Goal: Task Accomplishment & Management: Manage account settings

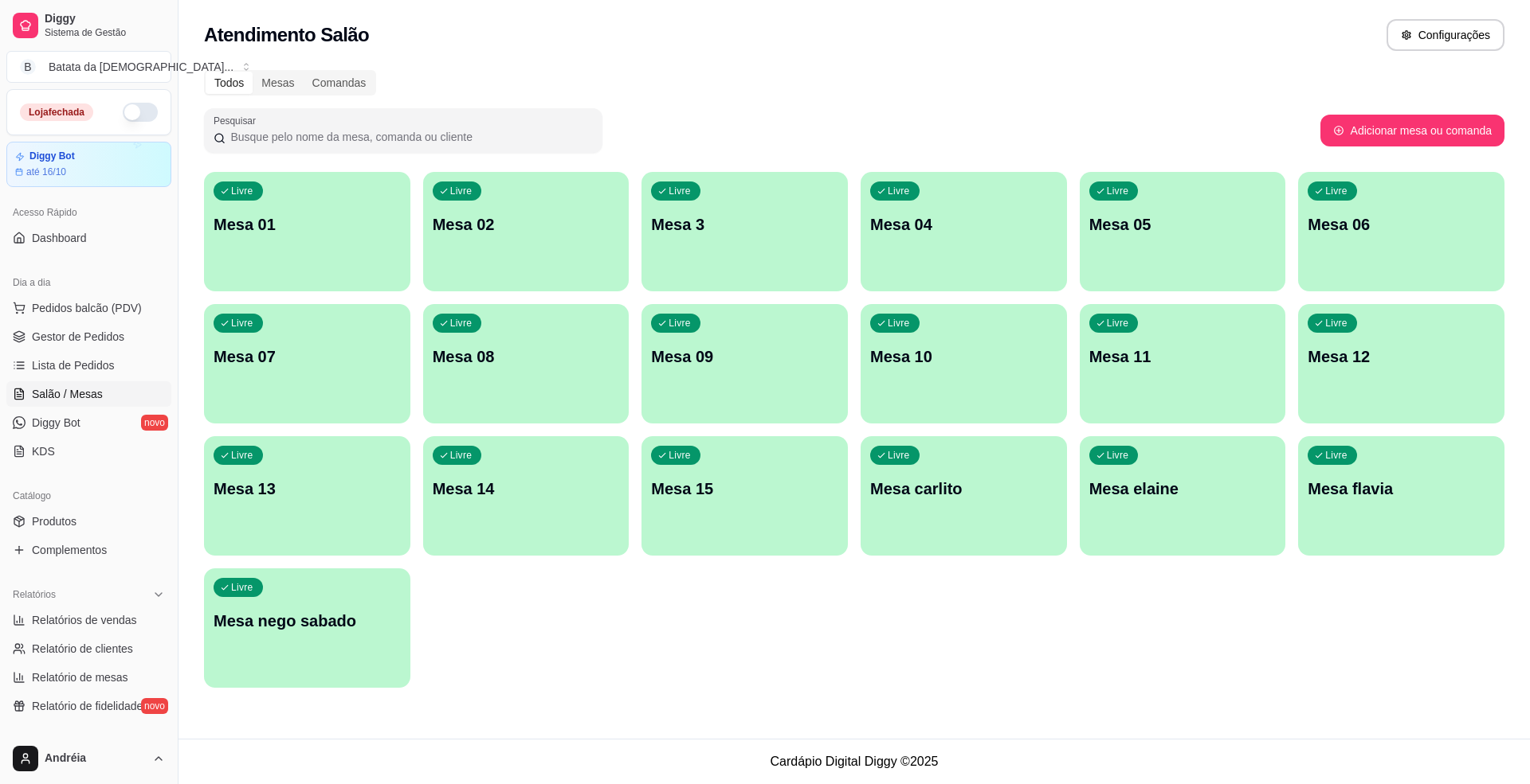
click at [131, 109] on button "button" at bounding box center [140, 112] width 35 height 19
click at [27, 367] on link "Lista de Pedidos" at bounding box center [88, 366] width 164 height 26
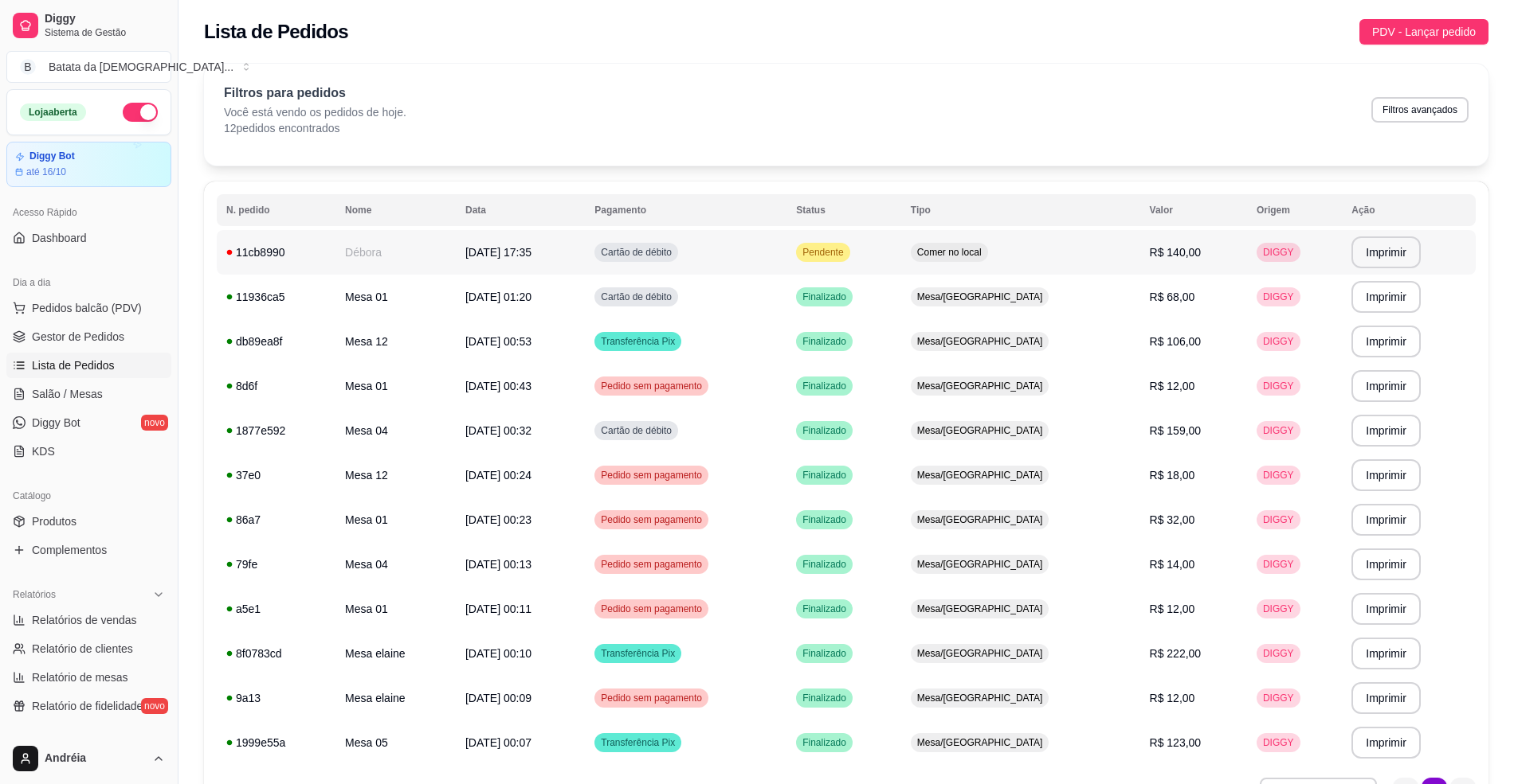
click at [901, 250] on td "Pendente" at bounding box center [843, 252] width 115 height 45
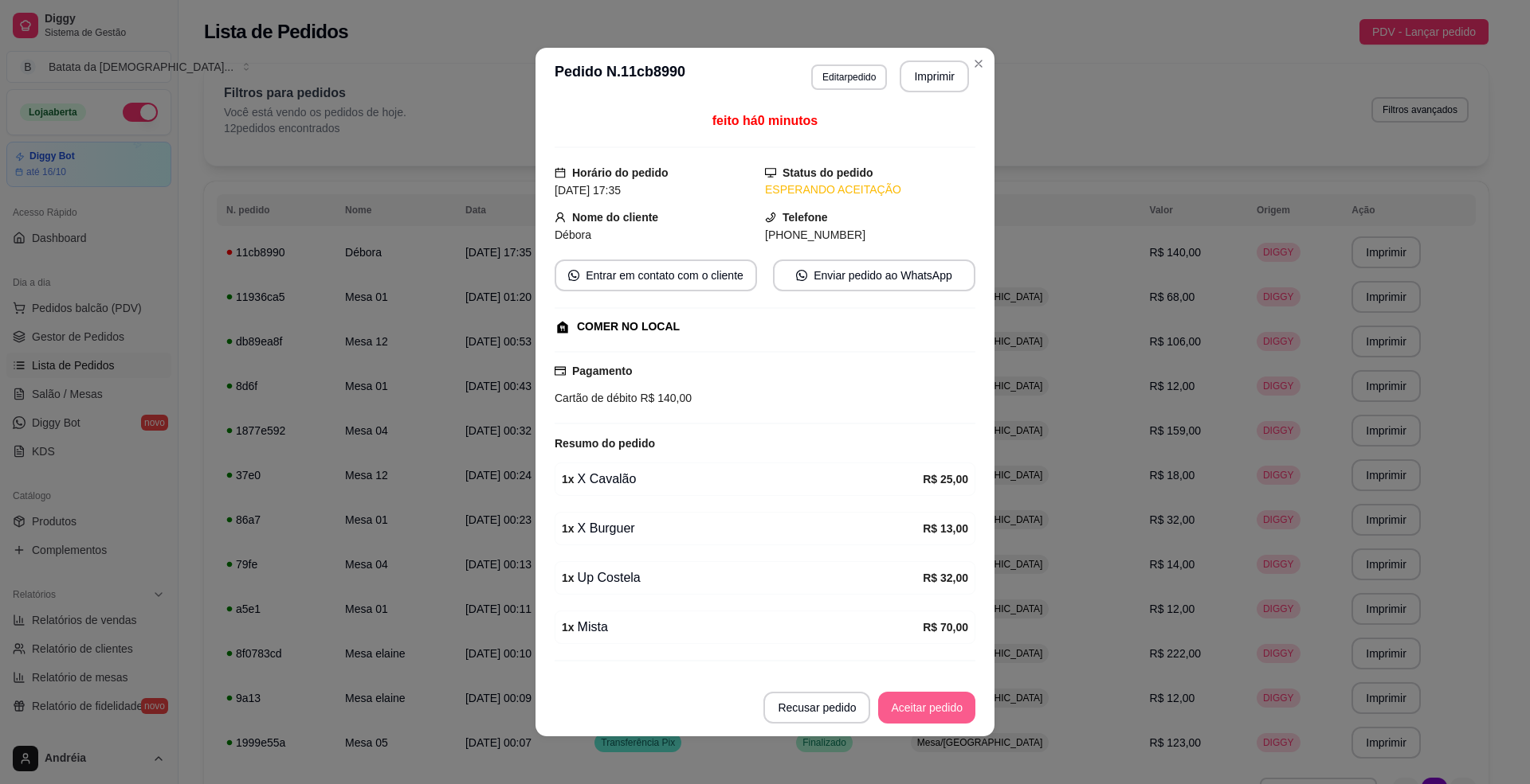
click at [929, 698] on button "Aceitar pedido" at bounding box center [927, 708] width 98 height 32
click at [916, 81] on button "Imprimir" at bounding box center [934, 77] width 67 height 31
click at [932, 708] on button "Mover para preparo" at bounding box center [914, 708] width 124 height 32
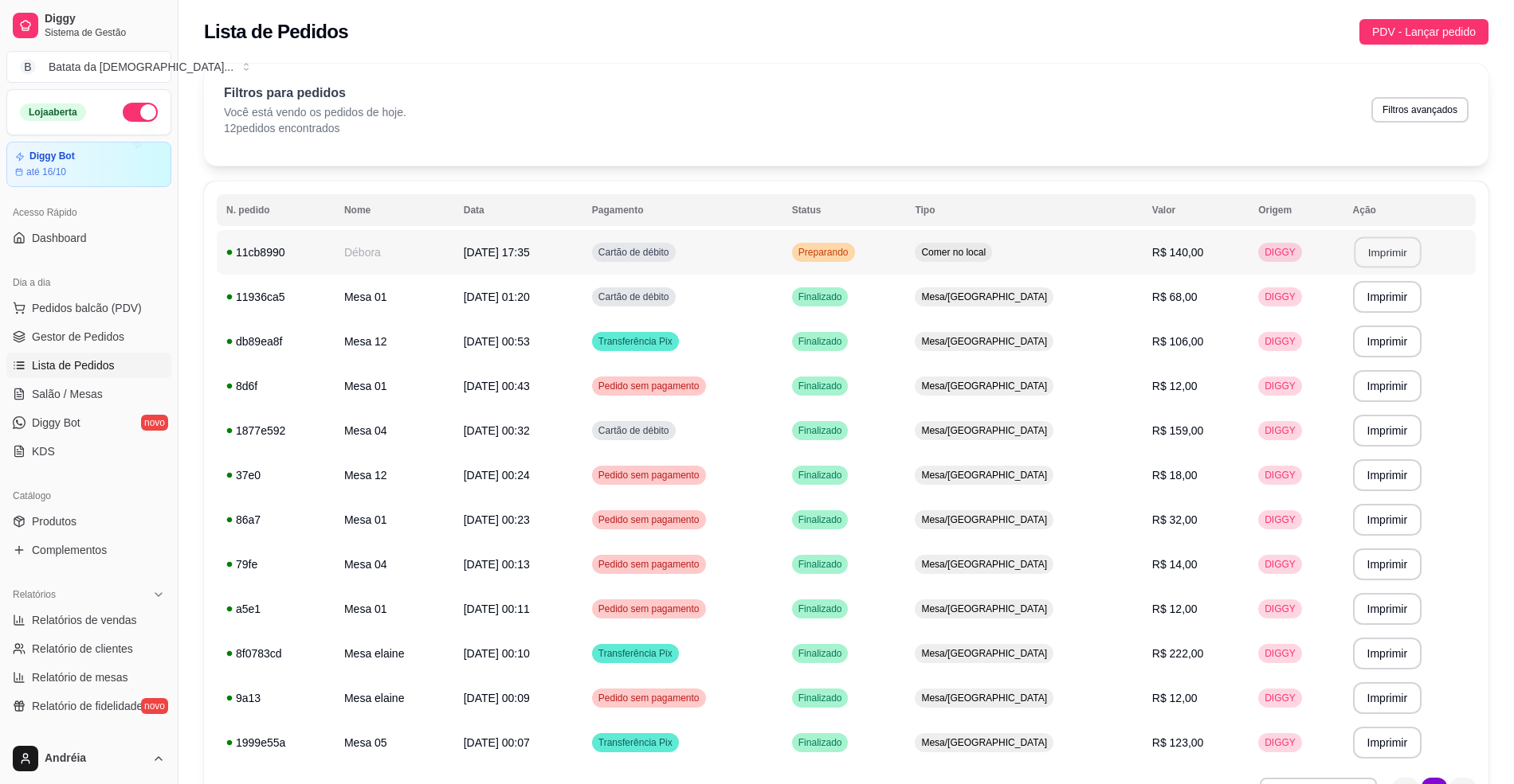
click at [1359, 242] on button "Imprimir" at bounding box center [1386, 252] width 67 height 31
click at [1353, 264] on button "Imprimir" at bounding box center [1387, 252] width 70 height 32
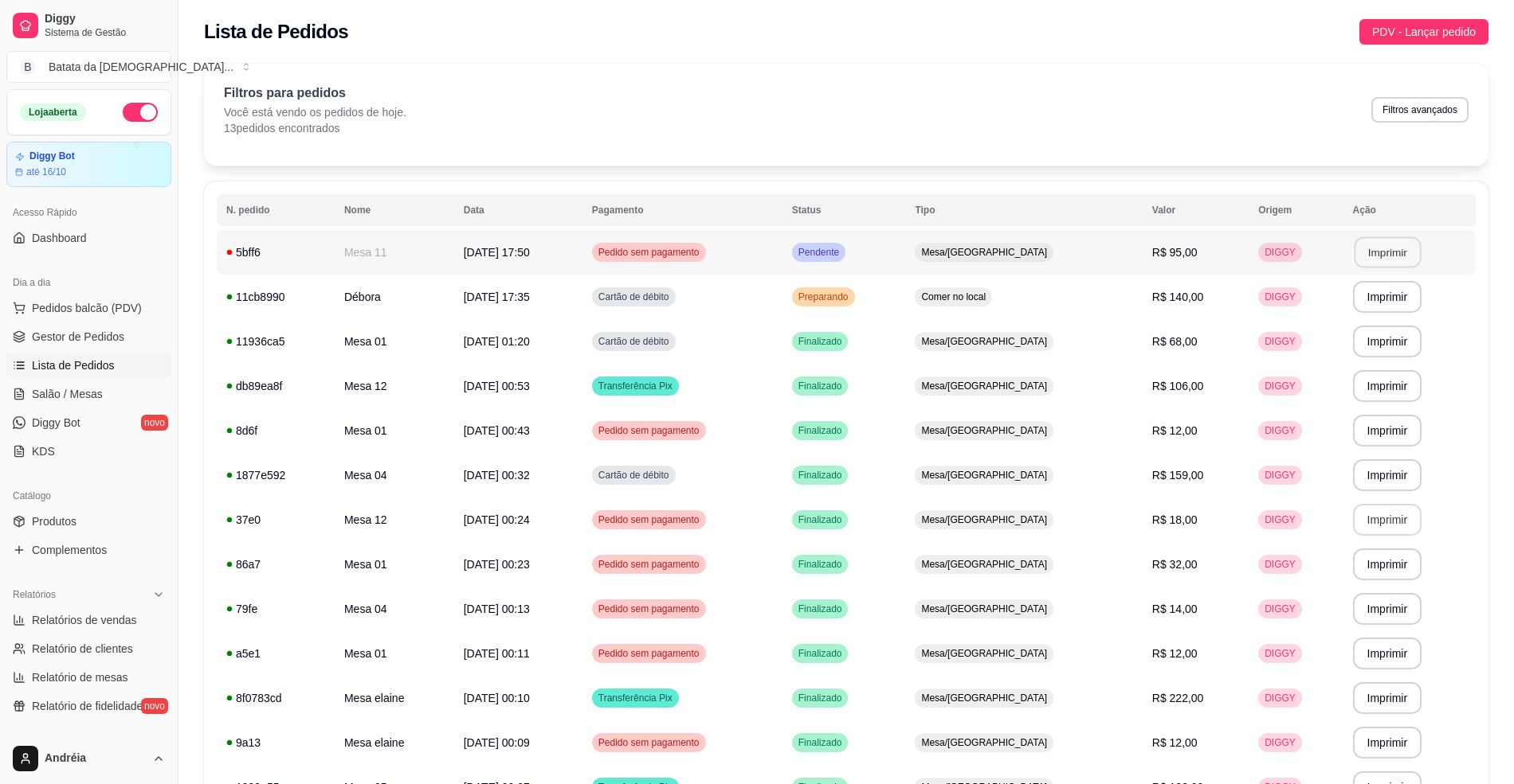
click at [1354, 249] on button "Imprimir" at bounding box center [1386, 252] width 67 height 31
click at [842, 255] on span "Pendente" at bounding box center [818, 252] width 47 height 13
click at [842, 256] on span "Pendente" at bounding box center [818, 252] width 47 height 13
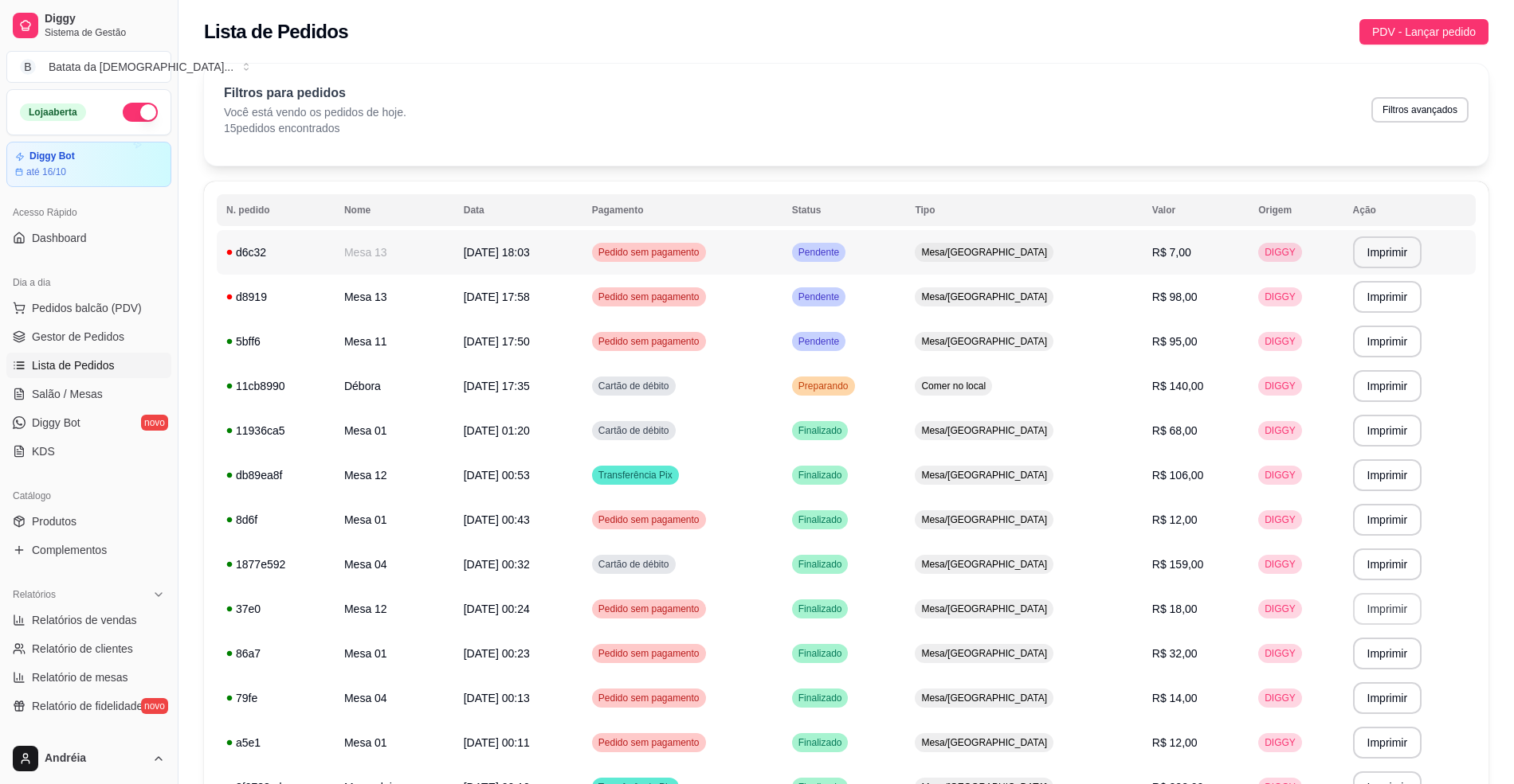
click at [842, 252] on span "Pendente" at bounding box center [818, 252] width 47 height 13
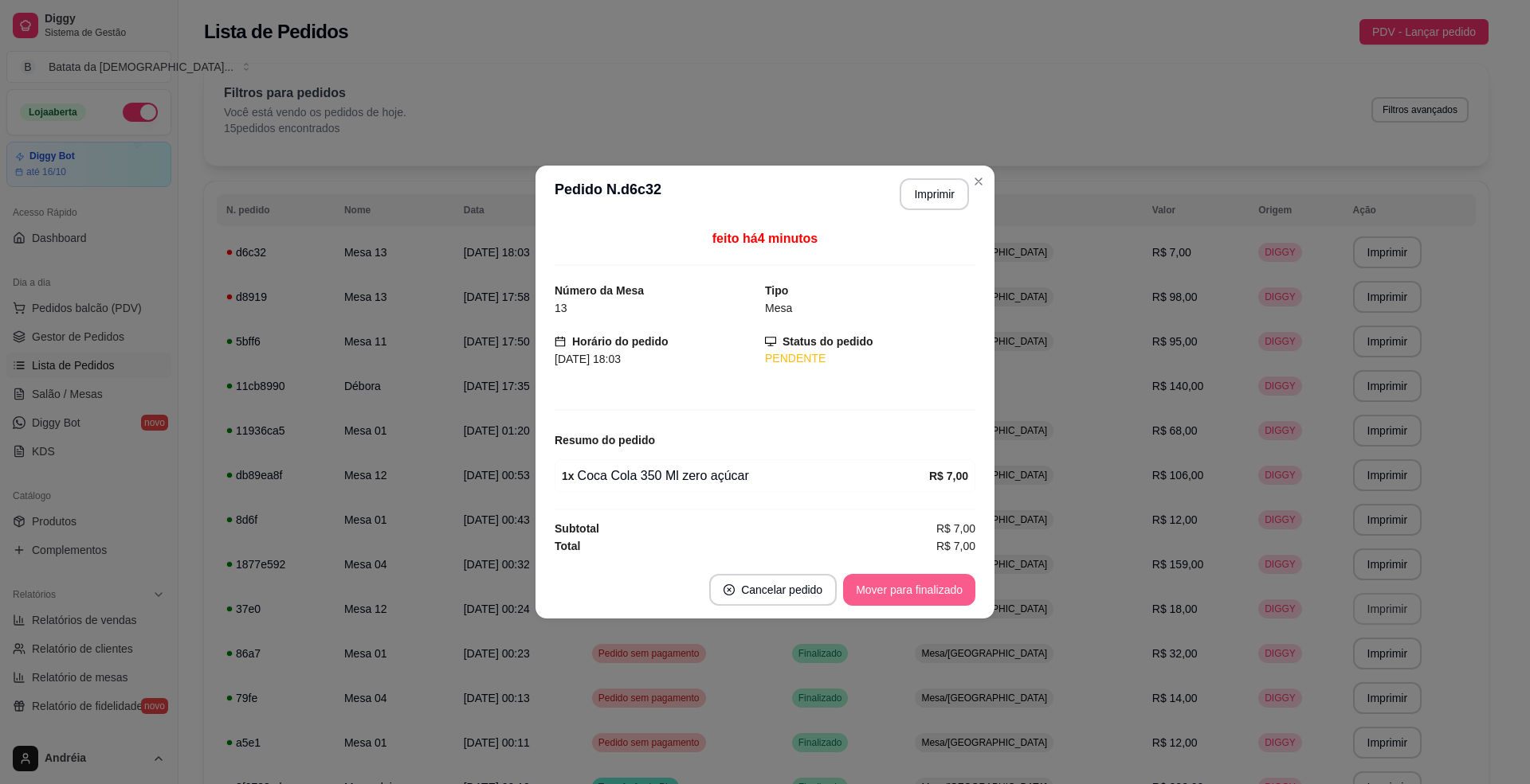
click at [940, 590] on button "Mover para finalizado" at bounding box center [909, 590] width 133 height 32
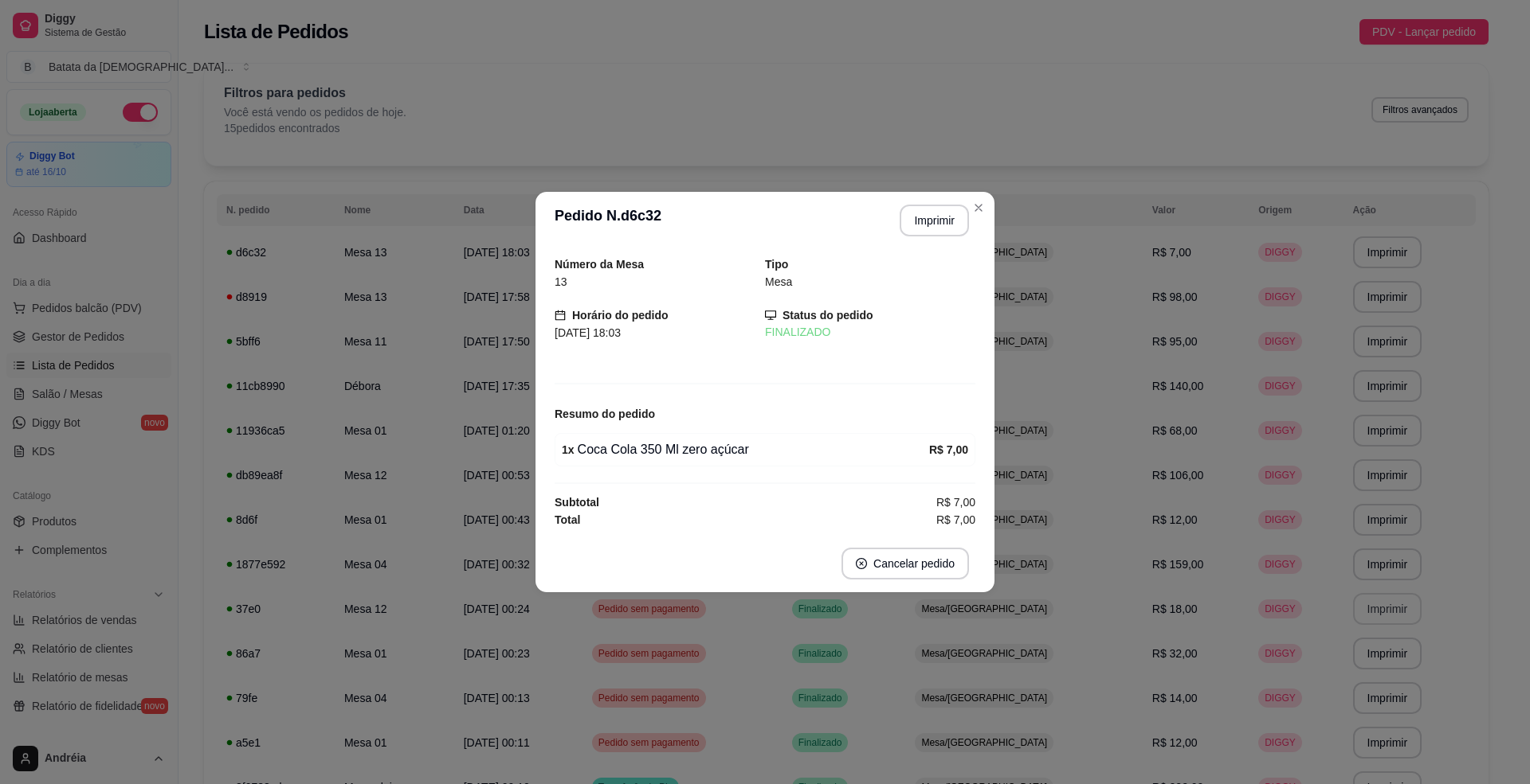
click at [977, 192] on header "**********" at bounding box center [765, 221] width 459 height 58
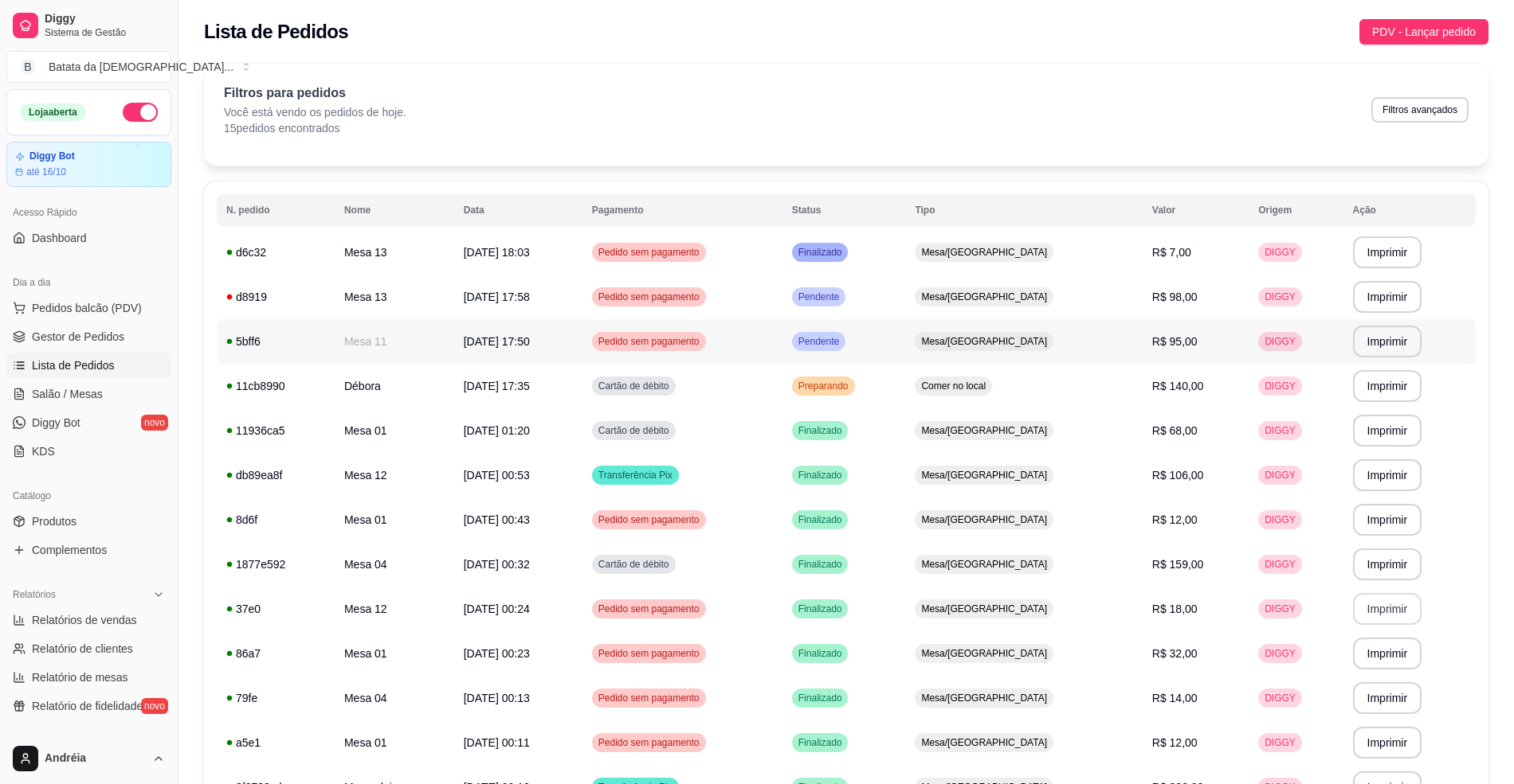
click at [842, 338] on span "Pendente" at bounding box center [818, 342] width 47 height 13
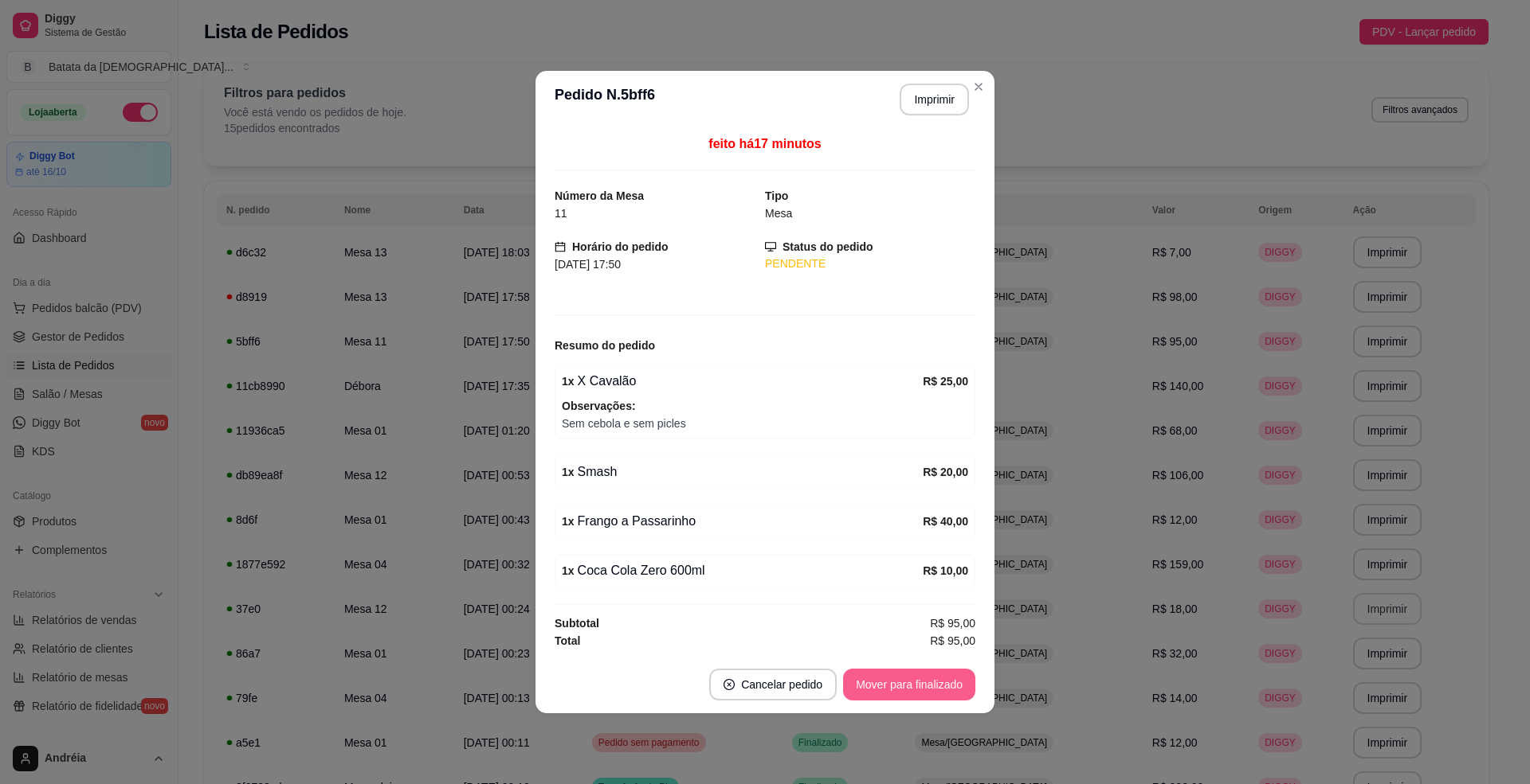
click at [954, 693] on button "Mover para finalizado" at bounding box center [909, 685] width 133 height 32
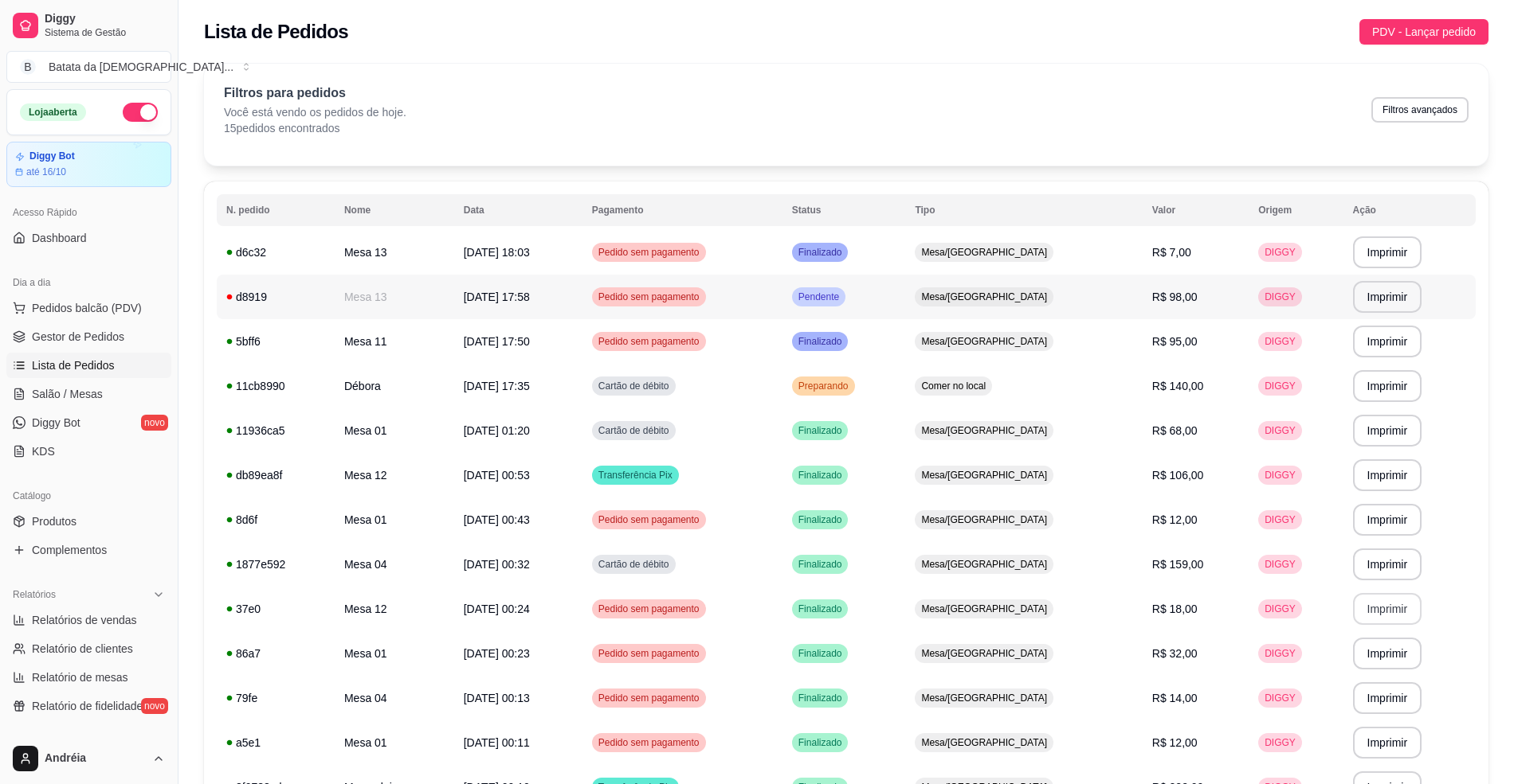
click at [842, 291] on span "Pendente" at bounding box center [818, 297] width 47 height 13
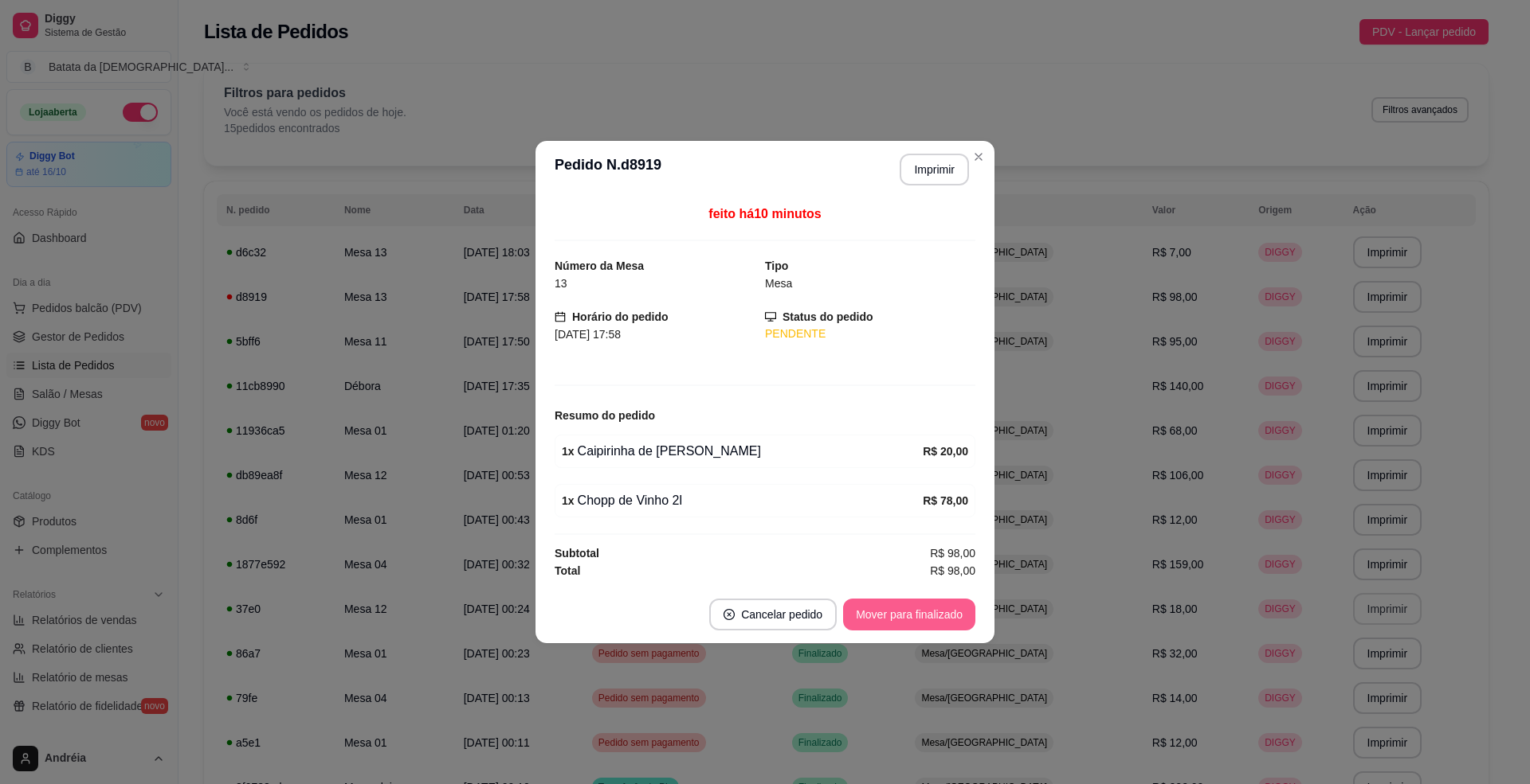
click at [947, 606] on button "Mover para finalizado" at bounding box center [909, 615] width 133 height 32
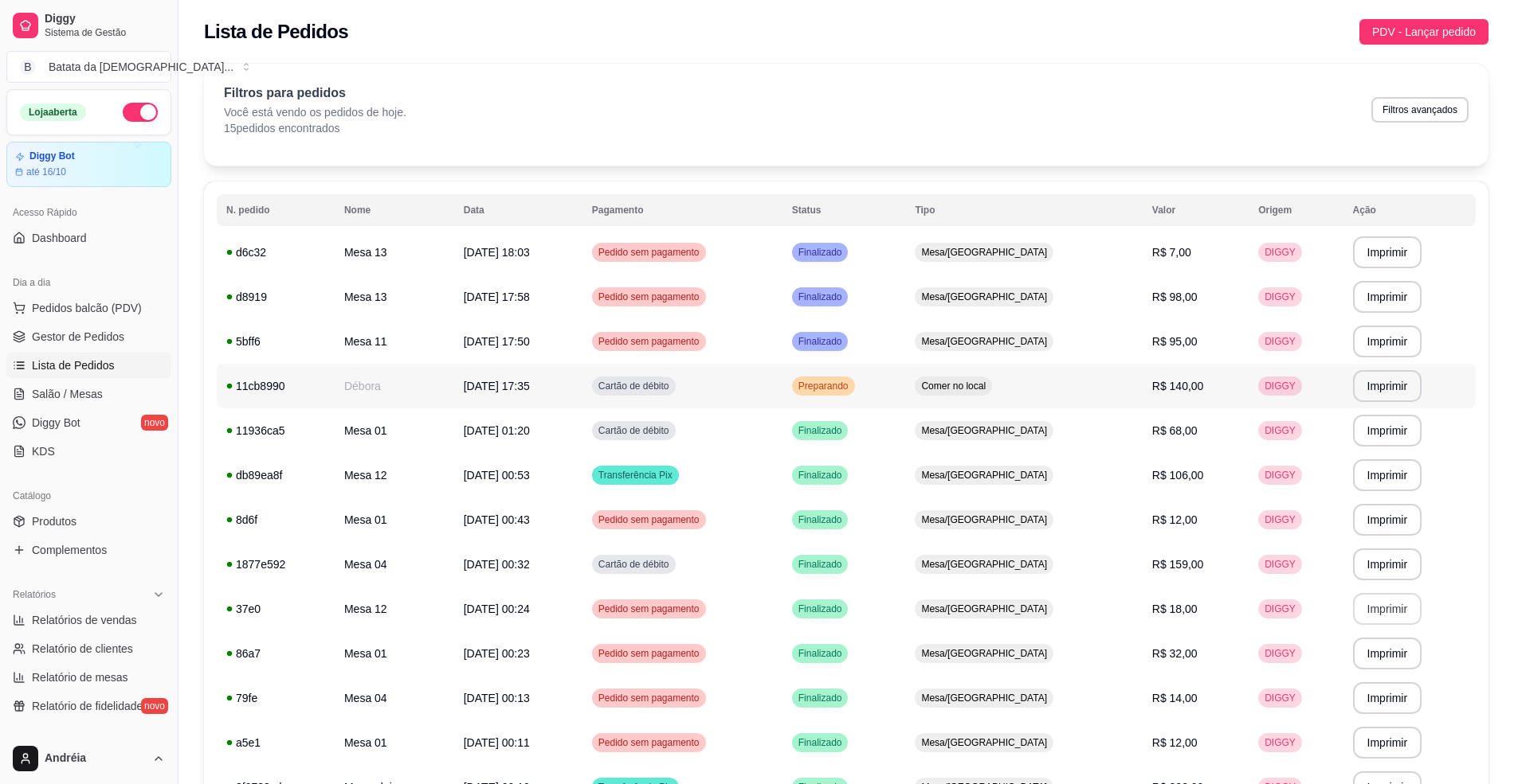
click at [868, 376] on td "Preparando" at bounding box center [844, 386] width 124 height 45
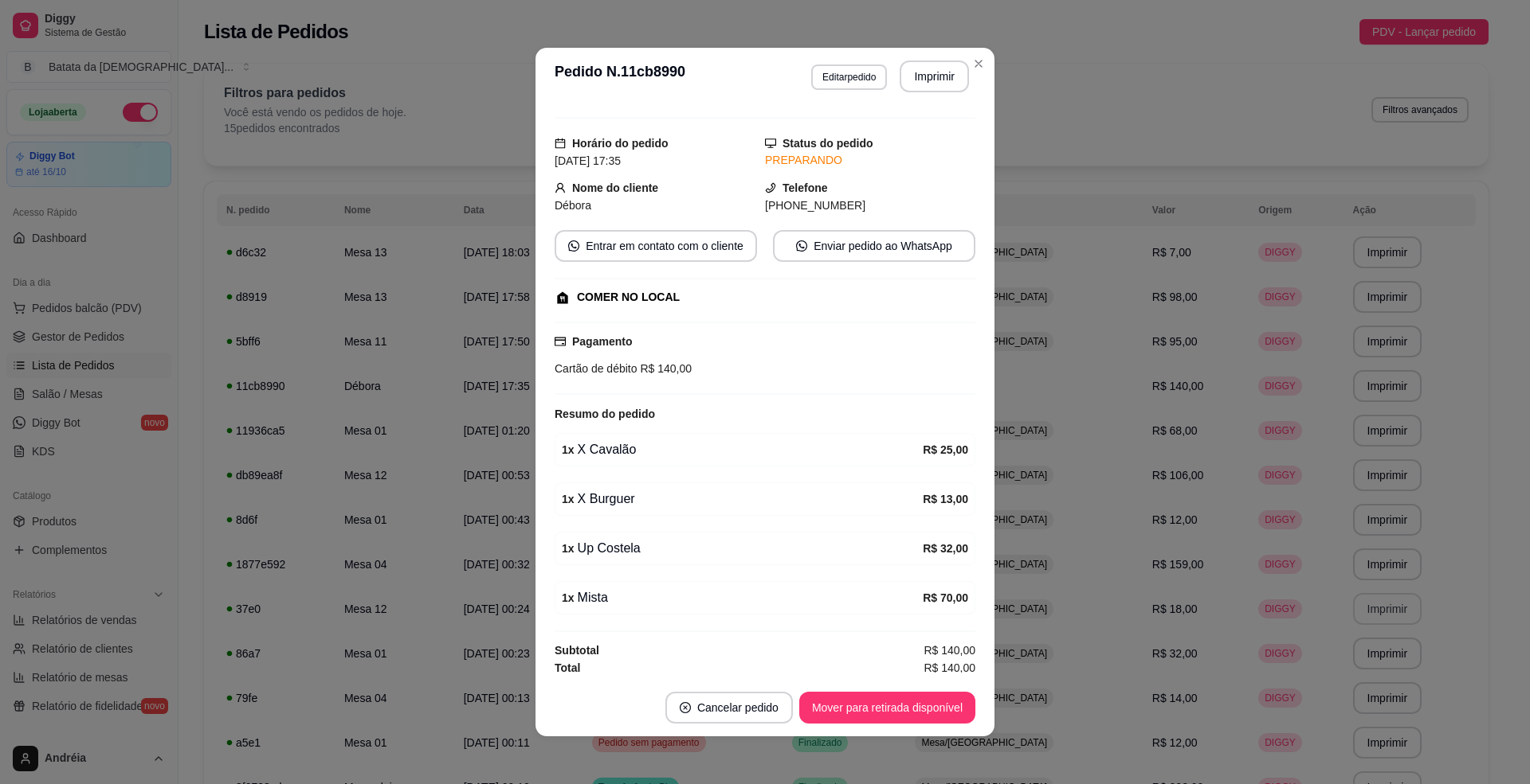
scroll to position [42, 0]
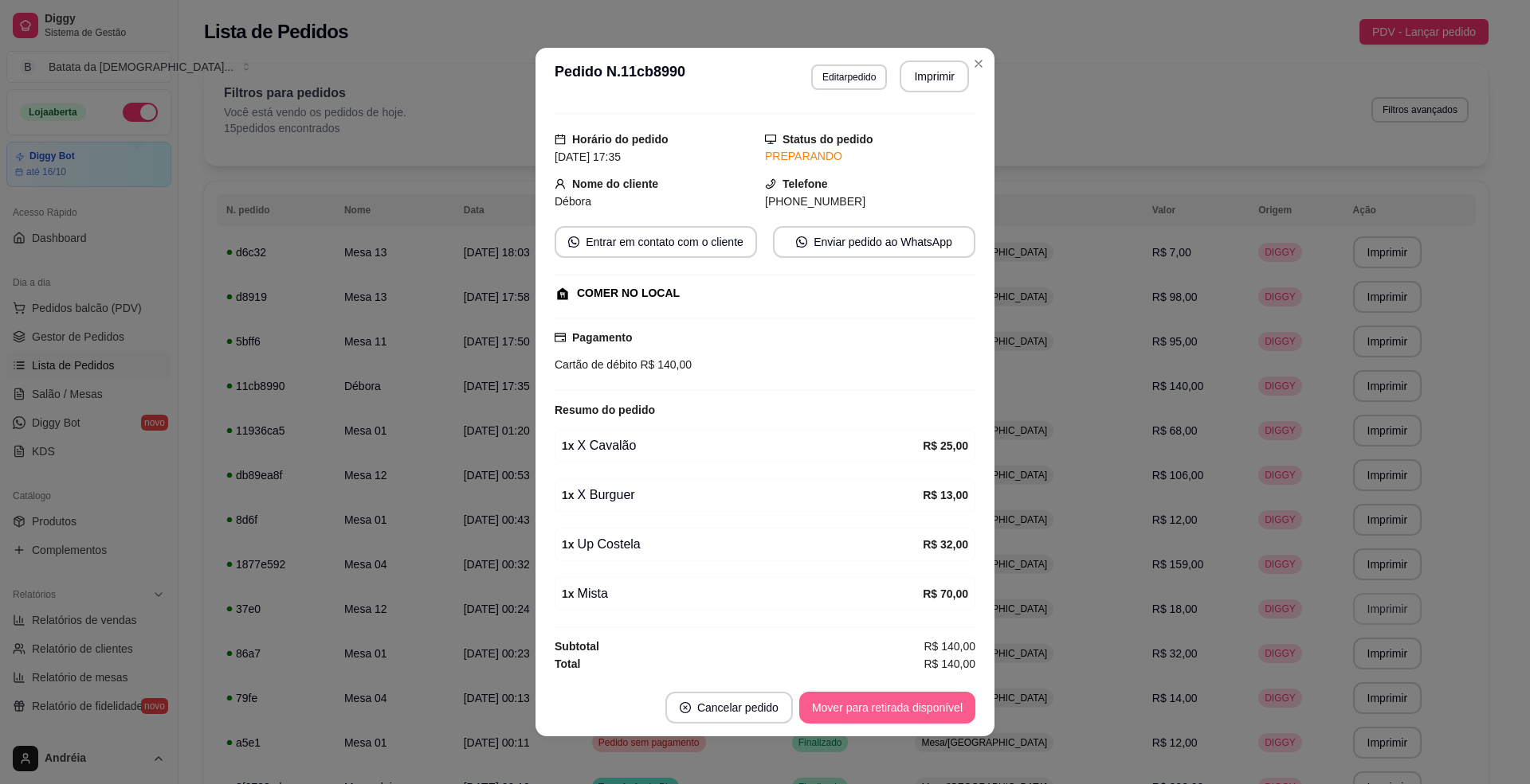
click at [944, 721] on button "Mover para retirada disponível" at bounding box center [887, 708] width 176 height 32
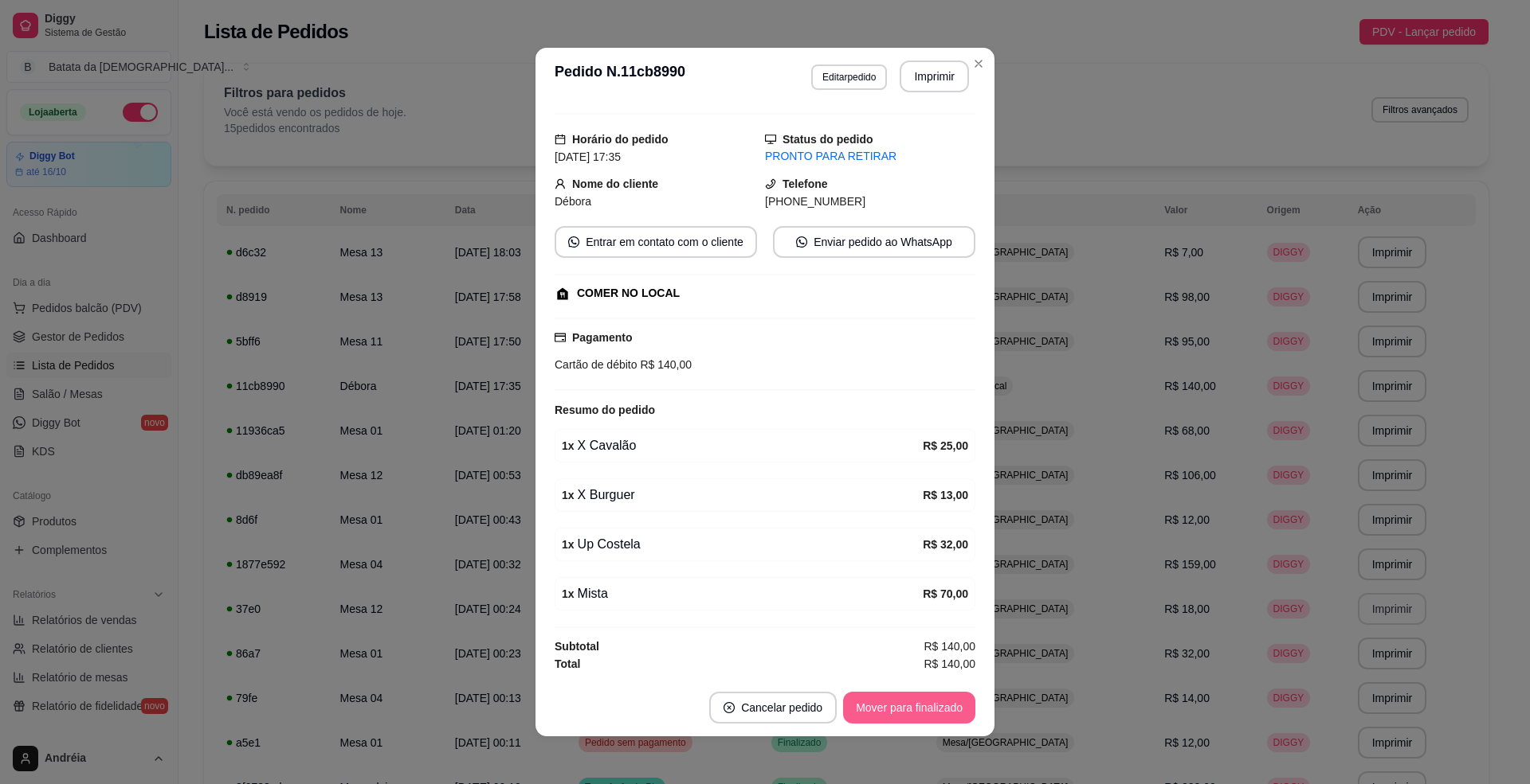
click at [944, 717] on button "Mover para finalizado" at bounding box center [909, 708] width 133 height 32
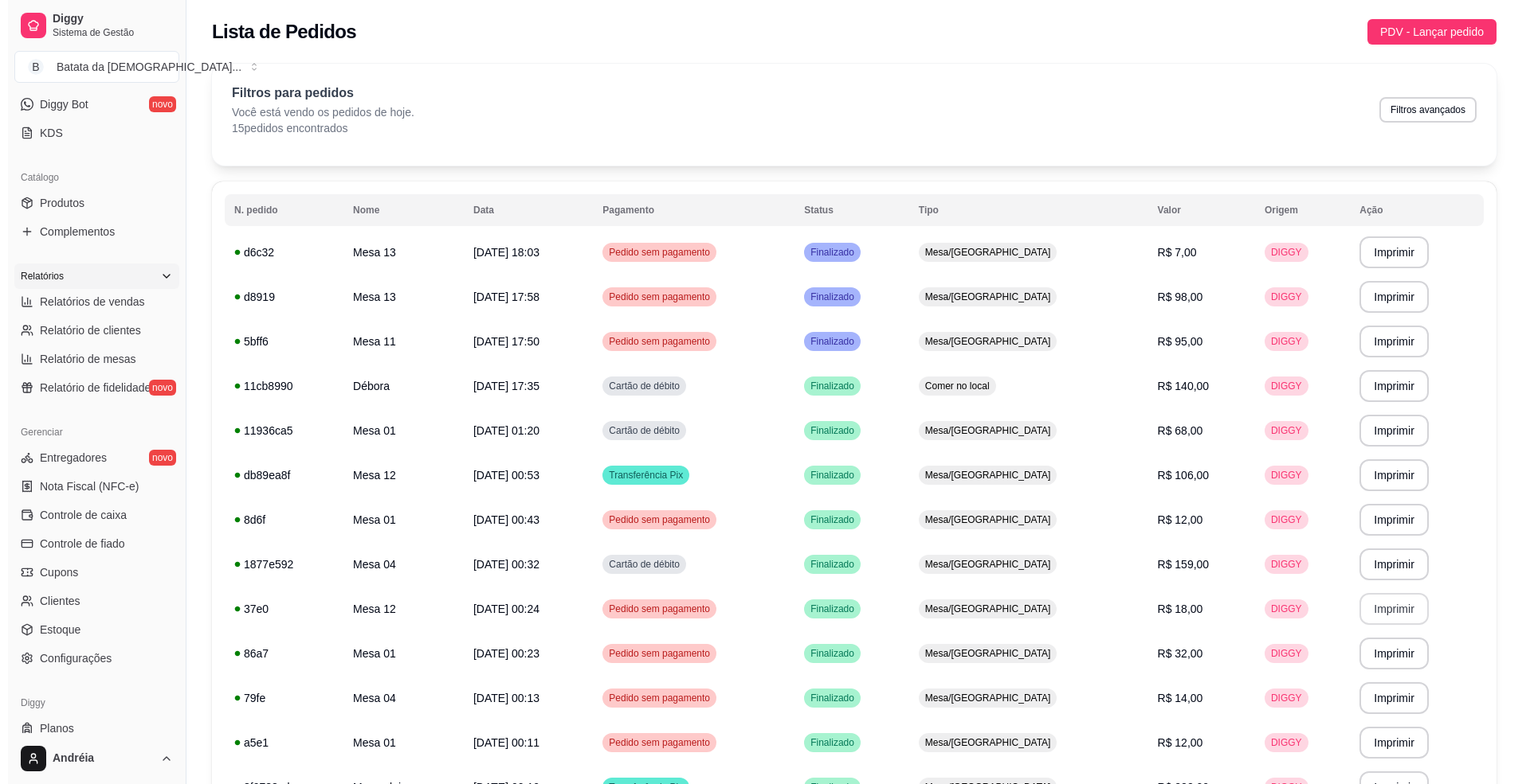
scroll to position [0, 0]
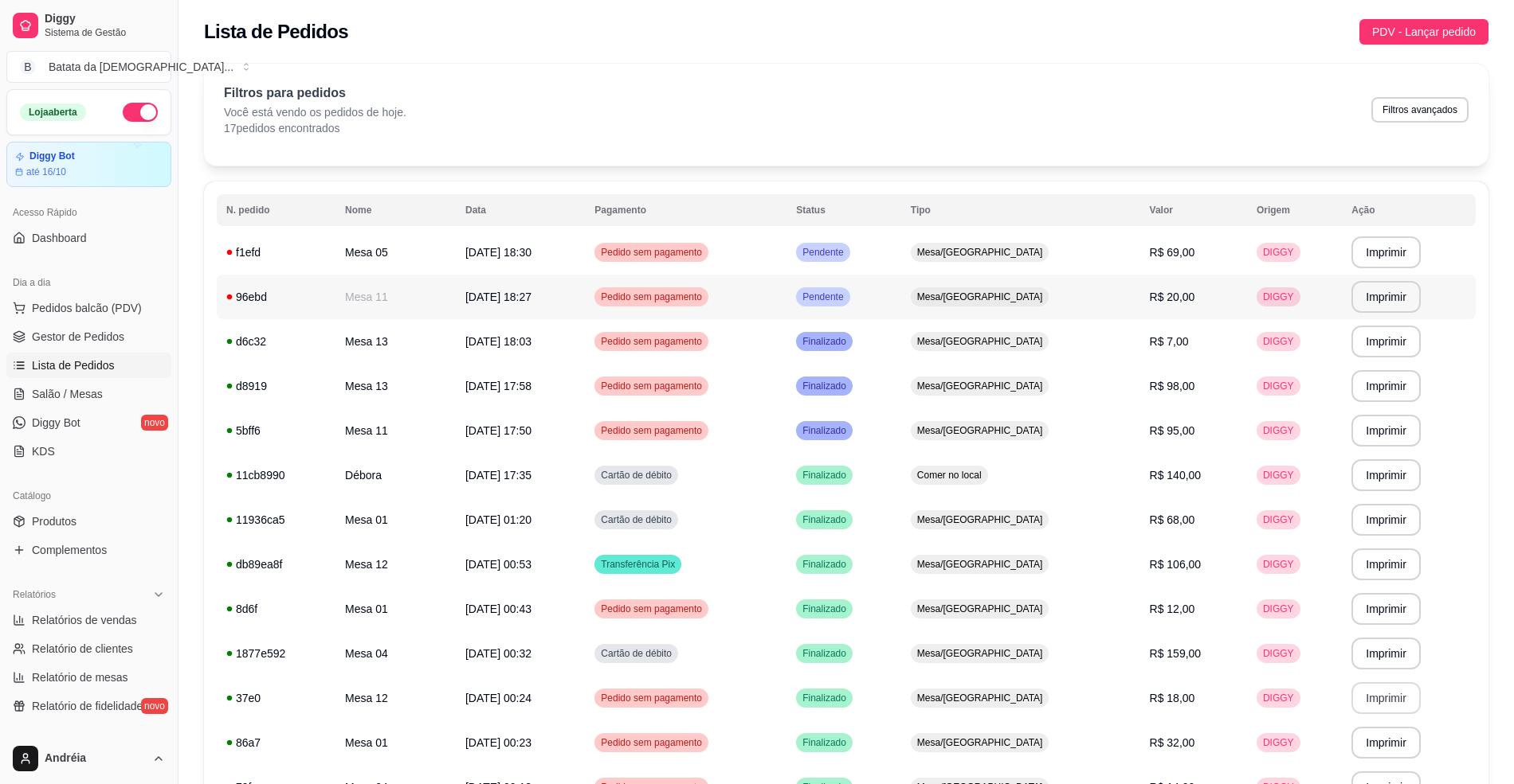
click at [846, 297] on span "Pendente" at bounding box center [822, 297] width 47 height 13
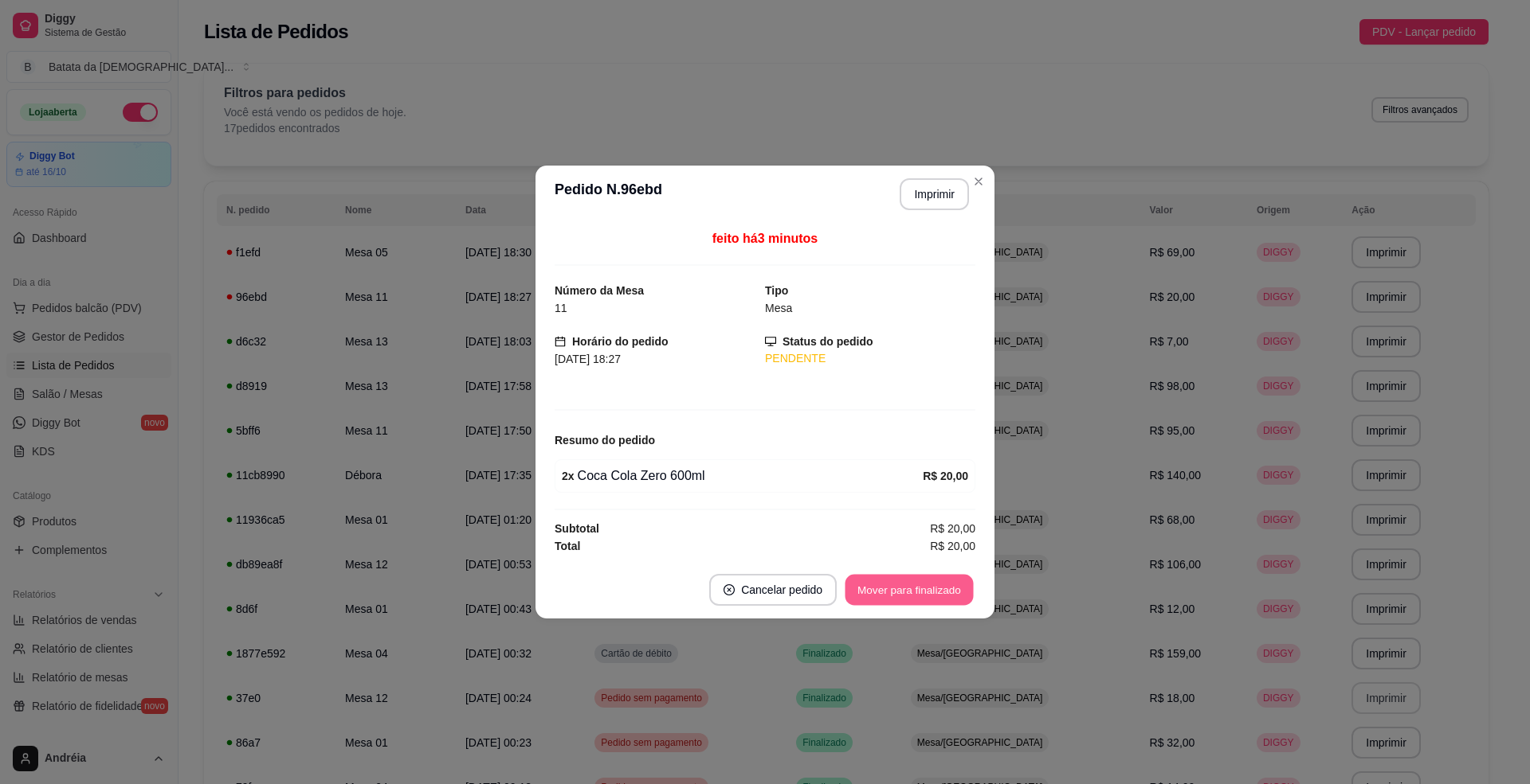
click at [906, 583] on button "Mover para finalizado" at bounding box center [909, 590] width 129 height 31
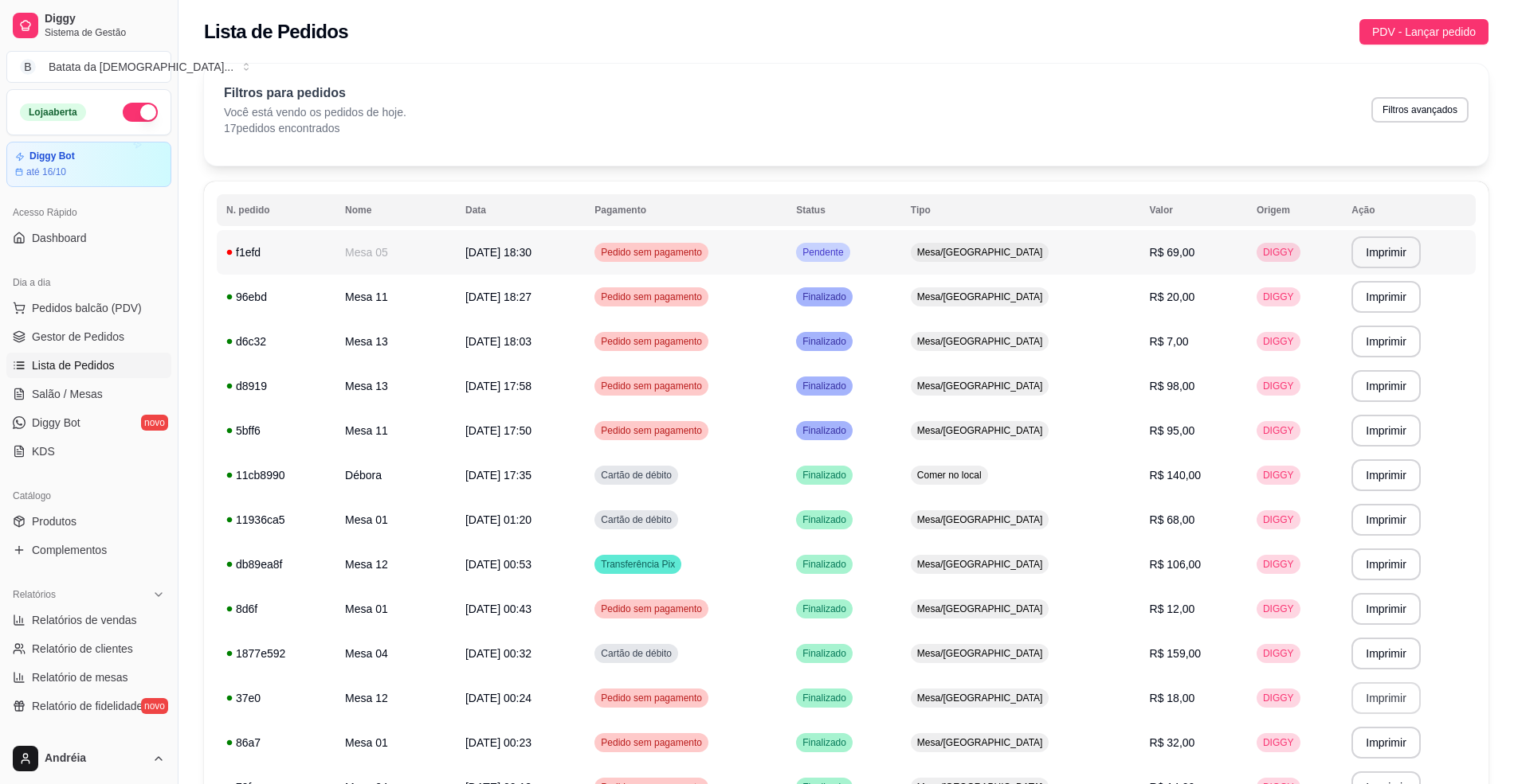
click at [846, 252] on span "Pendente" at bounding box center [822, 252] width 47 height 13
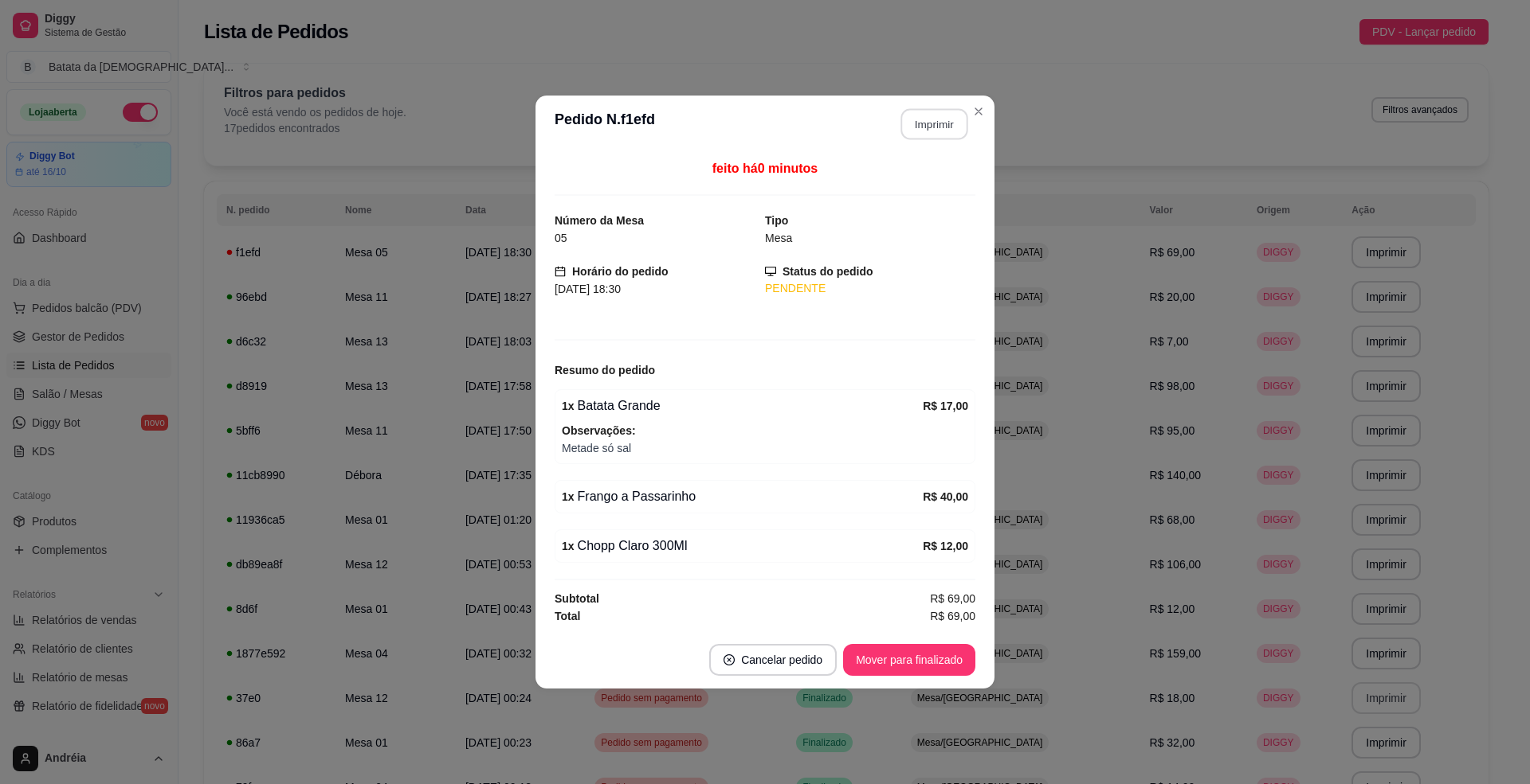
click at [934, 110] on button "Imprimir" at bounding box center [934, 125] width 67 height 31
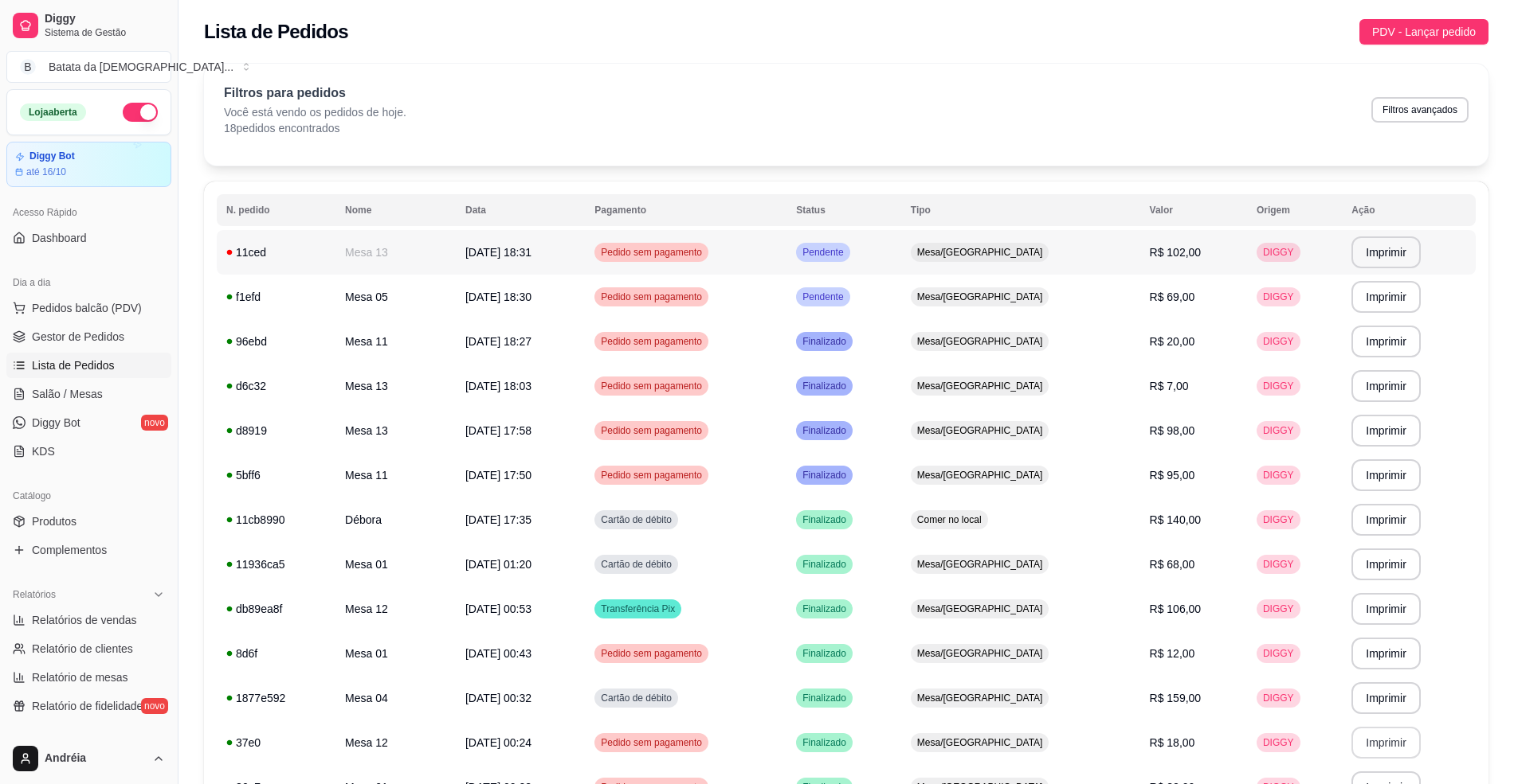
click at [901, 252] on td "Pendente" at bounding box center [843, 252] width 115 height 45
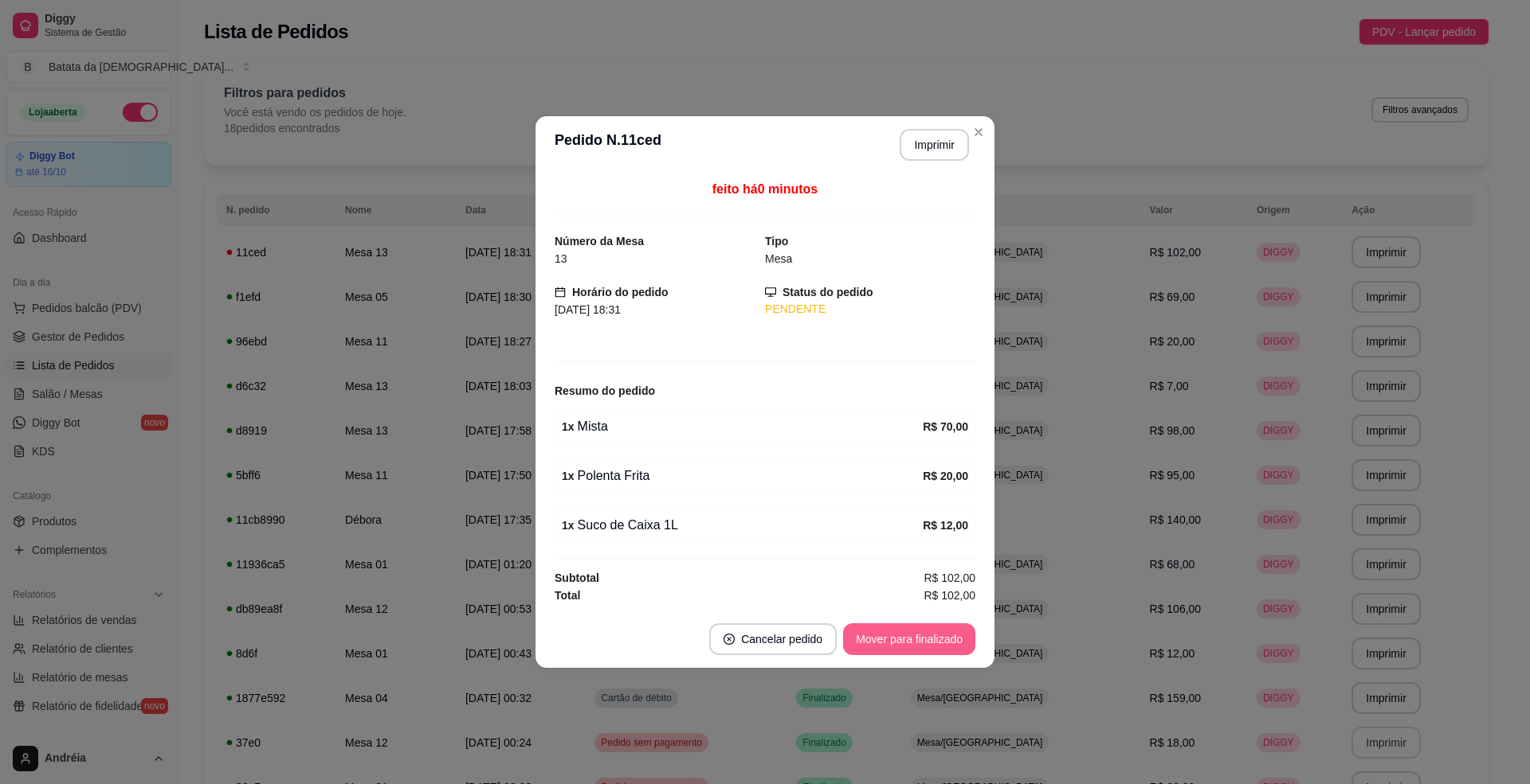
click at [937, 638] on button "Mover para finalizado" at bounding box center [909, 640] width 133 height 32
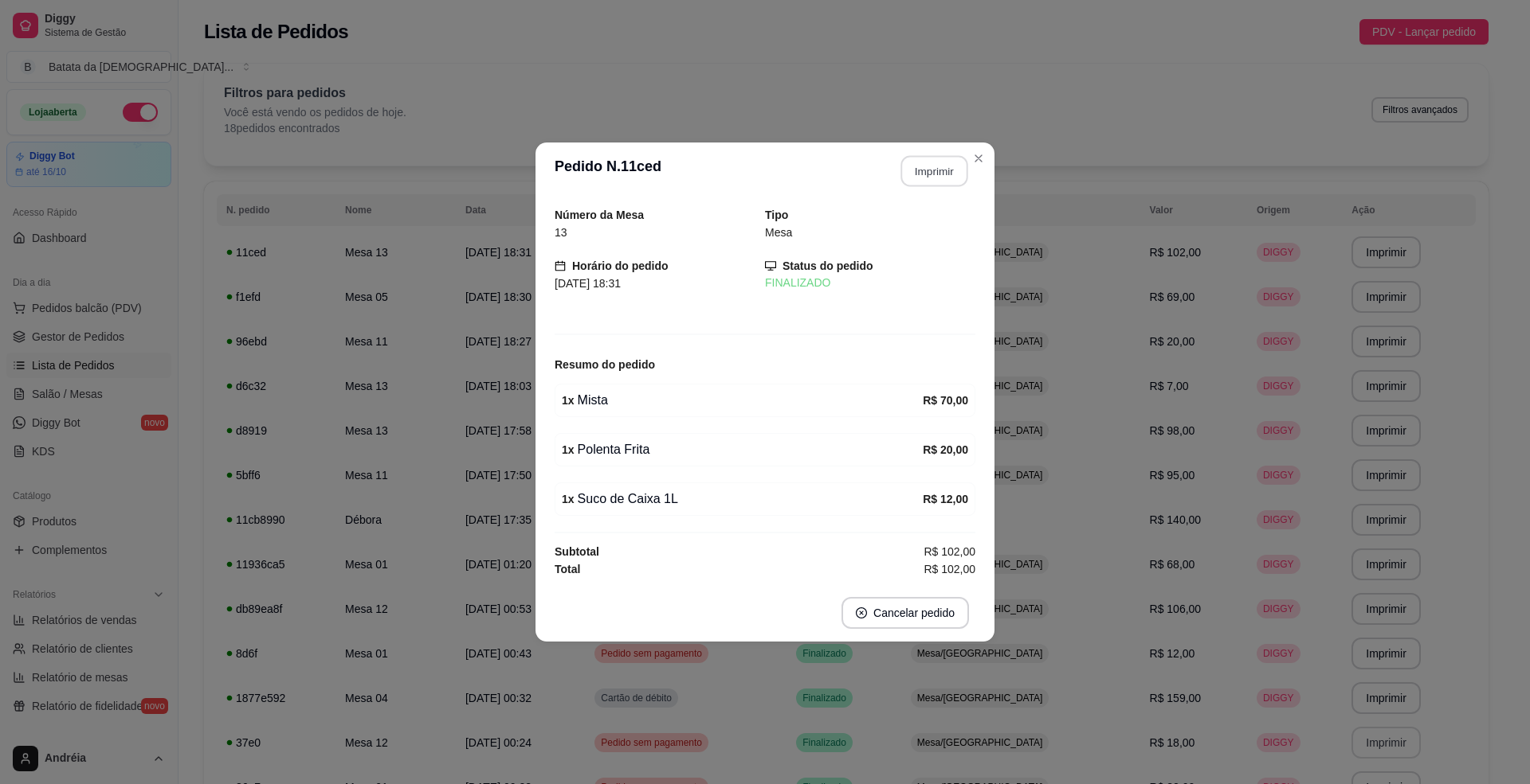
click at [937, 175] on button "Imprimir" at bounding box center [934, 171] width 67 height 31
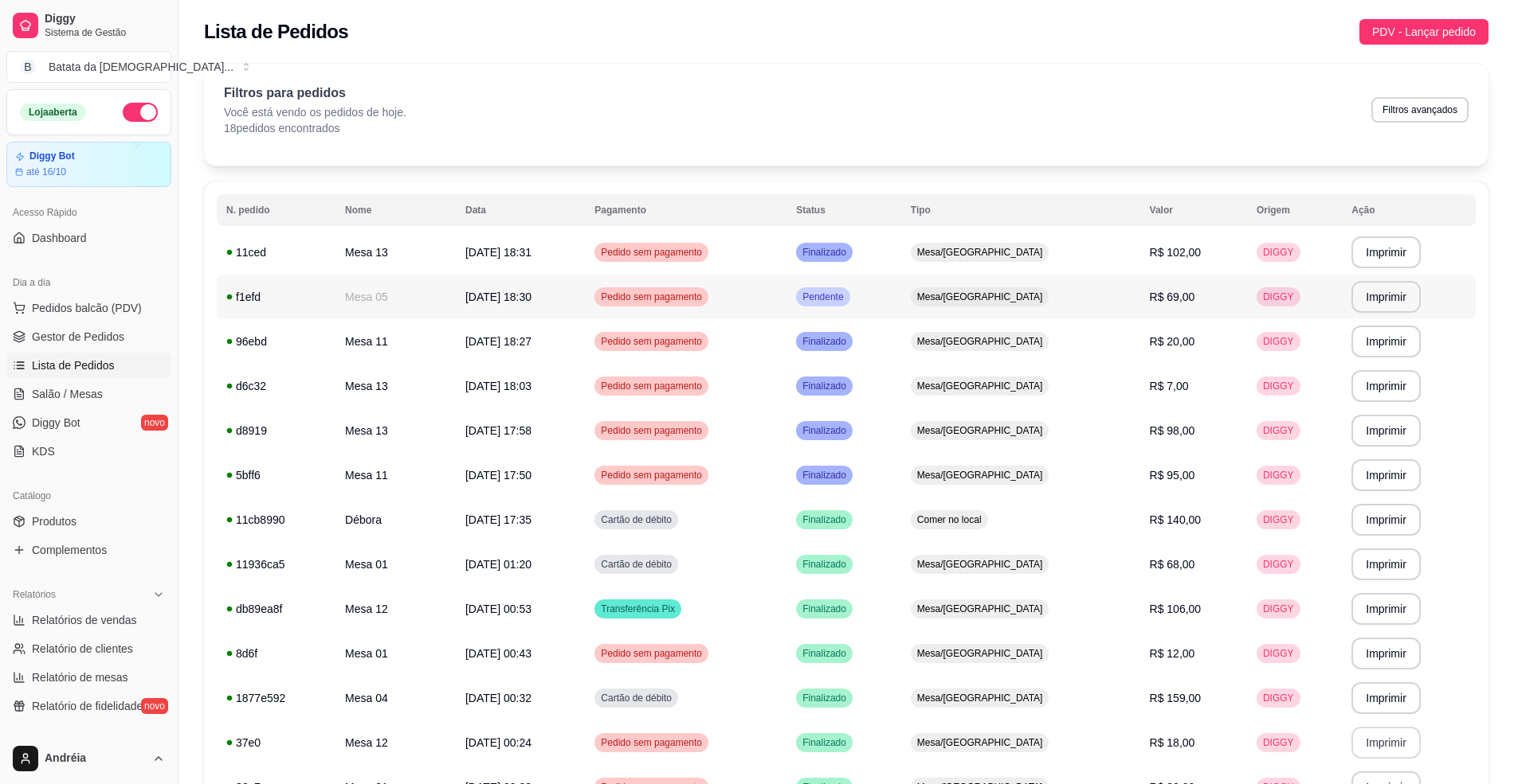
click at [849, 304] on div "Pendente" at bounding box center [823, 297] width 54 height 19
click at [786, 243] on td "Pedido sem pagamento" at bounding box center [686, 252] width 201 height 45
click at [1023, 265] on td "Mesa/[GEOGRAPHIC_DATA]" at bounding box center [1021, 252] width 239 height 45
click at [65, 392] on span "Salão / Mesas" at bounding box center [67, 394] width 71 height 16
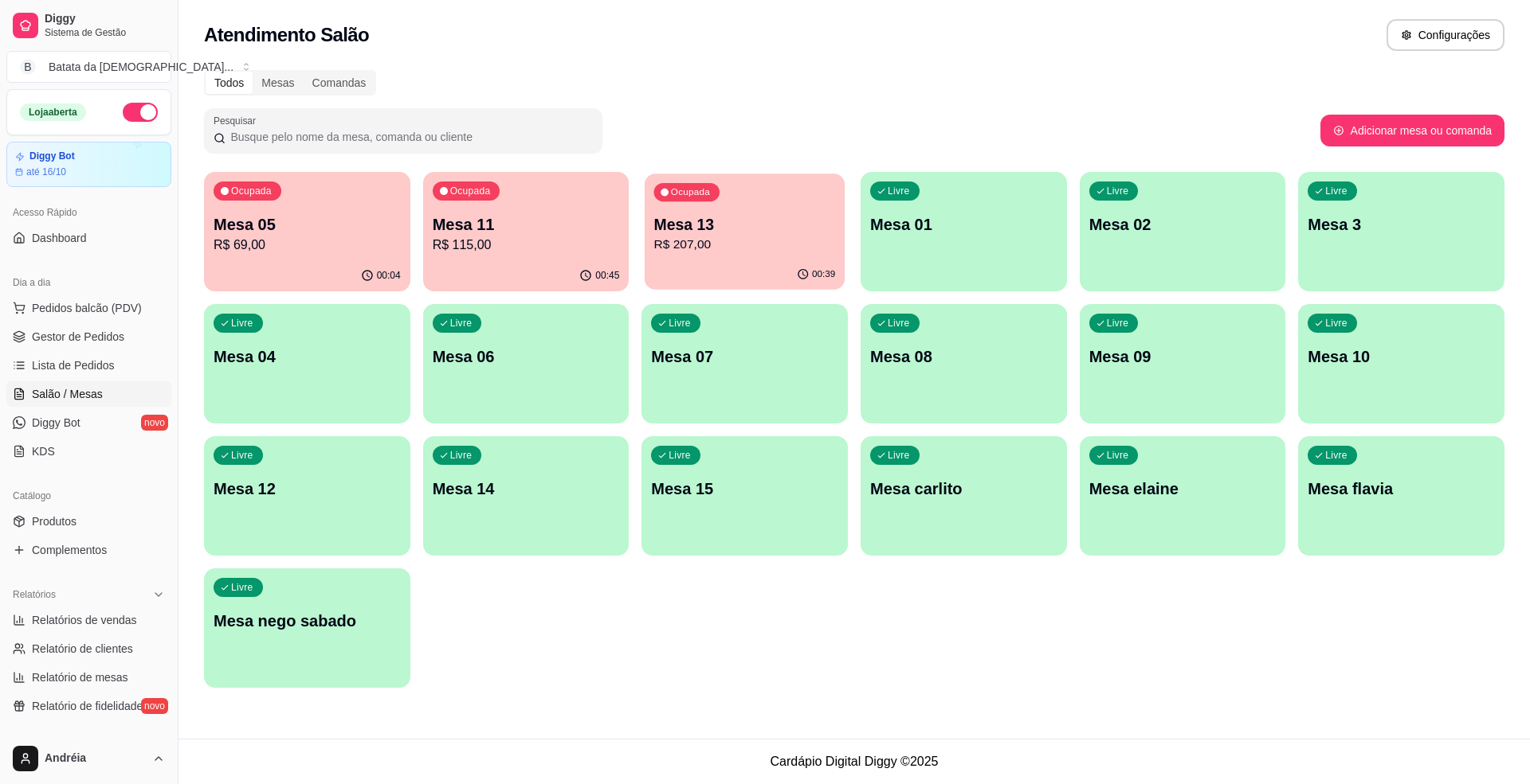
click at [729, 233] on p "Mesa 13" at bounding box center [745, 225] width 181 height 22
click at [492, 232] on p "Mesa 11" at bounding box center [526, 224] width 187 height 22
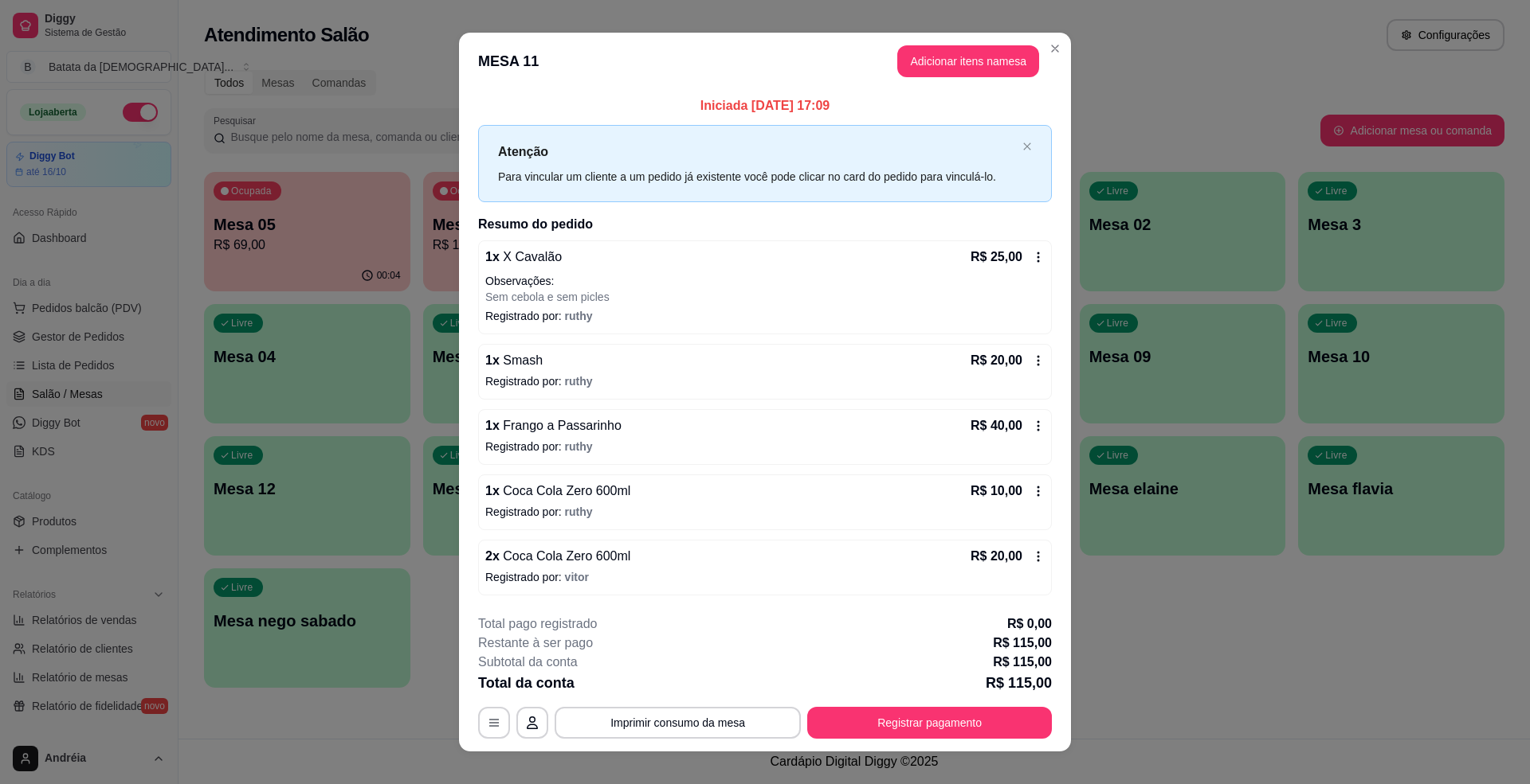
scroll to position [20, 0]
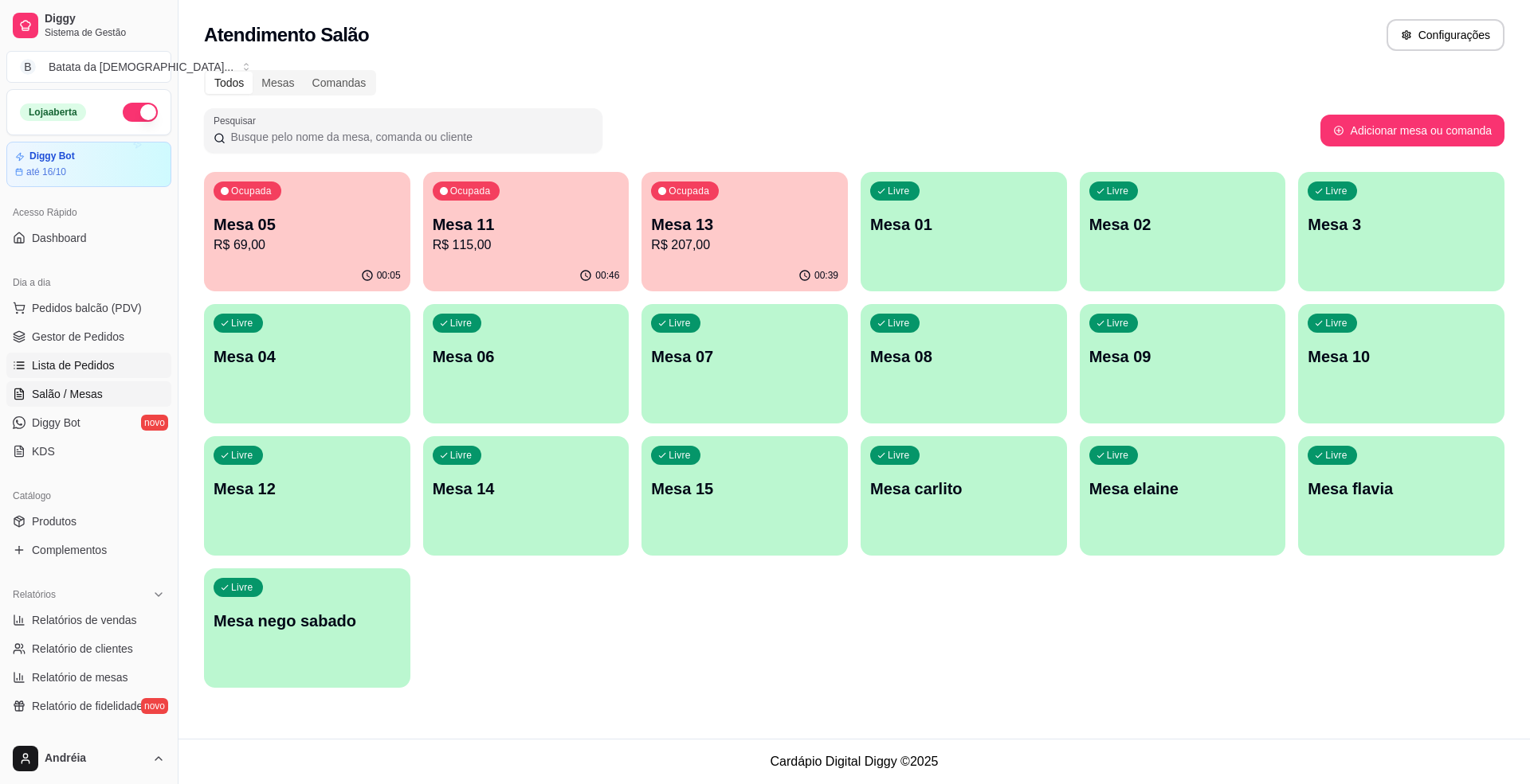
click at [109, 360] on span "Lista de Pedidos" at bounding box center [73, 366] width 83 height 16
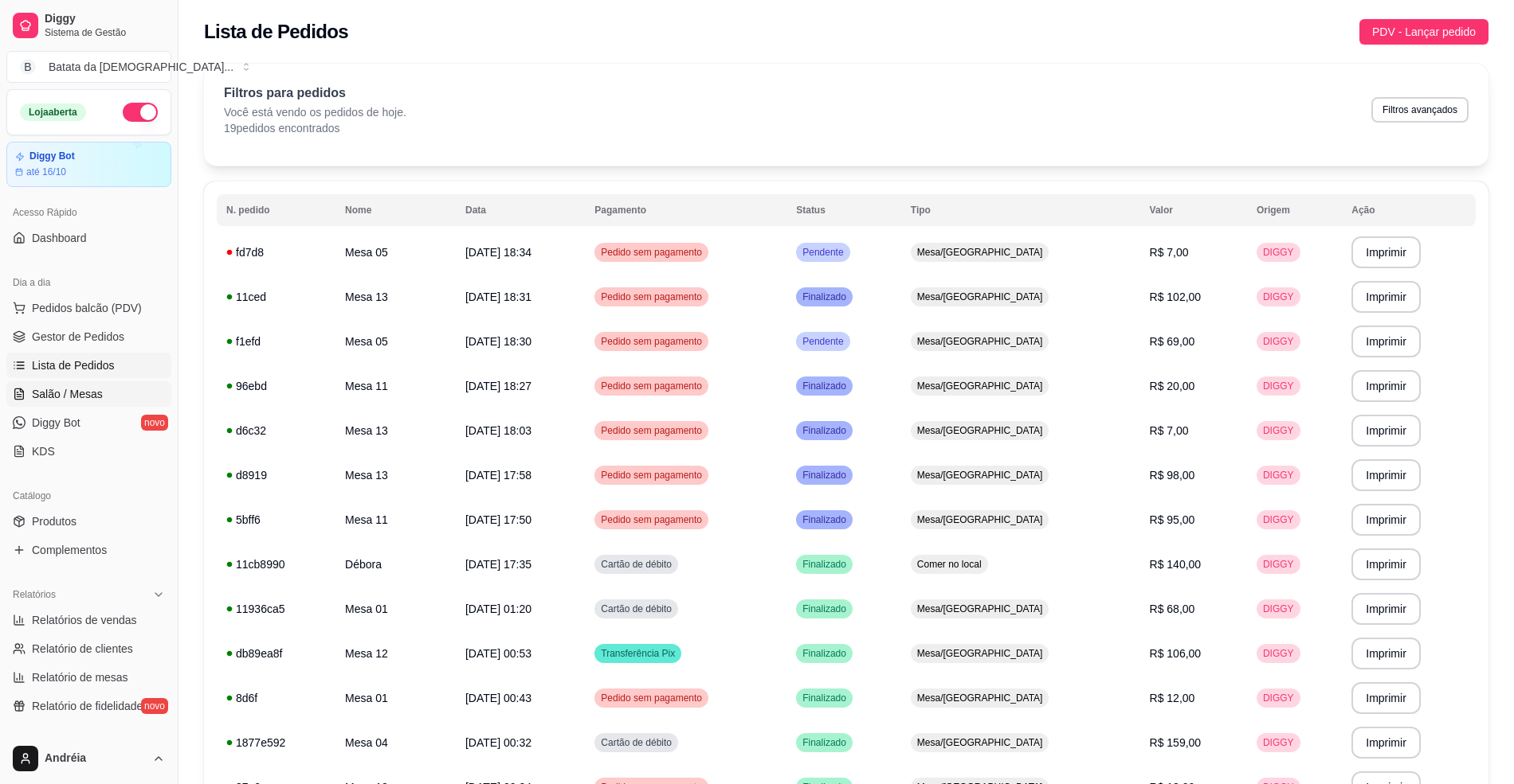
click at [39, 386] on link "Salão / Mesas" at bounding box center [88, 394] width 164 height 26
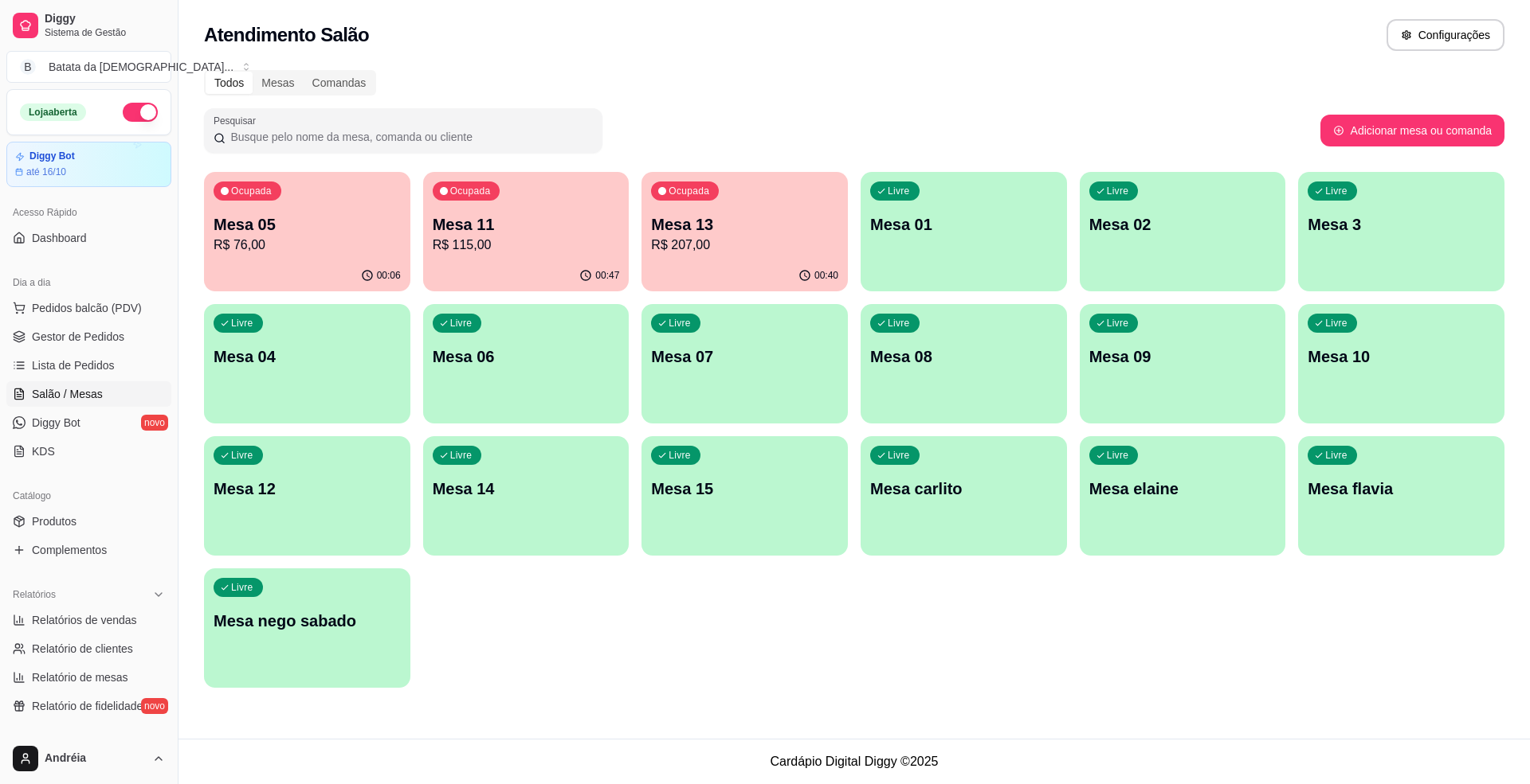
click at [501, 249] on p "R$ 115,00" at bounding box center [526, 245] width 187 height 19
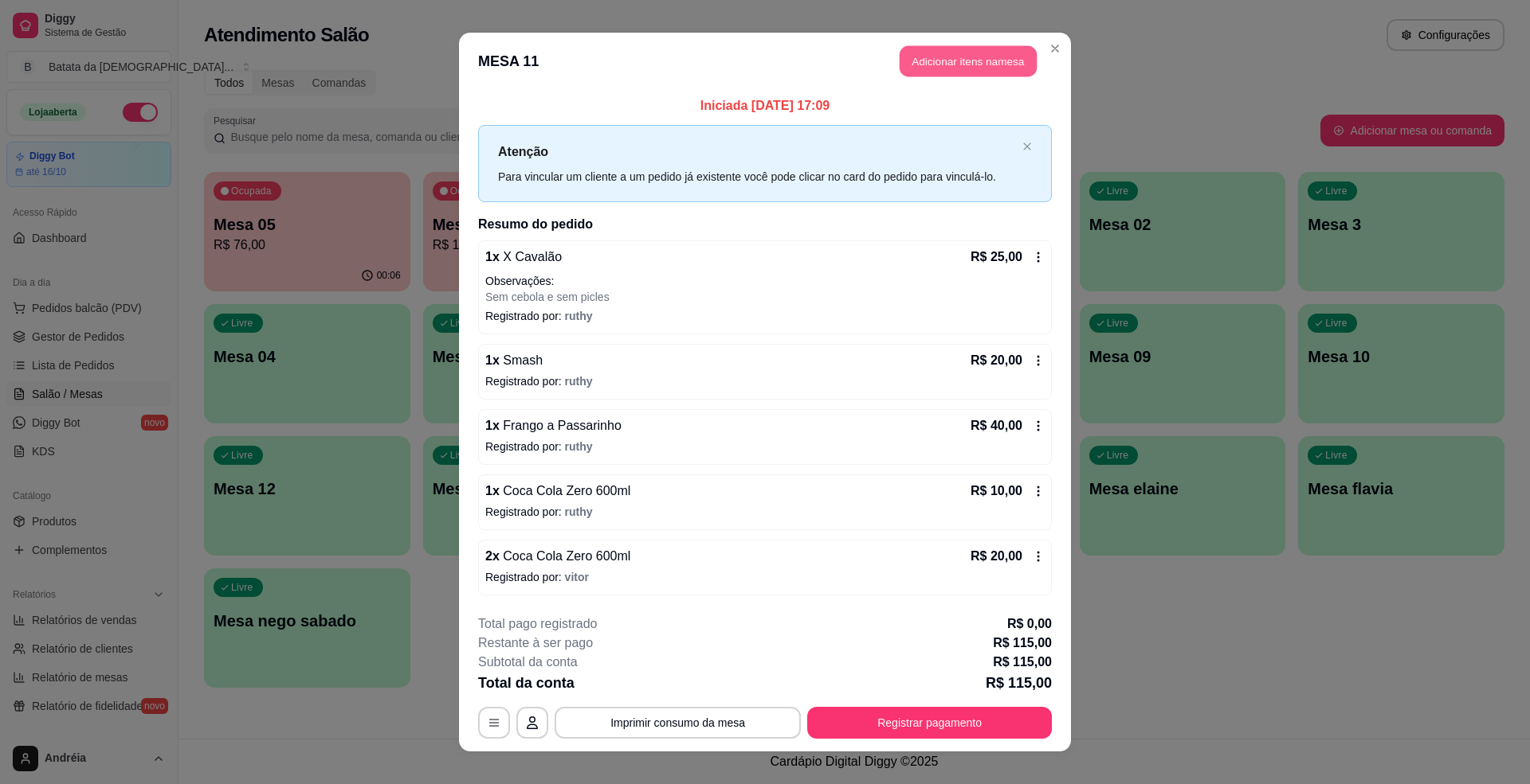
click at [963, 51] on button "Adicionar itens na mesa" at bounding box center [969, 61] width 138 height 31
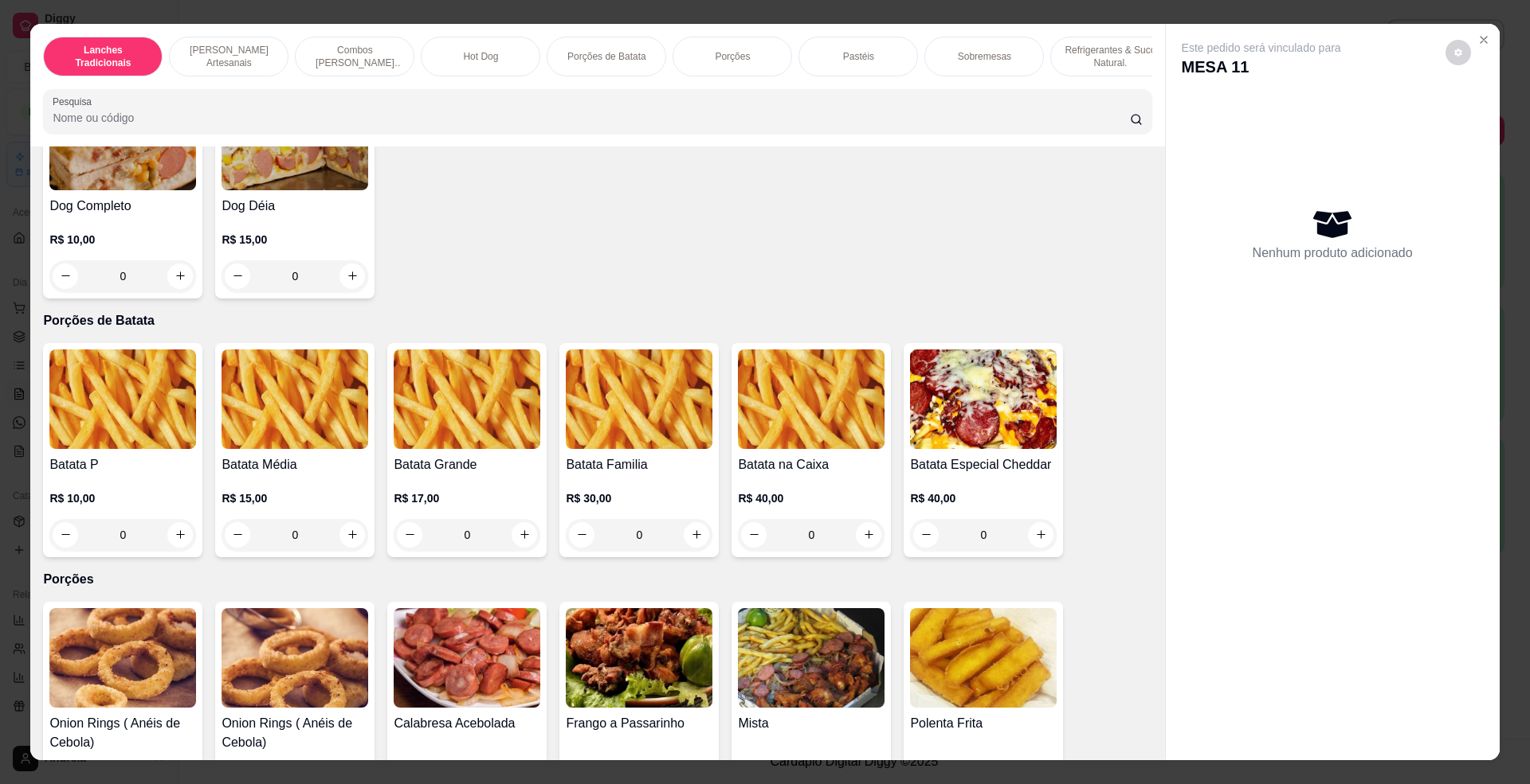
scroll to position [1699, 0]
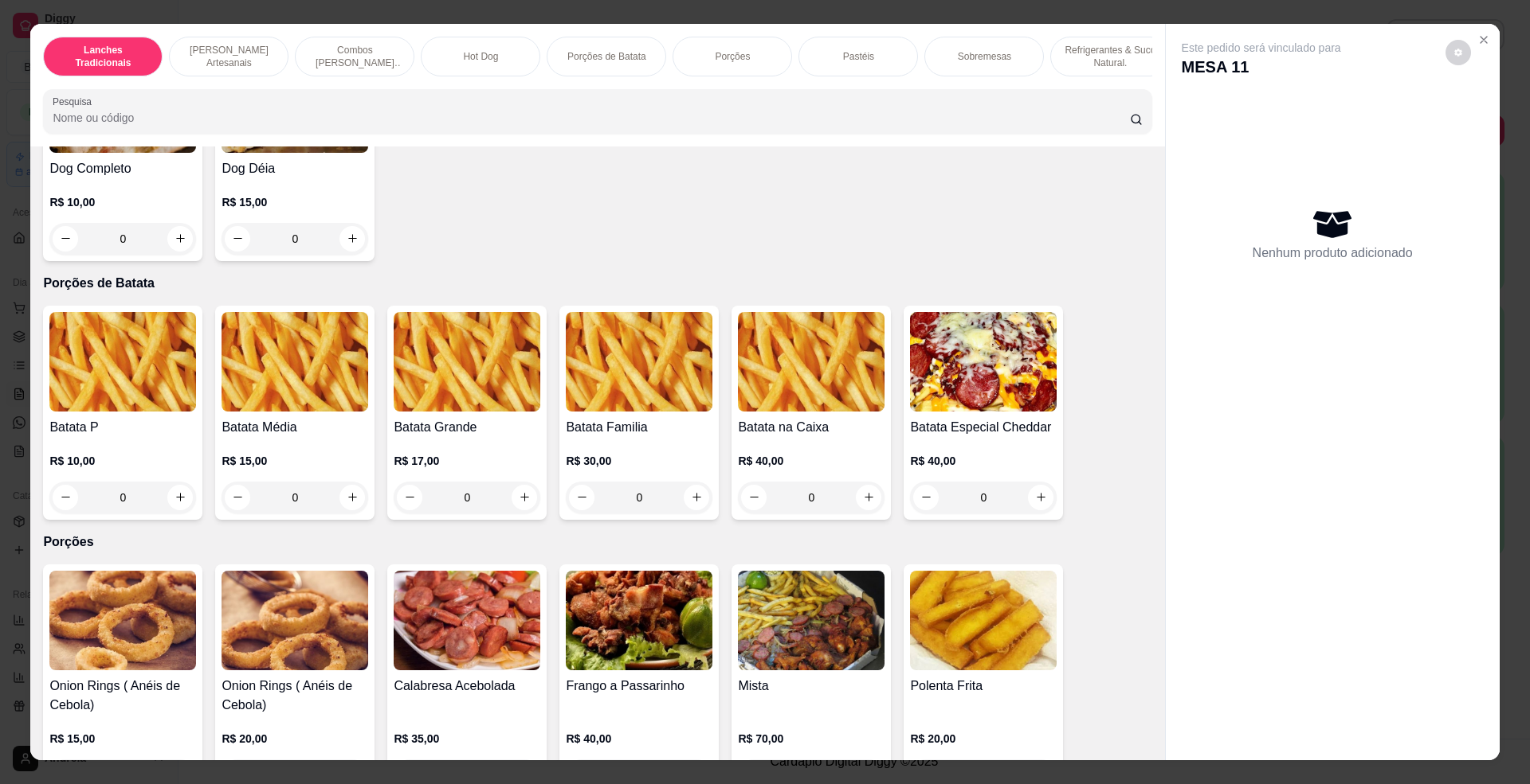
click at [94, 458] on div "R$ 10,00 0" at bounding box center [123, 475] width 147 height 77
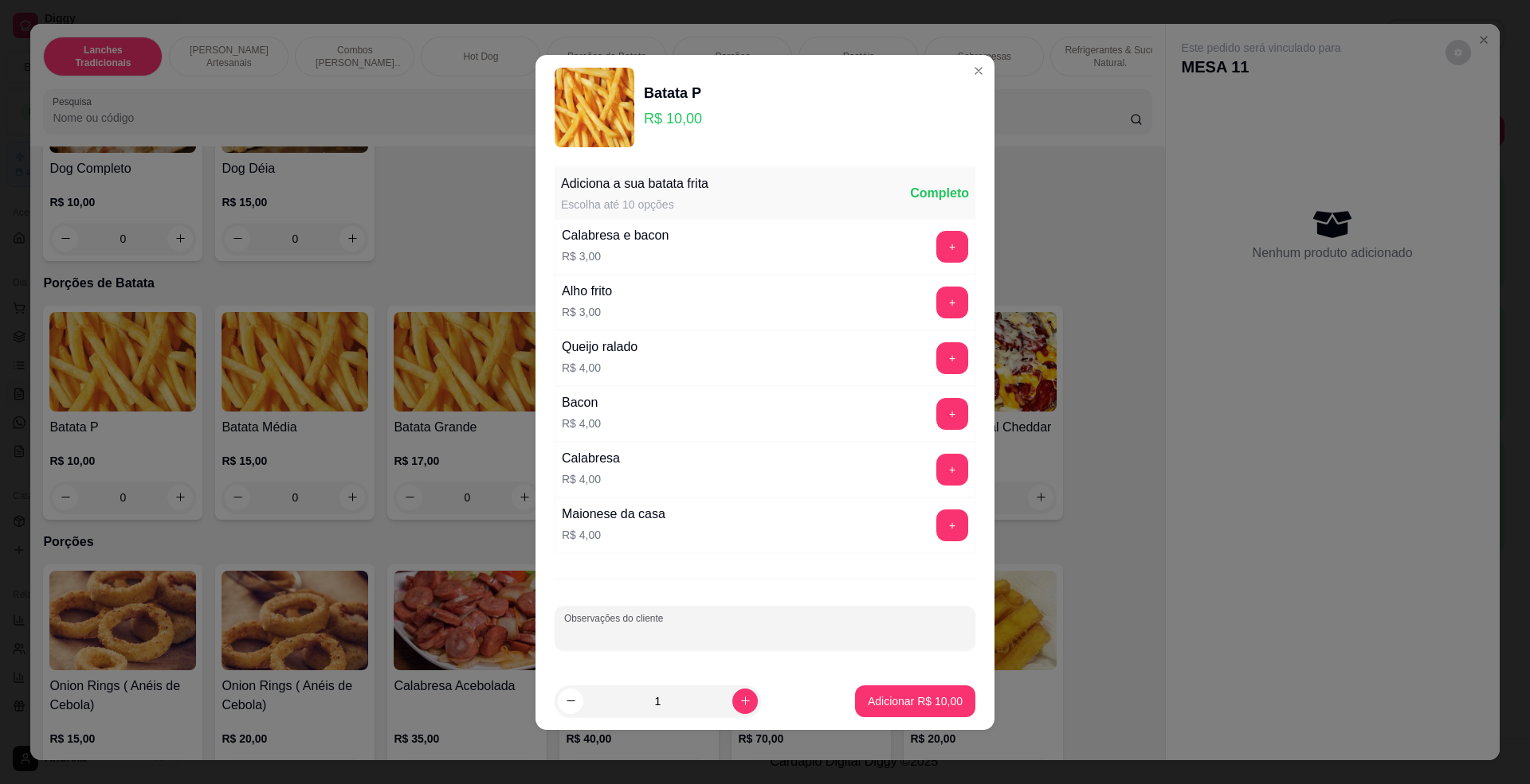
click at [585, 630] on input "Observações do cliente" at bounding box center [765, 635] width 402 height 16
type input "so no sal"
click at [916, 709] on p "Adicionar R$ 10,00" at bounding box center [915, 700] width 93 height 15
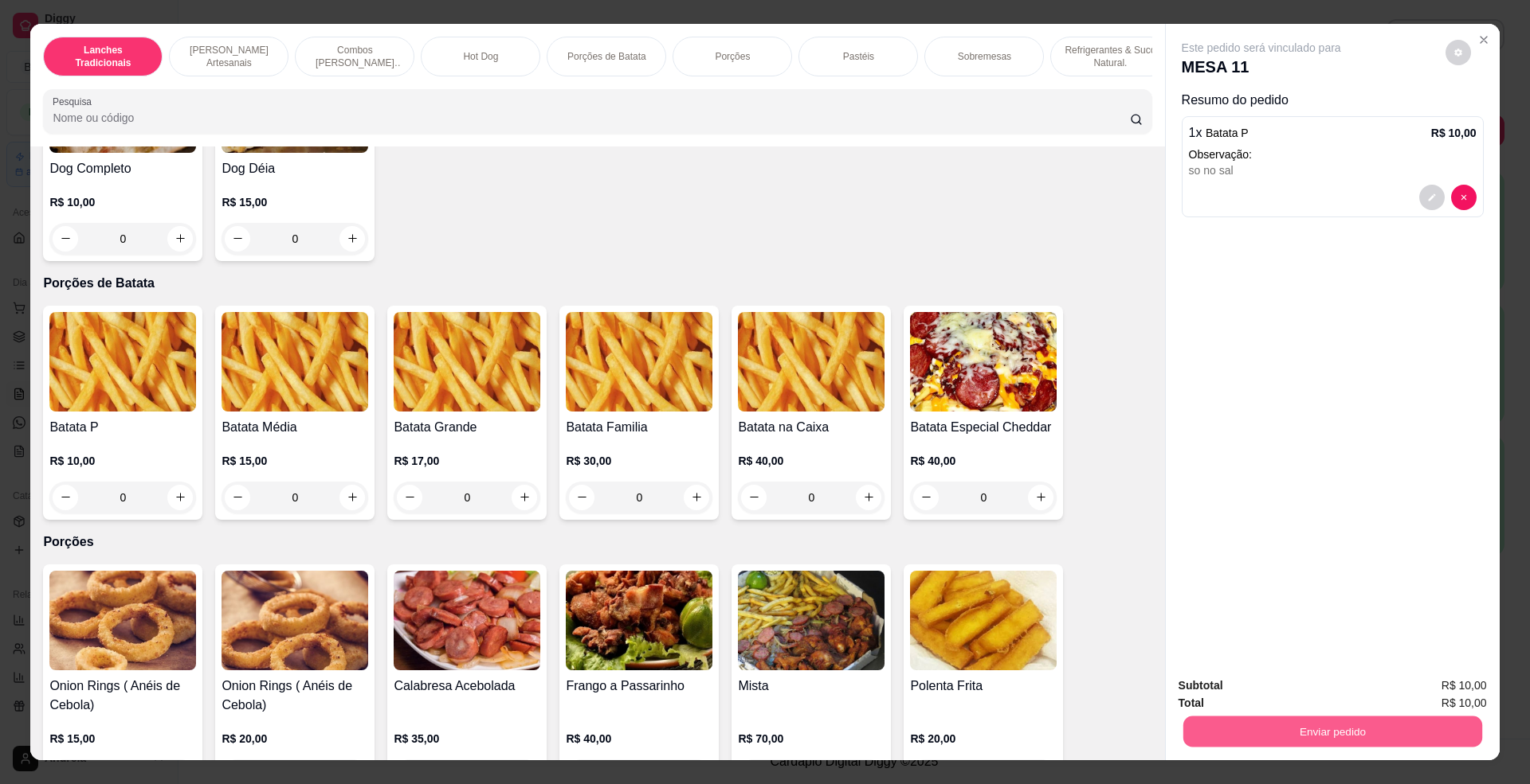
click at [1315, 740] on button "Enviar pedido" at bounding box center [1332, 732] width 299 height 31
click at [1453, 686] on button "Enviar pedido" at bounding box center [1443, 693] width 90 height 30
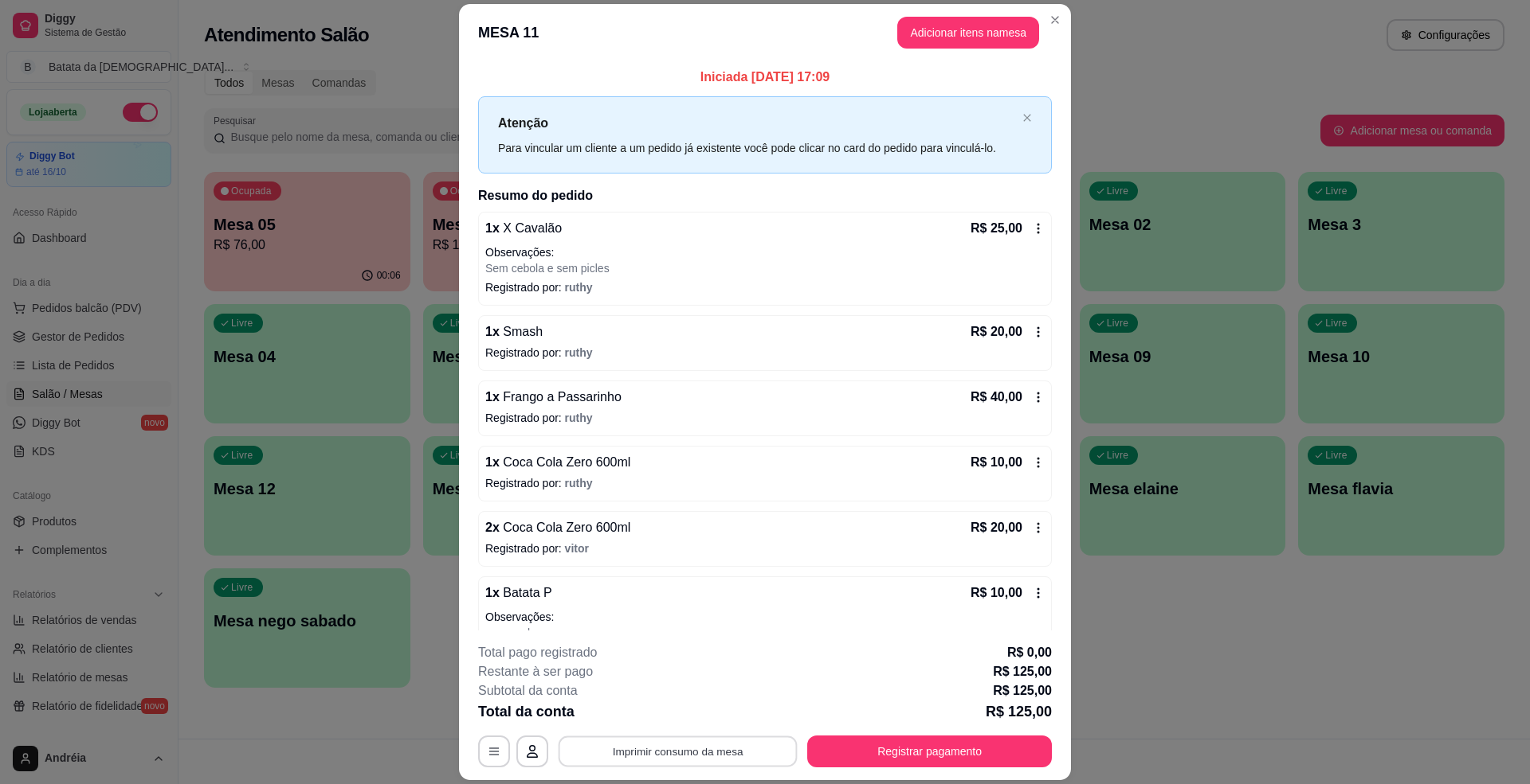
click at [722, 745] on button "Imprimir consumo da mesa" at bounding box center [678, 751] width 239 height 31
click at [905, 756] on button "Registrar pagamento" at bounding box center [930, 751] width 237 height 31
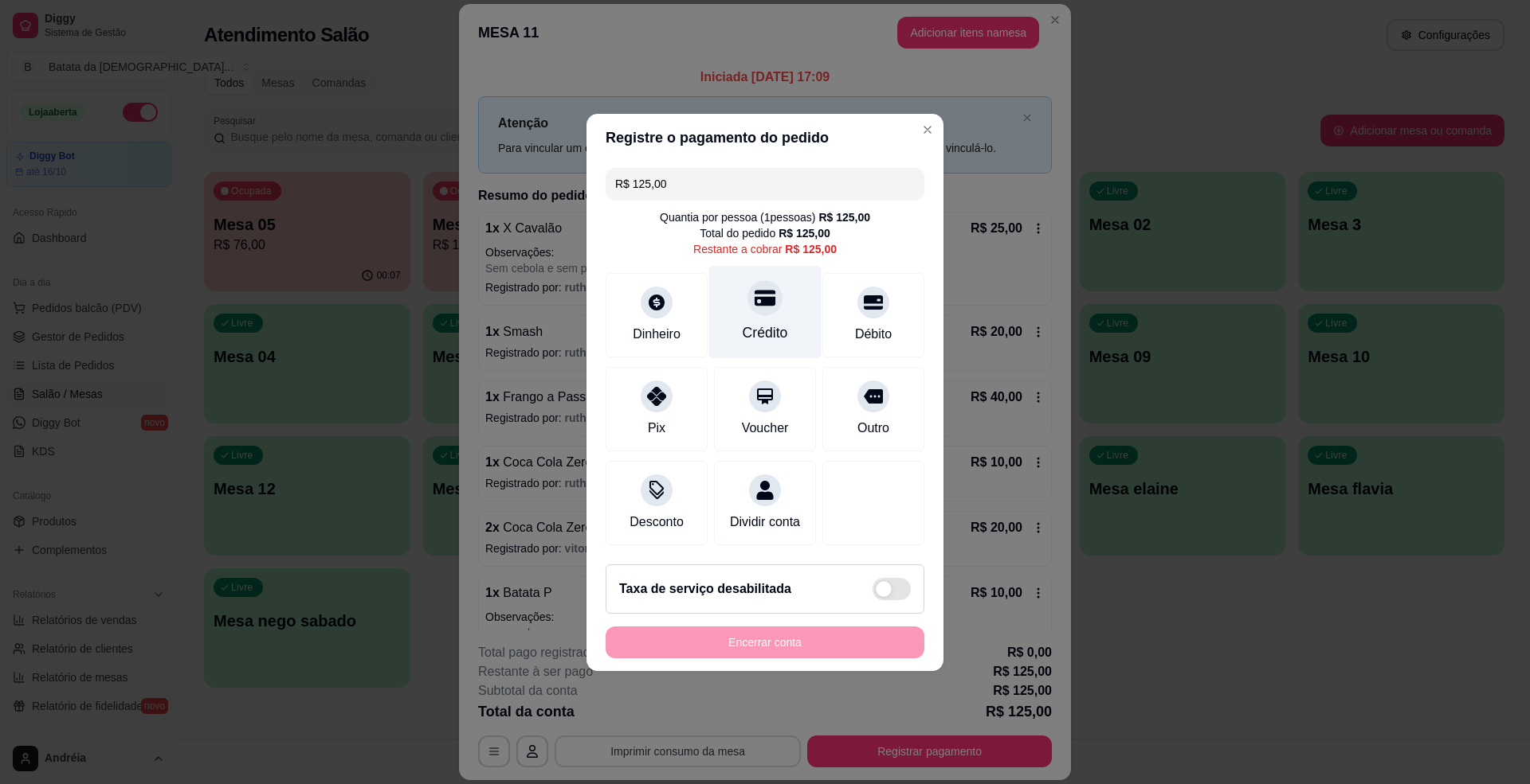
click at [763, 323] on div "Crédito" at bounding box center [765, 333] width 46 height 21
type input "R$ 0,00"
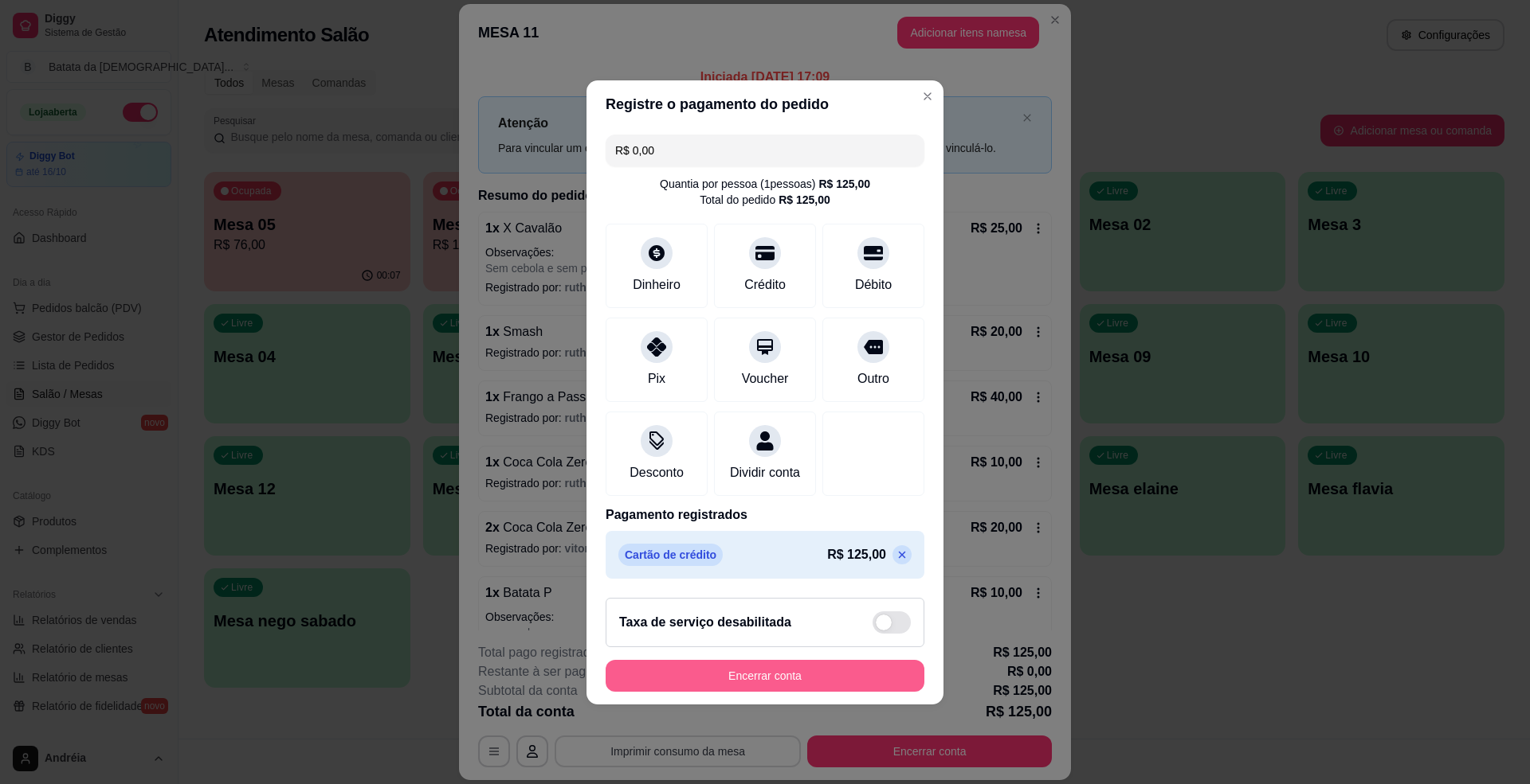
click at [793, 677] on button "Encerrar conta" at bounding box center [765, 676] width 319 height 32
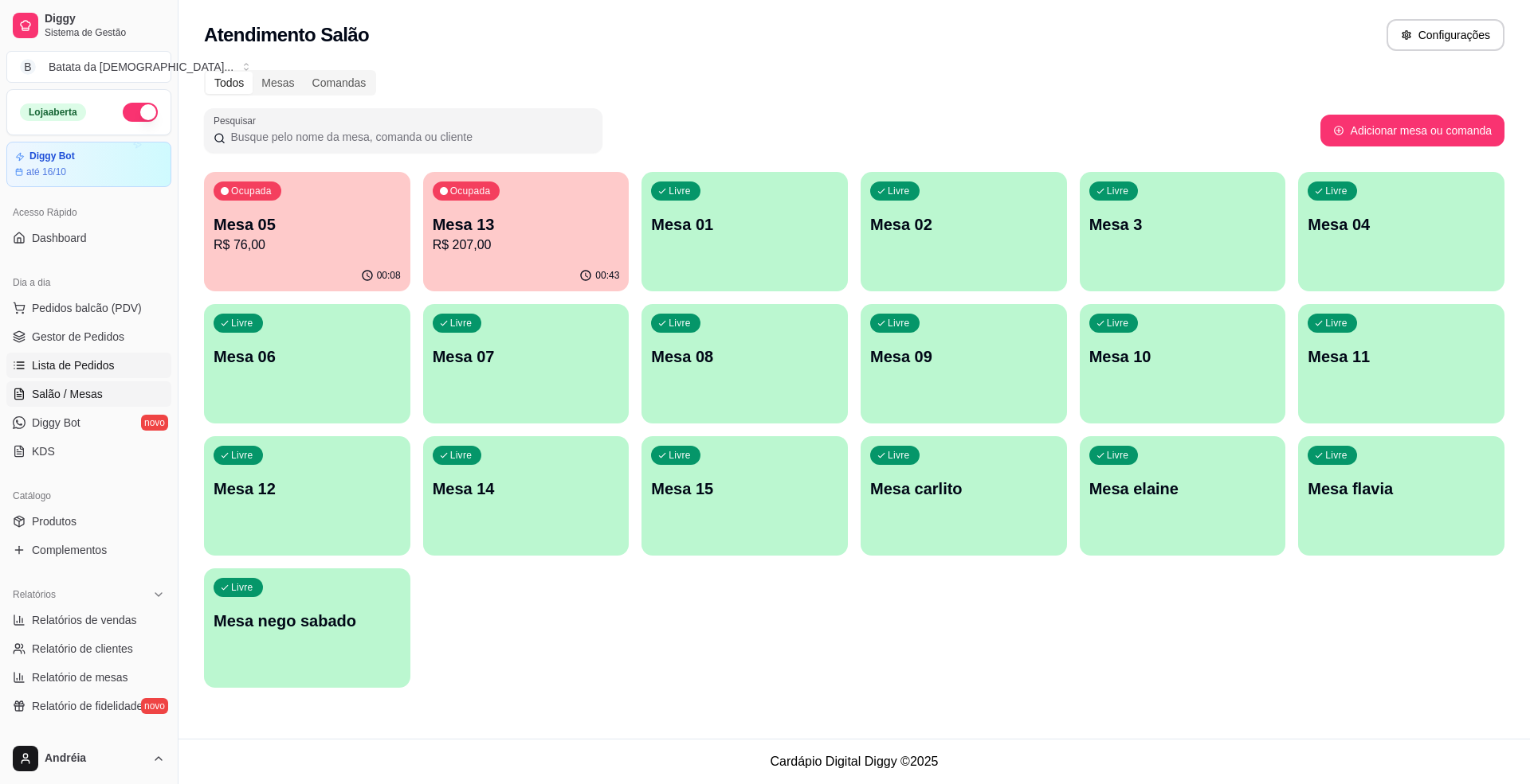
click at [85, 357] on link "Lista de Pedidos" at bounding box center [88, 366] width 164 height 26
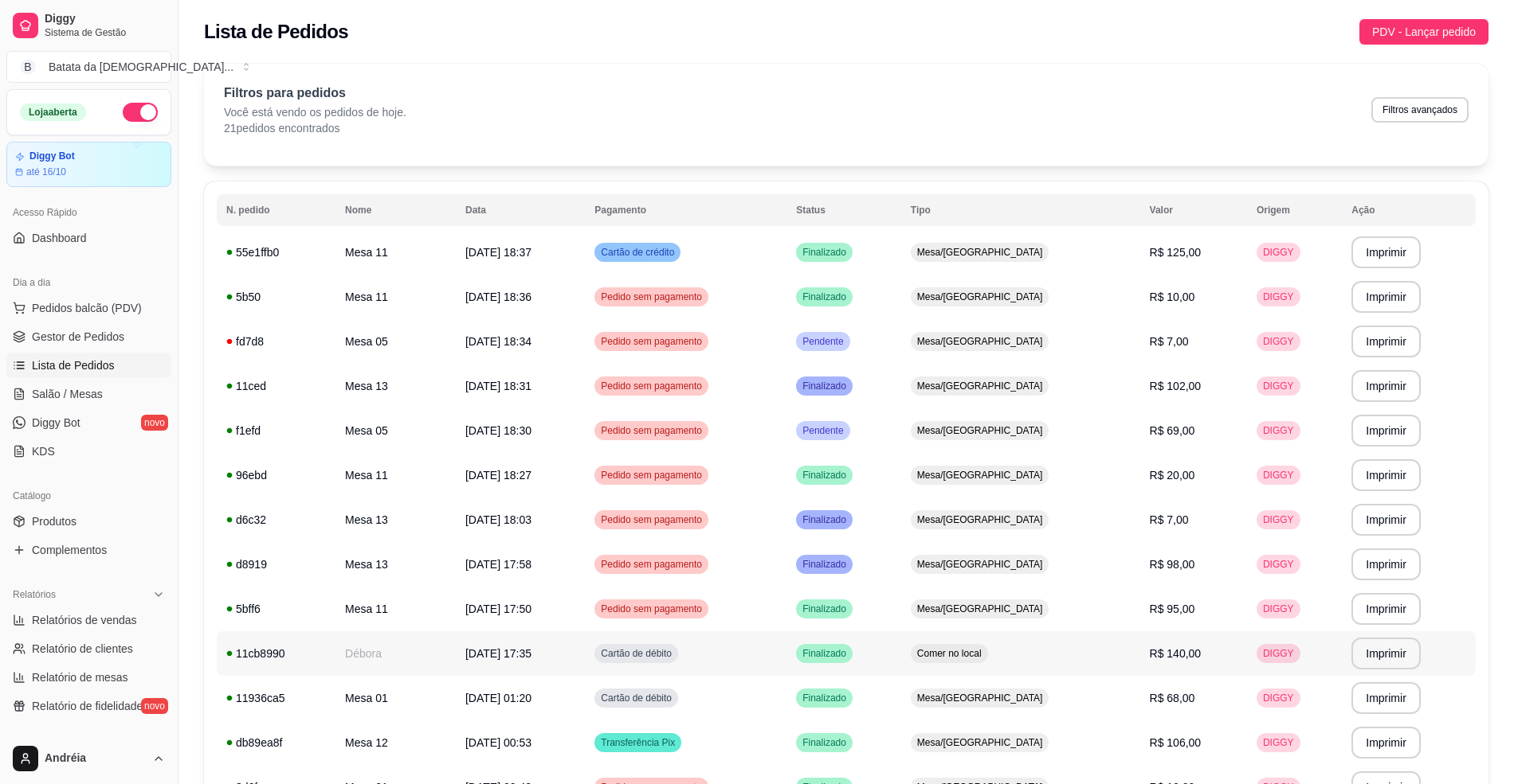
click at [985, 660] on span "Comer no local" at bounding box center [949, 653] width 71 height 13
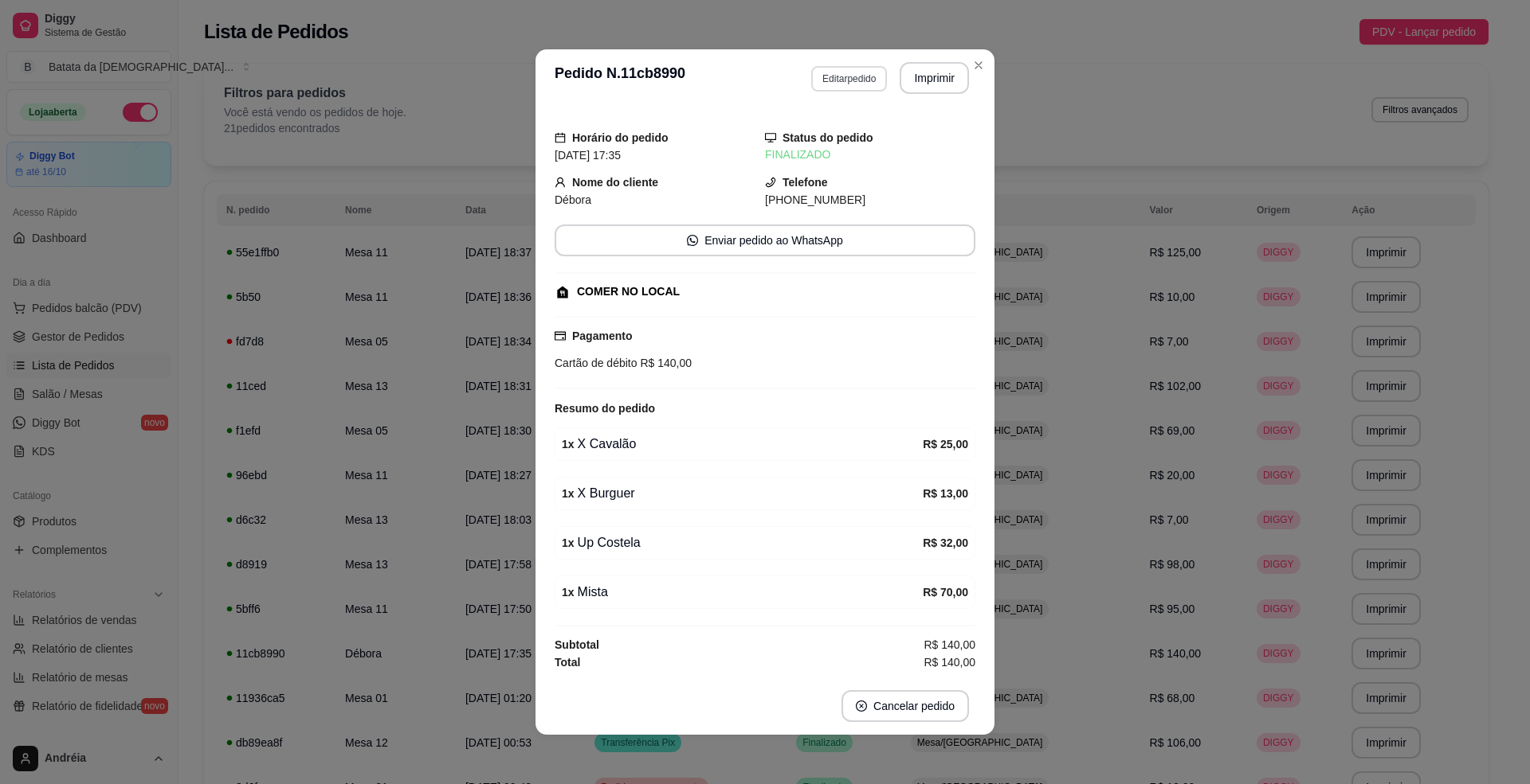
scroll to position [3, 0]
click at [838, 71] on button "Editar pedido" at bounding box center [849, 77] width 74 height 25
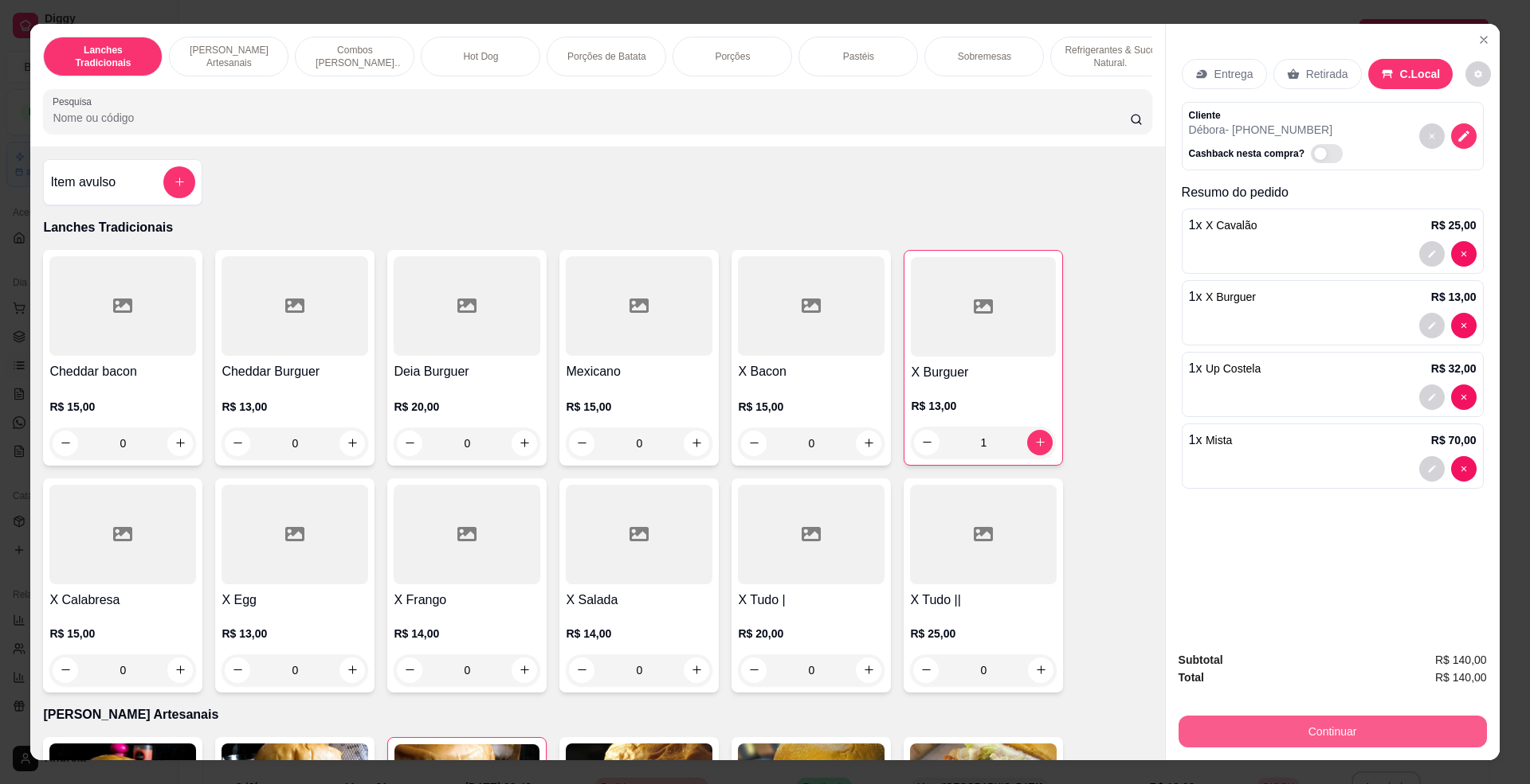
click at [1369, 721] on button "Continuar" at bounding box center [1332, 732] width 308 height 32
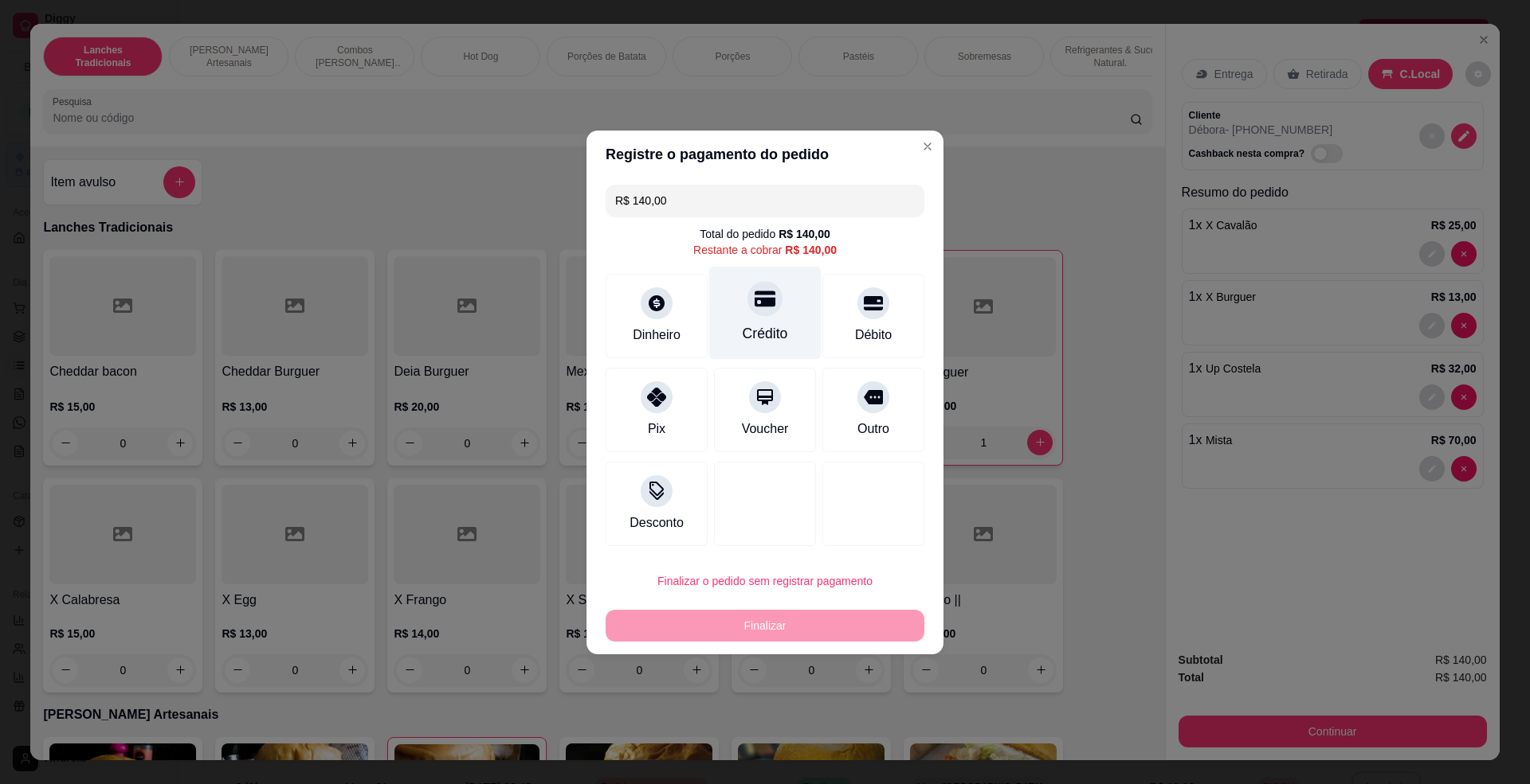
click at [765, 312] on div at bounding box center [765, 298] width 35 height 35
type input "R$ 0,00"
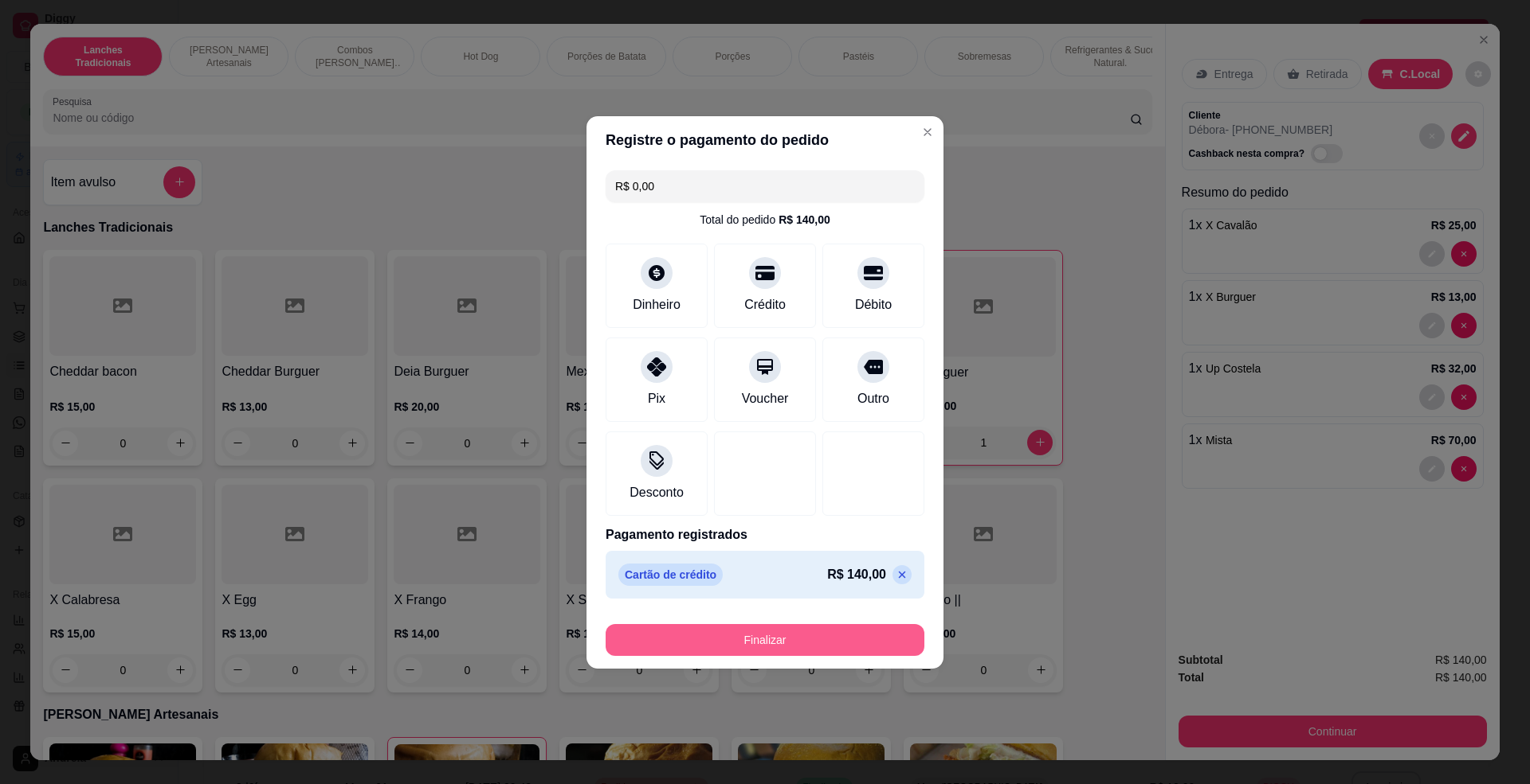
click at [832, 636] on button "Finalizar" at bounding box center [765, 641] width 319 height 32
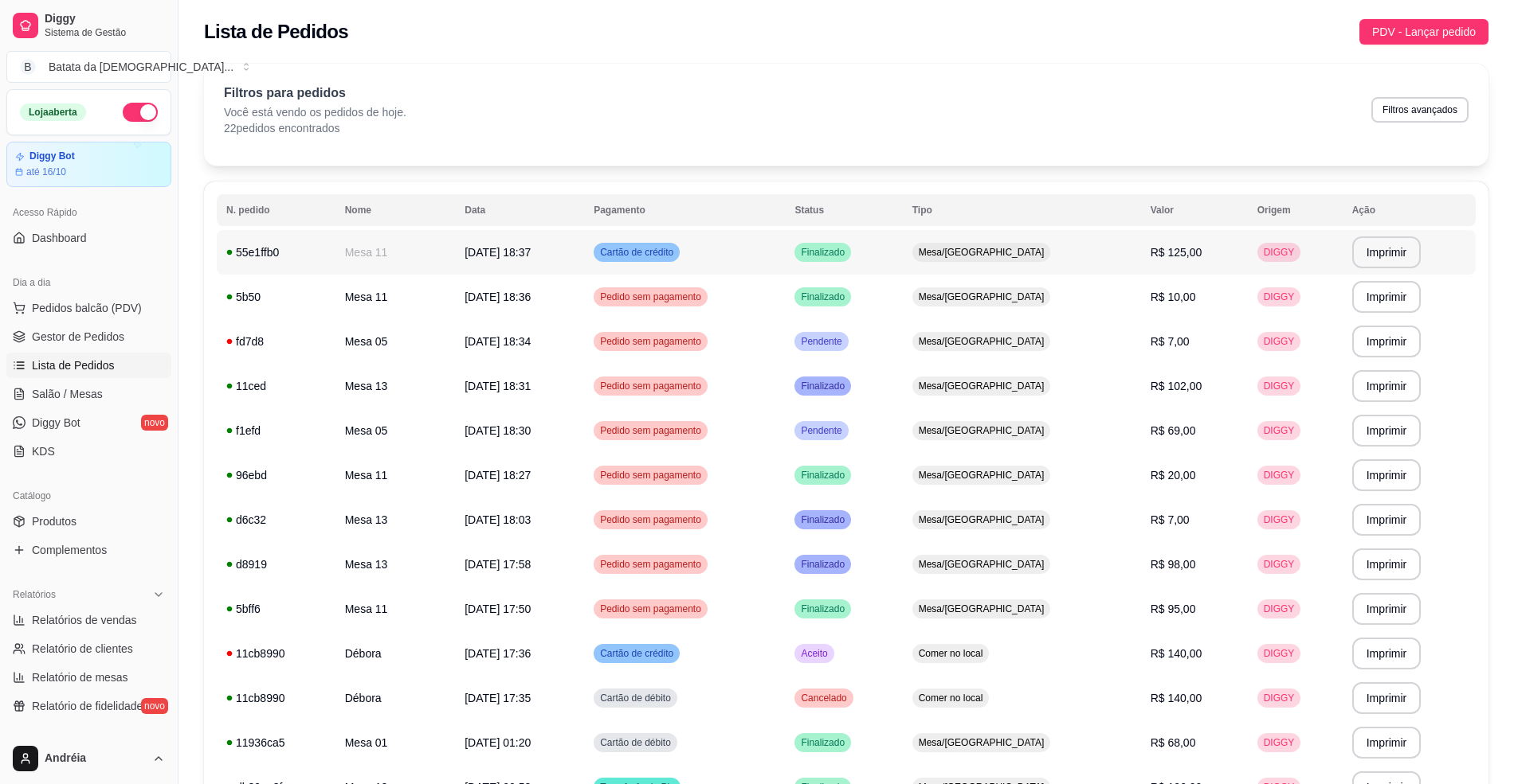
click at [848, 249] on span "Finalizado" at bounding box center [822, 252] width 50 height 13
click at [902, 647] on td "Aceito" at bounding box center [843, 653] width 118 height 45
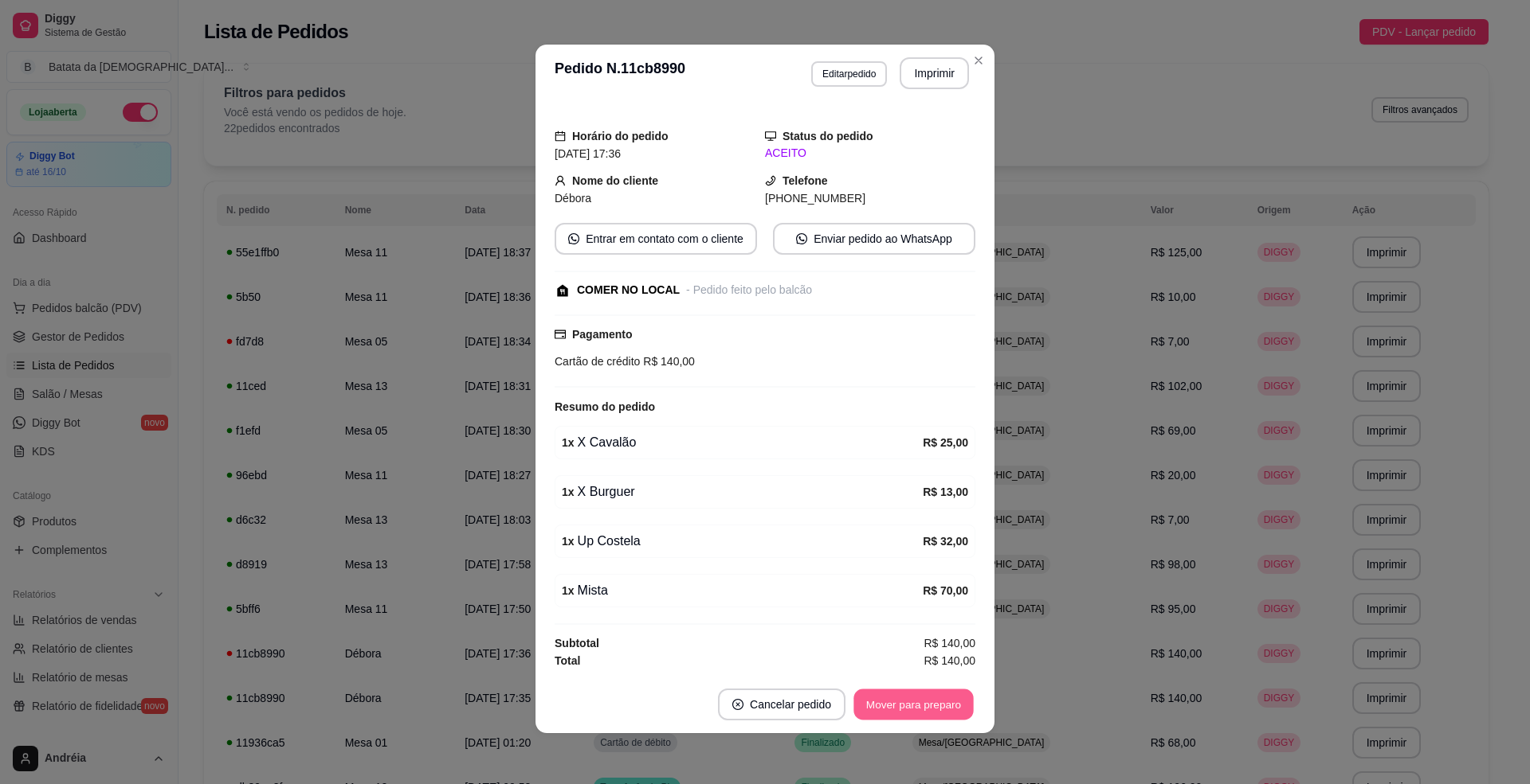
click at [864, 693] on button "Mover para preparo" at bounding box center [913, 704] width 120 height 31
click at [958, 701] on button "Mover para retirada disponível" at bounding box center [886, 704] width 170 height 31
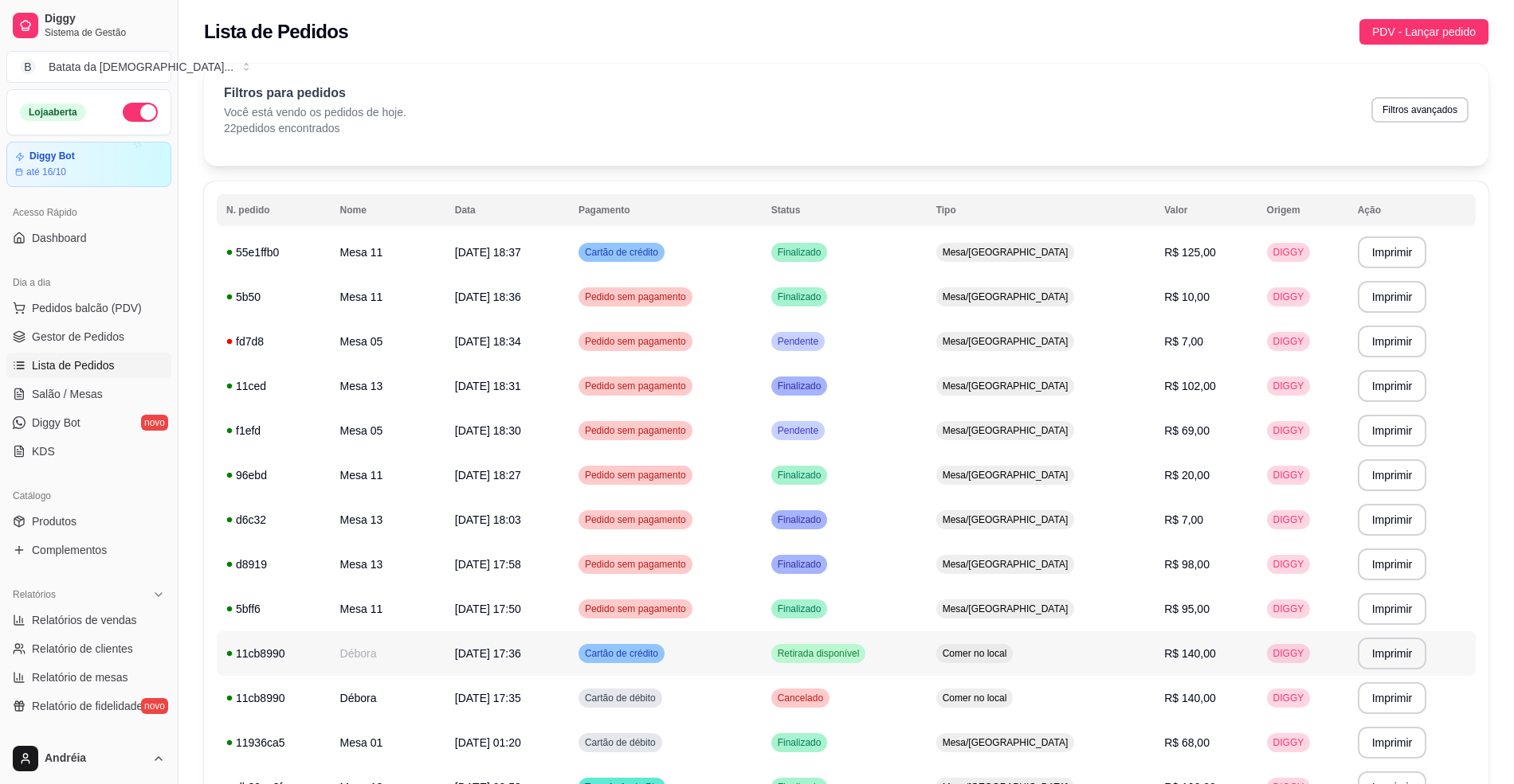
click at [665, 661] on div "Cartão de crédito" at bounding box center [621, 653] width 86 height 19
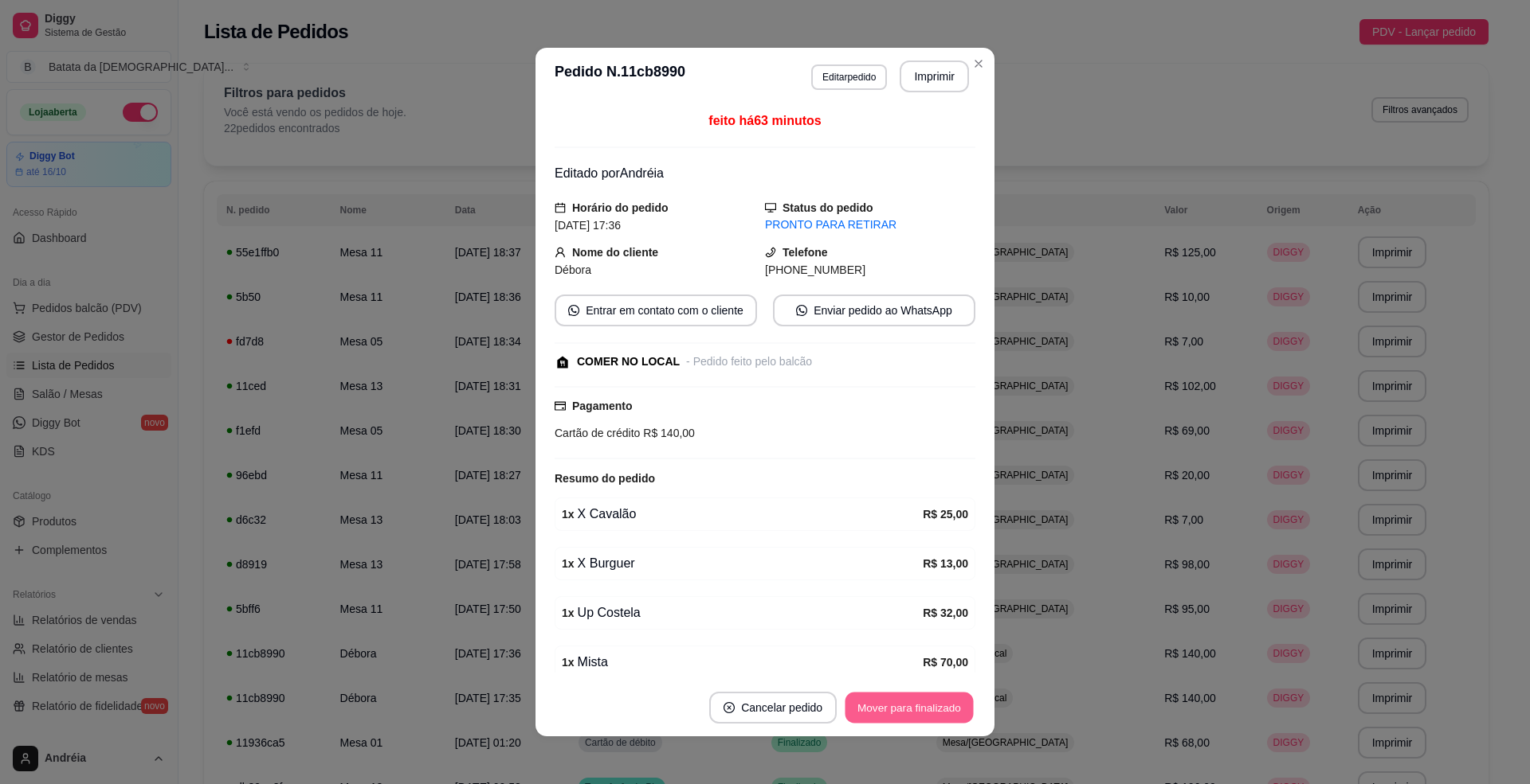
click at [923, 704] on button "Mover para finalizado" at bounding box center [909, 708] width 129 height 31
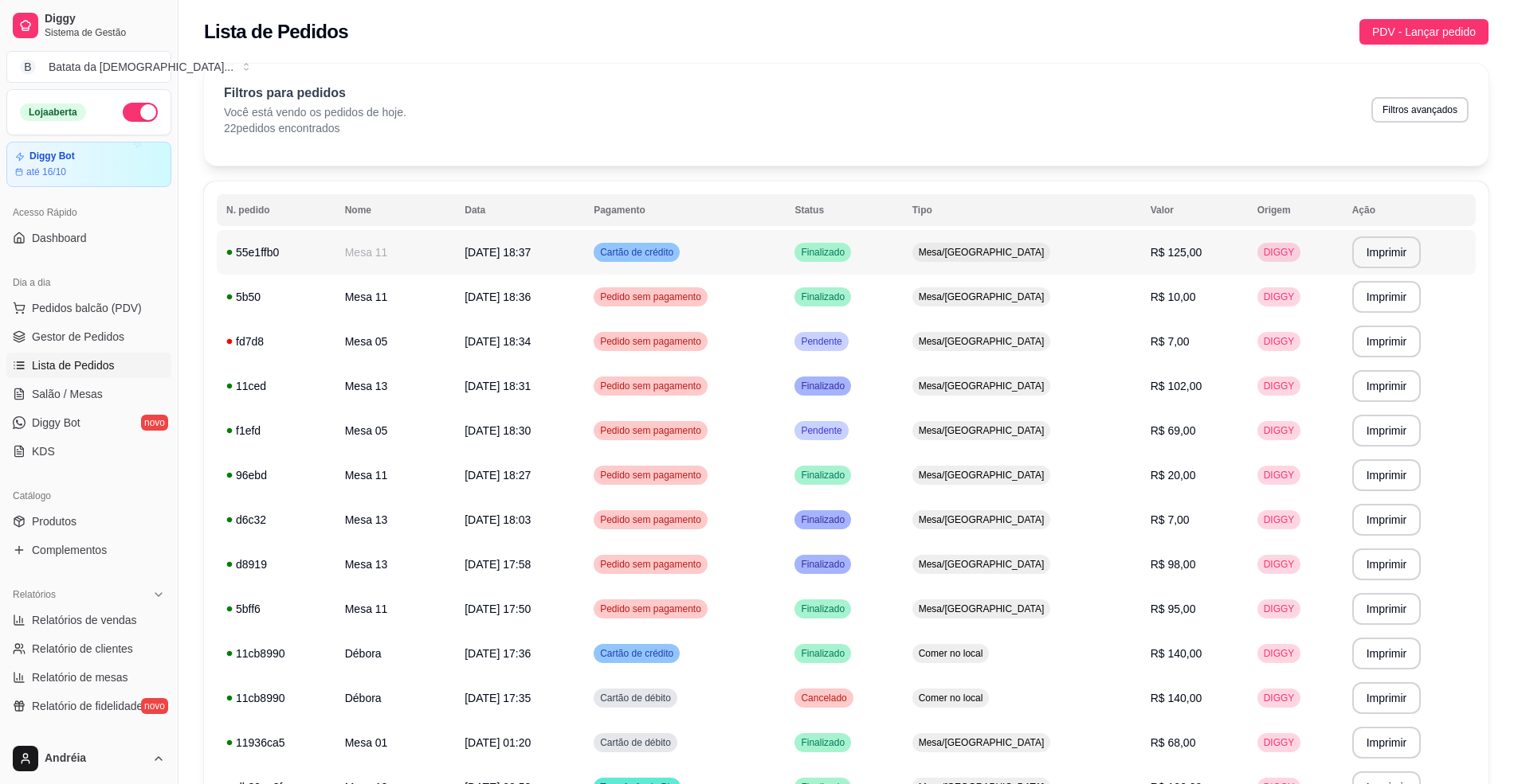
click at [784, 250] on td "Cartão de crédito" at bounding box center [684, 252] width 200 height 45
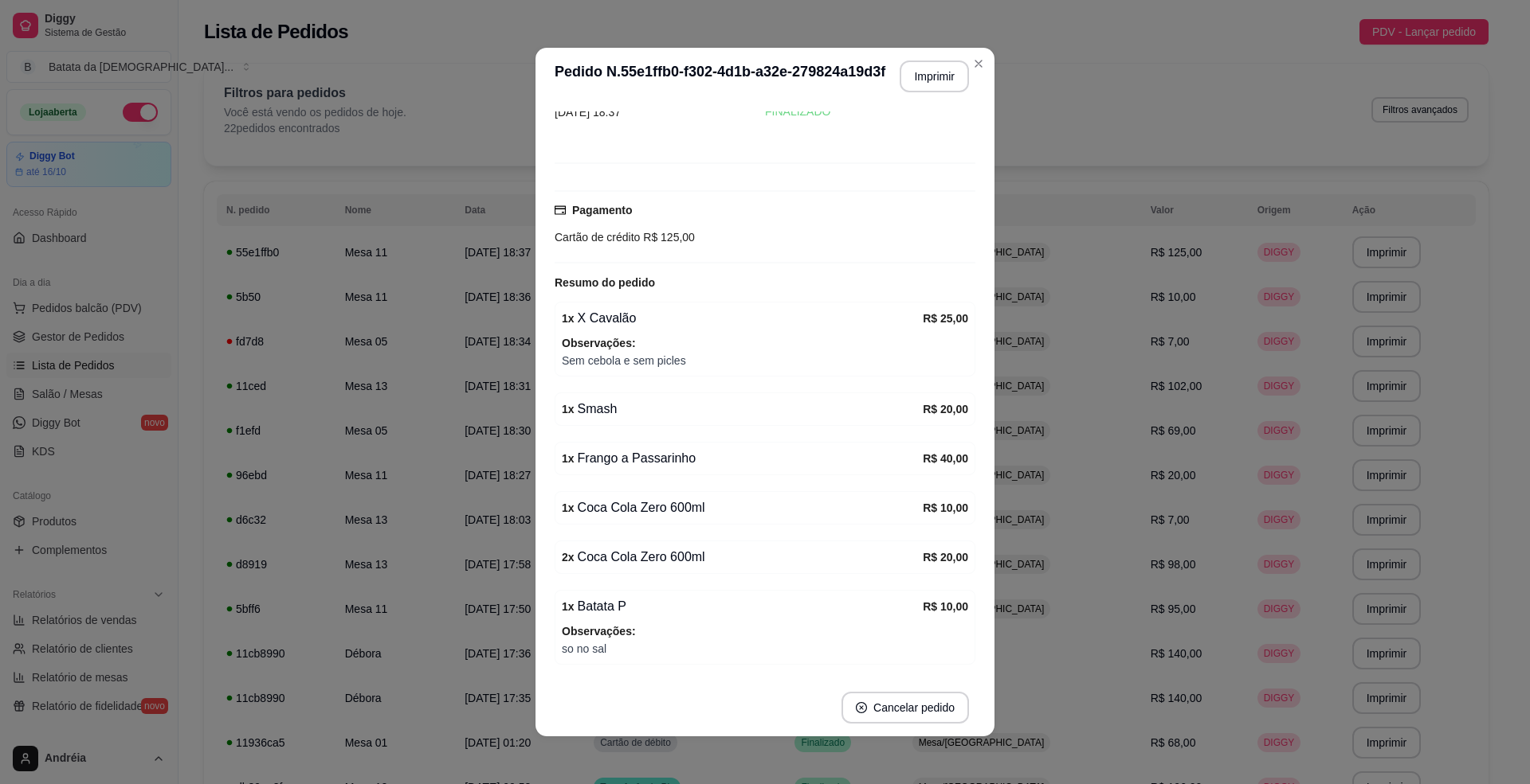
scroll to position [0, 0]
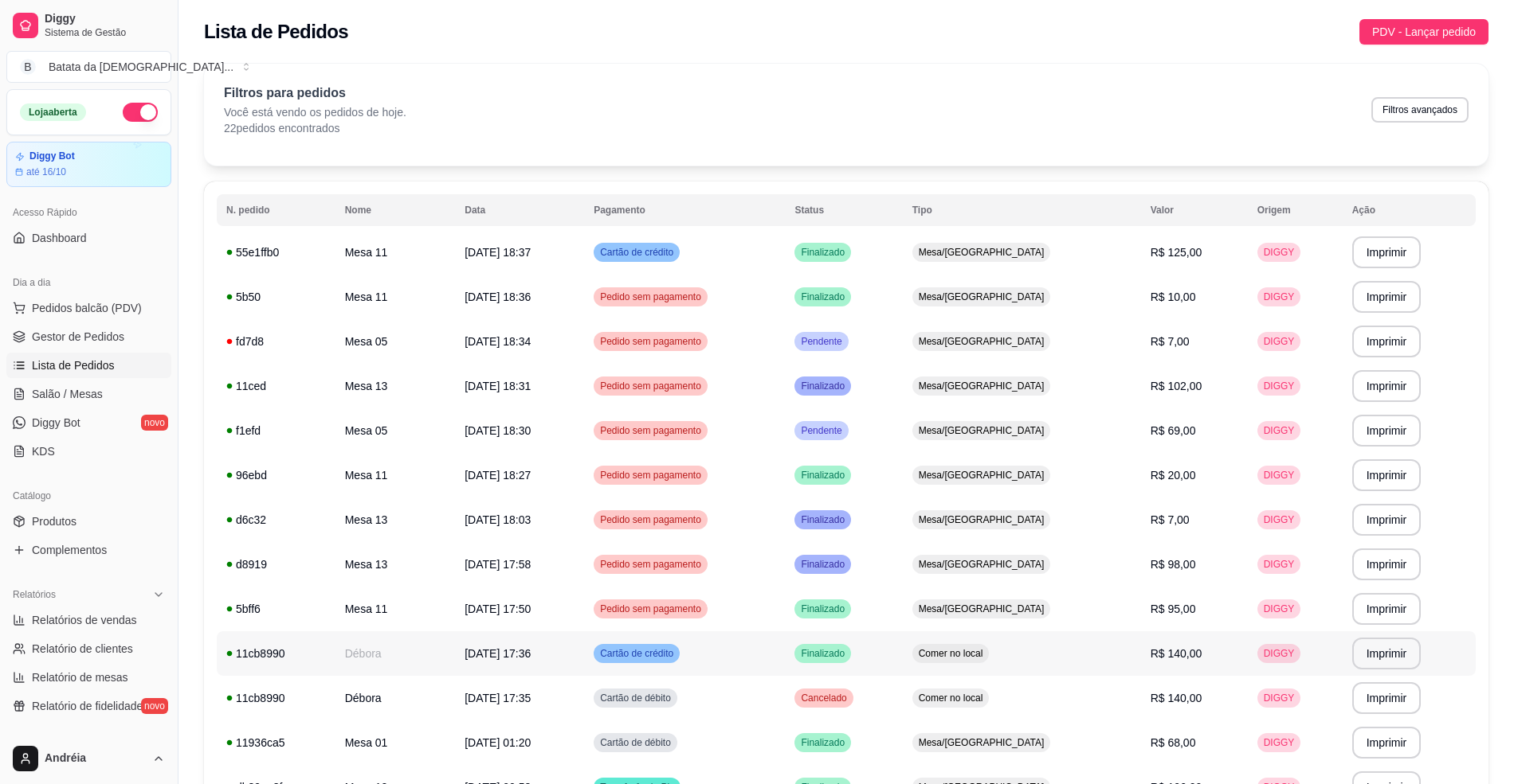
click at [749, 652] on td "Cartão de crédito" at bounding box center [684, 653] width 200 height 45
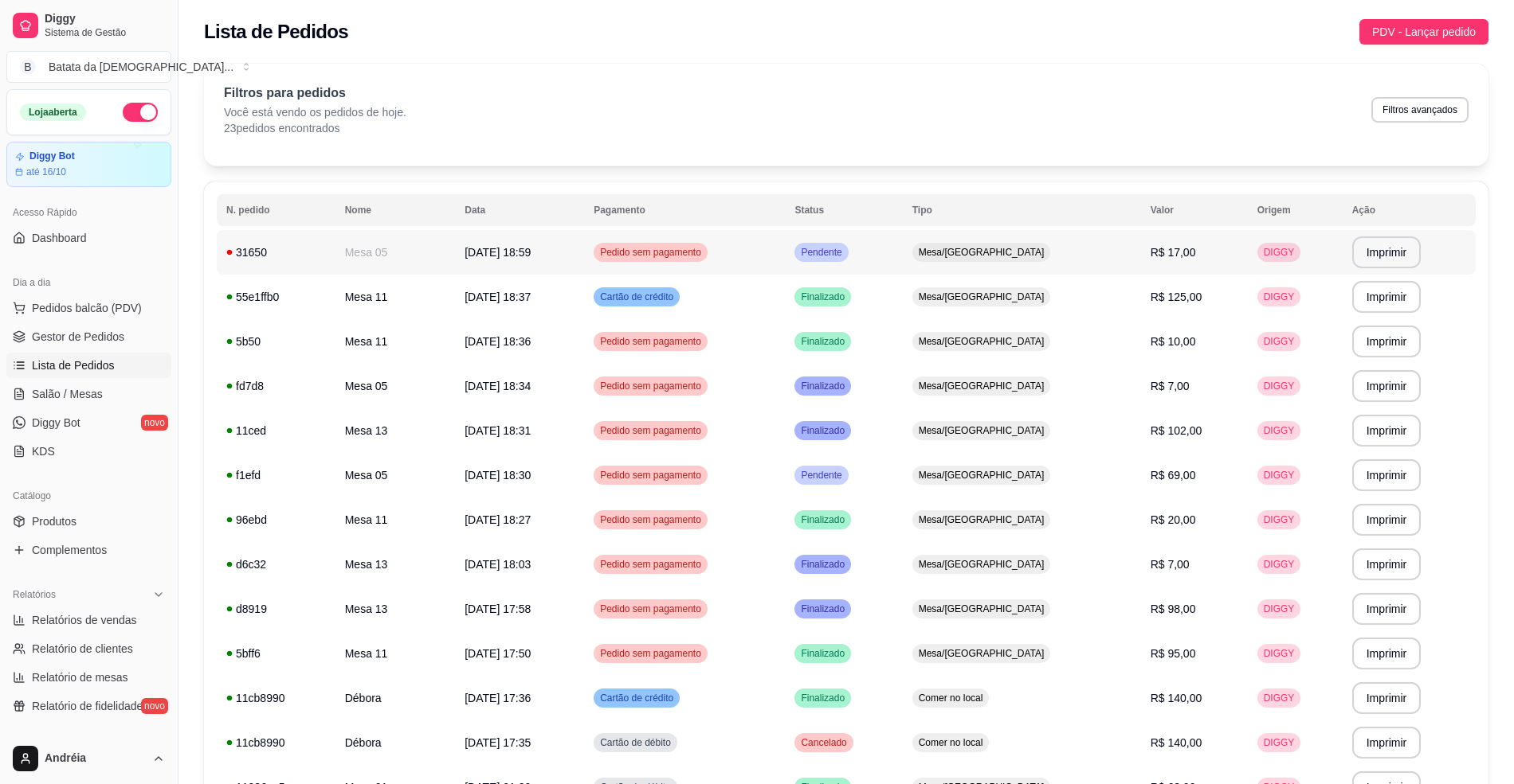
click at [985, 253] on span "Mesa/[GEOGRAPHIC_DATA]" at bounding box center [982, 252] width 133 height 13
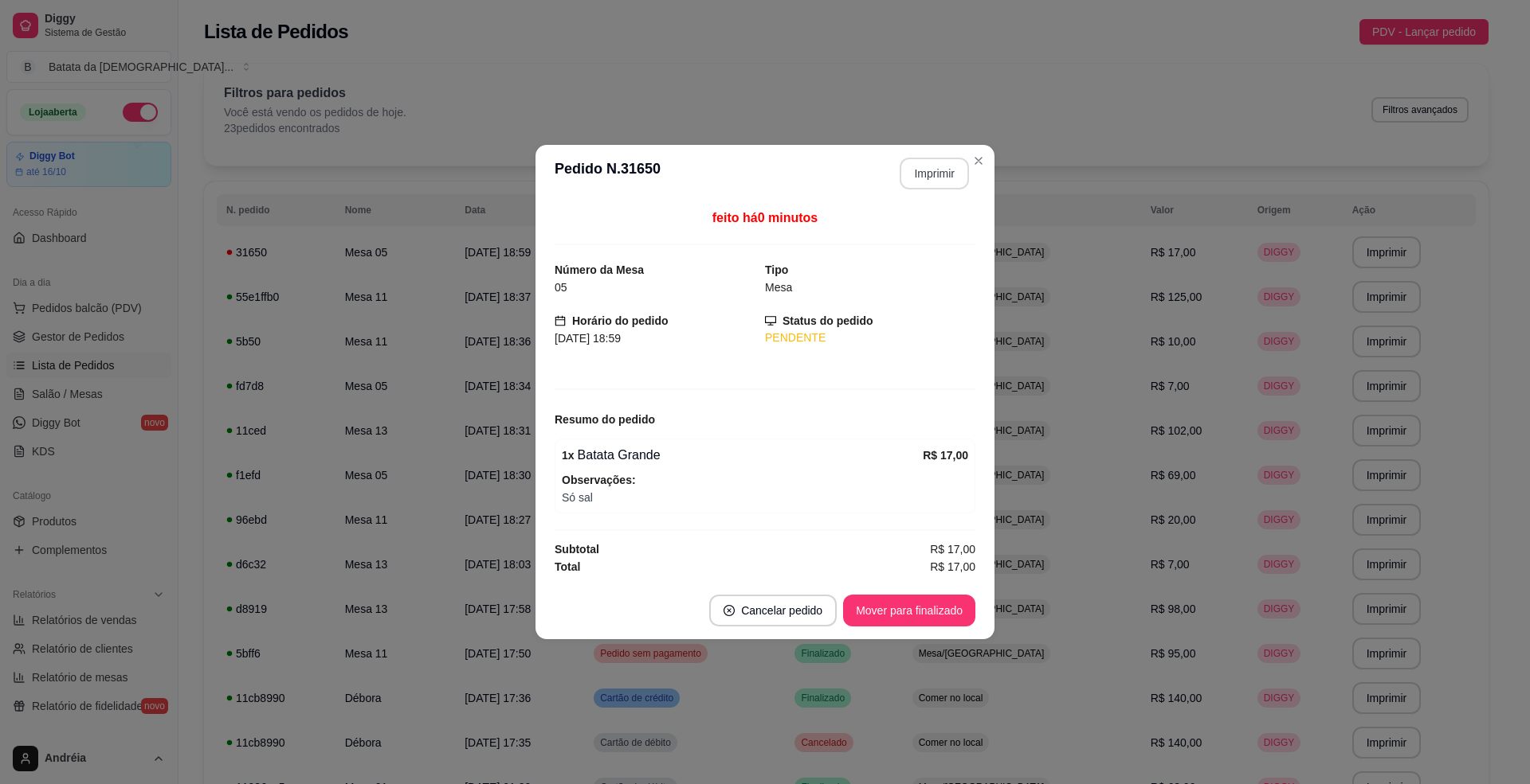
click at [924, 172] on button "Imprimir" at bounding box center [935, 173] width 70 height 32
click at [896, 603] on button "Mover para finalizado" at bounding box center [909, 611] width 133 height 32
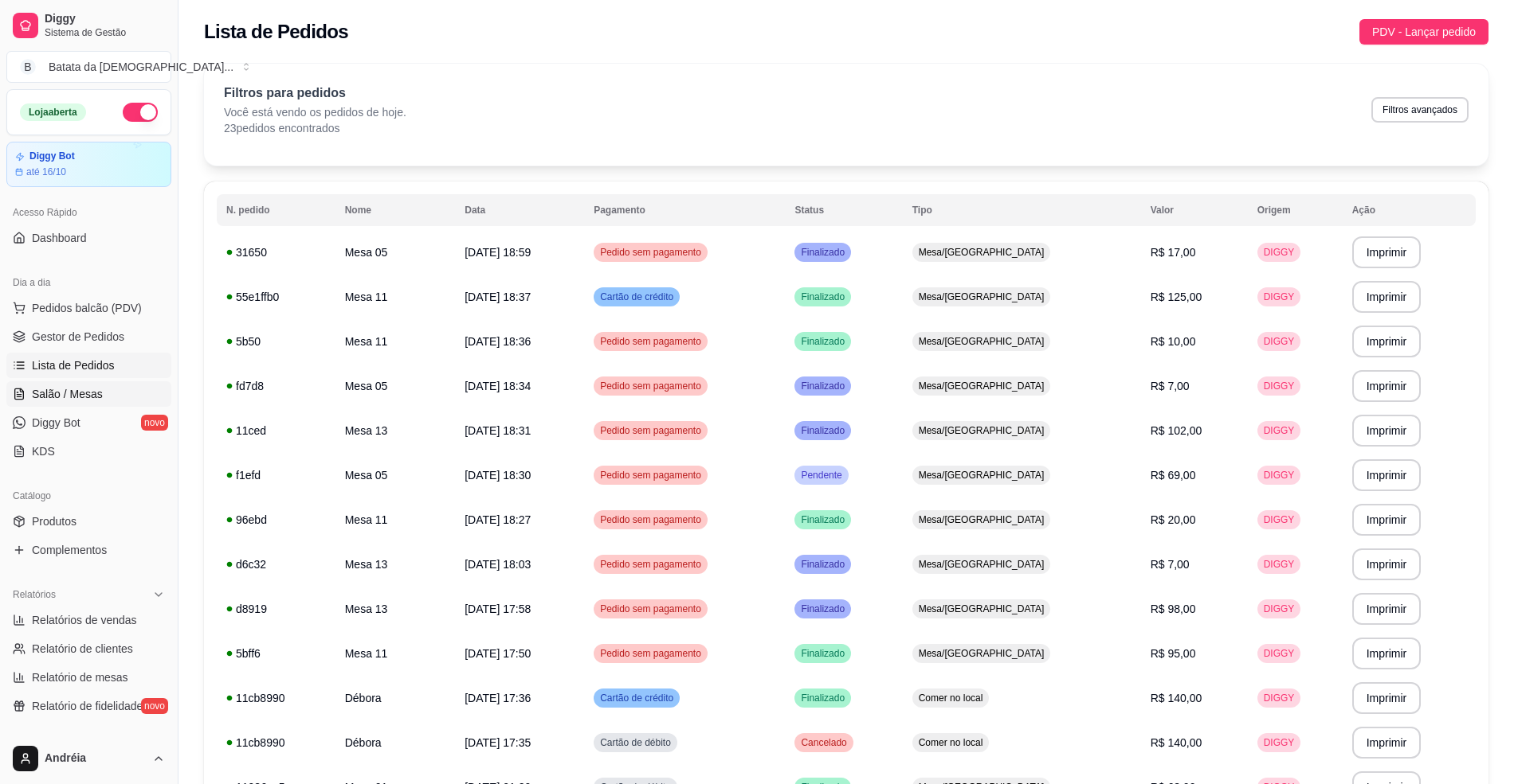
click at [78, 384] on link "Salão / Mesas" at bounding box center [88, 394] width 164 height 26
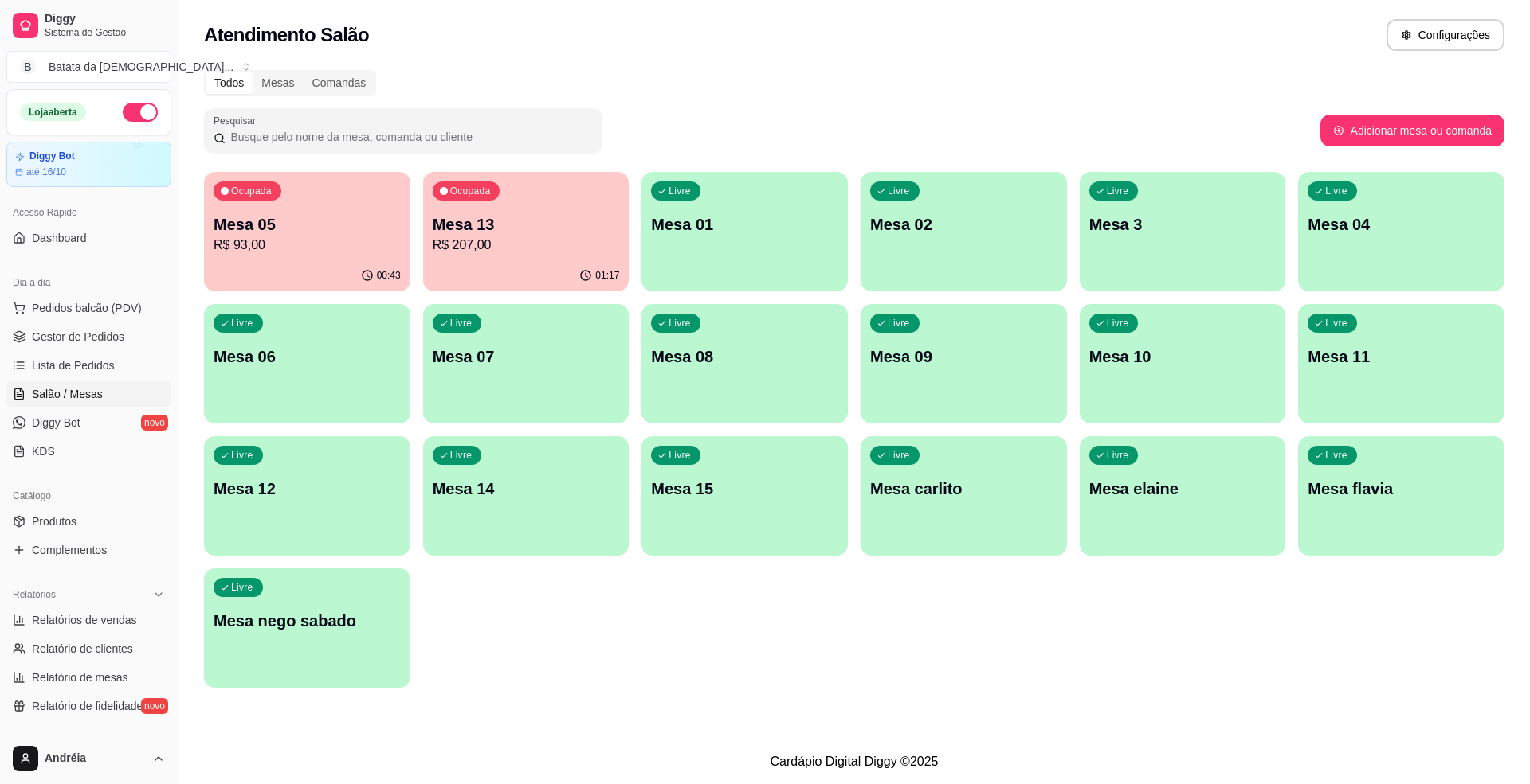
click at [1163, 244] on div "Livre Mesa 3" at bounding box center [1182, 222] width 206 height 101
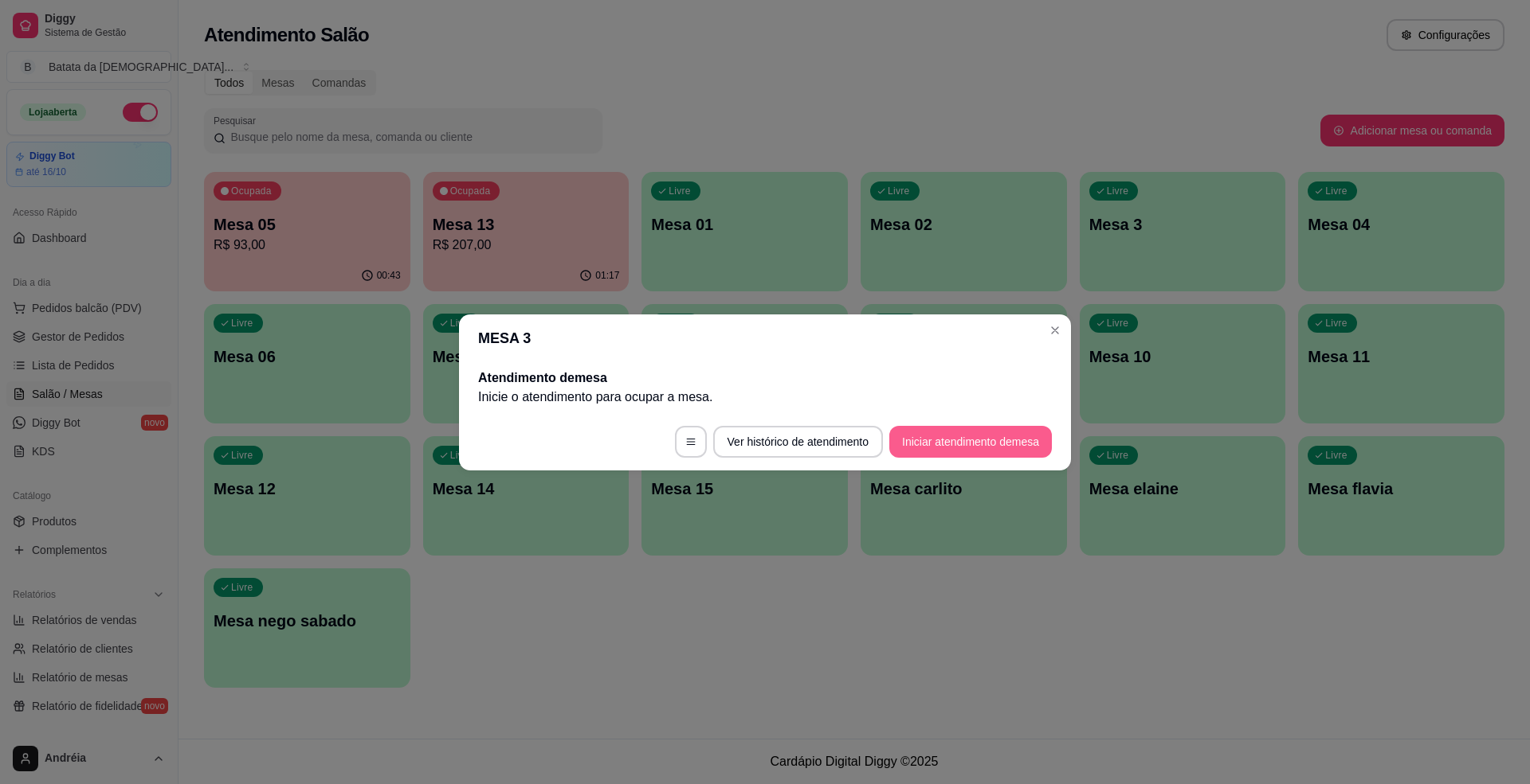
click at [1019, 435] on button "Iniciar atendimento de mesa" at bounding box center [970, 442] width 162 height 32
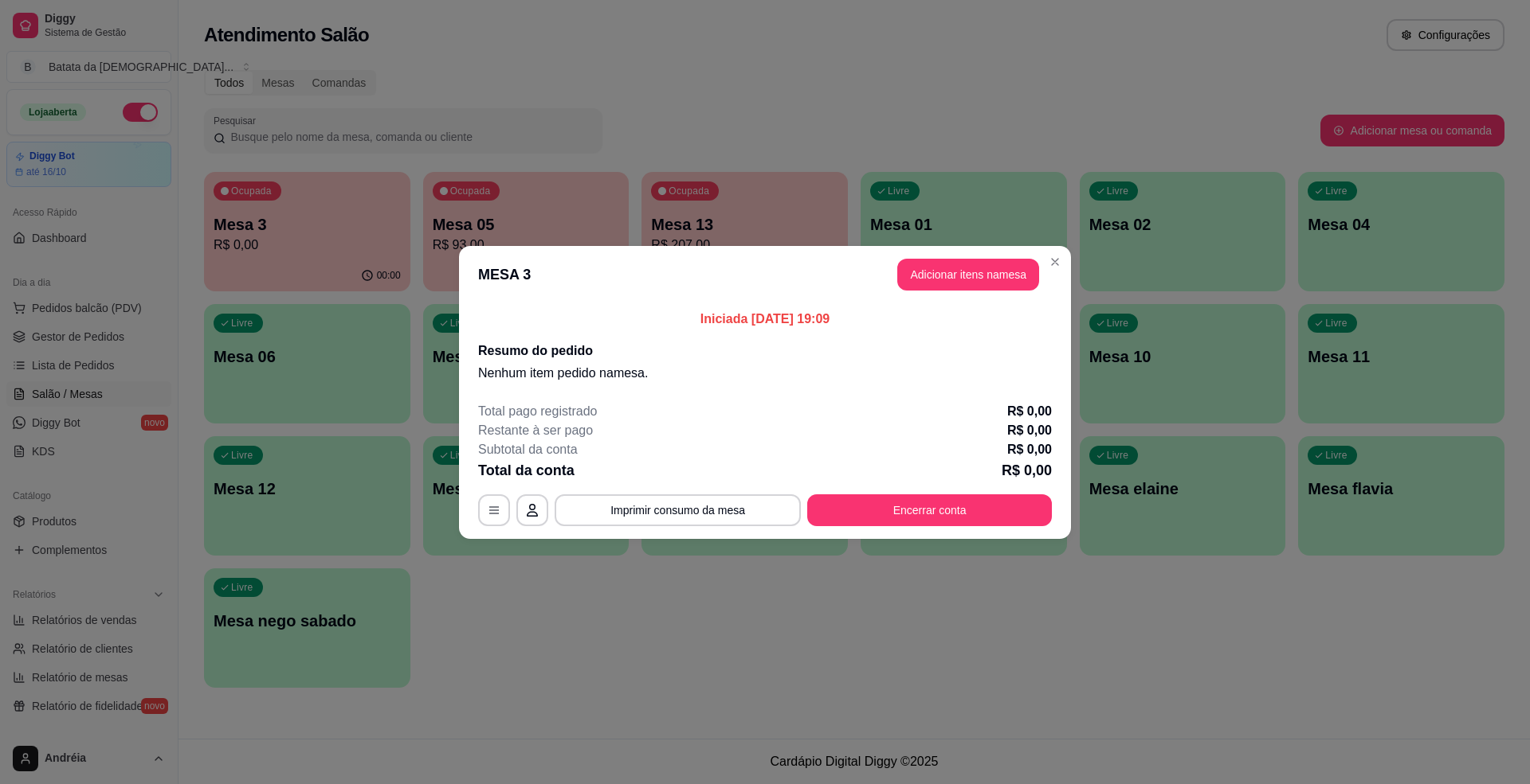
click at [924, 298] on header "MESA 3 Adicionar itens na mesa" at bounding box center [765, 275] width 612 height 58
click at [922, 281] on button "Adicionar itens na mesa" at bounding box center [968, 275] width 142 height 32
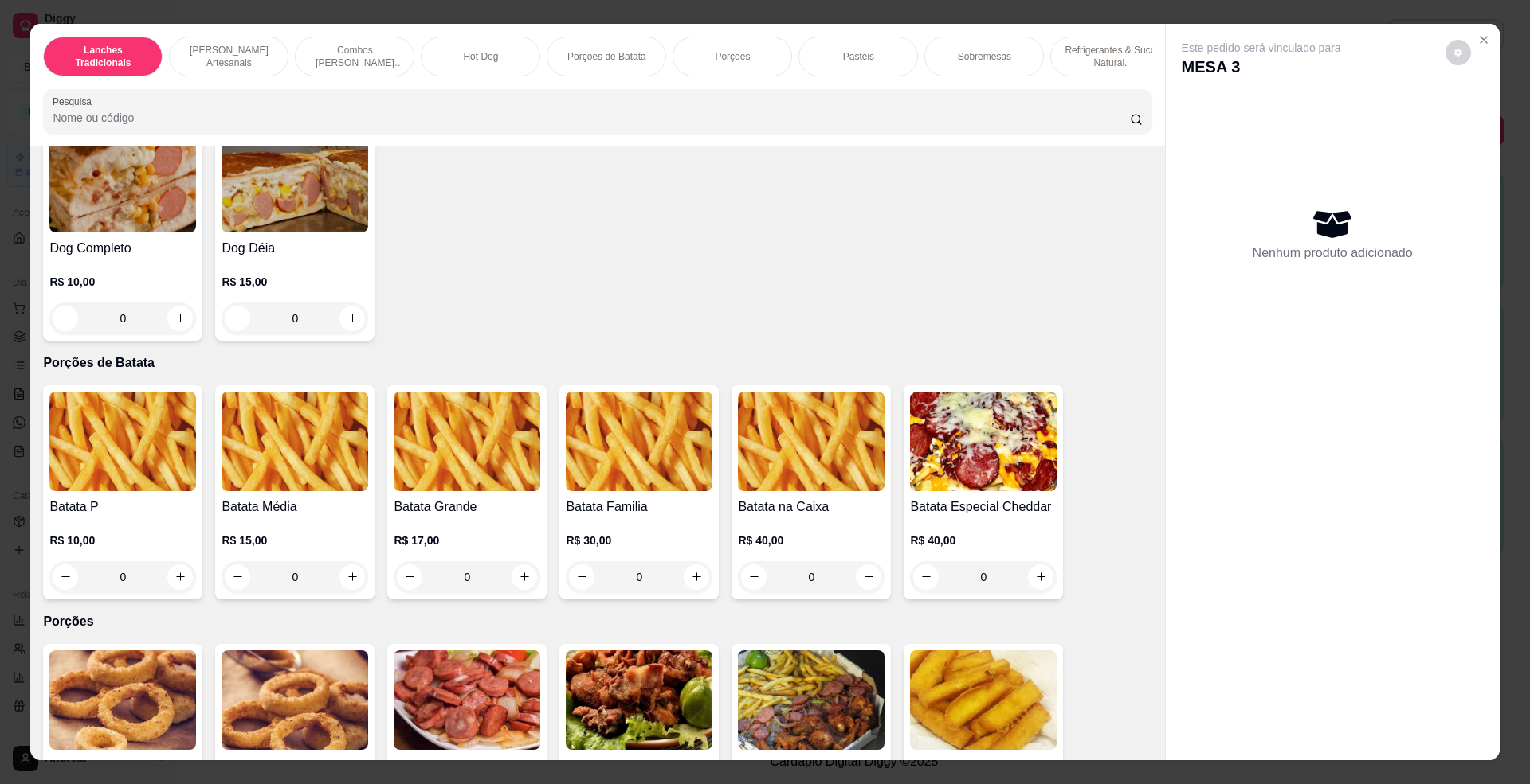
scroll to position [1805, 0]
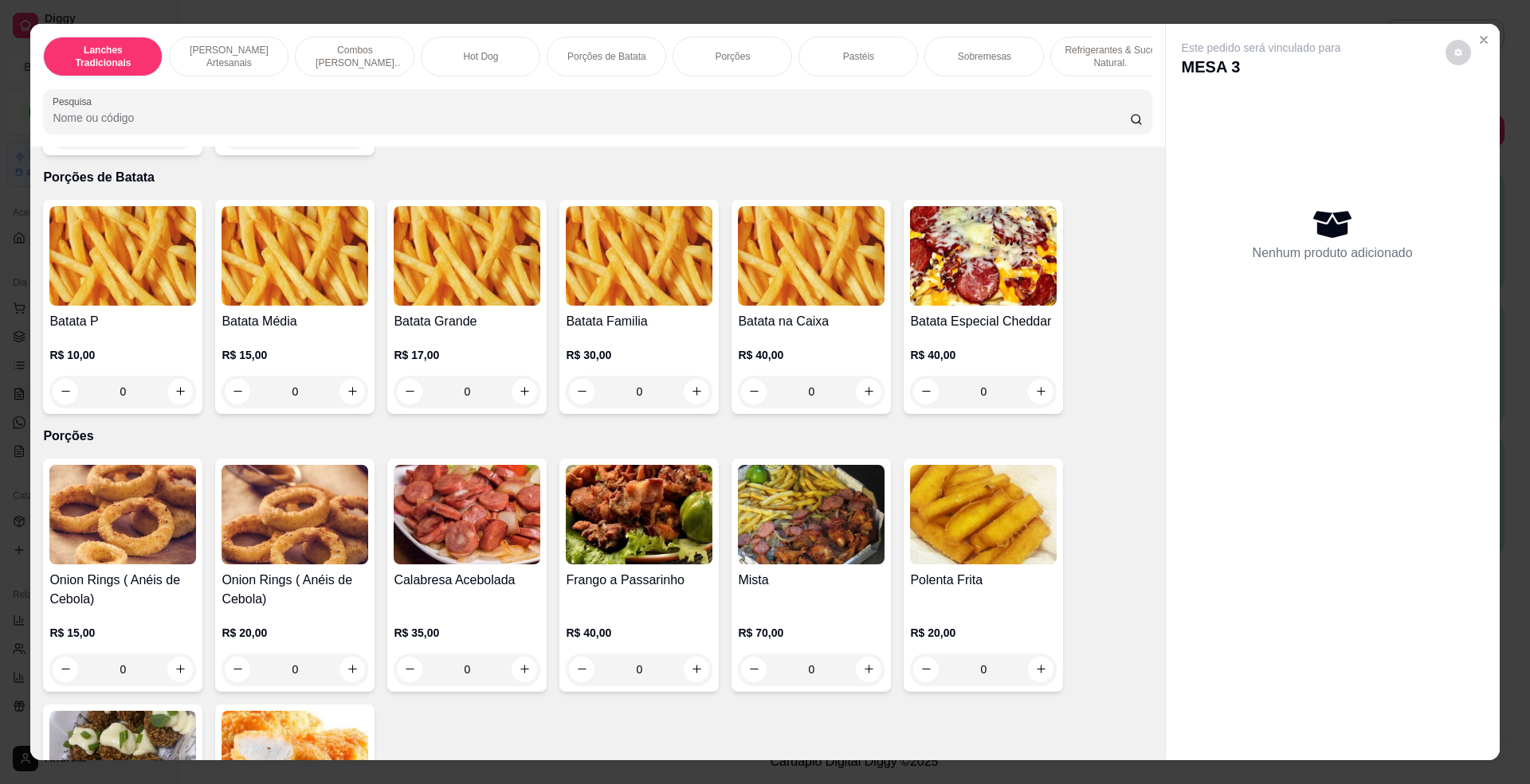
click at [343, 407] on div "0" at bounding box center [294, 392] width 147 height 32
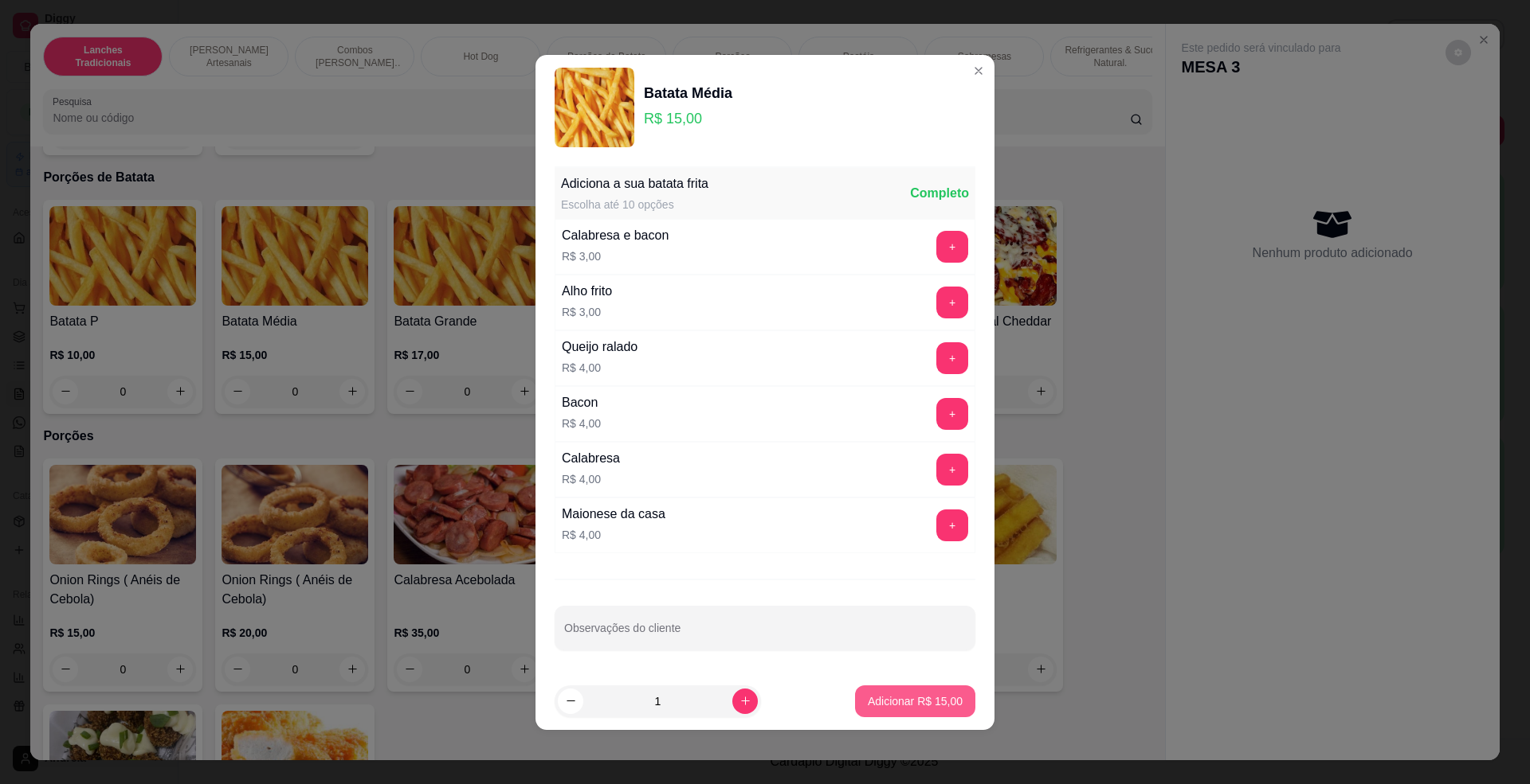
click at [928, 707] on p "Adicionar R$ 15,00" at bounding box center [915, 701] width 95 height 16
type input "1"
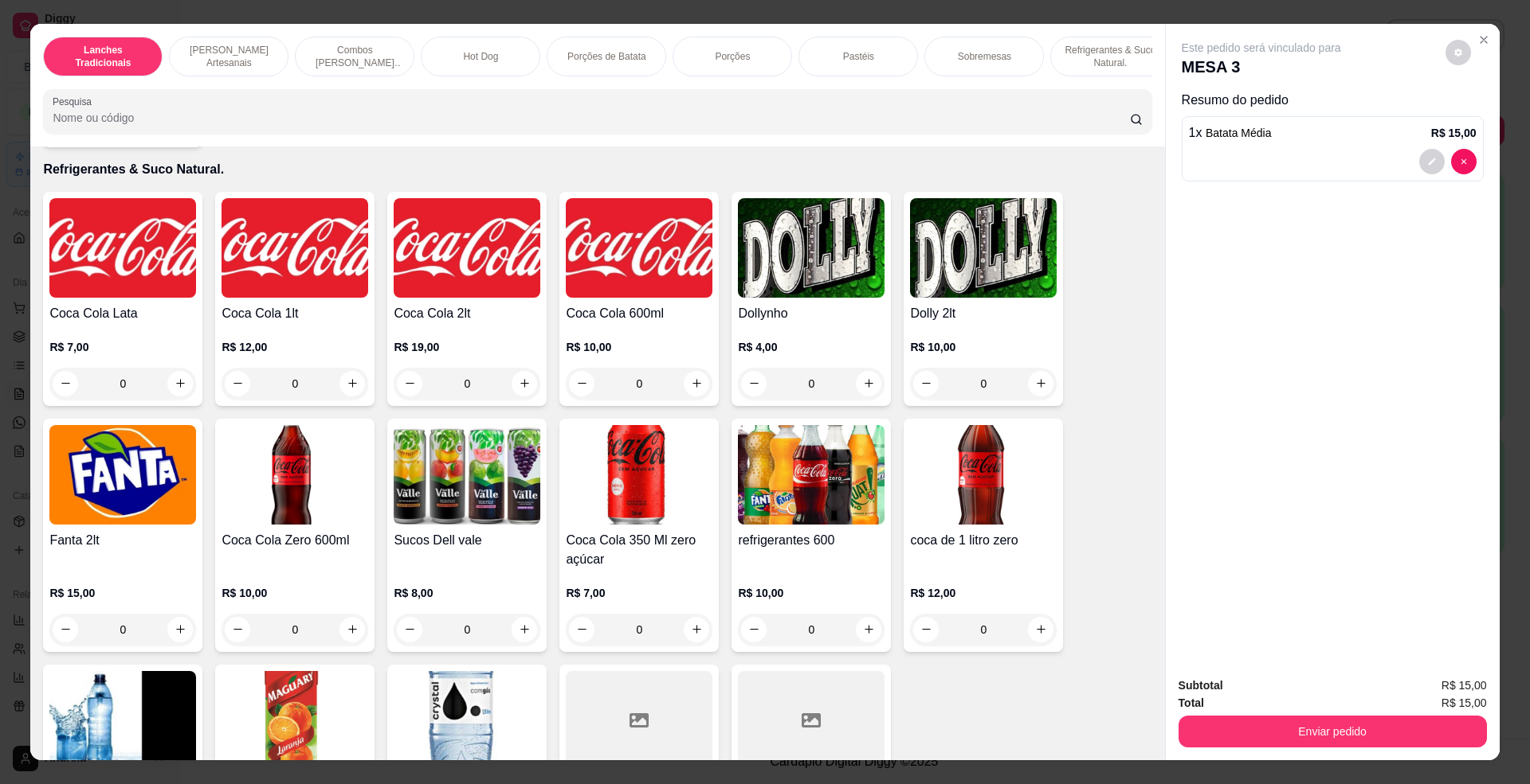
scroll to position [3397, 0]
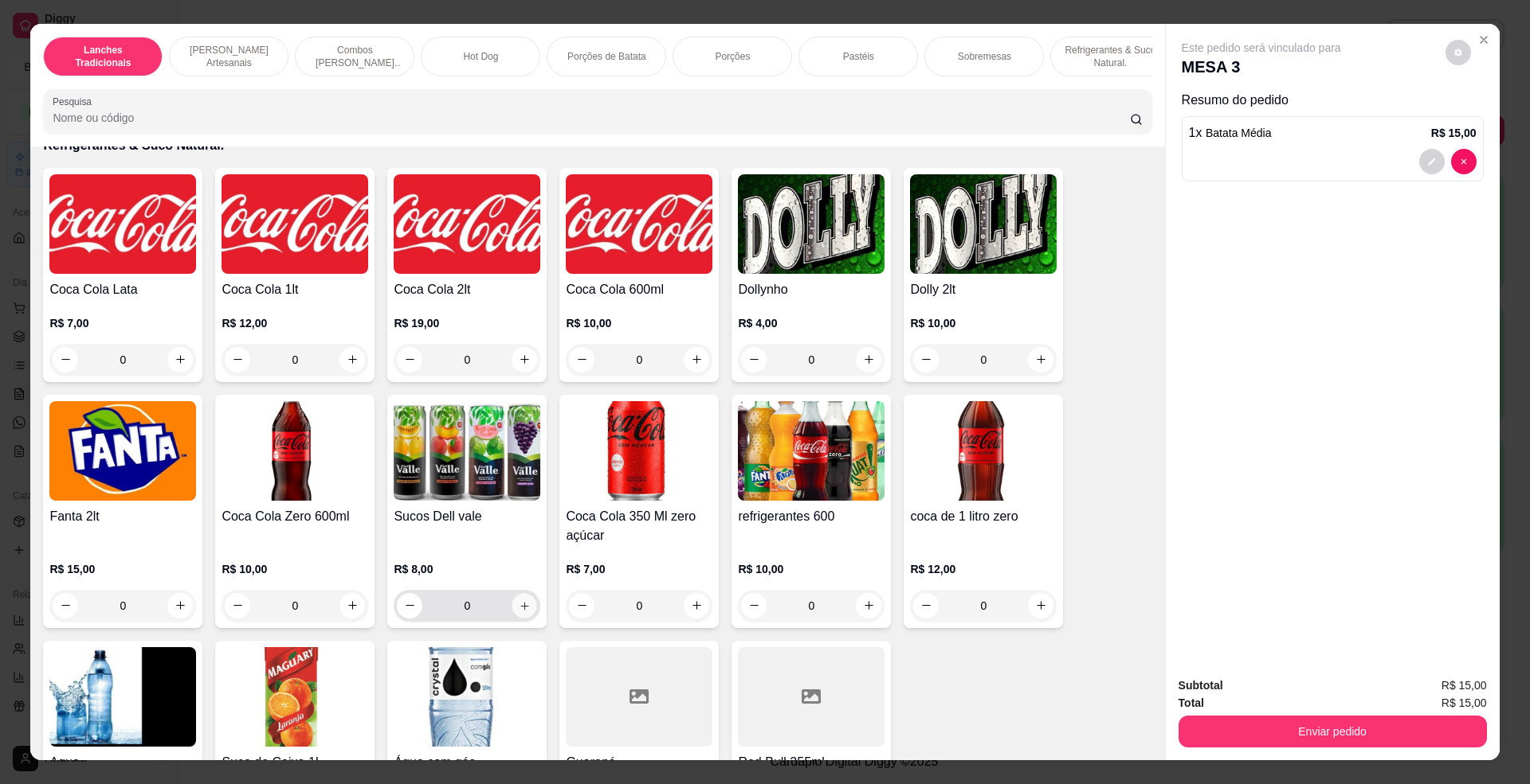
click at [514, 618] on button "increase-product-quantity" at bounding box center [524, 606] width 25 height 25
type input "1"
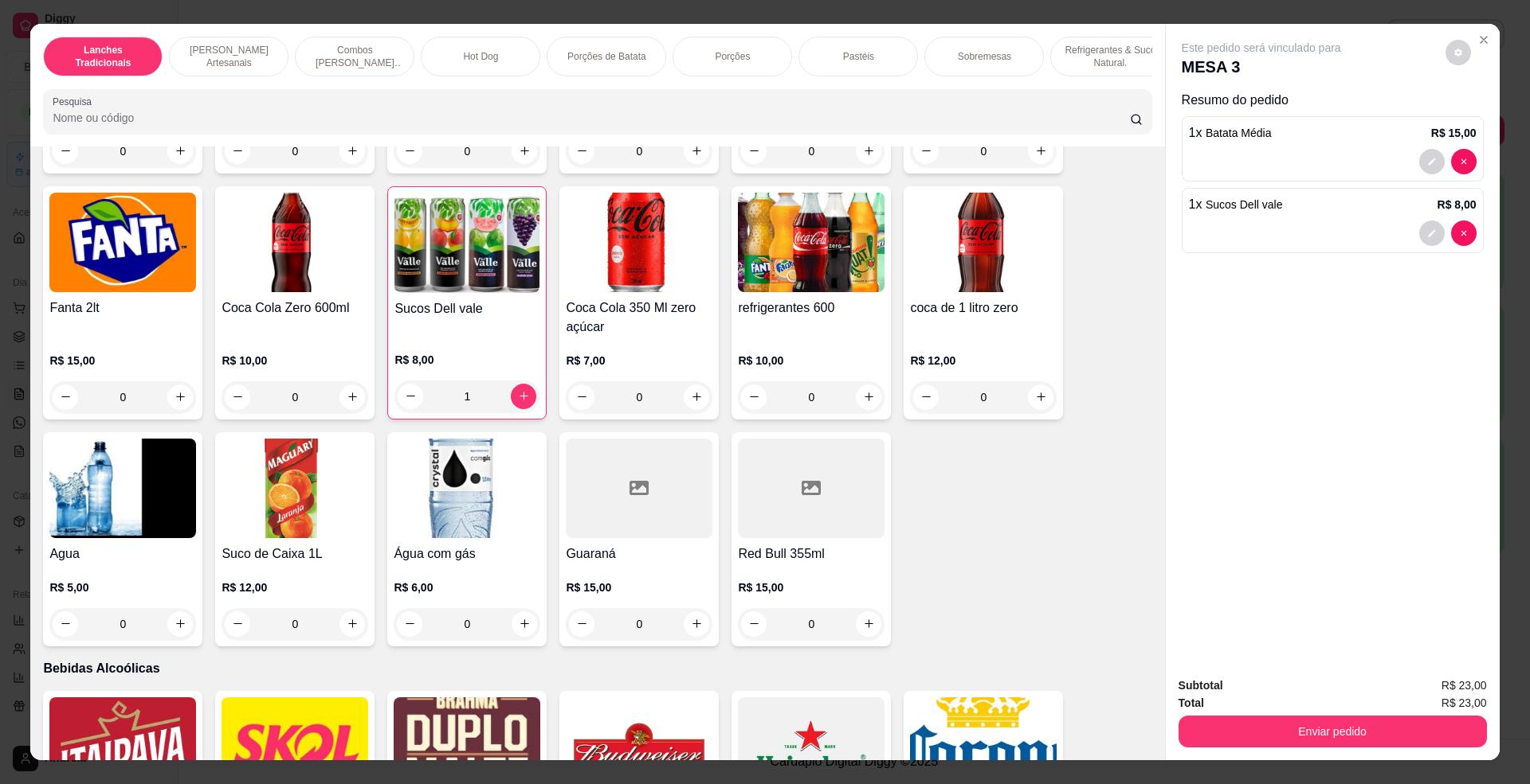
scroll to position [3610, 0]
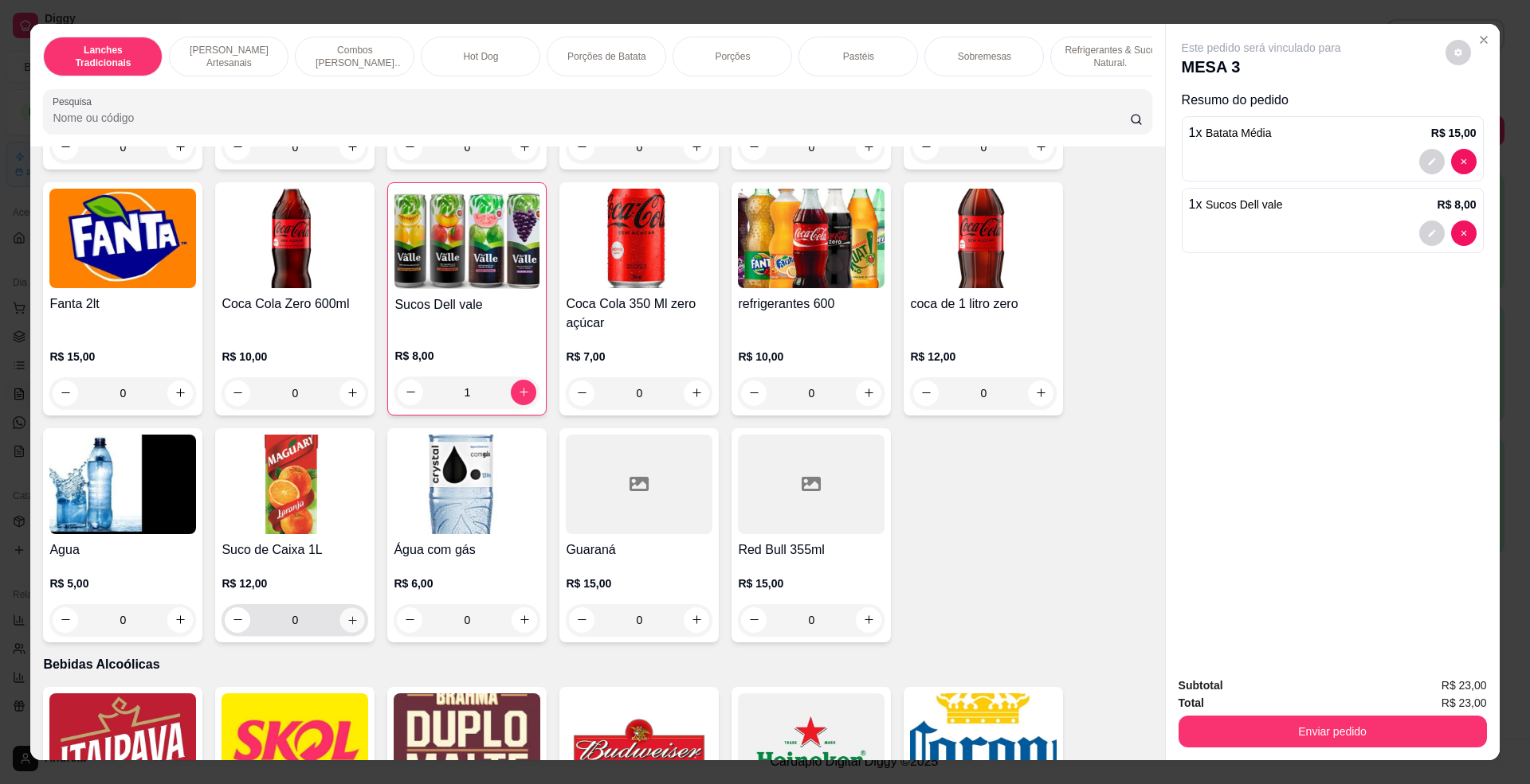
click at [348, 624] on icon "increase-product-quantity" at bounding box center [352, 620] width 8 height 8
type input "1"
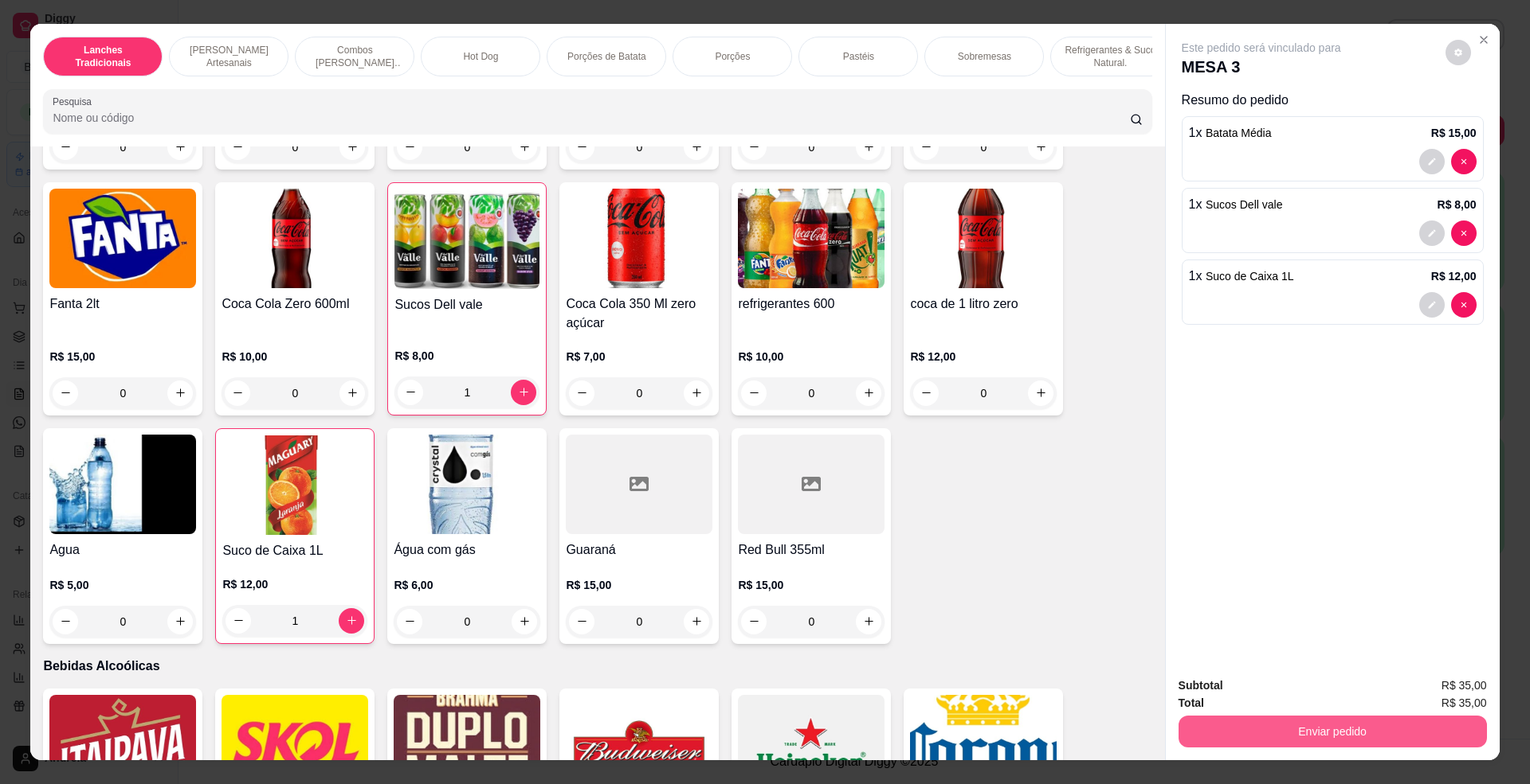
click at [1333, 736] on button "Enviar pedido" at bounding box center [1332, 732] width 308 height 32
click at [1428, 691] on button "Enviar pedido" at bounding box center [1443, 693] width 88 height 30
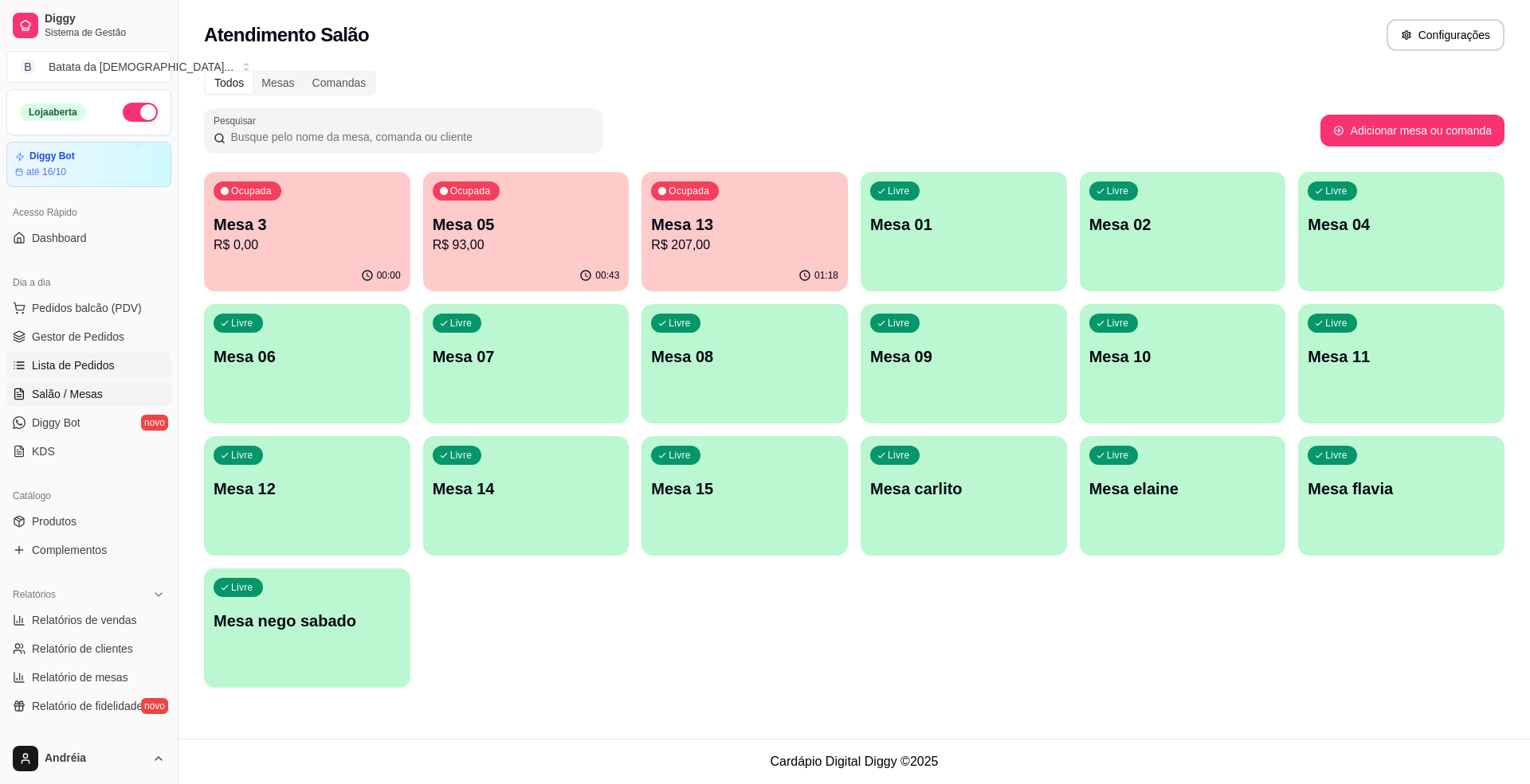
click at [46, 361] on span "Lista de Pedidos" at bounding box center [73, 366] width 83 height 16
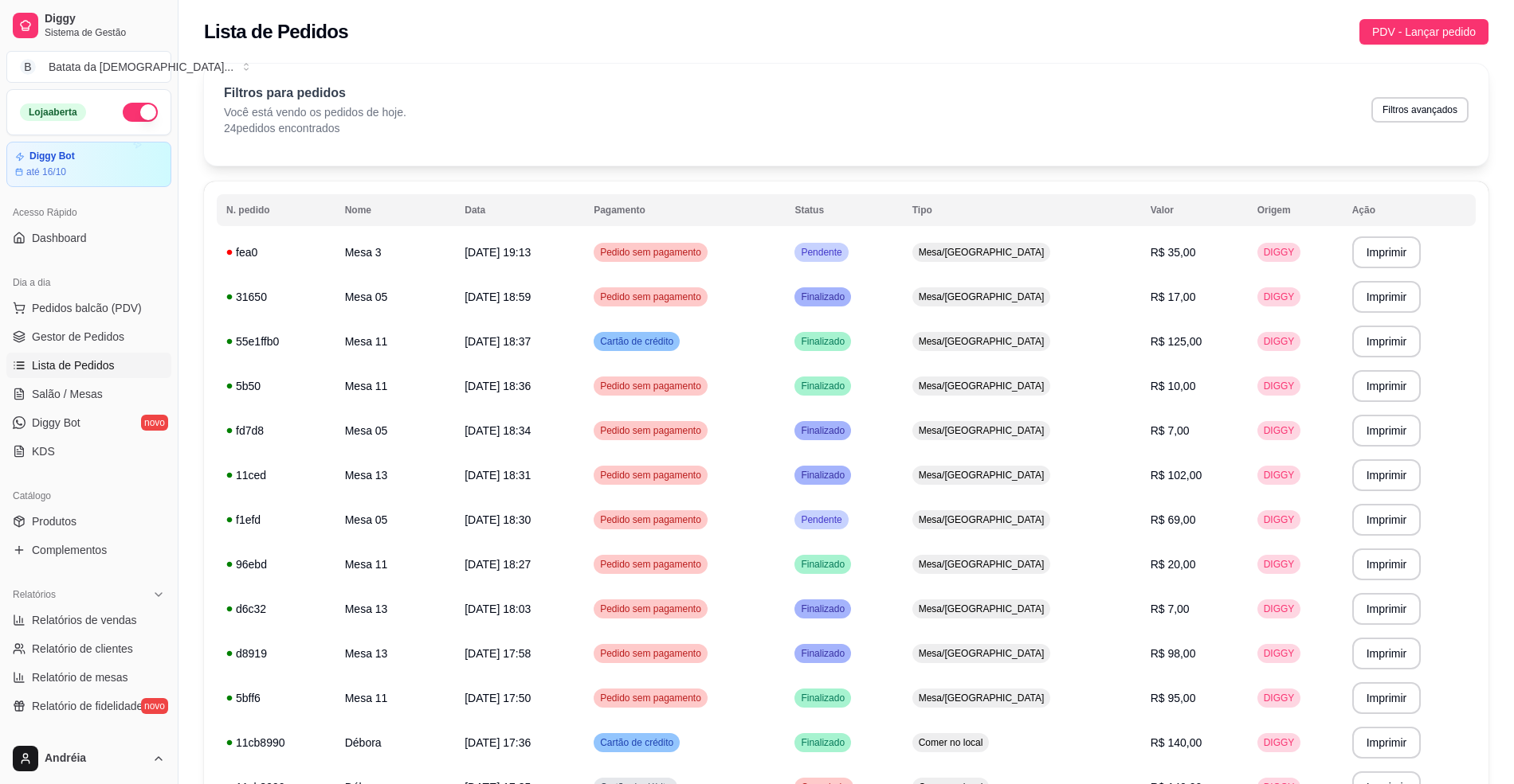
click at [10, 380] on ul "Pedidos balcão (PDV) Gestor de Pedidos Lista de Pedidos Salão / Mesas Diggy Bot…" at bounding box center [88, 380] width 164 height 168
click at [386, 268] on td "Mesa 3" at bounding box center [396, 252] width 121 height 45
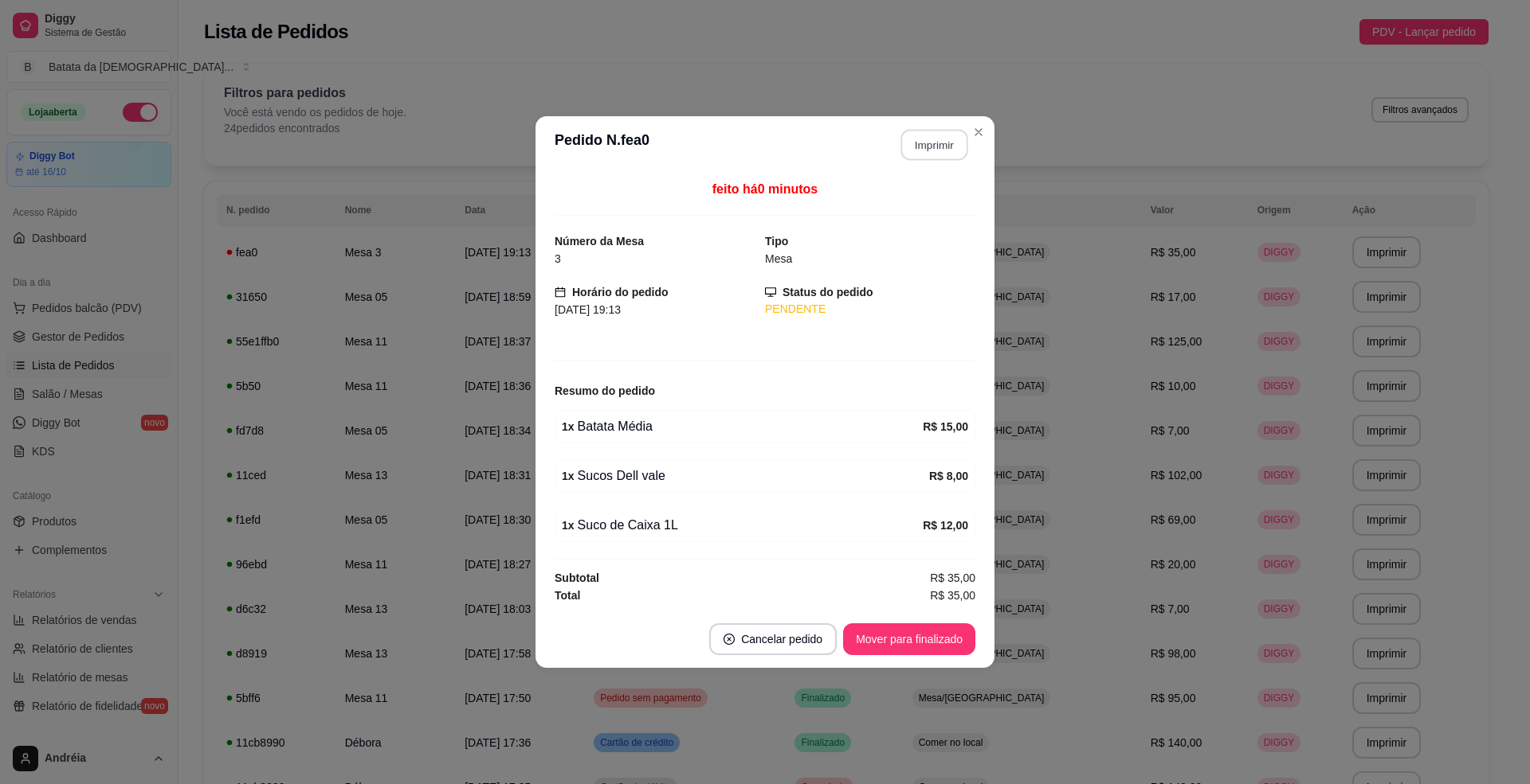
click at [941, 146] on button "Imprimir" at bounding box center [934, 144] width 67 height 31
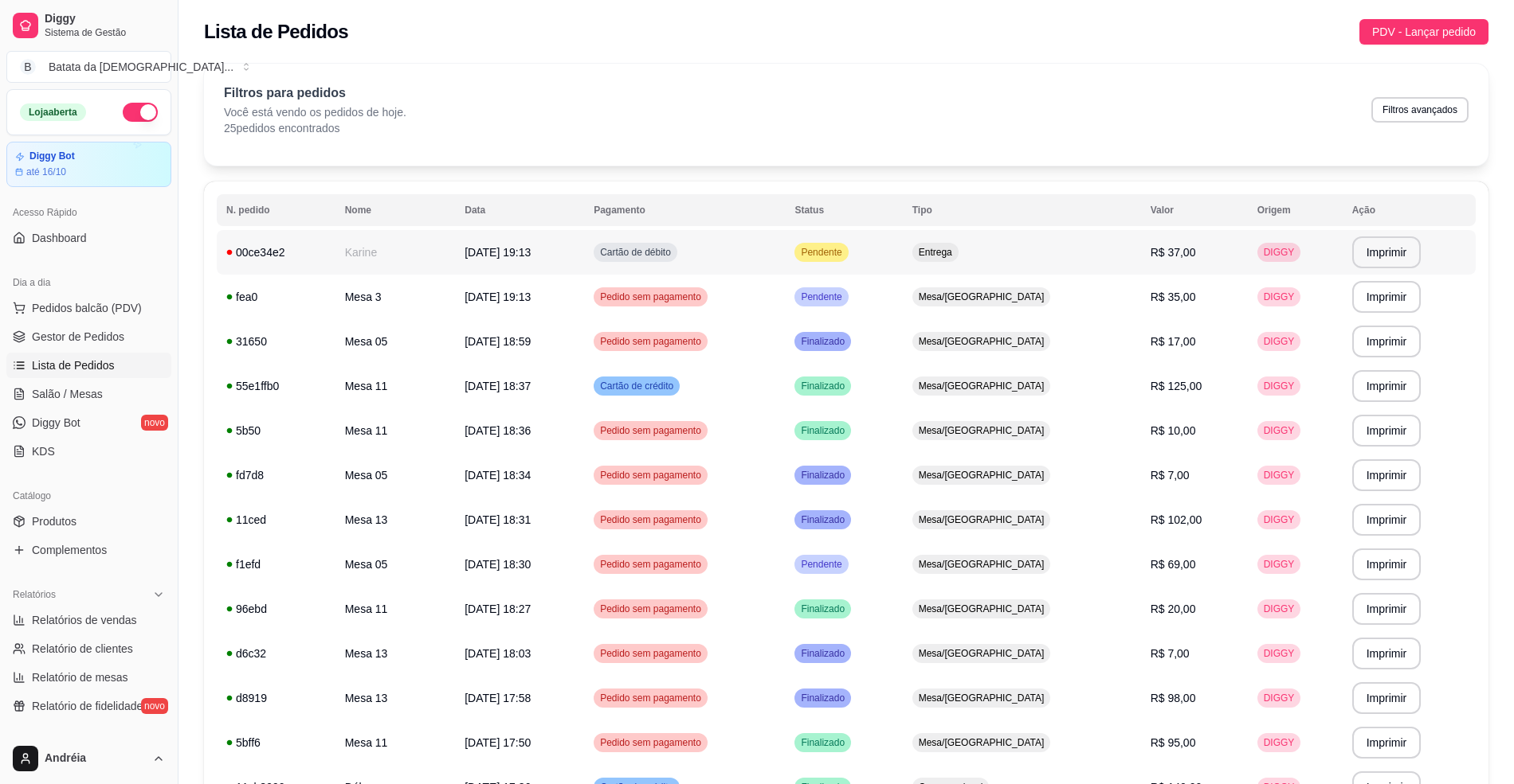
click at [844, 256] on span "Pendente" at bounding box center [820, 252] width 47 height 13
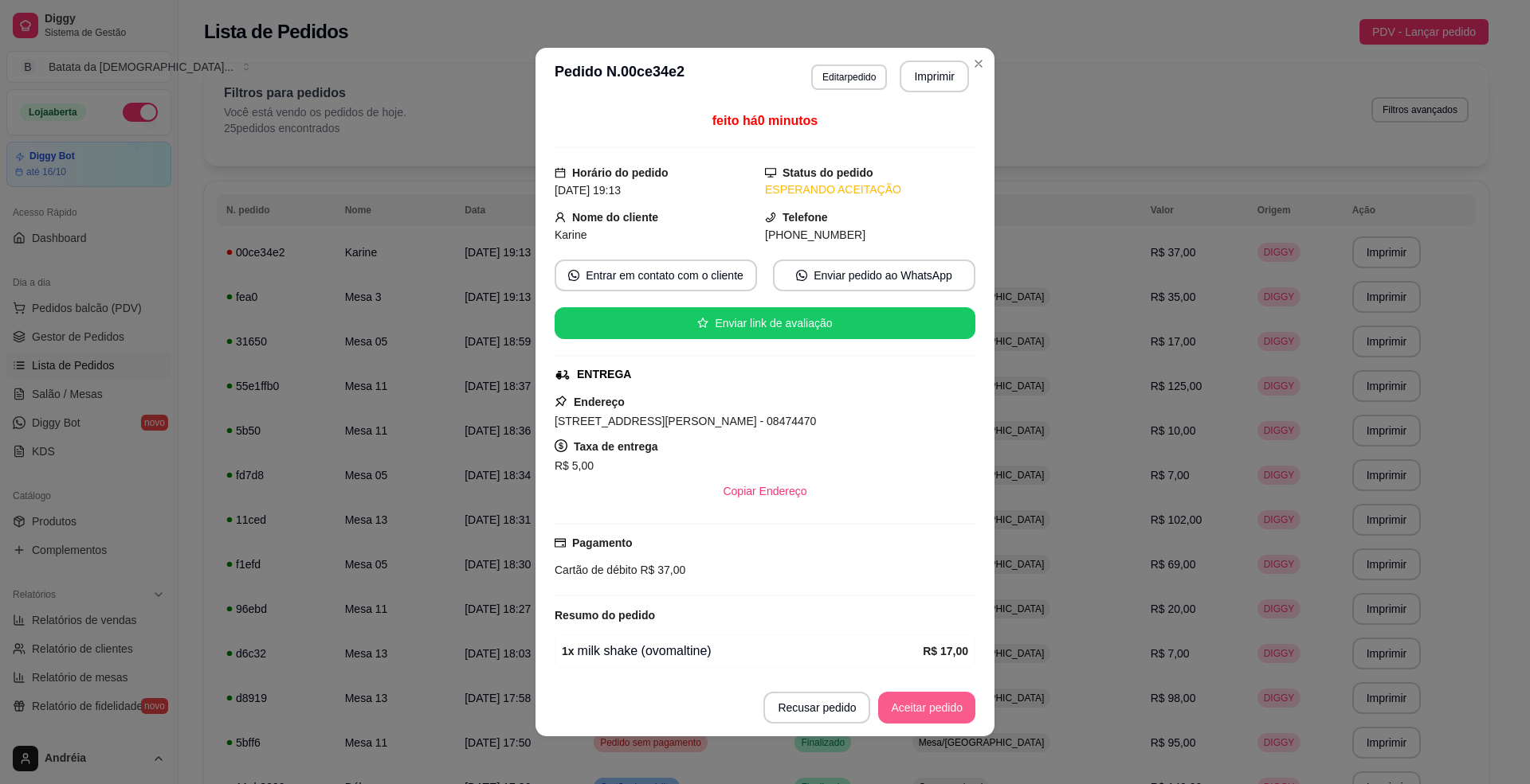
click at [923, 714] on button "Aceitar pedido" at bounding box center [927, 708] width 98 height 32
click at [912, 75] on button "Imprimir" at bounding box center [934, 77] width 67 height 31
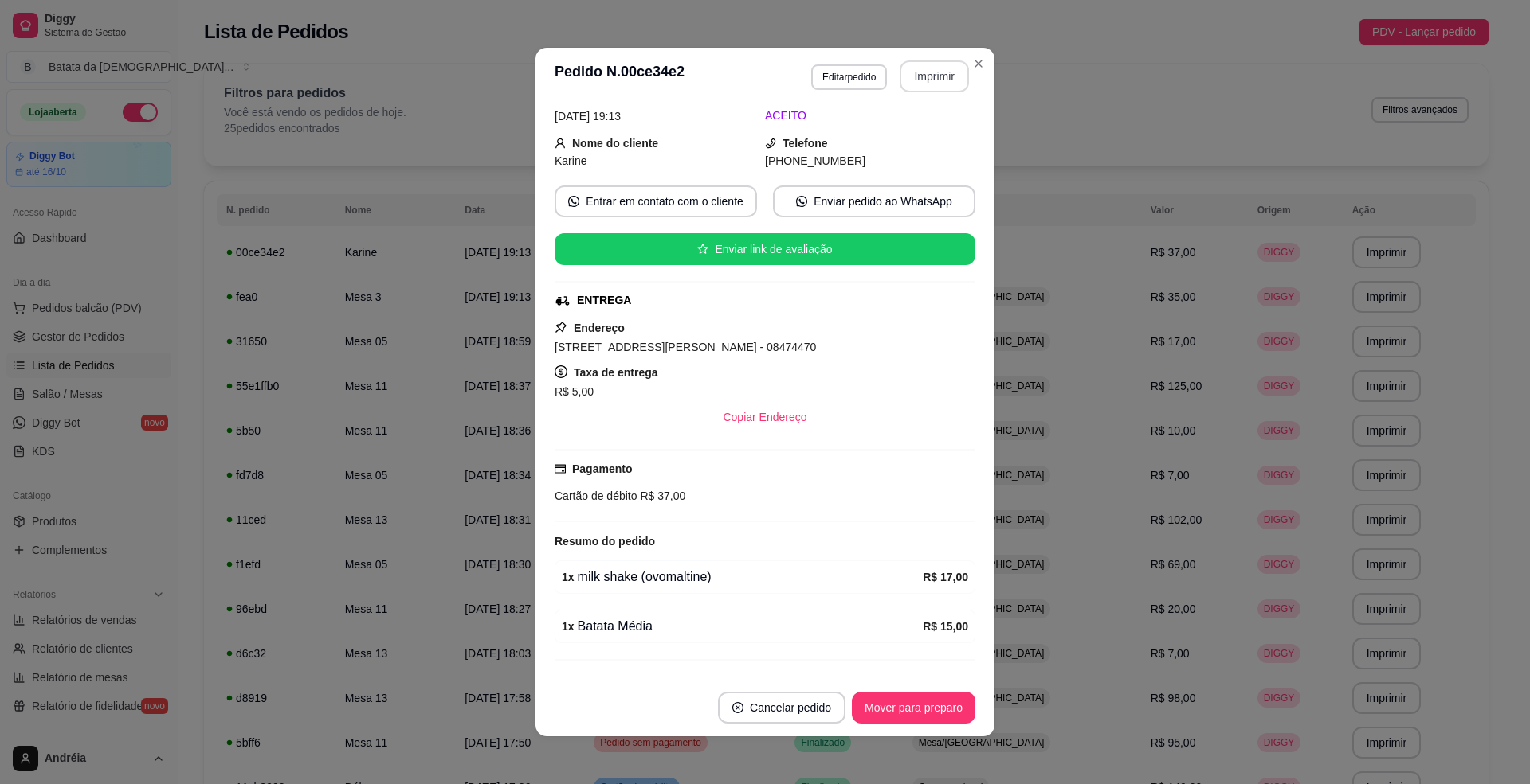
scroll to position [116, 0]
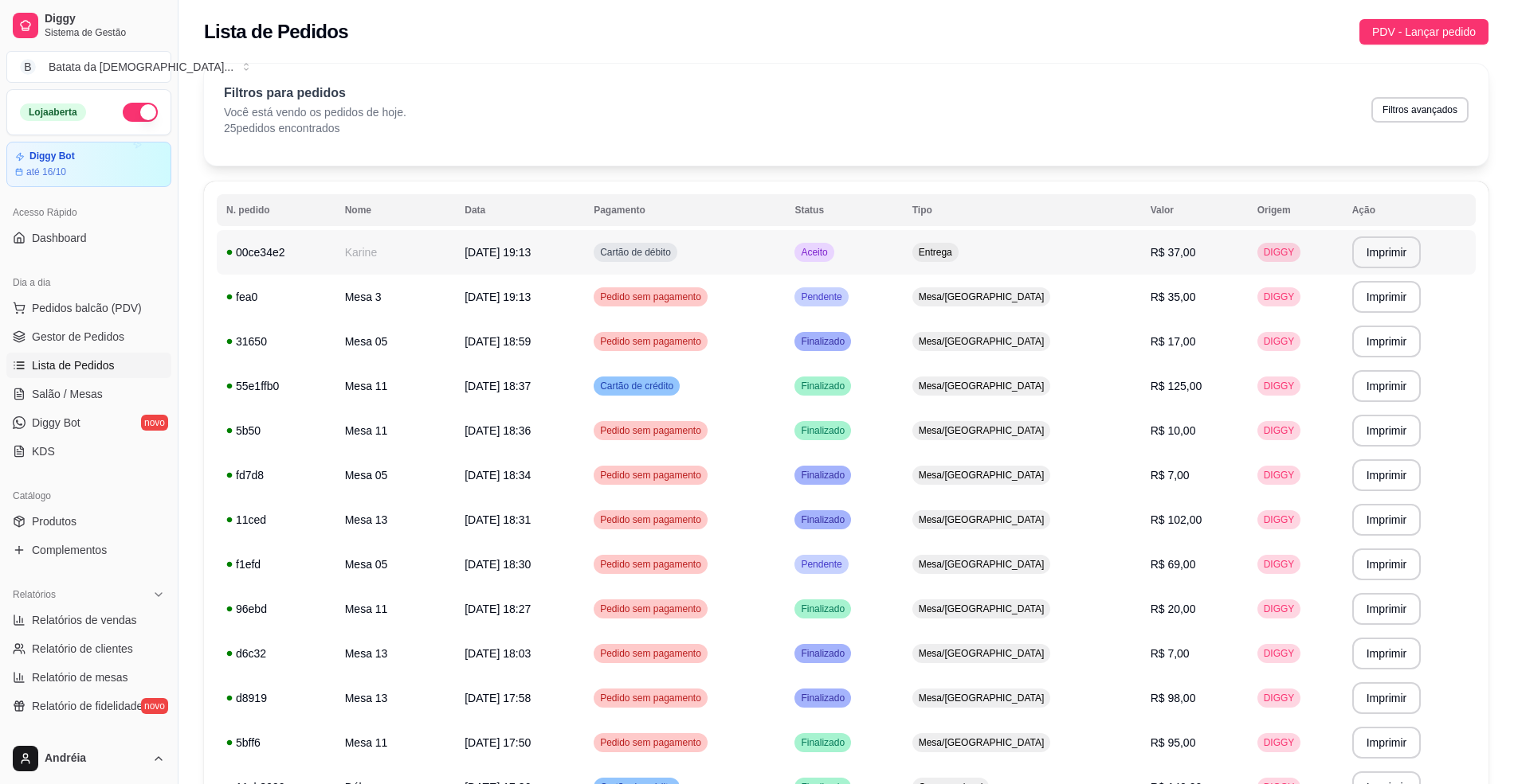
click at [697, 265] on td "Cartão de débito" at bounding box center [684, 252] width 200 height 45
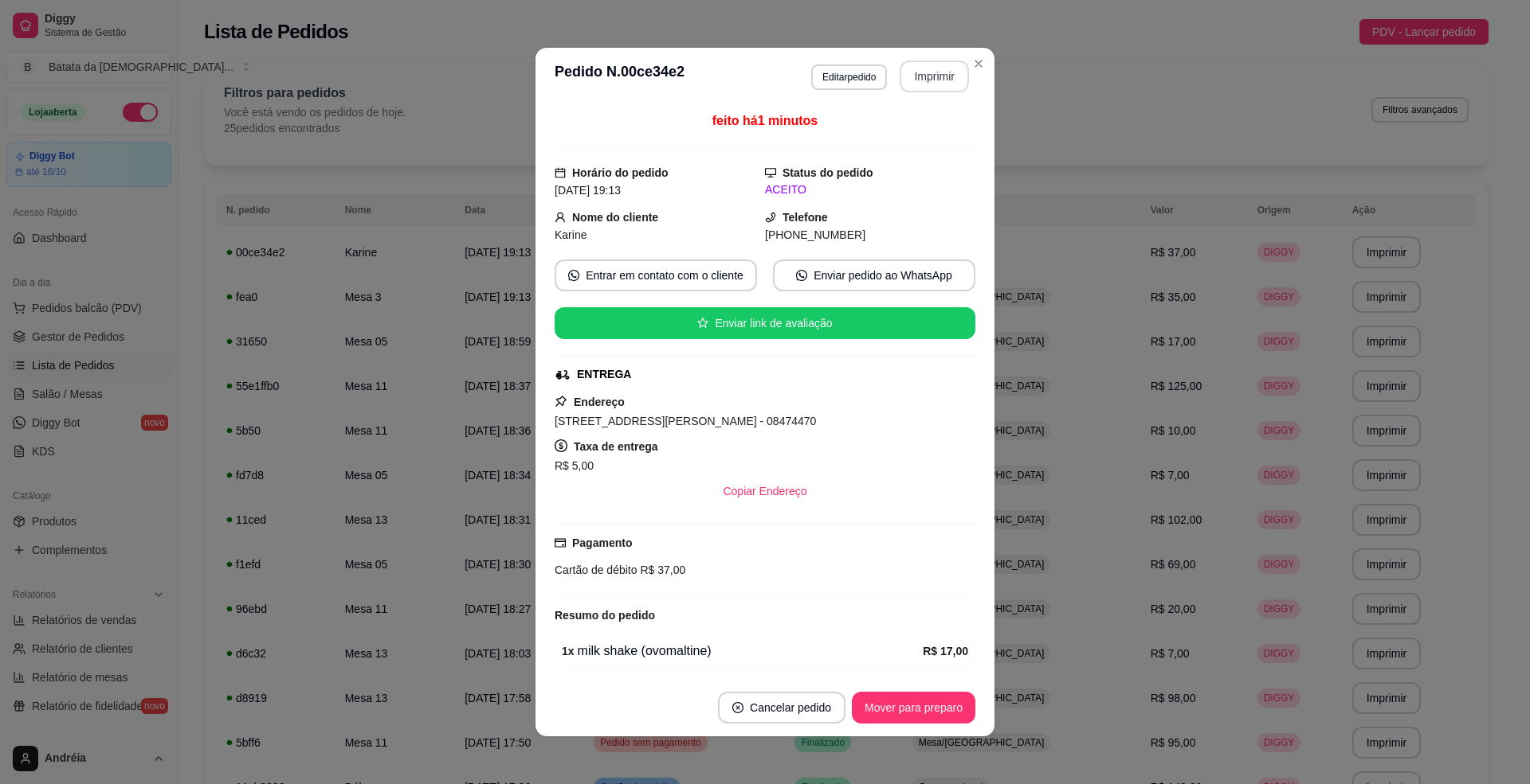
click at [929, 70] on button "Imprimir" at bounding box center [935, 77] width 70 height 32
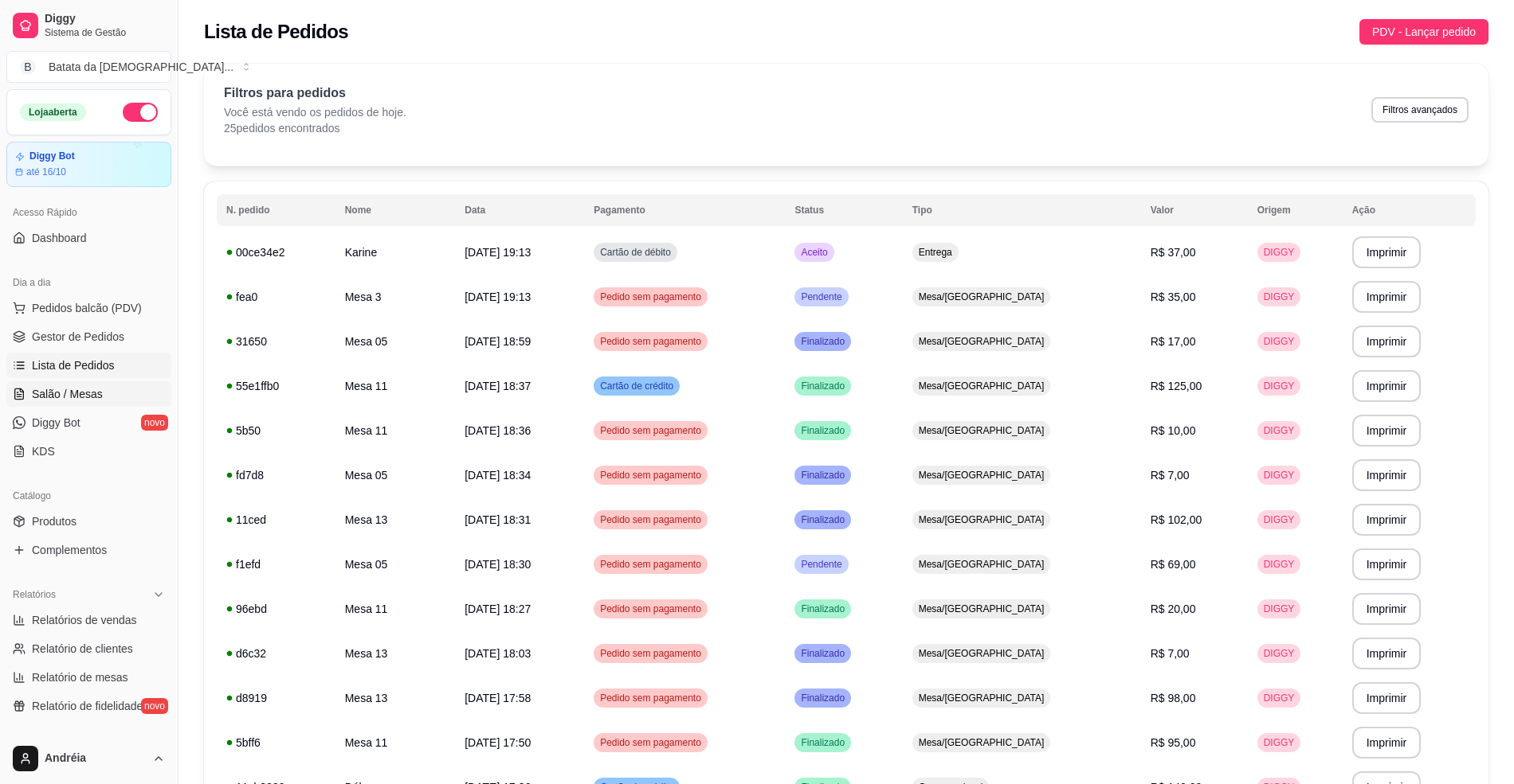
click at [78, 387] on span "Salão / Mesas" at bounding box center [67, 394] width 71 height 16
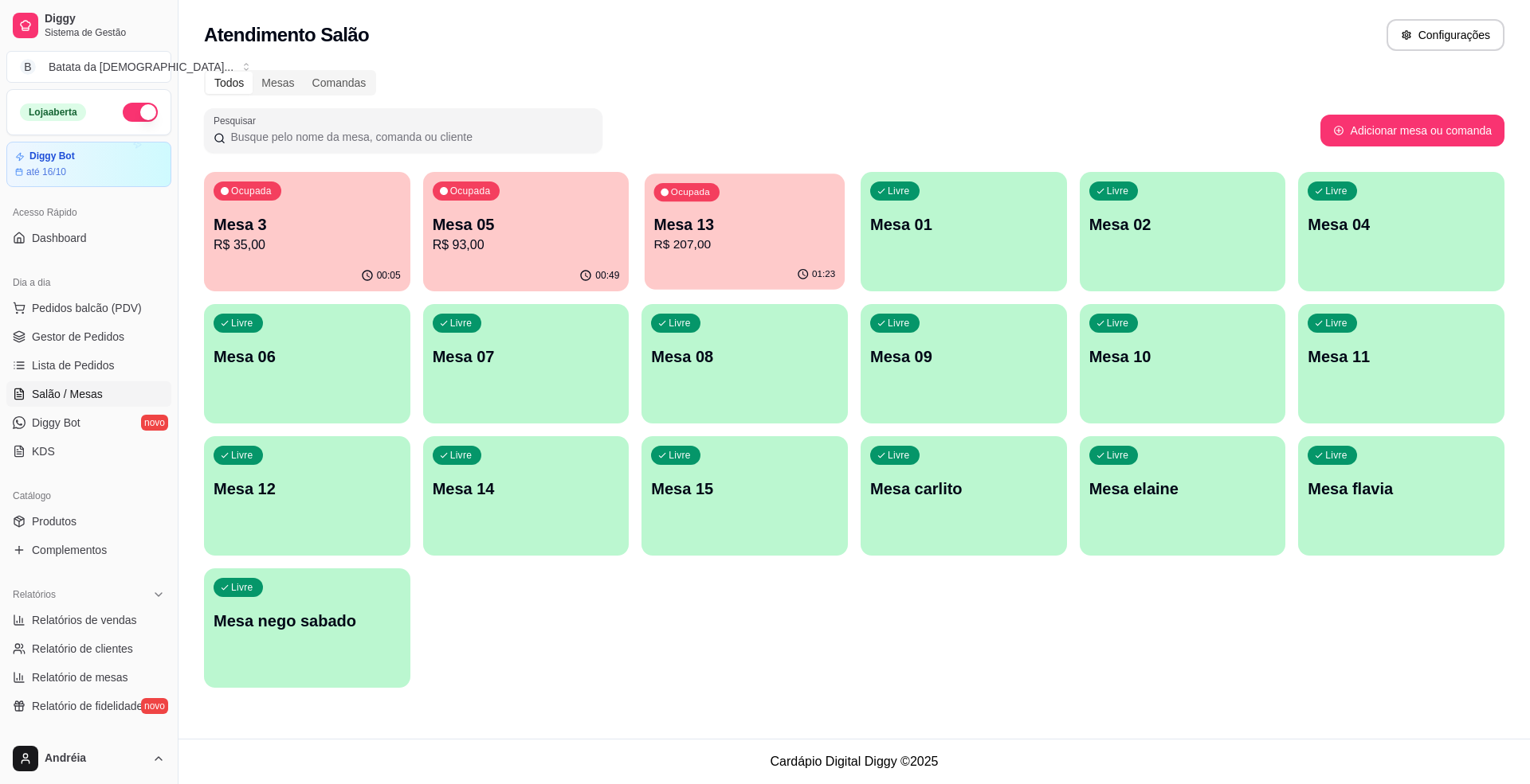
click at [674, 248] on p "R$ 207,00" at bounding box center [745, 245] width 181 height 18
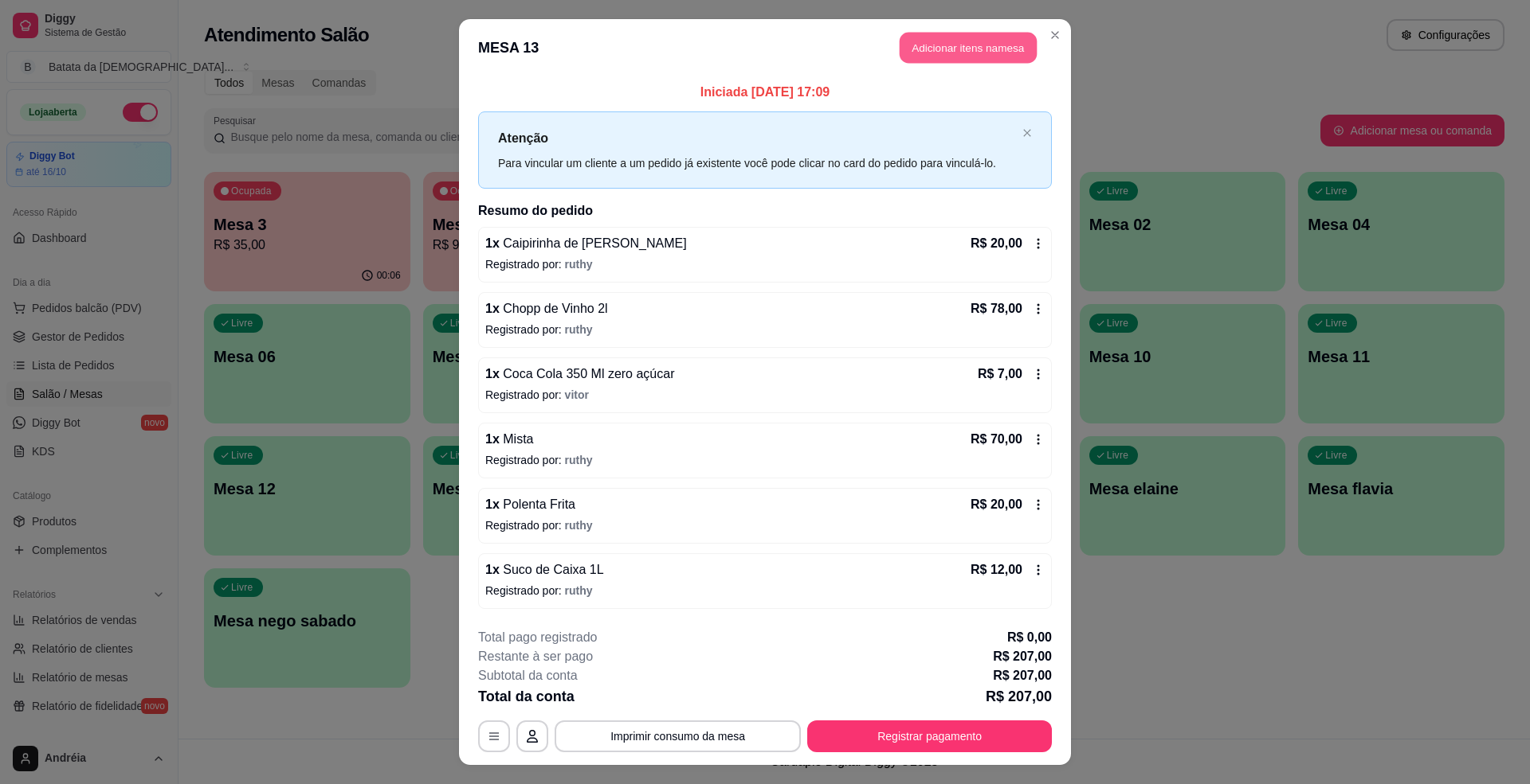
click at [963, 39] on button "Adicionar itens na mesa" at bounding box center [969, 48] width 138 height 31
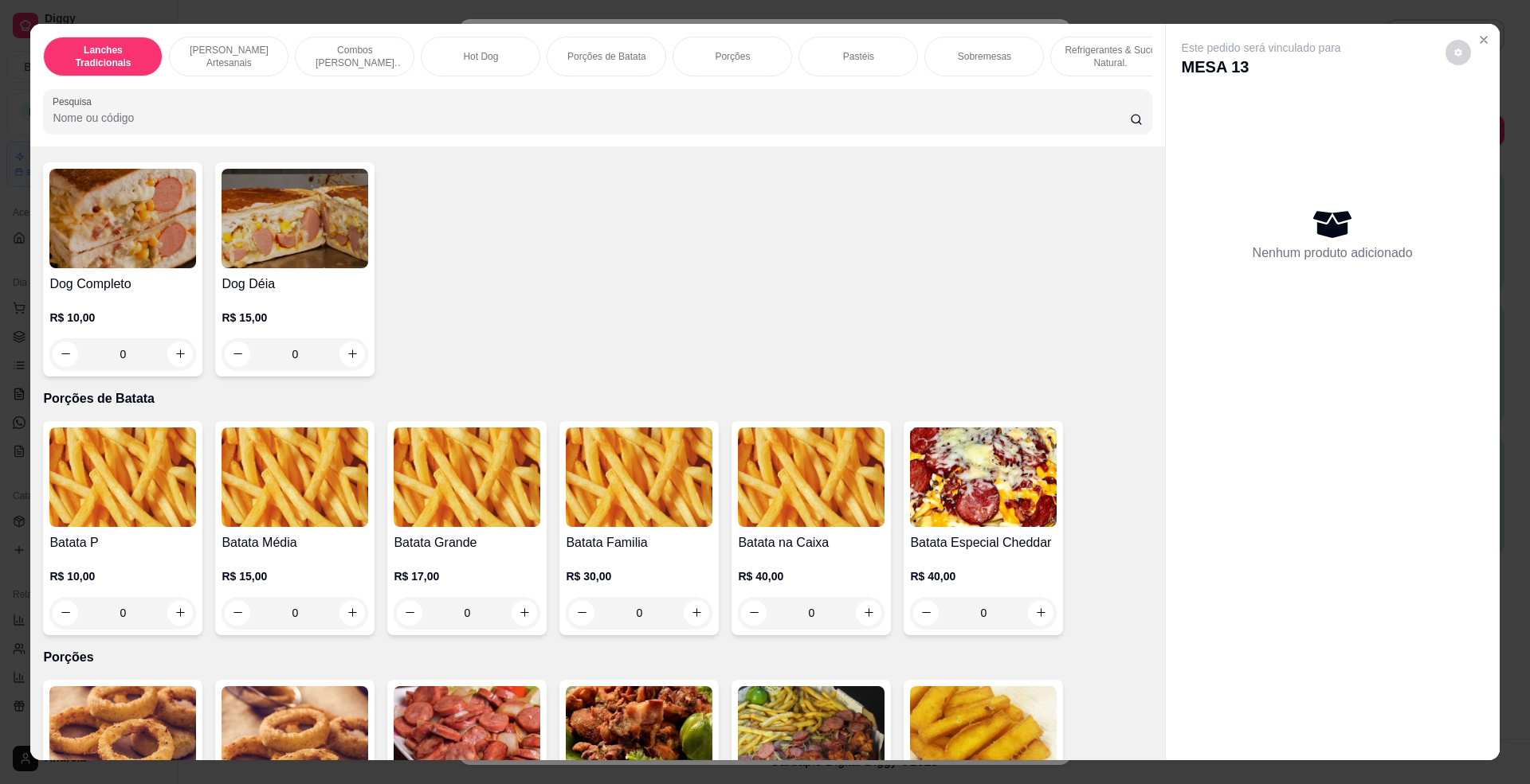
scroll to position [1805, 0]
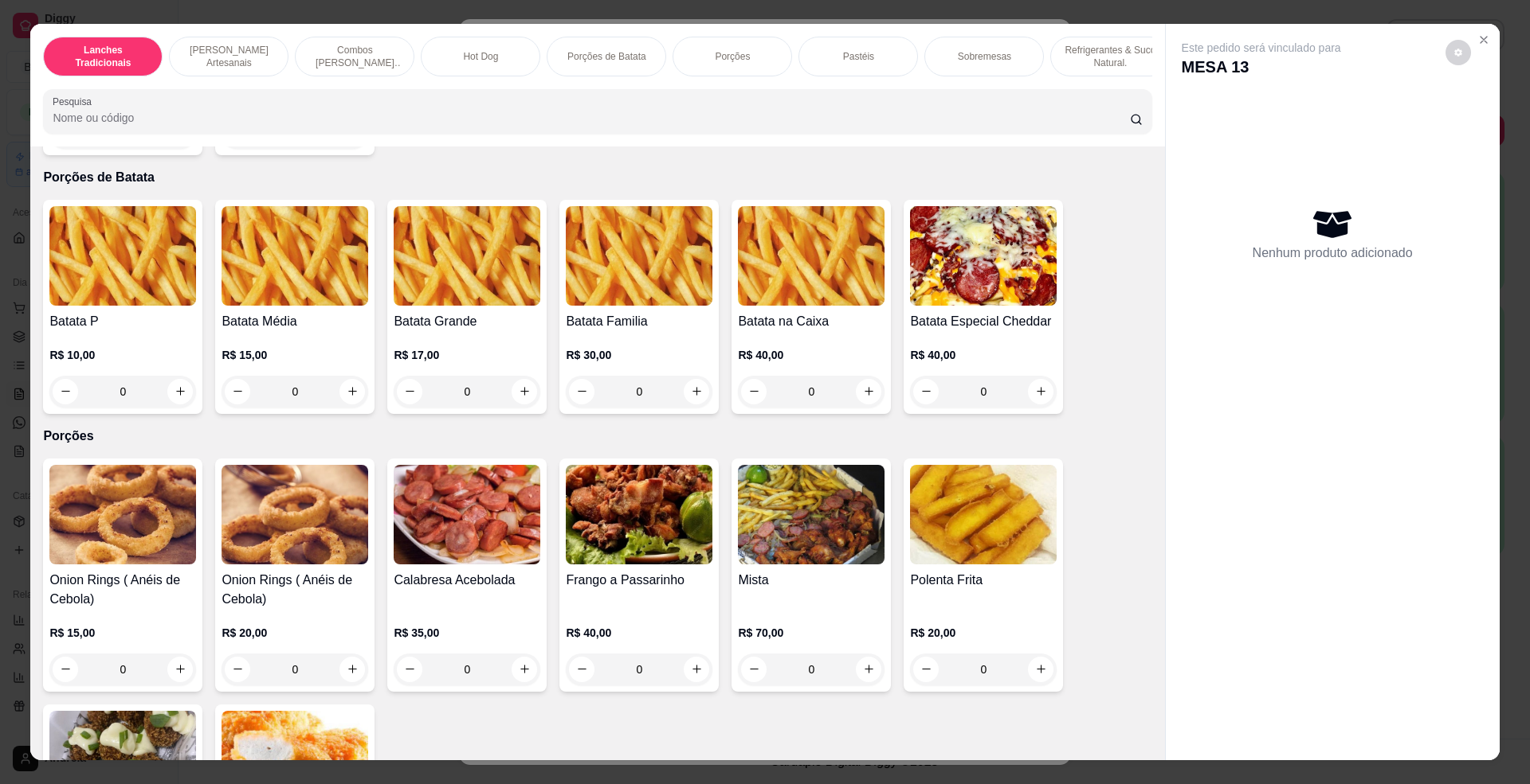
click at [816, 282] on img at bounding box center [810, 256] width 147 height 100
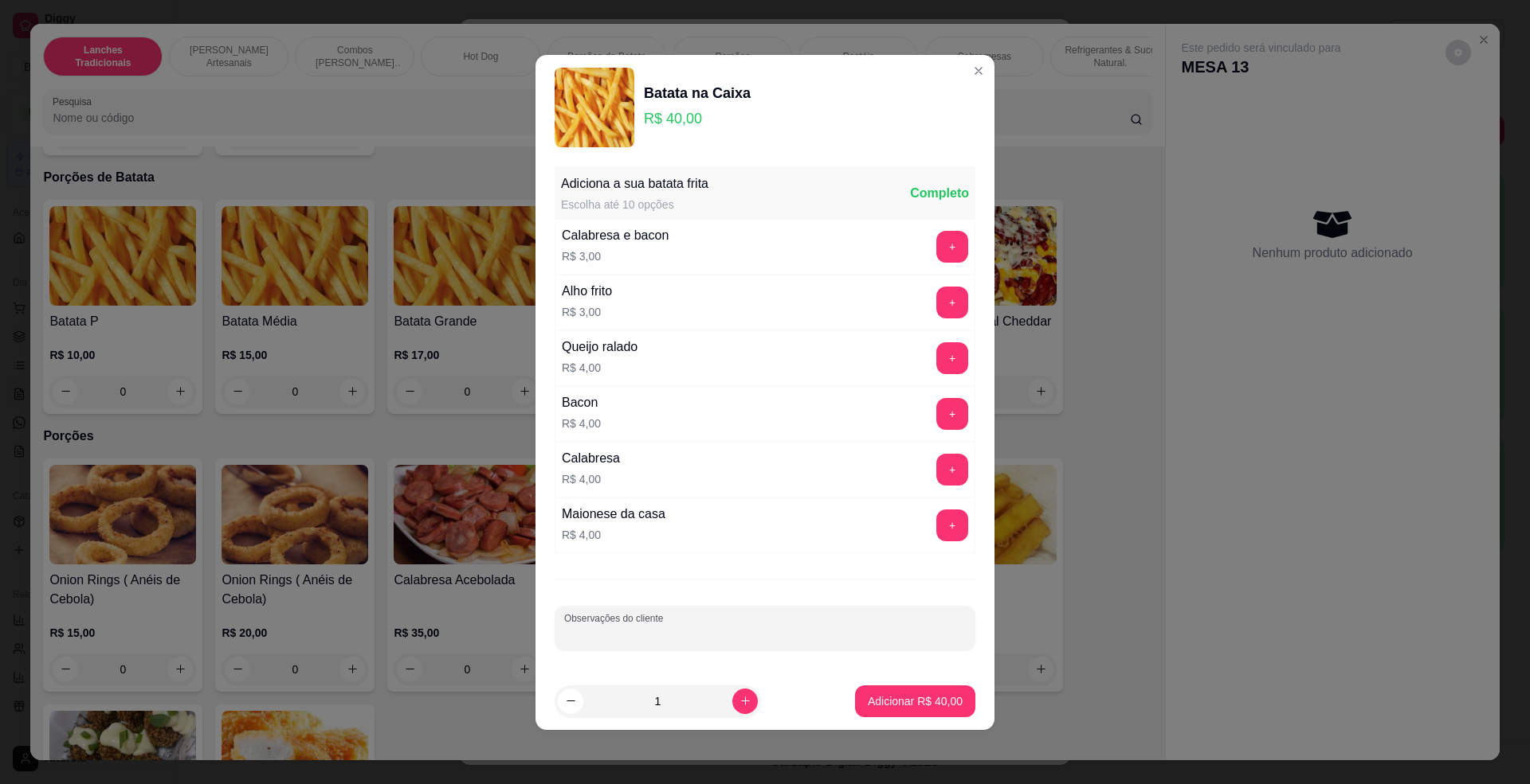
click at [612, 636] on input "Observações do cliente" at bounding box center [765, 635] width 402 height 16
type input "catupiry"
click at [938, 526] on button "+" at bounding box center [952, 525] width 31 height 31
click at [920, 689] on button "Adicionar R$ 44,00" at bounding box center [915, 700] width 118 height 31
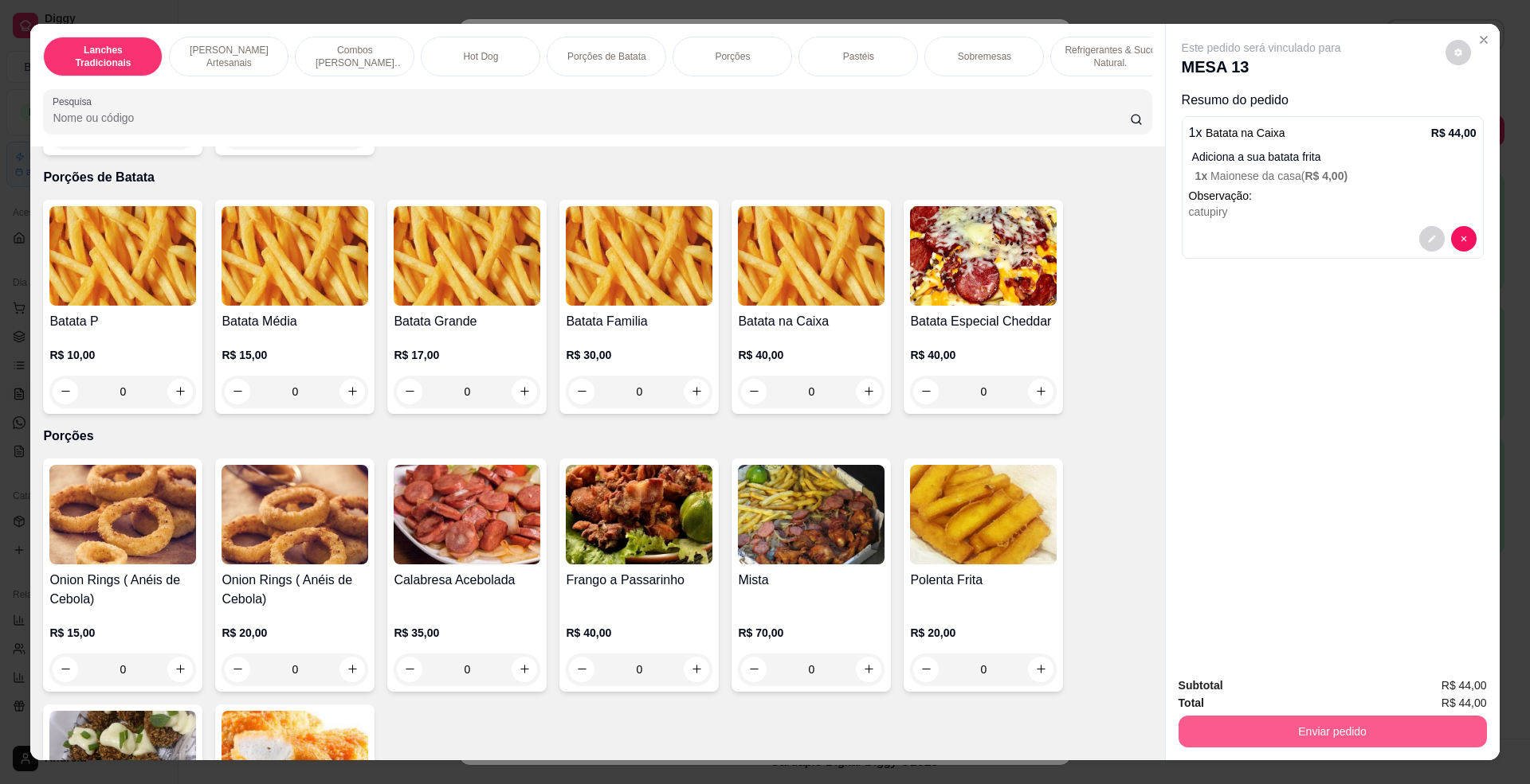
click at [1317, 721] on button "Enviar pedido" at bounding box center [1332, 732] width 308 height 32
click at [1457, 686] on button "Enviar pedido" at bounding box center [1443, 693] width 90 height 30
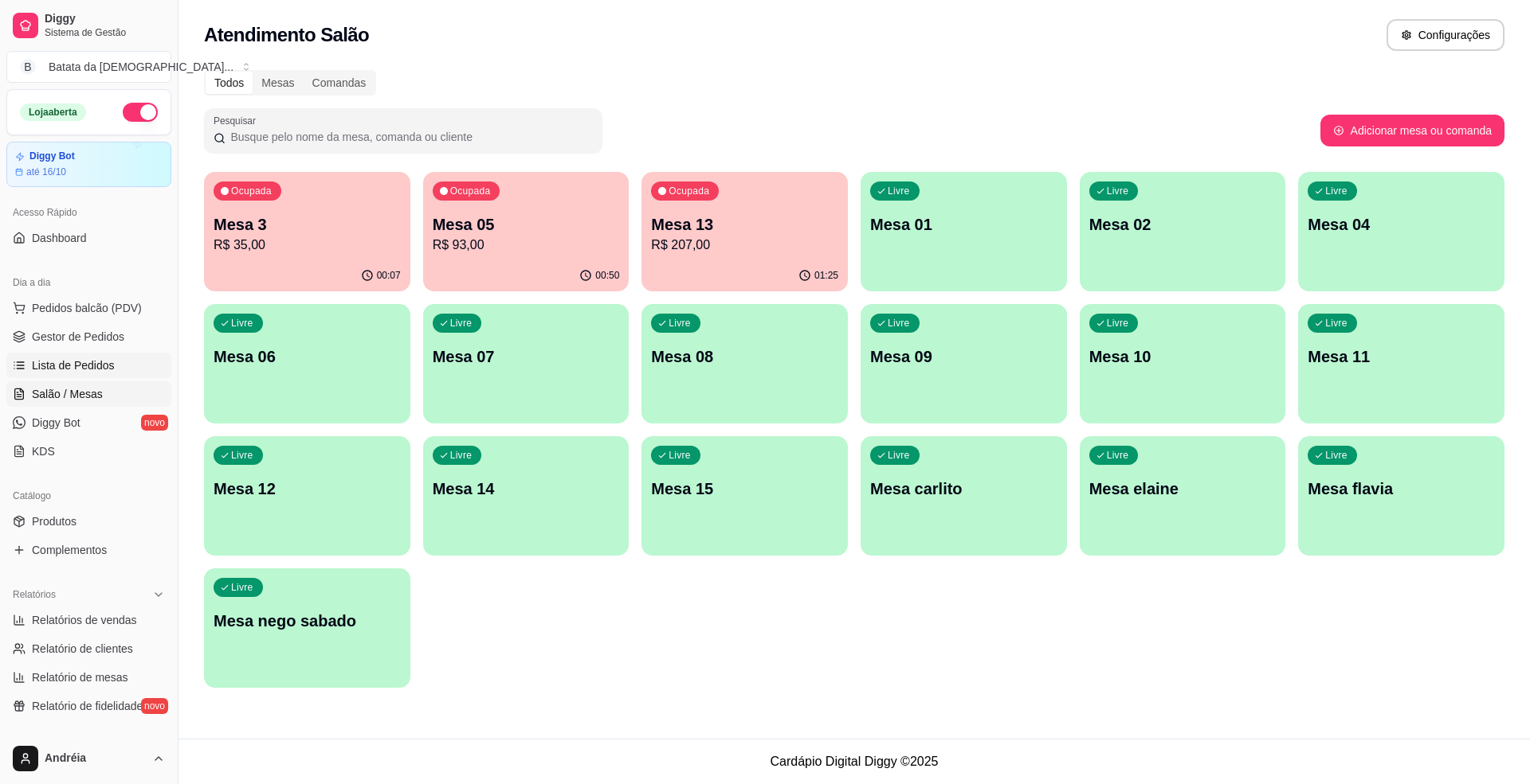
click at [107, 374] on link "Lista de Pedidos" at bounding box center [88, 366] width 164 height 26
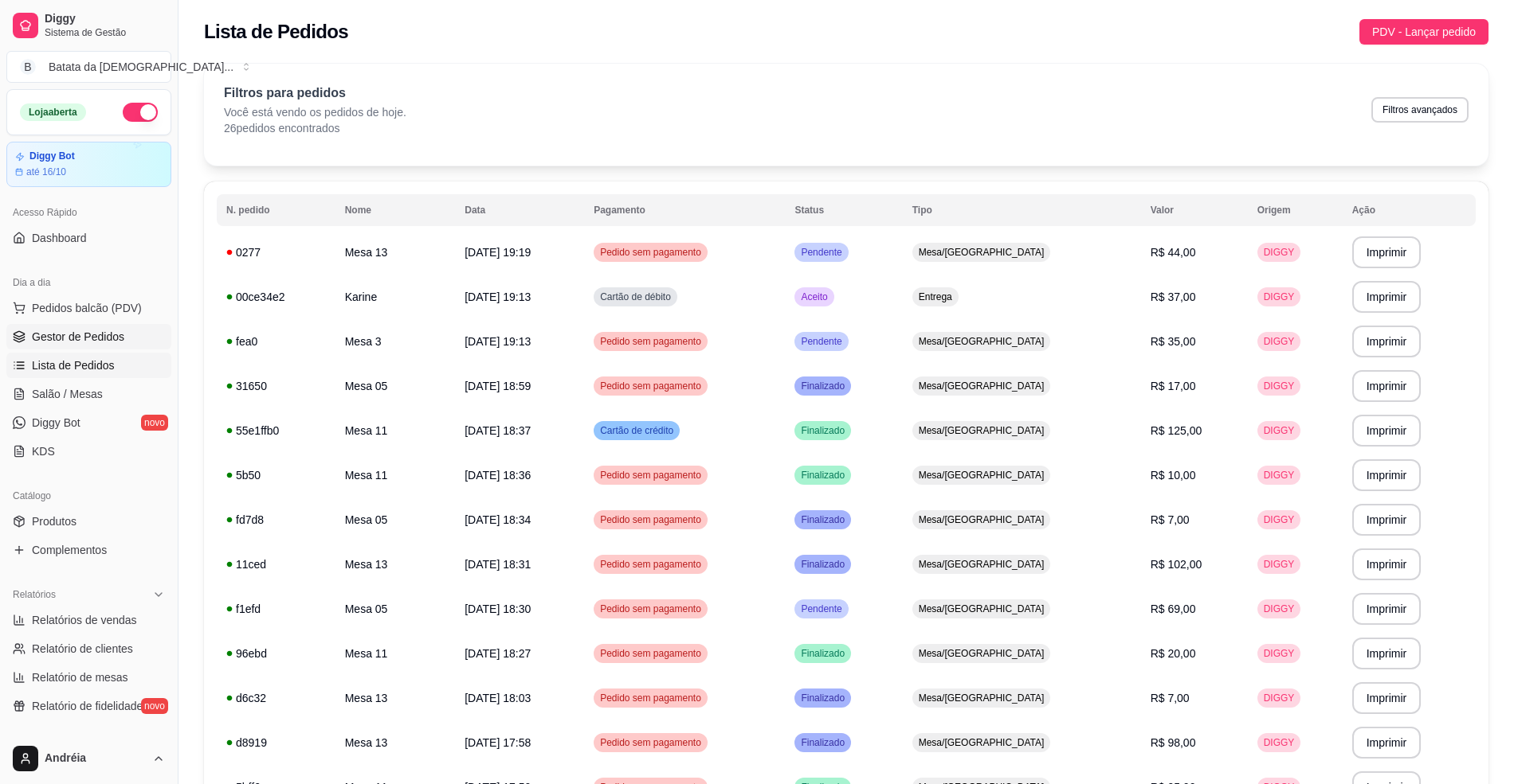
click at [90, 328] on link "Gestor de Pedidos" at bounding box center [88, 337] width 164 height 26
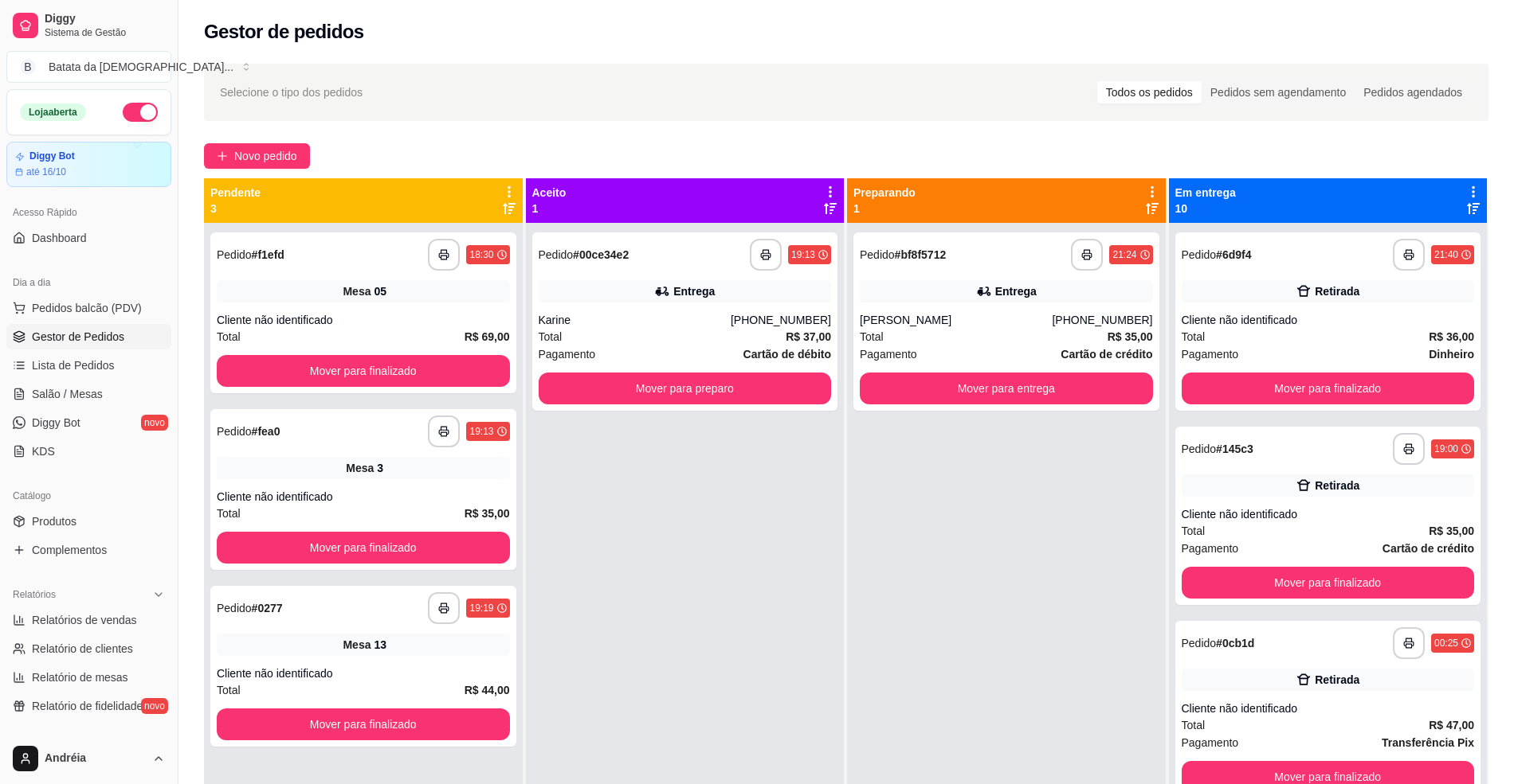
click at [62, 348] on link "Gestor de Pedidos" at bounding box center [88, 337] width 164 height 26
click at [62, 312] on span "Pedidos balcão (PDV)" at bounding box center [87, 308] width 110 height 16
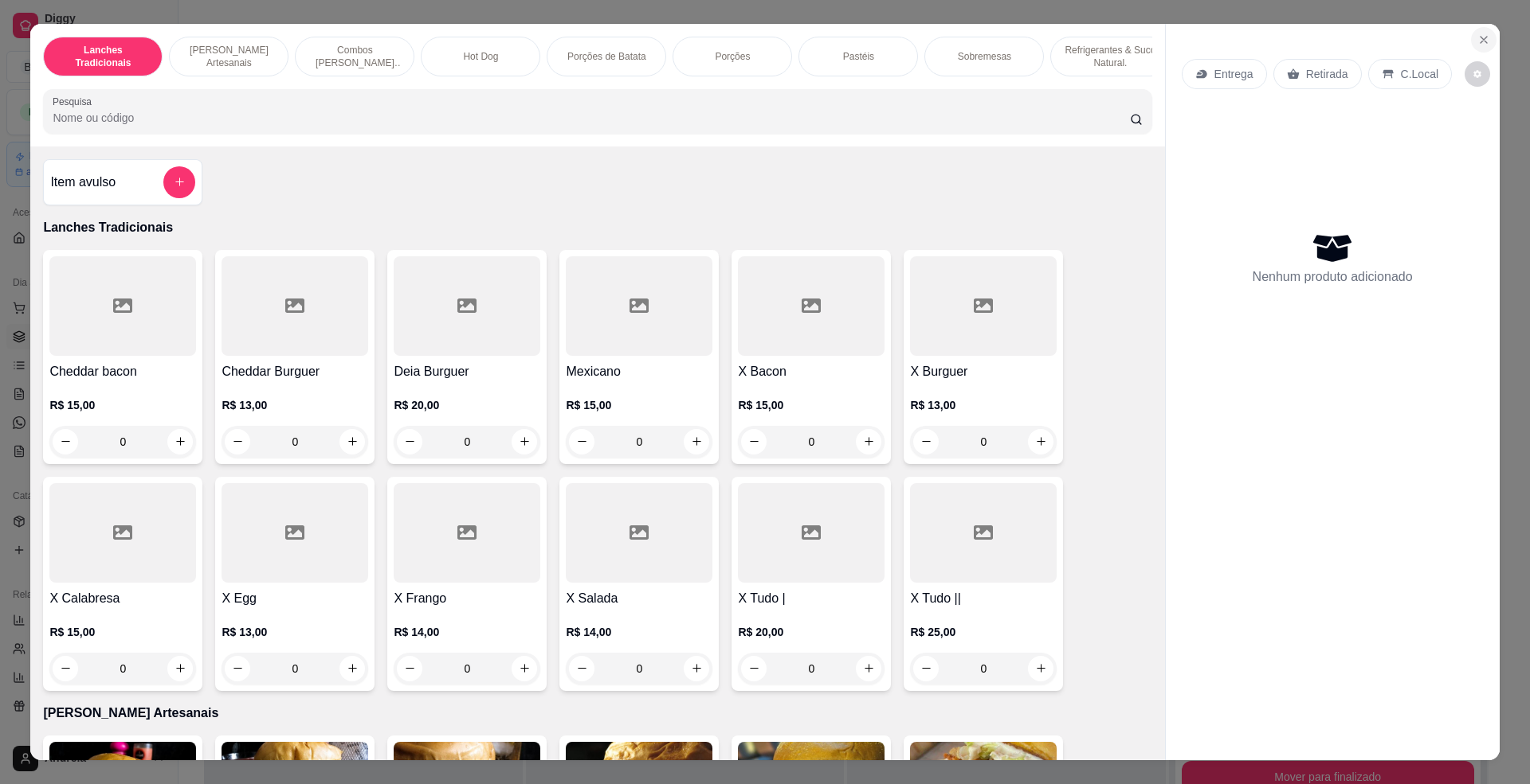
click at [1480, 38] on icon "Close" at bounding box center [1483, 40] width 6 height 6
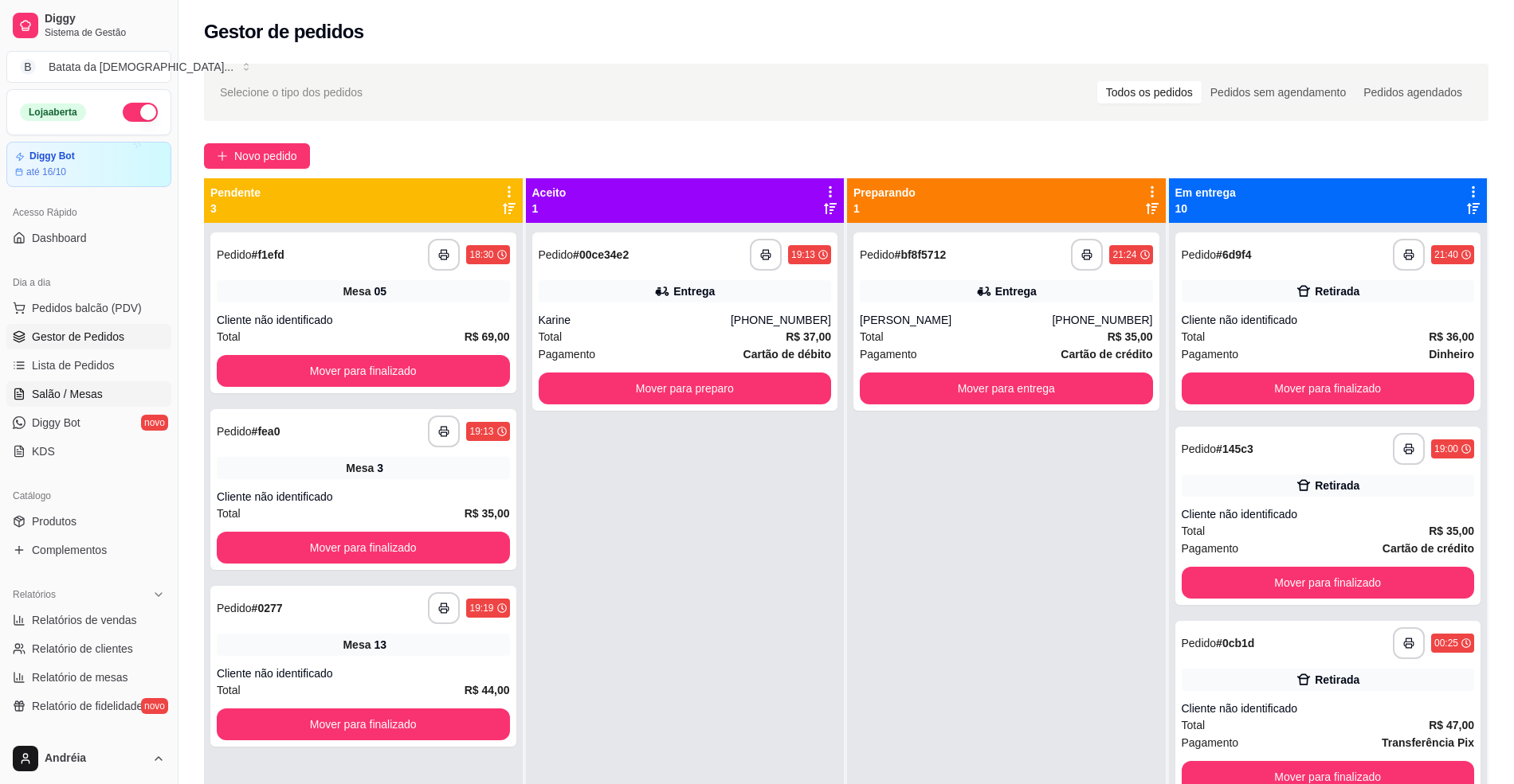
click at [58, 392] on span "Salão / Mesas" at bounding box center [67, 394] width 71 height 16
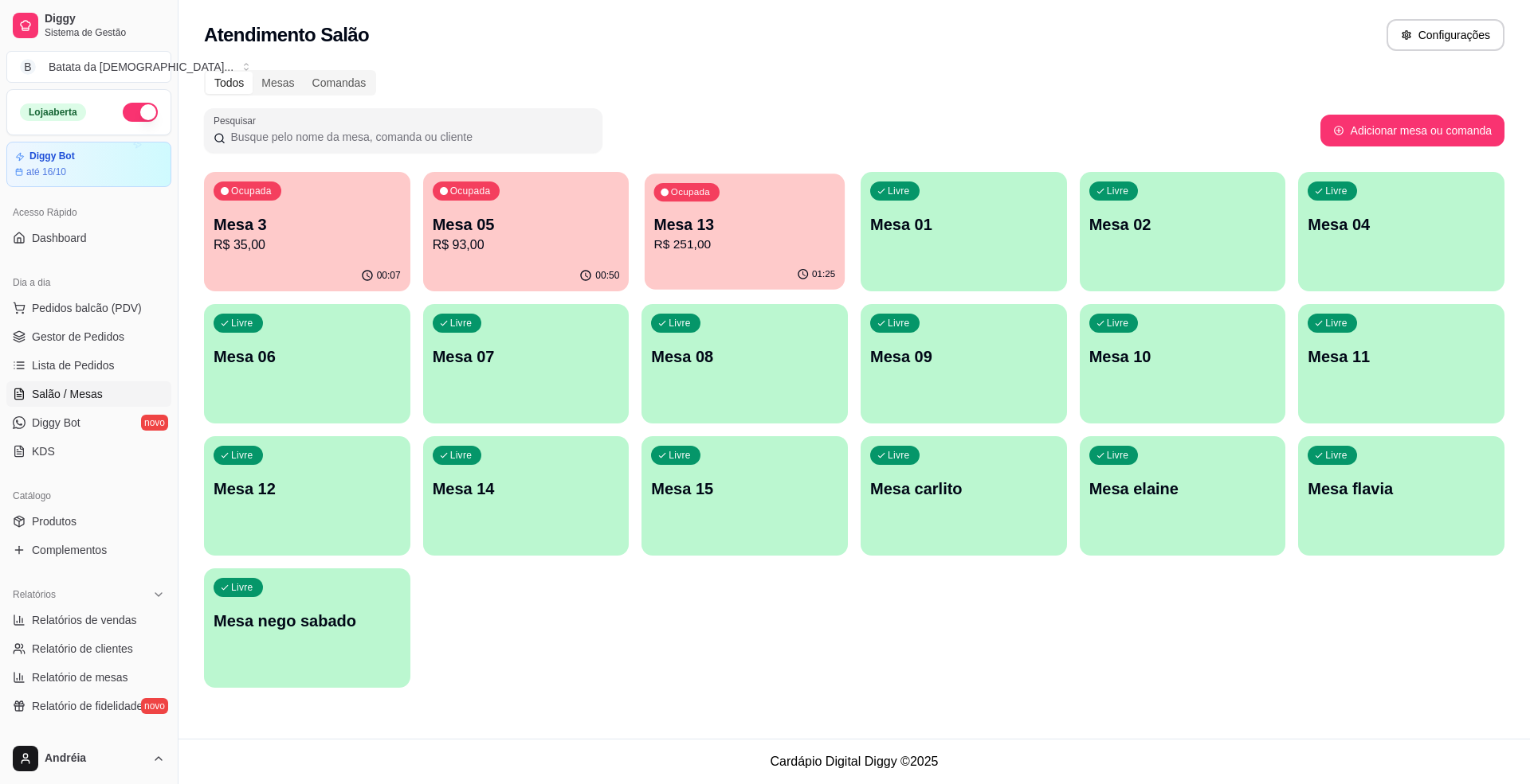
click at [813, 271] on div "01:25" at bounding box center [815, 274] width 39 height 13
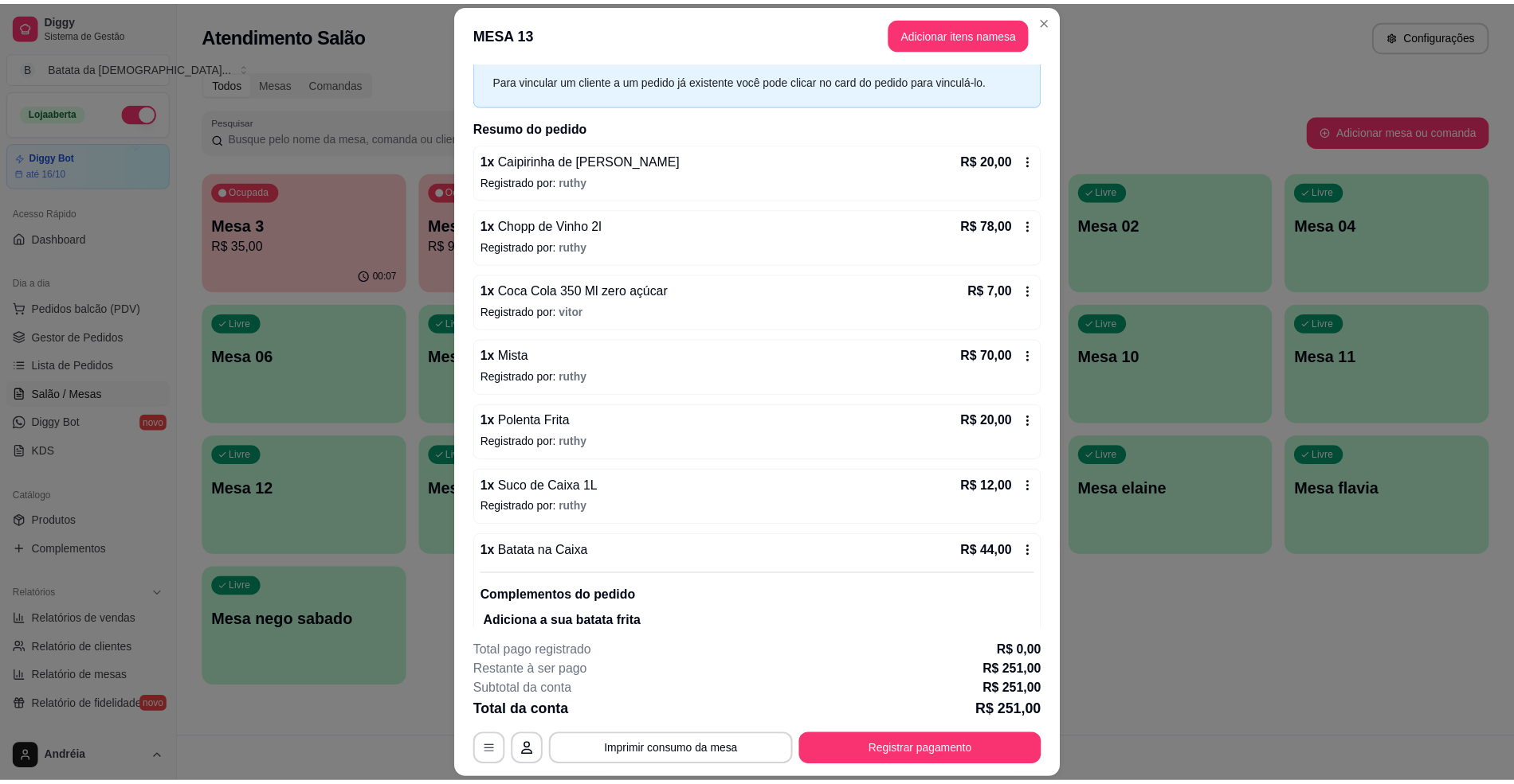
scroll to position [166, 0]
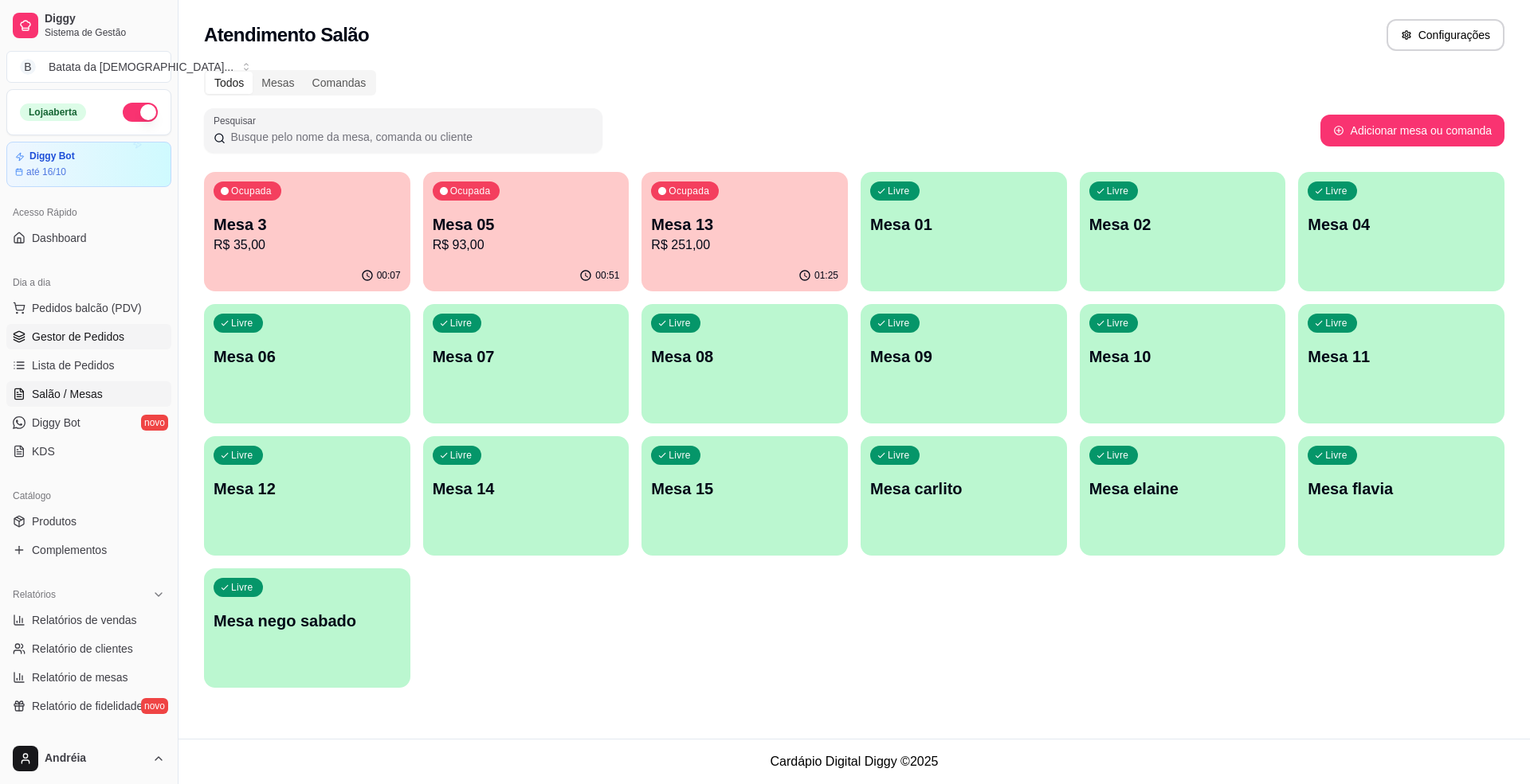
click at [66, 342] on span "Gestor de Pedidos" at bounding box center [78, 337] width 93 height 16
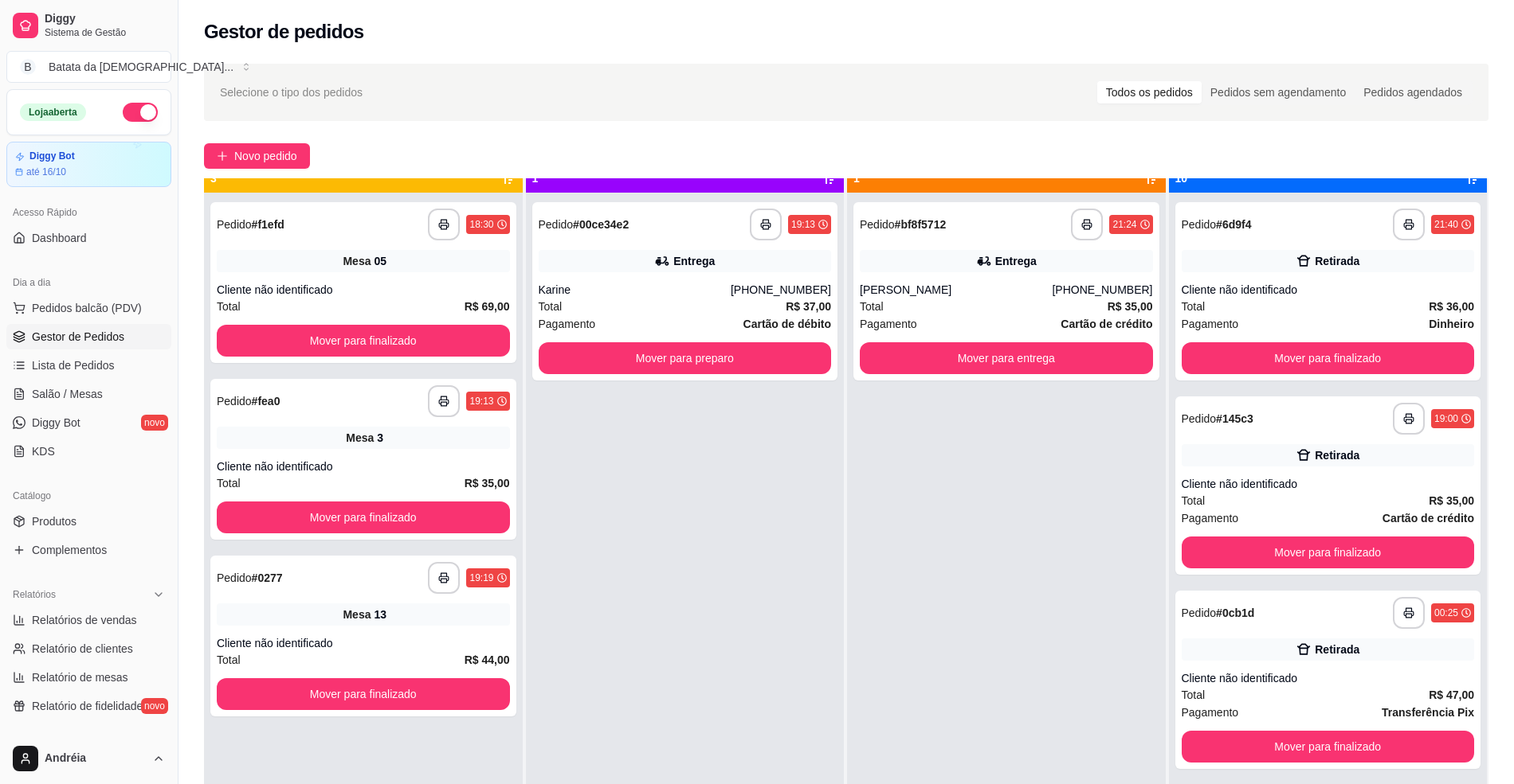
scroll to position [45, 0]
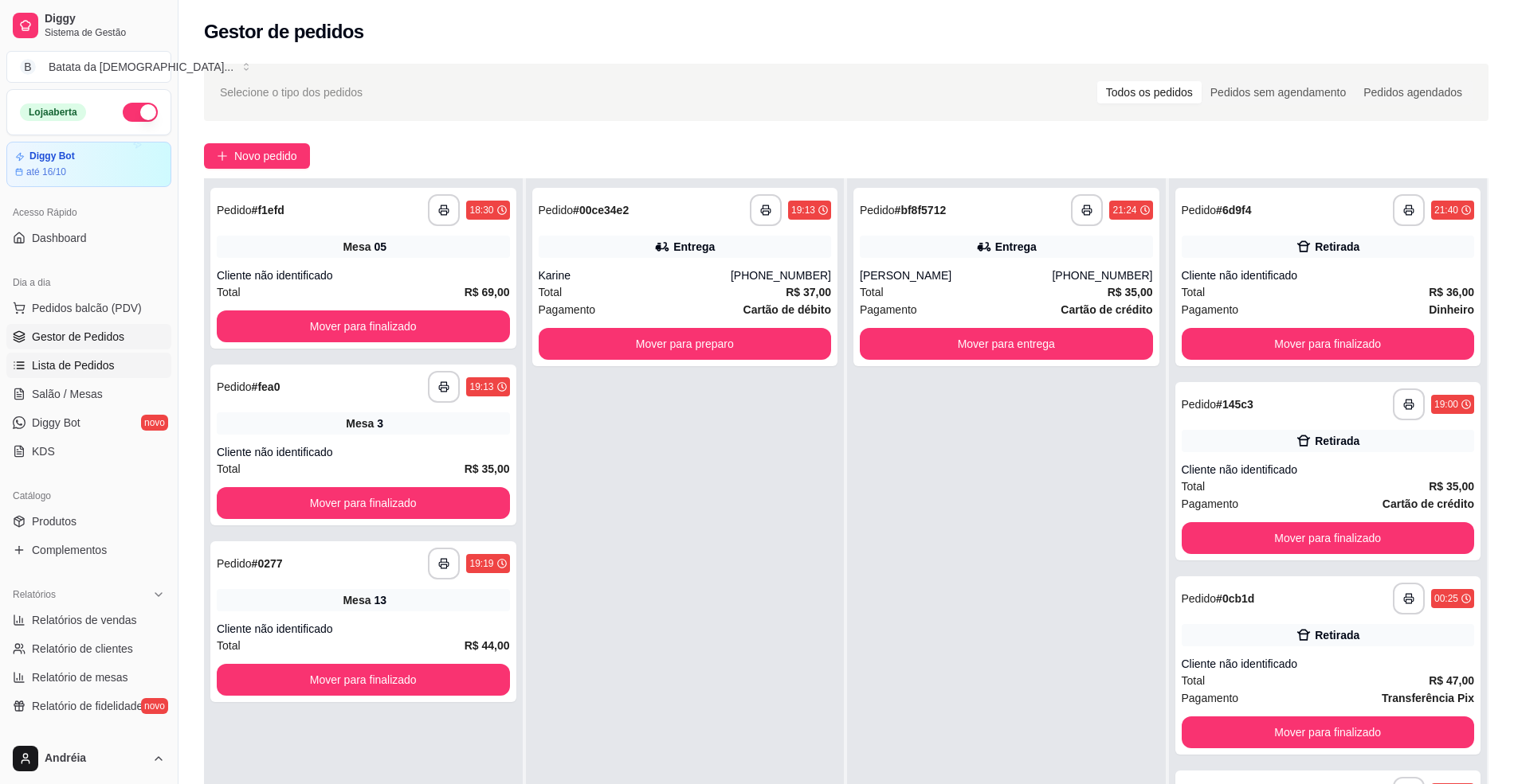
click at [77, 359] on span "Lista de Pedidos" at bounding box center [73, 366] width 83 height 16
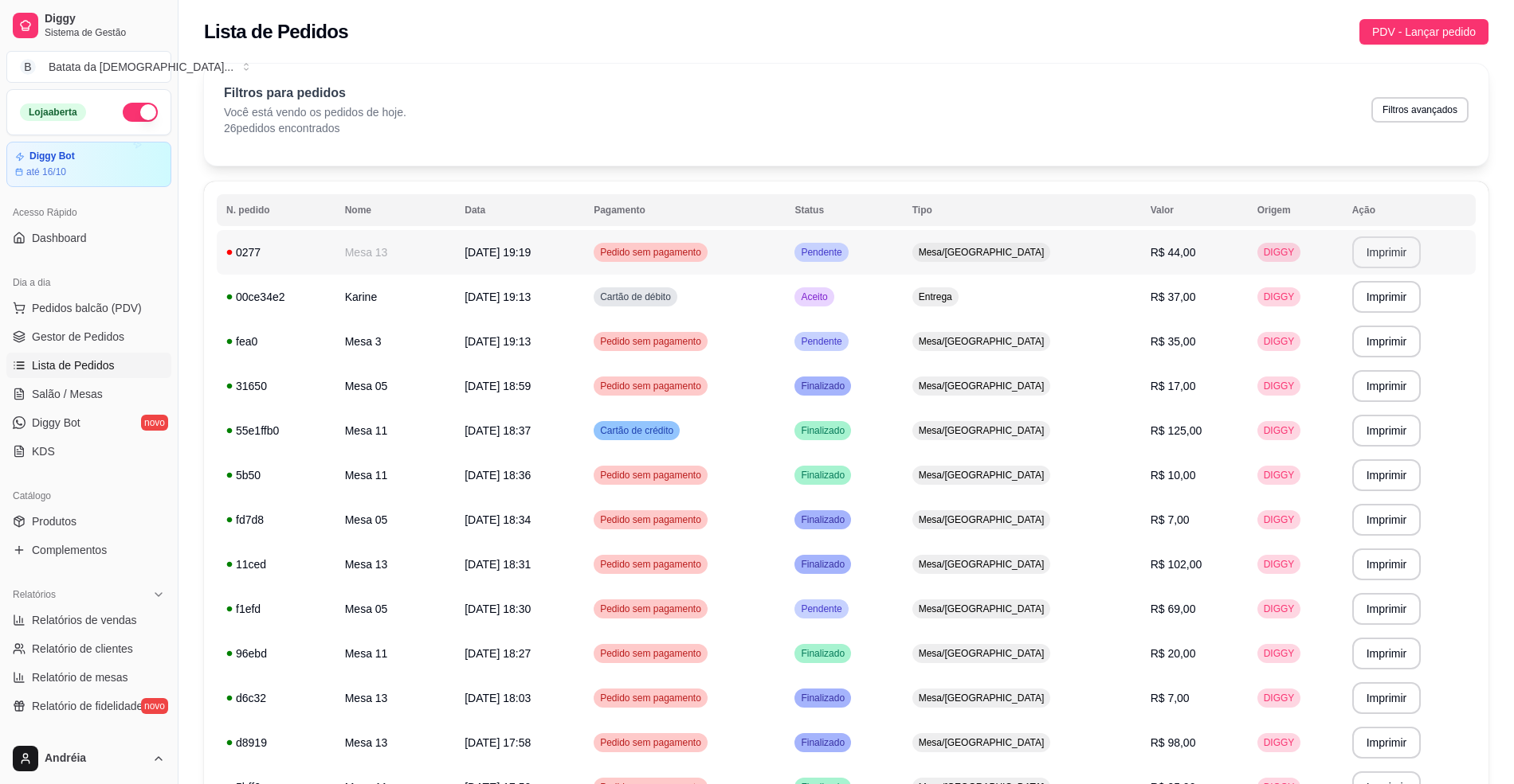
click at [1368, 258] on button "Imprimir" at bounding box center [1387, 252] width 70 height 32
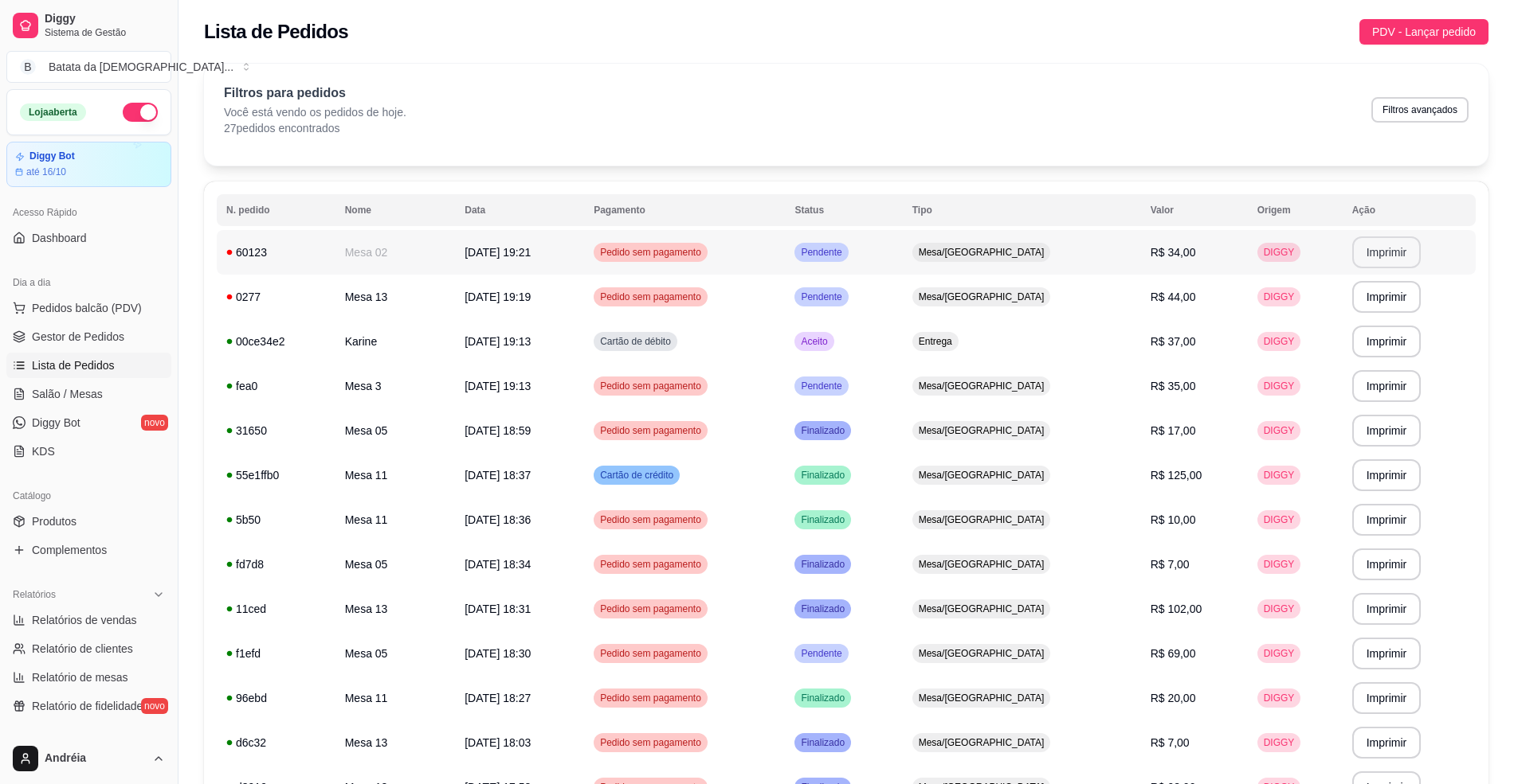
click at [1394, 249] on button "Imprimir" at bounding box center [1387, 252] width 70 height 32
click at [844, 298] on span "Pendente" at bounding box center [820, 297] width 47 height 13
click at [902, 262] on td "Pendente" at bounding box center [843, 252] width 118 height 45
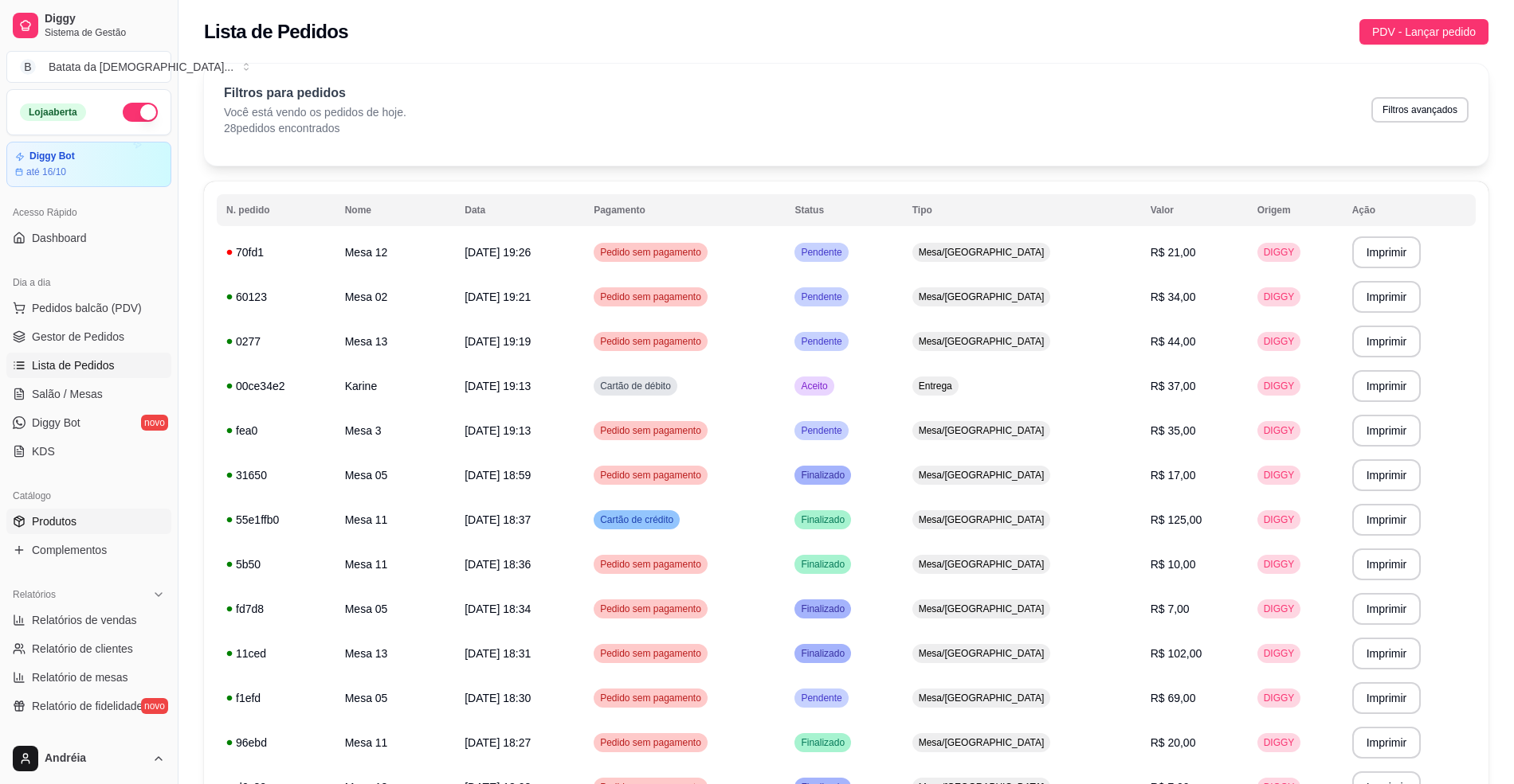
click at [70, 529] on span "Produtos" at bounding box center [54, 522] width 45 height 16
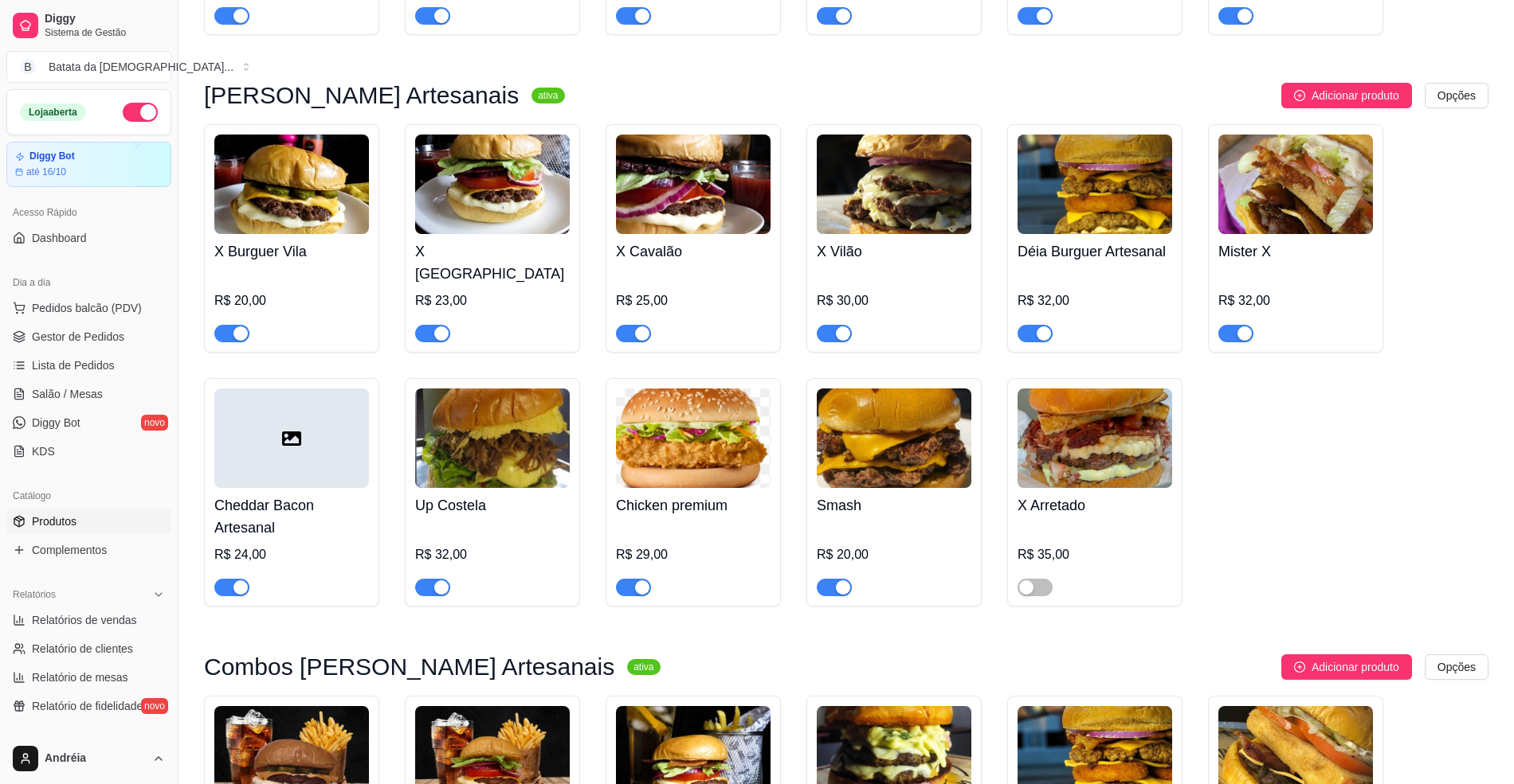
scroll to position [743, 0]
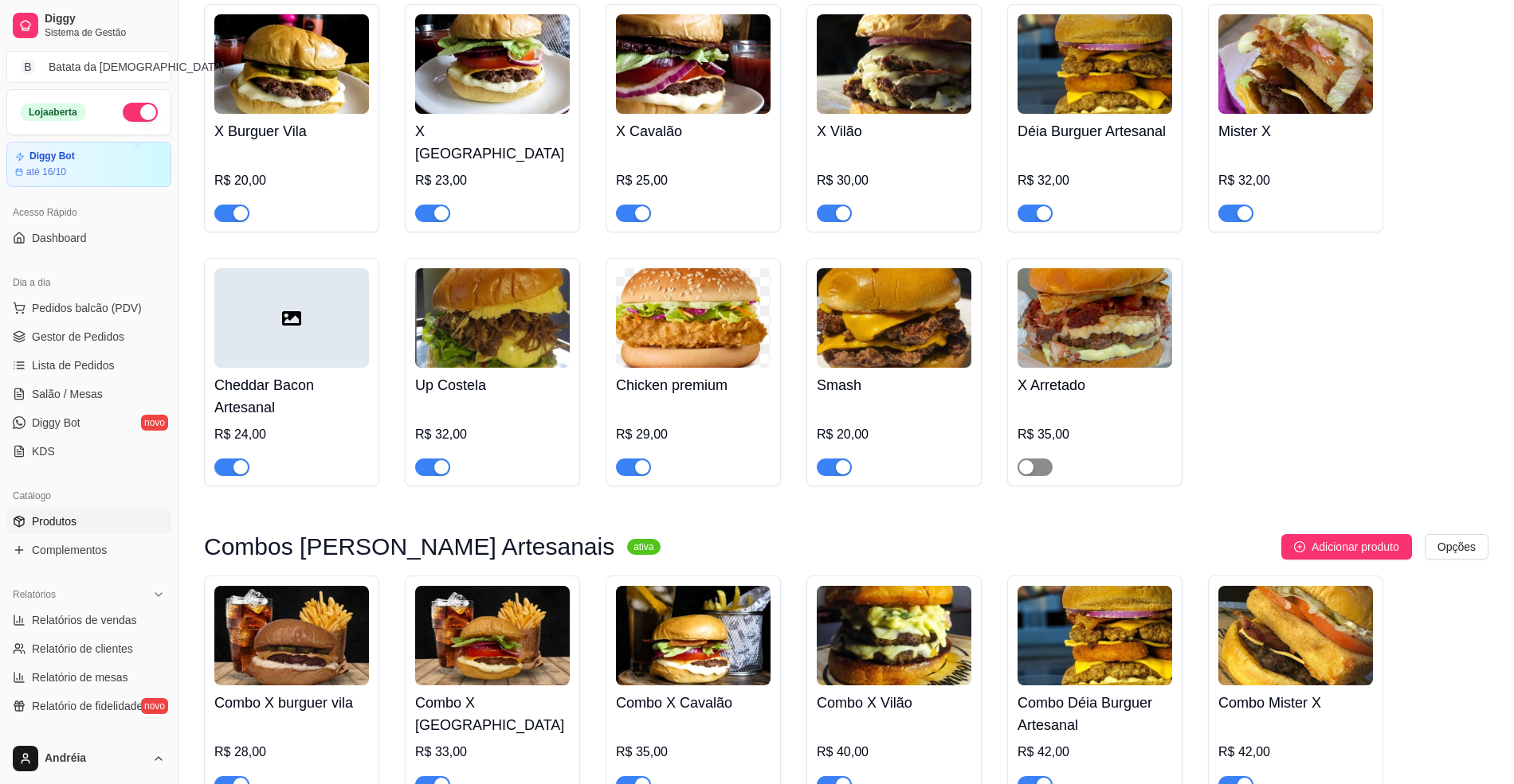
click at [1043, 458] on span "button" at bounding box center [1035, 467] width 35 height 18
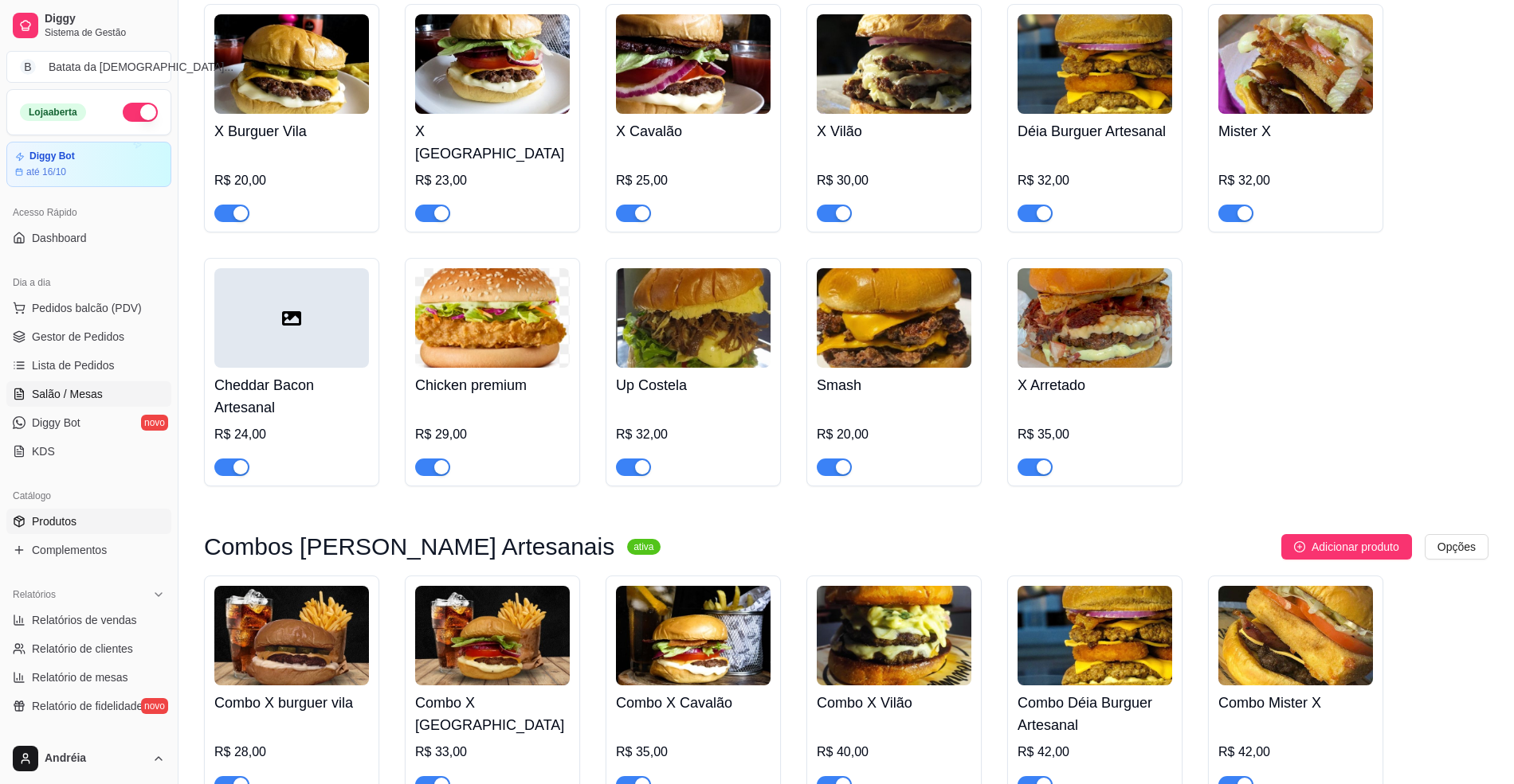
click at [71, 398] on span "Salão / Mesas" at bounding box center [67, 394] width 71 height 16
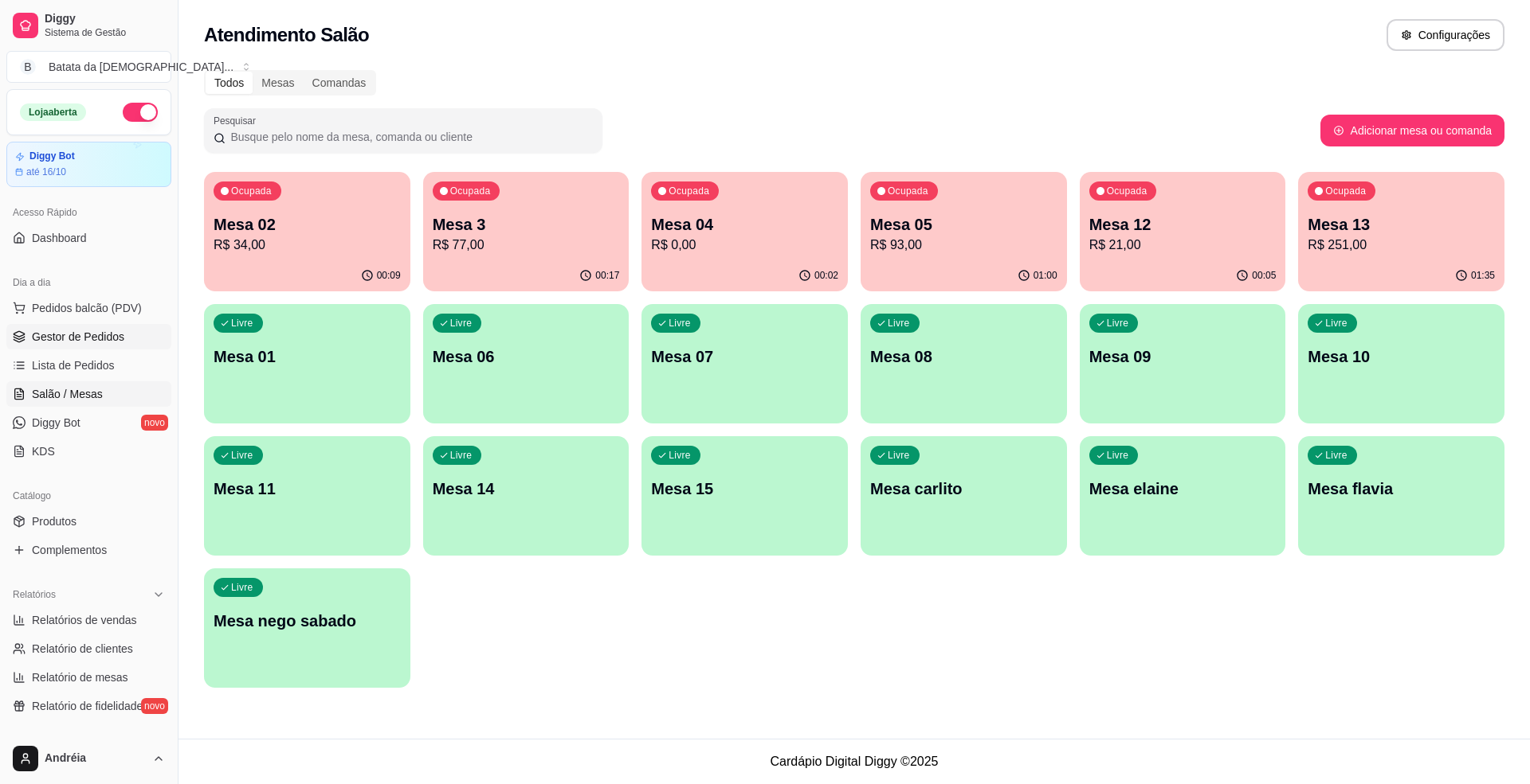
click at [68, 344] on span "Gestor de Pedidos" at bounding box center [78, 337] width 93 height 16
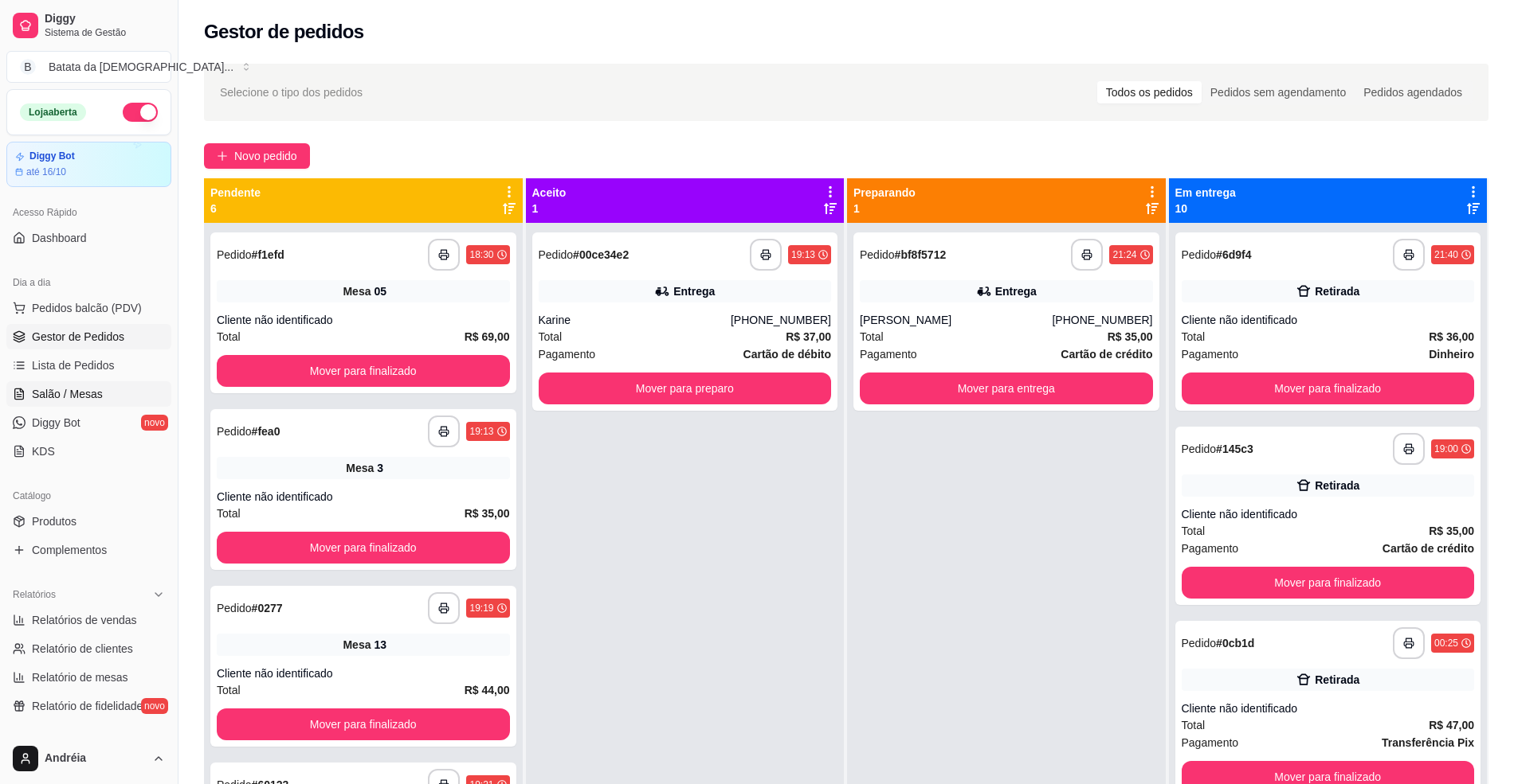
click at [58, 401] on span "Salão / Mesas" at bounding box center [67, 394] width 71 height 16
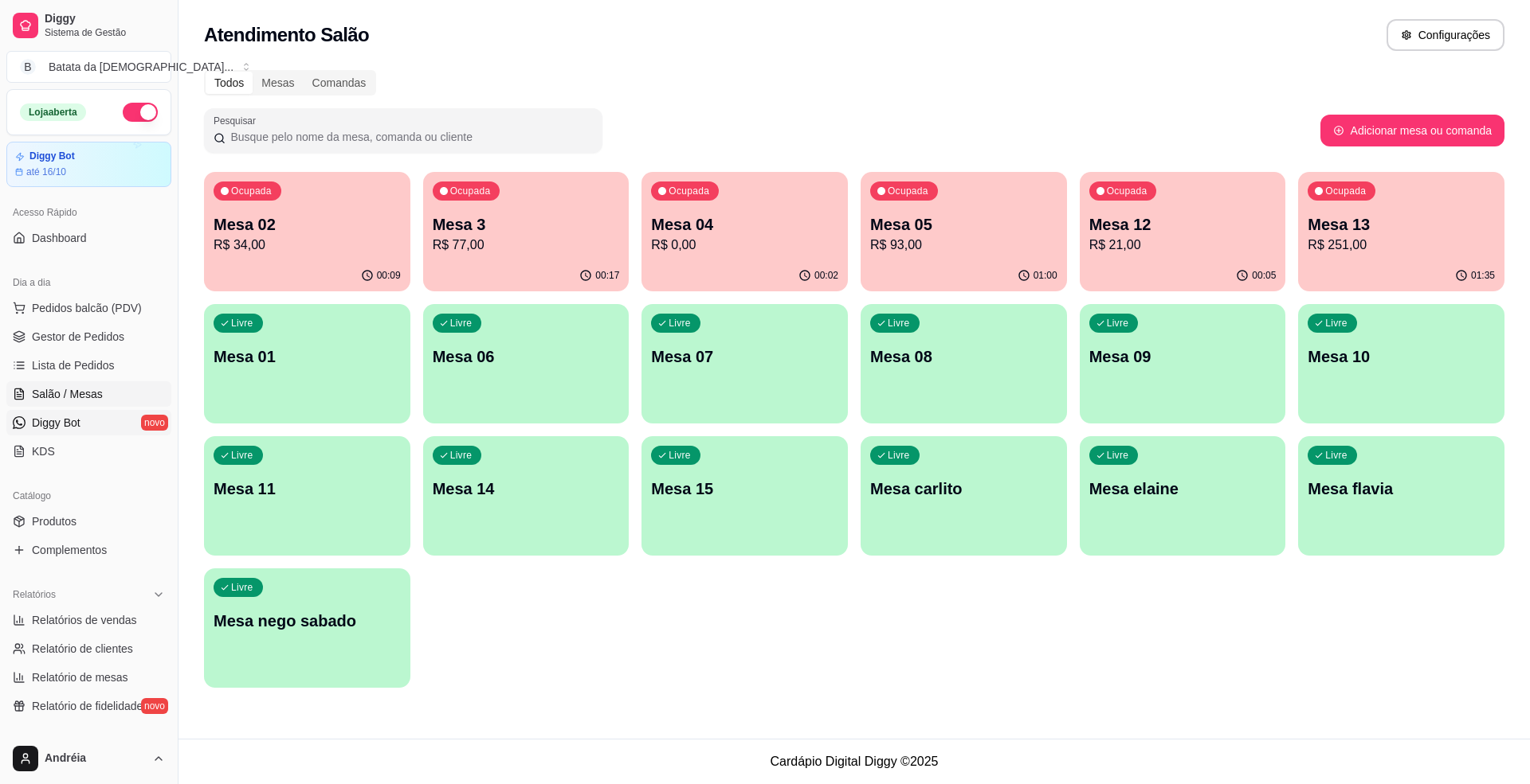
click at [54, 411] on link "Diggy Bot novo" at bounding box center [88, 423] width 164 height 26
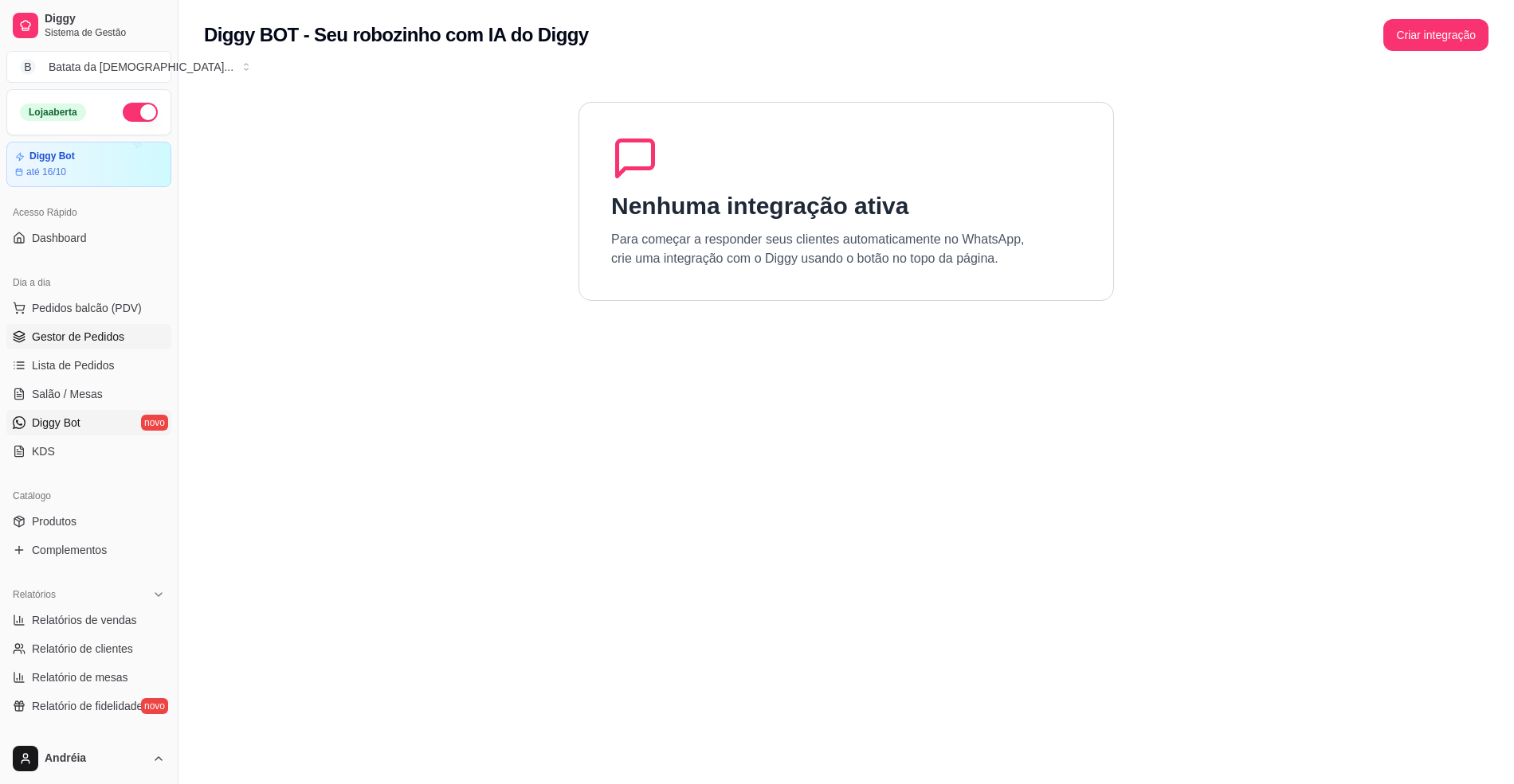
click at [54, 338] on span "Gestor de Pedidos" at bounding box center [78, 337] width 93 height 16
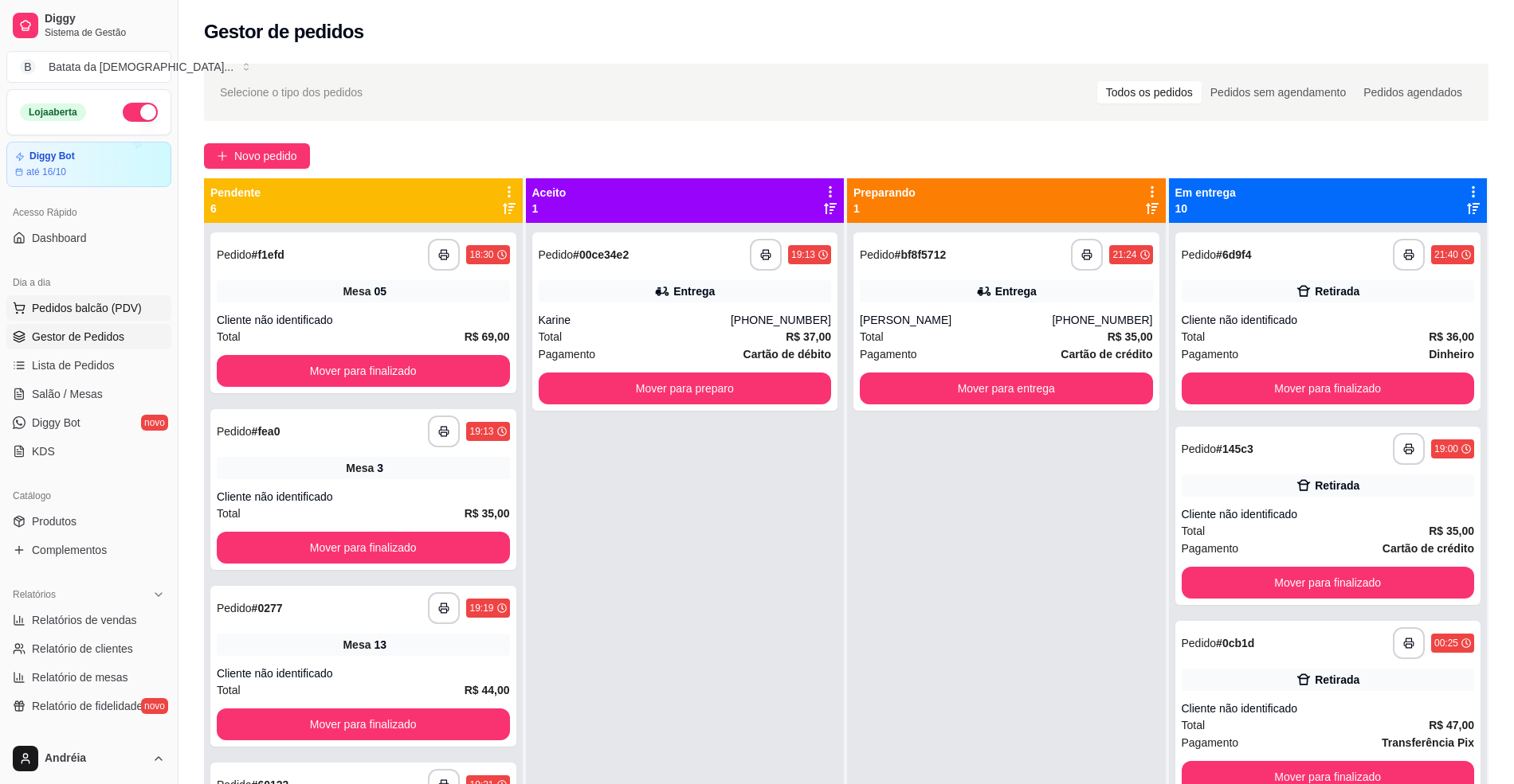
click at [58, 313] on span "Pedidos balcão (PDV)" at bounding box center [87, 308] width 110 height 16
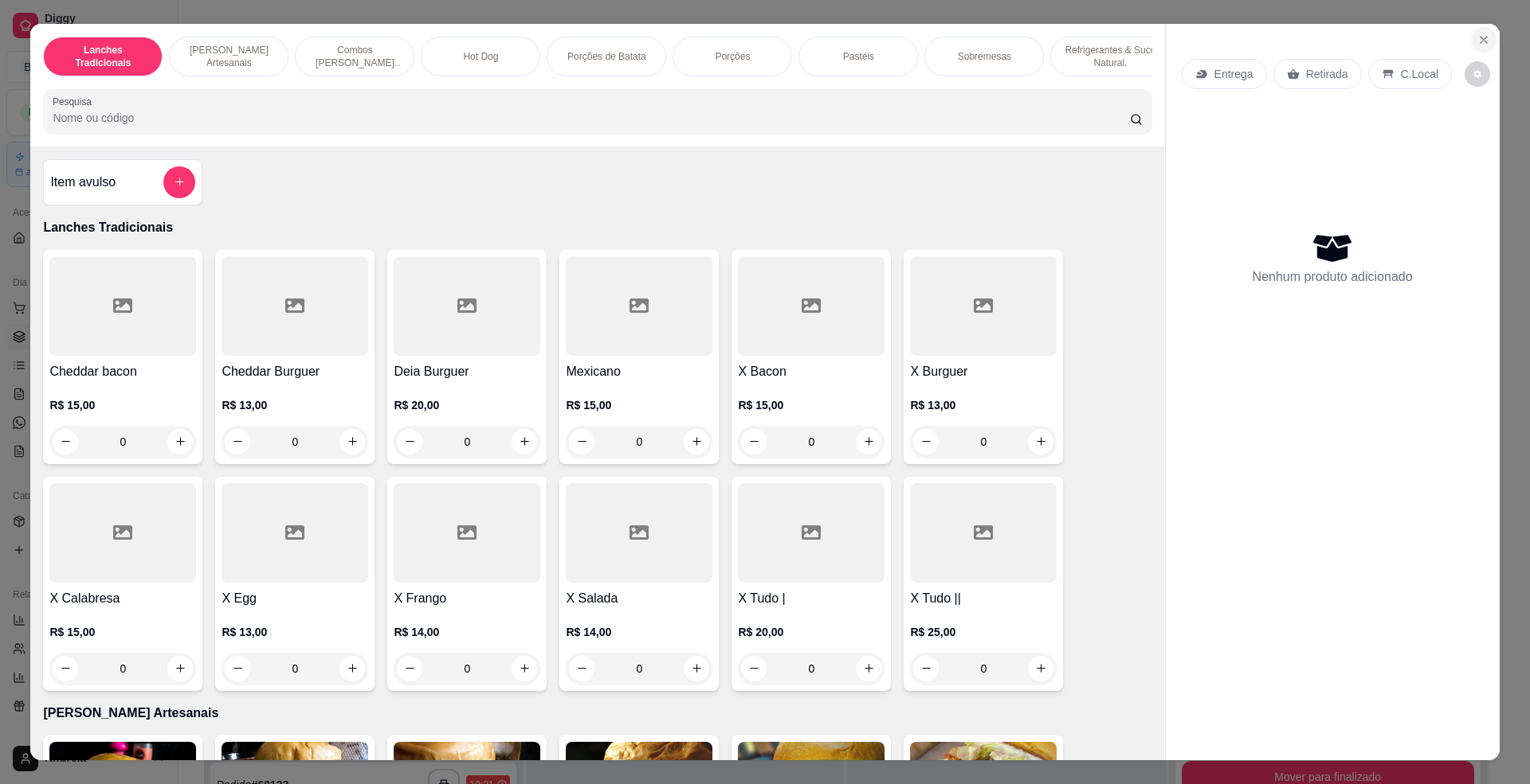
click at [1473, 29] on button "Close" at bounding box center [1484, 40] width 26 height 26
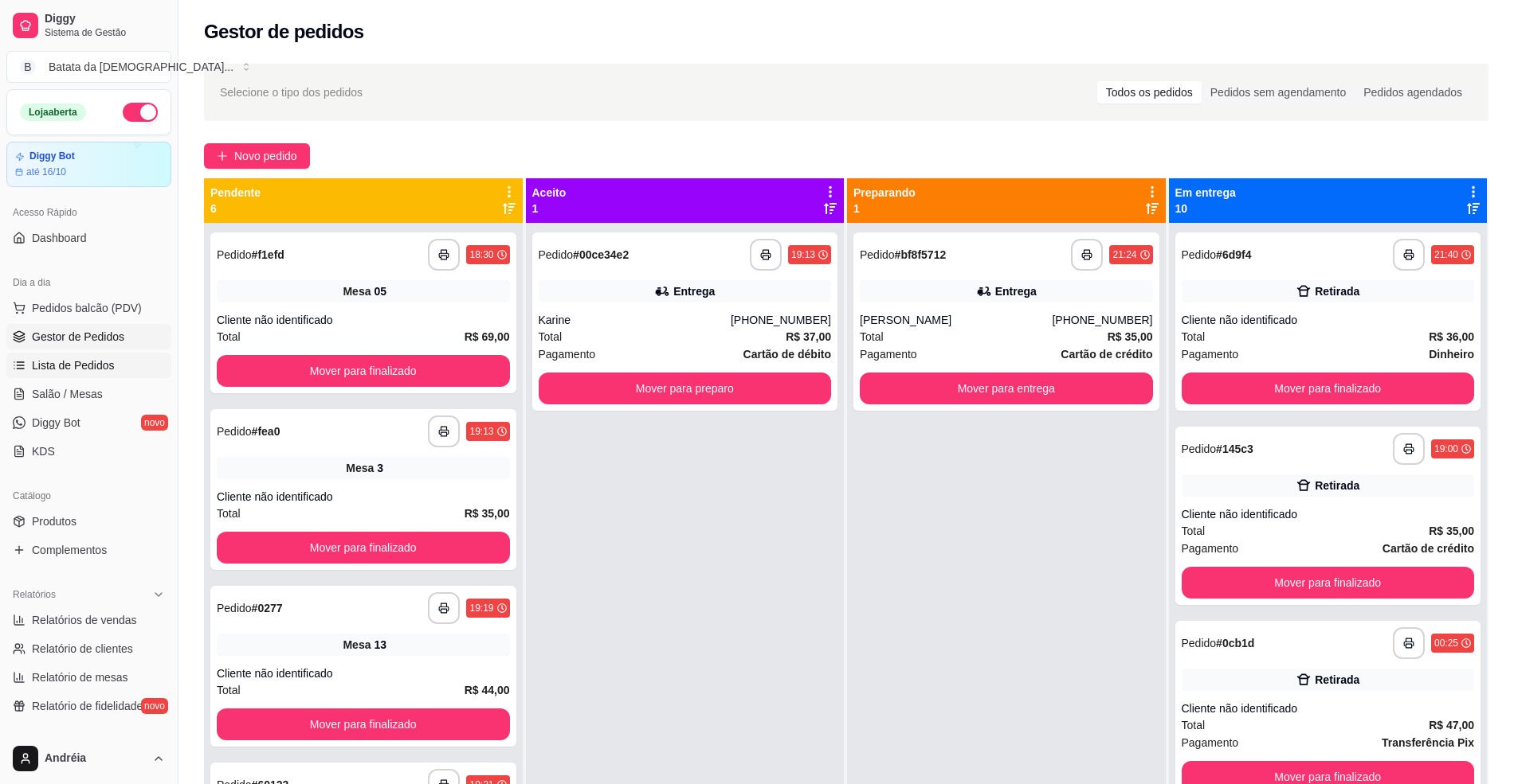
click at [66, 364] on span "Lista de Pedidos" at bounding box center [73, 366] width 83 height 16
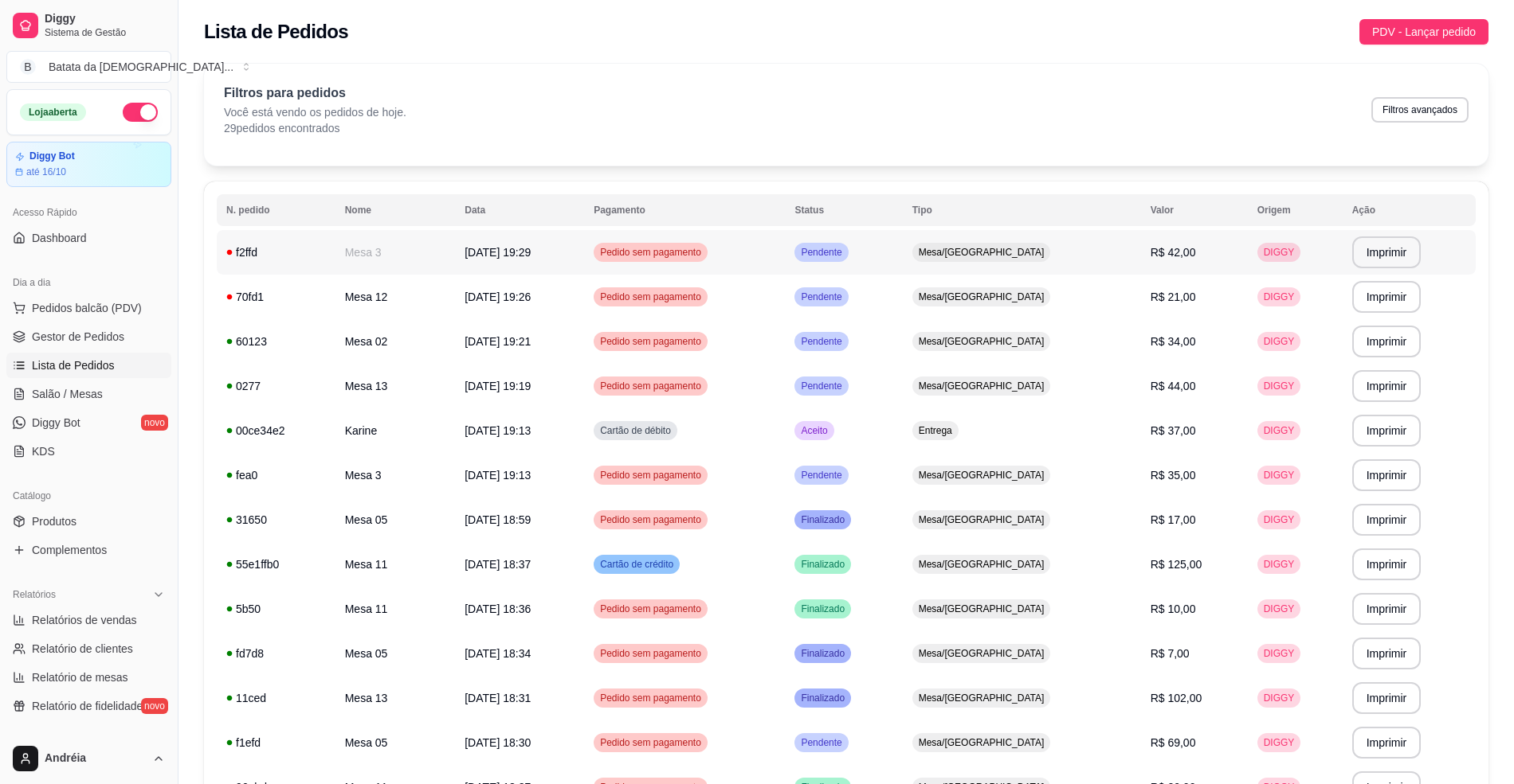
click at [973, 250] on td "Mesa/[GEOGRAPHIC_DATA]" at bounding box center [1022, 252] width 238 height 45
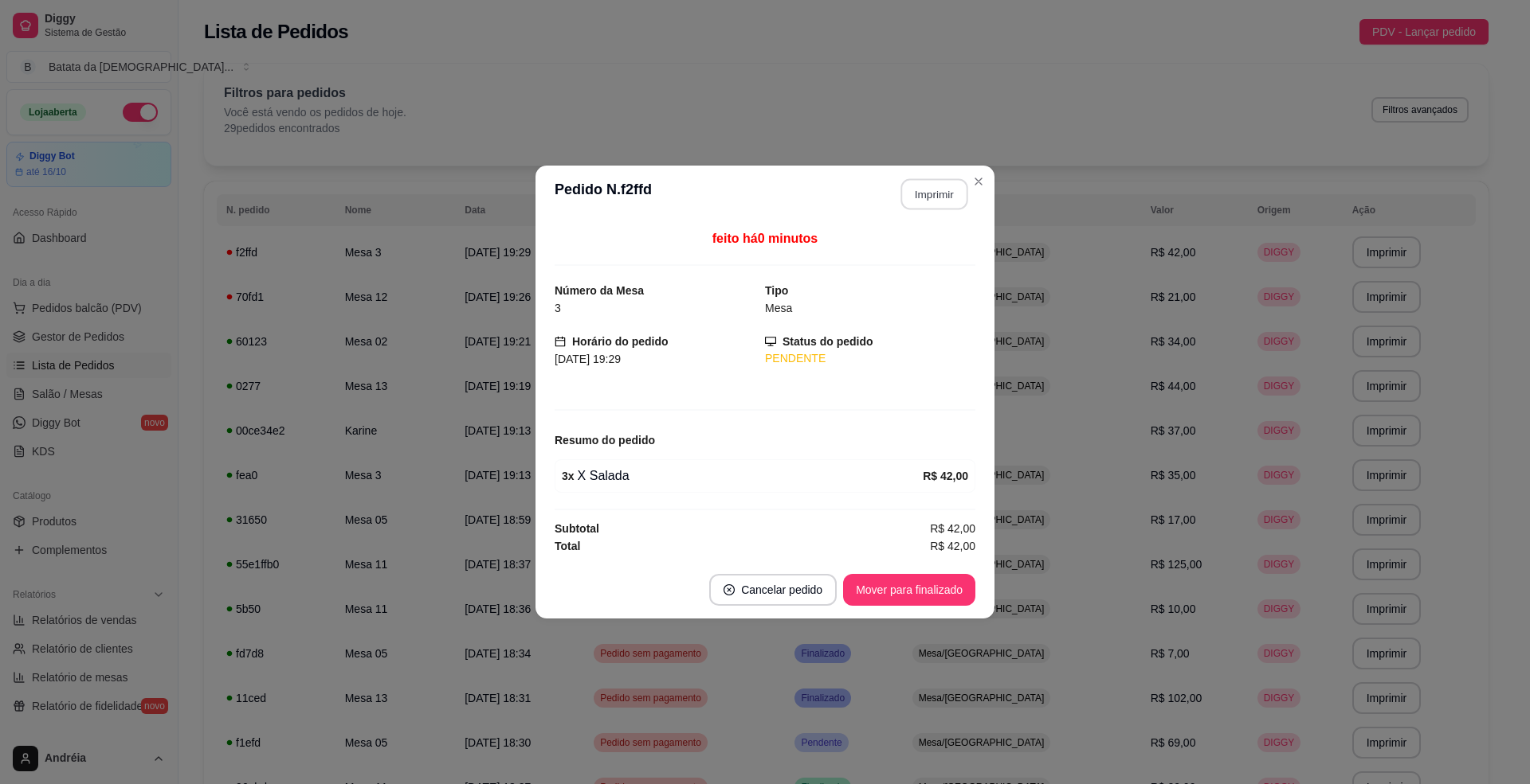
click at [934, 194] on button "Imprimir" at bounding box center [934, 194] width 67 height 31
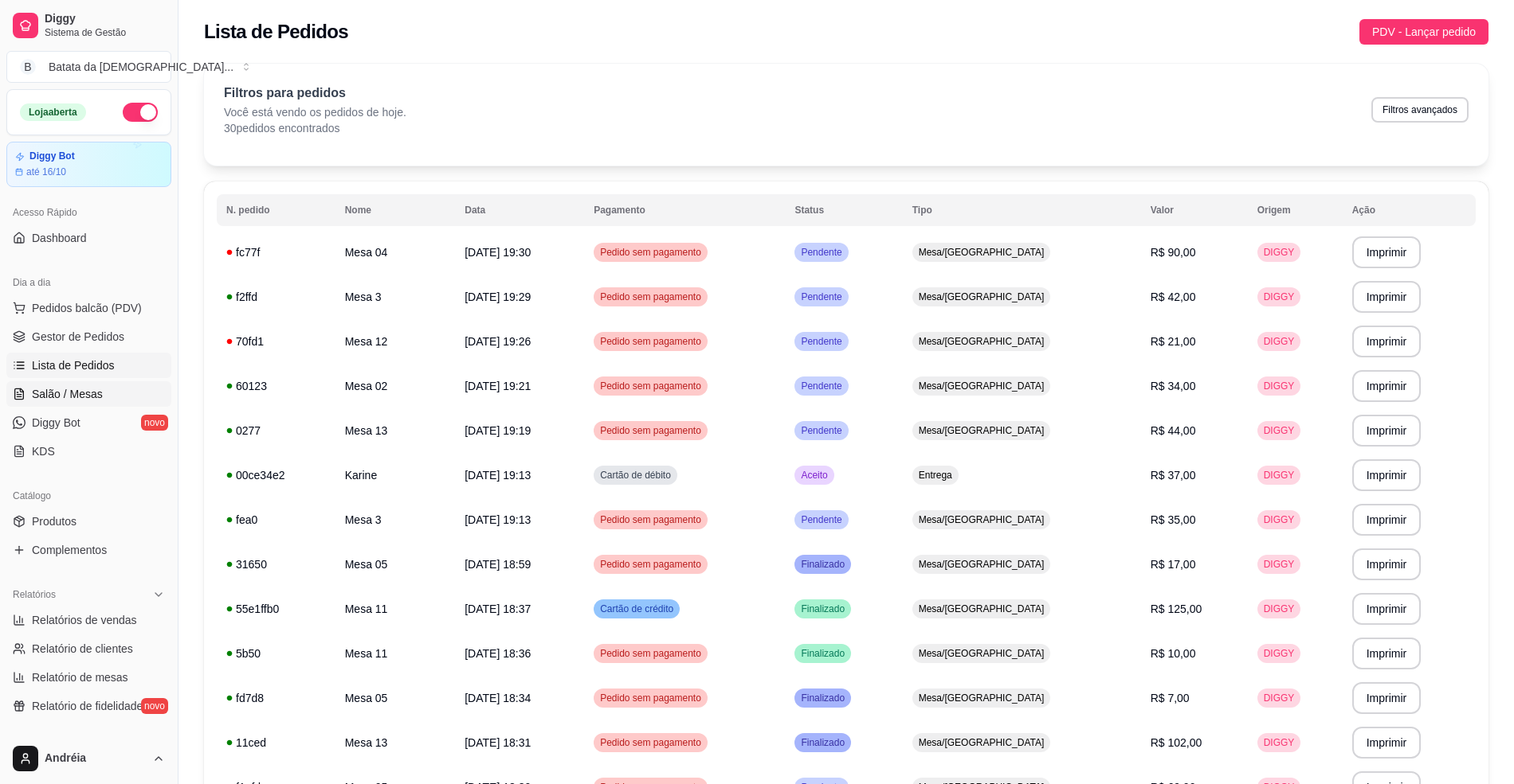
click at [59, 393] on span "Salão / Mesas" at bounding box center [67, 394] width 71 height 16
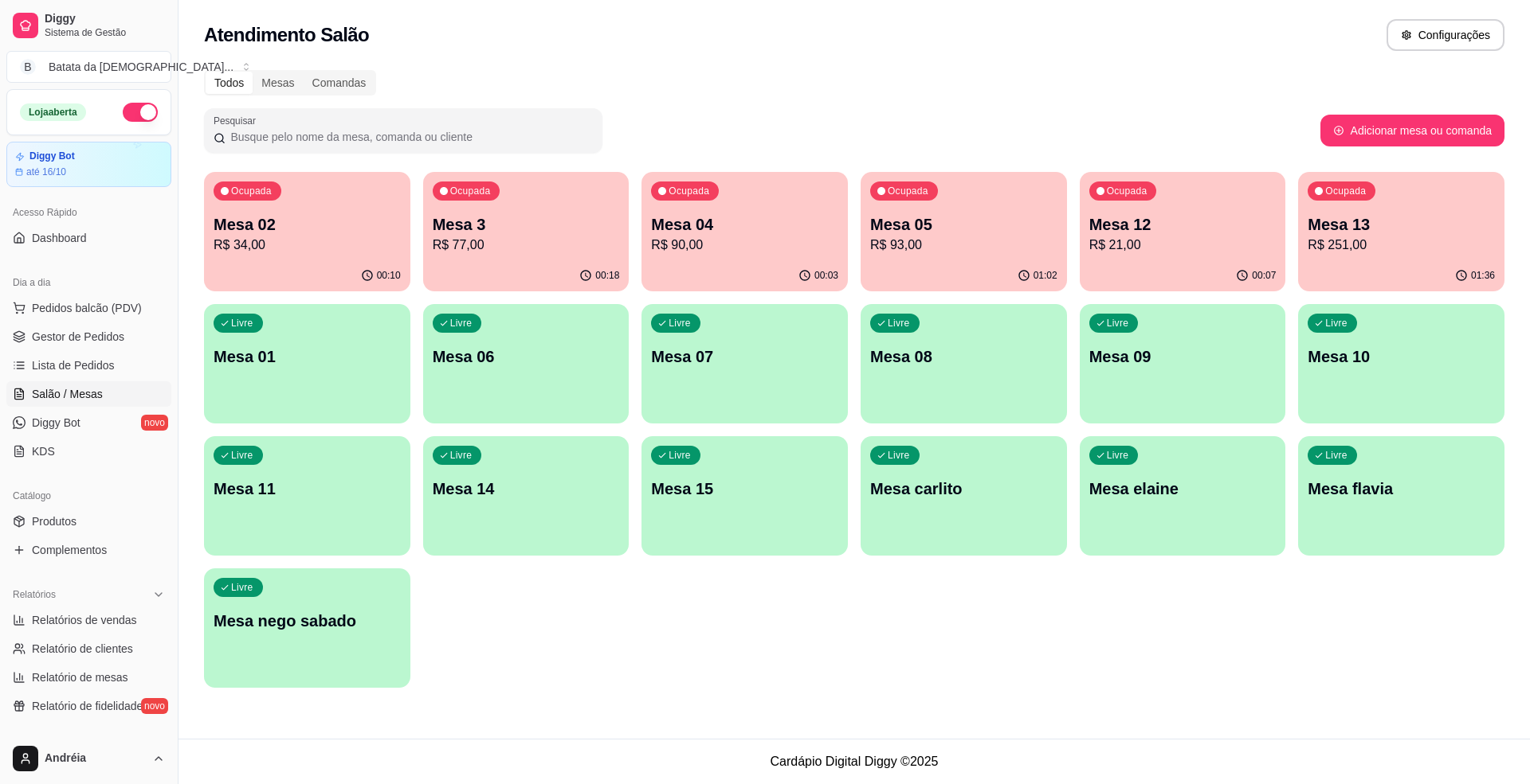
click at [957, 247] on p "R$ 93,00" at bounding box center [964, 245] width 187 height 19
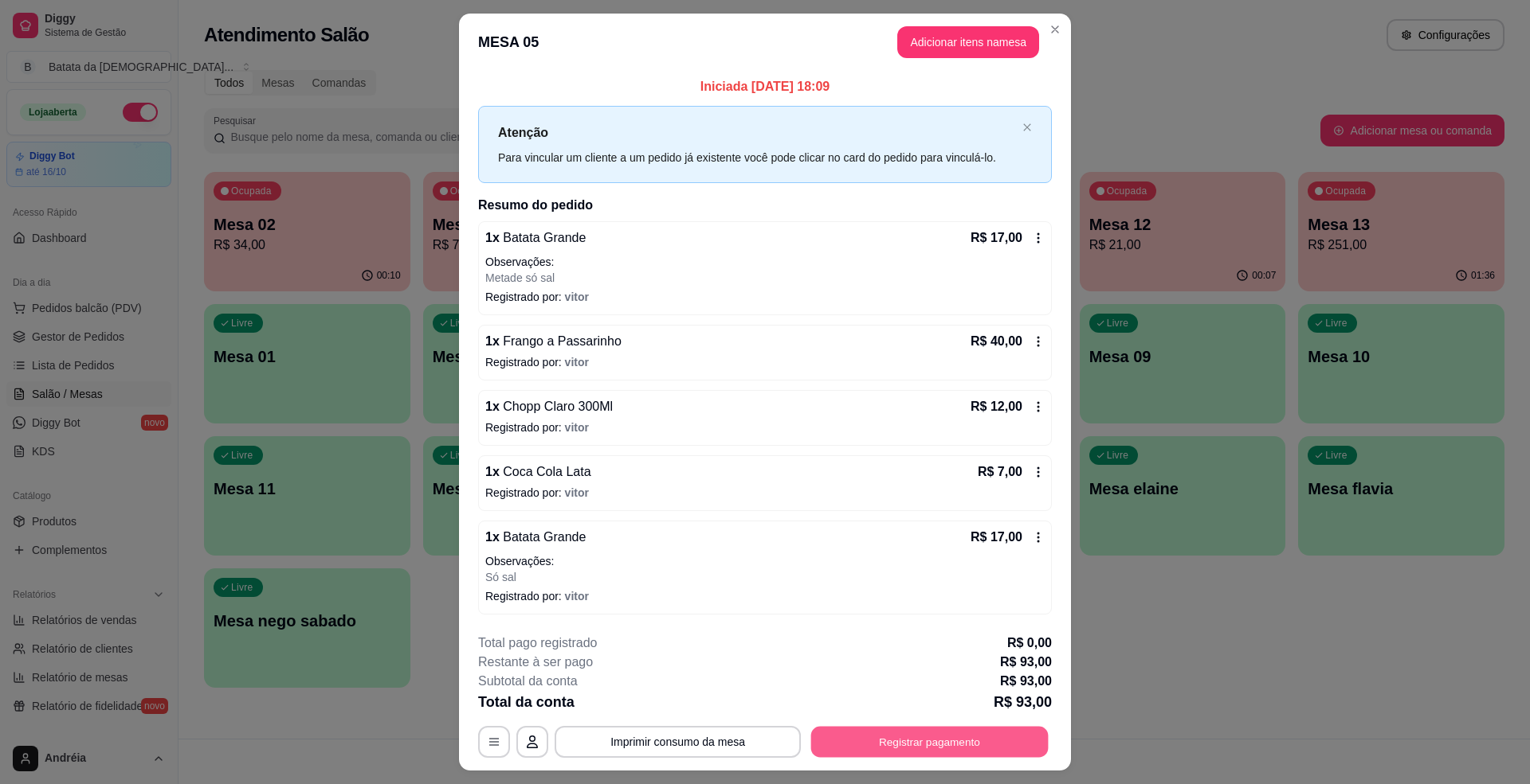
click at [919, 744] on button "Registrar pagamento" at bounding box center [930, 742] width 237 height 31
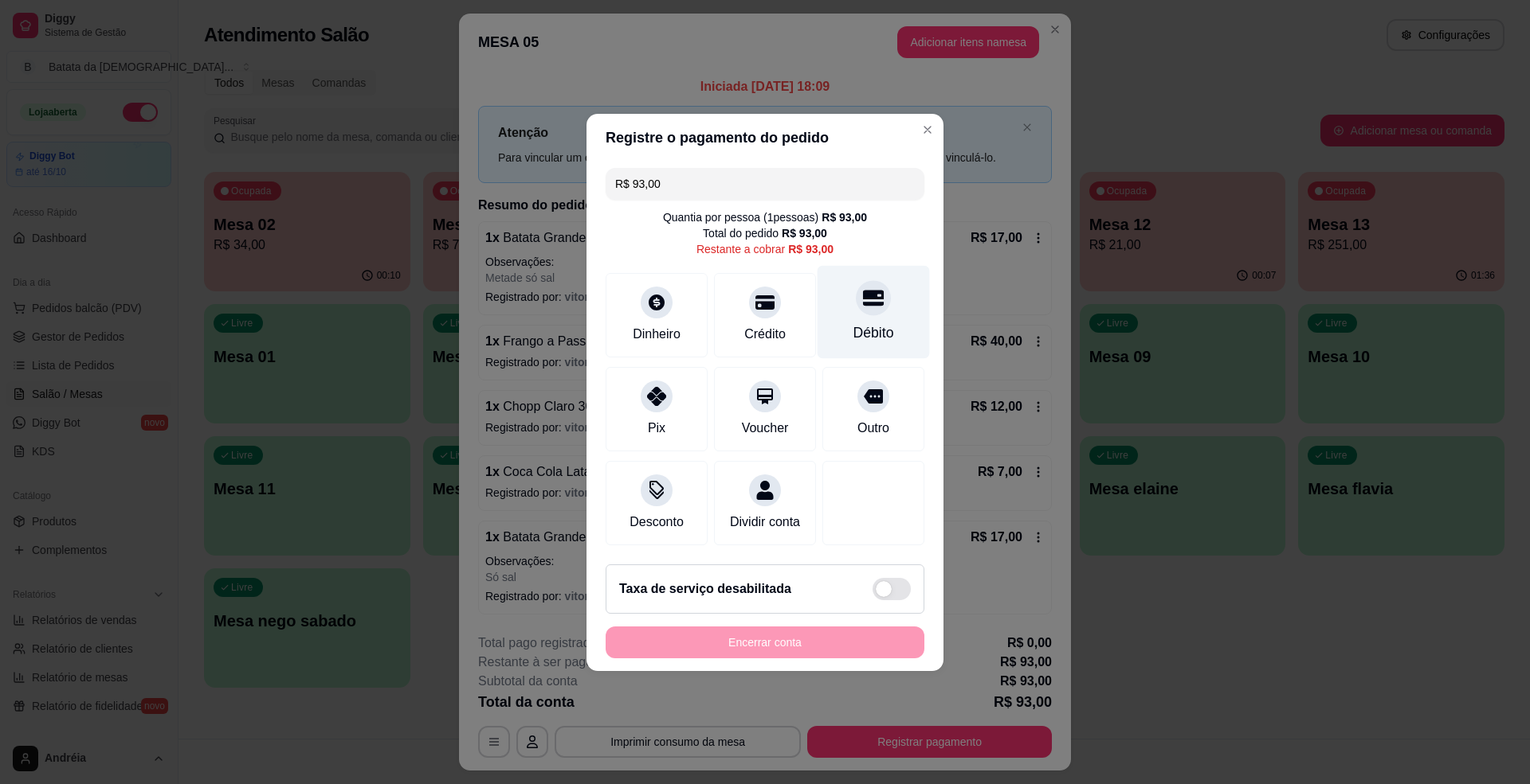
click at [856, 300] on div at bounding box center [873, 297] width 35 height 35
type input "R$ 0,00"
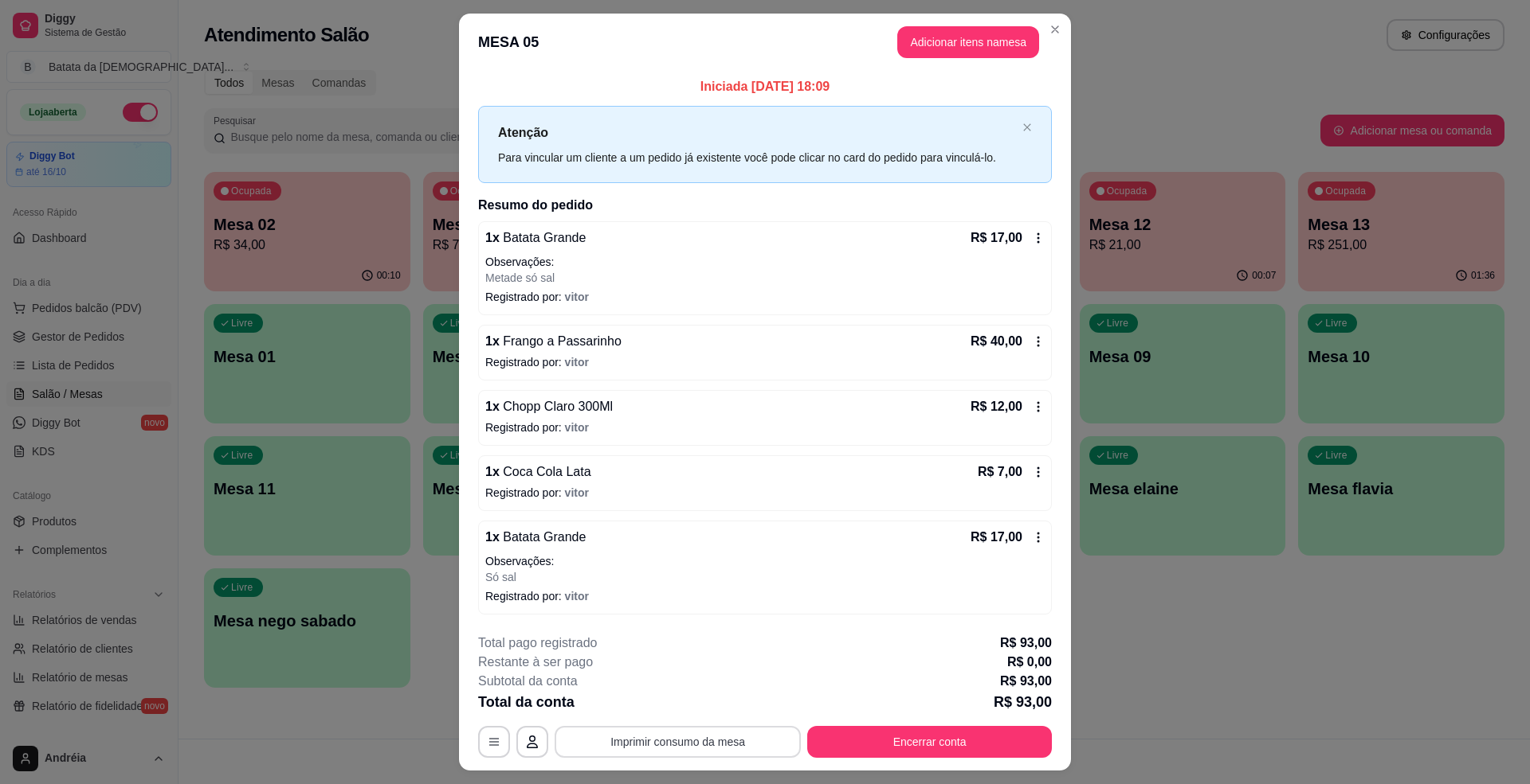
click at [712, 743] on button "Imprimir consumo da mesa" at bounding box center [677, 742] width 246 height 32
click at [908, 743] on button "Encerrar conta" at bounding box center [930, 742] width 237 height 31
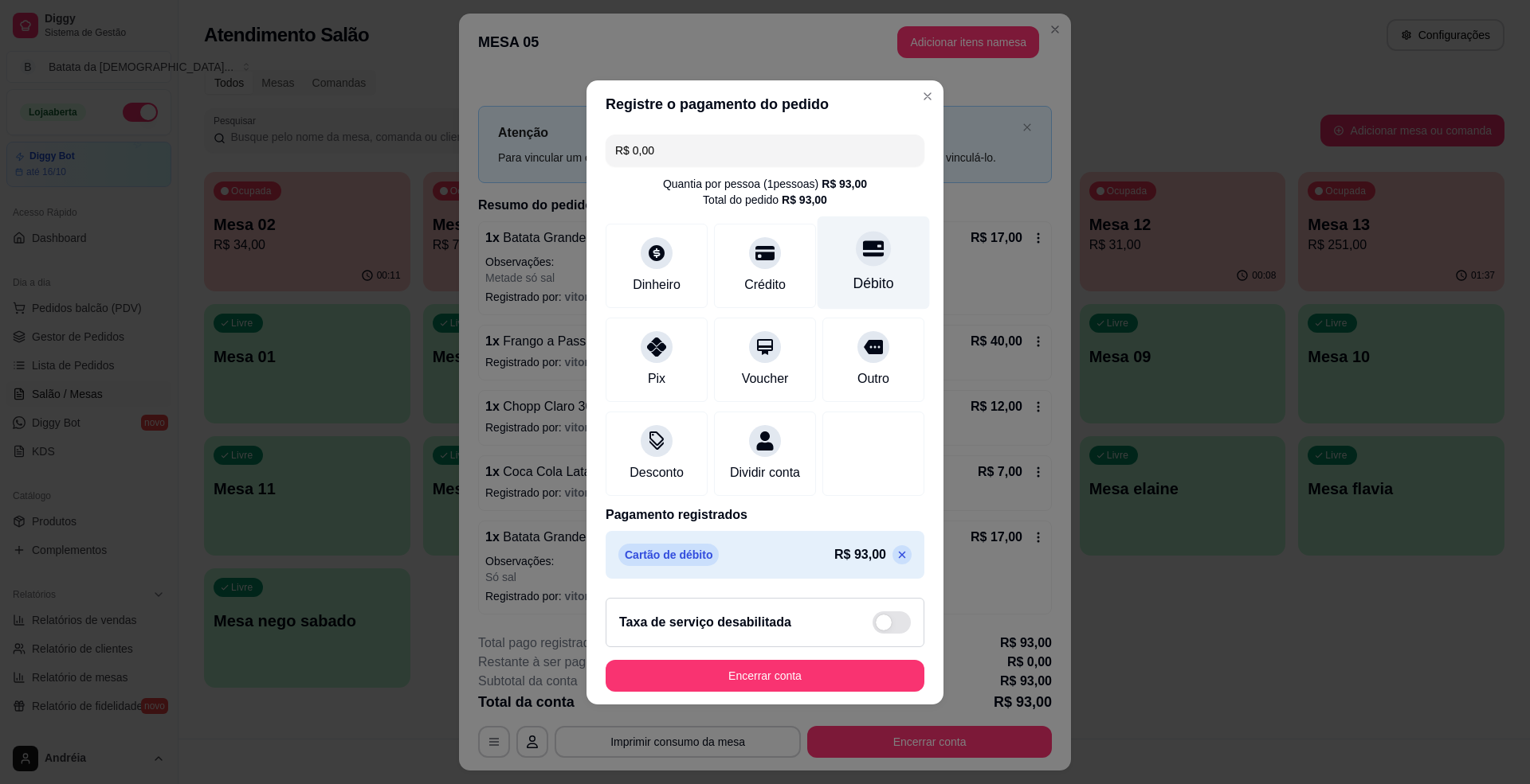
click at [868, 273] on div "Débito" at bounding box center [873, 283] width 41 height 21
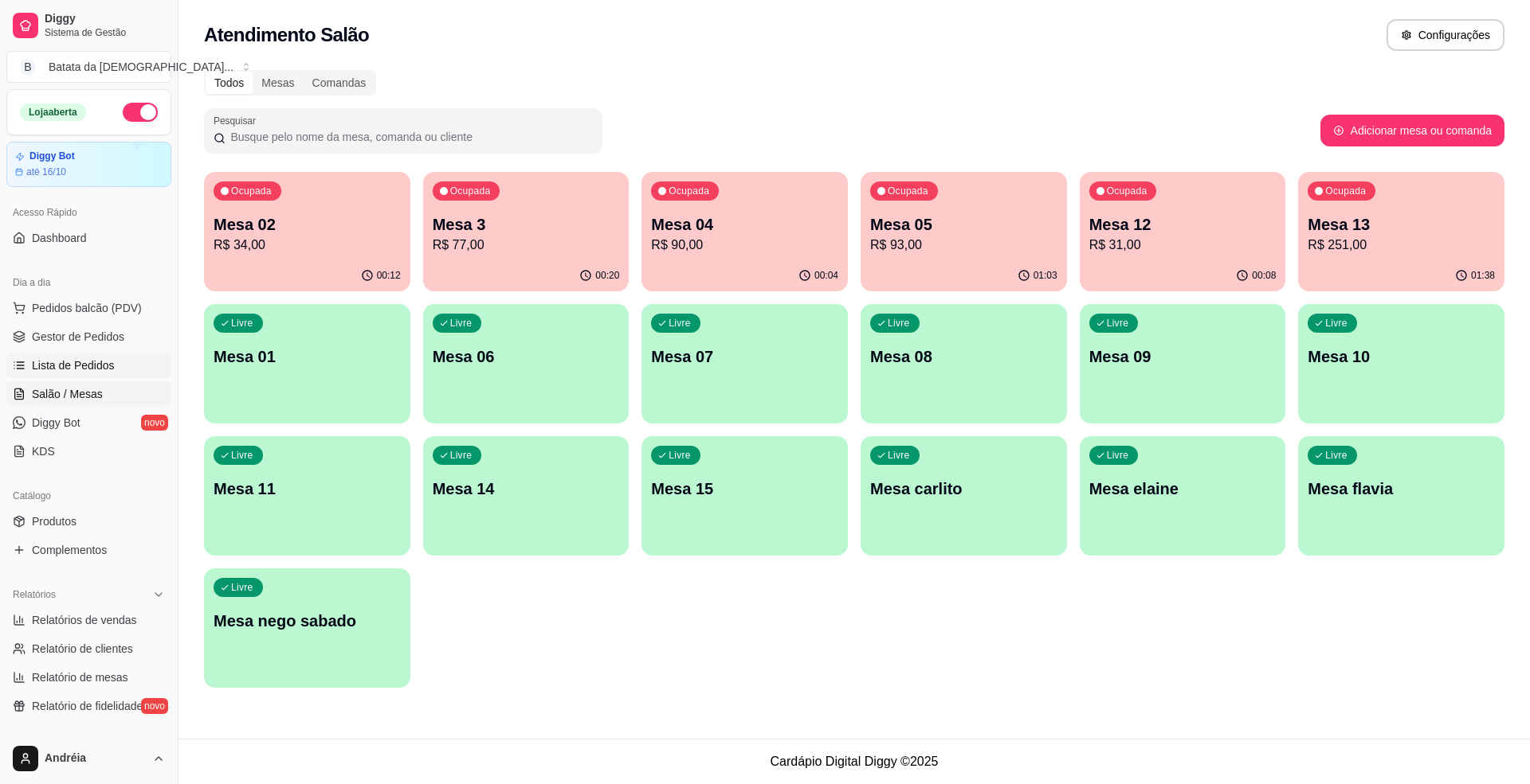
click at [80, 361] on span "Lista de Pedidos" at bounding box center [73, 366] width 83 height 16
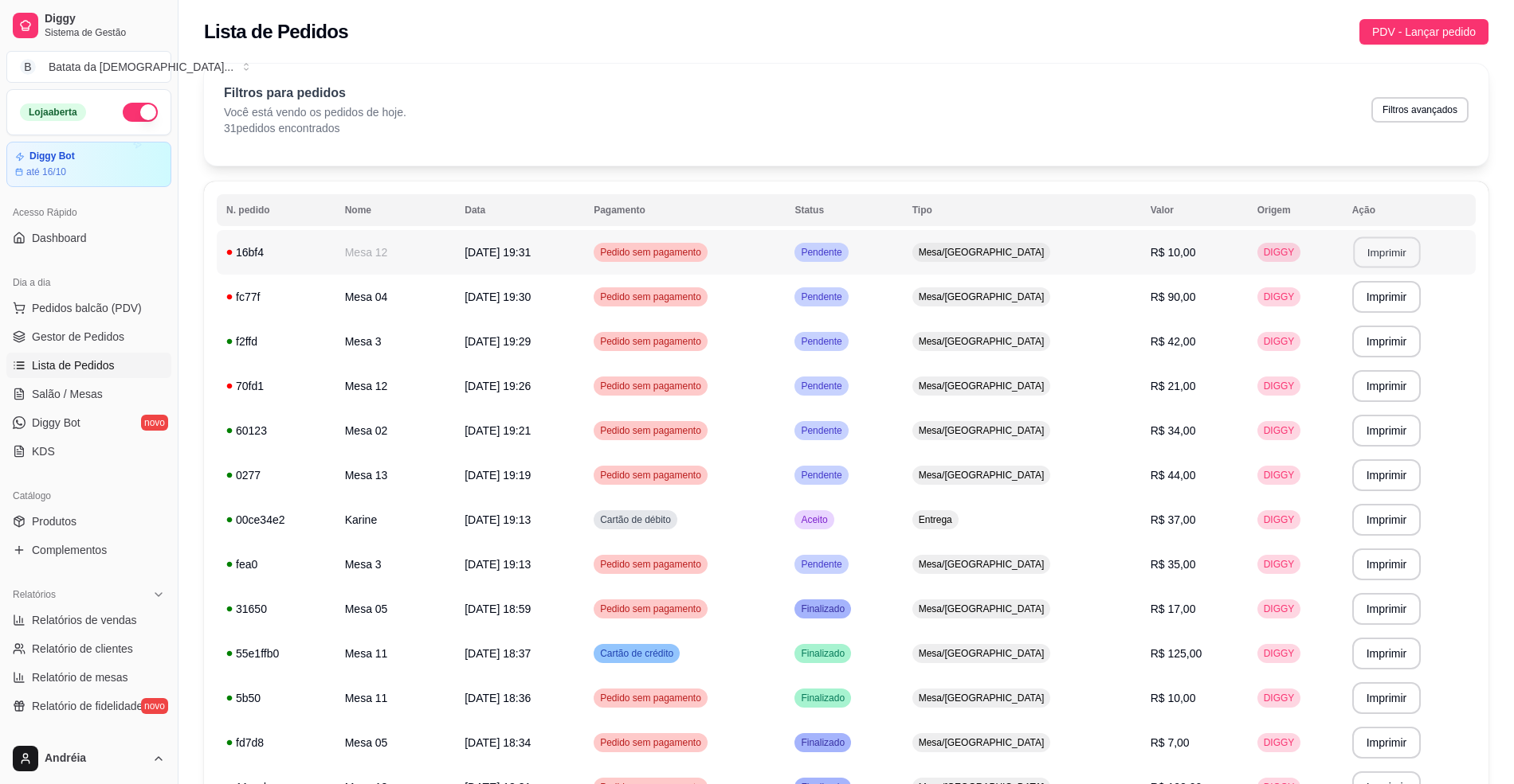
click at [1373, 250] on button "Imprimir" at bounding box center [1385, 252] width 67 height 31
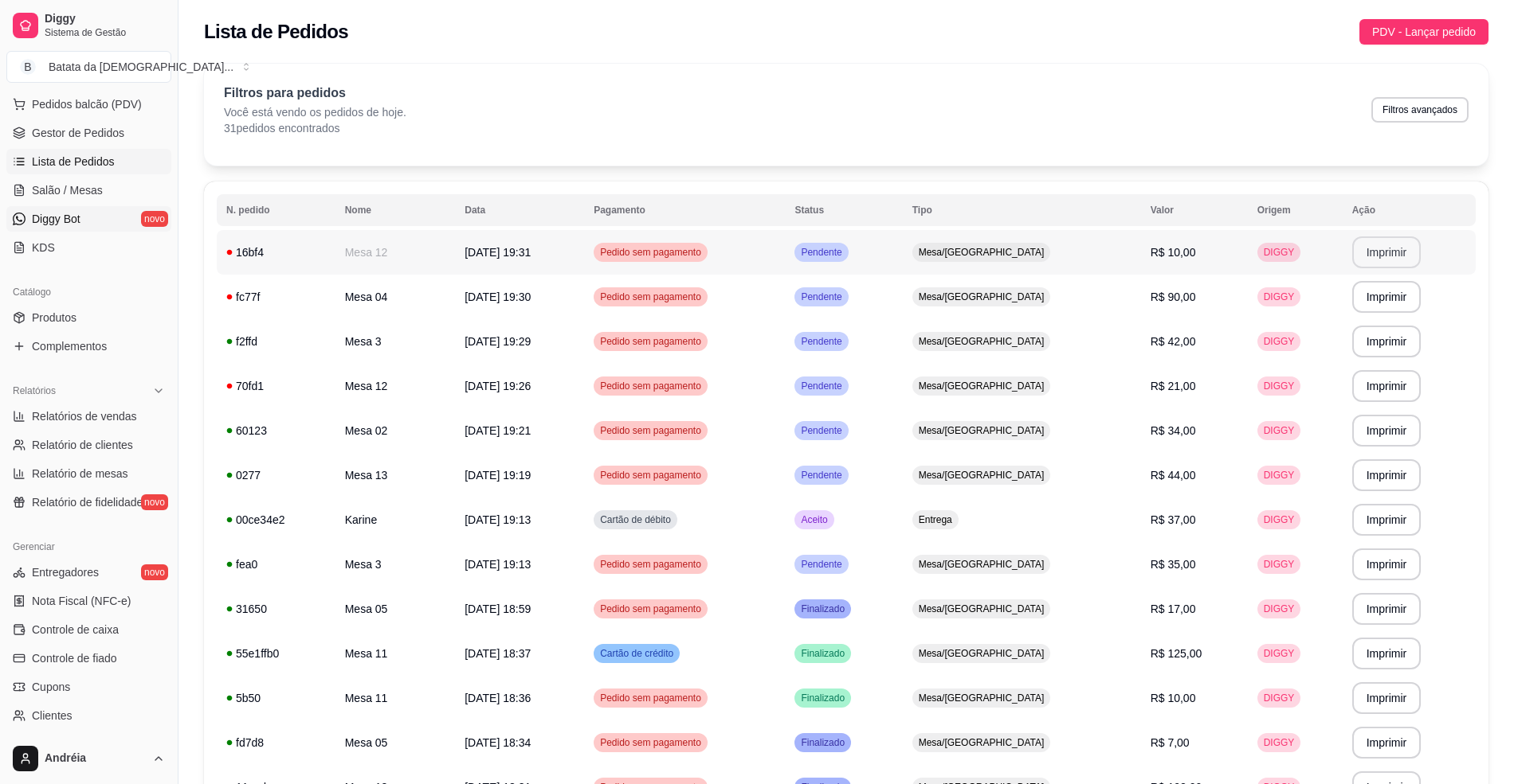
scroll to position [212, 0]
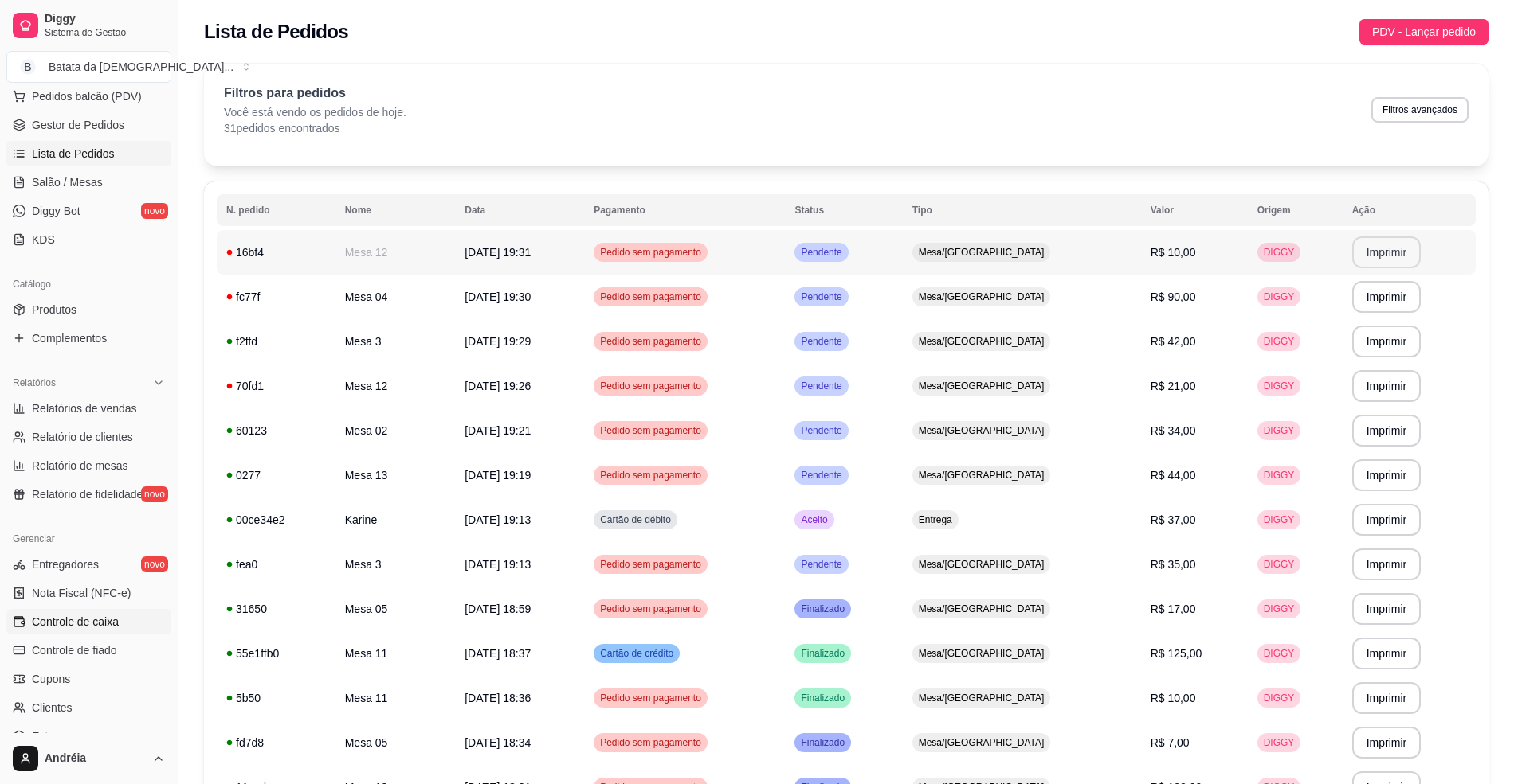
click at [114, 623] on span "Controle de caixa" at bounding box center [75, 622] width 87 height 16
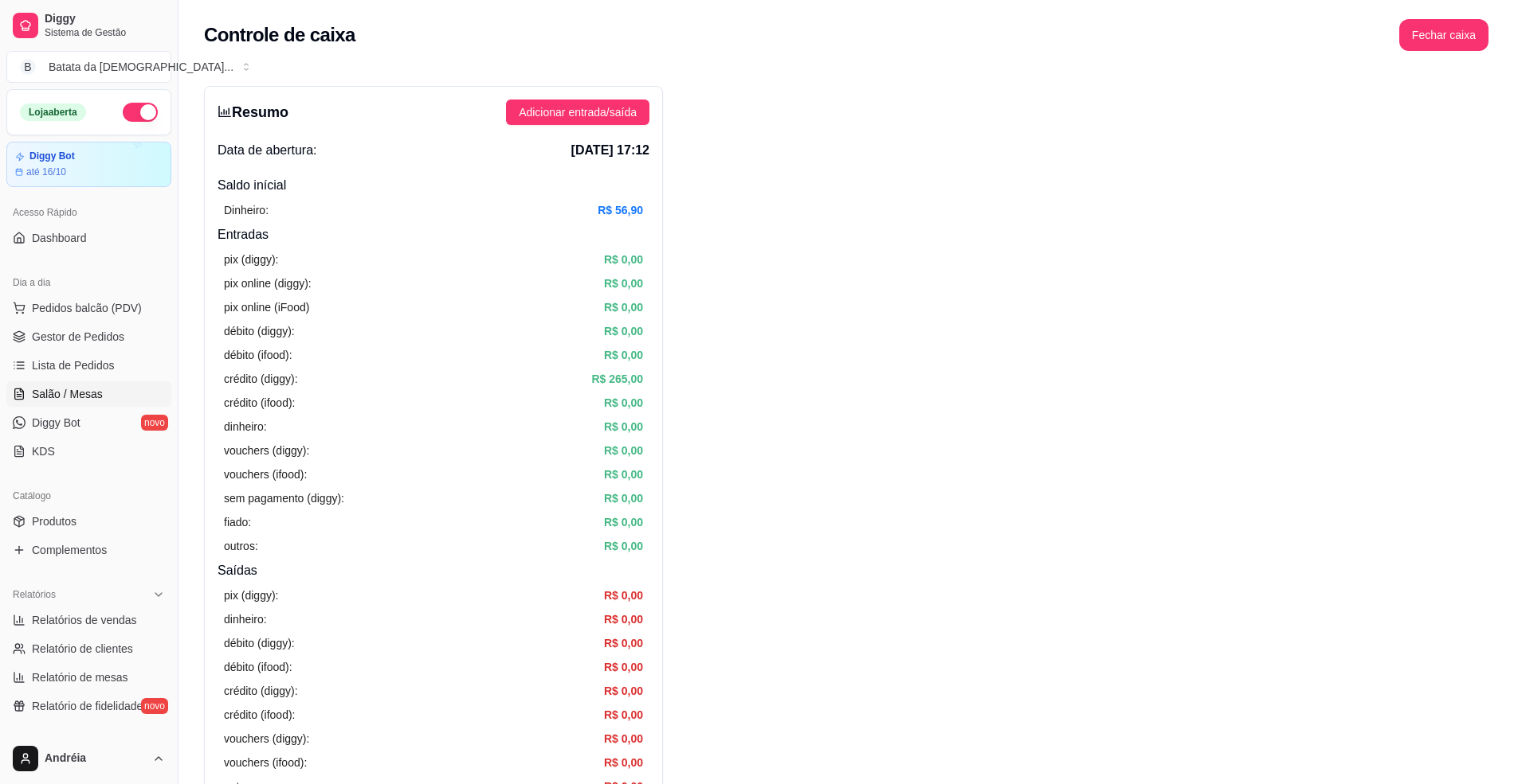
click at [122, 388] on link "Salão / Mesas" at bounding box center [88, 394] width 164 height 26
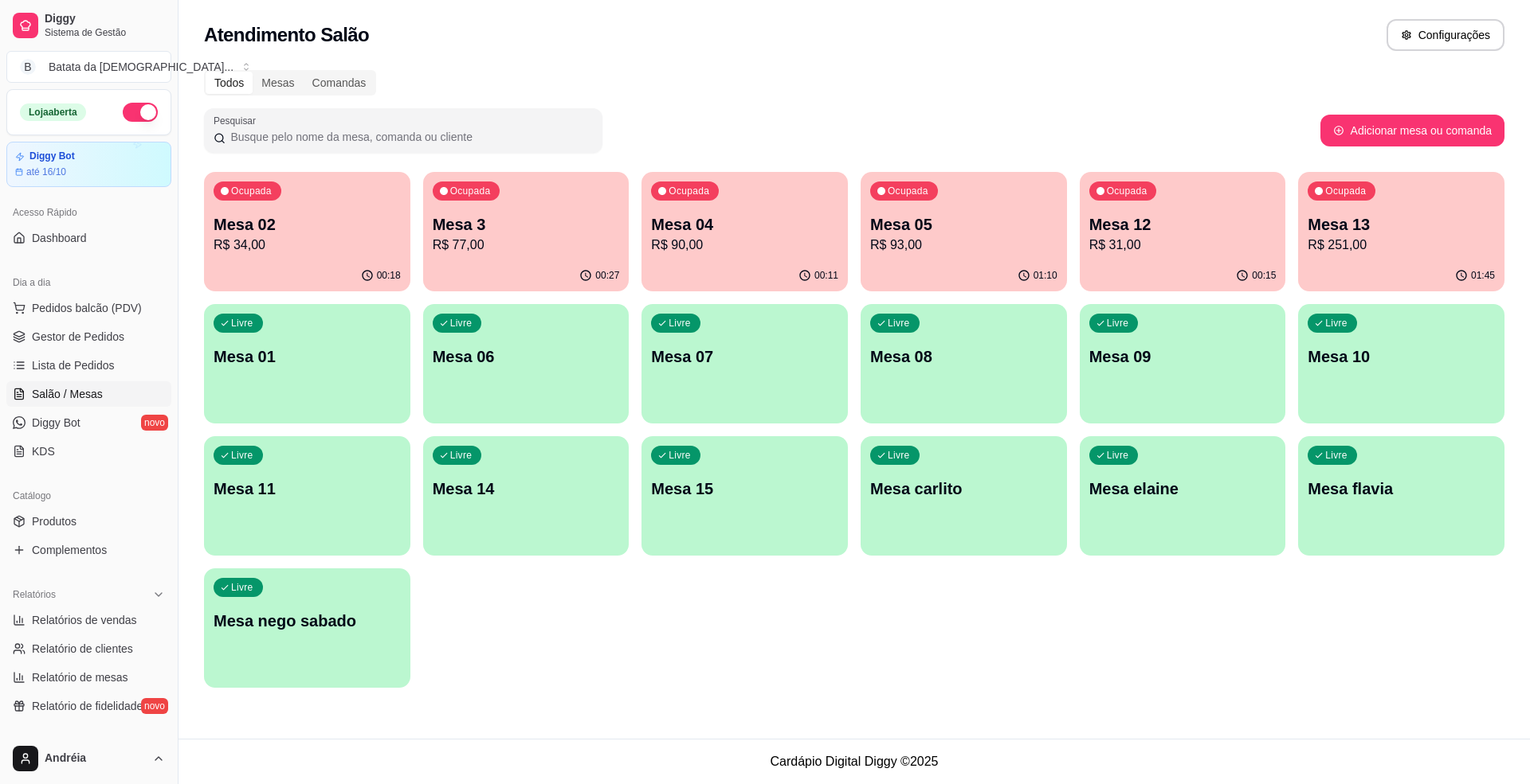
click at [314, 284] on div "00:18" at bounding box center [307, 275] width 206 height 31
click at [587, 217] on p "Mesa 3" at bounding box center [526, 224] width 187 height 22
click at [711, 242] on p "R$ 90,00" at bounding box center [745, 245] width 181 height 18
click at [920, 256] on div "Ocupada Mesa 05 R$ 93,00" at bounding box center [963, 216] width 206 height 89
click at [1116, 217] on p "Mesa 12" at bounding box center [1183, 224] width 187 height 22
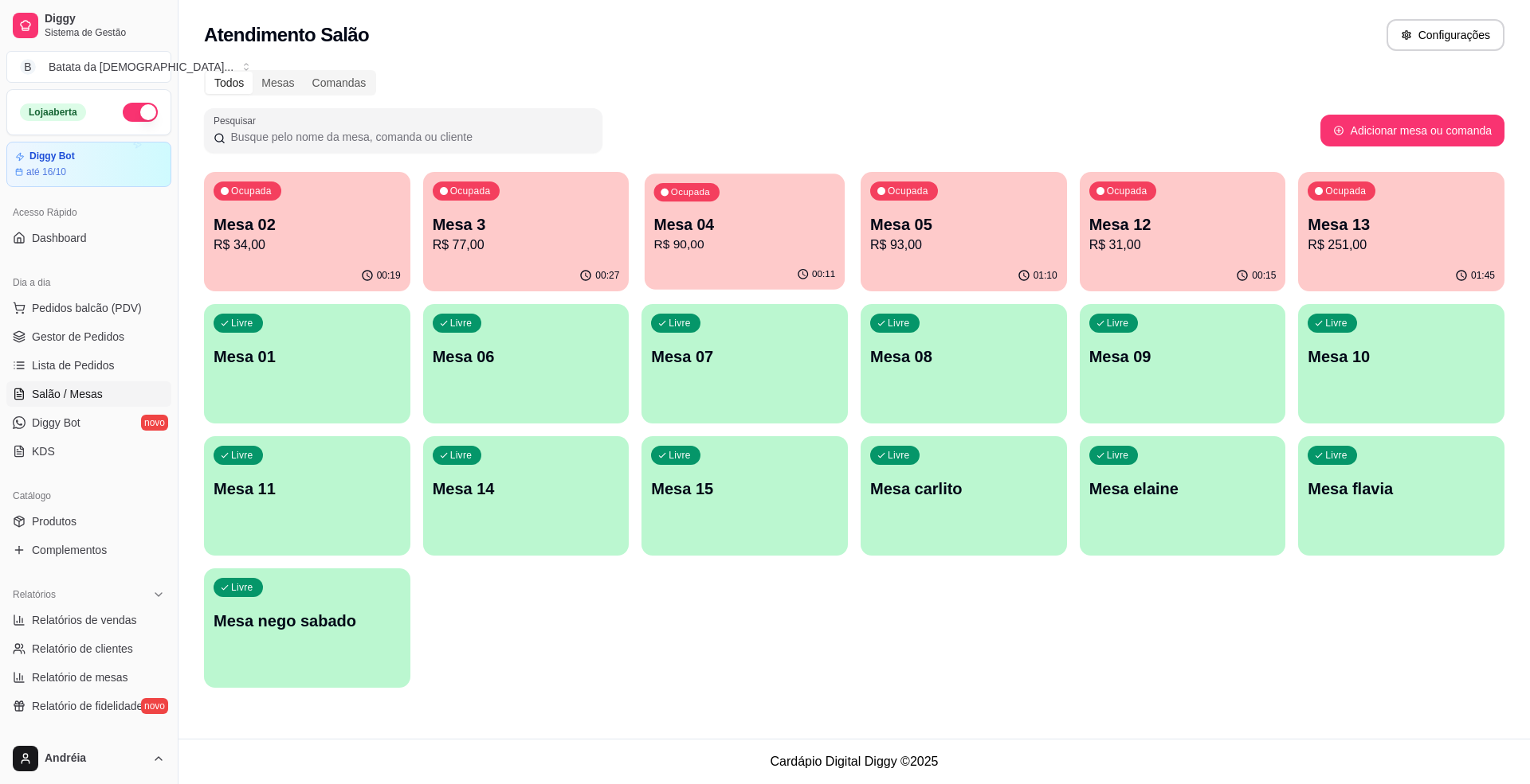
click at [724, 217] on p "Mesa 04" at bounding box center [745, 225] width 181 height 22
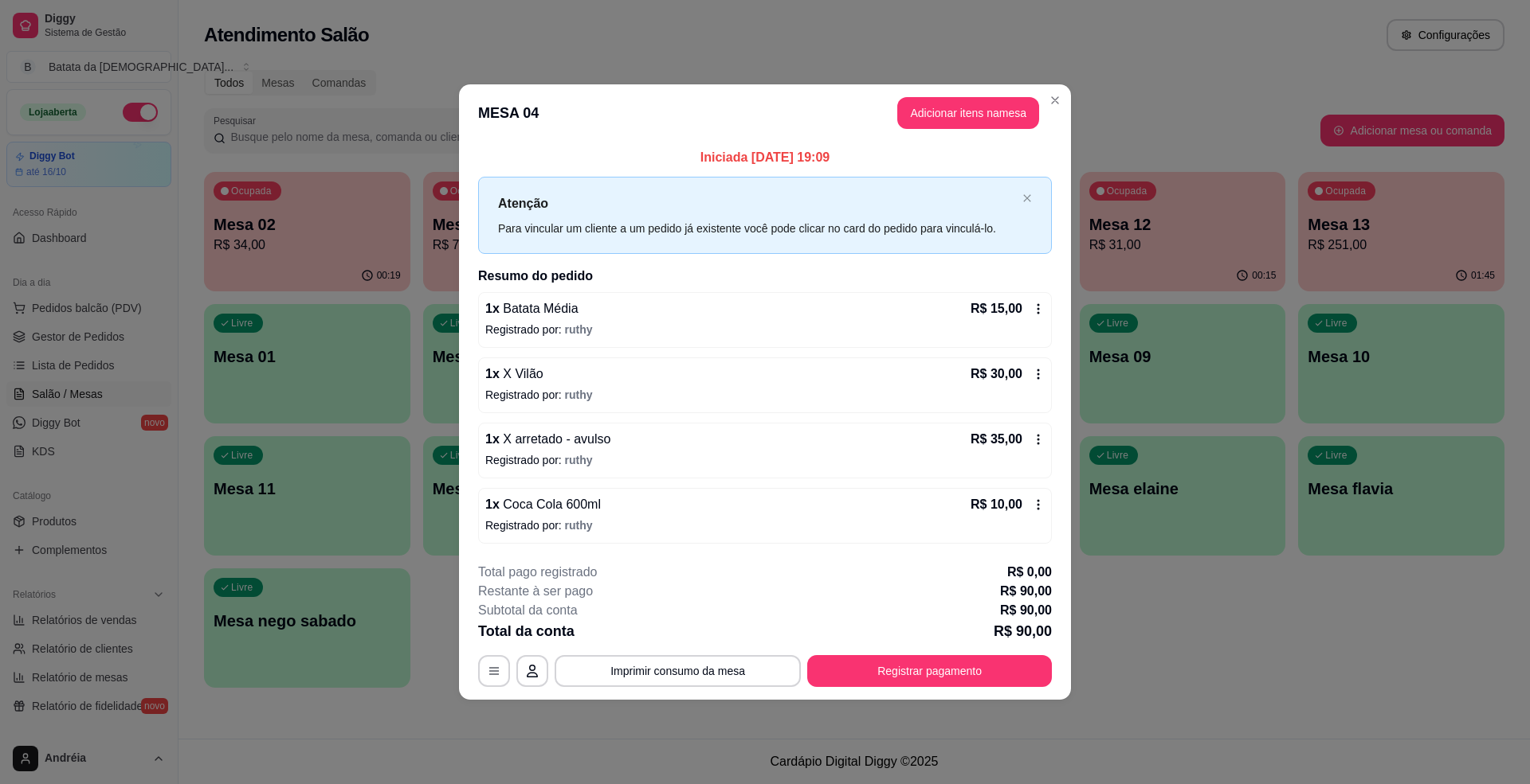
click at [1050, 85] on header "MESA 04 Adicionar itens na mesa" at bounding box center [765, 114] width 612 height 58
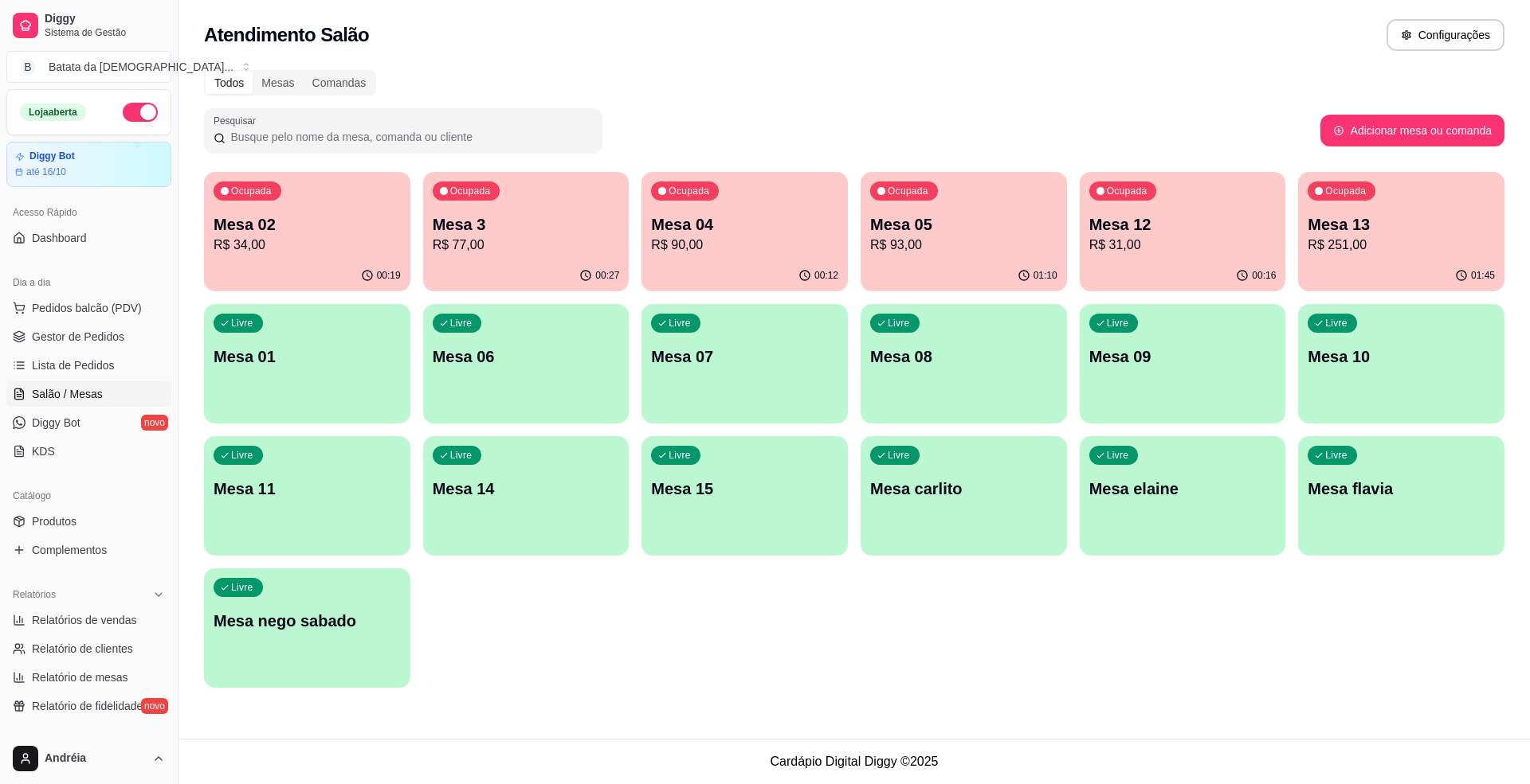
click at [1358, 280] on div "01:45" at bounding box center [1400, 275] width 206 height 31
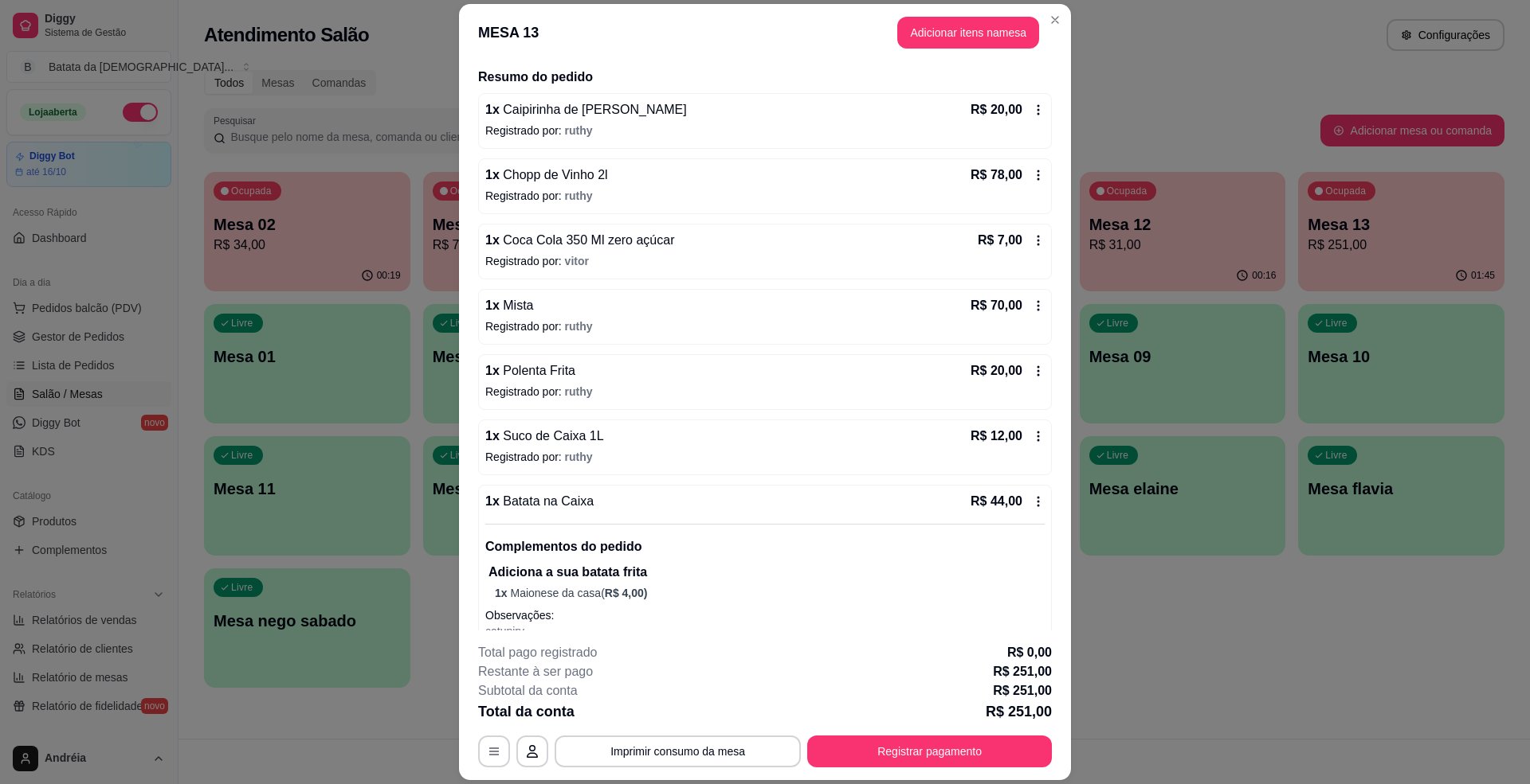
scroll to position [166, 0]
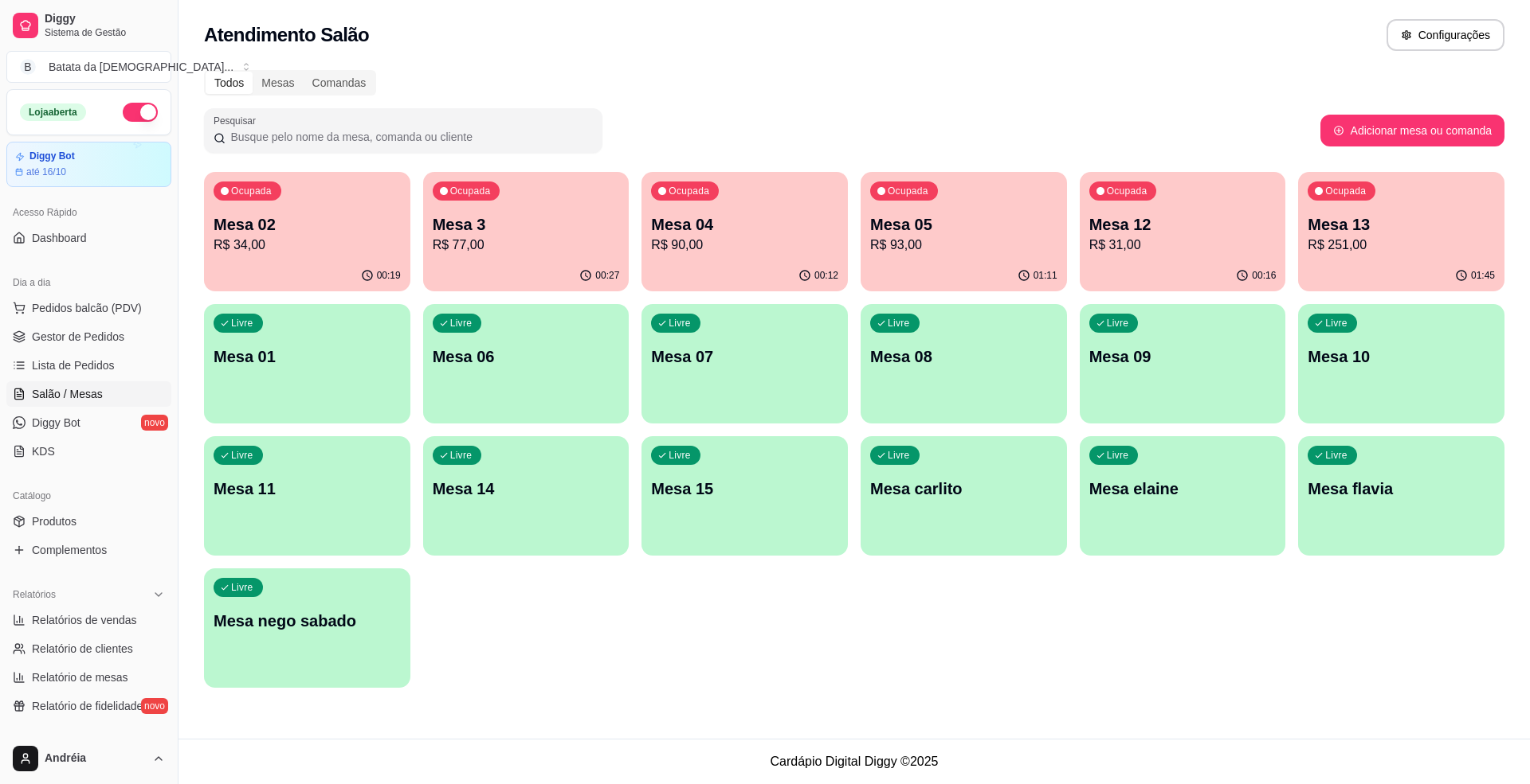
click at [1356, 264] on button "Ocupada Mesa 13 R$ 251,00 01:45" at bounding box center [1400, 232] width 206 height 120
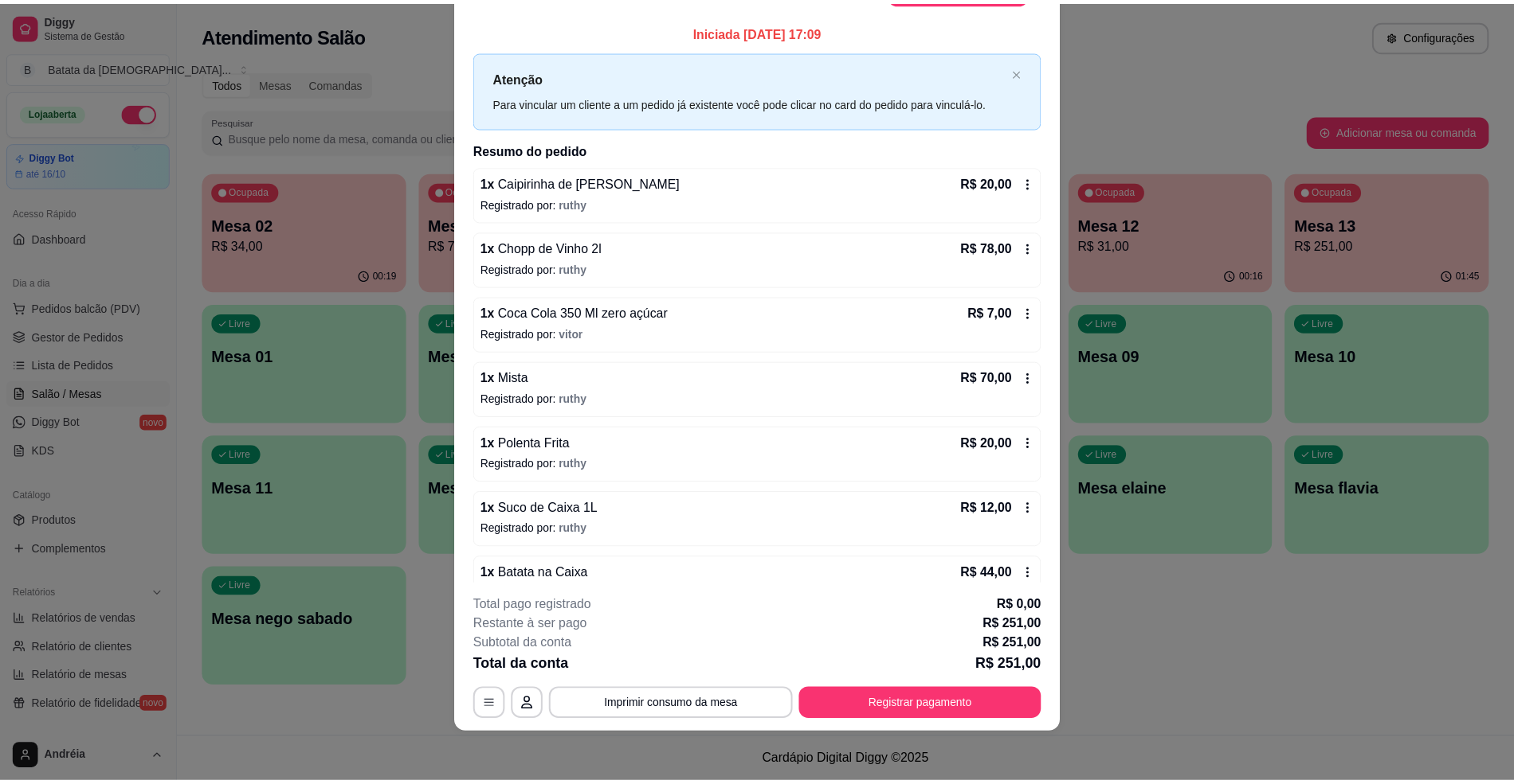
scroll to position [0, 0]
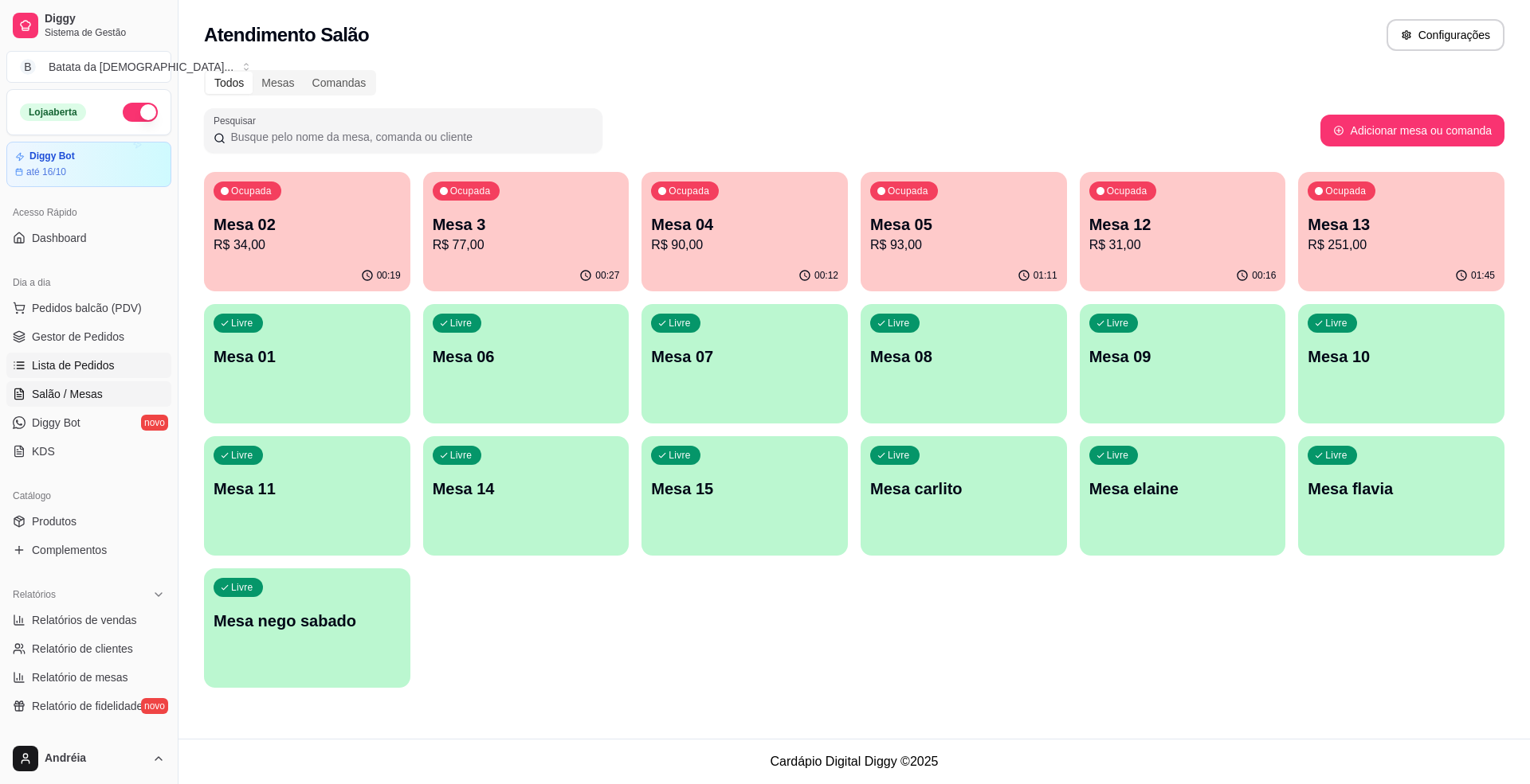
click at [58, 365] on span "Lista de Pedidos" at bounding box center [73, 366] width 83 height 16
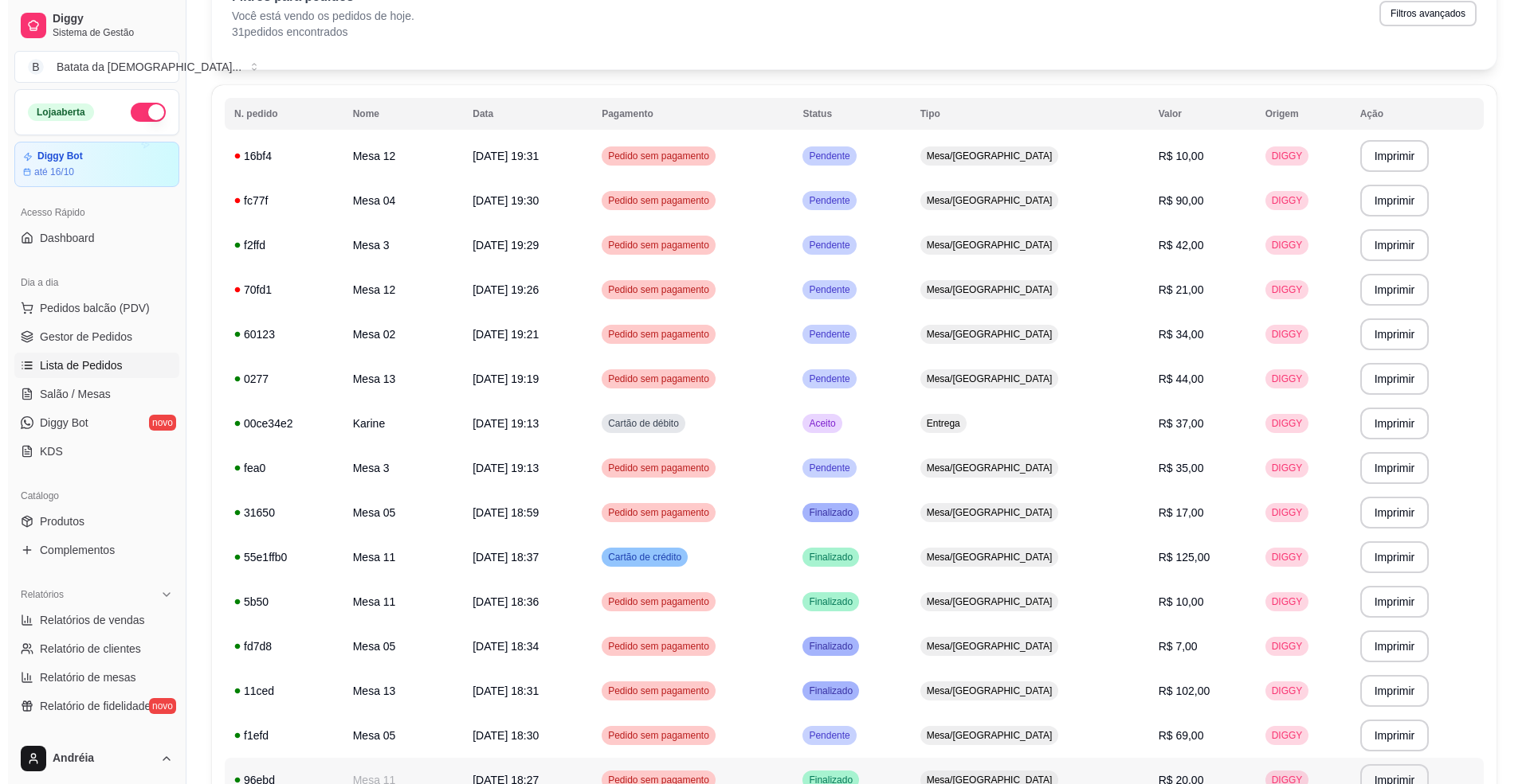
scroll to position [50, 0]
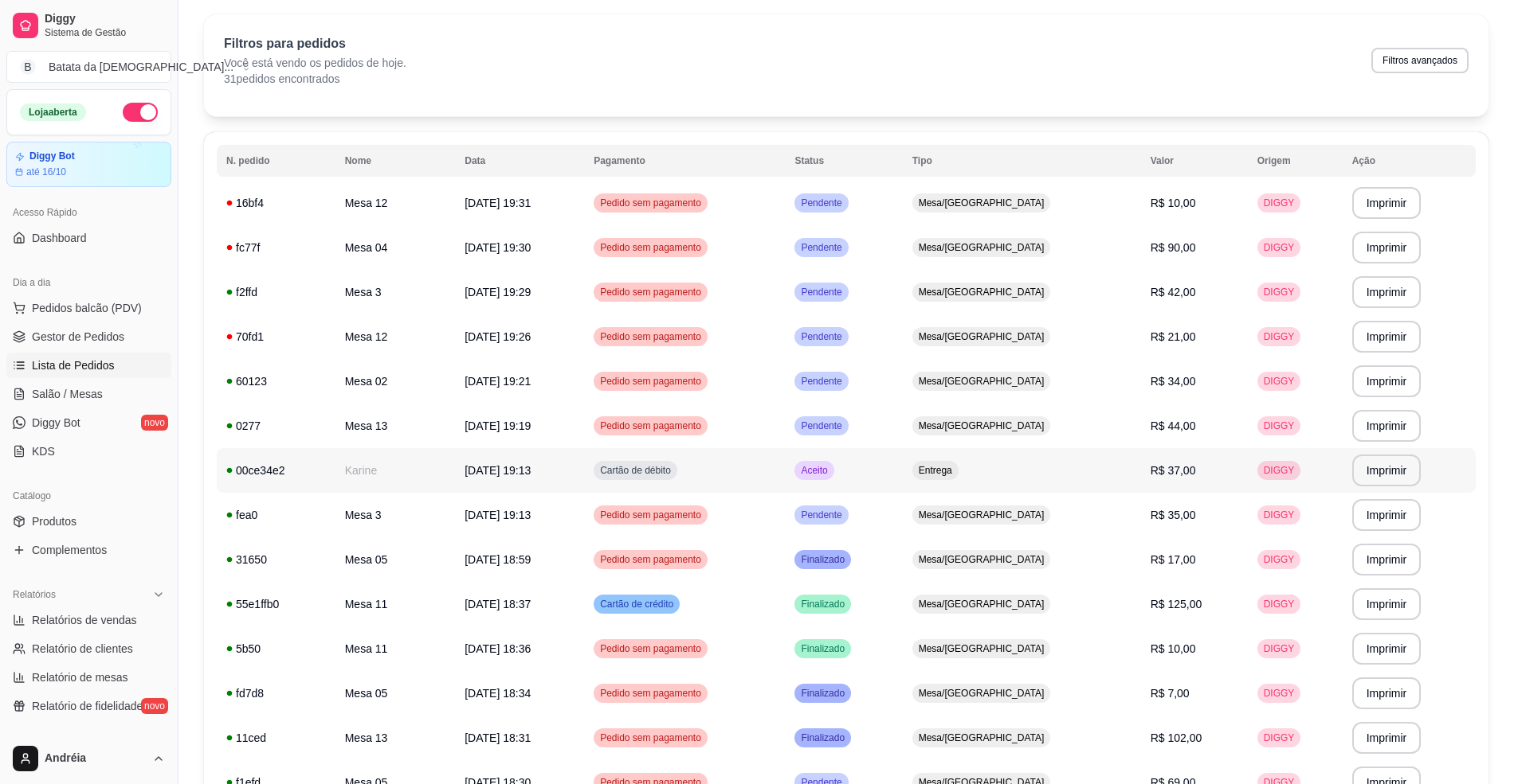
click at [902, 479] on td "Aceito" at bounding box center [843, 470] width 118 height 45
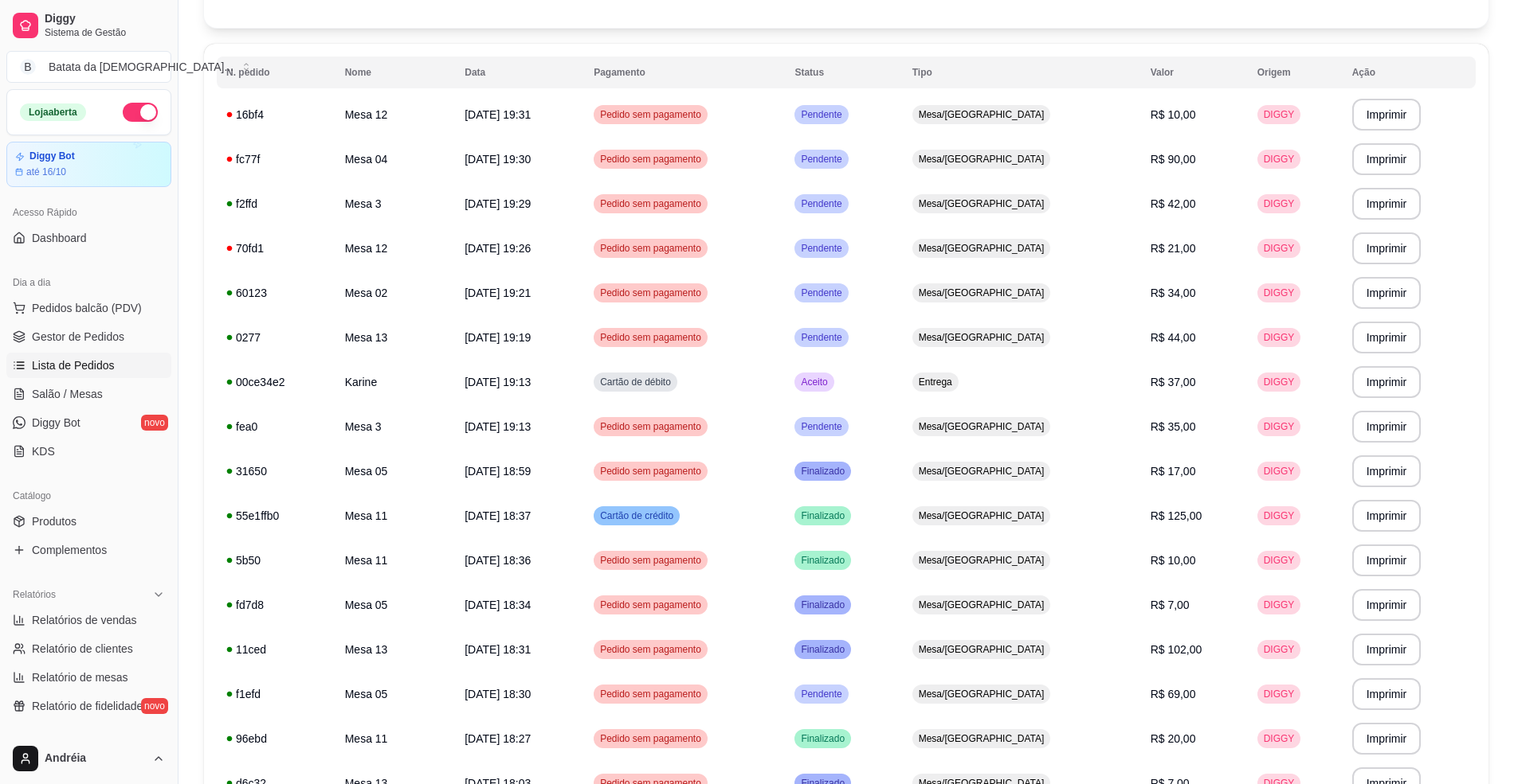
scroll to position [262, 0]
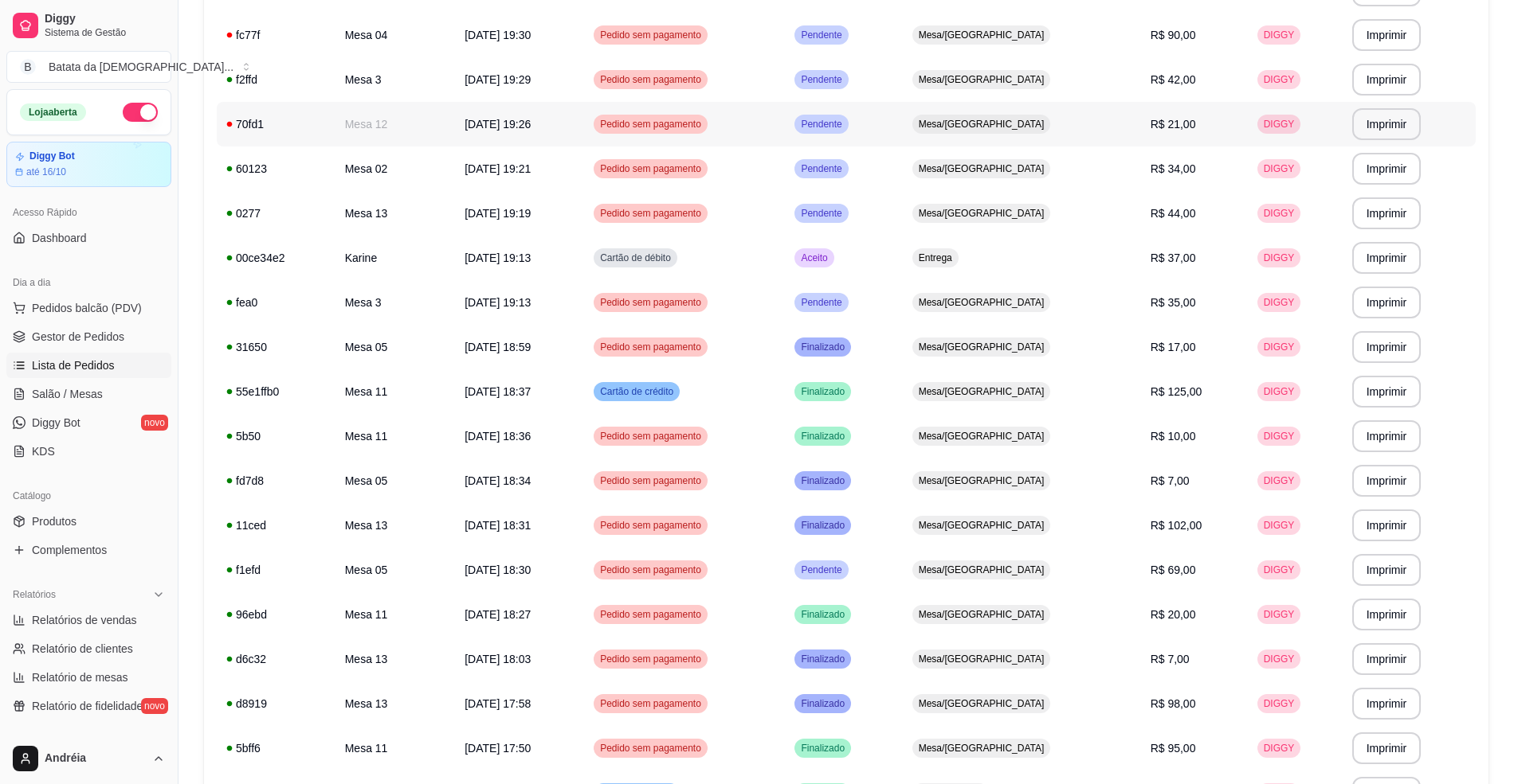
click at [902, 122] on td "Pendente" at bounding box center [843, 124] width 118 height 45
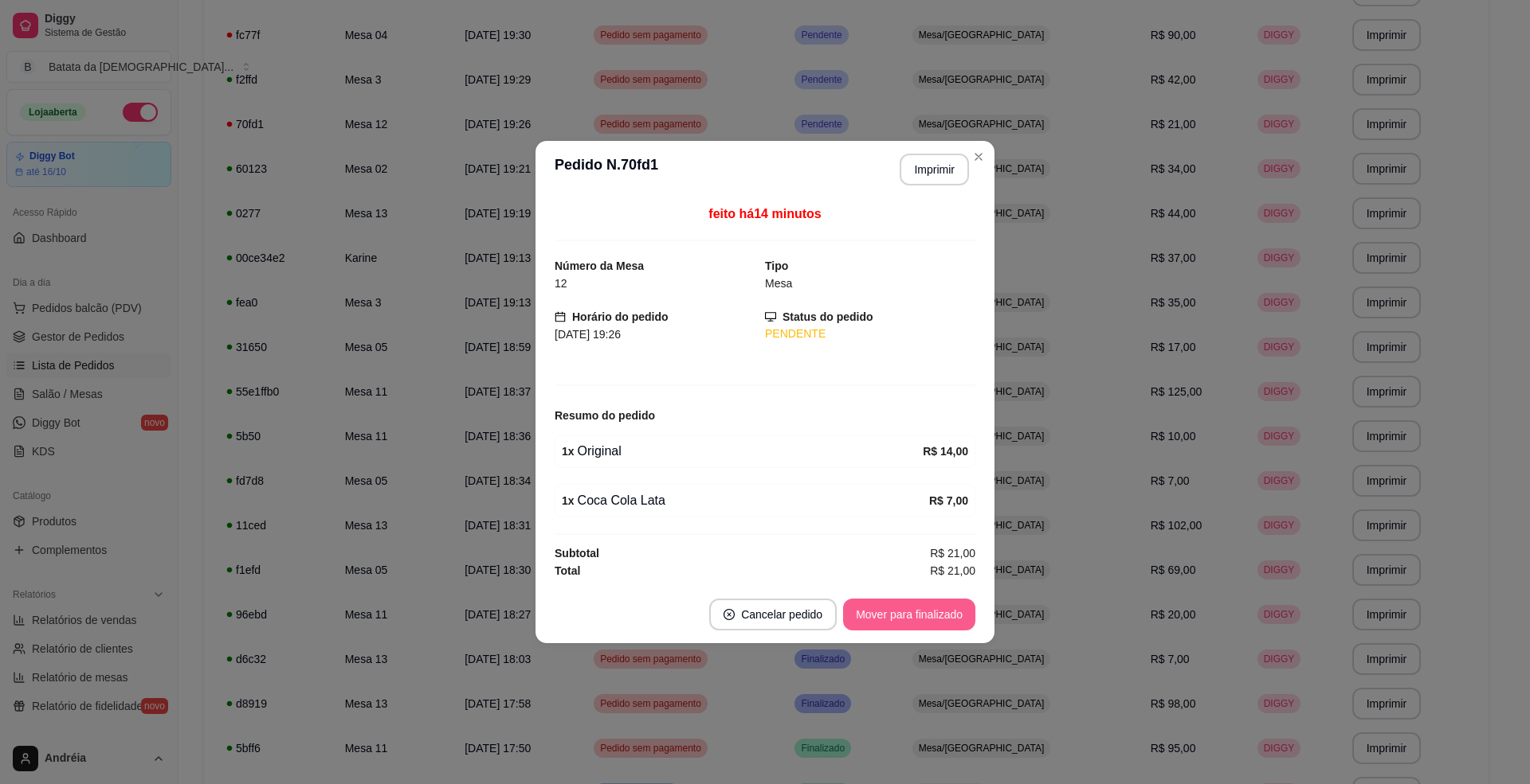
click at [929, 610] on button "Mover para finalizado" at bounding box center [909, 615] width 133 height 32
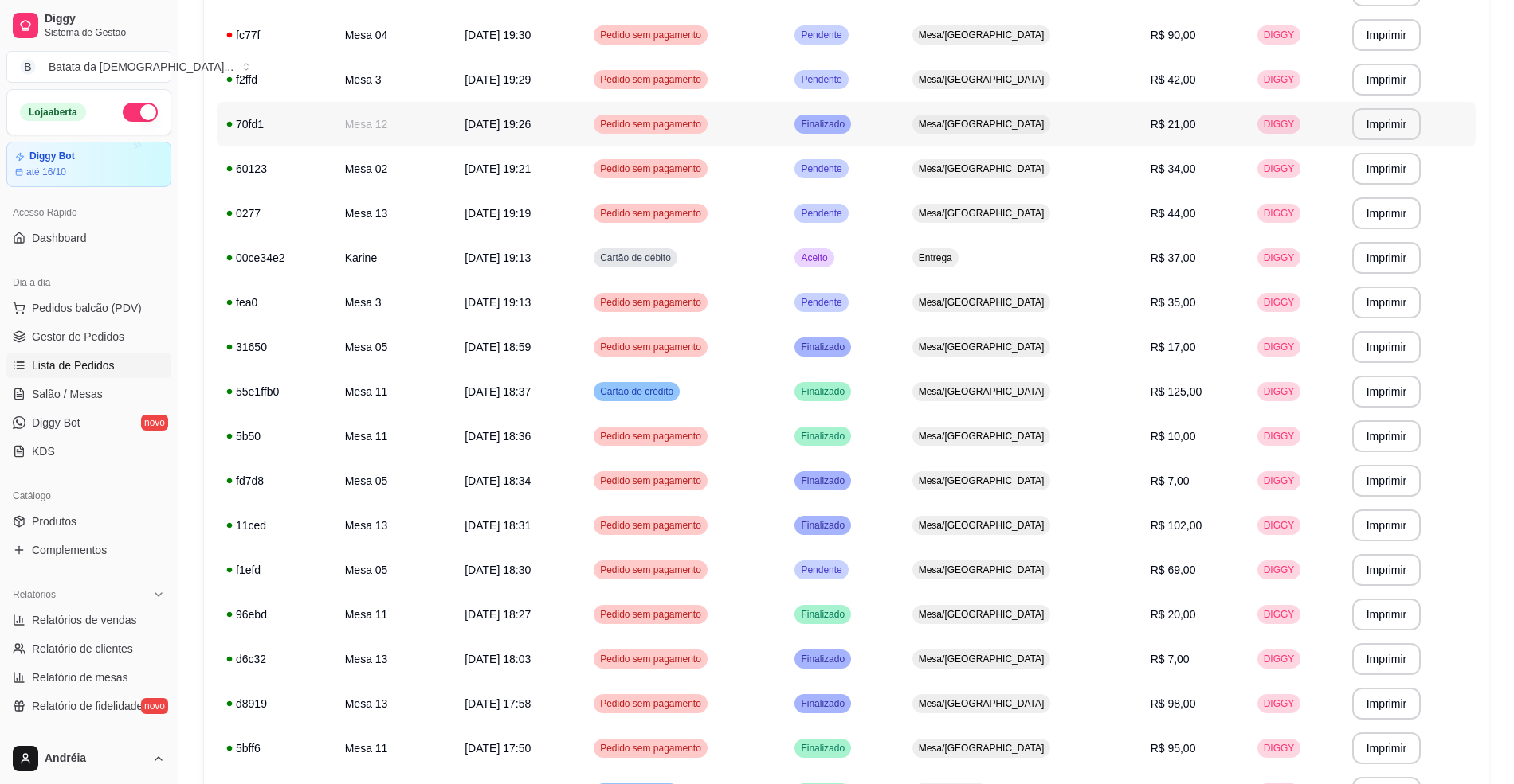
click at [902, 106] on td "Finalizado" at bounding box center [843, 124] width 118 height 45
click at [902, 75] on td "Pendente" at bounding box center [843, 80] width 118 height 45
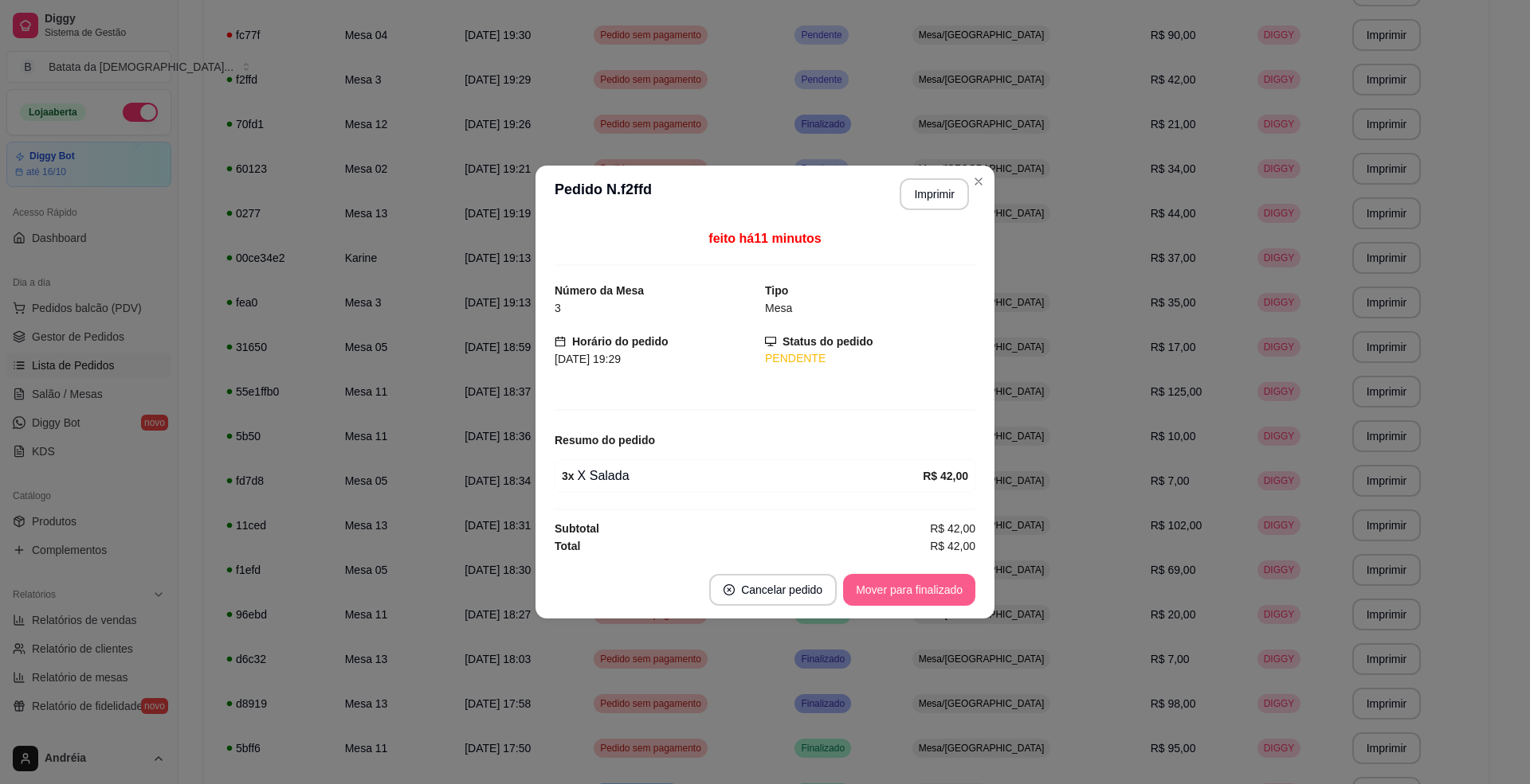
click at [954, 588] on button "Mover para finalizado" at bounding box center [909, 590] width 133 height 32
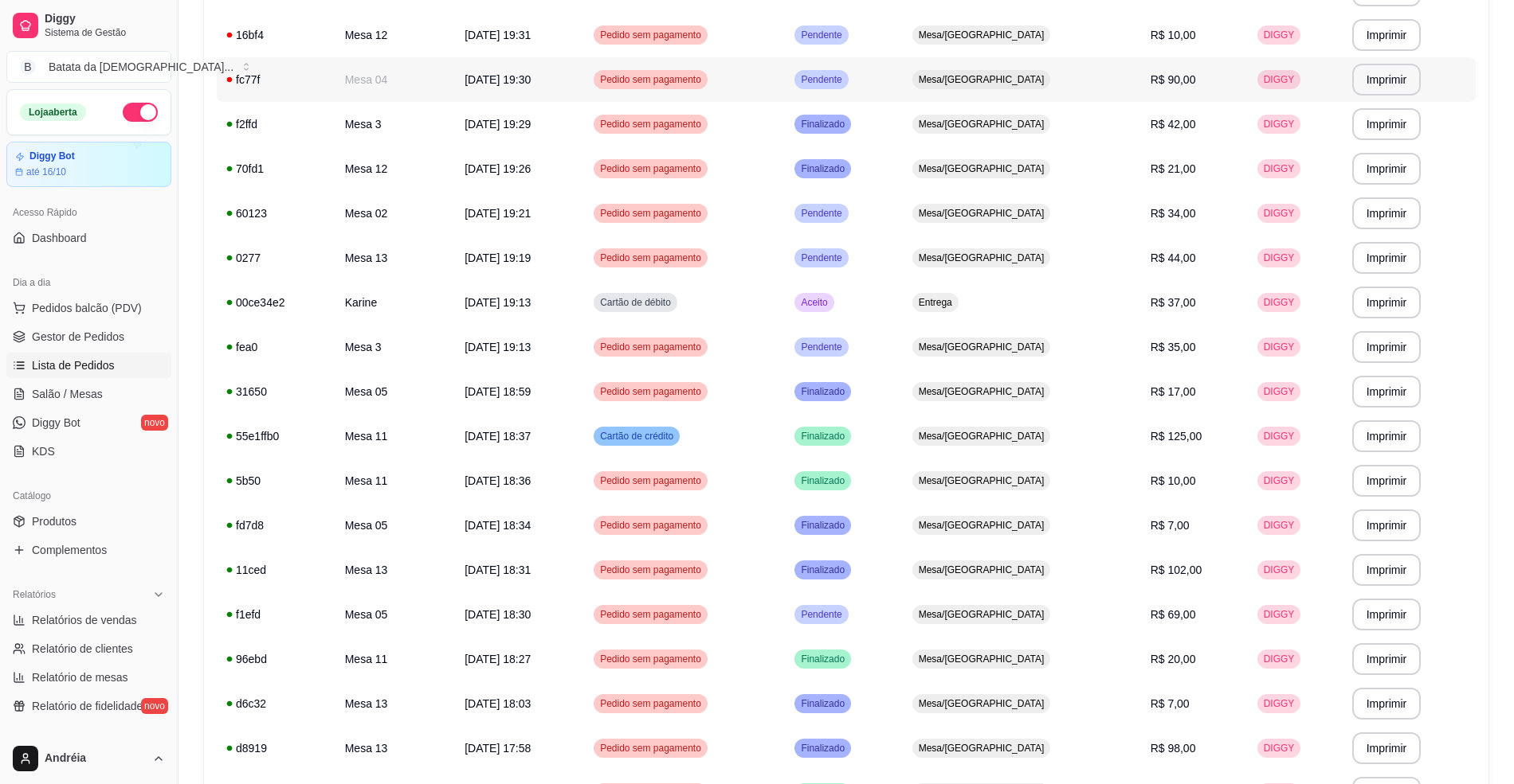
click at [902, 62] on td "Pendente" at bounding box center [843, 80] width 118 height 45
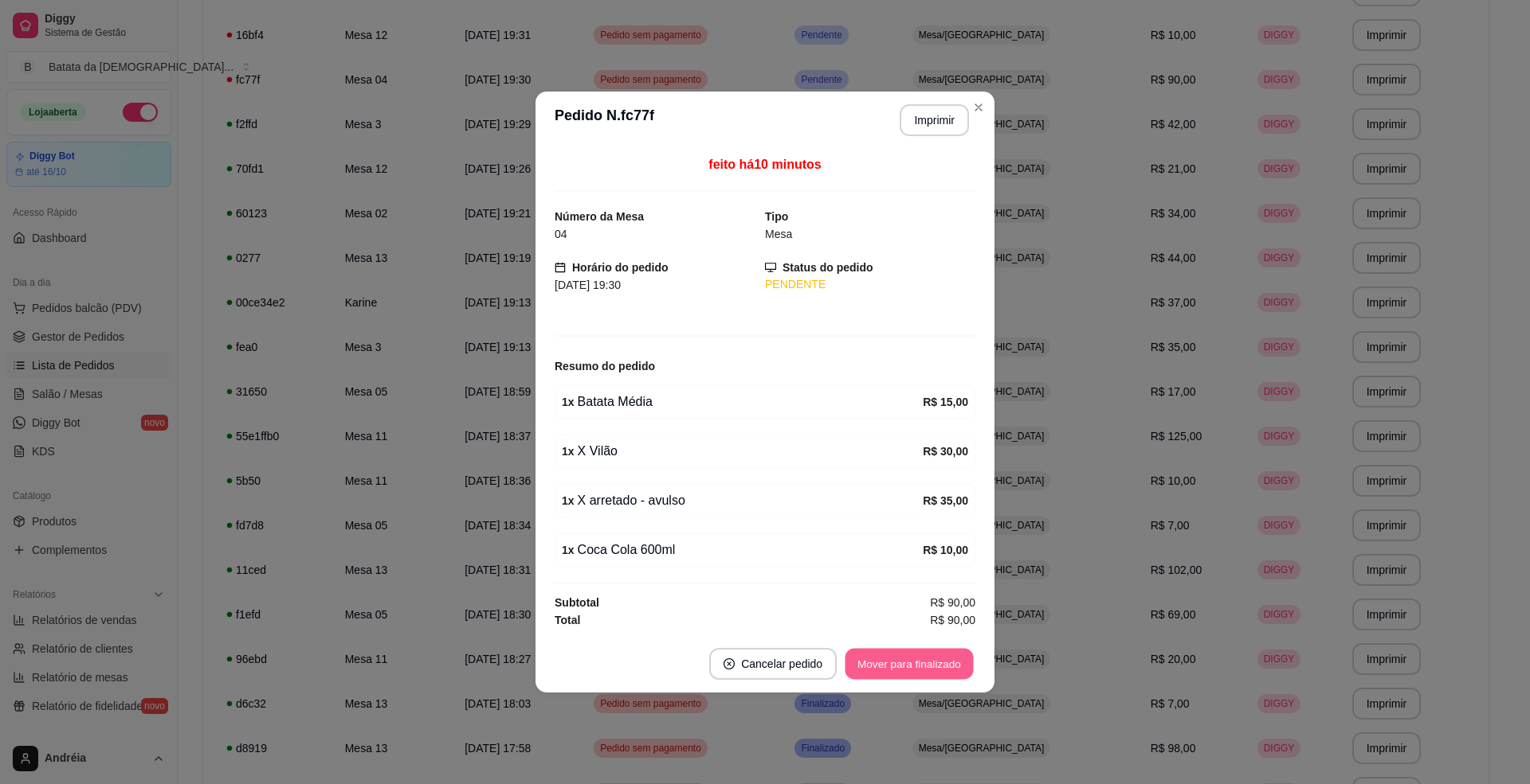
click at [912, 660] on button "Mover para finalizado" at bounding box center [909, 664] width 129 height 31
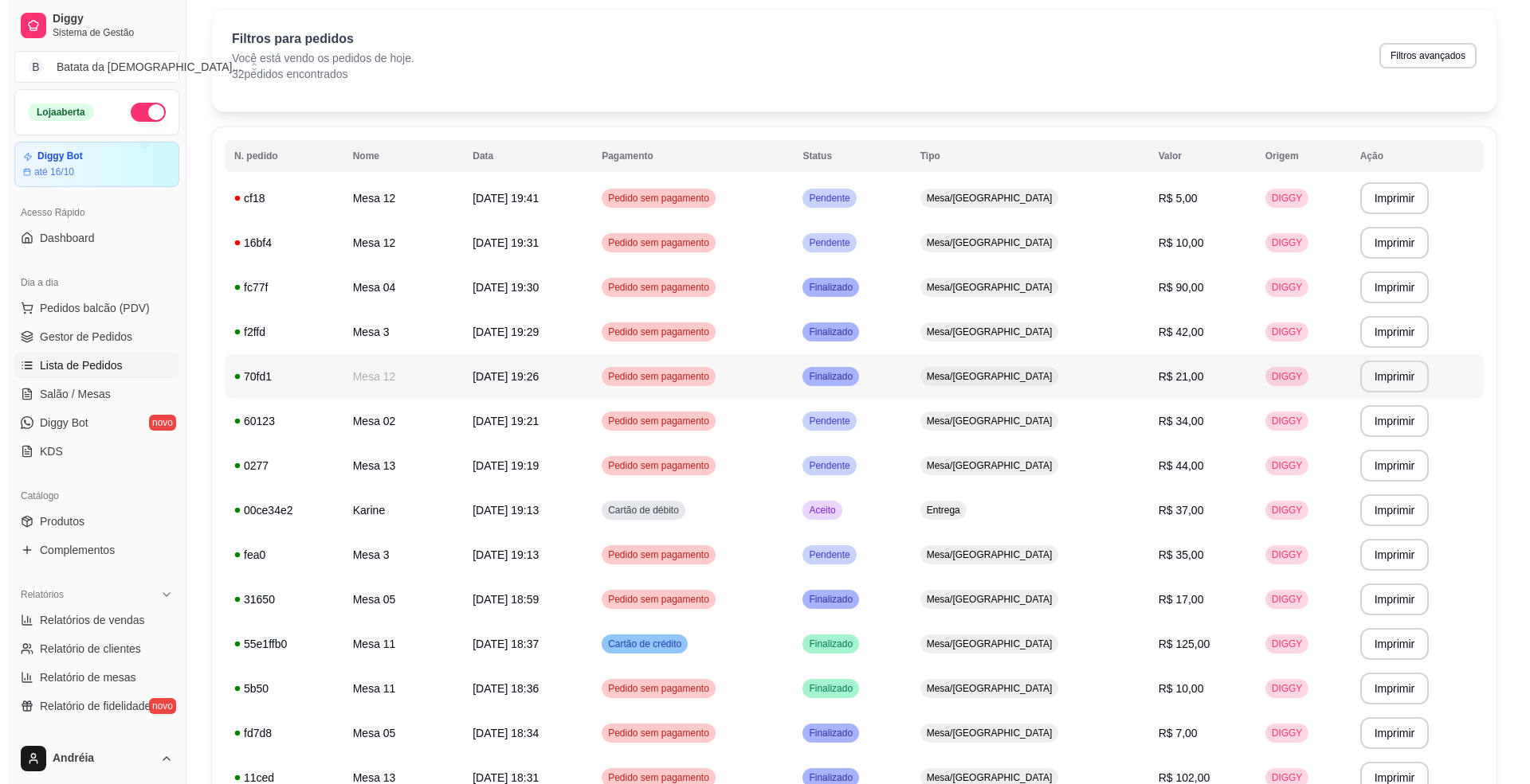
scroll to position [50, 0]
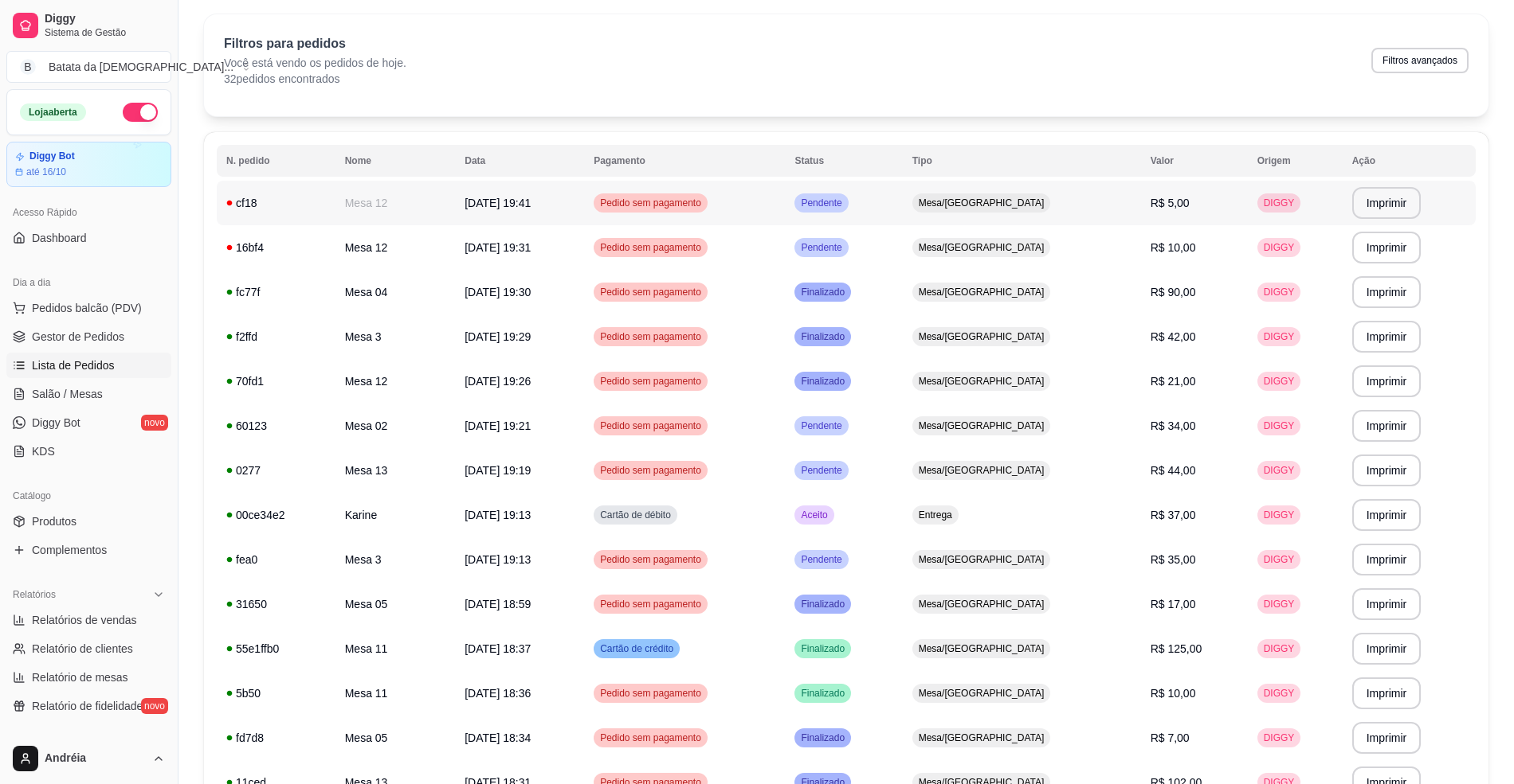
click at [1001, 195] on div "Mesa/[GEOGRAPHIC_DATA]" at bounding box center [981, 202] width 139 height 19
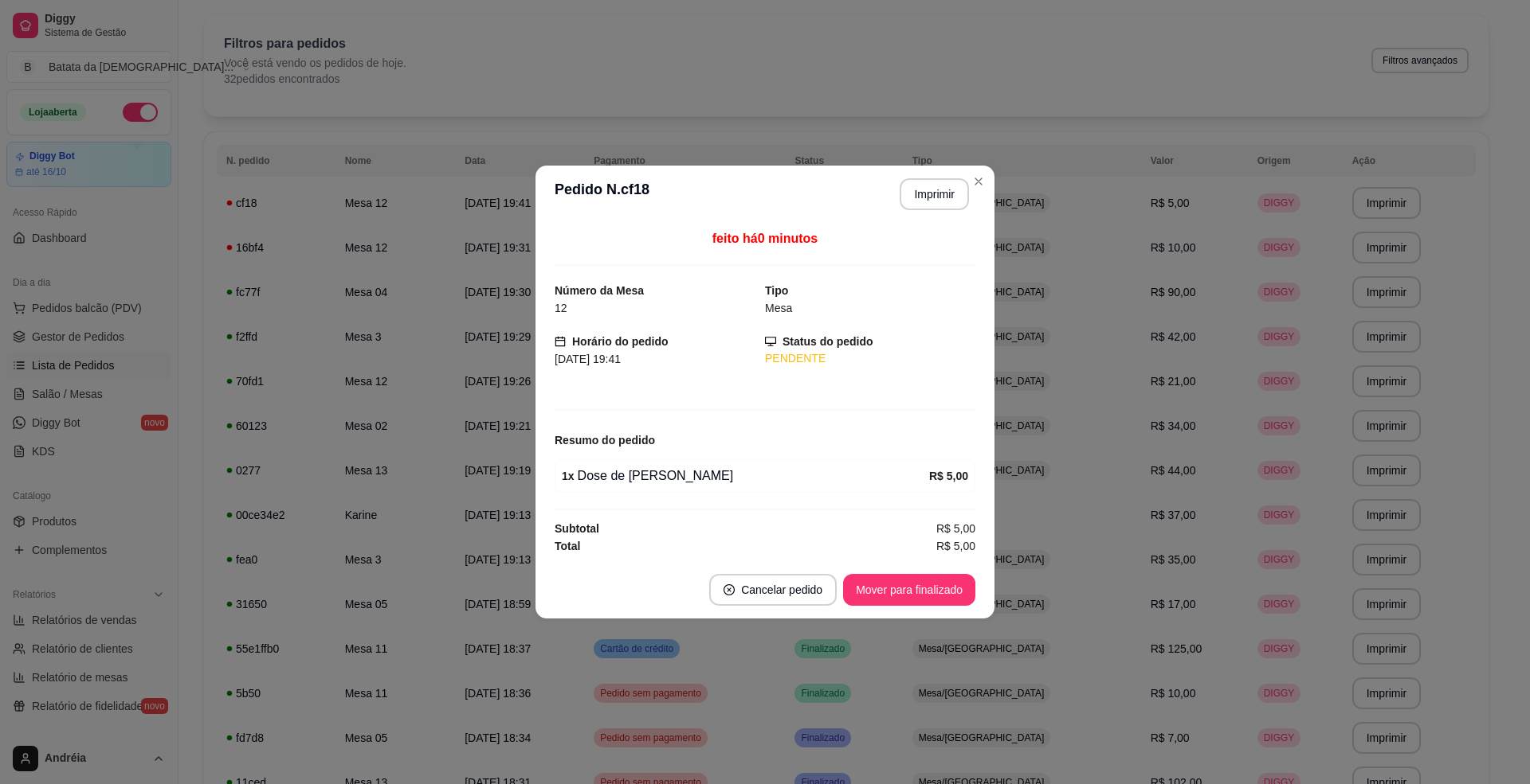
click at [900, 567] on footer "Cancelar pedido Mover para finalizado" at bounding box center [765, 591] width 459 height 58
click at [904, 575] on div "Mover para finalizado" at bounding box center [909, 590] width 133 height 32
click at [896, 598] on button "Mover para finalizado" at bounding box center [909, 590] width 133 height 32
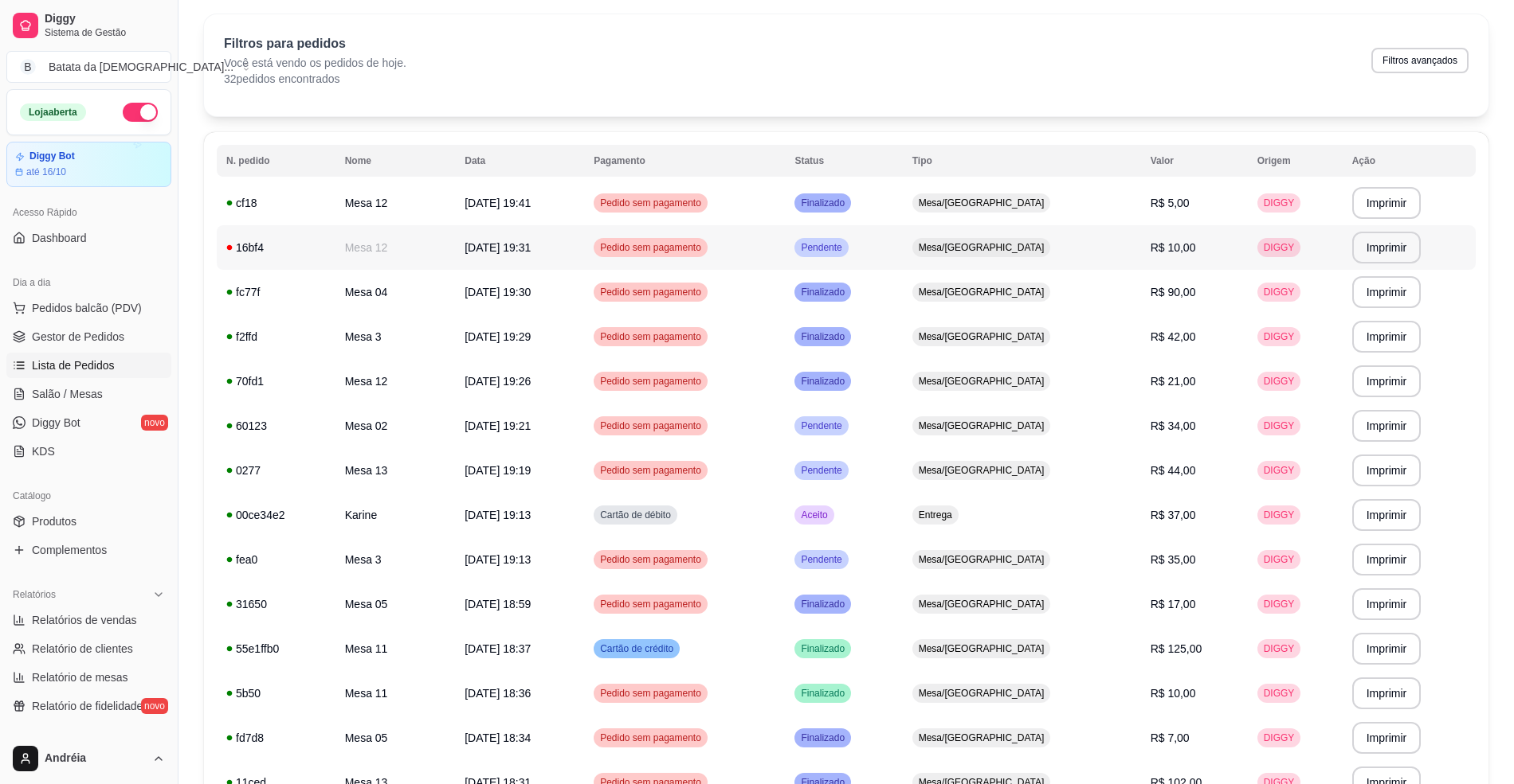
click at [902, 256] on td "Pendente" at bounding box center [843, 247] width 118 height 45
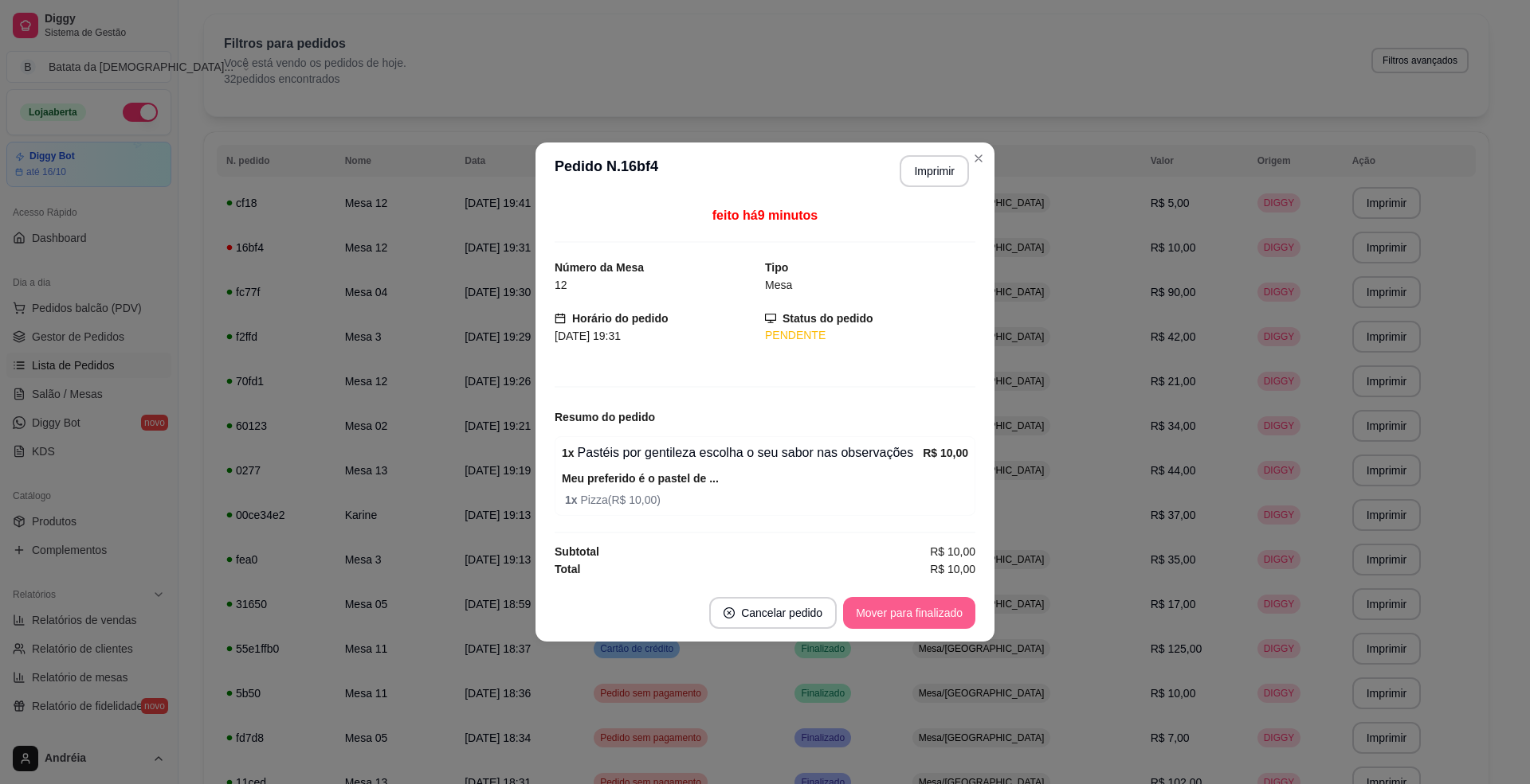
click at [926, 628] on button "Mover para finalizado" at bounding box center [909, 614] width 133 height 32
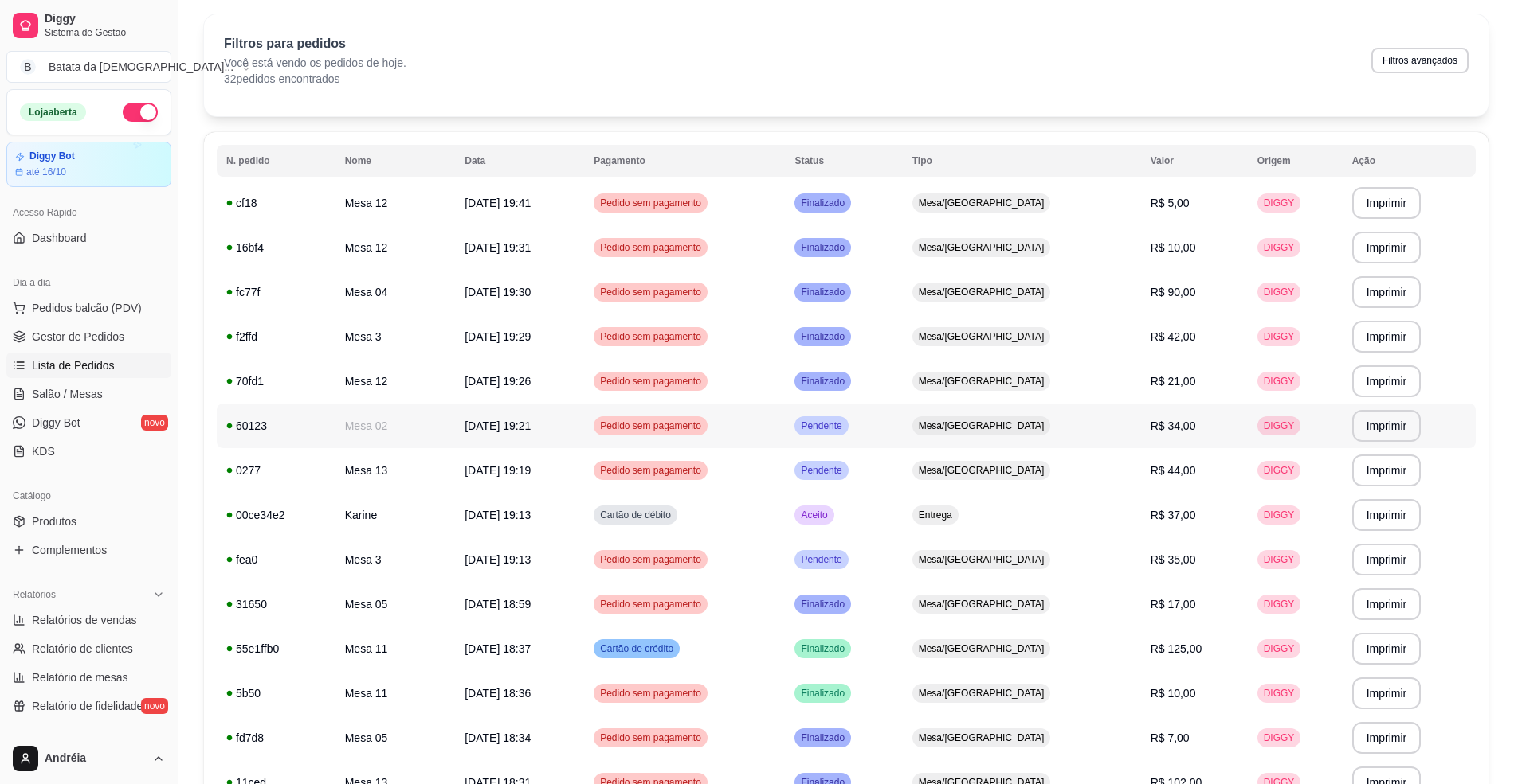
click at [996, 427] on span "Mesa/[GEOGRAPHIC_DATA]" at bounding box center [982, 425] width 133 height 13
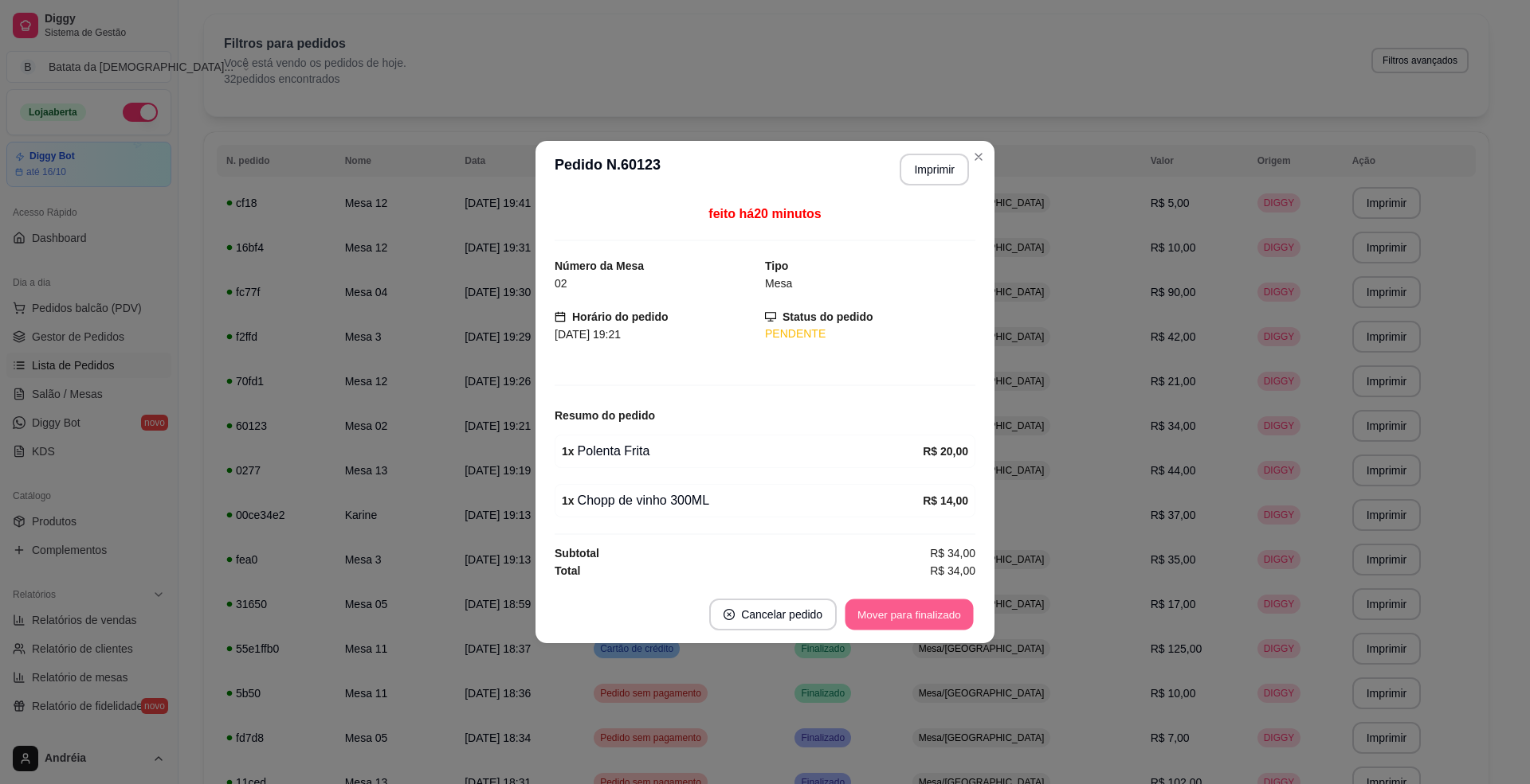
click at [945, 626] on button "Mover para finalizado" at bounding box center [909, 615] width 129 height 31
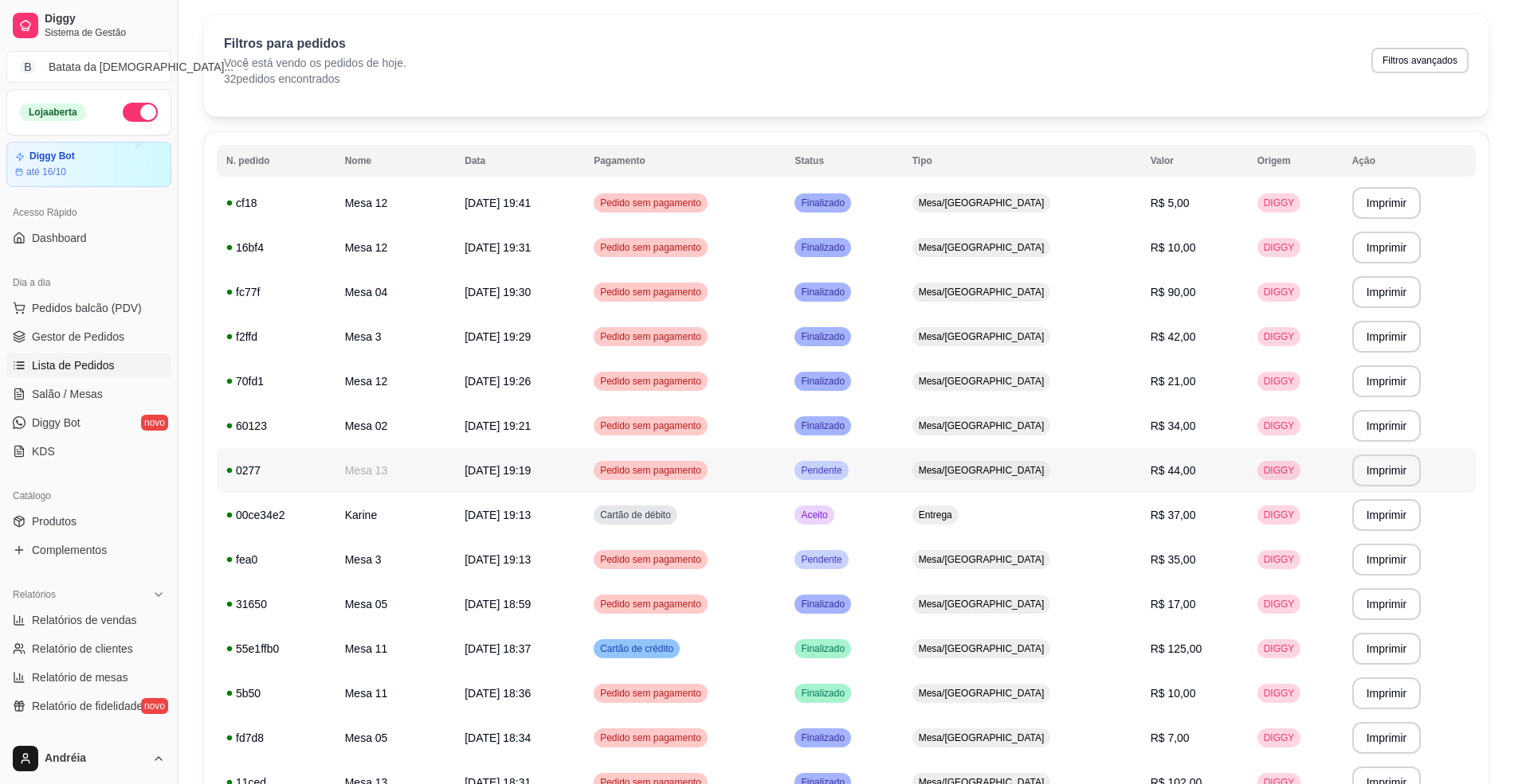
click at [902, 462] on td "Pendente" at bounding box center [843, 470] width 118 height 45
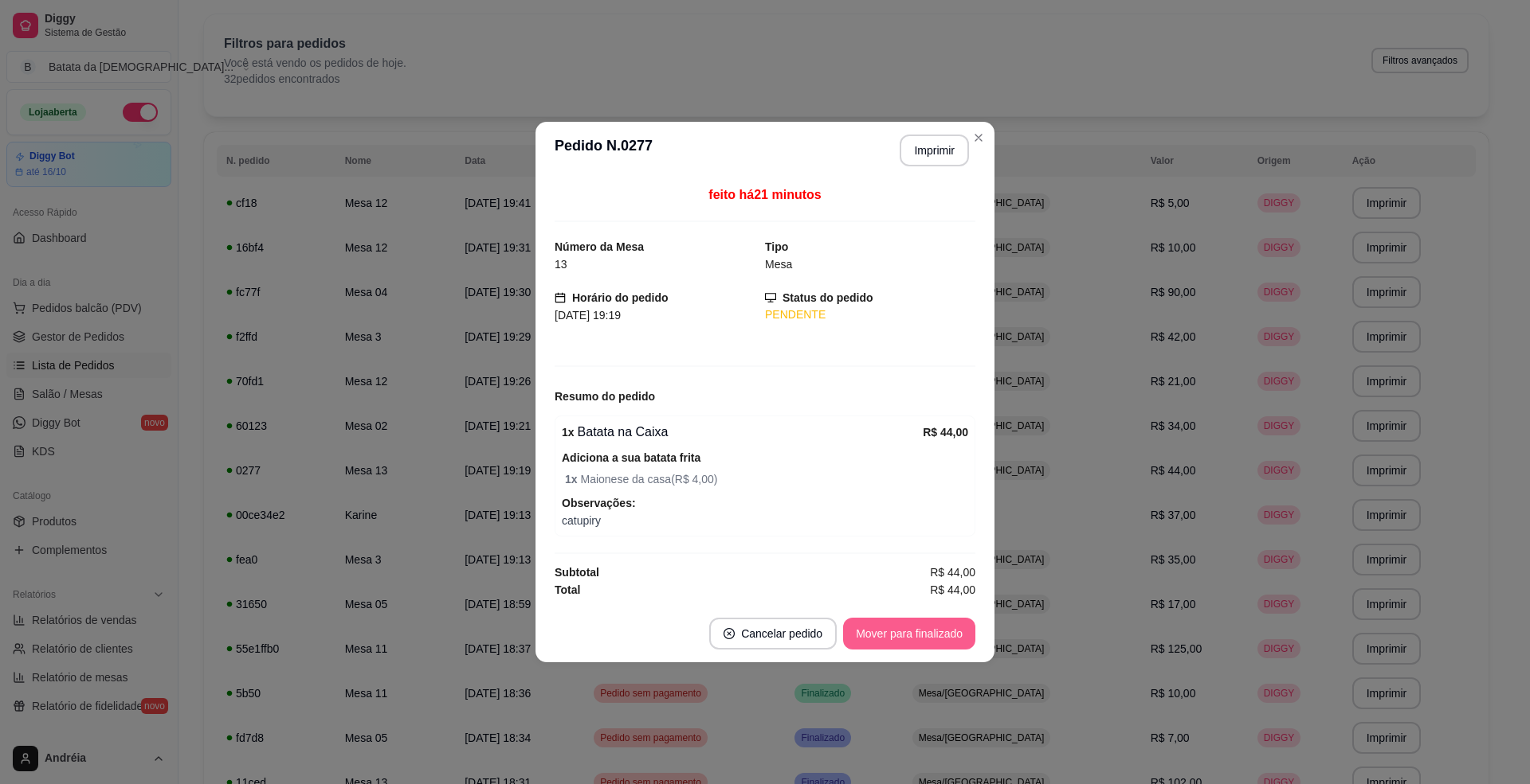
click at [880, 632] on button "Mover para finalizado" at bounding box center [909, 634] width 133 height 32
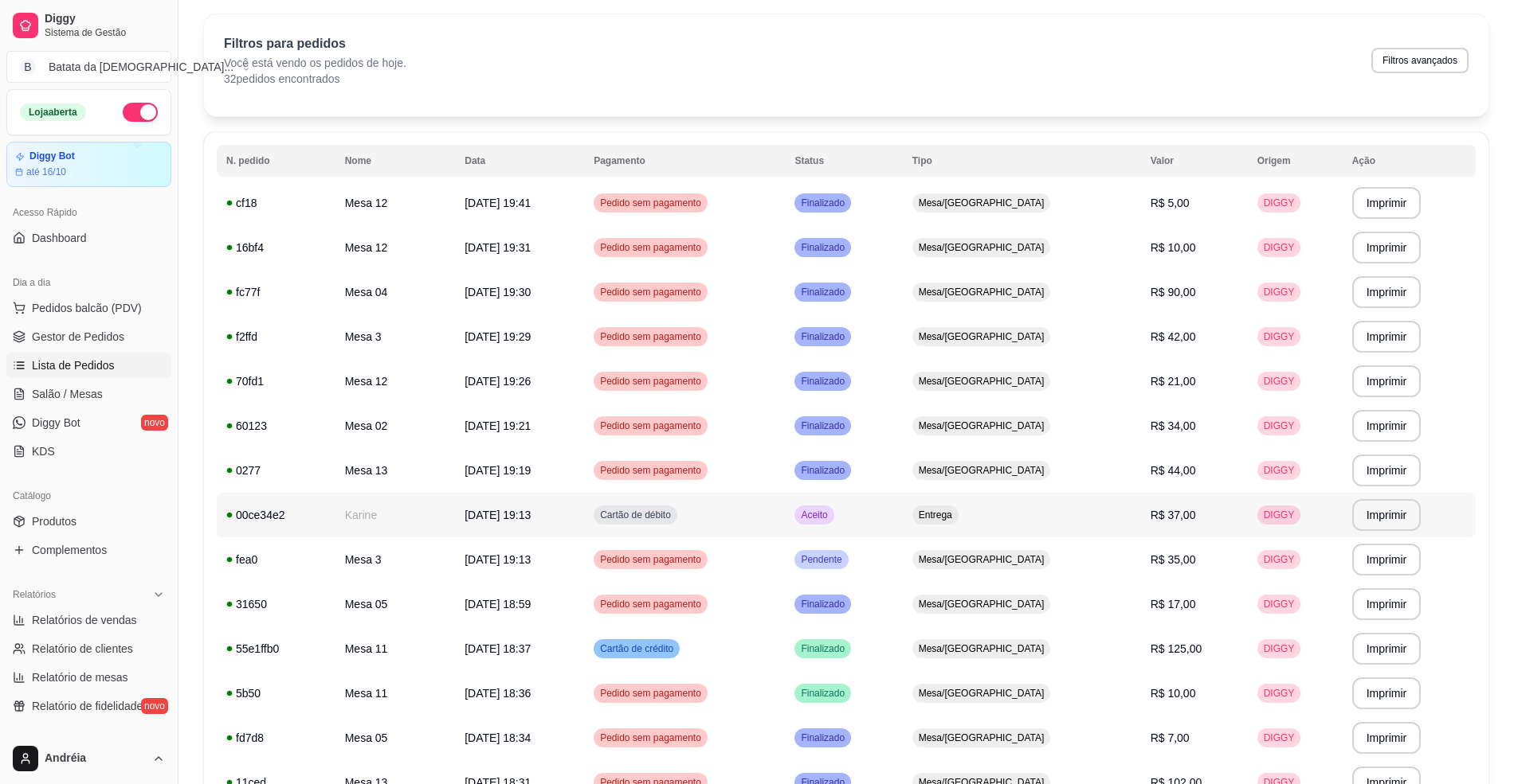
click at [902, 510] on td "Aceito" at bounding box center [843, 515] width 118 height 45
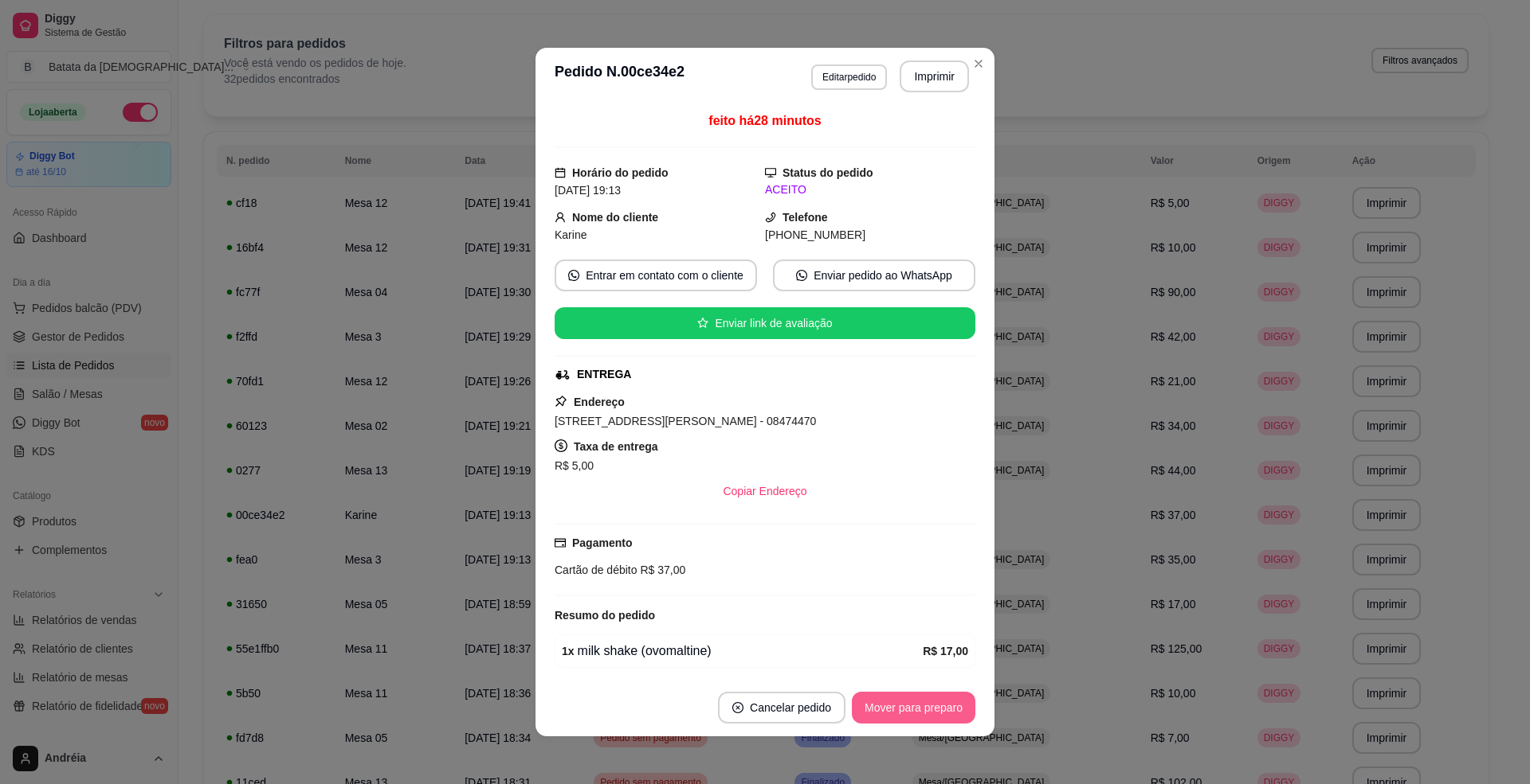
click at [902, 721] on button "Mover para preparo" at bounding box center [914, 708] width 124 height 32
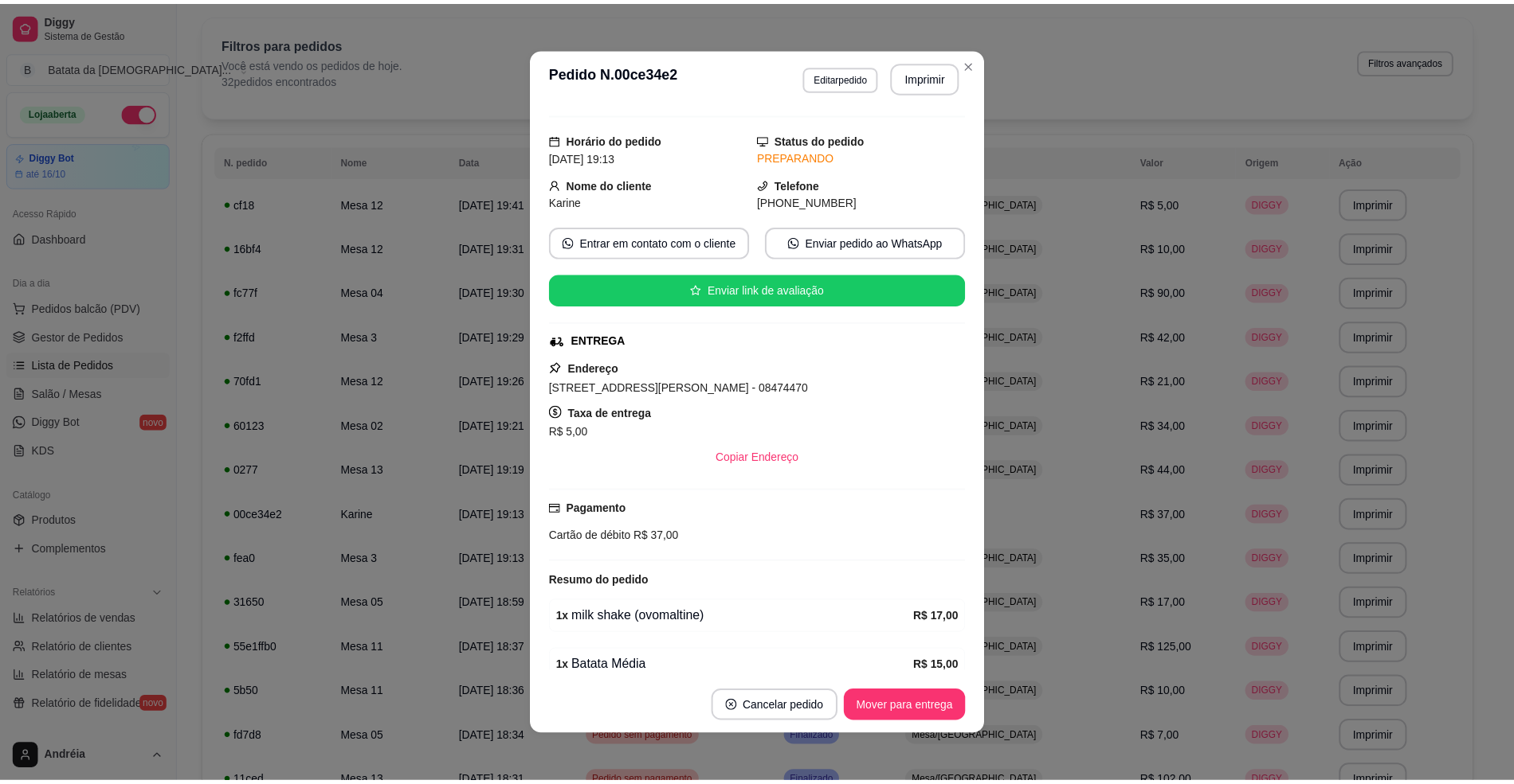
scroll to position [0, 0]
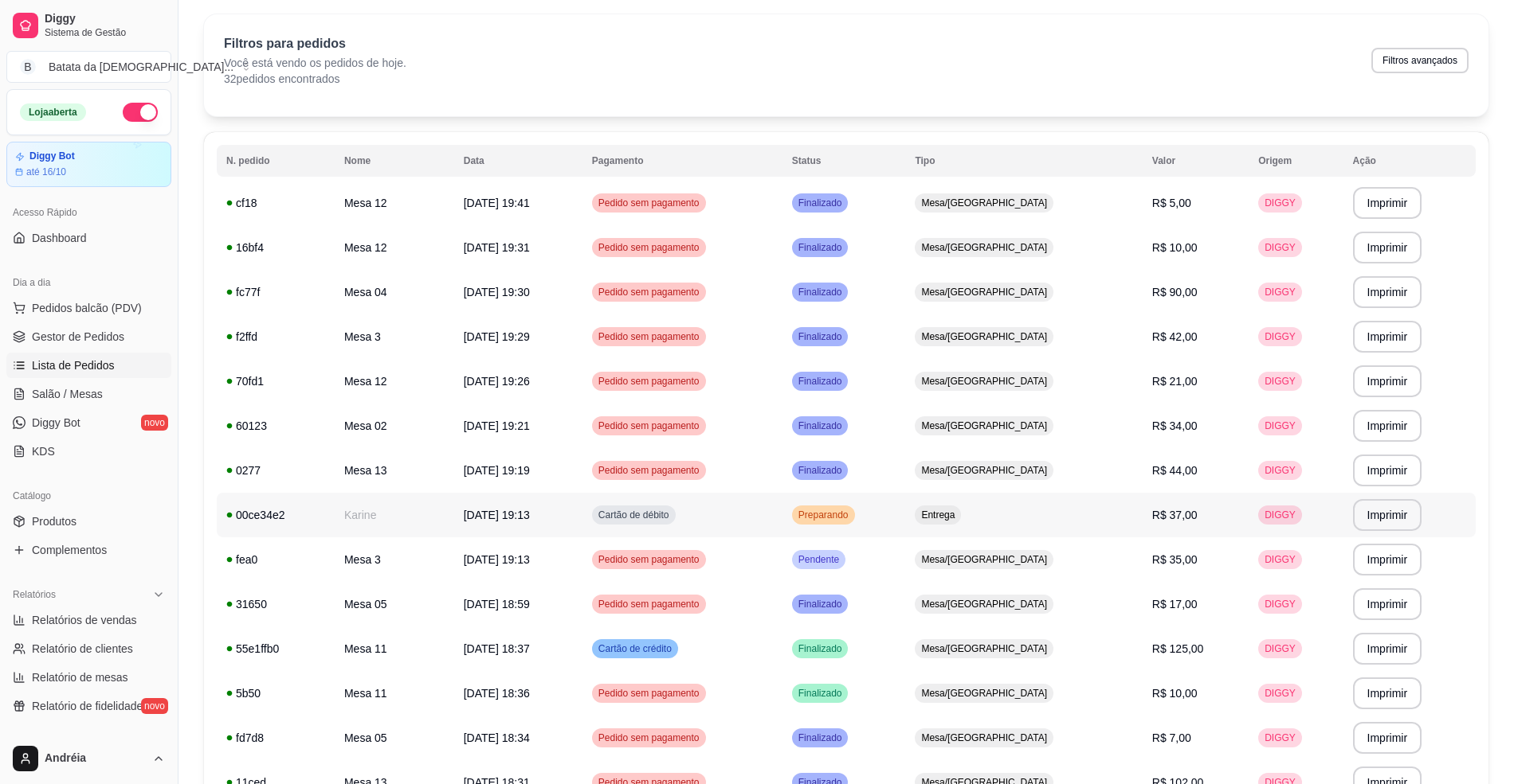
click at [888, 493] on td "Preparando" at bounding box center [844, 515] width 124 height 45
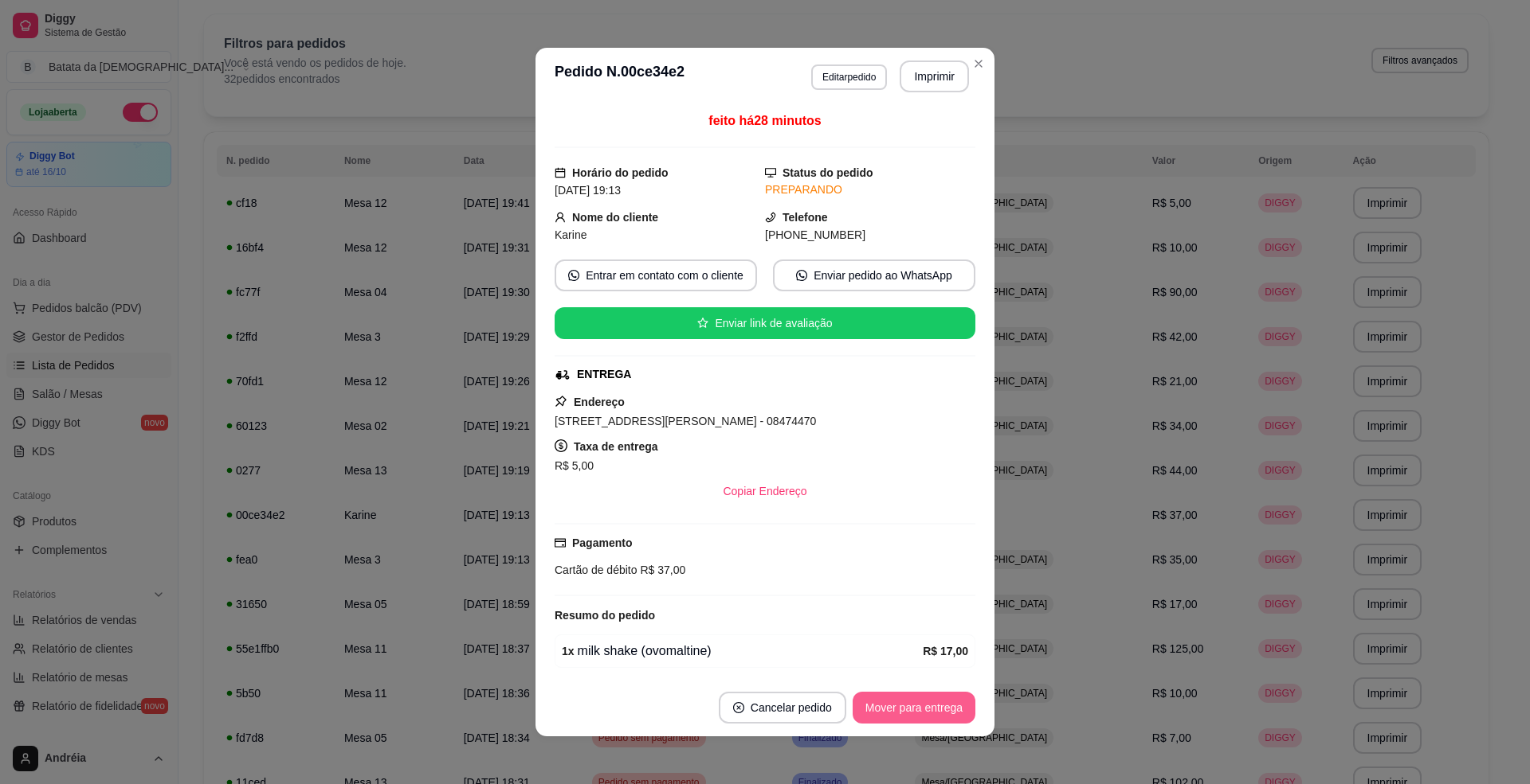
click at [908, 717] on button "Mover para entrega" at bounding box center [913, 708] width 123 height 32
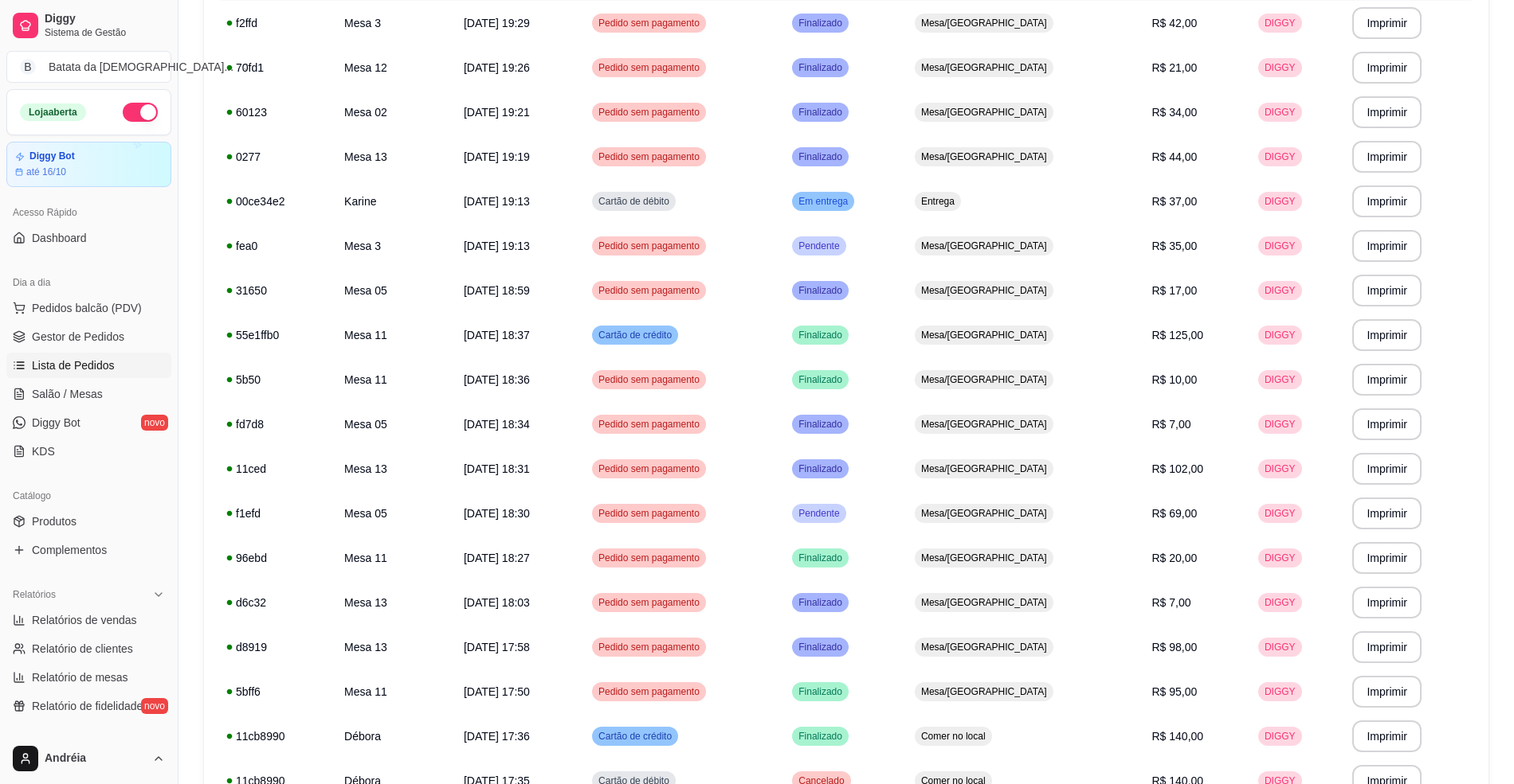
scroll to position [368, 0]
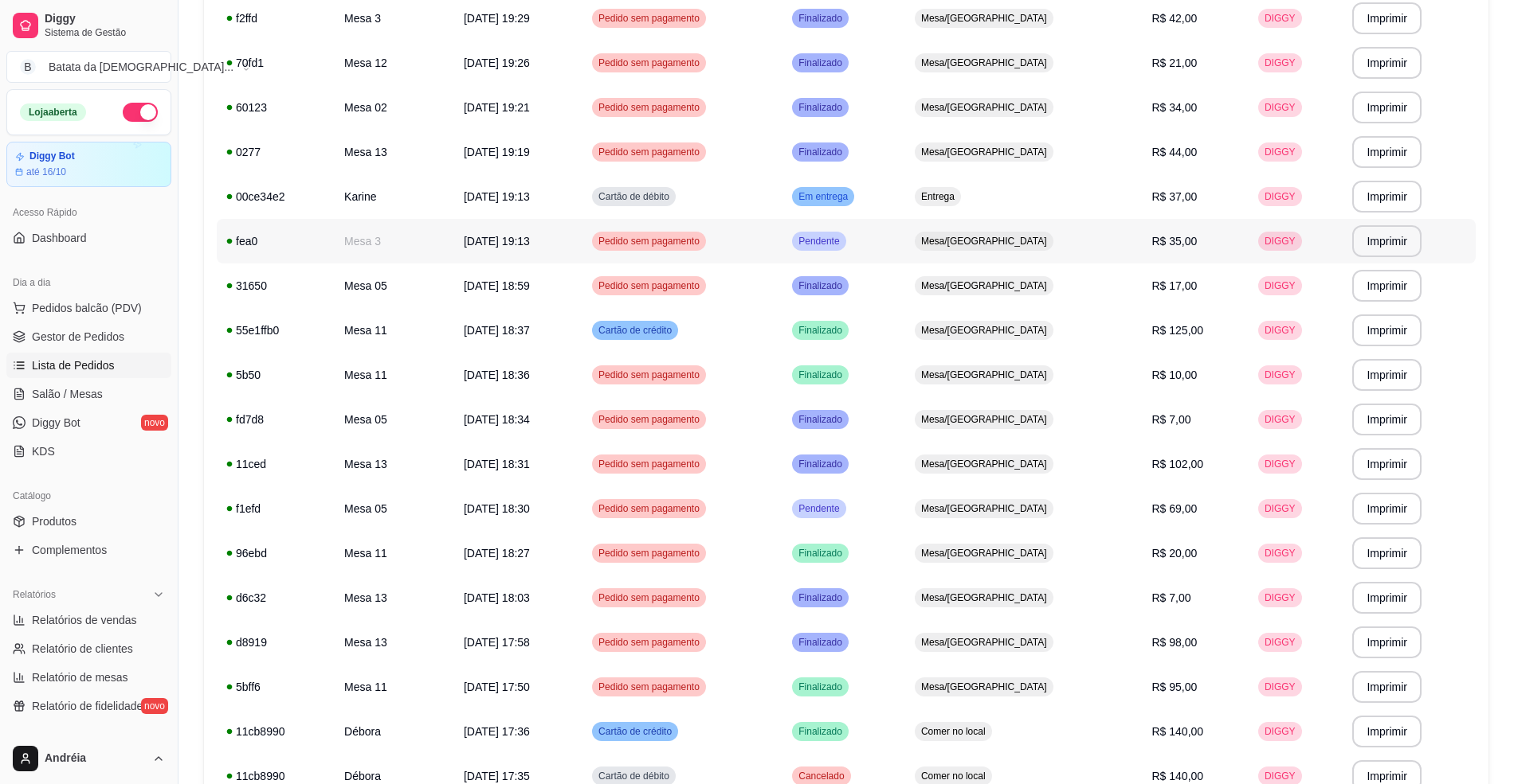
click at [905, 244] on td "Pendente" at bounding box center [843, 241] width 123 height 45
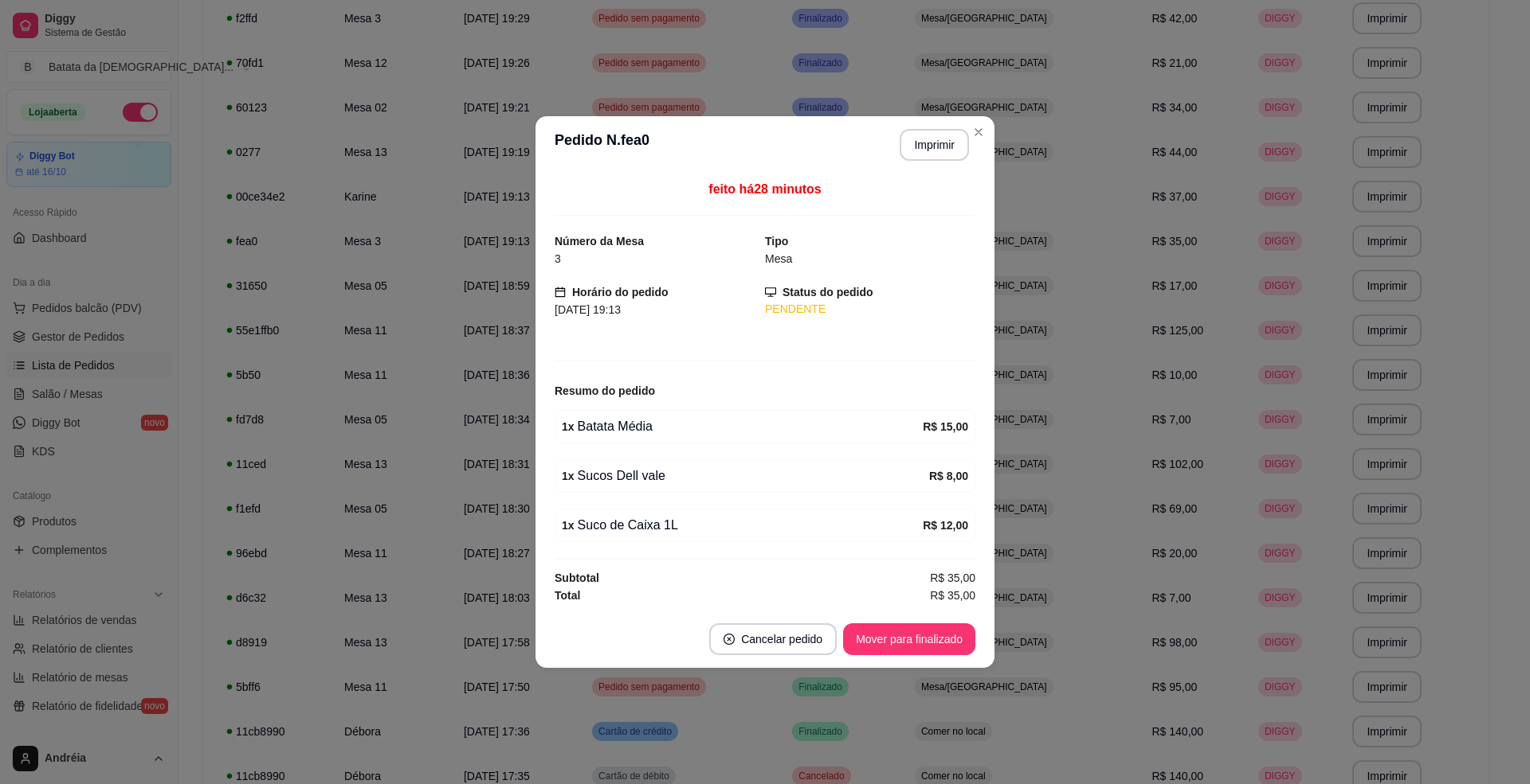
click at [887, 626] on footer "Cancelar pedido Mover para finalizado" at bounding box center [765, 640] width 459 height 58
click at [889, 630] on button "Mover para finalizado" at bounding box center [909, 640] width 129 height 31
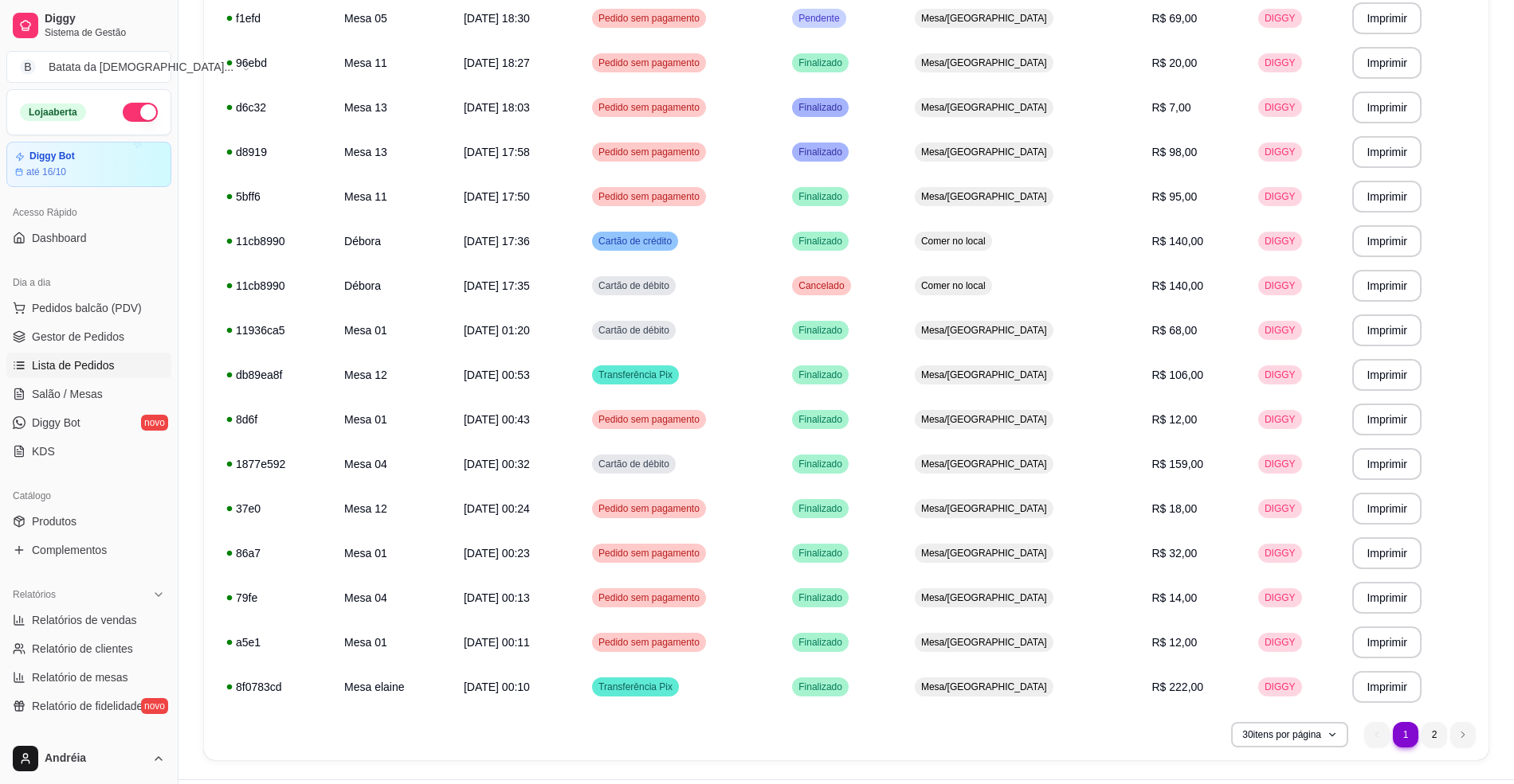
scroll to position [900, 0]
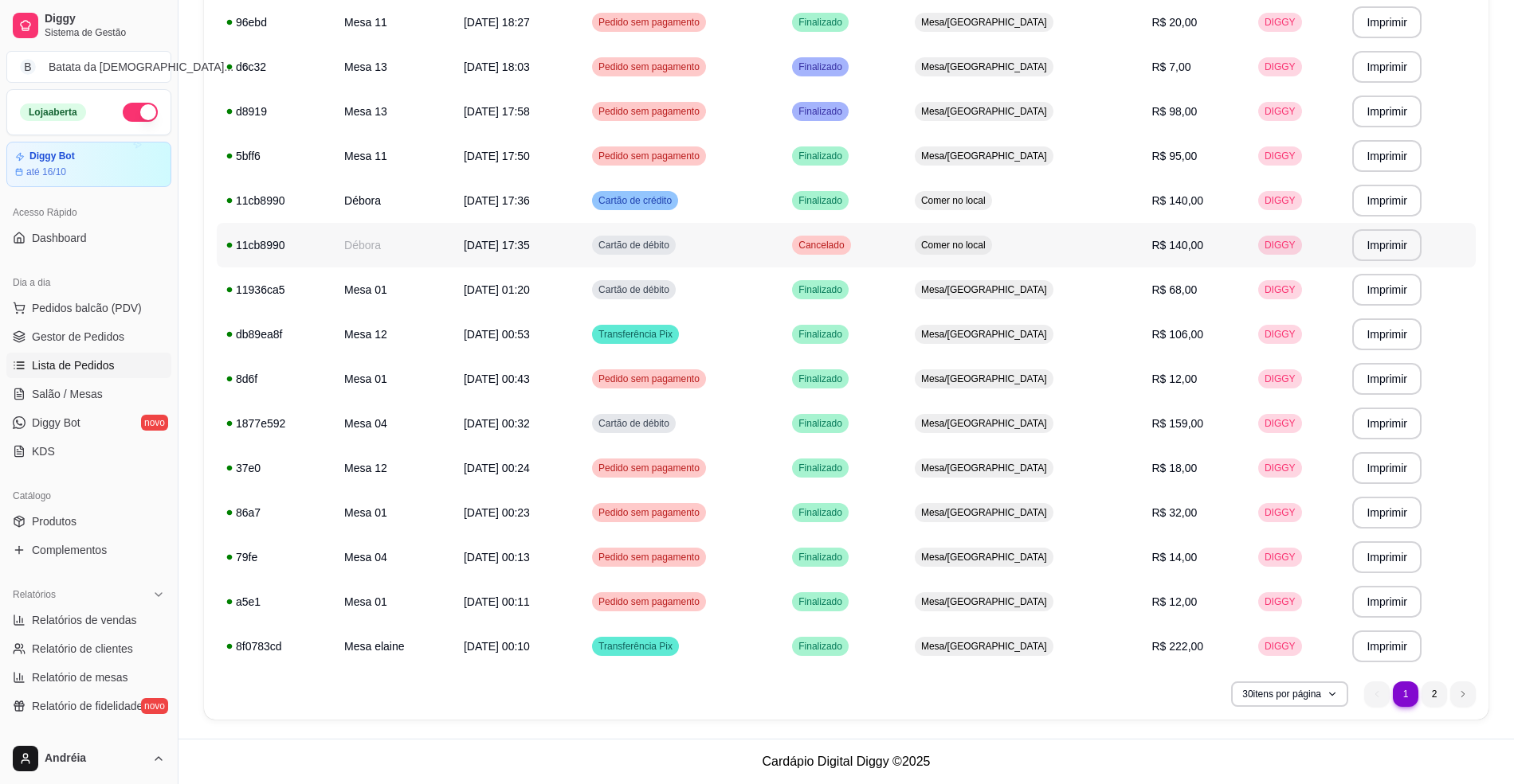
click at [782, 260] on td "Cartão de débito" at bounding box center [682, 245] width 200 height 45
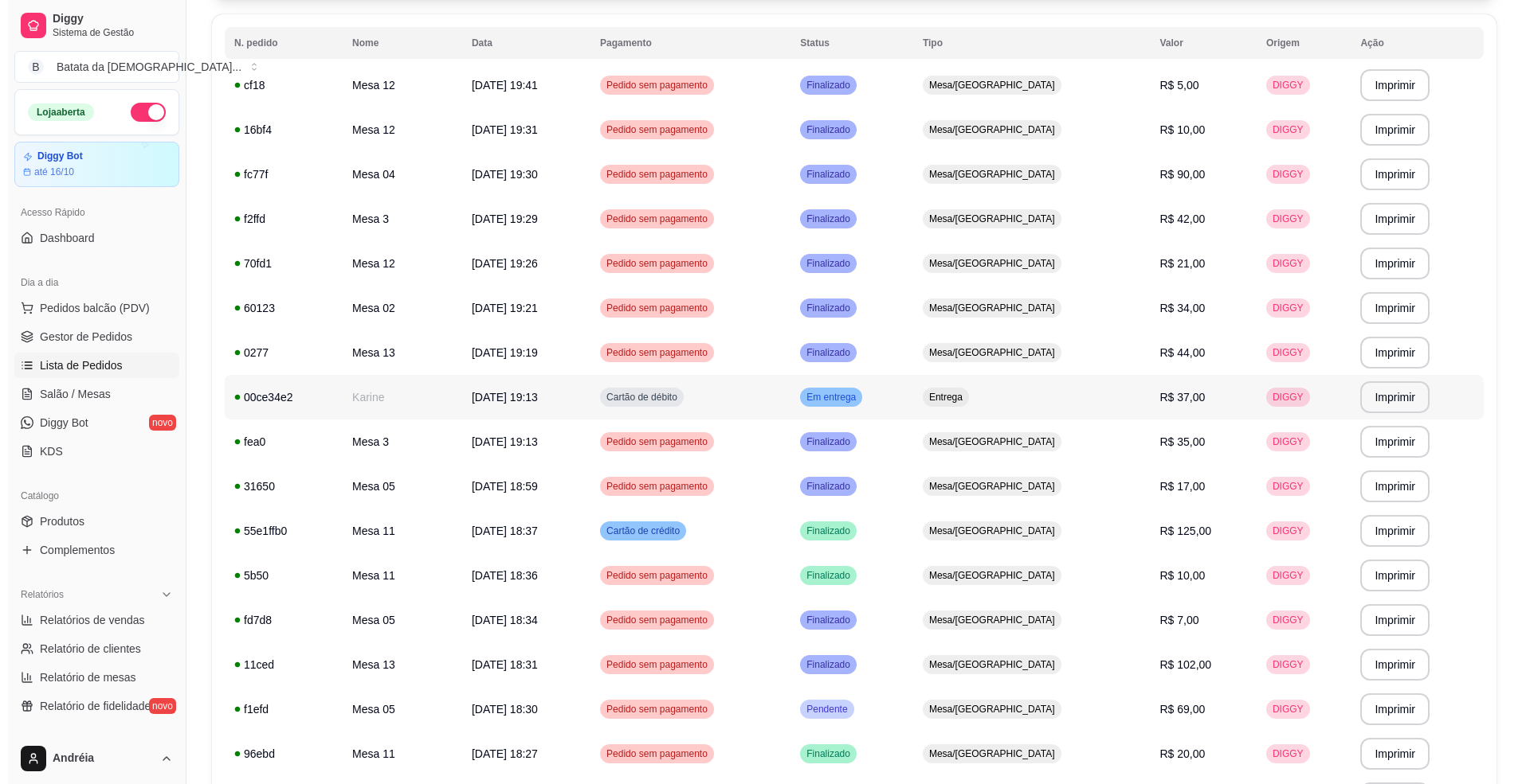
scroll to position [212, 0]
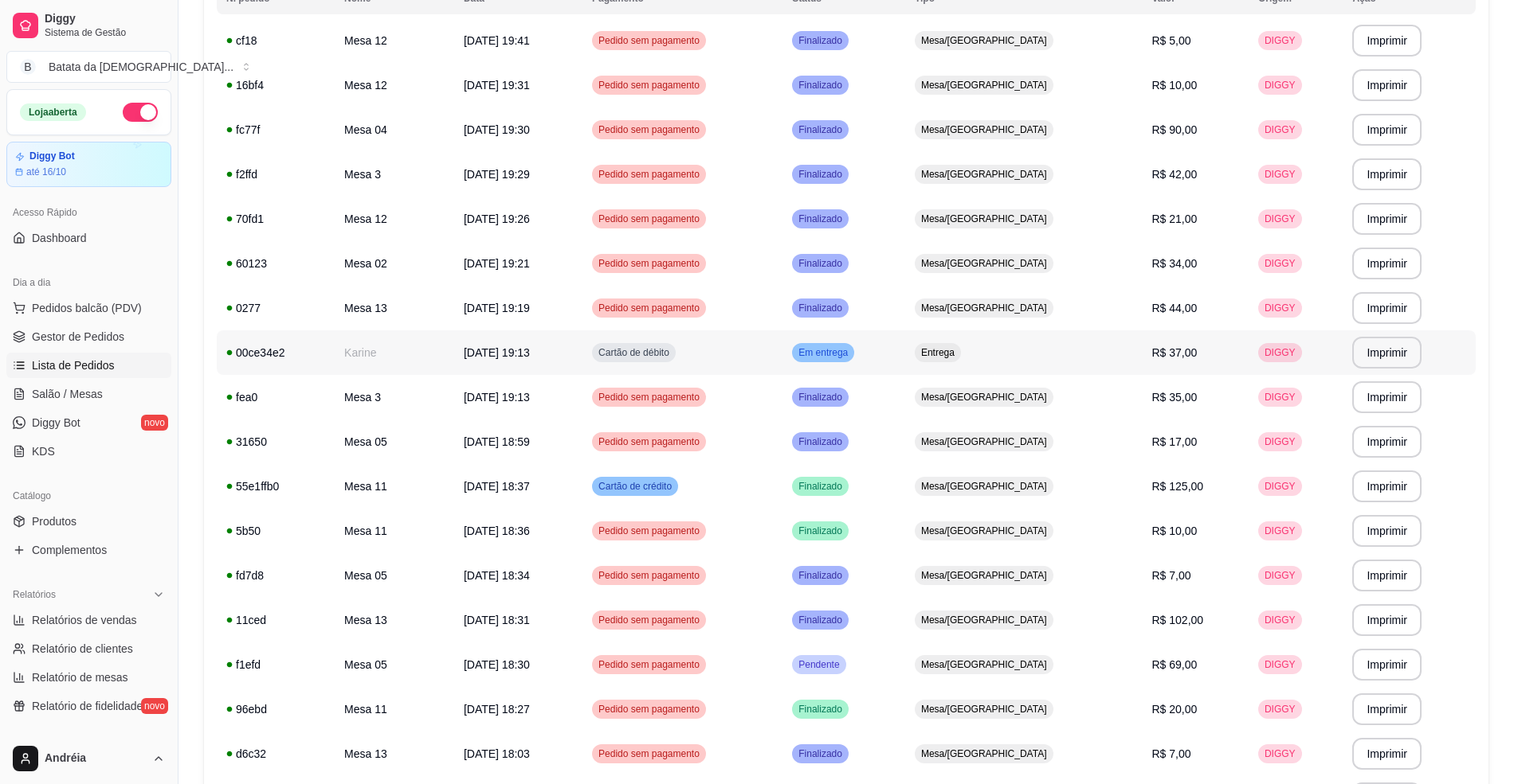
click at [782, 339] on td "Cartão de débito" at bounding box center [682, 353] width 200 height 45
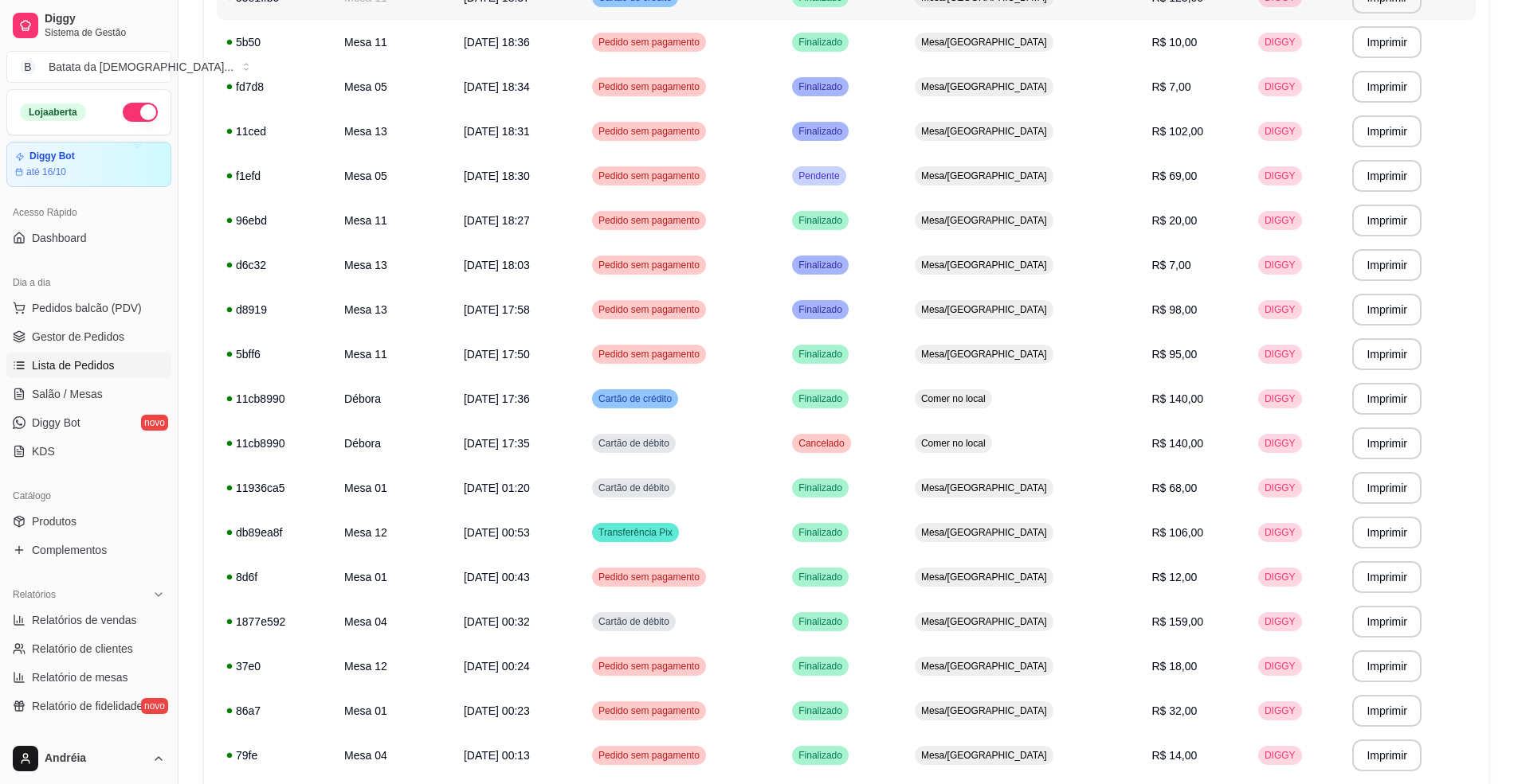
scroll to position [743, 0]
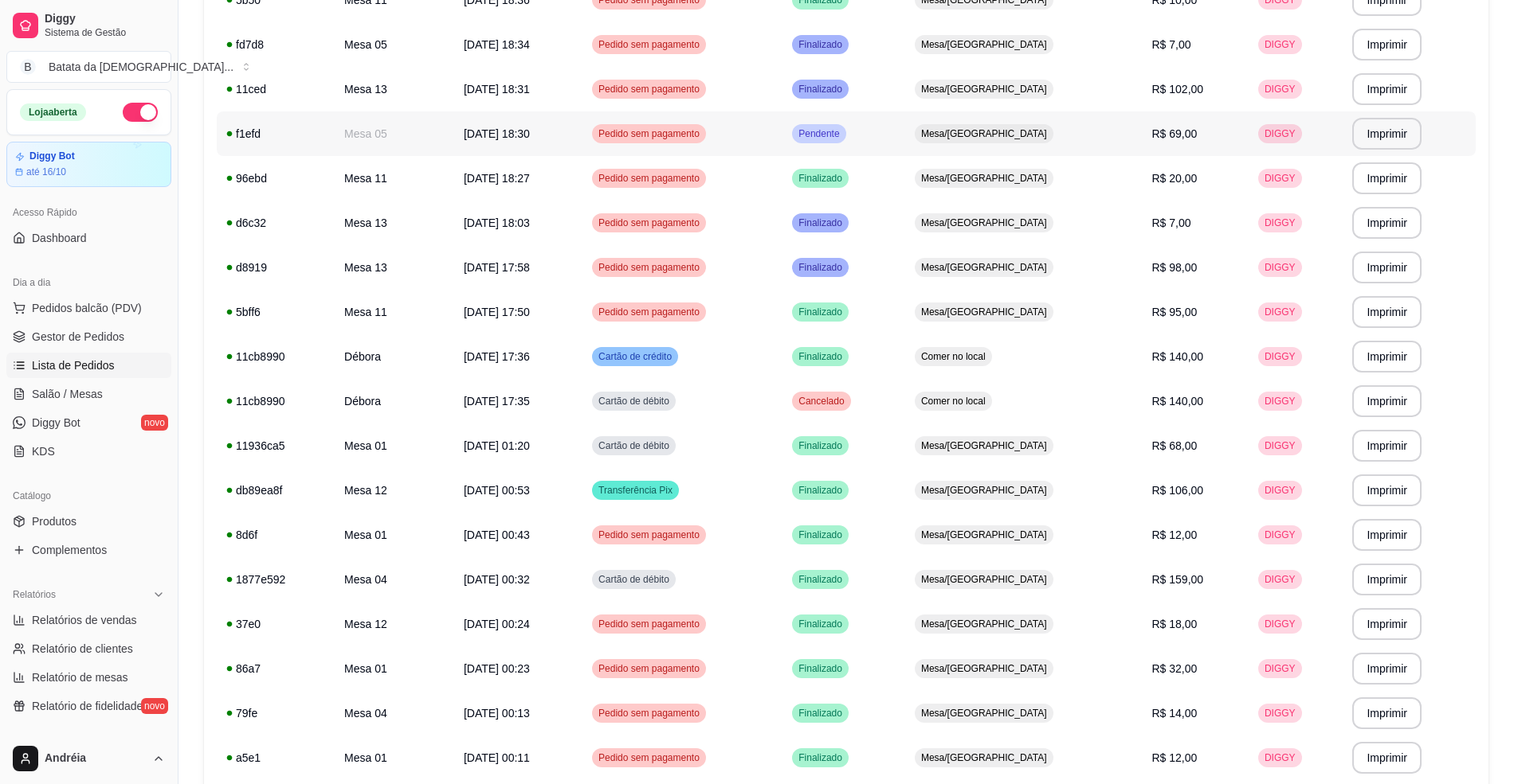
click at [905, 130] on td "Pendente" at bounding box center [843, 133] width 123 height 45
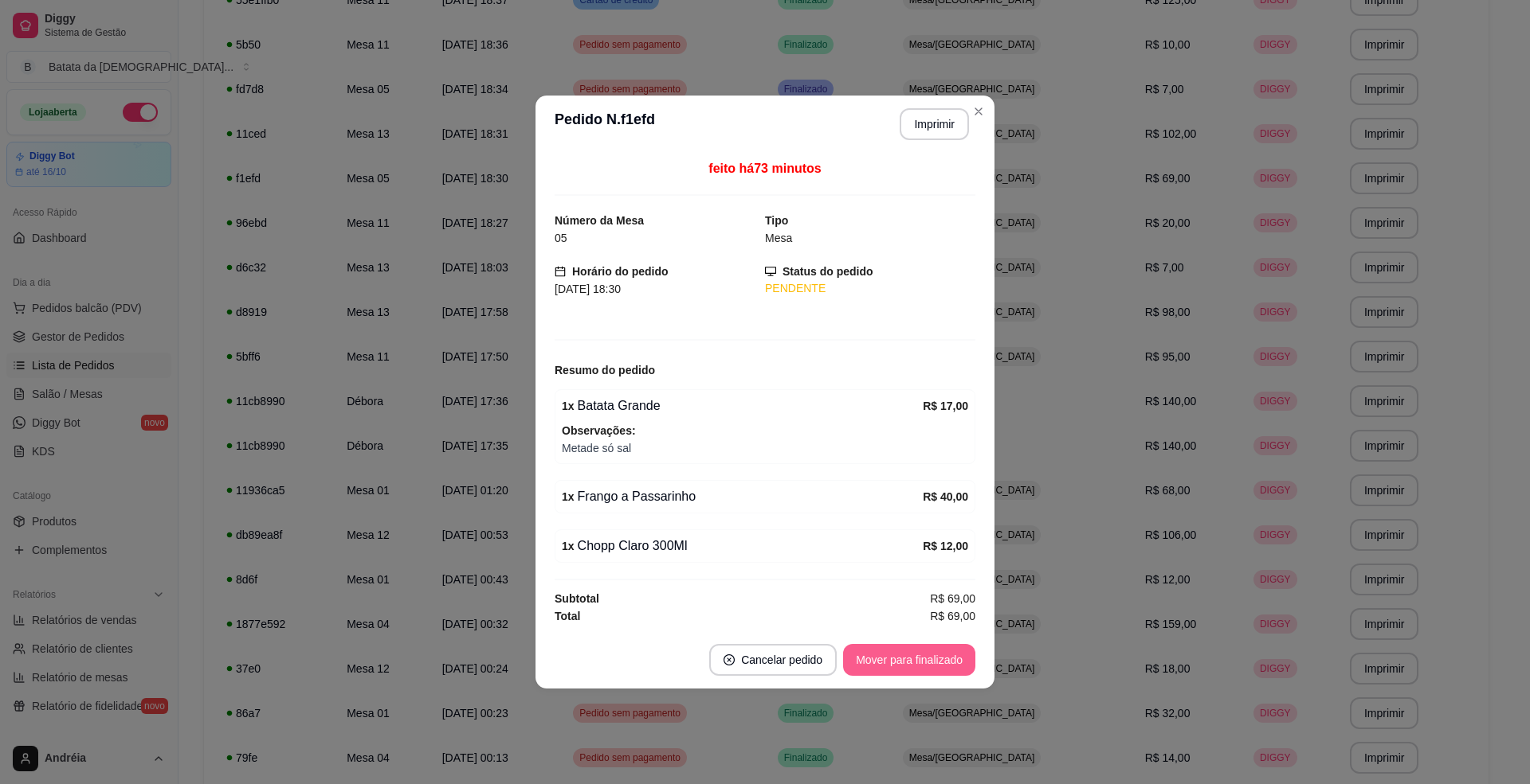
click at [929, 665] on button "Mover para finalizado" at bounding box center [909, 660] width 133 height 32
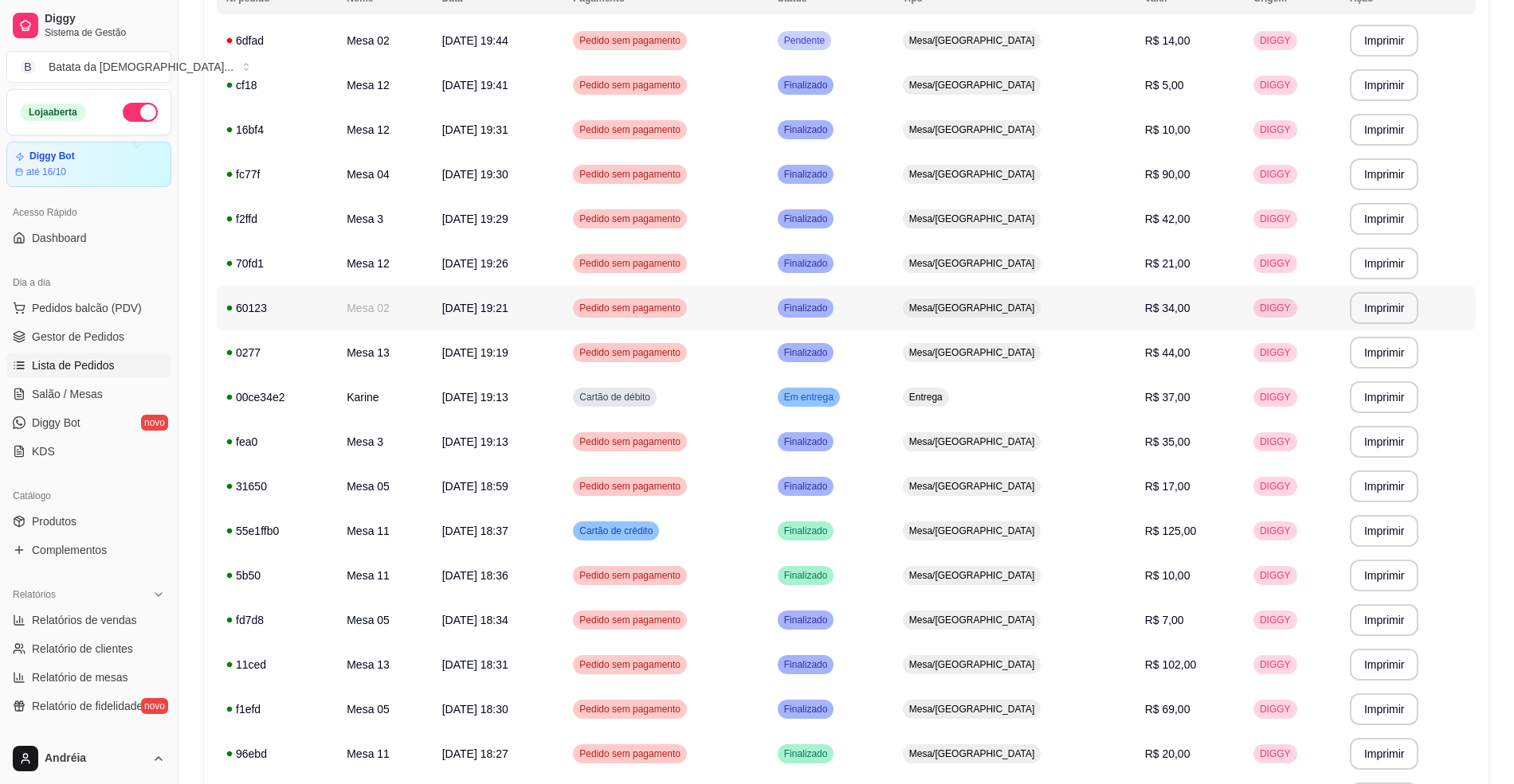
scroll to position [106, 0]
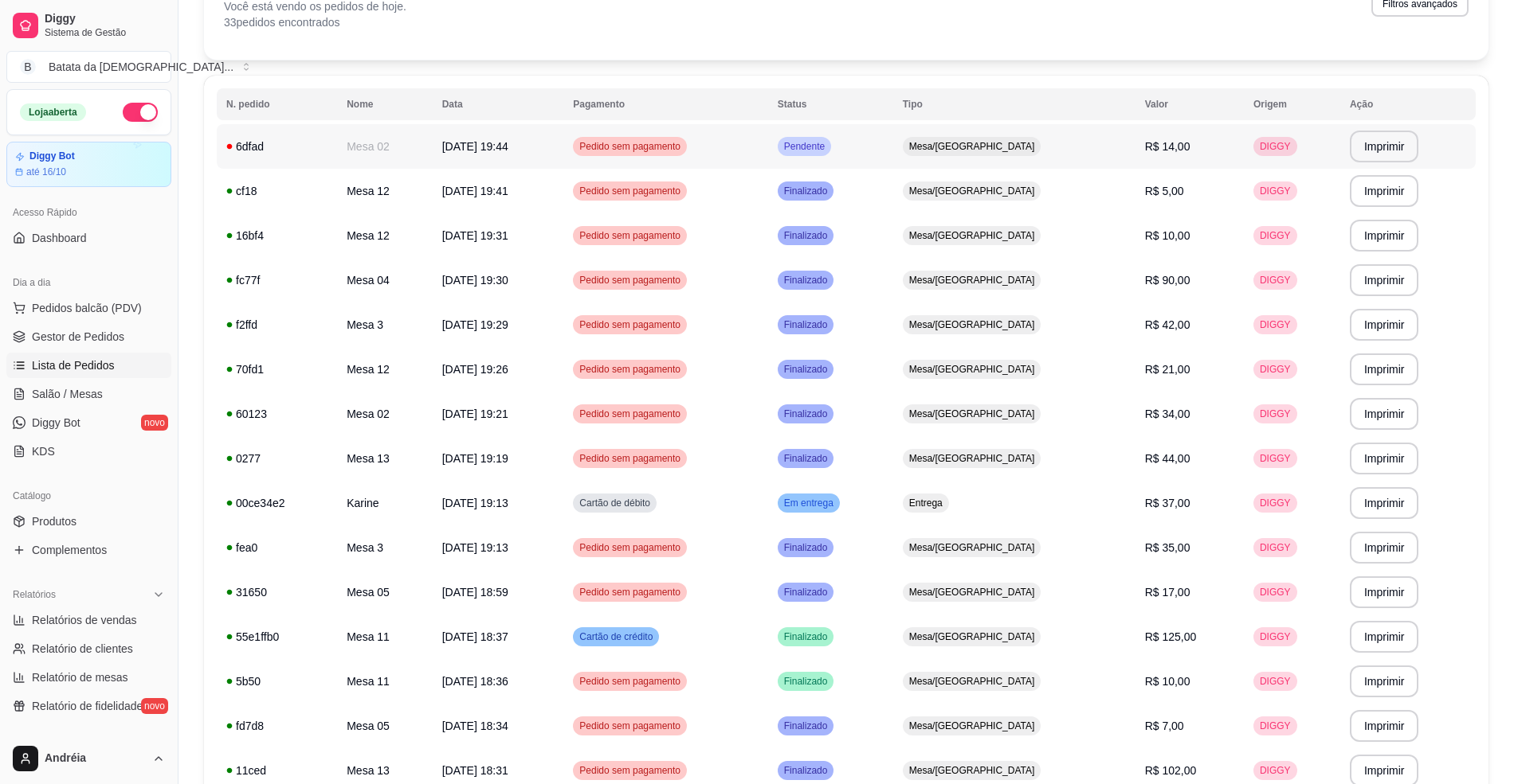
click at [966, 140] on td "Mesa/[GEOGRAPHIC_DATA]" at bounding box center [1014, 146] width 242 height 45
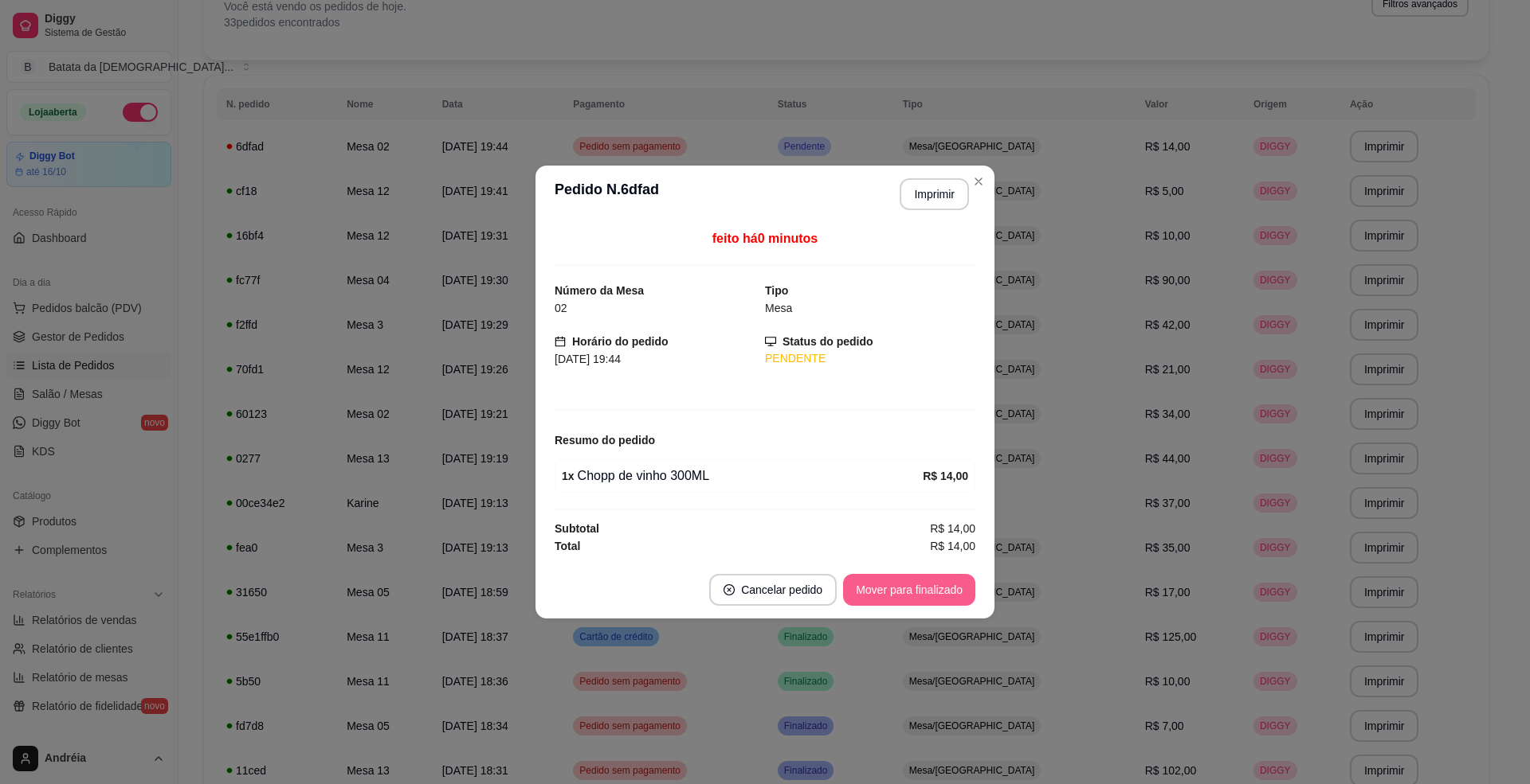
click at [929, 587] on button "Mover para finalizado" at bounding box center [909, 590] width 133 height 32
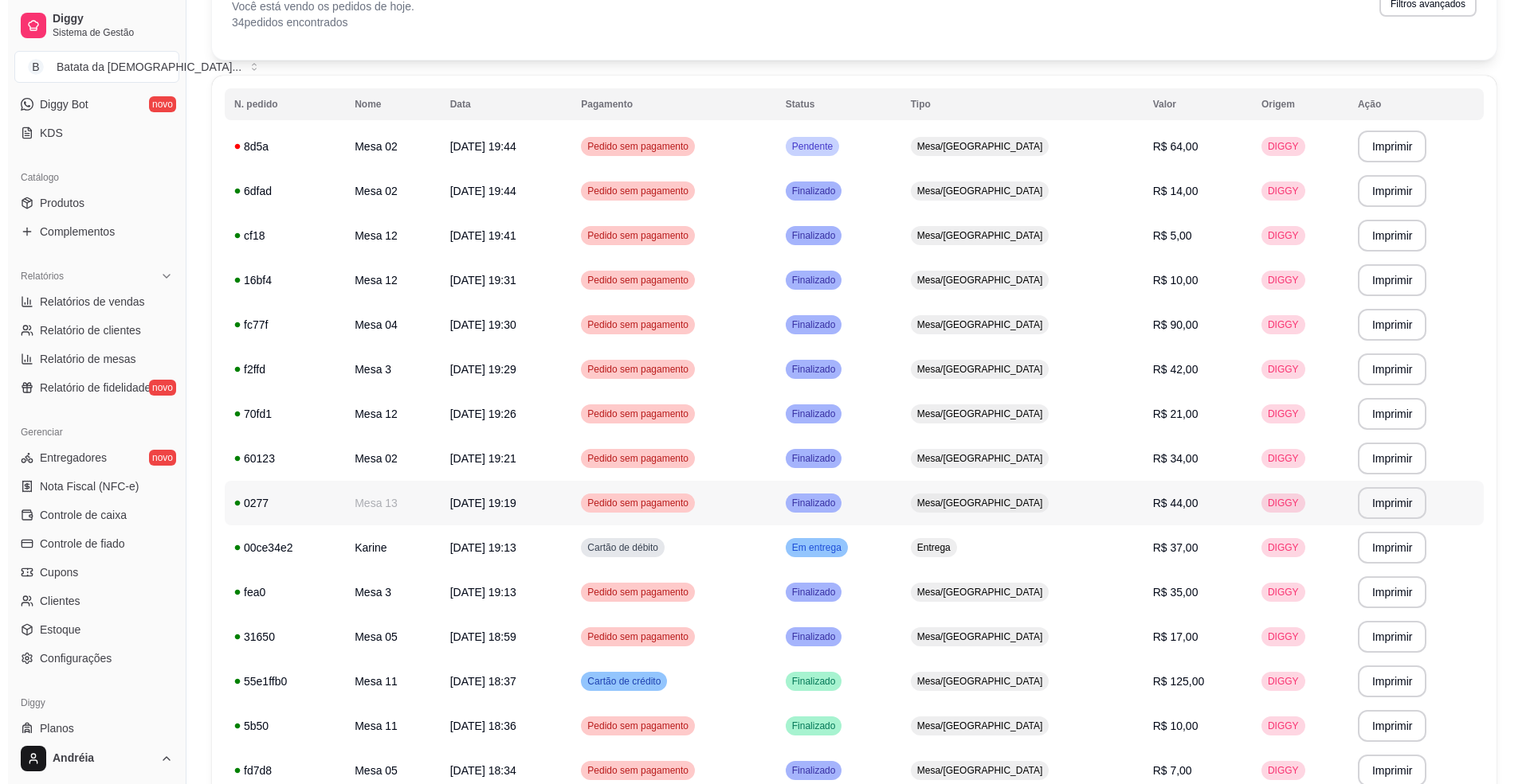
scroll to position [0, 0]
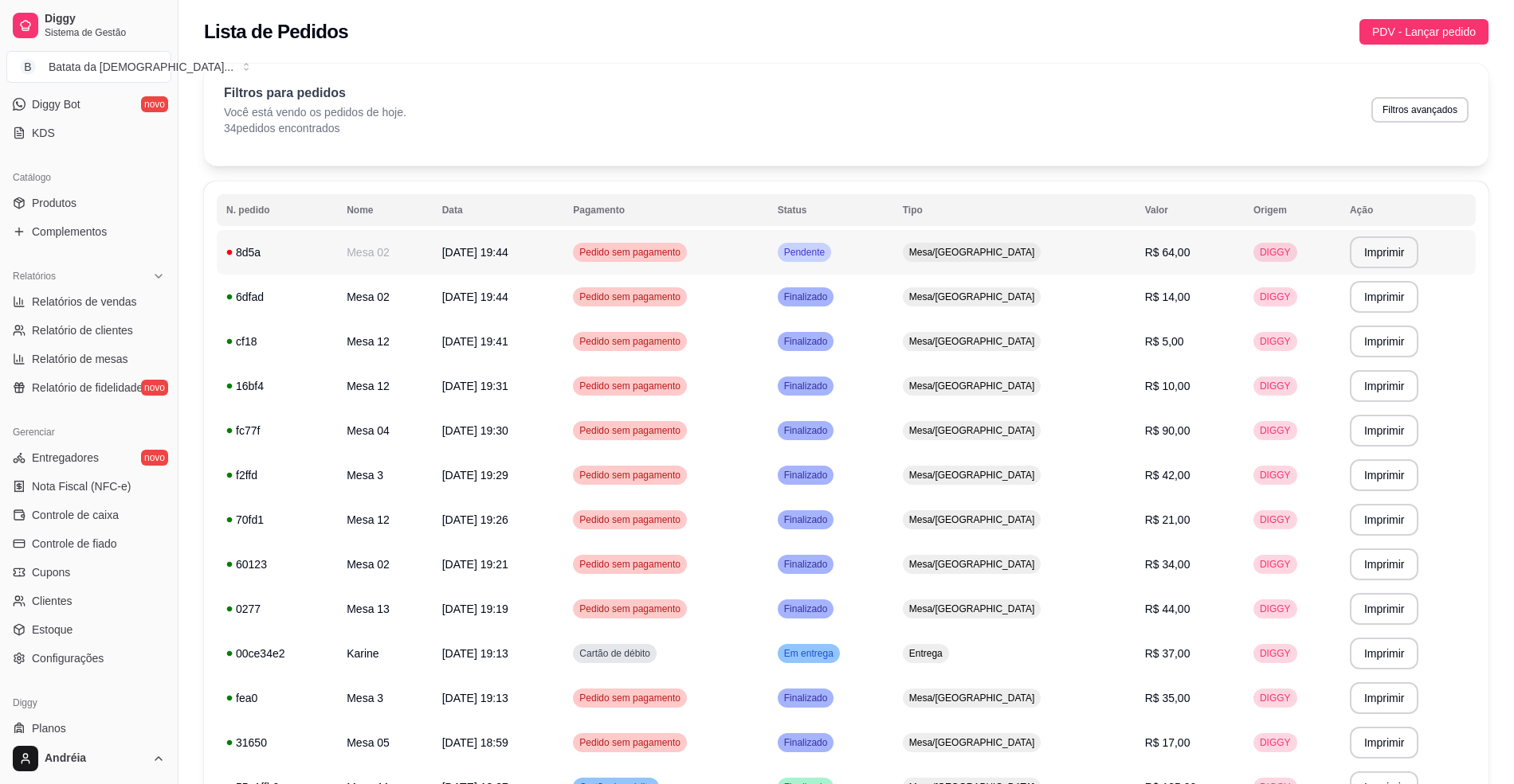
click at [893, 253] on td "Pendente" at bounding box center [831, 252] width 126 height 45
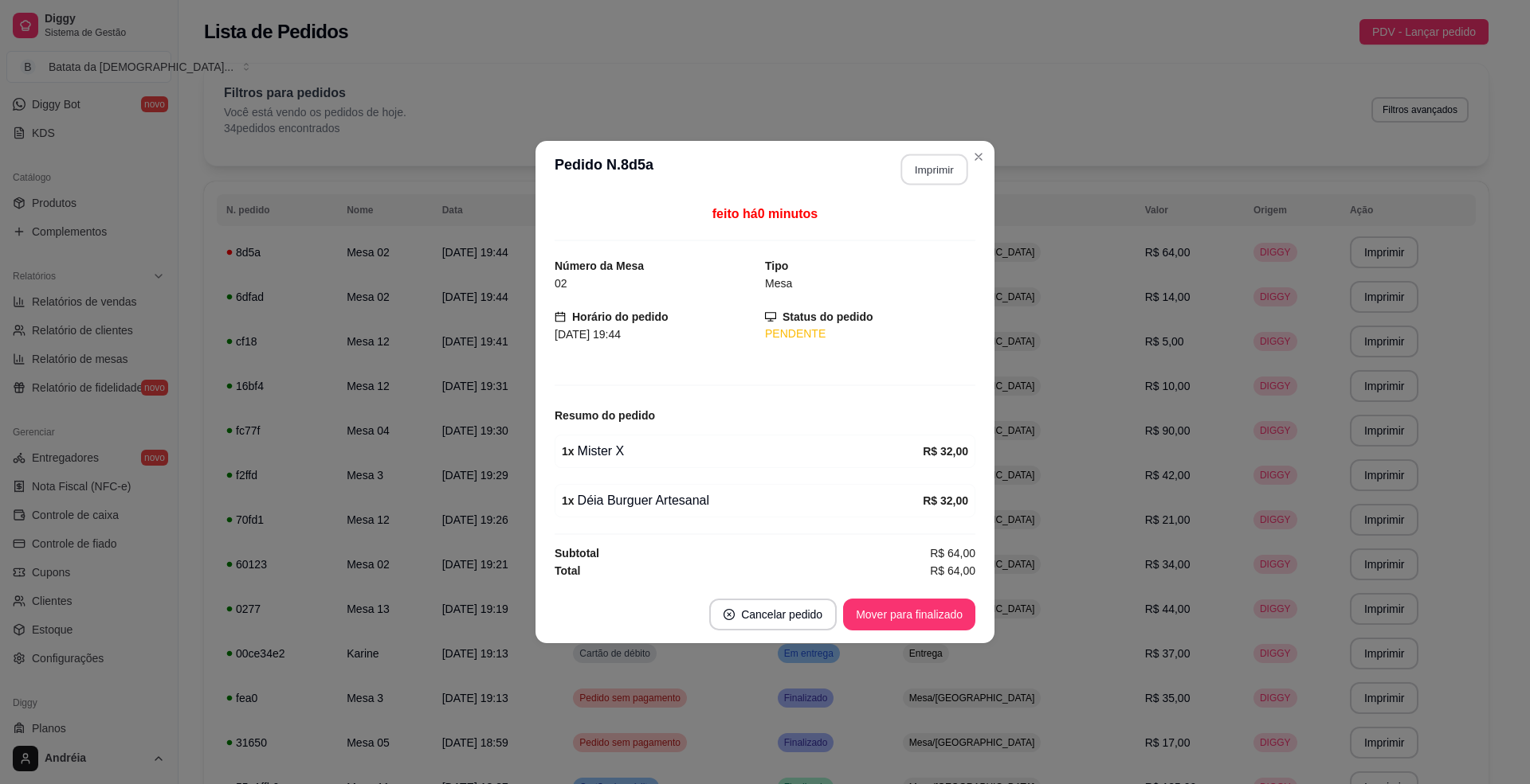
click at [948, 162] on button "Imprimir" at bounding box center [934, 169] width 67 height 31
click at [907, 614] on button "Mover para finalizado" at bounding box center [909, 615] width 129 height 31
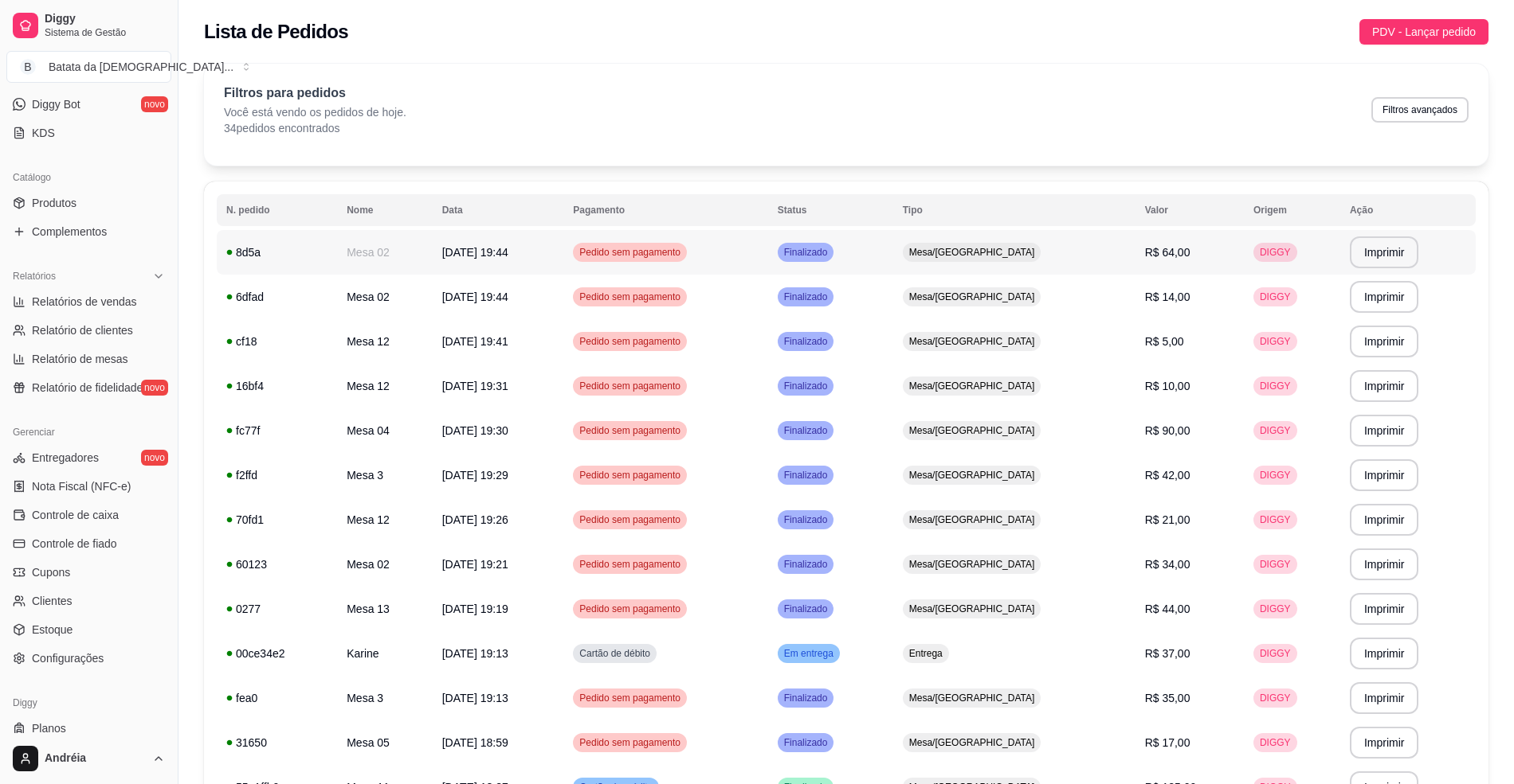
click at [852, 234] on td "Finalizado" at bounding box center [831, 252] width 126 height 45
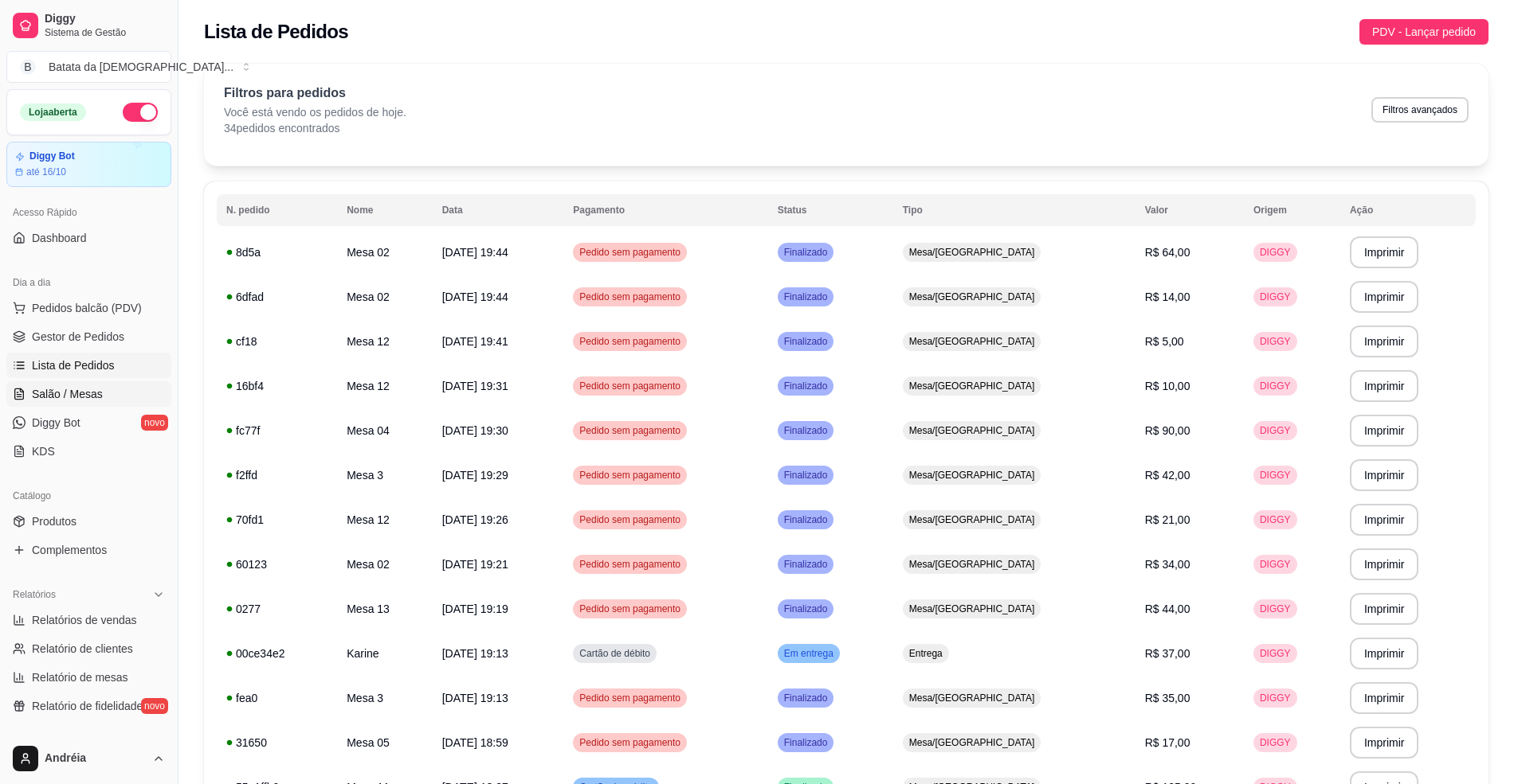
click at [83, 402] on span "Salão / Mesas" at bounding box center [67, 394] width 71 height 16
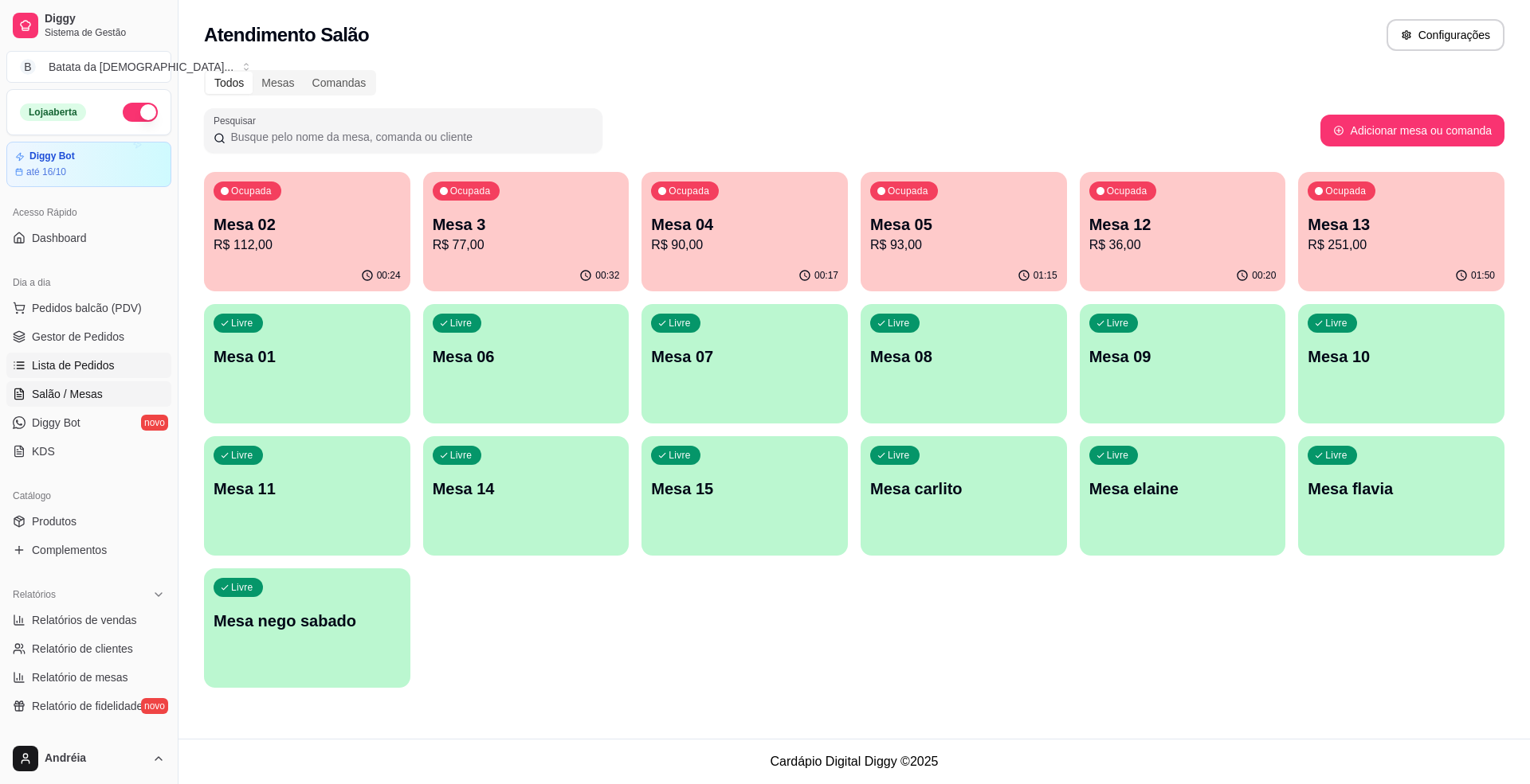
click at [65, 375] on link "Lista de Pedidos" at bounding box center [88, 366] width 164 height 26
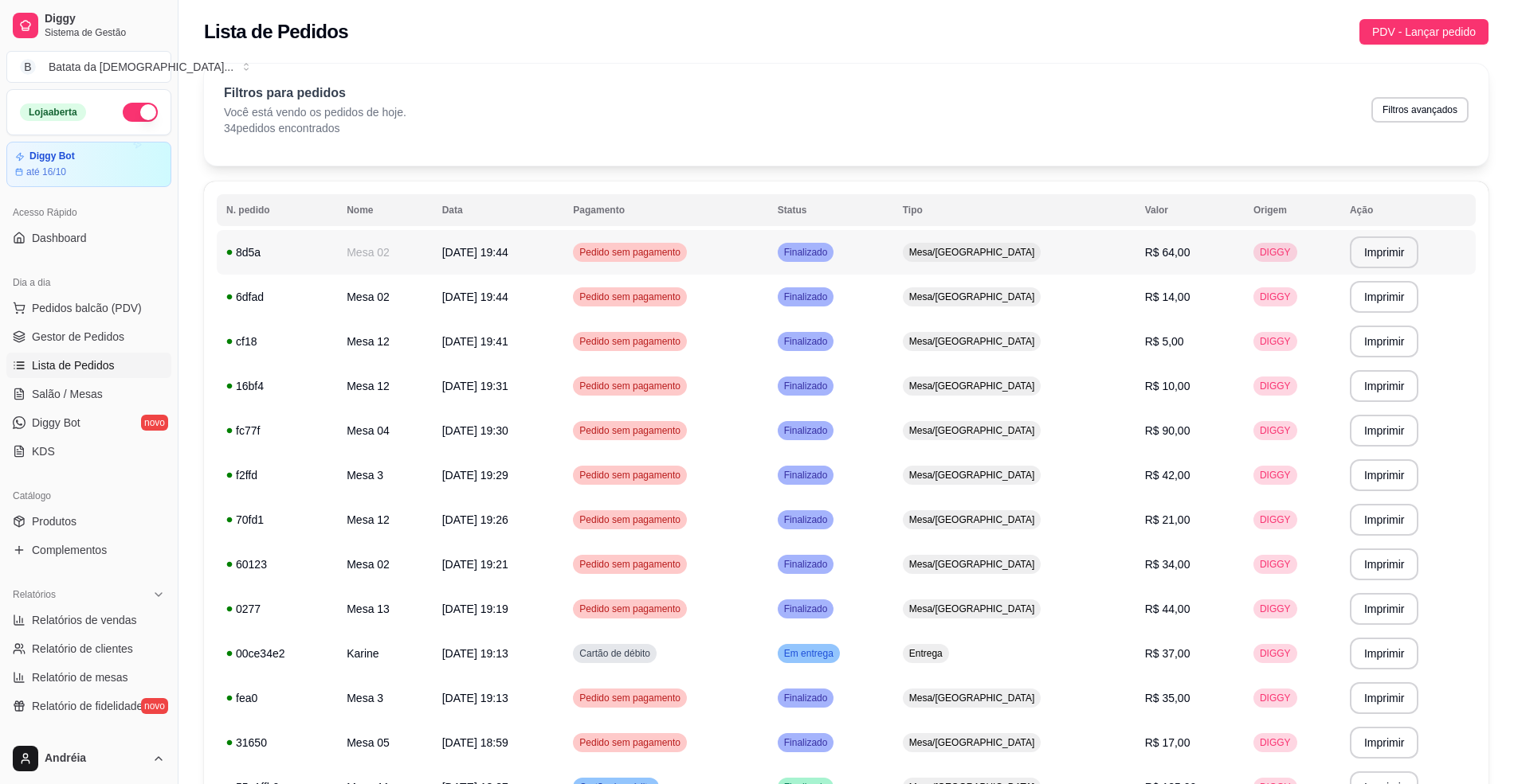
click at [767, 259] on td "Pedido sem pagamento" at bounding box center [665, 252] width 204 height 45
click at [122, 392] on link "Salão / Mesas" at bounding box center [88, 394] width 164 height 26
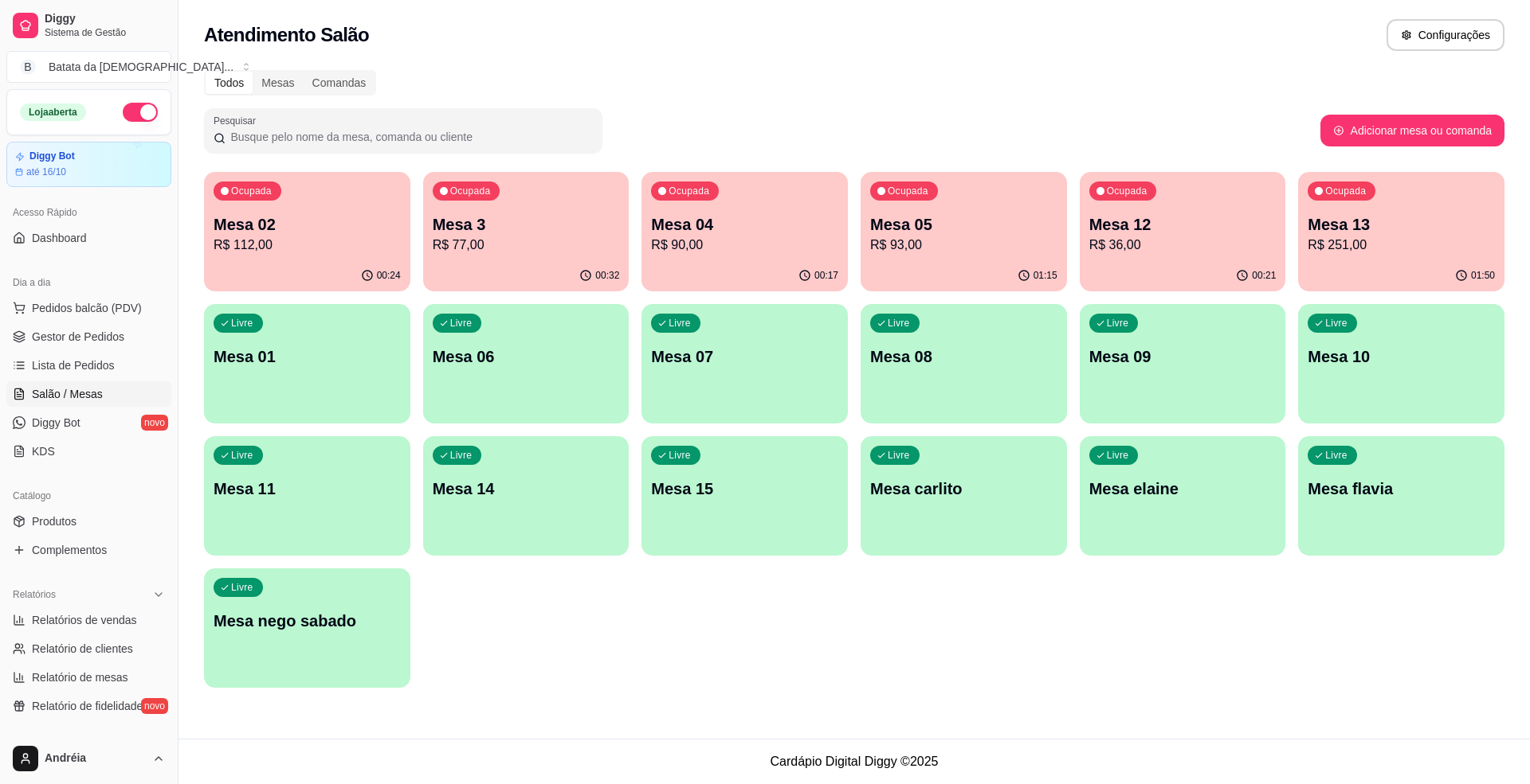
click at [367, 261] on div "00:24" at bounding box center [307, 275] width 206 height 31
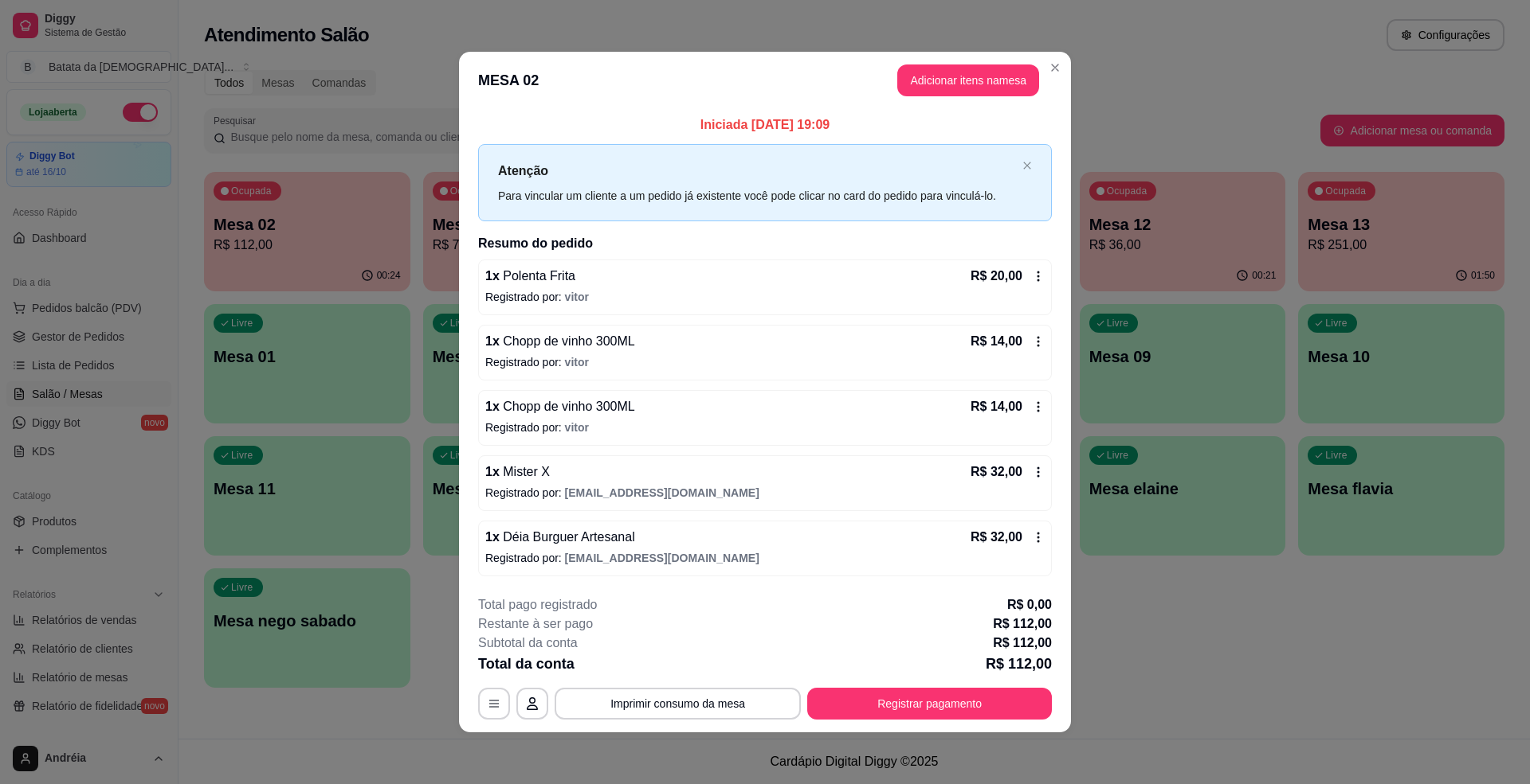
scroll to position [1, 0]
click at [1022, 94] on header "MESA 02 Adicionar itens na mesa" at bounding box center [765, 81] width 612 height 58
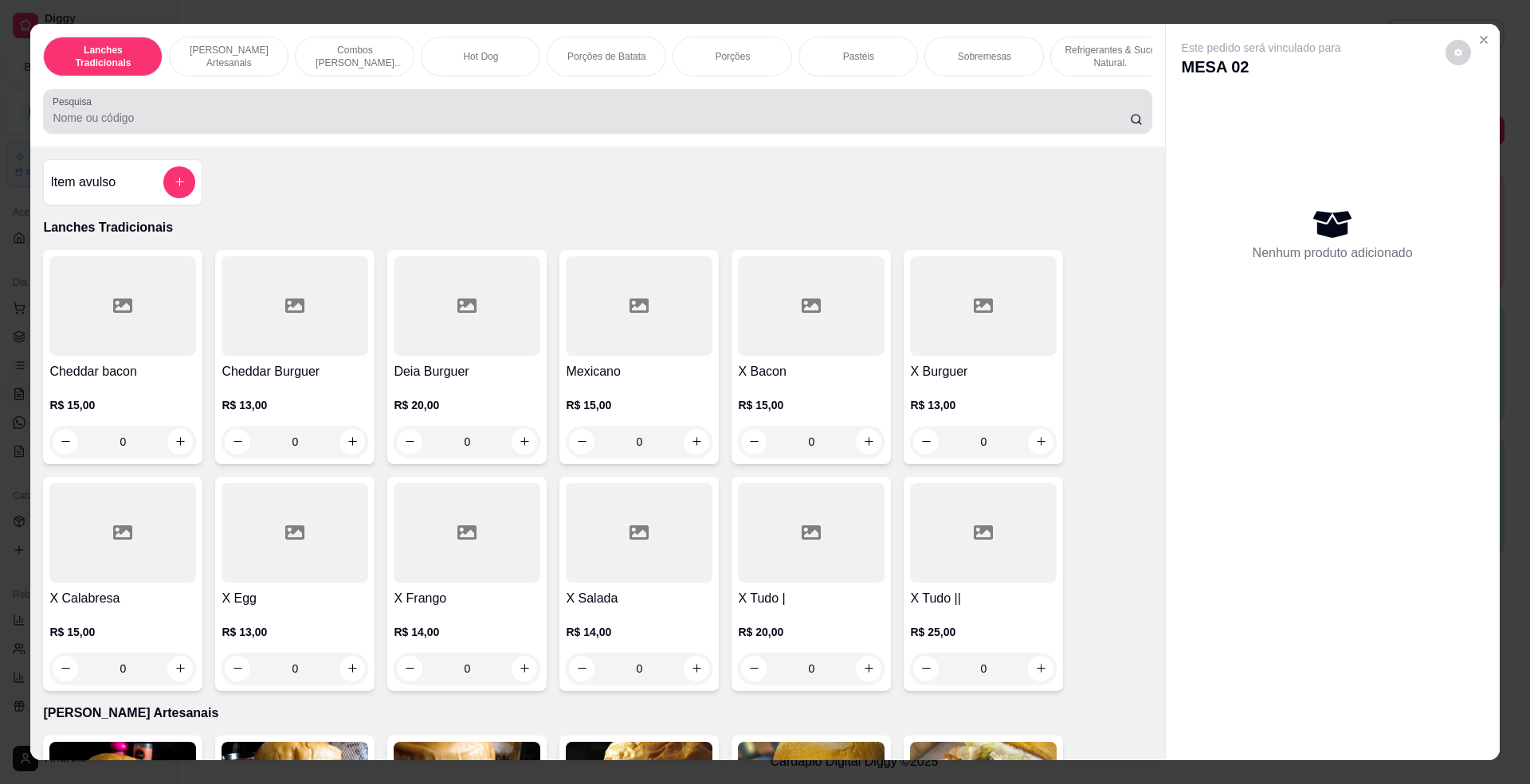
click at [908, 126] on input "Pesquisa" at bounding box center [591, 118] width 1076 height 16
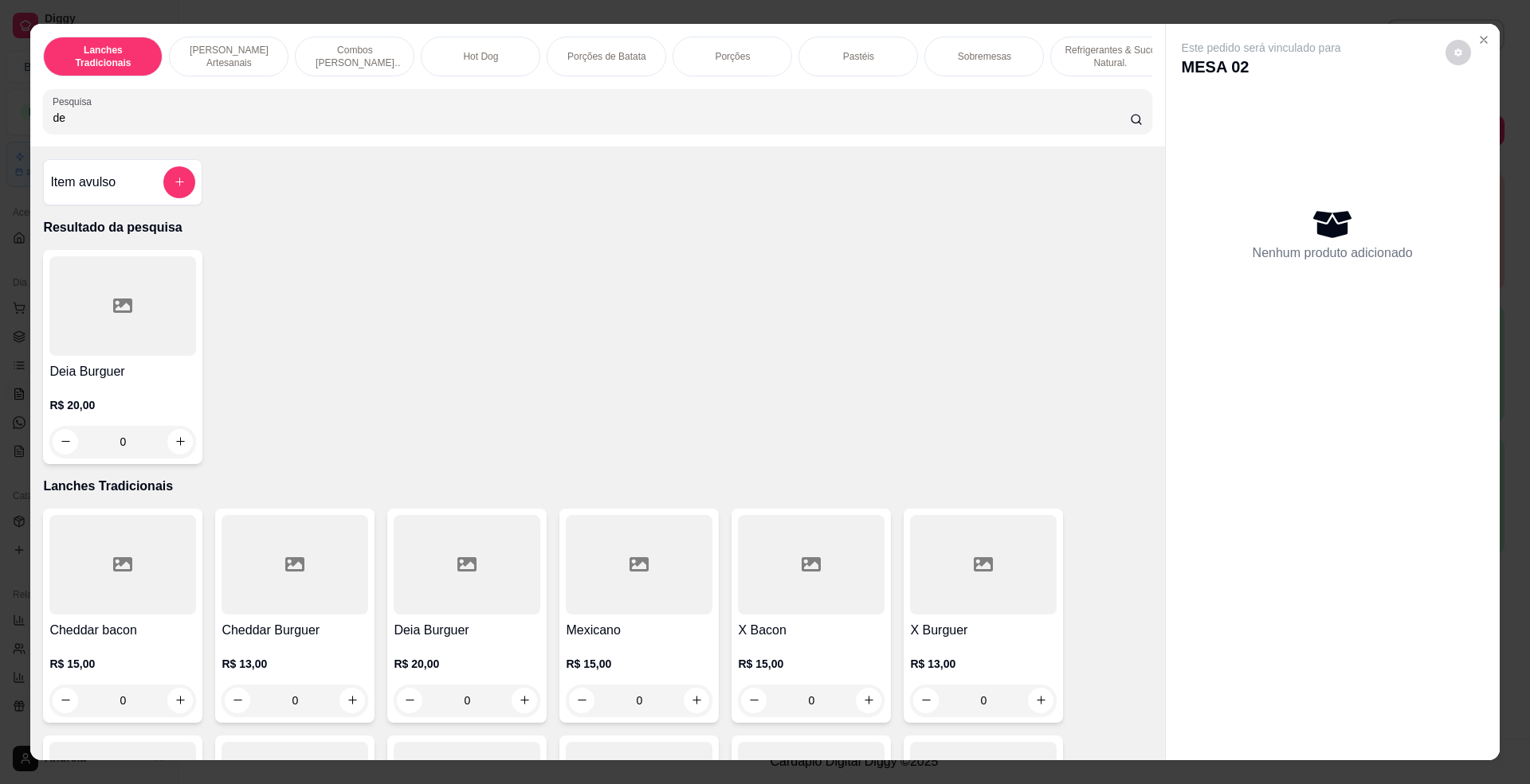
type input "d"
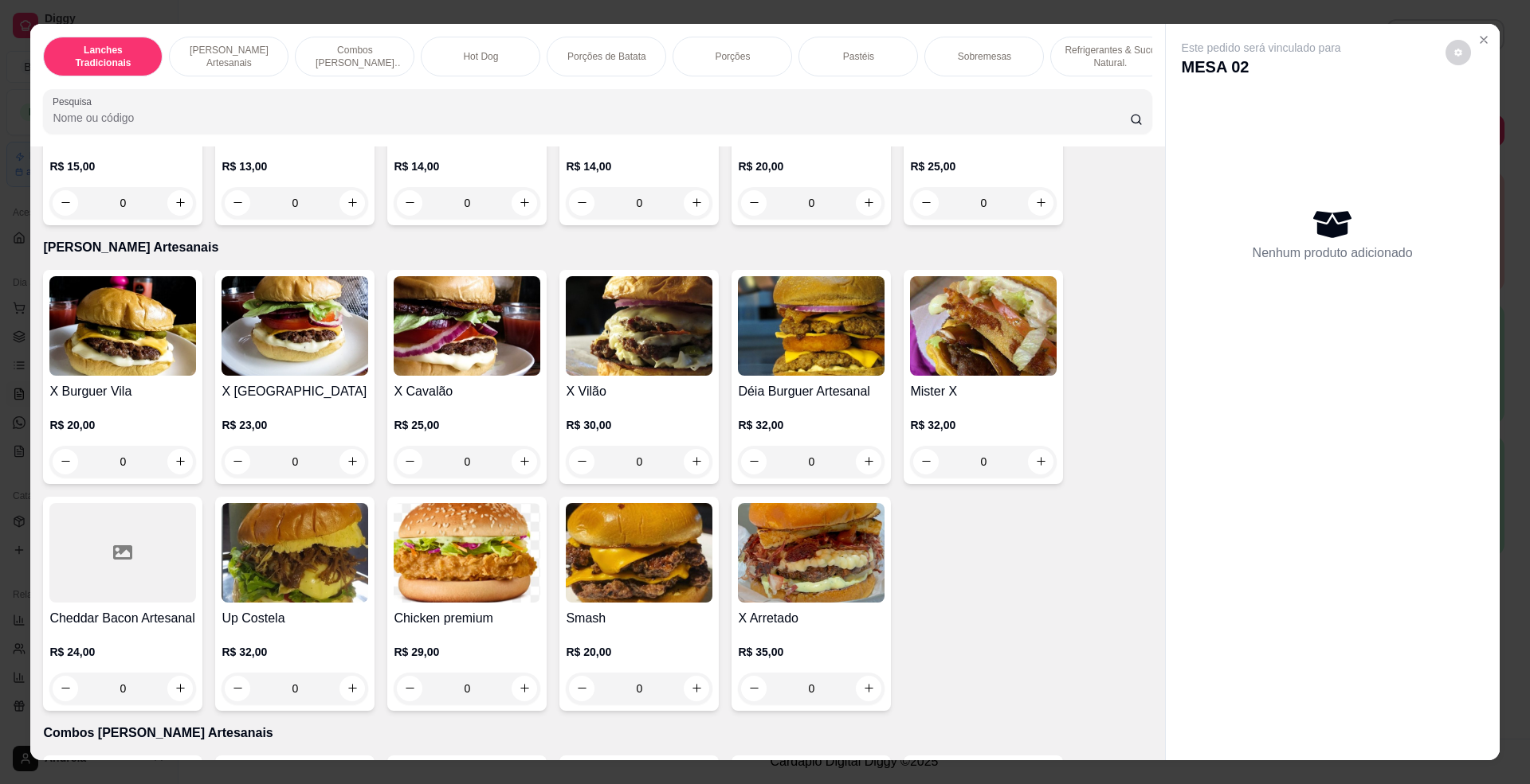
scroll to position [530, 0]
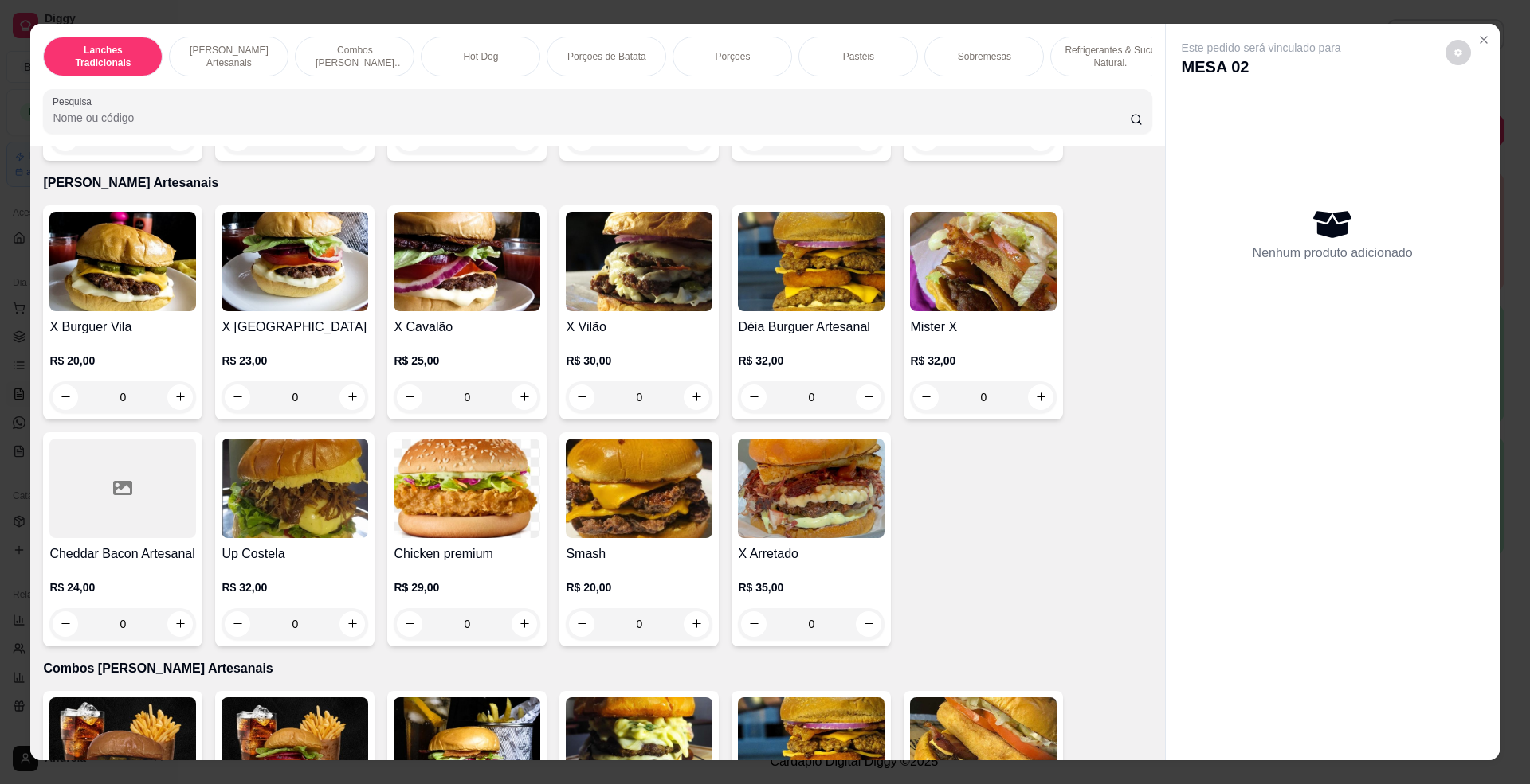
click at [793, 306] on img at bounding box center [810, 262] width 147 height 100
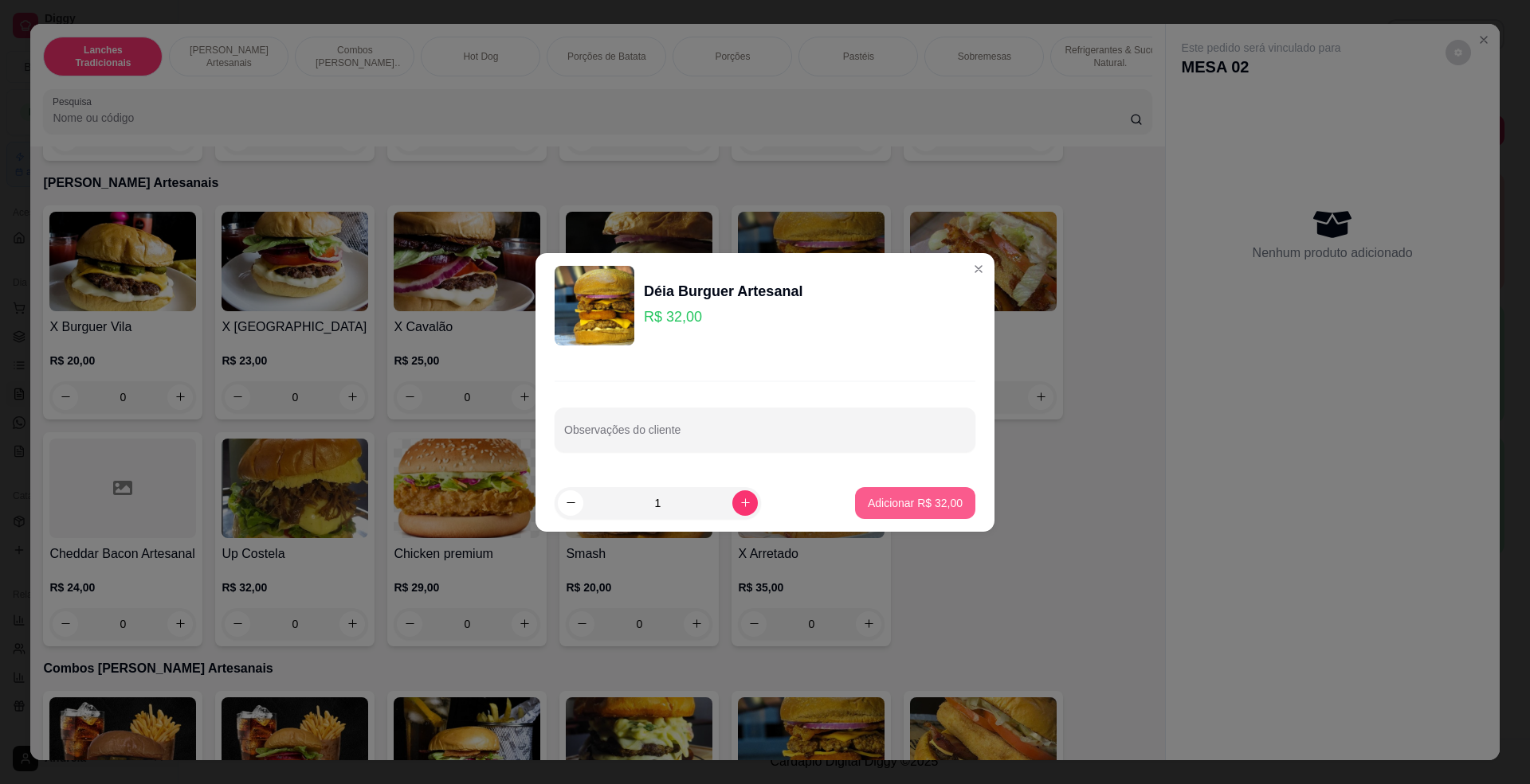
click at [913, 495] on p "Adicionar R$ 32,00" at bounding box center [915, 503] width 95 height 16
type input "1"
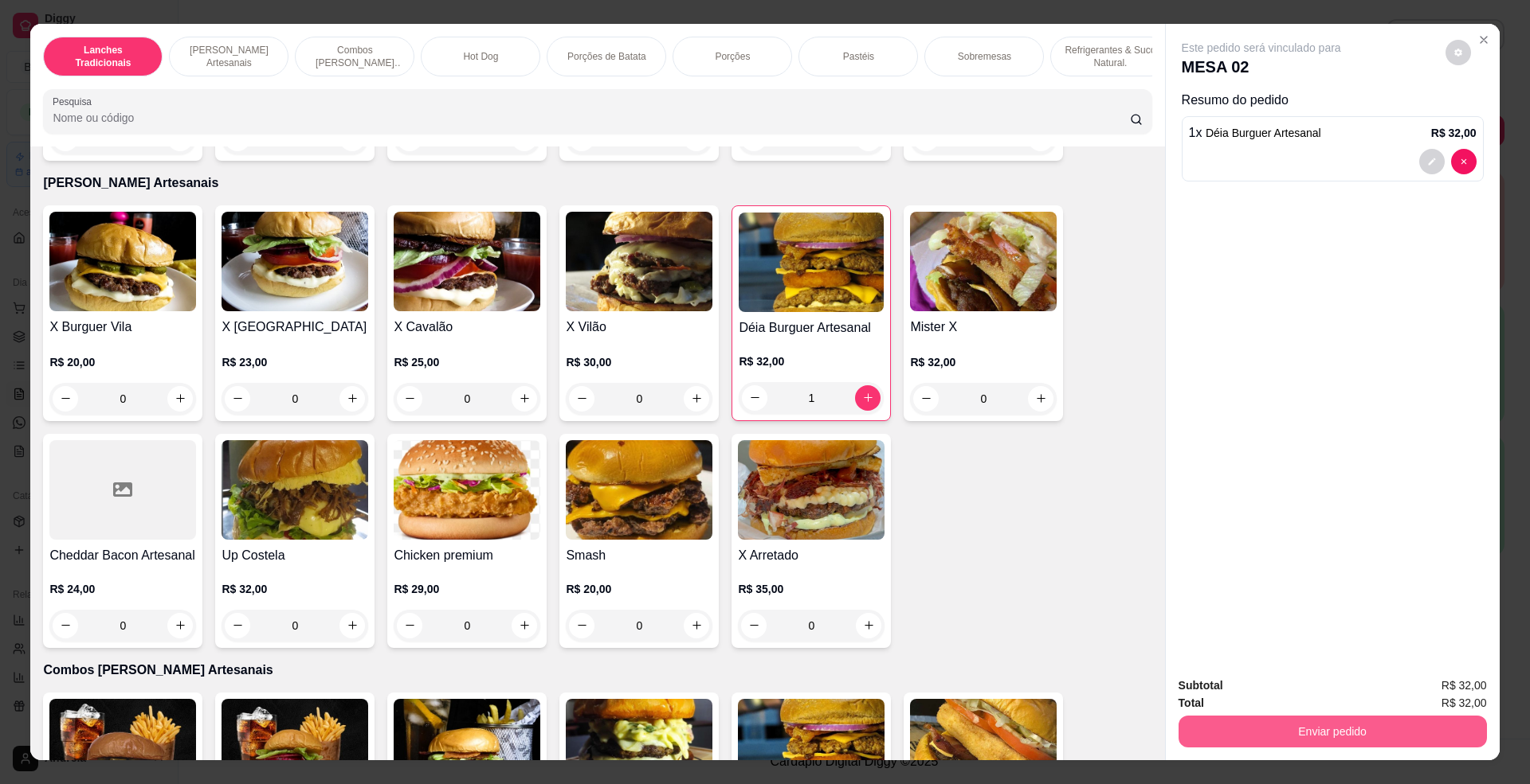
click at [1274, 726] on button "Enviar pedido" at bounding box center [1332, 732] width 308 height 32
click at [1413, 689] on button "Enviar pedido" at bounding box center [1443, 693] width 88 height 30
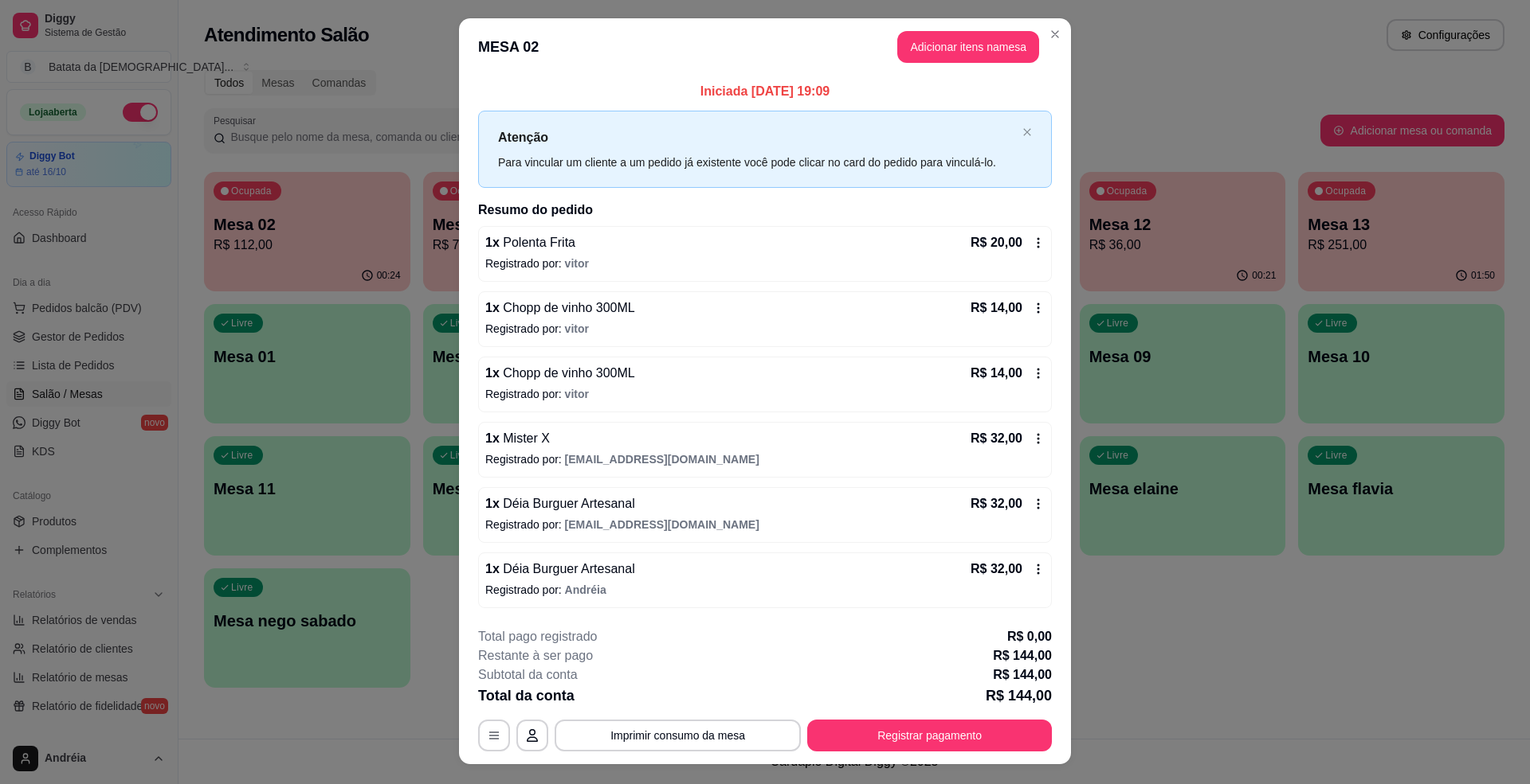
scroll to position [0, 0]
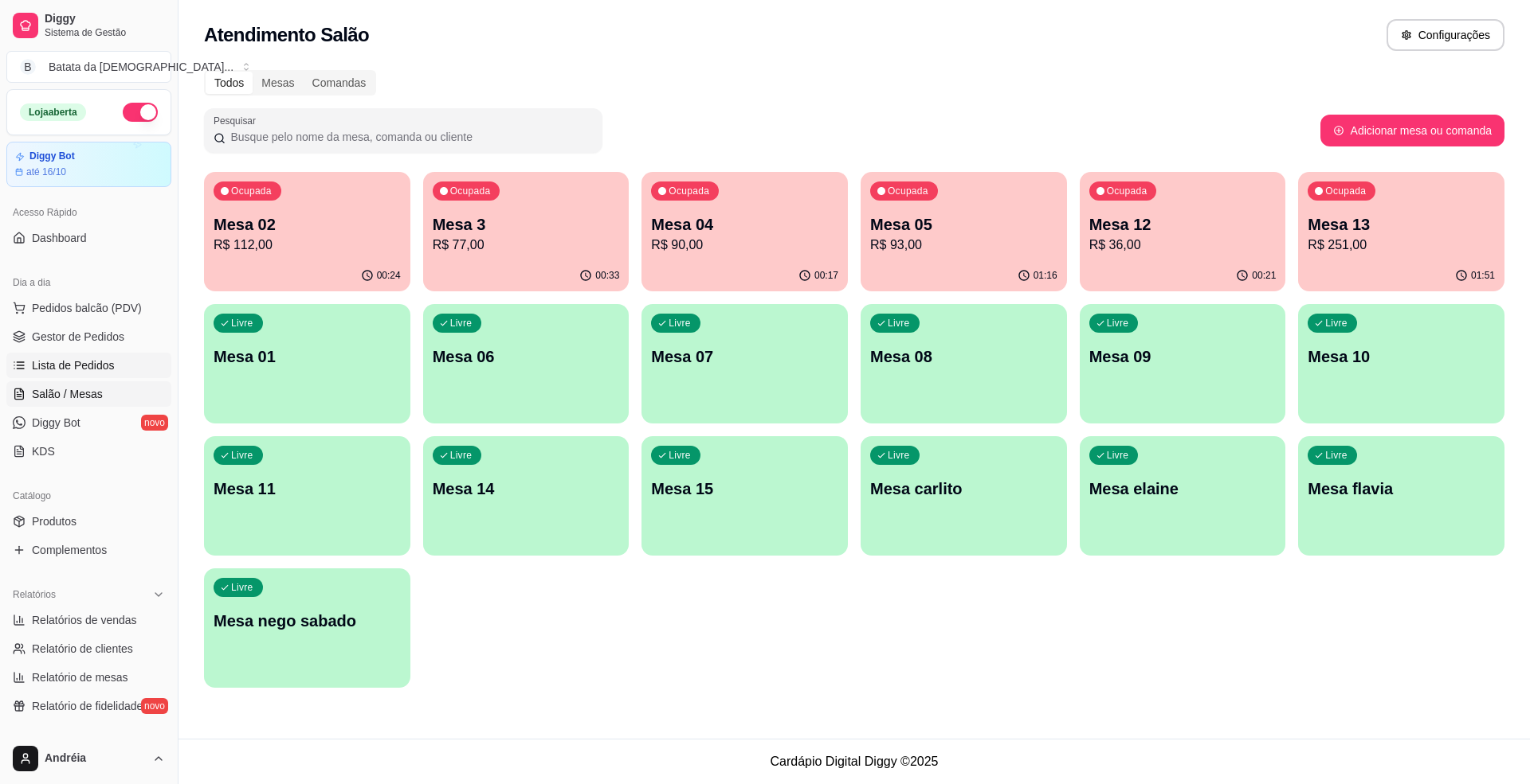
click at [103, 371] on span "Lista de Pedidos" at bounding box center [73, 366] width 83 height 16
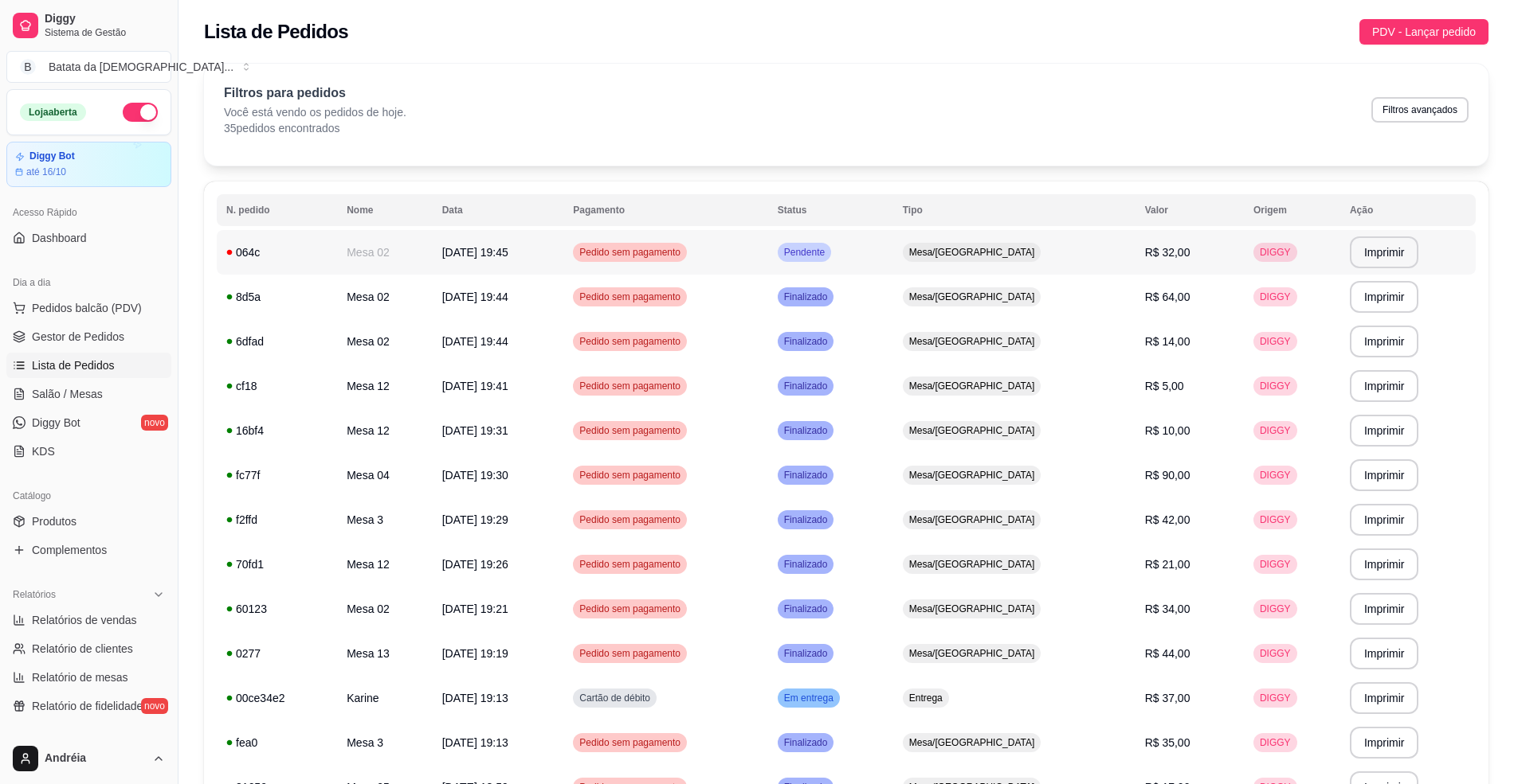
click at [893, 252] on td "Pendente" at bounding box center [831, 252] width 126 height 45
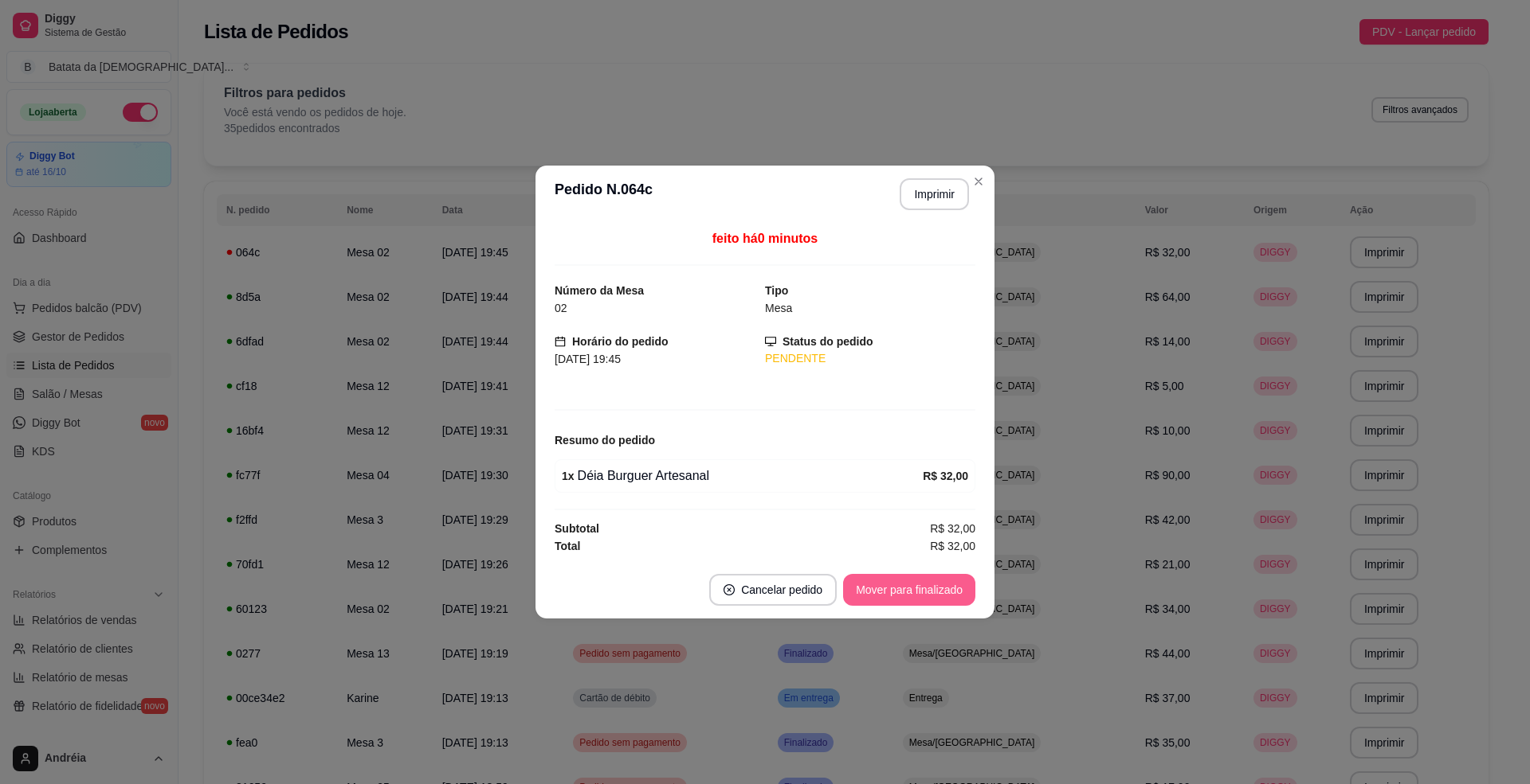
click at [948, 593] on button "Mover para finalizado" at bounding box center [909, 590] width 133 height 32
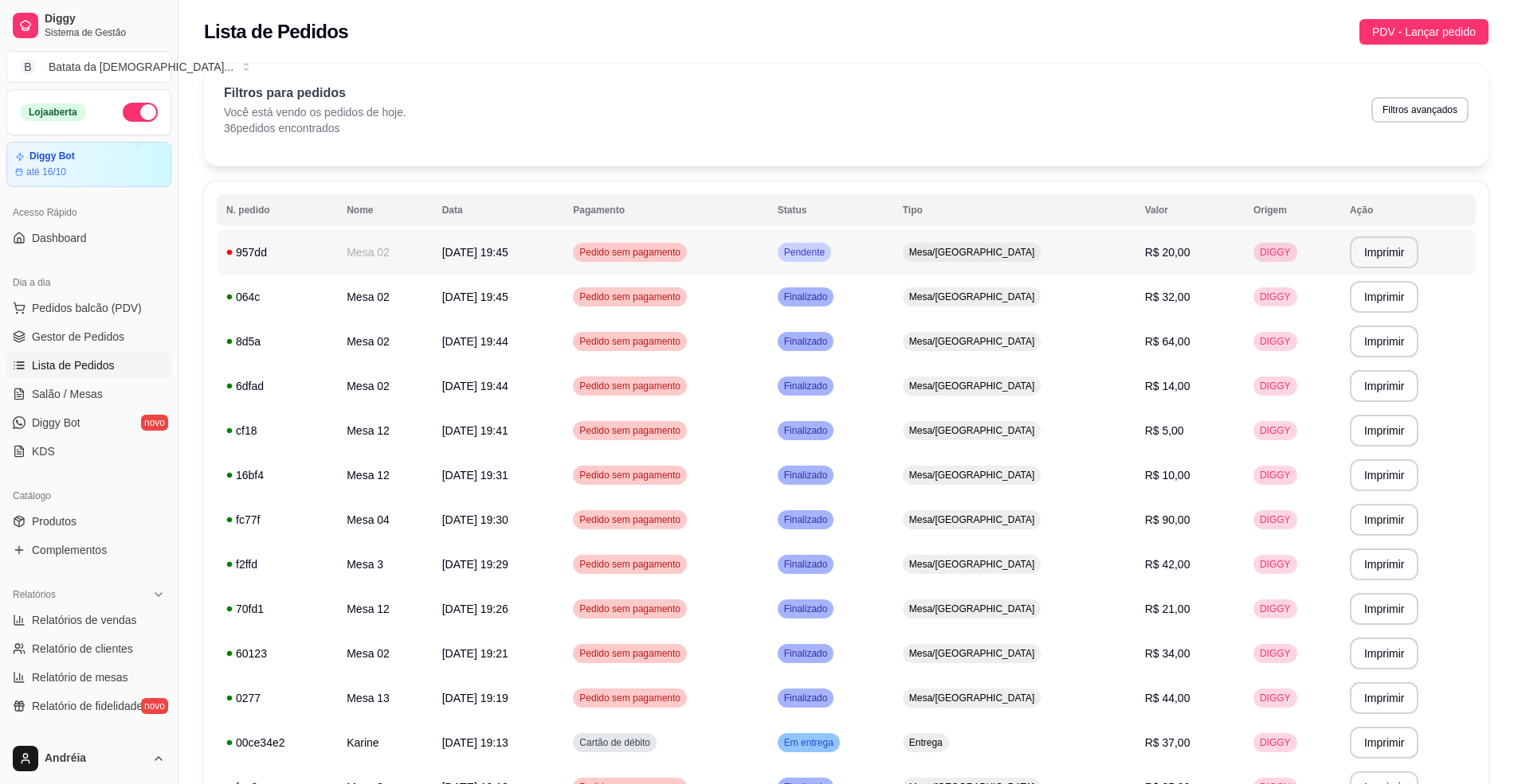
click at [893, 244] on td "Pendente" at bounding box center [831, 252] width 126 height 45
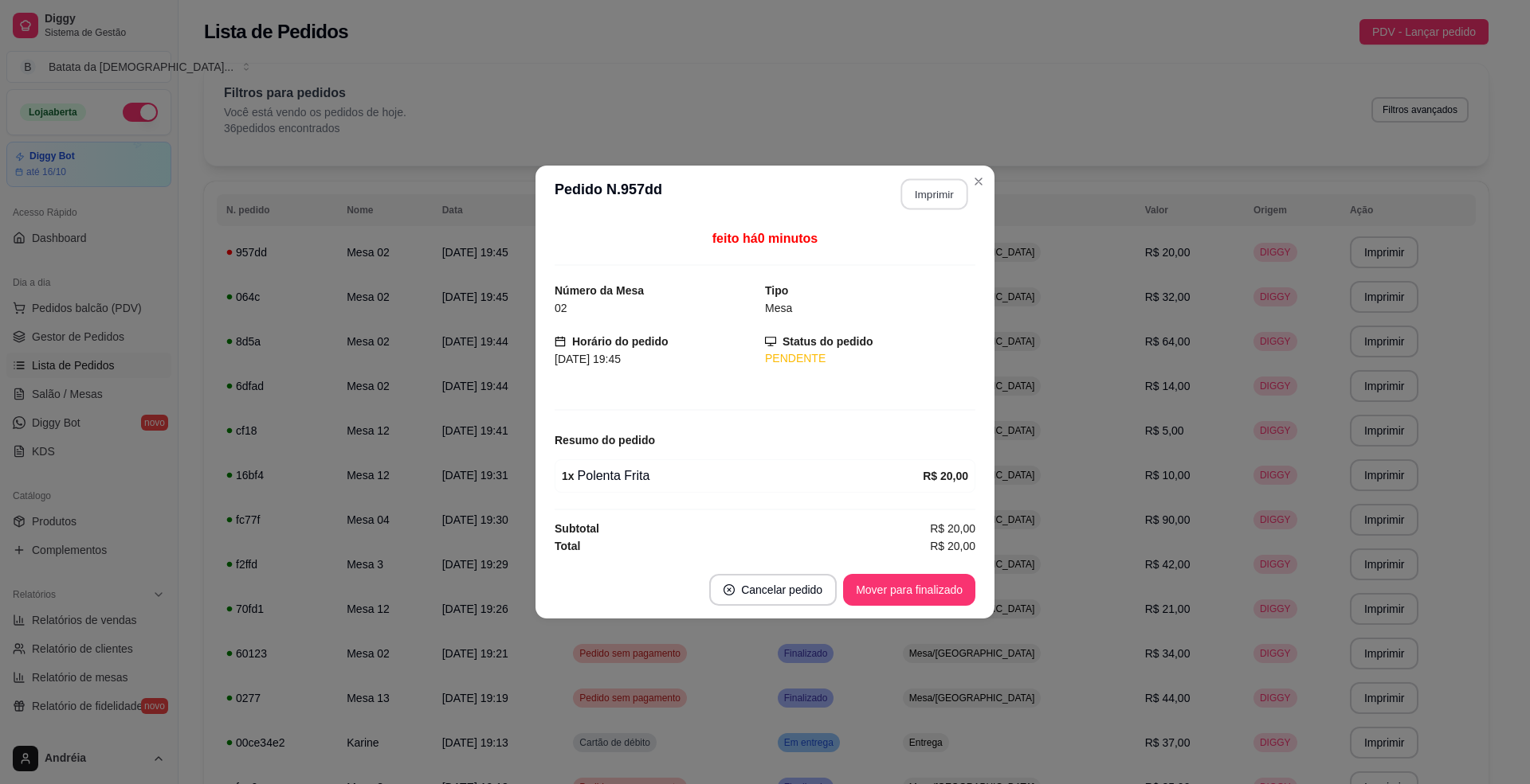
click at [924, 188] on button "Imprimir" at bounding box center [934, 194] width 67 height 31
click at [896, 590] on button "Mover para finalizado" at bounding box center [909, 590] width 133 height 32
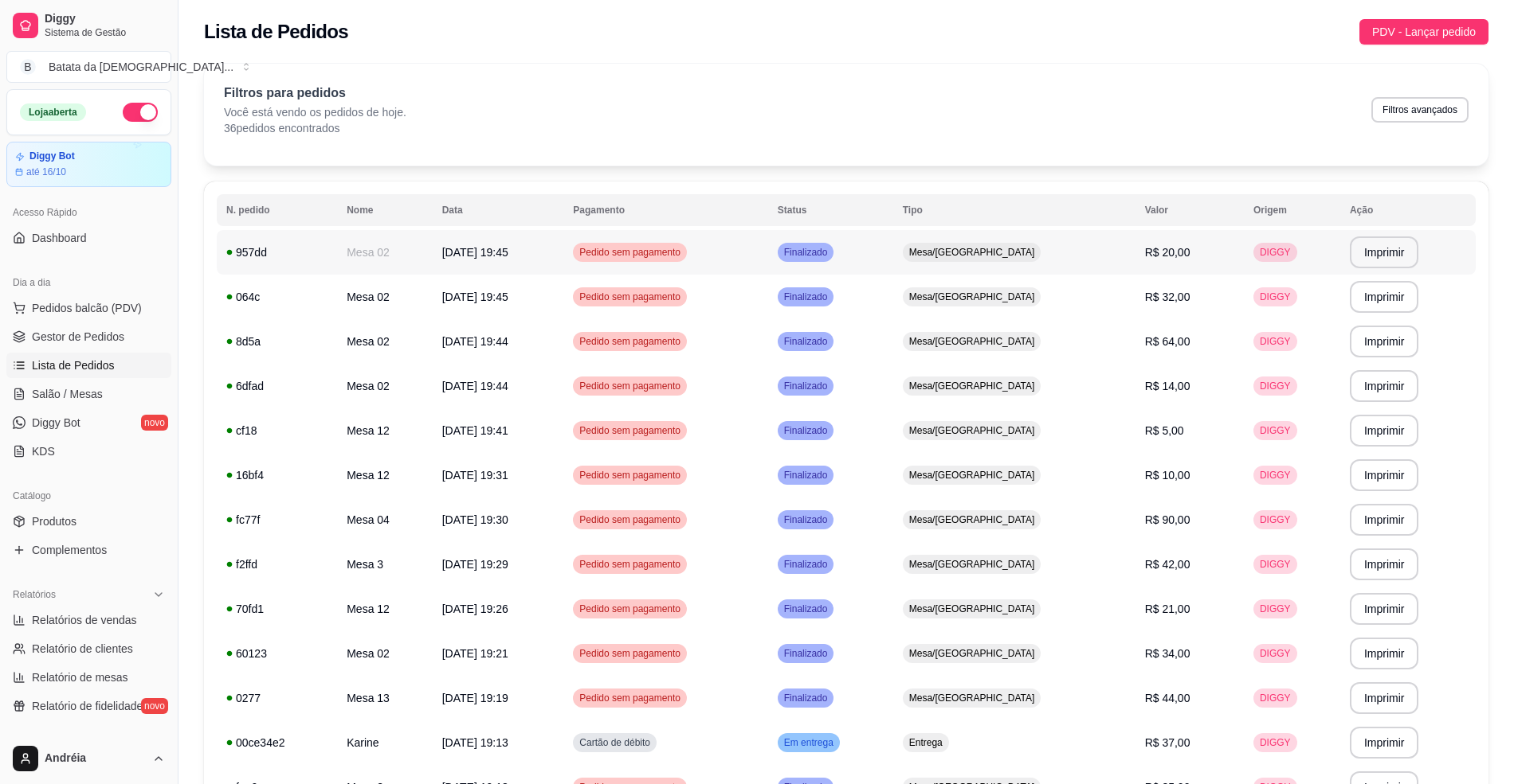
click at [831, 252] on span "Finalizado" at bounding box center [805, 252] width 50 height 13
click at [113, 349] on link "Gestor de Pedidos" at bounding box center [88, 337] width 164 height 26
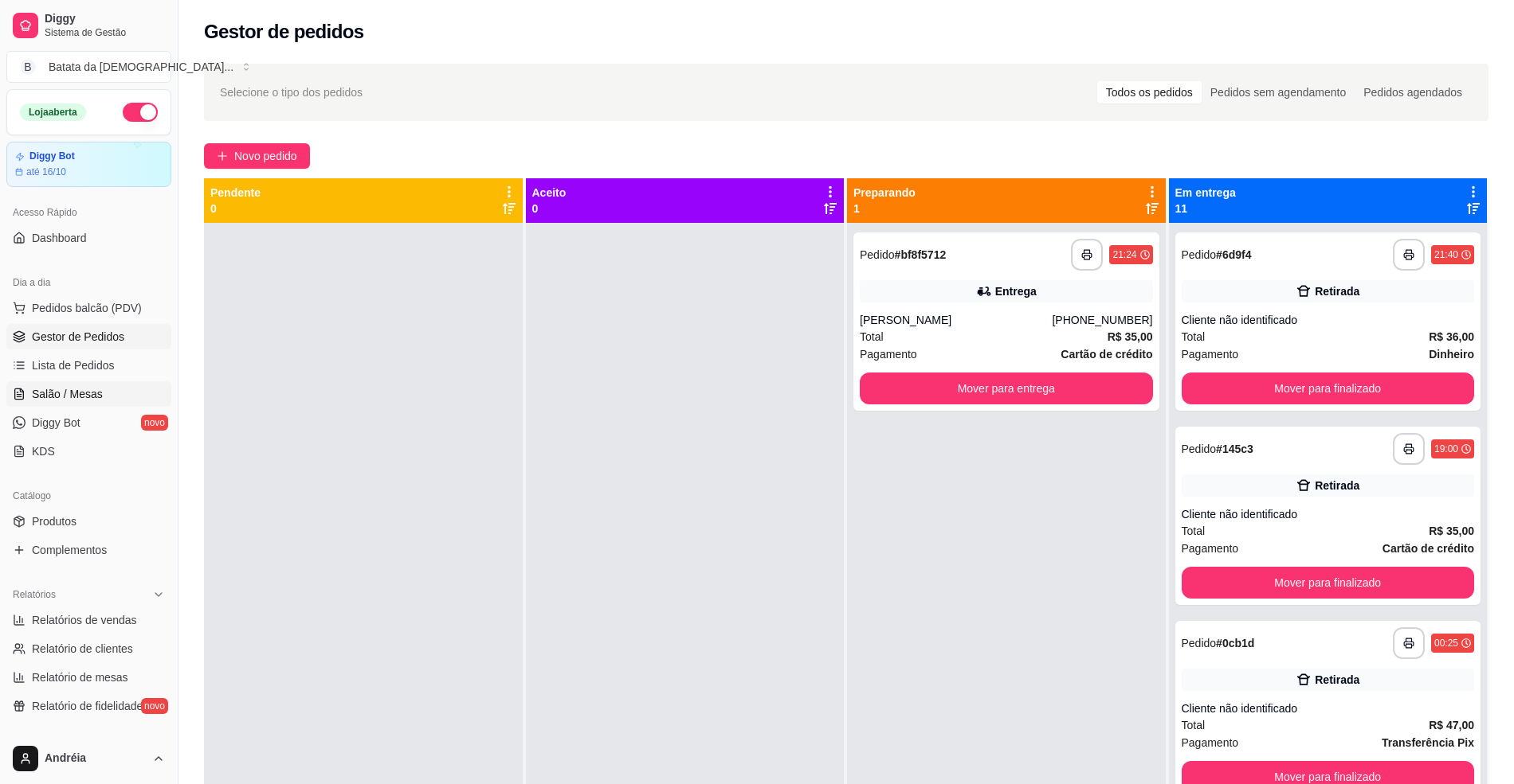
click at [103, 389] on link "Salão / Mesas" at bounding box center [88, 394] width 164 height 26
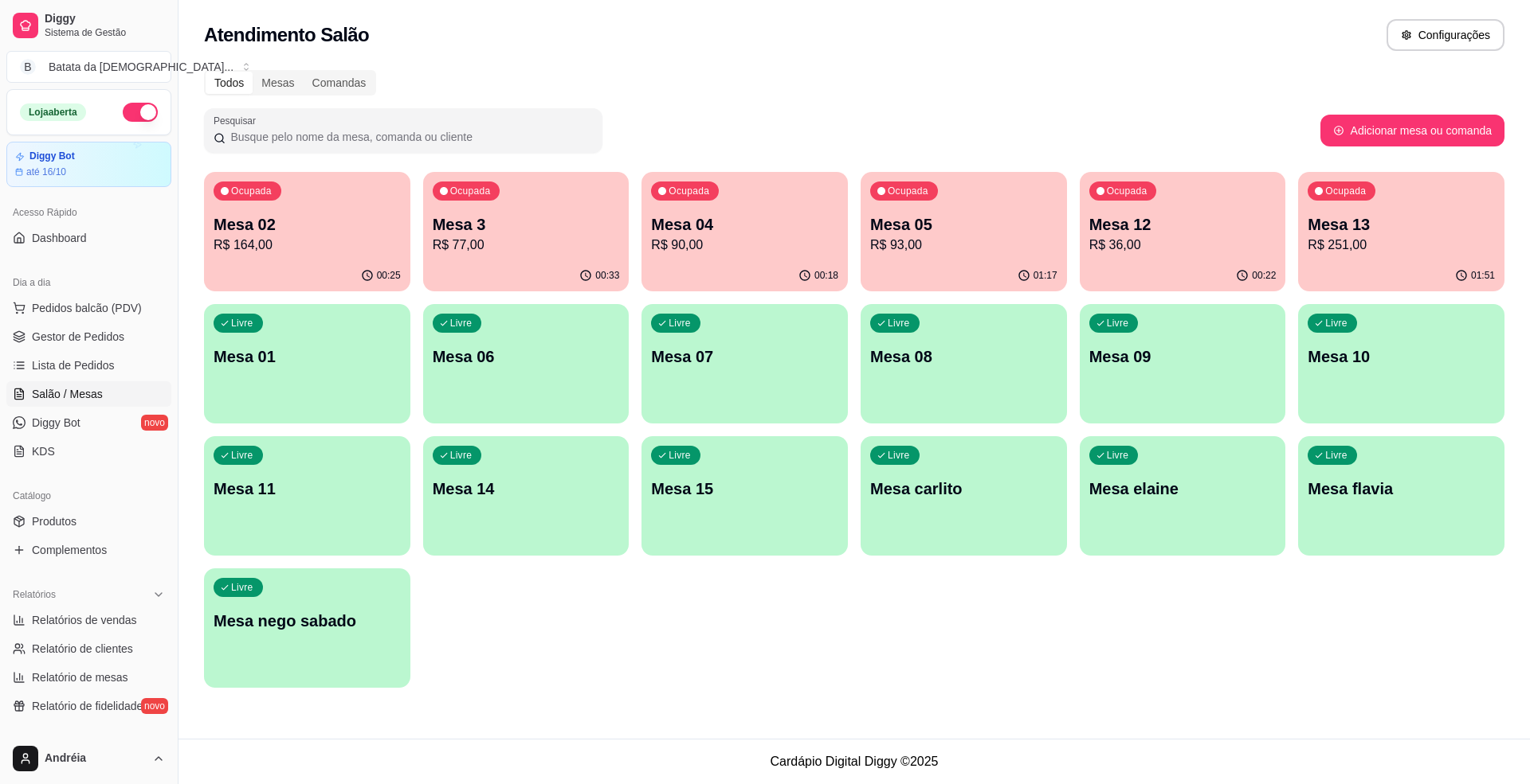
click at [338, 199] on div "Ocupada Mesa 02 R$ 164,00" at bounding box center [307, 216] width 206 height 89
click at [559, 236] on p "R$ 77,00" at bounding box center [526, 245] width 181 height 18
click at [1128, 240] on p "R$ 36,00" at bounding box center [1182, 245] width 181 height 18
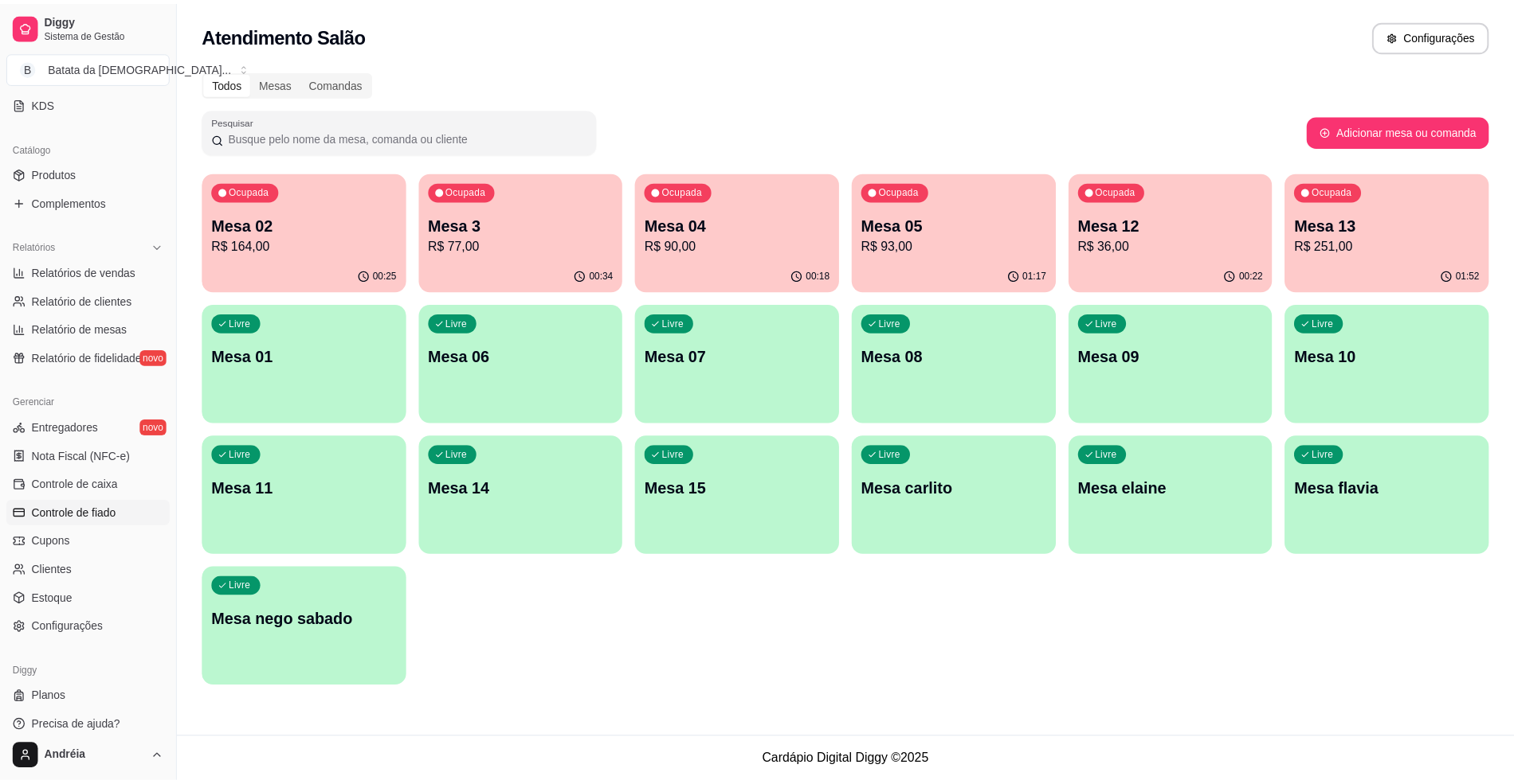
scroll to position [362, 0]
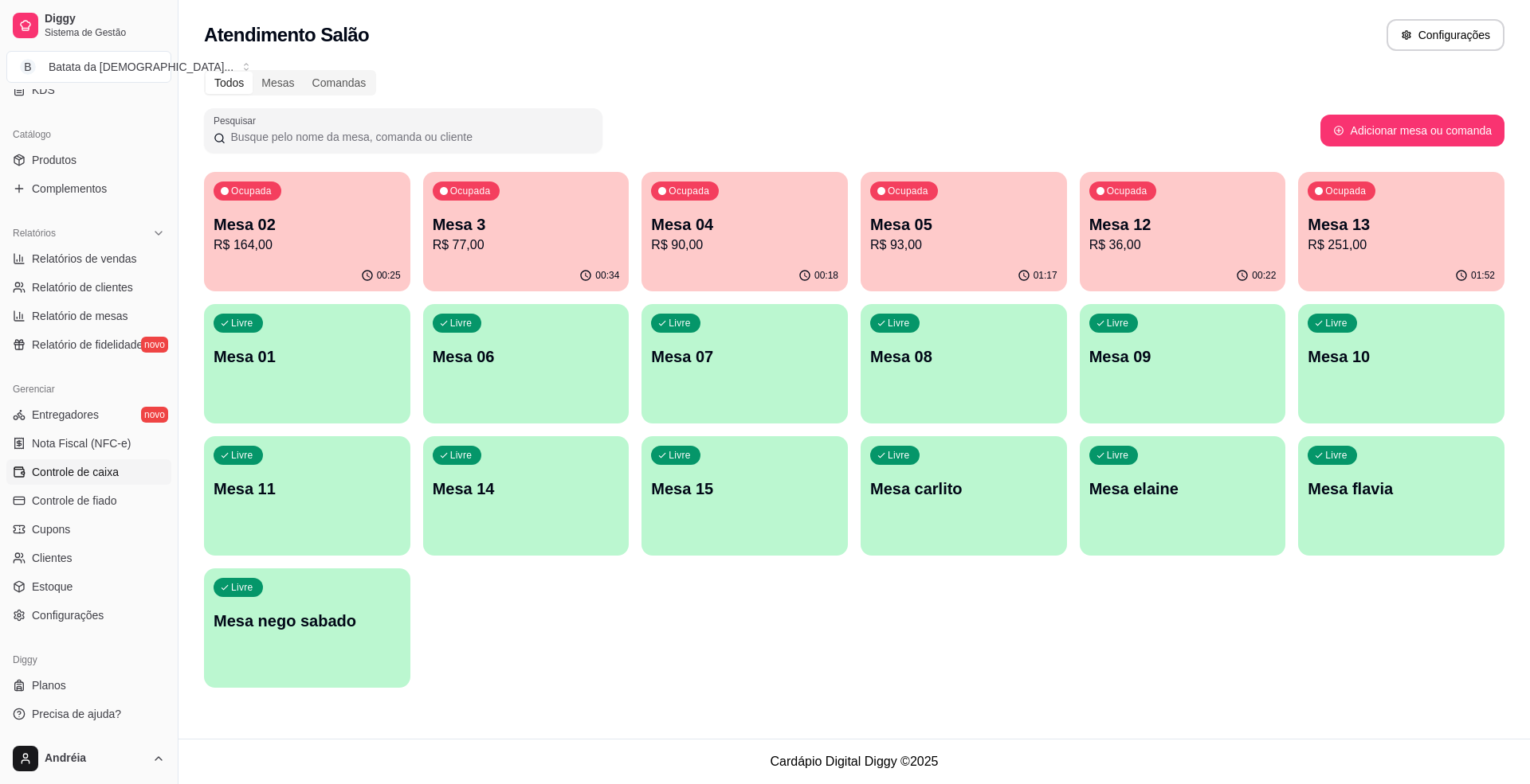
click at [83, 472] on span "Controle de caixa" at bounding box center [75, 472] width 87 height 16
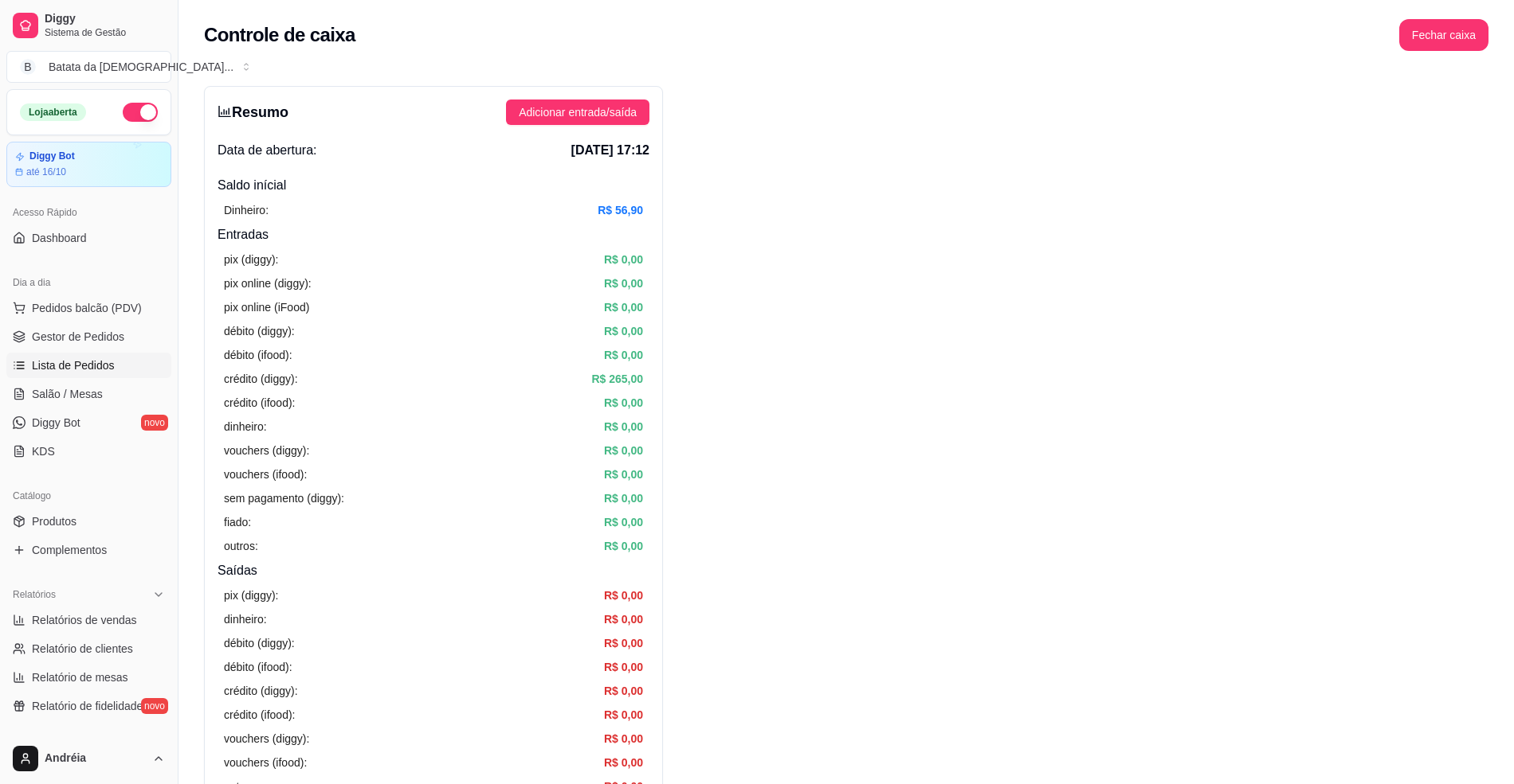
click at [77, 361] on span "Lista de Pedidos" at bounding box center [73, 366] width 83 height 16
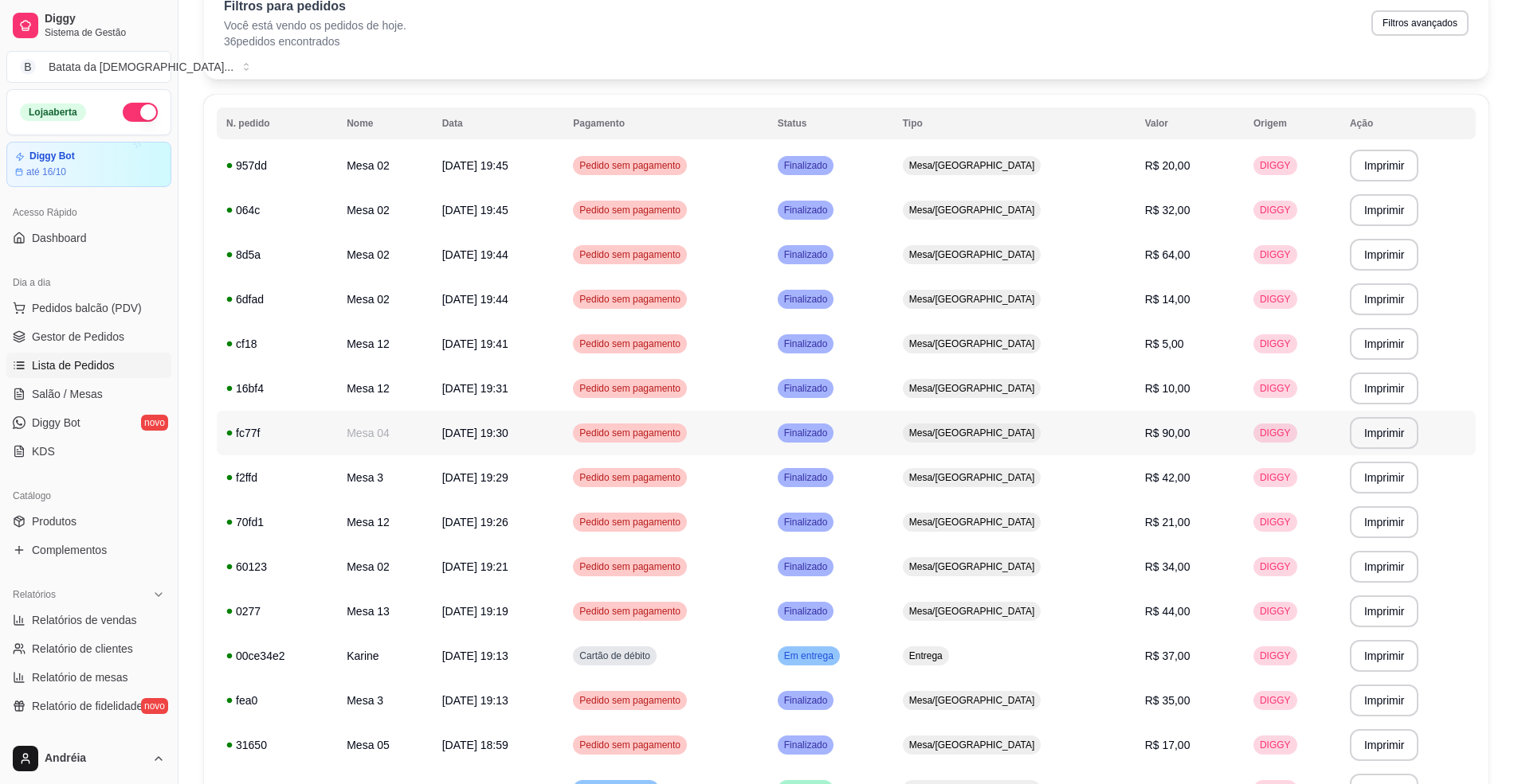
scroll to position [50, 0]
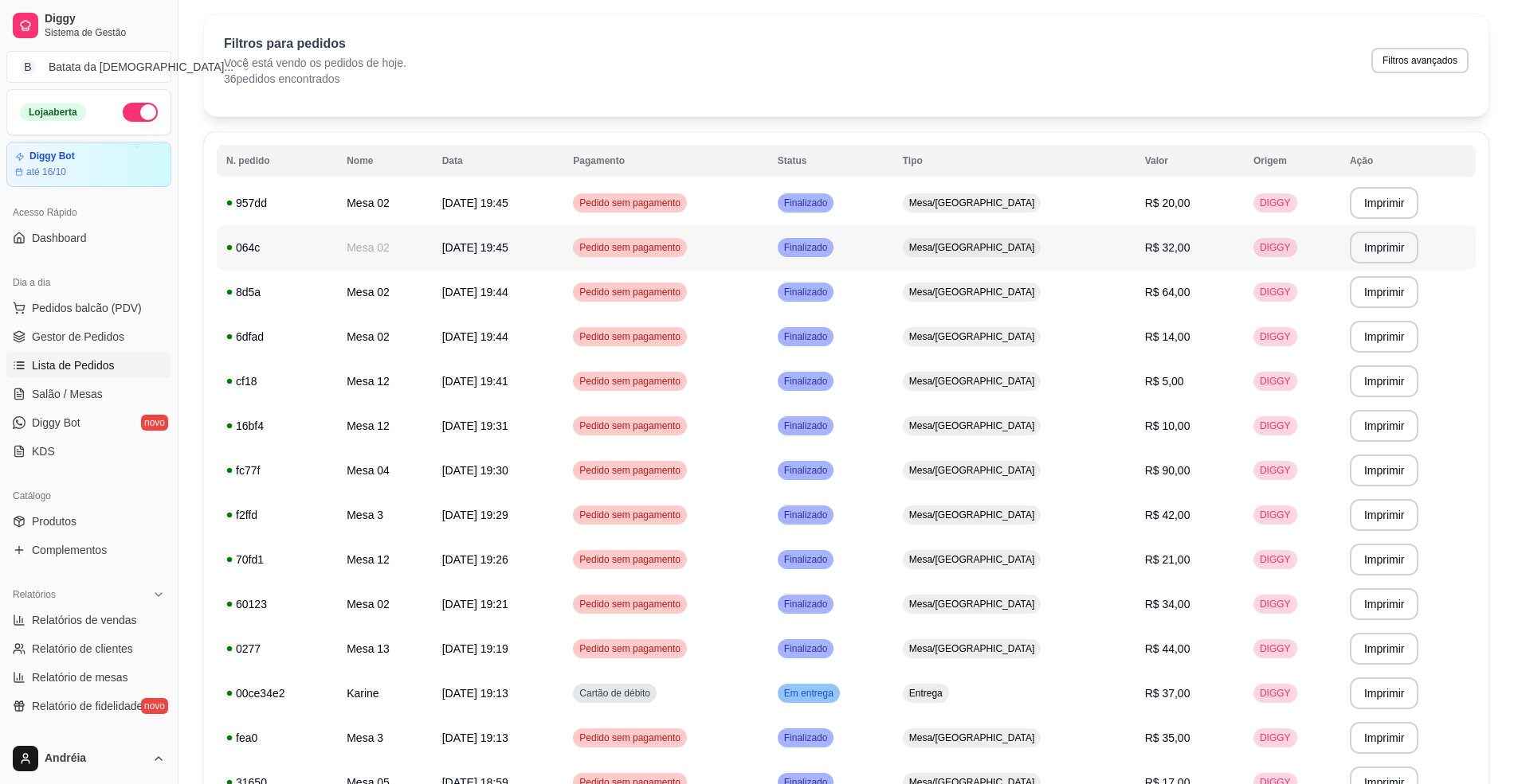
click at [1102, 249] on td "Mesa/[GEOGRAPHIC_DATA]" at bounding box center [1014, 247] width 242 height 45
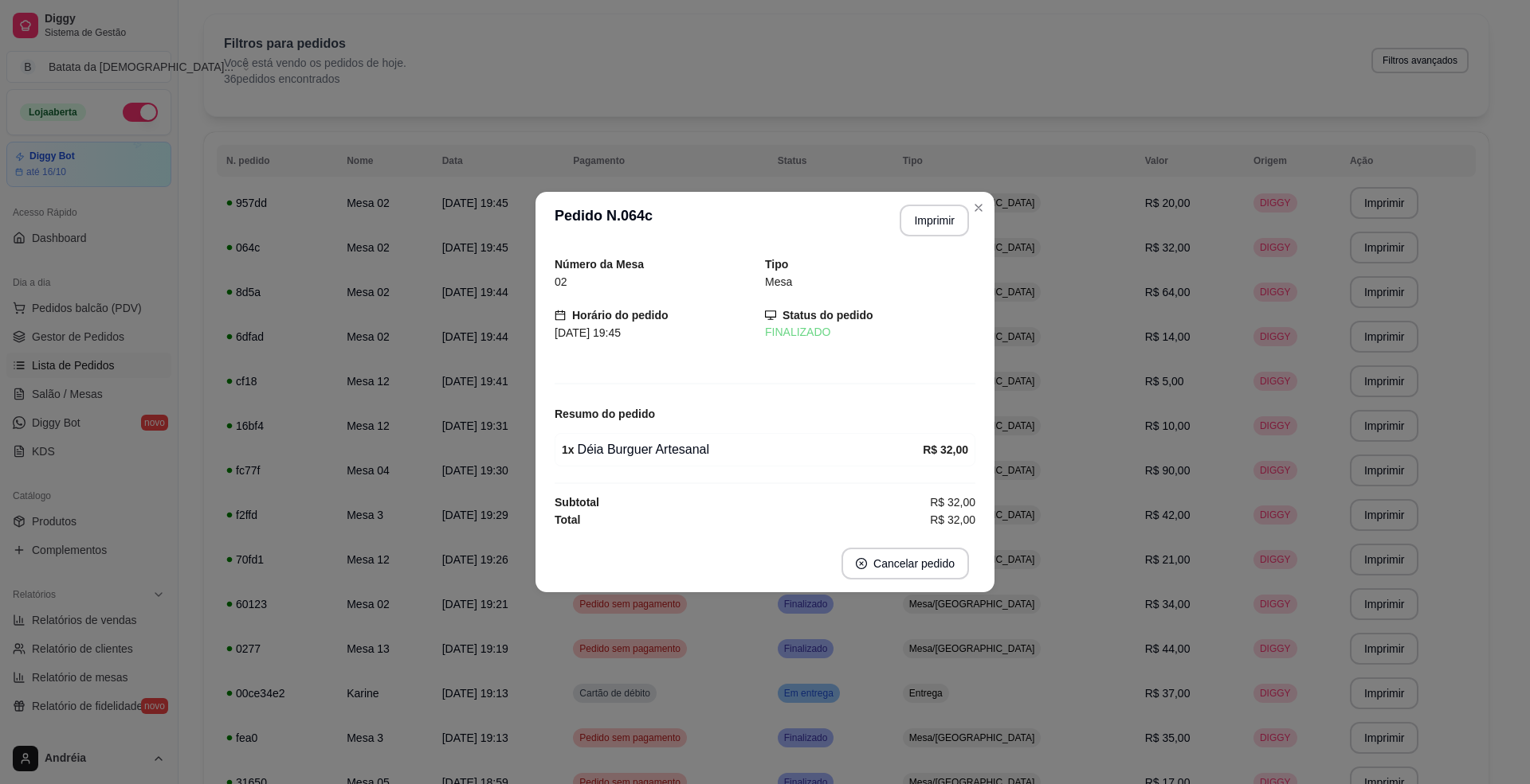
click at [992, 205] on header "**********" at bounding box center [765, 221] width 459 height 58
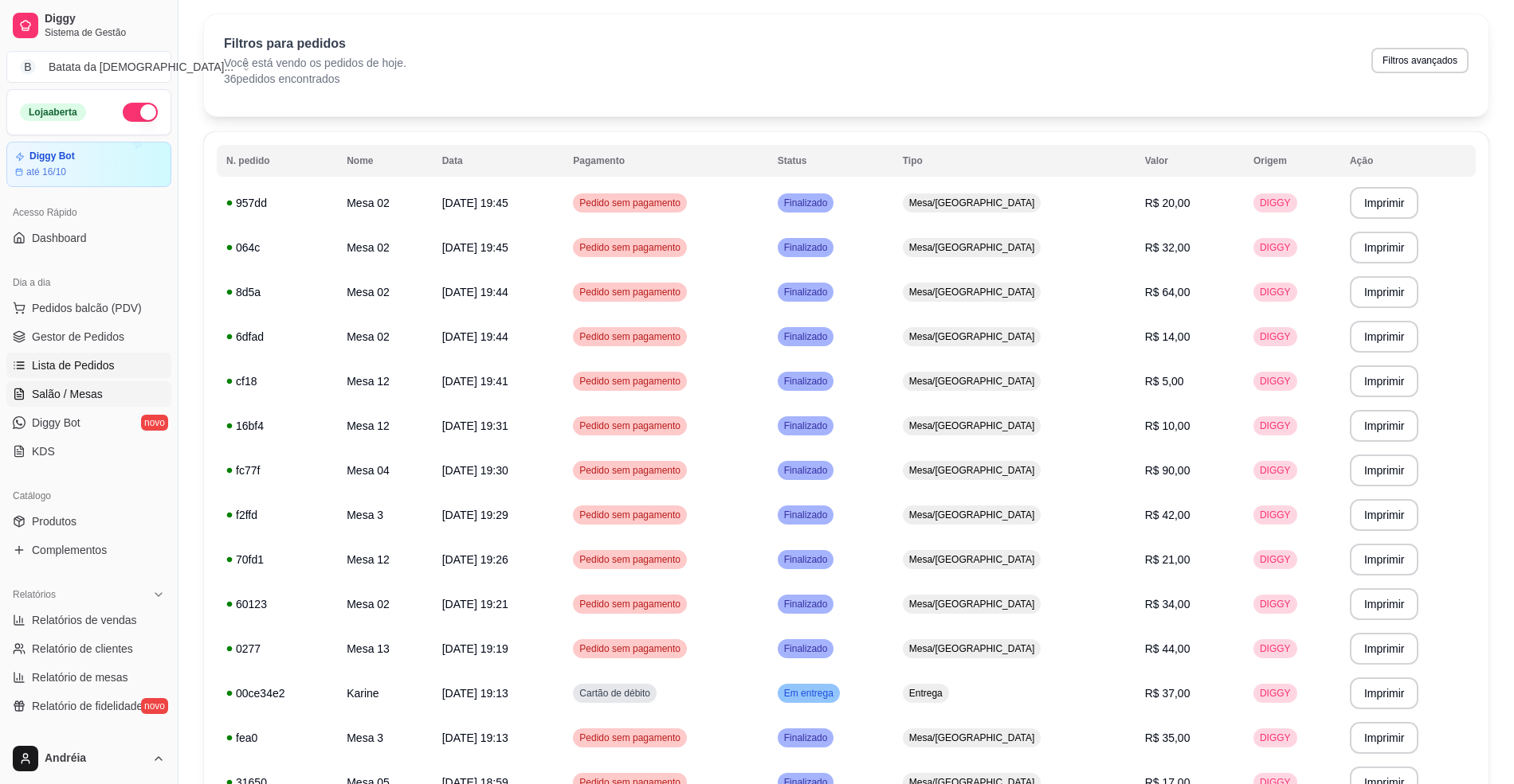
click at [55, 399] on span "Salão / Mesas" at bounding box center [67, 394] width 71 height 16
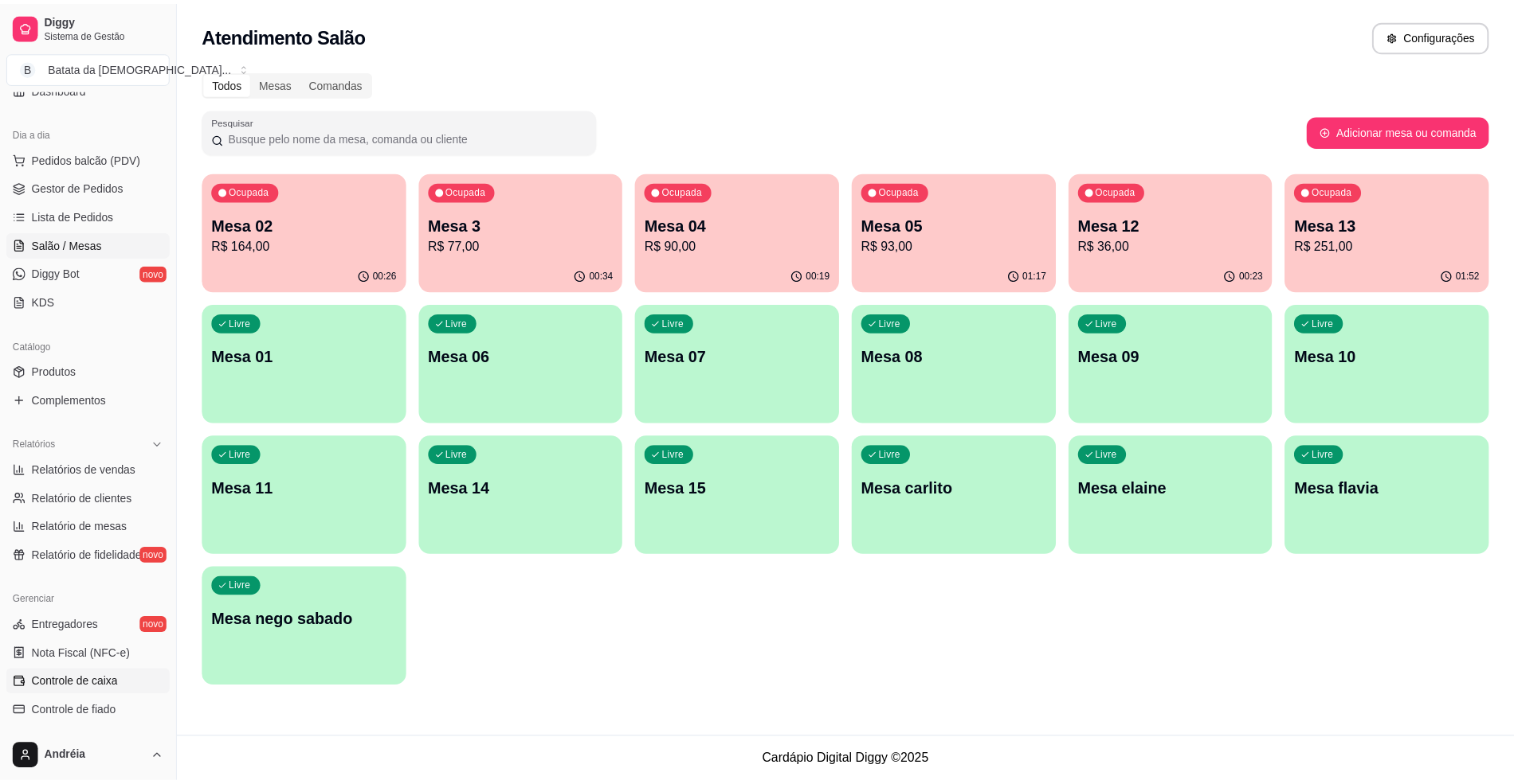
scroll to position [43, 0]
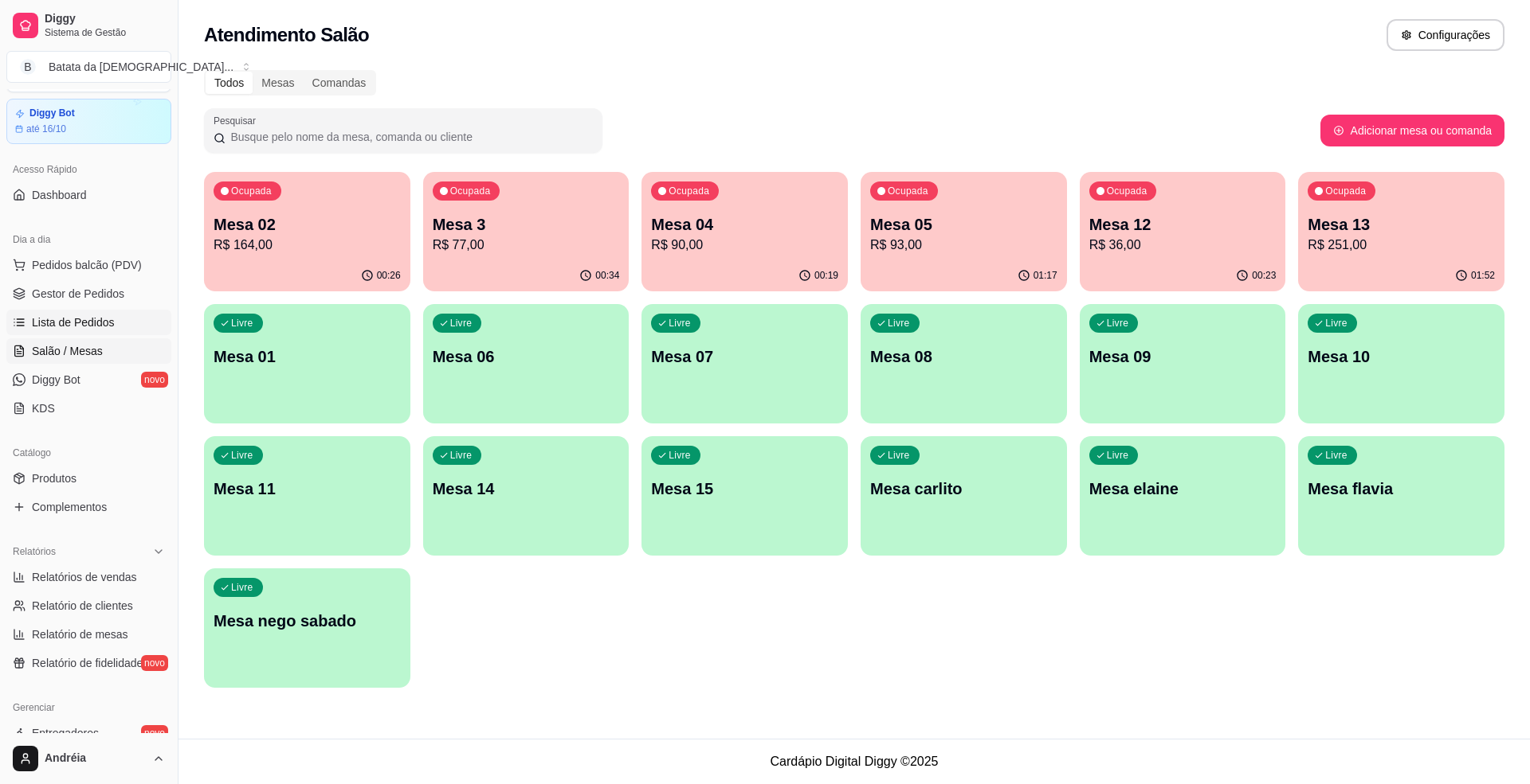
click at [93, 316] on span "Lista de Pedidos" at bounding box center [73, 323] width 83 height 16
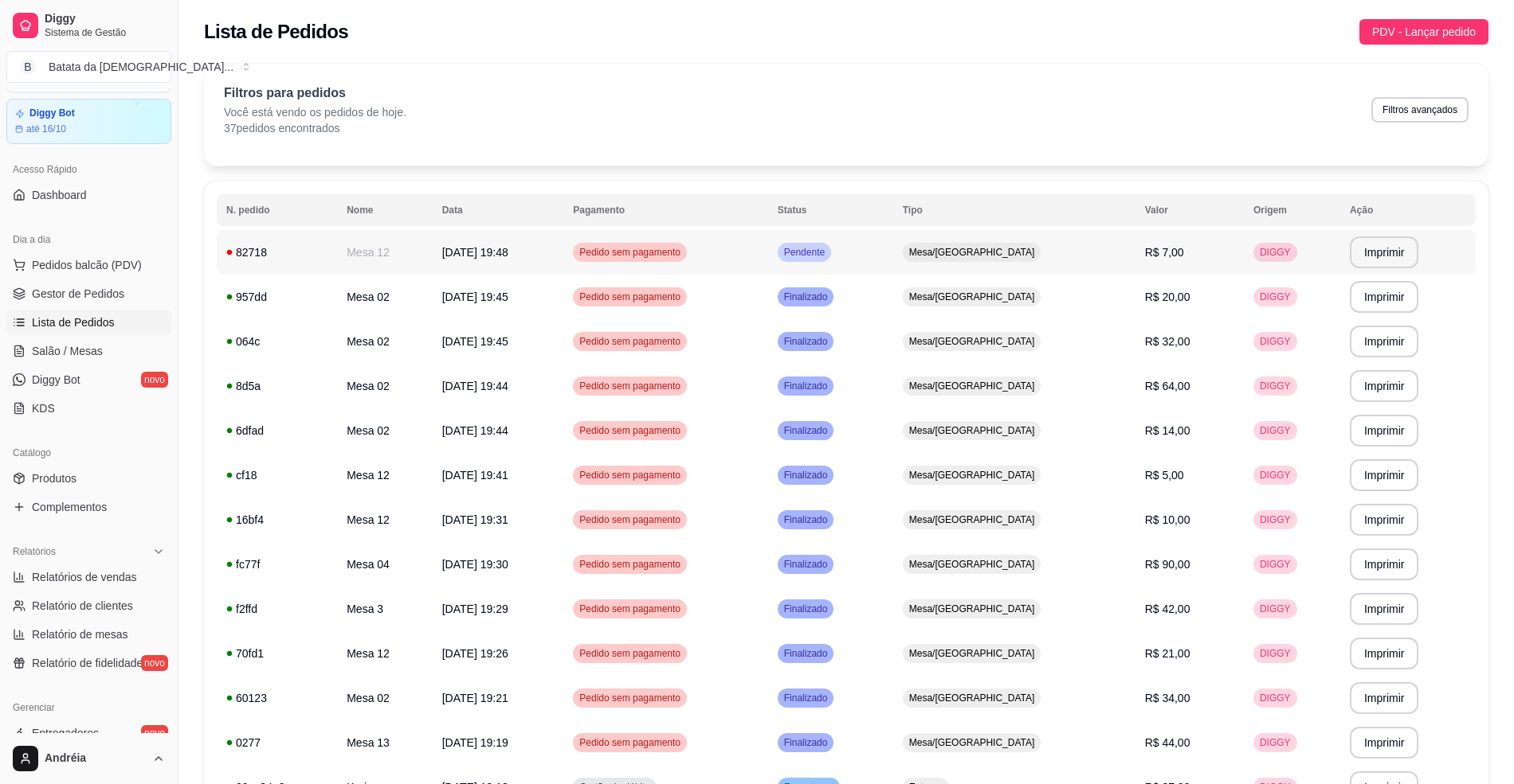
click at [831, 261] on div "Pendente" at bounding box center [804, 252] width 54 height 19
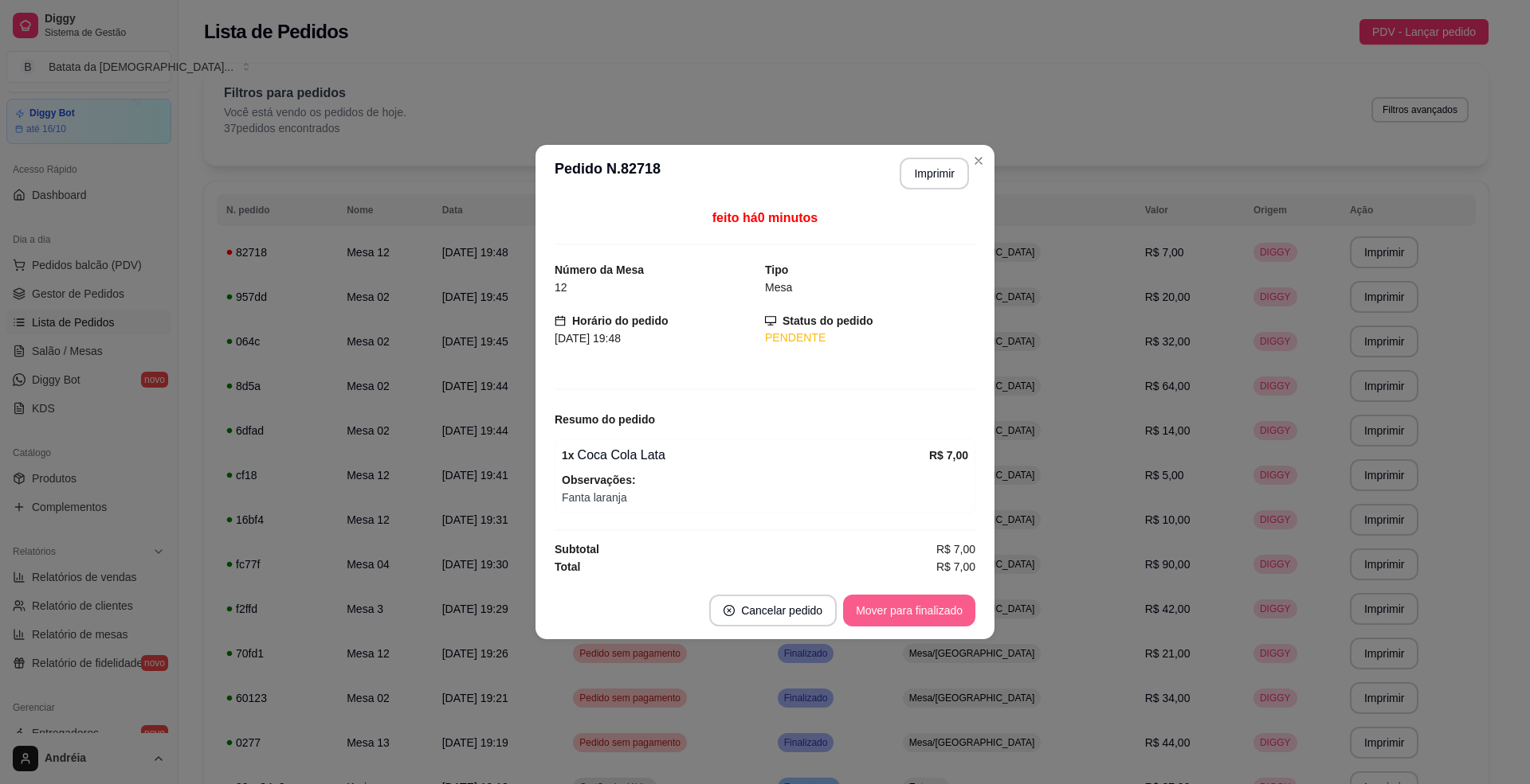
click at [921, 617] on button "Mover para finalizado" at bounding box center [909, 611] width 133 height 32
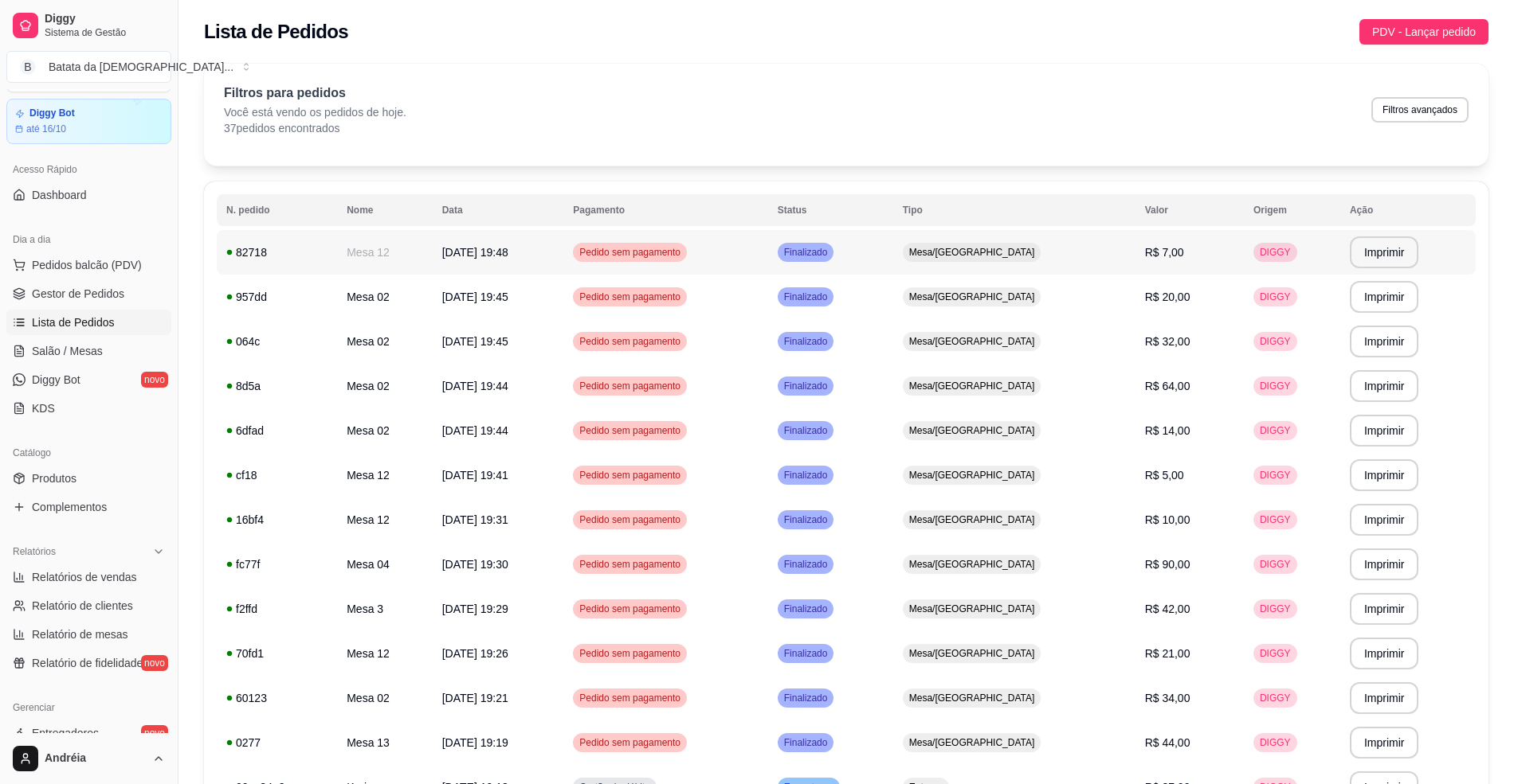
click at [893, 260] on td "Finalizado" at bounding box center [831, 252] width 126 height 45
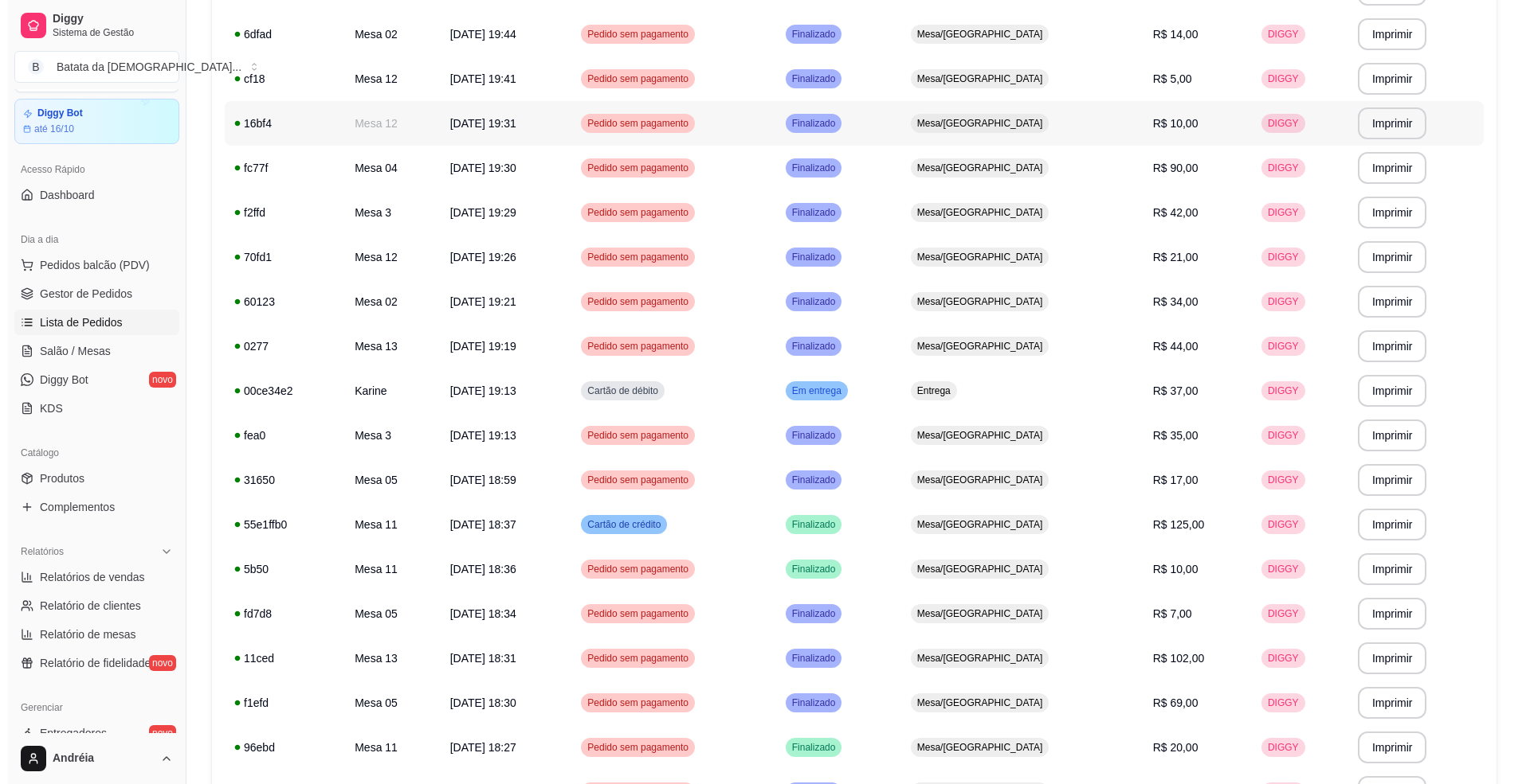
scroll to position [424, 0]
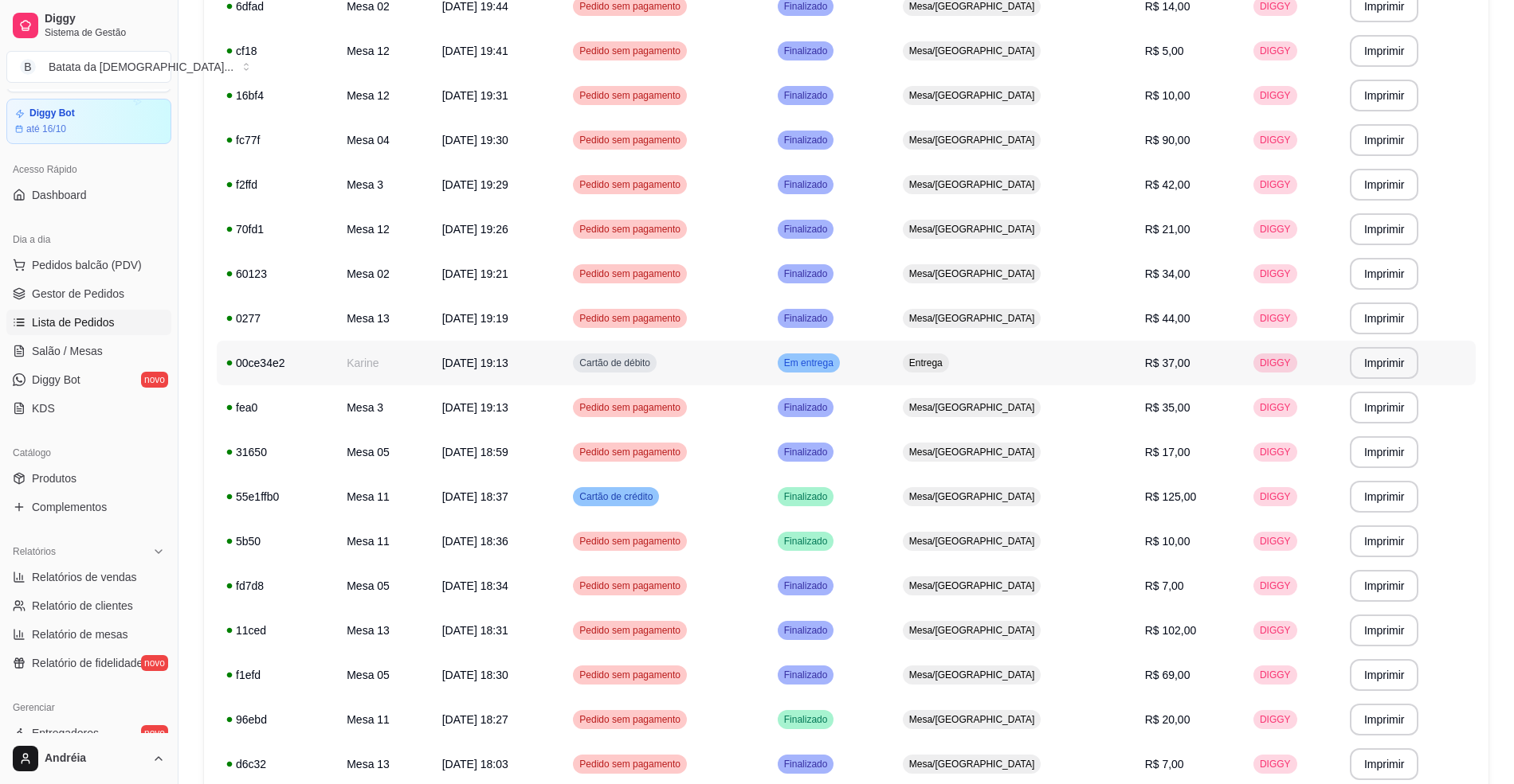
click at [974, 354] on td "Entrega" at bounding box center [1014, 363] width 242 height 45
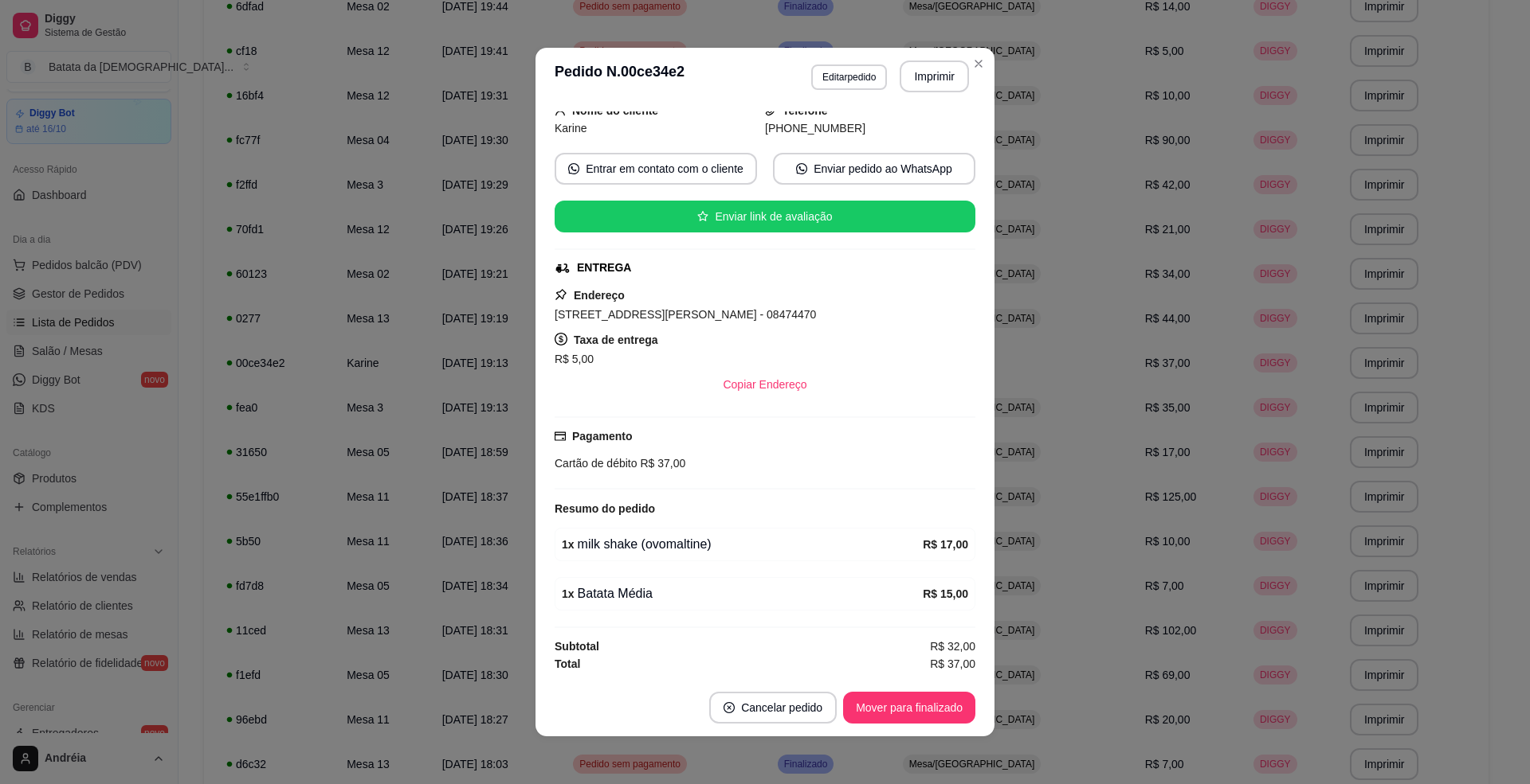
scroll to position [116, 0]
click at [891, 710] on button "Mover para finalizado" at bounding box center [909, 708] width 129 height 31
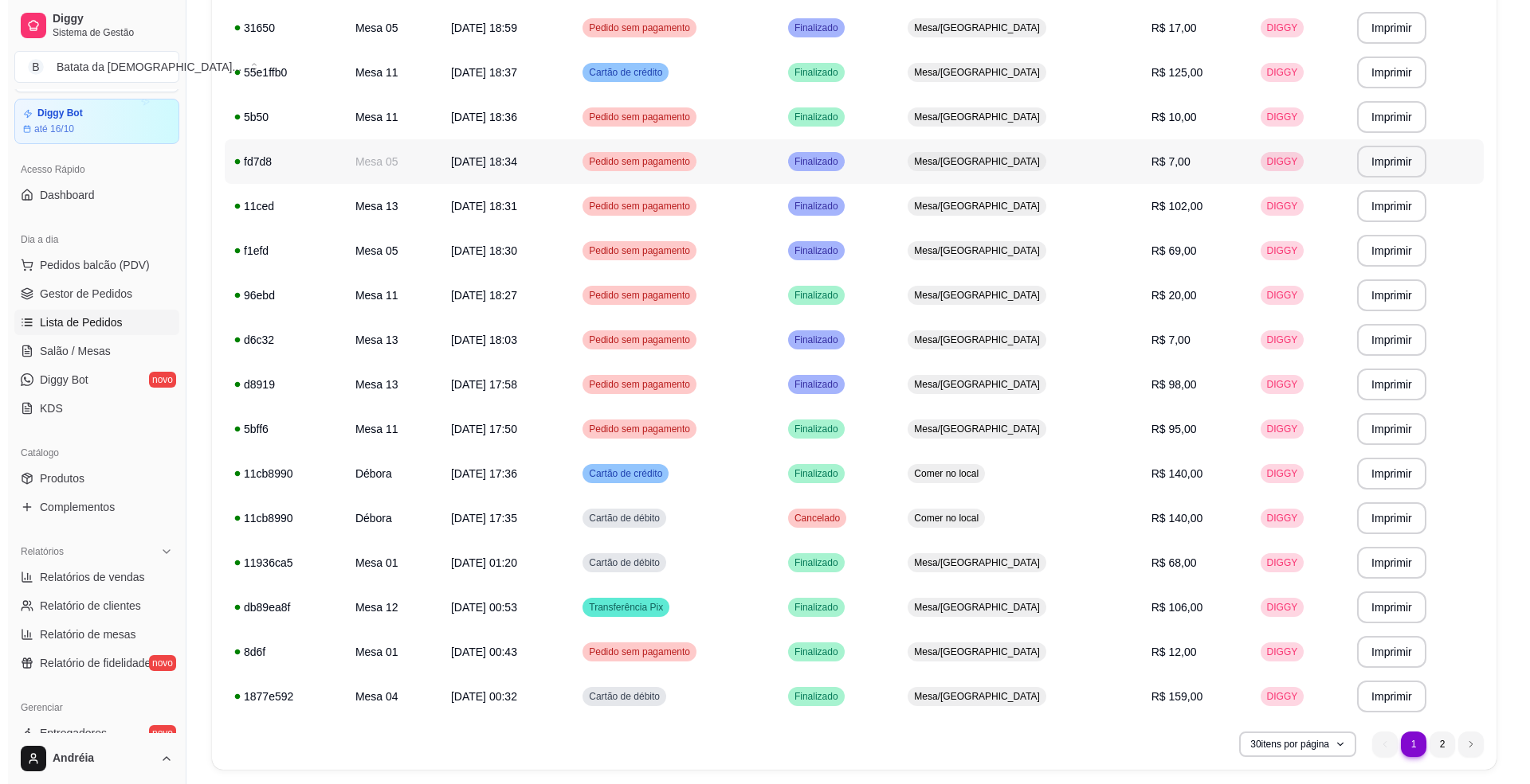
scroll to position [900, 0]
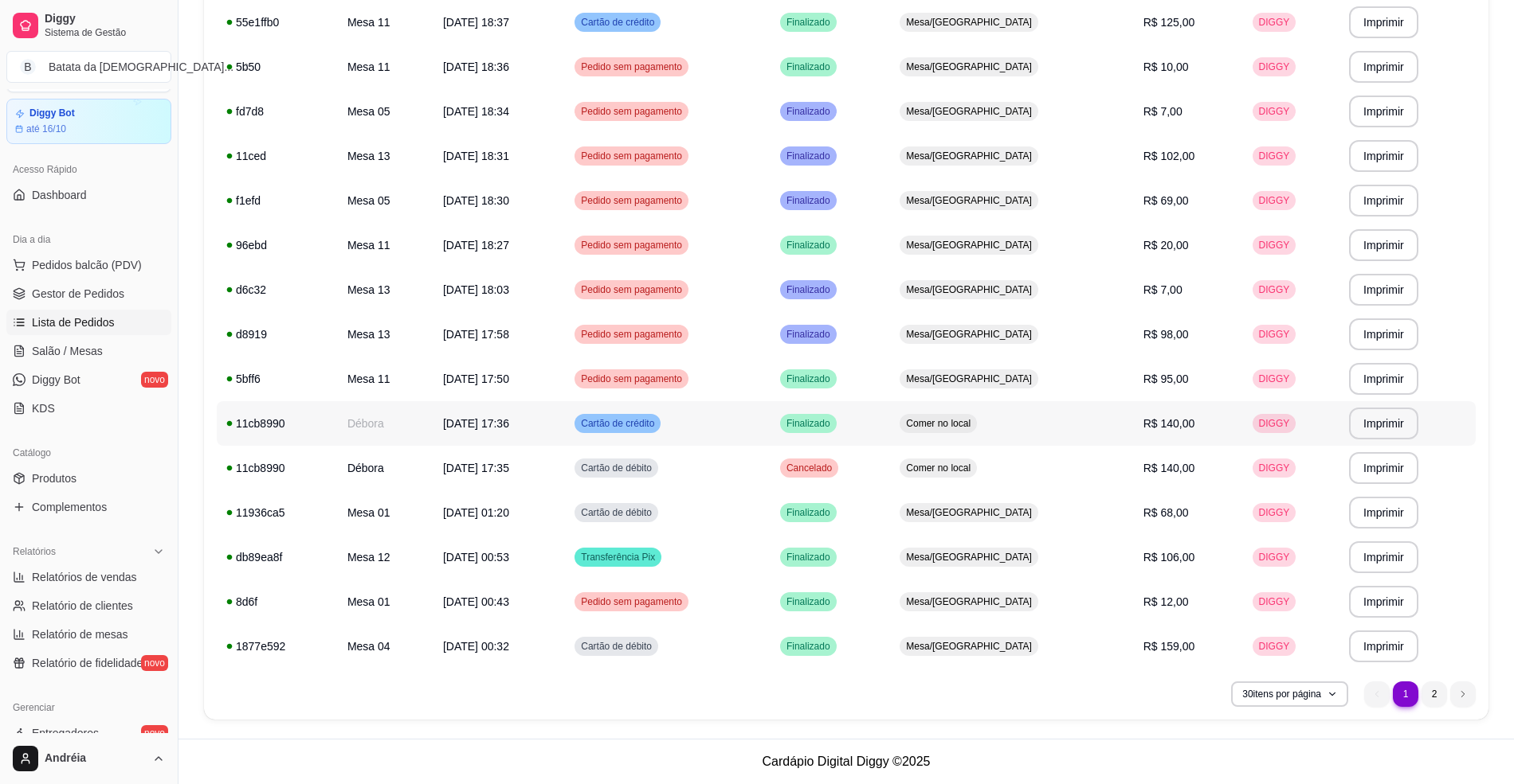
click at [967, 408] on td "Comer no local" at bounding box center [1012, 423] width 243 height 45
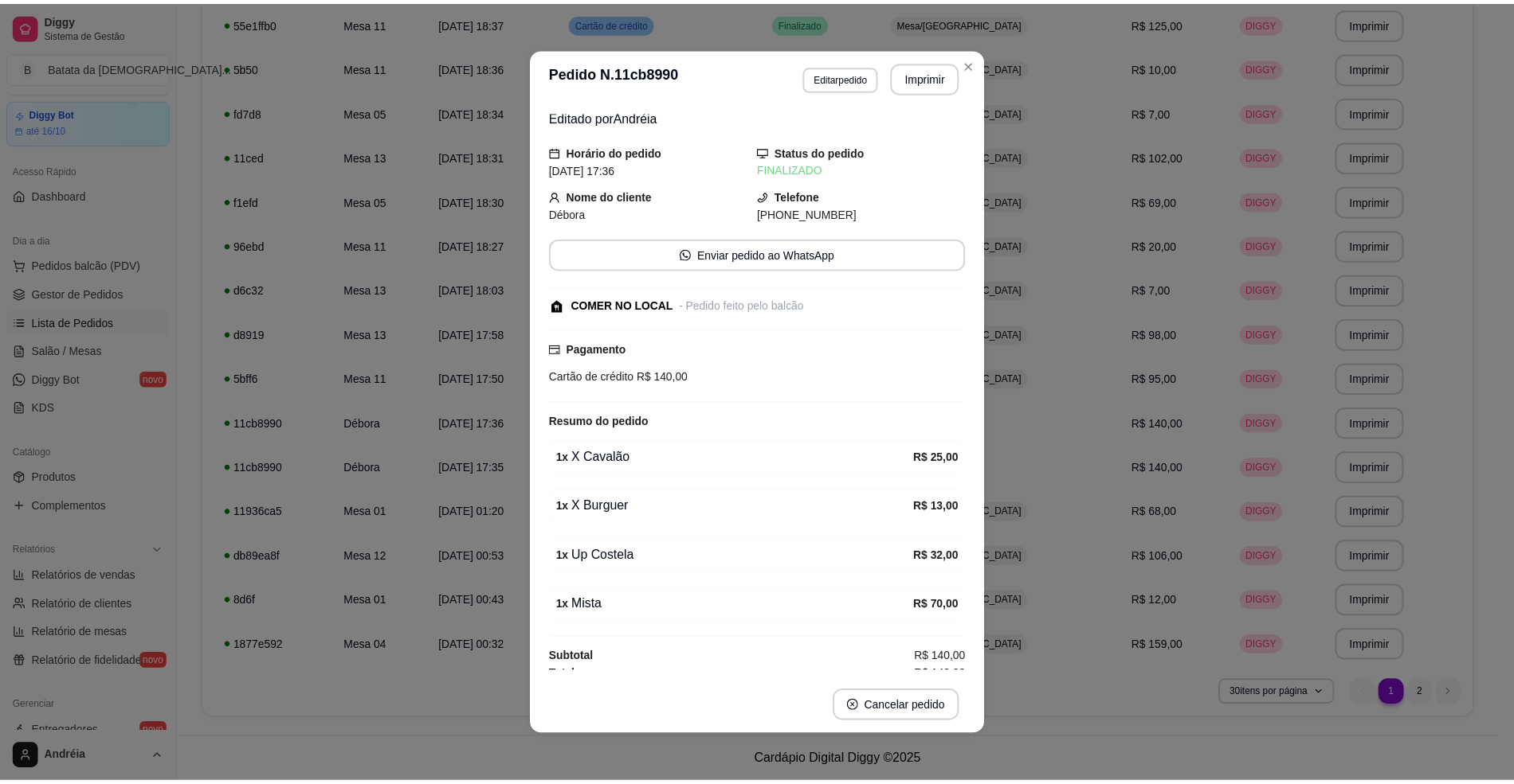
scroll to position [0, 0]
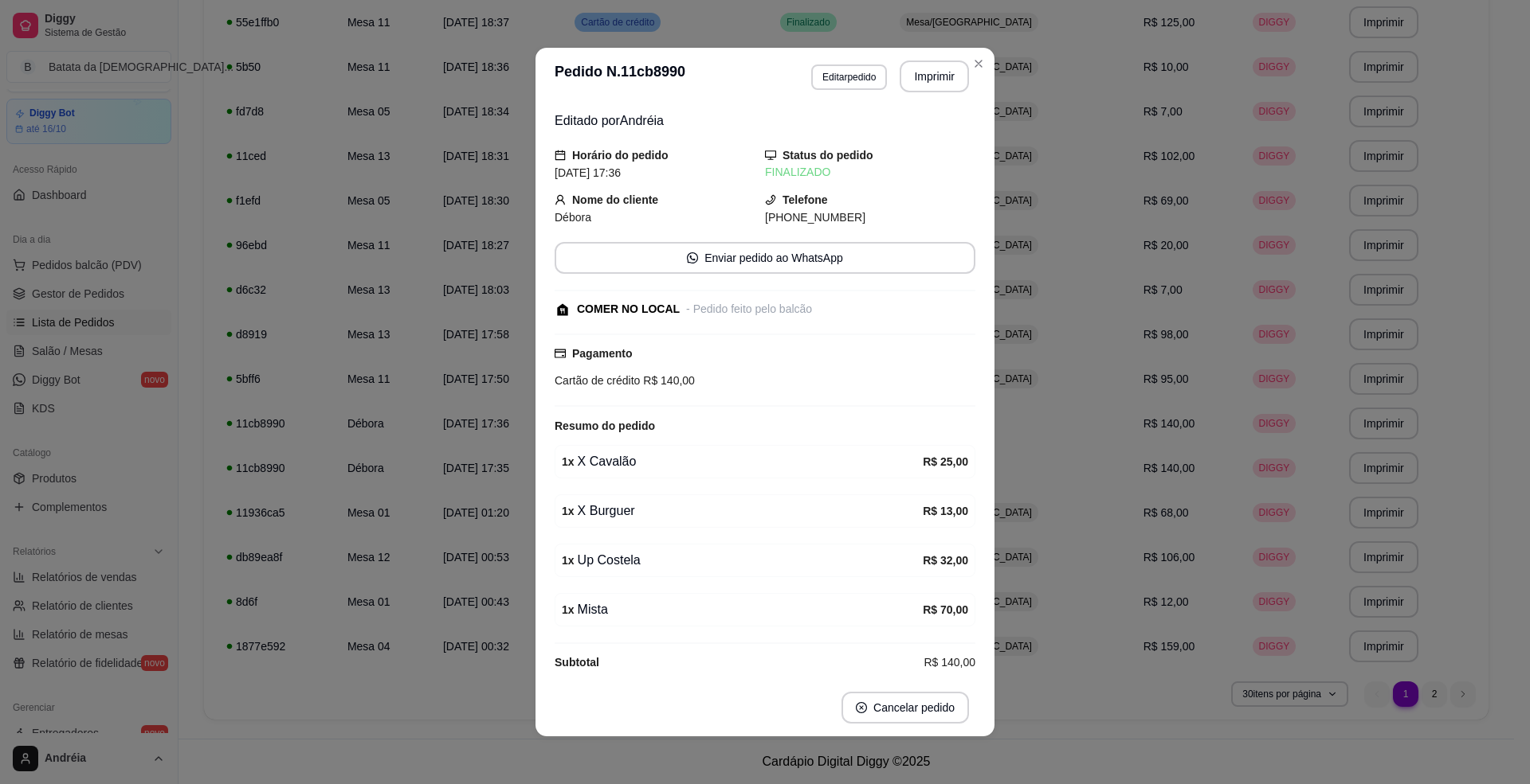
click at [983, 69] on header "**********" at bounding box center [765, 77] width 459 height 58
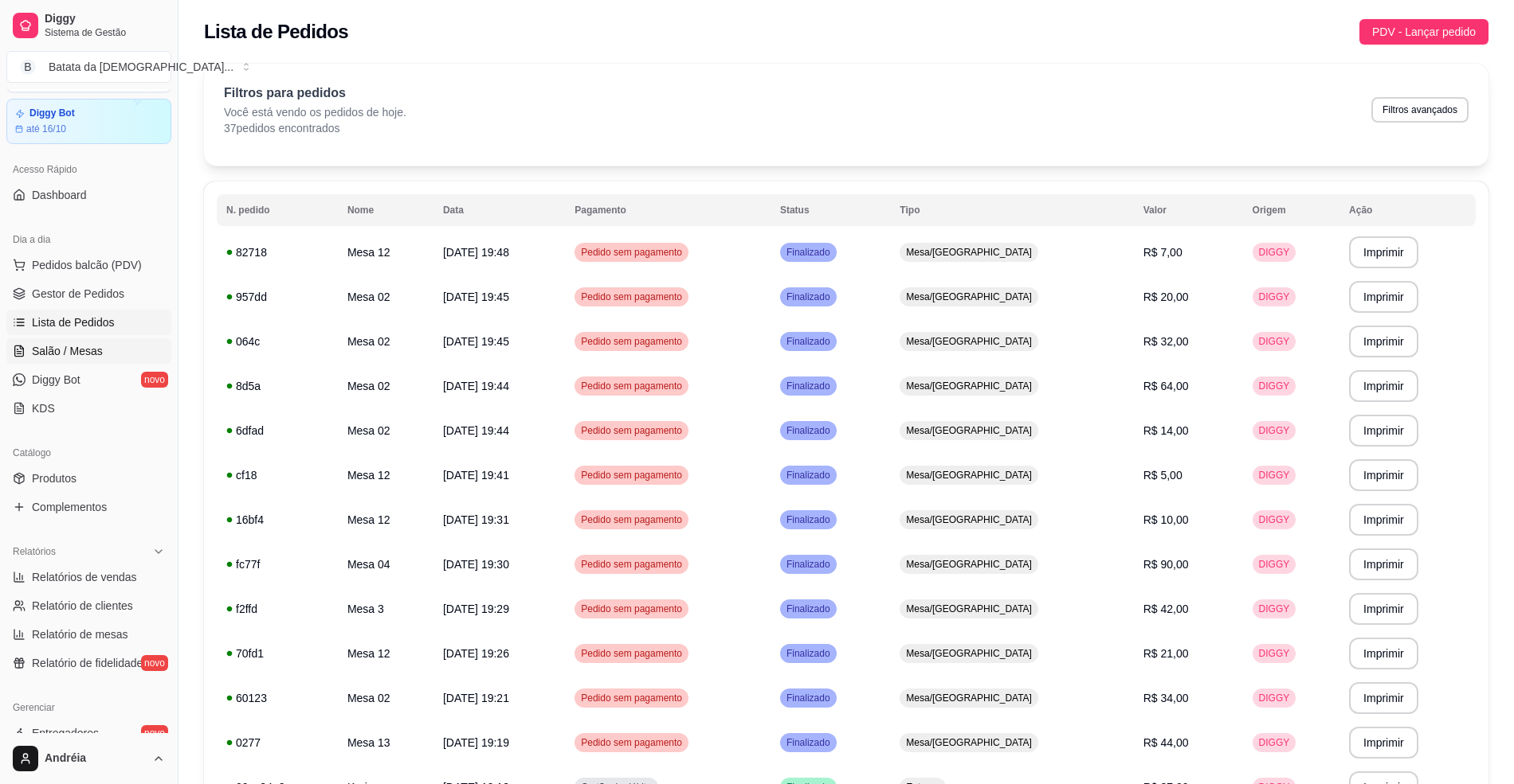
click at [114, 342] on link "Salão / Mesas" at bounding box center [88, 352] width 164 height 26
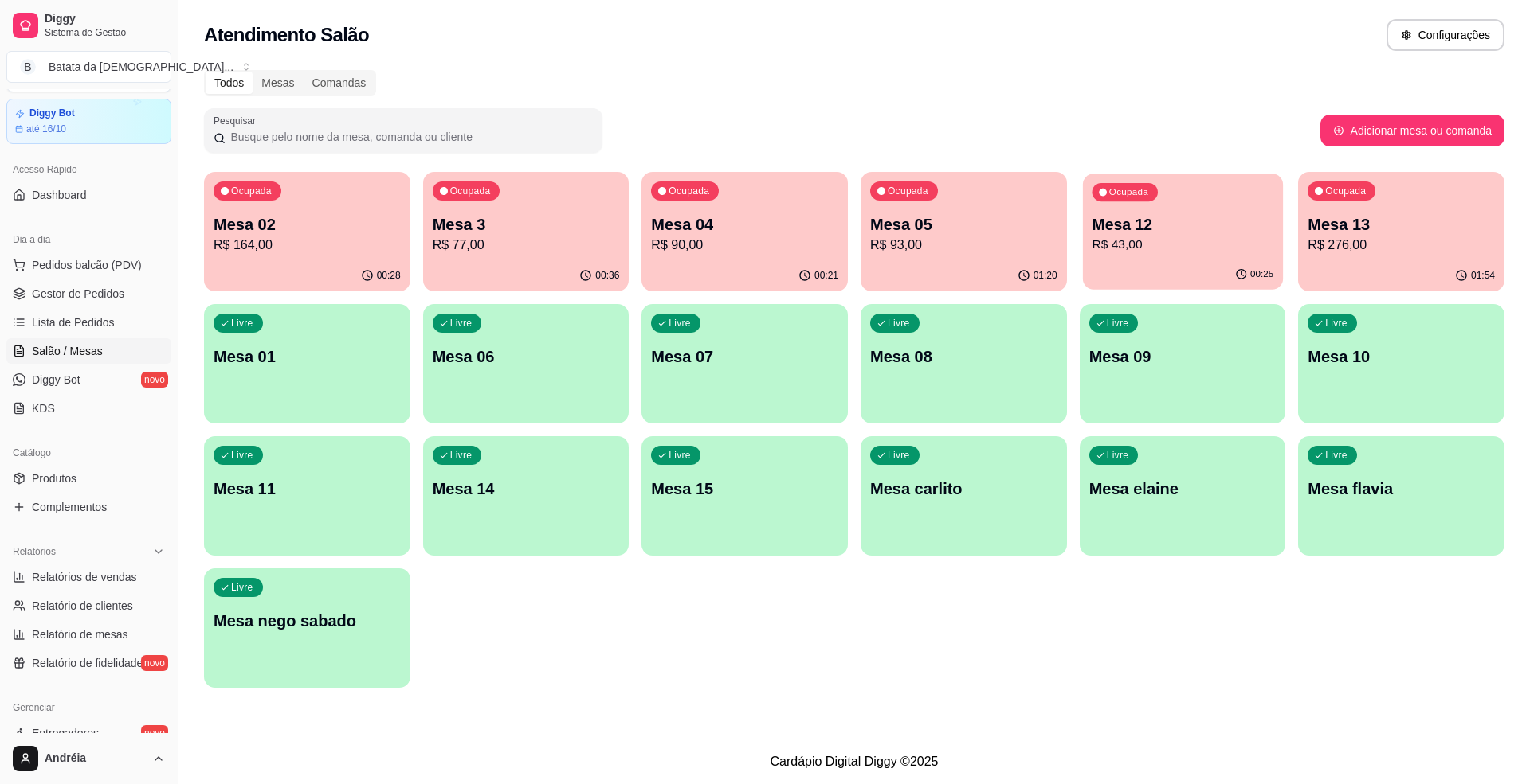
click at [1078, 232] on div "Ocupada Mesa 02 R$ 164,00 00:28 Ocupada Mesa 3 R$ 77,00 00:36 Ocupada Mesa 04 R…" at bounding box center [854, 430] width 1301 height 516
click at [1106, 234] on div "Mesa 12 R$ 43,00" at bounding box center [1183, 234] width 187 height 42
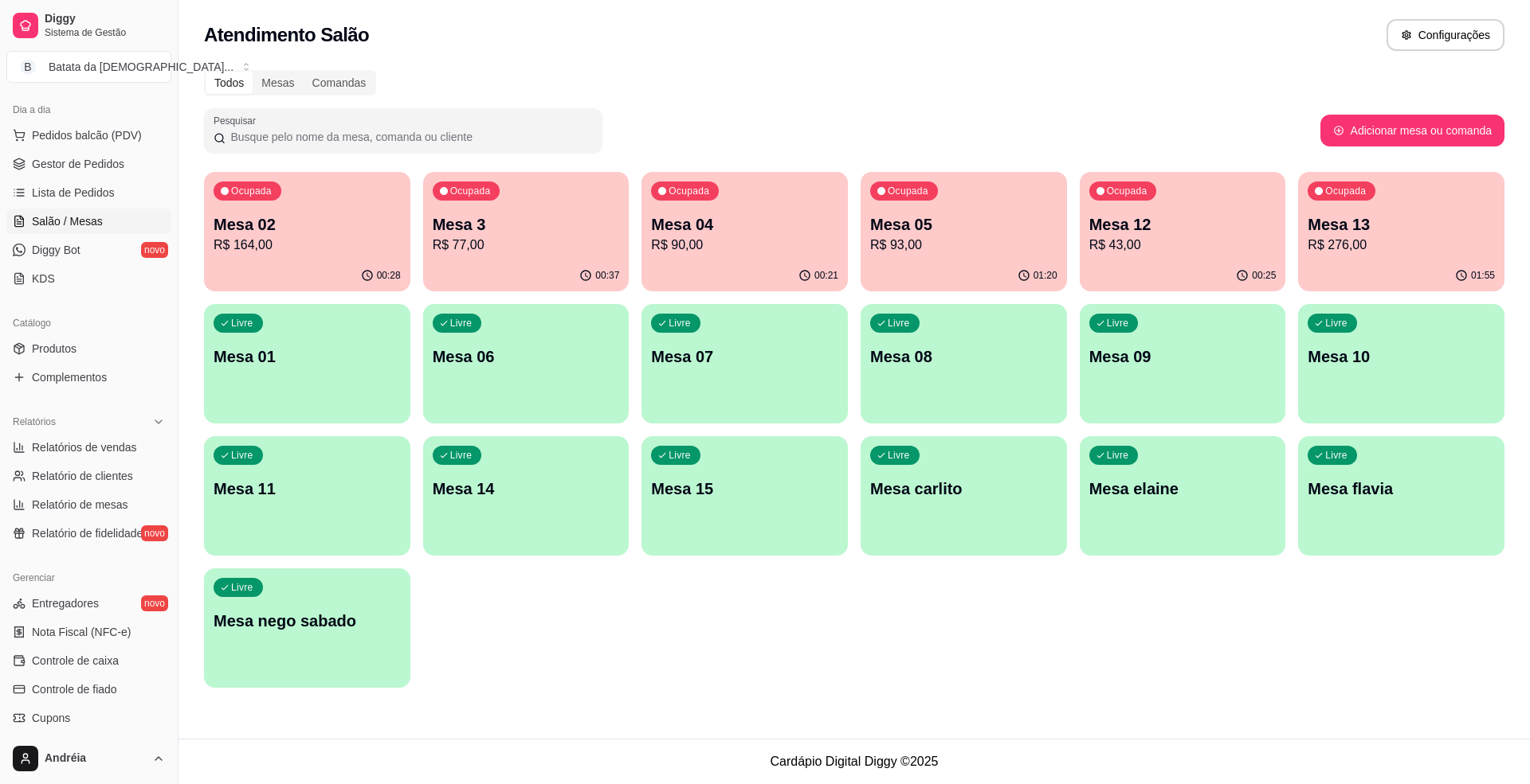
scroll to position [362, 0]
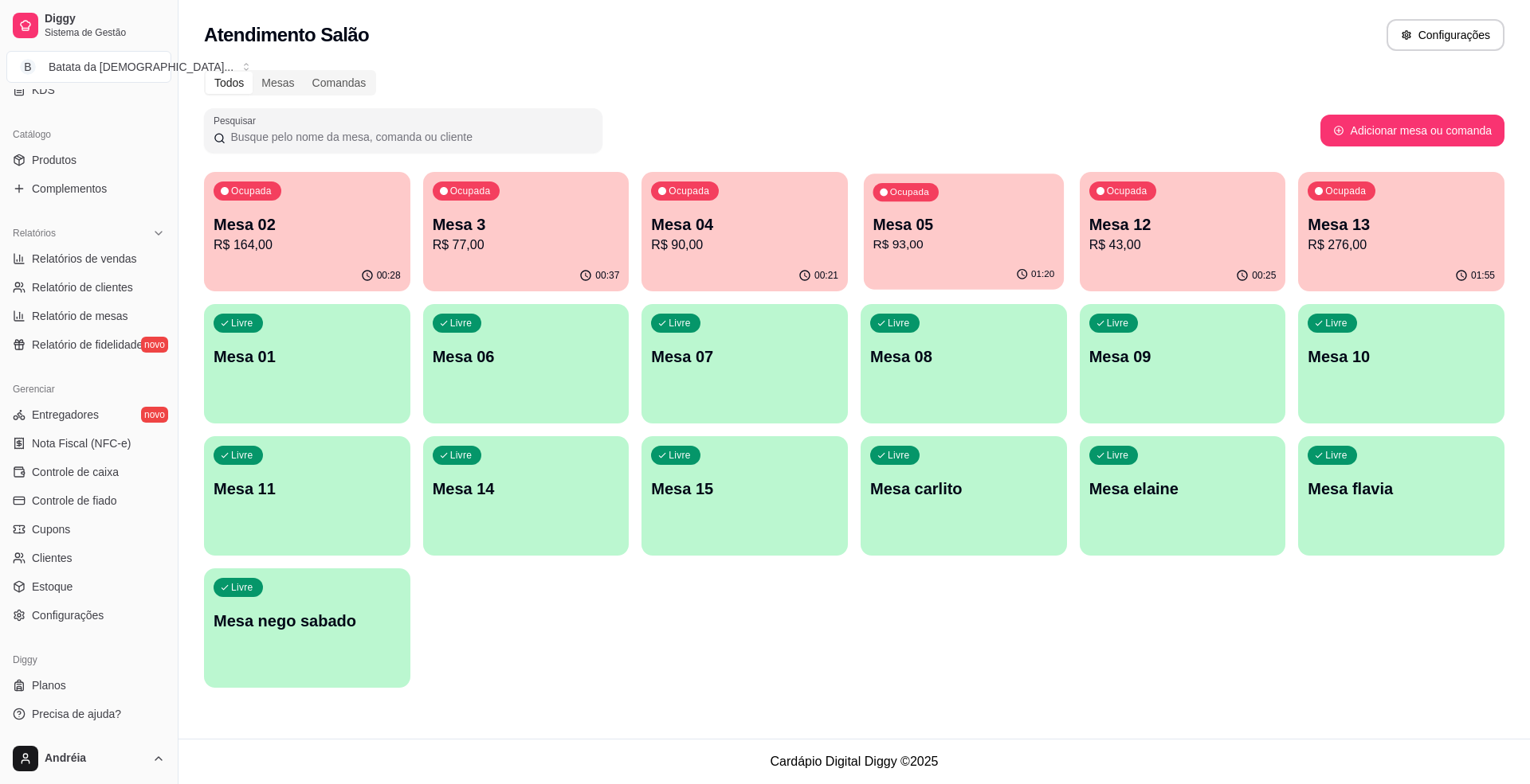
click at [1056, 208] on div "Ocupada Mesa 05 R$ 93,00" at bounding box center [964, 216] width 200 height 86
click at [1056, 30] on div "Atendimento Salão Configurações" at bounding box center [854, 35] width 1301 height 32
click at [1170, 172] on div "Ocupada Mesa 02 R$ 164,00 00:29 Ocupada Mesa 3 R$ 77,00 00:37 Ocupada Mesa 04 R…" at bounding box center [854, 430] width 1301 height 516
click at [1151, 229] on p "Mesa 12" at bounding box center [1182, 225] width 181 height 22
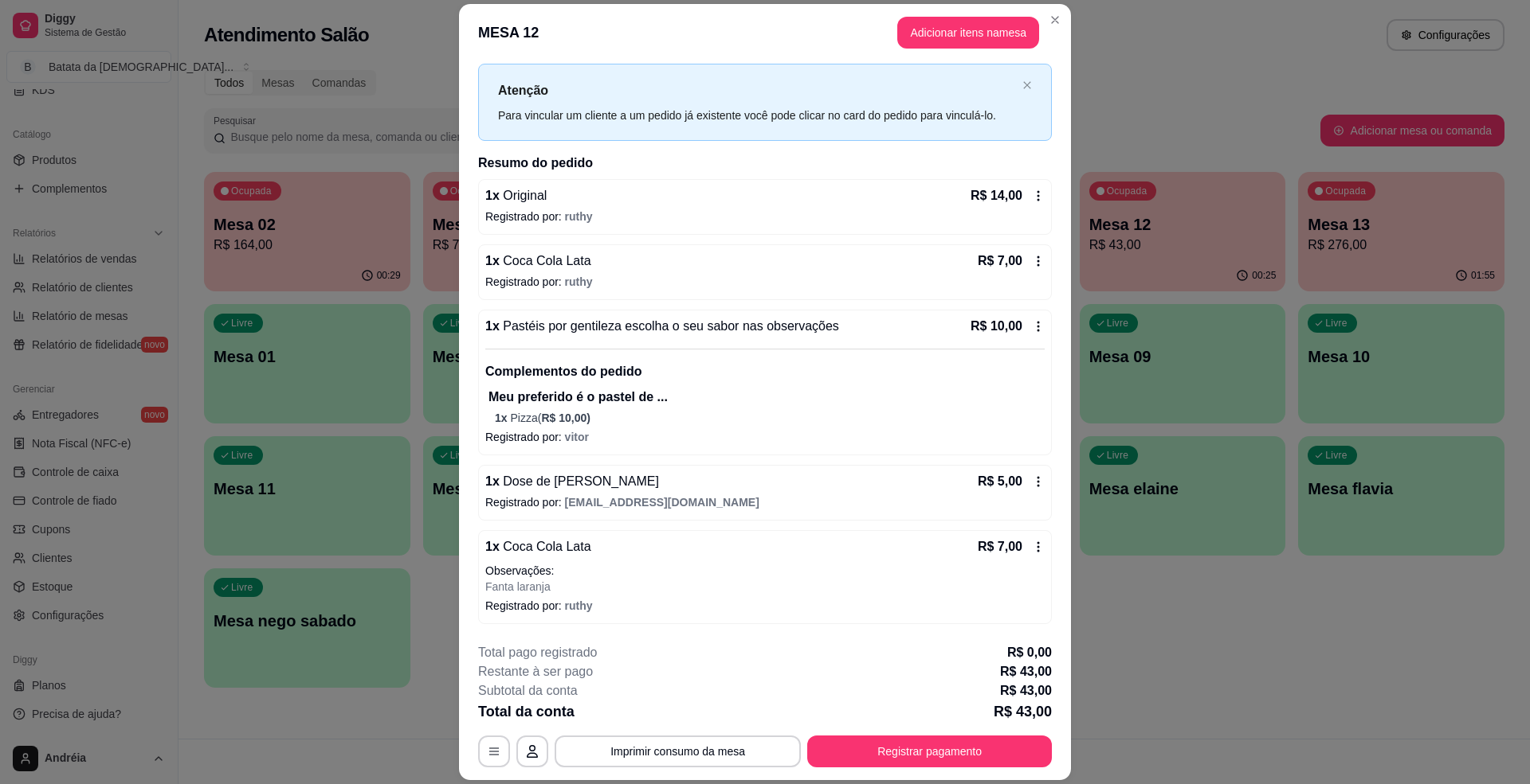
scroll to position [0, 0]
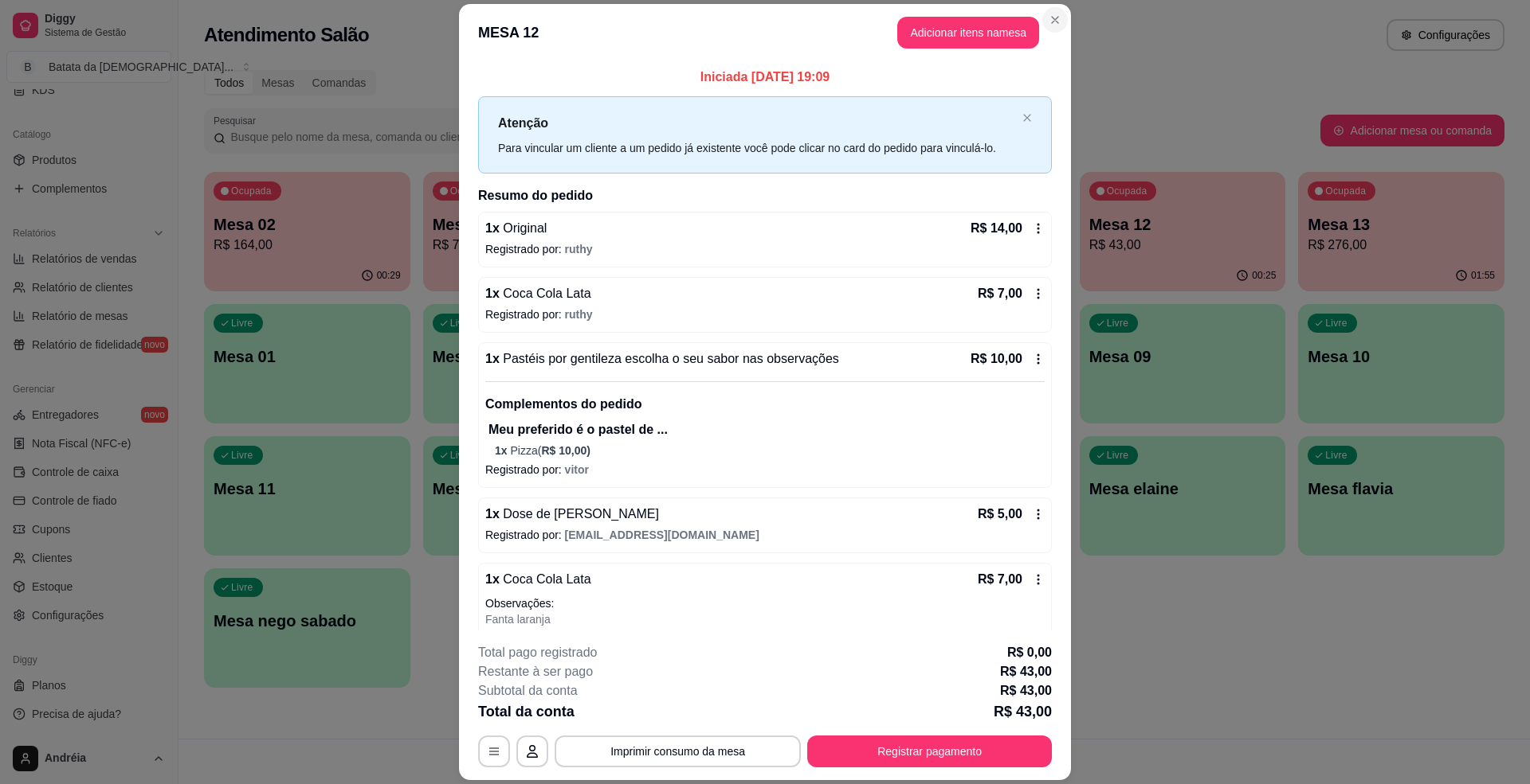
click at [1047, 7] on button "Close" at bounding box center [1056, 20] width 26 height 26
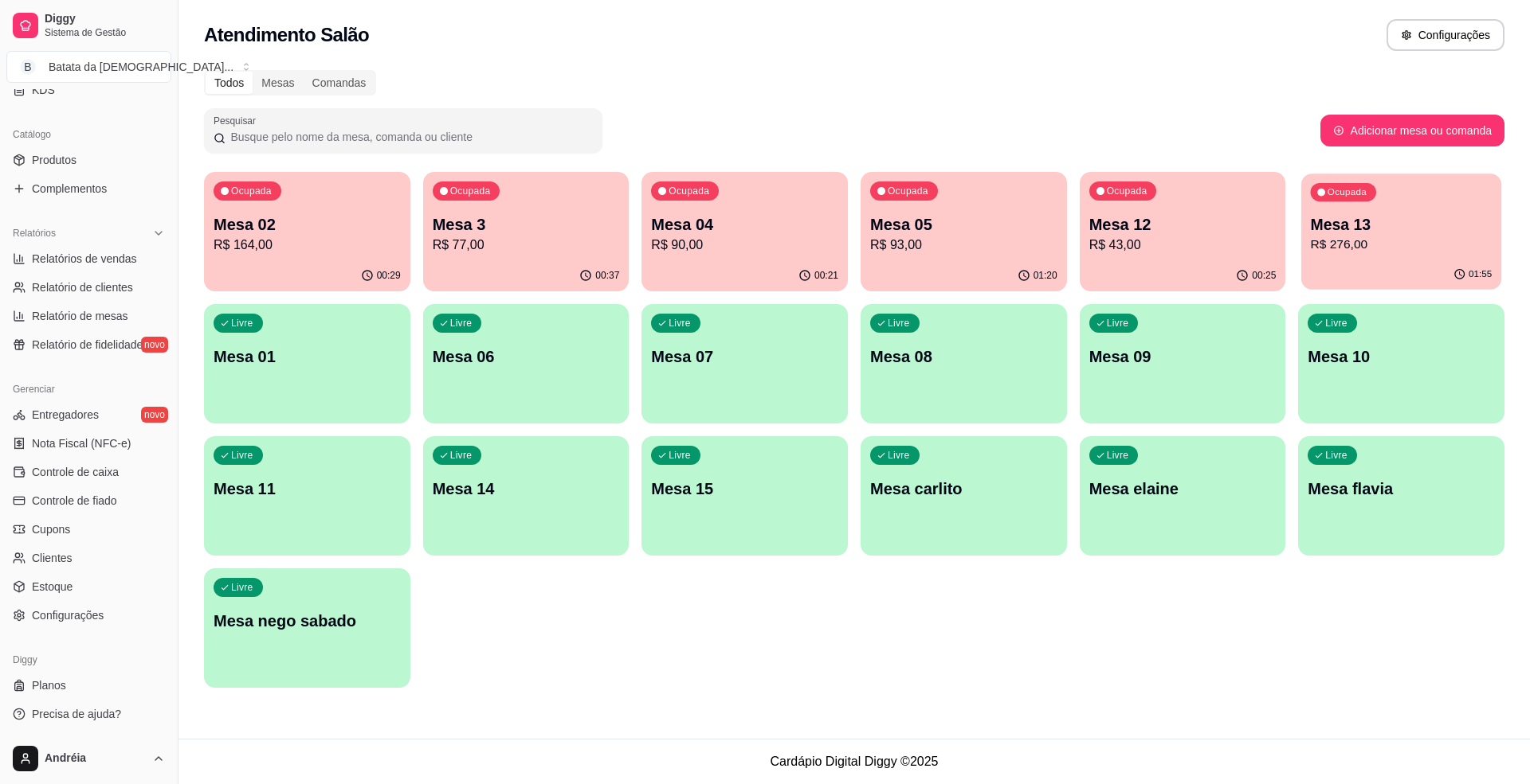
click at [1325, 216] on p "Mesa 13" at bounding box center [1401, 225] width 181 height 22
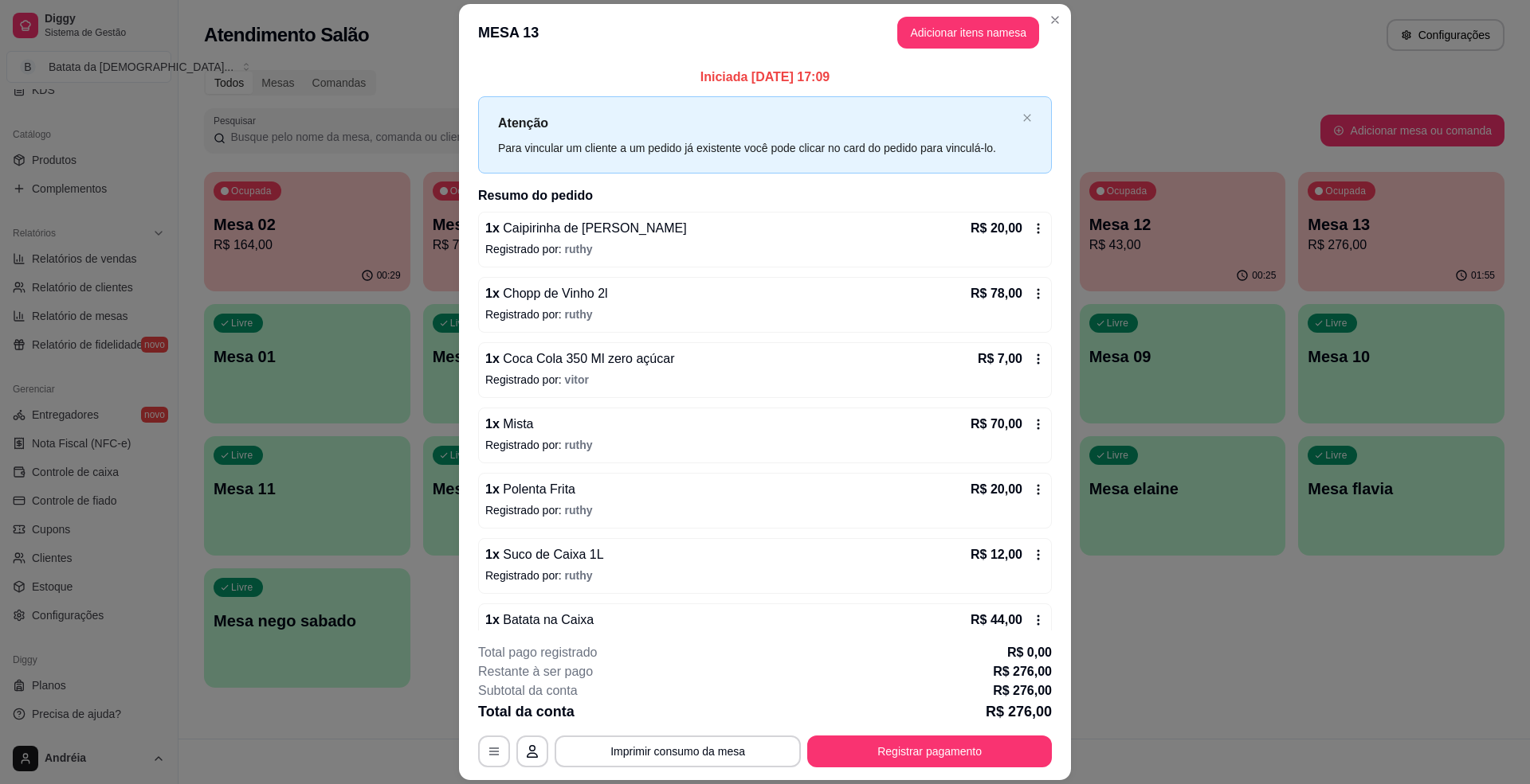
click at [1004, 220] on div "R$ 20,00" at bounding box center [1008, 228] width 74 height 19
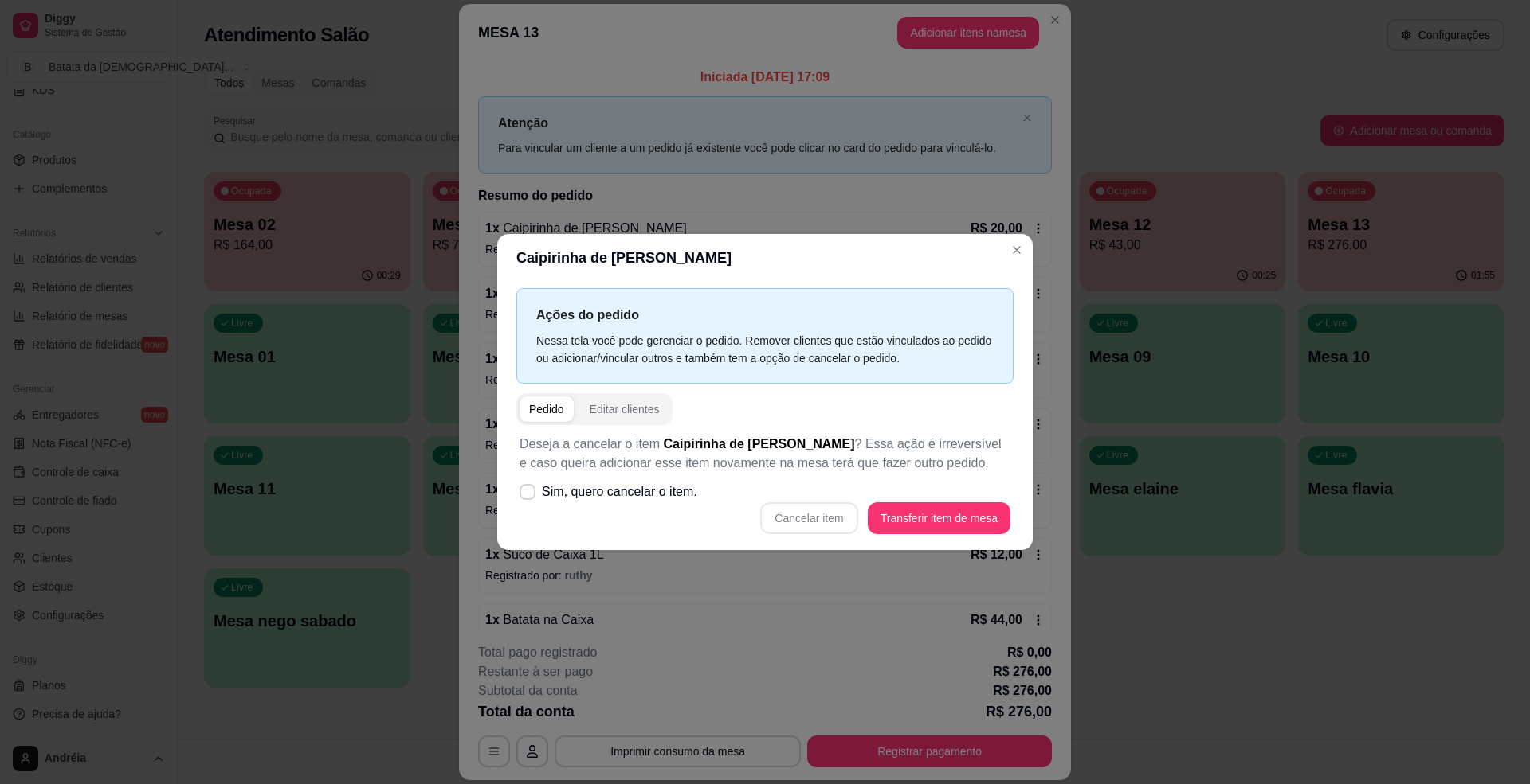
click at [999, 246] on header "Caipirinha de [PERSON_NAME]" at bounding box center [765, 258] width 535 height 48
click at [631, 485] on span "Sim, quero cancelar o item." at bounding box center [620, 491] width 155 height 19
click at [529, 494] on input "Sim, quero cancelar o item." at bounding box center [523, 499] width 10 height 10
checkbox input "true"
click at [792, 523] on button "Cancelar item" at bounding box center [808, 517] width 95 height 31
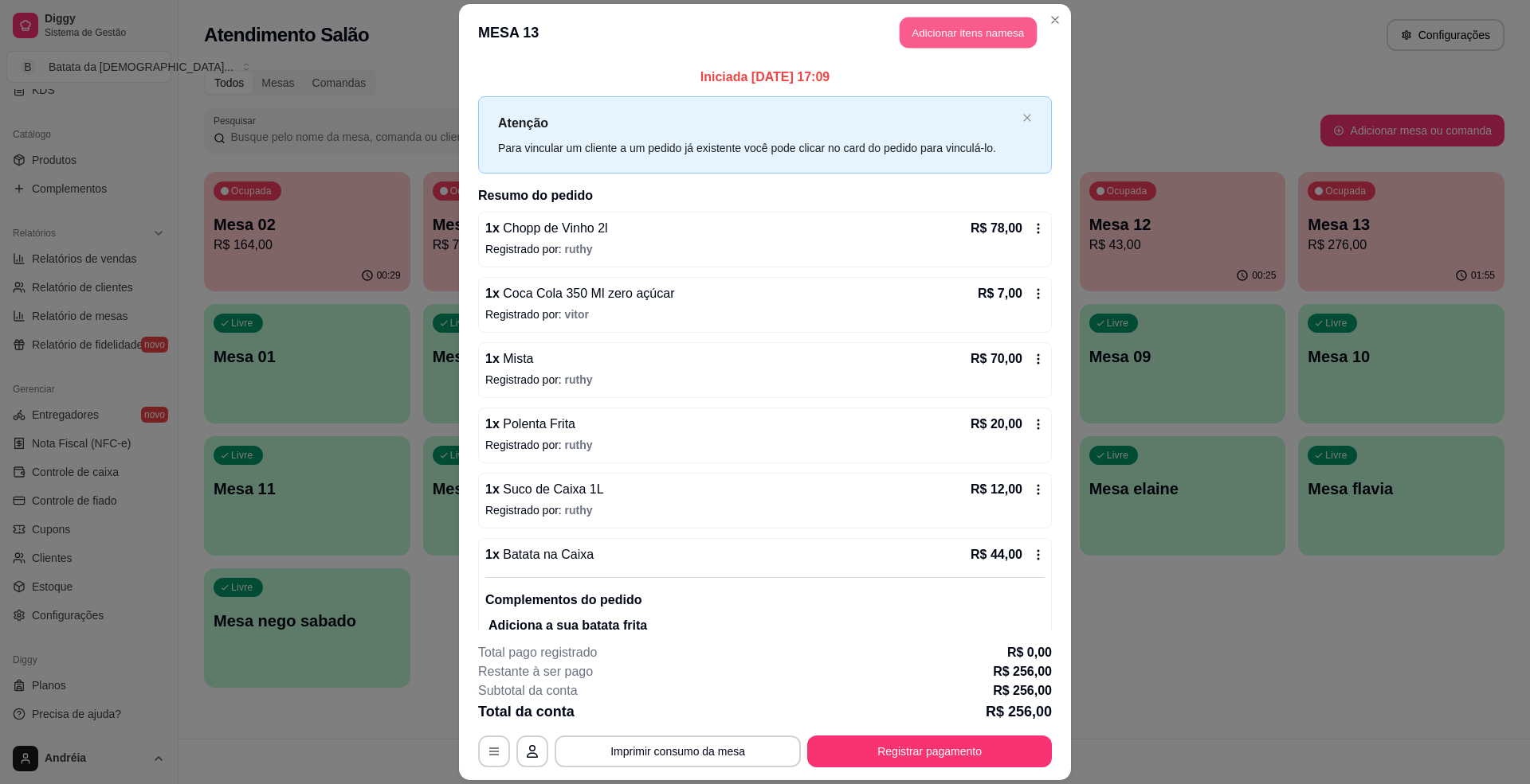
click at [989, 27] on button "Adicionar itens na mesa" at bounding box center [969, 33] width 138 height 31
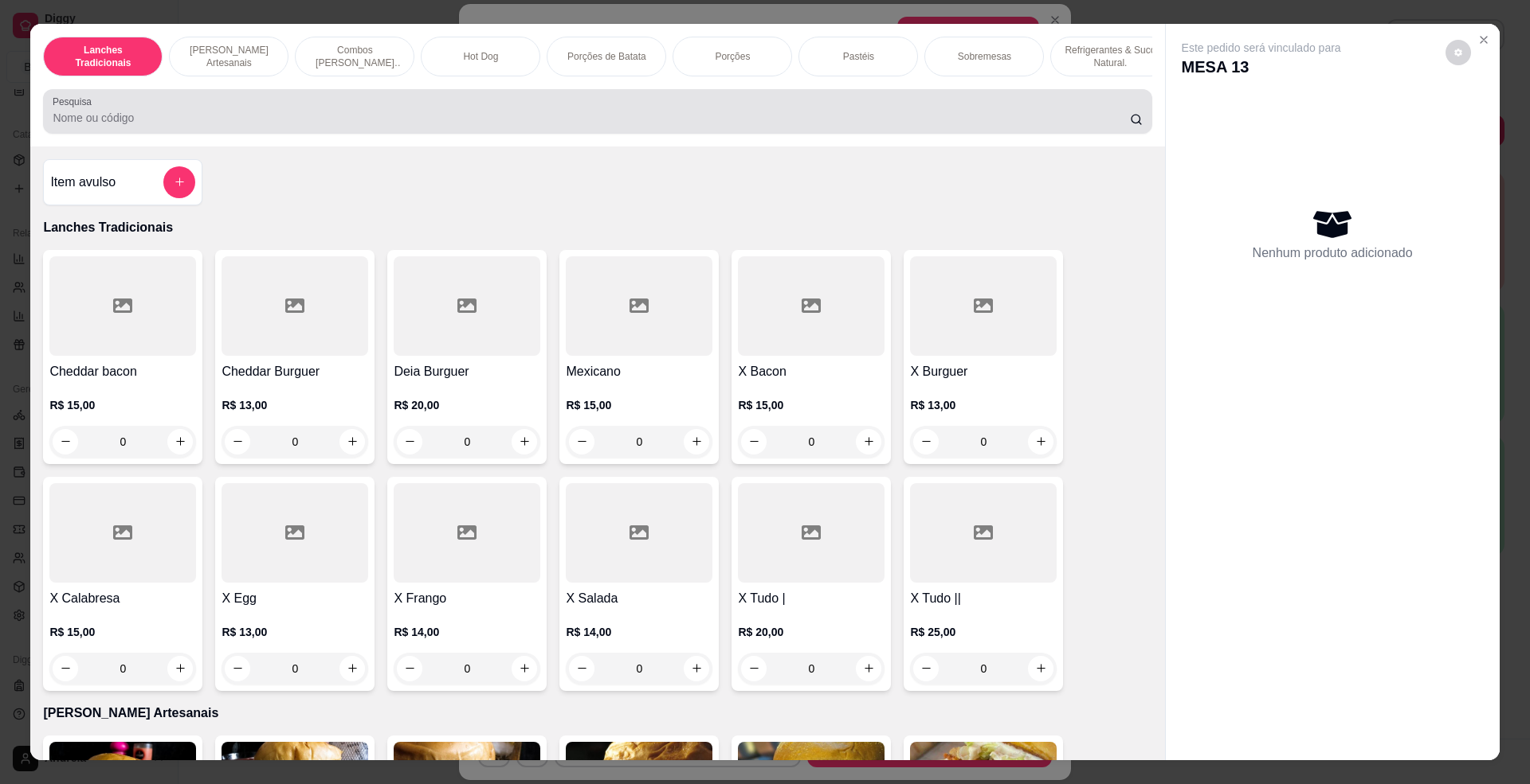
click at [482, 116] on div at bounding box center [597, 112] width 1089 height 32
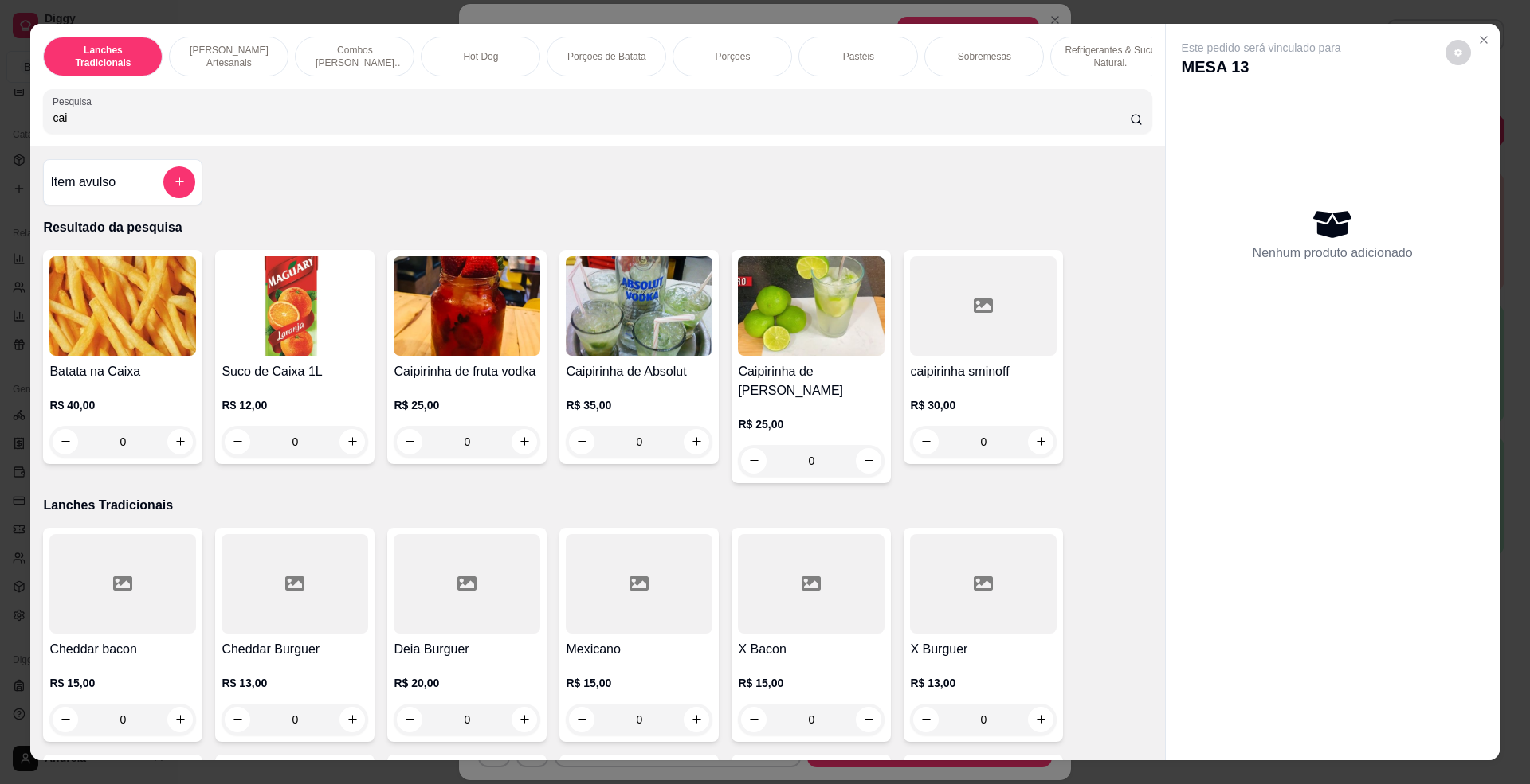
type input "cai"
click at [762, 309] on img at bounding box center [810, 306] width 147 height 100
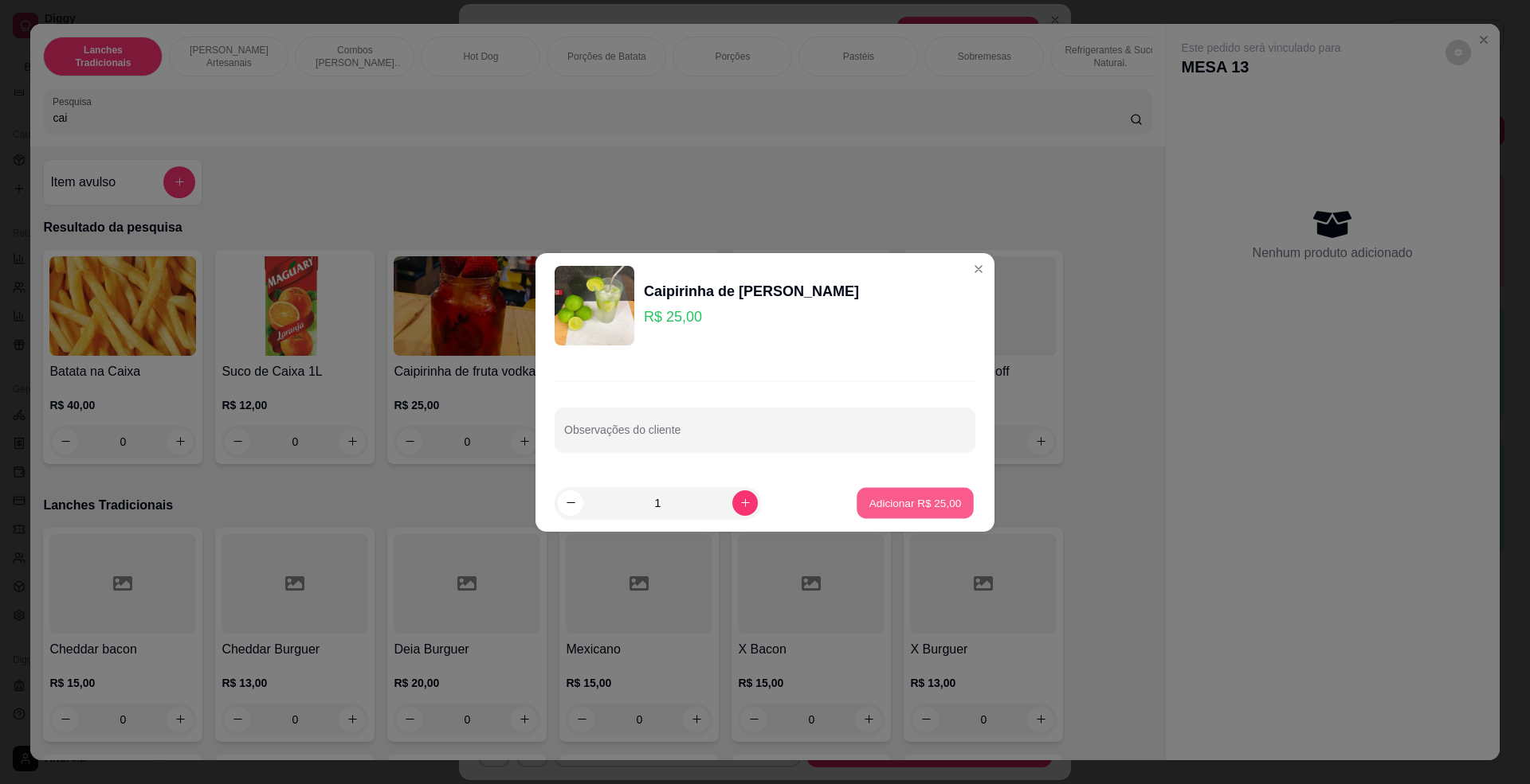
click at [907, 501] on p "Adicionar R$ 25,00" at bounding box center [915, 502] width 93 height 15
type input "1"
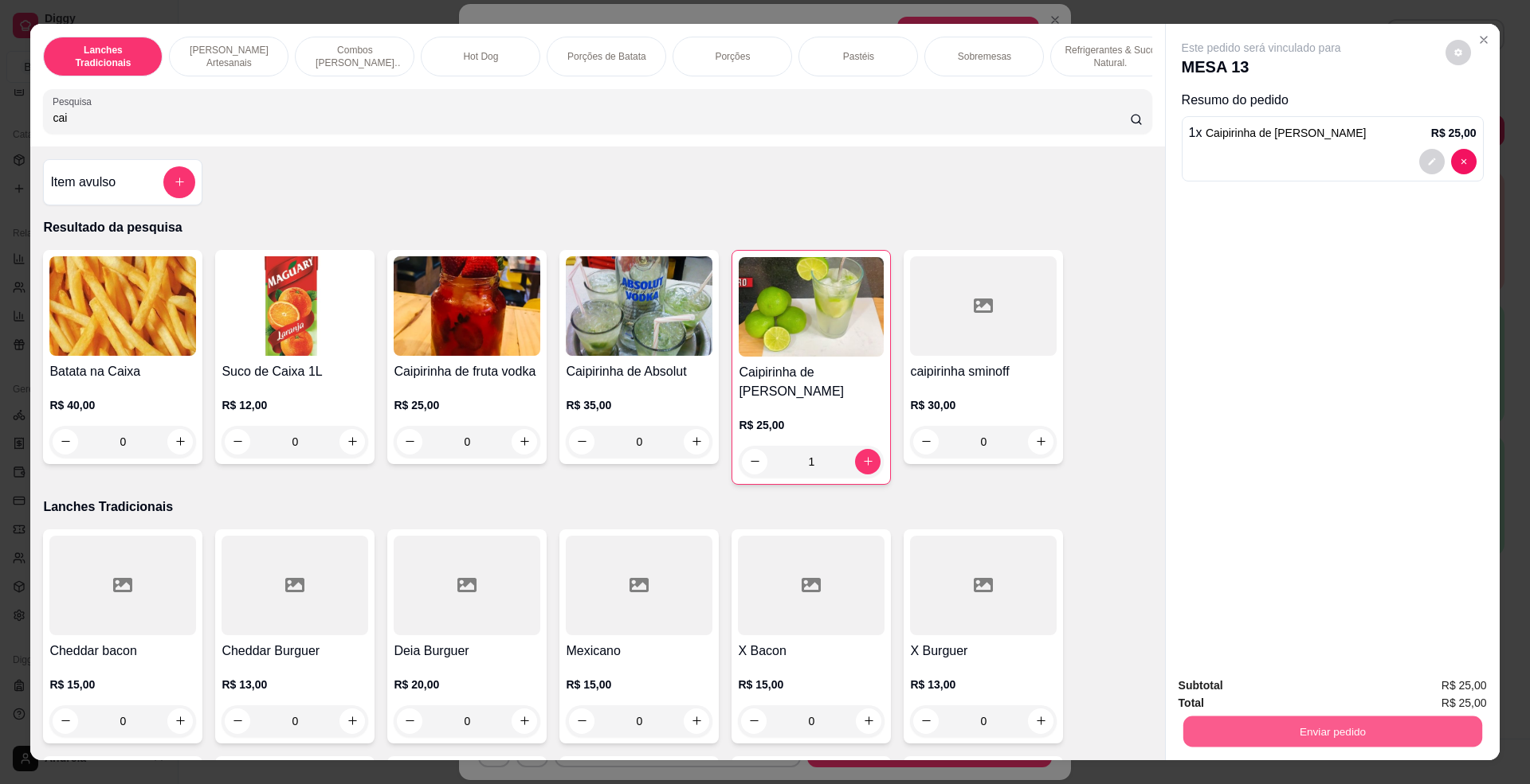
click at [1369, 718] on button "Enviar pedido" at bounding box center [1332, 732] width 299 height 31
click at [1482, 689] on button "Enviar pedido" at bounding box center [1443, 693] width 90 height 30
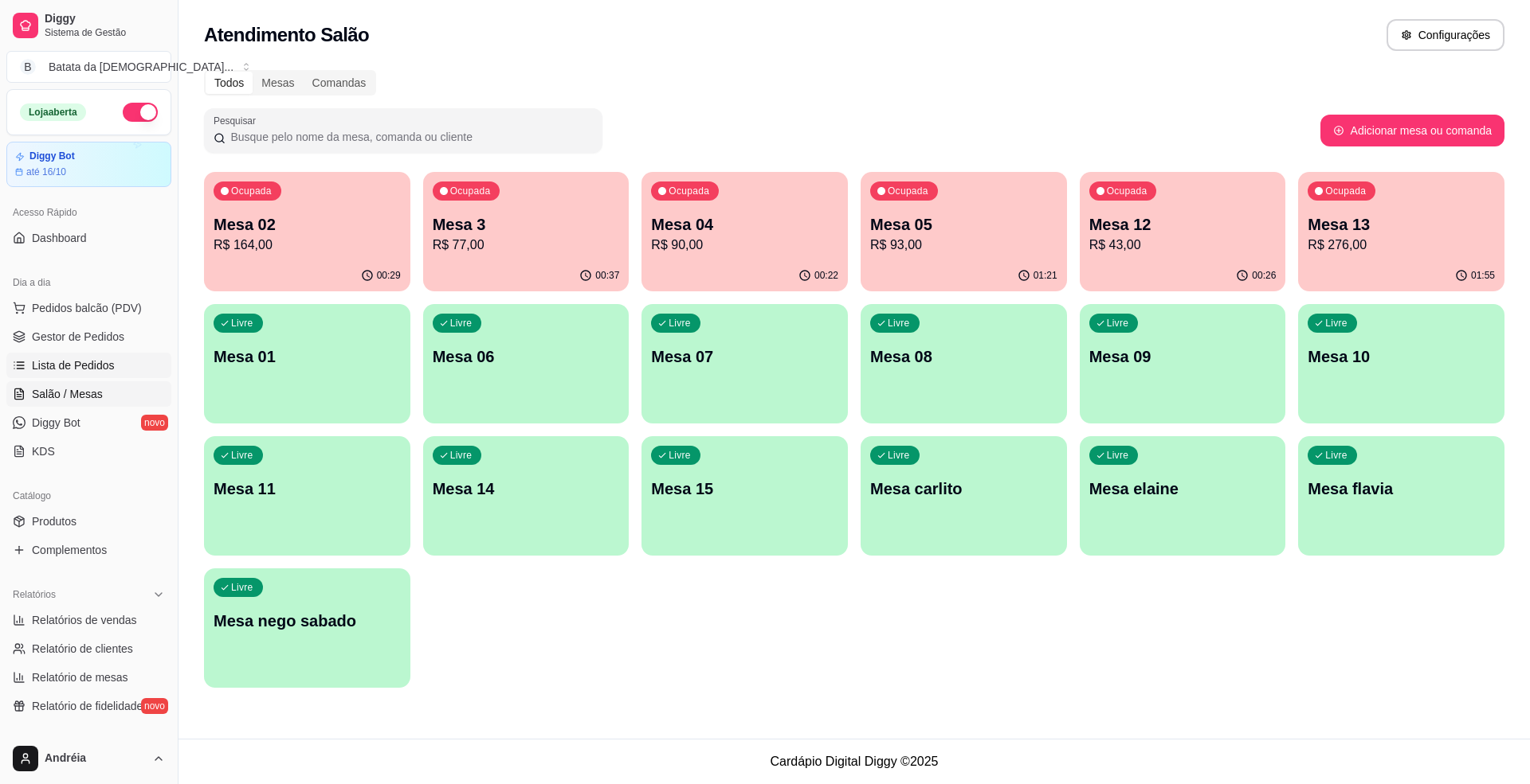
click at [131, 361] on link "Lista de Pedidos" at bounding box center [88, 366] width 164 height 26
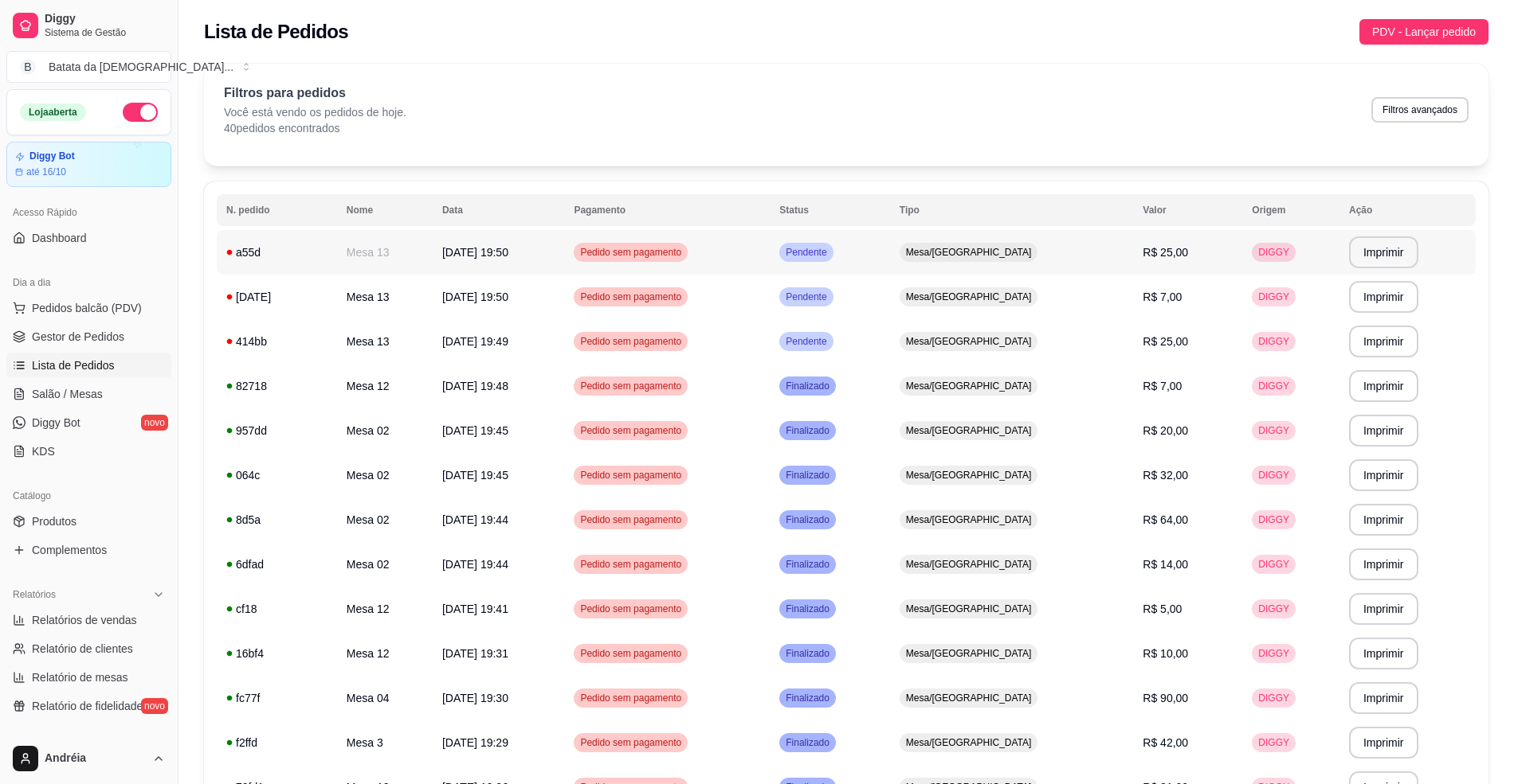
click at [681, 239] on td "Pedido sem pagamento" at bounding box center [667, 252] width 205 height 45
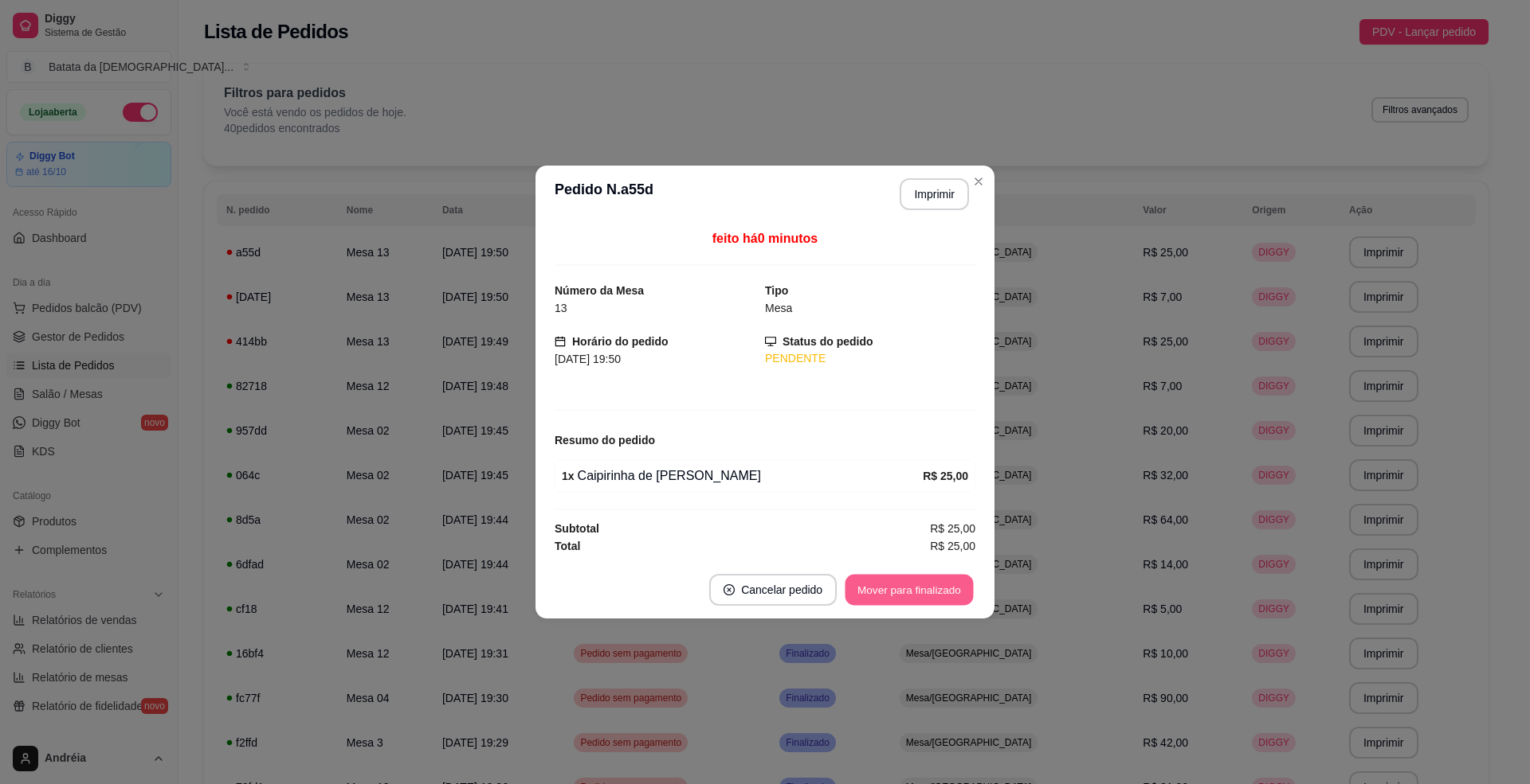
click at [923, 591] on button "Mover para finalizado" at bounding box center [909, 590] width 129 height 31
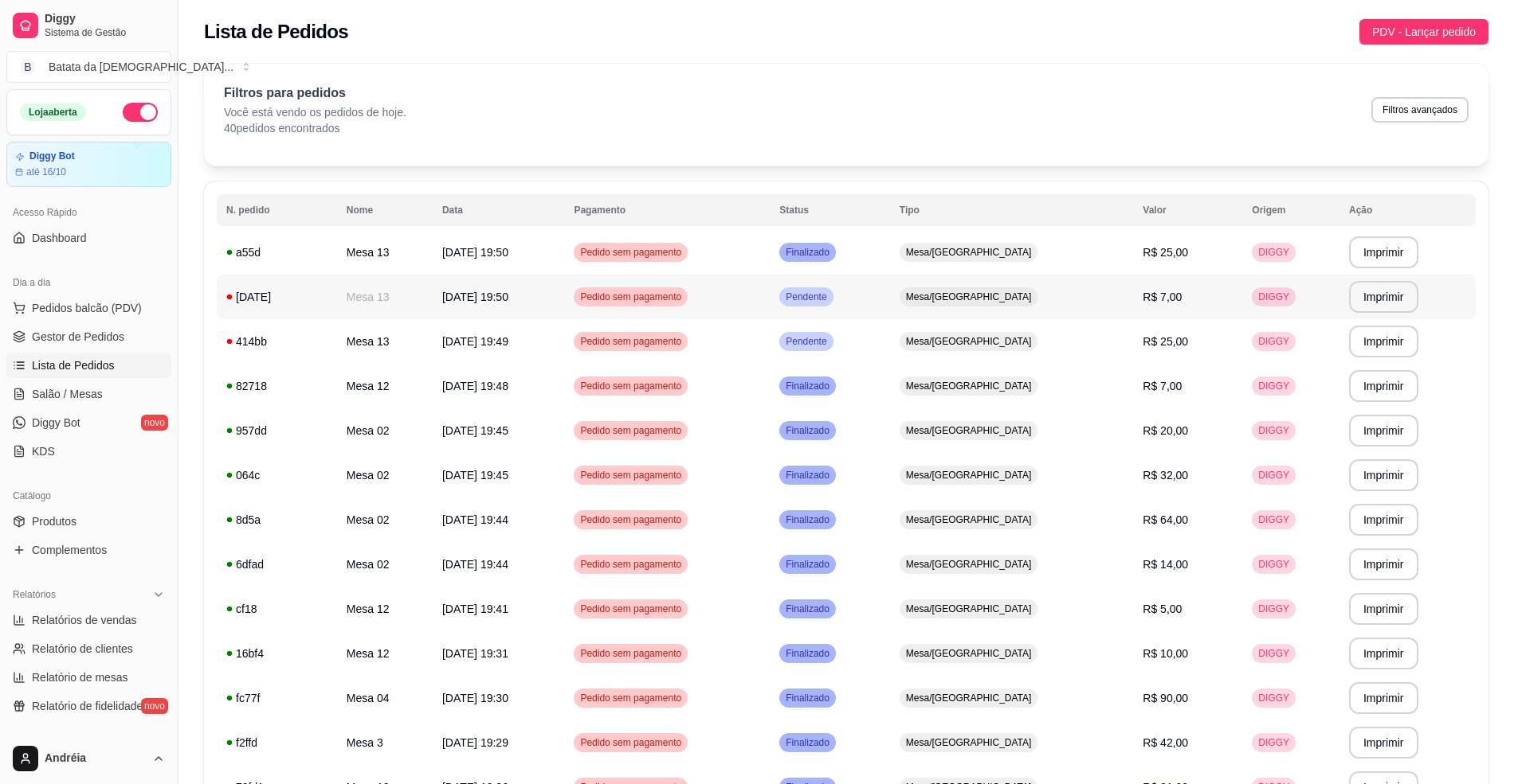
click at [996, 296] on span "Mesa/[GEOGRAPHIC_DATA]" at bounding box center [969, 297] width 133 height 13
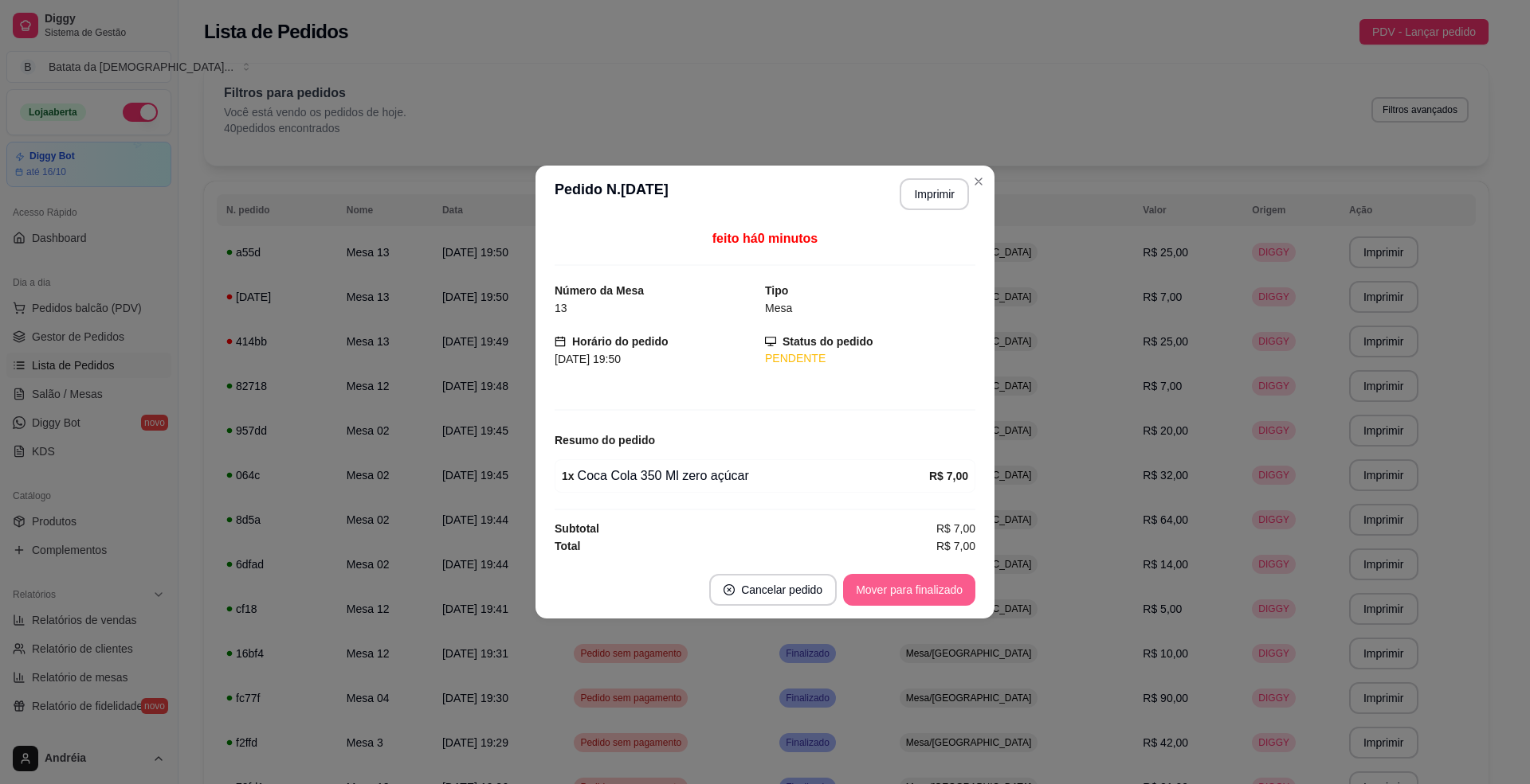
click at [889, 598] on button "Mover para finalizado" at bounding box center [909, 590] width 133 height 32
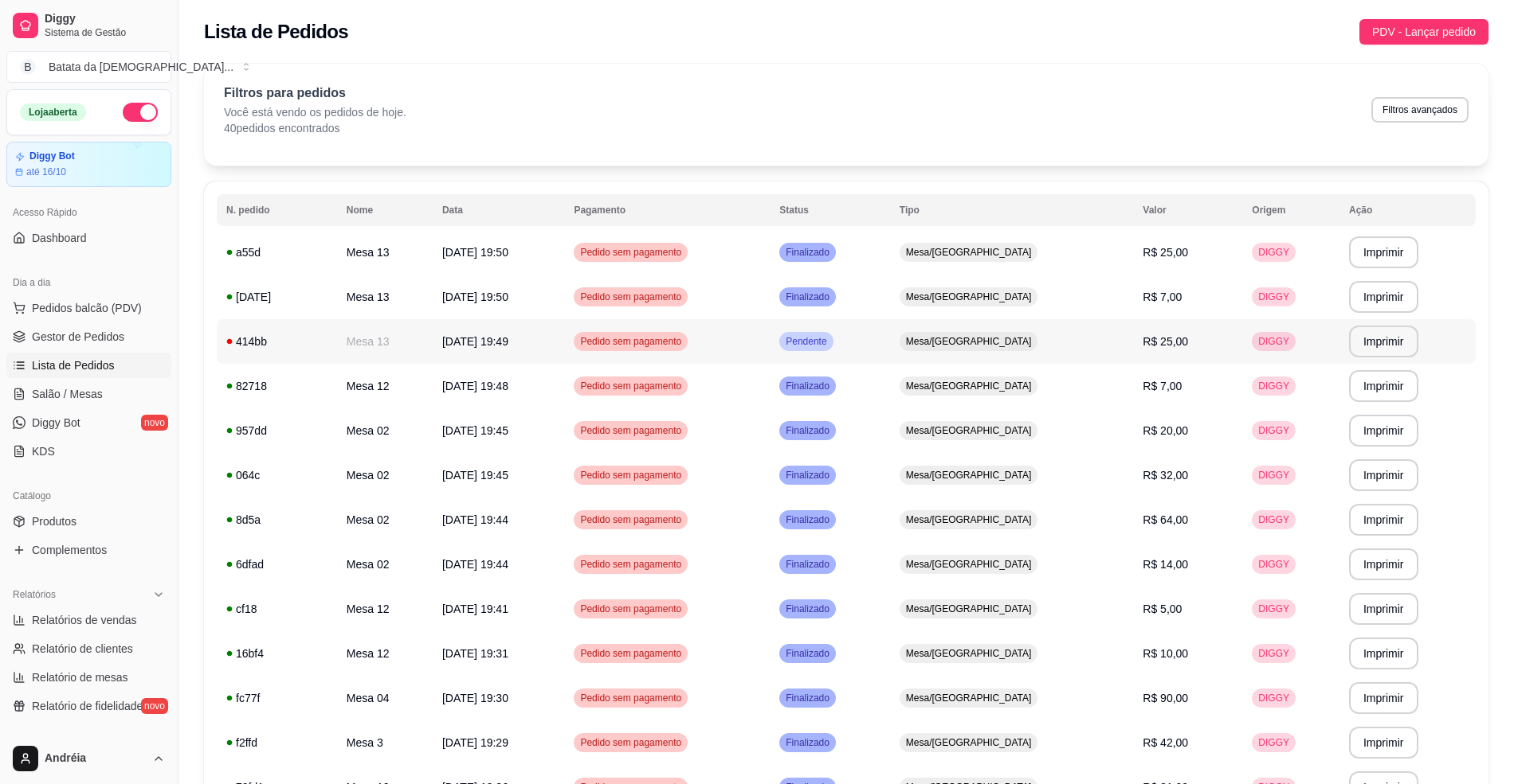
click at [985, 354] on td "Mesa/[GEOGRAPHIC_DATA]" at bounding box center [1012, 342] width 244 height 45
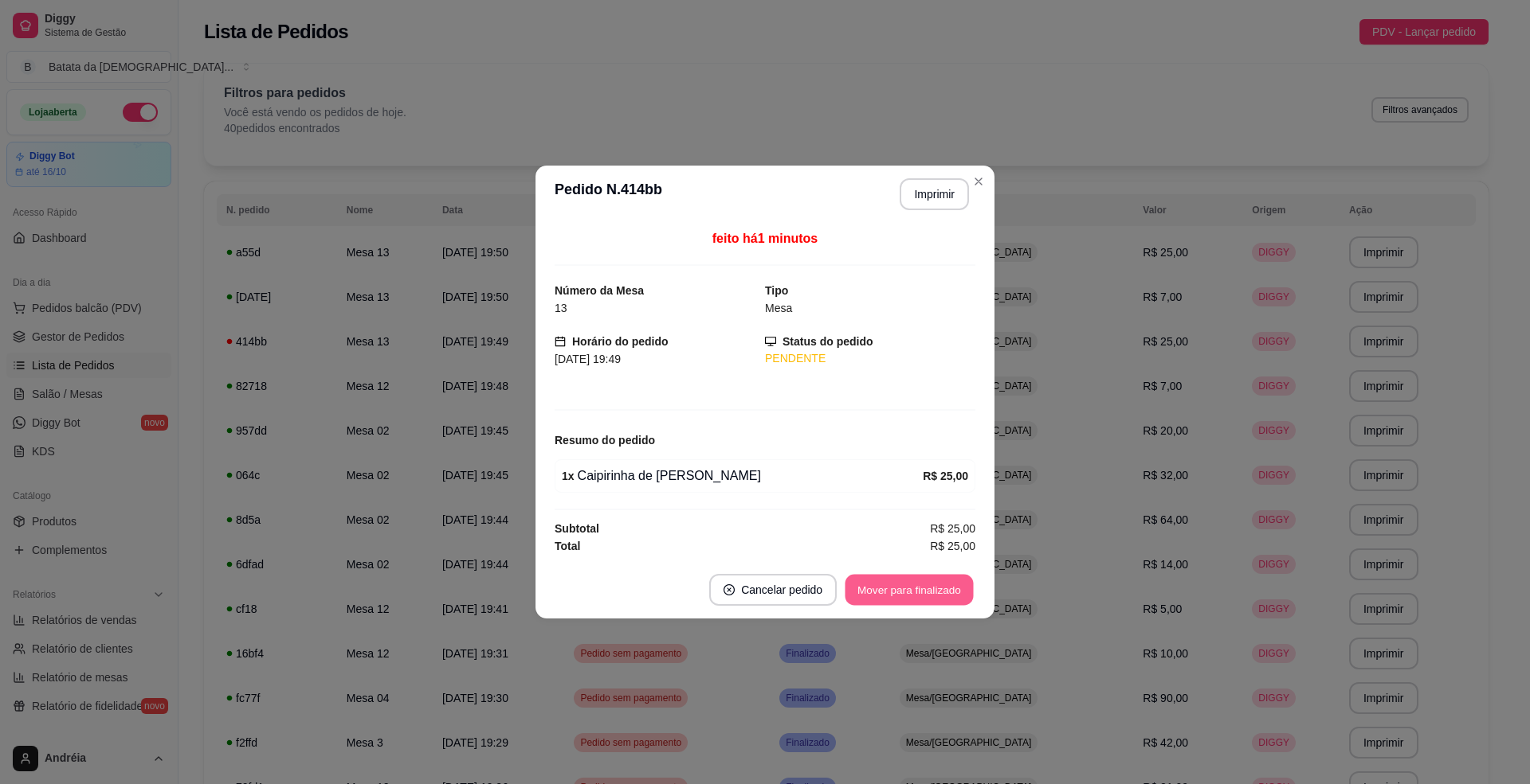
click at [926, 580] on button "Mover para finalizado" at bounding box center [909, 590] width 129 height 31
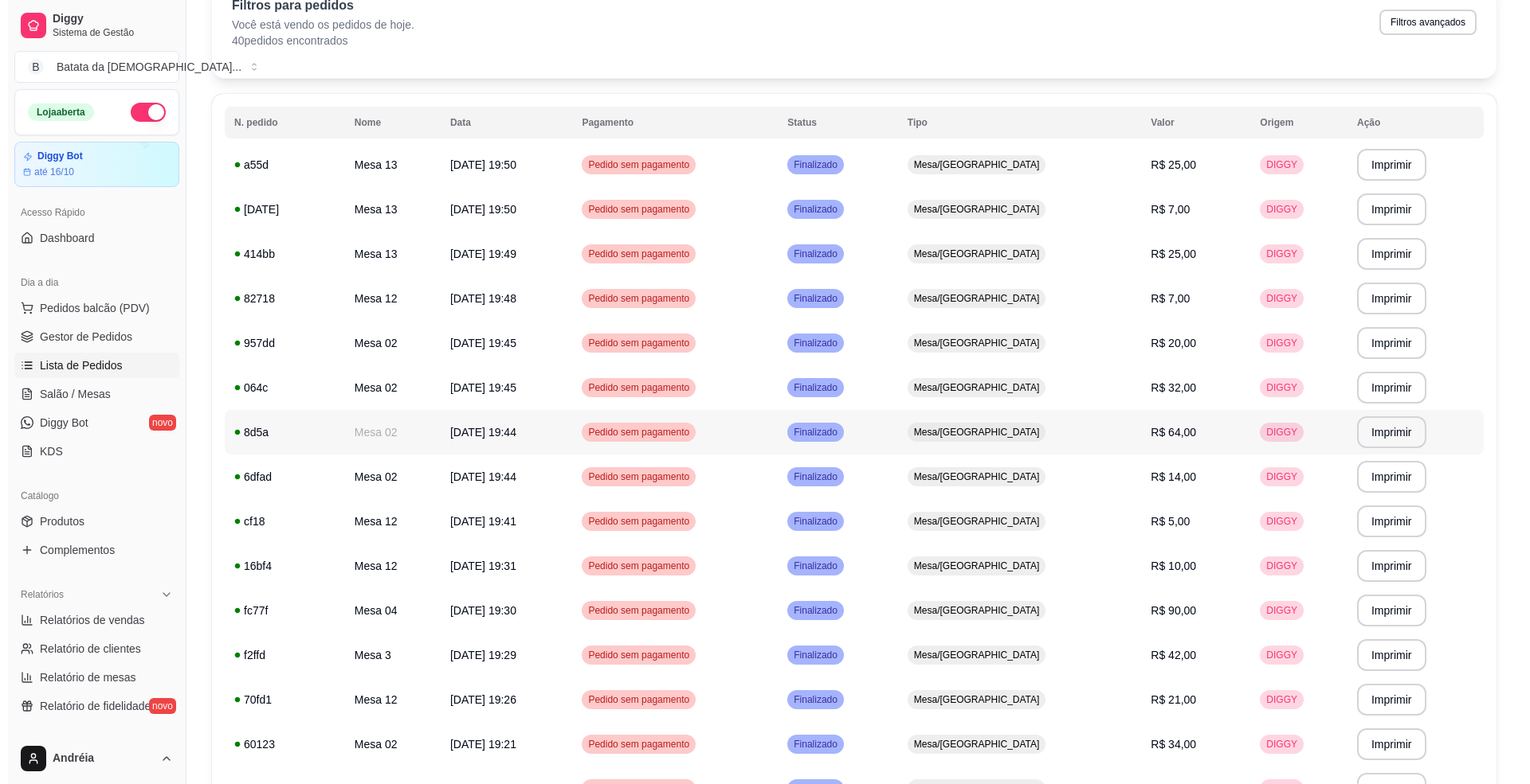
scroll to position [50, 0]
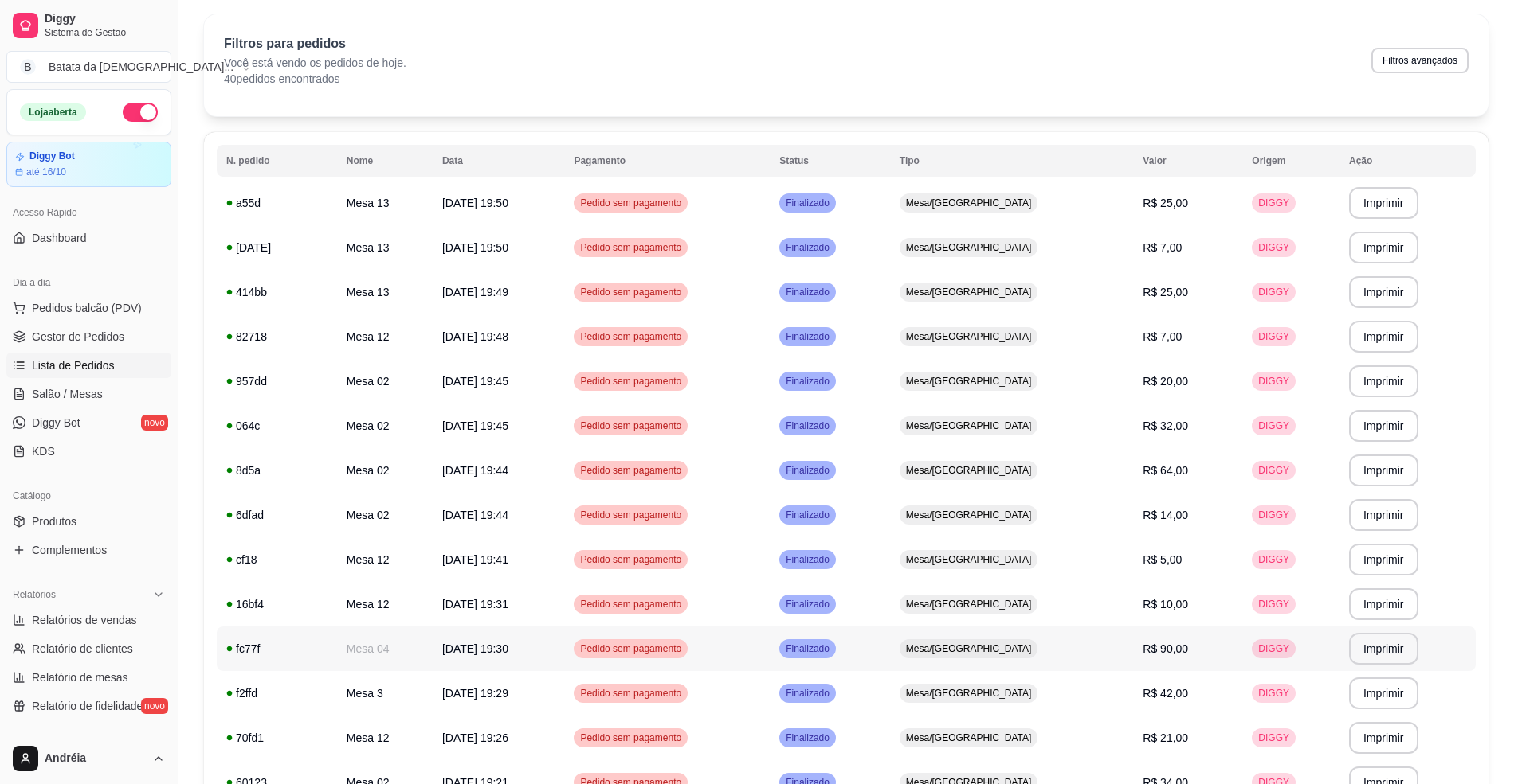
click at [688, 657] on div "Pedido sem pagamento" at bounding box center [631, 649] width 114 height 19
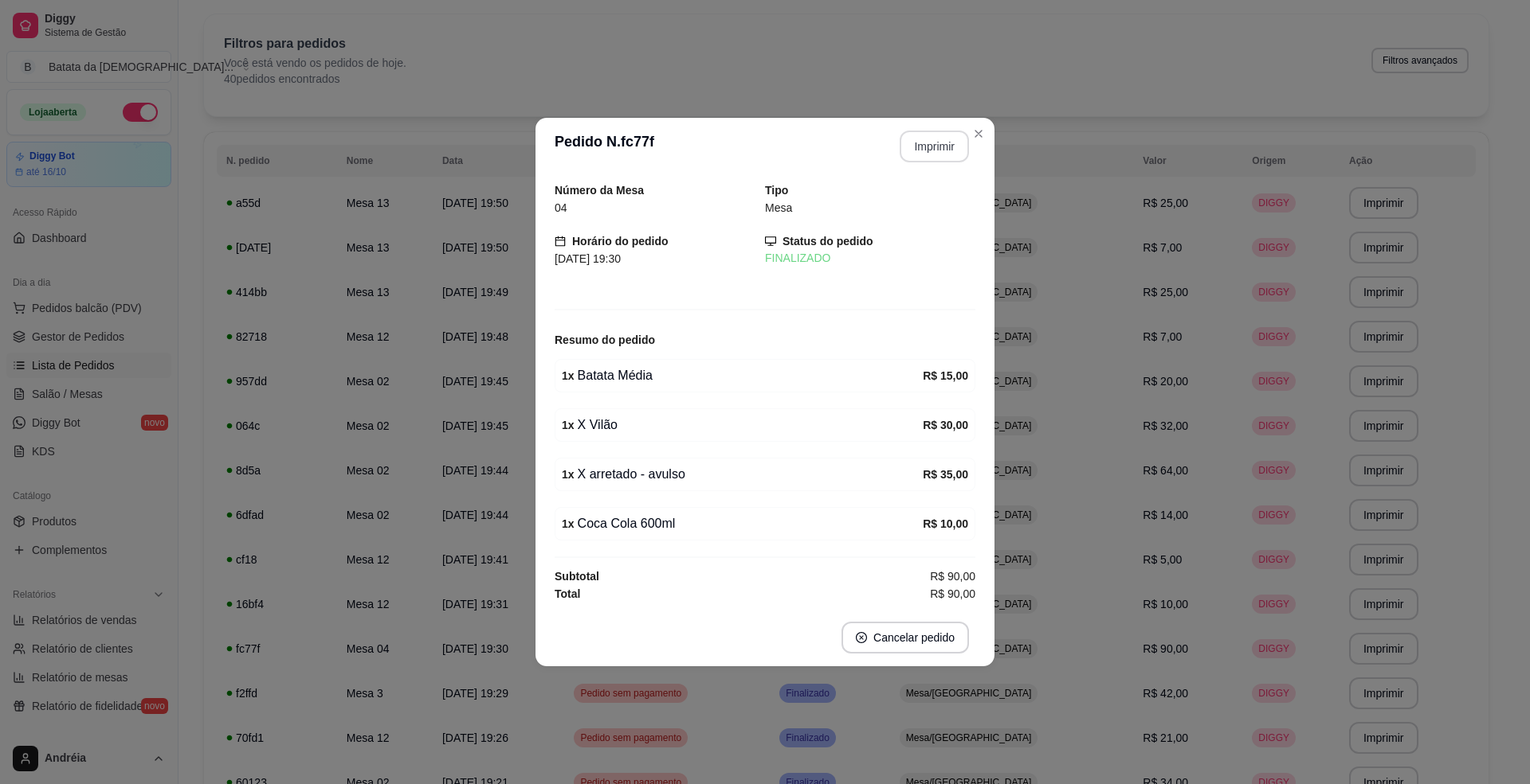
click at [939, 131] on div "**********" at bounding box center [928, 146] width 82 height 32
click at [935, 144] on button "Imprimir" at bounding box center [935, 146] width 70 height 32
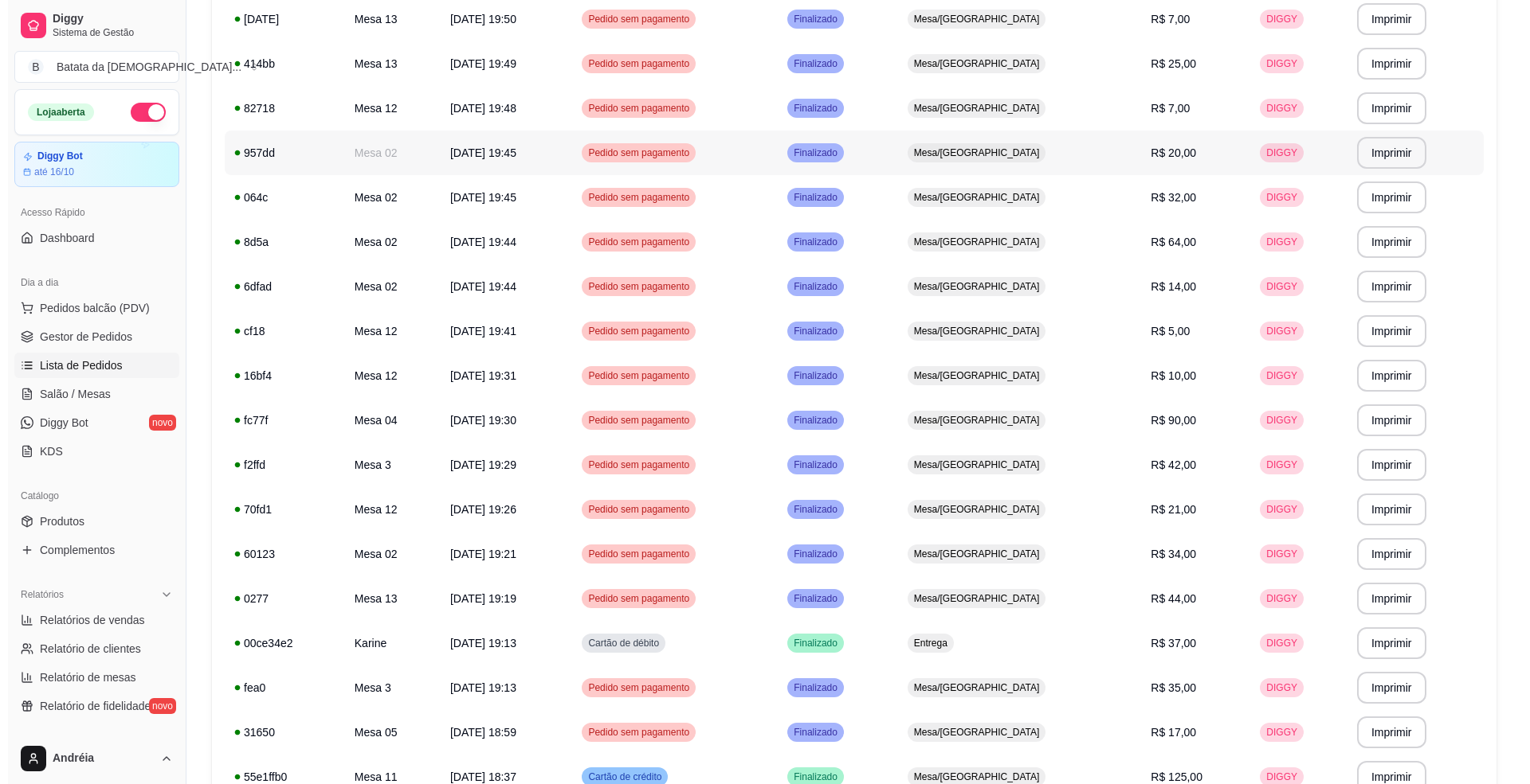
scroll to position [0, 0]
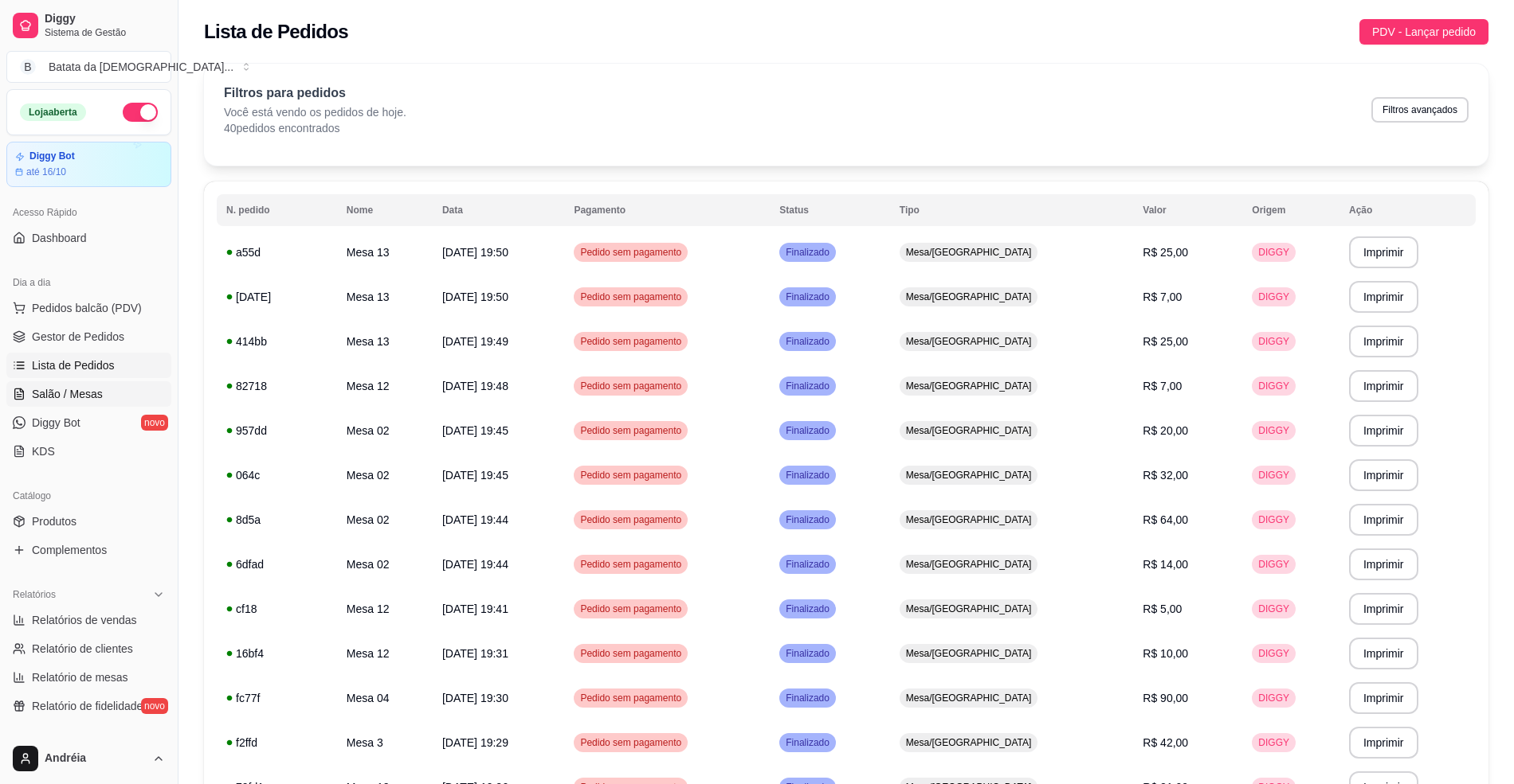
click at [100, 406] on link "Salão / Mesas" at bounding box center [88, 394] width 164 height 26
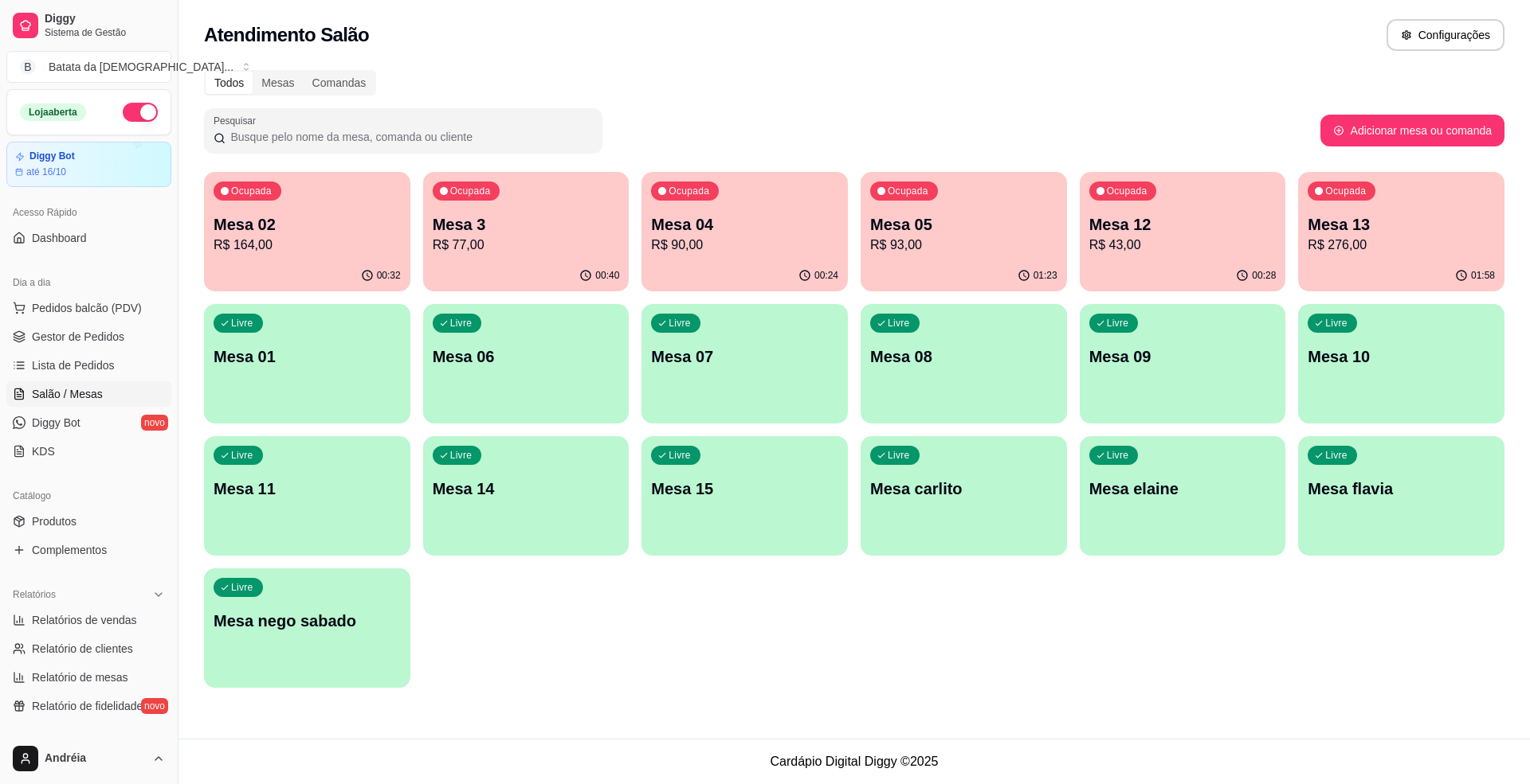
click at [1377, 202] on div "Ocupada Mesa 13 R$ 276,00" at bounding box center [1400, 216] width 206 height 89
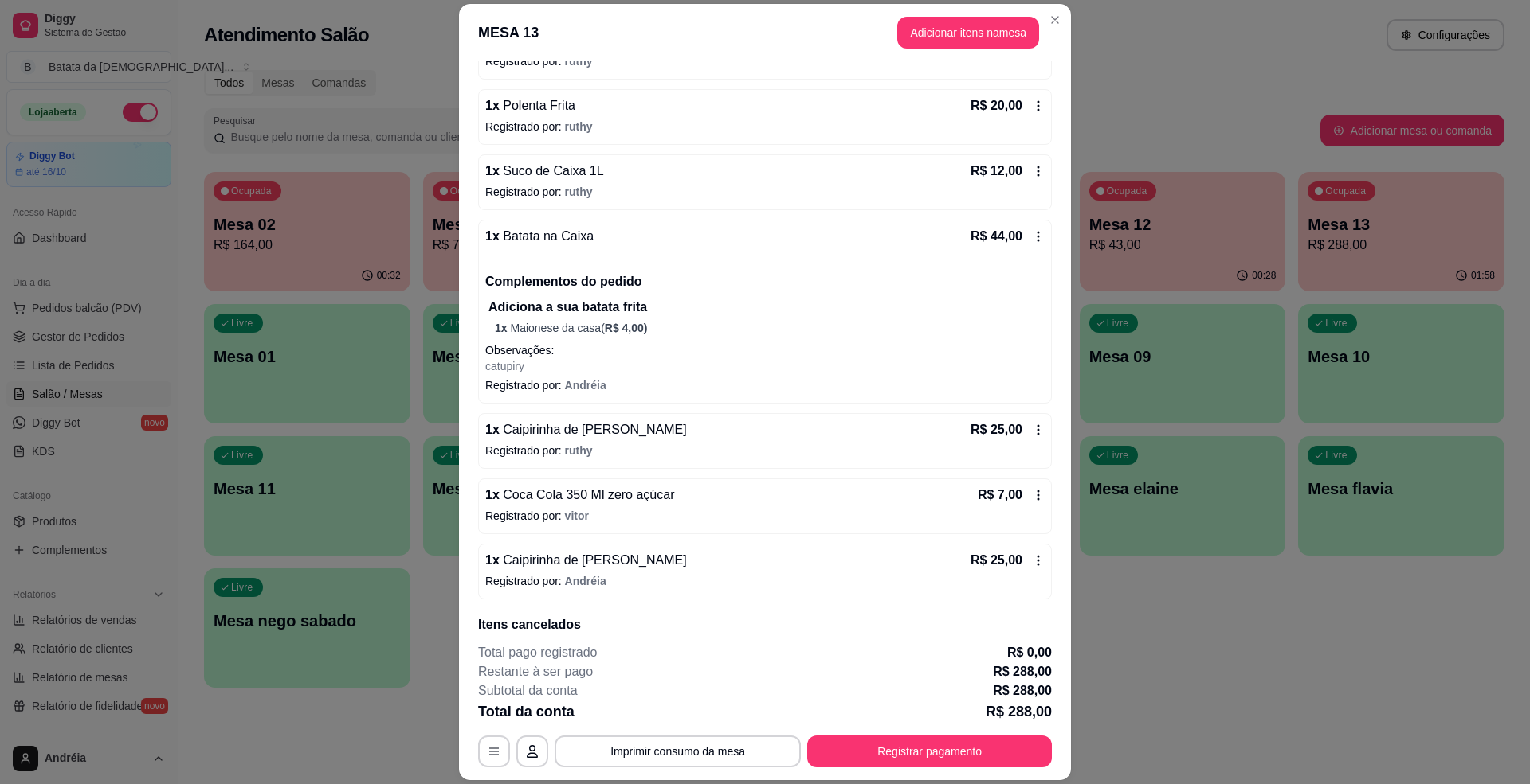
scroll to position [390, 0]
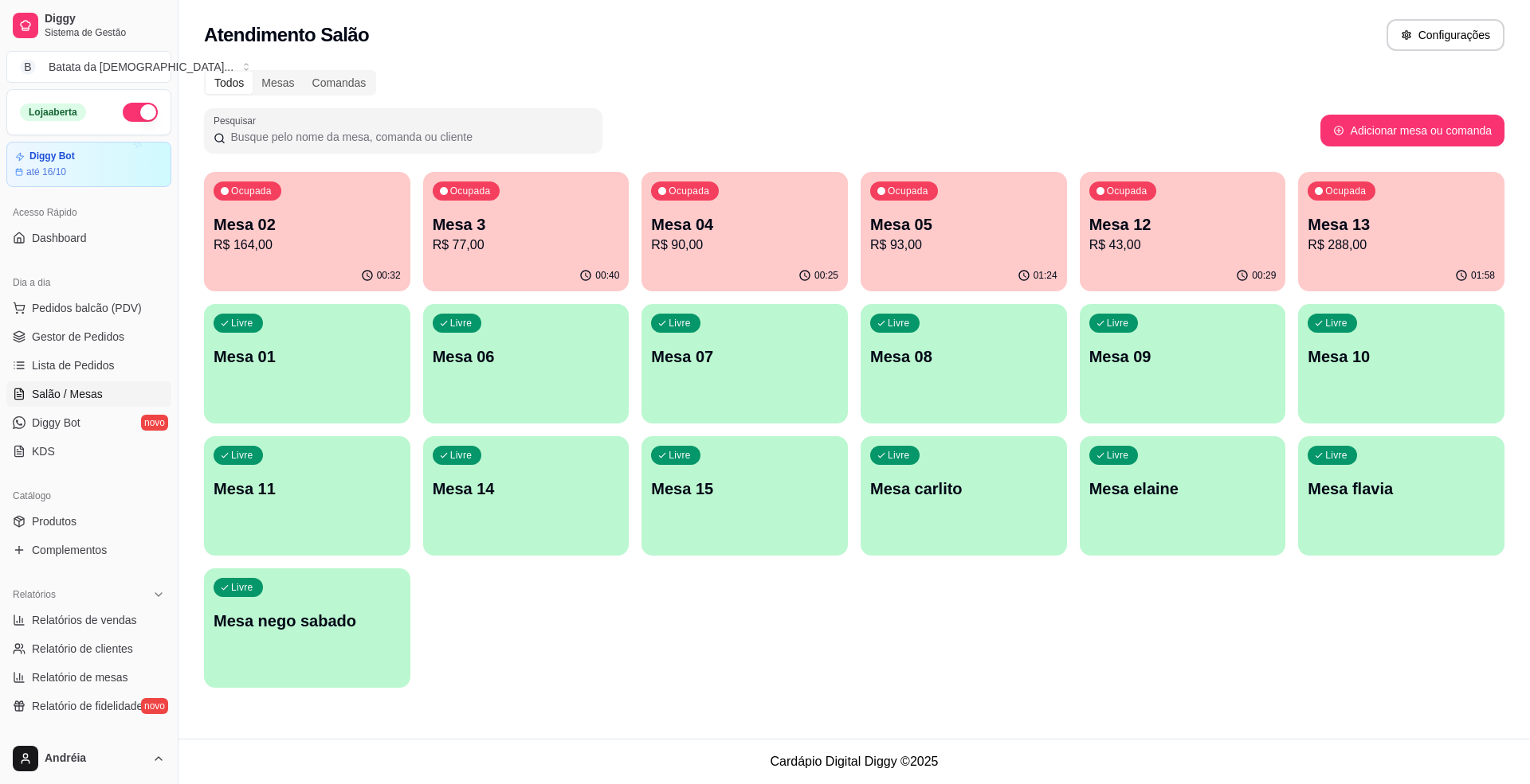
click at [514, 223] on p "Mesa 3" at bounding box center [526, 224] width 187 height 22
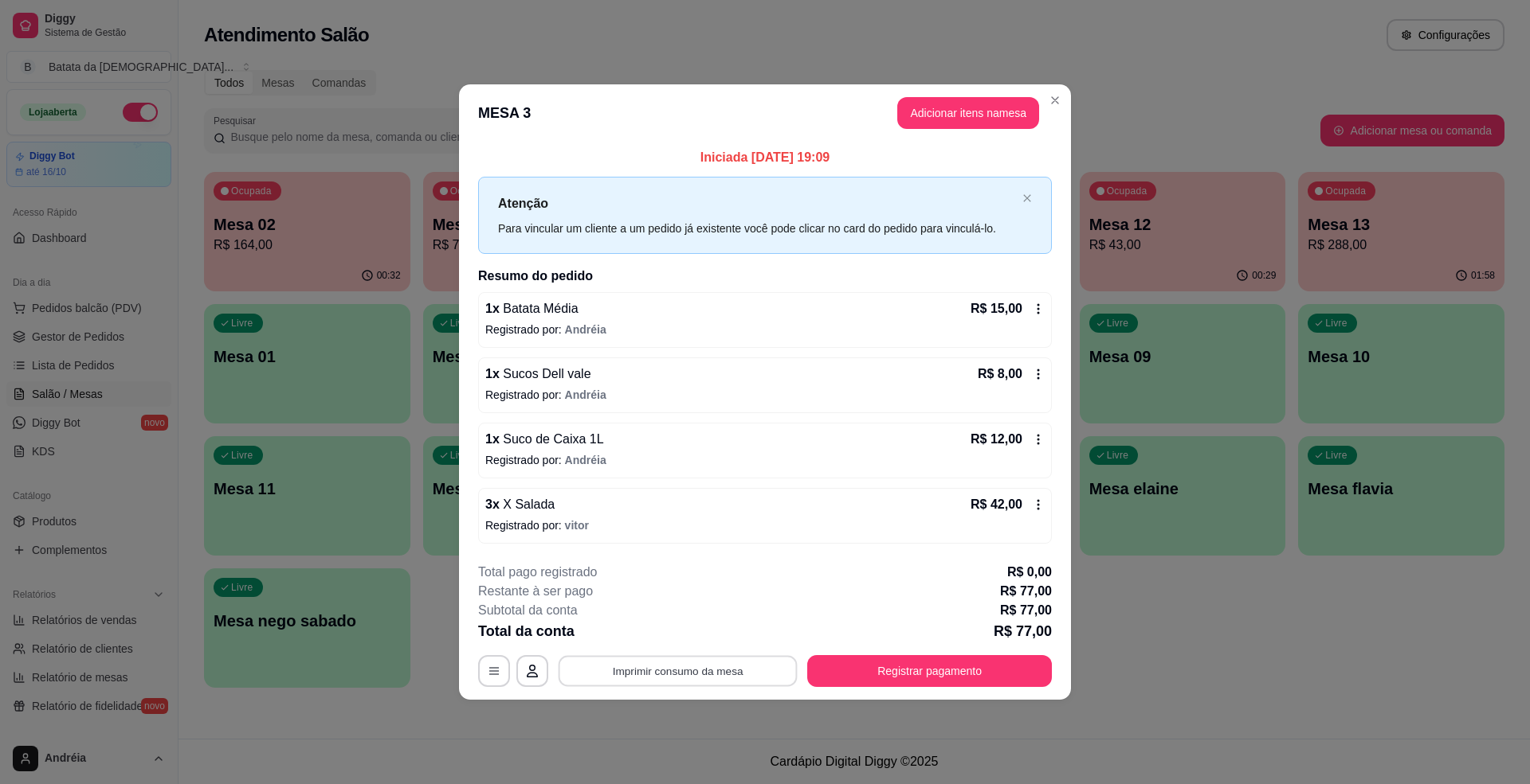
click at [708, 664] on button "Imprimir consumo da mesa" at bounding box center [678, 671] width 239 height 31
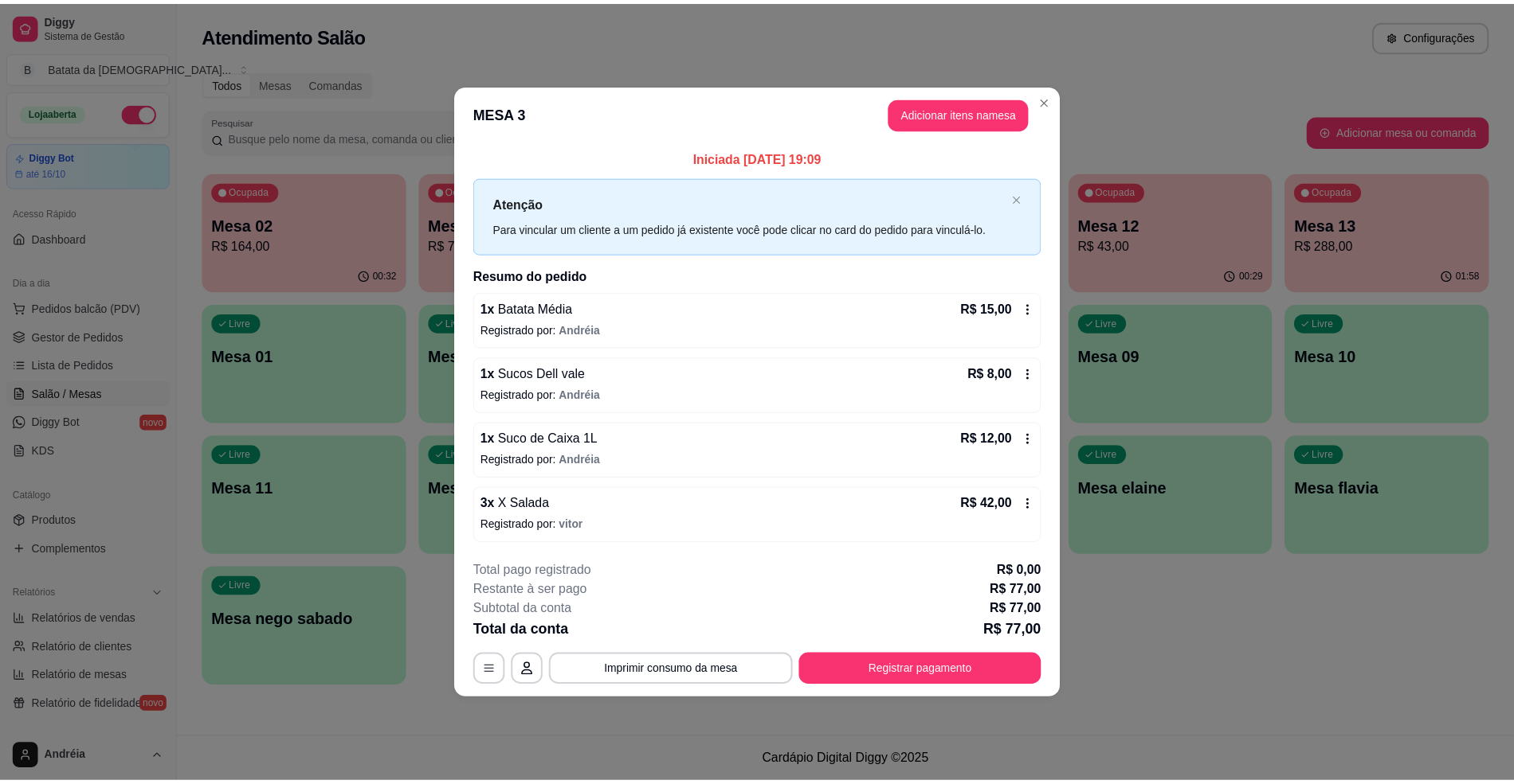
scroll to position [0, 0]
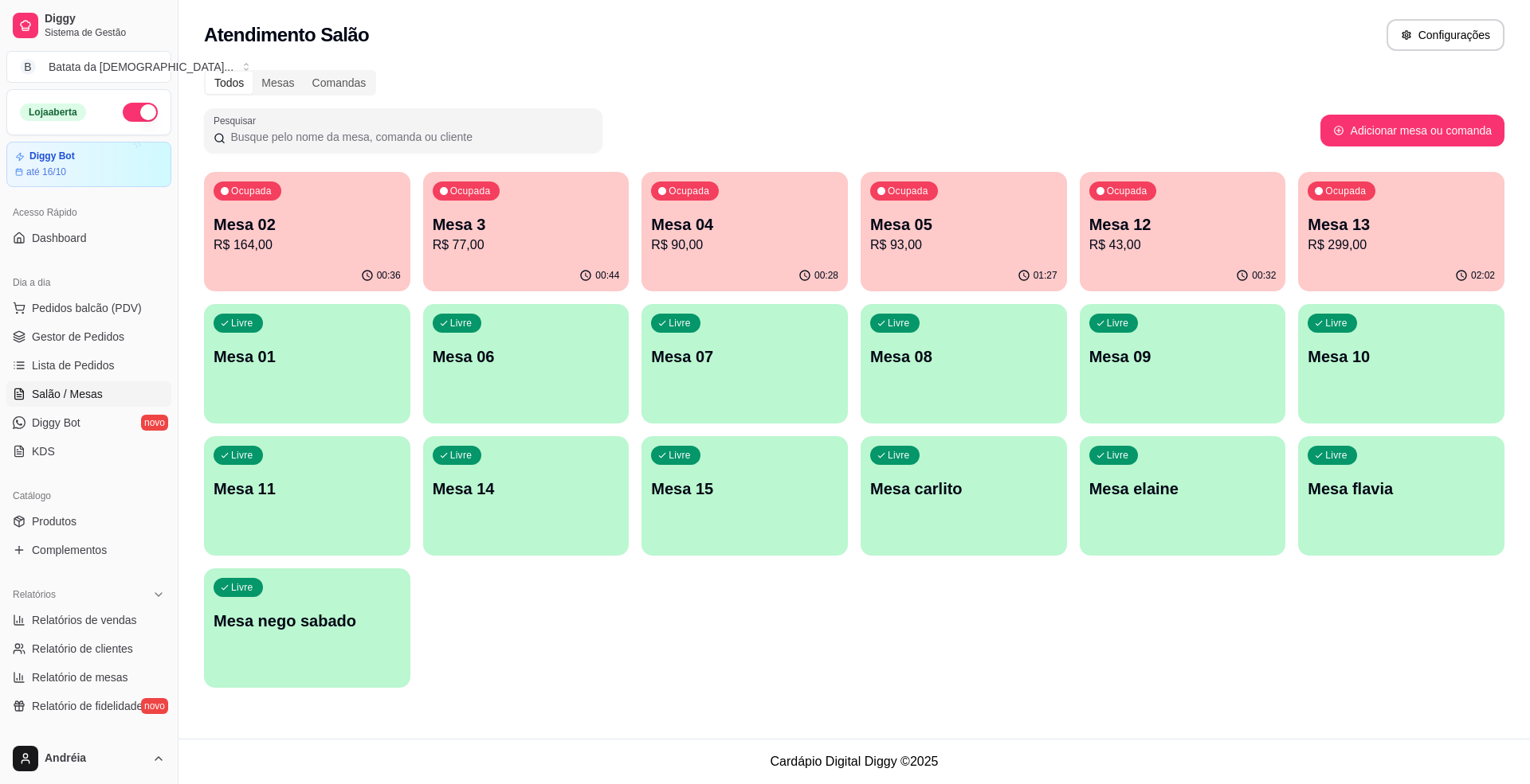
click at [1087, 234] on div "Ocupada Mesa 12 R$ 43,00" at bounding box center [1182, 216] width 206 height 89
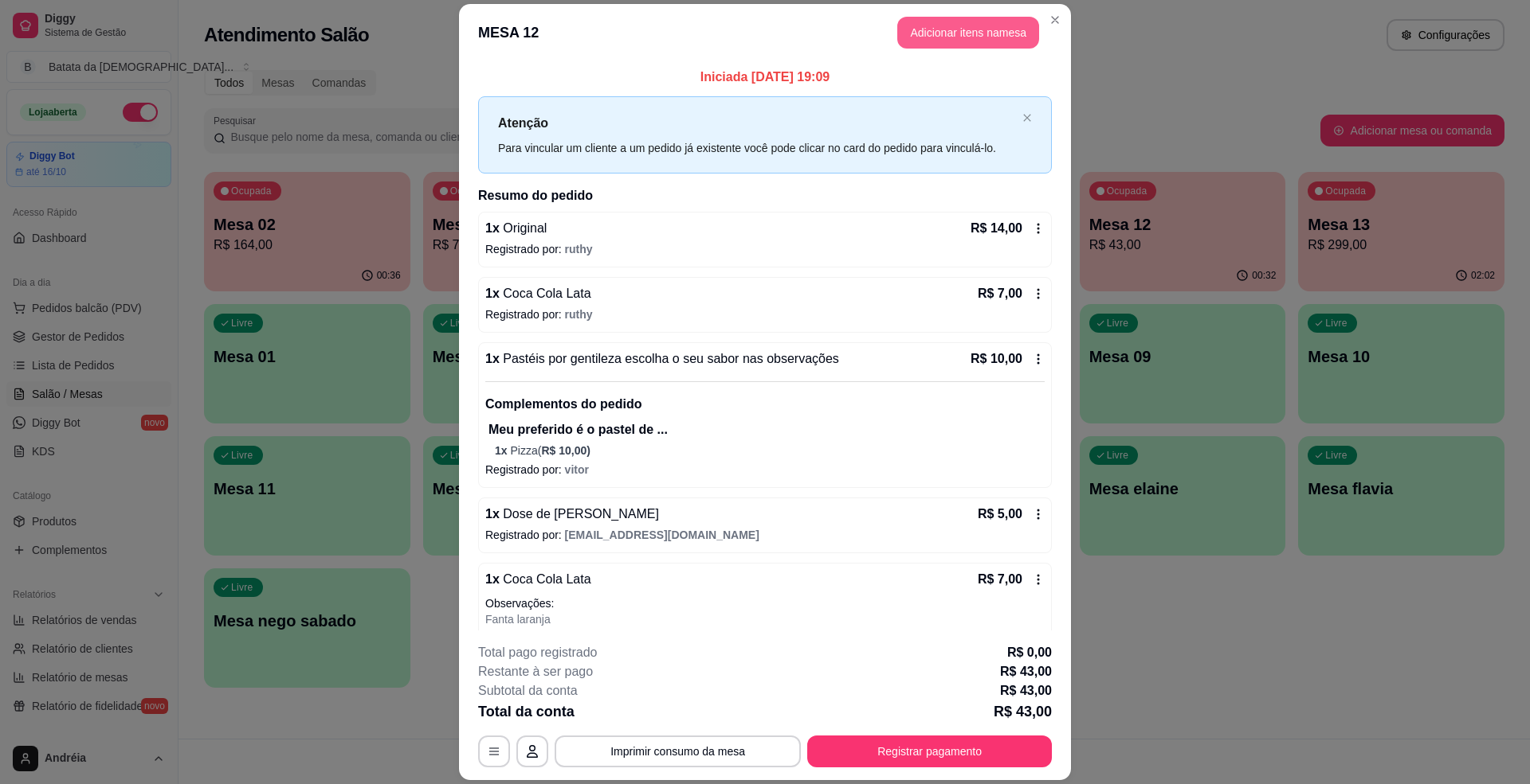
click at [941, 29] on button "Adicionar itens na mesa" at bounding box center [968, 33] width 142 height 32
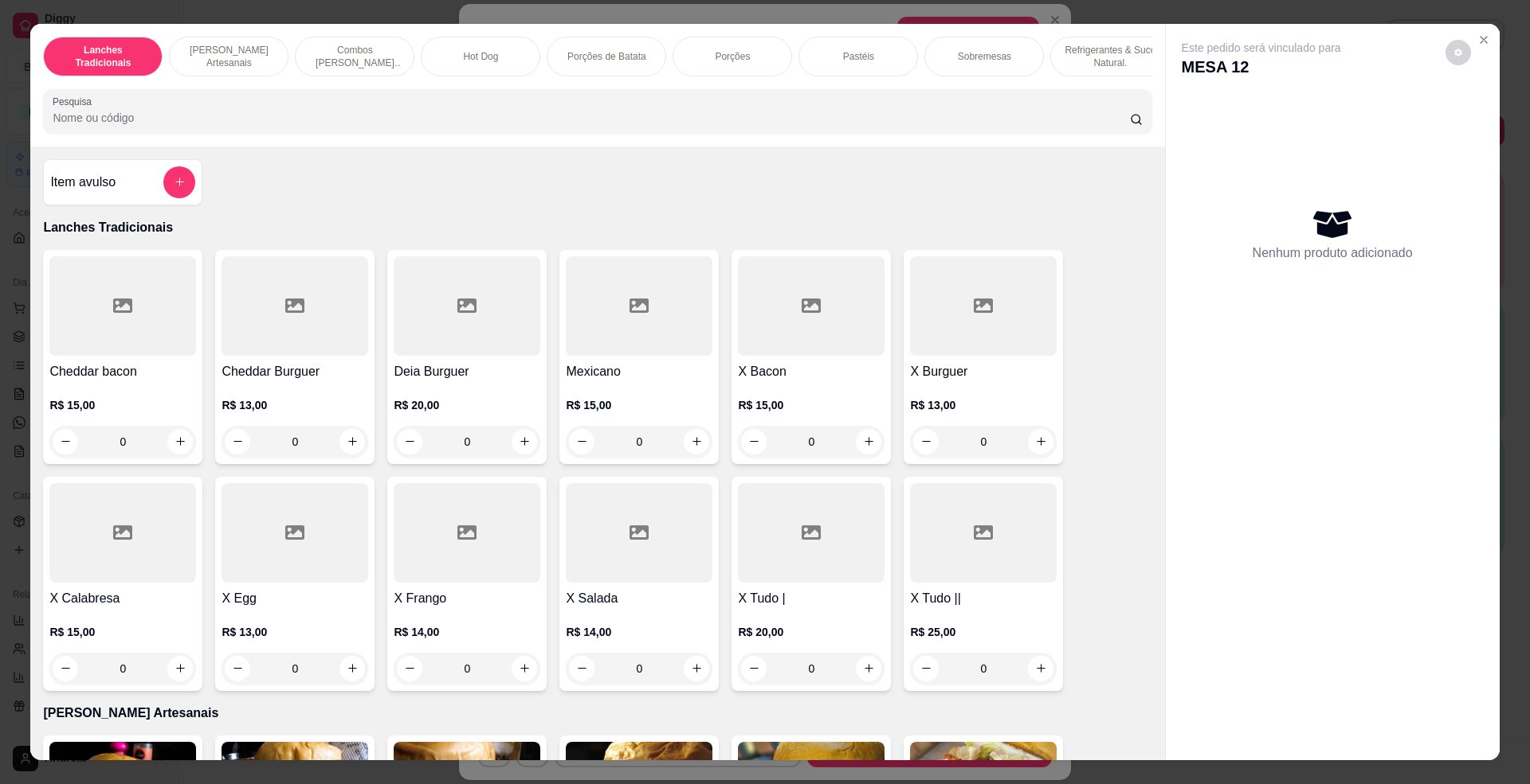
type input "1"
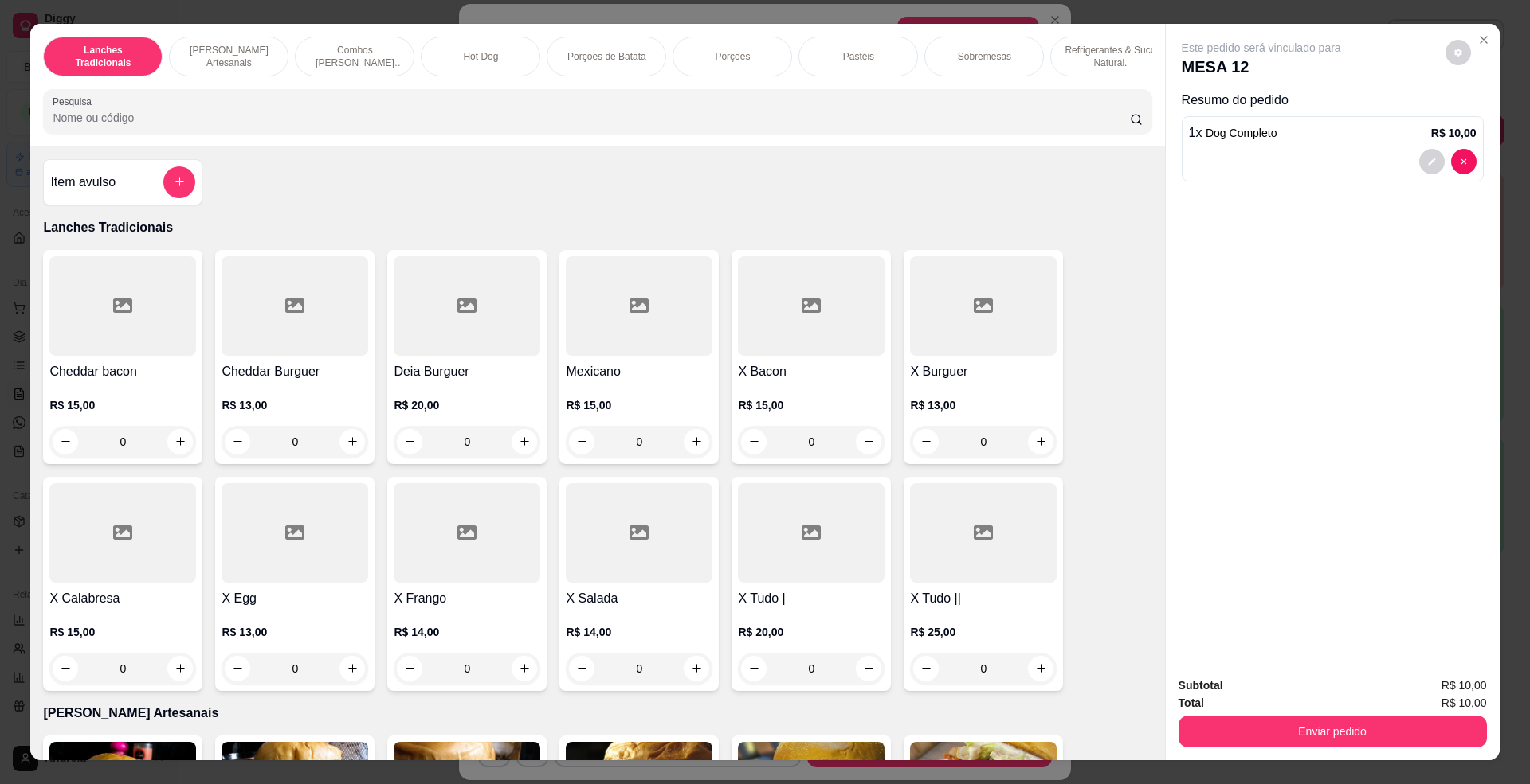
type input "1"
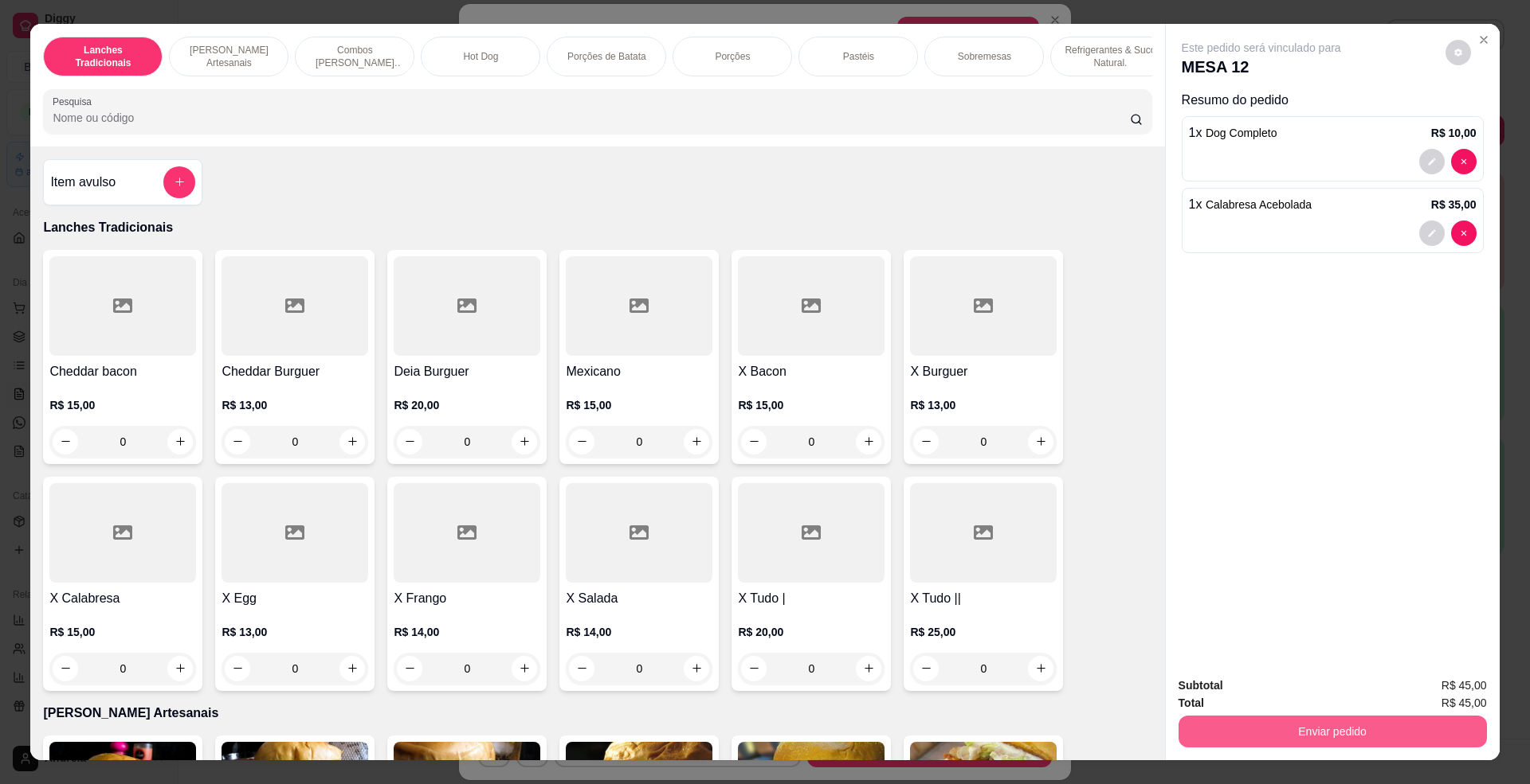
click at [1262, 721] on button "Enviar pedido" at bounding box center [1332, 732] width 308 height 32
click at [1476, 691] on button "Enviar pedido" at bounding box center [1443, 693] width 88 height 30
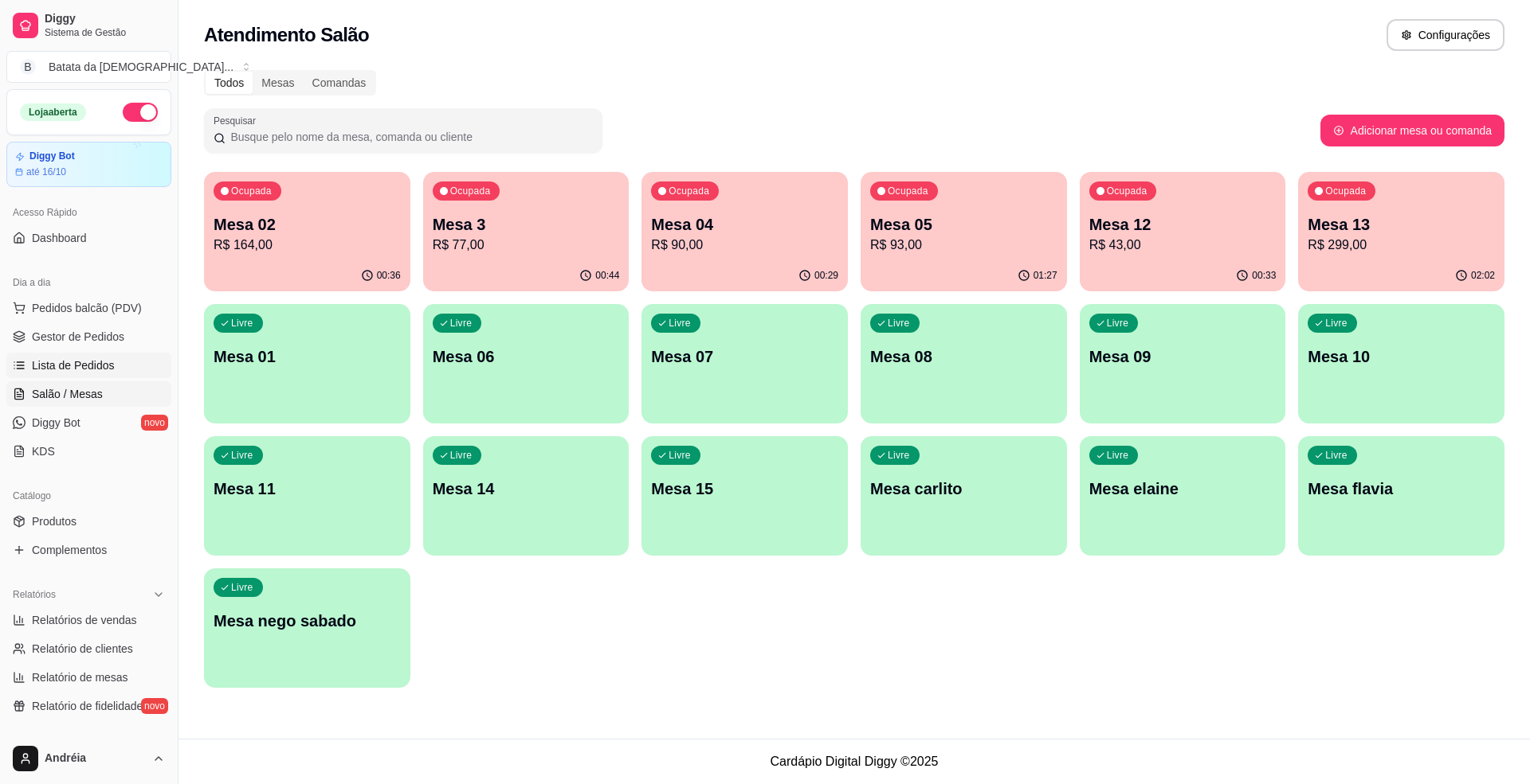
click at [85, 364] on span "Lista de Pedidos" at bounding box center [73, 366] width 83 height 16
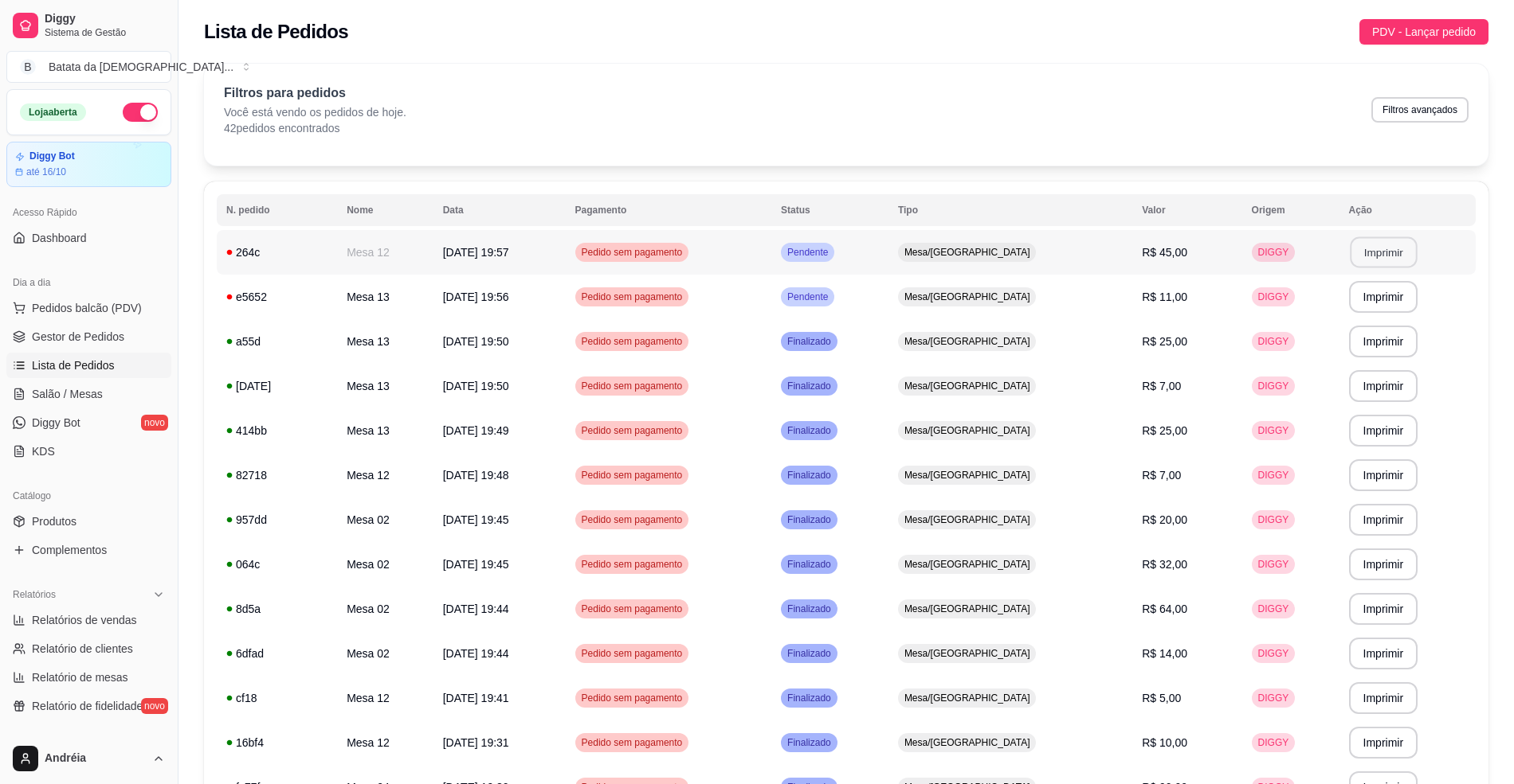
click at [1353, 247] on button "Imprimir" at bounding box center [1382, 252] width 67 height 31
click at [1106, 301] on td "Mesa/[GEOGRAPHIC_DATA]" at bounding box center [1010, 297] width 244 height 45
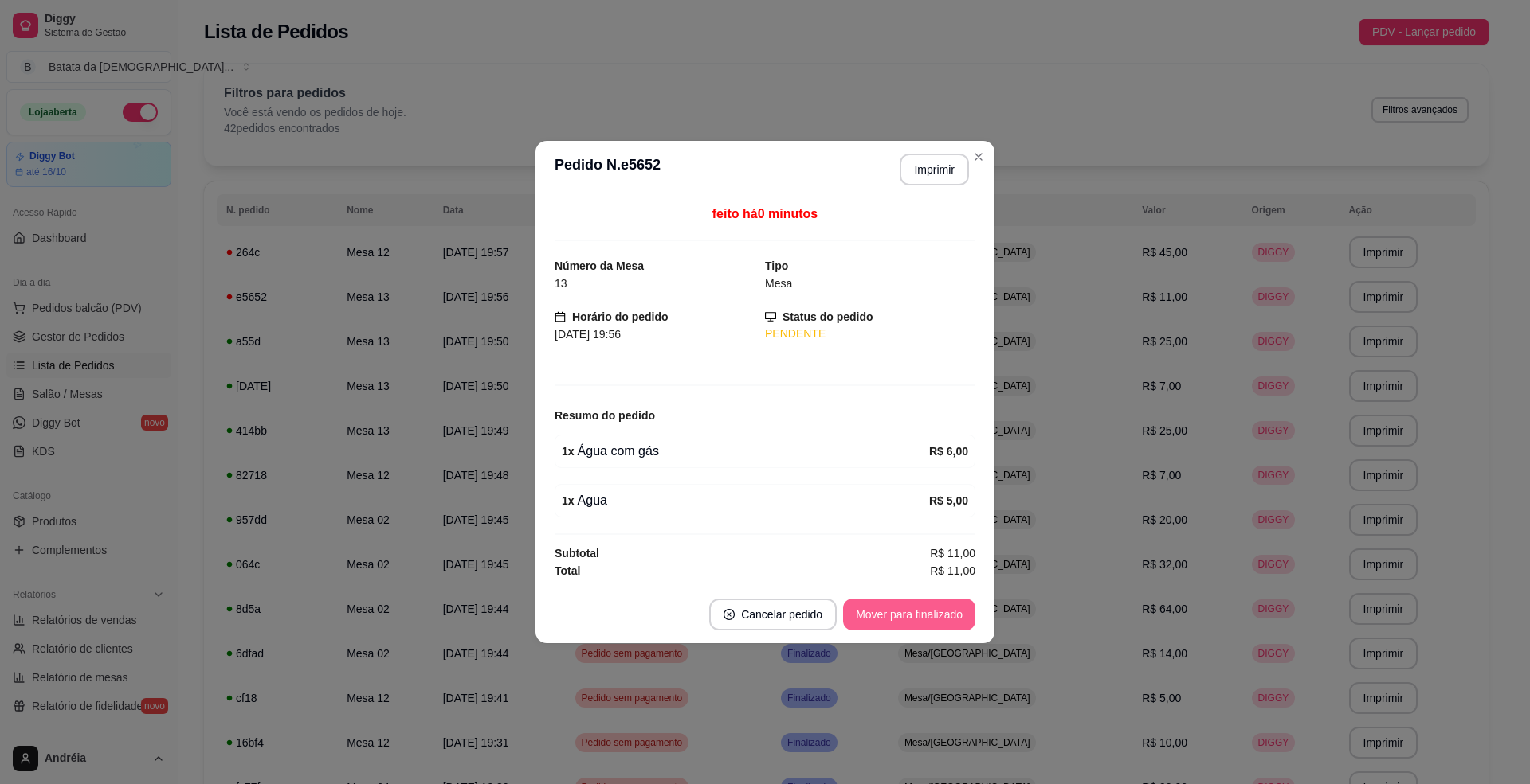
click at [904, 609] on button "Mover para finalizado" at bounding box center [909, 615] width 133 height 32
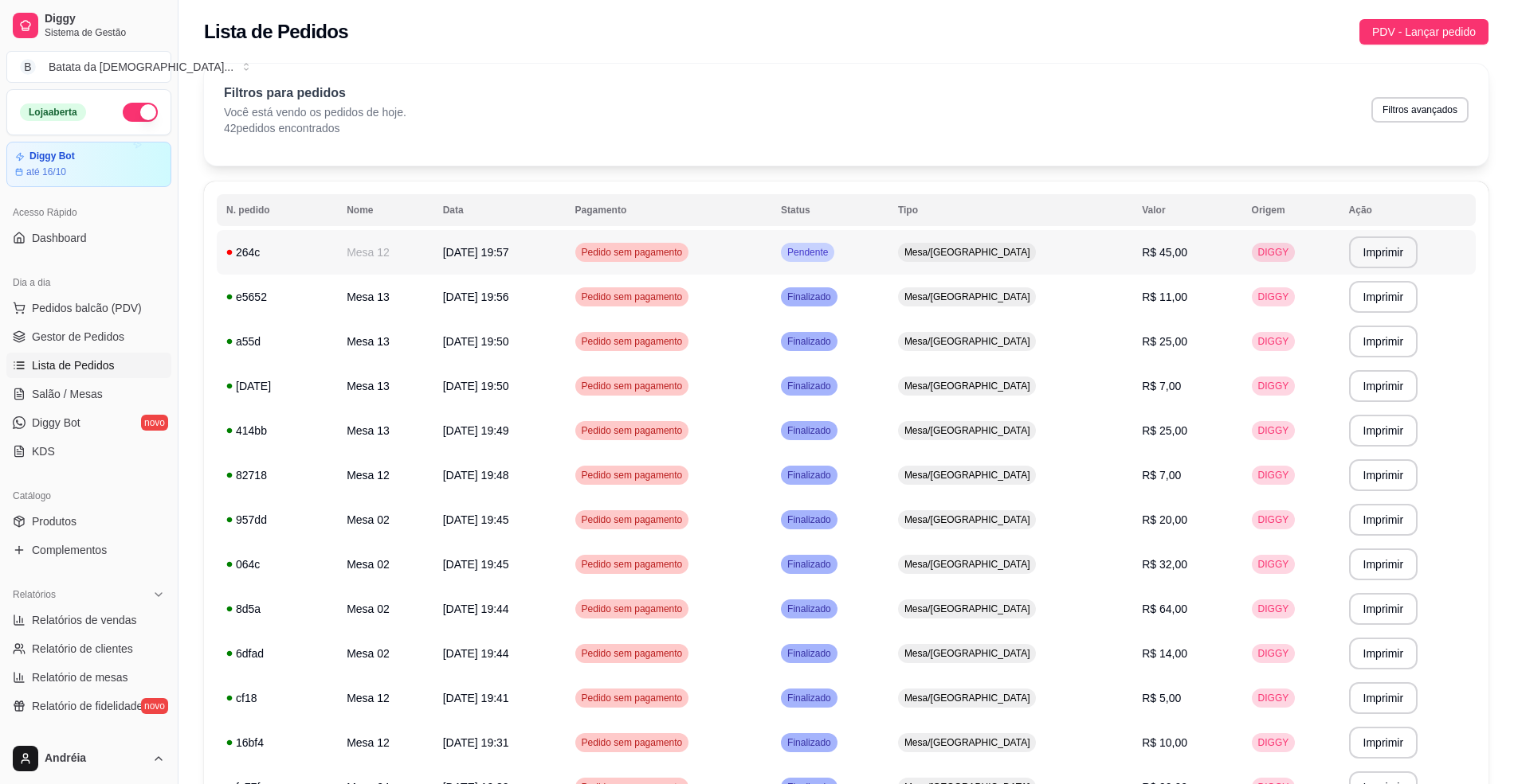
click at [996, 252] on span "Mesa/[GEOGRAPHIC_DATA]" at bounding box center [967, 252] width 133 height 13
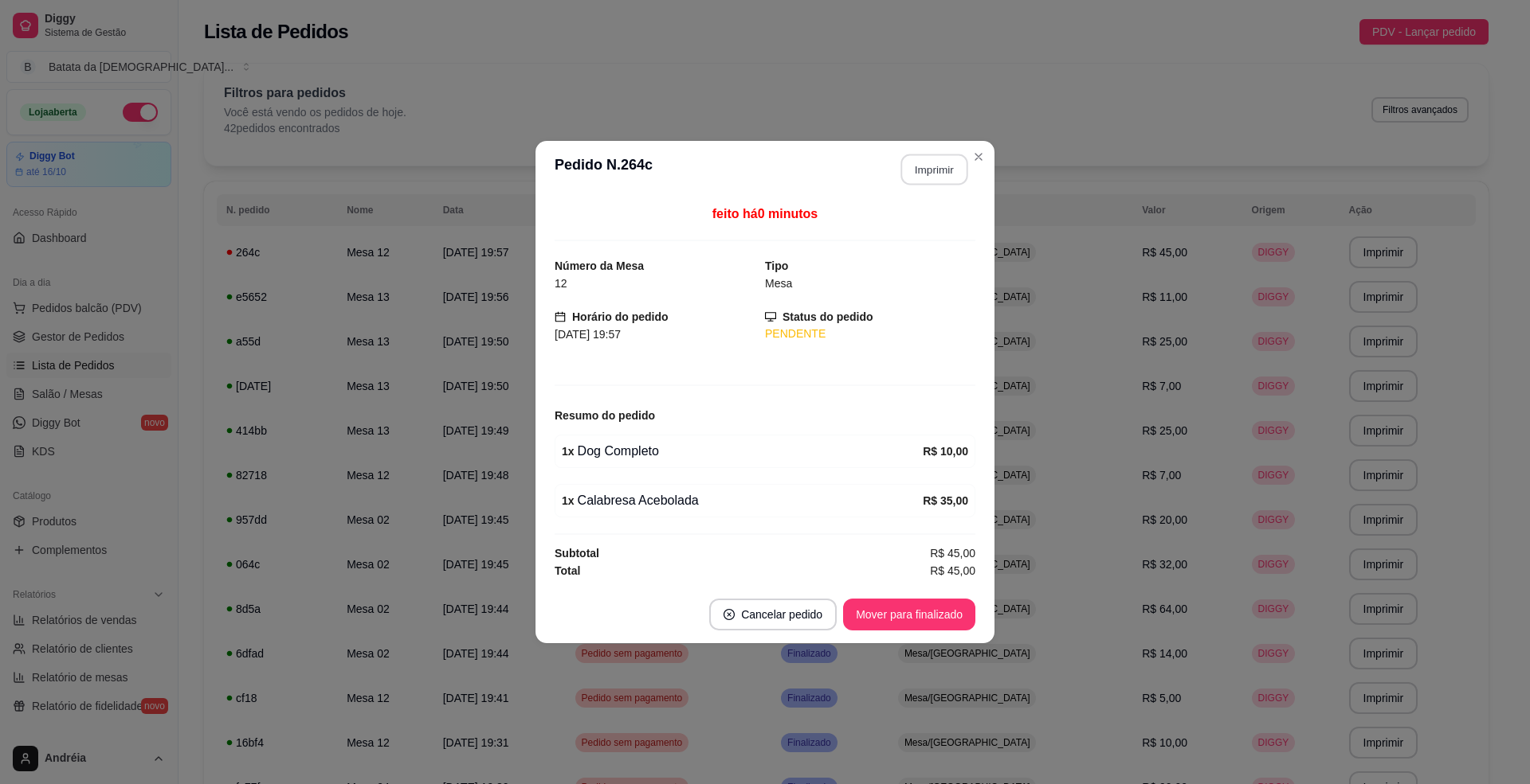
click at [936, 154] on button "Imprimir" at bounding box center [934, 169] width 67 height 31
click at [932, 157] on button "Imprimir" at bounding box center [934, 169] width 67 height 31
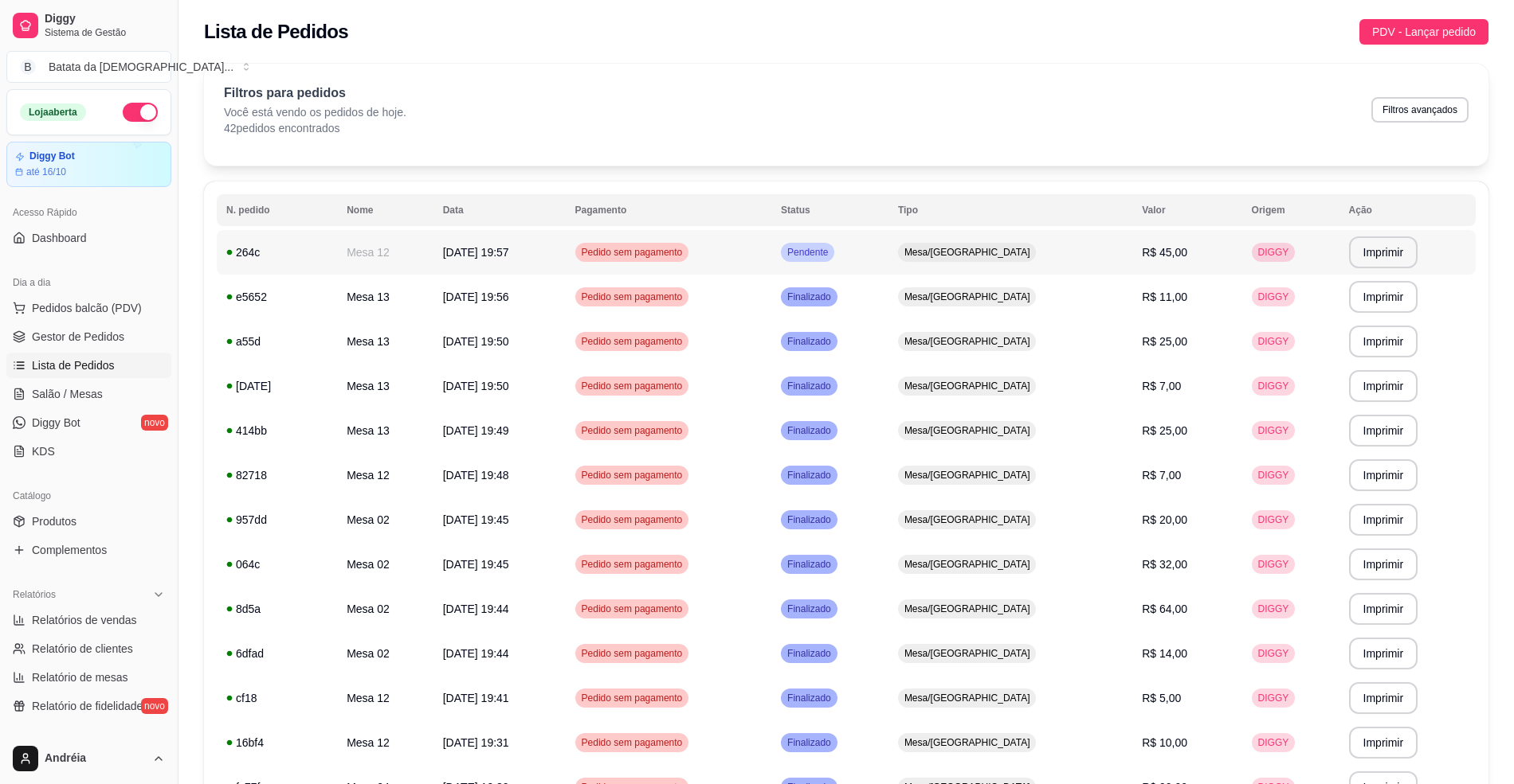
click at [1022, 269] on td "Mesa/[GEOGRAPHIC_DATA]" at bounding box center [1010, 252] width 244 height 45
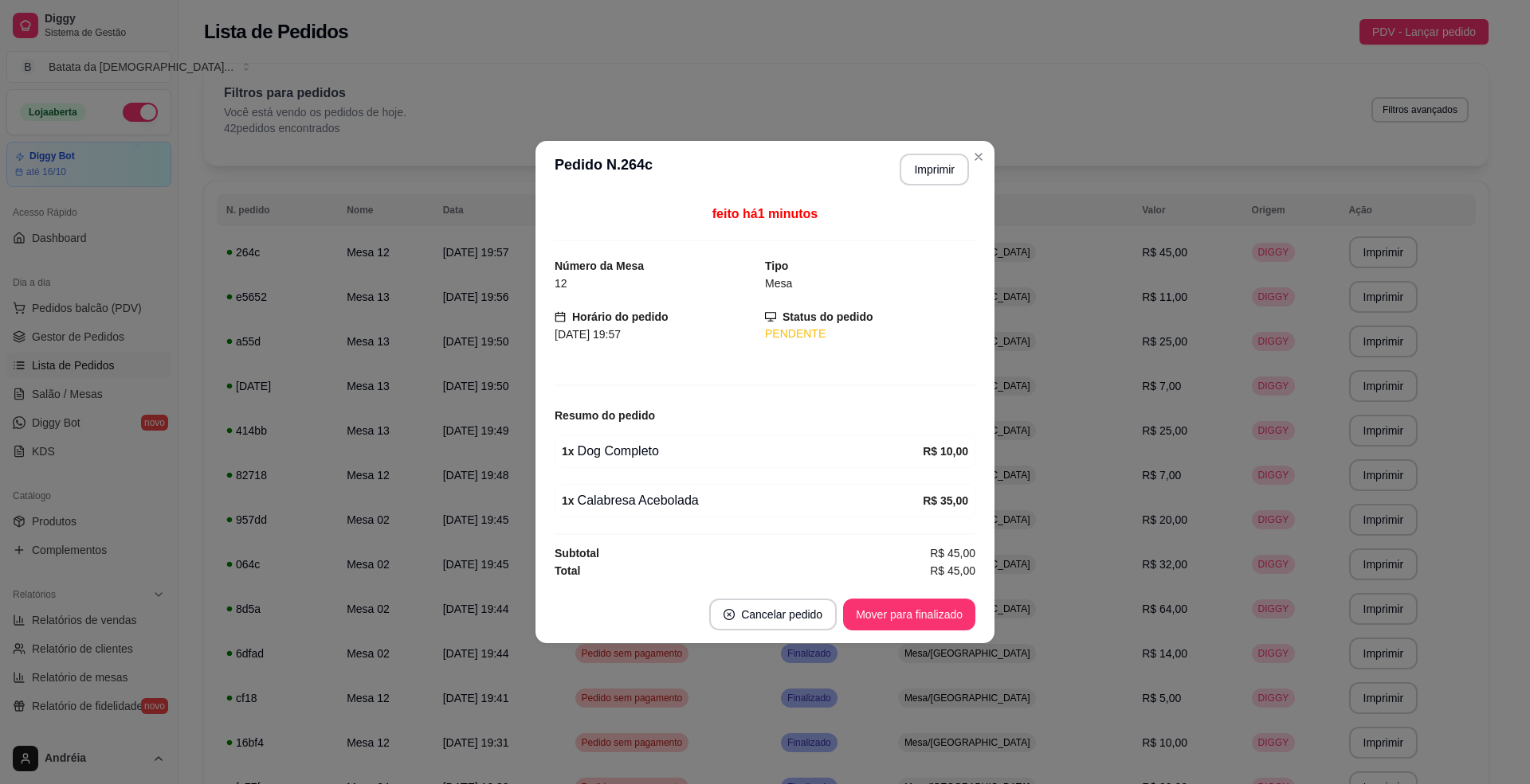
click at [992, 148] on header "**********" at bounding box center [765, 170] width 459 height 58
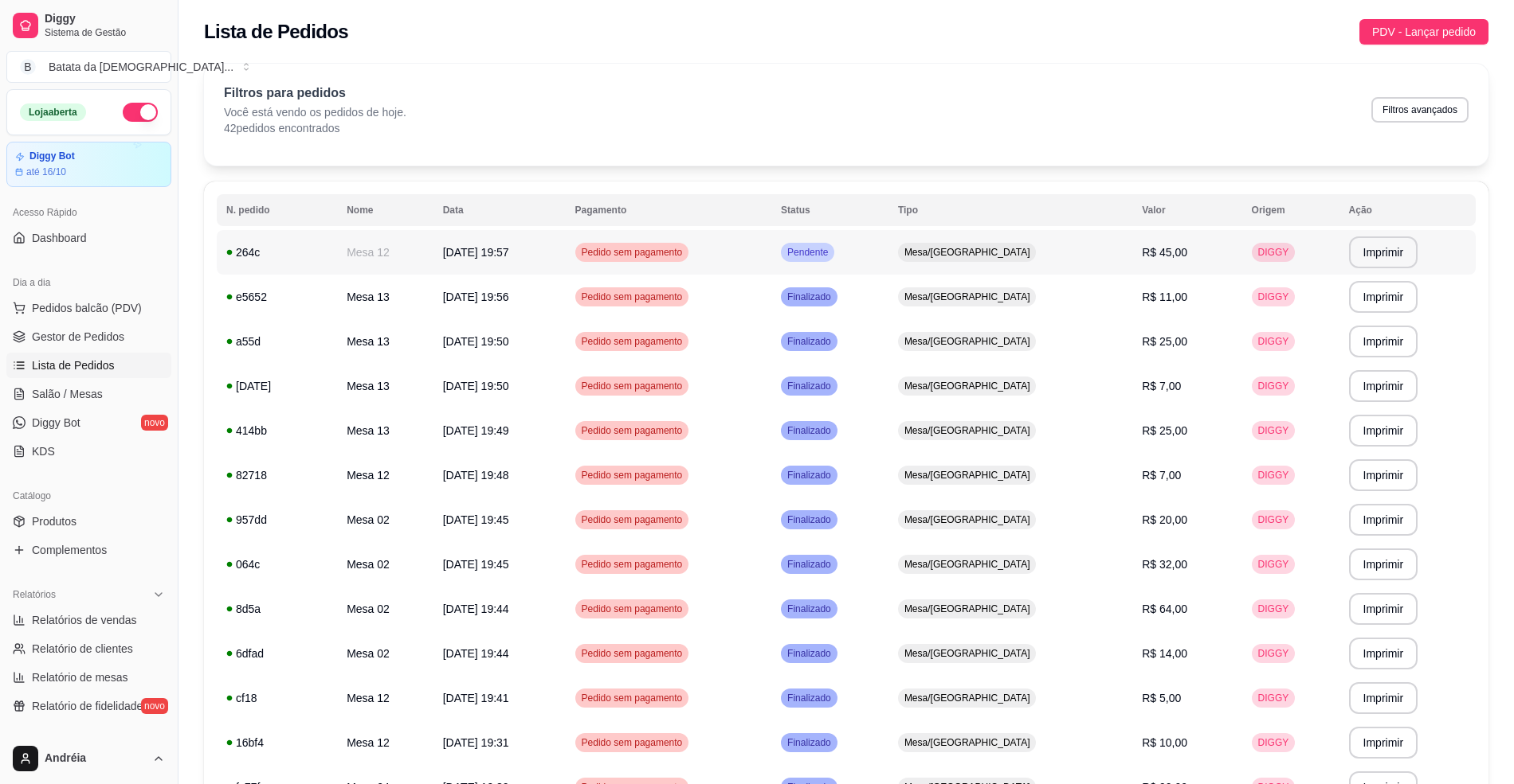
click at [1027, 259] on span "Mesa/[GEOGRAPHIC_DATA]" at bounding box center [967, 252] width 133 height 13
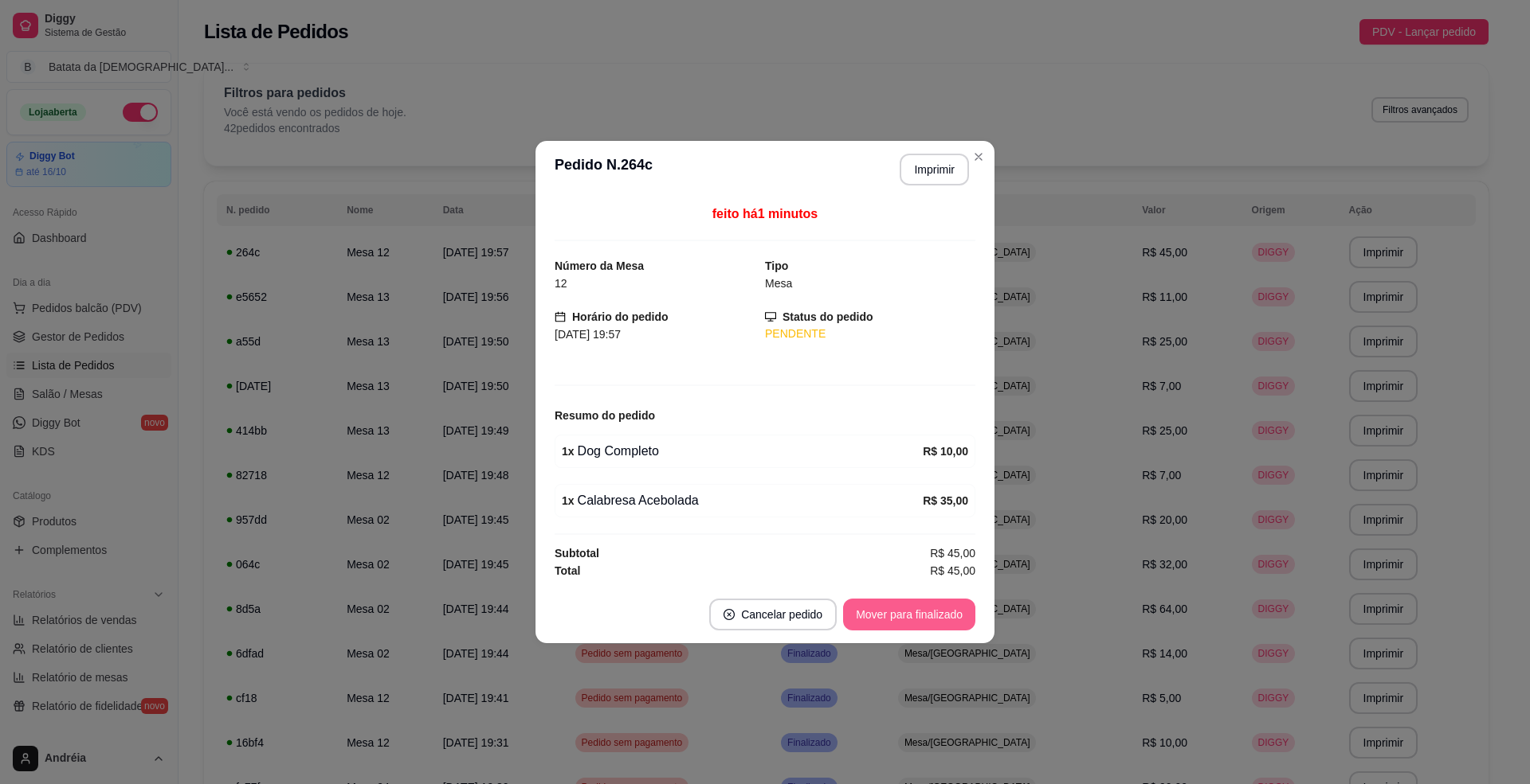
click at [915, 609] on button "Mover para finalizado" at bounding box center [909, 615] width 133 height 32
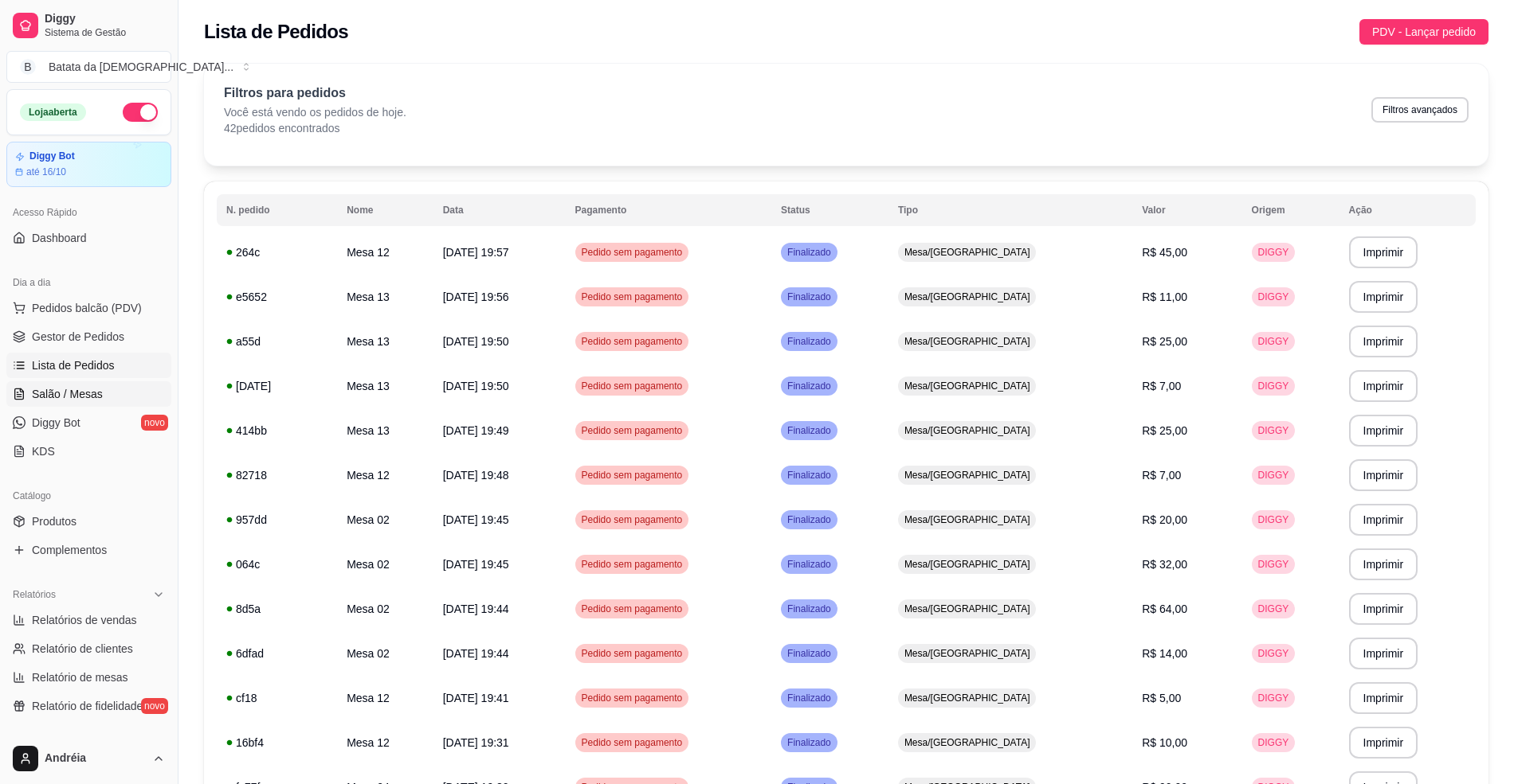
click at [94, 398] on span "Salão / Mesas" at bounding box center [67, 394] width 71 height 16
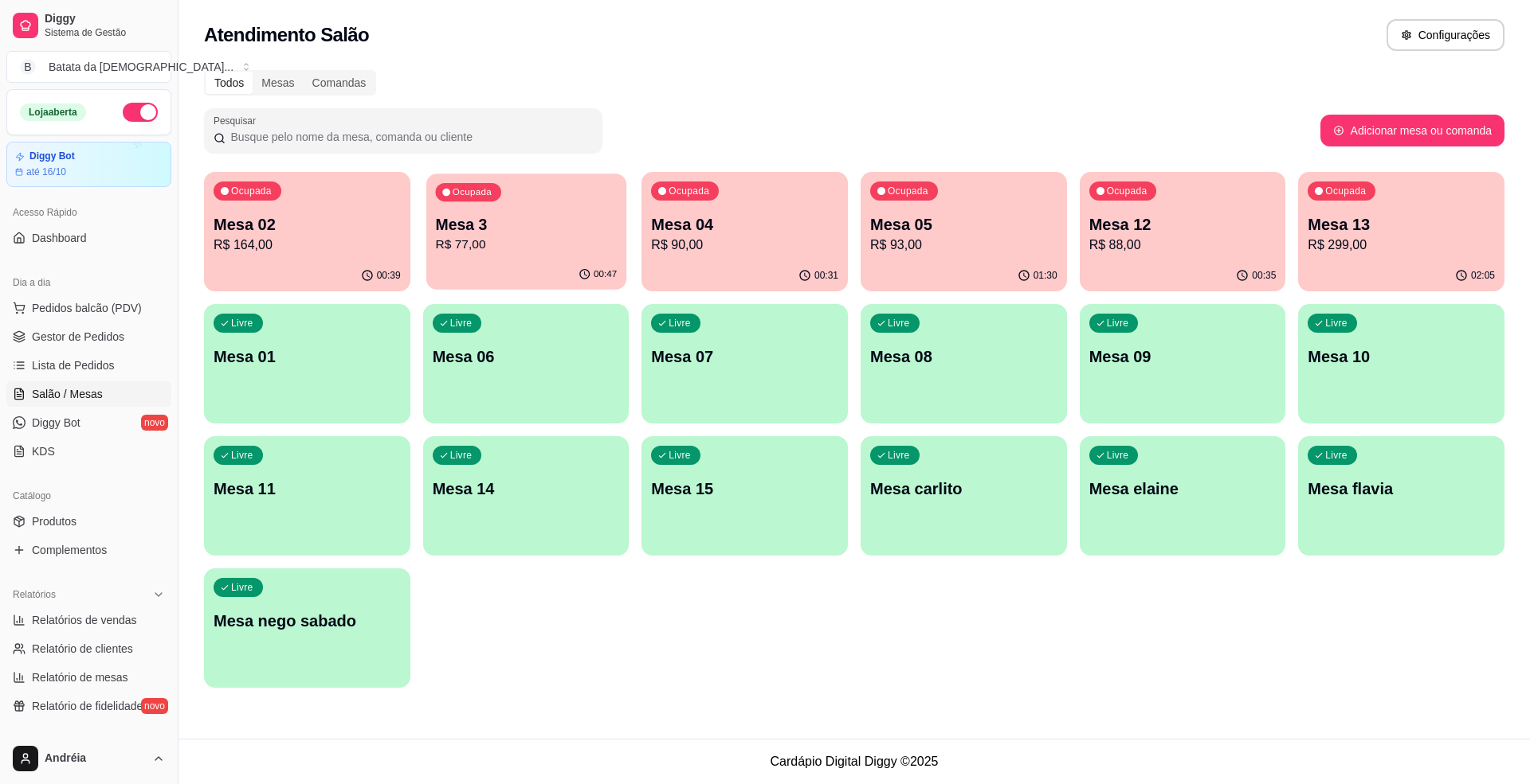
click at [571, 228] on p "Mesa 3" at bounding box center [526, 225] width 181 height 22
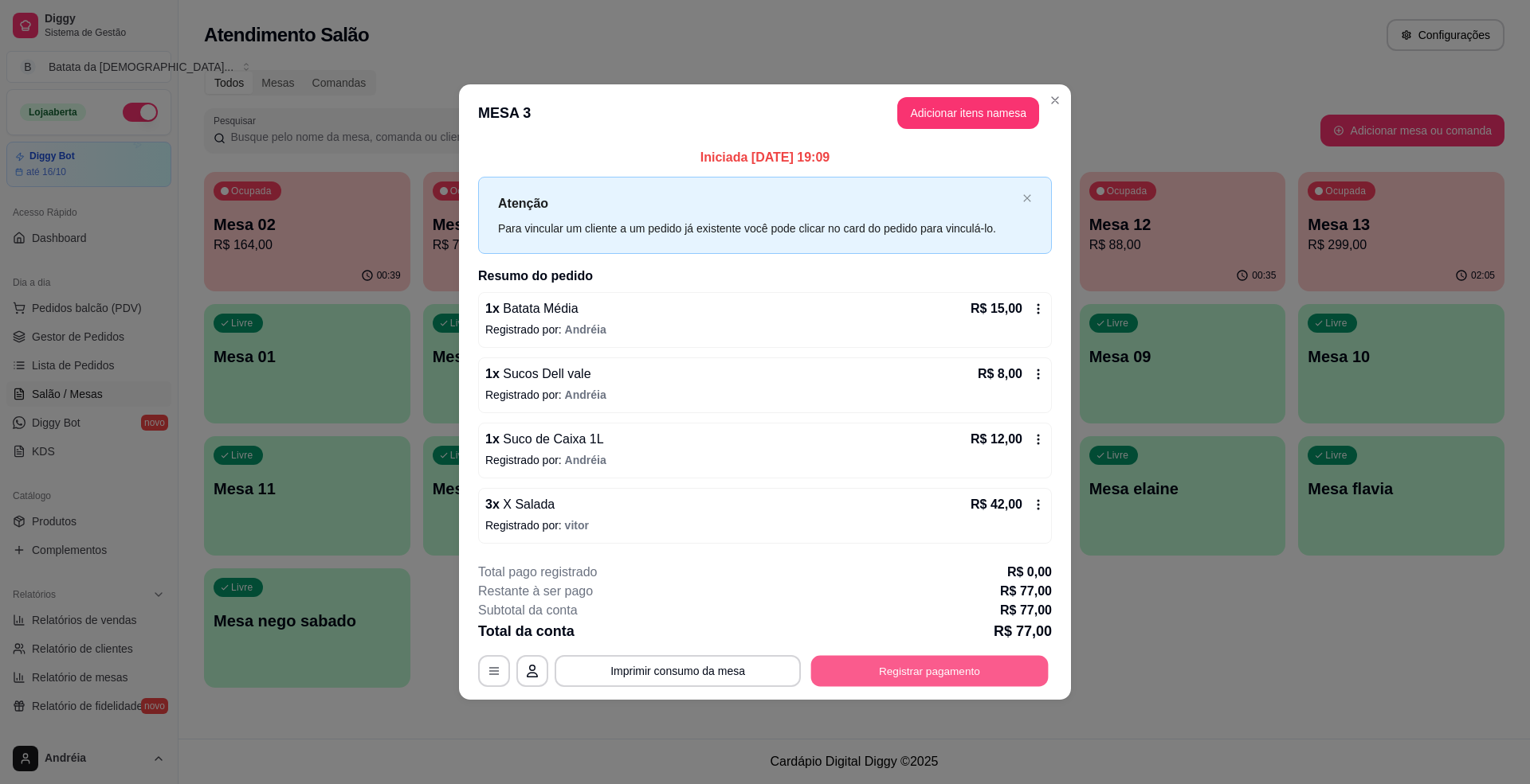
click at [907, 664] on button "Registrar pagamento" at bounding box center [930, 671] width 237 height 31
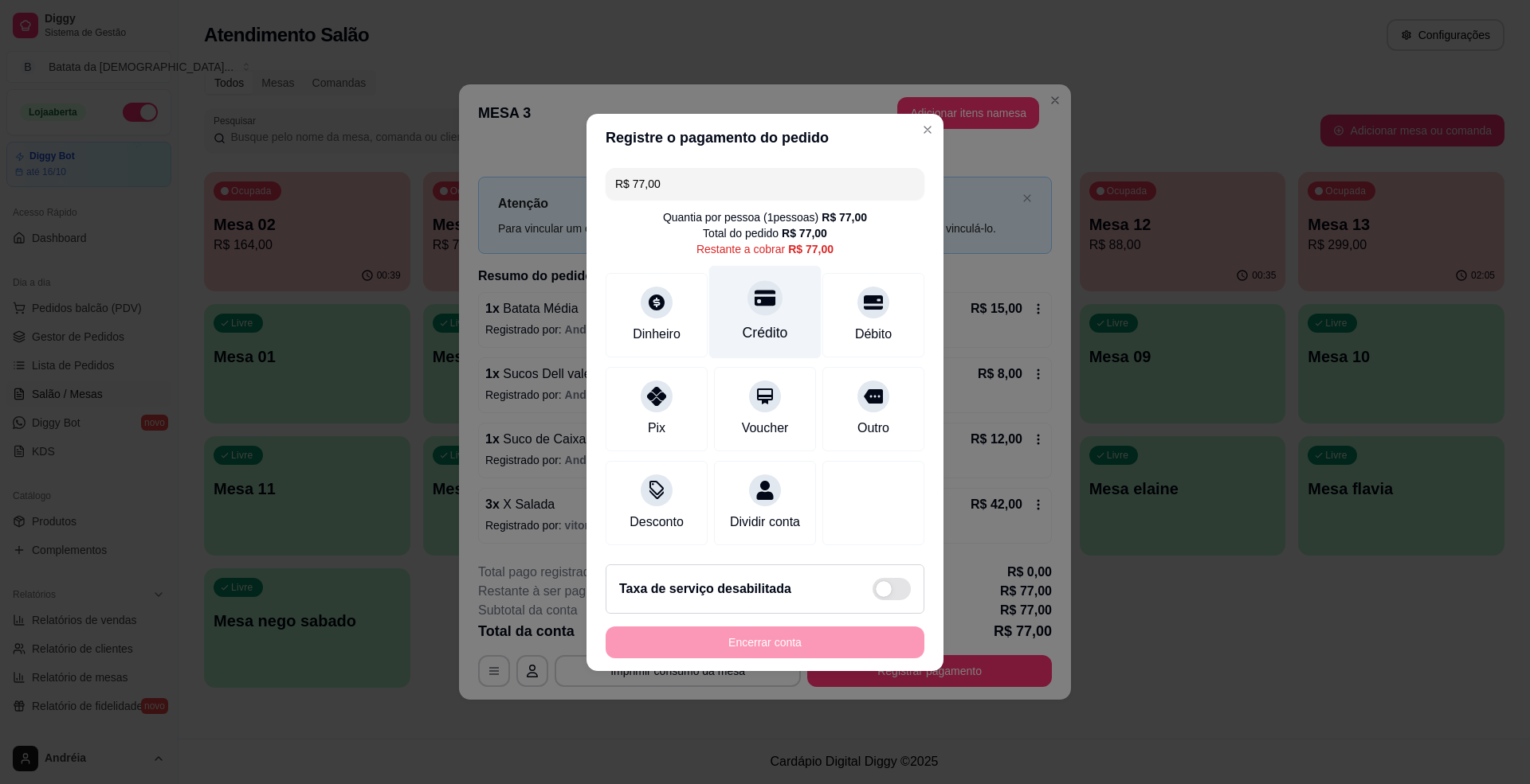
click at [754, 309] on div "Crédito" at bounding box center [765, 312] width 113 height 94
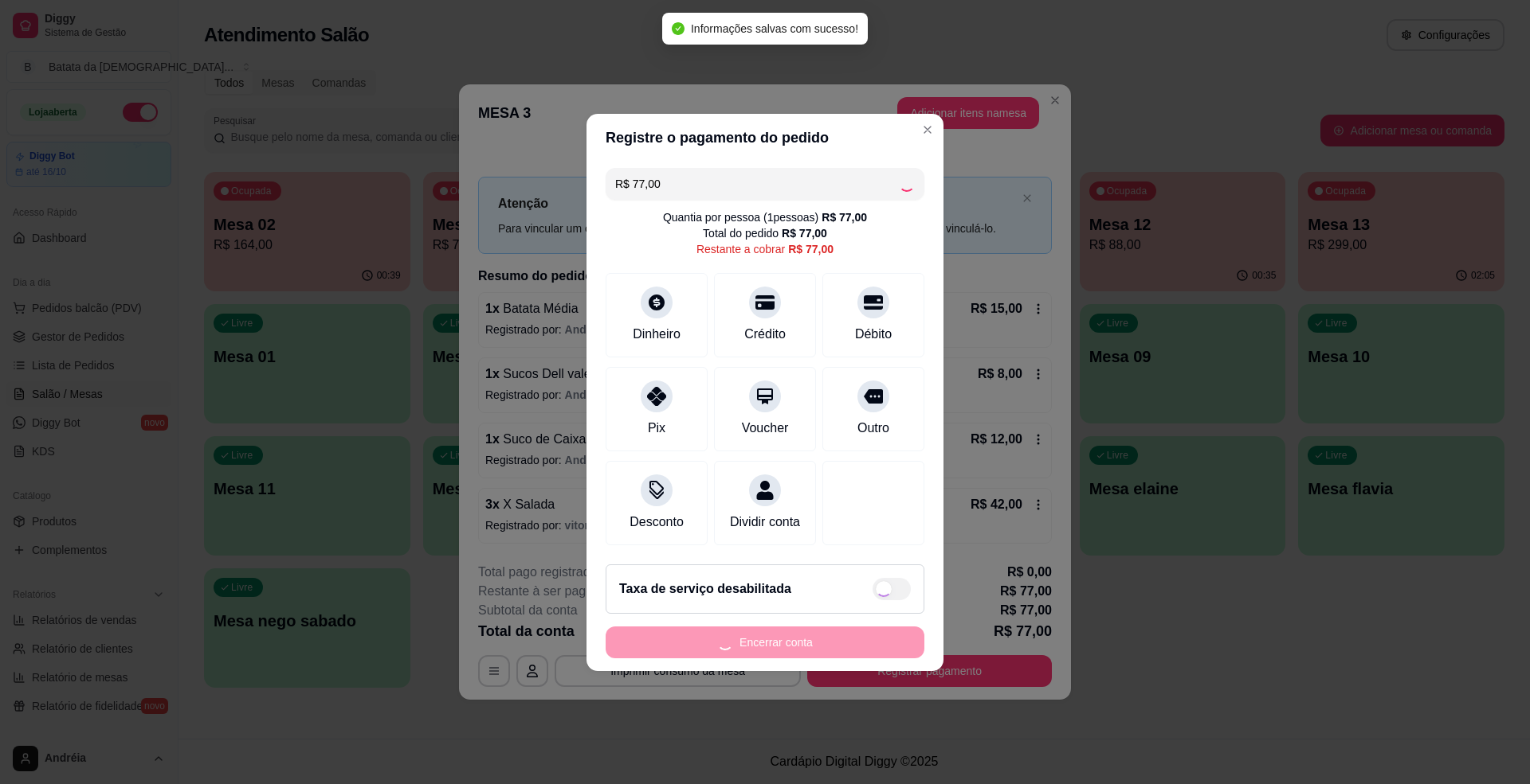
type input "R$ 0,00"
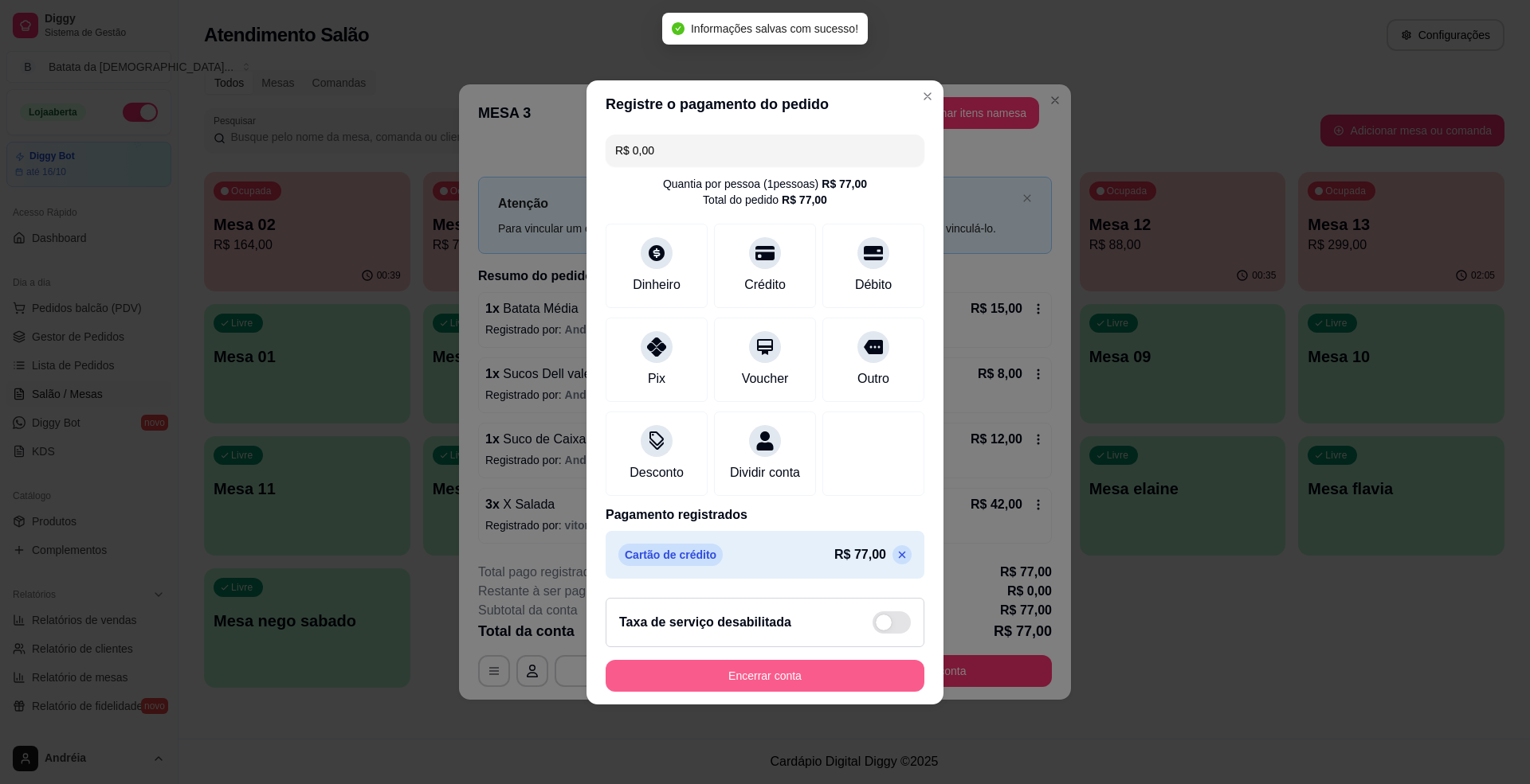
click at [839, 678] on button "Encerrar conta" at bounding box center [765, 676] width 319 height 32
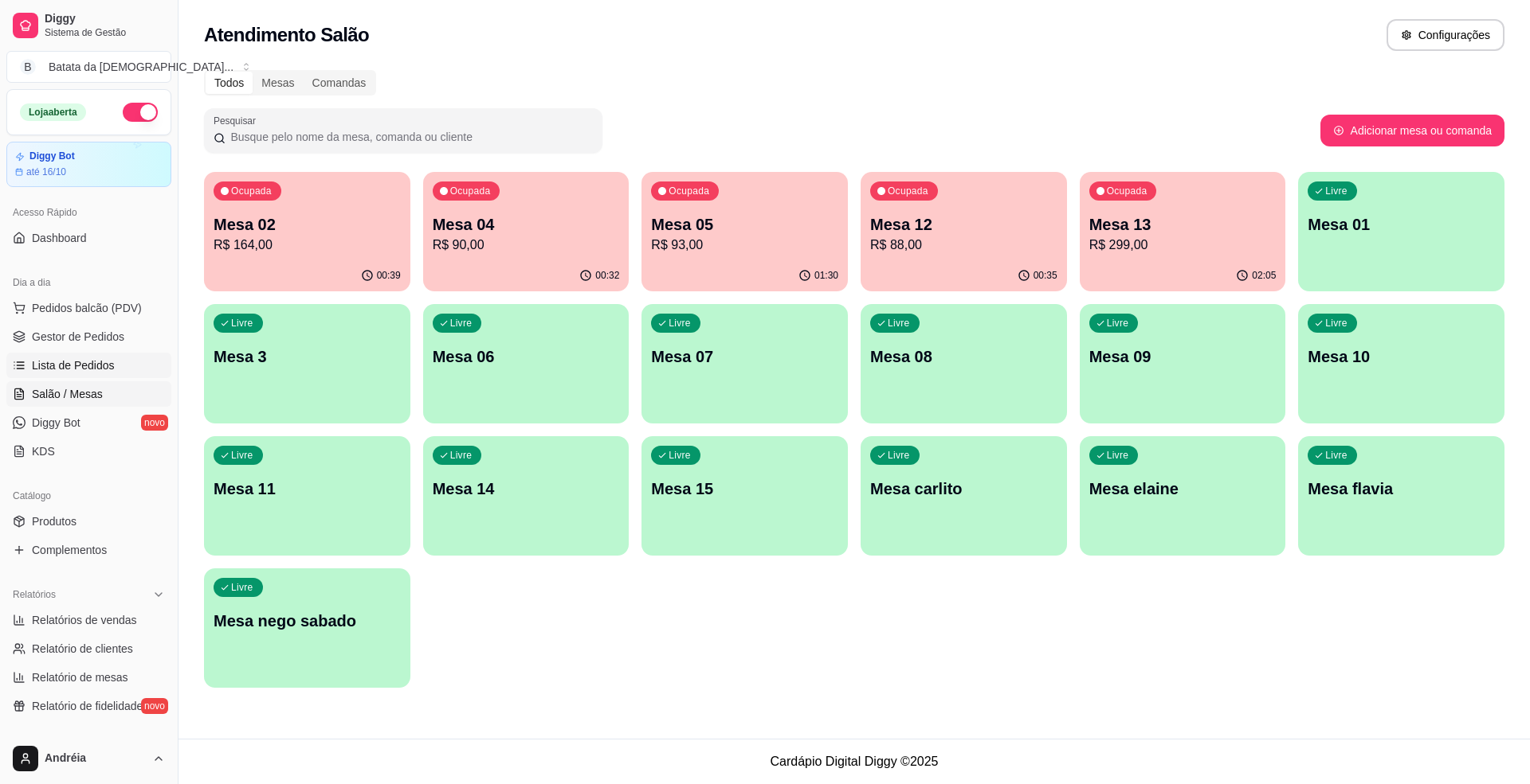
click at [104, 373] on span "Lista de Pedidos" at bounding box center [73, 366] width 83 height 16
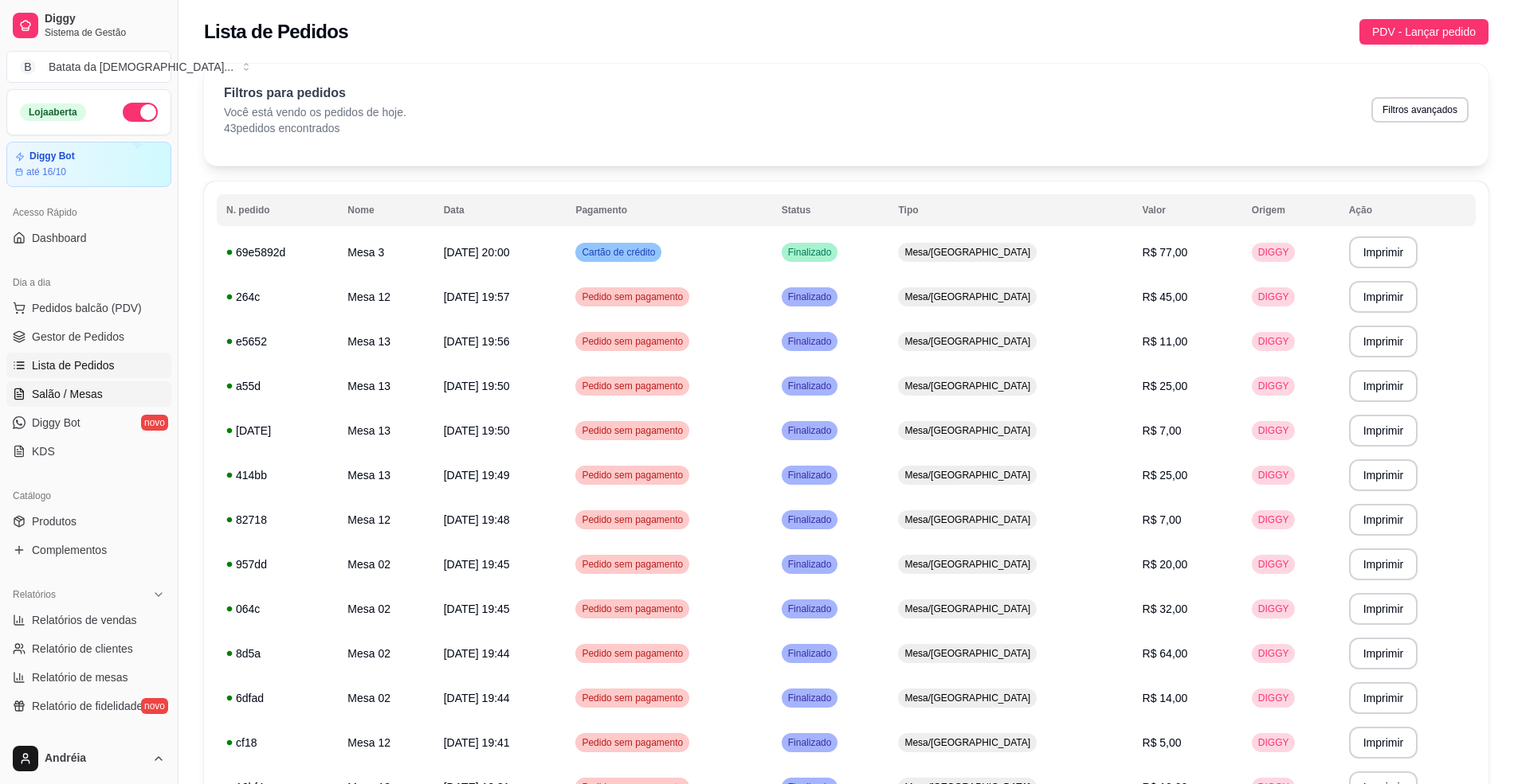
click at [99, 395] on span "Salão / Mesas" at bounding box center [67, 394] width 71 height 16
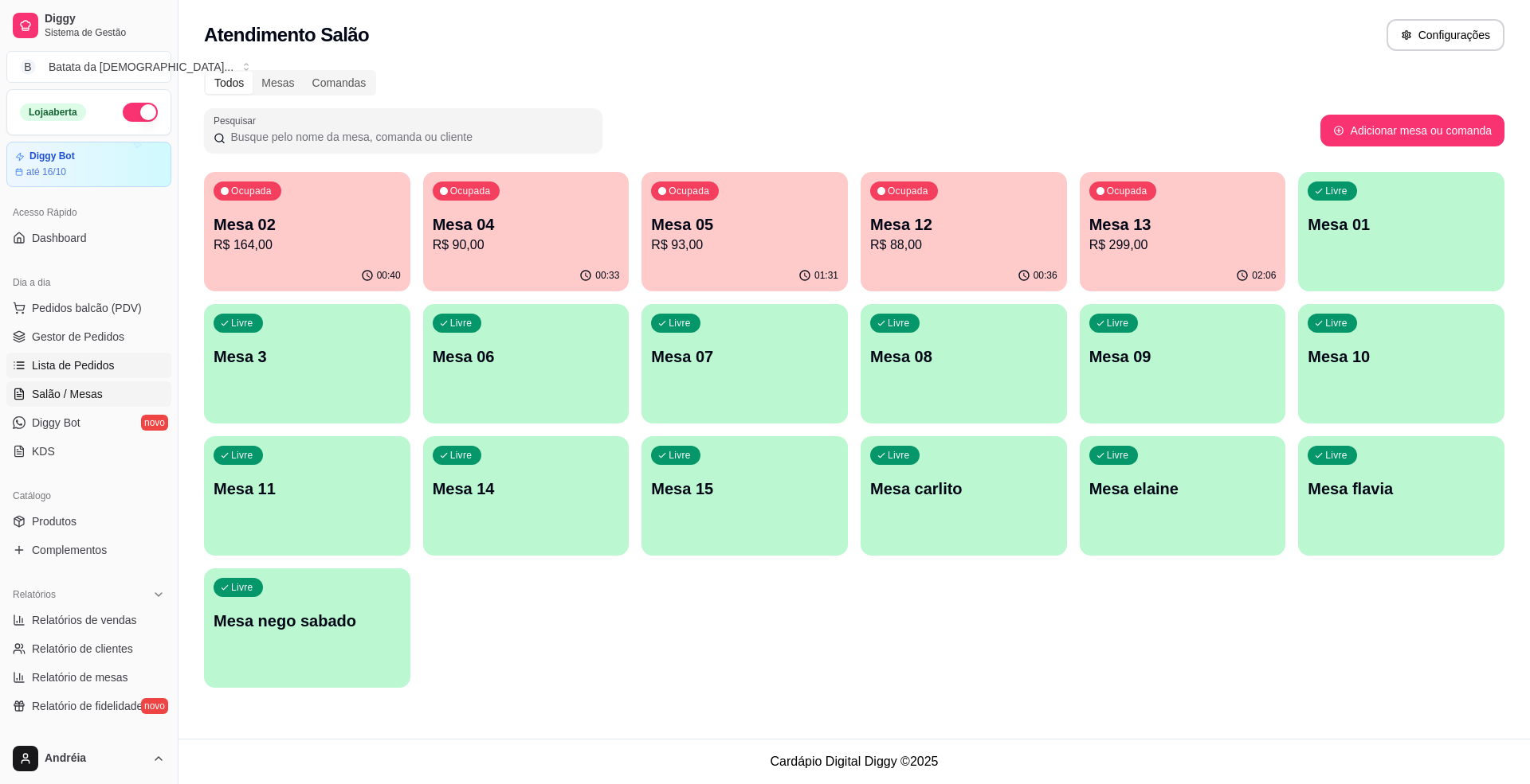
click at [58, 362] on span "Lista de Pedidos" at bounding box center [73, 366] width 83 height 16
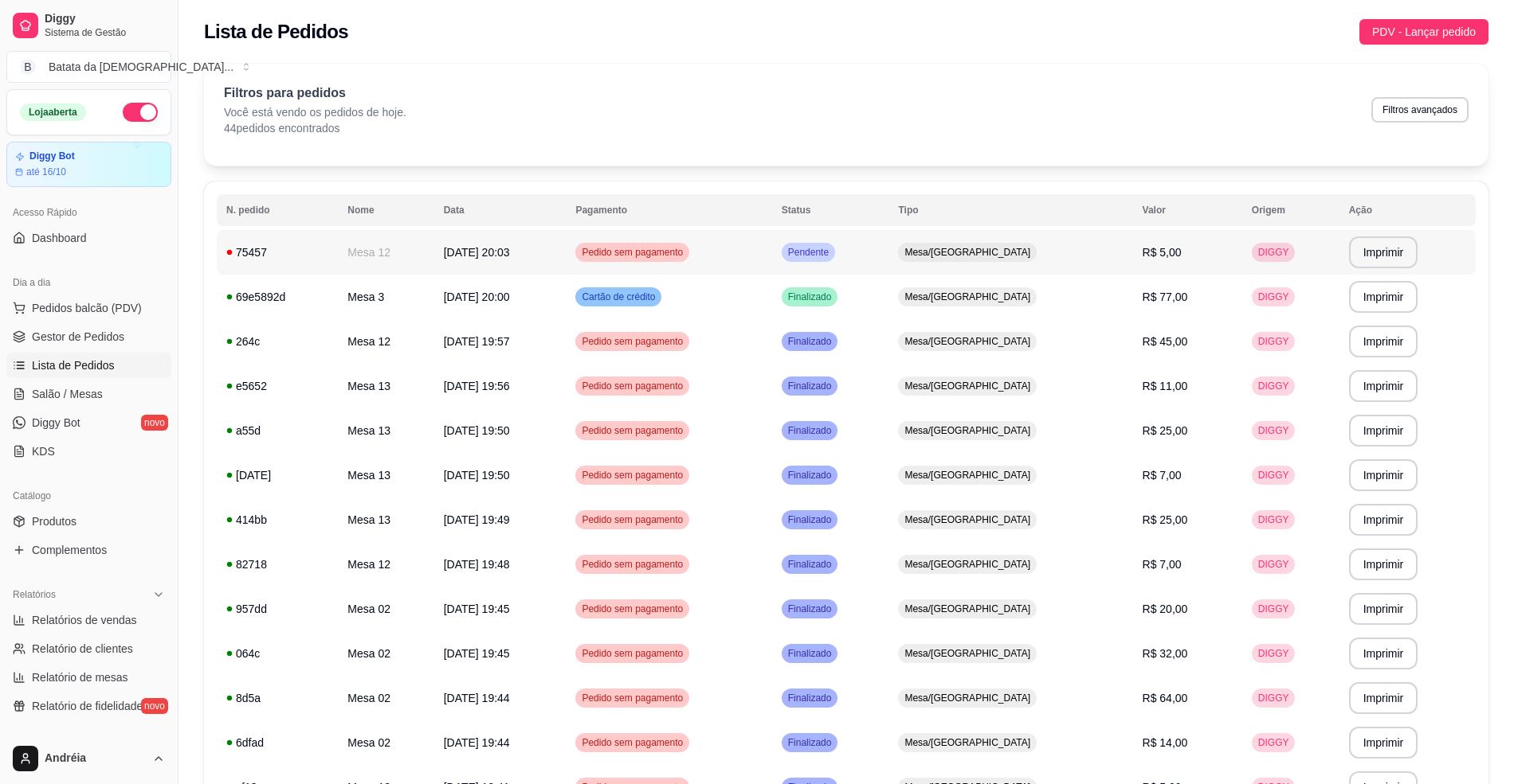
click at [771, 247] on td "Pedido sem pagamento" at bounding box center [669, 252] width 205 height 45
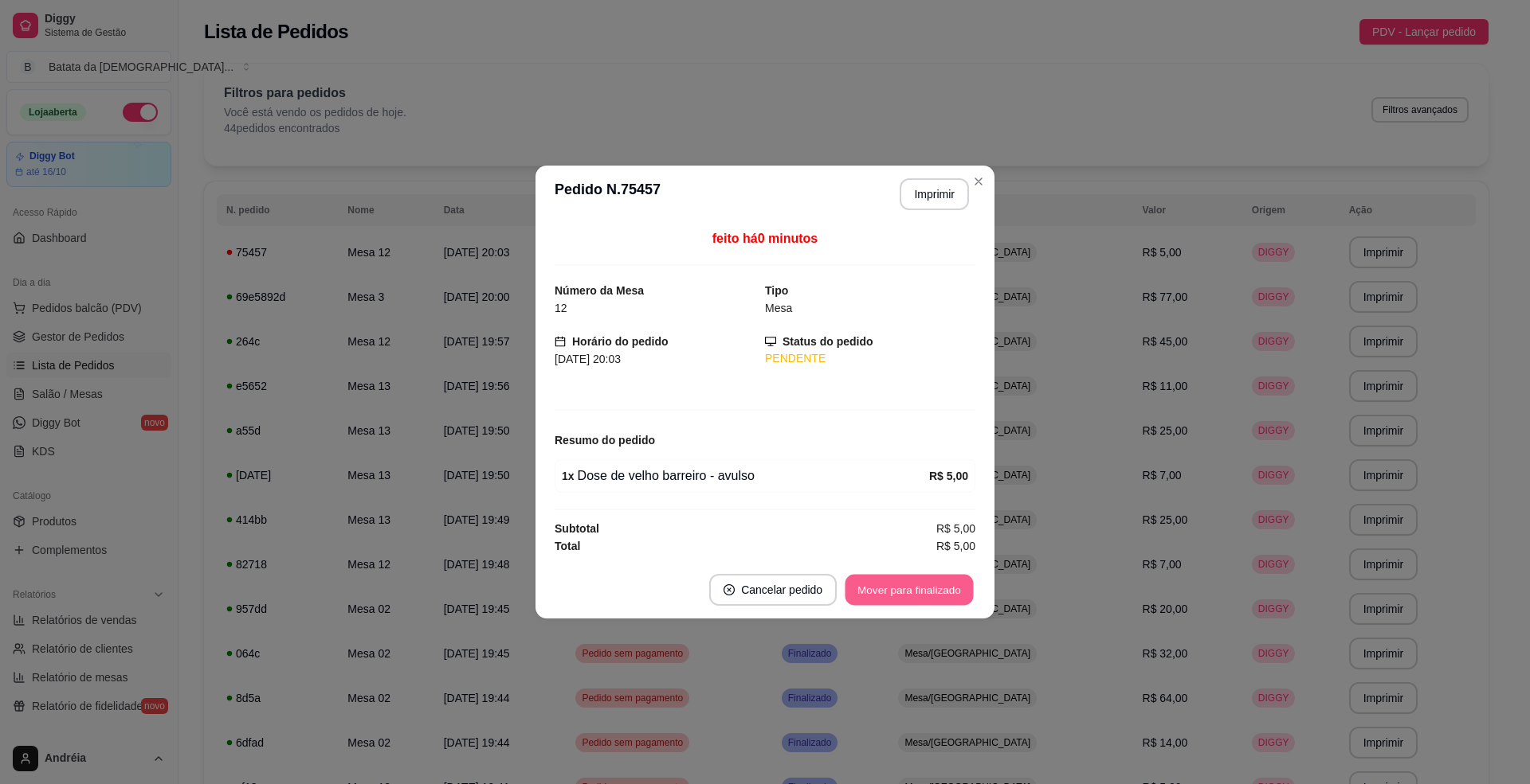
click at [929, 602] on button "Mover para finalizado" at bounding box center [909, 590] width 129 height 31
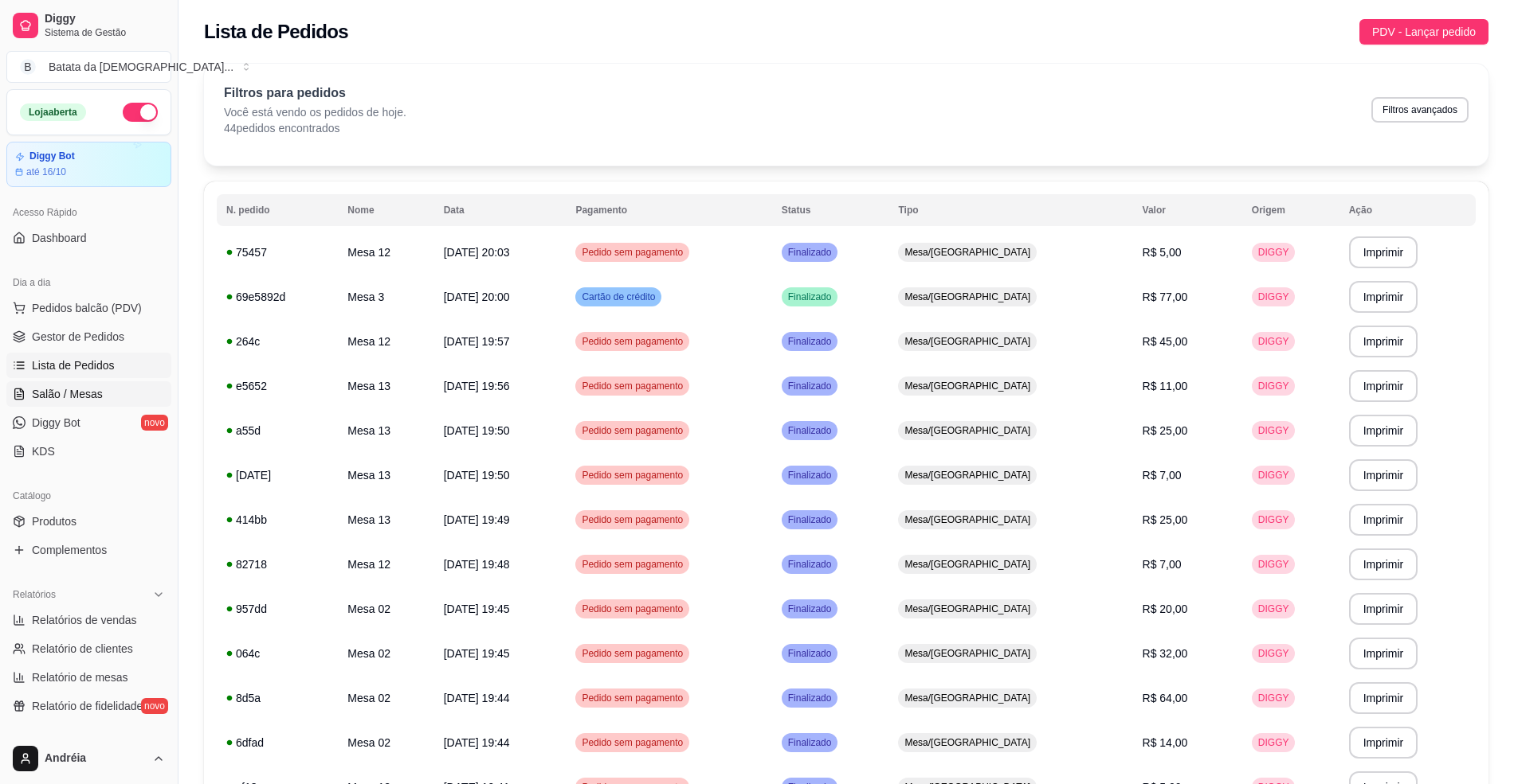
click at [91, 392] on span "Salão / Mesas" at bounding box center [67, 394] width 71 height 16
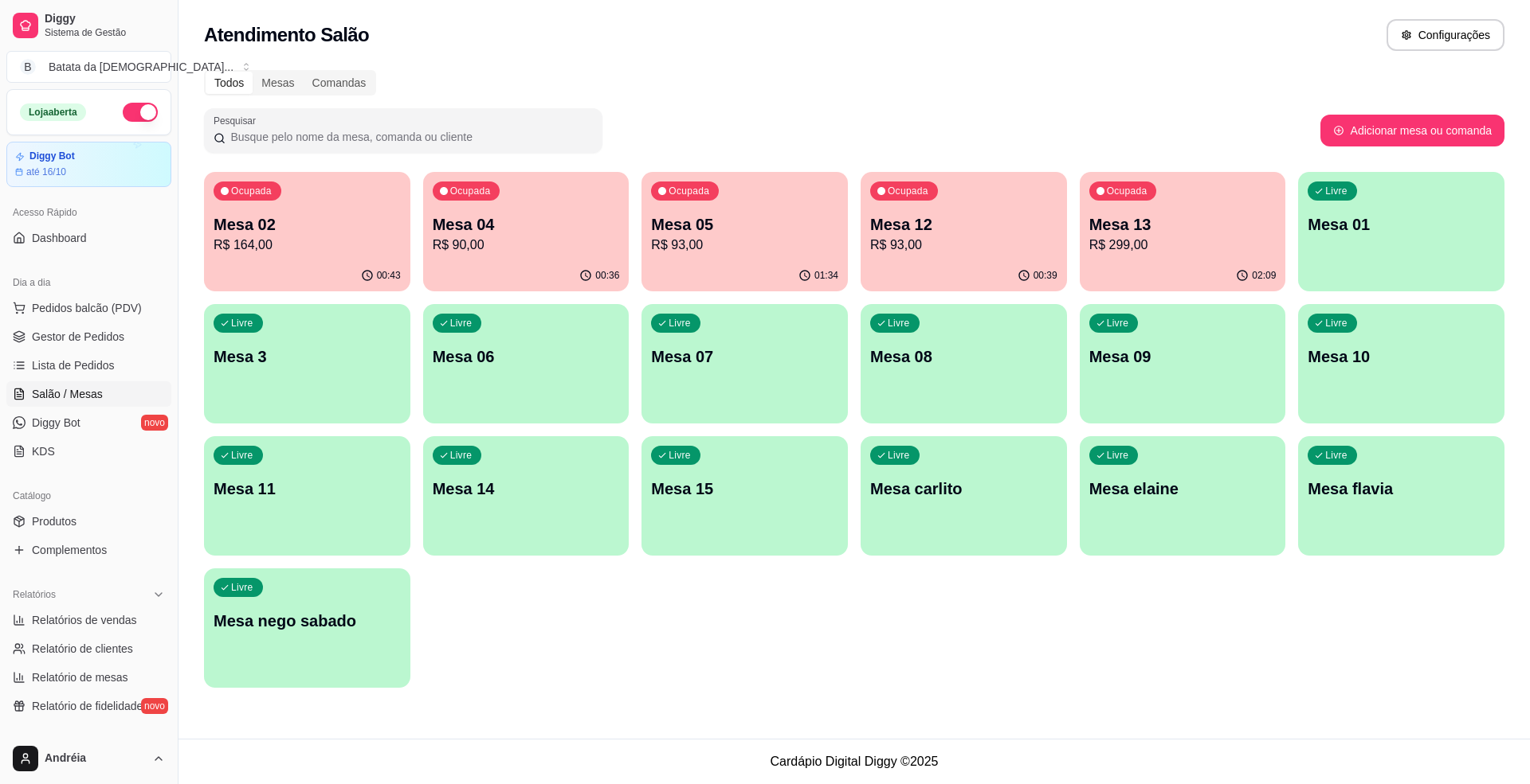
click at [1004, 245] on p "R$ 93,00" at bounding box center [964, 245] width 187 height 19
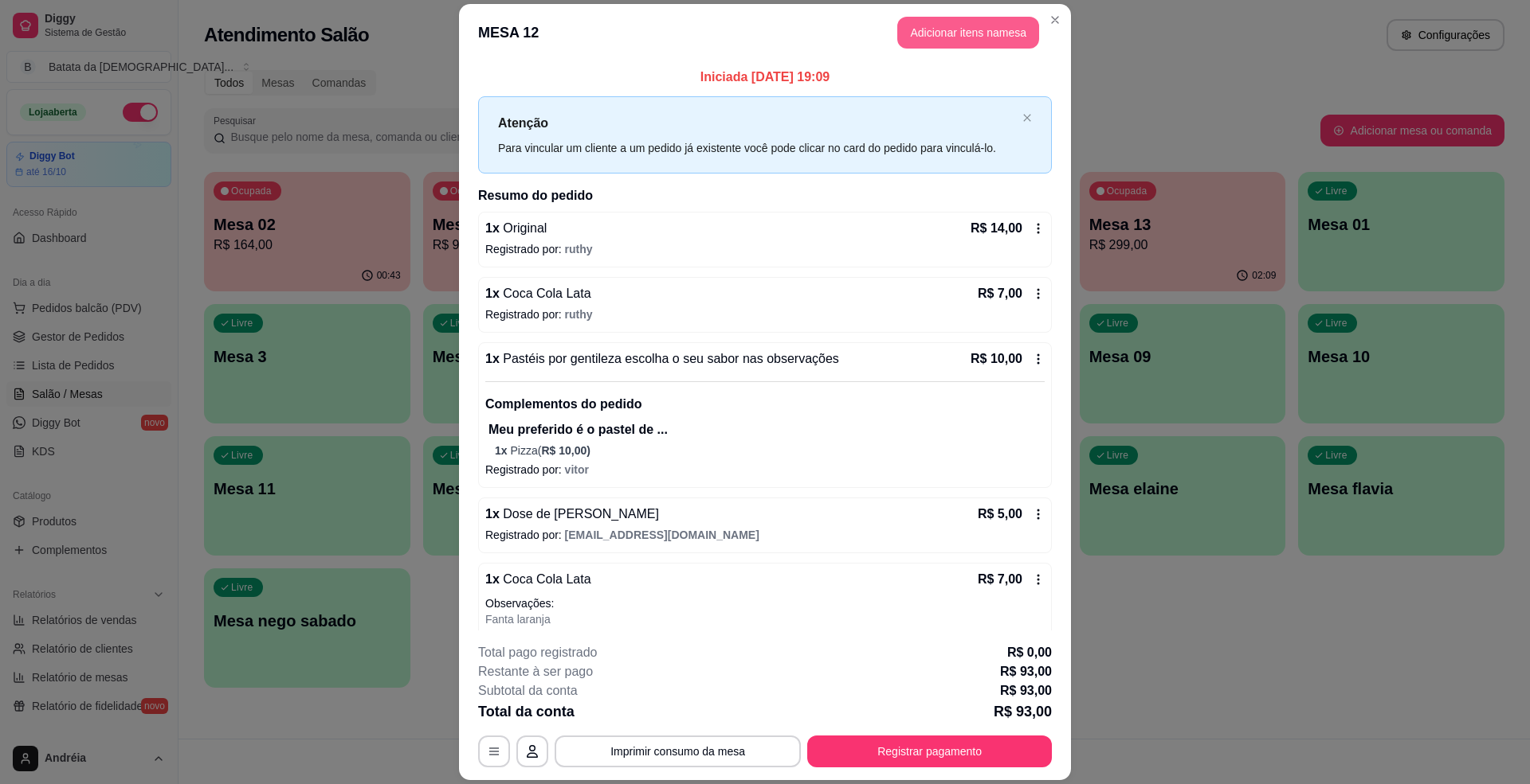
click at [976, 35] on button "Adicionar itens na mesa" at bounding box center [968, 33] width 142 height 32
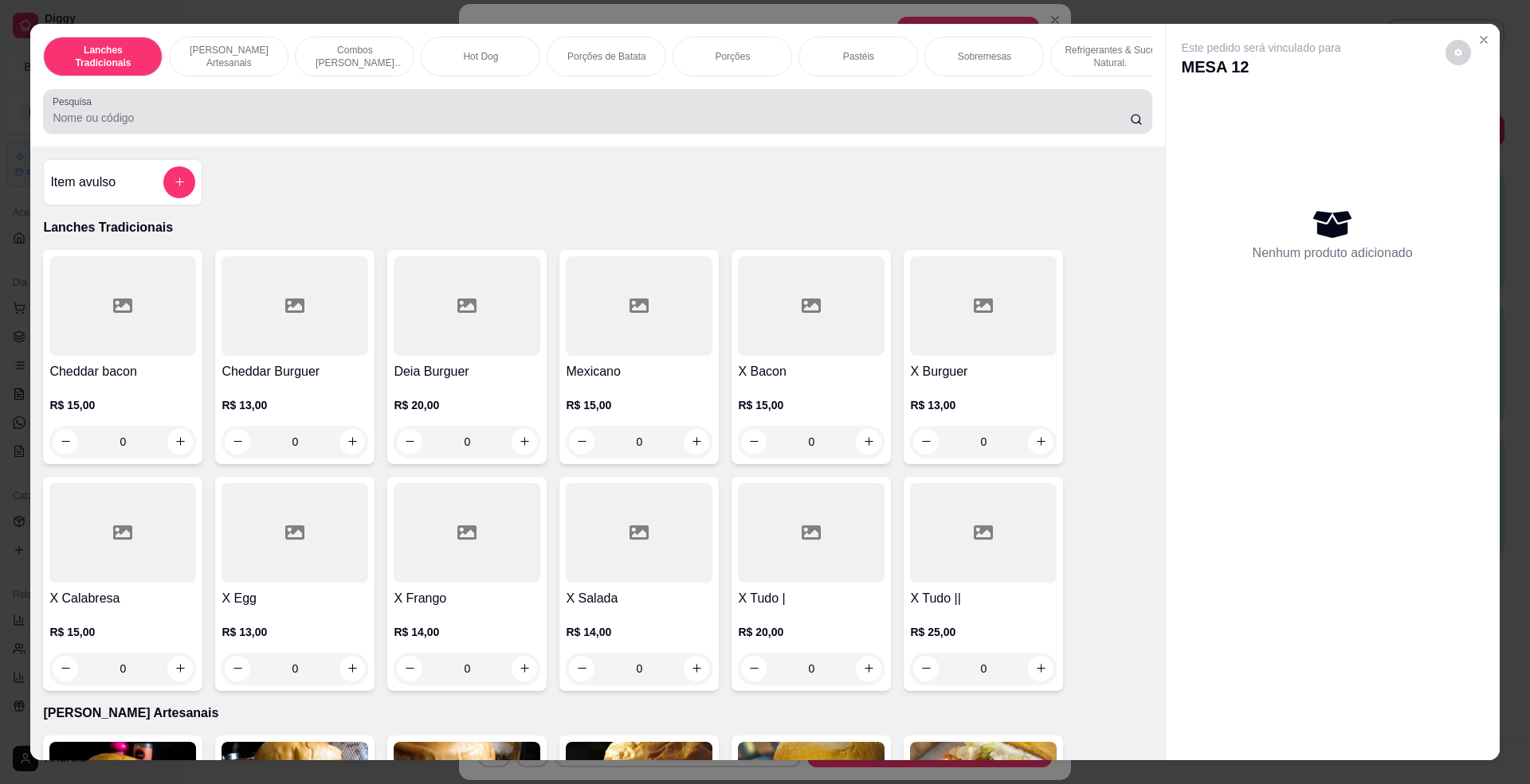
click at [724, 126] on input "Pesquisa" at bounding box center [591, 118] width 1076 height 16
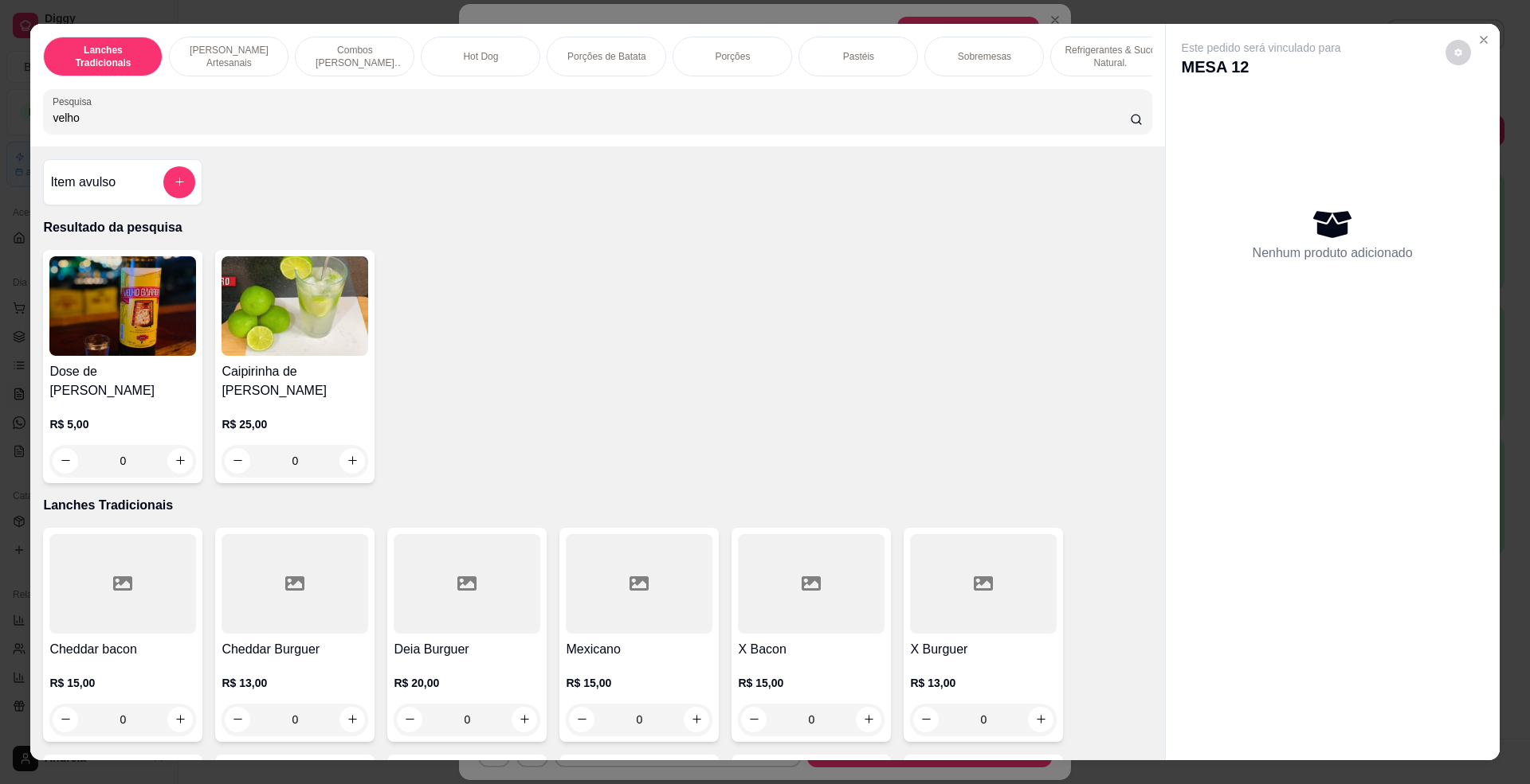
type input "velho"
click at [106, 349] on img at bounding box center [123, 306] width 147 height 100
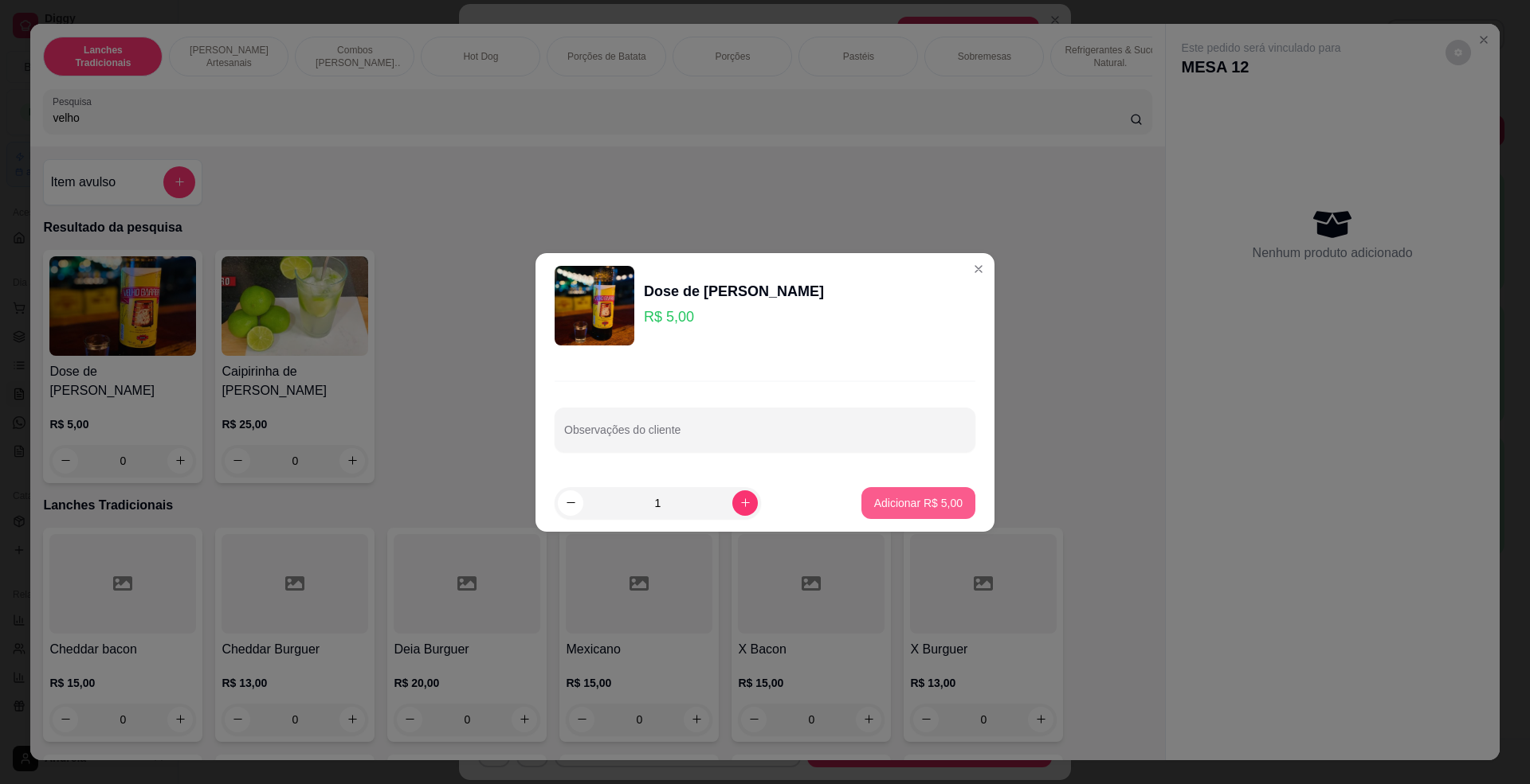
click at [906, 505] on p "Adicionar R$ 5,00" at bounding box center [918, 503] width 89 height 16
type input "1"
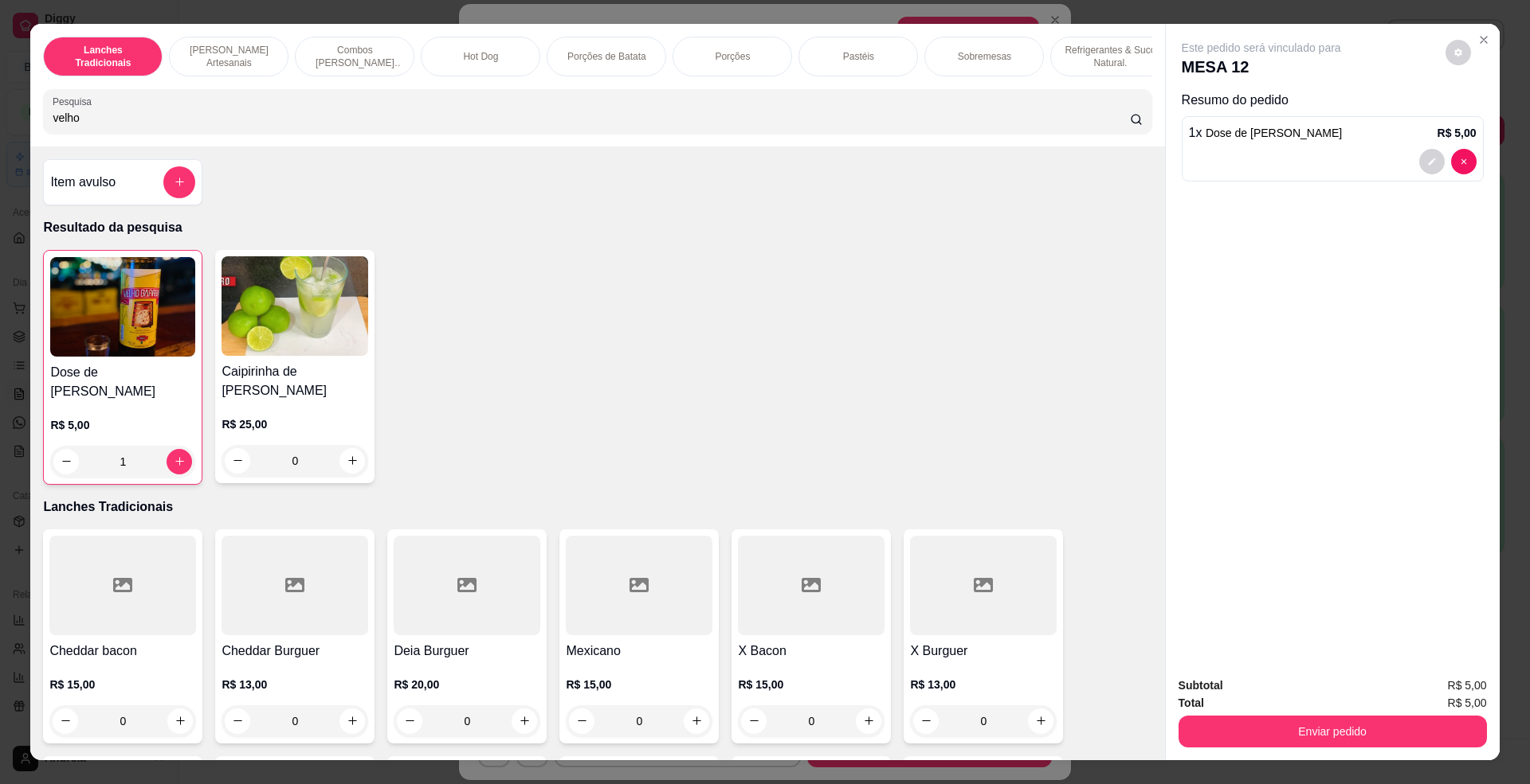
click at [266, 116] on div "velho" at bounding box center [597, 112] width 1089 height 32
type input "v"
click at [250, 126] on input "Pesquisa" at bounding box center [591, 118] width 1076 height 16
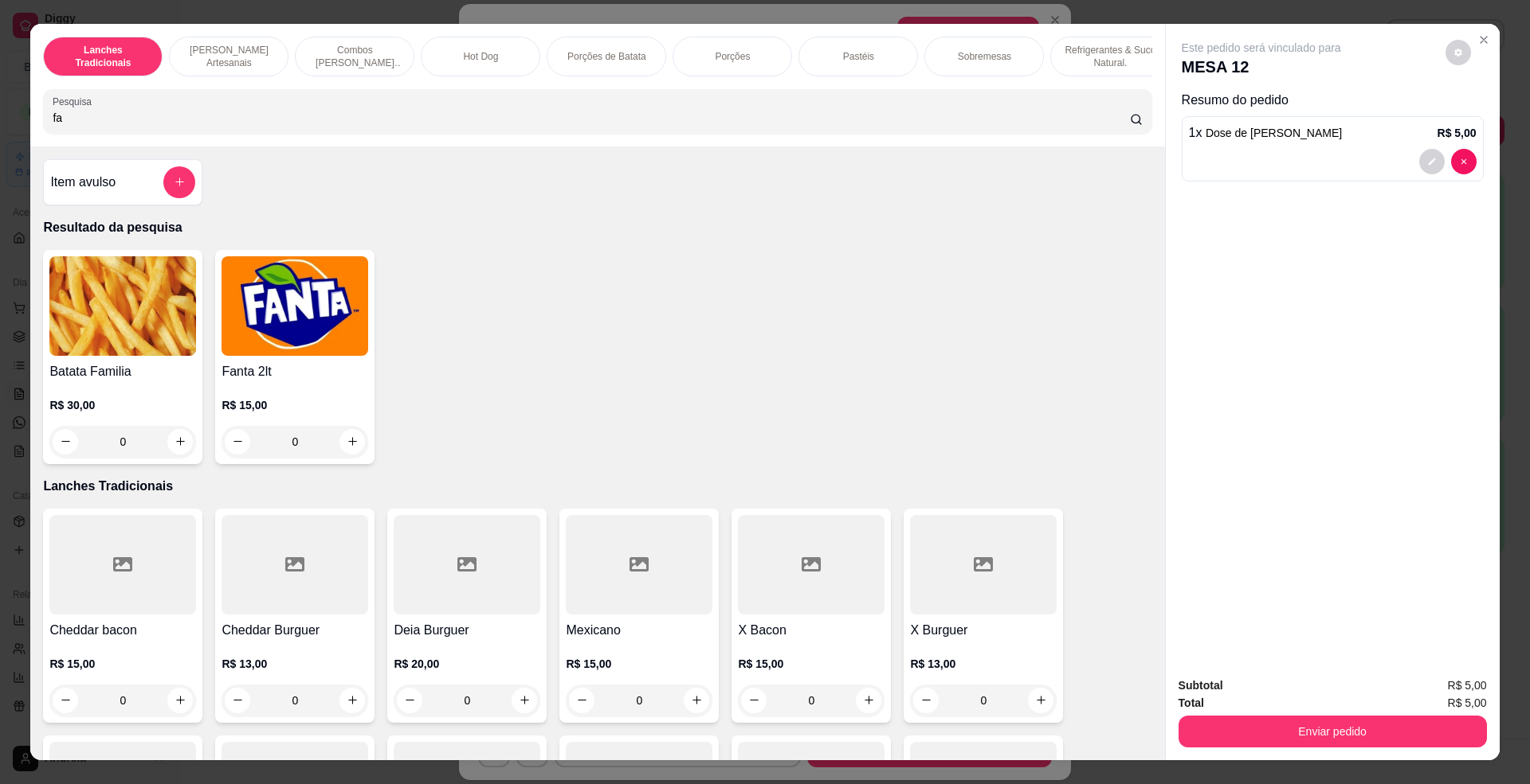
type input "f"
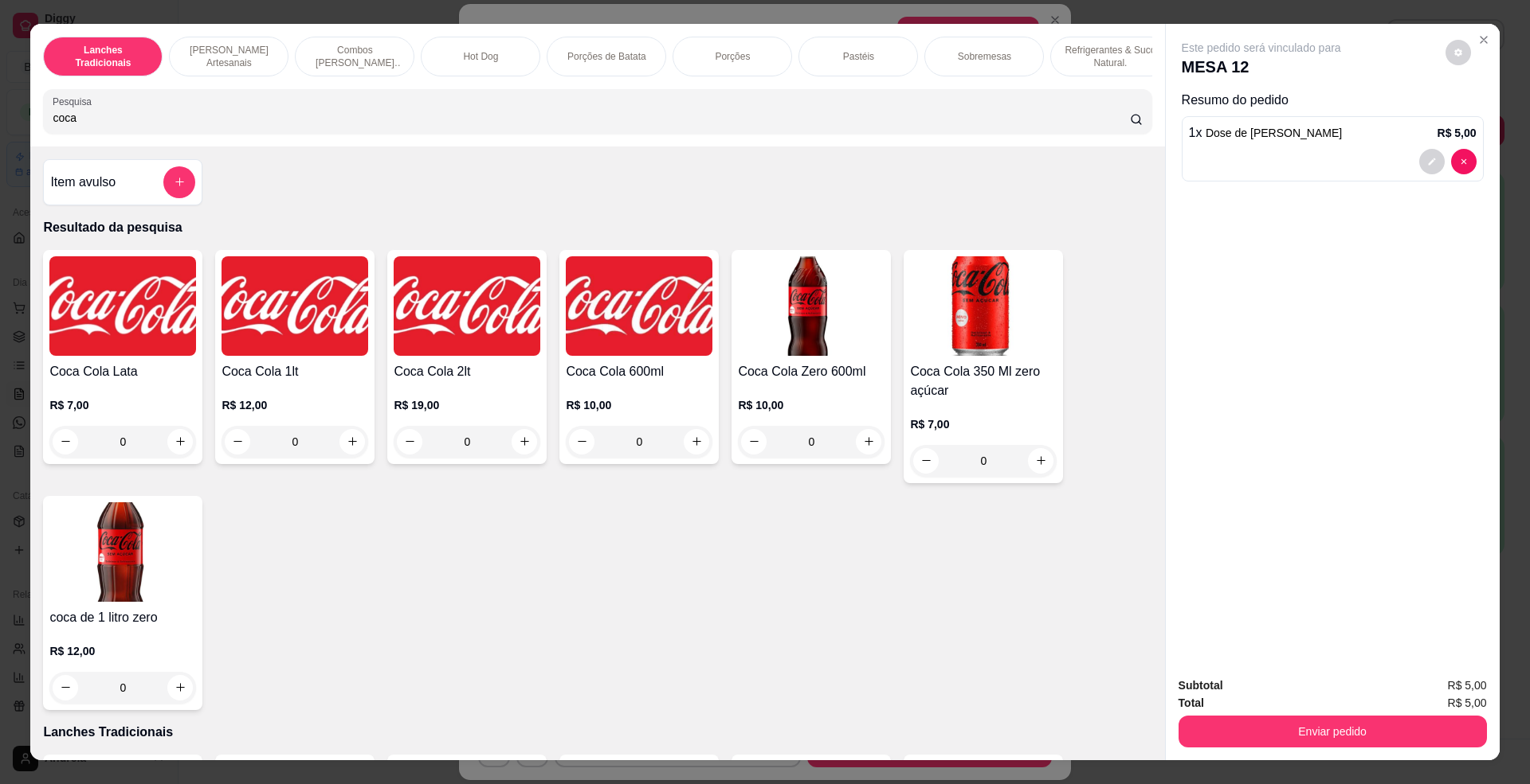
type input "coca"
click at [135, 356] on img at bounding box center [123, 306] width 147 height 100
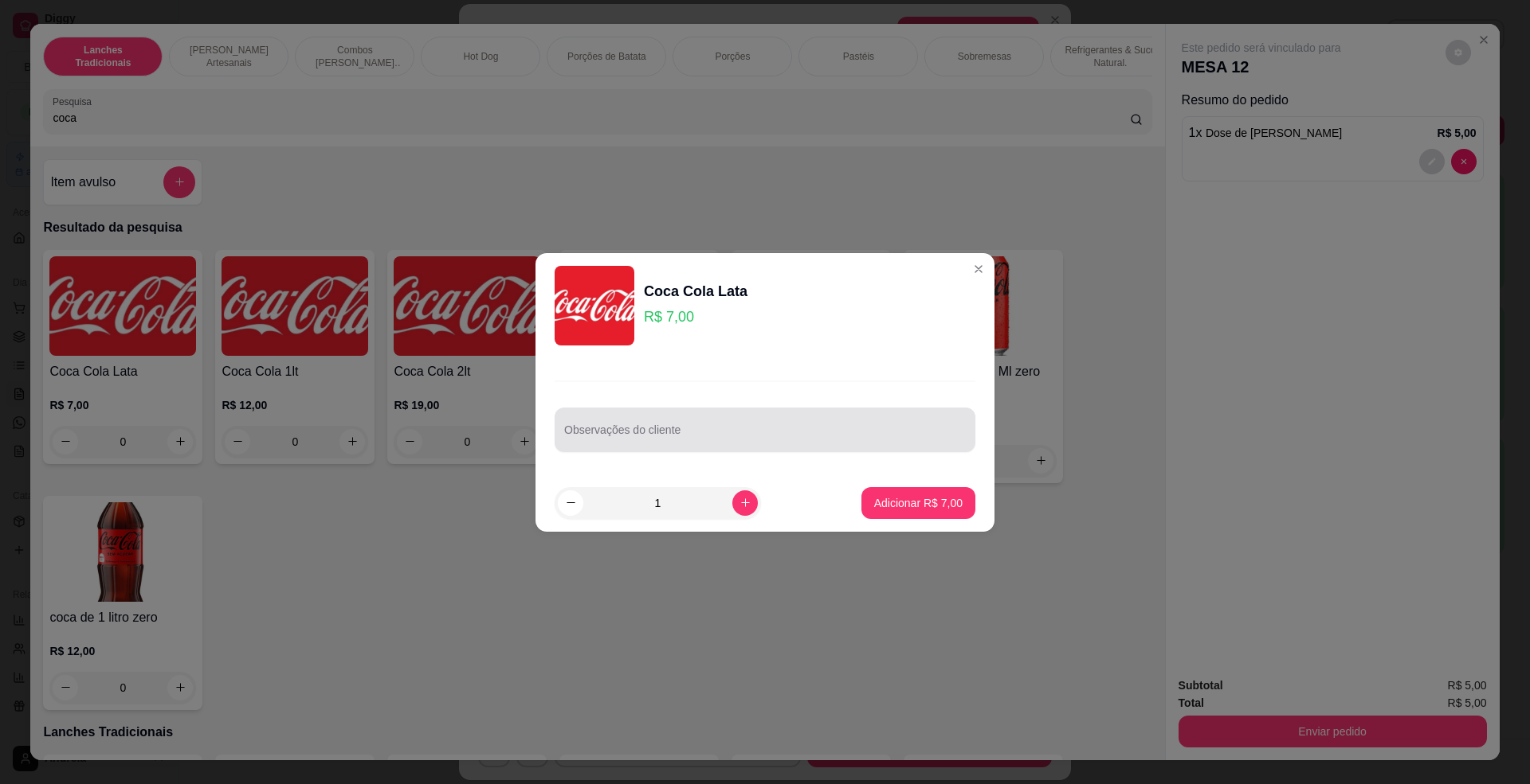
click at [664, 436] on input "Observações do cliente" at bounding box center [765, 436] width 402 height 16
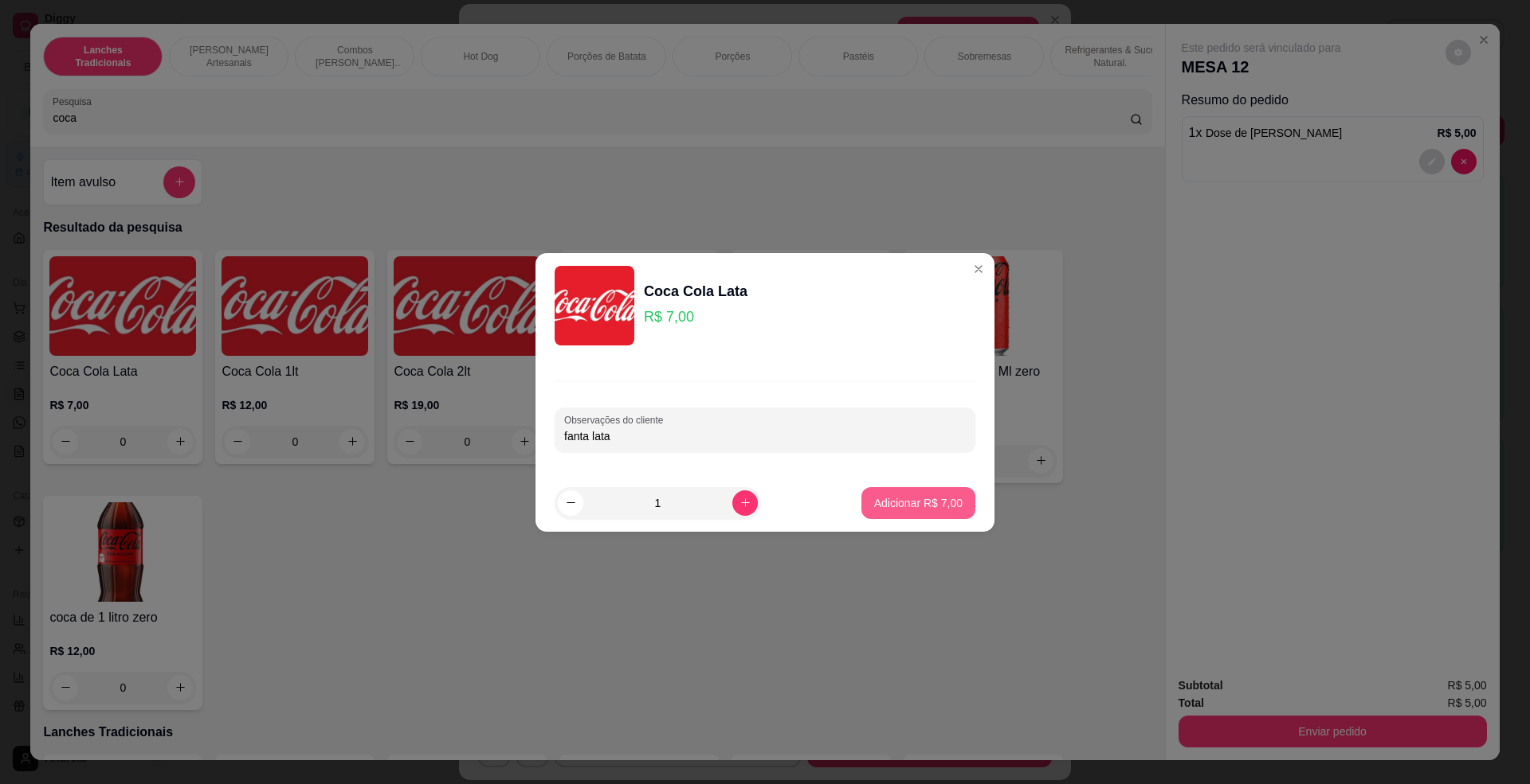
type input "fanta lata"
click at [892, 502] on p "Adicionar R$ 7,00" at bounding box center [918, 503] width 89 height 16
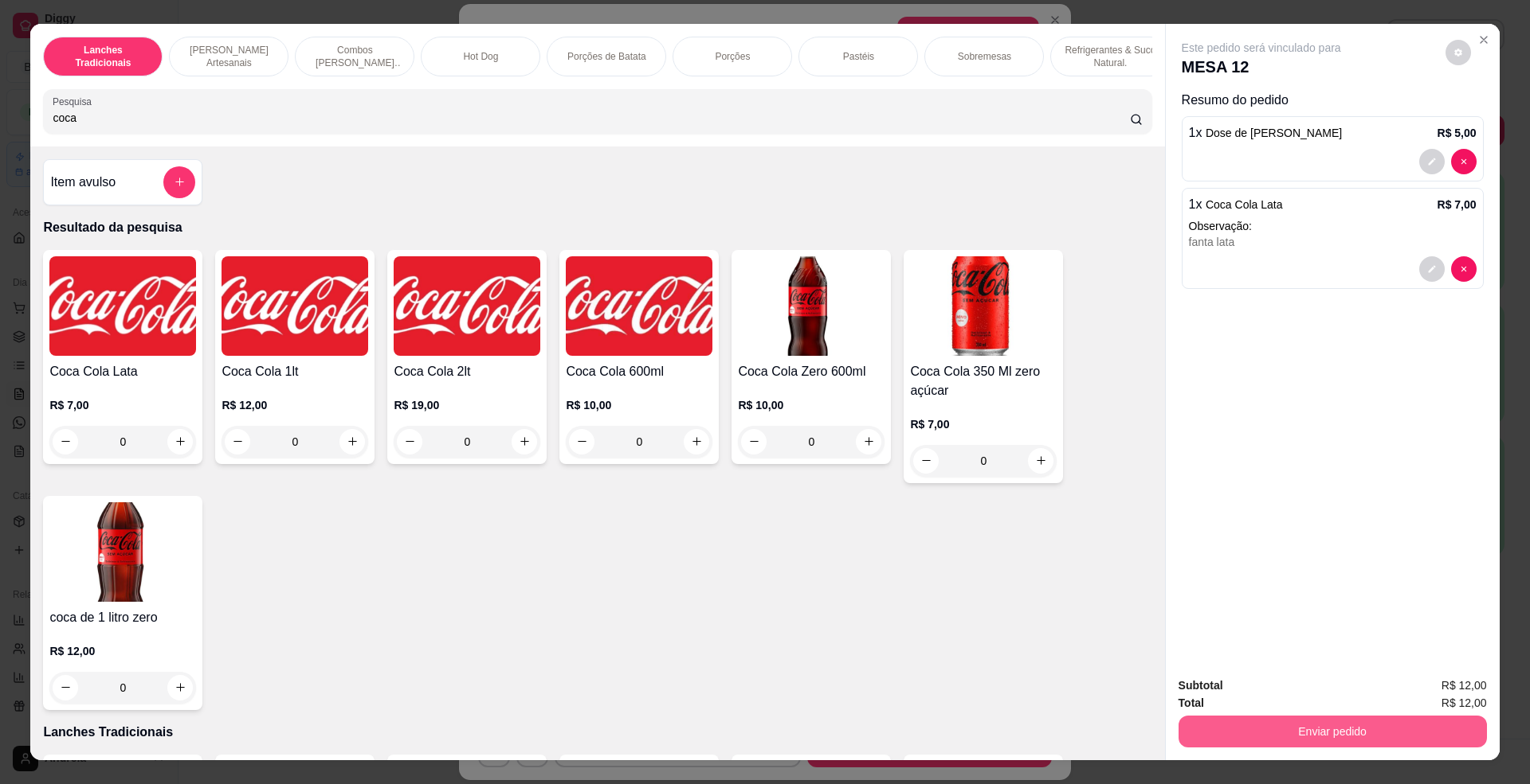
click at [1408, 721] on button "Enviar pedido" at bounding box center [1332, 732] width 308 height 32
click at [1456, 698] on button "Enviar pedido" at bounding box center [1443, 693] width 88 height 30
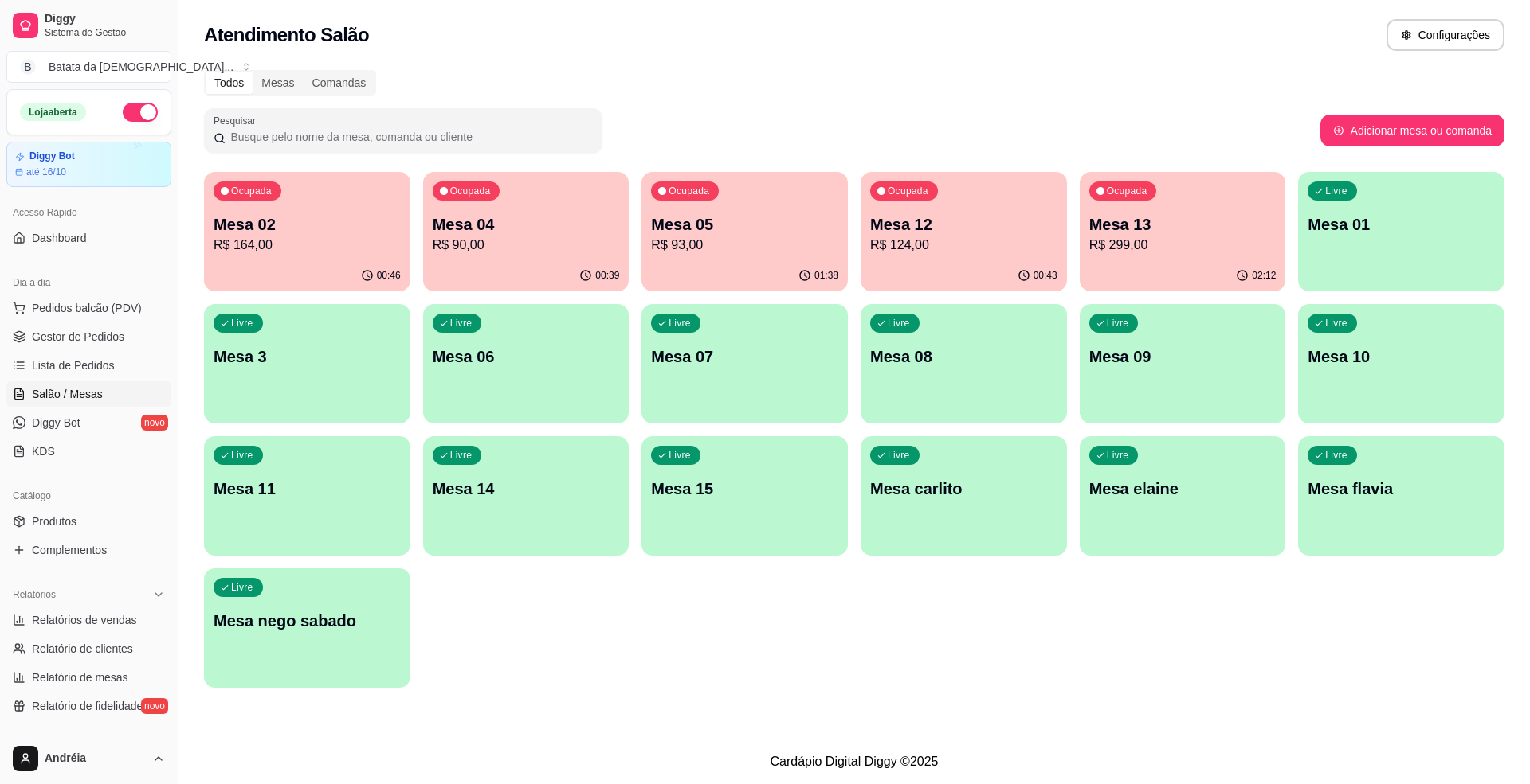
click at [274, 236] on p "R$ 164,00" at bounding box center [307, 245] width 187 height 19
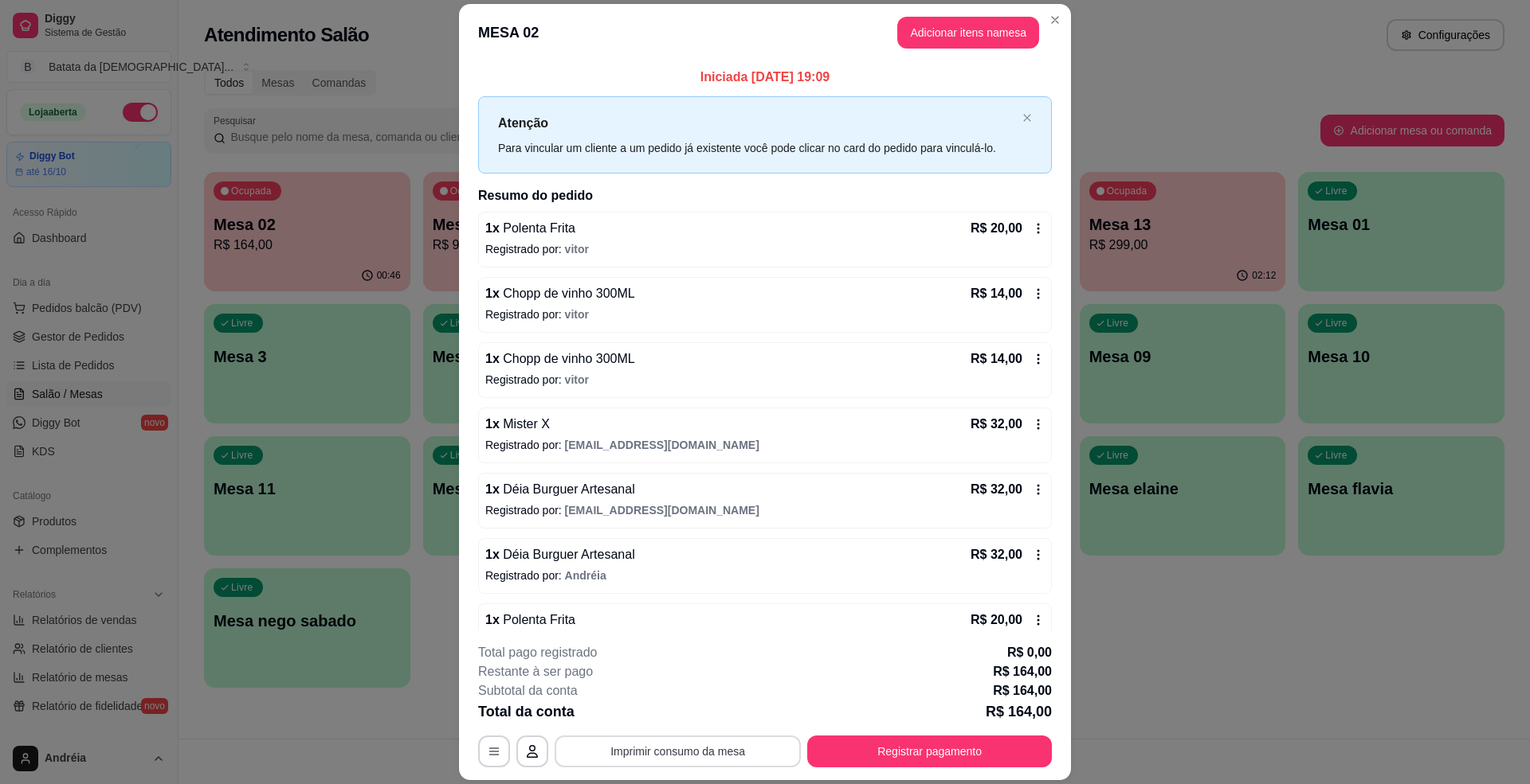
click at [683, 765] on button "Imprimir consumo da mesa" at bounding box center [677, 752] width 246 height 32
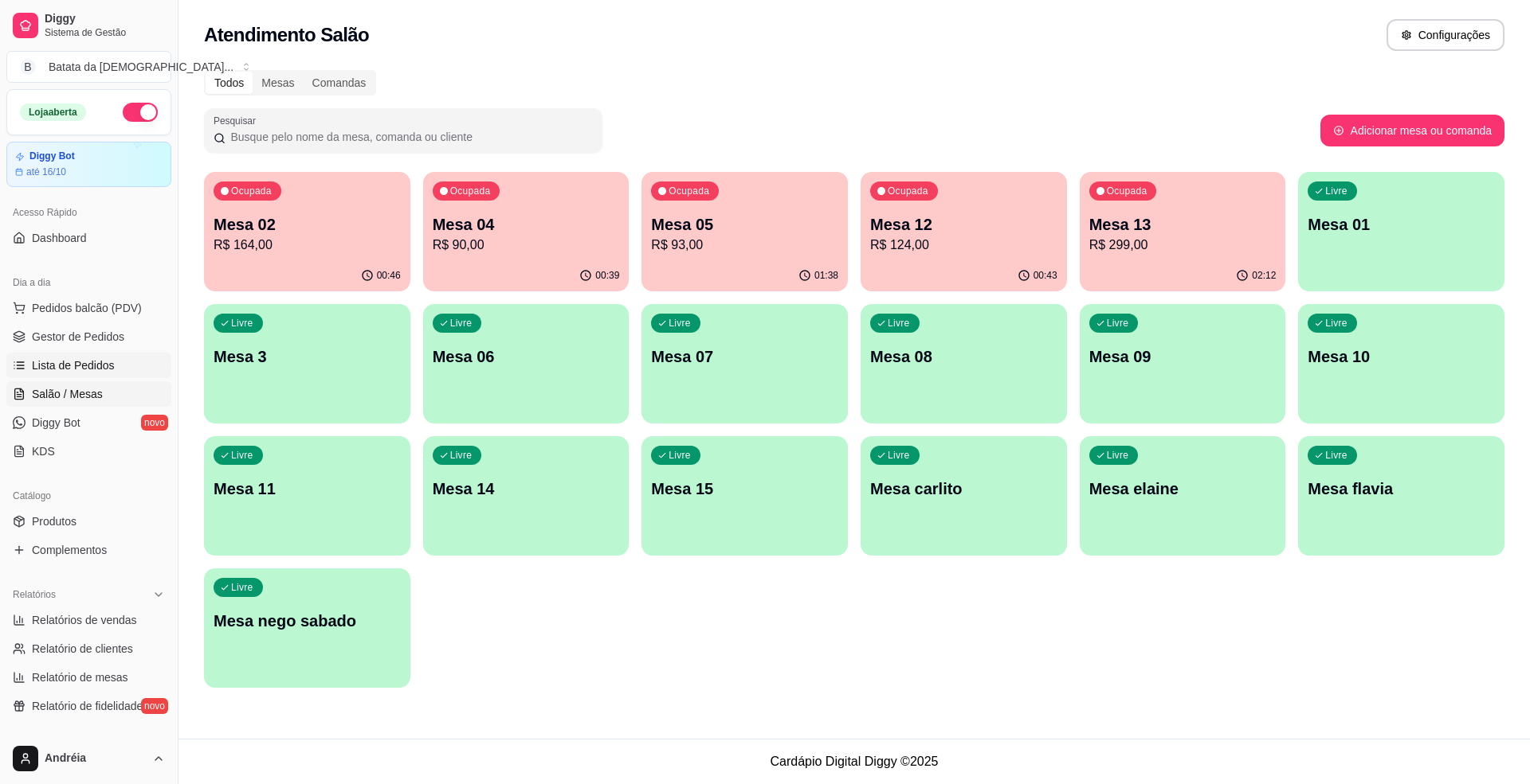
click at [101, 375] on link "Lista de Pedidos" at bounding box center [88, 366] width 164 height 26
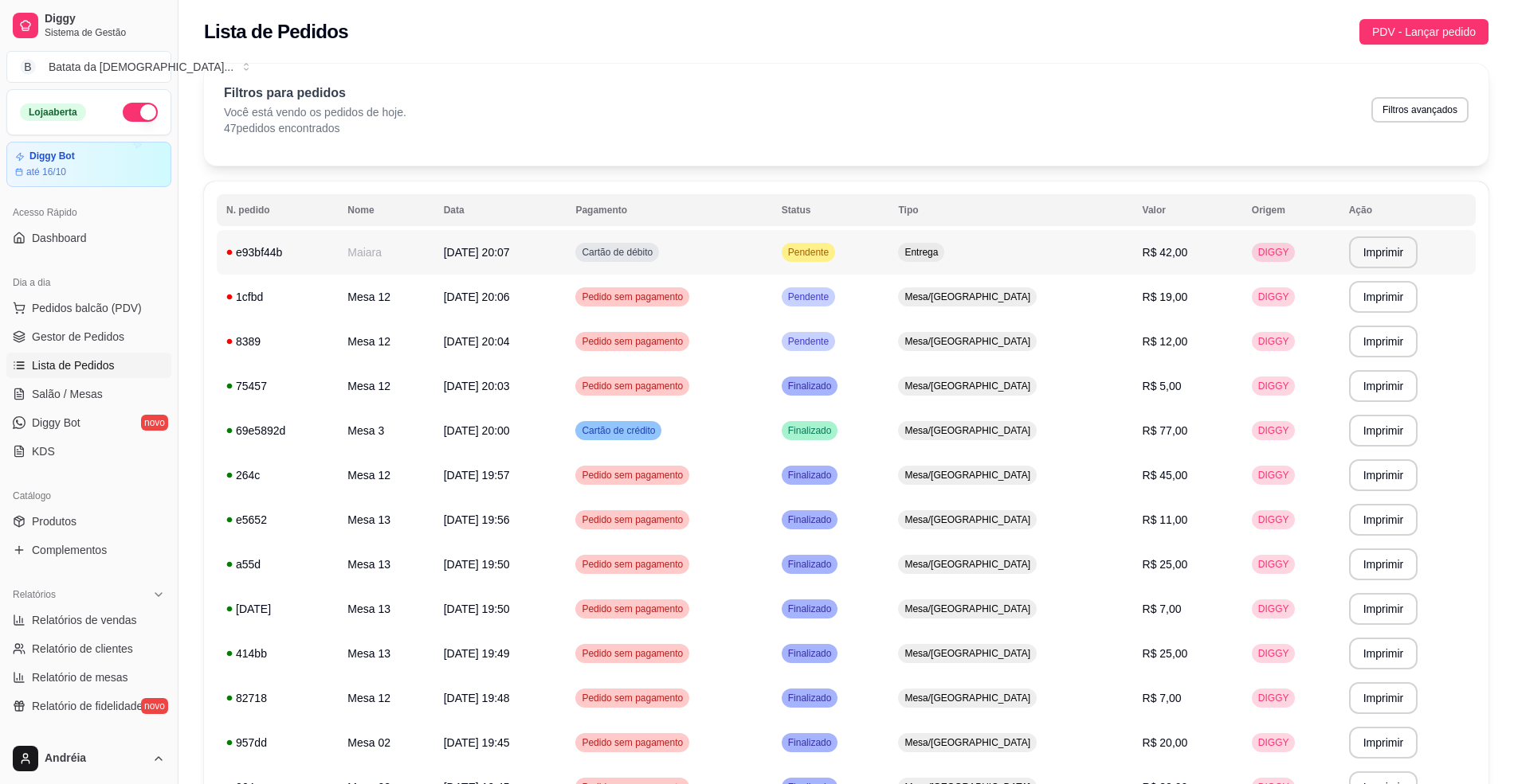
click at [889, 261] on td "Pendente" at bounding box center [831, 252] width 118 height 45
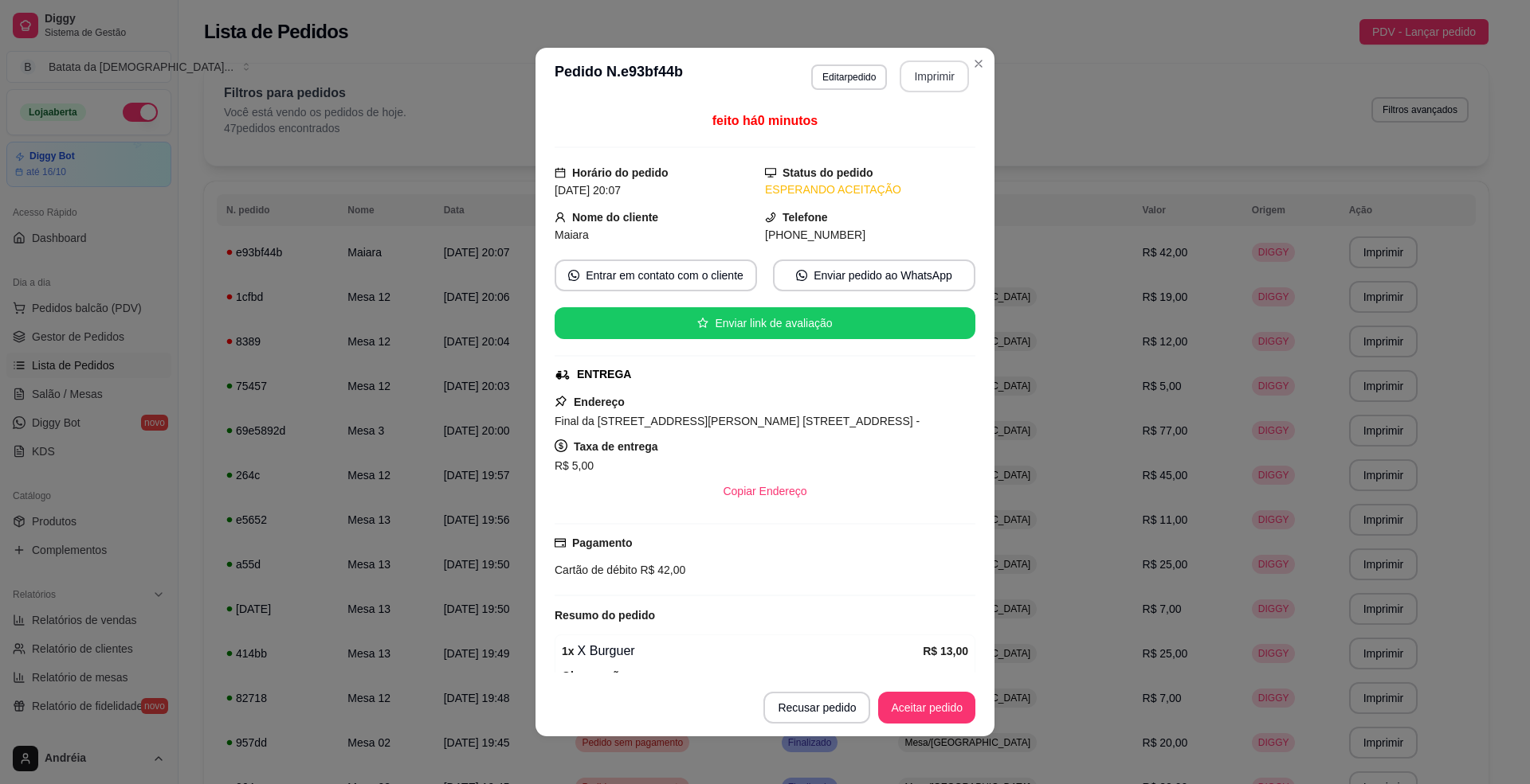
click at [908, 78] on button "Imprimir" at bounding box center [935, 77] width 70 height 32
click at [925, 697] on button "Aceitar pedido" at bounding box center [927, 708] width 98 height 32
click at [925, 707] on button "Mover para preparo" at bounding box center [913, 708] width 120 height 31
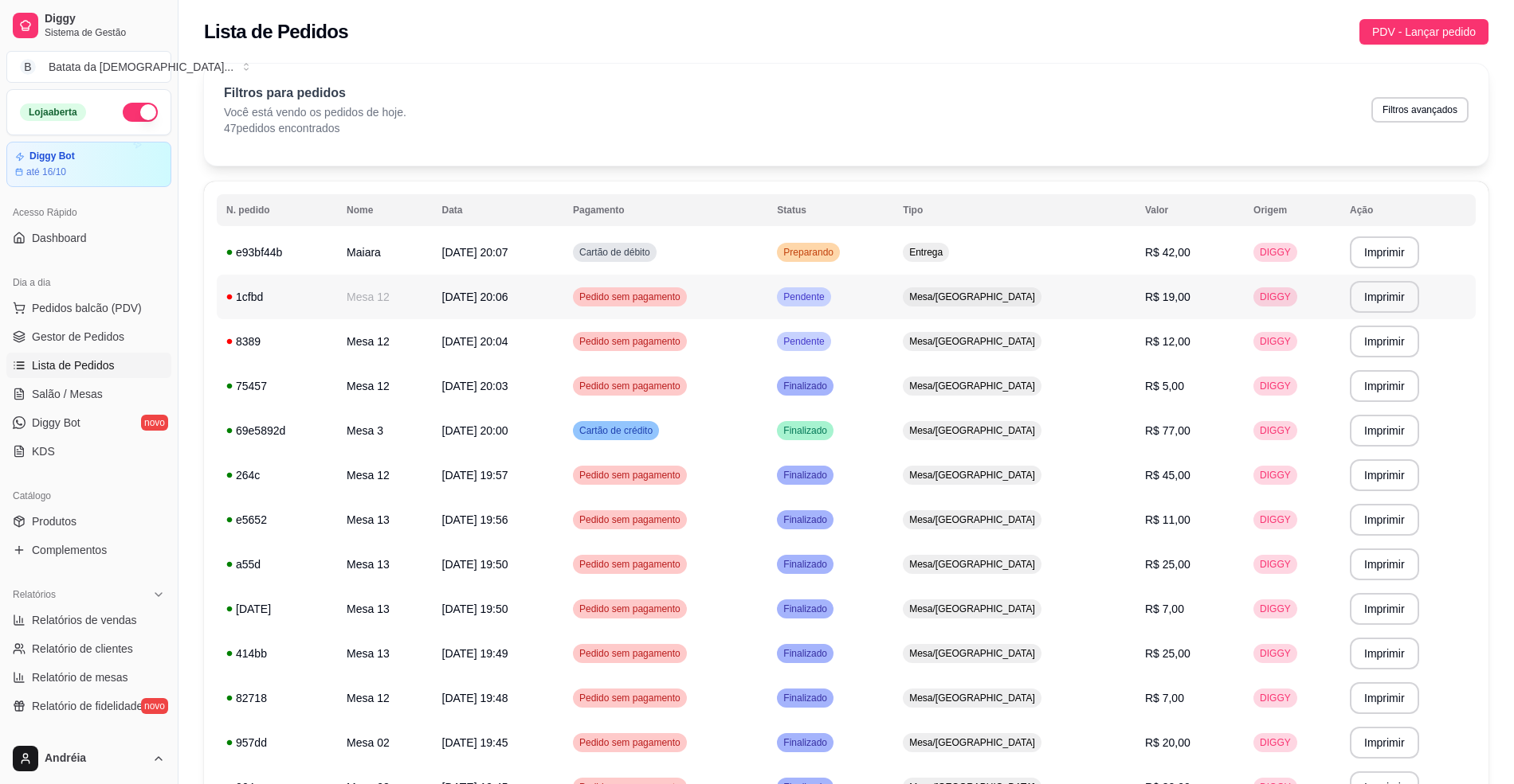
click at [893, 307] on td "Pendente" at bounding box center [830, 297] width 126 height 45
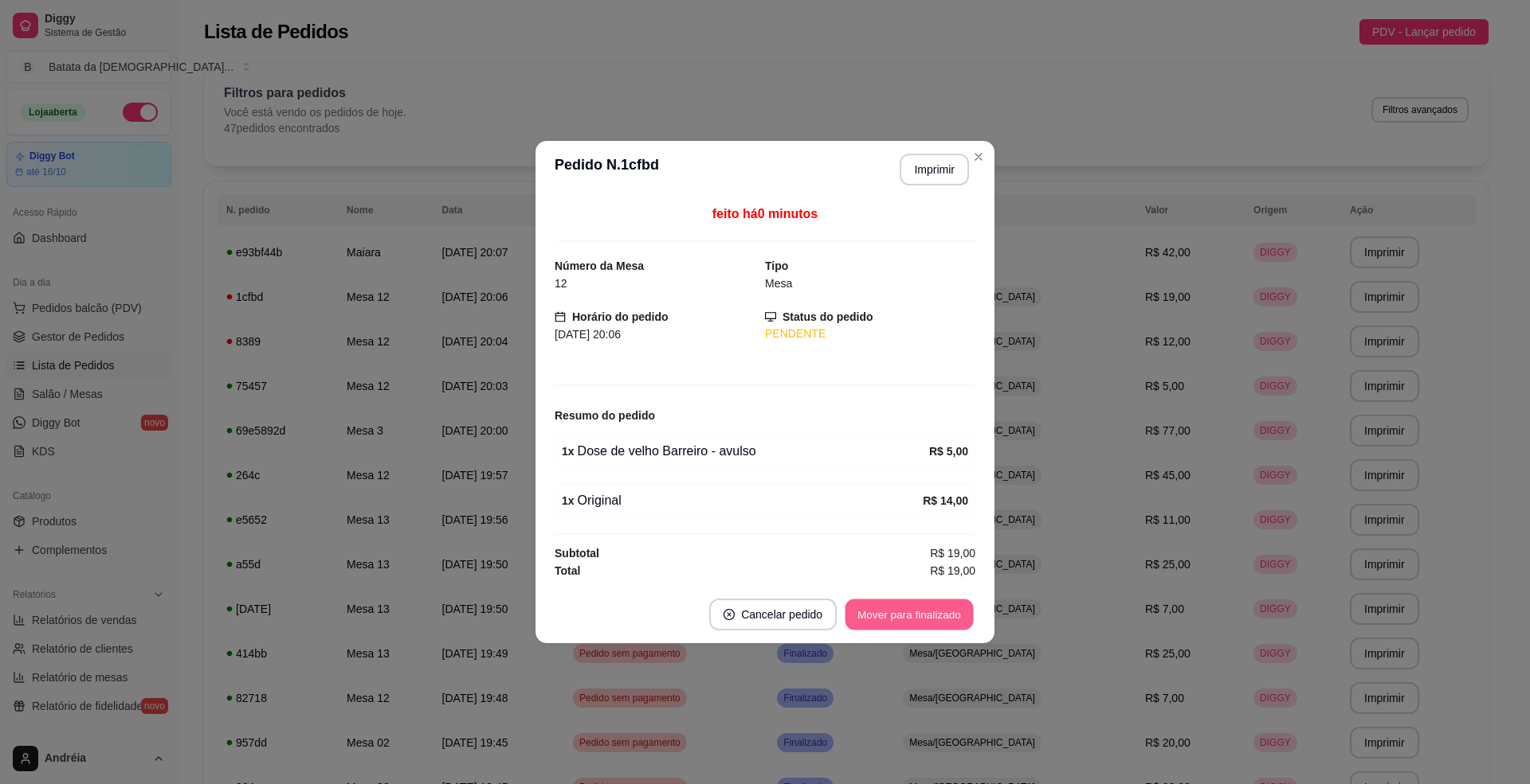
click at [955, 626] on button "Mover para finalizado" at bounding box center [909, 615] width 129 height 31
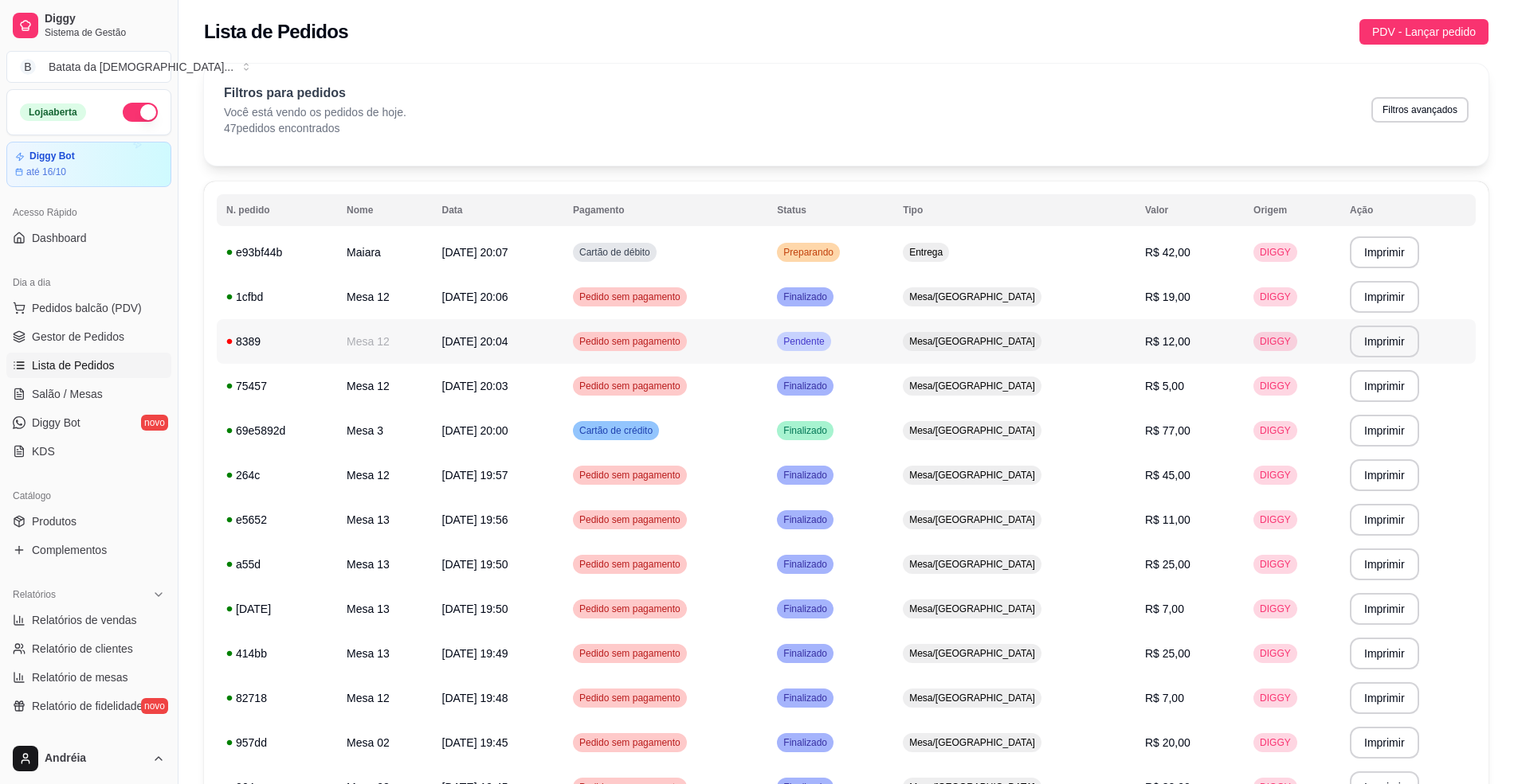
click at [1039, 345] on span "Mesa/[GEOGRAPHIC_DATA]" at bounding box center [972, 342] width 133 height 13
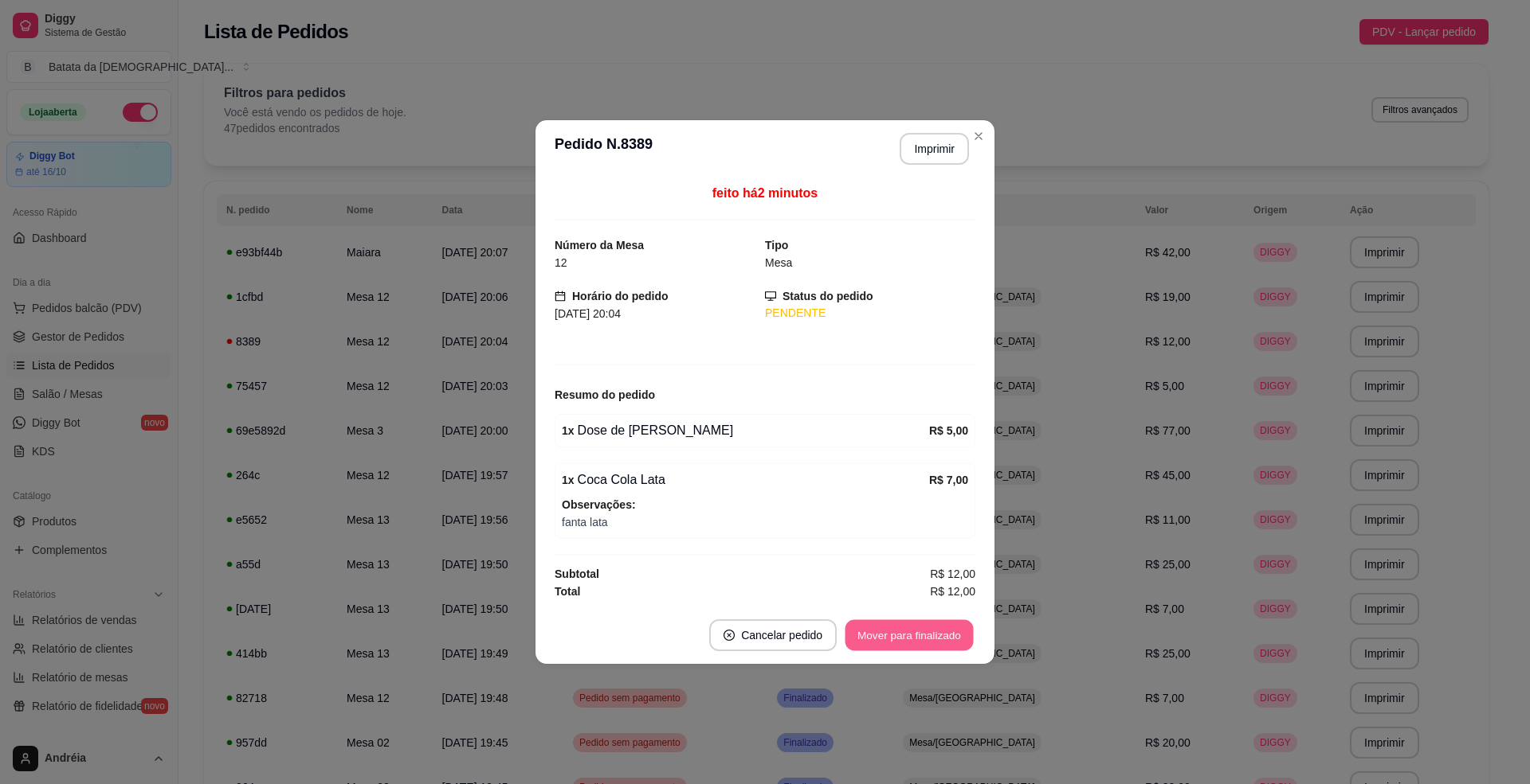
click at [948, 641] on button "Mover para finalizado" at bounding box center [909, 636] width 129 height 31
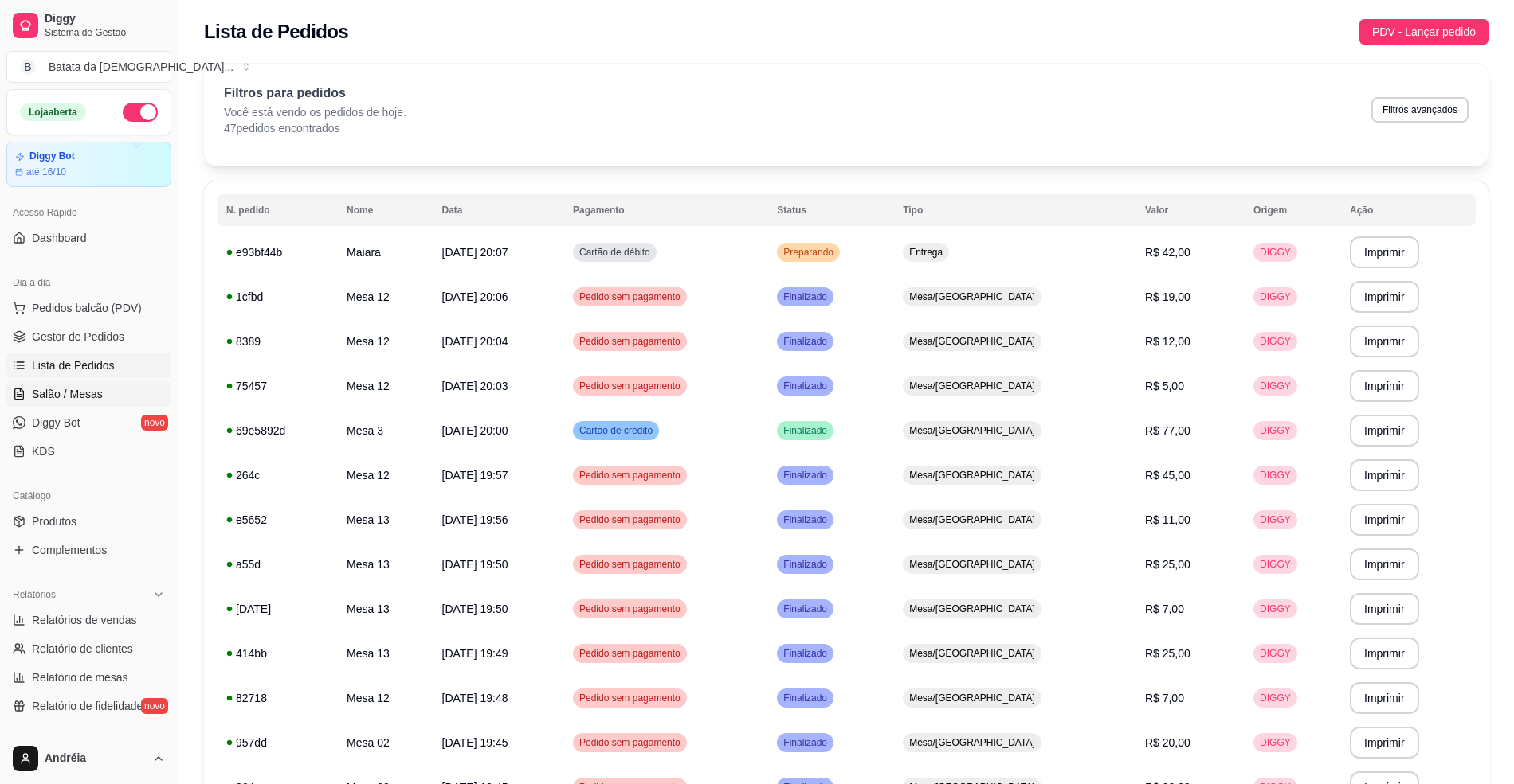
click at [62, 391] on span "Salão / Mesas" at bounding box center [67, 394] width 71 height 16
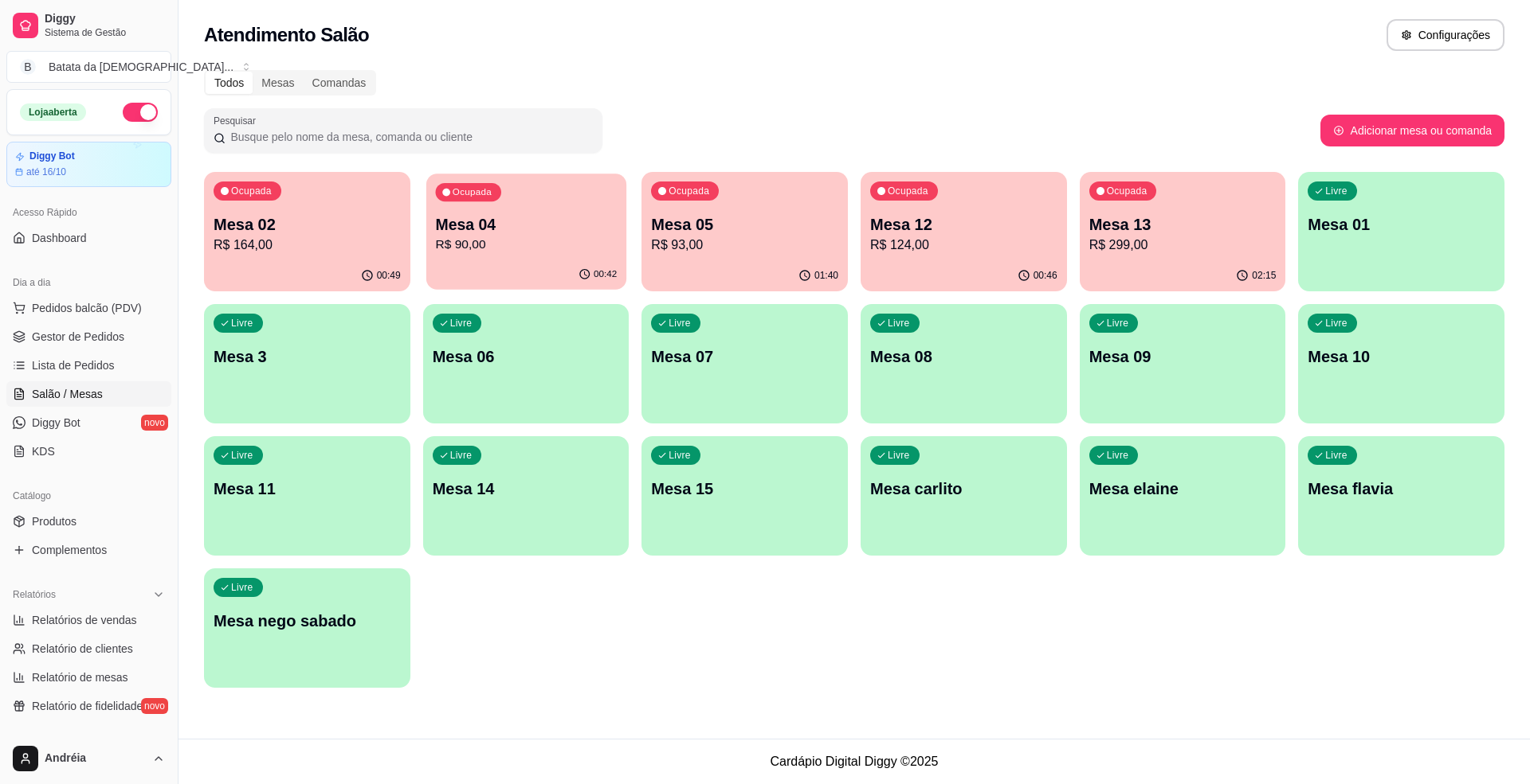
click at [568, 256] on div "Ocupada Mesa 04 R$ 90,00" at bounding box center [526, 216] width 200 height 86
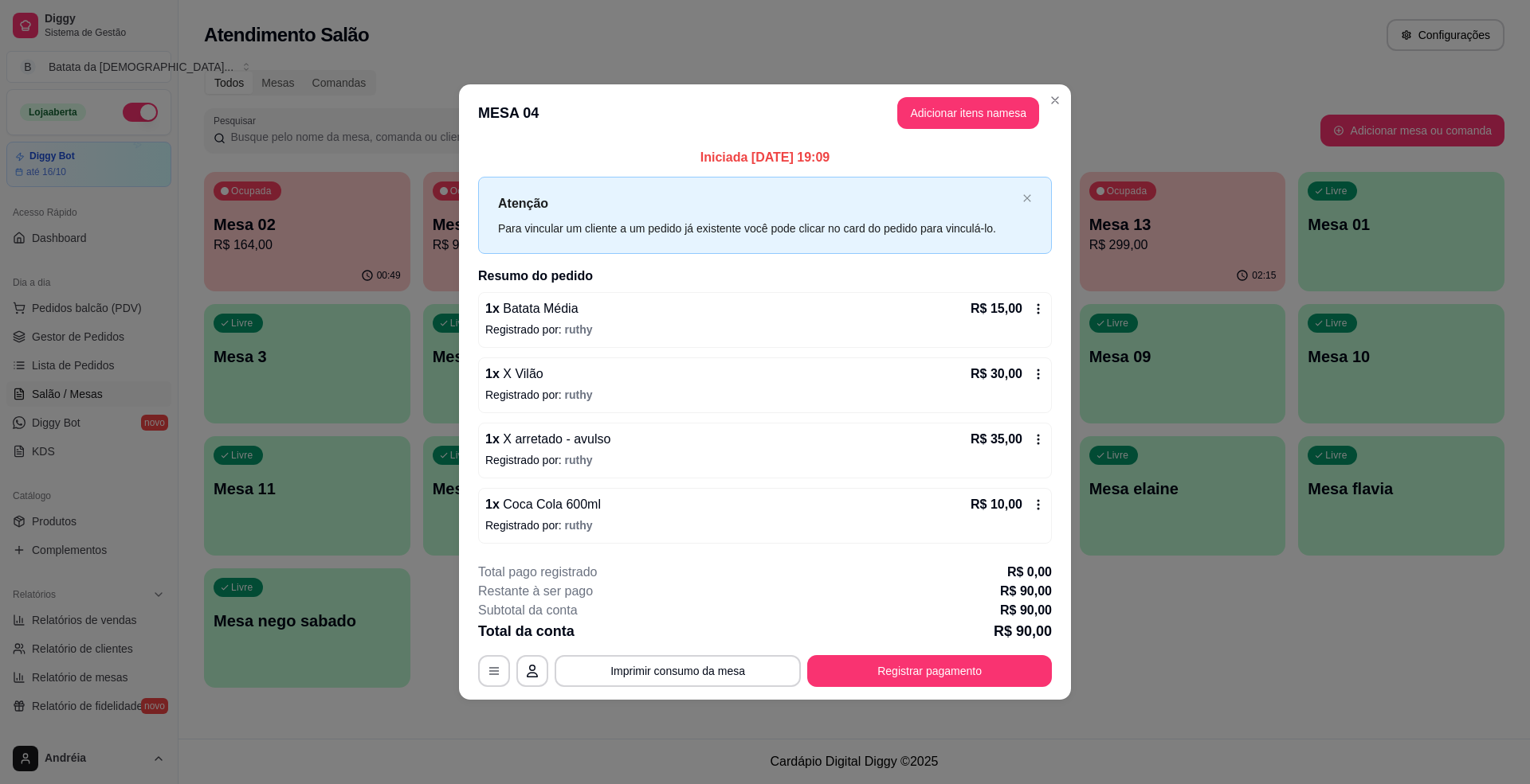
click at [970, 126] on button "Adicionar itens na mesa" at bounding box center [968, 114] width 142 height 32
click at [969, 102] on div "Lanches Tradicionais Burguer's Artesanais Combos Burguer's Artesanais Hot Dog P…" at bounding box center [597, 85] width 1134 height 123
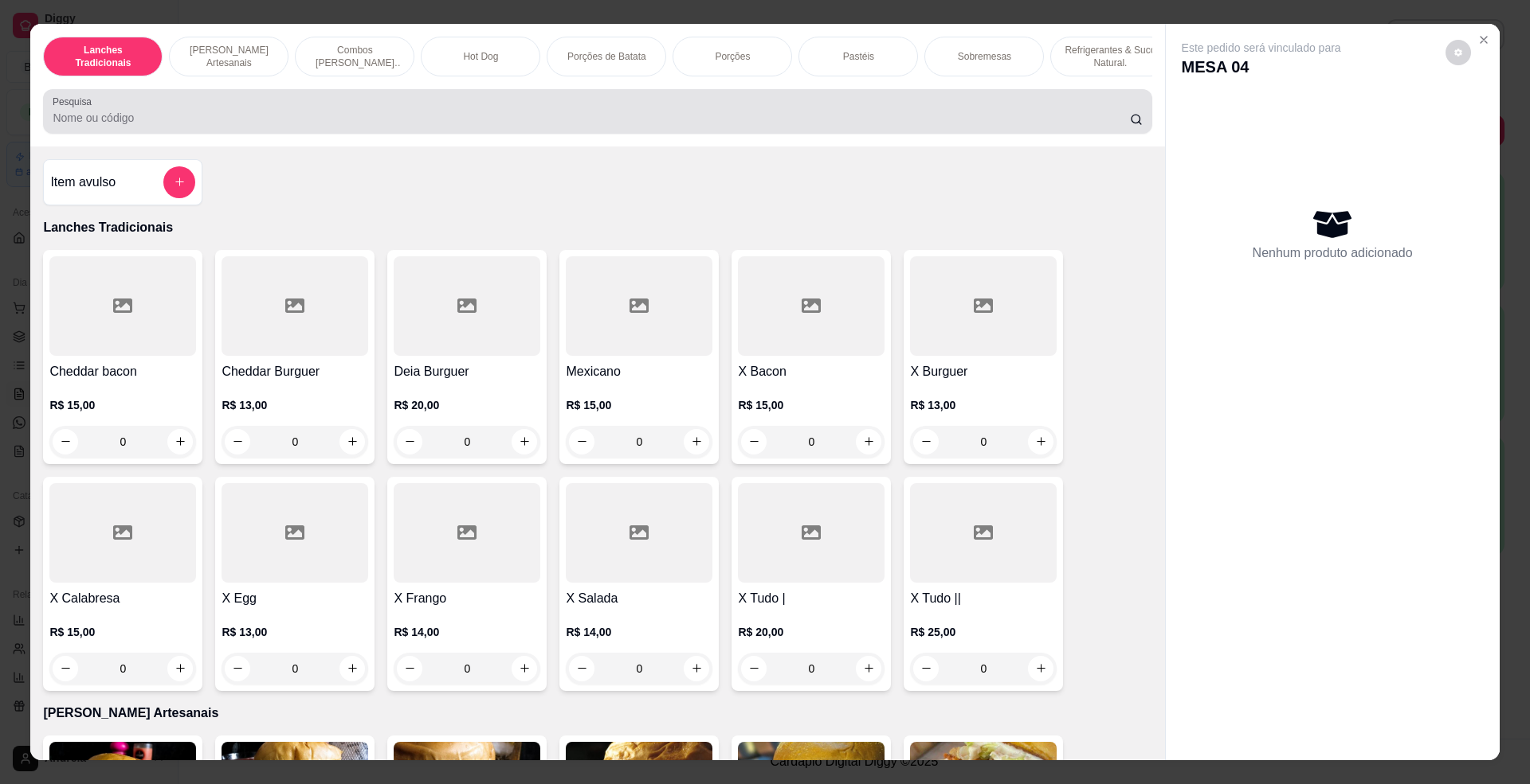
click at [671, 126] on input "Pesquisa" at bounding box center [591, 118] width 1076 height 16
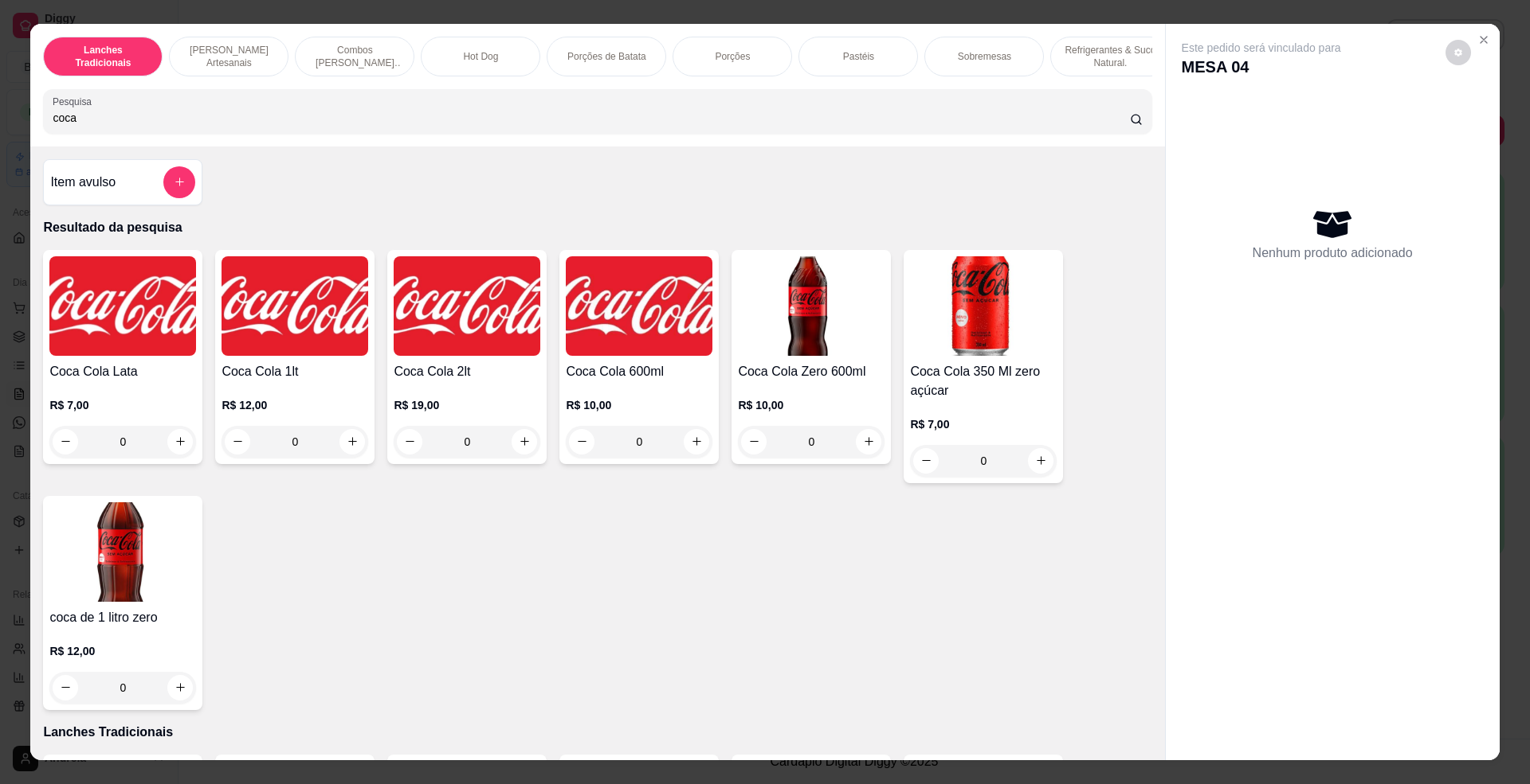
type input "coca"
click at [72, 349] on img at bounding box center [123, 306] width 147 height 100
click at [679, 374] on div "Coca Cola 600ml R$ 10,00 0" at bounding box center [639, 357] width 159 height 214
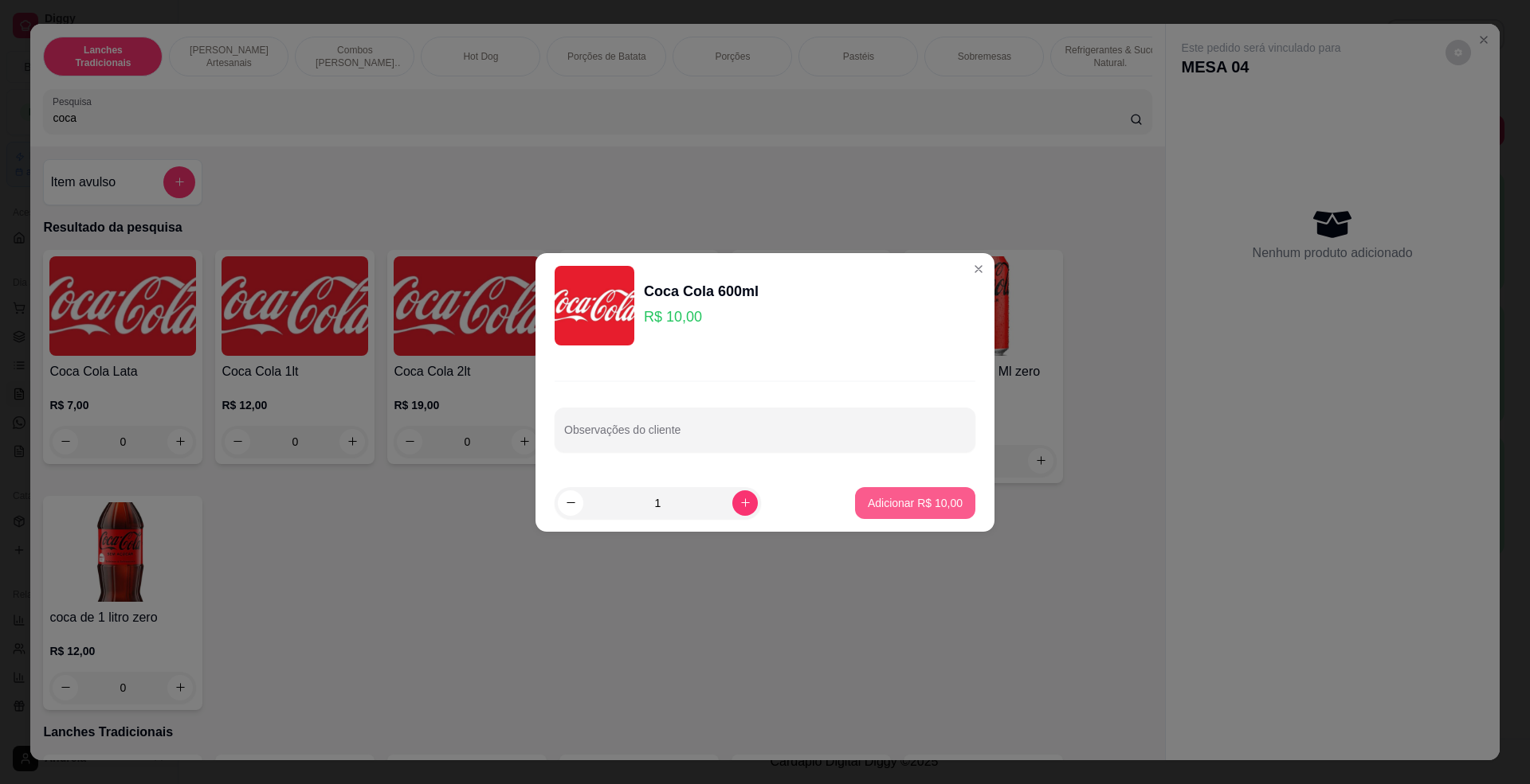
click at [909, 497] on p "Adicionar R$ 10,00" at bounding box center [915, 503] width 95 height 16
type input "1"
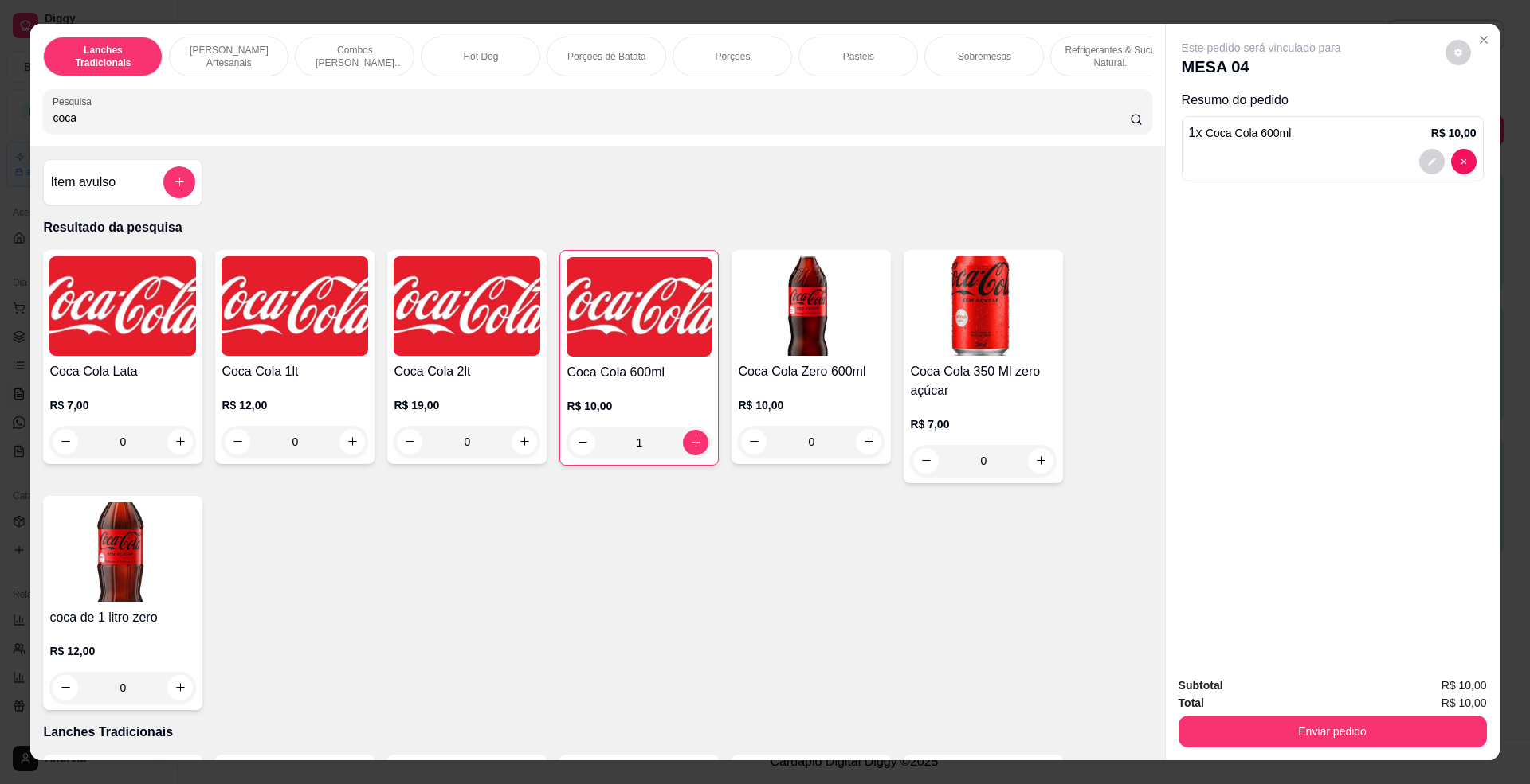
drag, startPoint x: 1373, startPoint y: 766, endPoint x: 1377, endPoint y: 739, distance: 27.3
click at [1373, 765] on div "Lanches Tradicionais Burguer's Artesanais Combos Burguer's Artesanais Hot Dog P…" at bounding box center [765, 392] width 1530 height 784
click at [1377, 739] on button "Enviar pedido" at bounding box center [1332, 732] width 299 height 31
click at [1448, 689] on button "Enviar pedido" at bounding box center [1443, 693] width 90 height 30
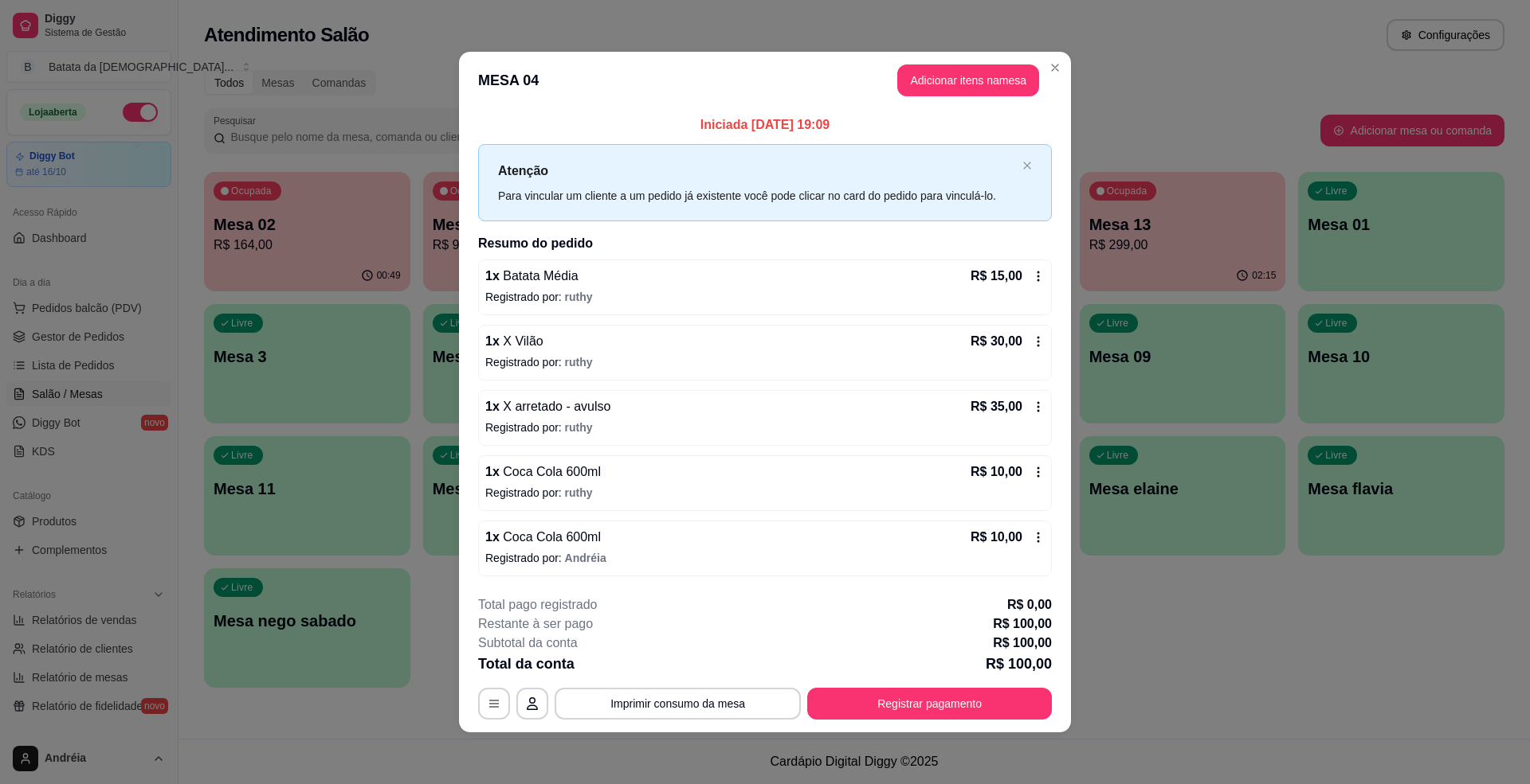
click at [1055, 53] on header "MESA 04 Adicionar itens na mesa" at bounding box center [765, 81] width 612 height 58
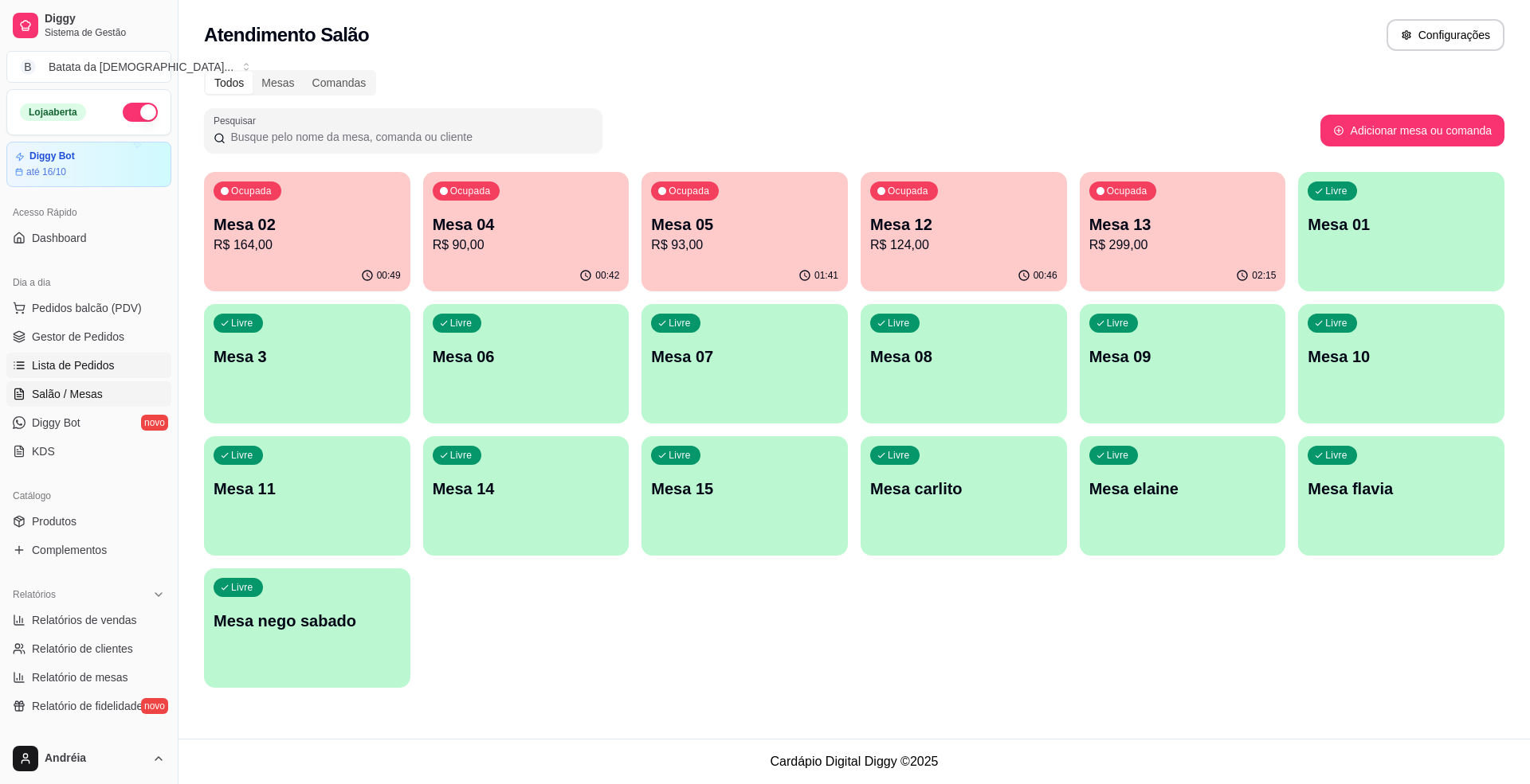
click at [69, 364] on span "Lista de Pedidos" at bounding box center [73, 366] width 83 height 16
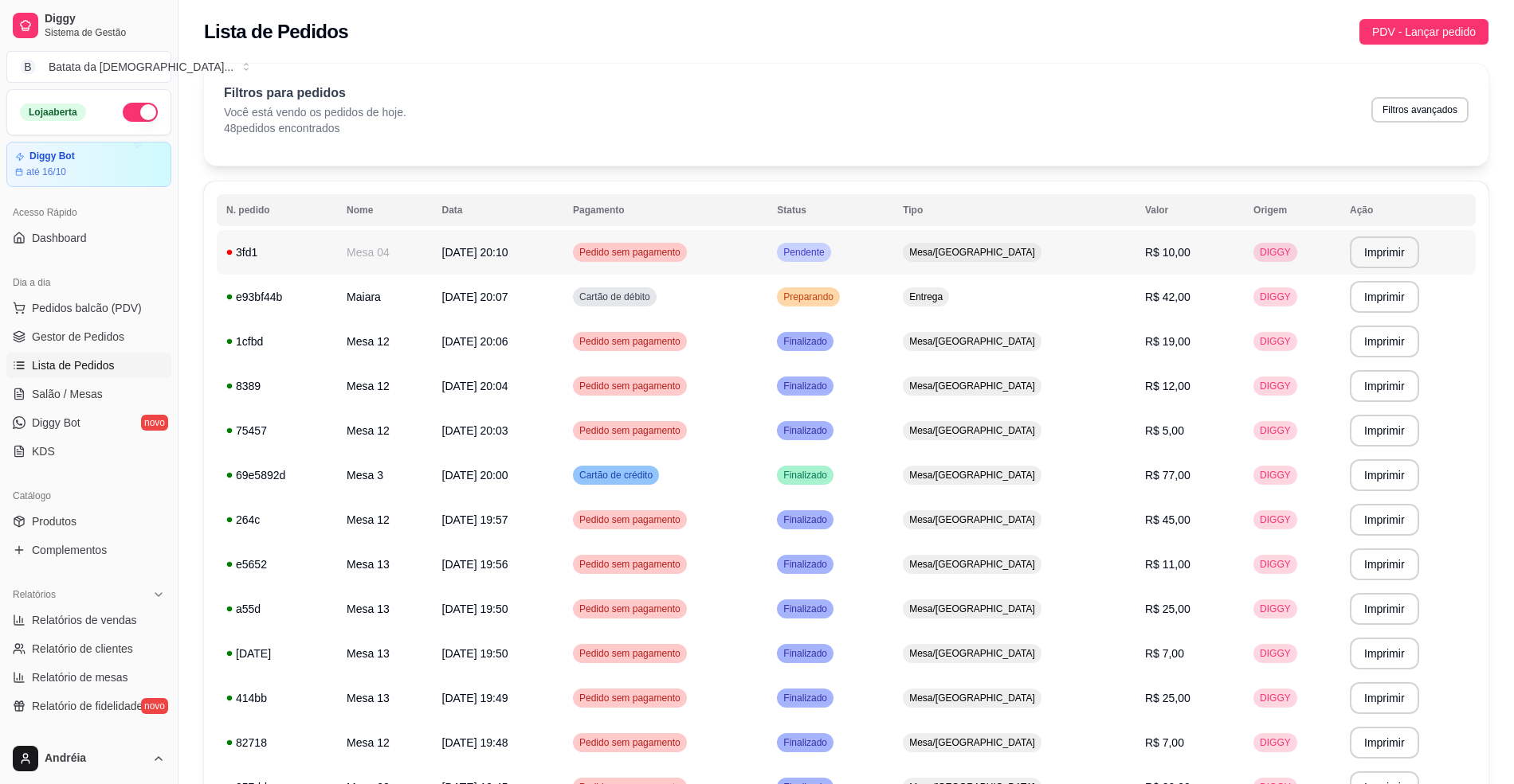
click at [893, 259] on td "Pendente" at bounding box center [830, 252] width 126 height 45
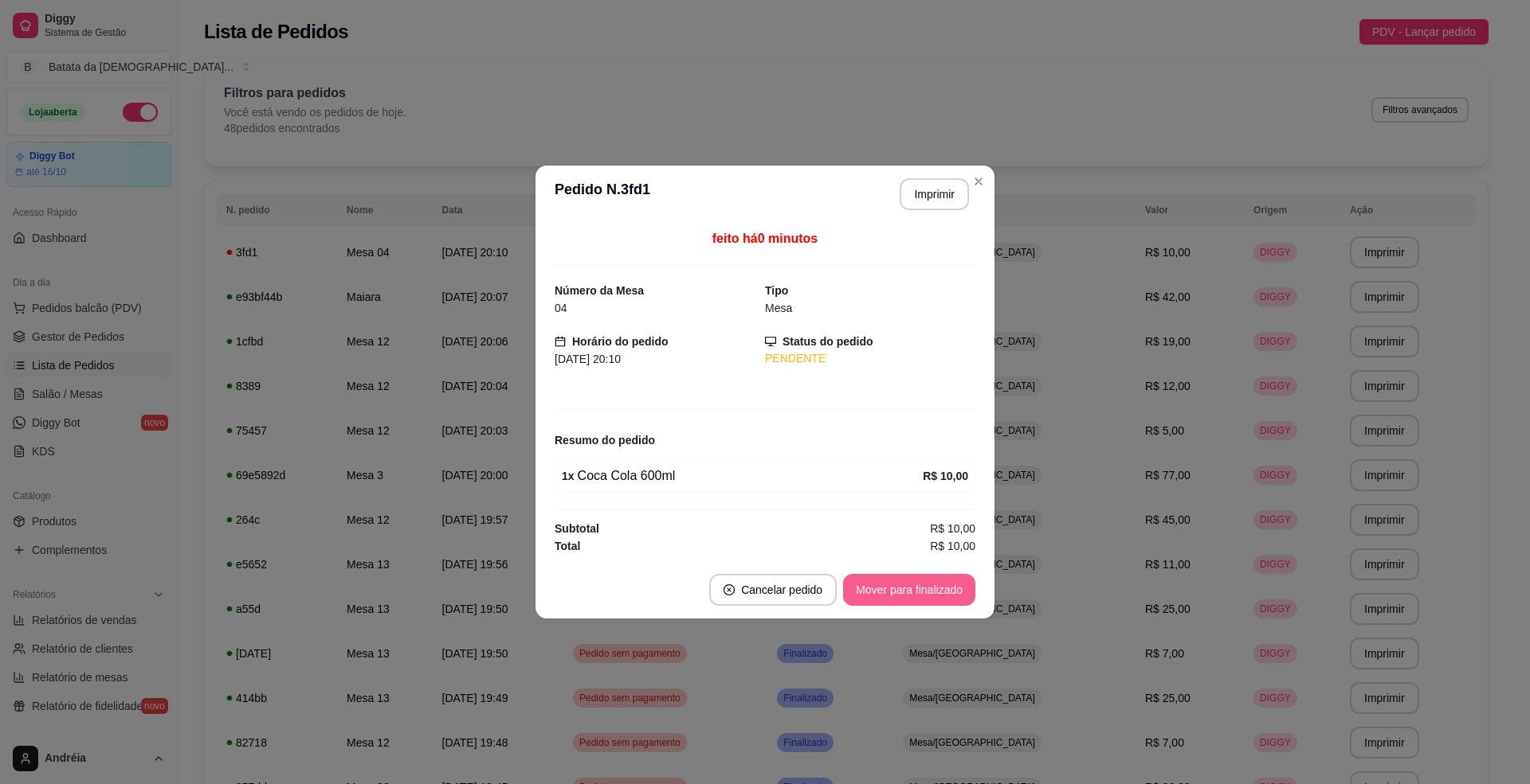
click at [915, 584] on button "Mover para finalizado" at bounding box center [909, 590] width 133 height 32
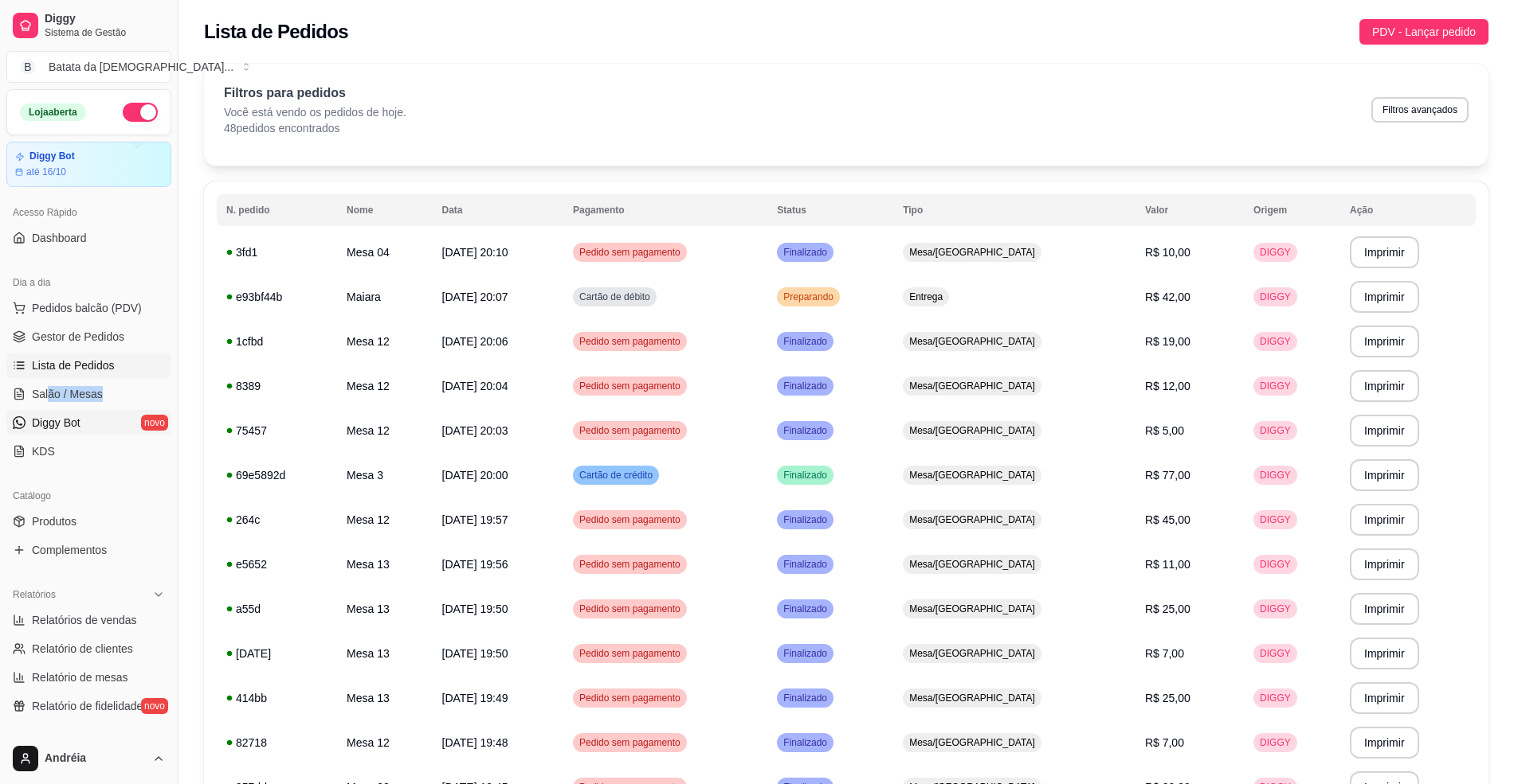
drag, startPoint x: 33, startPoint y: 412, endPoint x: 26, endPoint y: 430, distance: 19.3
click at [30, 415] on ul "Pedidos balcão (PDV) Gestor de Pedidos Lista de Pedidos Salão / Mesas Diggy Bot…" at bounding box center [88, 380] width 164 height 168
click at [69, 387] on span "Salão / Mesas" at bounding box center [67, 394] width 71 height 16
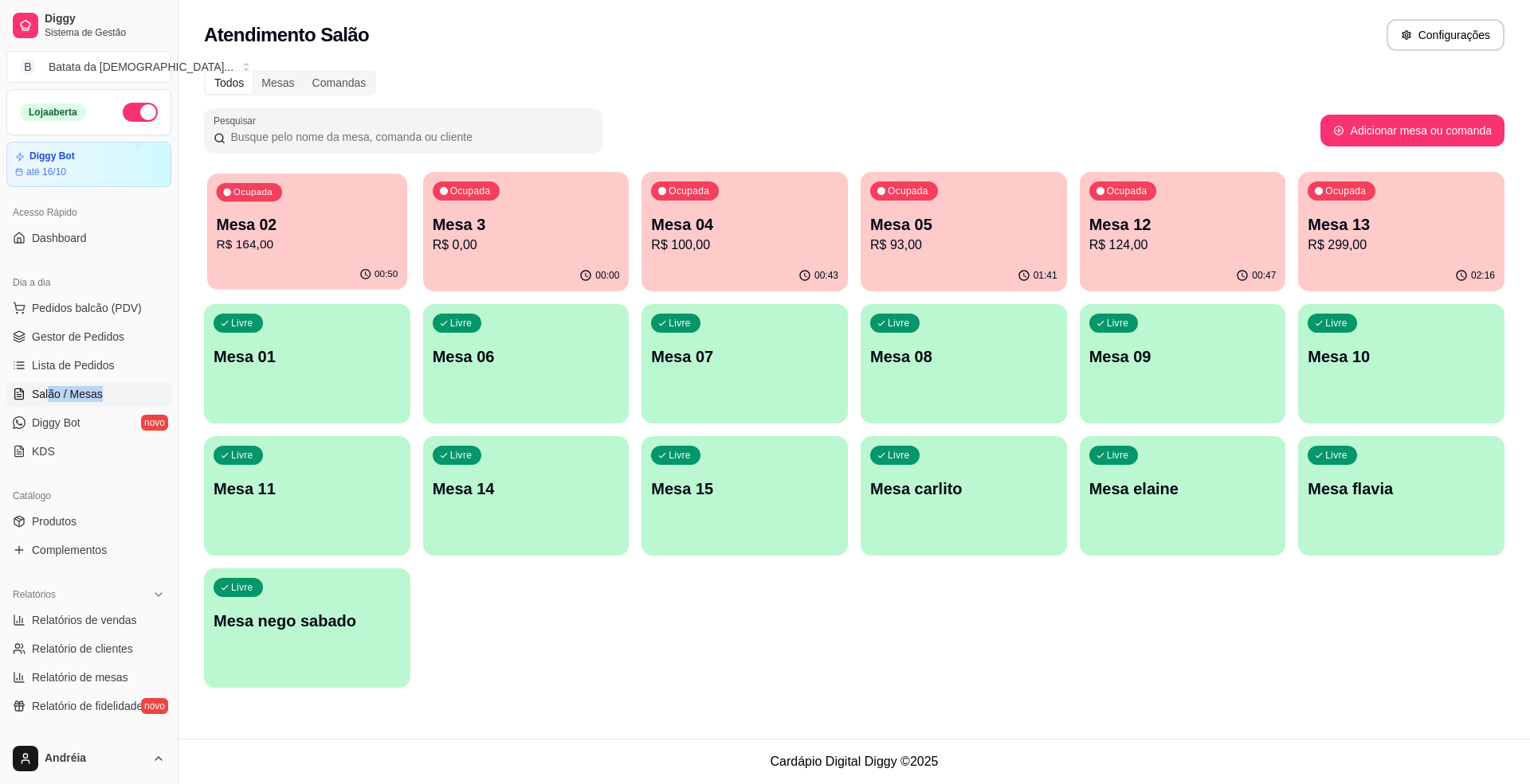
click at [320, 233] on p "Mesa 02" at bounding box center [307, 225] width 181 height 22
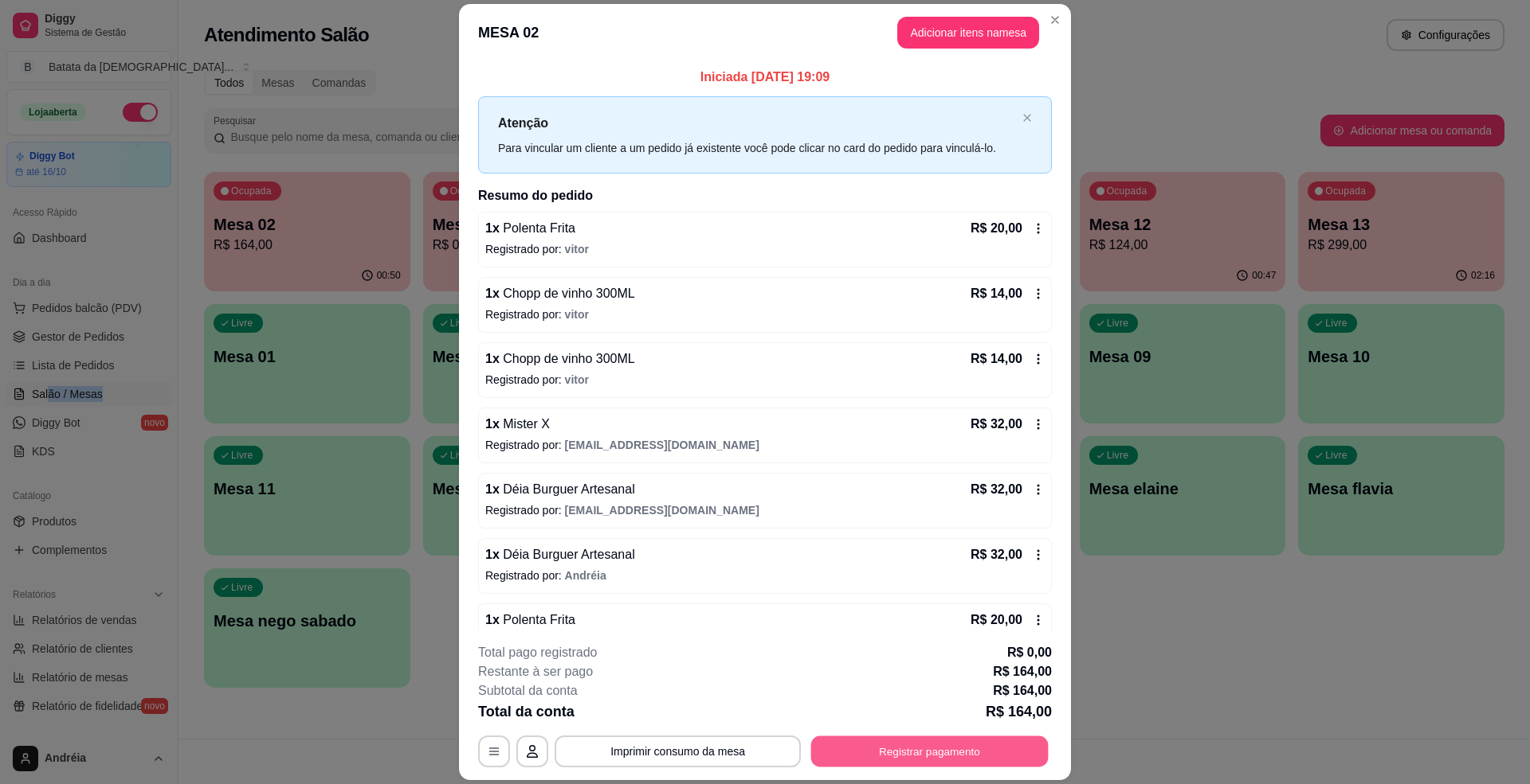
click at [909, 745] on button "Registrar pagamento" at bounding box center [930, 751] width 237 height 31
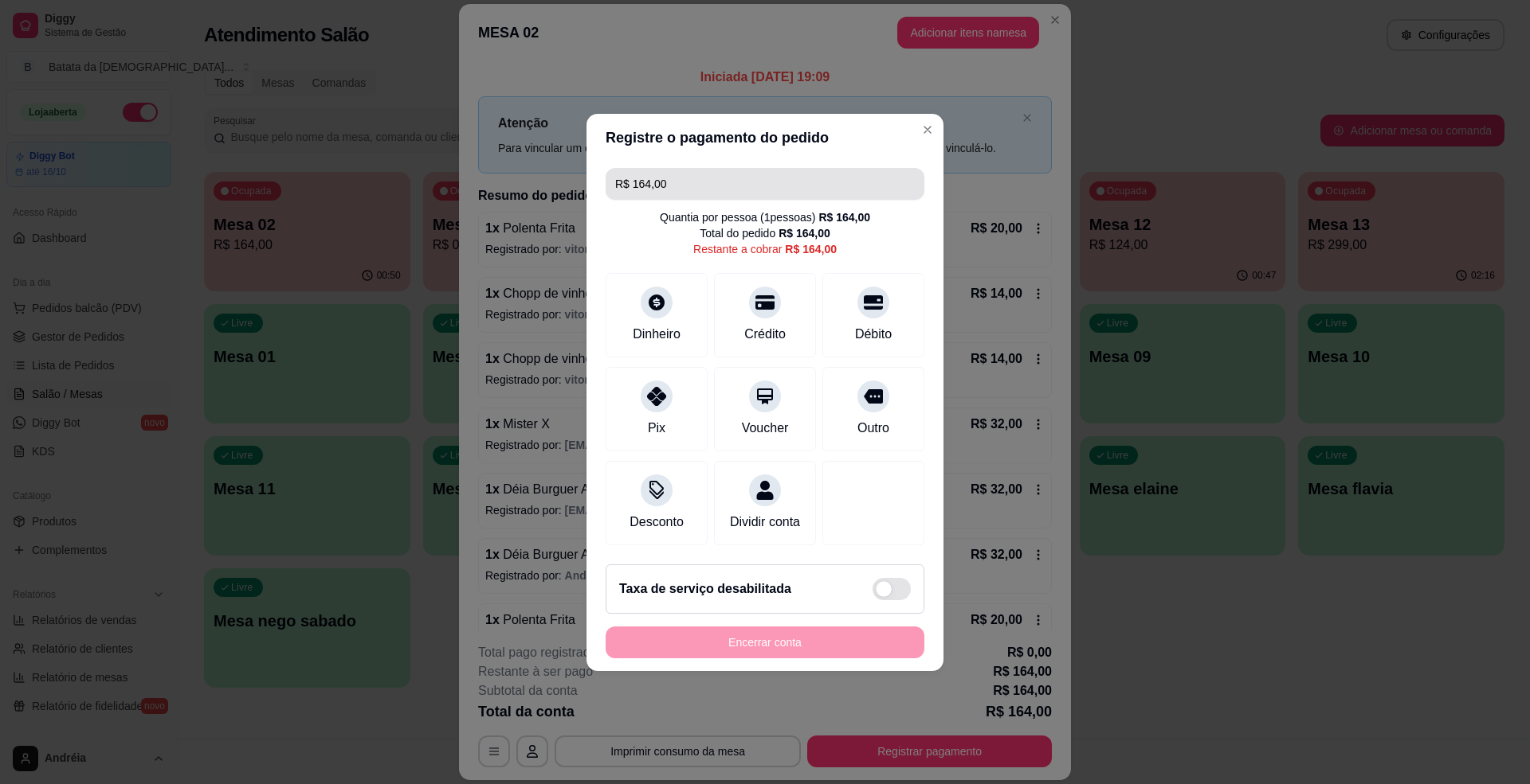
drag, startPoint x: 702, startPoint y: 153, endPoint x: 658, endPoint y: 156, distance: 44.1
click at [623, 162] on div "R$ 164,00 Quantia por pessoa ( 1 pessoas) R$ 164,00 Total do pedido R$ 164,00 R…" at bounding box center [765, 357] width 357 height 391
drag, startPoint x: 677, startPoint y: 172, endPoint x: 615, endPoint y: 180, distance: 62.5
click at [615, 180] on input "R$ 164,00" at bounding box center [765, 184] width 300 height 32
click at [660, 300] on div at bounding box center [656, 297] width 35 height 35
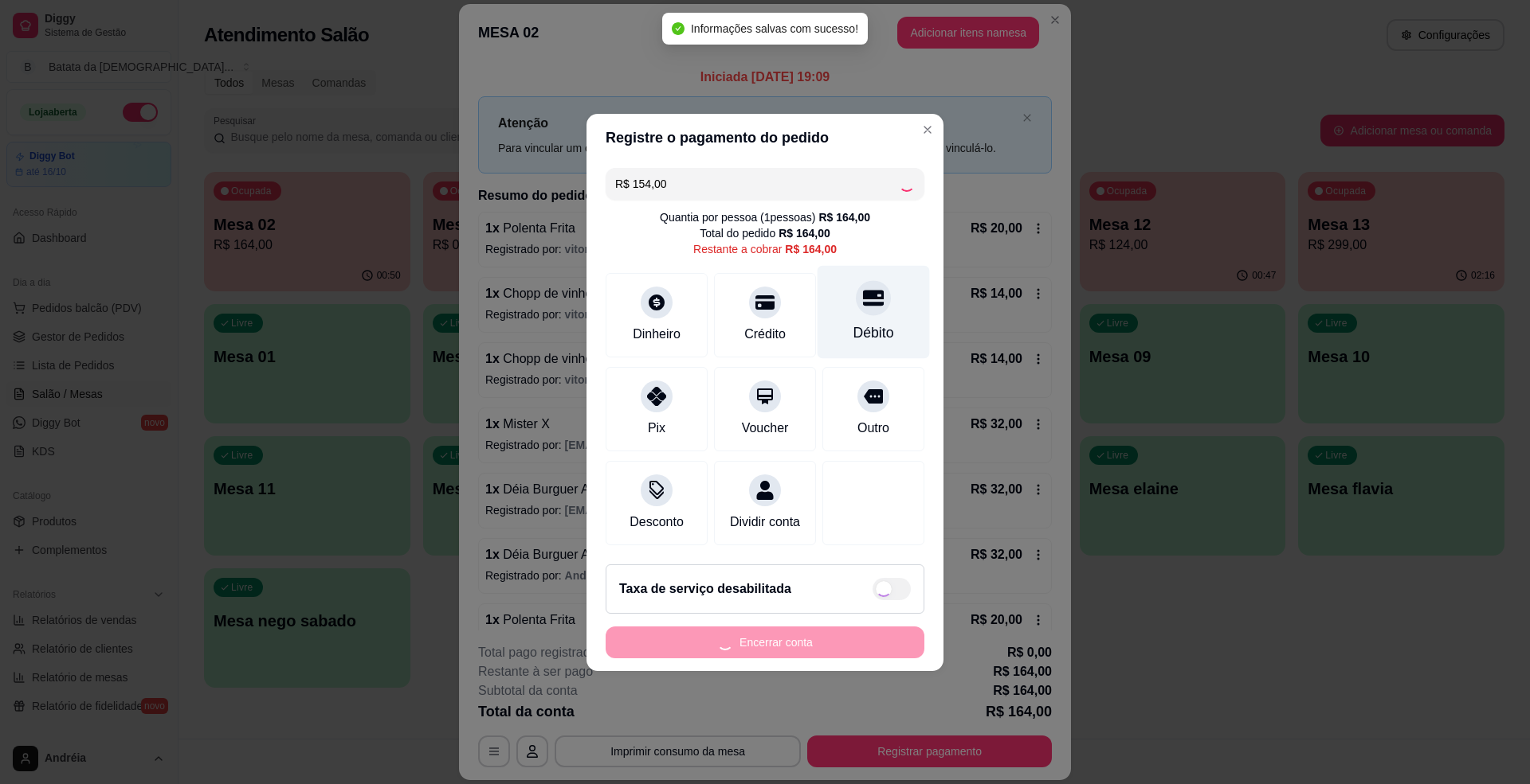
type input "R$ 10,00"
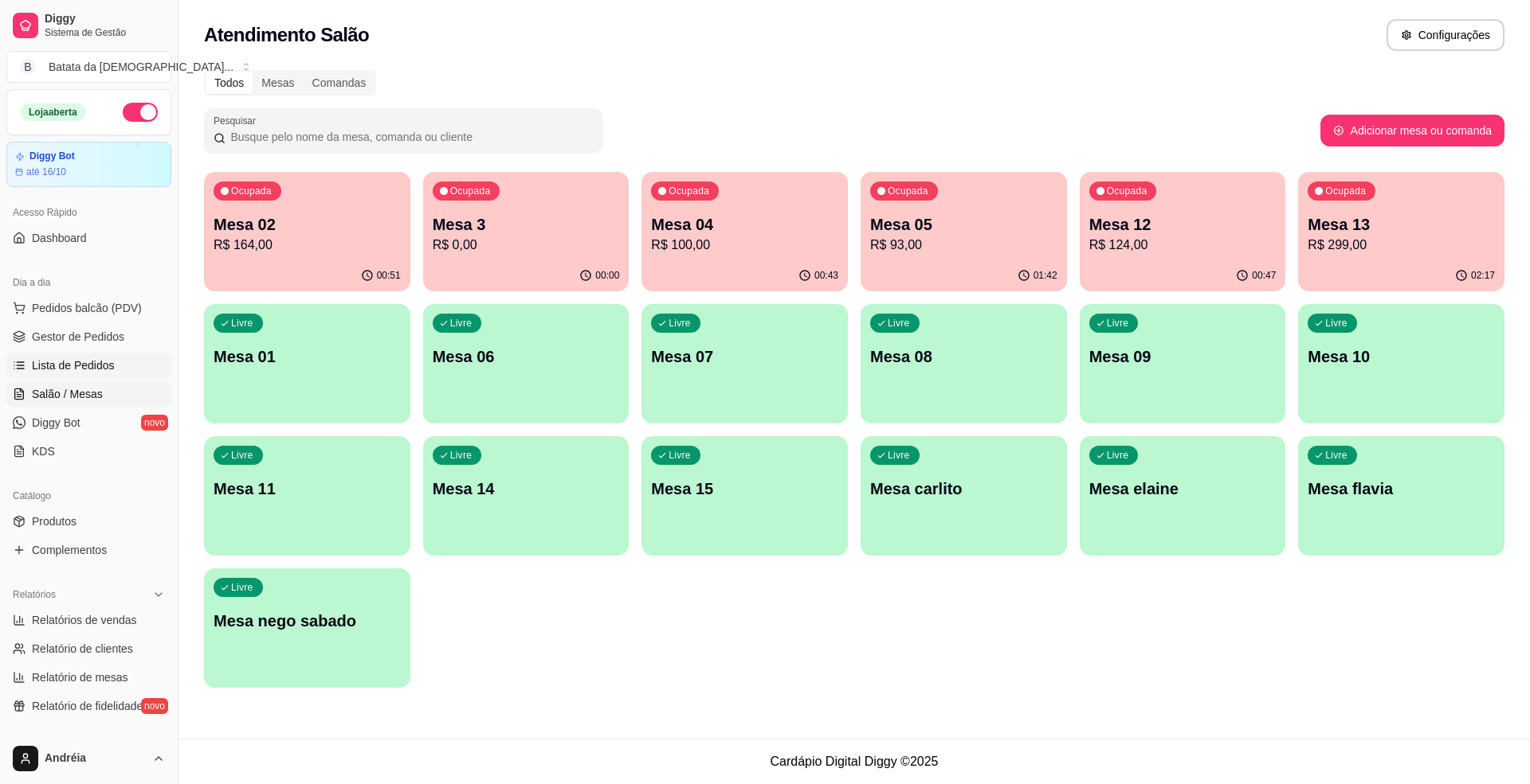
click at [64, 368] on span "Lista de Pedidos" at bounding box center [73, 366] width 83 height 16
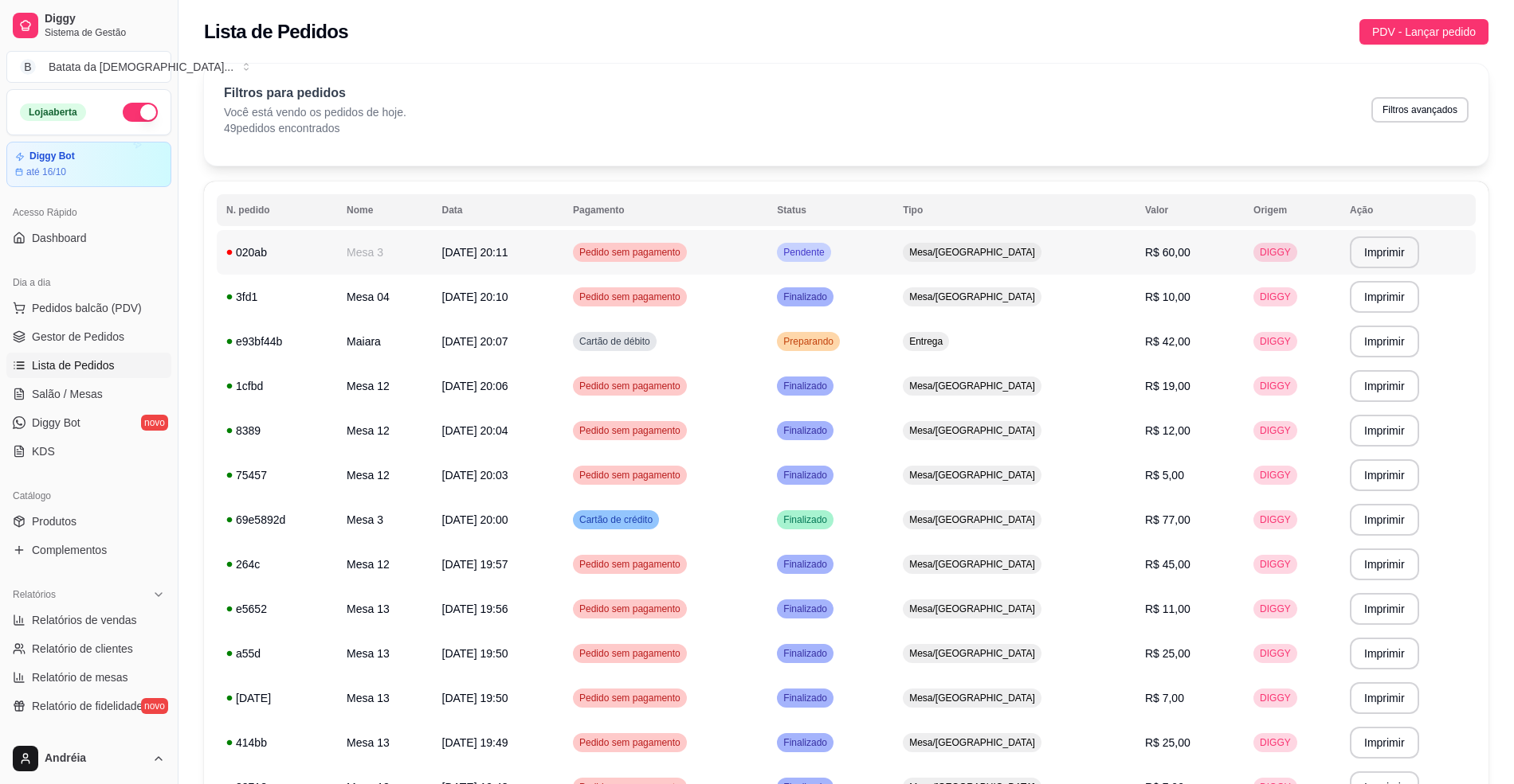
click at [1005, 260] on div "Mesa/[GEOGRAPHIC_DATA]" at bounding box center [972, 252] width 139 height 19
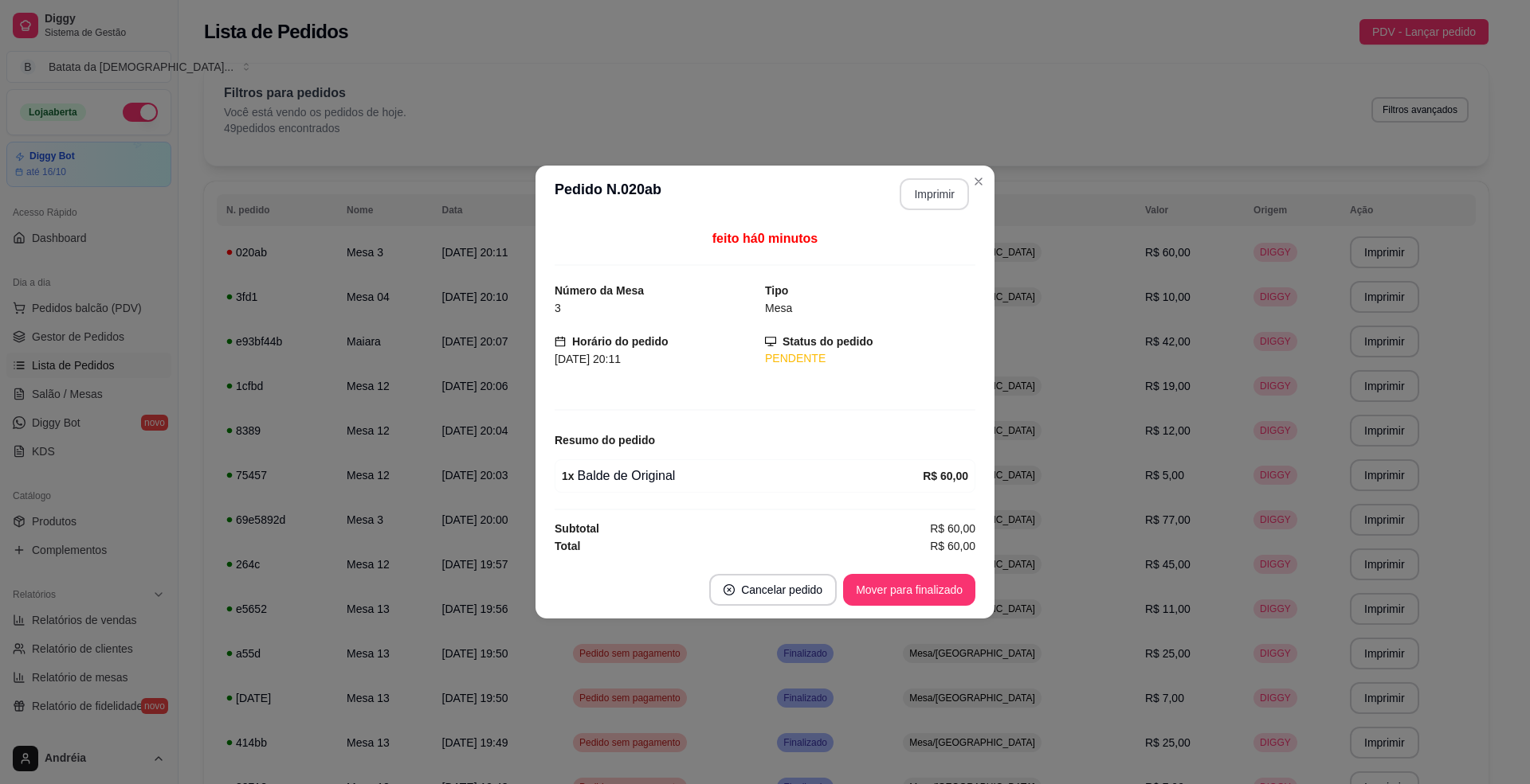
click at [913, 204] on button "Imprimir" at bounding box center [935, 194] width 70 height 32
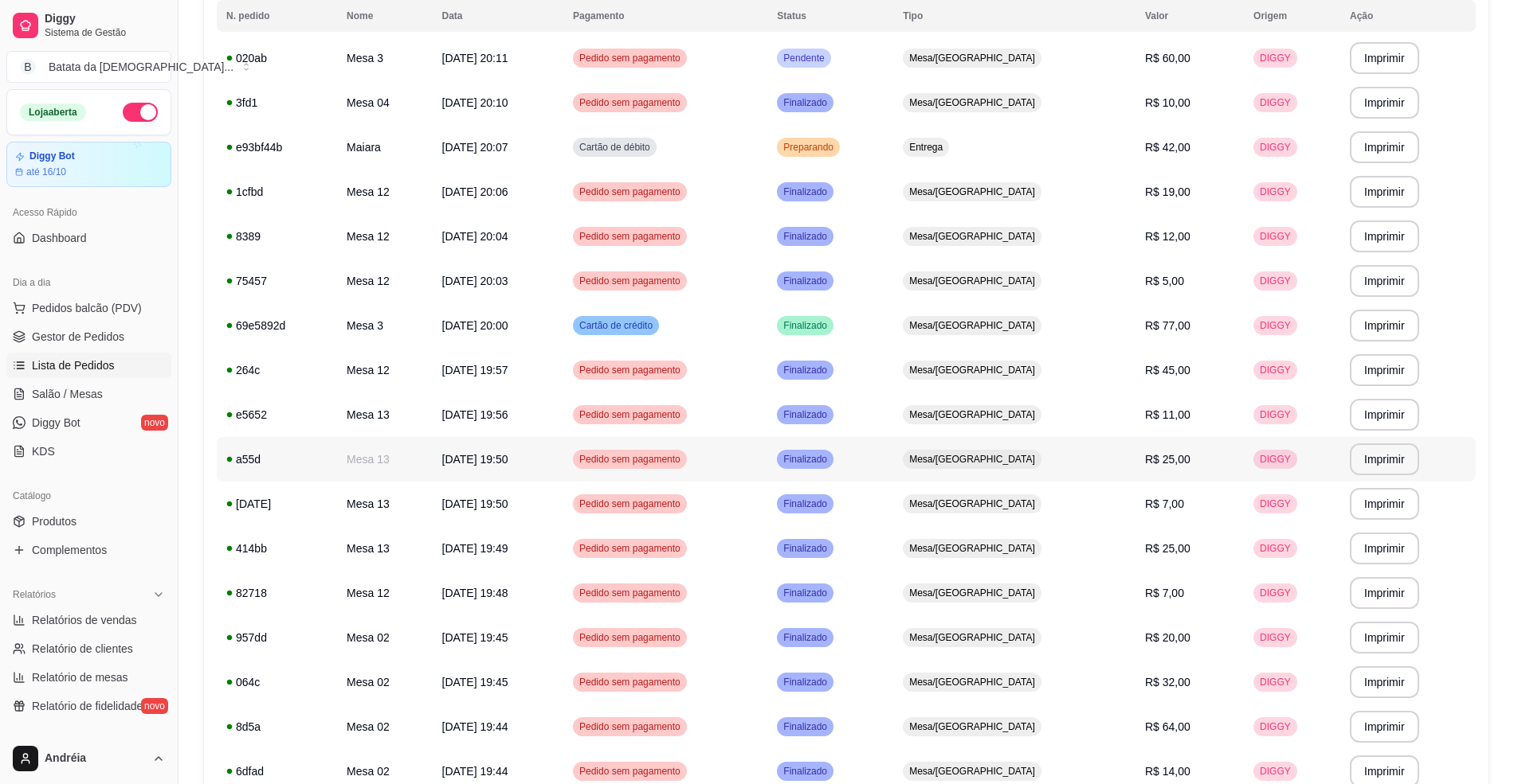
scroll to position [212, 0]
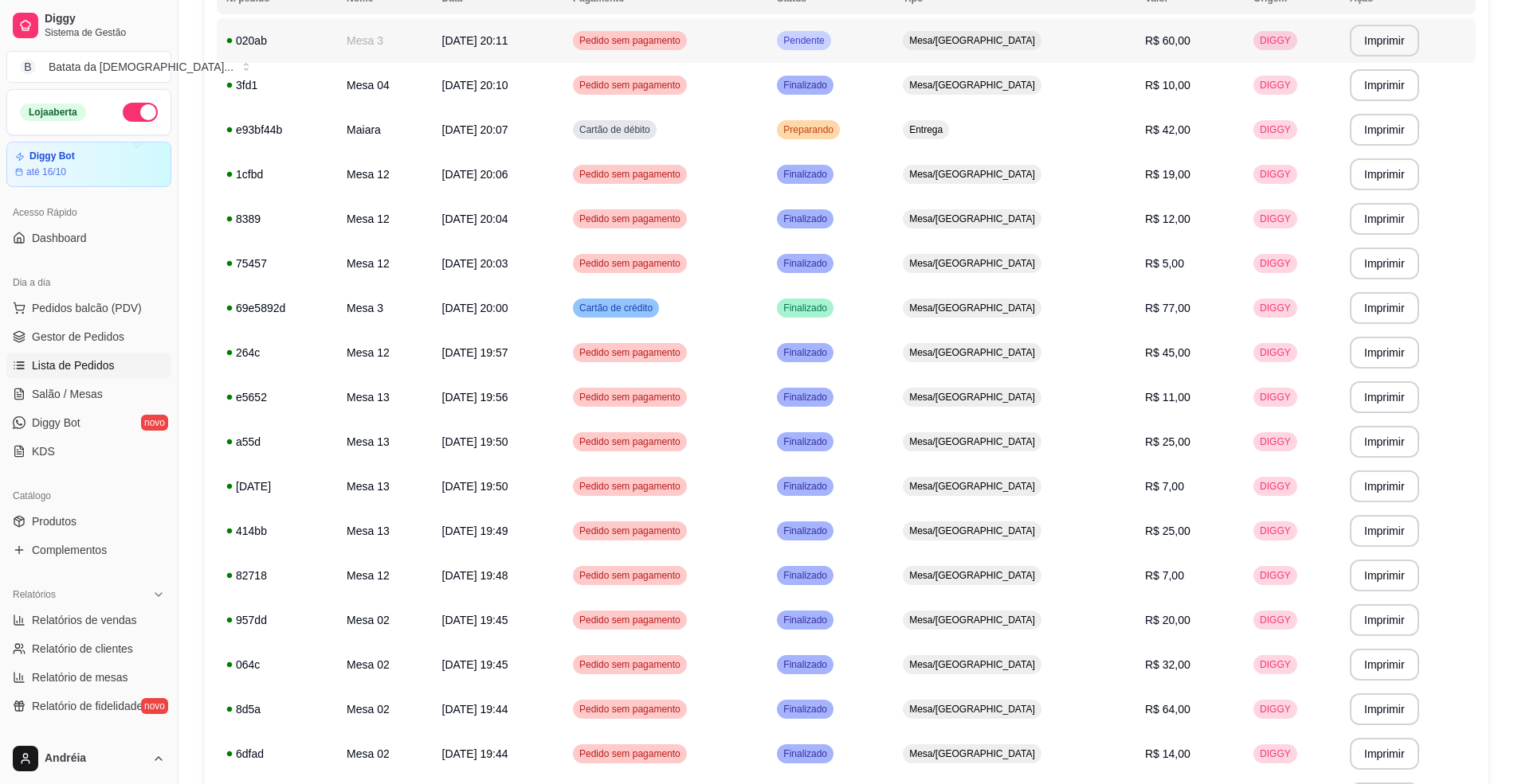
click at [767, 40] on td "Pedido sem pagamento" at bounding box center [665, 40] width 204 height 45
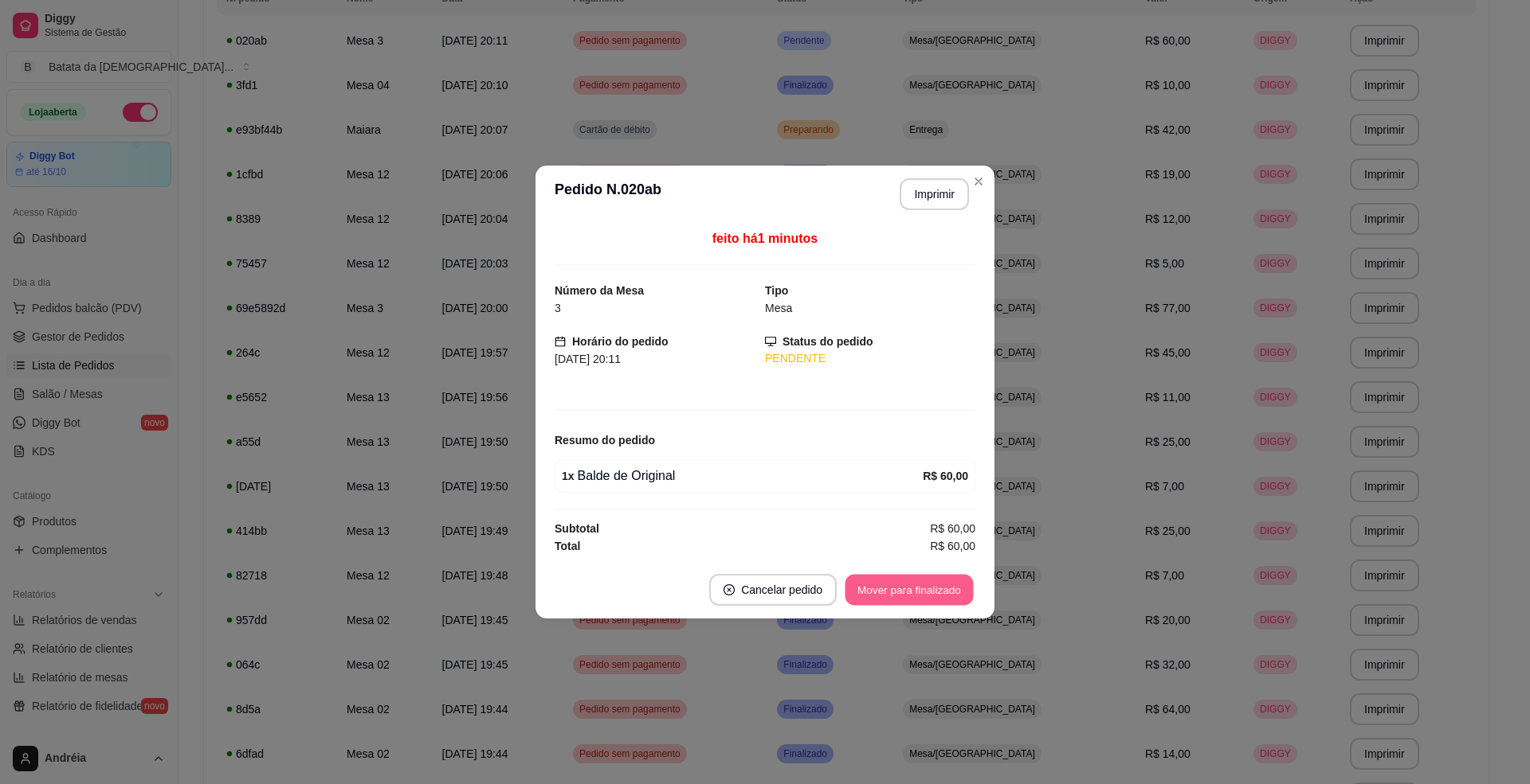
click at [922, 590] on button "Mover para finalizado" at bounding box center [909, 590] width 129 height 31
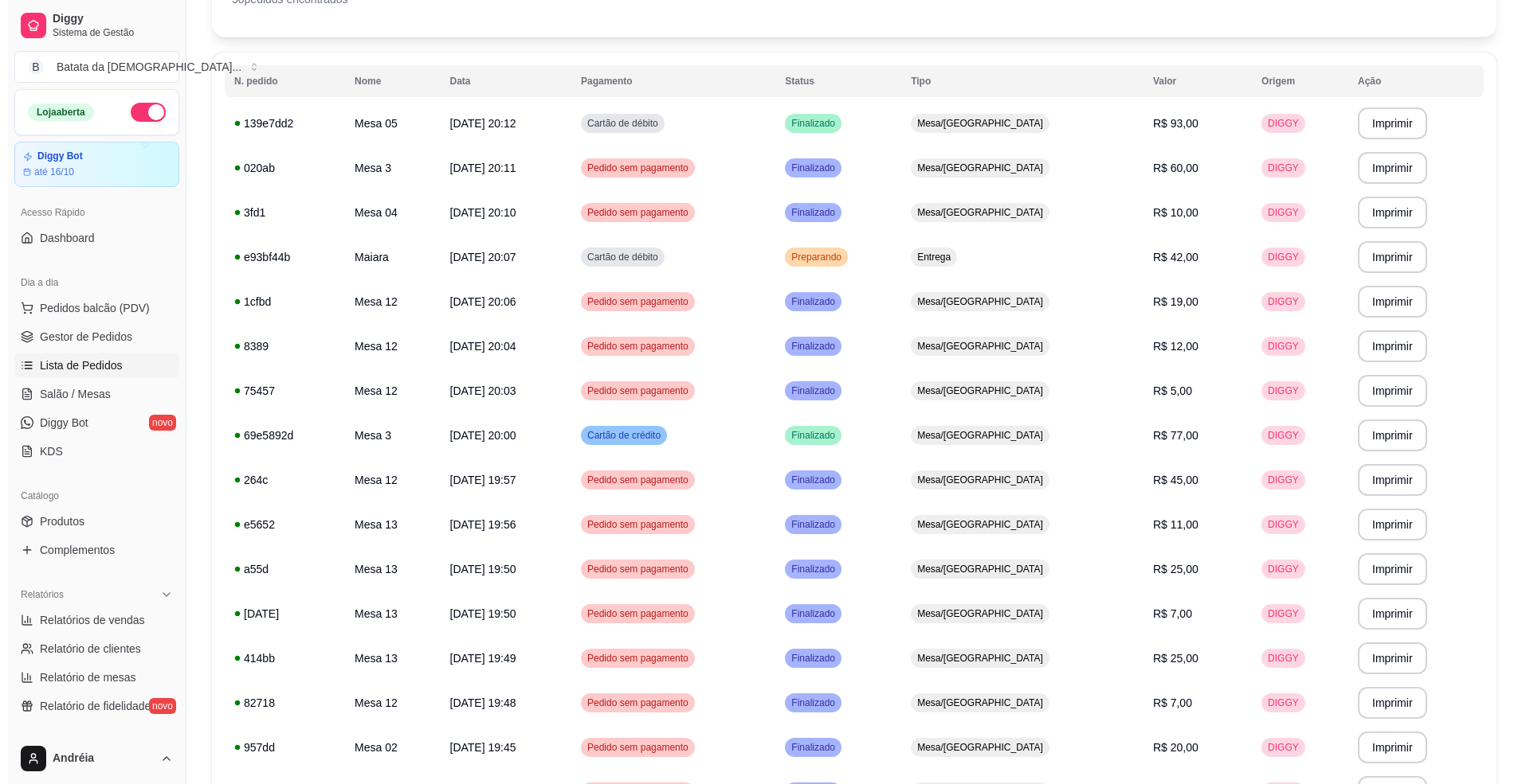
scroll to position [0, 0]
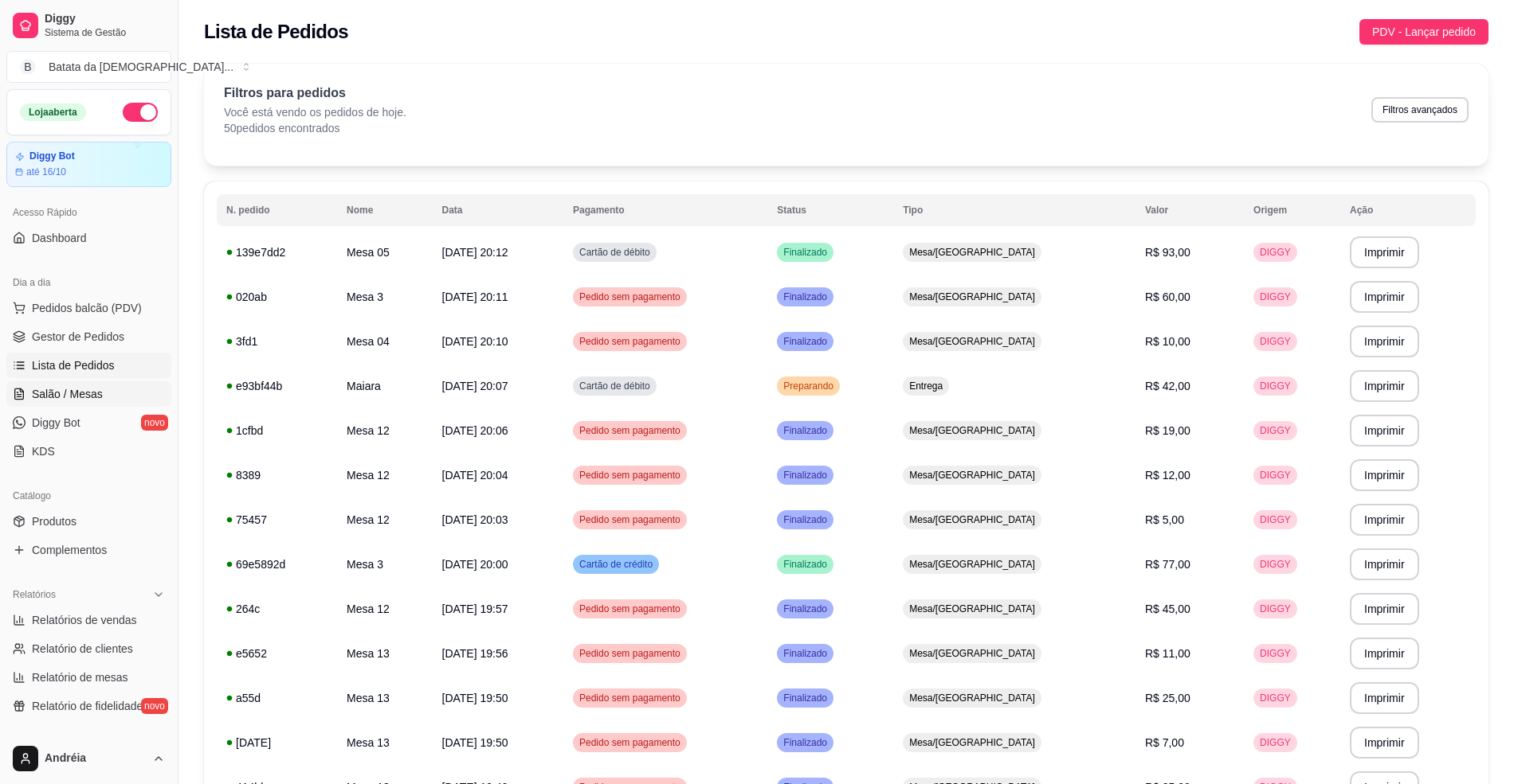
click at [54, 399] on span "Salão / Mesas" at bounding box center [67, 394] width 71 height 16
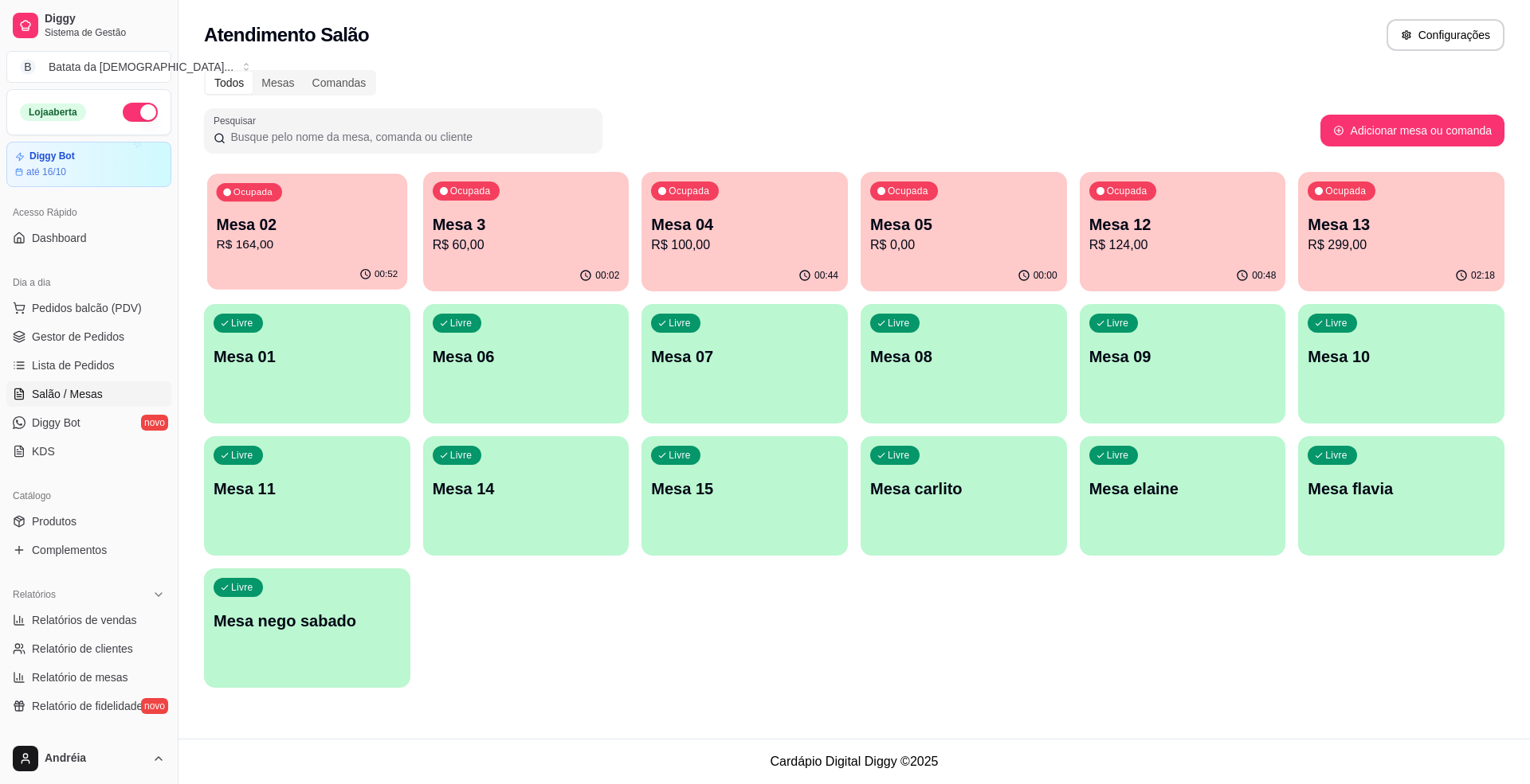
click at [319, 229] on p "Mesa 02" at bounding box center [307, 225] width 181 height 22
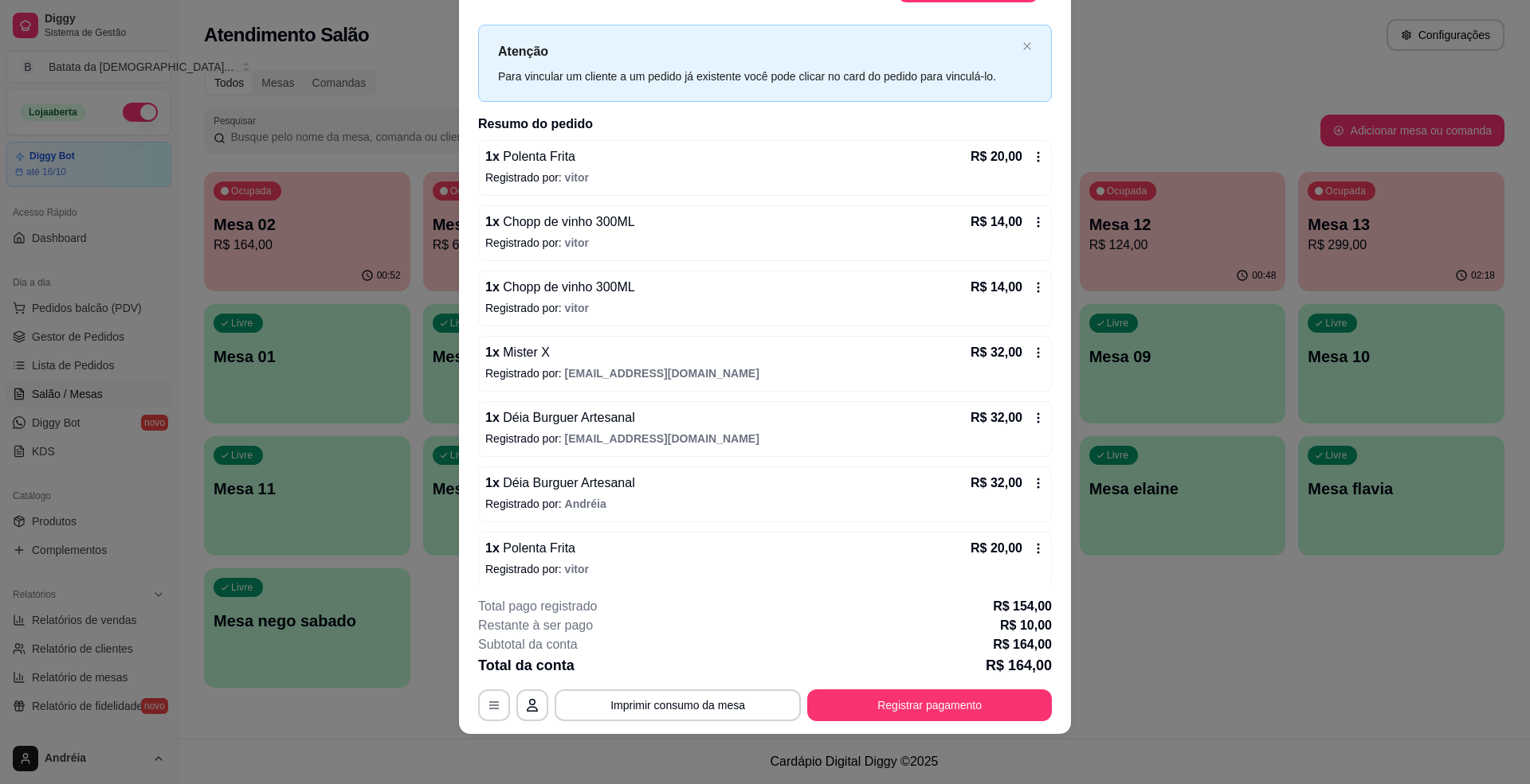
scroll to position [38, 0]
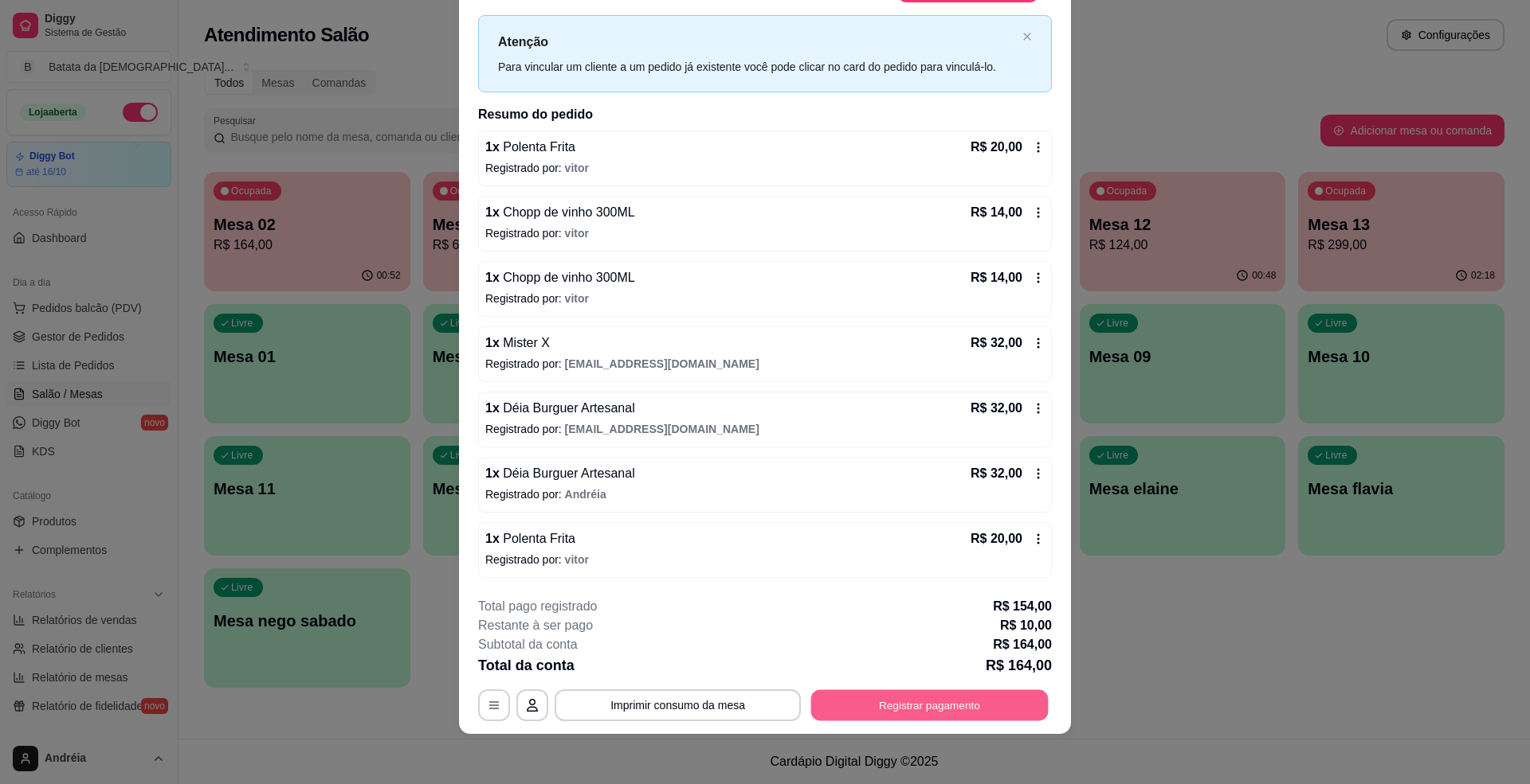
click at [957, 705] on button "Registrar pagamento" at bounding box center [930, 705] width 237 height 31
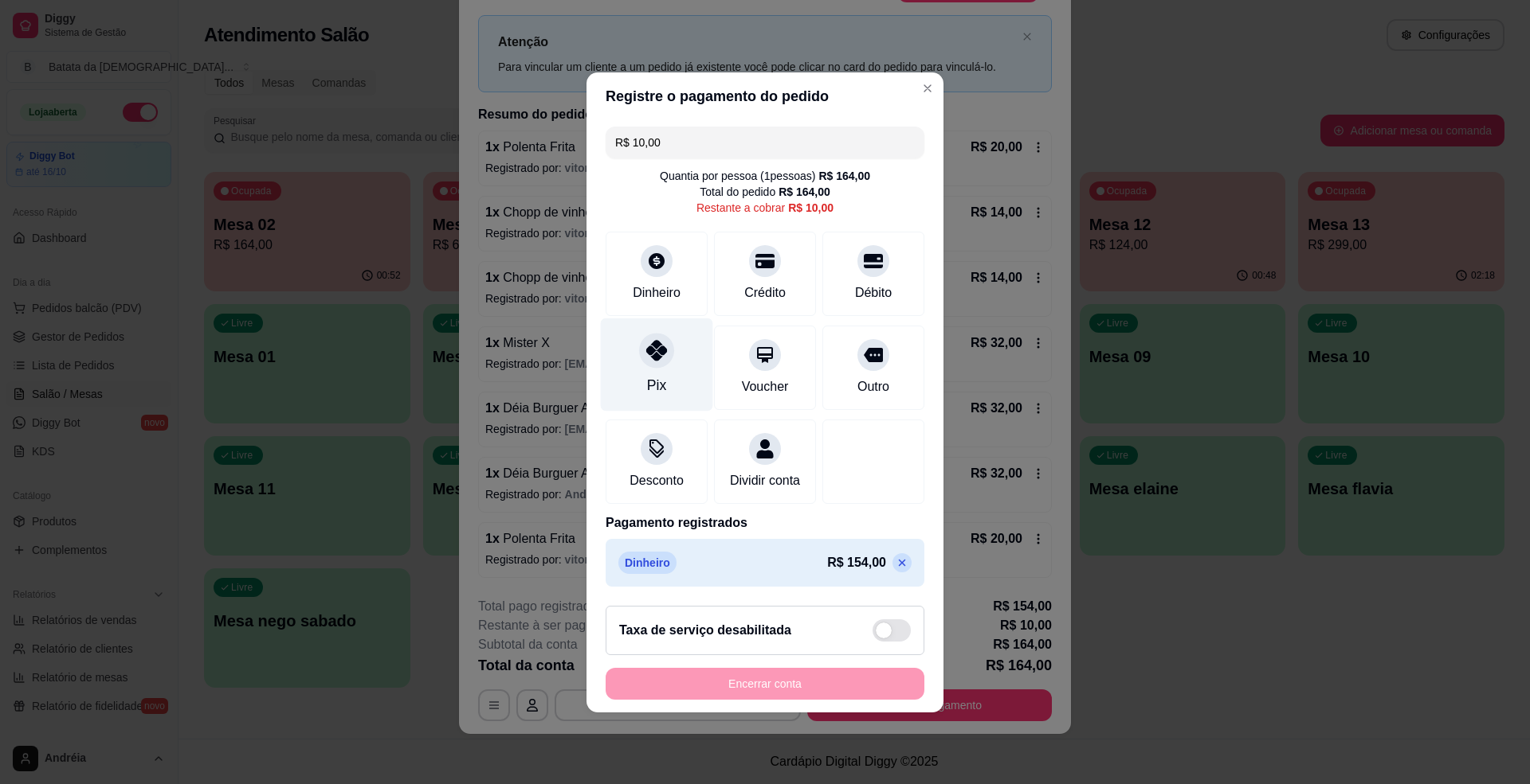
click at [664, 365] on div "Pix" at bounding box center [657, 365] width 113 height 94
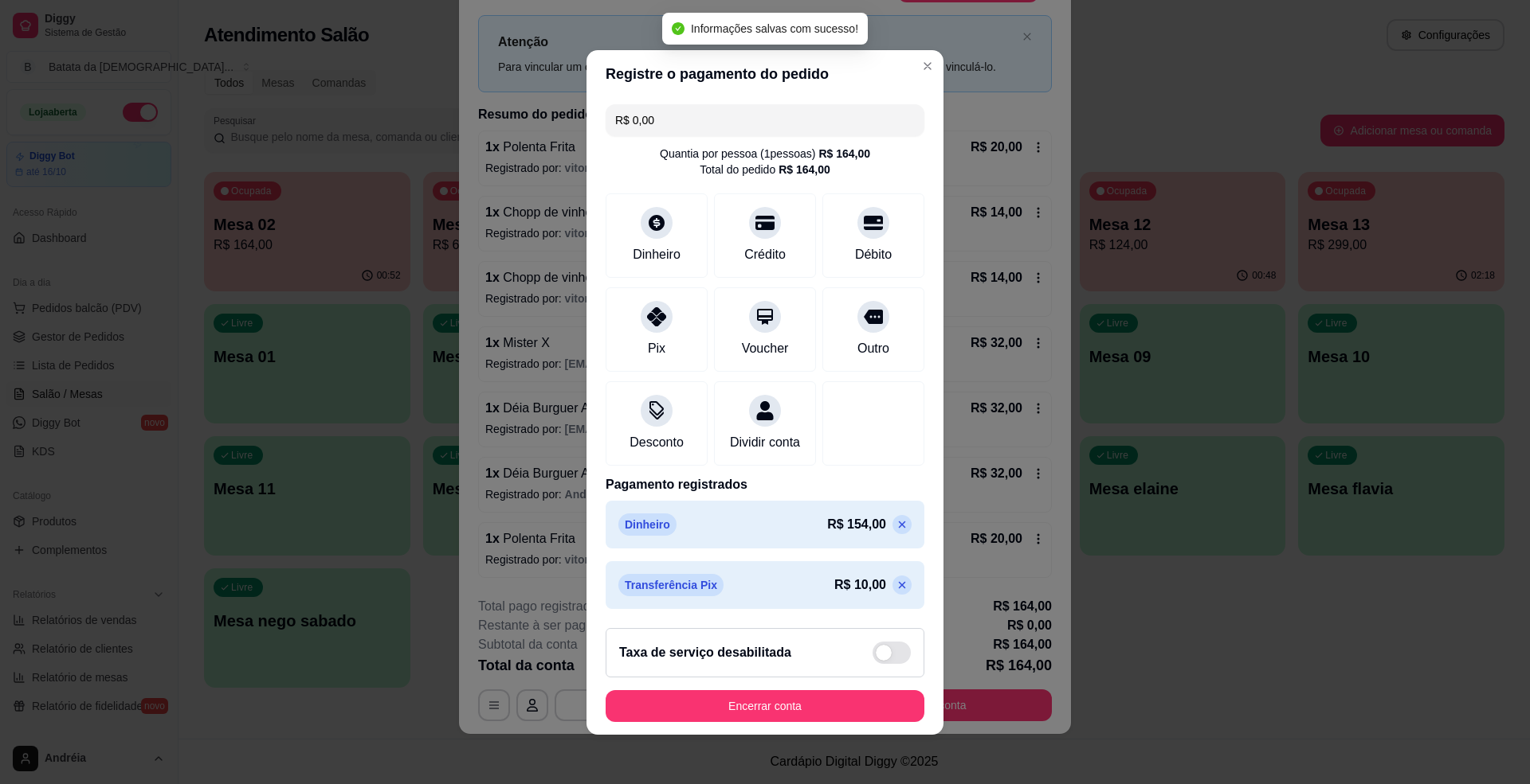
type input "R$ 0,00"
click at [812, 714] on button "Encerrar conta" at bounding box center [765, 705] width 309 height 31
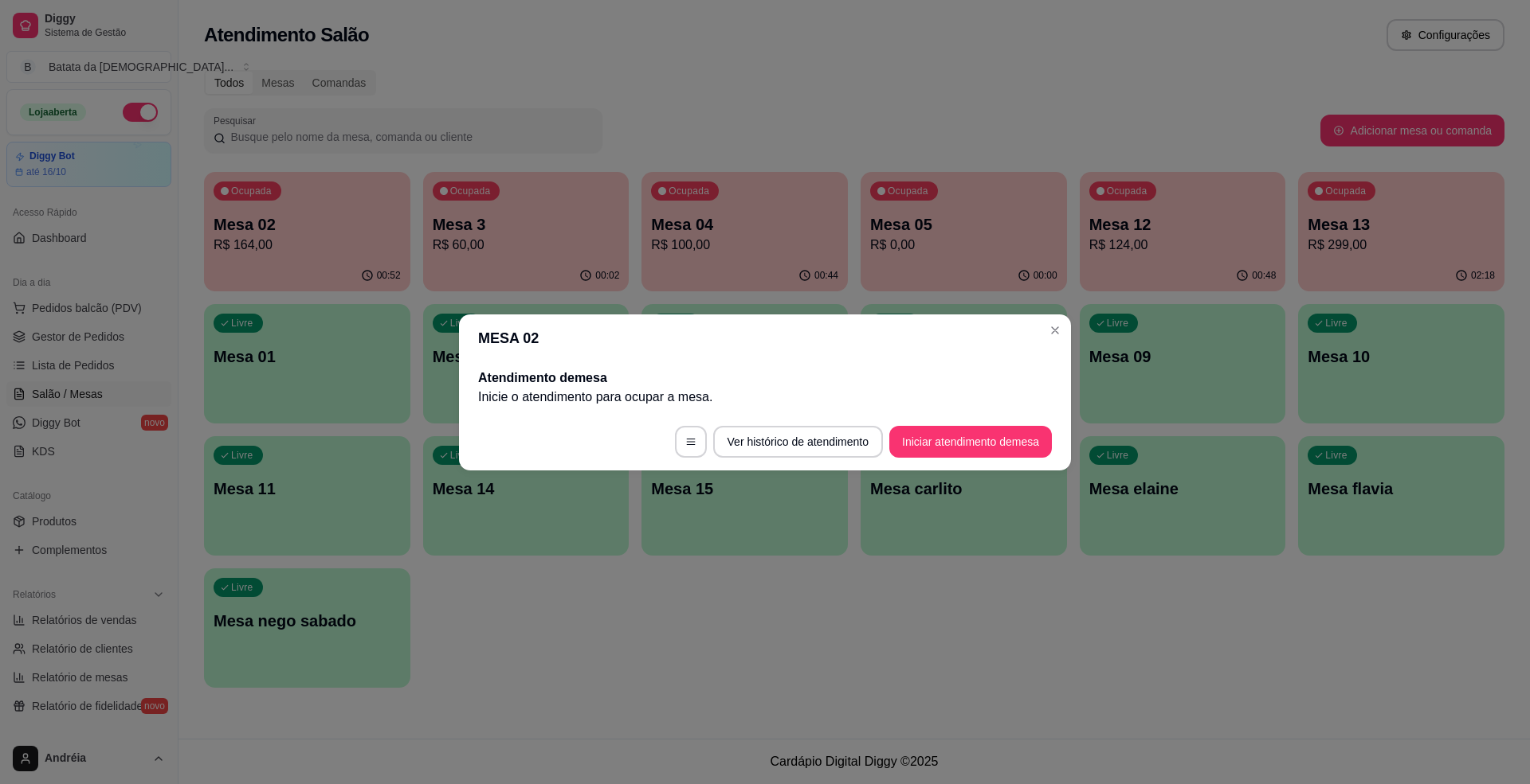
scroll to position [0, 0]
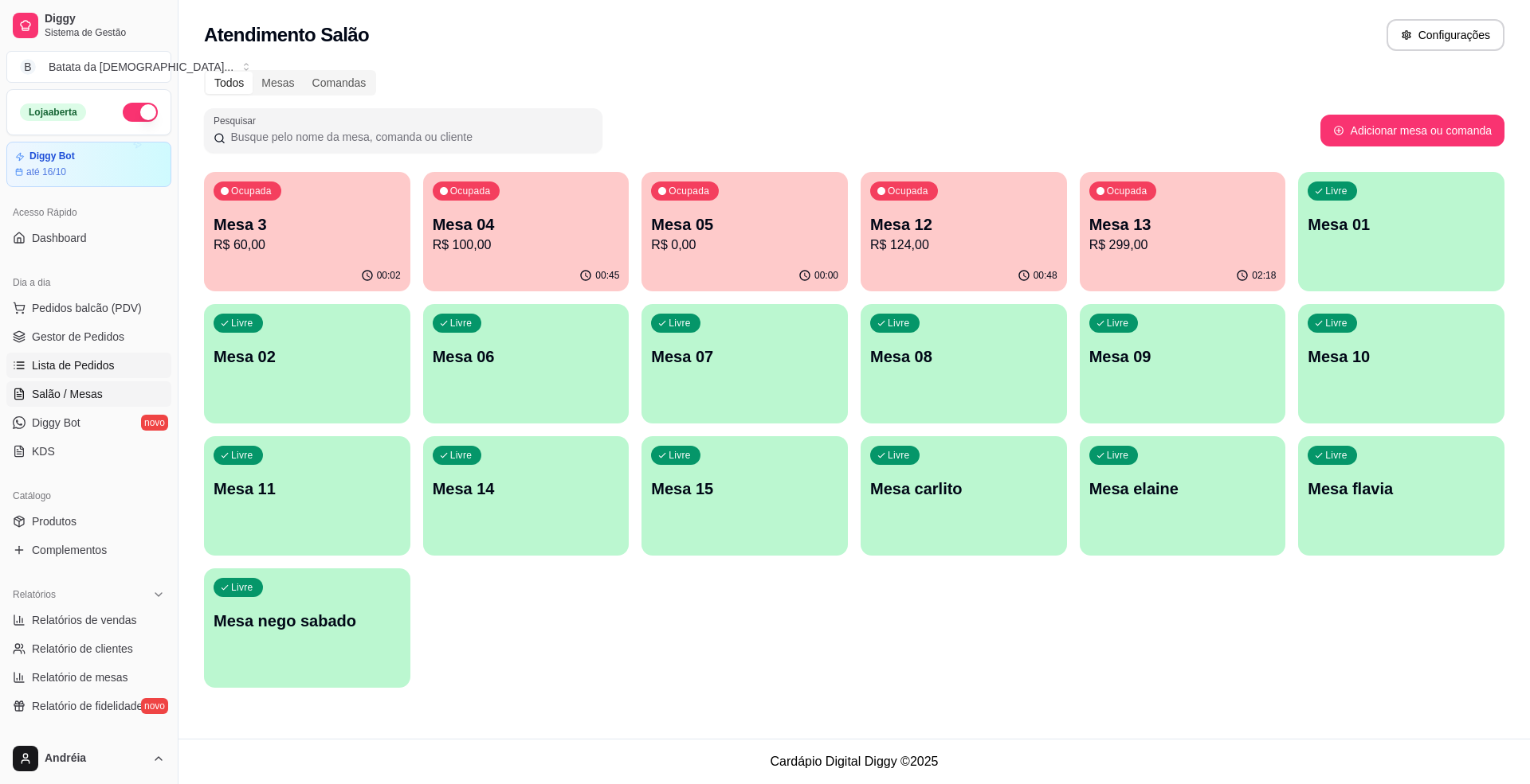
click at [72, 362] on span "Lista de Pedidos" at bounding box center [73, 366] width 83 height 16
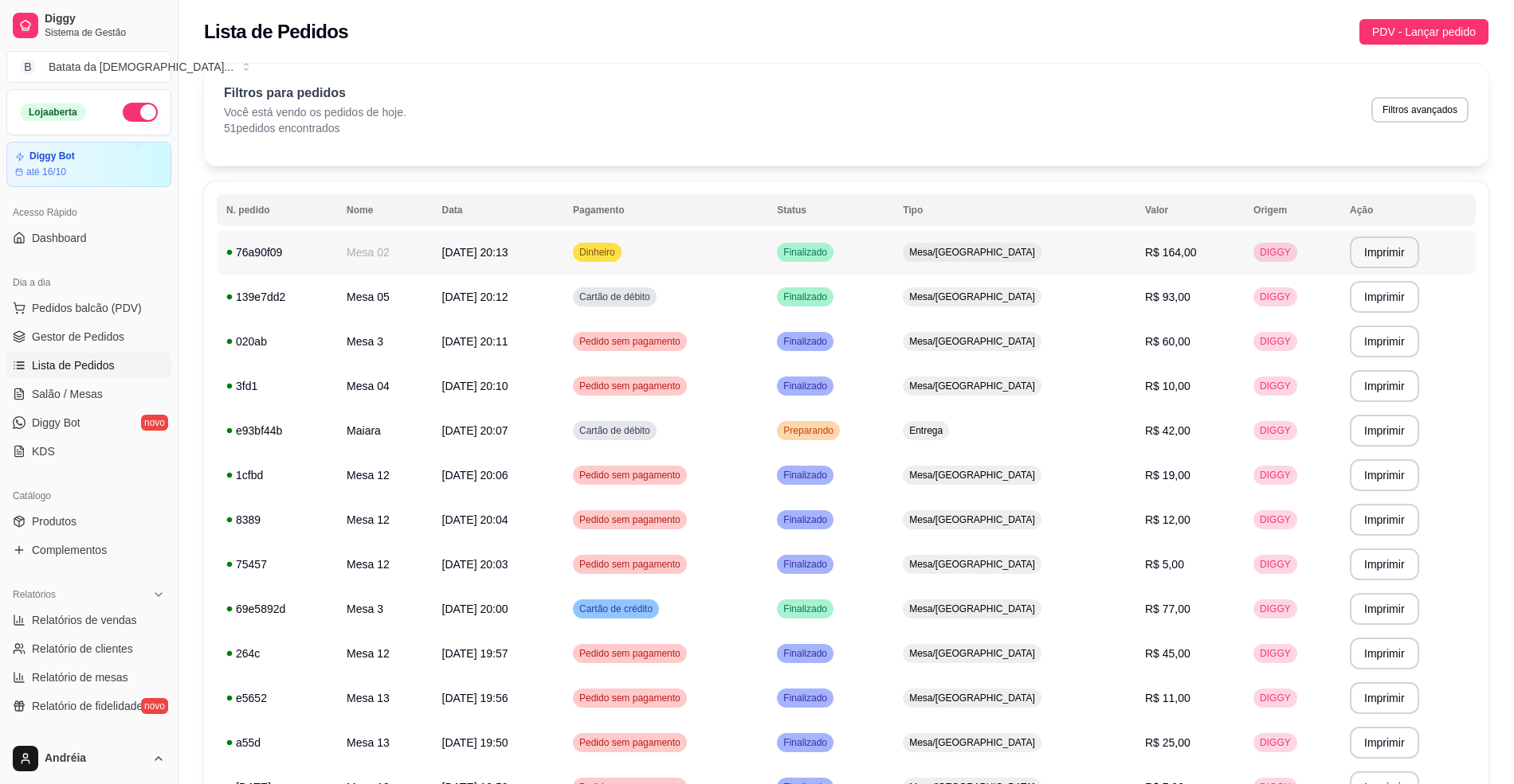
click at [893, 271] on td "Finalizado" at bounding box center [830, 252] width 126 height 45
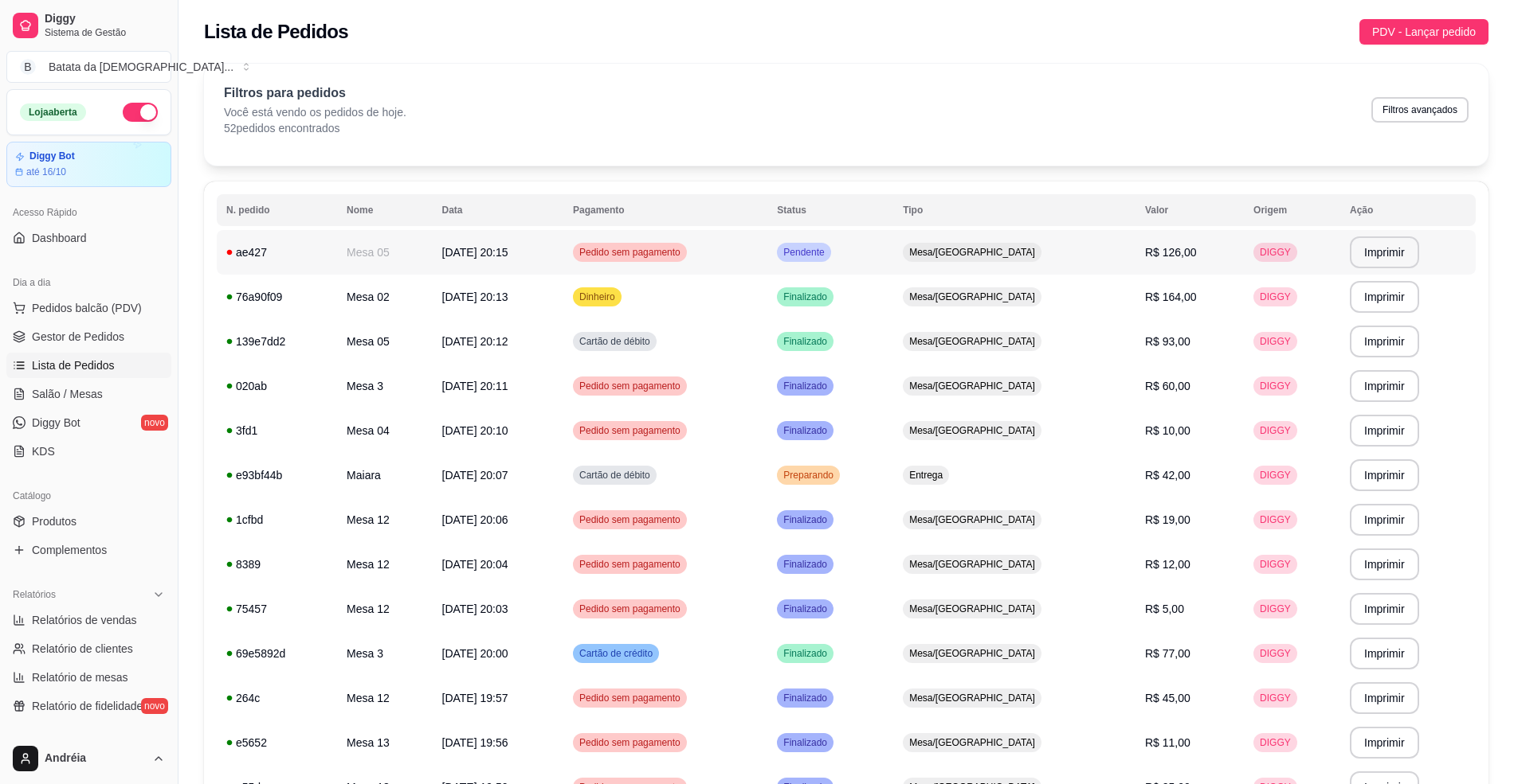
click at [893, 240] on td "Pendente" at bounding box center [830, 252] width 126 height 45
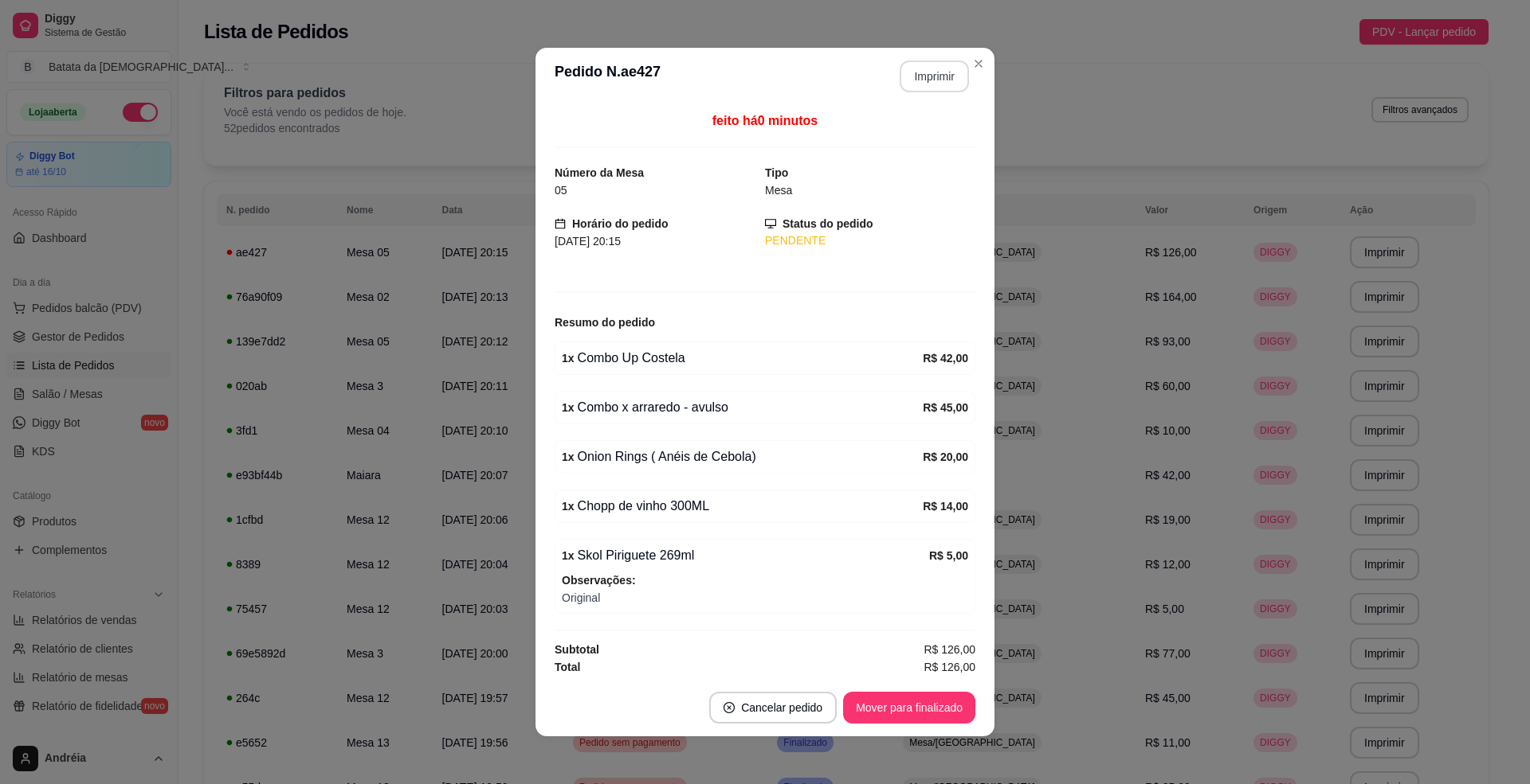
click at [938, 80] on button "Imprimir" at bounding box center [935, 77] width 70 height 32
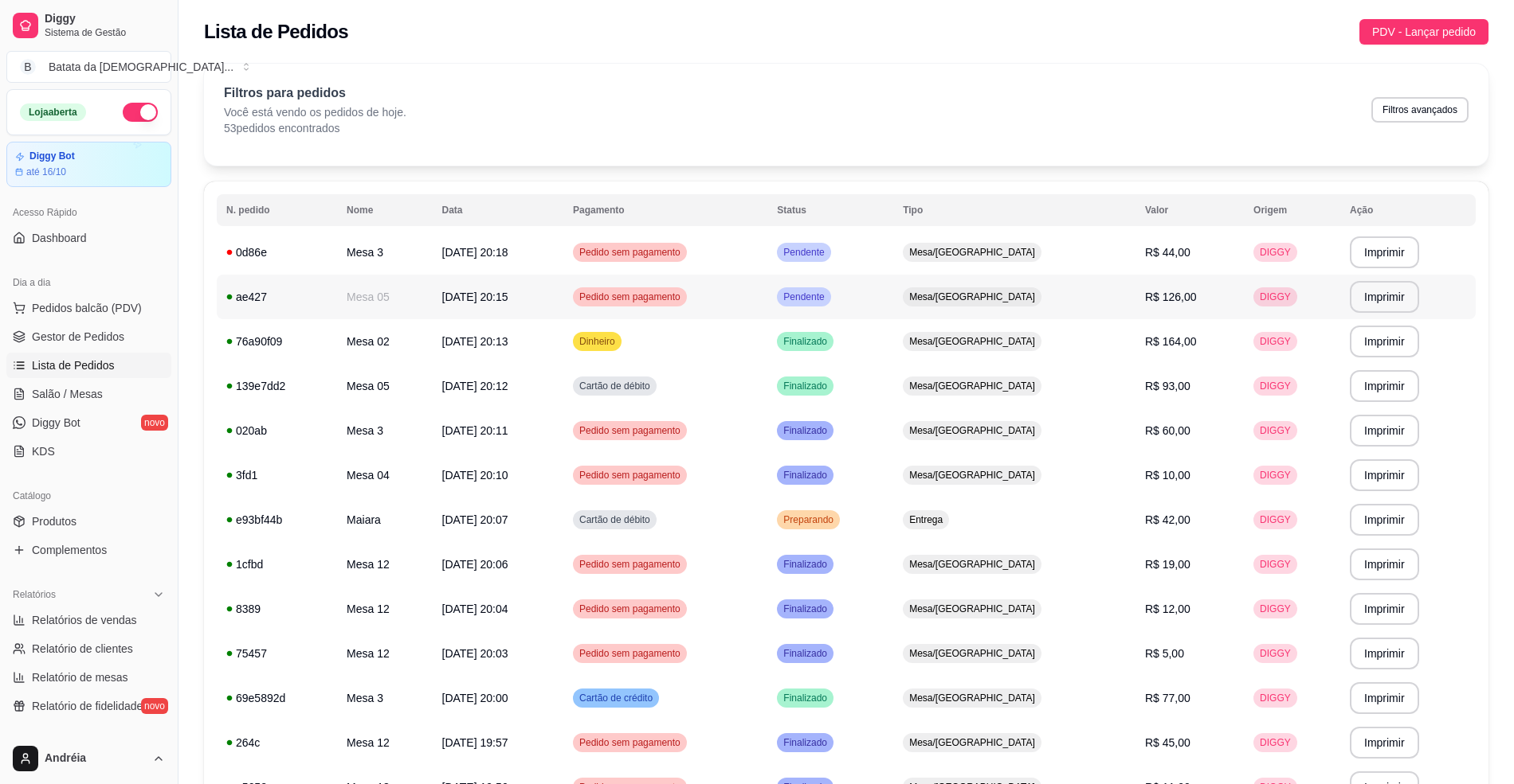
click at [893, 281] on td "Pendente" at bounding box center [830, 297] width 126 height 45
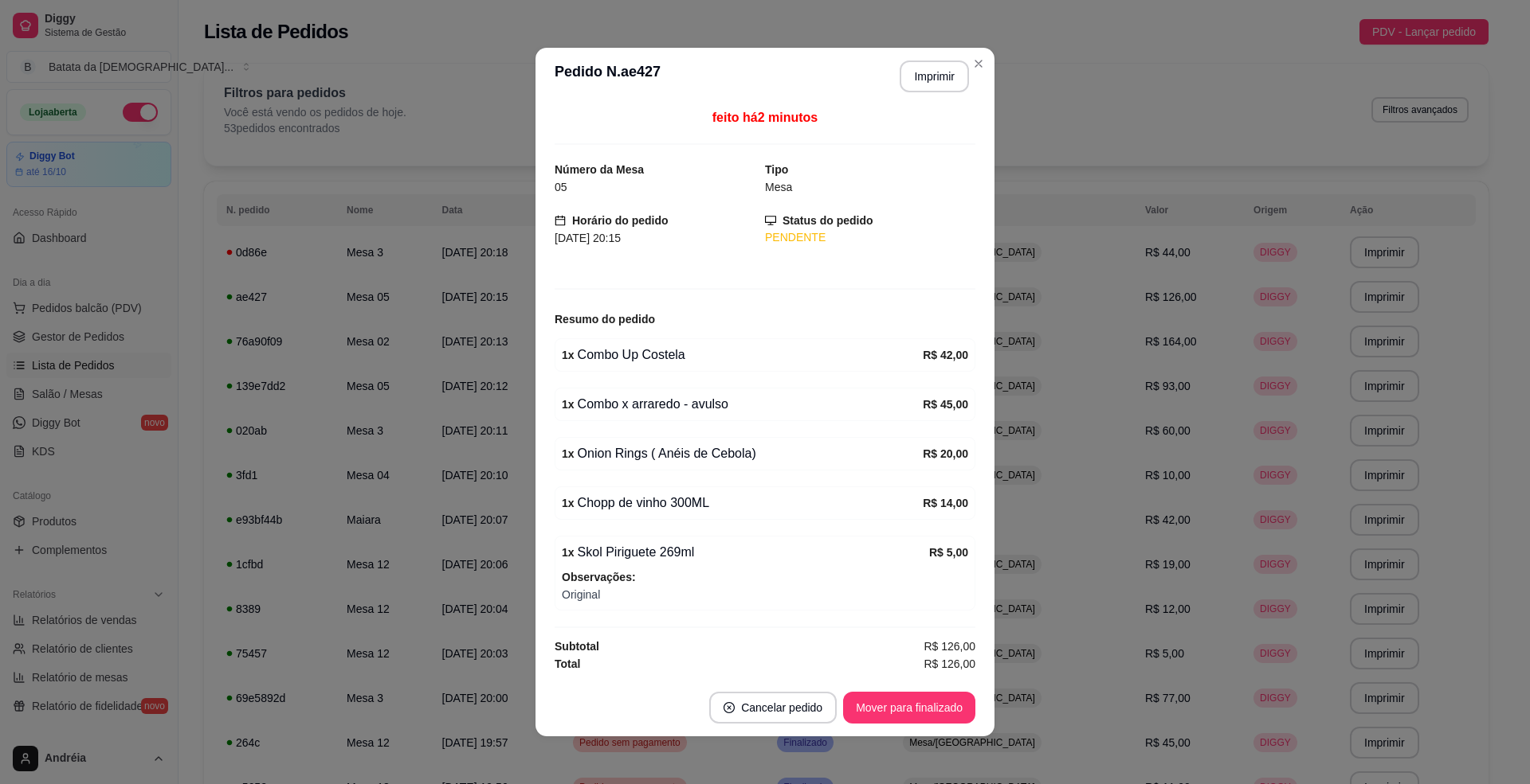
scroll to position [11, 0]
click at [924, 49] on header "**********" at bounding box center [765, 77] width 459 height 58
click at [937, 78] on button "Imprimir" at bounding box center [934, 77] width 67 height 31
click at [912, 698] on button "Mover para finalizado" at bounding box center [909, 708] width 129 height 31
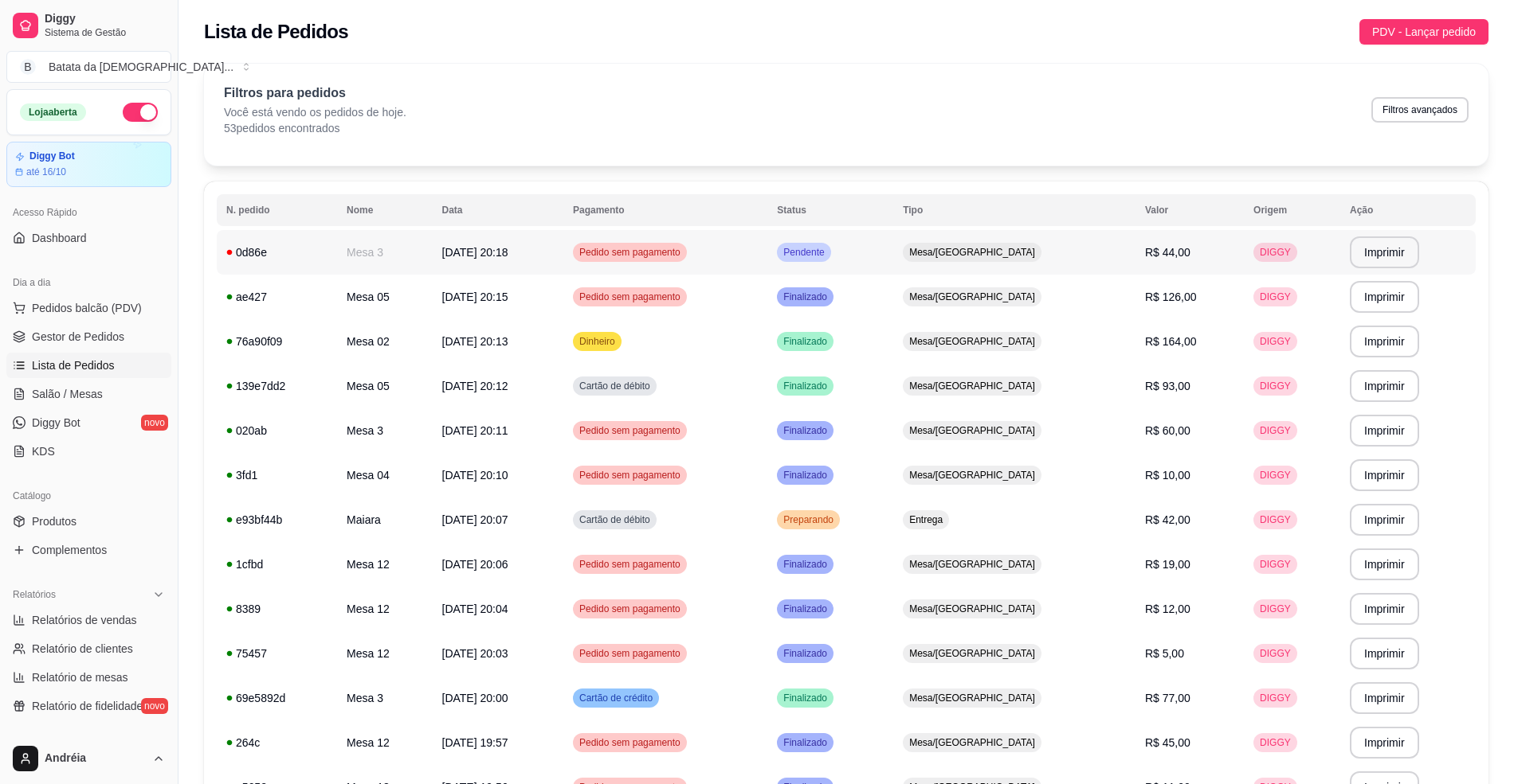
click at [967, 244] on td "Mesa/[GEOGRAPHIC_DATA]" at bounding box center [1014, 252] width 242 height 45
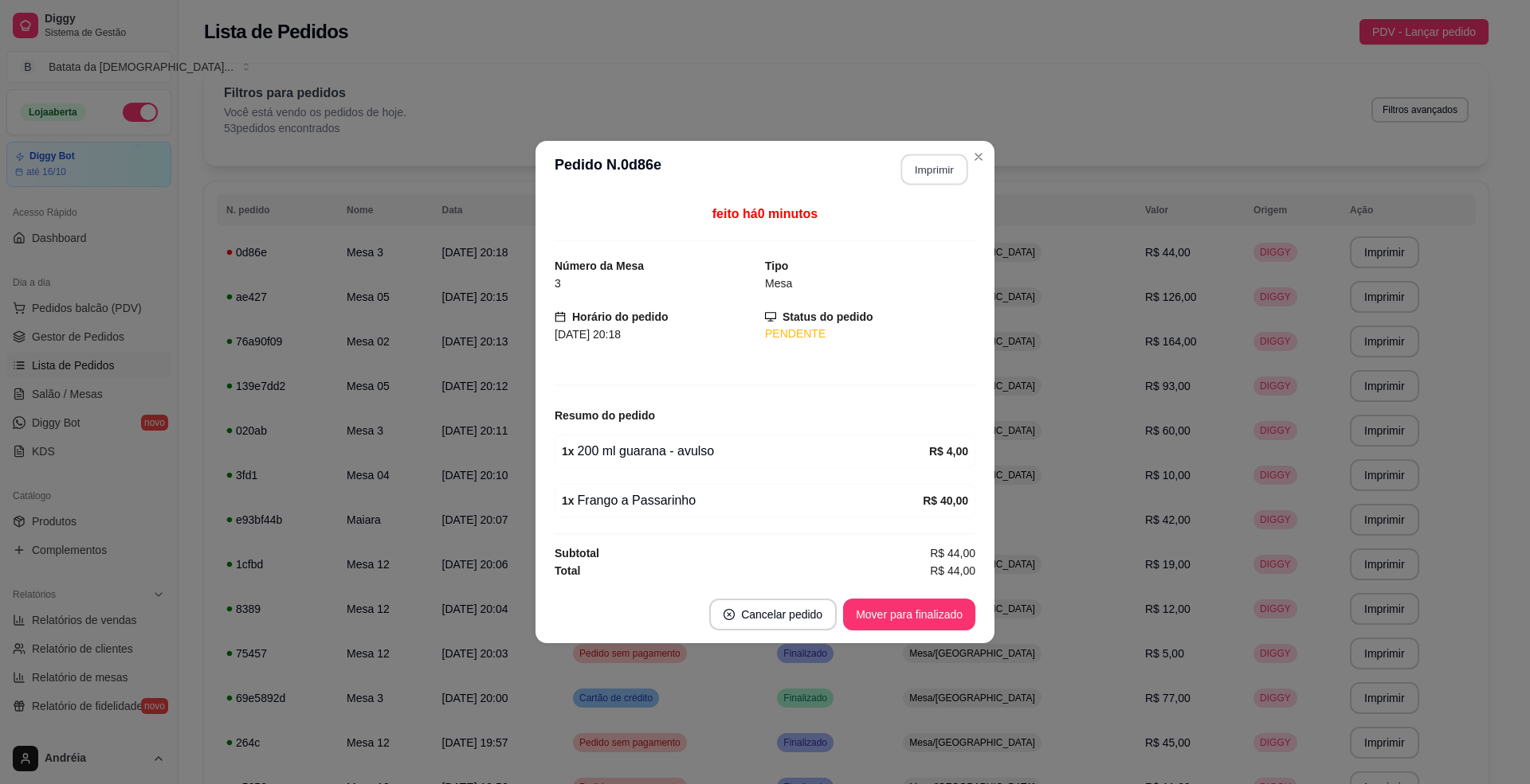
click at [926, 167] on button "Imprimir" at bounding box center [934, 169] width 67 height 31
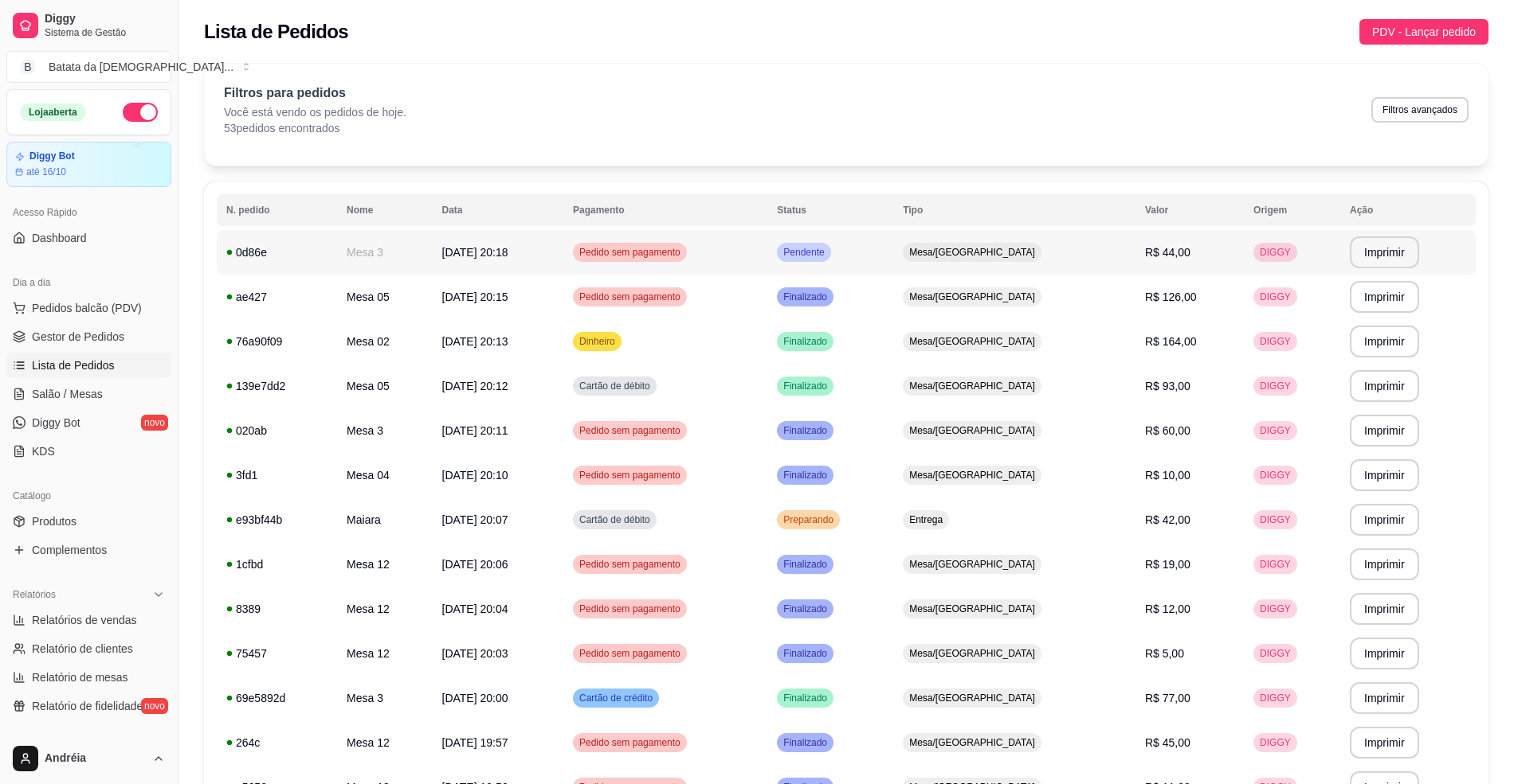
click at [893, 260] on td "Pendente" at bounding box center [830, 252] width 126 height 45
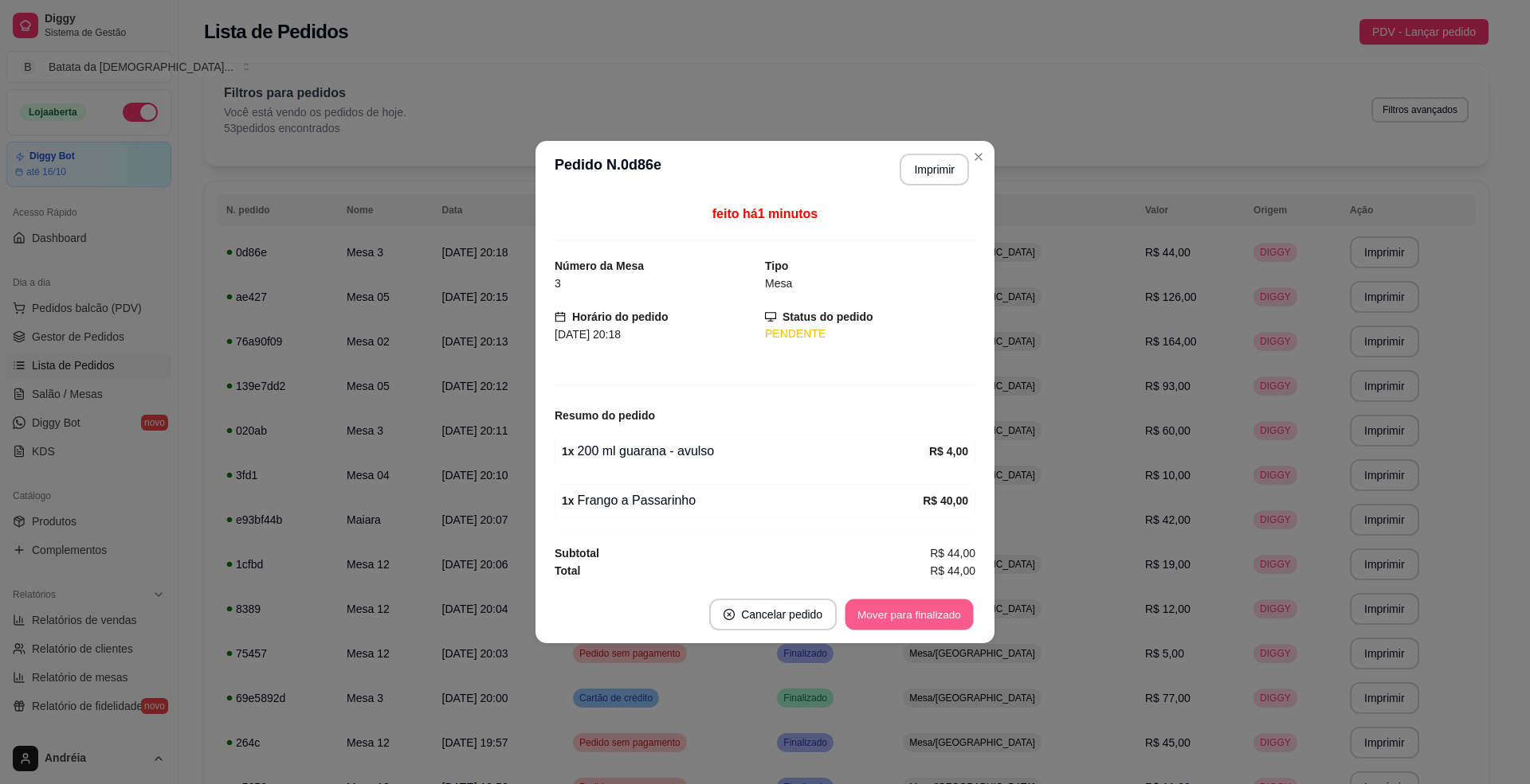
click at [924, 628] on button "Mover para finalizado" at bounding box center [909, 615] width 129 height 31
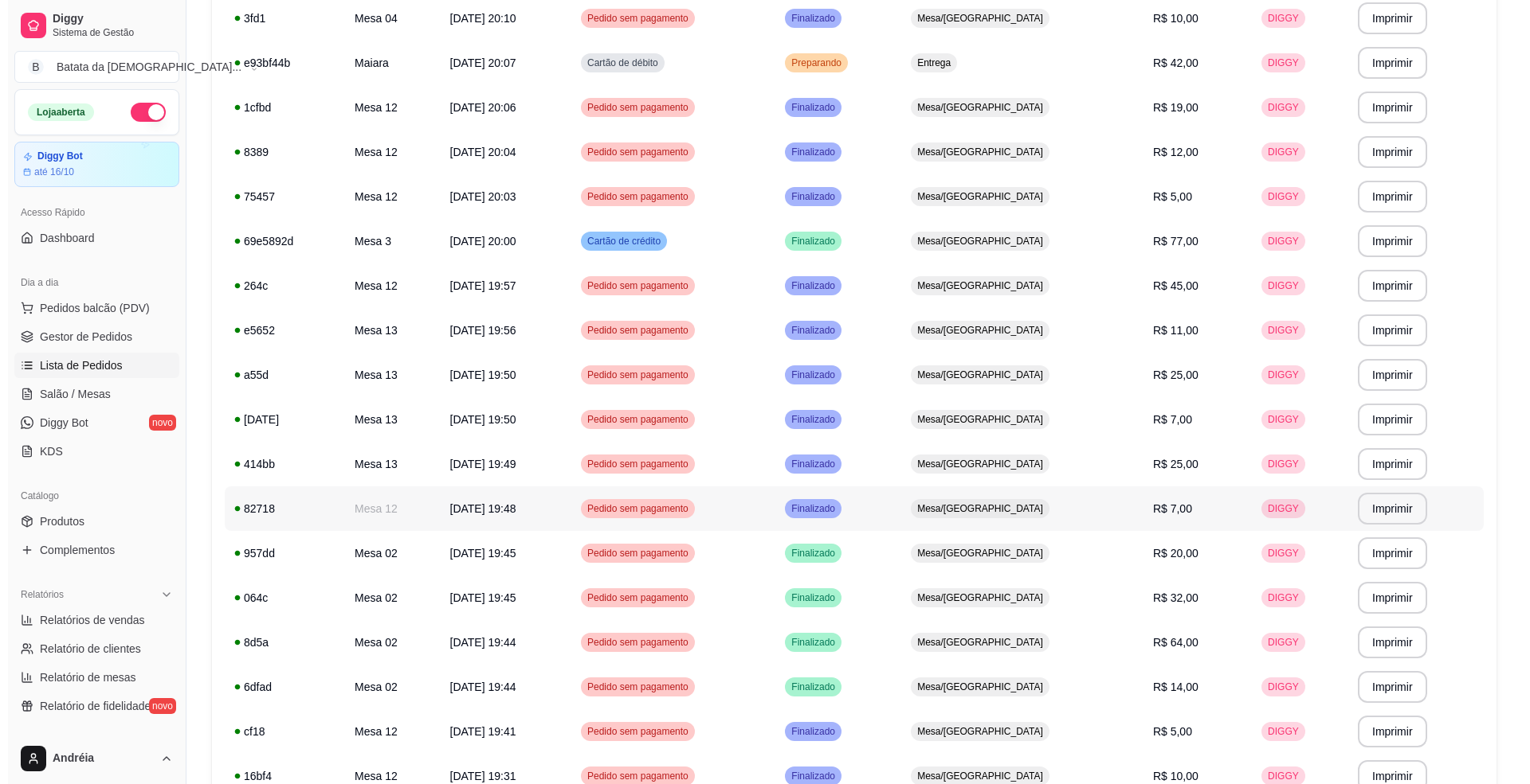
scroll to position [424, 0]
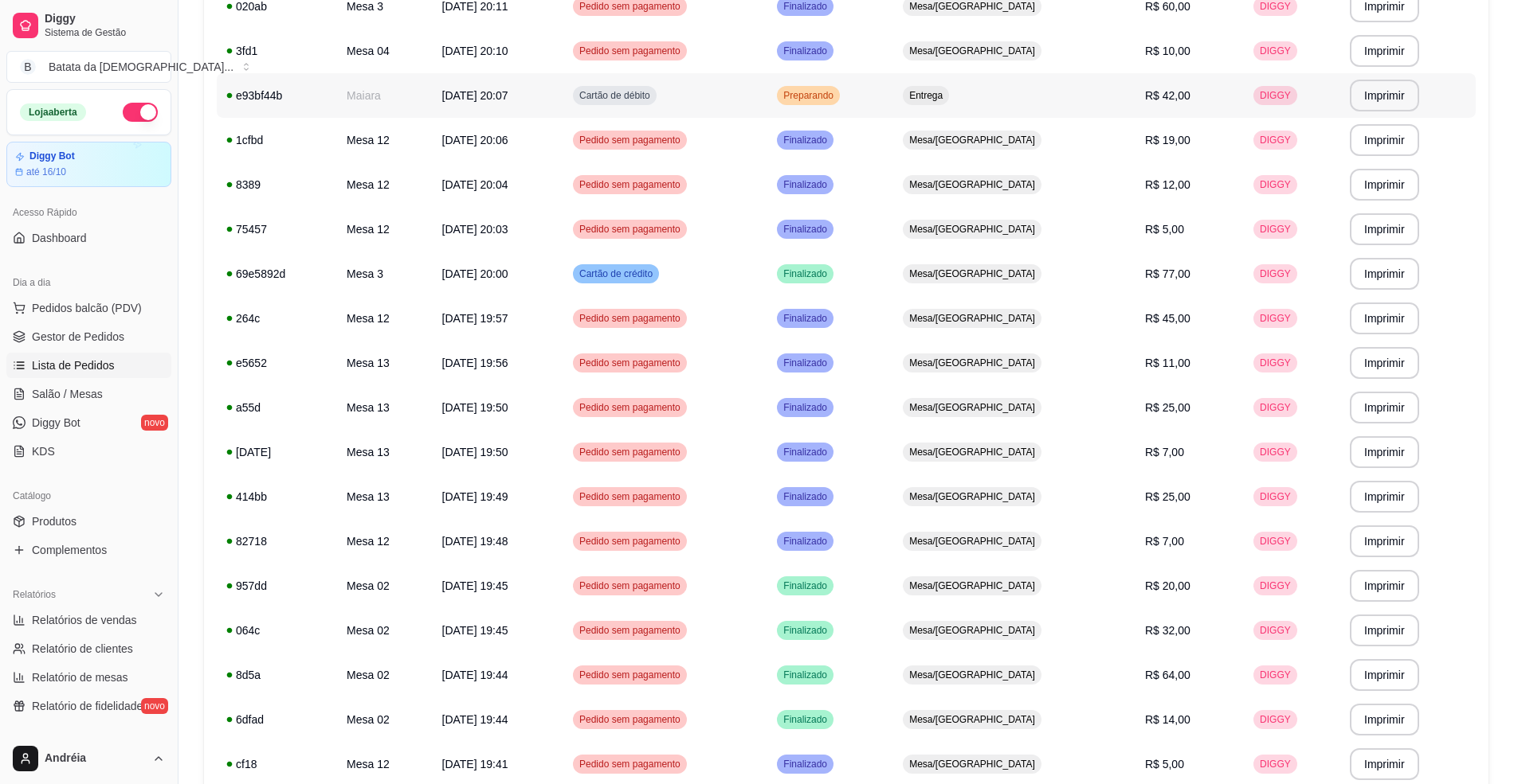
click at [893, 99] on td "Preparando" at bounding box center [830, 96] width 126 height 45
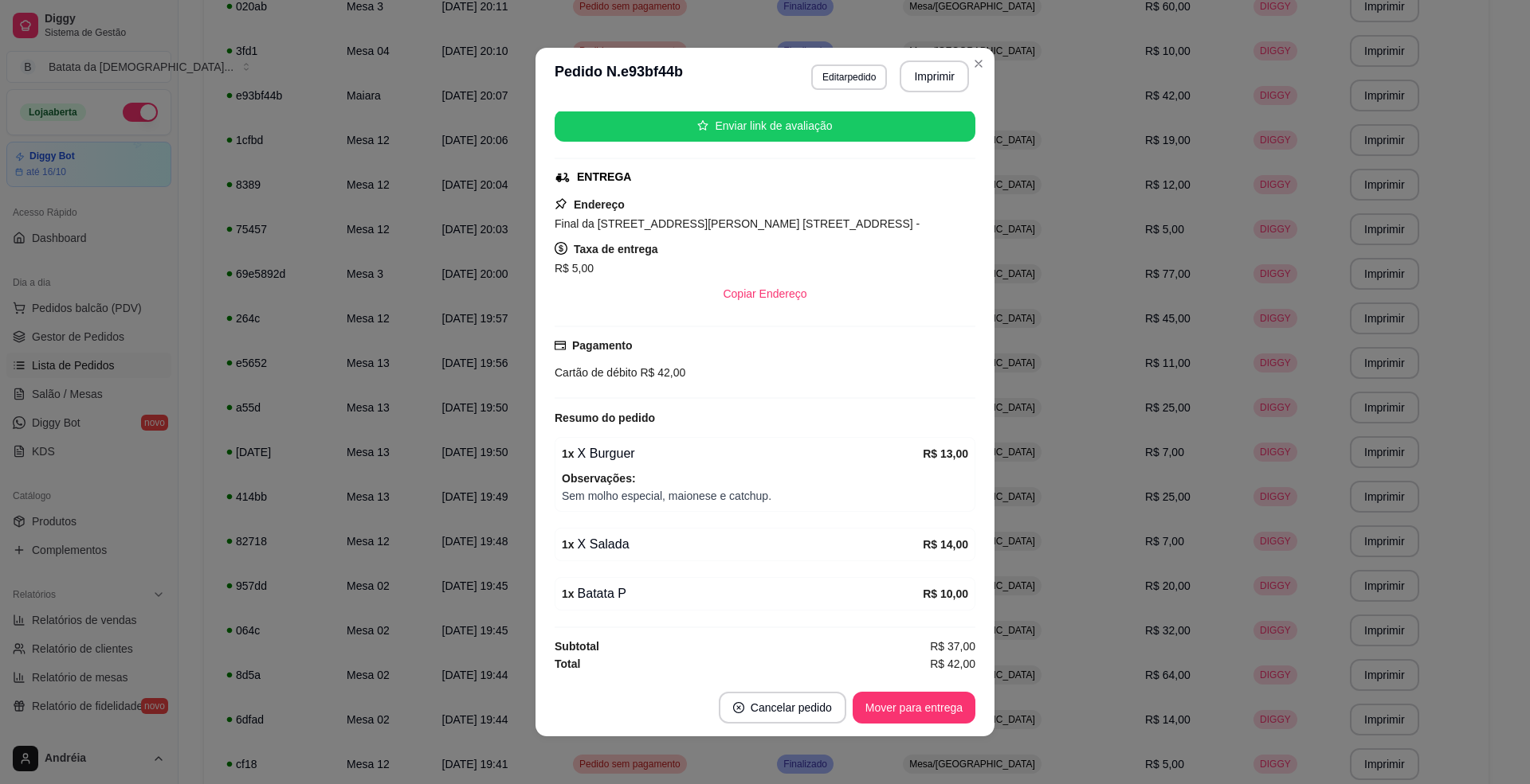
scroll to position [207, 0]
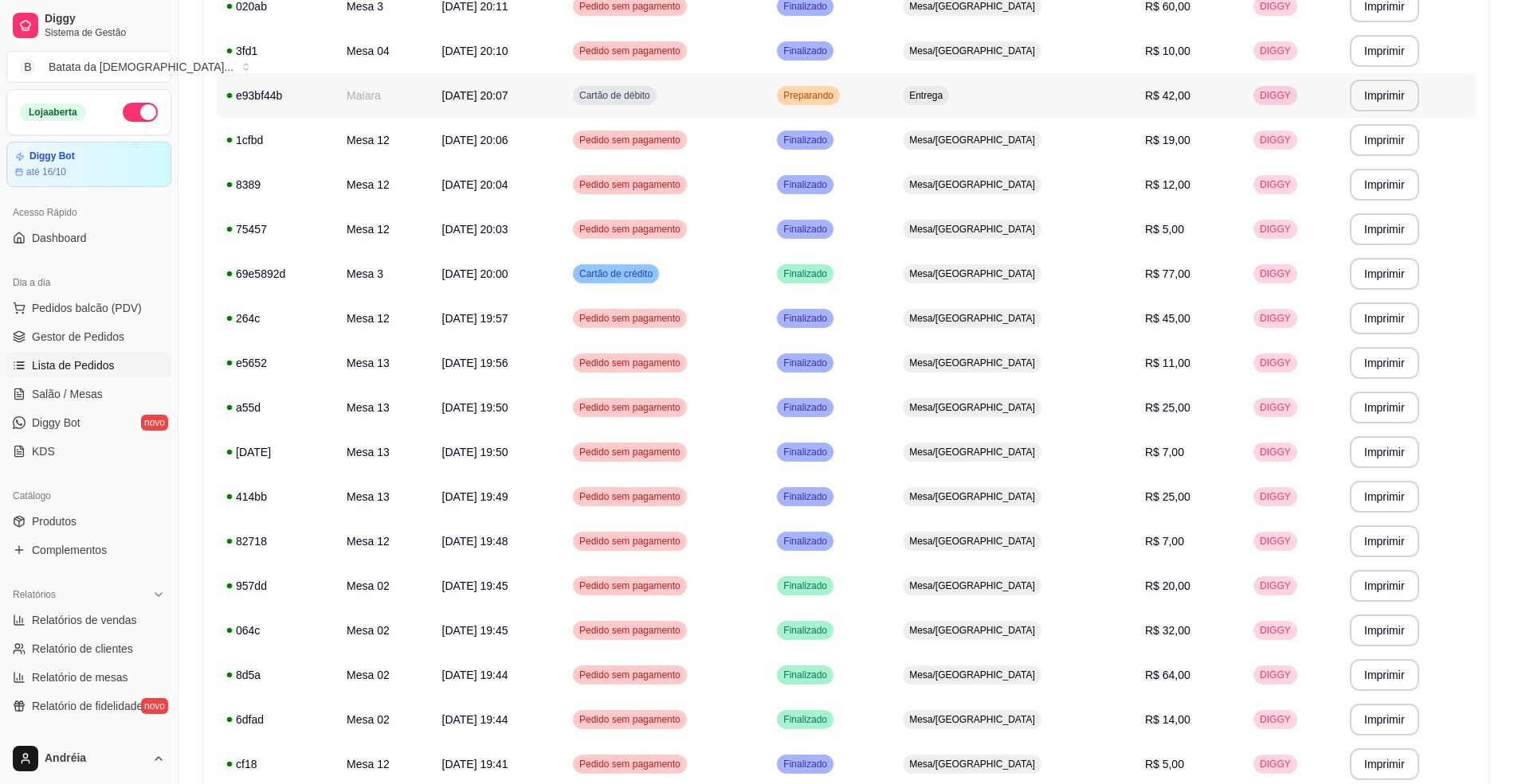
click at [893, 104] on td "Preparando" at bounding box center [830, 96] width 126 height 45
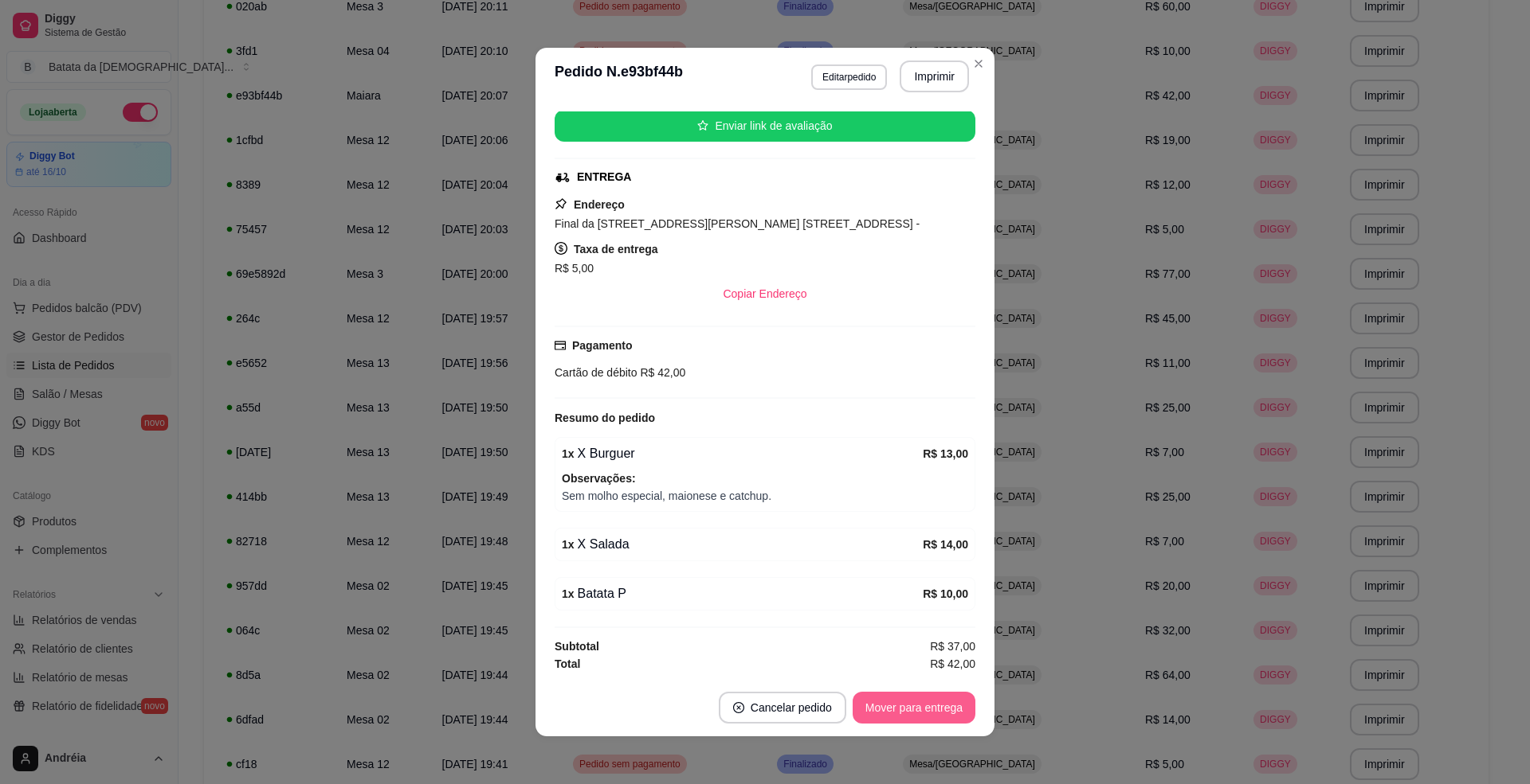
click at [912, 708] on button "Mover para entrega" at bounding box center [913, 708] width 123 height 32
click at [912, 710] on button "Mover para finalizado" at bounding box center [909, 708] width 129 height 31
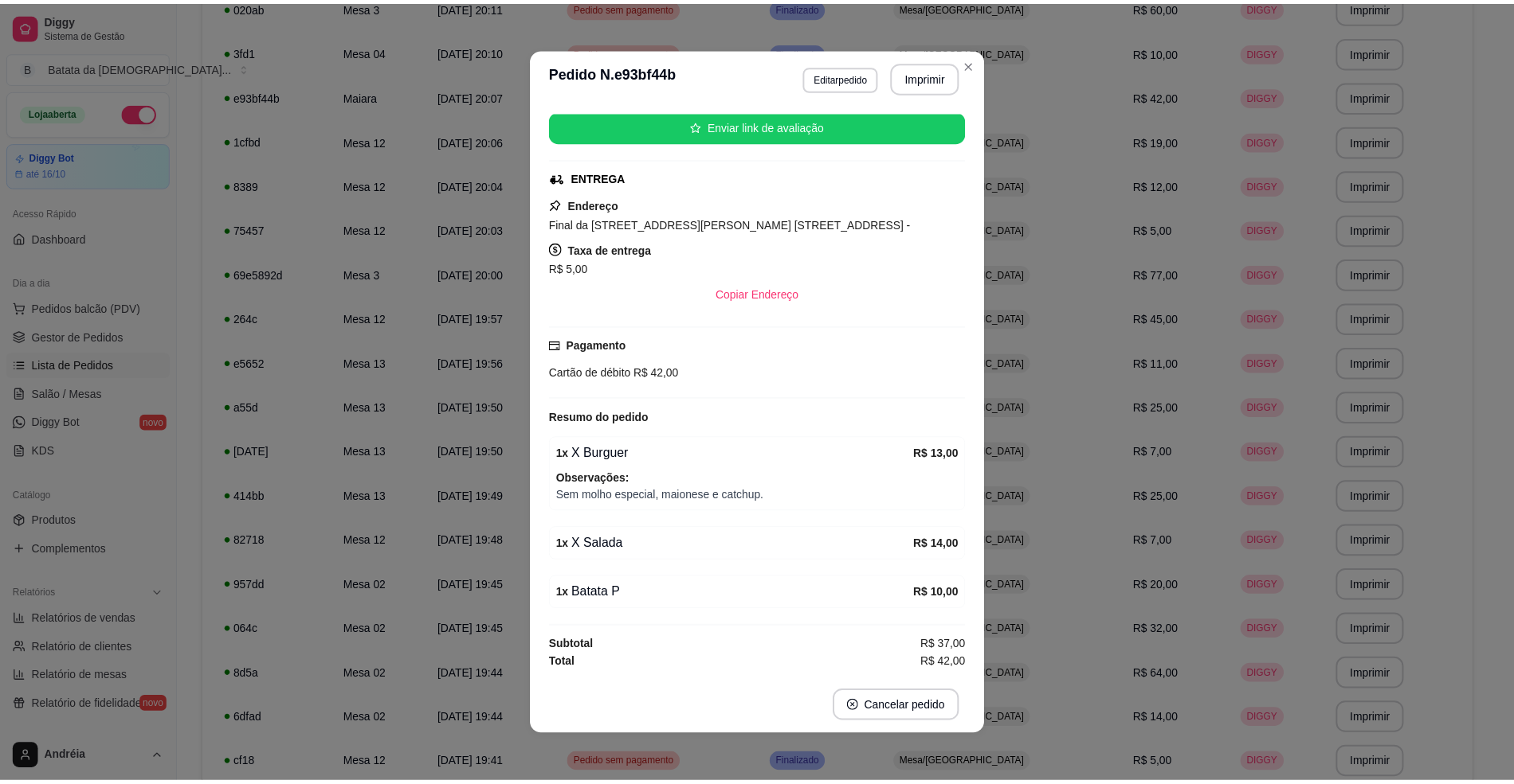
scroll to position [169, 0]
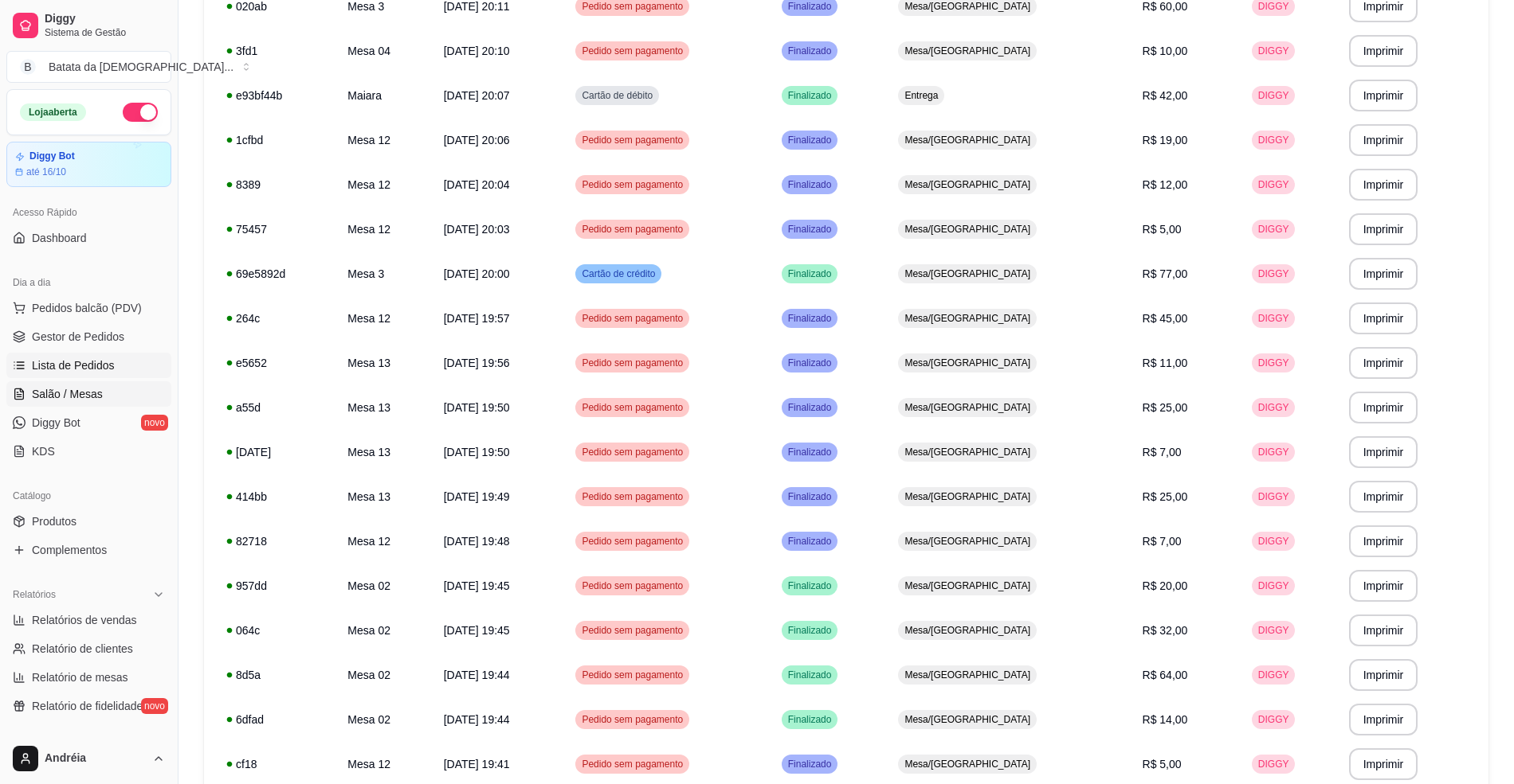
click at [36, 401] on span "Salão / Mesas" at bounding box center [67, 394] width 71 height 16
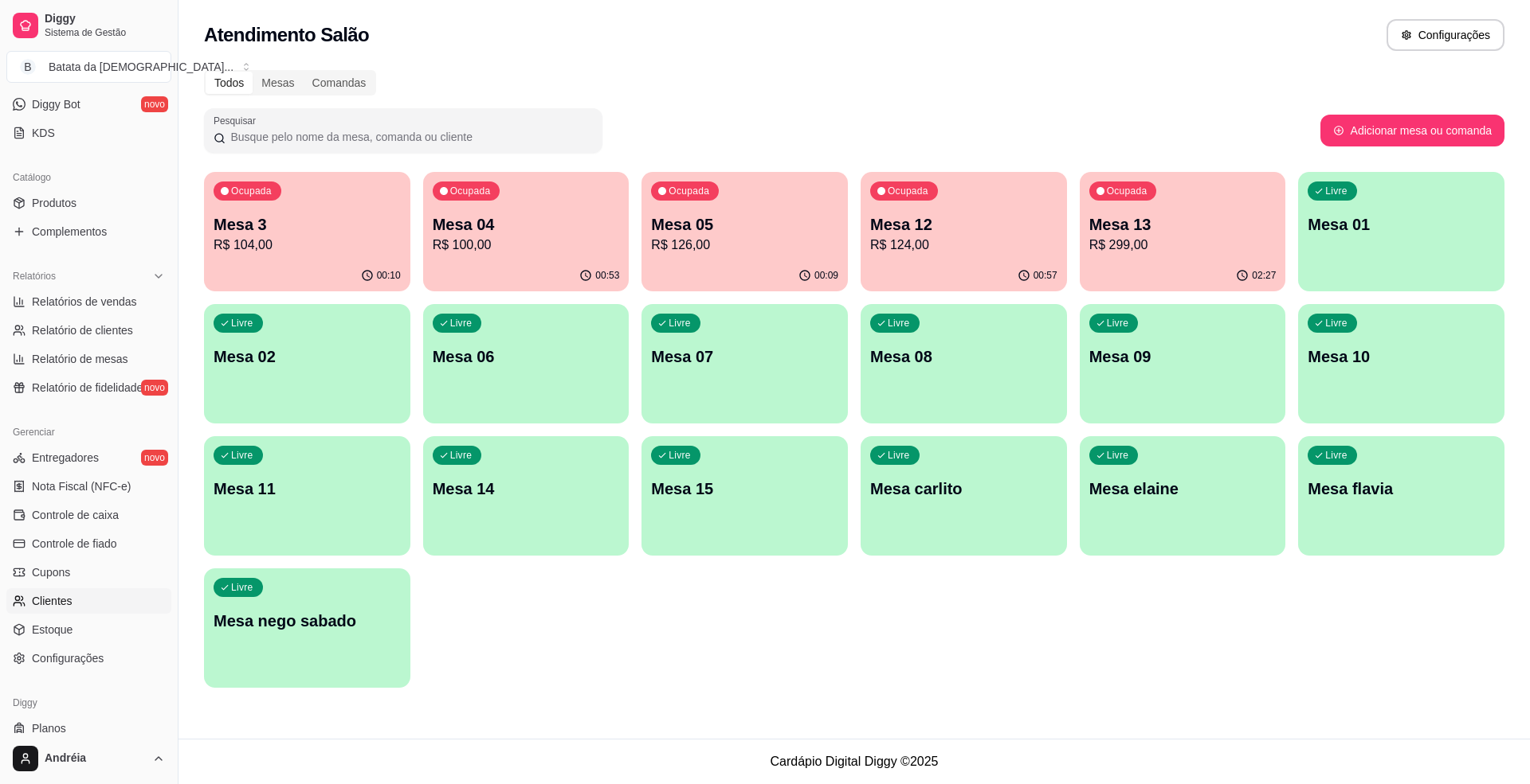
scroll to position [362, 0]
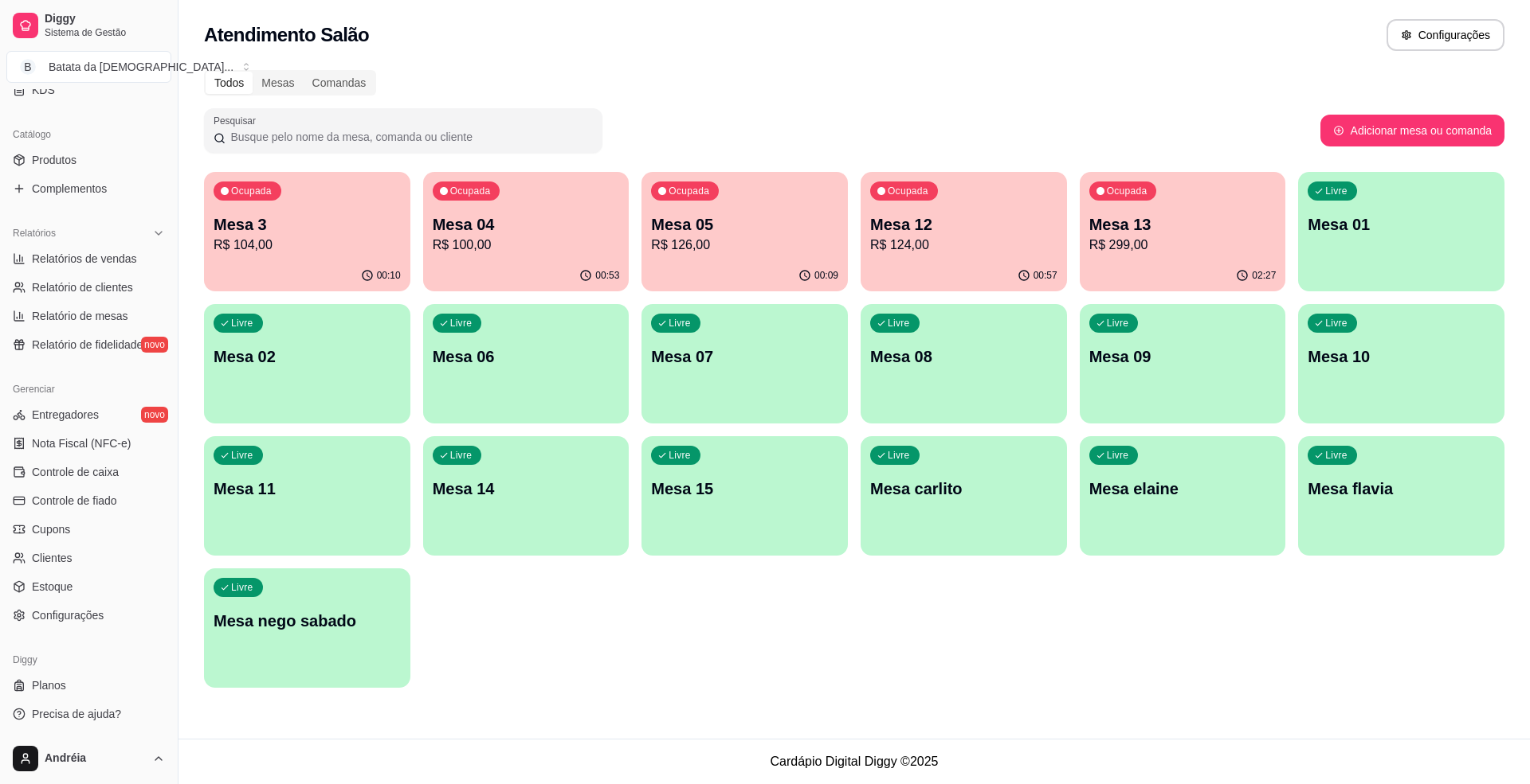
click at [706, 202] on div "Ocupada Mesa 05 R$ 126,00" at bounding box center [745, 216] width 206 height 89
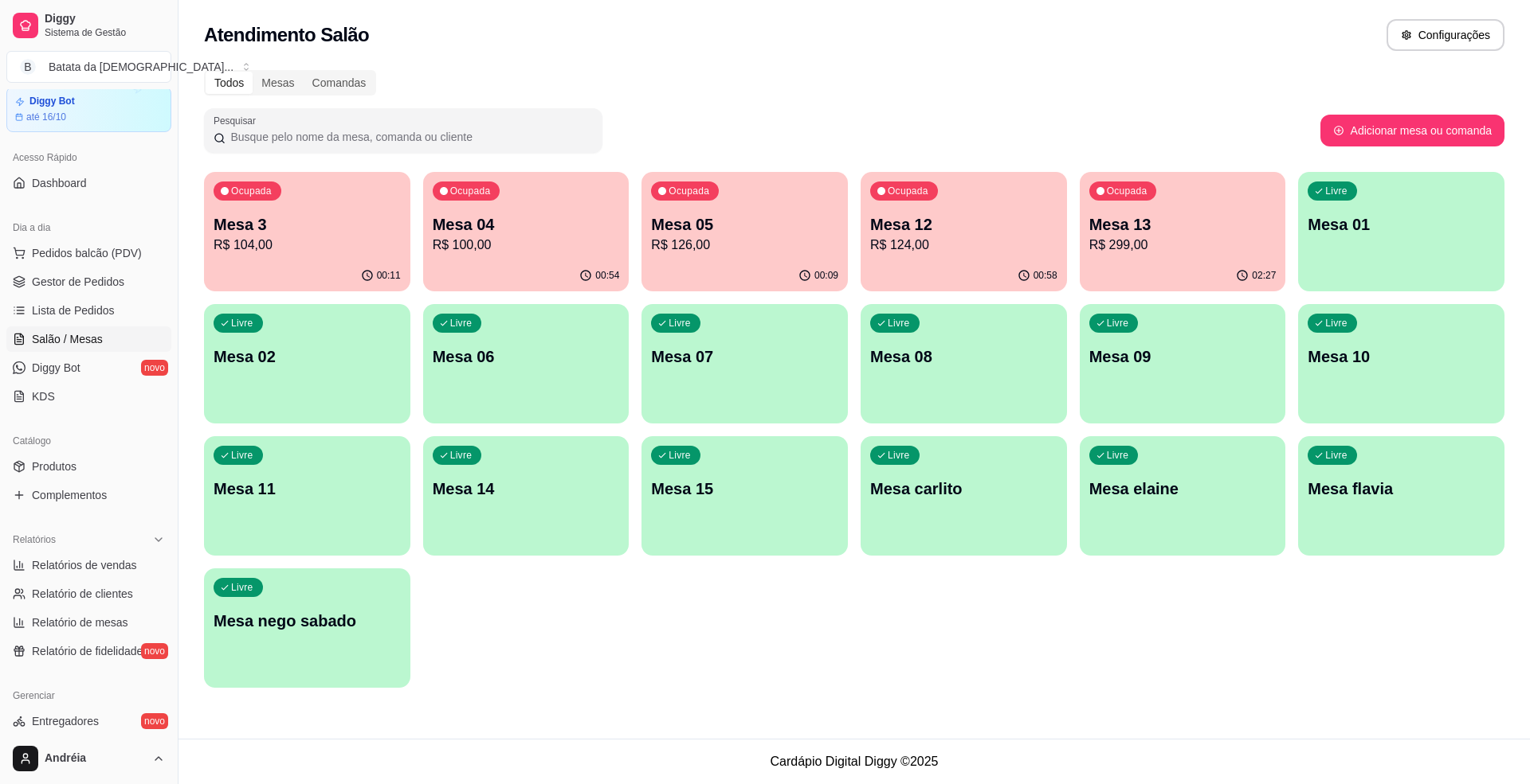
scroll to position [0, 0]
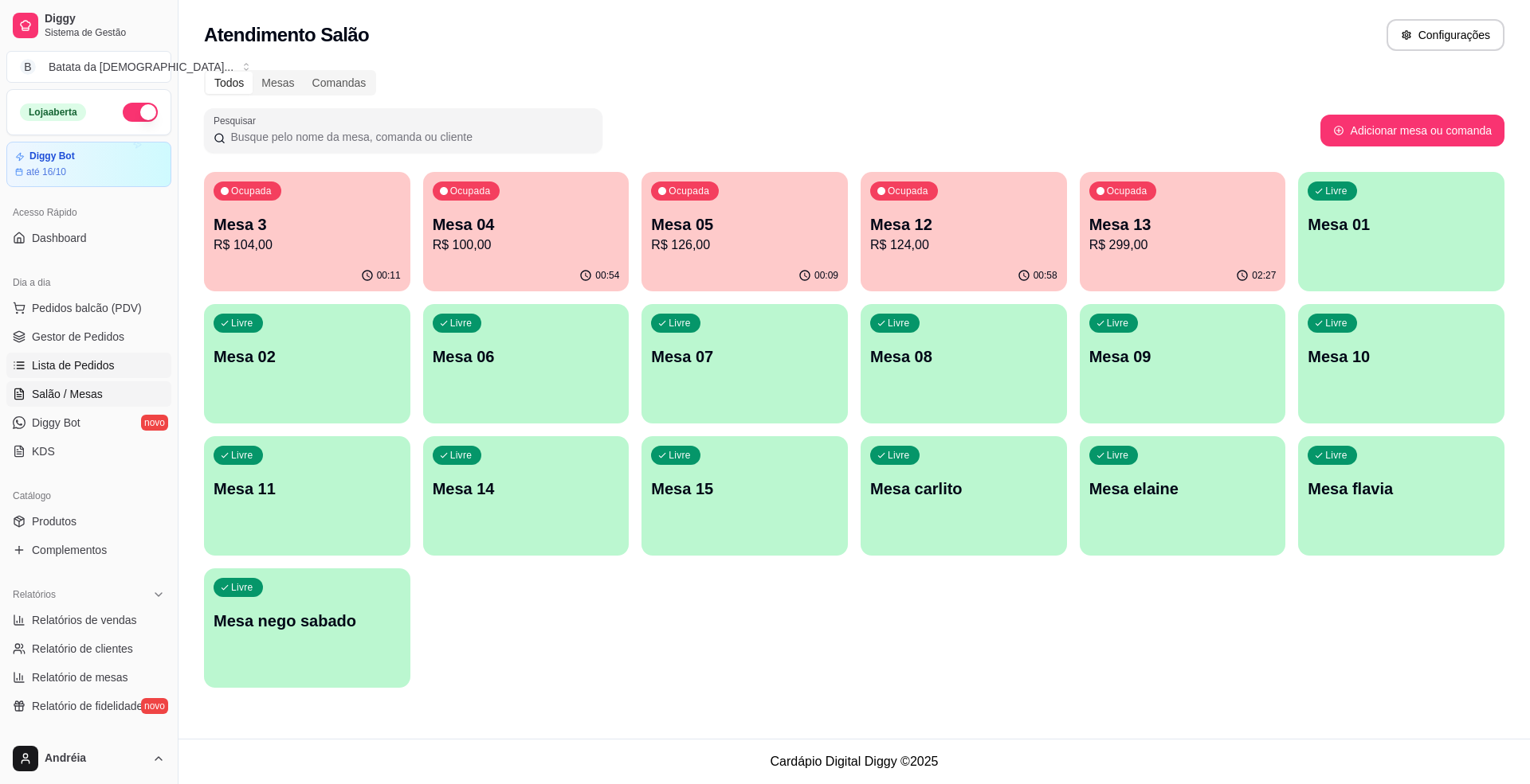
click at [102, 362] on span "Lista de Pedidos" at bounding box center [73, 366] width 83 height 16
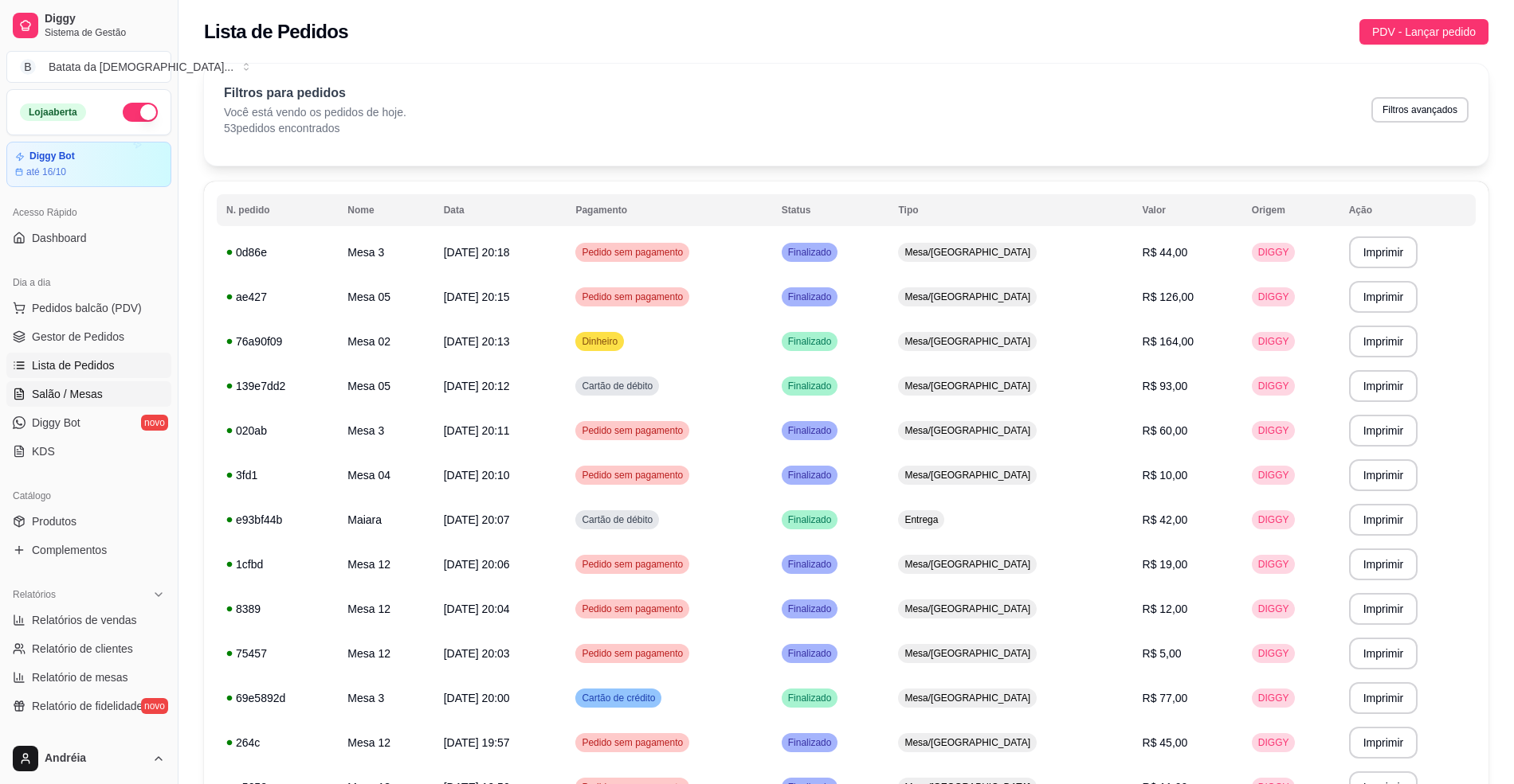
click at [86, 399] on span "Salão / Mesas" at bounding box center [67, 394] width 71 height 16
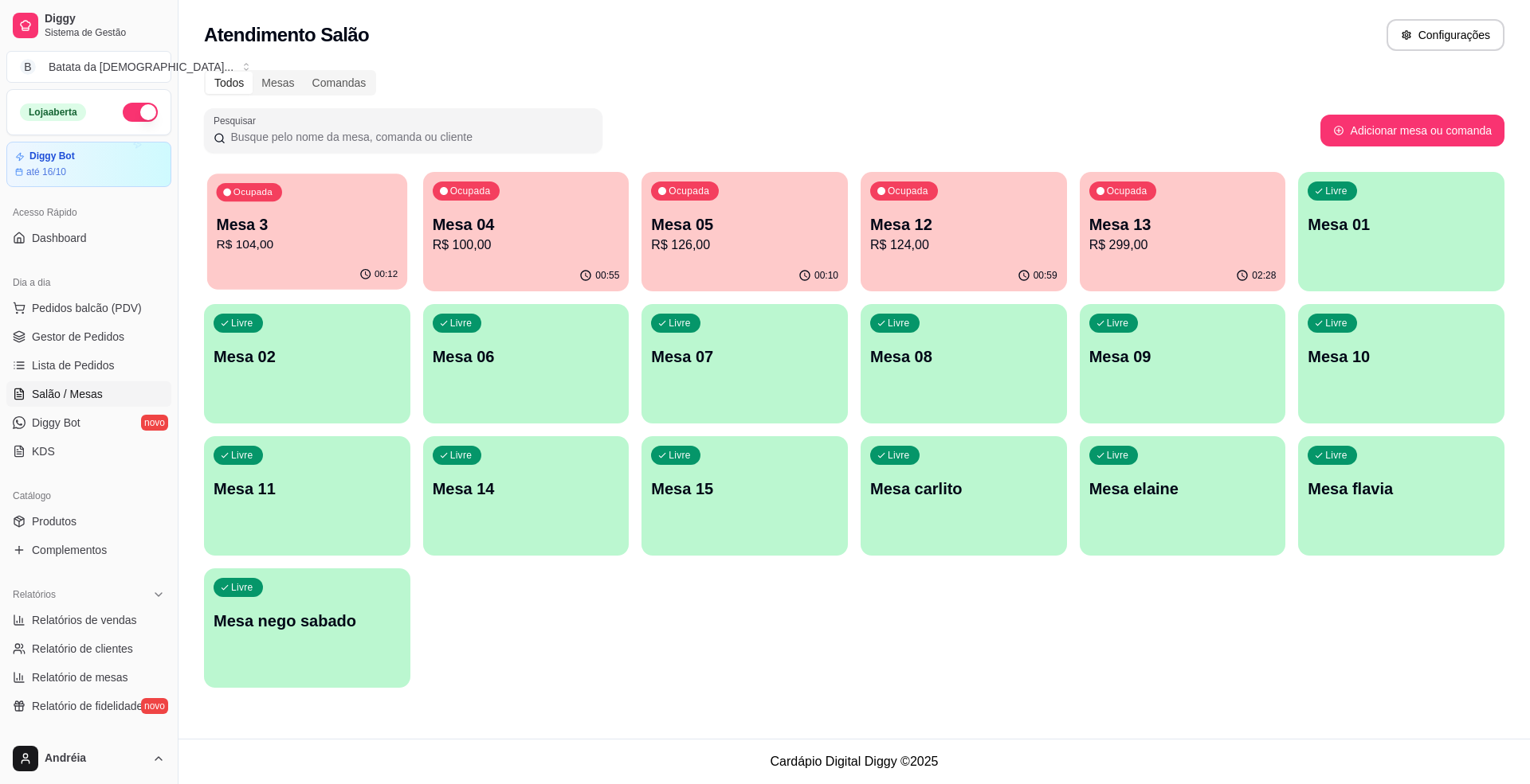
click at [300, 259] on div "Ocupada Mesa 3 R$ 104,00" at bounding box center [307, 216] width 200 height 86
click at [1387, 236] on div "Livre Mesa 01" at bounding box center [1401, 222] width 200 height 98
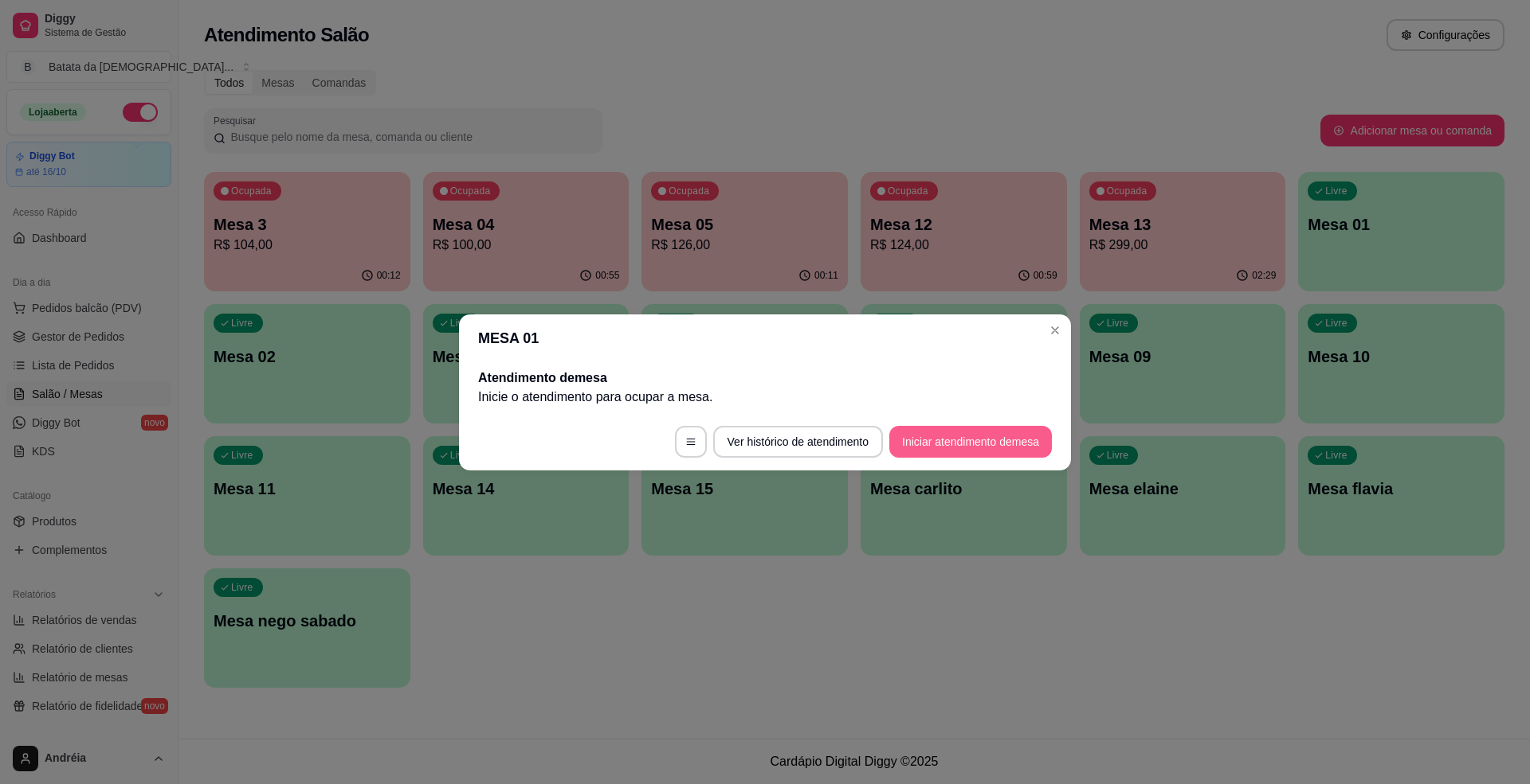
click at [1003, 444] on button "Iniciar atendimento de mesa" at bounding box center [970, 442] width 162 height 32
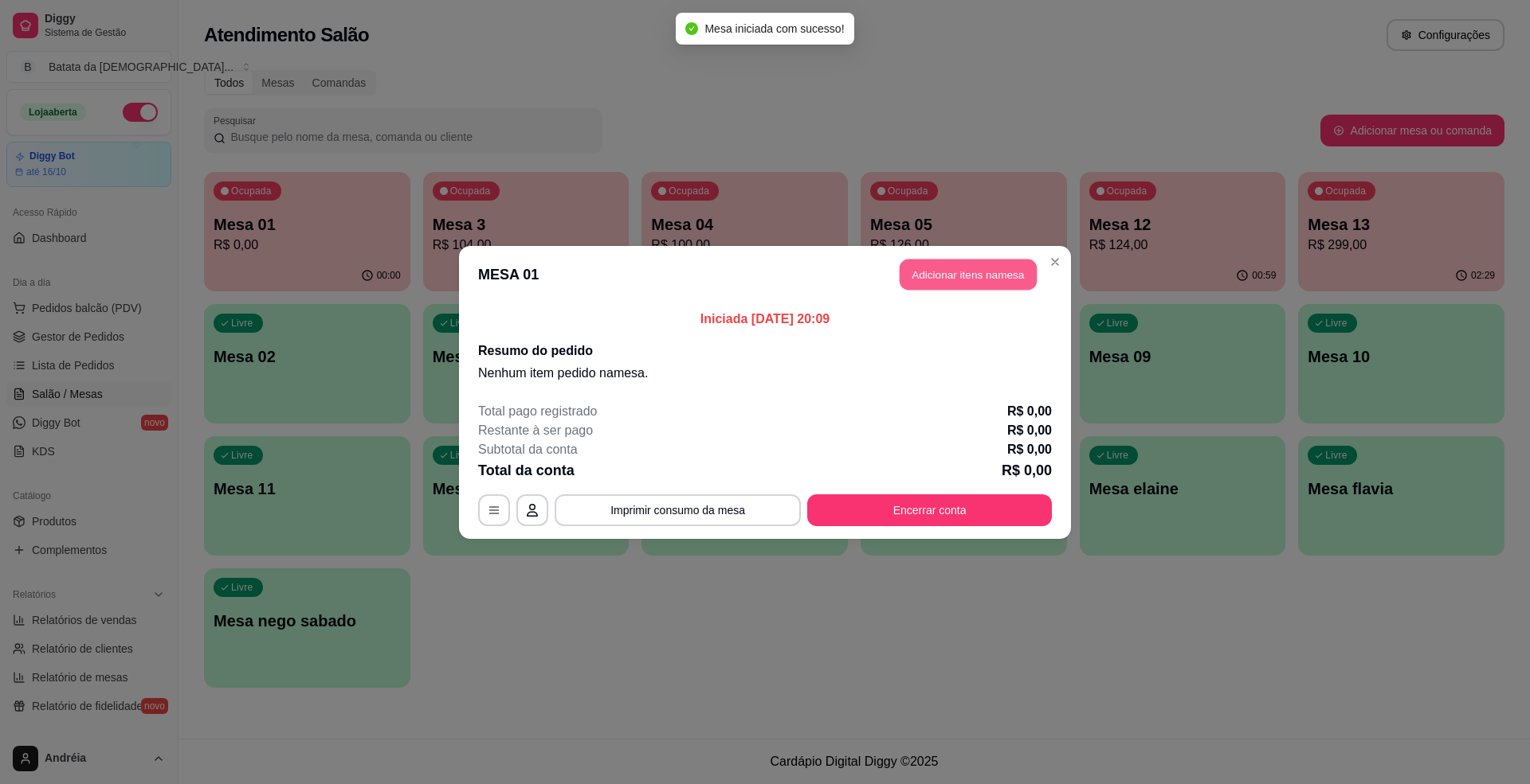
click at [950, 282] on button "Adicionar itens na mesa" at bounding box center [969, 274] width 138 height 31
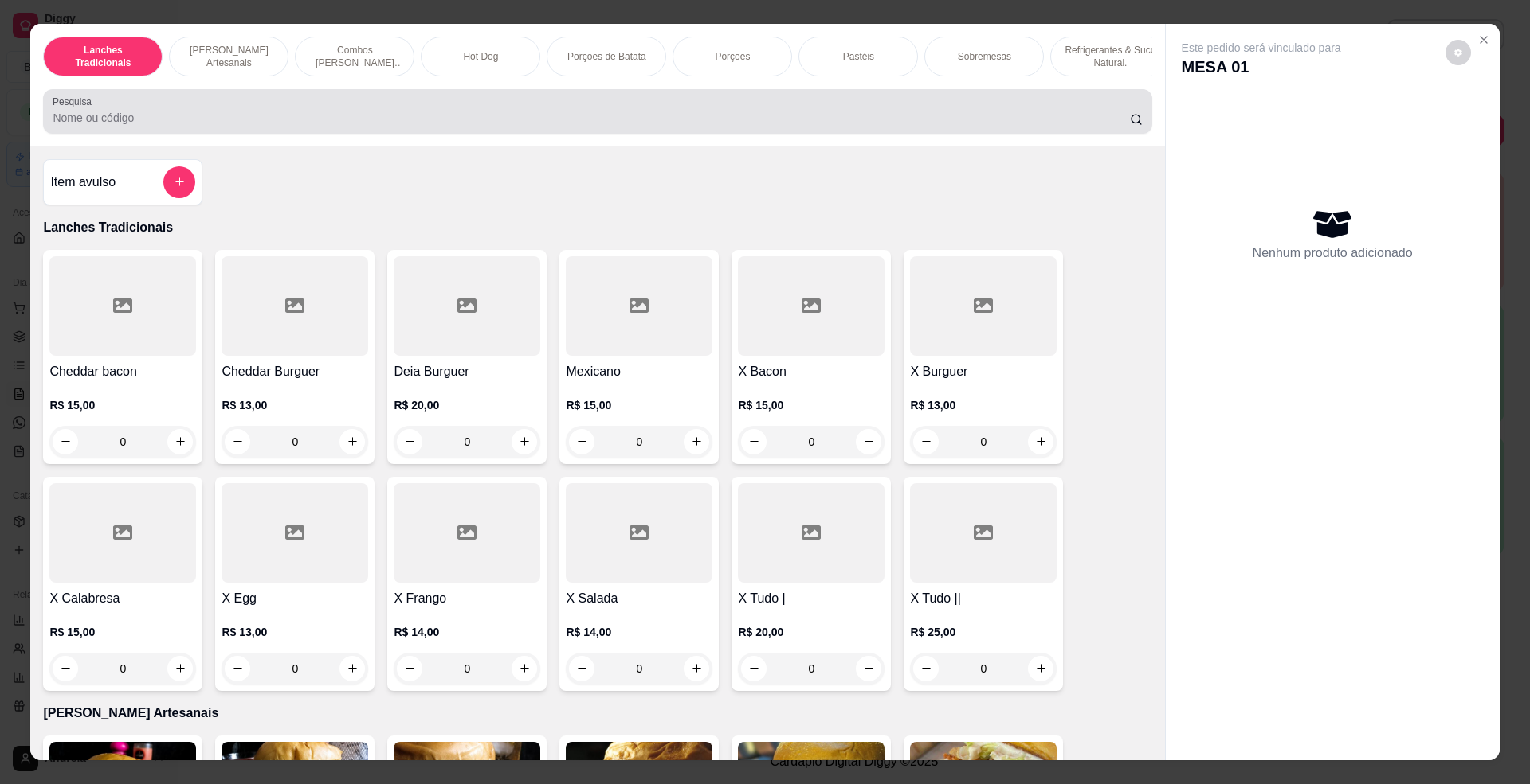
click at [479, 123] on div at bounding box center [597, 112] width 1089 height 32
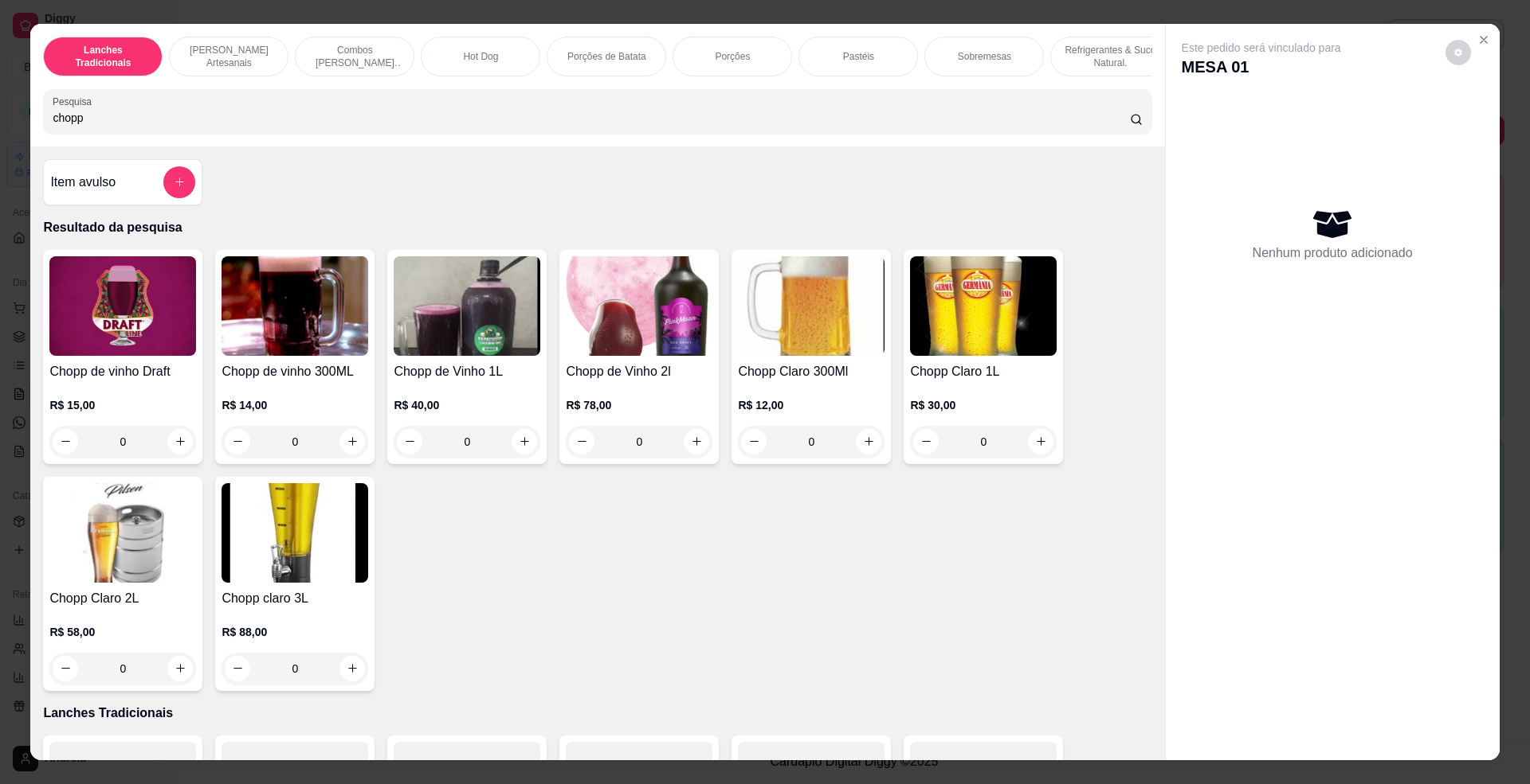
type input "chopp"
click at [272, 609] on h4 "Chopp claro 3L" at bounding box center [294, 599] width 147 height 19
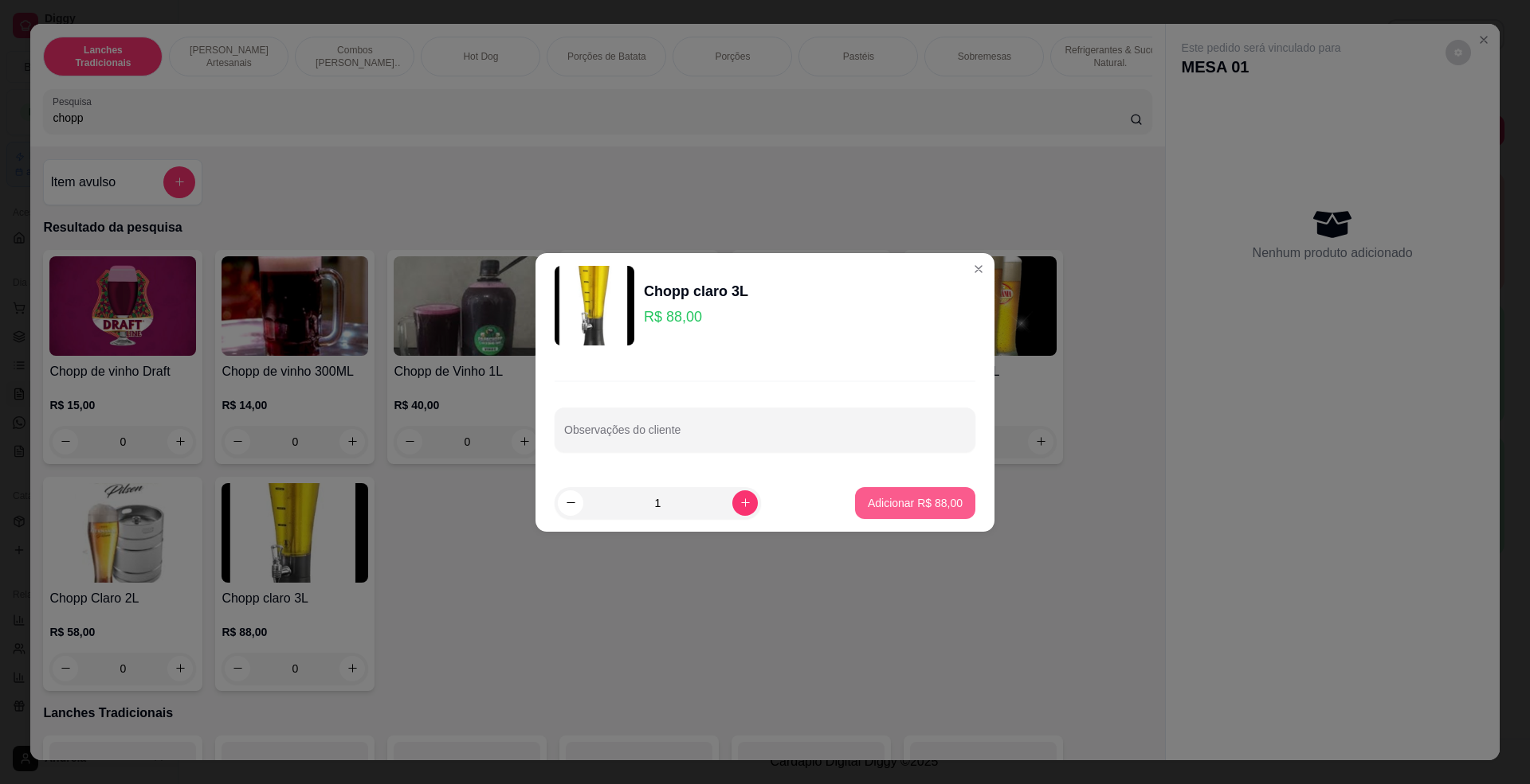
click at [928, 510] on p "Adicionar R$ 88,00" at bounding box center [915, 503] width 95 height 16
type input "1"
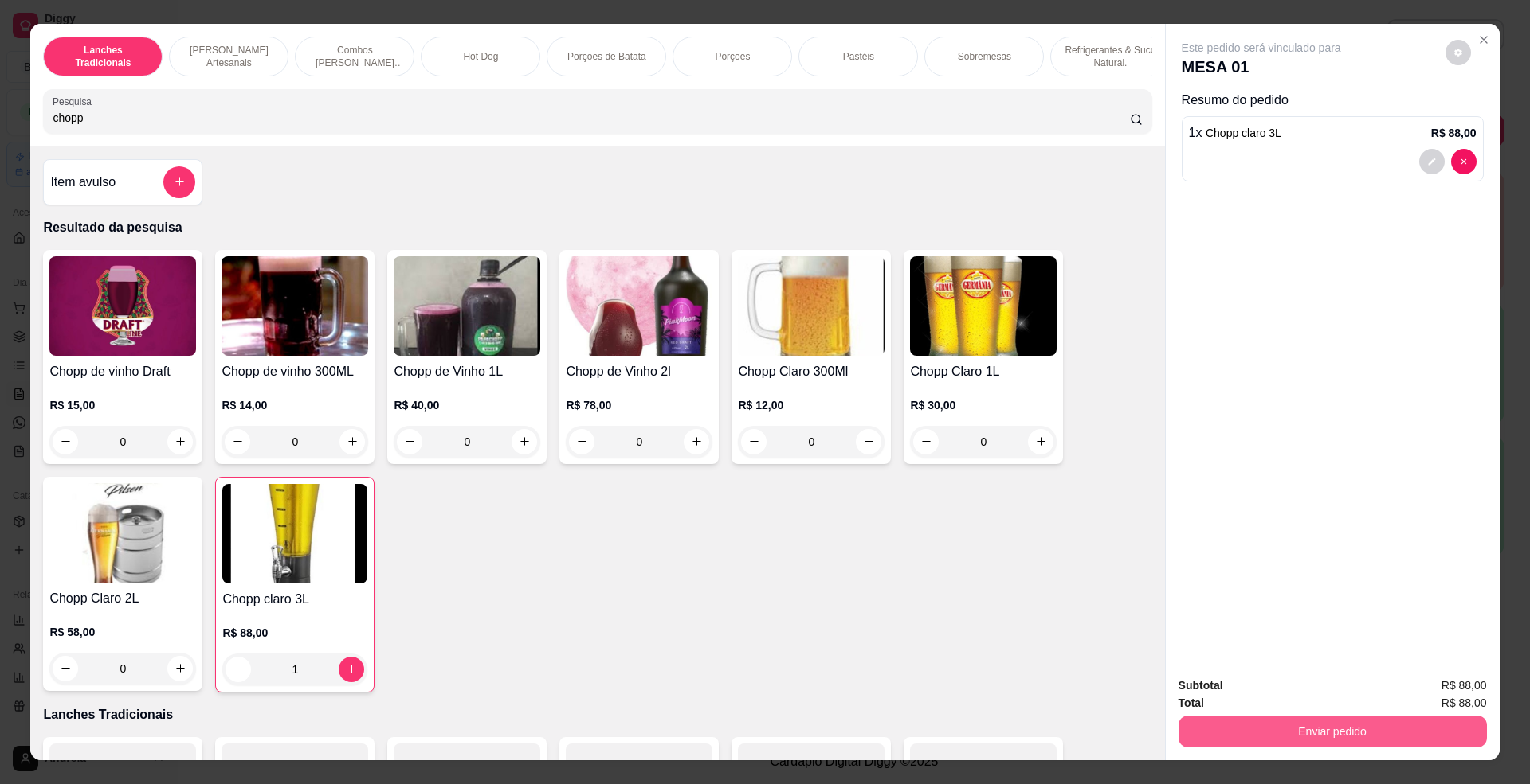
click at [1361, 728] on button "Enviar pedido" at bounding box center [1332, 732] width 308 height 32
click at [1448, 688] on button "Enviar pedido" at bounding box center [1443, 693] width 88 height 30
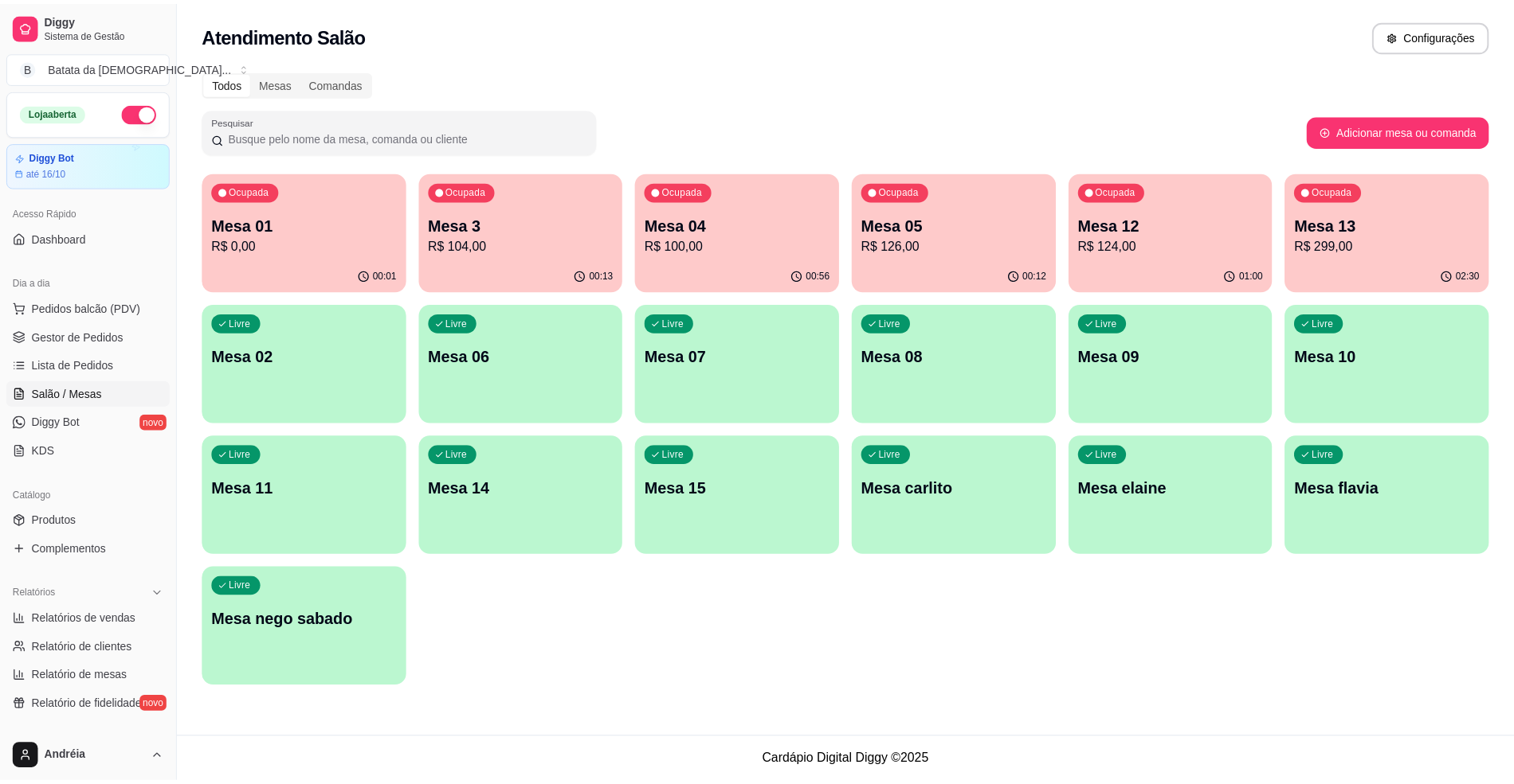
scroll to position [106, 0]
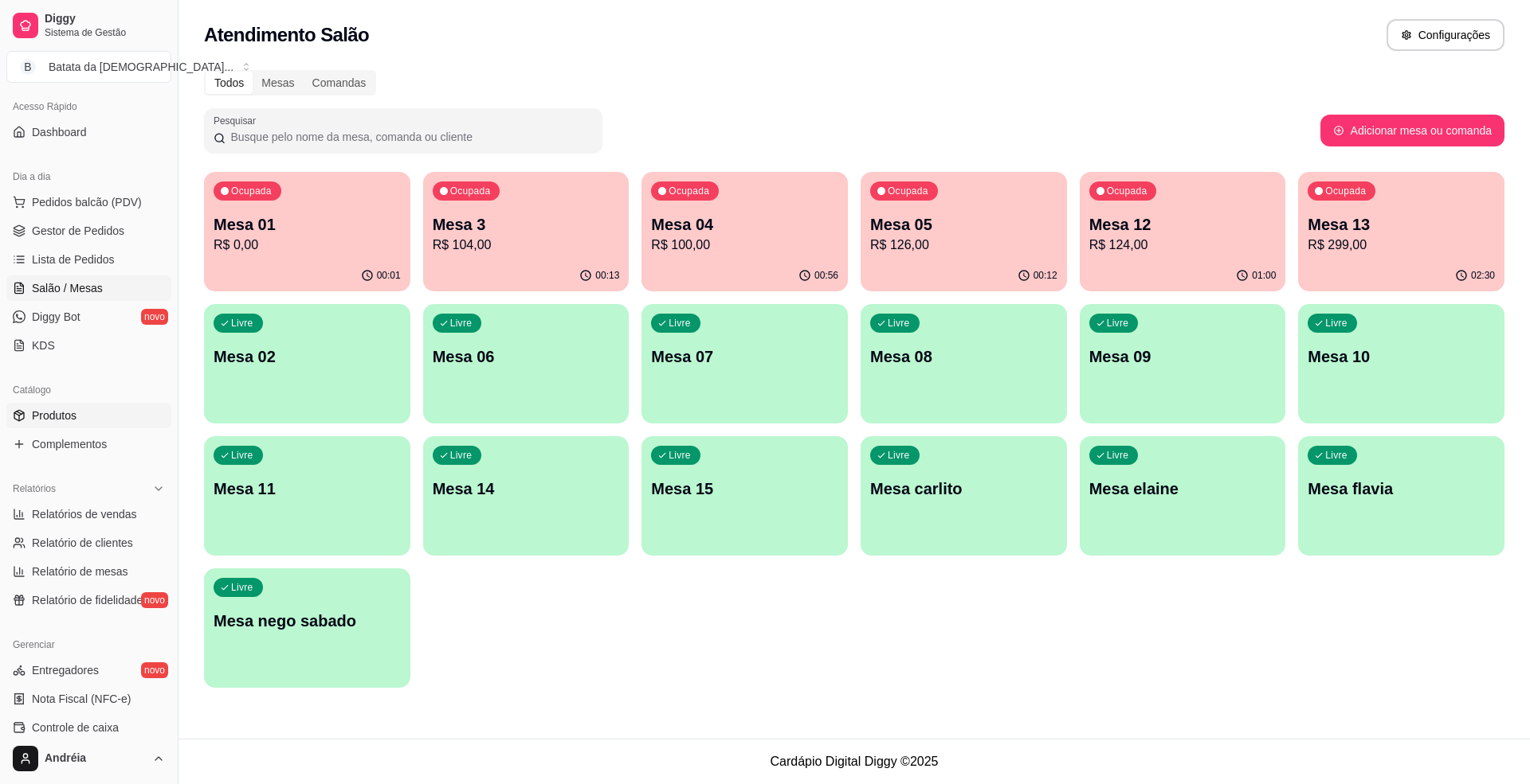
click at [66, 422] on span "Produtos" at bounding box center [54, 415] width 45 height 16
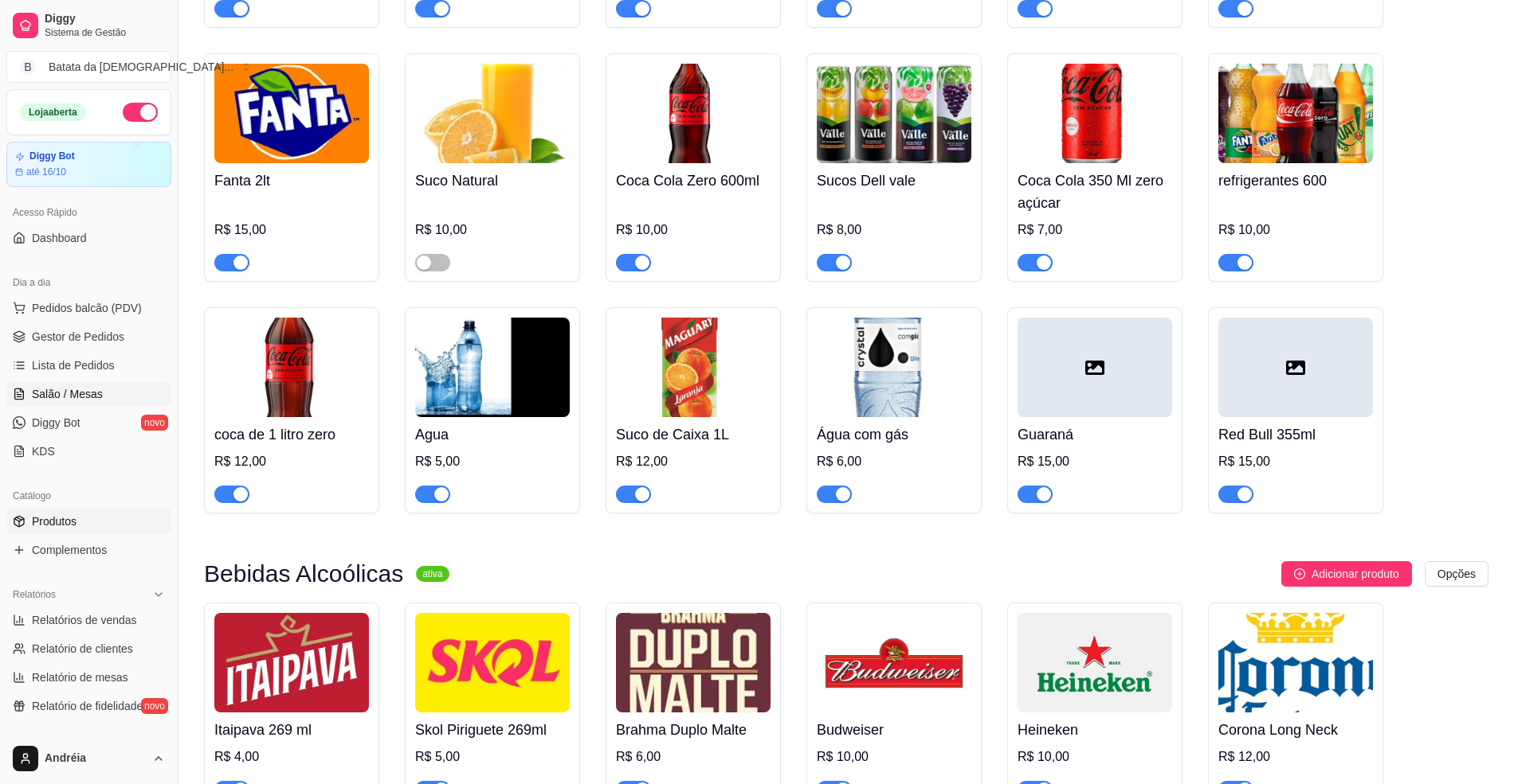
click at [99, 391] on span "Salão / Mesas" at bounding box center [67, 394] width 71 height 16
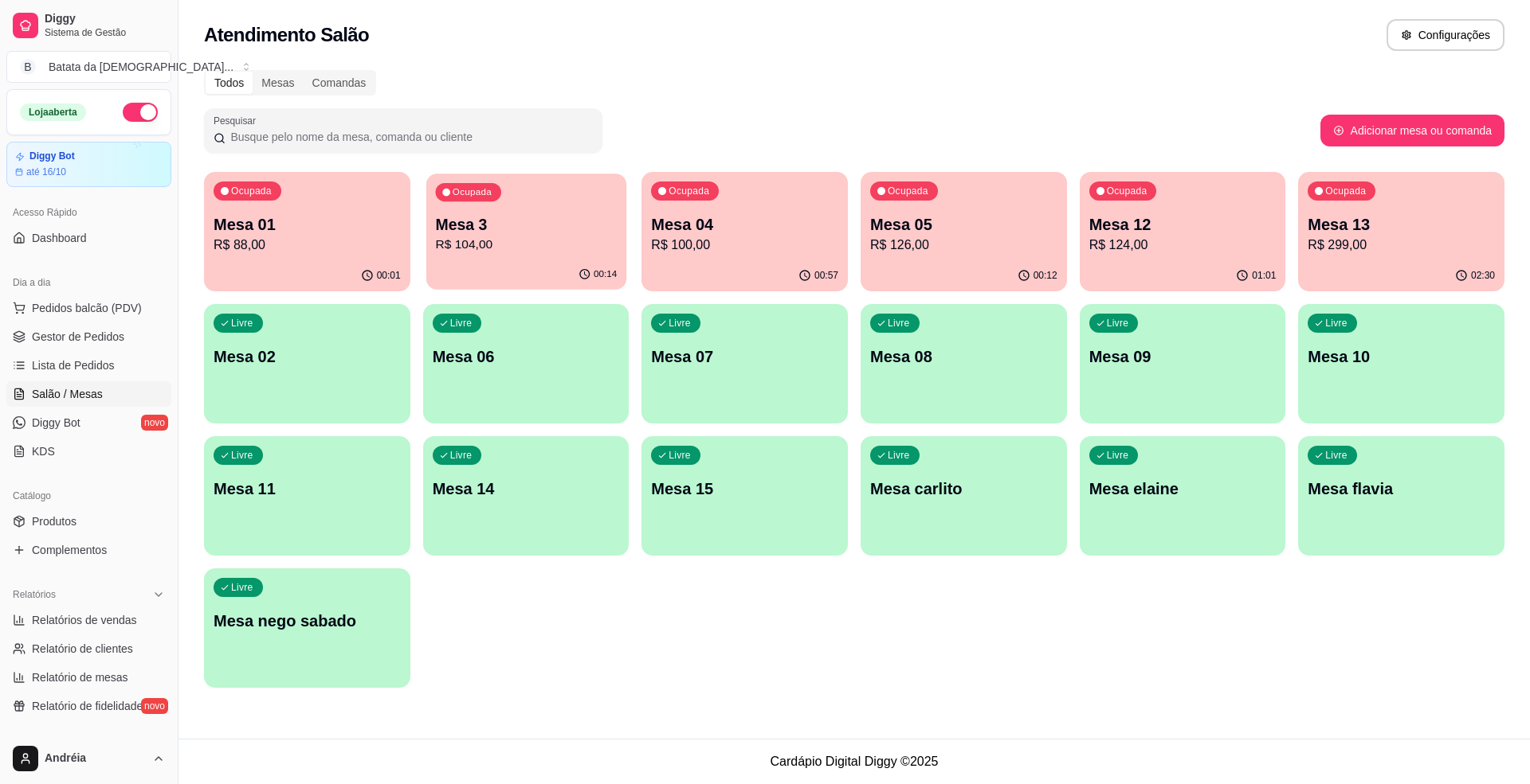
click at [481, 246] on p "R$ 104,00" at bounding box center [526, 245] width 181 height 18
click at [744, 258] on div "Ocupada Mesa 04 R$ 100,00" at bounding box center [745, 216] width 206 height 89
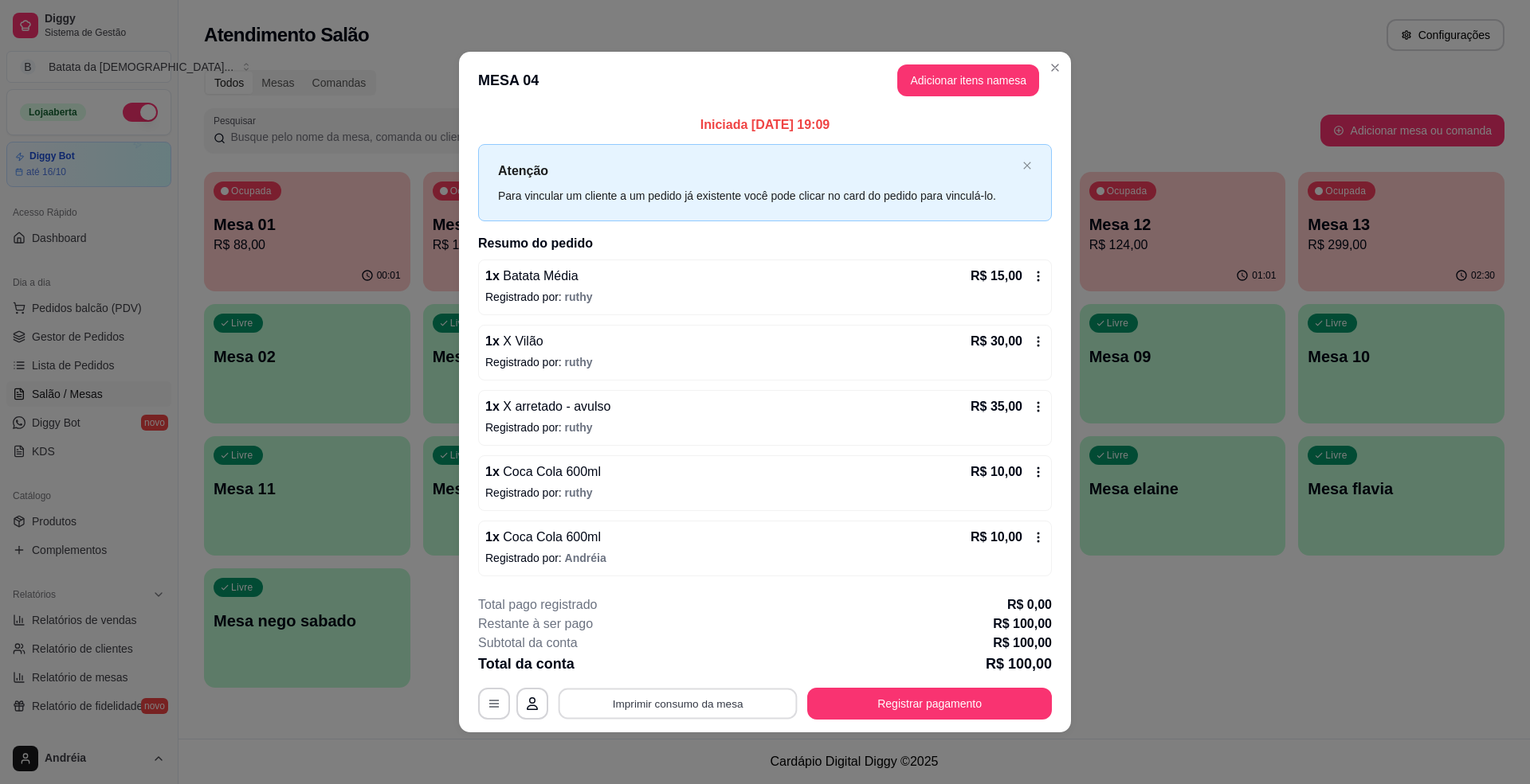
click at [700, 704] on button "Imprimir consumo da mesa" at bounding box center [678, 704] width 239 height 31
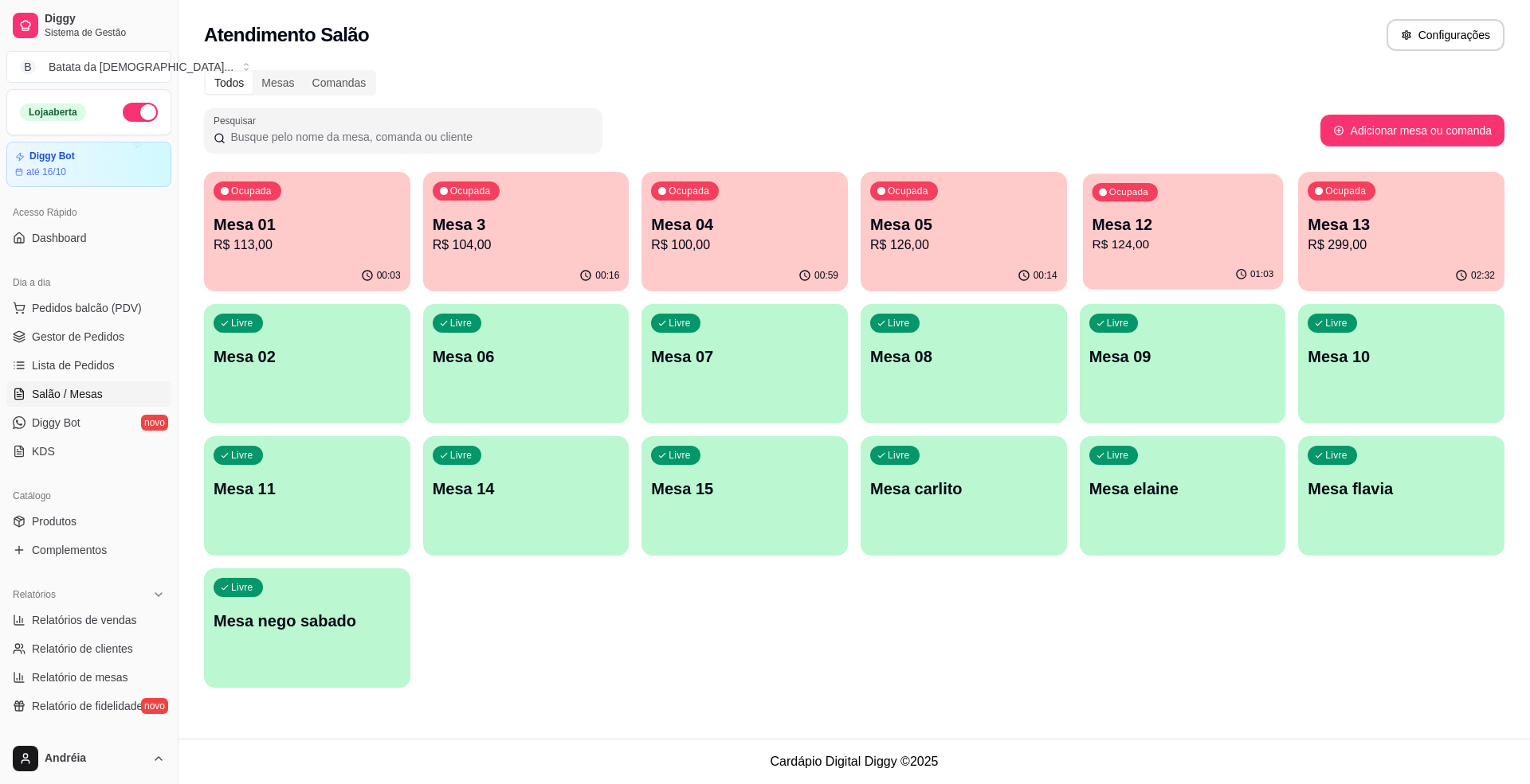
click at [1145, 210] on div "Ocupada Mesa 12 R$ 124,00" at bounding box center [1182, 216] width 200 height 86
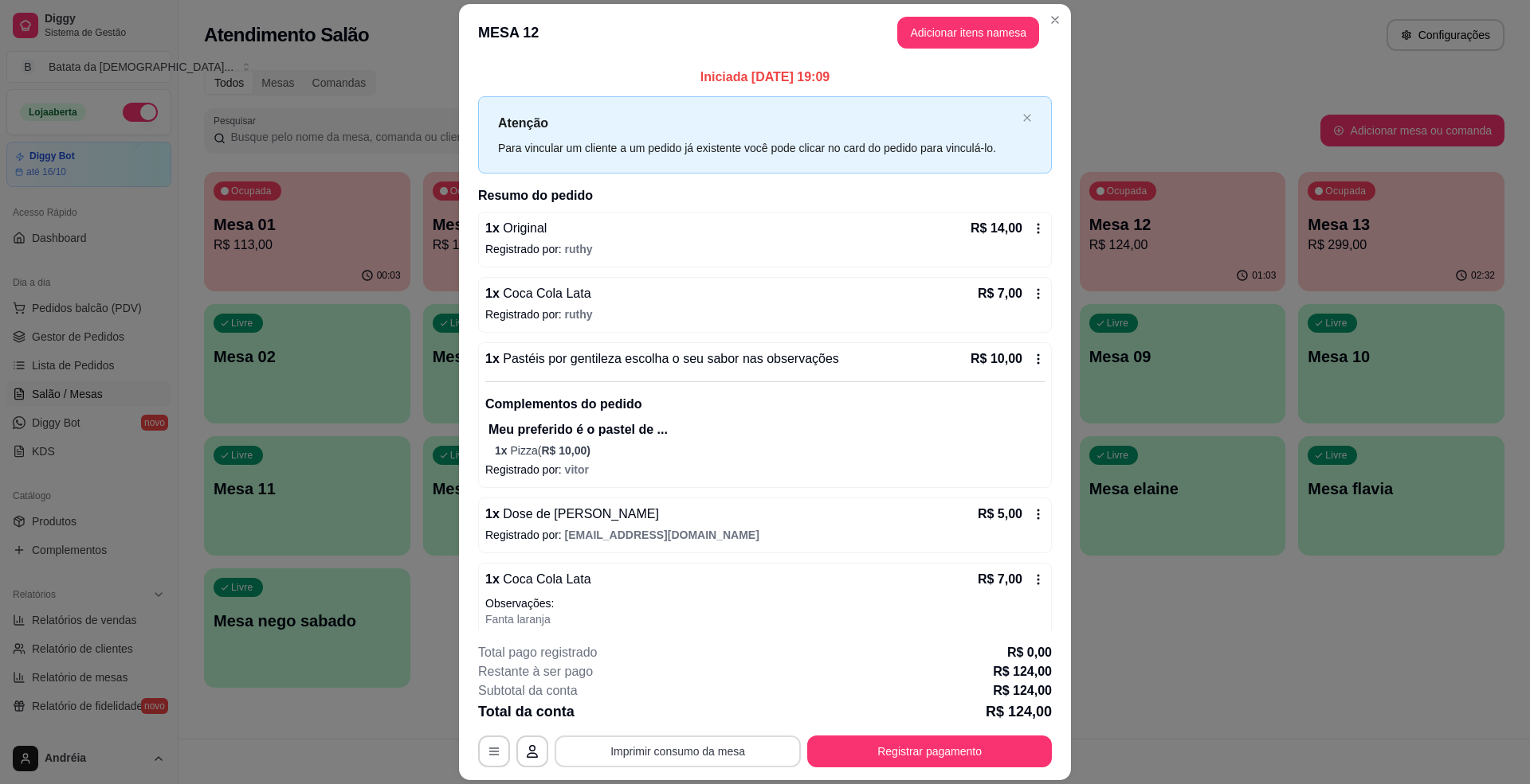
click at [680, 753] on button "Imprimir consumo da mesa" at bounding box center [677, 752] width 246 height 32
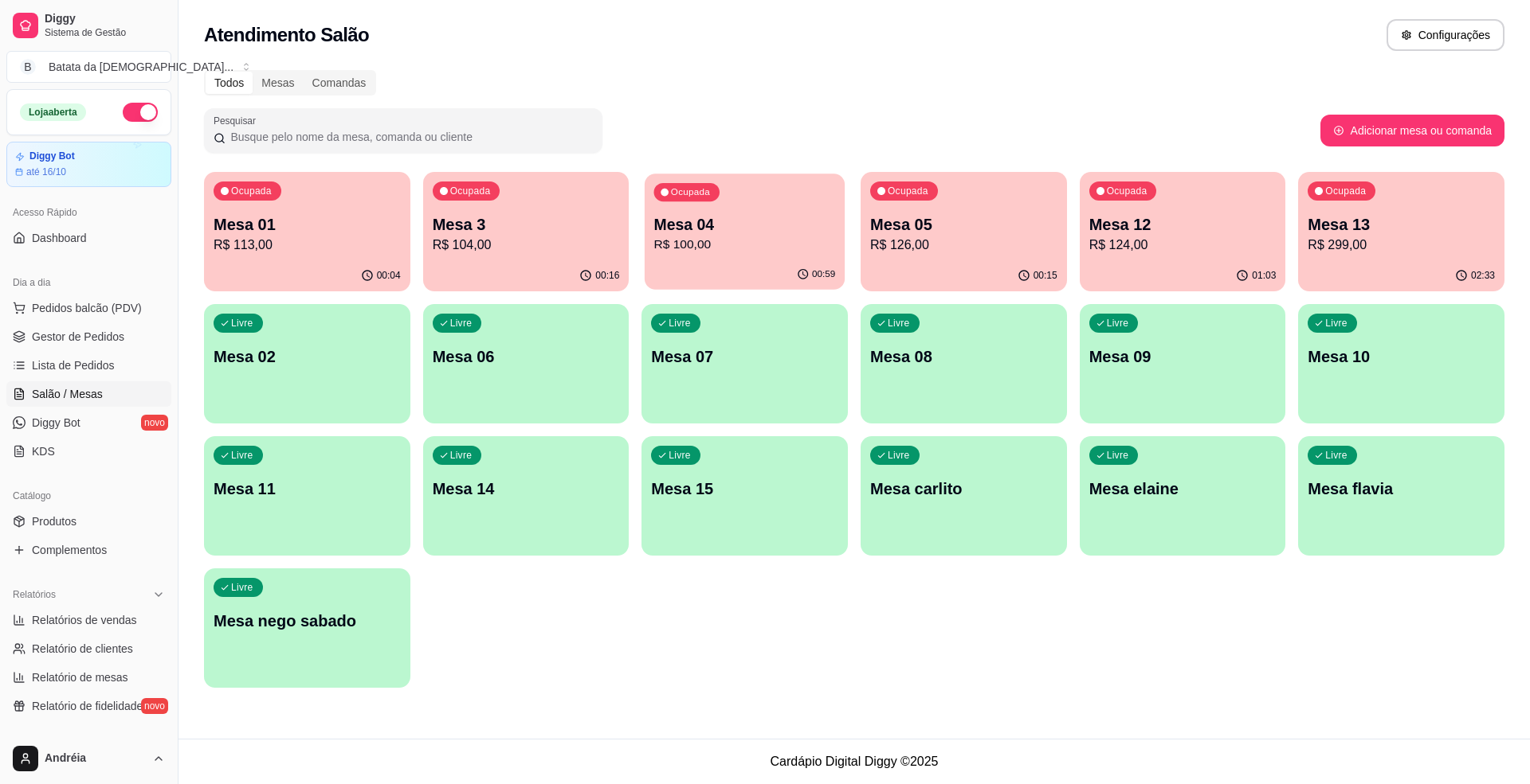
click at [745, 236] on p "R$ 100,00" at bounding box center [745, 245] width 181 height 18
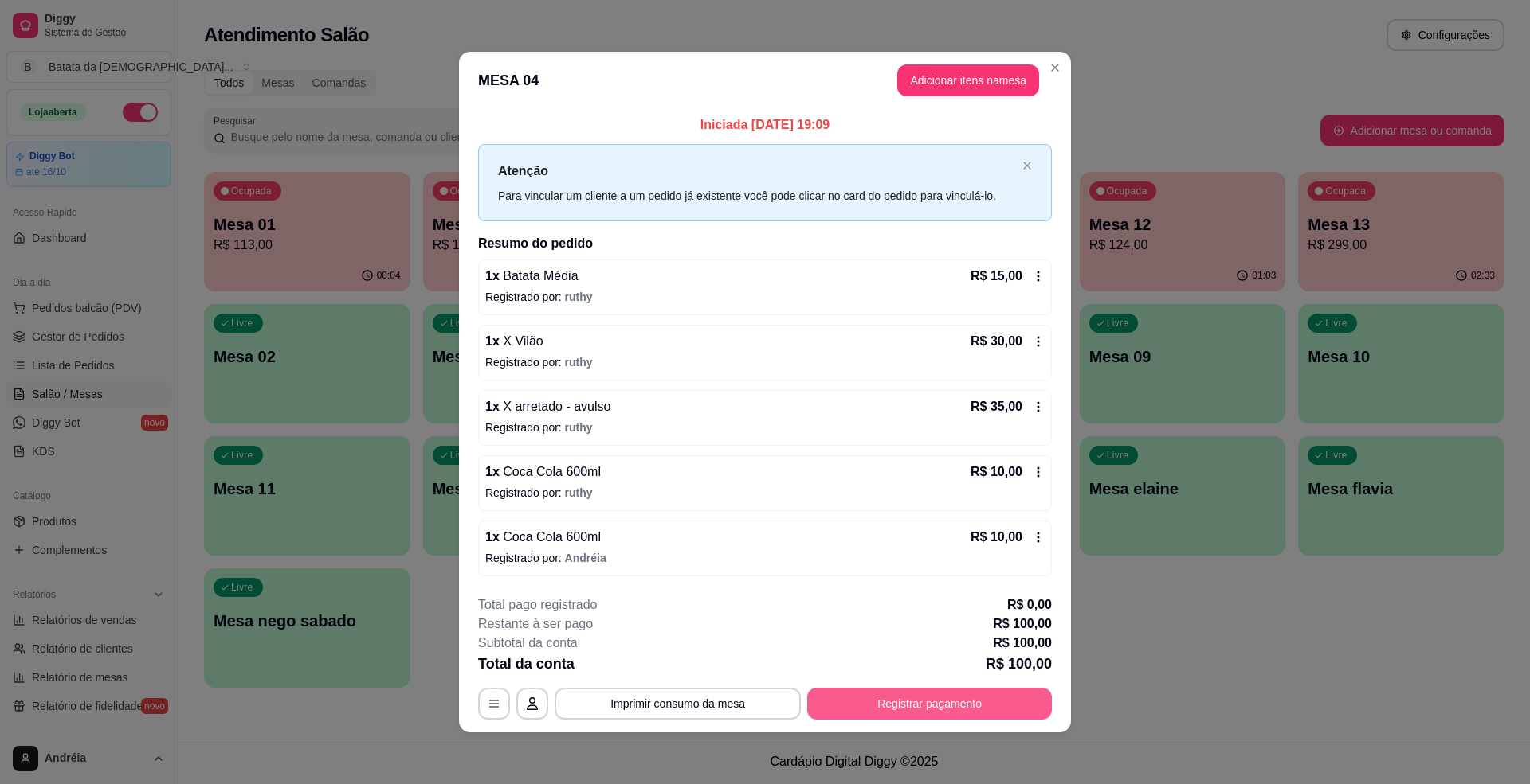
click at [963, 698] on button "Registrar pagamento" at bounding box center [929, 704] width 244 height 32
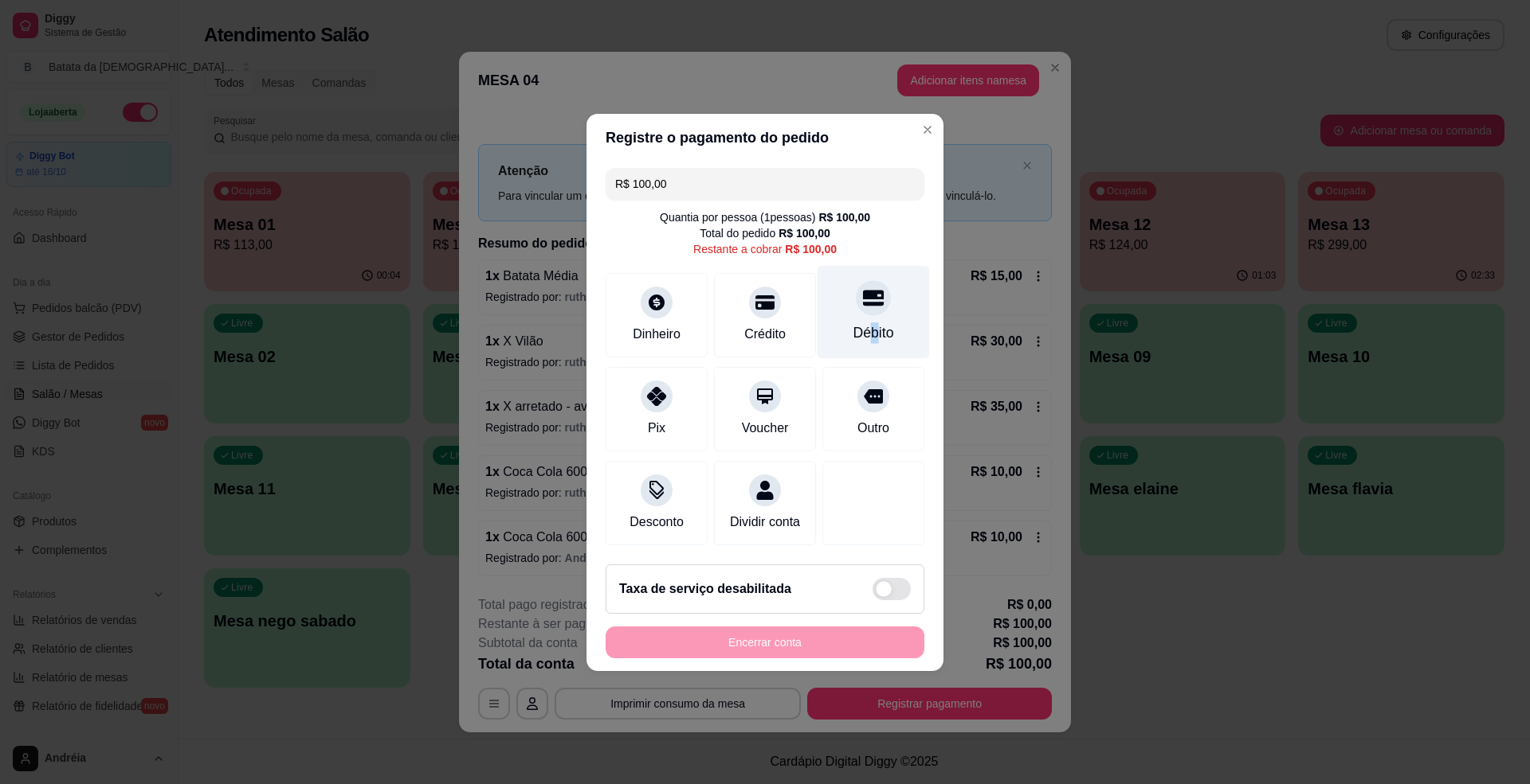
click at [868, 311] on div "Débito" at bounding box center [873, 312] width 113 height 94
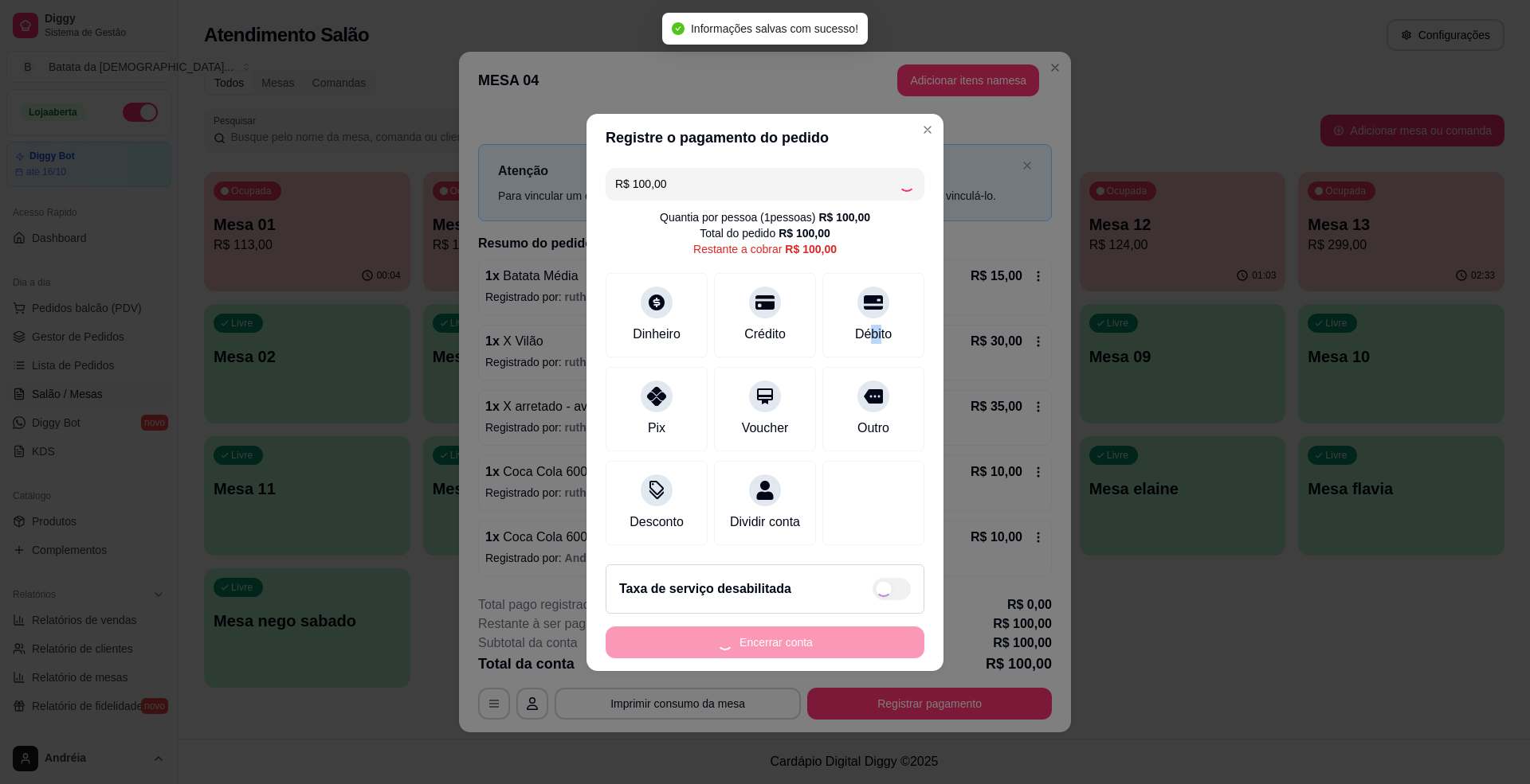
type input "R$ 0,00"
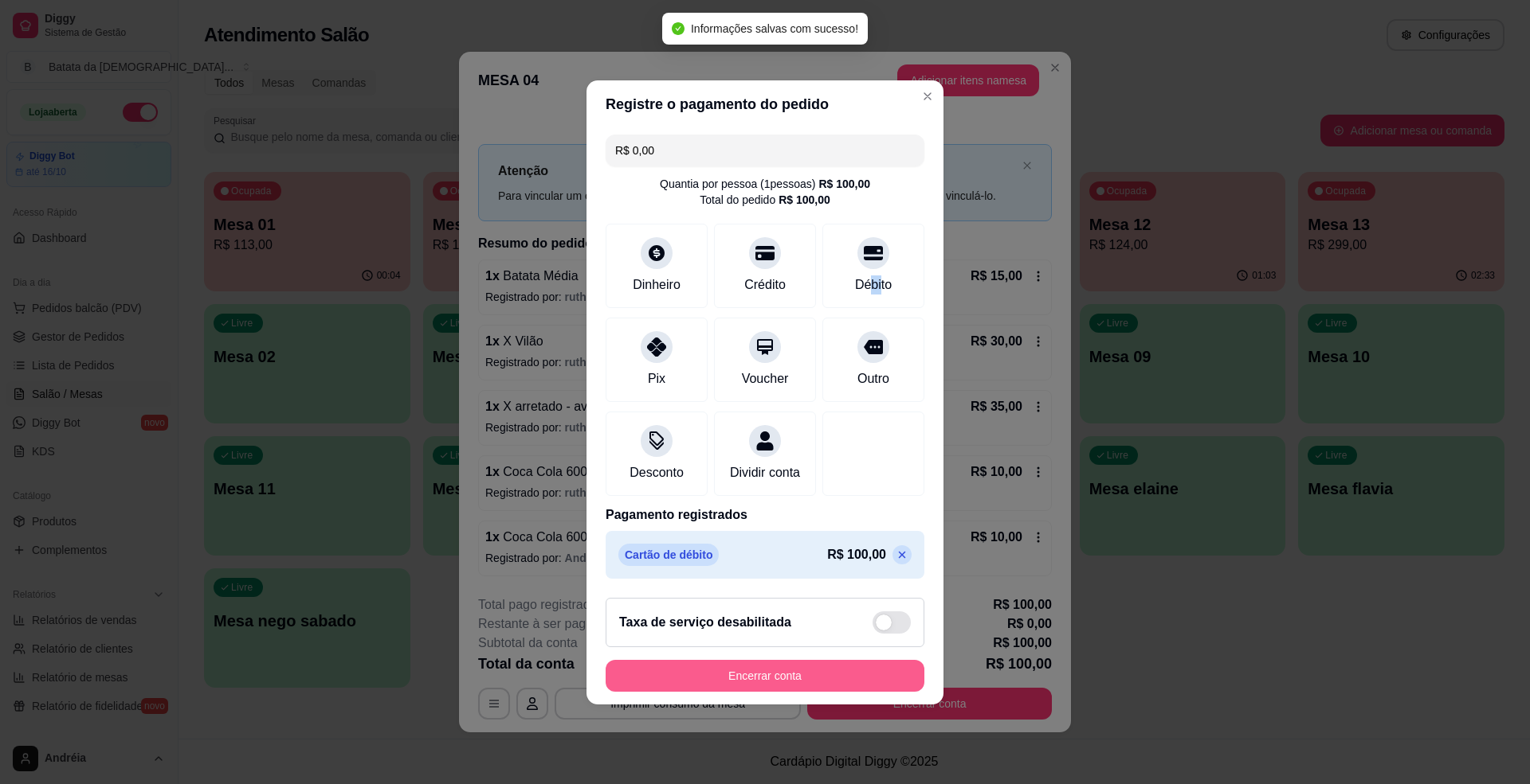
click at [849, 689] on button "Encerrar conta" at bounding box center [765, 676] width 319 height 32
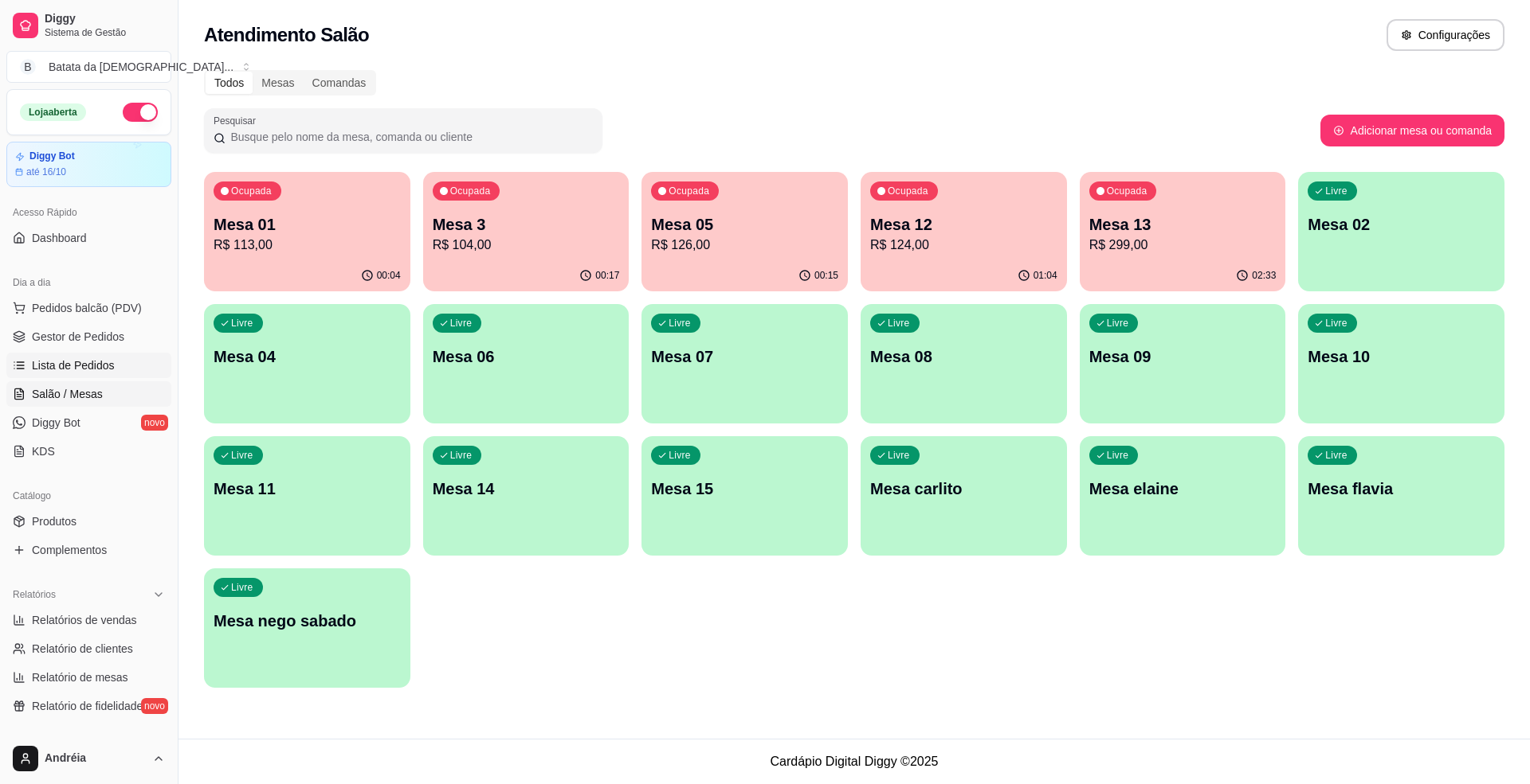
click at [74, 356] on link "Lista de Pedidos" at bounding box center [88, 366] width 164 height 26
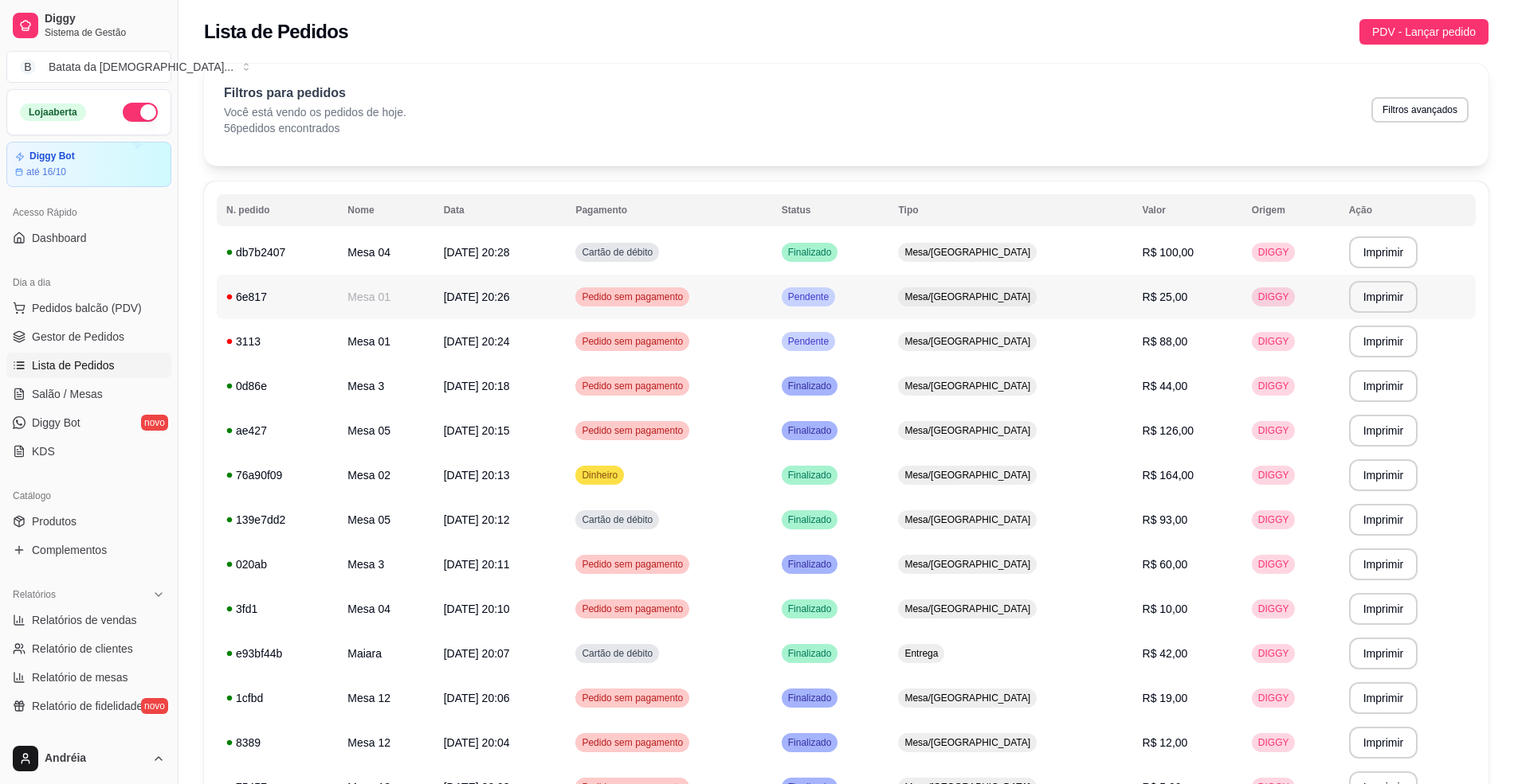
click at [969, 294] on div "Mesa/[GEOGRAPHIC_DATA]" at bounding box center [967, 297] width 139 height 19
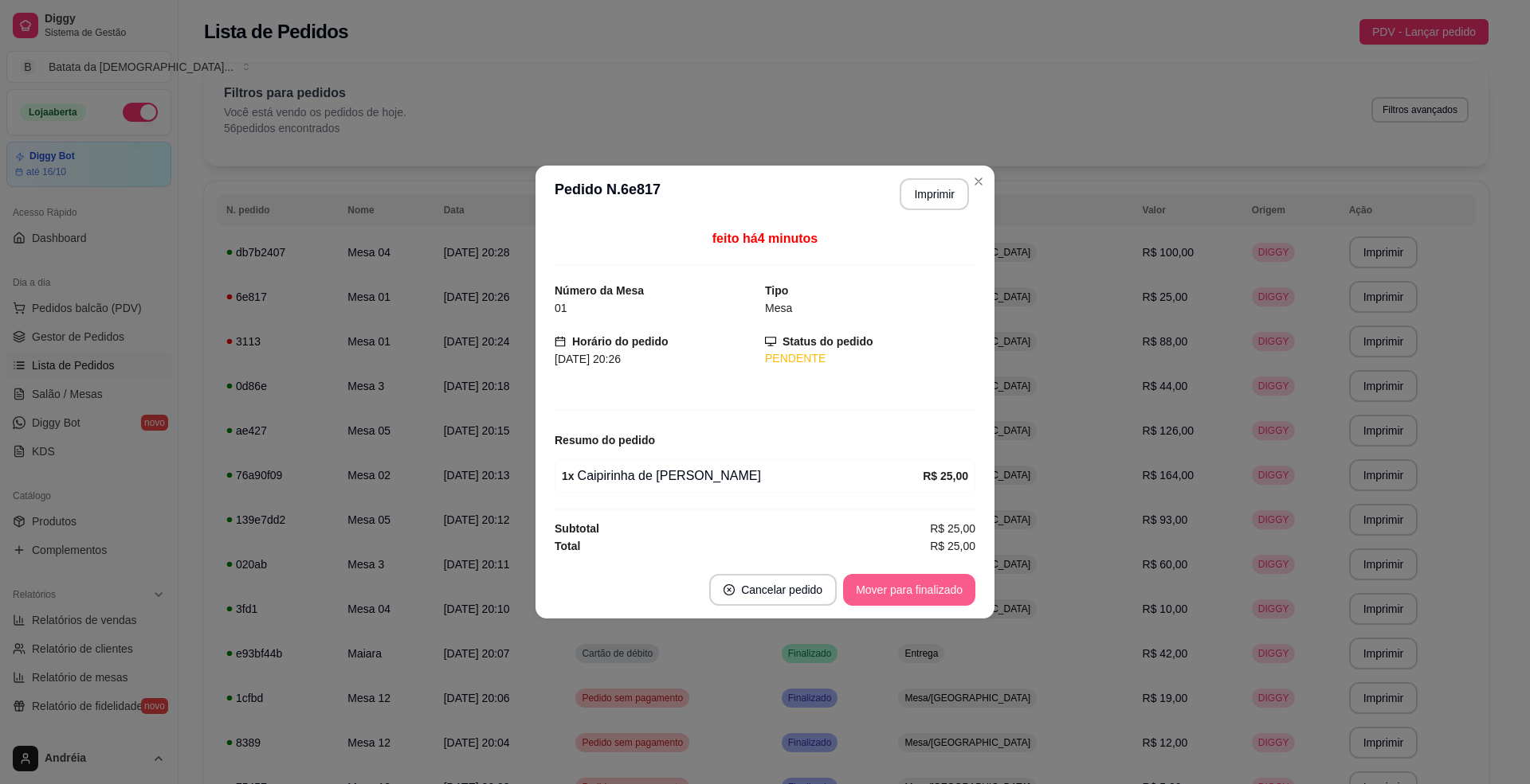
click at [890, 599] on button "Mover para finalizado" at bounding box center [909, 590] width 133 height 32
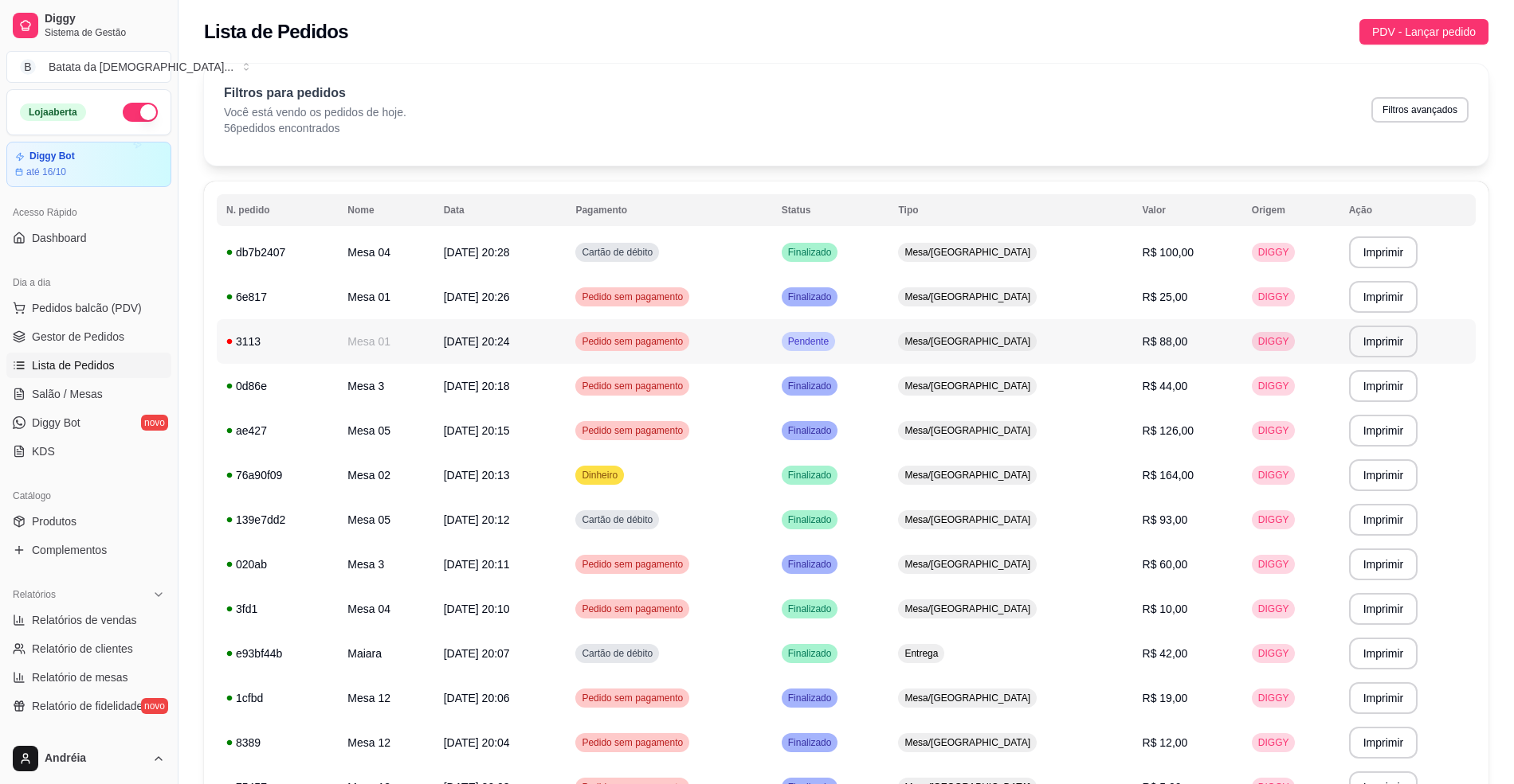
click at [990, 338] on span "Mesa/[GEOGRAPHIC_DATA]" at bounding box center [967, 342] width 133 height 13
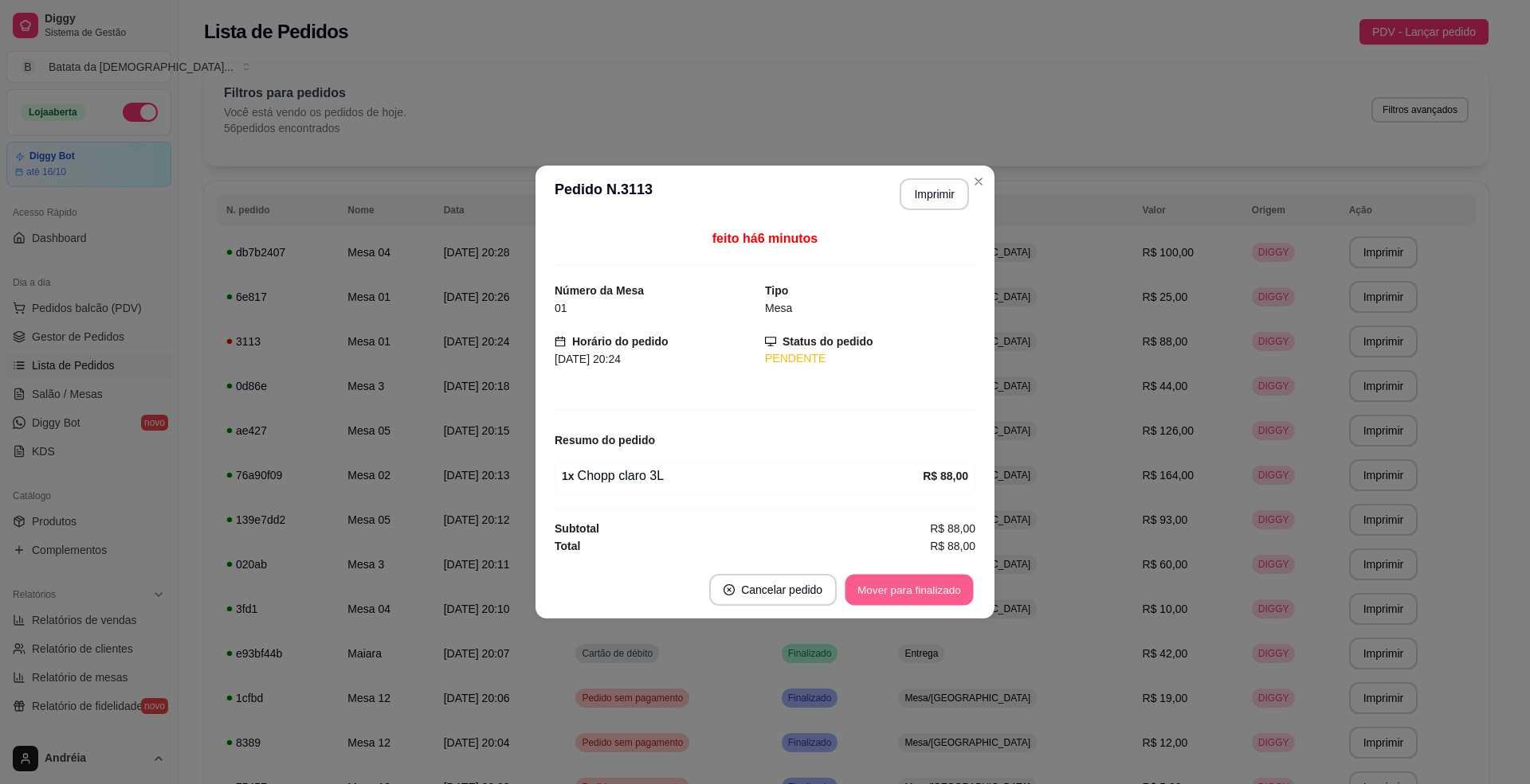
click at [891, 606] on button "Mover para finalizado" at bounding box center [909, 590] width 129 height 31
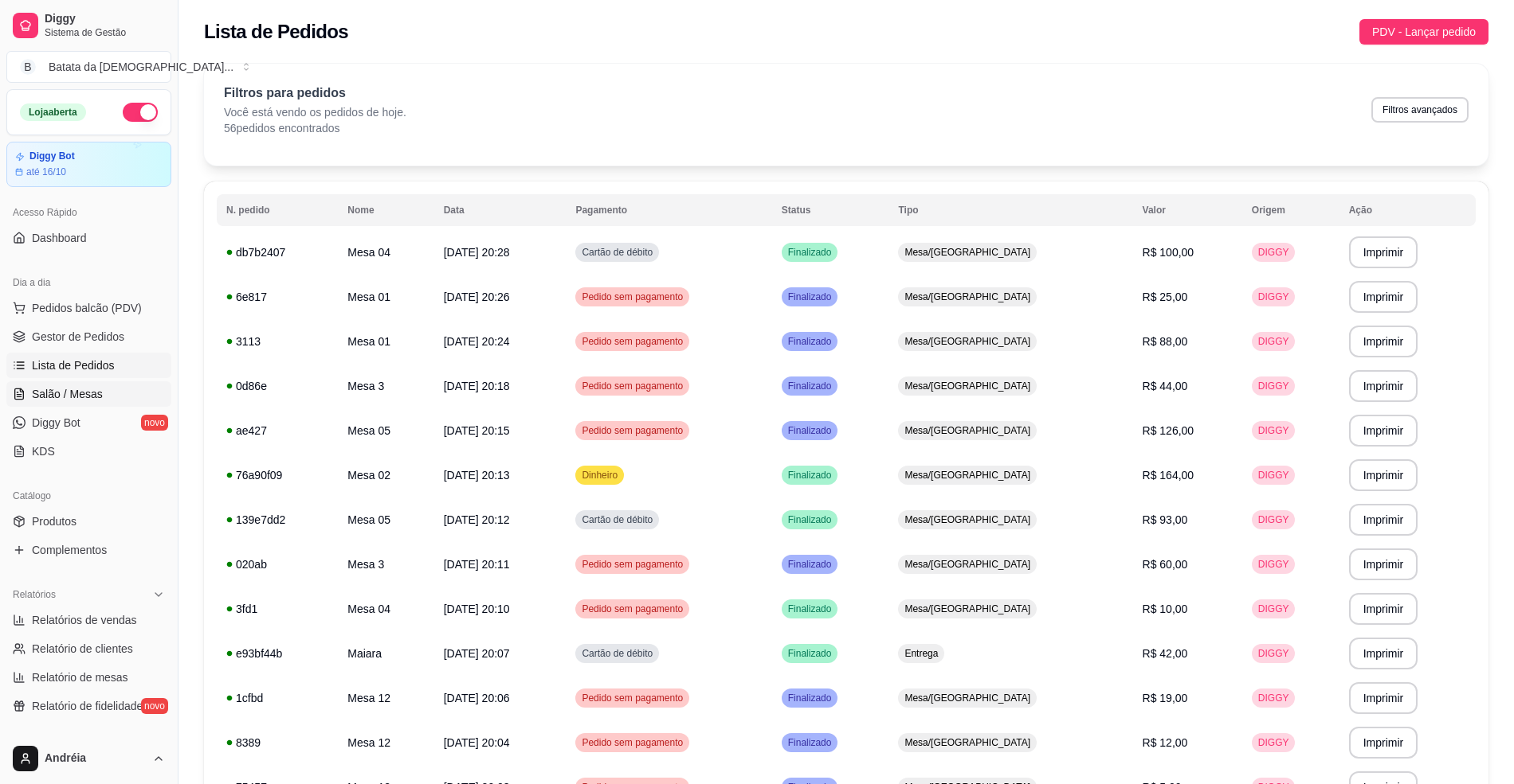
click at [103, 395] on link "Salão / Mesas" at bounding box center [88, 394] width 164 height 26
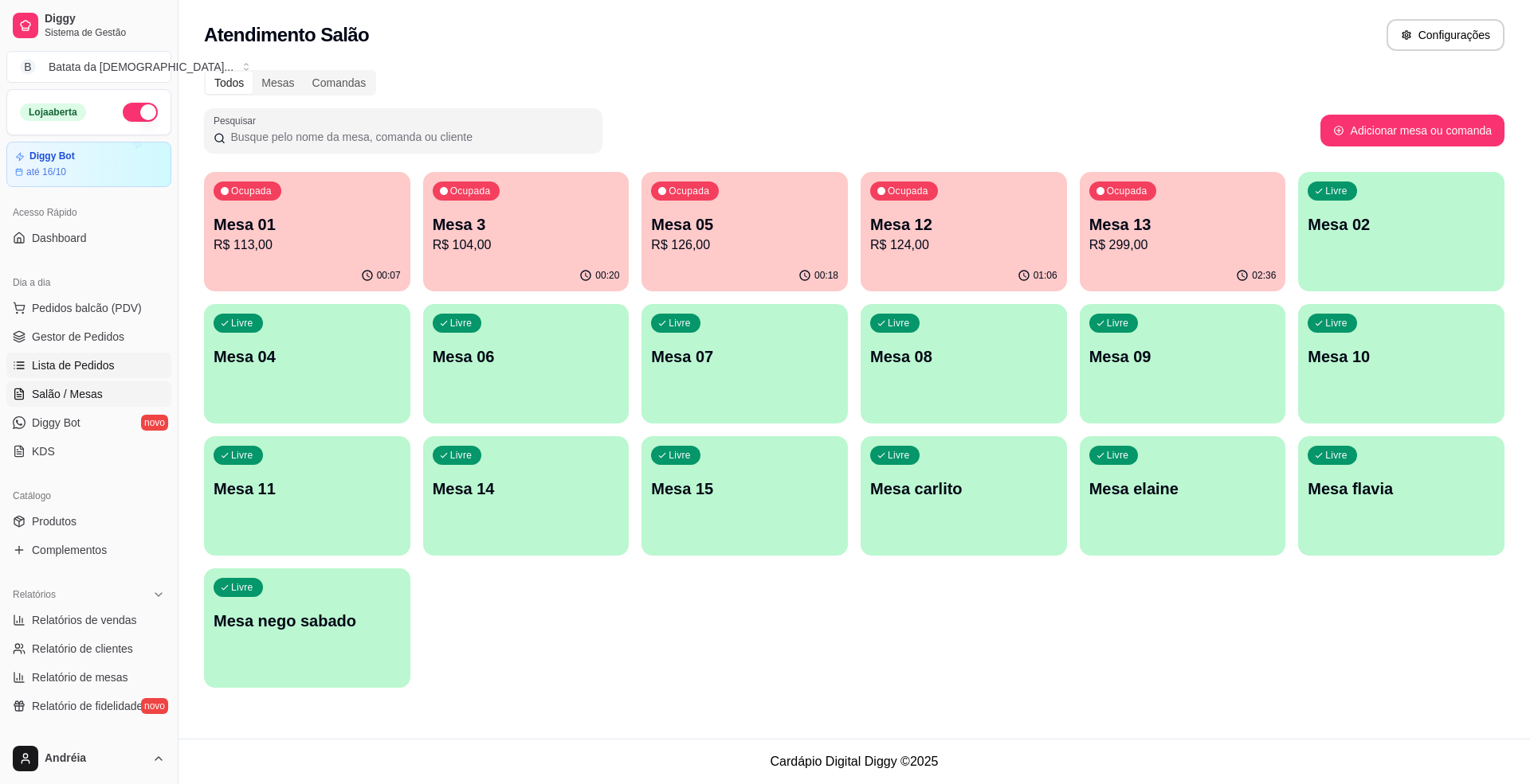
click at [42, 370] on span "Lista de Pedidos" at bounding box center [73, 366] width 83 height 16
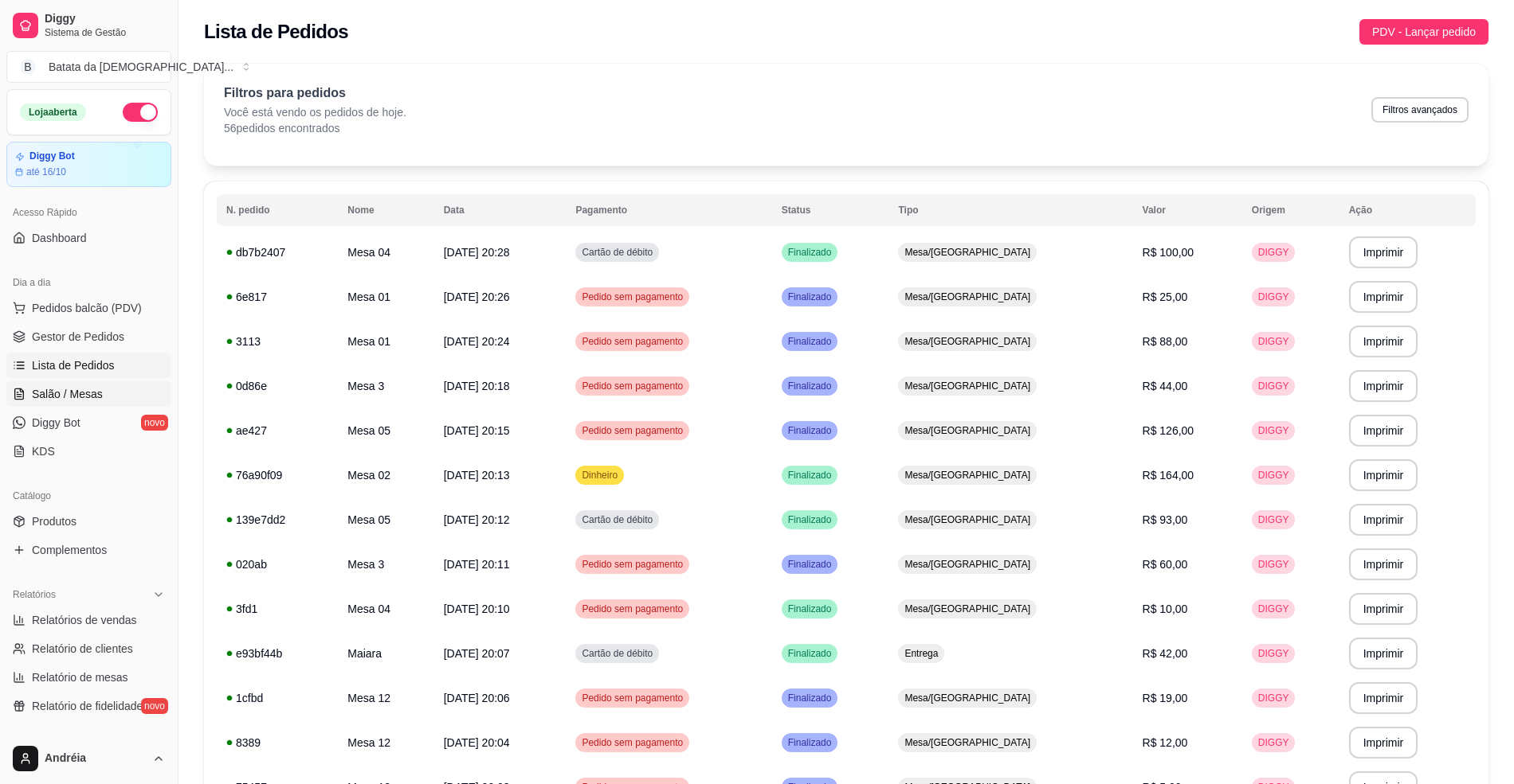
click at [133, 395] on link "Salão / Mesas" at bounding box center [88, 394] width 164 height 26
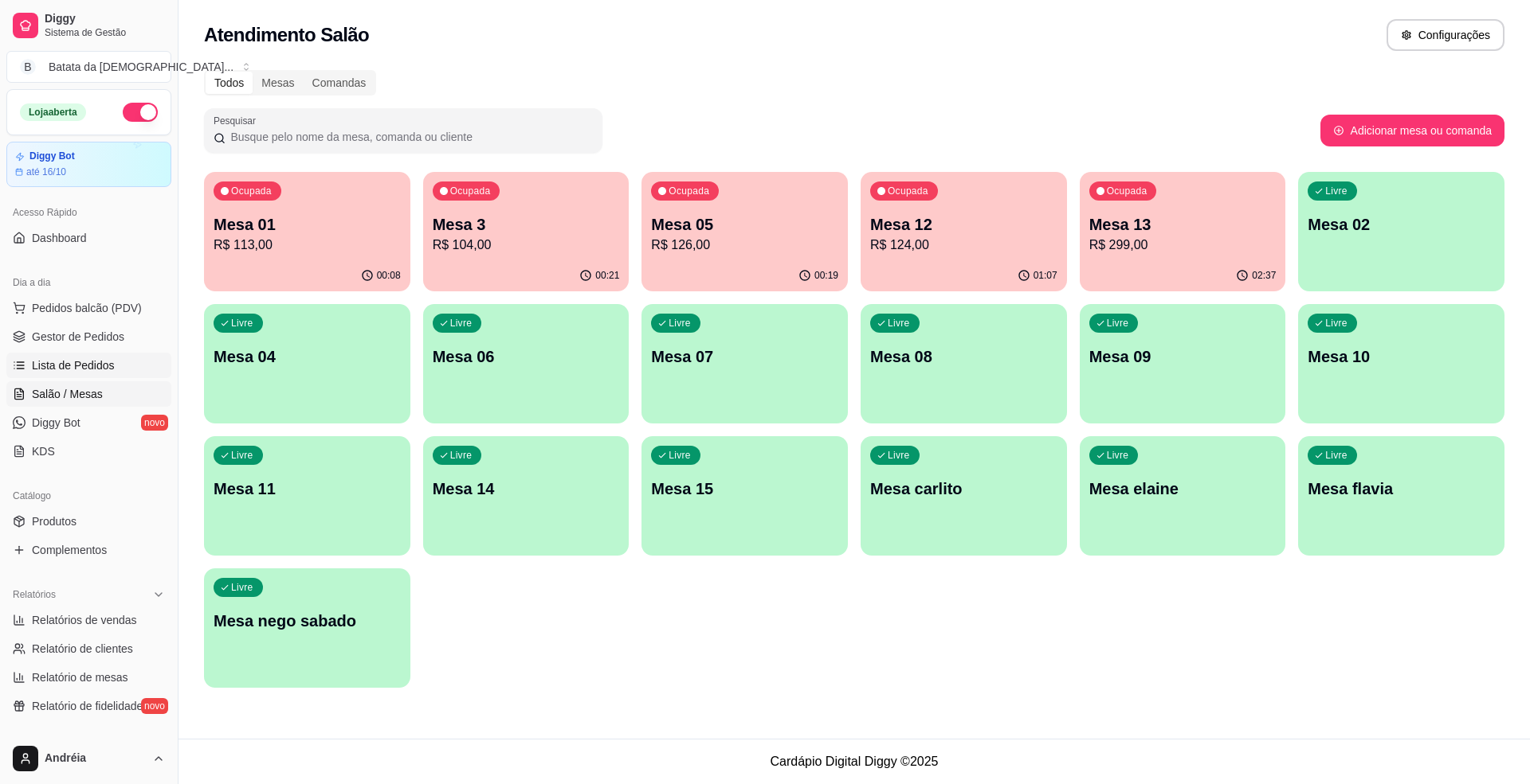
click at [91, 377] on link "Lista de Pedidos" at bounding box center [88, 366] width 164 height 26
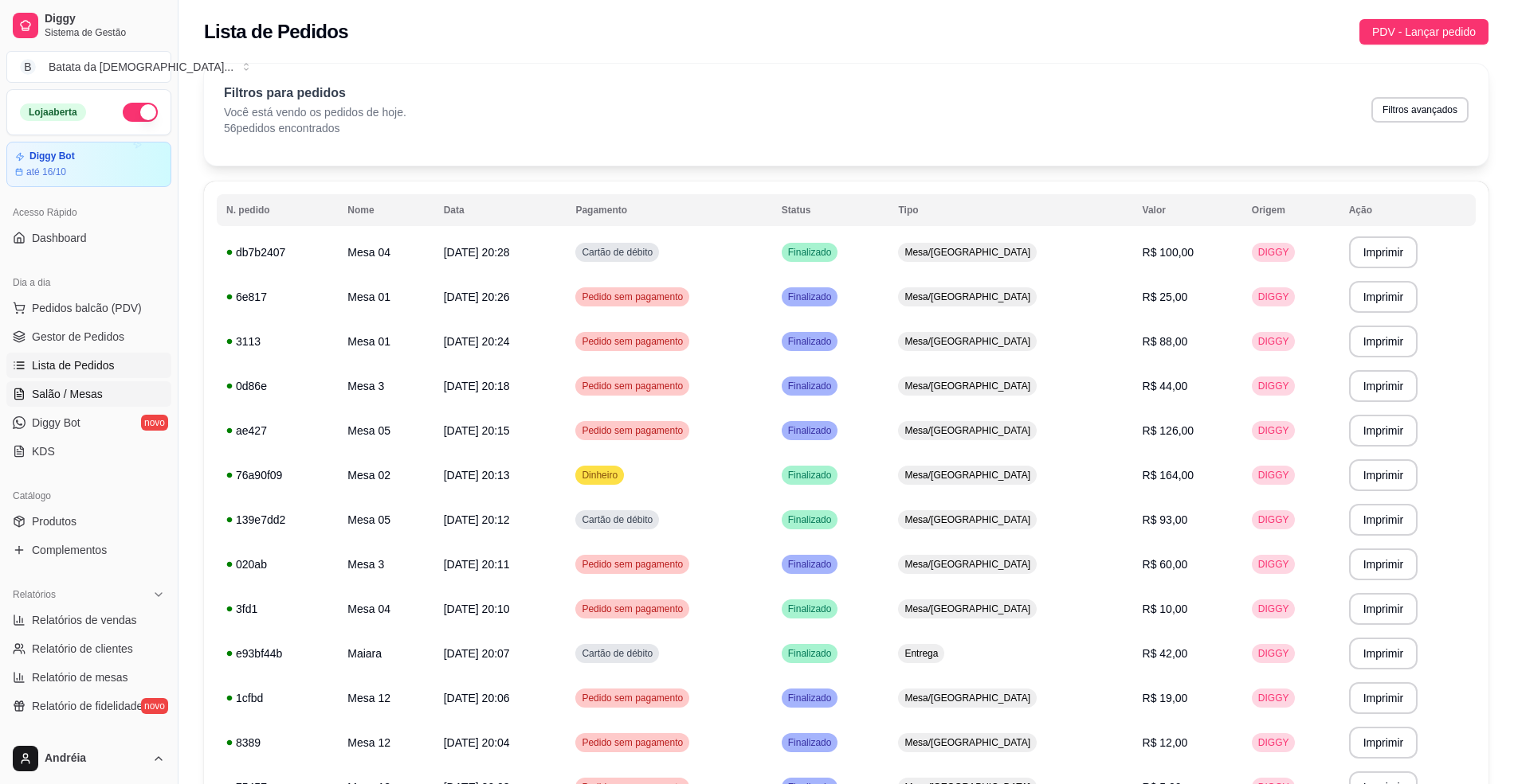
click at [106, 392] on link "Salão / Mesas" at bounding box center [88, 394] width 164 height 26
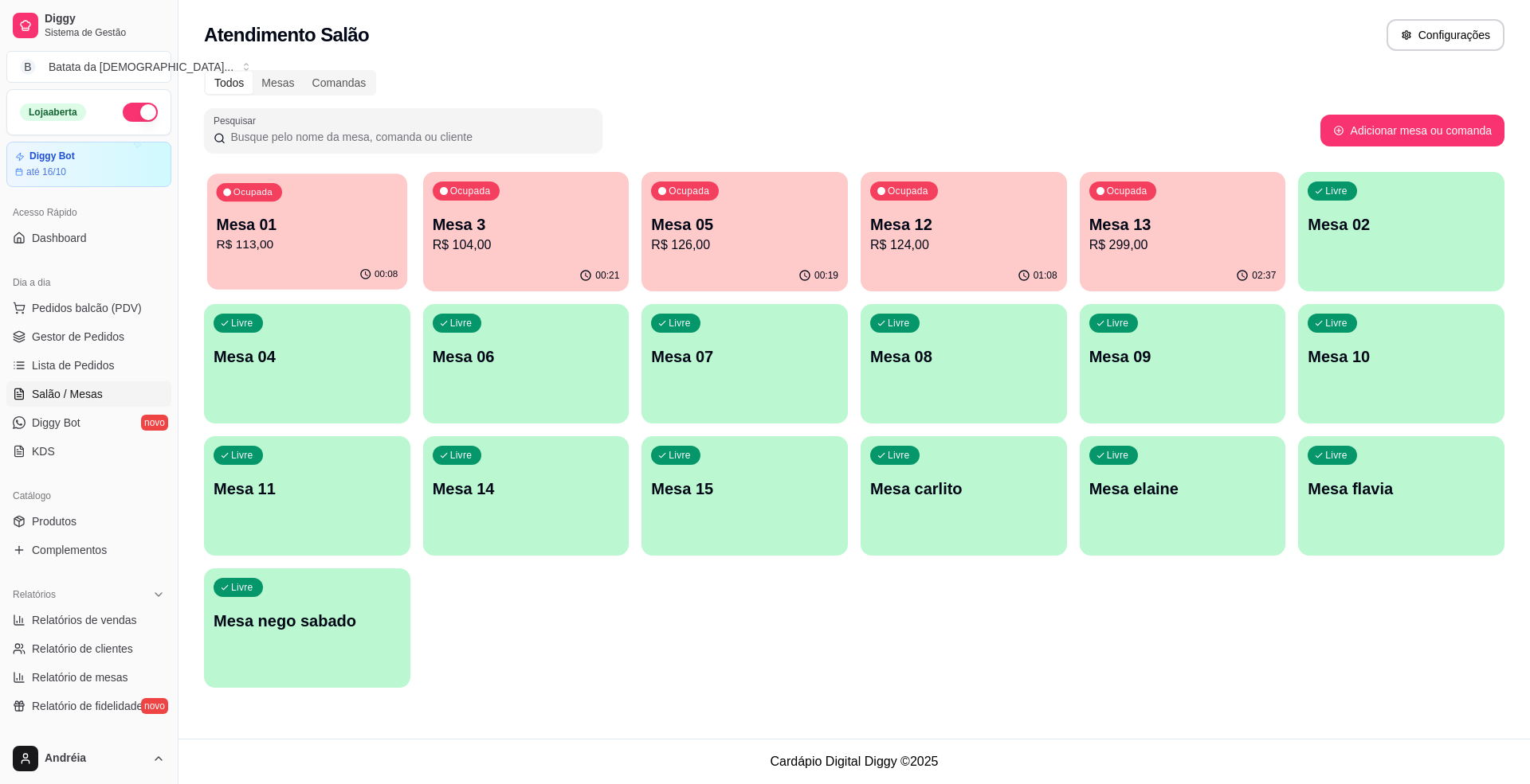
click at [223, 252] on p "R$ 113,00" at bounding box center [307, 245] width 181 height 18
click at [970, 199] on div "Ocupada Mesa 12 R$ 124,00" at bounding box center [963, 216] width 206 height 89
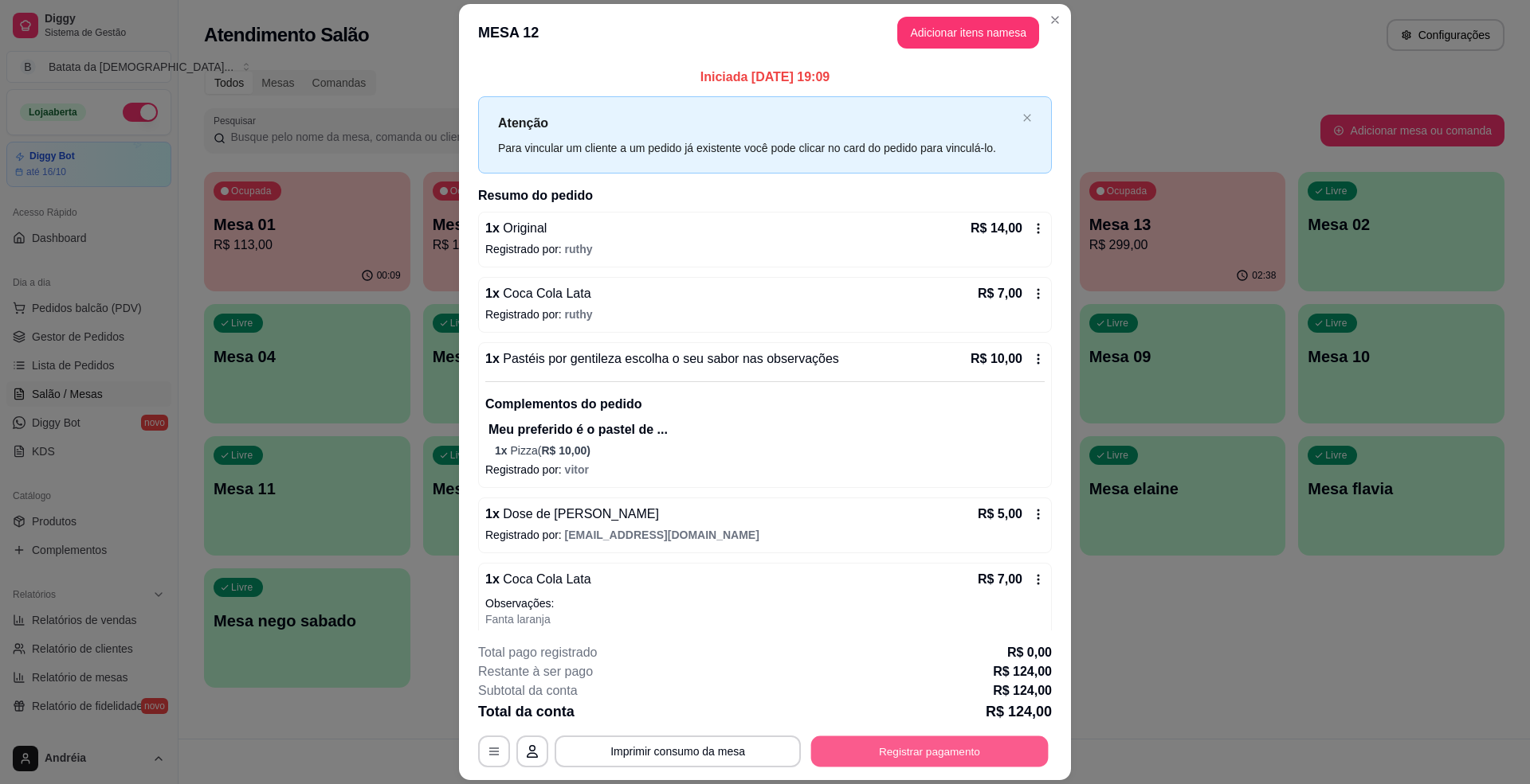
click at [998, 742] on button "Registrar pagamento" at bounding box center [930, 751] width 237 height 31
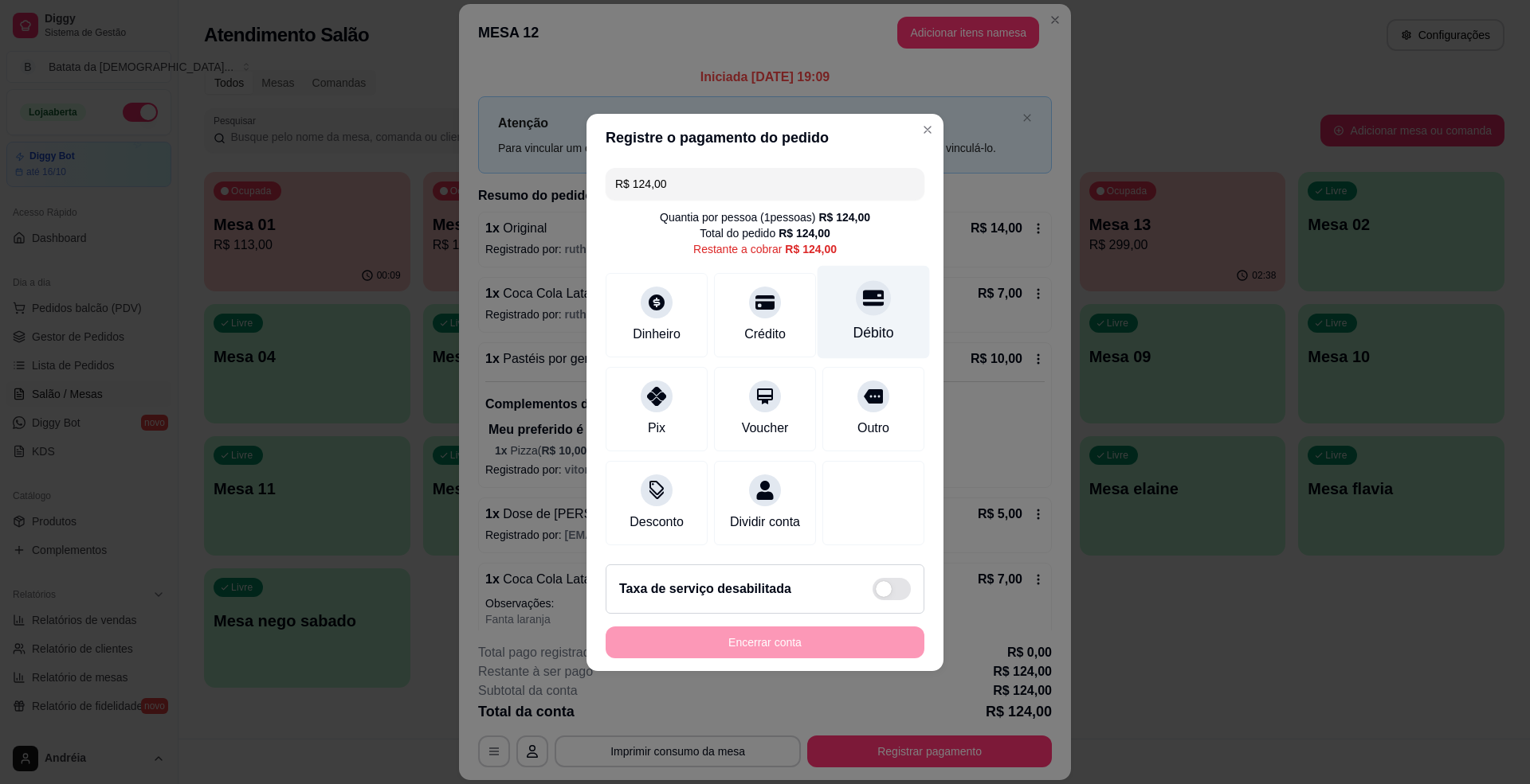
click at [873, 304] on div "Débito" at bounding box center [873, 312] width 113 height 94
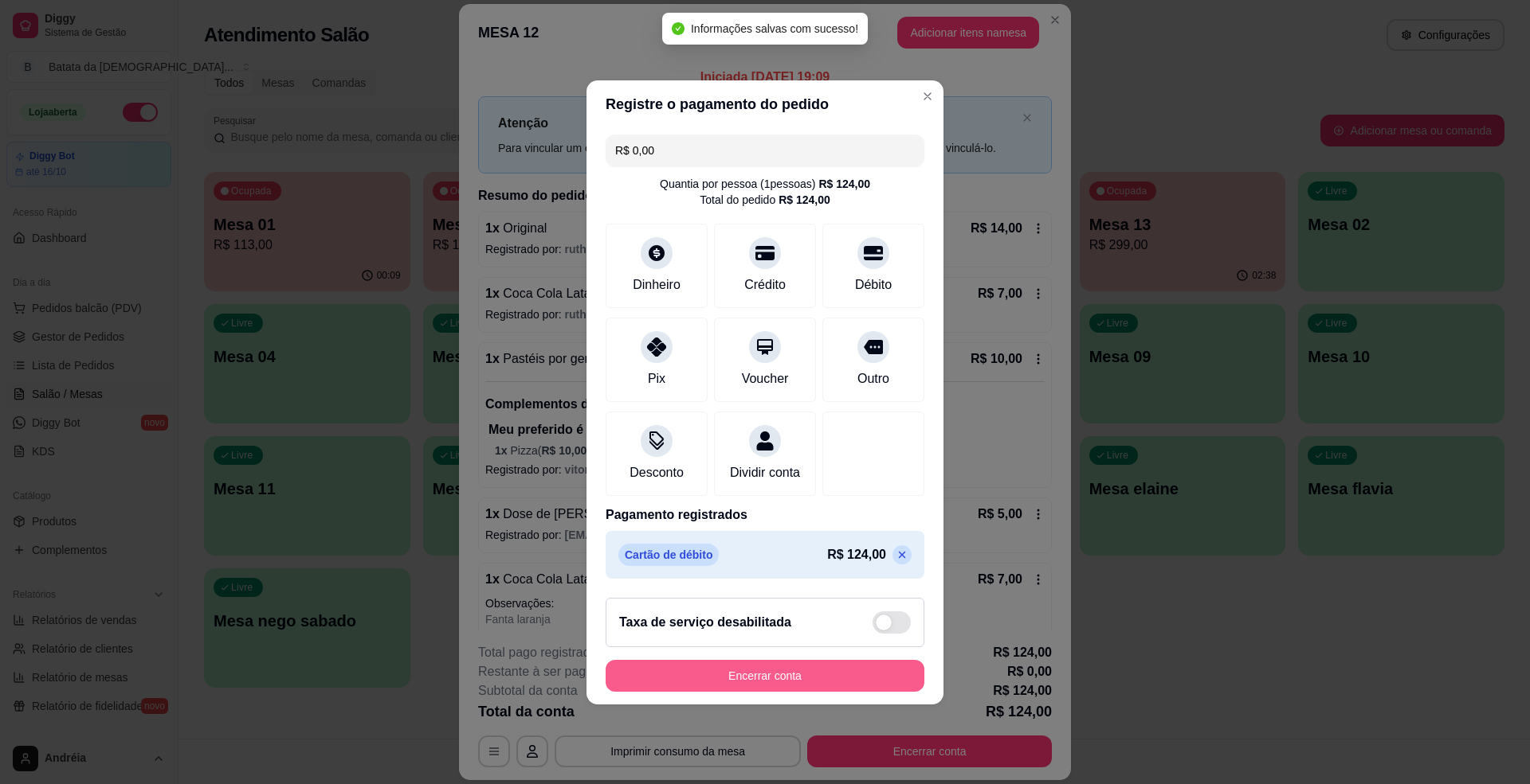
type input "R$ 0,00"
click at [813, 691] on button "Encerrar conta" at bounding box center [765, 675] width 309 height 31
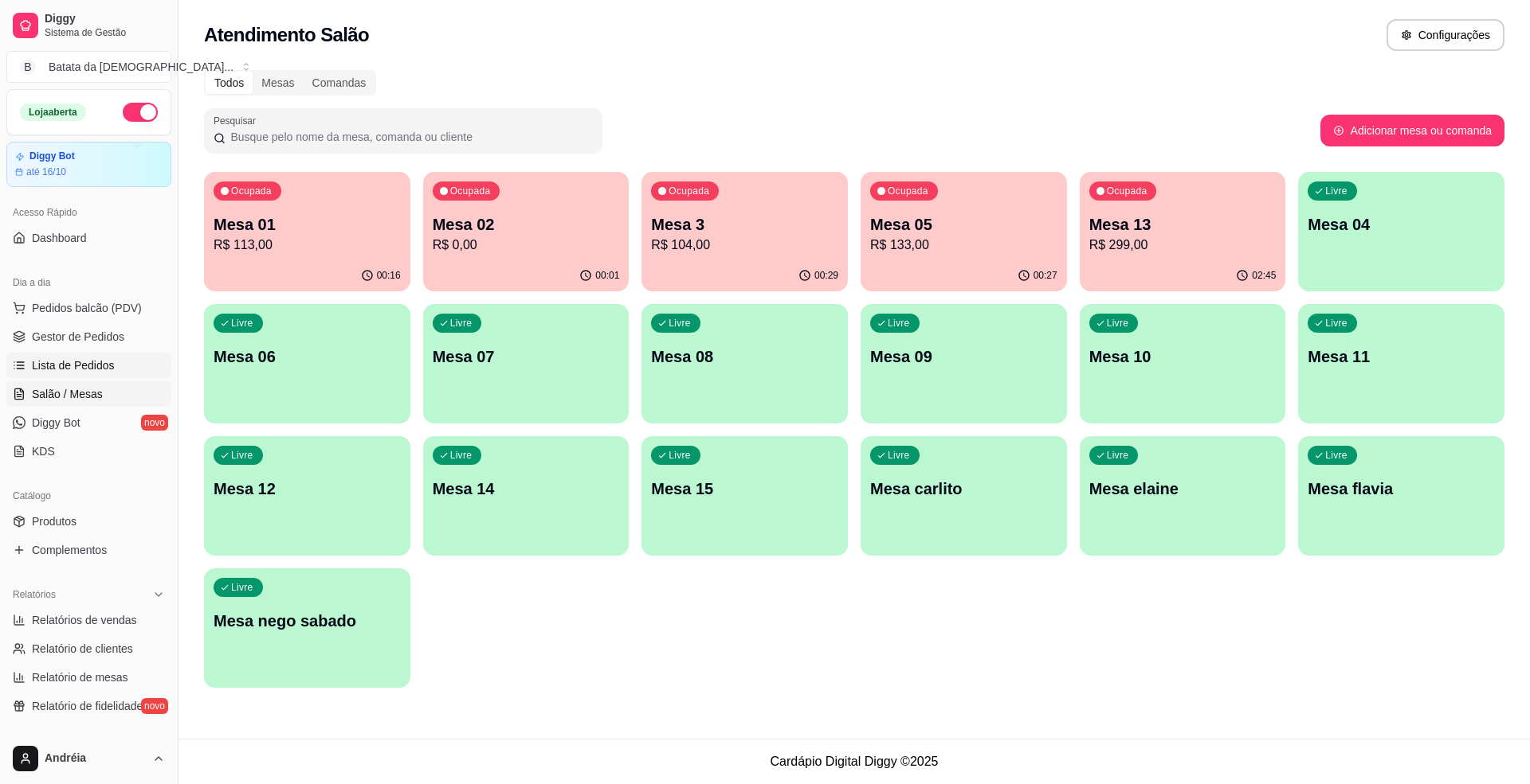
click at [71, 362] on span "Lista de Pedidos" at bounding box center [73, 366] width 83 height 16
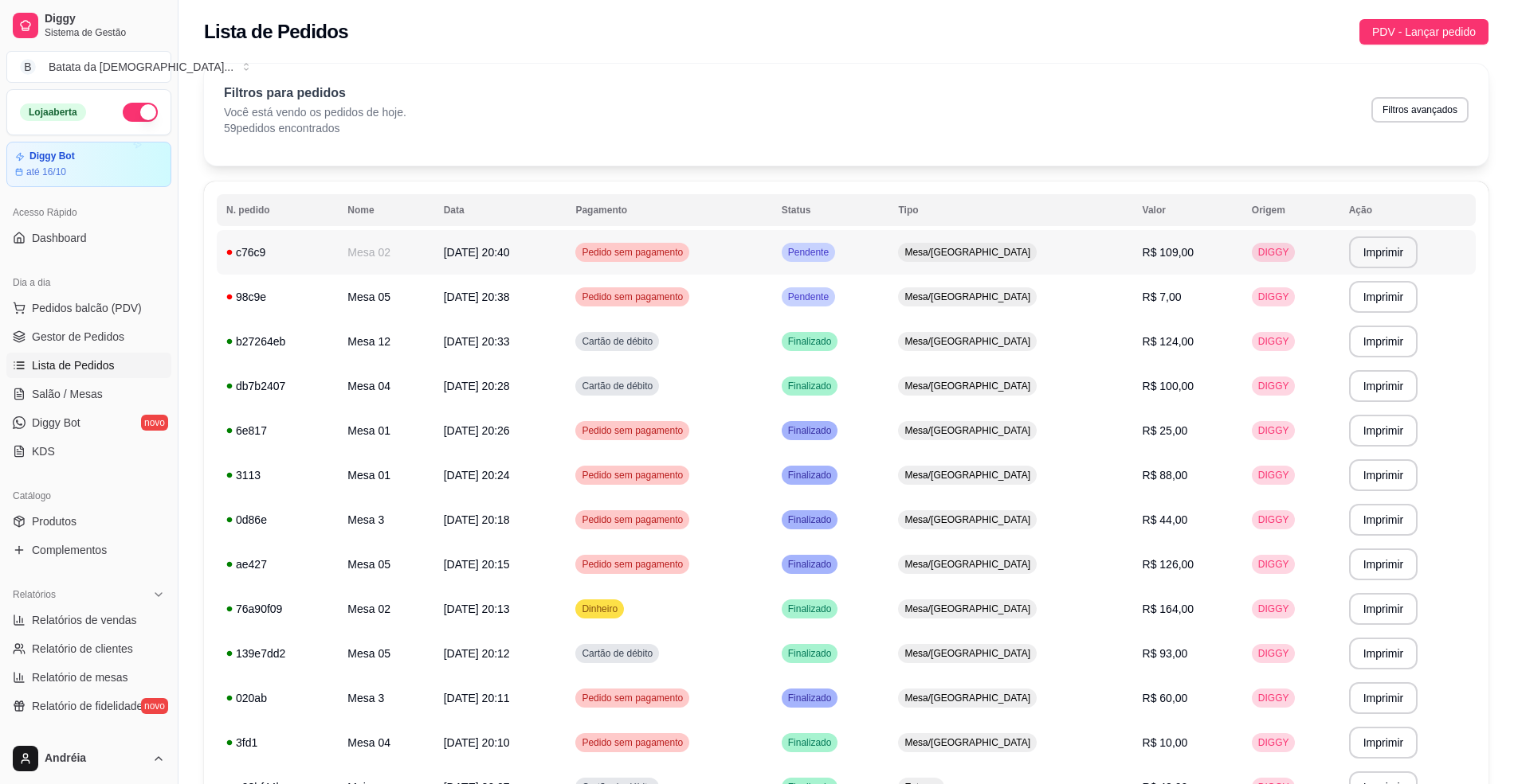
click at [1016, 256] on span "Mesa/[GEOGRAPHIC_DATA]" at bounding box center [967, 252] width 133 height 13
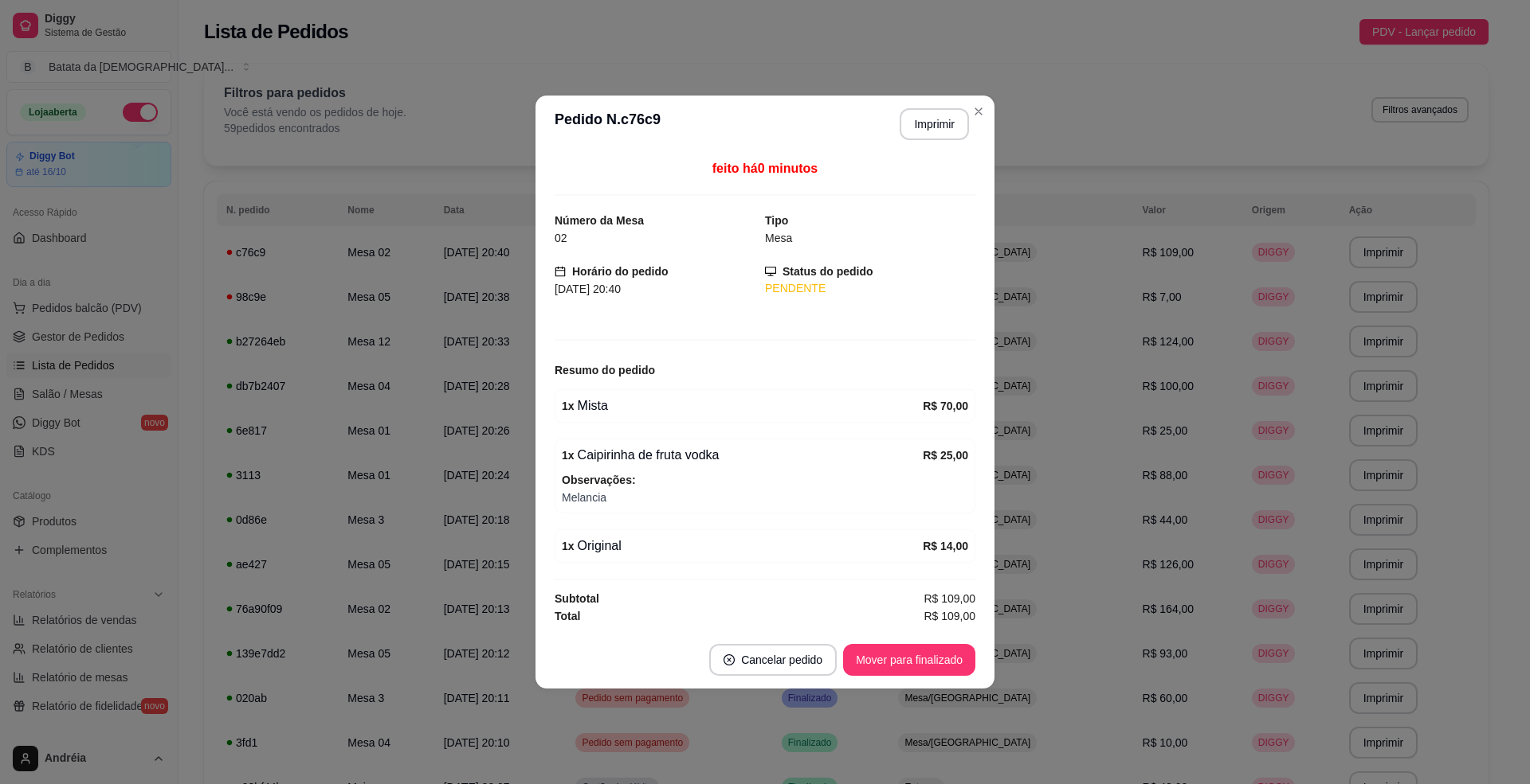
click at [929, 138] on header "**********" at bounding box center [765, 125] width 459 height 58
click at [929, 130] on button "Imprimir" at bounding box center [934, 125] width 67 height 31
click at [970, 660] on button "Mover para finalizado" at bounding box center [909, 660] width 133 height 32
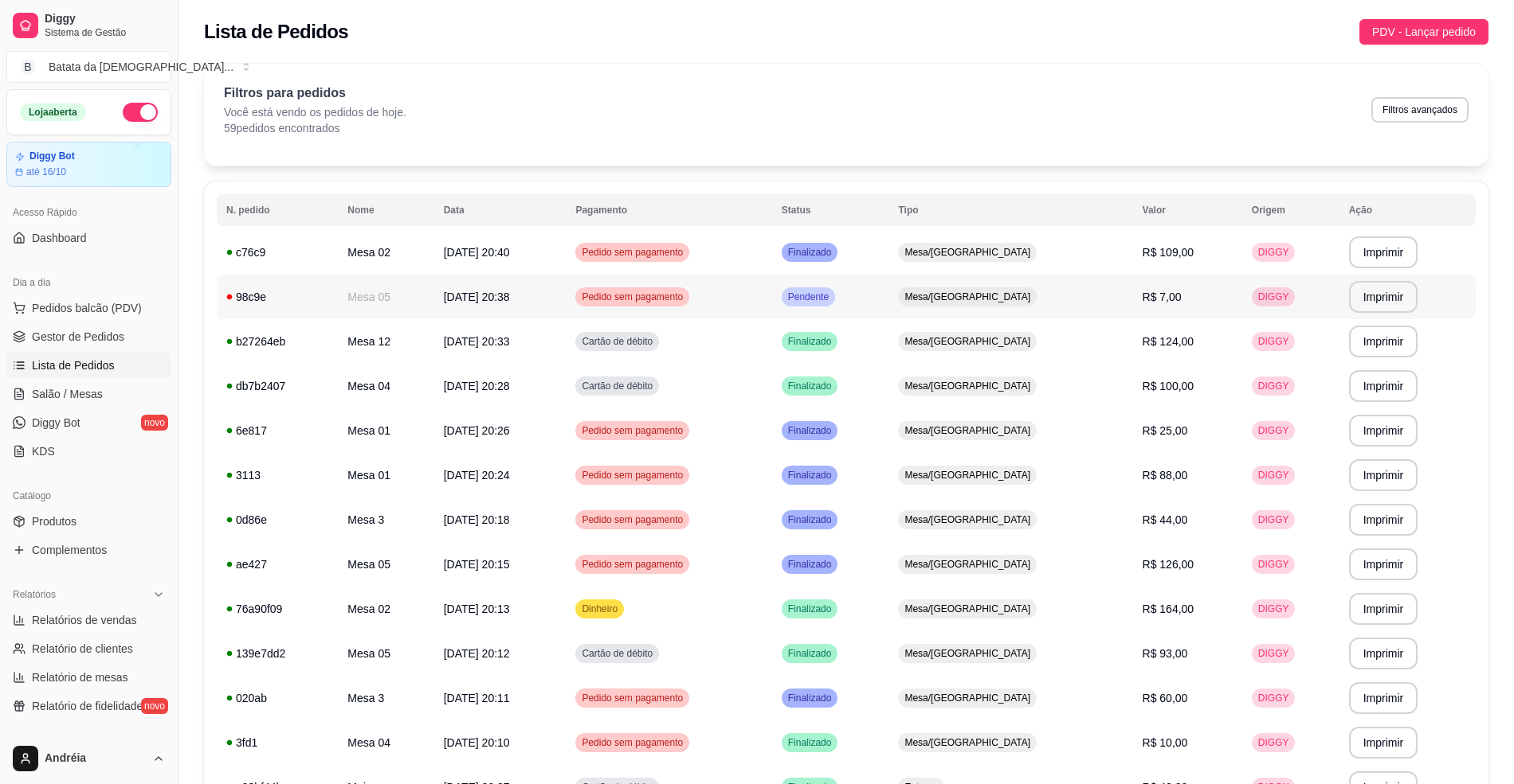
click at [973, 296] on span "Mesa/[GEOGRAPHIC_DATA]" at bounding box center [967, 297] width 133 height 13
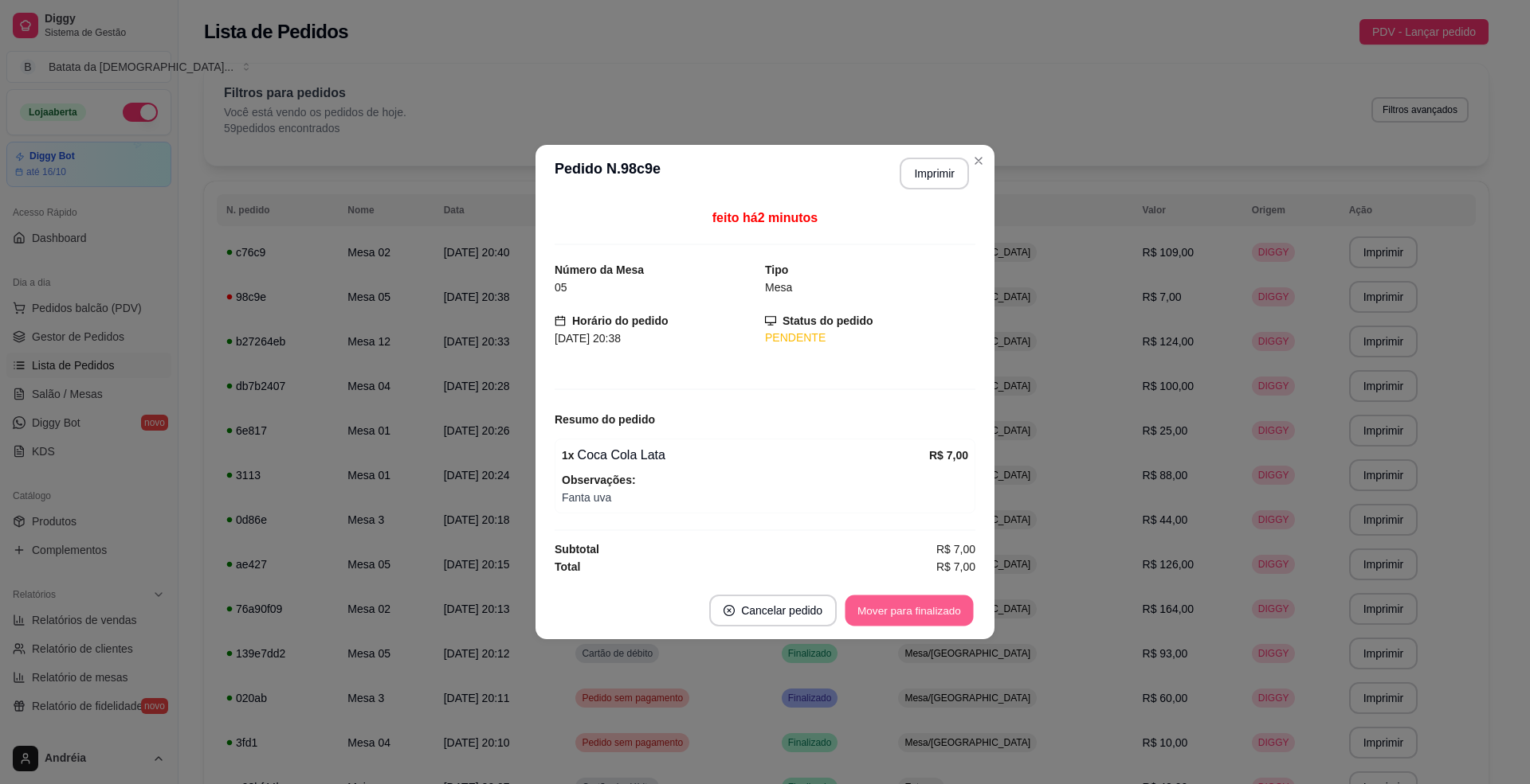
click at [919, 622] on button "Mover para finalizado" at bounding box center [909, 611] width 129 height 31
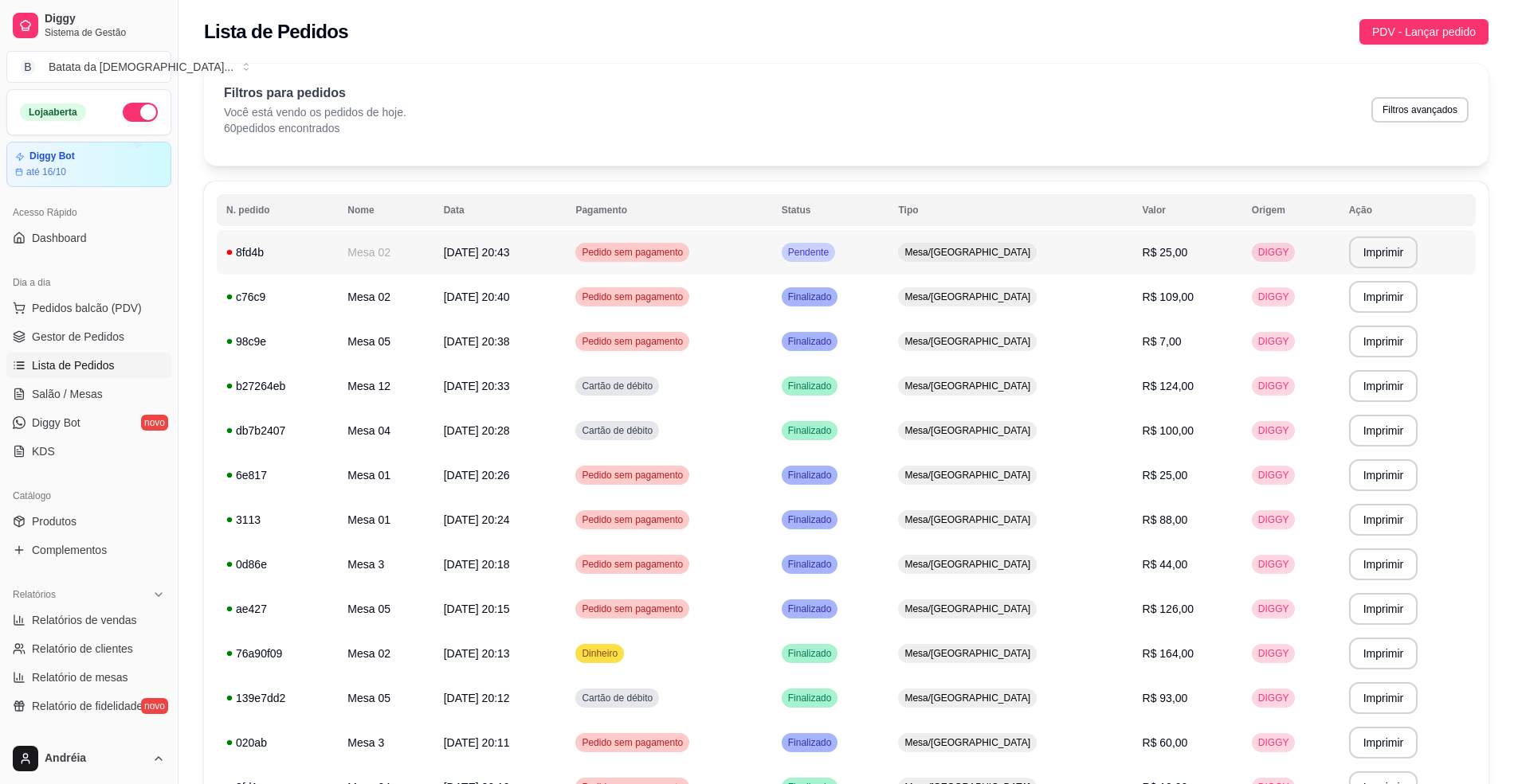
click at [982, 252] on span "Mesa/[GEOGRAPHIC_DATA]" at bounding box center [967, 252] width 133 height 13
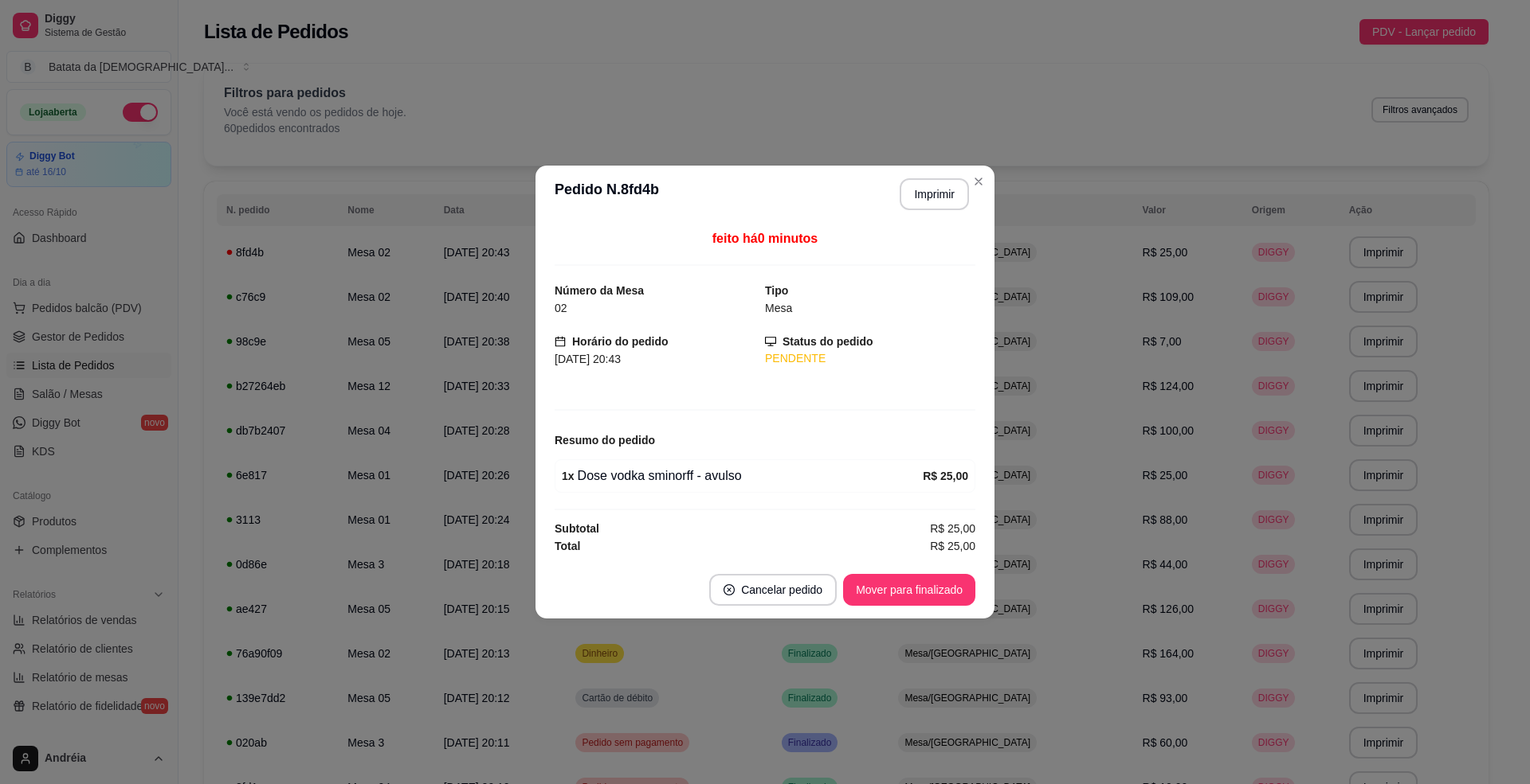
click at [944, 574] on footer "Cancelar pedido Mover para finalizado" at bounding box center [765, 591] width 459 height 58
click at [944, 577] on button "Mover para finalizado" at bounding box center [909, 590] width 133 height 32
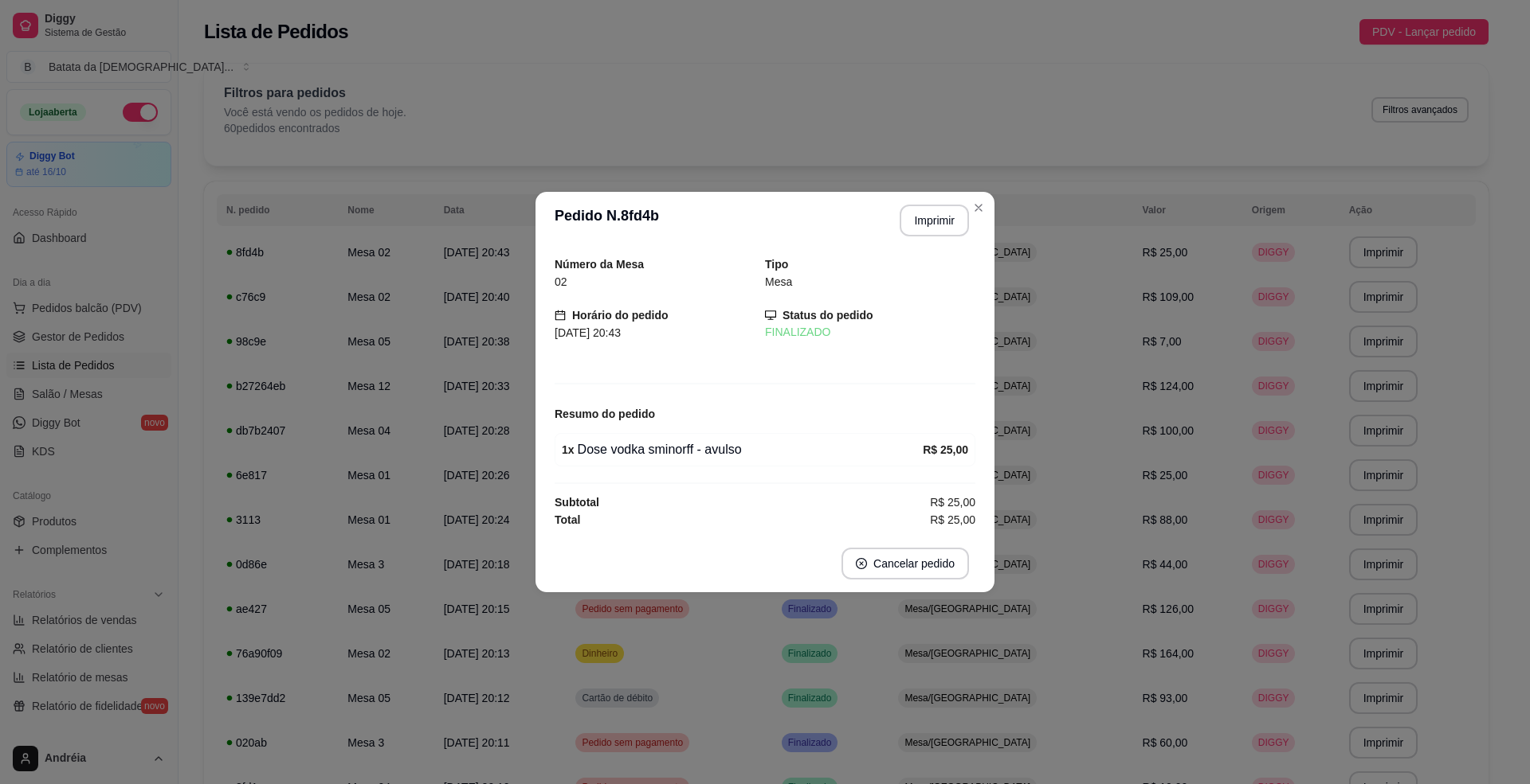
click at [992, 200] on header "**********" at bounding box center [765, 221] width 459 height 58
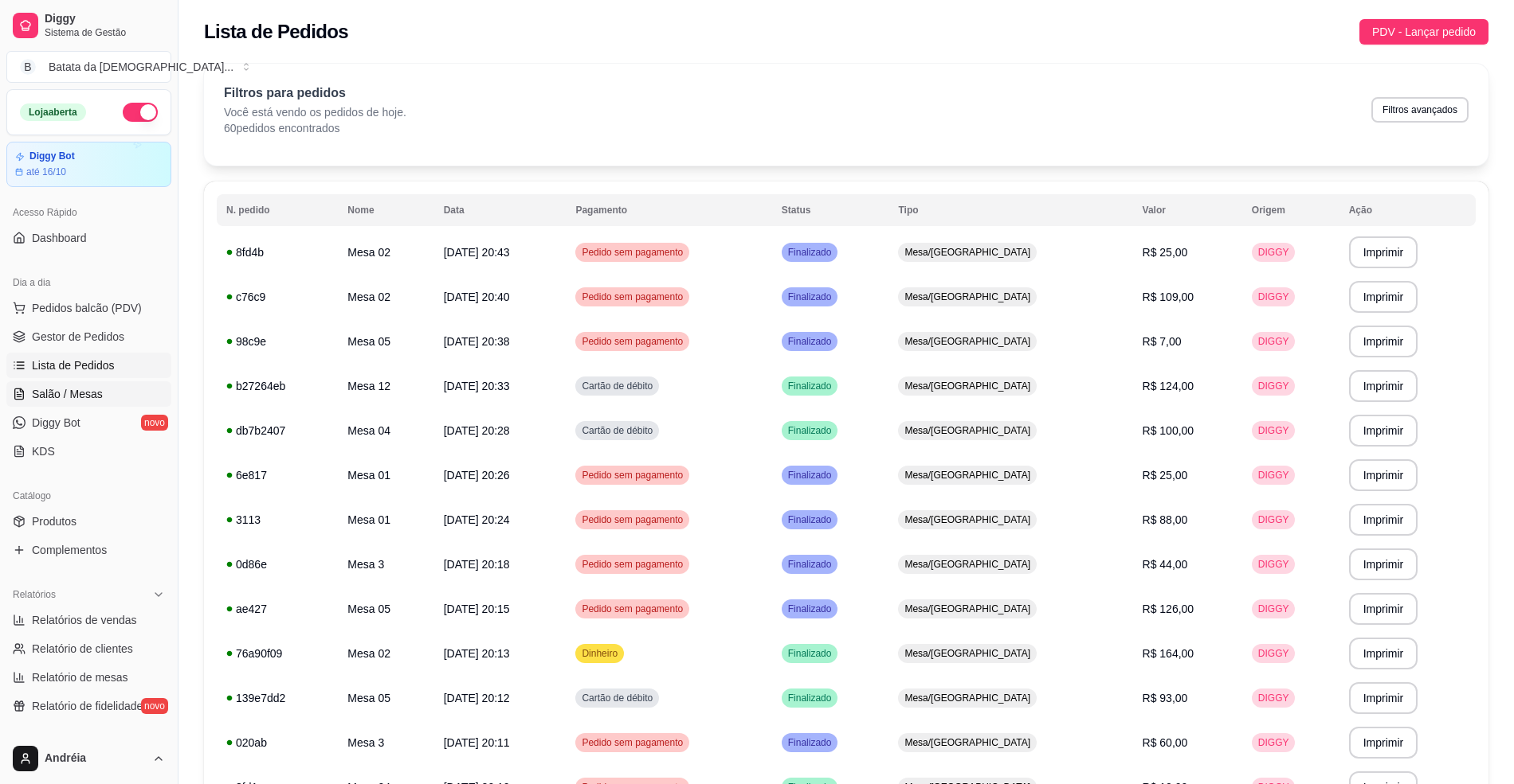
click at [46, 395] on span "Salão / Mesas" at bounding box center [67, 394] width 71 height 16
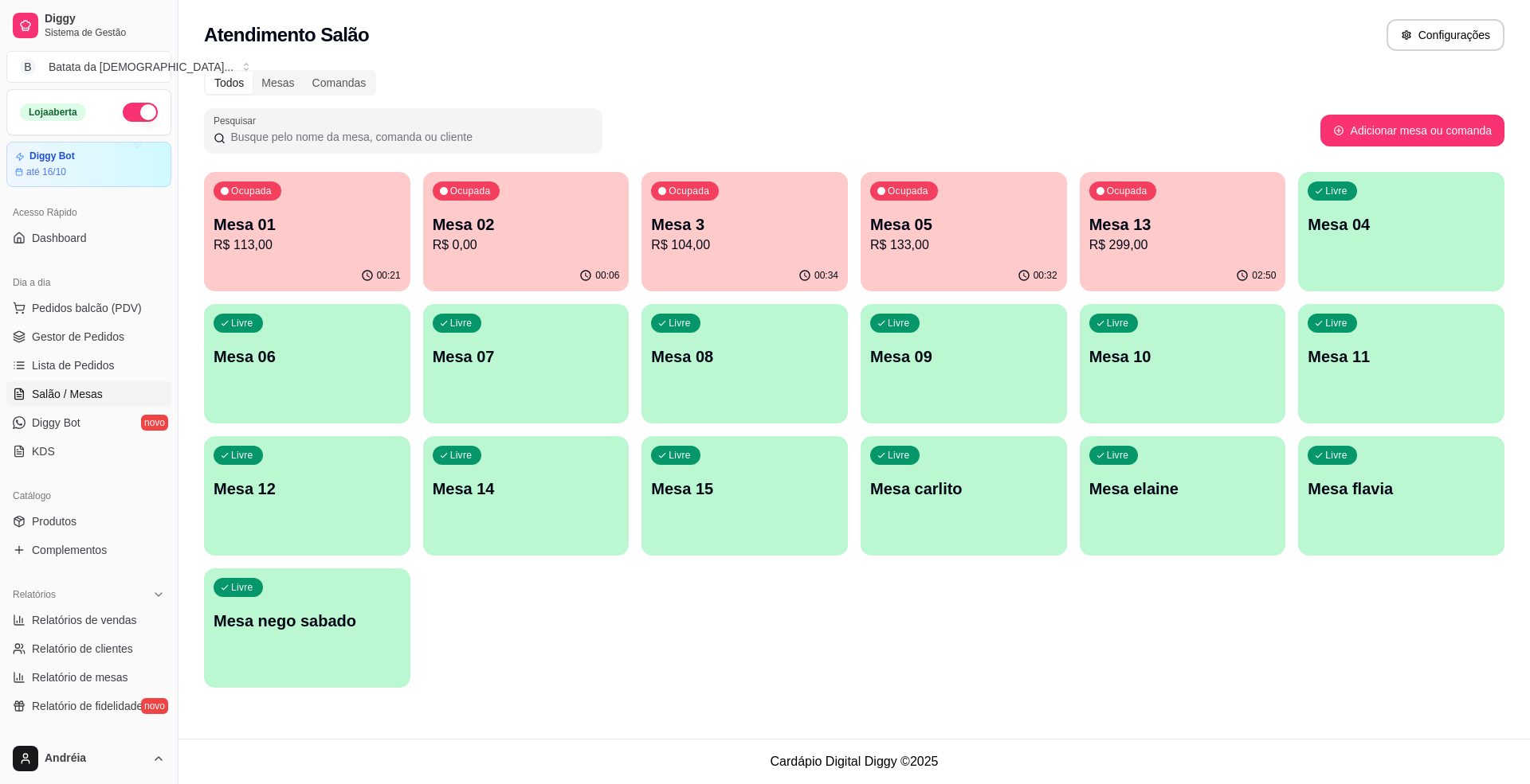
click at [565, 221] on p "Mesa 02" at bounding box center [526, 224] width 187 height 22
click at [90, 365] on span "Lista de Pedidos" at bounding box center [73, 366] width 83 height 16
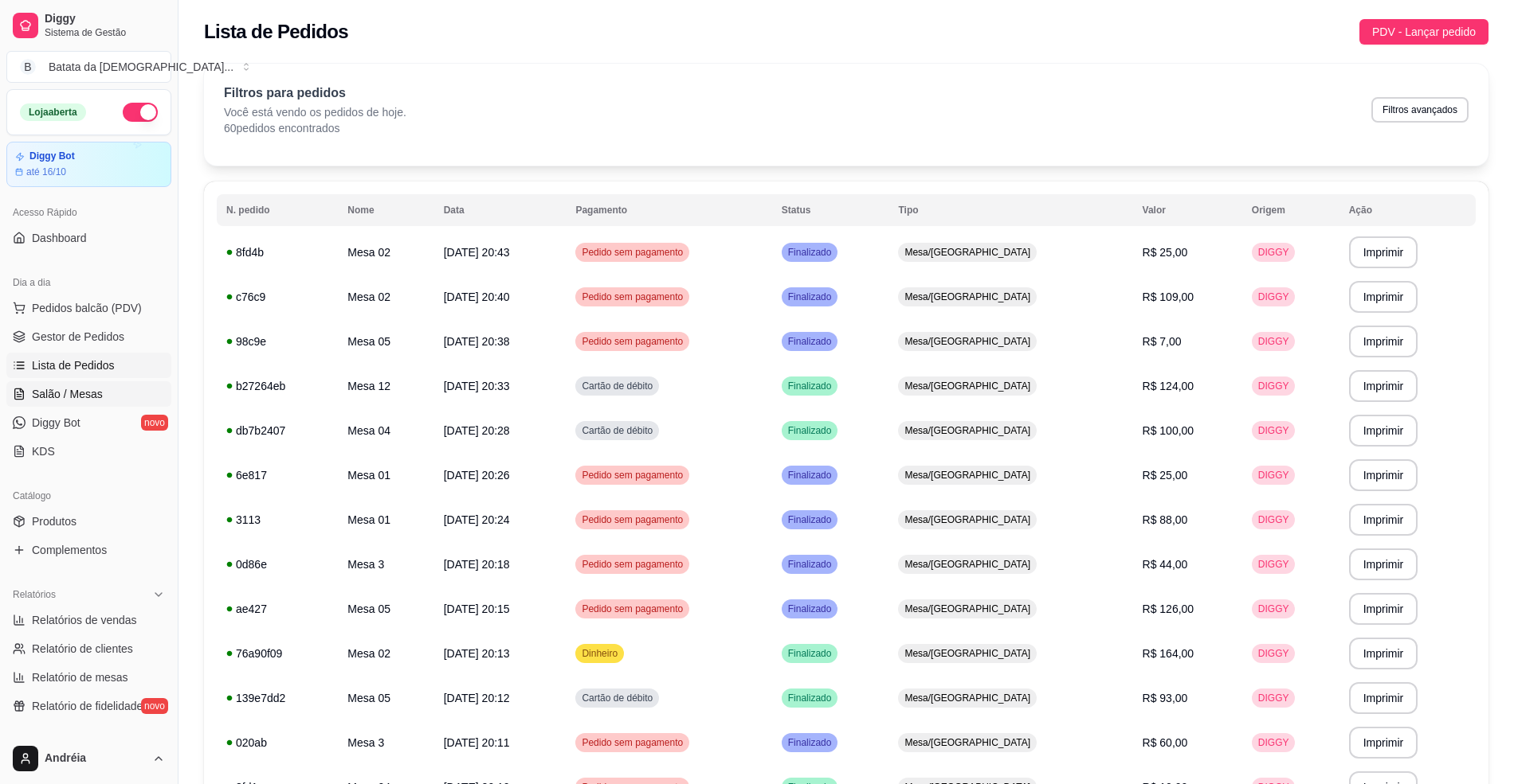
click at [107, 393] on link "Salão / Mesas" at bounding box center [88, 394] width 164 height 26
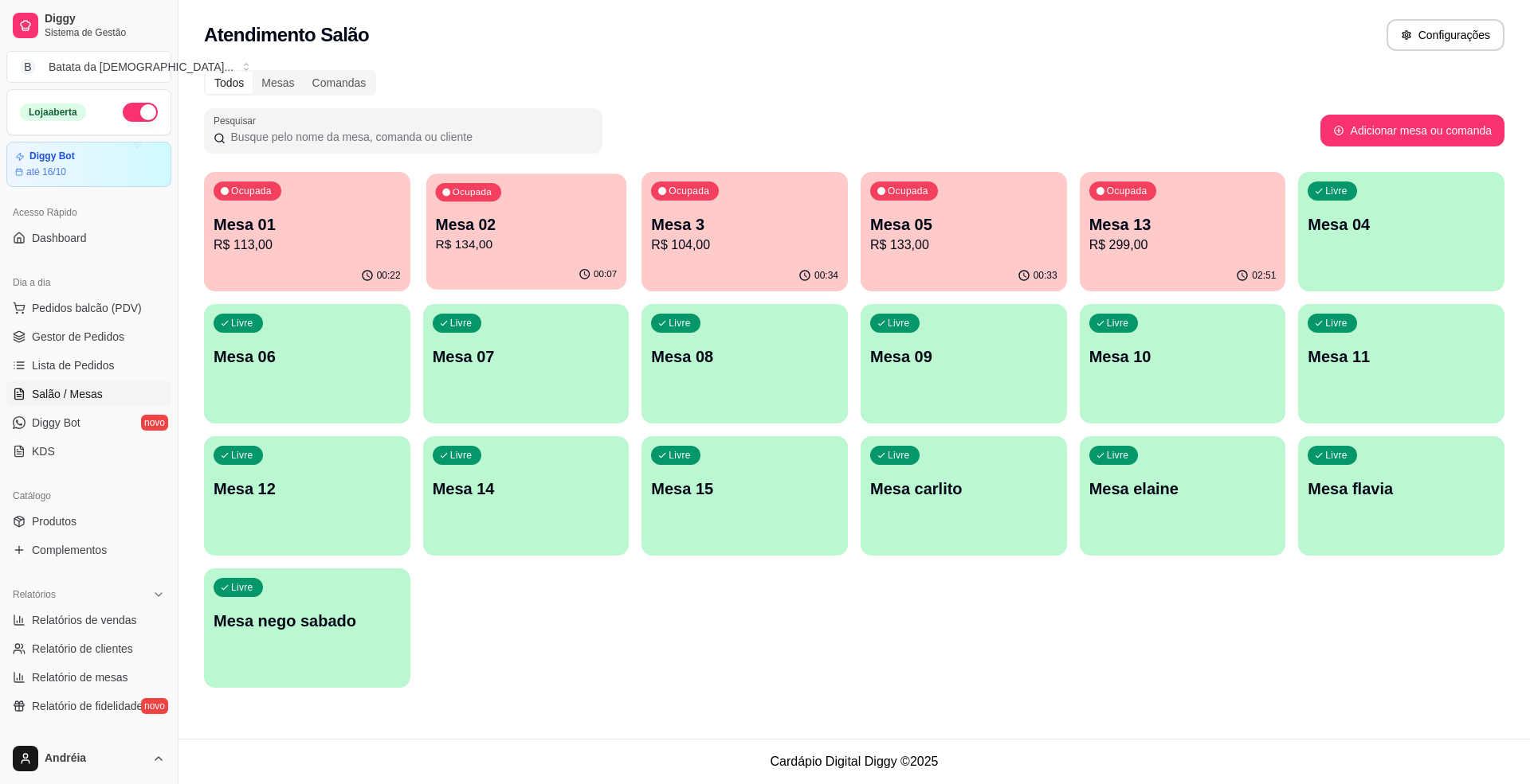
click at [504, 200] on div "Ocupada Mesa 02 R$ 134,00" at bounding box center [526, 216] width 200 height 86
click at [62, 352] on ul "Pedidos balcão (PDV) Gestor de Pedidos Lista de Pedidos Salão / Mesas Diggy Bot…" at bounding box center [88, 380] width 164 height 168
click at [69, 370] on span "Lista de Pedidos" at bounding box center [73, 366] width 83 height 16
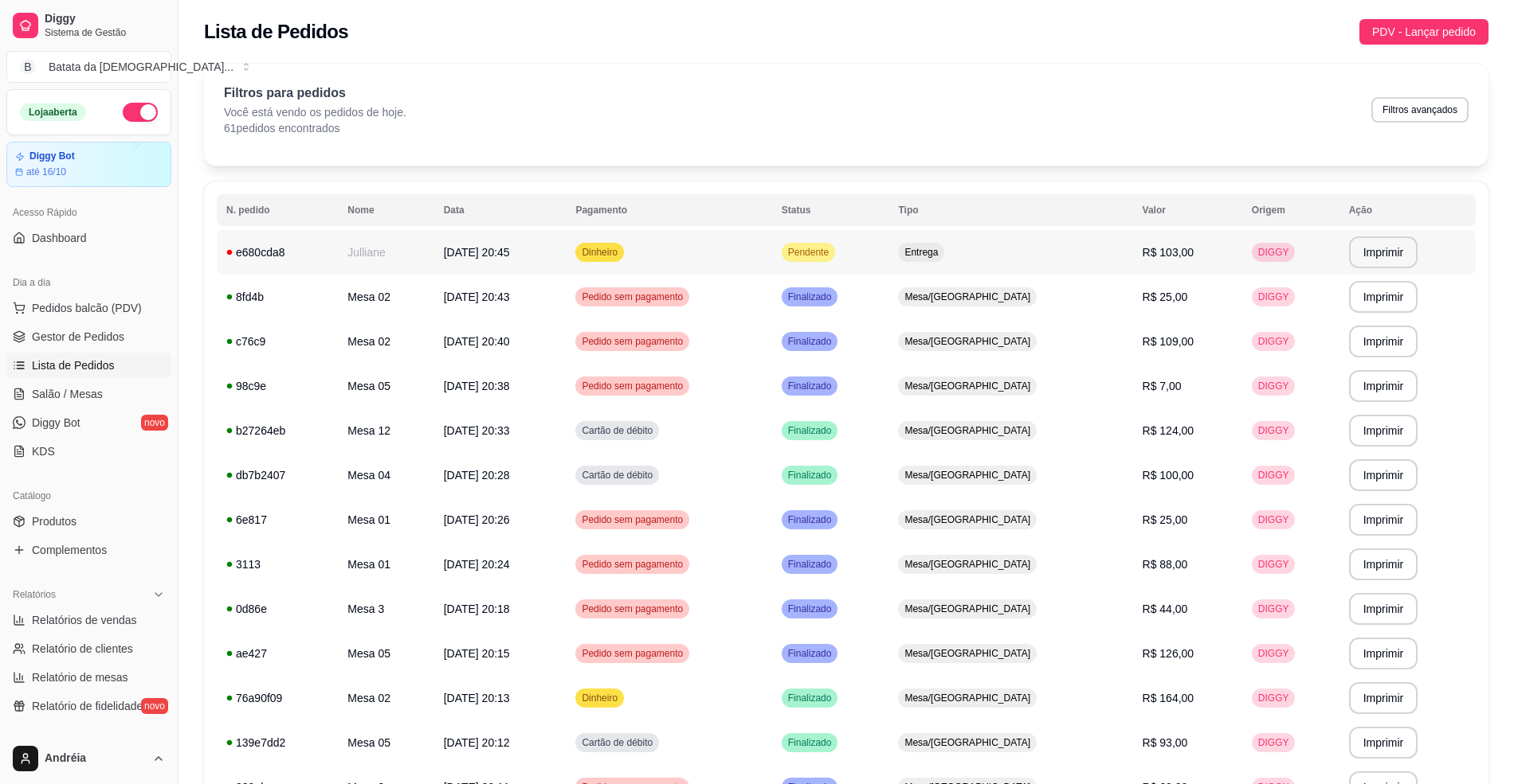
click at [889, 255] on td "Pendente" at bounding box center [831, 252] width 118 height 45
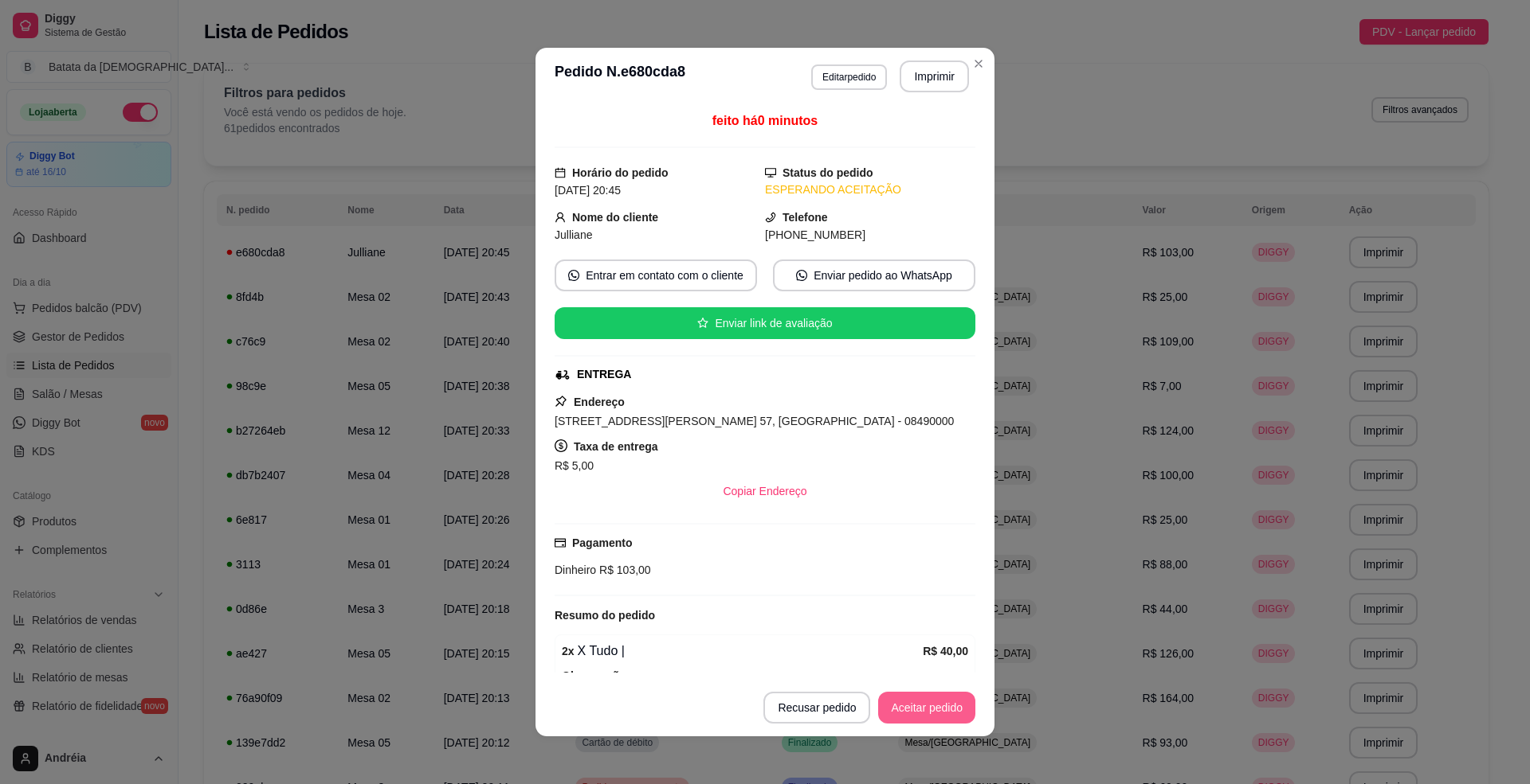
click at [888, 711] on button "Aceitar pedido" at bounding box center [927, 708] width 98 height 32
click at [935, 69] on button "Imprimir" at bounding box center [935, 77] width 70 height 32
drag, startPoint x: 733, startPoint y: 422, endPoint x: 428, endPoint y: 428, distance: 305.1
click at [428, 428] on div "**********" at bounding box center [765, 392] width 1530 height 784
click at [923, 704] on button "Mover para preparo" at bounding box center [914, 708] width 124 height 32
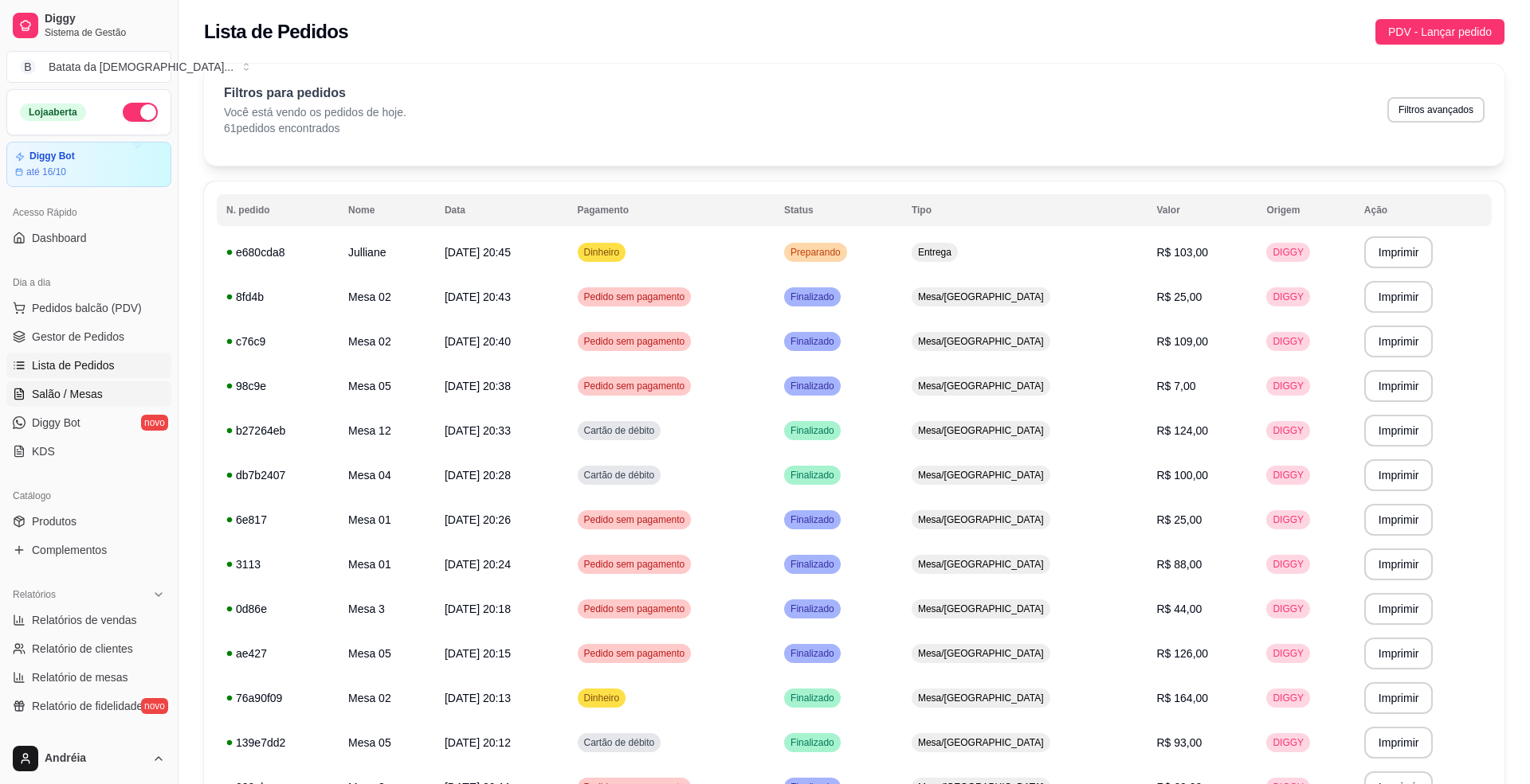
click at [36, 401] on span "Salão / Mesas" at bounding box center [67, 394] width 71 height 16
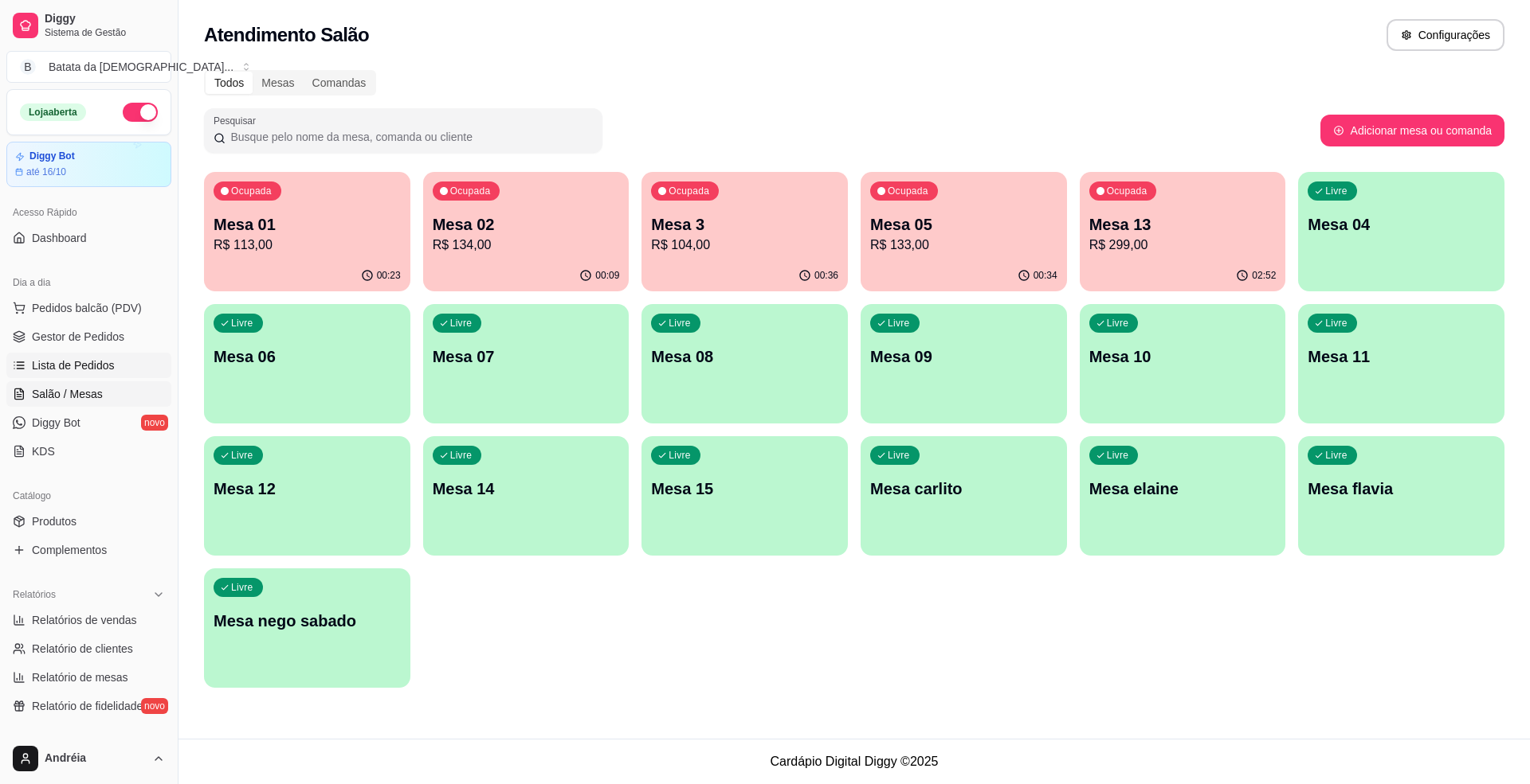
click at [90, 361] on span "Lista de Pedidos" at bounding box center [73, 366] width 83 height 16
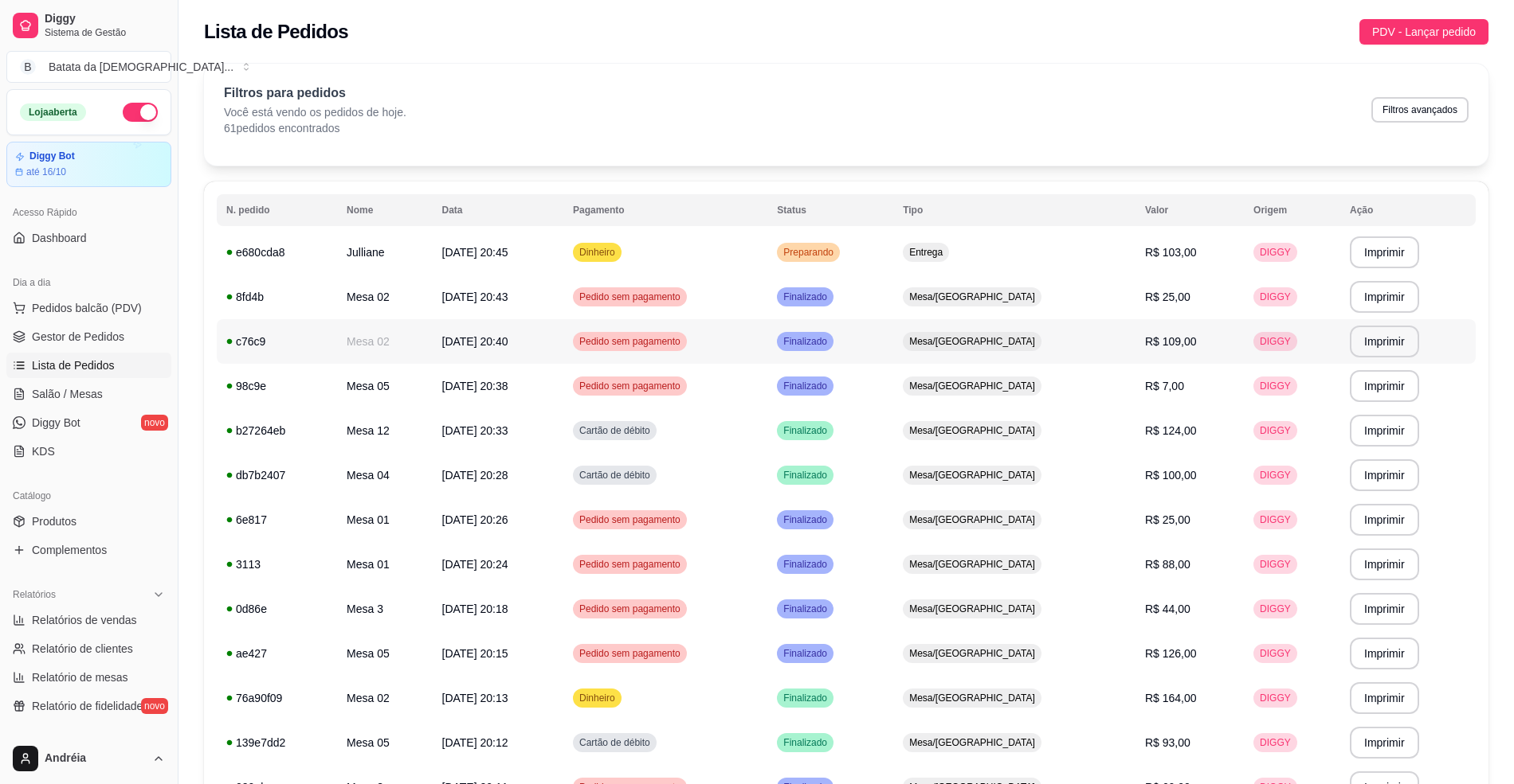
click at [976, 320] on td "Mesa/[GEOGRAPHIC_DATA]" at bounding box center [1014, 342] width 242 height 45
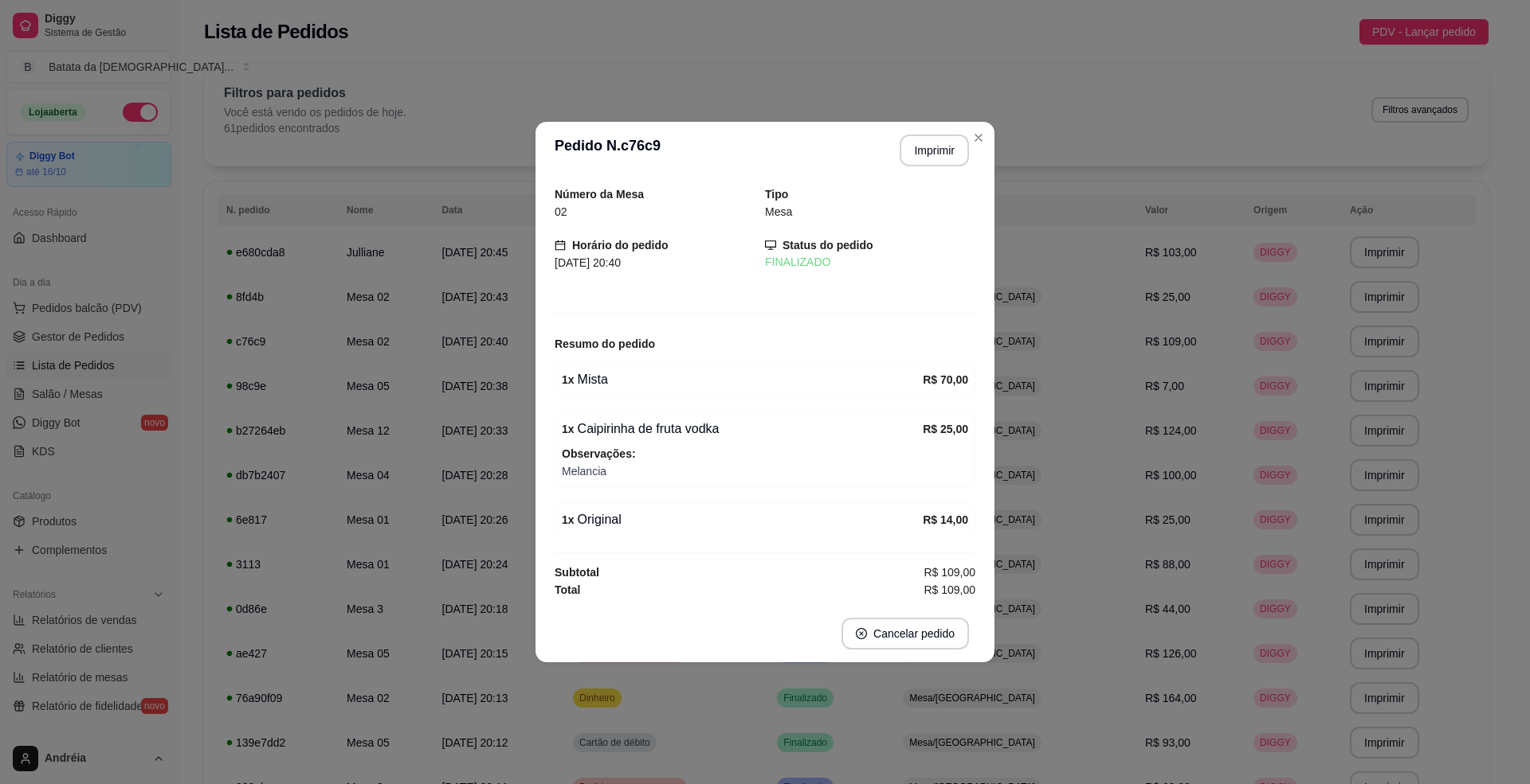
click at [986, 152] on header "**********" at bounding box center [765, 150] width 459 height 58
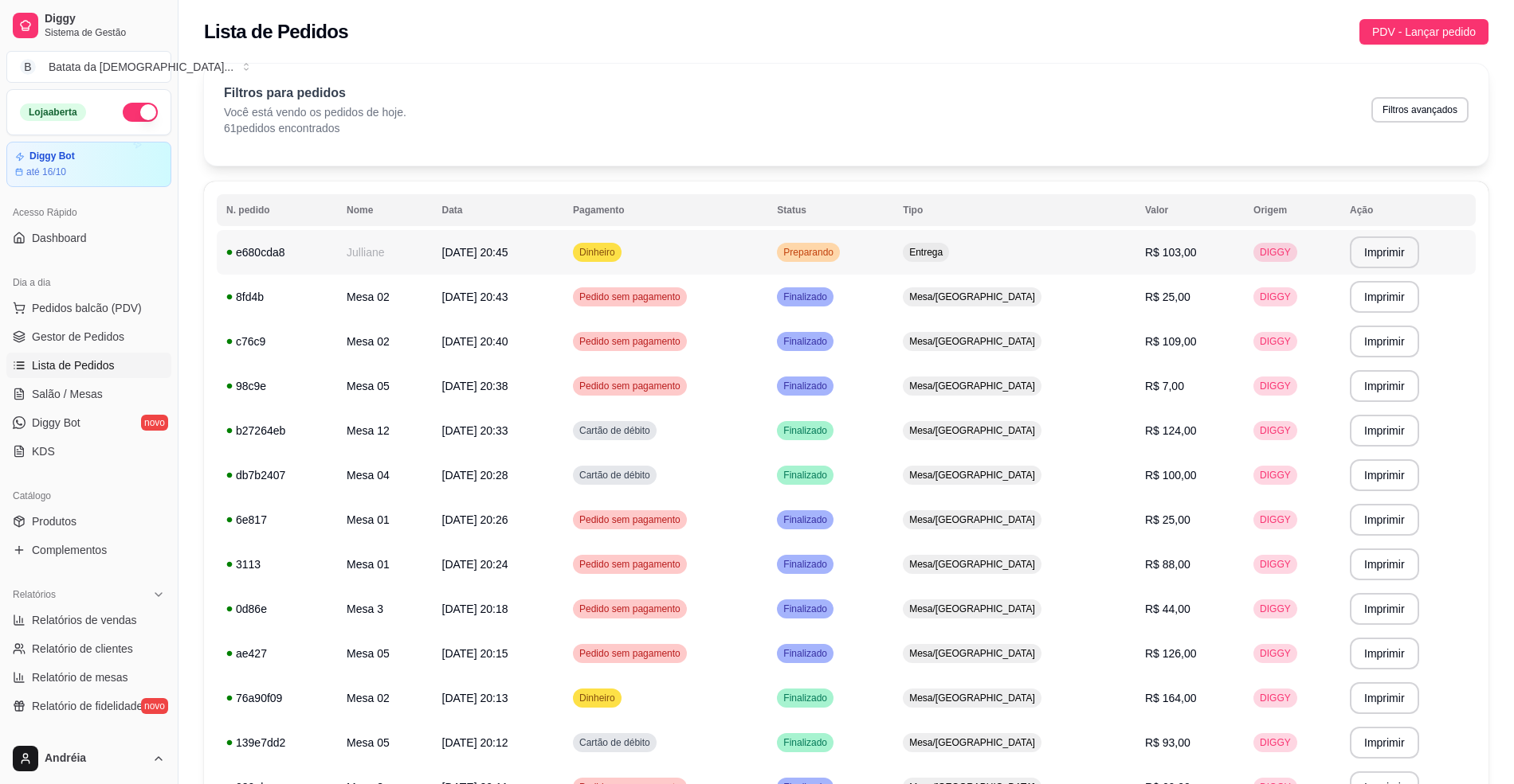
click at [946, 248] on span "Entrega" at bounding box center [926, 252] width 40 height 13
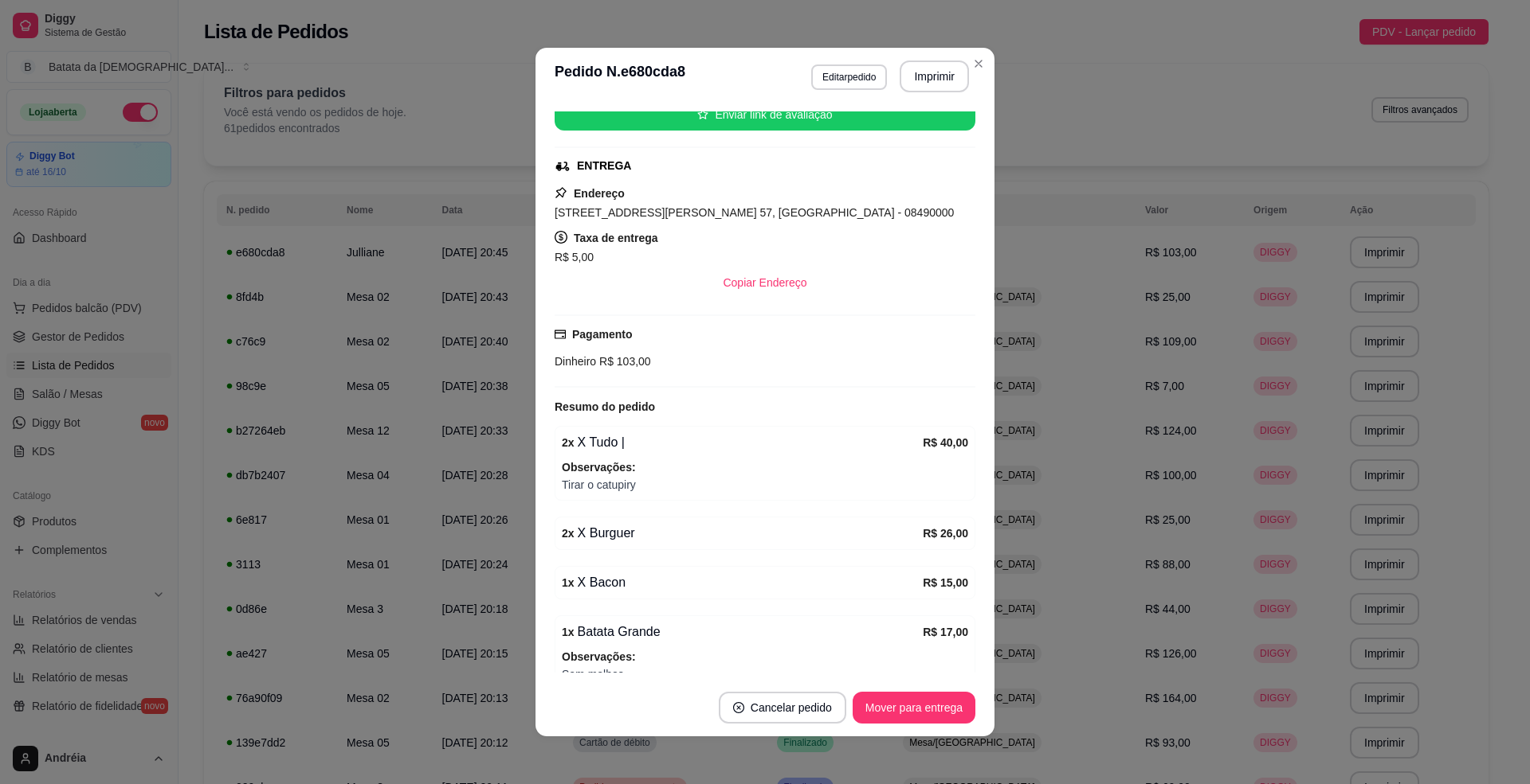
scroll to position [300, 0]
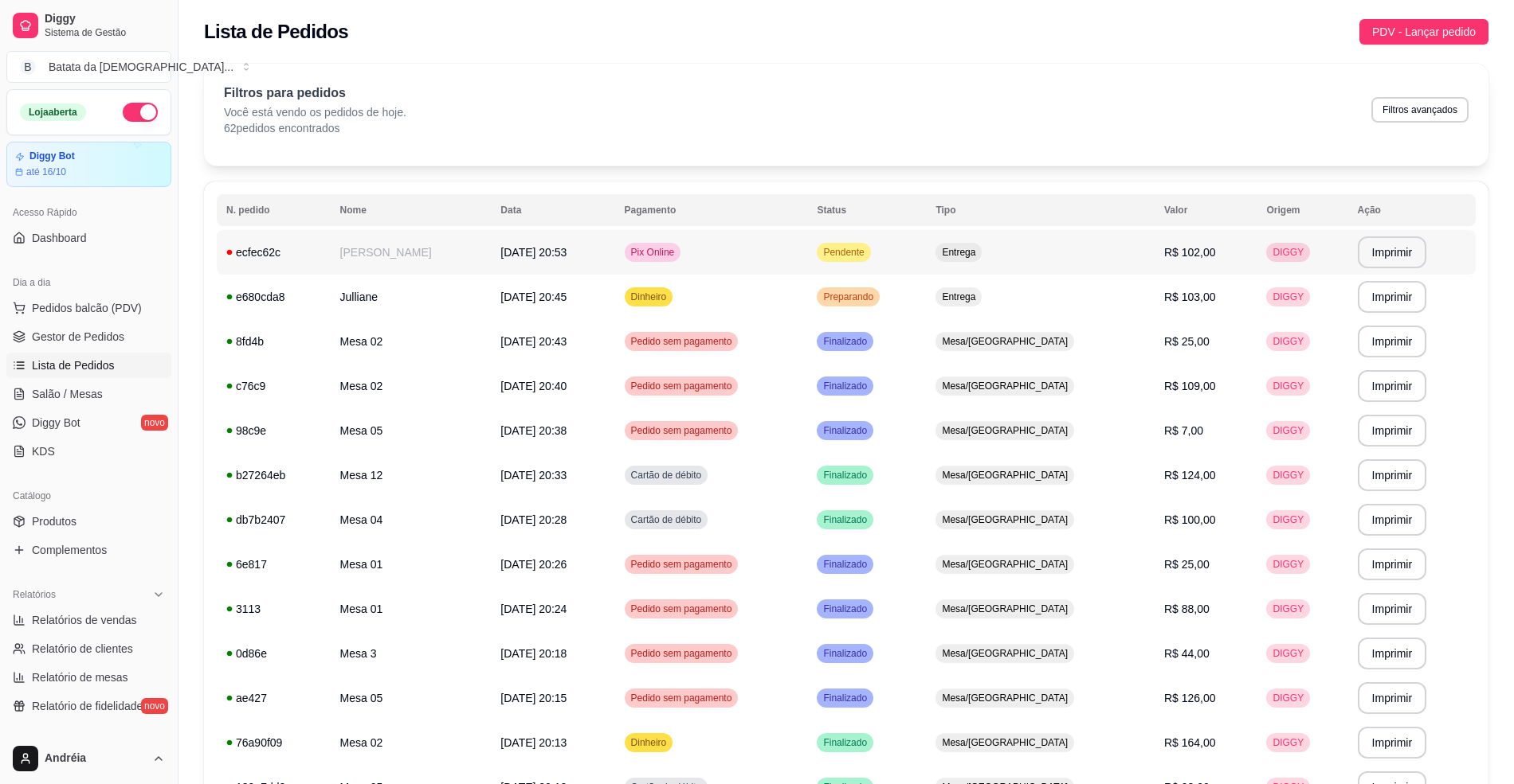
click at [870, 244] on div "Pendente" at bounding box center [843, 252] width 54 height 19
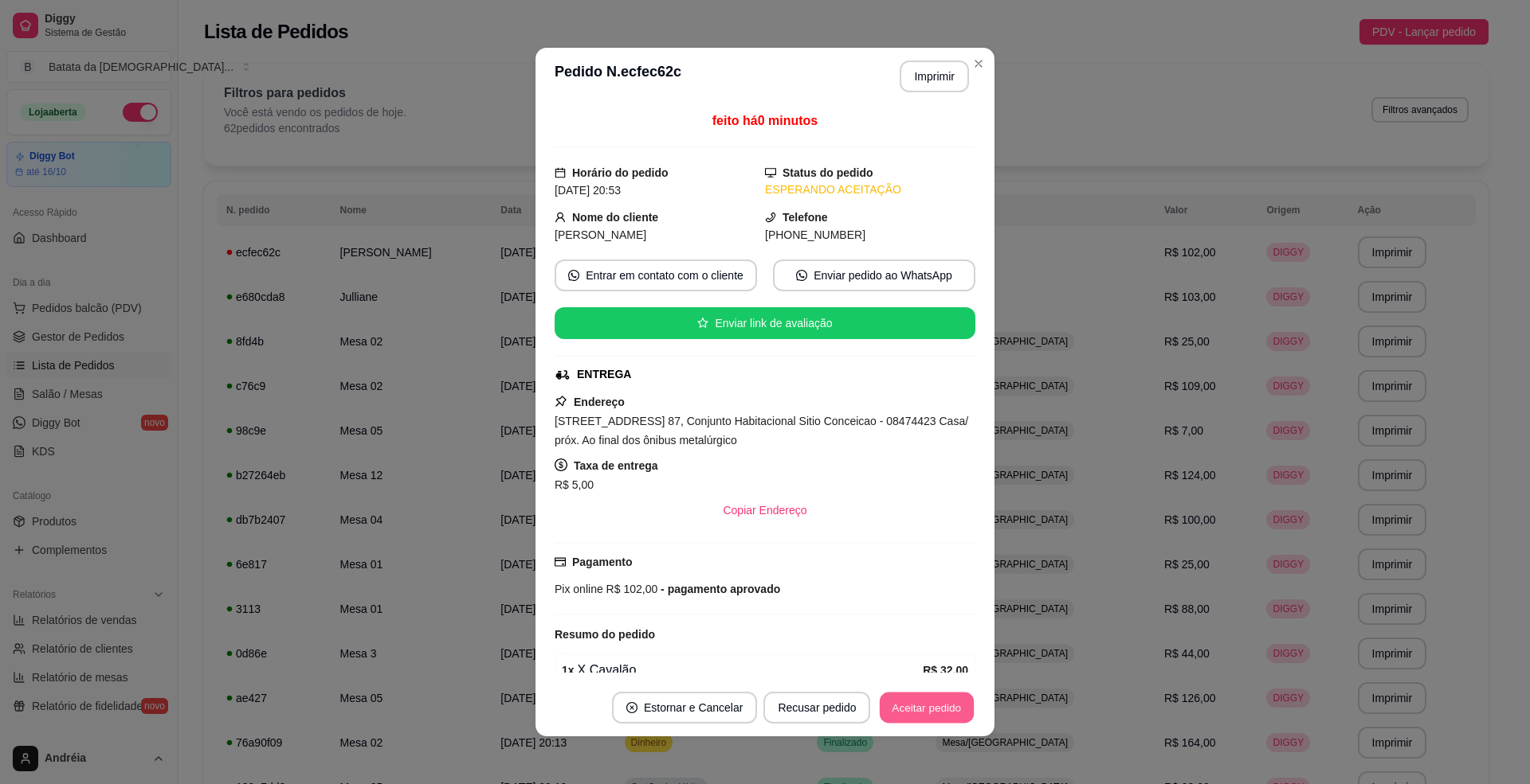
click at [928, 711] on button "Aceitar pedido" at bounding box center [927, 708] width 94 height 31
click at [928, 80] on button "Imprimir" at bounding box center [935, 77] width 70 height 32
drag, startPoint x: 545, startPoint y: 422, endPoint x: 838, endPoint y: 409, distance: 293.3
click at [838, 409] on div "feito há 0 minutos Horário do pedido 27/09/2025 20:53 Status do pedido ACEITO N…" at bounding box center [765, 392] width 459 height 574
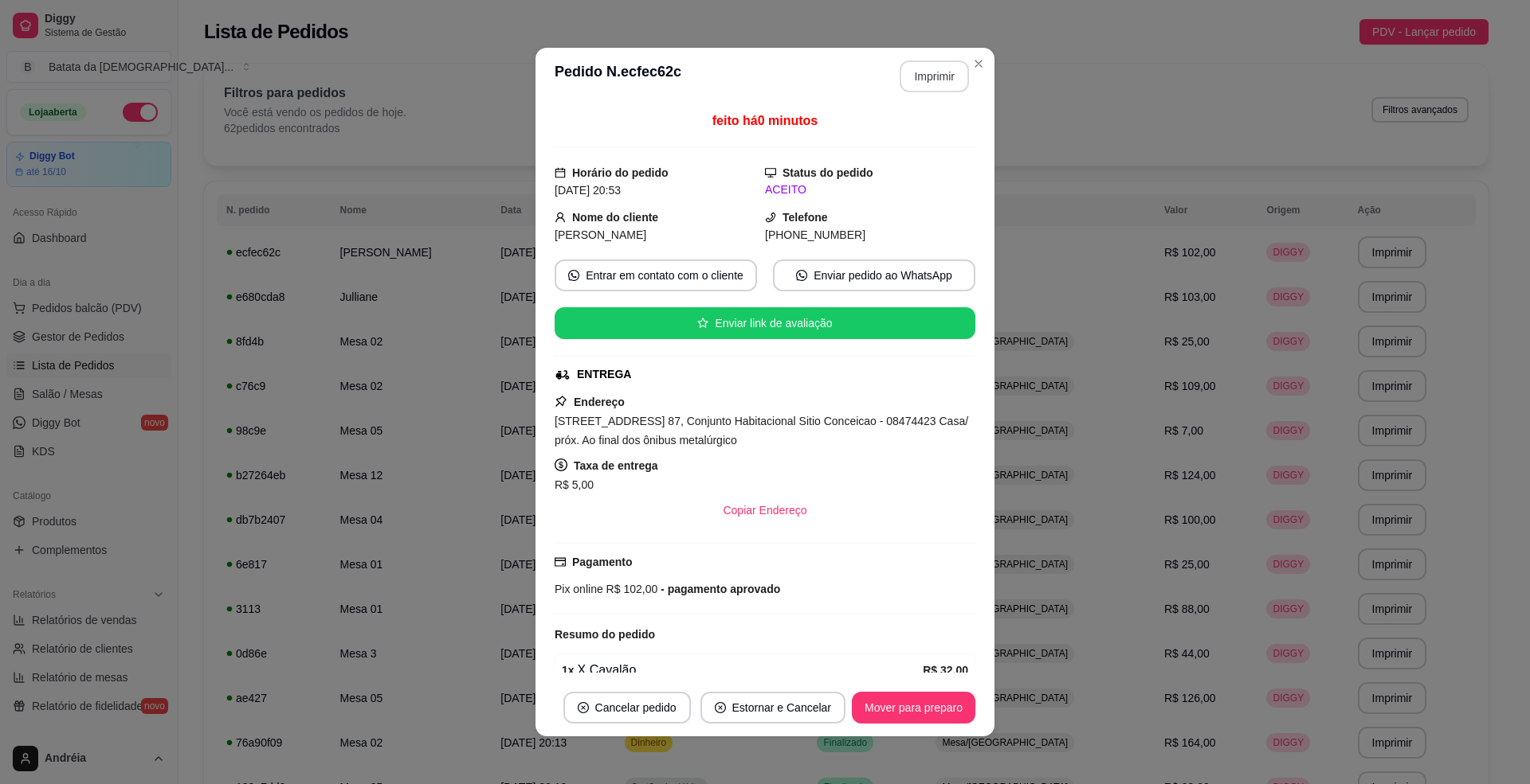
drag, startPoint x: 836, startPoint y: 419, endPoint x: 650, endPoint y: 440, distance: 187.2
click at [650, 440] on span "Rua Jasmim, n. 87, Conjunto Habitacional Sitio Conceicao - 08474423 Casa/ próx.…" at bounding box center [761, 431] width 414 height 32
click at [684, 434] on div "Rua Jasmim, n. 87, Conjunto Habitacional Sitio Conceicao - 08474423 Casa/ próx.…" at bounding box center [765, 430] width 421 height 38
drag, startPoint x: 703, startPoint y: 425, endPoint x: 642, endPoint y: 427, distance: 61.0
click at [642, 427] on span "Rua Jasmim, n. 87, Conjunto Habitacional Sitio Conceicao - 08474423 Casa/ próx.…" at bounding box center [761, 431] width 414 height 32
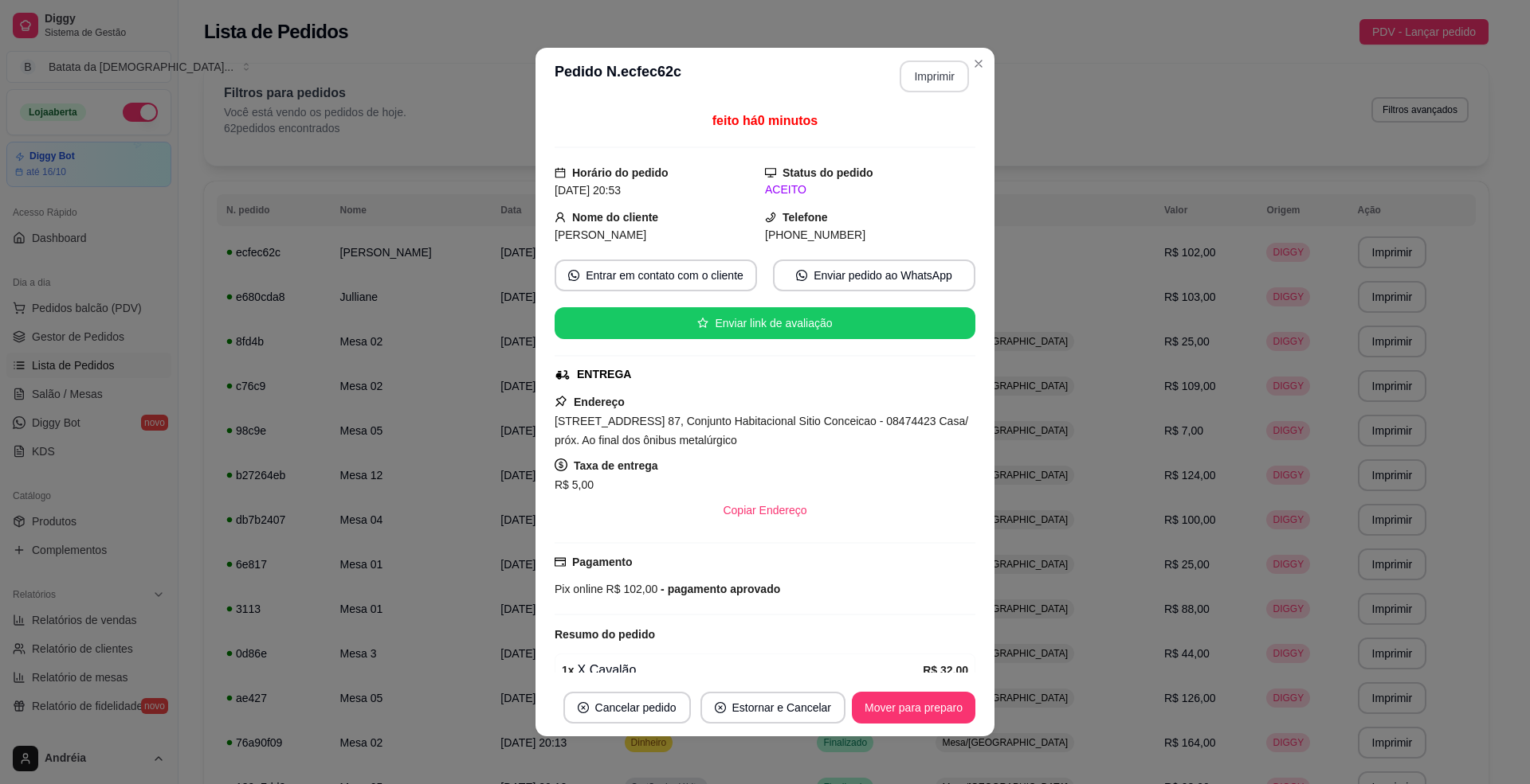
click at [642, 427] on span "Rua Jasmim, n. 87, Conjunto Habitacional Sitio Conceicao - 08474423 Casa/ próx.…" at bounding box center [761, 431] width 414 height 32
drag, startPoint x: 630, startPoint y: 423, endPoint x: 527, endPoint y: 434, distance: 103.6
click at [535, 434] on div "feito há 0 minutos Horário do pedido 27/09/2025 20:53 Status do pedido ACEITO N…" at bounding box center [765, 392] width 459 height 574
click at [642, 415] on div "Rua Jasmim, n. 87, Conjunto Habitacional Sitio Conceicao - 08474423 Casa/ próx.…" at bounding box center [765, 430] width 421 height 38
drag, startPoint x: 635, startPoint y: 419, endPoint x: 540, endPoint y: 431, distance: 95.8
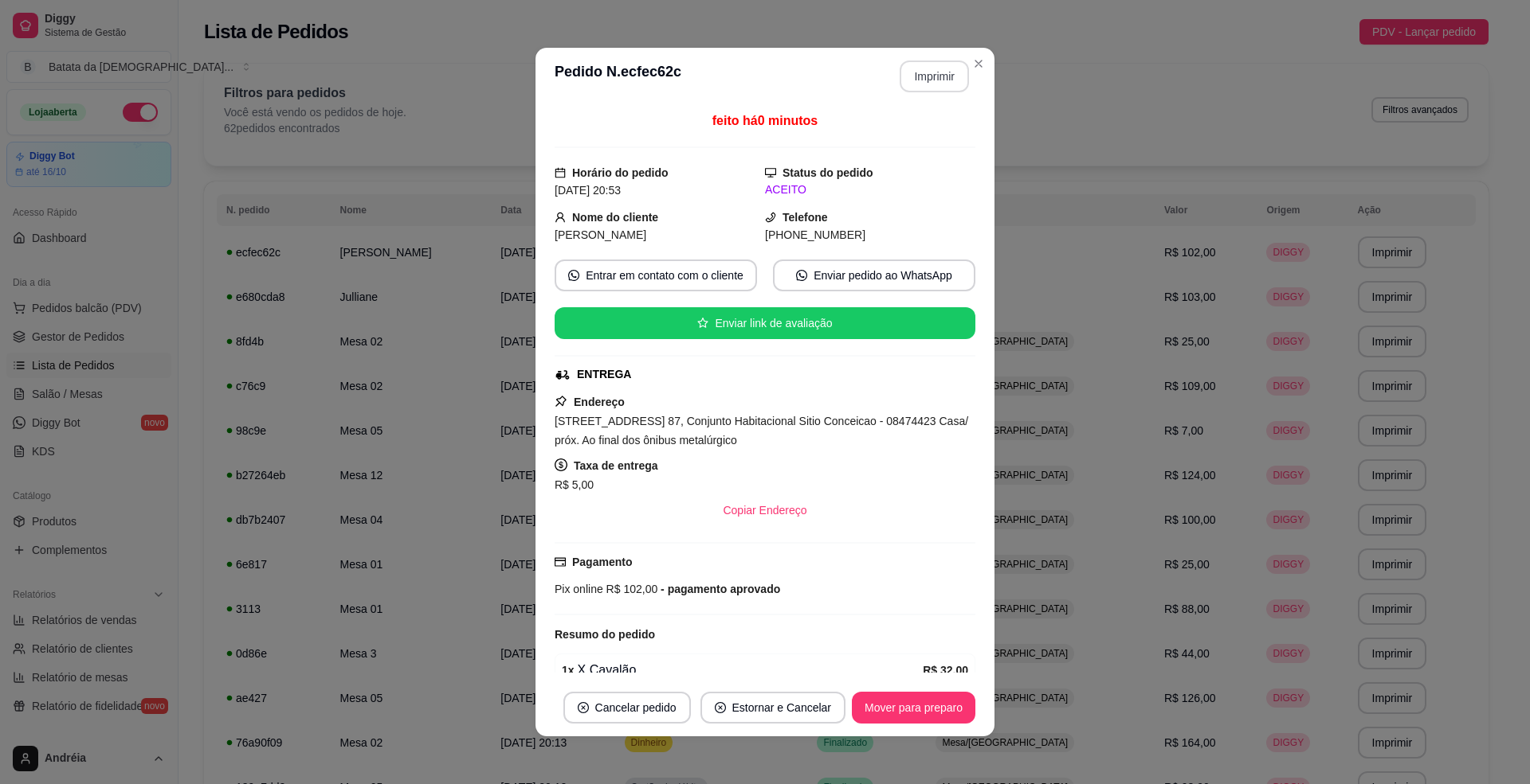
click at [540, 431] on div "feito há 0 minutos Horário do pedido 27/09/2025 20:53 Status do pedido ACEITO N…" at bounding box center [765, 392] width 459 height 574
click at [903, 709] on button "Mover para preparo" at bounding box center [913, 708] width 120 height 31
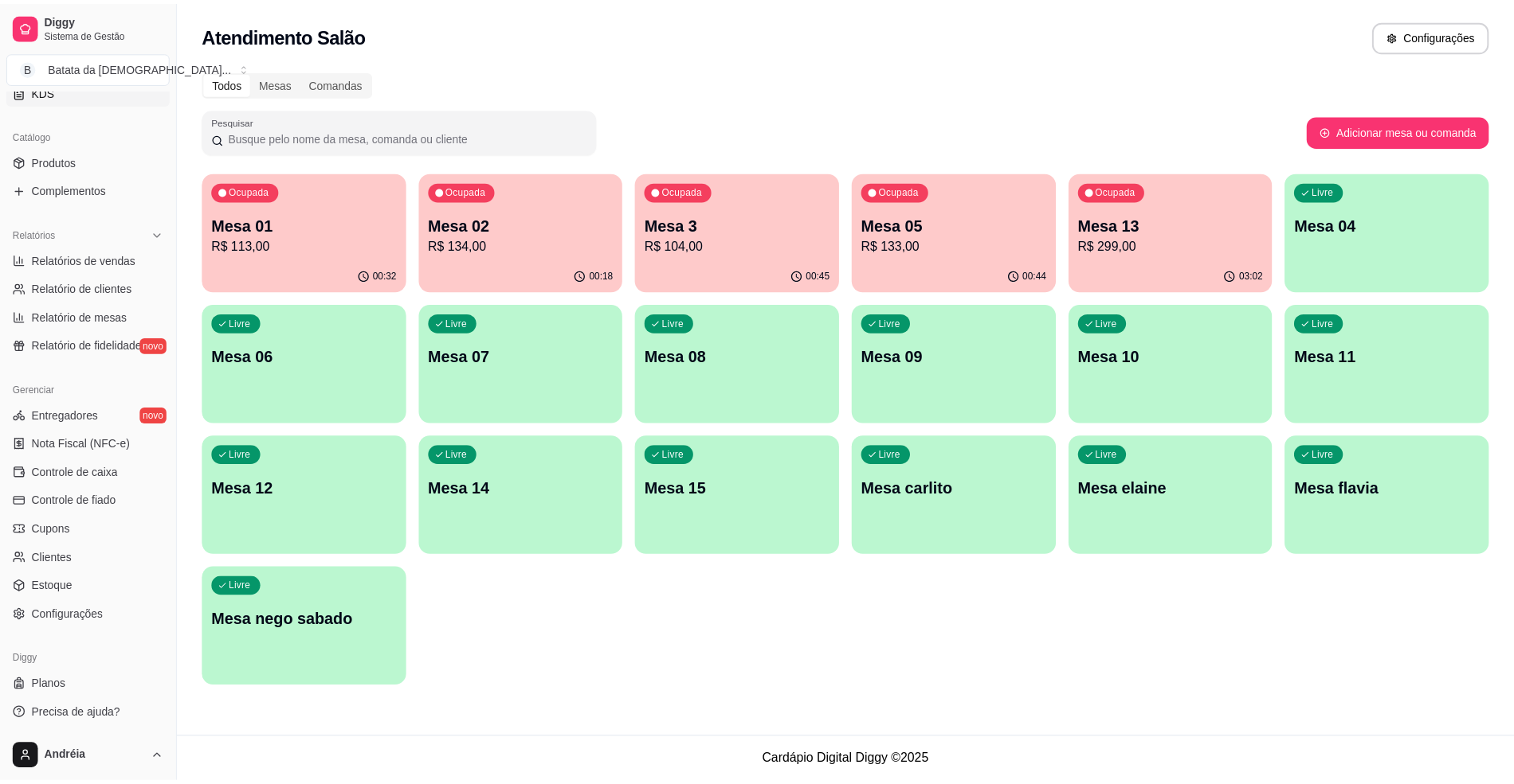
scroll to position [362, 0]
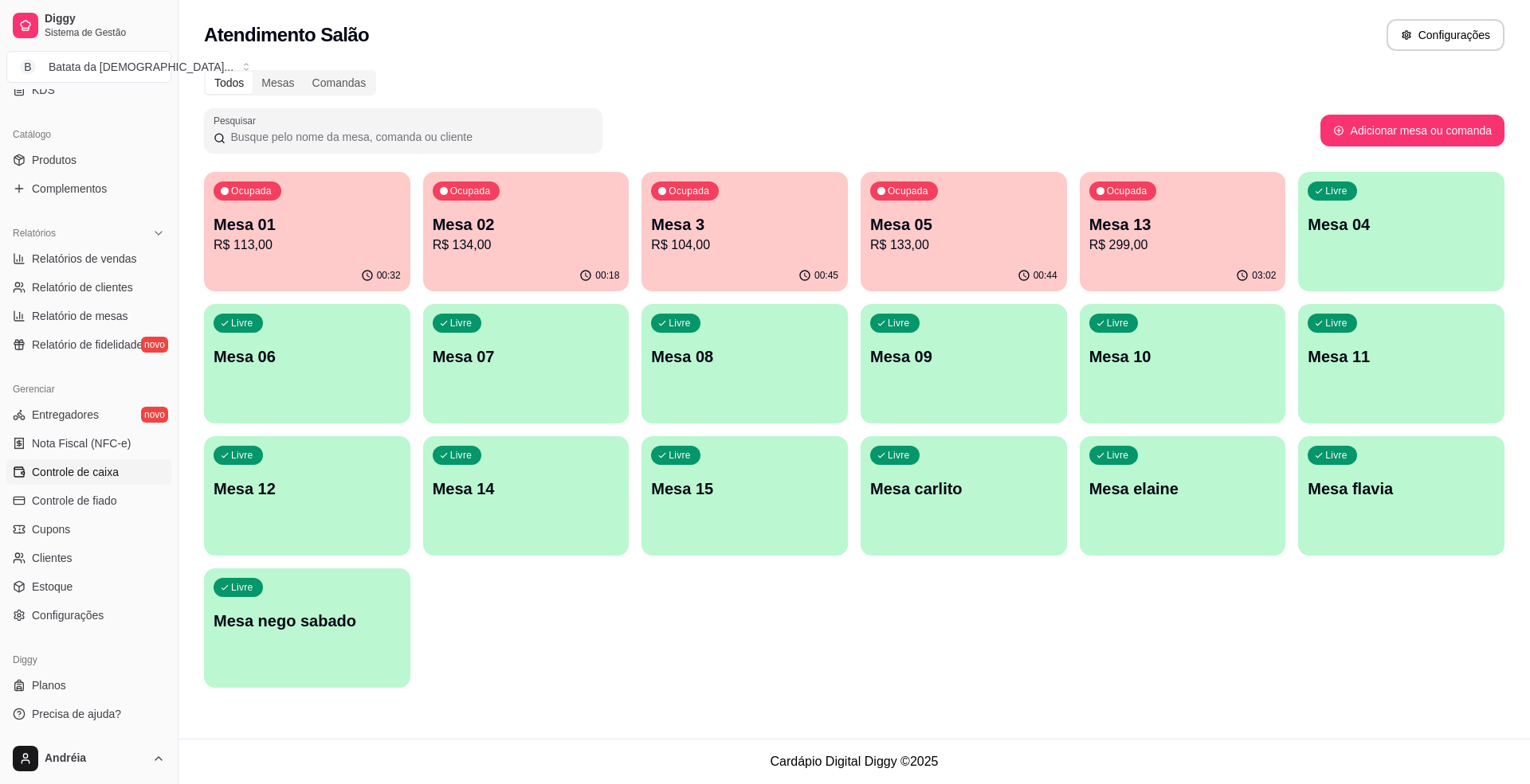
click at [110, 466] on span "Controle de caixa" at bounding box center [75, 472] width 87 height 16
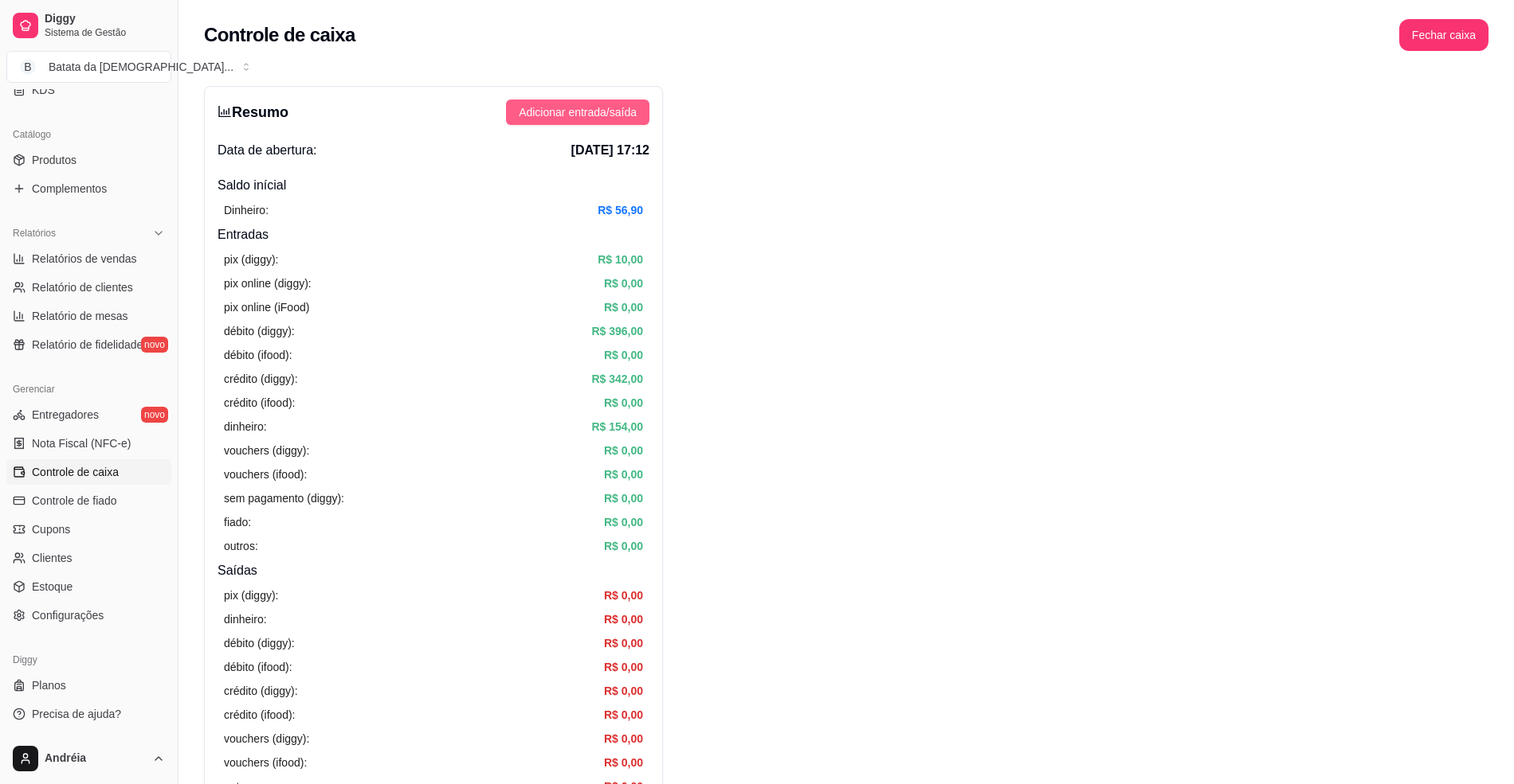
click at [578, 114] on span "Adicionar entrada/saída" at bounding box center [577, 113] width 118 height 18
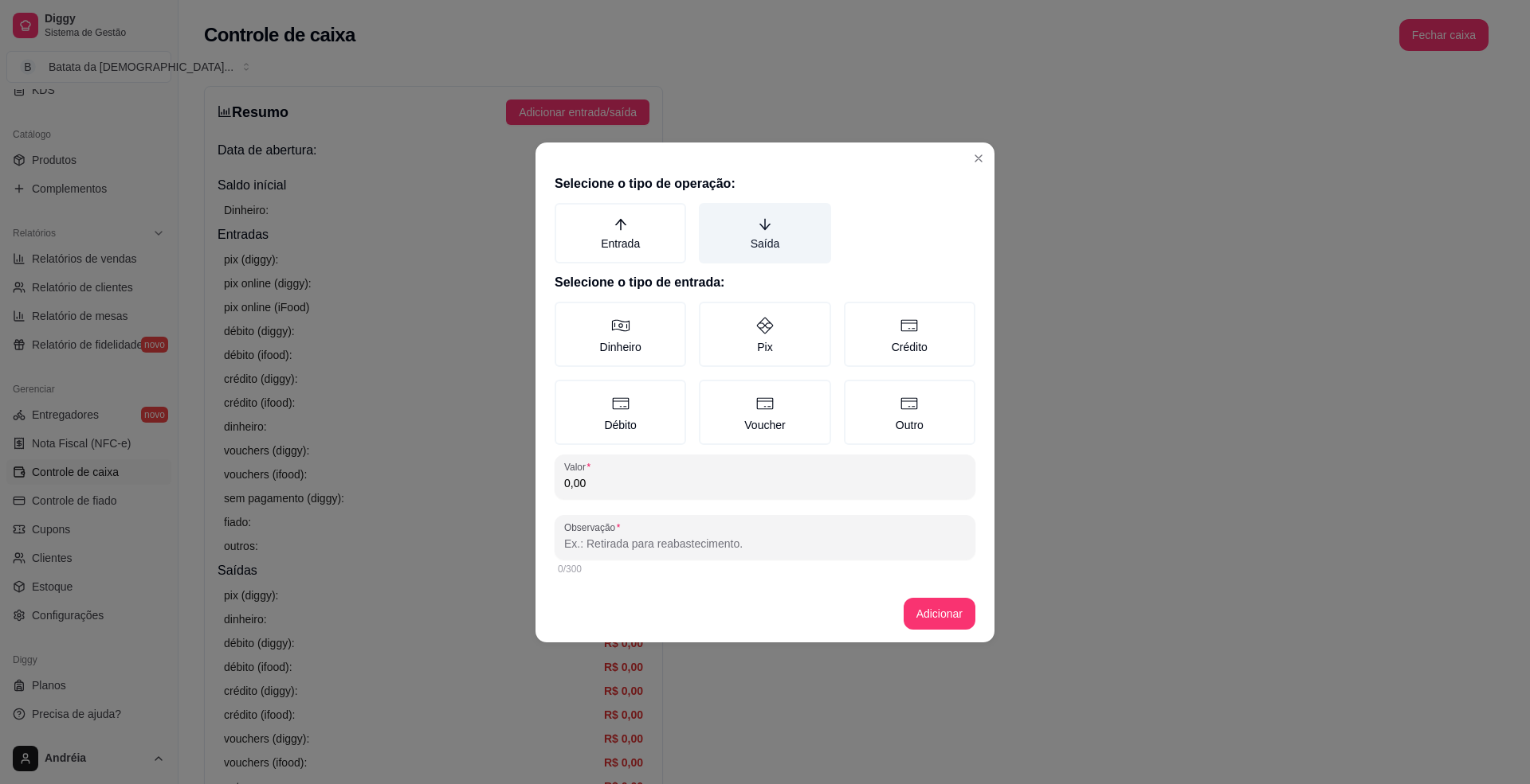
click at [788, 228] on label "Saída" at bounding box center [765, 233] width 132 height 61
click at [711, 215] on button "Saída" at bounding box center [704, 208] width 13 height 13
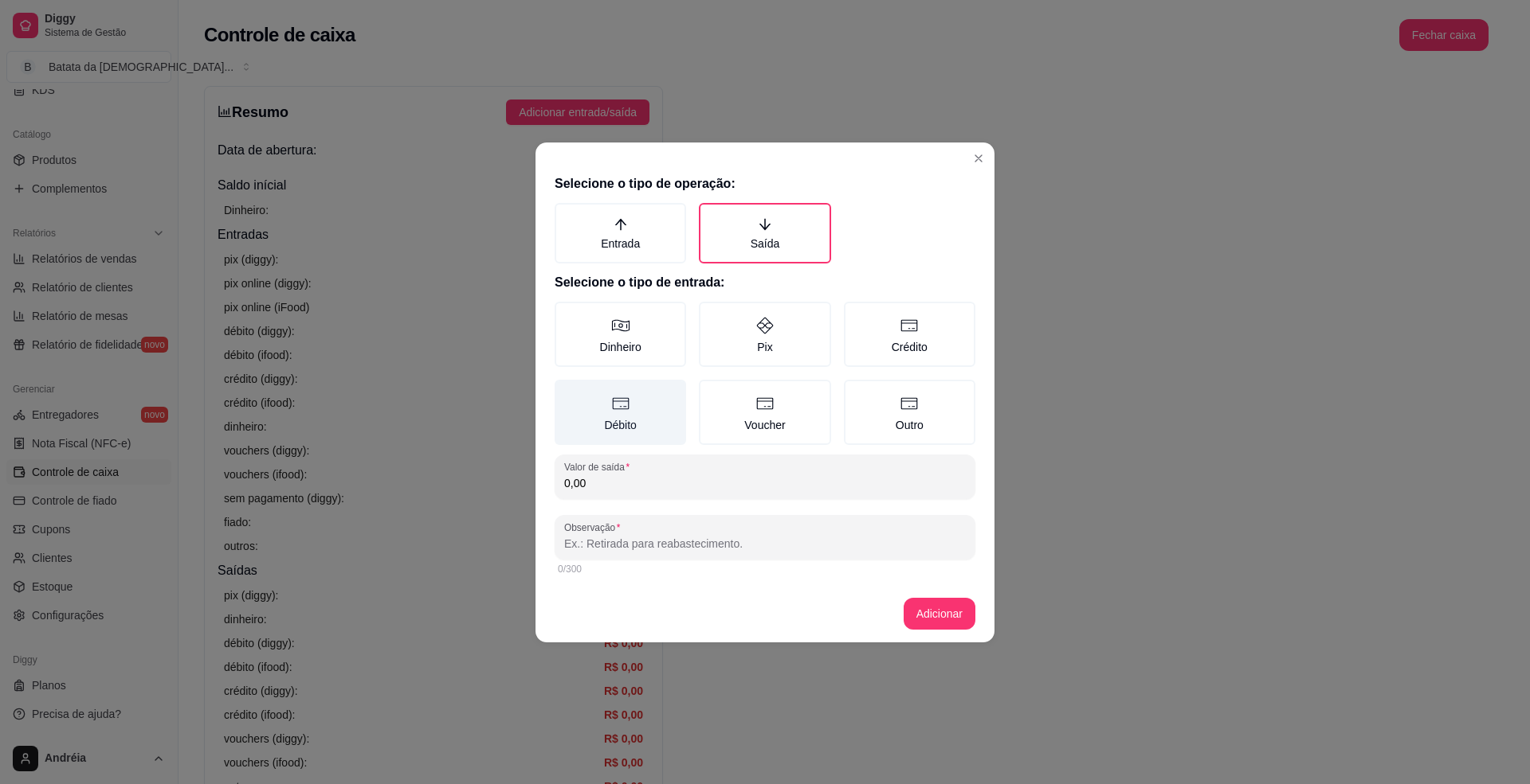
drag, startPoint x: 658, startPoint y: 332, endPoint x: 668, endPoint y: 439, distance: 107.5
click at [660, 332] on label "Dinheiro" at bounding box center [620, 335] width 132 height 66
click at [566, 314] on button "Dinheiro" at bounding box center [560, 307] width 13 height 13
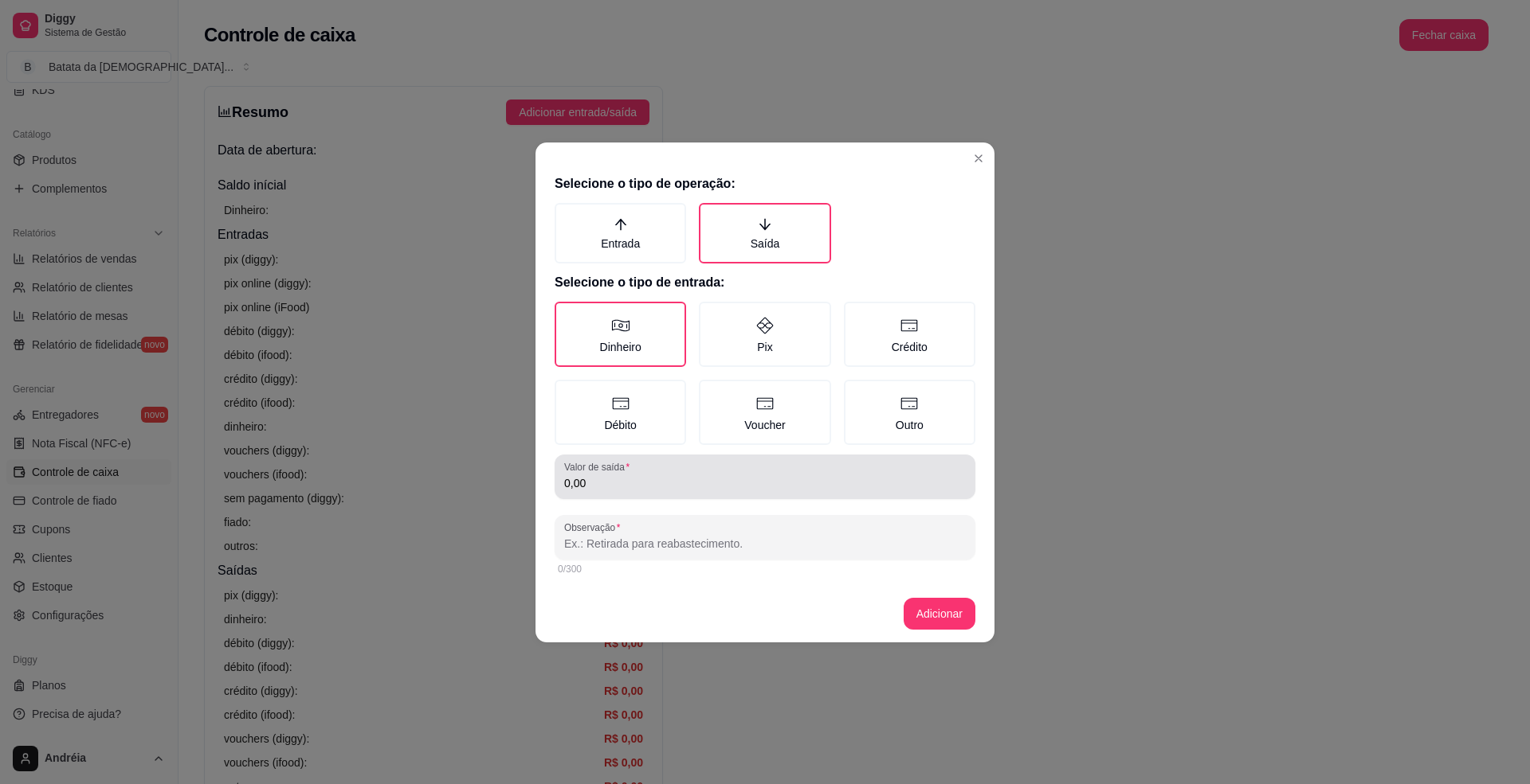
click at [674, 463] on div "0,00" at bounding box center [765, 477] width 402 height 32
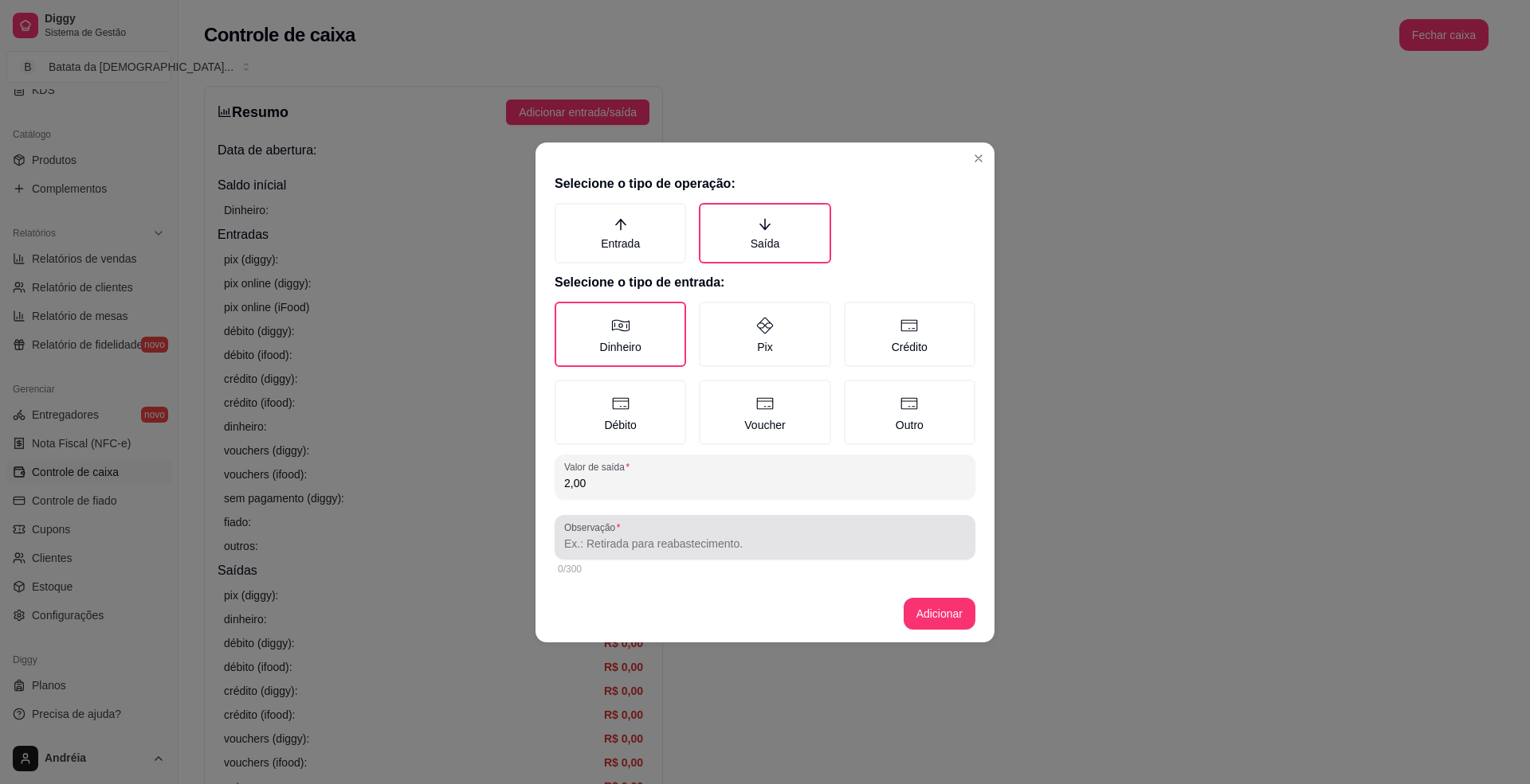
type input "2,00"
click at [666, 551] on div at bounding box center [765, 538] width 402 height 32
type input "[PERSON_NAME] retirou 2,00 do caixa"
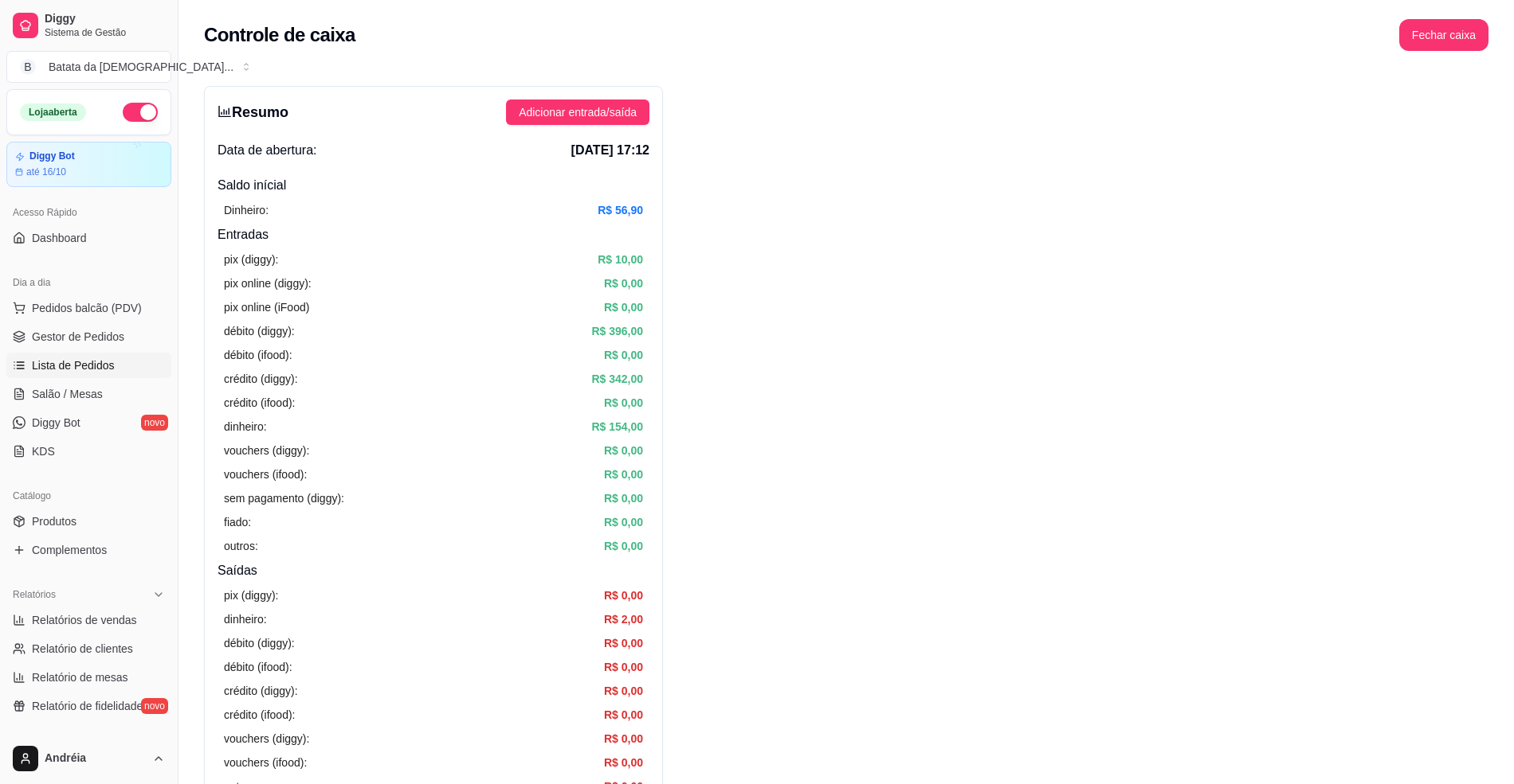
click at [119, 372] on link "Lista de Pedidos" at bounding box center [88, 366] width 164 height 26
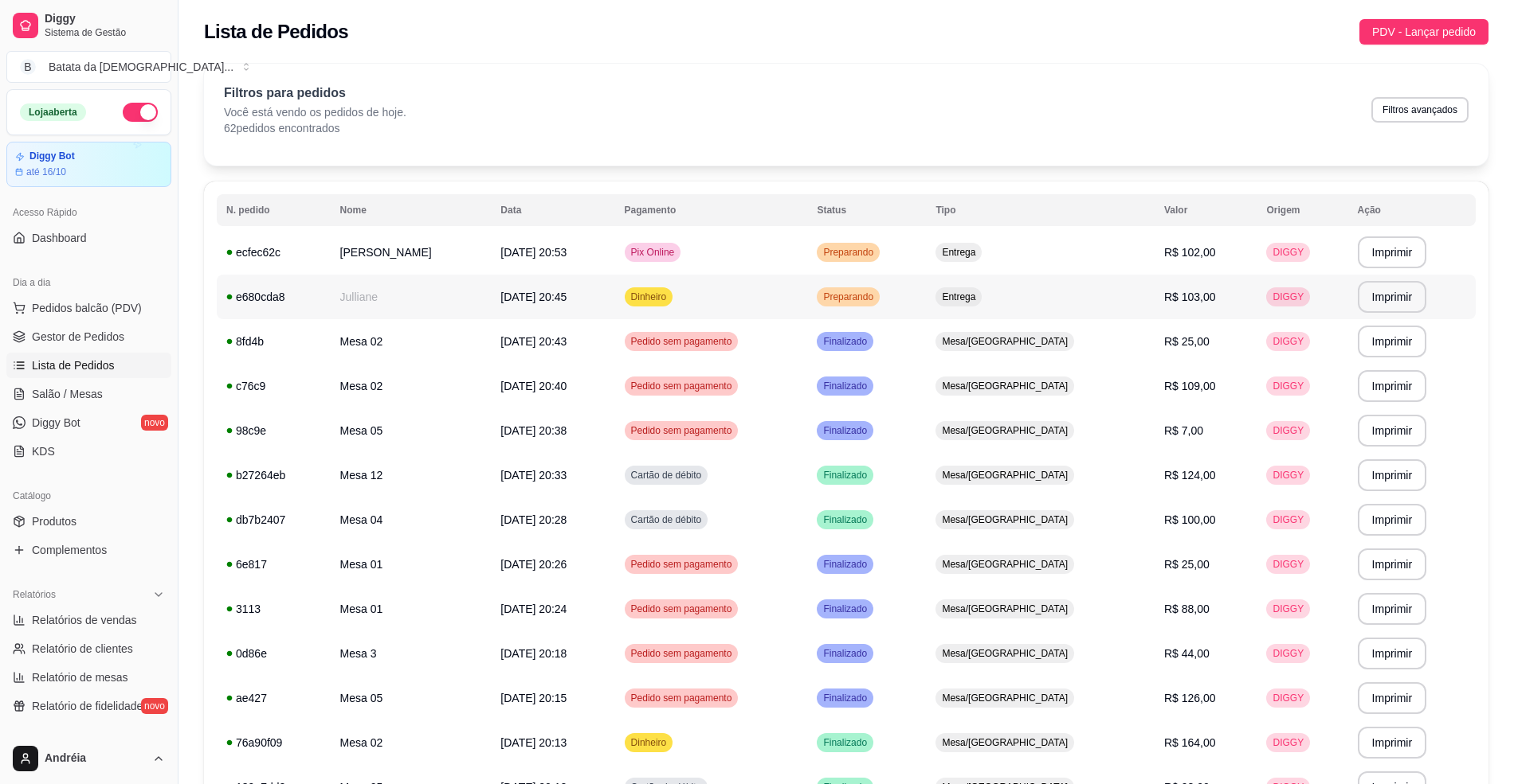
click at [876, 304] on span "Preparando" at bounding box center [848, 297] width 57 height 13
click at [979, 248] on span "Entrega" at bounding box center [959, 252] width 40 height 13
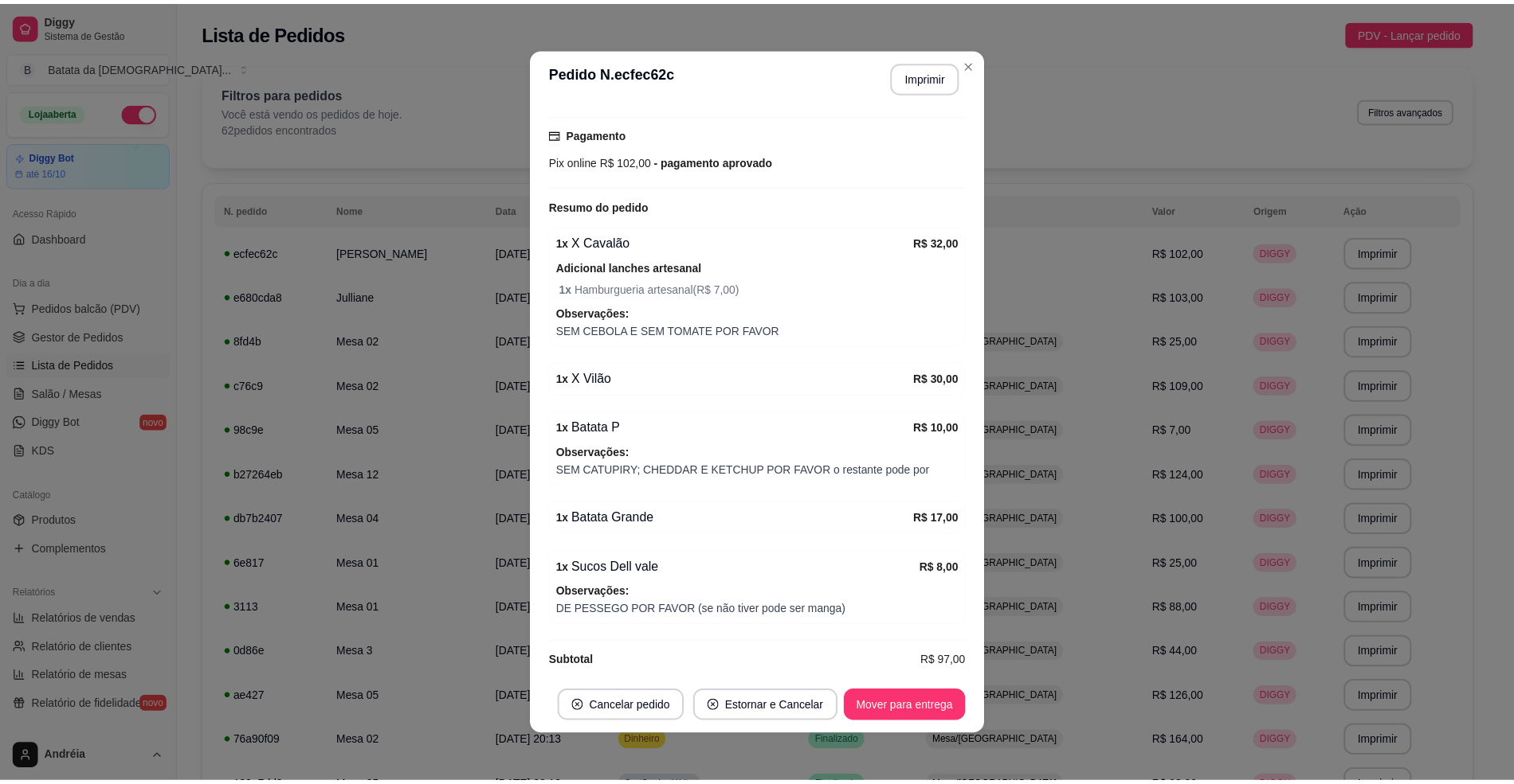
scroll to position [457, 0]
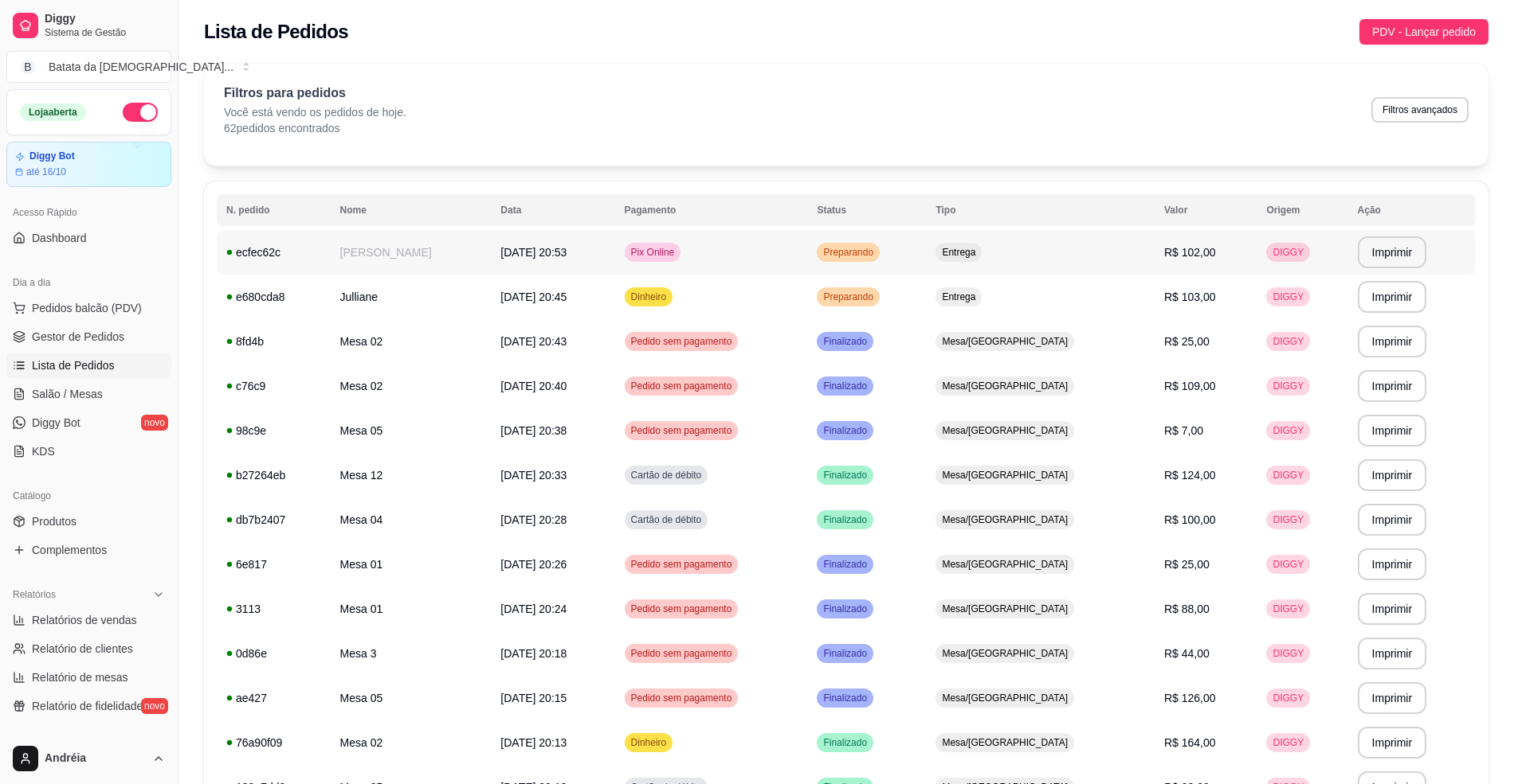
click at [775, 243] on td "Pix Online" at bounding box center [711, 252] width 192 height 45
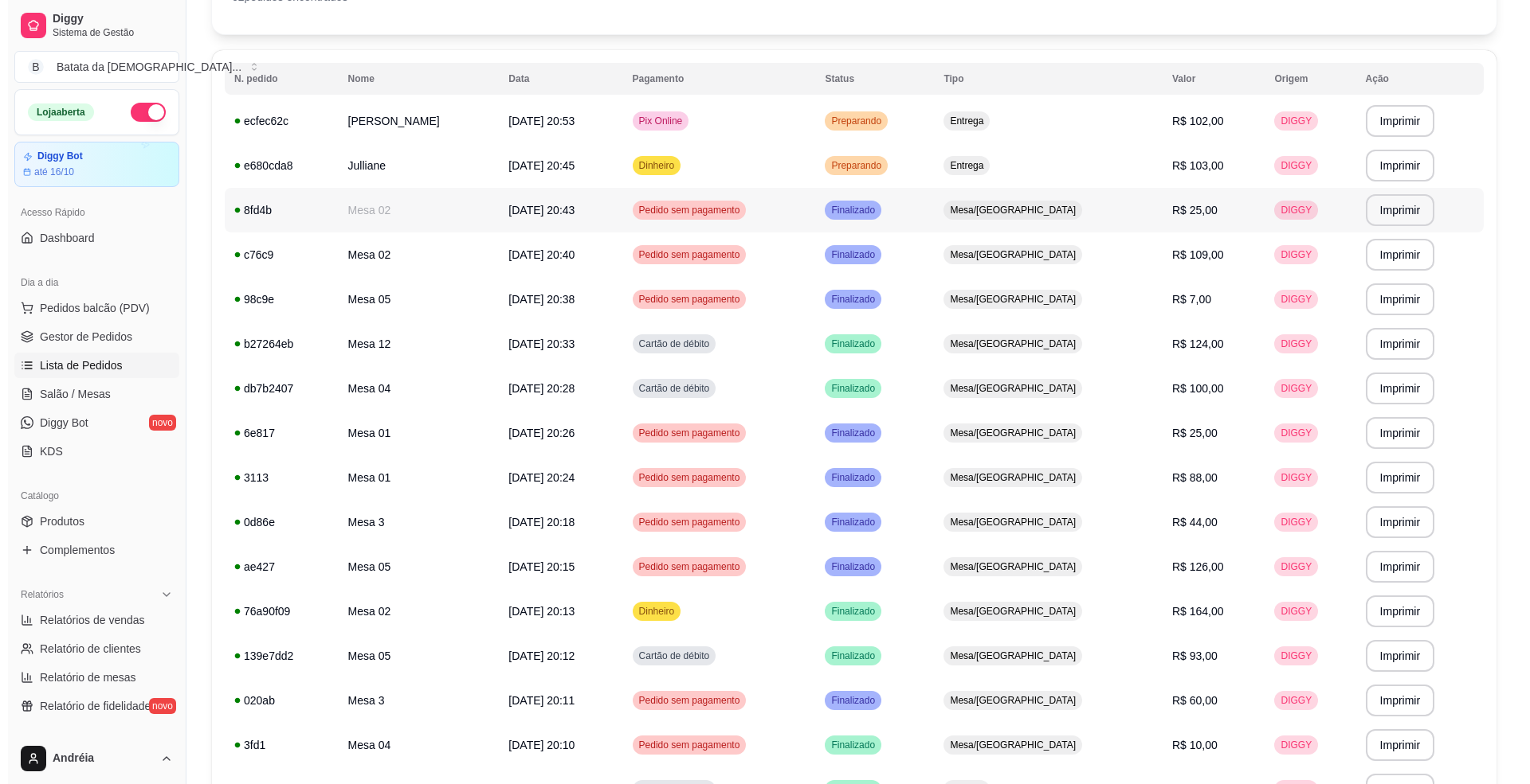
scroll to position [0, 0]
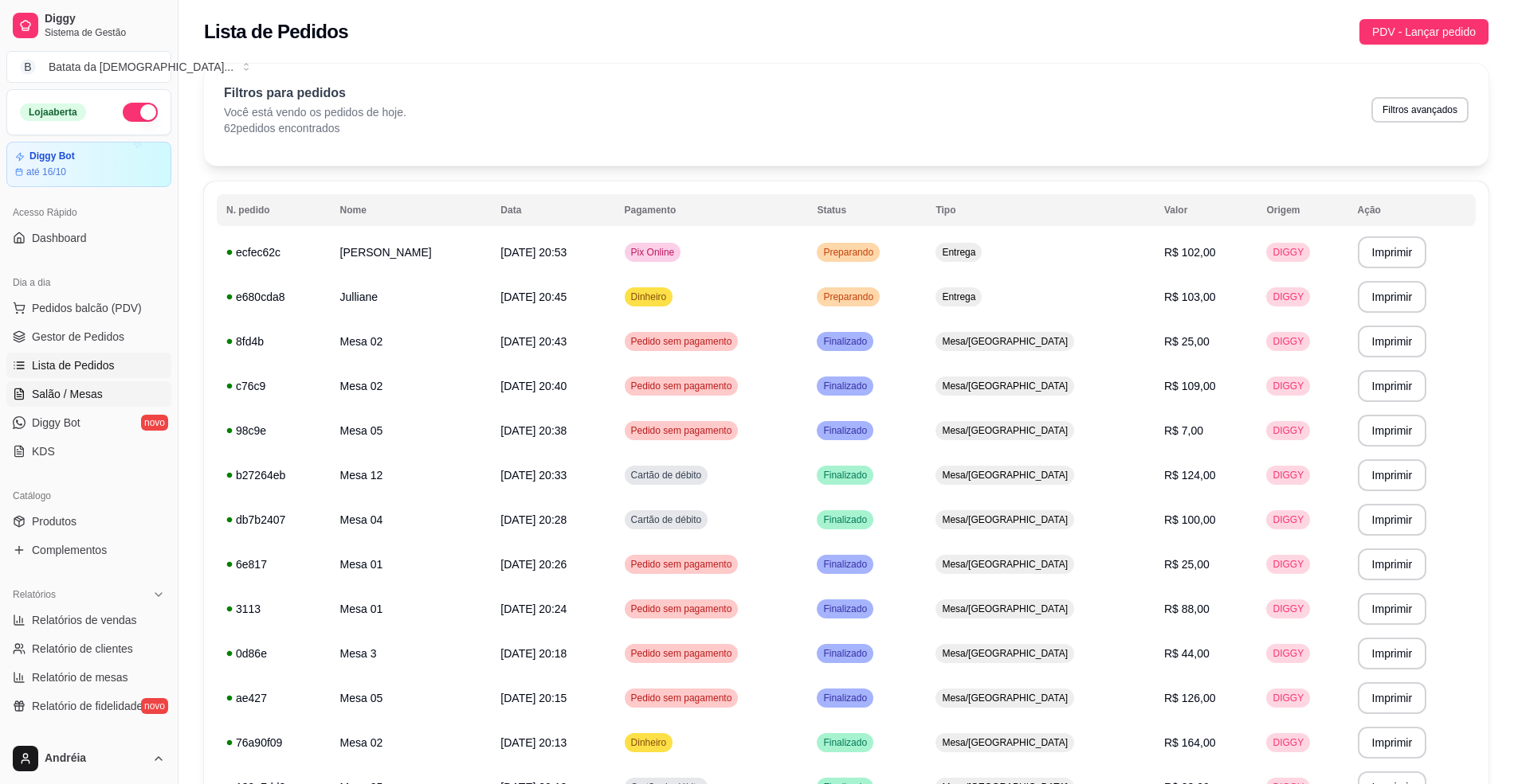
click at [90, 392] on span "Salão / Mesas" at bounding box center [67, 394] width 71 height 16
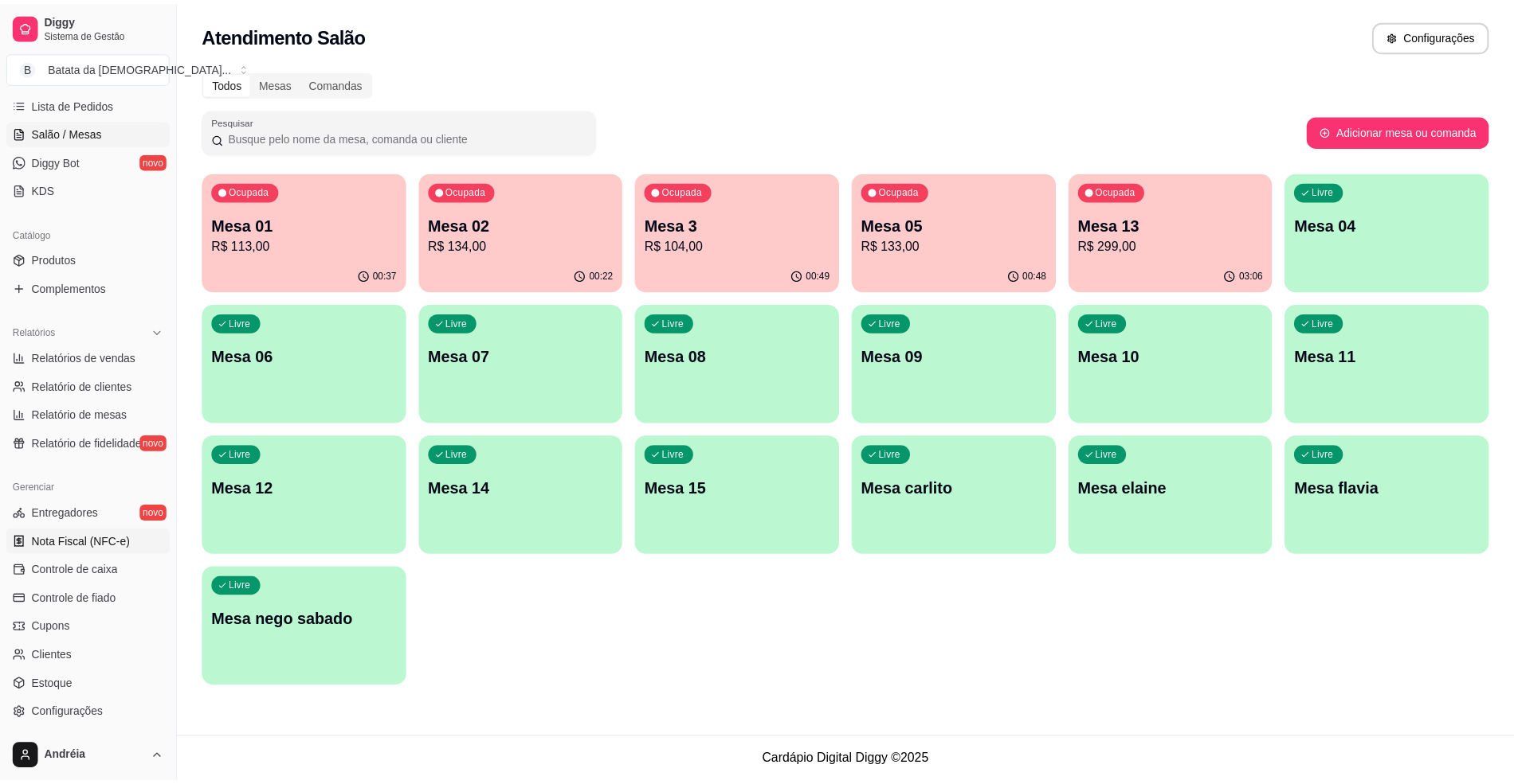
scroll to position [319, 0]
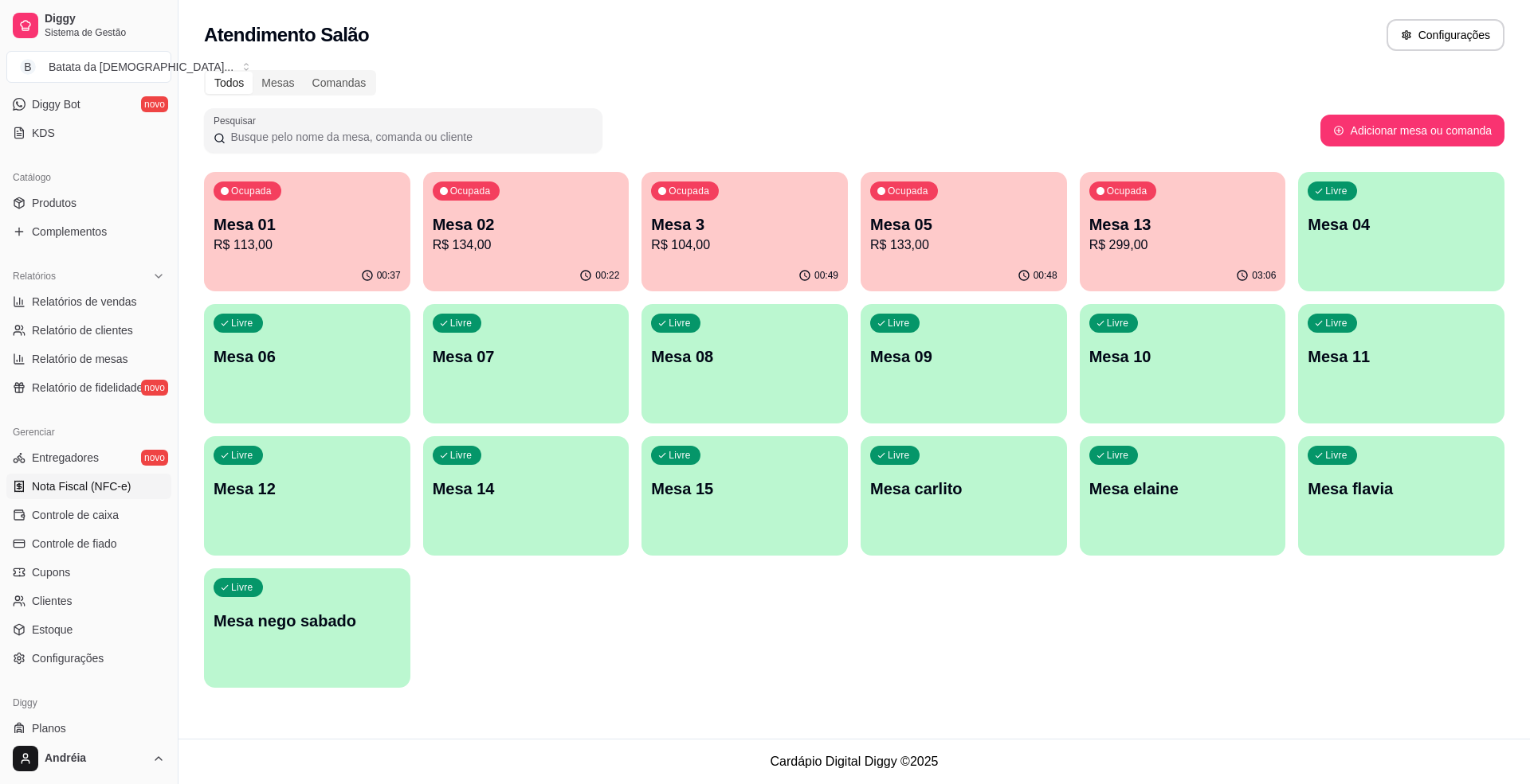
click at [106, 520] on span "Controle de caixa" at bounding box center [75, 515] width 87 height 16
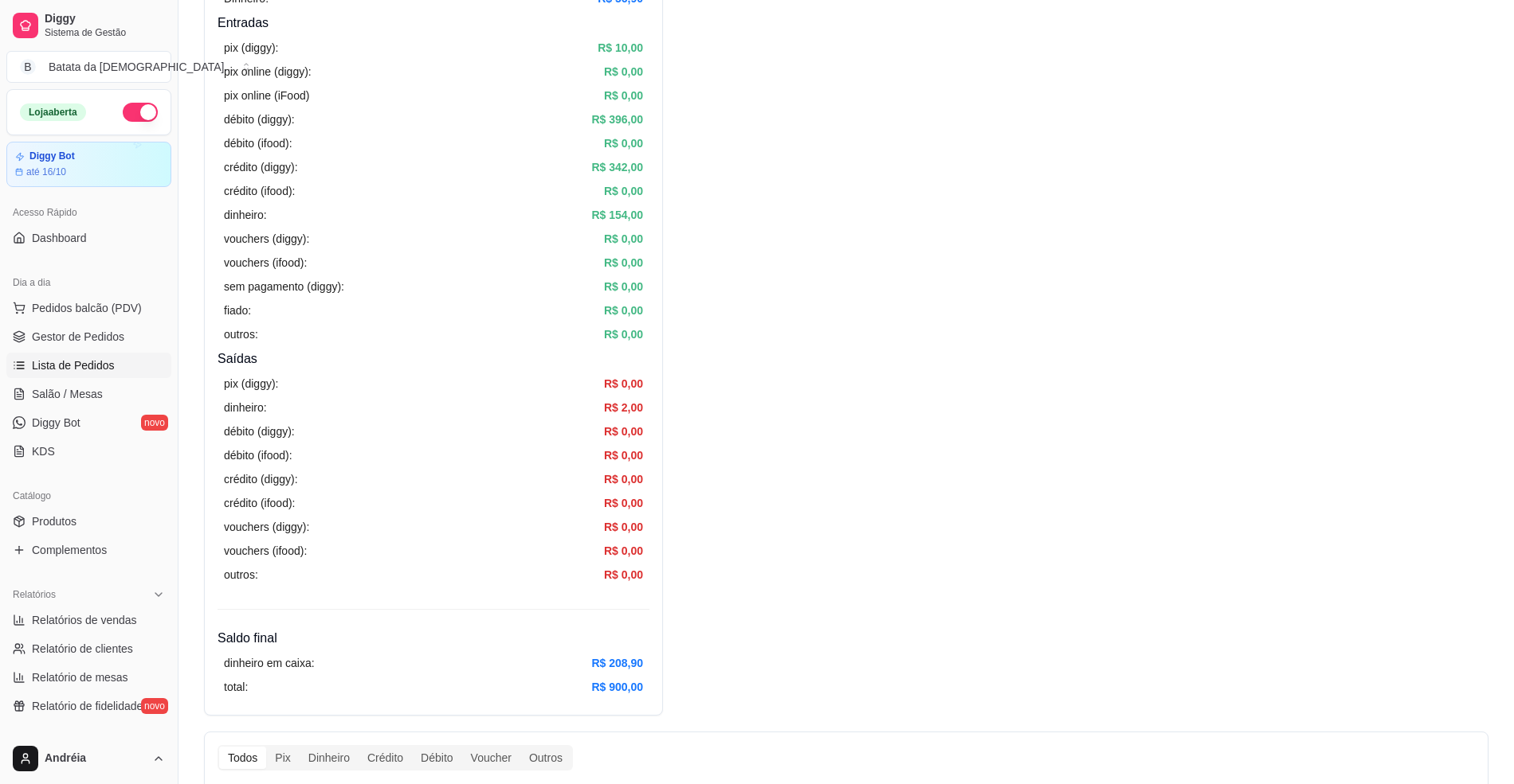
click at [107, 362] on span "Lista de Pedidos" at bounding box center [73, 366] width 83 height 16
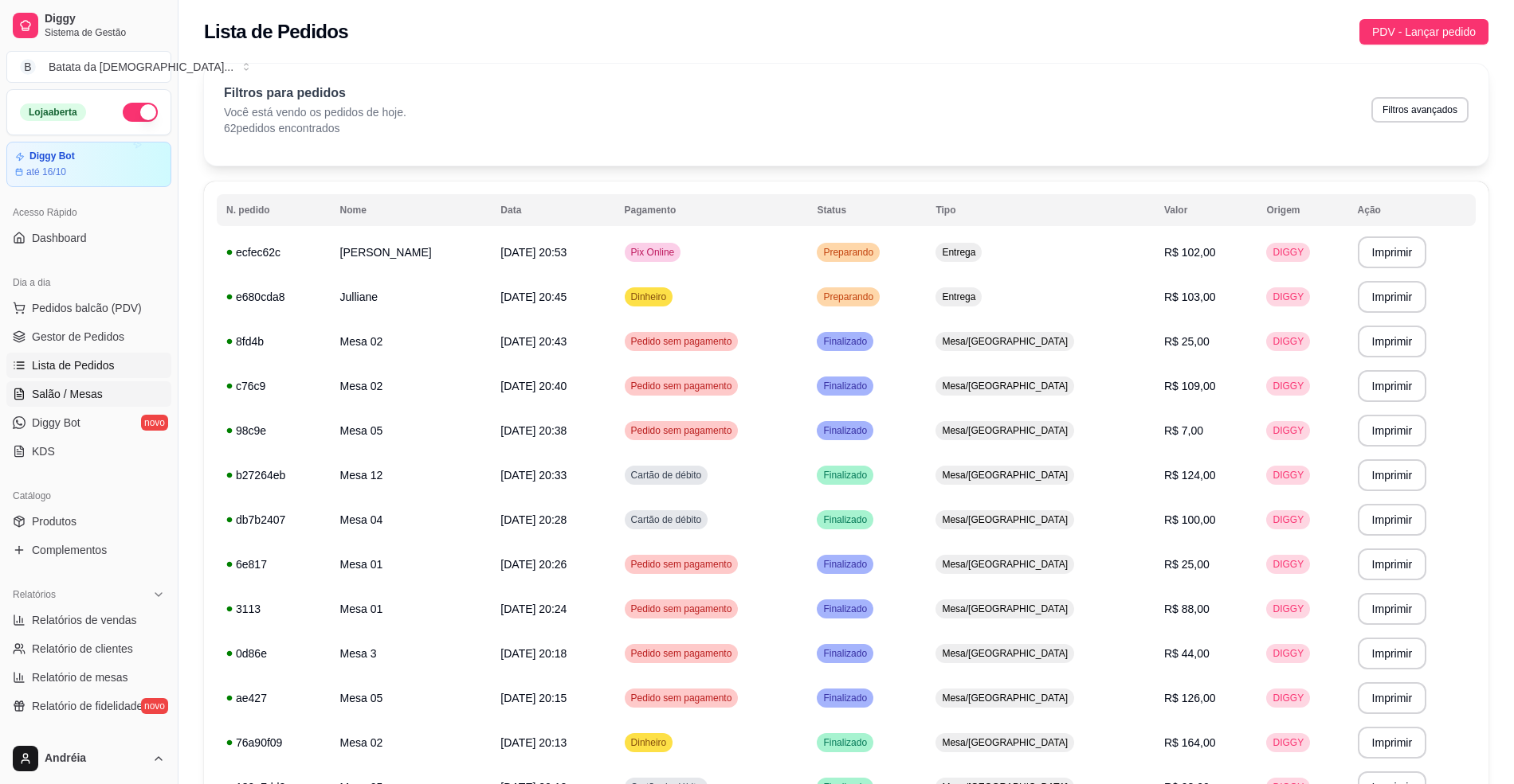
click at [69, 384] on link "Salão / Mesas" at bounding box center [88, 394] width 164 height 26
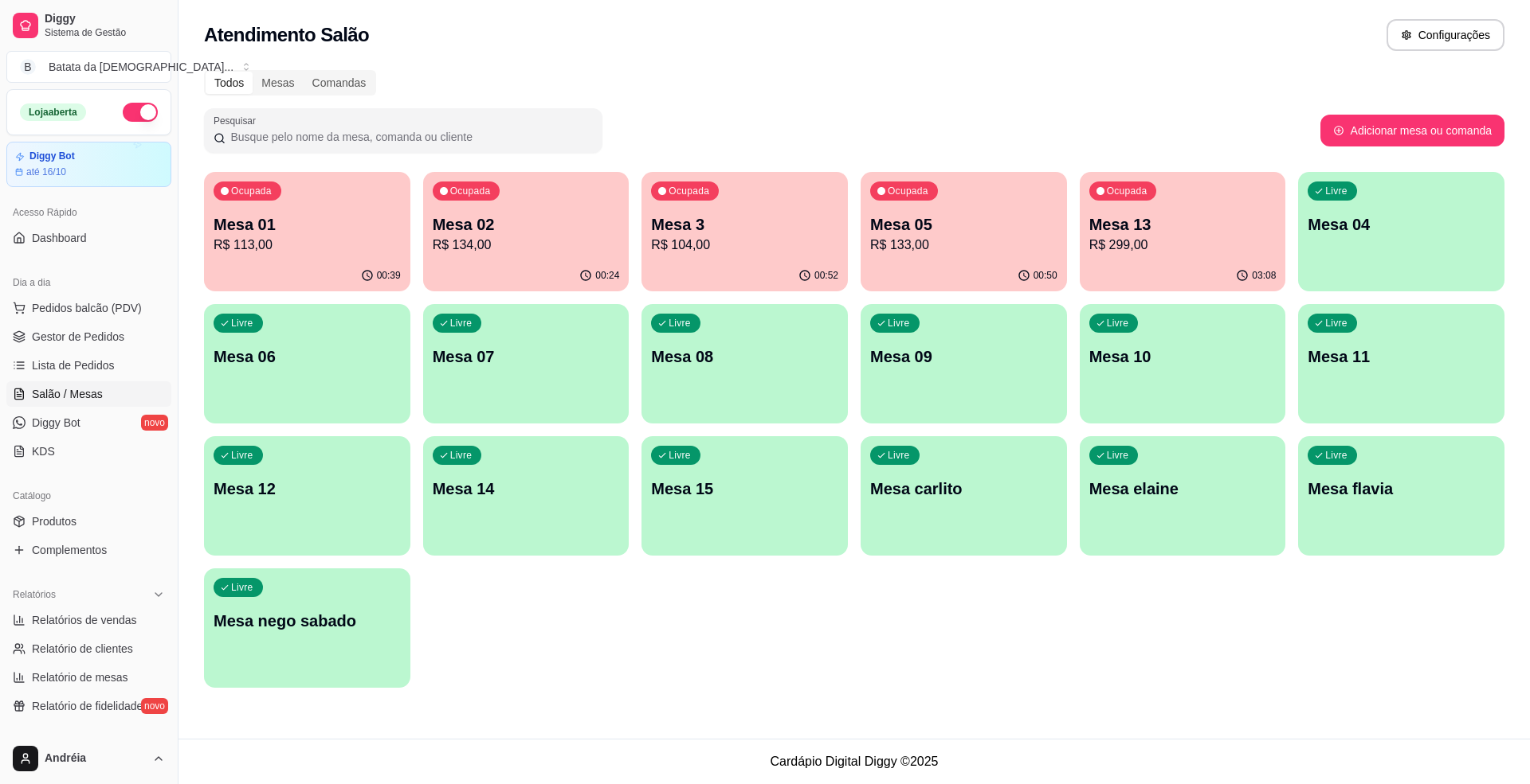
click at [1141, 217] on p "Mesa 13" at bounding box center [1183, 224] width 187 height 22
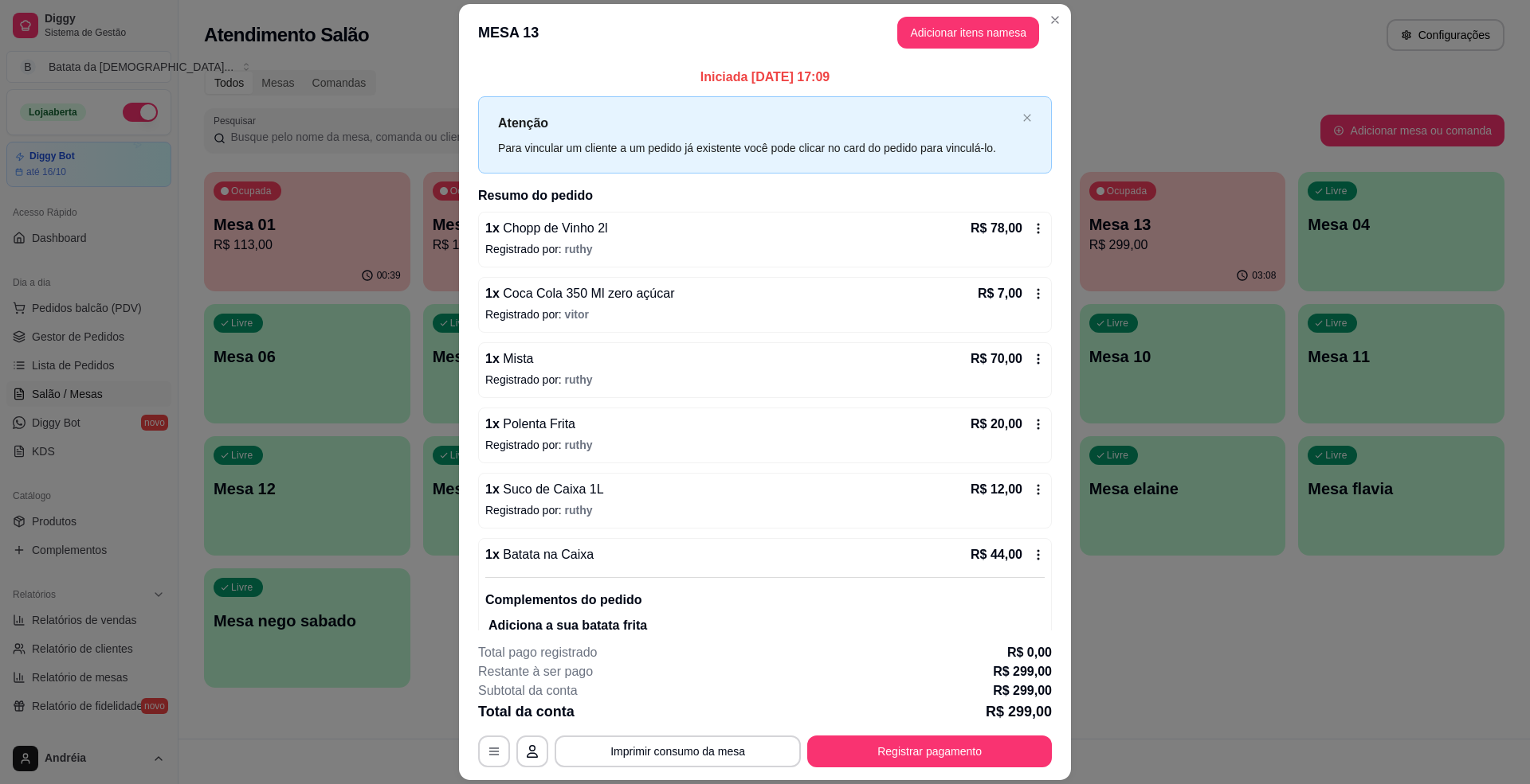
click at [944, 14] on header "MESA 13 Adicionar itens na mesa" at bounding box center [765, 33] width 612 height 58
click at [948, 32] on button "Adicionar itens na mesa" at bounding box center [969, 33] width 138 height 31
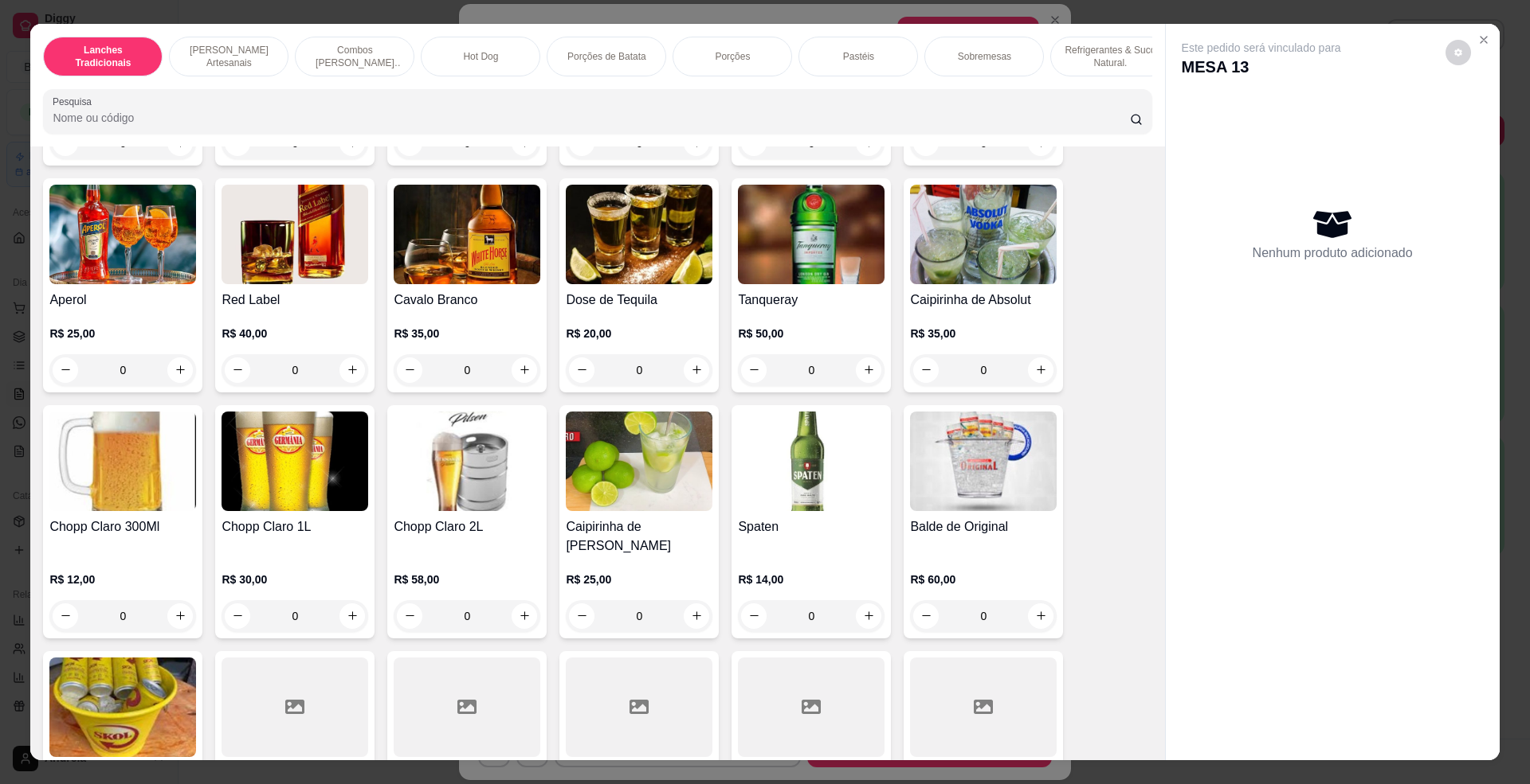
scroll to position [5096, 0]
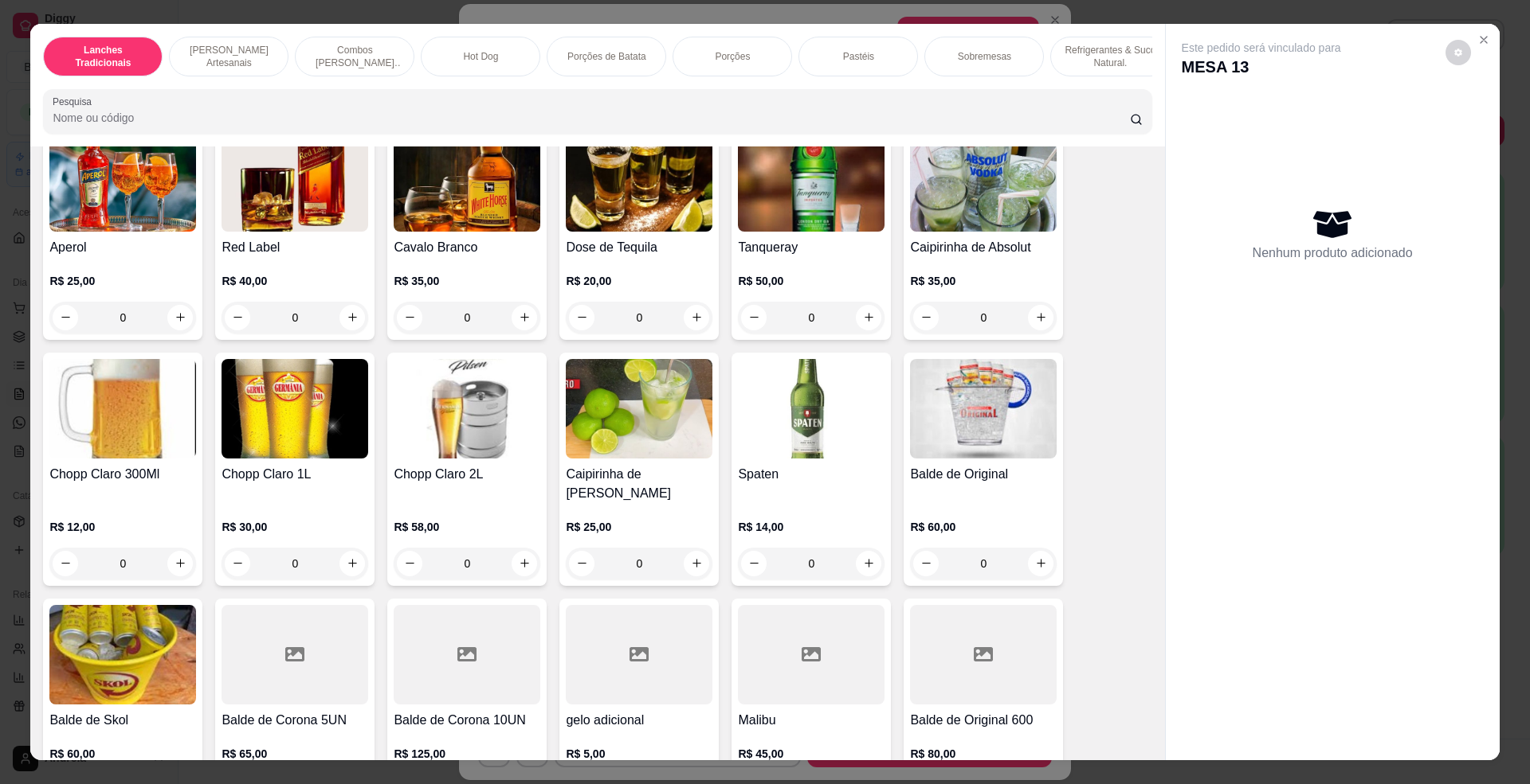
click at [666, 418] on img at bounding box center [639, 409] width 147 height 100
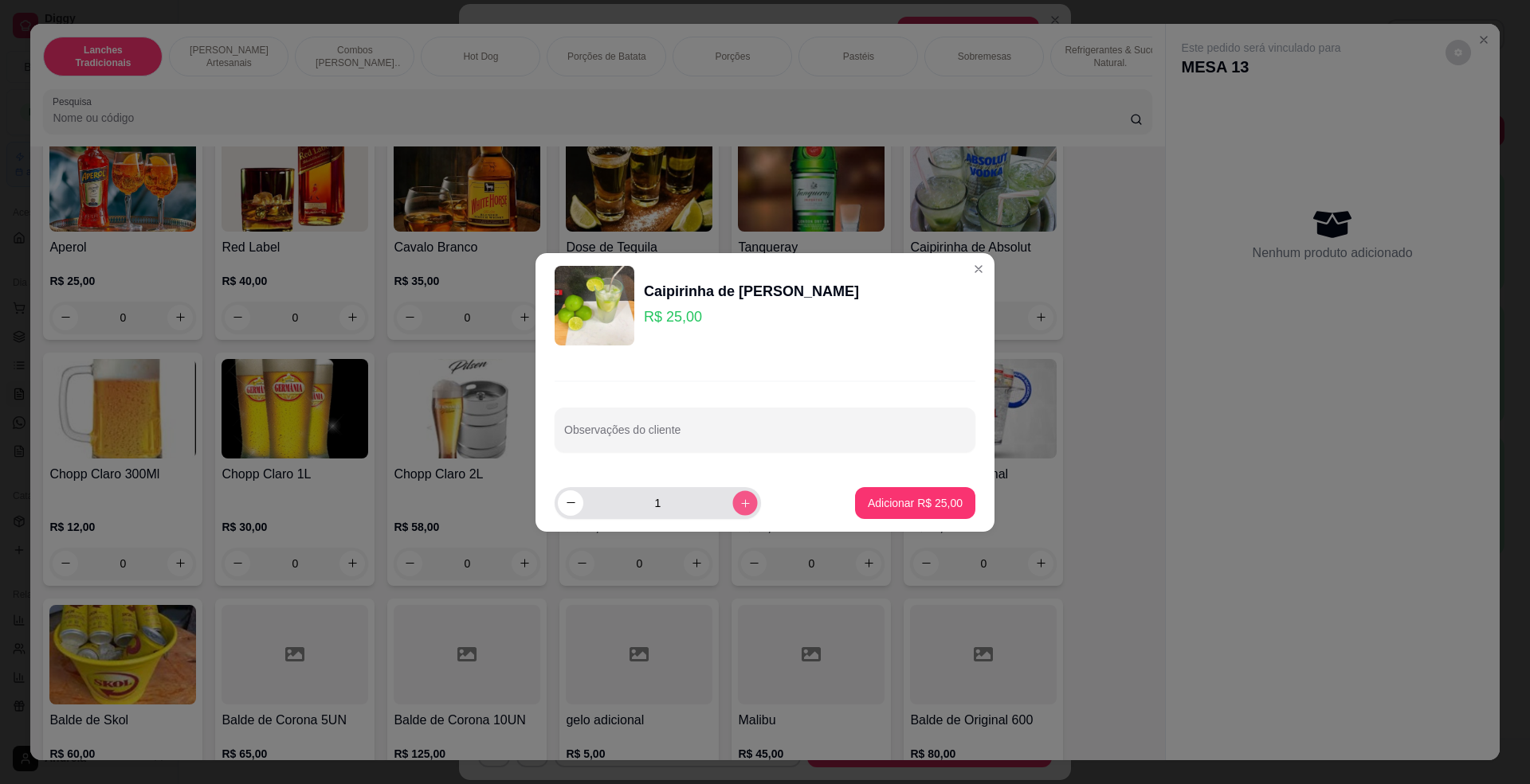
click at [740, 490] on button "increase-product-quantity" at bounding box center [745, 502] width 25 height 25
type input "2"
click at [938, 511] on button "Adicionar R$ 50,00" at bounding box center [915, 503] width 121 height 32
type input "2"
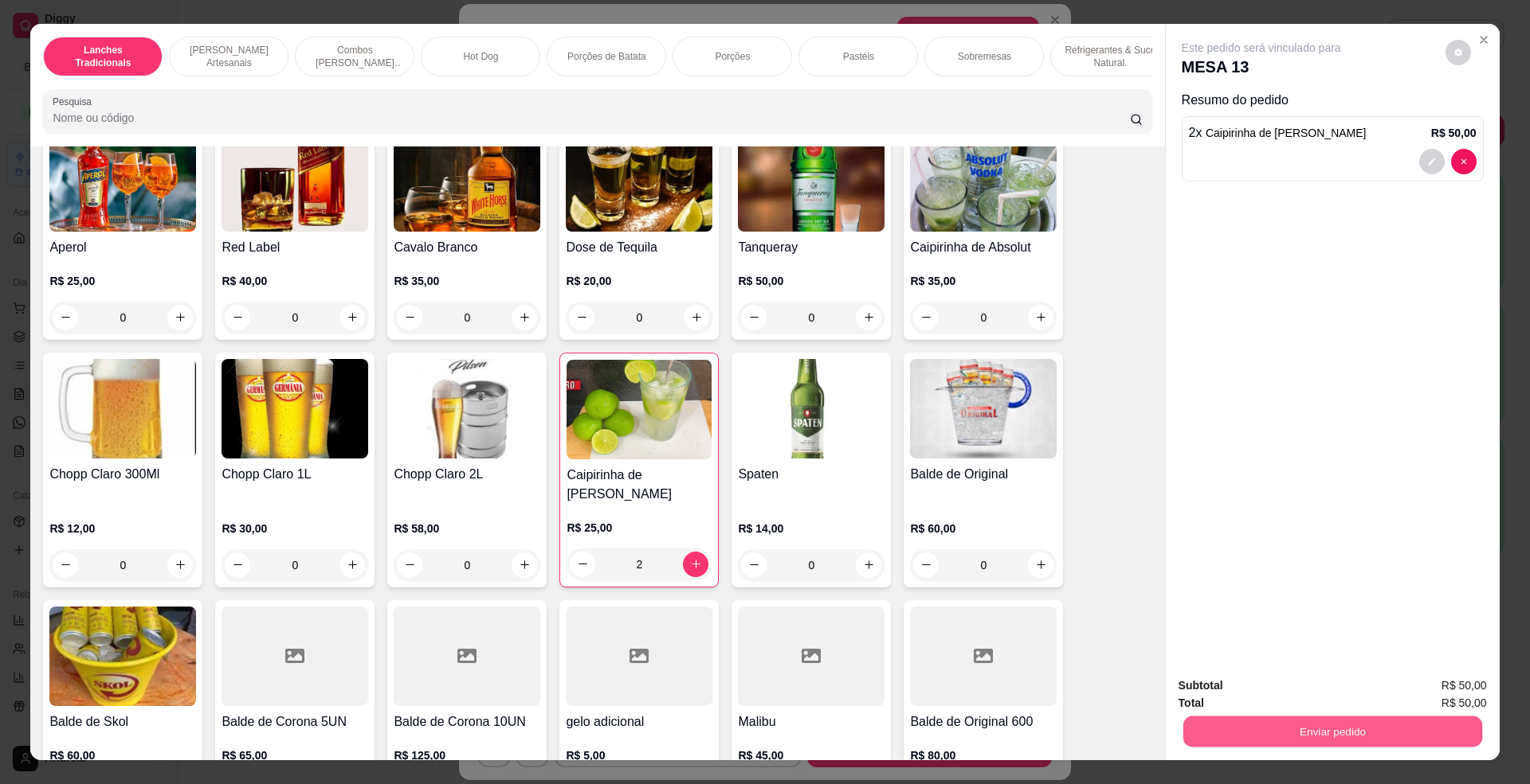
click at [1296, 718] on button "Enviar pedido" at bounding box center [1332, 732] width 299 height 31
click at [1455, 686] on button "Enviar pedido" at bounding box center [1443, 693] width 90 height 30
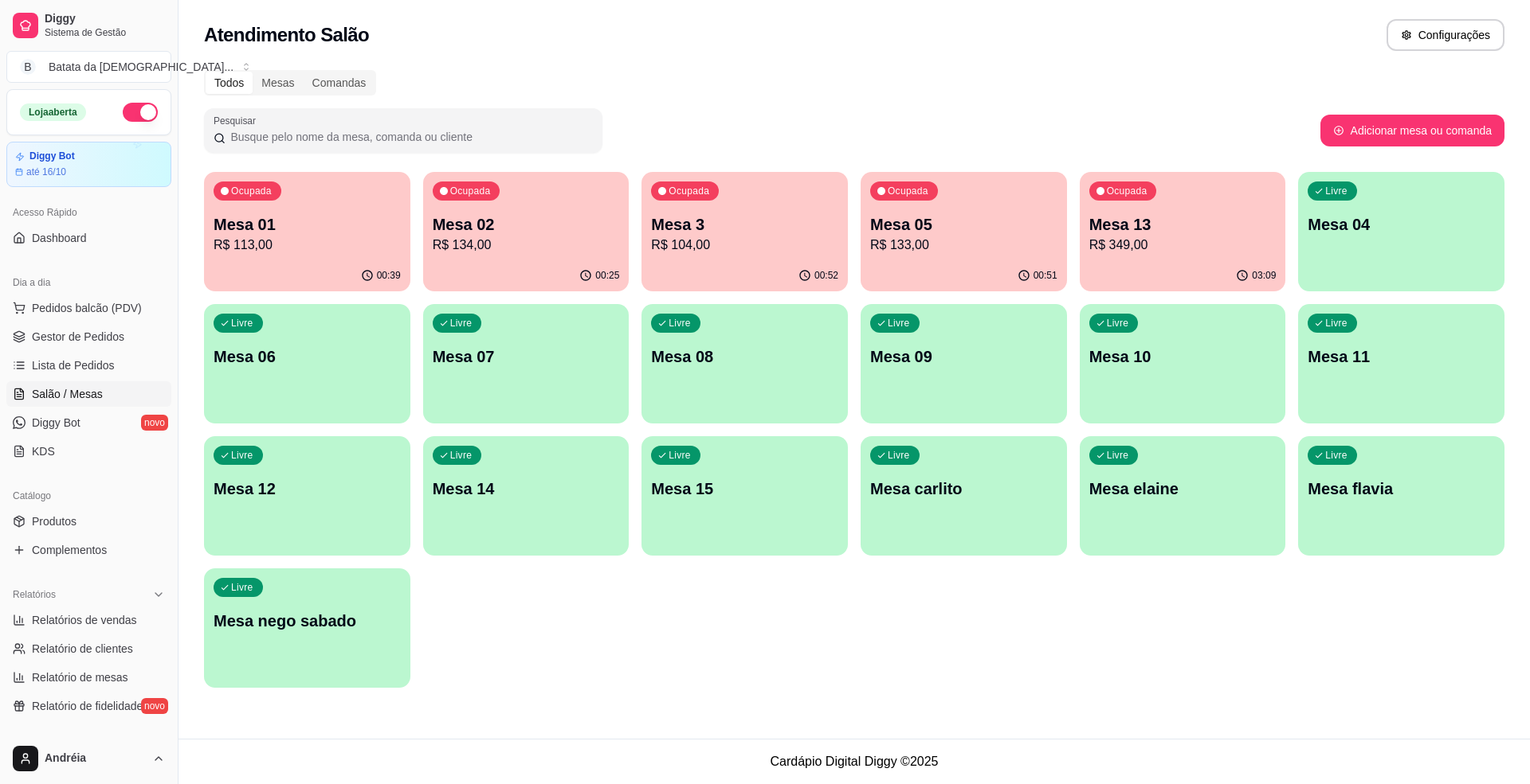
click at [726, 220] on p "Mesa 3" at bounding box center [745, 224] width 187 height 22
click at [32, 368] on span "Lista de Pedidos" at bounding box center [73, 366] width 83 height 16
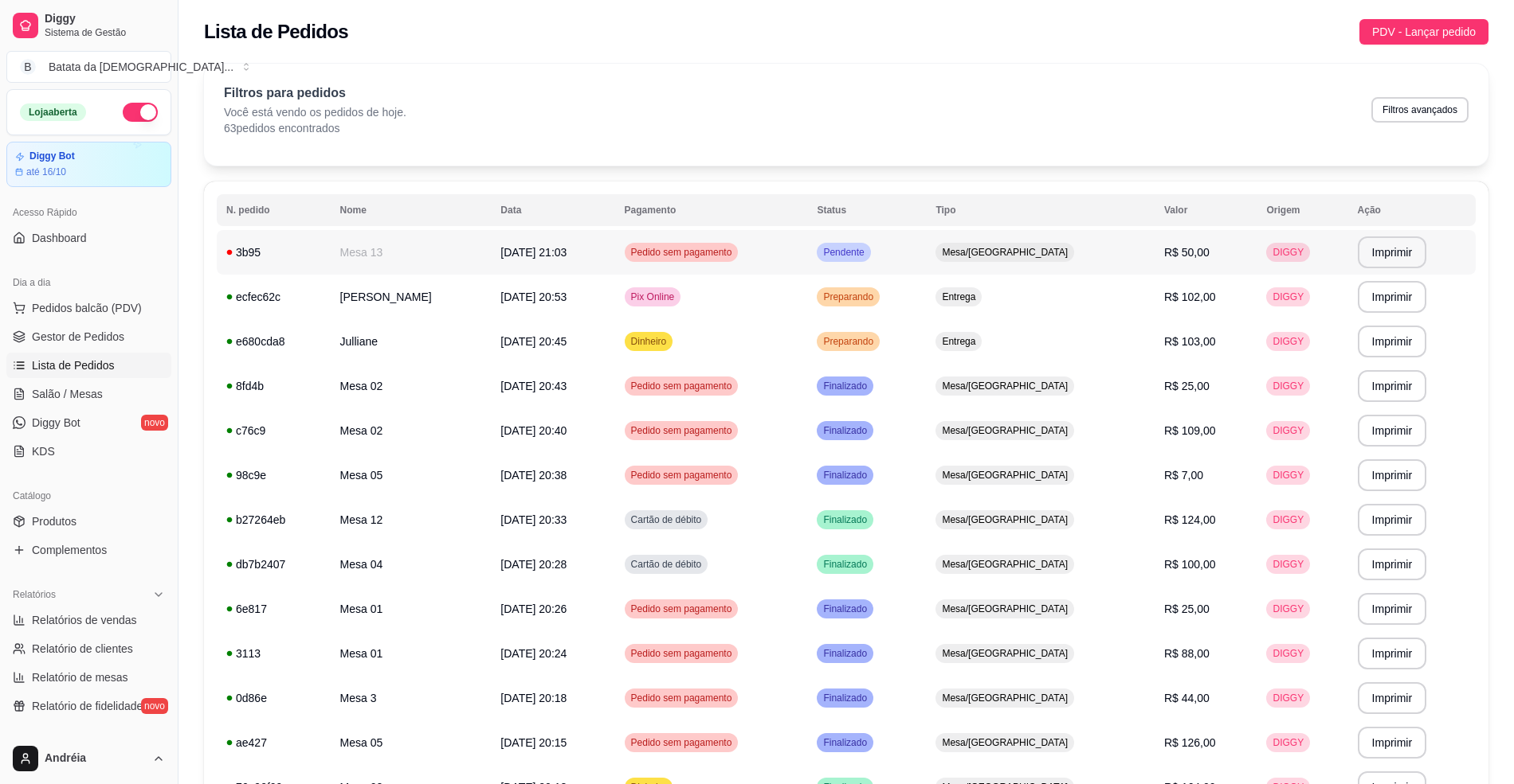
click at [871, 240] on td "Pendente" at bounding box center [866, 252] width 119 height 45
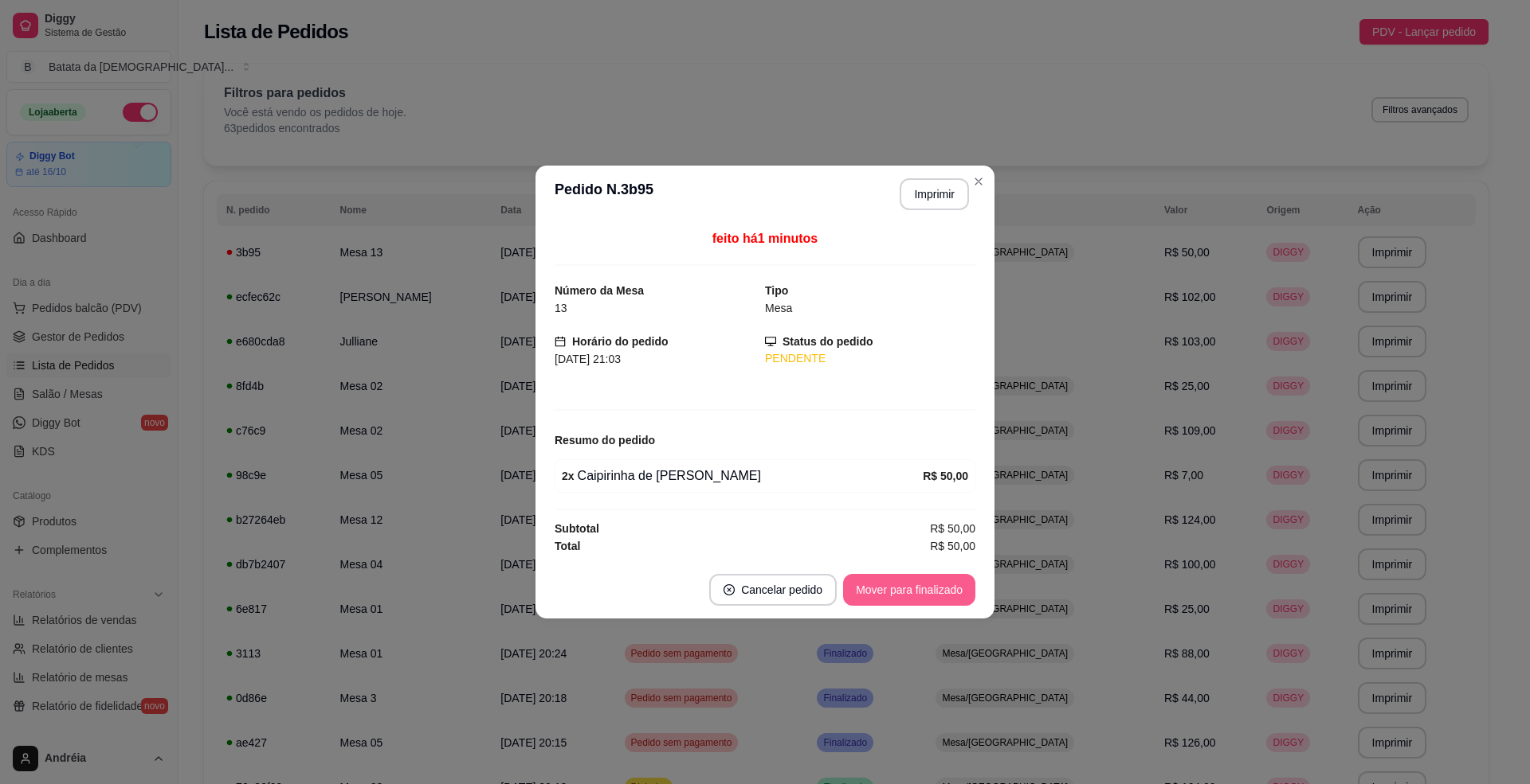
click at [899, 586] on button "Mover para finalizado" at bounding box center [909, 590] width 133 height 32
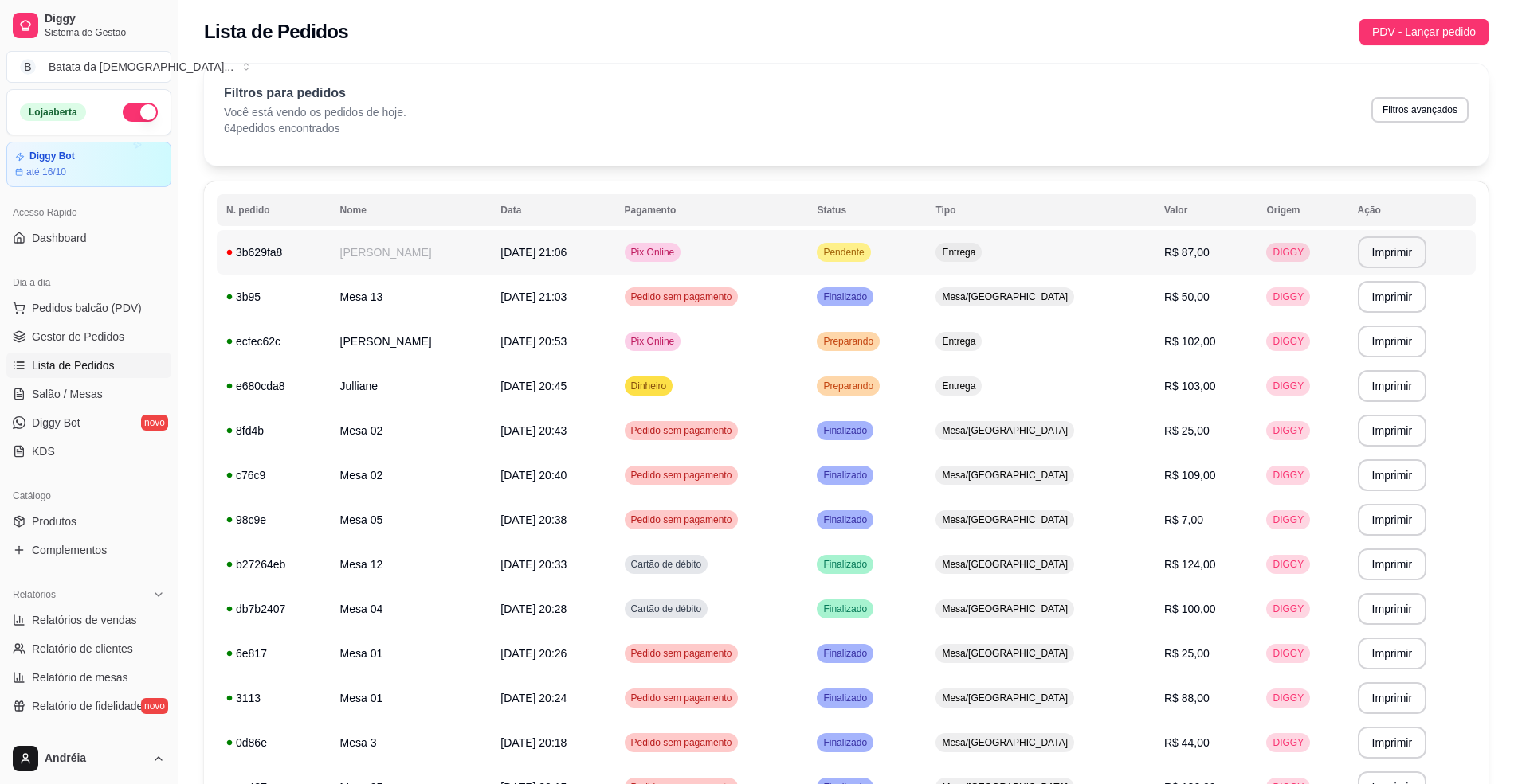
click at [808, 239] on td "Pix Online" at bounding box center [711, 252] width 192 height 45
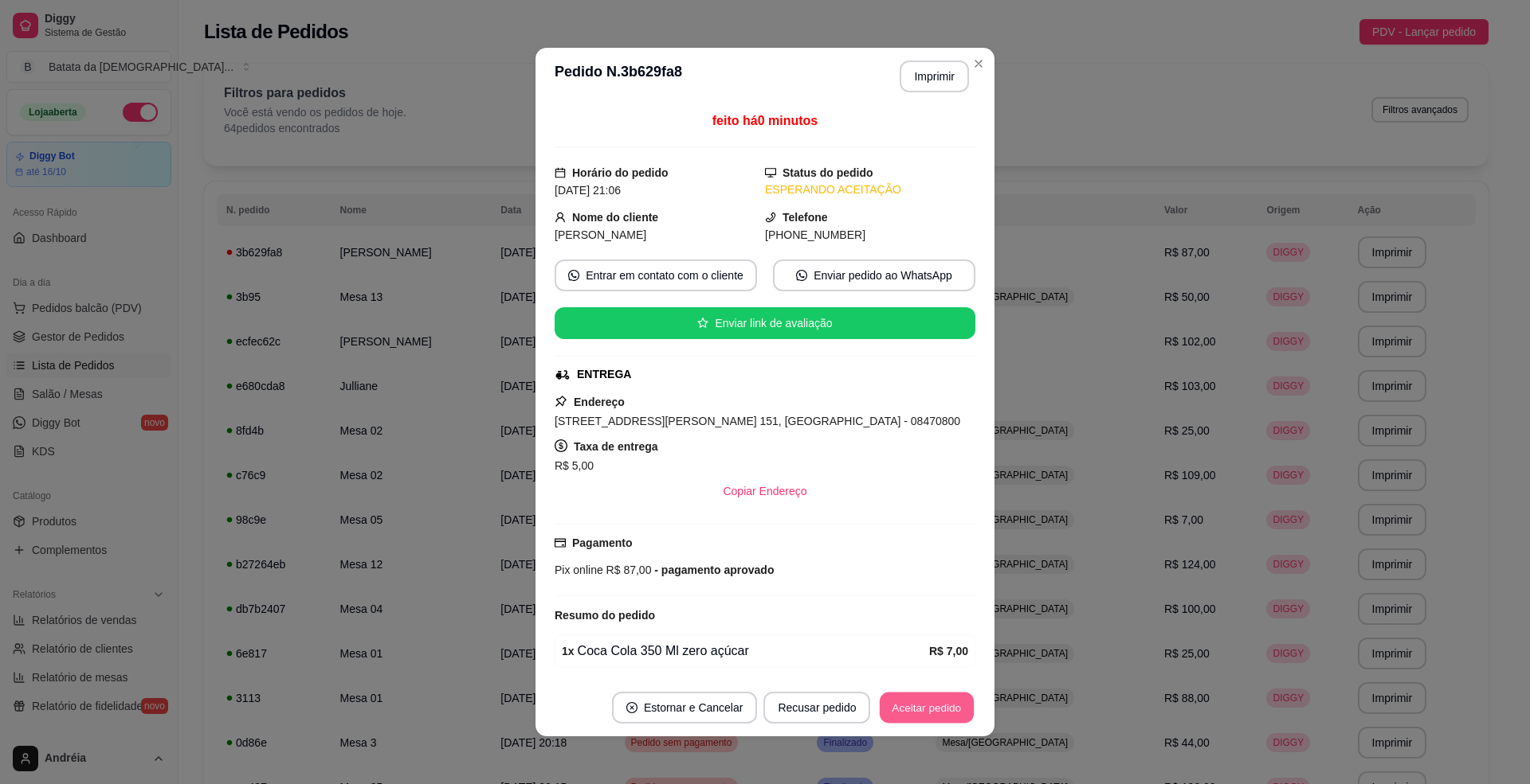
click at [924, 702] on button "Aceitar pedido" at bounding box center [927, 708] width 94 height 31
click at [941, 86] on button "Imprimir" at bounding box center [934, 77] width 67 height 31
click at [928, 699] on button "Aceitar pedido" at bounding box center [927, 708] width 98 height 32
click at [938, 704] on button "Mover para preparo" at bounding box center [914, 708] width 124 height 32
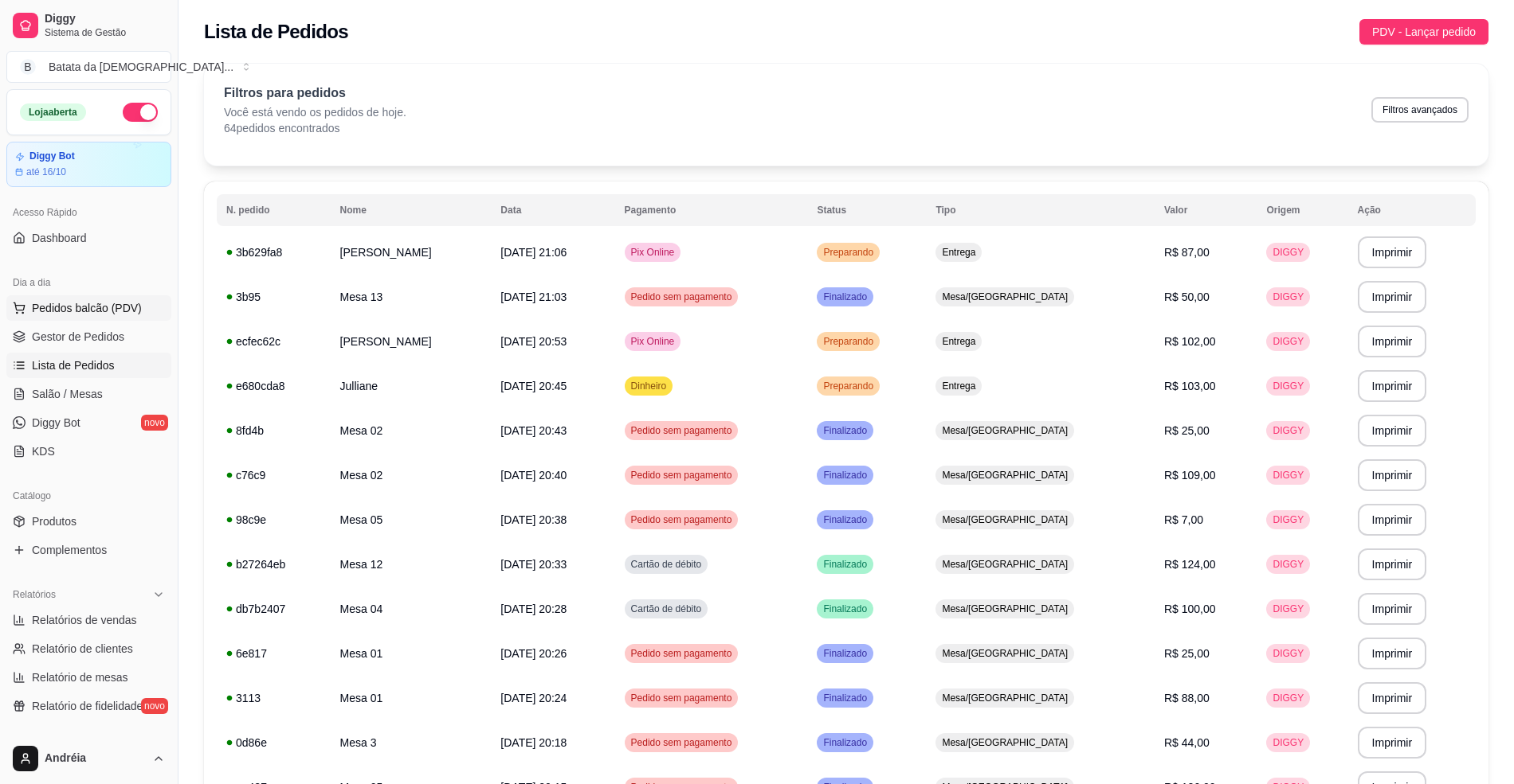
click at [125, 312] on span "Pedidos balcão (PDV)" at bounding box center [87, 308] width 110 height 16
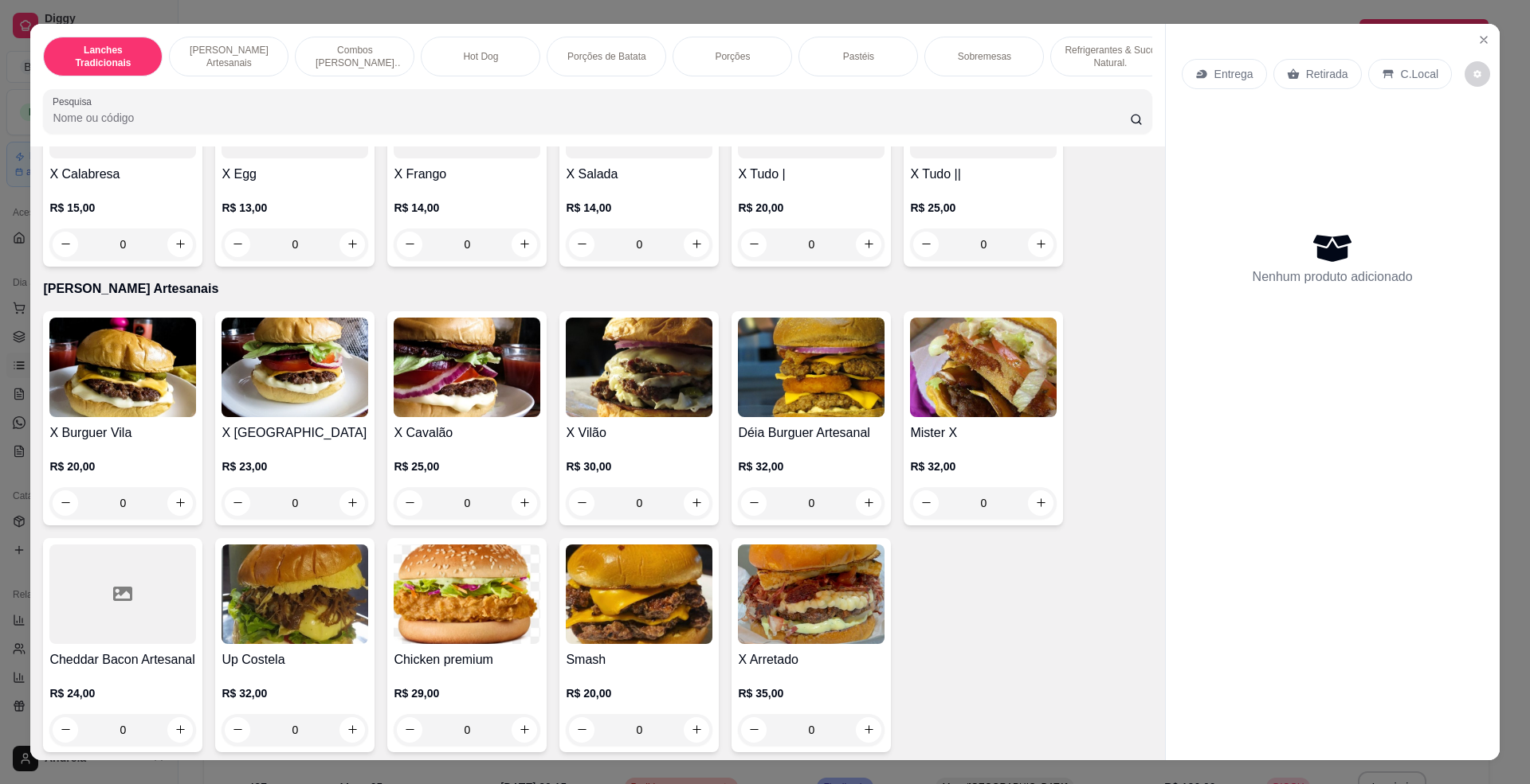
scroll to position [530, 0]
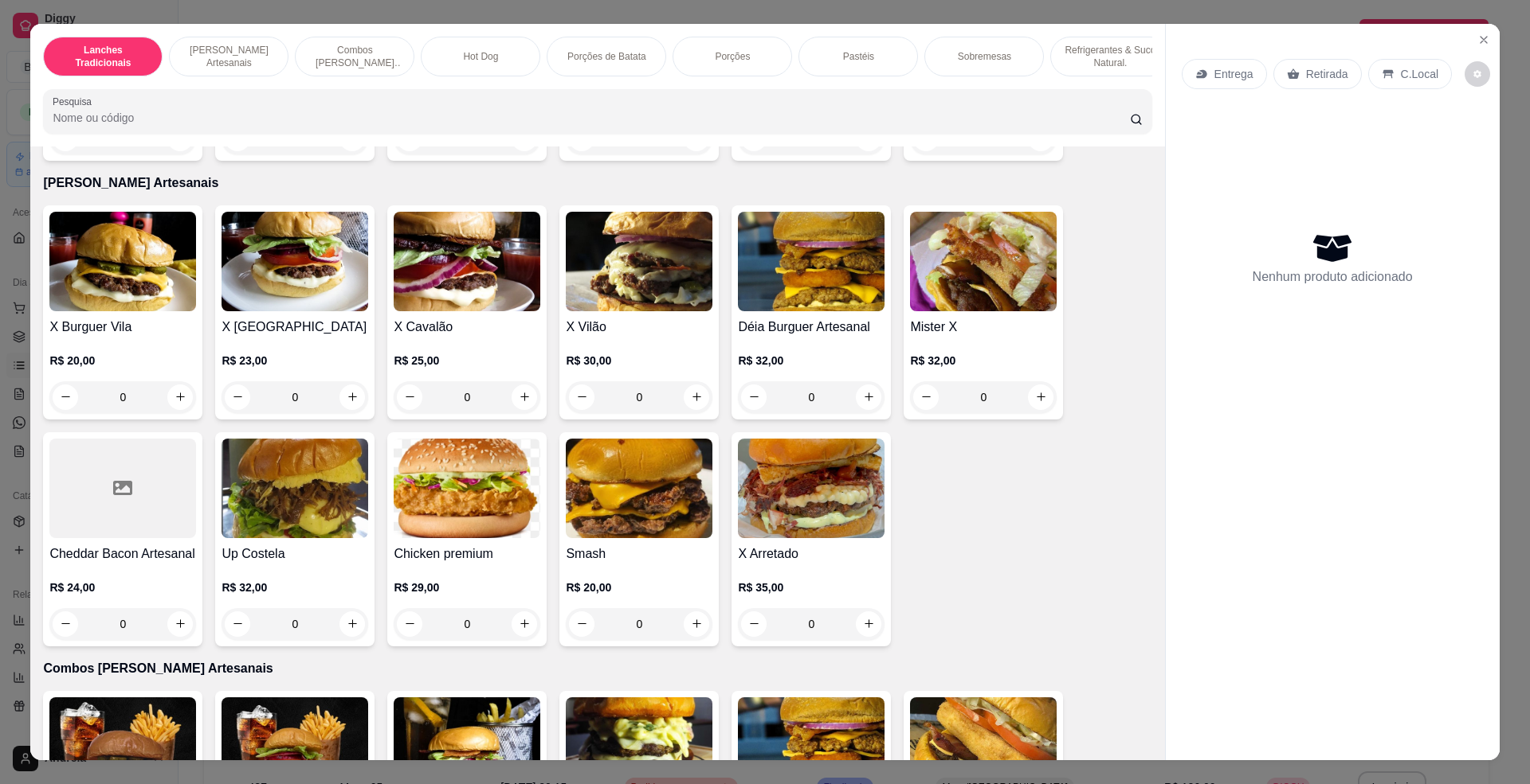
click at [614, 532] on img at bounding box center [639, 488] width 147 height 100
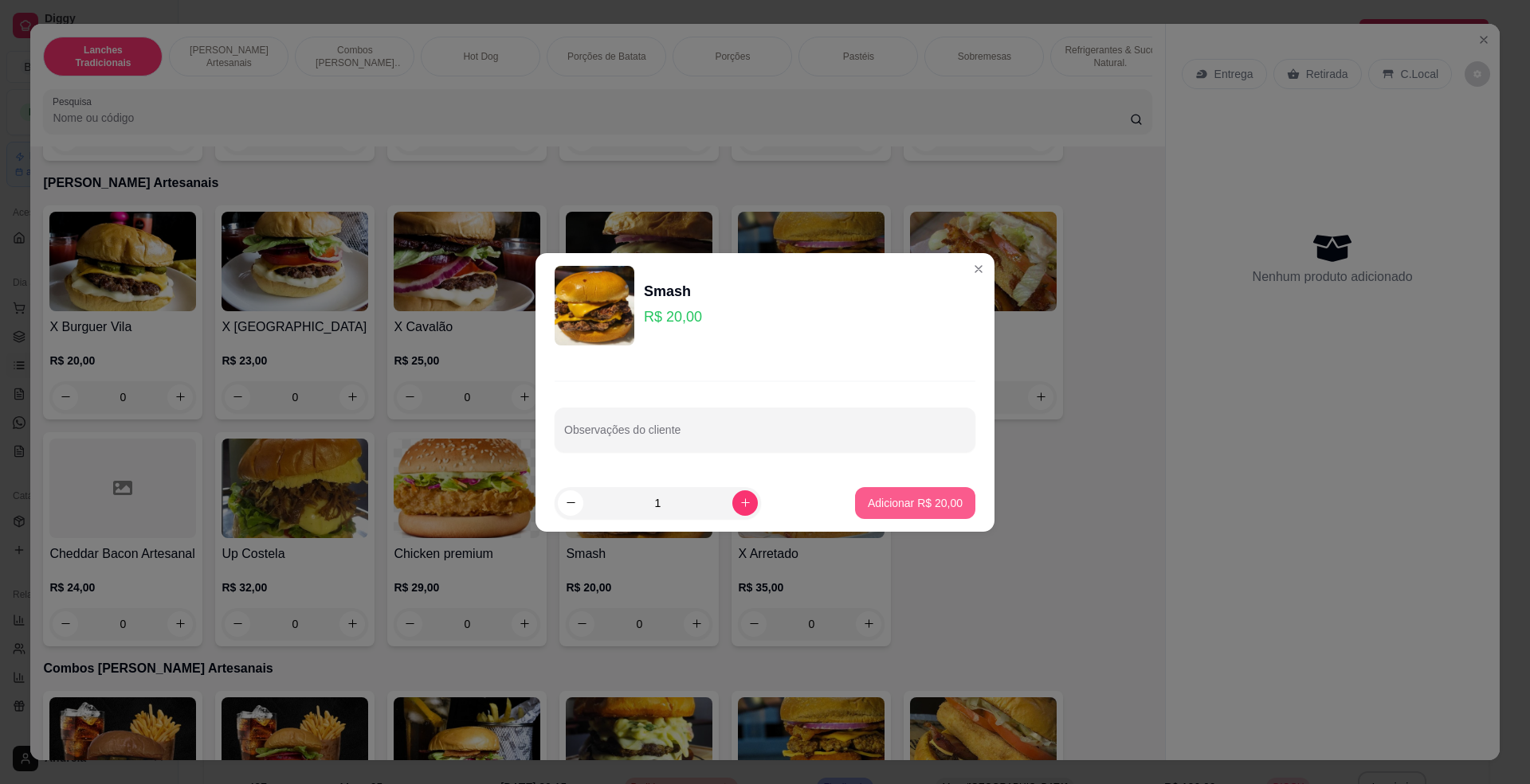
click at [864, 491] on button "Adicionar R$ 20,00" at bounding box center [915, 503] width 121 height 32
type input "1"
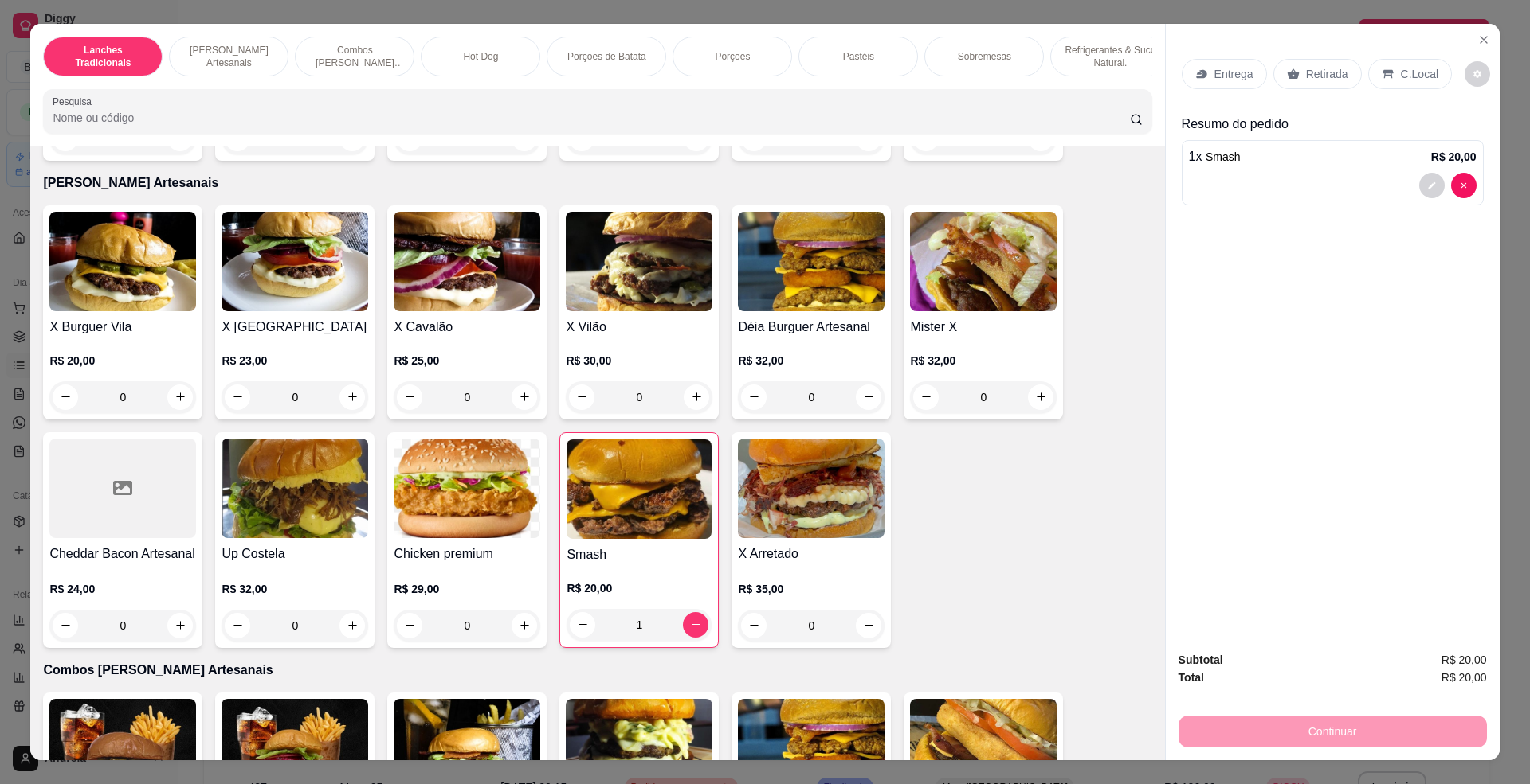
click at [476, 312] on img at bounding box center [466, 262] width 147 height 100
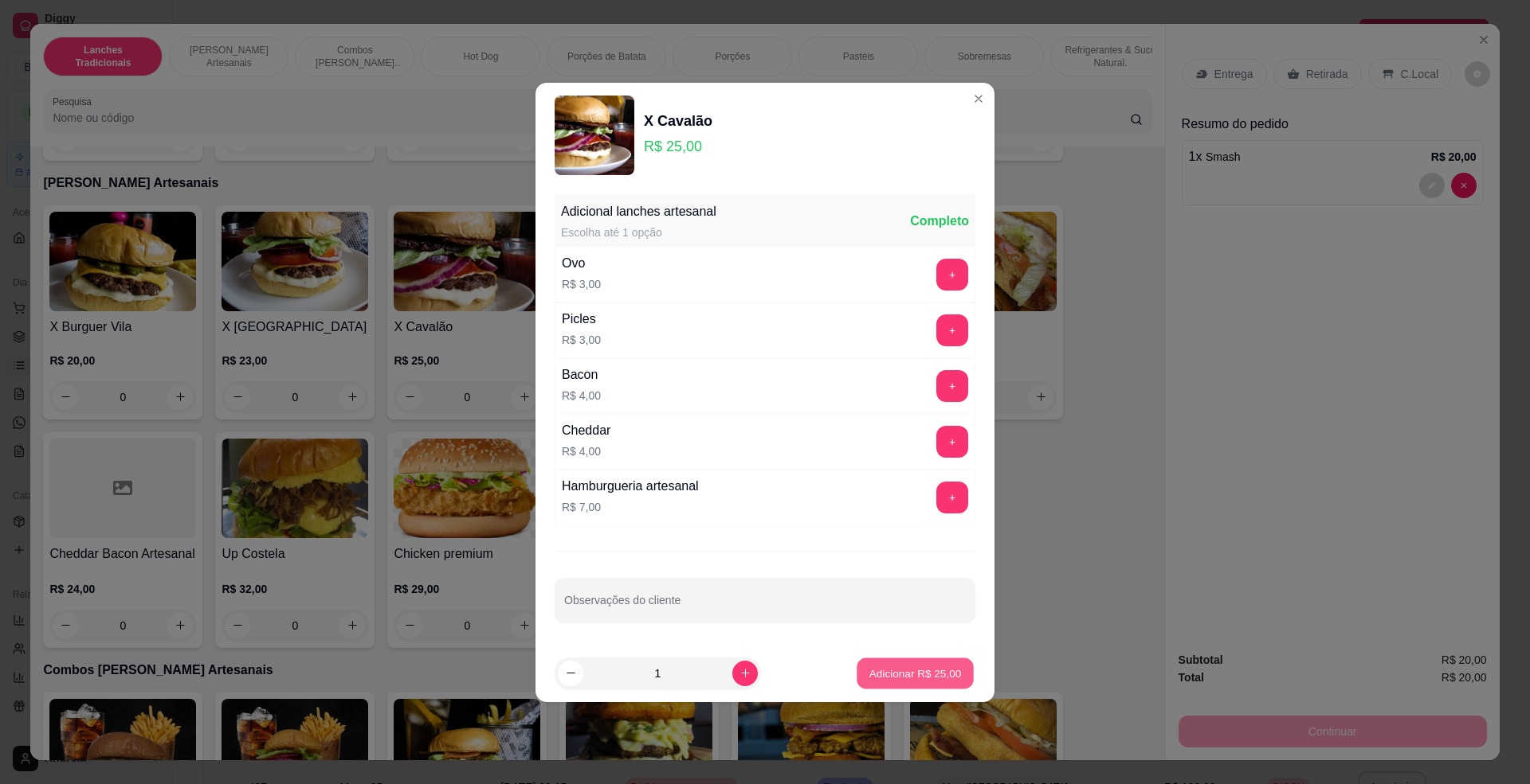
click at [876, 666] on p "Adicionar R$ 25,00" at bounding box center [915, 672] width 93 height 15
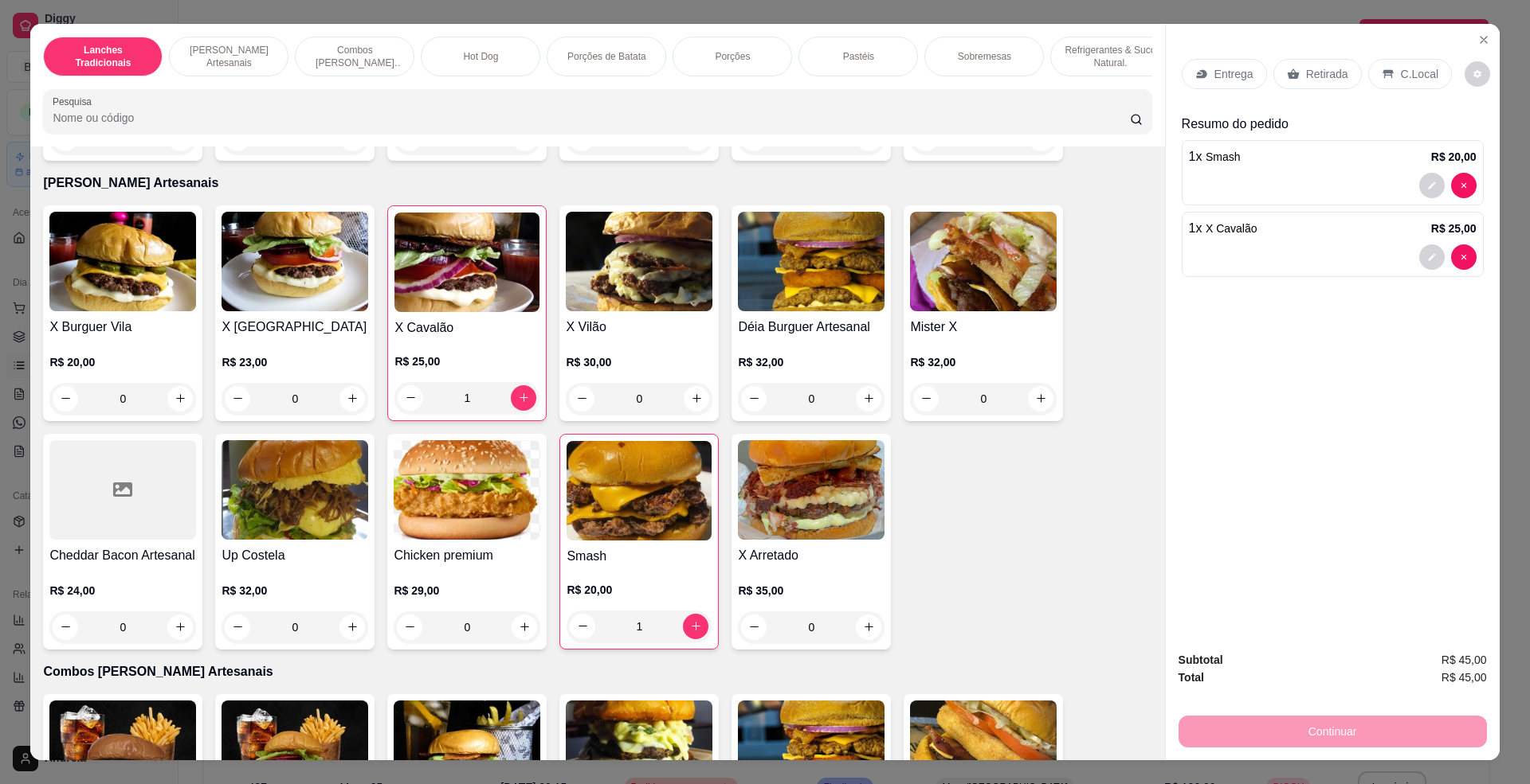
click at [1382, 70] on icon at bounding box center [1387, 74] width 10 height 9
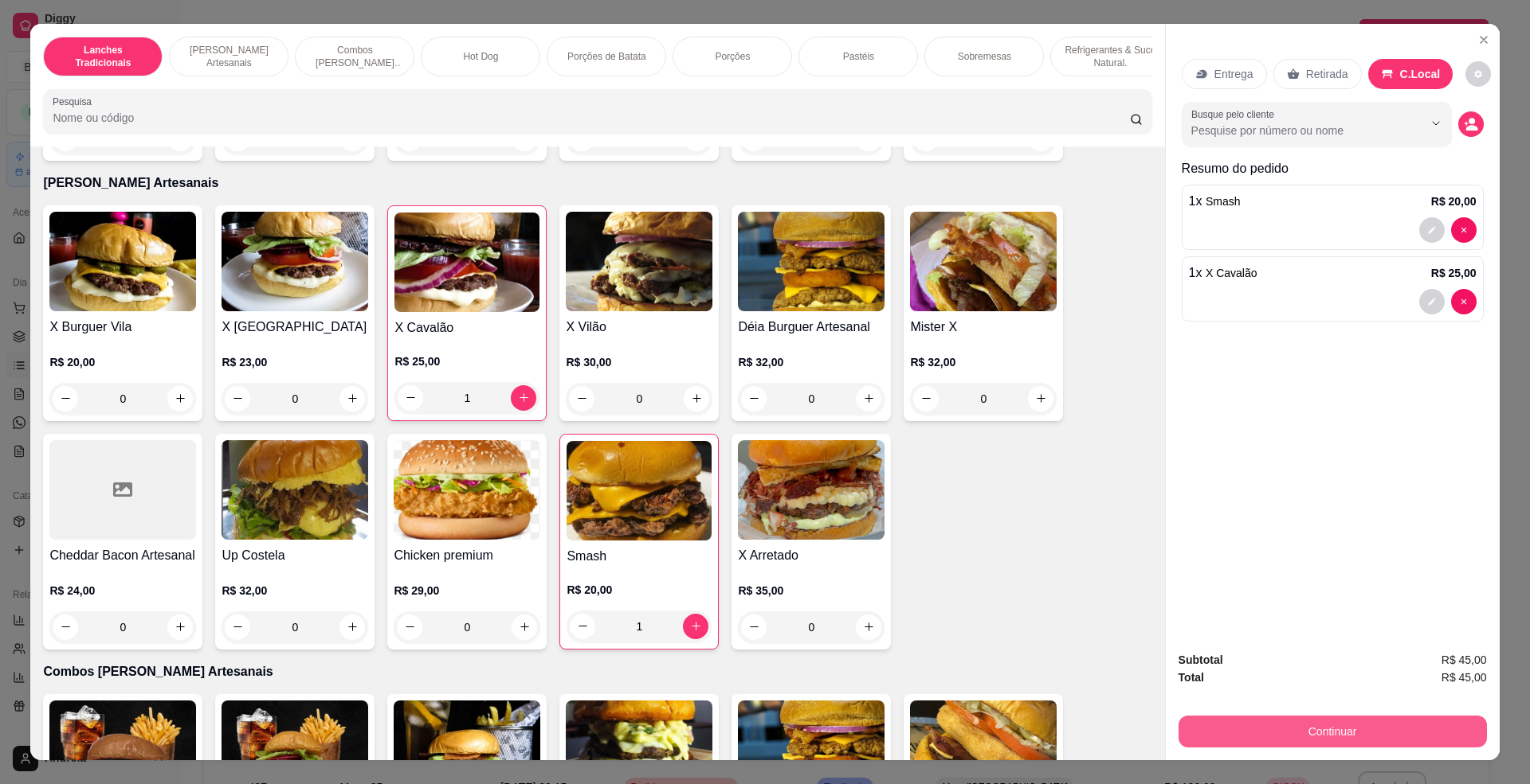
click at [1393, 736] on button "Continuar" at bounding box center [1332, 732] width 308 height 32
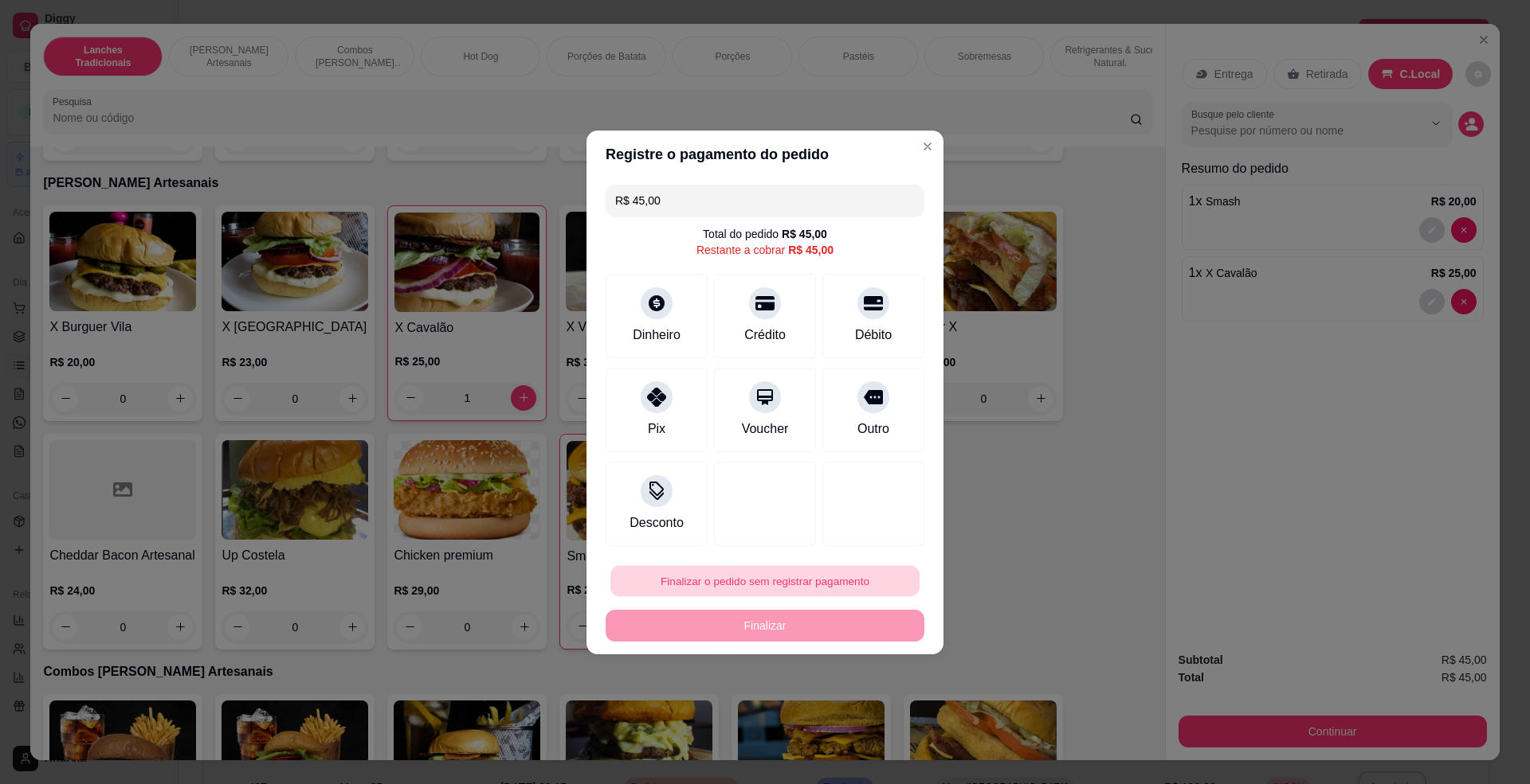
click at [760, 585] on button "Finalizar o pedido sem registrar pagamento" at bounding box center [765, 581] width 309 height 31
click at [862, 725] on button "Confirmar" at bounding box center [863, 713] width 59 height 25
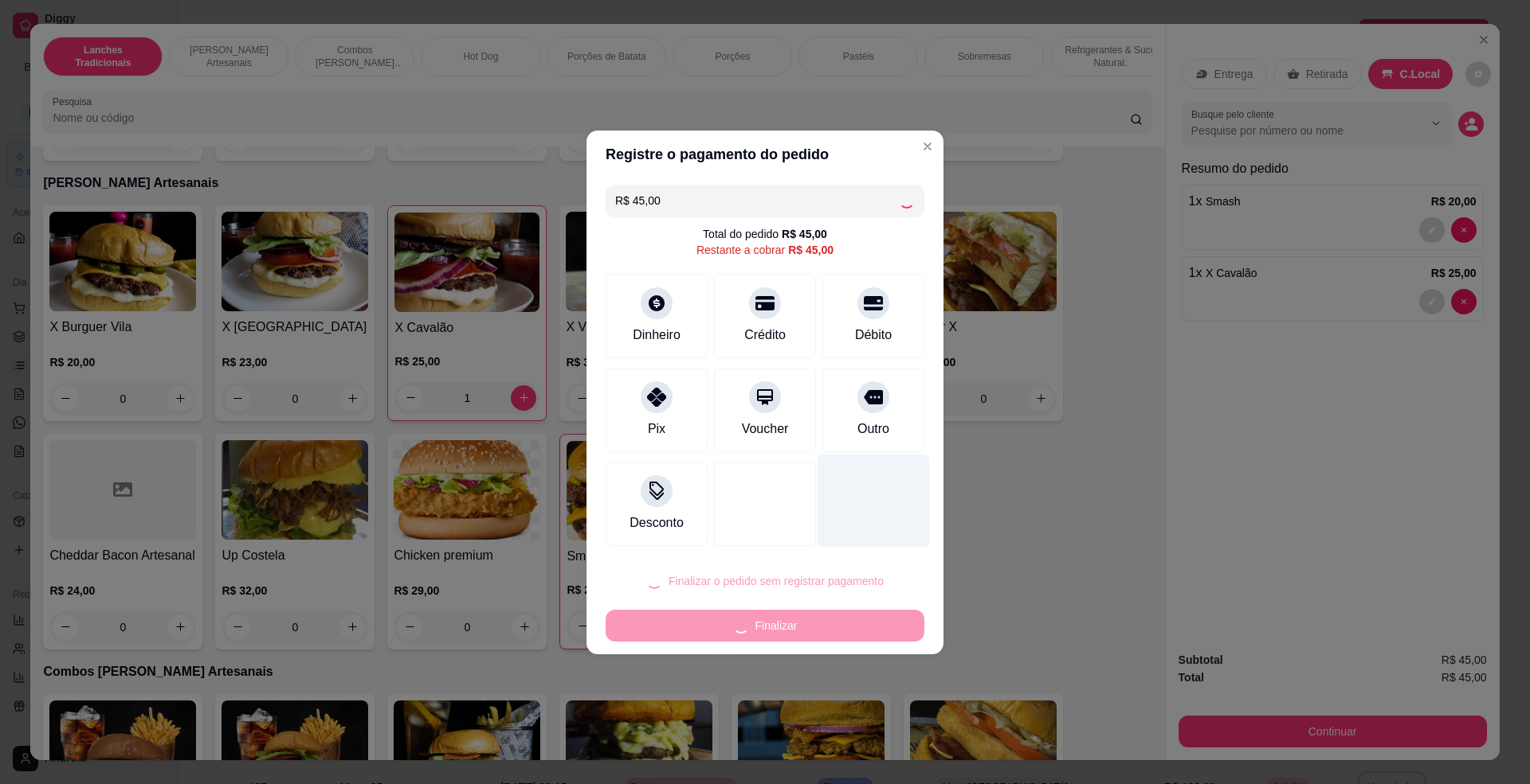
type input "0"
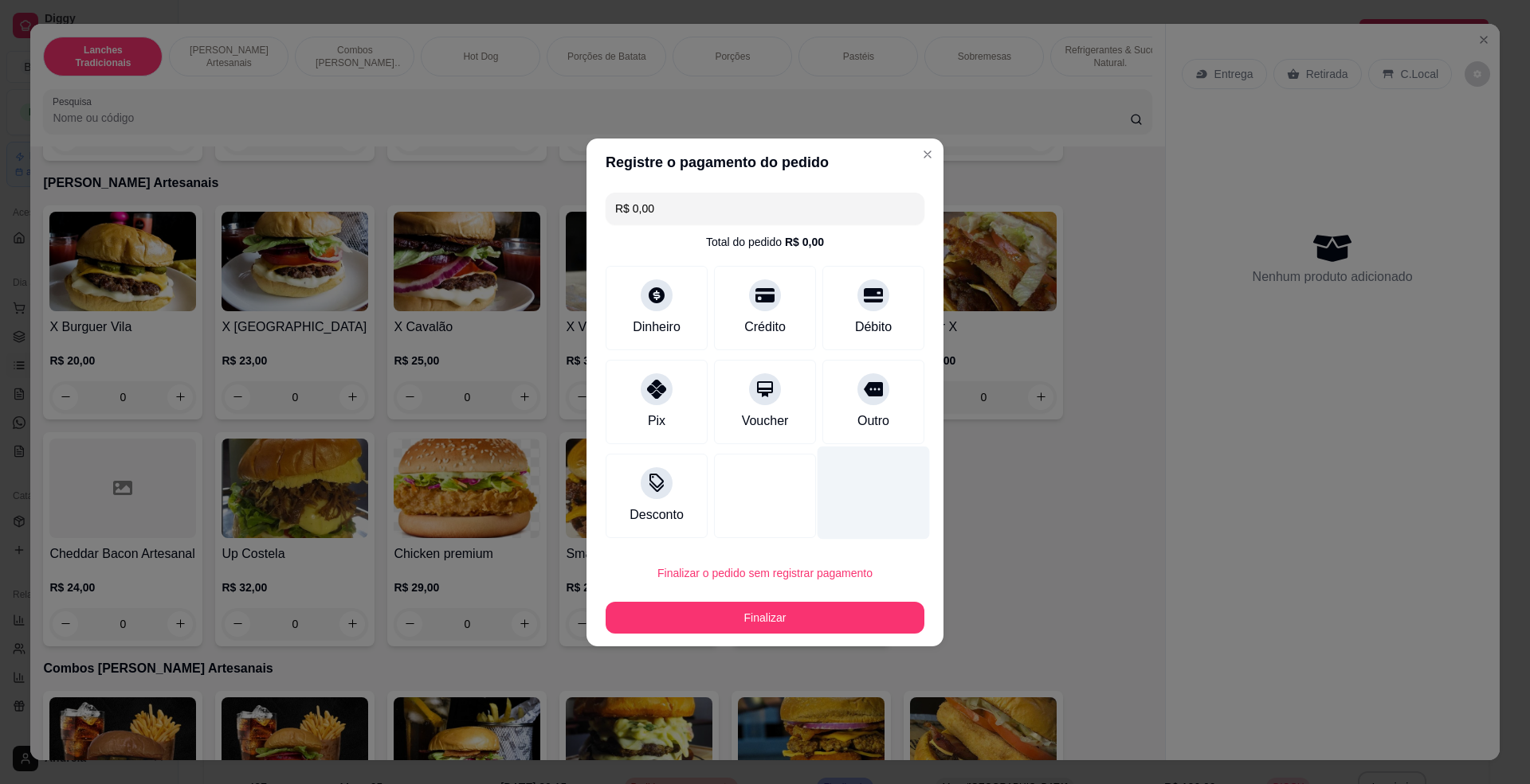
type input "R$ 0,00"
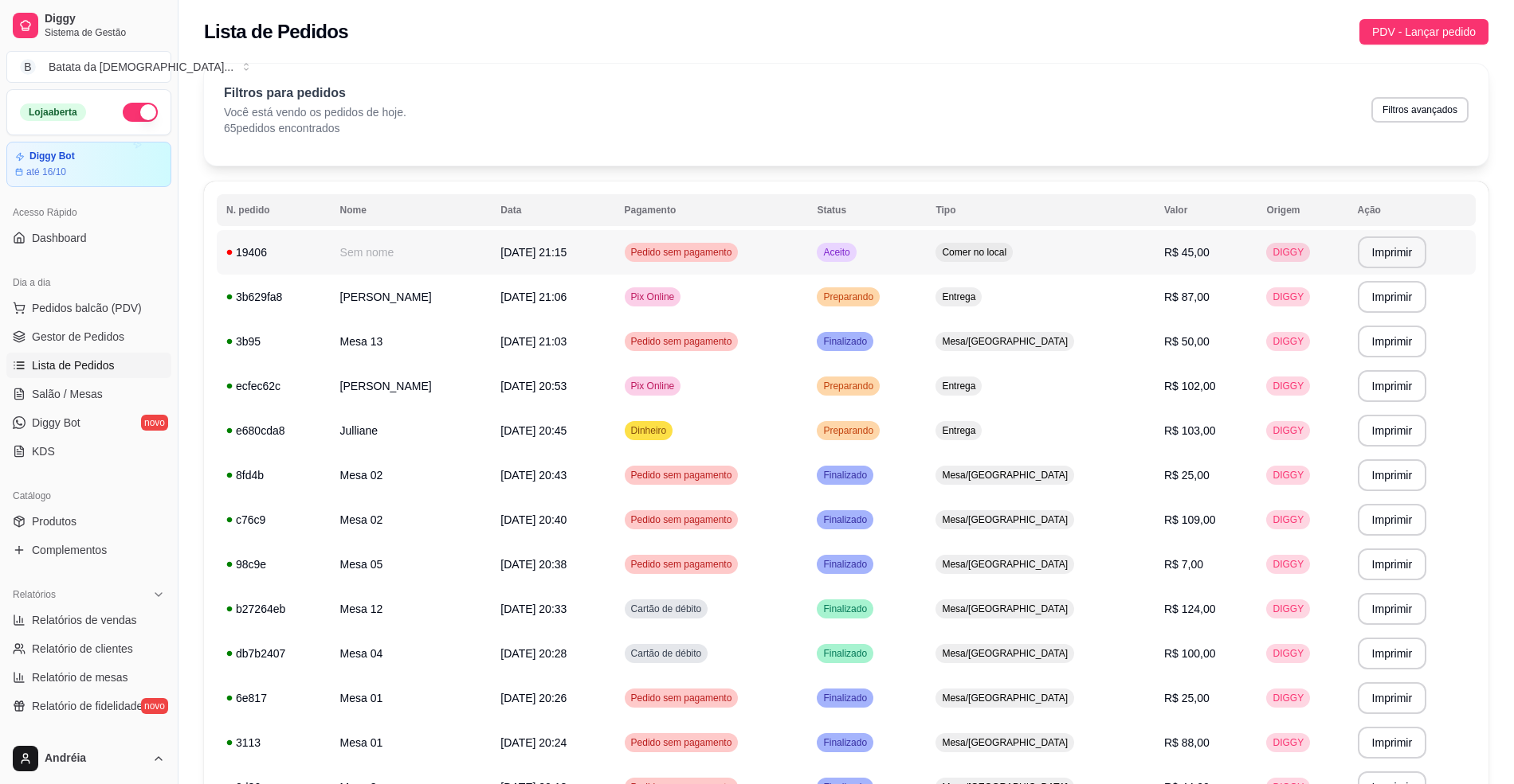
click at [974, 248] on td "Comer no local" at bounding box center [1040, 252] width 228 height 45
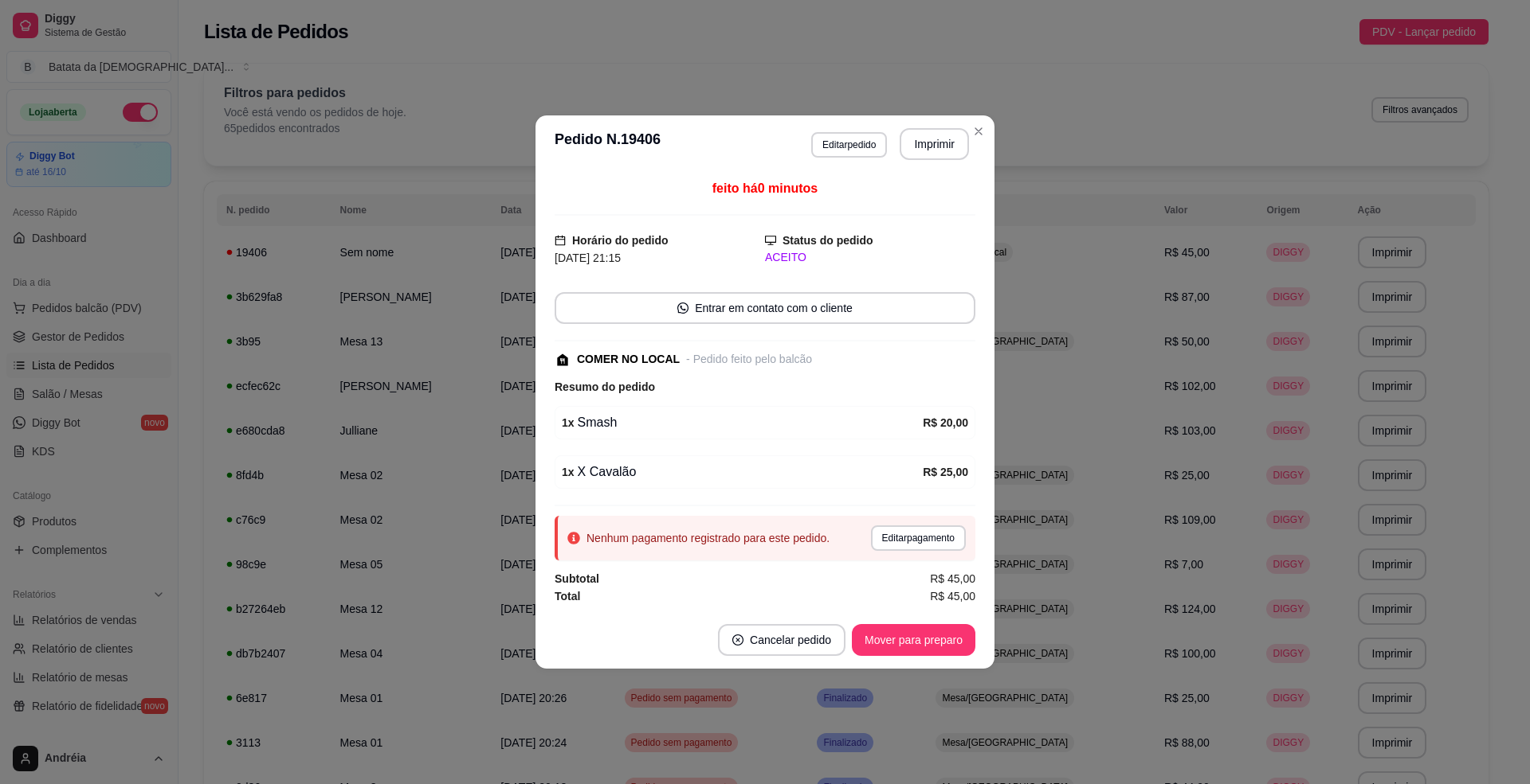
click at [903, 618] on footer "Cancelar pedido Mover para preparo" at bounding box center [765, 641] width 459 height 58
click at [916, 653] on button "Mover para preparo" at bounding box center [914, 641] width 124 height 32
click at [928, 145] on button "Imprimir" at bounding box center [934, 144] width 67 height 31
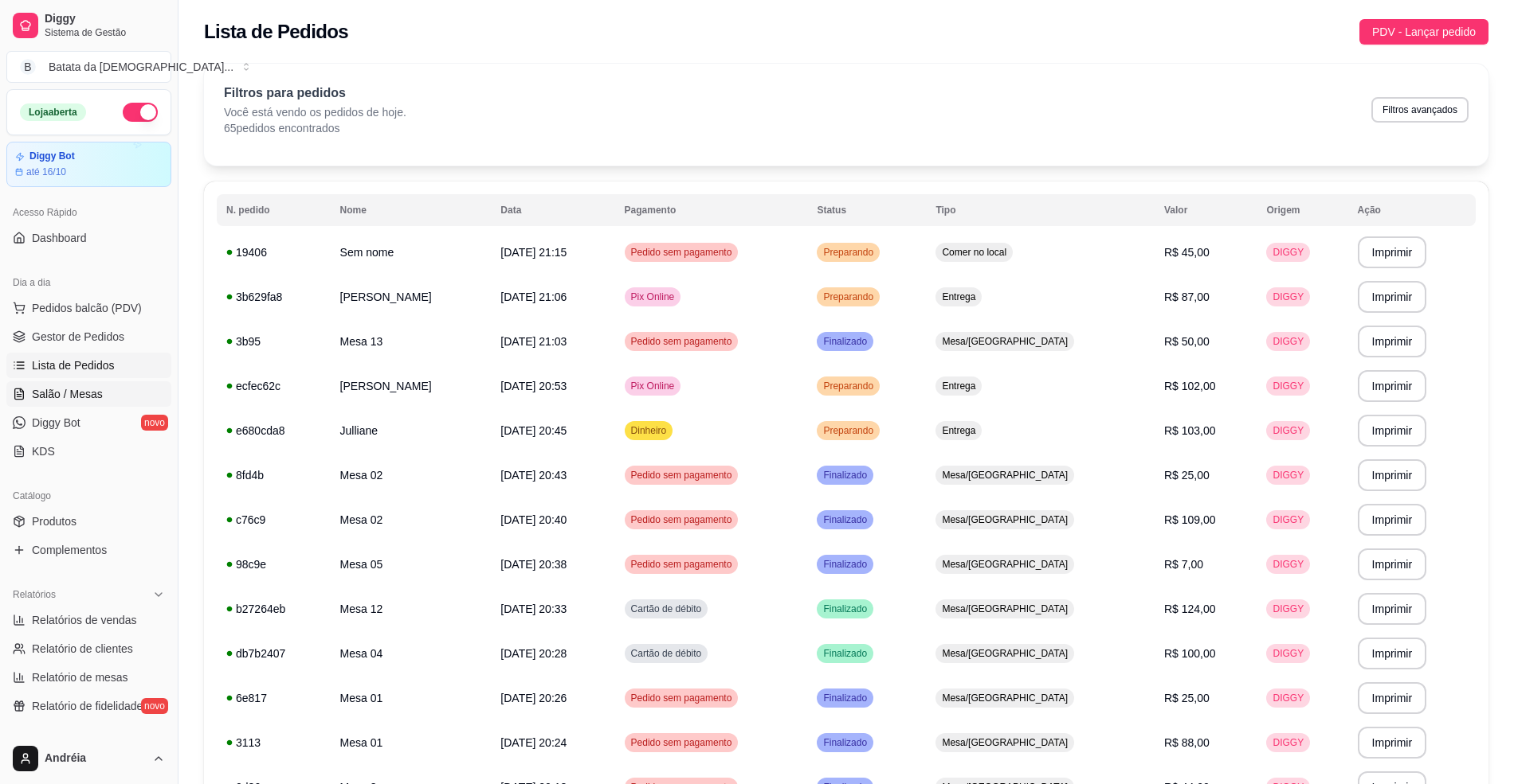
click at [71, 389] on span "Salão / Mesas" at bounding box center [67, 394] width 71 height 16
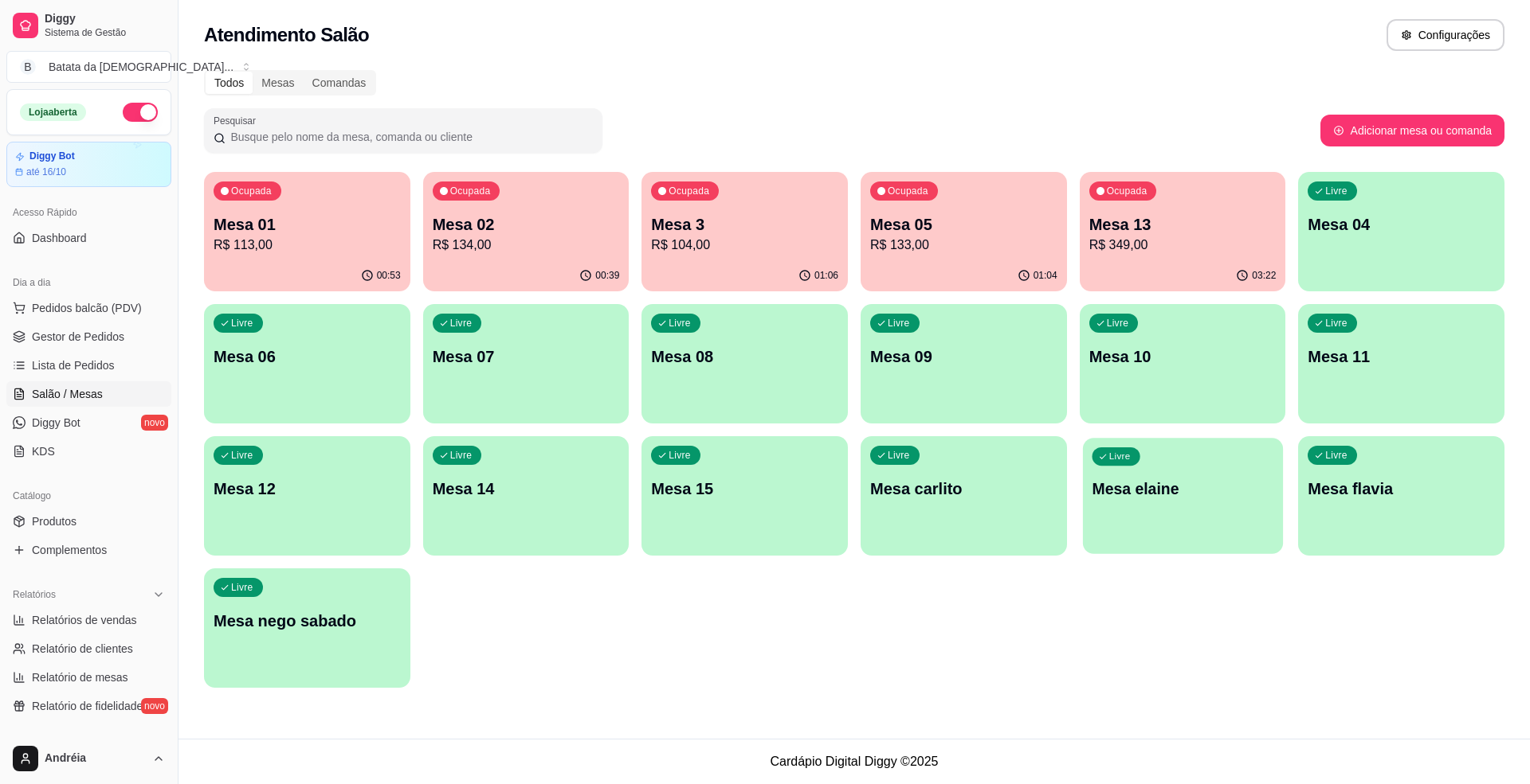
click at [1171, 481] on p "Mesa elaine" at bounding box center [1182, 489] width 181 height 22
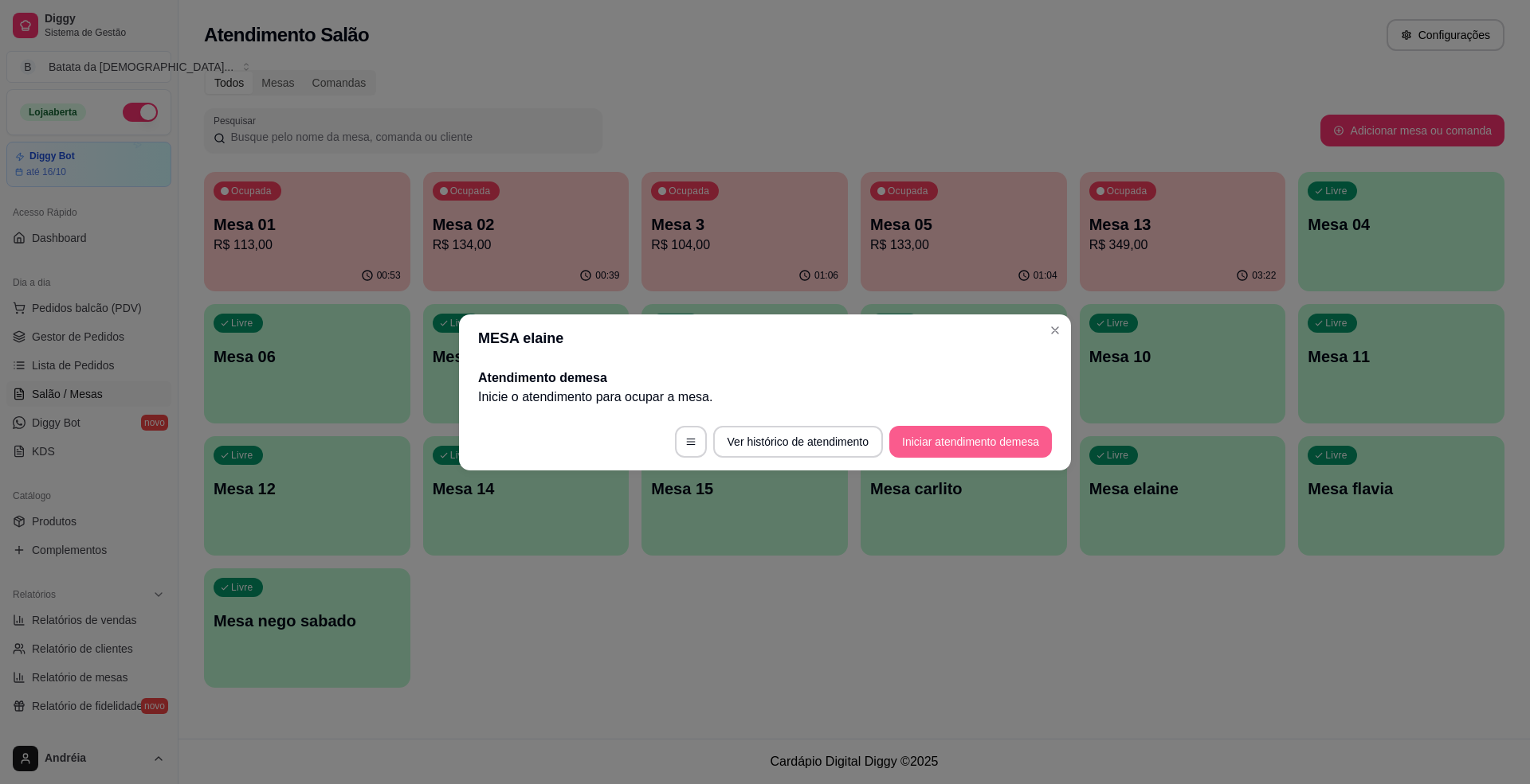
click at [989, 434] on button "Iniciar atendimento de mesa" at bounding box center [970, 442] width 162 height 32
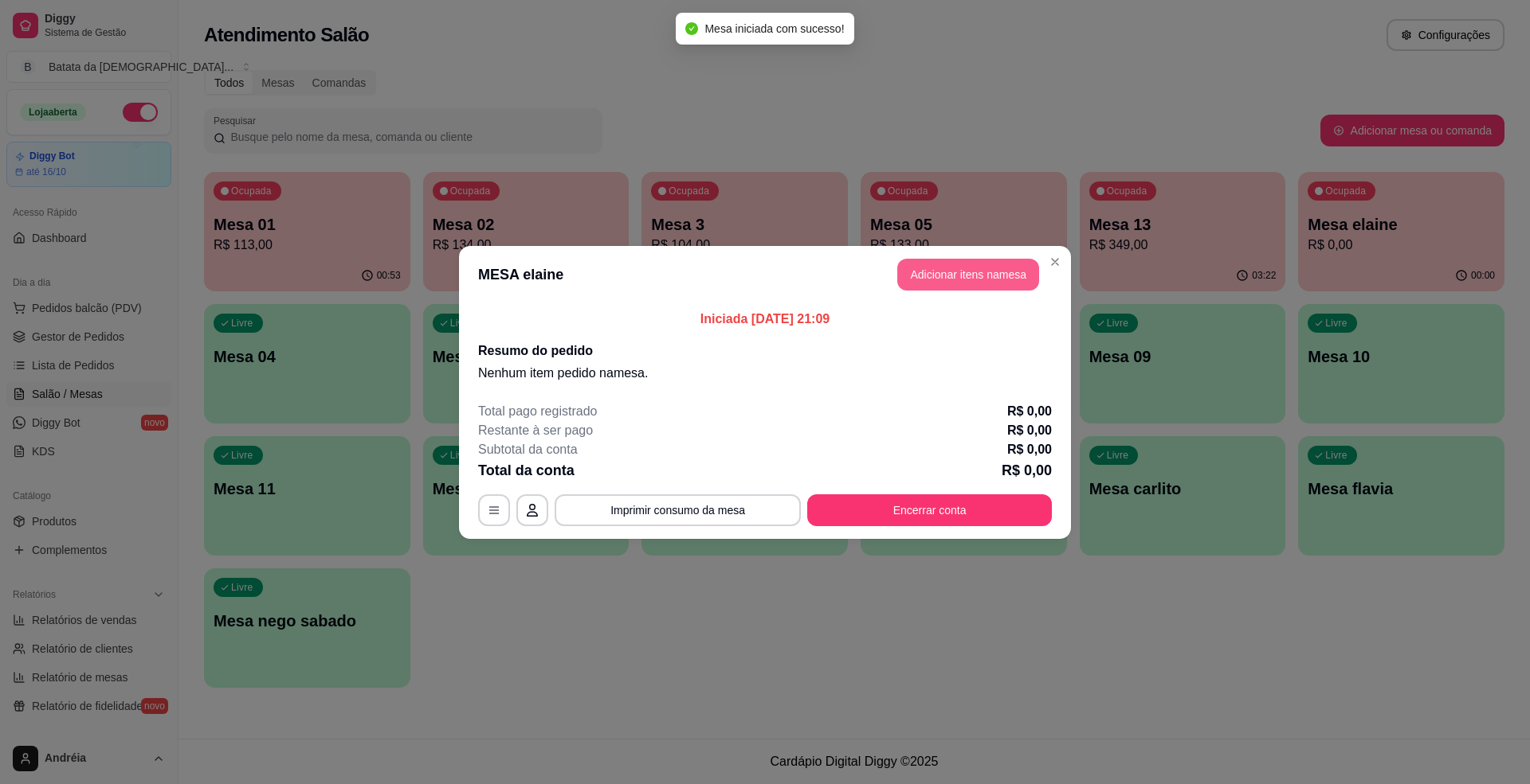
click at [972, 278] on button "Adicionar itens na mesa" at bounding box center [968, 275] width 142 height 32
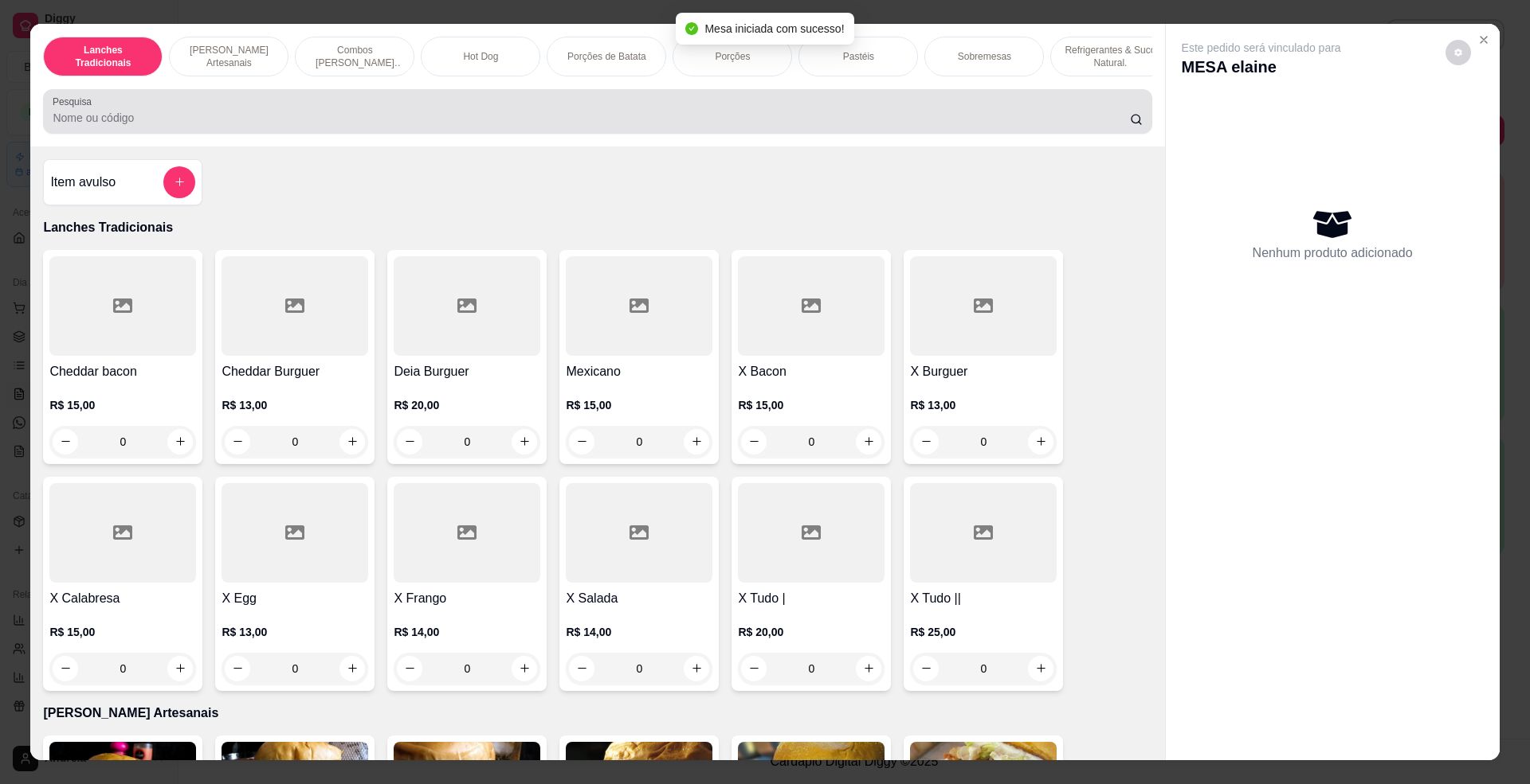
click at [551, 126] on input "Pesquisa" at bounding box center [591, 118] width 1076 height 16
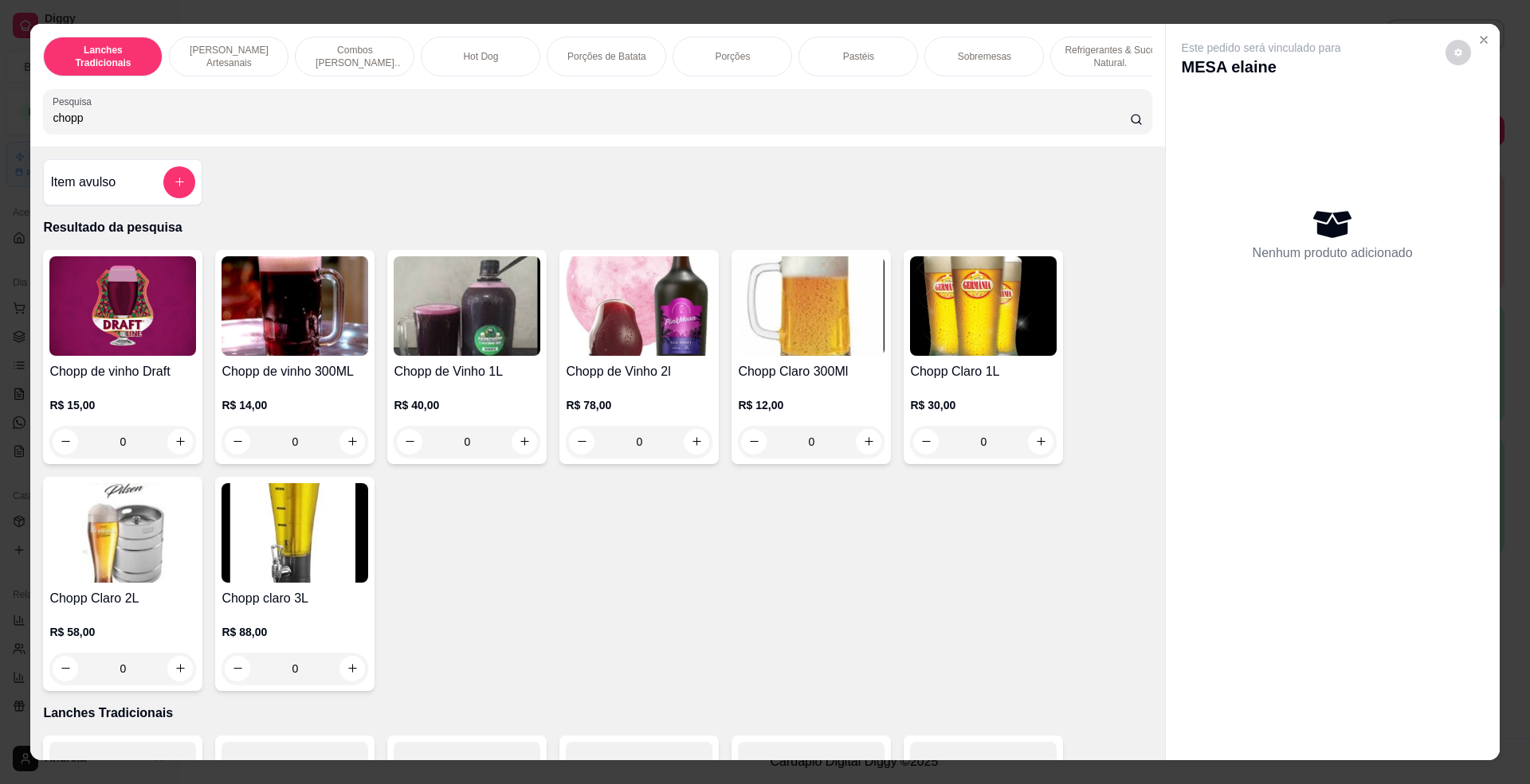
type input "chopp"
click at [307, 609] on h4 "Chopp claro 3L" at bounding box center [294, 599] width 147 height 19
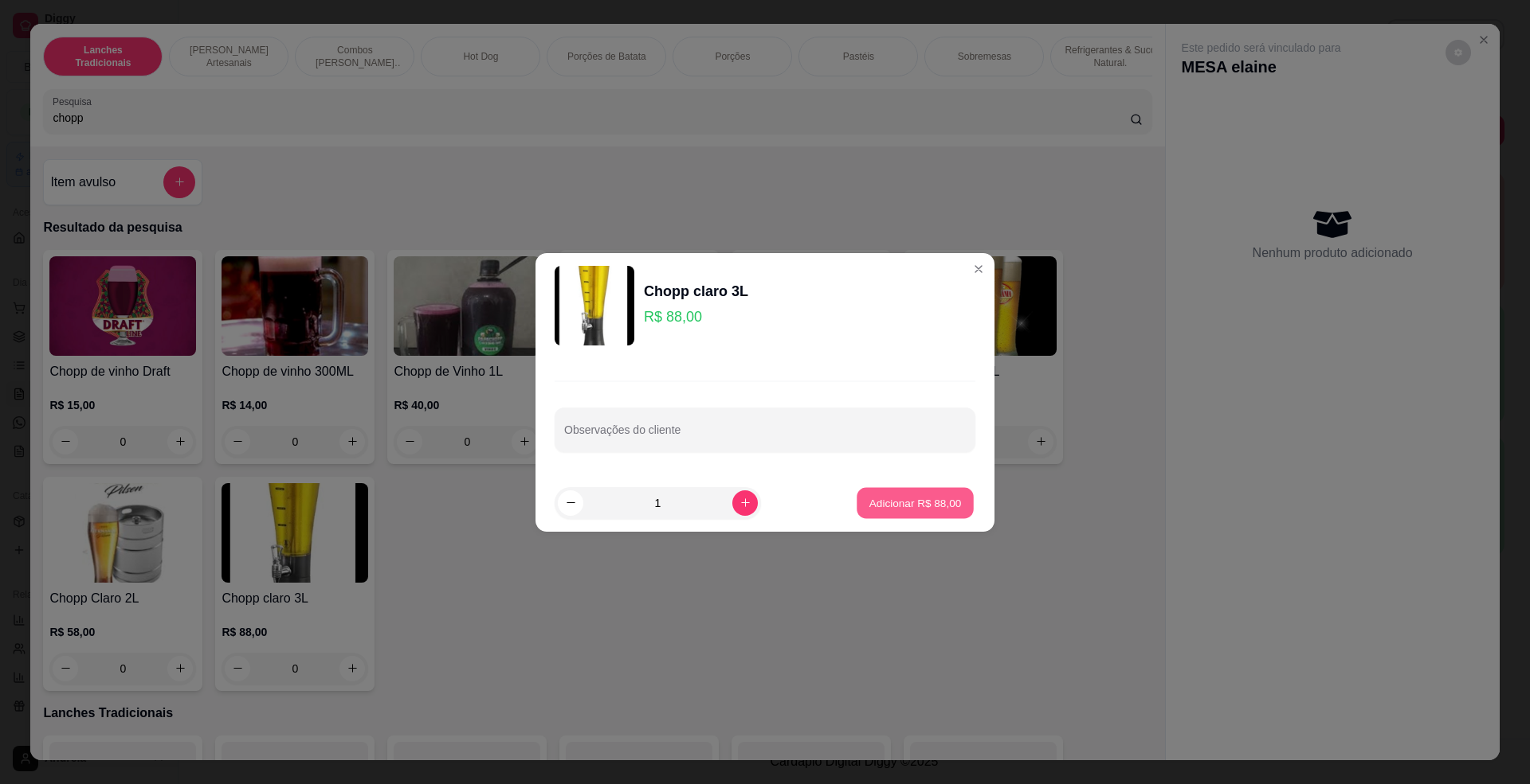
click at [909, 504] on p "Adicionar R$ 88,00" at bounding box center [915, 502] width 93 height 15
type input "1"
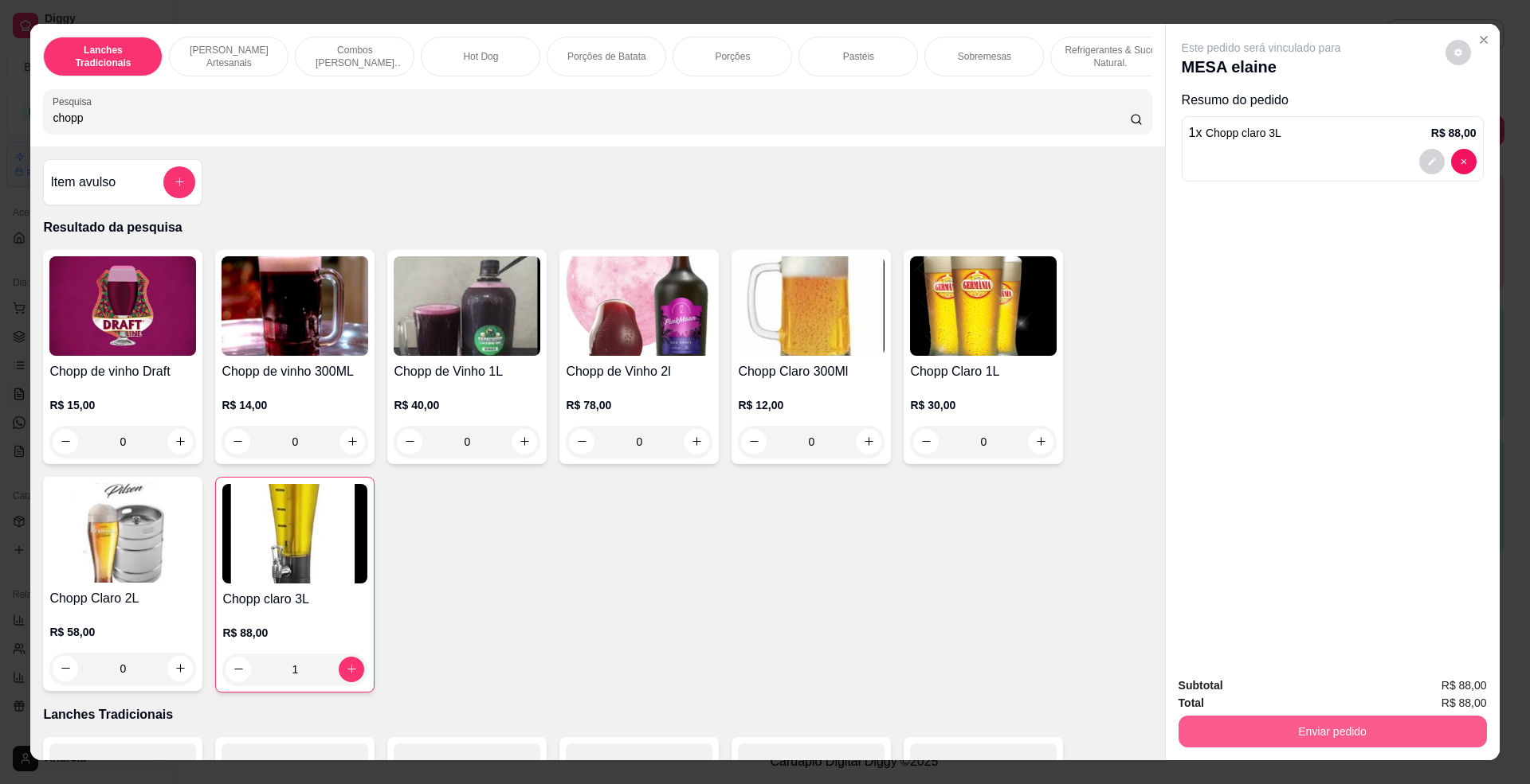
click at [1256, 733] on button "Enviar pedido" at bounding box center [1332, 732] width 308 height 32
click at [1460, 688] on button "Enviar pedido" at bounding box center [1443, 693] width 90 height 30
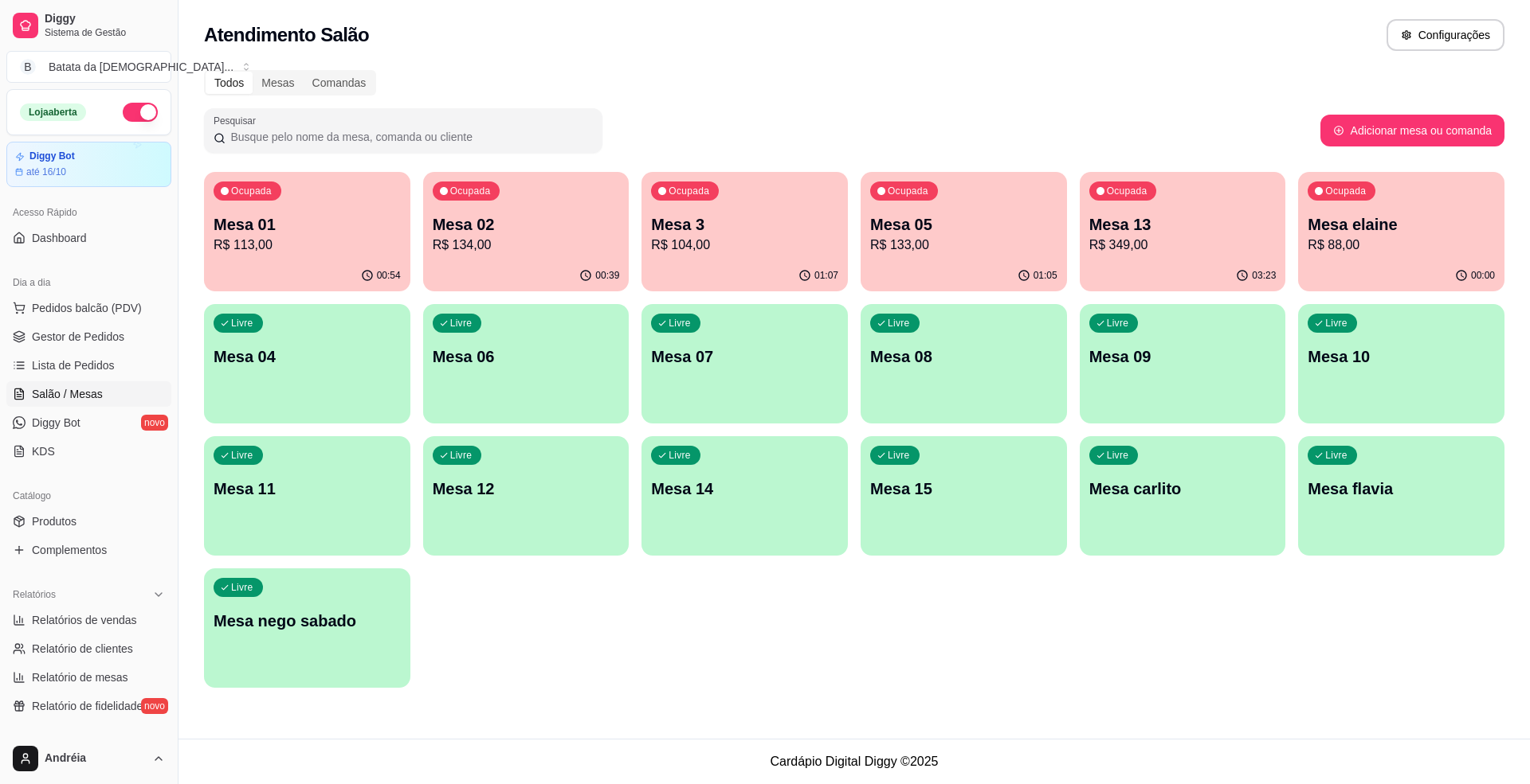
click at [1337, 236] on p "R$ 88,00" at bounding box center [1401, 245] width 187 height 19
click at [59, 361] on span "Lista de Pedidos" at bounding box center [73, 366] width 83 height 16
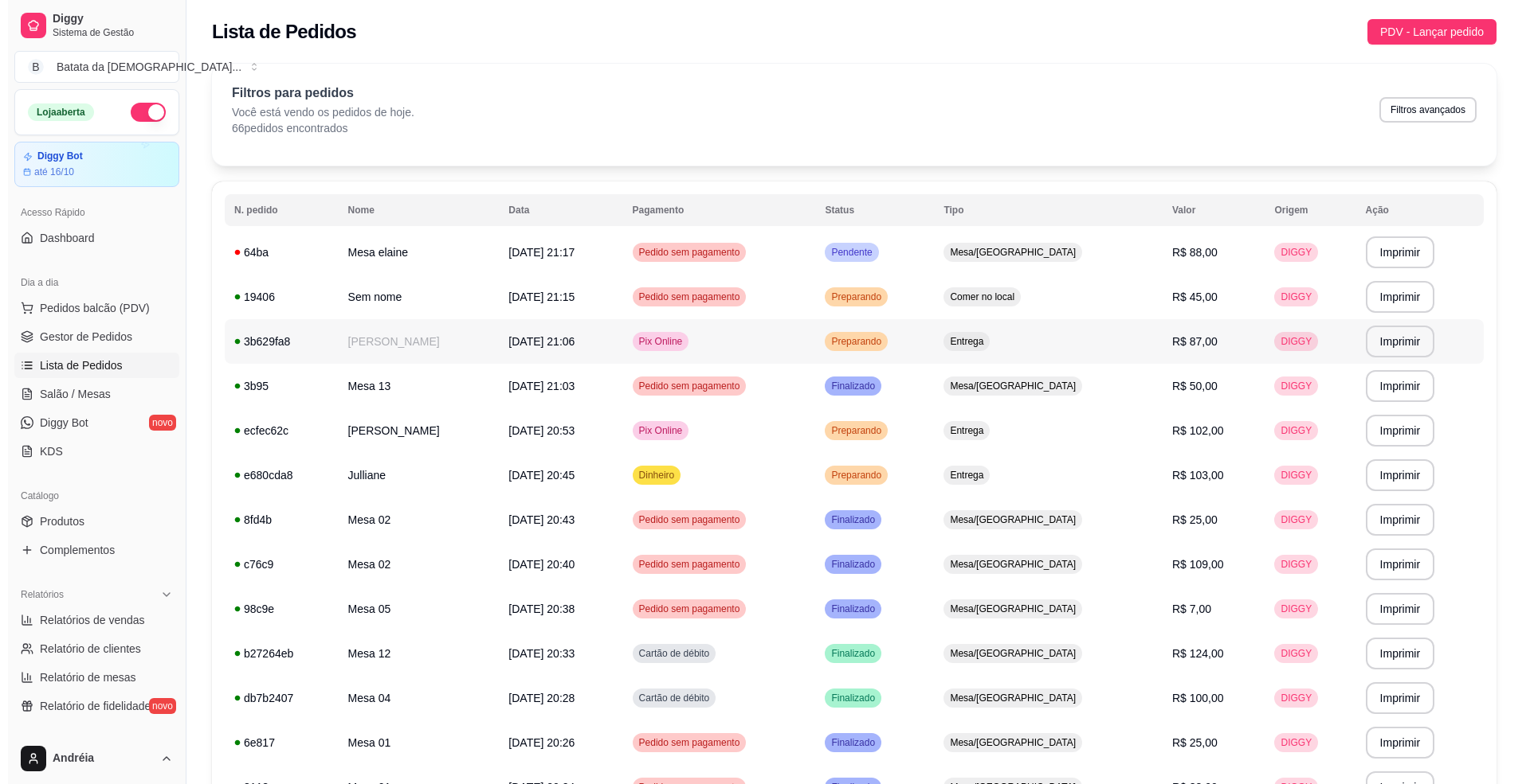
scroll to position [106, 0]
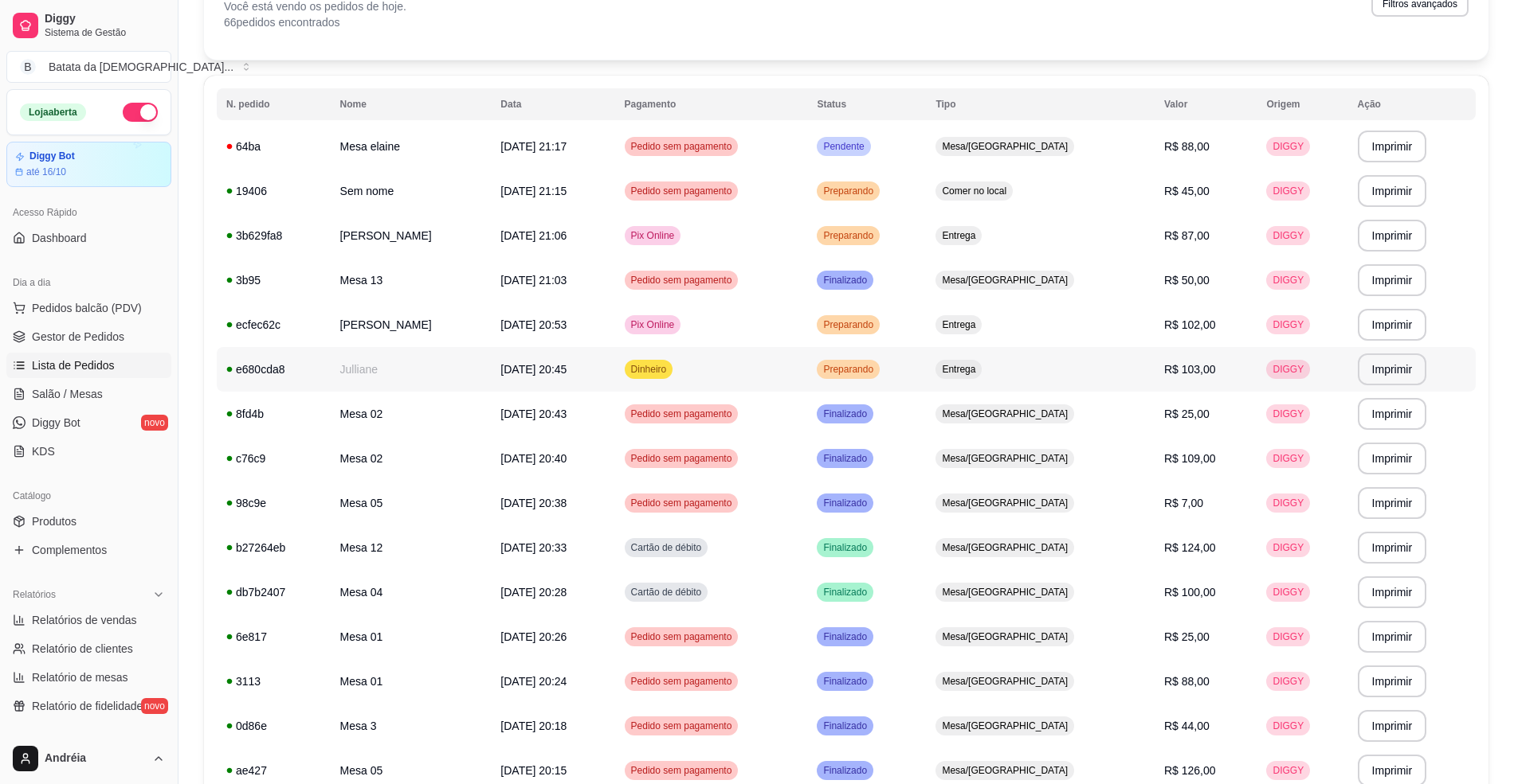
click at [779, 368] on td "Dinheiro" at bounding box center [711, 370] width 192 height 45
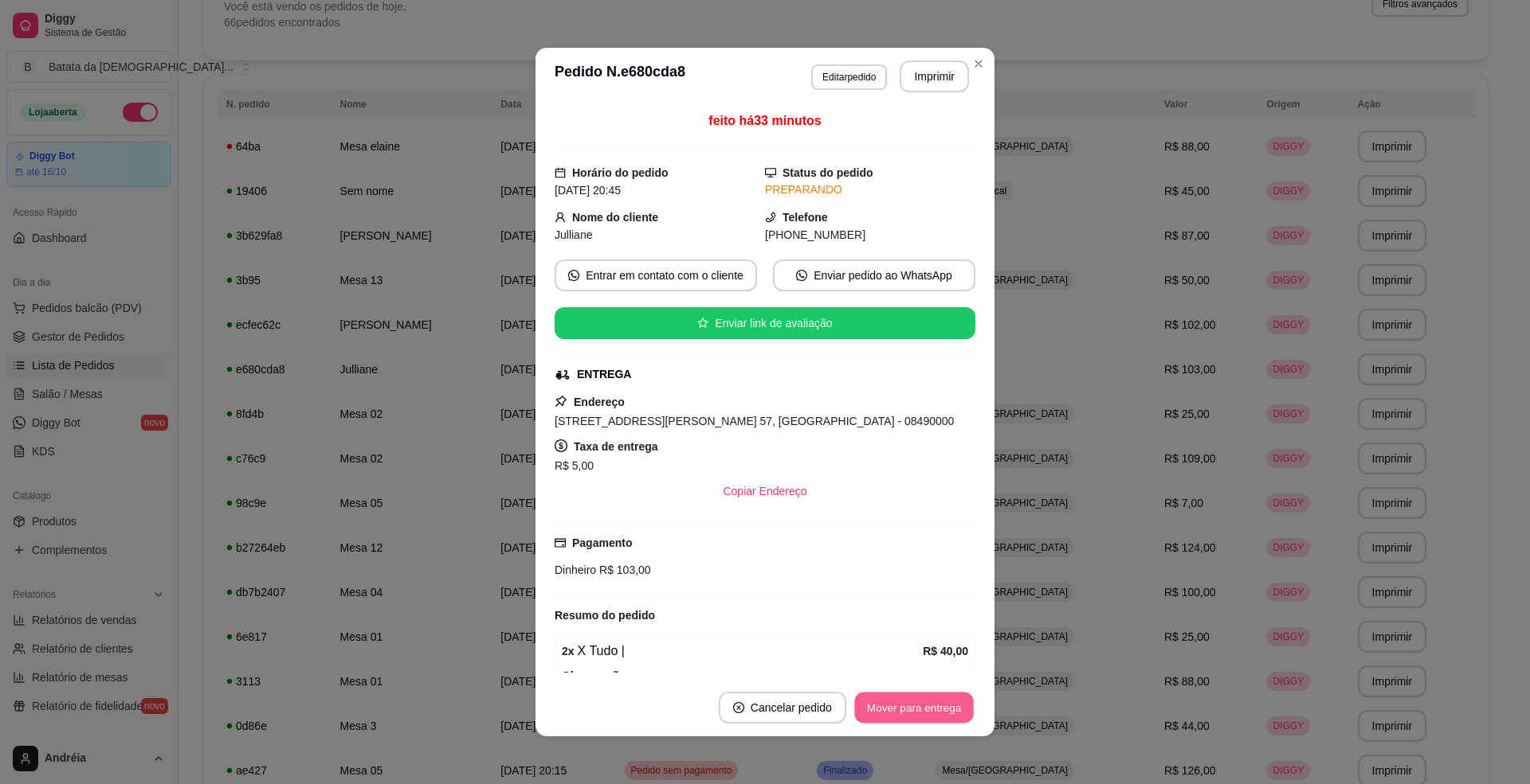
click at [923, 698] on button "Mover para entrega" at bounding box center [914, 708] width 120 height 31
click at [880, 711] on button "Mover para finalizado" at bounding box center [909, 708] width 129 height 31
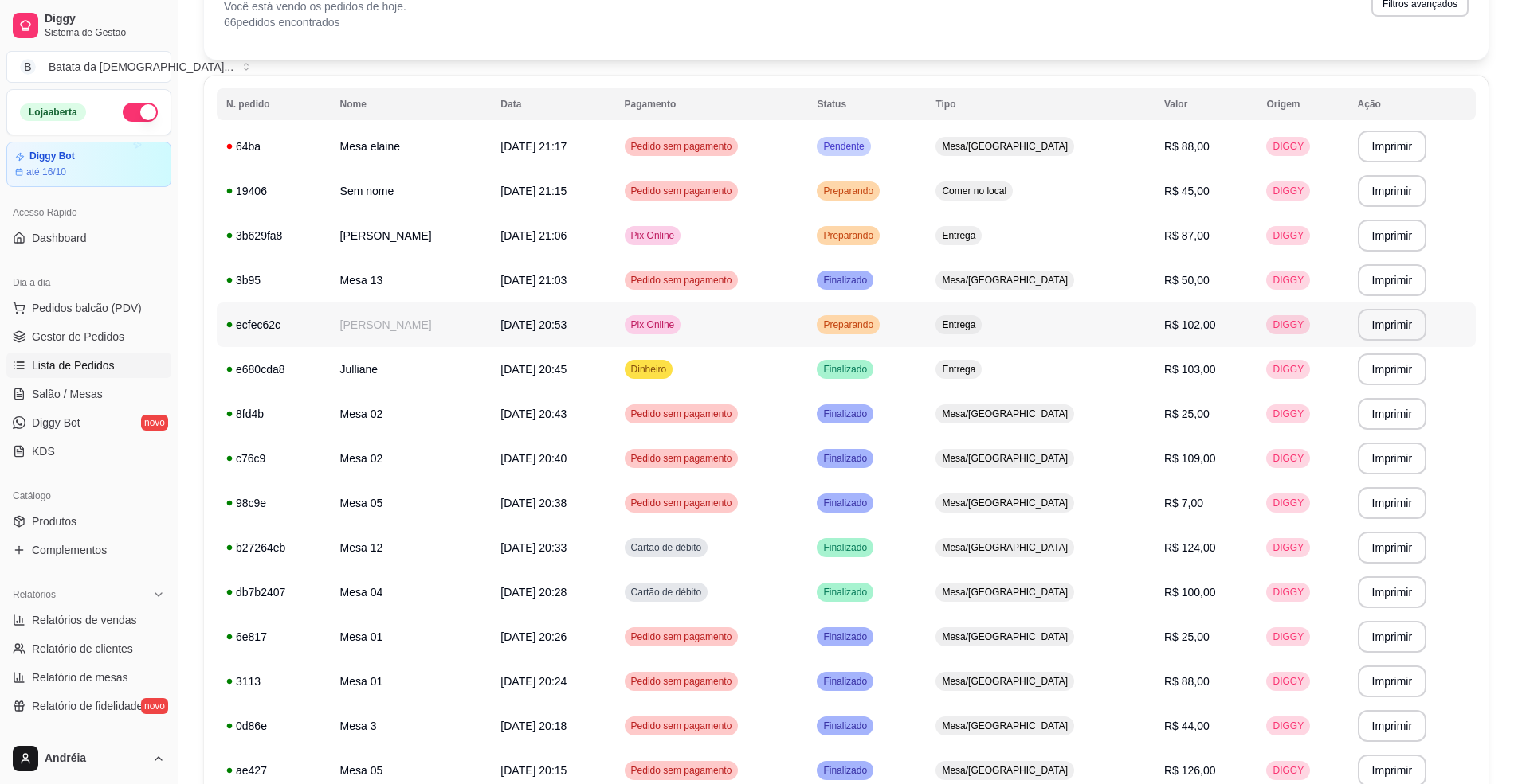
click at [919, 329] on td "Preparando" at bounding box center [866, 325] width 119 height 45
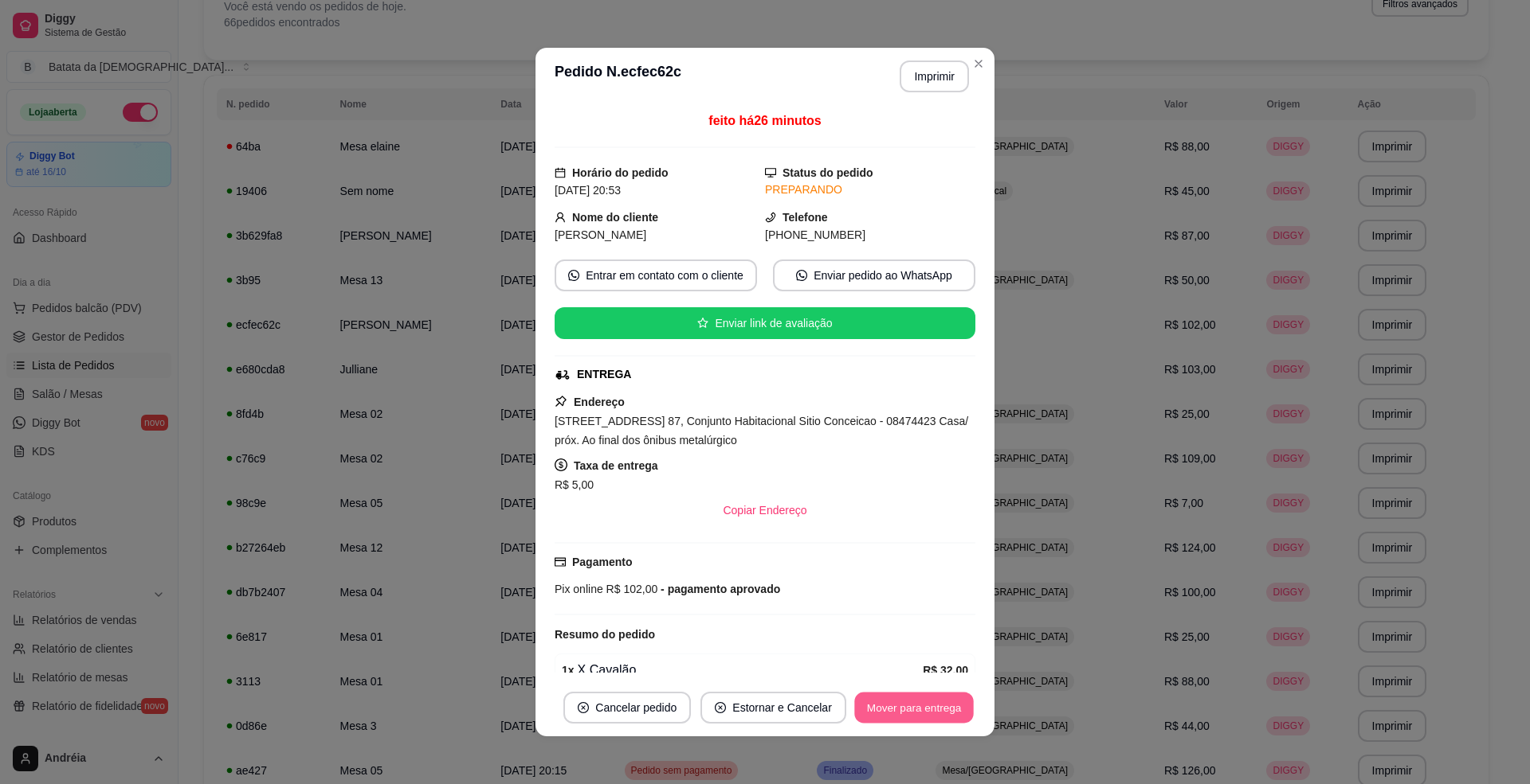
click at [880, 712] on button "Mover para entrega" at bounding box center [914, 708] width 120 height 31
click at [919, 697] on button "Mover para finalizado" at bounding box center [909, 708] width 129 height 31
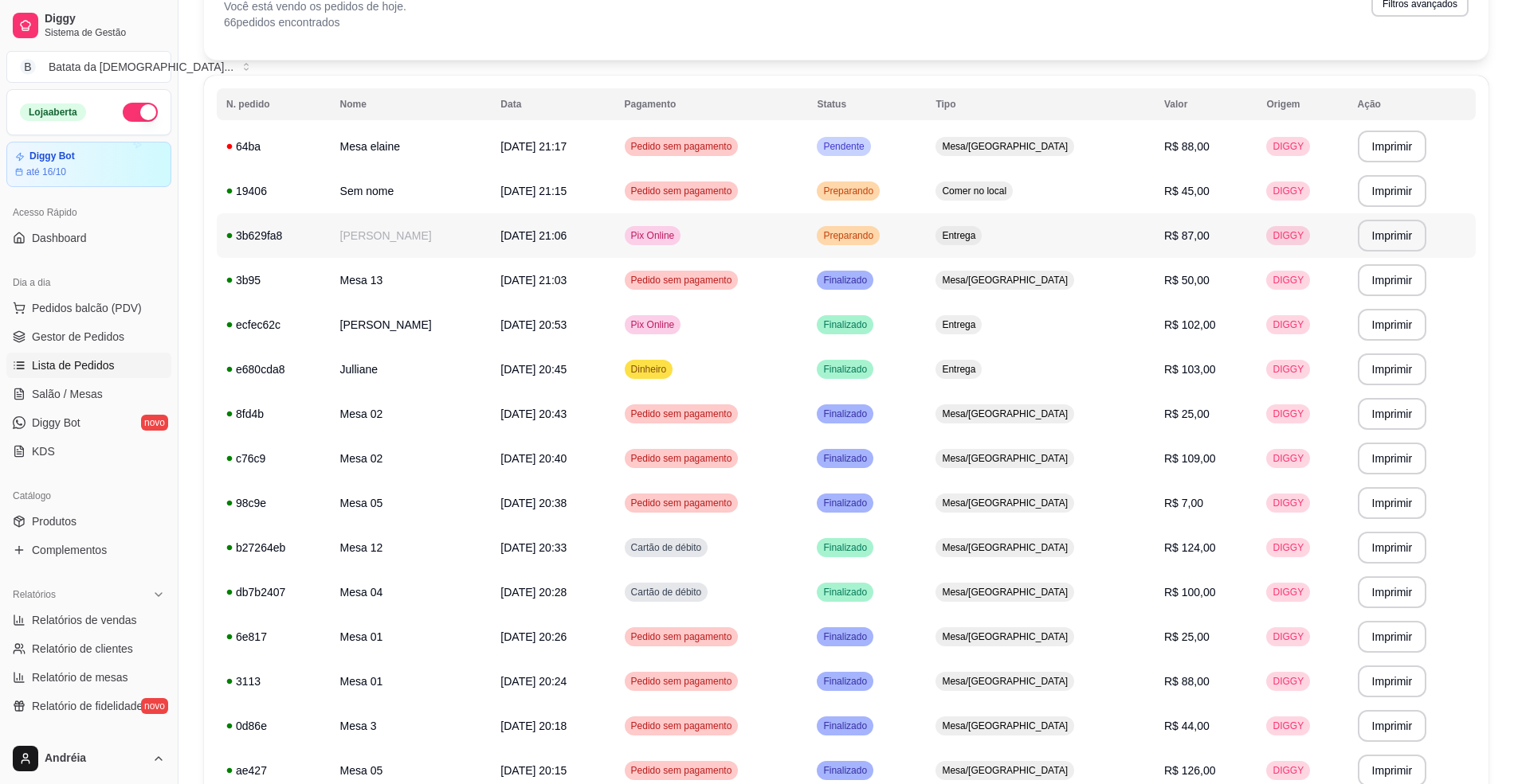
click at [926, 236] on td "Preparando" at bounding box center [866, 235] width 119 height 45
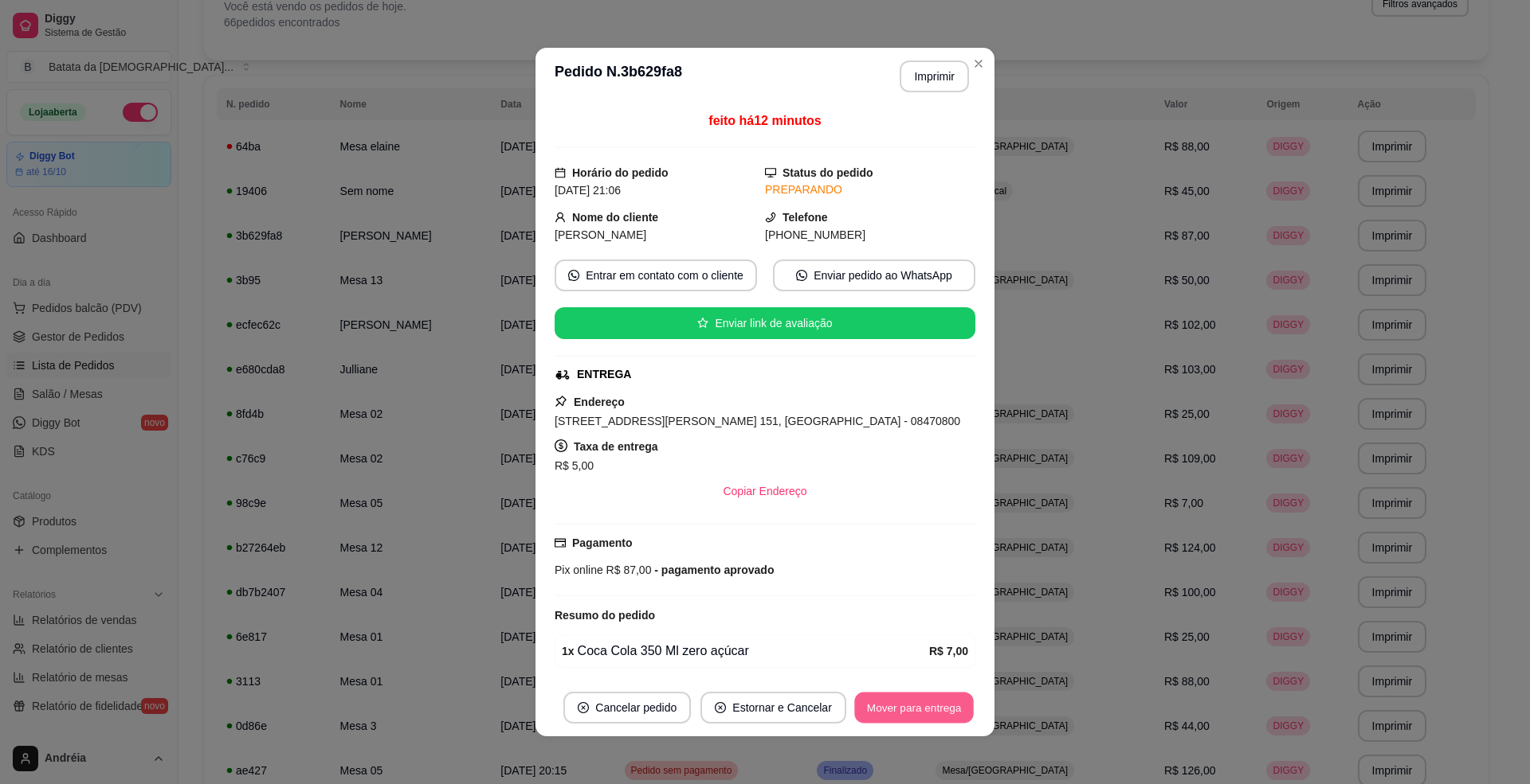
click at [897, 693] on button "Mover para entrega" at bounding box center [914, 708] width 120 height 31
click at [902, 701] on button "Mover para finalizado" at bounding box center [909, 708] width 133 height 32
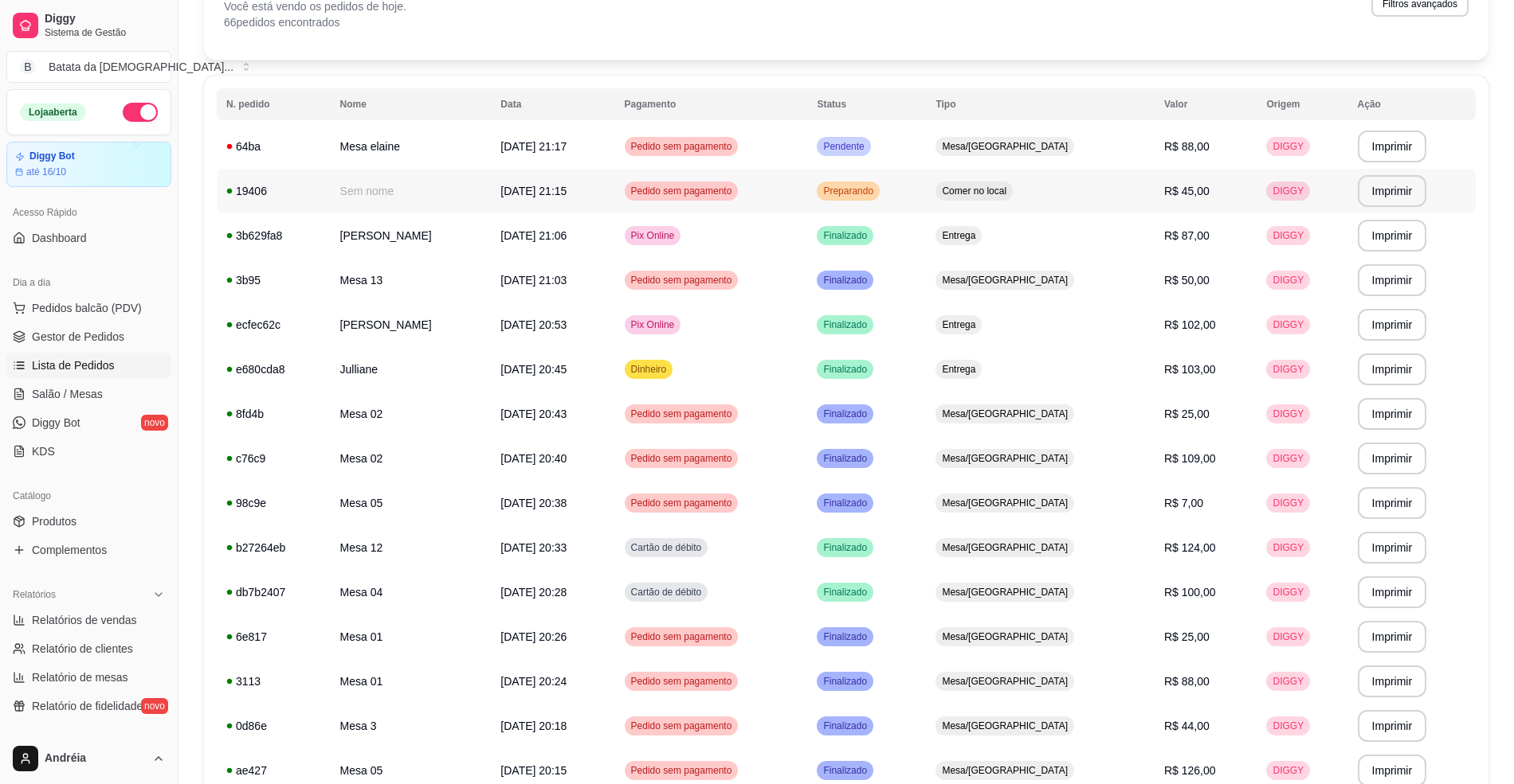
click at [926, 183] on td "Preparando" at bounding box center [866, 190] width 119 height 45
click at [876, 184] on span "Preparando" at bounding box center [848, 190] width 57 height 13
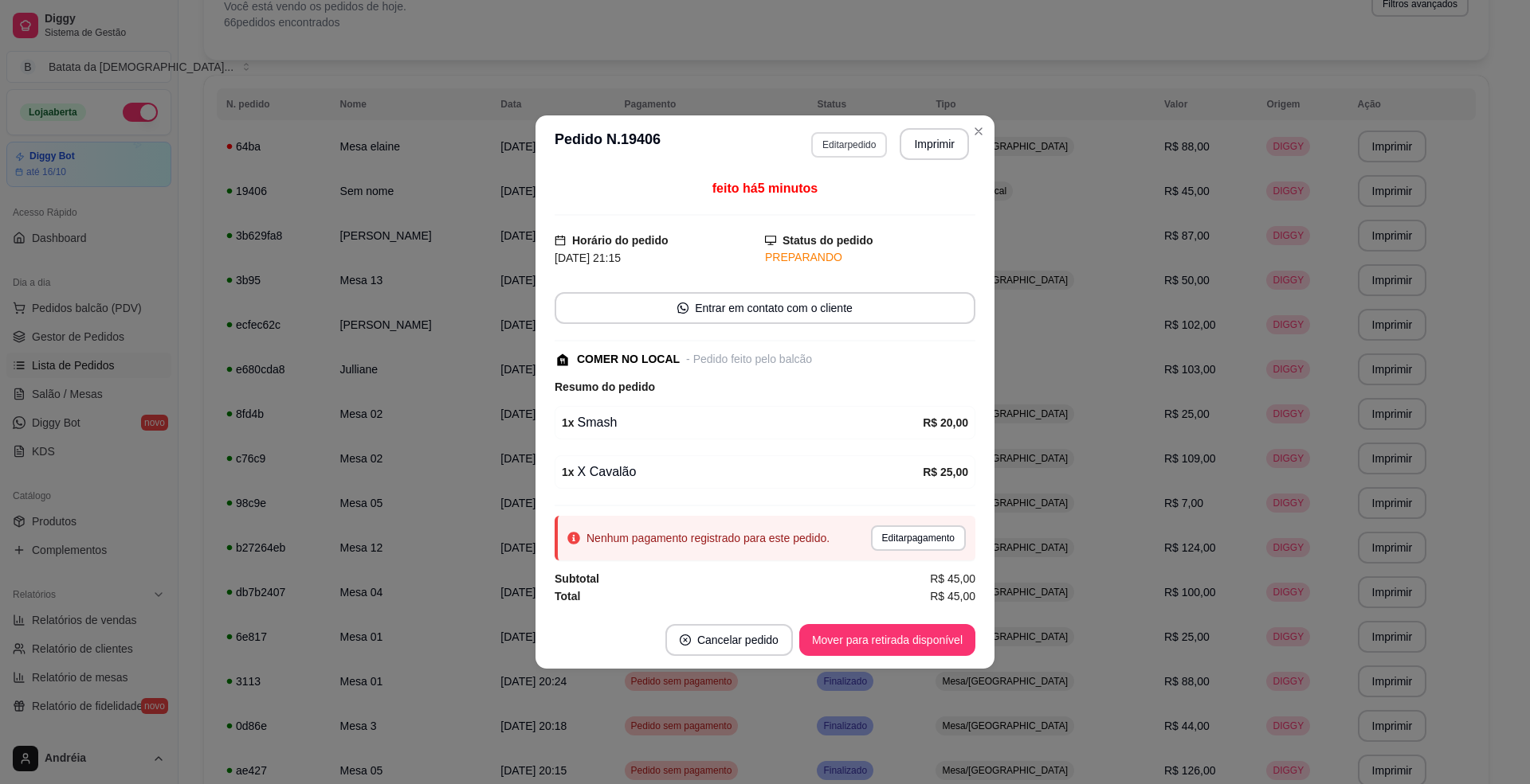
click at [864, 148] on button "Editar pedido" at bounding box center [849, 145] width 76 height 26
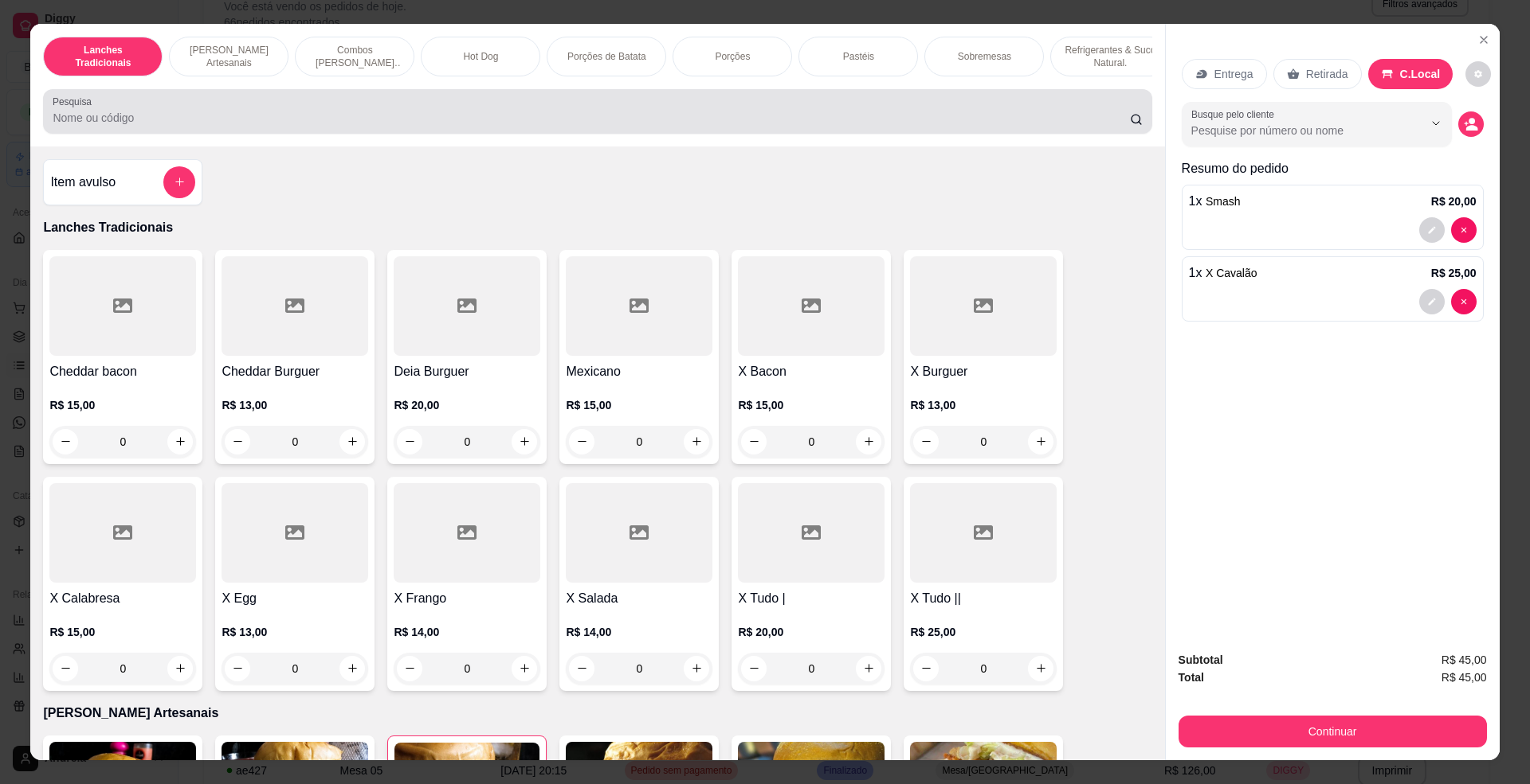
click at [550, 126] on input "Pesquisa" at bounding box center [591, 118] width 1076 height 16
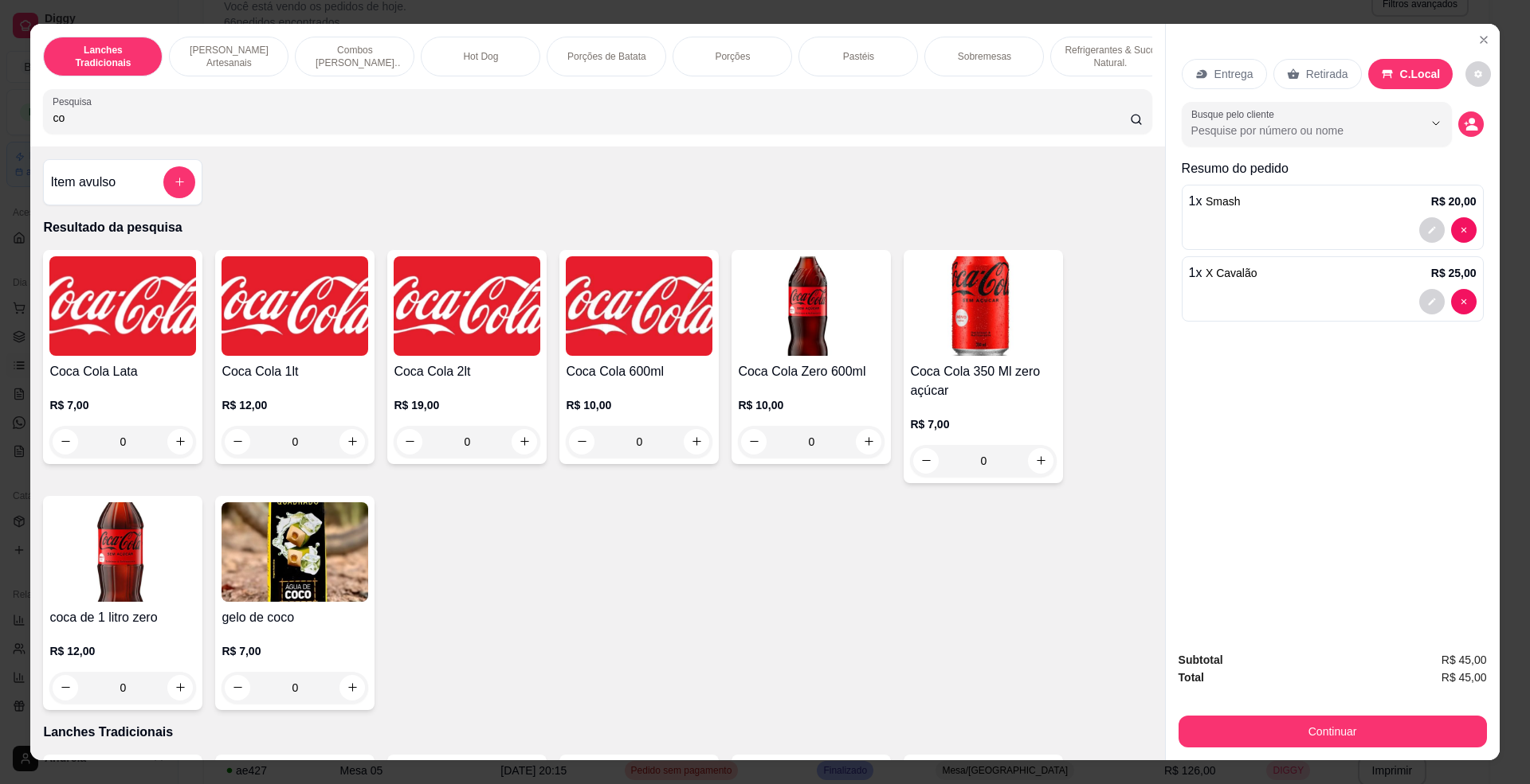
type input "c"
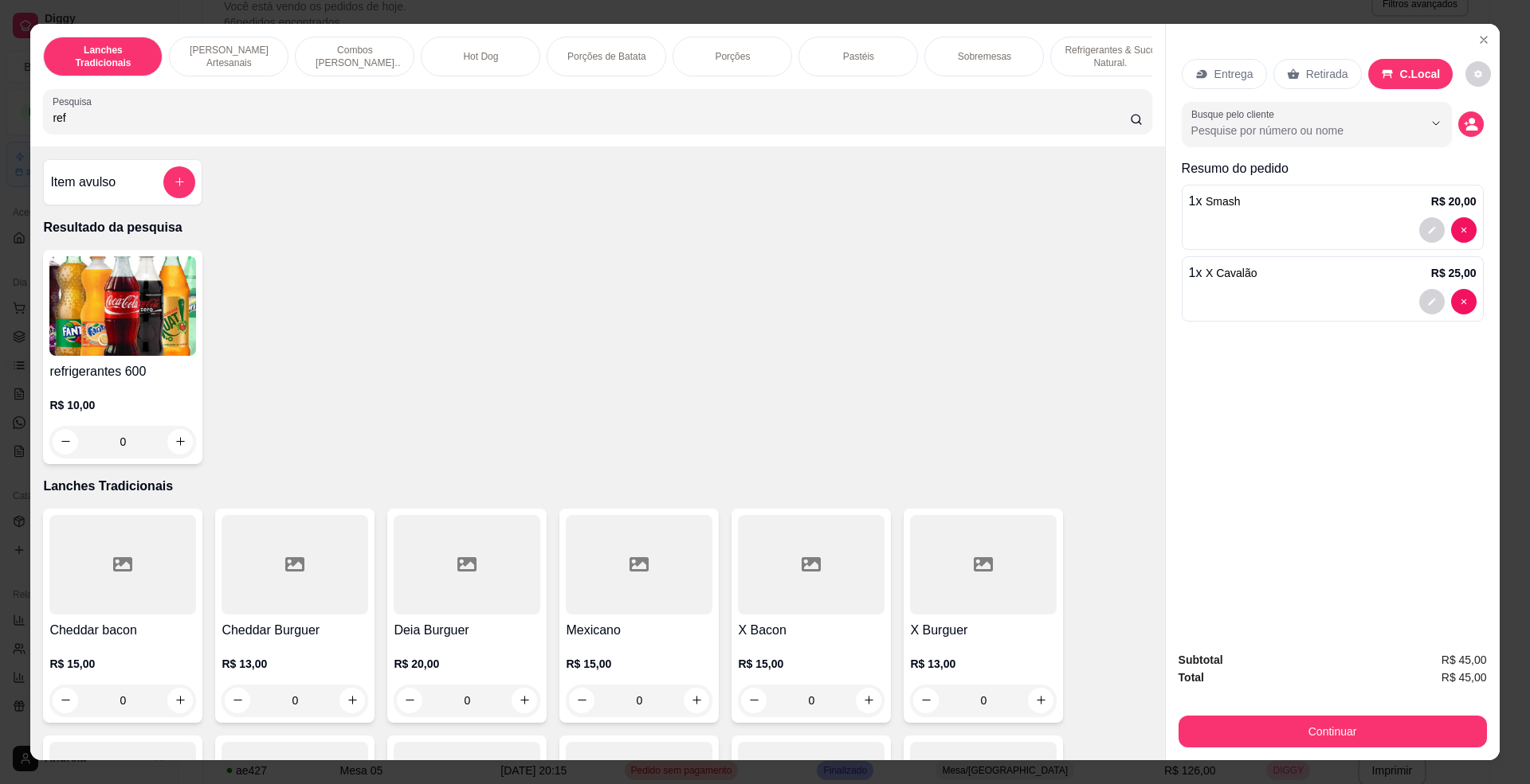
type input "ref"
drag, startPoint x: 154, startPoint y: 393, endPoint x: 160, endPoint y: 399, distance: 8.5
click at [160, 399] on div "refrigerantes 600 R$ 10,00 0" at bounding box center [123, 357] width 159 height 214
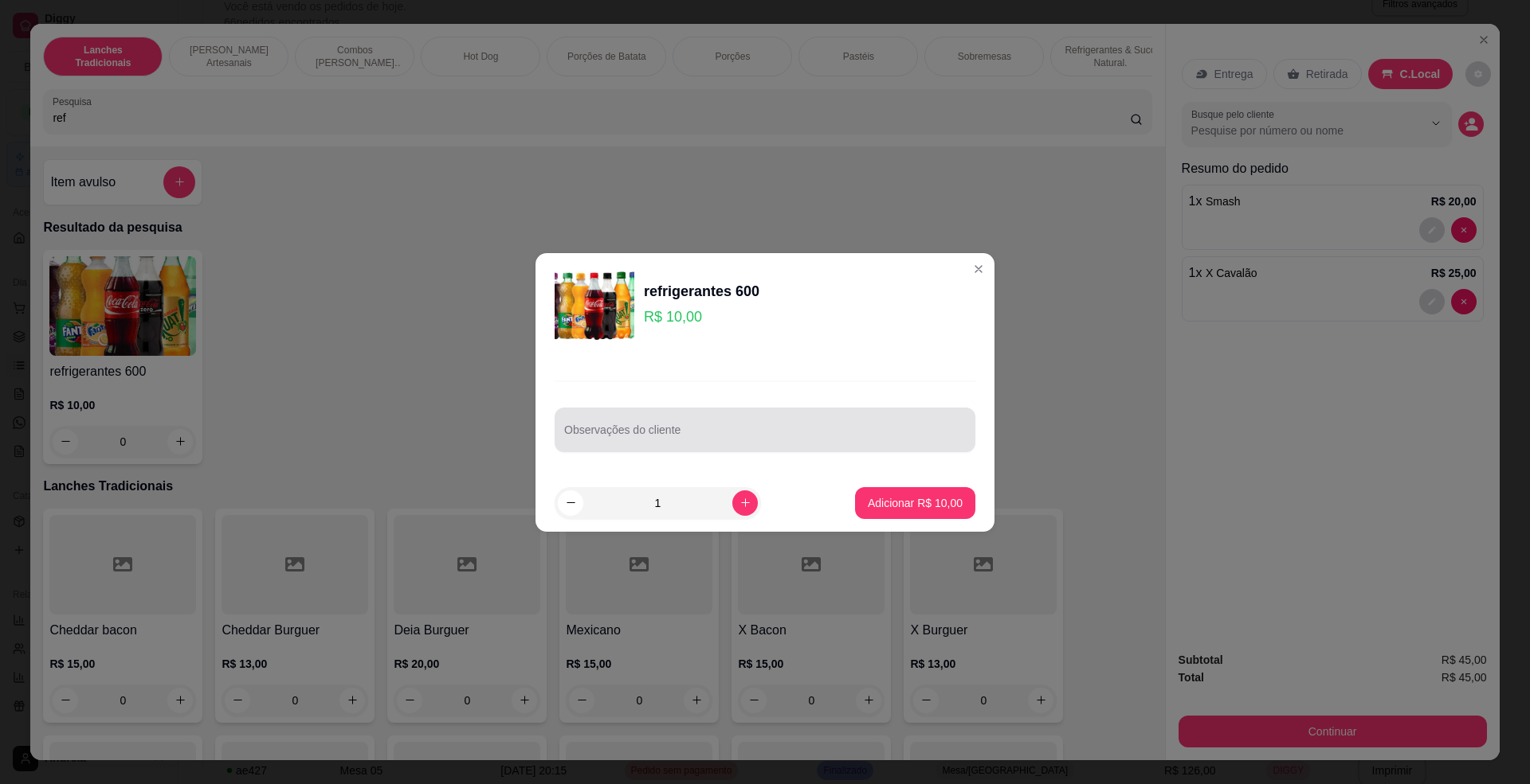
click at [559, 427] on div "Observações do cliente" at bounding box center [765, 429] width 421 height 45
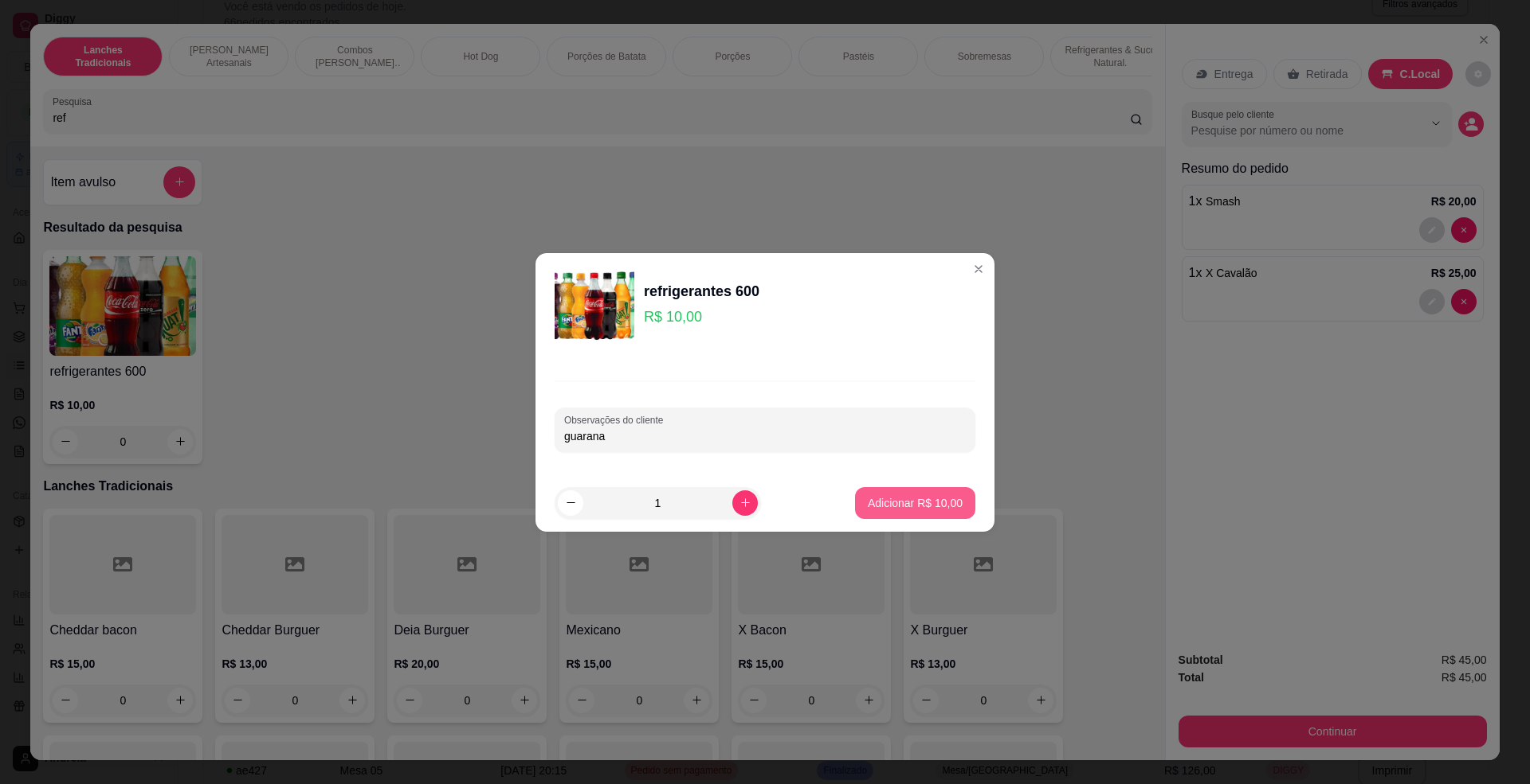
type input "guarana"
click at [890, 506] on p "Adicionar R$ 10,00" at bounding box center [915, 503] width 95 height 16
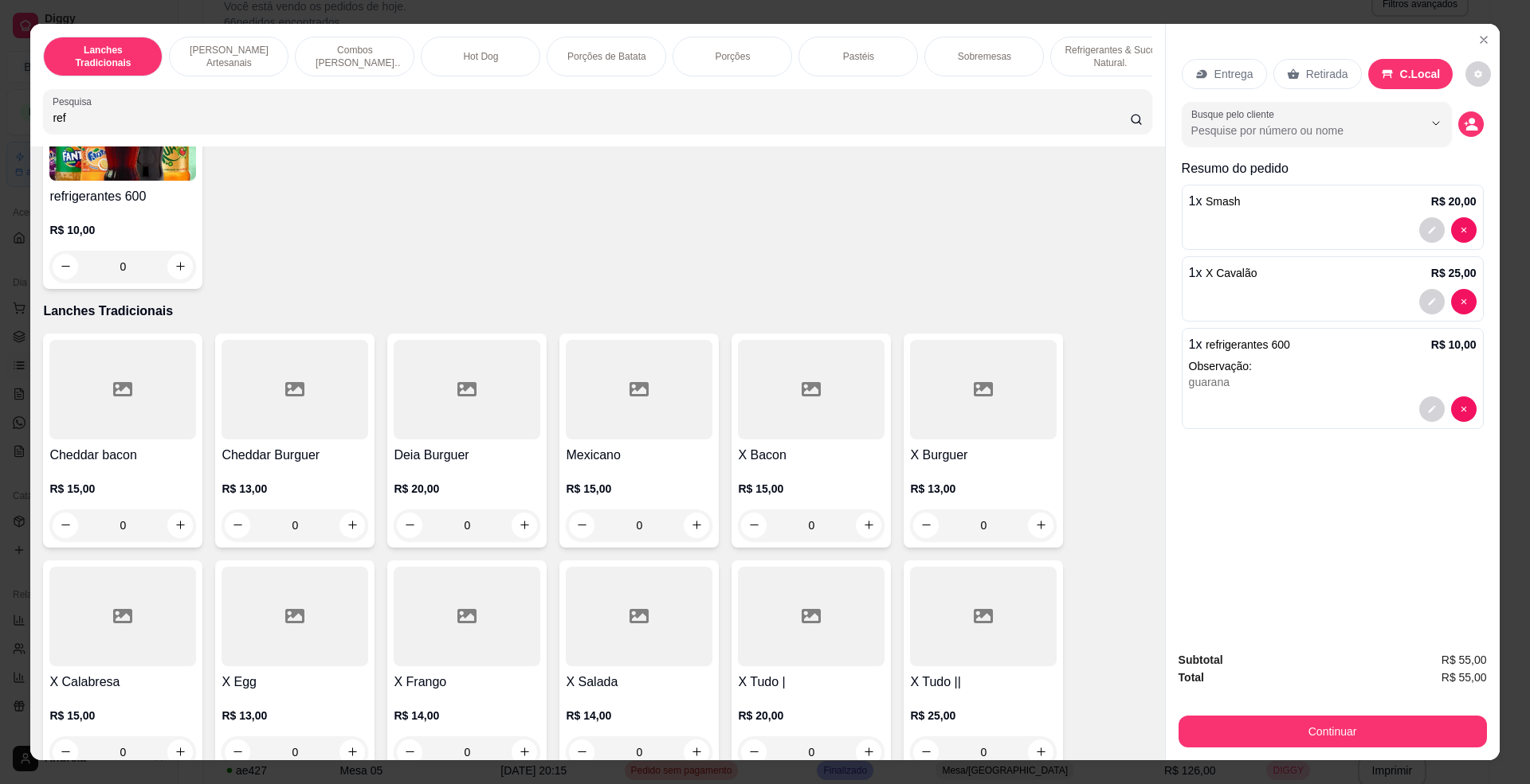
scroll to position [0, 0]
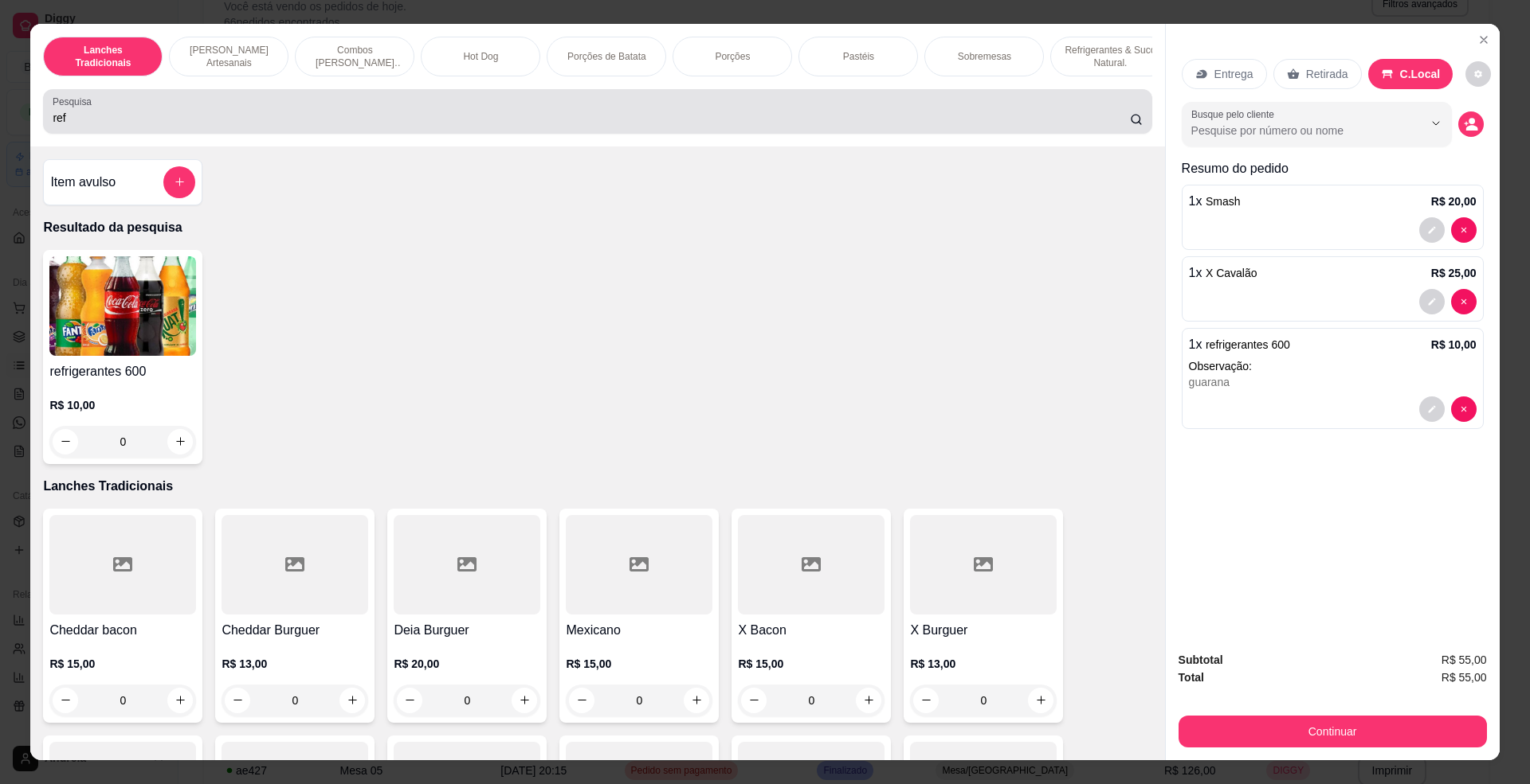
click at [456, 133] on div "Pesquisa ref" at bounding box center [597, 112] width 1108 height 45
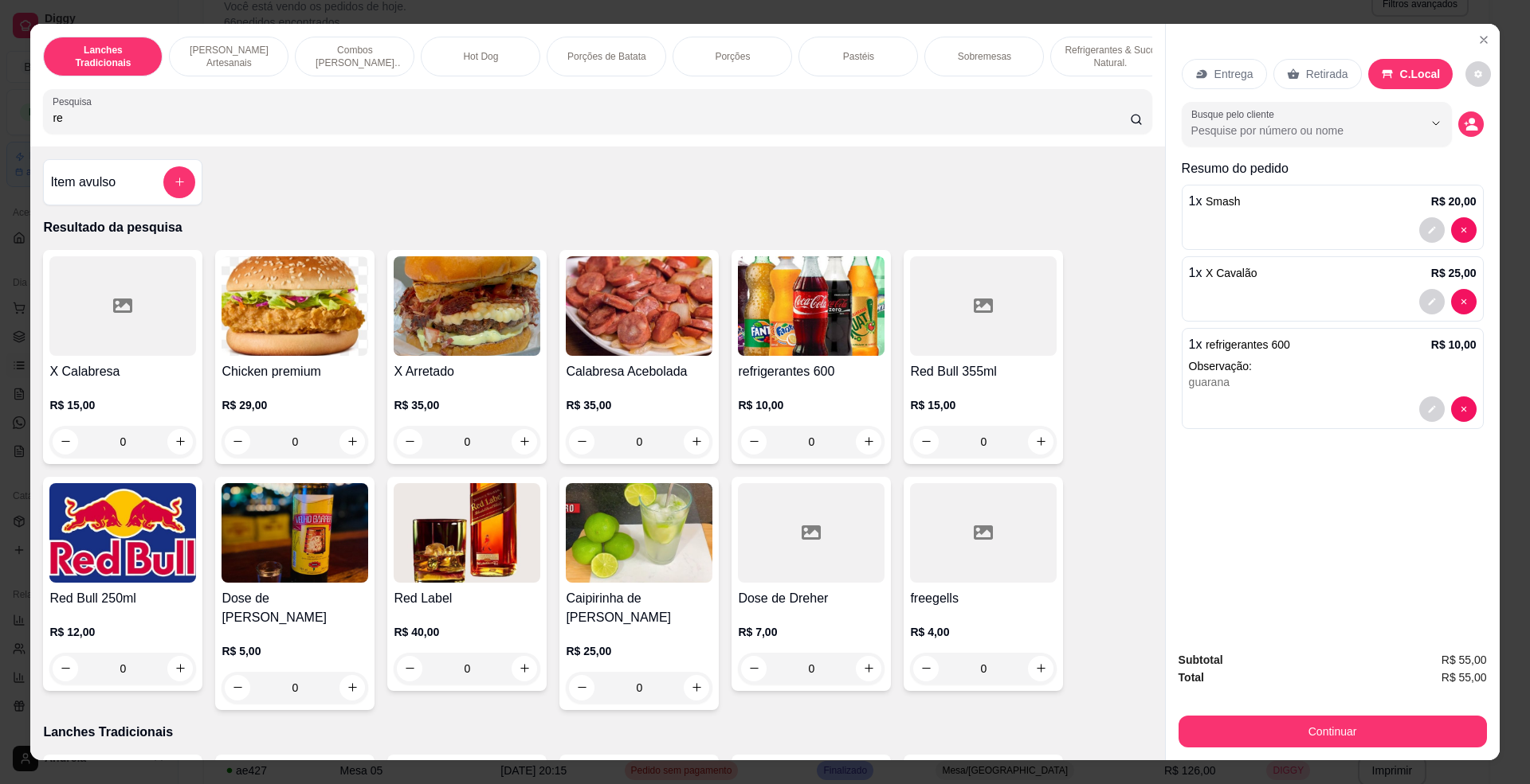
type input "r"
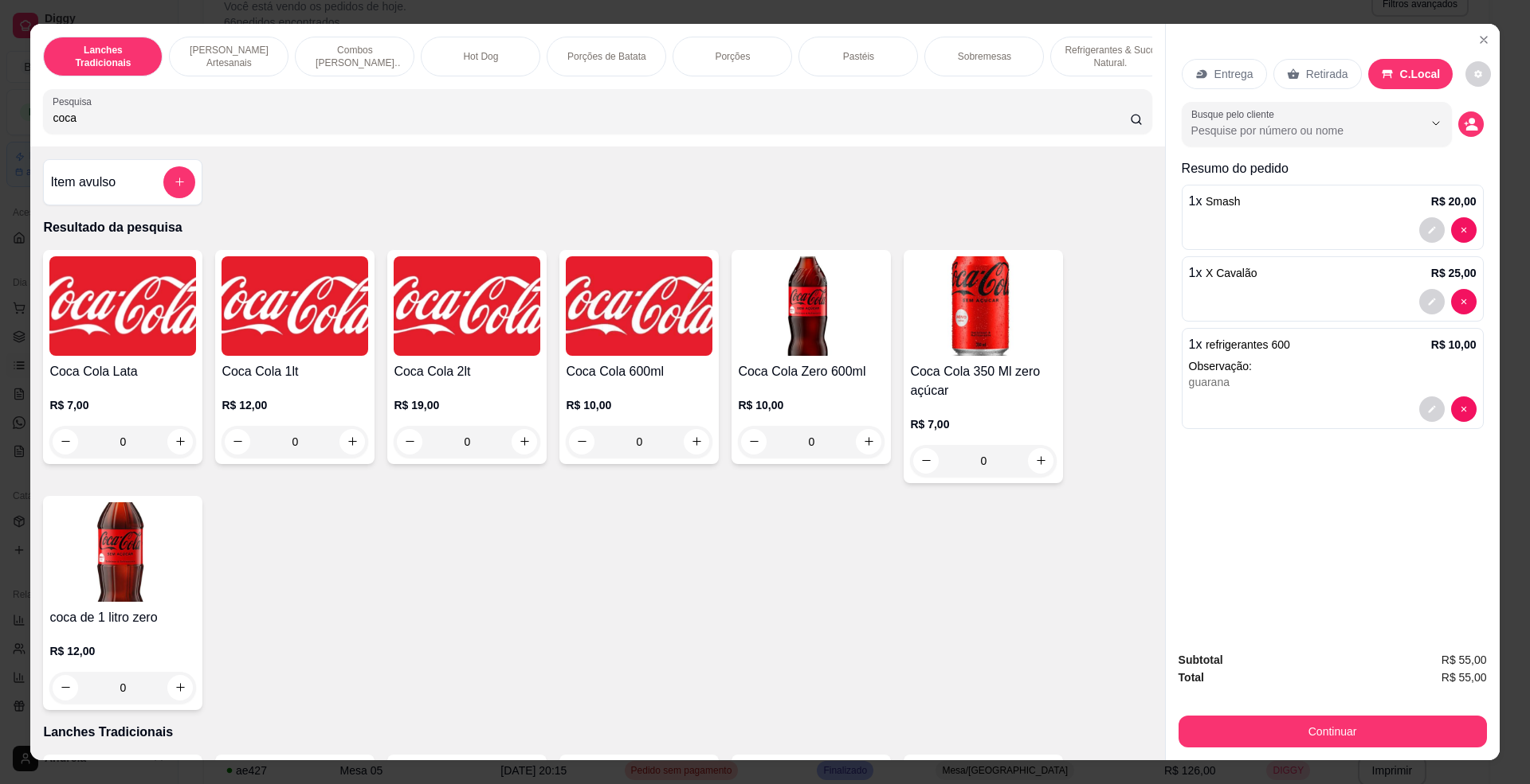
type input "coca"
click at [119, 327] on img at bounding box center [123, 306] width 147 height 100
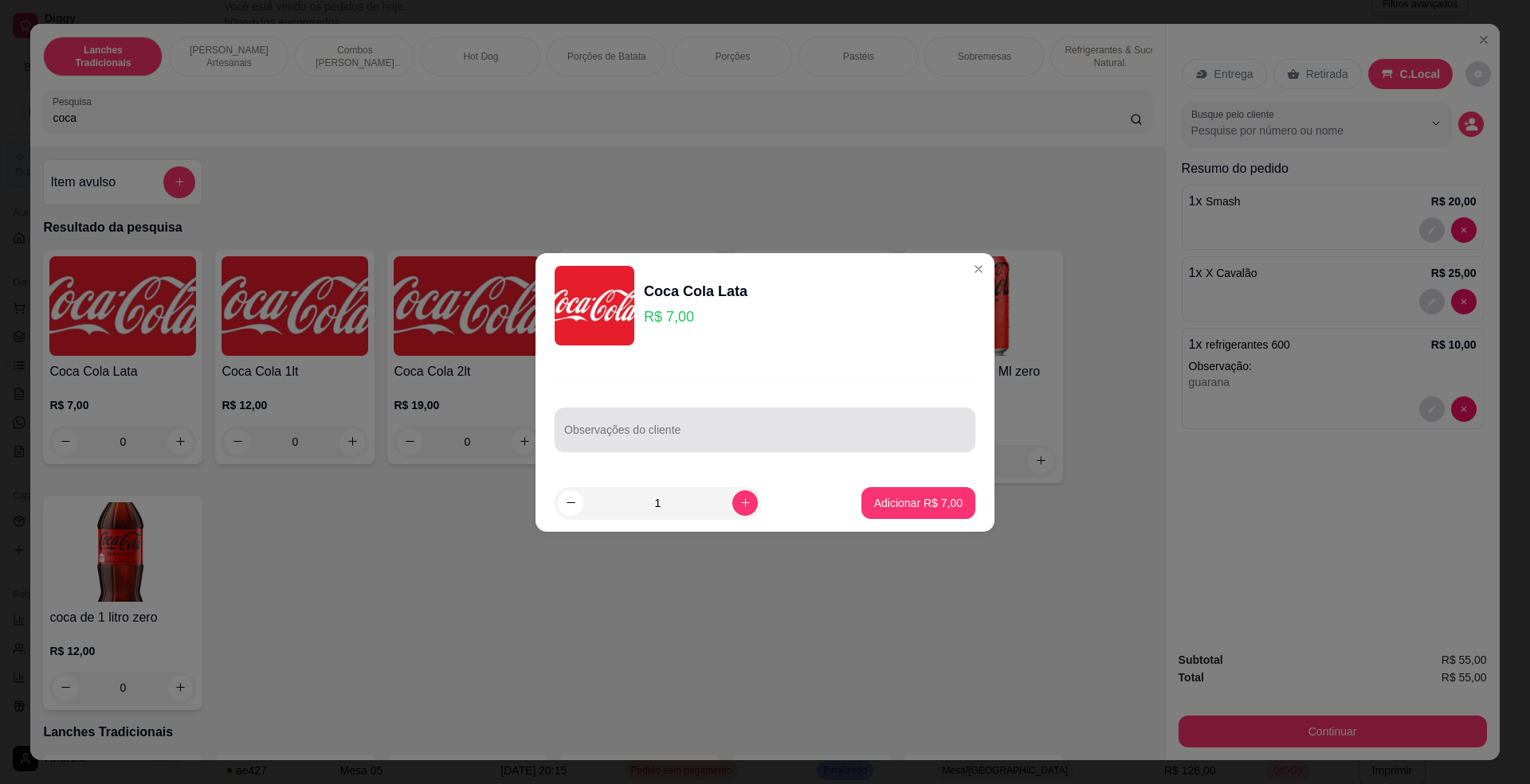
click at [757, 420] on div at bounding box center [765, 430] width 402 height 32
type input "fanta uva"
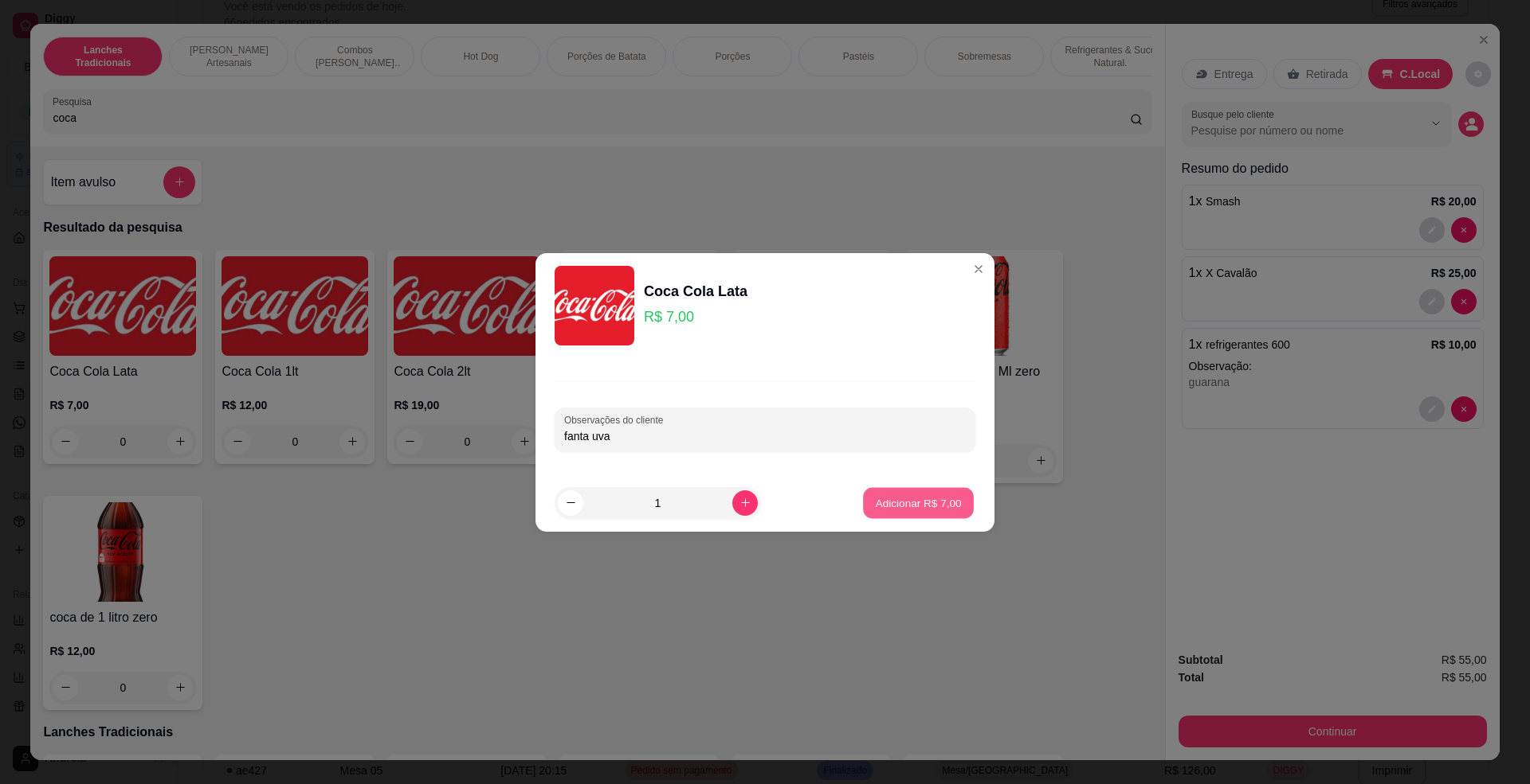
click at [945, 500] on p "Adicionar R$ 7,00" at bounding box center [918, 502] width 86 height 15
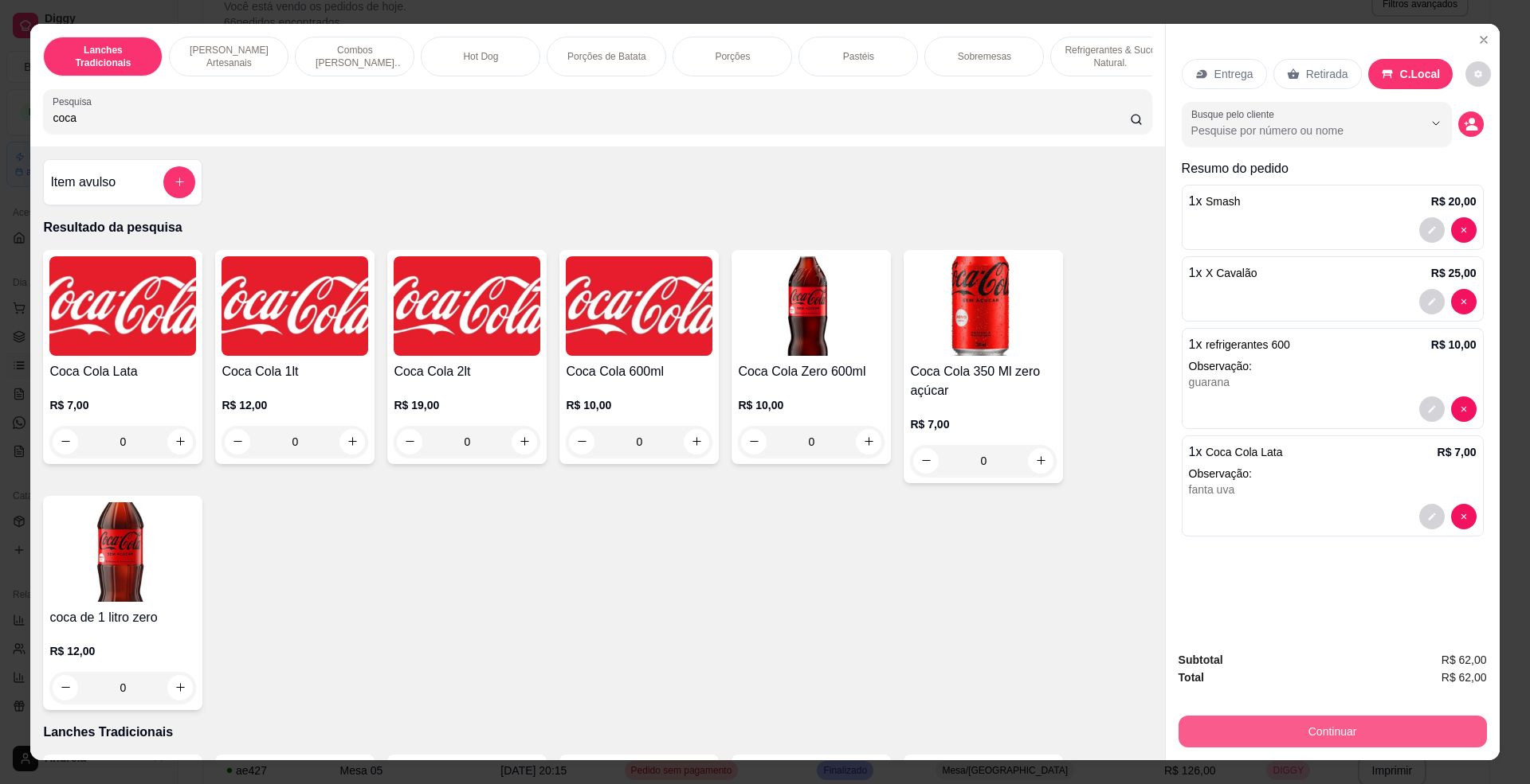
click at [1276, 725] on button "Continuar" at bounding box center [1332, 732] width 308 height 32
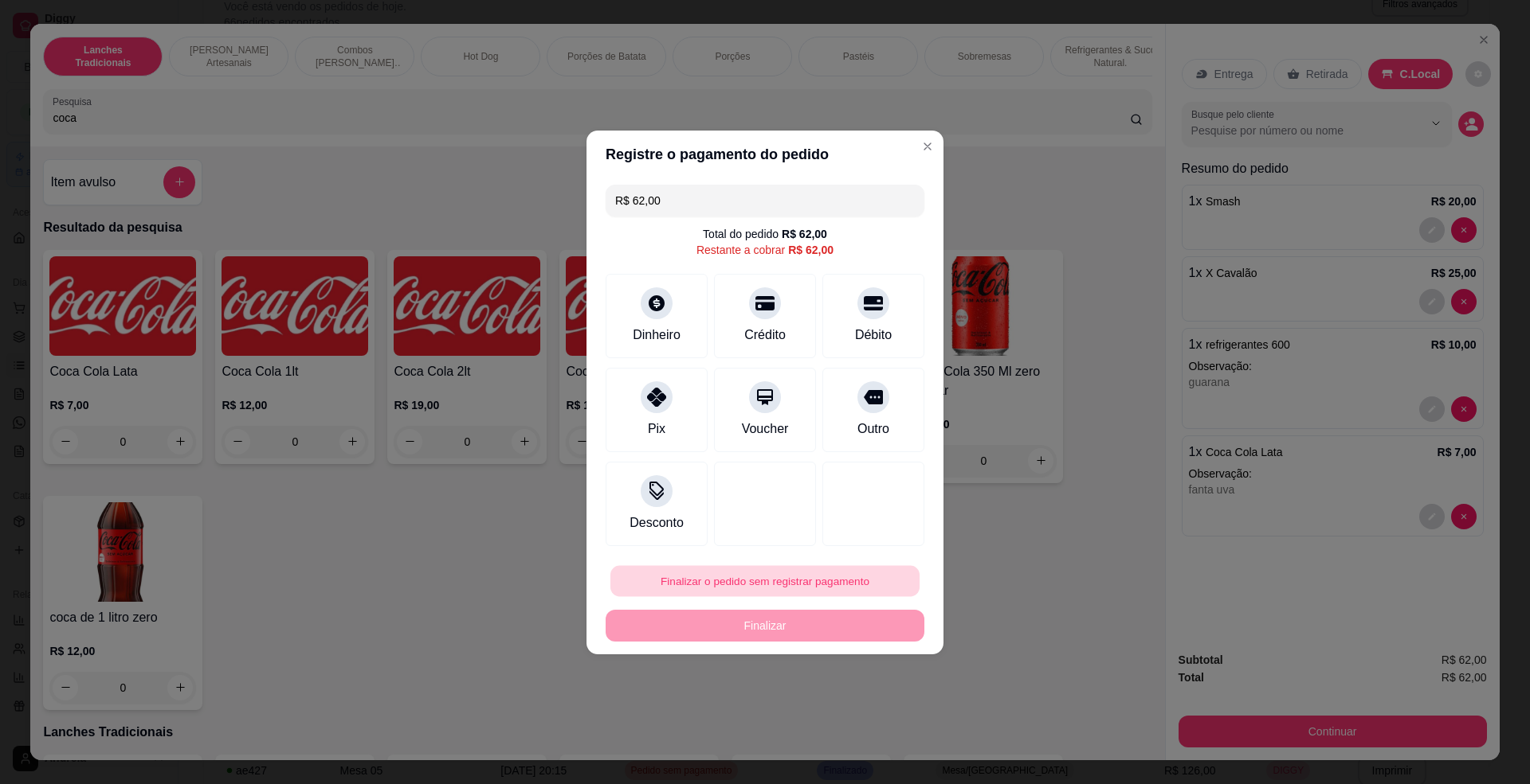
click at [839, 591] on button "Finalizar o pedido sem registrar pagamento" at bounding box center [765, 581] width 309 height 31
click at [868, 714] on button "Confirmar" at bounding box center [863, 713] width 59 height 25
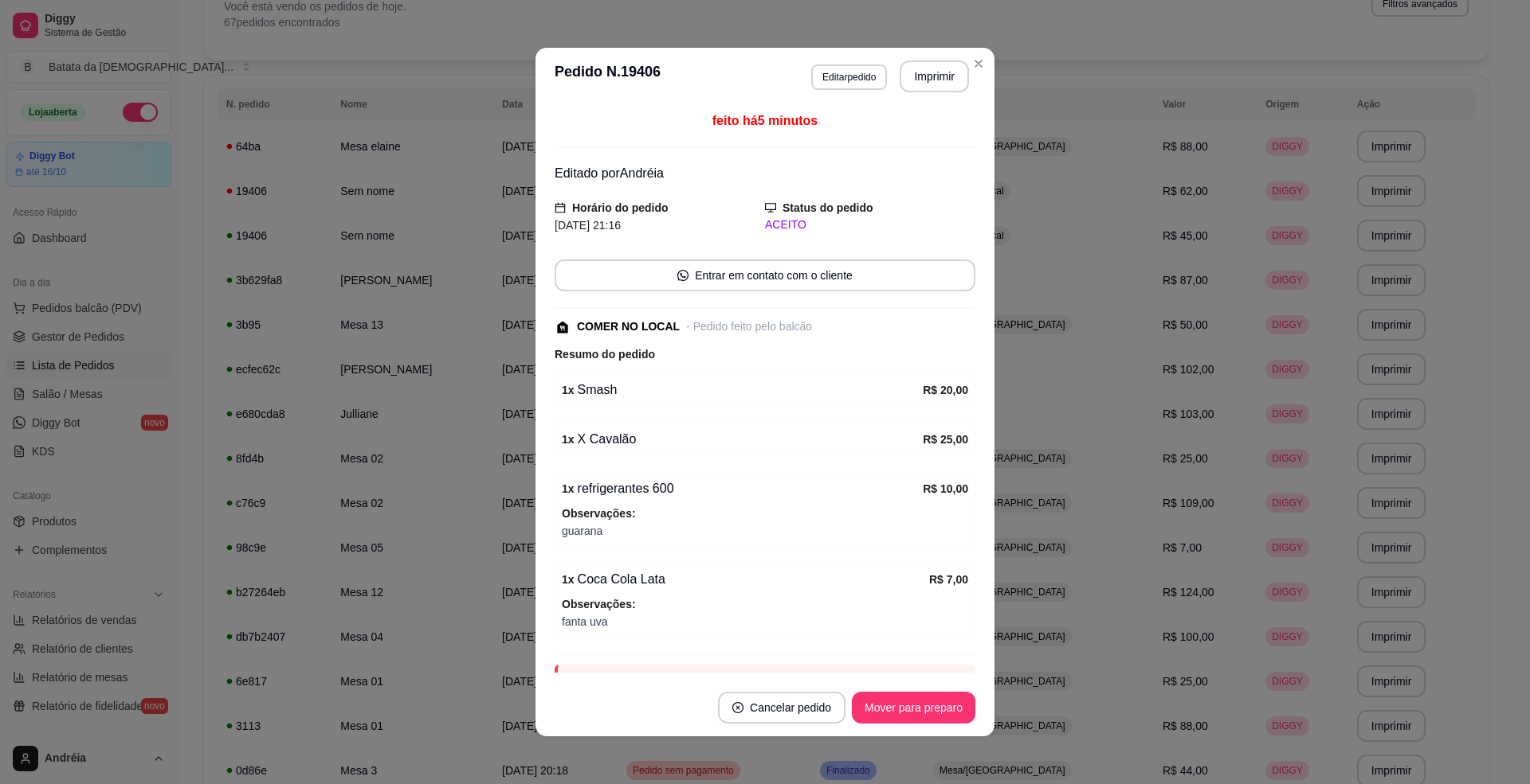
scroll to position [3, 0]
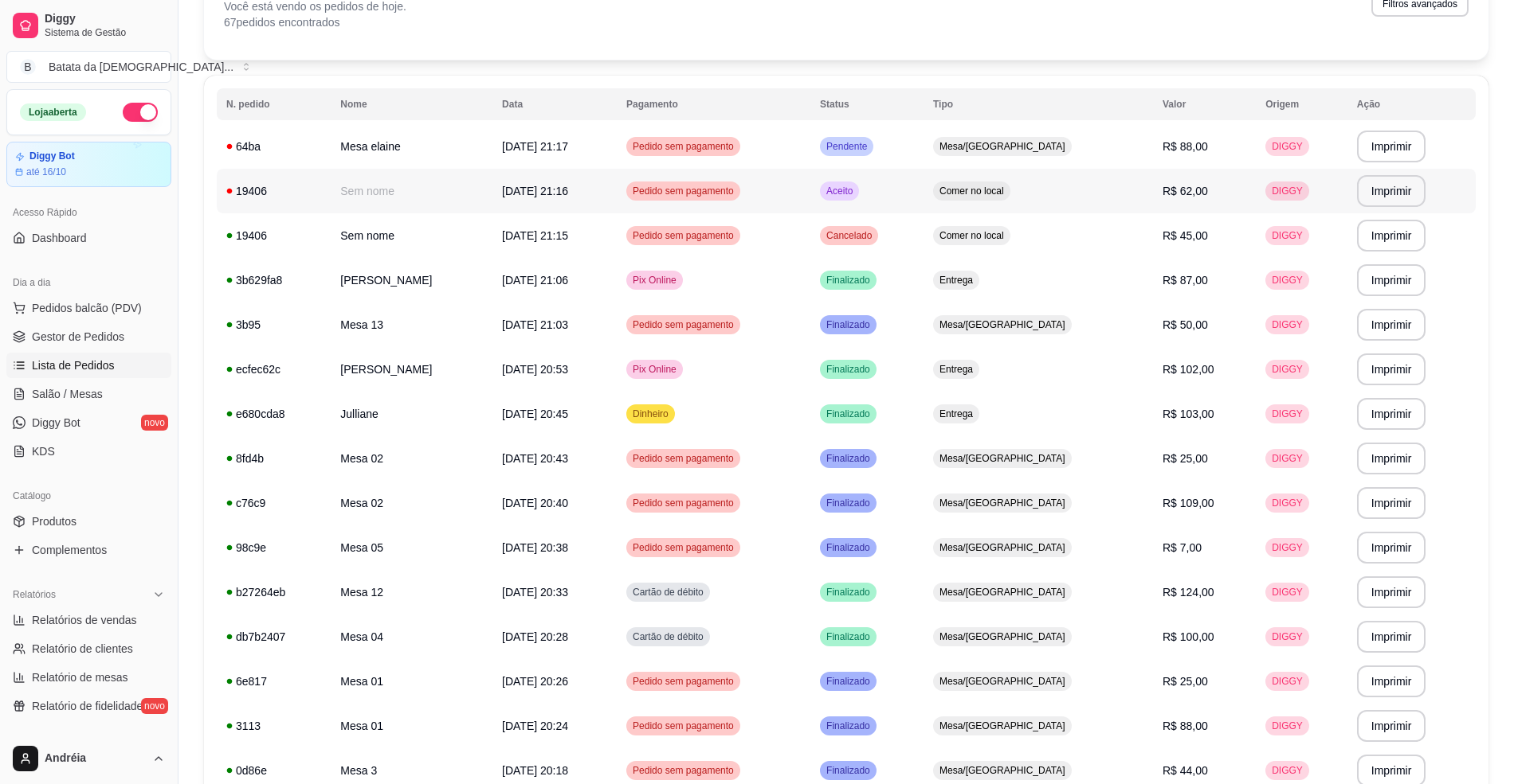
click at [924, 189] on td "Aceito" at bounding box center [867, 190] width 114 height 45
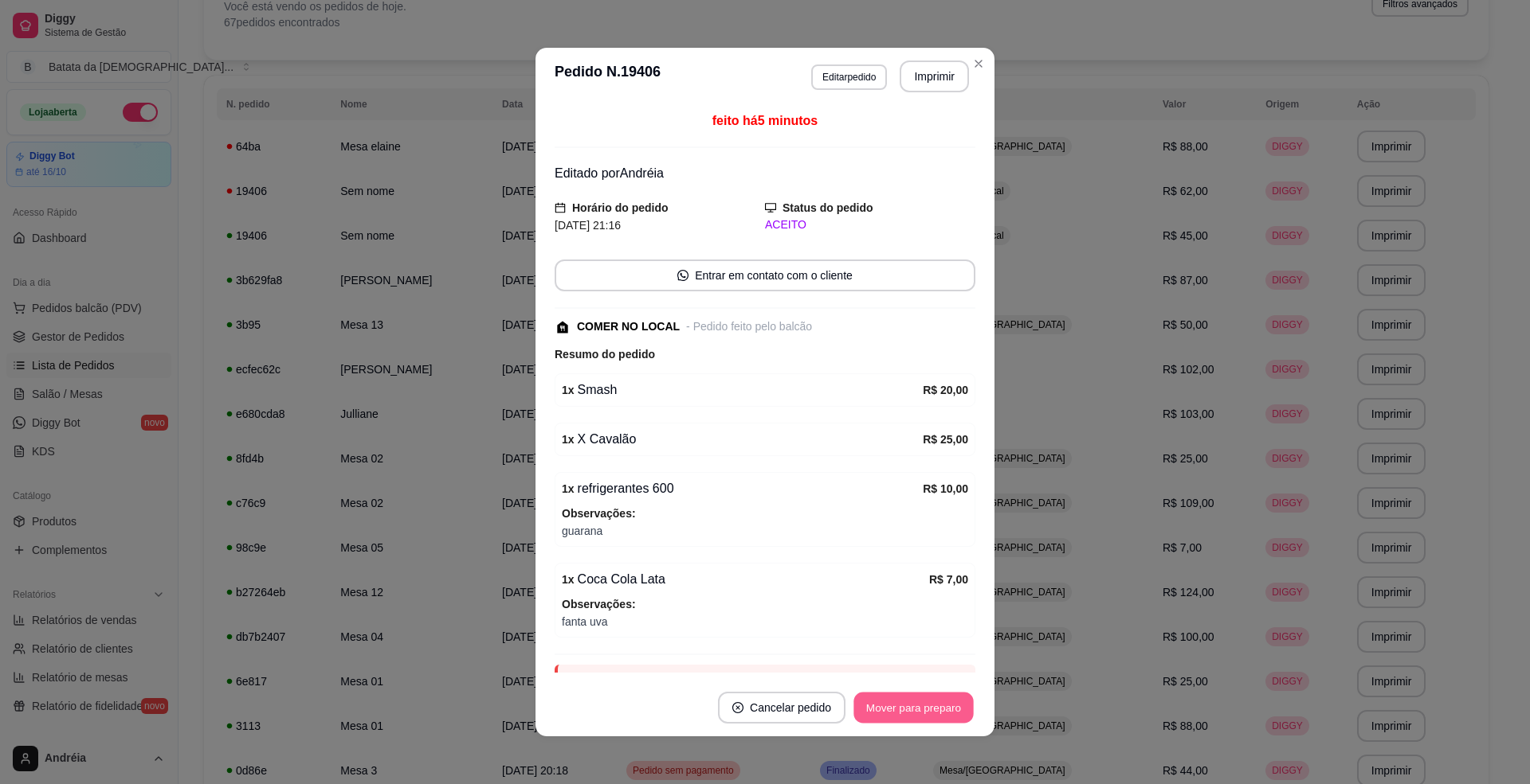
click at [887, 704] on button "Mover para preparo" at bounding box center [913, 708] width 120 height 31
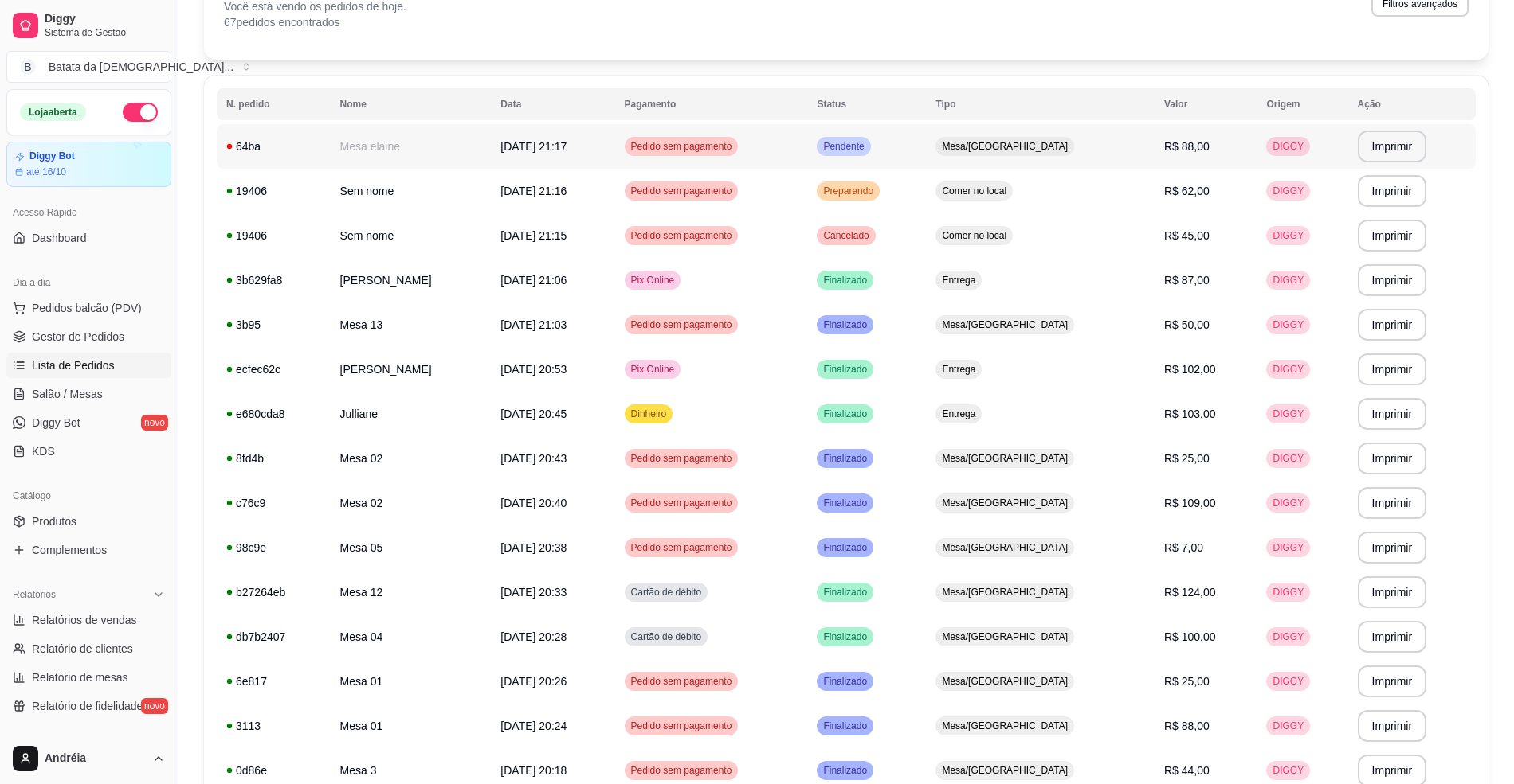
click at [920, 137] on td "Pendente" at bounding box center [866, 146] width 119 height 45
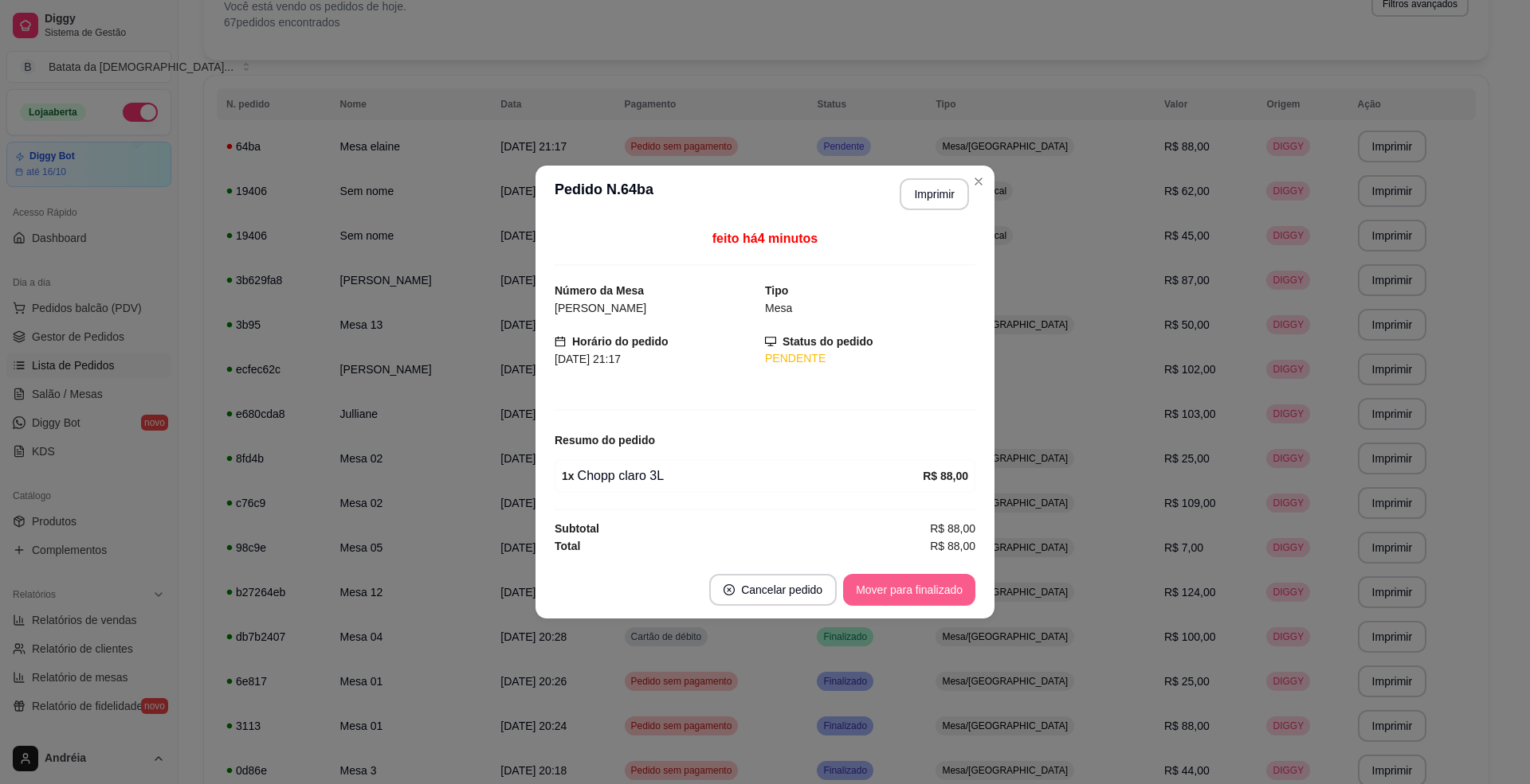
click at [941, 585] on button "Mover para finalizado" at bounding box center [909, 590] width 133 height 32
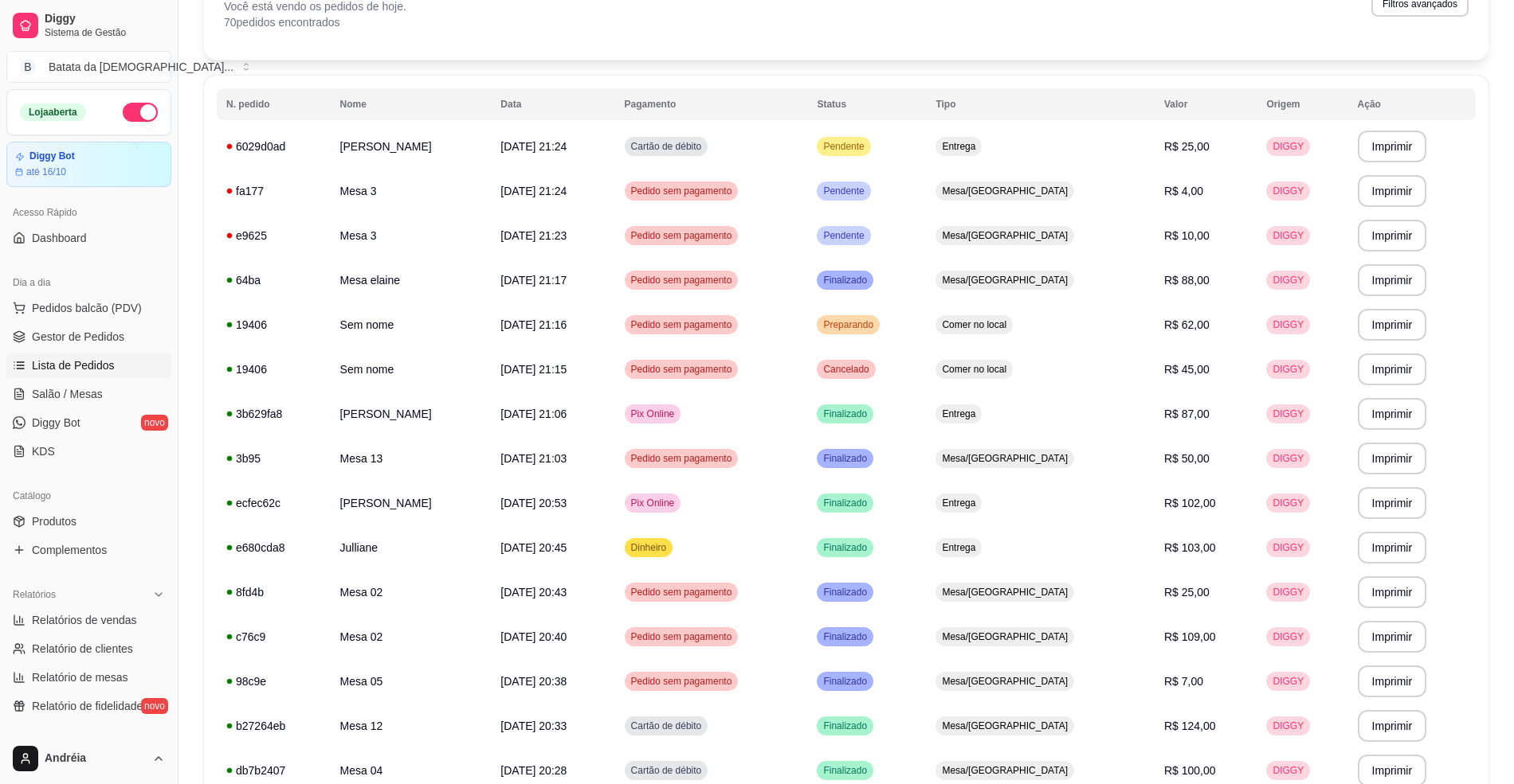
click at [872, 123] on table "**********" at bounding box center [845, 775] width 1259 height 1374
click at [881, 135] on td "Pendente" at bounding box center [866, 146] width 119 height 45
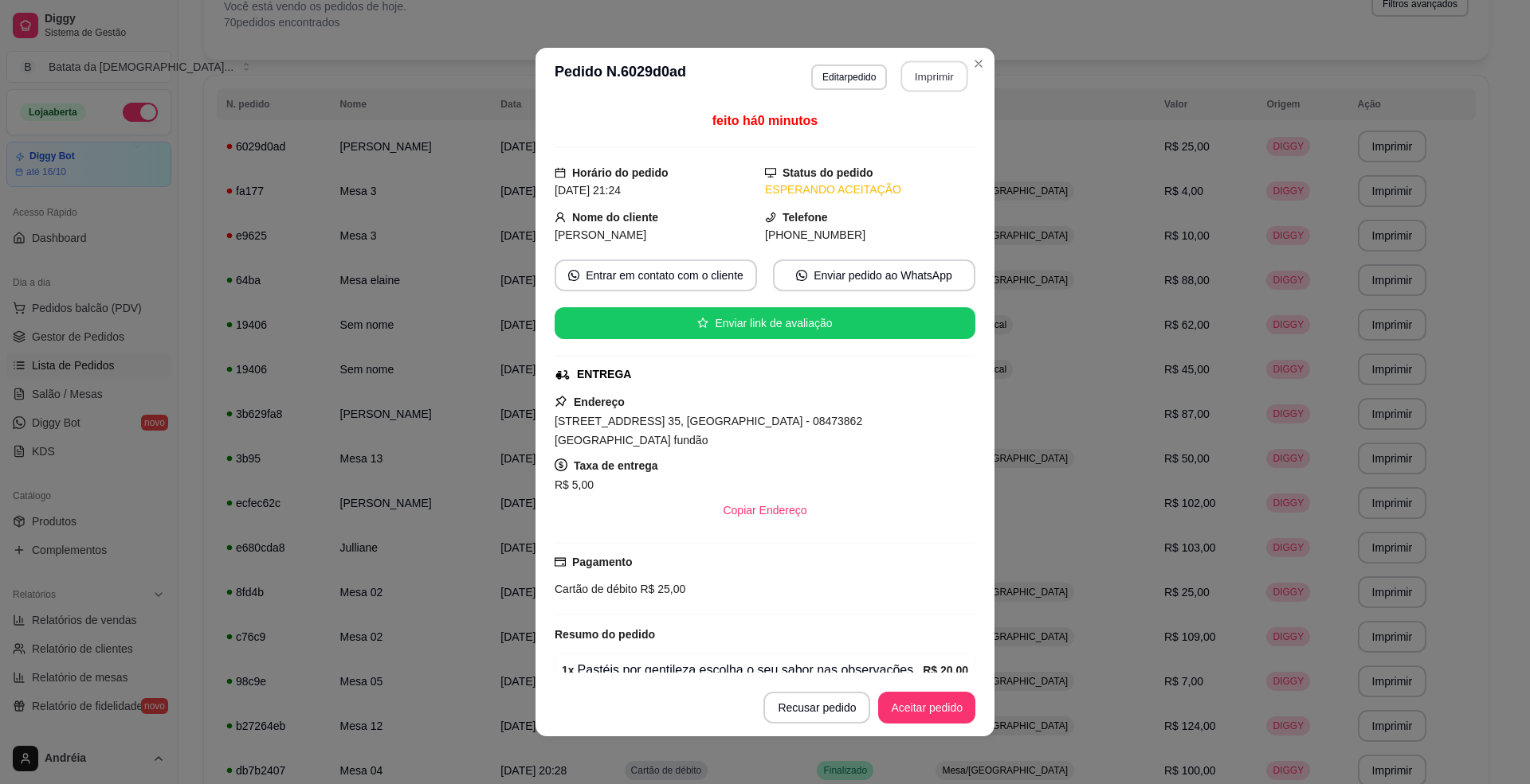
click at [936, 77] on button "Imprimir" at bounding box center [934, 77] width 67 height 31
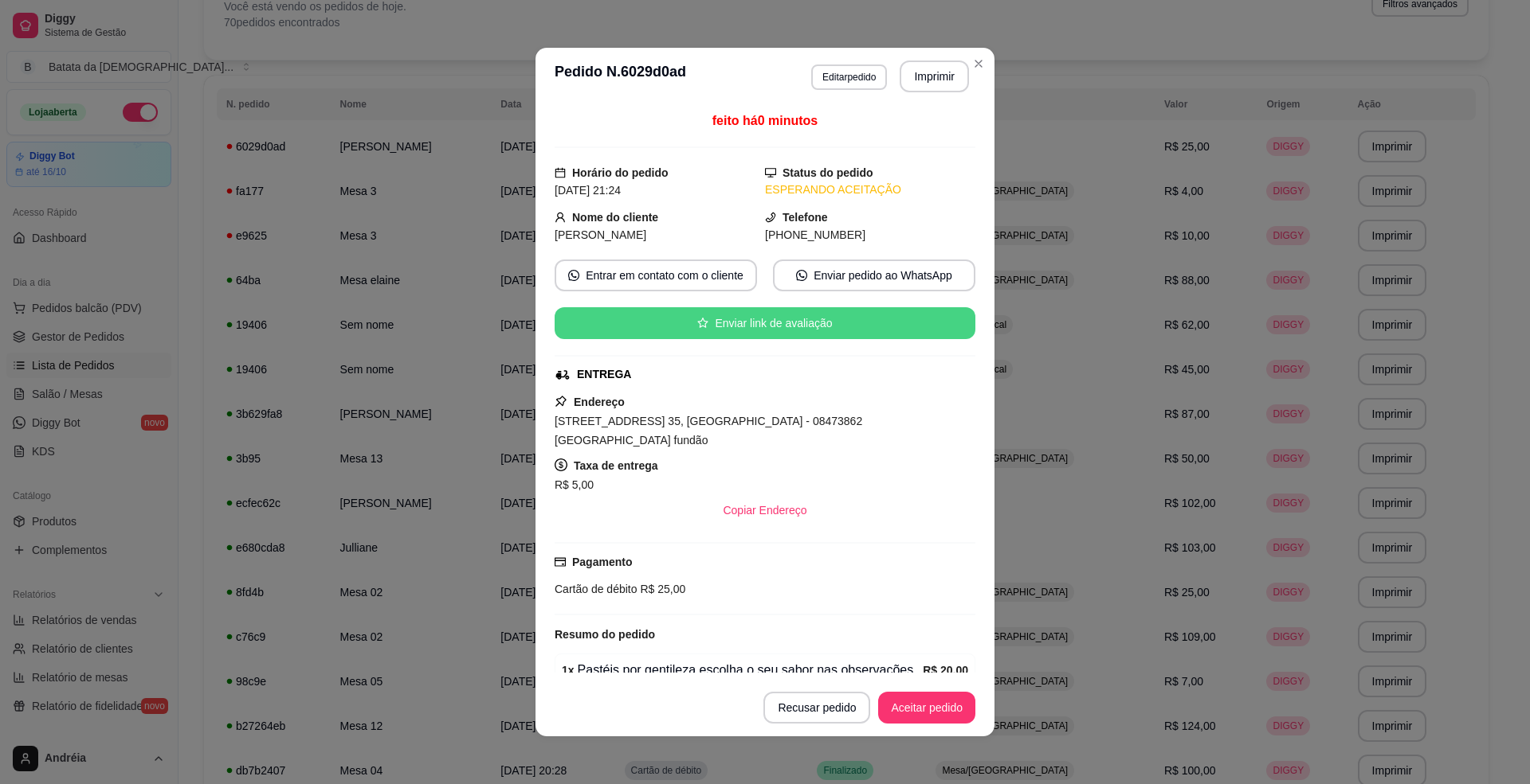
scroll to position [0, 0]
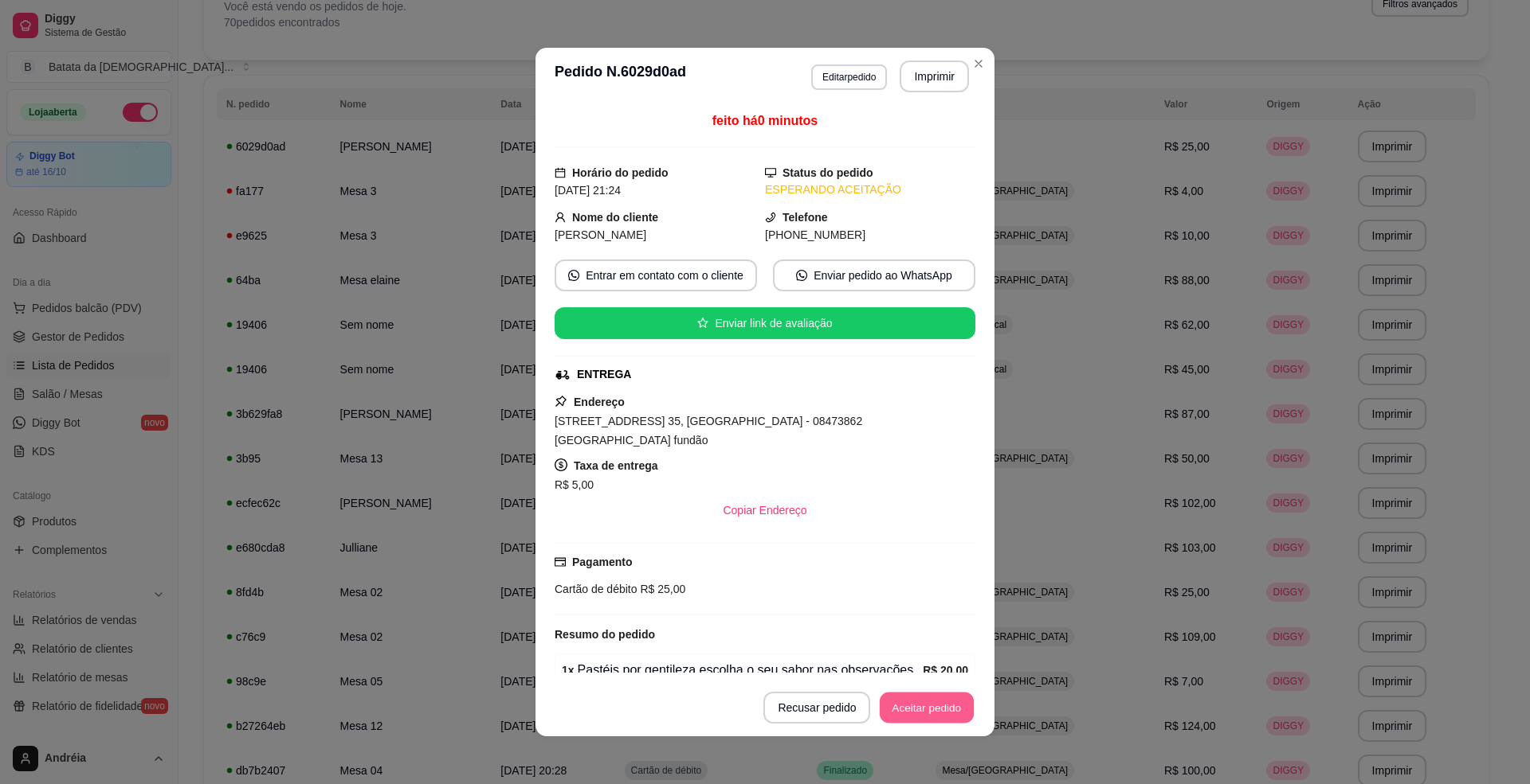
click at [902, 705] on button "Aceitar pedido" at bounding box center [927, 708] width 94 height 31
click at [932, 713] on button "Mover para preparo" at bounding box center [914, 708] width 124 height 32
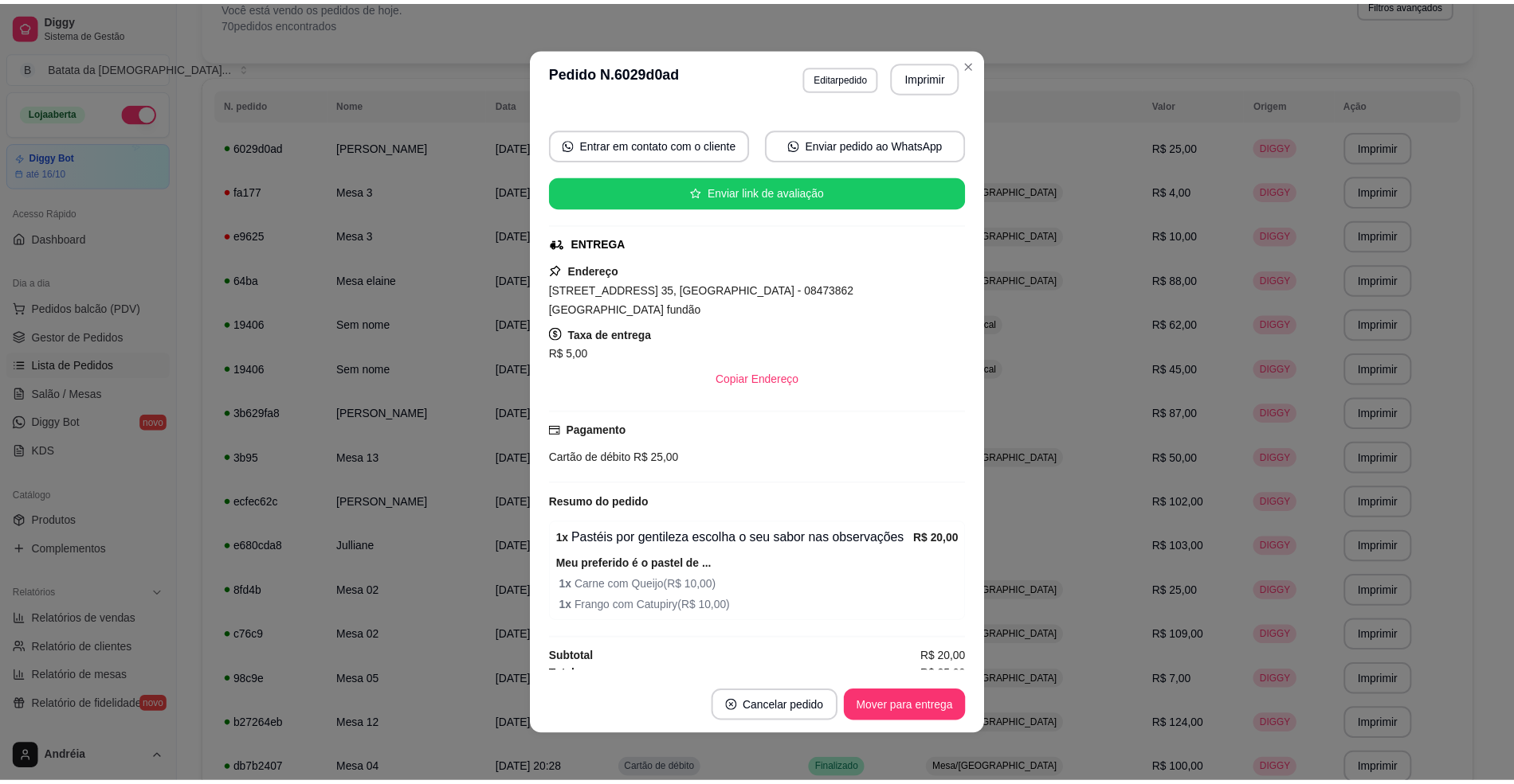
scroll to position [132, 0]
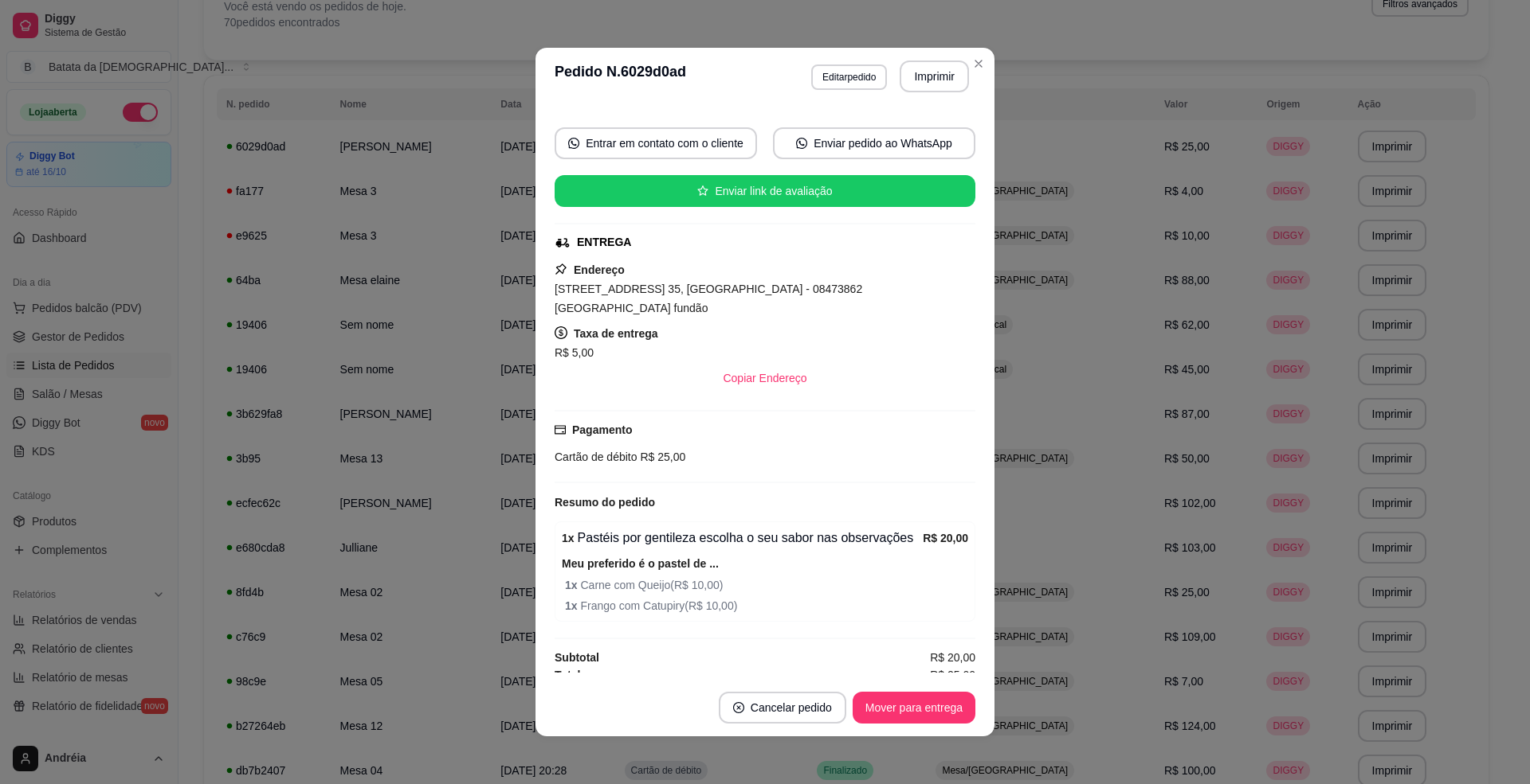
click at [670, 295] on span "Rua das Margaridas, n. 35, Jardim Pérola III - 08473862 Margaridas fundão" at bounding box center [708, 299] width 308 height 32
drag, startPoint x: 671, startPoint y: 295, endPoint x: 540, endPoint y: 287, distance: 131.2
click at [540, 287] on div "feito há 0 minutos Horário do pedido 27/09/2025 21:24 Status do pedido PREPARAN…" at bounding box center [765, 392] width 459 height 574
copy span "Rua das Margaridas, n. 35"
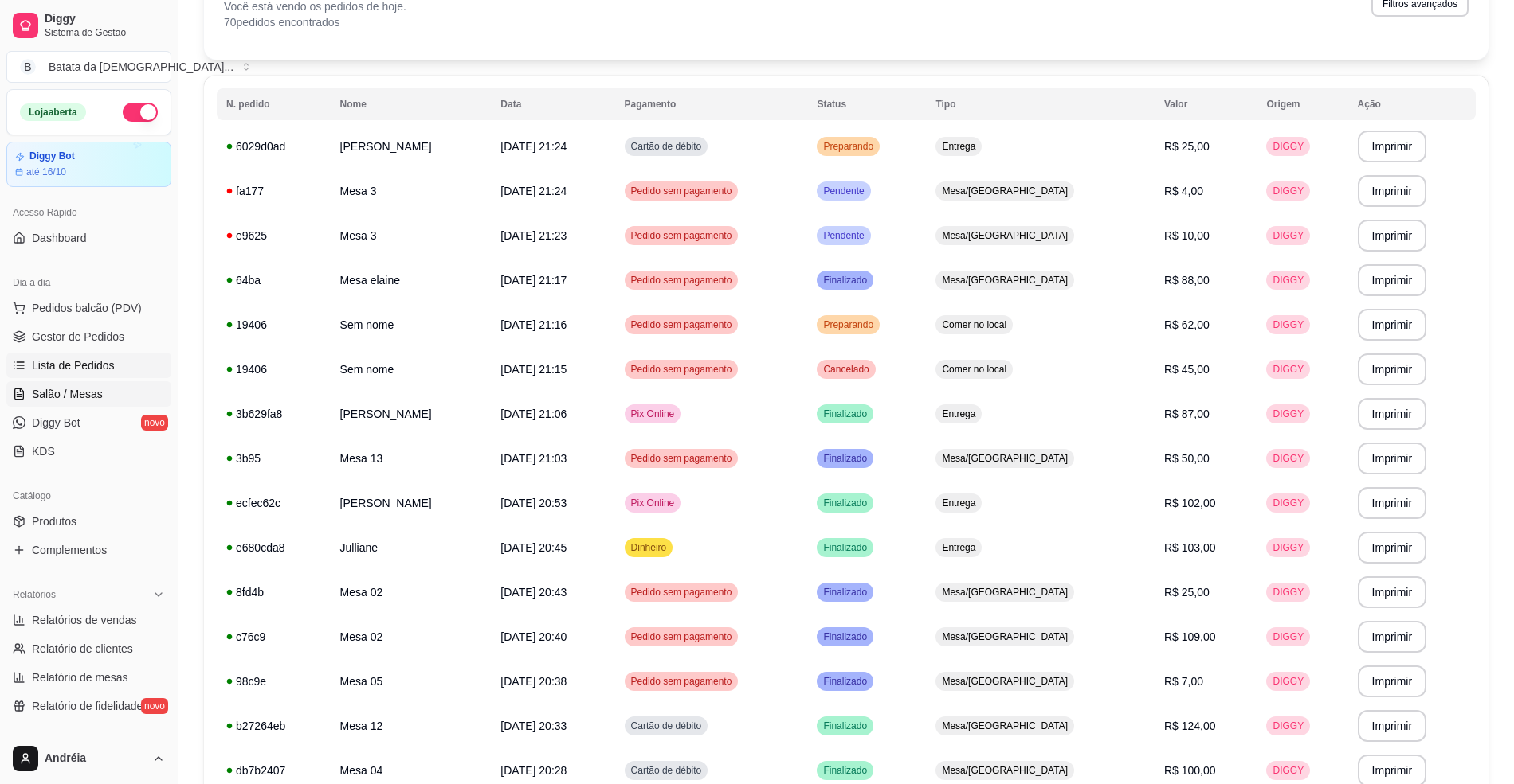
click at [49, 391] on span "Salão / Mesas" at bounding box center [67, 394] width 71 height 16
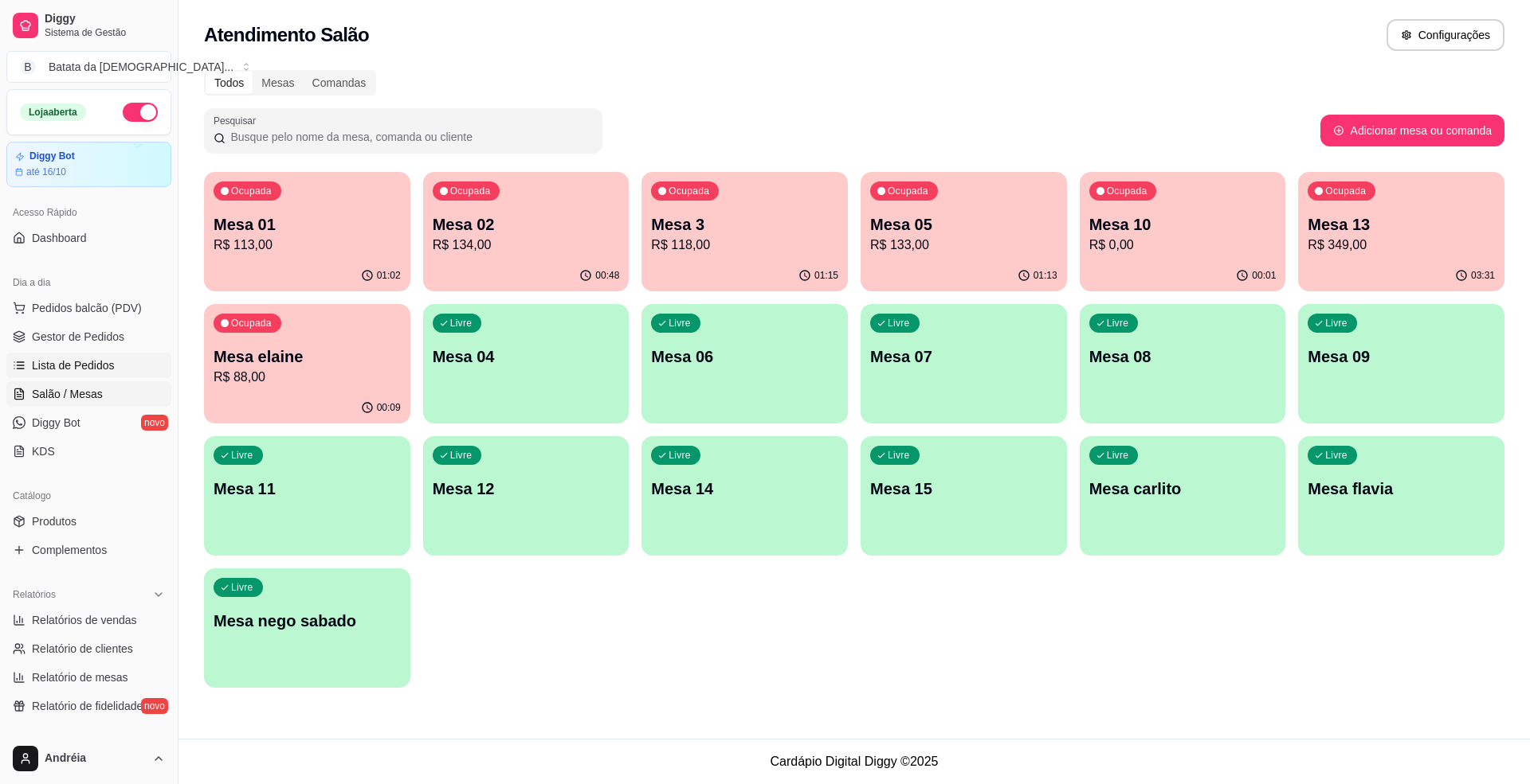
click at [68, 370] on span "Lista de Pedidos" at bounding box center [73, 366] width 83 height 16
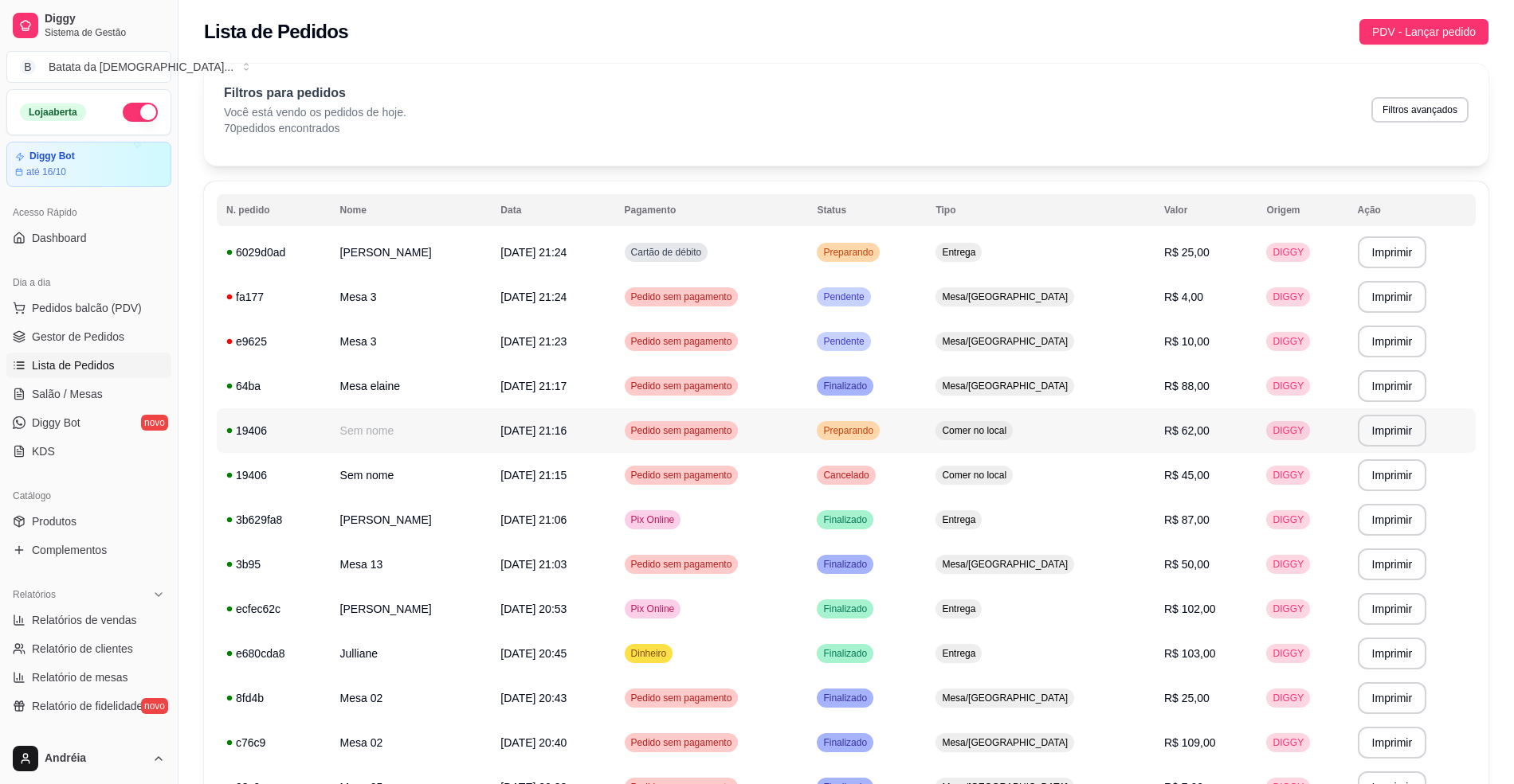
click at [1037, 420] on td "Comer no local" at bounding box center [1040, 430] width 228 height 45
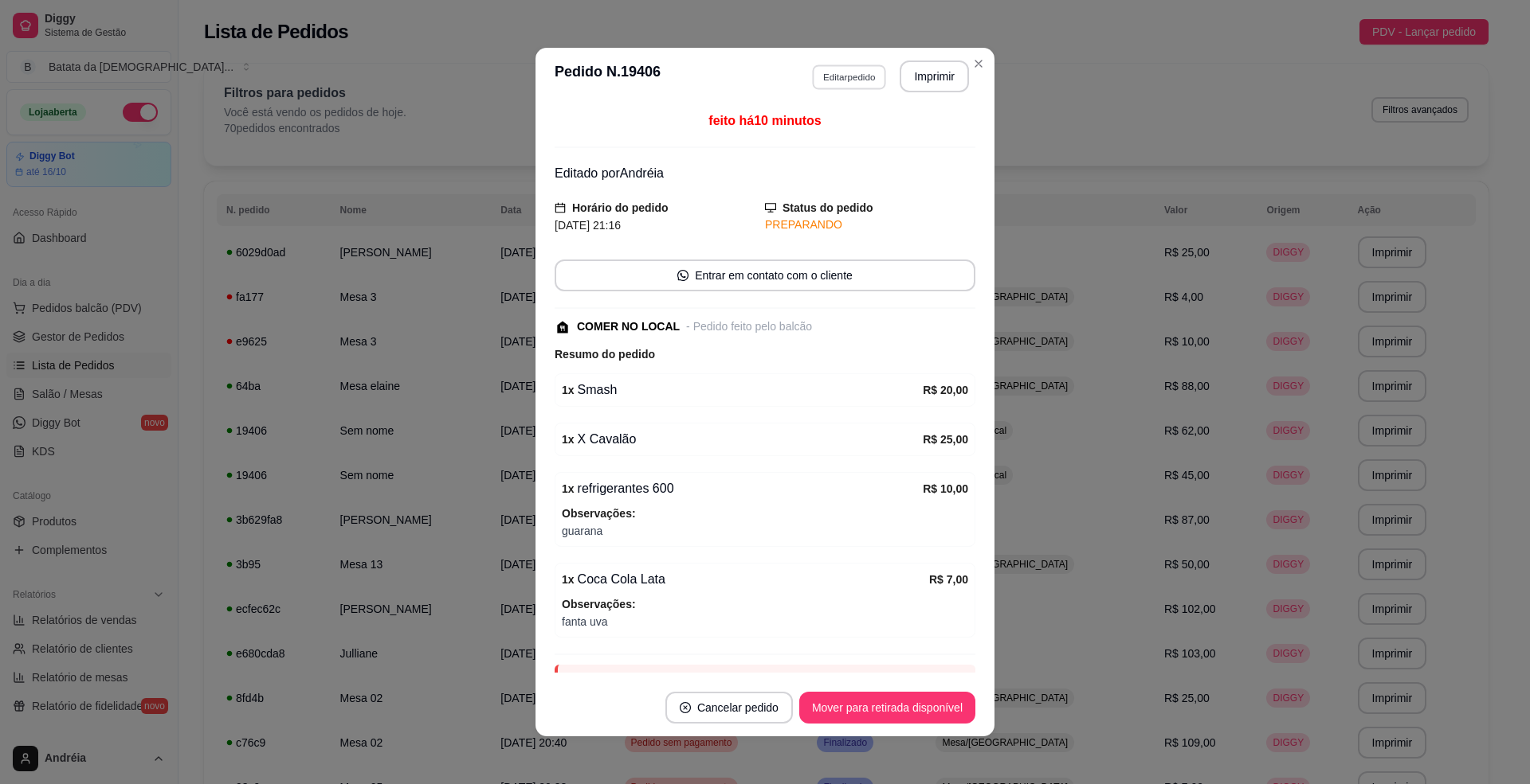
click at [814, 75] on button "Editar pedido" at bounding box center [849, 77] width 74 height 25
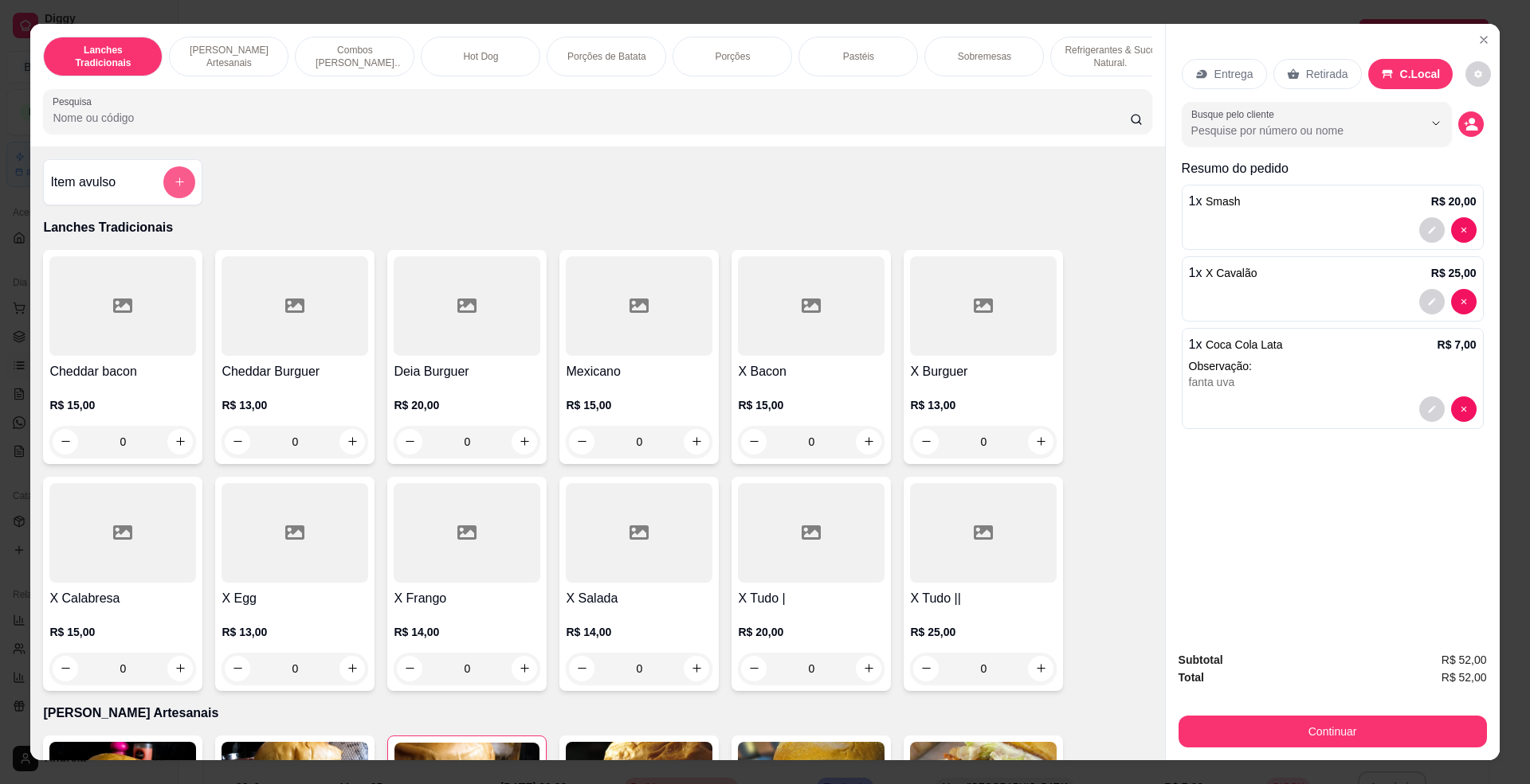
click at [185, 195] on button "add-separate-item" at bounding box center [179, 182] width 32 height 32
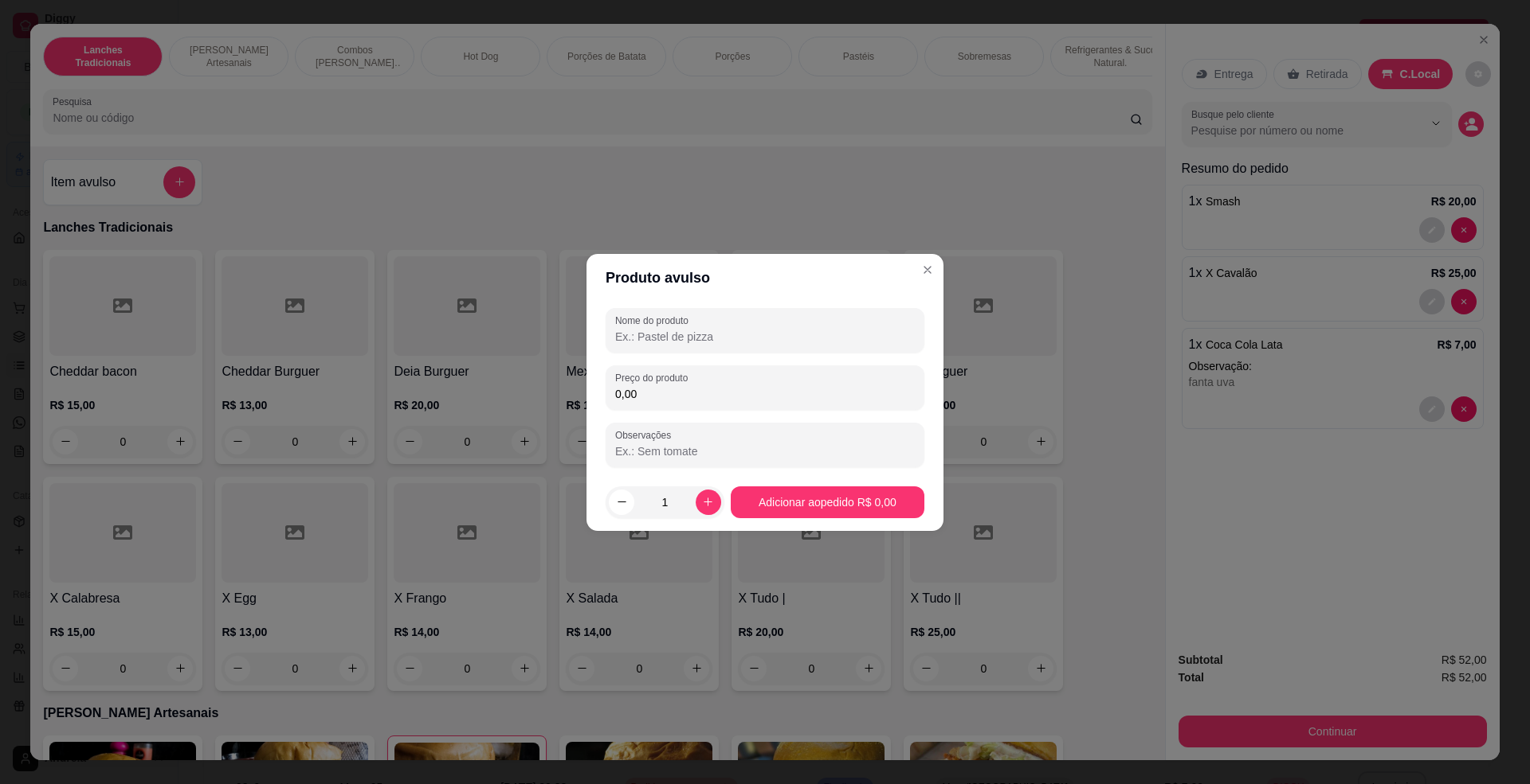
click at [722, 338] on input "Nome do produto" at bounding box center [765, 337] width 300 height 16
type input "guarana"
click at [660, 384] on label "Preço do produto" at bounding box center [654, 379] width 78 height 14
click at [660, 387] on input "0,00" at bounding box center [765, 394] width 300 height 16
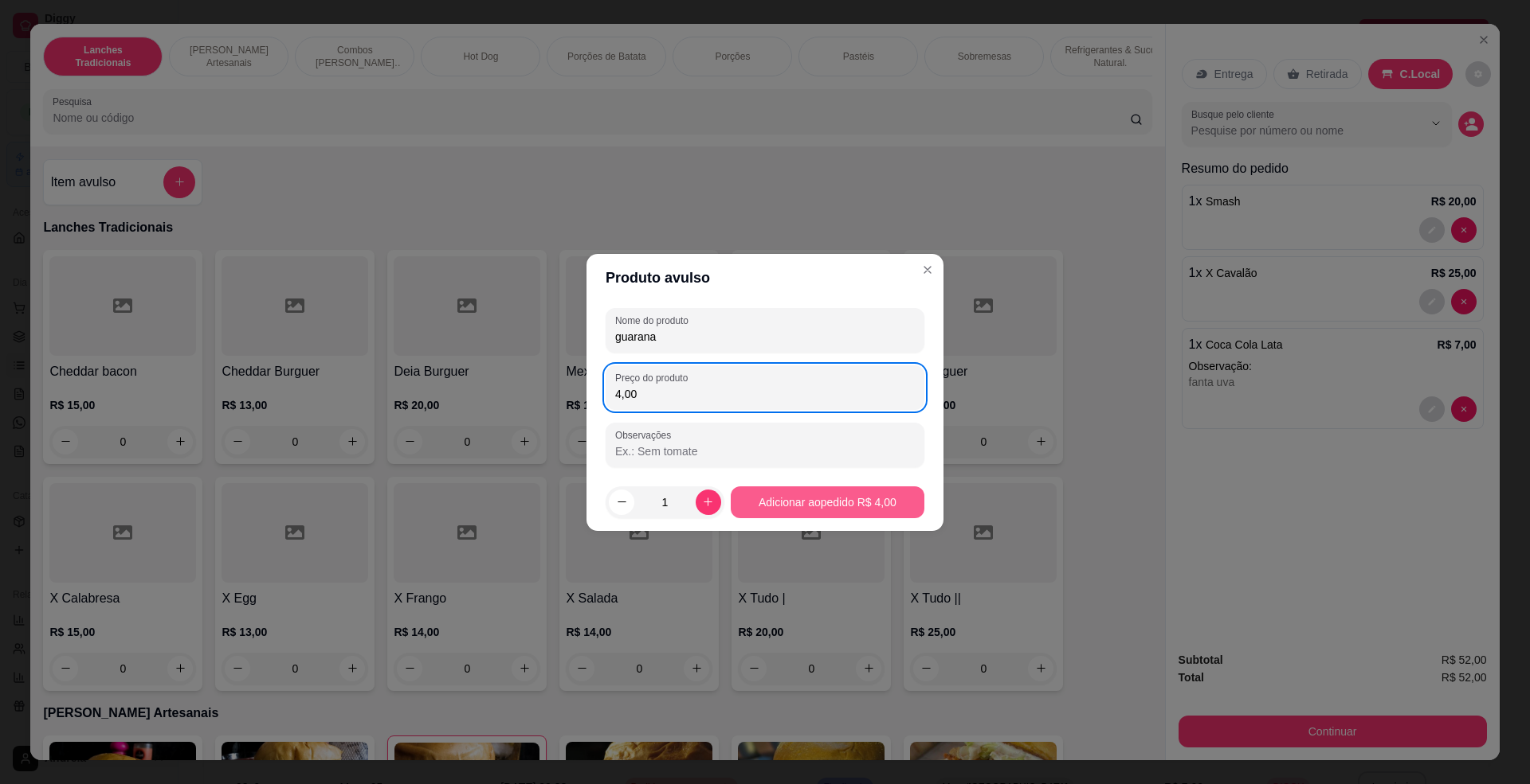
type input "4,00"
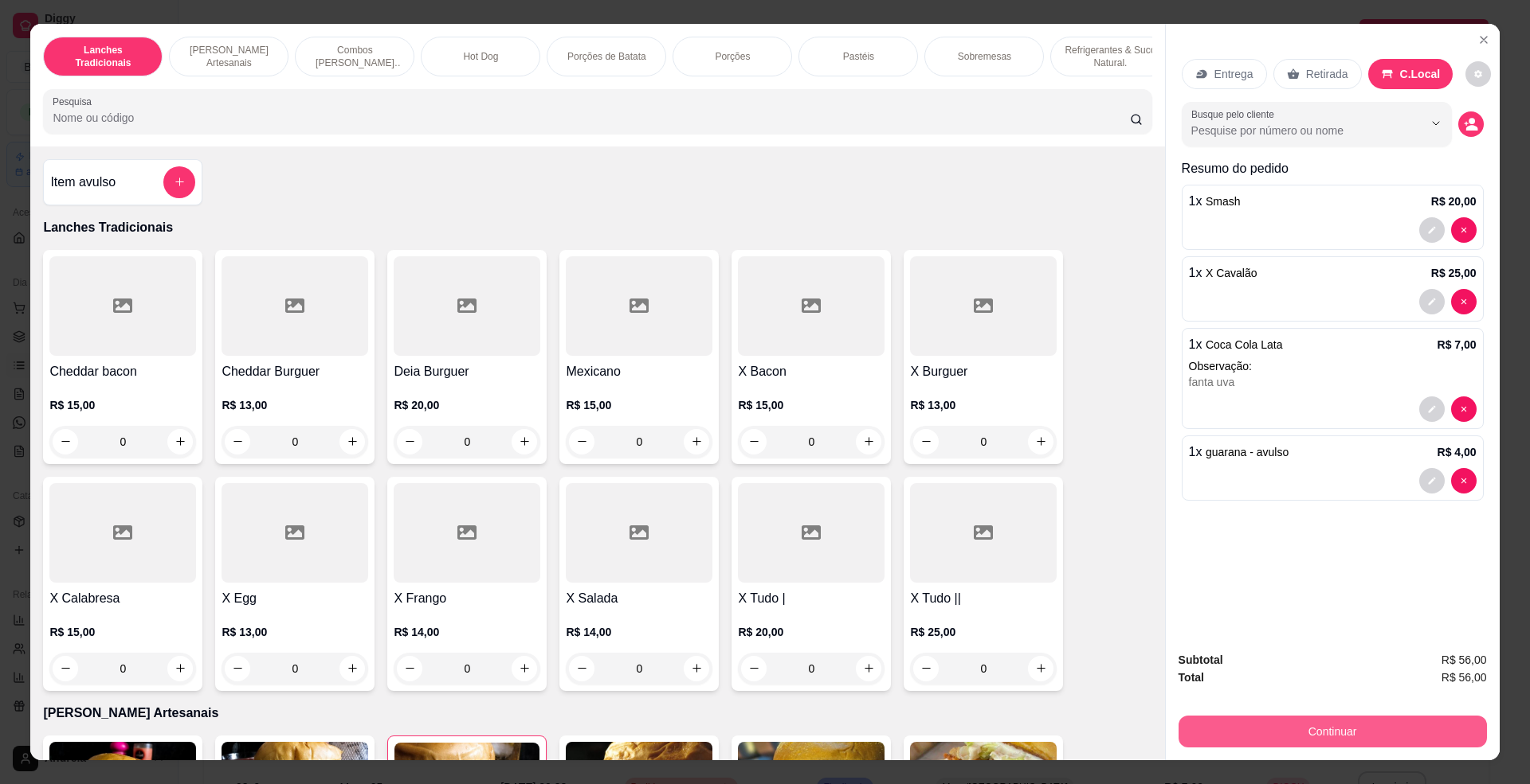
click at [1325, 728] on button "Continuar" at bounding box center [1332, 732] width 308 height 32
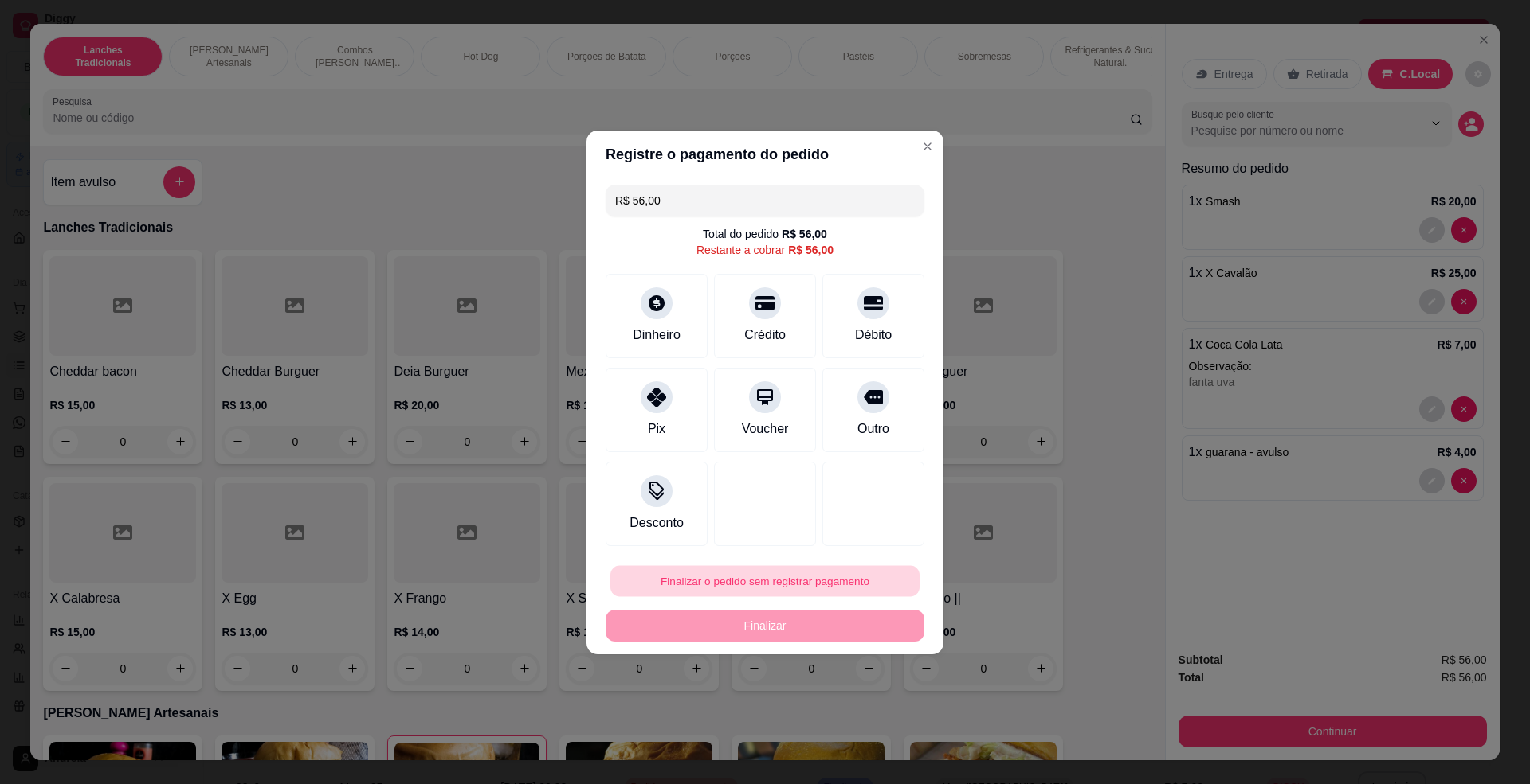
click at [809, 582] on button "Finalizar o pedido sem registrar pagamento" at bounding box center [765, 581] width 309 height 31
click at [860, 723] on button "Confirmar" at bounding box center [863, 713] width 59 height 25
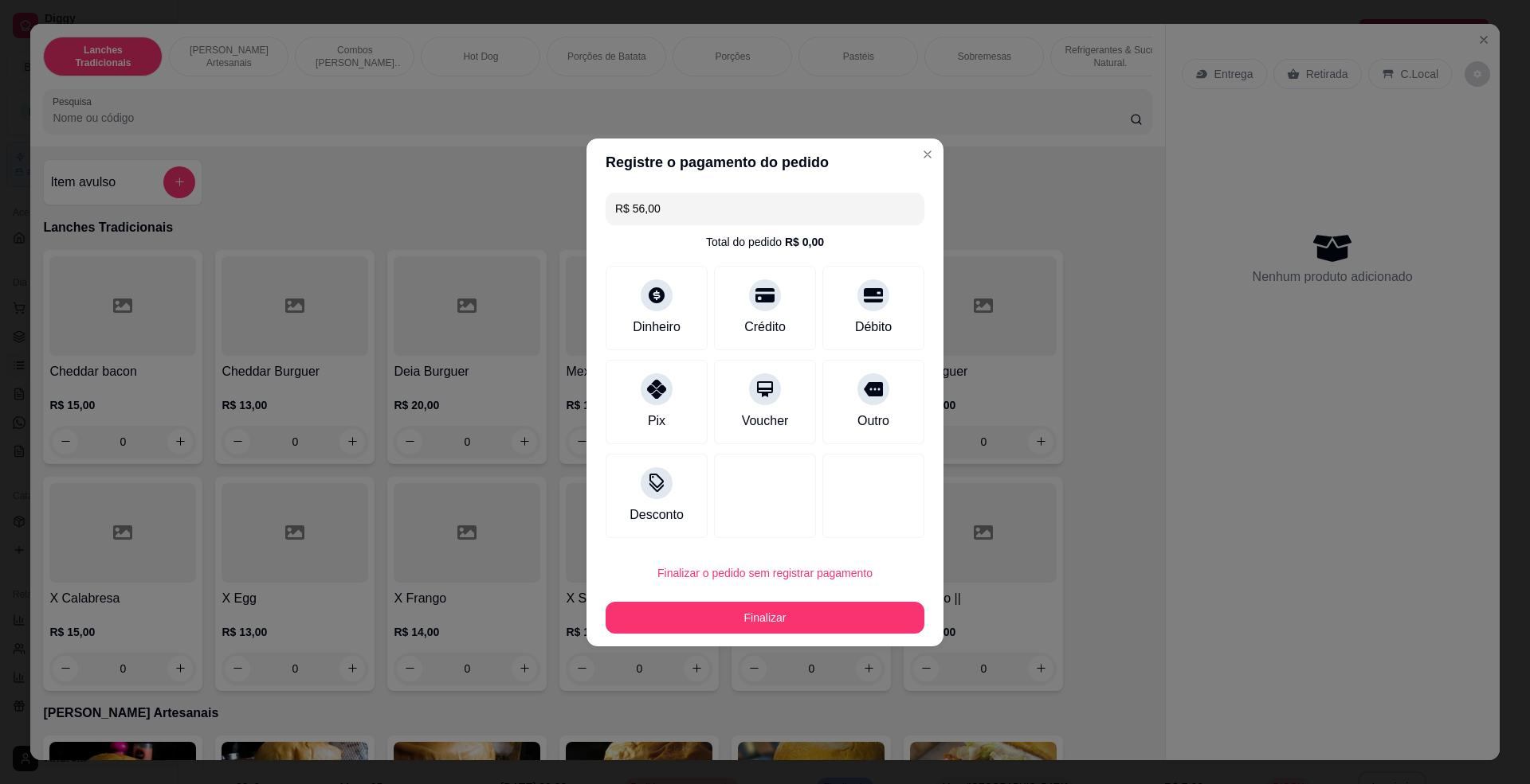
type input "0"
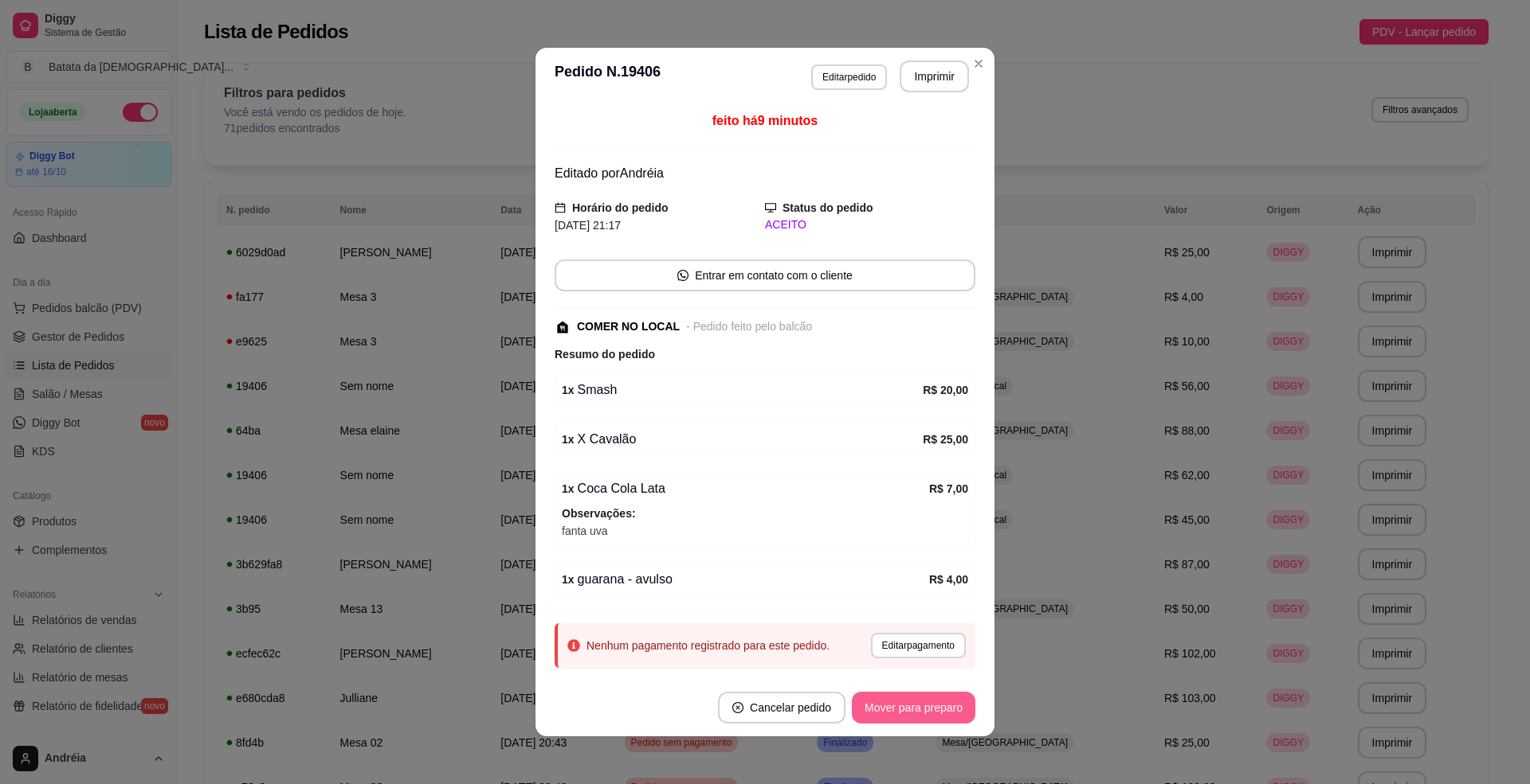
click at [907, 708] on button "Mover para preparo" at bounding box center [914, 708] width 124 height 32
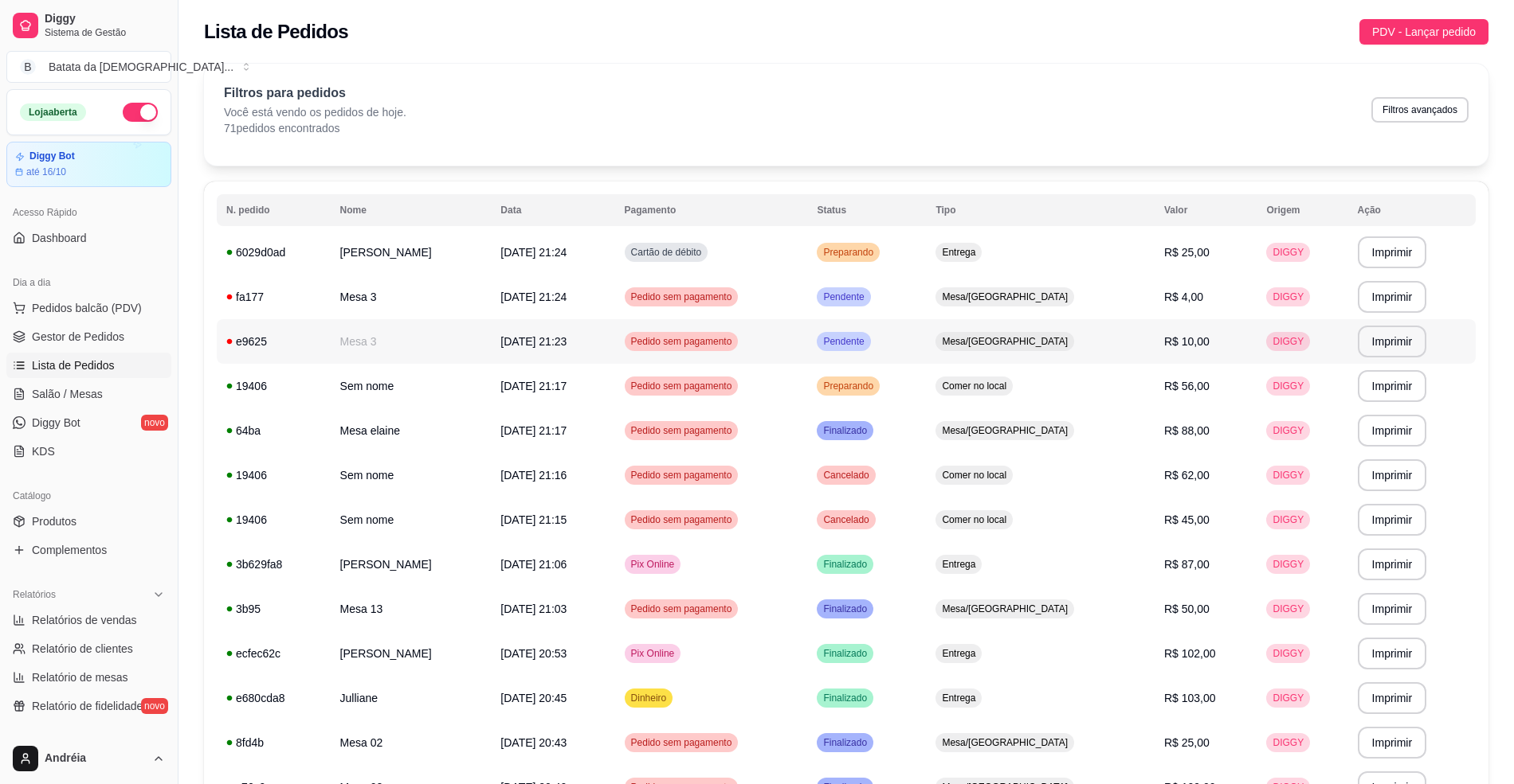
click at [867, 336] on span "Pendente" at bounding box center [843, 342] width 47 height 13
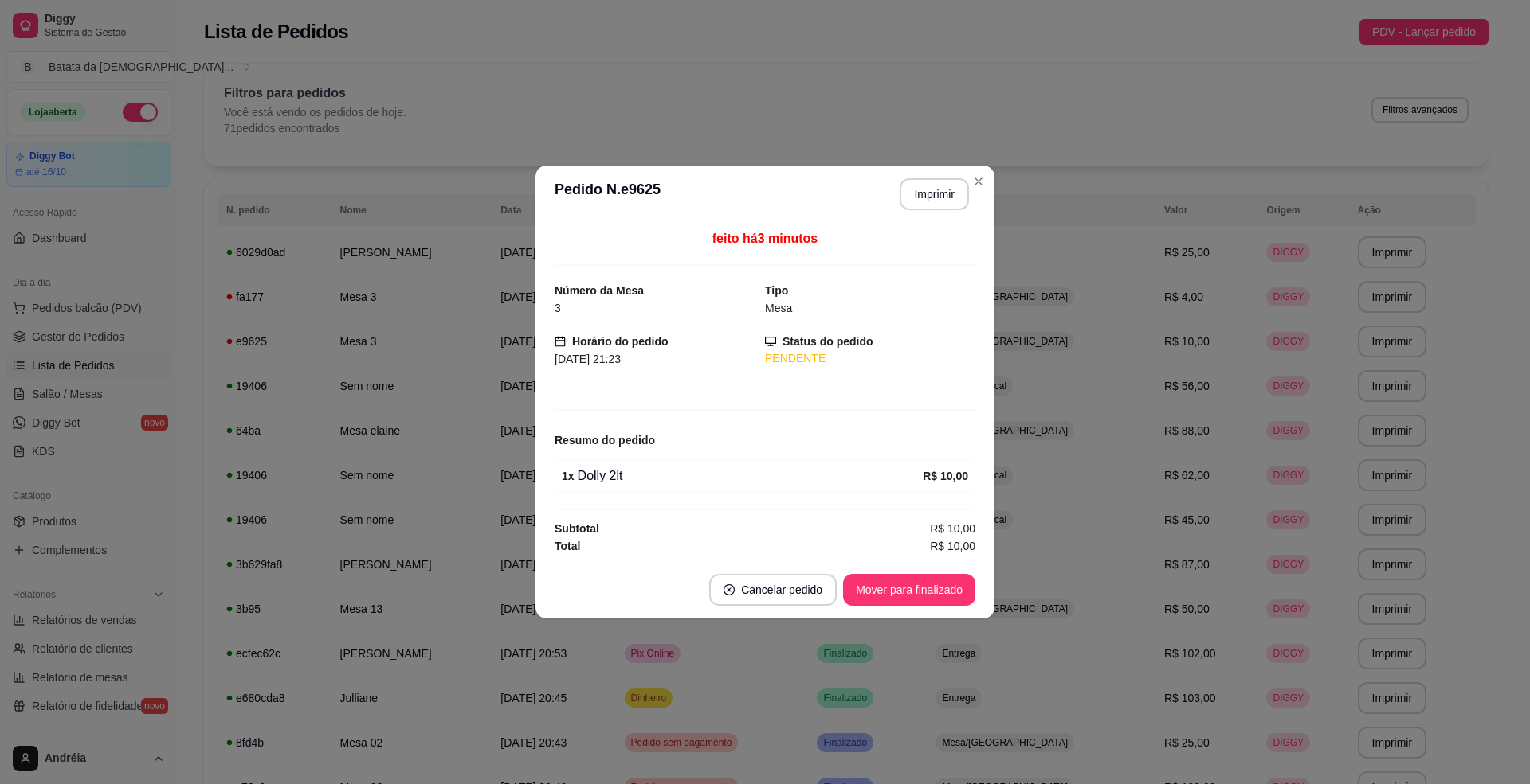
click at [892, 609] on footer "Cancelar pedido Mover para finalizado" at bounding box center [765, 591] width 459 height 58
click at [896, 597] on button "Mover para finalizado" at bounding box center [909, 590] width 133 height 32
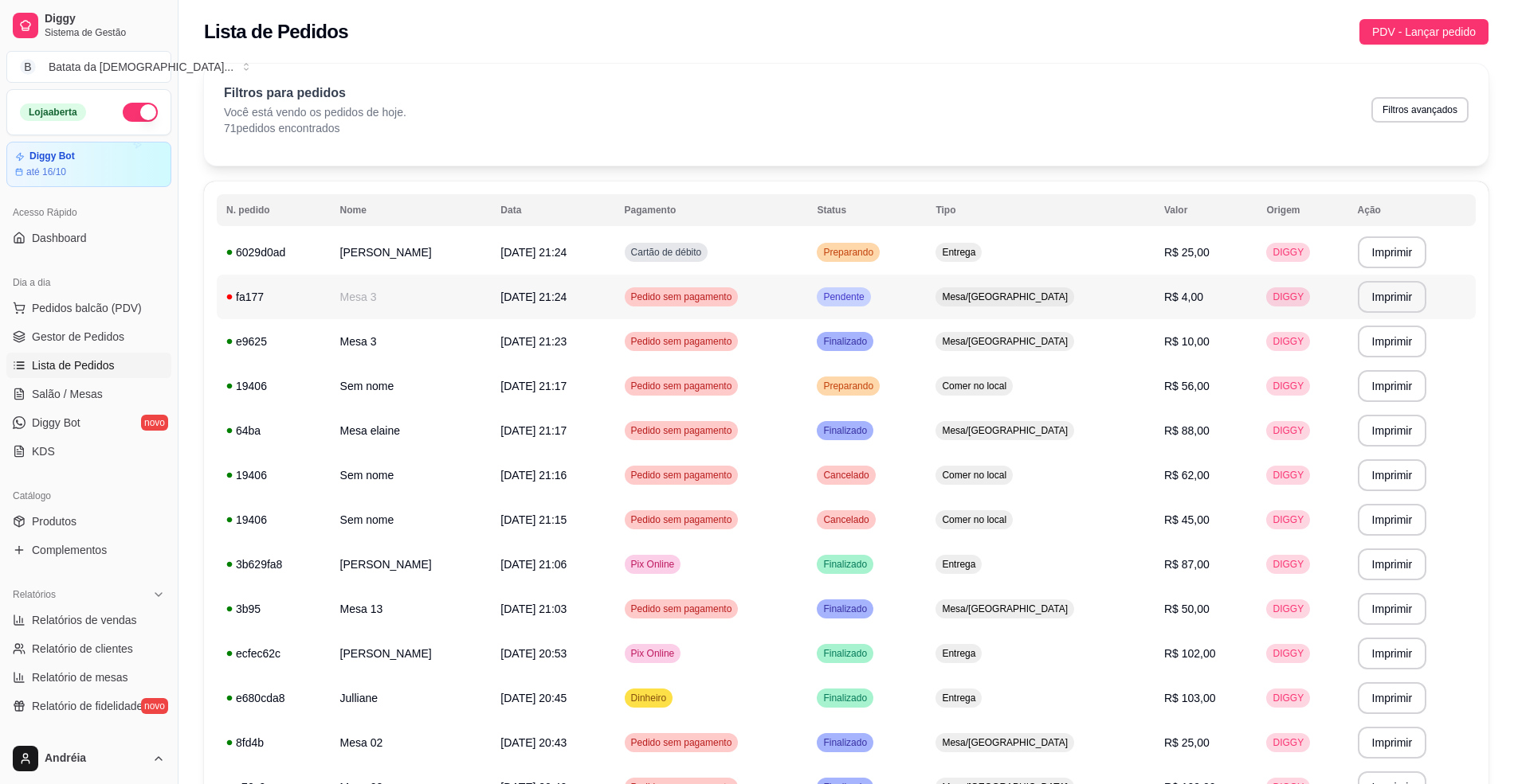
click at [926, 304] on td "Pendente" at bounding box center [866, 297] width 119 height 45
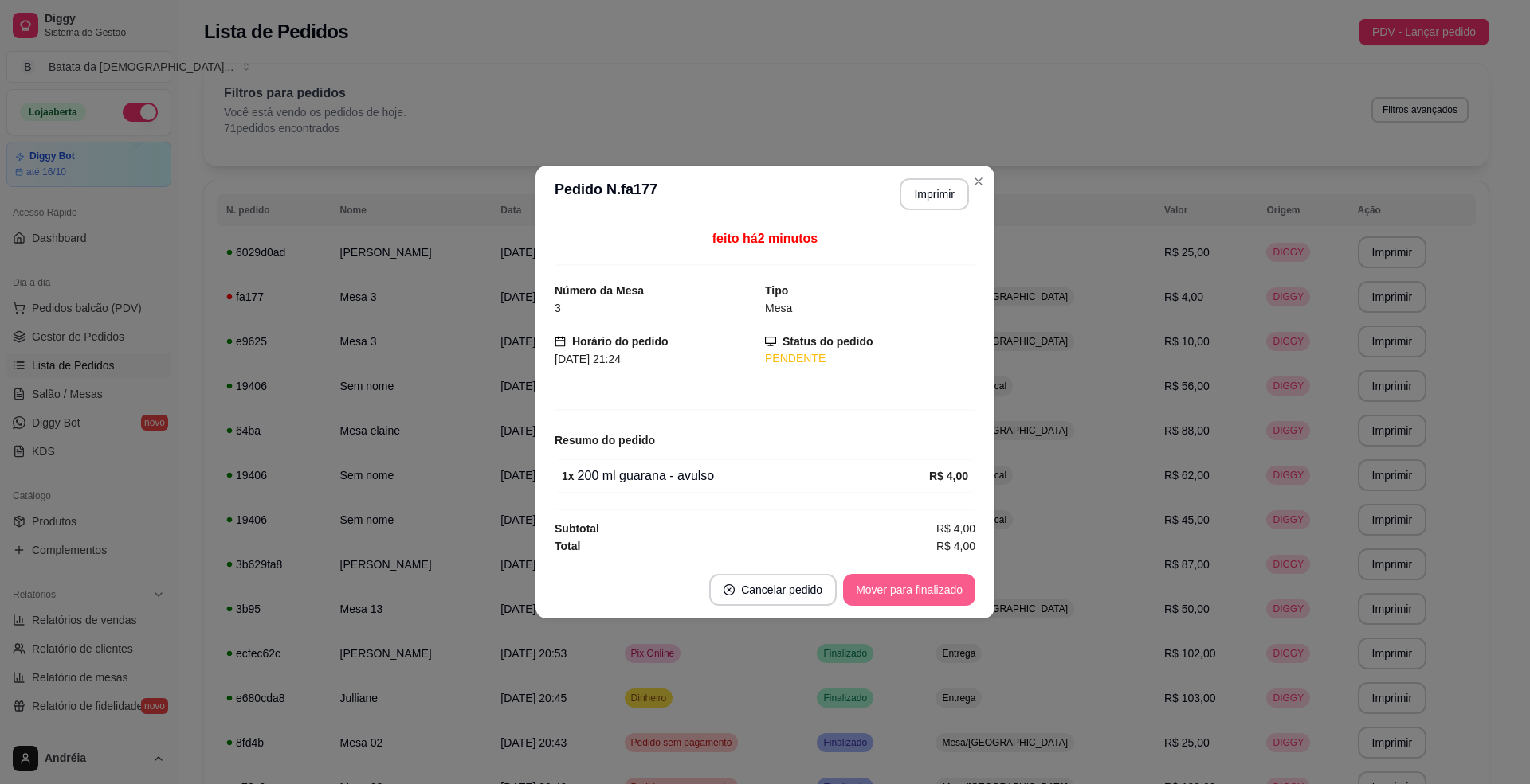
click at [889, 599] on button "Mover para finalizado" at bounding box center [909, 590] width 133 height 32
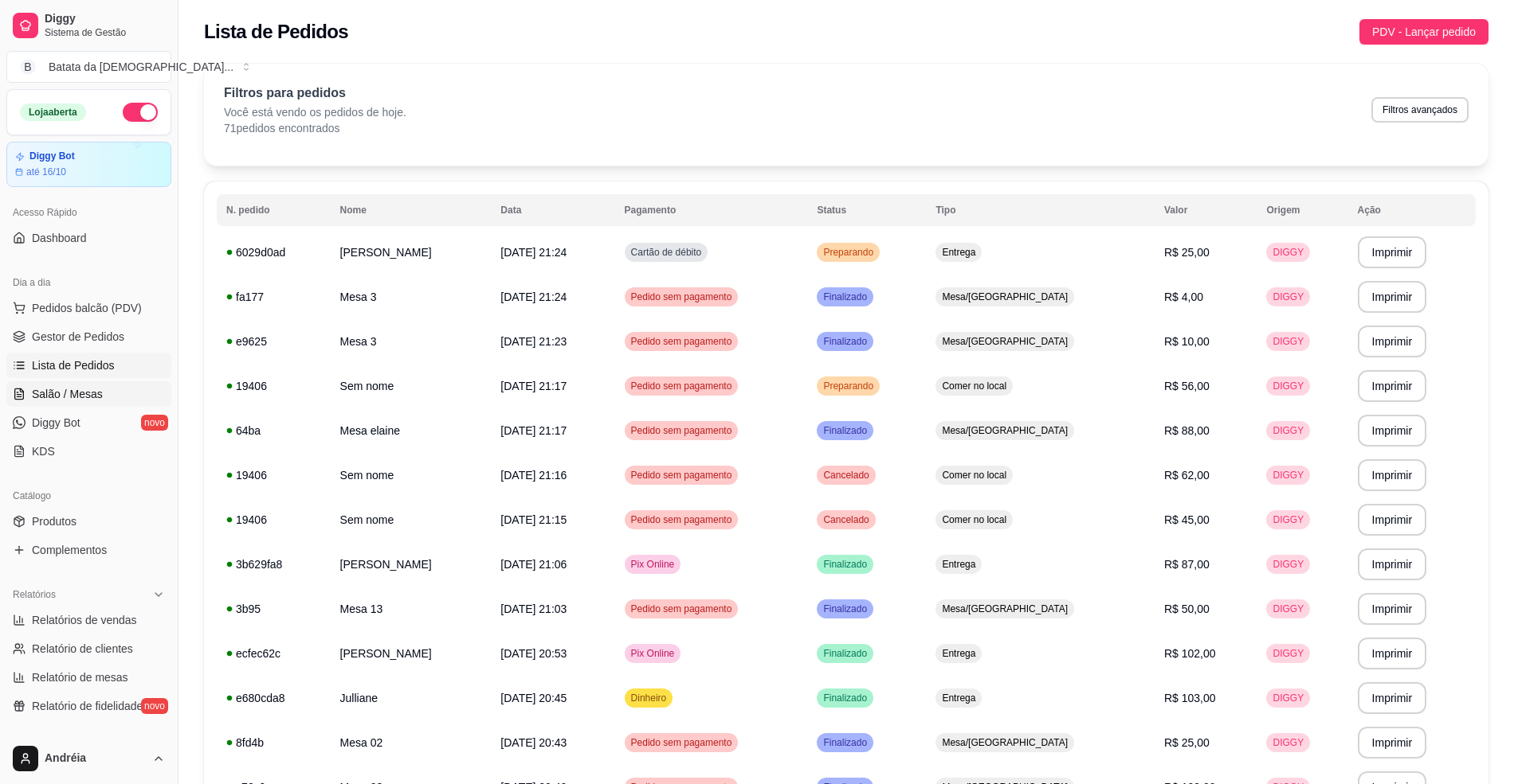
click at [102, 399] on link "Salão / Mesas" at bounding box center [88, 394] width 164 height 26
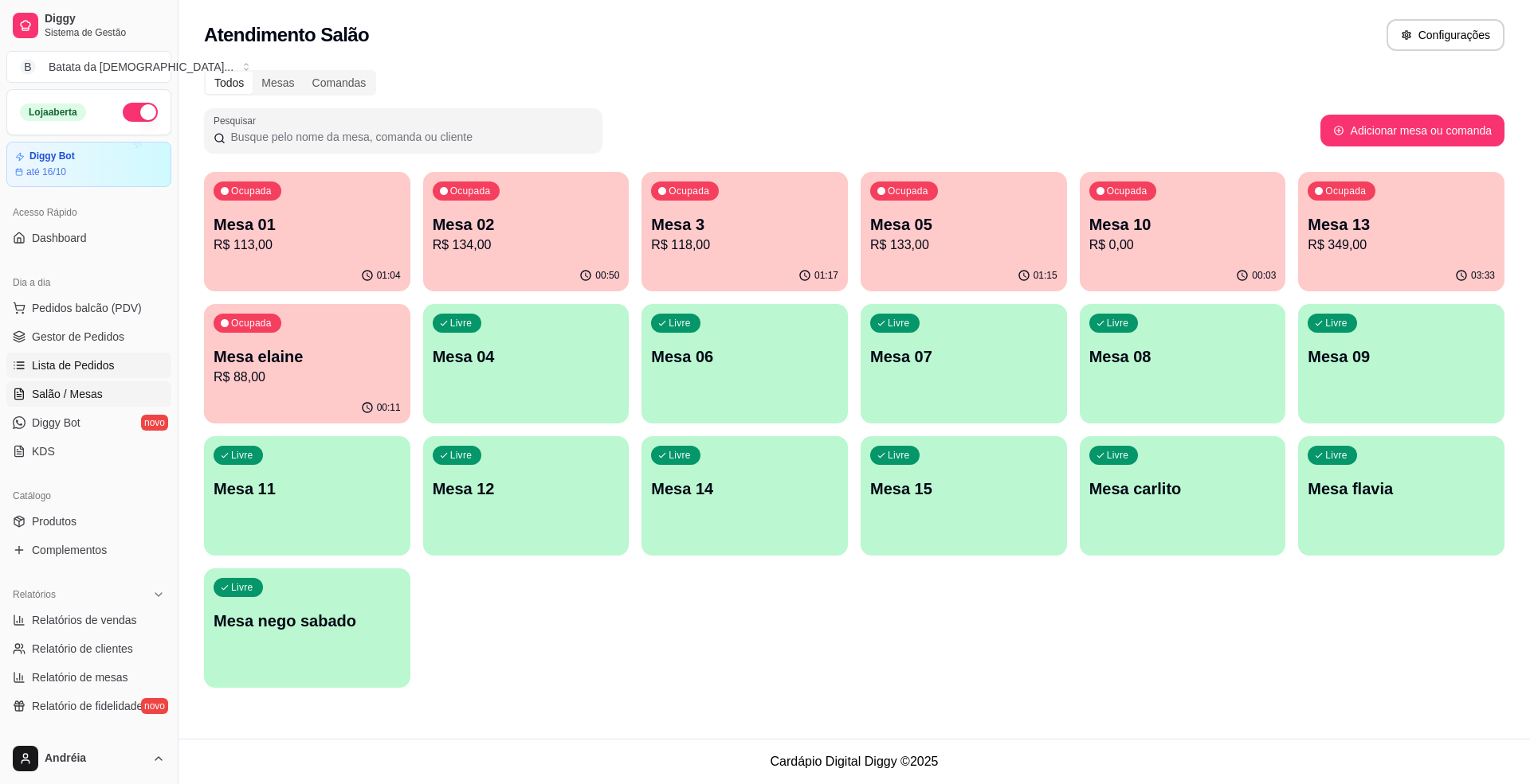
click at [82, 359] on span "Lista de Pedidos" at bounding box center [73, 366] width 83 height 16
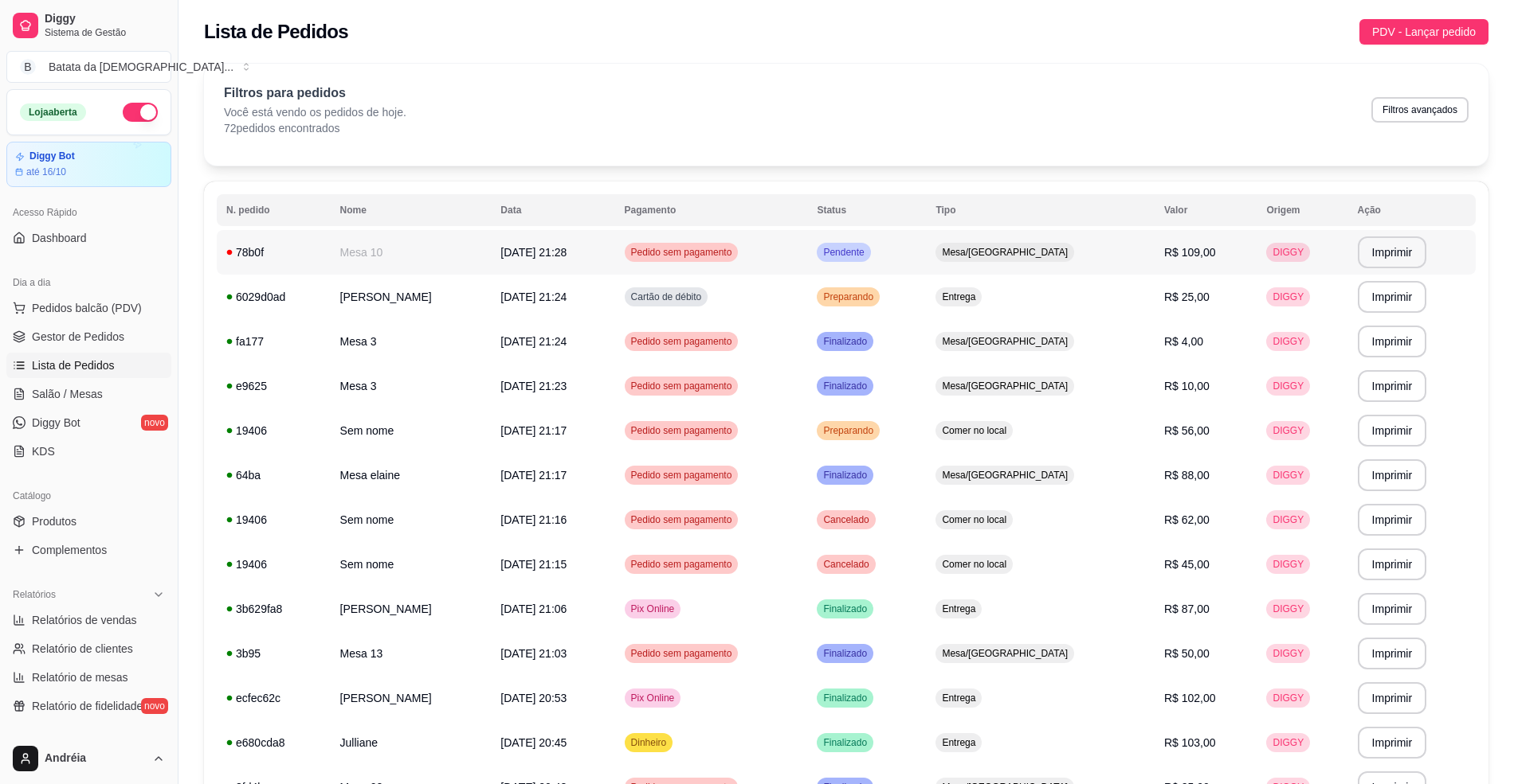
click at [926, 258] on td "Pendente" at bounding box center [866, 252] width 119 height 45
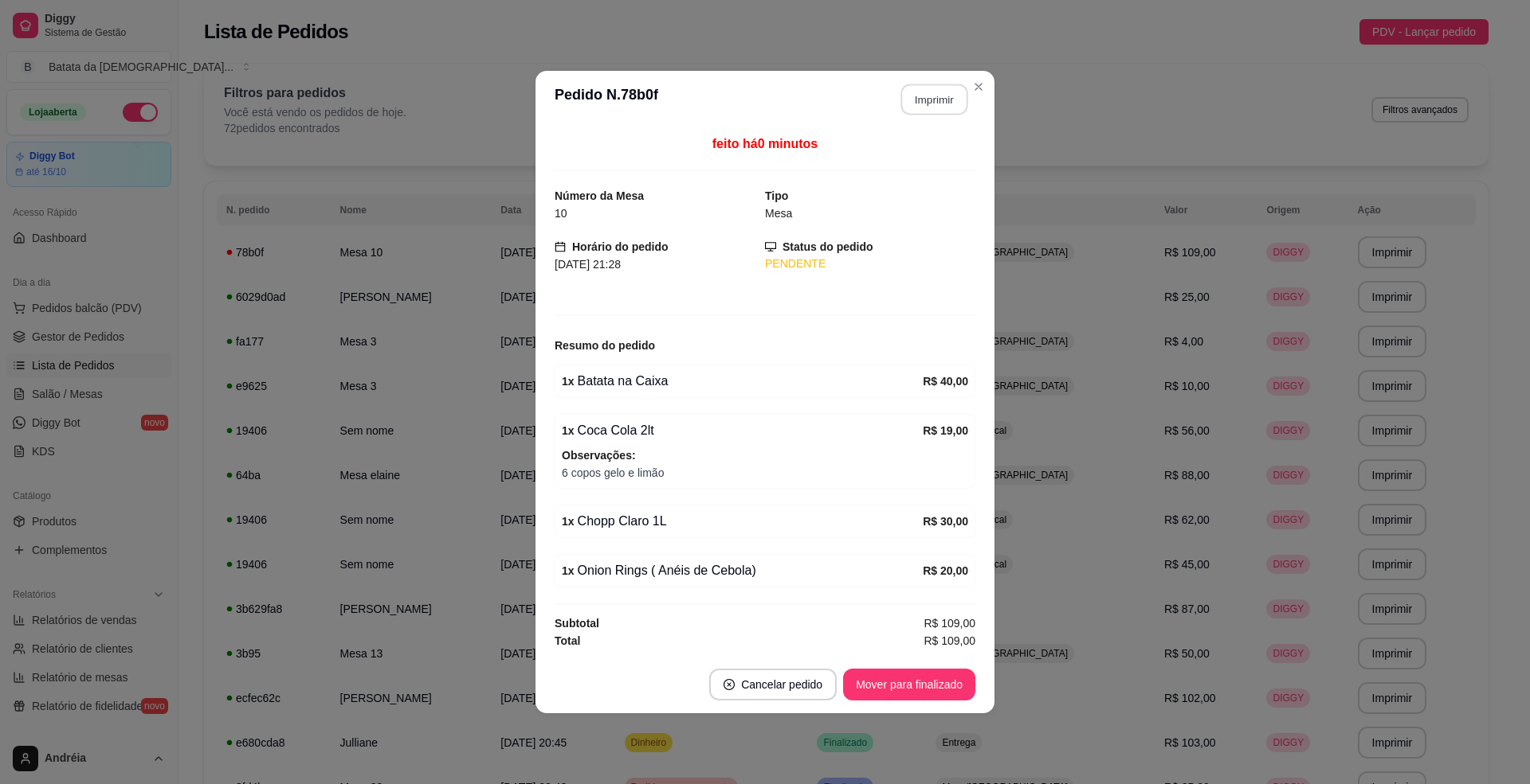
click at [910, 101] on button "Imprimir" at bounding box center [934, 100] width 67 height 31
click at [905, 685] on button "Mover para finalizado" at bounding box center [909, 685] width 133 height 32
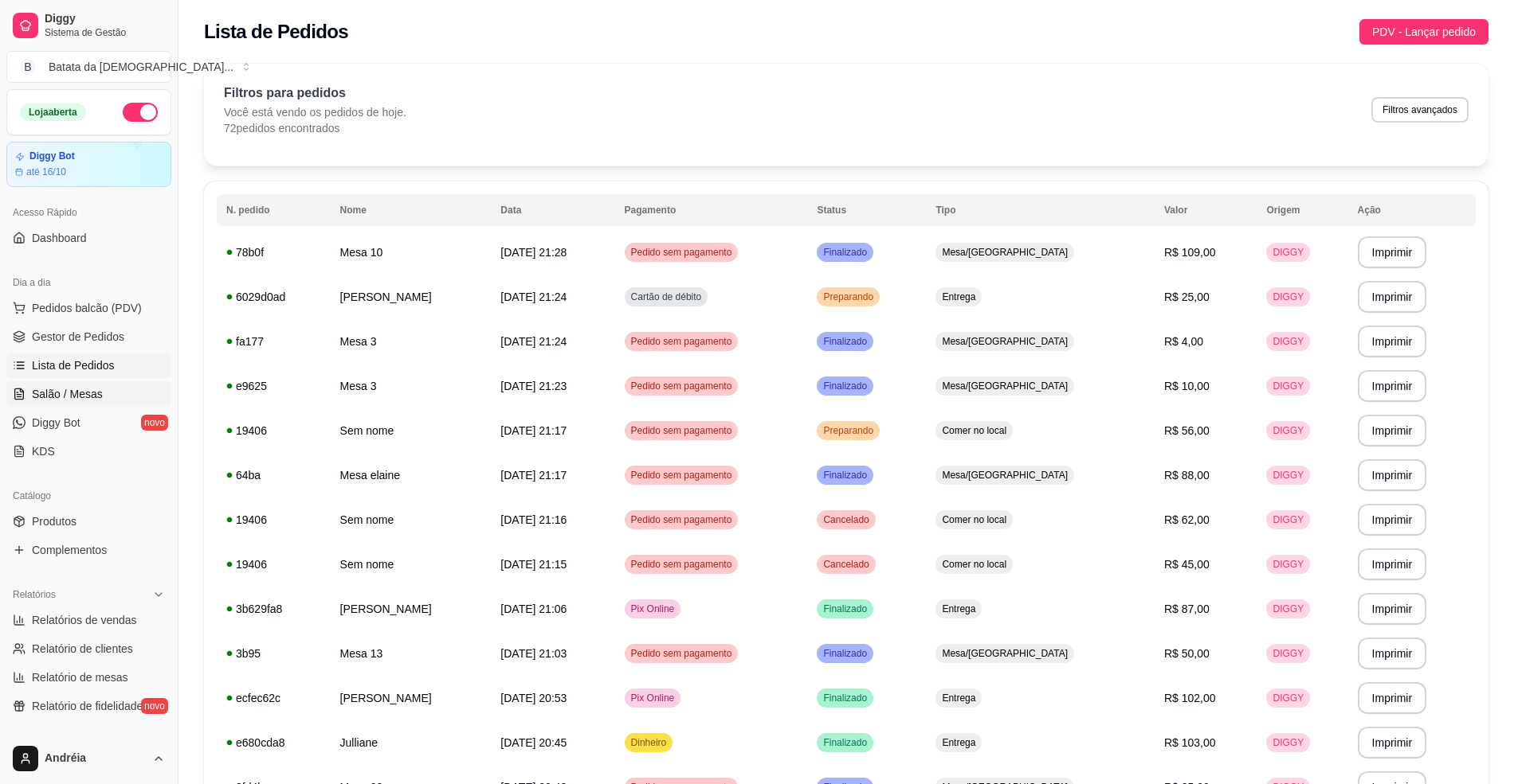
click at [74, 389] on span "Salão / Mesas" at bounding box center [67, 394] width 71 height 16
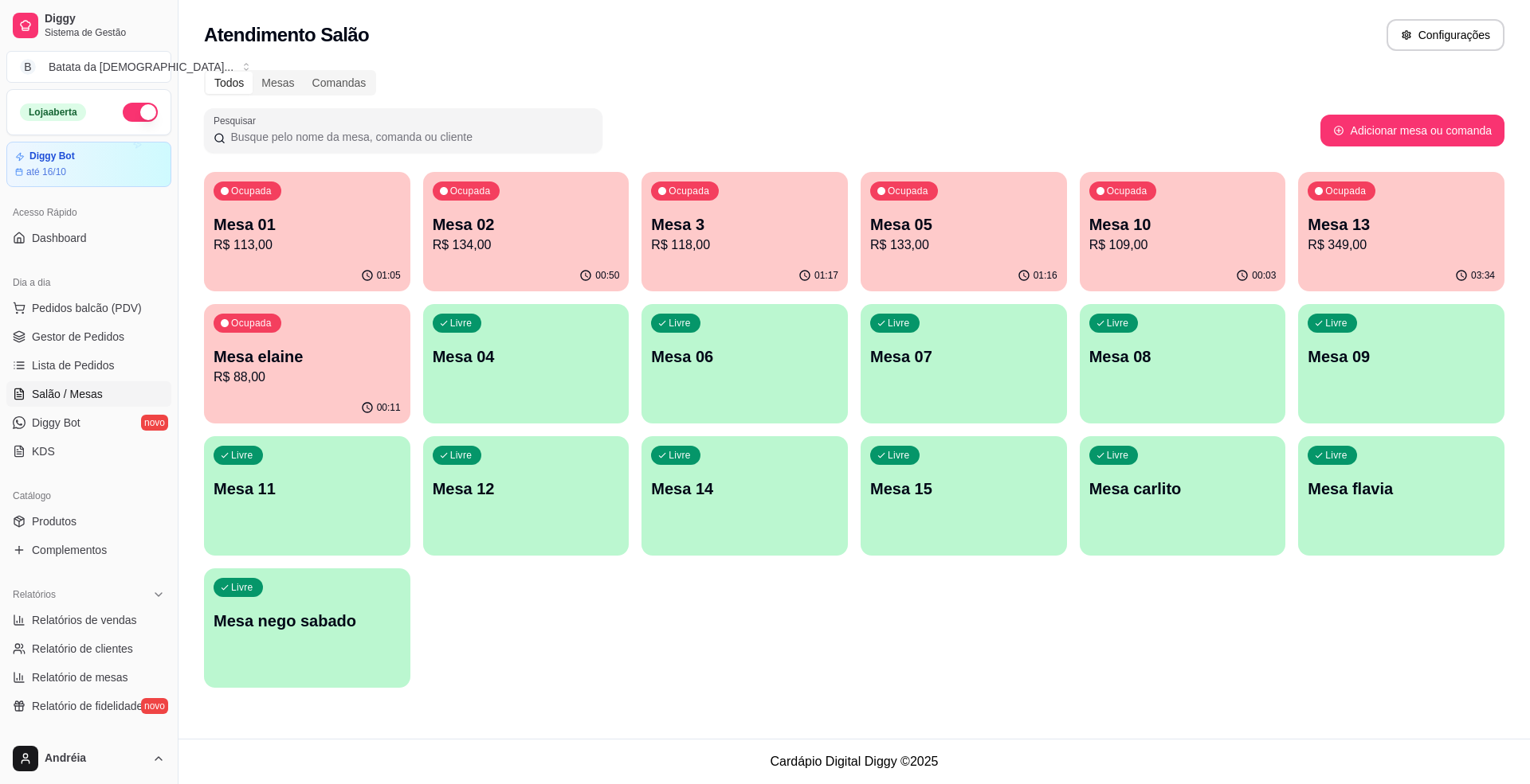
click at [281, 377] on p "R$ 88,00" at bounding box center [307, 377] width 187 height 19
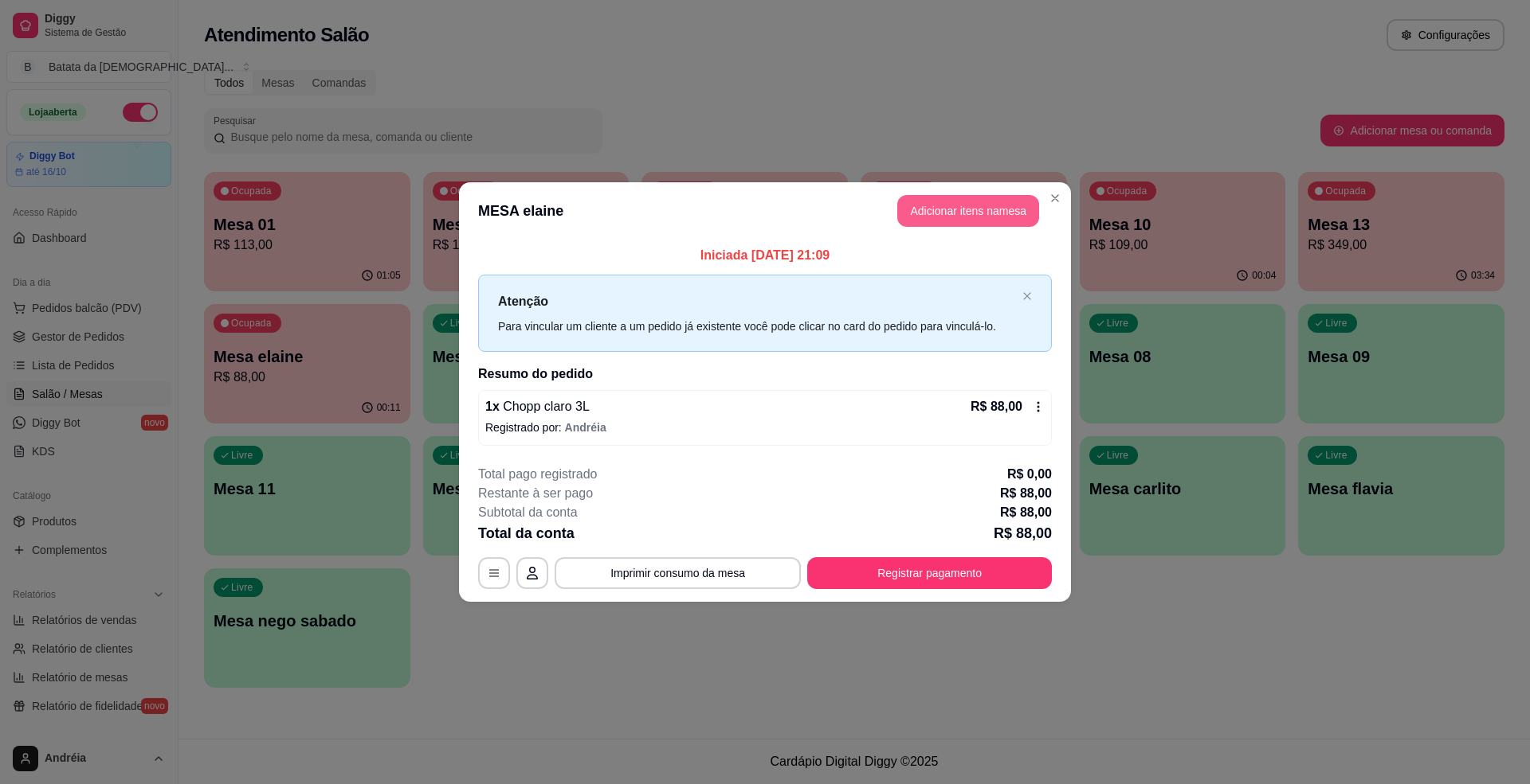
click at [920, 199] on button "Adicionar itens na mesa" at bounding box center [968, 211] width 142 height 32
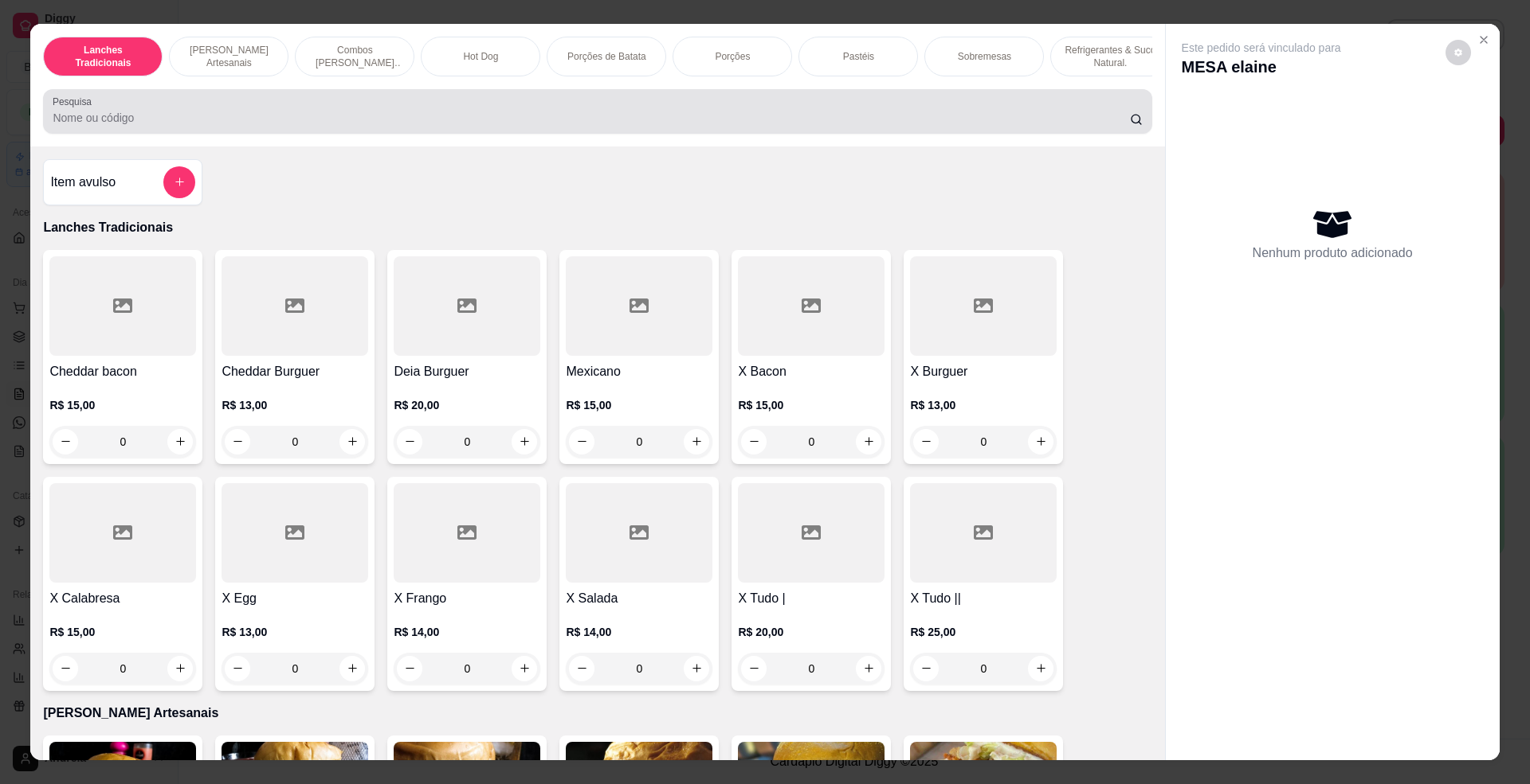
click at [514, 126] on input "Pesquisa" at bounding box center [591, 118] width 1076 height 16
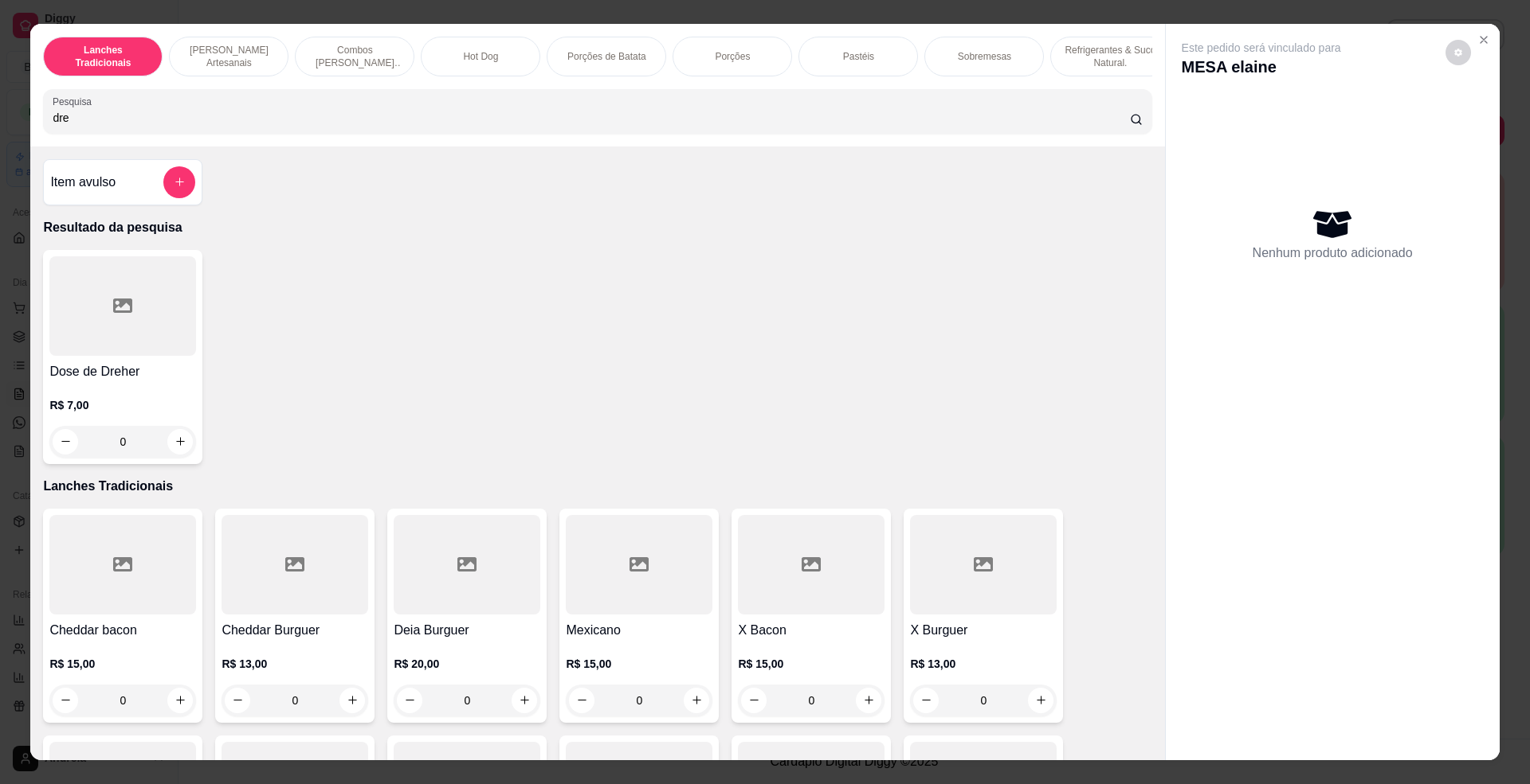
type input "dre"
click at [134, 343] on div at bounding box center [123, 306] width 147 height 100
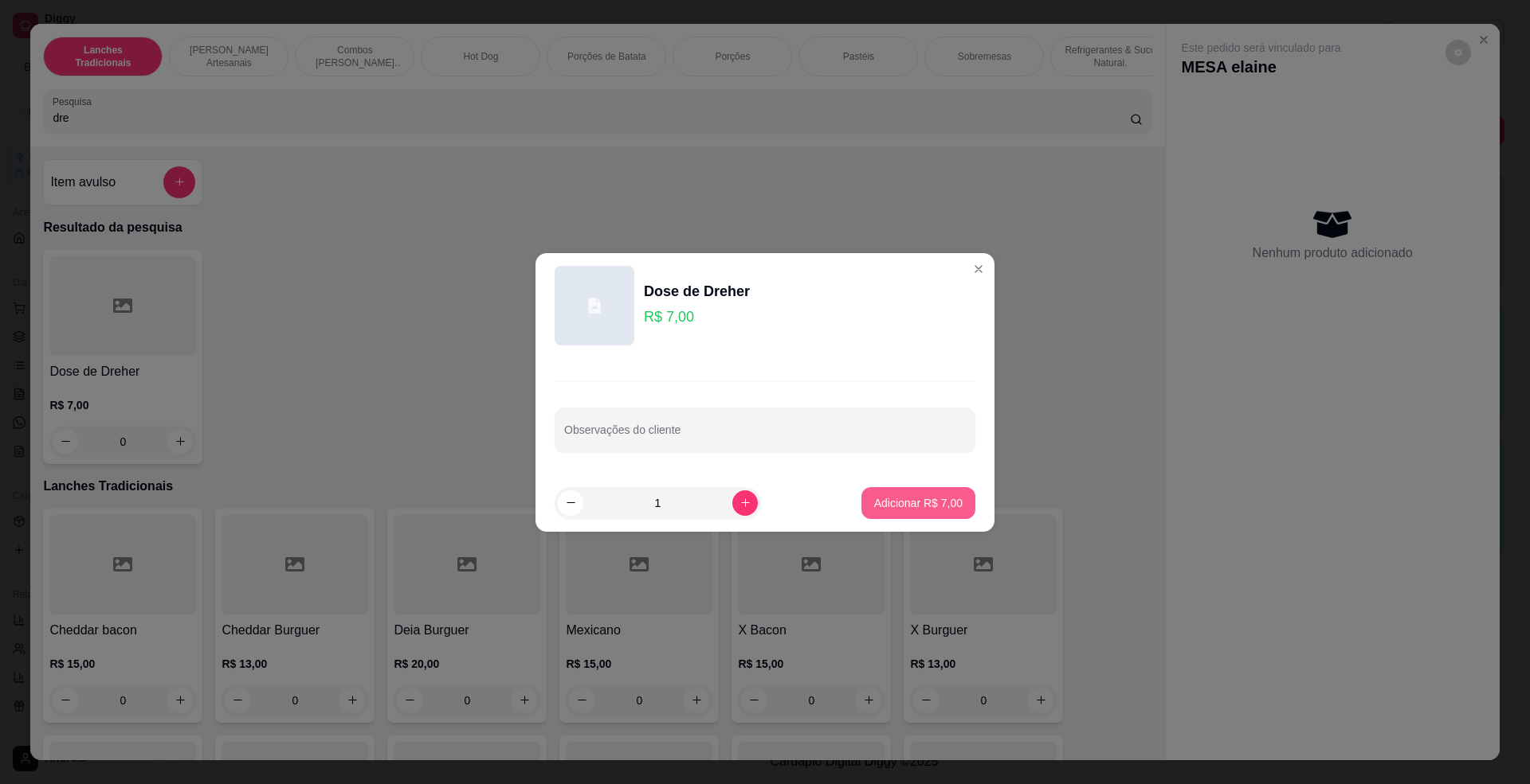
click at [920, 497] on p "Adicionar R$ 7,00" at bounding box center [918, 503] width 89 height 16
type input "1"
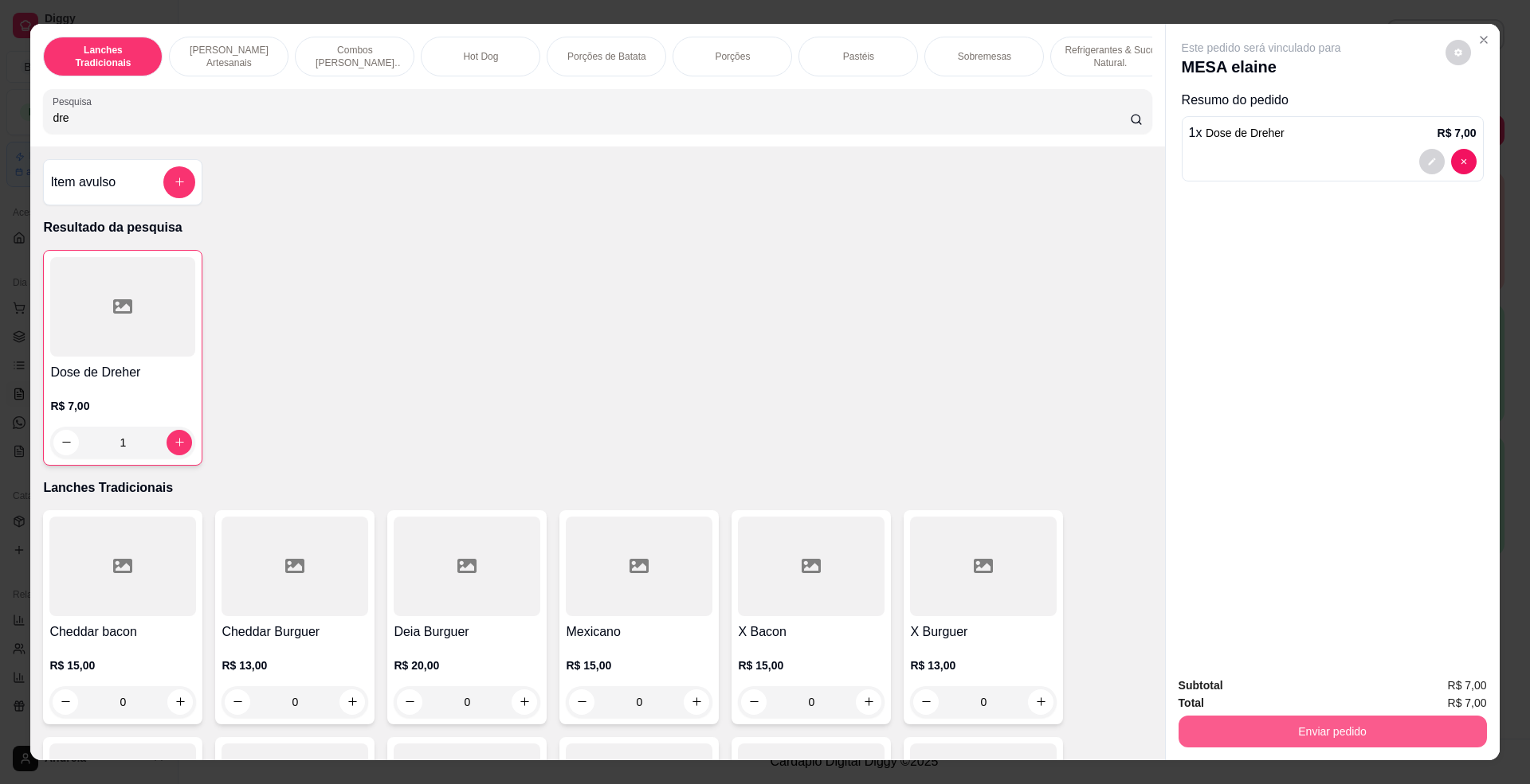
click at [1375, 720] on button "Enviar pedido" at bounding box center [1332, 732] width 308 height 32
click at [1448, 696] on button "Enviar pedido" at bounding box center [1443, 693] width 88 height 30
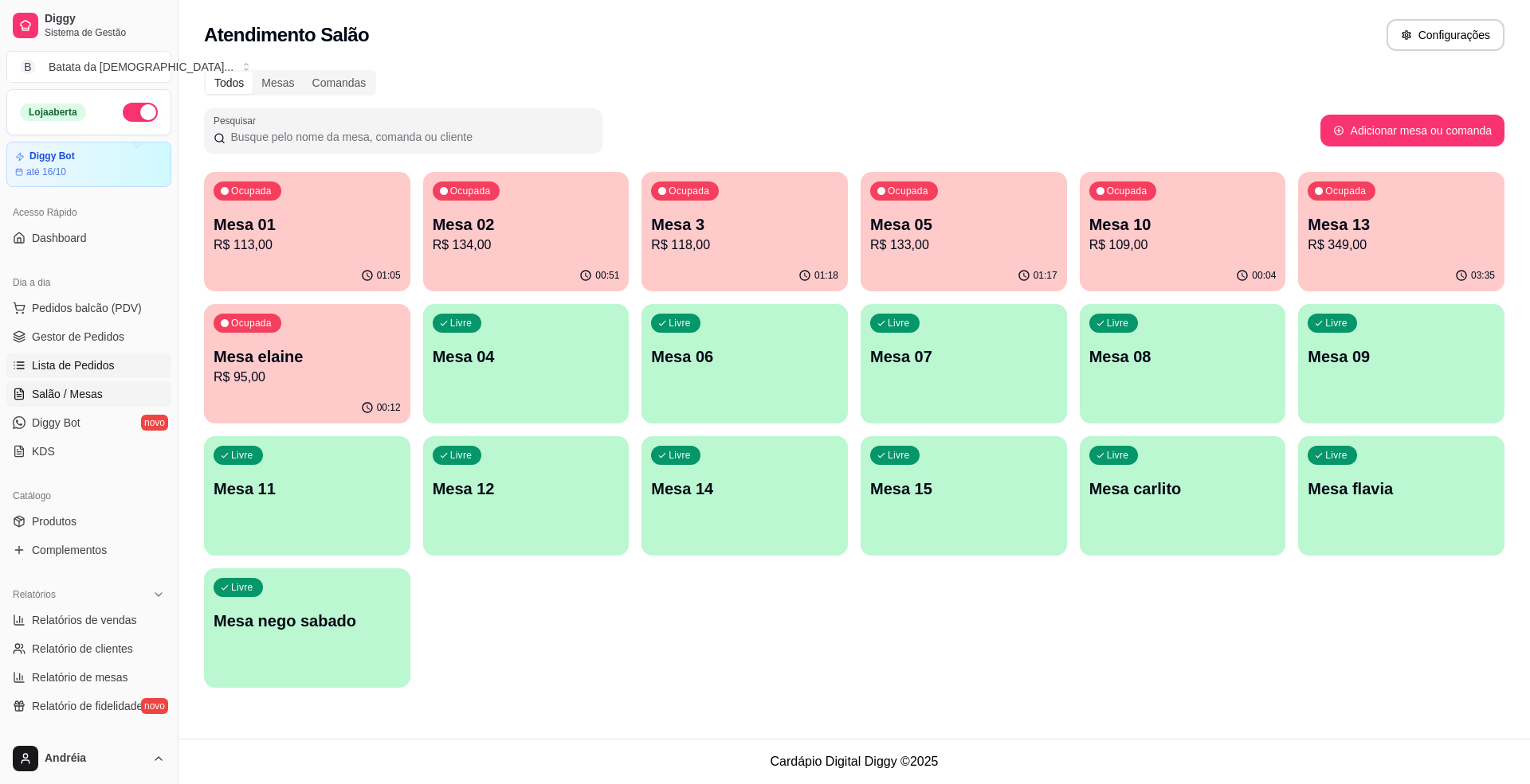
click at [98, 355] on link "Lista de Pedidos" at bounding box center [88, 366] width 164 height 26
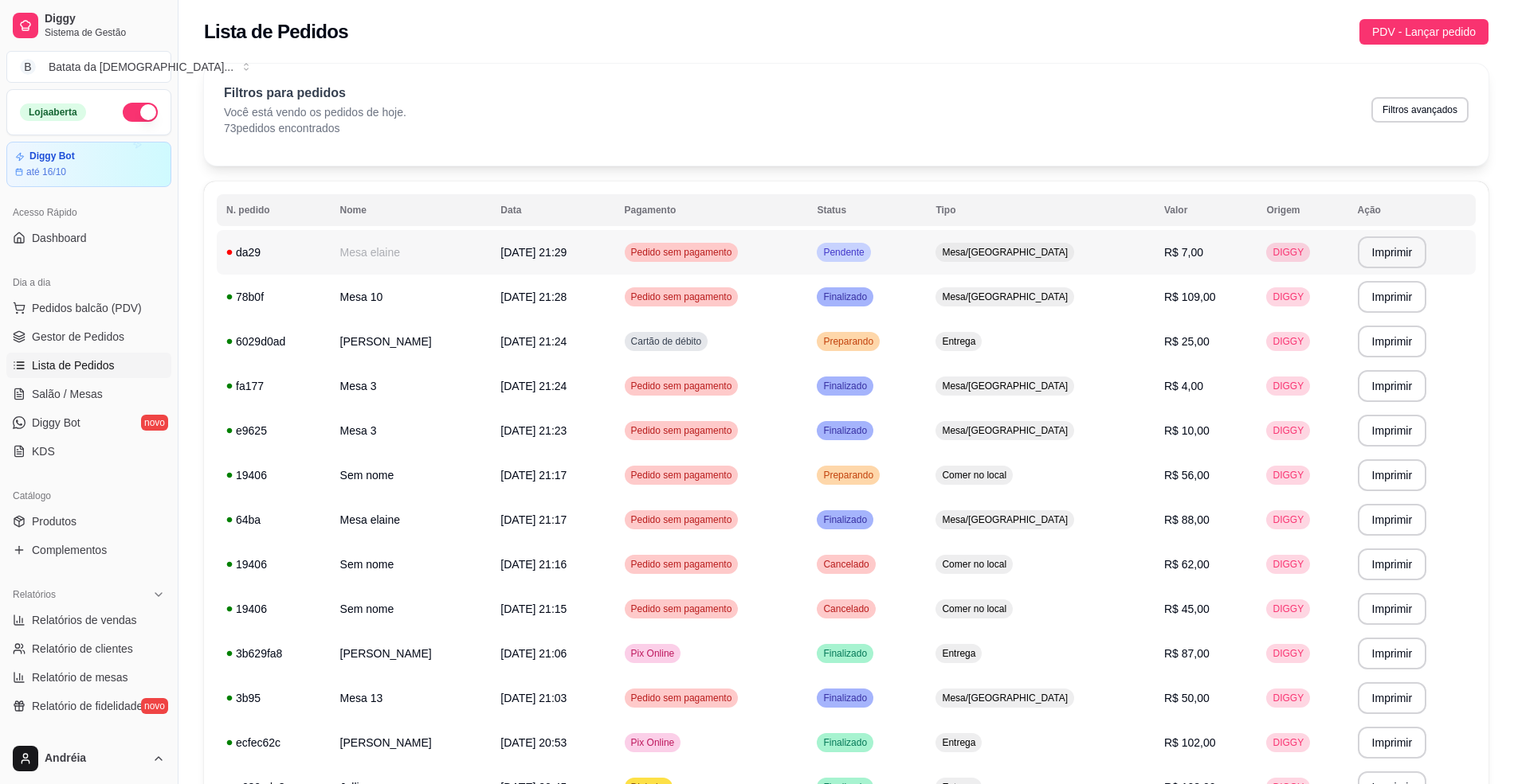
click at [884, 236] on td "Pendente" at bounding box center [866, 252] width 119 height 45
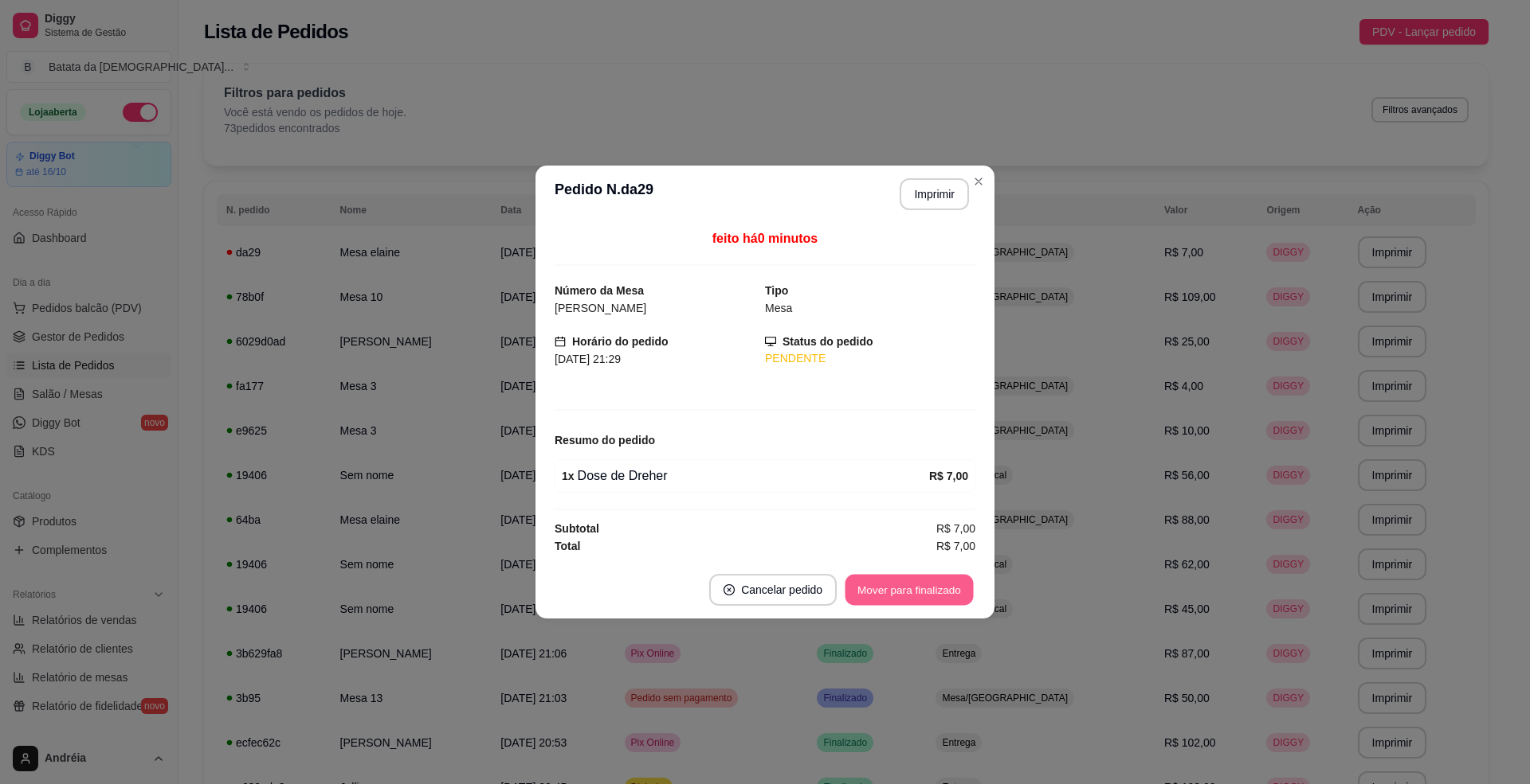
click at [935, 581] on button "Mover para finalizado" at bounding box center [909, 590] width 129 height 31
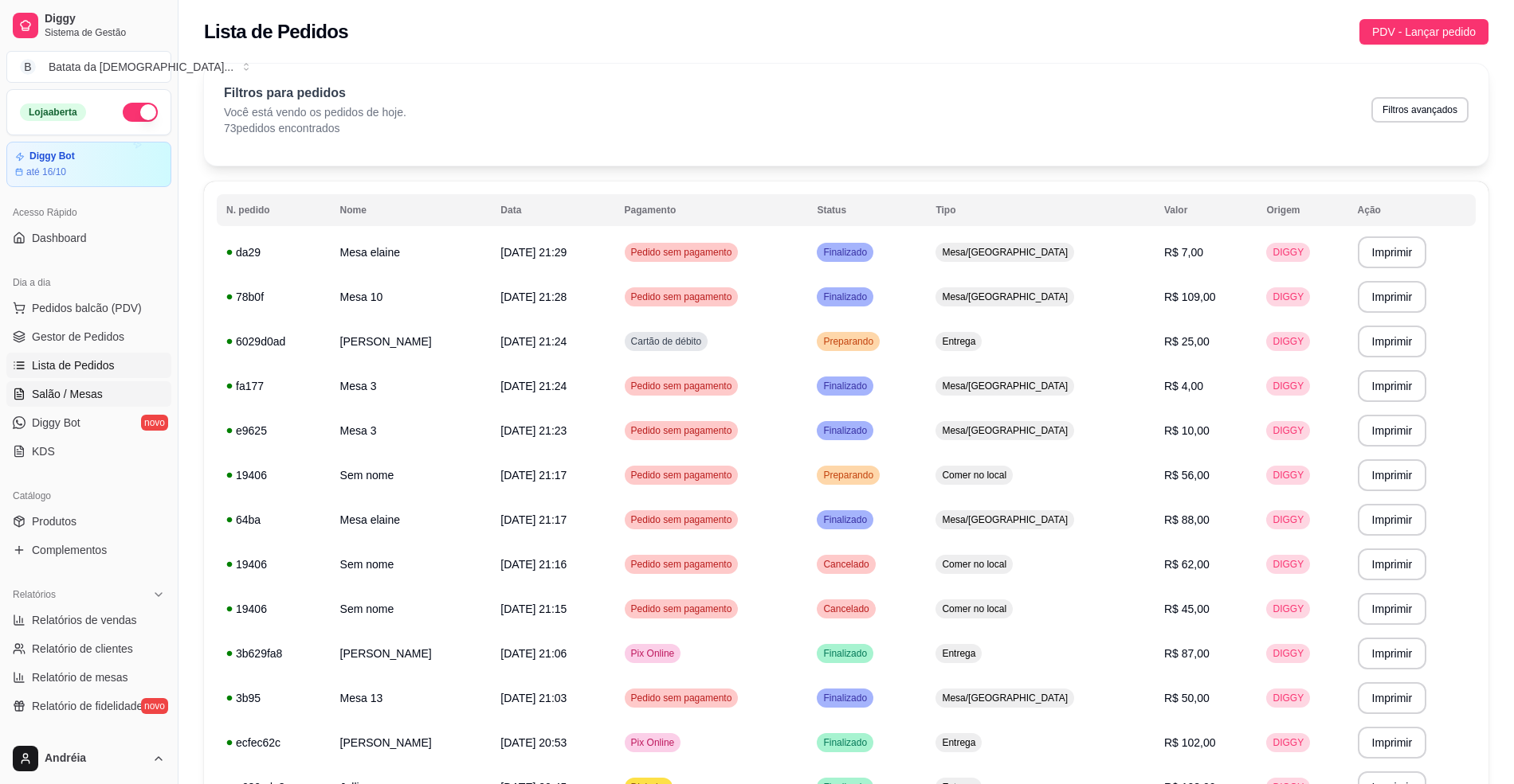
click at [99, 395] on span "Salão / Mesas" at bounding box center [67, 394] width 71 height 16
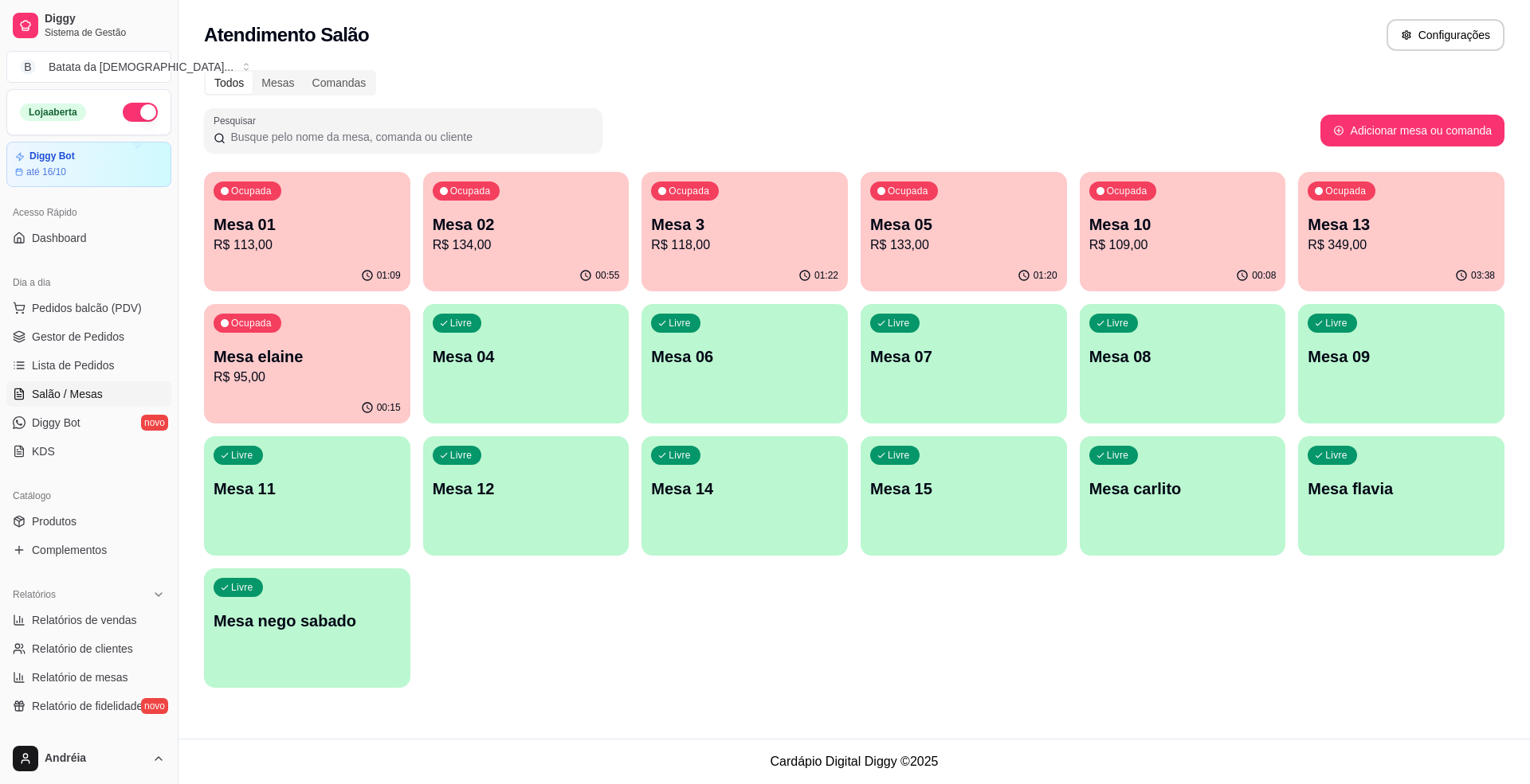
click at [951, 217] on p "Mesa 05" at bounding box center [964, 224] width 187 height 22
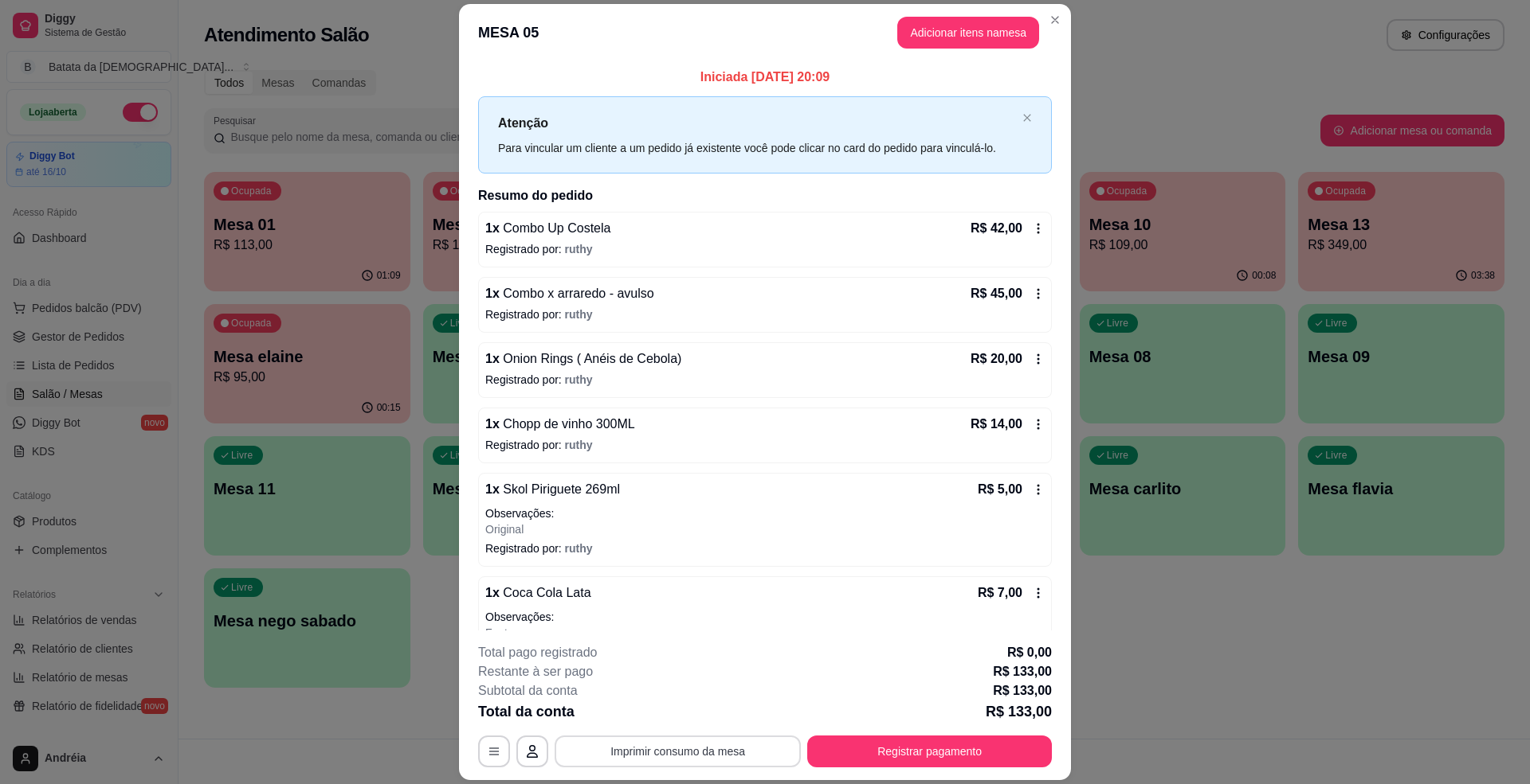
click at [740, 752] on button "Imprimir consumo da mesa" at bounding box center [677, 752] width 246 height 32
click at [929, 740] on button "Registrar pagamento" at bounding box center [929, 752] width 244 height 32
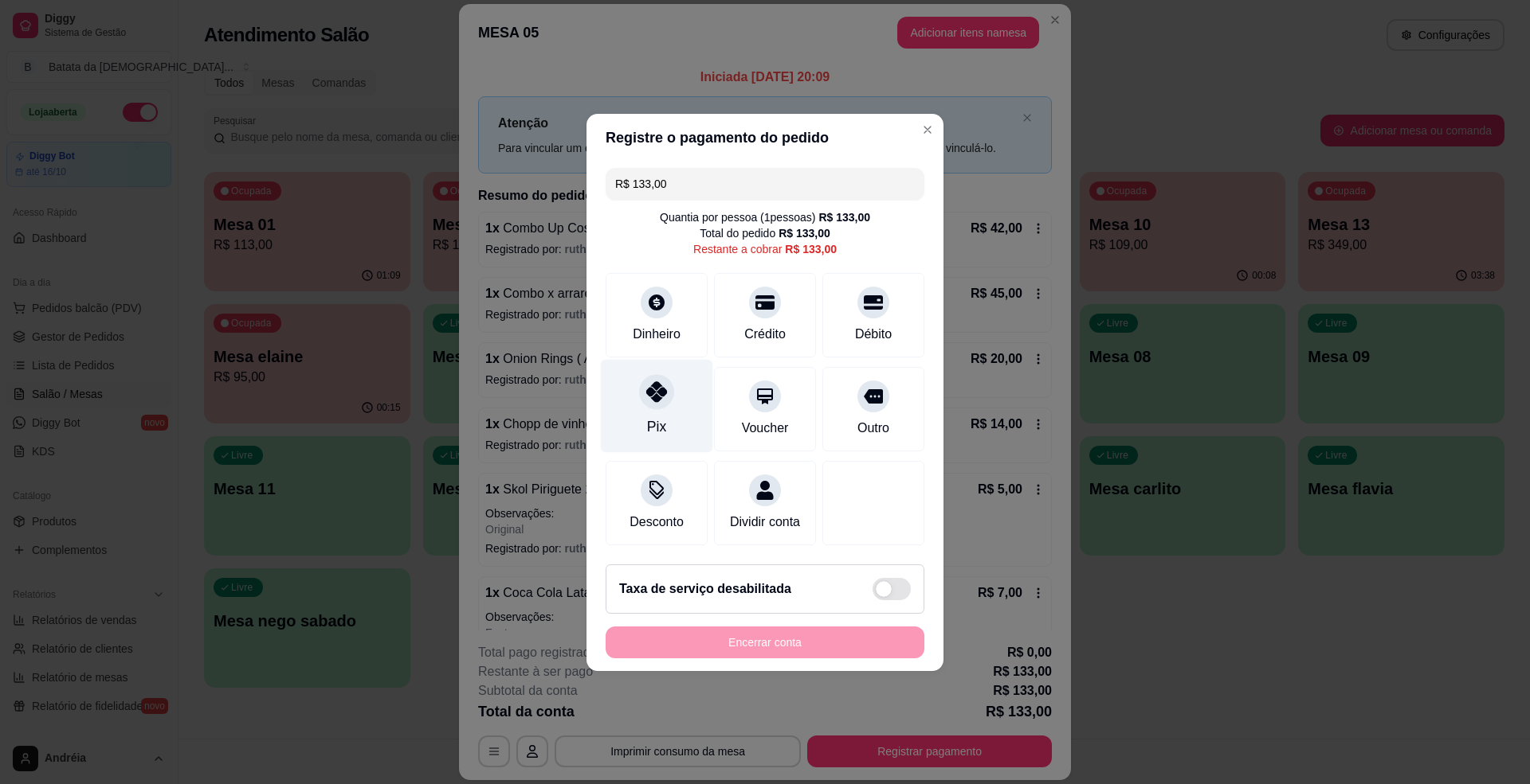
click at [638, 402] on div "Pix" at bounding box center [657, 406] width 113 height 94
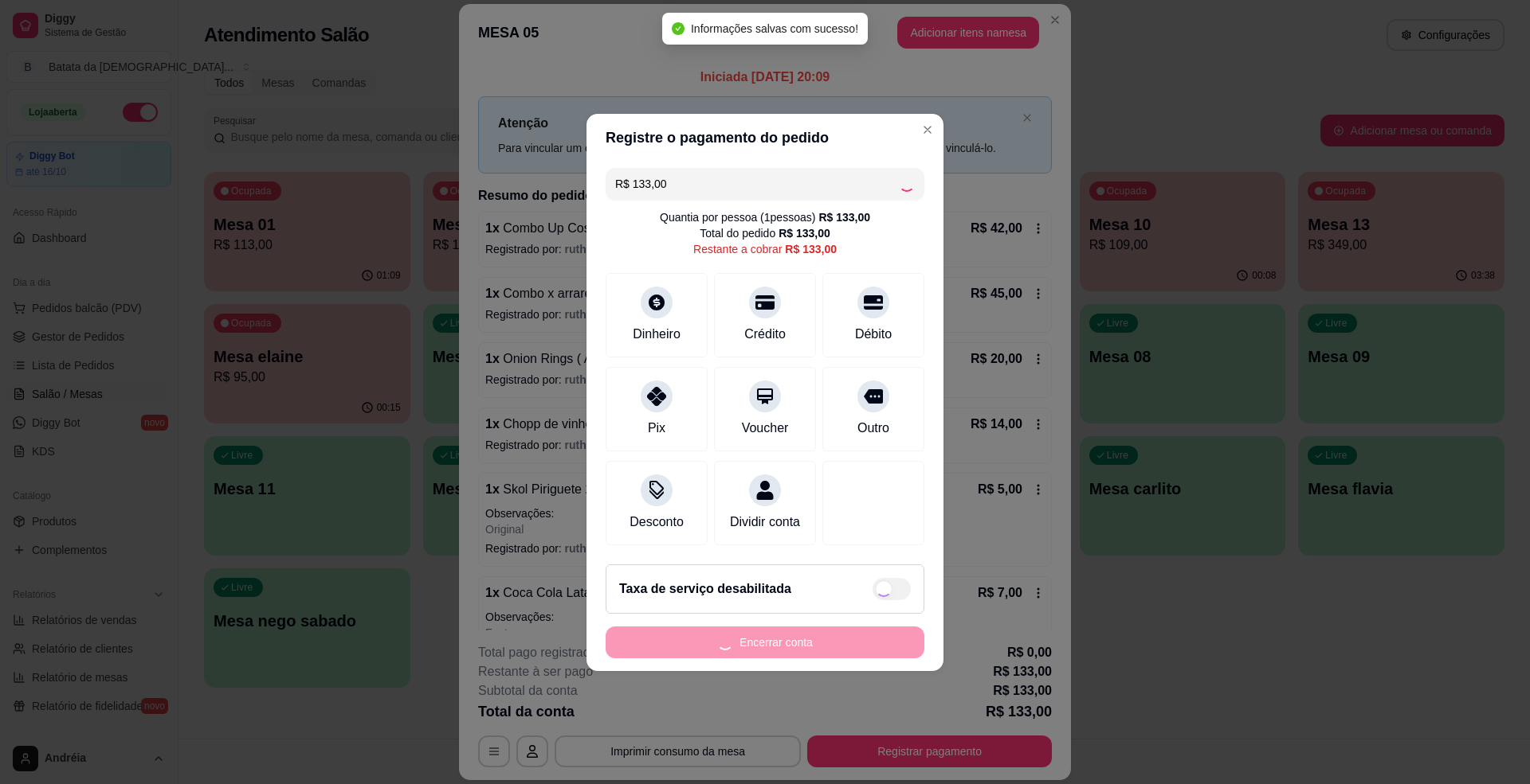
type input "R$ 0,00"
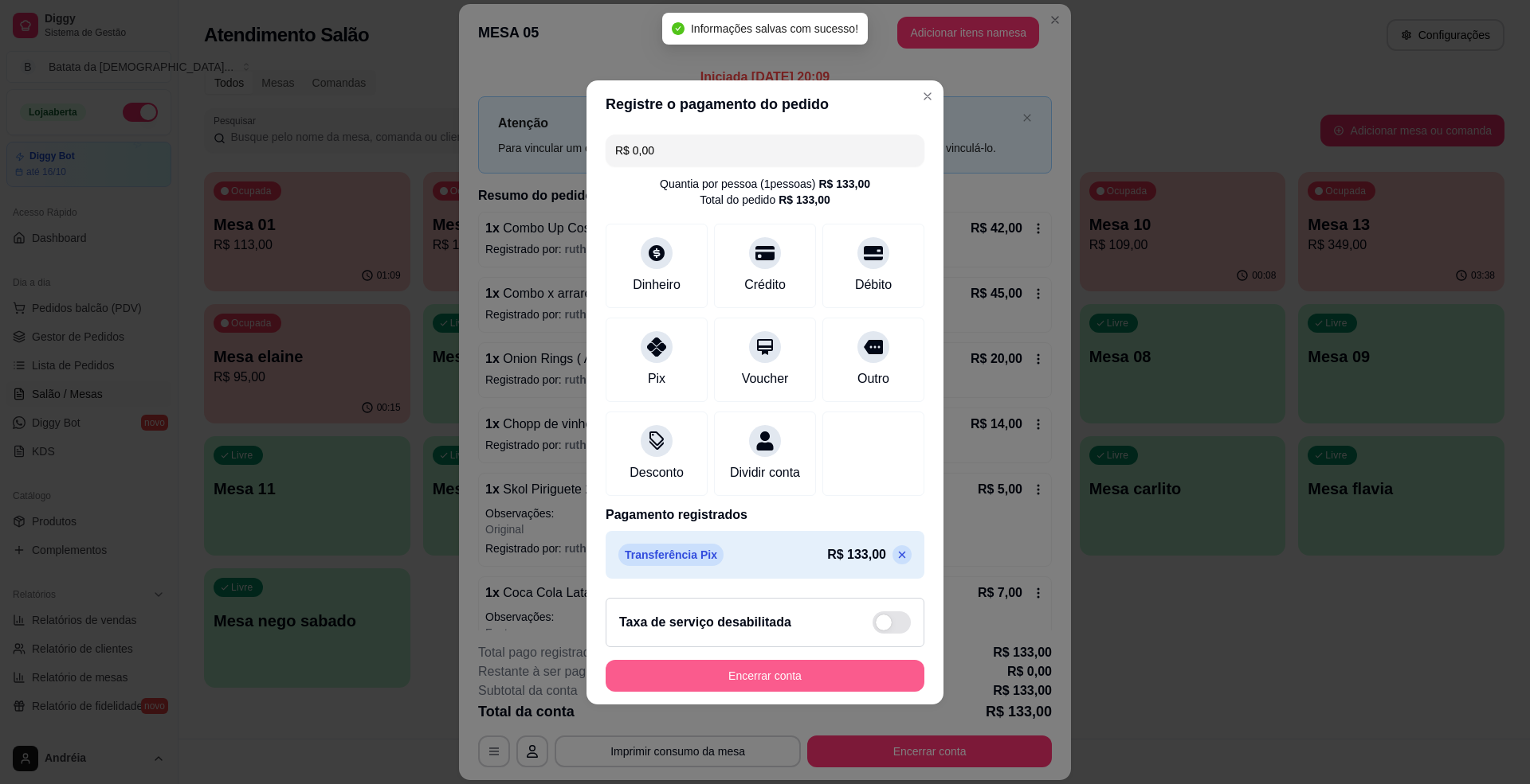
click at [820, 689] on button "Encerrar conta" at bounding box center [765, 676] width 319 height 32
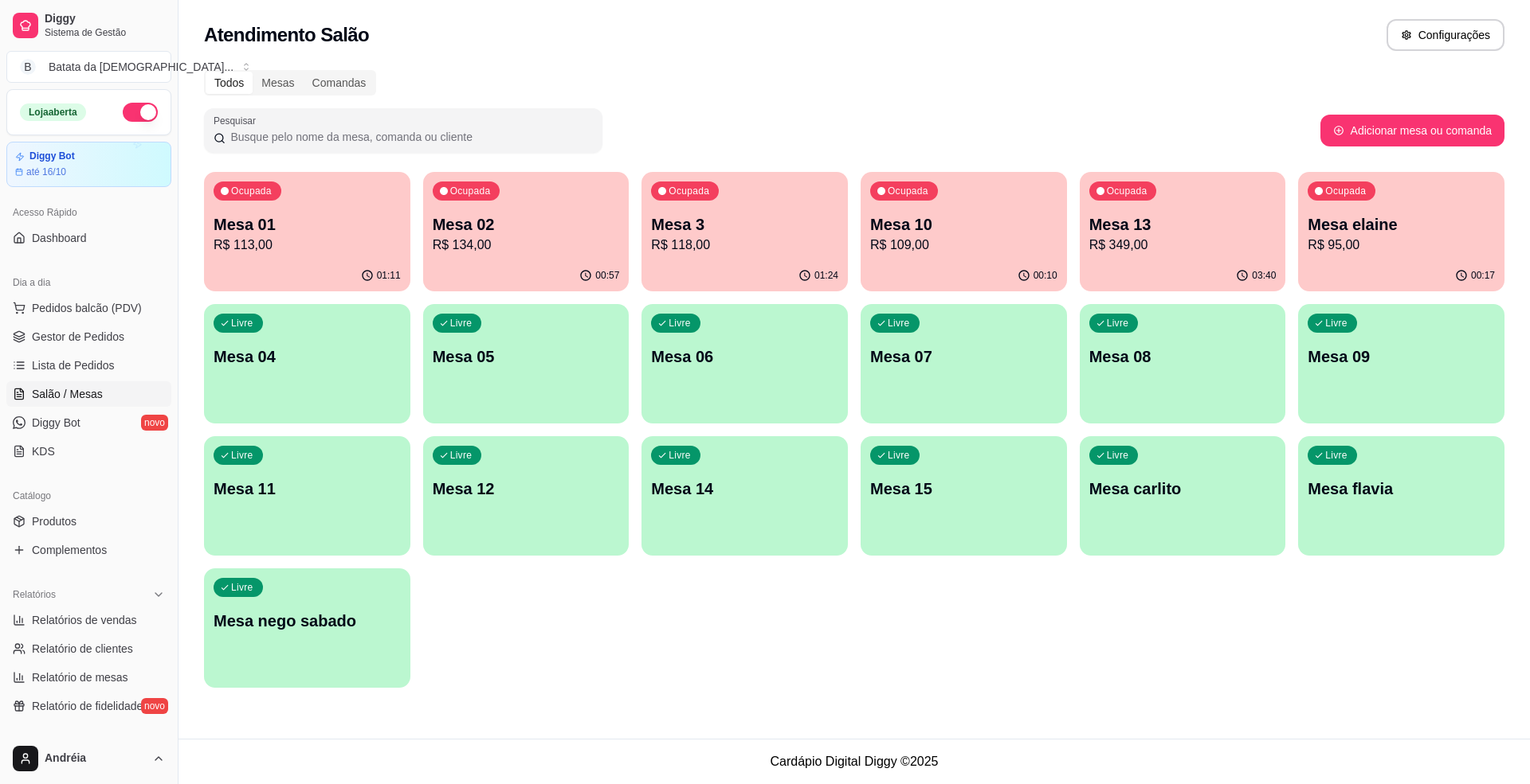
click at [1171, 200] on div "Ocupada Mesa 13 R$ 349,00" at bounding box center [1182, 216] width 206 height 89
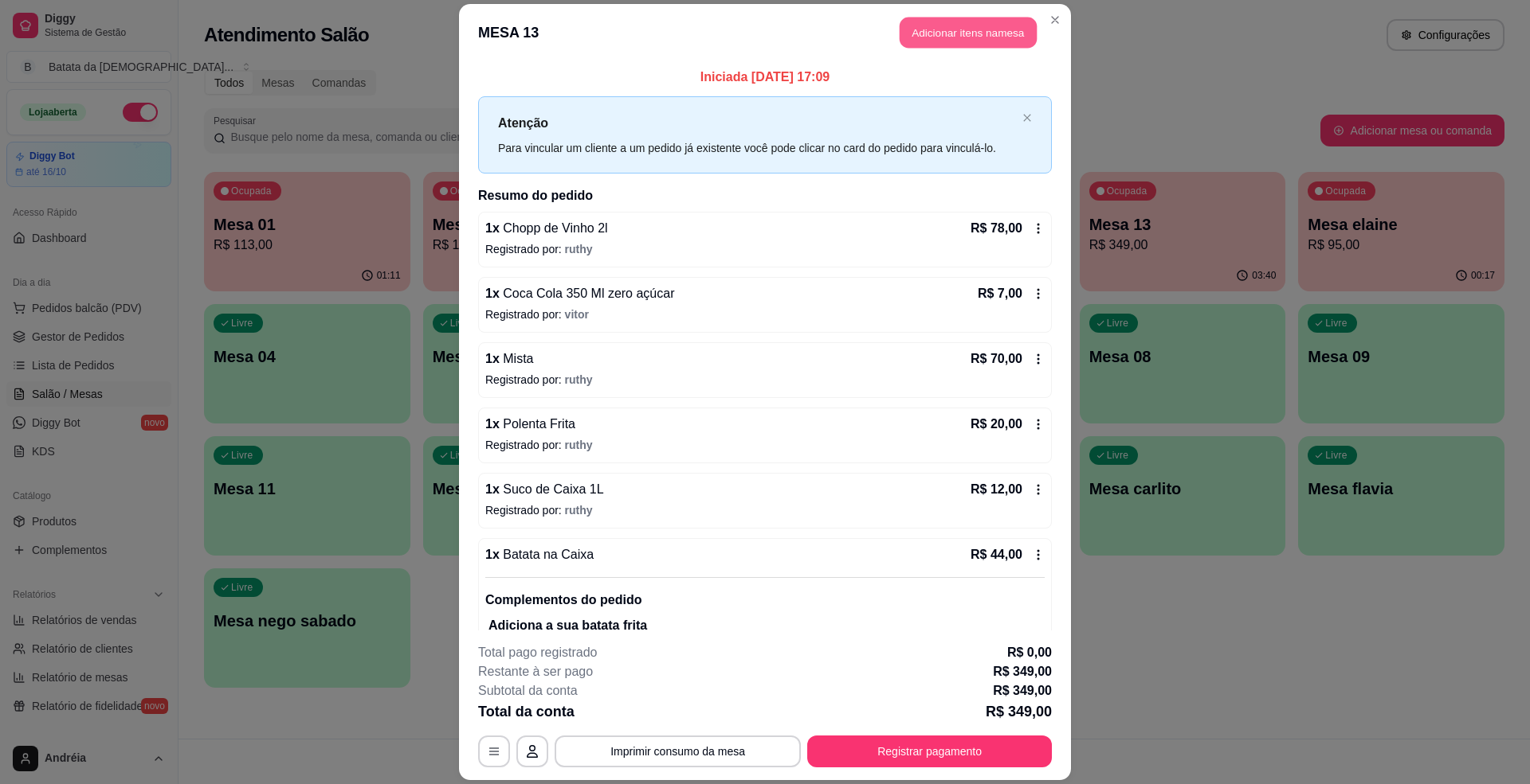
click at [952, 22] on button "Adicionar itens na mesa" at bounding box center [969, 33] width 138 height 31
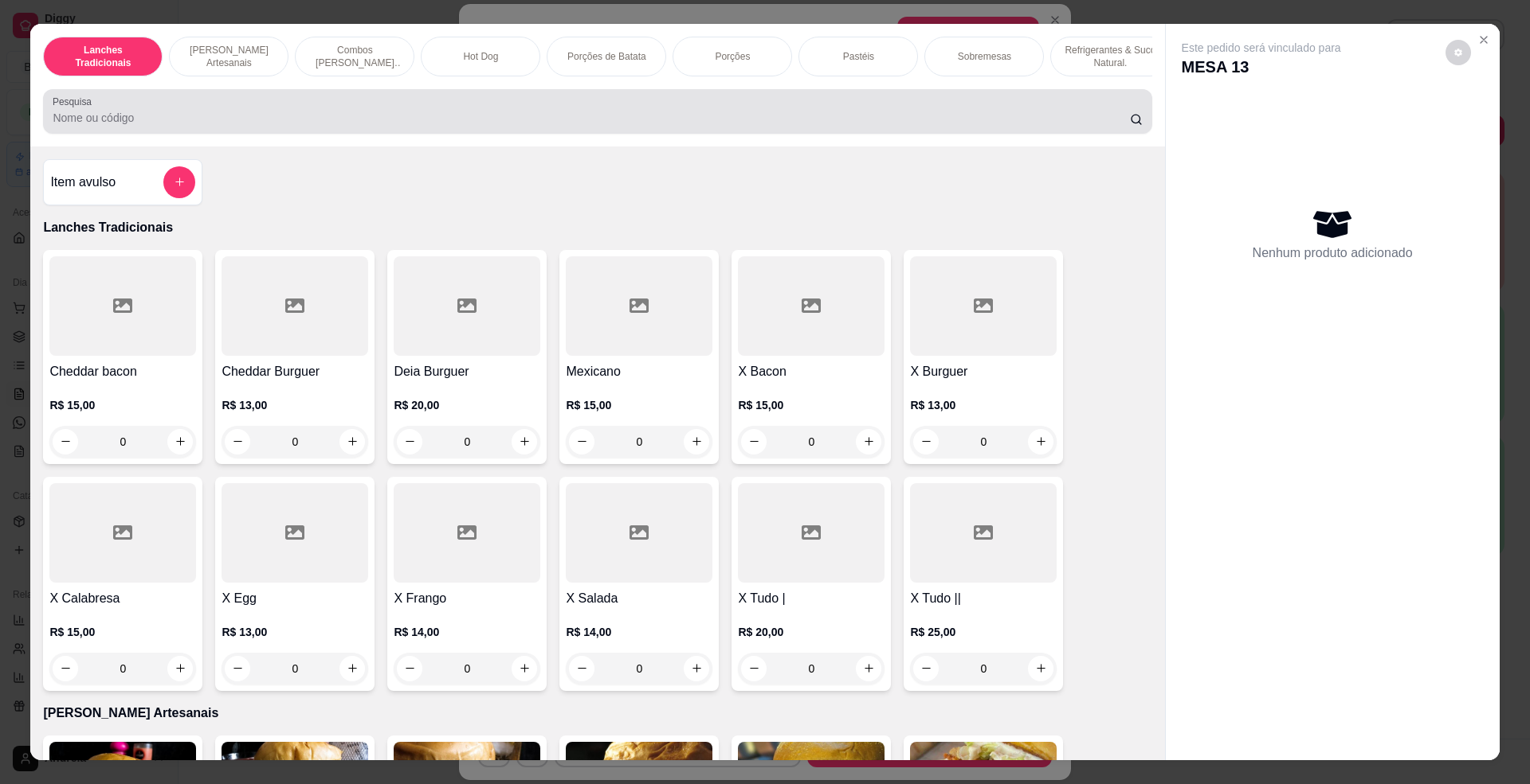
click at [373, 110] on div "Pesquisa" at bounding box center [597, 112] width 1108 height 45
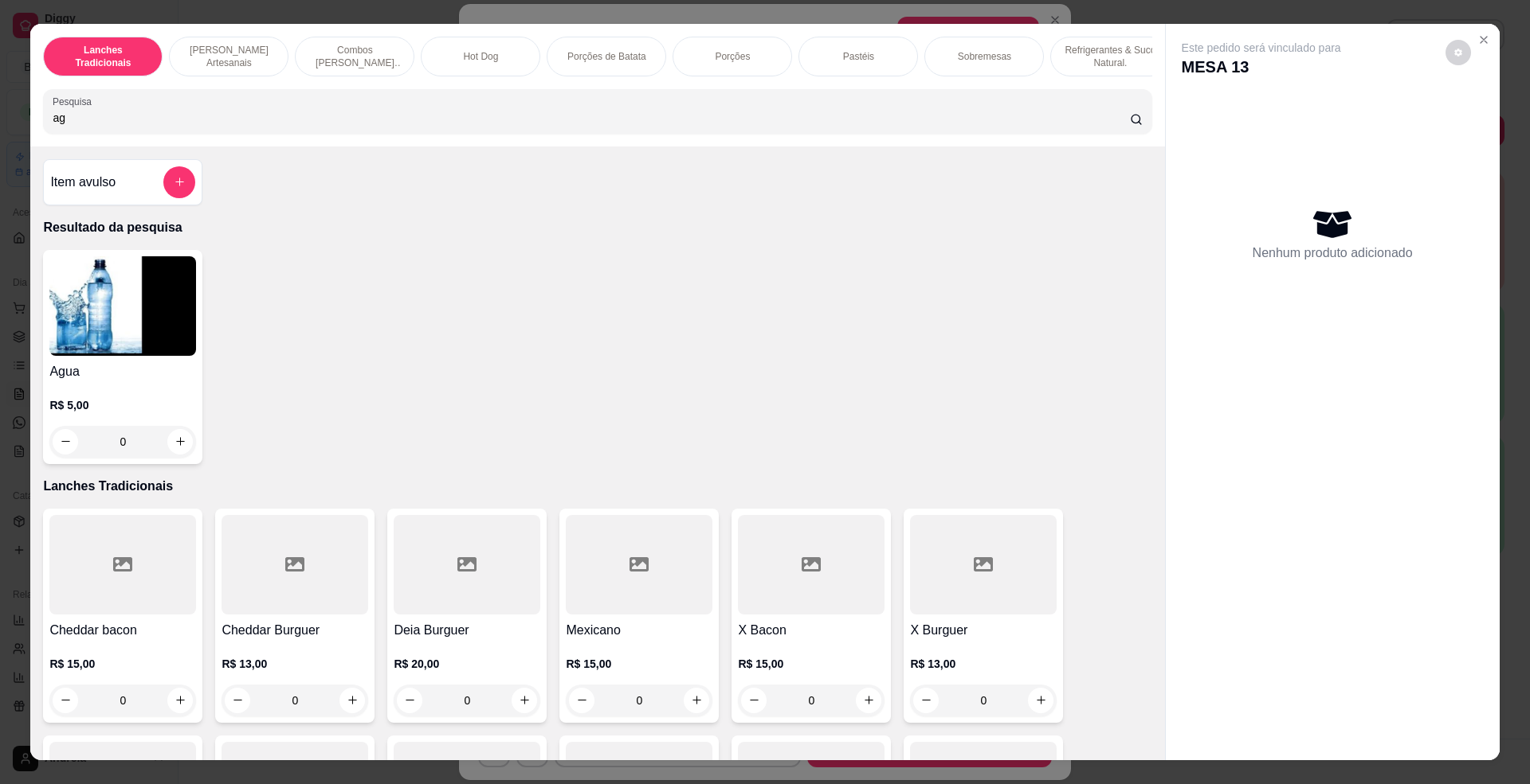
type input "ag"
click at [77, 335] on img at bounding box center [123, 306] width 147 height 100
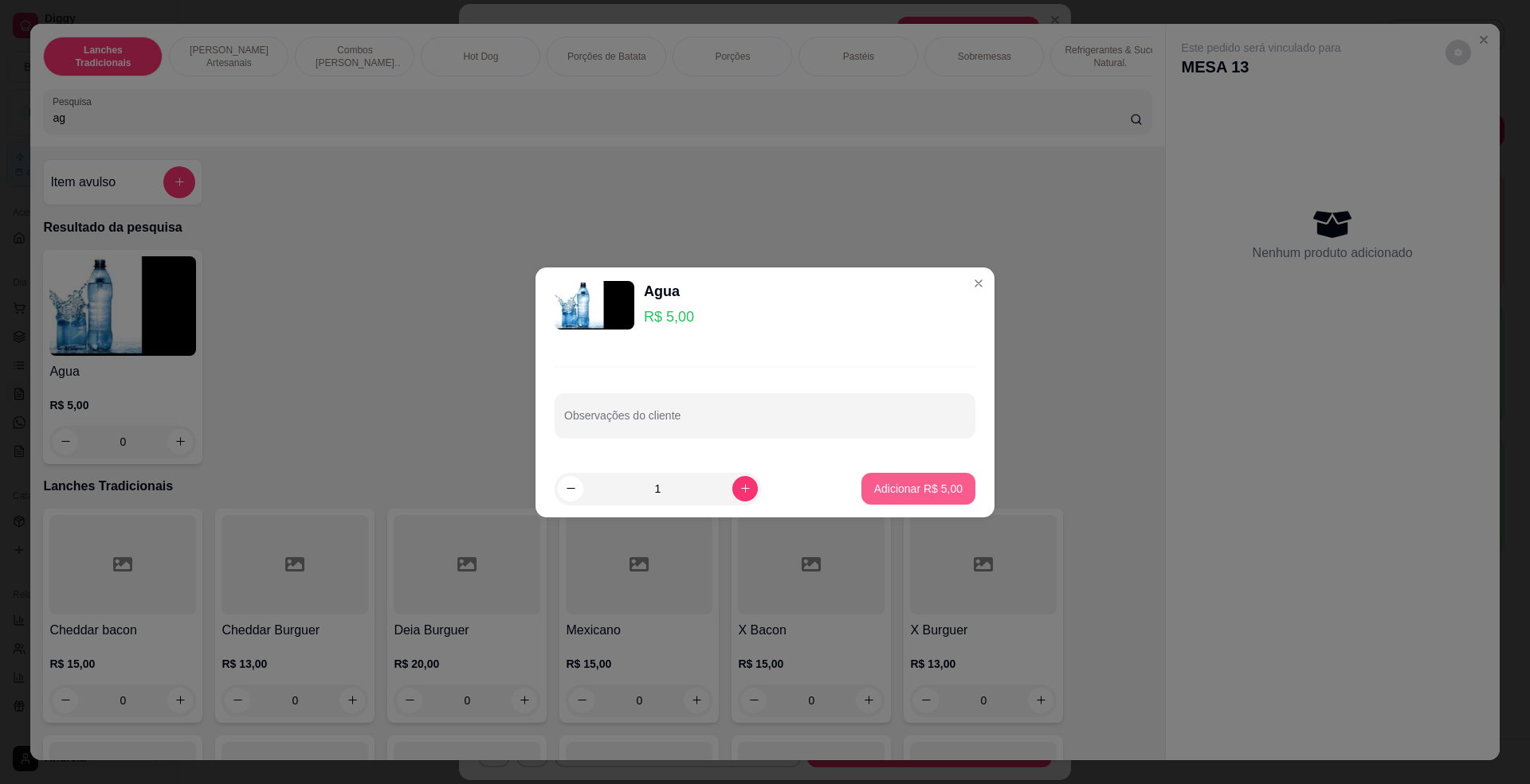
click at [921, 487] on p "Adicionar R$ 5,00" at bounding box center [918, 489] width 89 height 16
type input "1"
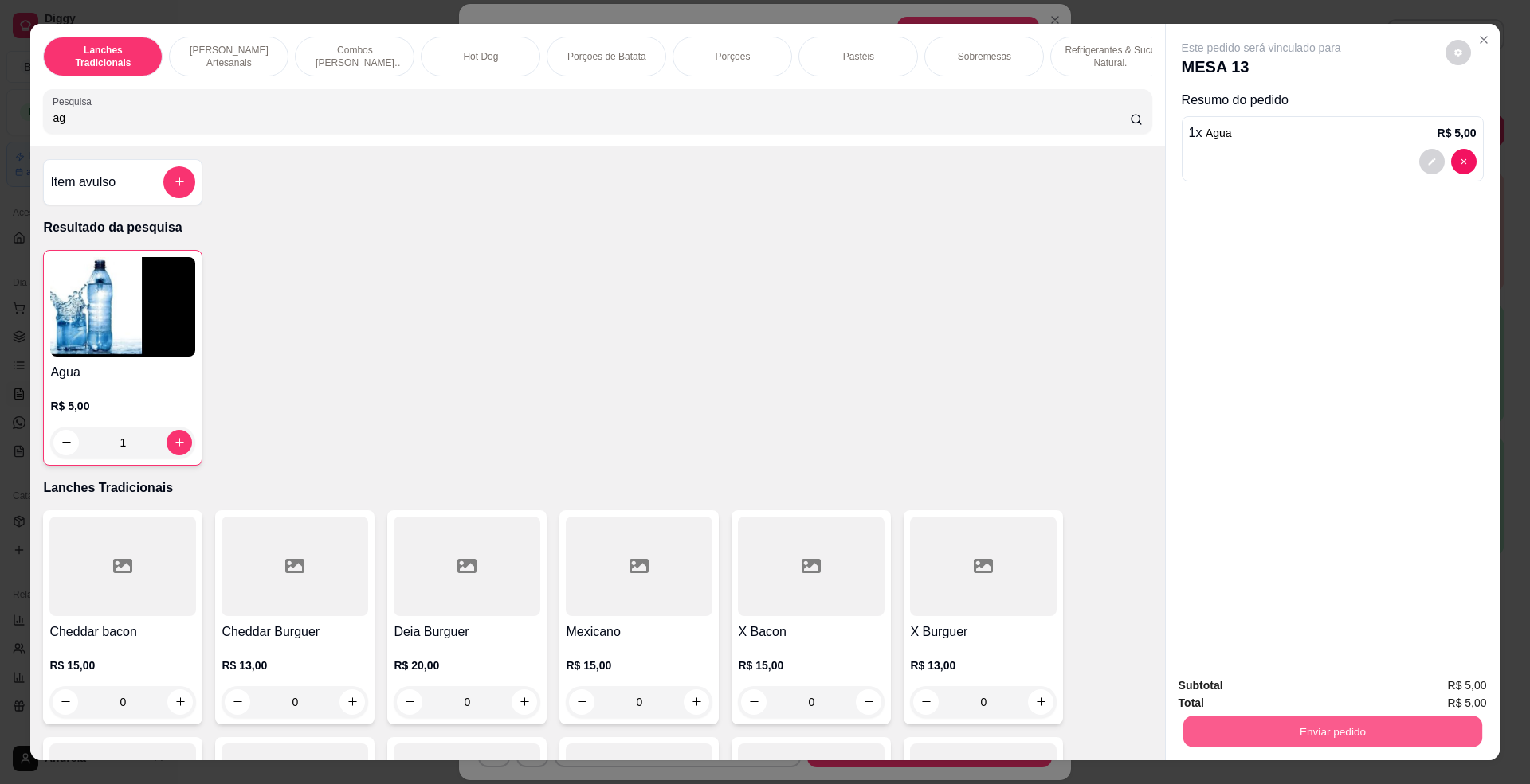
click at [1314, 717] on button "Enviar pedido" at bounding box center [1332, 732] width 299 height 31
click at [1473, 689] on button "Enviar pedido" at bounding box center [1443, 693] width 90 height 30
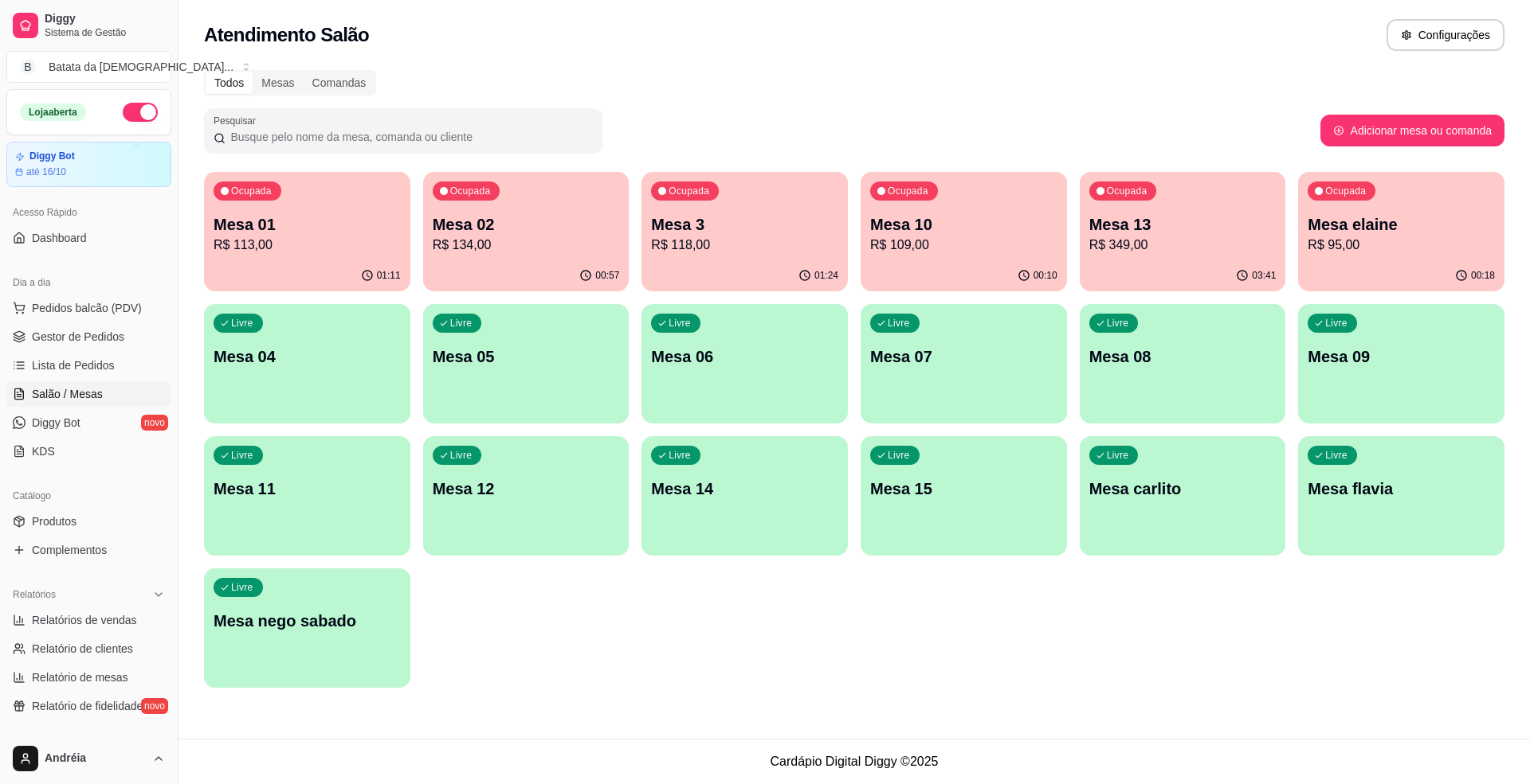
click at [1117, 220] on p "Mesa 13" at bounding box center [1183, 224] width 187 height 22
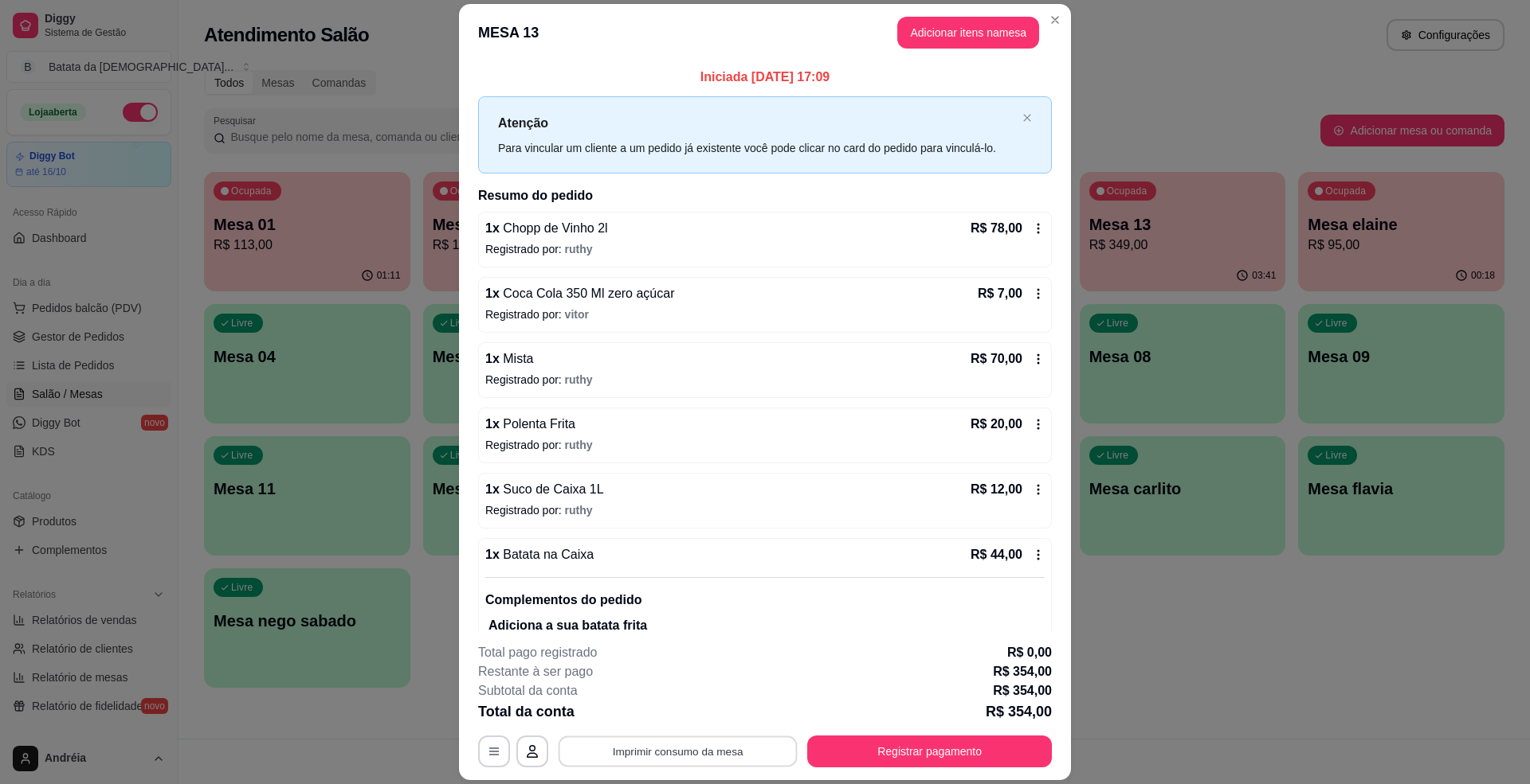
click at [757, 739] on button "Imprimir consumo da mesa" at bounding box center [678, 751] width 239 height 31
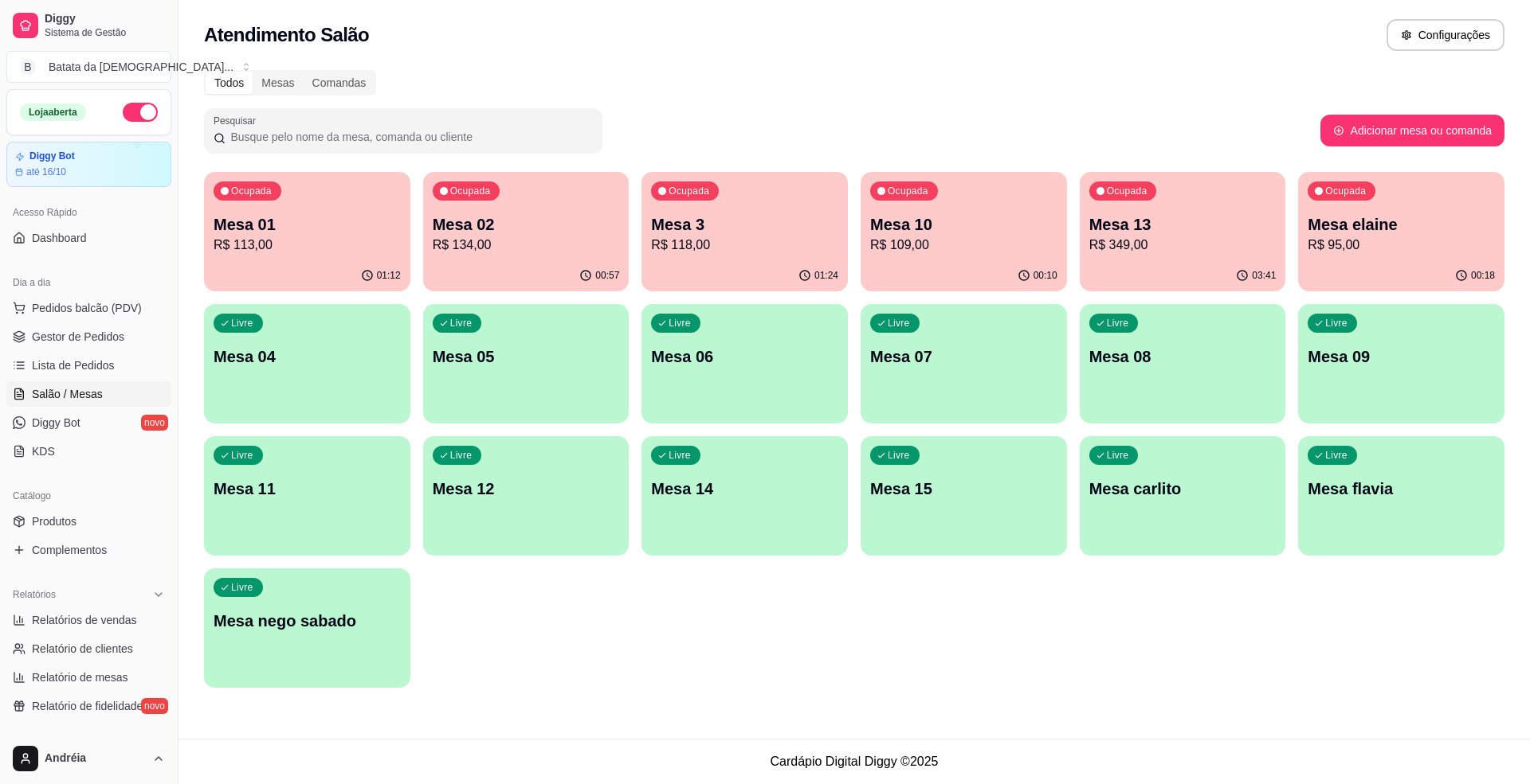
click at [481, 491] on p "Mesa 12" at bounding box center [526, 489] width 187 height 22
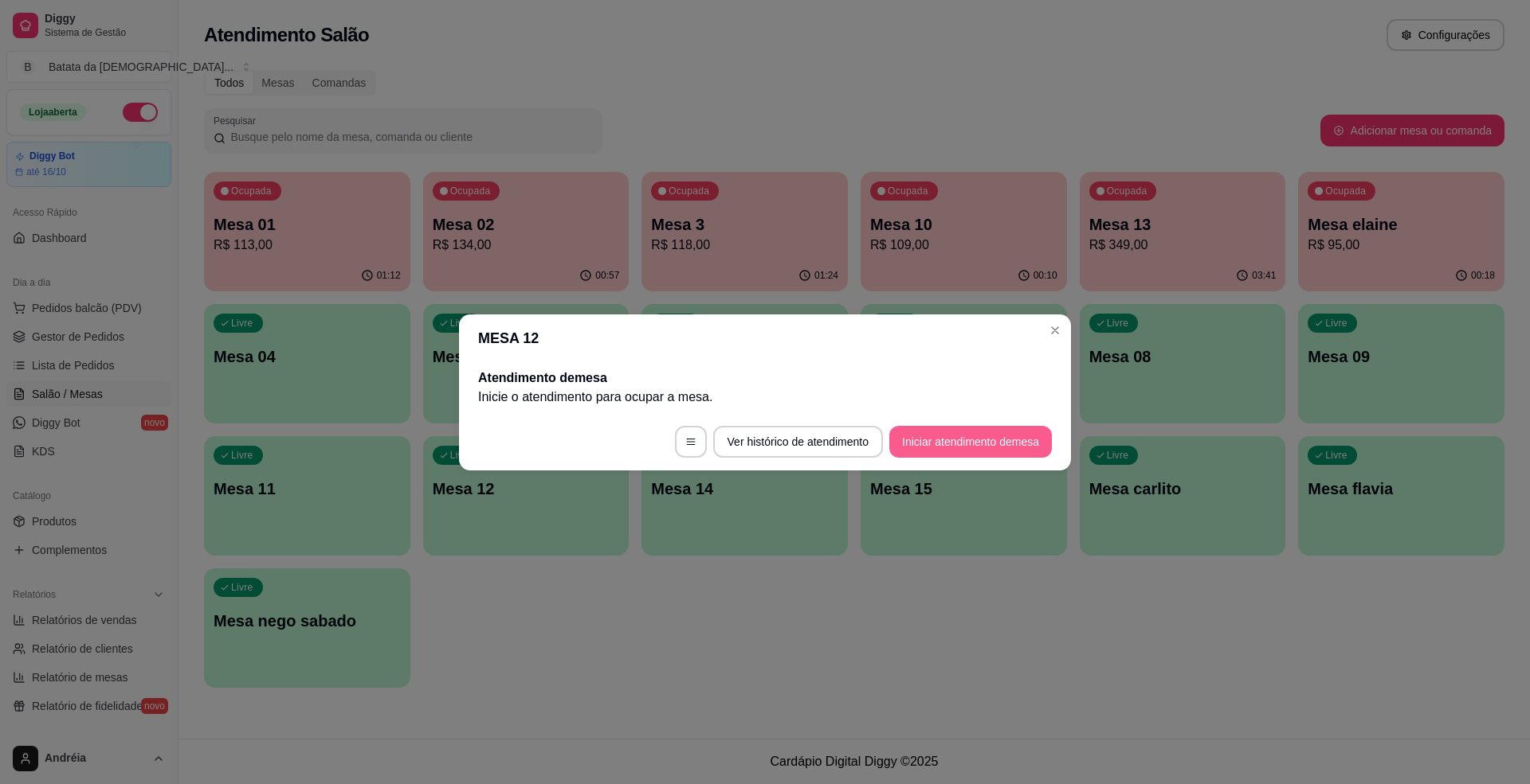
click at [970, 441] on button "Iniciar atendimento de mesa" at bounding box center [970, 442] width 162 height 32
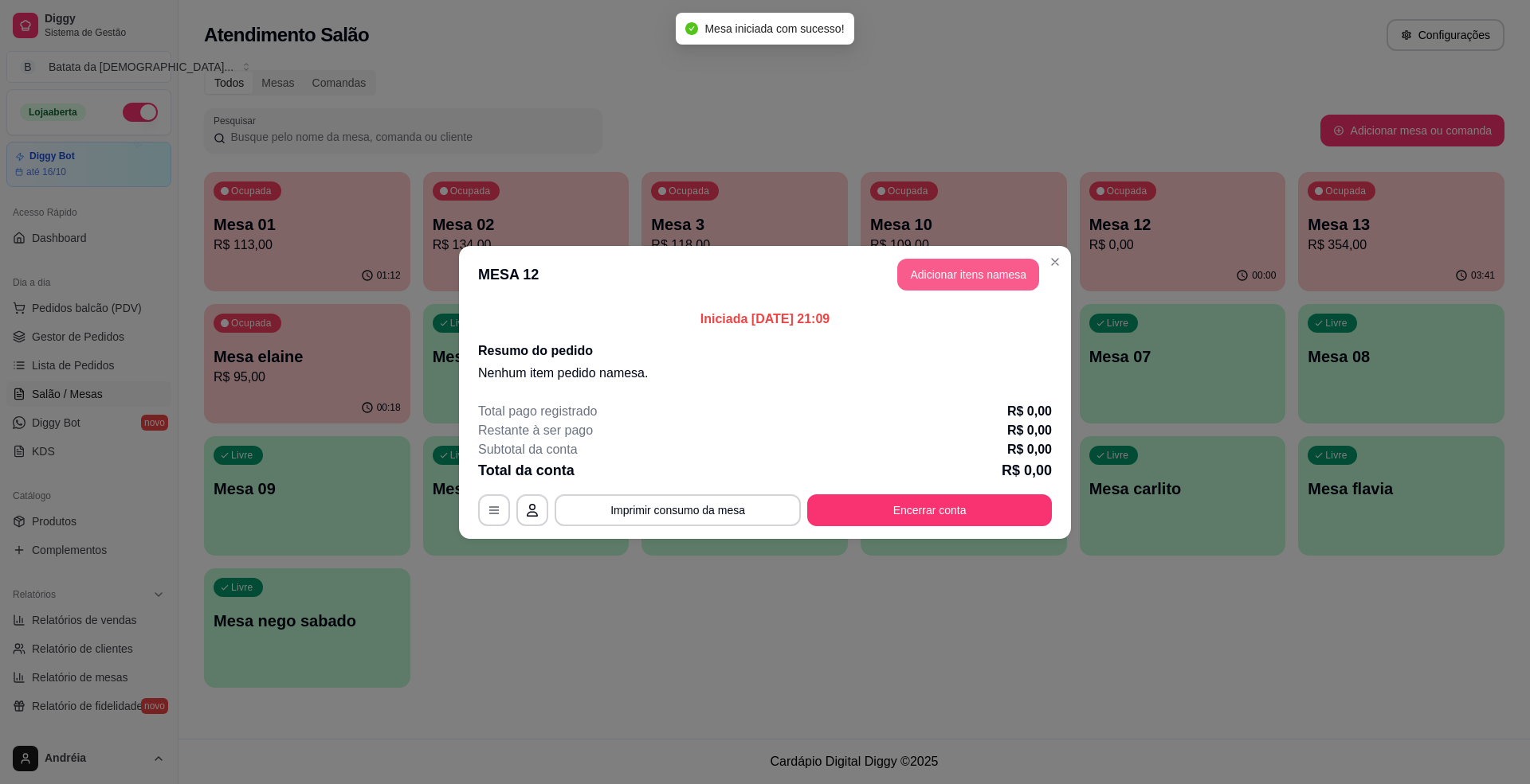
click at [993, 263] on button "Adicionar itens na mesa" at bounding box center [968, 275] width 142 height 32
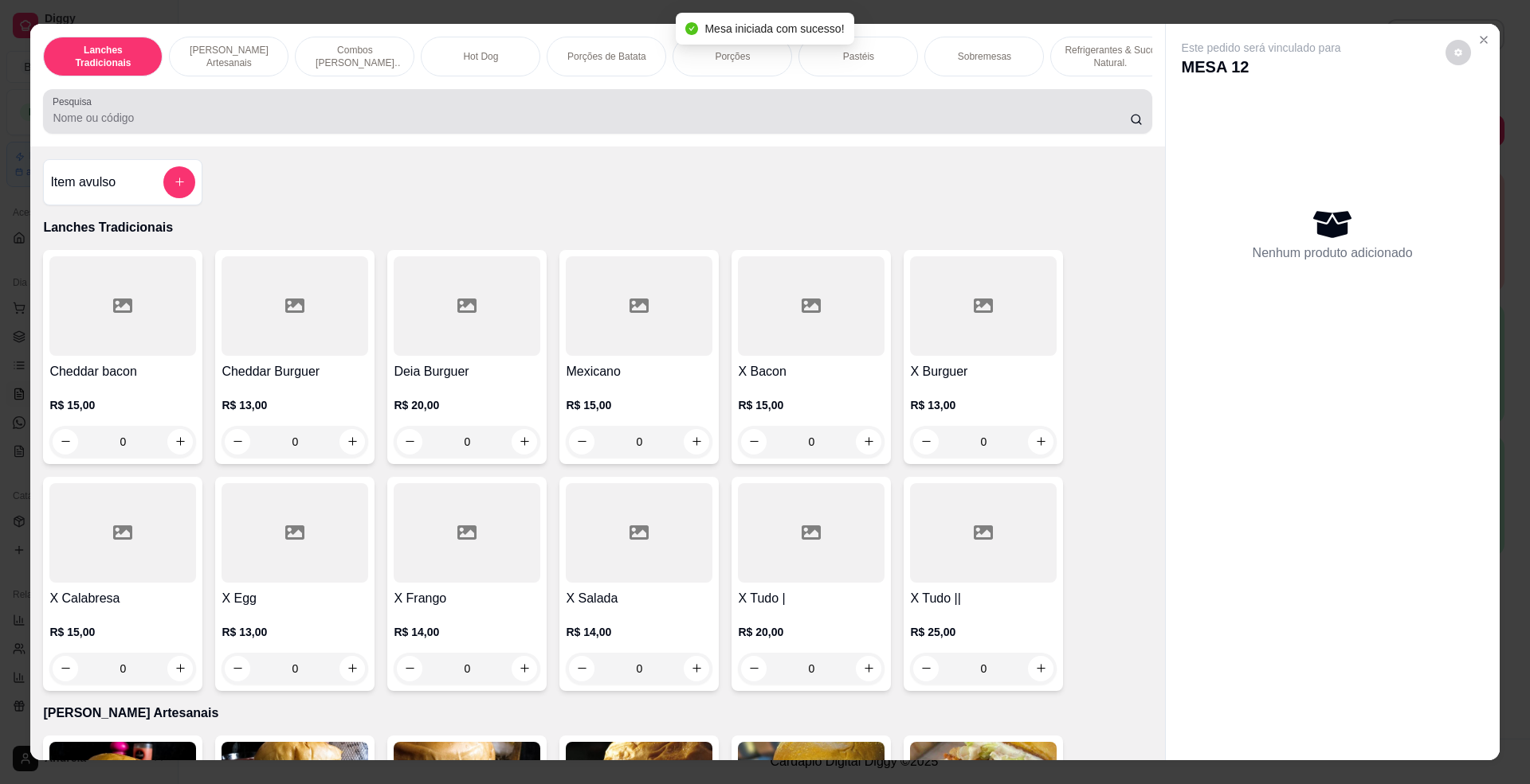
click at [860, 128] on div at bounding box center [597, 112] width 1089 height 32
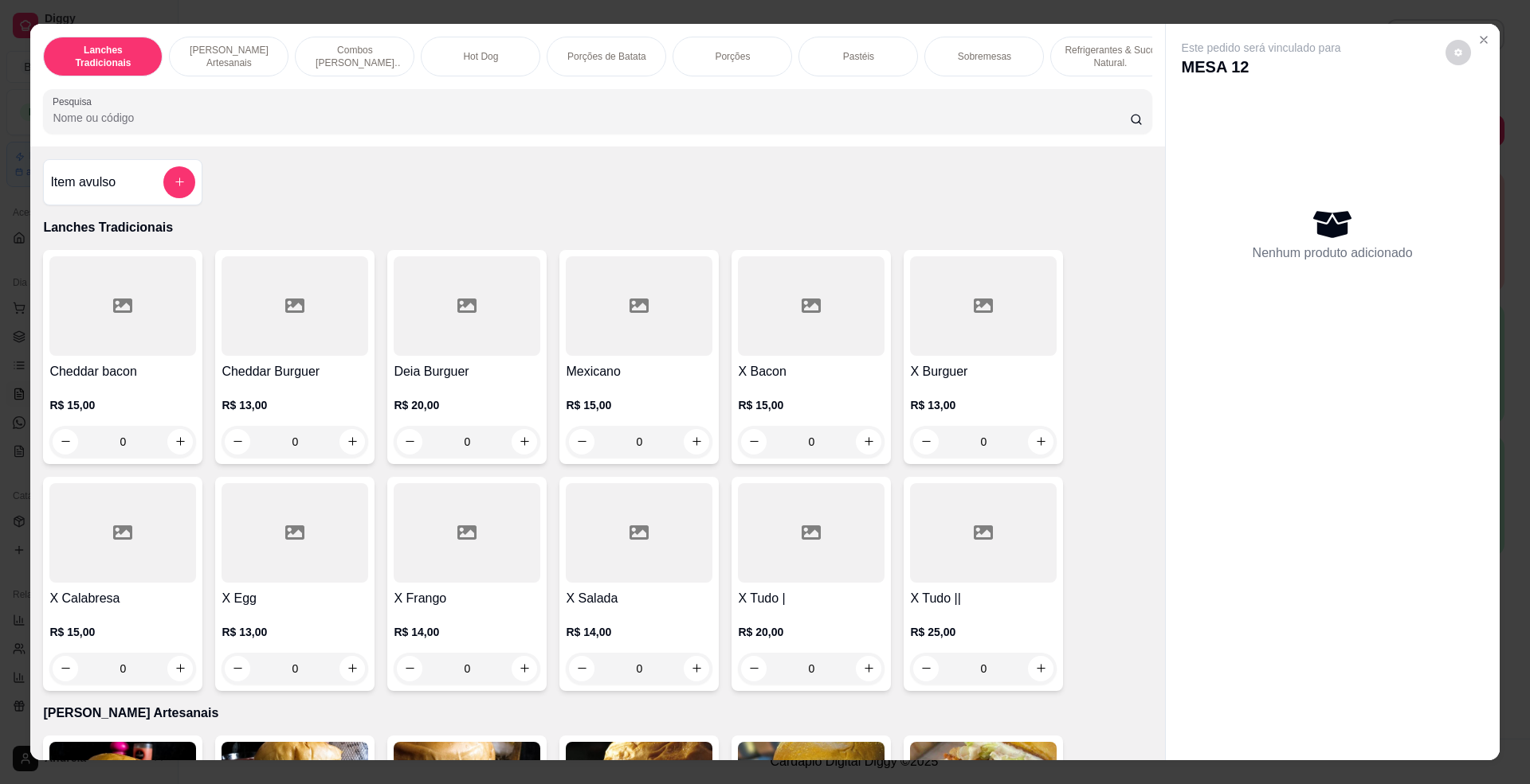
click at [619, 113] on div at bounding box center [597, 112] width 1089 height 32
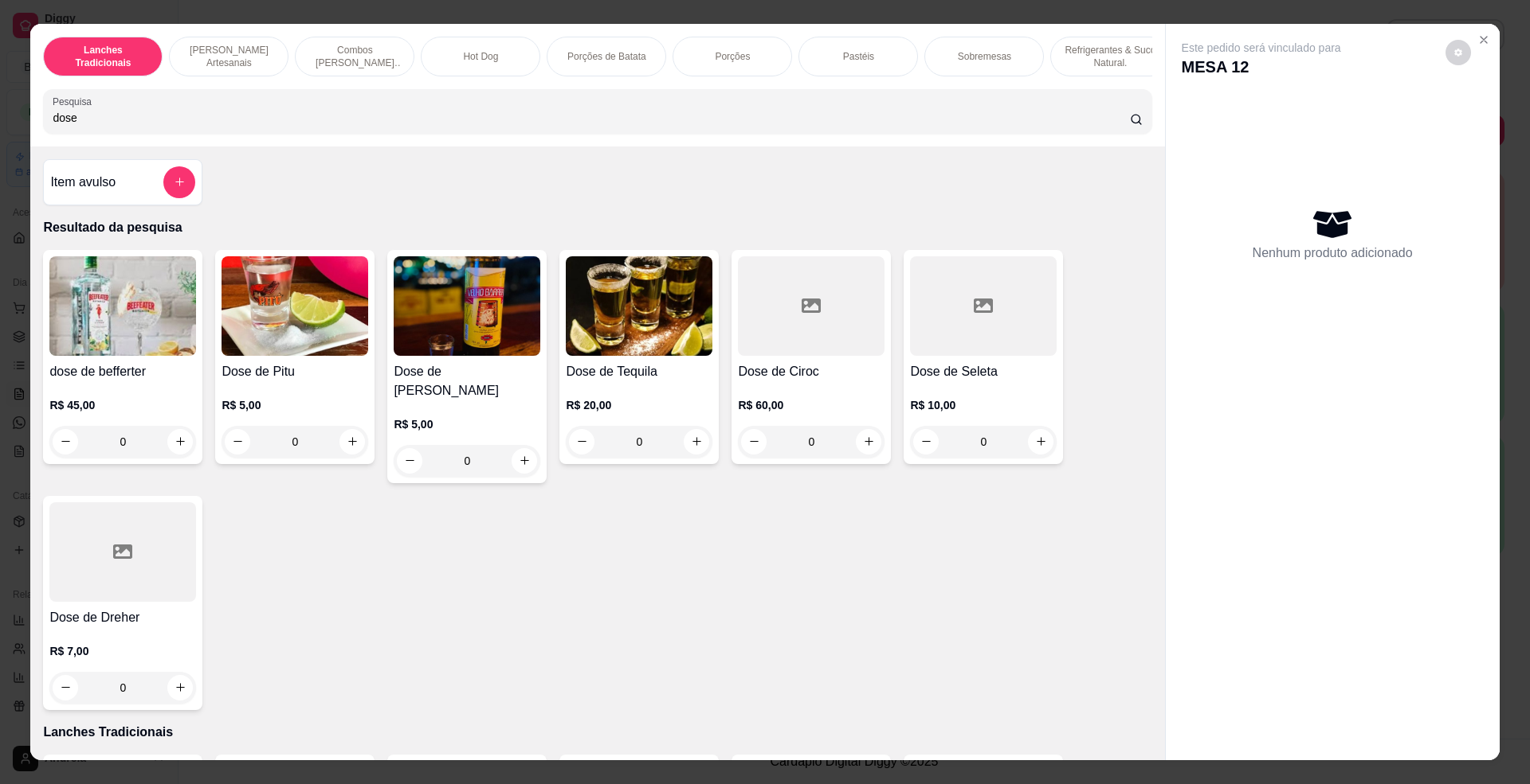
type input "dose"
click at [469, 356] on img at bounding box center [466, 306] width 147 height 100
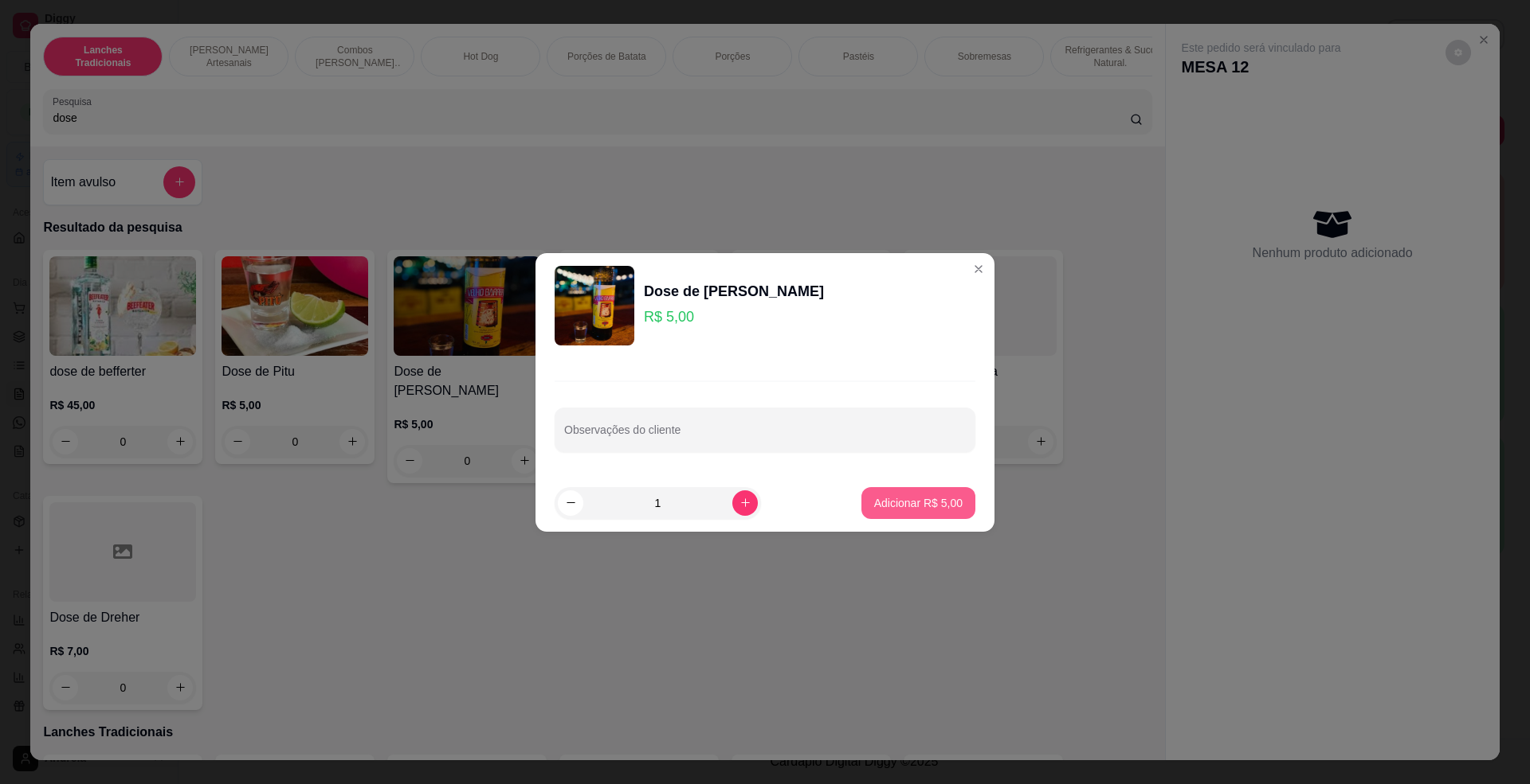
click at [920, 495] on p "Adicionar R$ 5,00" at bounding box center [918, 503] width 89 height 16
type input "1"
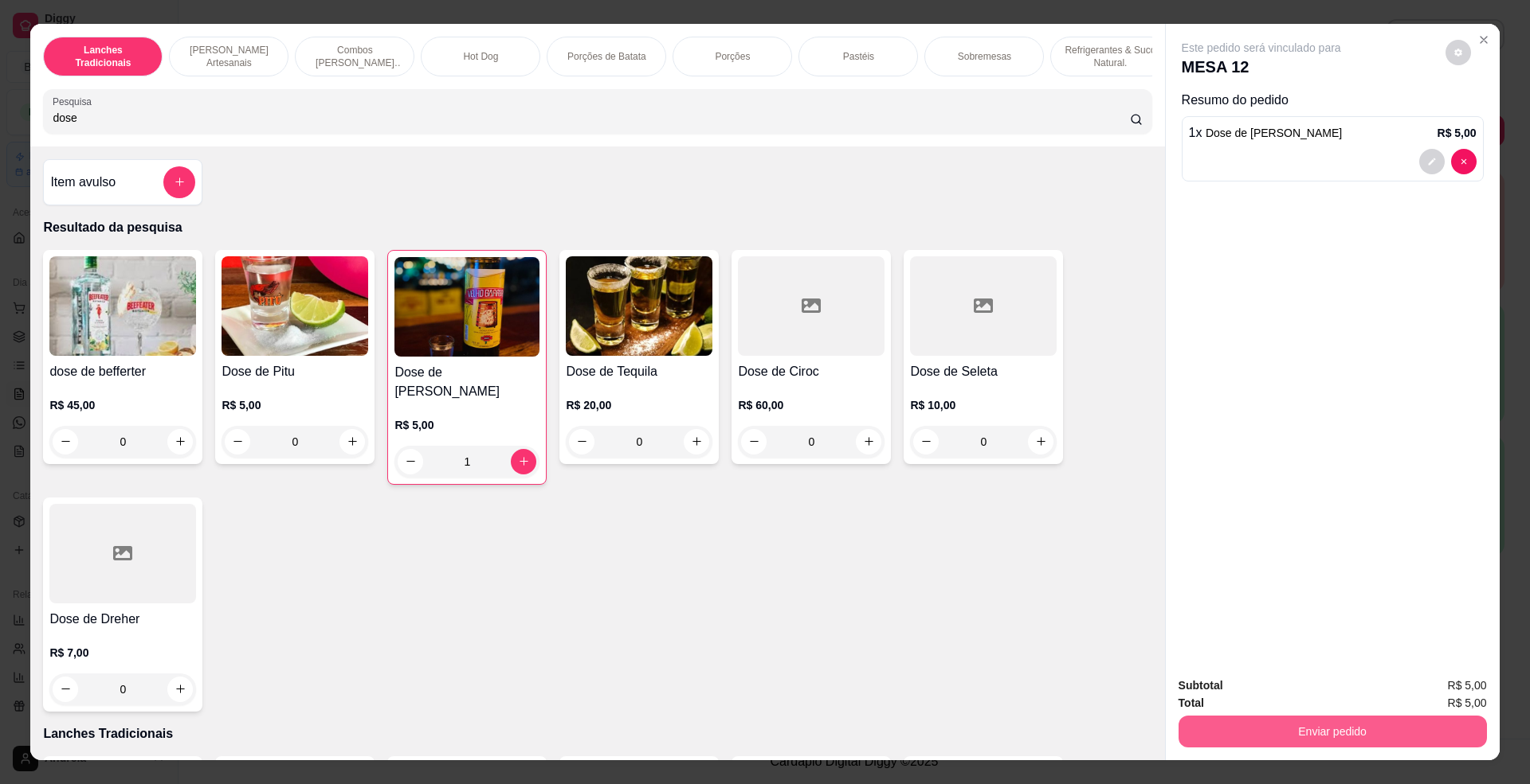
click at [1317, 736] on button "Enviar pedido" at bounding box center [1332, 732] width 308 height 32
click at [1432, 691] on button "Enviar pedido" at bounding box center [1443, 693] width 88 height 30
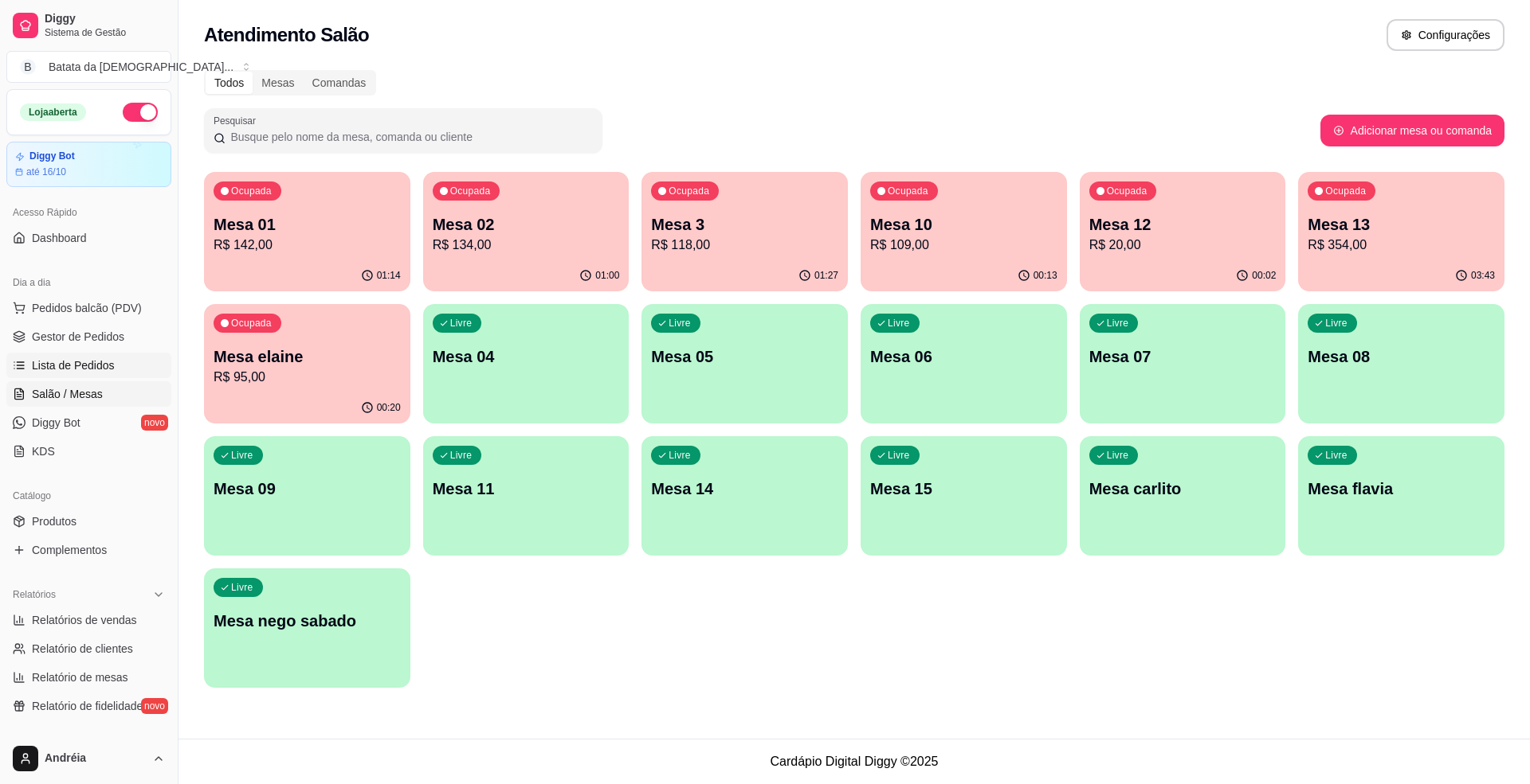
click at [90, 365] on span "Lista de Pedidos" at bounding box center [73, 366] width 83 height 16
click at [253, 269] on div "01:14" at bounding box center [307, 275] width 200 height 30
click at [98, 368] on span "Lista de Pedidos" at bounding box center [73, 366] width 83 height 16
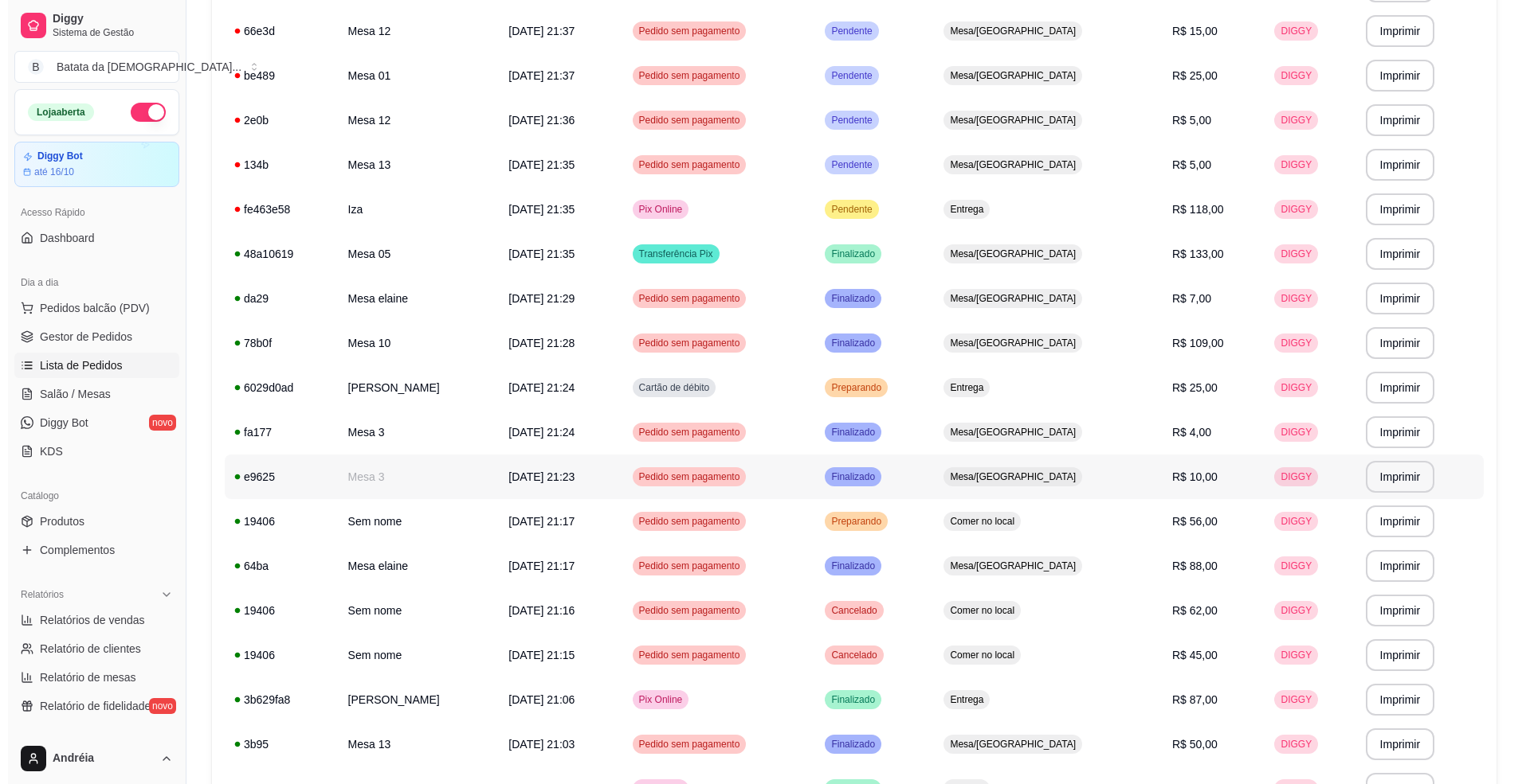
scroll to position [319, 0]
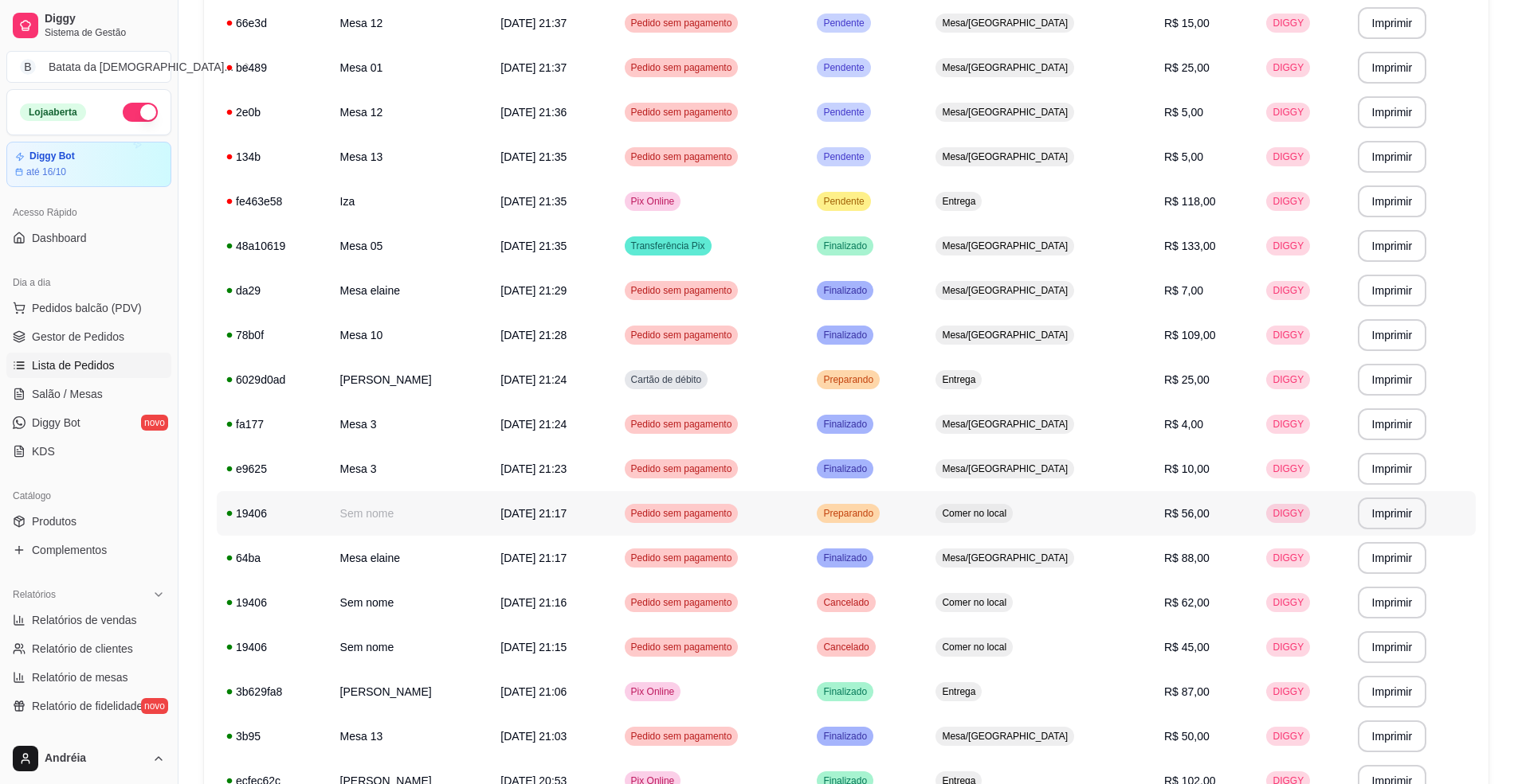
click at [926, 514] on td "Preparando" at bounding box center [866, 513] width 119 height 45
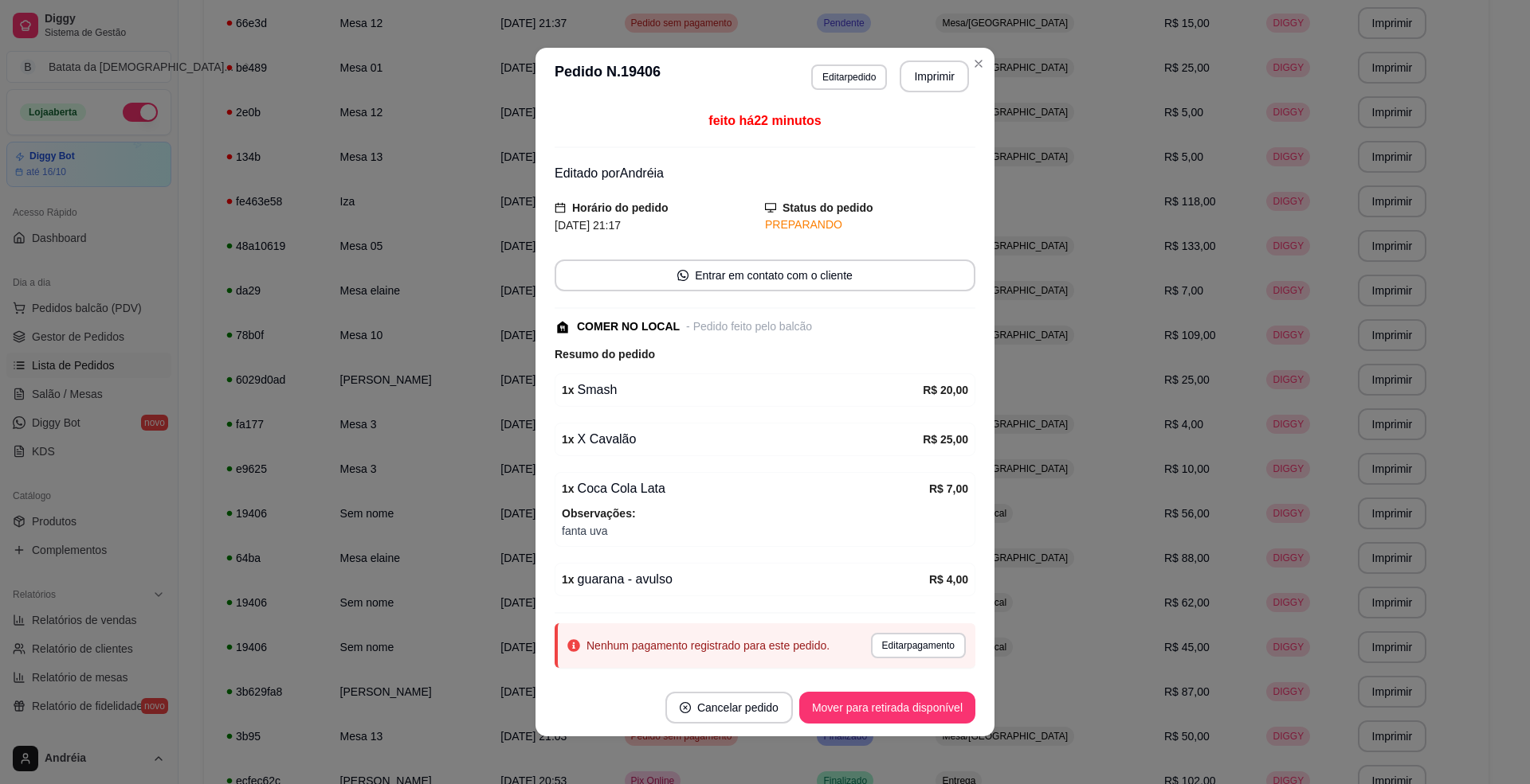
scroll to position [46, 0]
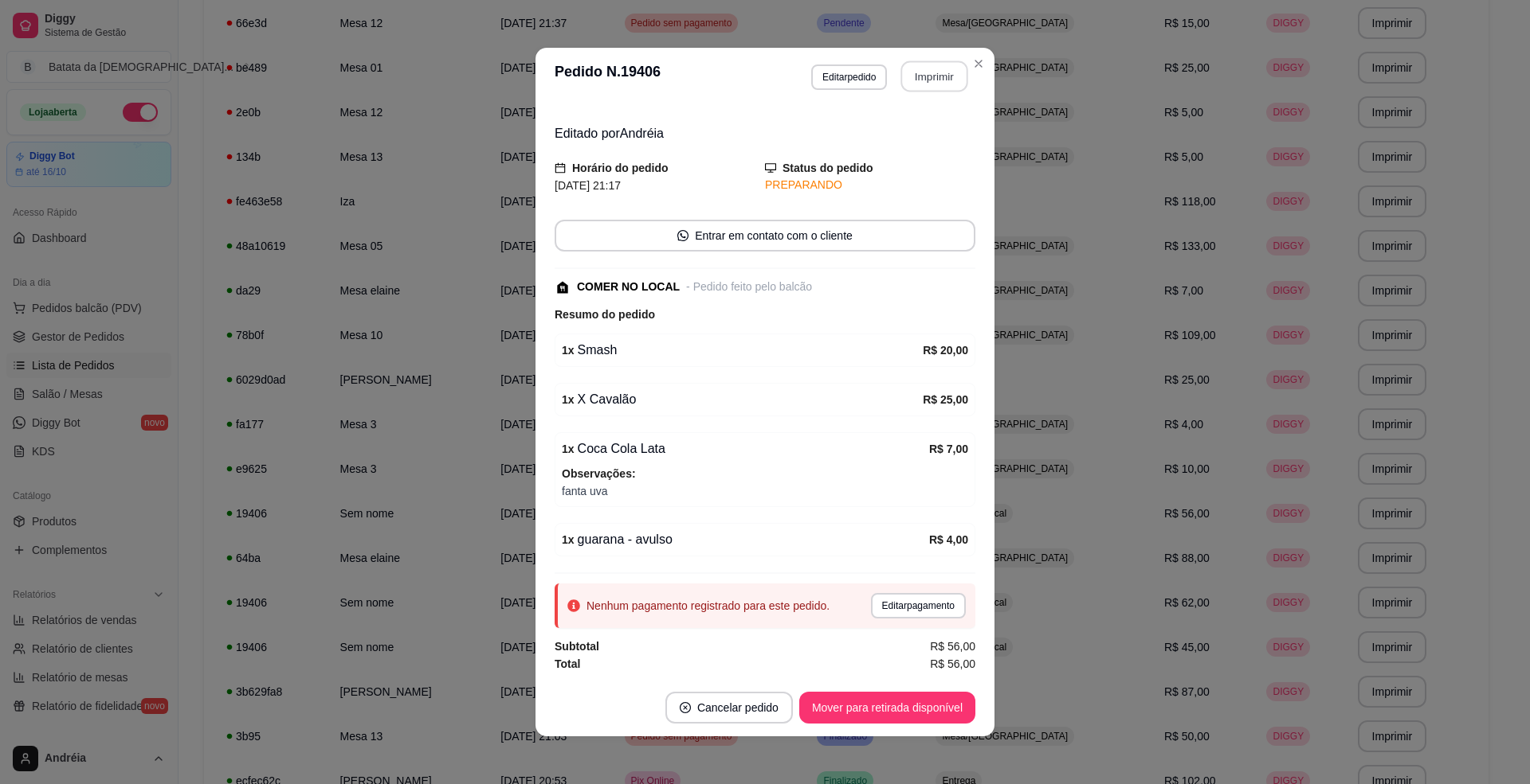
click at [916, 74] on button "Imprimir" at bounding box center [934, 77] width 67 height 31
click at [923, 83] on button "Imprimir" at bounding box center [935, 77] width 70 height 32
click at [852, 72] on button "Editar pedido" at bounding box center [849, 78] width 76 height 26
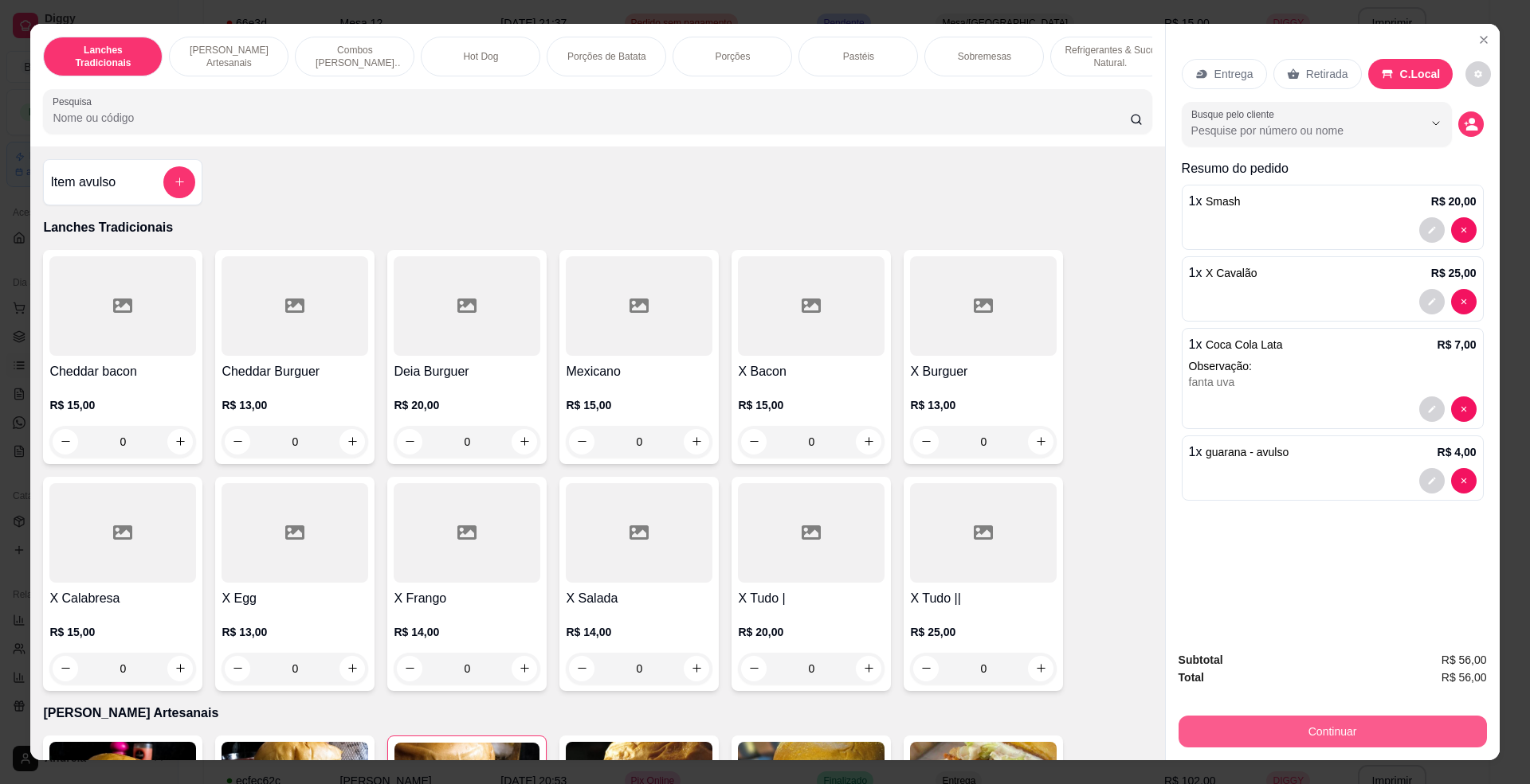
click at [1361, 734] on button "Continuar" at bounding box center [1332, 732] width 308 height 32
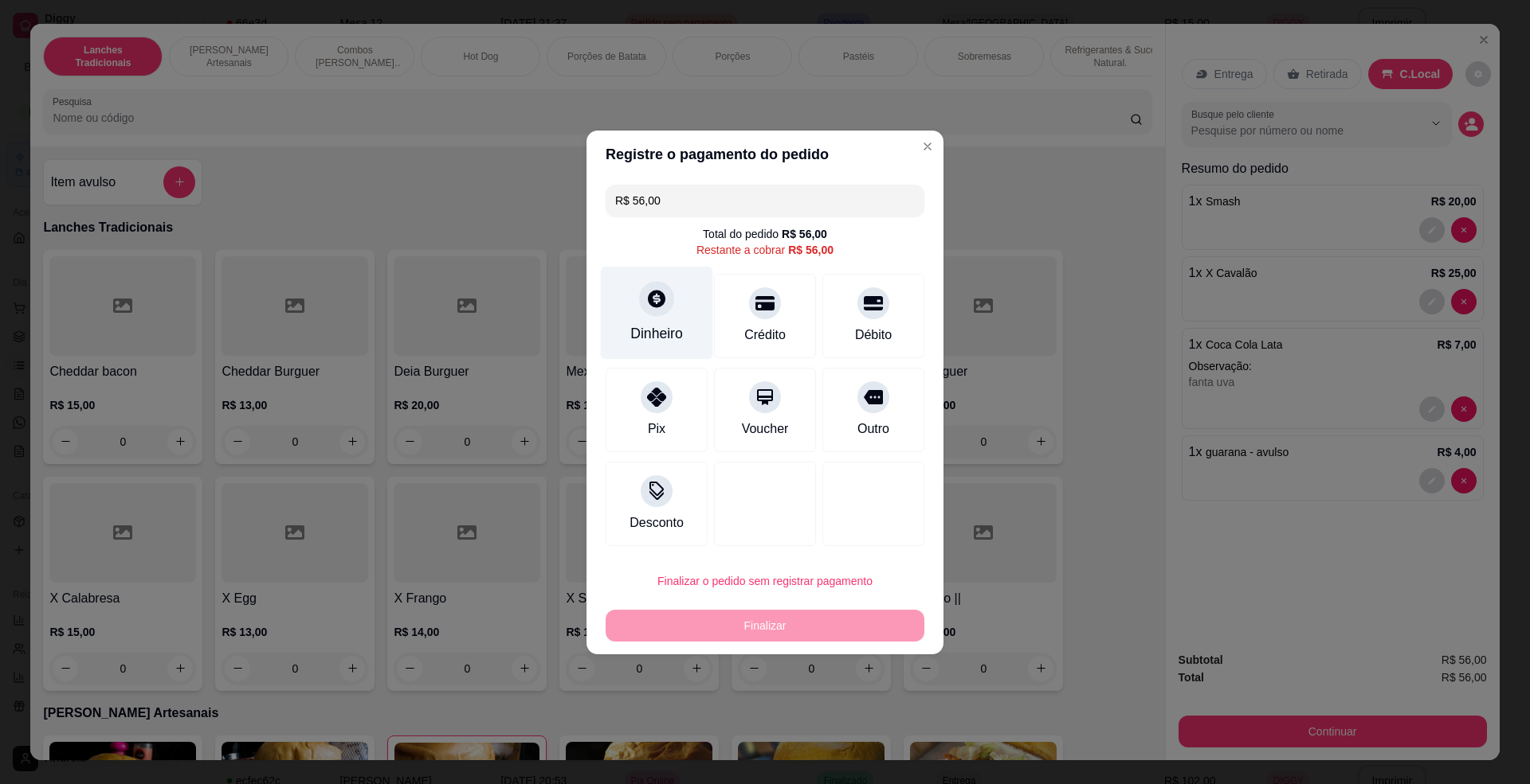
click at [670, 310] on div "Dinheiro" at bounding box center [657, 313] width 113 height 94
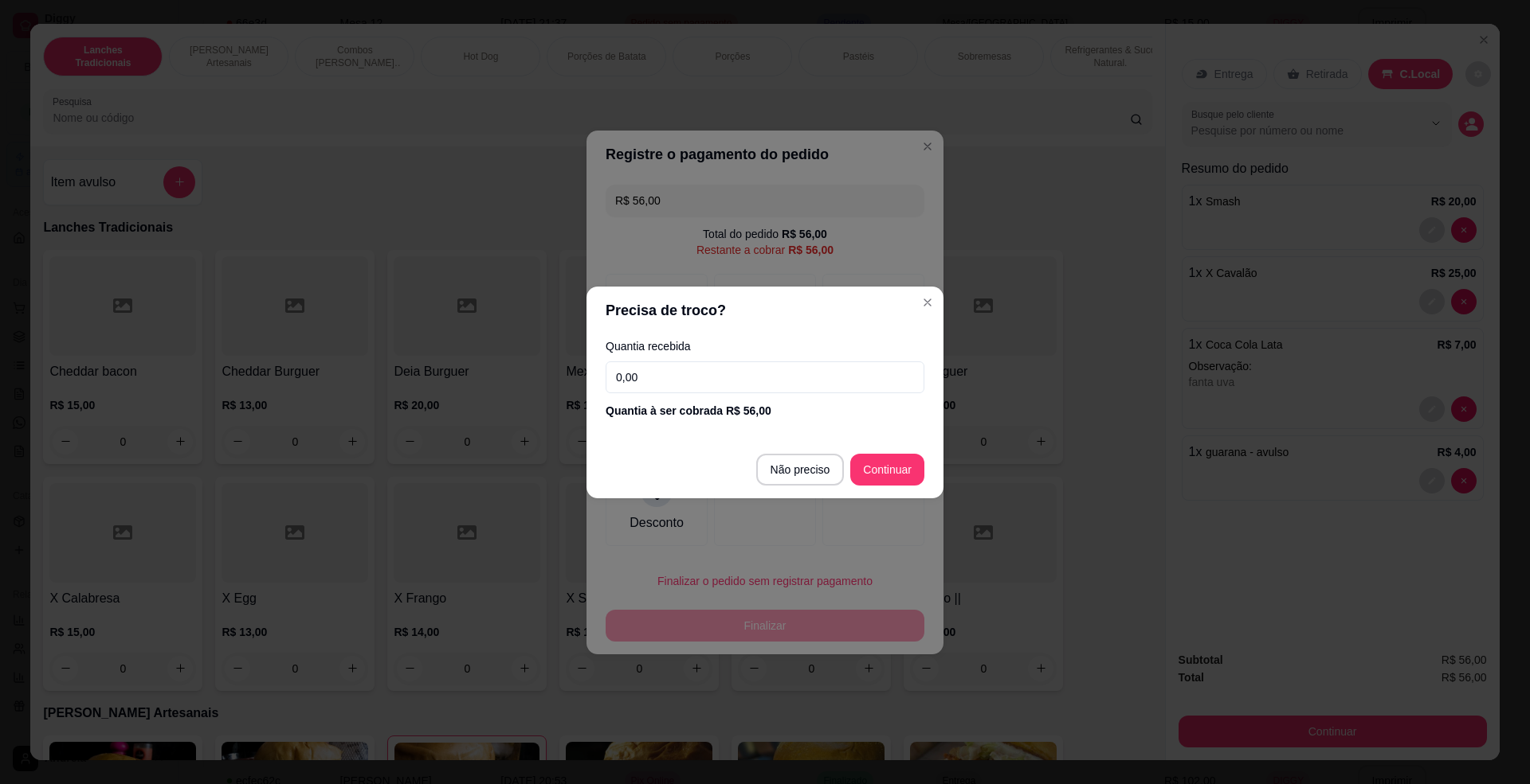
click at [762, 372] on input "0,00" at bounding box center [765, 378] width 319 height 32
type input "60,00"
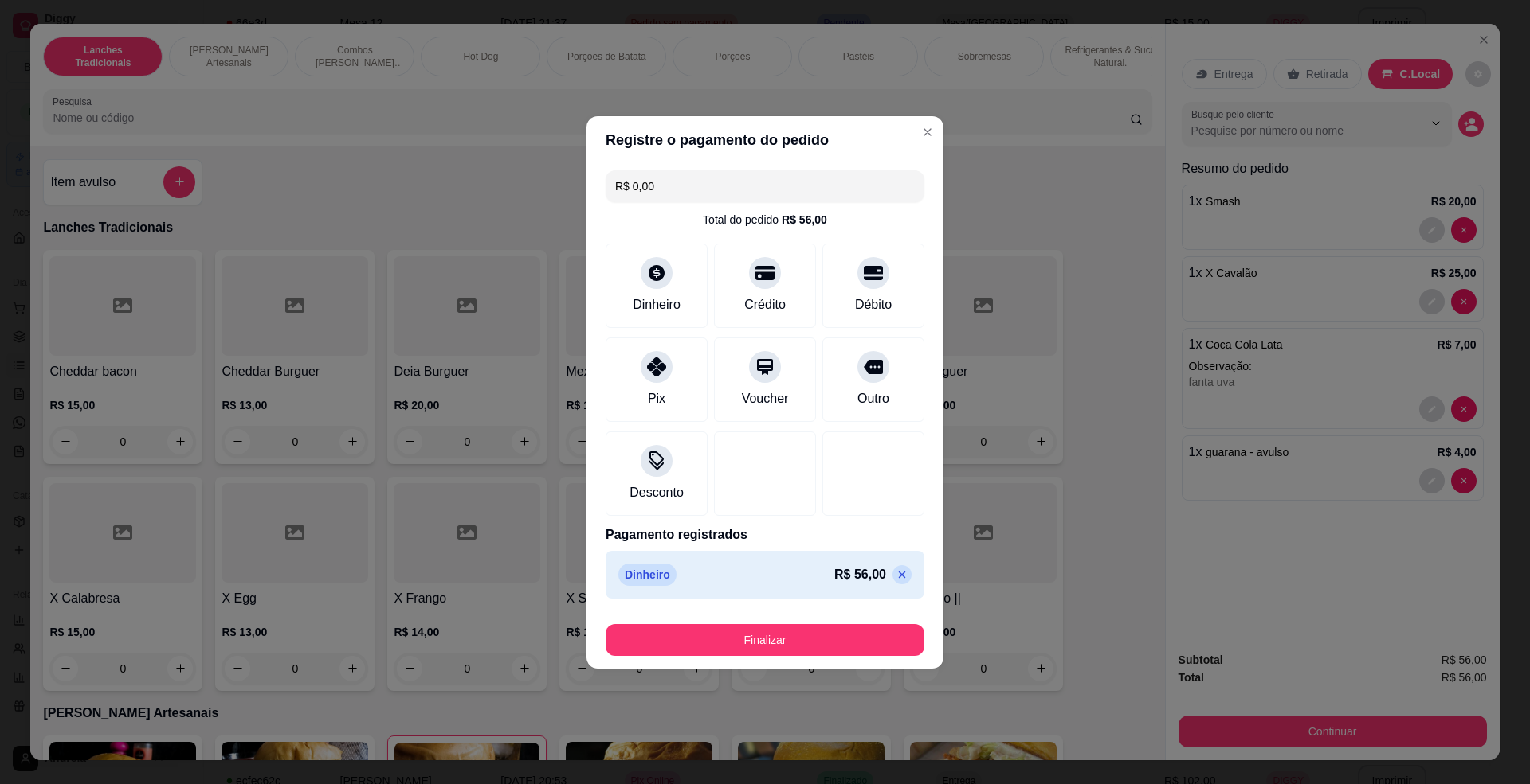
type input "R$ 0,00"
click at [763, 631] on button "Finalizar" at bounding box center [765, 641] width 319 height 32
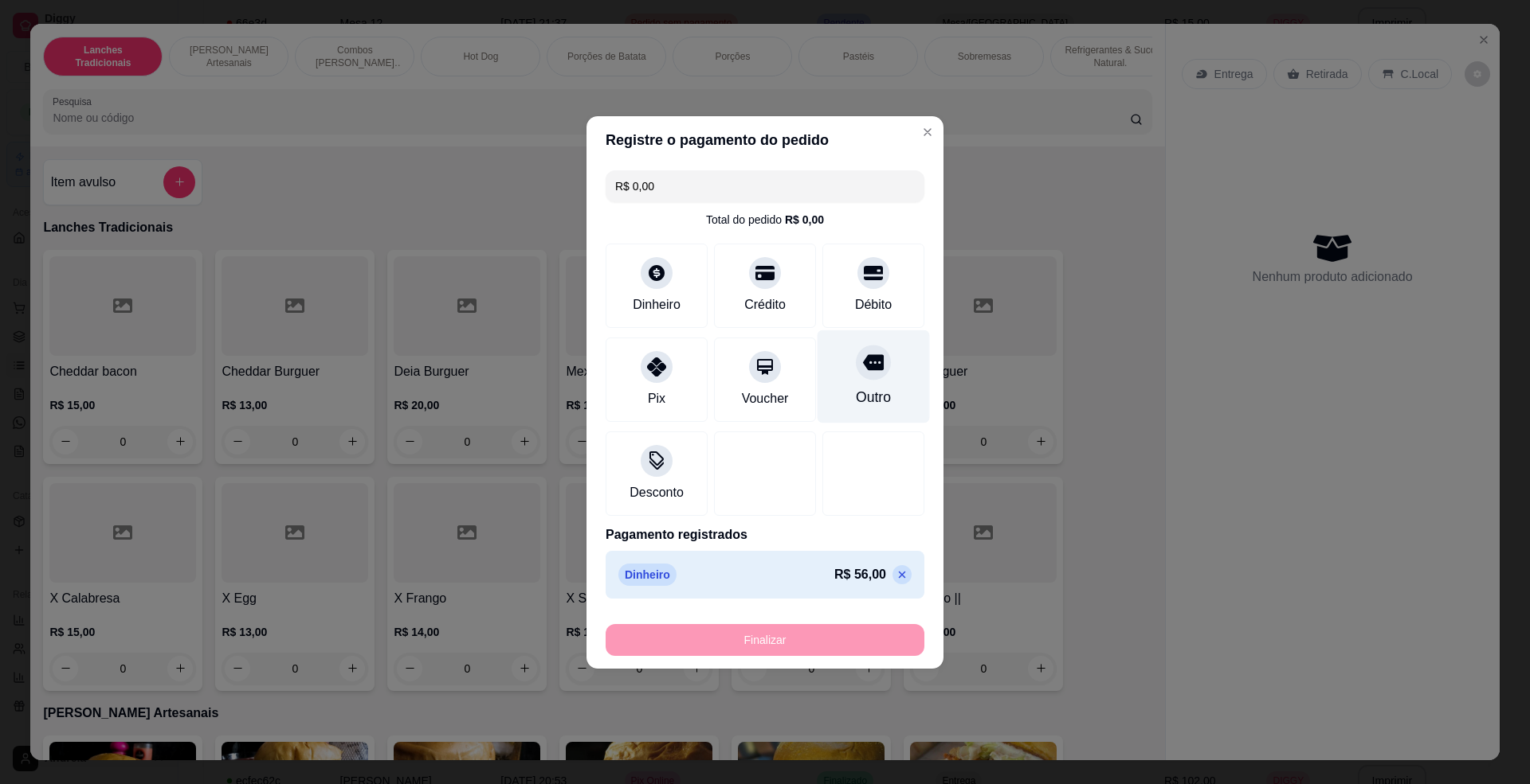
type input "0"
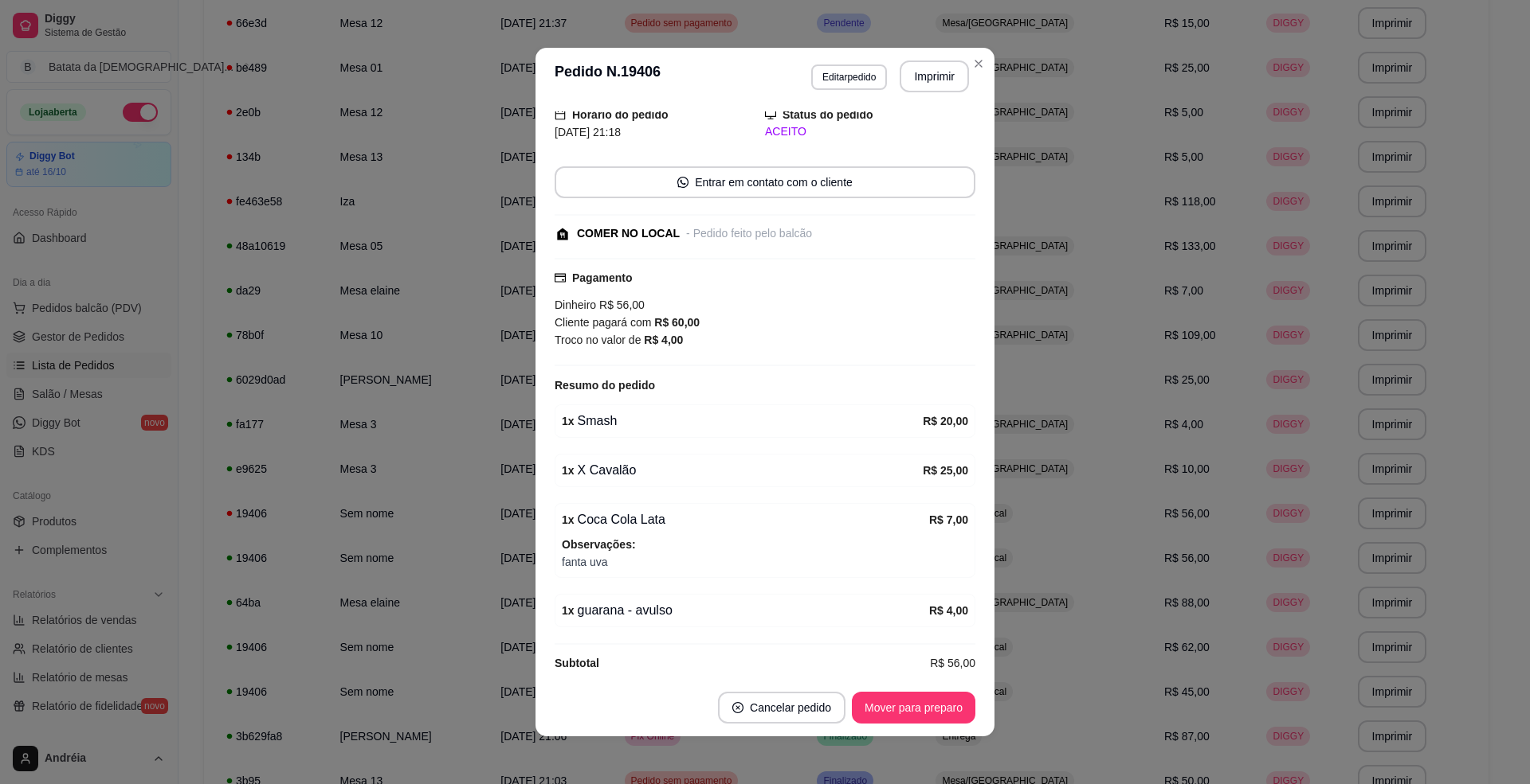
scroll to position [119, 0]
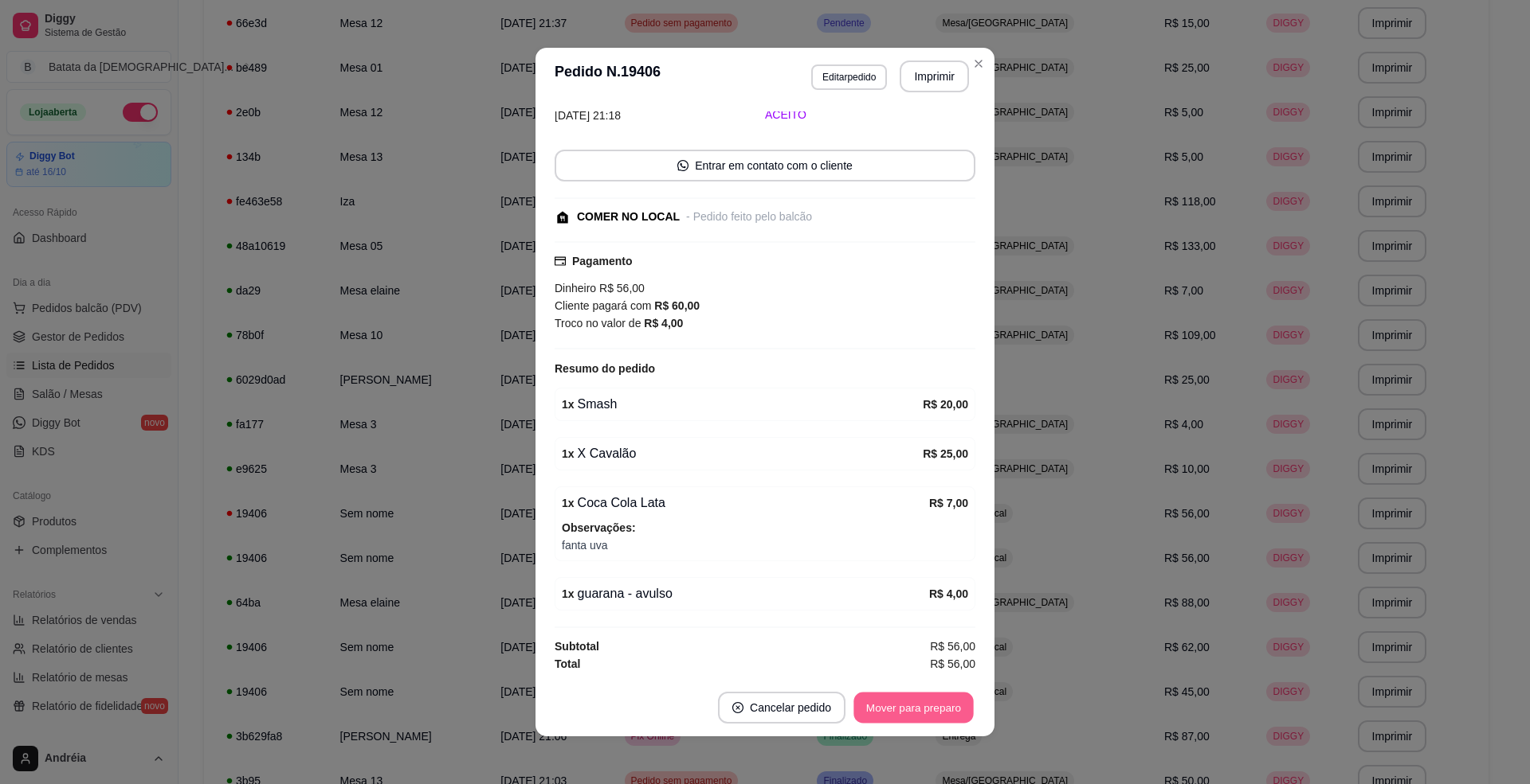
click at [928, 695] on button "Mover para preparo" at bounding box center [913, 708] width 120 height 31
click at [941, 720] on button "Mover para retirada disponível" at bounding box center [886, 708] width 170 height 31
click at [945, 712] on button "Mover para finalizado" at bounding box center [909, 708] width 129 height 31
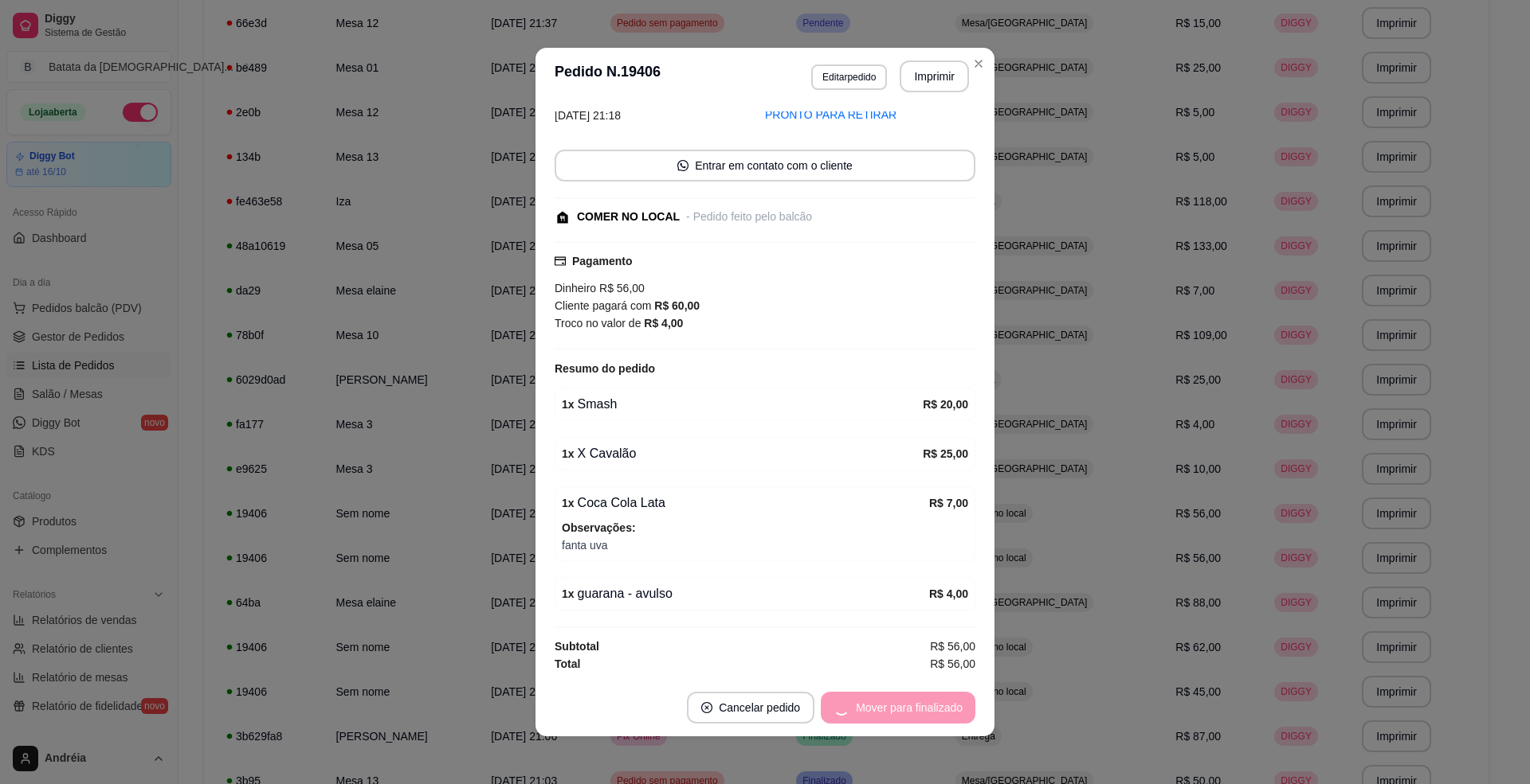
scroll to position [34, 0]
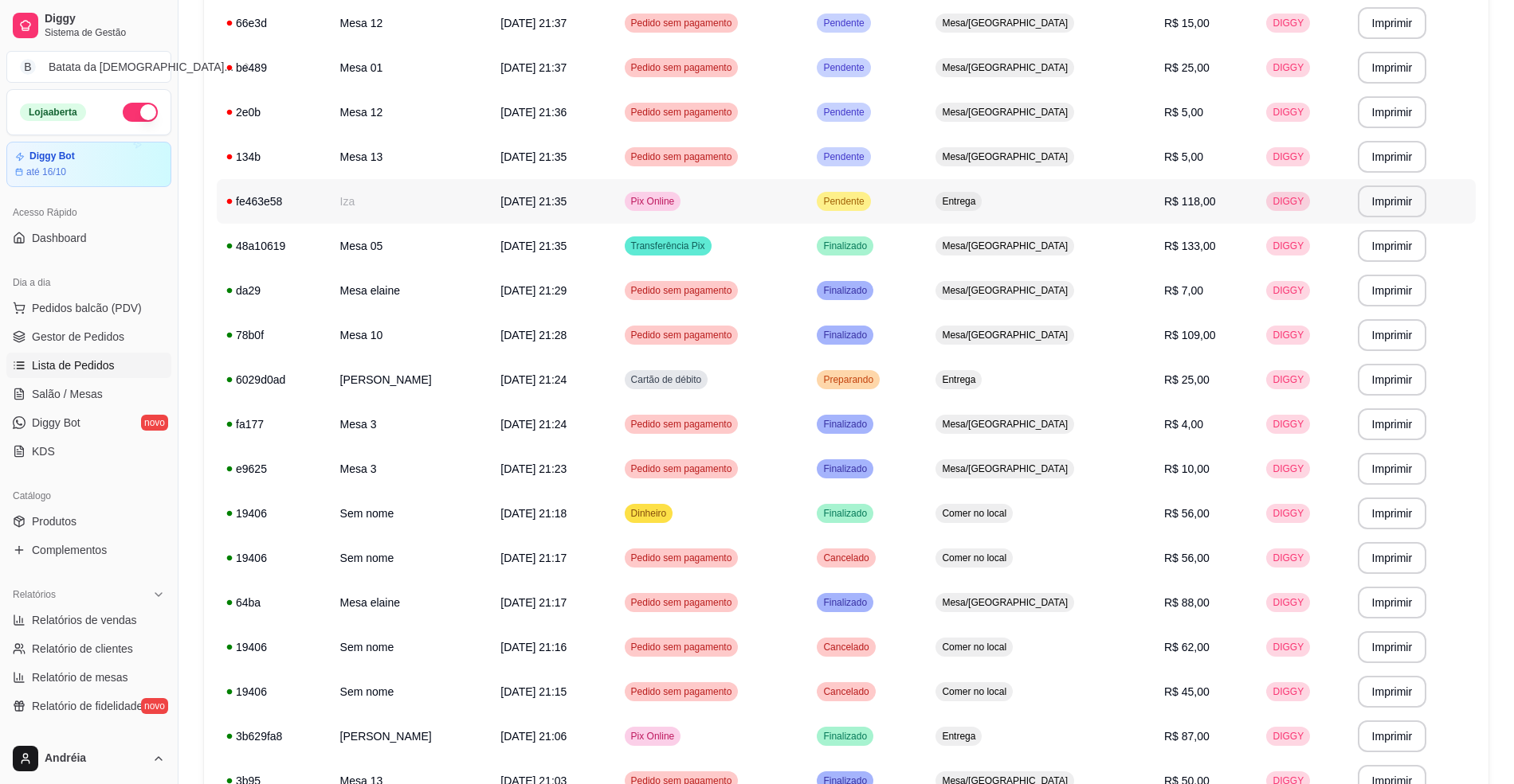
click at [808, 180] on td "Pix Online" at bounding box center [711, 201] width 192 height 45
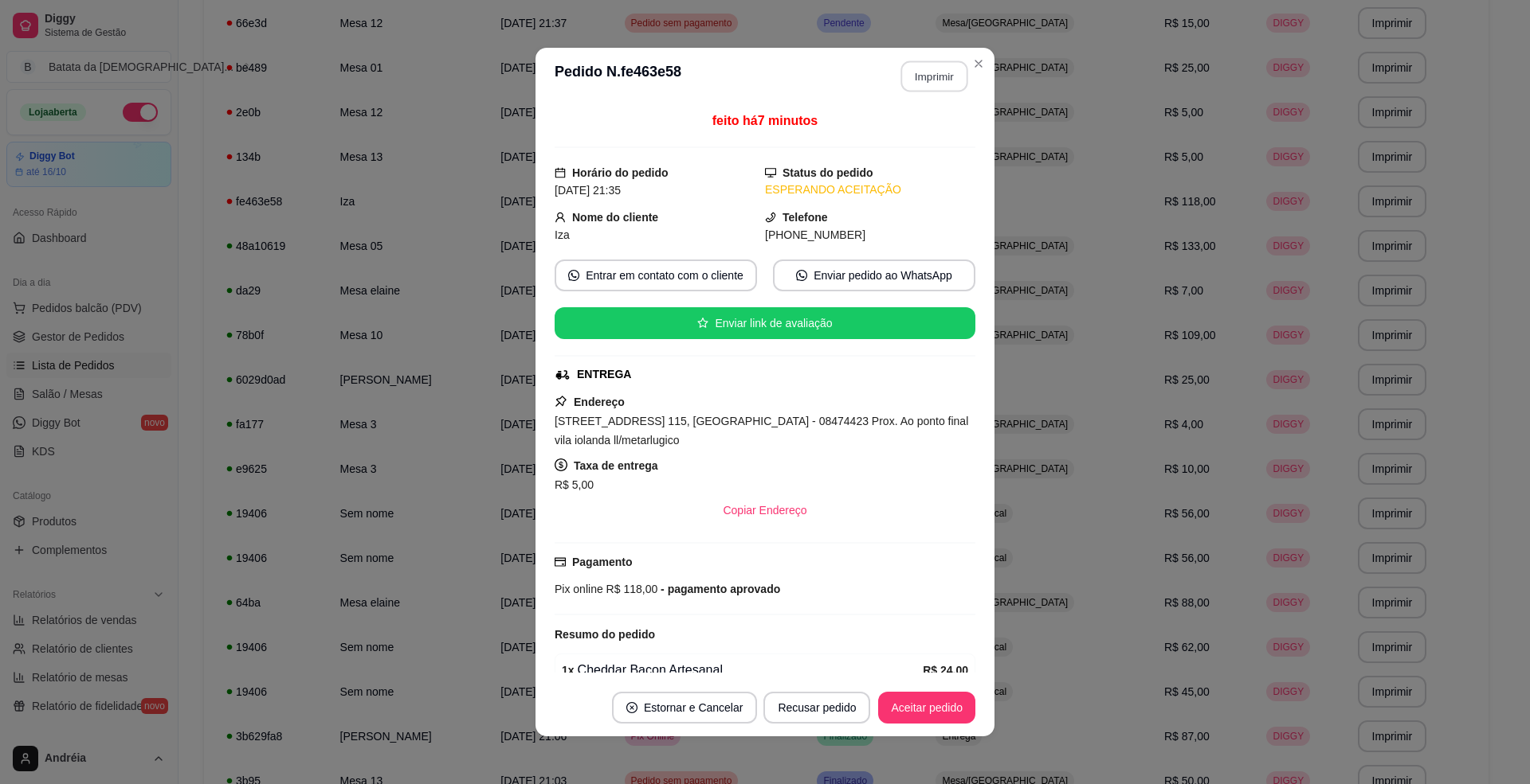
click at [925, 75] on button "Imprimir" at bounding box center [934, 77] width 67 height 31
click at [945, 712] on button "Aceitar pedido" at bounding box center [927, 708] width 98 height 32
click at [940, 714] on button "Mover para preparo" at bounding box center [914, 708] width 124 height 32
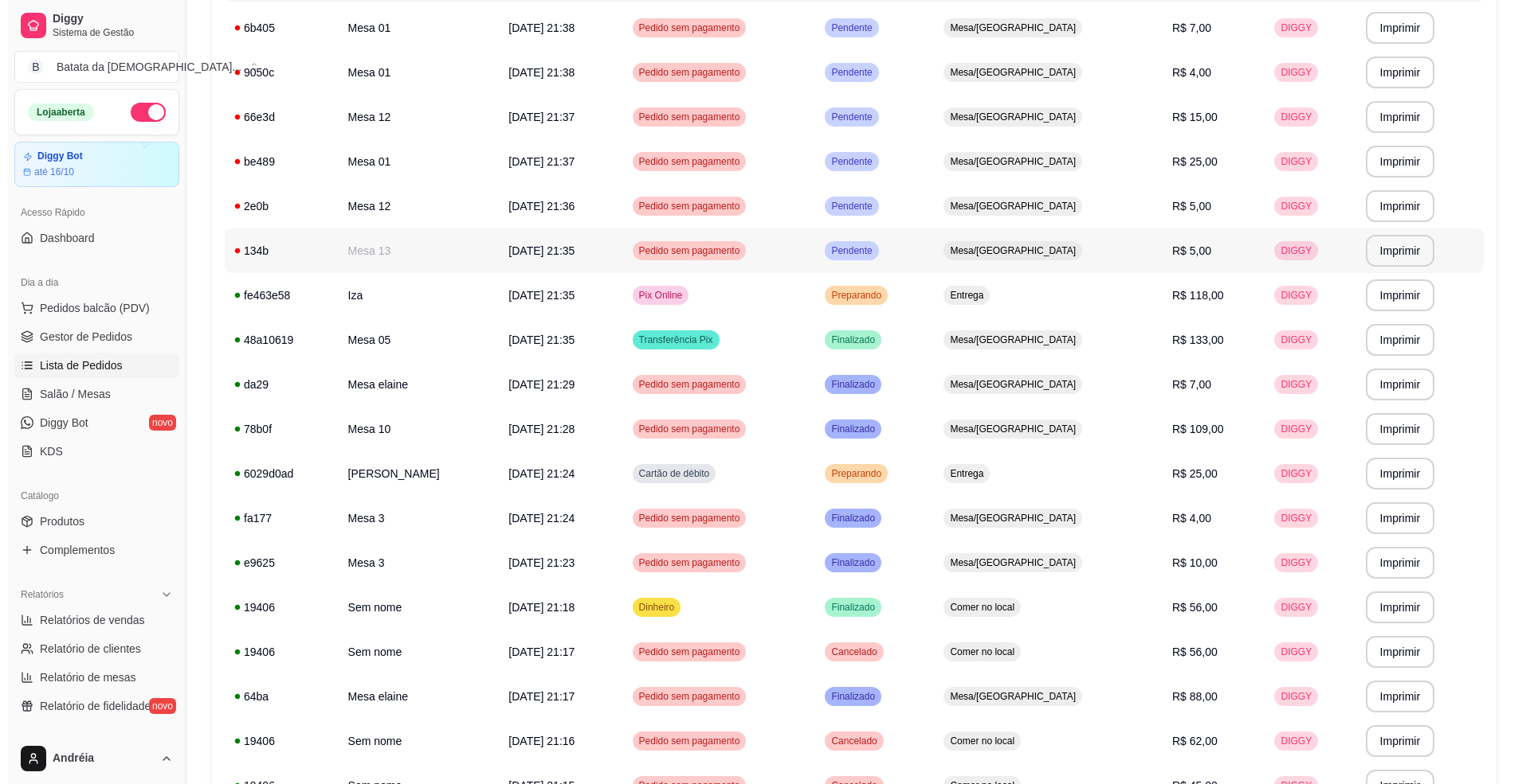
scroll to position [106, 0]
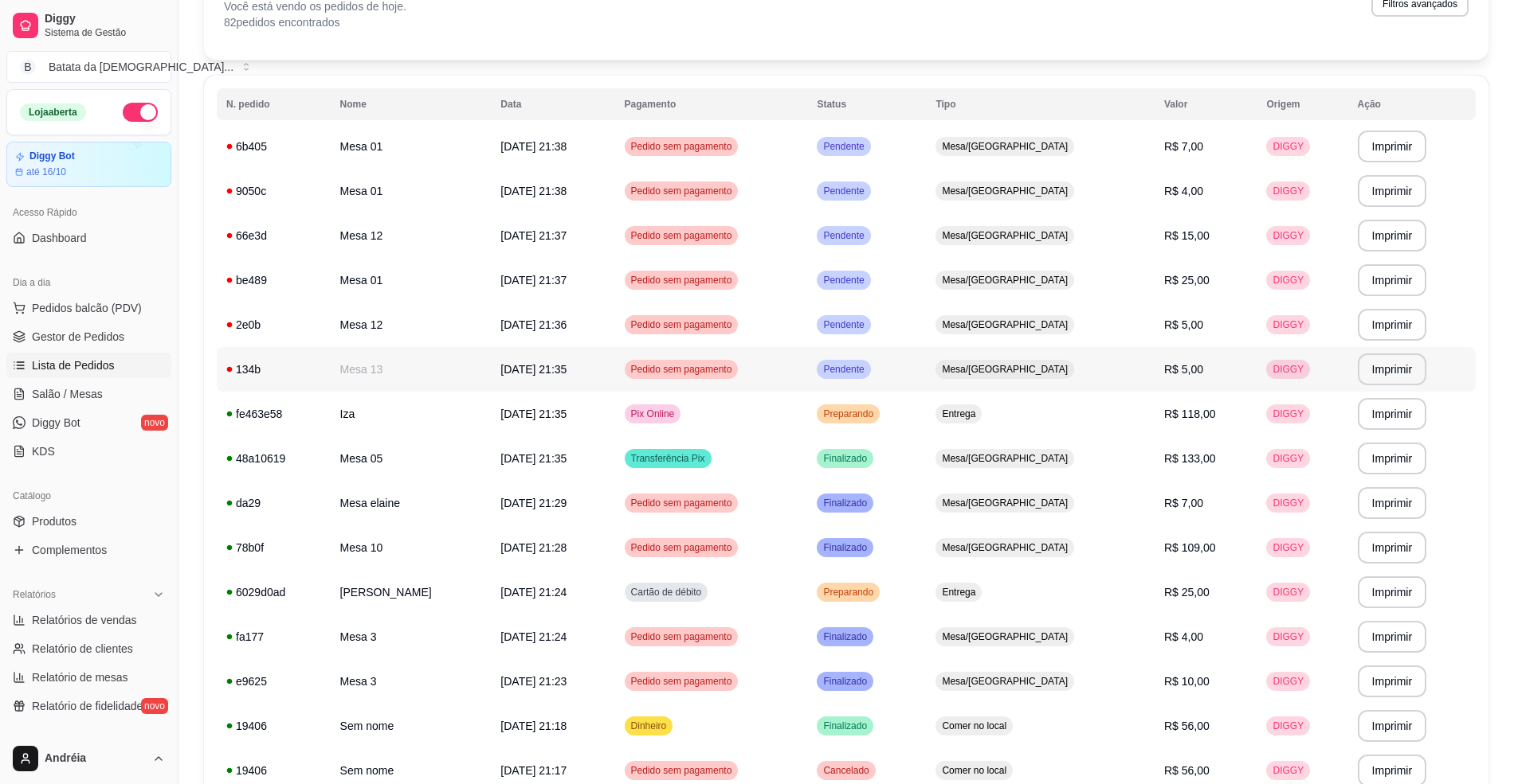
click at [870, 377] on div "Pendente" at bounding box center [843, 369] width 54 height 19
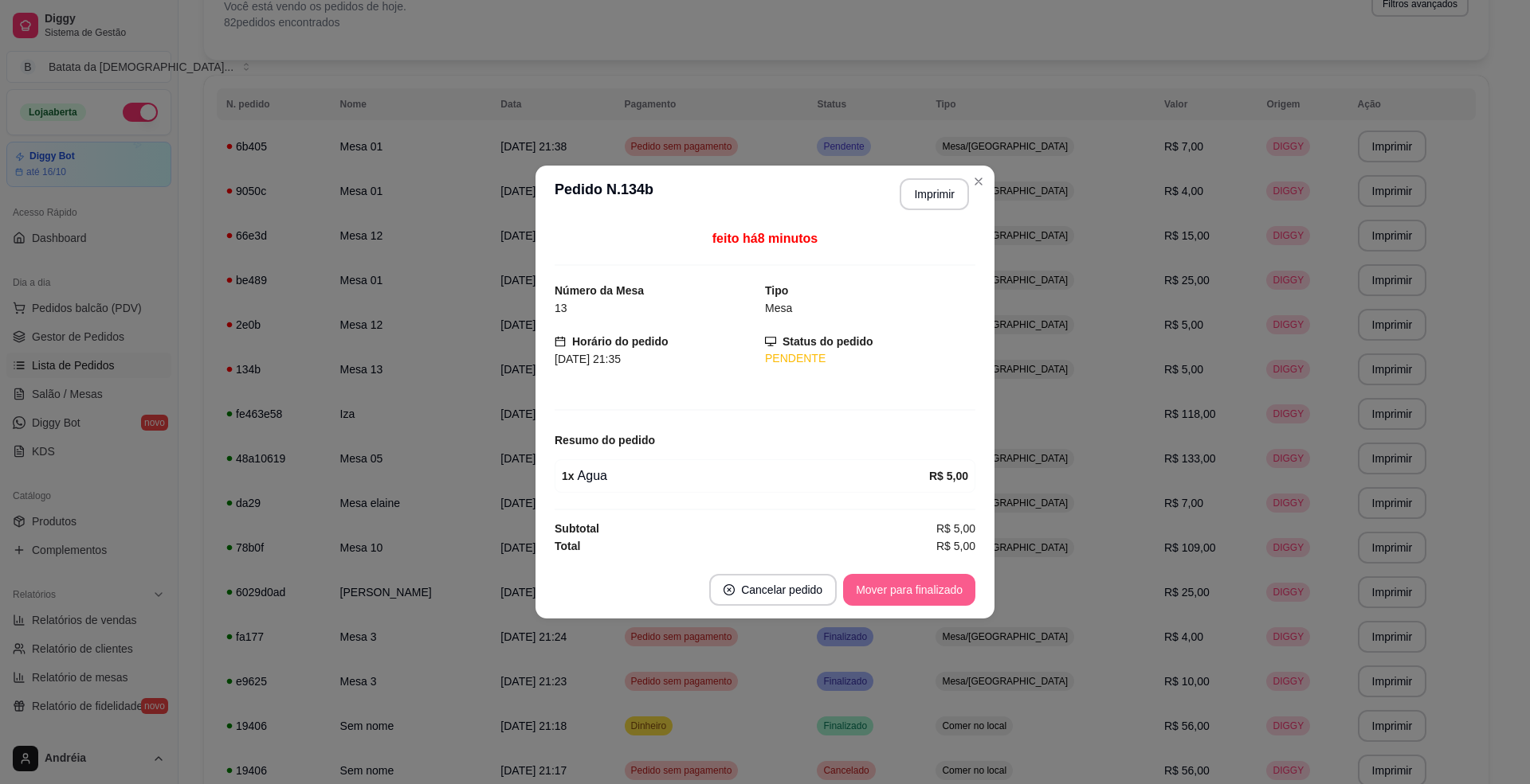
click at [897, 590] on button "Mover para finalizado" at bounding box center [909, 590] width 133 height 32
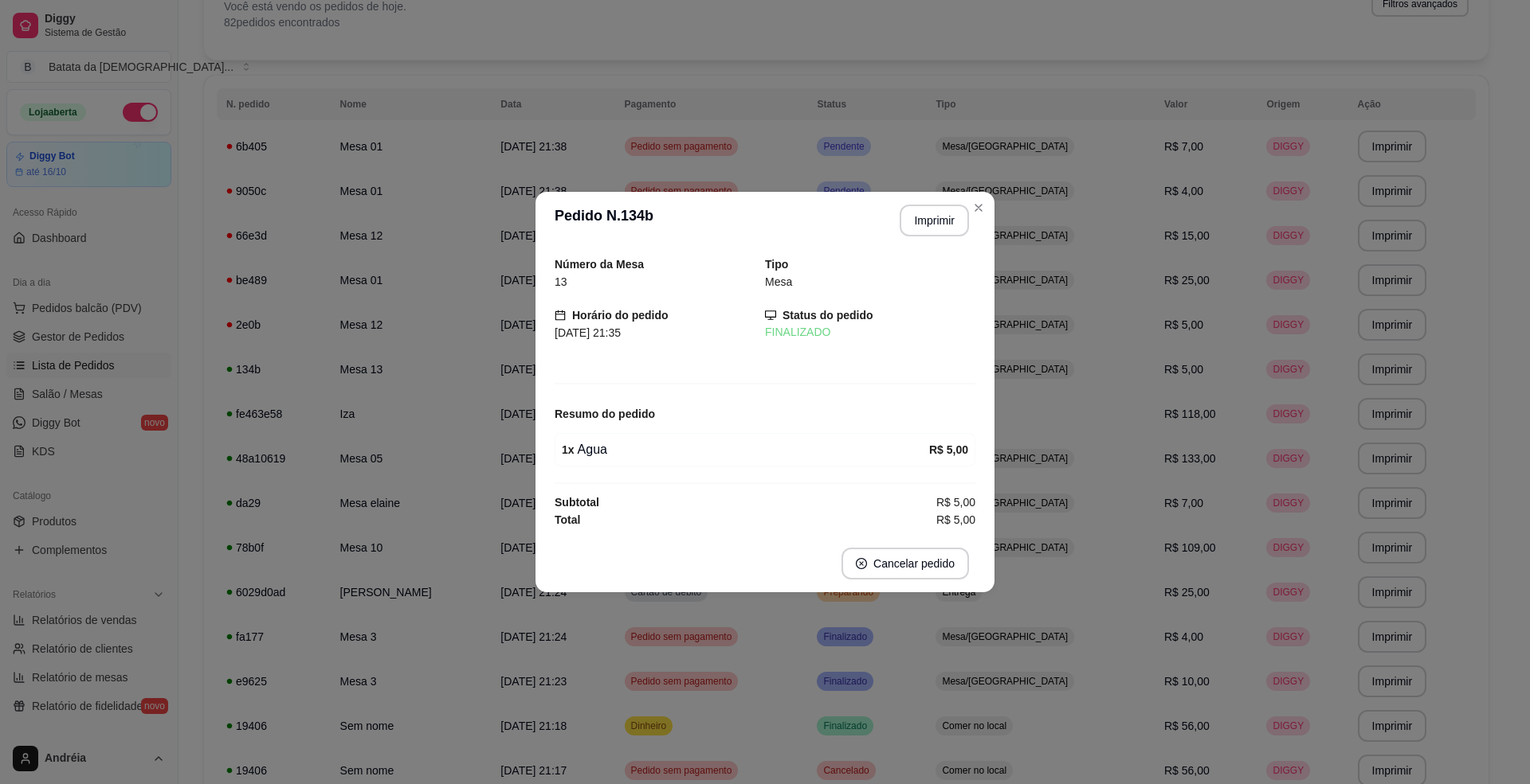
click at [990, 198] on header "**********" at bounding box center [765, 221] width 459 height 58
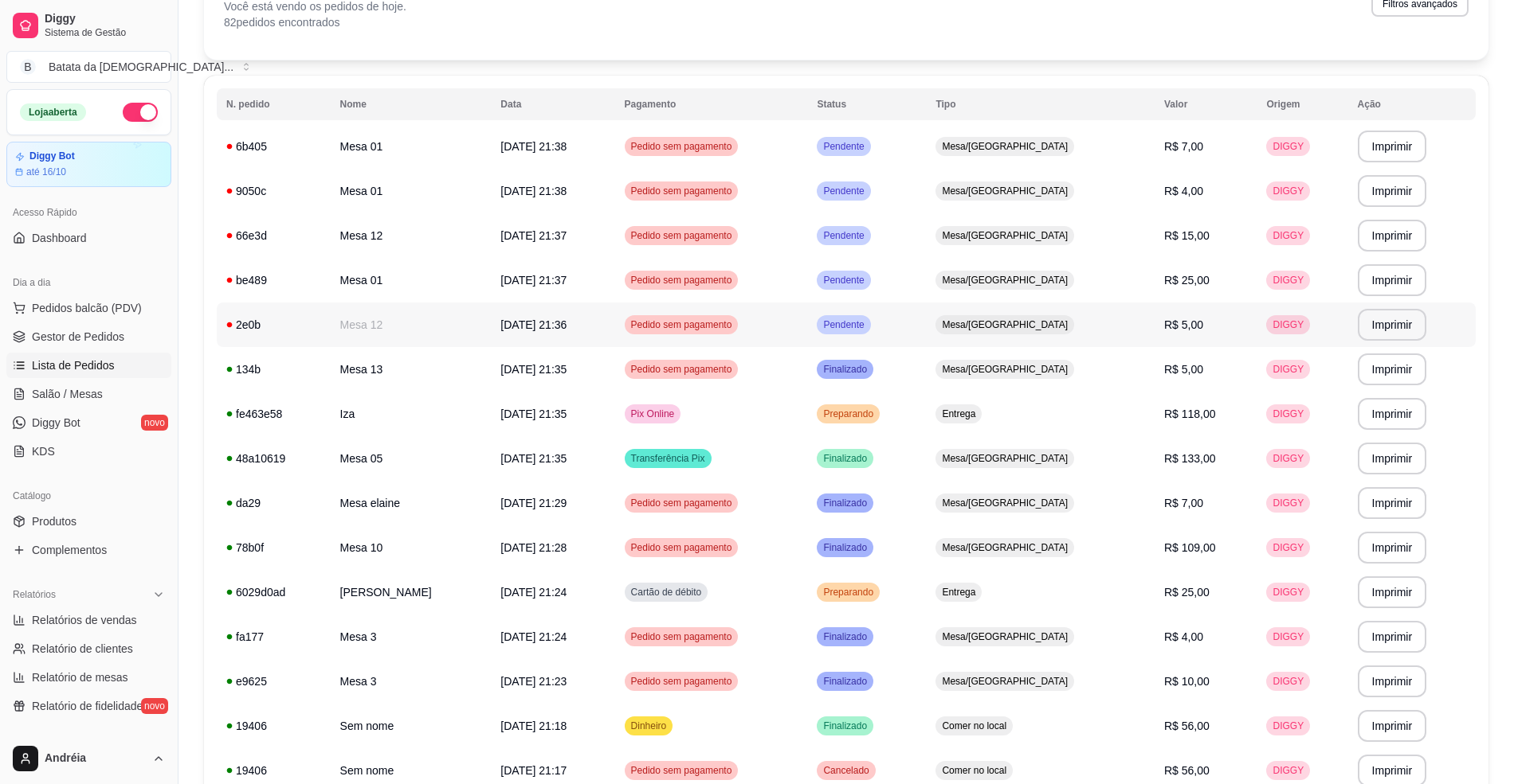
click at [926, 314] on td "Pendente" at bounding box center [866, 325] width 119 height 45
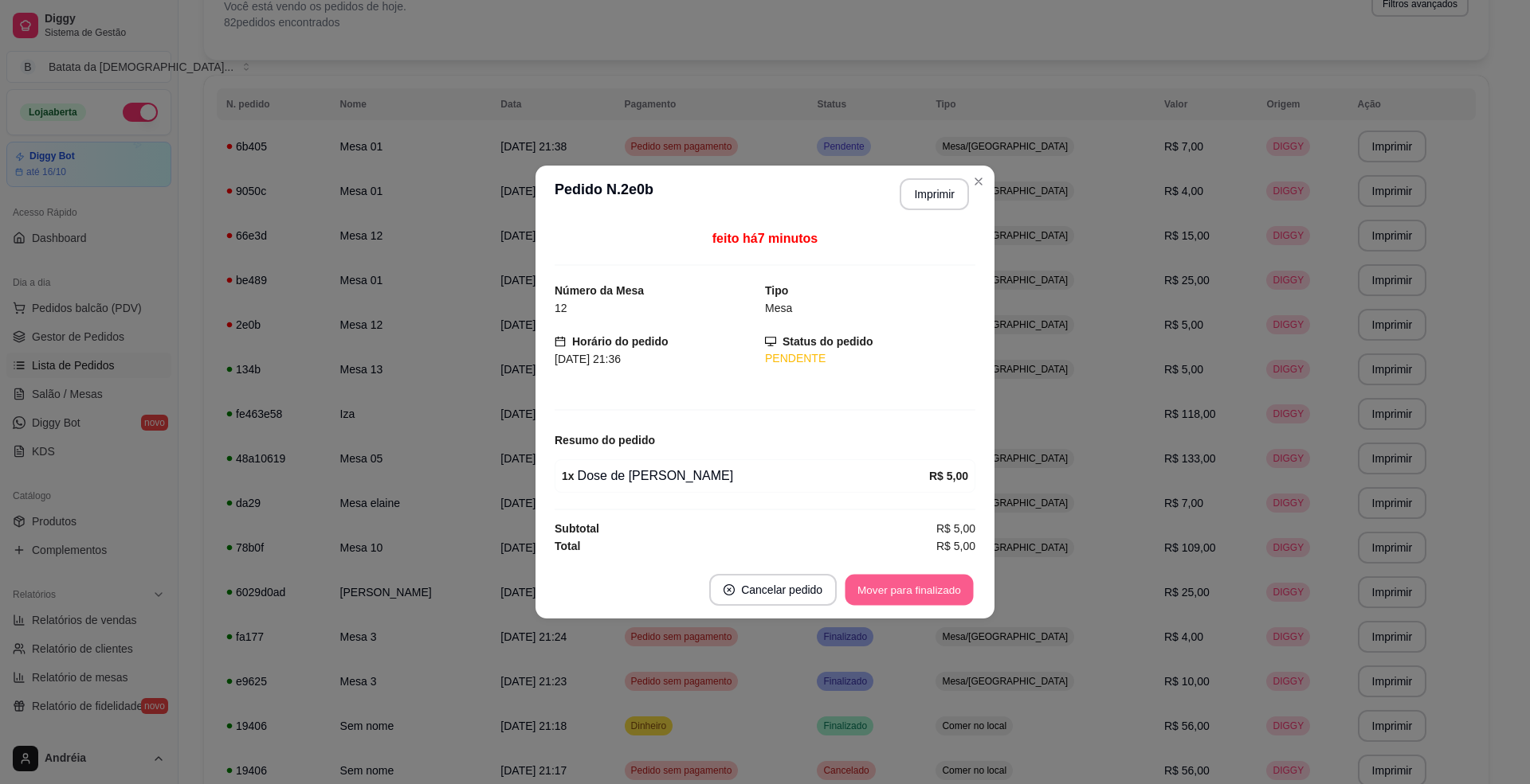
click at [913, 586] on button "Mover para finalizado" at bounding box center [909, 590] width 129 height 31
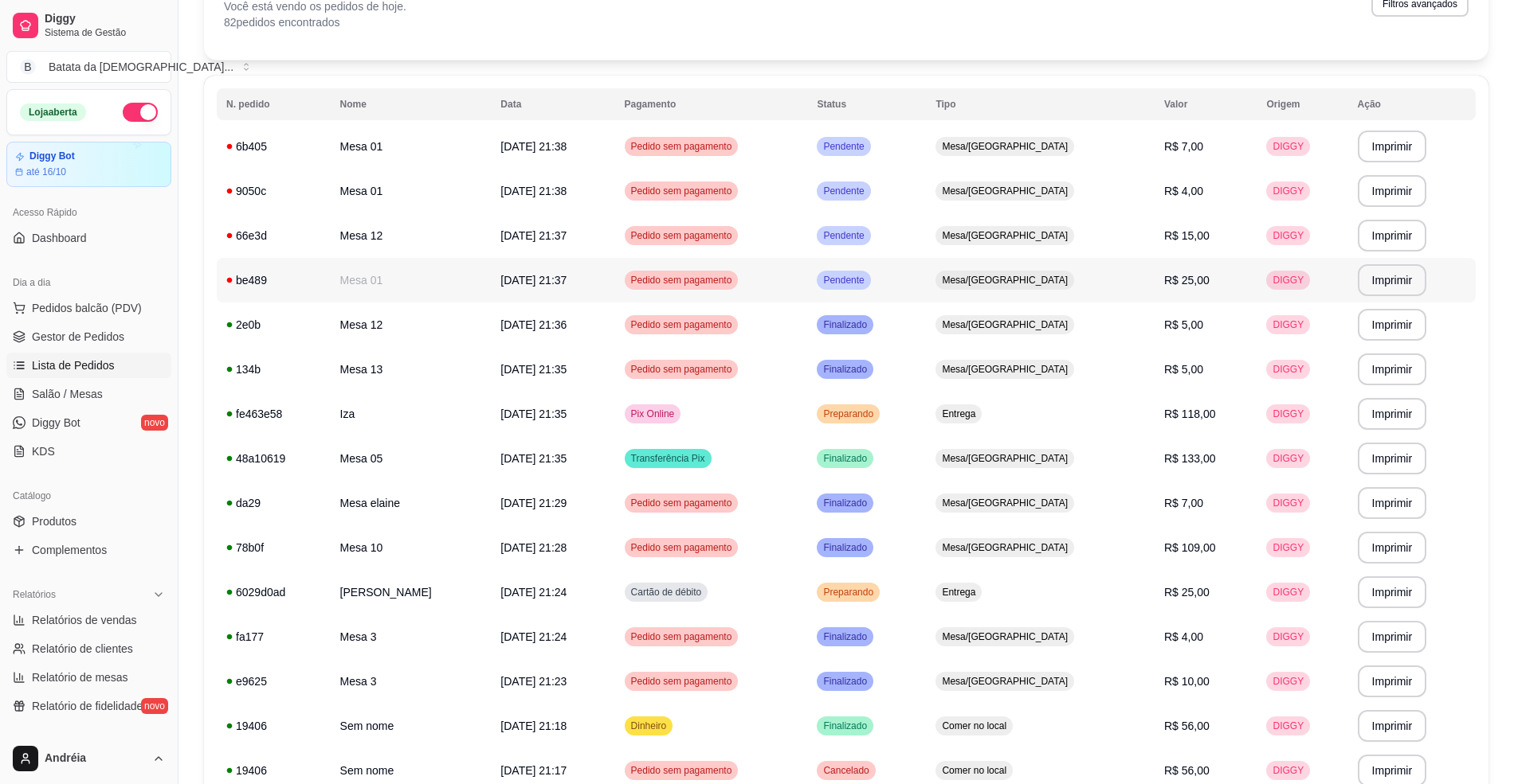
click at [1004, 288] on tr "**********" at bounding box center [845, 280] width 1259 height 45
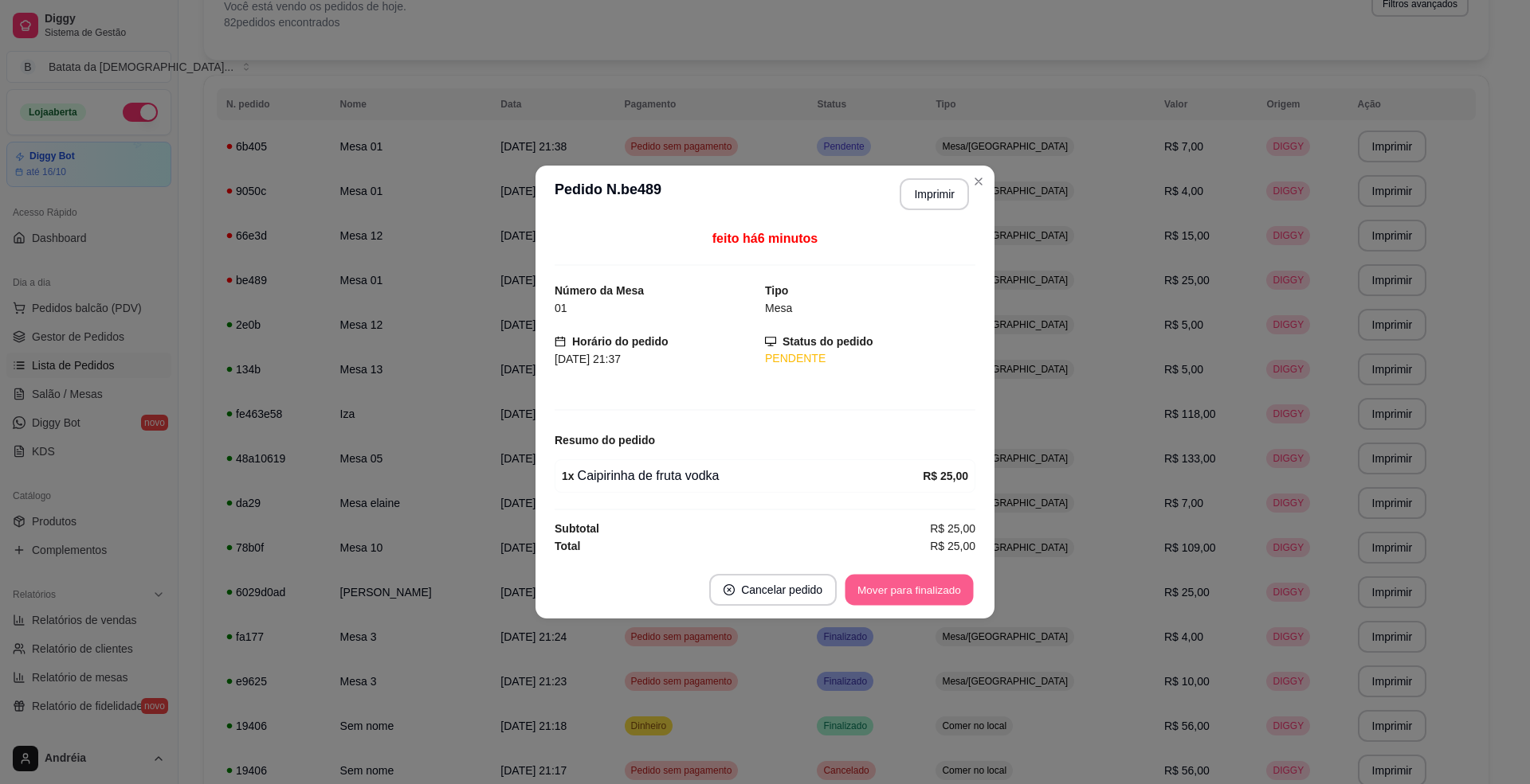
click at [929, 601] on button "Mover para finalizado" at bounding box center [909, 590] width 129 height 31
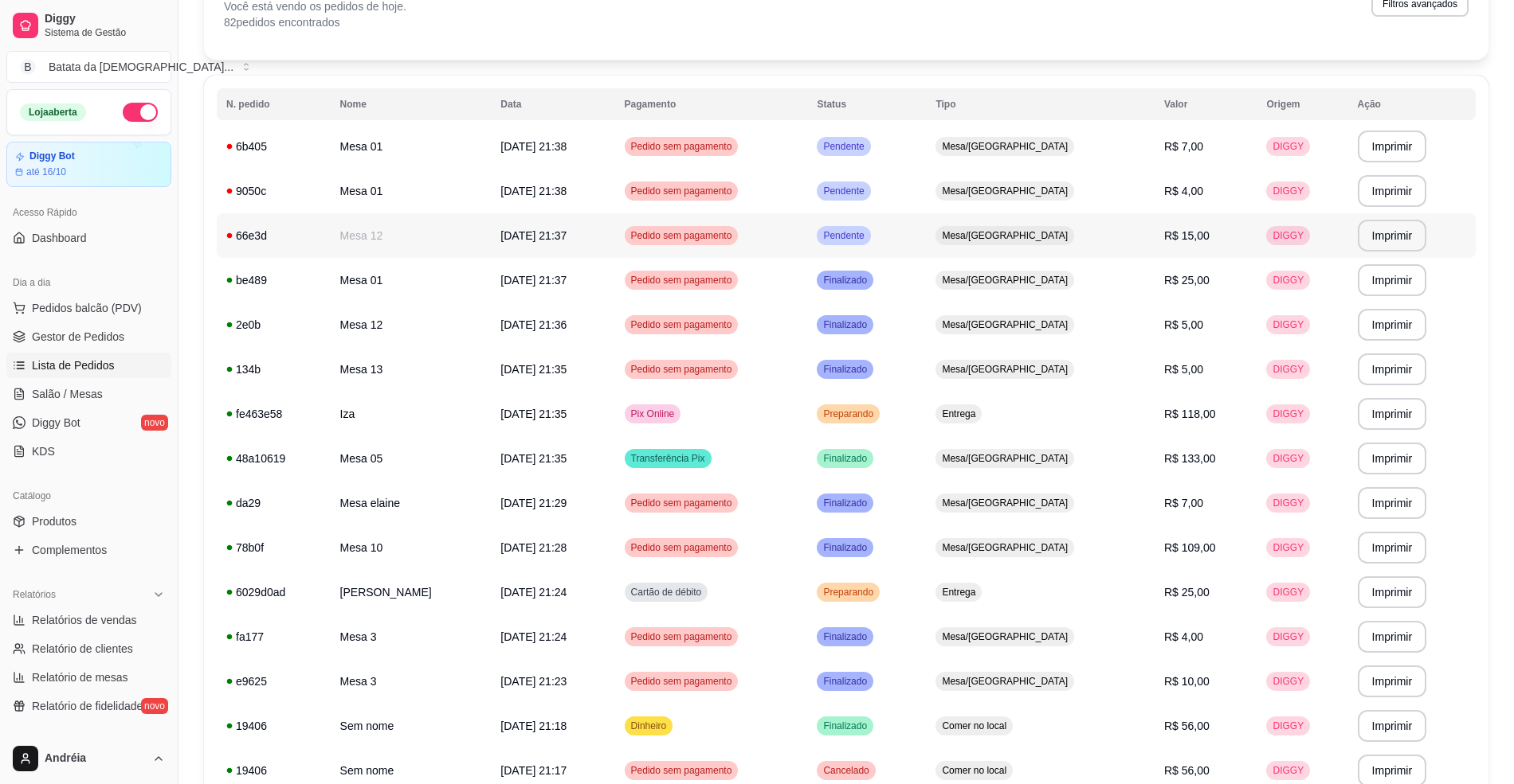
click at [926, 230] on td "Pendente" at bounding box center [866, 235] width 119 height 45
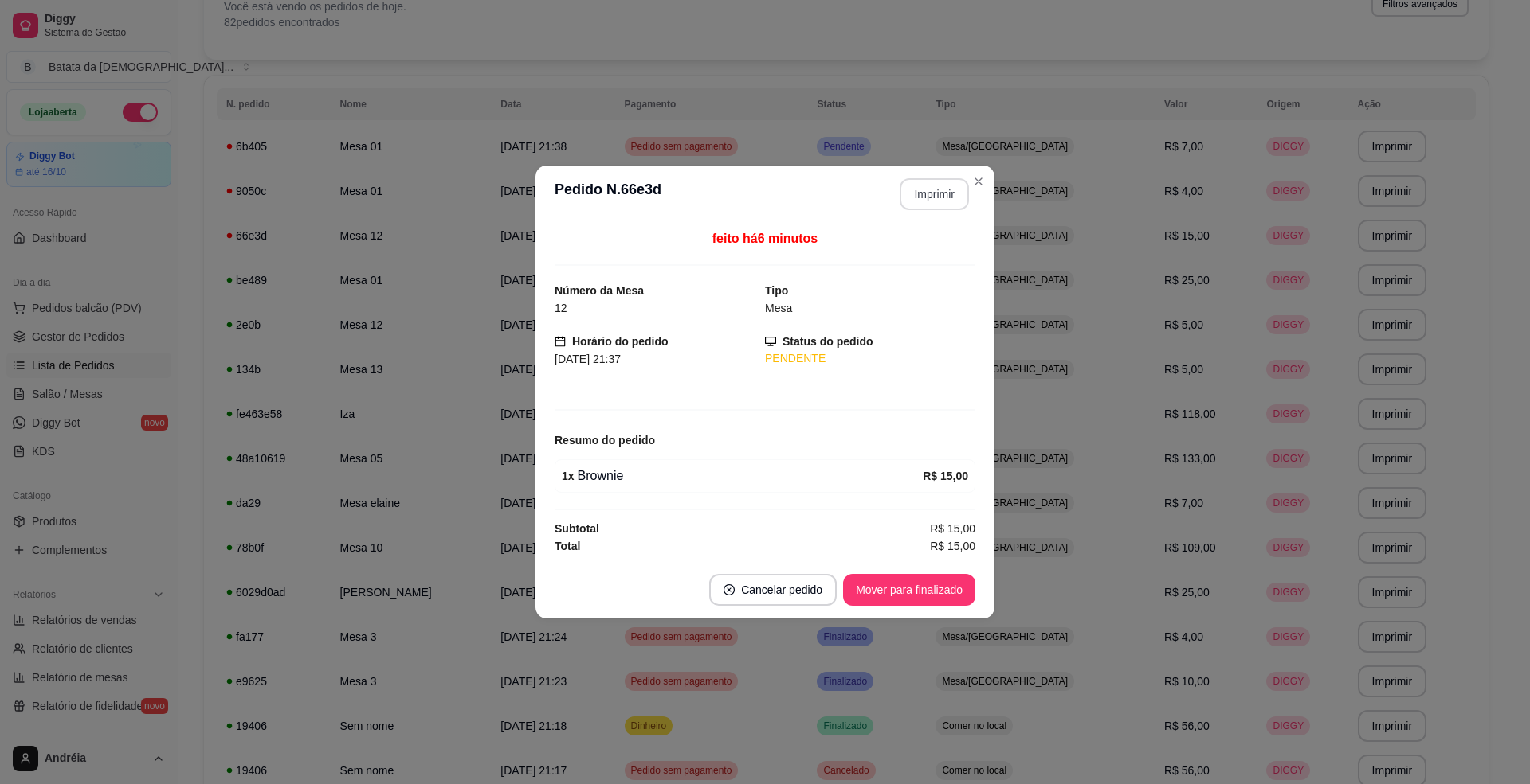
click at [957, 189] on button "Imprimir" at bounding box center [935, 194] width 70 height 32
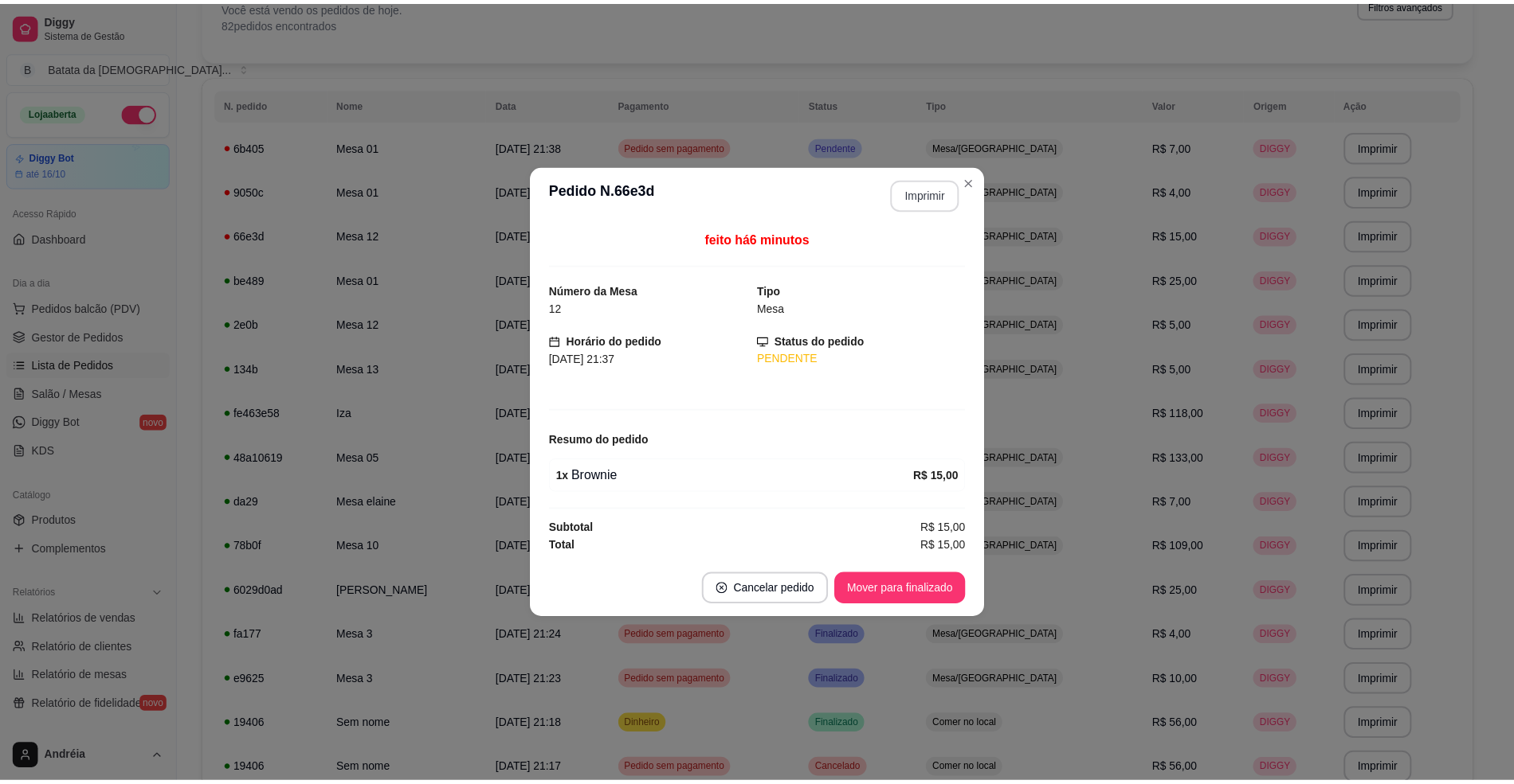
scroll to position [0, 0]
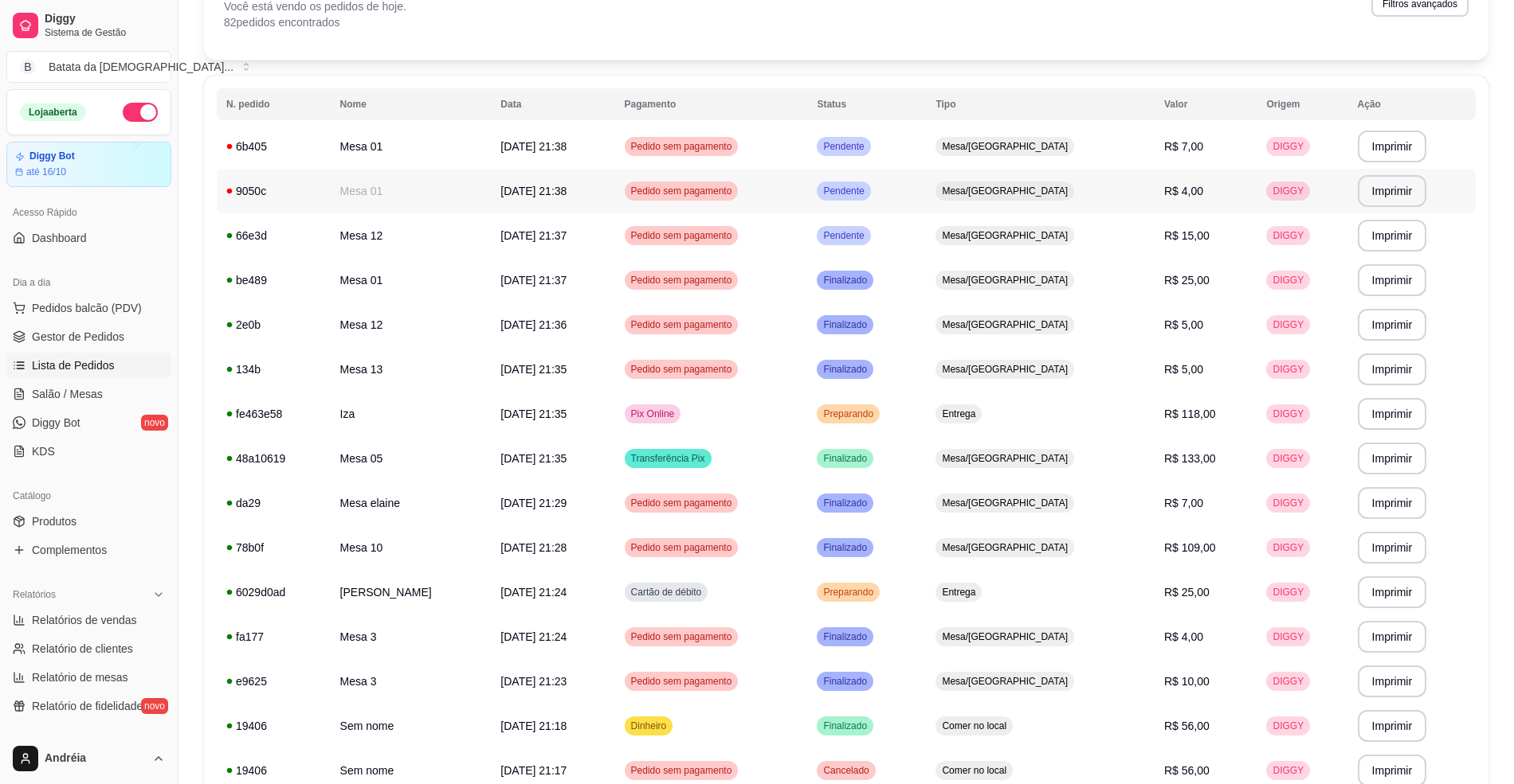
click at [926, 199] on td "Pendente" at bounding box center [866, 190] width 119 height 45
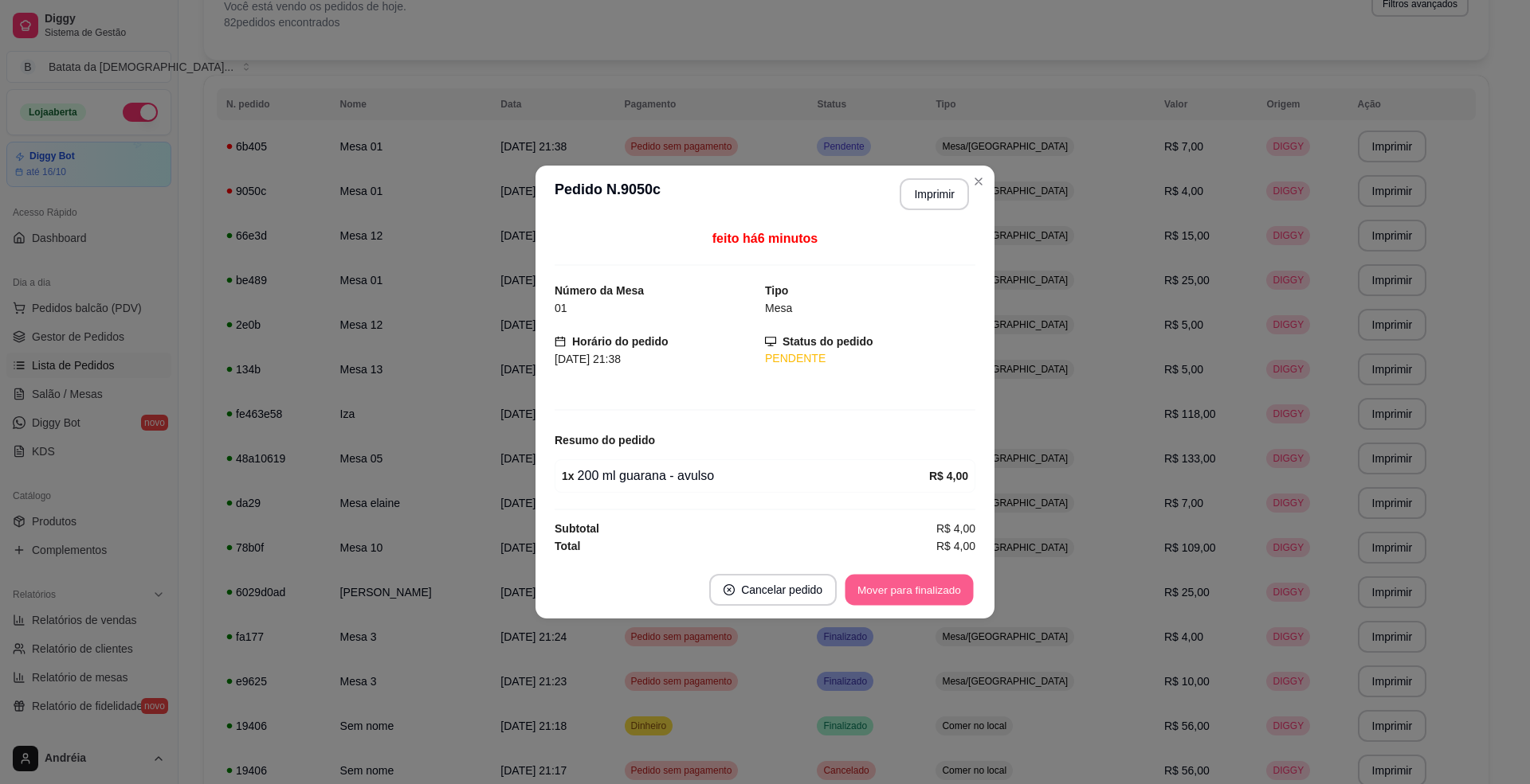
click at [913, 575] on div "Mover para finalizado" at bounding box center [909, 590] width 133 height 32
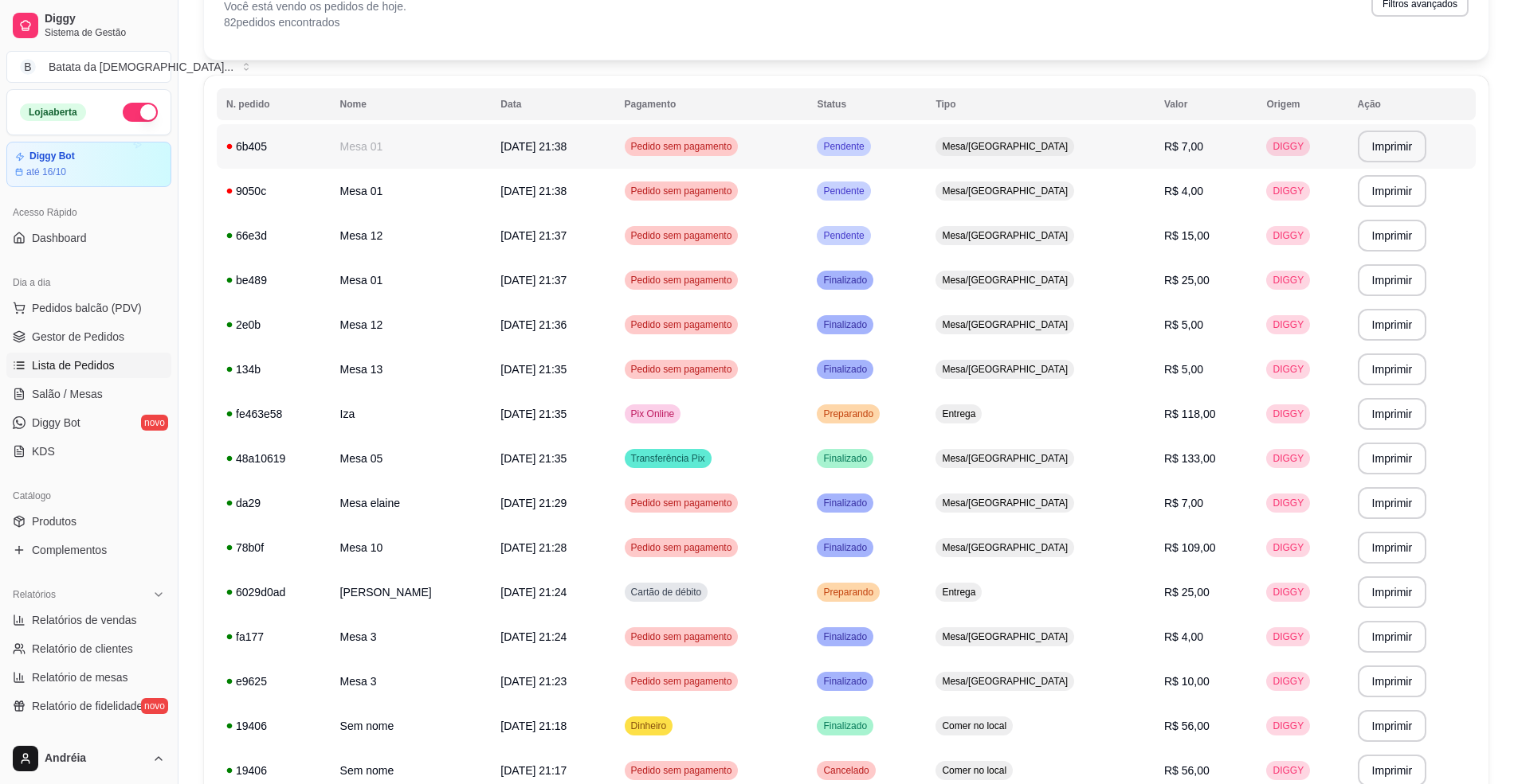
click at [867, 148] on span "Pendente" at bounding box center [843, 146] width 47 height 13
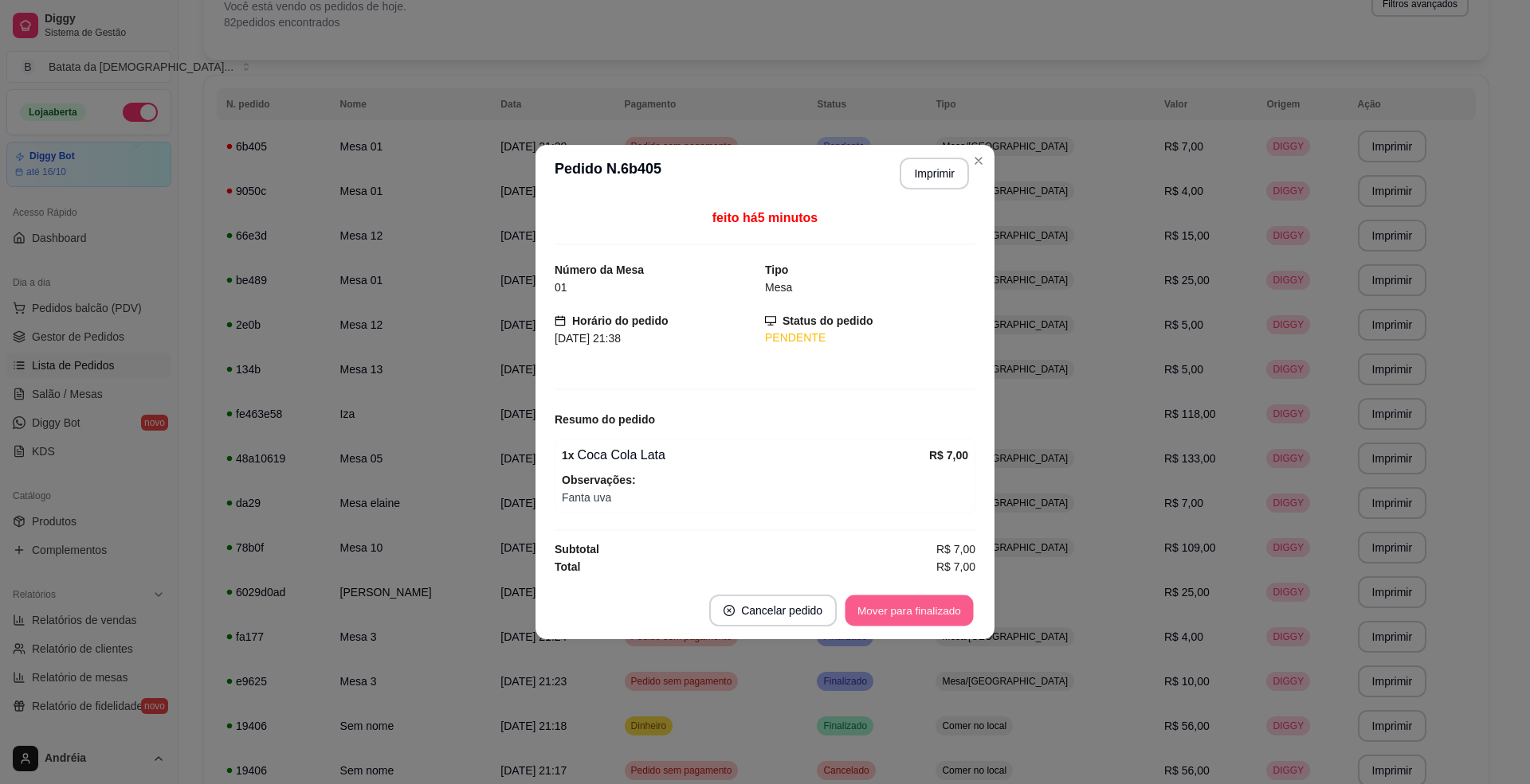
click at [913, 615] on button "Mover para finalizado" at bounding box center [909, 611] width 129 height 31
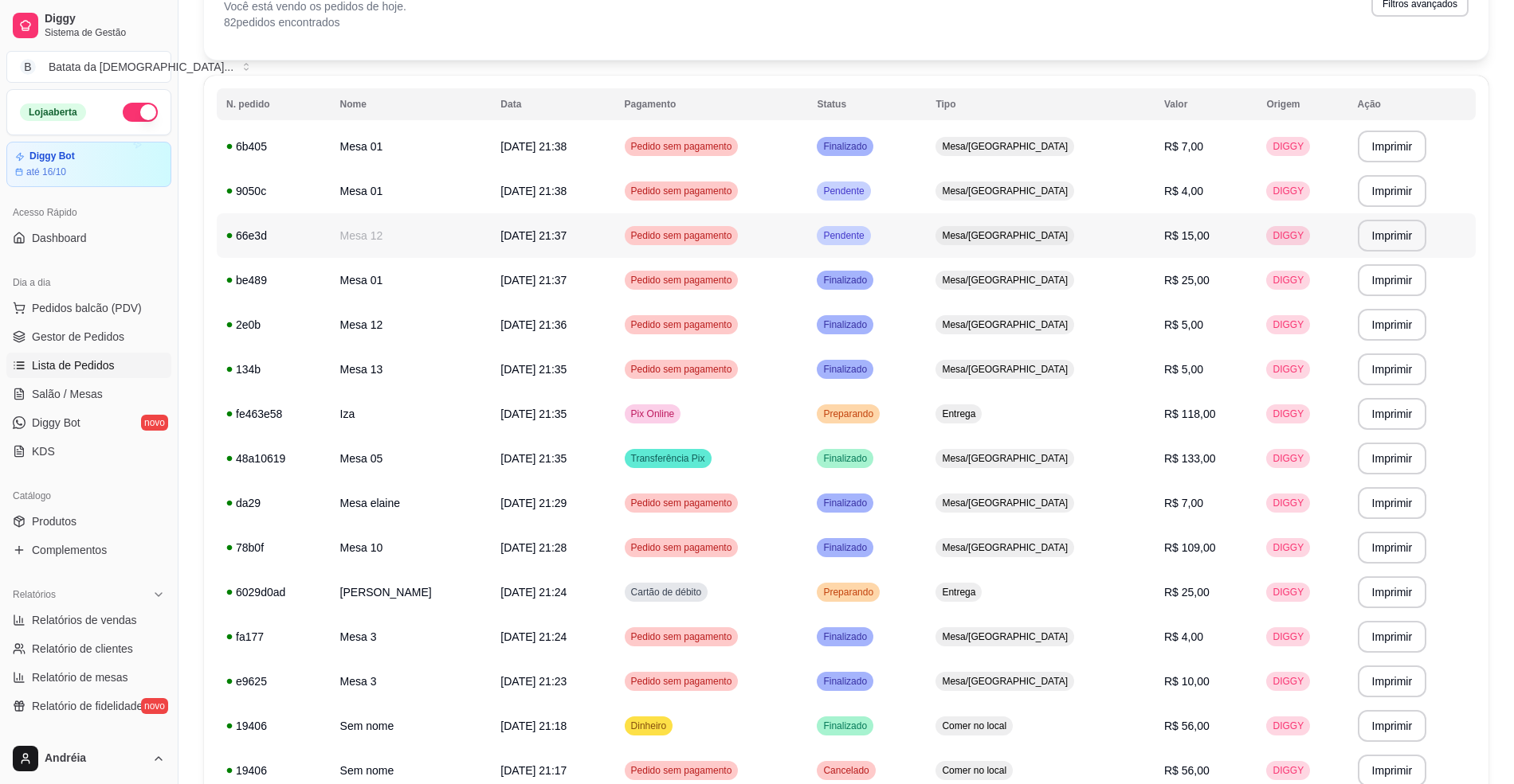
click at [1017, 252] on td "Mesa/[GEOGRAPHIC_DATA]" at bounding box center [1040, 235] width 228 height 45
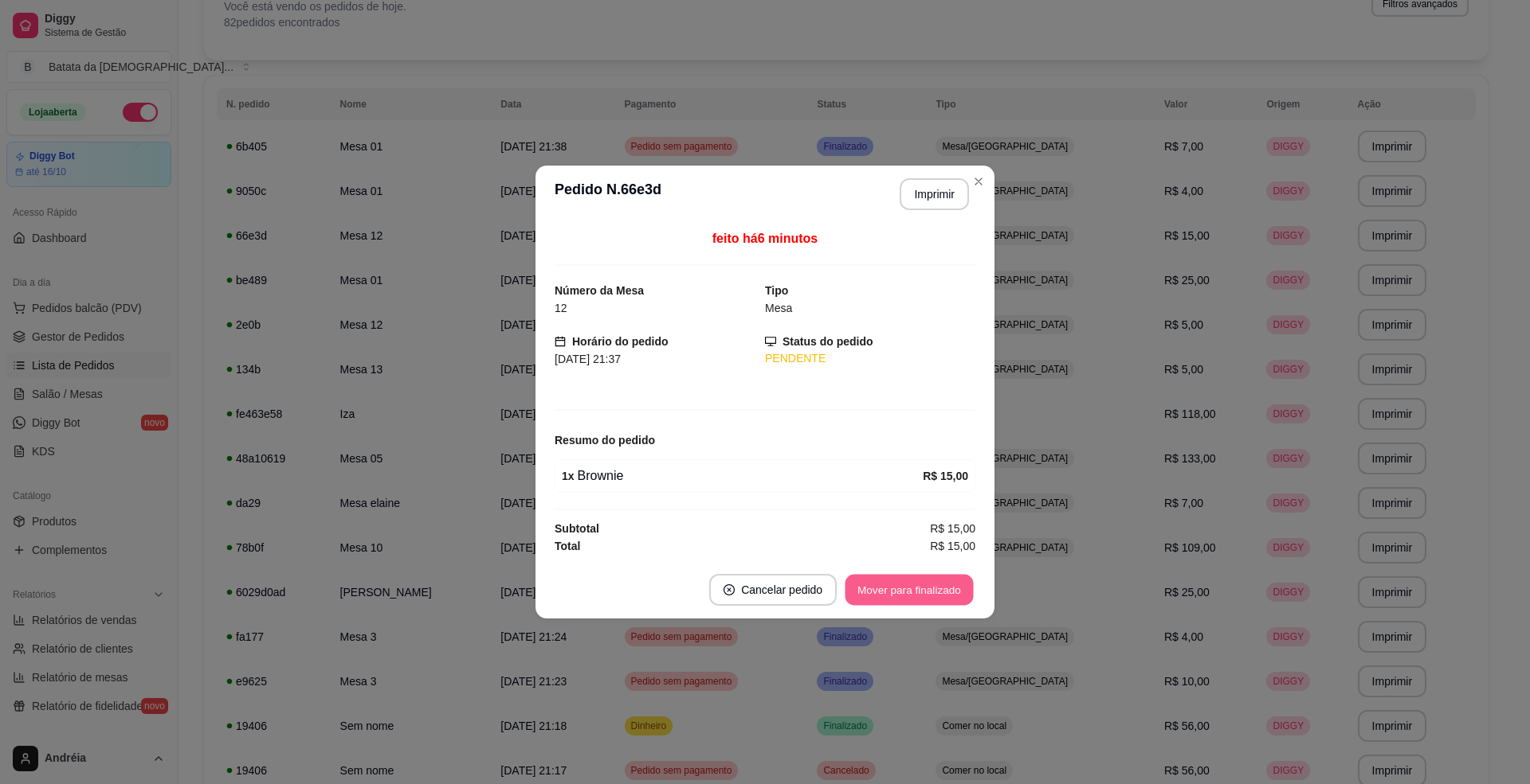
click at [916, 594] on button "Mover para finalizado" at bounding box center [909, 590] width 129 height 31
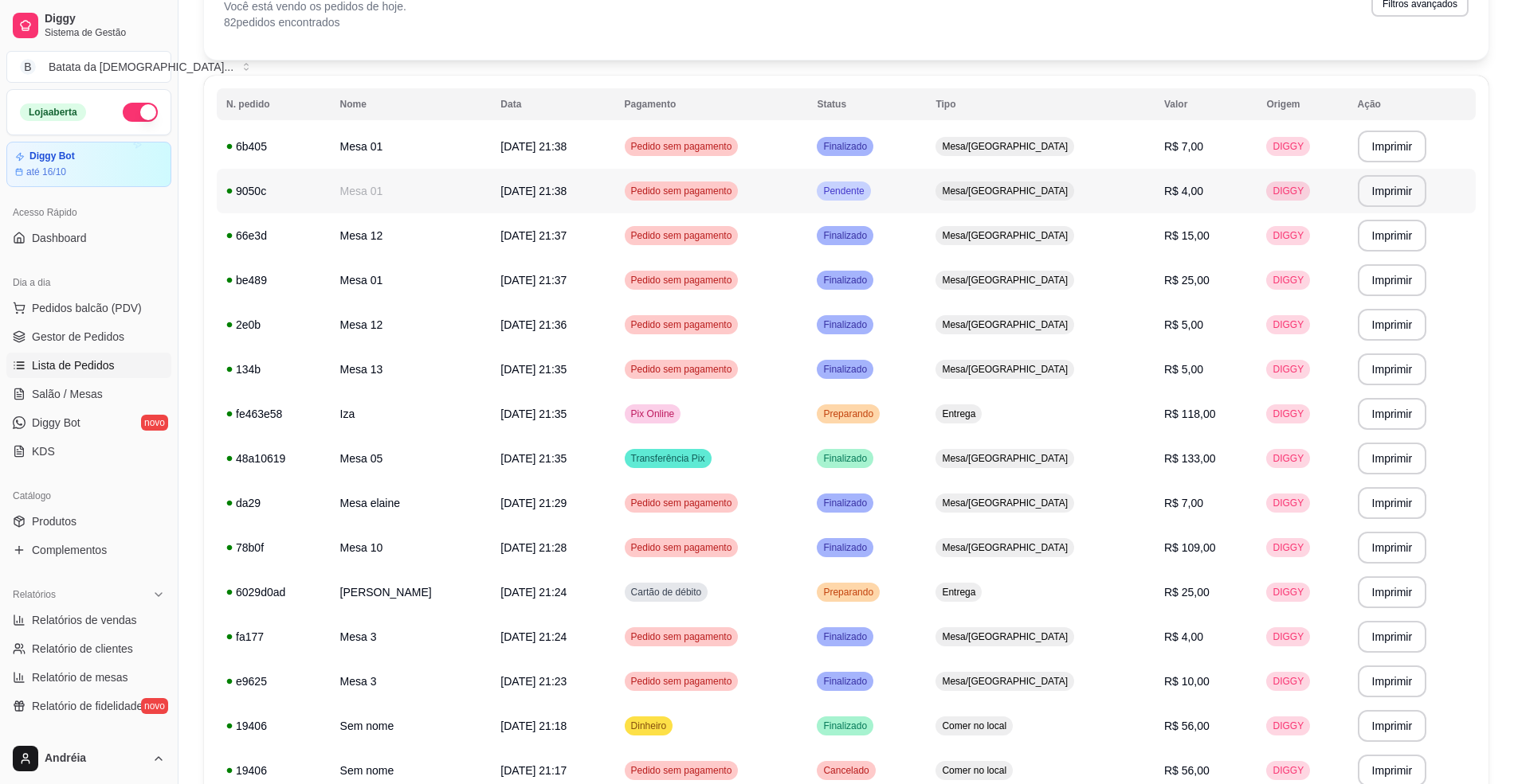
click at [926, 194] on td "Pendente" at bounding box center [866, 190] width 119 height 45
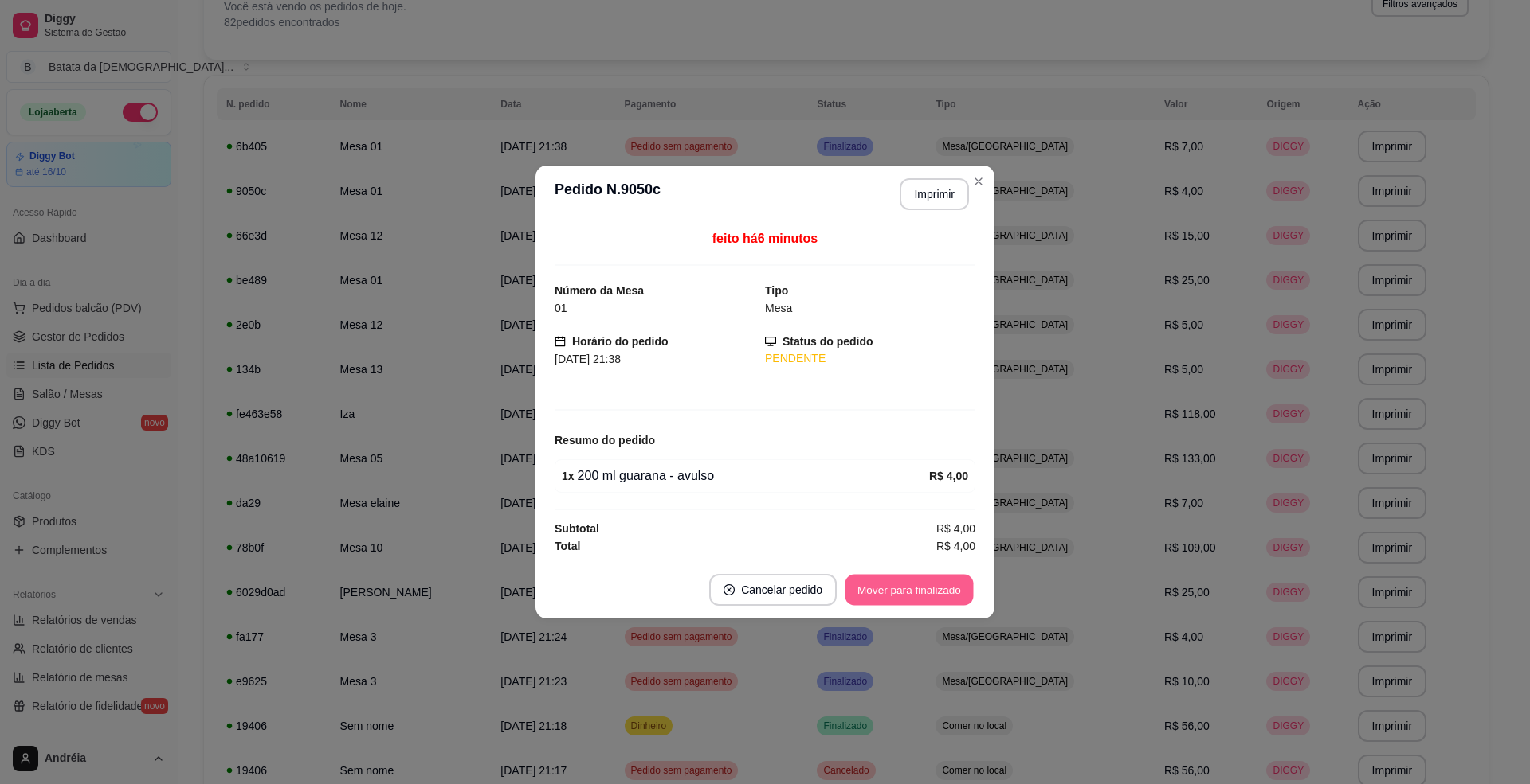
click at [906, 606] on button "Mover para finalizado" at bounding box center [909, 590] width 129 height 31
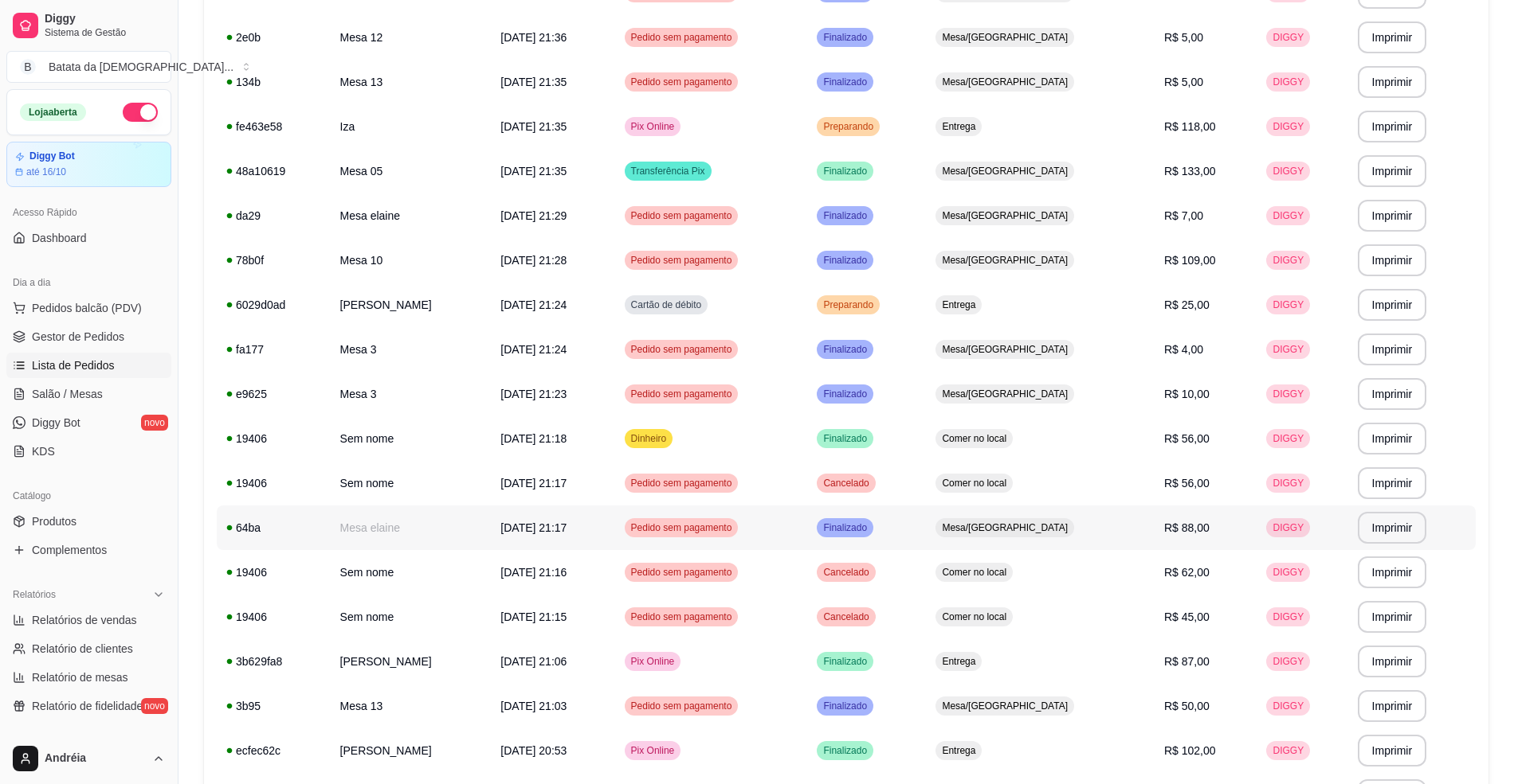
scroll to position [424, 0]
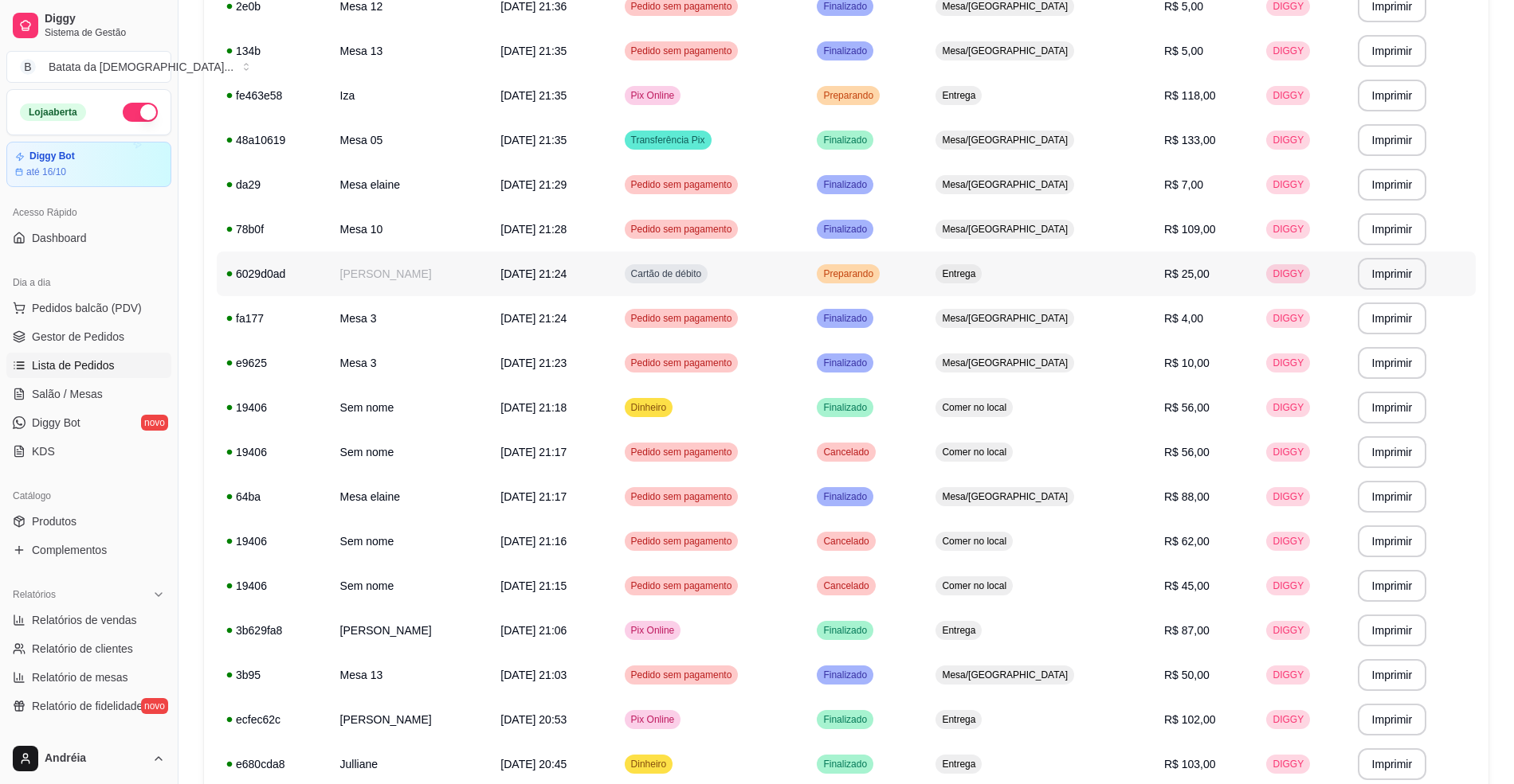
click at [808, 284] on td "Cartão de débito" at bounding box center [711, 274] width 192 height 45
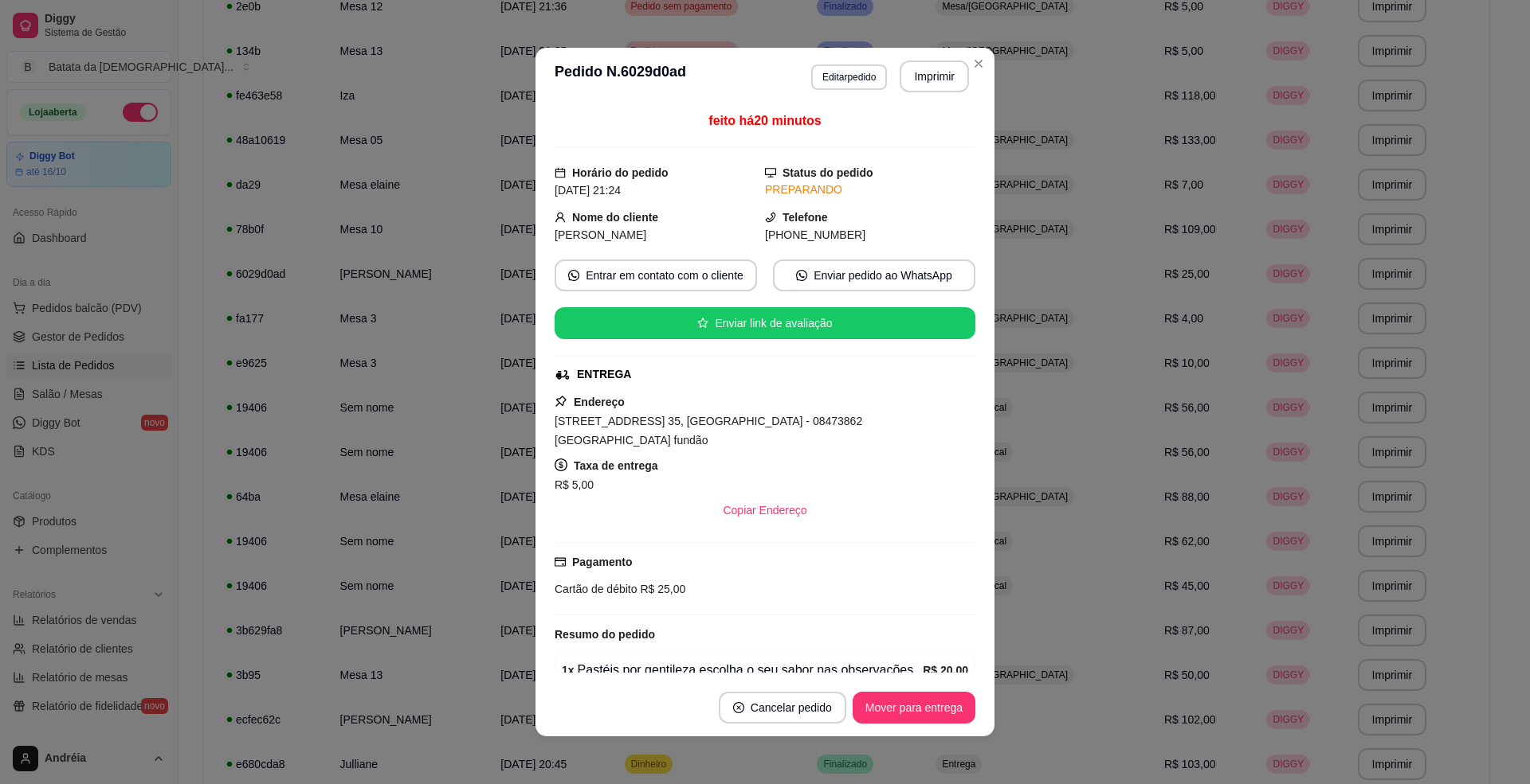
click at [919, 689] on footer "Cancelar pedido Mover para entrega" at bounding box center [765, 708] width 459 height 58
click at [919, 694] on button "Mover para entrega" at bounding box center [913, 708] width 123 height 32
click at [940, 702] on button "Mover para finalizado" at bounding box center [909, 708] width 129 height 31
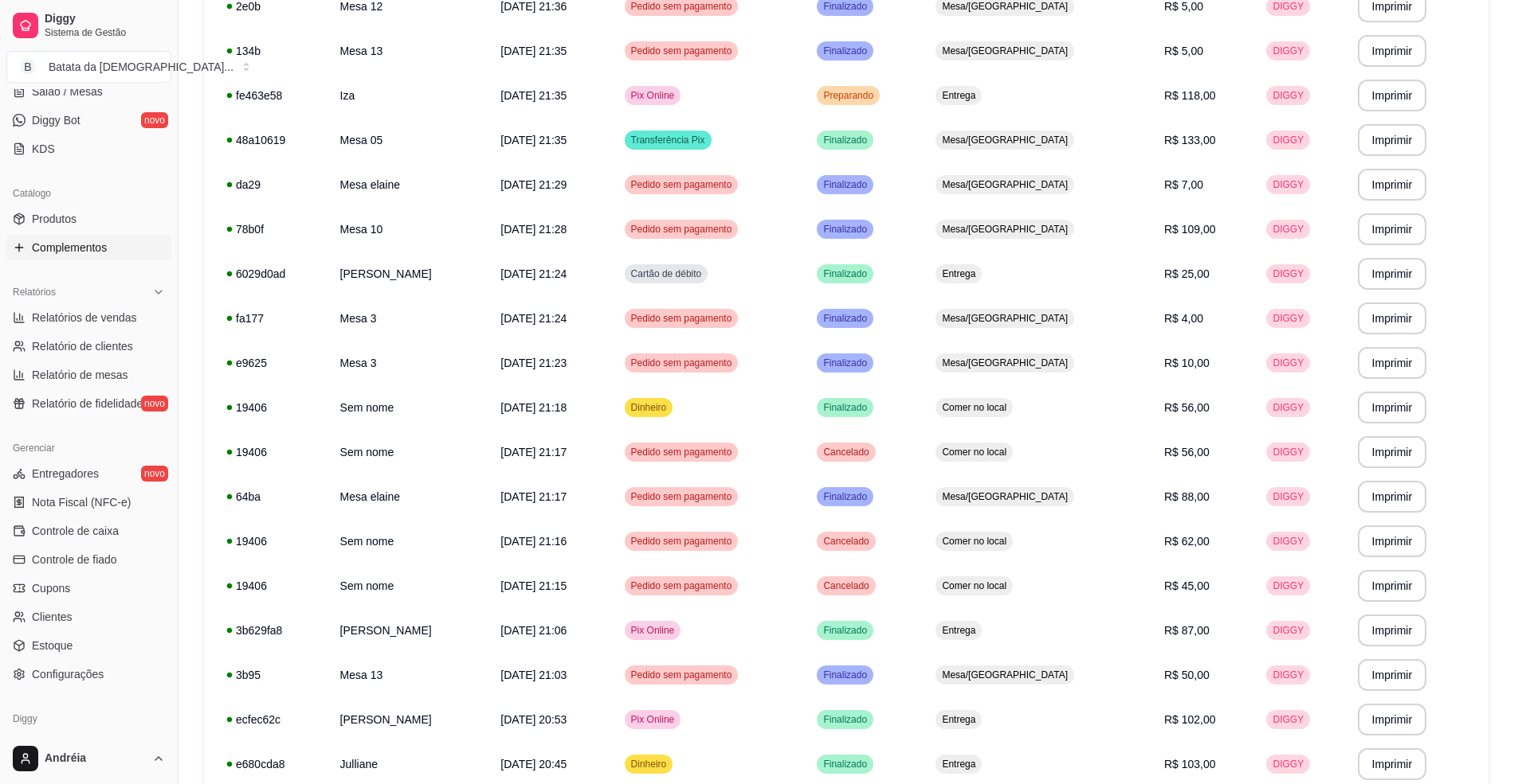
scroll to position [362, 0]
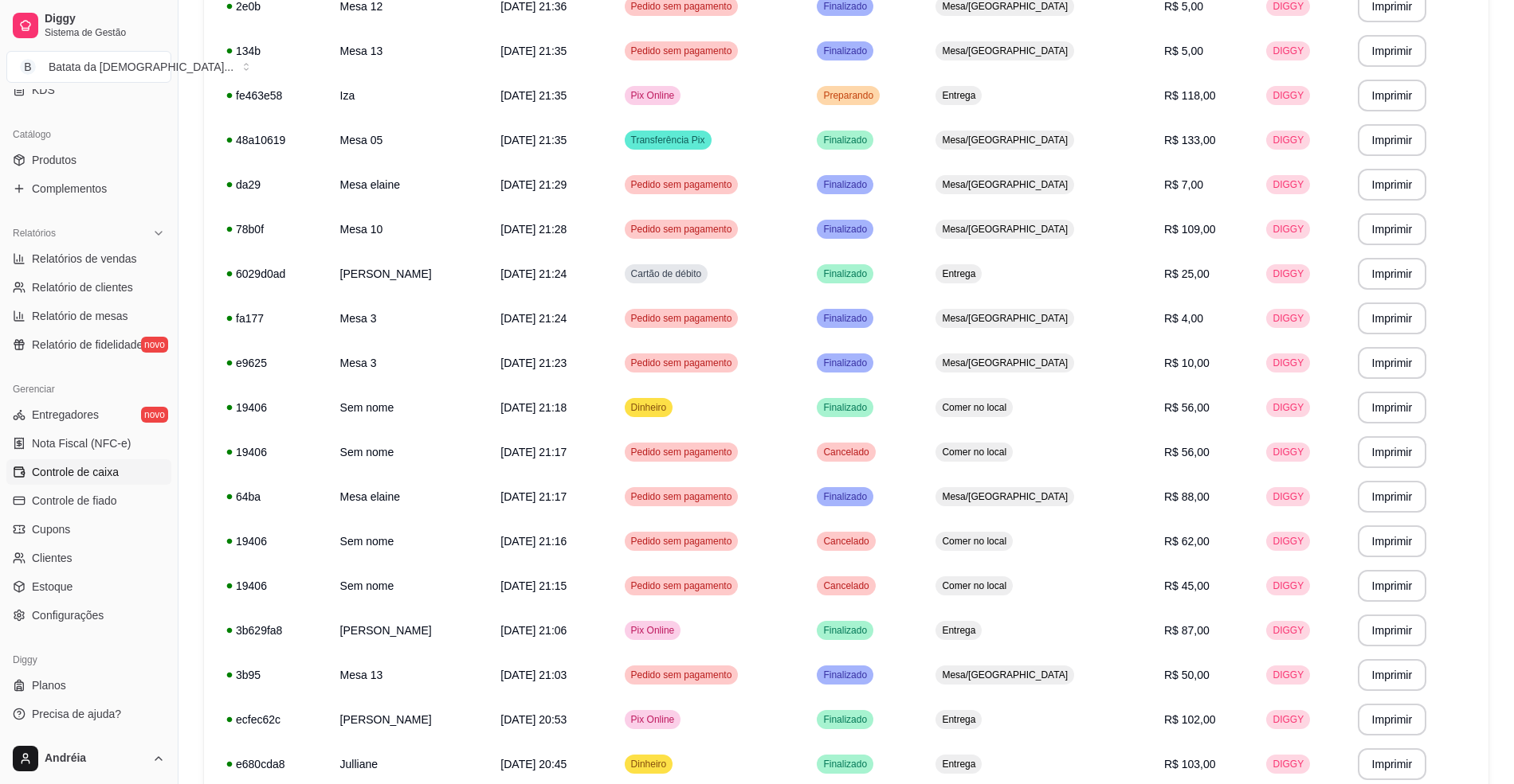
click at [118, 474] on link "Controle de caixa" at bounding box center [88, 472] width 164 height 26
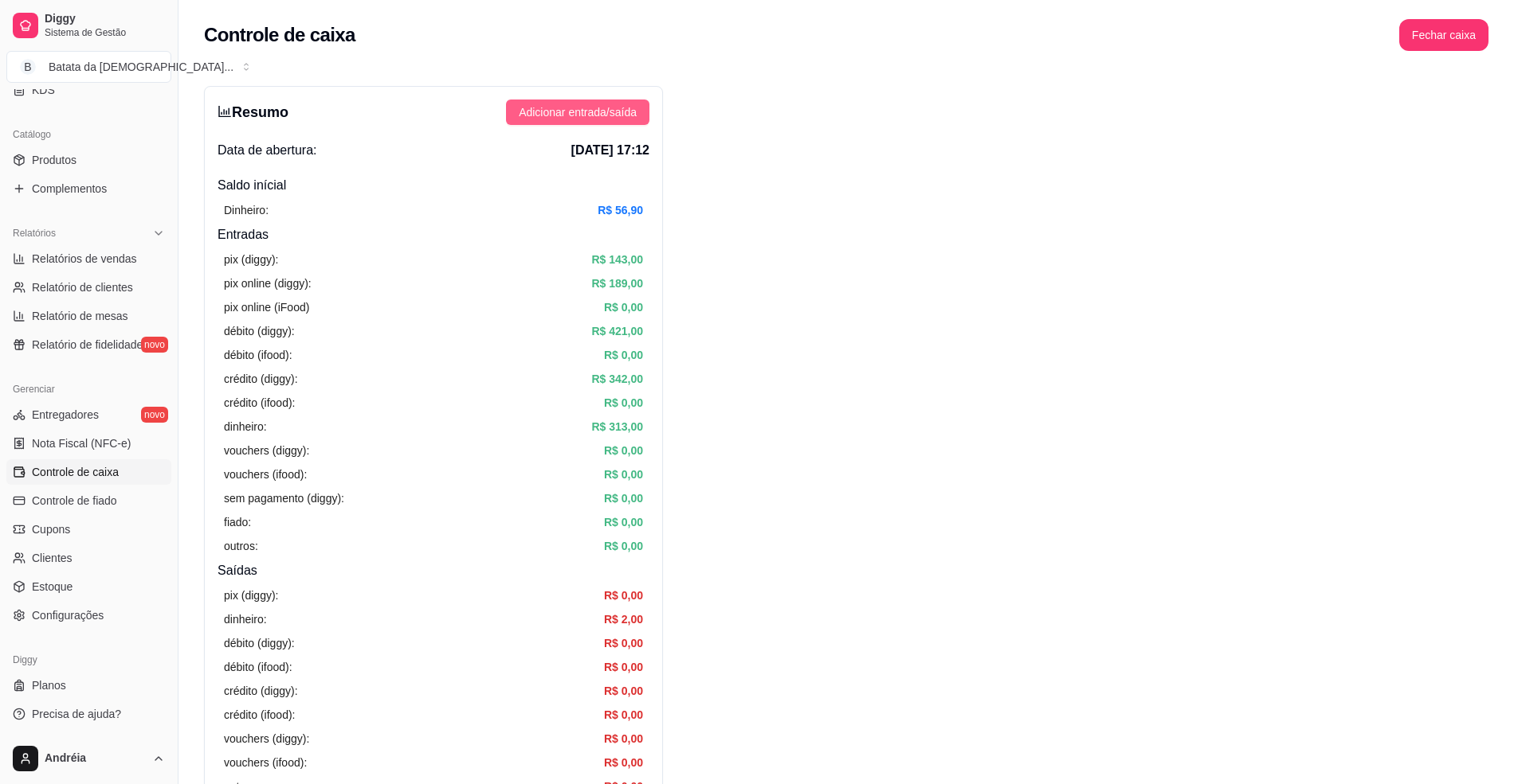
click at [562, 118] on span "Adicionar entrada/saída" at bounding box center [577, 113] width 118 height 18
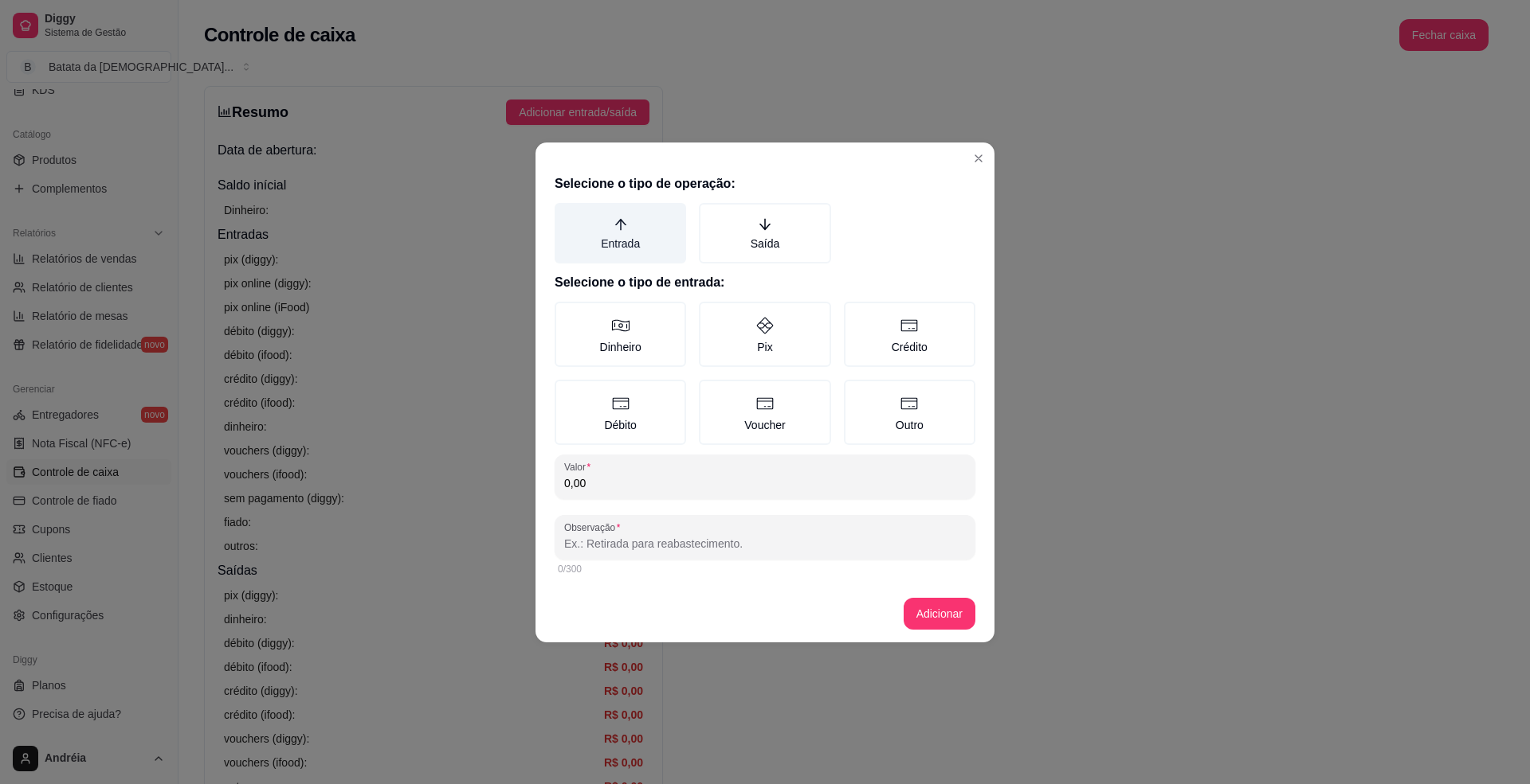
click at [625, 245] on label "Entrada" at bounding box center [620, 233] width 132 height 61
click at [566, 215] on button "Entrada" at bounding box center [560, 208] width 13 height 13
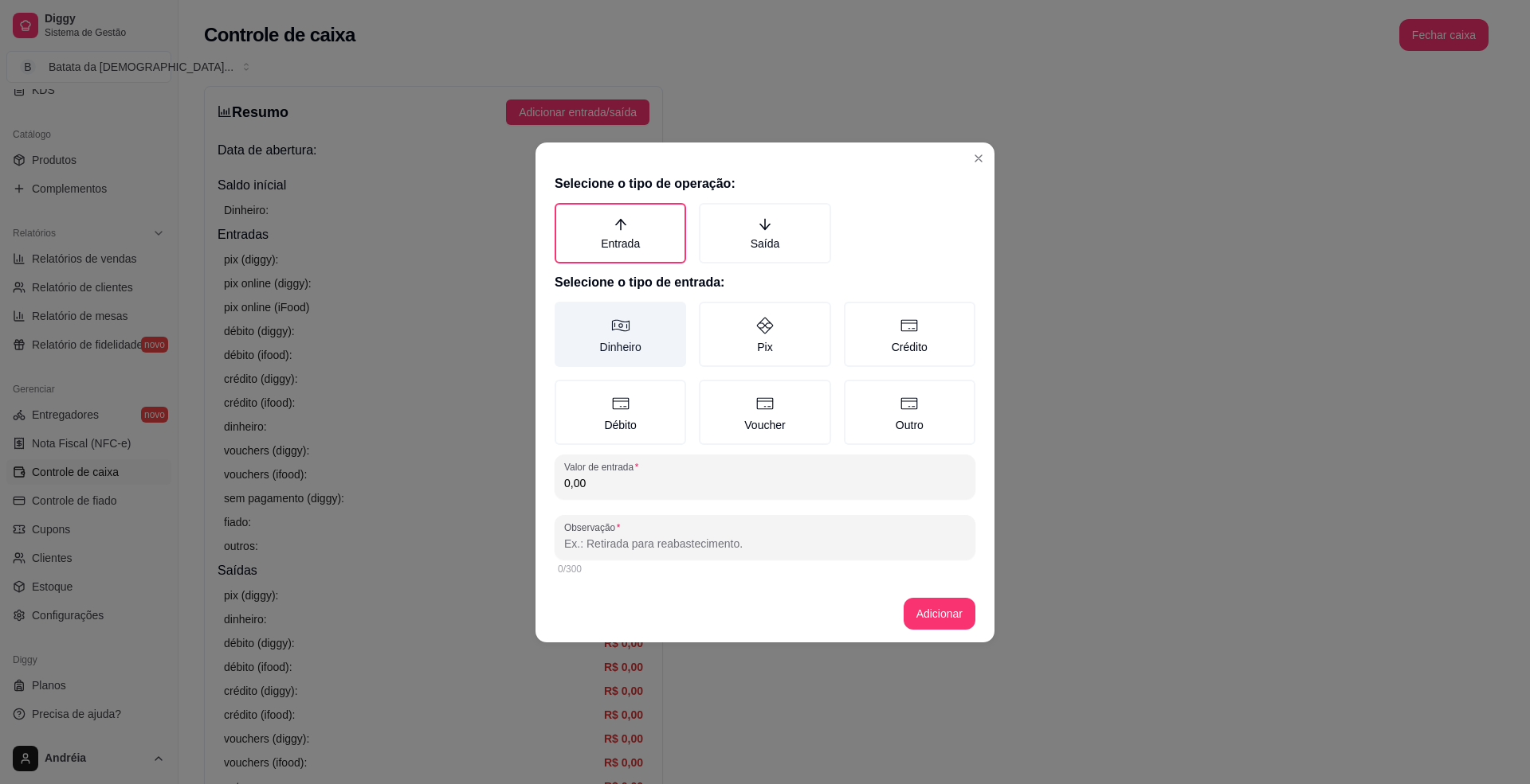
click at [622, 320] on icon at bounding box center [620, 325] width 19 height 19
click at [566, 314] on button "Dinheiro" at bounding box center [560, 307] width 13 height 13
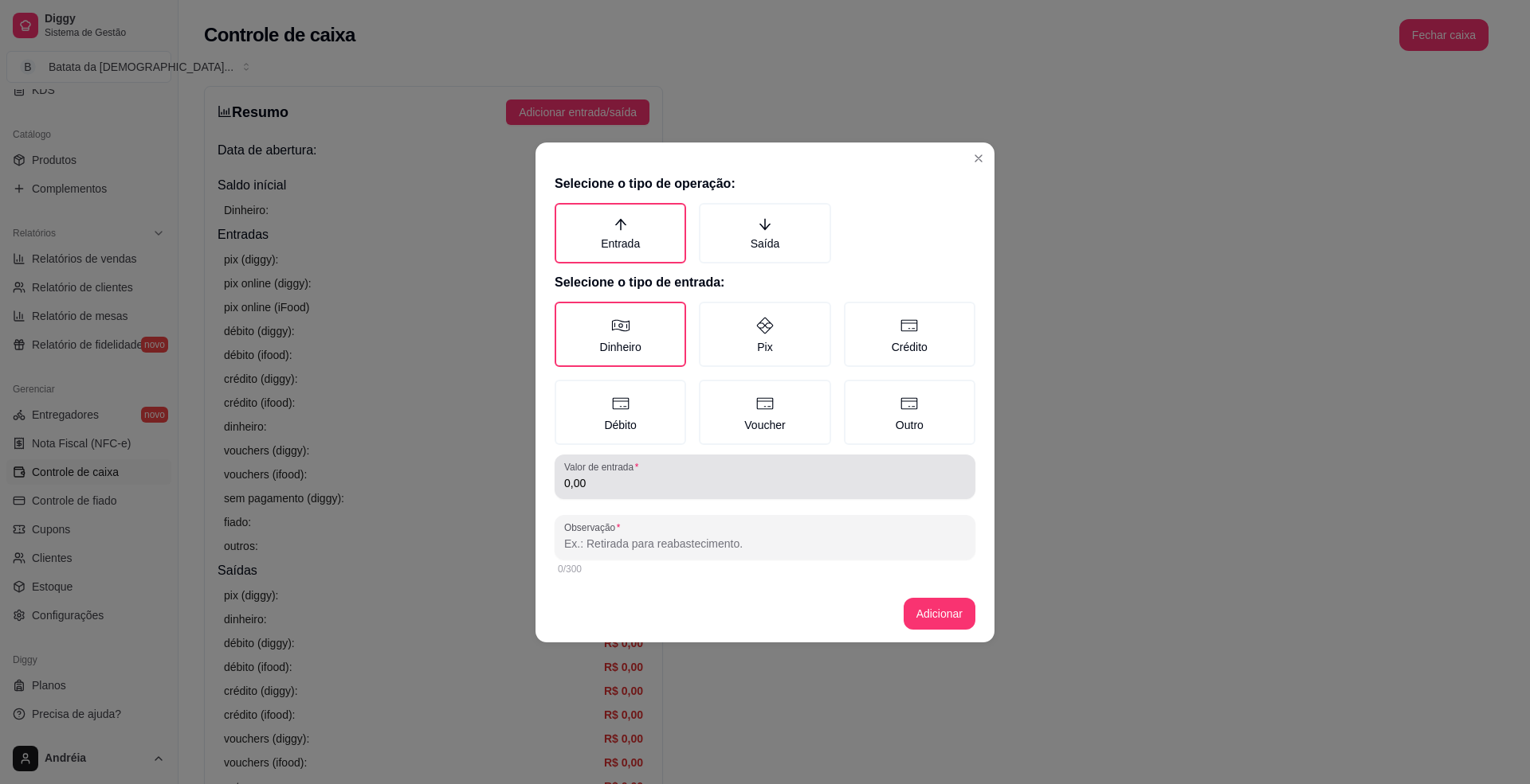
click at [676, 494] on div "Valor de entrada 0,00" at bounding box center [765, 476] width 421 height 45
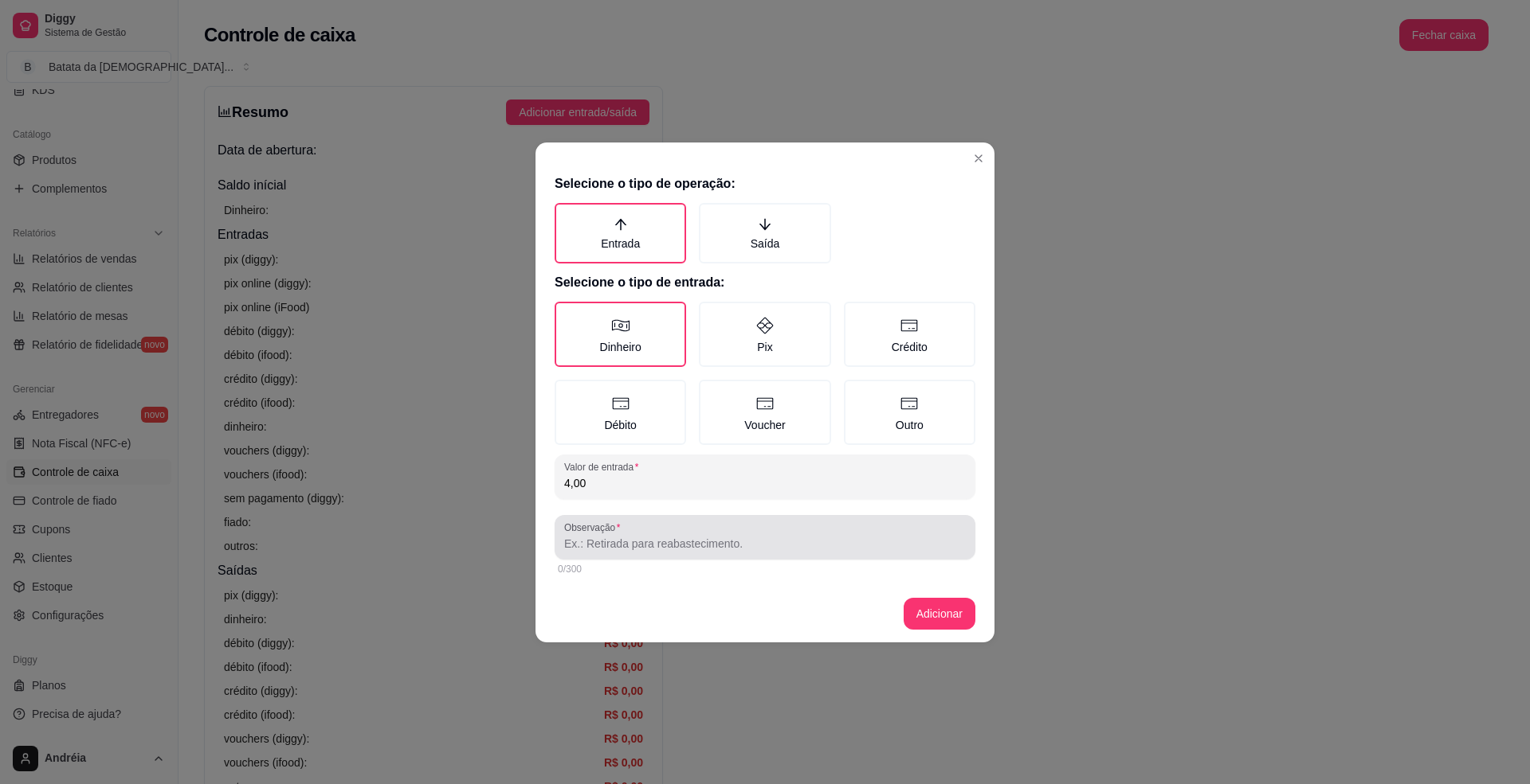
type input "4,00"
click at [676, 522] on div at bounding box center [765, 538] width 402 height 32
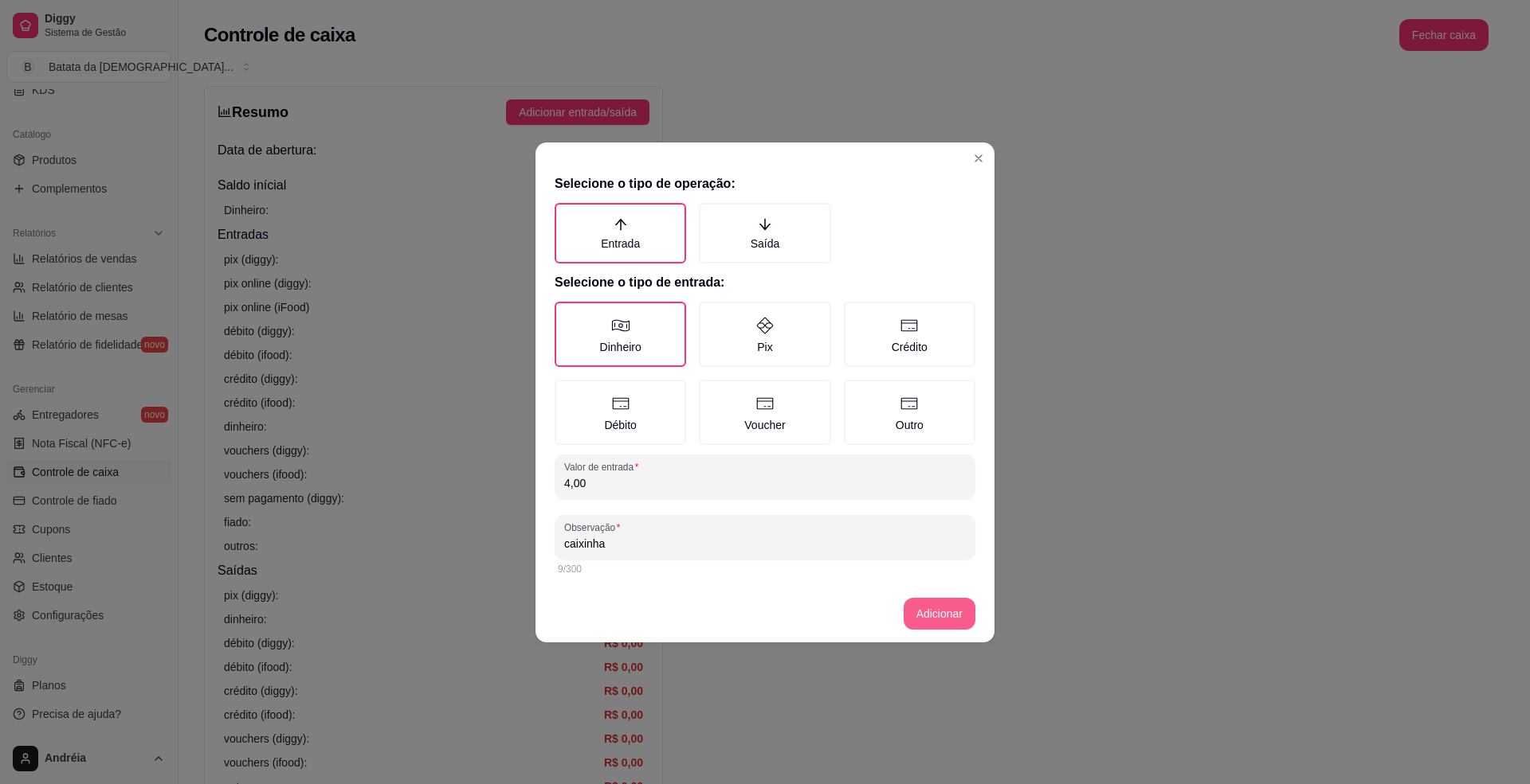
type input "caixinha"
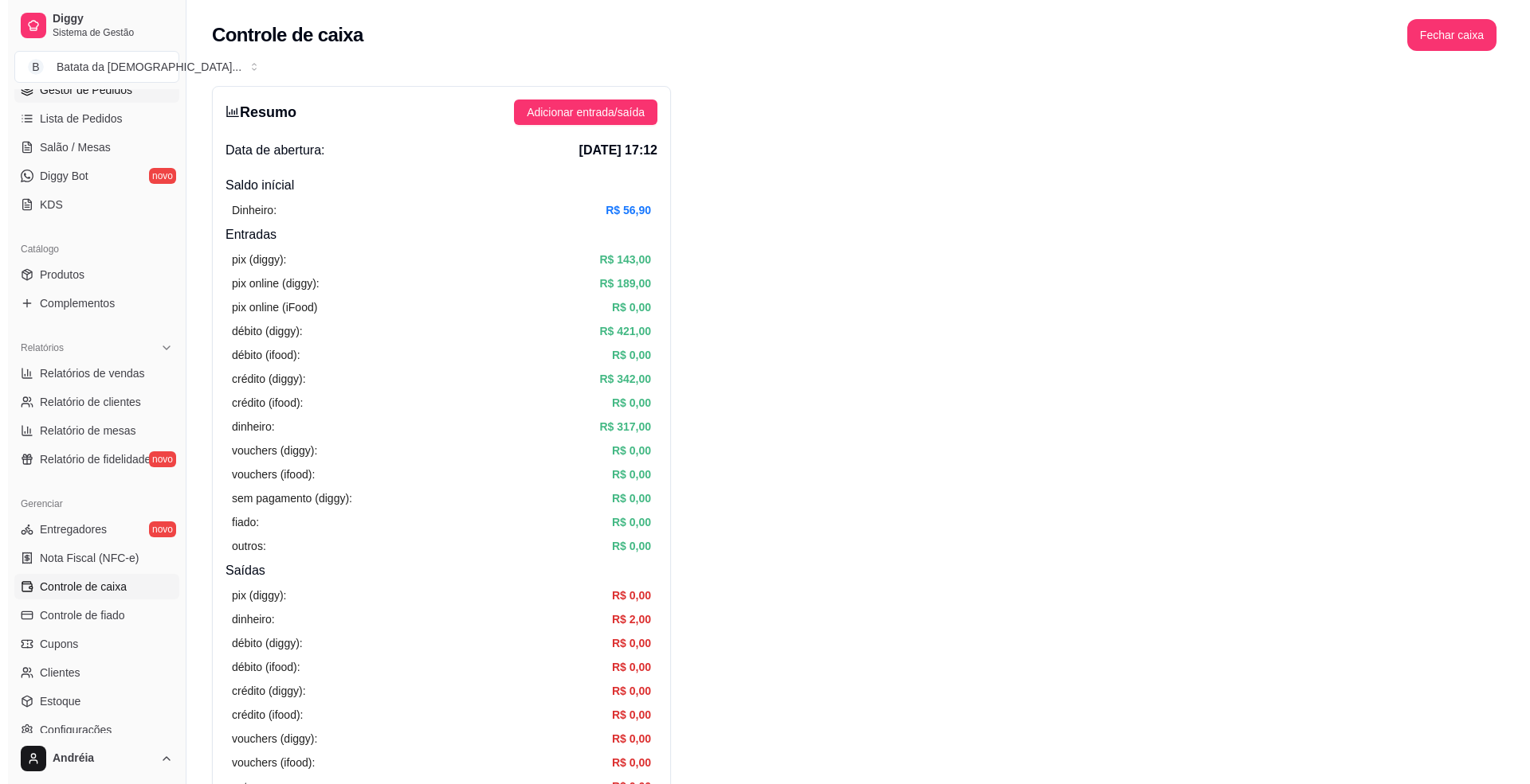
scroll to position [43, 0]
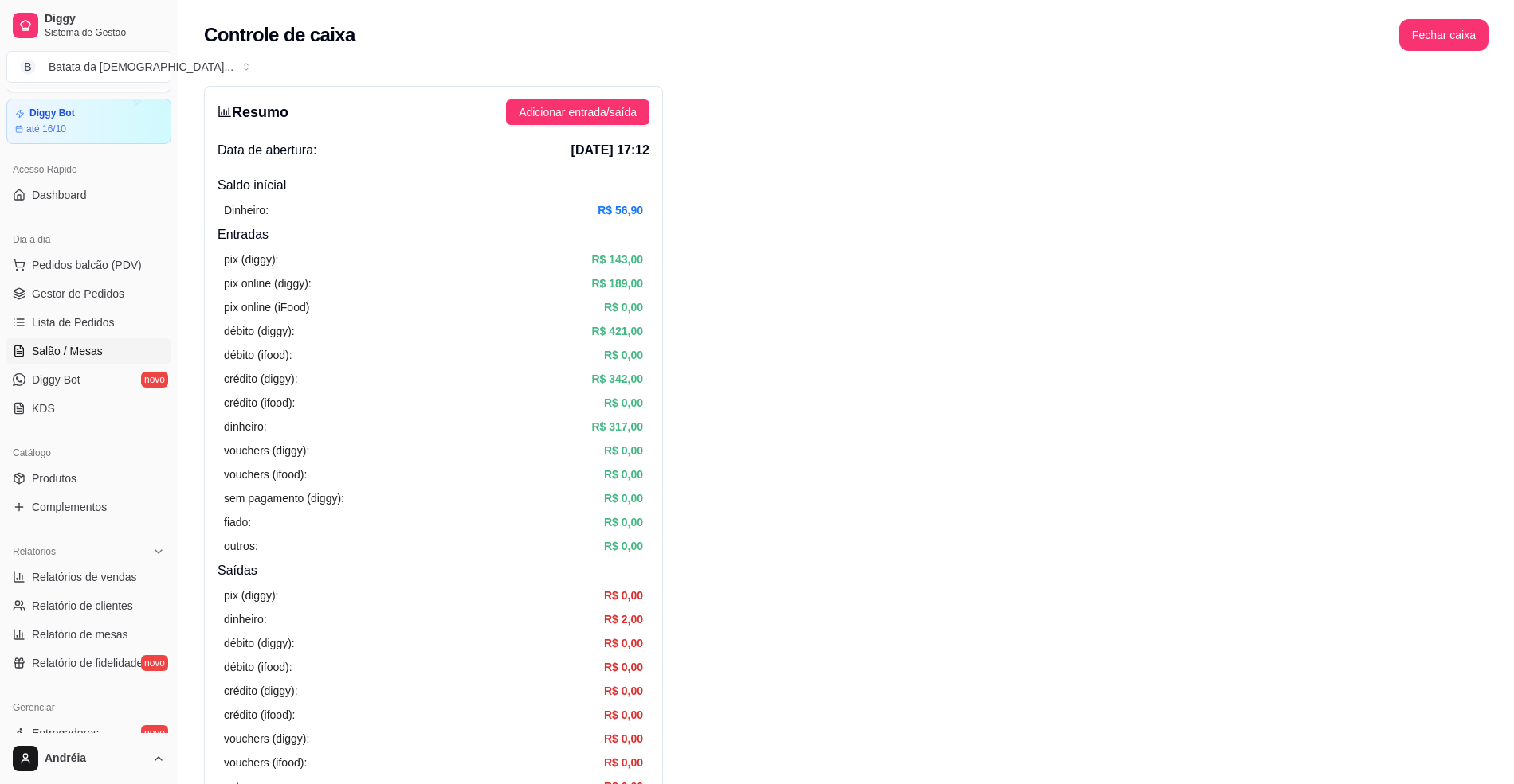
click at [78, 349] on span "Salão / Mesas" at bounding box center [67, 352] width 71 height 16
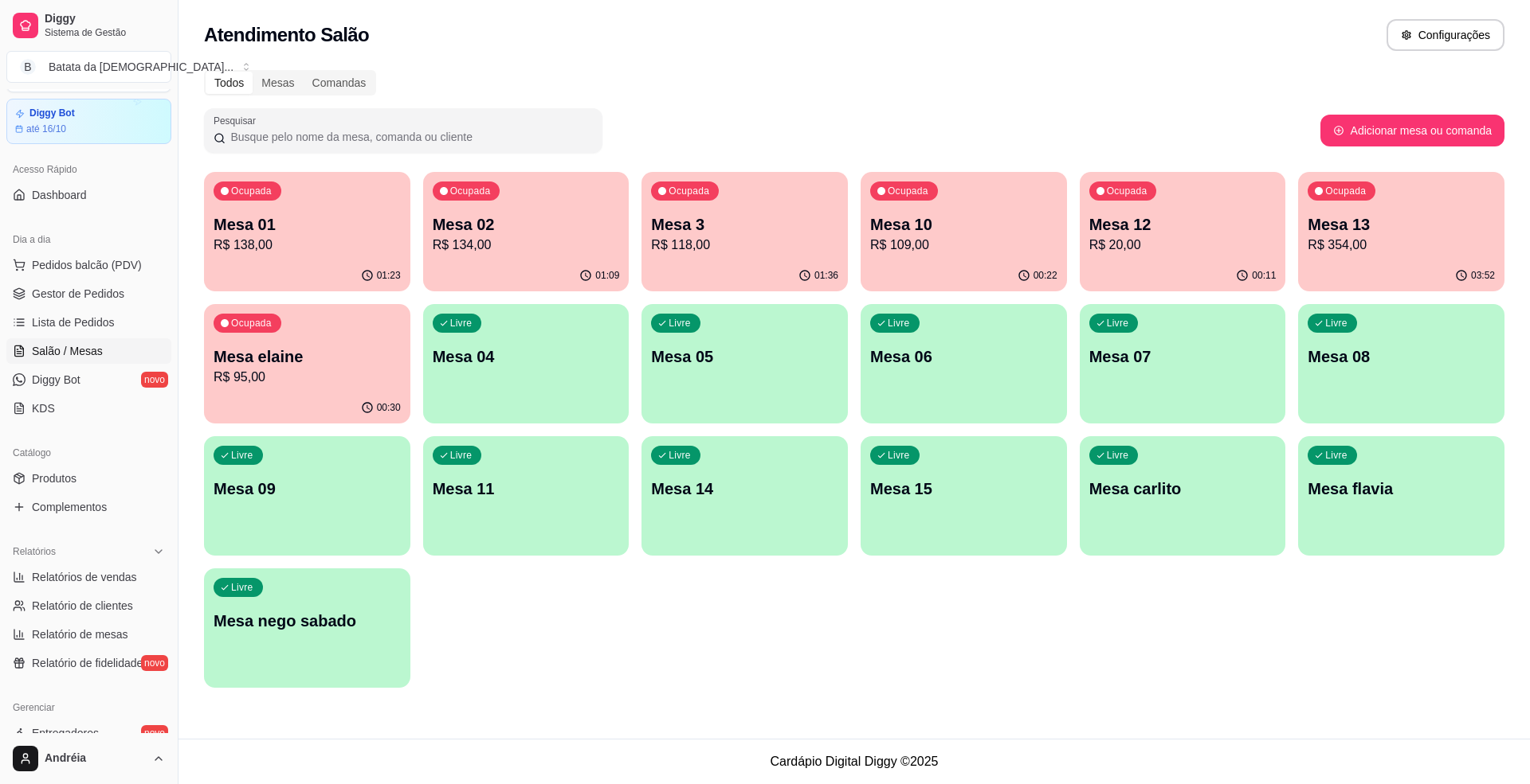
click at [1355, 240] on p "R$ 354,00" at bounding box center [1401, 245] width 187 height 19
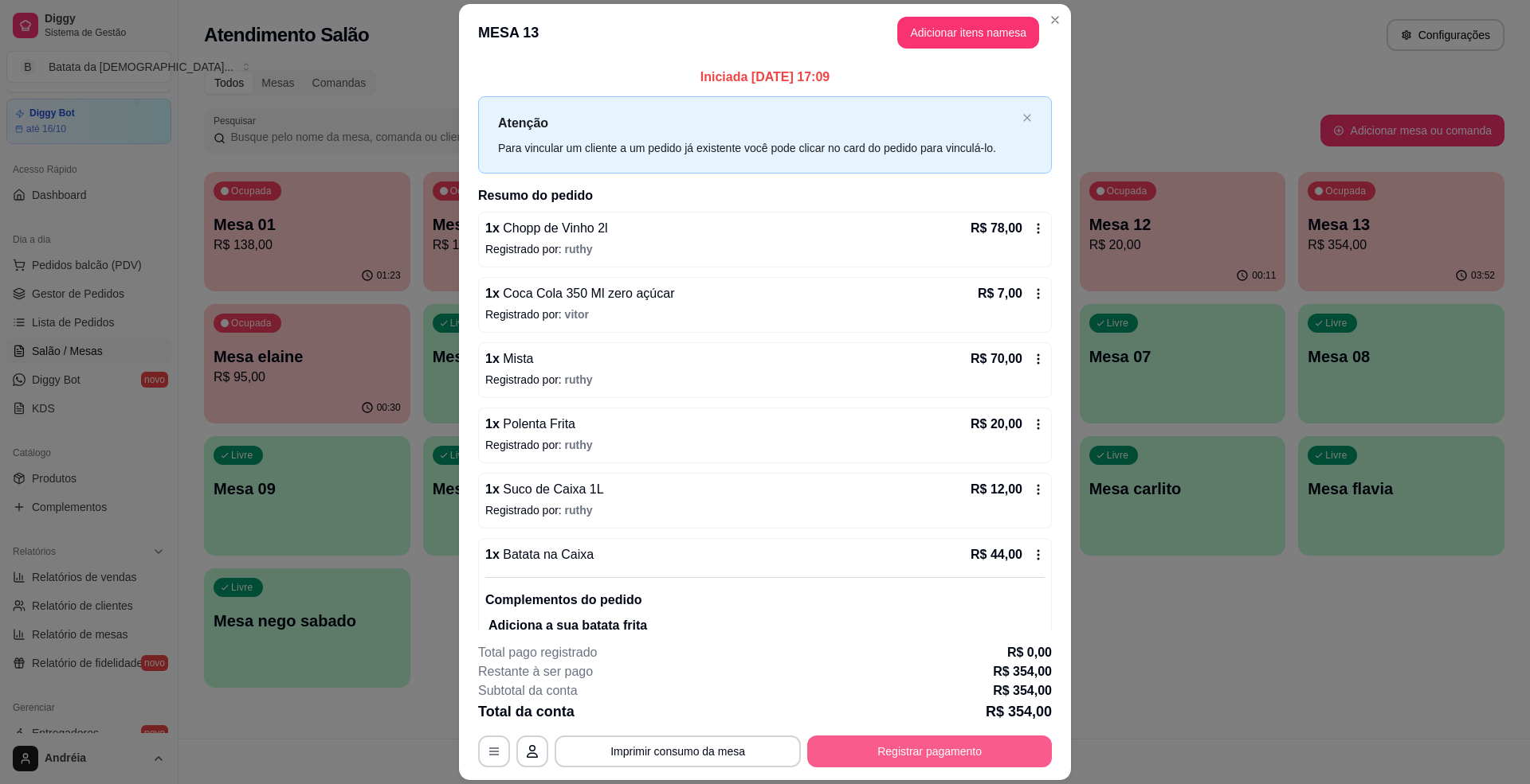
click at [896, 742] on button "Registrar pagamento" at bounding box center [929, 752] width 244 height 32
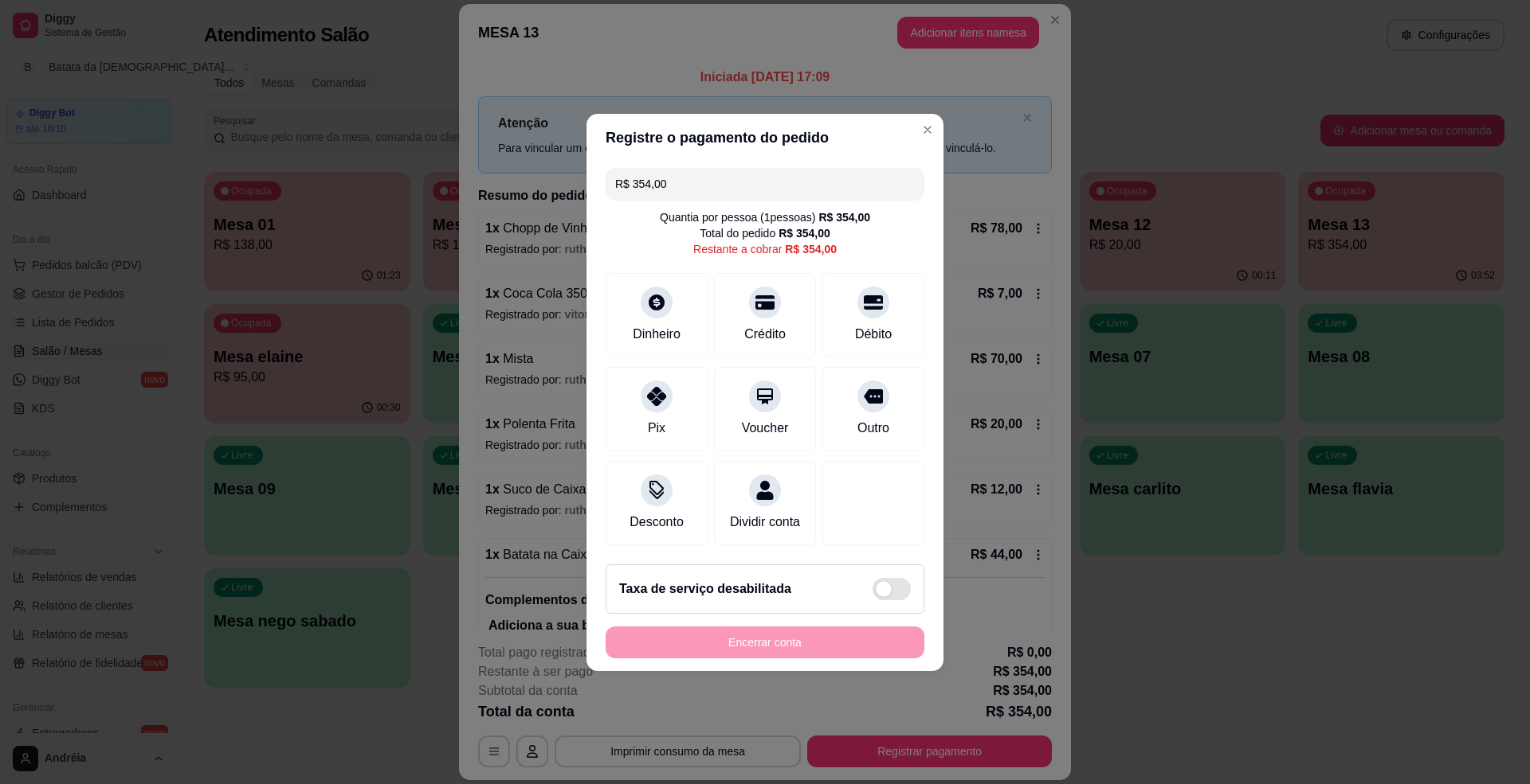
drag, startPoint x: 668, startPoint y: 173, endPoint x: 613, endPoint y: 165, distance: 55.6
click at [613, 168] on div "R$ 354,00" at bounding box center [765, 184] width 319 height 32
click at [763, 323] on div "Crédito" at bounding box center [765, 333] width 46 height 21
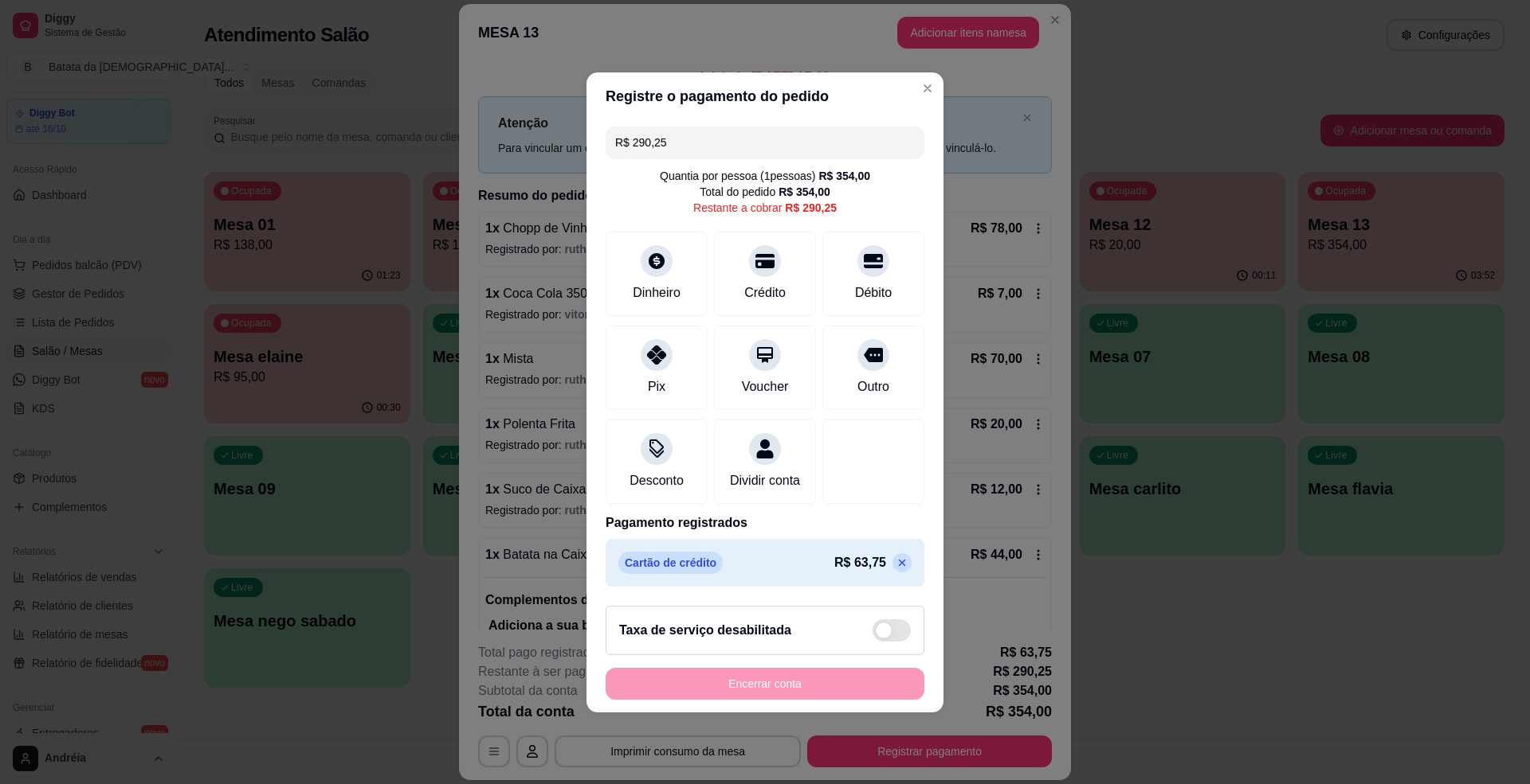
drag, startPoint x: 679, startPoint y: 140, endPoint x: 630, endPoint y: 141, distance: 49.0
click at [630, 141] on input "R$ 290,25" at bounding box center [765, 142] width 300 height 32
click at [853, 281] on div "Débito" at bounding box center [873, 291] width 41 height 21
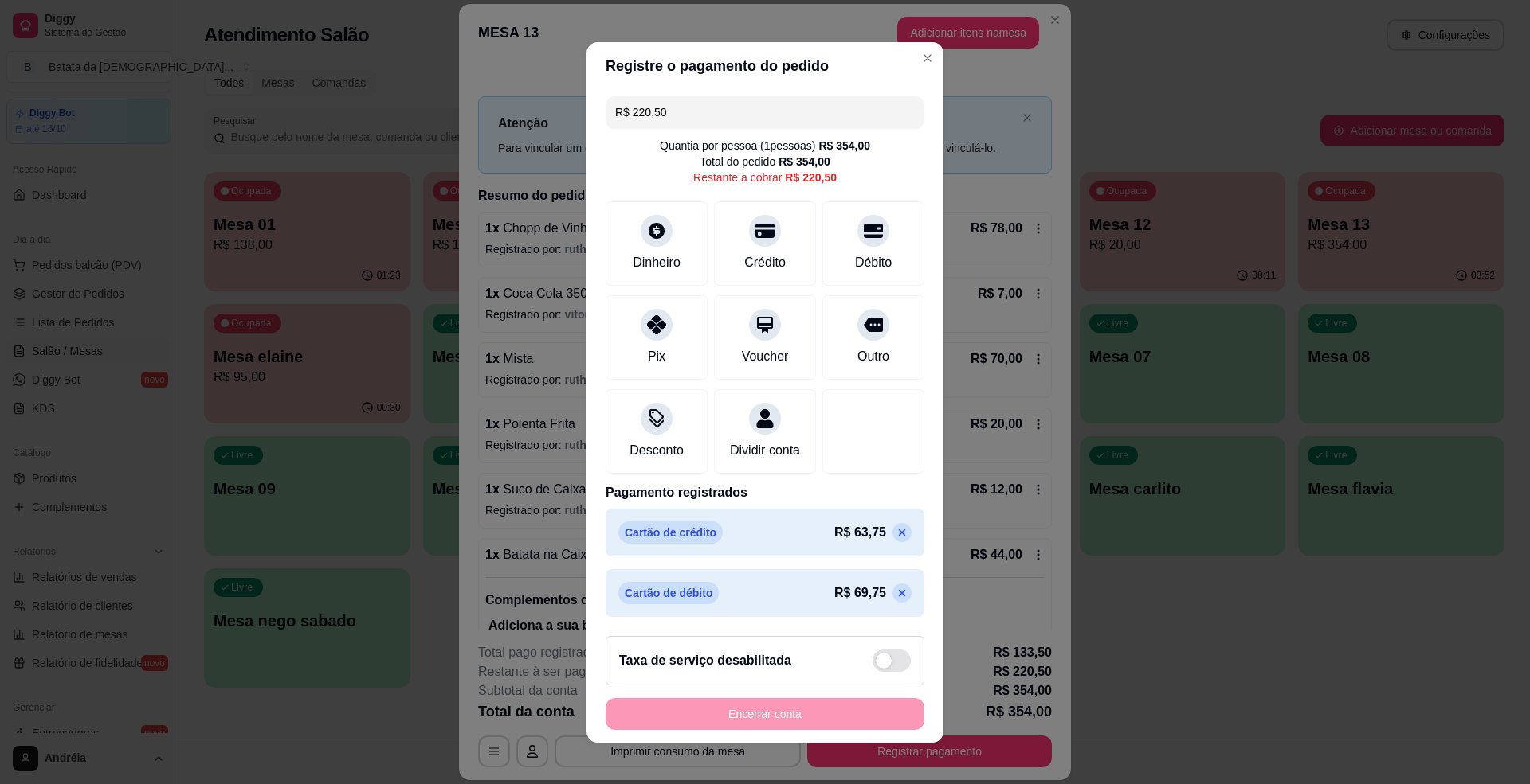
drag, startPoint x: 677, startPoint y: 109, endPoint x: 594, endPoint y: 100, distance: 83.5
click at [594, 100] on div "R$ 220,50 Quantia por pessoa ( 1 pessoas) R$ 354,00 Total do pedido R$ 354,00 R…" at bounding box center [765, 357] width 357 height 534
click at [748, 234] on div at bounding box center [765, 225] width 35 height 35
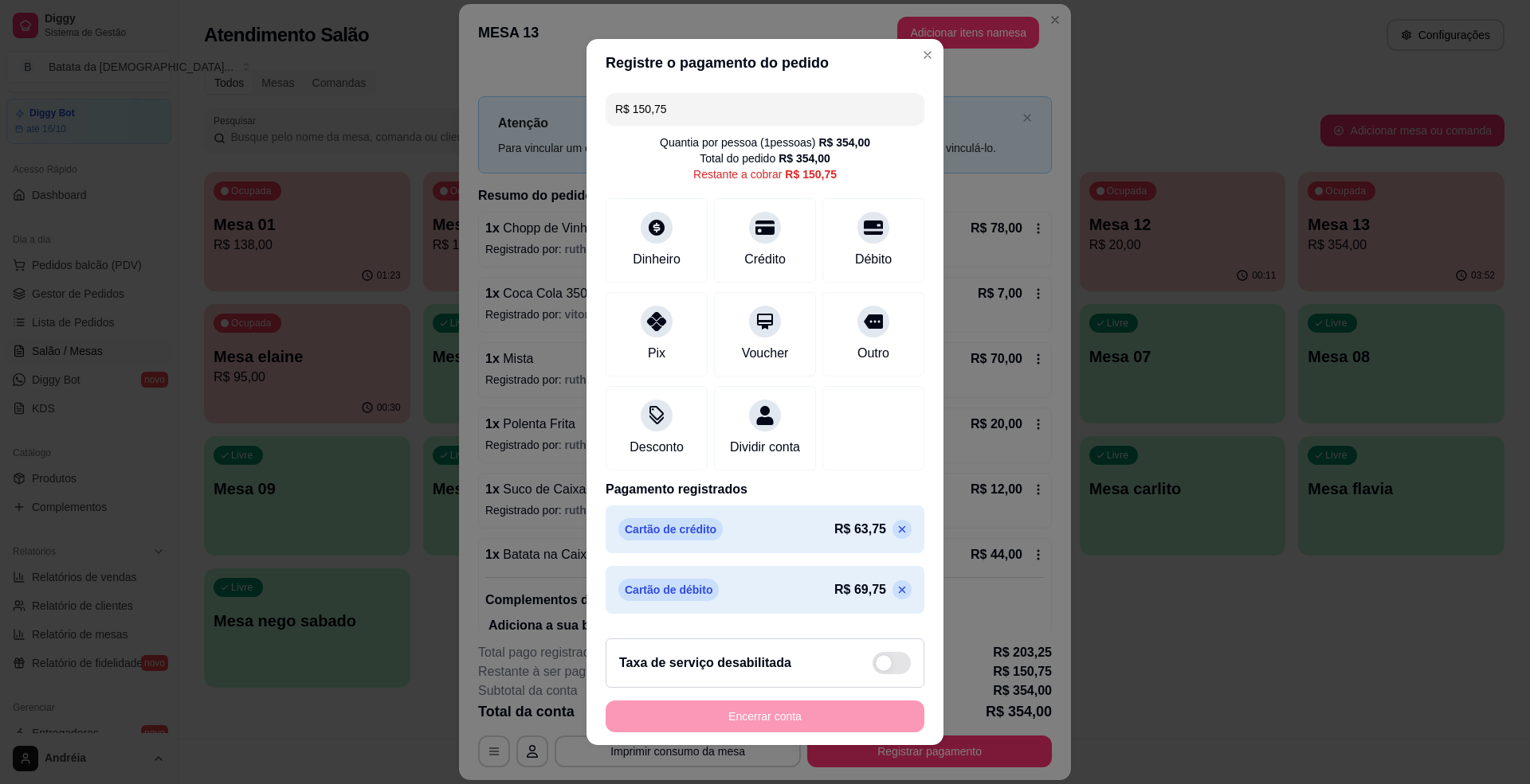
drag, startPoint x: 670, startPoint y: 115, endPoint x: 543, endPoint y: 112, distance: 127.0
click at [543, 112] on div "Registre o pagamento do pedido R$ 150,75 Quantia por pessoa ( 1 pessoas) R$ 354…" at bounding box center [765, 392] width 1530 height 784
click at [863, 230] on icon at bounding box center [873, 222] width 21 height 21
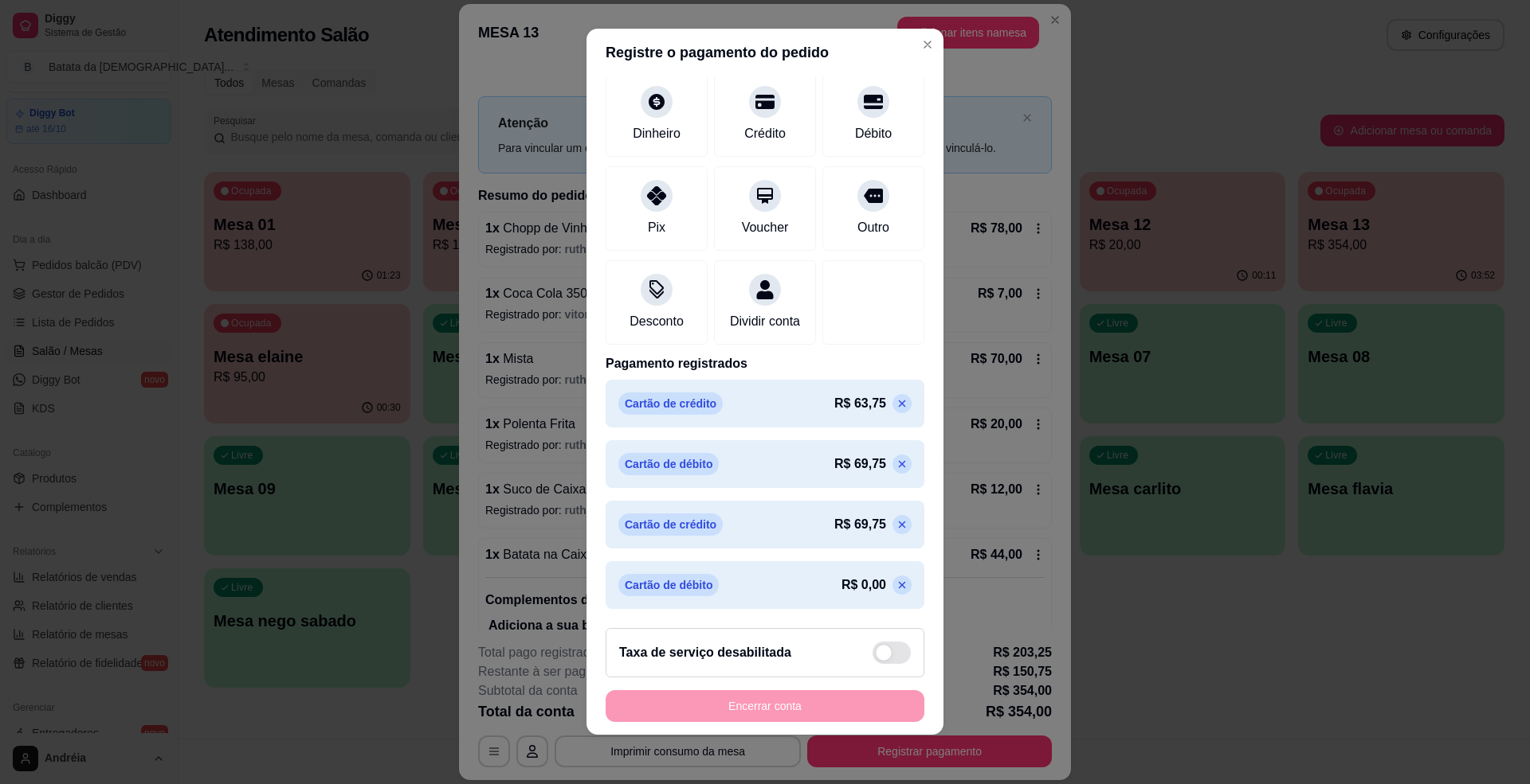
scroll to position [11, 0]
click at [896, 587] on icon at bounding box center [902, 584] width 13 height 13
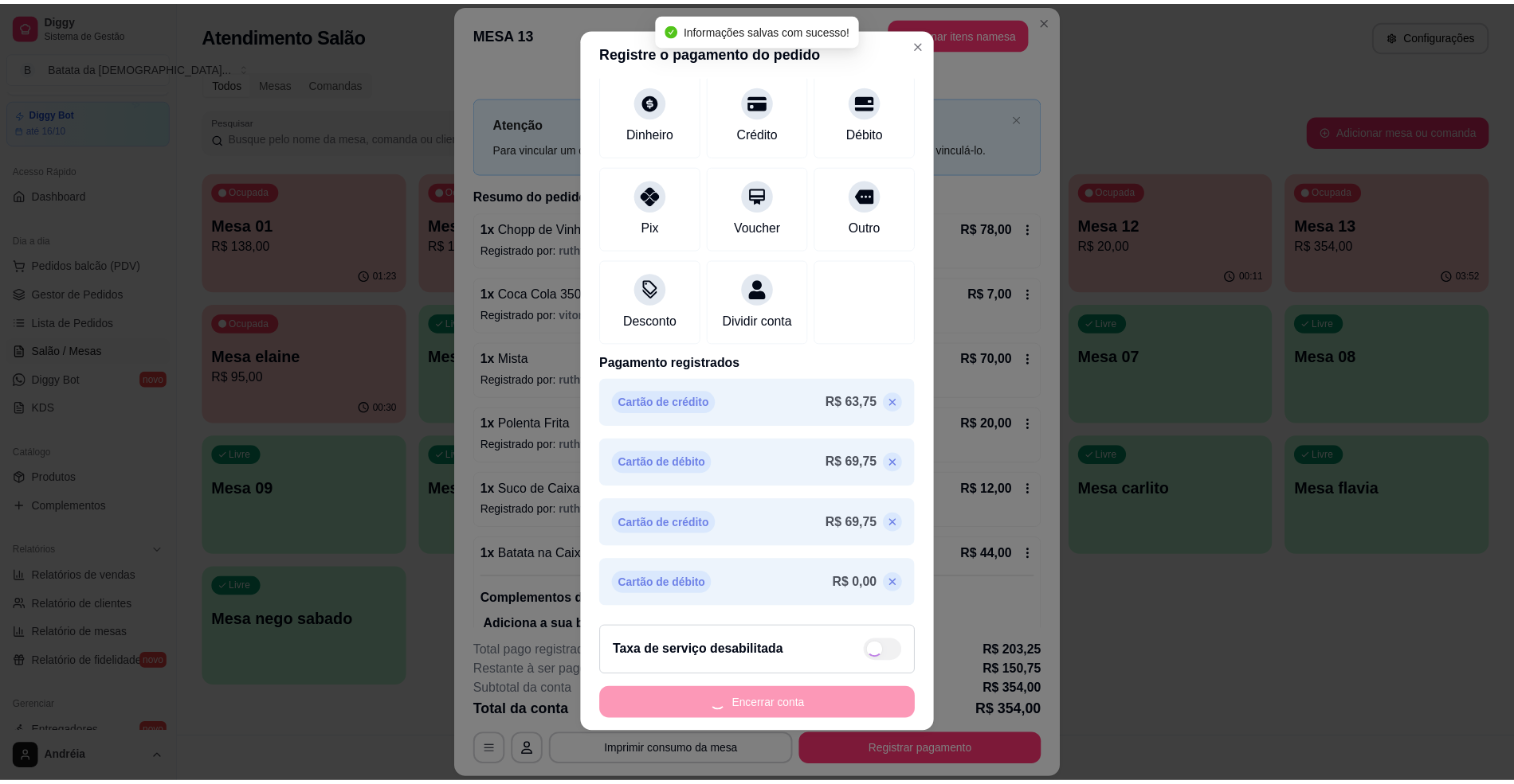
scroll to position [0, 0]
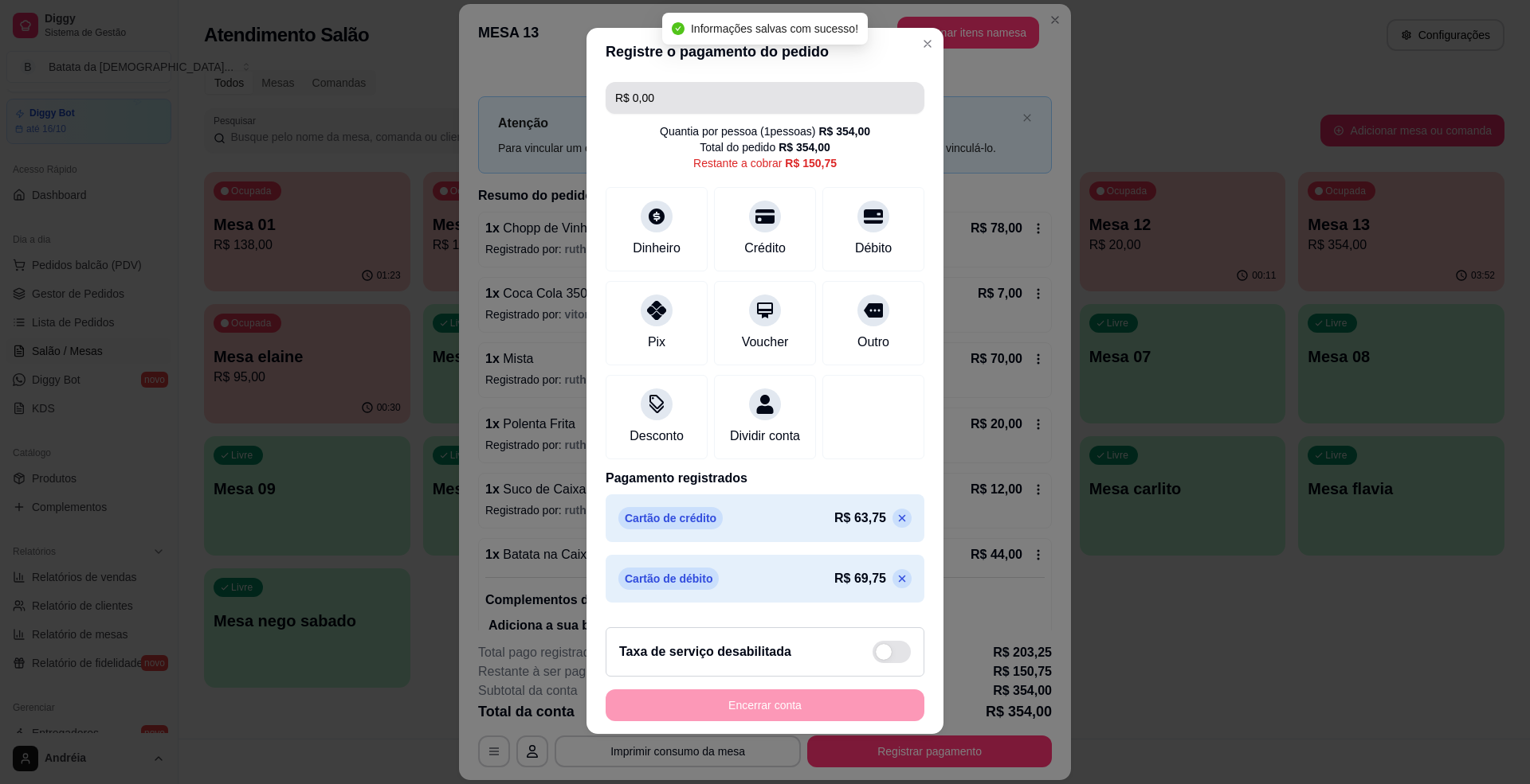
click at [657, 98] on input "R$ 0,00" at bounding box center [765, 98] width 300 height 32
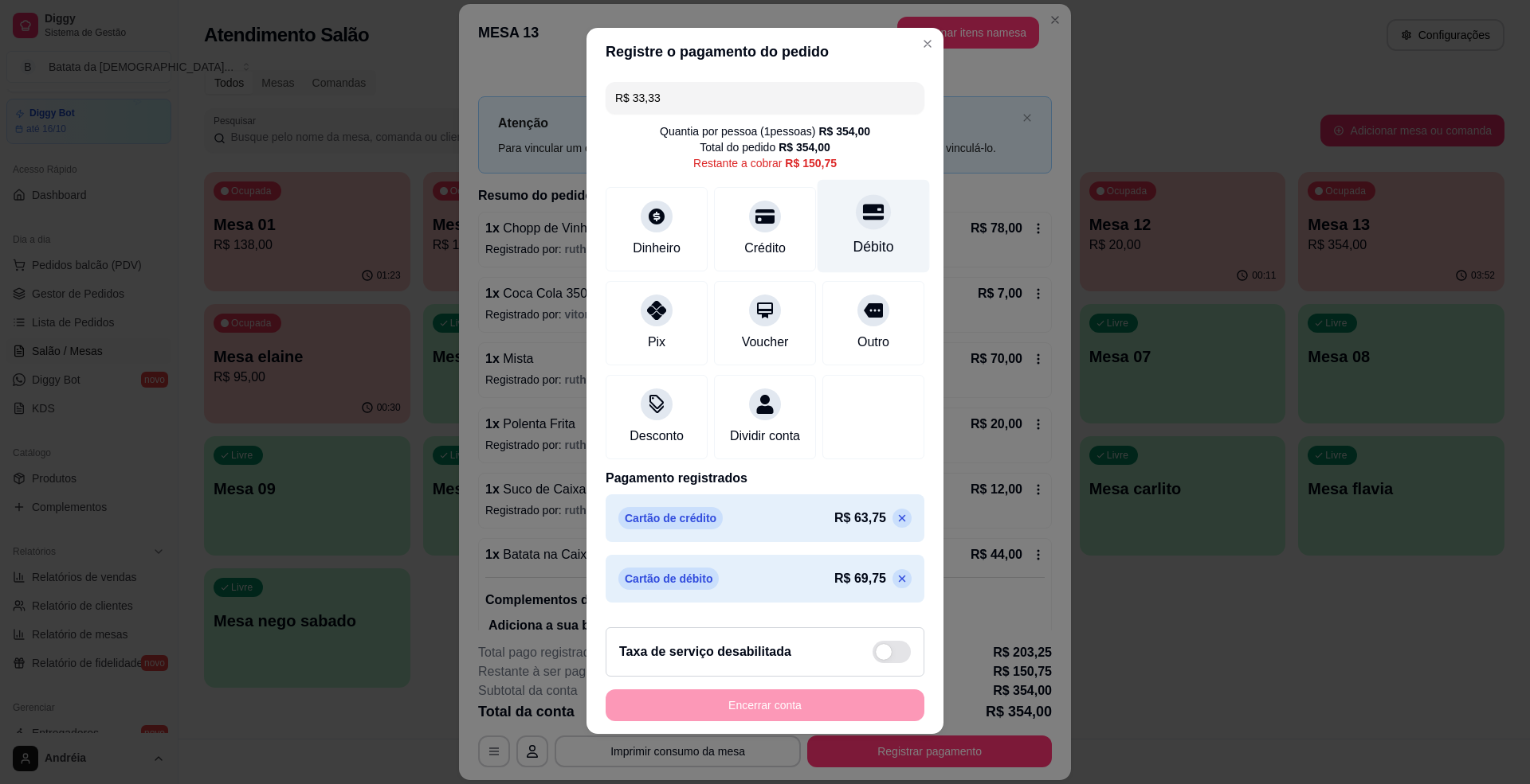
click at [853, 244] on div "Débito" at bounding box center [873, 246] width 41 height 21
click at [853, 253] on div "Débito" at bounding box center [873, 246] width 41 height 21
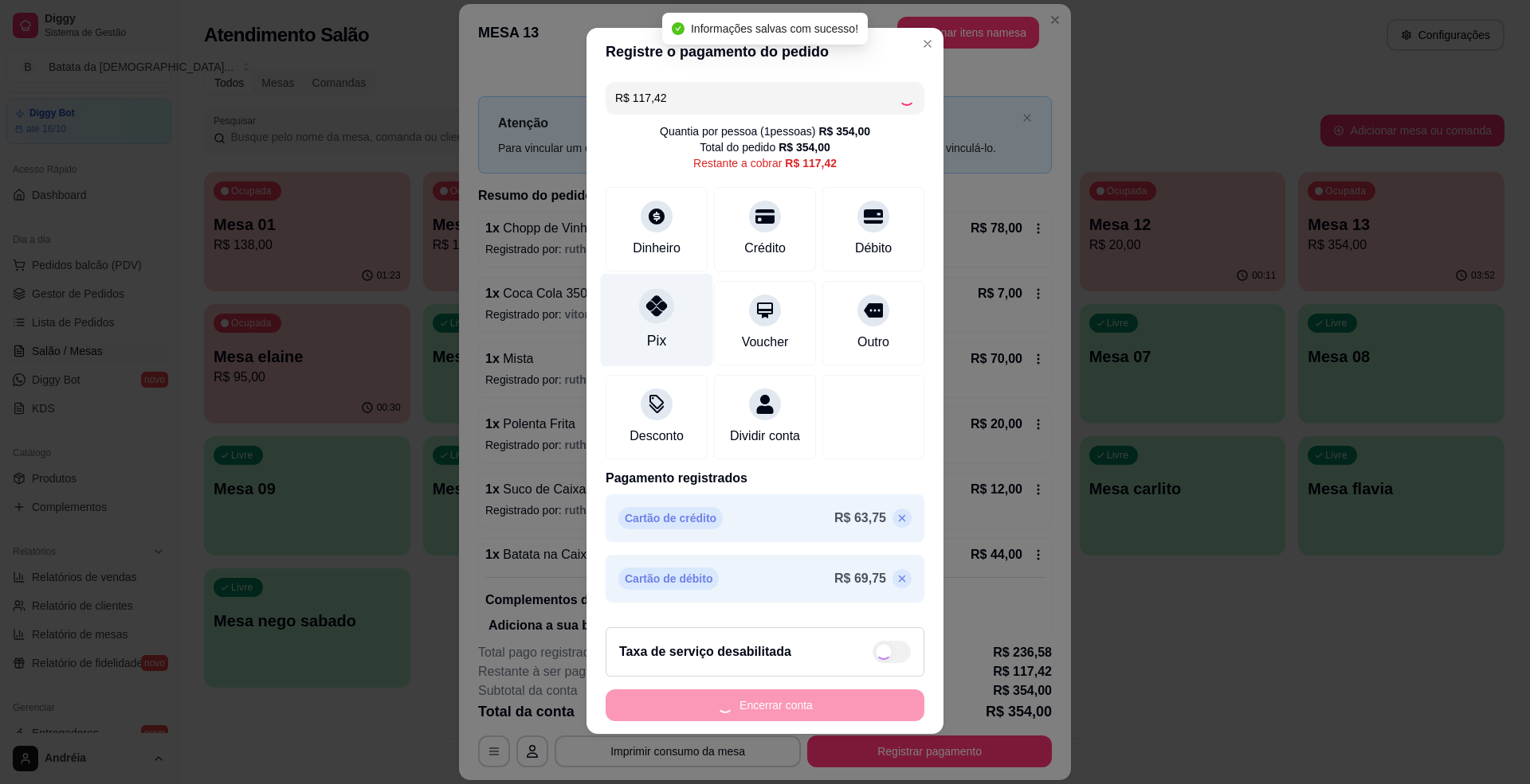
type input "R$ 0,00"
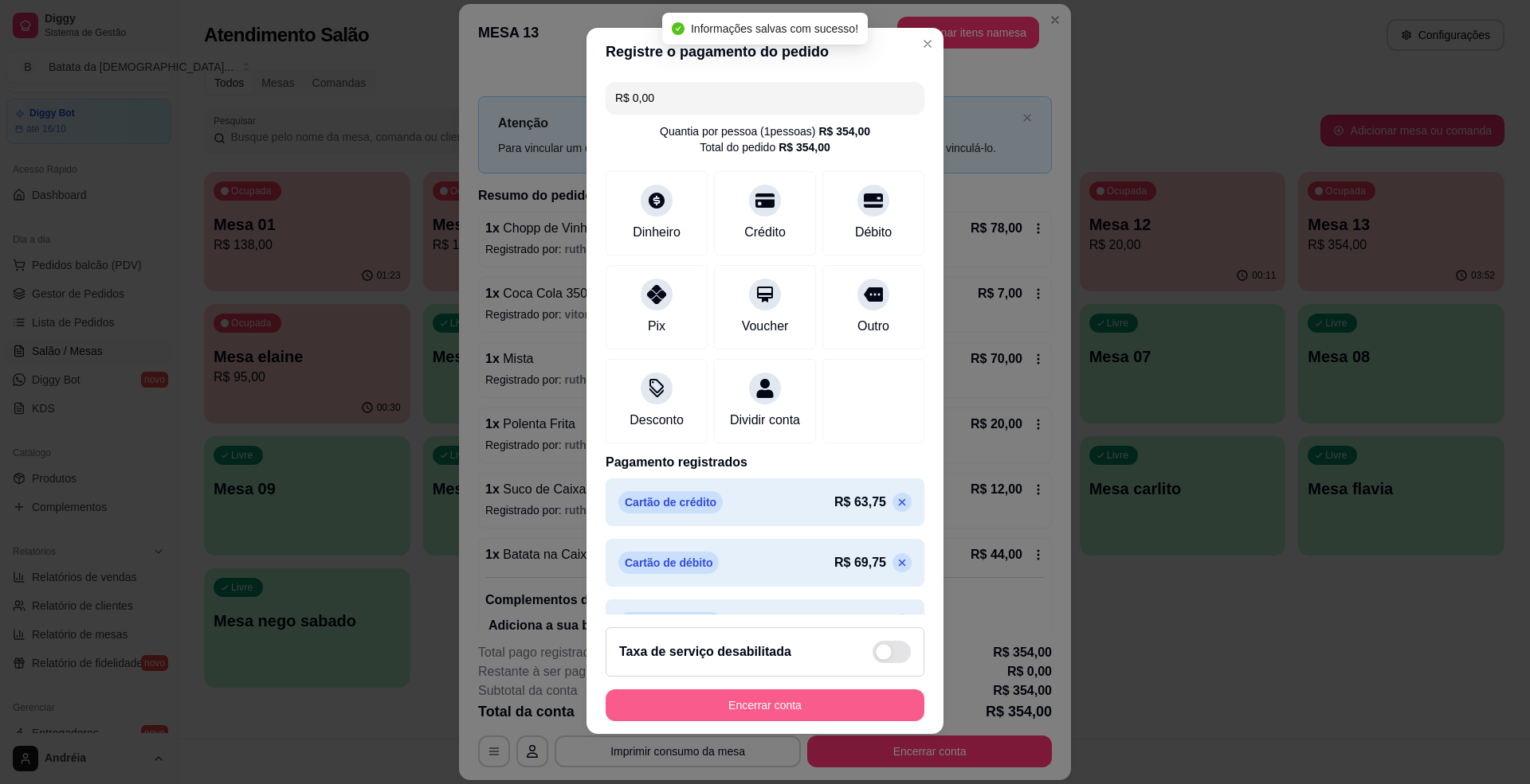
click at [759, 695] on button "Encerrar conta" at bounding box center [765, 705] width 319 height 32
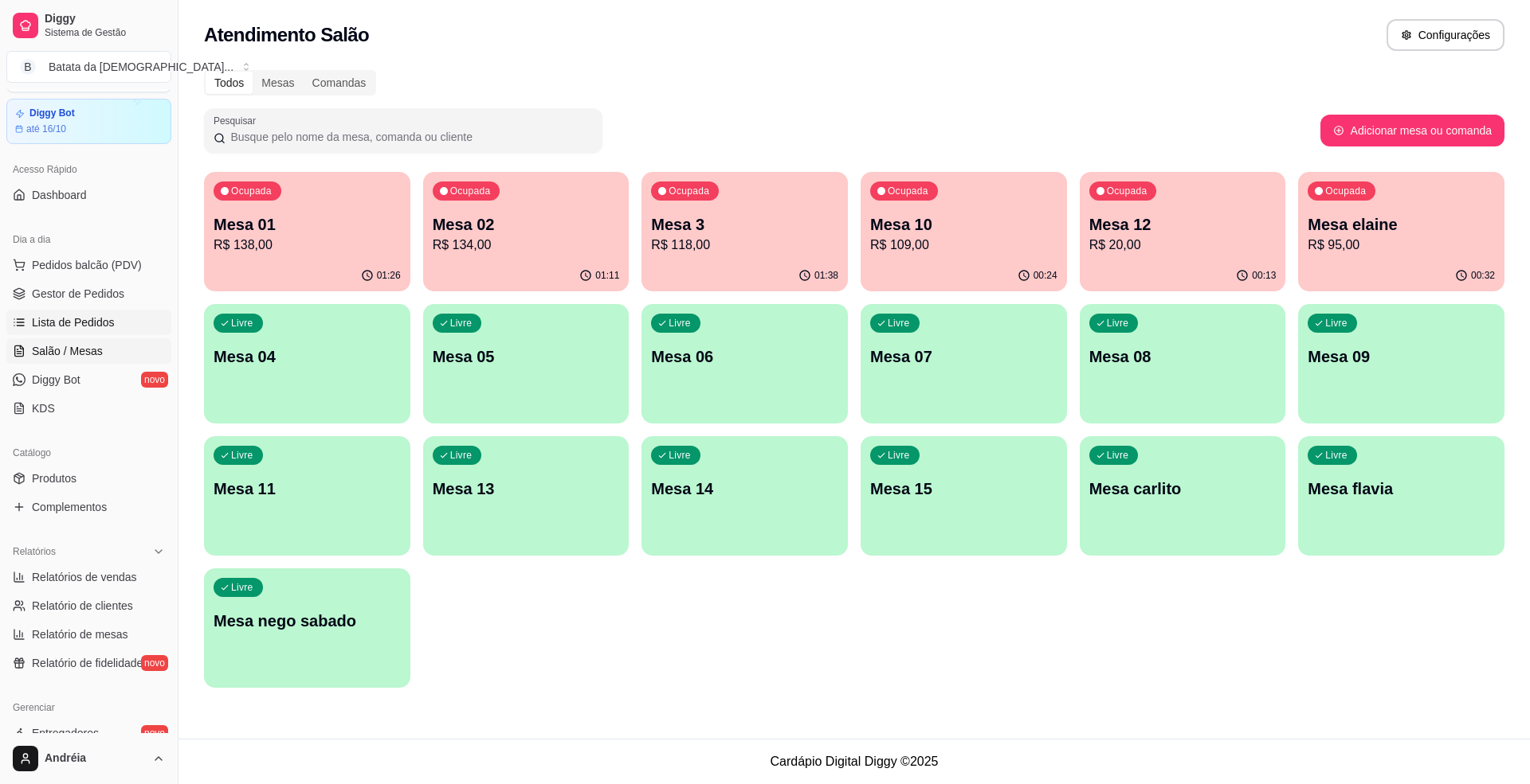
click at [88, 320] on span "Lista de Pedidos" at bounding box center [73, 323] width 83 height 16
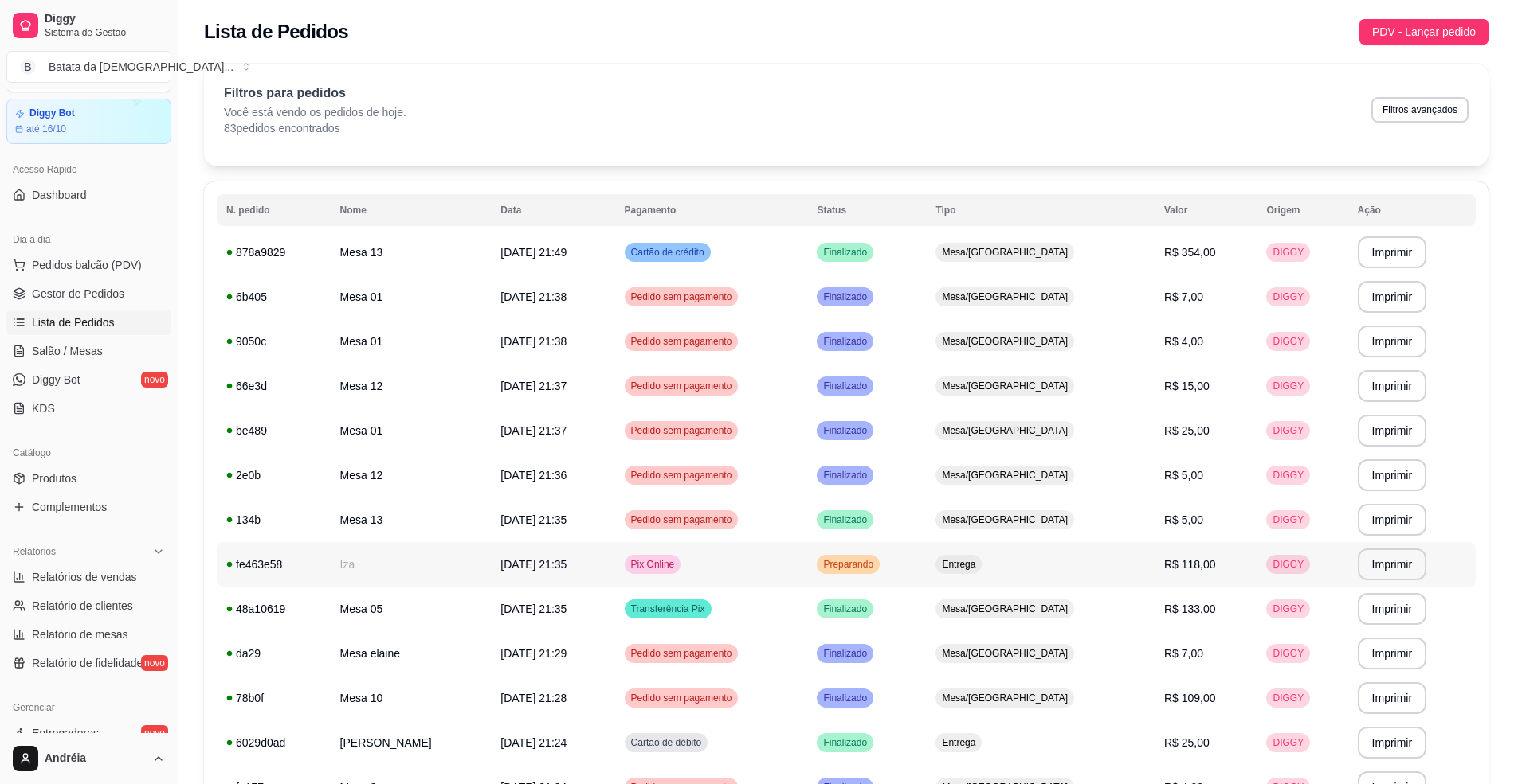
click at [926, 561] on td "Preparando" at bounding box center [866, 564] width 119 height 45
click at [94, 301] on span "Gestor de Pedidos" at bounding box center [78, 294] width 93 height 16
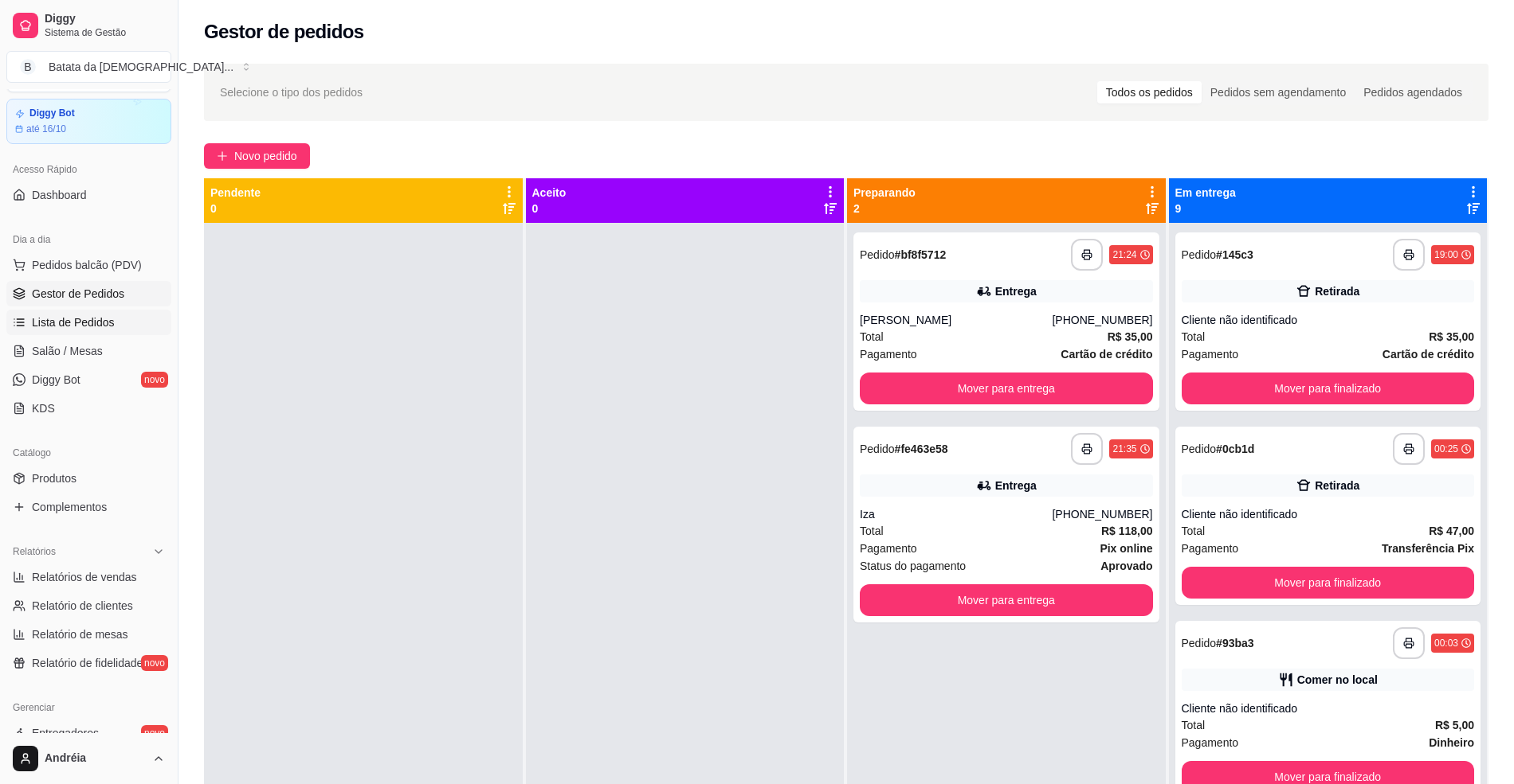
click at [96, 326] on span "Lista de Pedidos" at bounding box center [73, 323] width 83 height 16
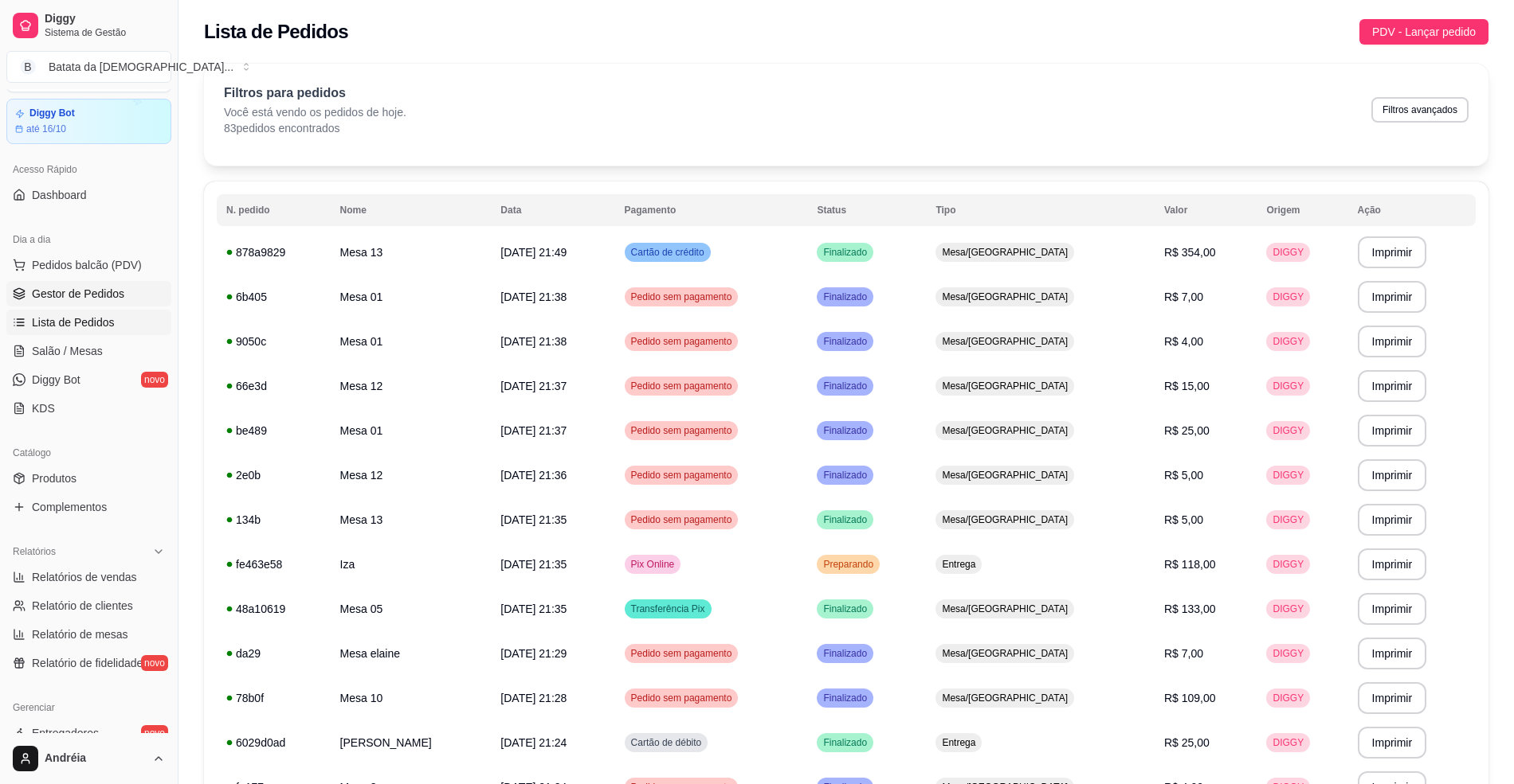
click at [123, 284] on link "Gestor de Pedidos" at bounding box center [88, 294] width 164 height 26
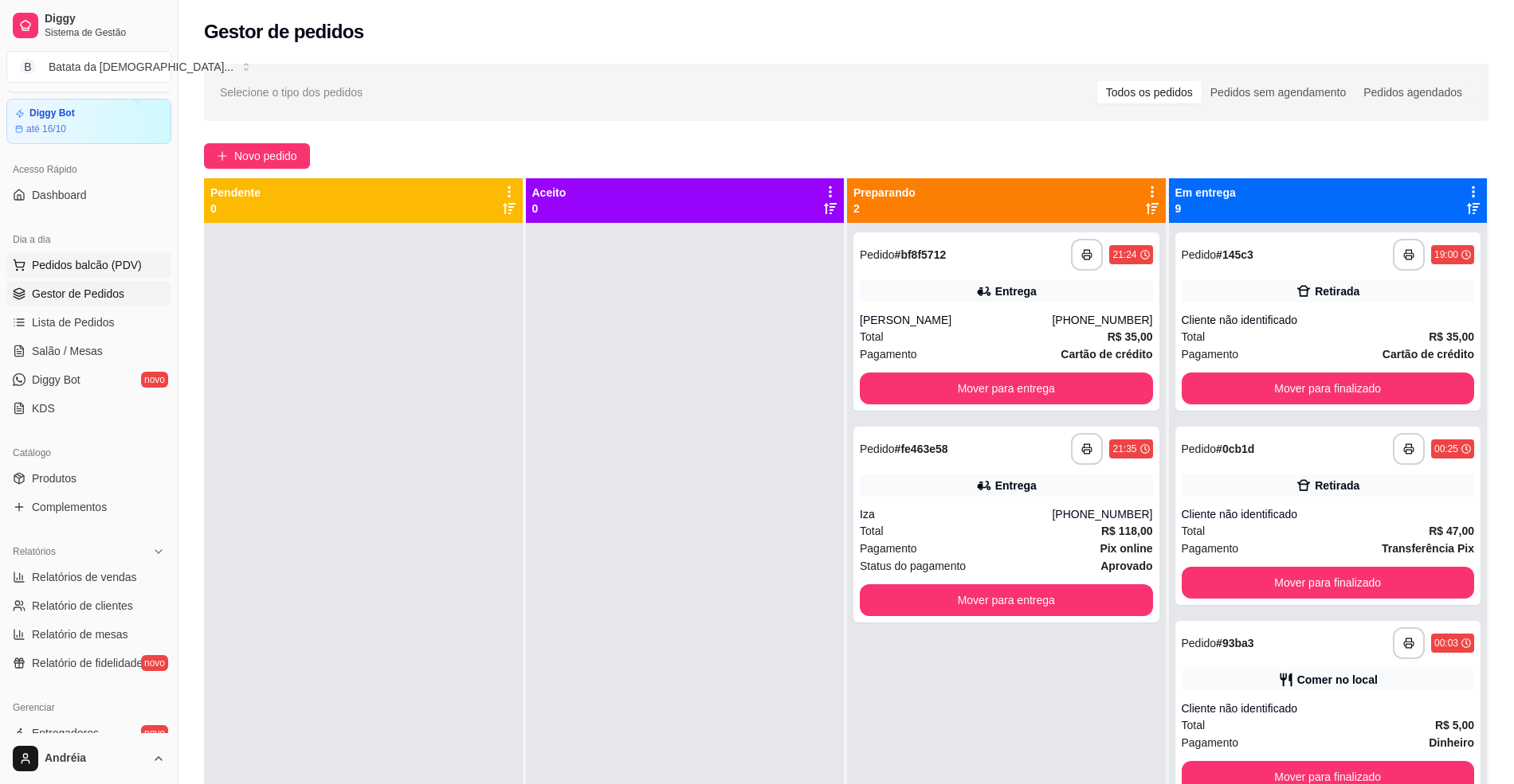
click at [119, 252] on button "Pedidos balcão (PDV)" at bounding box center [88, 265] width 164 height 26
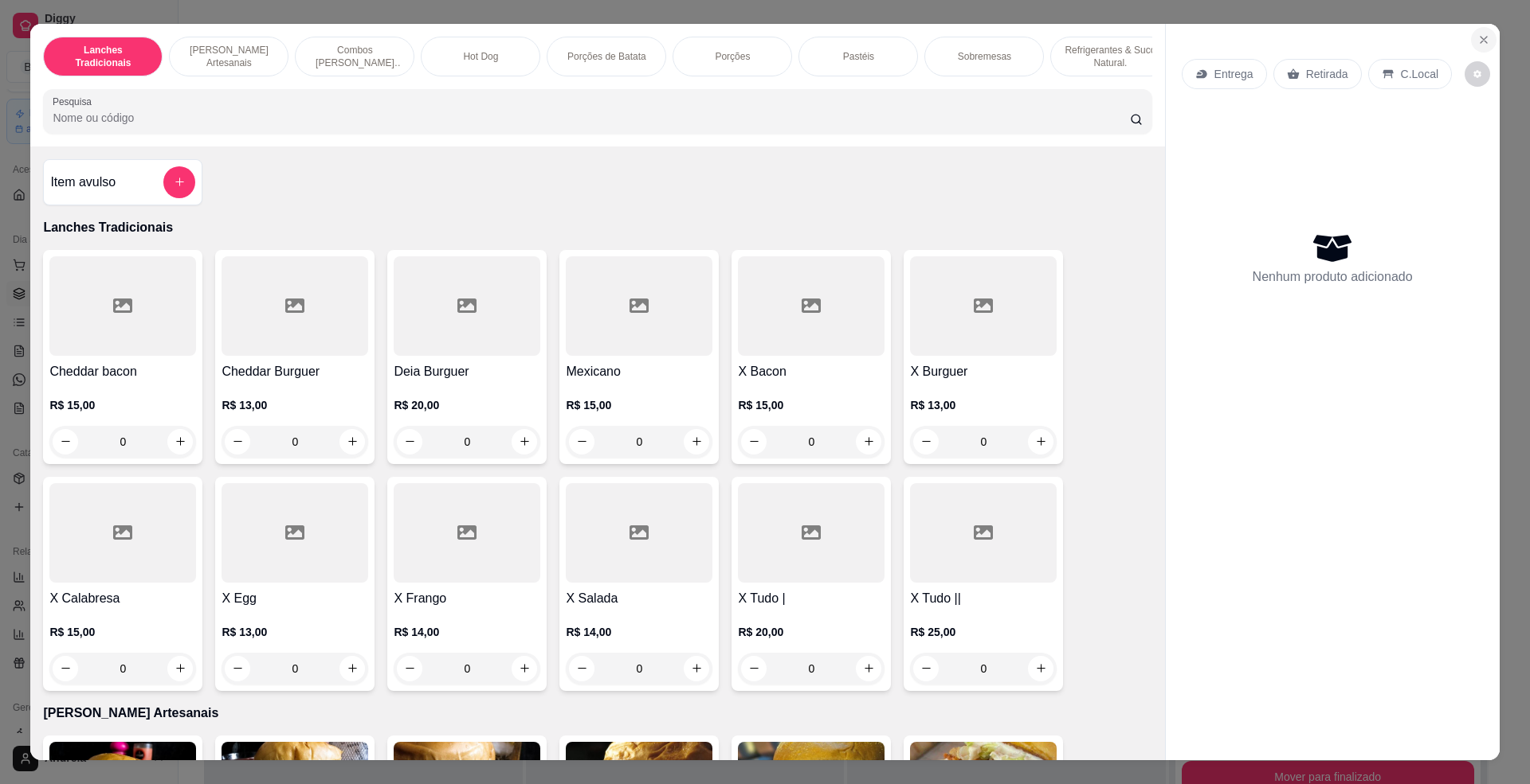
click at [1477, 35] on icon "Close" at bounding box center [1483, 40] width 13 height 13
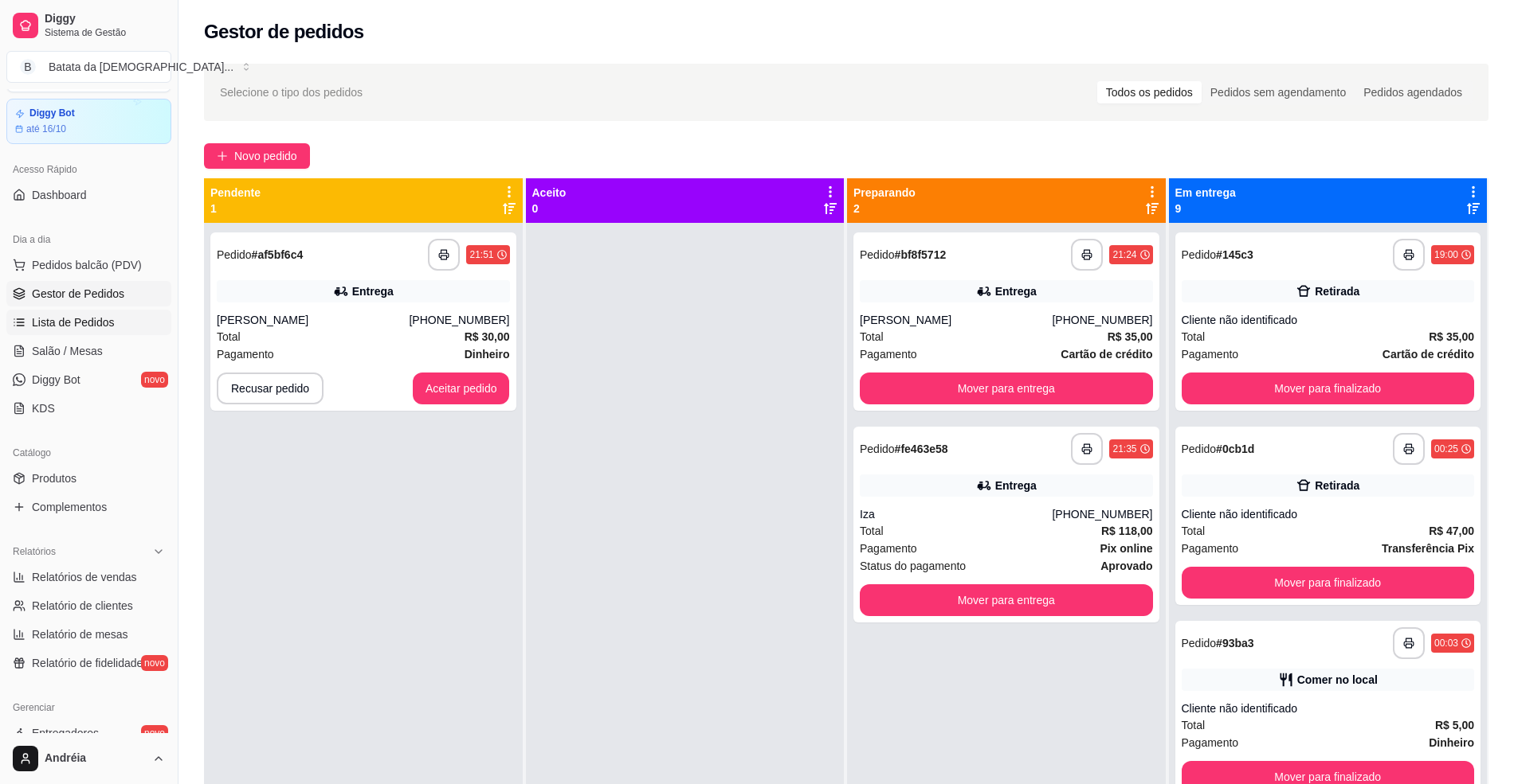
click at [67, 310] on link "Lista de Pedidos" at bounding box center [88, 323] width 164 height 26
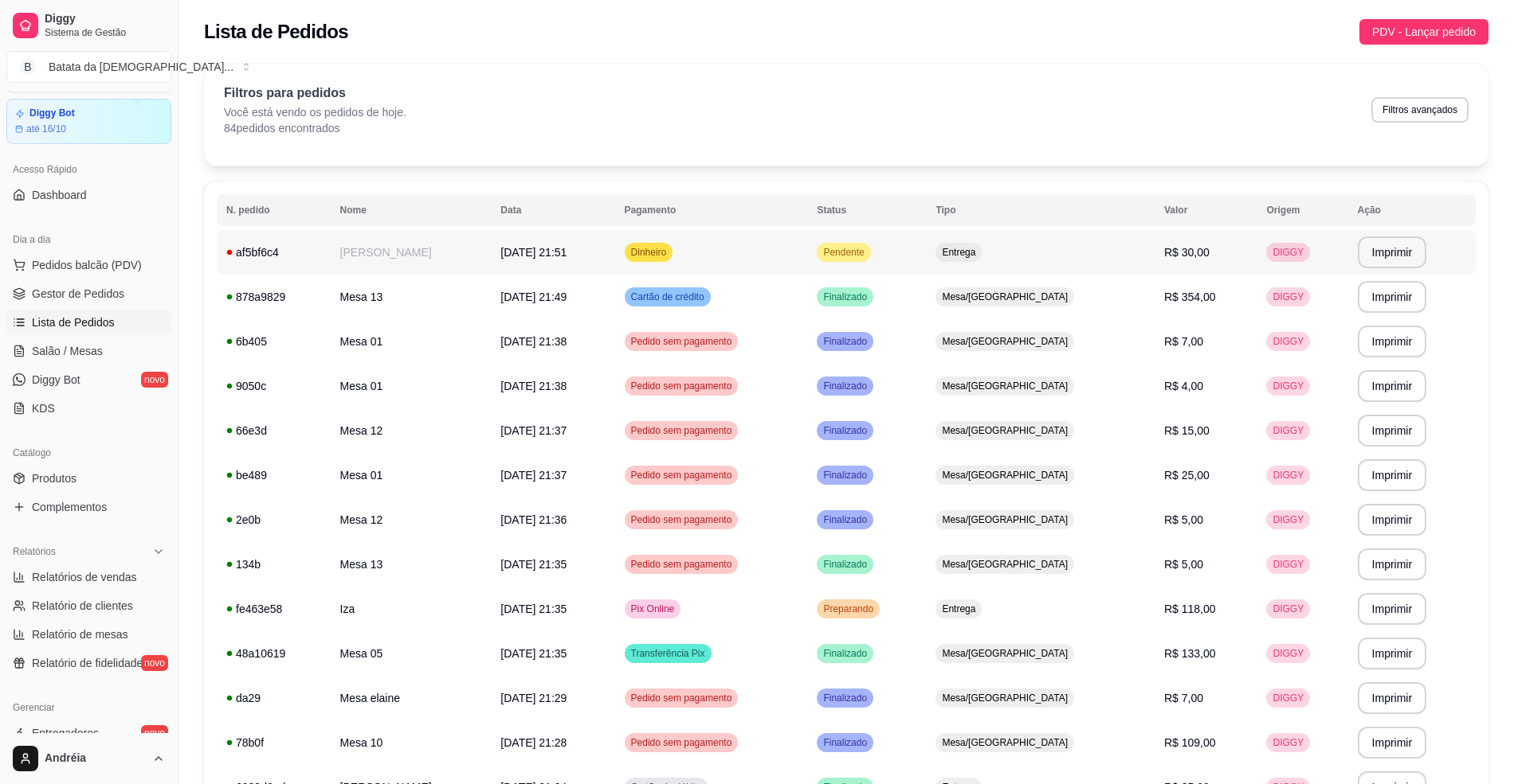
click at [808, 246] on td "Dinheiro" at bounding box center [711, 252] width 192 height 45
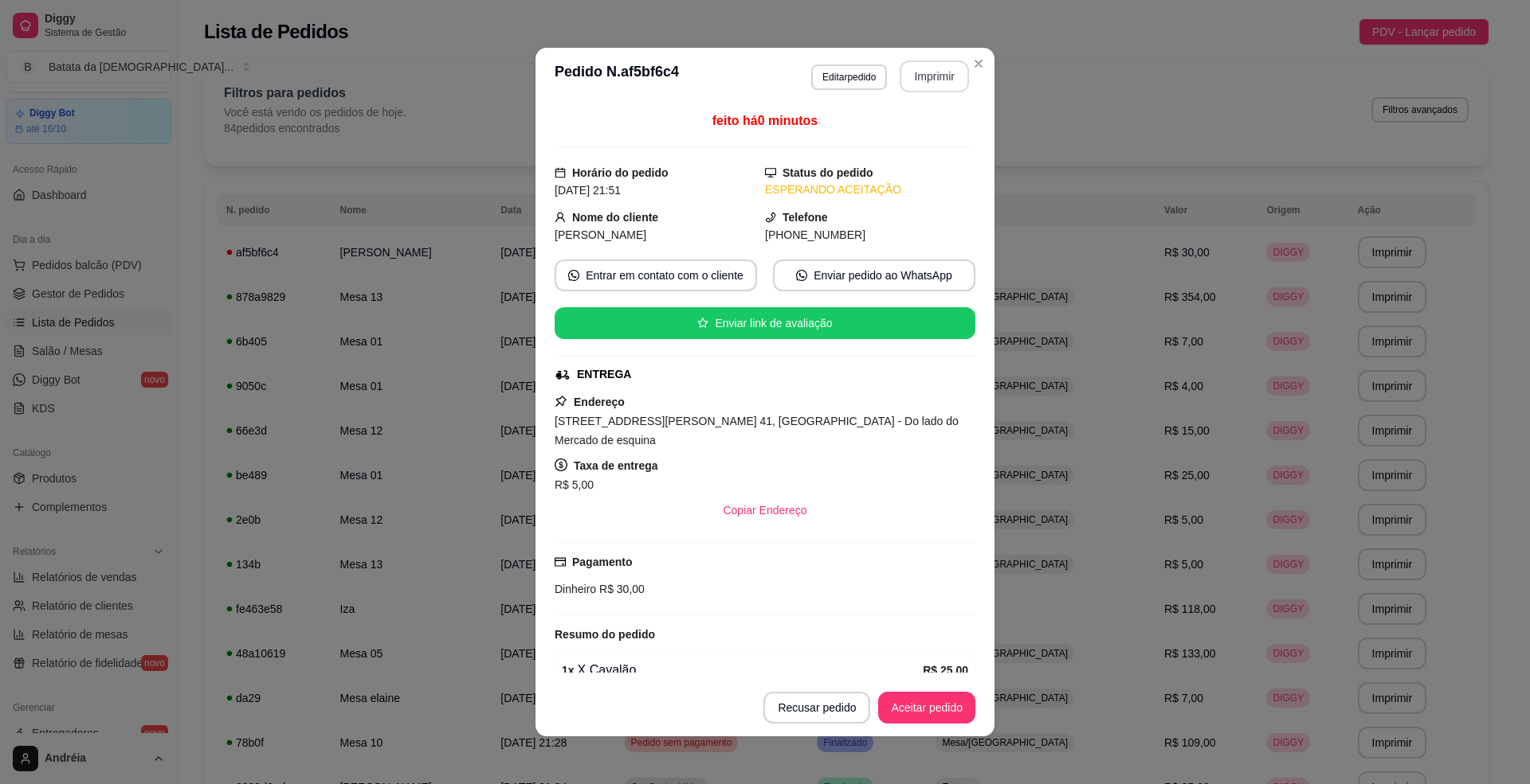
click at [922, 80] on button "Imprimir" at bounding box center [935, 77] width 70 height 32
click at [939, 708] on button "Aceitar pedido" at bounding box center [927, 708] width 98 height 32
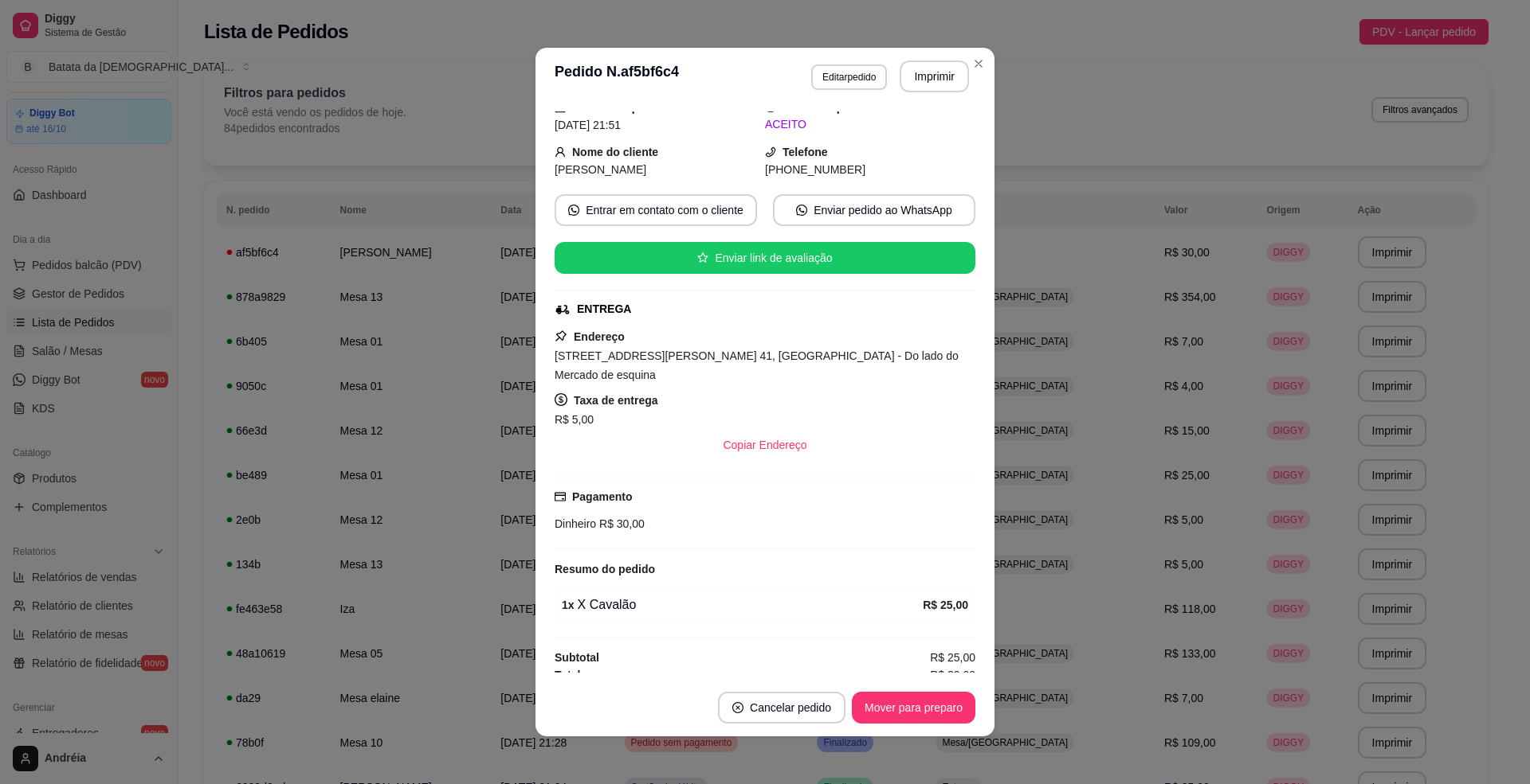
scroll to position [85, 0]
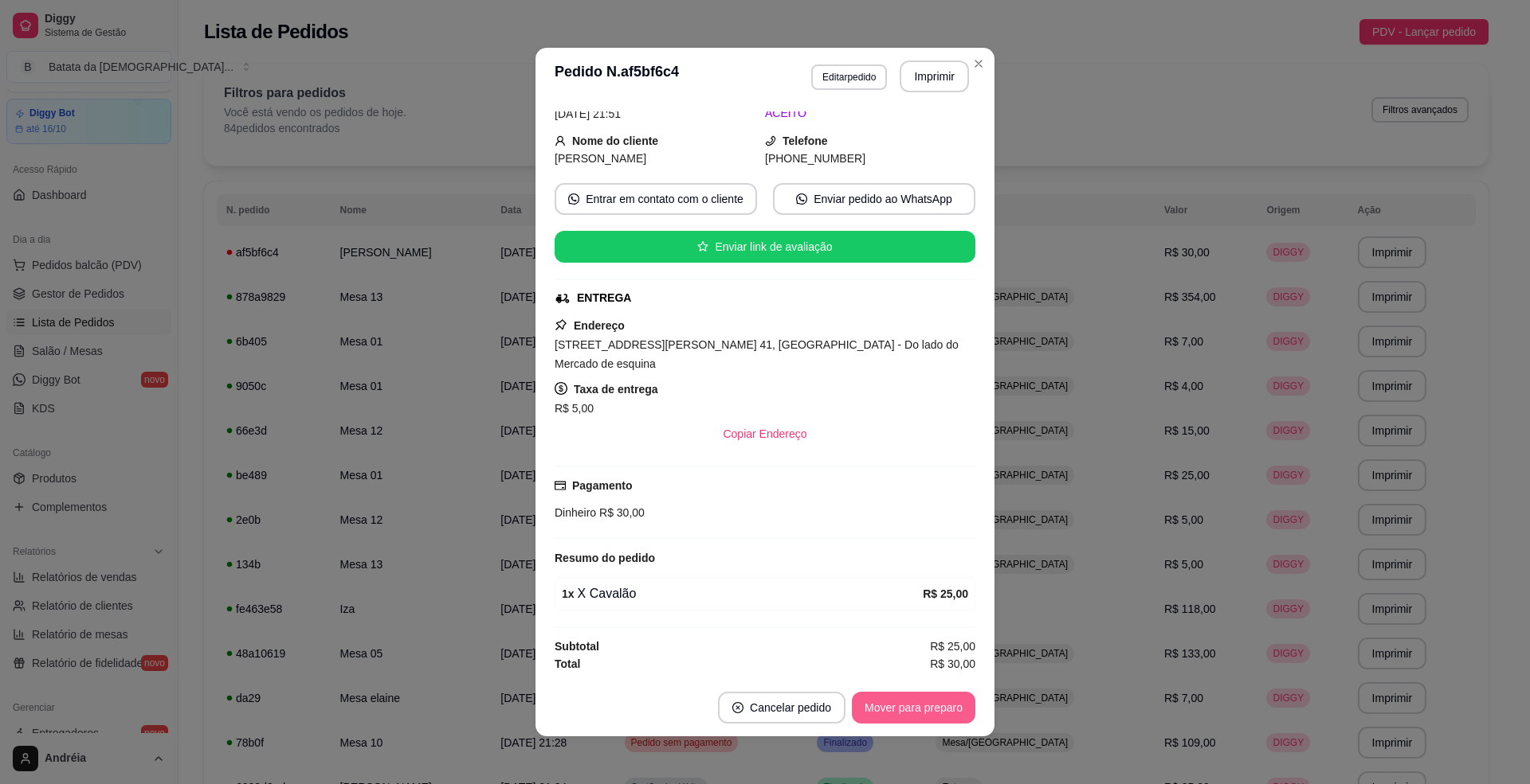
click at [912, 710] on button "Mover para preparo" at bounding box center [914, 708] width 124 height 32
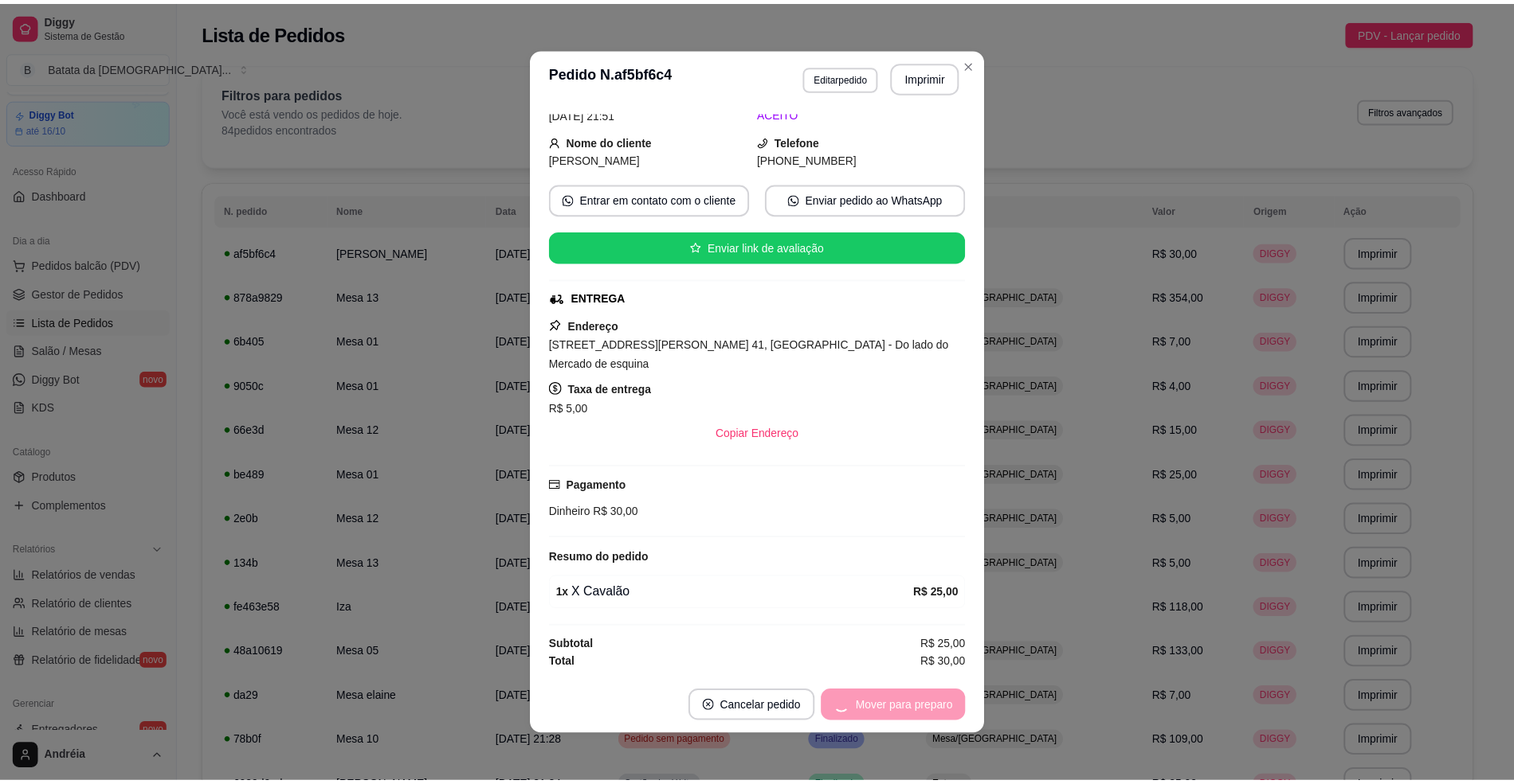
scroll to position [3, 0]
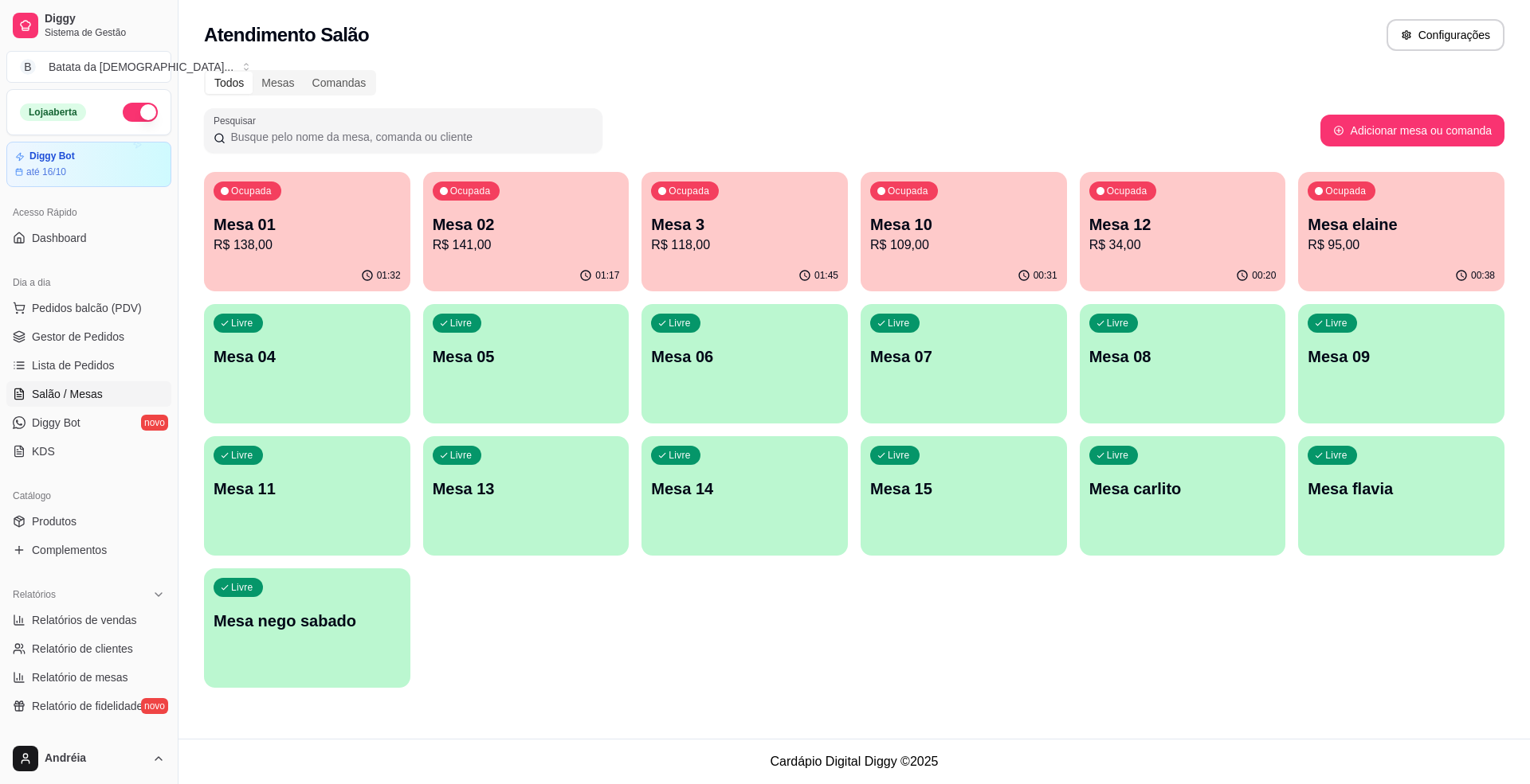
click at [104, 372] on span "Lista de Pedidos" at bounding box center [73, 366] width 83 height 16
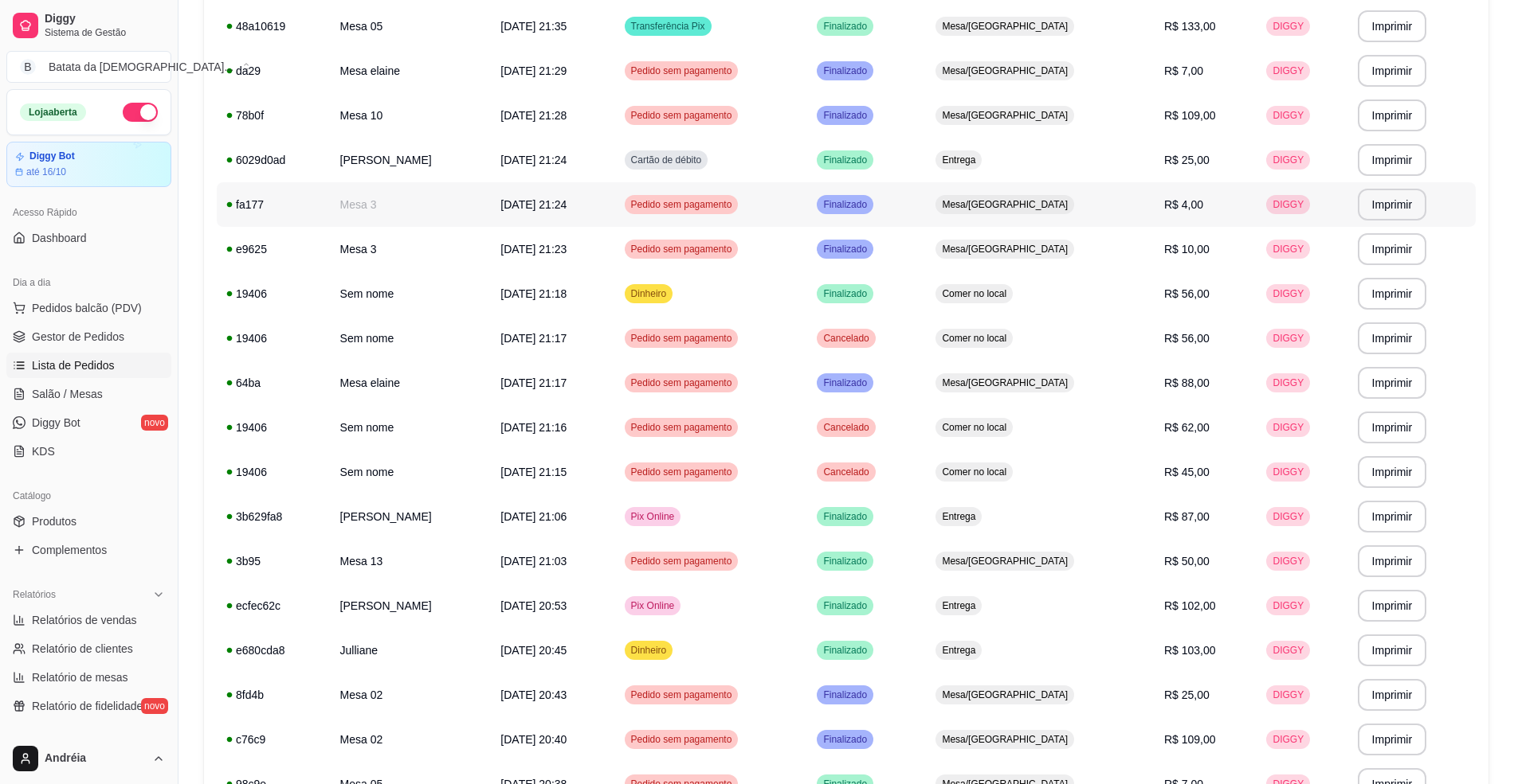
scroll to position [900, 0]
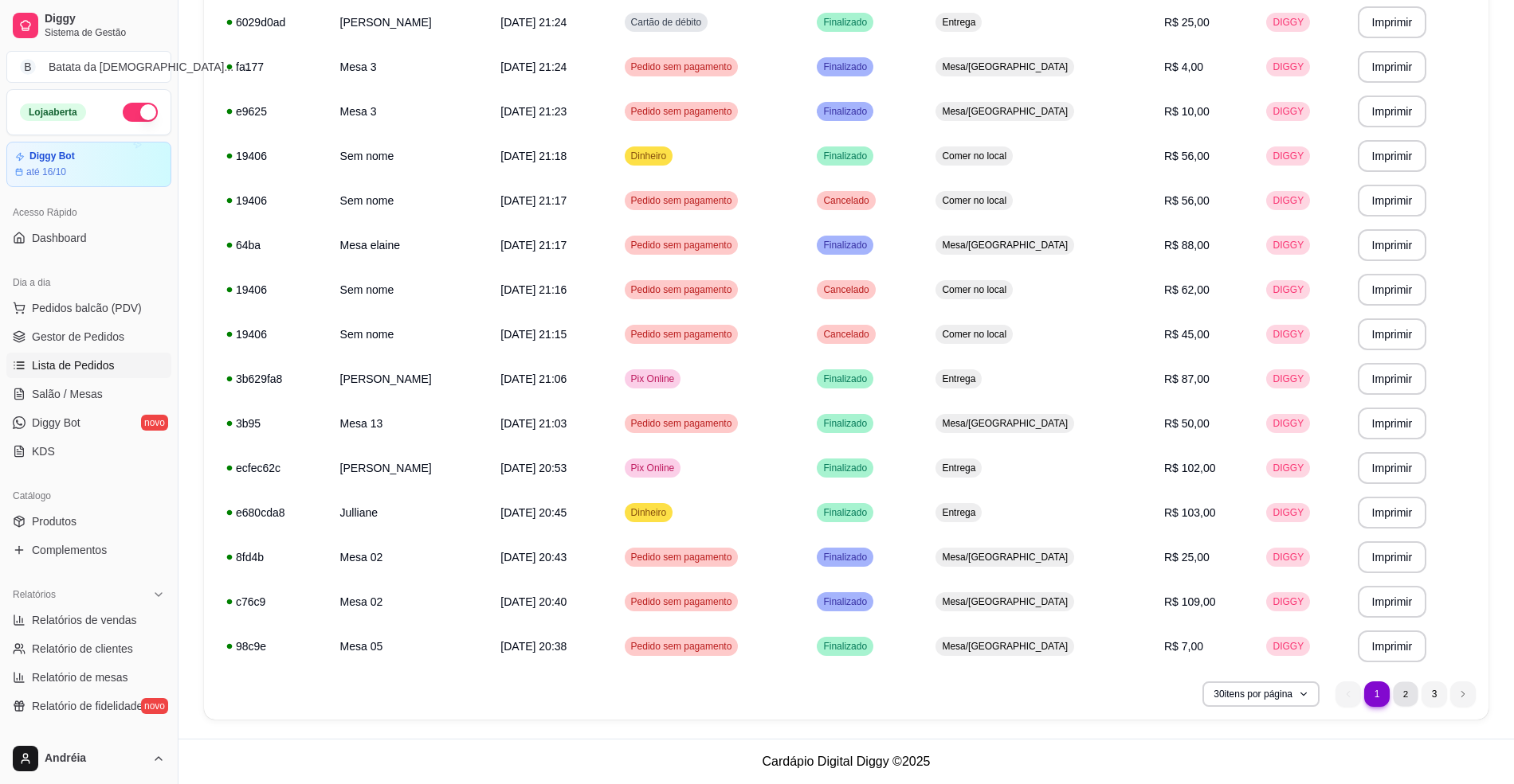
click at [1400, 689] on li "2" at bounding box center [1404, 693] width 25 height 25
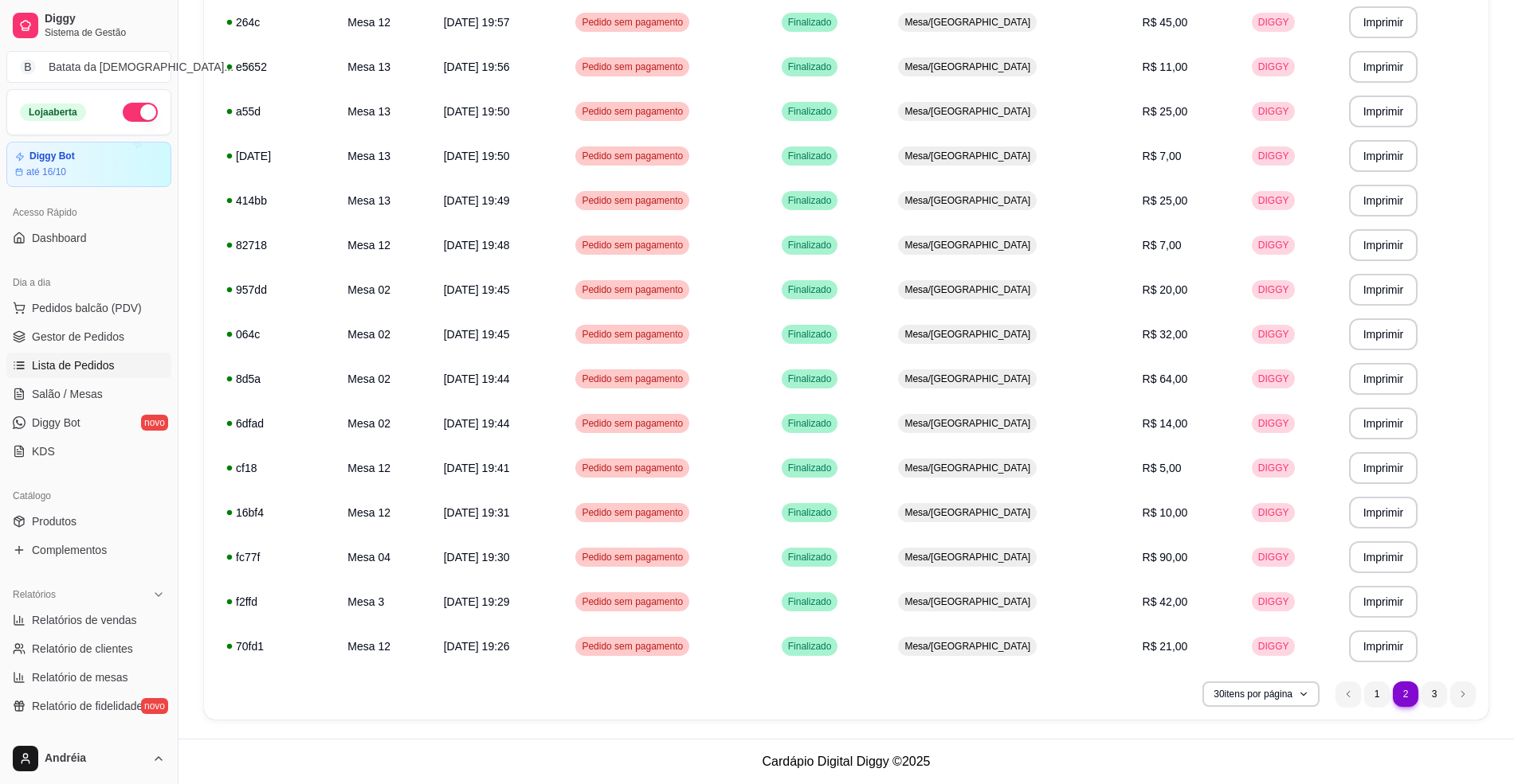
click at [1400, 689] on li "2" at bounding box center [1405, 694] width 26 height 26
click at [1419, 689] on ul "2 1 2 3" at bounding box center [1405, 694] width 141 height 26
click at [1376, 698] on li "1" at bounding box center [1376, 693] width 25 height 25
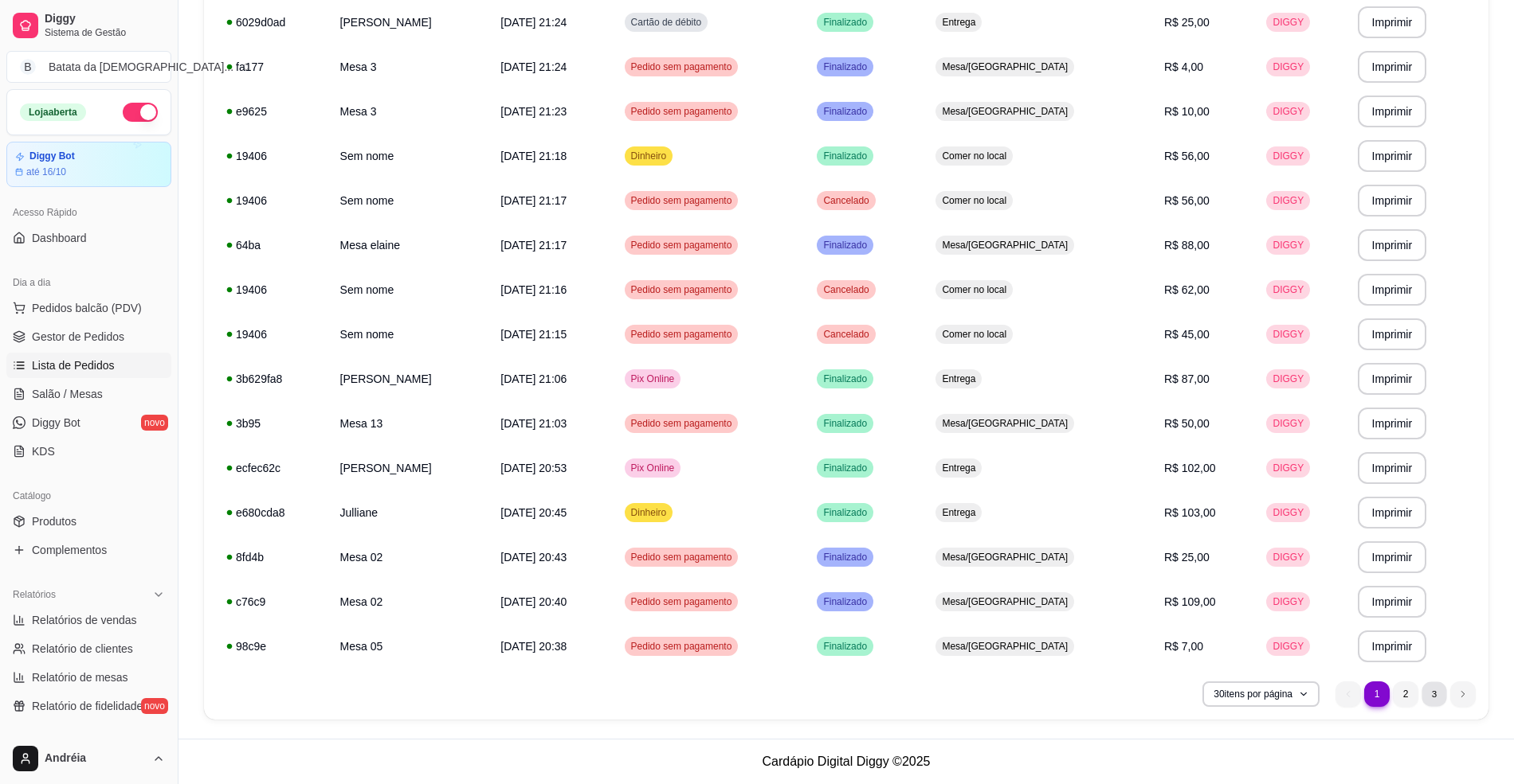
click at [1432, 688] on li "3" at bounding box center [1433, 693] width 25 height 25
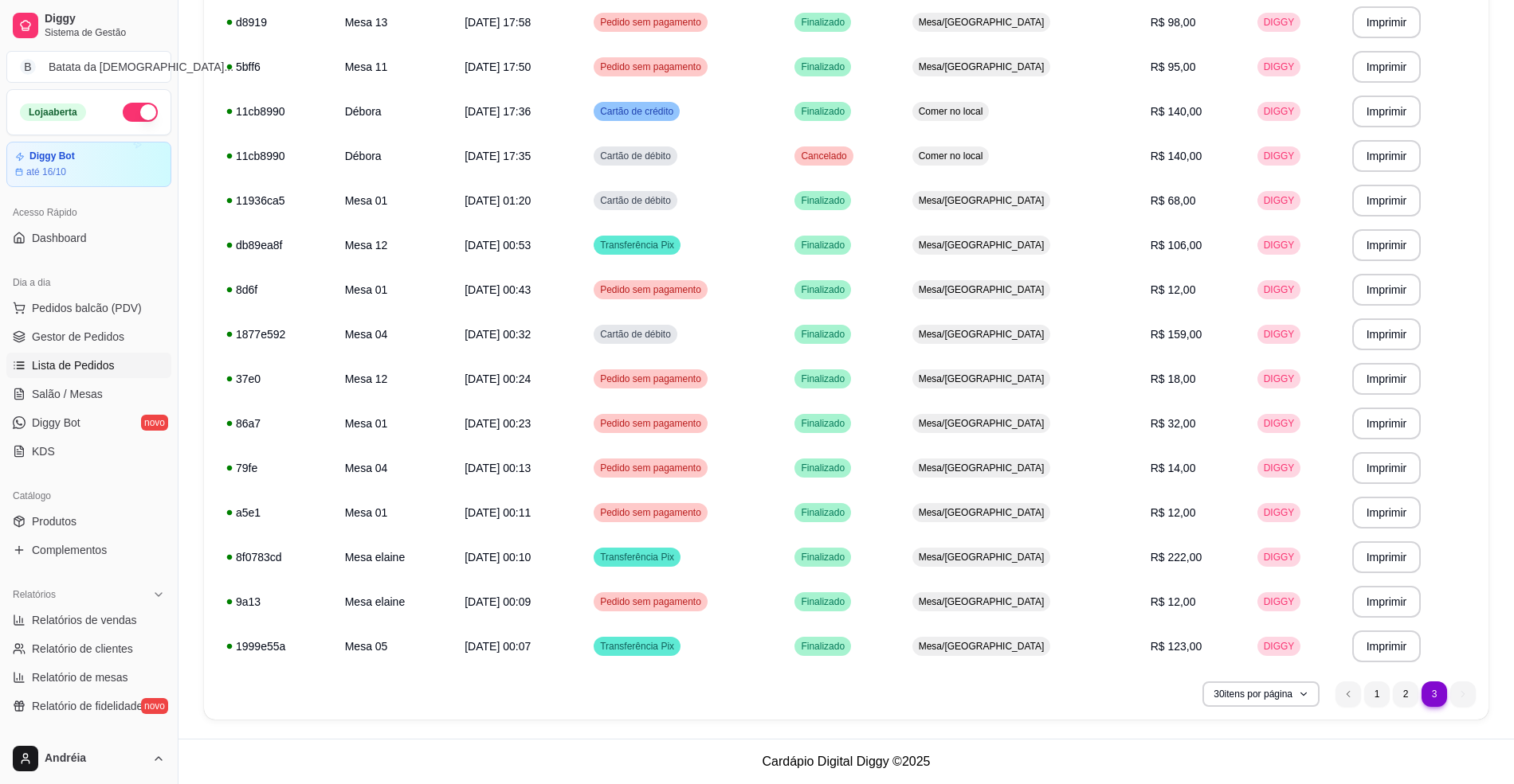
scroll to position [765, 0]
click at [62, 389] on span "Salão / Mesas" at bounding box center [67, 394] width 71 height 16
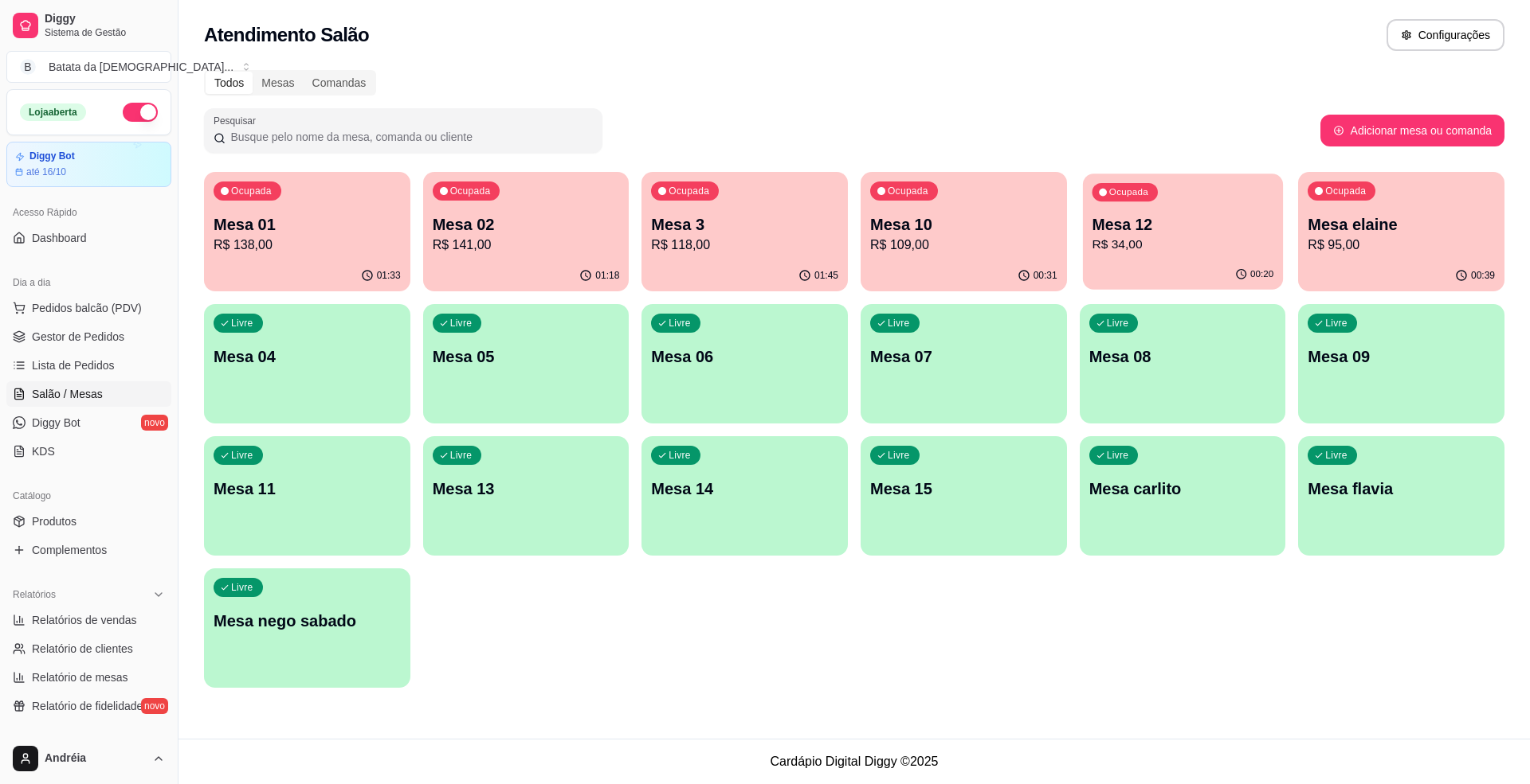
click at [1096, 227] on p "Mesa 12" at bounding box center [1182, 225] width 181 height 22
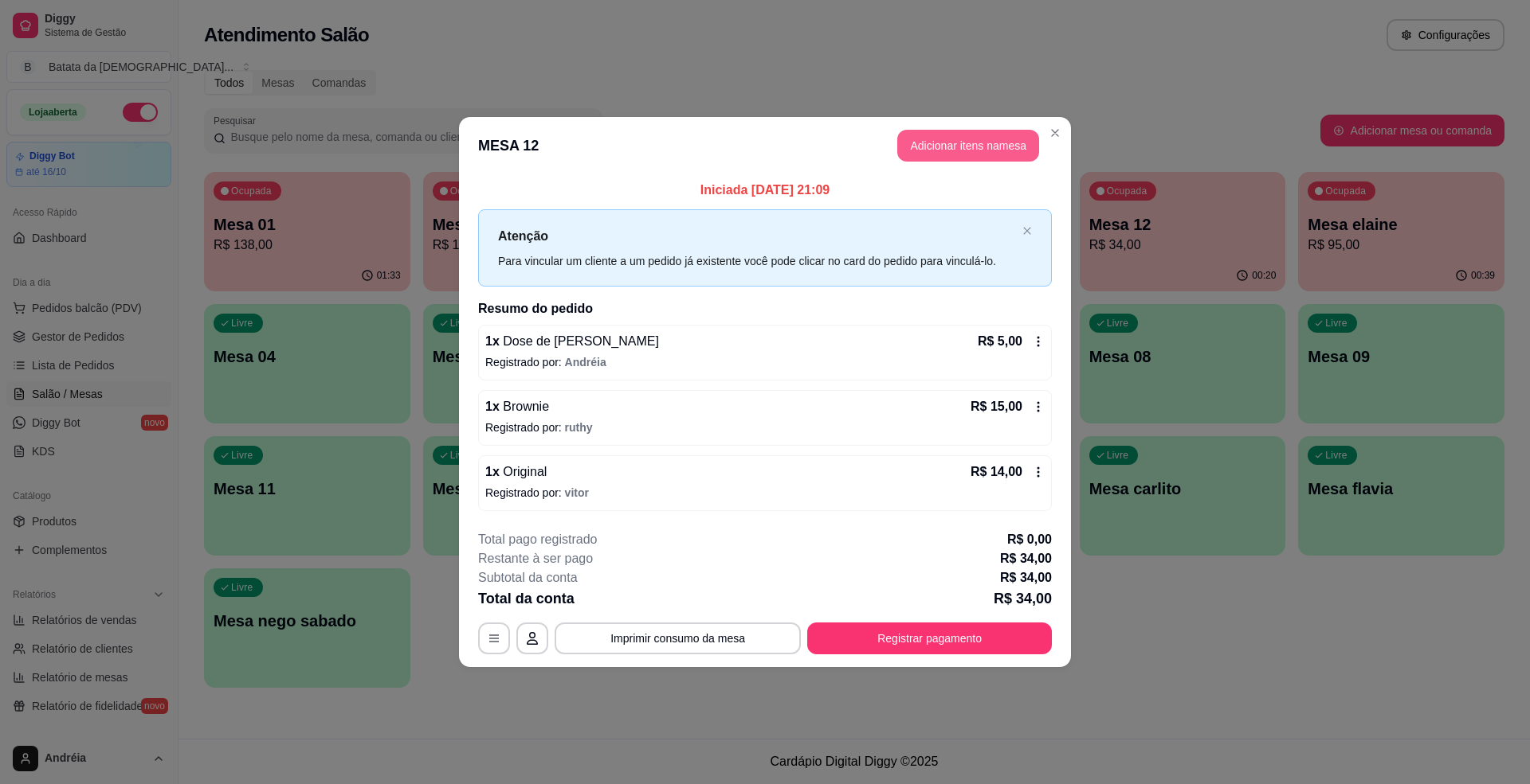
click at [979, 150] on button "Adicionar itens na mesa" at bounding box center [968, 145] width 142 height 32
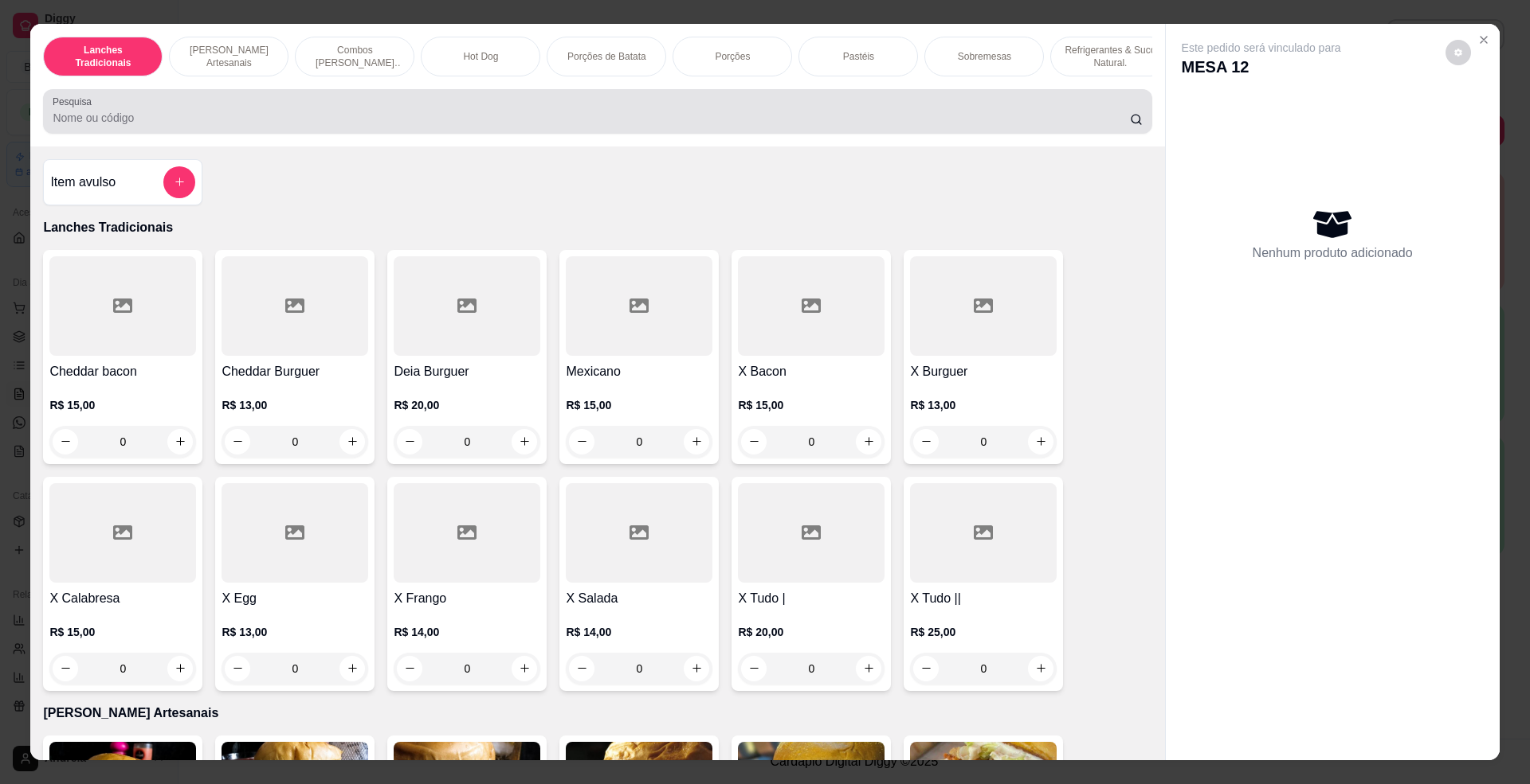
click at [724, 110] on div "Pesquisa" at bounding box center [597, 112] width 1108 height 45
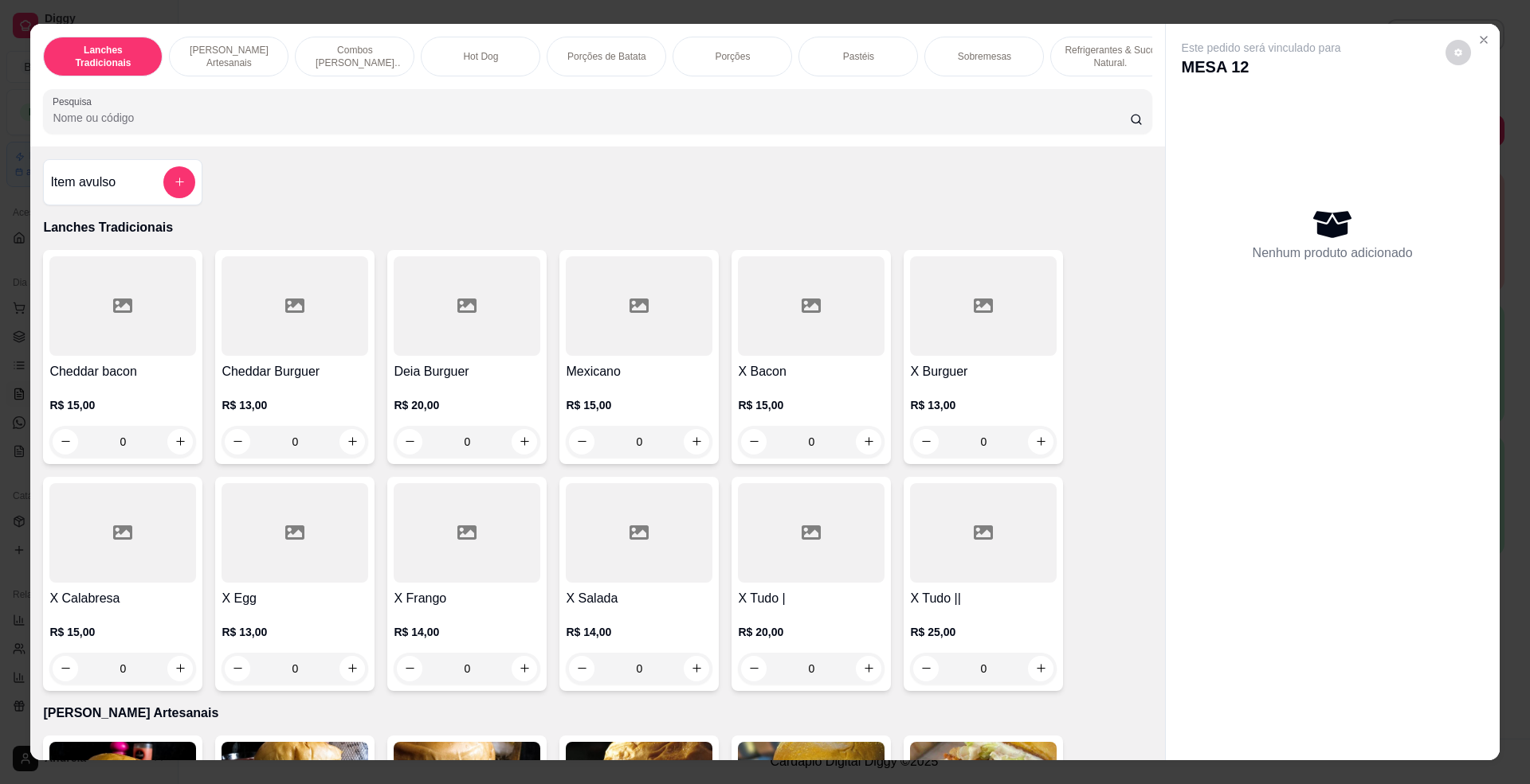
click at [670, 126] on input "Pesquisa" at bounding box center [591, 118] width 1076 height 16
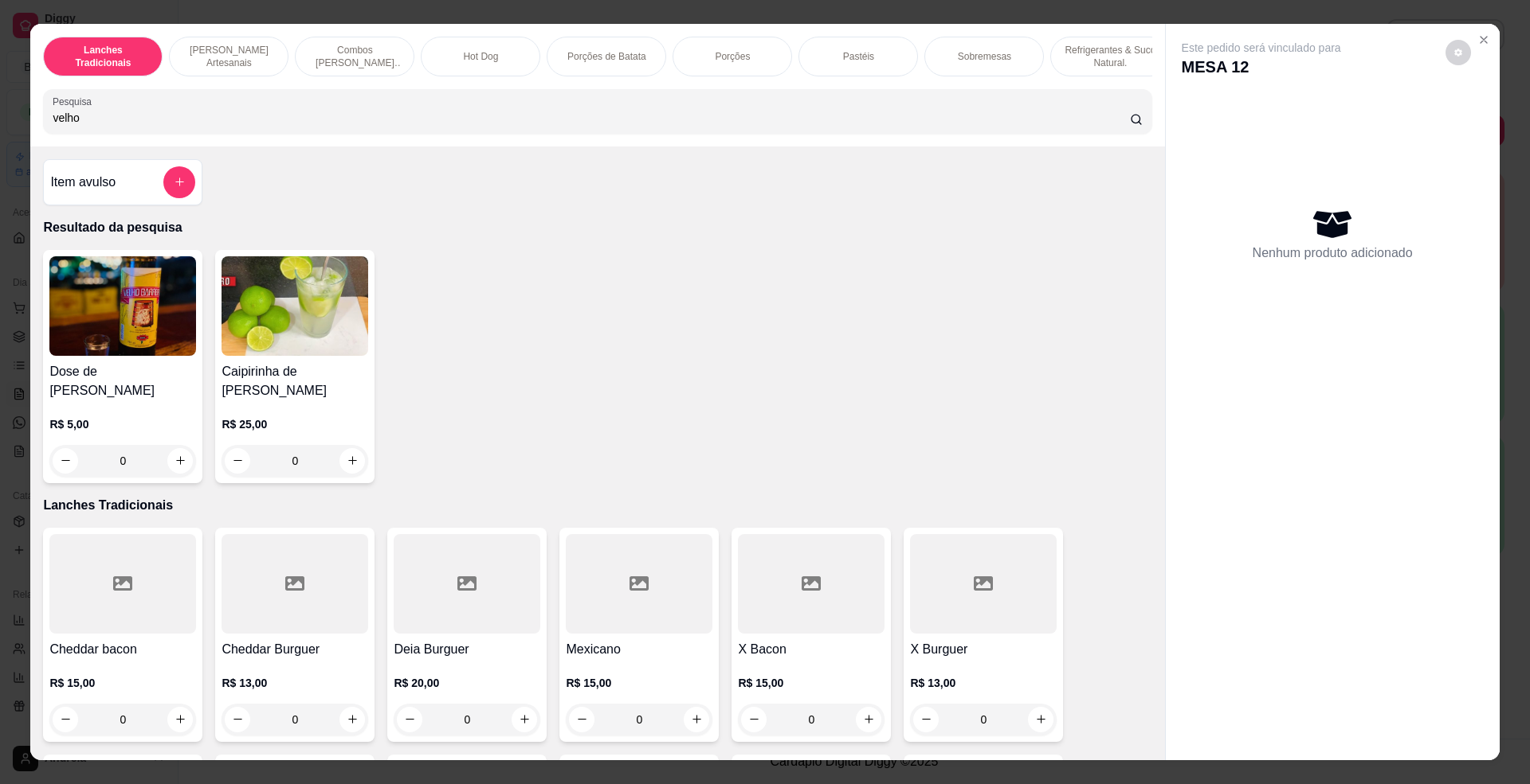
type input "velho"
click at [115, 375] on div "Dose de Velho Barreiro R$ 5,00 0" at bounding box center [123, 367] width 159 height 233
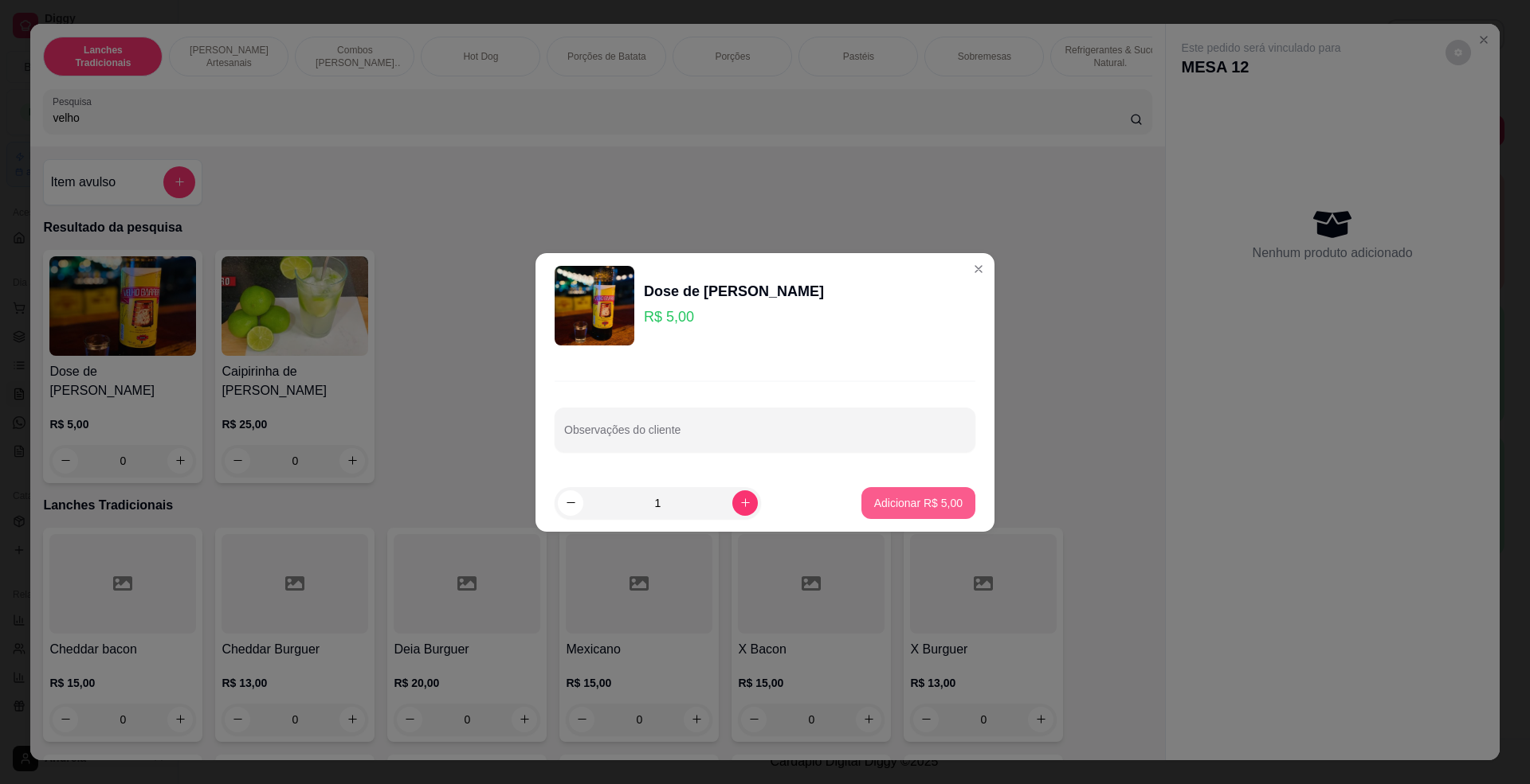
click at [900, 490] on button "Adicionar R$ 5,00" at bounding box center [918, 503] width 114 height 32
type input "1"
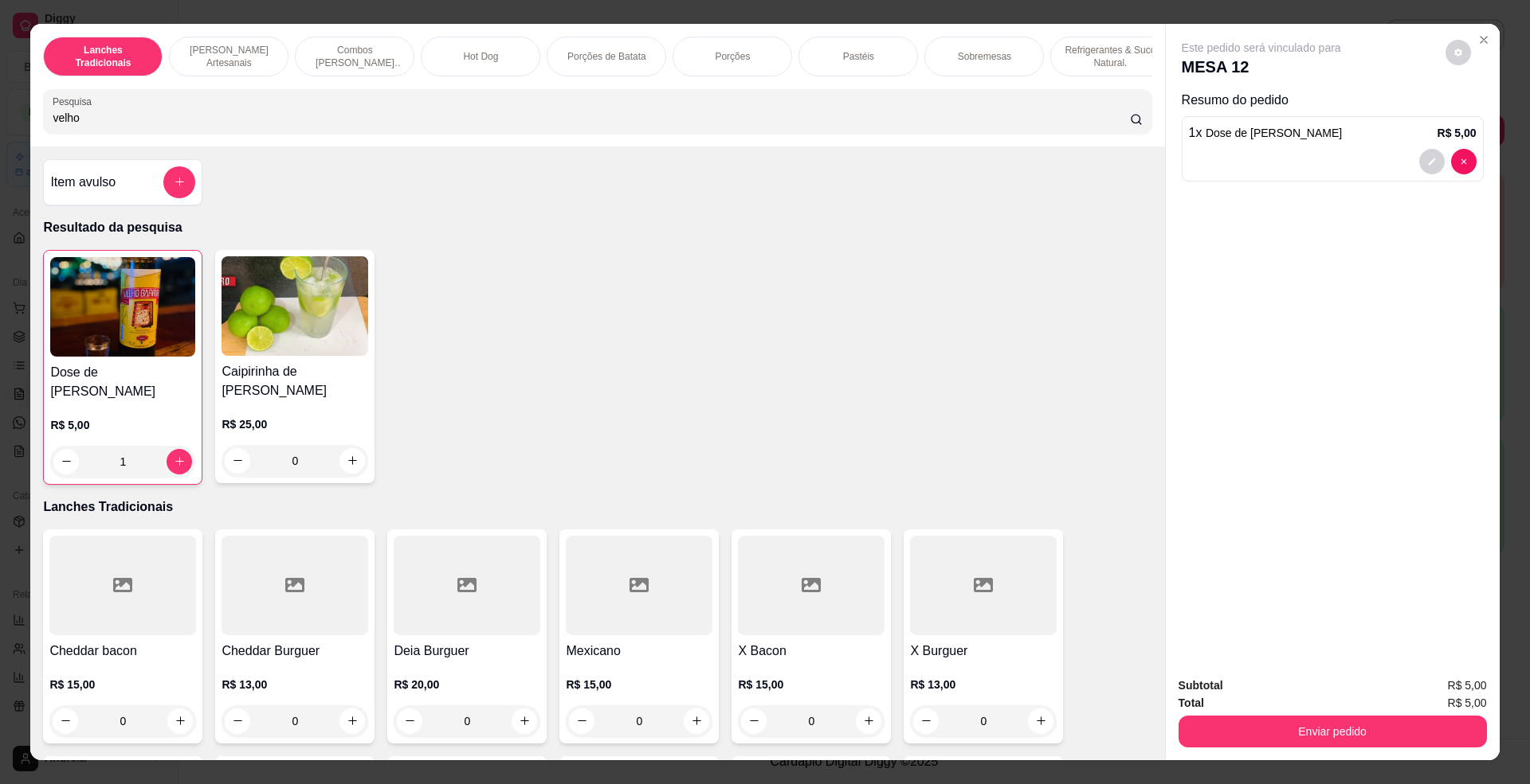
click at [1320, 711] on div "Total R$ 5,00" at bounding box center [1332, 703] width 308 height 18
click at [1326, 725] on button "Enviar pedido" at bounding box center [1332, 732] width 299 height 31
click at [1455, 678] on button "Enviar pedido" at bounding box center [1443, 693] width 90 height 30
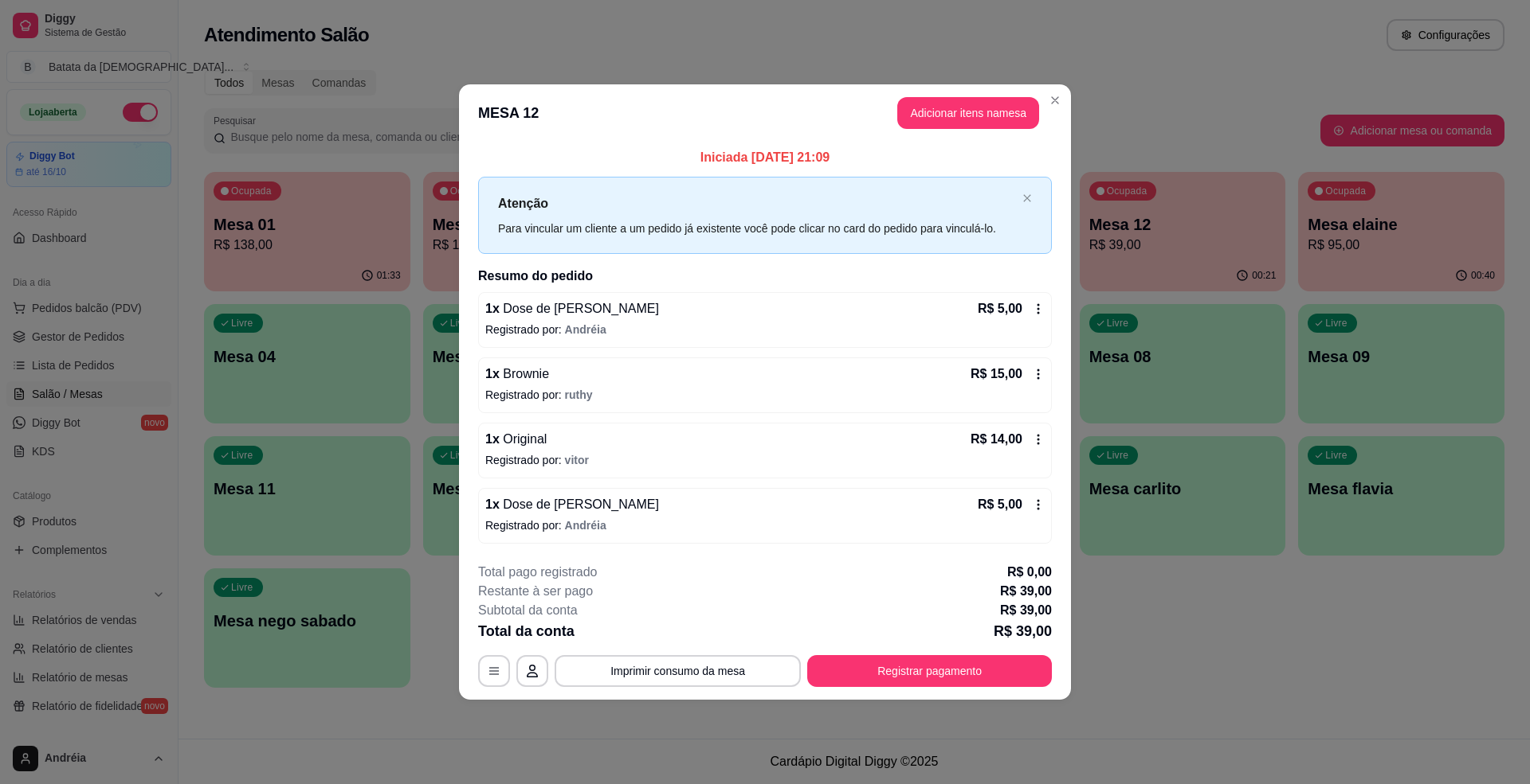
click at [1043, 91] on header "MESA 12 Adicionar itens na mesa" at bounding box center [765, 114] width 612 height 58
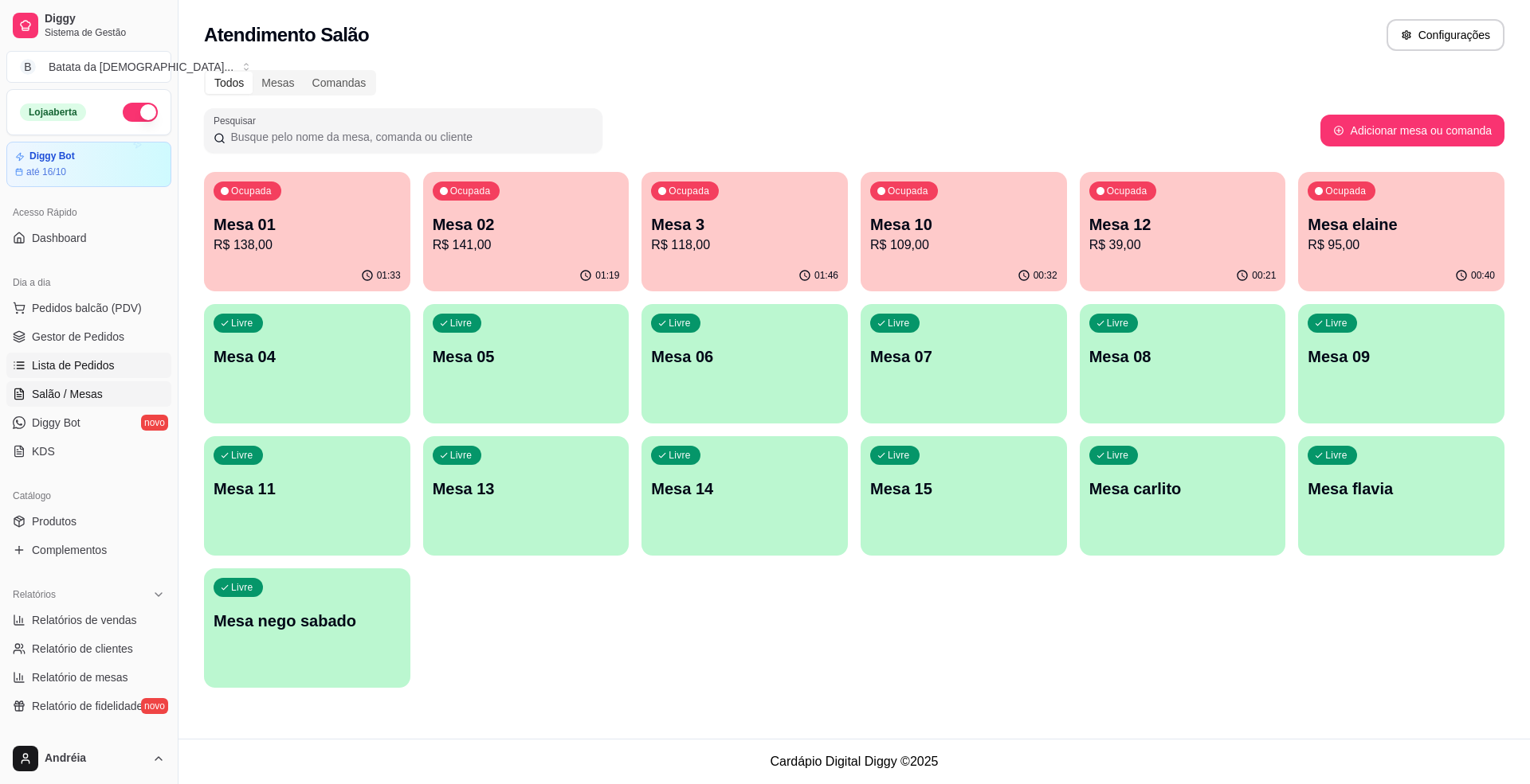
click at [125, 357] on link "Lista de Pedidos" at bounding box center [88, 366] width 164 height 26
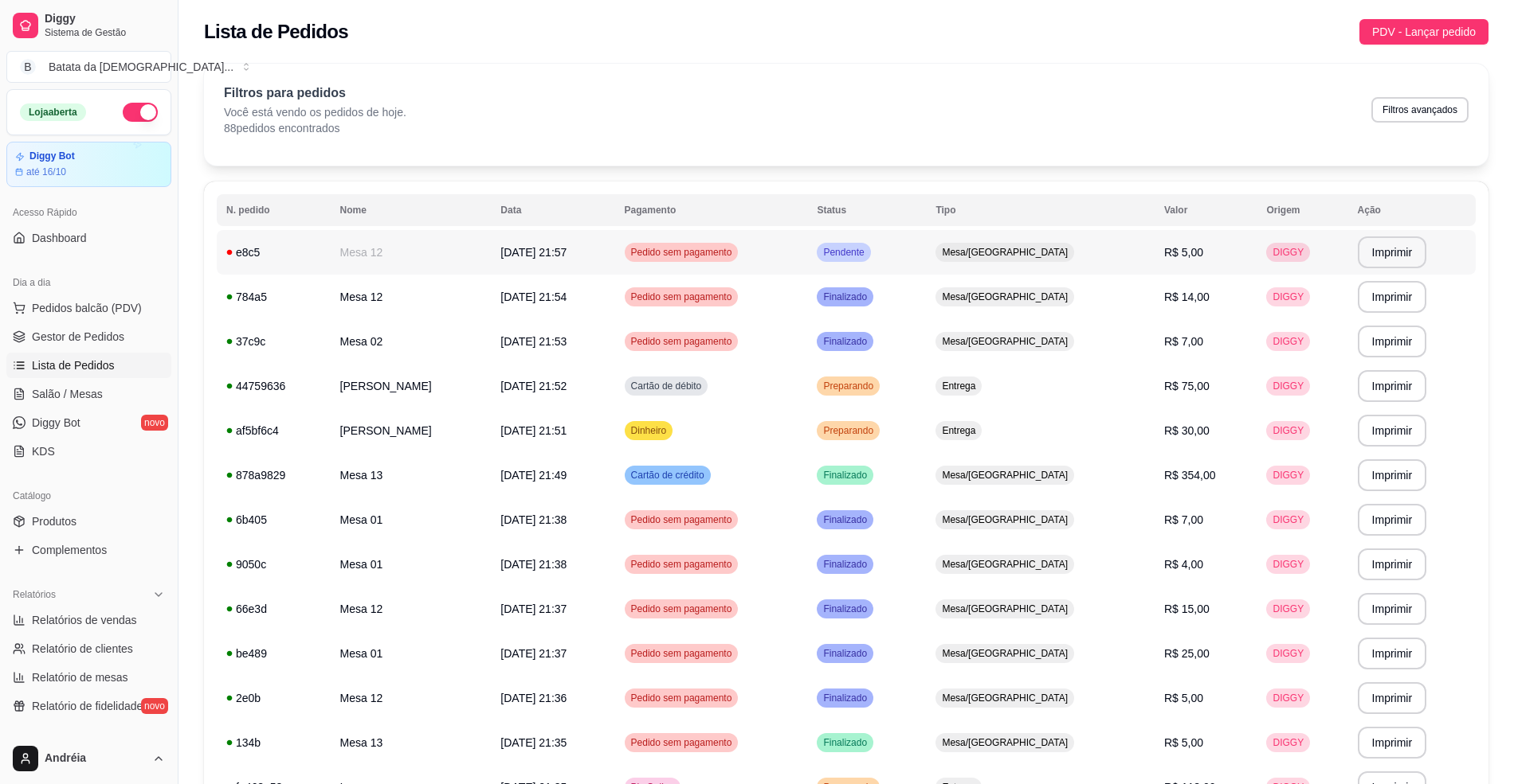
click at [926, 256] on td "Pendente" at bounding box center [866, 252] width 119 height 45
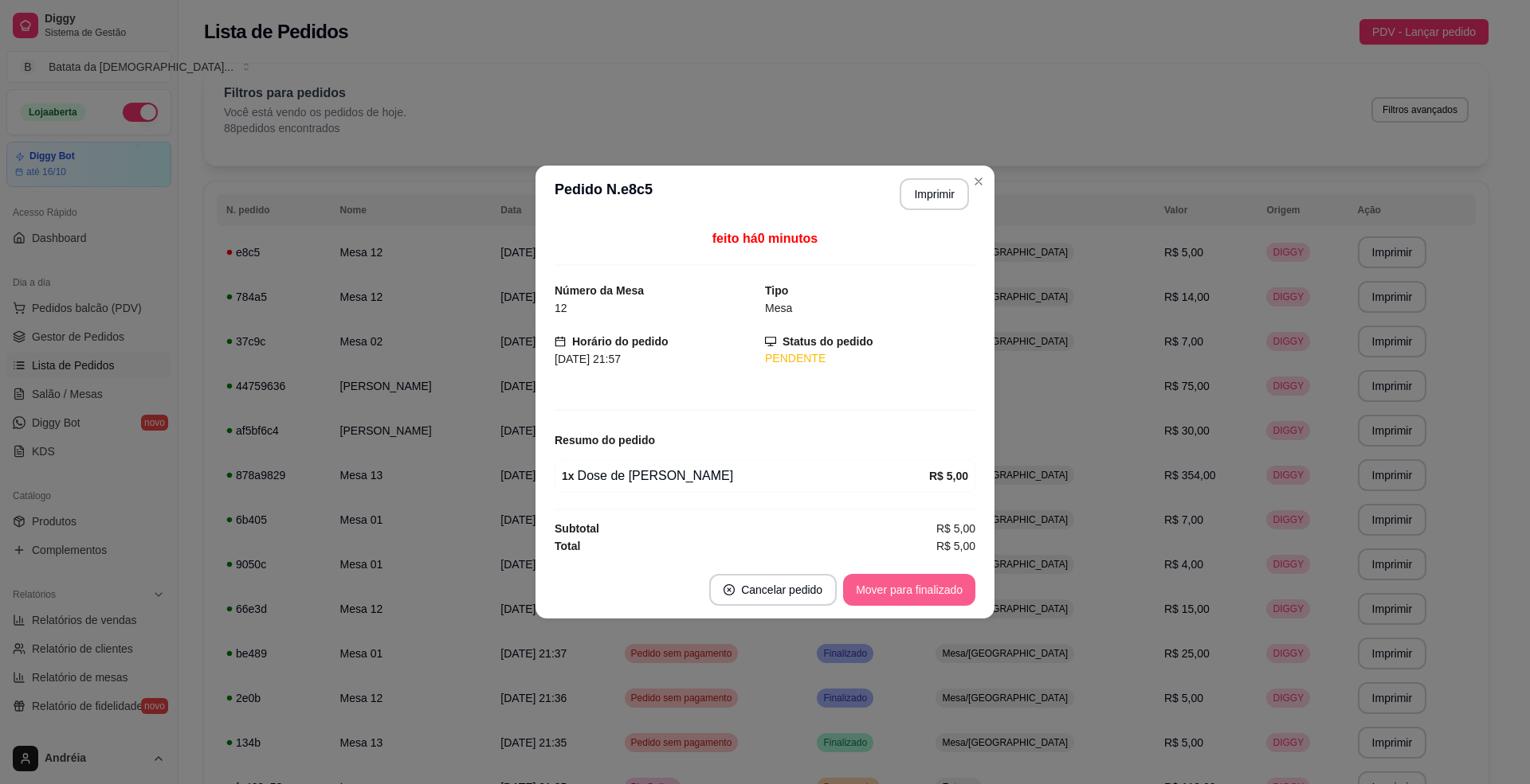
click at [913, 600] on button "Mover para finalizado" at bounding box center [909, 590] width 133 height 32
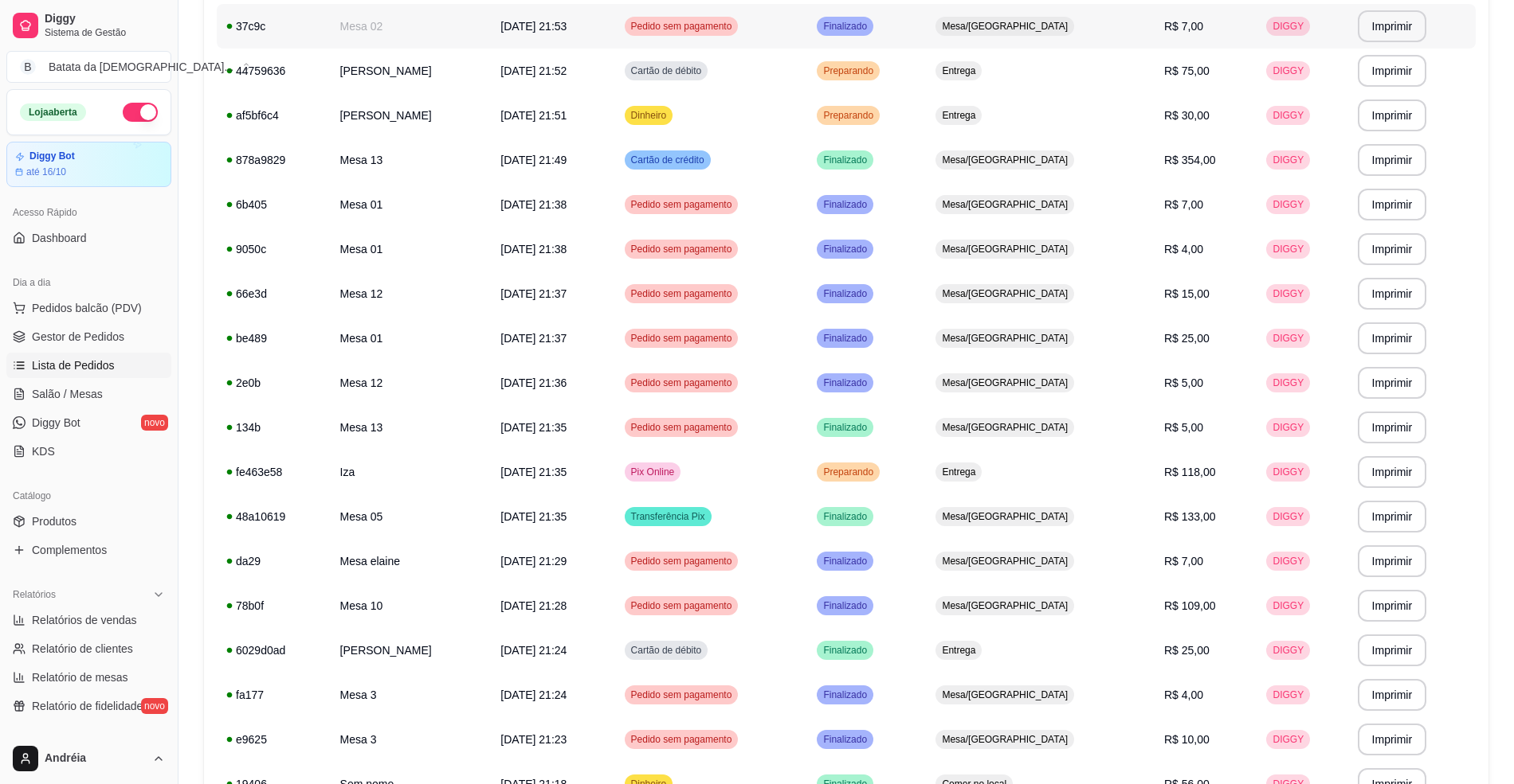
scroll to position [319, 0]
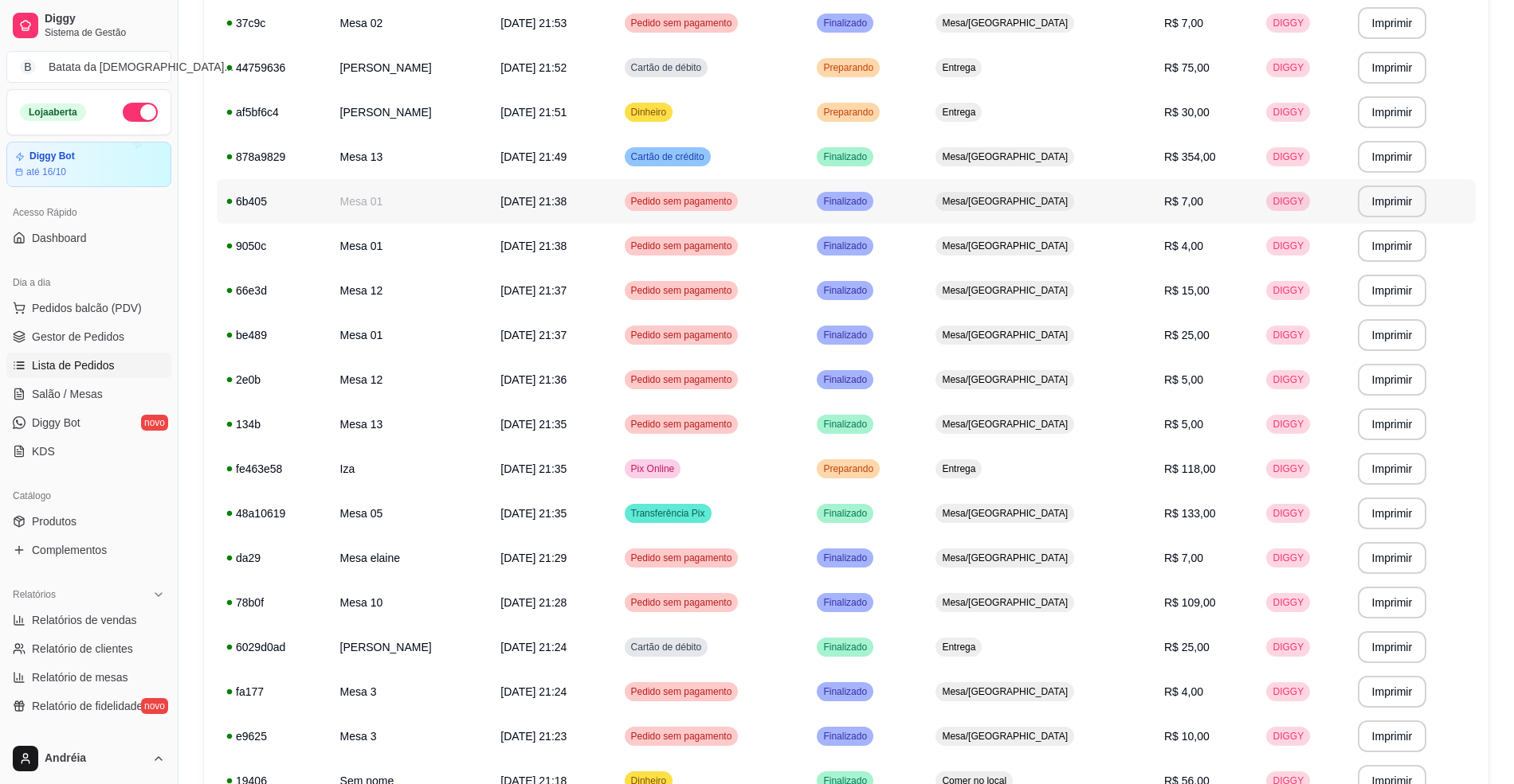
click at [926, 188] on td "Finalizado" at bounding box center [866, 201] width 119 height 45
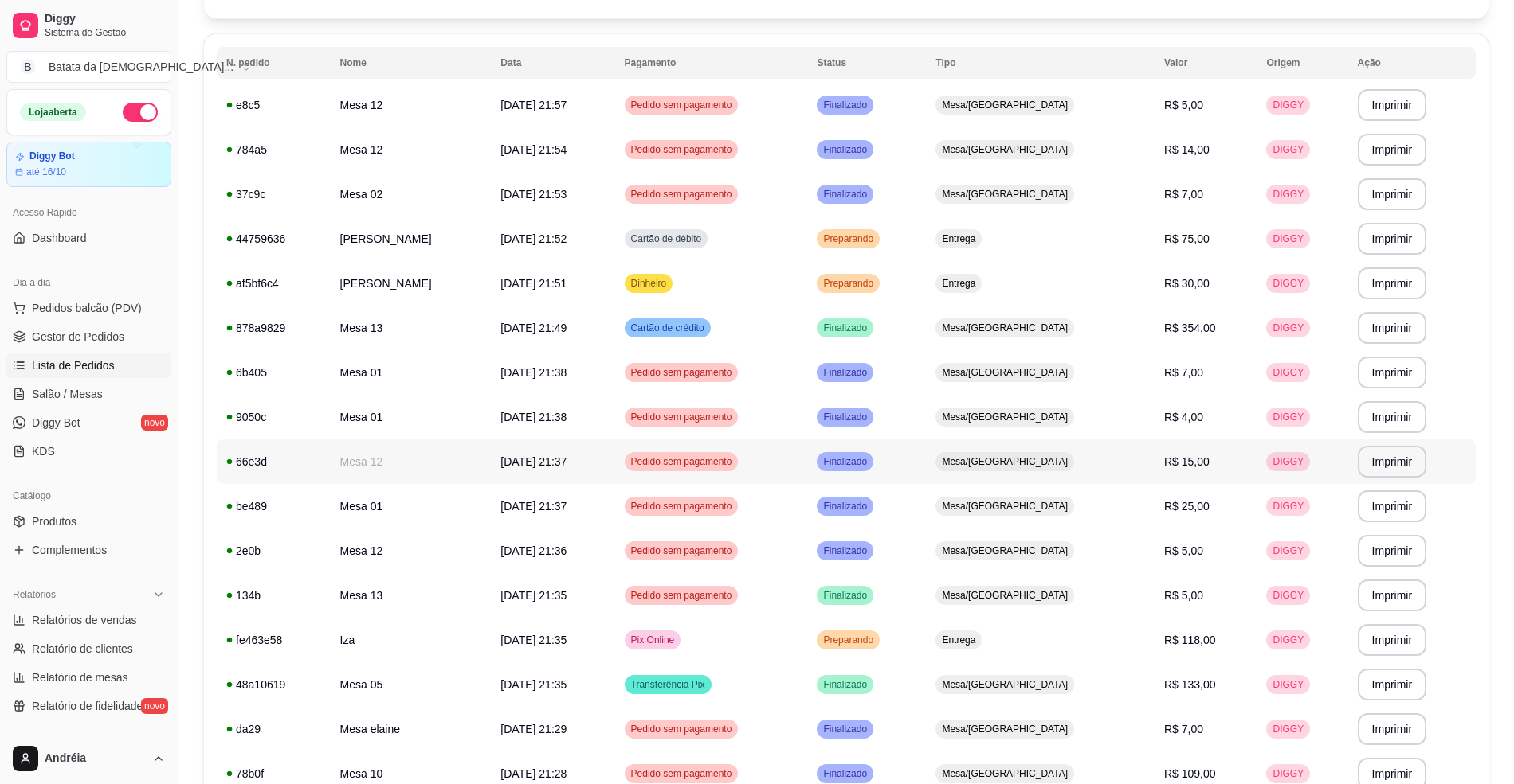
scroll to position [0, 0]
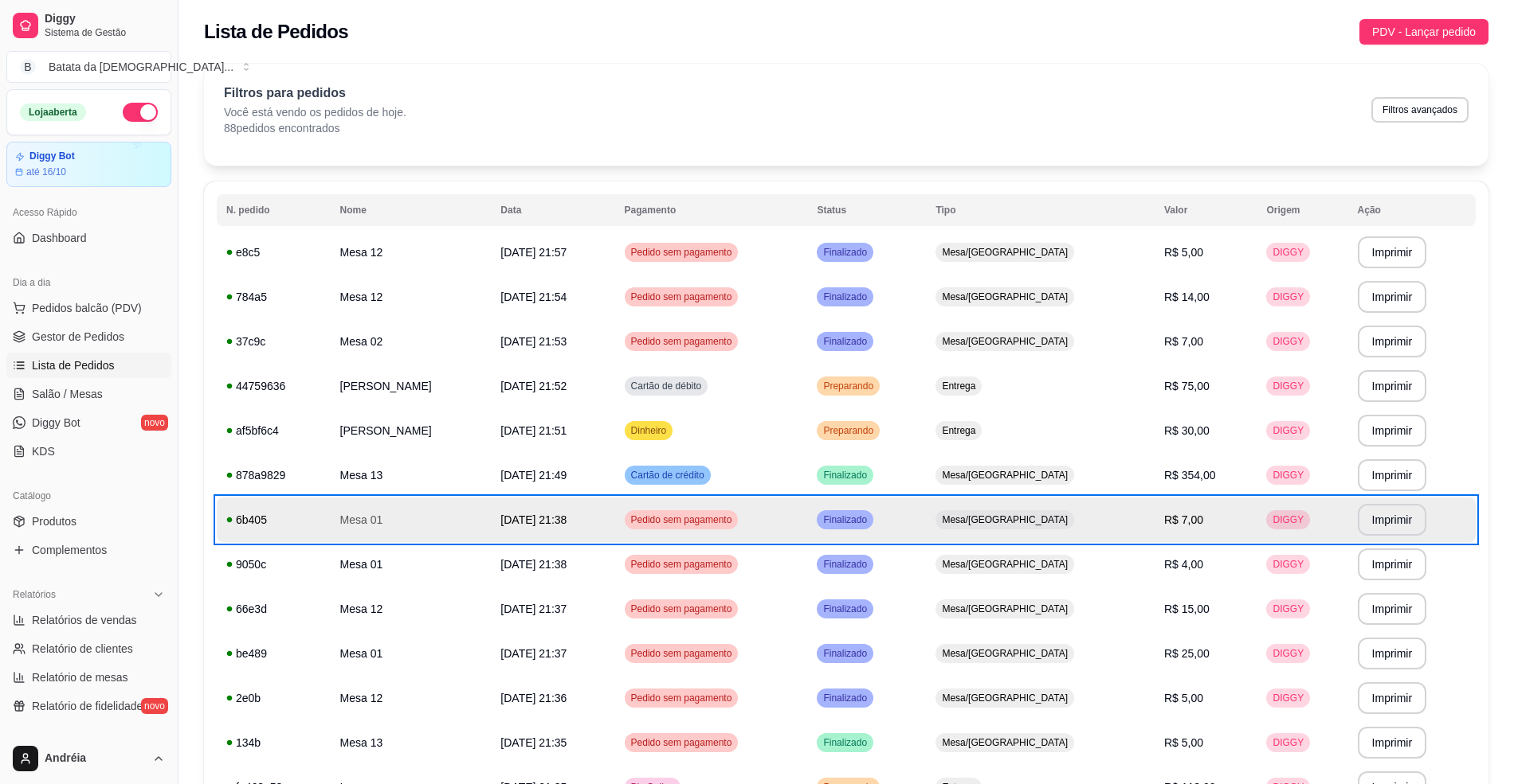
click at [692, 81] on div "Filtros para pedidos Você está vendo os pedidos de hoje. 88 pedidos encontrados…" at bounding box center [846, 115] width 1285 height 102
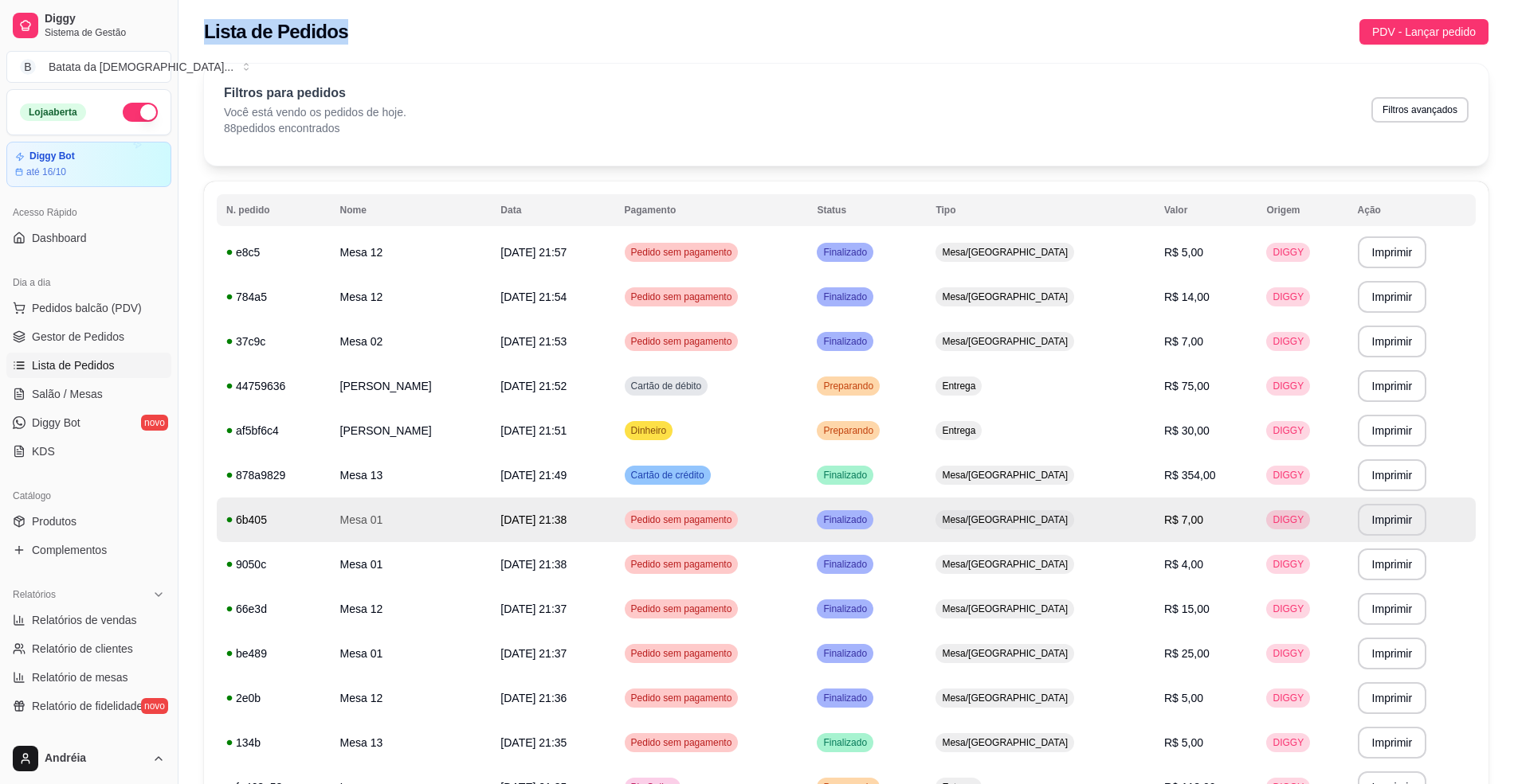
drag, startPoint x: 336, startPoint y: 30, endPoint x: 204, endPoint y: 23, distance: 132.2
click at [204, 23] on h2 "Lista de Pedidos" at bounding box center [276, 32] width 145 height 26
drag, startPoint x: 226, startPoint y: 100, endPoint x: 345, endPoint y: 106, distance: 119.2
click at [345, 106] on div "Filtros para pedidos Você está vendo os pedidos de hoje. 88 pedidos encontrados" at bounding box center [315, 110] width 182 height 53
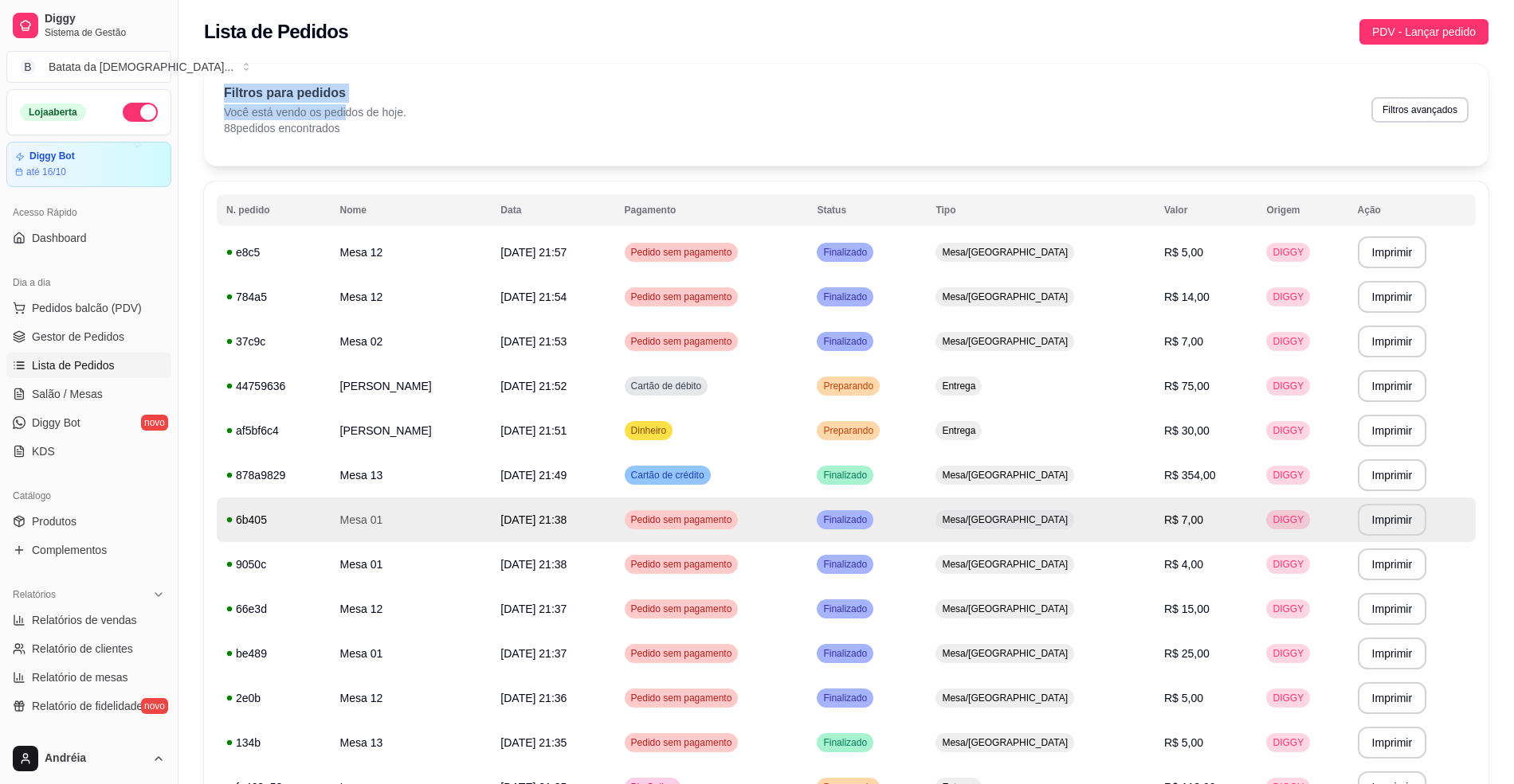
click at [372, 93] on p "Filtros para pedidos" at bounding box center [315, 93] width 182 height 19
drag, startPoint x: 396, startPoint y: 109, endPoint x: 231, endPoint y: 99, distance: 165.3
click at [231, 99] on div "Filtros para pedidos Você está vendo os pedidos de hoje. 88 pedidos encontrados" at bounding box center [315, 110] width 182 height 53
click at [394, 43] on div "Lista de Pedidos PDV - Lançar pedido" at bounding box center [846, 32] width 1285 height 26
click at [98, 396] on span "Salão / Mesas" at bounding box center [67, 394] width 71 height 16
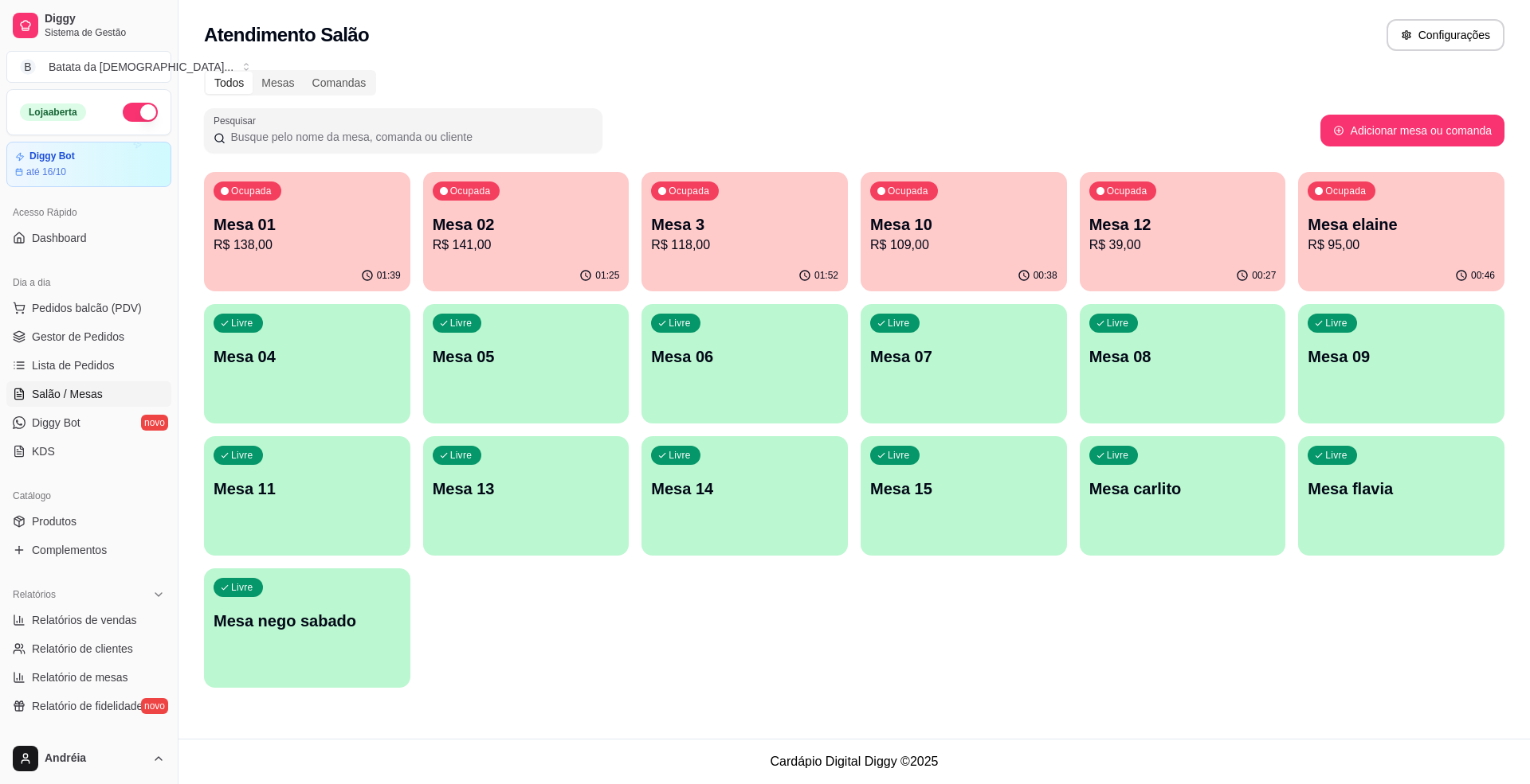
click at [711, 240] on p "R$ 118,00" at bounding box center [745, 245] width 187 height 19
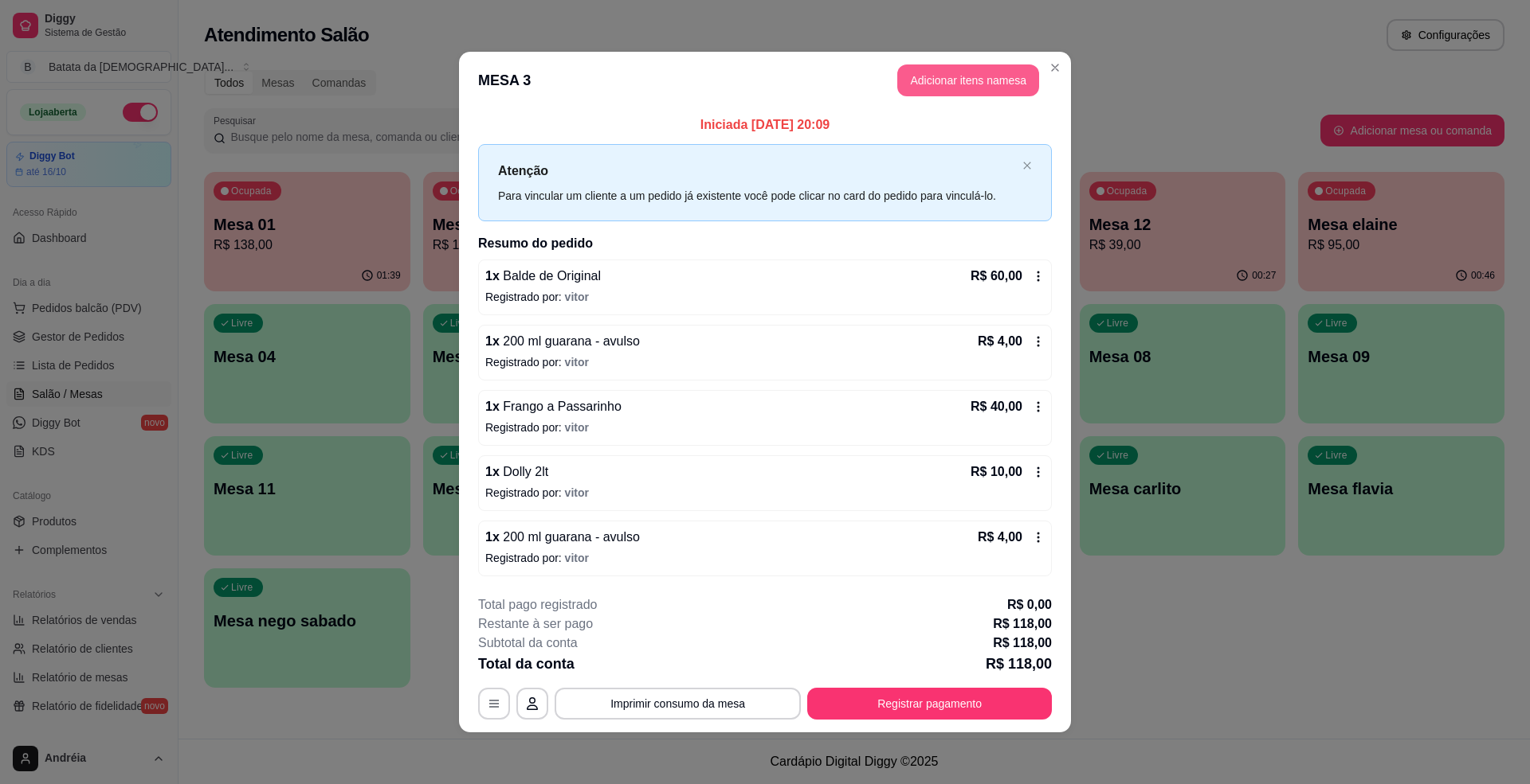
click at [924, 85] on button "Adicionar itens na mesa" at bounding box center [968, 81] width 142 height 32
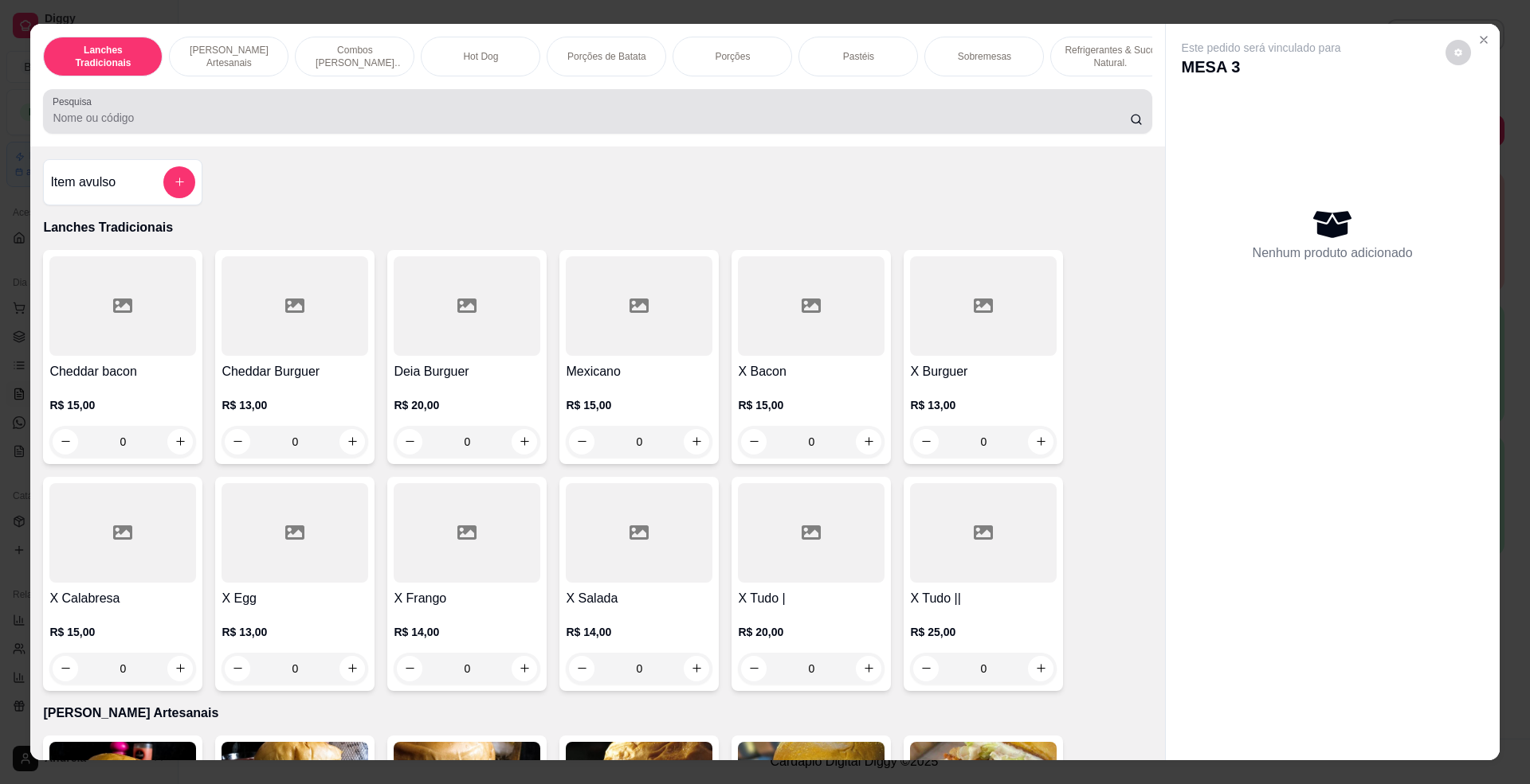
click at [429, 126] on input "Pesquisa" at bounding box center [591, 118] width 1076 height 16
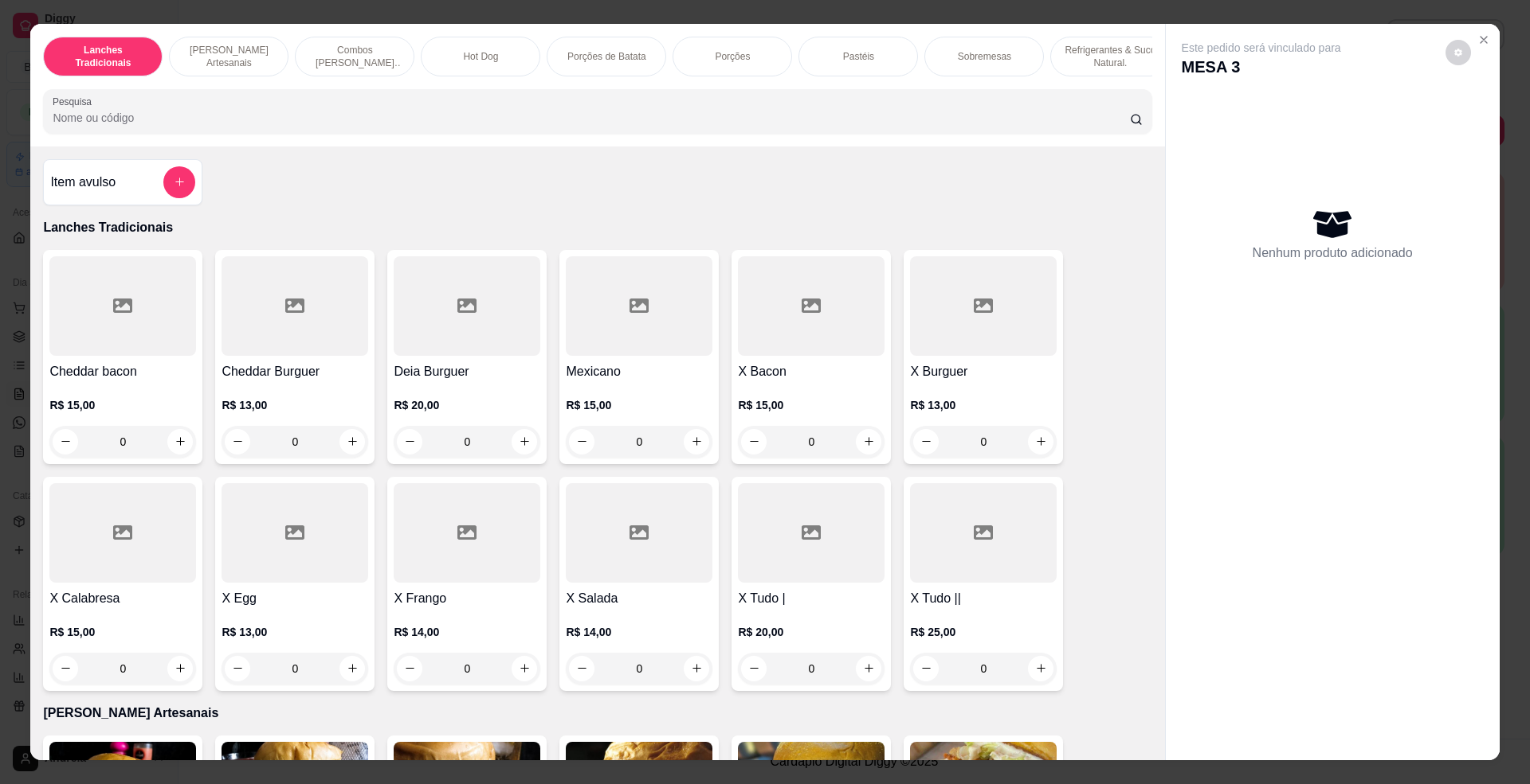
type input "s"
click at [173, 188] on icon "add-separate-item" at bounding box center [179, 182] width 12 height 12
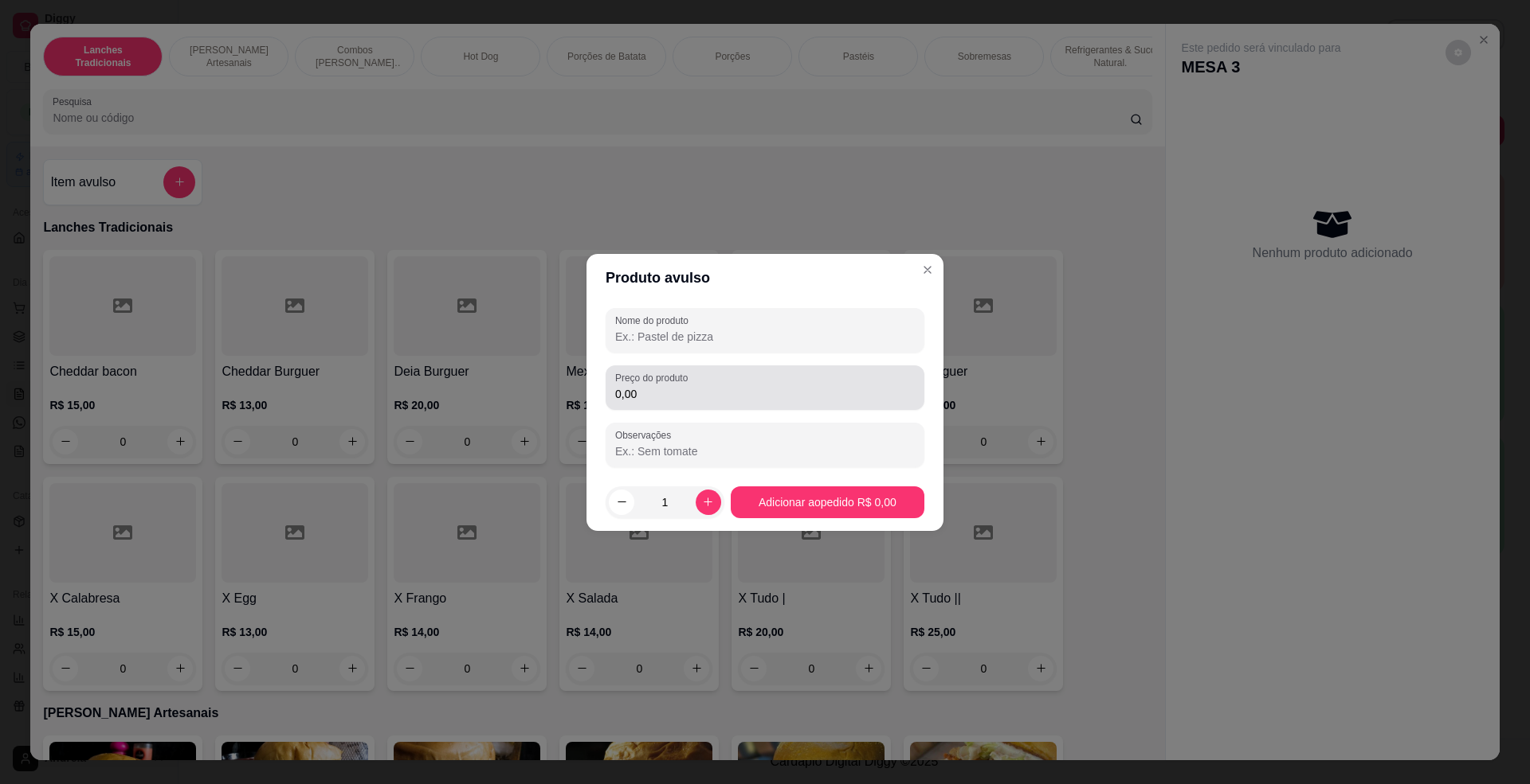
click at [706, 392] on input "0,00" at bounding box center [765, 394] width 300 height 16
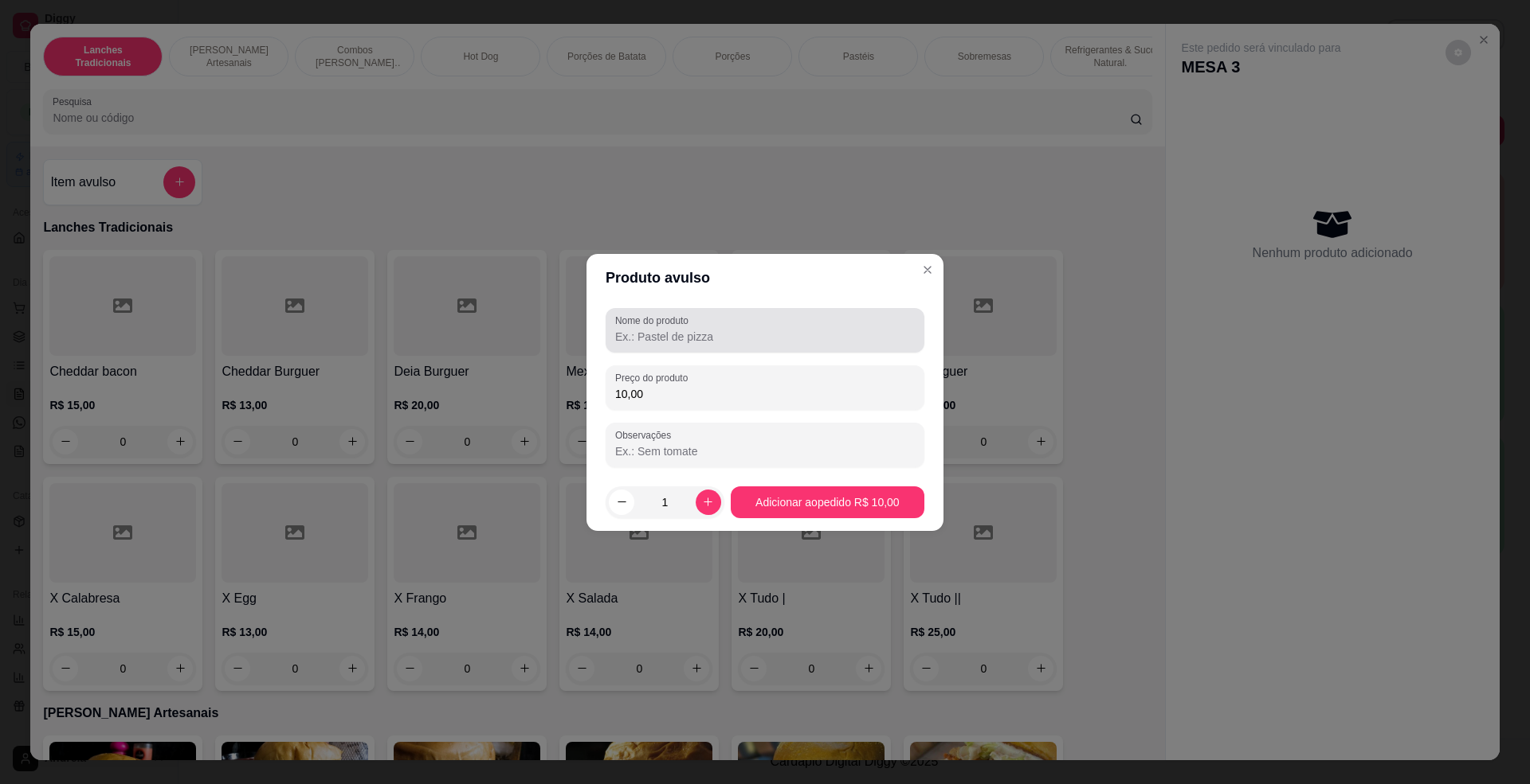
type input "10,00"
click at [775, 313] on div "Nome do produto" at bounding box center [765, 330] width 319 height 45
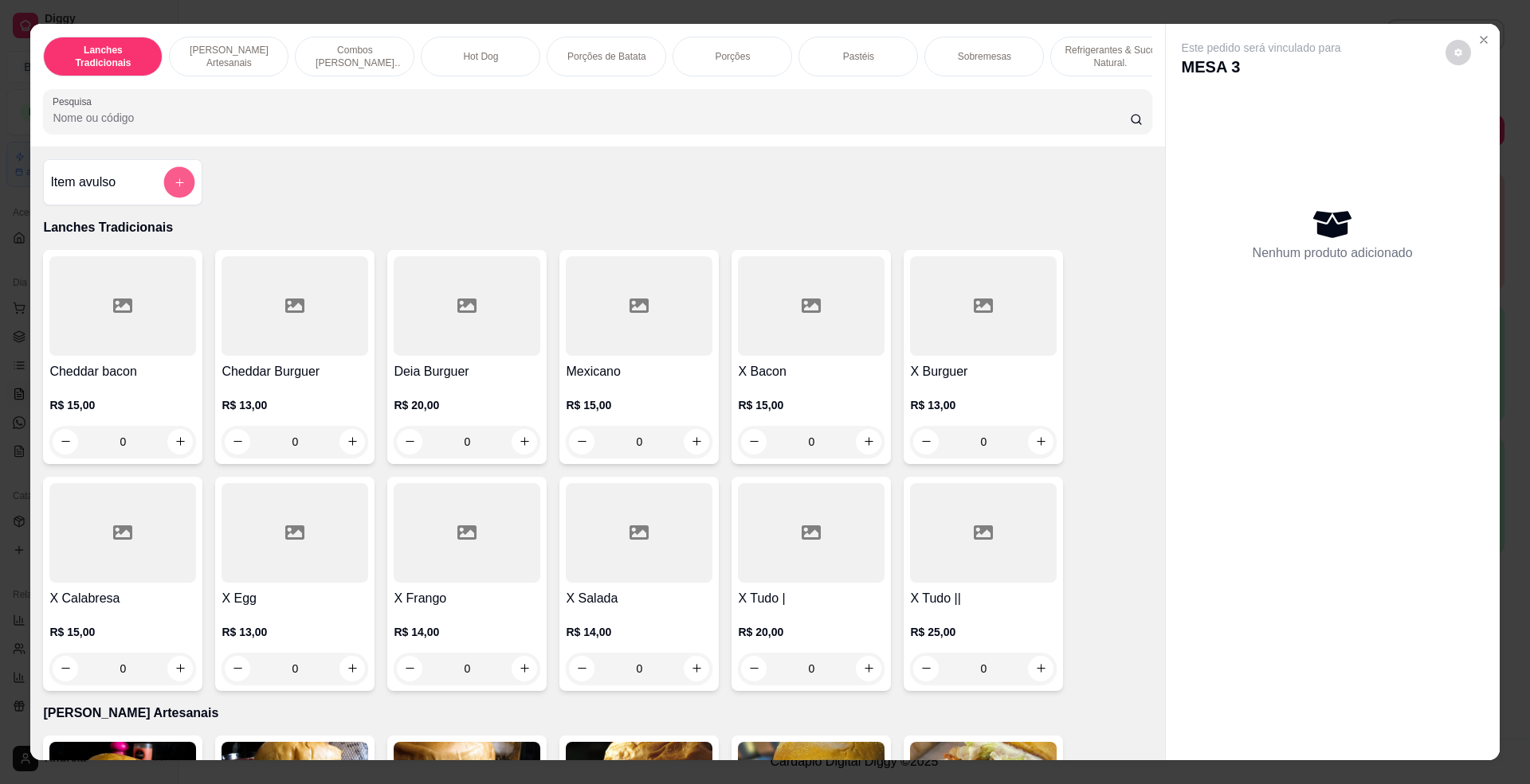
click at [164, 197] on button "add-separate-item" at bounding box center [179, 181] width 31 height 31
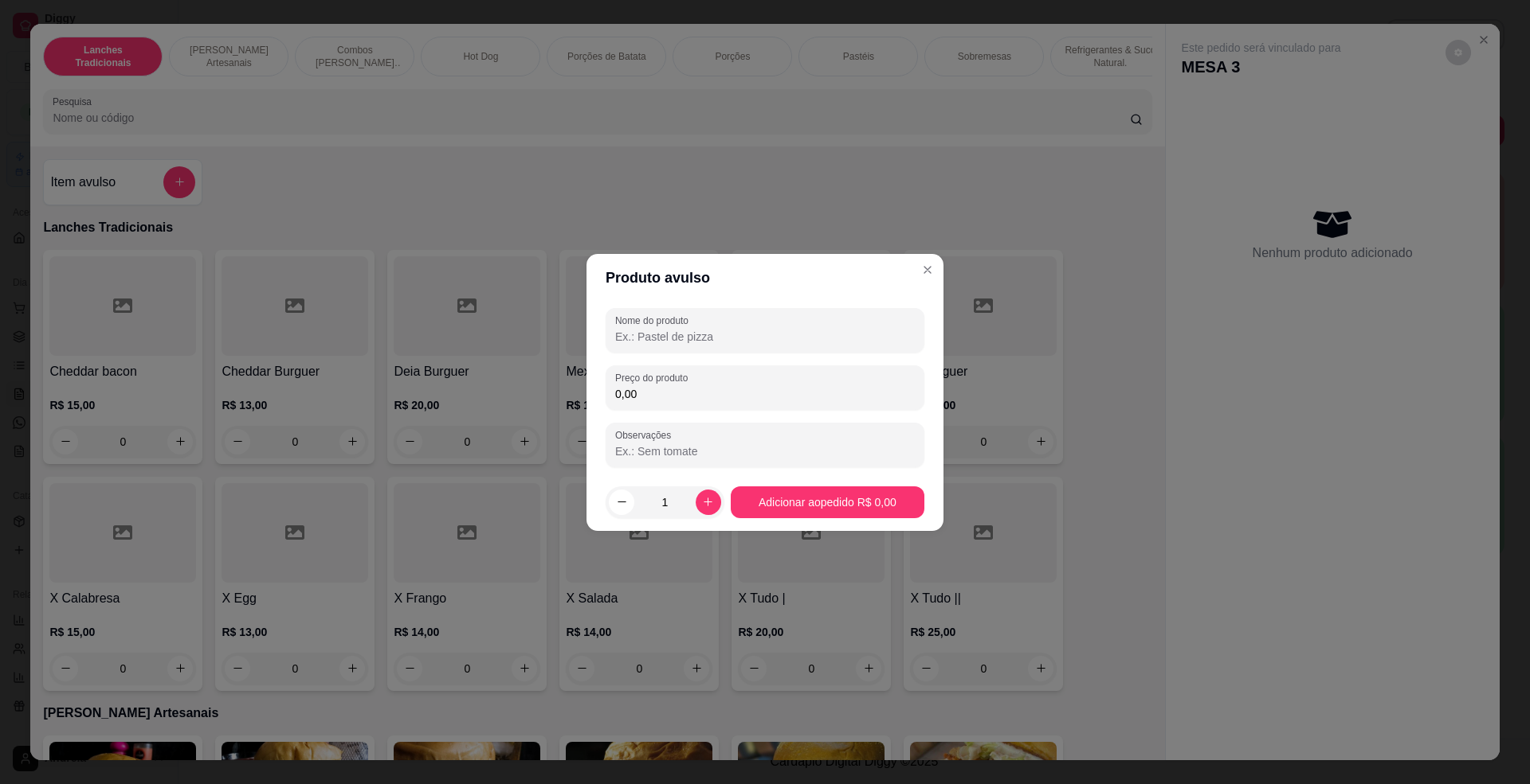
click at [868, 333] on input "Nome do produto" at bounding box center [765, 337] width 300 height 16
type input "original"
click at [886, 392] on input "0,00" at bounding box center [765, 394] width 300 height 16
type input "5,00"
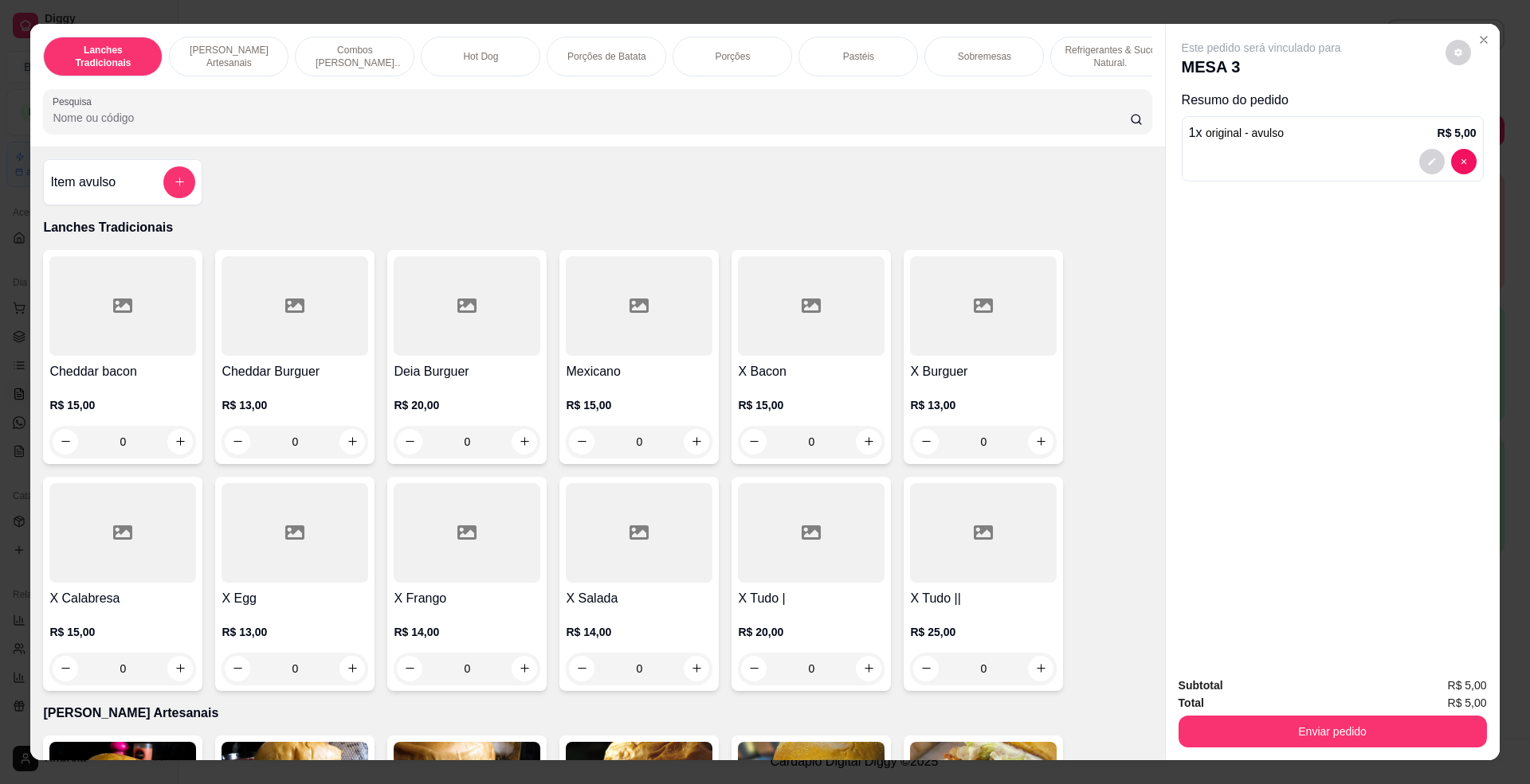
click at [148, 191] on div "Item avulso" at bounding box center [123, 182] width 146 height 32
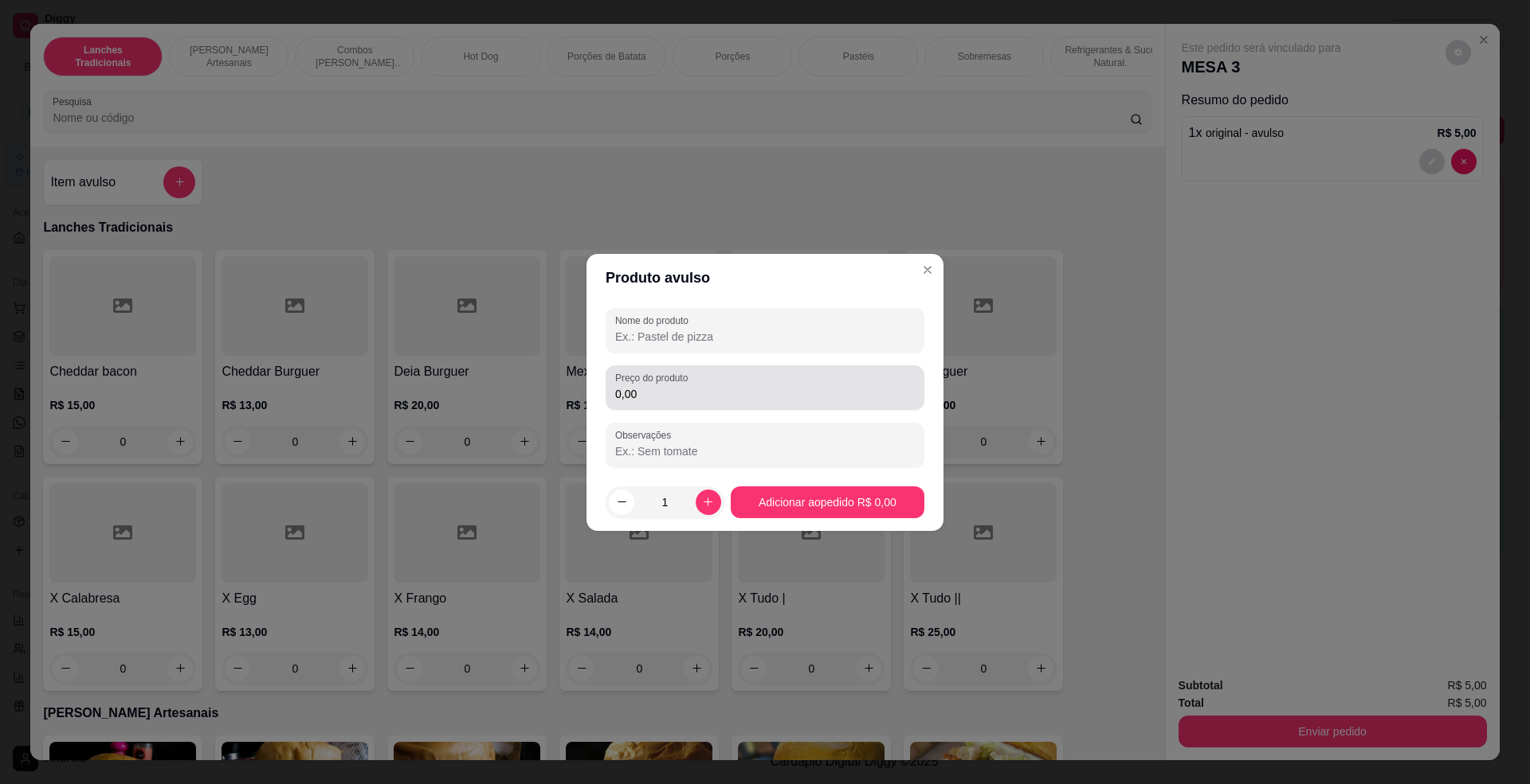
click at [671, 399] on input "0,00" at bounding box center [765, 394] width 300 height 16
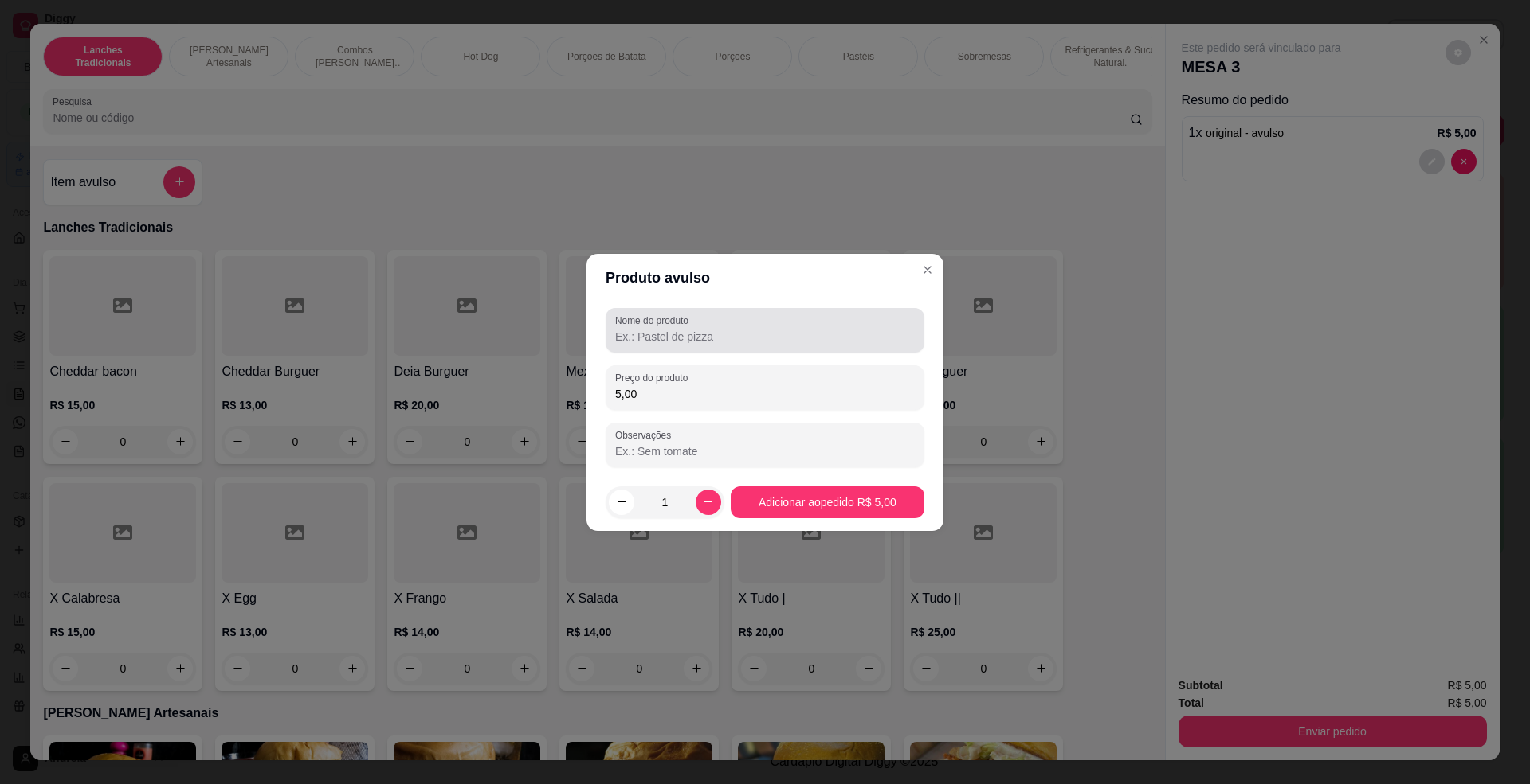
type input "5,00"
click at [678, 348] on div "Nome do produto" at bounding box center [765, 330] width 319 height 45
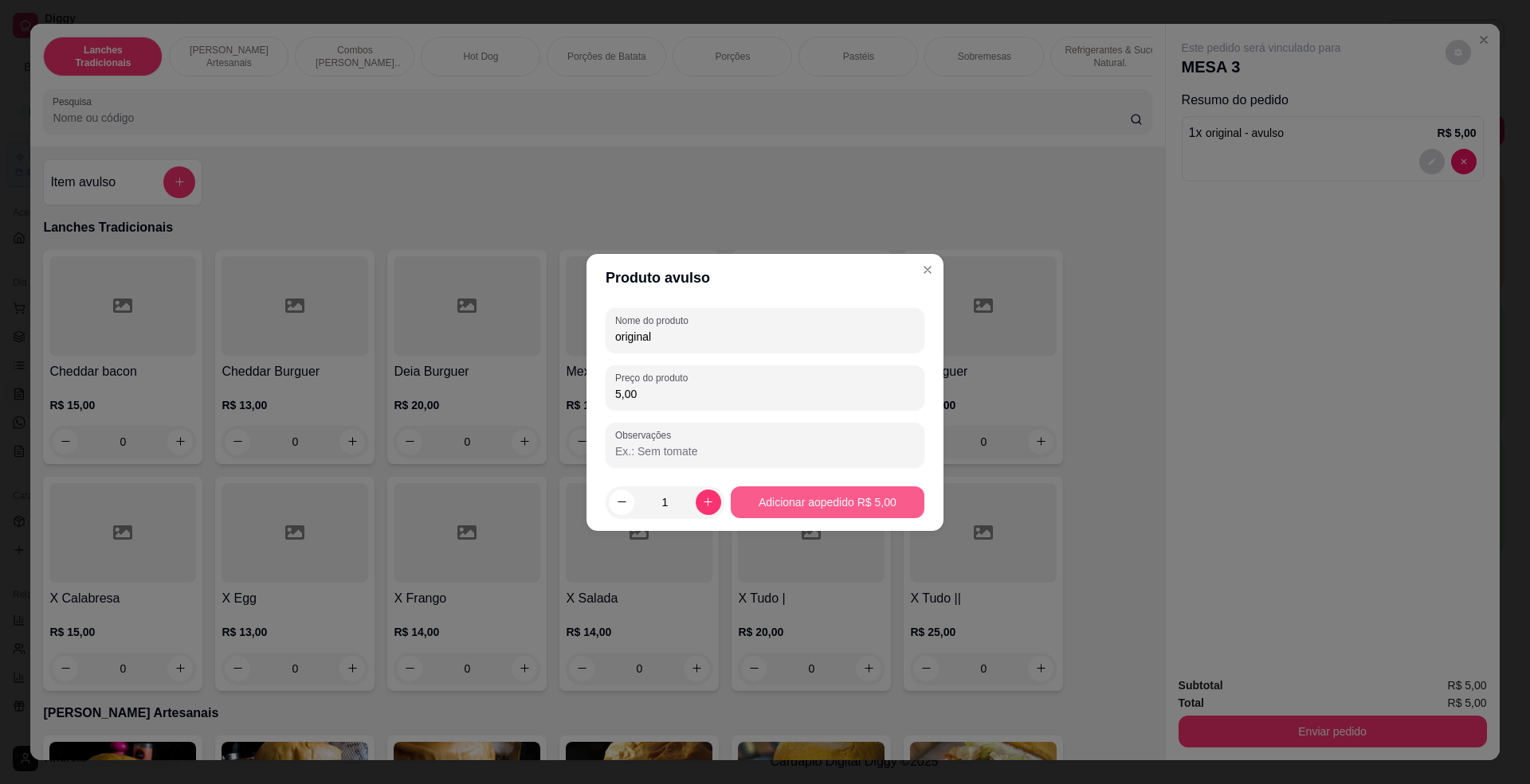
type input "original"
click at [829, 518] on footer "1 Adicionar ao pedido R$ 5,00" at bounding box center [765, 503] width 357 height 58
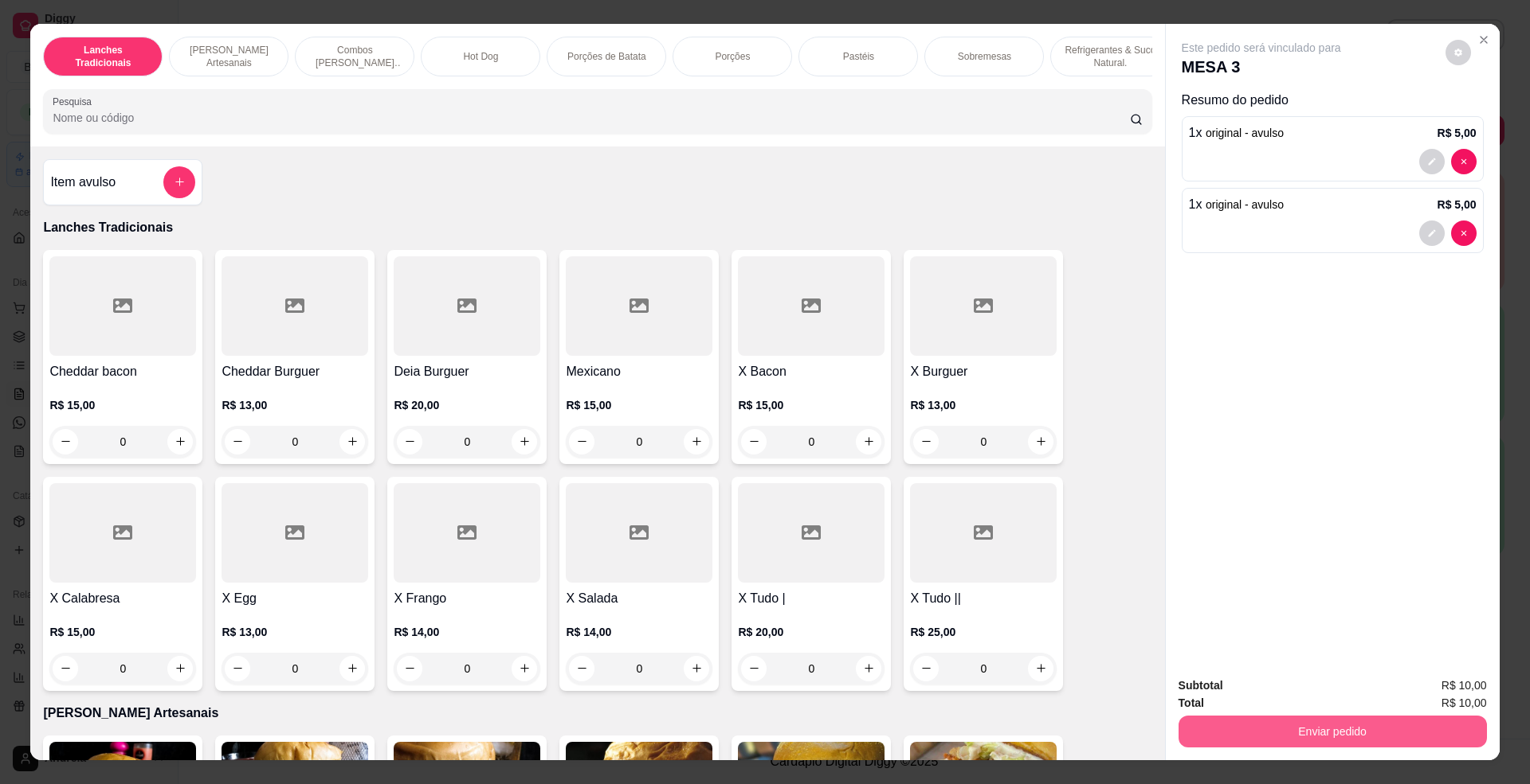
click at [1340, 717] on button "Enviar pedido" at bounding box center [1332, 732] width 308 height 32
click at [1450, 681] on button "Enviar pedido" at bounding box center [1443, 693] width 90 height 30
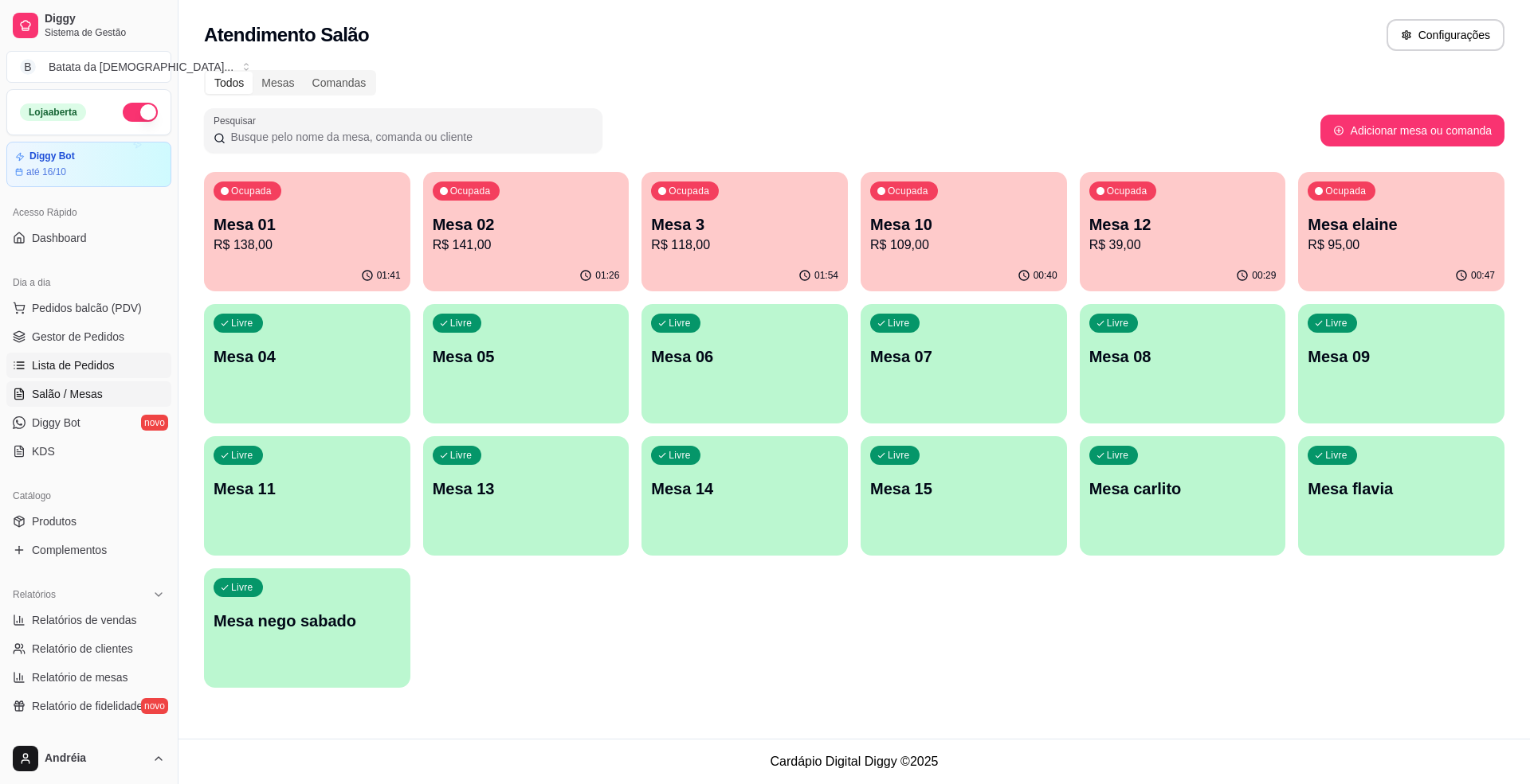
click at [46, 360] on span "Lista de Pedidos" at bounding box center [73, 366] width 83 height 16
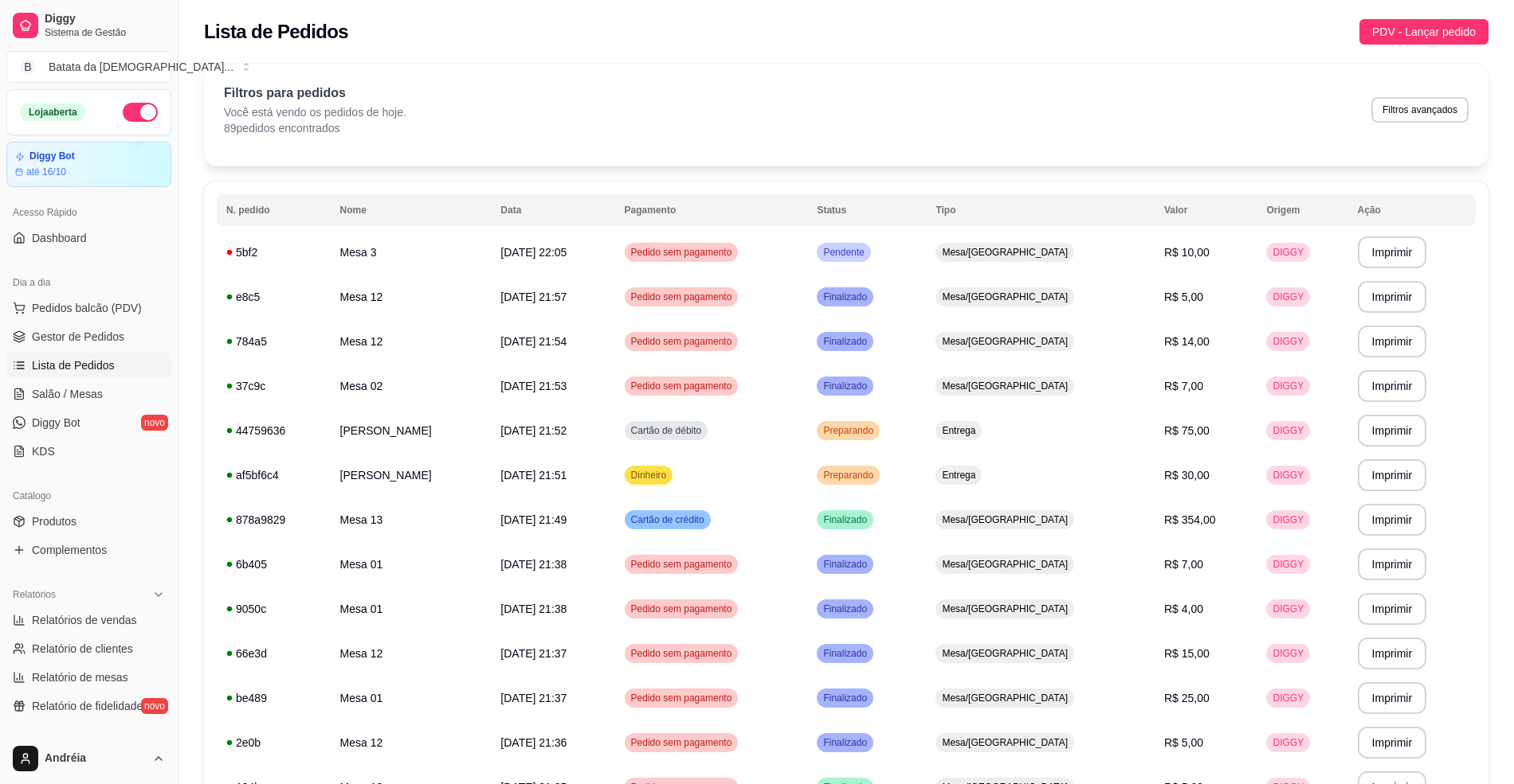
click at [867, 252] on span "Pendente" at bounding box center [843, 252] width 47 height 13
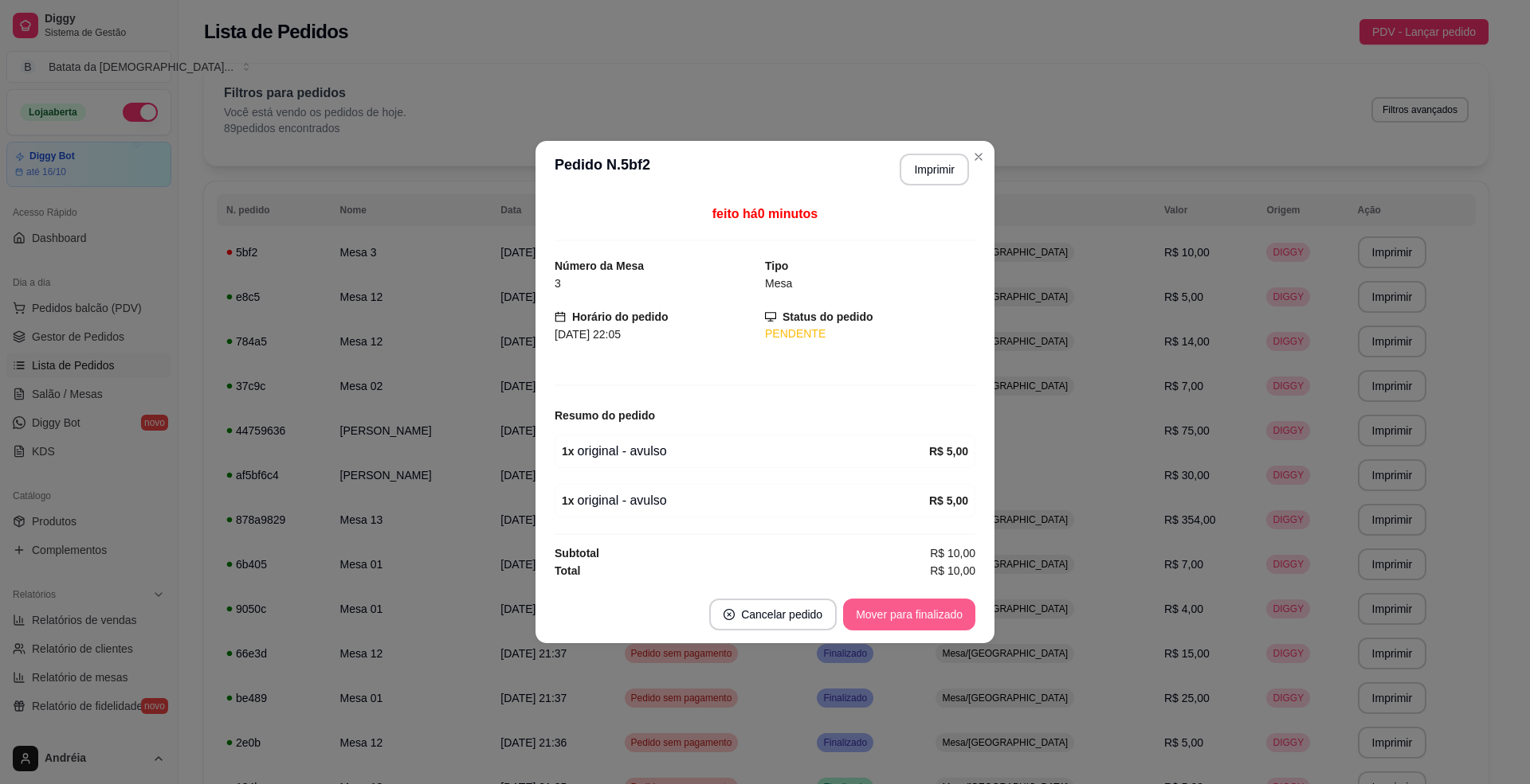
click at [910, 610] on button "Mover para finalizado" at bounding box center [909, 615] width 133 height 32
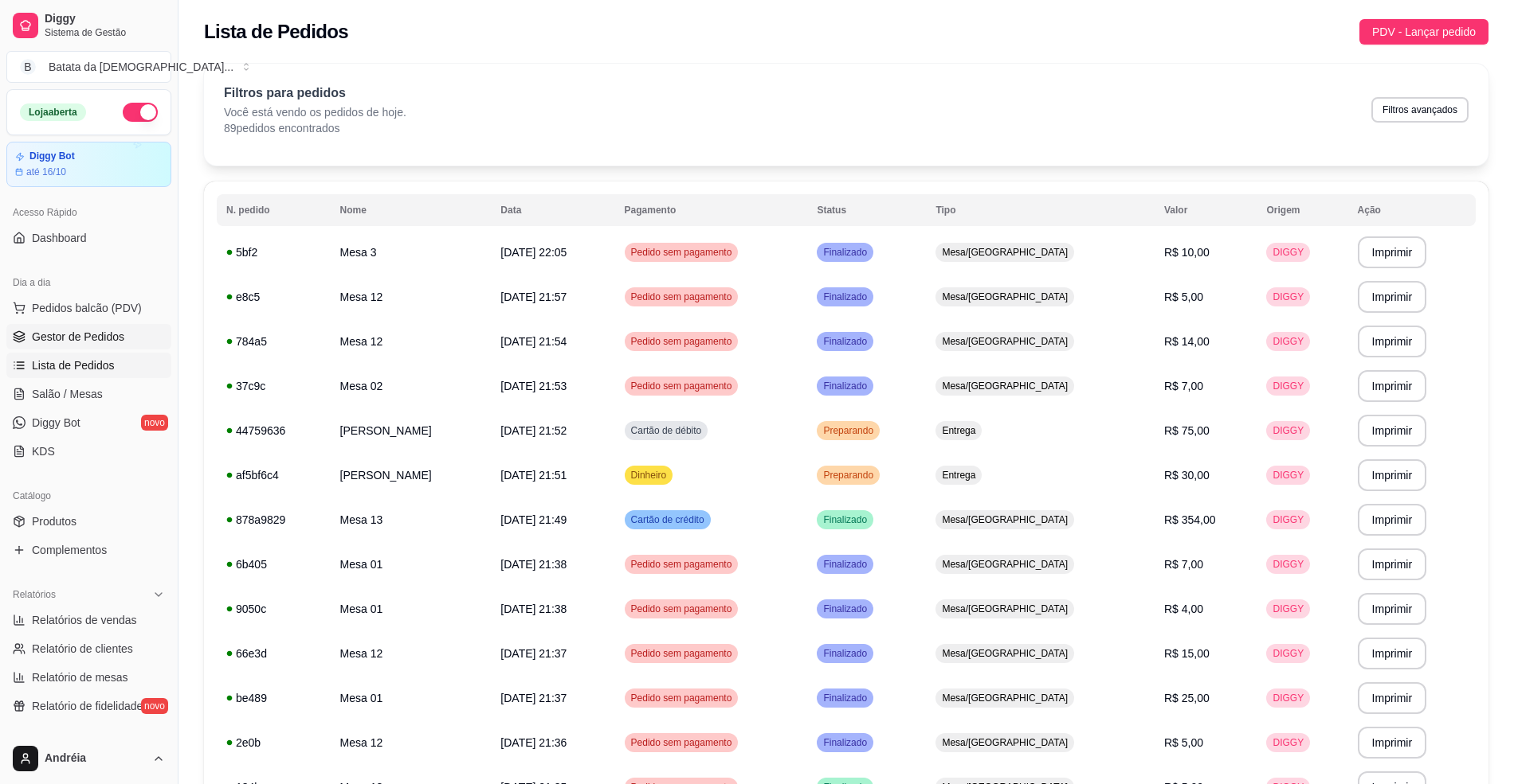
click at [114, 341] on span "Gestor de Pedidos" at bounding box center [78, 337] width 93 height 16
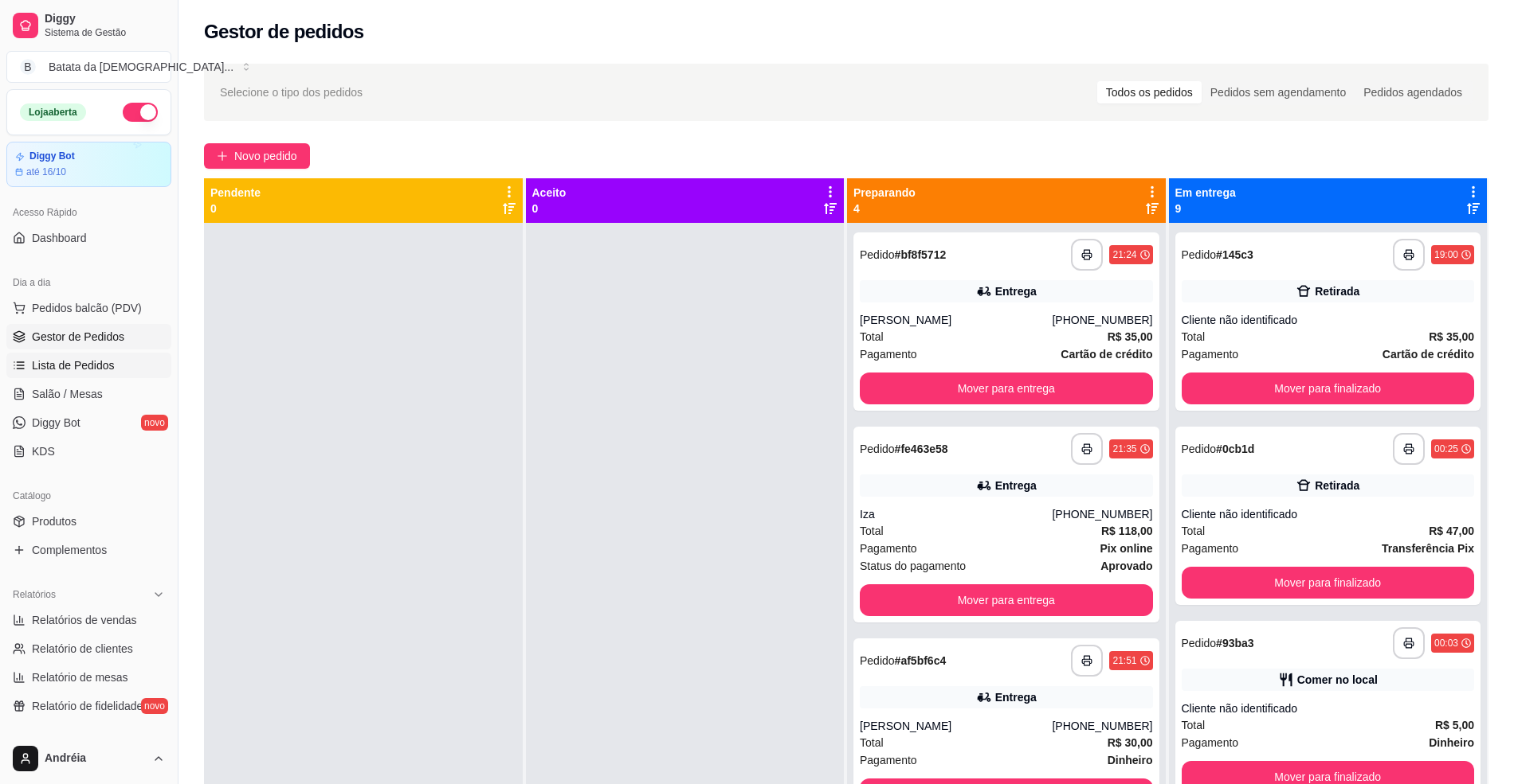
click at [114, 367] on link "Lista de Pedidos" at bounding box center [88, 366] width 164 height 26
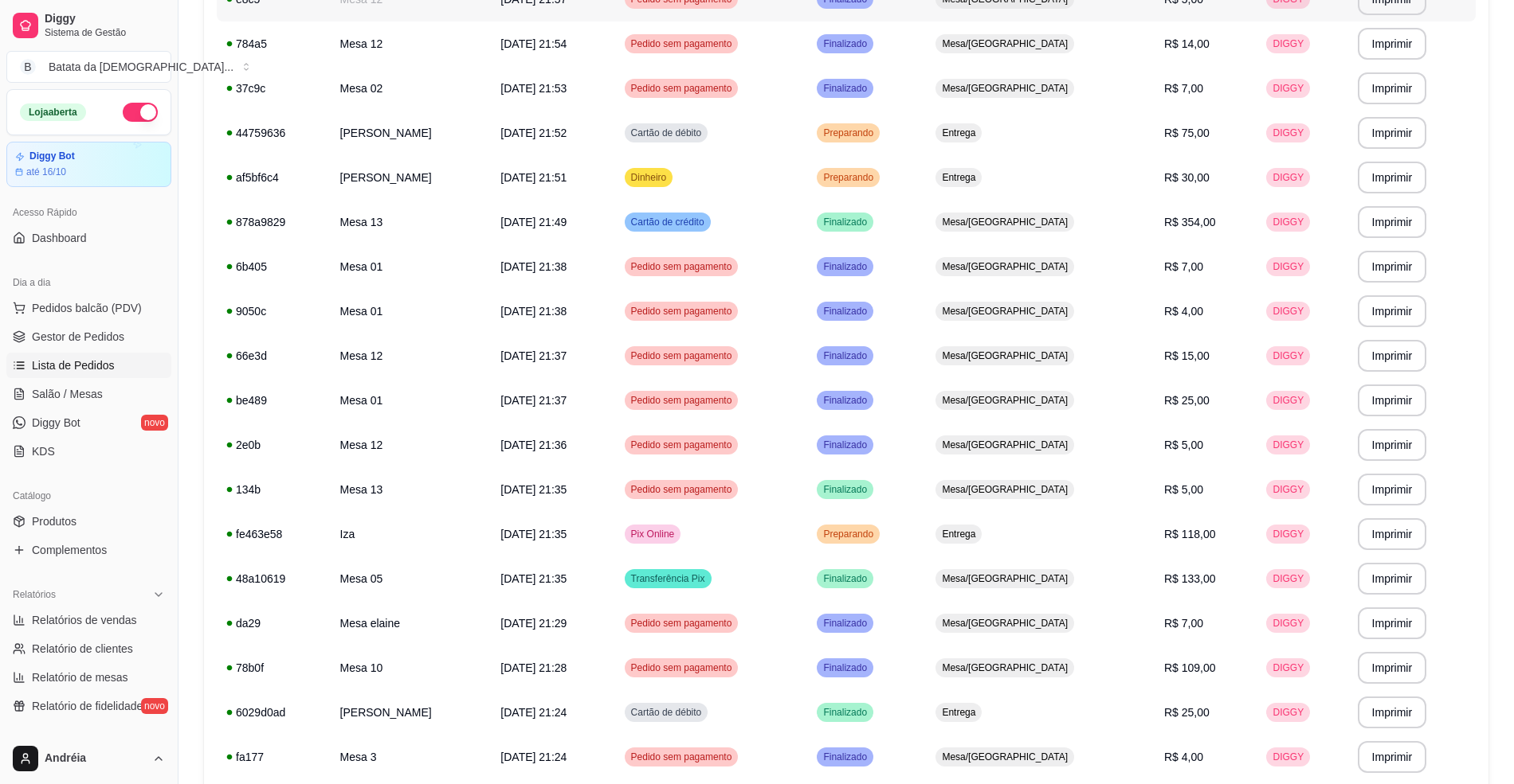
scroll to position [319, 0]
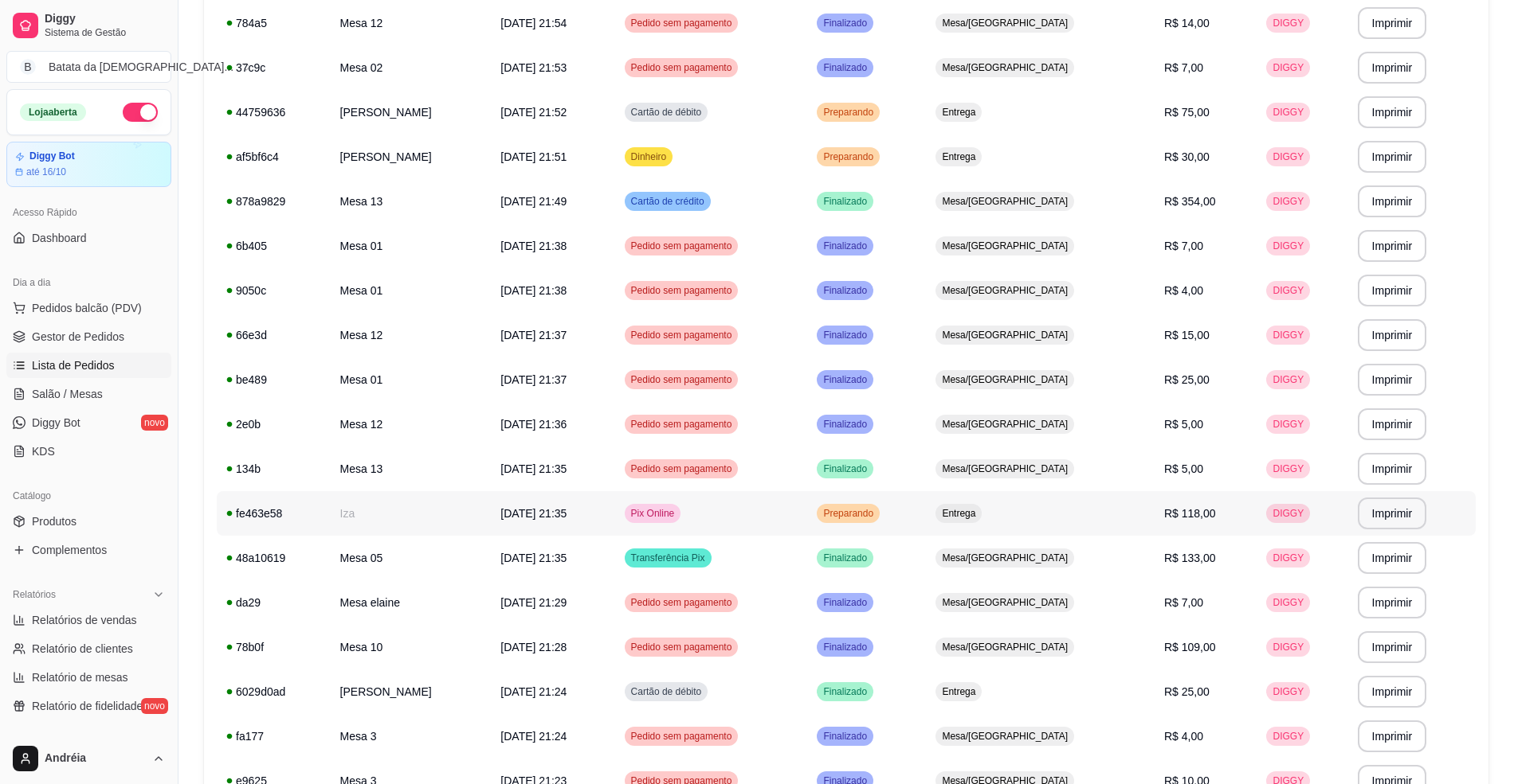
click at [682, 523] on div "Pix Online" at bounding box center [653, 513] width 57 height 19
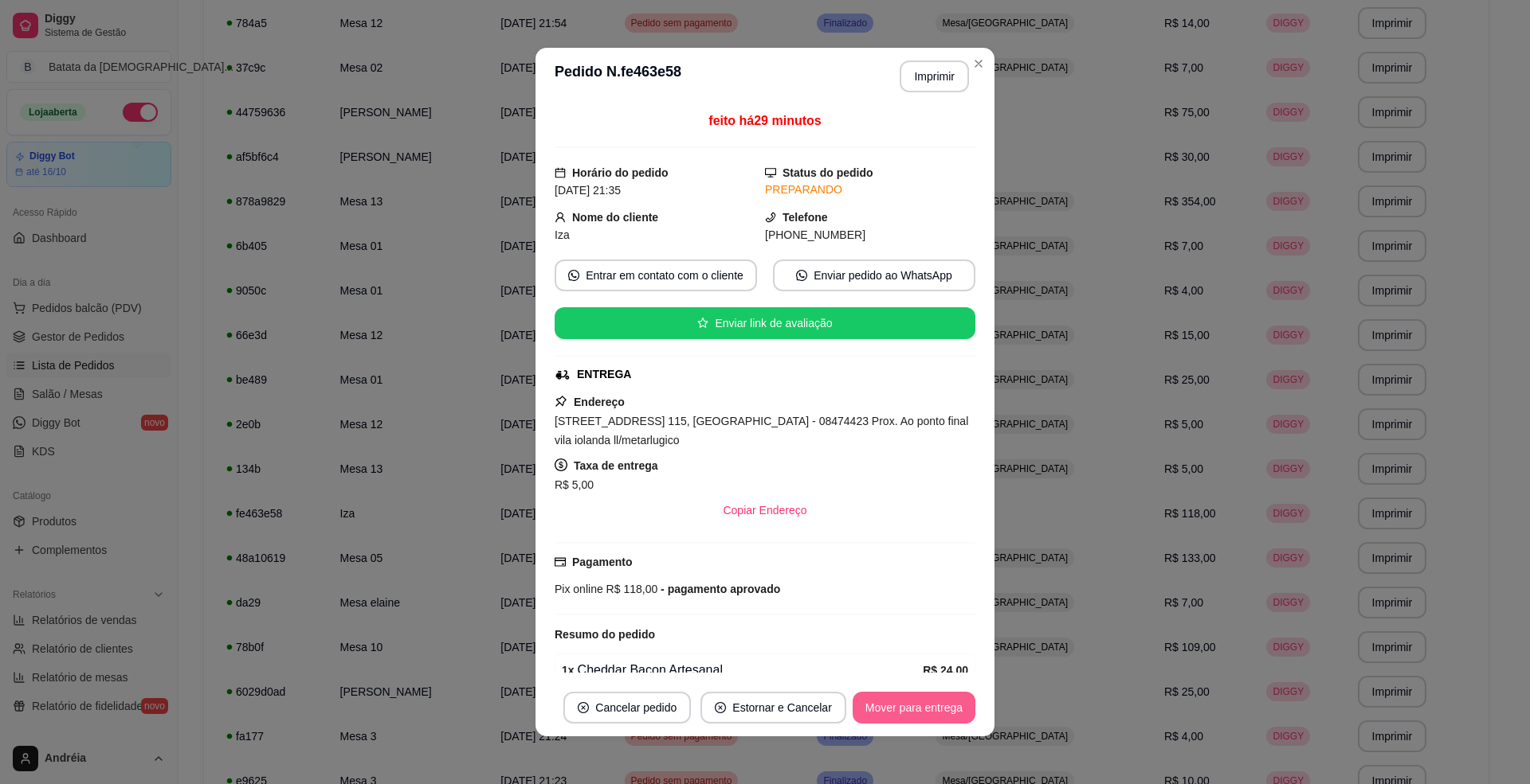
click at [906, 704] on button "Mover para entrega" at bounding box center [913, 708] width 123 height 32
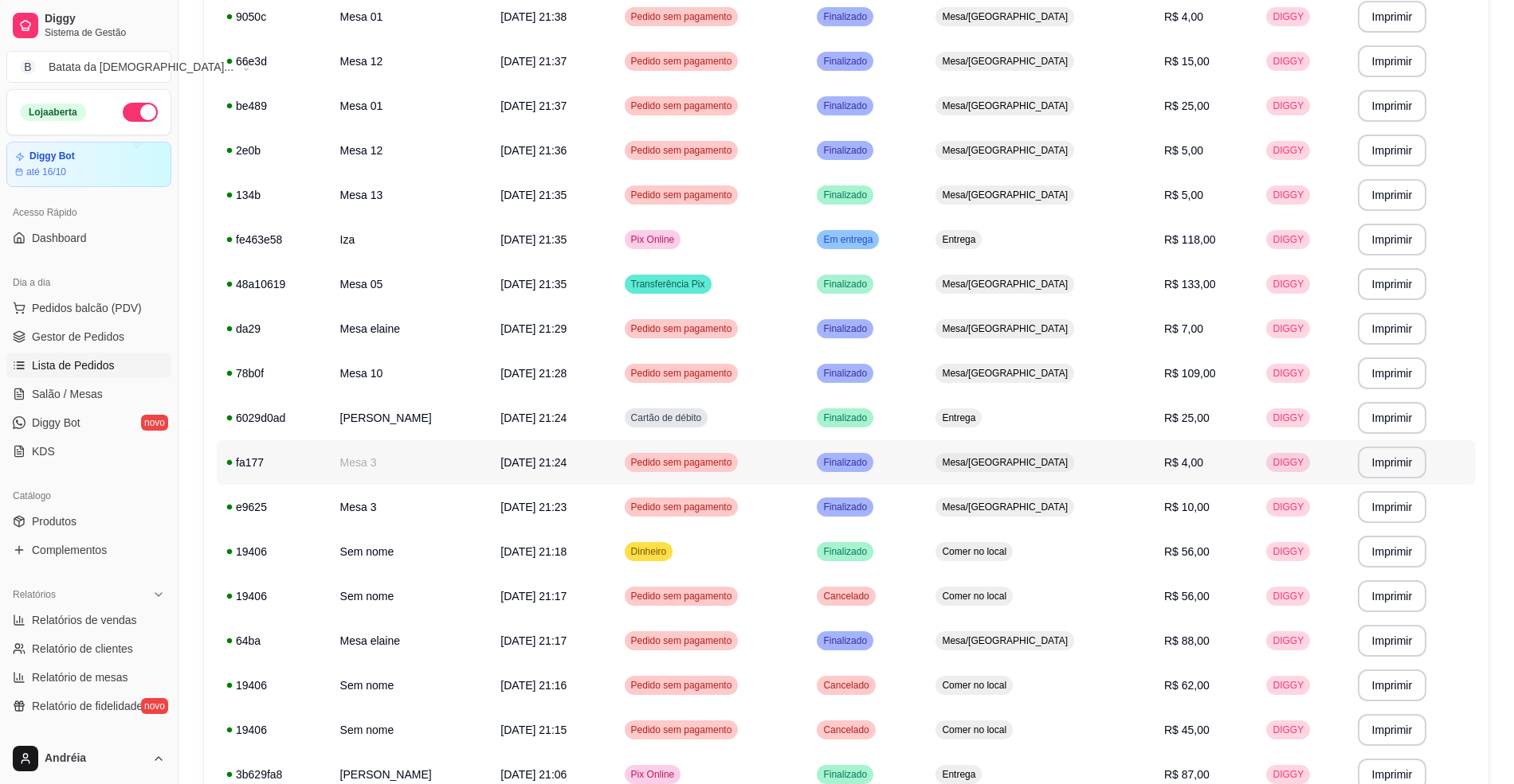
scroll to position [530, 0]
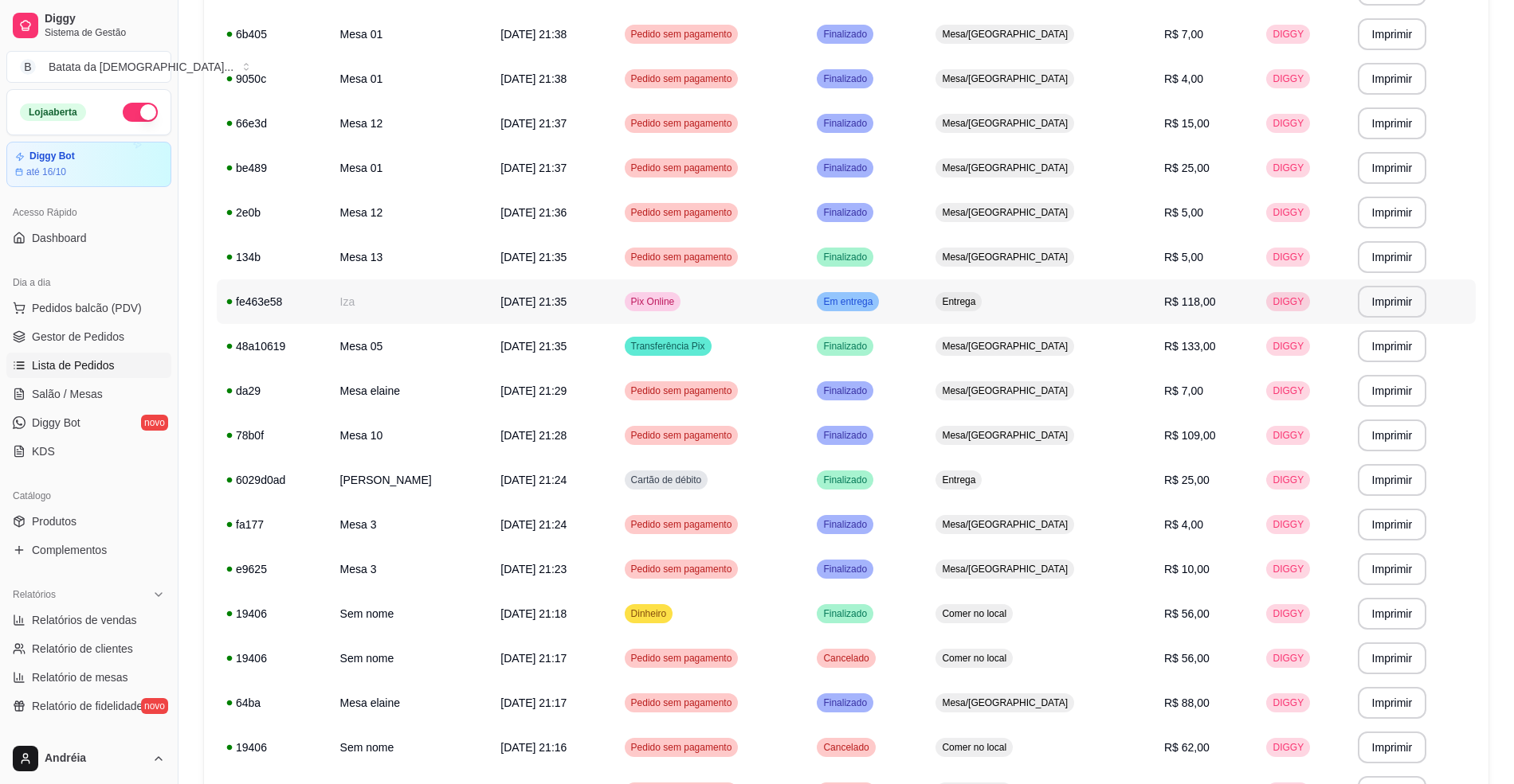
click at [879, 310] on div "Em entrega" at bounding box center [847, 301] width 62 height 19
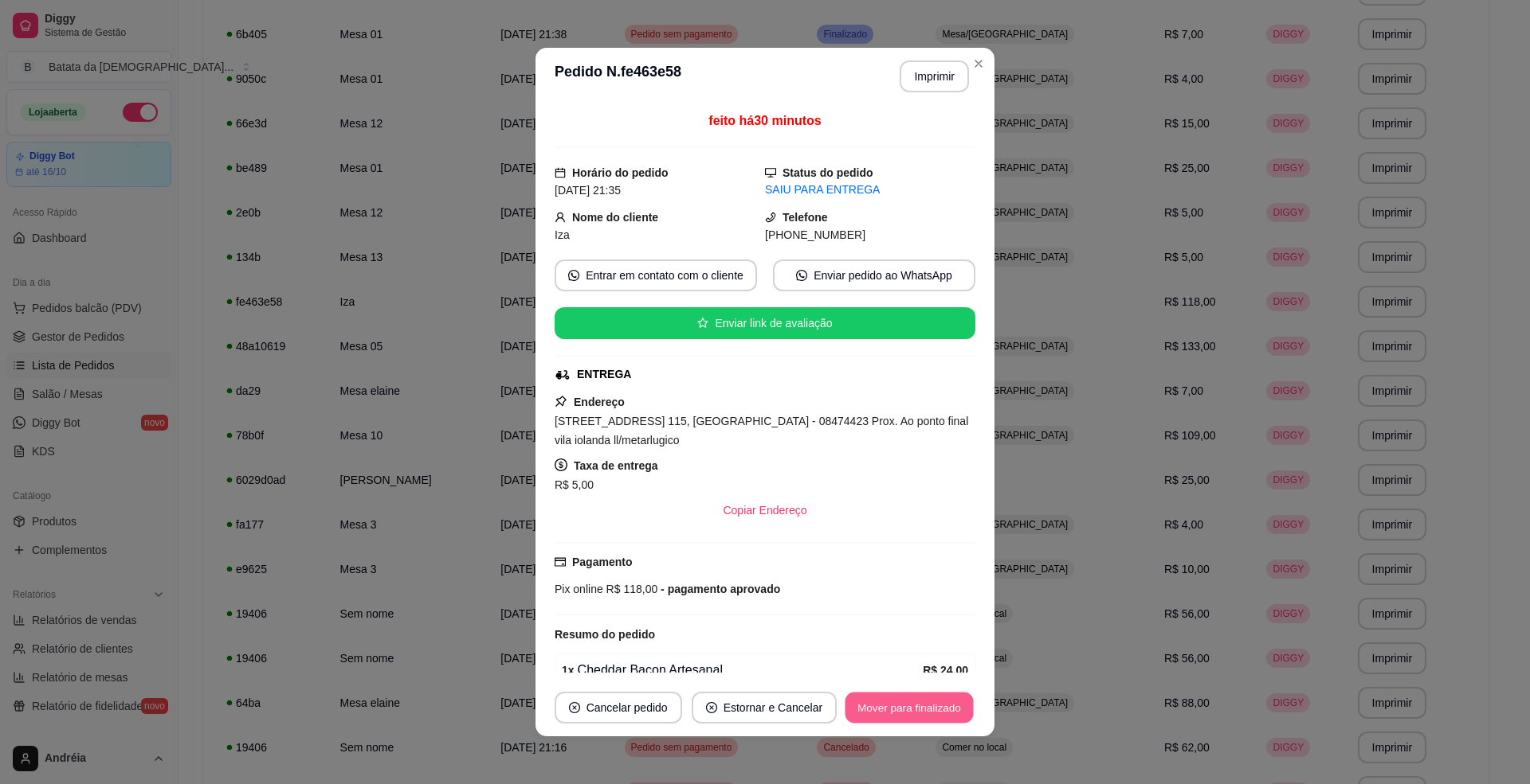
click at [932, 721] on button "Mover para finalizado" at bounding box center [909, 708] width 129 height 31
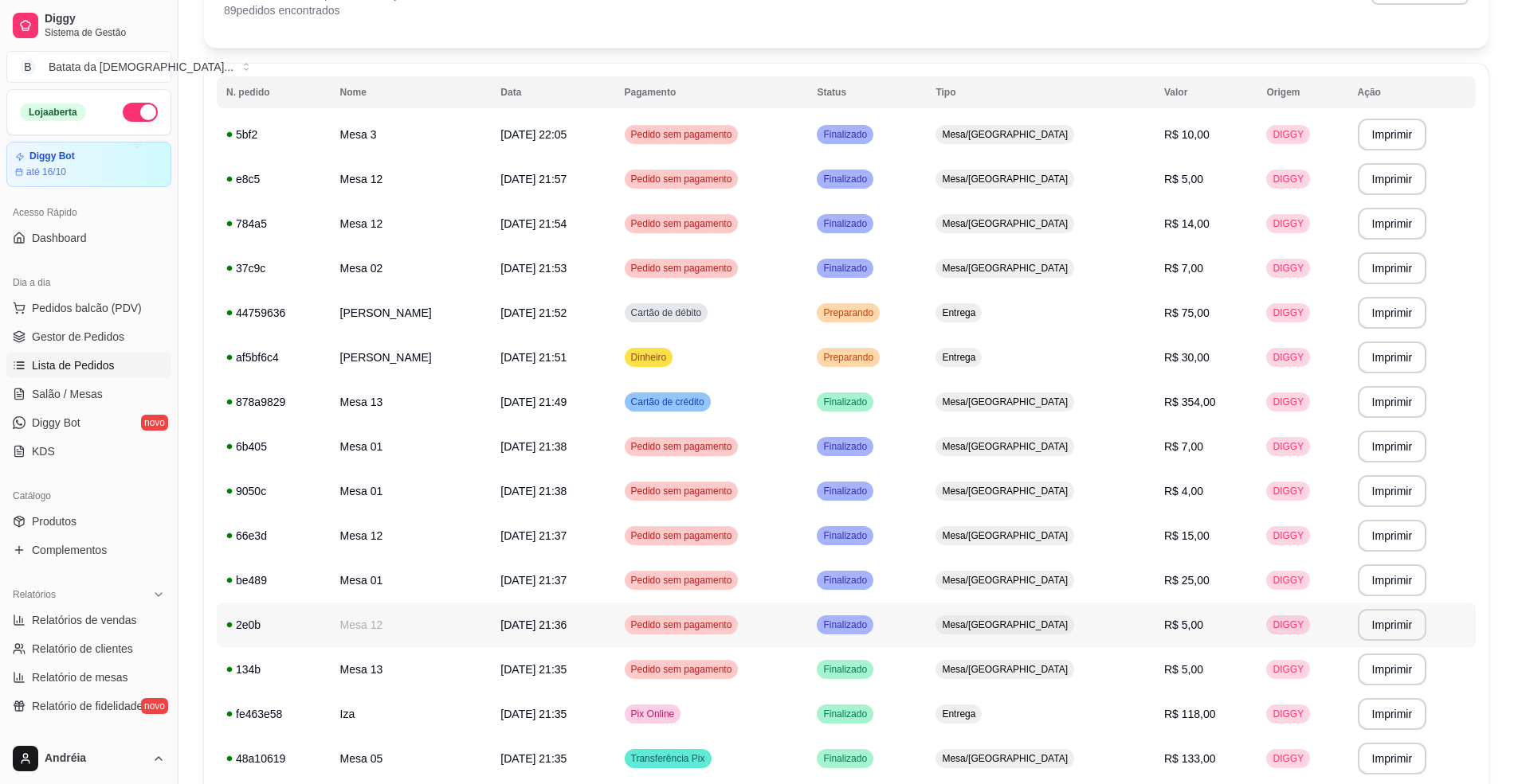
scroll to position [106, 0]
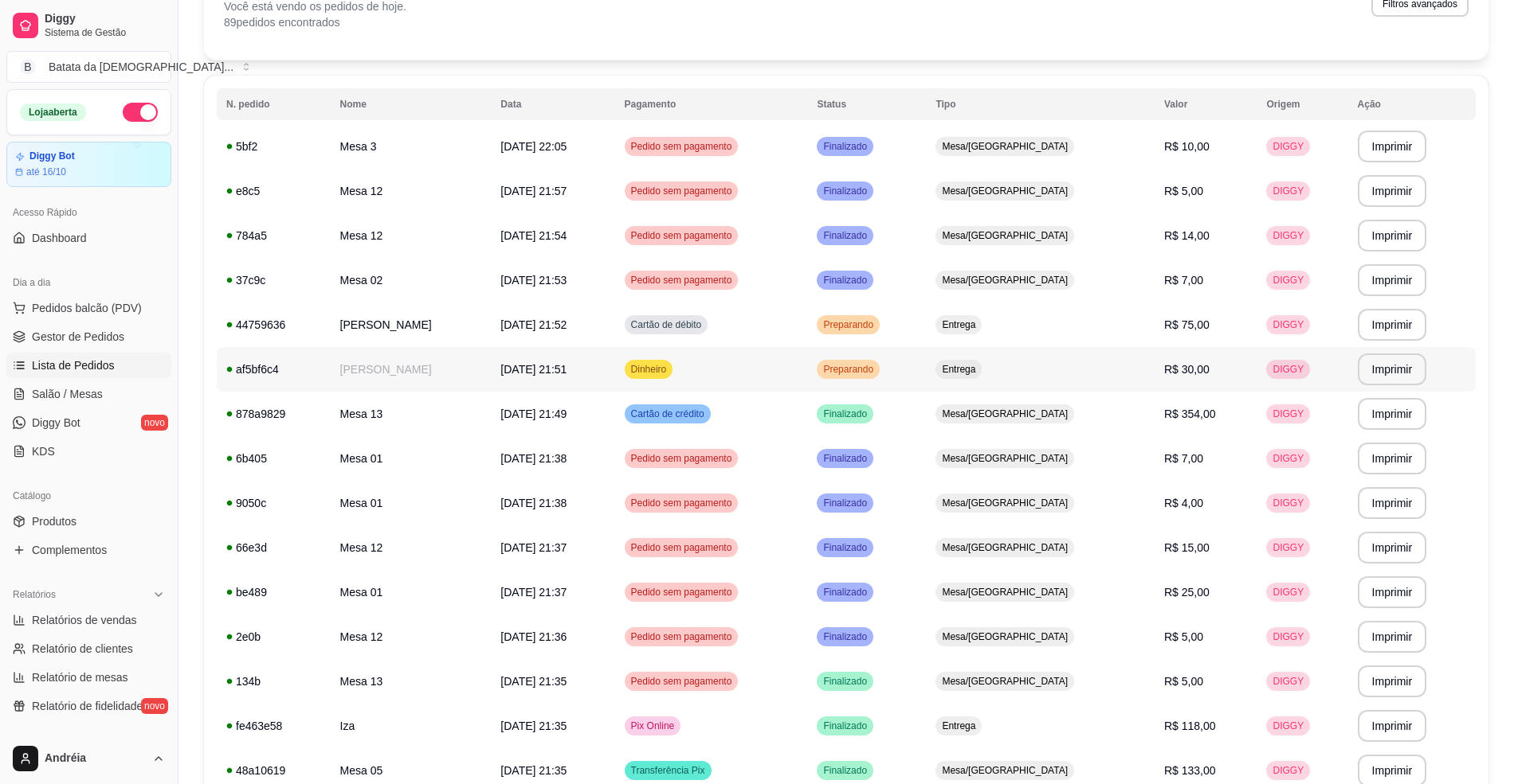
click at [926, 372] on td "Preparando" at bounding box center [866, 370] width 119 height 45
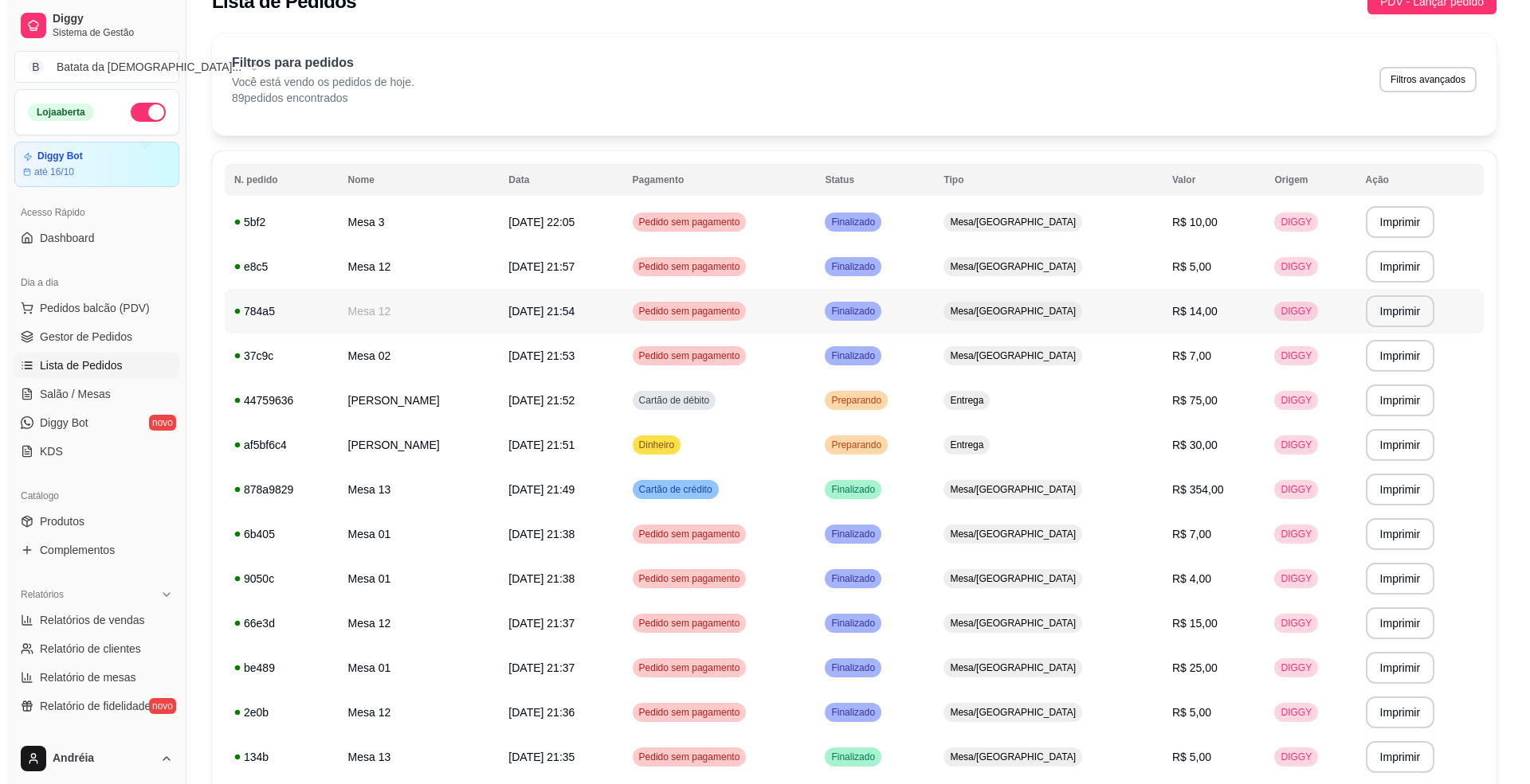
scroll to position [0, 0]
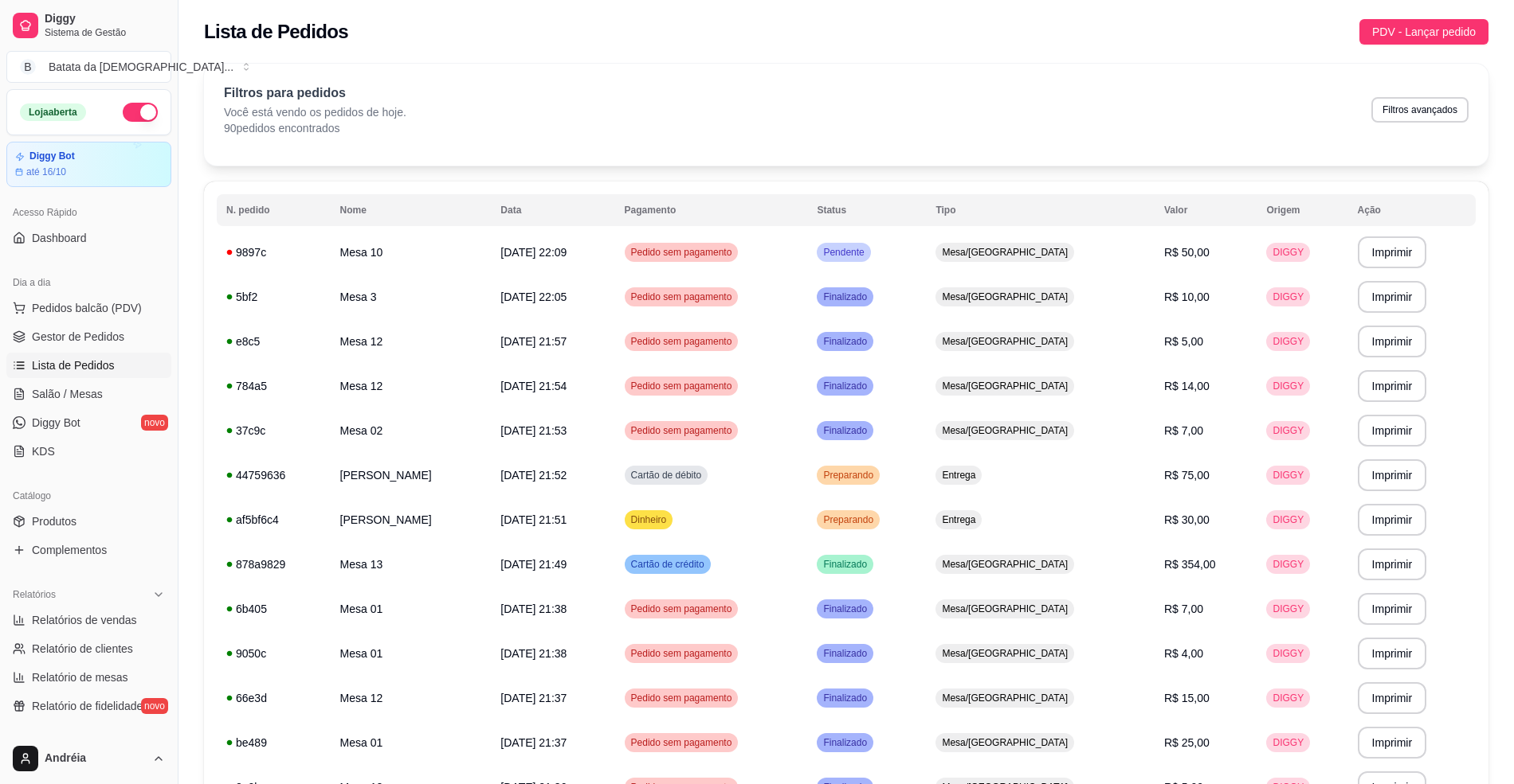
click at [878, 69] on div "Filtros para pedidos Você está vendo os pedidos de hoje. 90 pedidos encontrados…" at bounding box center [846, 115] width 1285 height 102
click at [867, 256] on span "Pendente" at bounding box center [843, 252] width 47 height 13
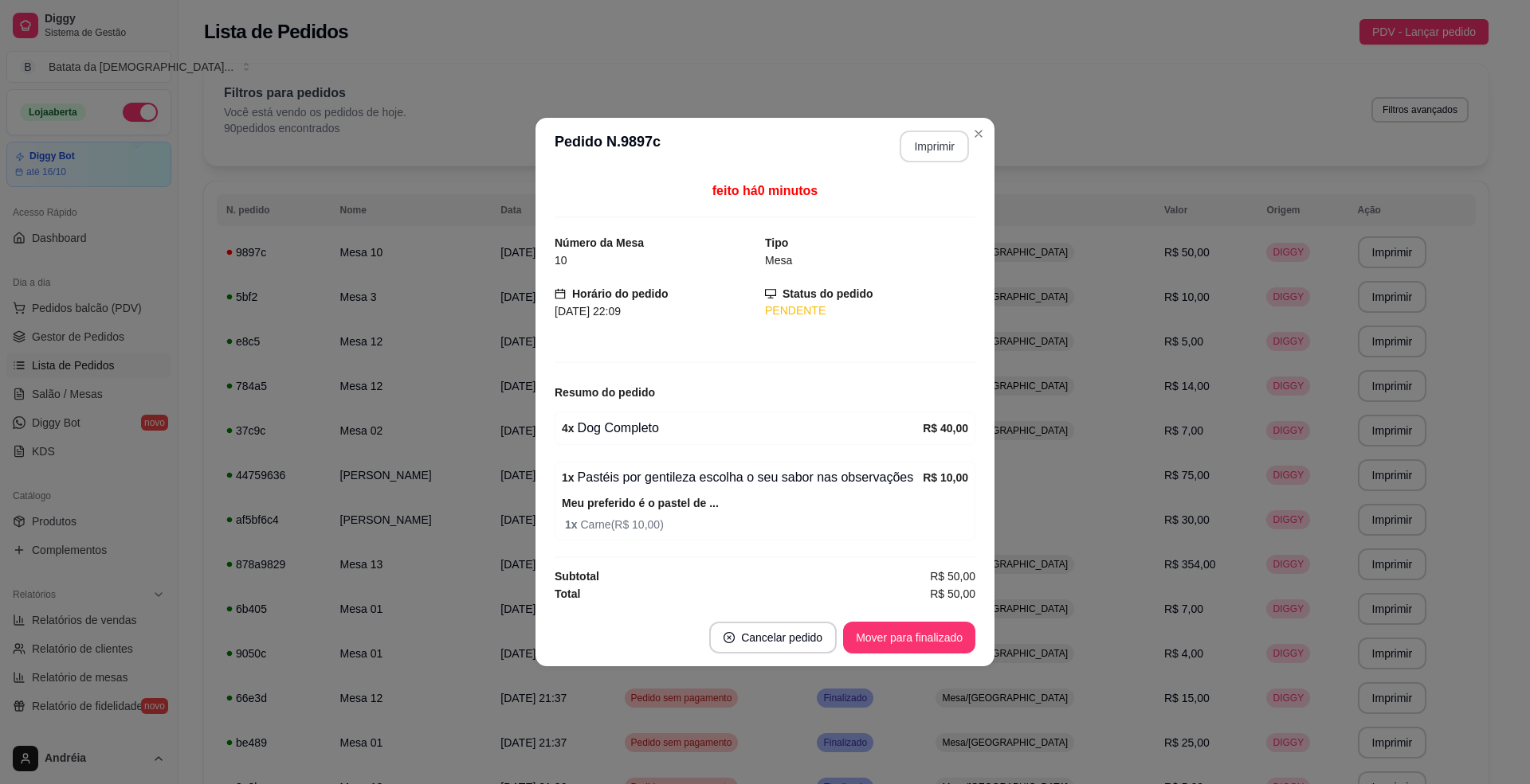
click at [915, 156] on button "Imprimir" at bounding box center [935, 146] width 70 height 32
click at [980, 118] on section "**********" at bounding box center [765, 392] width 459 height 549
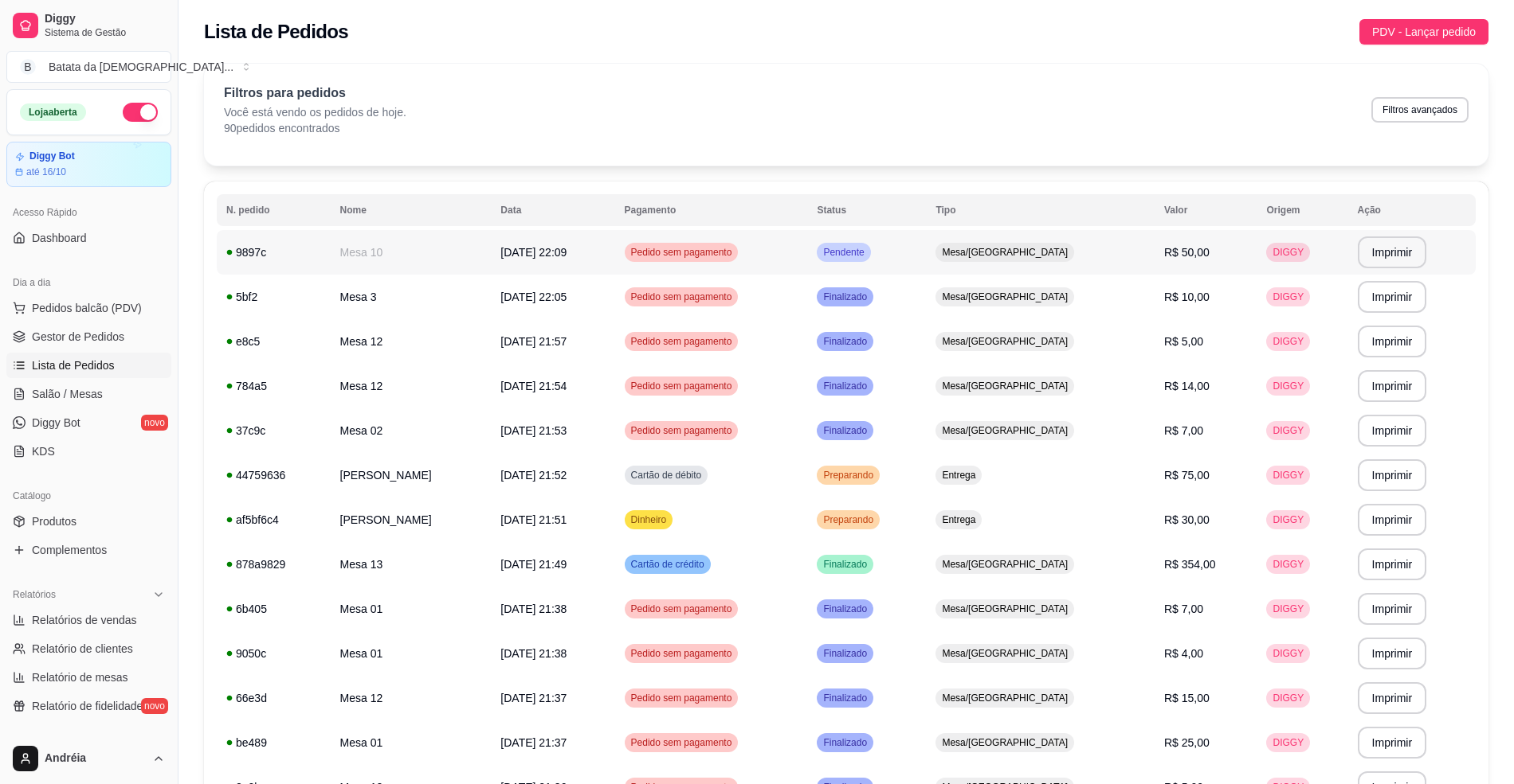
click at [926, 242] on td "Pendente" at bounding box center [866, 252] width 119 height 45
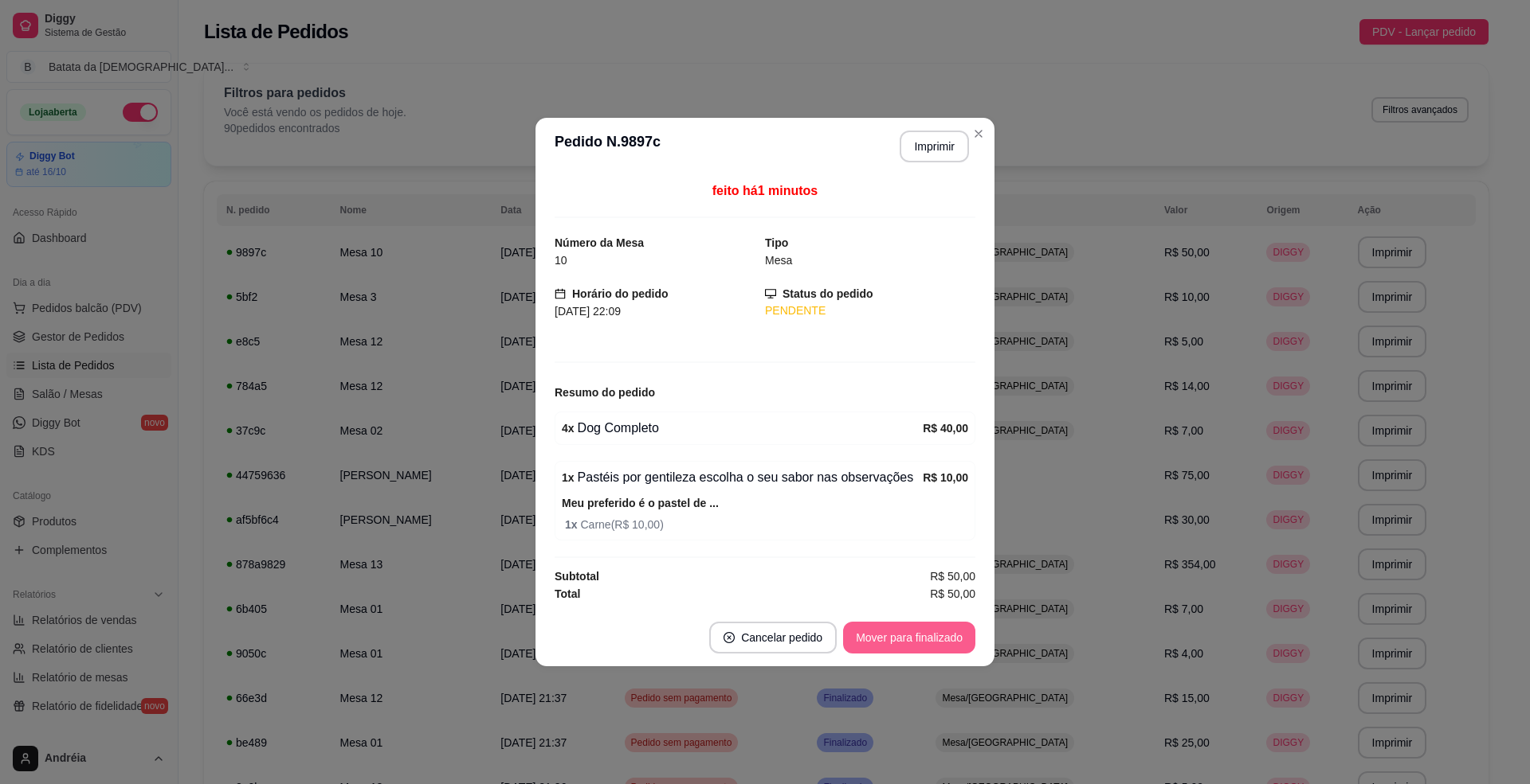
click at [905, 631] on button "Mover para finalizado" at bounding box center [909, 638] width 133 height 32
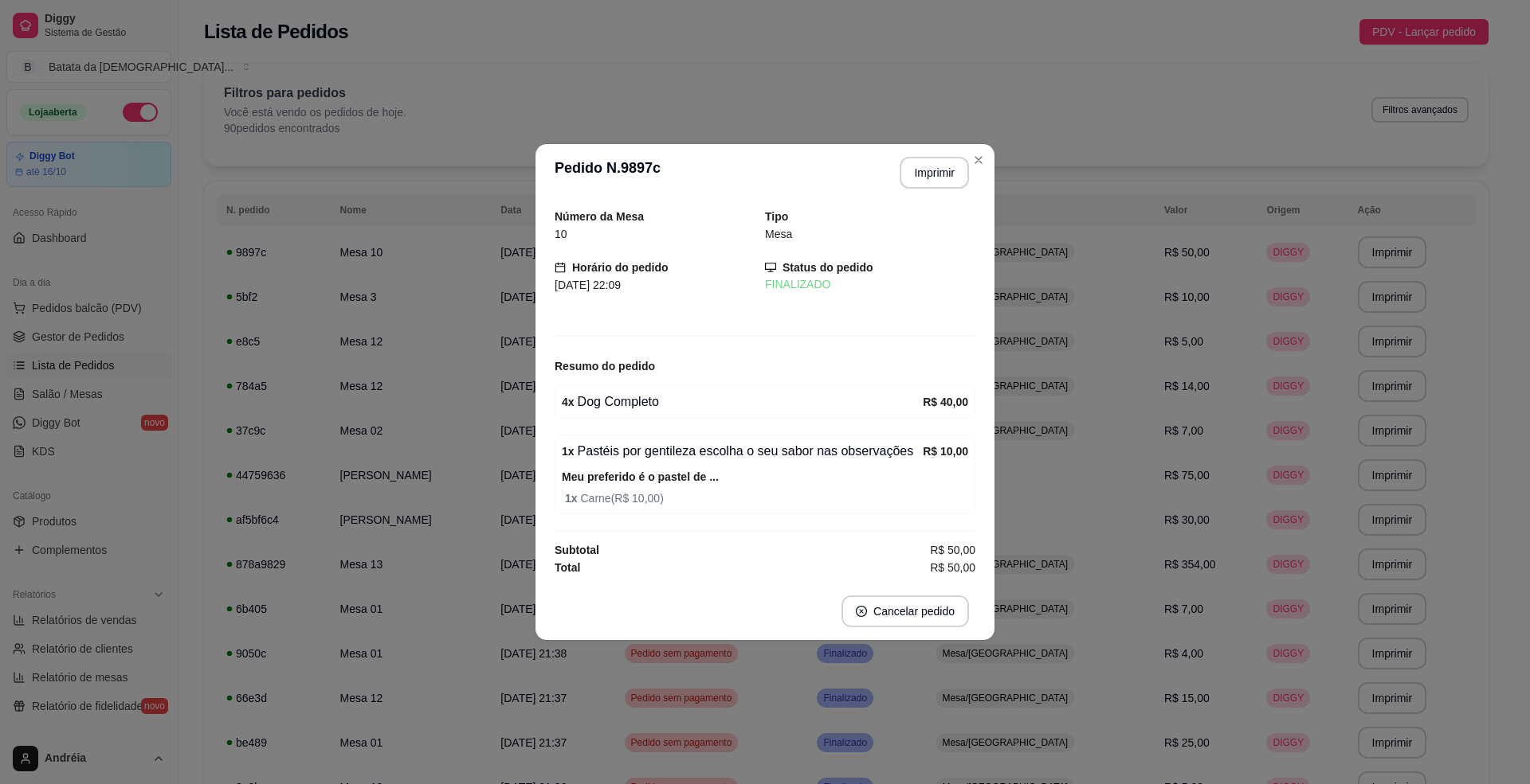
click at [983, 144] on header "**********" at bounding box center [765, 173] width 459 height 58
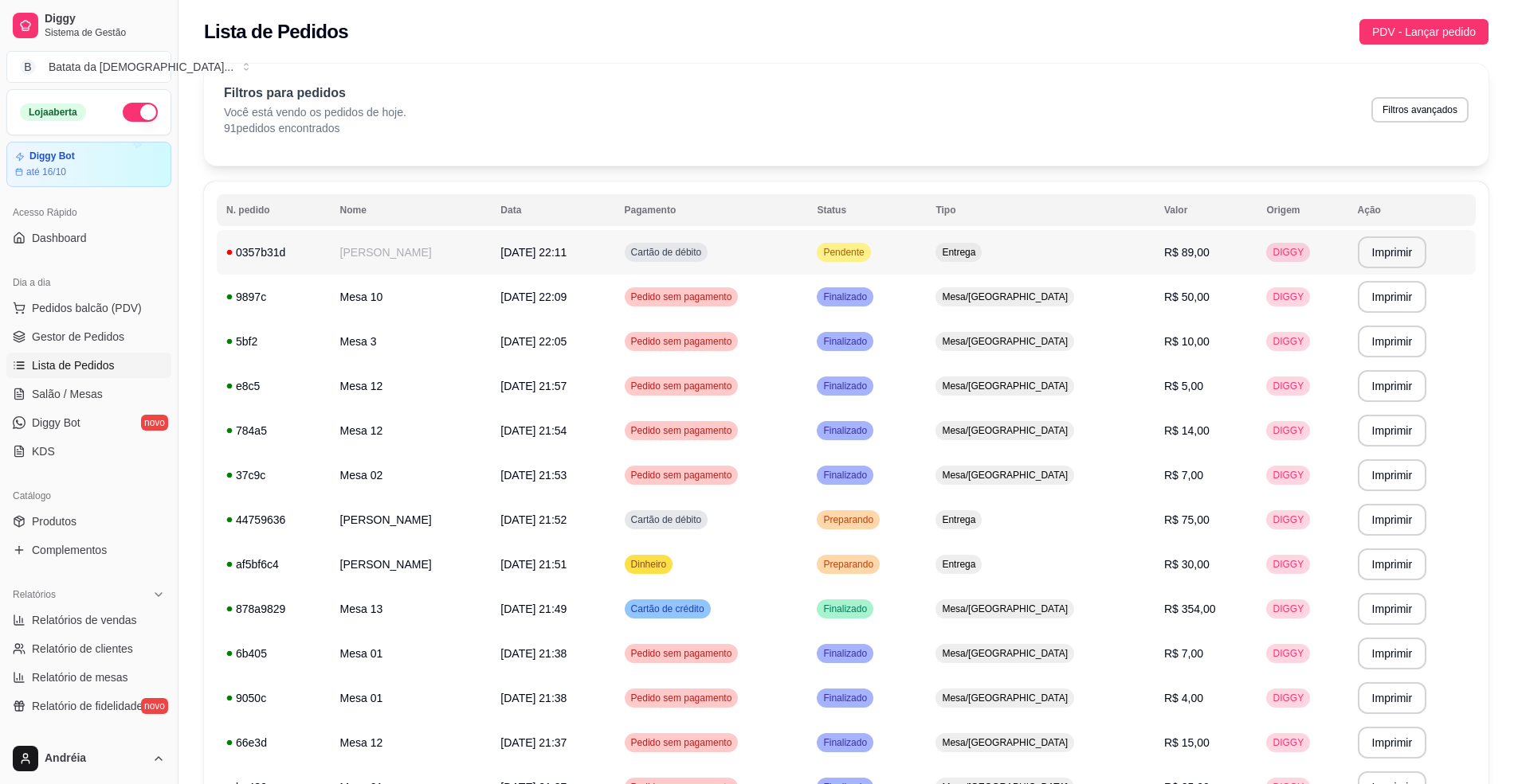
click at [926, 260] on td "Pendente" at bounding box center [866, 252] width 119 height 45
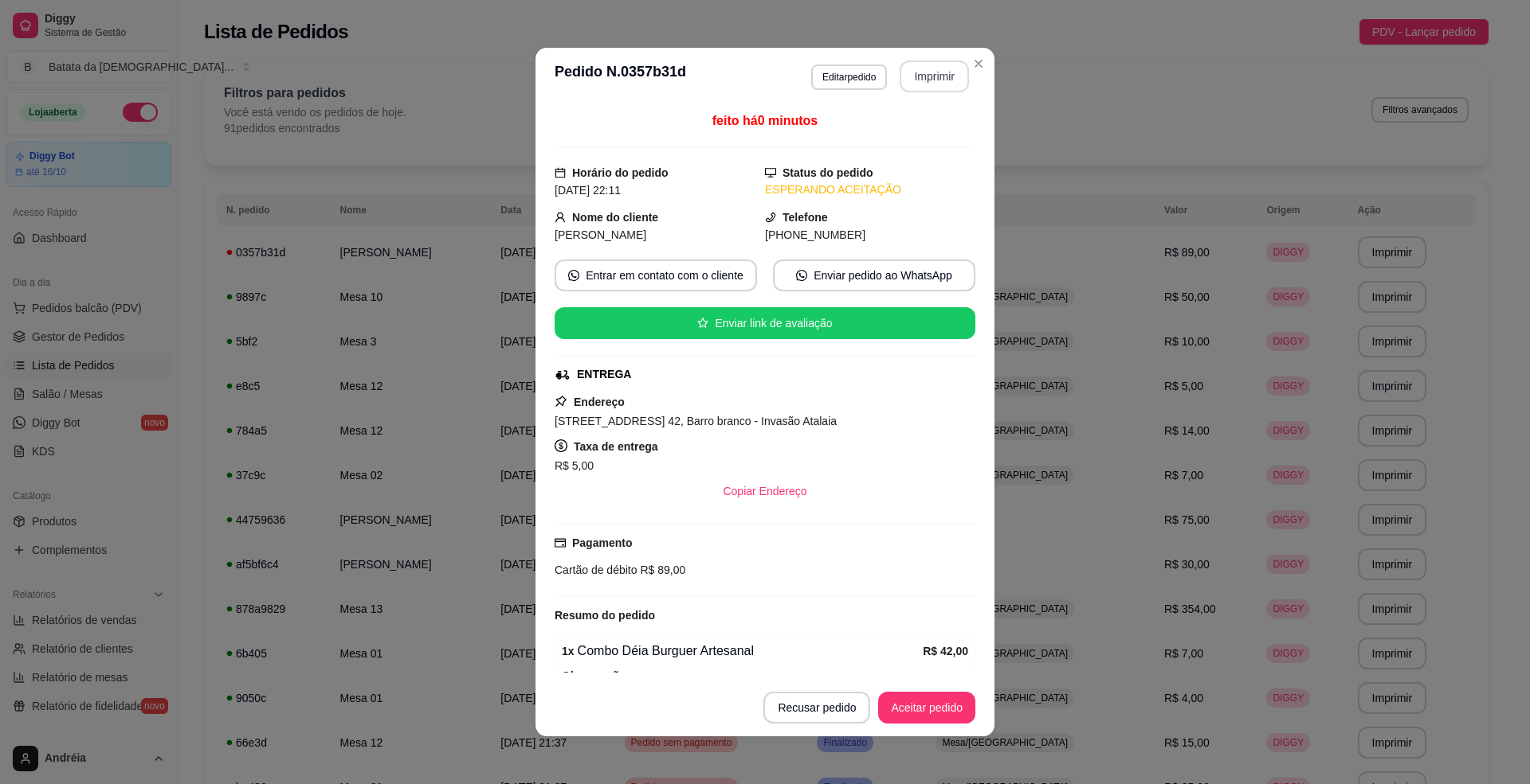
click at [915, 83] on button "Imprimir" at bounding box center [935, 77] width 70 height 32
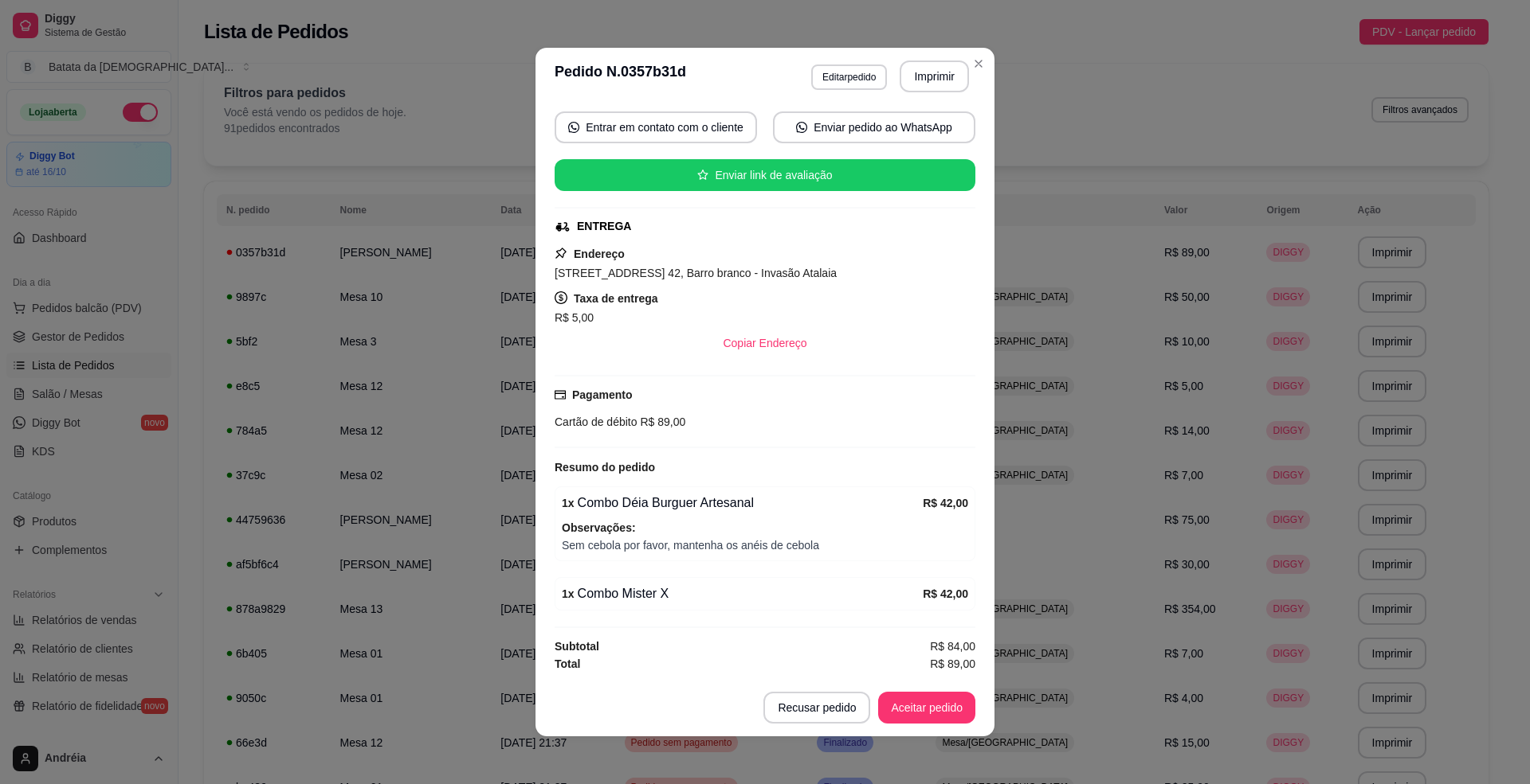
scroll to position [156, 0]
click at [932, 708] on button "Aceitar pedido" at bounding box center [927, 708] width 94 height 31
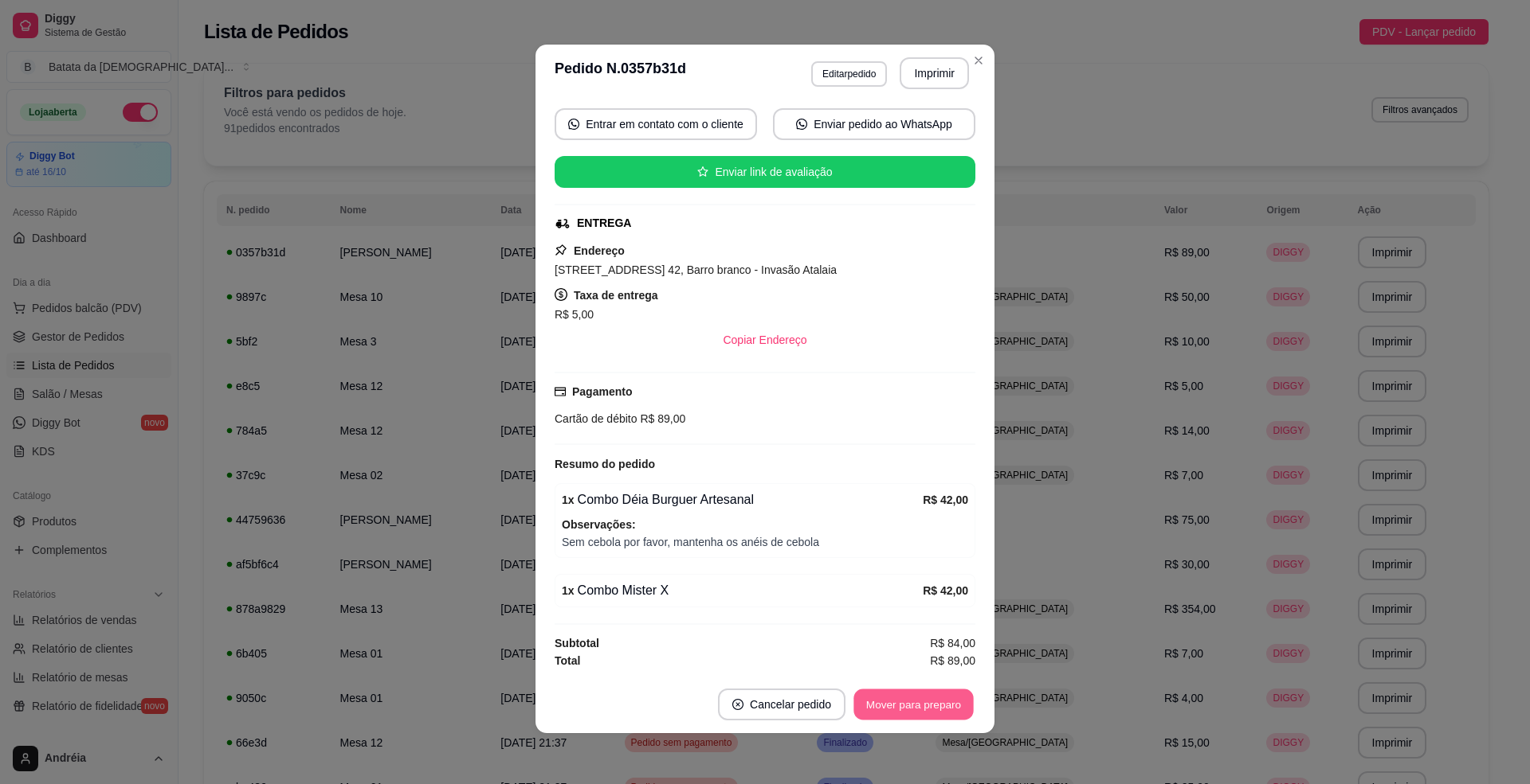
click at [936, 711] on button "Mover para preparo" at bounding box center [913, 704] width 120 height 31
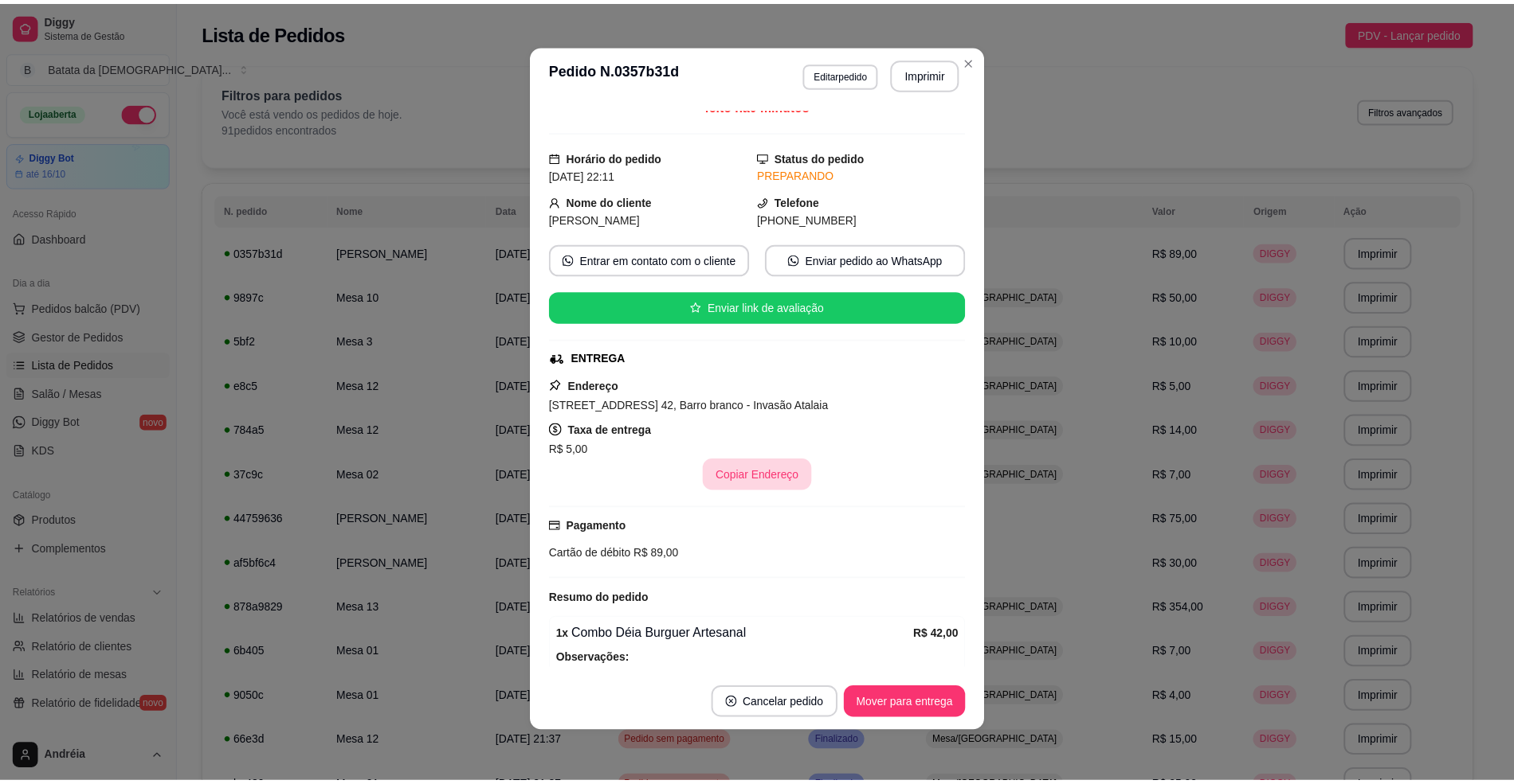
scroll to position [0, 0]
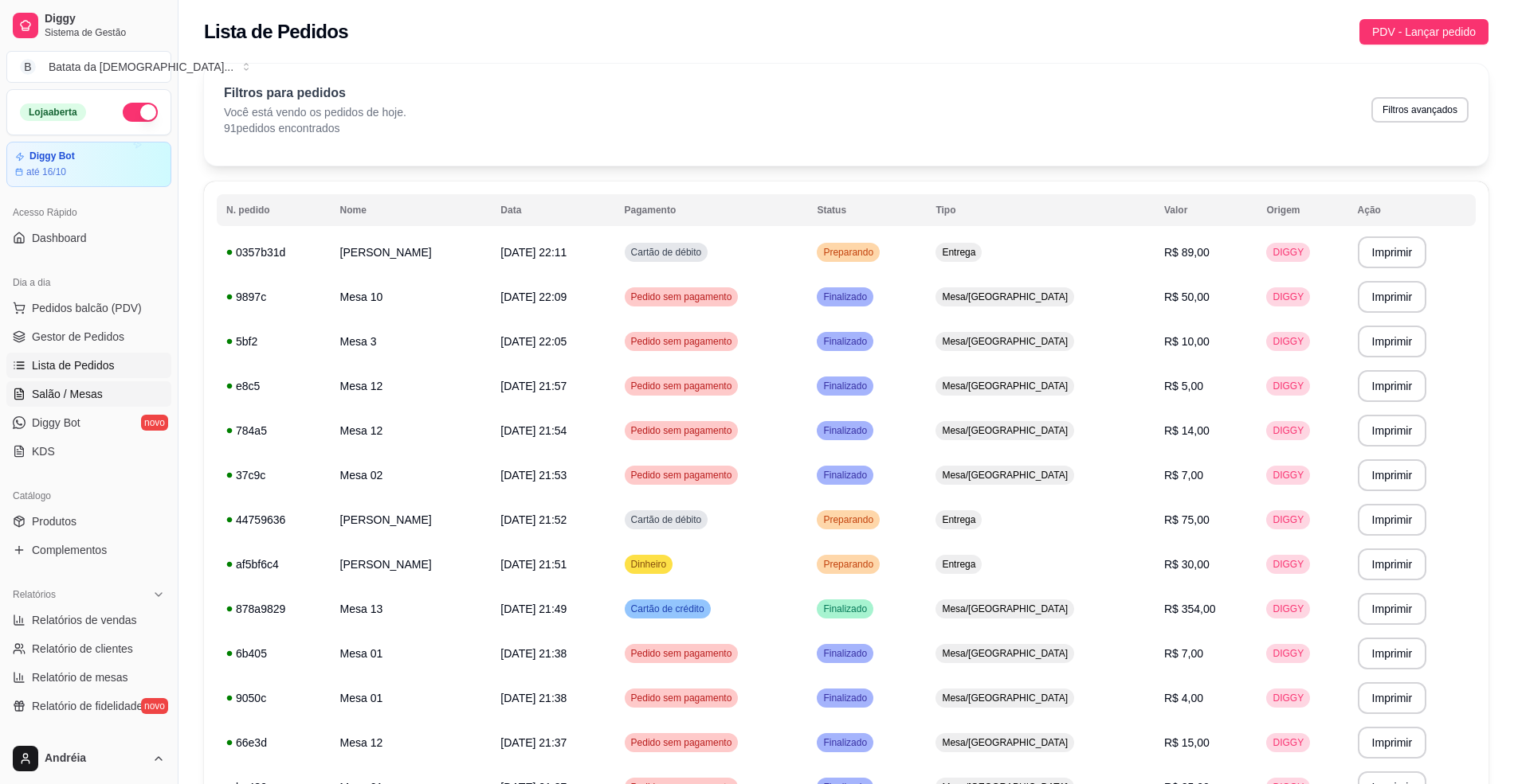
click at [70, 388] on span "Salão / Mesas" at bounding box center [67, 394] width 71 height 16
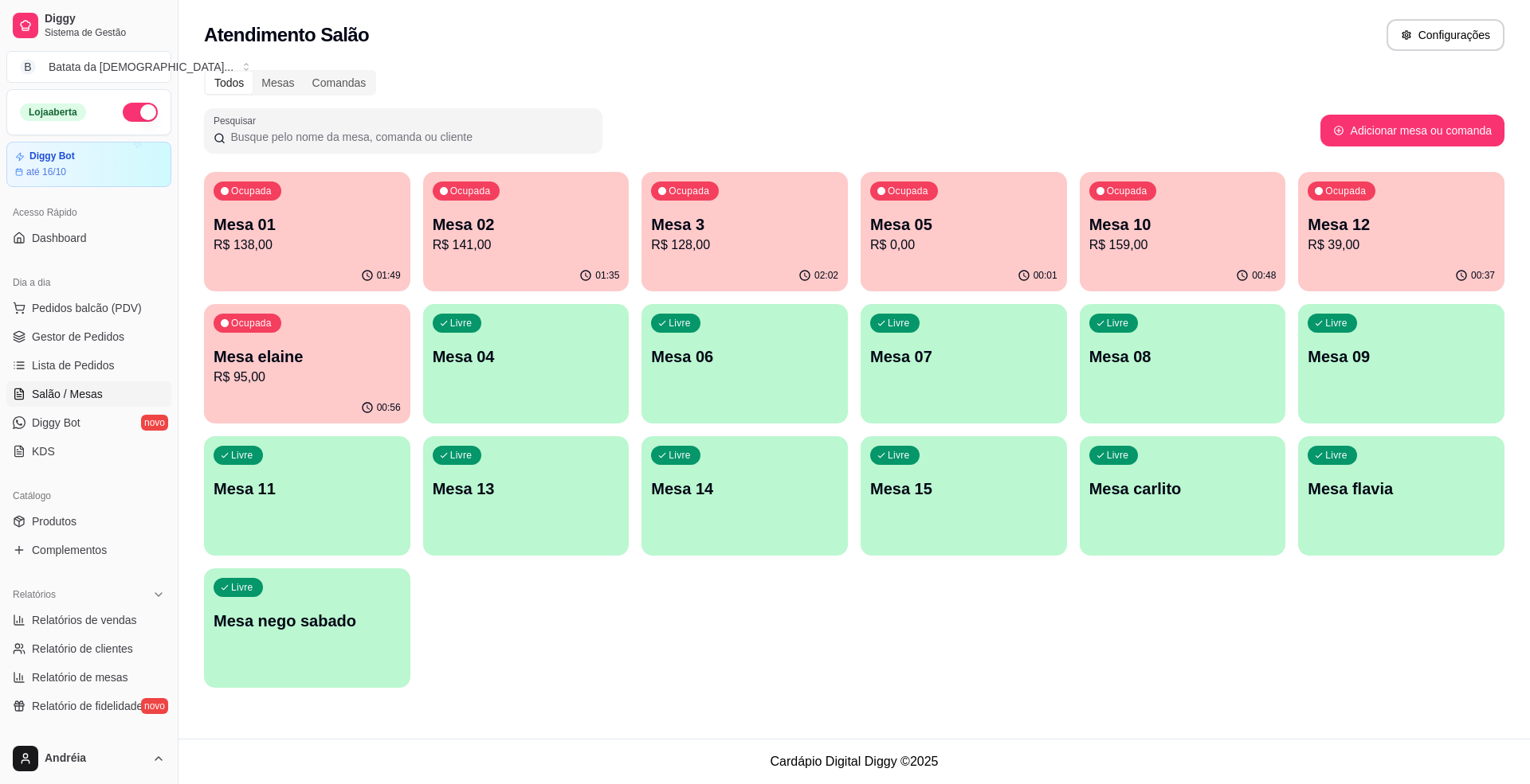
click at [1012, 228] on p "Mesa 05" at bounding box center [964, 224] width 187 height 22
click at [35, 360] on span "Lista de Pedidos" at bounding box center [73, 366] width 83 height 16
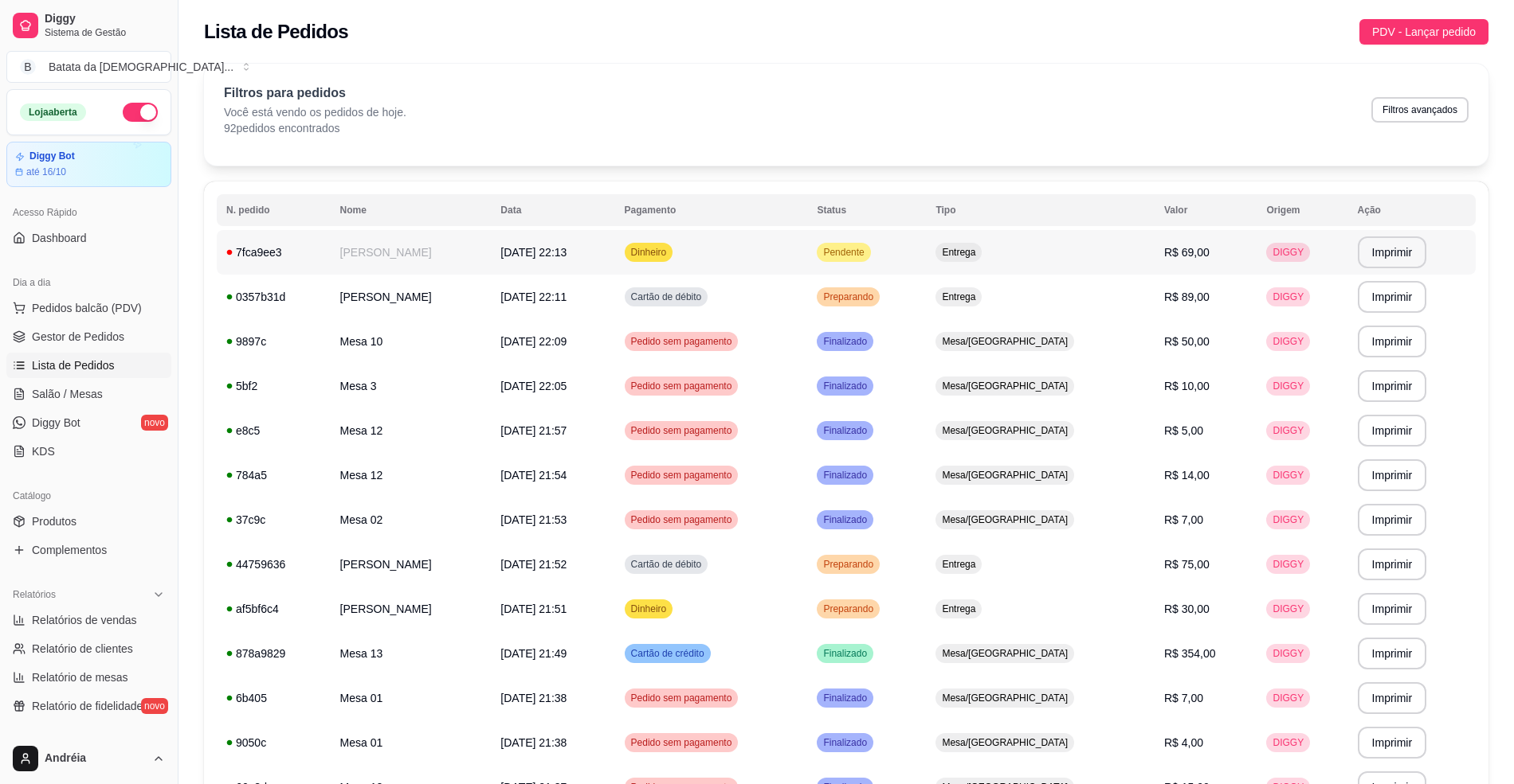
click at [926, 245] on td "Pendente" at bounding box center [866, 252] width 119 height 45
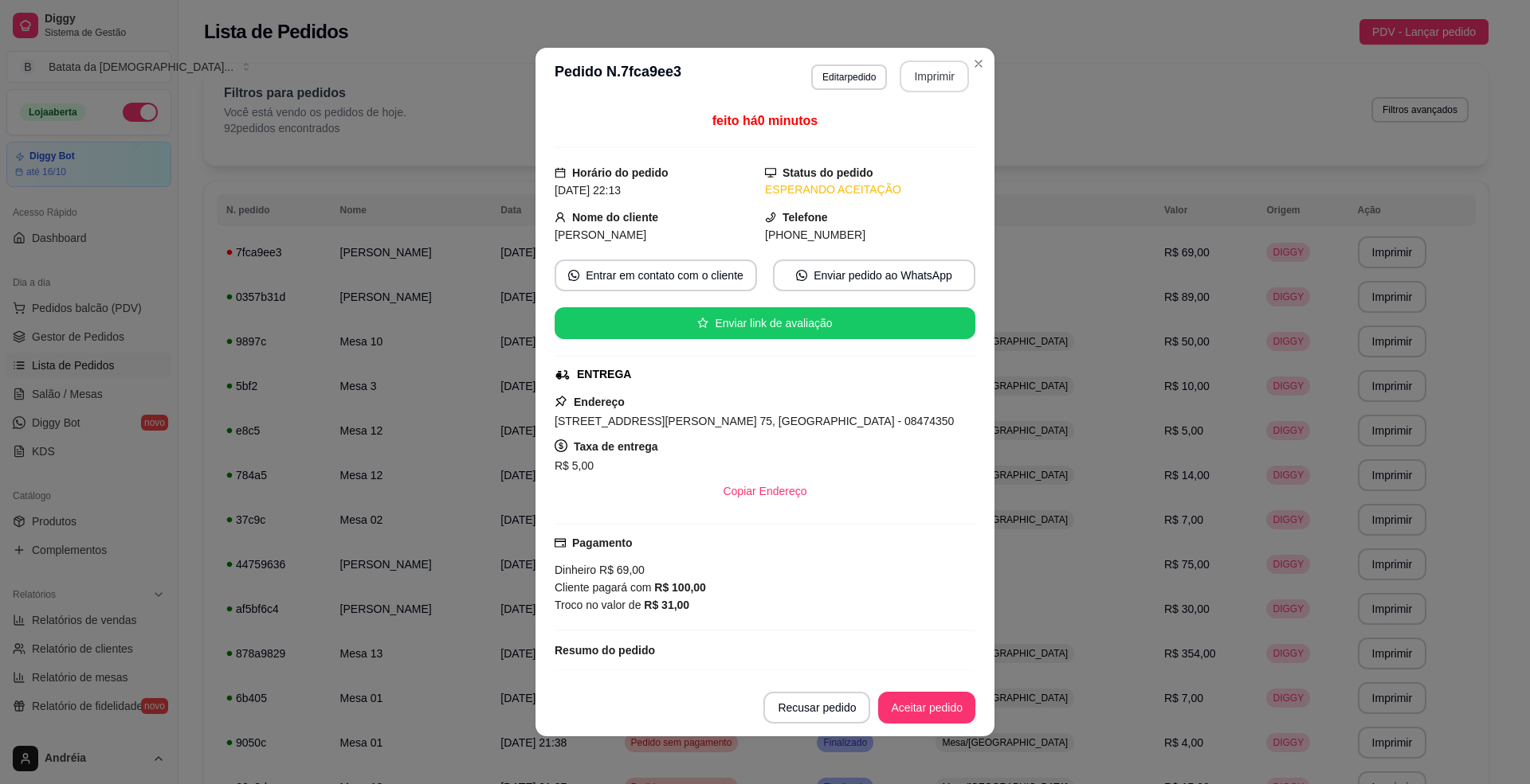
click at [934, 68] on button "Imprimir" at bounding box center [935, 77] width 70 height 32
click at [919, 697] on button "Aceitar pedido" at bounding box center [927, 708] width 98 height 32
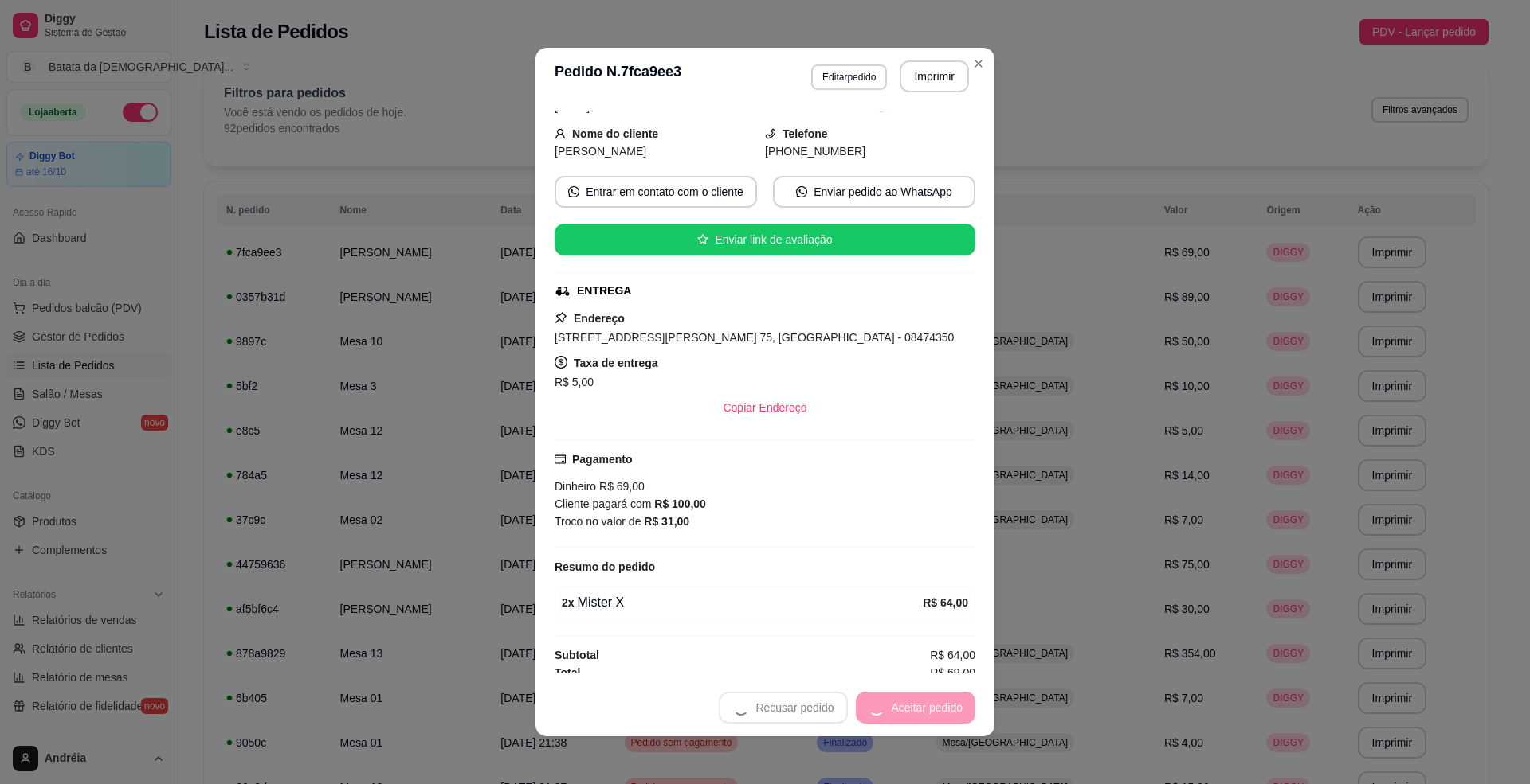
scroll to position [101, 0]
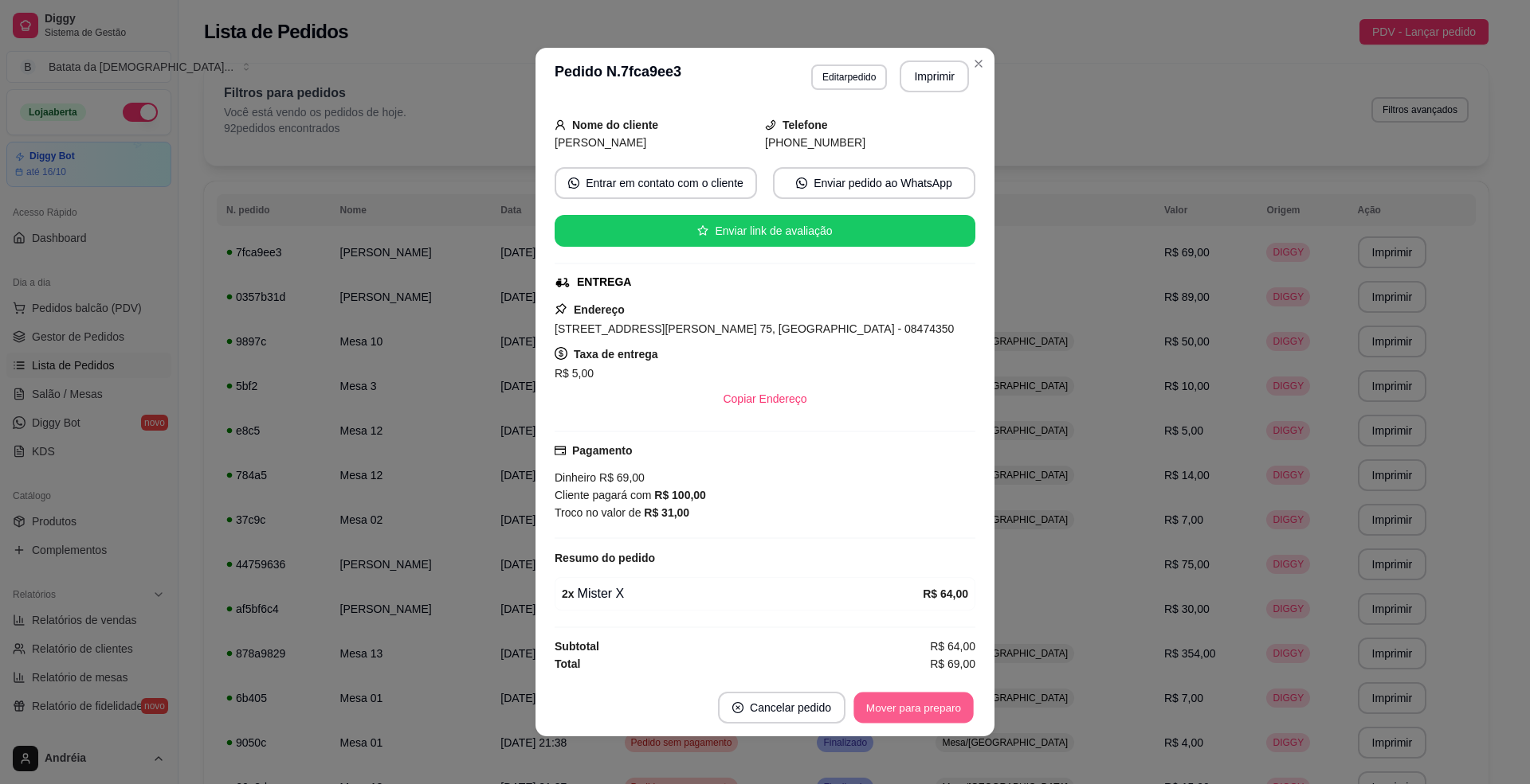
click at [928, 701] on button "Mover para preparo" at bounding box center [913, 708] width 120 height 31
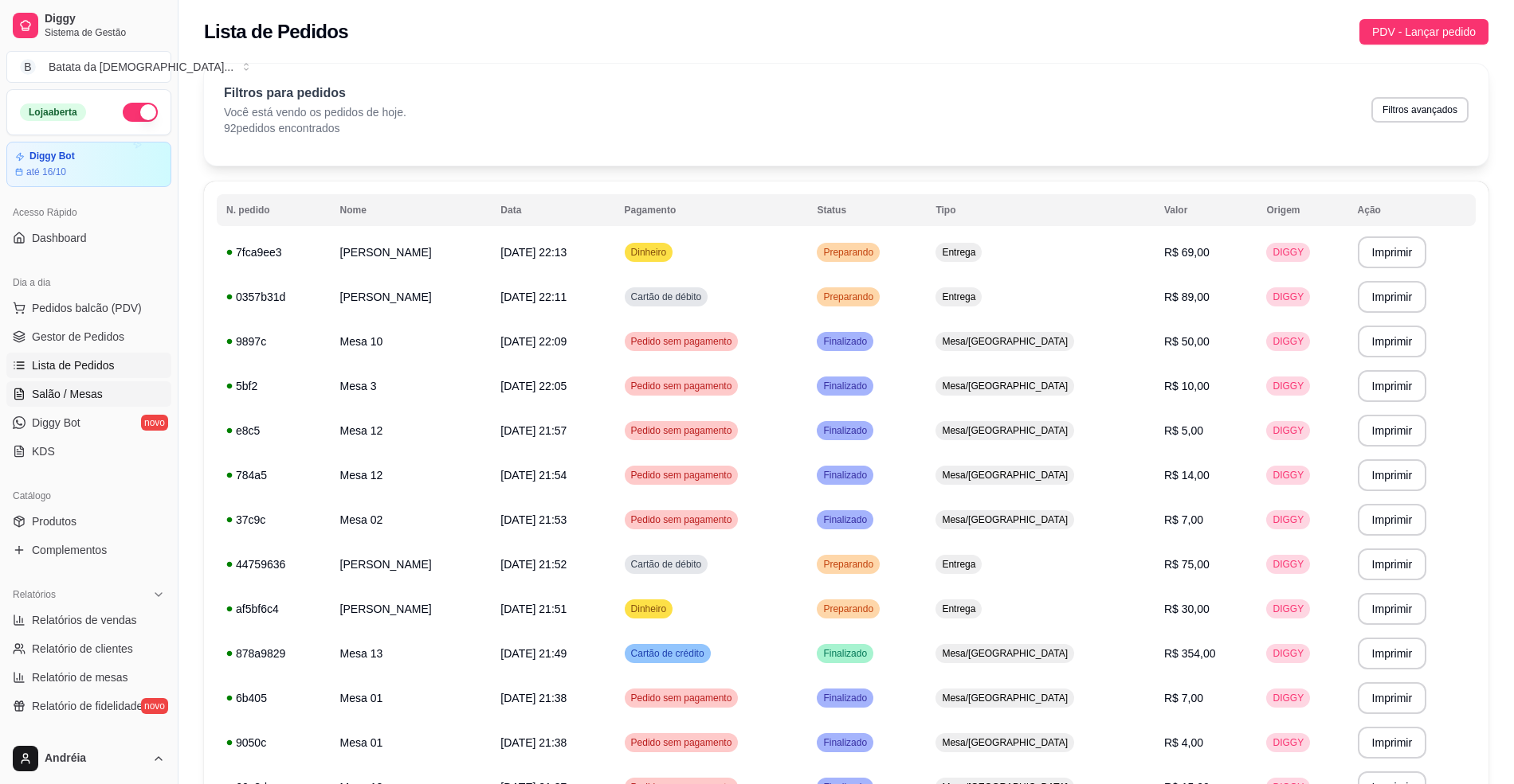
click at [93, 398] on span "Salão / Mesas" at bounding box center [67, 394] width 71 height 16
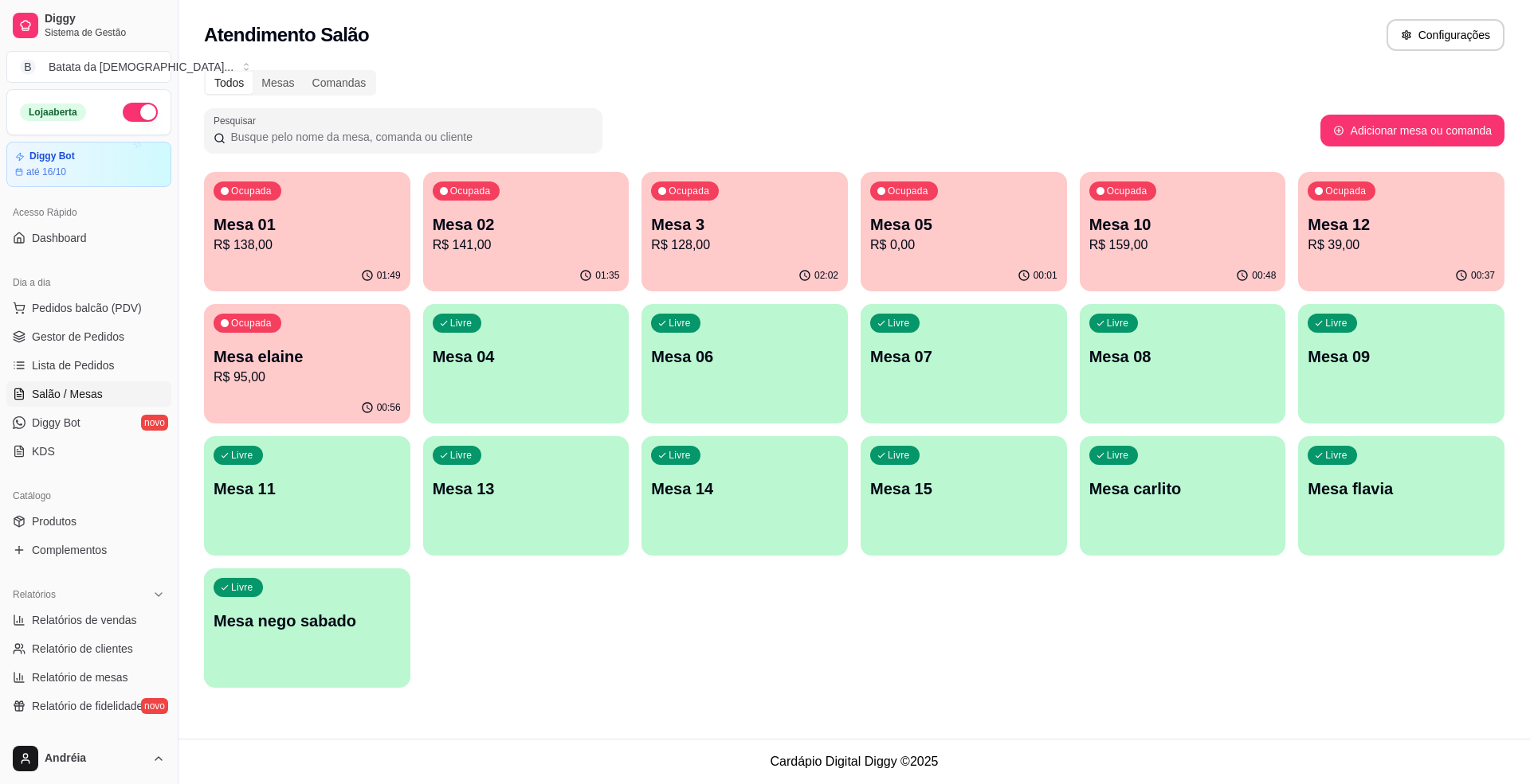
click at [735, 240] on p "R$ 128,00" at bounding box center [745, 245] width 187 height 19
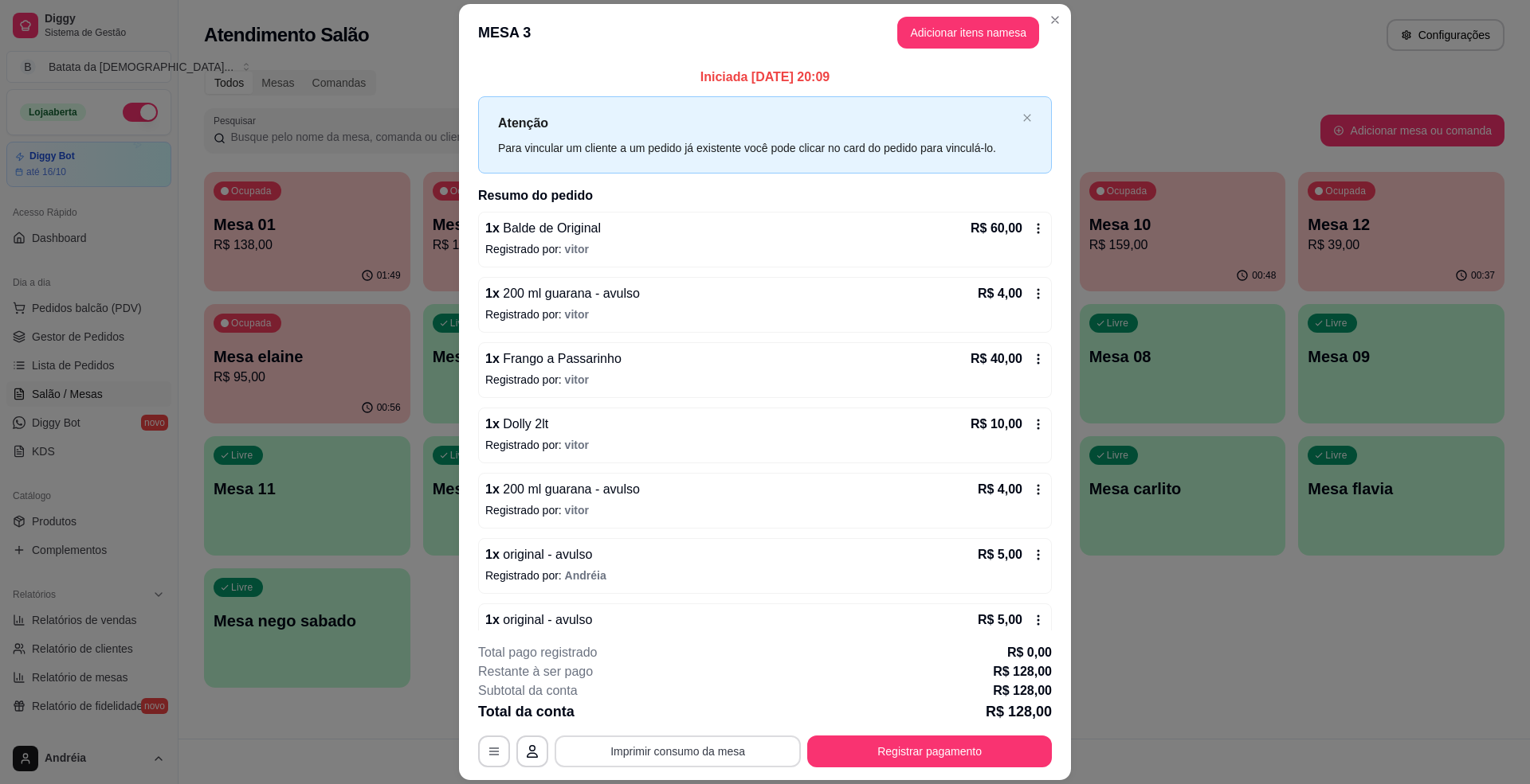
click at [757, 747] on button "Imprimir consumo da mesa" at bounding box center [677, 752] width 246 height 32
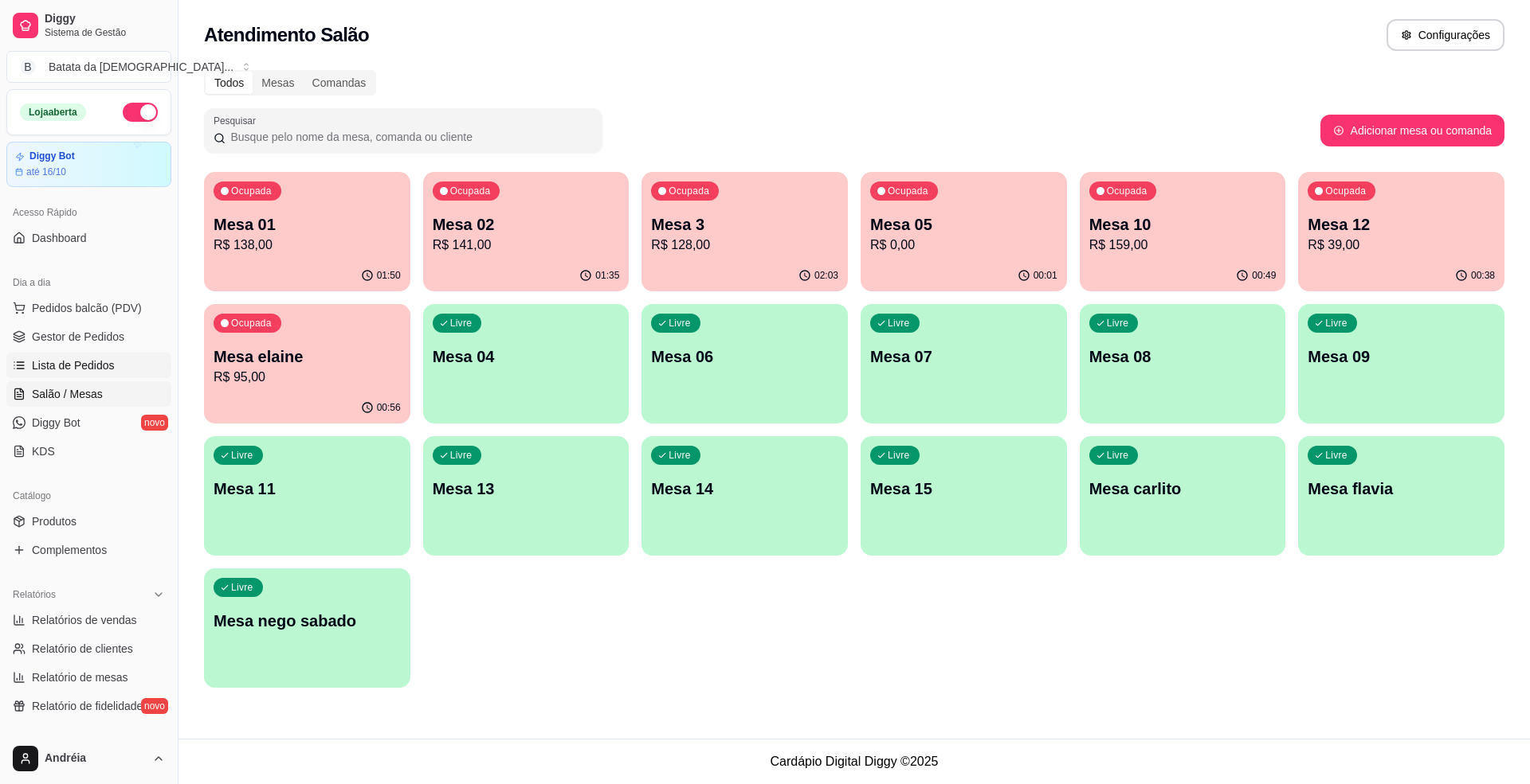
click at [21, 375] on link "Lista de Pedidos" at bounding box center [88, 366] width 164 height 26
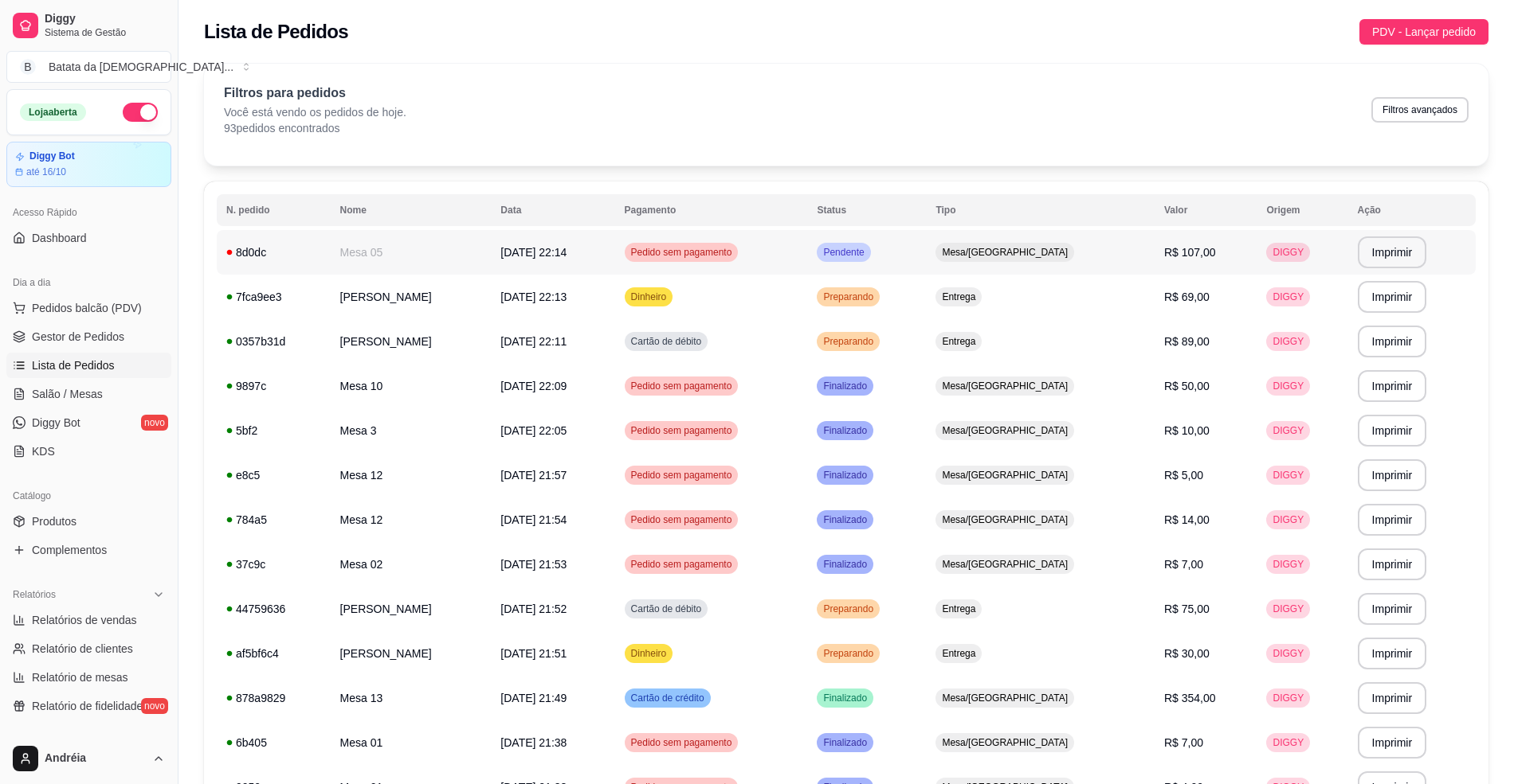
click at [867, 253] on span "Pendente" at bounding box center [843, 252] width 47 height 13
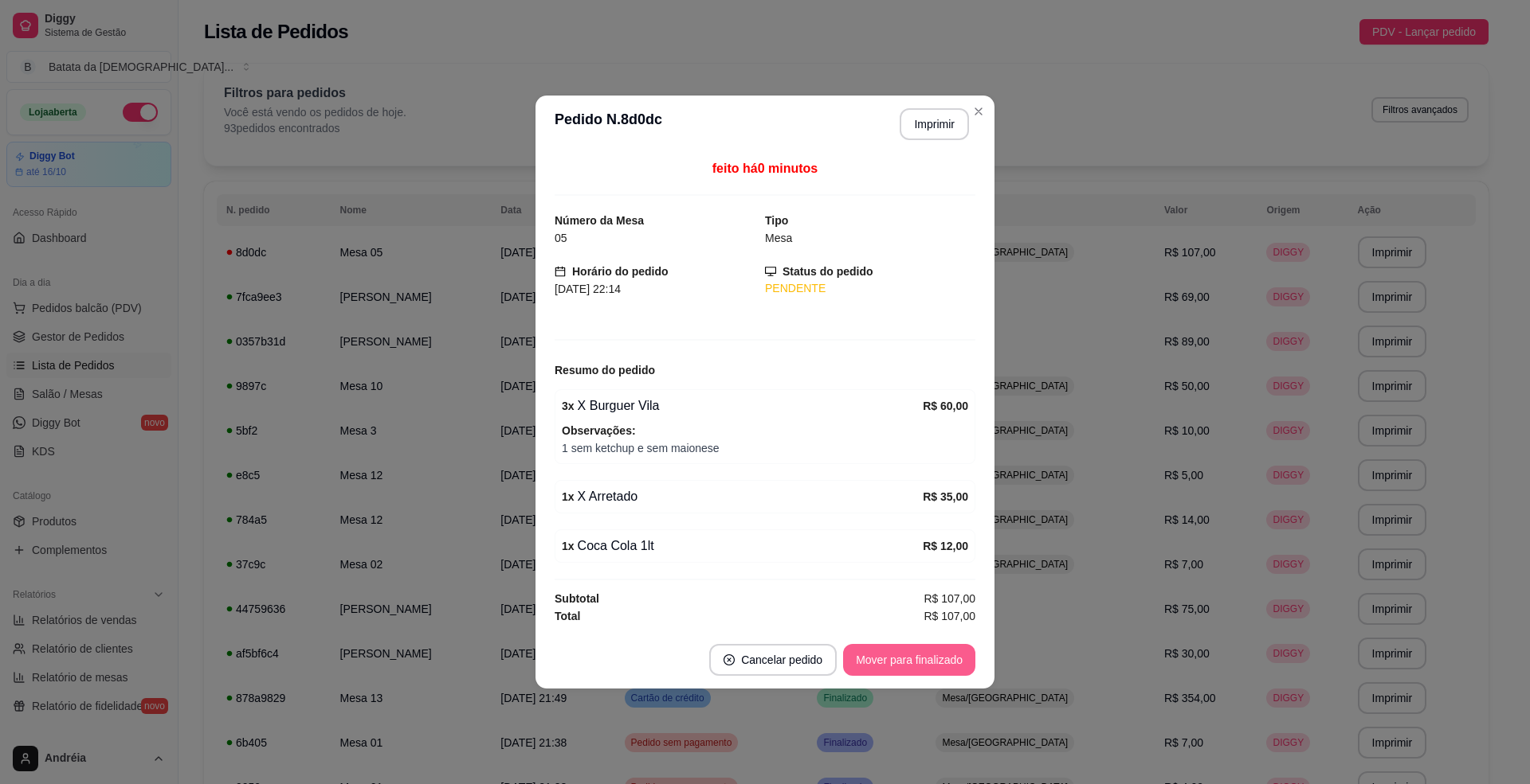
click at [912, 653] on button "Mover para finalizado" at bounding box center [909, 660] width 133 height 32
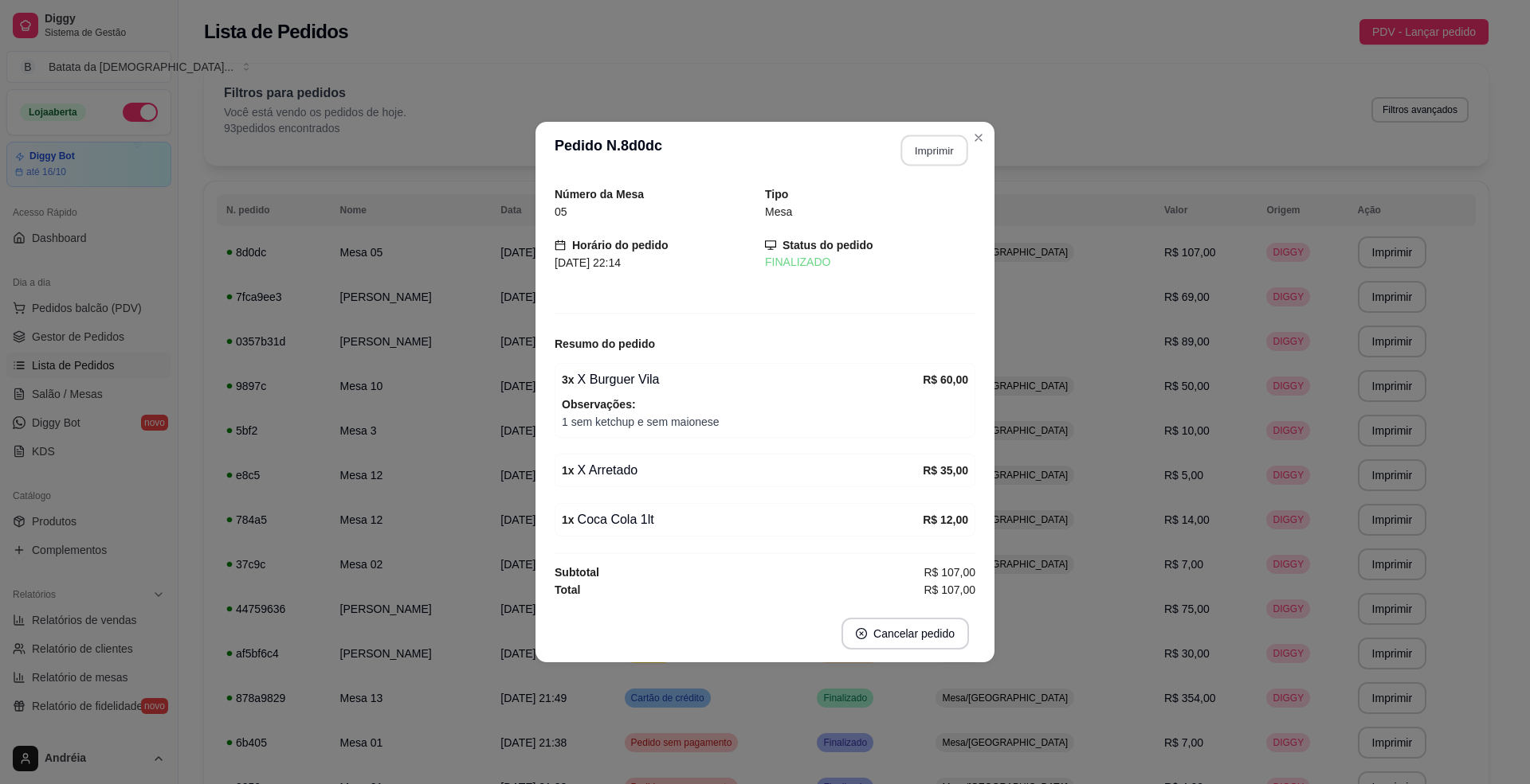
click at [923, 156] on button "Imprimir" at bounding box center [934, 150] width 67 height 31
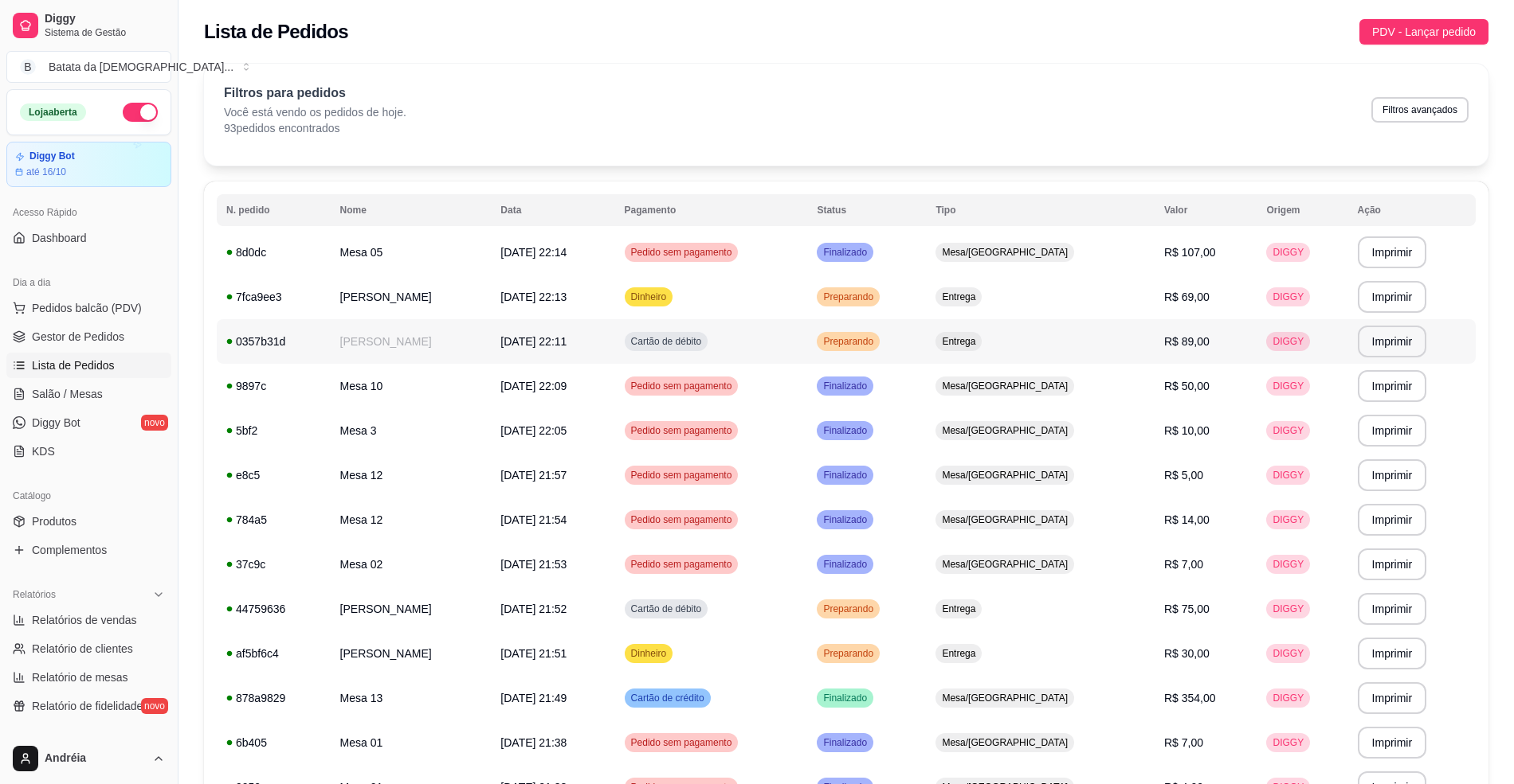
click at [926, 349] on td "Preparando" at bounding box center [866, 342] width 119 height 45
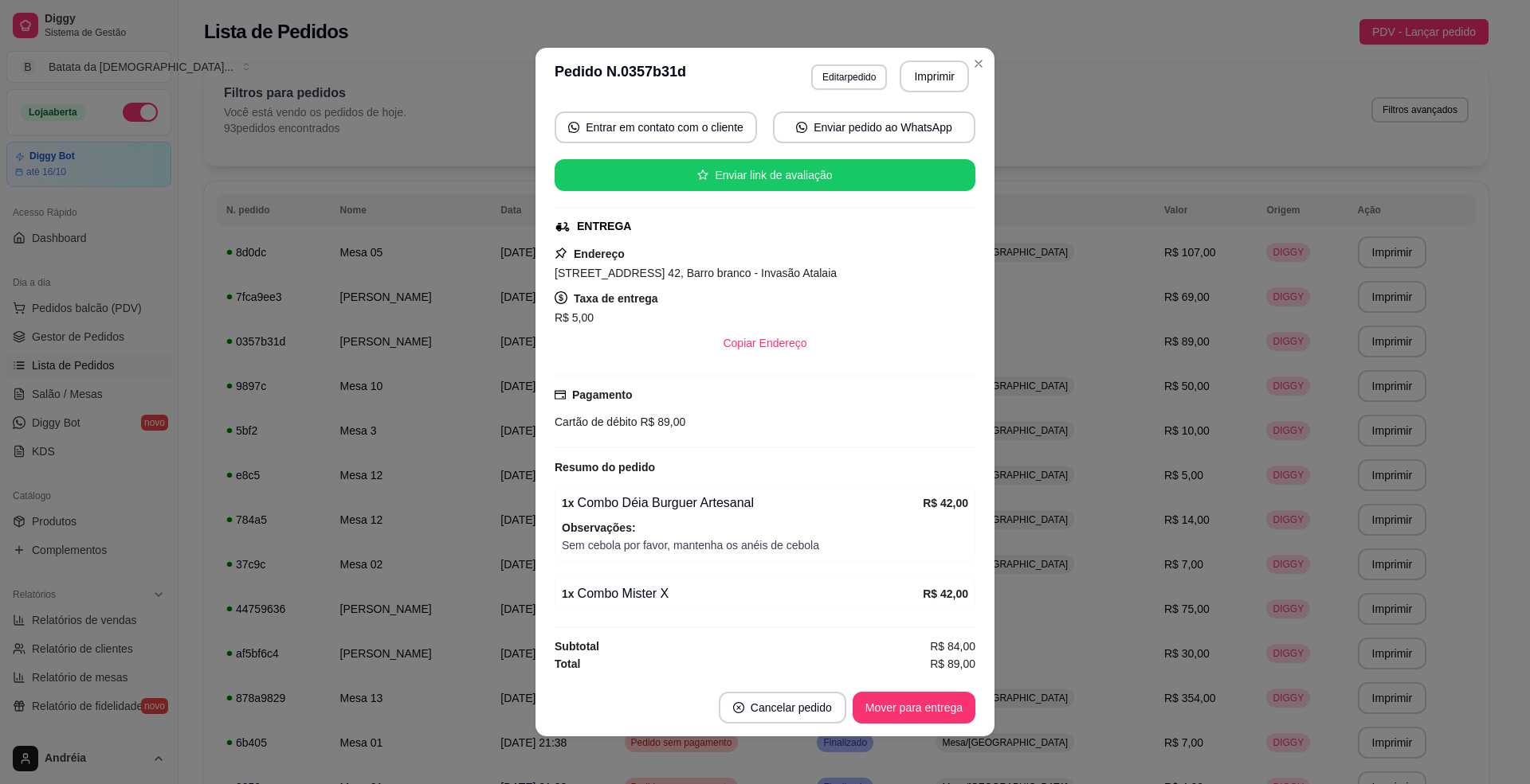
scroll to position [156, 0]
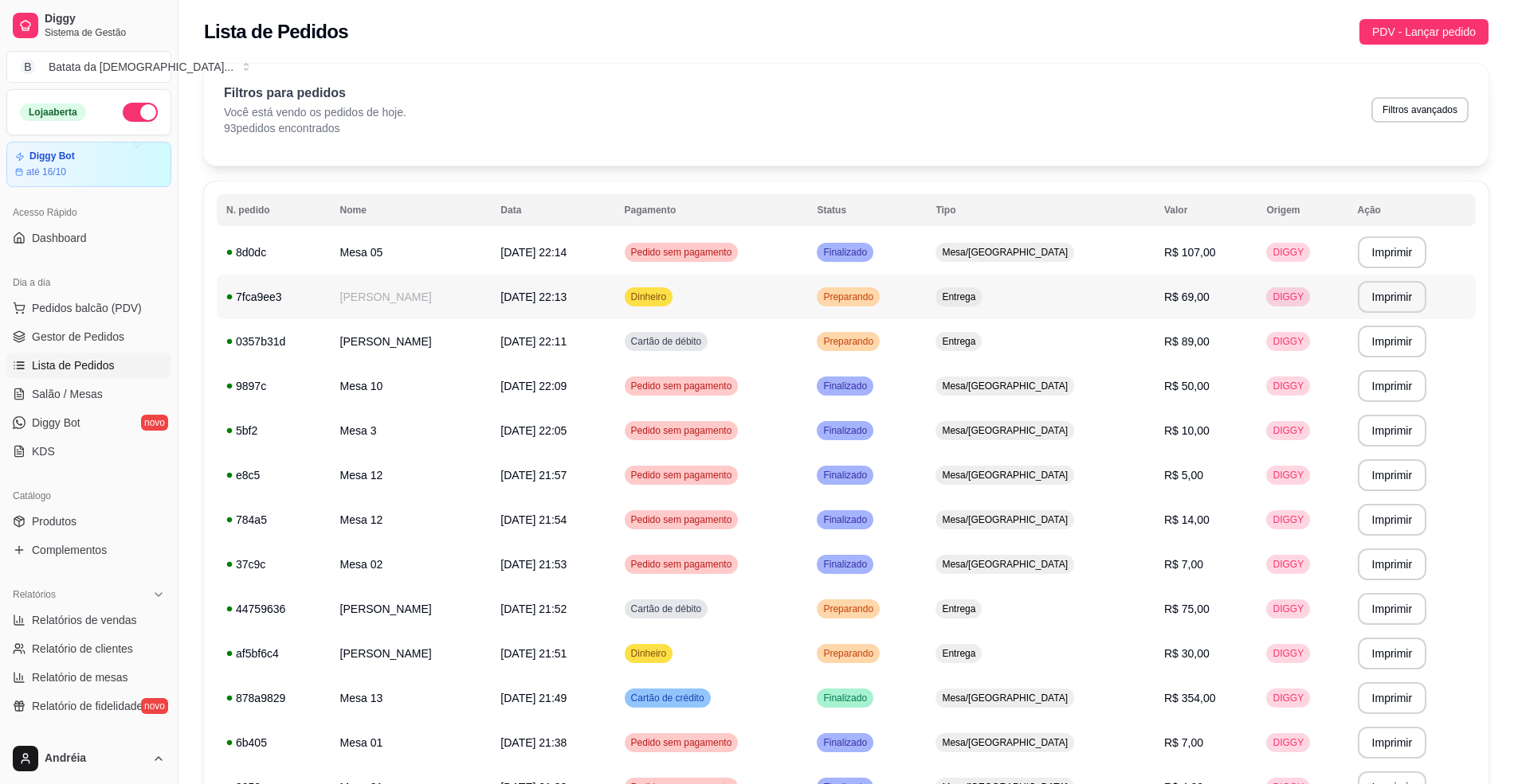
click at [876, 303] on span "Preparando" at bounding box center [848, 297] width 57 height 13
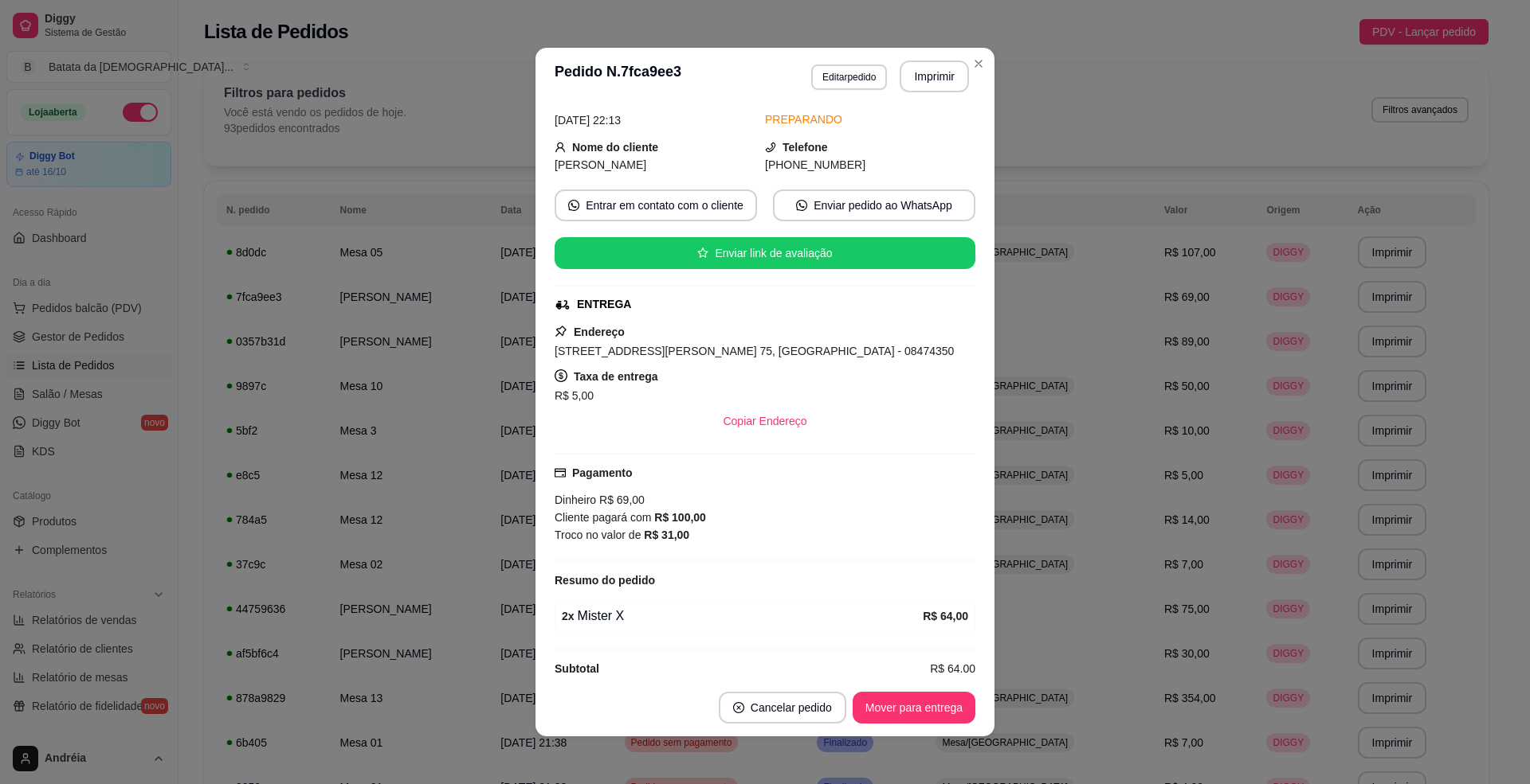
scroll to position [101, 0]
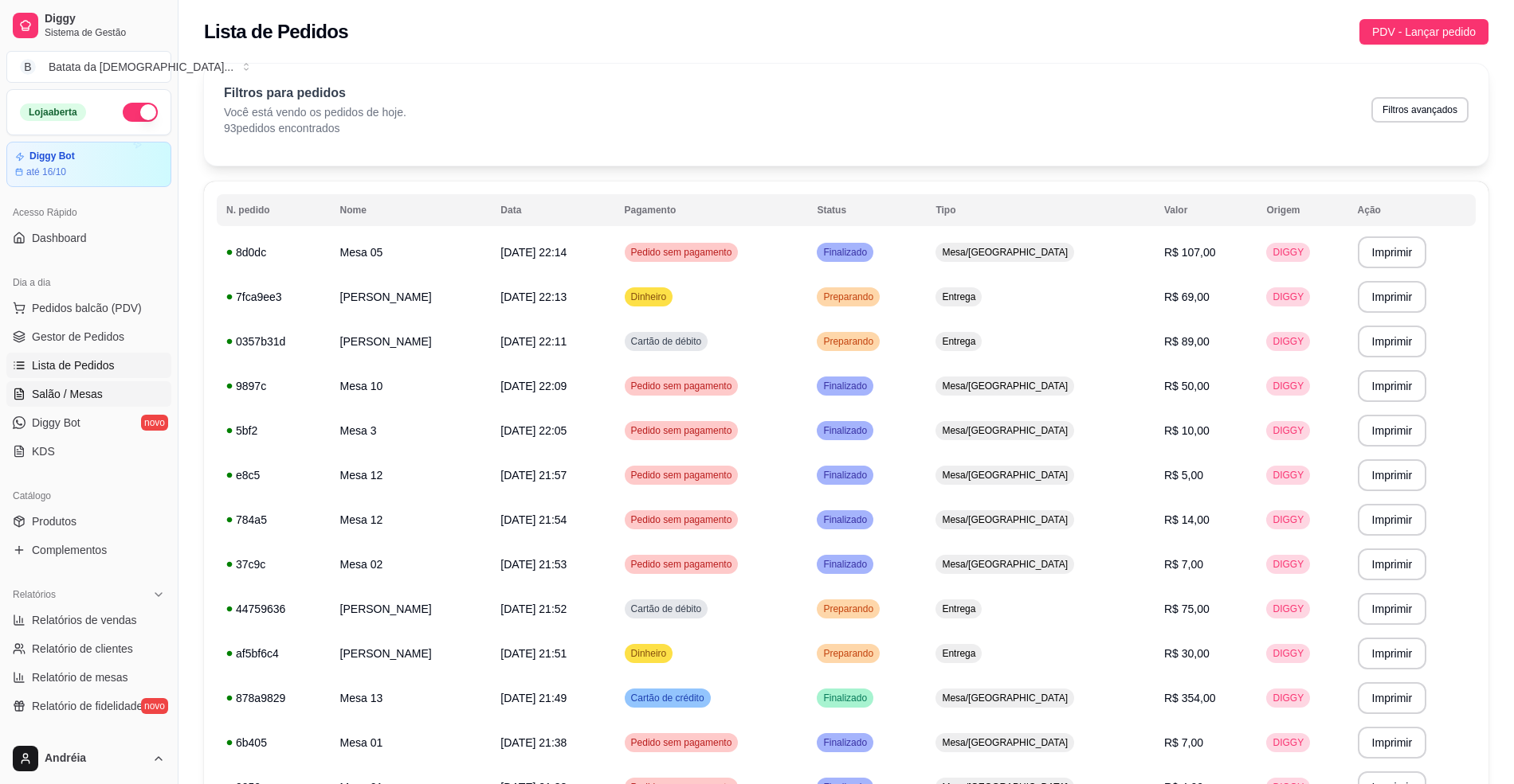
click at [58, 388] on span "Salão / Mesas" at bounding box center [67, 394] width 71 height 16
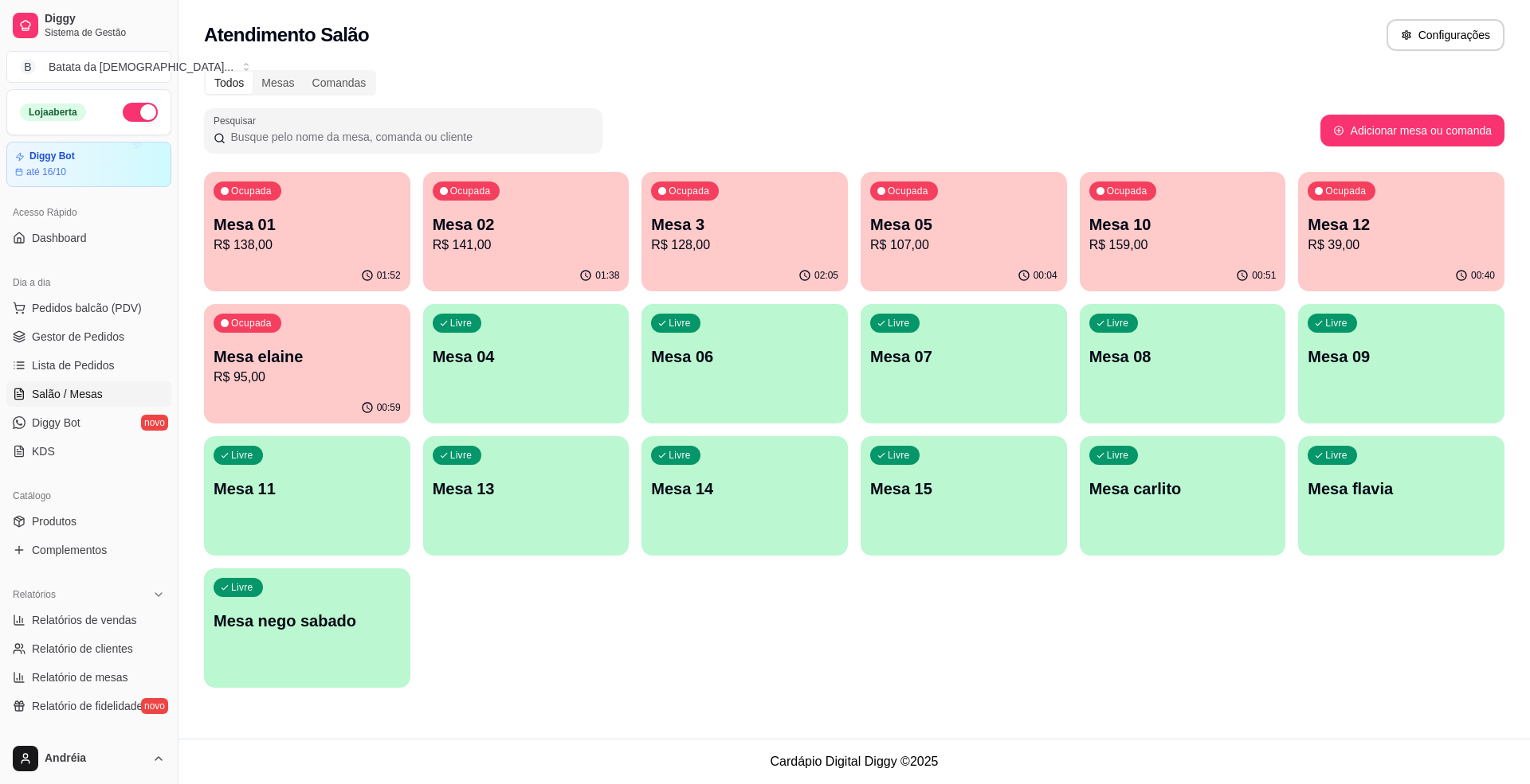
click at [716, 247] on p "R$ 128,00" at bounding box center [745, 245] width 187 height 19
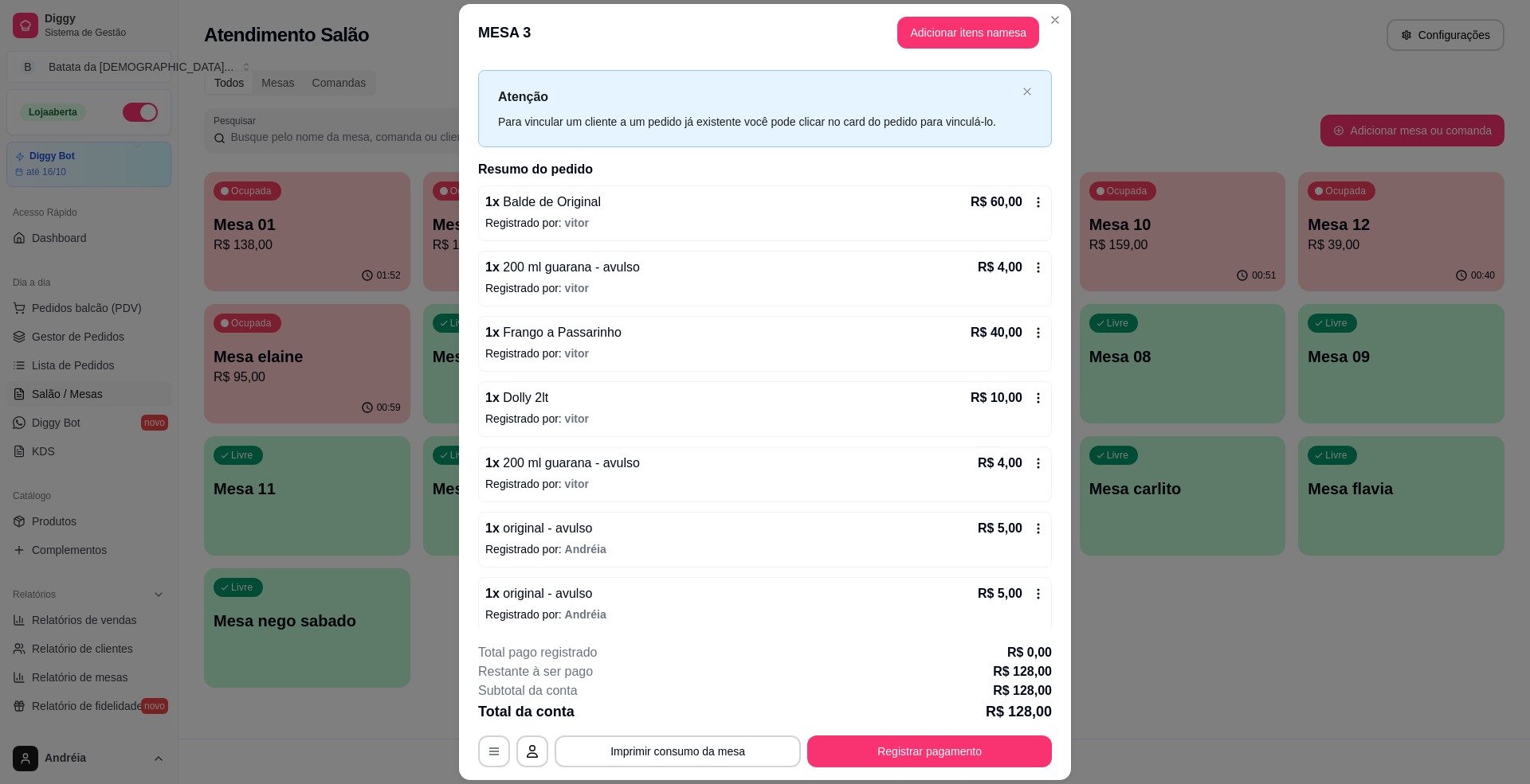
scroll to position [38, 0]
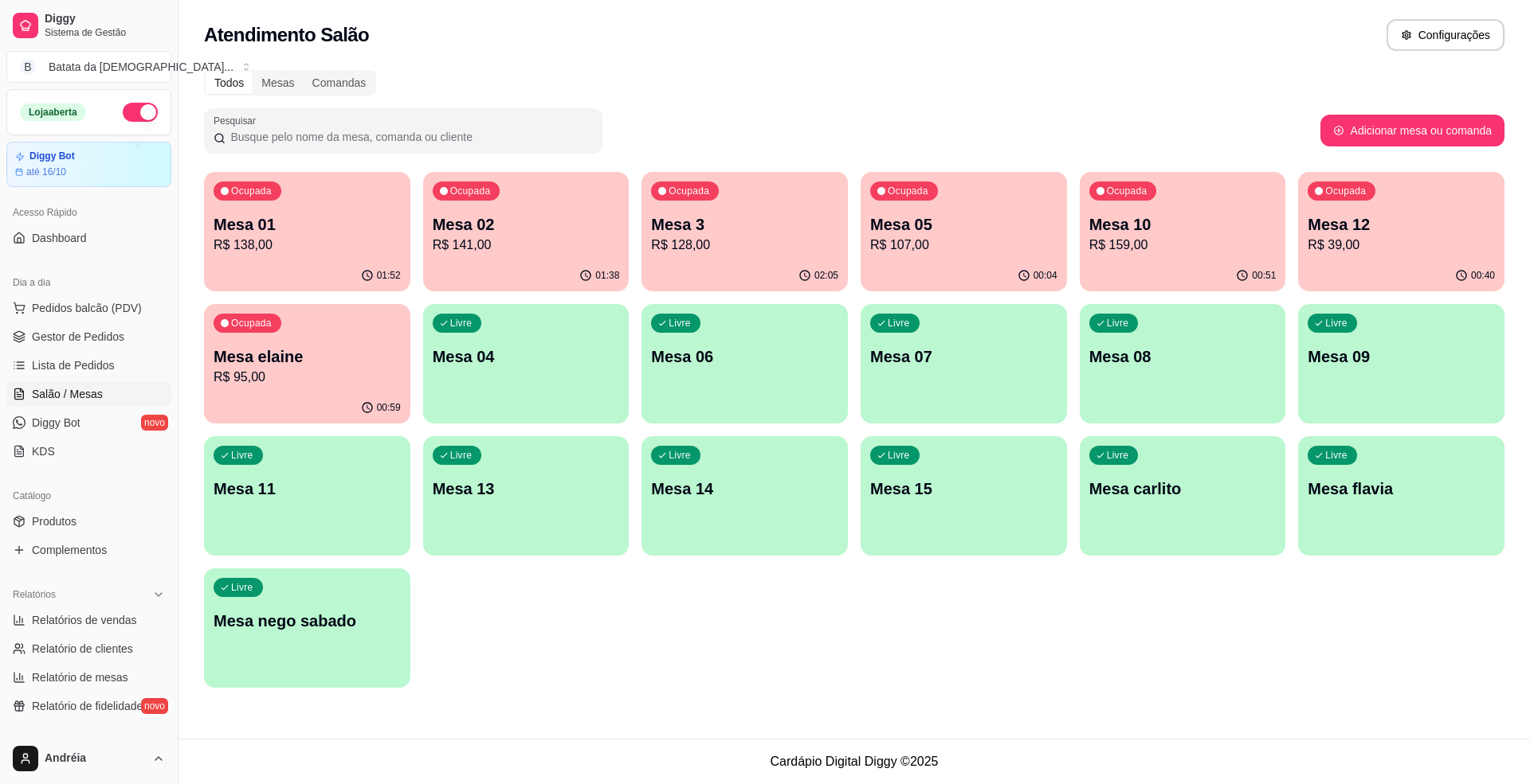
click at [311, 250] on p "R$ 138,00" at bounding box center [307, 245] width 187 height 19
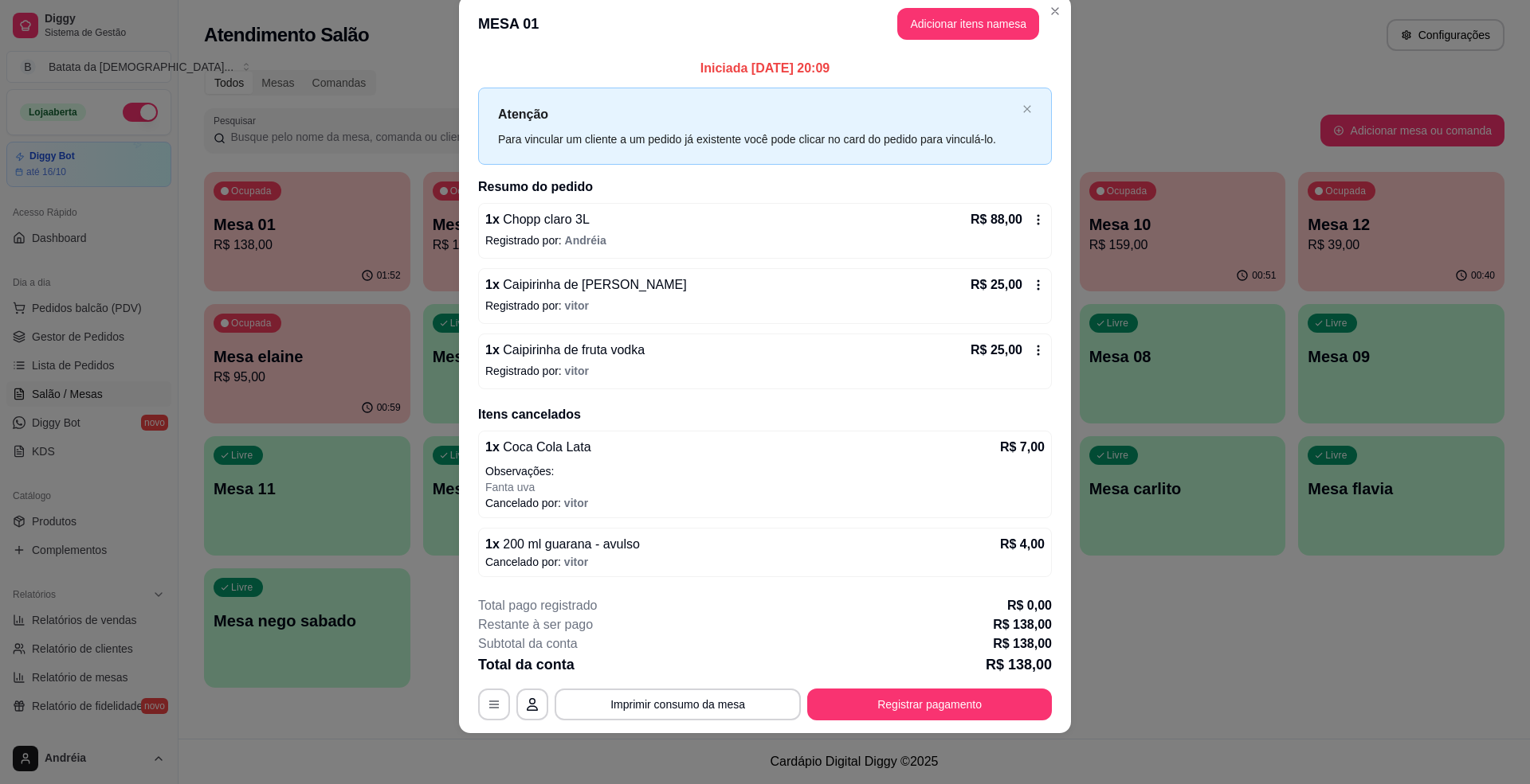
scroll to position [0, 0]
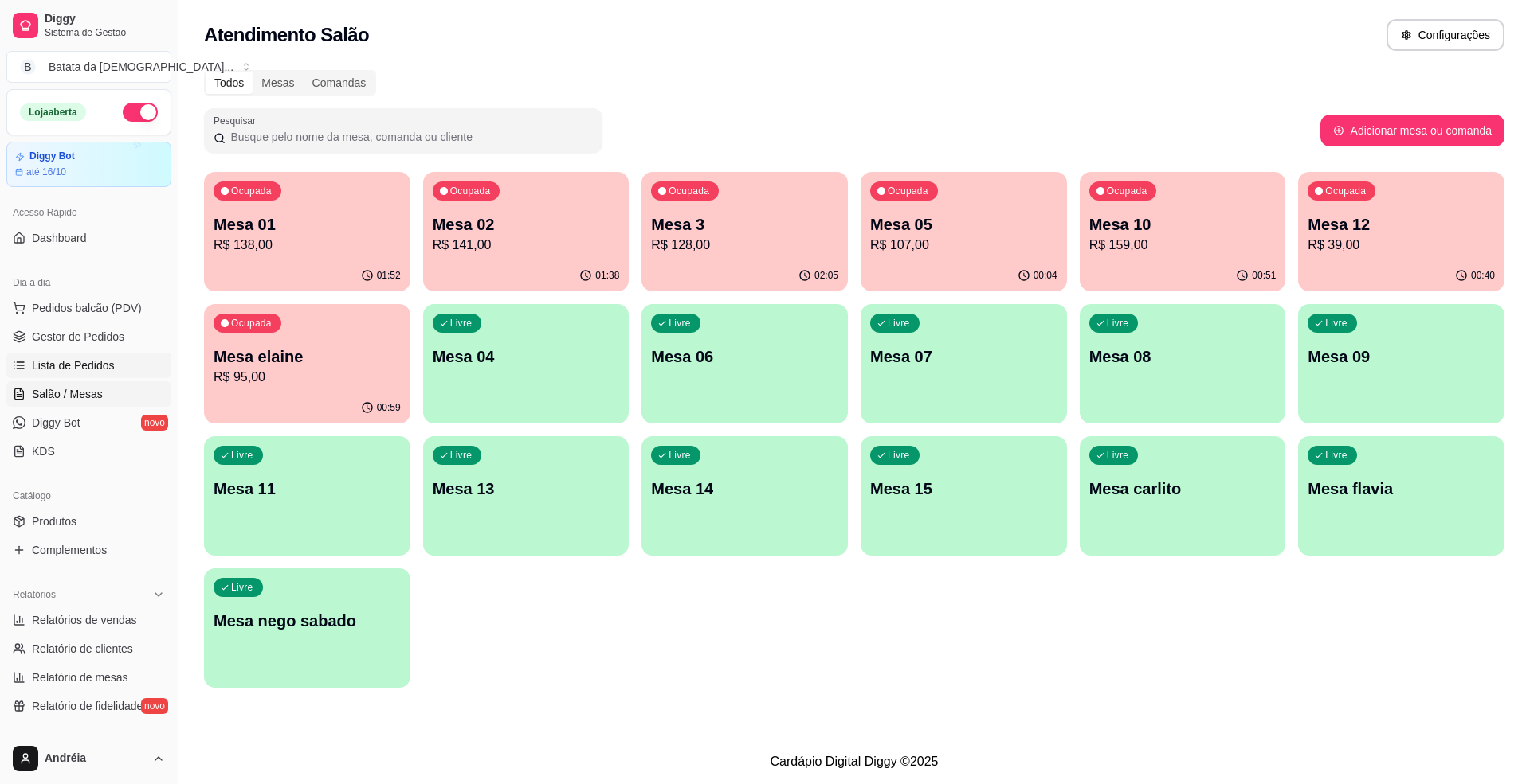
click at [55, 372] on span "Lista de Pedidos" at bounding box center [73, 366] width 83 height 16
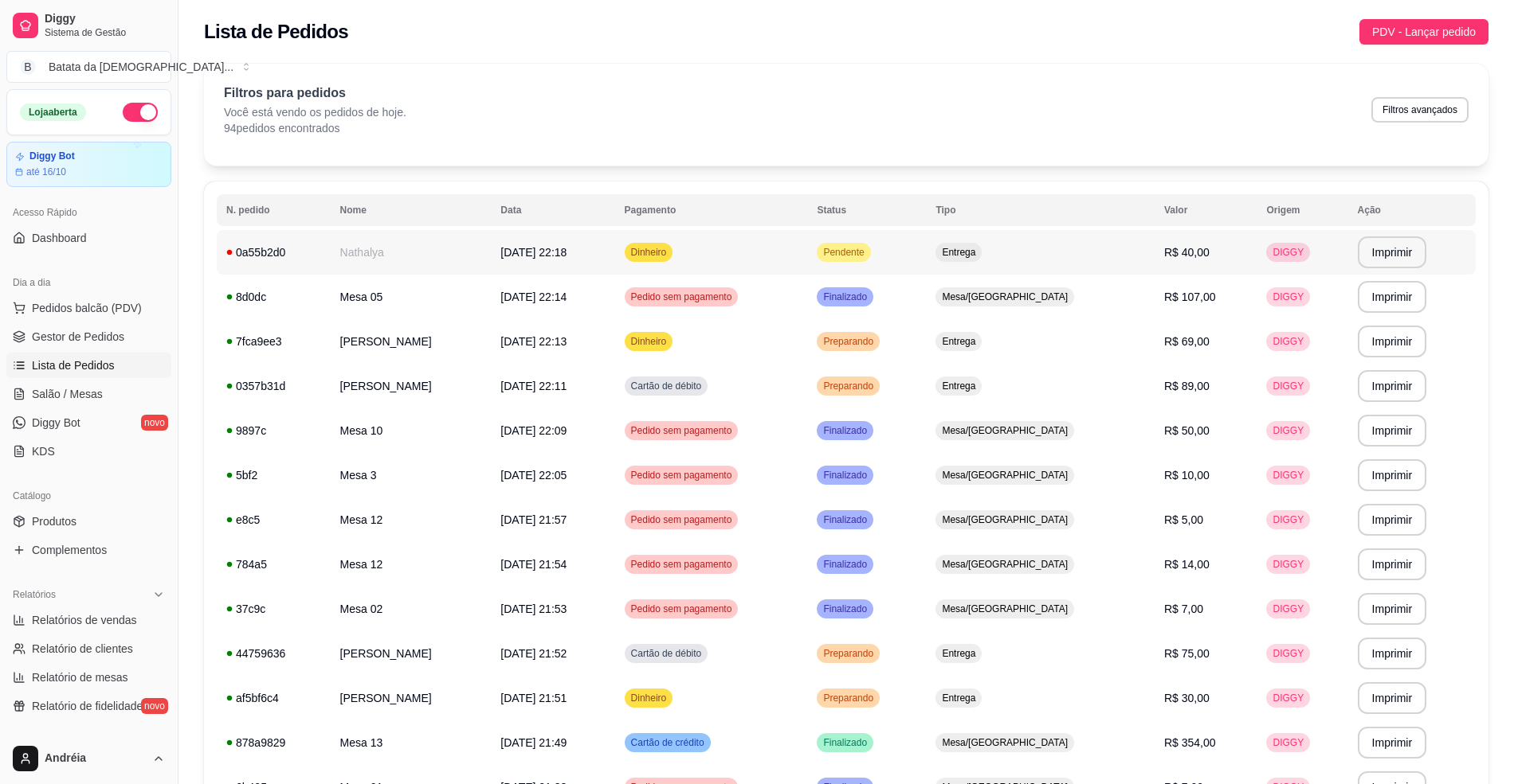
click at [926, 256] on td "Pendente" at bounding box center [866, 252] width 119 height 45
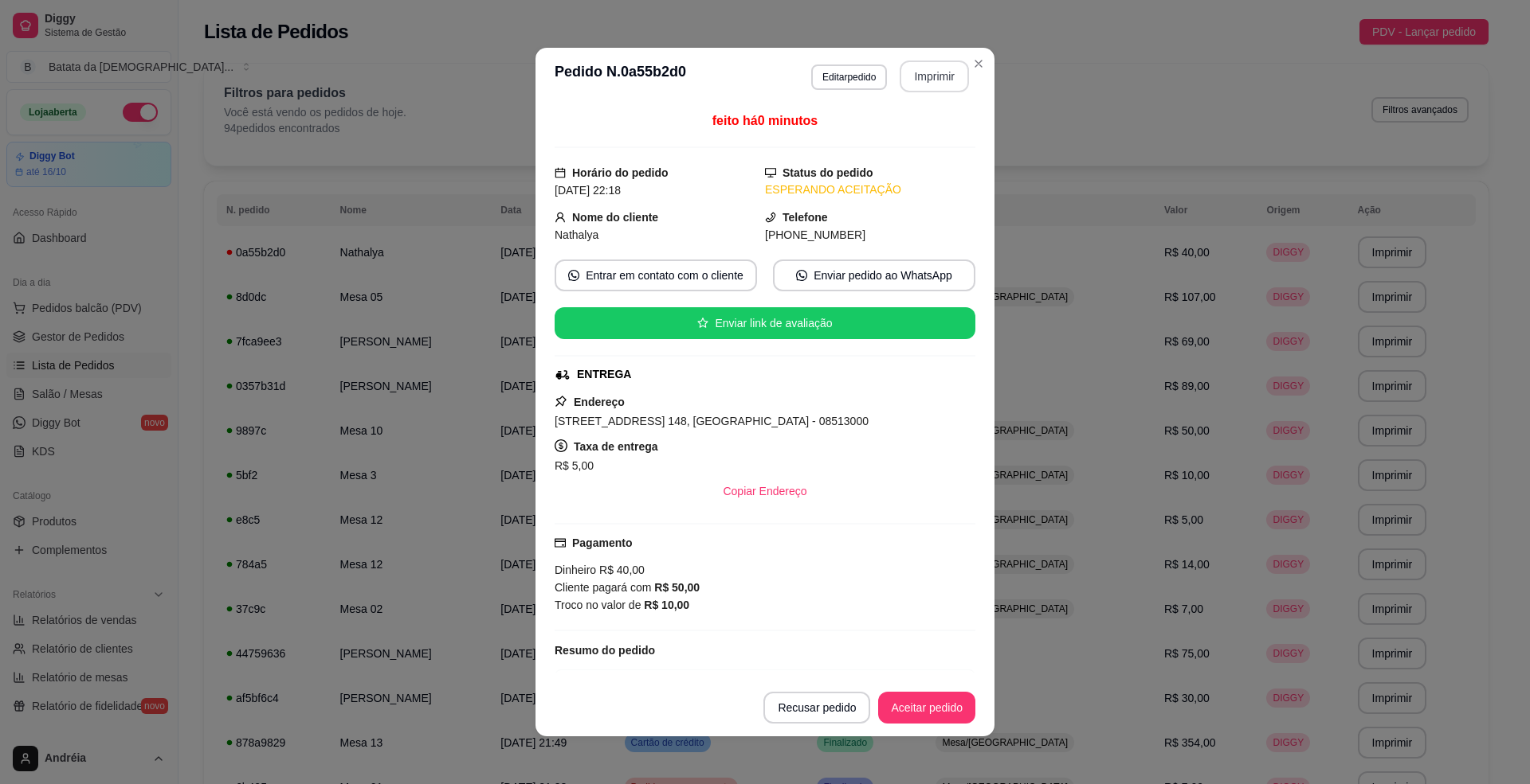
click at [910, 74] on button "Imprimir" at bounding box center [935, 77] width 70 height 32
click at [935, 705] on button "Aceitar pedido" at bounding box center [927, 708] width 94 height 31
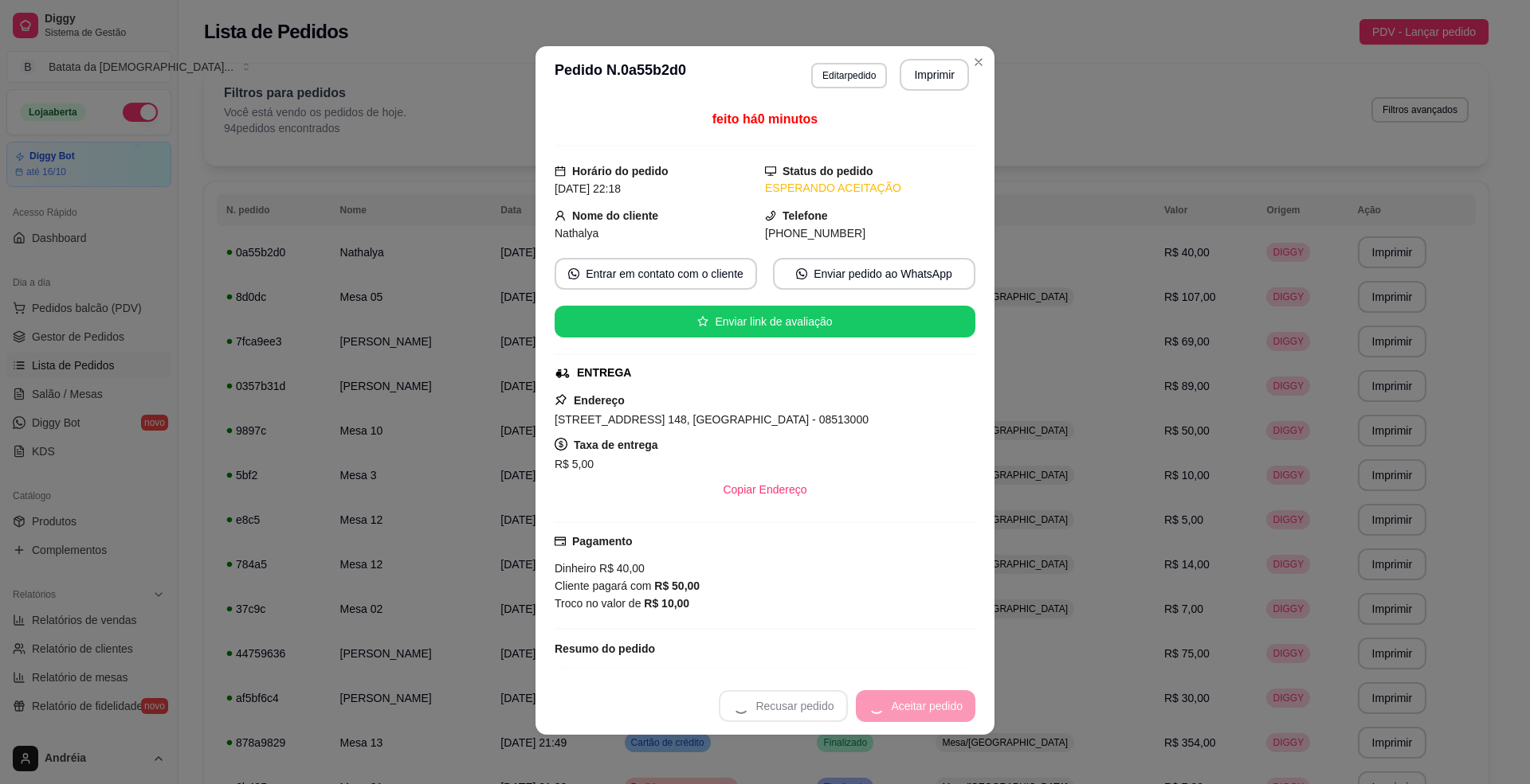
scroll to position [3, 0]
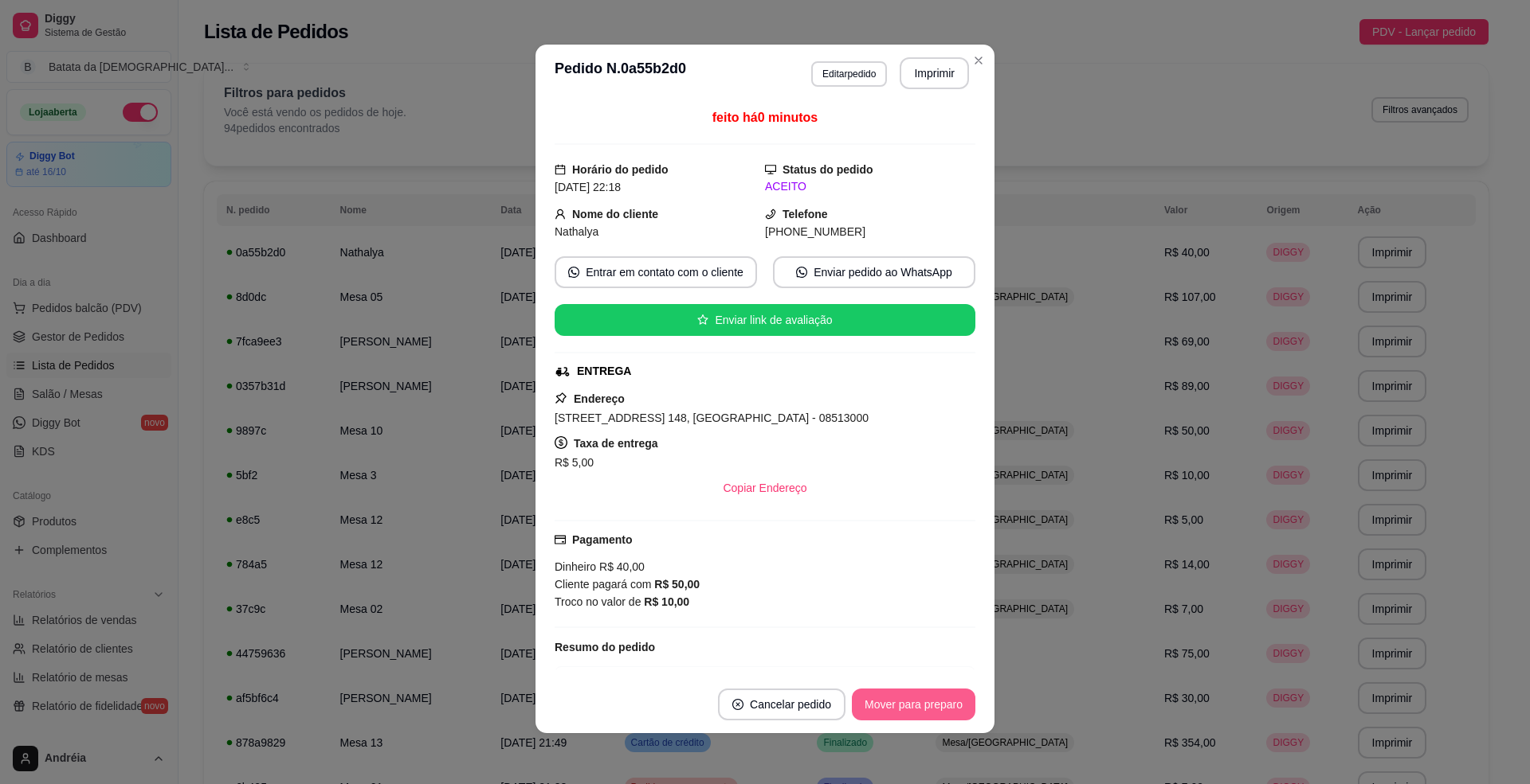
click at [920, 697] on button "Mover para preparo" at bounding box center [914, 705] width 124 height 32
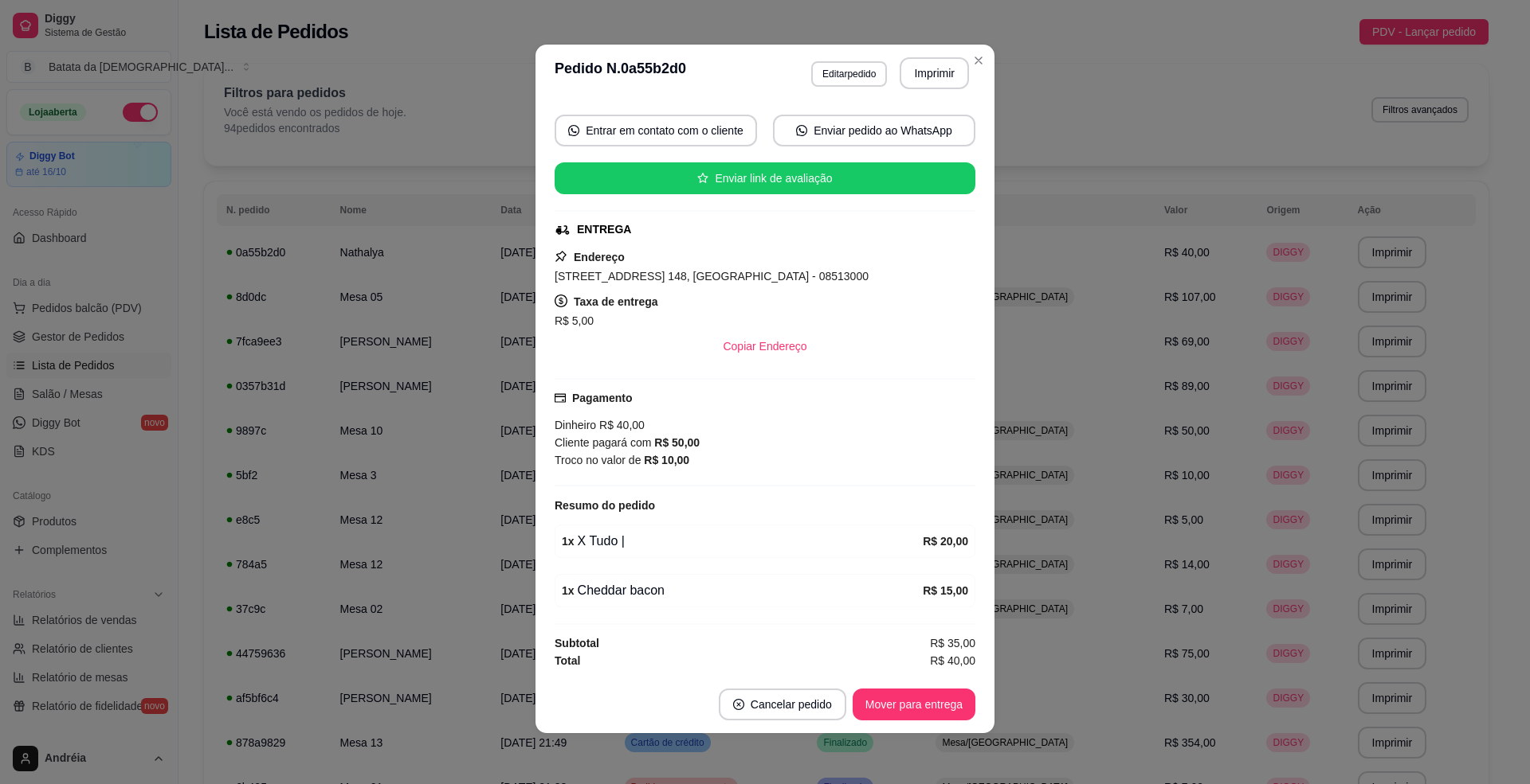
scroll to position [150, 0]
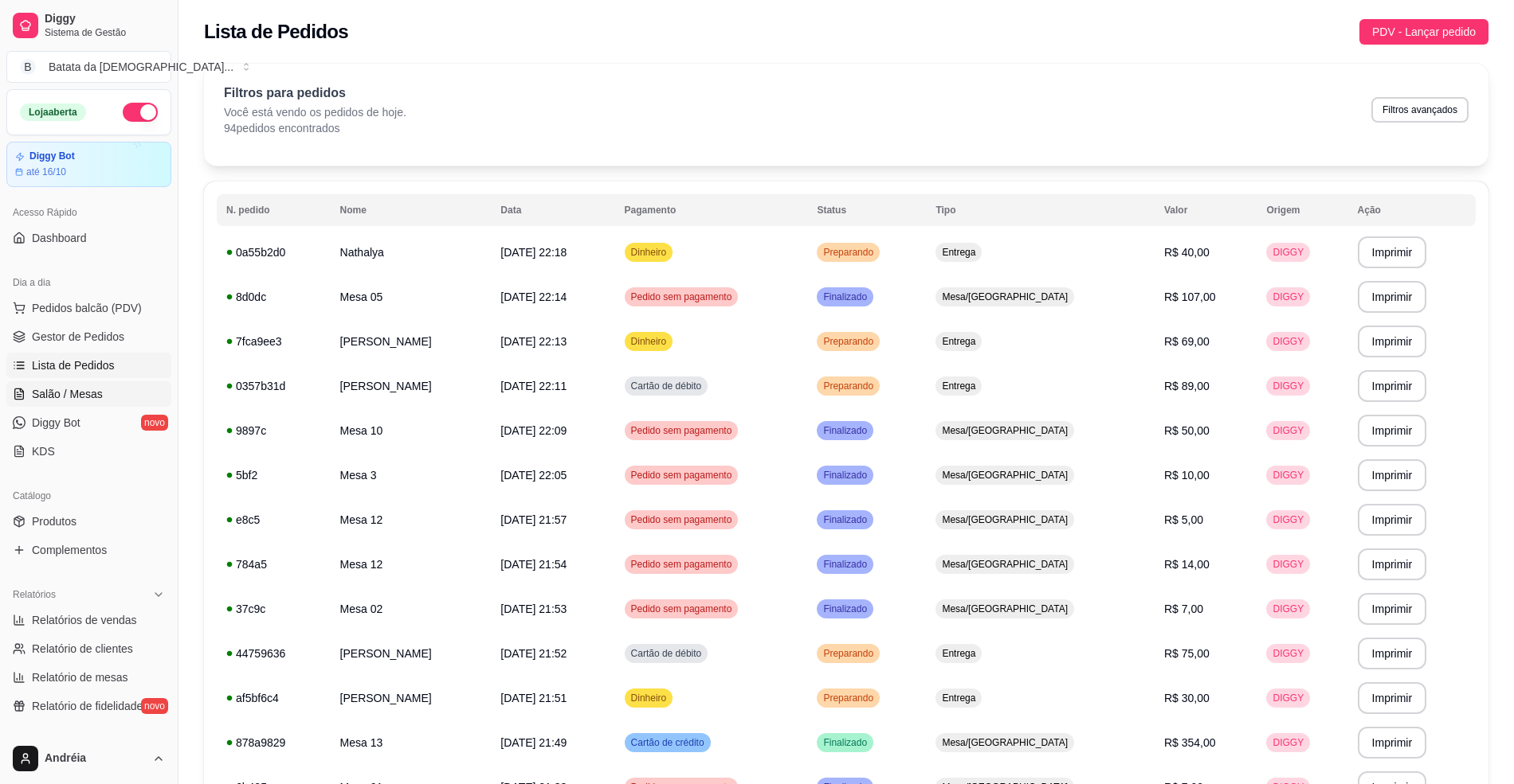
click at [62, 404] on link "Salão / Mesas" at bounding box center [88, 394] width 164 height 26
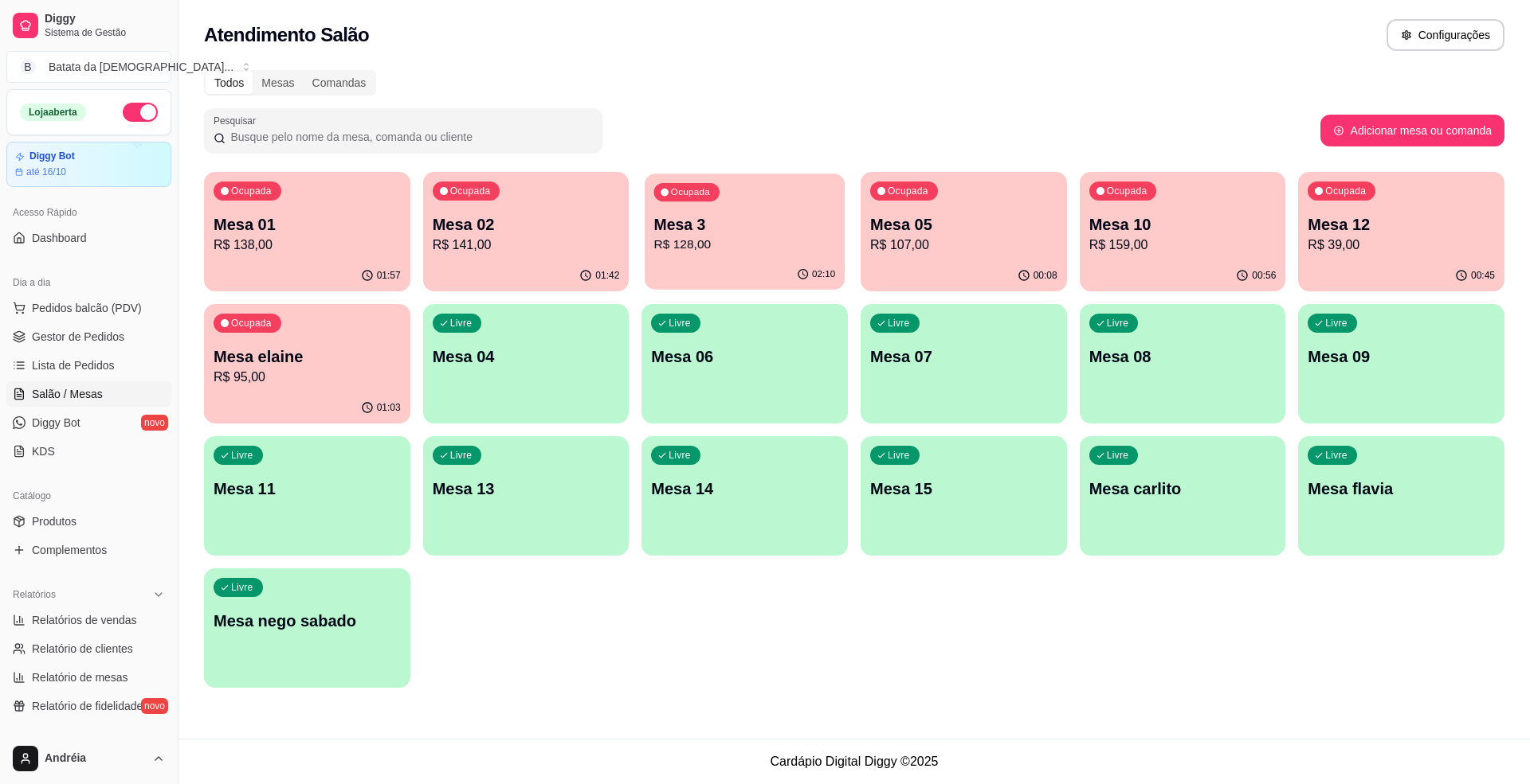
click at [718, 260] on div "02:10" at bounding box center [745, 275] width 200 height 30
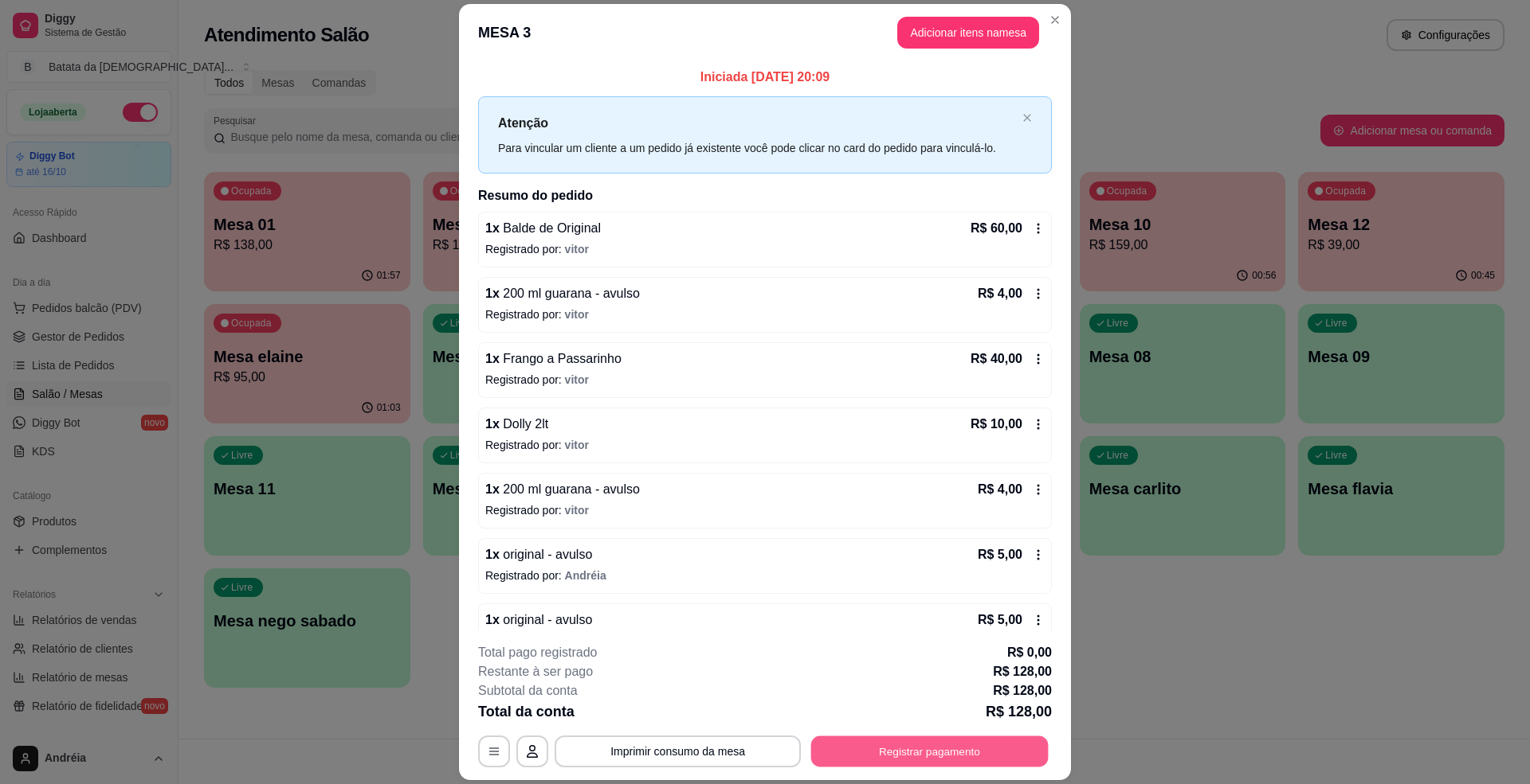
click at [913, 755] on button "Registrar pagamento" at bounding box center [930, 751] width 237 height 31
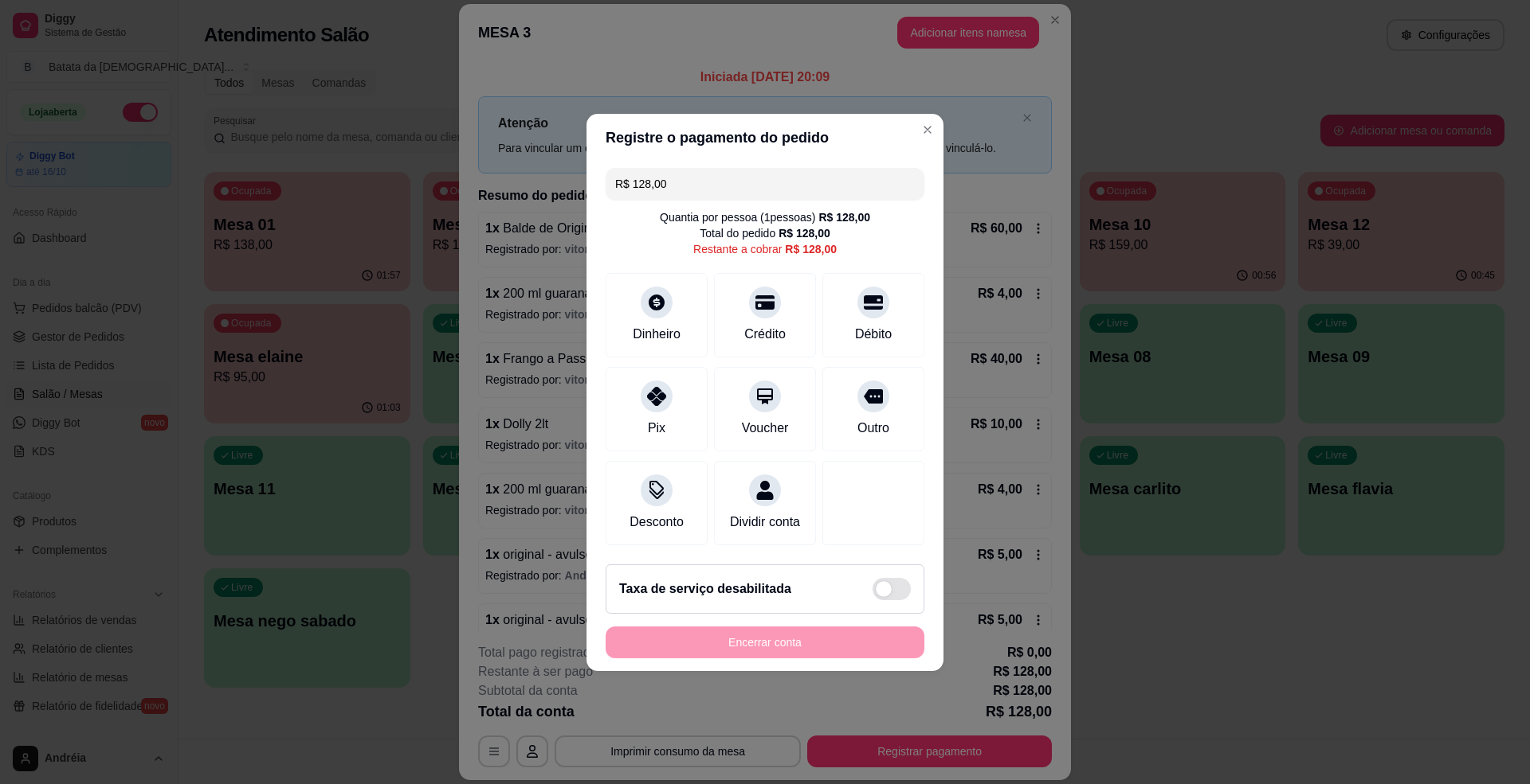
drag, startPoint x: 678, startPoint y: 164, endPoint x: 600, endPoint y: 166, distance: 78.0
click at [600, 166] on div "R$ 128,00 Quantia por pessoa ( 1 pessoas) R$ 128,00 Total do pedido R$ 128,00 R…" at bounding box center [765, 357] width 357 height 391
click at [661, 288] on icon at bounding box center [656, 298] width 21 height 21
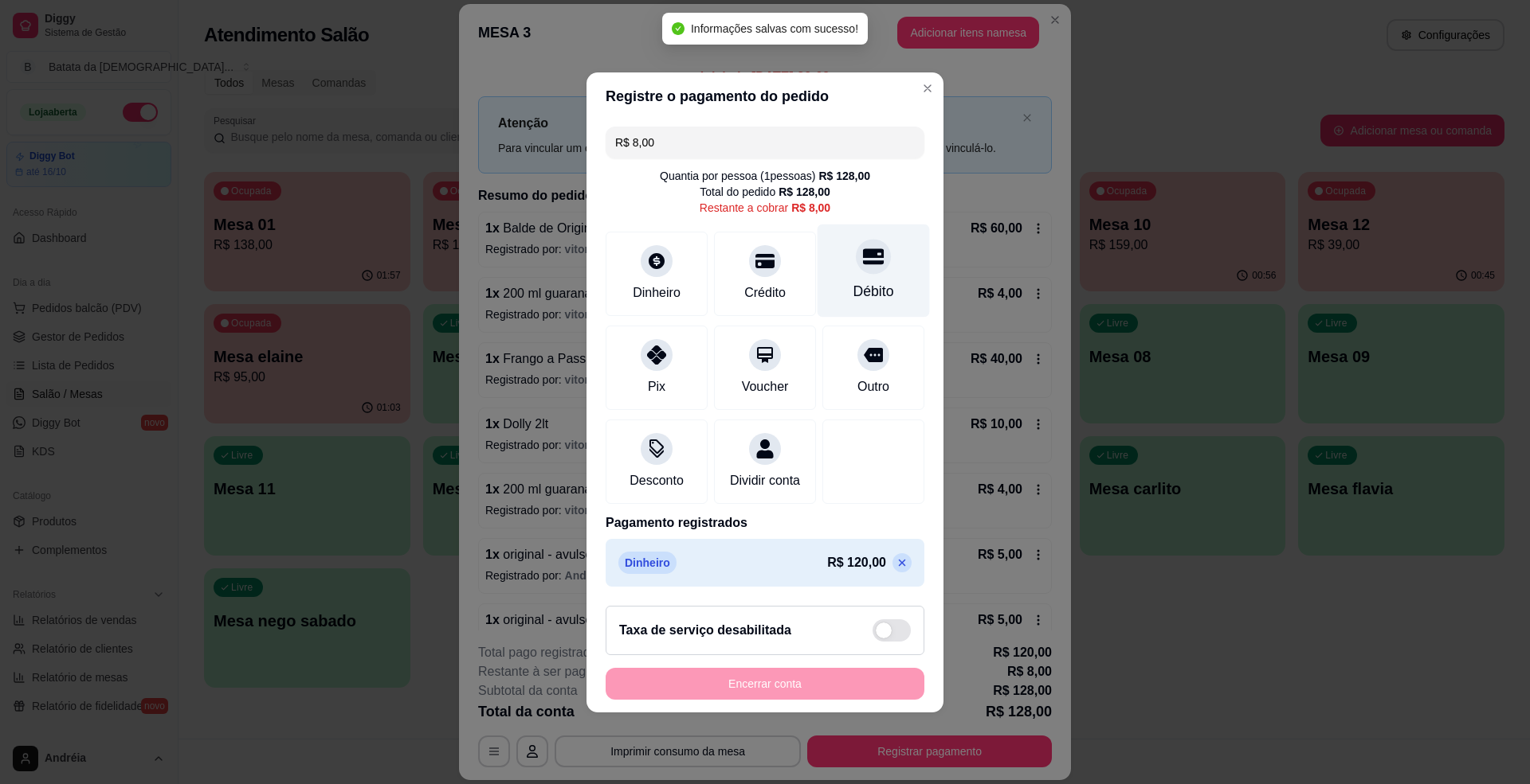
click at [870, 281] on div "Débito" at bounding box center [873, 291] width 41 height 21
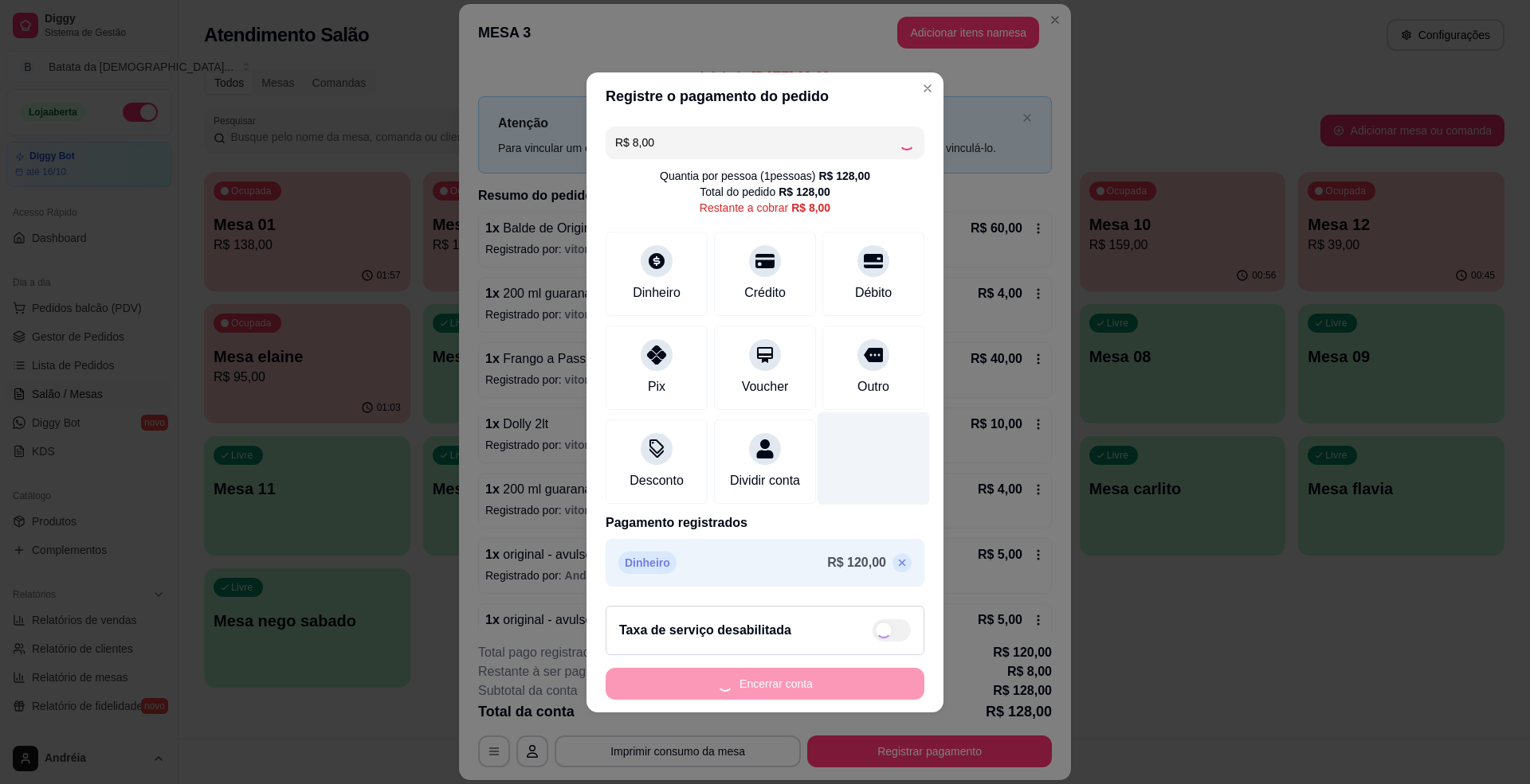
type input "R$ 0,00"
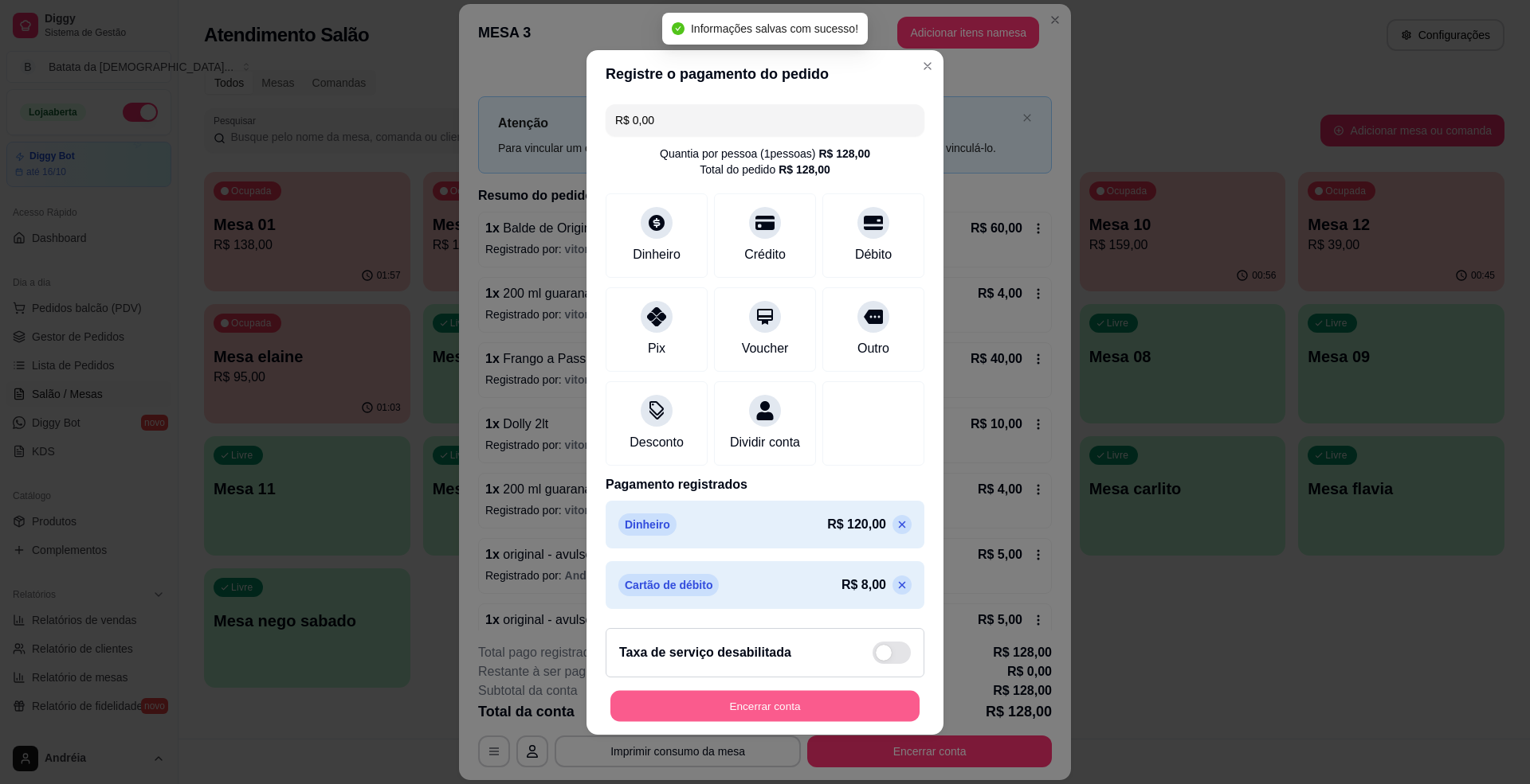
click at [811, 704] on button "Encerrar conta" at bounding box center [765, 705] width 309 height 31
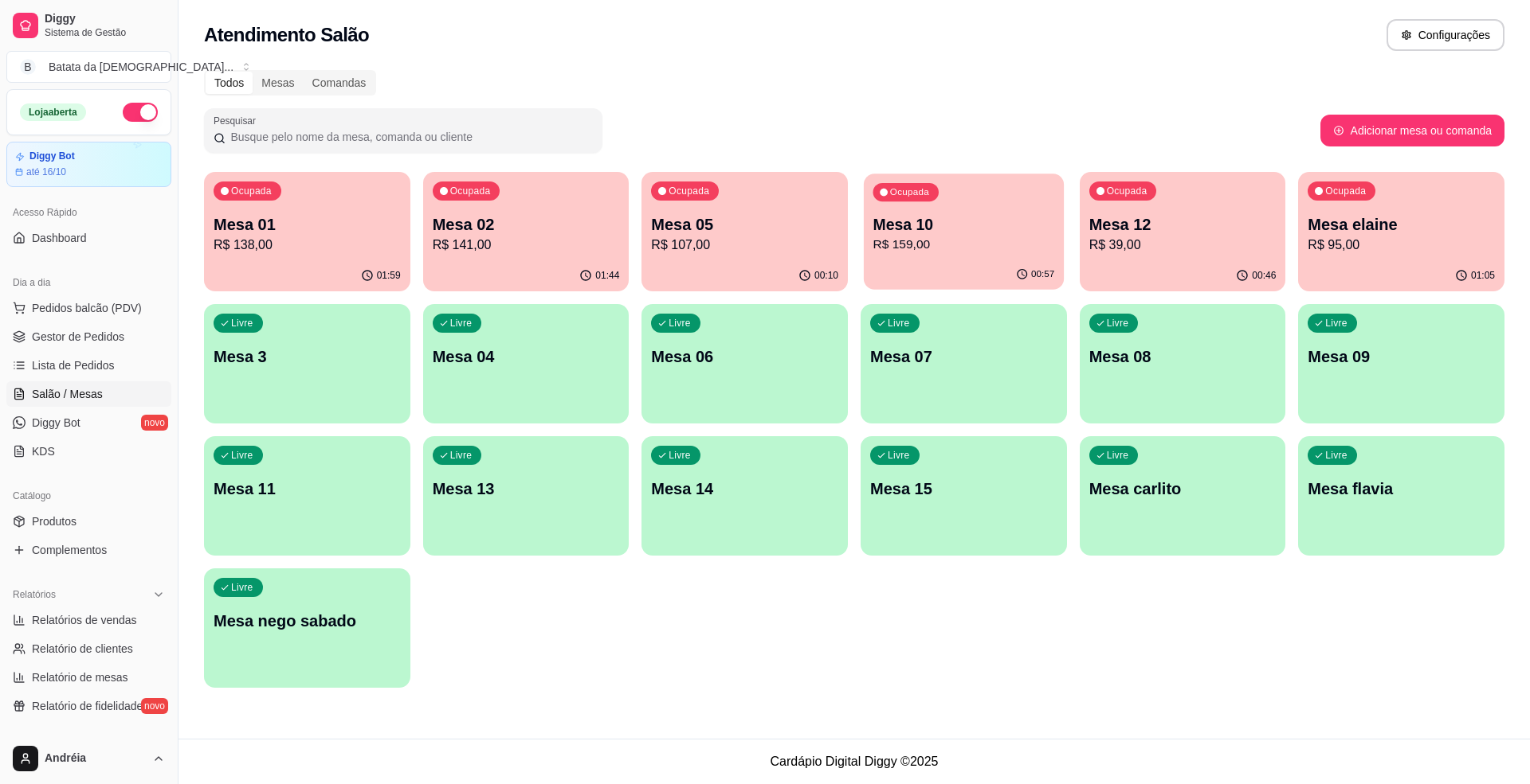
click at [902, 208] on div "Ocupada Mesa 10 R$ 159,00" at bounding box center [964, 216] width 200 height 86
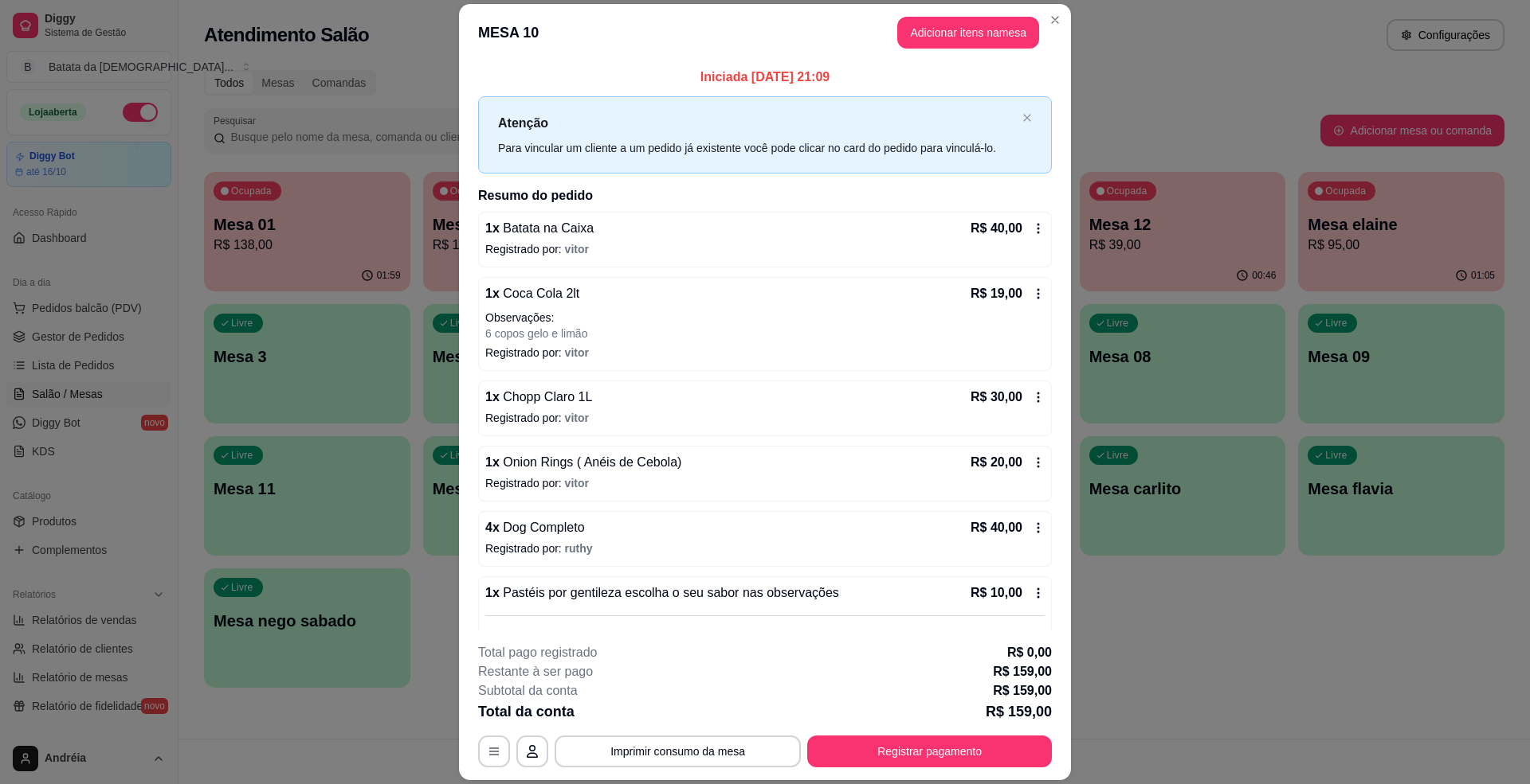
click at [941, 16] on header "MESA 10 Adicionar itens na mesa" at bounding box center [765, 33] width 612 height 58
click at [942, 40] on button "Adicionar itens na mesa" at bounding box center [969, 33] width 138 height 31
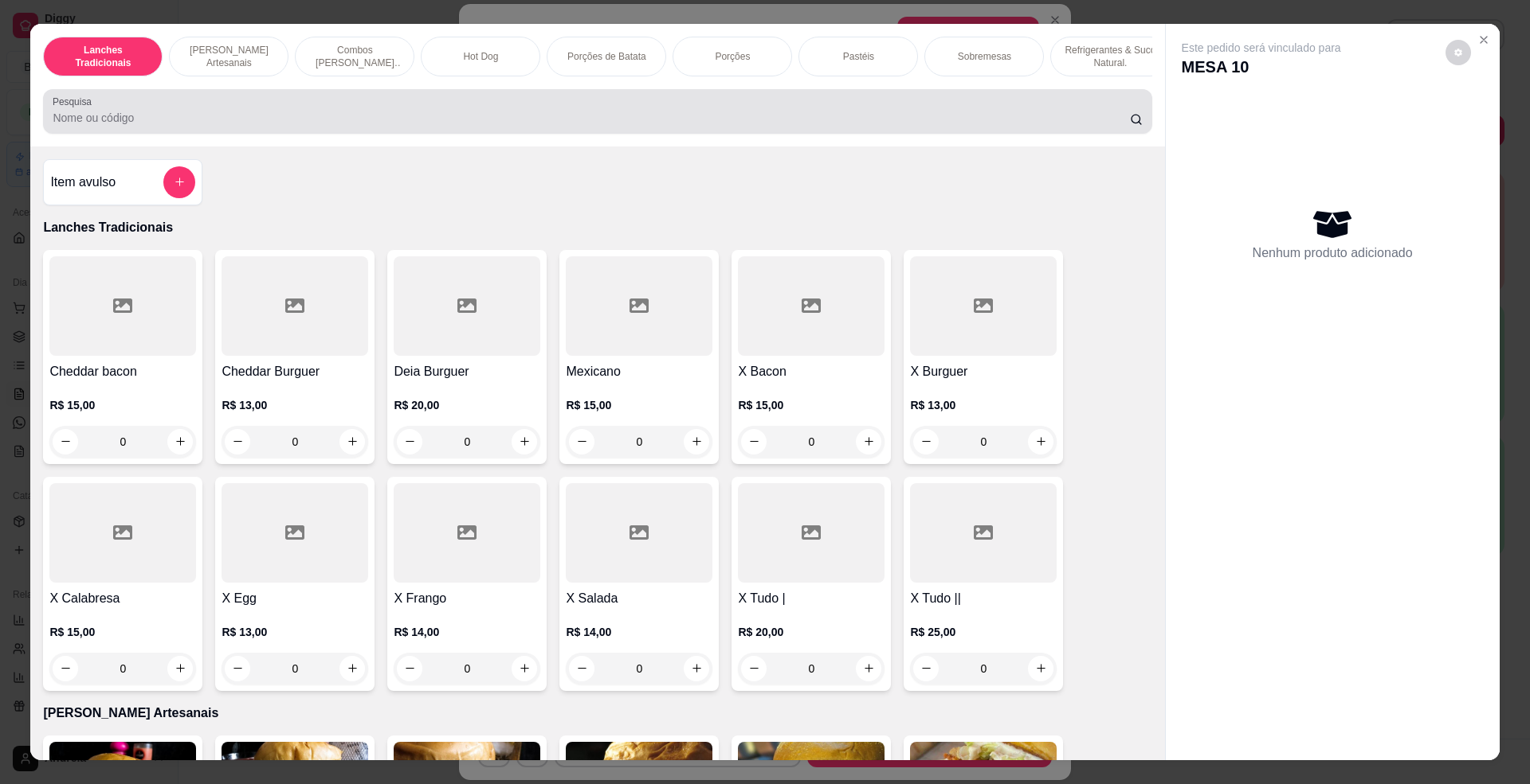
click at [380, 126] on input "Pesquisa" at bounding box center [591, 118] width 1076 height 16
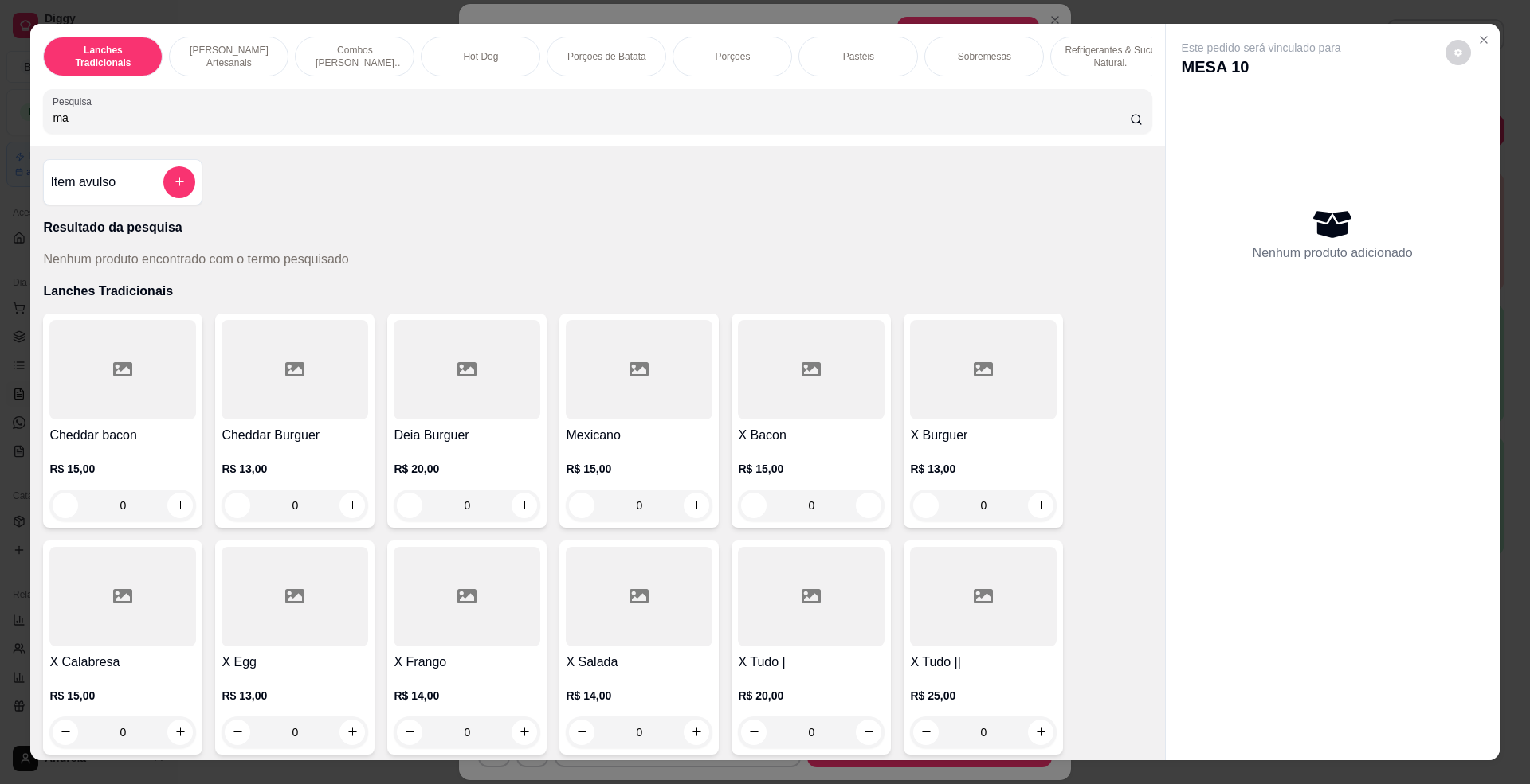
type input "m"
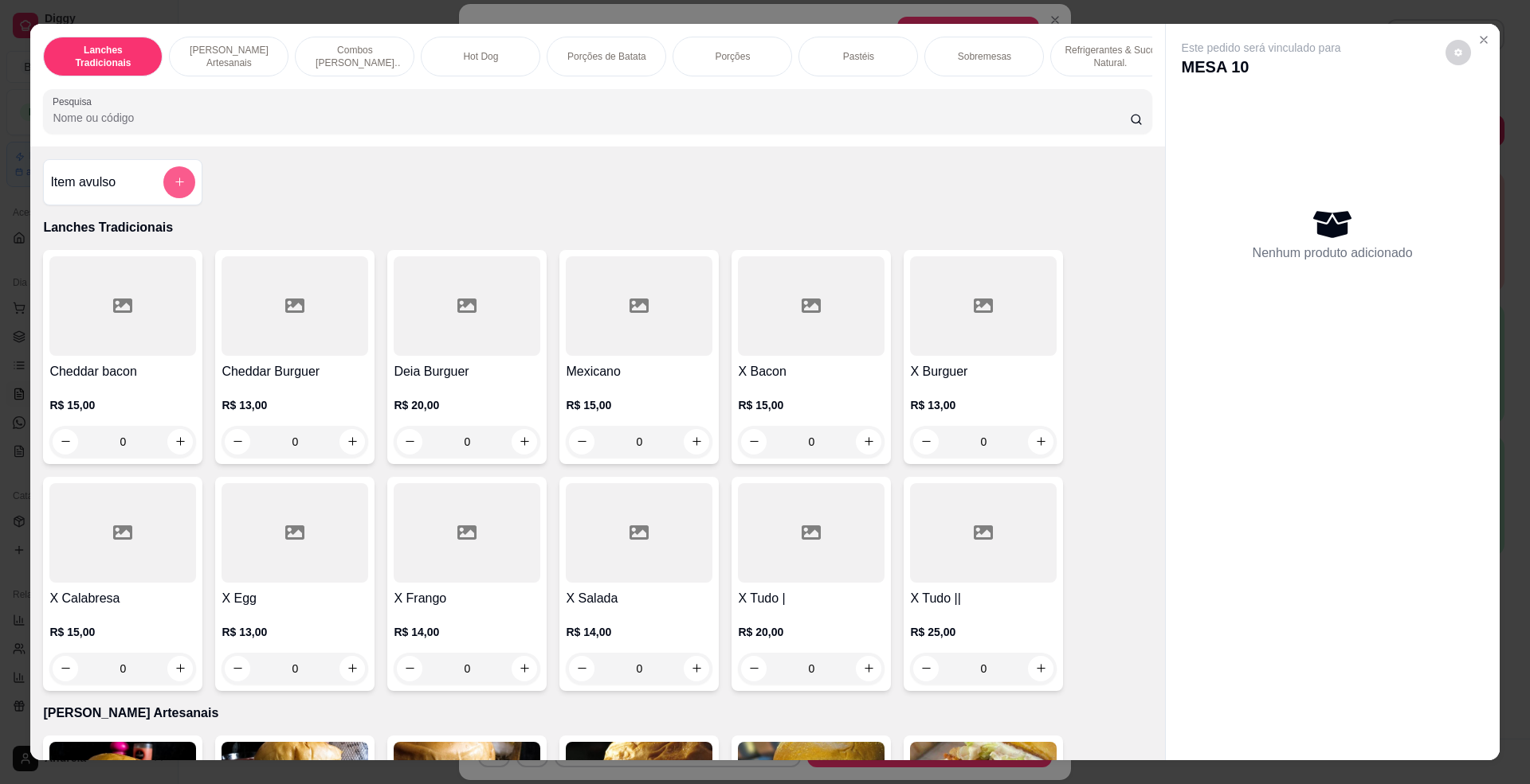
click at [181, 198] on button "add-separate-item" at bounding box center [179, 182] width 32 height 32
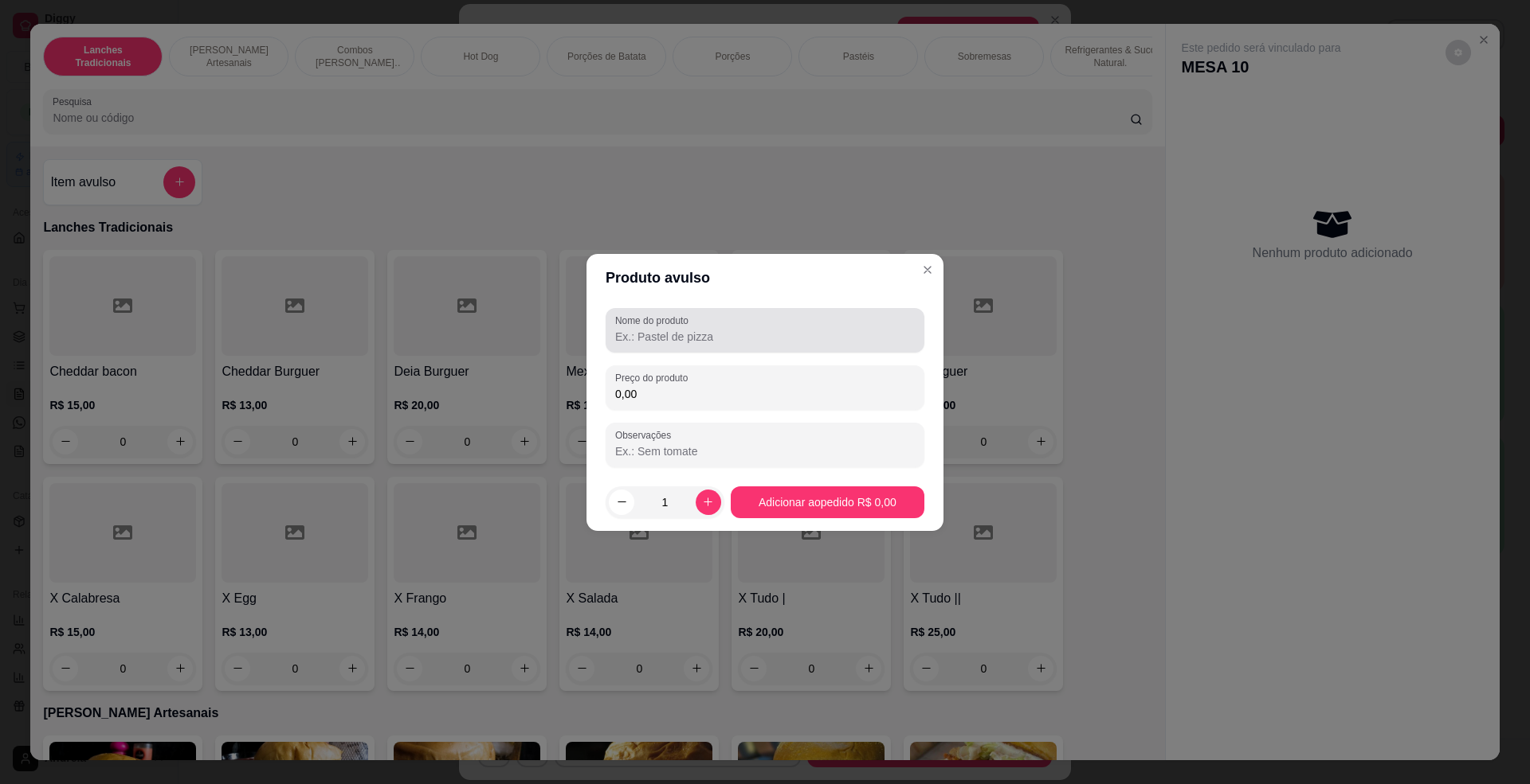
click at [703, 341] on input "Nome do produto" at bounding box center [765, 337] width 300 height 16
type input "maionese da casa"
click at [705, 506] on icon "increase-product-quantity" at bounding box center [708, 502] width 12 height 12
type input "2"
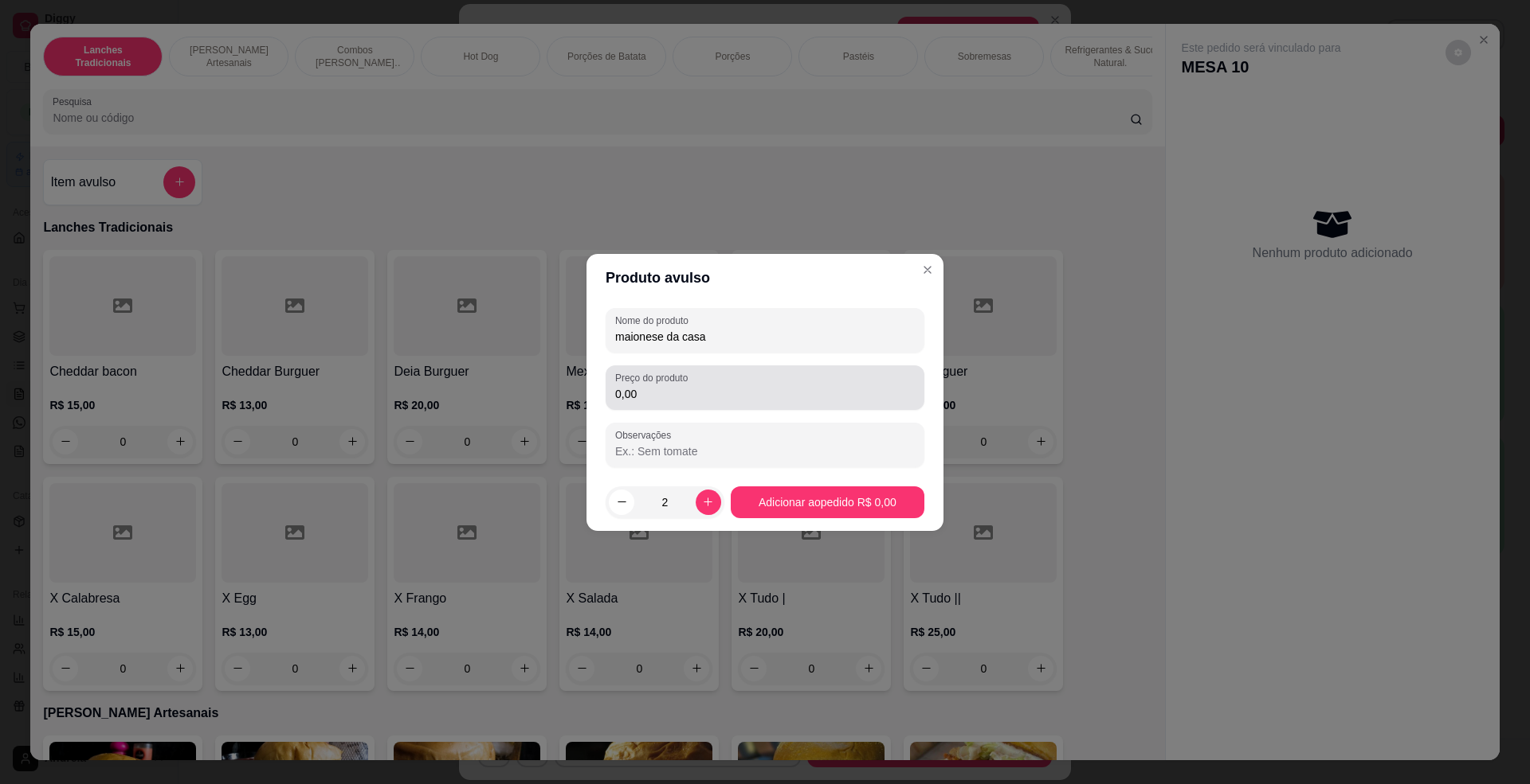
click at [708, 398] on input "0,00" at bounding box center [765, 394] width 300 height 16
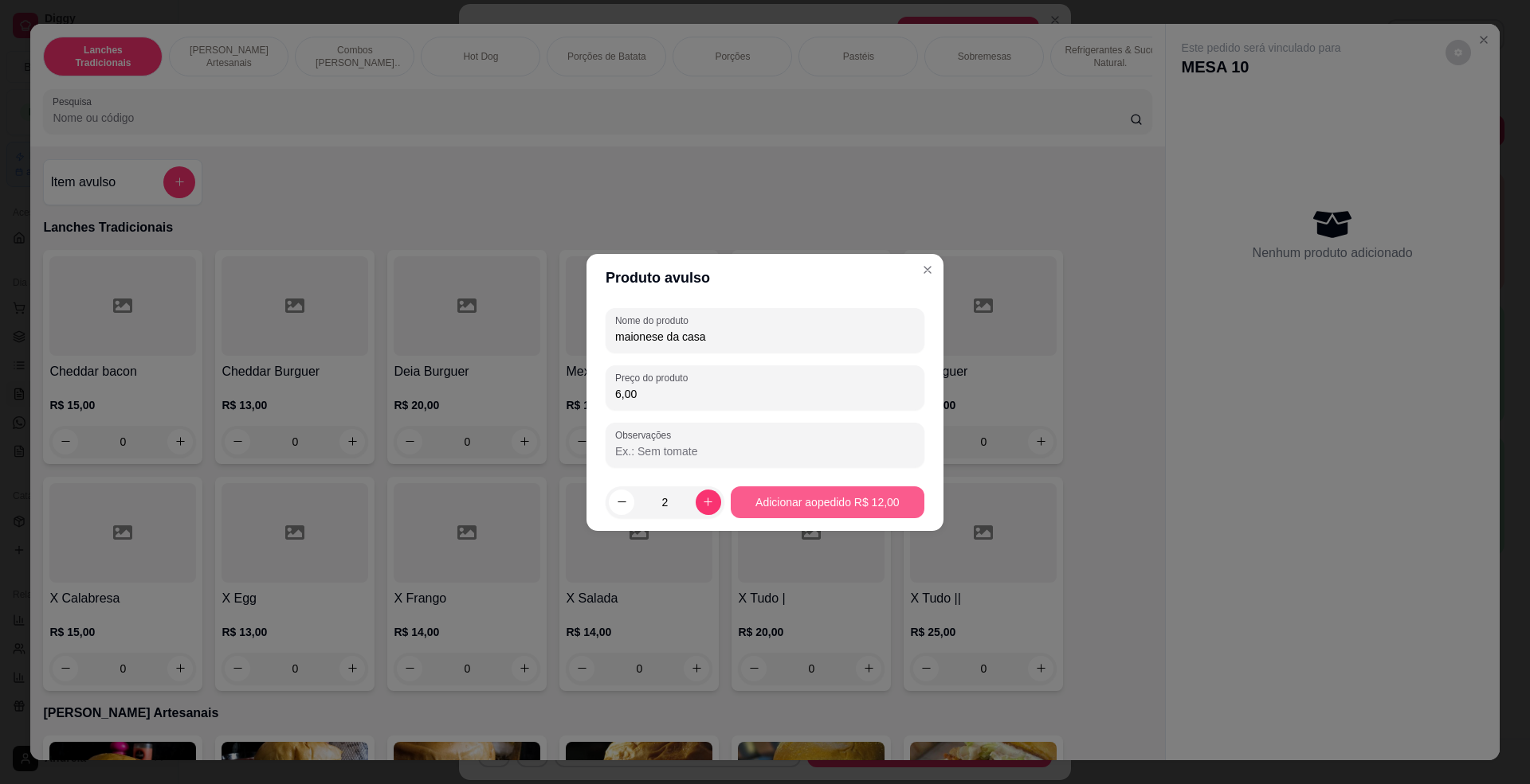
type input "6,00"
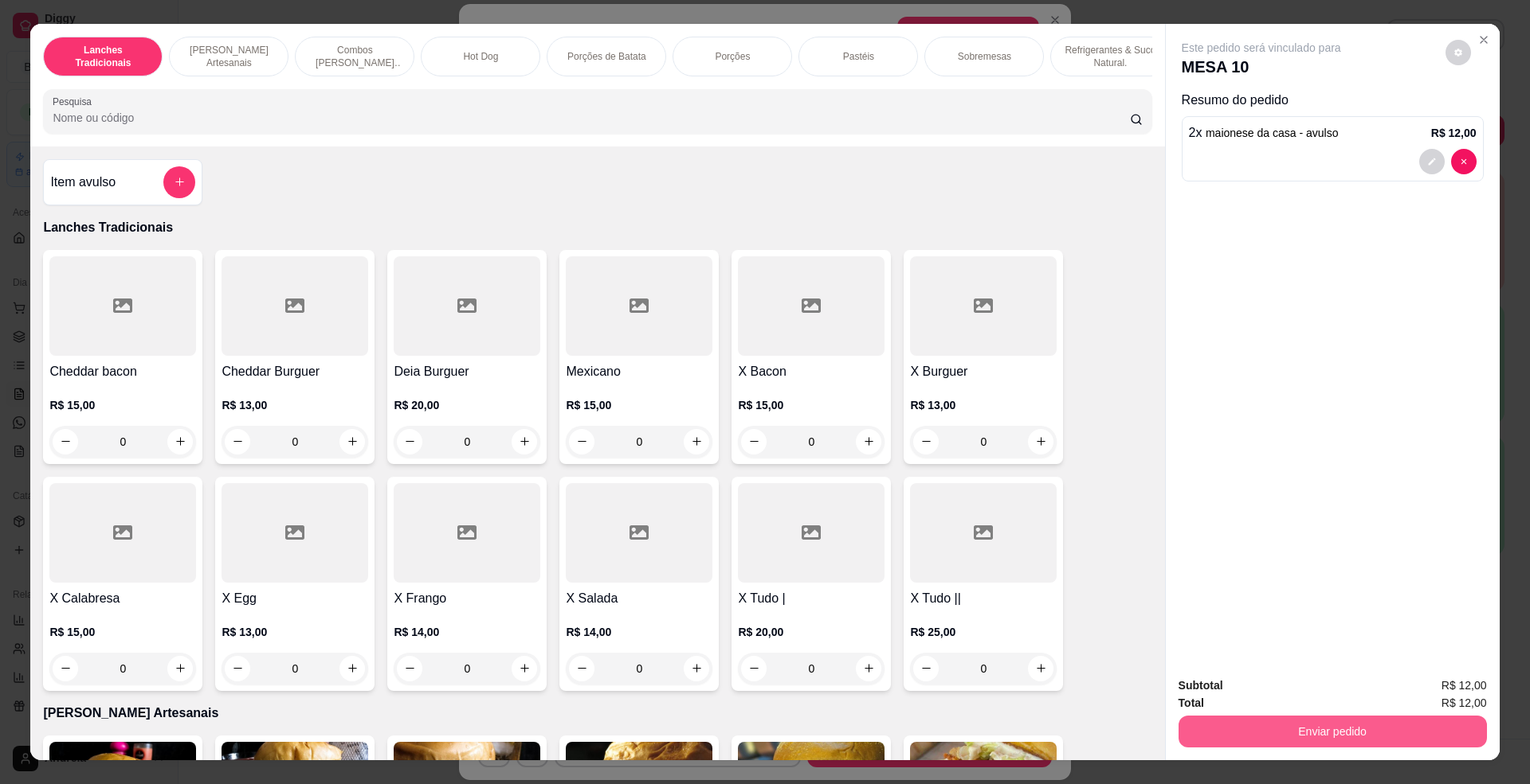
click at [1429, 733] on button "Enviar pedido" at bounding box center [1332, 732] width 308 height 32
click at [1425, 686] on button "Enviar pedido" at bounding box center [1443, 693] width 90 height 30
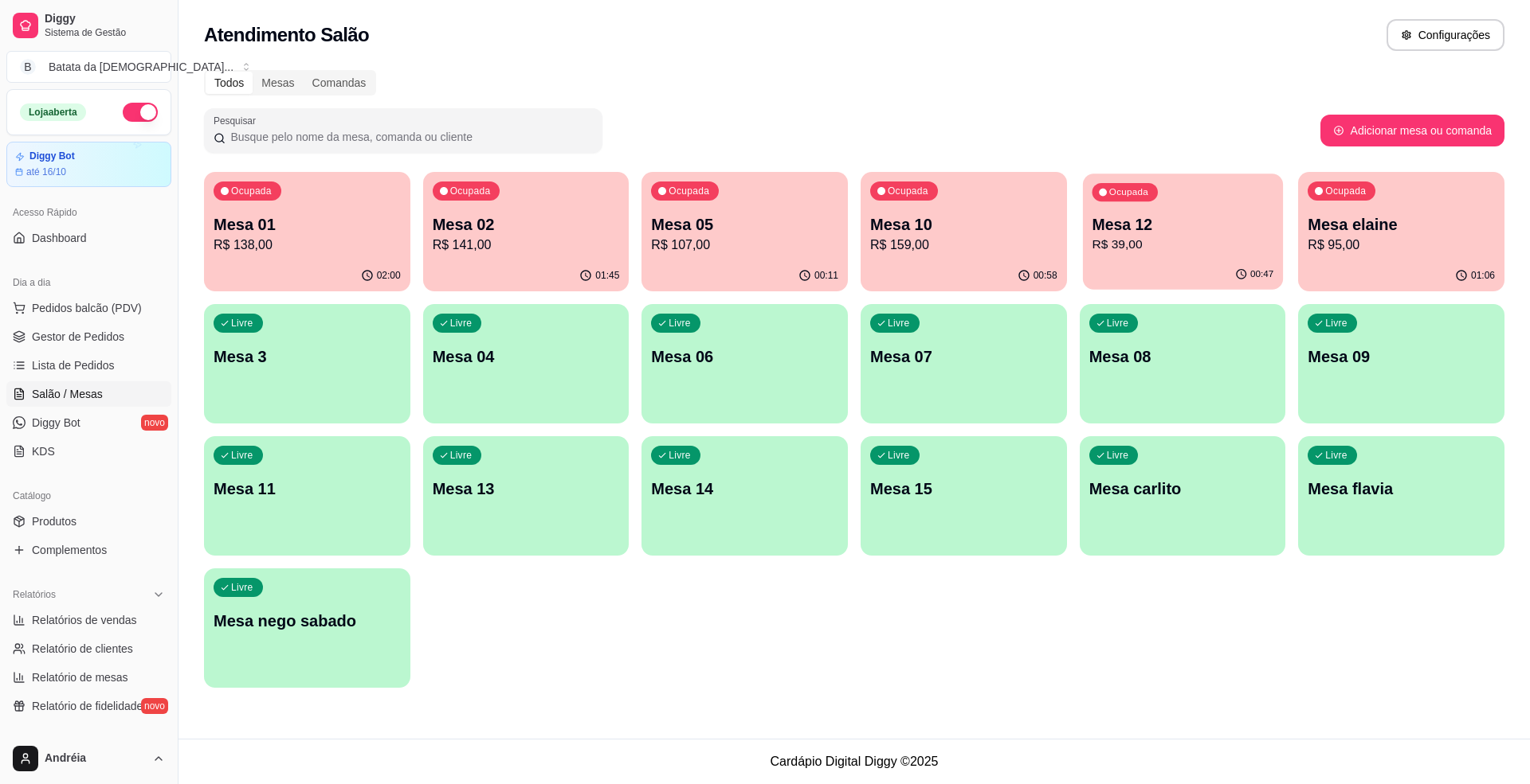
click at [1209, 244] on p "R$ 39,00" at bounding box center [1182, 245] width 181 height 18
click at [718, 234] on div "Mesa 05 R$ 107,00" at bounding box center [745, 234] width 187 height 42
click at [102, 300] on span "Pedidos balcão (PDV)" at bounding box center [87, 308] width 110 height 16
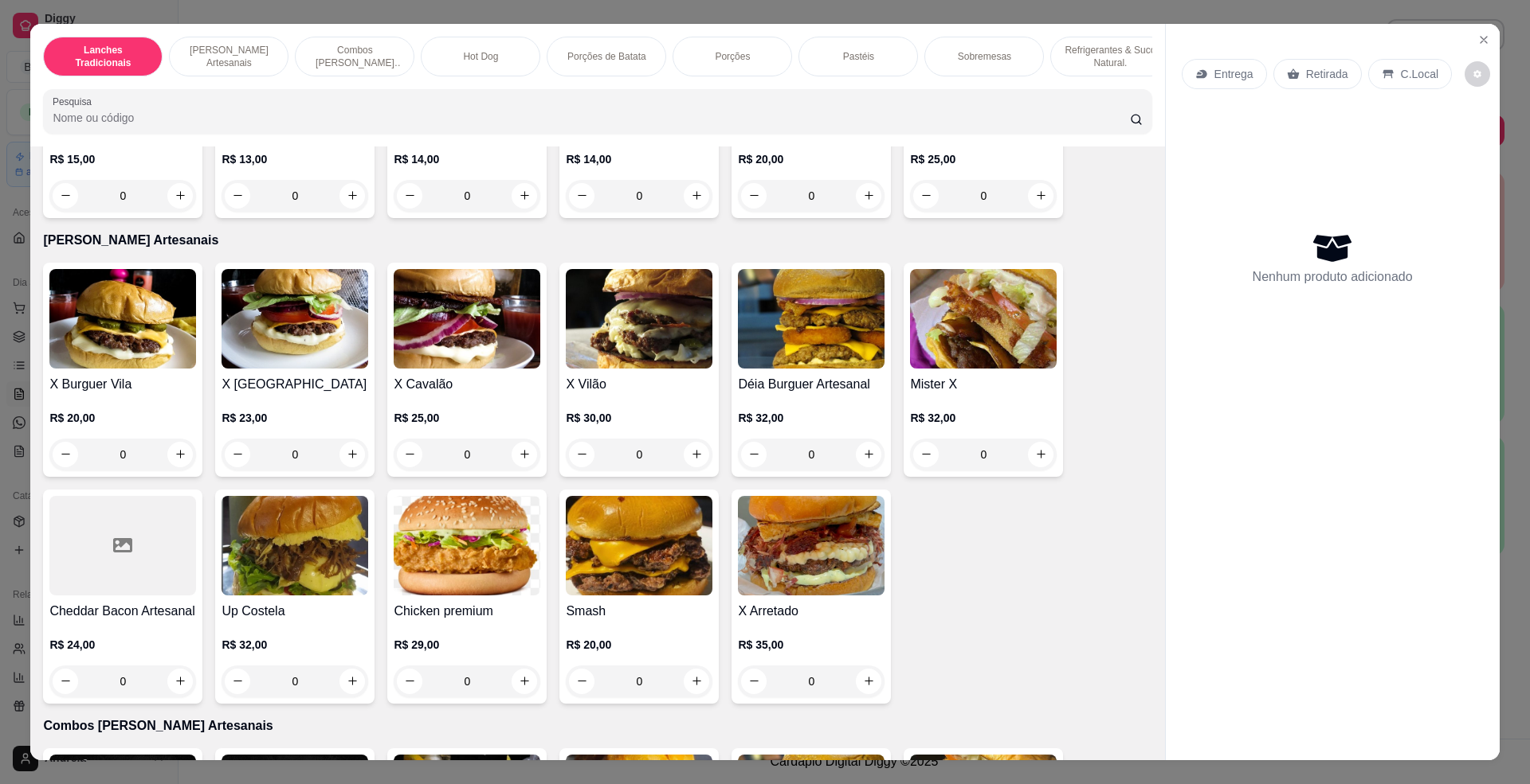
scroll to position [638, 0]
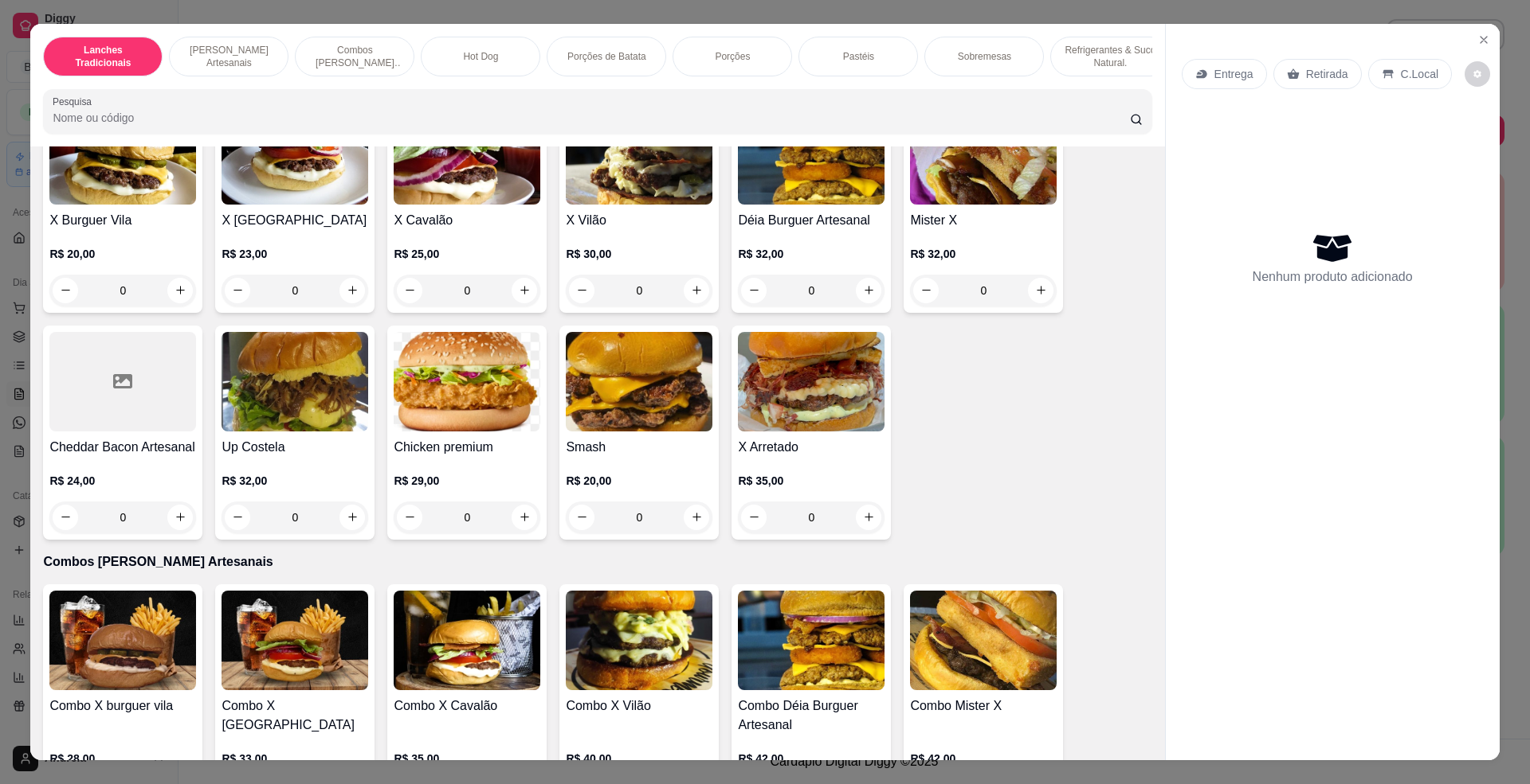
click at [459, 230] on h4 "X Cavalão" at bounding box center [466, 220] width 147 height 19
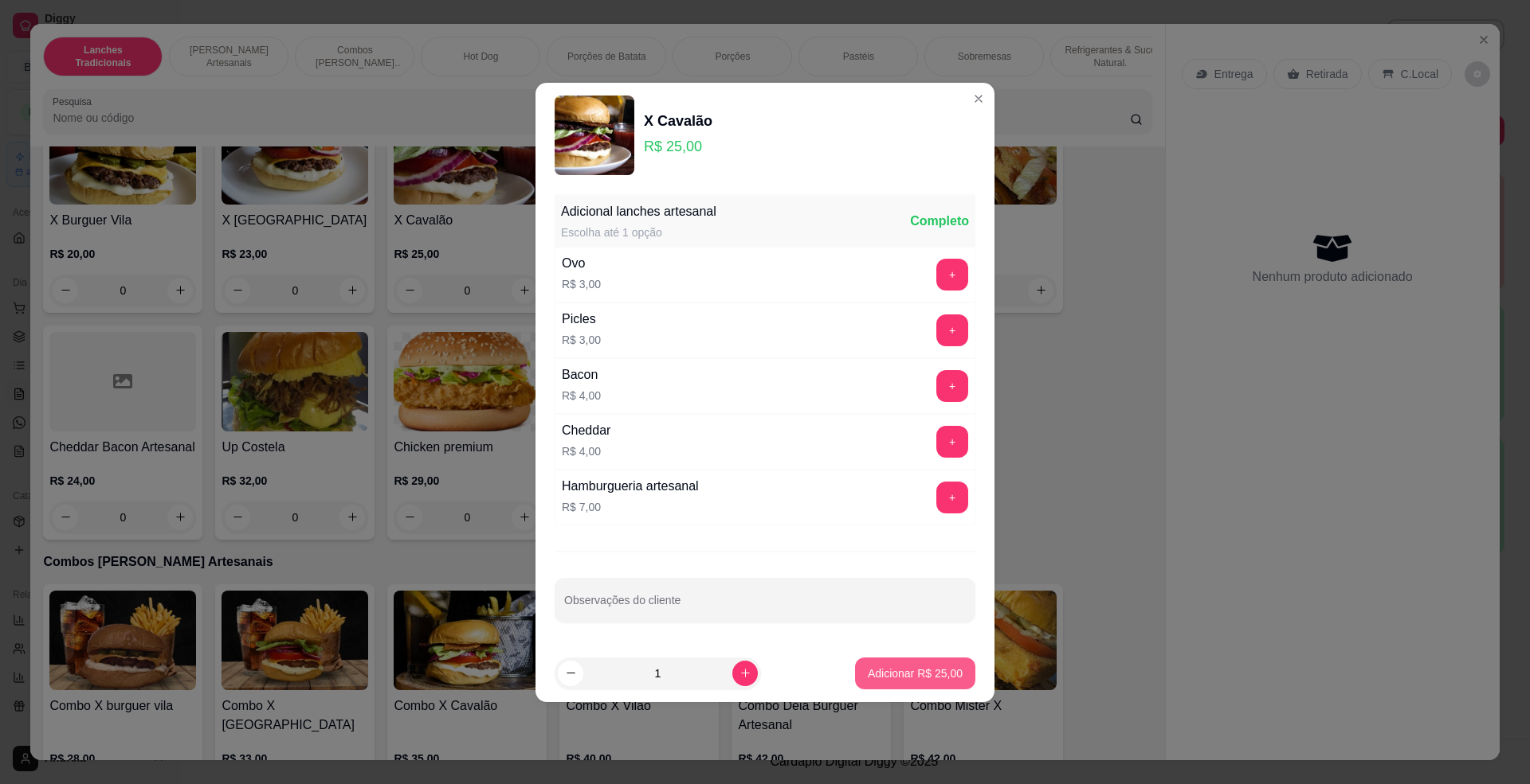
click at [883, 672] on p "Adicionar R$ 25,00" at bounding box center [915, 673] width 95 height 16
type input "1"
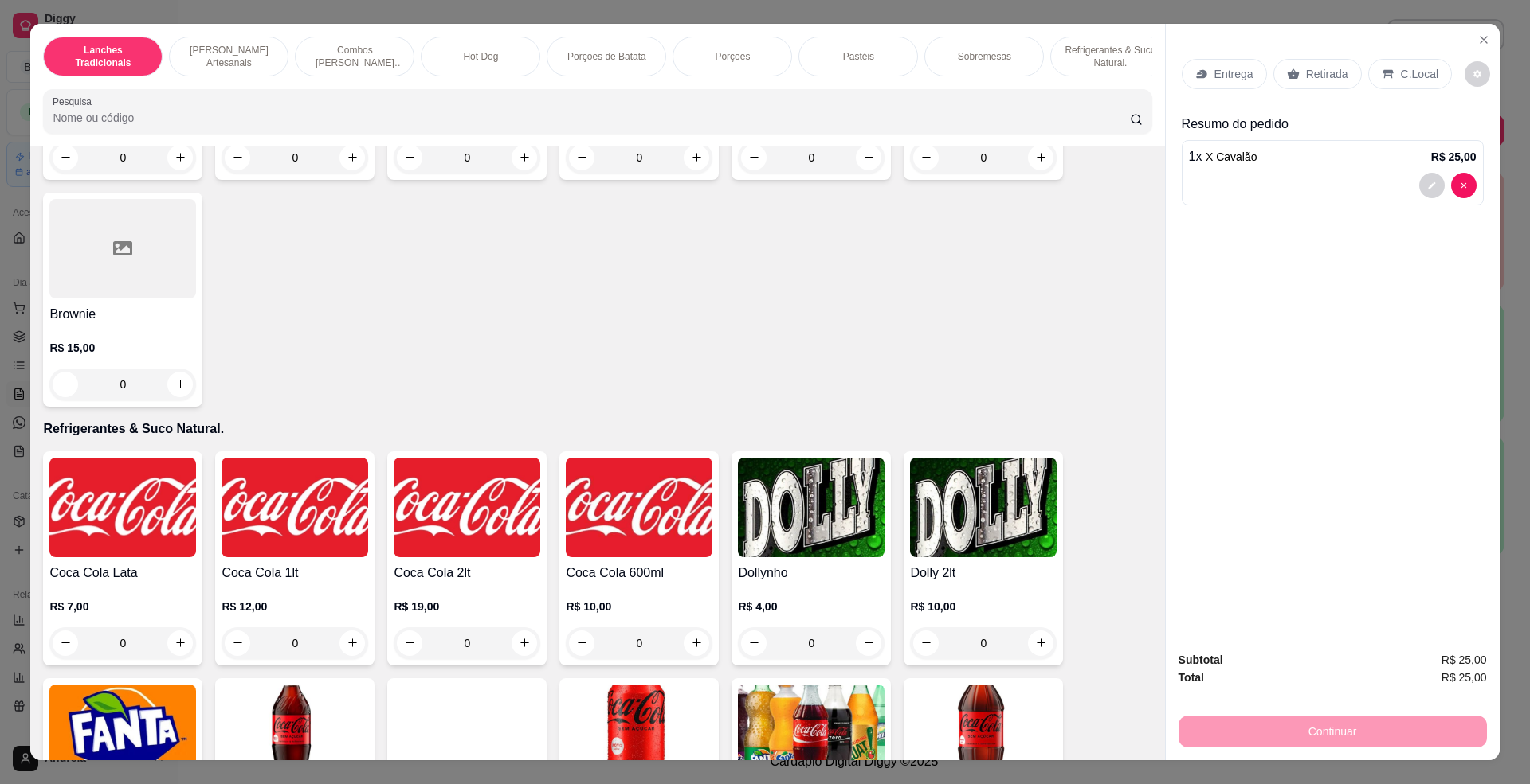
scroll to position [3291, 0]
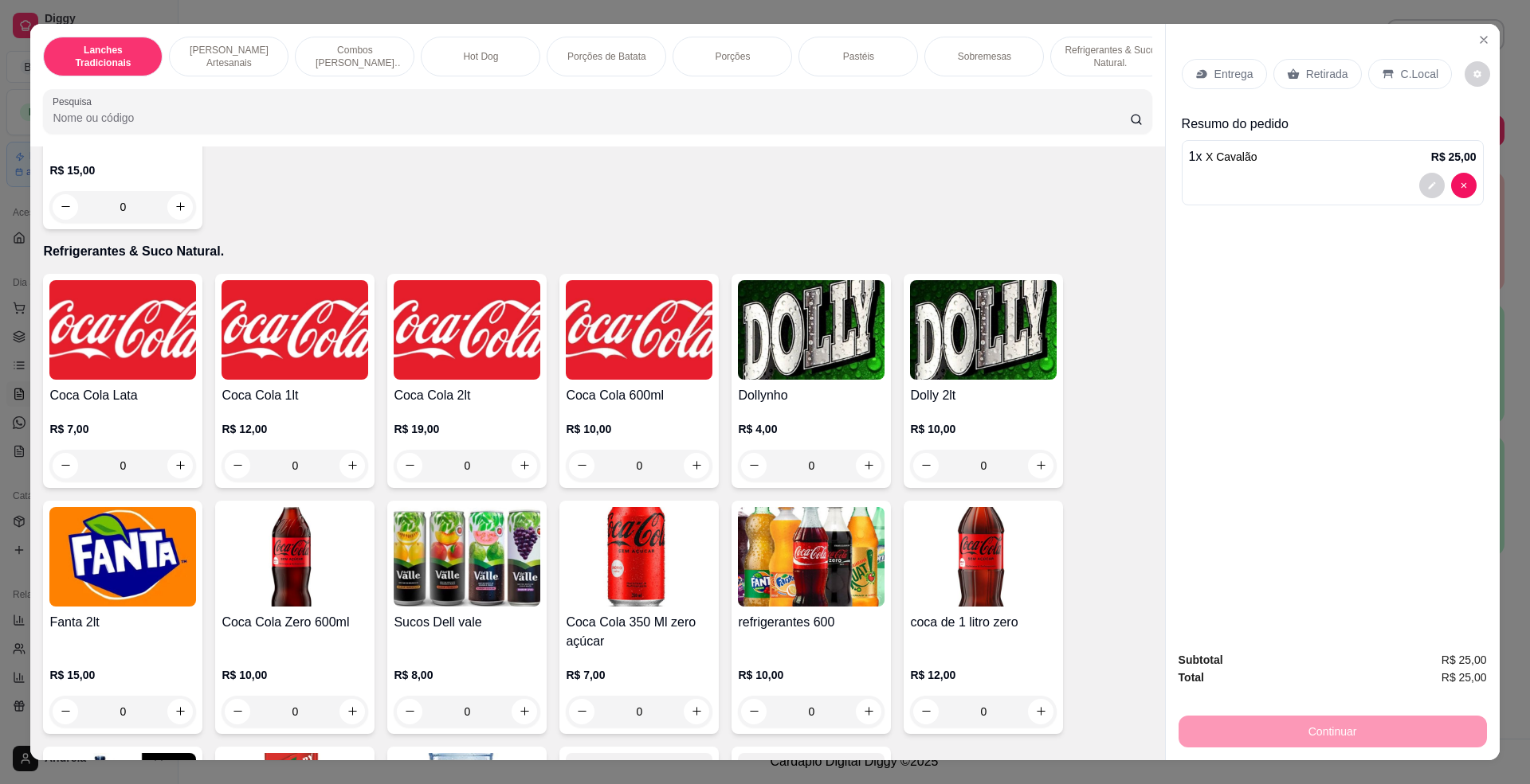
click at [109, 349] on img at bounding box center [123, 330] width 147 height 100
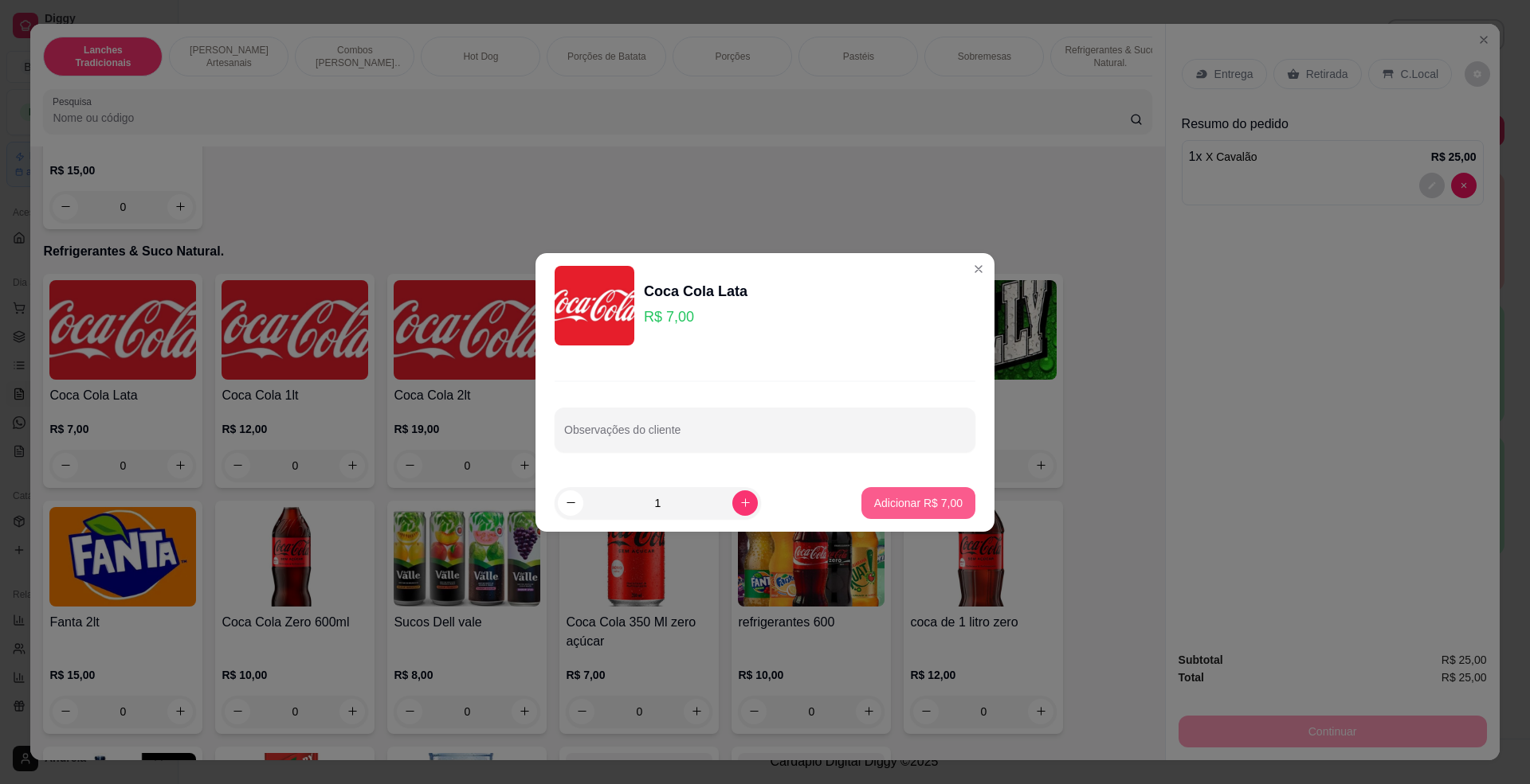
click at [947, 501] on button "Adicionar R$ 7,00" at bounding box center [918, 503] width 114 height 32
type input "1"
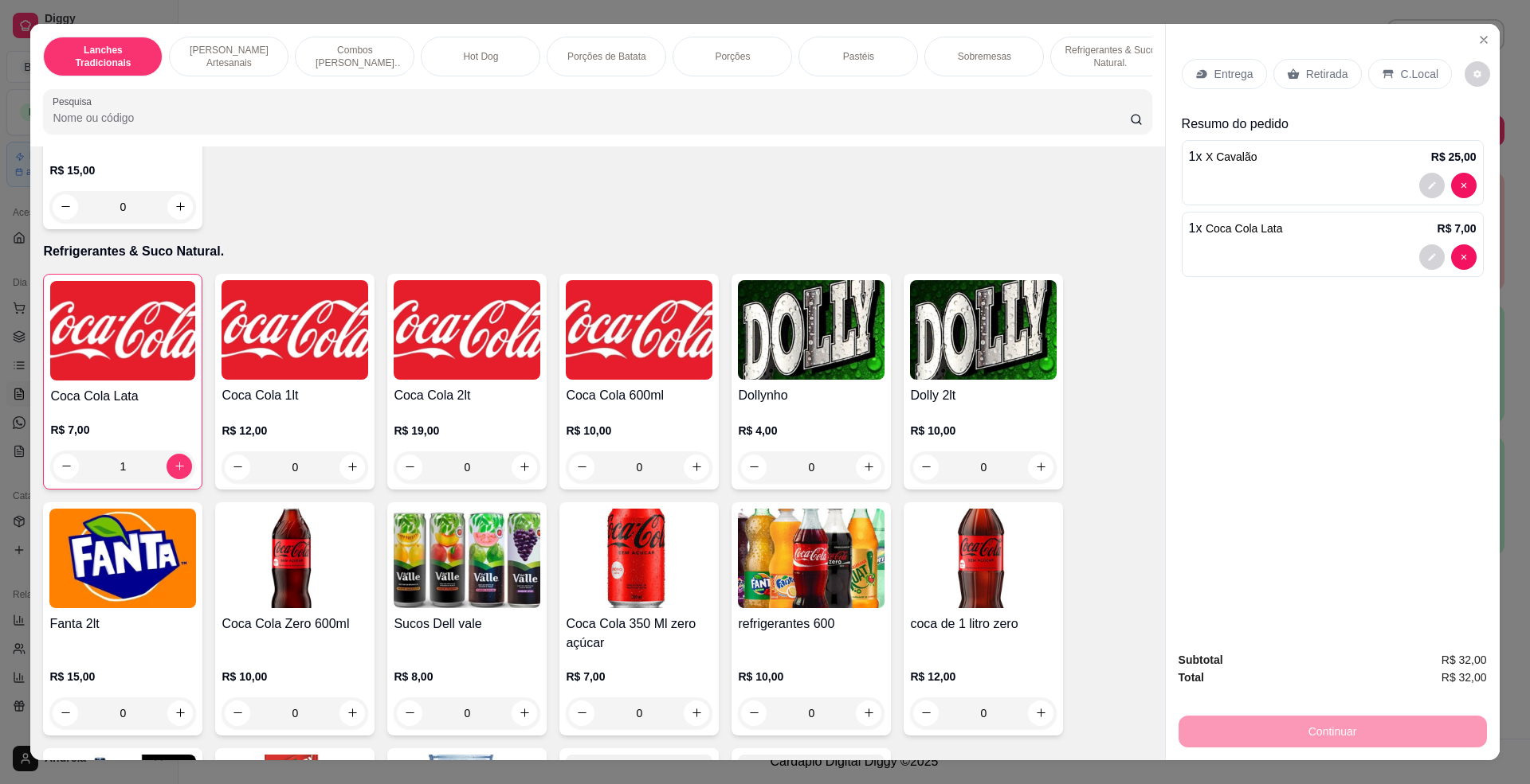
click at [1288, 66] on div "Retirada" at bounding box center [1318, 74] width 89 height 30
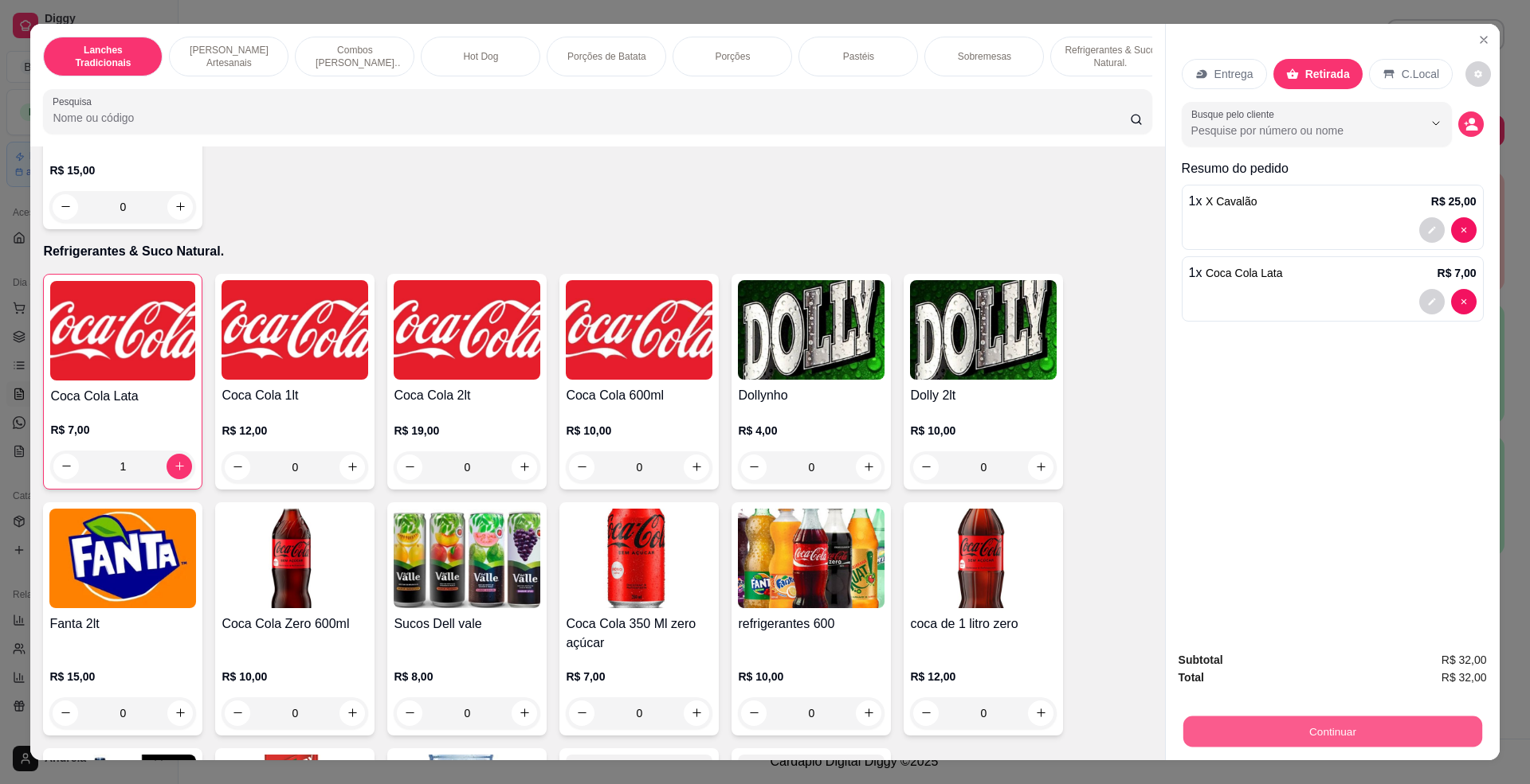
click at [1359, 744] on button "Continuar" at bounding box center [1332, 732] width 299 height 31
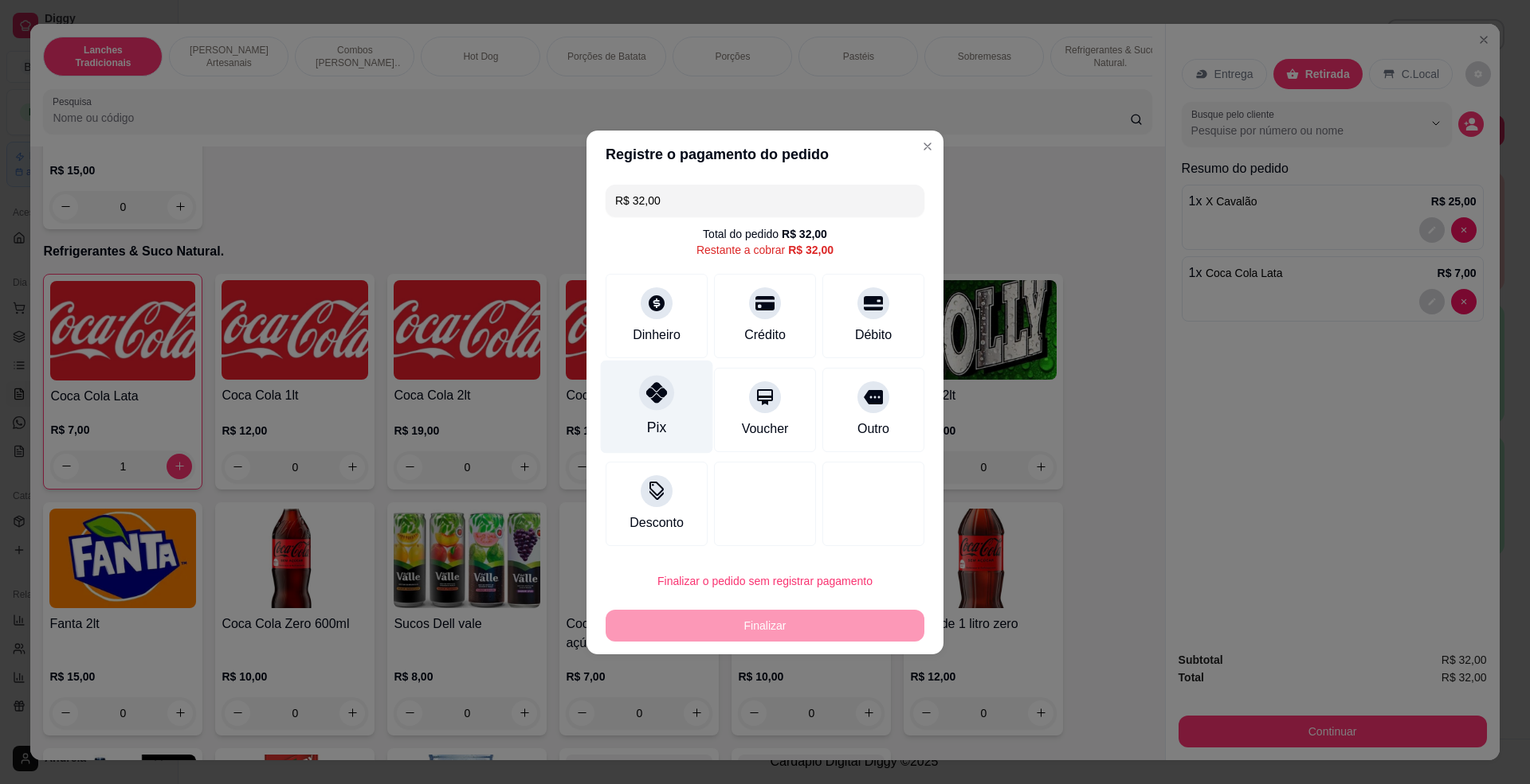
click at [650, 398] on icon at bounding box center [656, 392] width 21 height 21
type input "R$ 0,00"
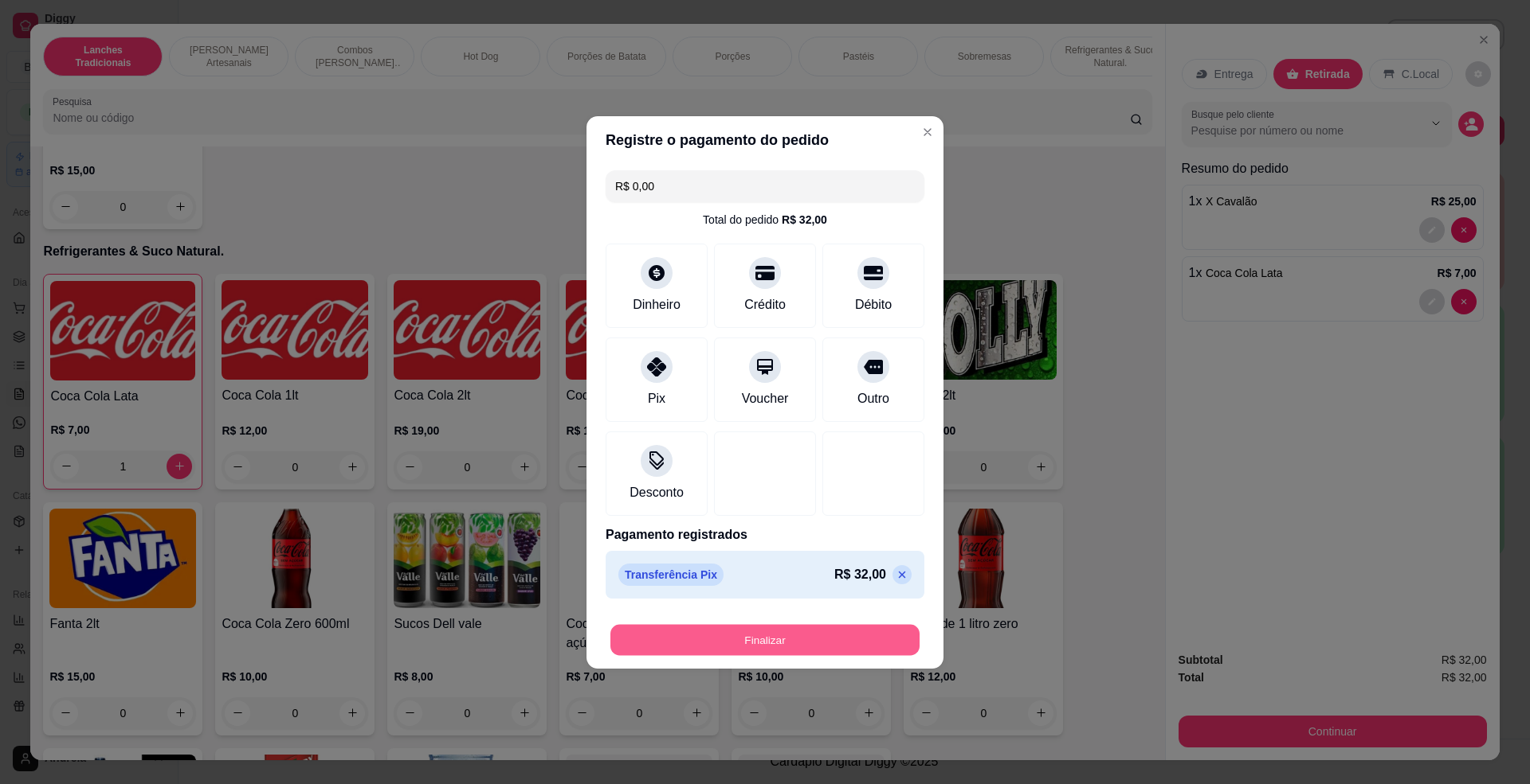
click at [801, 647] on button "Finalizar" at bounding box center [765, 640] width 309 height 31
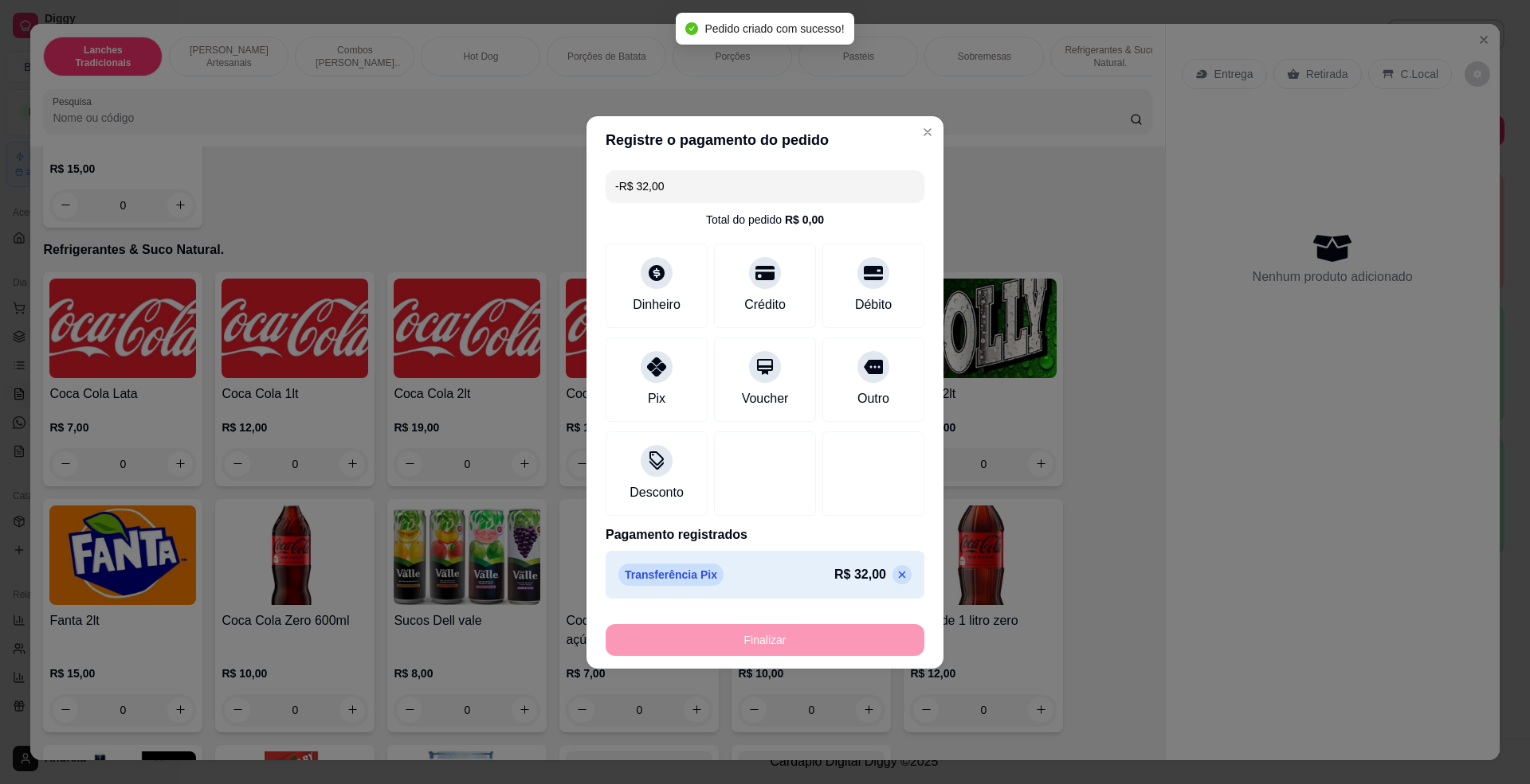
scroll to position [0, 0]
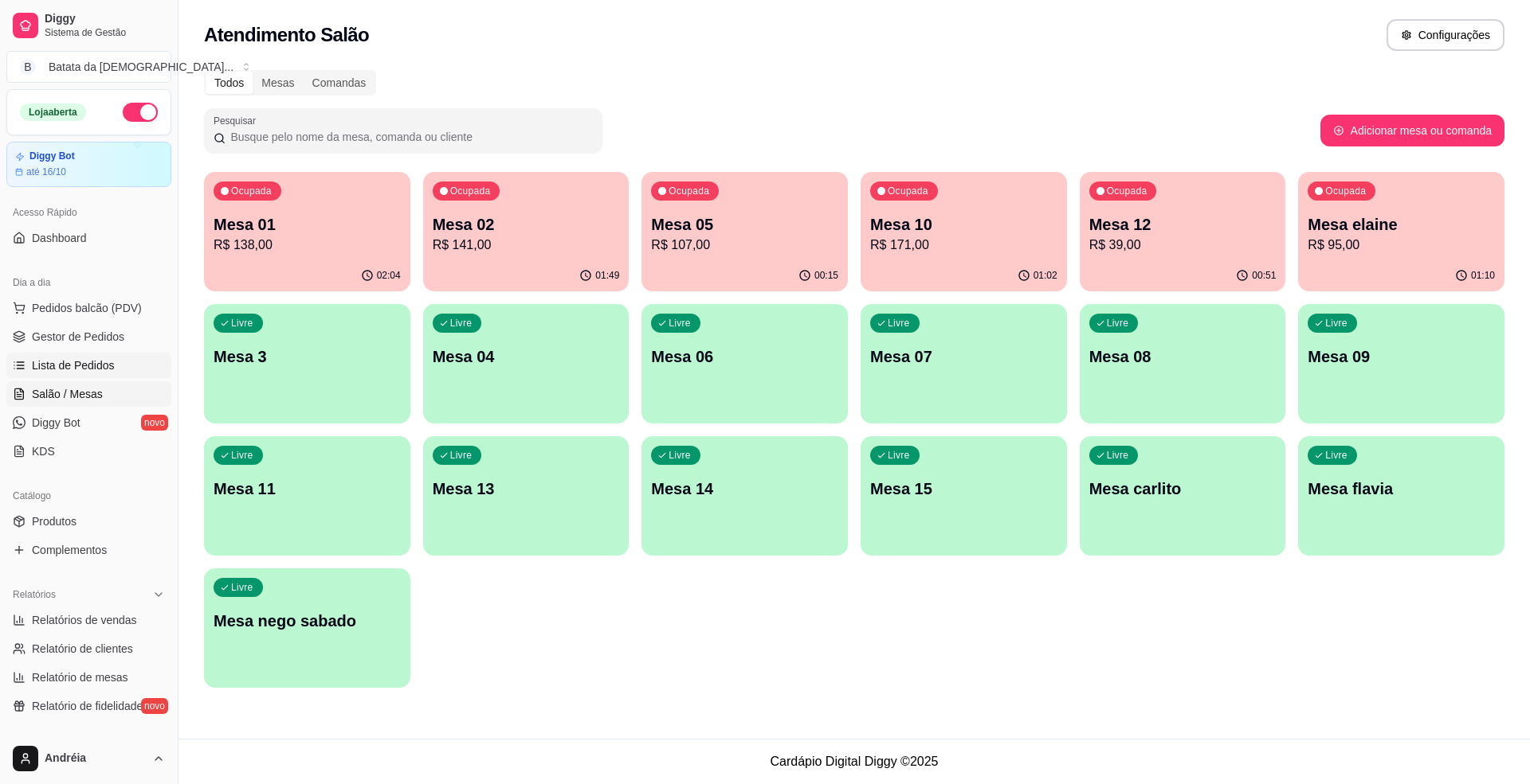
click at [74, 379] on link "Lista de Pedidos" at bounding box center [88, 366] width 164 height 26
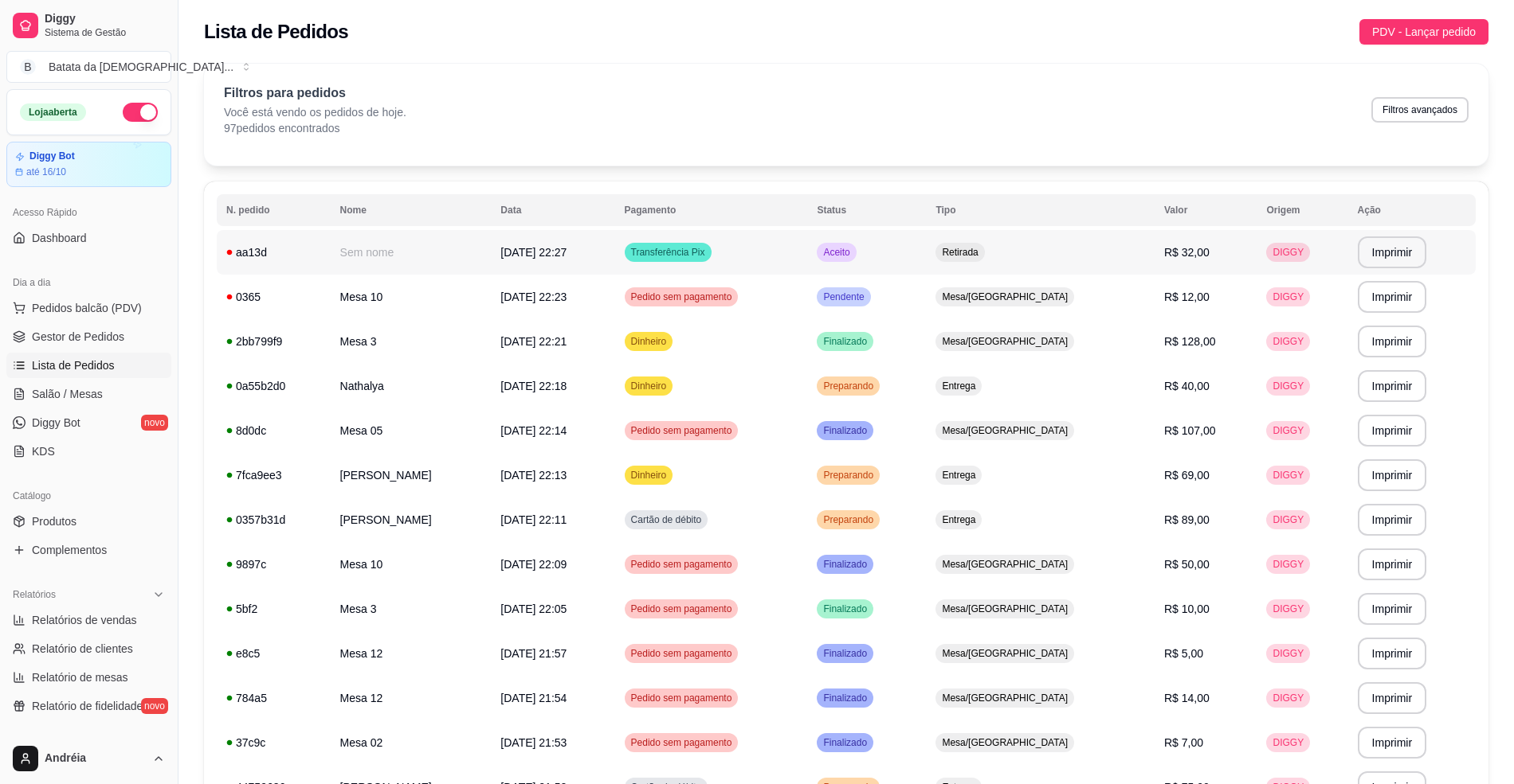
click at [852, 252] on span "Aceito" at bounding box center [836, 252] width 33 height 13
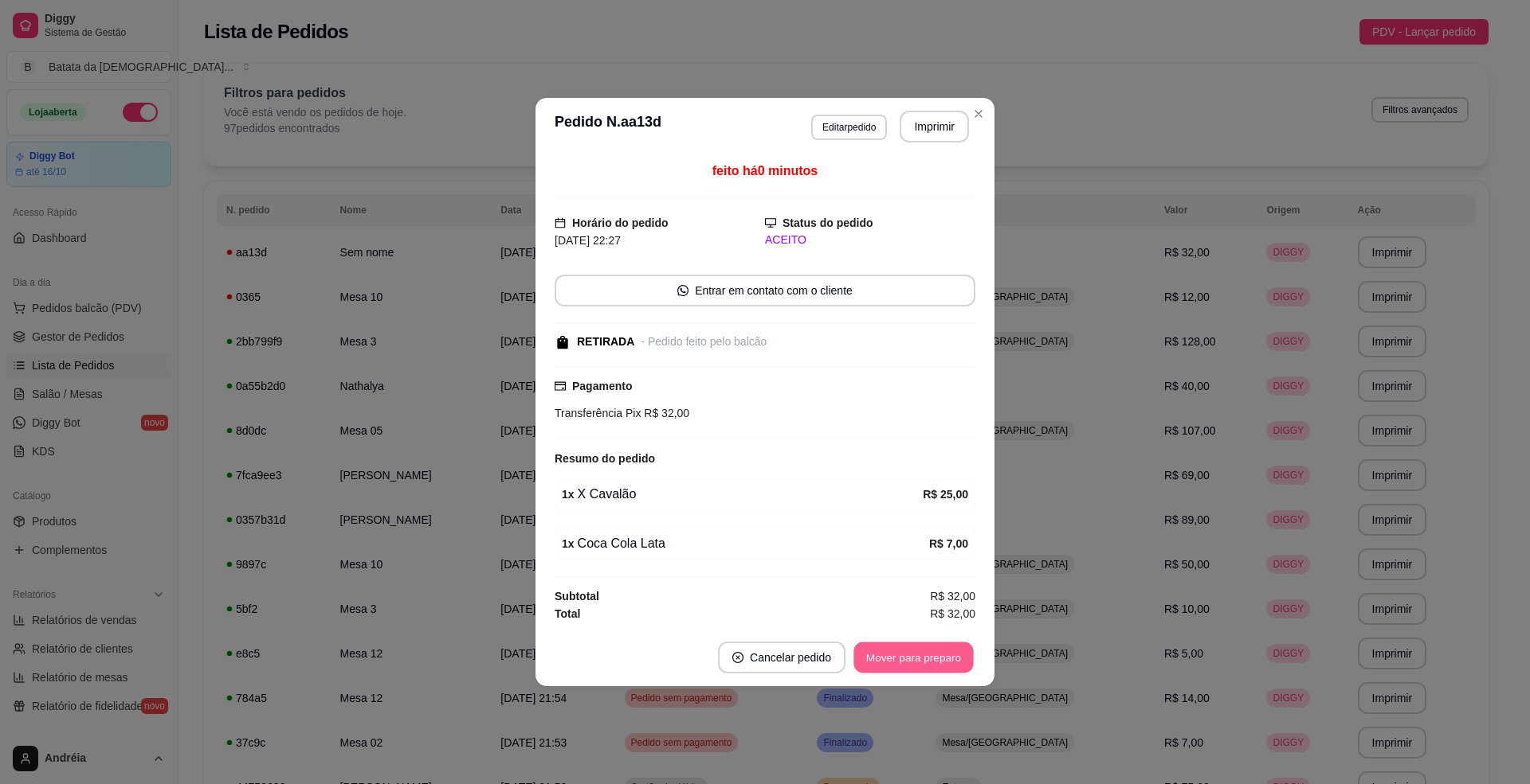
click at [919, 652] on button "Mover para preparo" at bounding box center [913, 657] width 120 height 31
click at [944, 123] on button "Imprimir" at bounding box center [935, 127] width 70 height 32
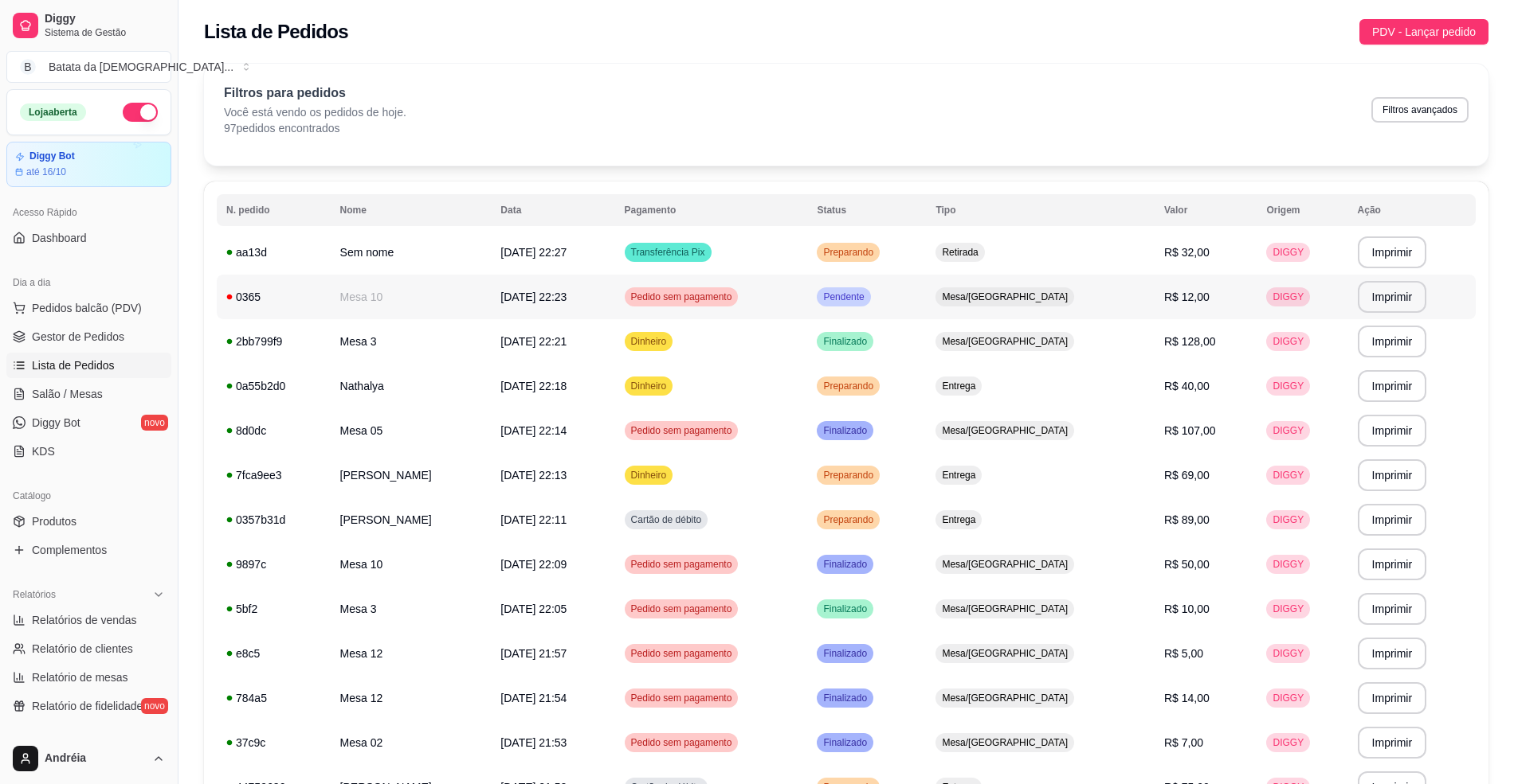
click at [926, 303] on td "Pendente" at bounding box center [866, 297] width 119 height 45
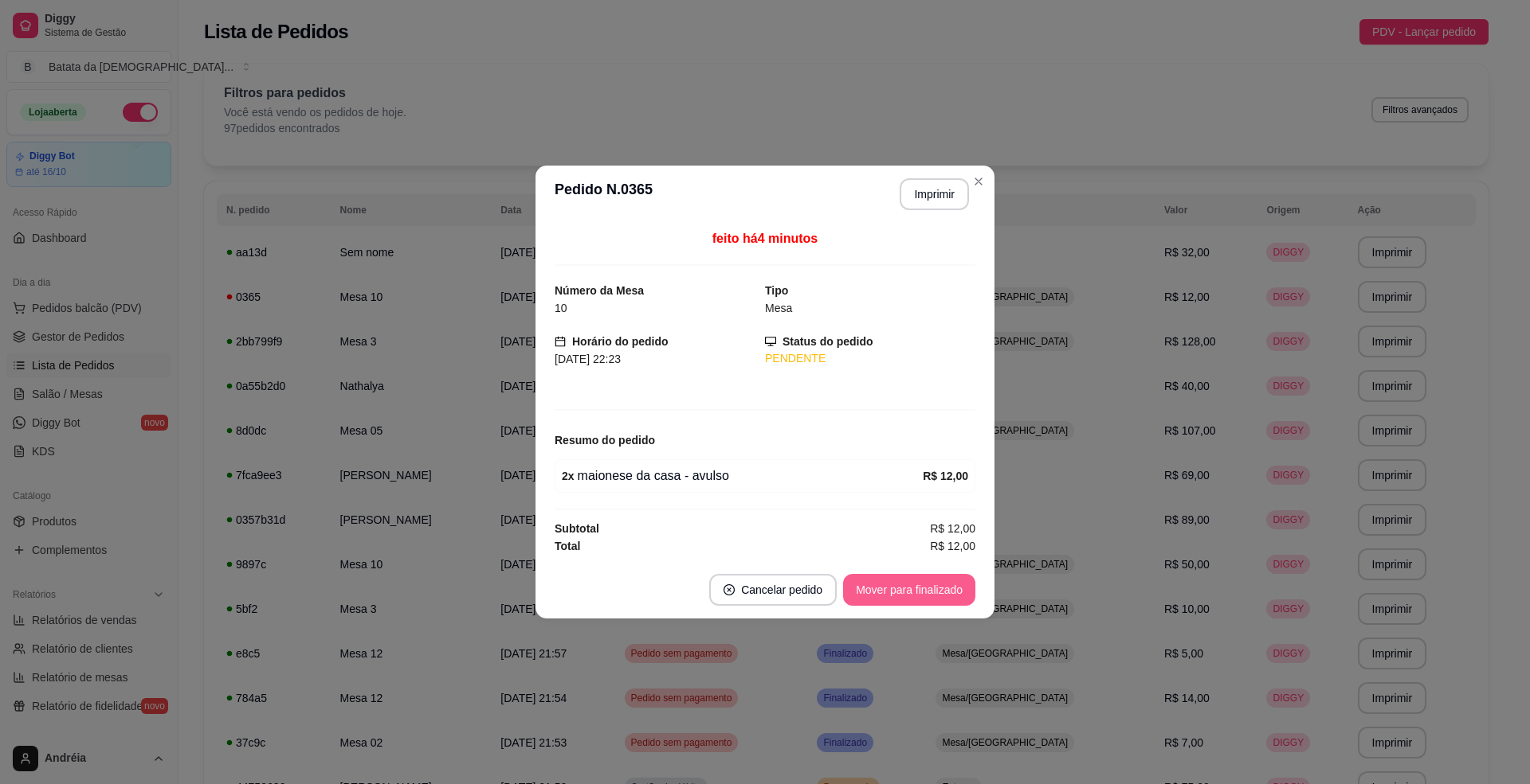
click at [929, 599] on button "Mover para finalizado" at bounding box center [909, 590] width 133 height 32
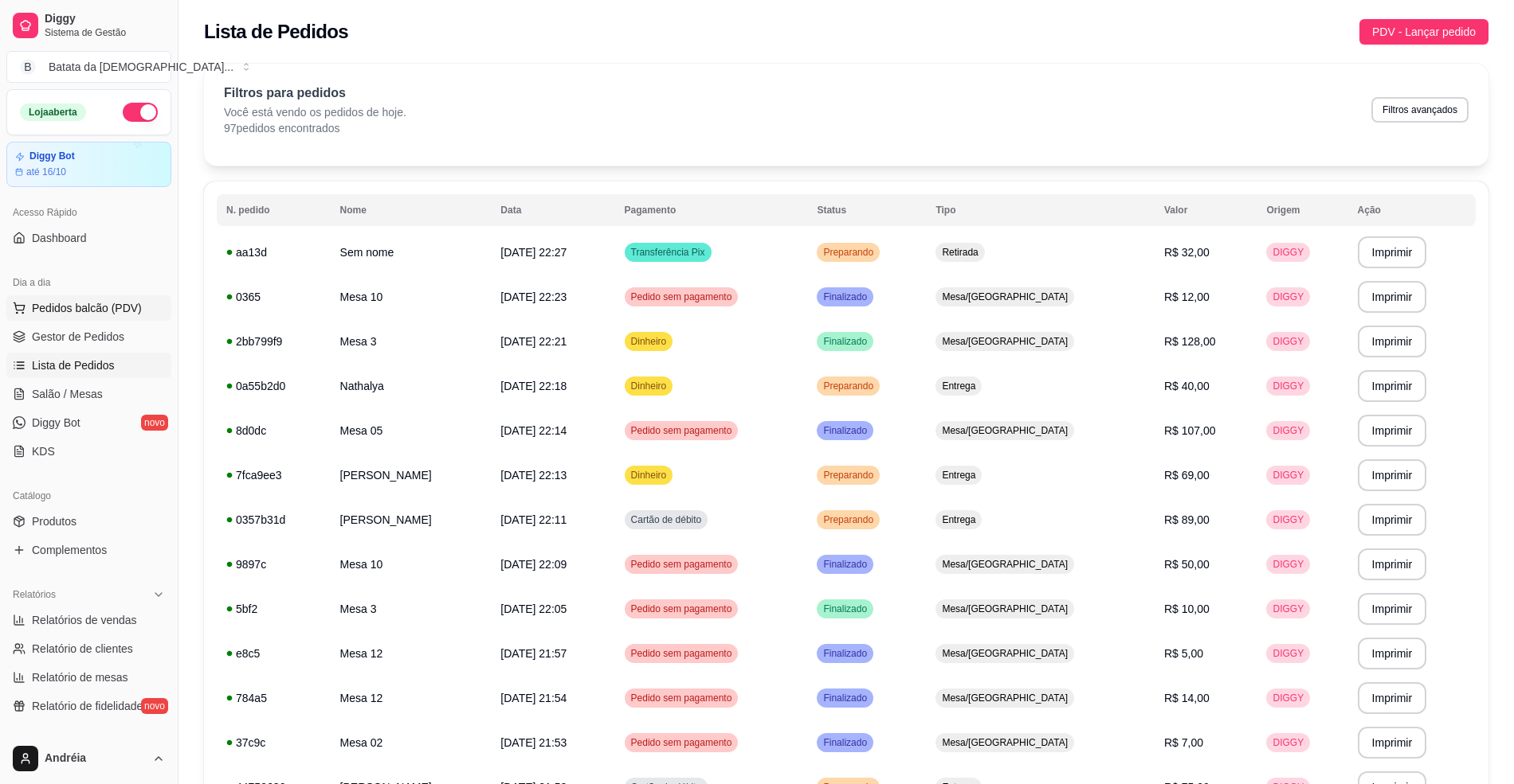
click at [128, 308] on span "Pedidos balcão (PDV)" at bounding box center [87, 308] width 110 height 16
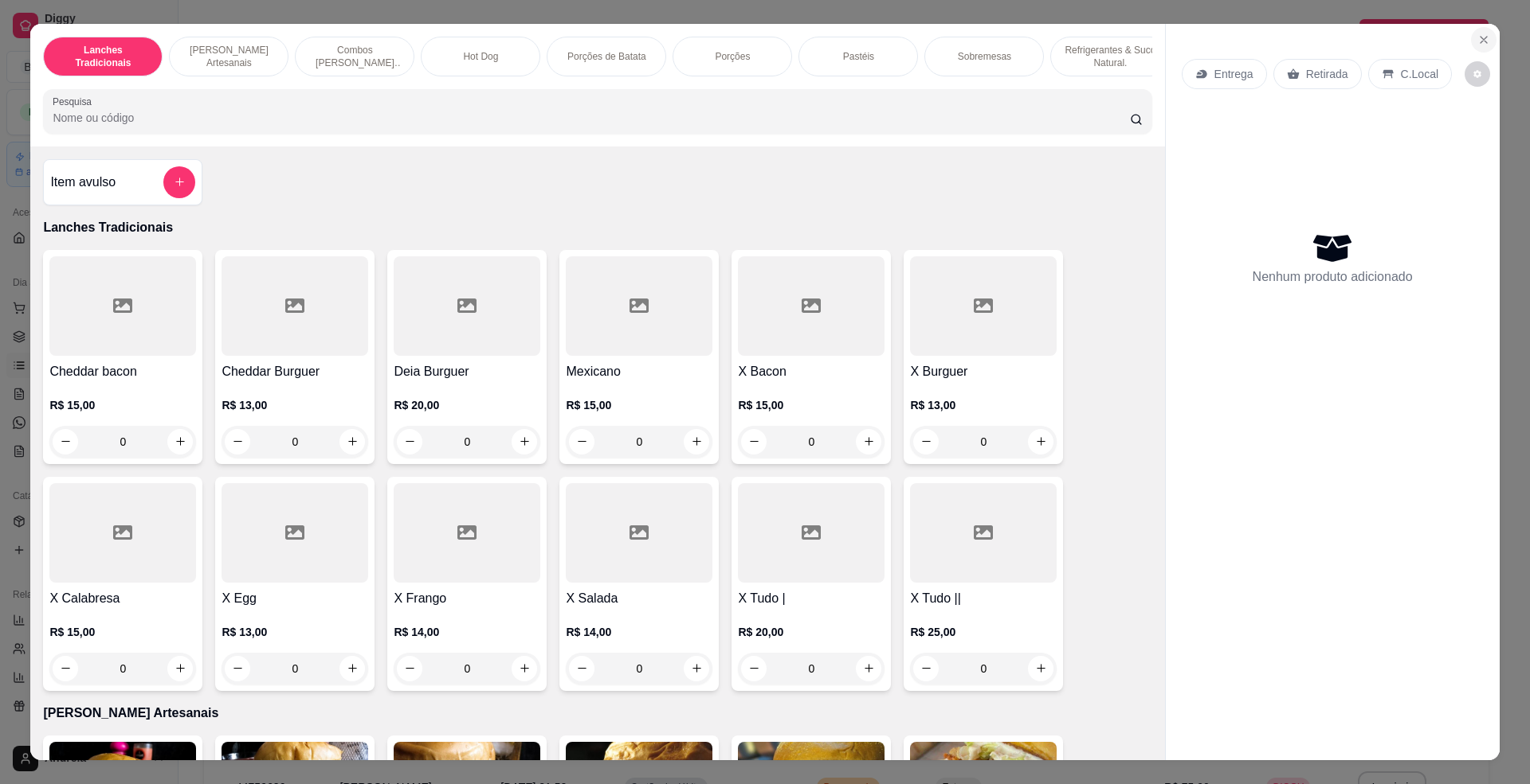
click at [1473, 30] on button "Close" at bounding box center [1484, 40] width 26 height 26
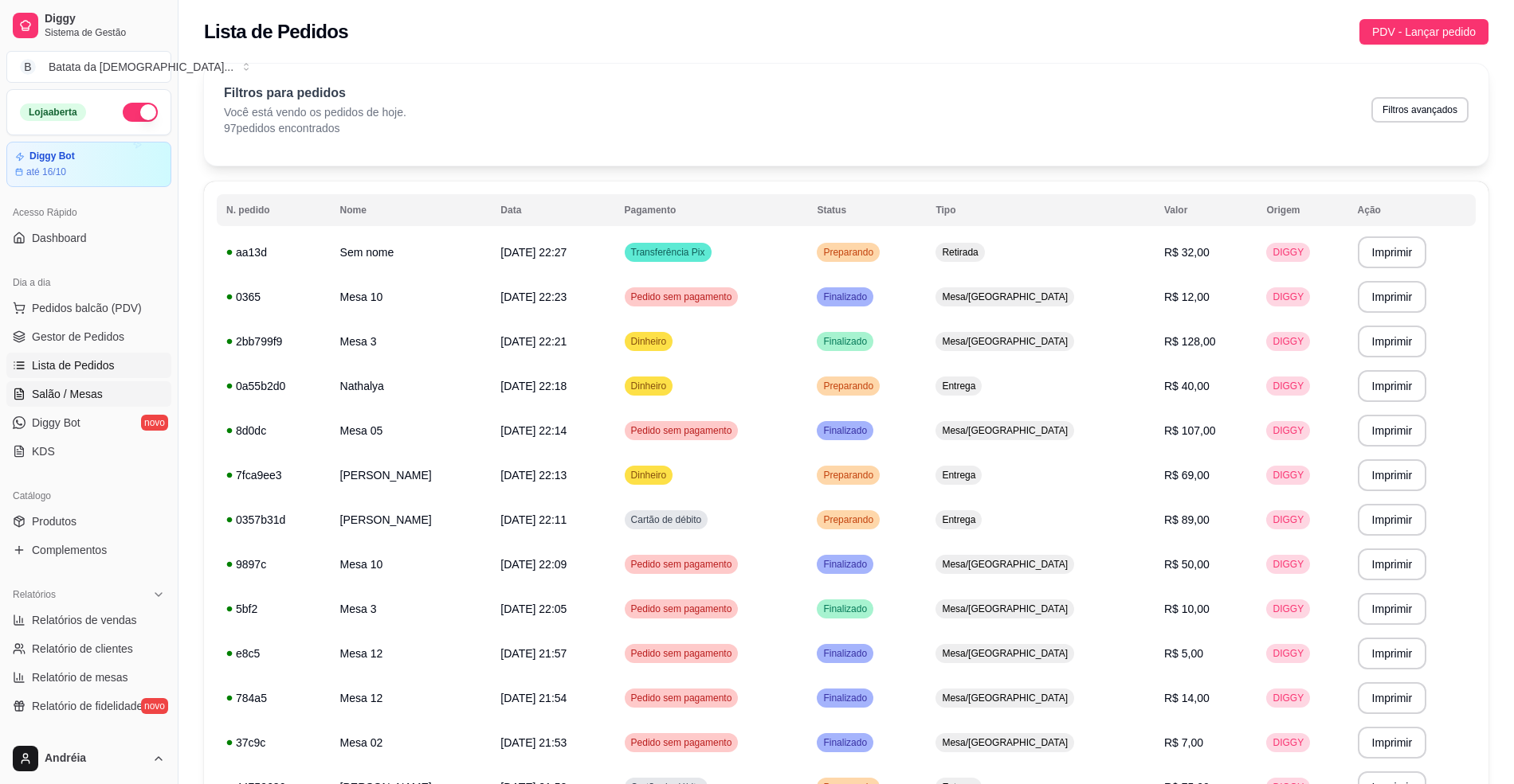
click at [69, 392] on span "Salão / Mesas" at bounding box center [67, 394] width 71 height 16
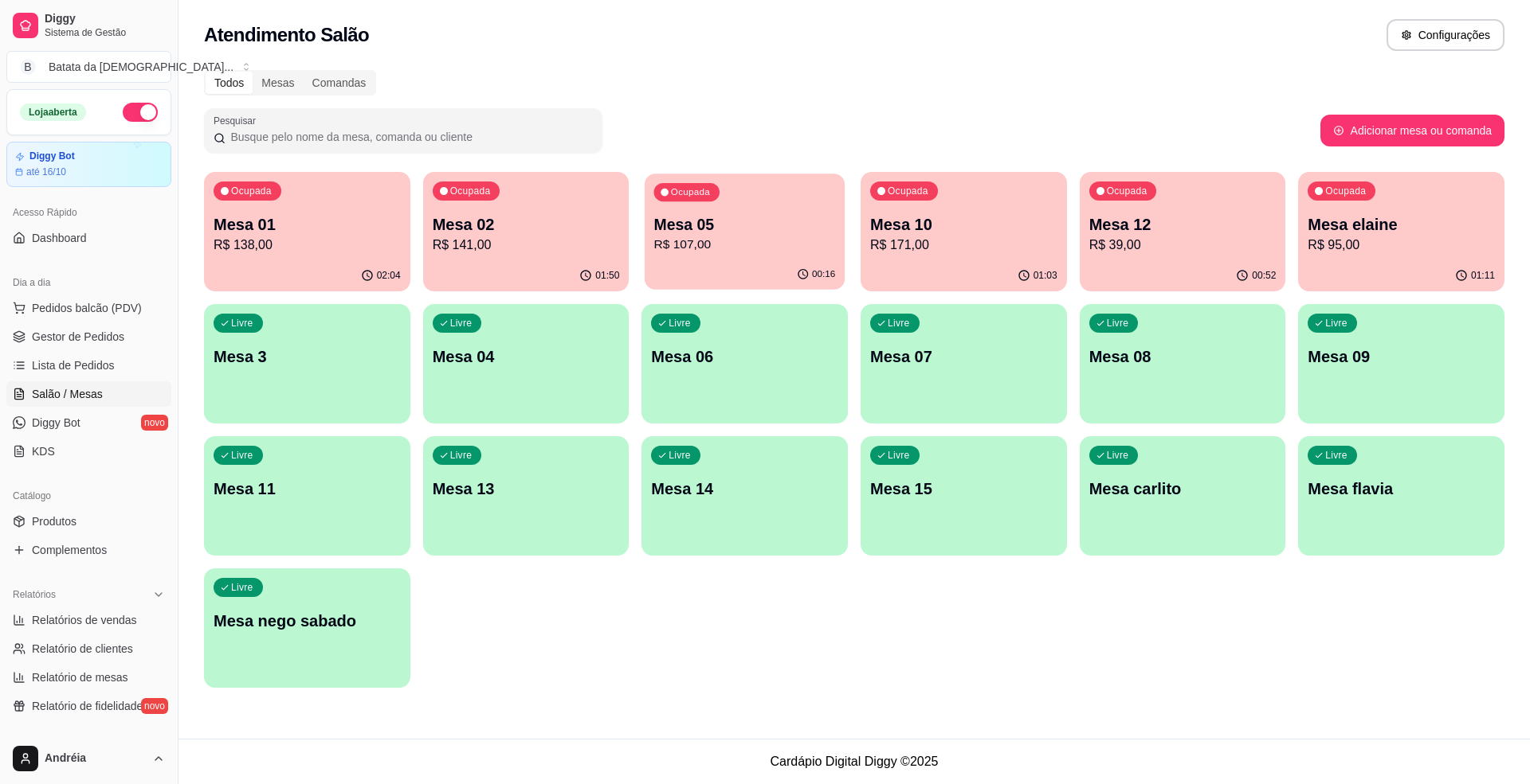
click at [753, 231] on p "Mesa 05" at bounding box center [745, 225] width 181 height 22
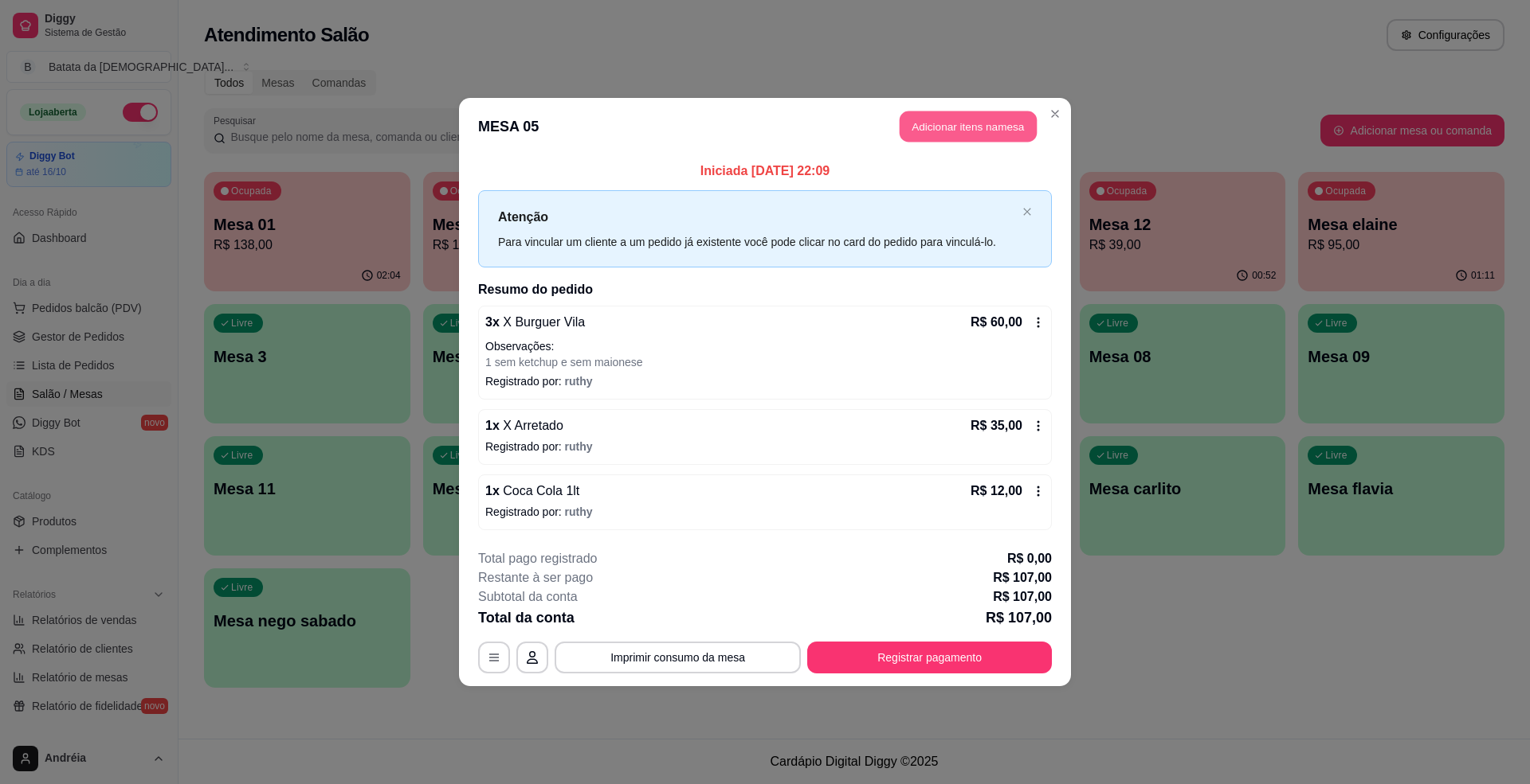
click at [966, 126] on button "Adicionar itens na mesa" at bounding box center [969, 127] width 138 height 31
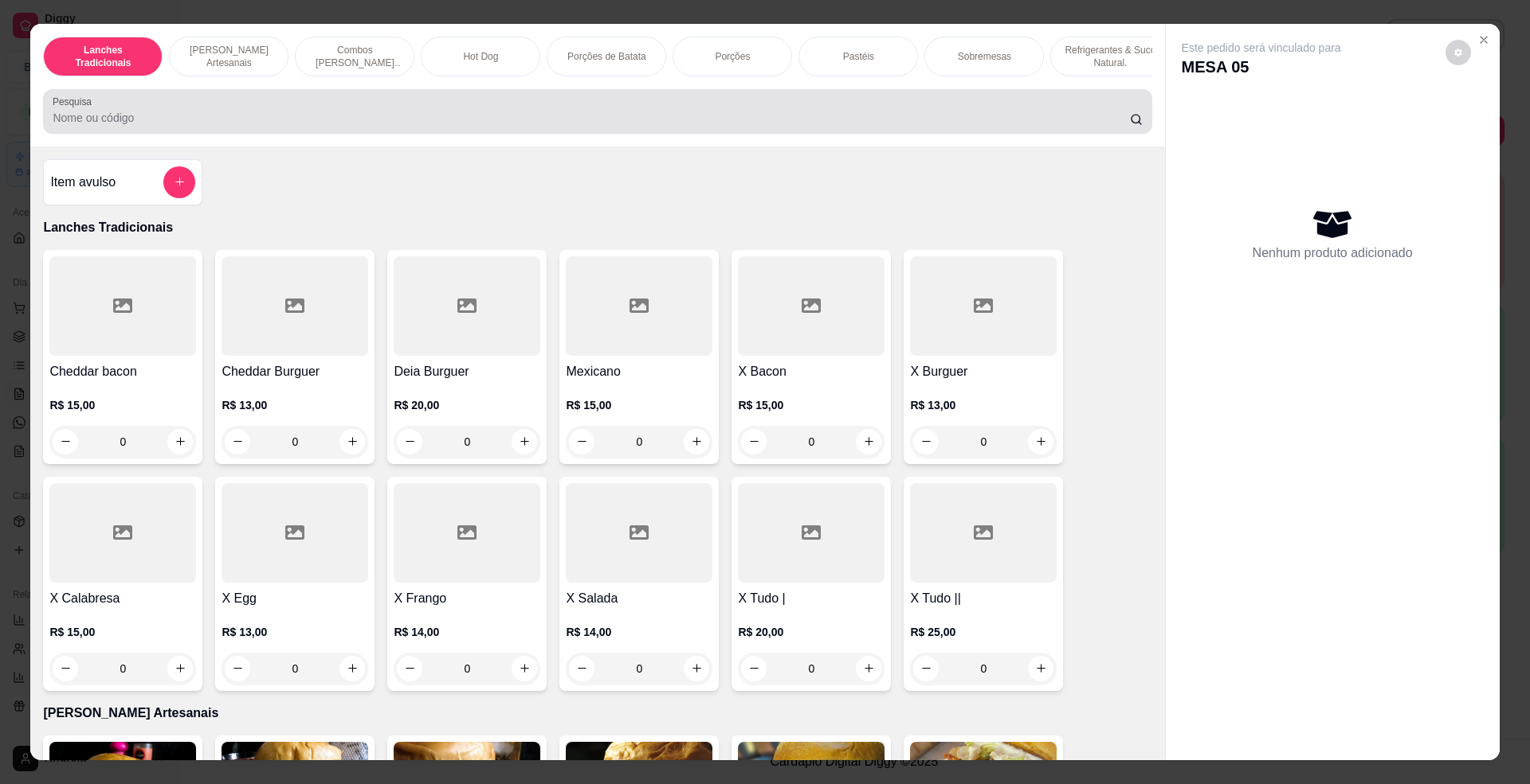
click at [575, 126] on input "Pesquisa" at bounding box center [591, 118] width 1076 height 16
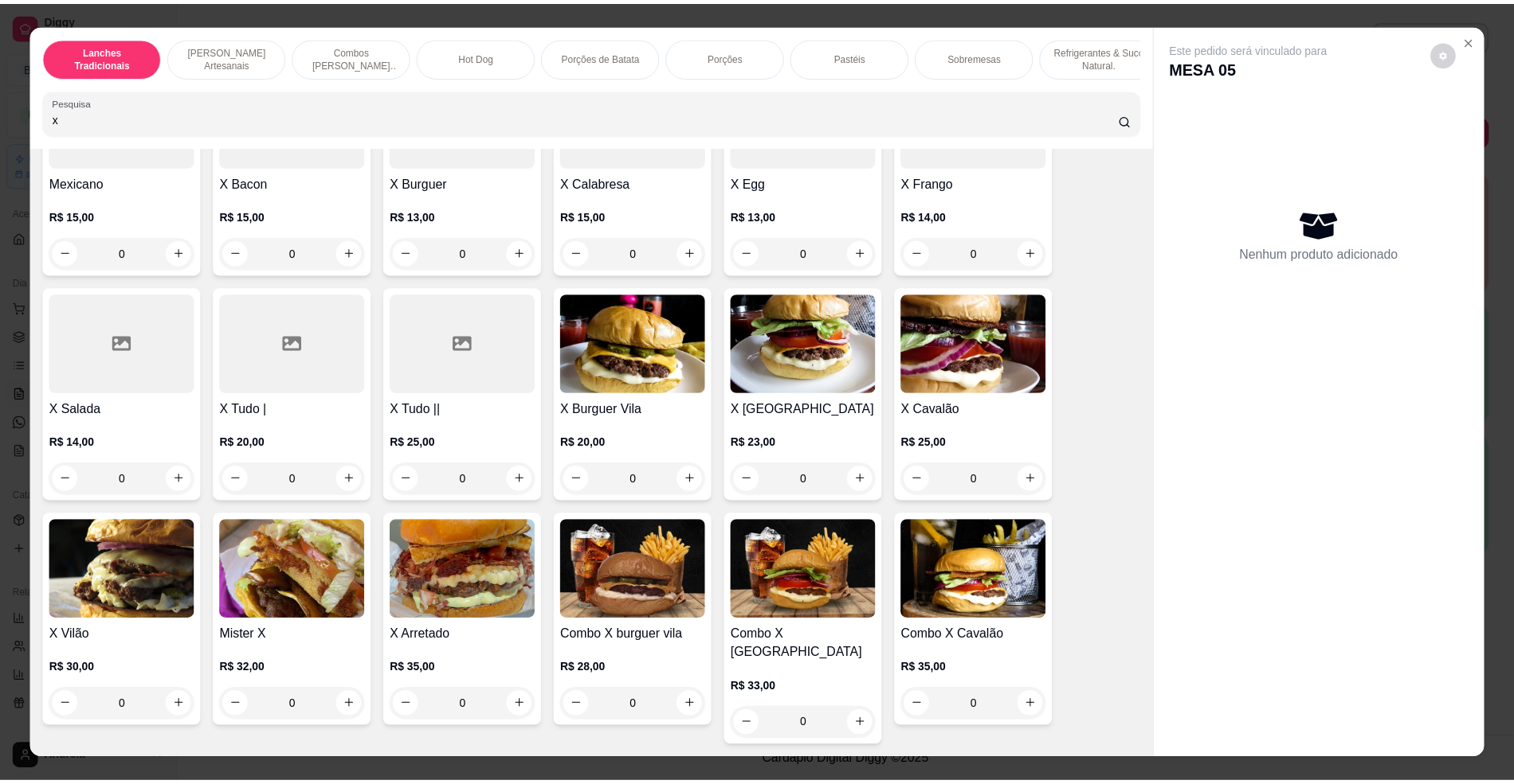
scroll to position [212, 0]
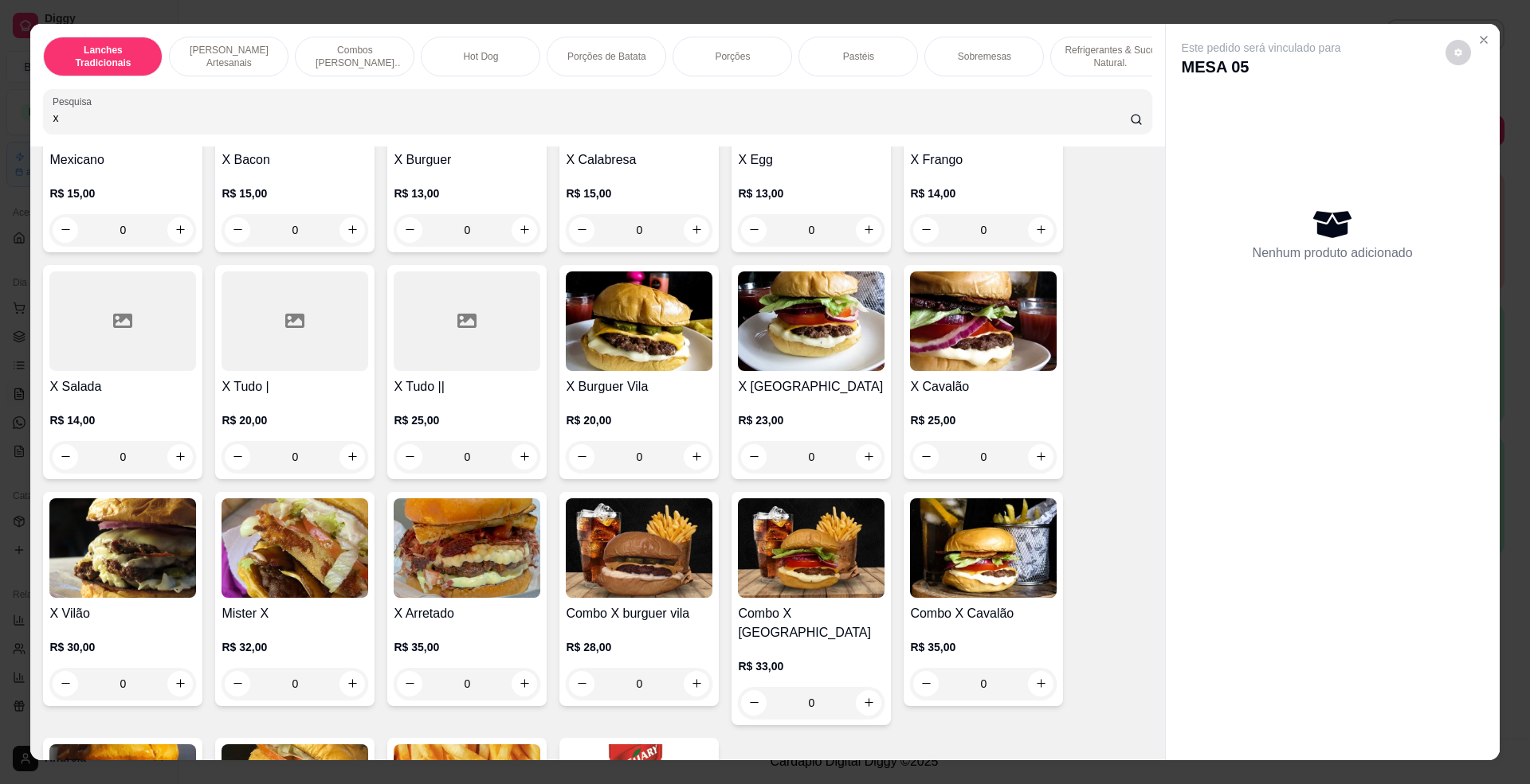
type input "x"
click at [616, 372] on img at bounding box center [639, 322] width 147 height 100
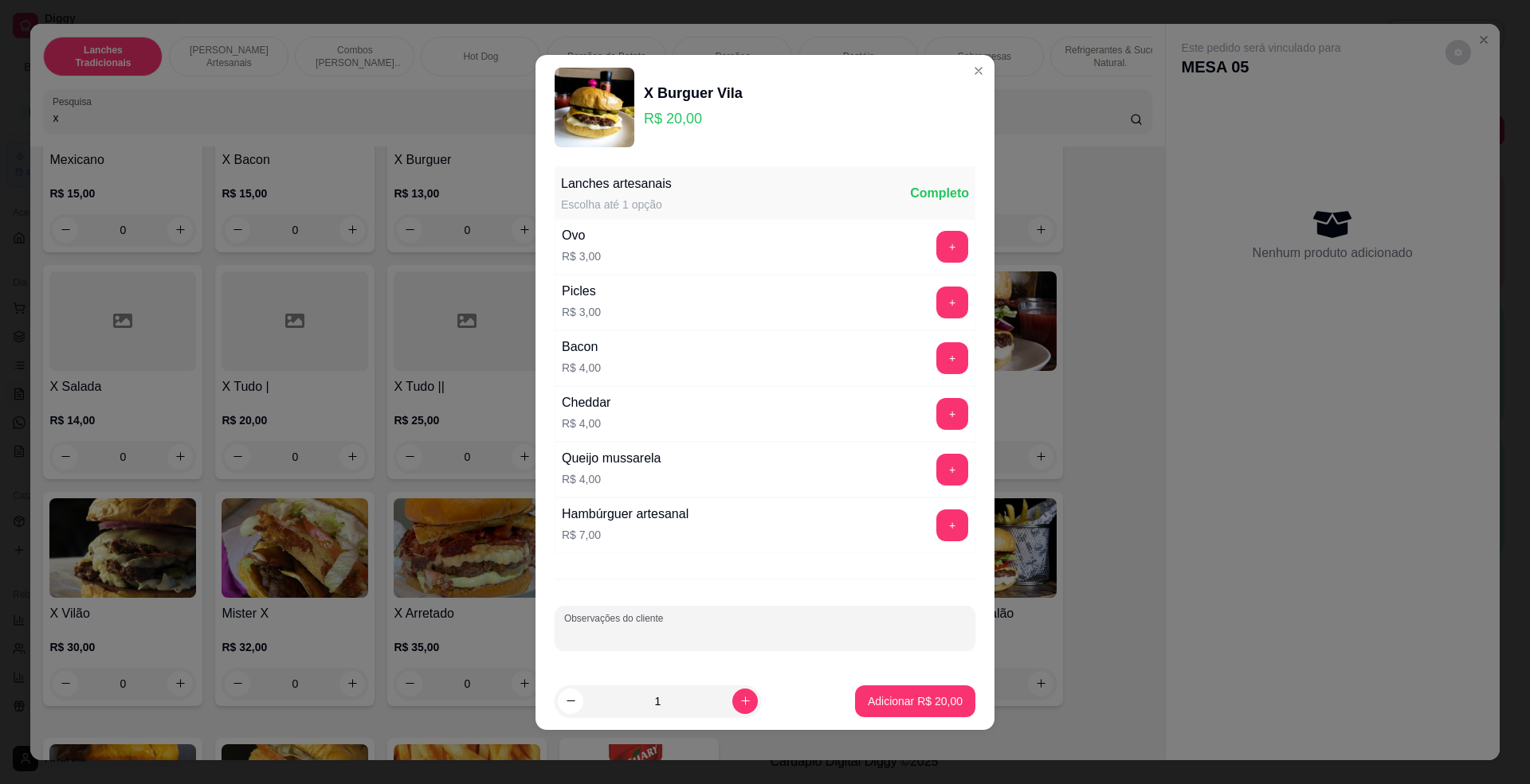
click at [716, 631] on input "Observações do cliente" at bounding box center [765, 635] width 402 height 16
type input "sem molho nenhum"
click at [888, 711] on button "Adicionar R$ 20,00" at bounding box center [915, 701] width 121 height 32
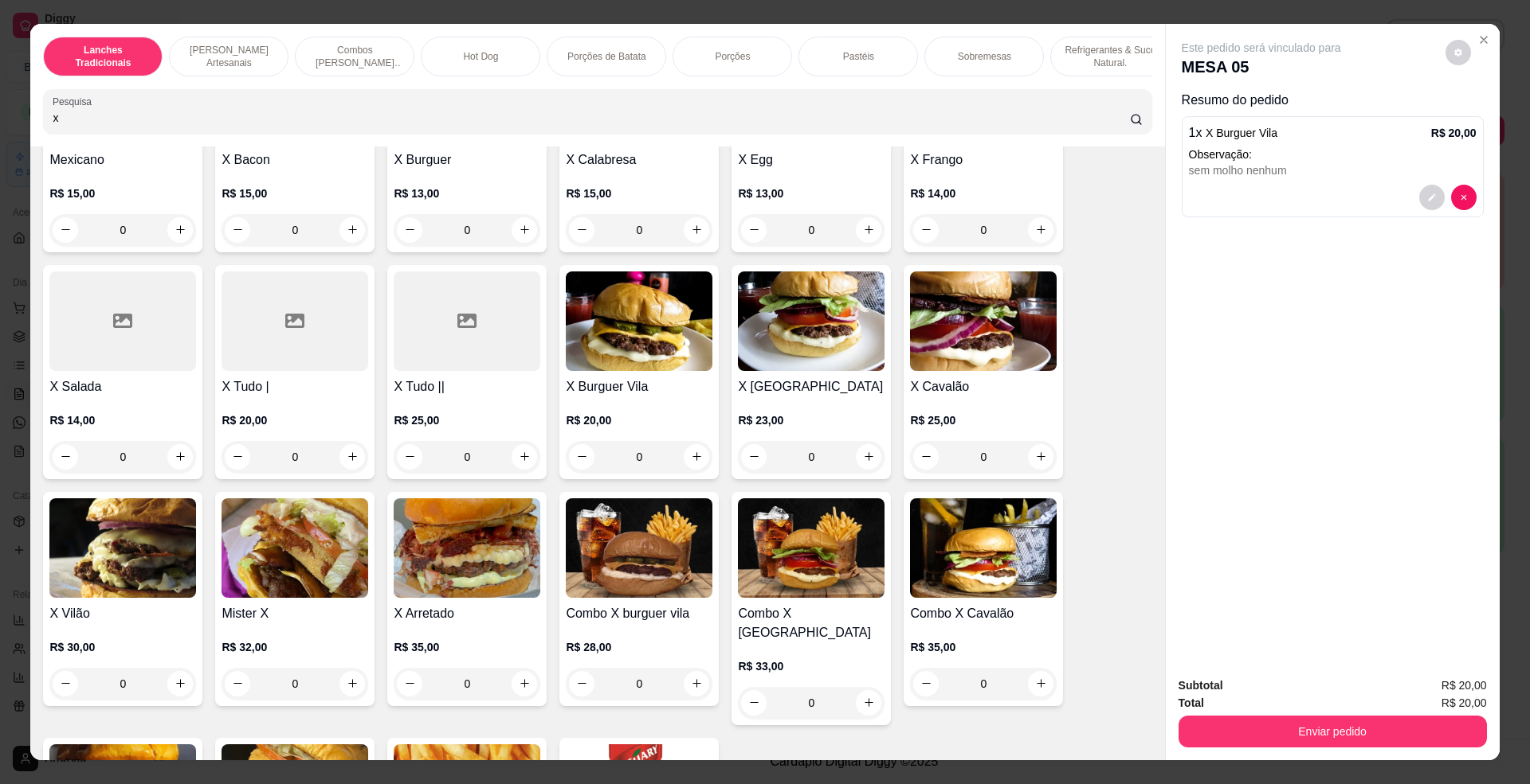
click at [1288, 752] on div "Subtotal R$ 20,00 Total R$ 20,00 Enviar pedido" at bounding box center [1333, 712] width 334 height 97
click at [1304, 734] on button "Enviar pedido" at bounding box center [1332, 732] width 299 height 31
click at [1431, 689] on button "Enviar pedido" at bounding box center [1443, 693] width 90 height 30
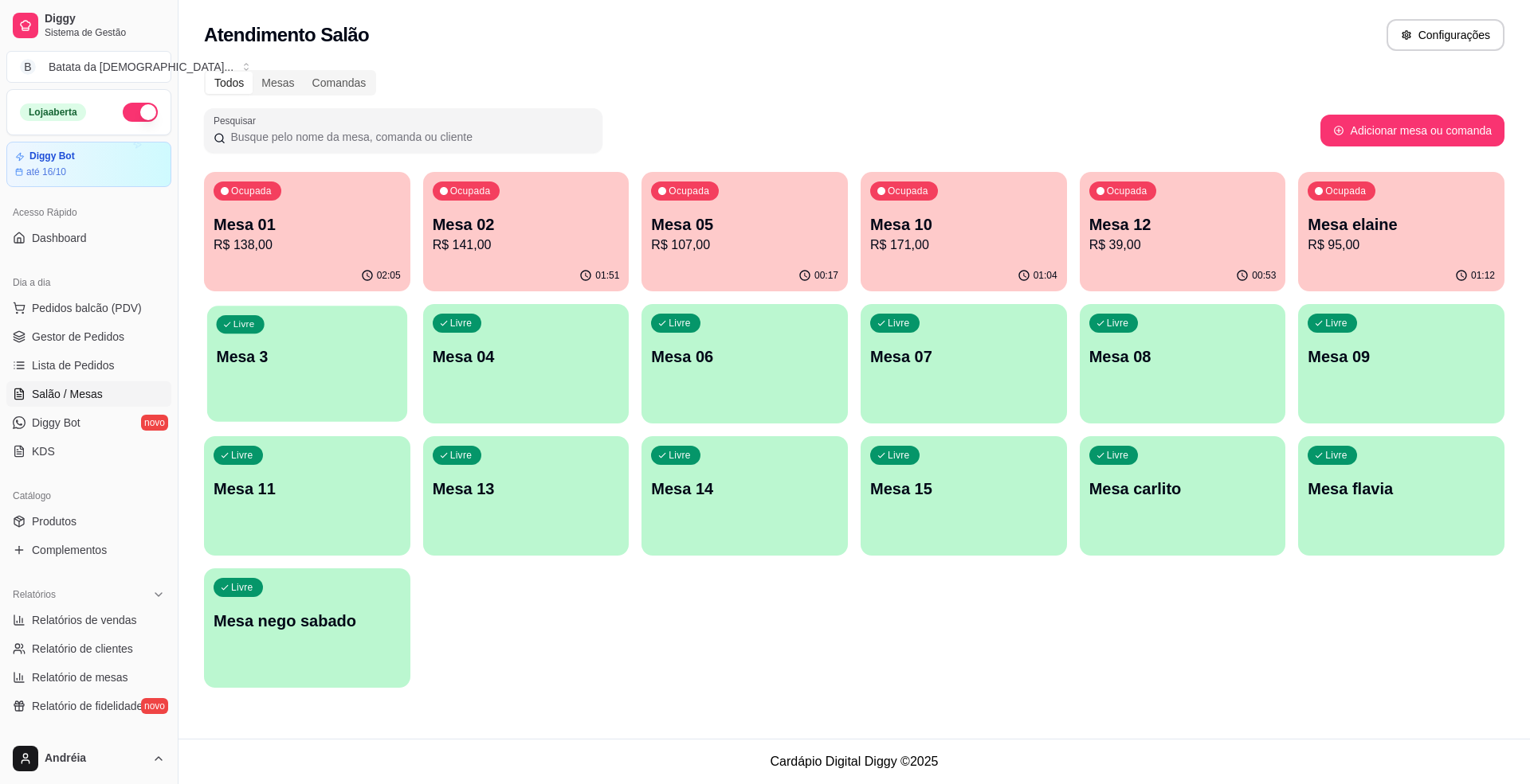
click at [351, 380] on div "Livre Mesa 3" at bounding box center [307, 355] width 200 height 98
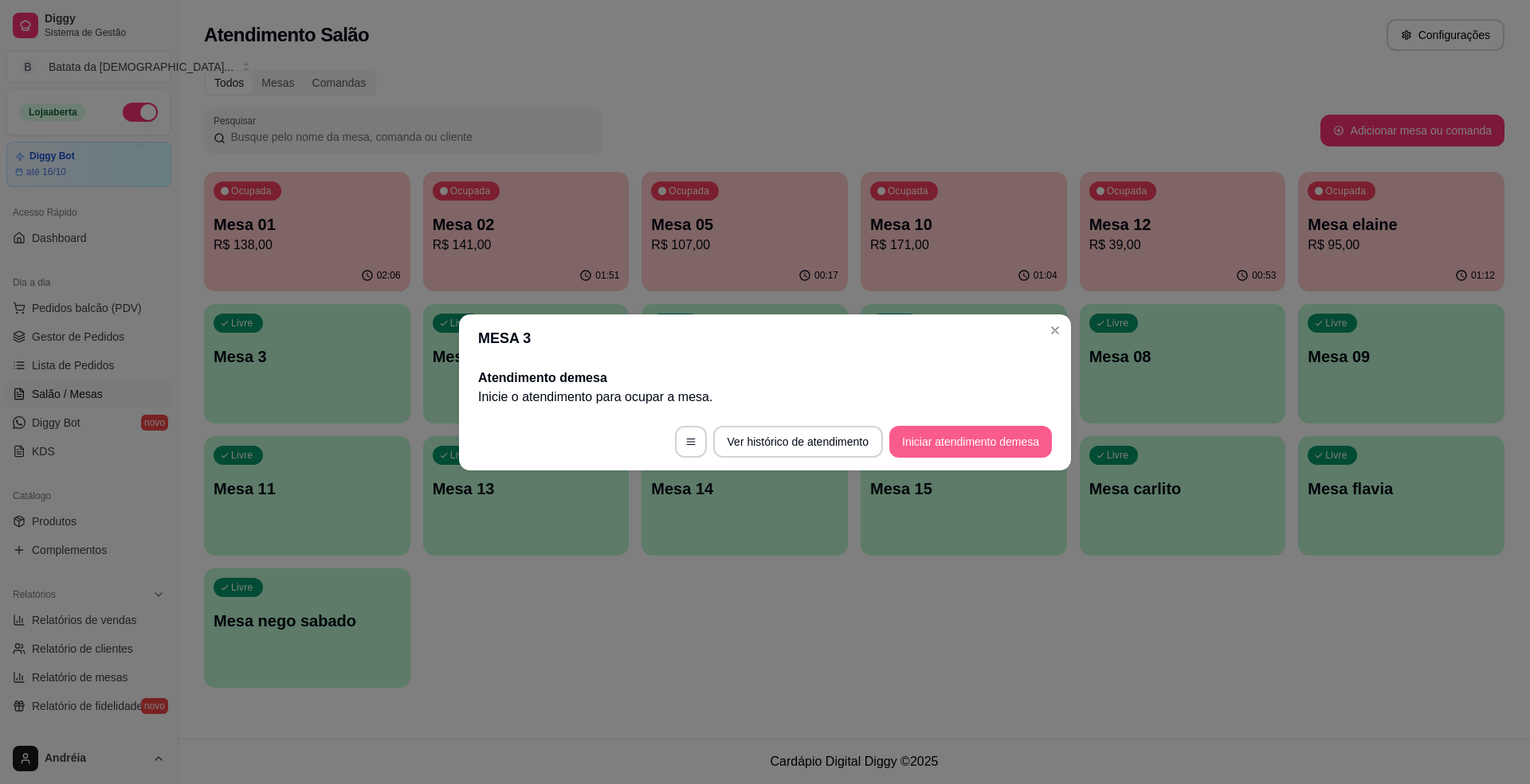
click at [993, 428] on button "Iniciar atendimento de mesa" at bounding box center [970, 442] width 162 height 32
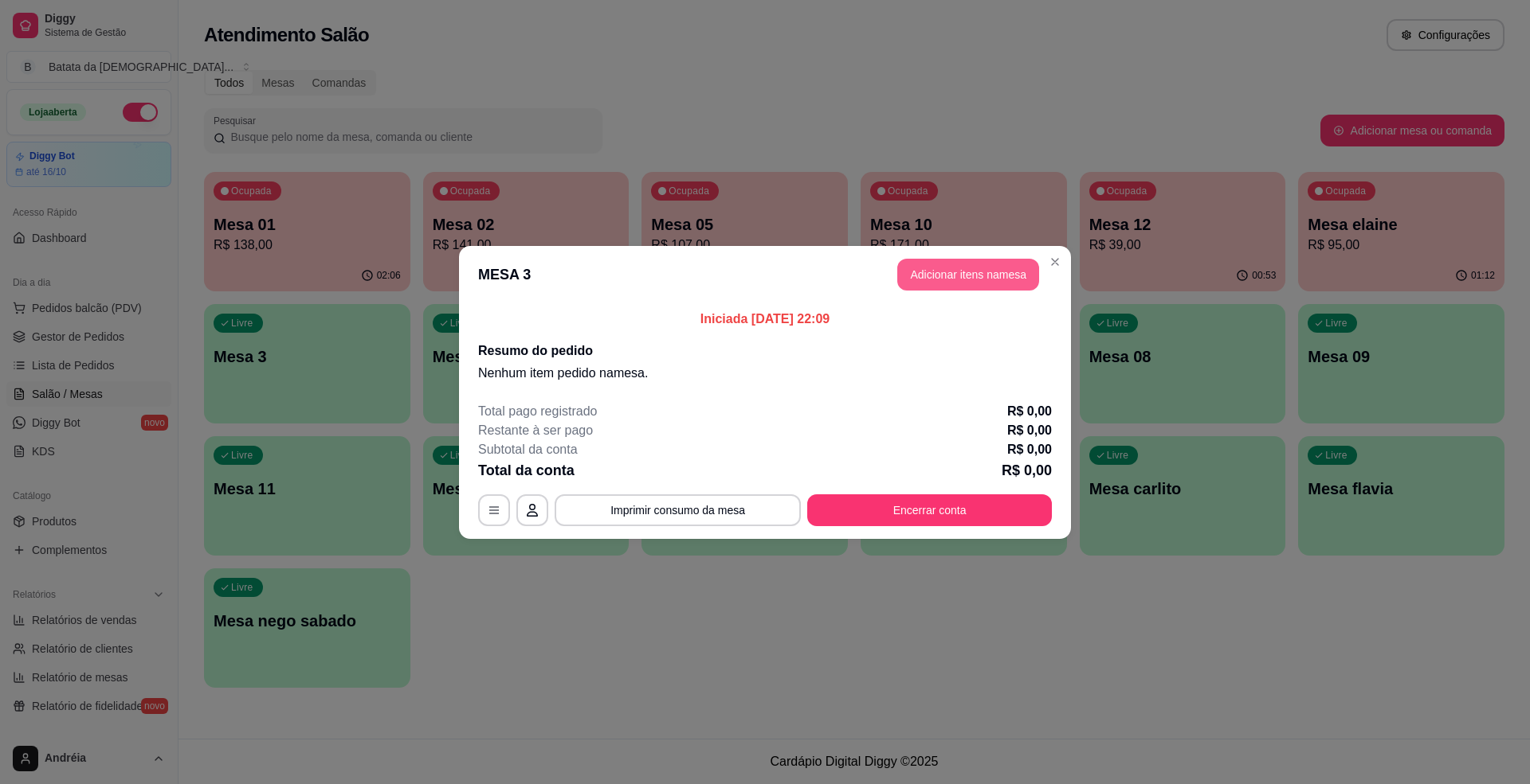
click at [993, 260] on button "Adicionar itens na mesa" at bounding box center [968, 275] width 142 height 32
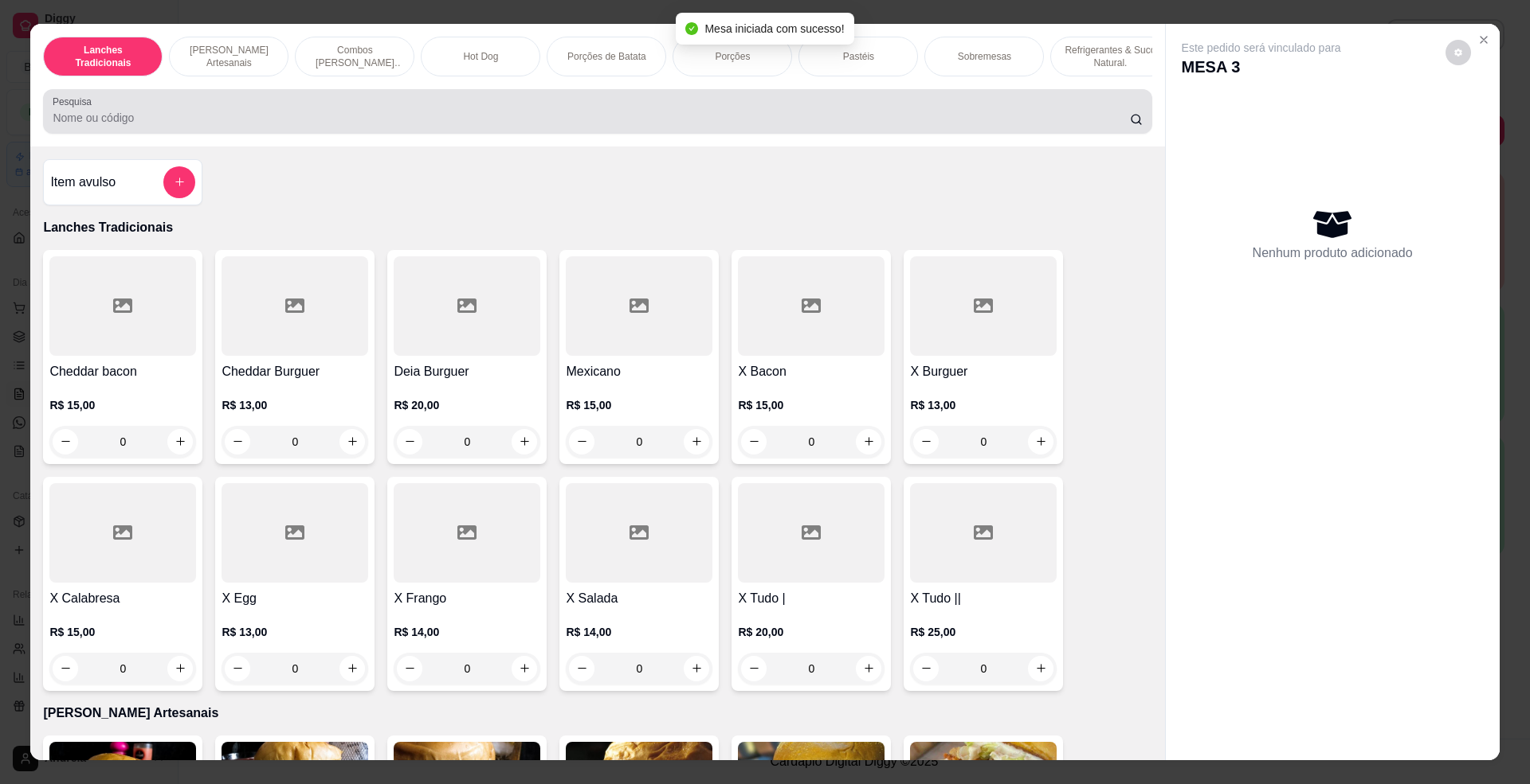
click at [721, 126] on input "Pesquisa" at bounding box center [591, 118] width 1076 height 16
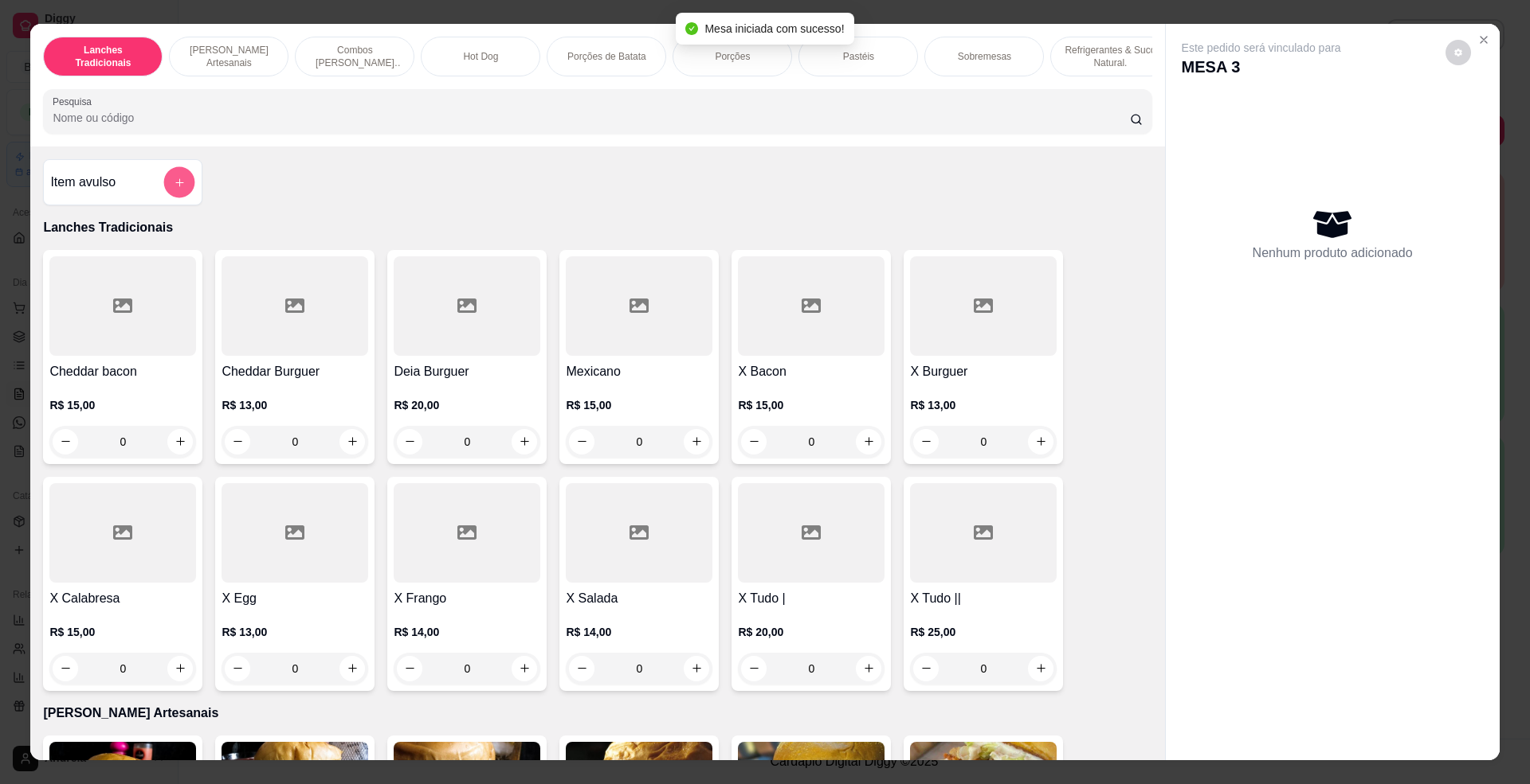
click at [173, 197] on button "add-separate-item" at bounding box center [179, 181] width 31 height 31
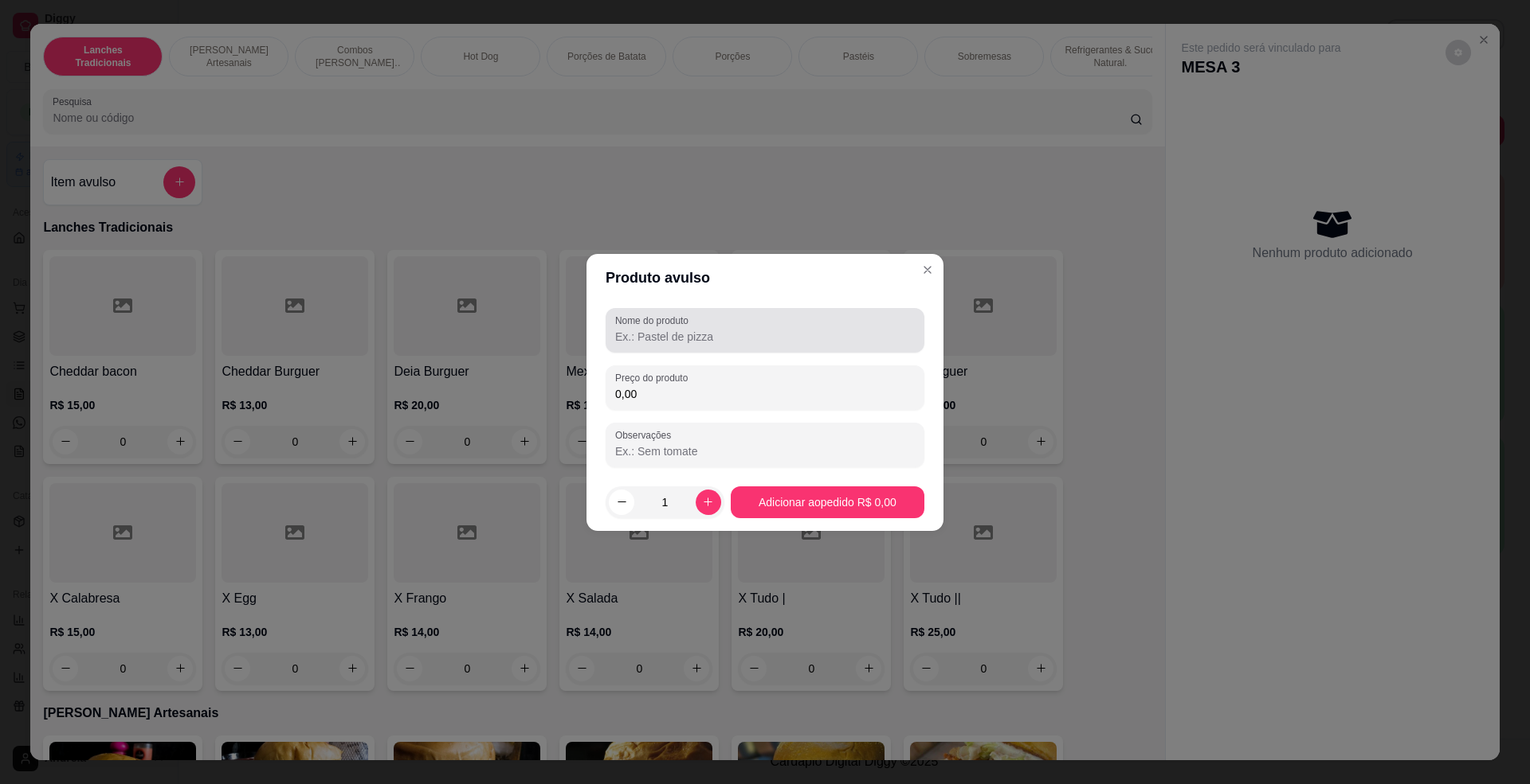
click at [735, 329] on input "Nome do produto" at bounding box center [765, 337] width 300 height 16
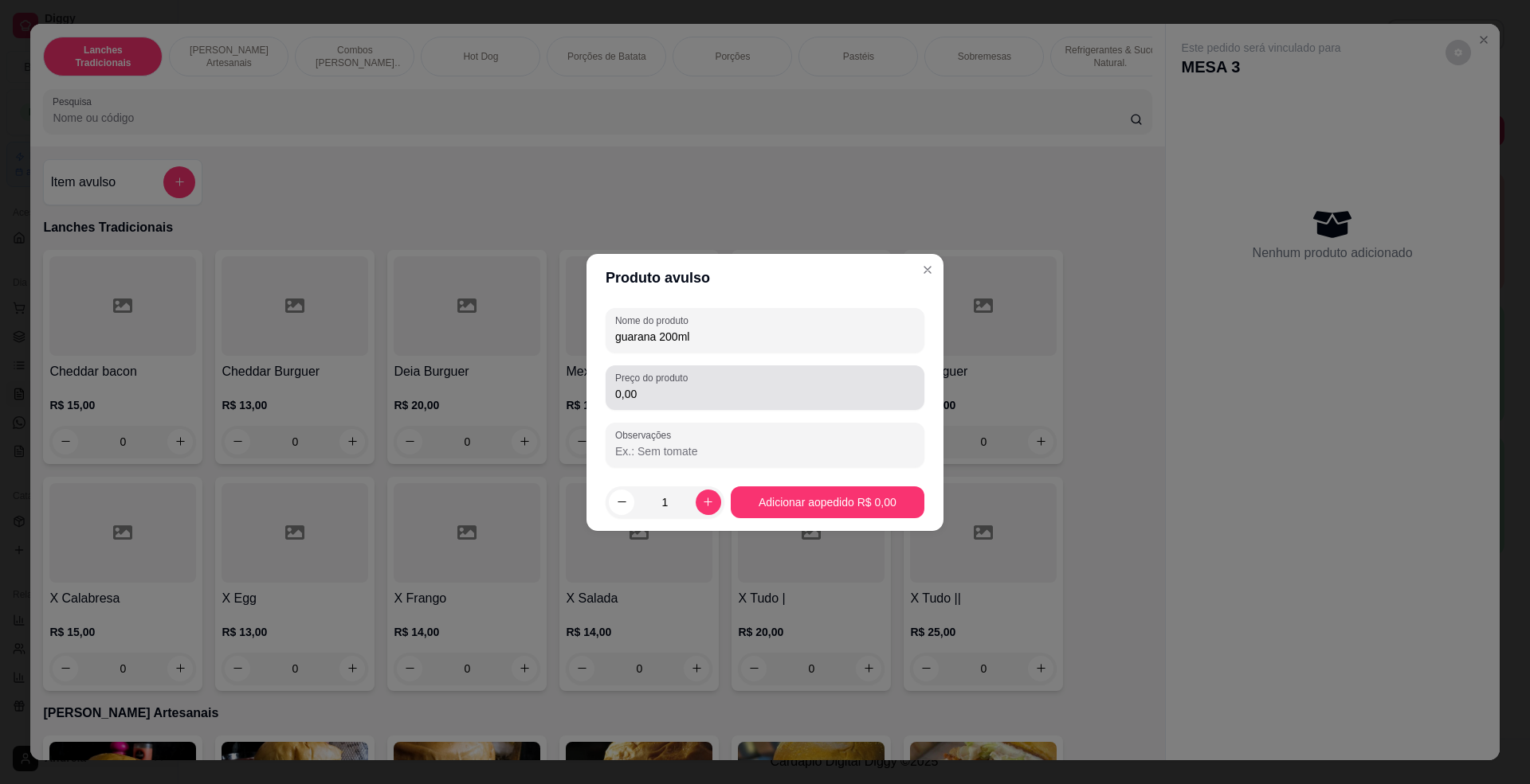
type input "guarana 200ml"
click at [735, 384] on div "0,00" at bounding box center [765, 388] width 300 height 32
type input "4,00"
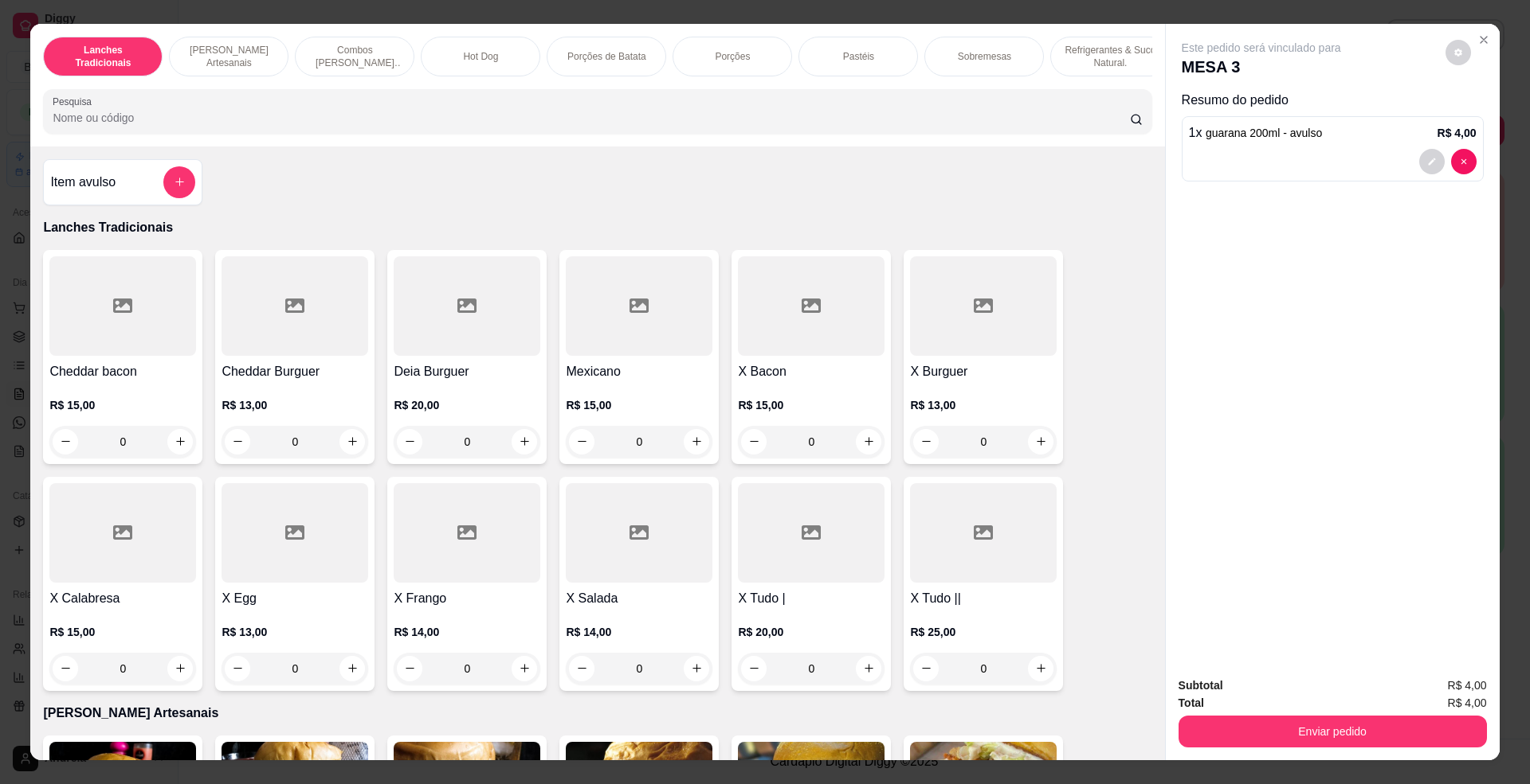
click at [1400, 749] on div "Subtotal R$ 4,00 Total R$ 4,00 Enviar pedido" at bounding box center [1333, 712] width 334 height 97
click at [1404, 740] on button "Enviar pedido" at bounding box center [1332, 732] width 308 height 32
click at [1431, 688] on button "Enviar pedido" at bounding box center [1443, 693] width 88 height 30
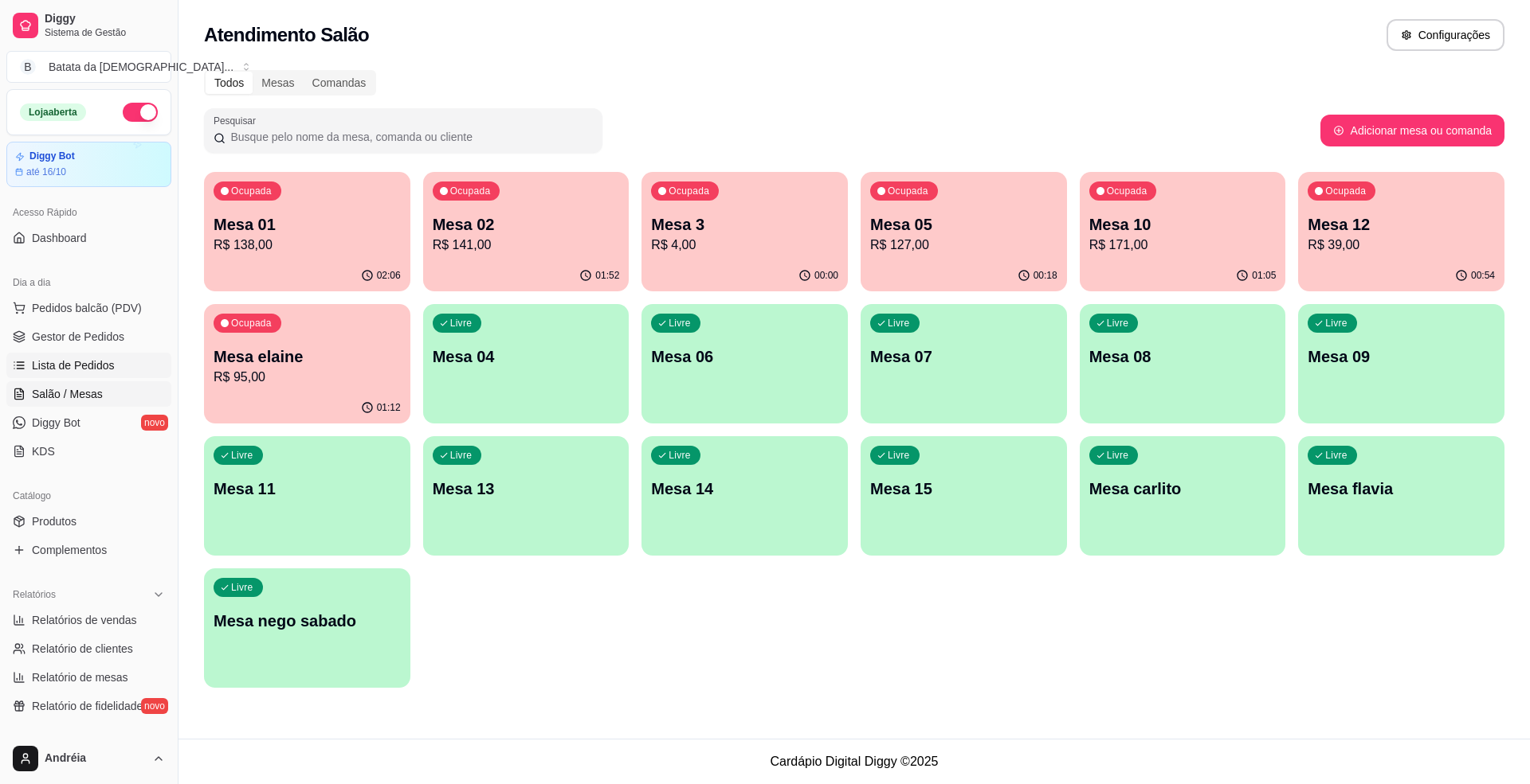
click at [67, 361] on span "Lista de Pedidos" at bounding box center [73, 366] width 83 height 16
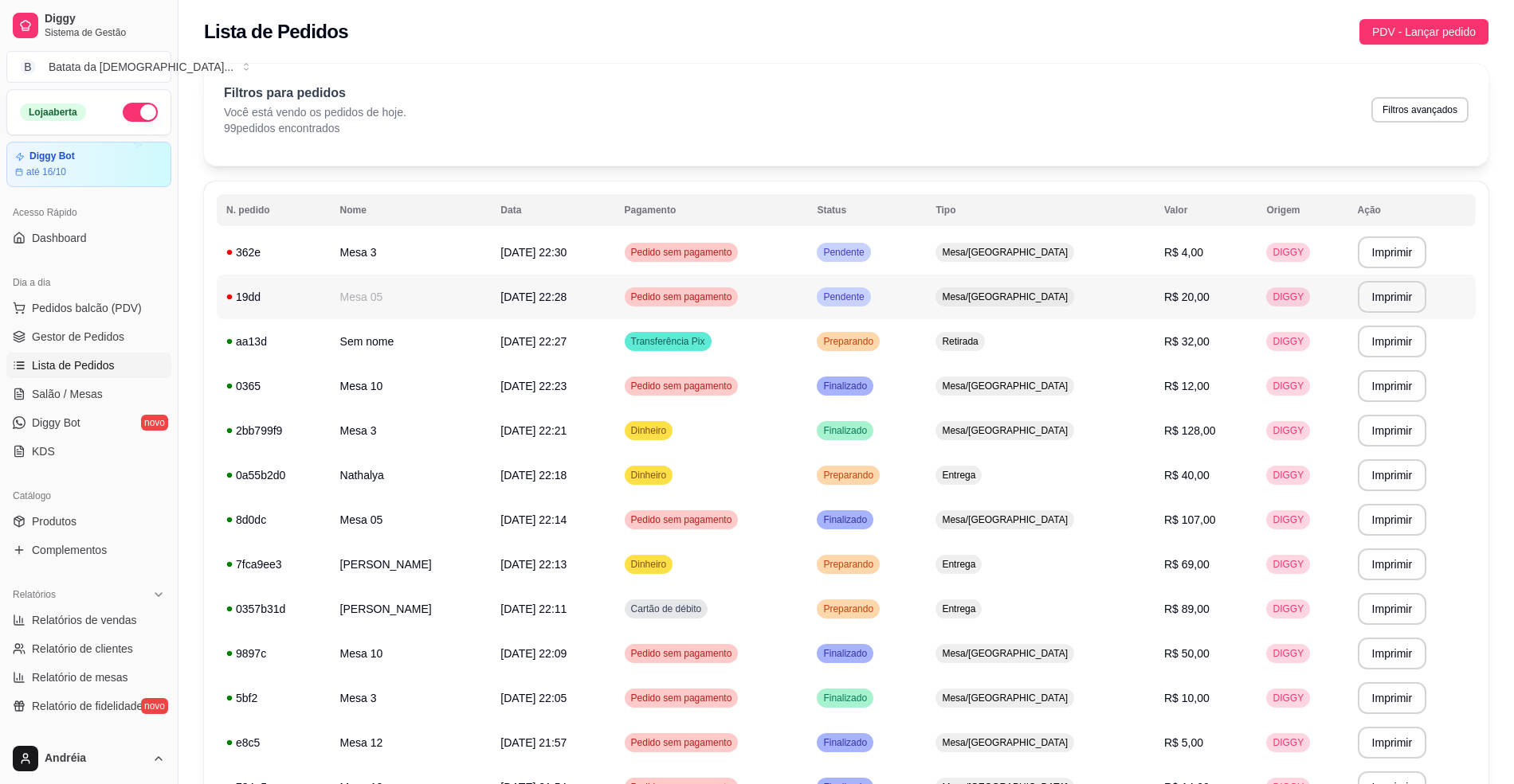
click at [1014, 293] on div "Mesa/[GEOGRAPHIC_DATA]" at bounding box center [1005, 297] width 139 height 19
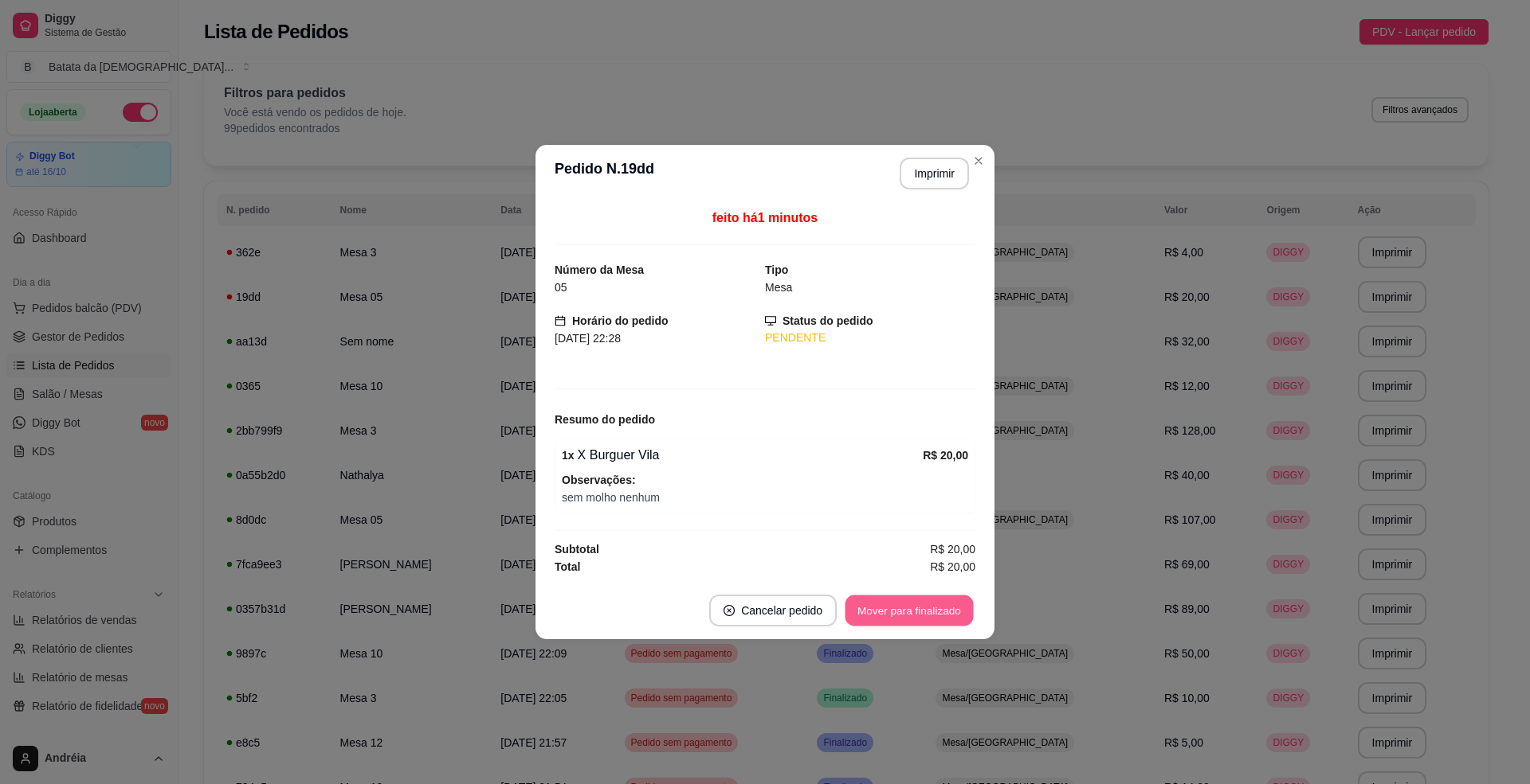
click at [935, 610] on button "Mover para finalizado" at bounding box center [909, 611] width 129 height 31
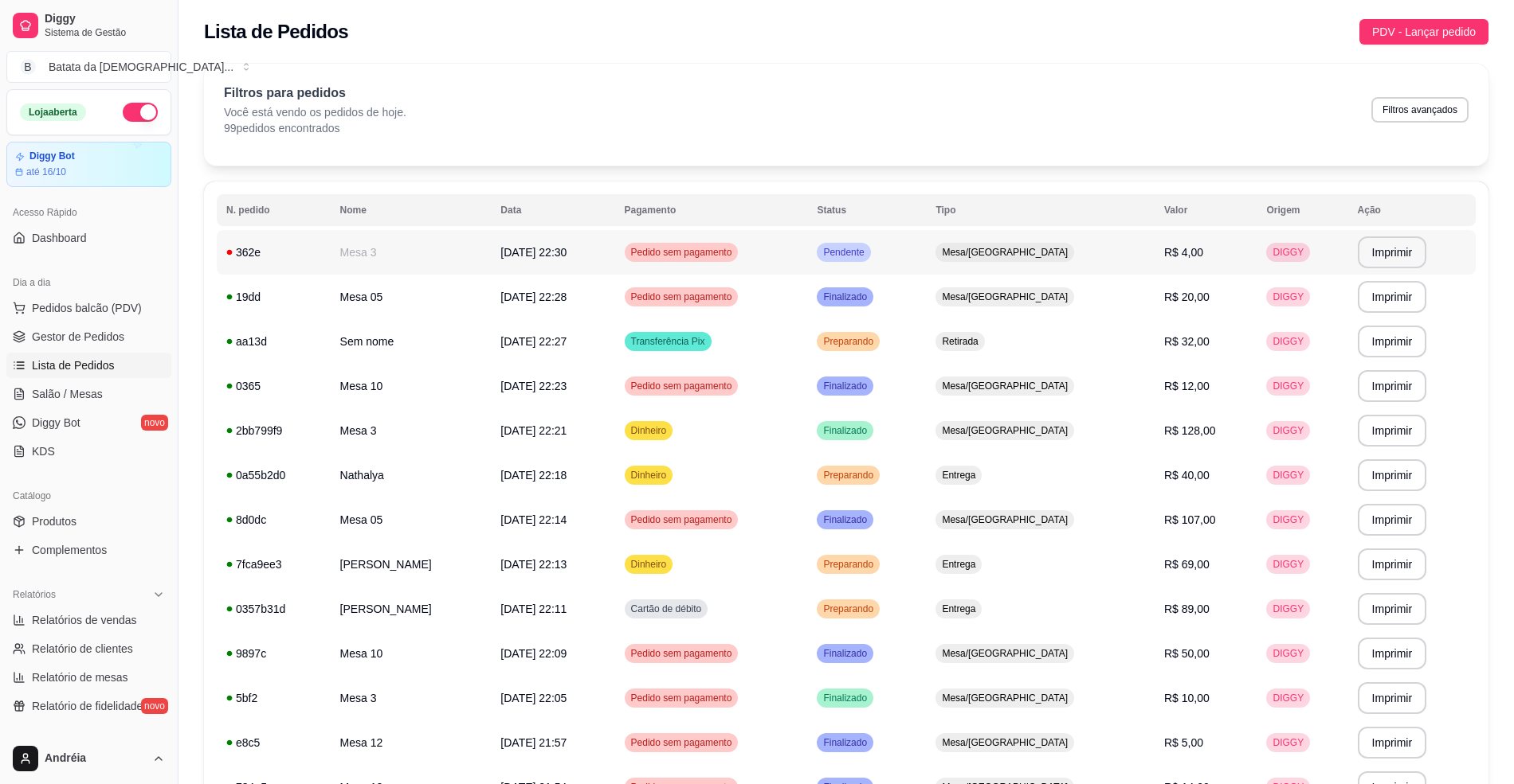
click at [1006, 242] on td "Mesa/[GEOGRAPHIC_DATA]" at bounding box center [1040, 252] width 228 height 45
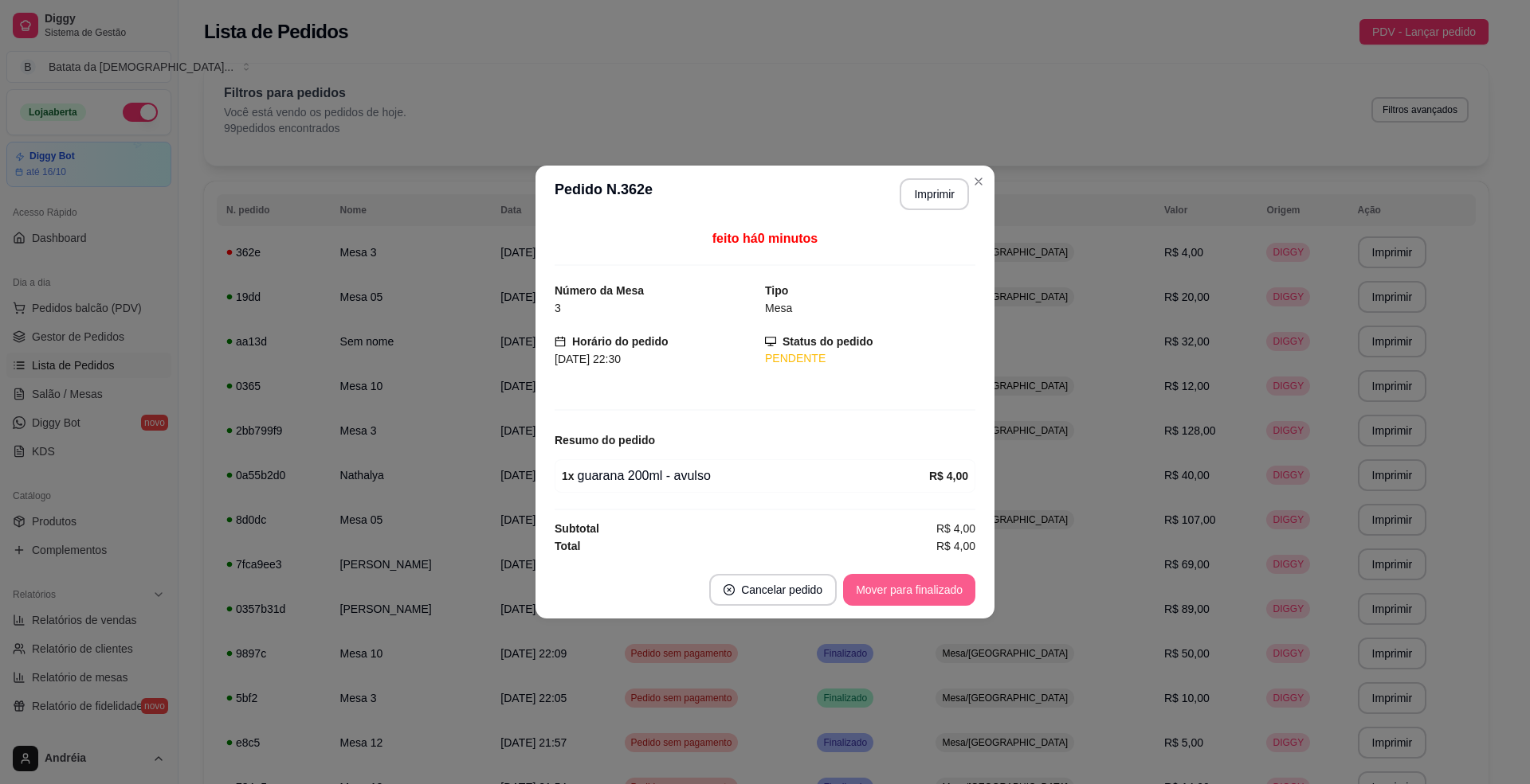
click at [939, 588] on button "Mover para finalizado" at bounding box center [909, 590] width 133 height 32
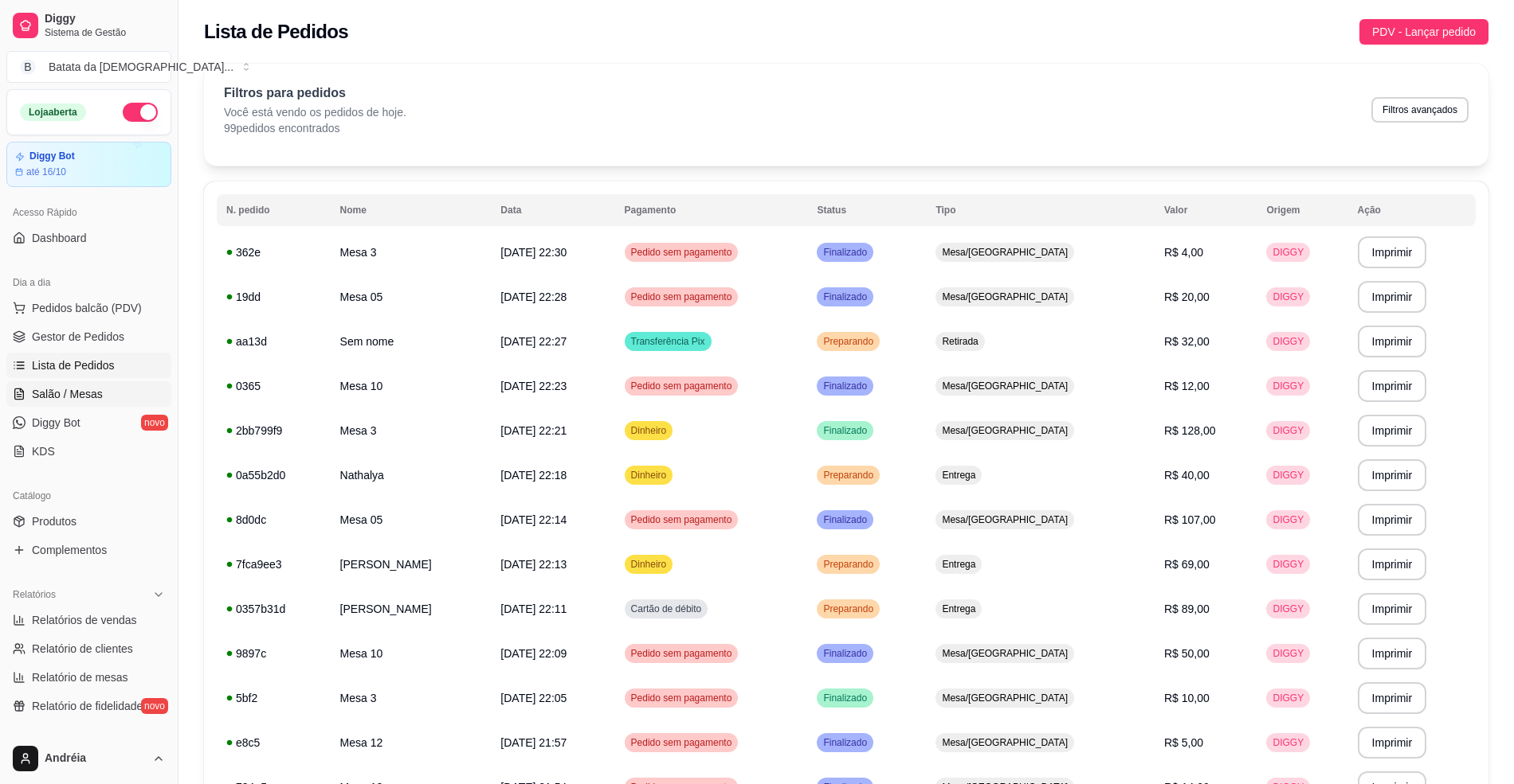
click at [58, 388] on span "Salão / Mesas" at bounding box center [67, 394] width 71 height 16
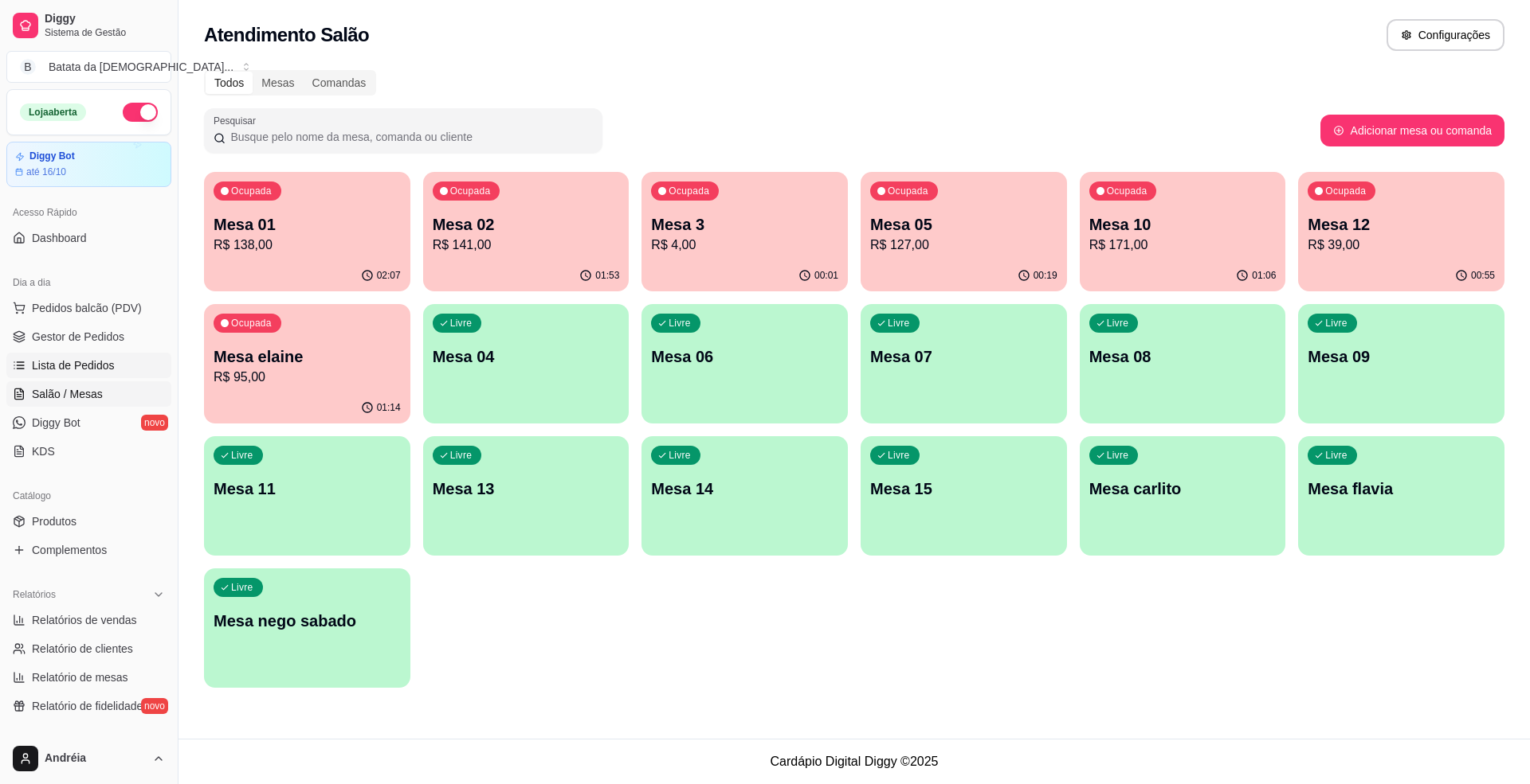
click at [90, 374] on span "Lista de Pedidos" at bounding box center [73, 366] width 83 height 16
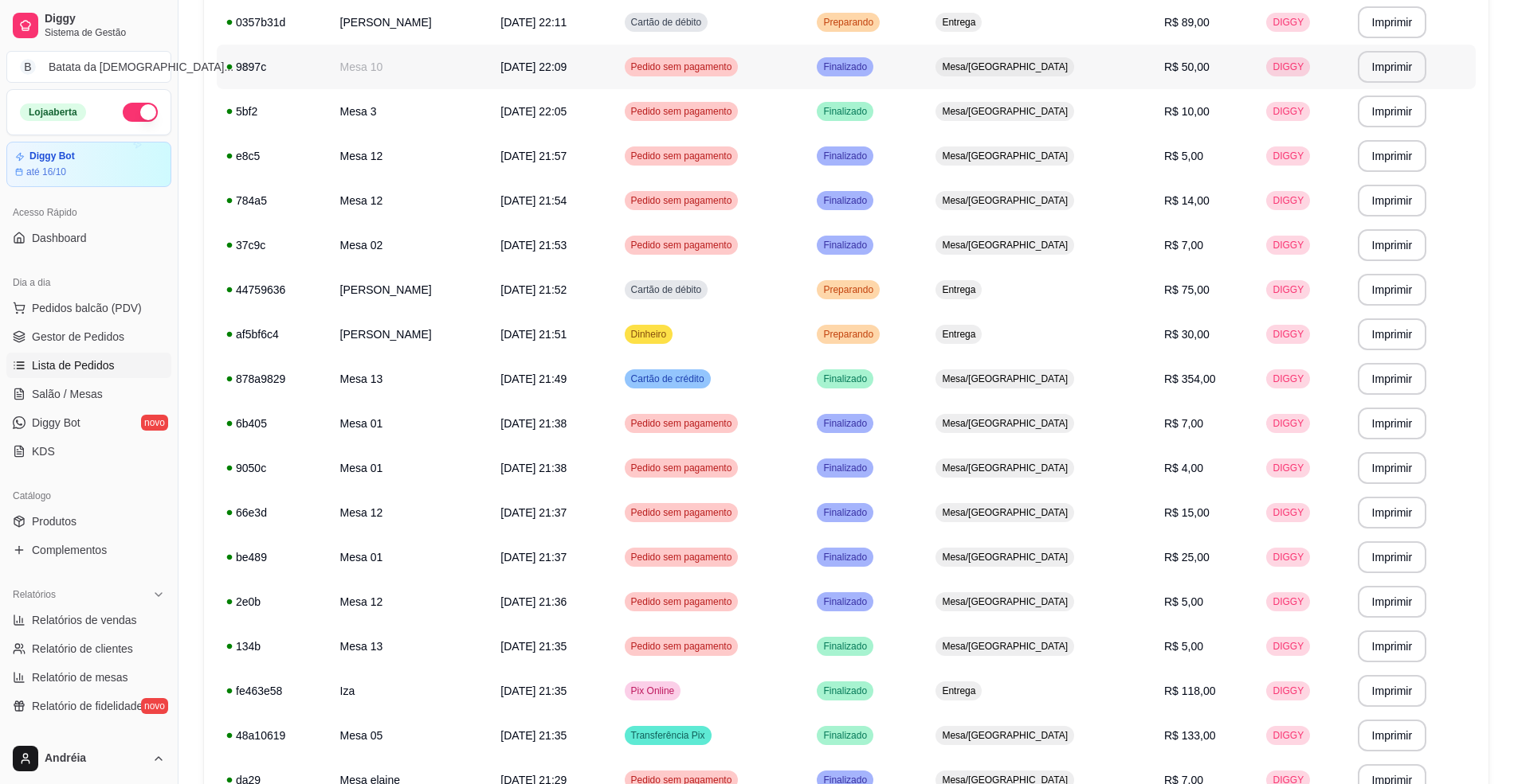
scroll to position [638, 0]
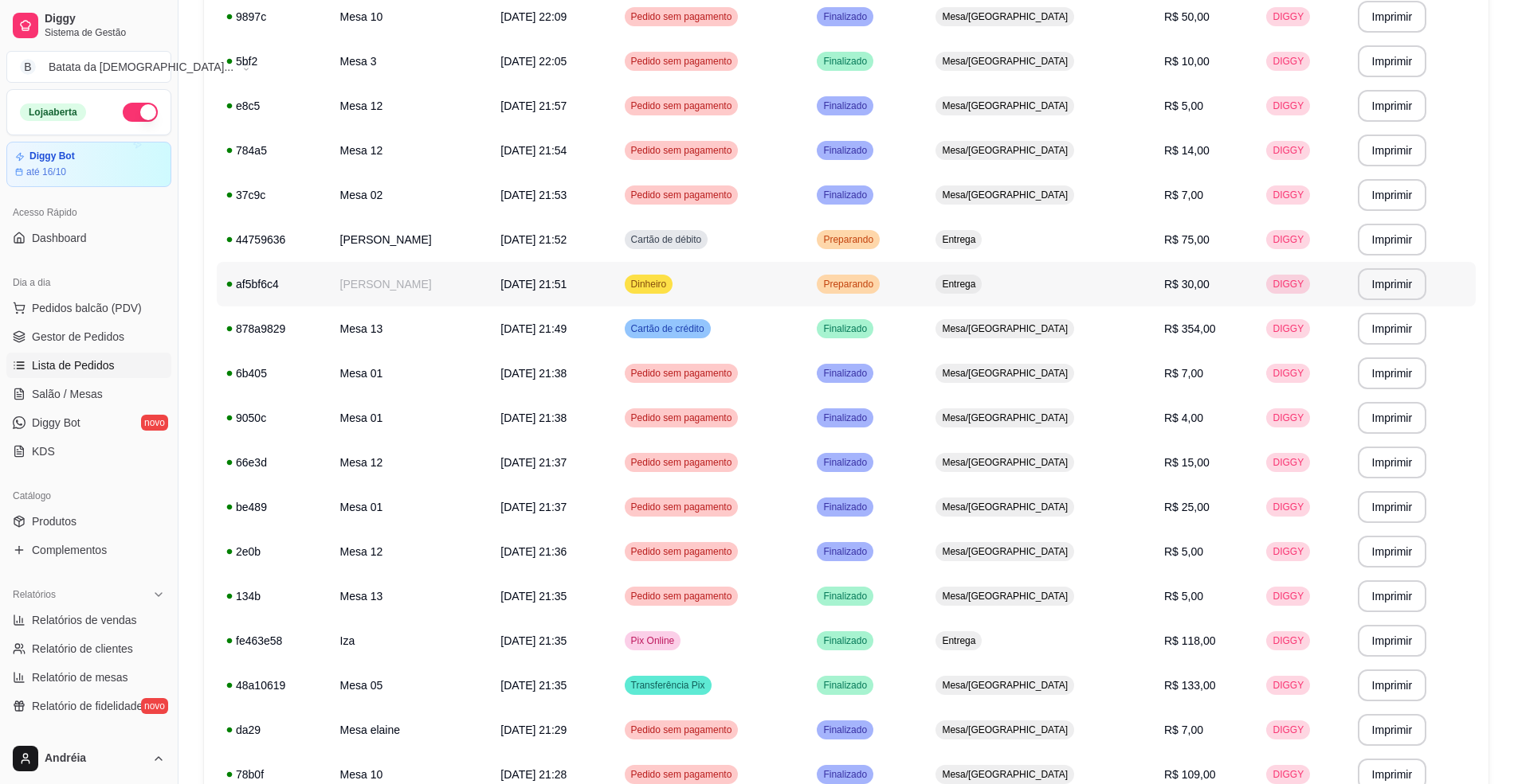
click at [808, 291] on td "Dinheiro" at bounding box center [711, 284] width 192 height 45
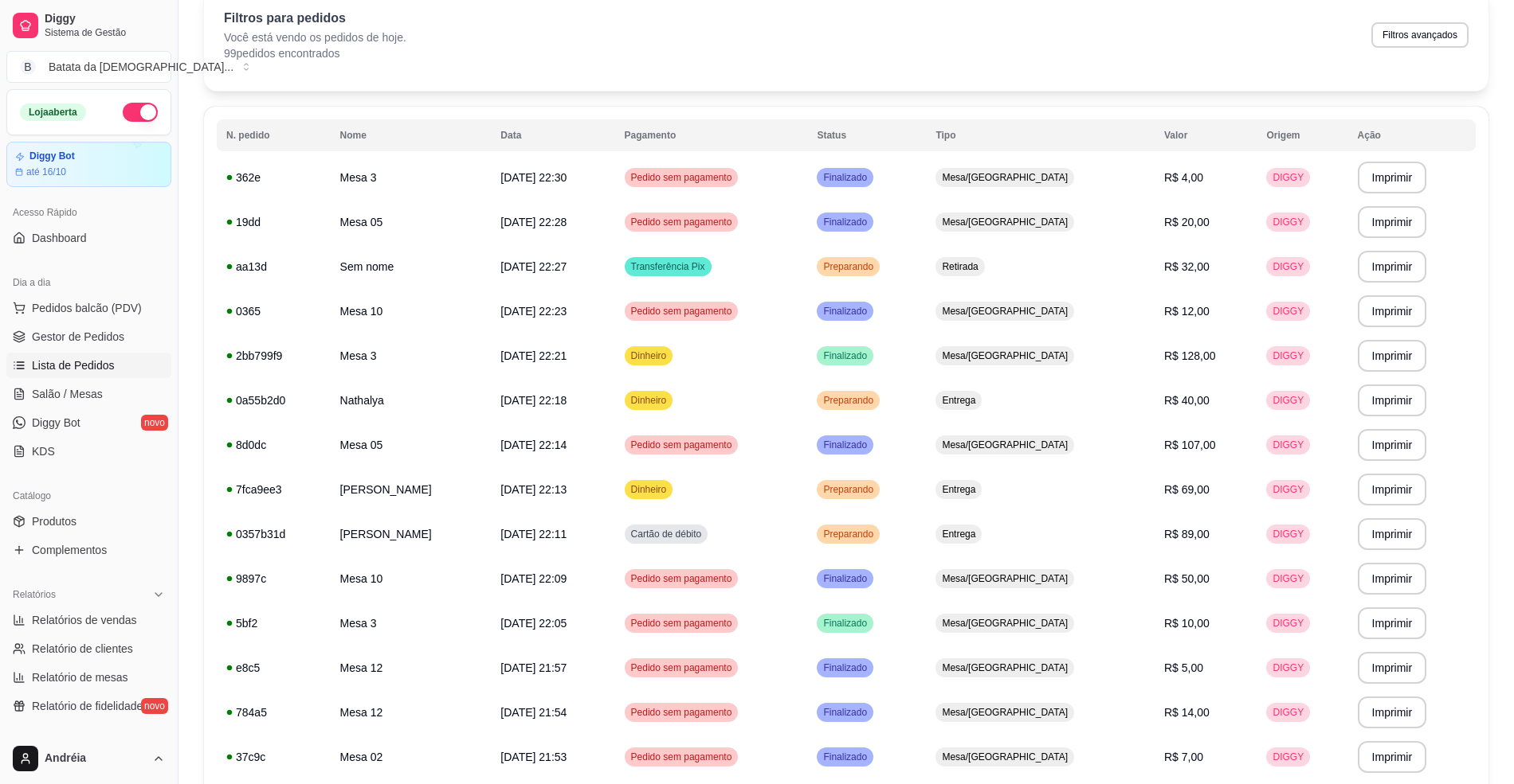
scroll to position [50, 0]
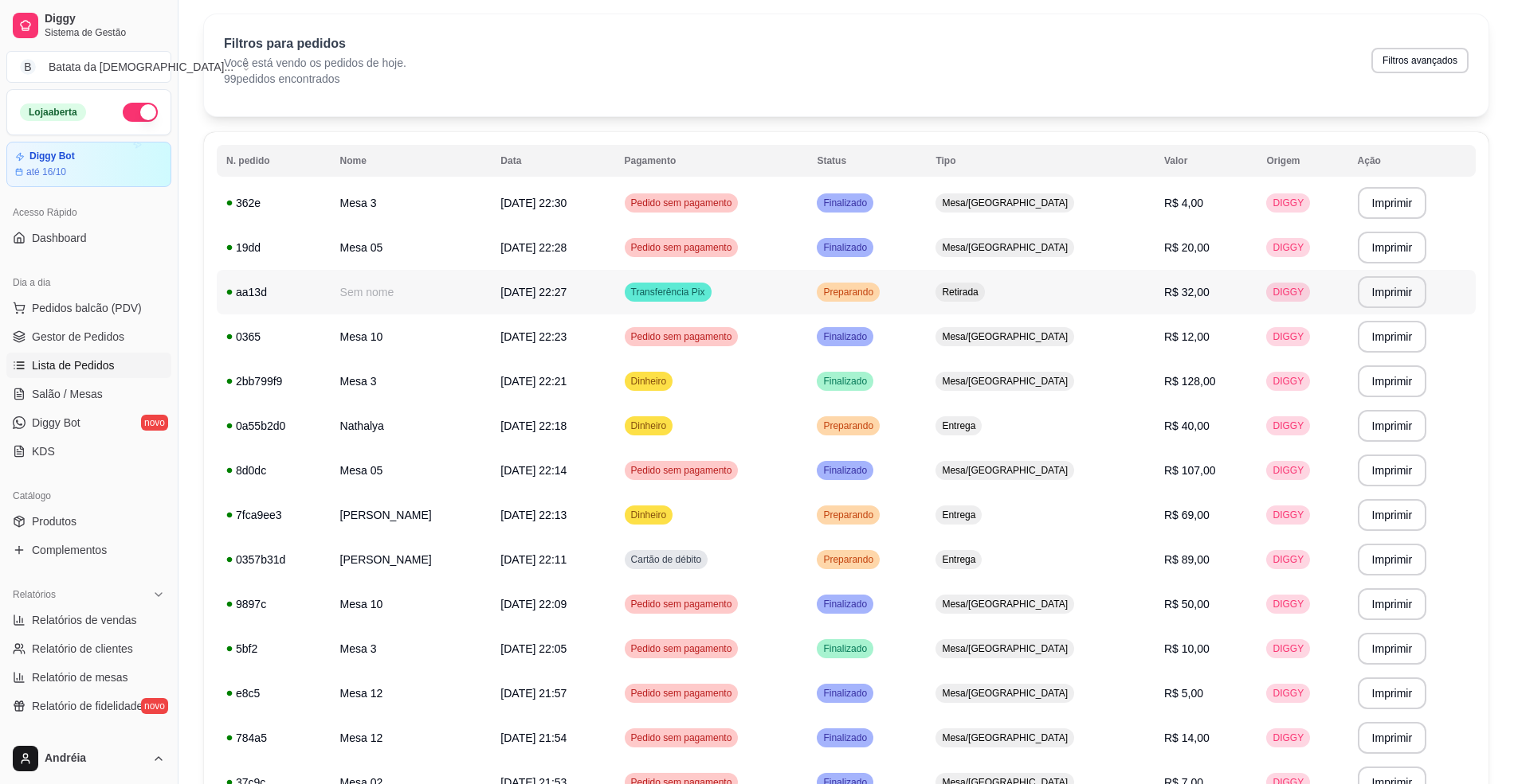
click at [926, 295] on td "Preparando" at bounding box center [866, 292] width 119 height 45
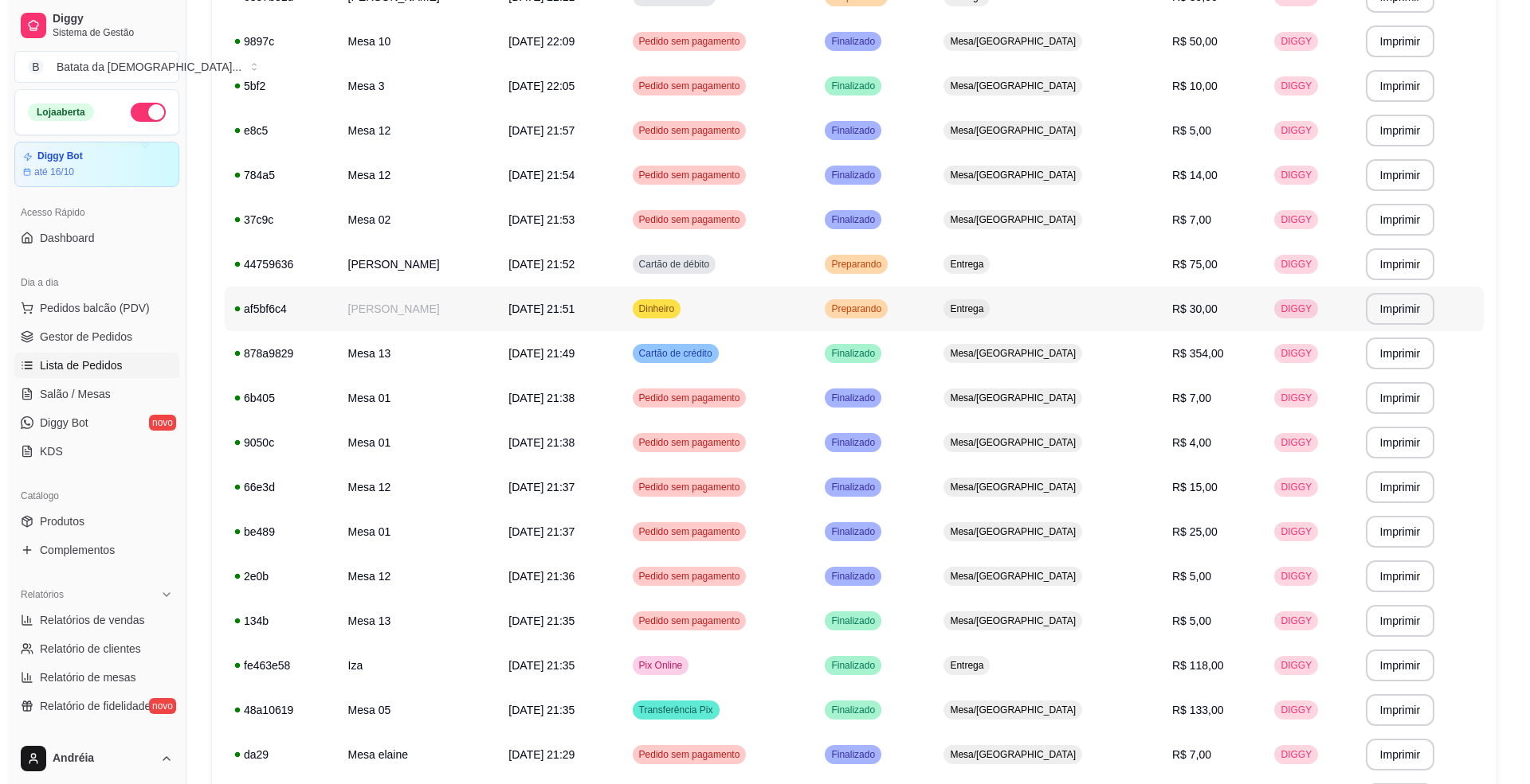
scroll to position [686, 0]
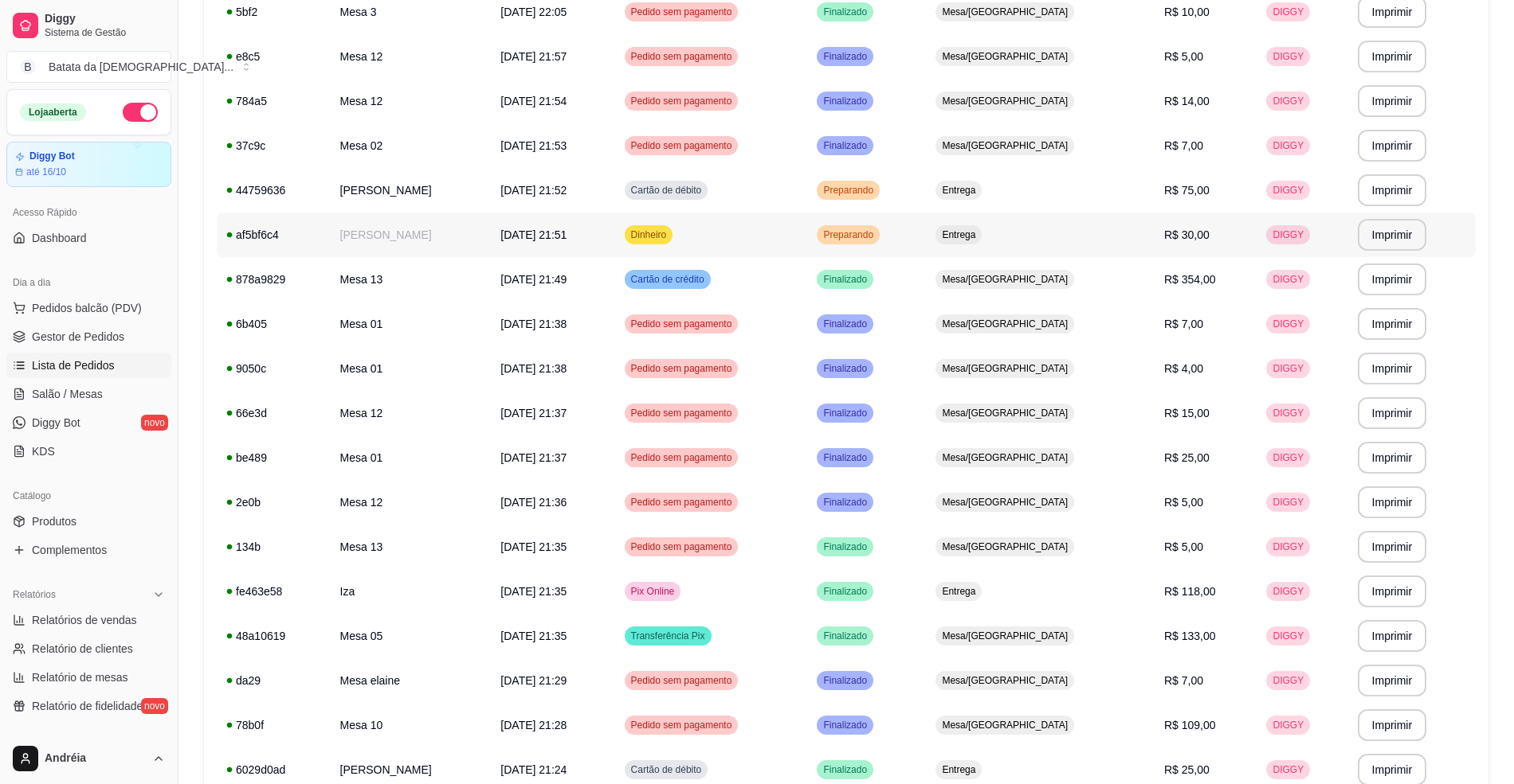
click at [1062, 234] on td "Entrega" at bounding box center [1040, 234] width 228 height 45
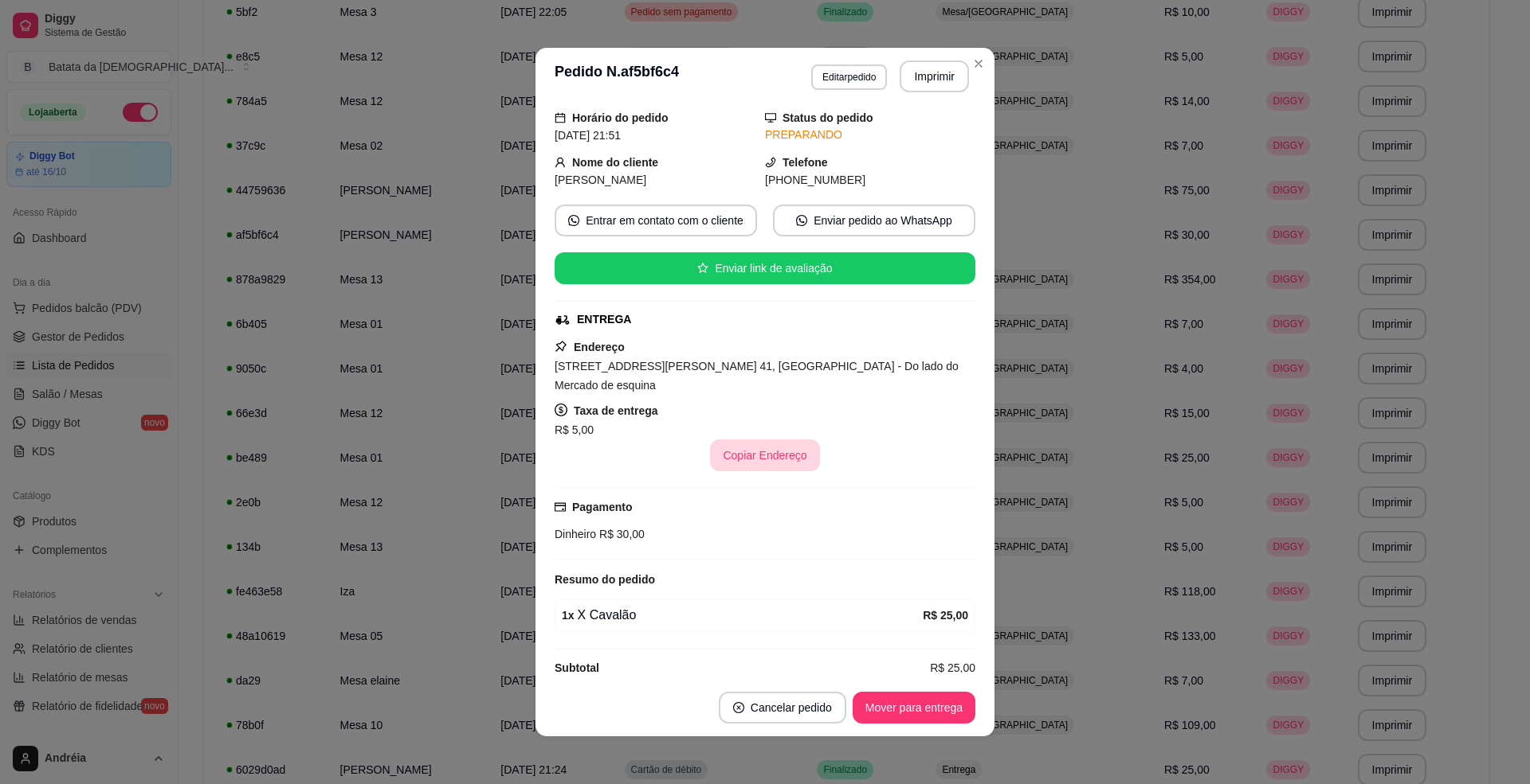
scroll to position [85, 0]
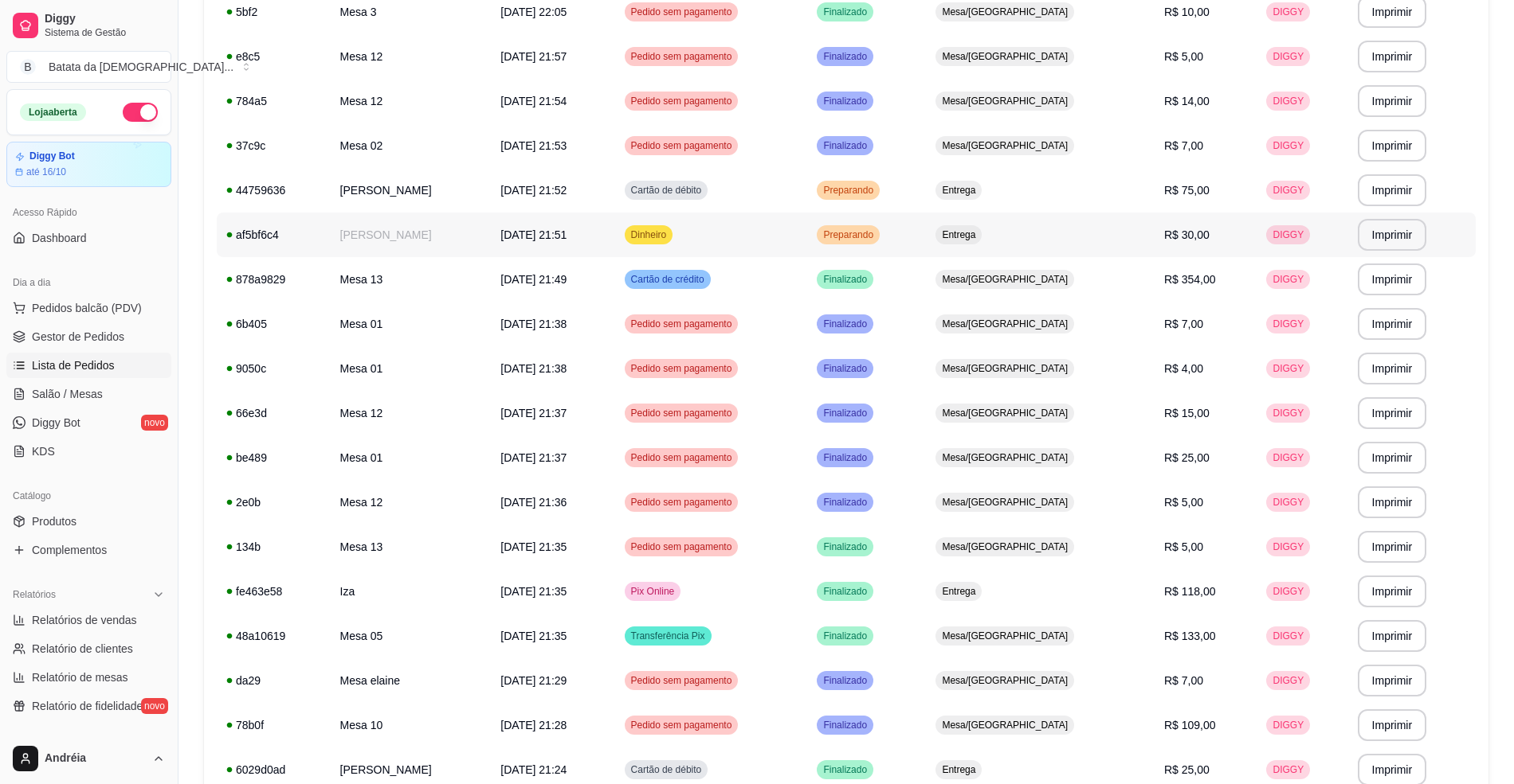
click at [926, 218] on td "Preparando" at bounding box center [866, 234] width 119 height 45
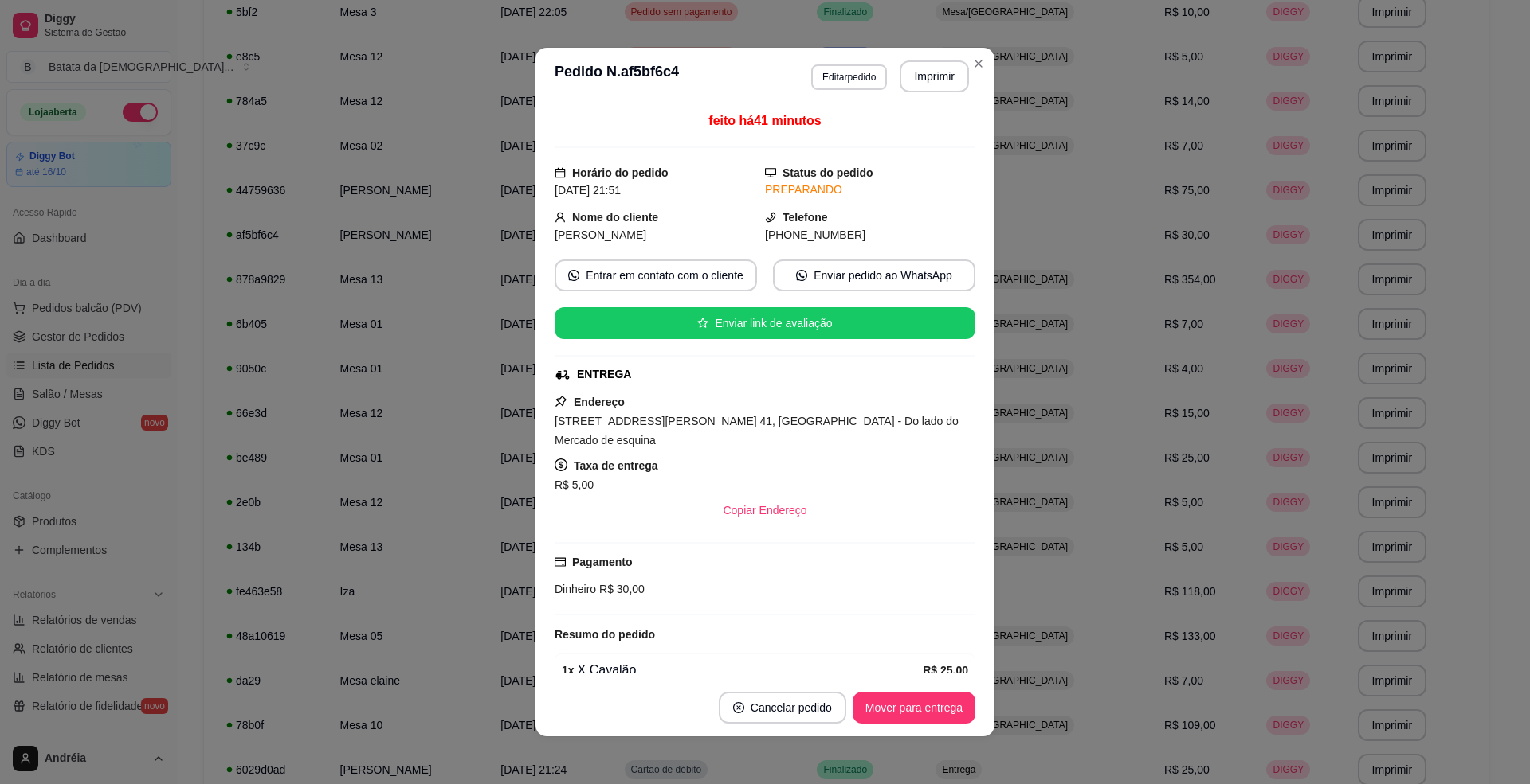
click at [897, 685] on footer "Cancelar pedido Mover para entrega" at bounding box center [765, 708] width 459 height 58
click at [905, 704] on button "Mover para entrega" at bounding box center [914, 708] width 120 height 31
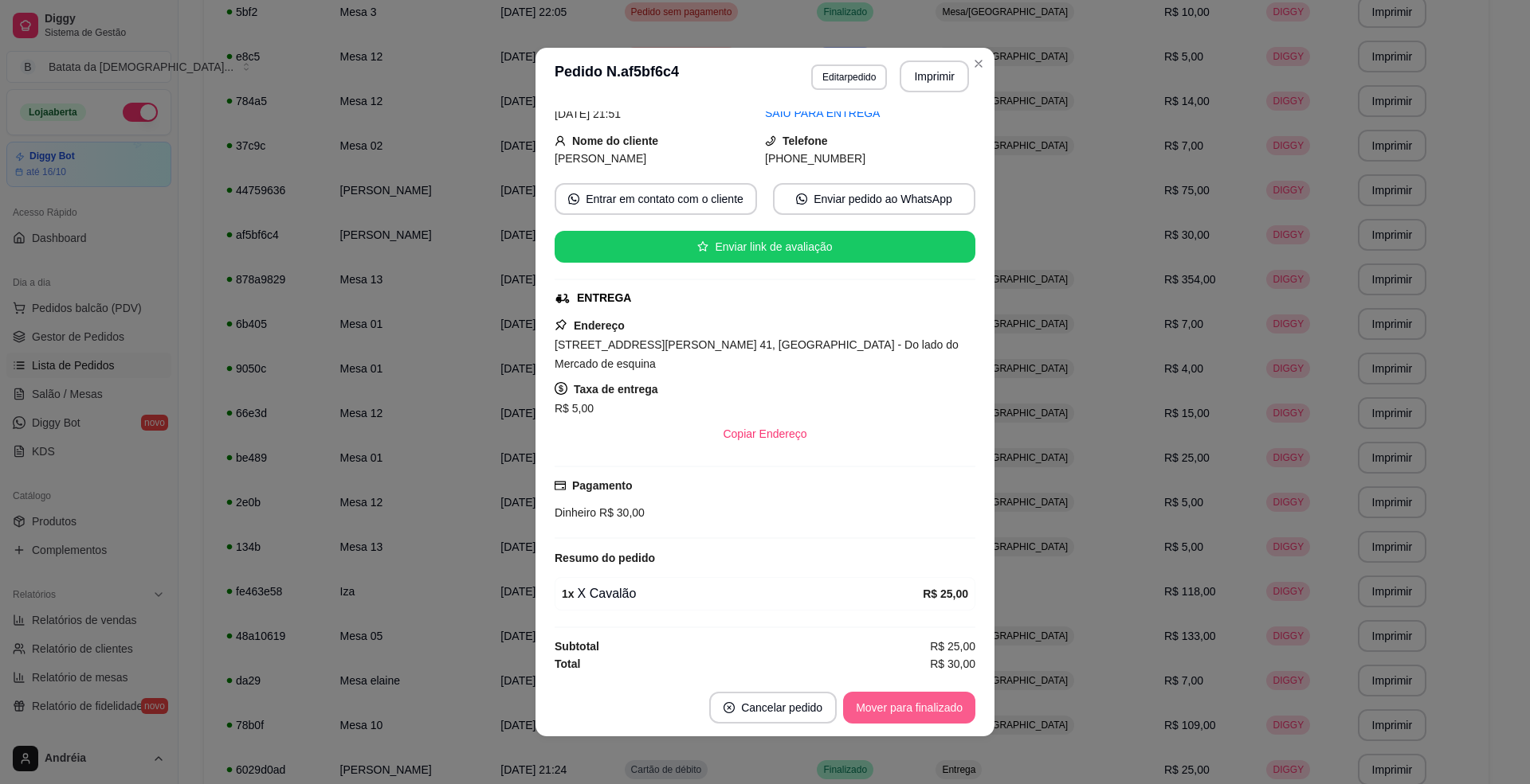
click at [912, 708] on button "Mover para finalizado" at bounding box center [909, 708] width 133 height 32
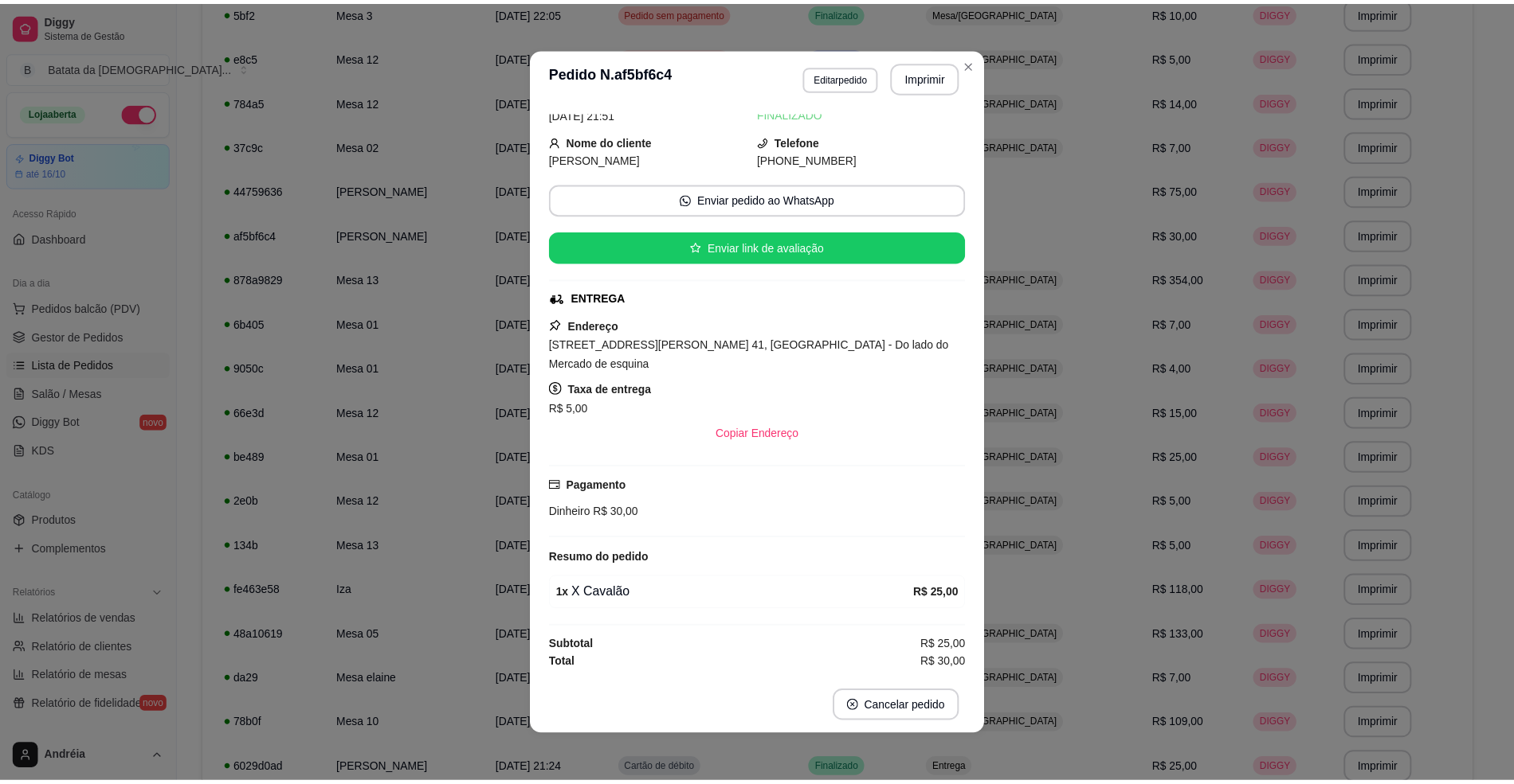
scroll to position [0, 0]
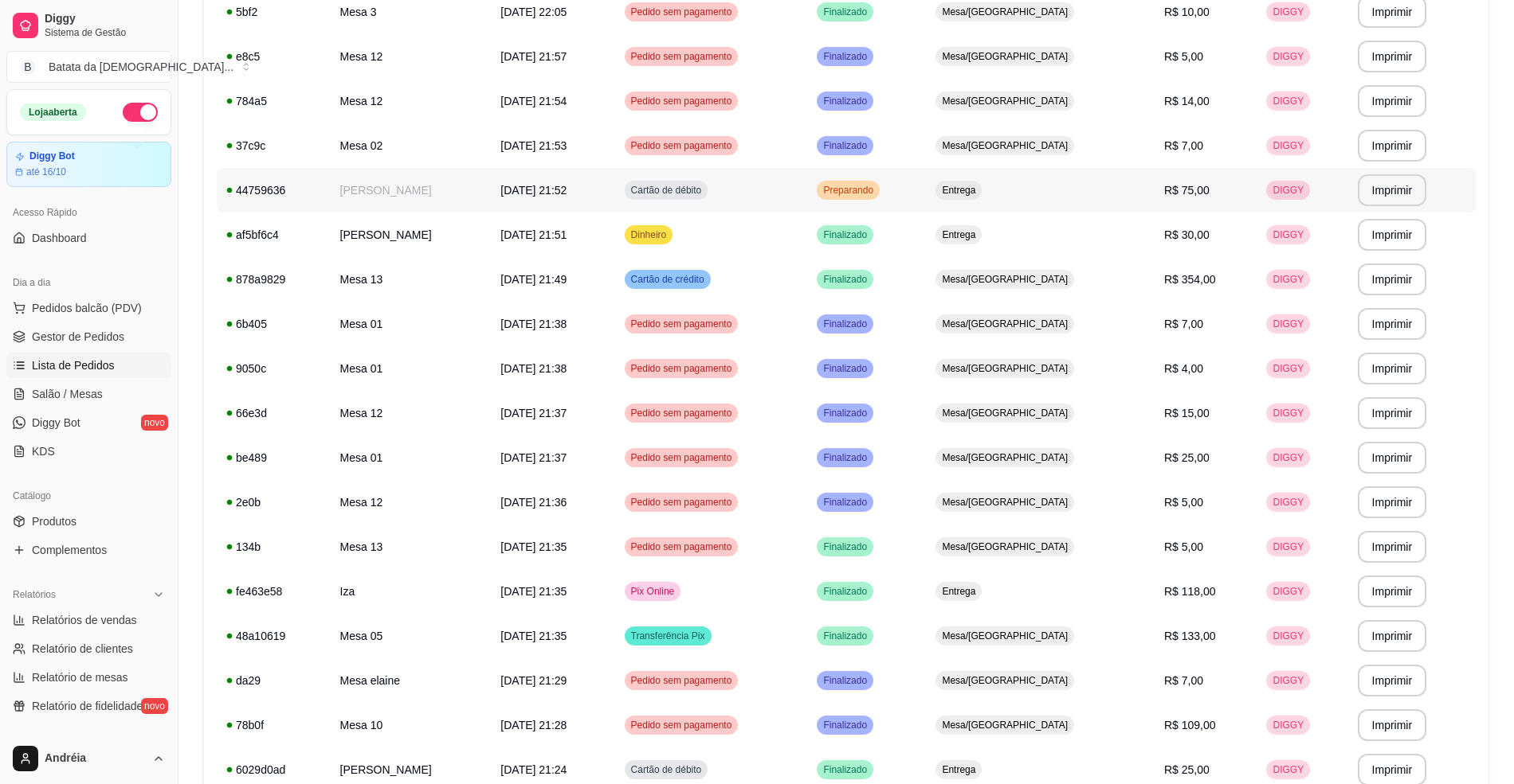
click at [926, 195] on td "Preparando" at bounding box center [866, 190] width 119 height 45
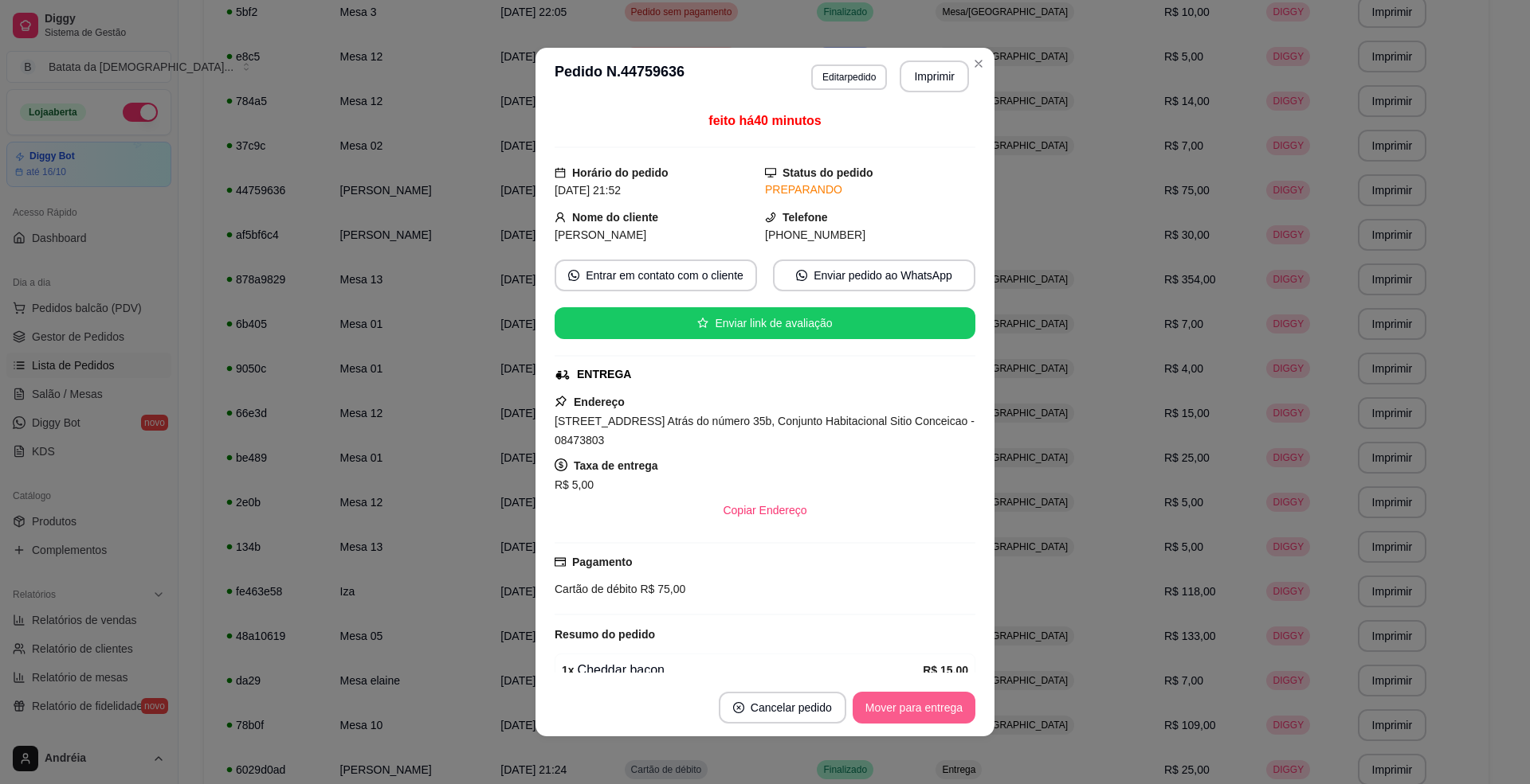
click at [950, 698] on button "Mover para entrega" at bounding box center [913, 708] width 123 height 32
click at [947, 709] on button "Mover para finalizado" at bounding box center [909, 708] width 133 height 32
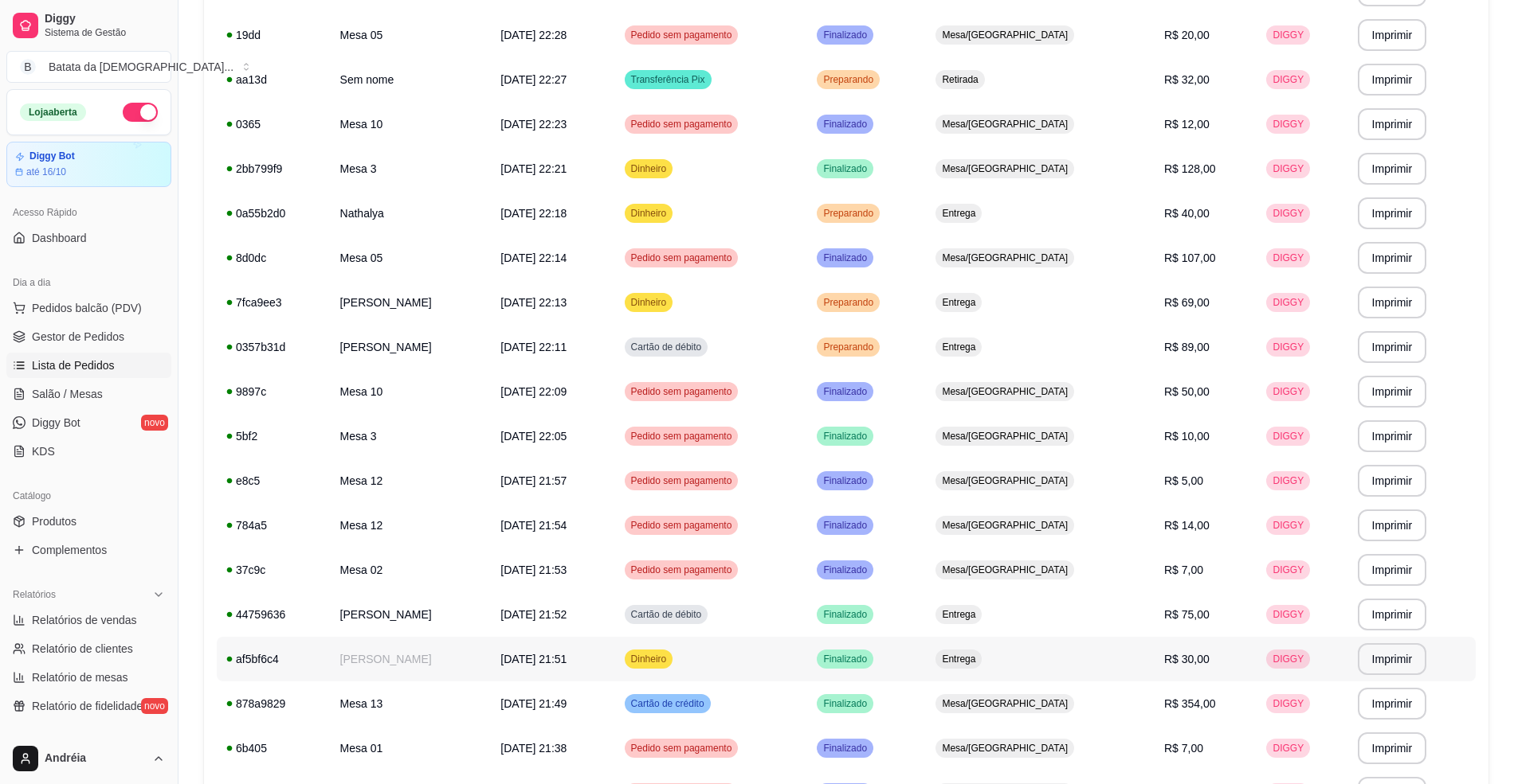
scroll to position [156, 0]
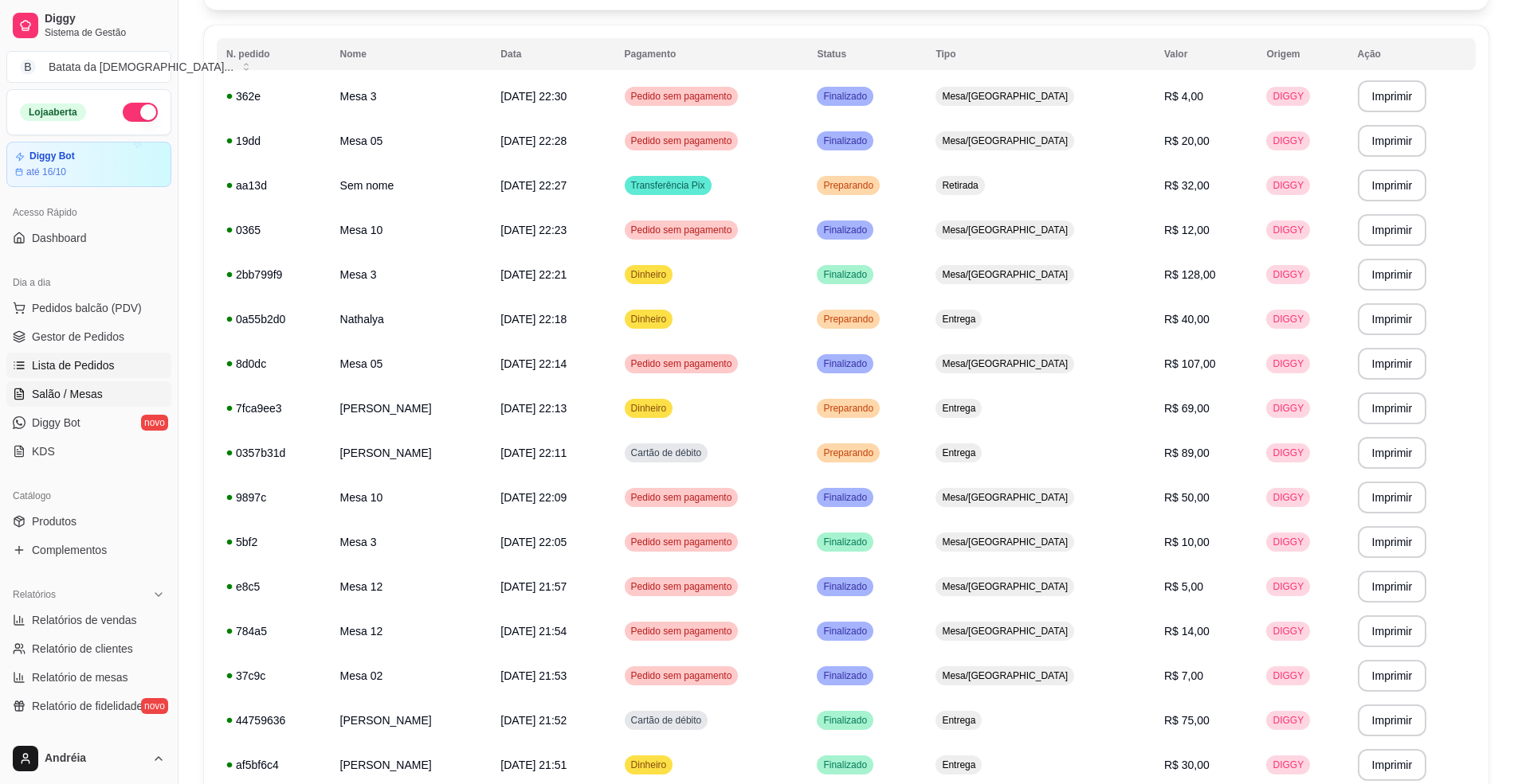
click at [90, 392] on span "Salão / Mesas" at bounding box center [67, 394] width 71 height 16
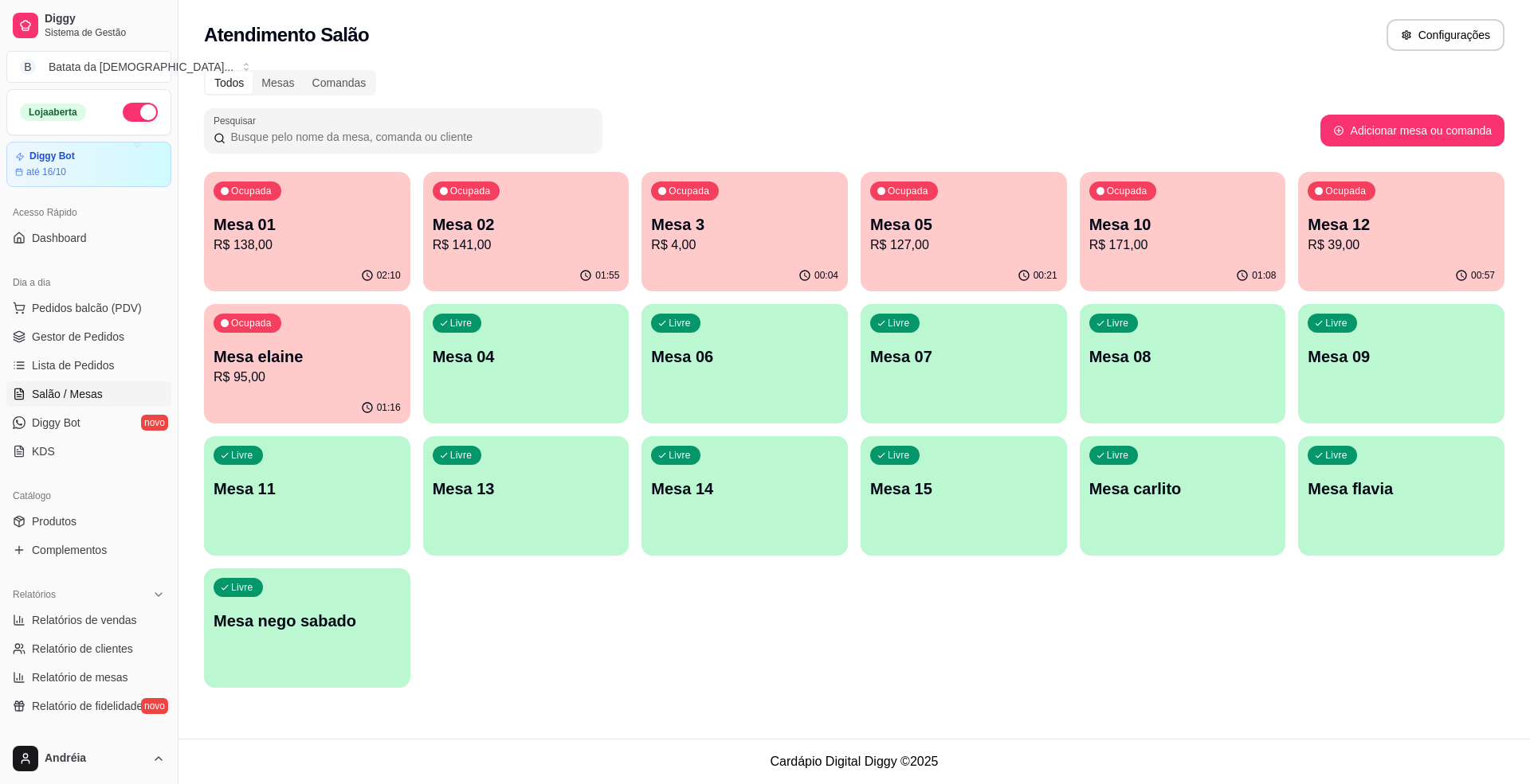
click at [271, 212] on div "Ocupada Mesa 01 R$ 138,00" at bounding box center [307, 216] width 206 height 89
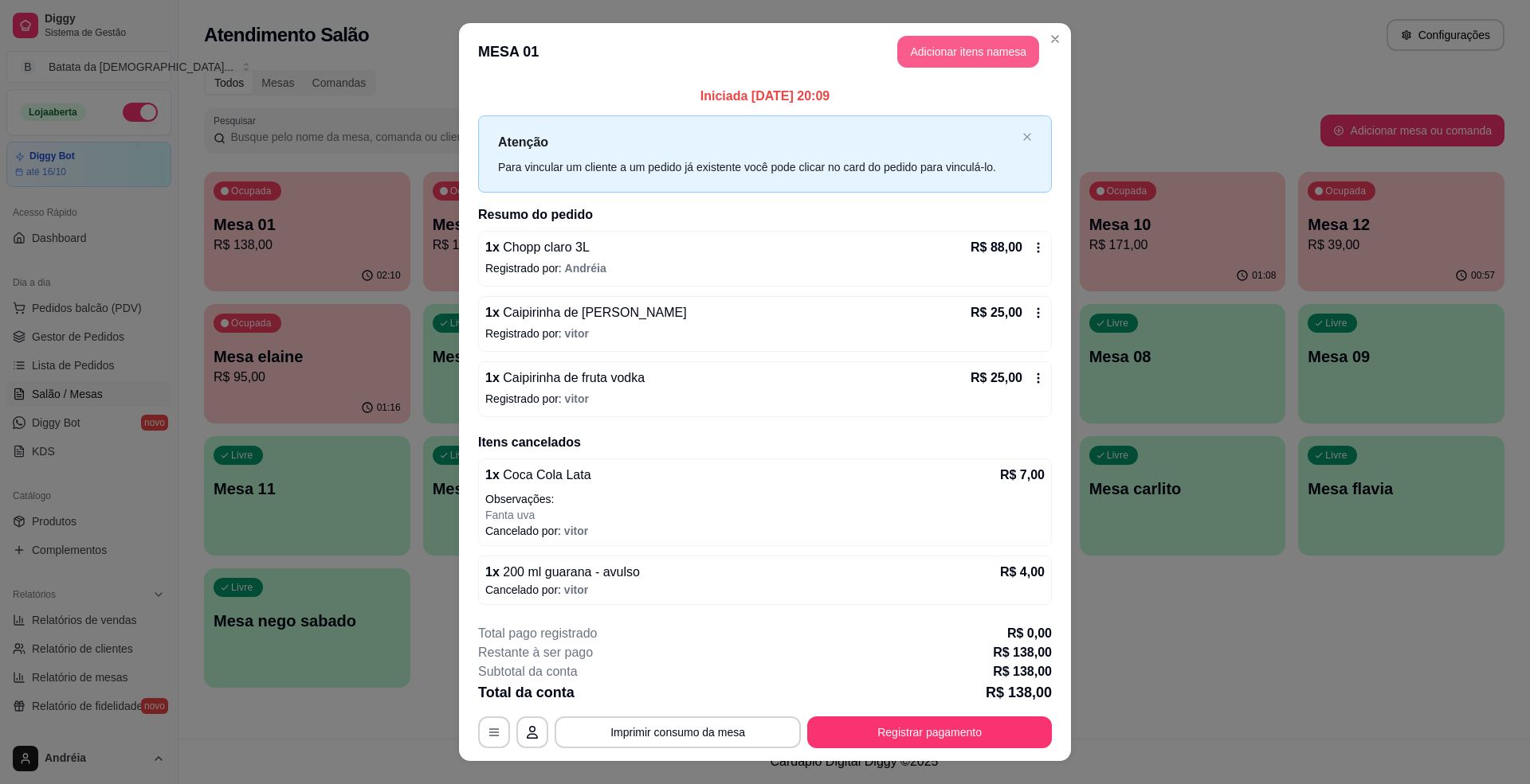
click at [1003, 46] on button "Adicionar itens na mesa" at bounding box center [968, 52] width 142 height 32
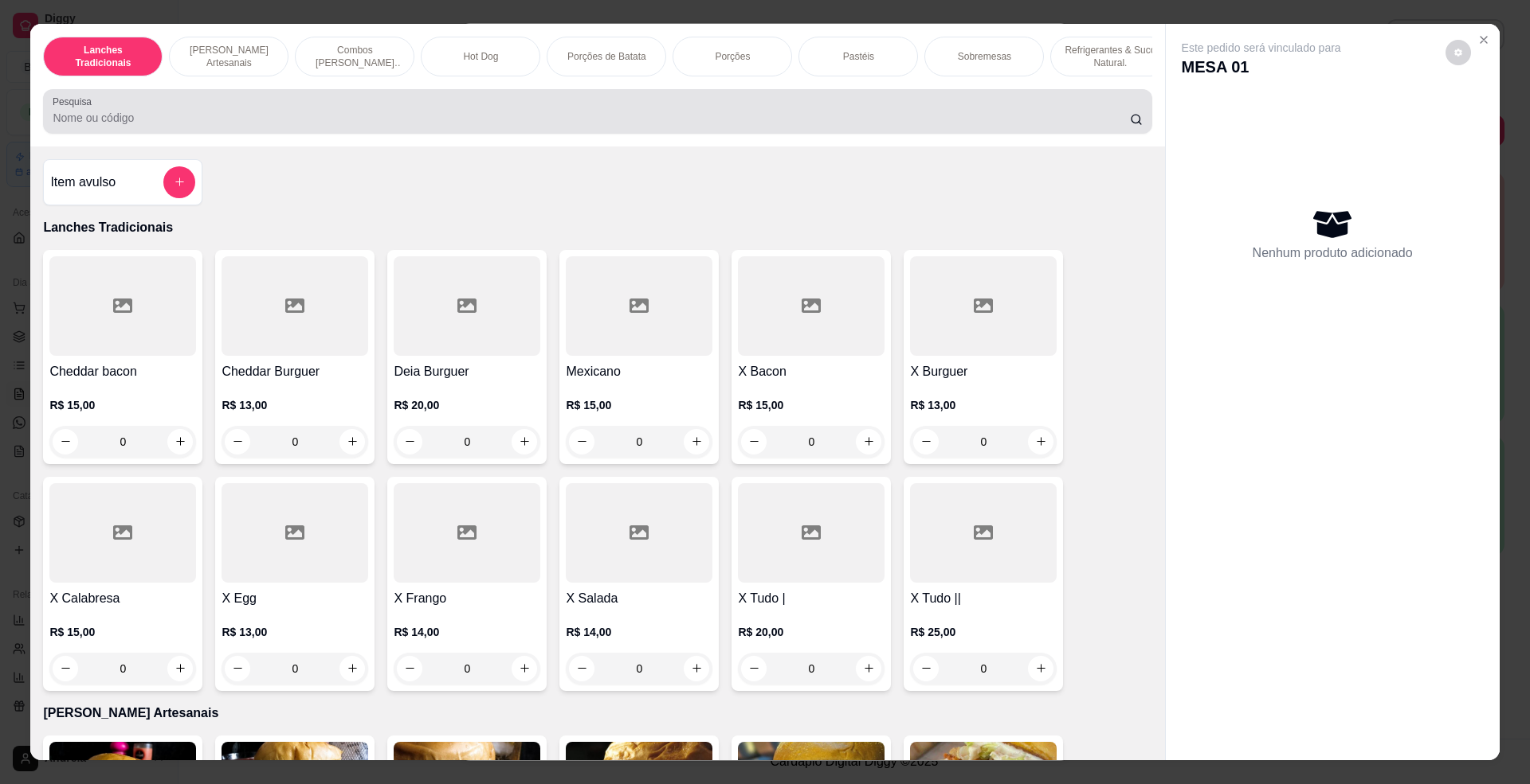
click at [590, 116] on div at bounding box center [597, 112] width 1089 height 32
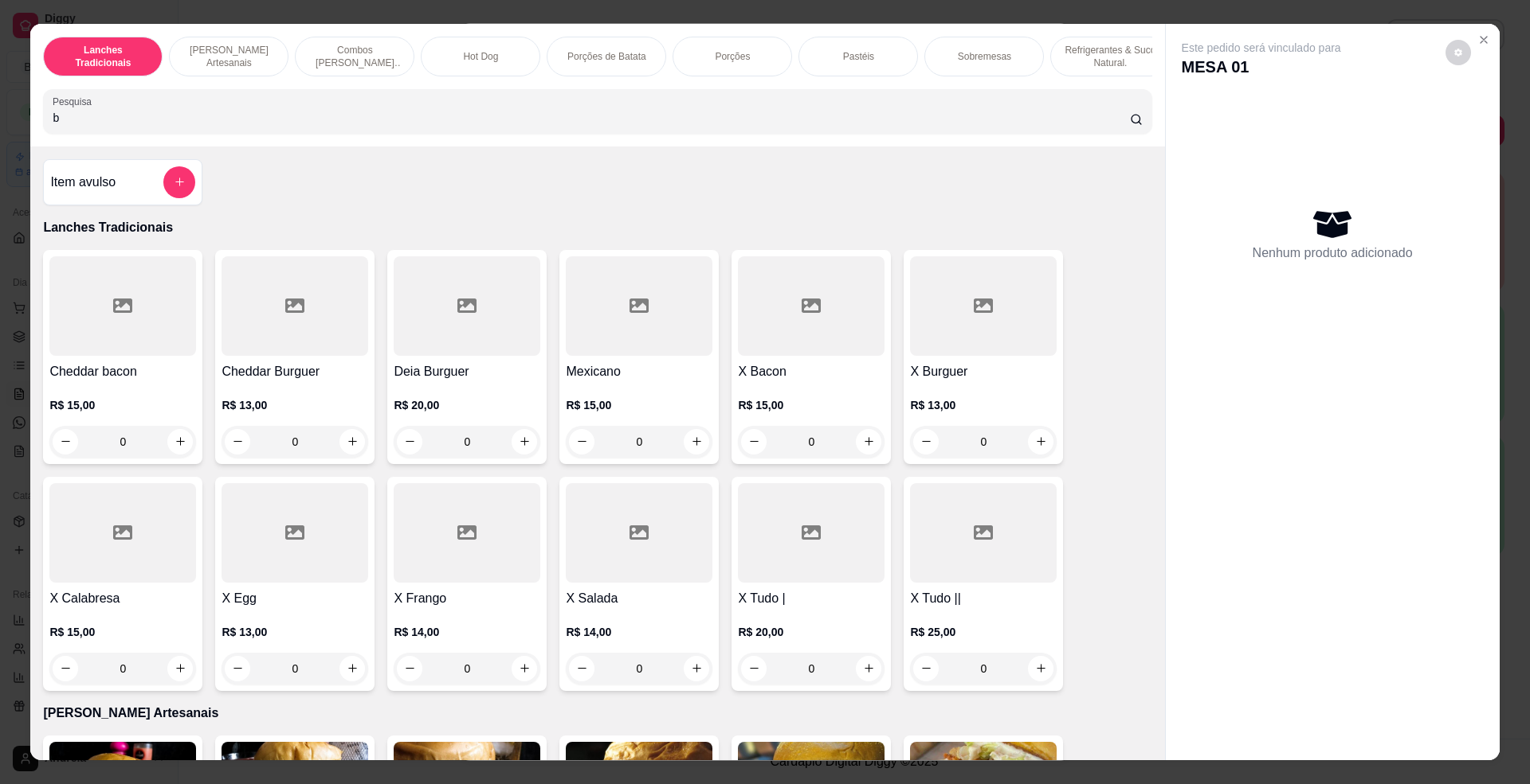
type input "ba"
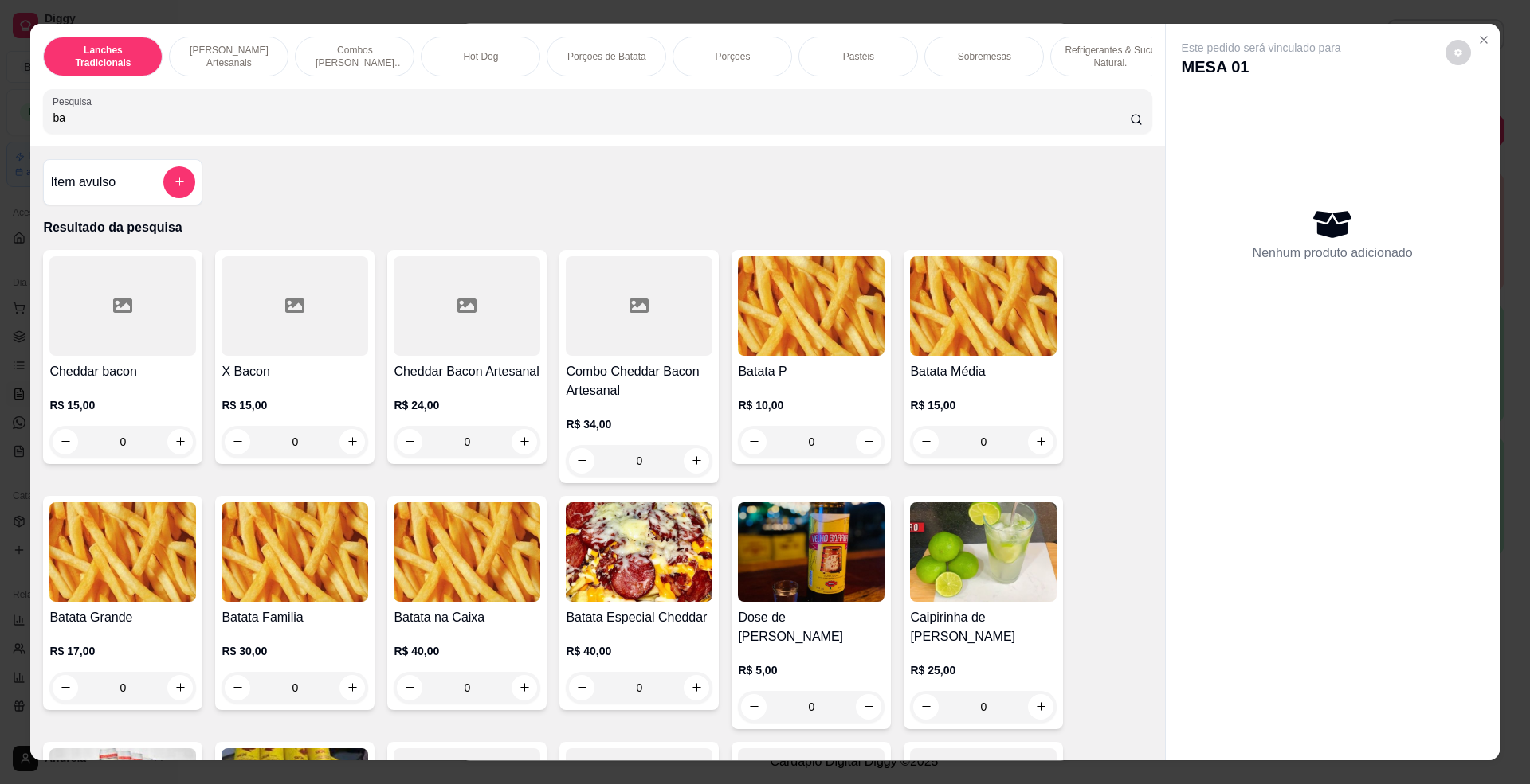
drag, startPoint x: 66, startPoint y: 126, endPoint x: 24, endPoint y: 132, distance: 42.4
click at [30, 132] on div "Lanches Tradicionais Burguer's Artesanais Combos Burguer's Artesanais Hot Dog P…" at bounding box center [597, 85] width 1134 height 123
type input "ba"
click at [1469, 24] on div "Este pedido será vinculado para MESA 01 Nenhum produto adicionado" at bounding box center [1333, 380] width 334 height 712
click at [1482, 46] on button "Close" at bounding box center [1484, 40] width 26 height 26
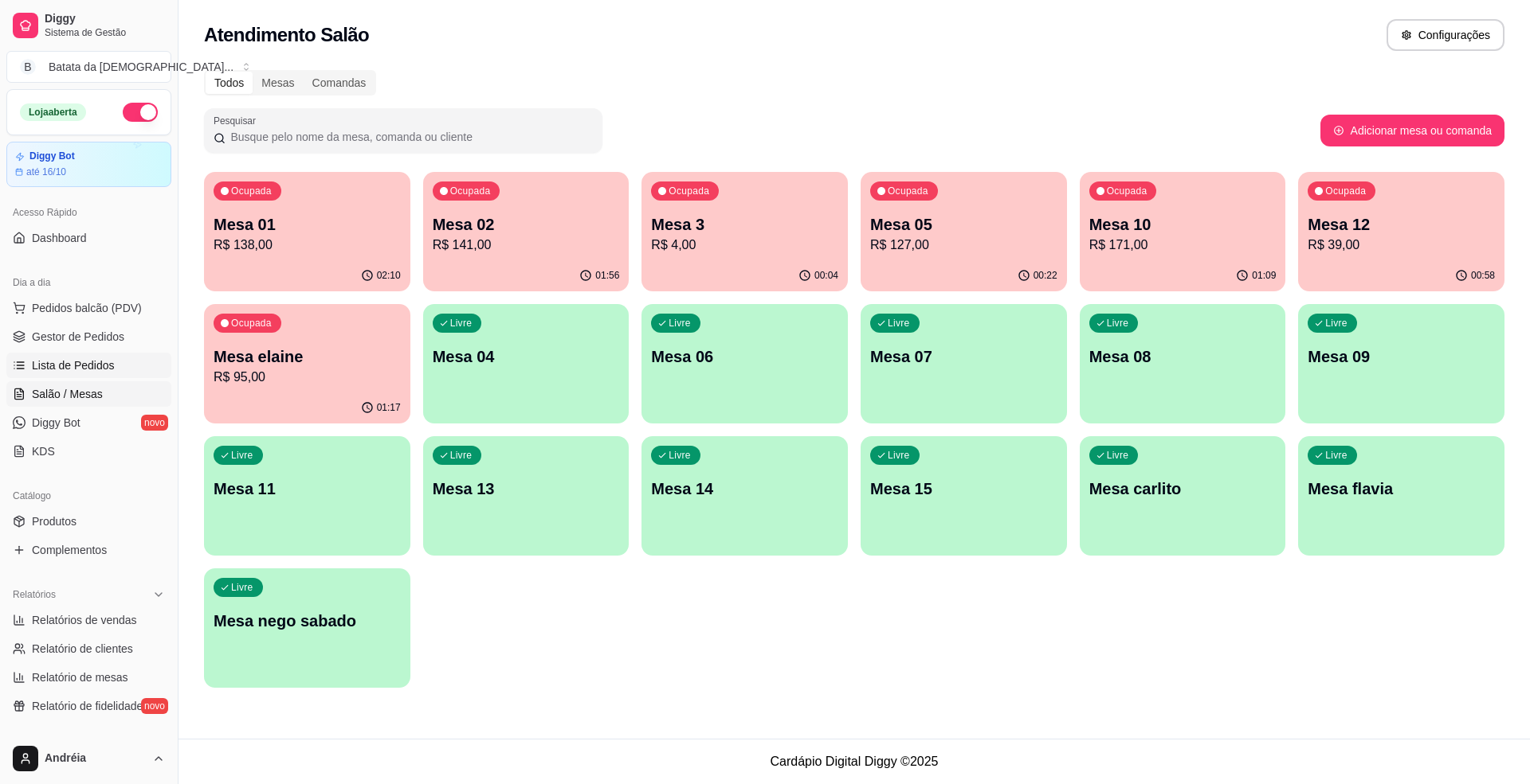
click at [72, 371] on span "Lista de Pedidos" at bounding box center [73, 366] width 83 height 16
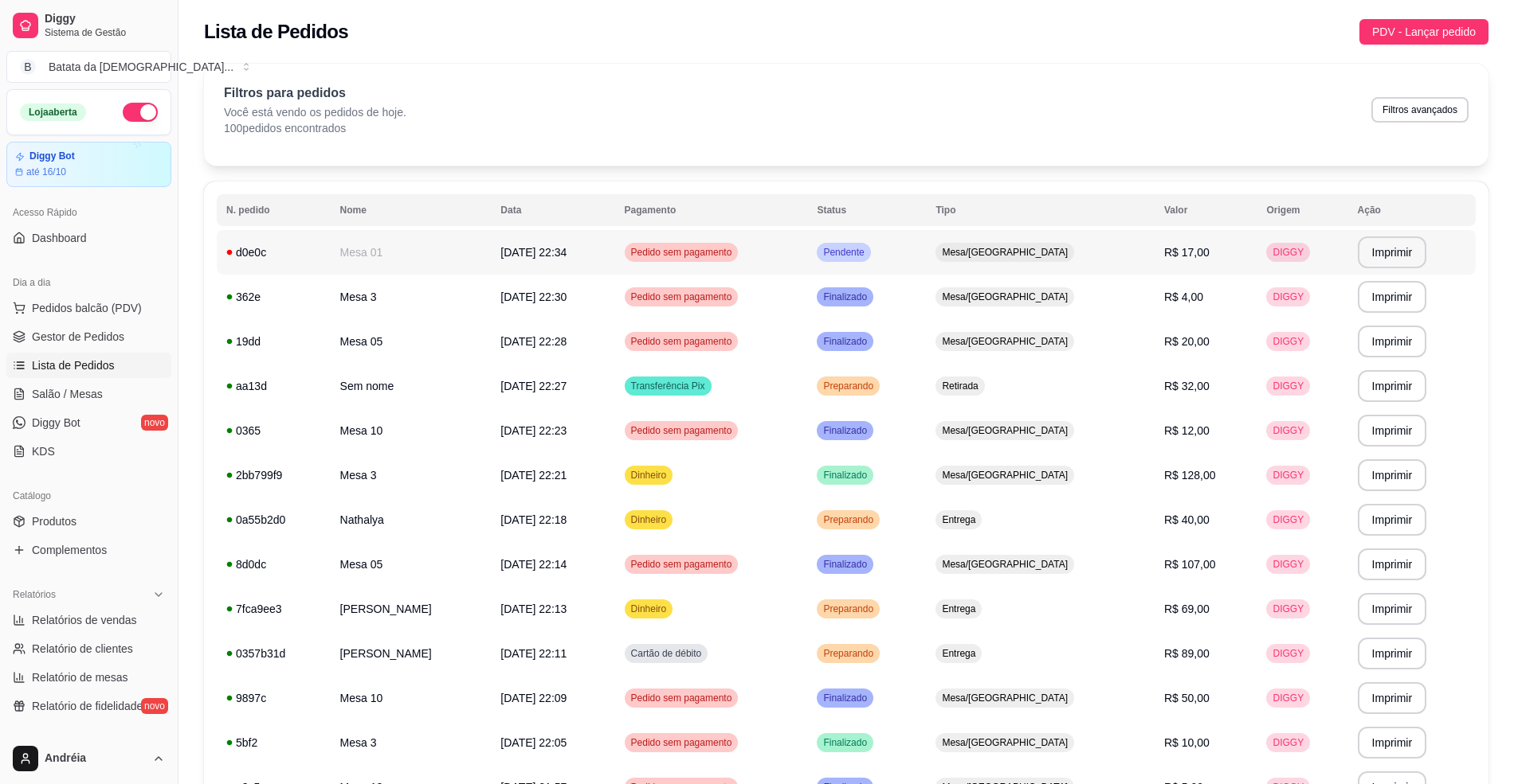
click at [926, 246] on td "Pendente" at bounding box center [866, 252] width 119 height 45
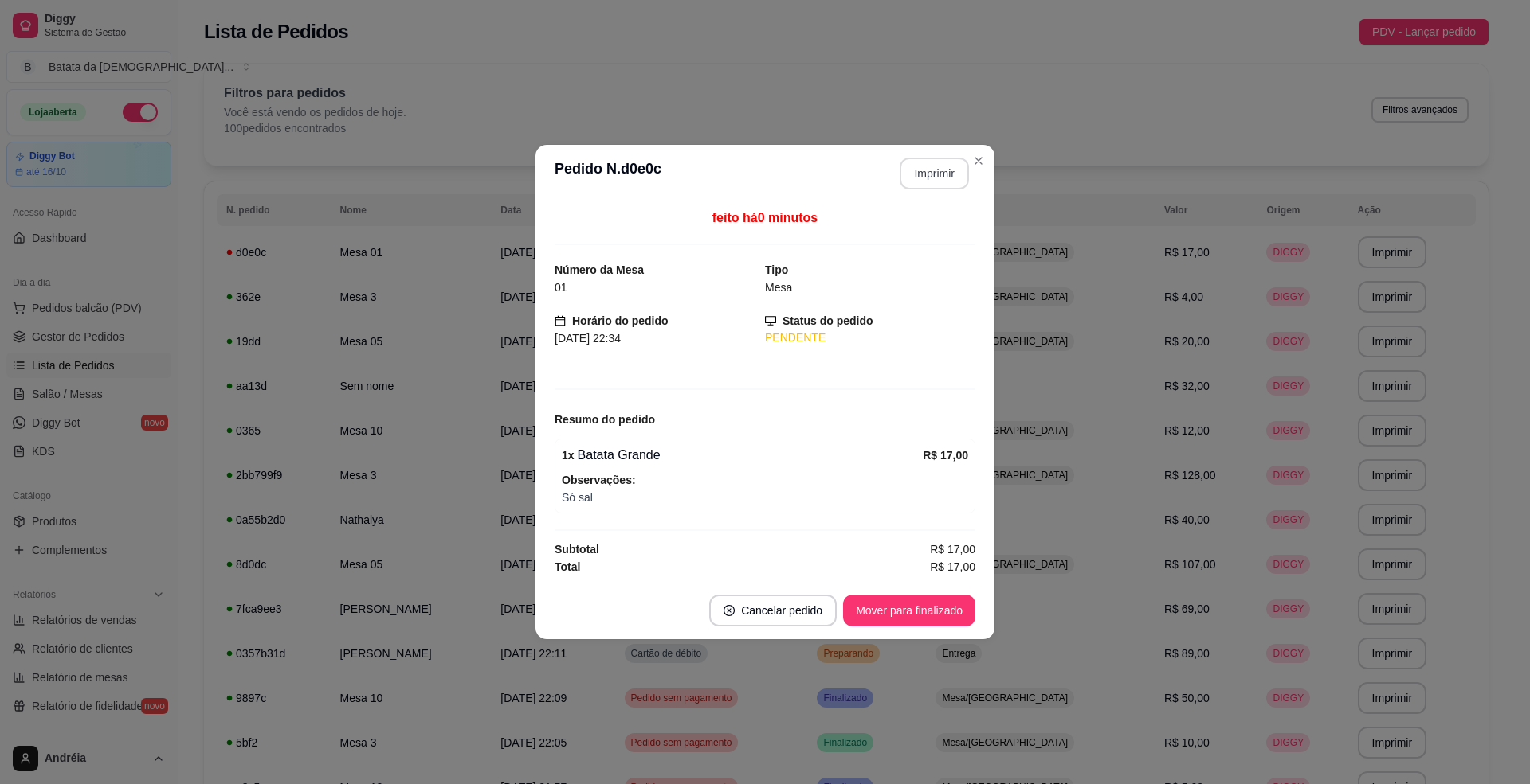
click at [941, 179] on button "Imprimir" at bounding box center [935, 173] width 70 height 32
click at [900, 622] on button "Mover para finalizado" at bounding box center [909, 611] width 133 height 32
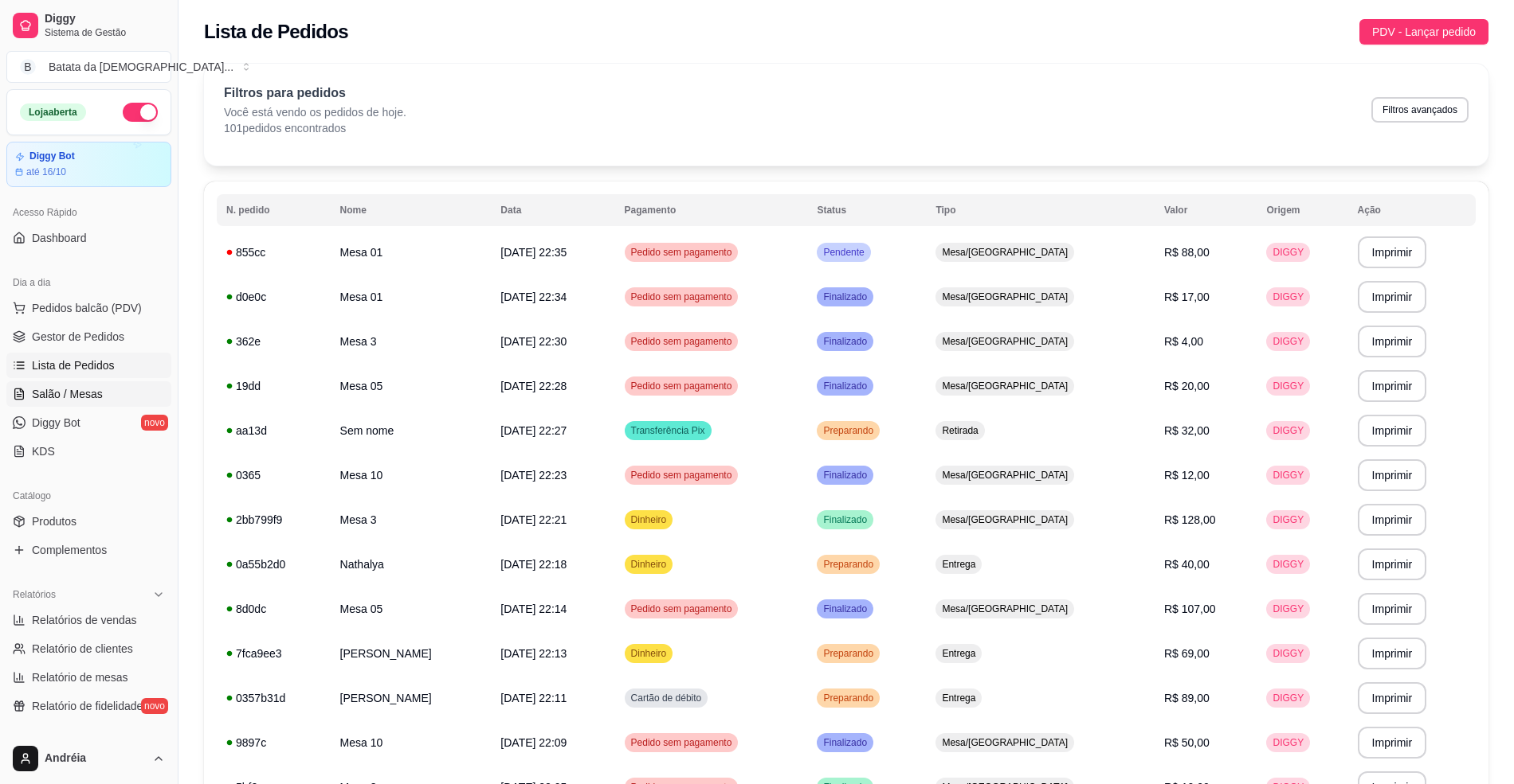
click at [45, 399] on span "Salão / Mesas" at bounding box center [67, 394] width 71 height 16
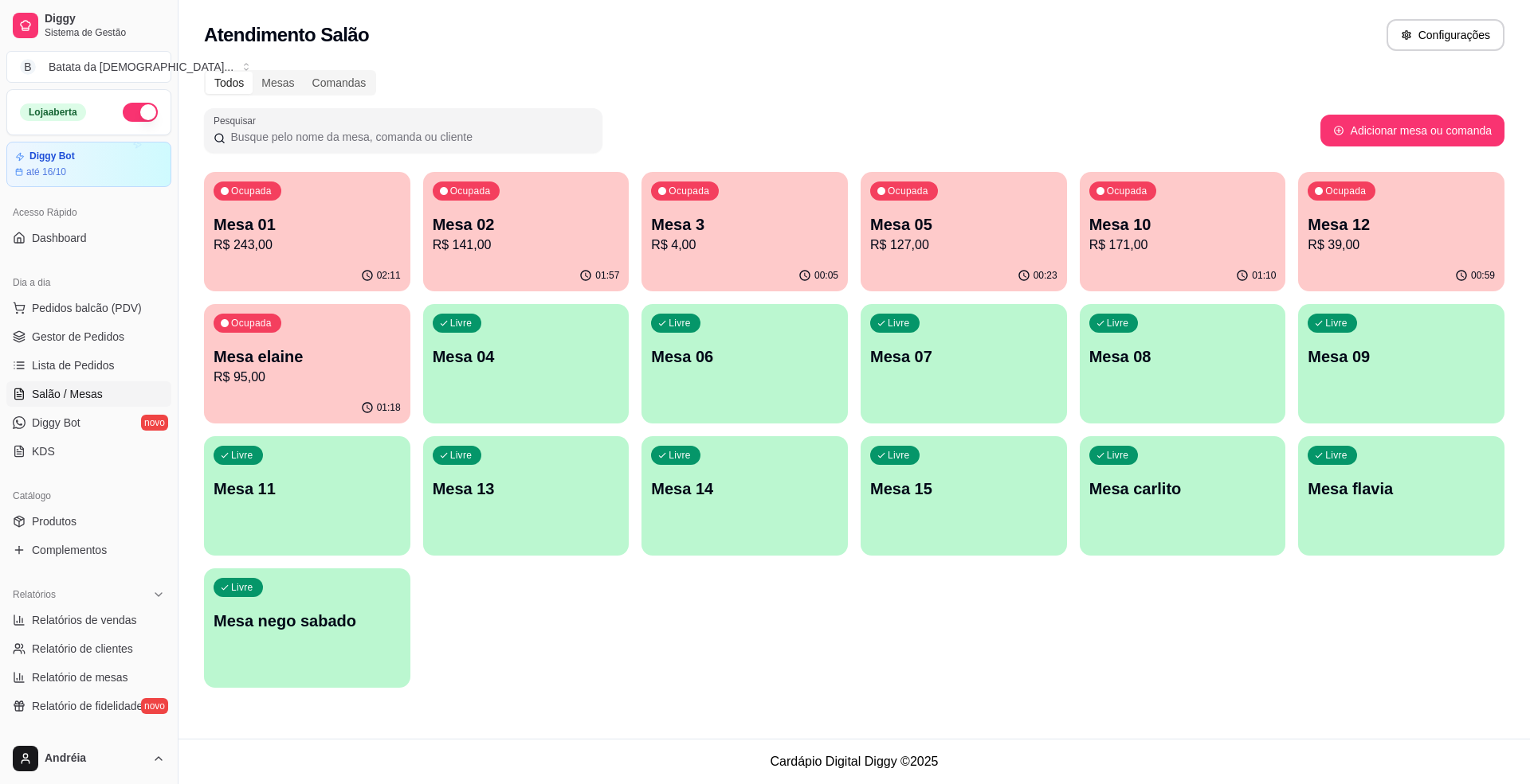
click at [806, 246] on p "R$ 4,00" at bounding box center [745, 245] width 187 height 19
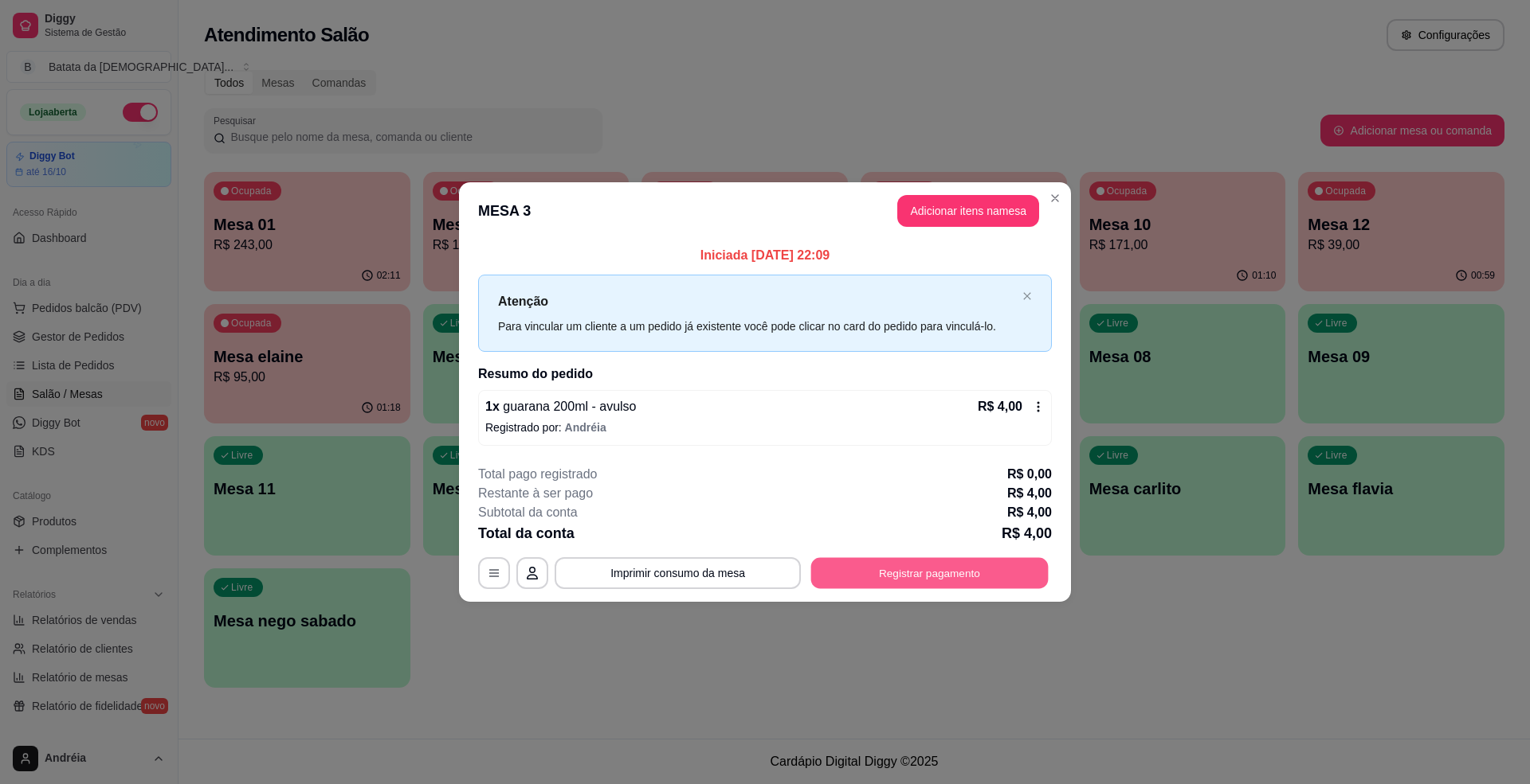
click at [905, 572] on button "Registrar pagamento" at bounding box center [930, 573] width 237 height 31
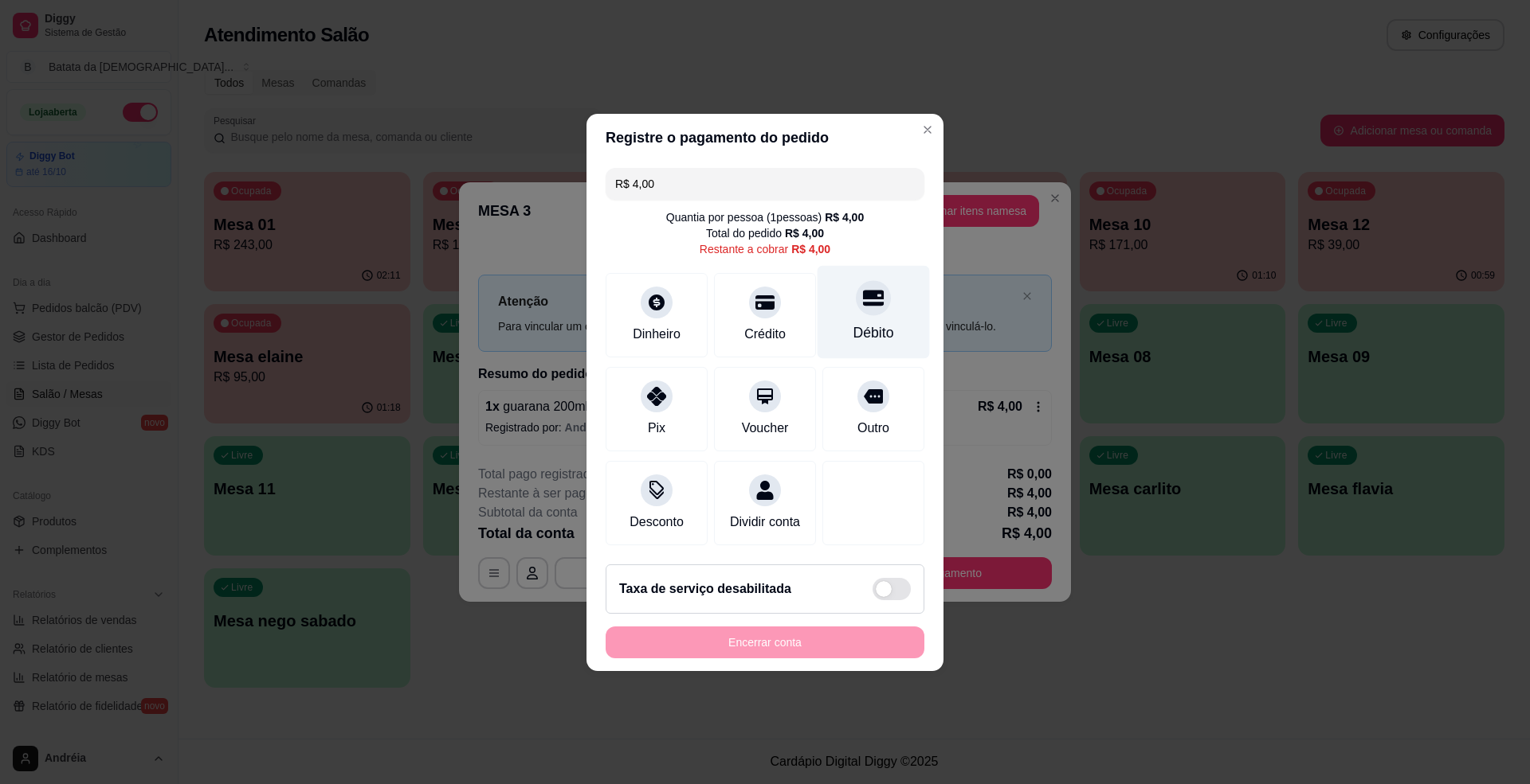
click at [853, 323] on div "Débito" at bounding box center [873, 333] width 41 height 21
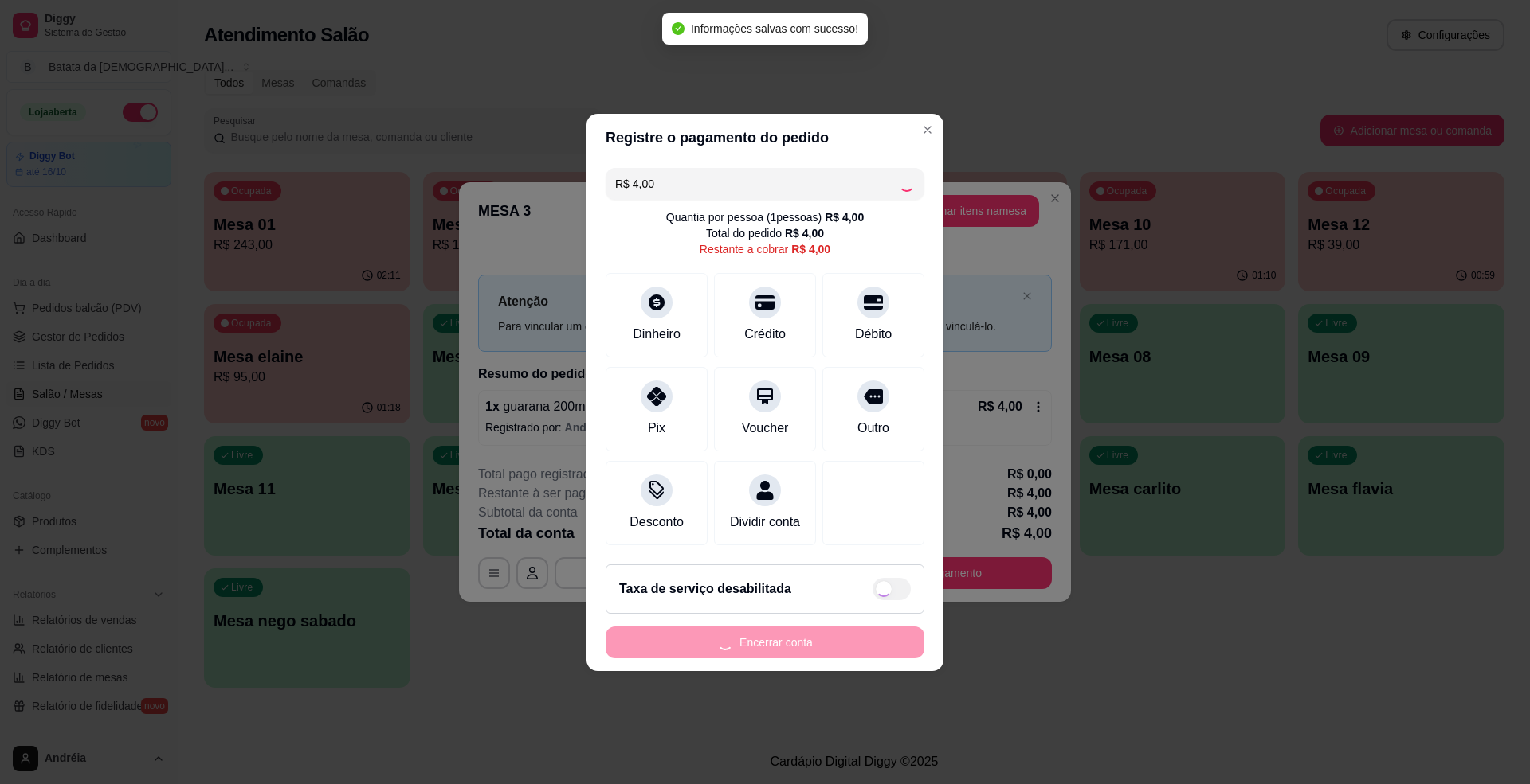
type input "R$ 0,00"
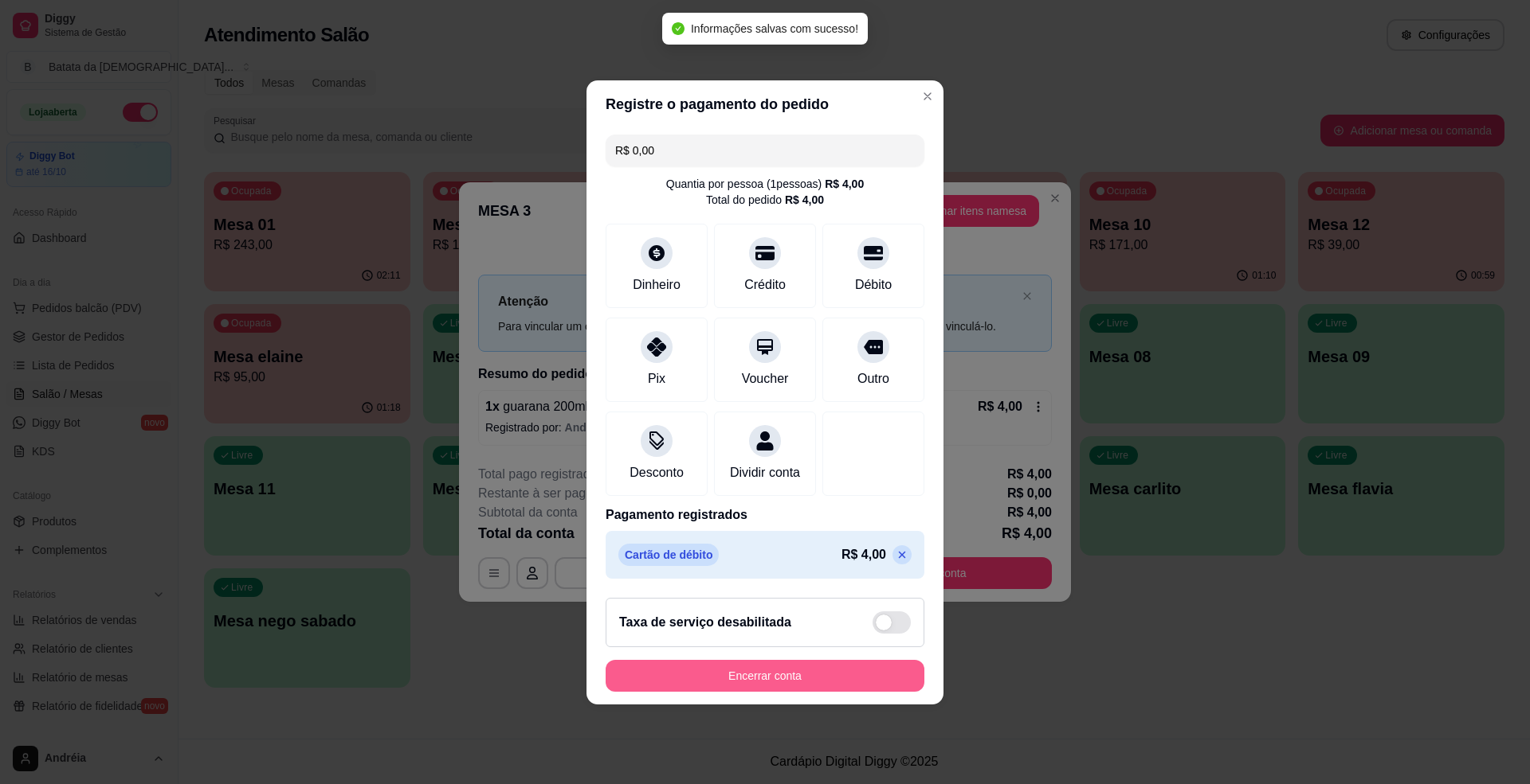
click at [733, 688] on button "Encerrar conta" at bounding box center [765, 676] width 319 height 32
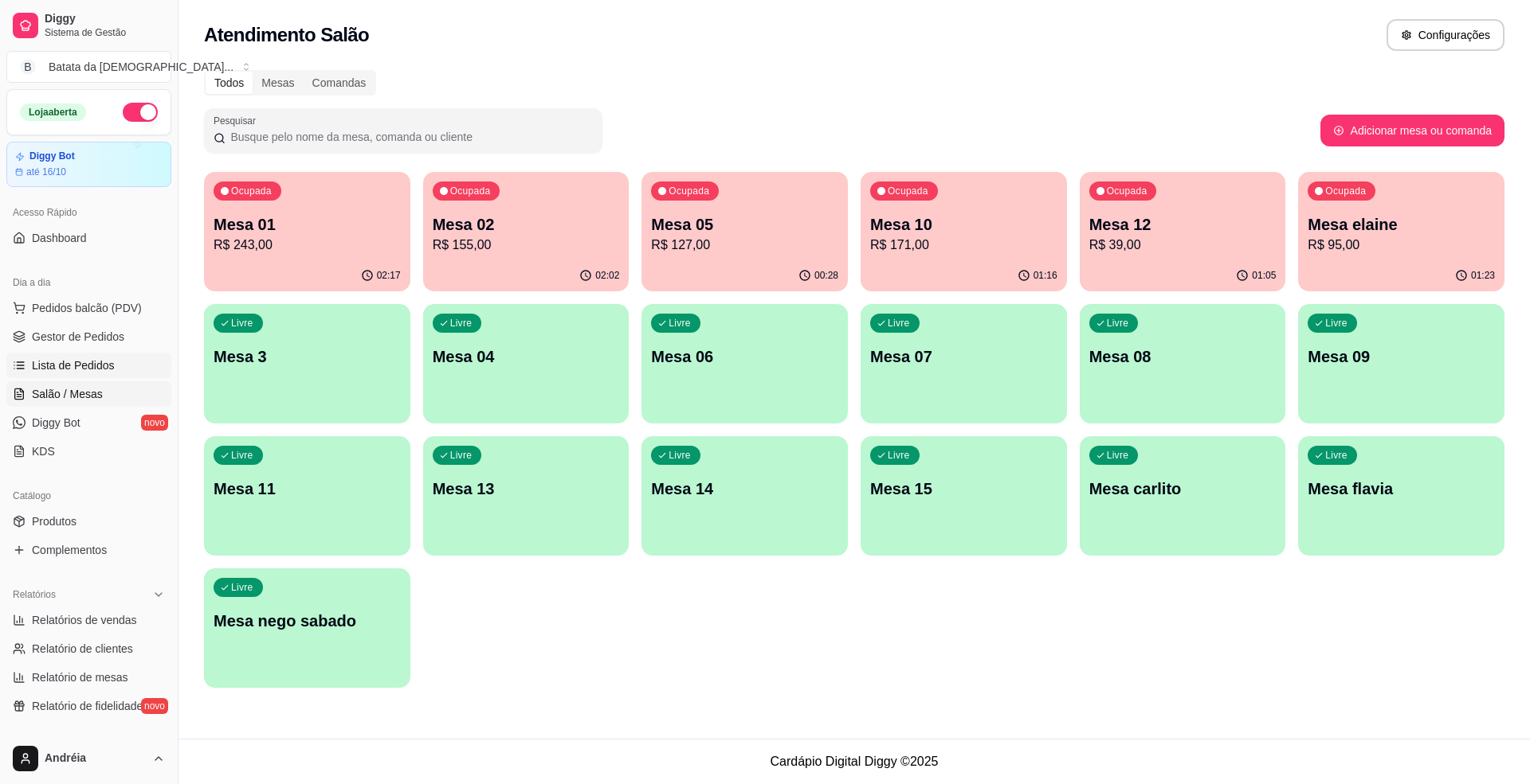
click at [134, 358] on link "Lista de Pedidos" at bounding box center [88, 366] width 164 height 26
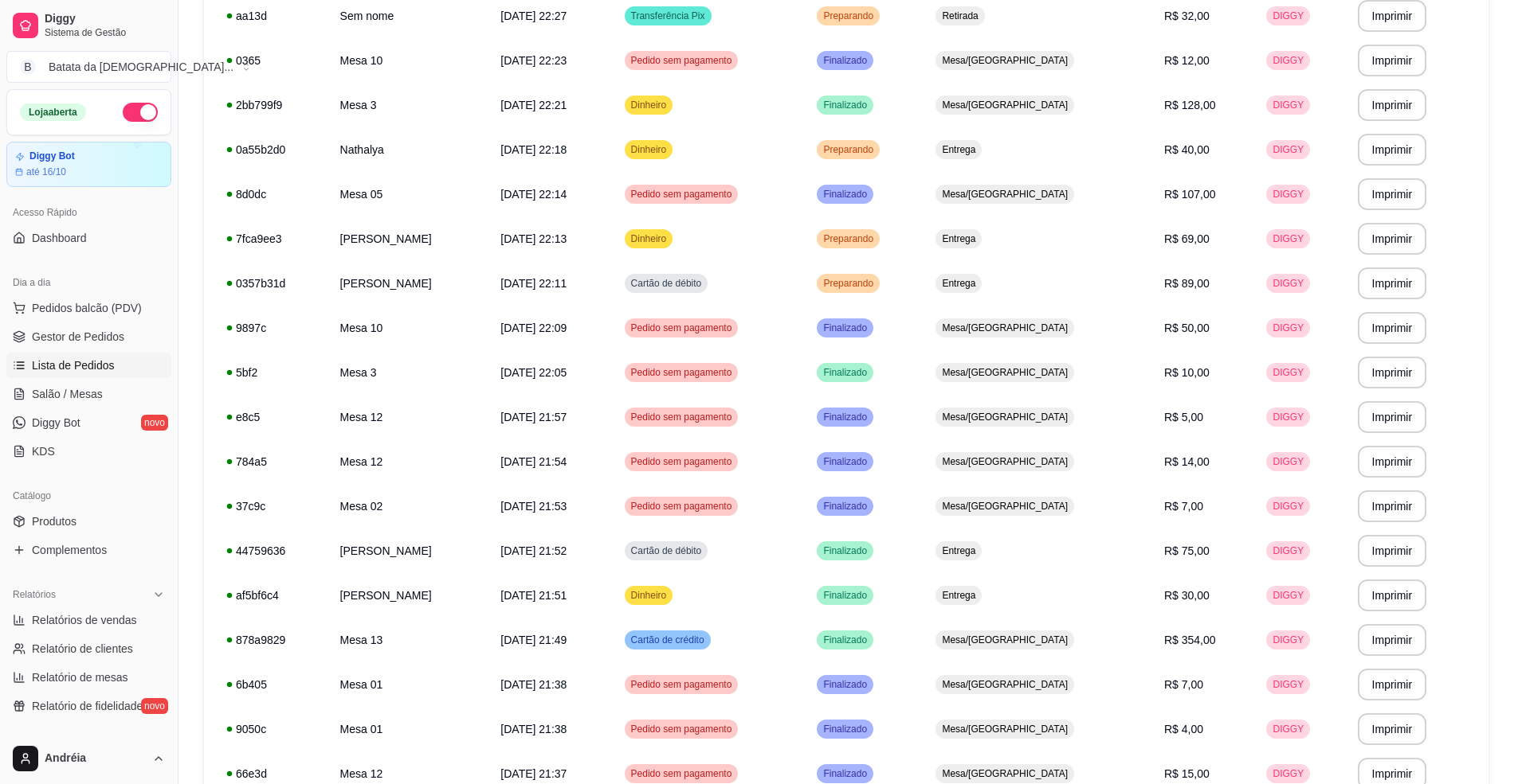
scroll to position [530, 0]
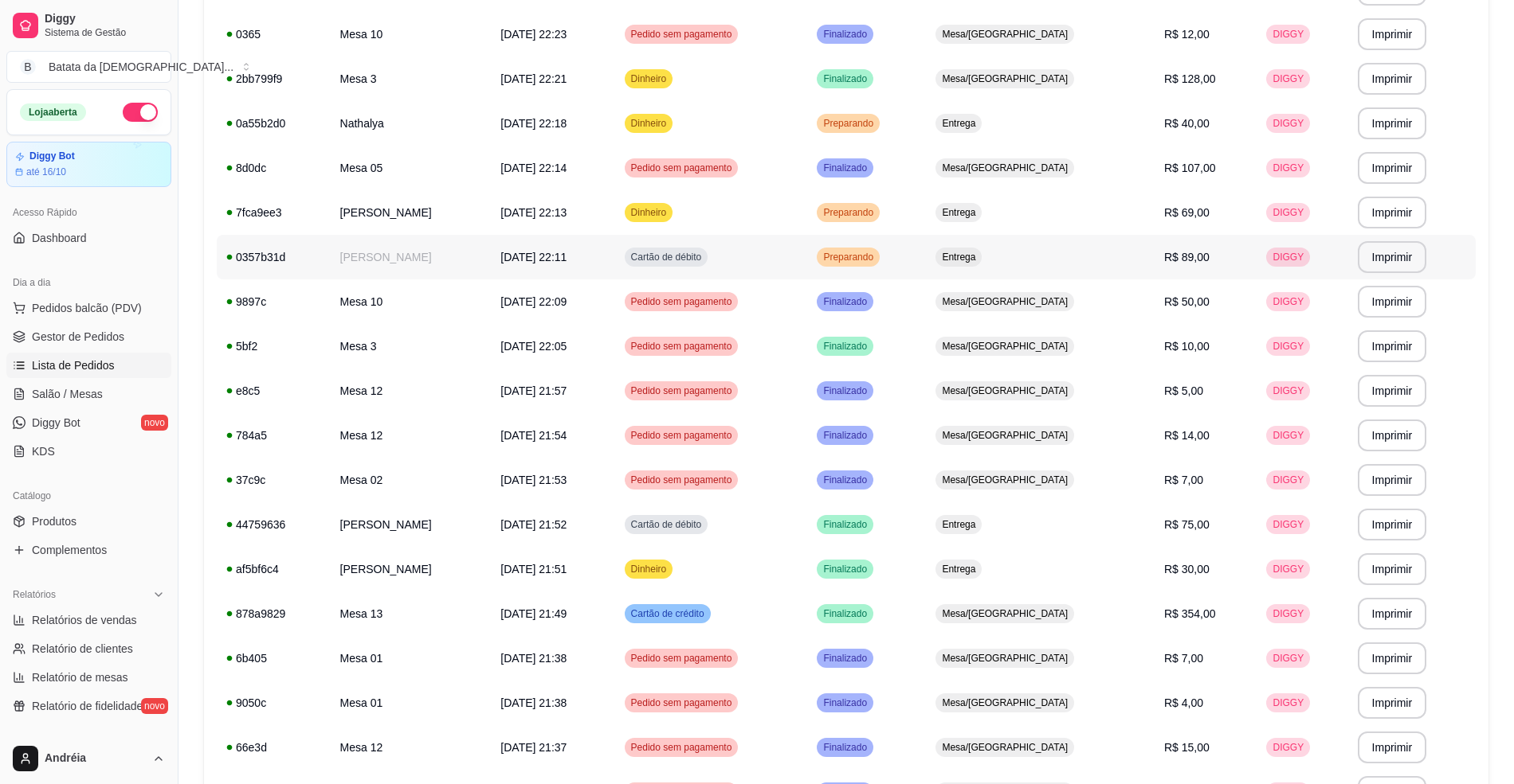
click at [926, 272] on td "Preparando" at bounding box center [866, 257] width 119 height 45
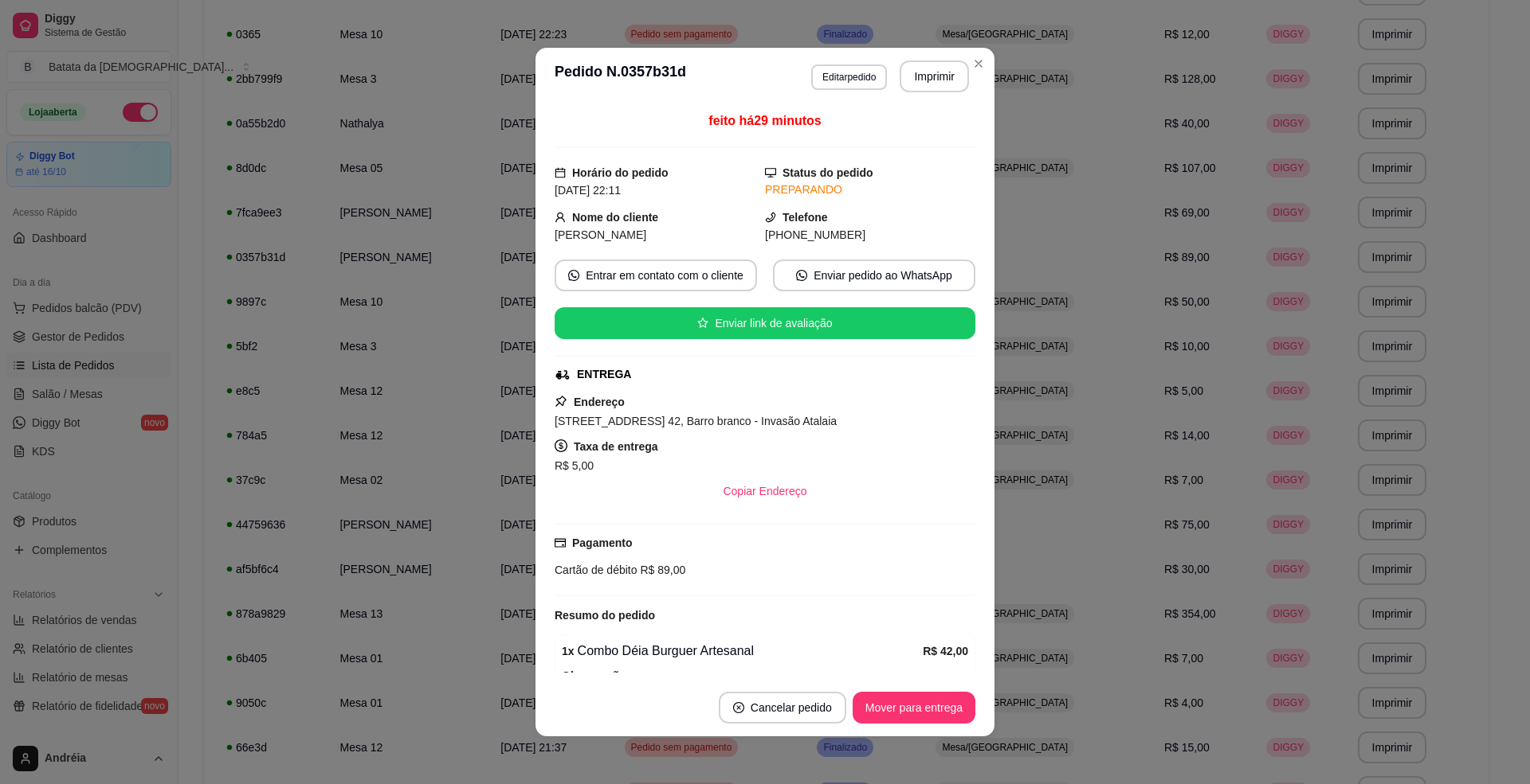
click at [928, 688] on footer "Cancelar pedido Mover para entrega" at bounding box center [765, 708] width 459 height 58
click at [936, 698] on button "Mover para entrega" at bounding box center [913, 708] width 123 height 32
click at [936, 707] on button "Mover para finalizado" at bounding box center [909, 708] width 133 height 32
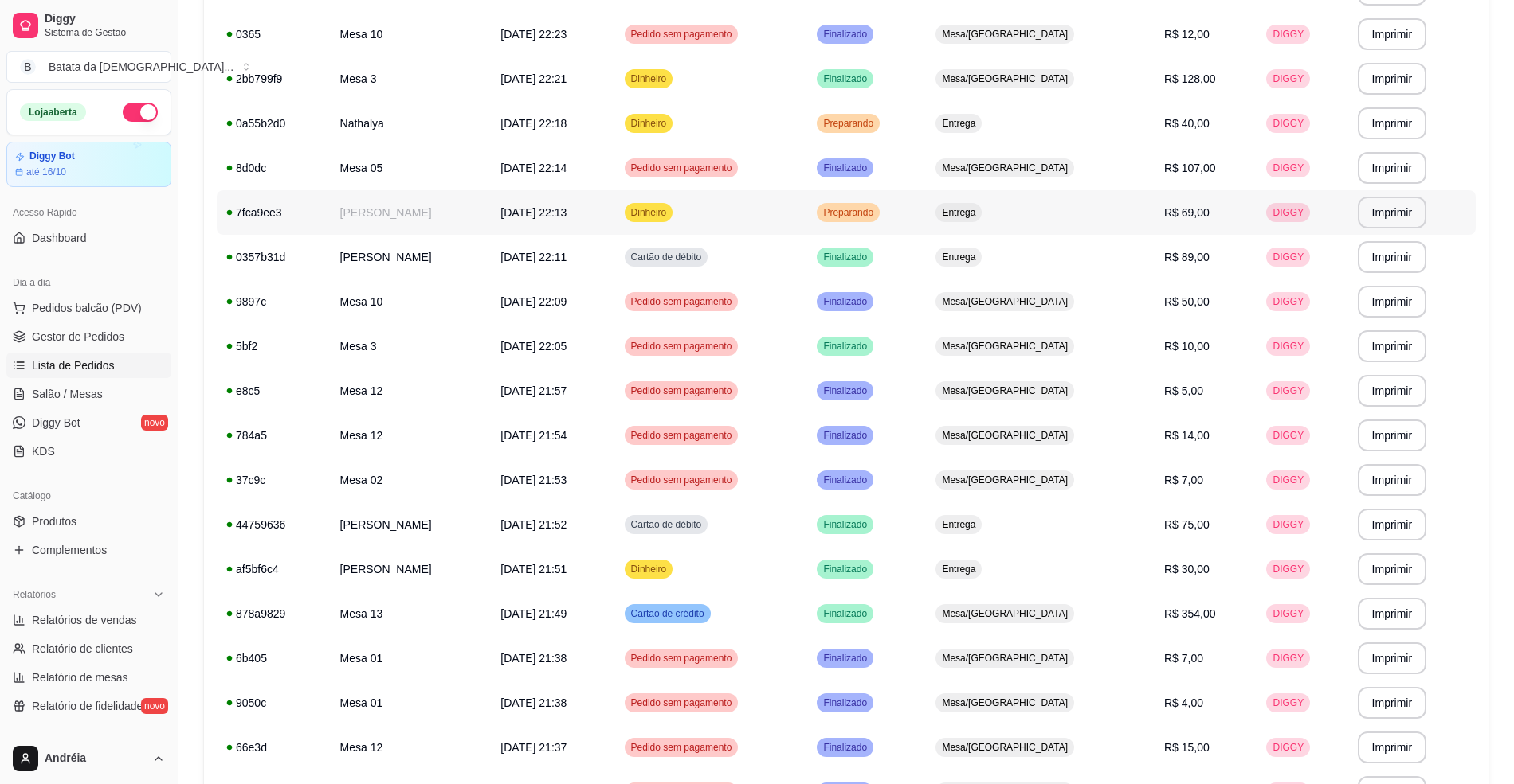
click at [926, 204] on td "Preparando" at bounding box center [866, 212] width 119 height 45
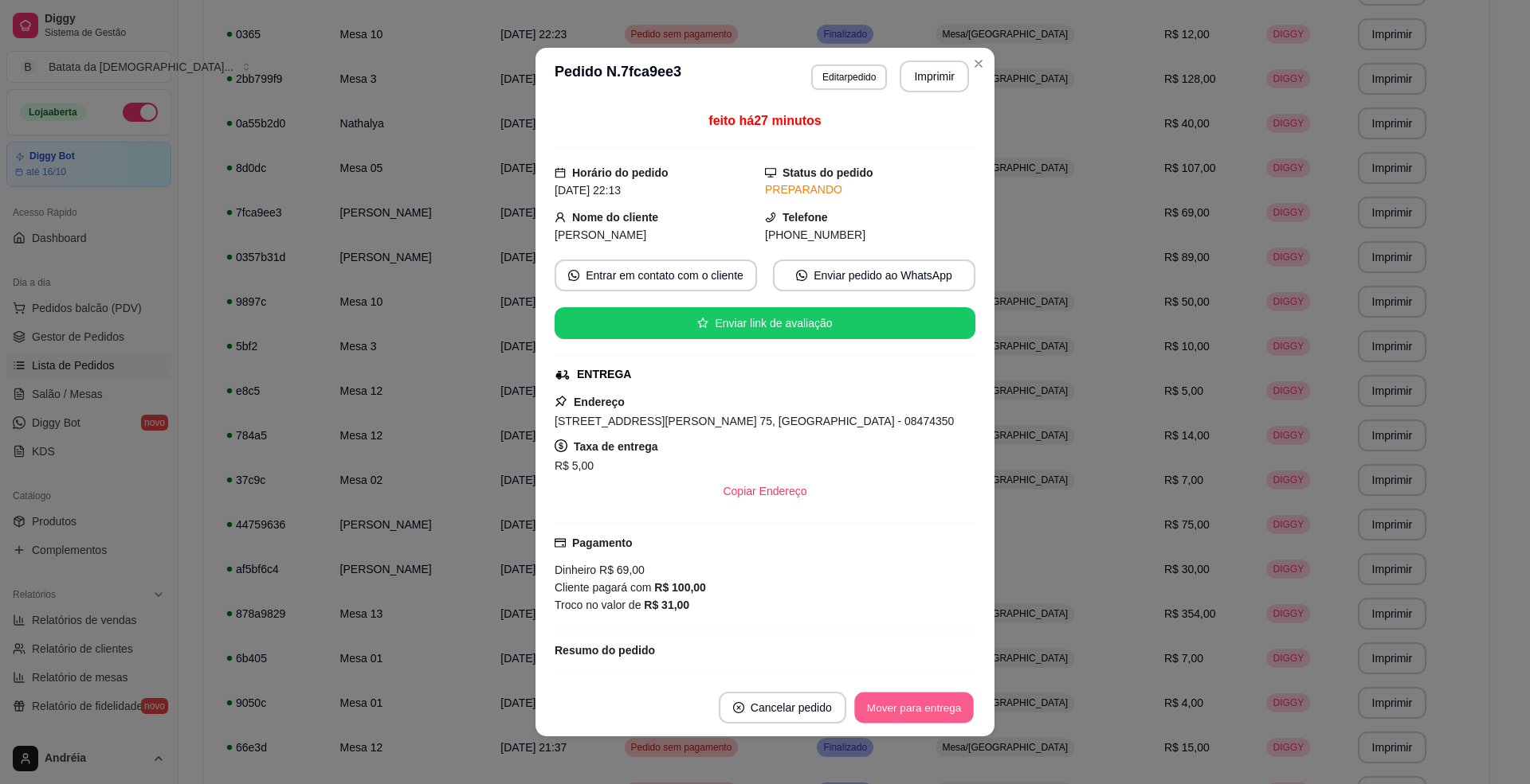
click at [894, 694] on button "Mover para entrega" at bounding box center [914, 708] width 120 height 31
click at [902, 711] on button "Mover para finalizado" at bounding box center [909, 708] width 129 height 31
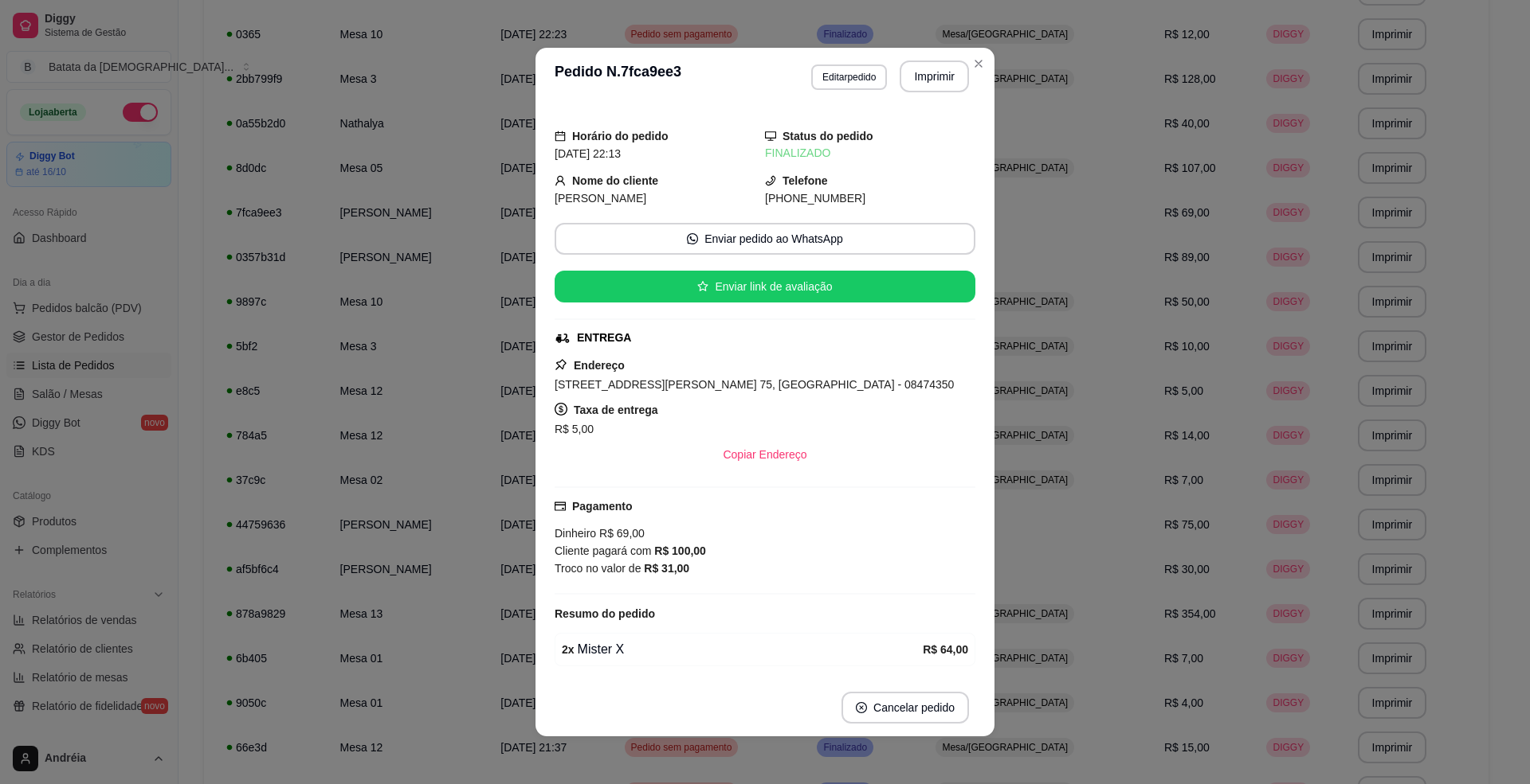
click at [961, 74] on header "**********" at bounding box center [765, 77] width 459 height 58
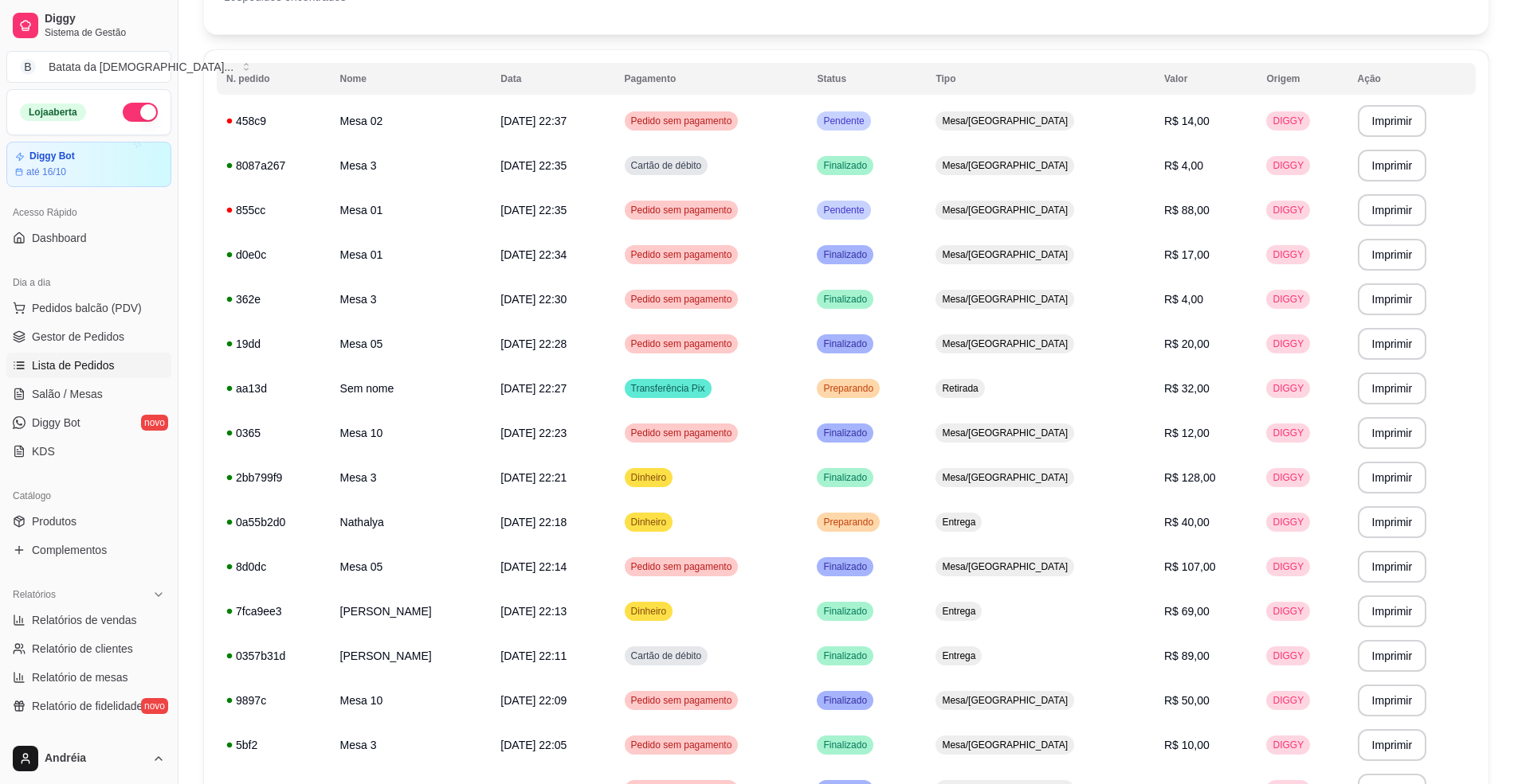
scroll to position [106, 0]
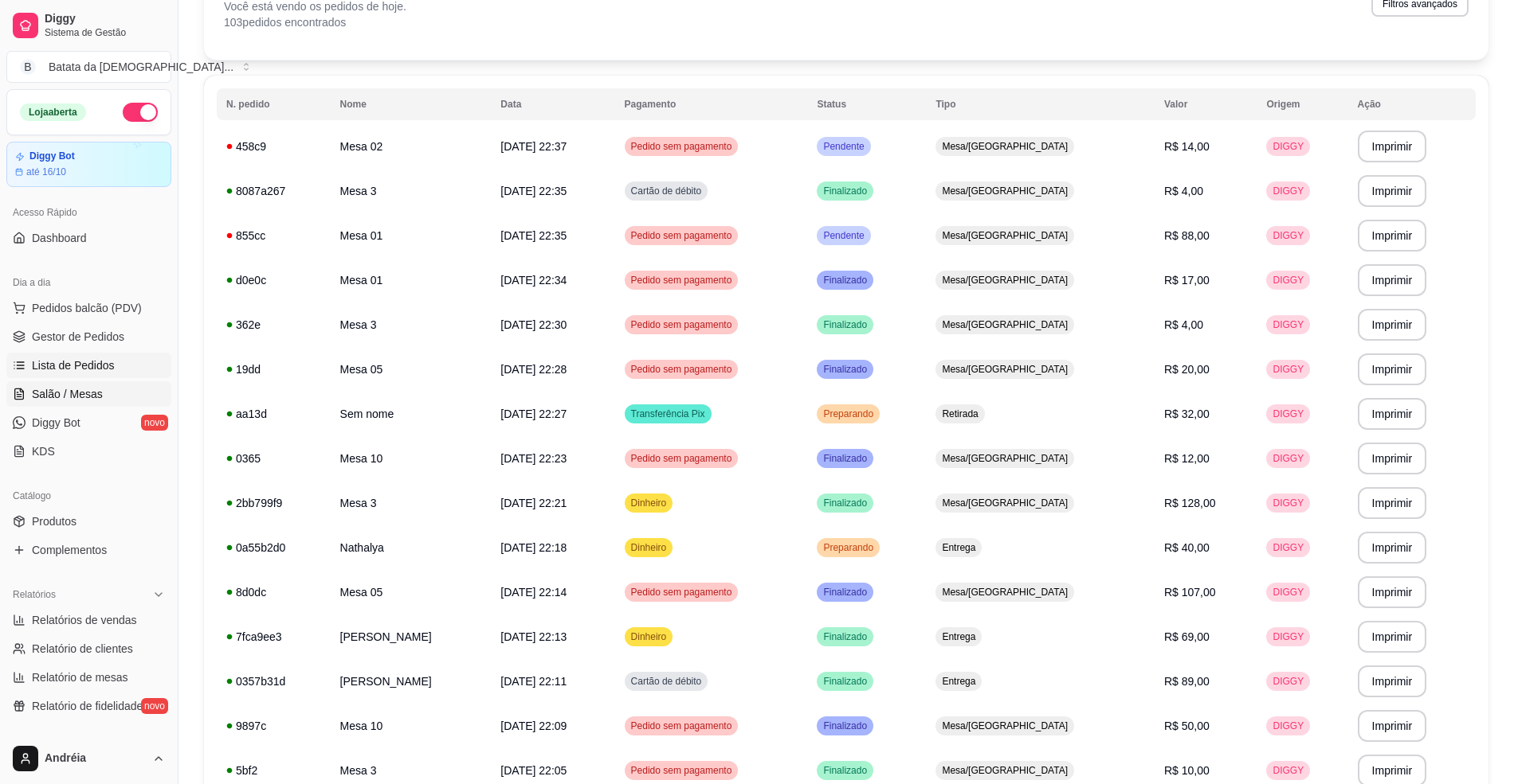
click at [13, 399] on icon at bounding box center [19, 393] width 13 height 13
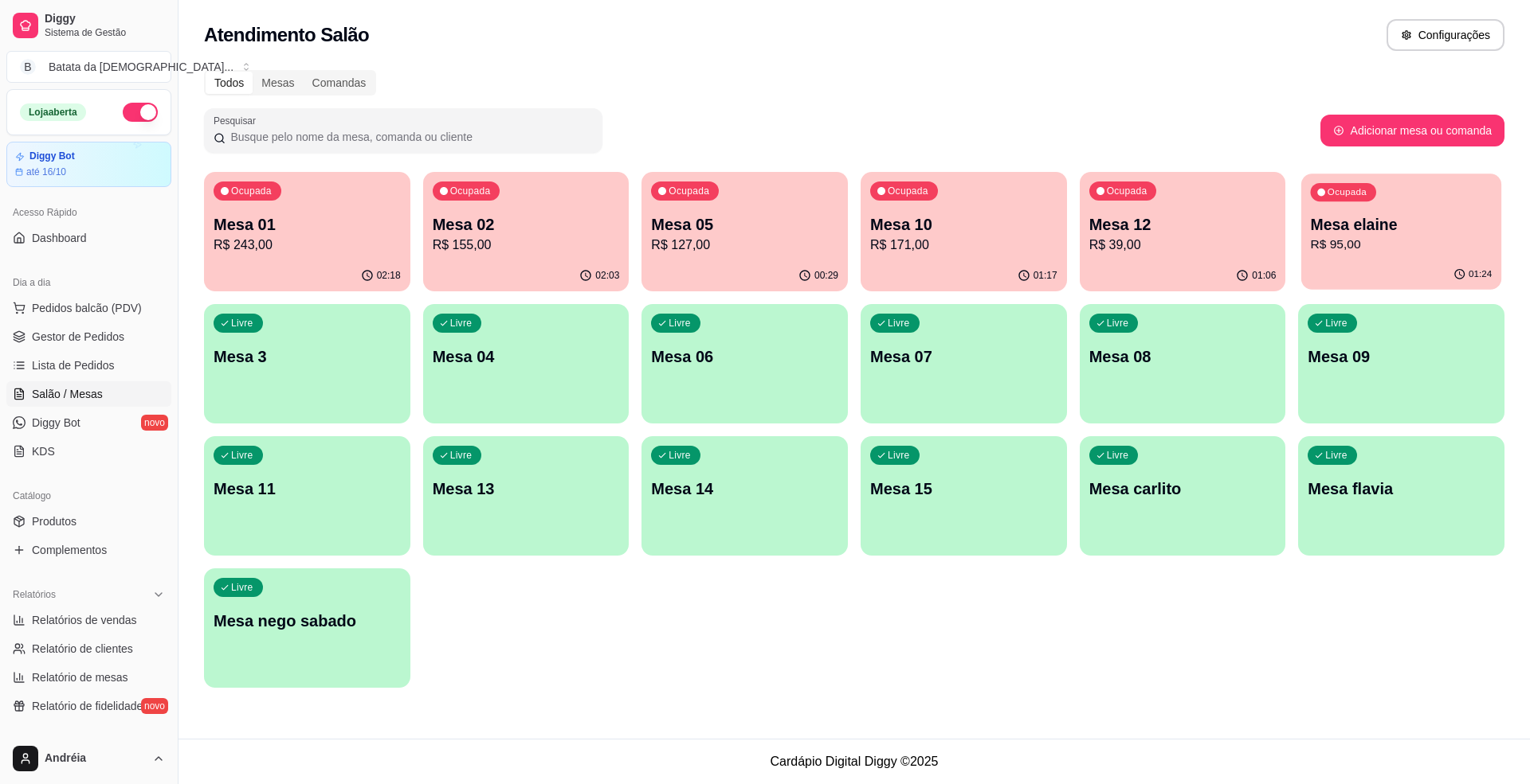
click at [1333, 233] on p "Mesa elaine" at bounding box center [1401, 225] width 181 height 22
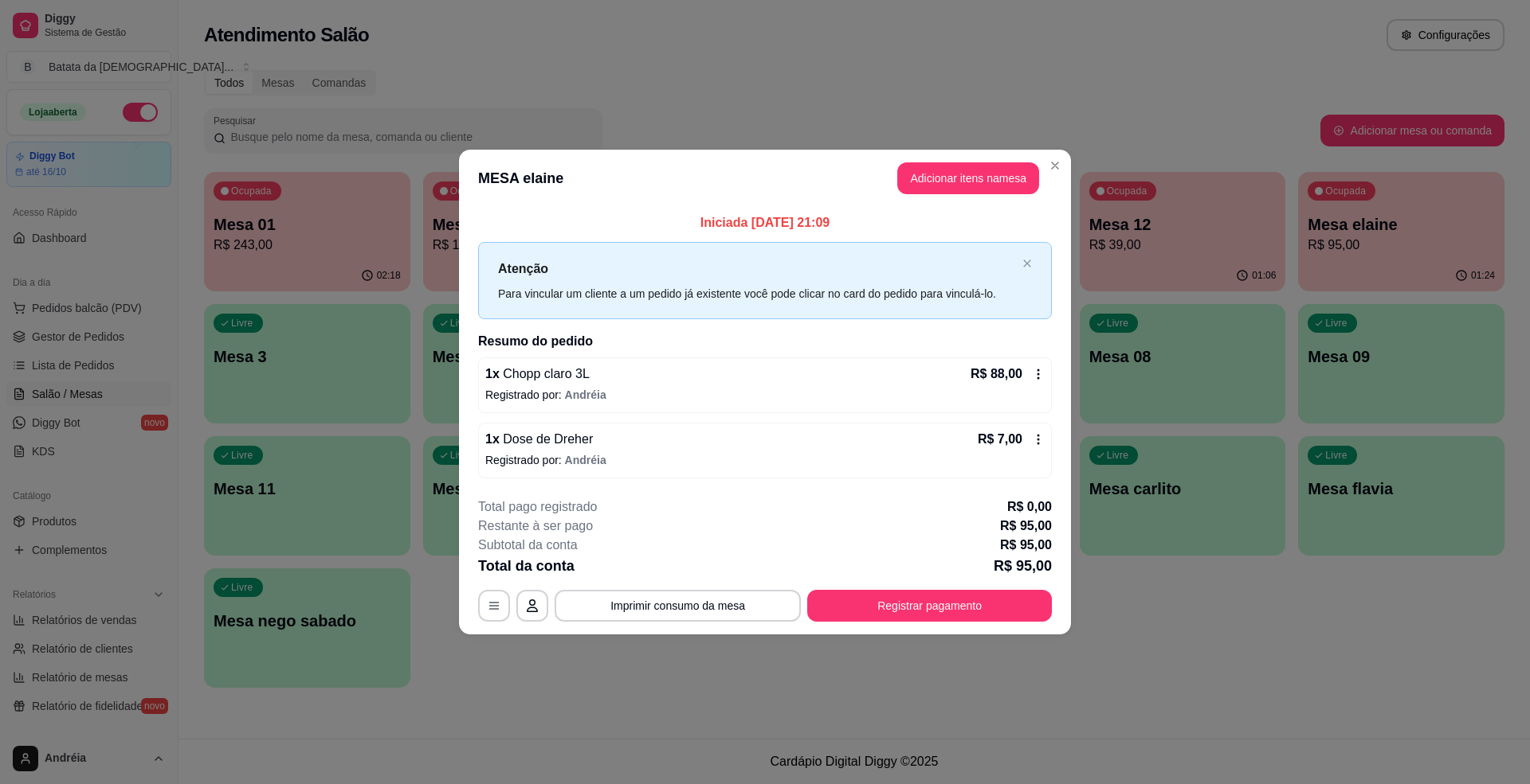
click at [1068, 165] on header "MESA elaine Adicionar itens na mesa" at bounding box center [765, 178] width 612 height 58
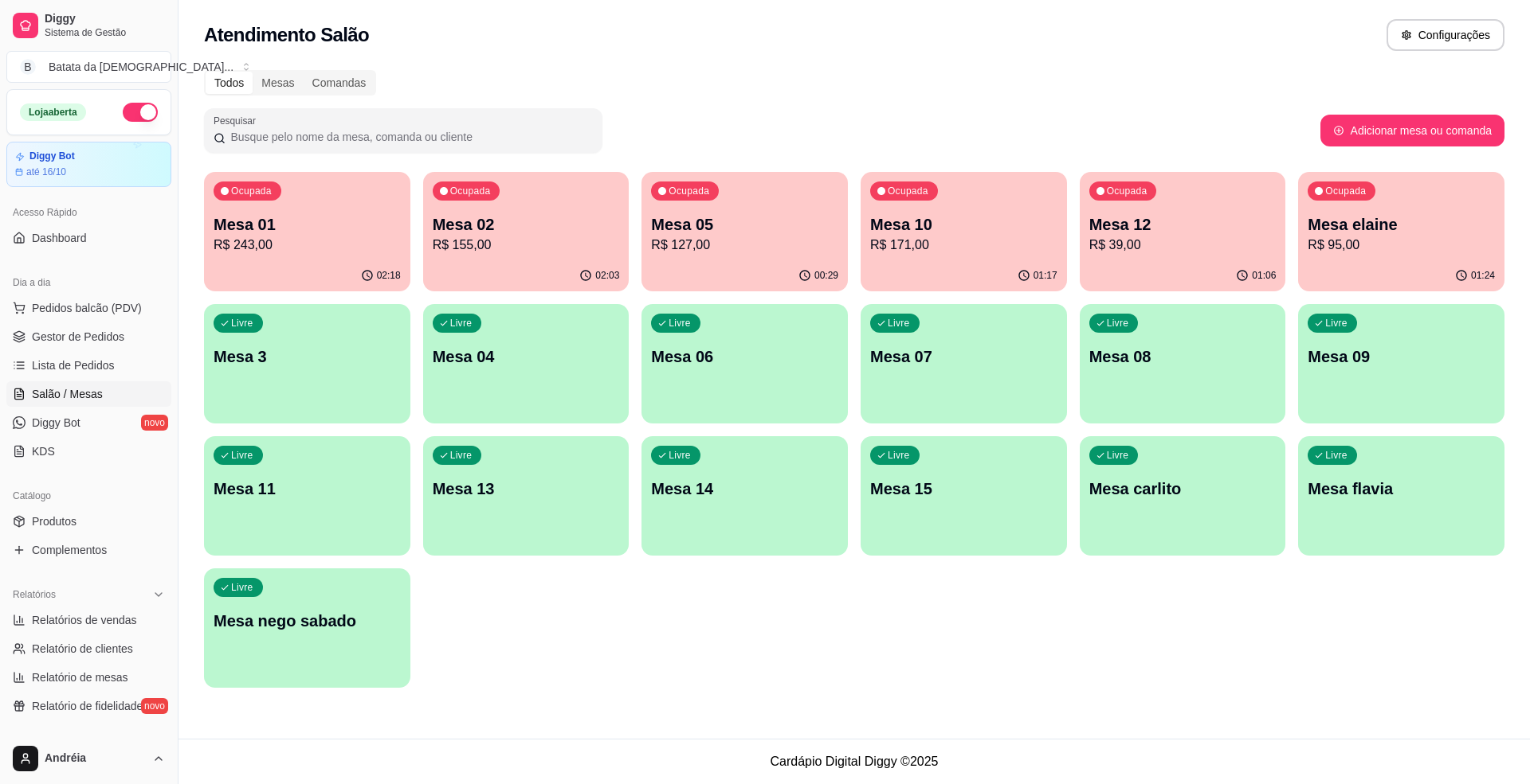
click at [718, 253] on p "R$ 127,00" at bounding box center [745, 245] width 187 height 19
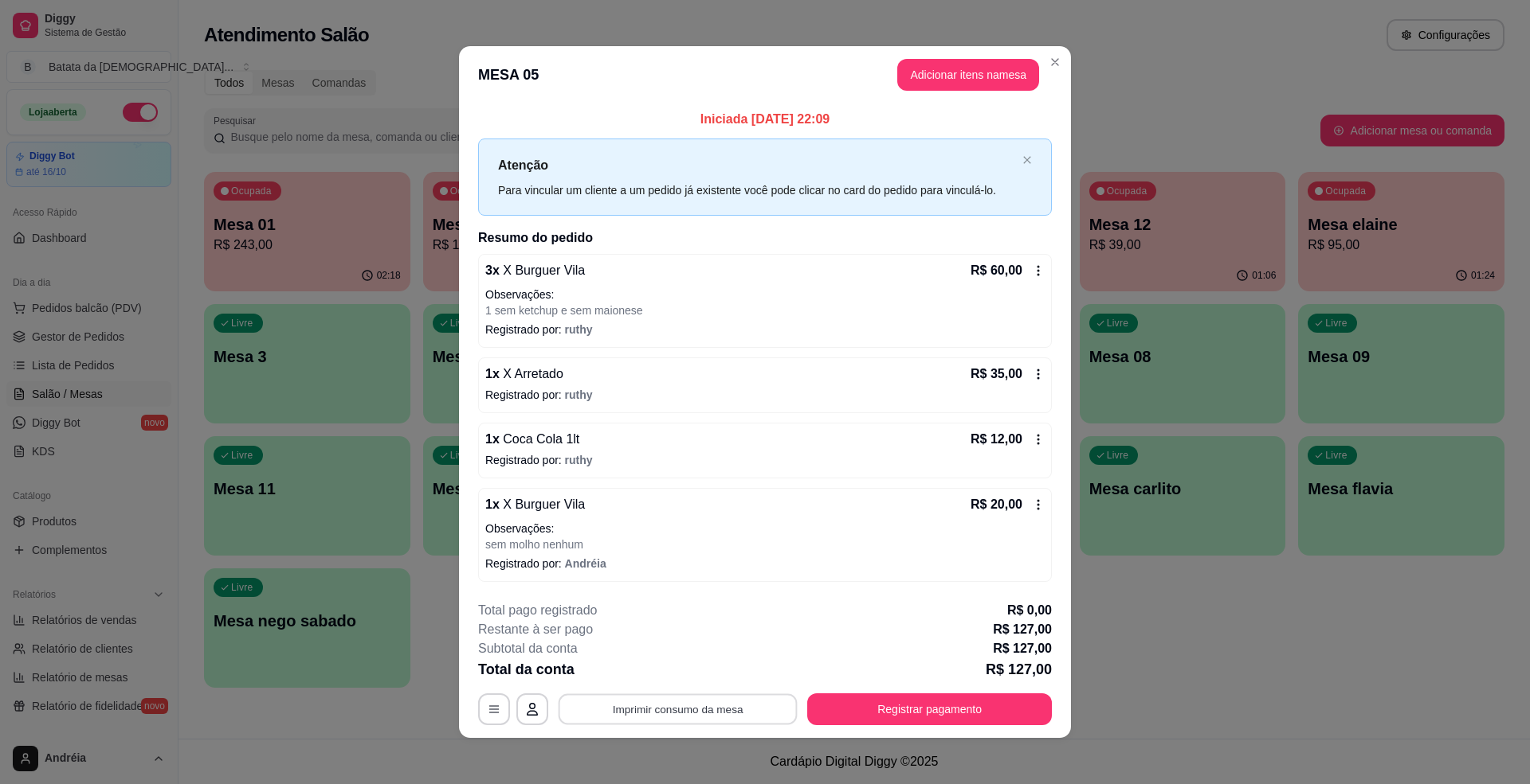
click at [713, 718] on button "Imprimir consumo da mesa" at bounding box center [678, 709] width 239 height 31
click at [984, 699] on button "Registrar pagamento" at bounding box center [930, 709] width 237 height 31
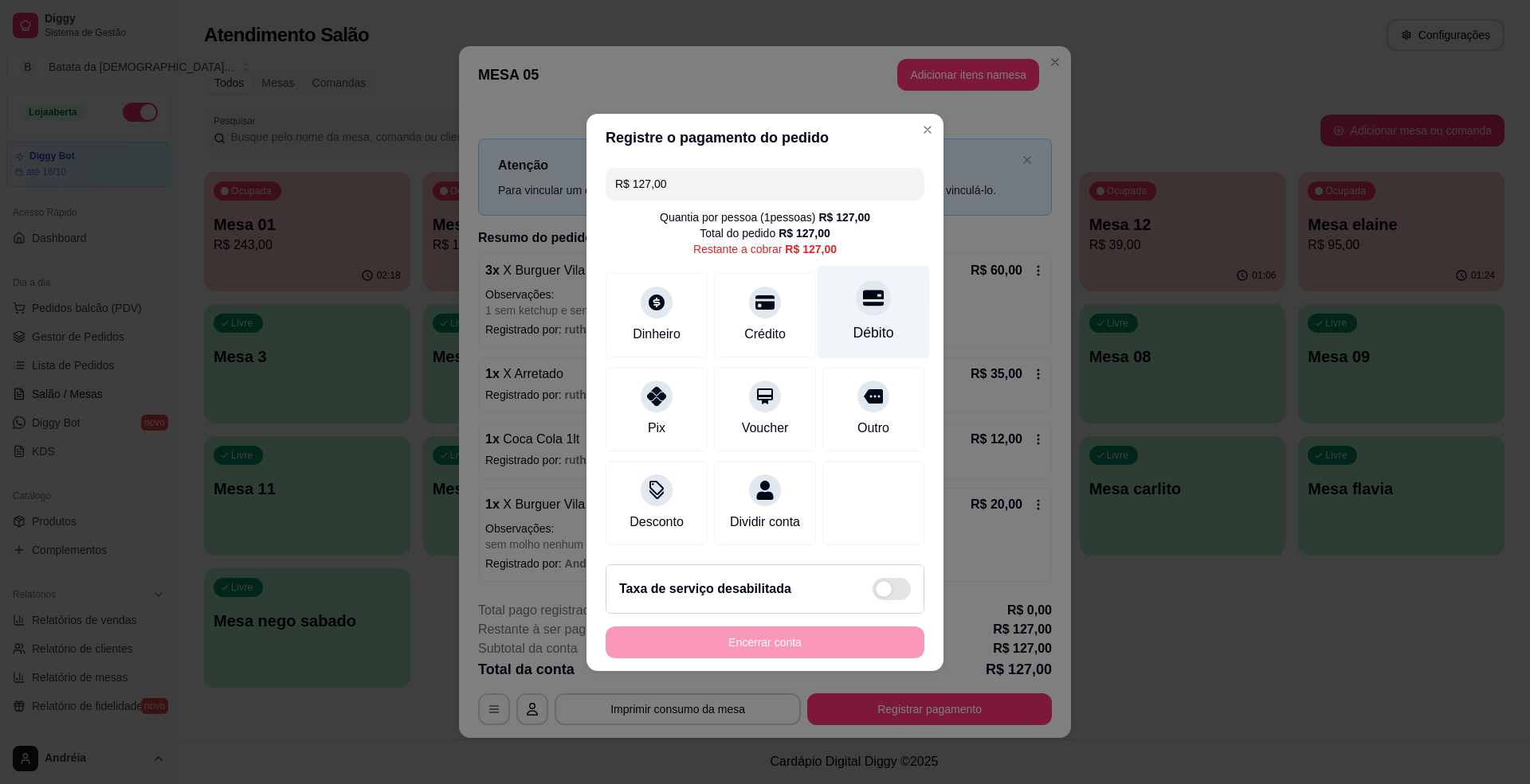
click at [842, 293] on div "Débito" at bounding box center [873, 312] width 113 height 94
type input "R$ 0,00"
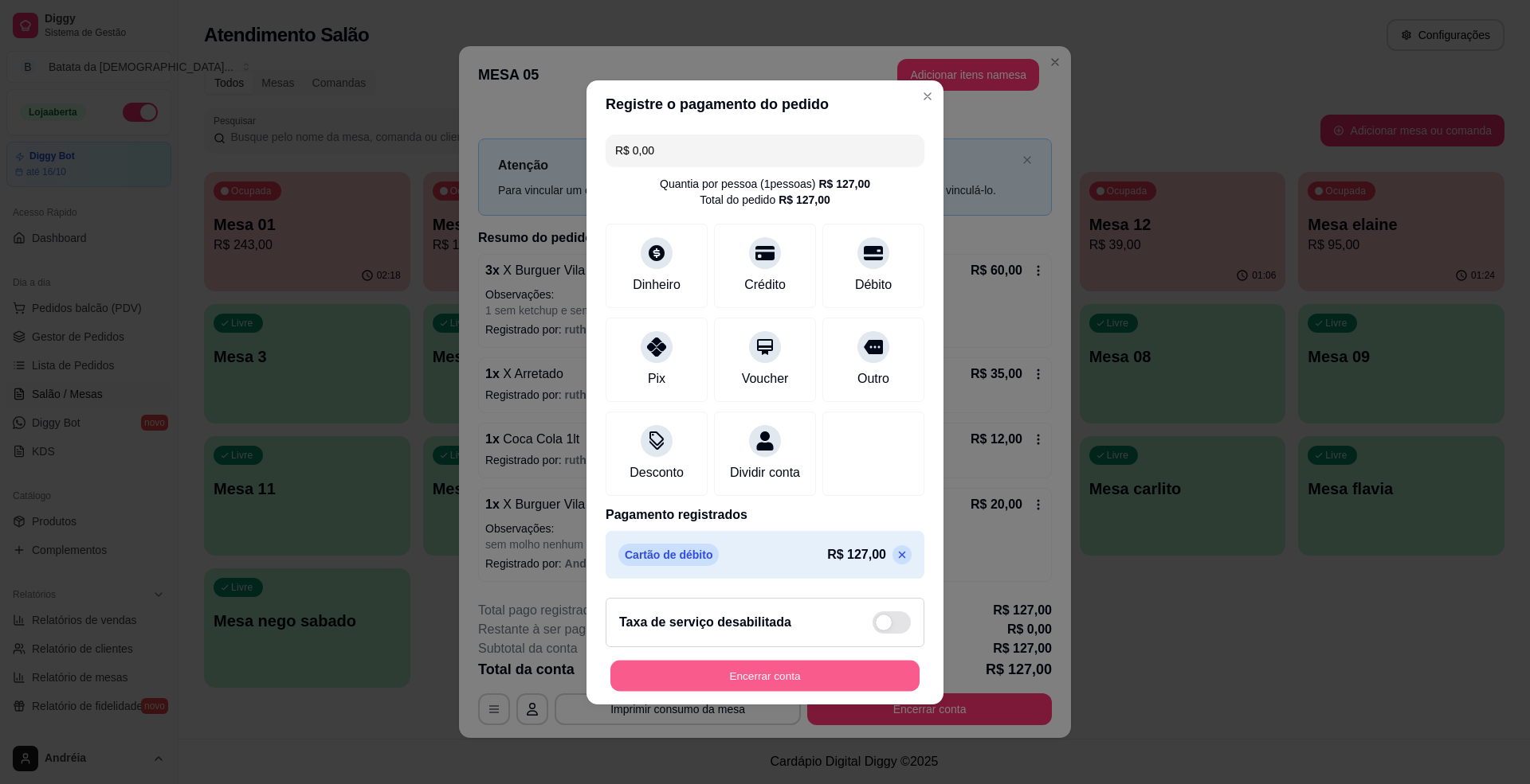
click at [737, 686] on button "Encerrar conta" at bounding box center [765, 675] width 309 height 31
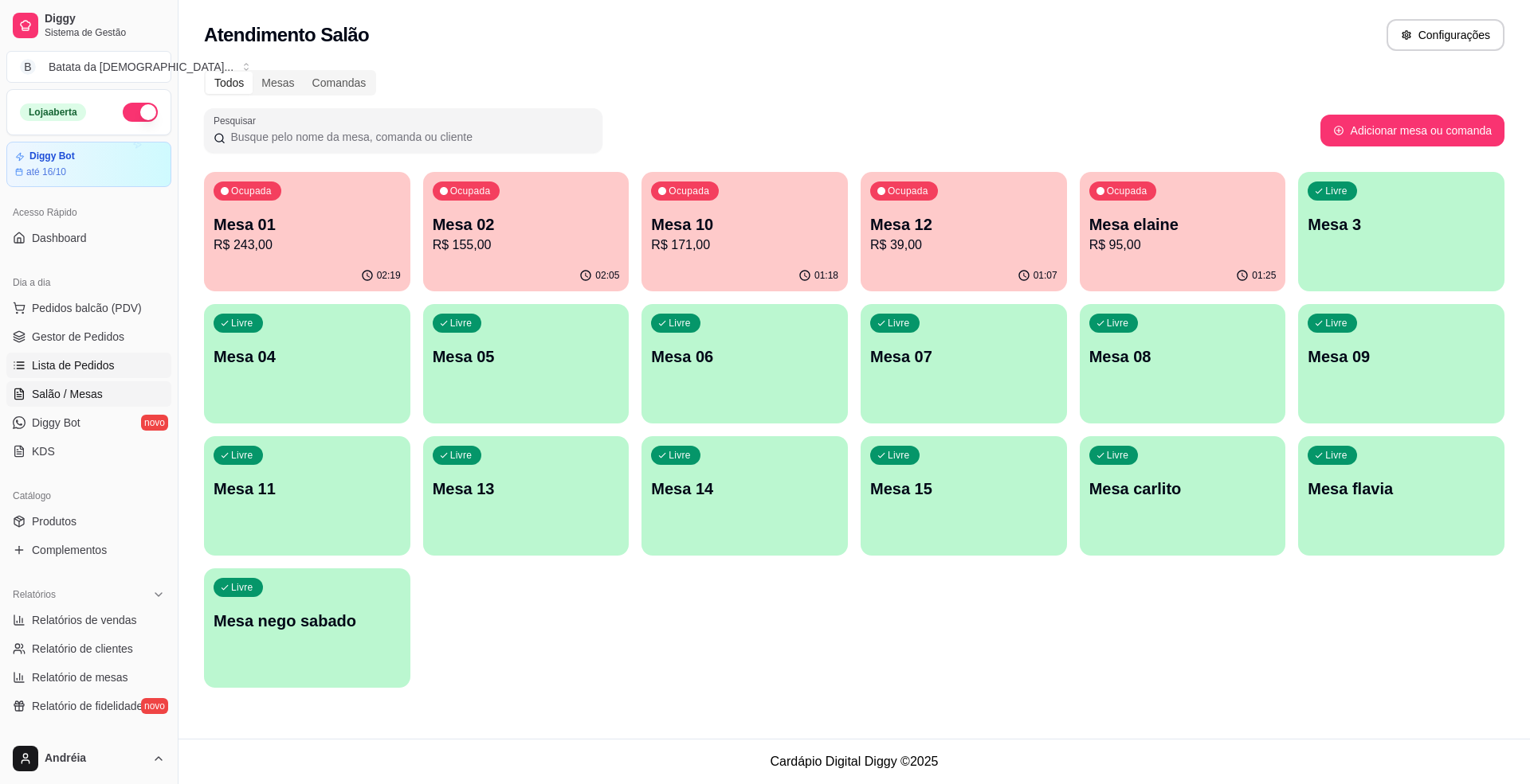
click at [90, 359] on span "Lista de Pedidos" at bounding box center [73, 366] width 83 height 16
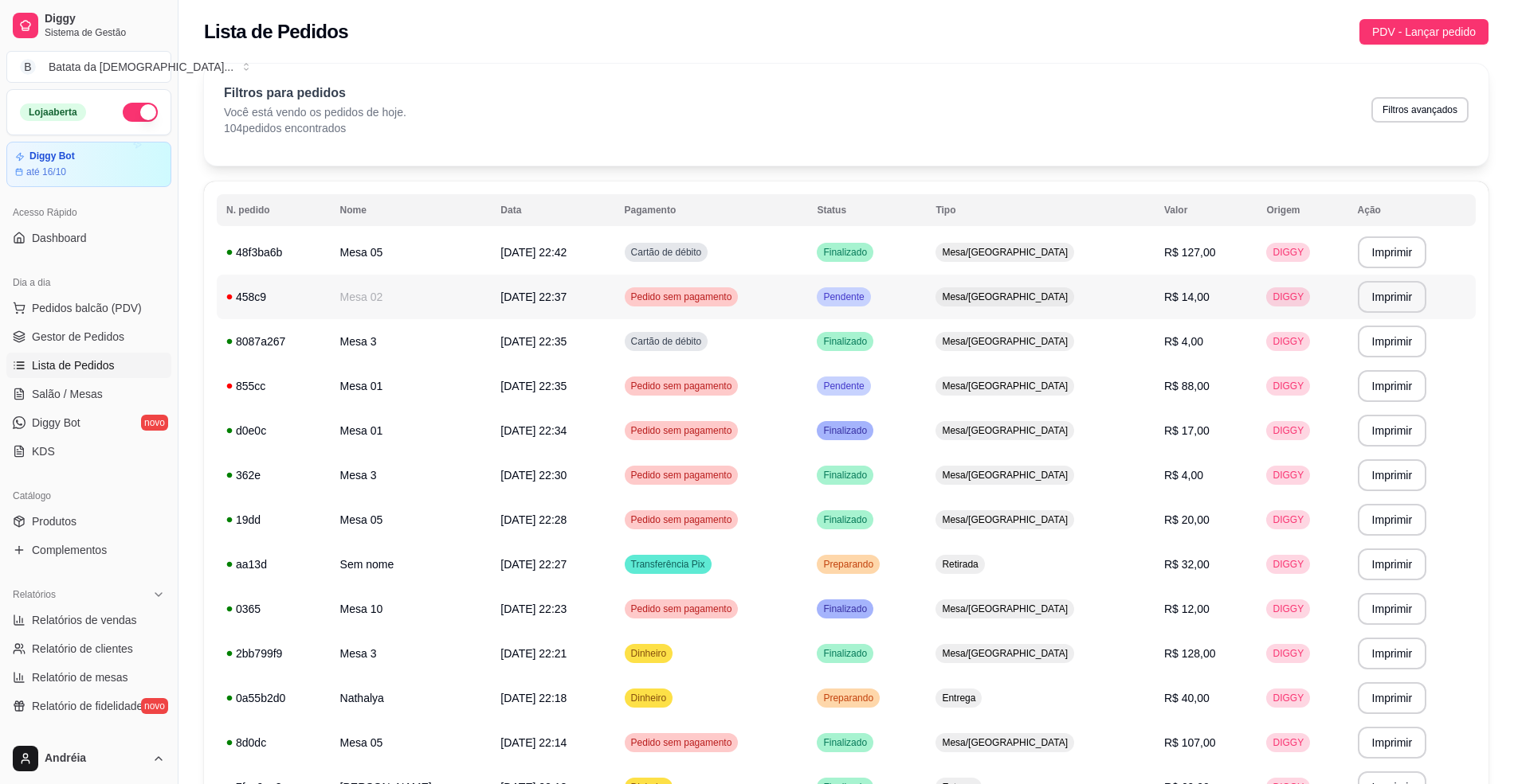
click at [926, 301] on td "Pendente" at bounding box center [866, 297] width 119 height 45
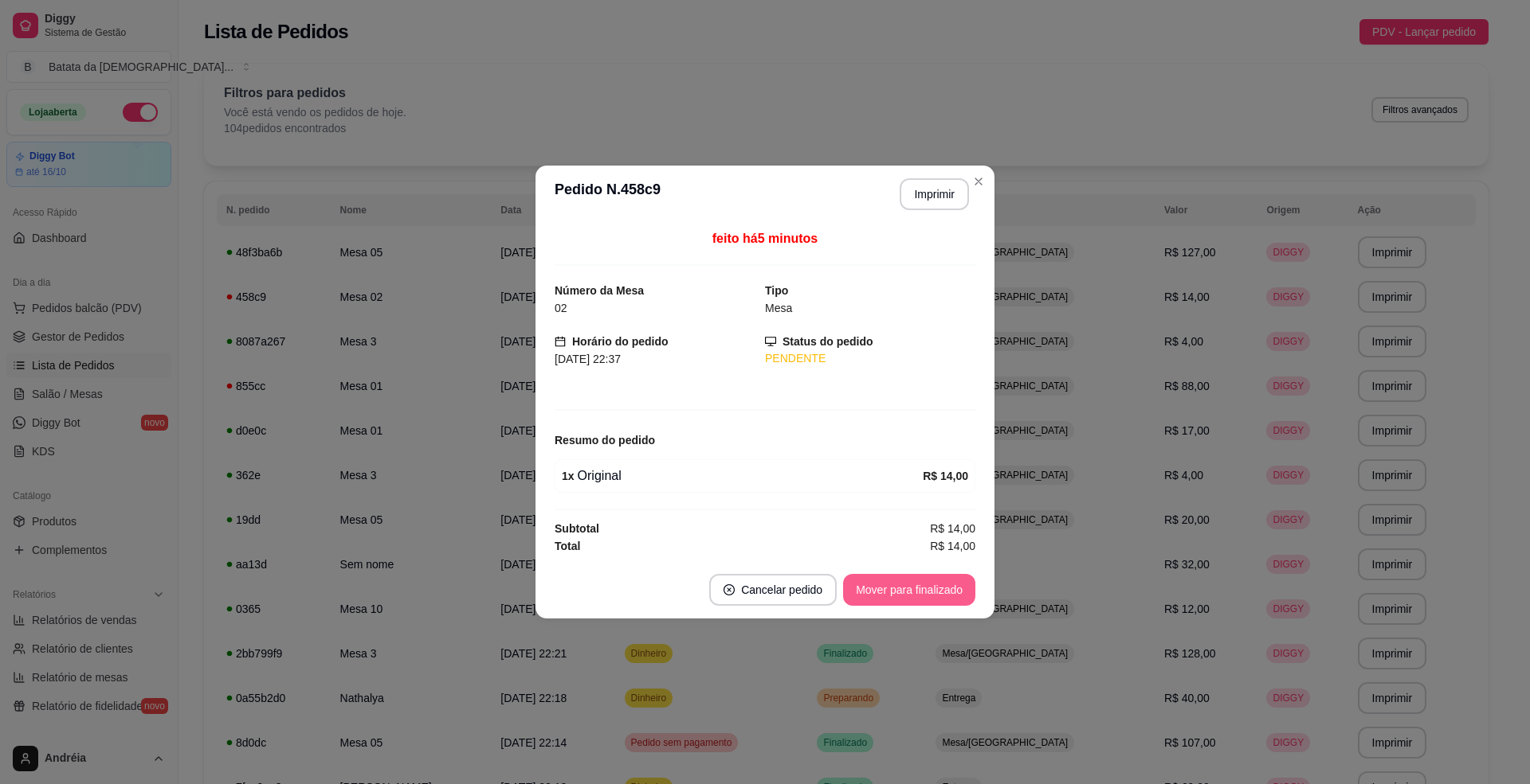
click at [907, 606] on button "Mover para finalizado" at bounding box center [909, 590] width 133 height 32
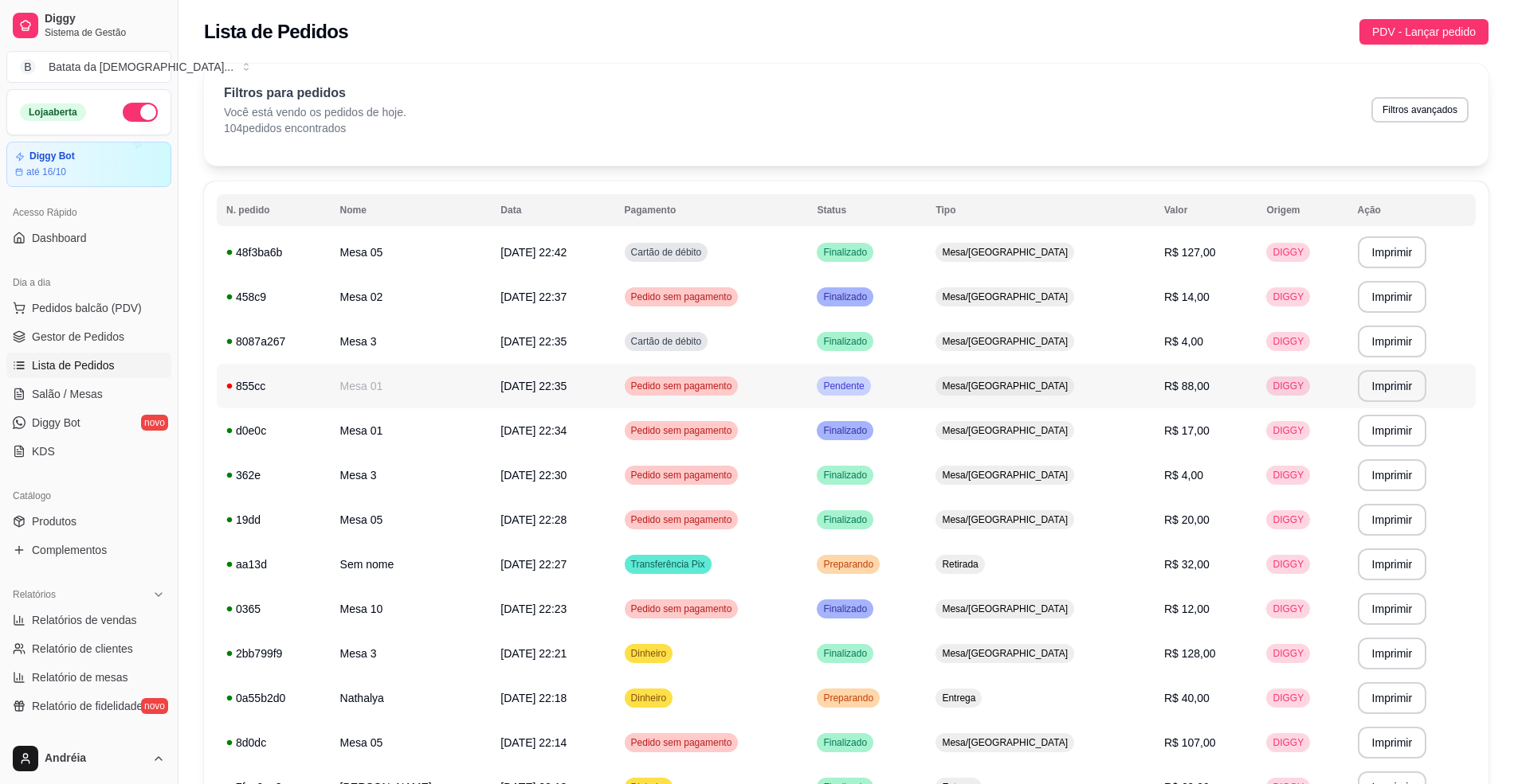
click at [926, 401] on td "Pendente" at bounding box center [866, 386] width 119 height 45
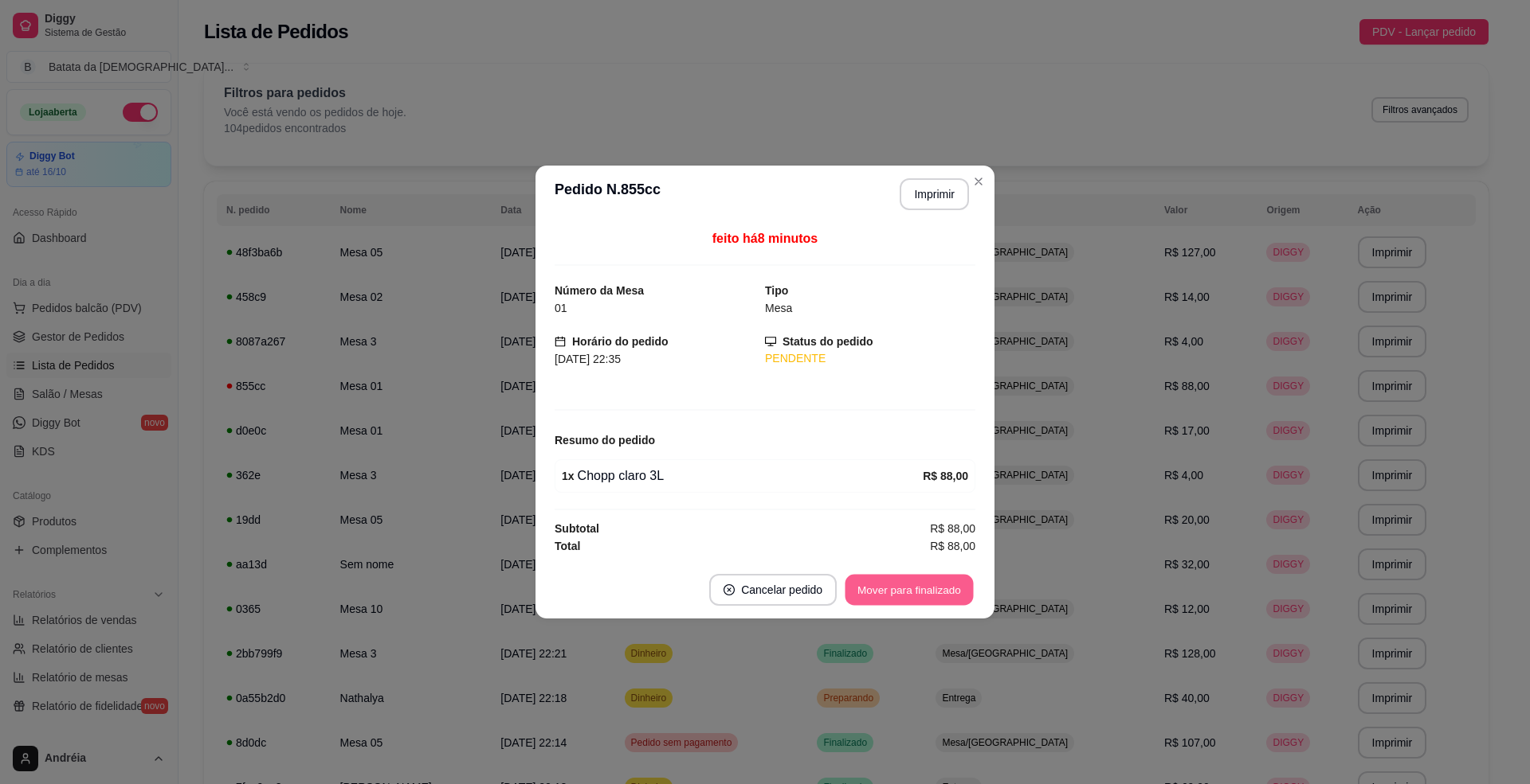
click at [913, 594] on button "Mover para finalizado" at bounding box center [909, 590] width 129 height 31
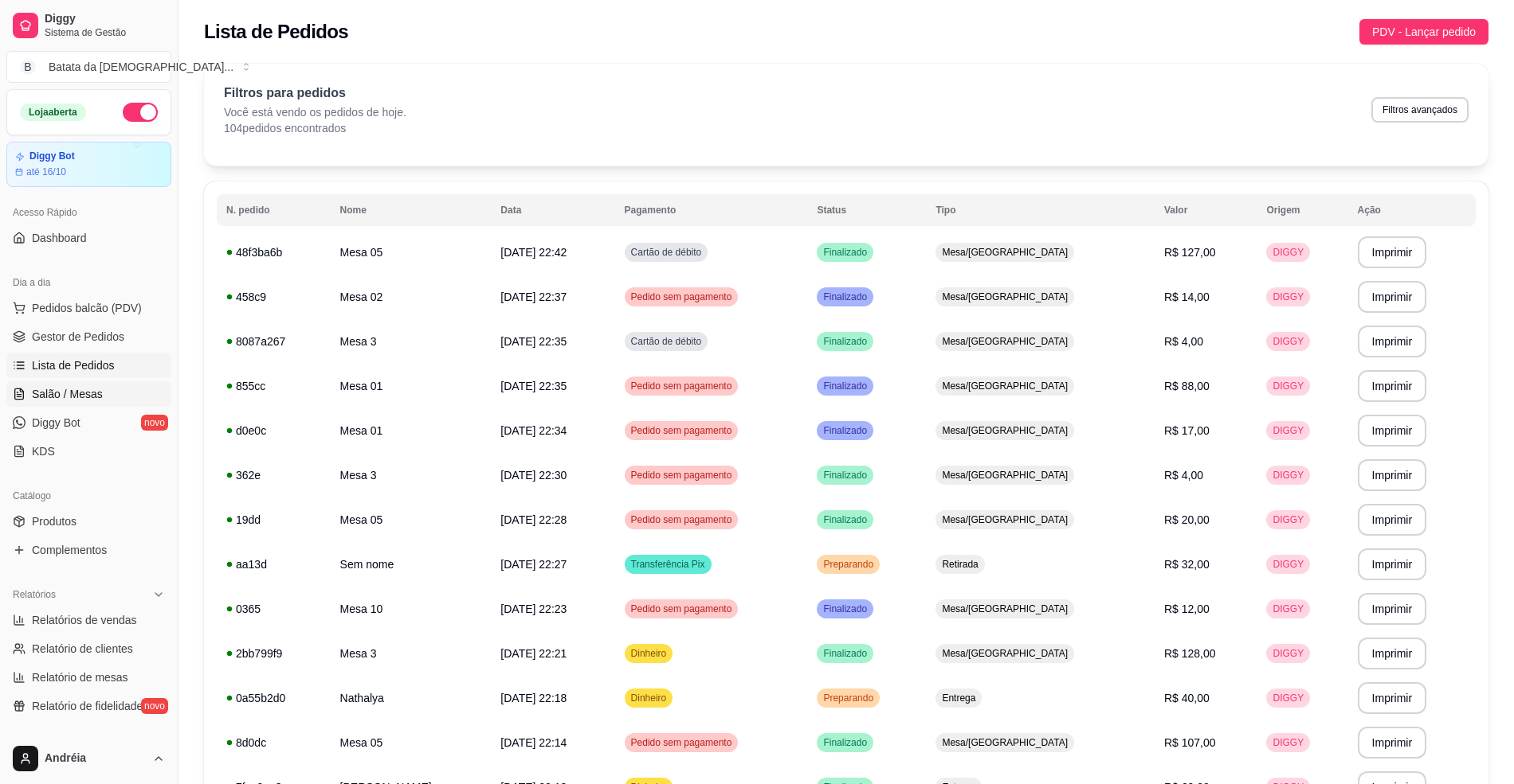
click at [100, 389] on link "Salão / Mesas" at bounding box center [88, 394] width 164 height 26
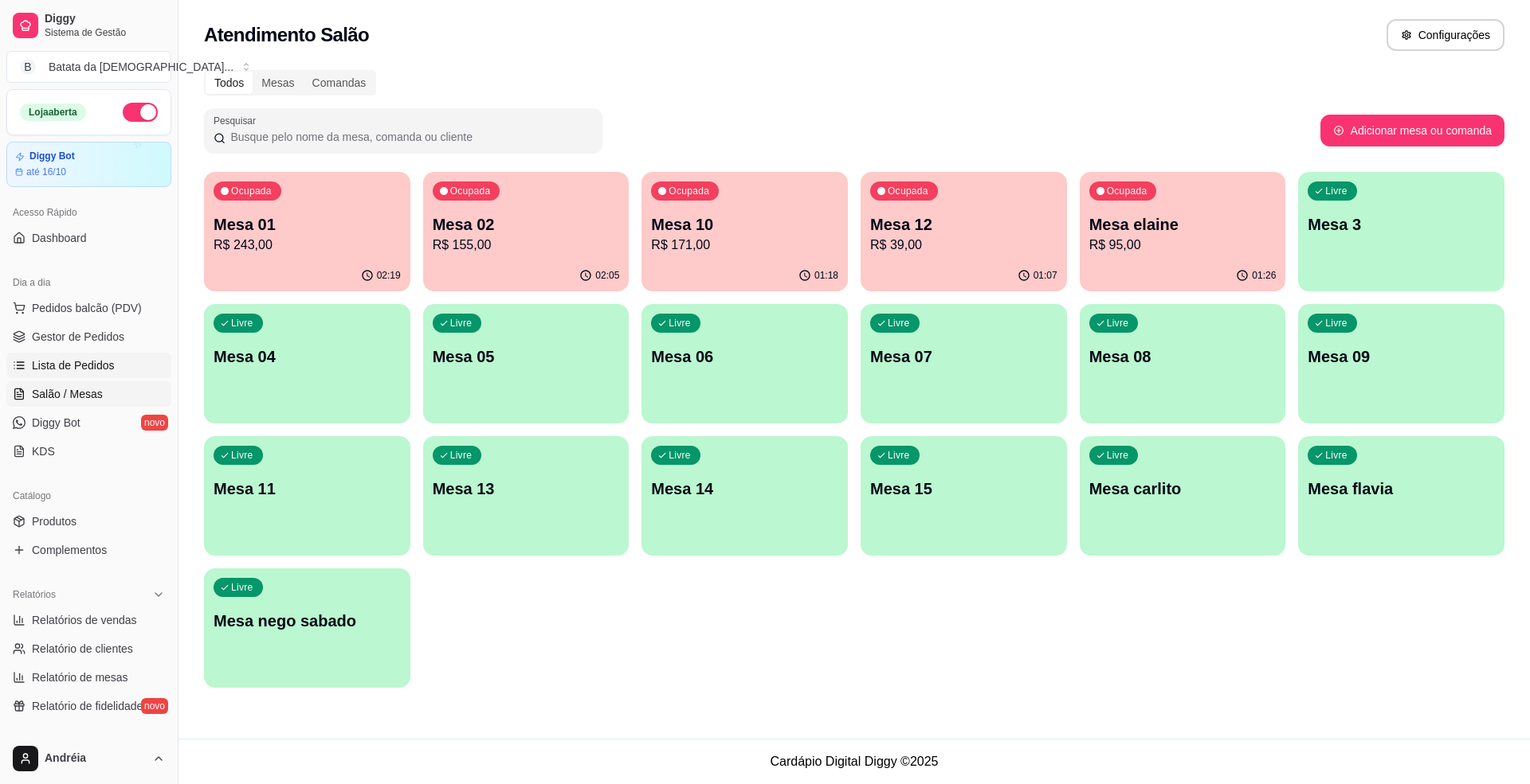
click at [101, 378] on link "Lista de Pedidos" at bounding box center [88, 366] width 164 height 26
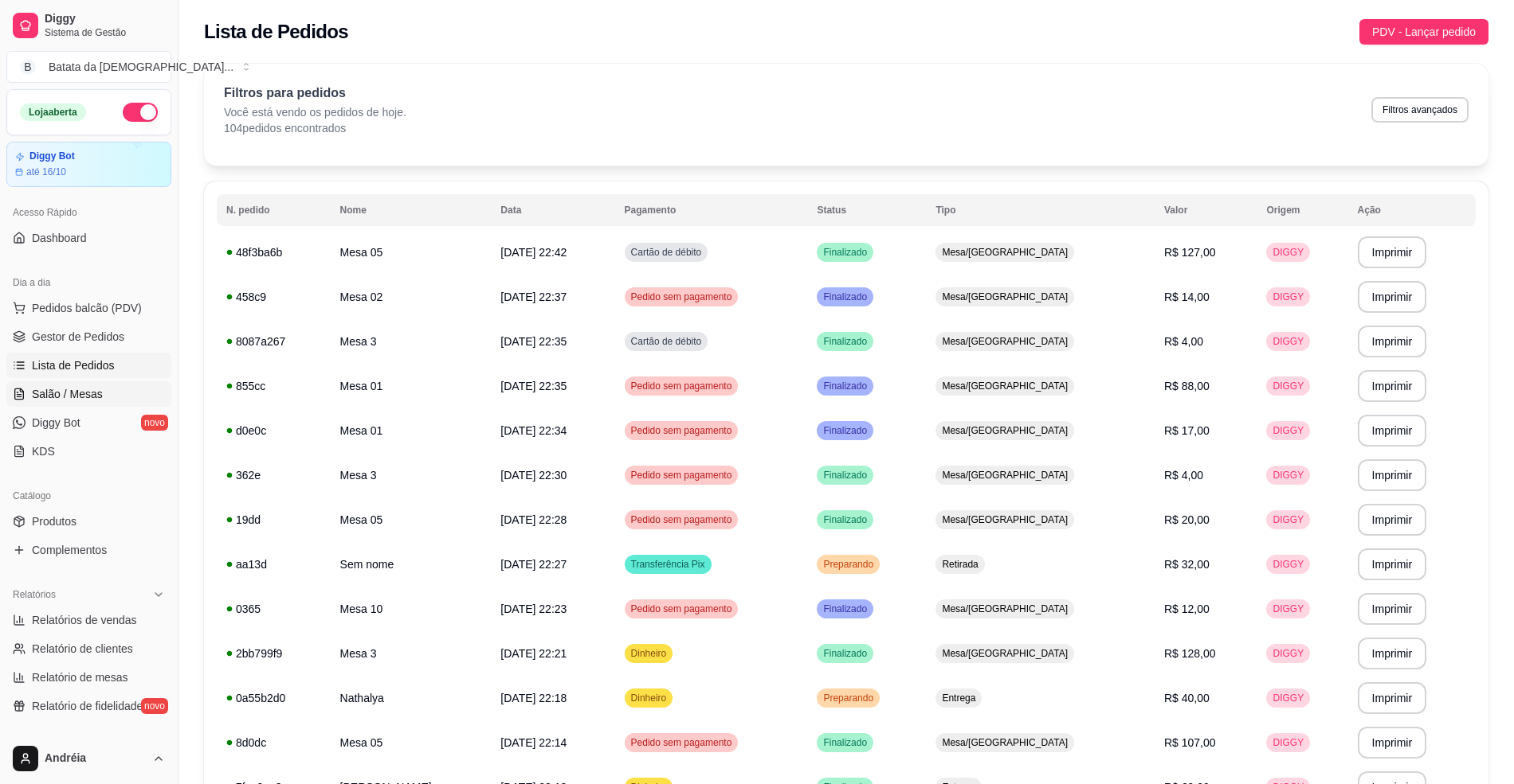
click at [100, 404] on link "Salão / Mesas" at bounding box center [88, 394] width 164 height 26
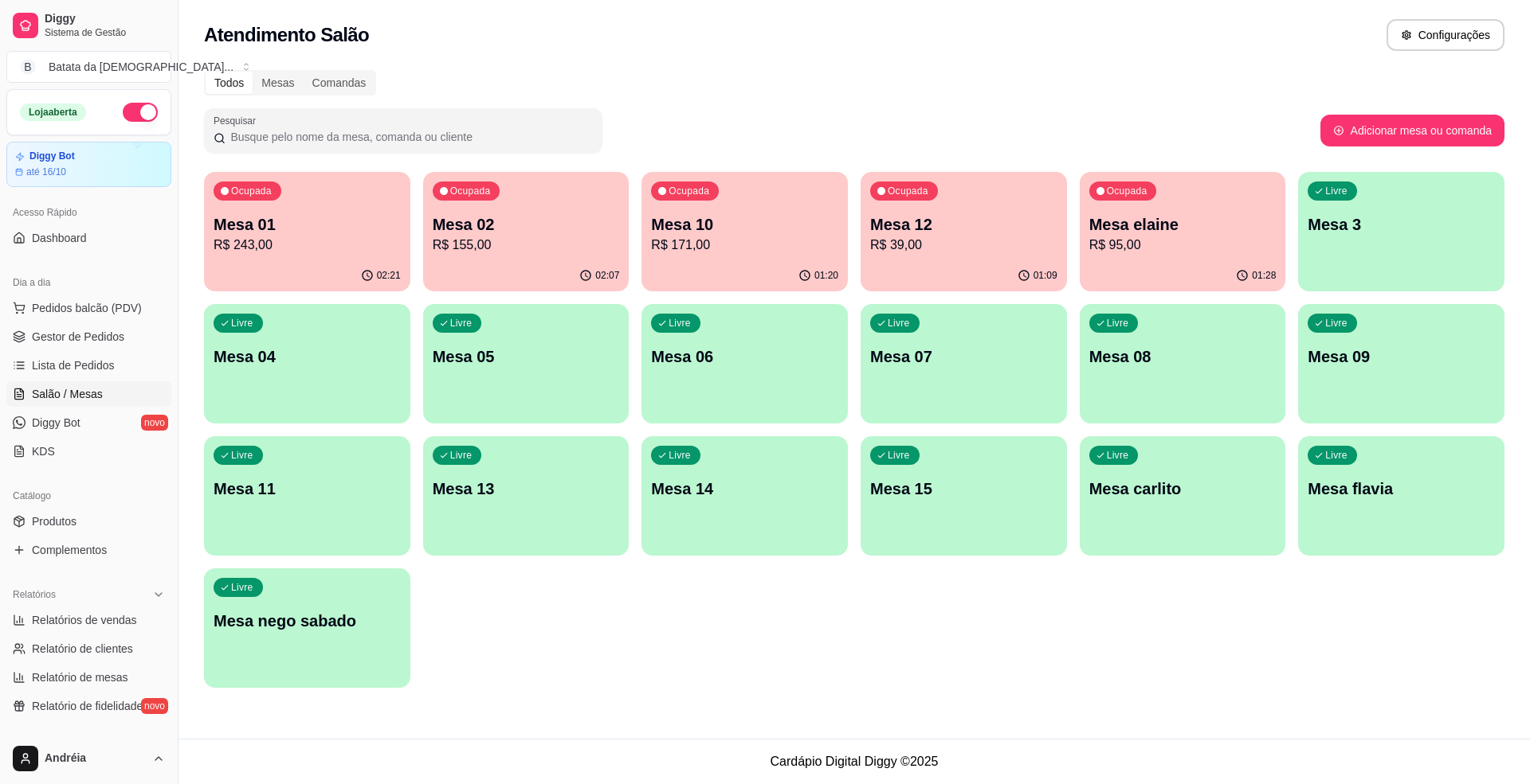
click at [1122, 229] on p "Mesa elaine" at bounding box center [1183, 224] width 187 height 22
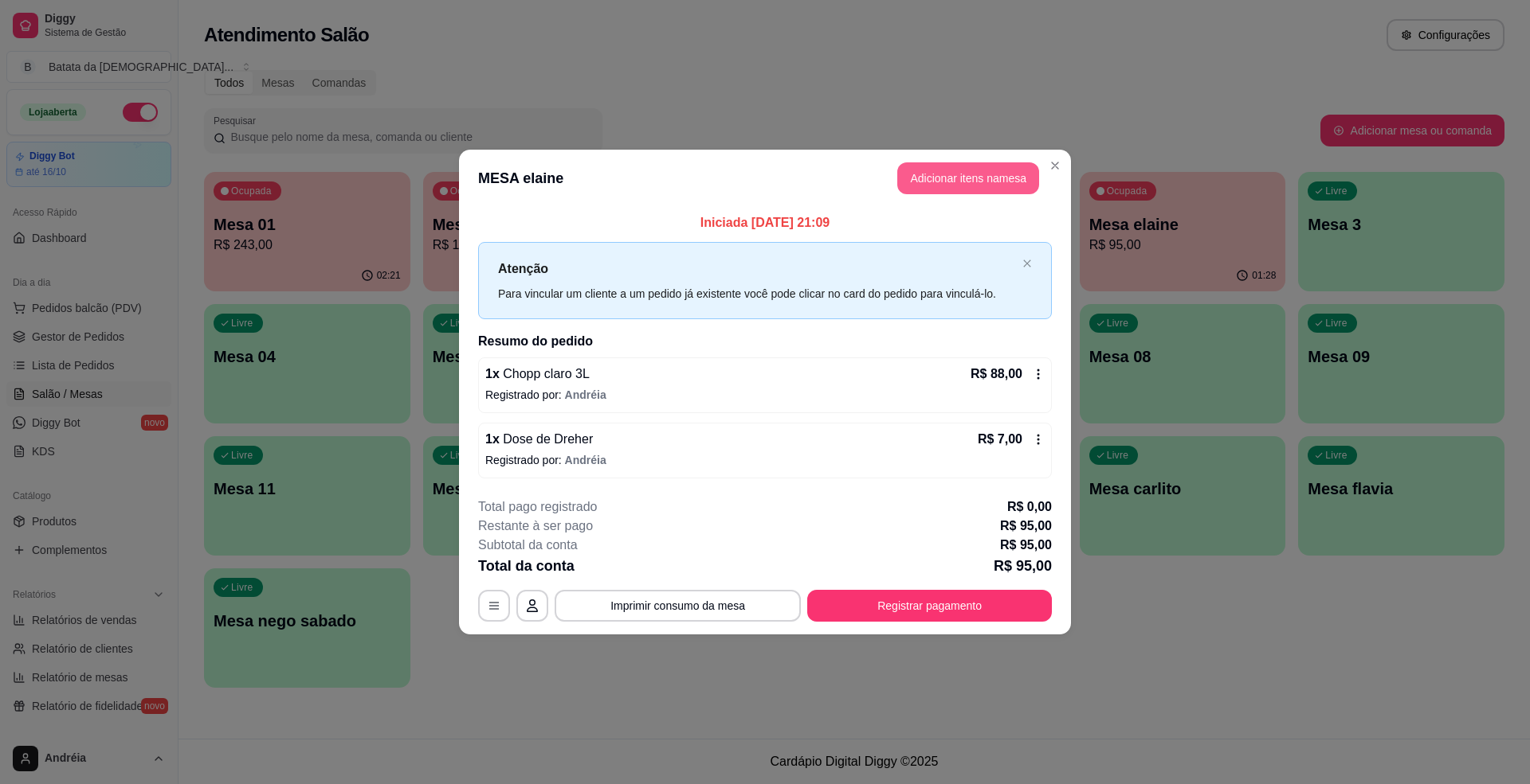
click at [983, 162] on button "Adicionar itens na mesa" at bounding box center [968, 178] width 142 height 32
click at [977, 181] on button "Adicionar itens na mesa" at bounding box center [968, 178] width 142 height 32
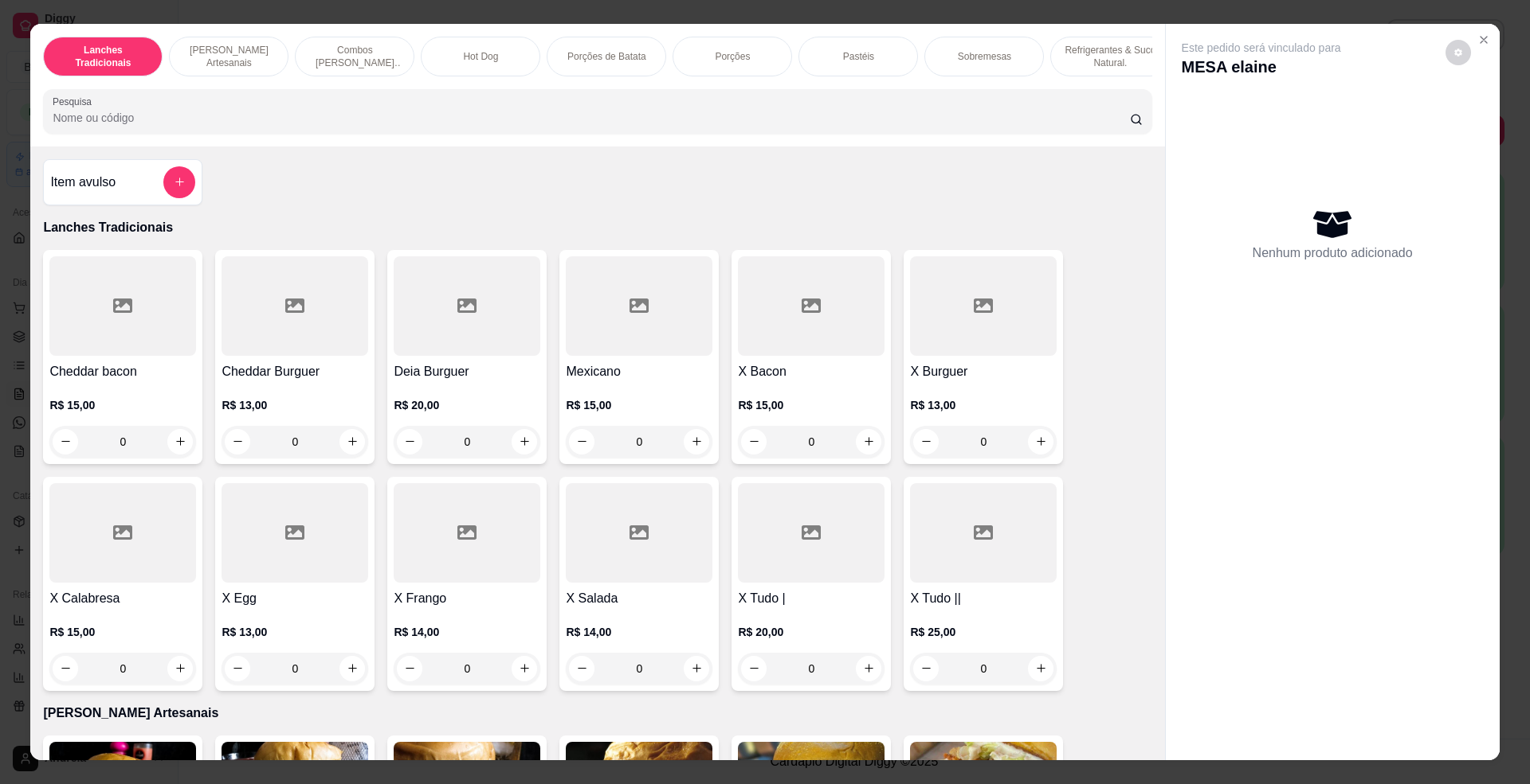
click at [634, 126] on input "Pesquisa" at bounding box center [591, 118] width 1076 height 16
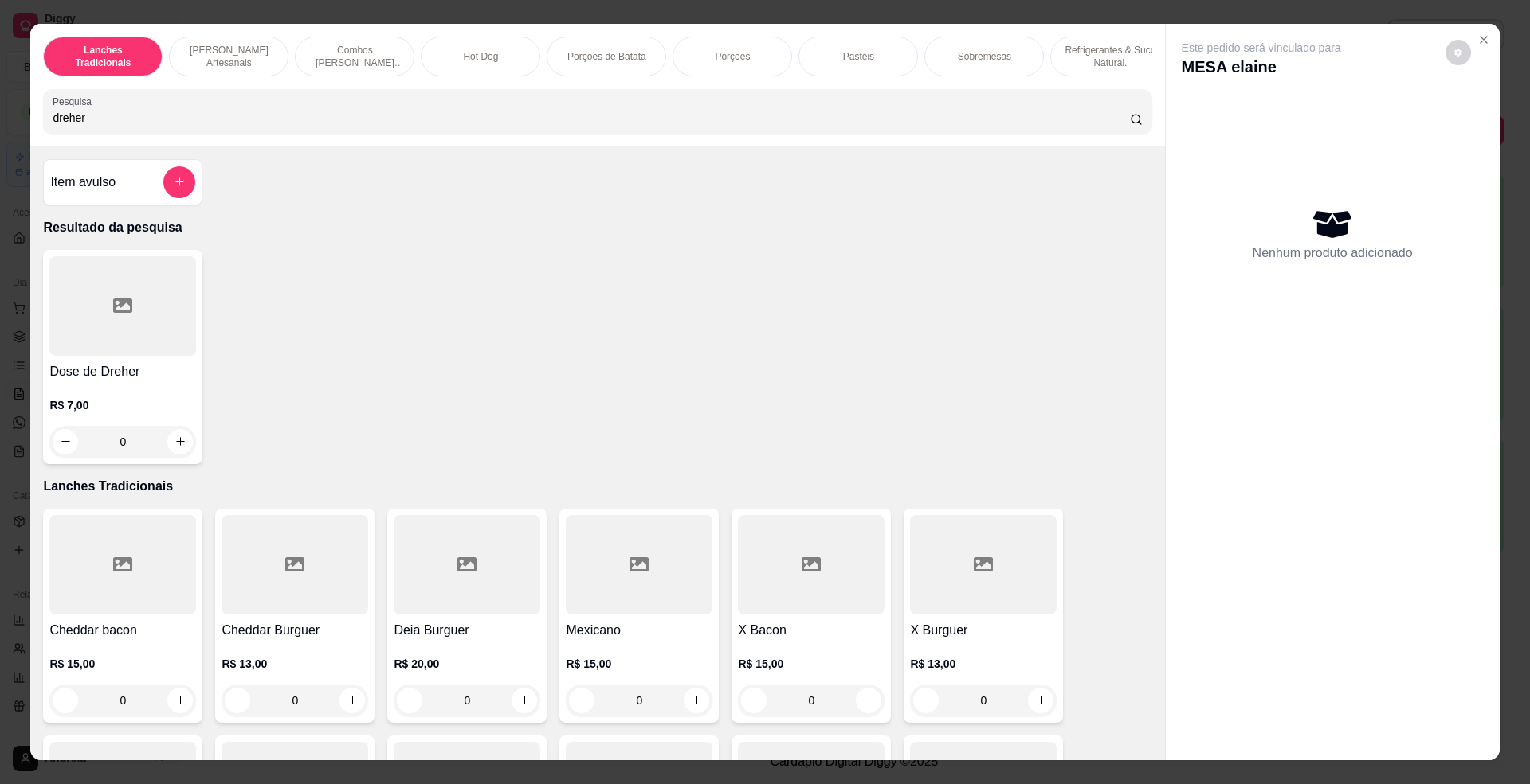
type input "dreher"
click at [123, 382] on h4 "Dose de Dreher" at bounding box center [123, 372] width 147 height 19
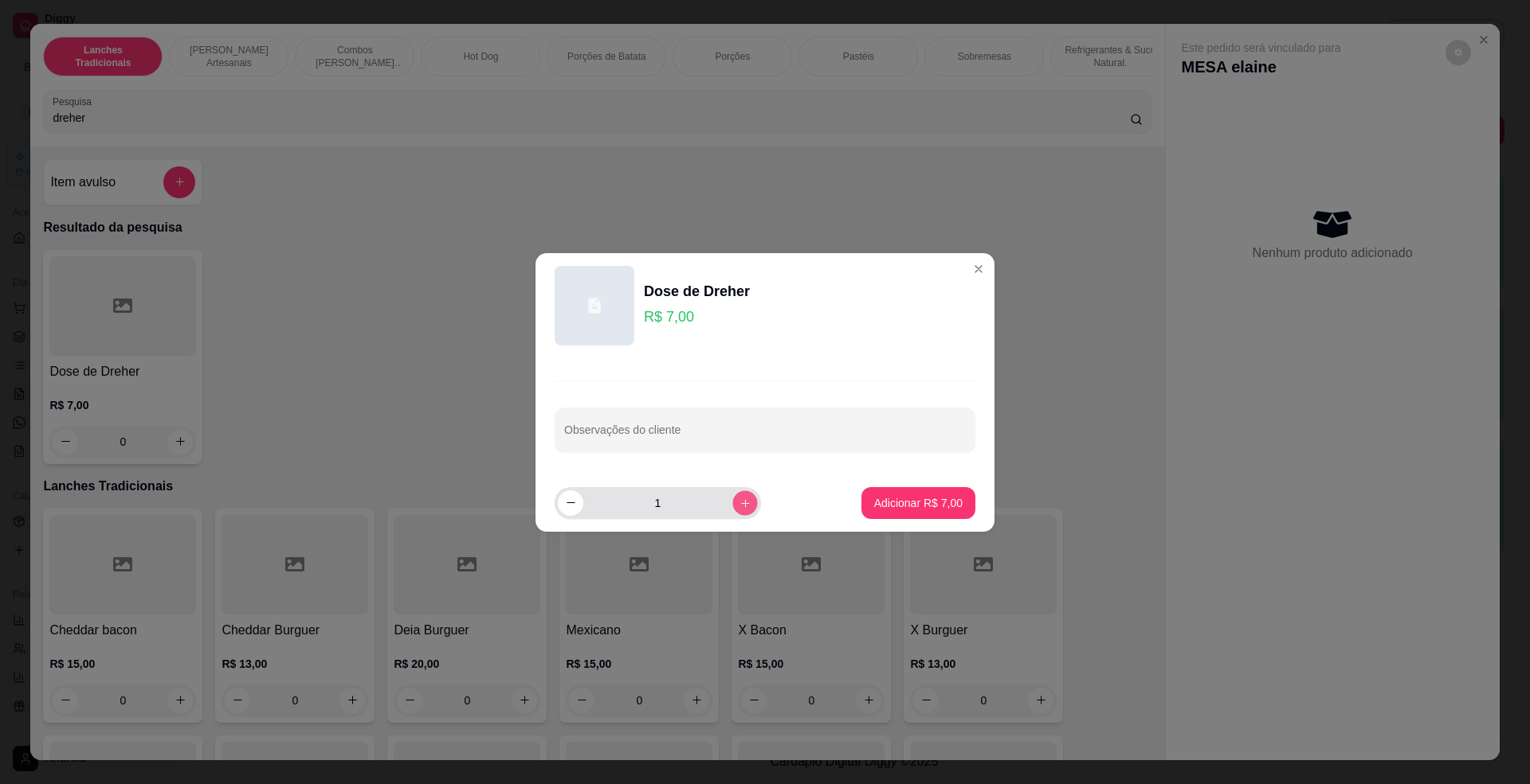
click at [745, 503] on button "increase-product-quantity" at bounding box center [745, 502] width 25 height 25
type input "2"
click at [893, 501] on p "Adicionar R$ 14,00" at bounding box center [915, 503] width 95 height 16
type input "2"
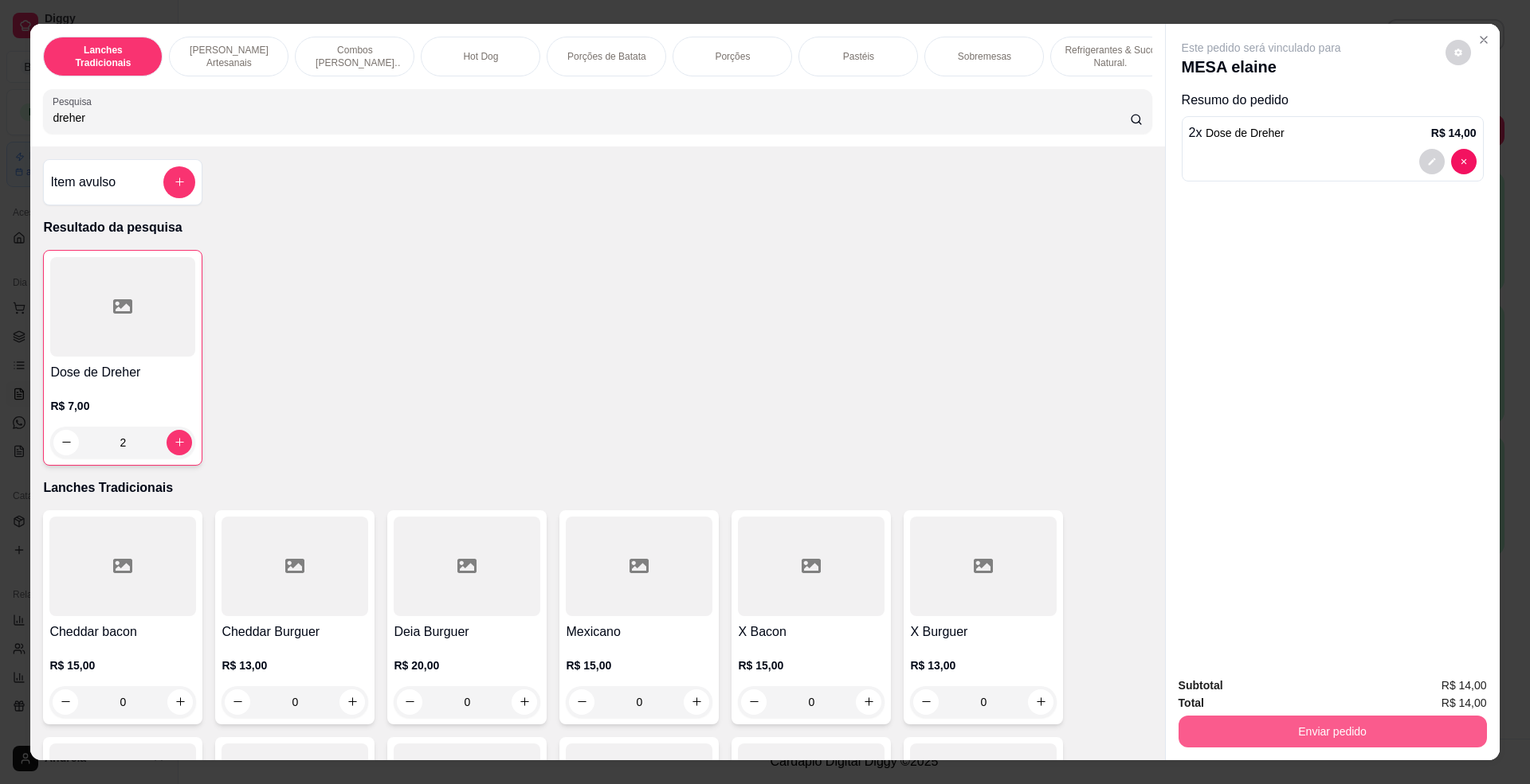
click at [1324, 720] on button "Enviar pedido" at bounding box center [1332, 732] width 308 height 32
click at [1458, 701] on button "Enviar pedido" at bounding box center [1443, 693] width 90 height 30
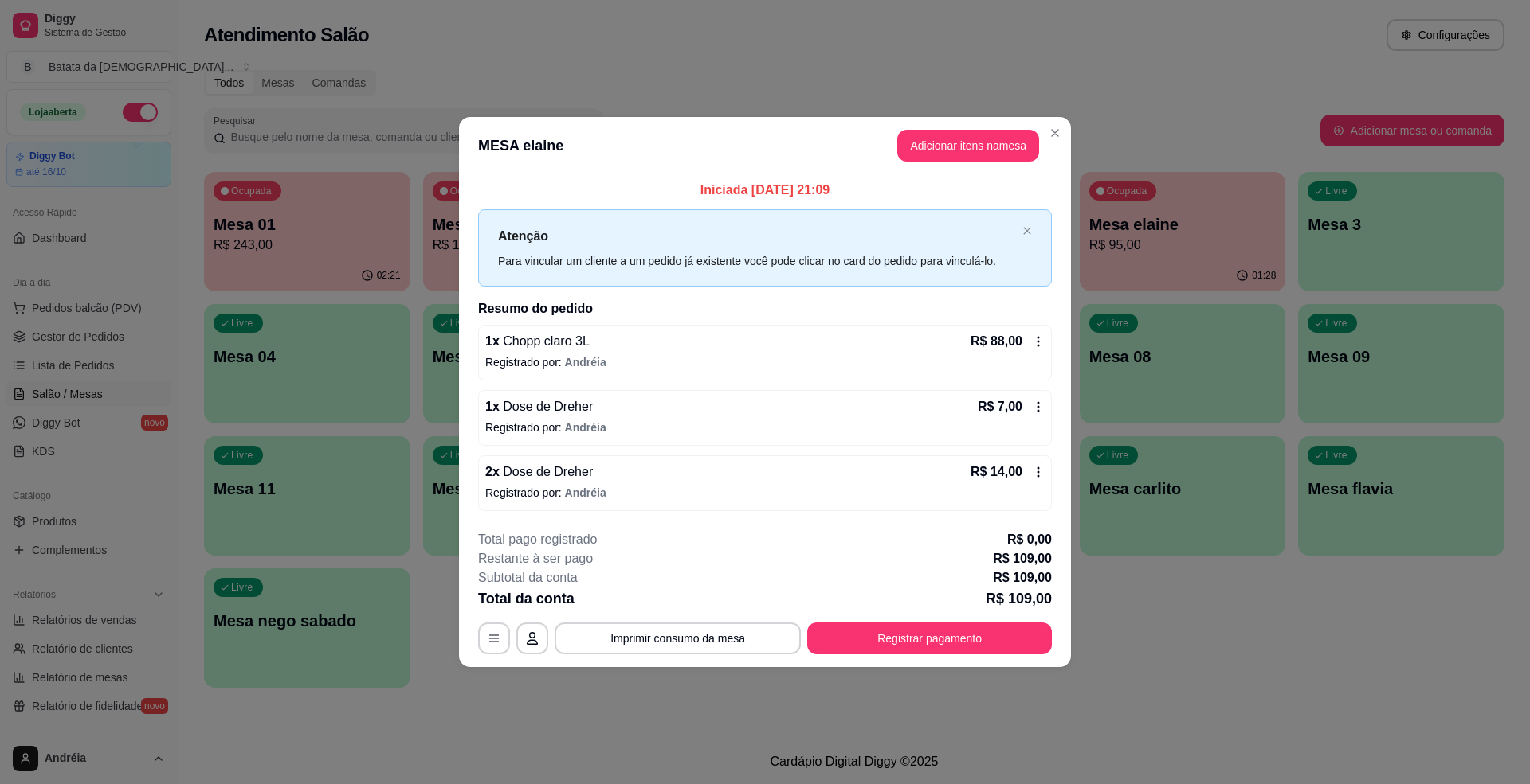
click at [1015, 344] on p "R$ 88,00" at bounding box center [997, 341] width 52 height 19
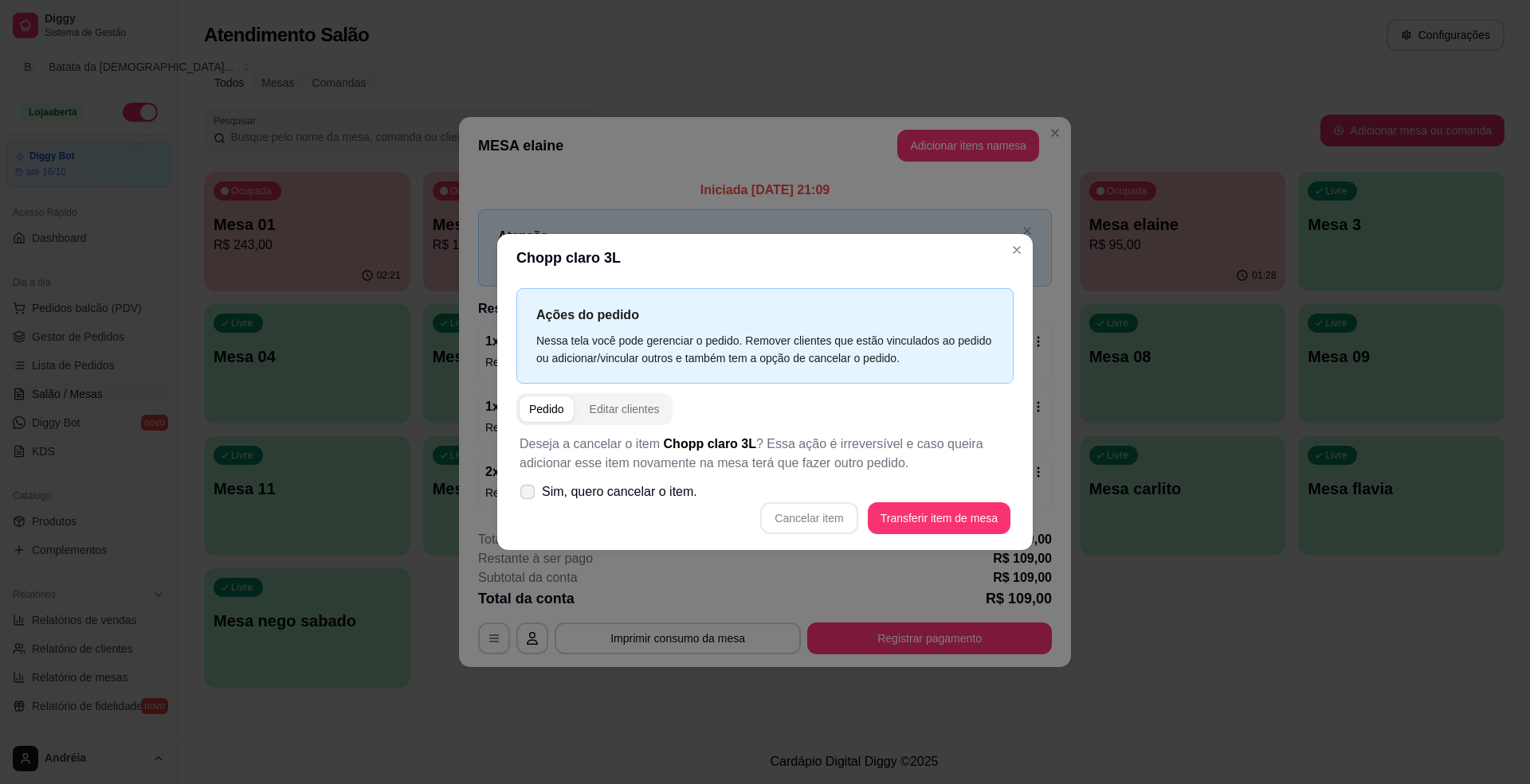
click at [638, 503] on label "Sim, quero cancelar o item." at bounding box center [608, 492] width 190 height 32
click at [529, 503] on input "Sim, quero cancelar o item." at bounding box center [523, 499] width 10 height 10
checkbox input "true"
click at [819, 516] on button "Cancelar item" at bounding box center [809, 518] width 98 height 32
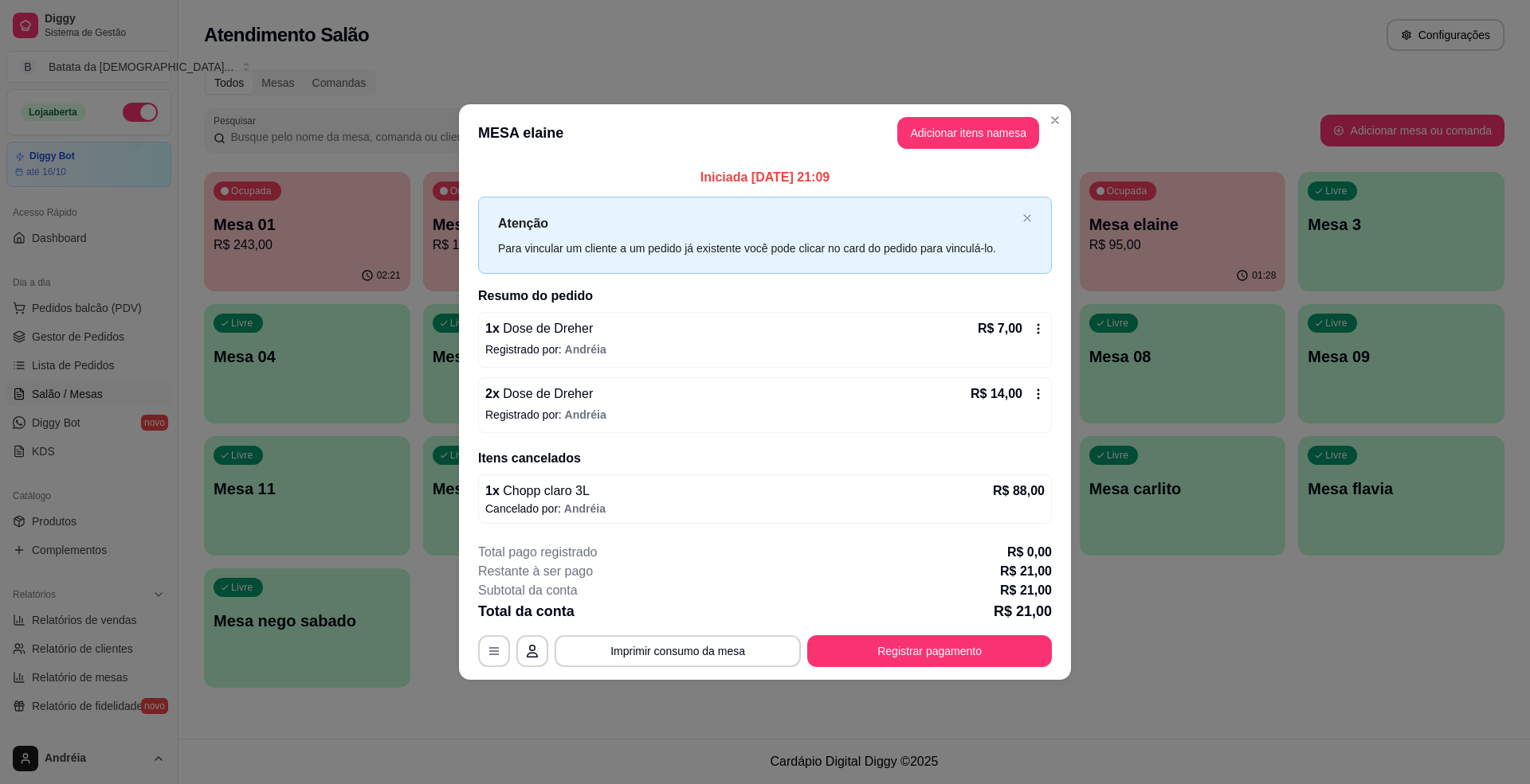
click at [1009, 450] on h2 "Itens cancelados" at bounding box center [765, 458] width 574 height 19
click at [1009, 465] on h2 "Itens cancelados" at bounding box center [765, 458] width 574 height 19
click at [1012, 498] on p "R$ 88,00" at bounding box center [1019, 491] width 52 height 19
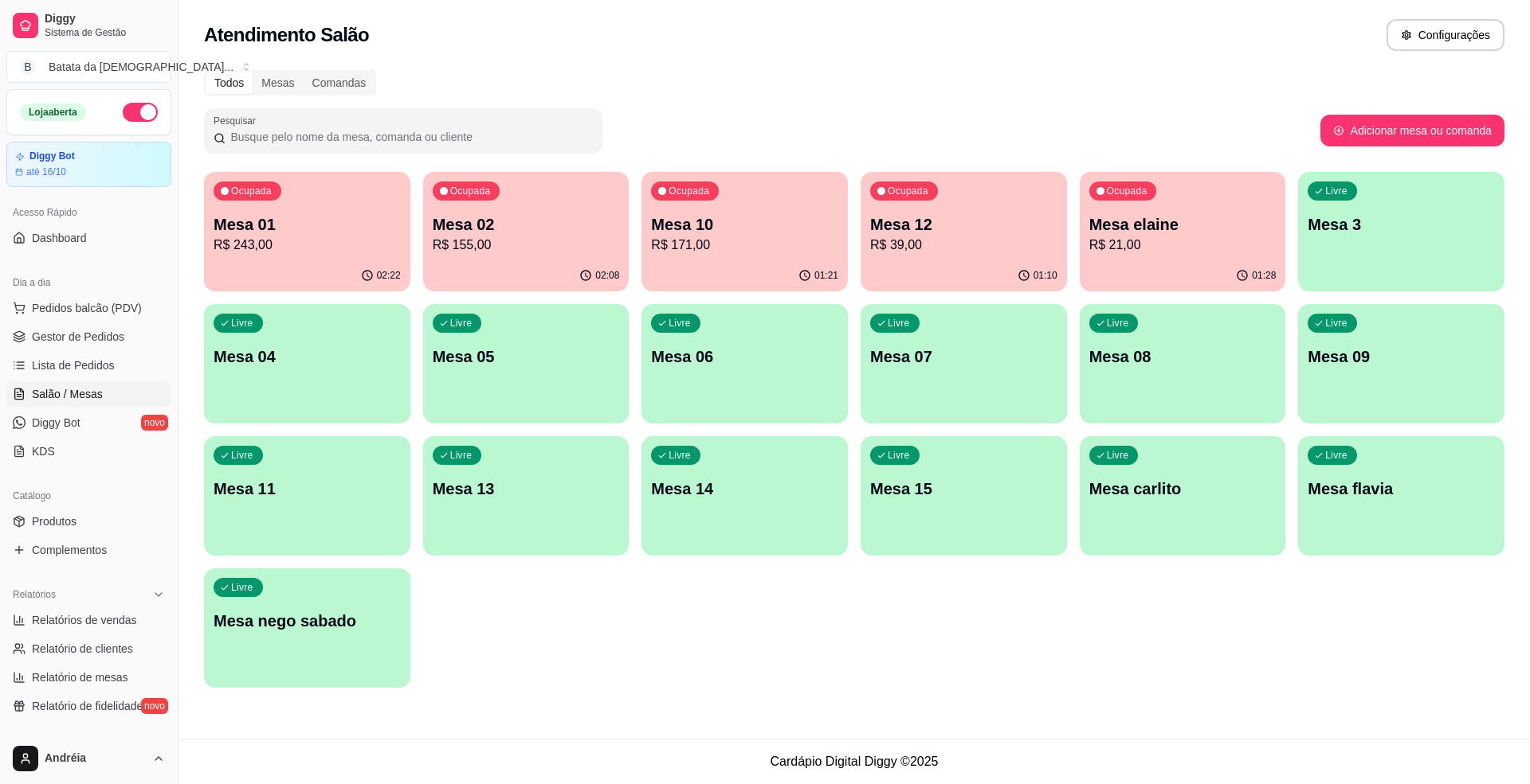
click at [777, 236] on p "R$ 171,00" at bounding box center [745, 245] width 187 height 19
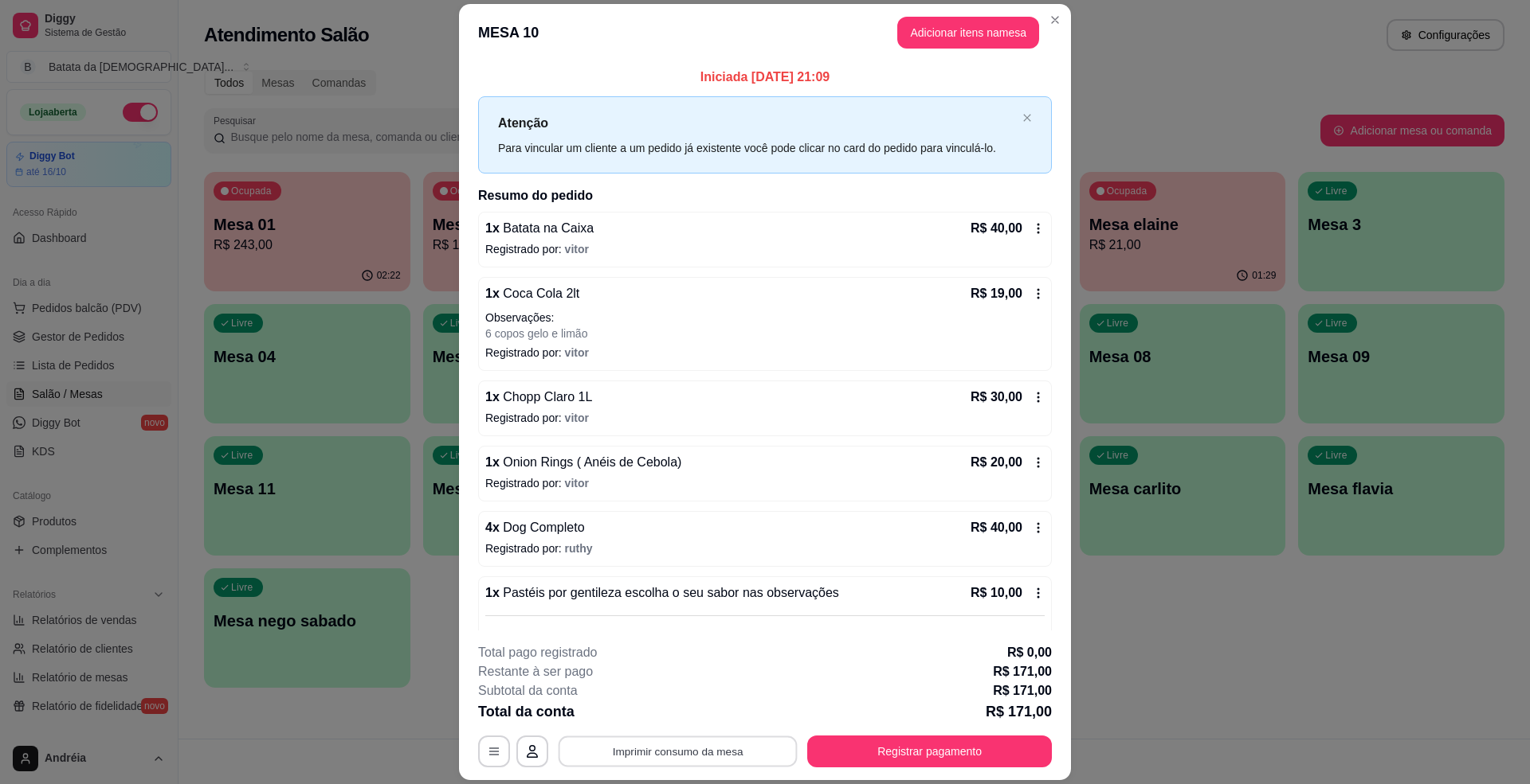
click at [743, 747] on button "Imprimir consumo da mesa" at bounding box center [678, 751] width 239 height 31
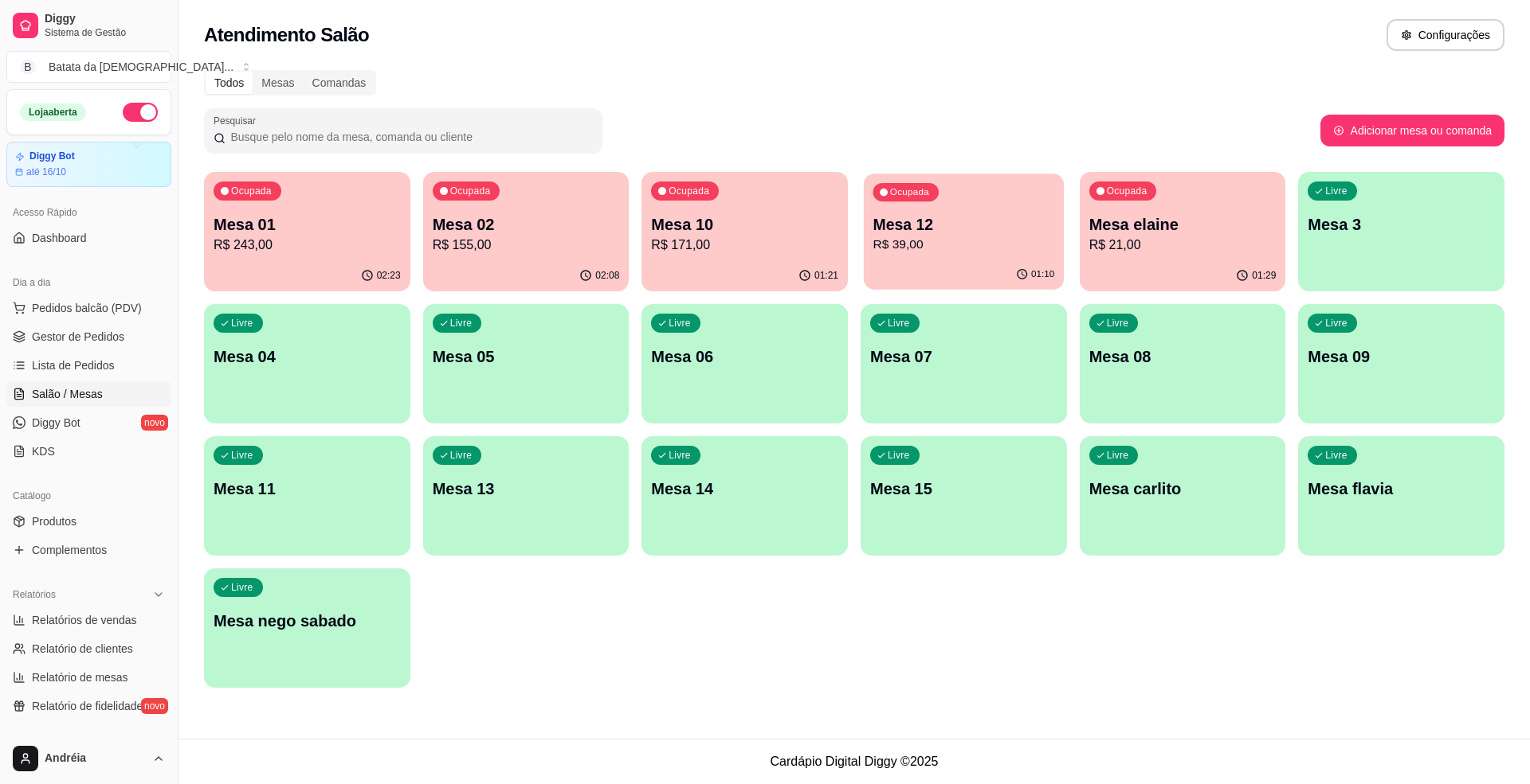
click at [932, 239] on p "R$ 39,00" at bounding box center [964, 245] width 181 height 18
click at [1136, 198] on div "Ocupada" at bounding box center [1123, 190] width 68 height 19
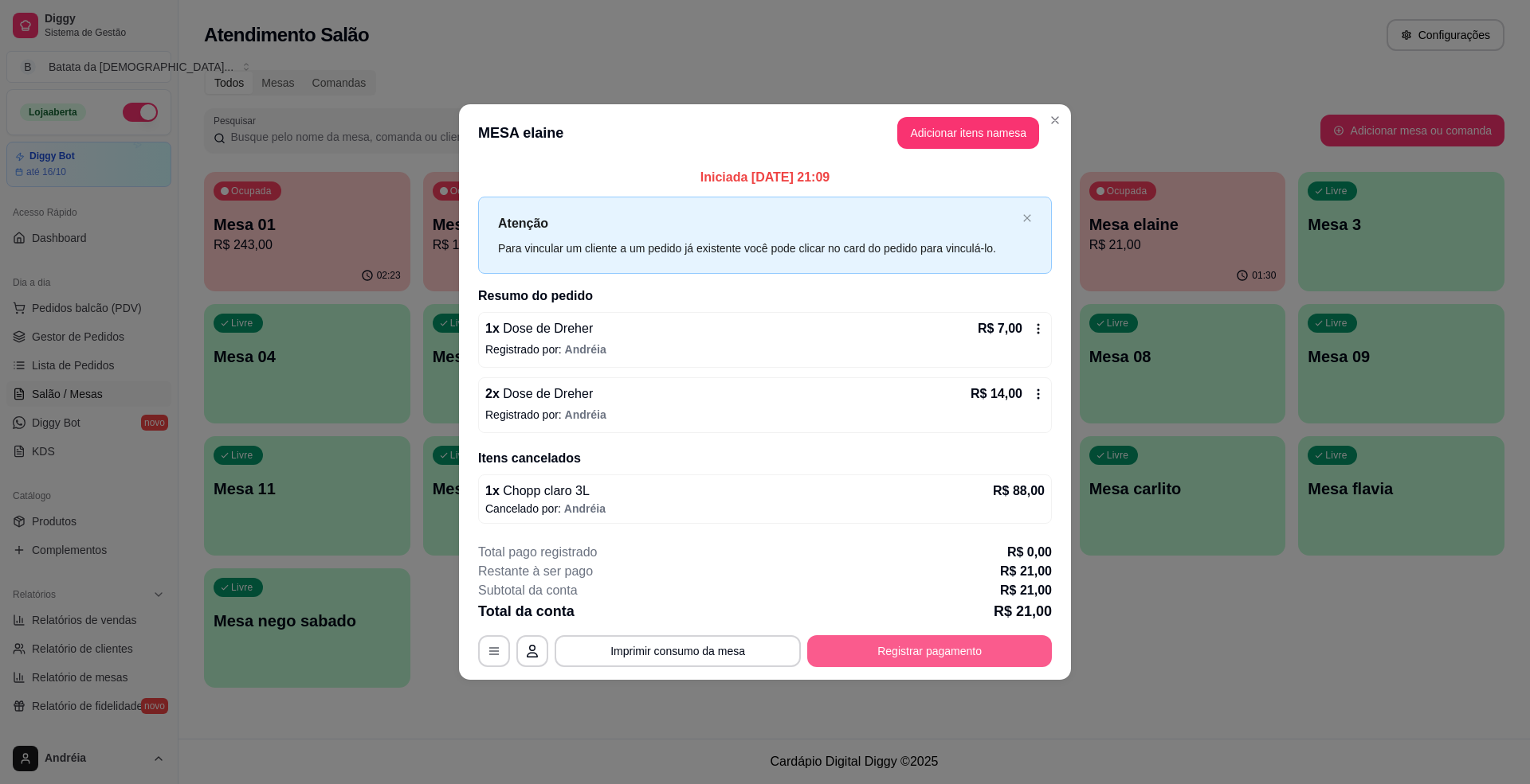
click at [925, 649] on button "Registrar pagamento" at bounding box center [929, 652] width 244 height 32
click at [953, 115] on header "MESA elaine Adicionar itens na mesa" at bounding box center [765, 133] width 612 height 58
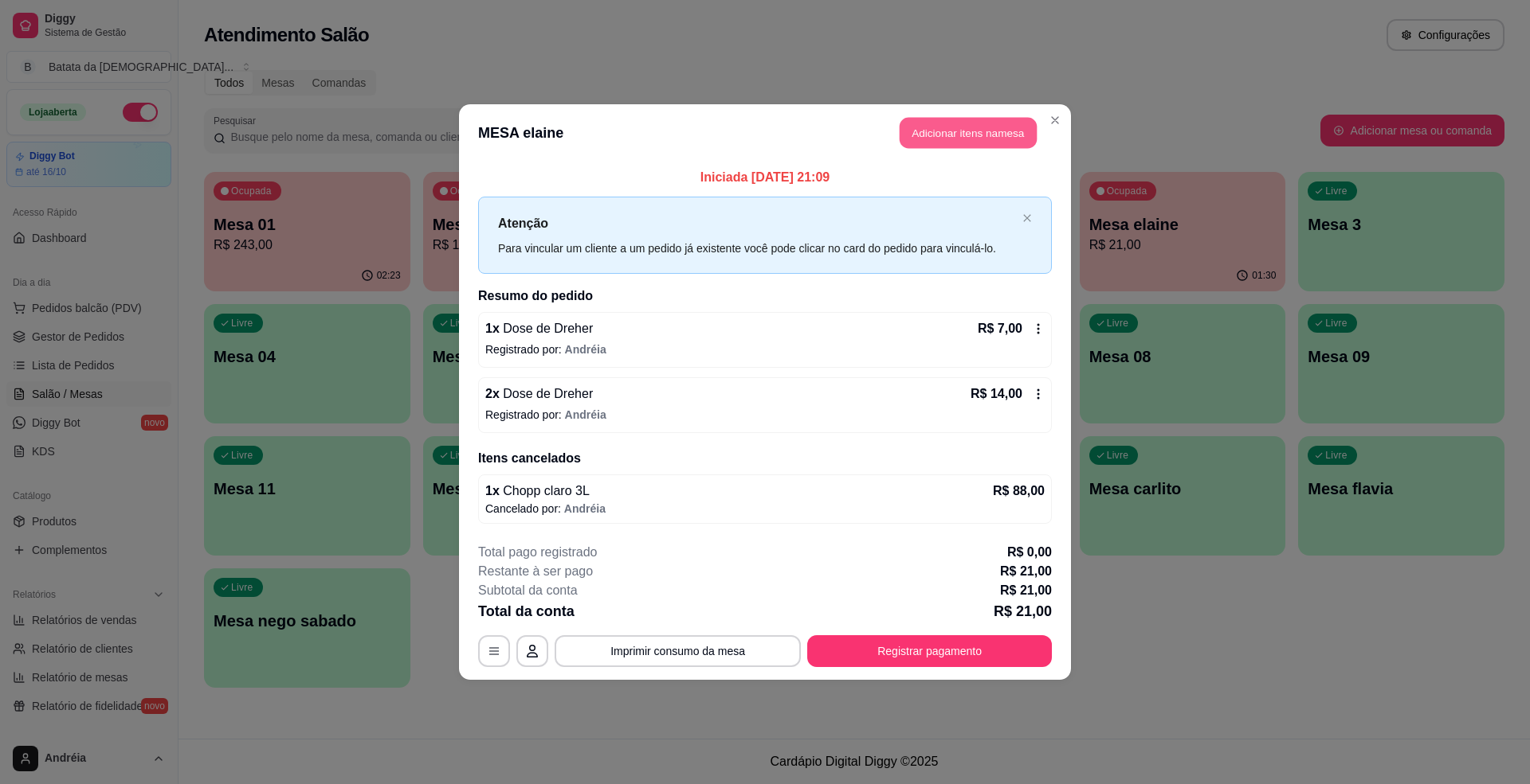
click at [956, 128] on button "Adicionar itens na mesa" at bounding box center [969, 132] width 138 height 31
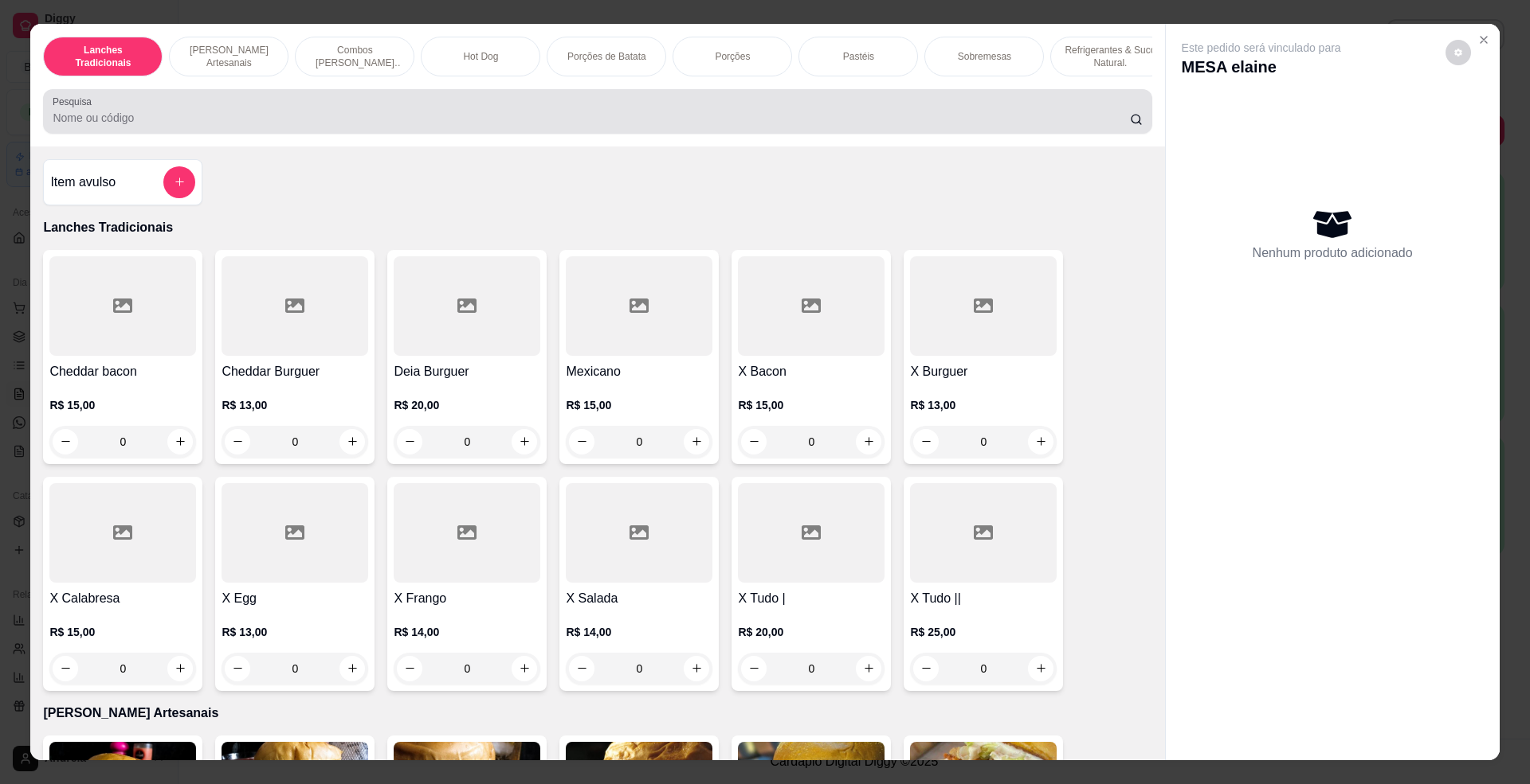
click at [498, 118] on div at bounding box center [597, 112] width 1089 height 32
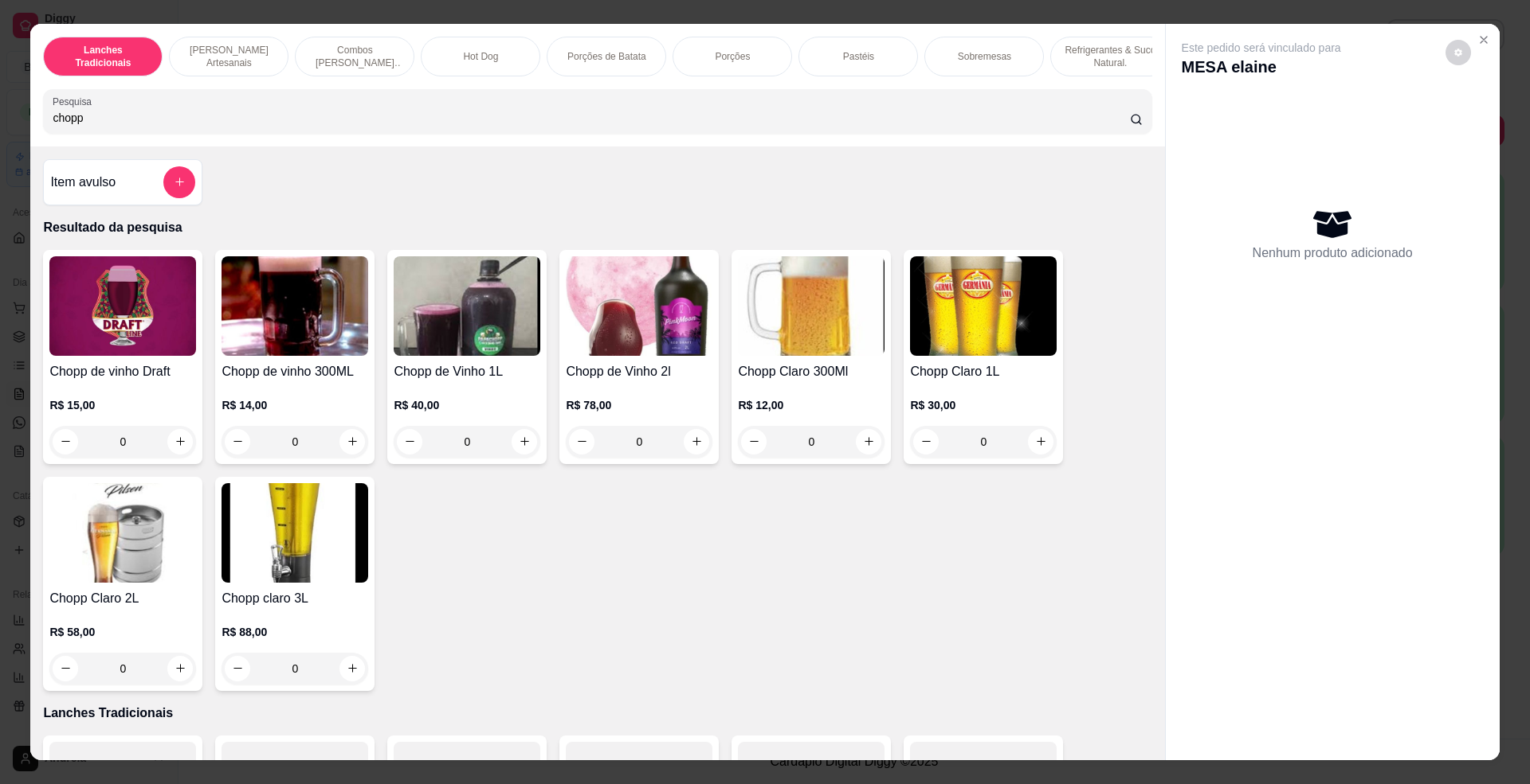
type input "chopp"
click at [261, 529] on img at bounding box center [294, 533] width 147 height 100
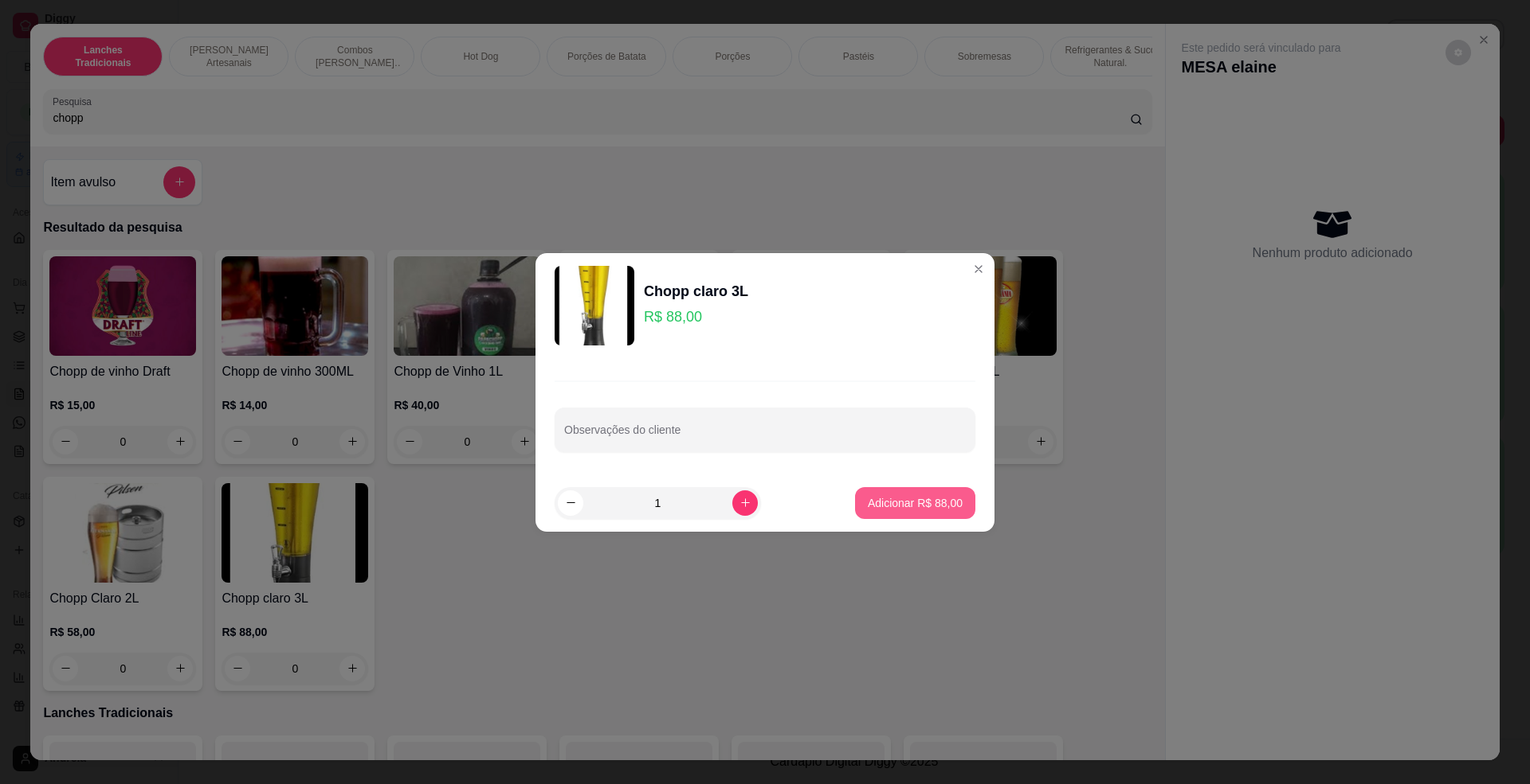
click at [855, 494] on button "Adicionar R$ 88,00" at bounding box center [915, 503] width 121 height 32
type input "1"
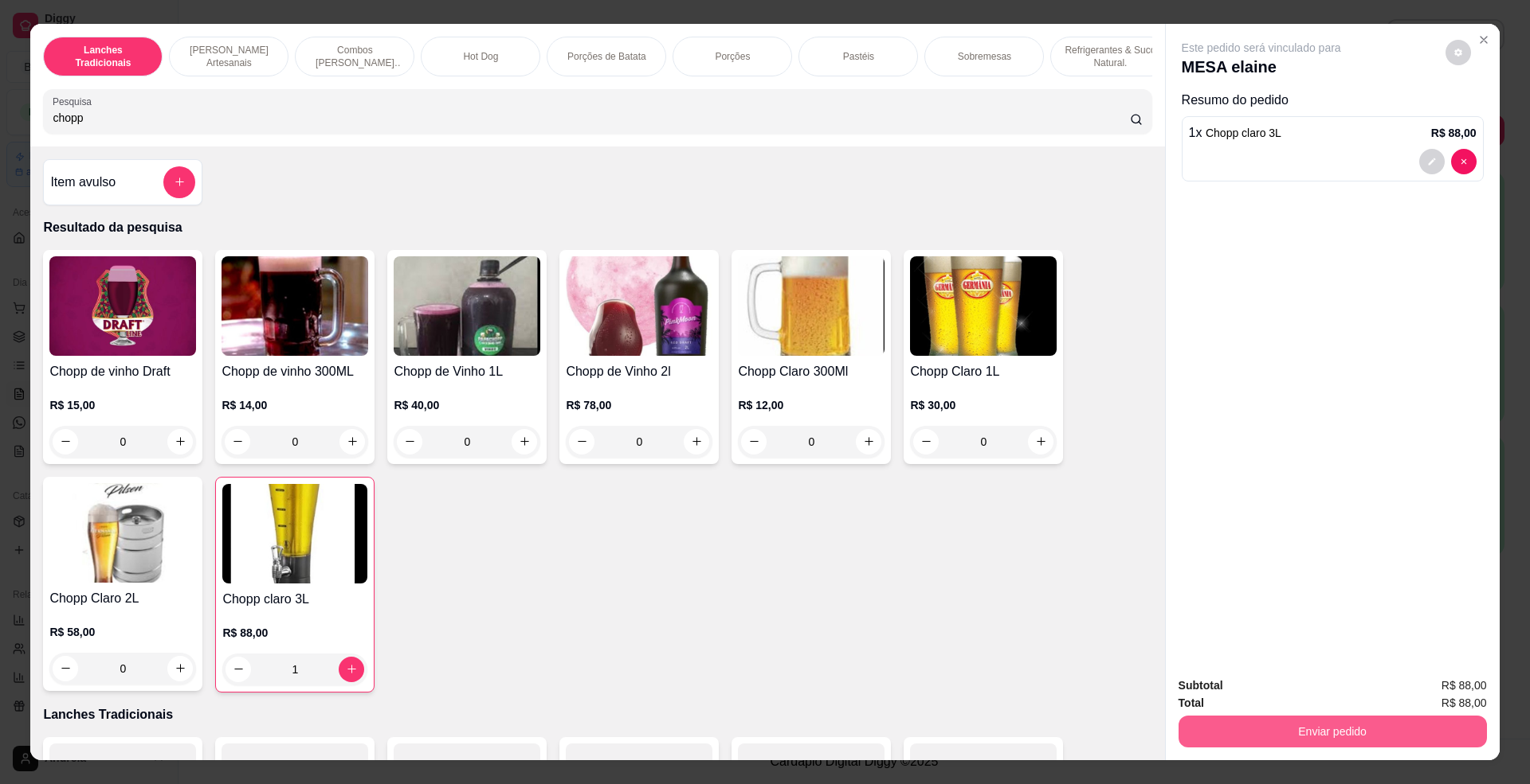
click at [1333, 726] on button "Enviar pedido" at bounding box center [1332, 732] width 308 height 32
click at [1444, 692] on button "Enviar pedido" at bounding box center [1443, 693] width 90 height 30
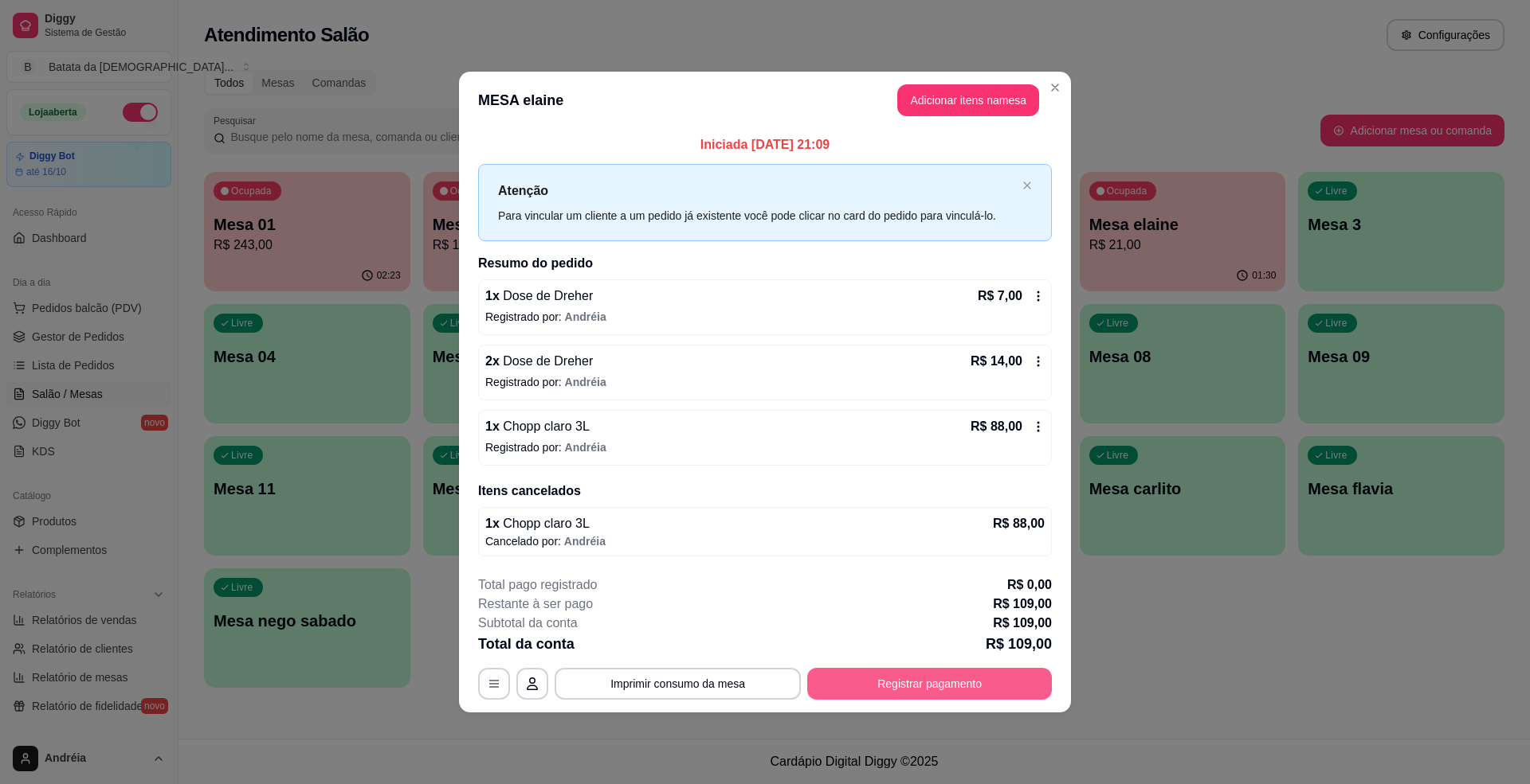
click at [921, 678] on button "Registrar pagamento" at bounding box center [929, 684] width 244 height 32
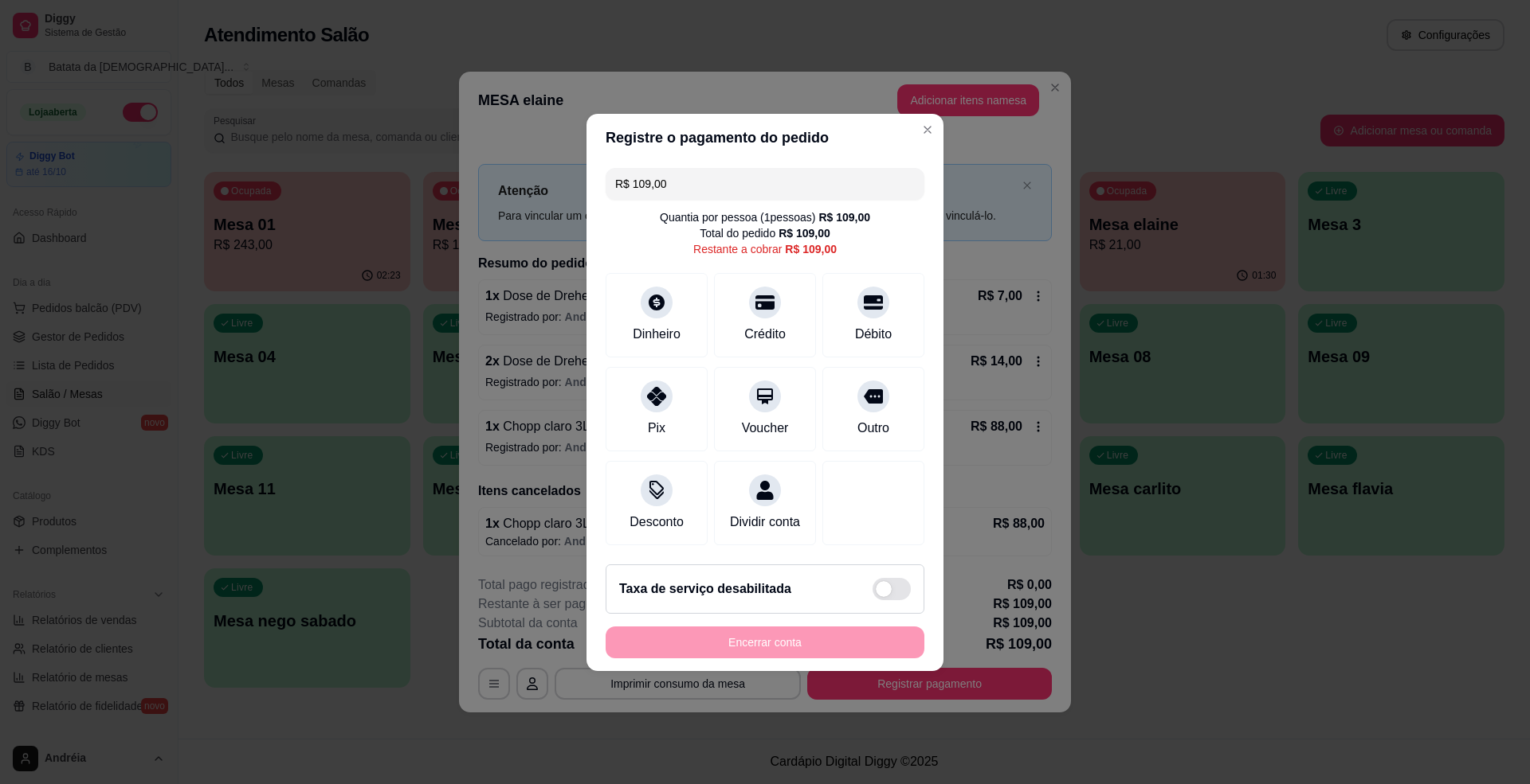
drag, startPoint x: 681, startPoint y: 176, endPoint x: 566, endPoint y: 151, distance: 117.7
click at [566, 151] on div "Registre o pagamento do pedido R$ 109,00 Quantia por pessoa ( 1 pessoas) R$ 109…" at bounding box center [765, 392] width 1530 height 784
type input "R$ 0,00"
click at [873, 304] on div "Débito" at bounding box center [873, 312] width 113 height 94
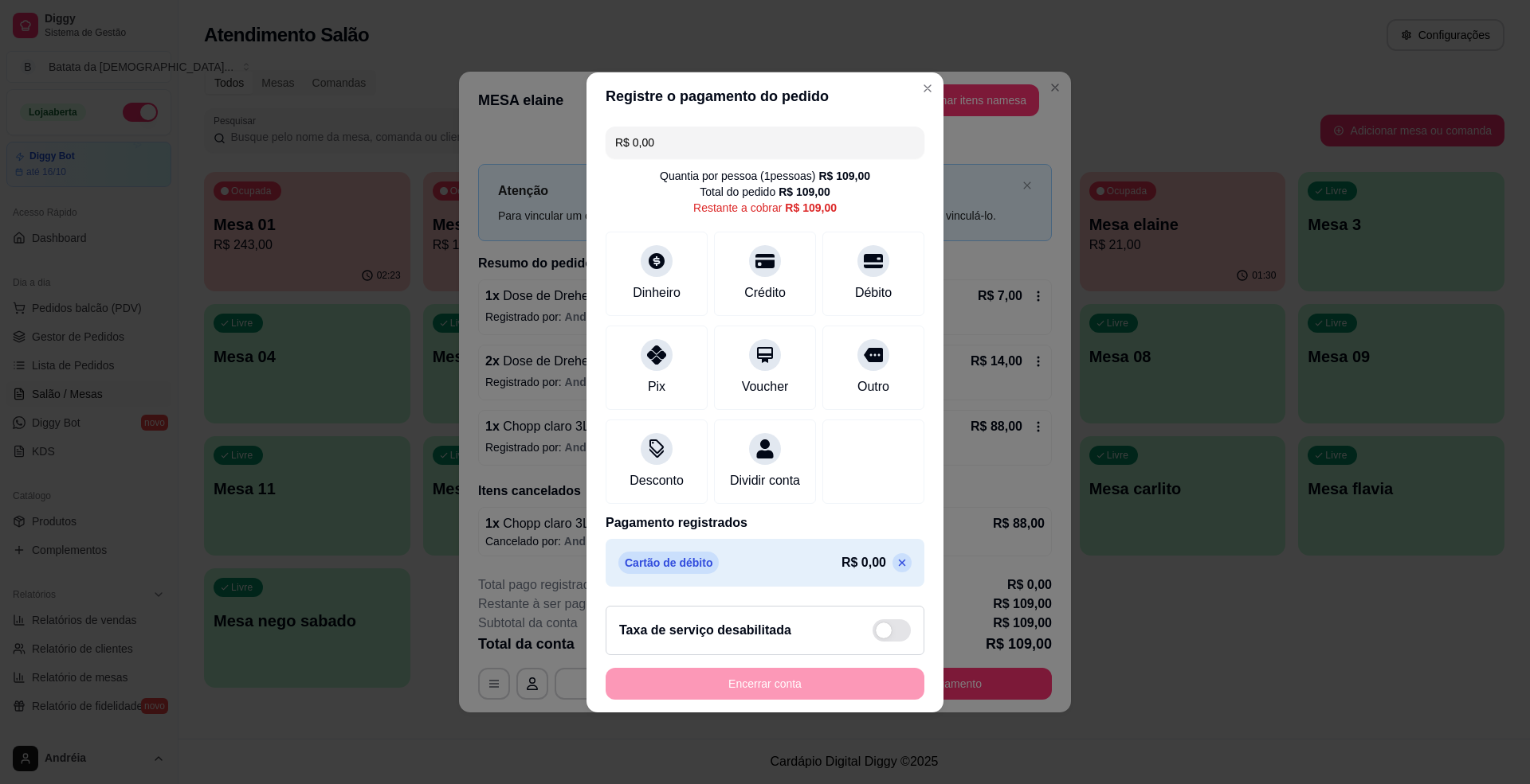
click at [896, 570] on icon at bounding box center [902, 563] width 13 height 13
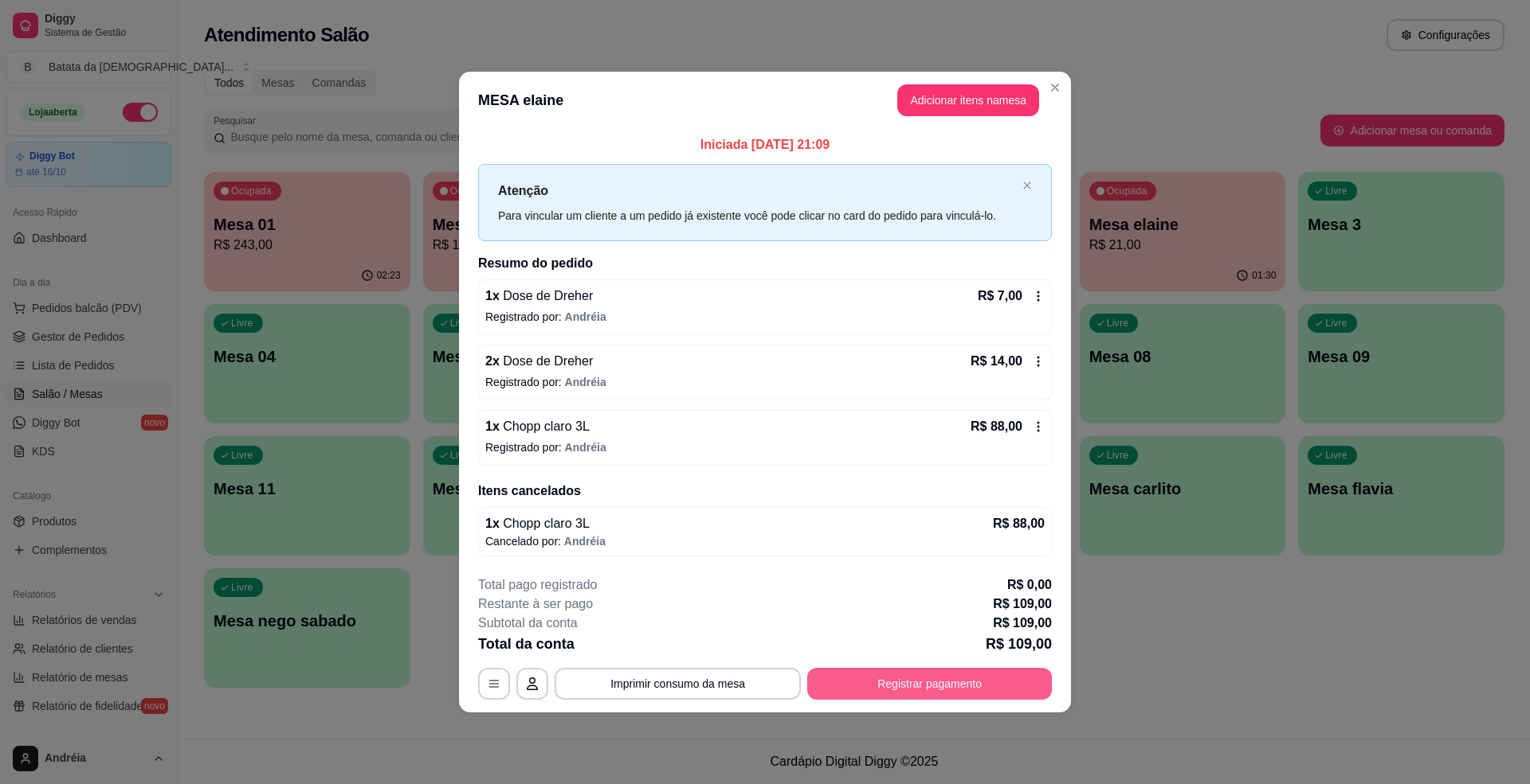
click at [960, 694] on button "Registrar pagamento" at bounding box center [929, 684] width 244 height 32
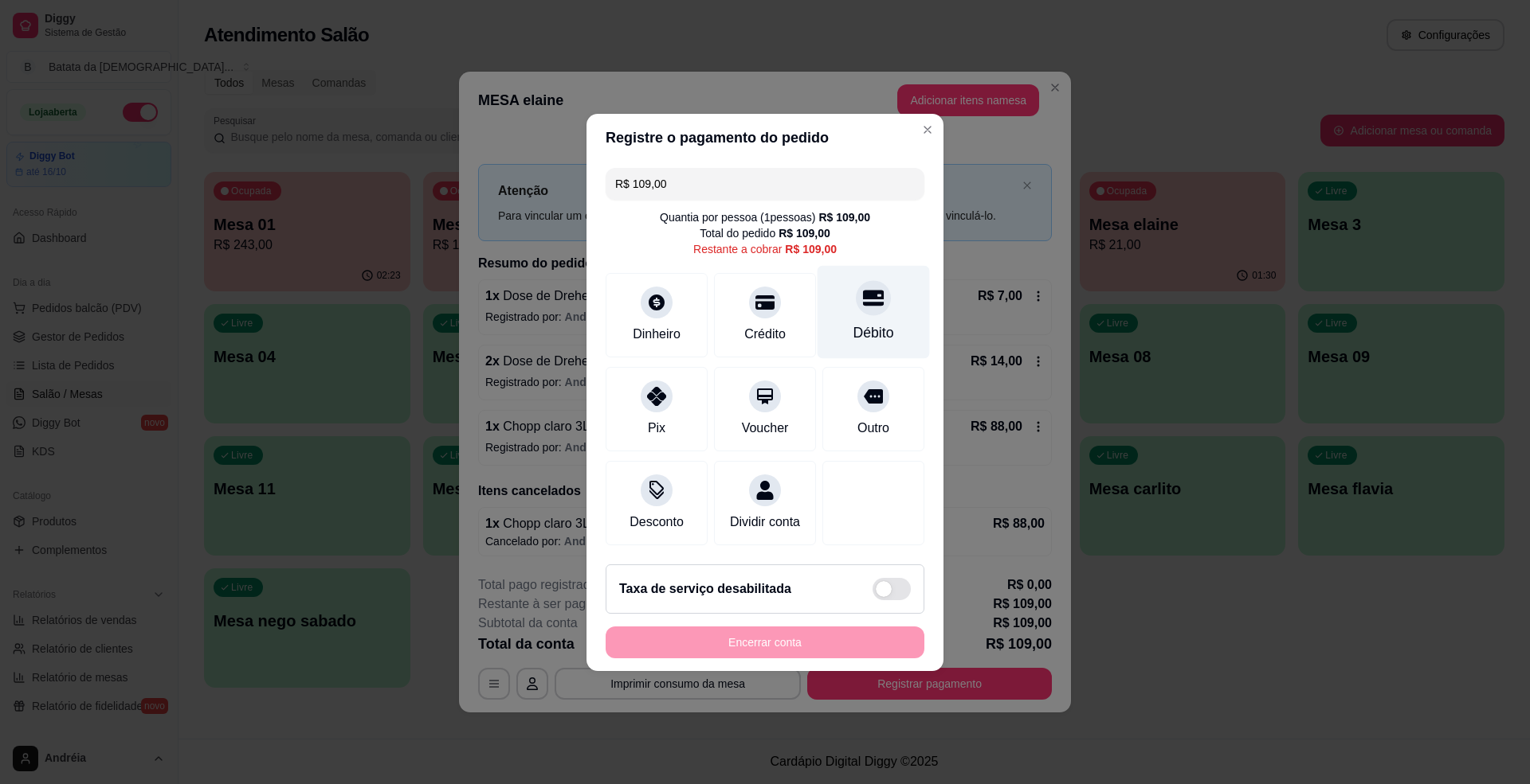
click at [865, 323] on div "Débito" at bounding box center [873, 333] width 41 height 21
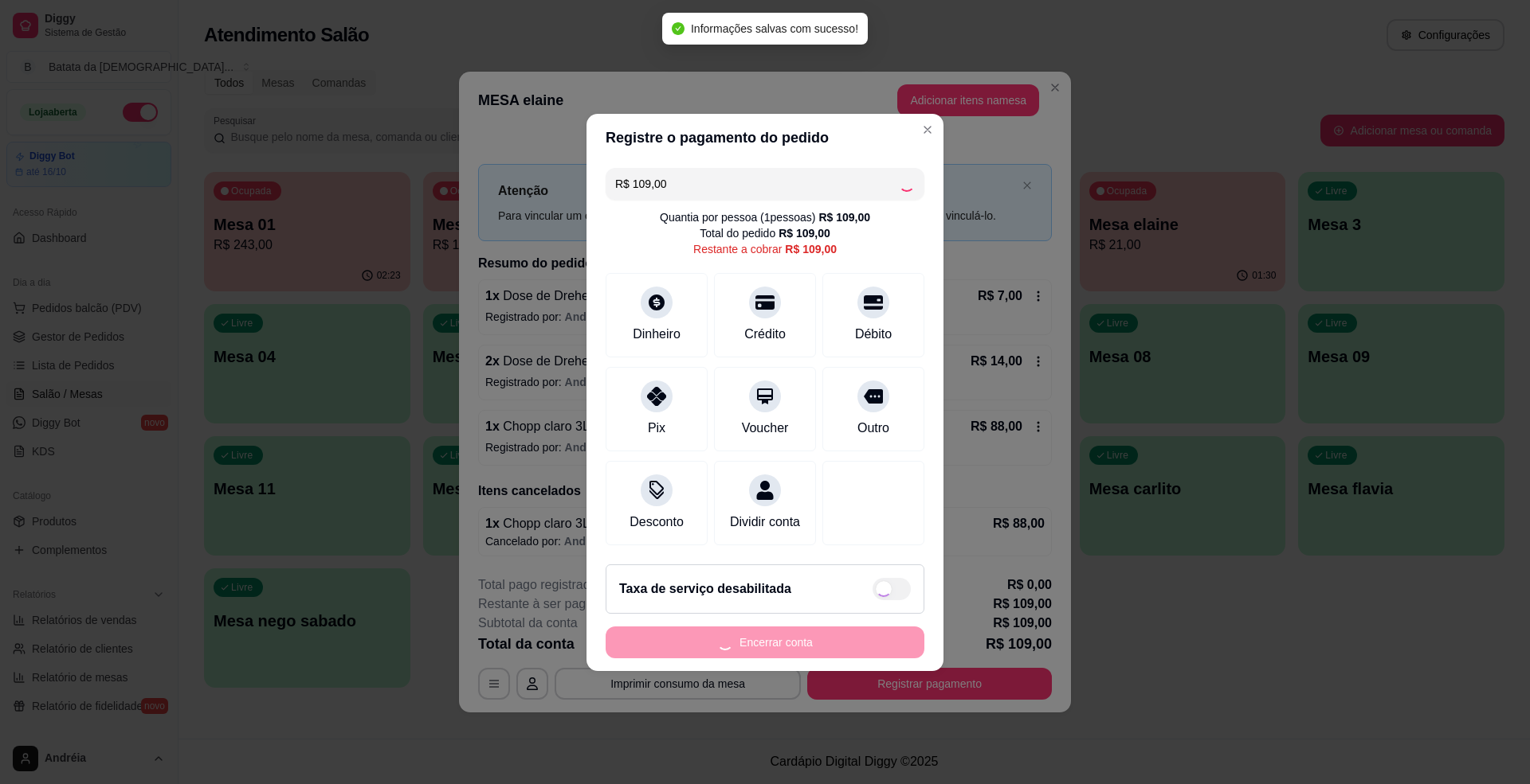
type input "R$ 0,00"
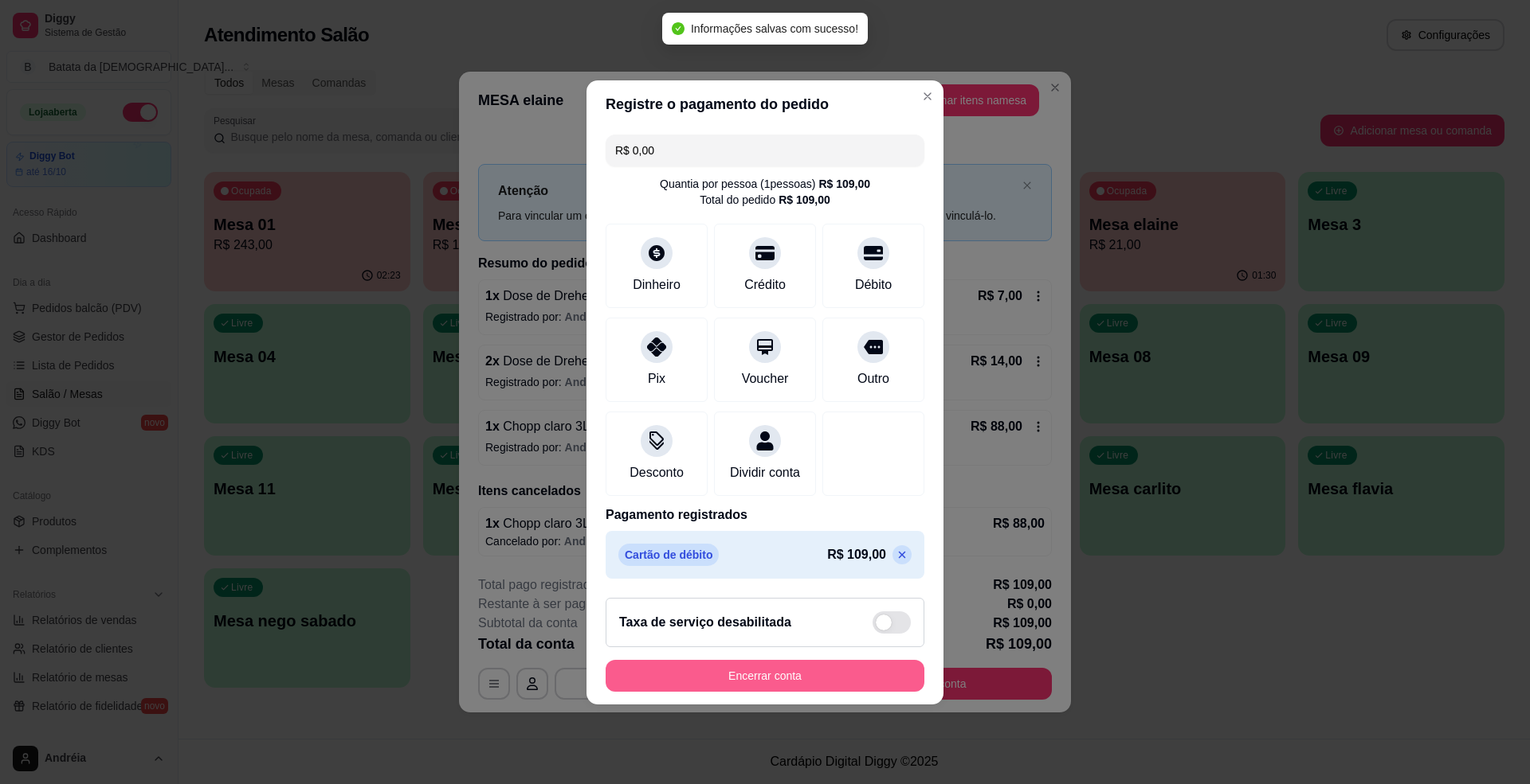
click at [820, 672] on button "Encerrar conta" at bounding box center [765, 676] width 319 height 32
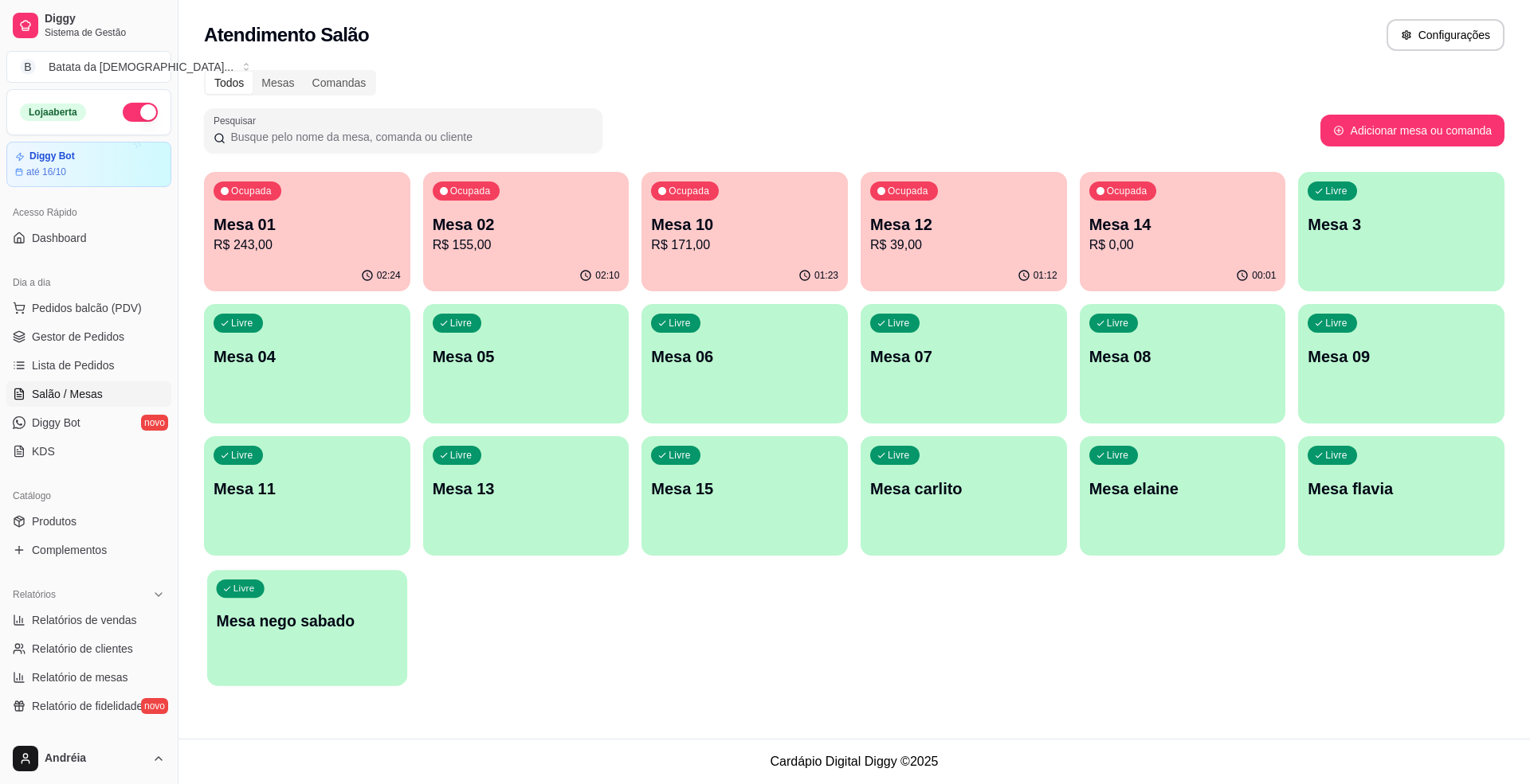
click at [307, 614] on p "Mesa nego sabado" at bounding box center [307, 622] width 181 height 22
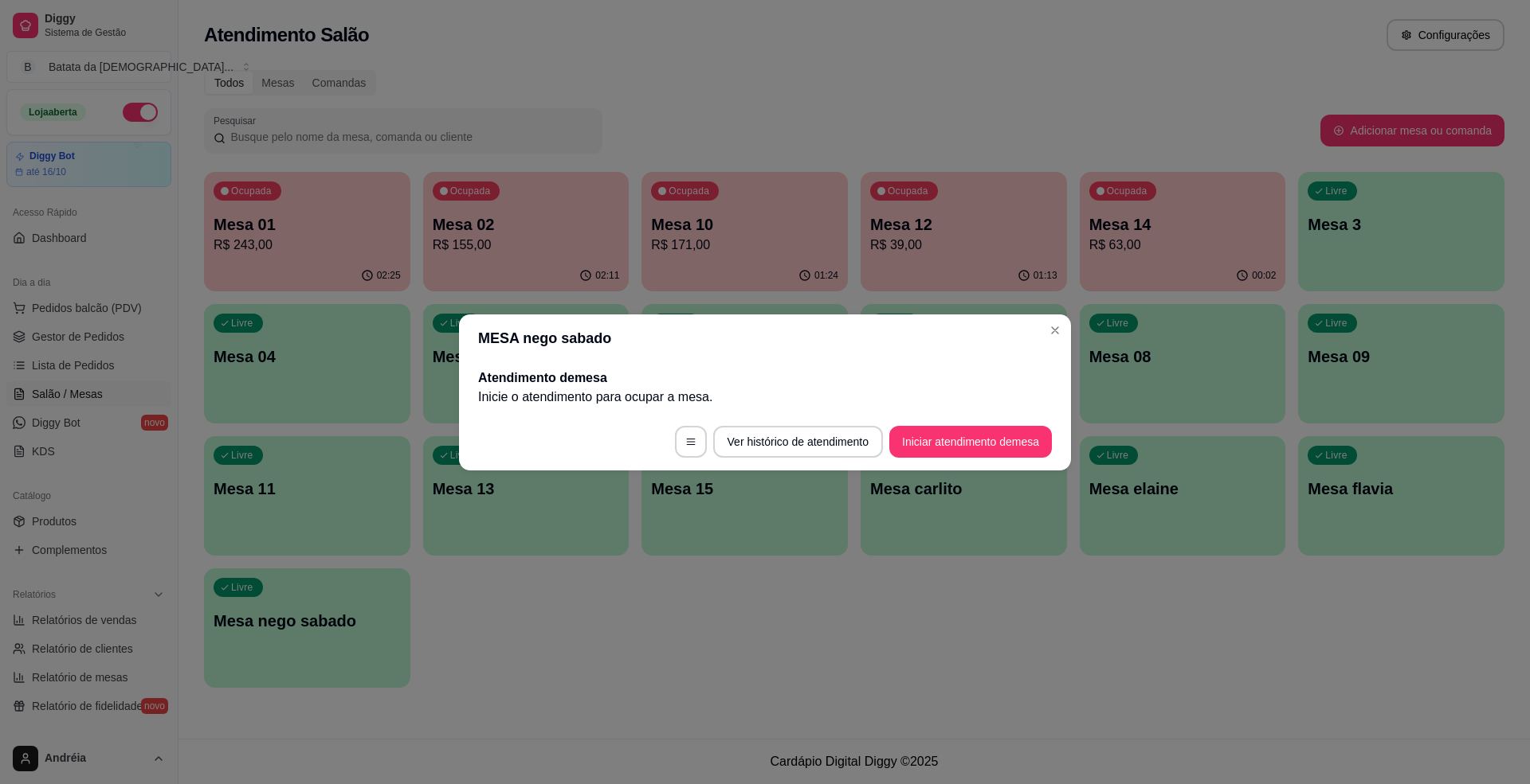
click at [1063, 319] on header "MESA nego sabado" at bounding box center [765, 339] width 612 height 48
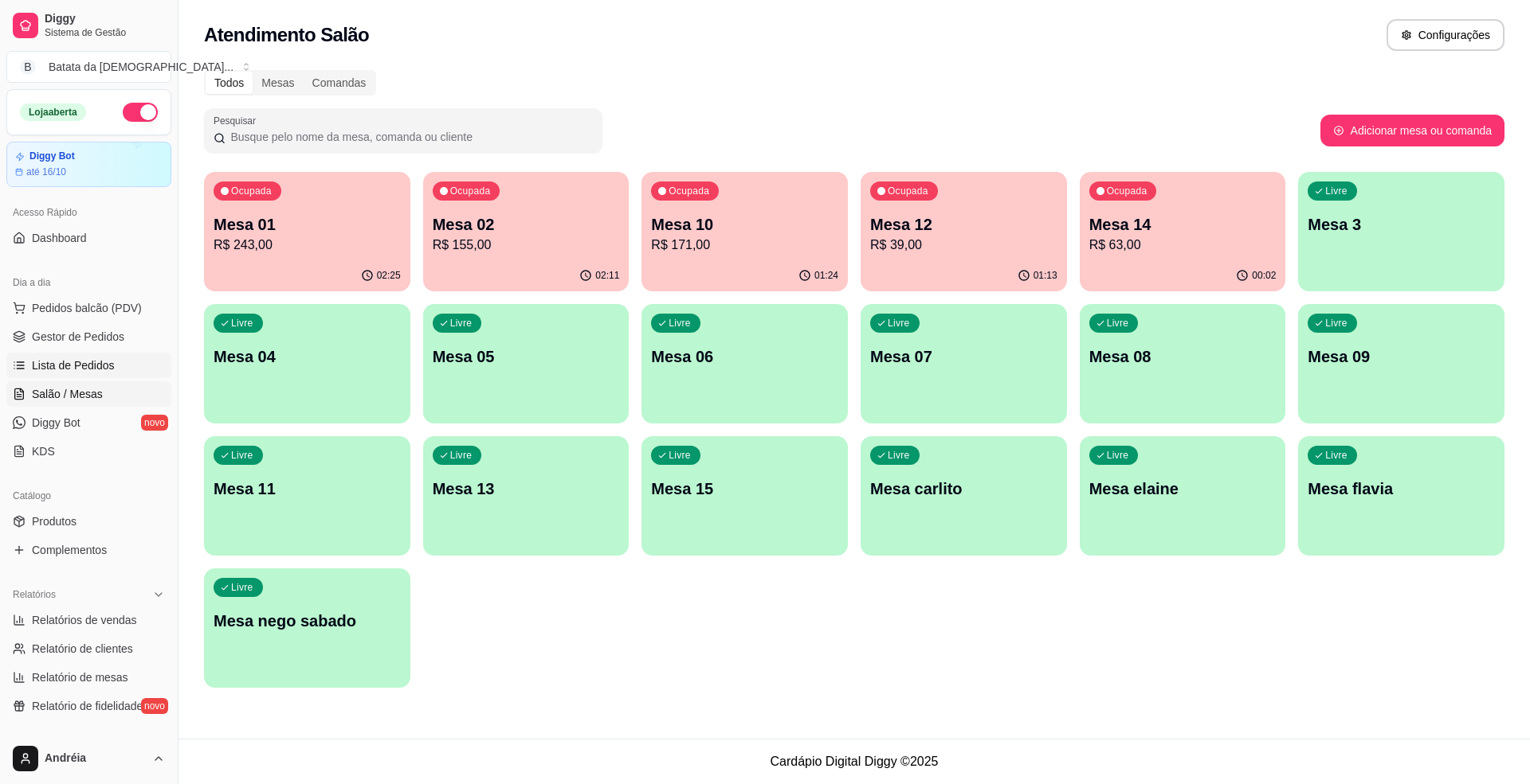
click at [46, 365] on span "Lista de Pedidos" at bounding box center [73, 366] width 83 height 16
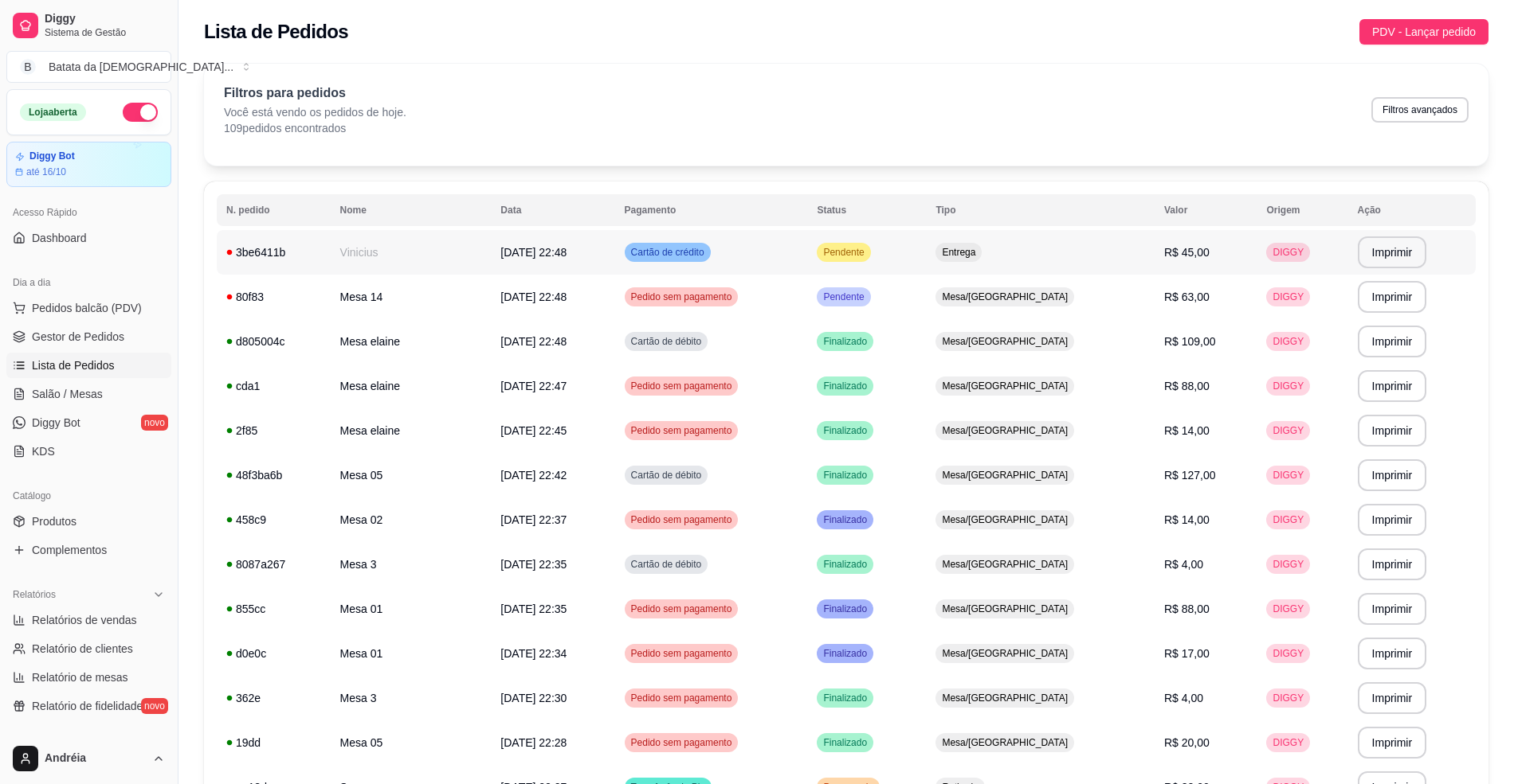
click at [900, 240] on td "Pendente" at bounding box center [866, 252] width 119 height 45
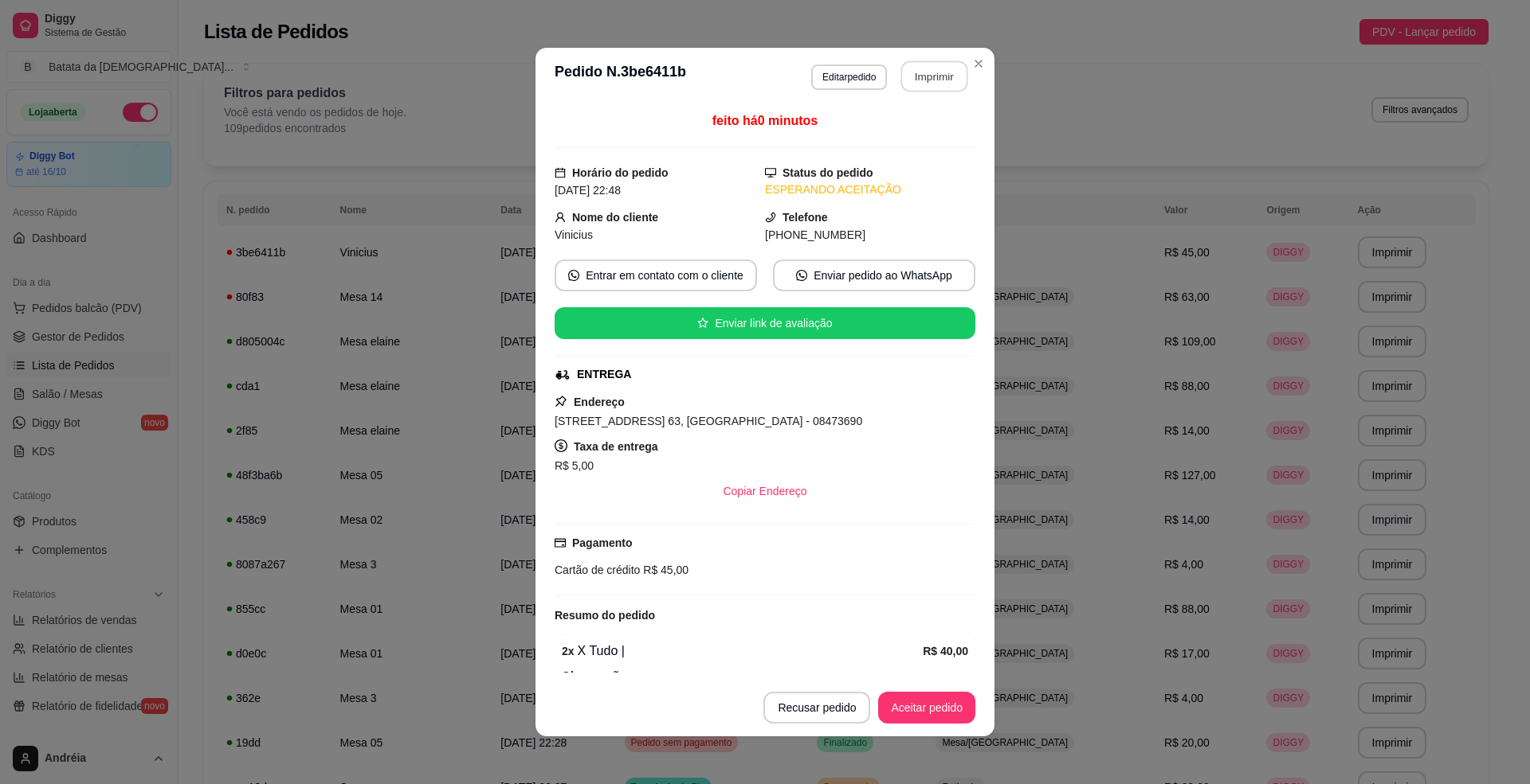
click at [938, 80] on button "Imprimir" at bounding box center [934, 77] width 67 height 31
click at [887, 704] on button "Aceitar pedido" at bounding box center [927, 708] width 94 height 31
click at [912, 707] on button "Mover para preparo" at bounding box center [914, 708] width 124 height 32
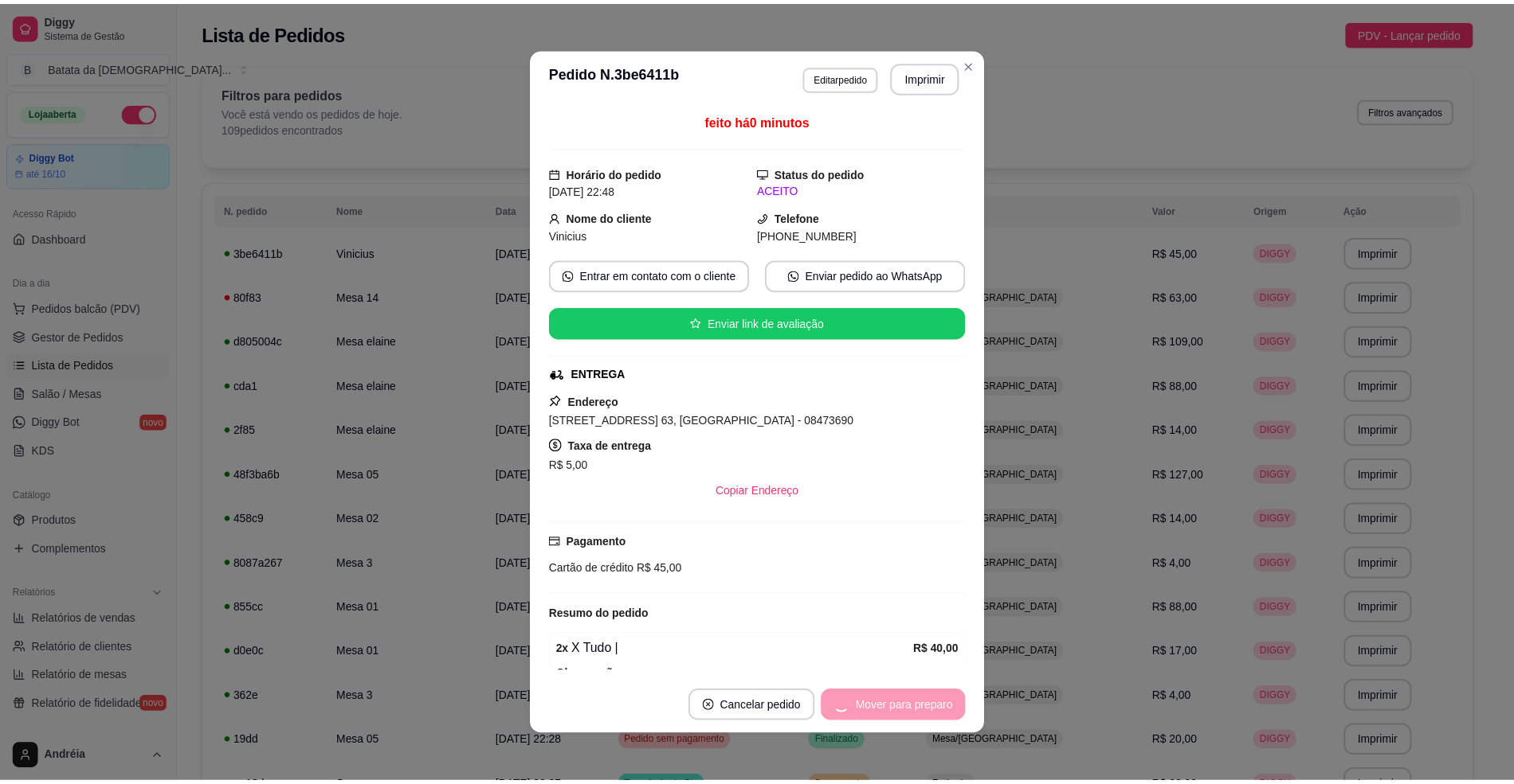
scroll to position [106, 0]
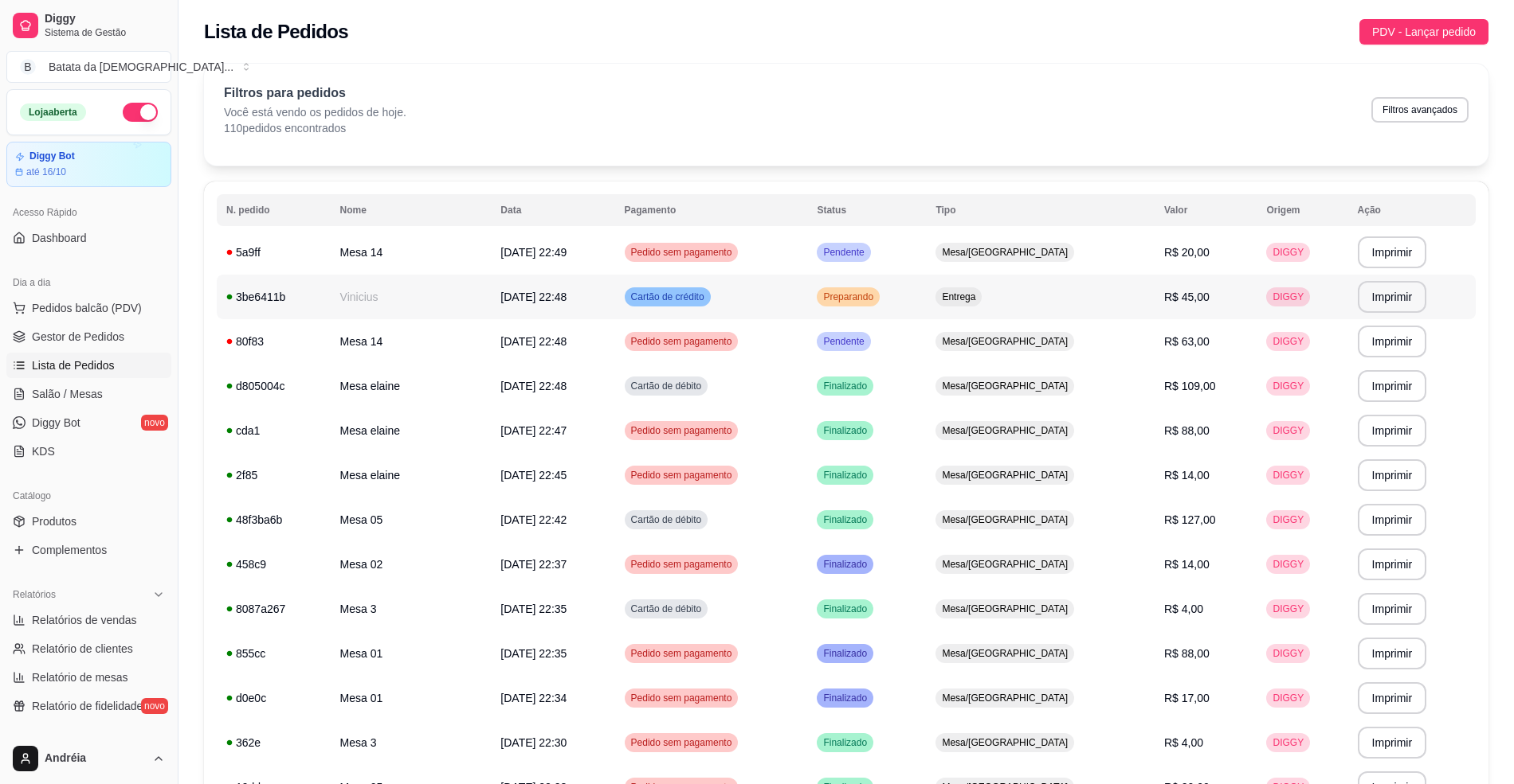
click at [808, 284] on td "Cartão de crédito" at bounding box center [711, 297] width 192 height 45
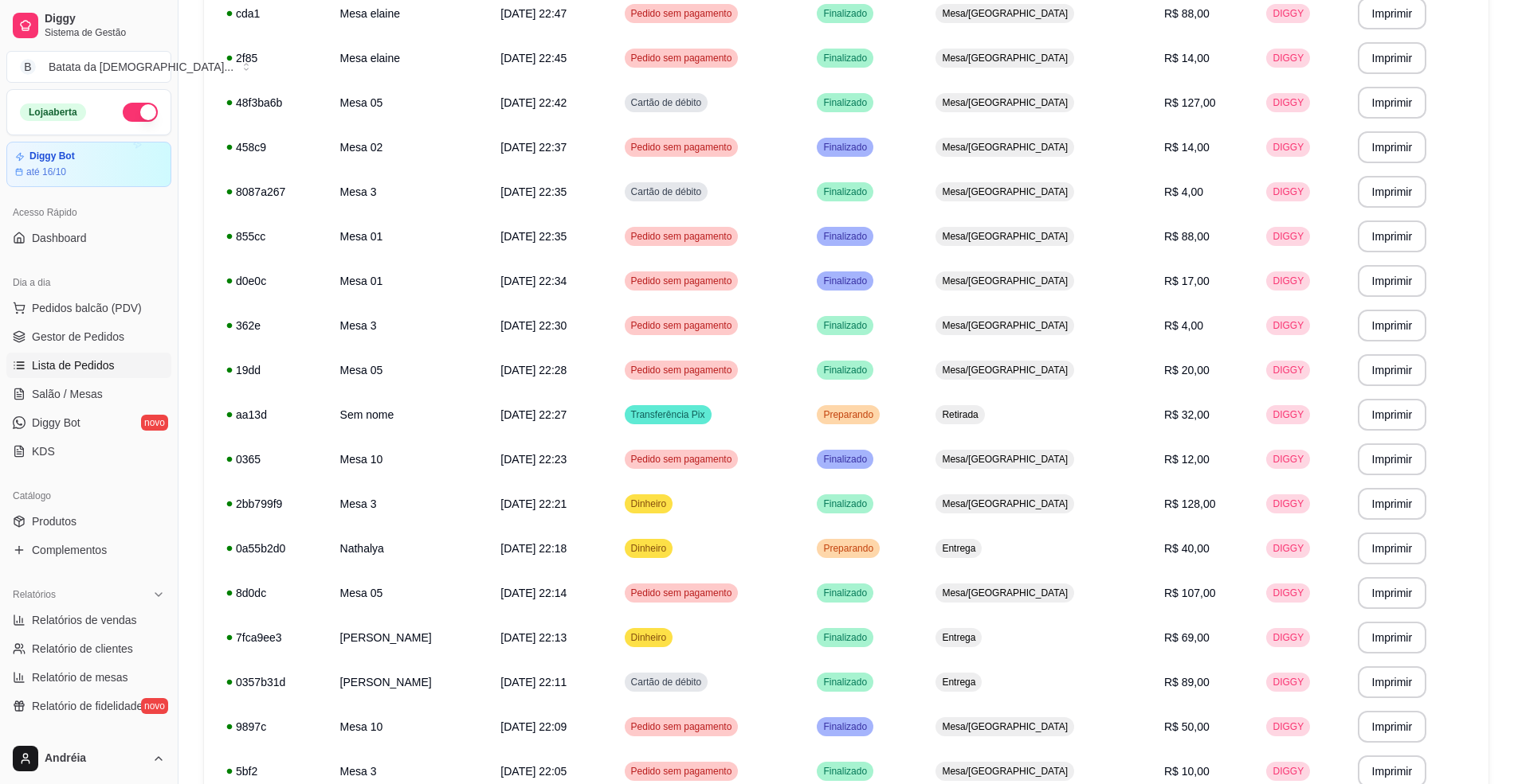
scroll to position [424, 0]
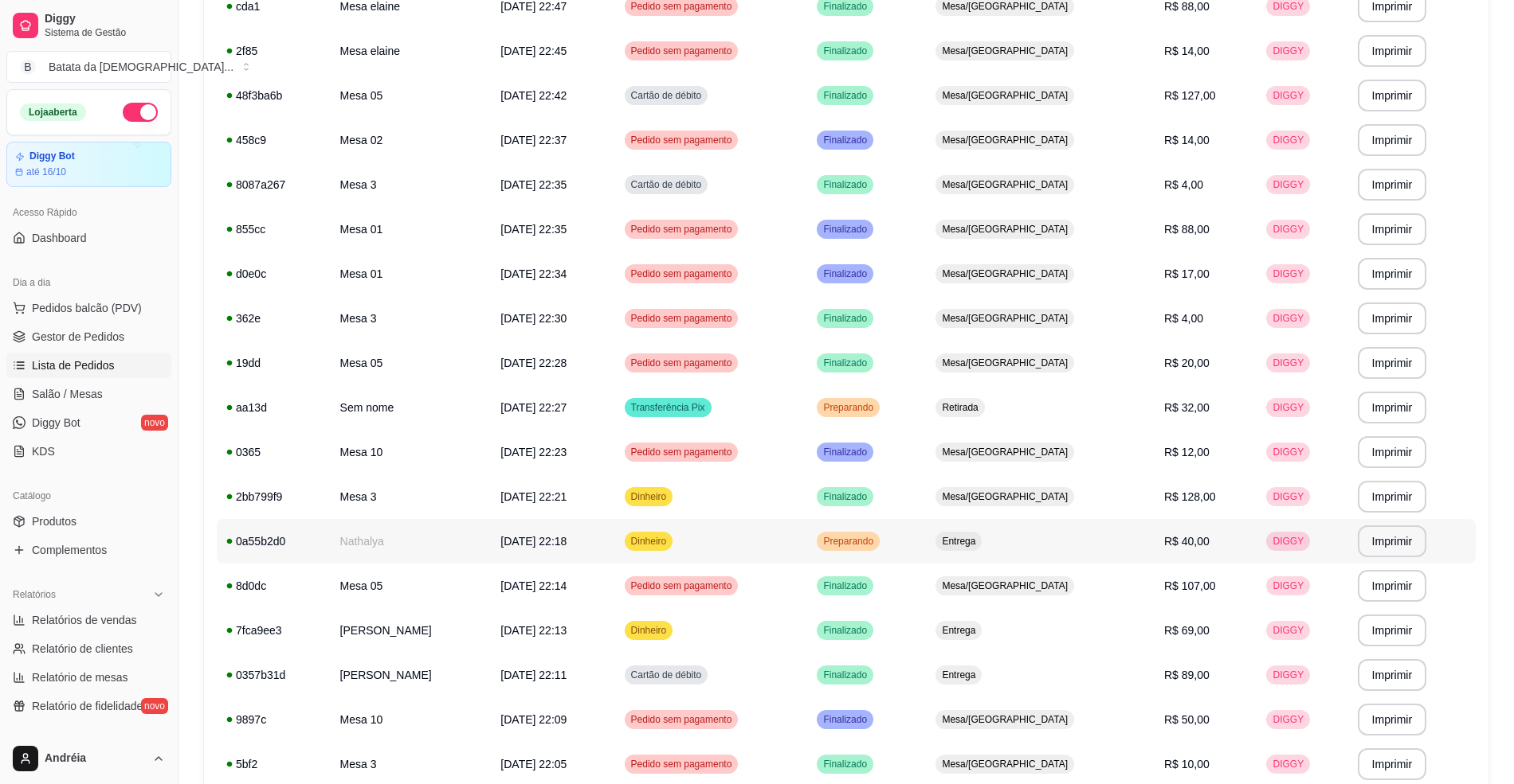
click at [926, 549] on td "Preparando" at bounding box center [866, 541] width 119 height 45
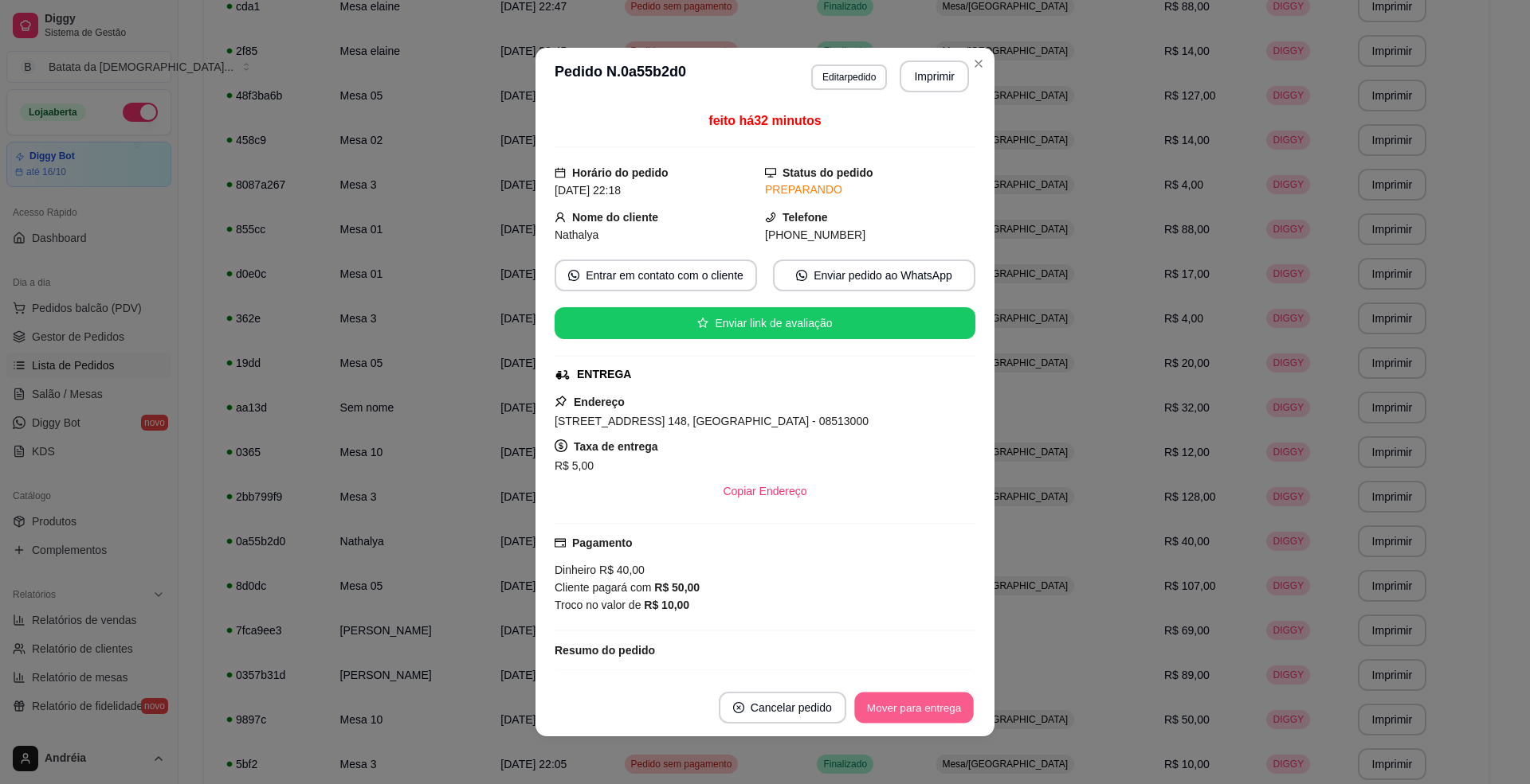
click at [887, 701] on button "Mover para entrega" at bounding box center [914, 708] width 120 height 31
click at [894, 709] on button "Mover para finalizado" at bounding box center [909, 708] width 129 height 31
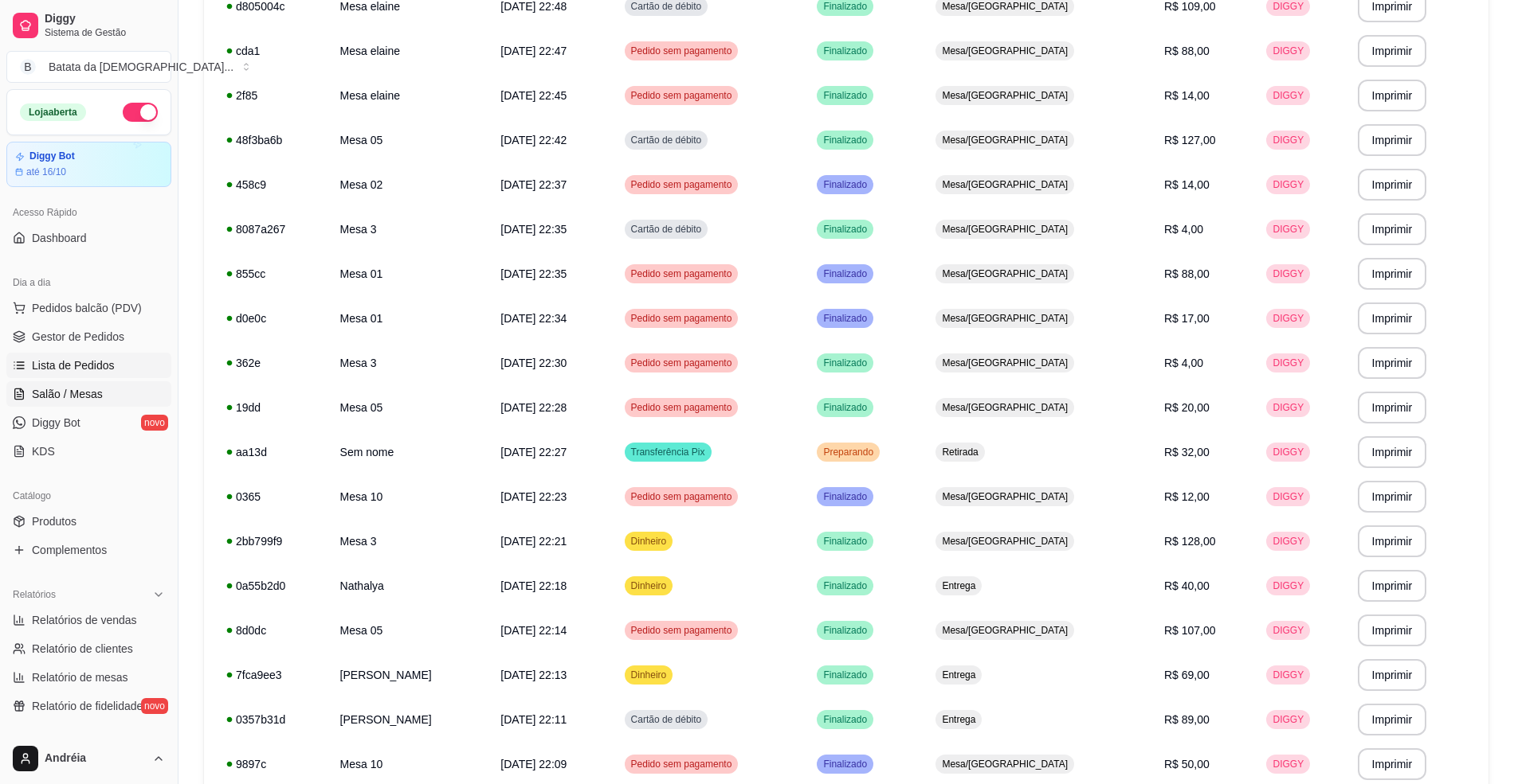
click at [30, 401] on link "Salão / Mesas" at bounding box center [88, 394] width 164 height 26
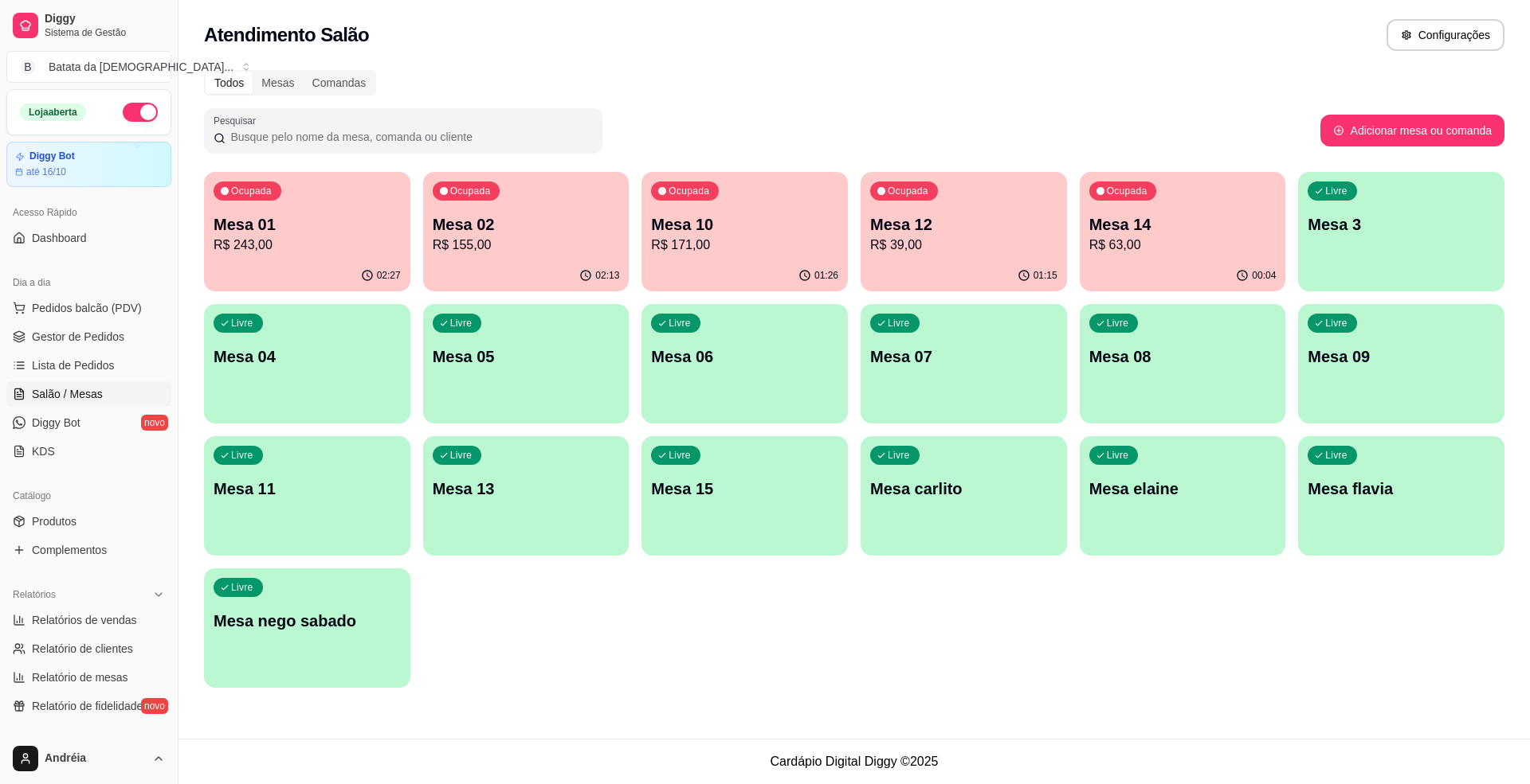
click at [765, 204] on div "Ocupada Mesa 10 R$ 171,00" at bounding box center [745, 216] width 206 height 89
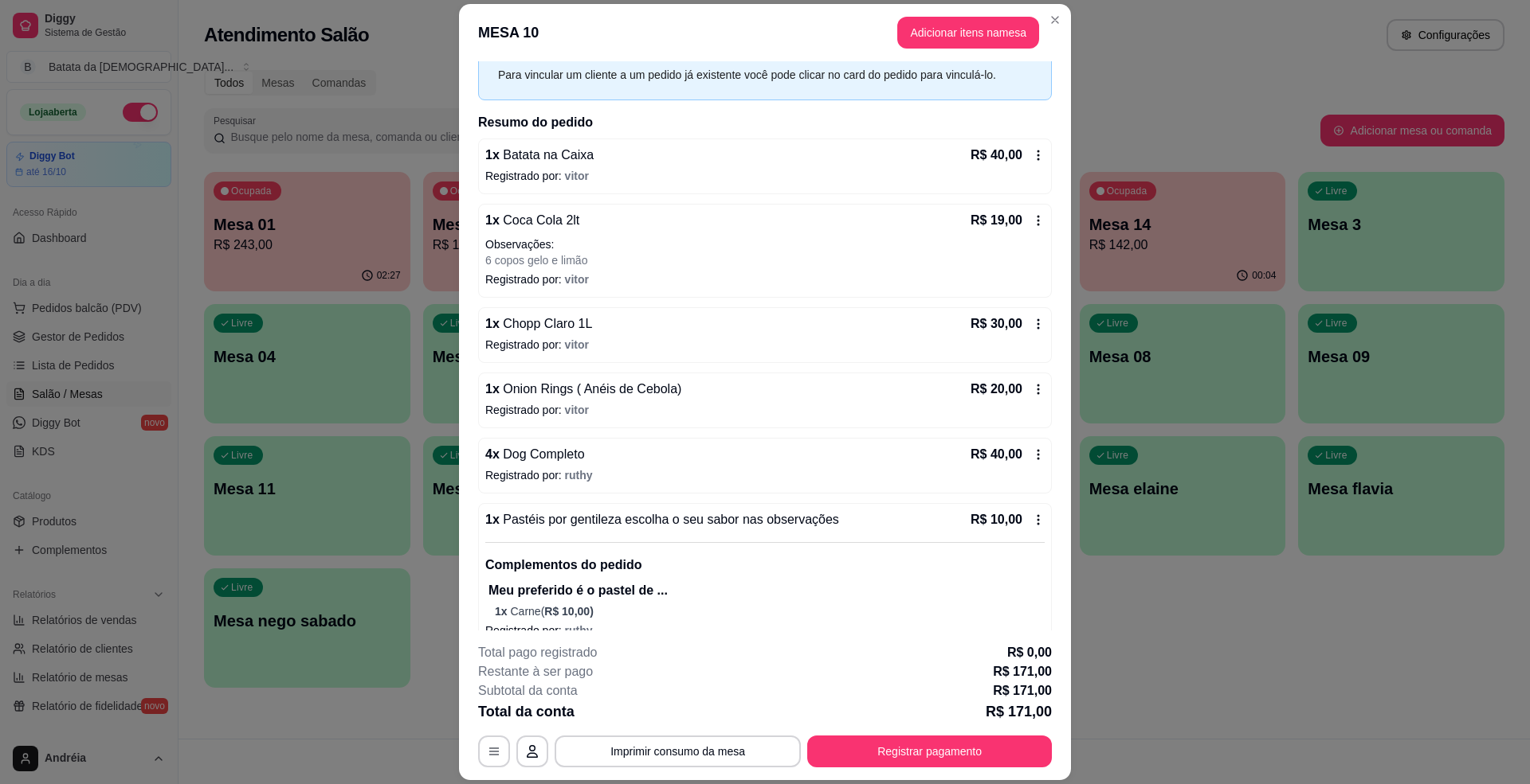
scroll to position [166, 0]
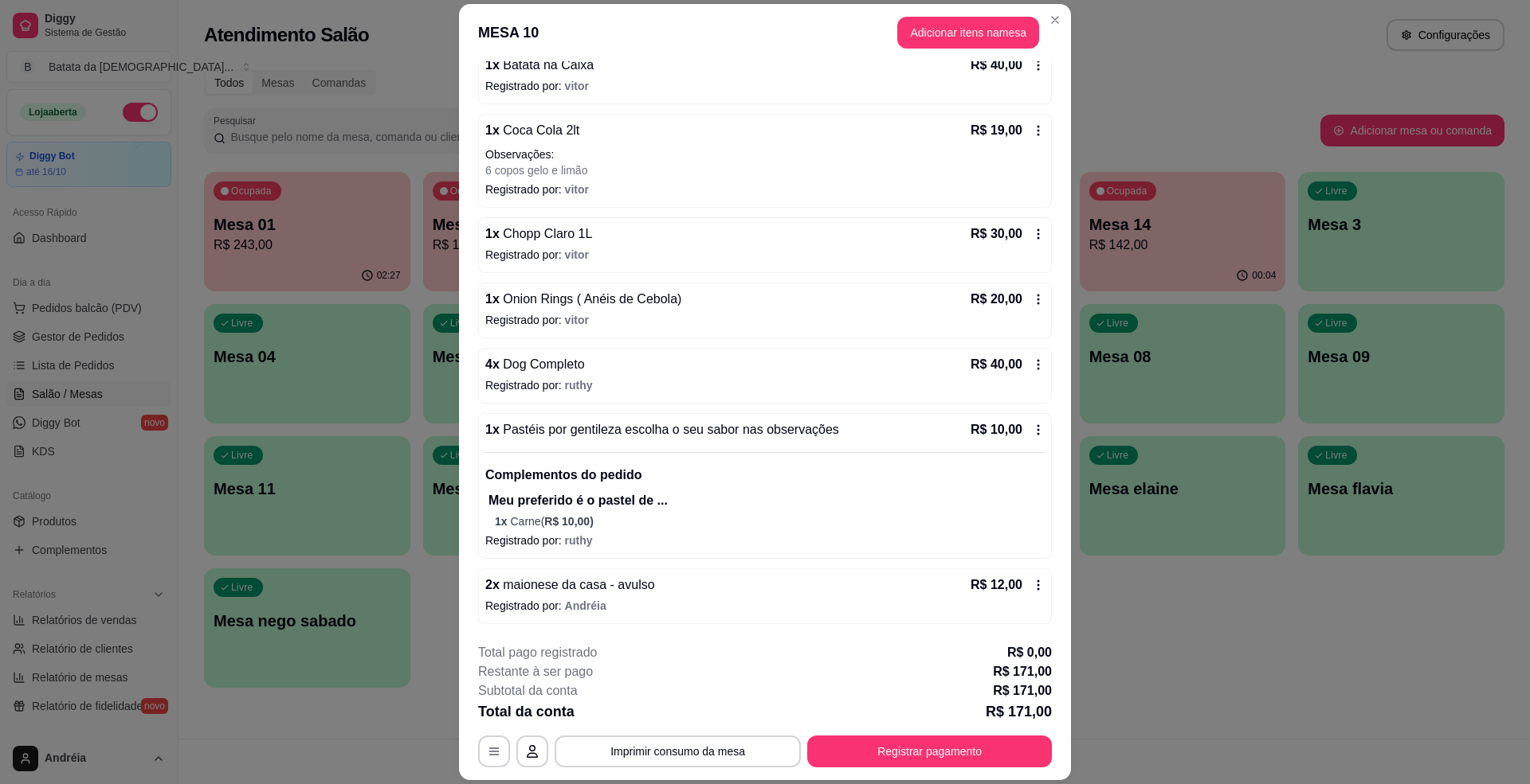
click at [1032, 584] on icon at bounding box center [1038, 585] width 13 height 13
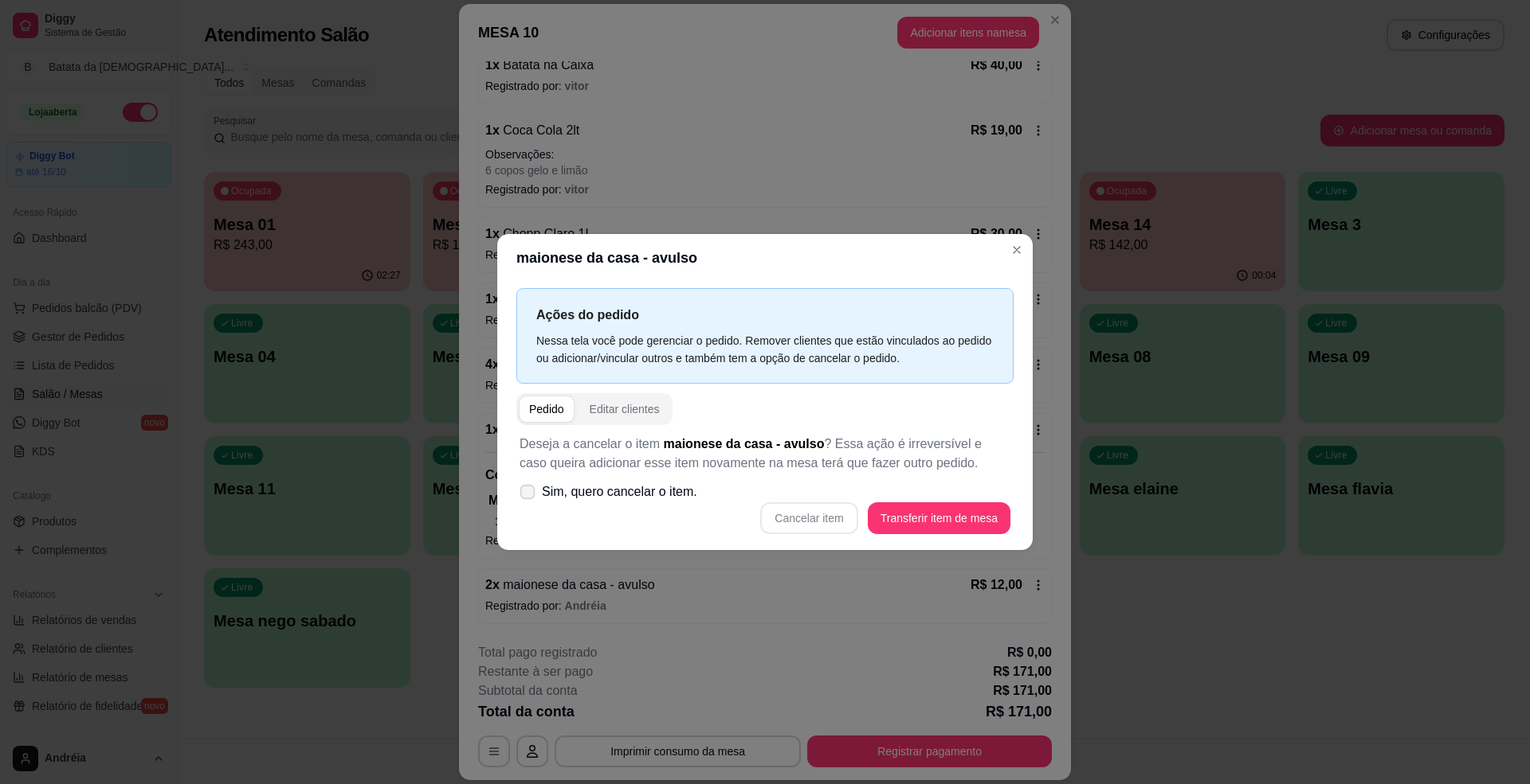
click at [650, 487] on span "Sim, quero cancelar o item." at bounding box center [620, 491] width 155 height 19
click at [529, 494] on input "Sim, quero cancelar o item." at bounding box center [523, 499] width 10 height 10
checkbox input "true"
click at [830, 518] on button "Cancelar item" at bounding box center [808, 517] width 95 height 31
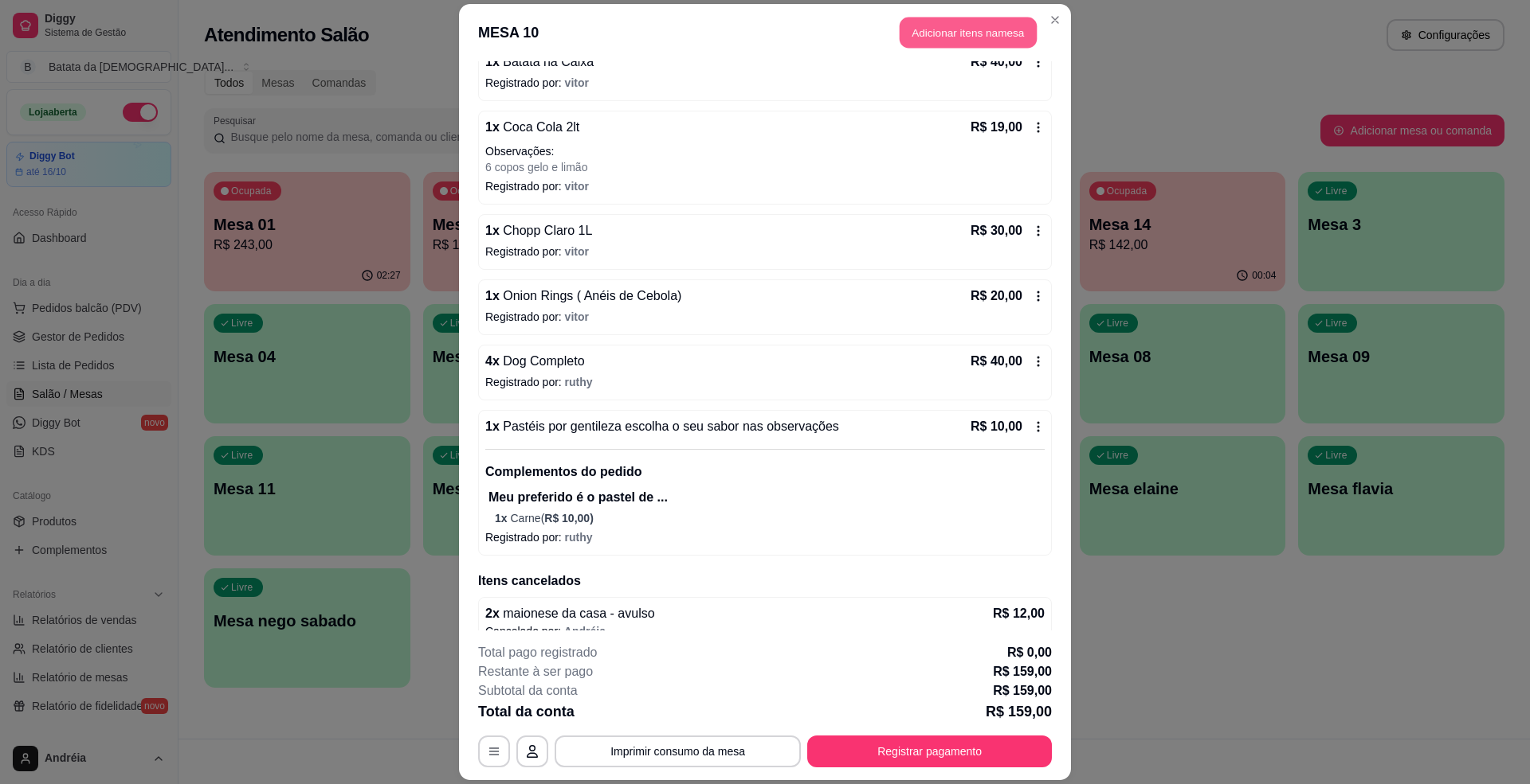
click at [960, 46] on button "Adicionar itens na mesa" at bounding box center [969, 33] width 138 height 31
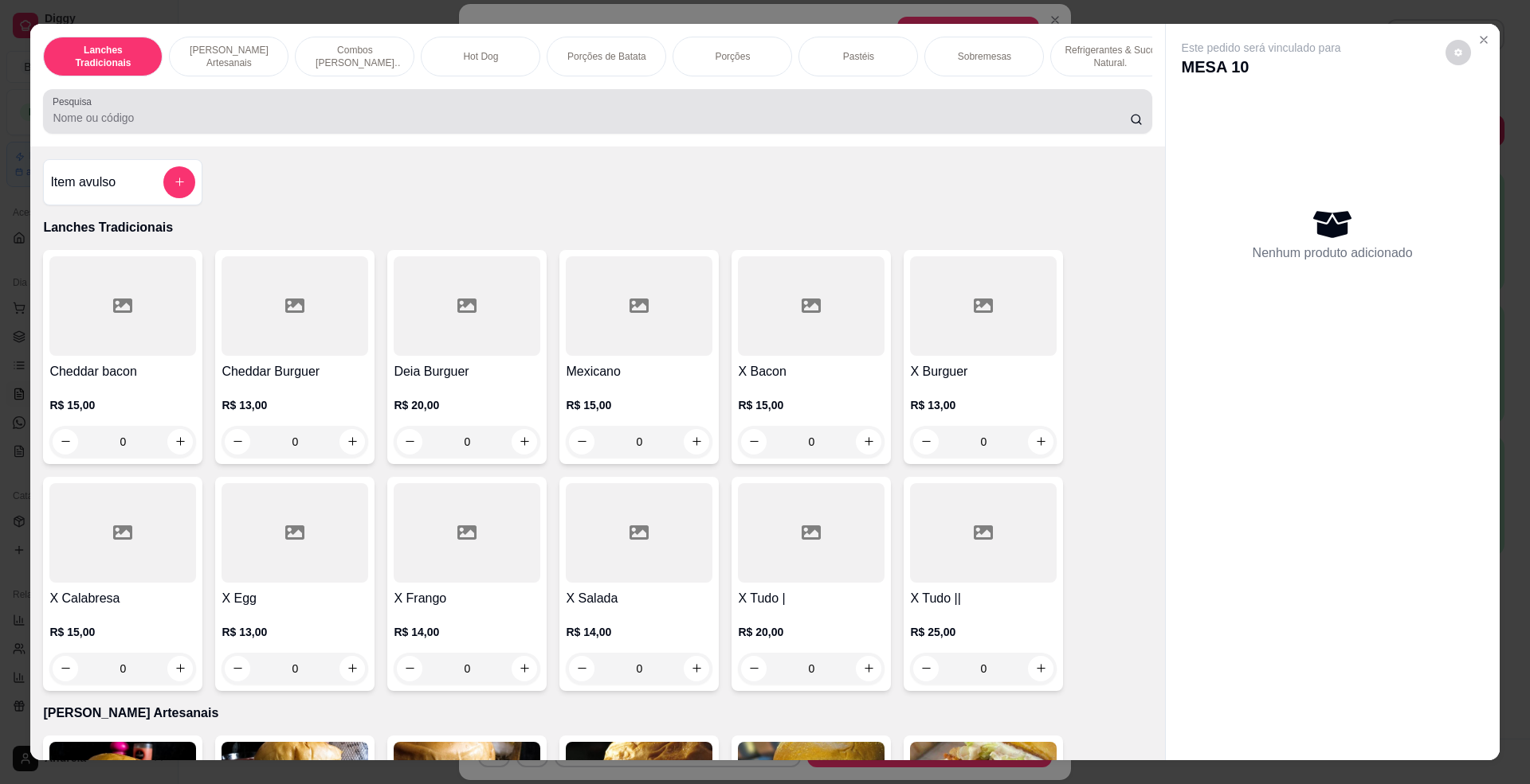
click at [239, 133] on div "Pesquisa" at bounding box center [597, 112] width 1108 height 45
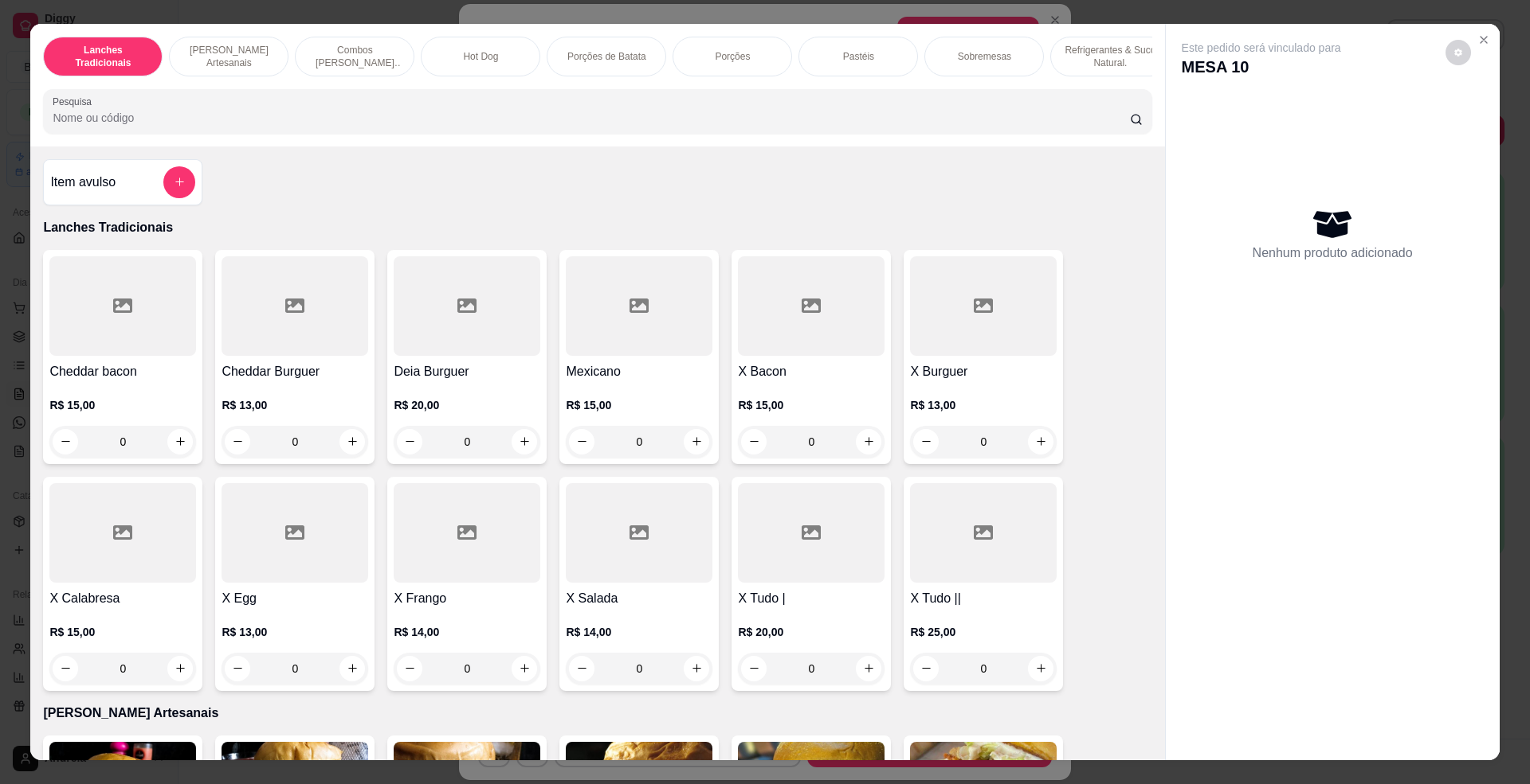
click at [422, 126] on input "Pesquisa" at bounding box center [591, 118] width 1076 height 16
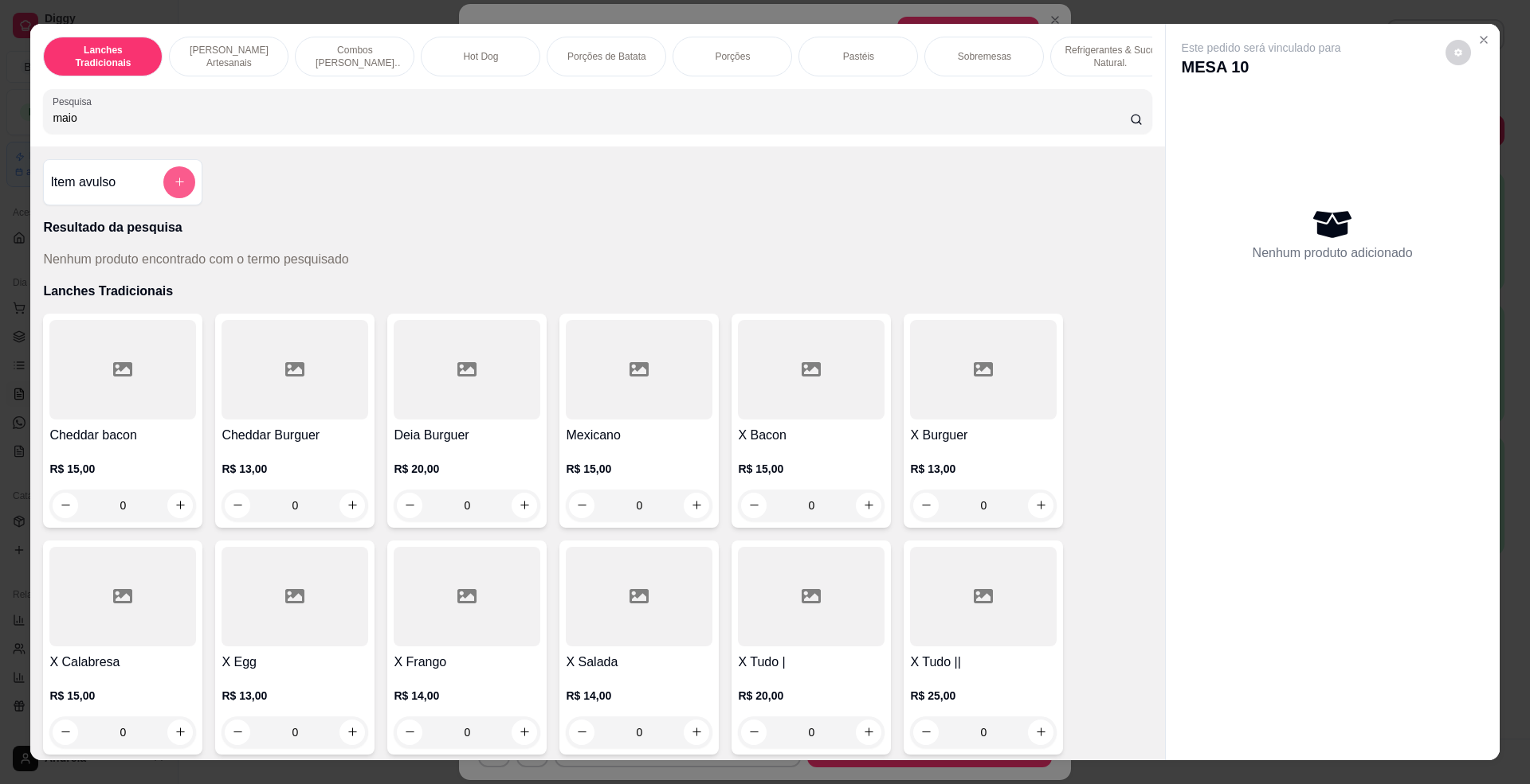
type input "maio"
click at [173, 188] on icon "add-separate-item" at bounding box center [179, 182] width 12 height 12
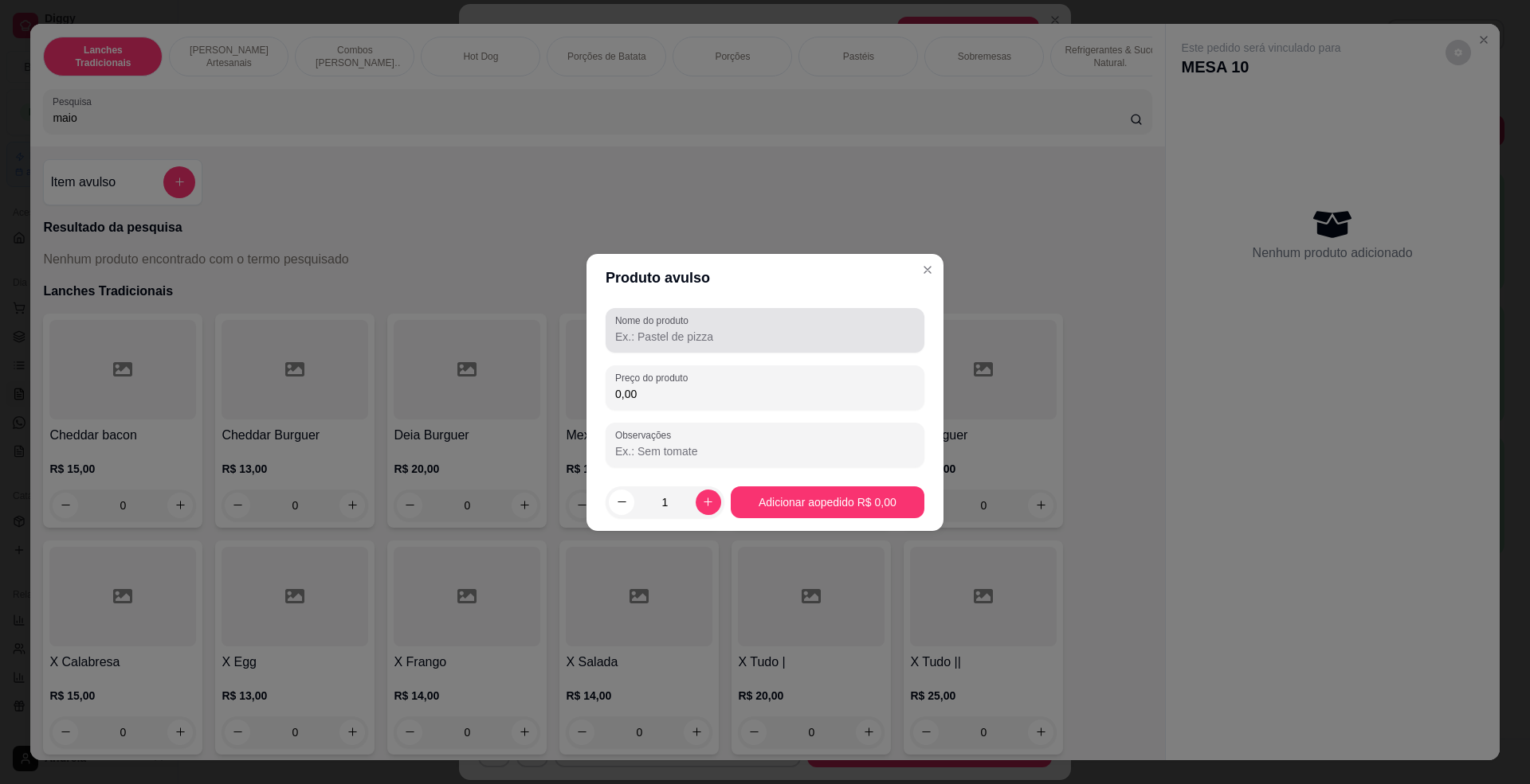
click at [737, 348] on div "Nome do produto" at bounding box center [765, 330] width 319 height 45
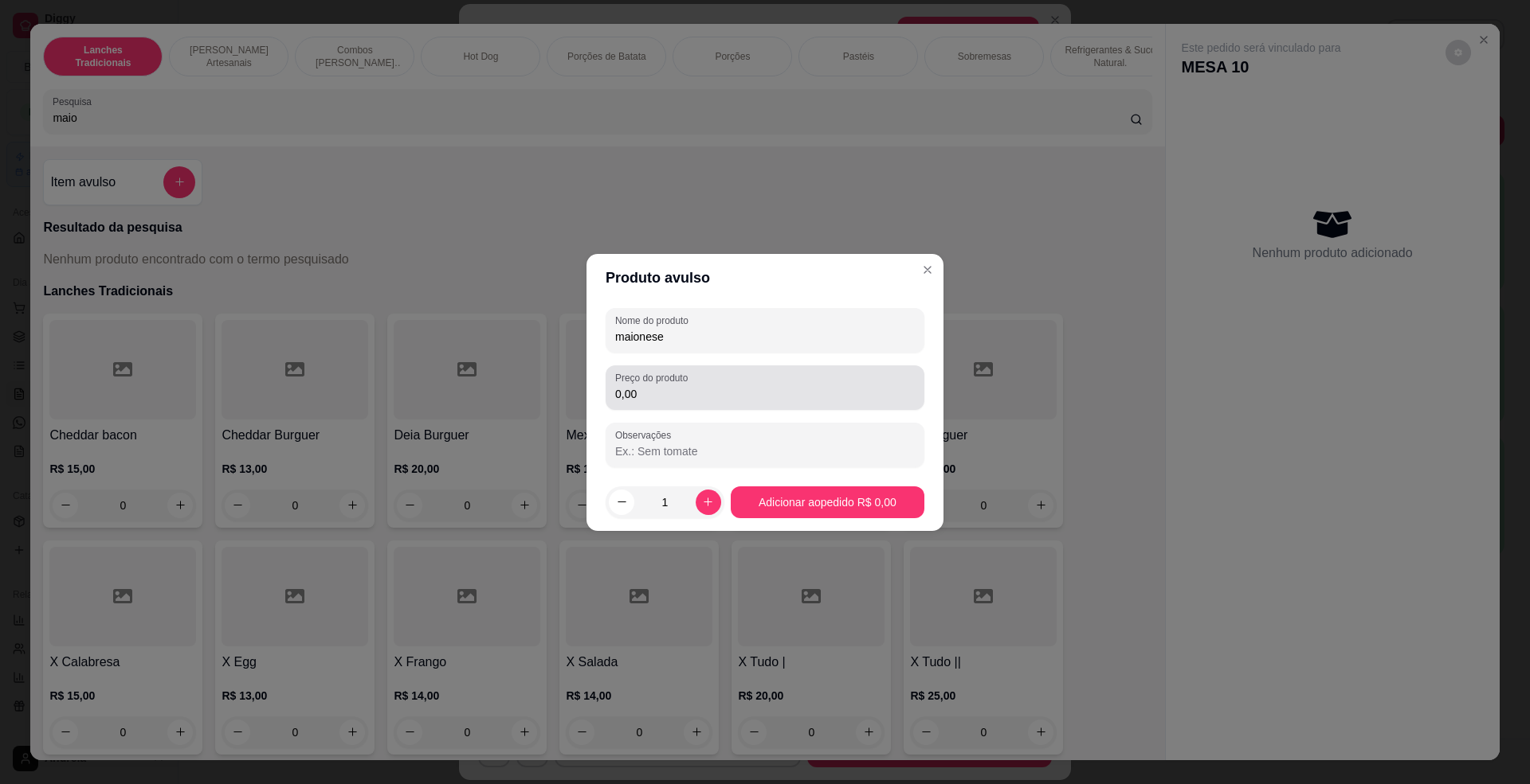
type input "maionese"
click at [692, 381] on label "Preço do produto" at bounding box center [654, 379] width 78 height 14
click at [692, 387] on input "0,00" at bounding box center [765, 394] width 300 height 16
click at [663, 447] on input "Observações" at bounding box center [765, 451] width 300 height 16
drag, startPoint x: 671, startPoint y: 395, endPoint x: 604, endPoint y: 399, distance: 67.1
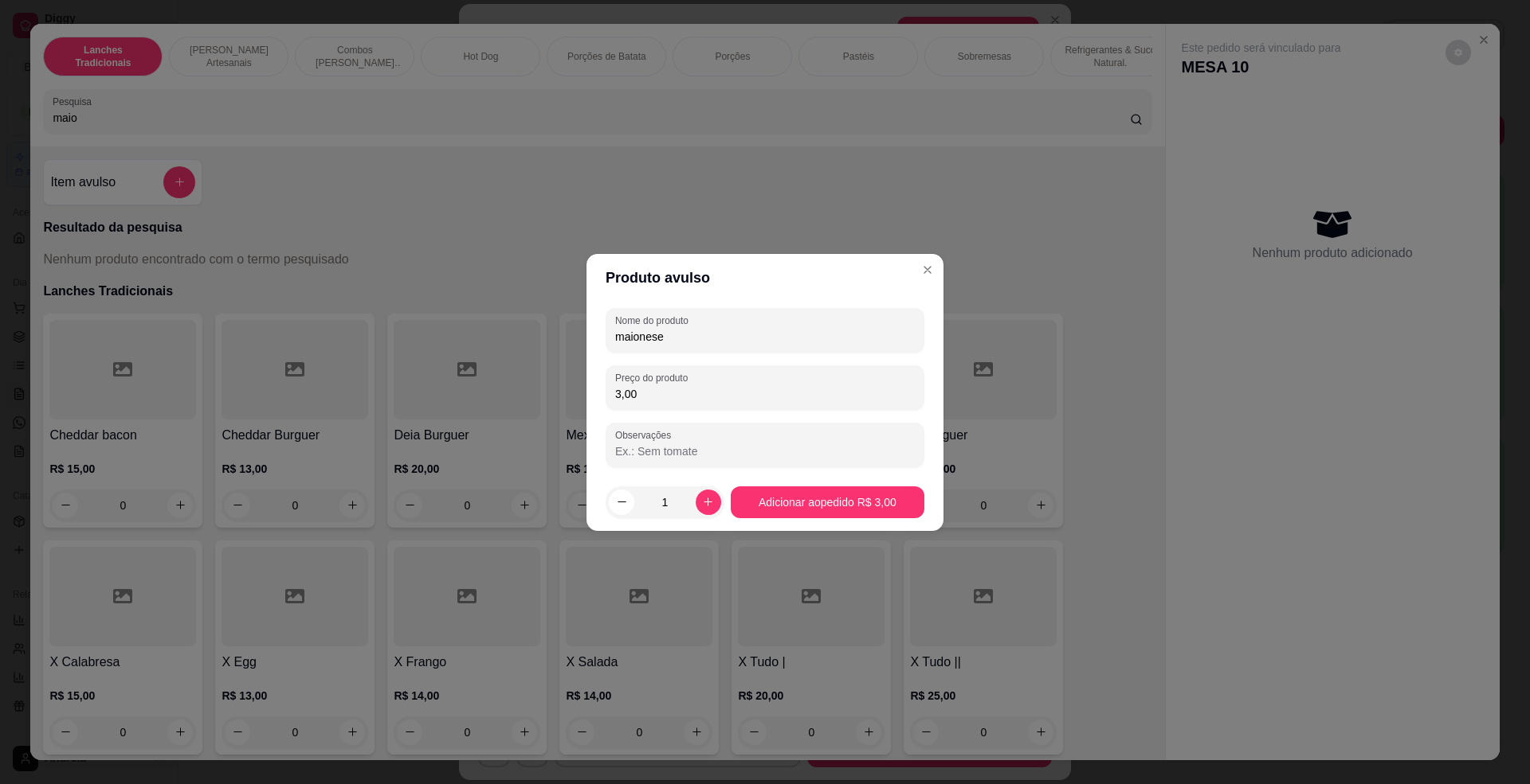
click at [604, 399] on div "Nome do produto maionese Preço do produto 3,00 Observações" at bounding box center [765, 388] width 357 height 172
type input "6,00"
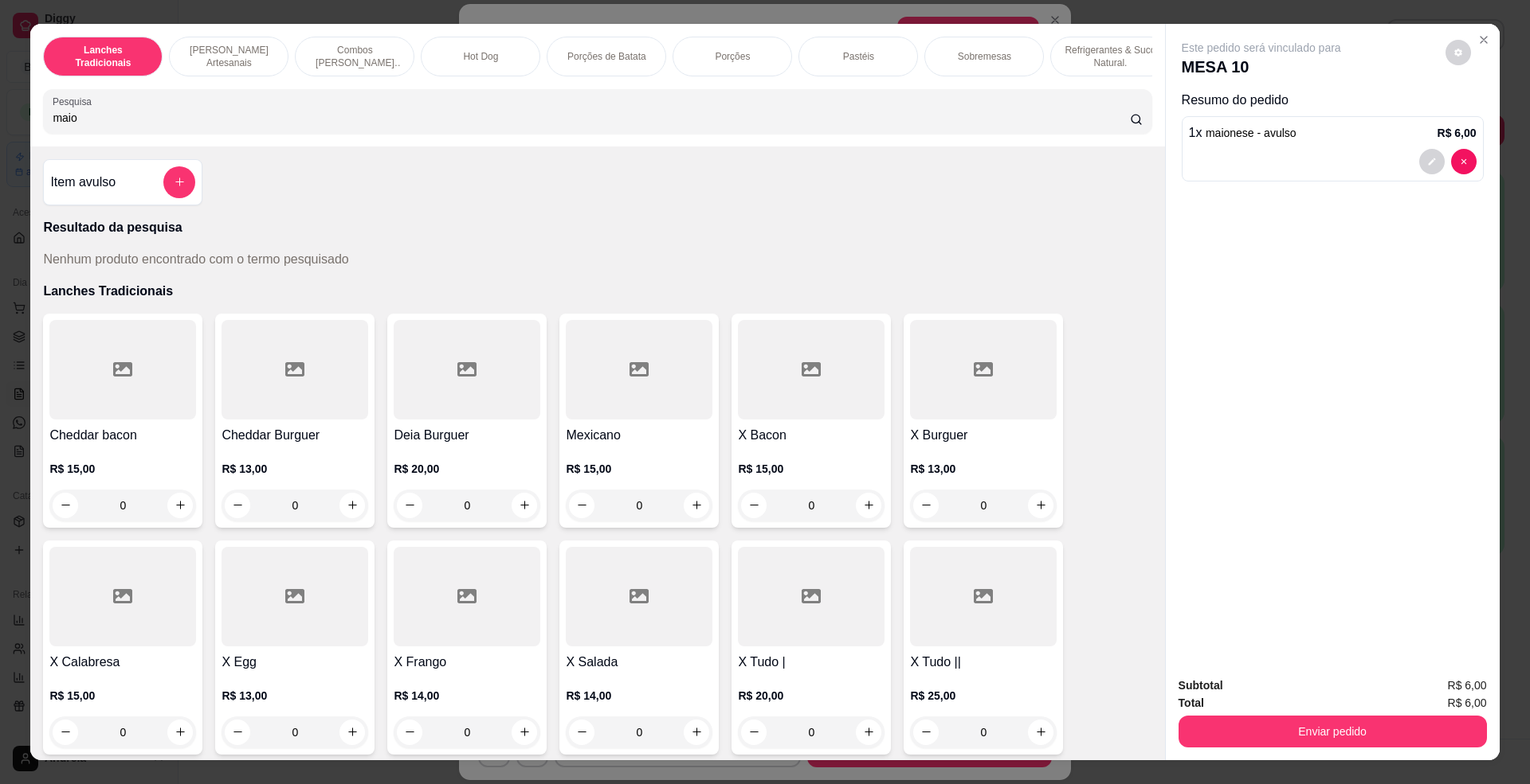
click at [1389, 138] on div "1 x maionese - avulso R$ 6,00" at bounding box center [1333, 132] width 288 height 19
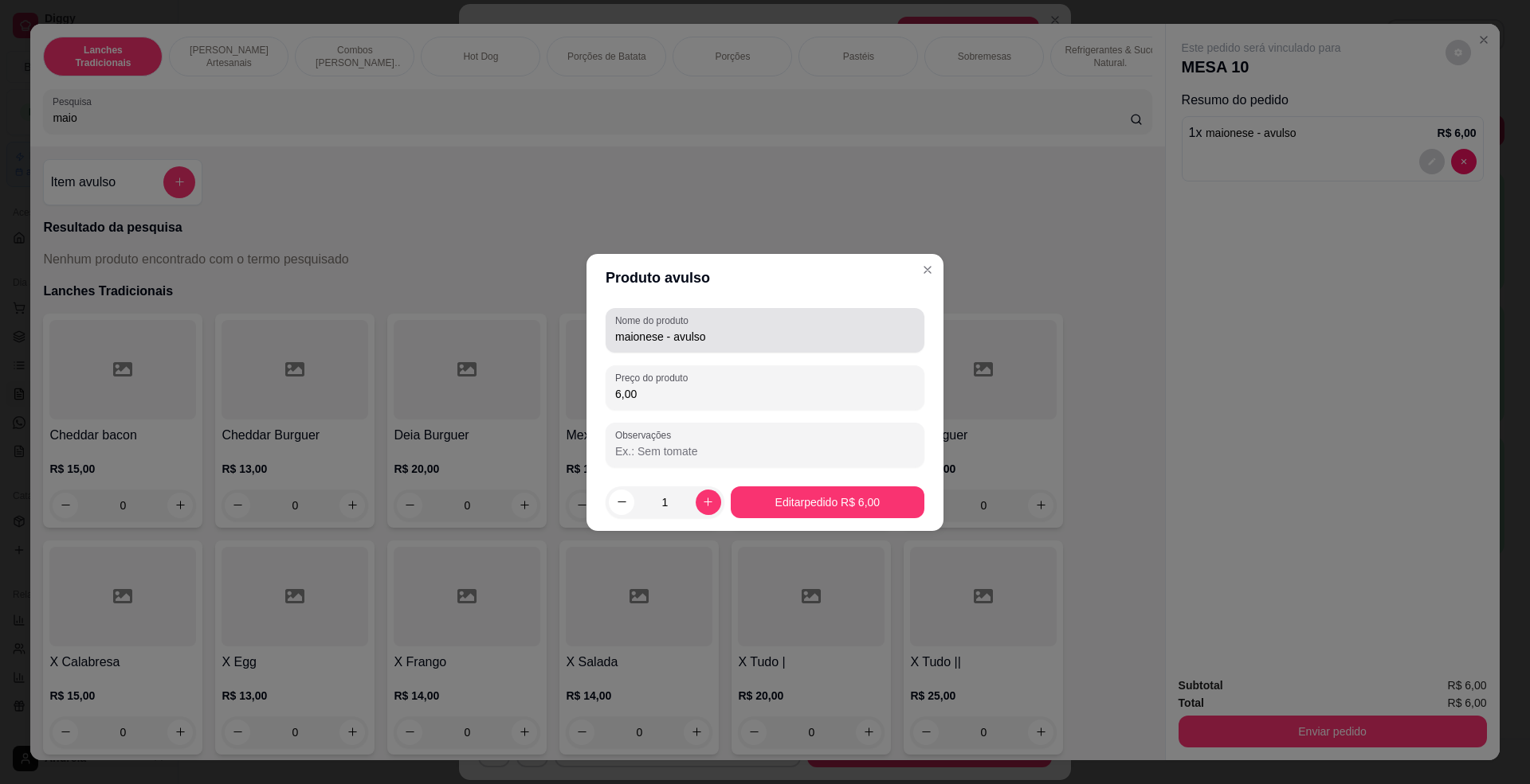
click at [769, 326] on div "maionese - avulso" at bounding box center [765, 331] width 300 height 32
click at [665, 333] on input "maionese - avulso" at bounding box center [765, 337] width 300 height 16
drag, startPoint x: 737, startPoint y: 340, endPoint x: 674, endPoint y: 340, distance: 63.0
click at [674, 340] on input "maionese - avulso" at bounding box center [765, 337] width 300 height 16
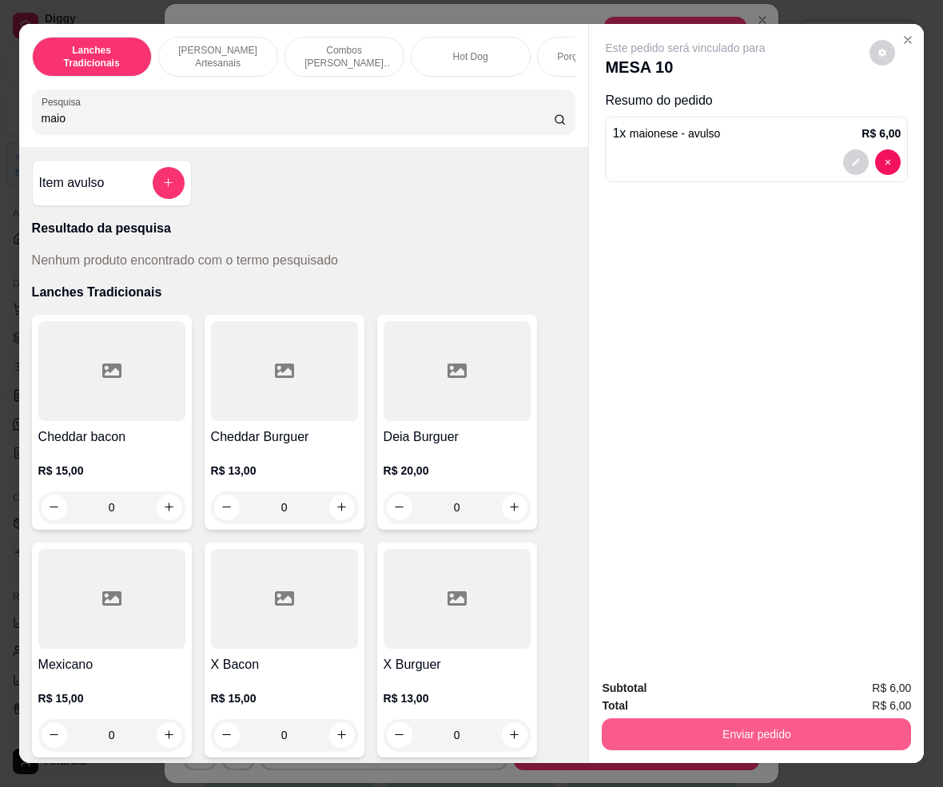
click at [790, 719] on button "Enviar pedido" at bounding box center [756, 735] width 309 height 32
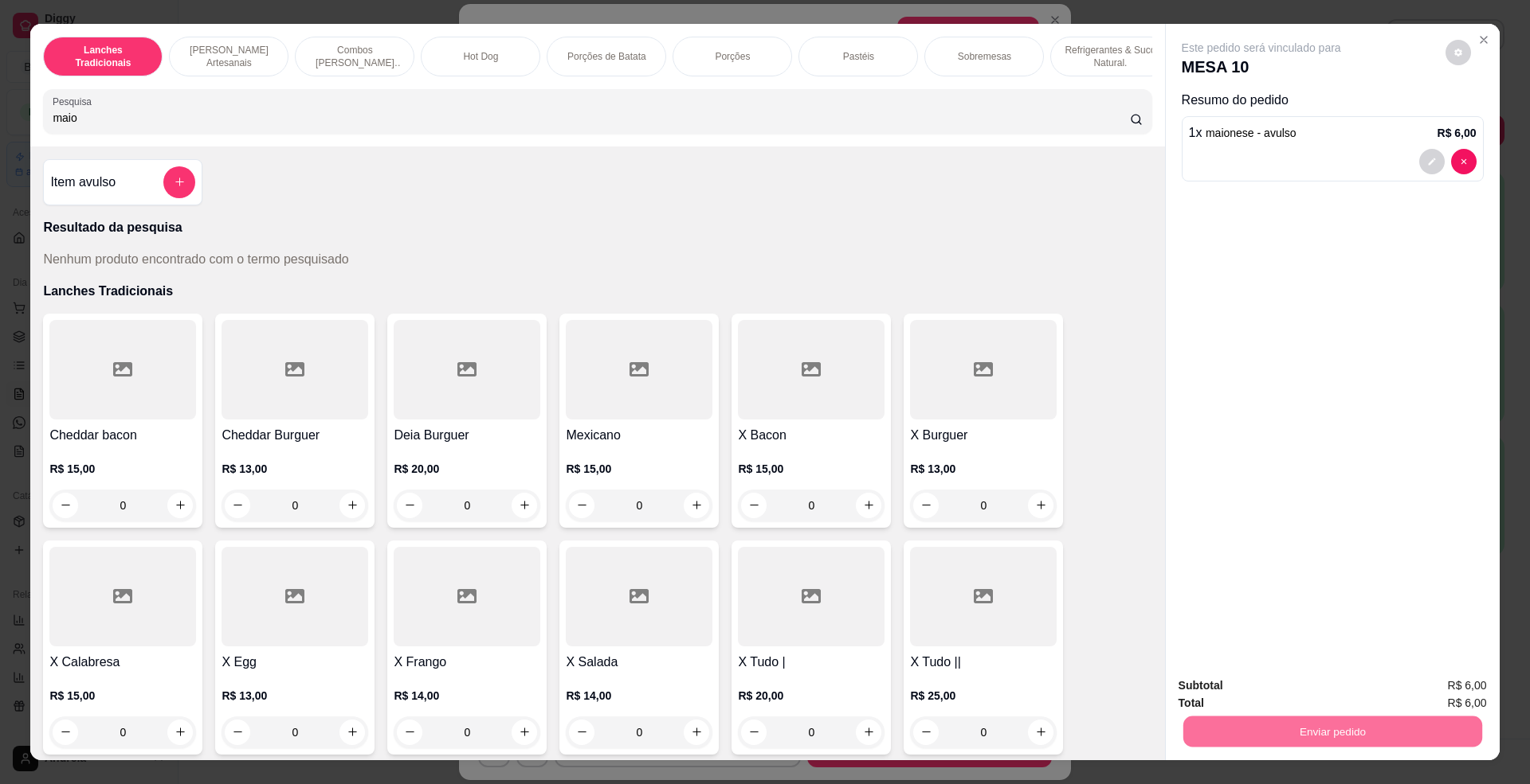
click at [1410, 681] on button "Enviar pedido" at bounding box center [1443, 693] width 90 height 30
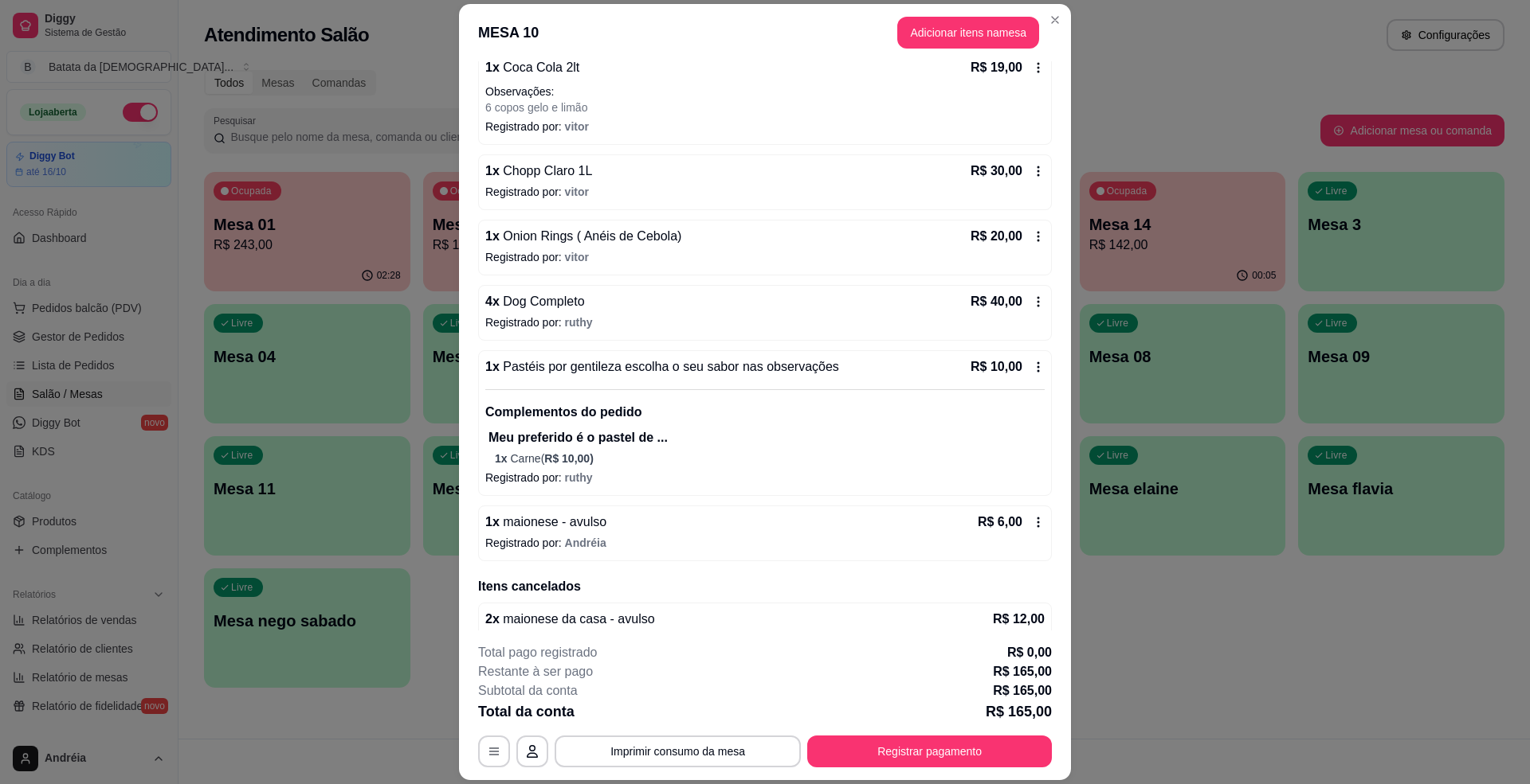
scroll to position [258, 0]
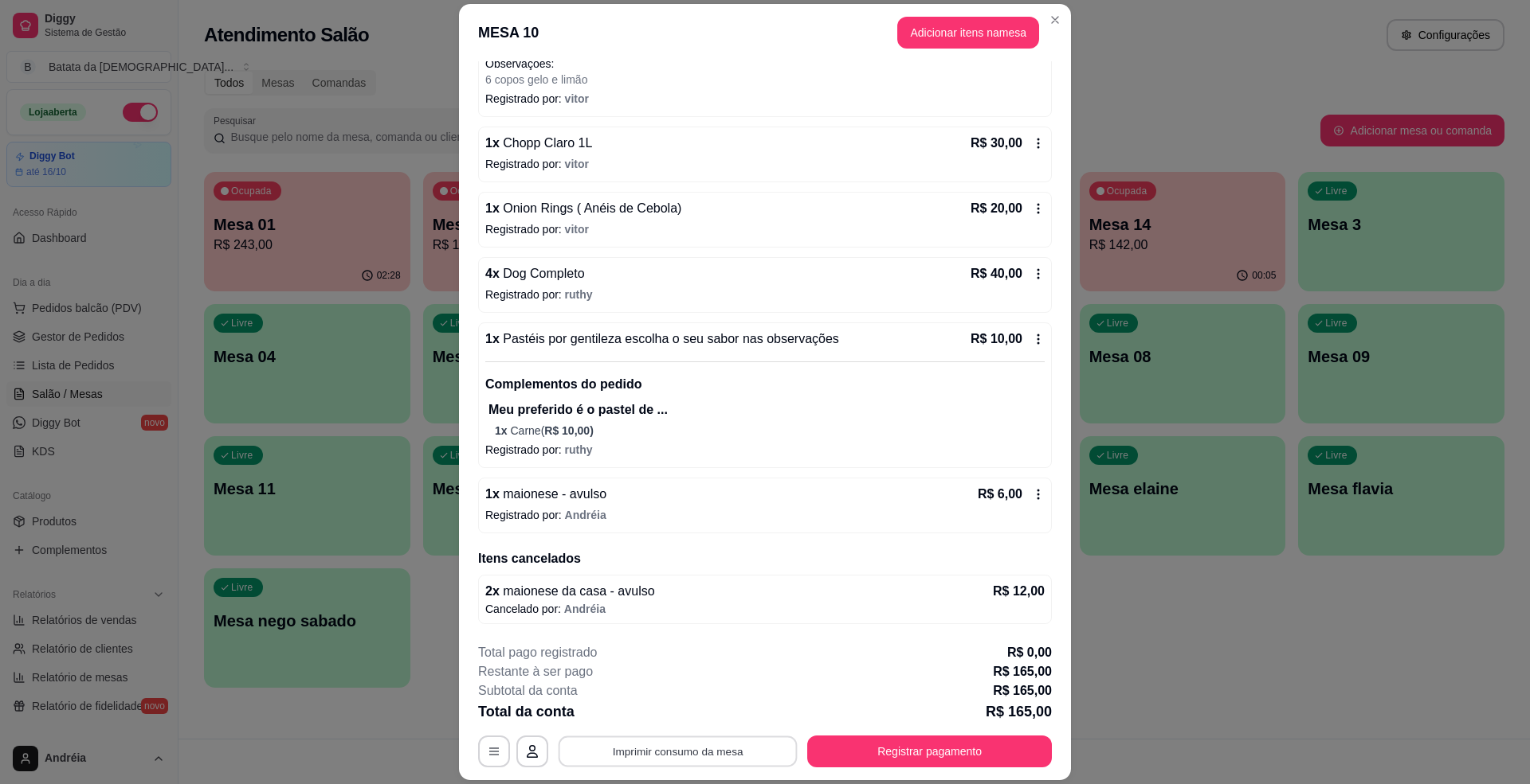
click at [730, 748] on button "Imprimir consumo da mesa" at bounding box center [678, 751] width 239 height 31
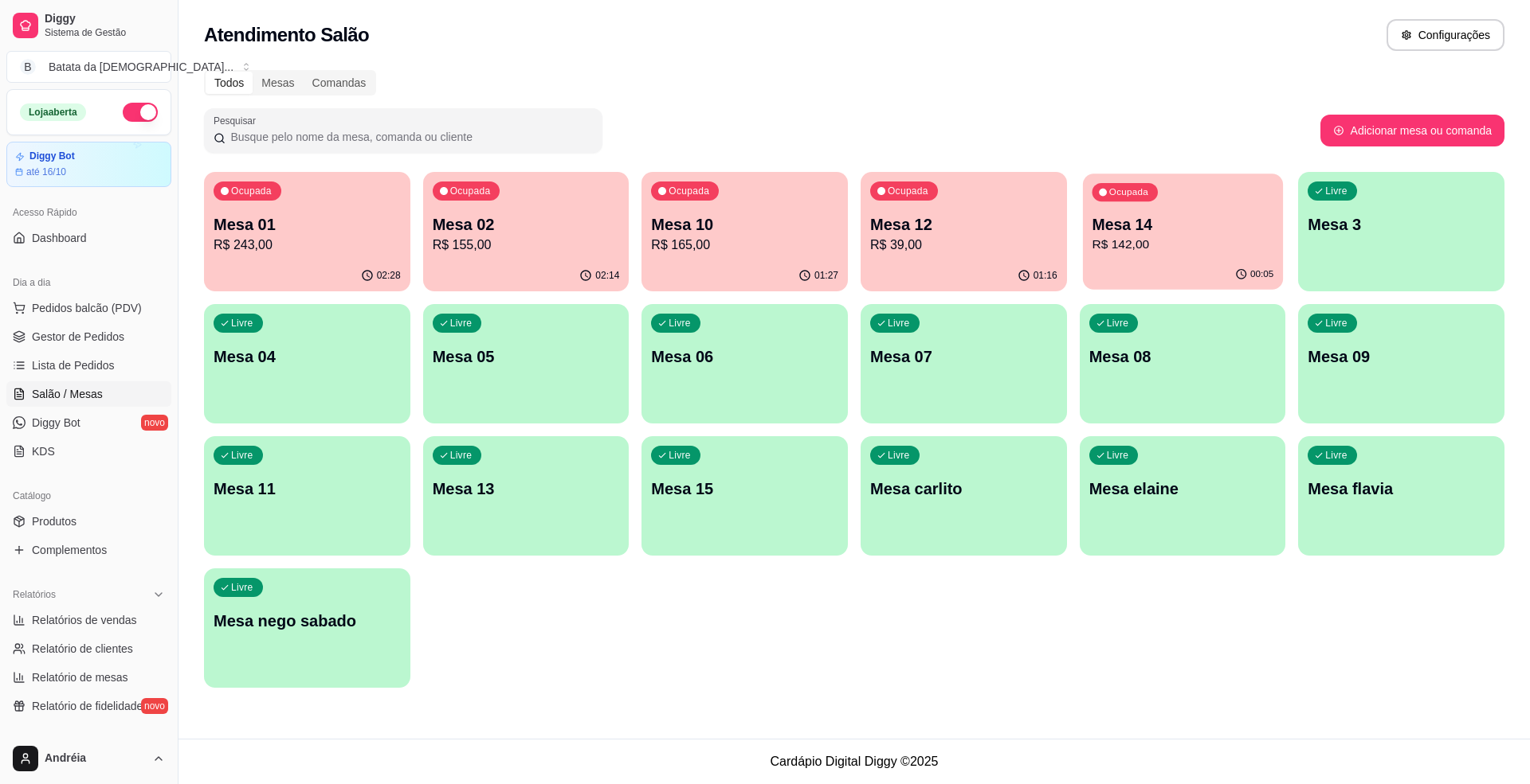
click at [1130, 186] on p "Ocupada" at bounding box center [1128, 192] width 39 height 13
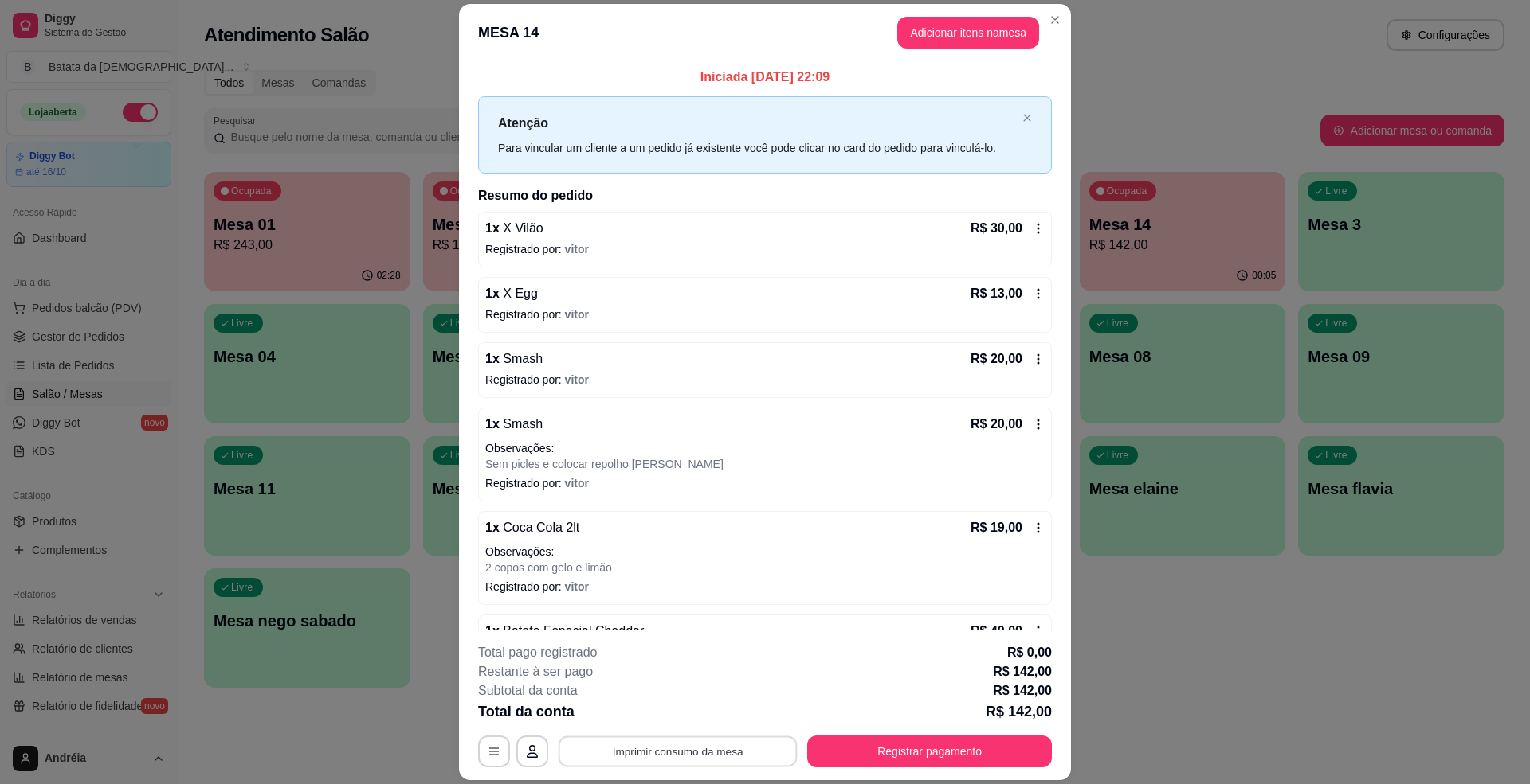
click at [734, 743] on button "Imprimir consumo da mesa" at bounding box center [678, 751] width 239 height 31
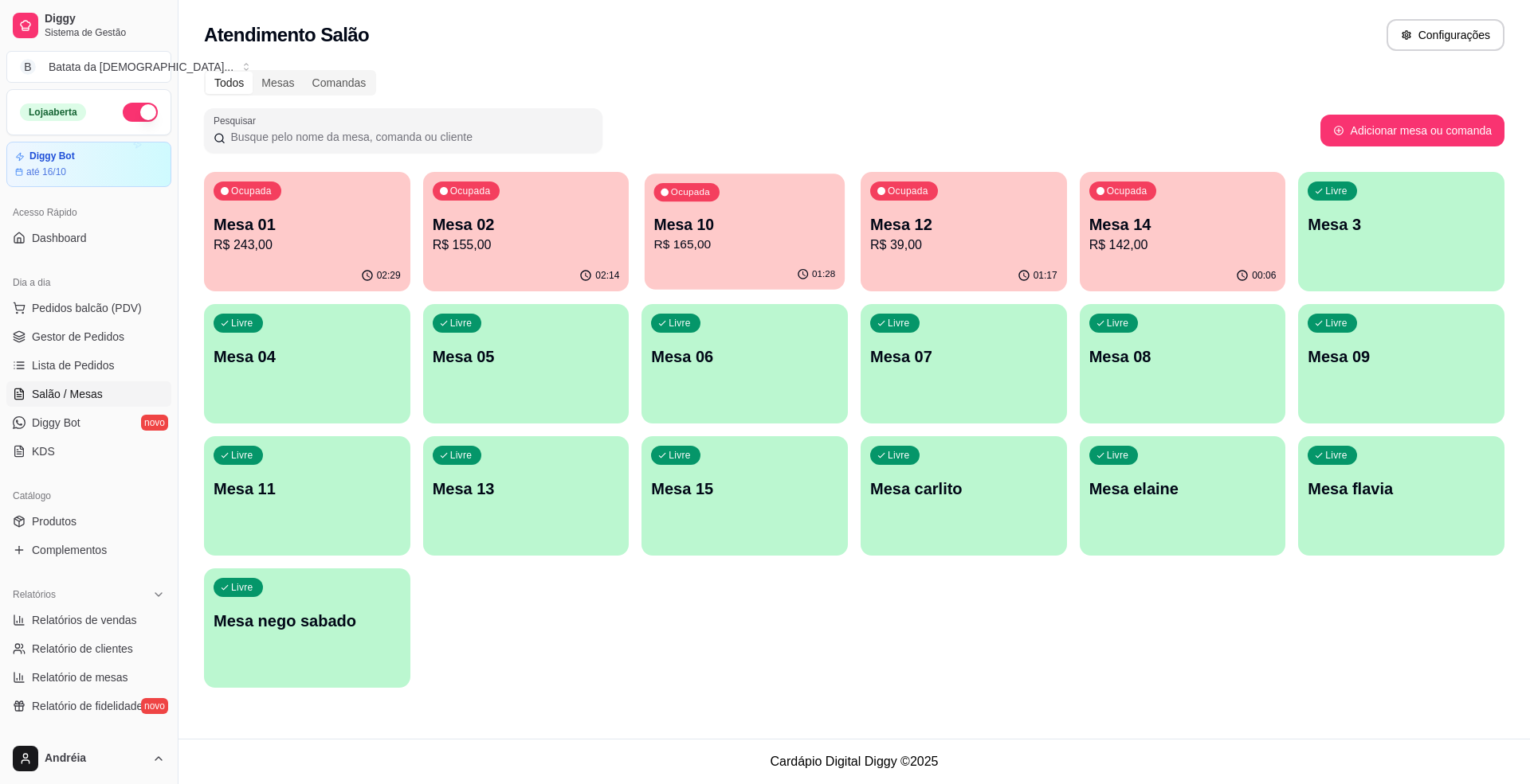
click at [706, 252] on p "R$ 165,00" at bounding box center [745, 245] width 181 height 18
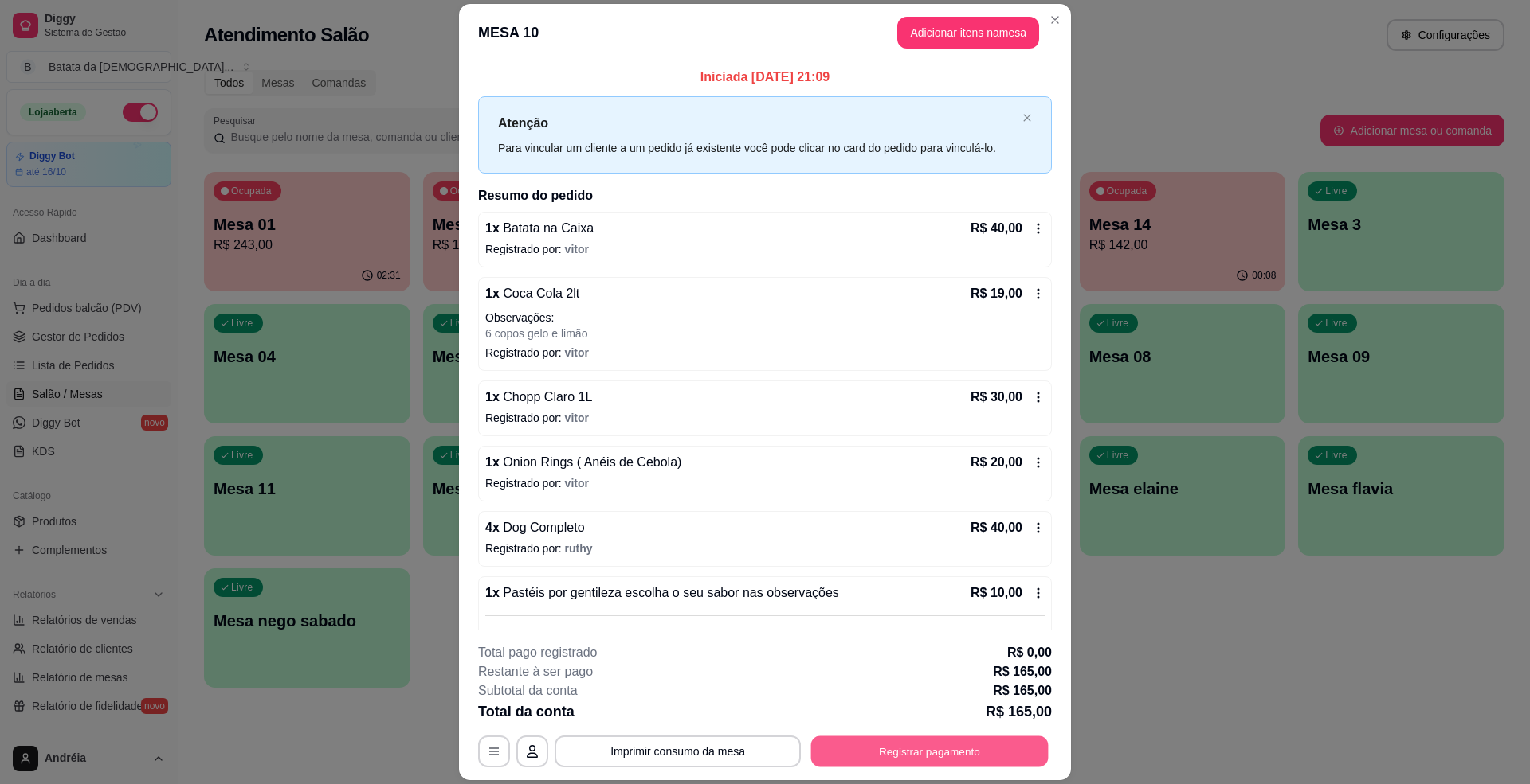
click at [880, 748] on button "Registrar pagamento" at bounding box center [930, 751] width 237 height 31
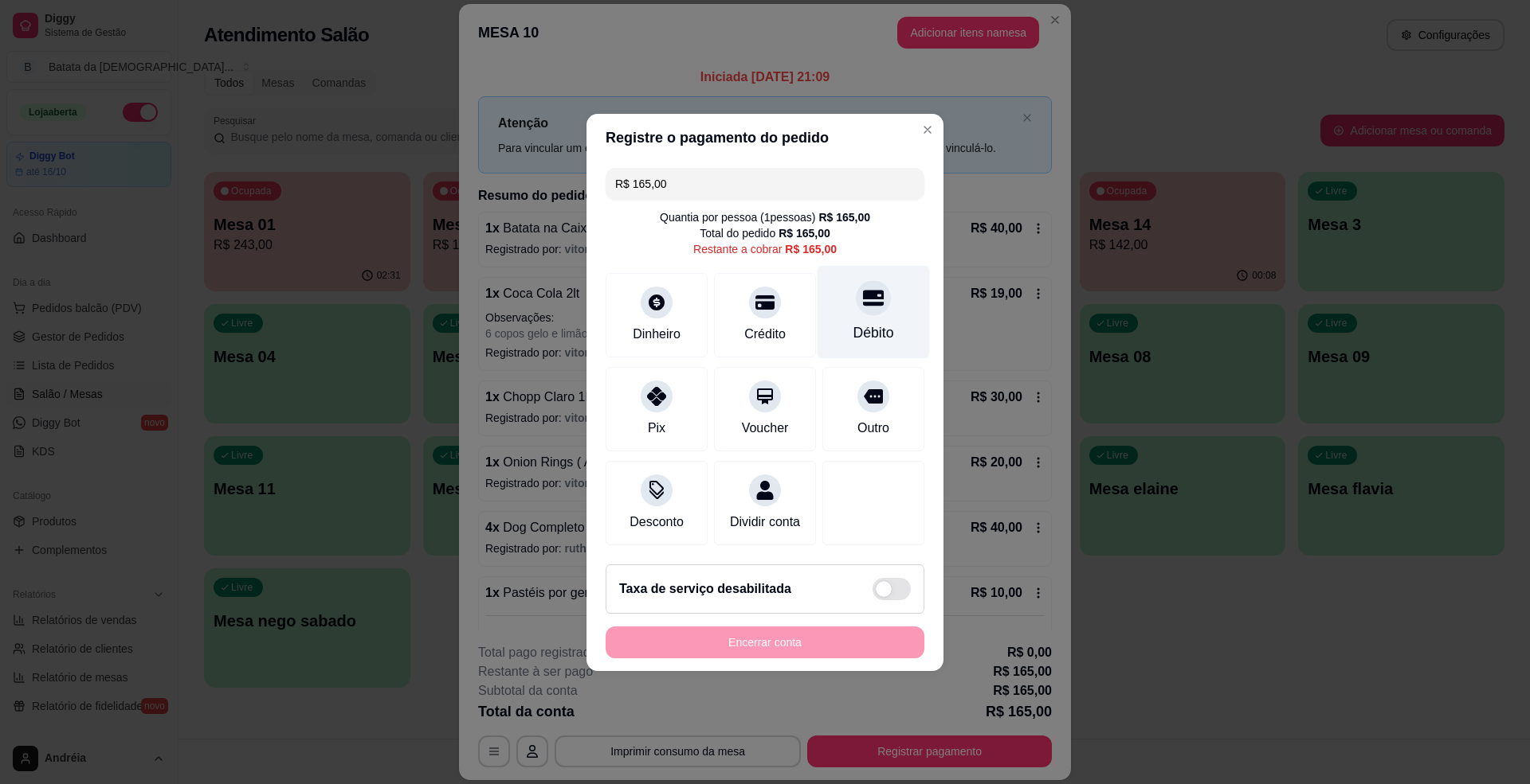
click at [865, 297] on icon at bounding box center [873, 298] width 21 height 21
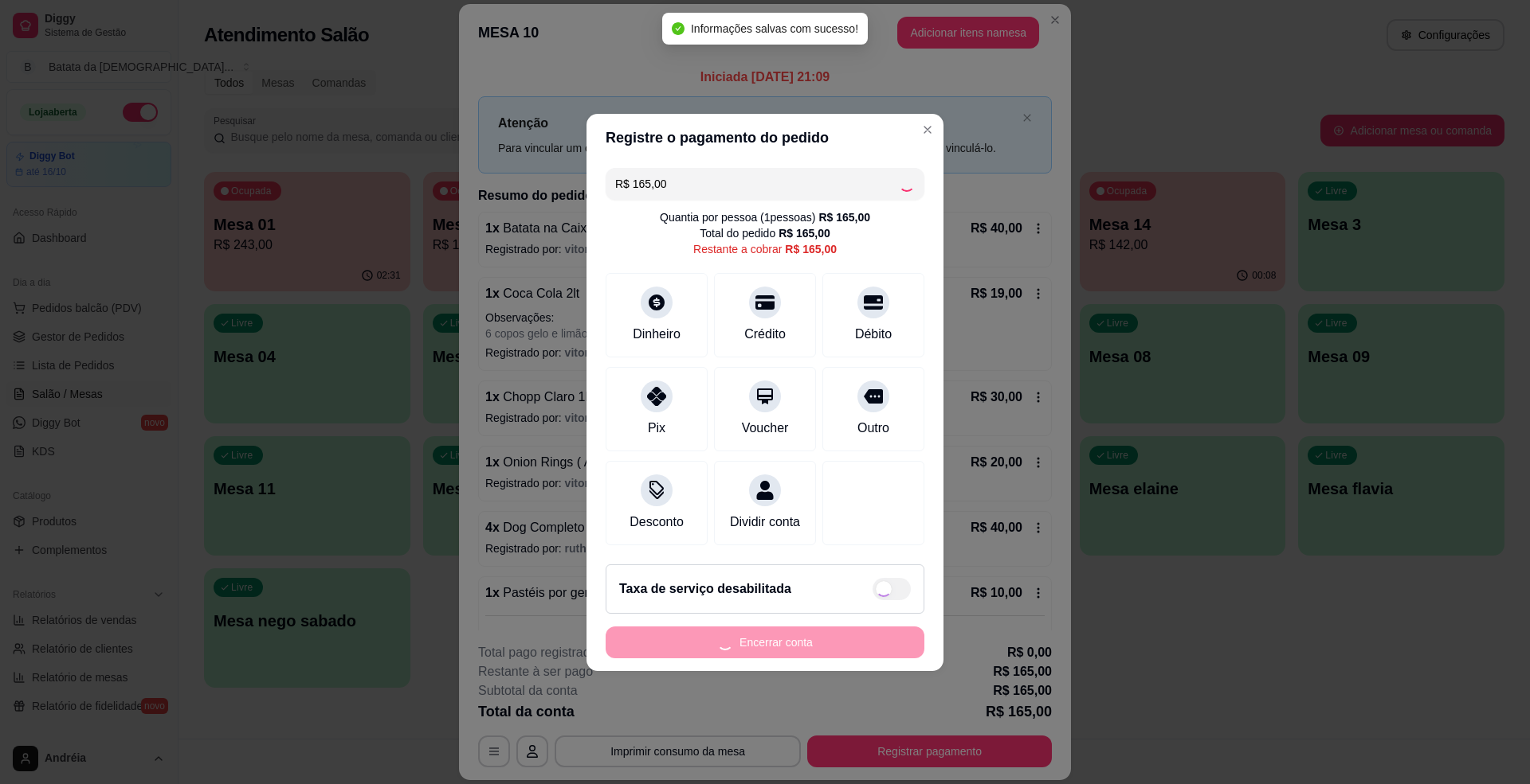
type input "R$ 0,00"
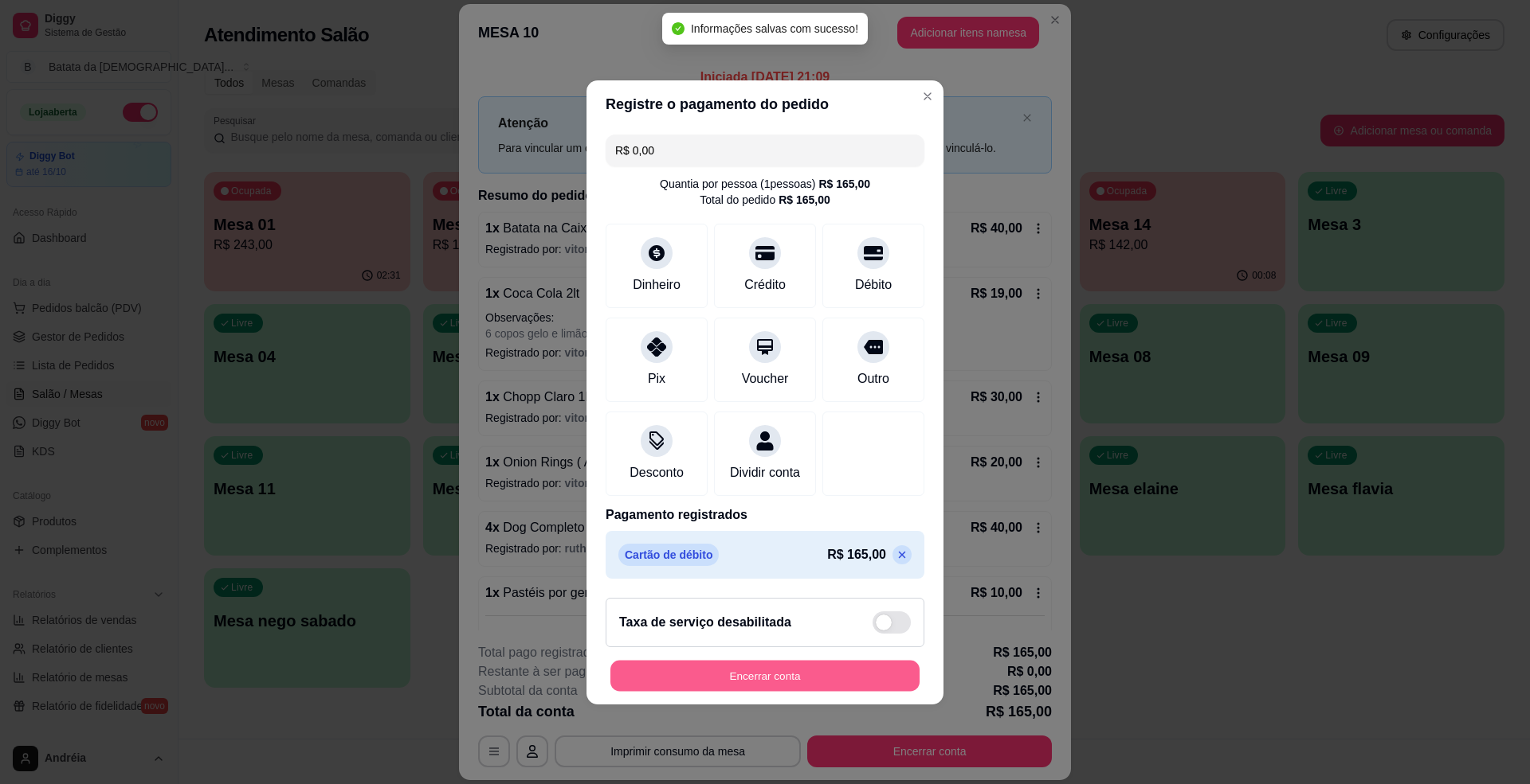
click at [809, 688] on button "Encerrar conta" at bounding box center [765, 675] width 309 height 31
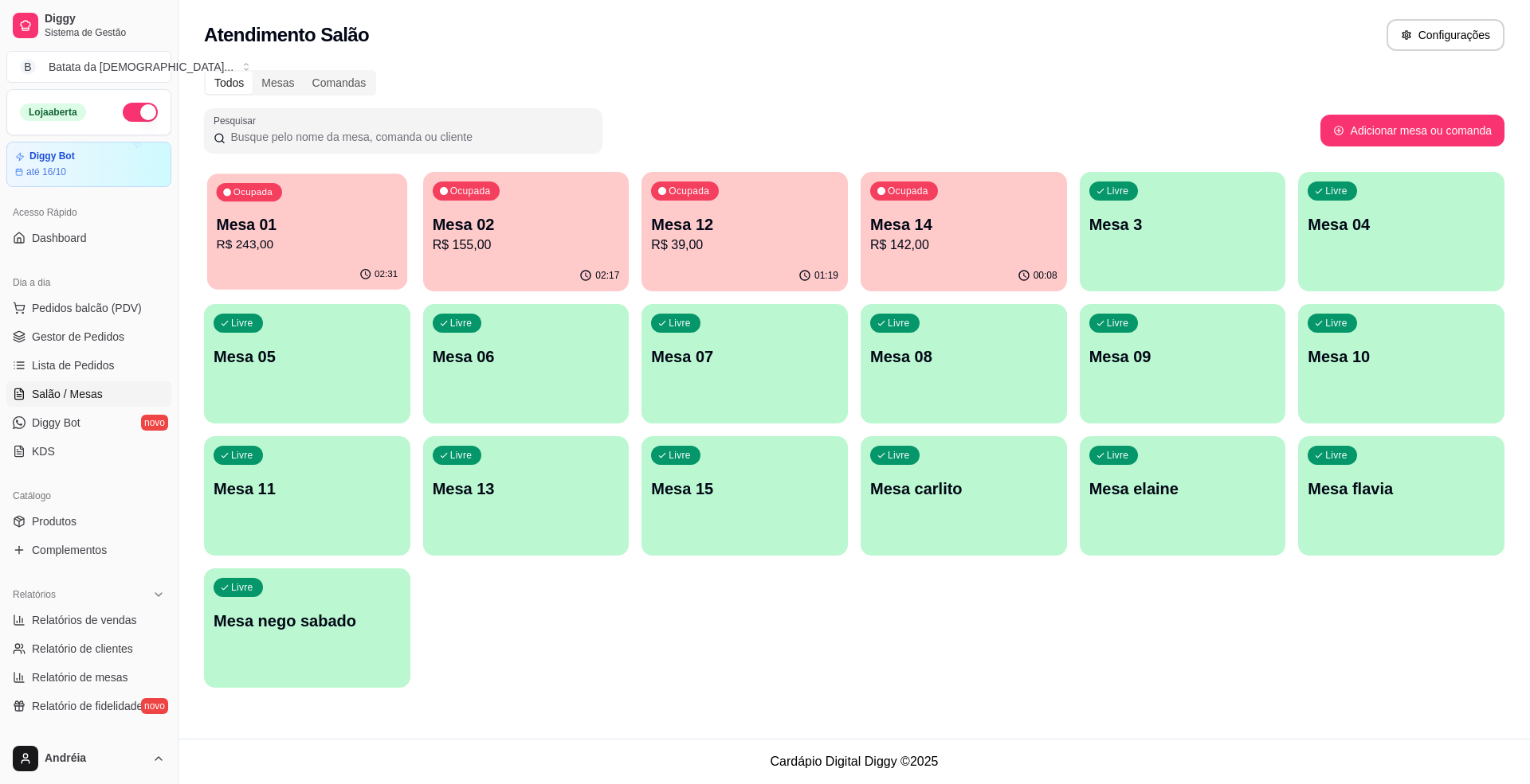
click at [316, 223] on p "Mesa 01" at bounding box center [307, 225] width 181 height 22
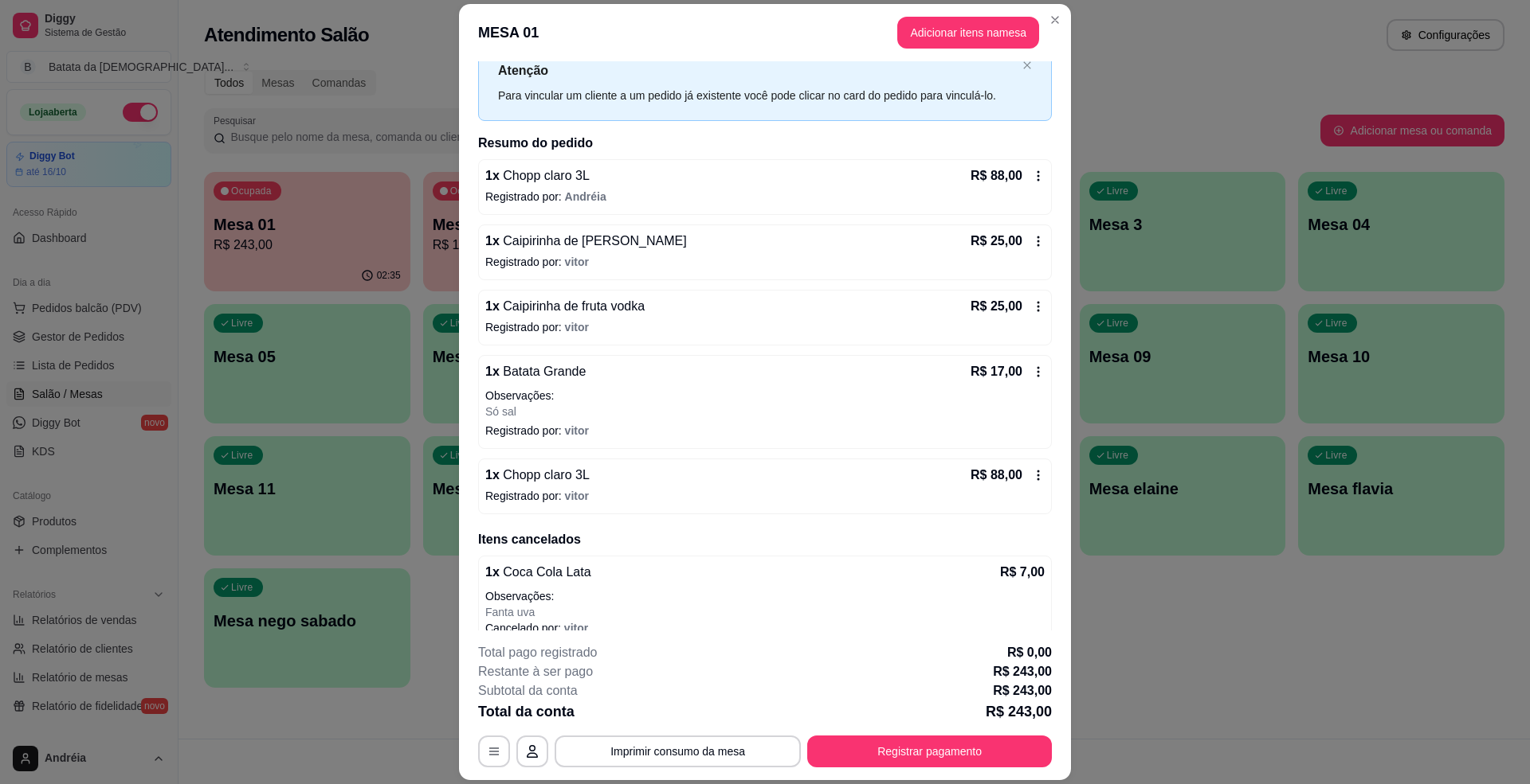
scroll to position [29, 0]
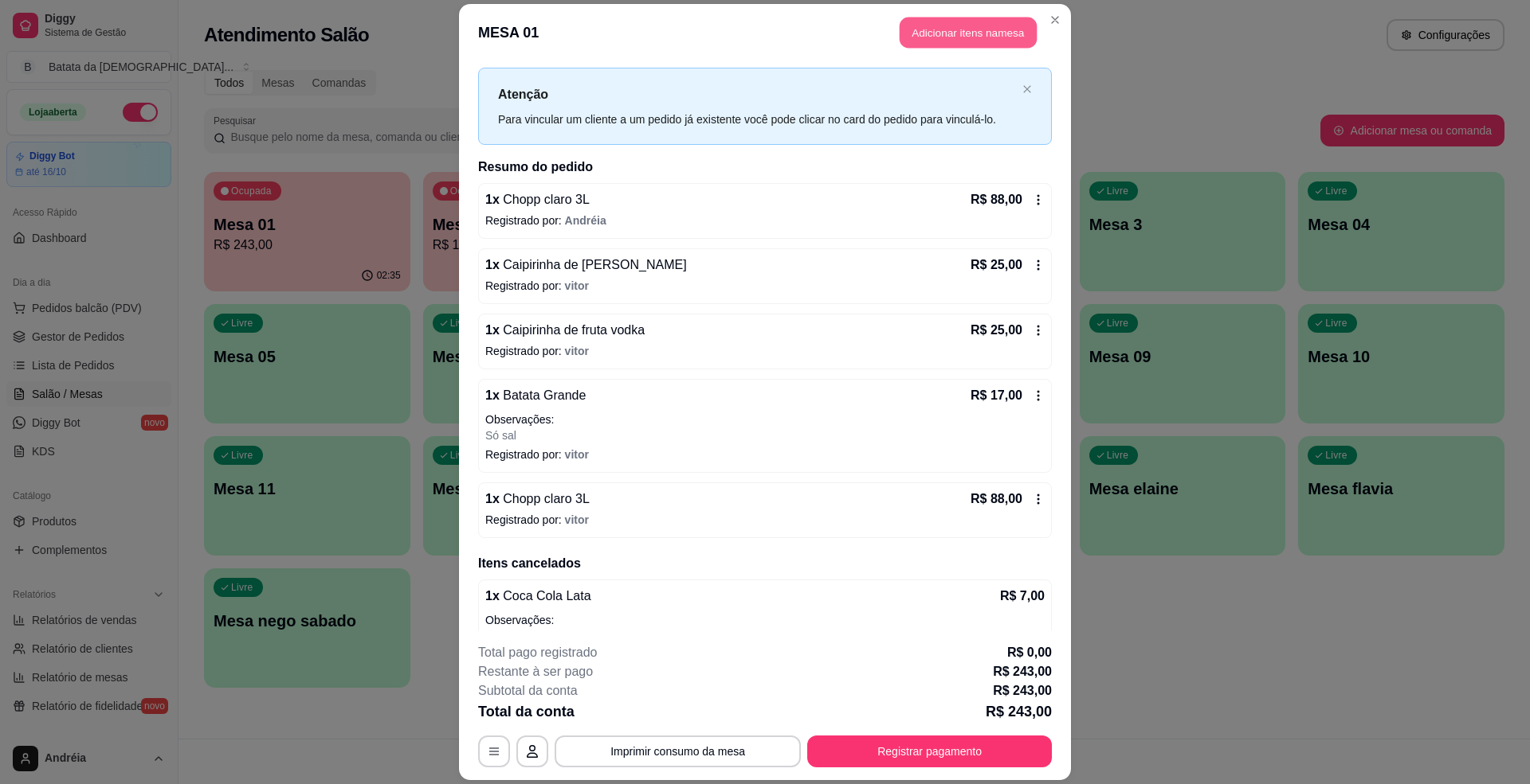
click at [910, 36] on button "Adicionar itens na mesa" at bounding box center [969, 33] width 138 height 31
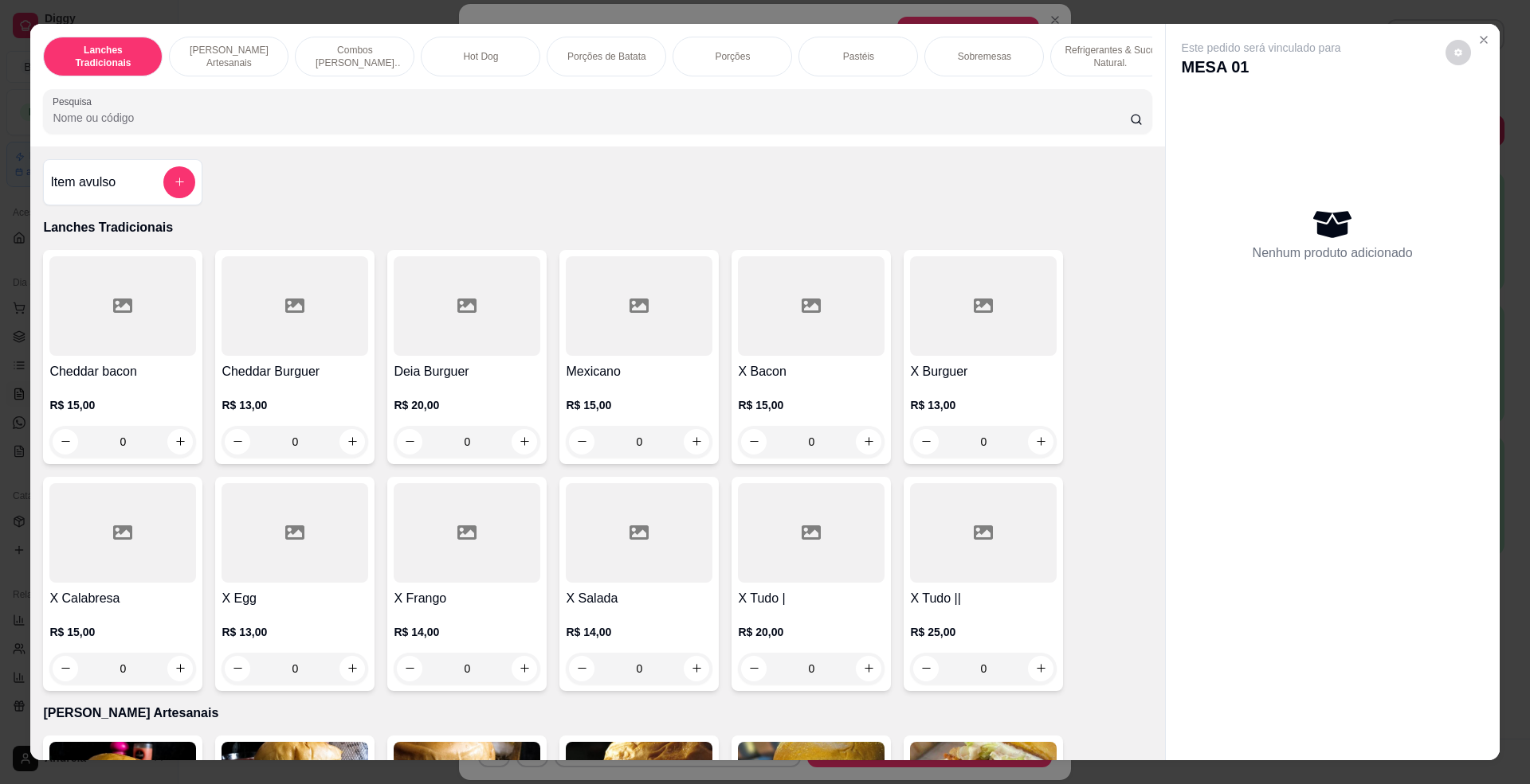
scroll to position [29, 0]
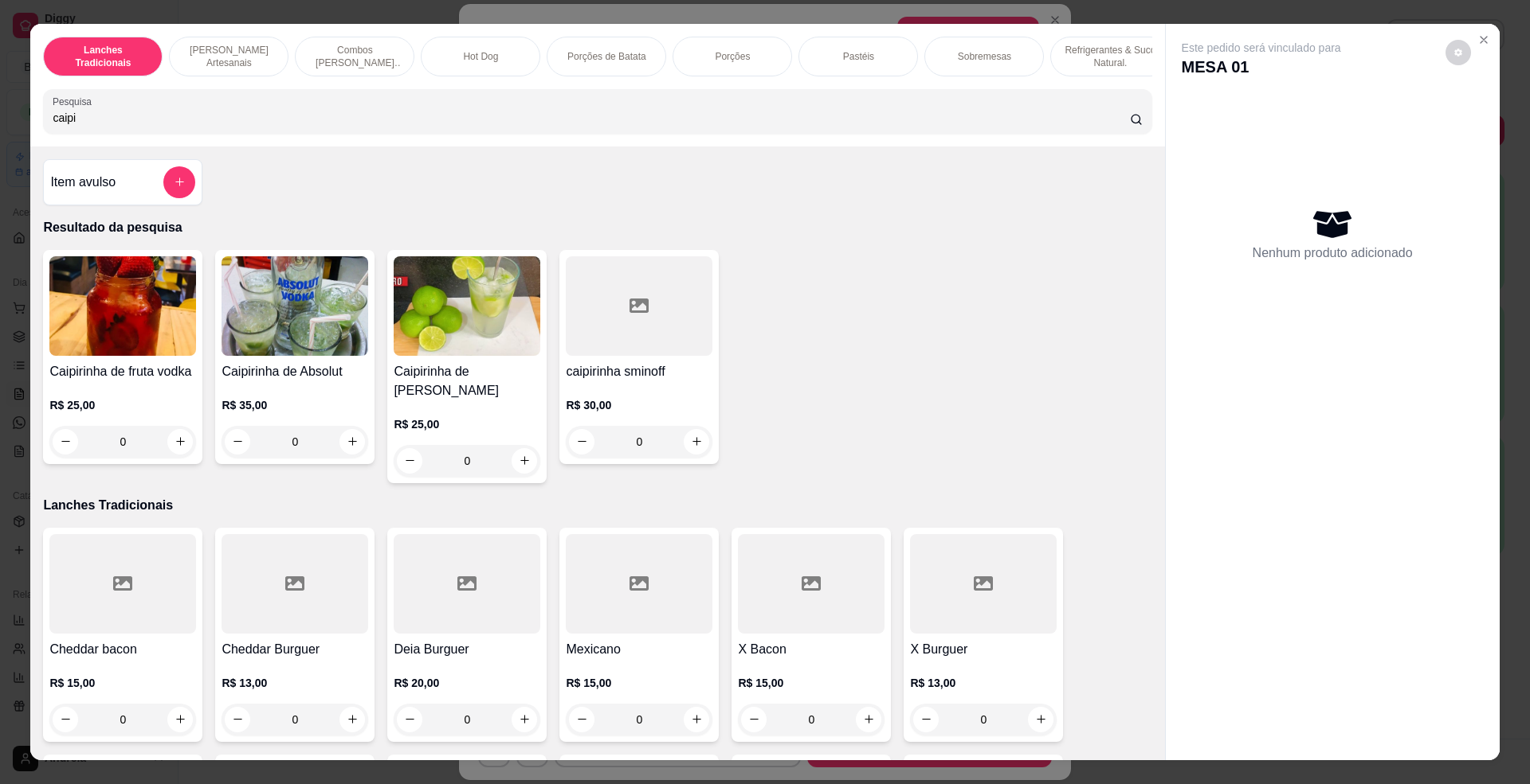
type input "caipi"
click at [506, 356] on img at bounding box center [466, 306] width 147 height 100
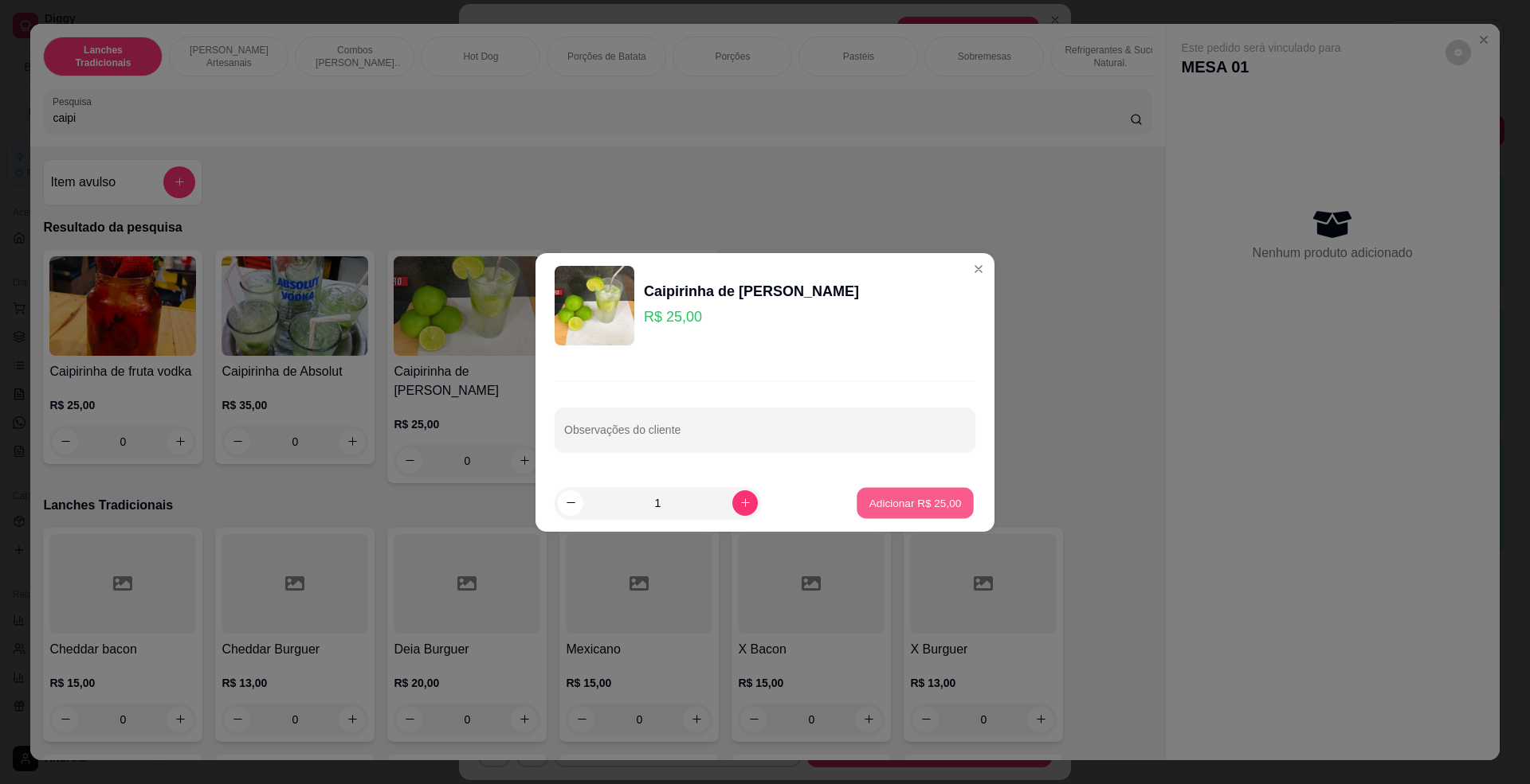
click at [916, 501] on p "Adicionar R$ 25,00" at bounding box center [915, 502] width 93 height 15
type input "1"
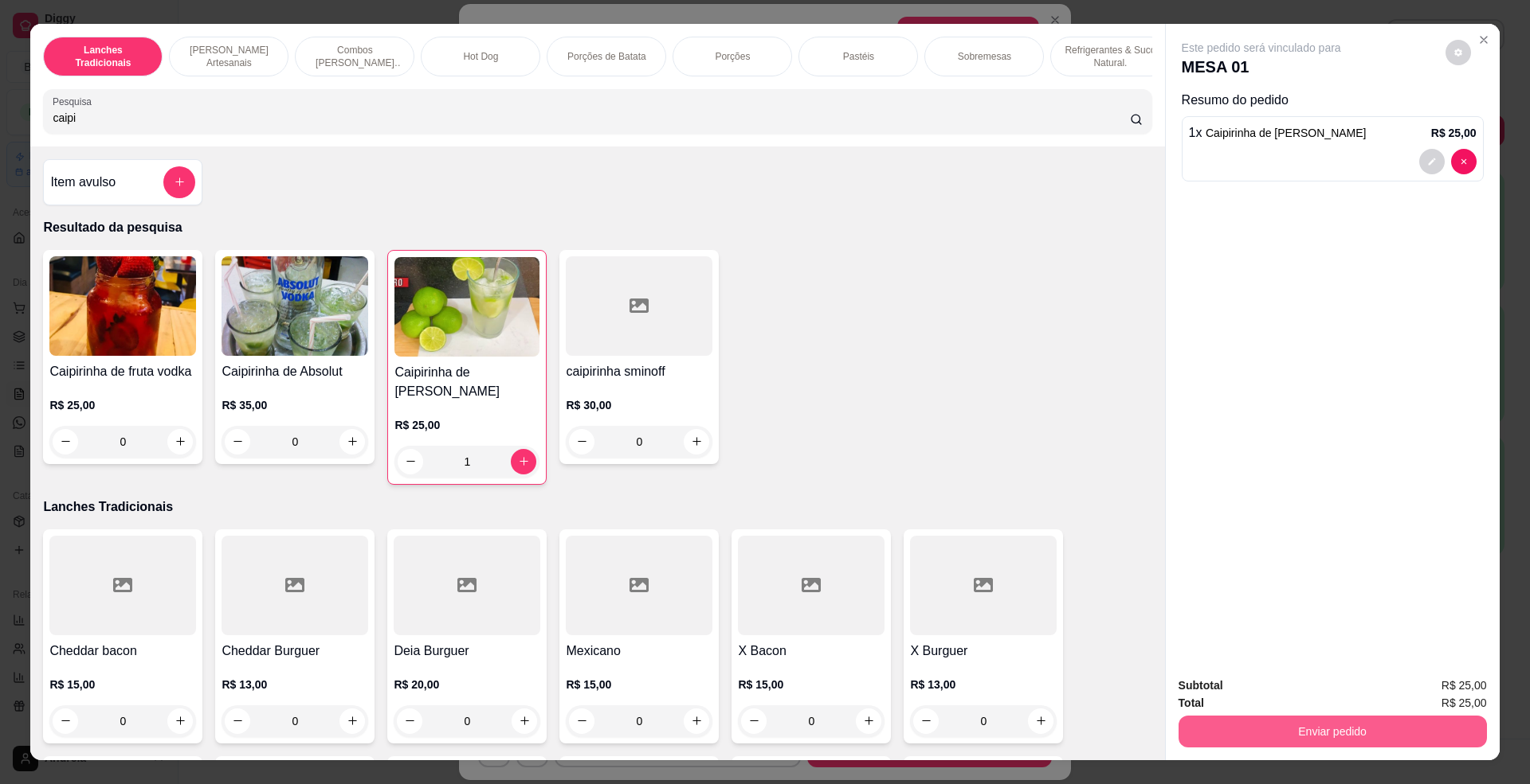
click at [1405, 728] on button "Enviar pedido" at bounding box center [1332, 732] width 308 height 32
click at [1431, 689] on button "Enviar pedido" at bounding box center [1443, 693] width 88 height 30
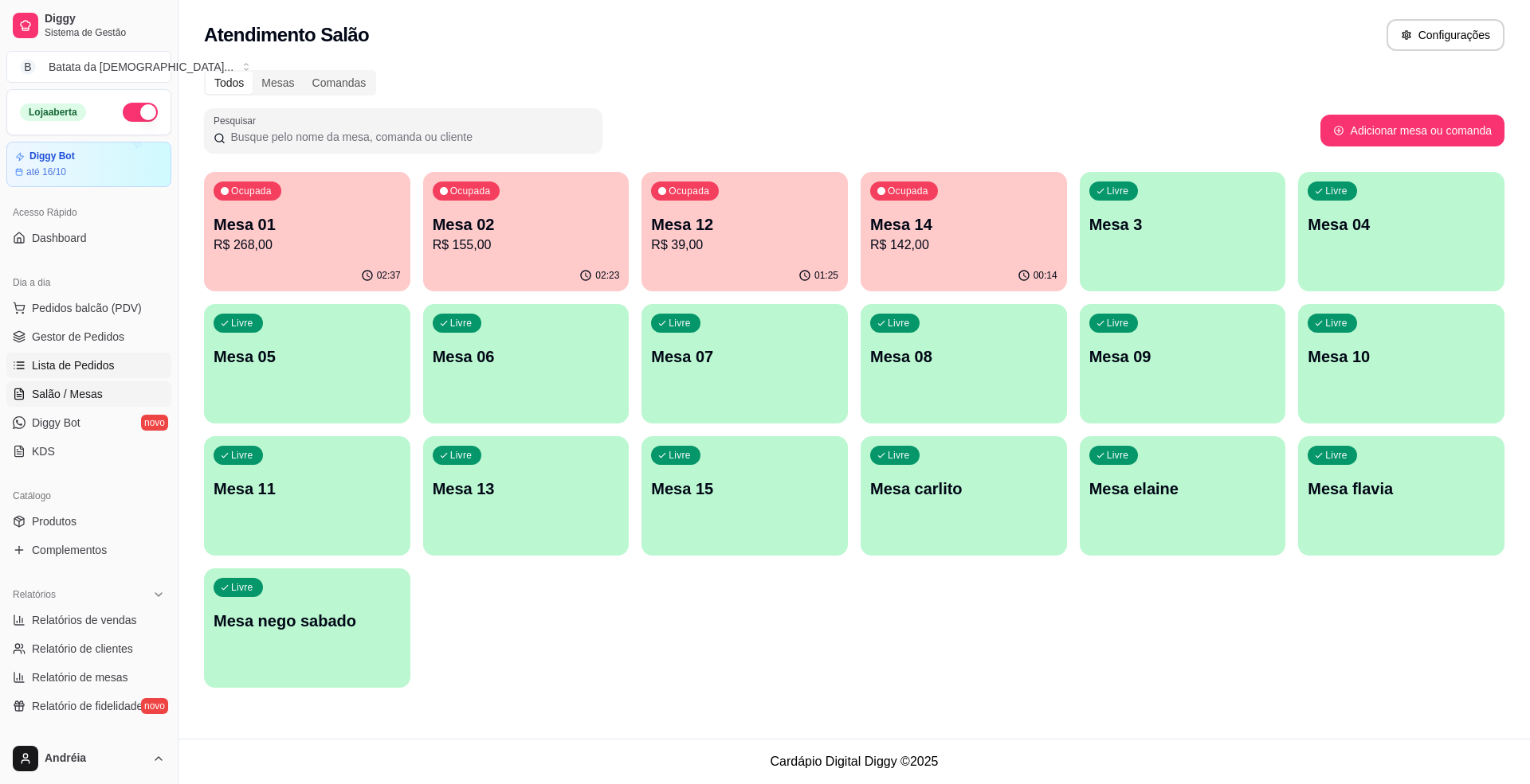
click at [103, 370] on span "Lista de Pedidos" at bounding box center [73, 366] width 83 height 16
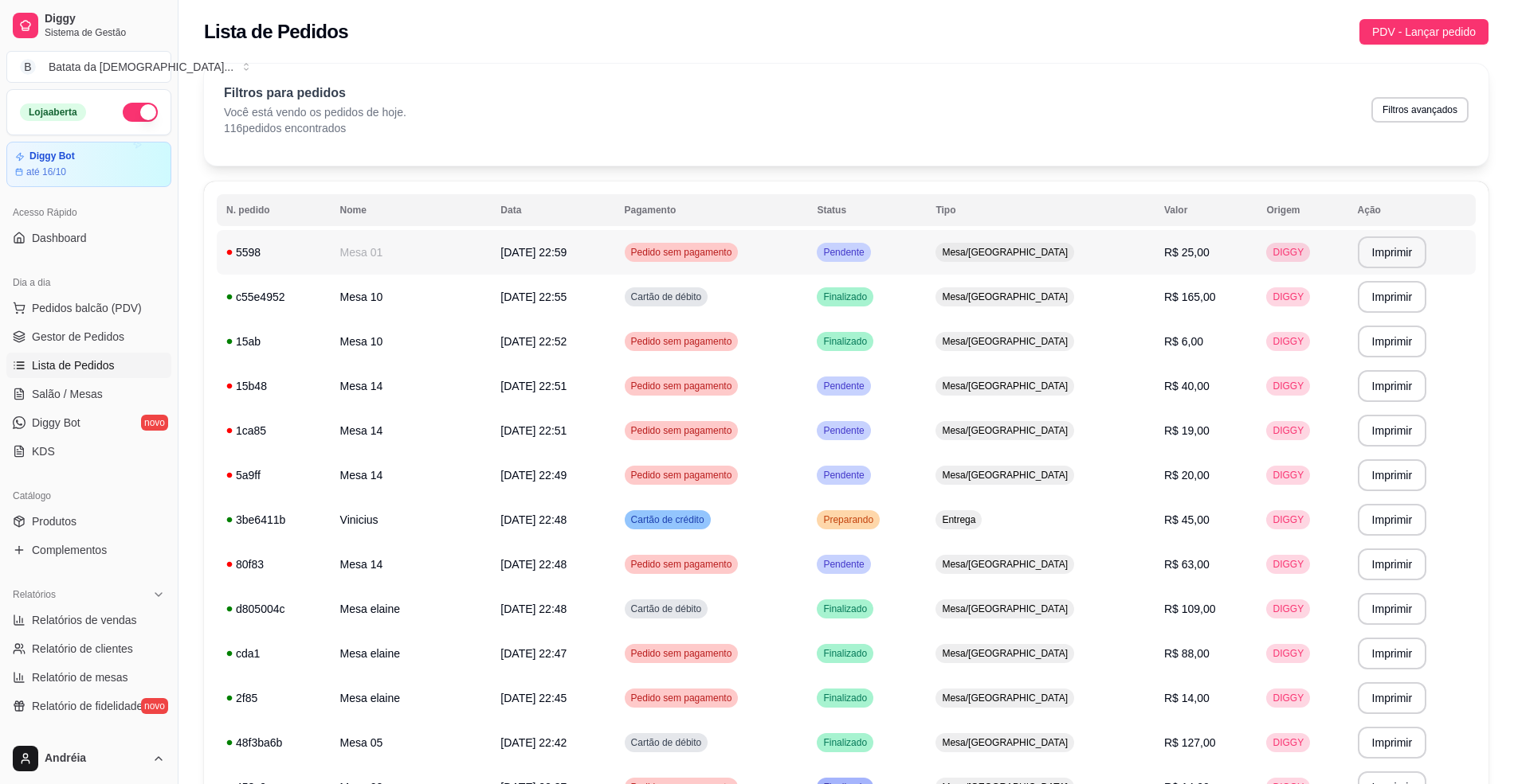
click at [808, 264] on td "Pedido sem pagamento" at bounding box center [711, 252] width 192 height 45
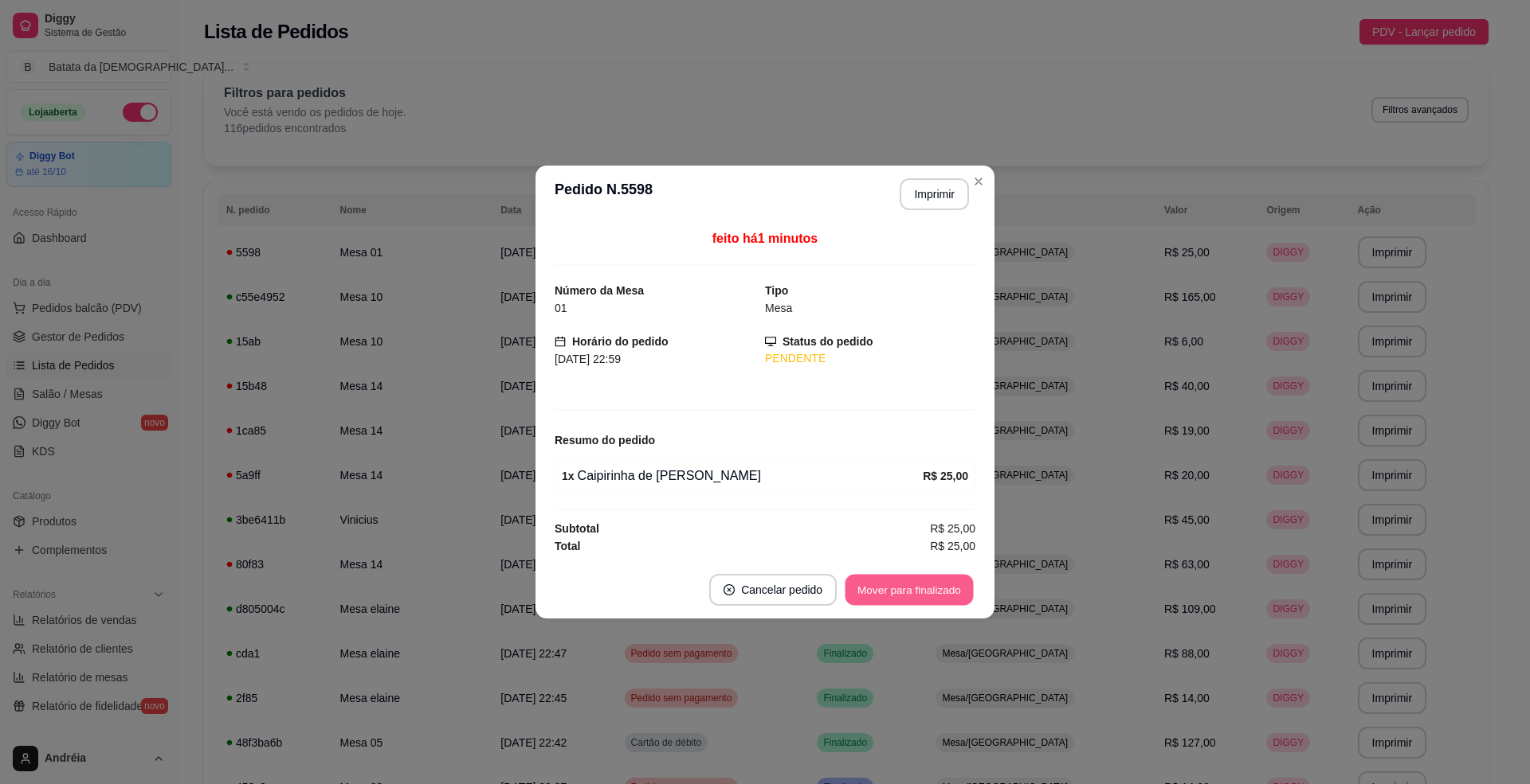
click at [916, 581] on button "Mover para finalizado" at bounding box center [909, 590] width 129 height 31
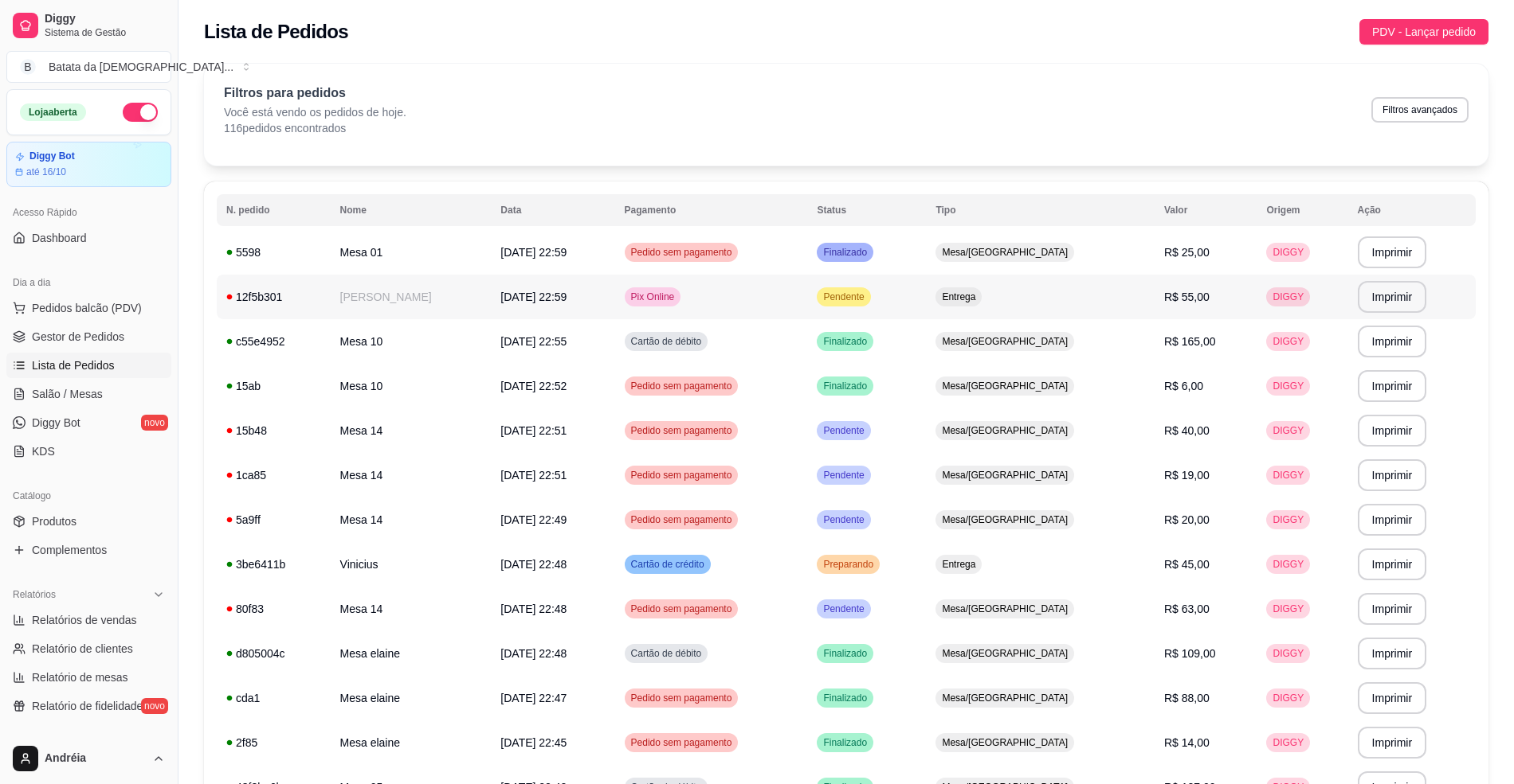
click at [808, 278] on td "Pix Online" at bounding box center [711, 297] width 192 height 45
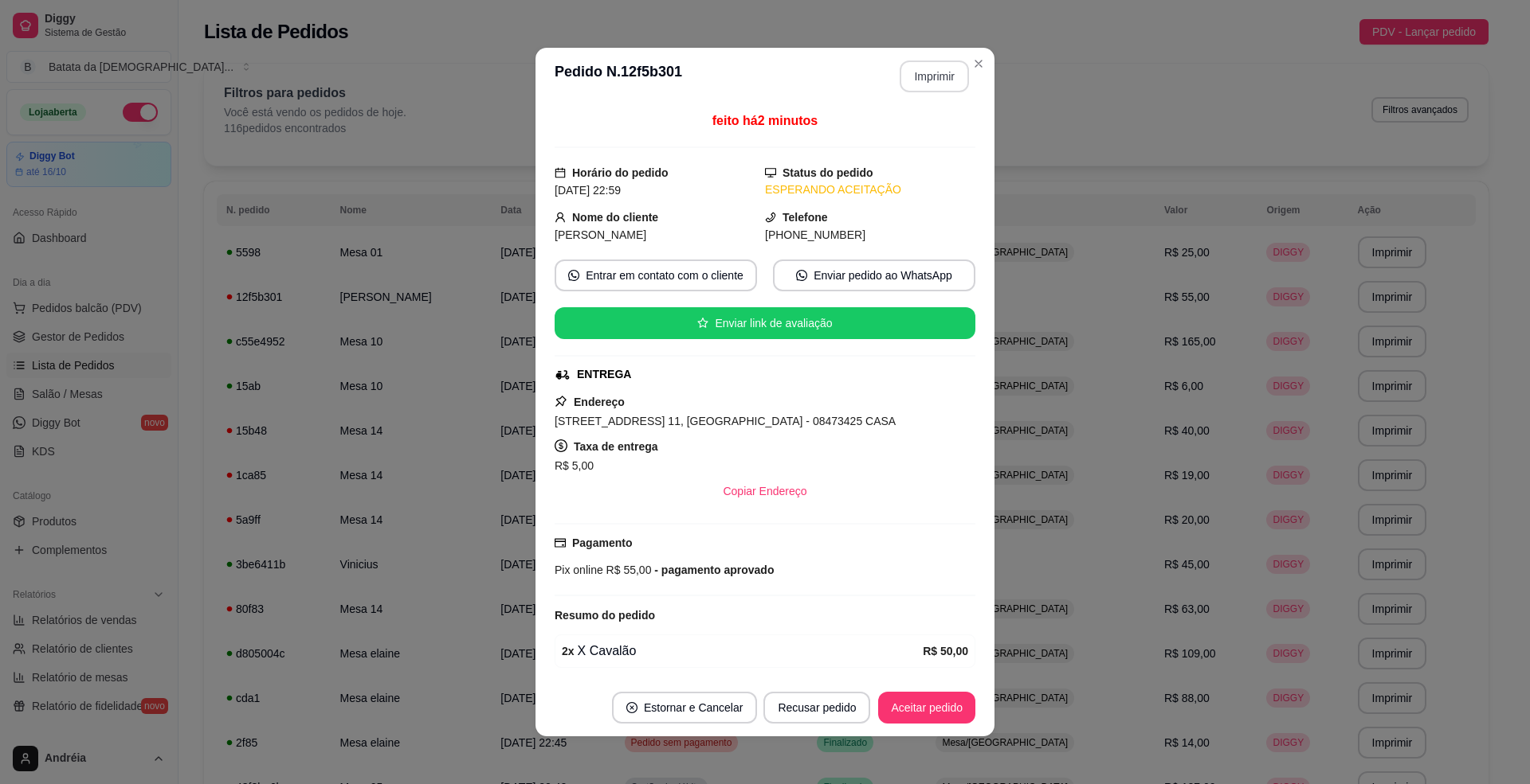
click at [926, 75] on button "Imprimir" at bounding box center [935, 77] width 70 height 32
click at [912, 705] on button "Aceitar pedido" at bounding box center [927, 708] width 98 height 32
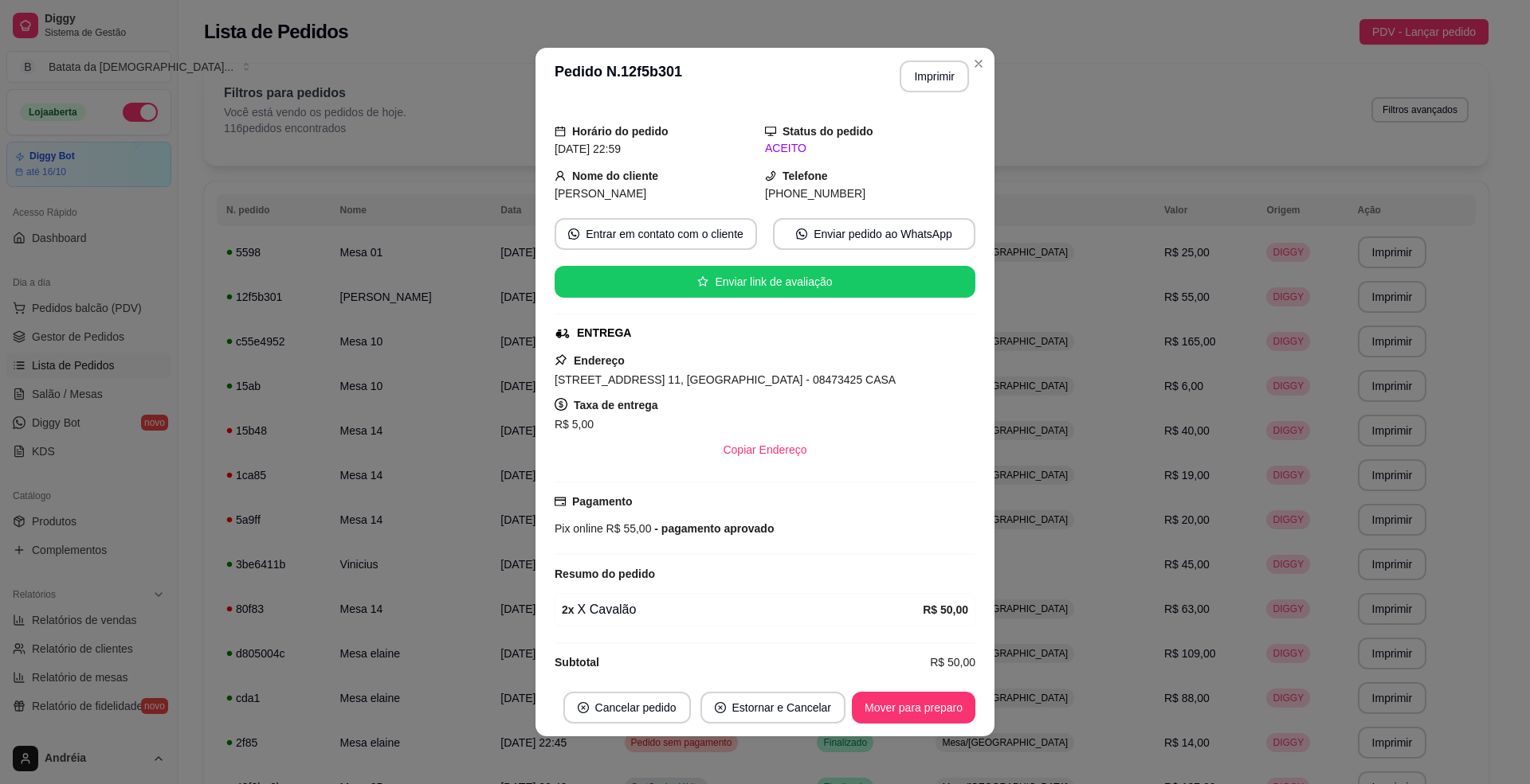
scroll to position [65, 0]
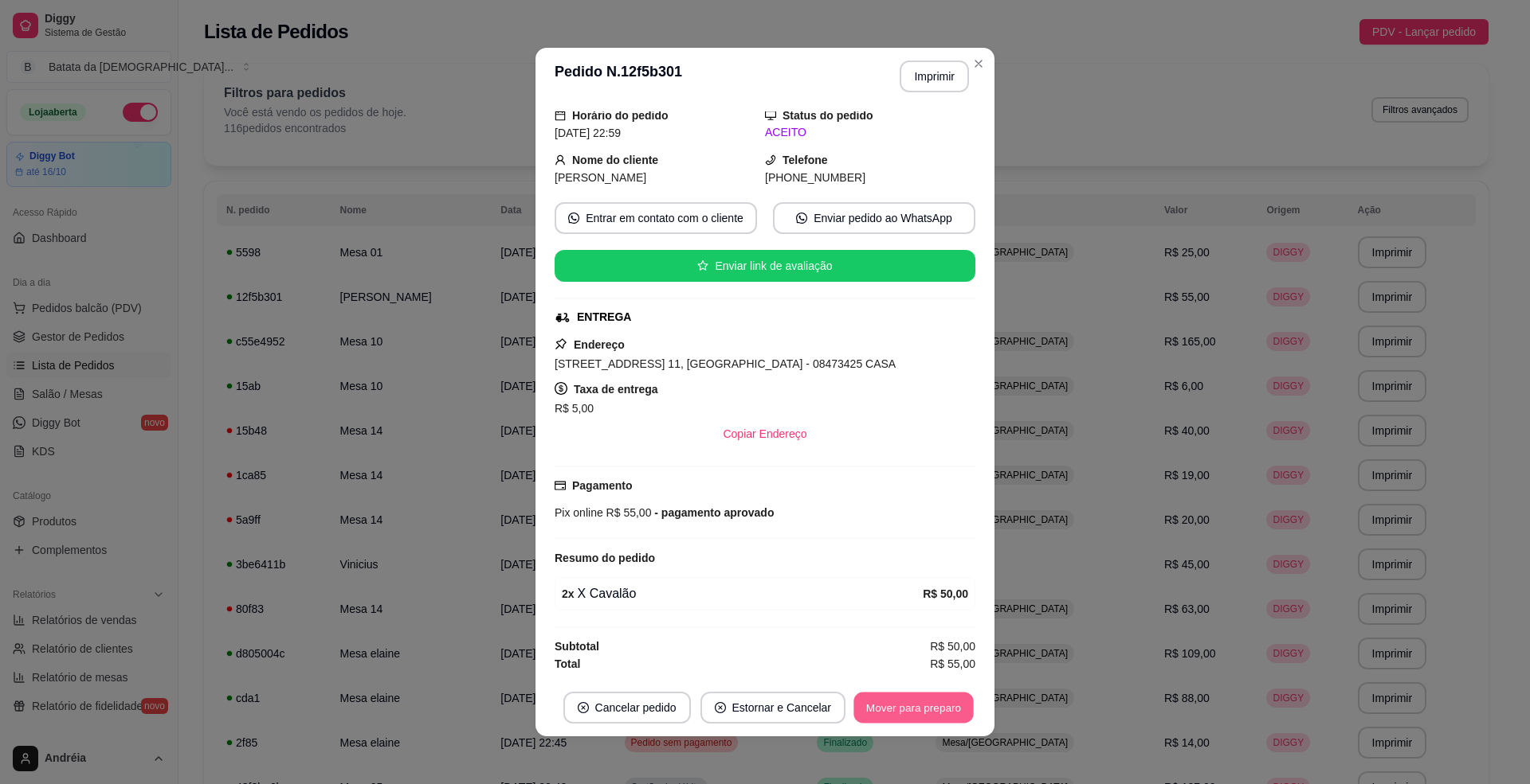
click at [932, 698] on button "Mover para preparo" at bounding box center [913, 708] width 120 height 31
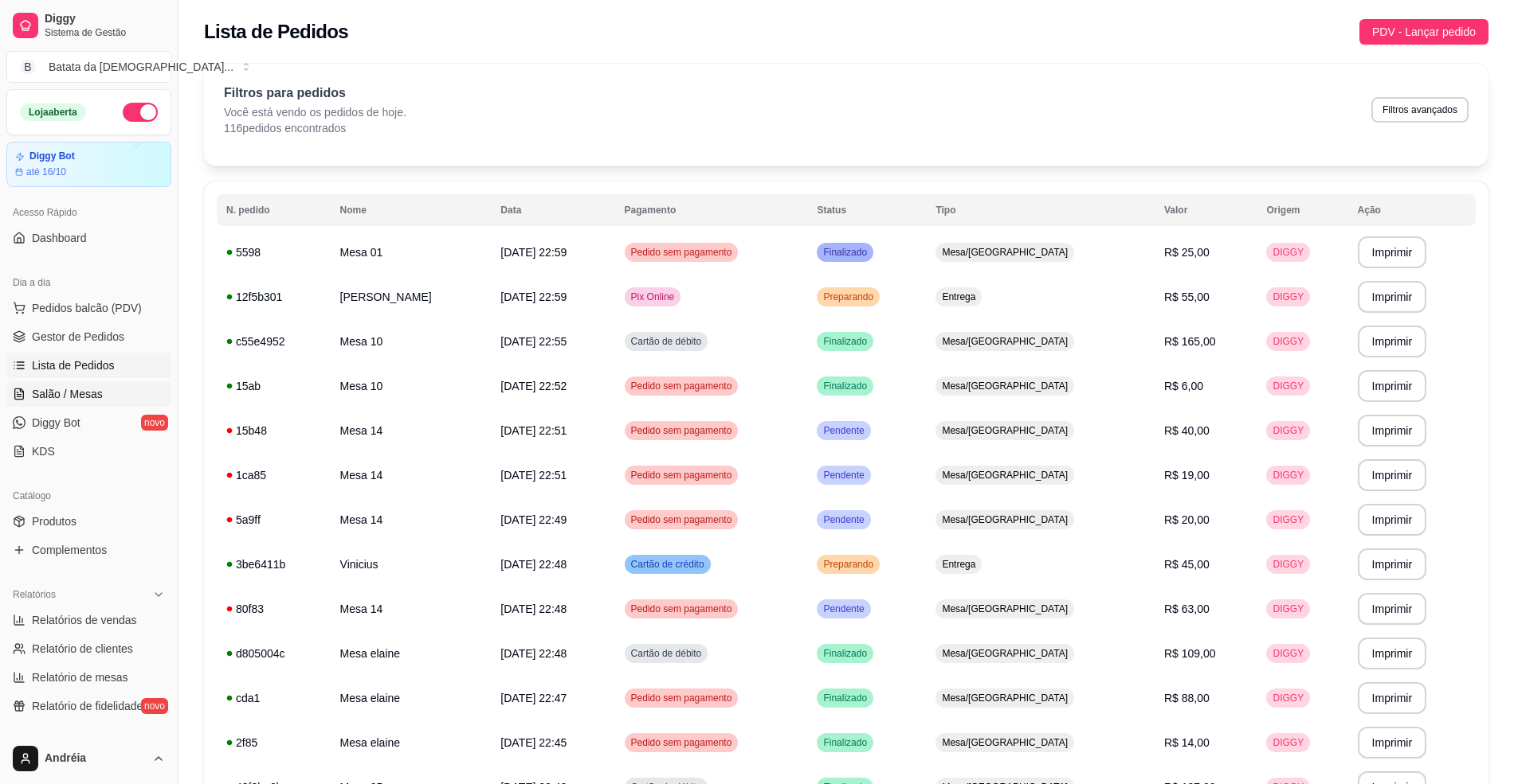
click at [66, 388] on span "Salão / Mesas" at bounding box center [67, 394] width 71 height 16
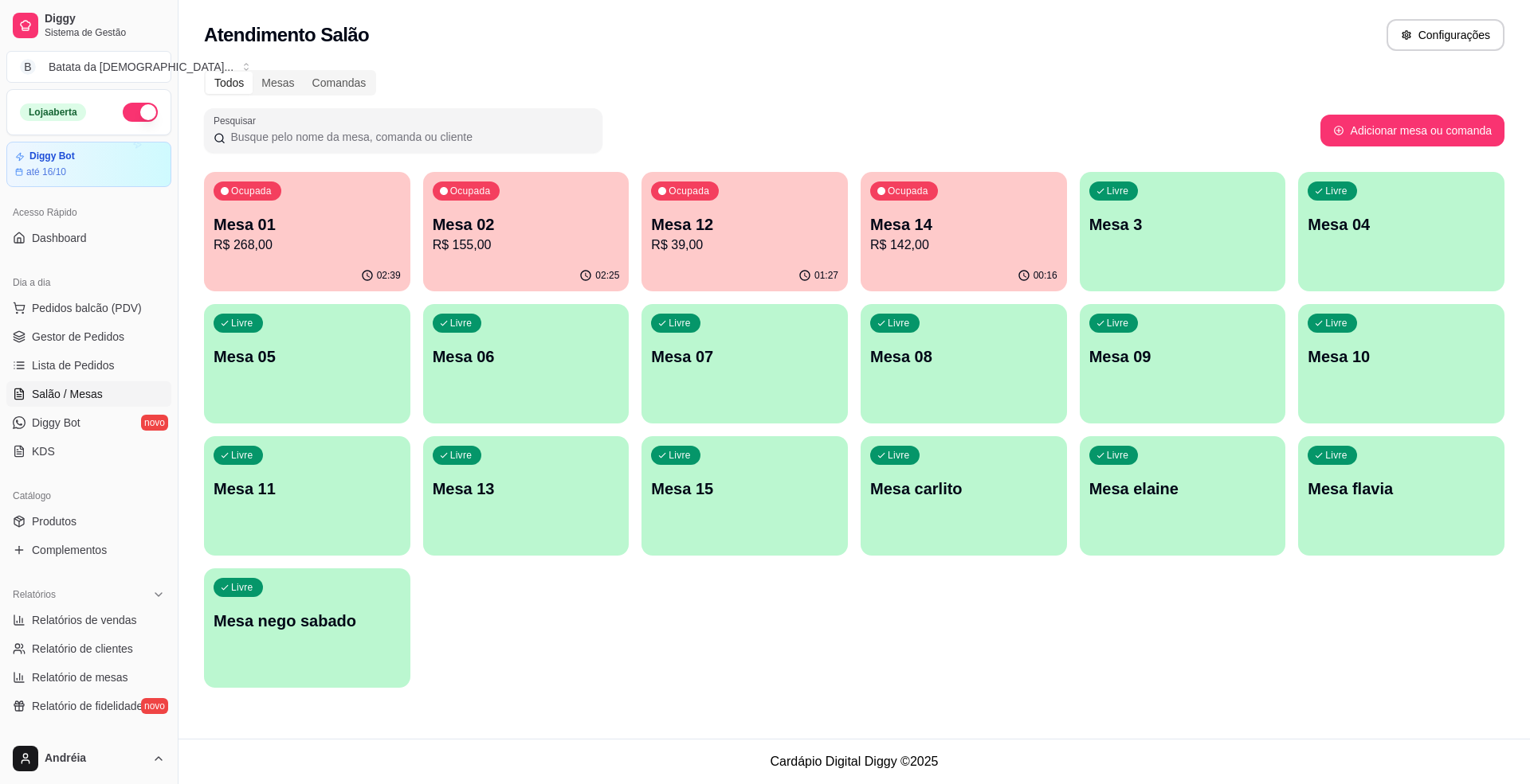
click at [904, 230] on p "Mesa 14" at bounding box center [964, 224] width 187 height 22
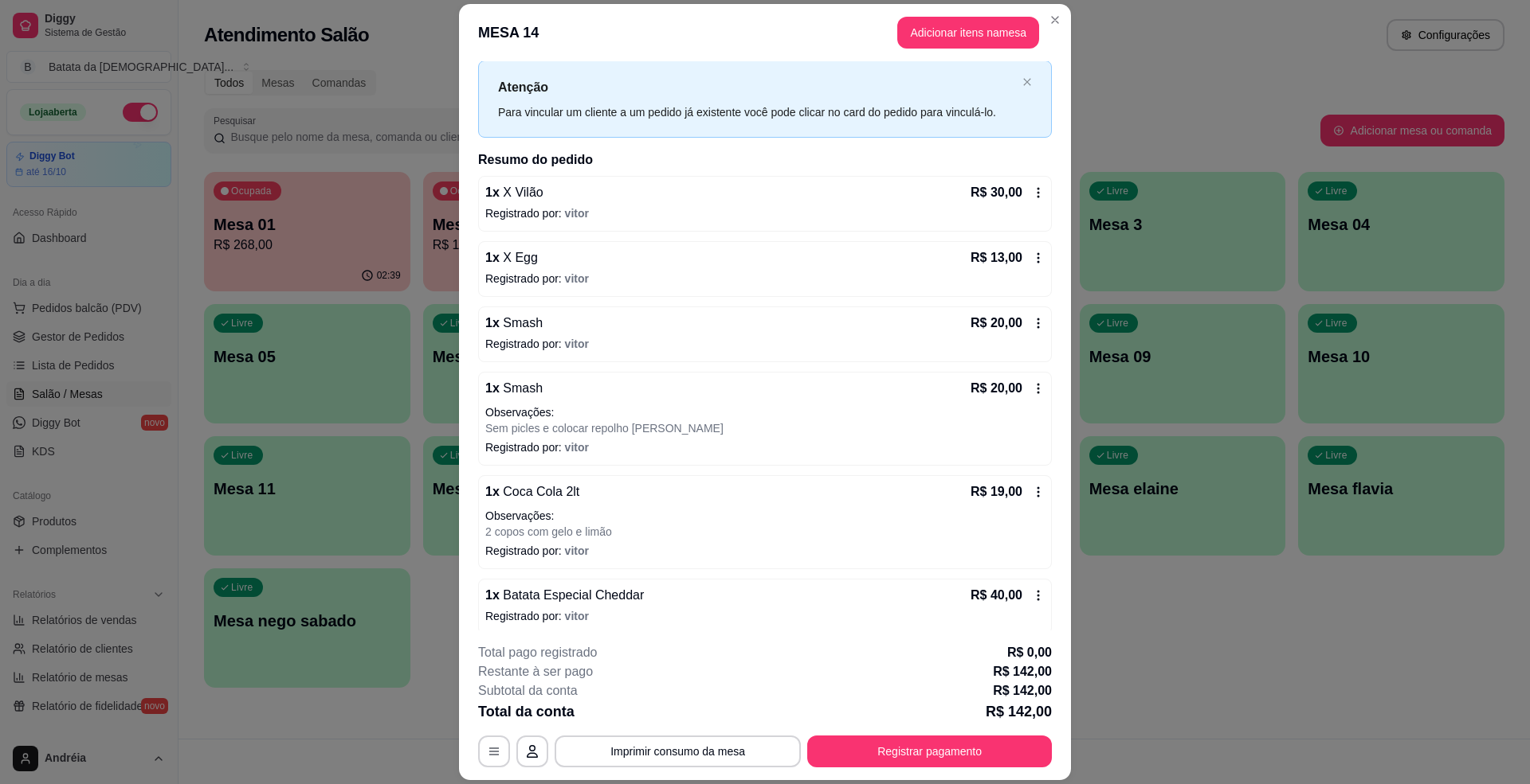
scroll to position [49, 0]
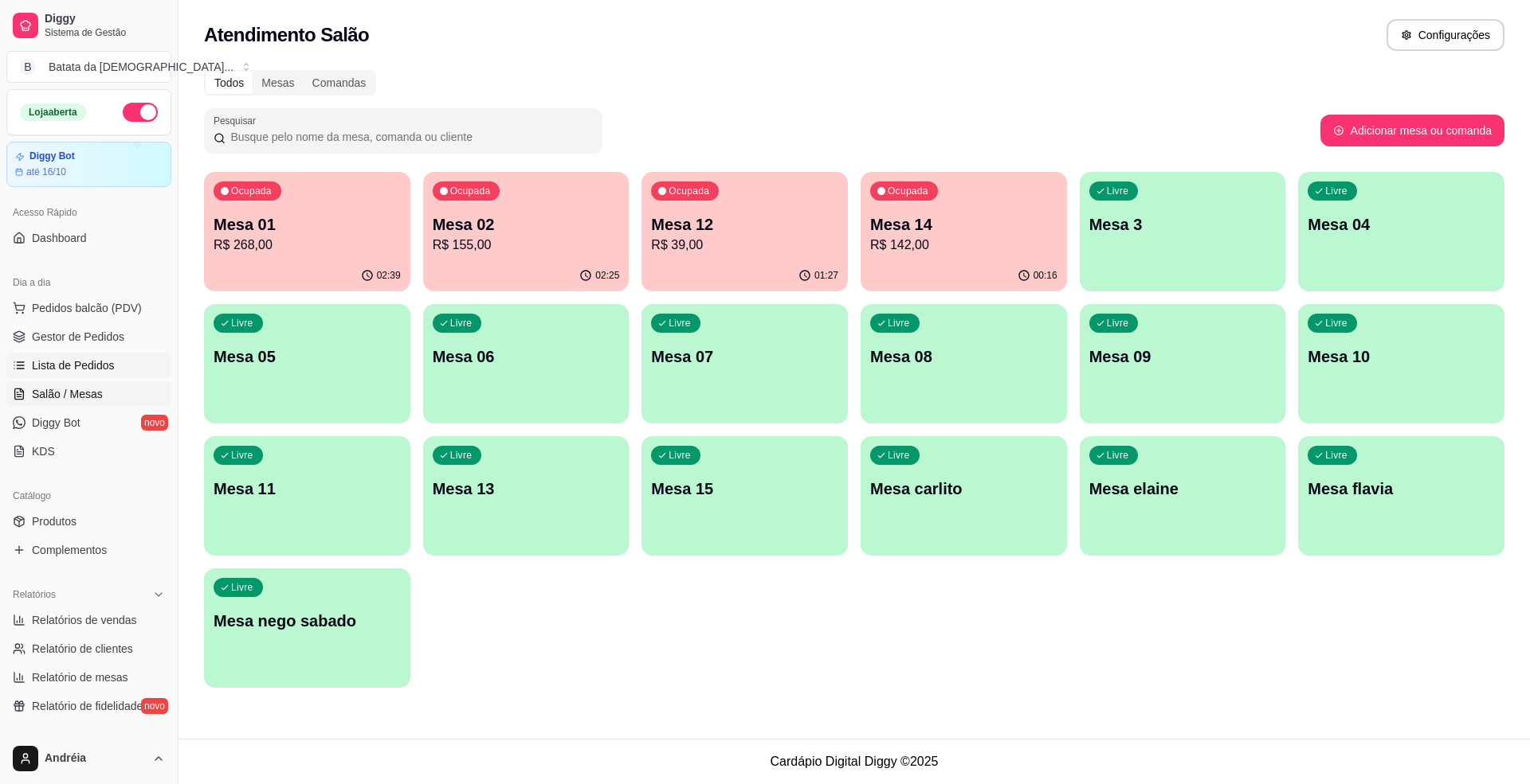
click at [82, 379] on link "Lista de Pedidos" at bounding box center [88, 366] width 164 height 26
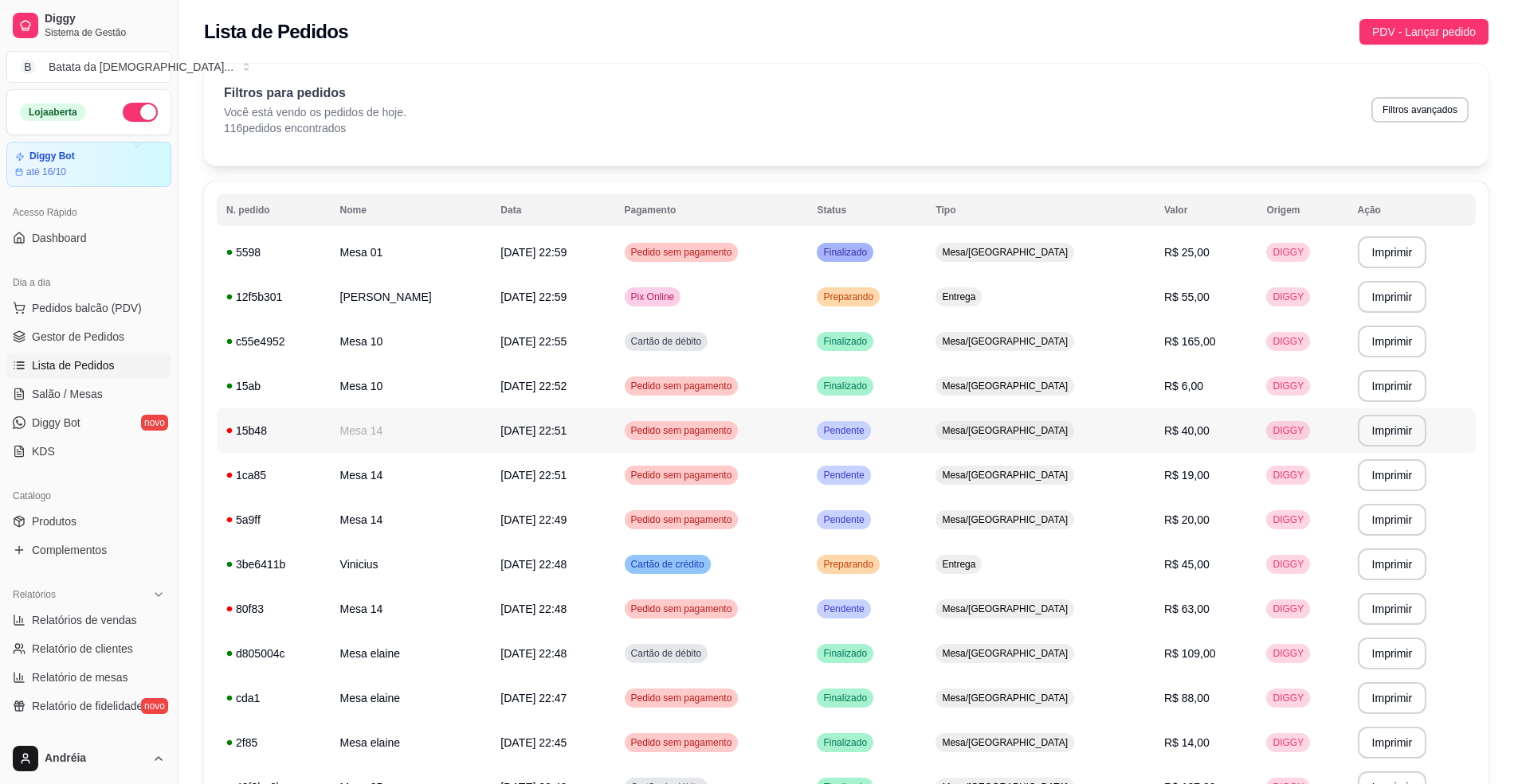
click at [926, 431] on td "Pendente" at bounding box center [866, 430] width 119 height 45
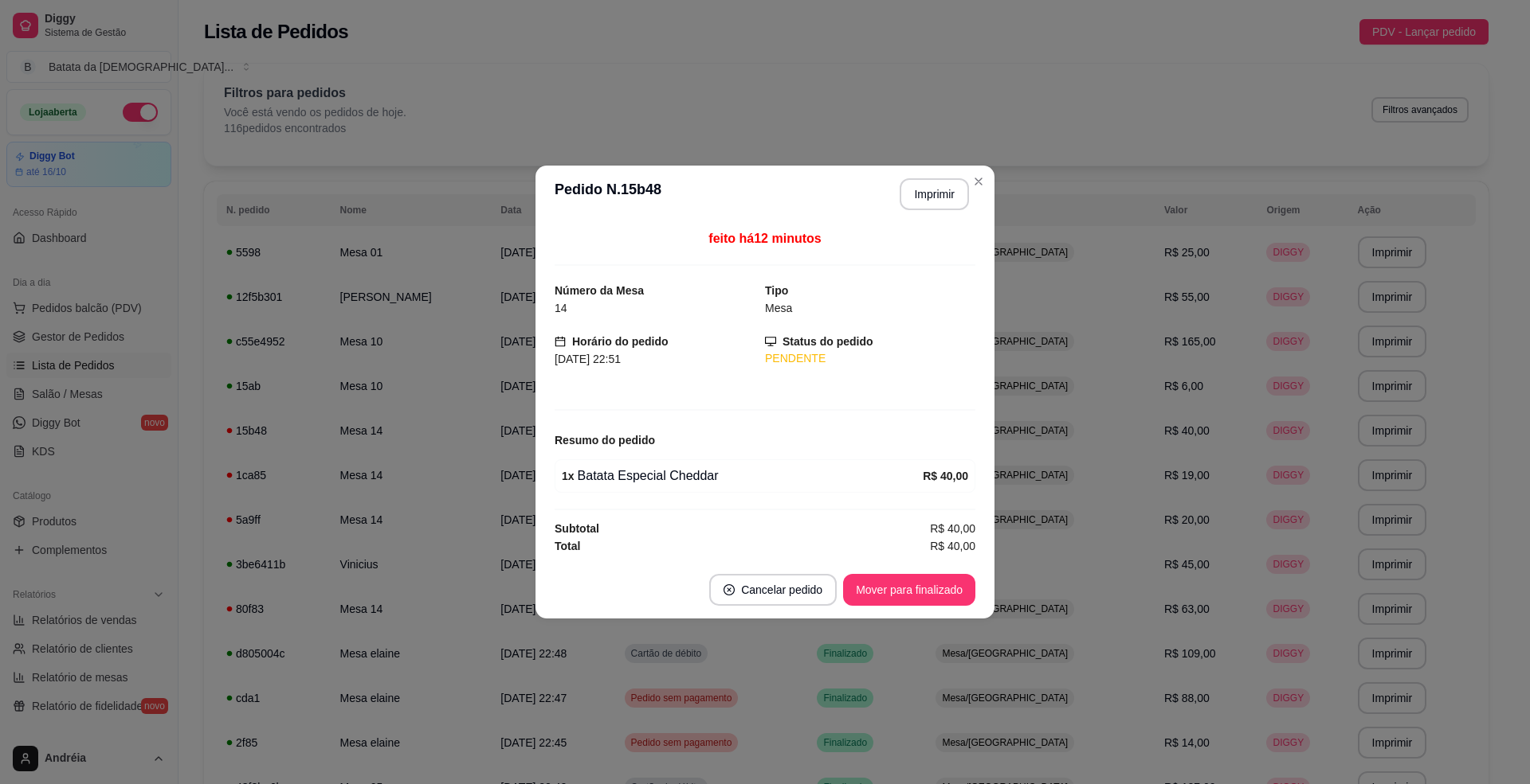
click at [905, 617] on footer "Cancelar pedido Mover para finalizado" at bounding box center [765, 591] width 459 height 58
click at [937, 180] on button "Imprimir" at bounding box center [934, 194] width 67 height 31
click at [934, 583] on button "Mover para finalizado" at bounding box center [909, 590] width 133 height 32
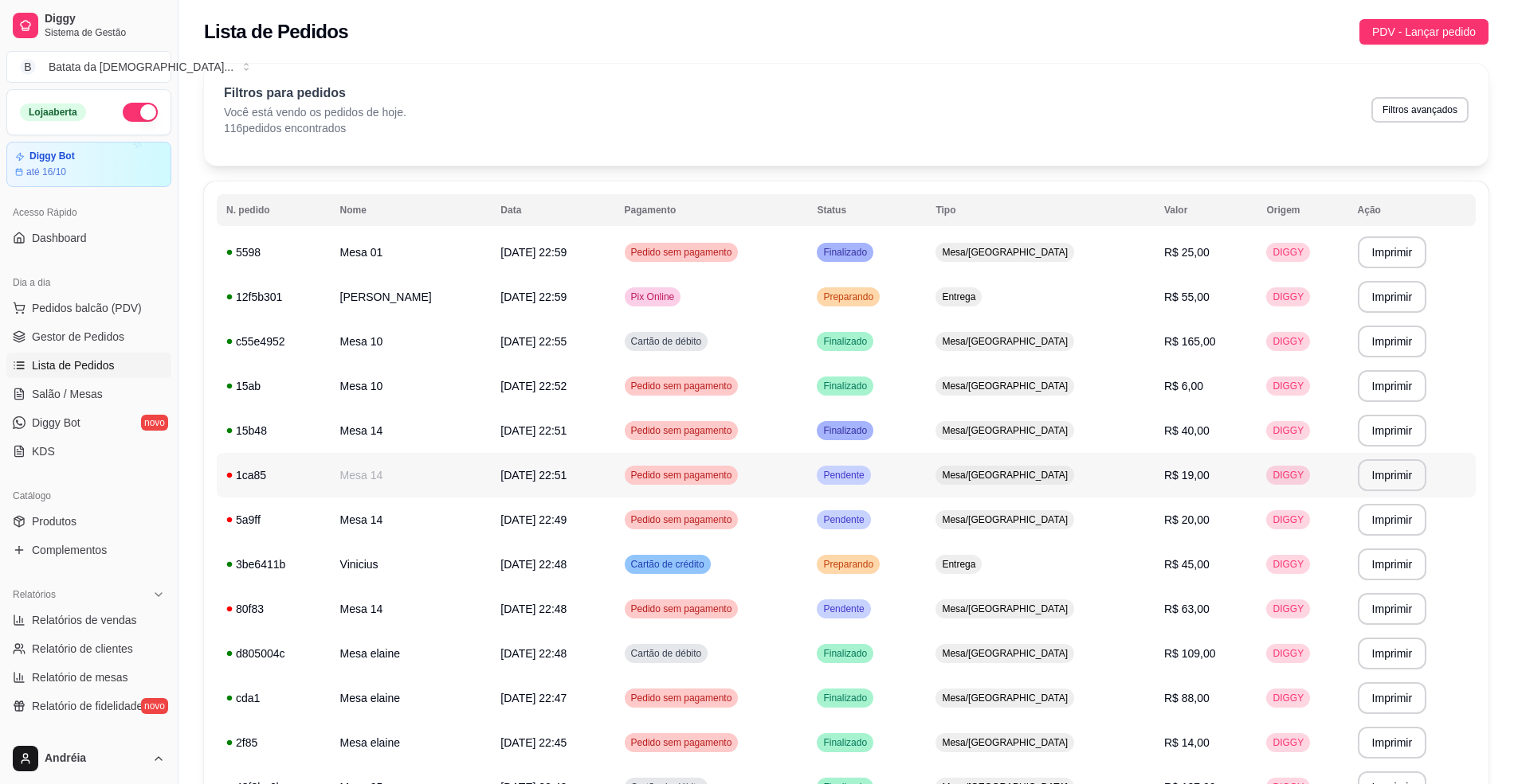
click at [926, 473] on td "Pendente" at bounding box center [866, 475] width 119 height 45
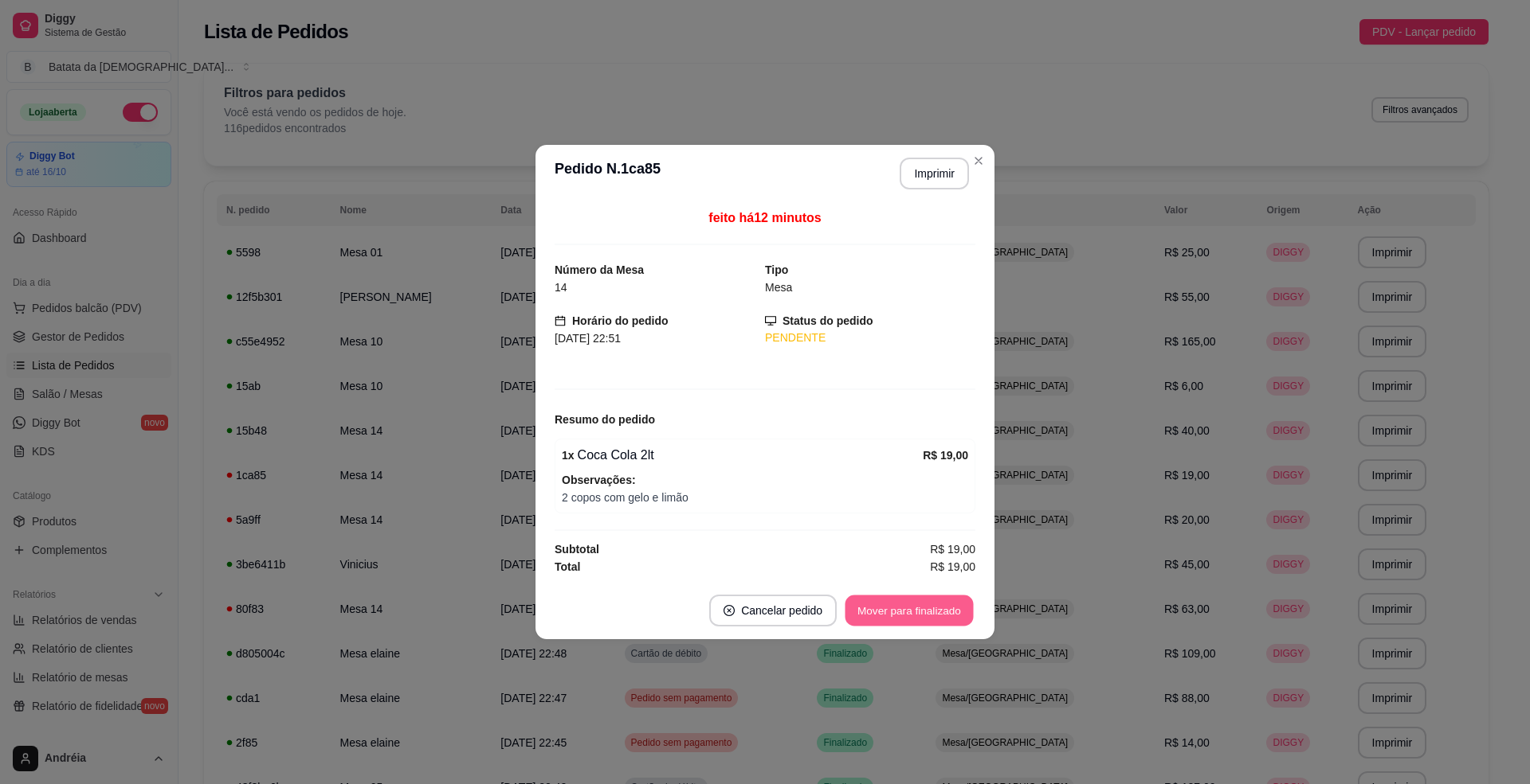
click at [928, 609] on button "Mover para finalizado" at bounding box center [909, 611] width 129 height 31
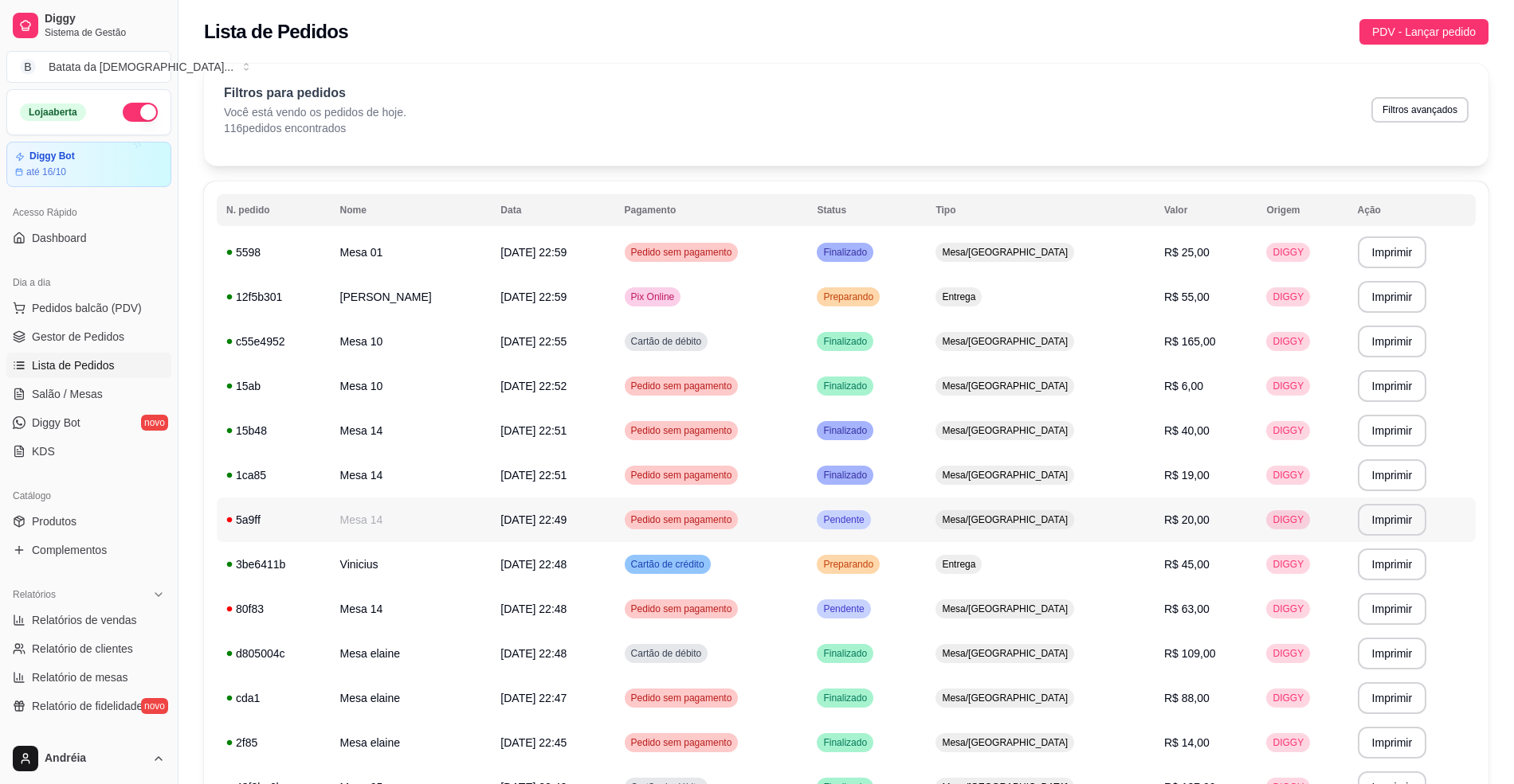
click at [1019, 511] on div "Mesa/[GEOGRAPHIC_DATA]" at bounding box center [1005, 519] width 139 height 19
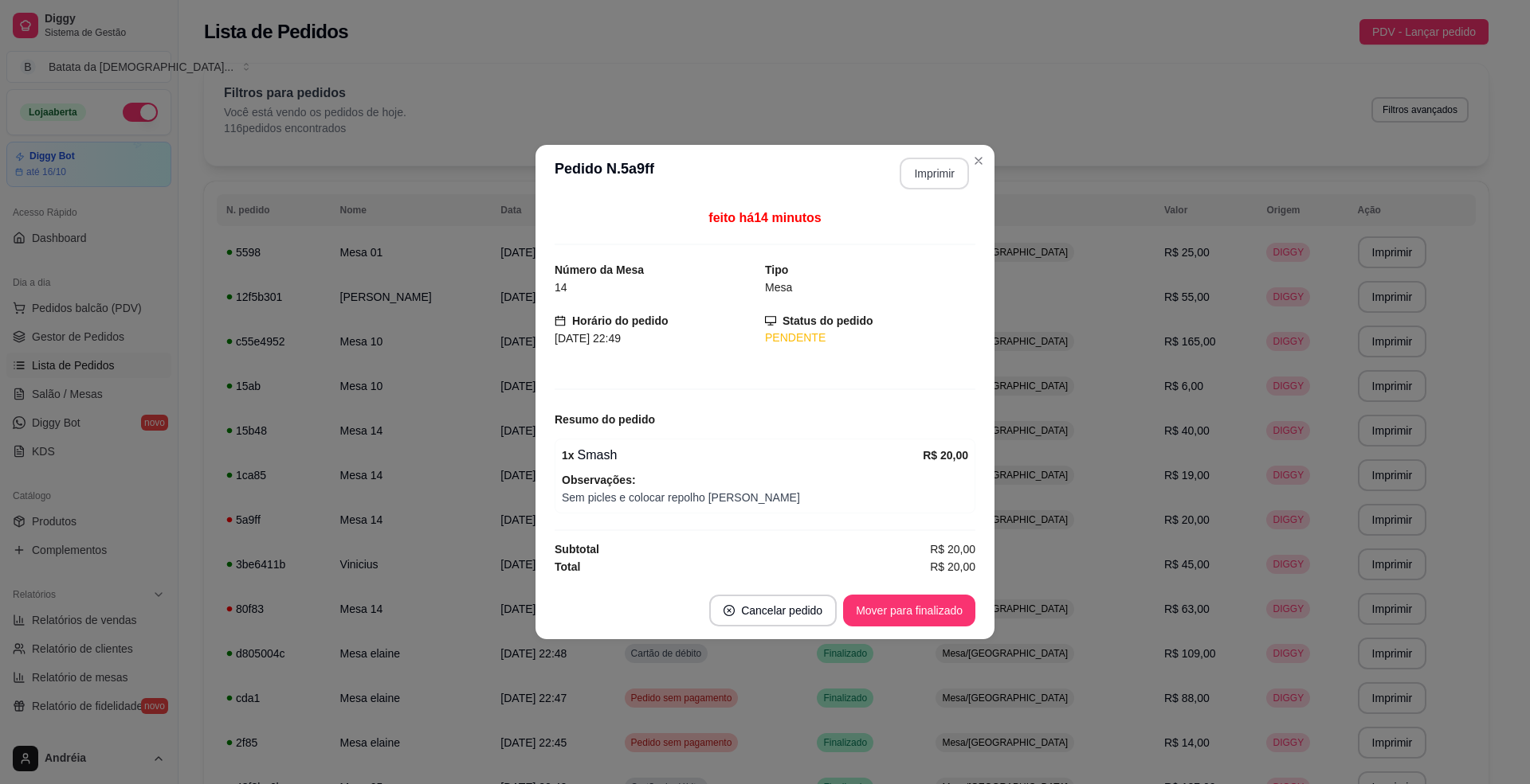
click at [922, 178] on button "Imprimir" at bounding box center [935, 173] width 70 height 32
click at [924, 596] on footer "Cancelar pedido Mover para finalizado" at bounding box center [765, 611] width 459 height 58
click at [929, 612] on button "Mover para finalizado" at bounding box center [909, 611] width 129 height 31
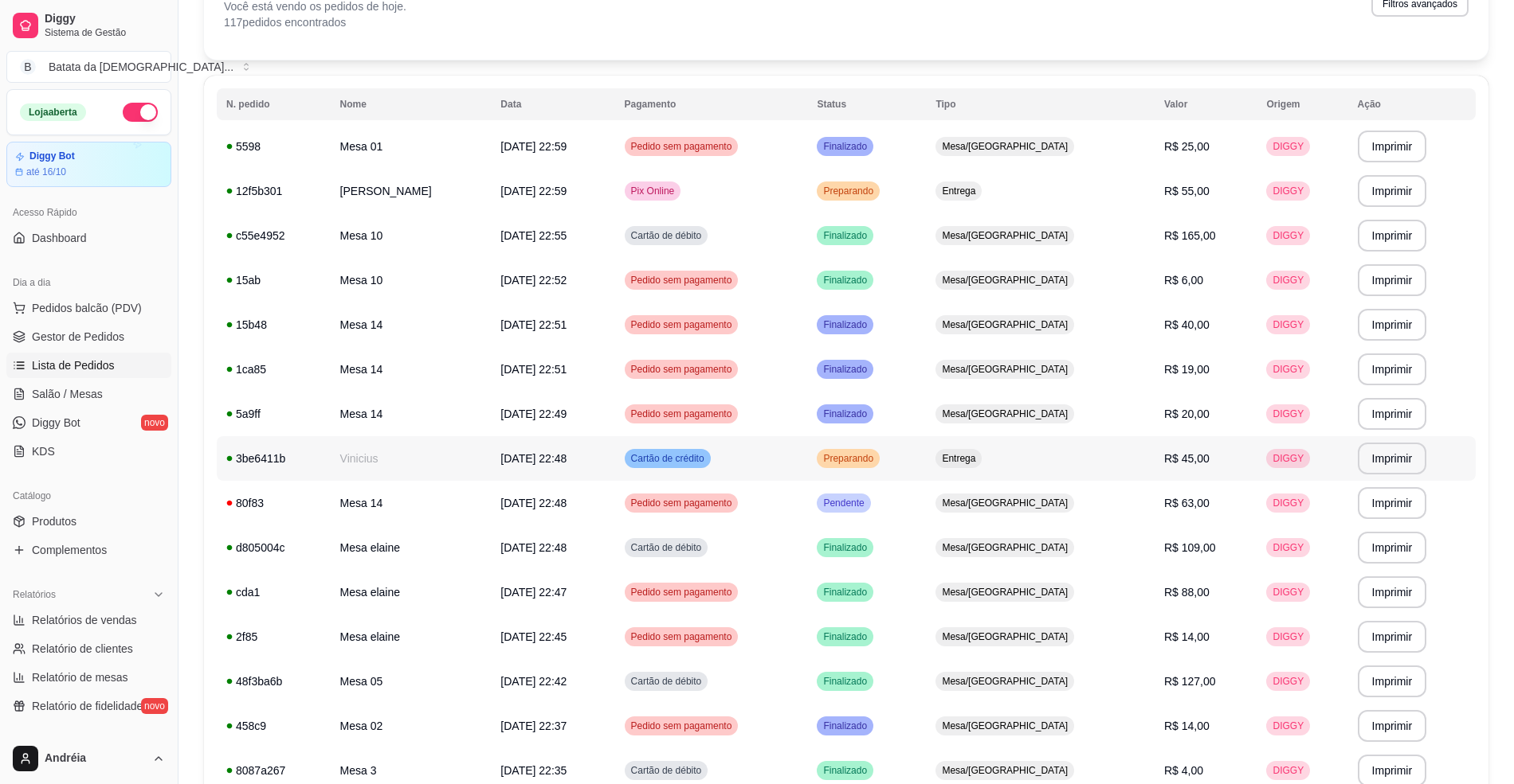
scroll to position [212, 0]
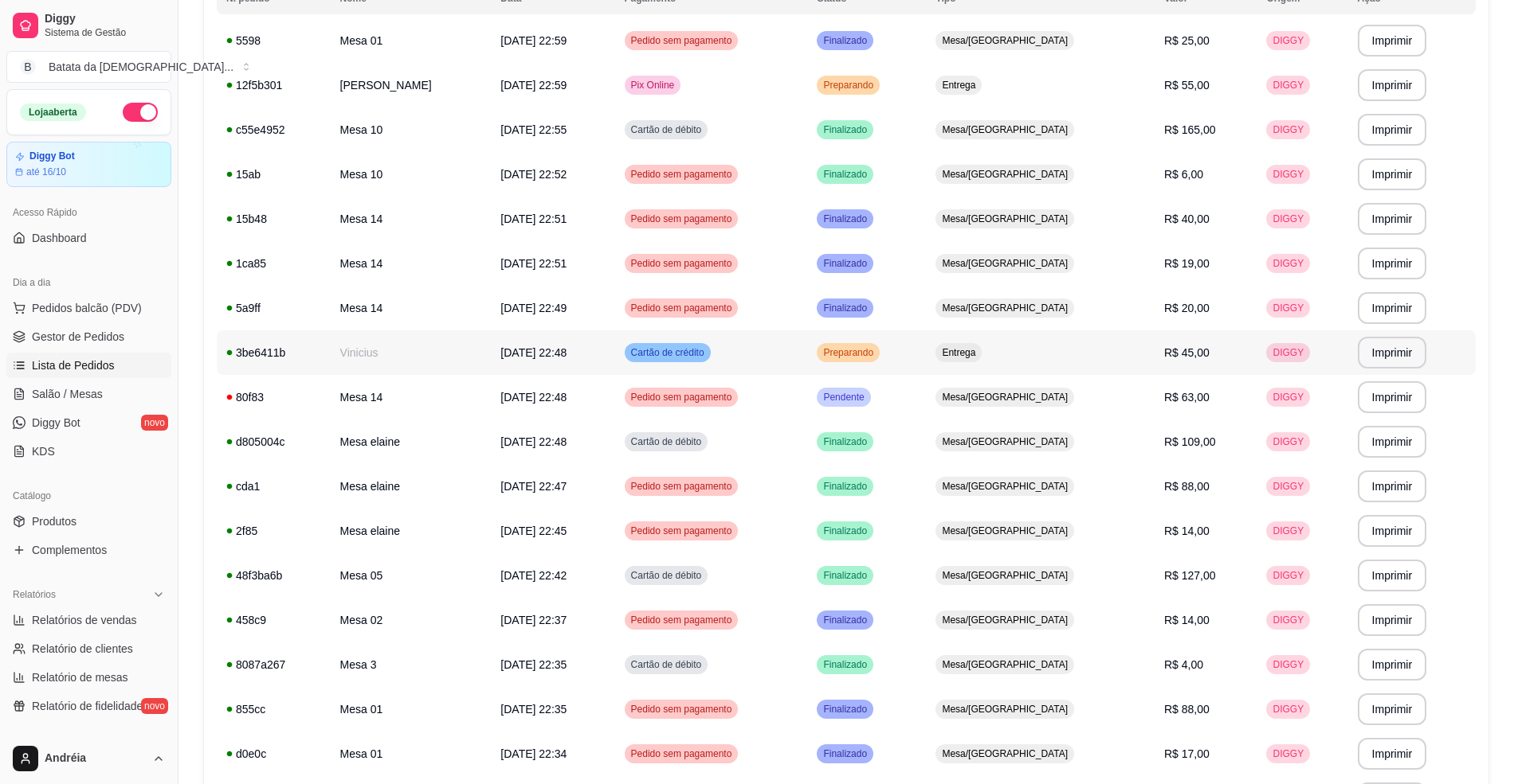
click at [926, 348] on td "Preparando" at bounding box center [866, 353] width 119 height 45
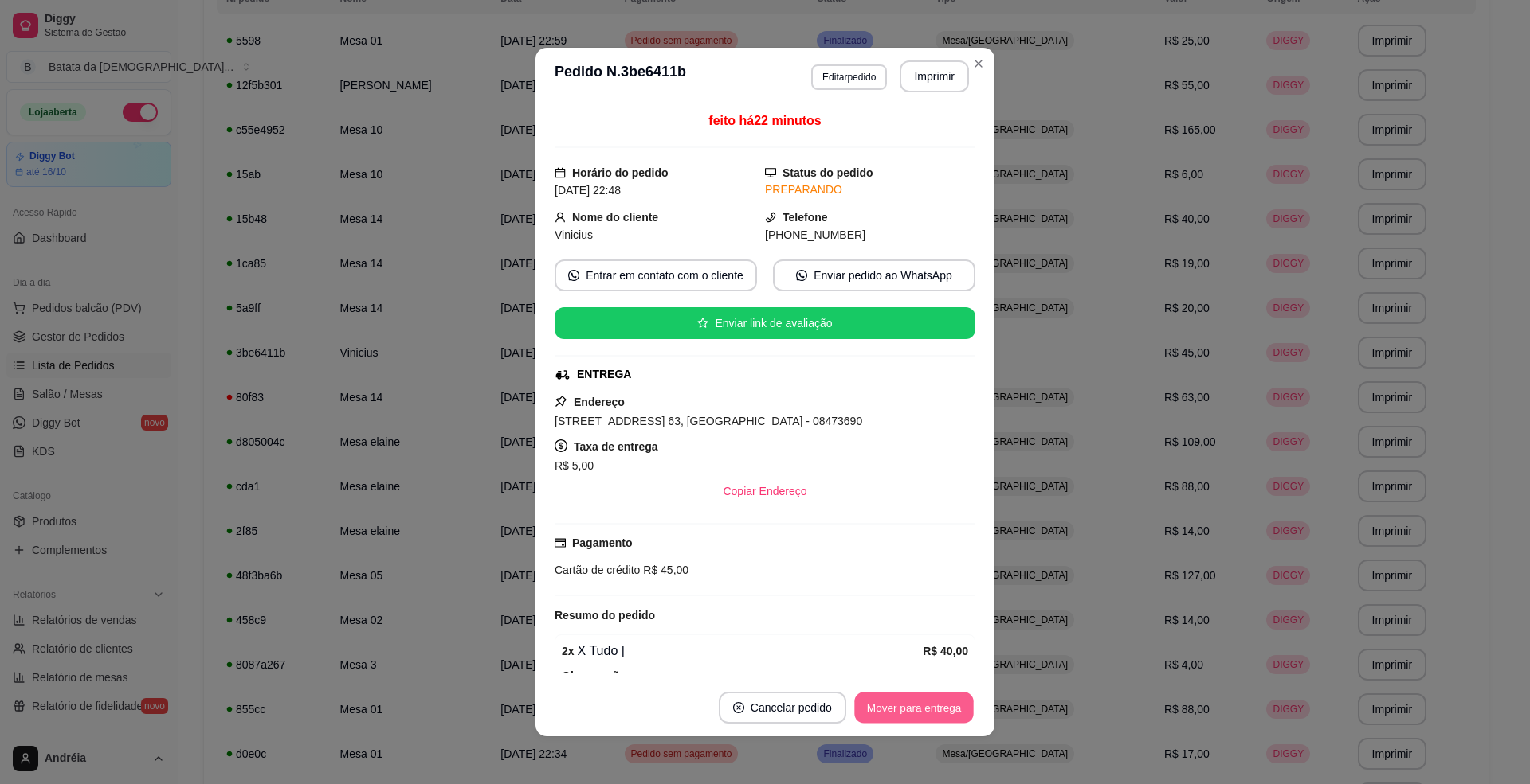
click at [934, 701] on button "Mover para entrega" at bounding box center [914, 708] width 120 height 31
click at [887, 676] on section "**********" at bounding box center [765, 392] width 459 height 689
click at [910, 704] on button "Mover para finalizado" at bounding box center [909, 708] width 129 height 31
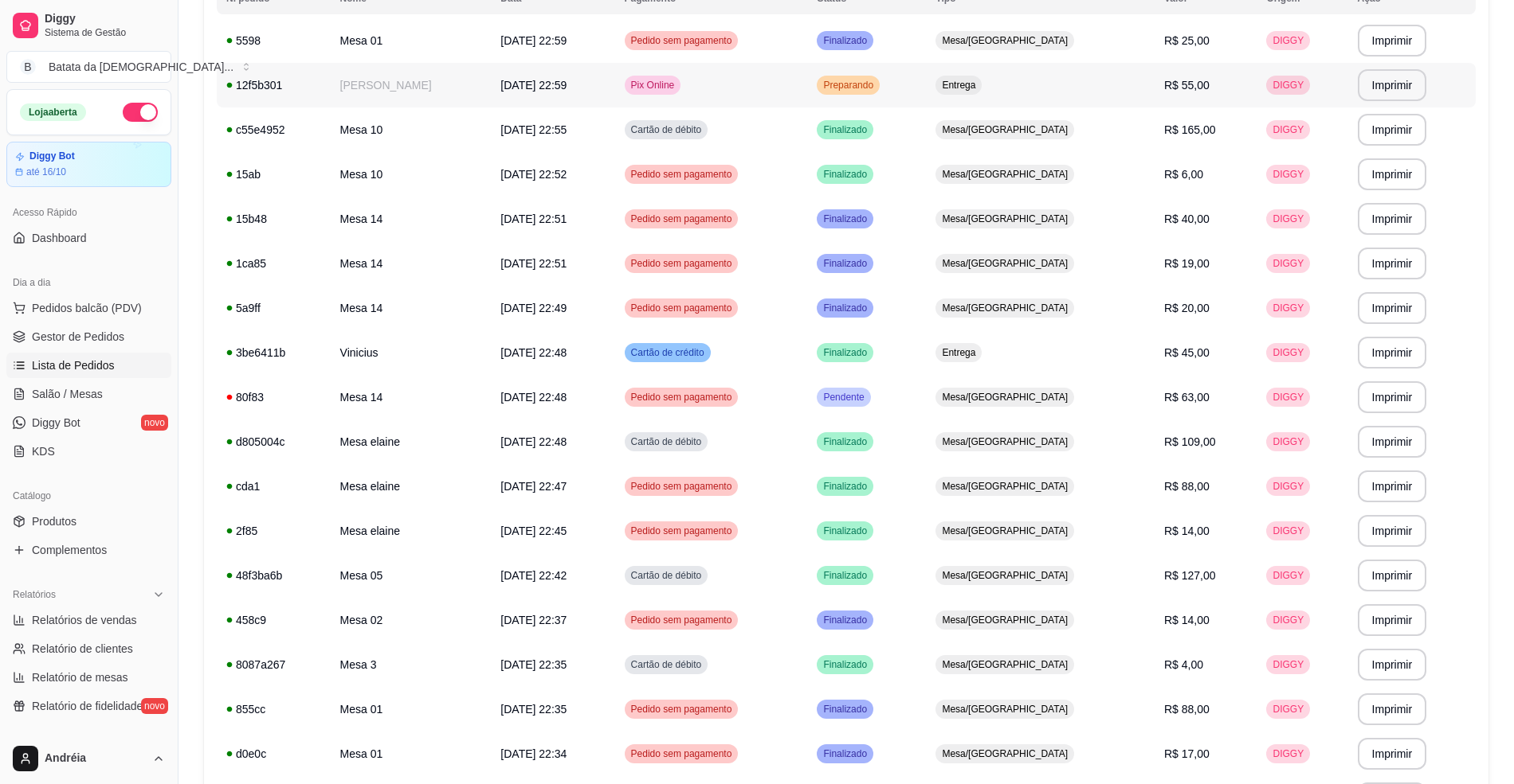
click at [926, 80] on td "Preparando" at bounding box center [866, 85] width 119 height 45
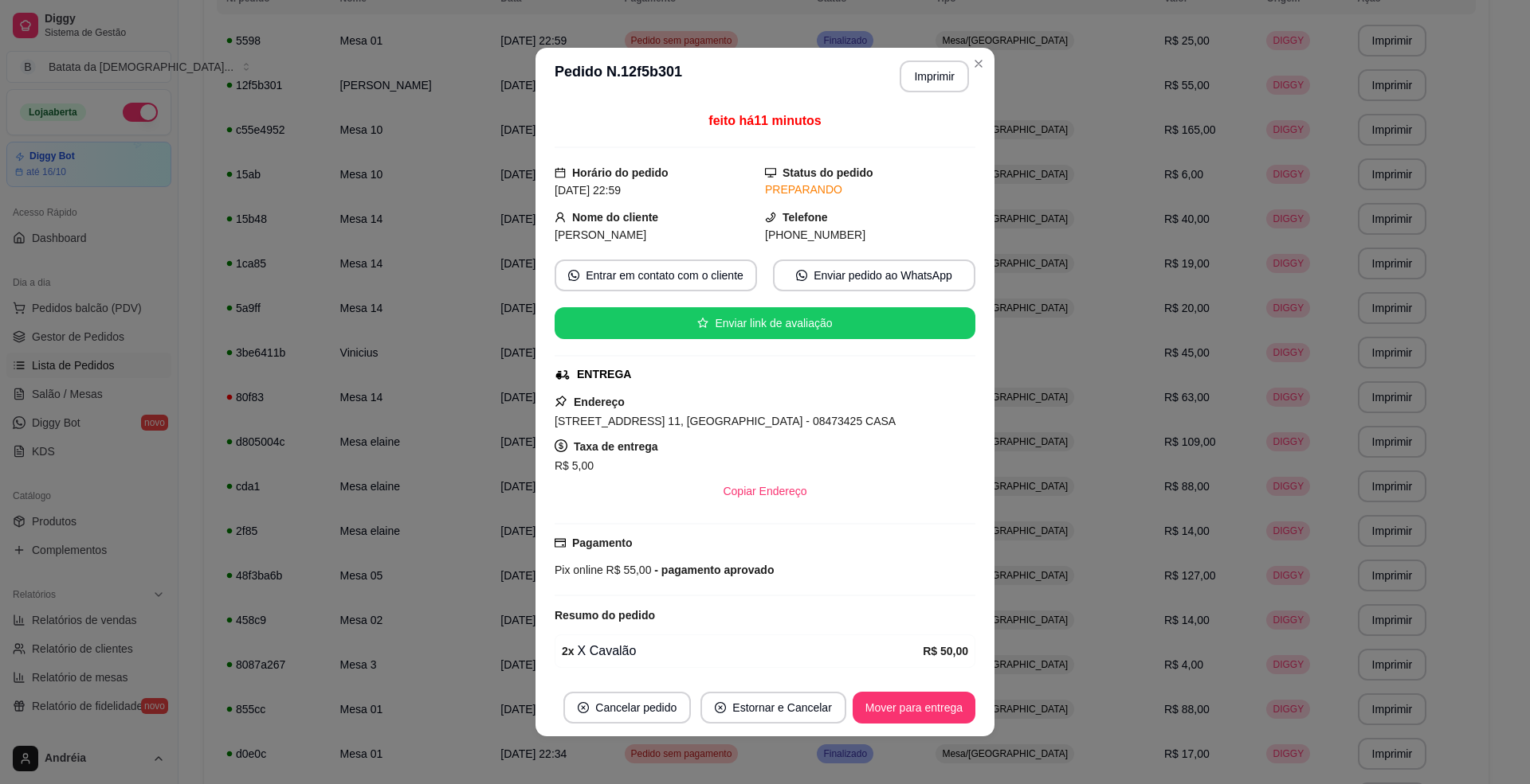
click at [925, 673] on div "feito há 11 minutos Horário do pedido [DATE] 22:59 Status do pedido PREPARANDO …" at bounding box center [765, 392] width 459 height 574
click at [932, 707] on button "Mover para entrega" at bounding box center [914, 708] width 120 height 31
click at [935, 701] on button "Mover para finalizado" at bounding box center [909, 708] width 129 height 31
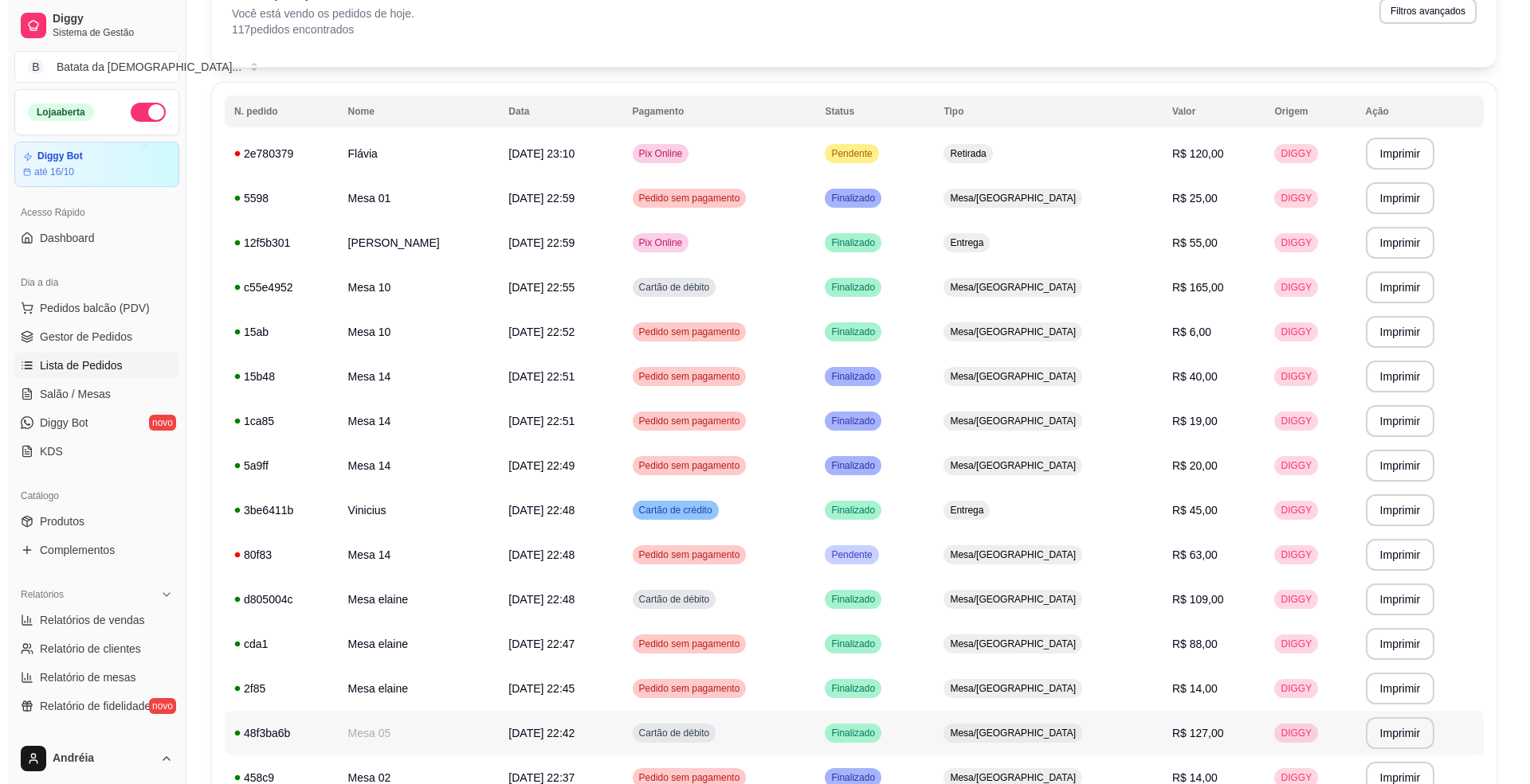
scroll to position [0, 0]
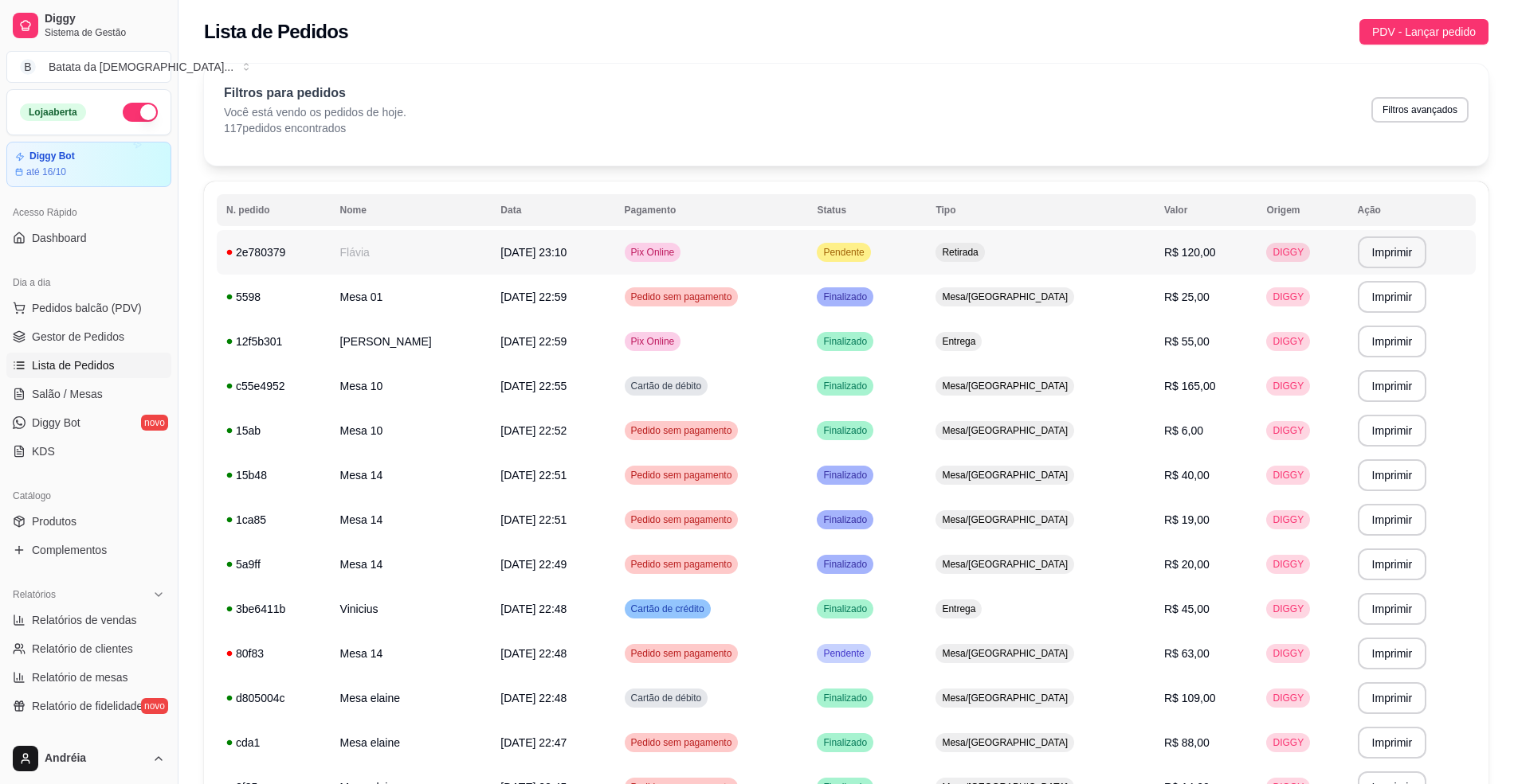
click at [867, 252] on span "Pendente" at bounding box center [843, 252] width 47 height 13
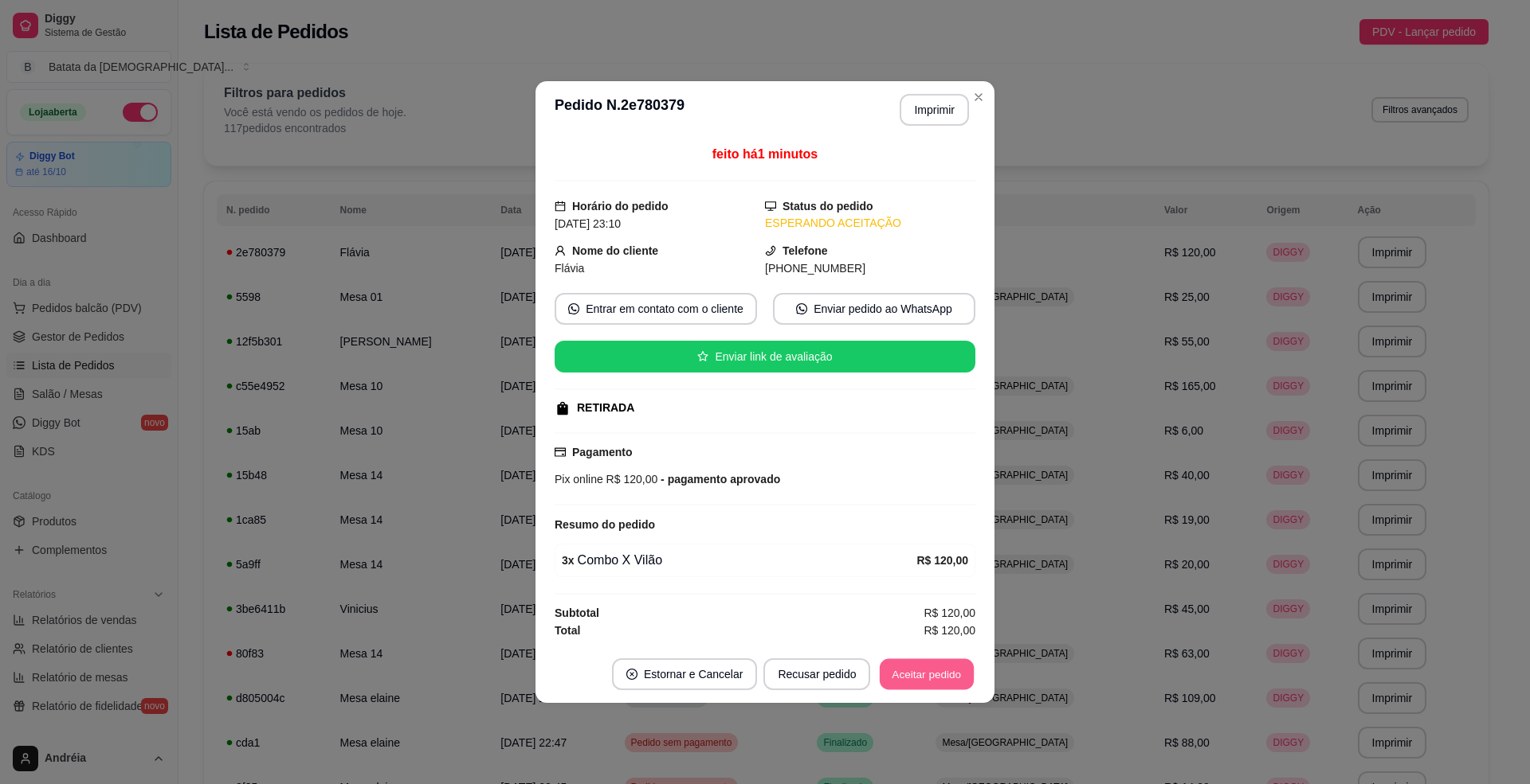
click at [935, 664] on button "Aceitar pedido" at bounding box center [927, 674] width 94 height 31
click at [942, 109] on button "Imprimir" at bounding box center [934, 110] width 67 height 31
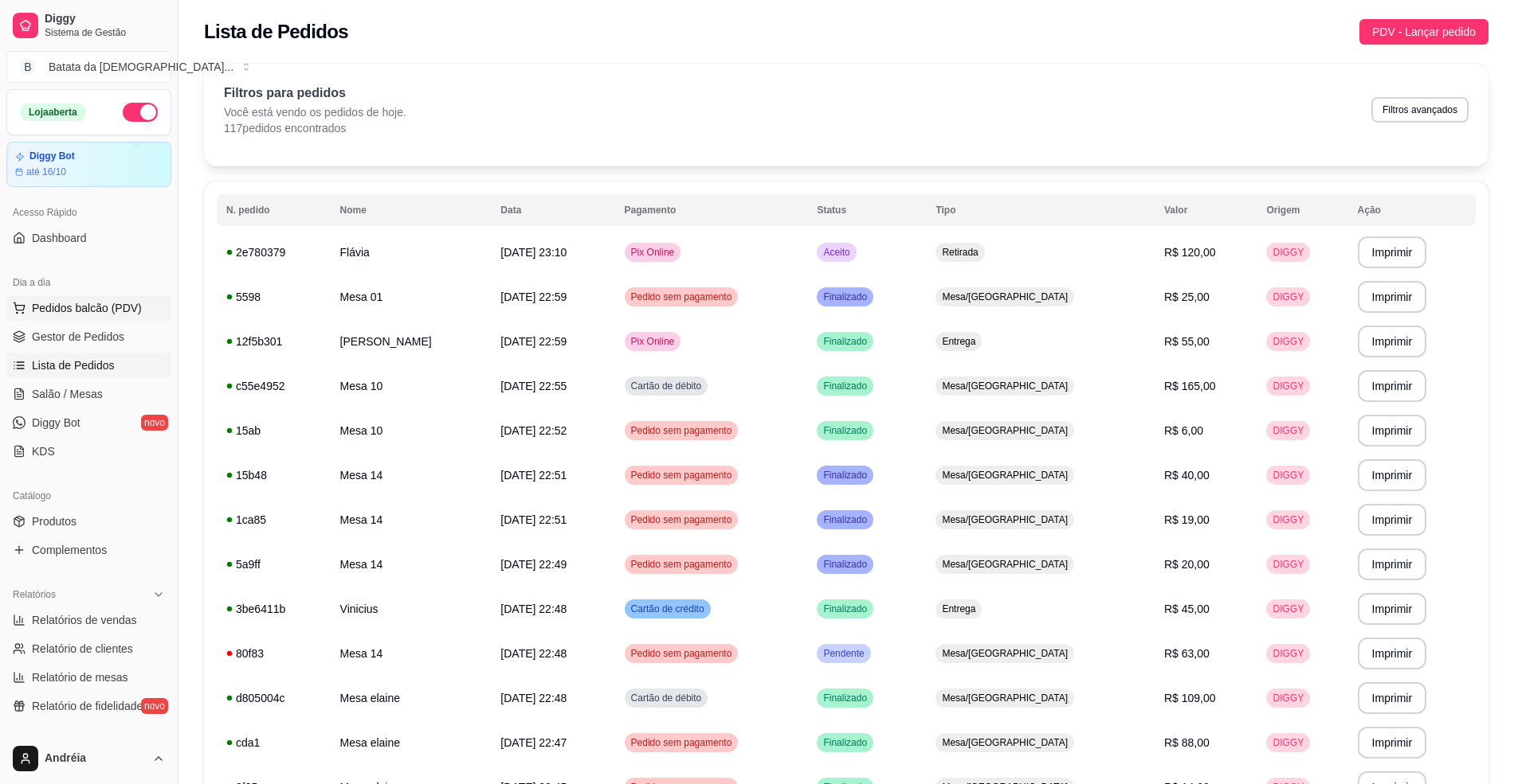
click at [70, 296] on button "Pedidos balcão (PDV)" at bounding box center [88, 309] width 164 height 26
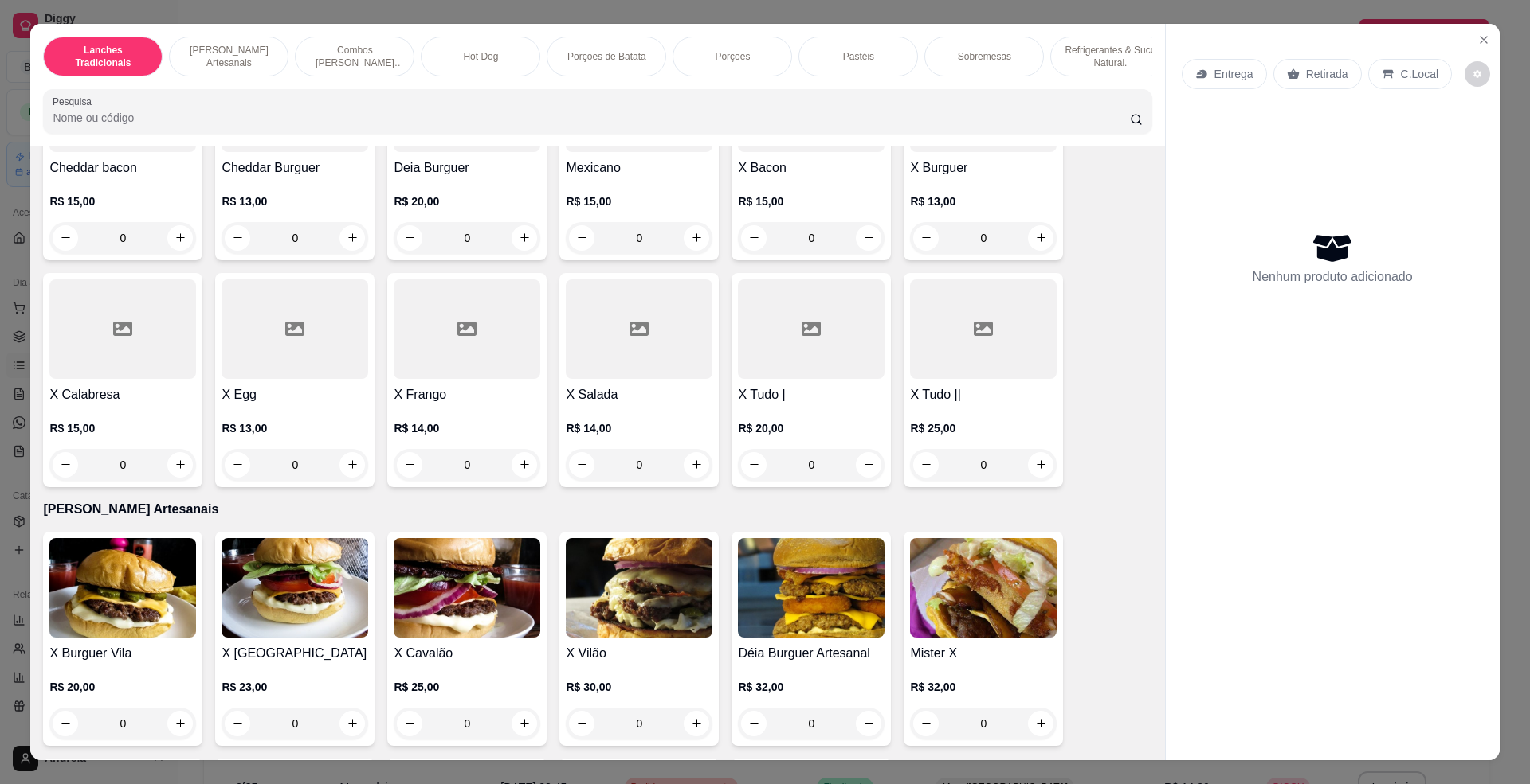
scroll to position [319, 0]
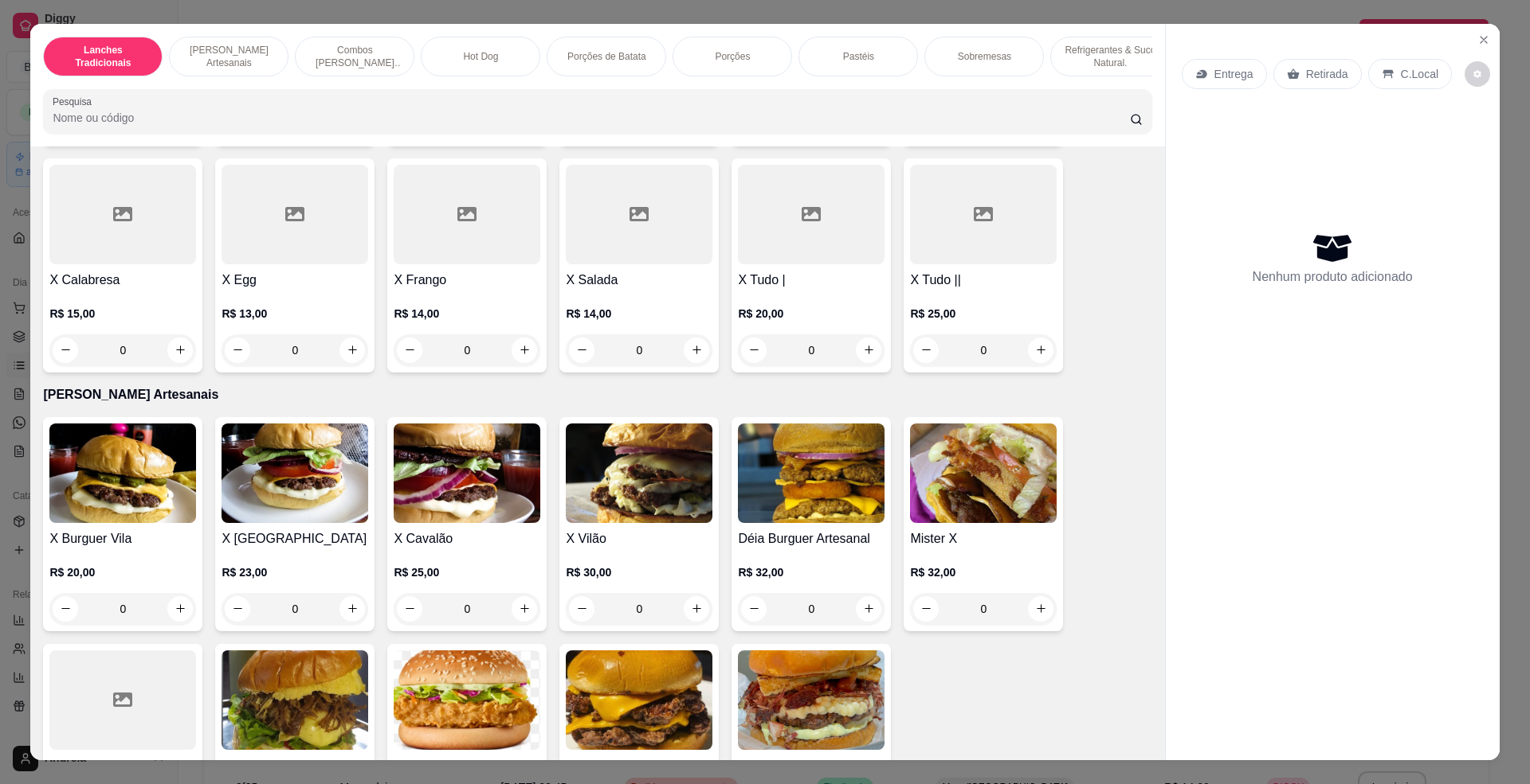
click at [843, 264] on div at bounding box center [810, 214] width 147 height 100
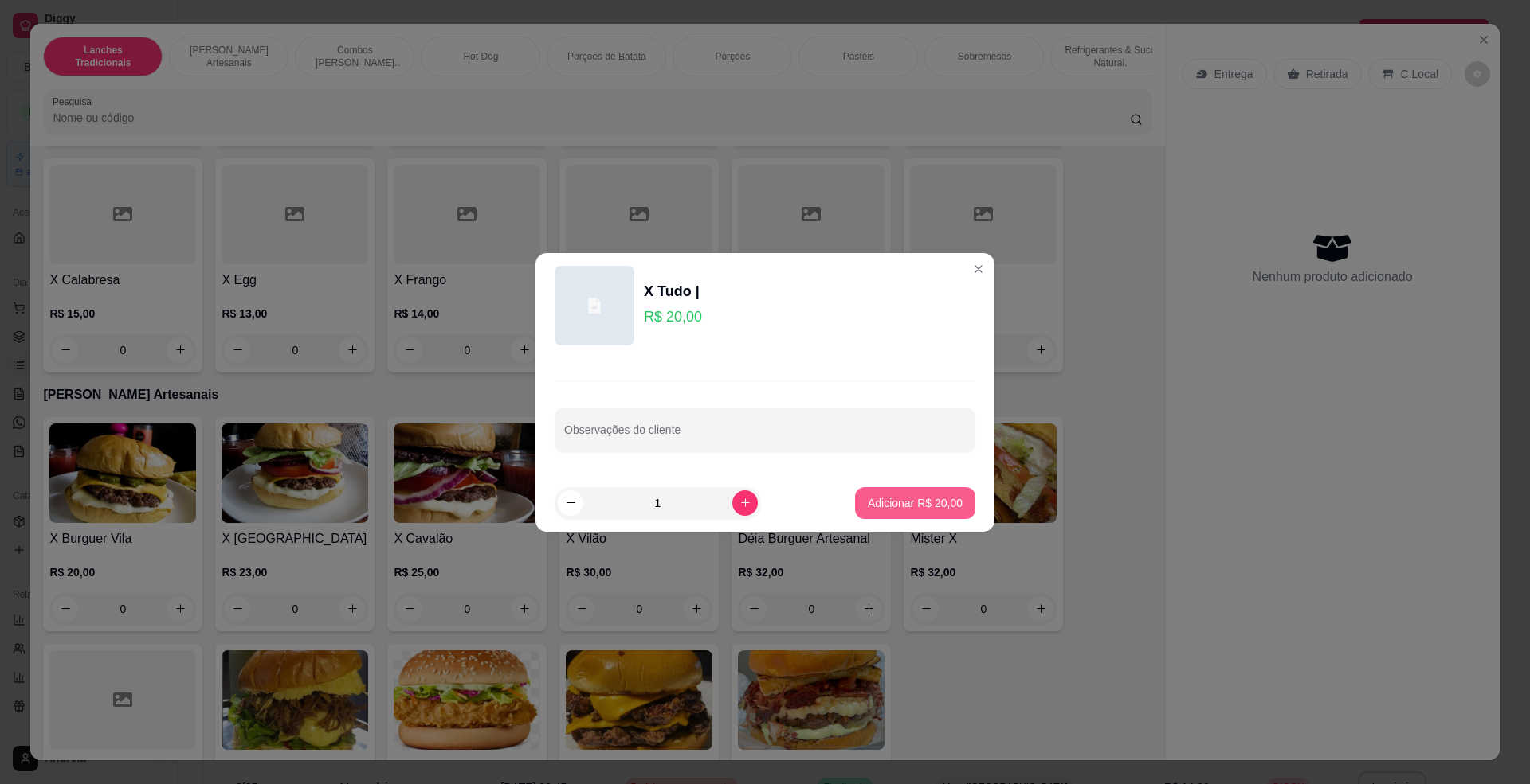
click at [883, 502] on p "Adicionar R$ 20,00" at bounding box center [915, 503] width 95 height 16
type input "1"
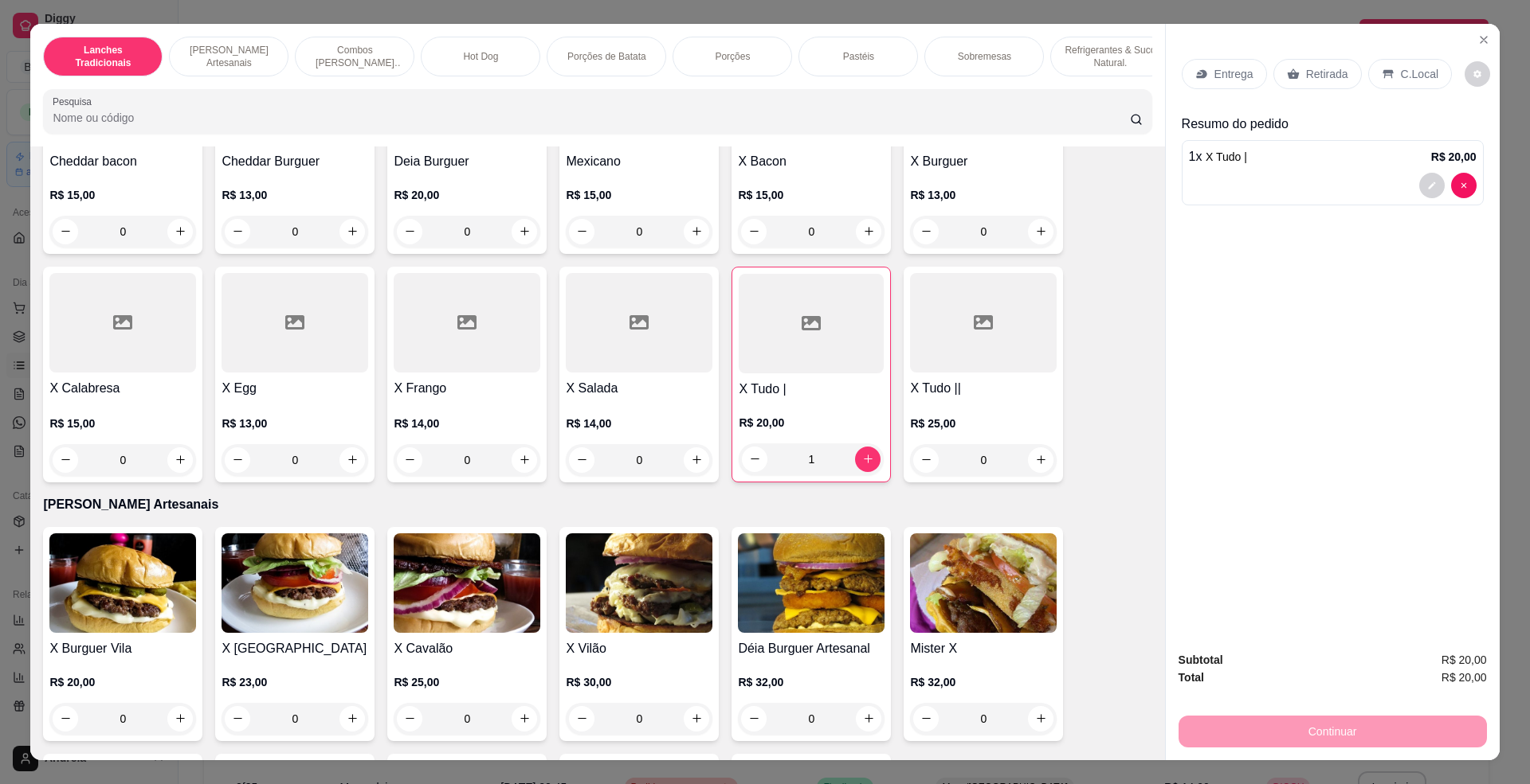
scroll to position [106, 0]
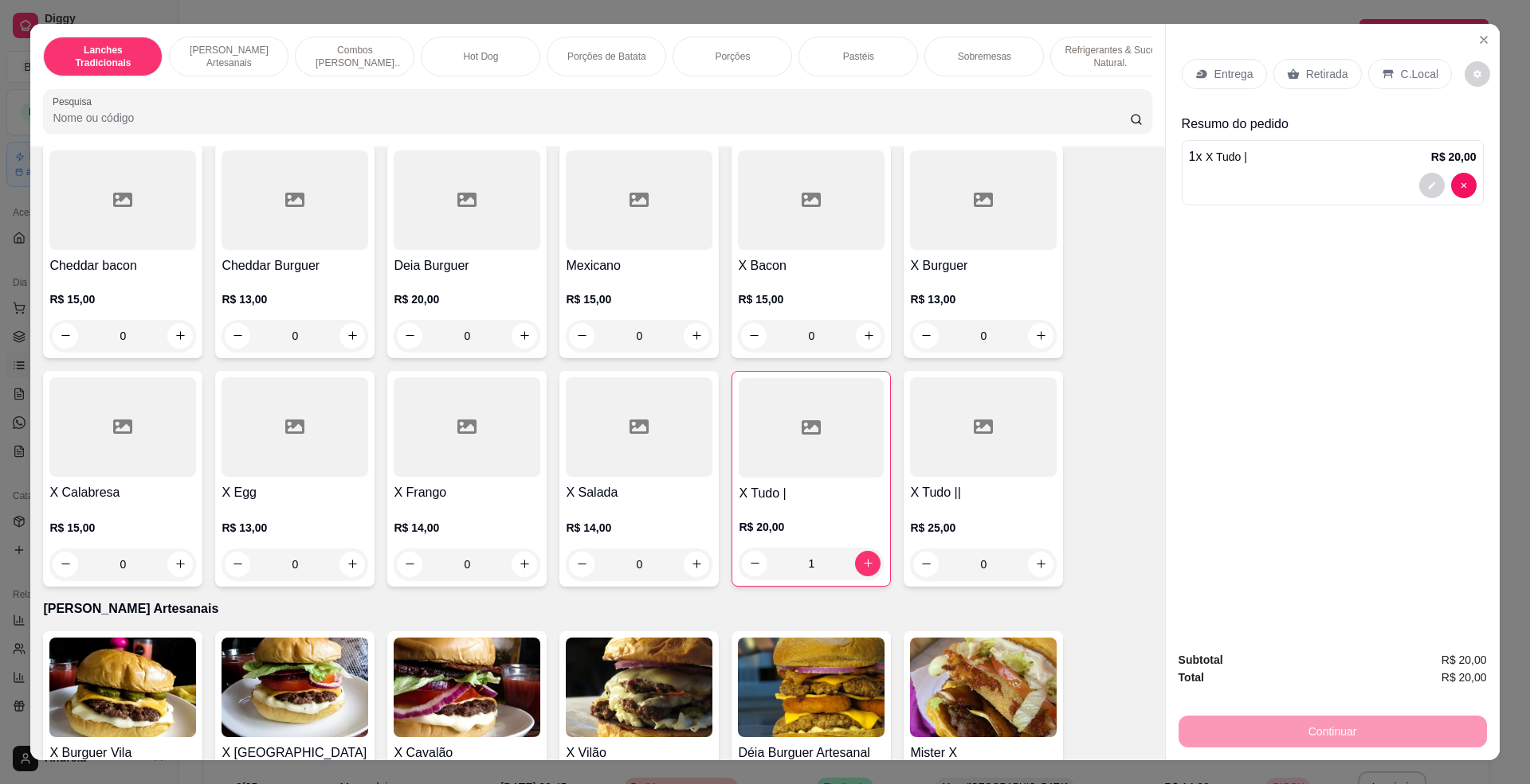
click at [628, 477] on div at bounding box center [639, 427] width 147 height 100
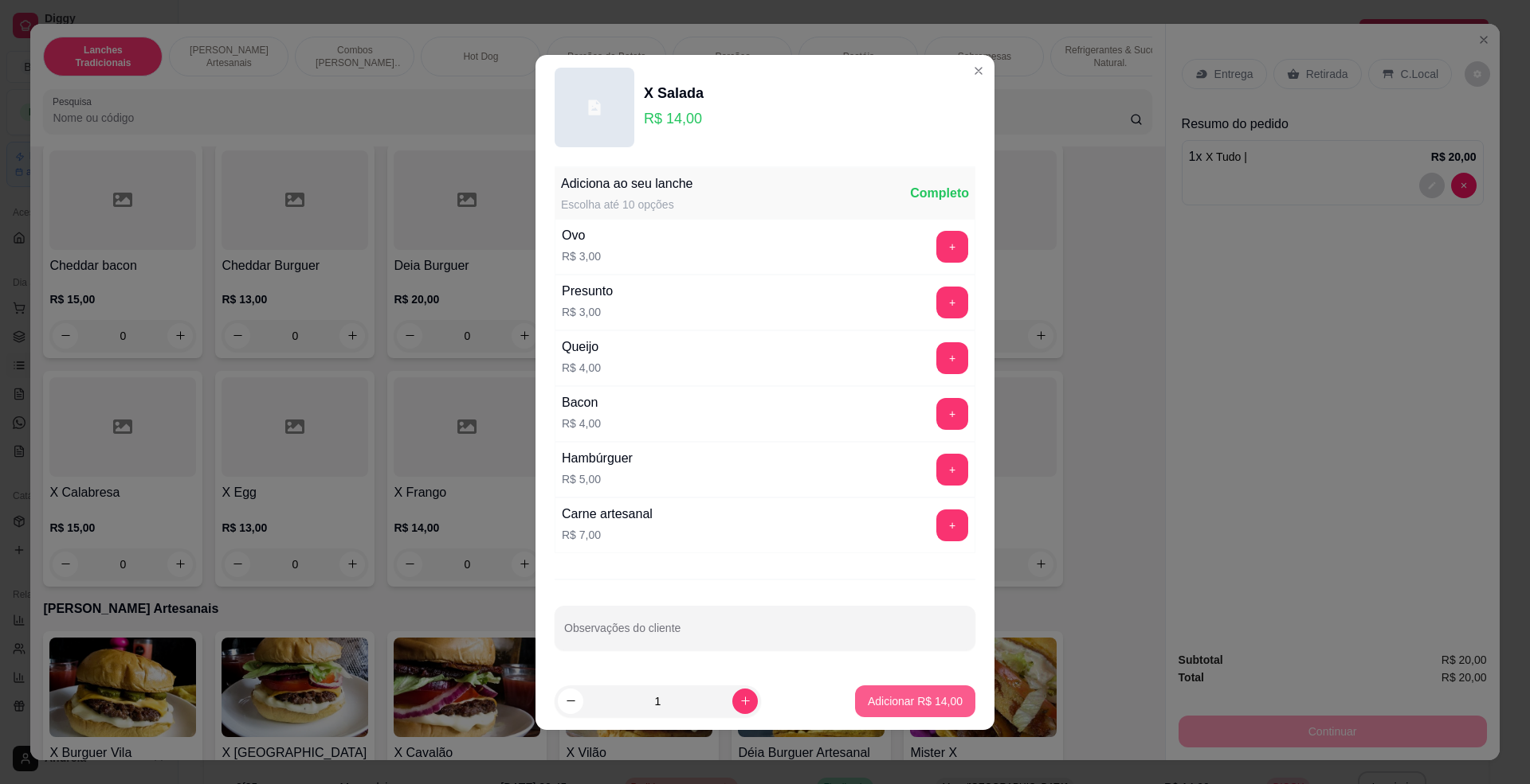
click at [919, 705] on p "Adicionar R$ 14,00" at bounding box center [915, 701] width 95 height 16
type input "1"
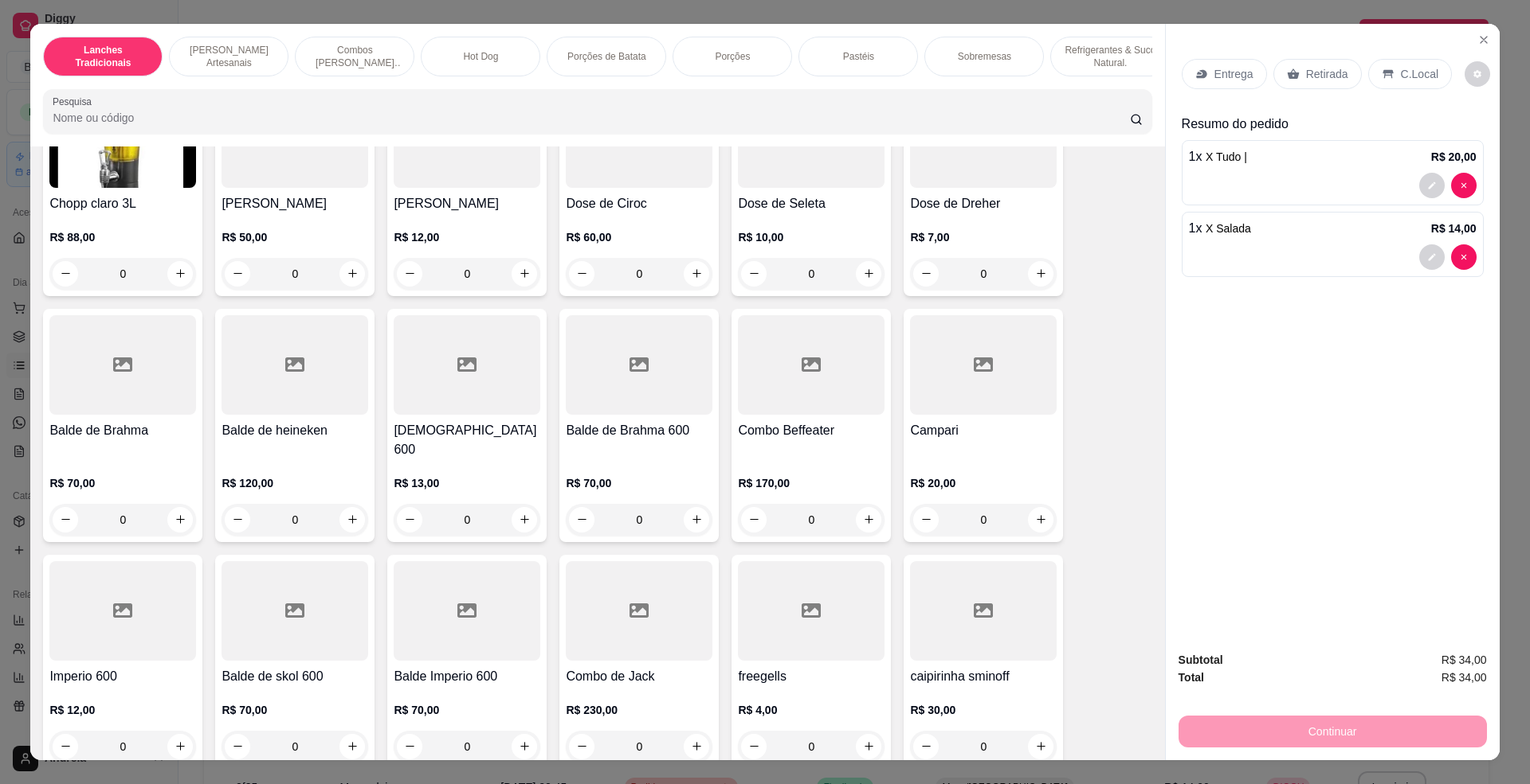
scroll to position [27, 0]
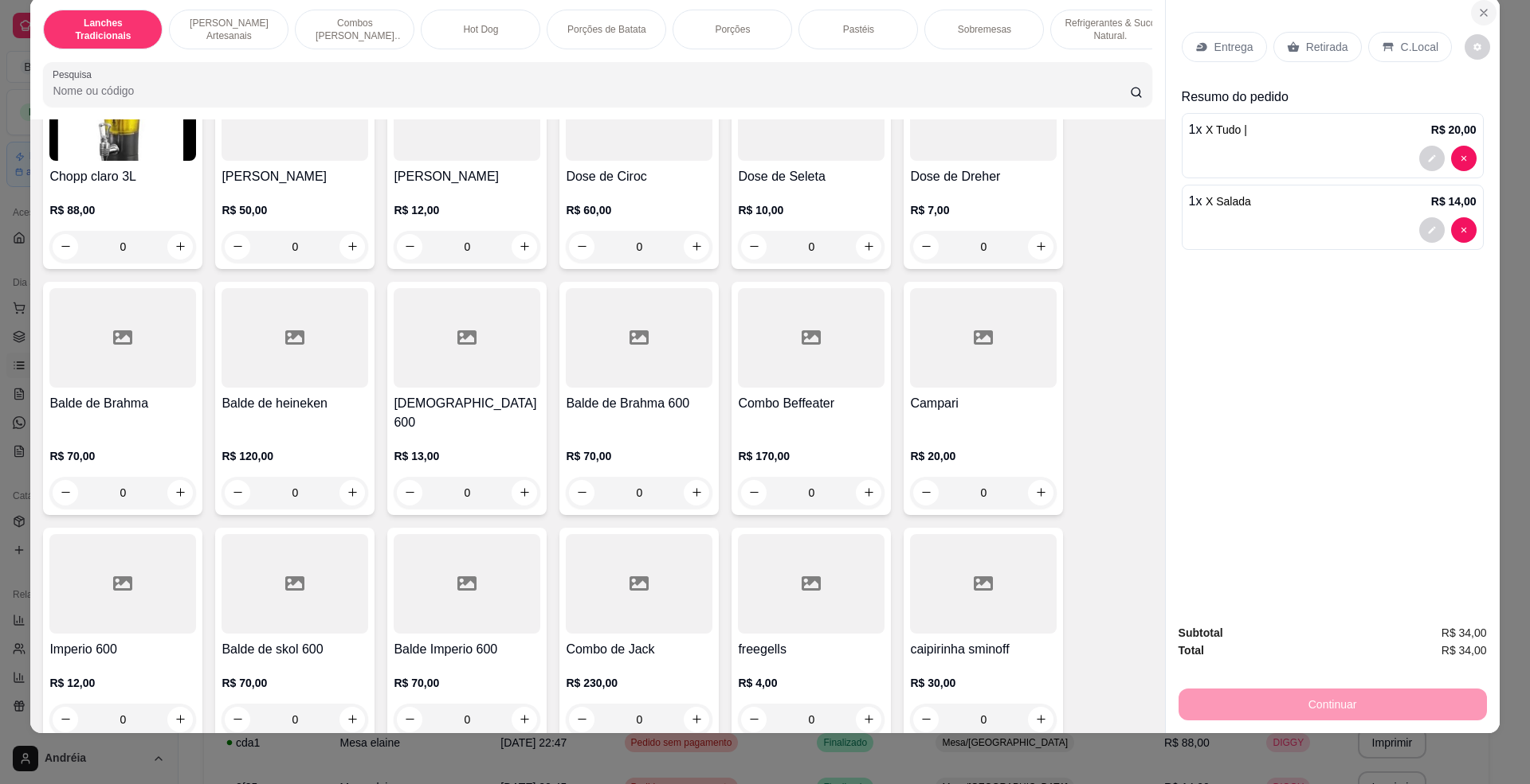
click at [1477, 2] on button "Close" at bounding box center [1484, 13] width 26 height 26
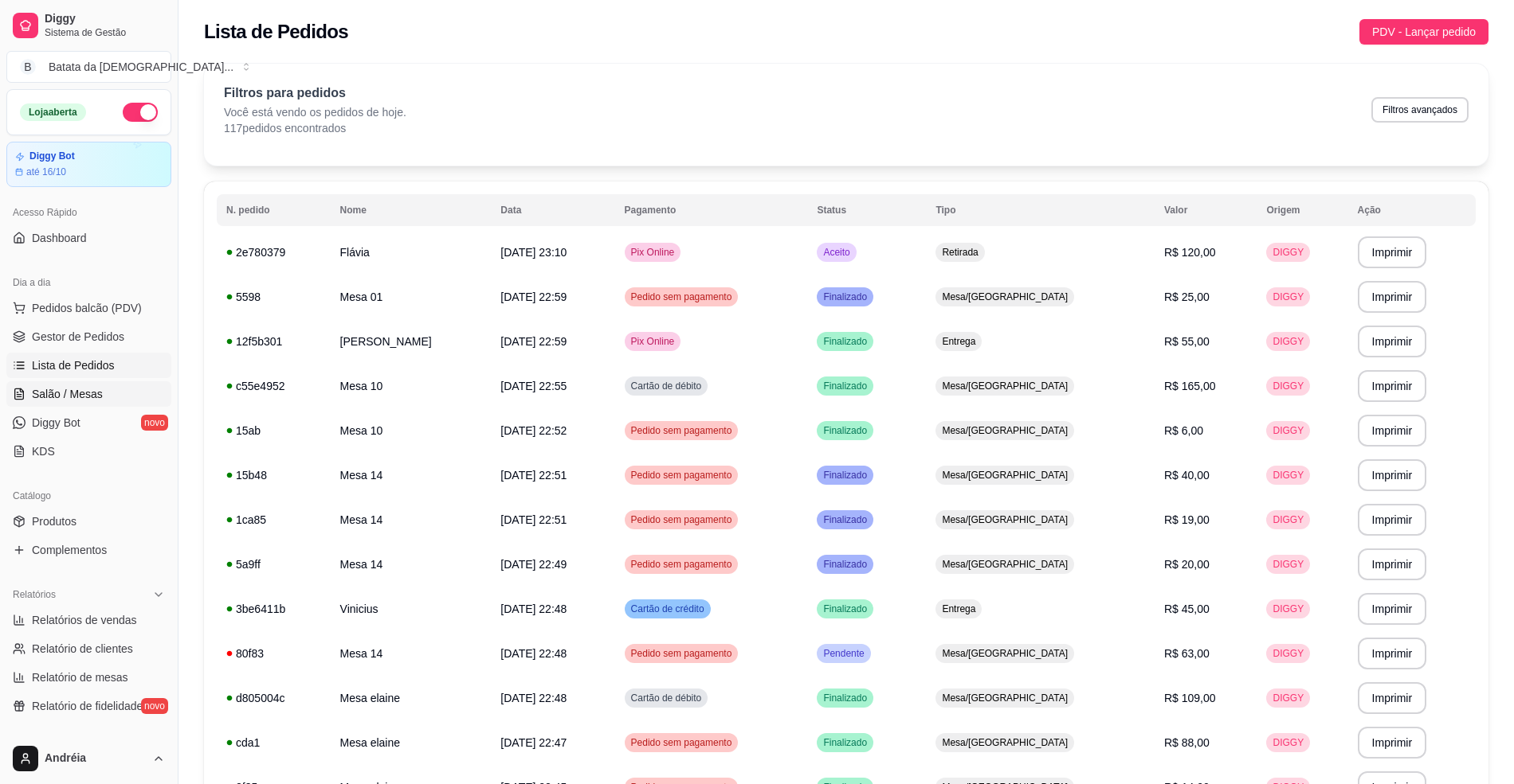
click at [30, 384] on link "Salão / Mesas" at bounding box center [88, 394] width 164 height 26
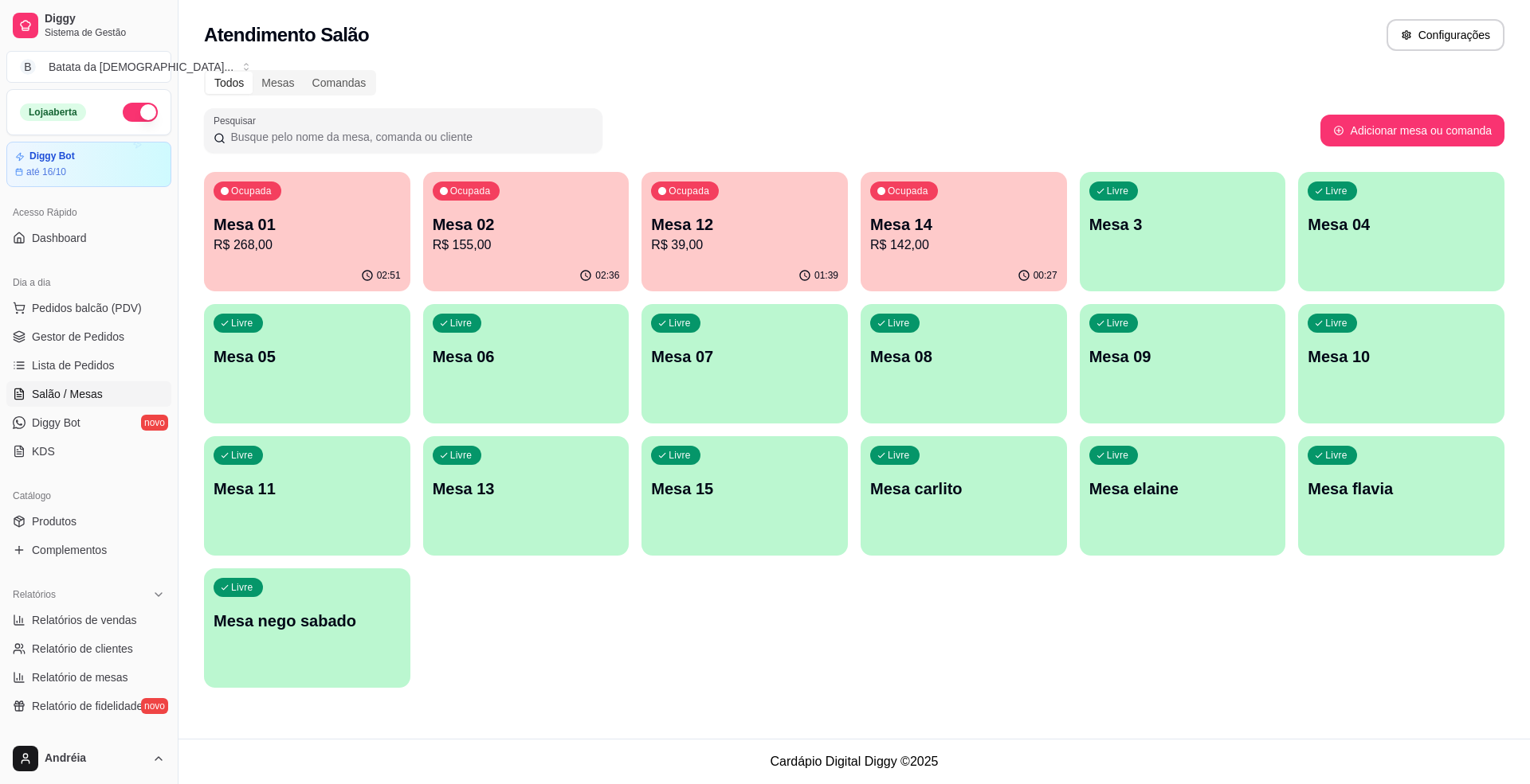
click at [298, 389] on div "Livre Mesa 05" at bounding box center [307, 354] width 206 height 101
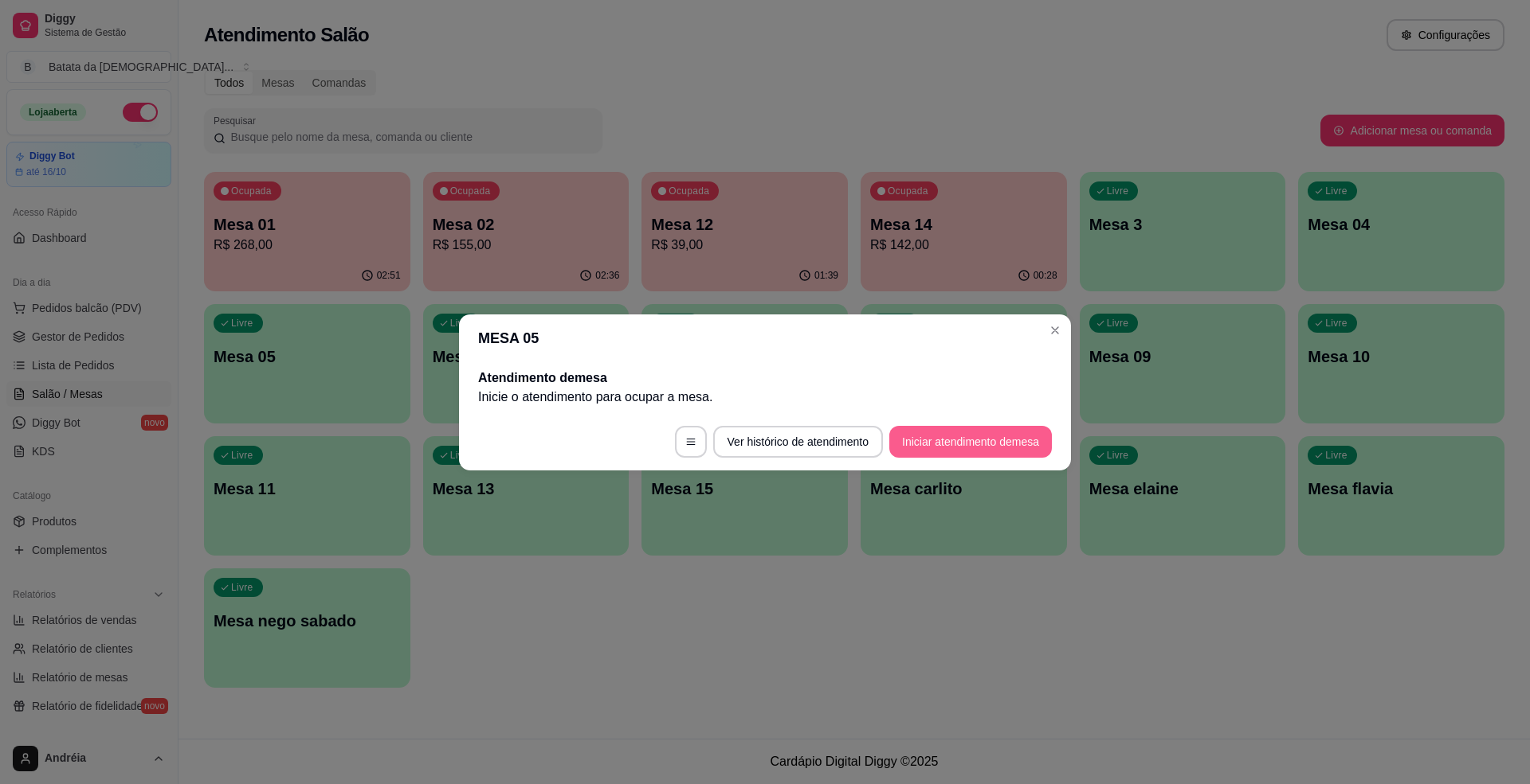
click at [948, 438] on button "Iniciar atendimento de mesa" at bounding box center [970, 442] width 162 height 32
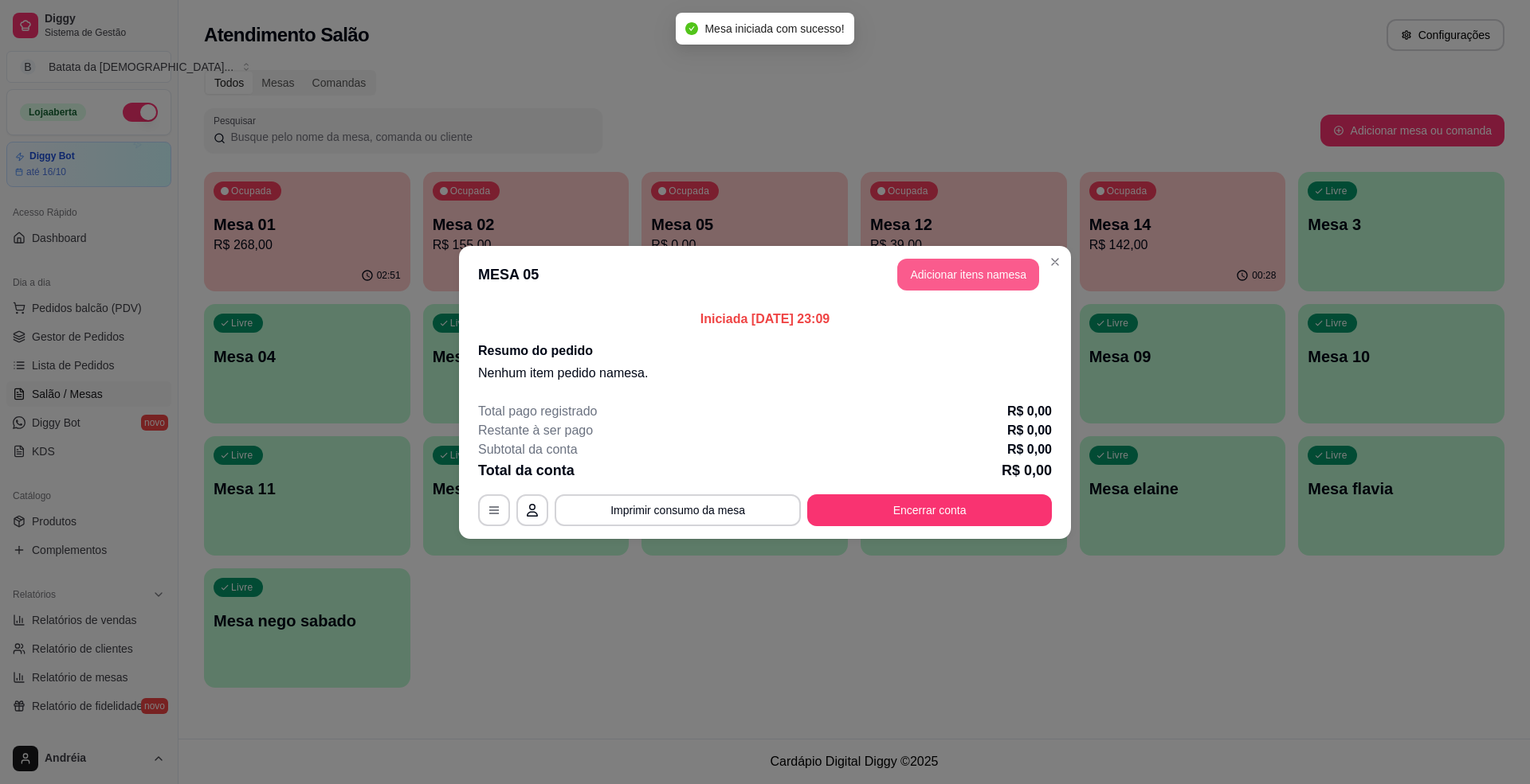
click at [970, 271] on button "Adicionar itens na mesa" at bounding box center [968, 275] width 142 height 32
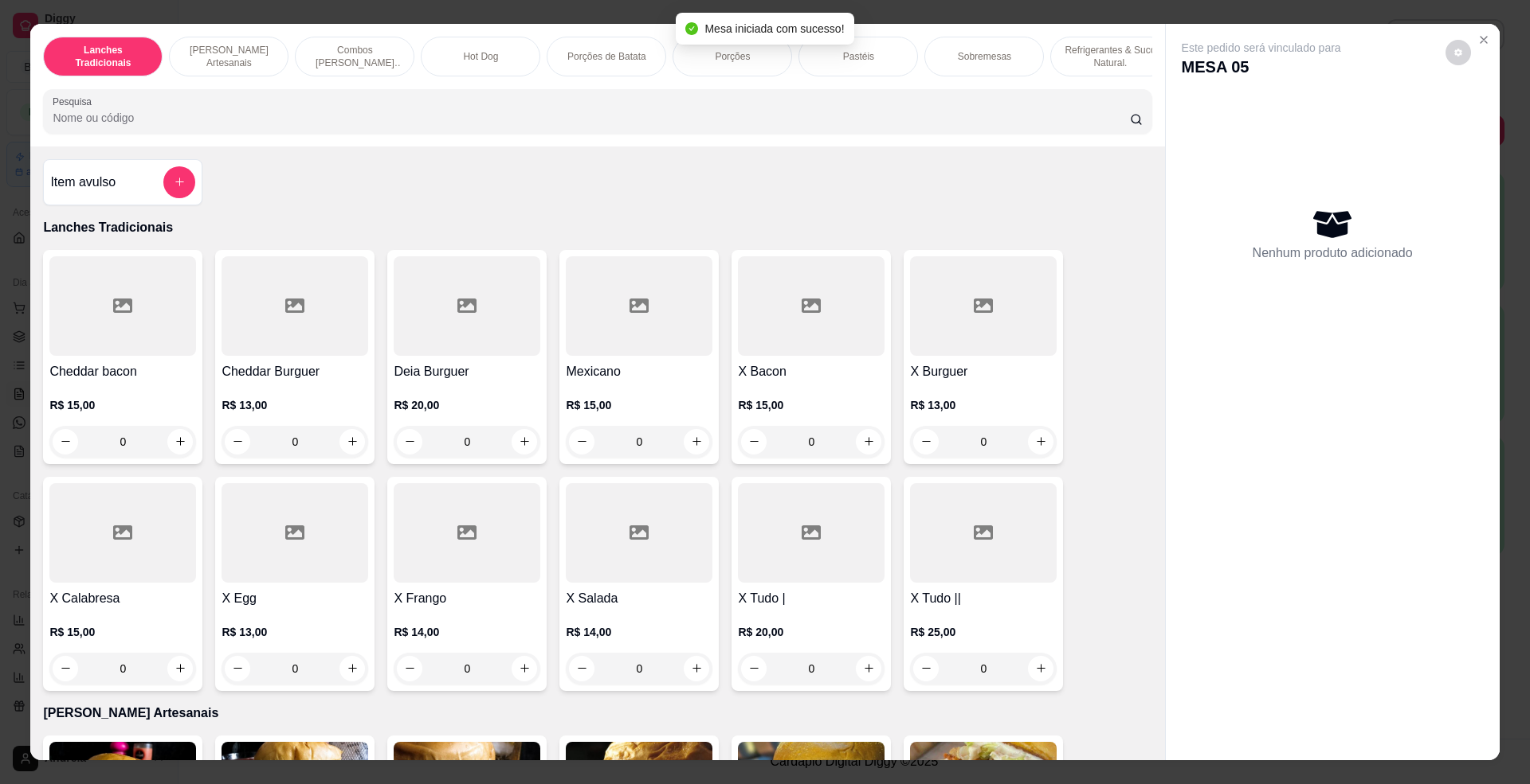
click at [459, 120] on div at bounding box center [597, 112] width 1089 height 32
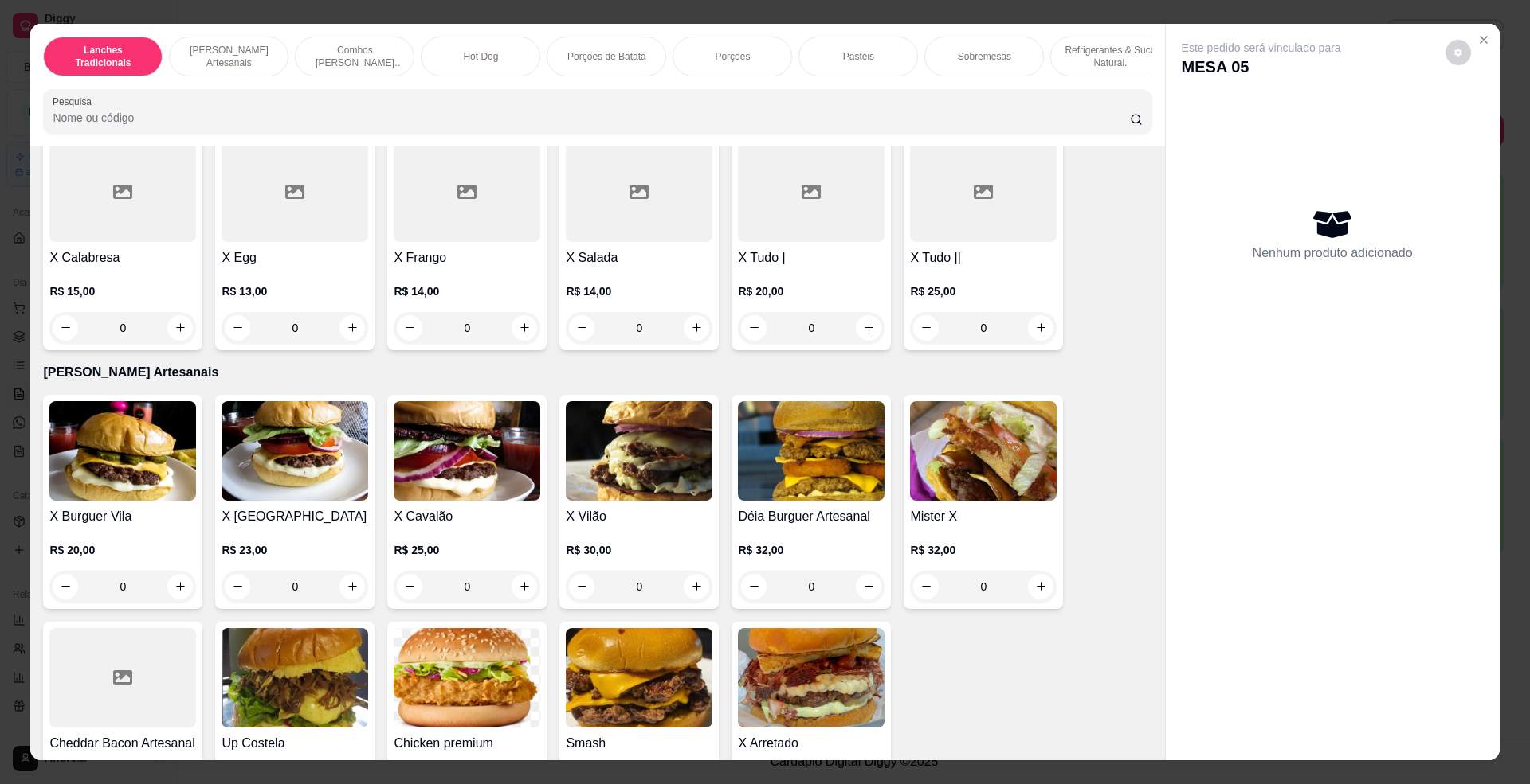
scroll to position [424, 0]
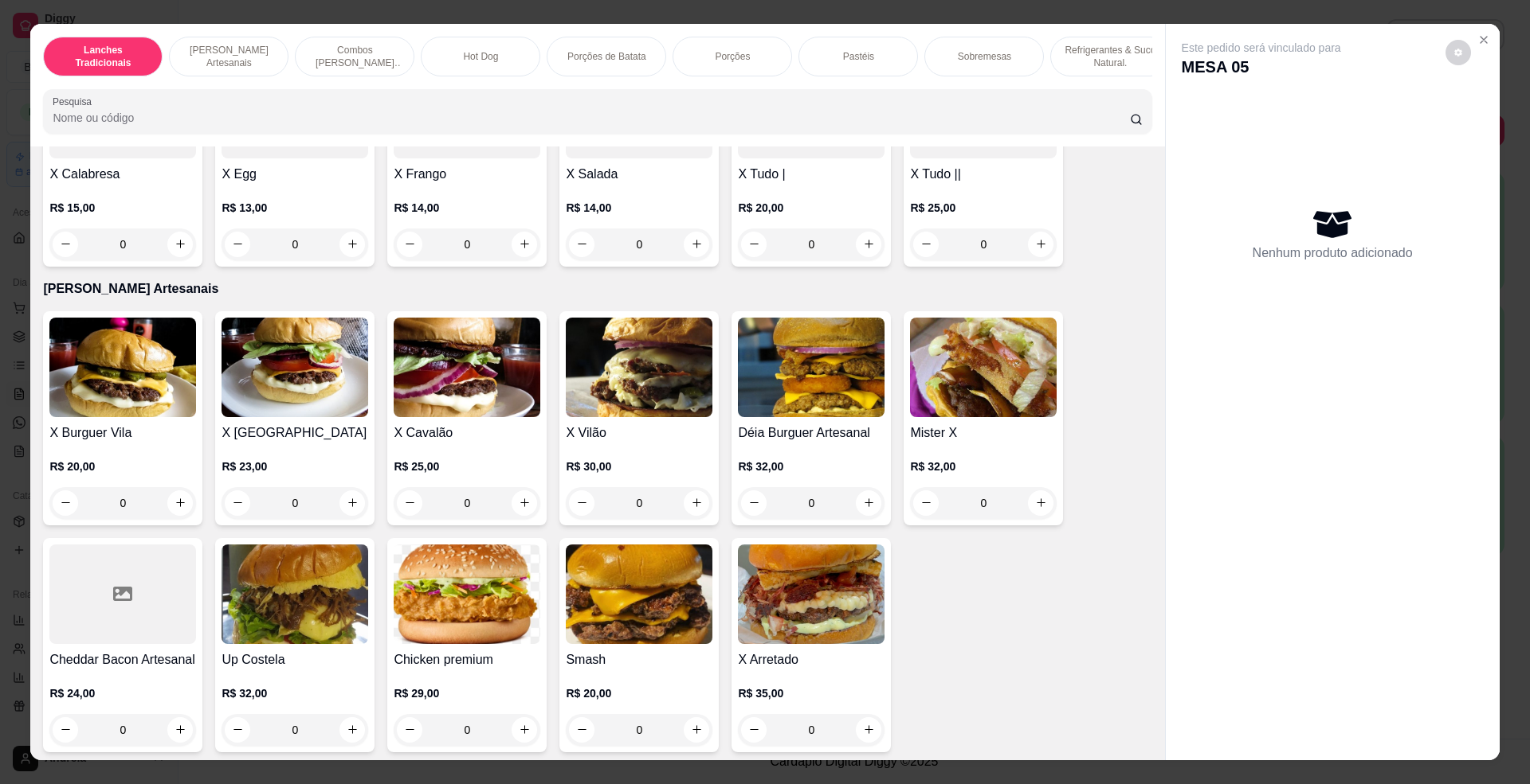
click at [761, 210] on div "R$ 20,00 0" at bounding box center [810, 222] width 147 height 77
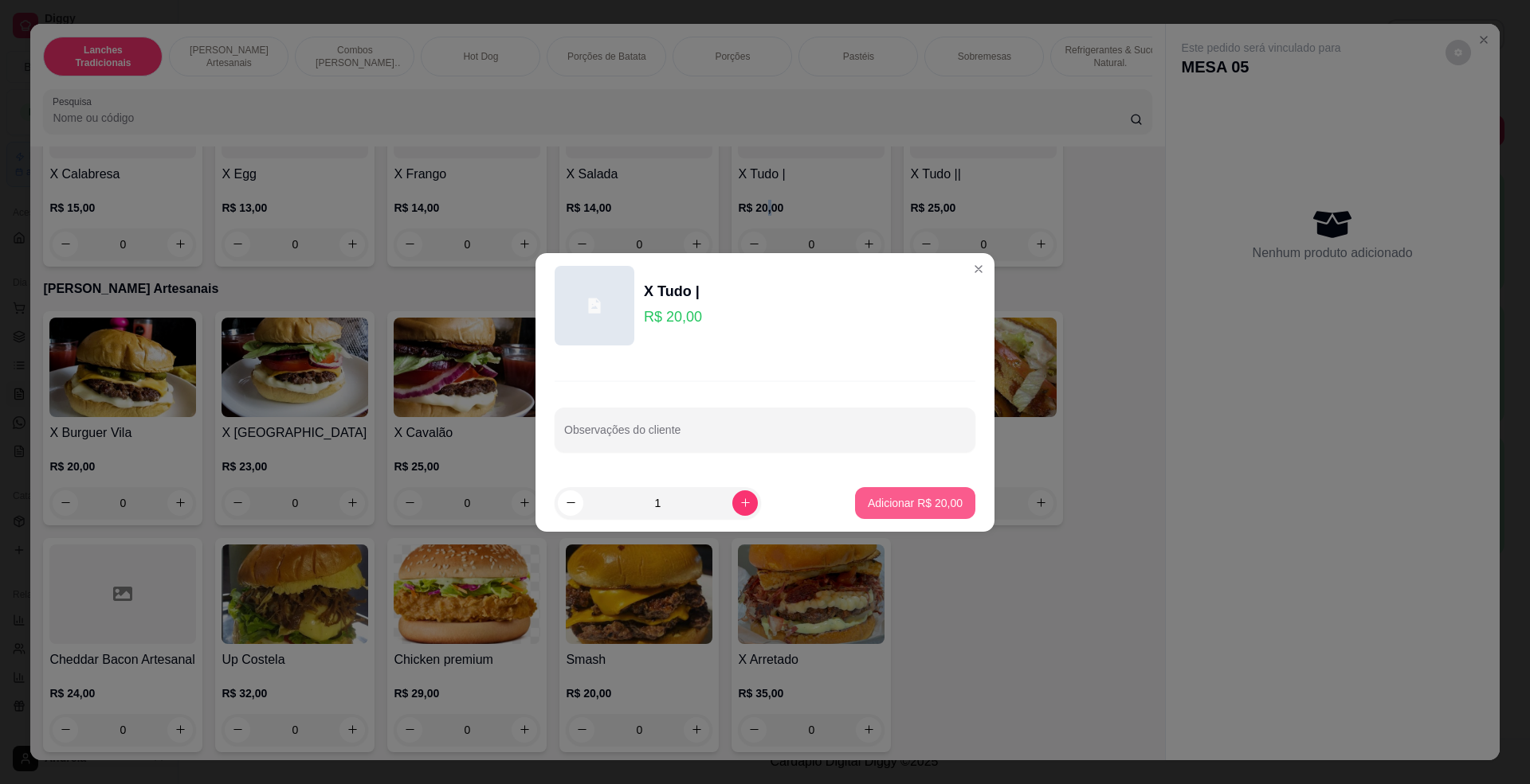
click at [887, 501] on p "Adicionar R$ 20,00" at bounding box center [915, 503] width 95 height 16
type input "1"
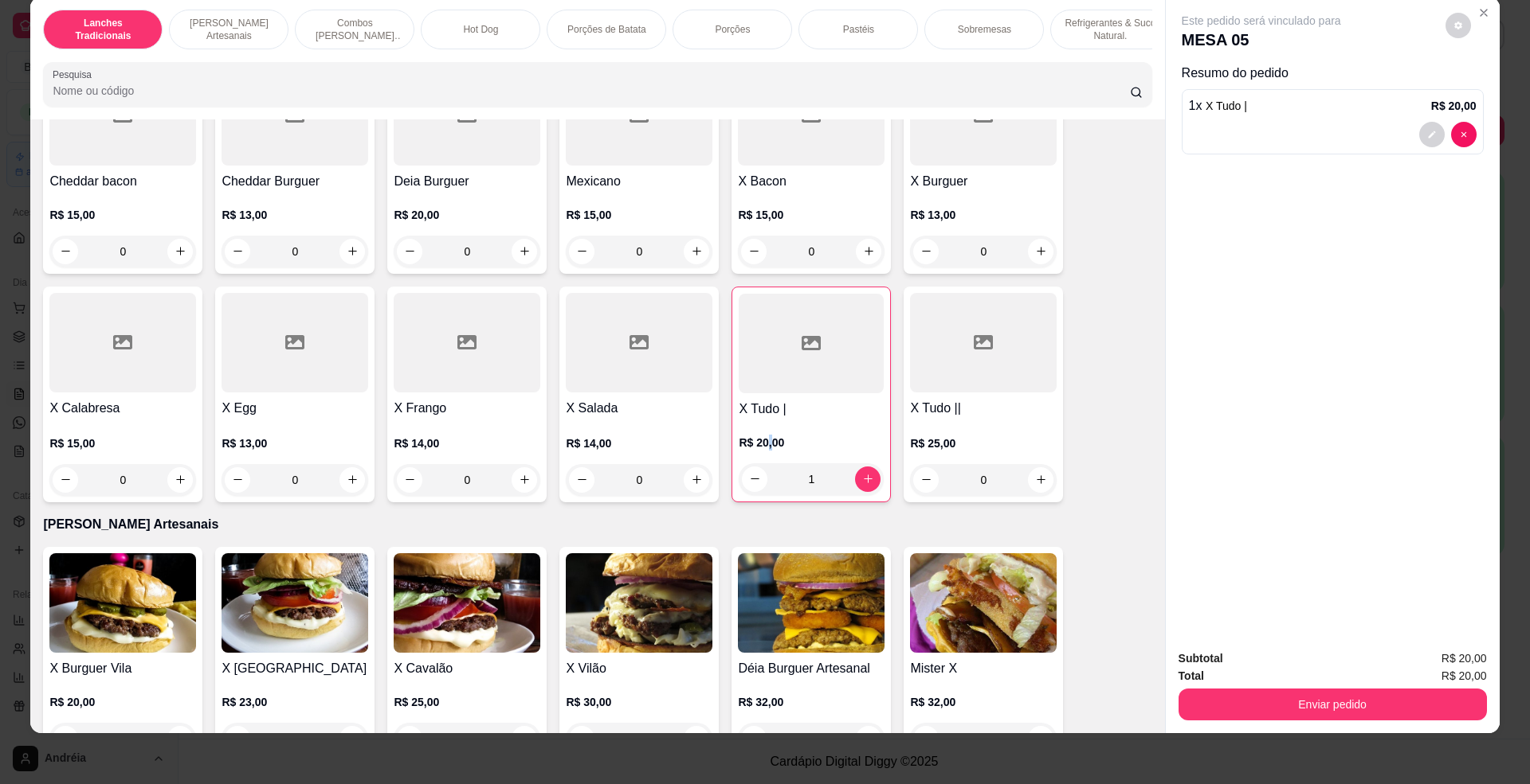
scroll to position [0, 0]
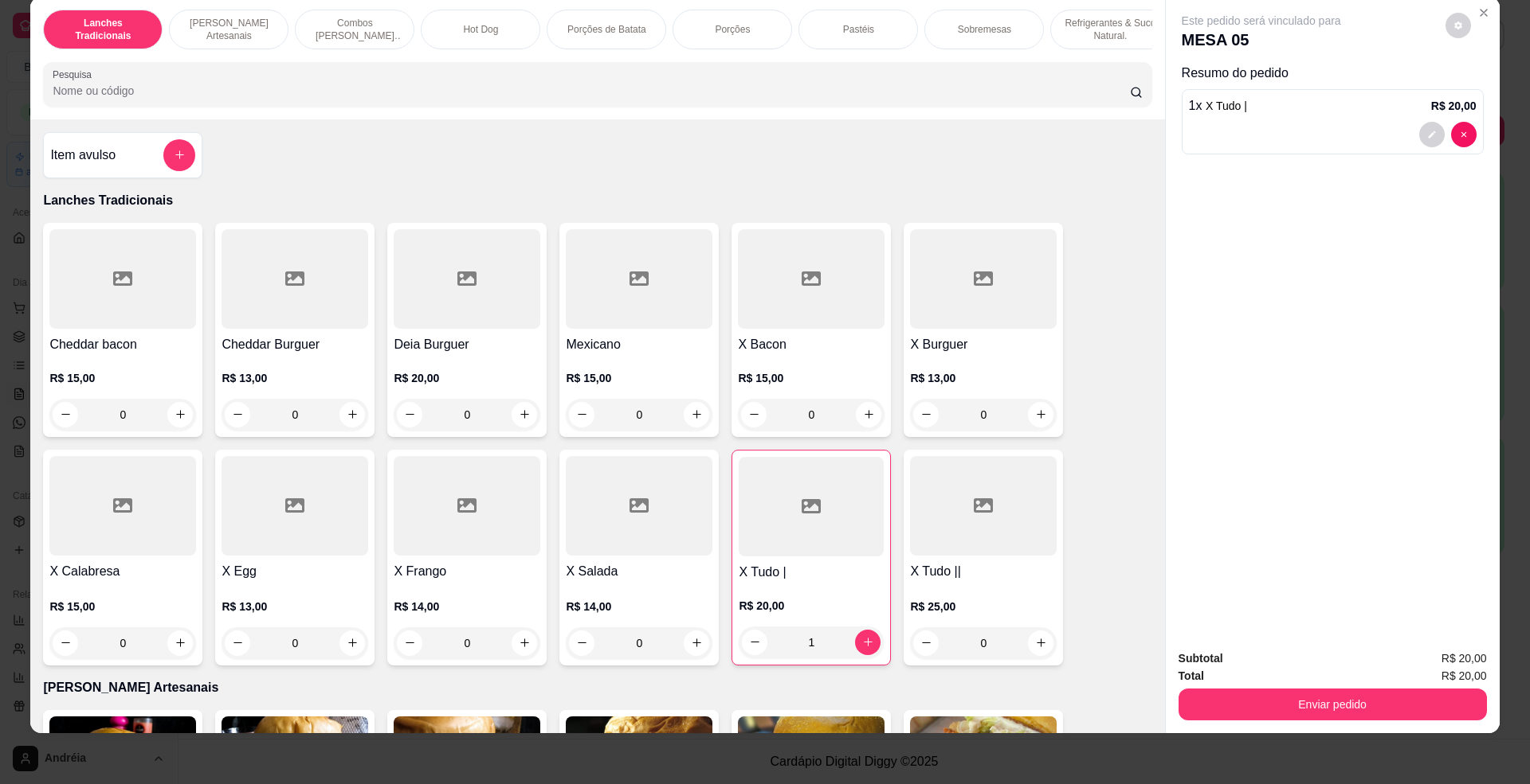
click at [590, 546] on div at bounding box center [639, 506] width 147 height 100
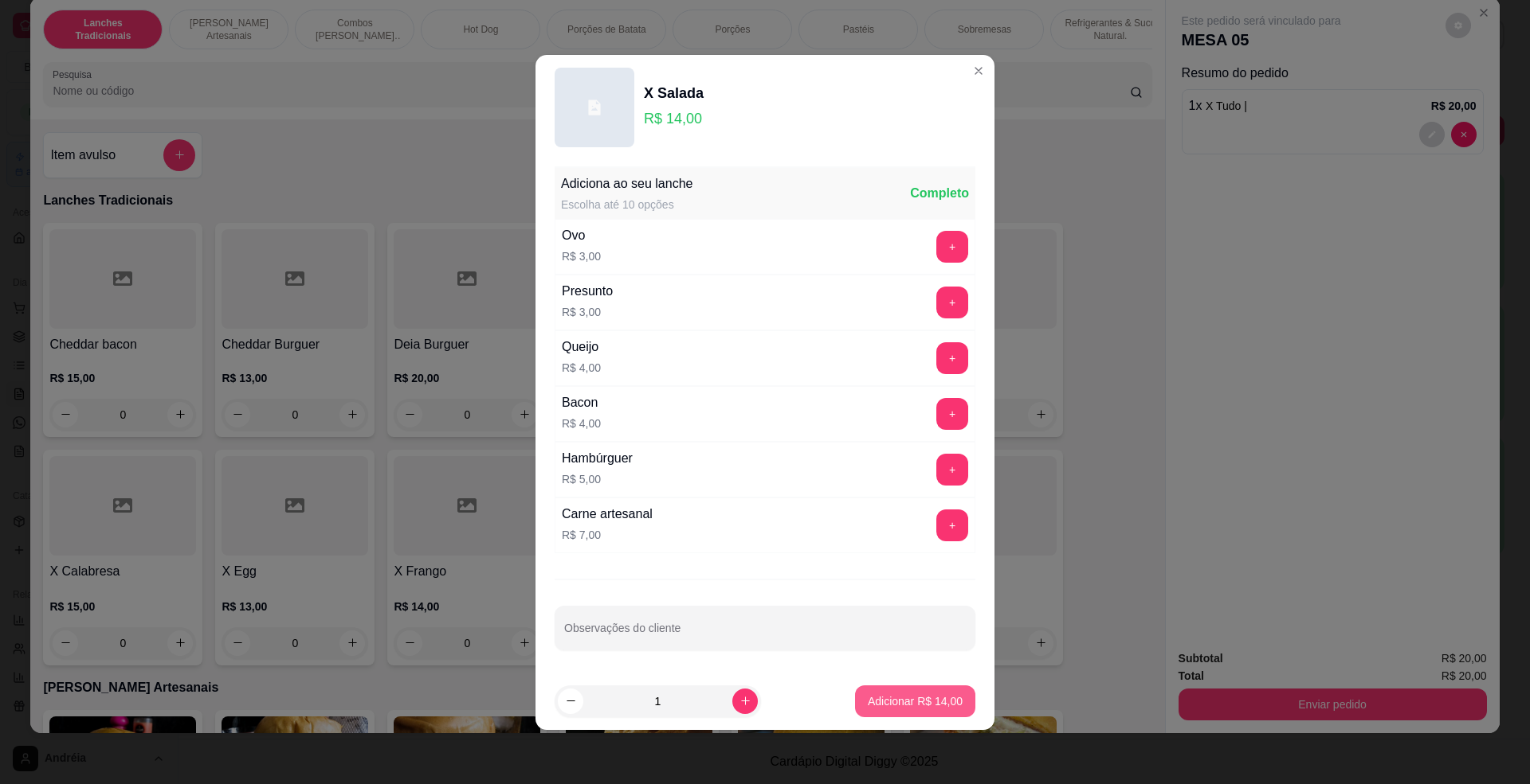
click at [919, 717] on button "Adicionar R$ 14,00" at bounding box center [915, 701] width 121 height 32
type input "1"
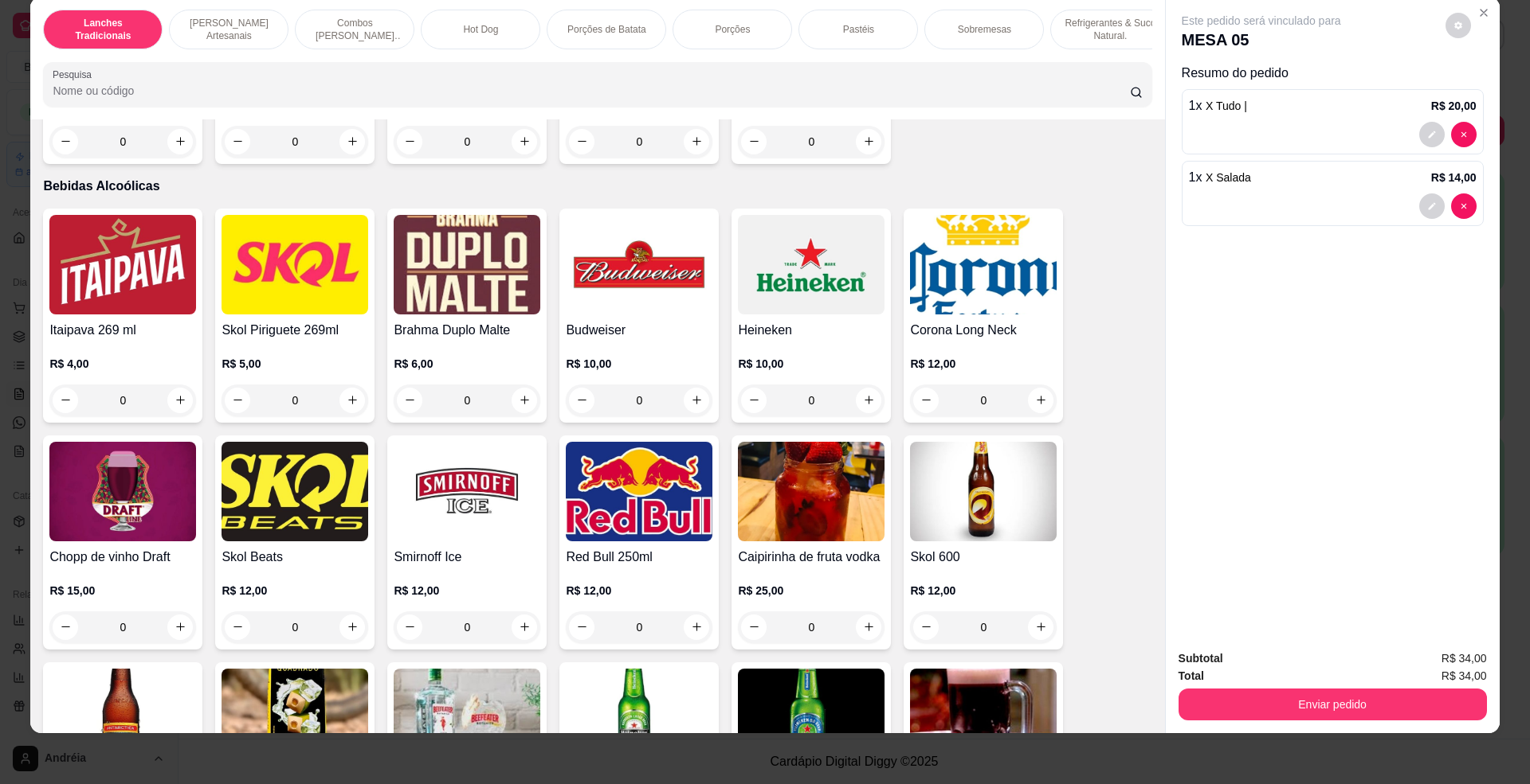
scroll to position [4141, 0]
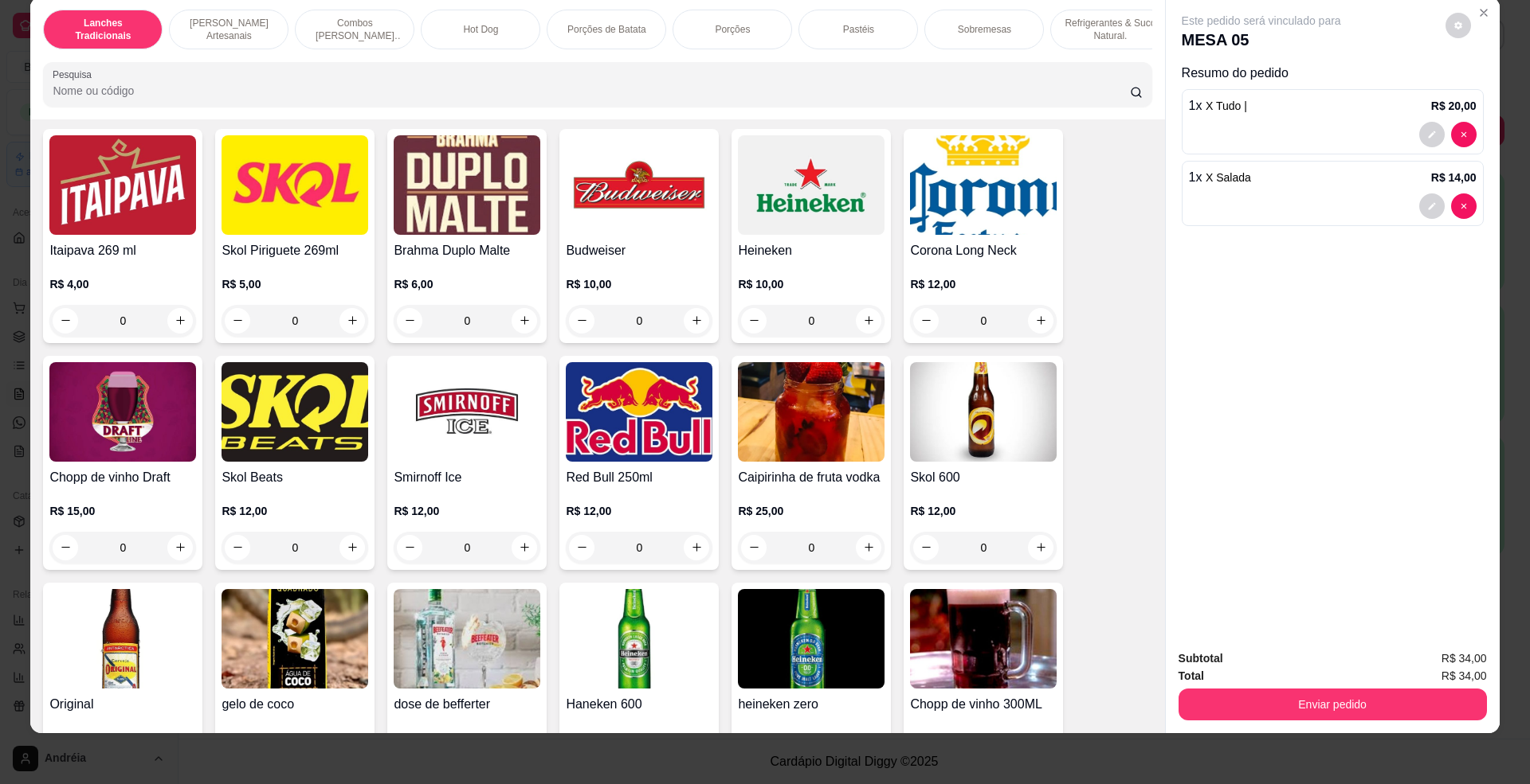
click at [648, 462] on img at bounding box center [639, 412] width 147 height 100
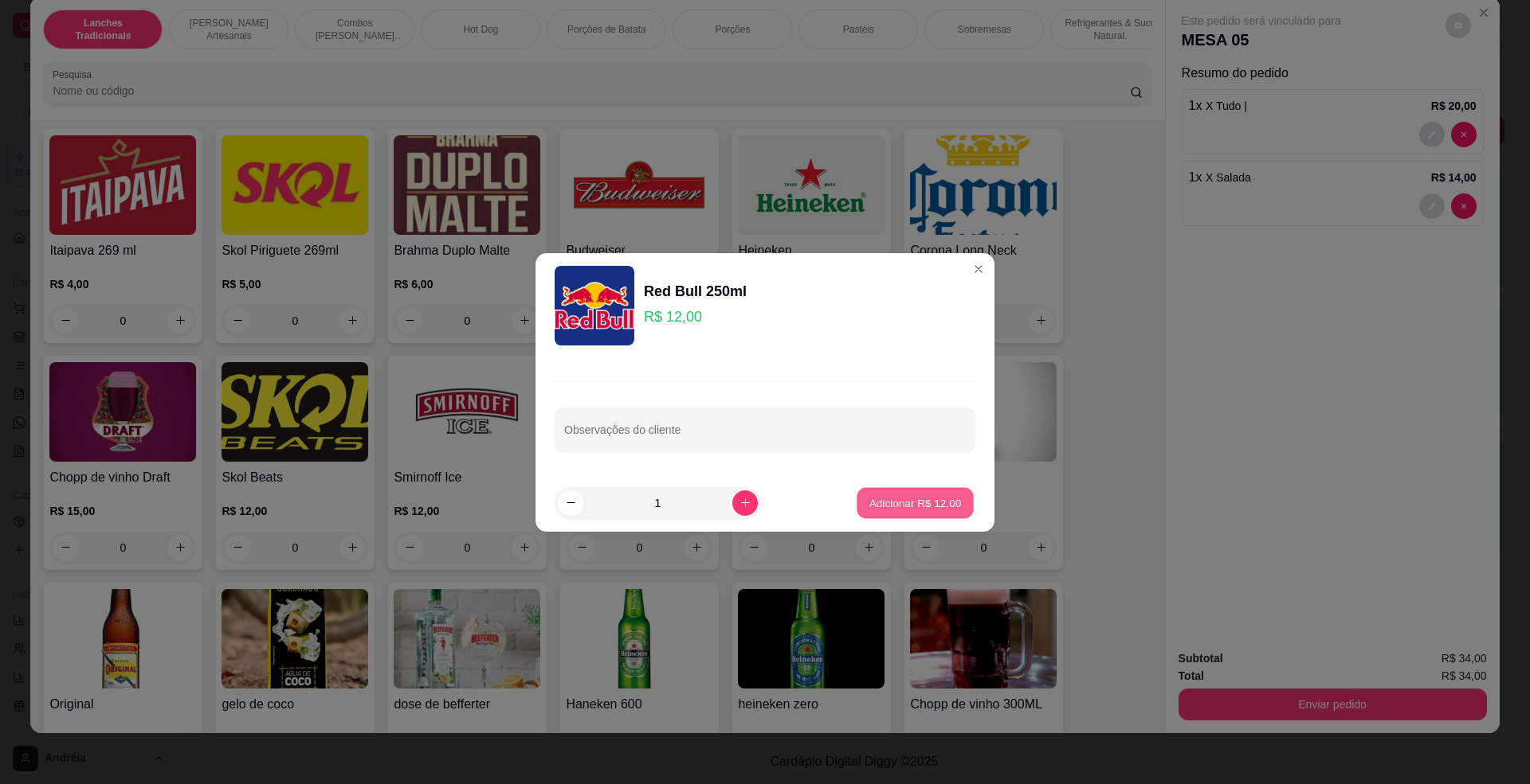
click at [873, 495] on p "Adicionar R$ 12,00" at bounding box center [915, 502] width 93 height 15
type input "1"
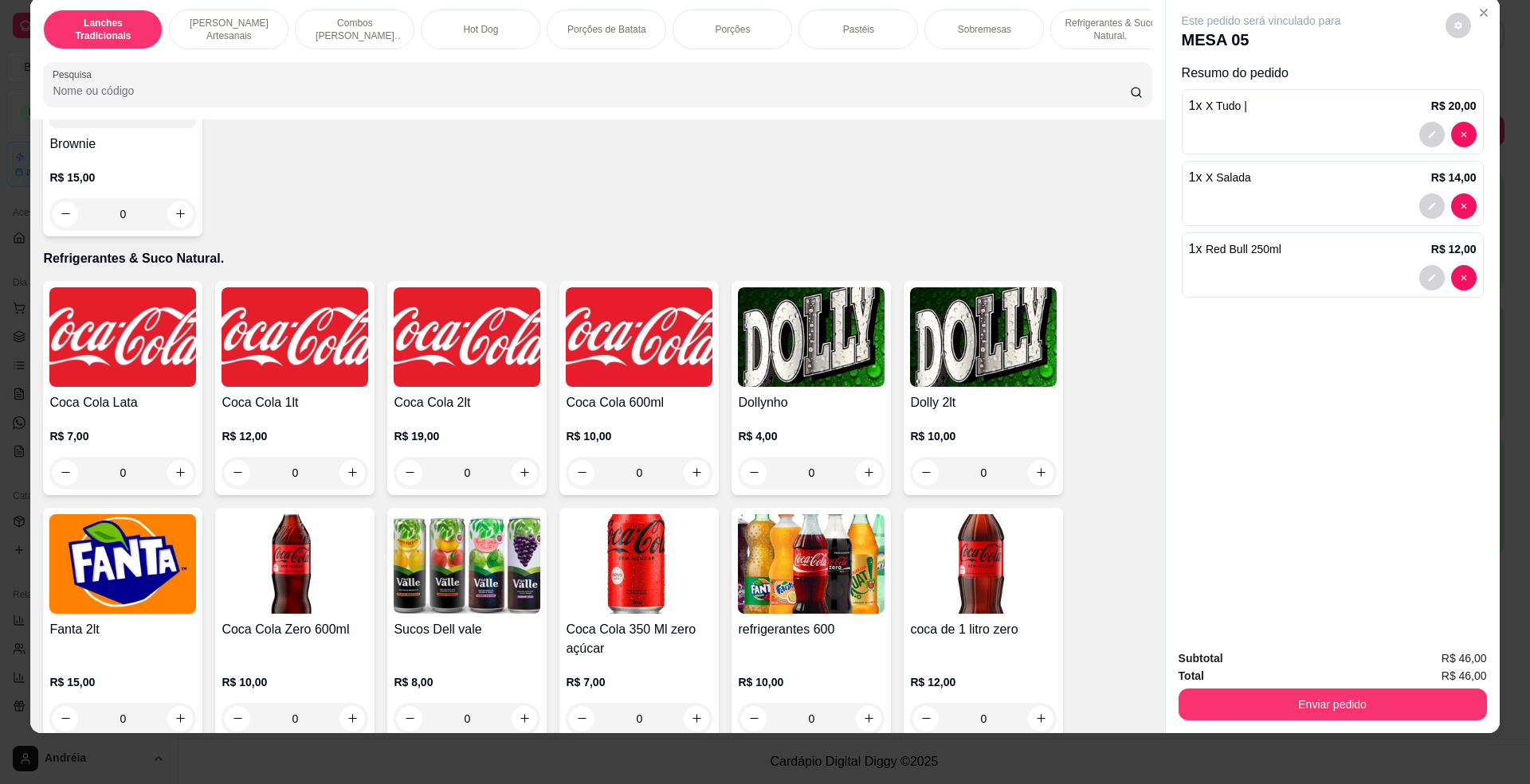
scroll to position [3190, 0]
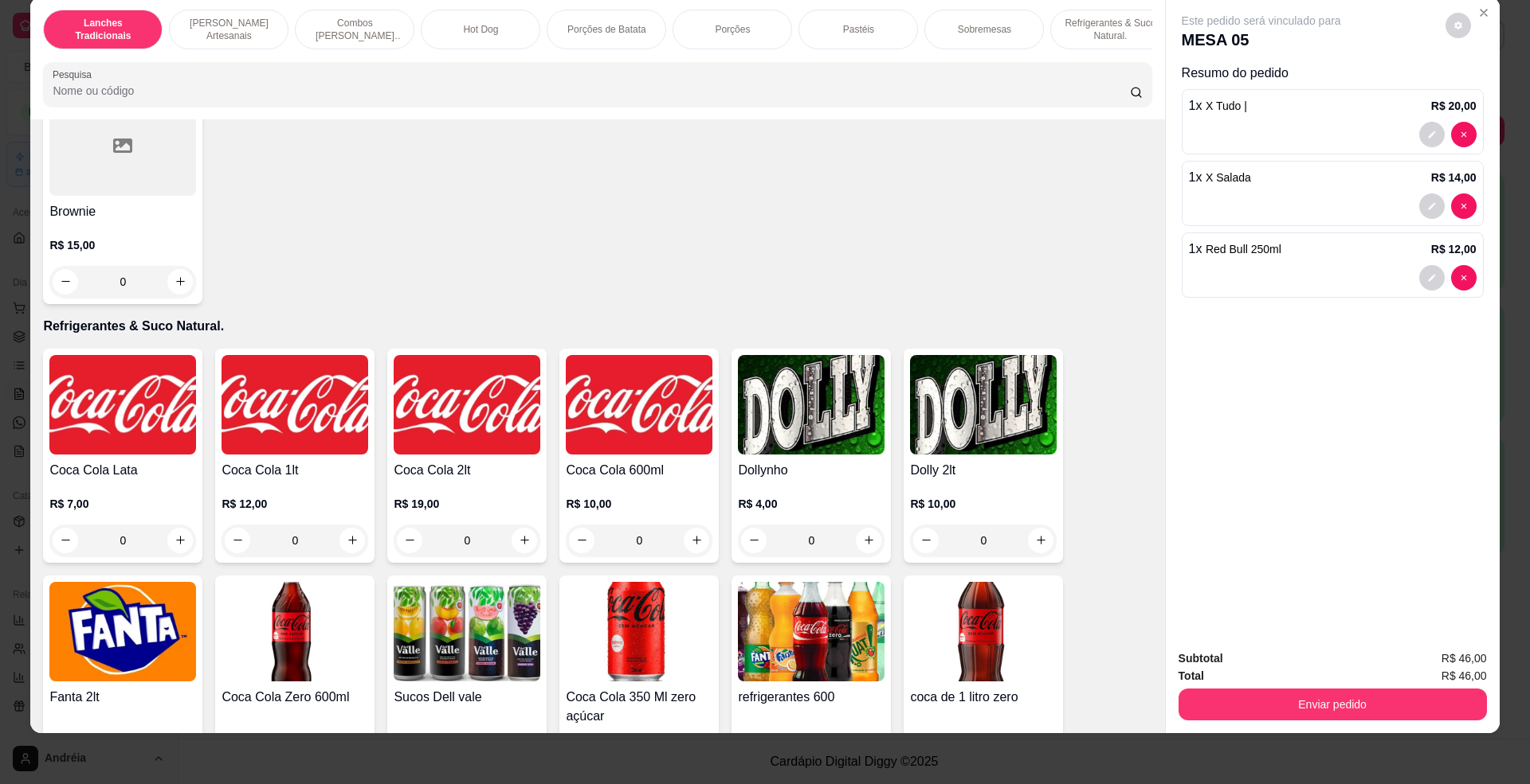
click at [613, 425] on img at bounding box center [639, 405] width 147 height 100
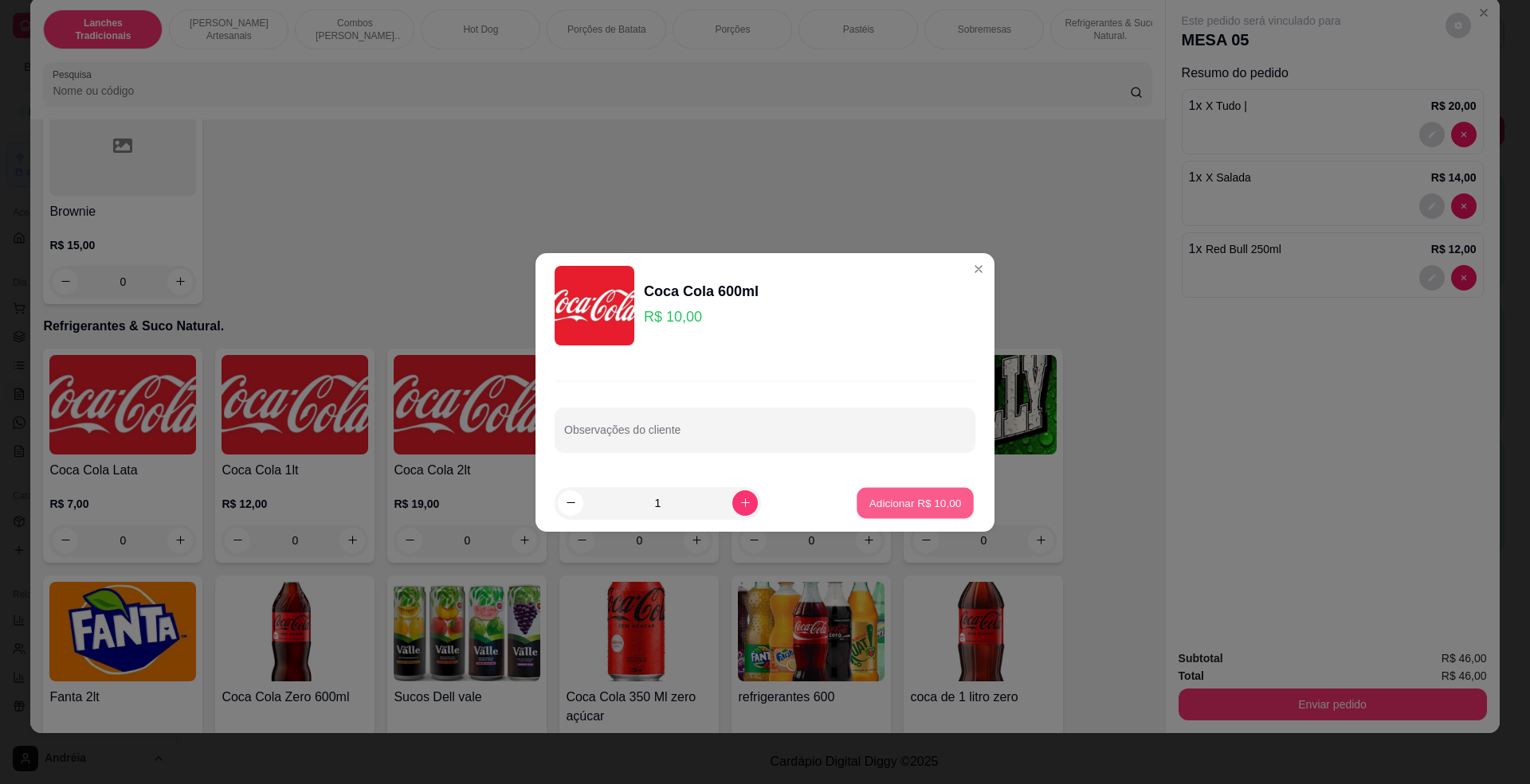
click at [908, 502] on p "Adicionar R$ 10,00" at bounding box center [915, 502] width 93 height 15
type input "1"
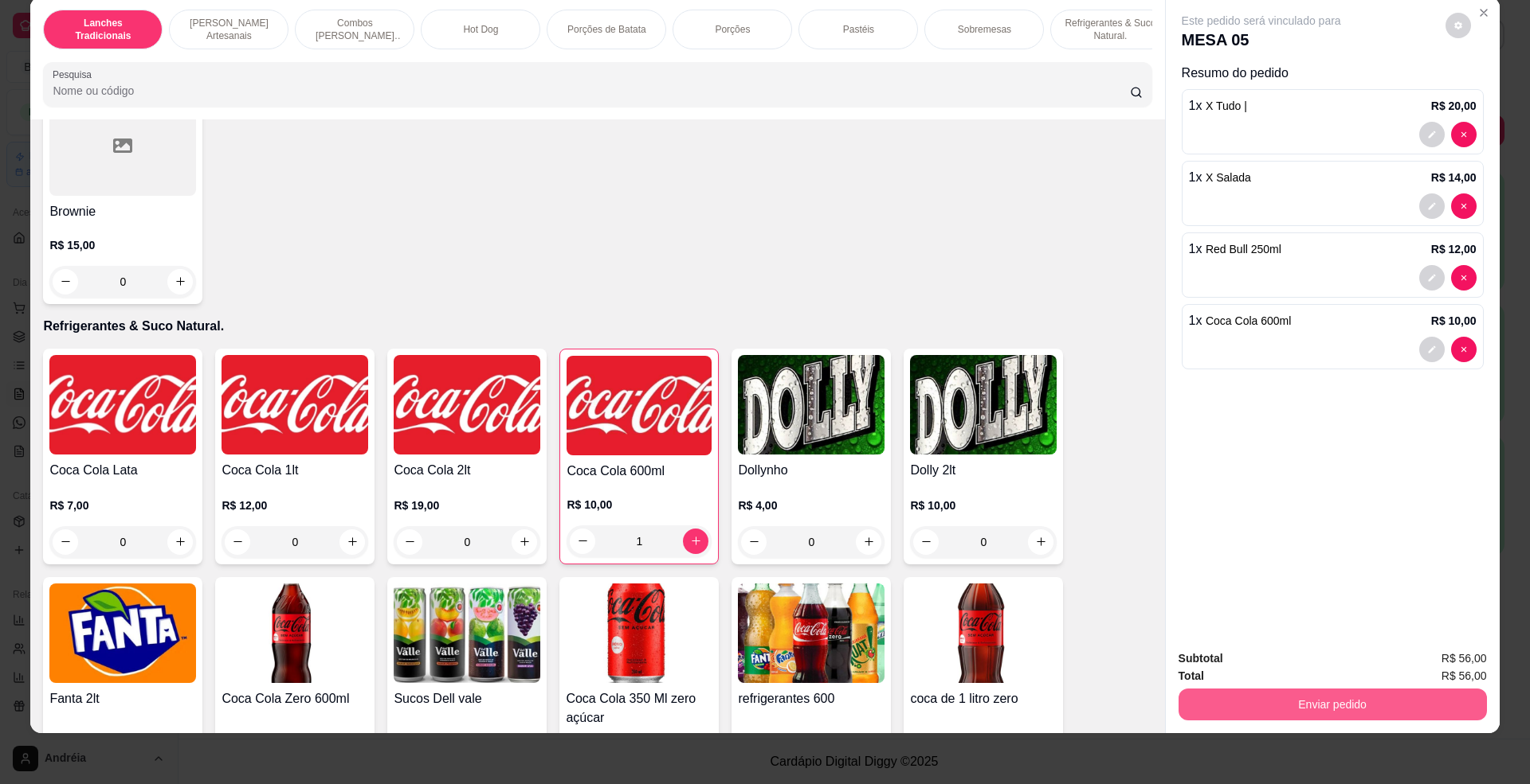
click at [1383, 697] on button "Enviar pedido" at bounding box center [1332, 705] width 308 height 32
click at [1448, 662] on button "Enviar pedido" at bounding box center [1443, 665] width 90 height 30
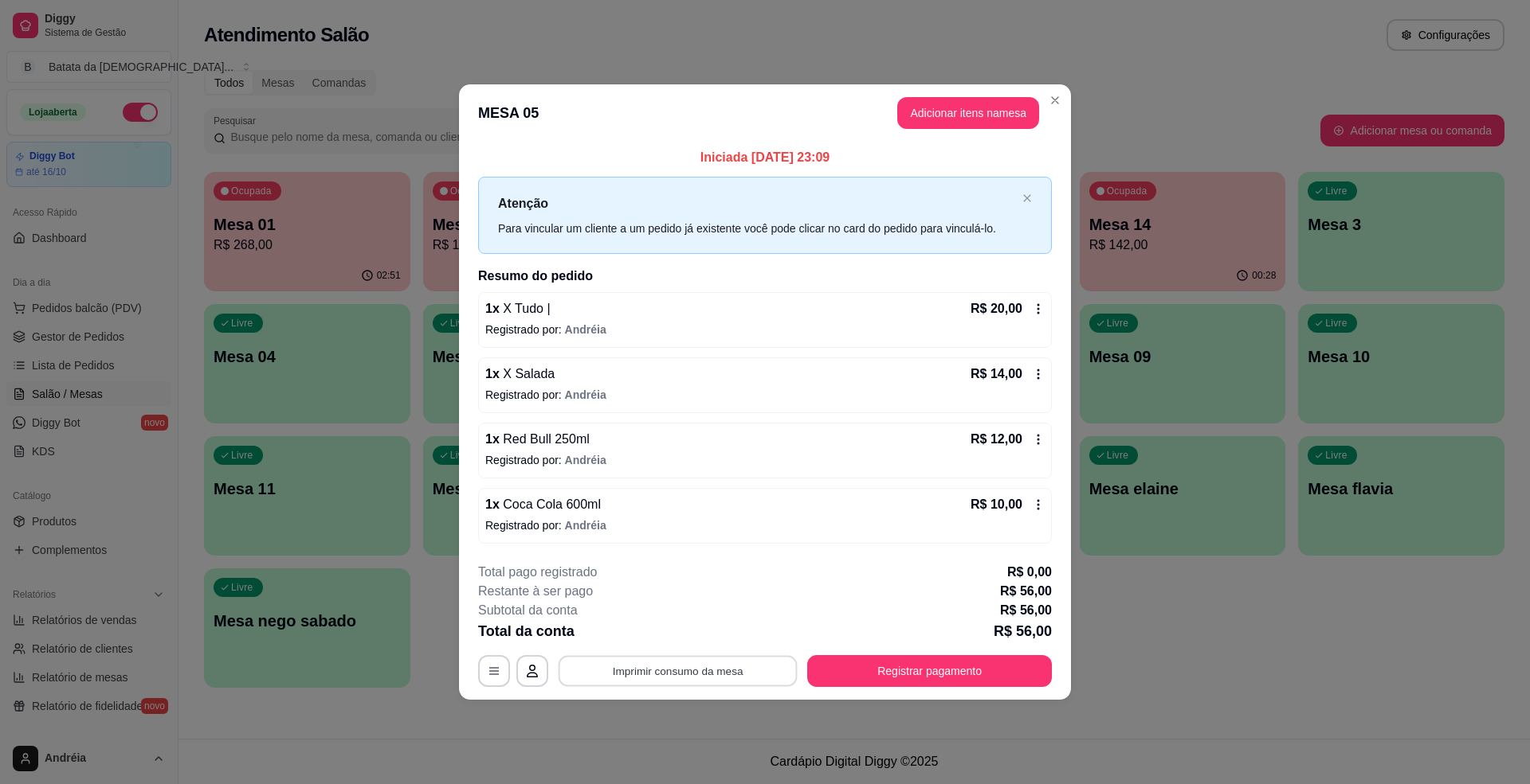
click at [703, 677] on button "Imprimir consumo da mesa" at bounding box center [678, 671] width 239 height 31
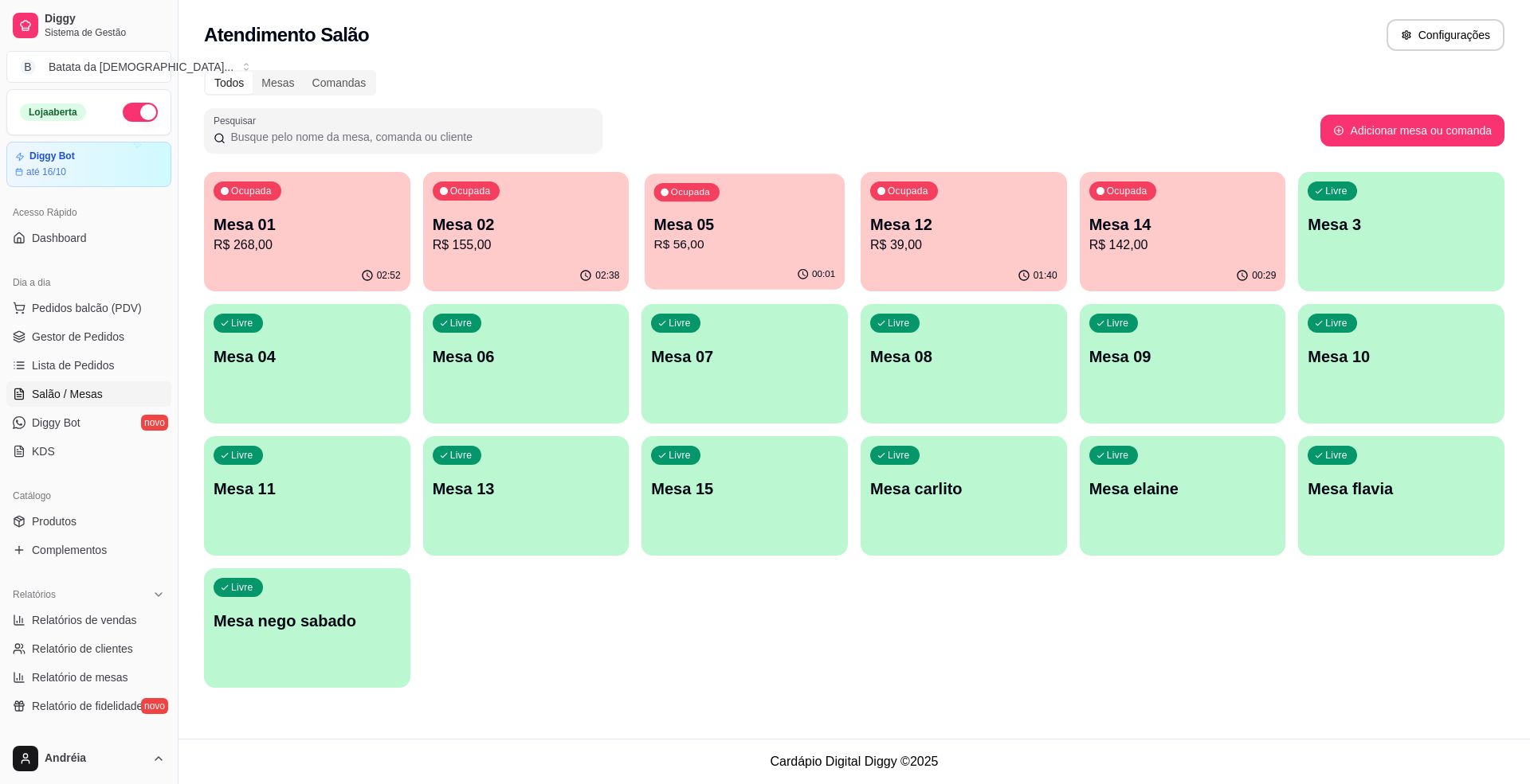
click at [792, 279] on div "00:01" at bounding box center [745, 275] width 200 height 30
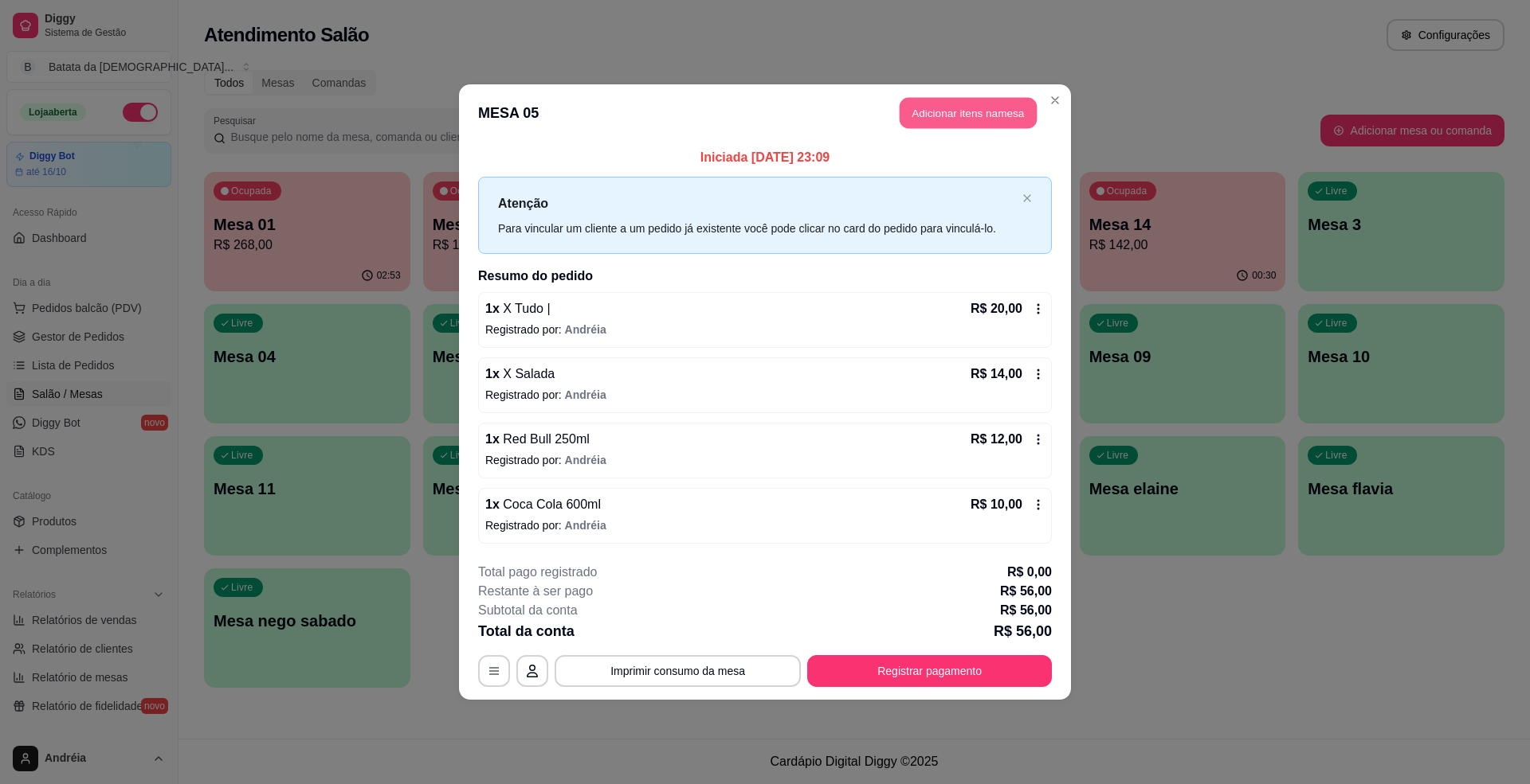
click at [969, 115] on button "Adicionar itens na mesa" at bounding box center [969, 113] width 138 height 31
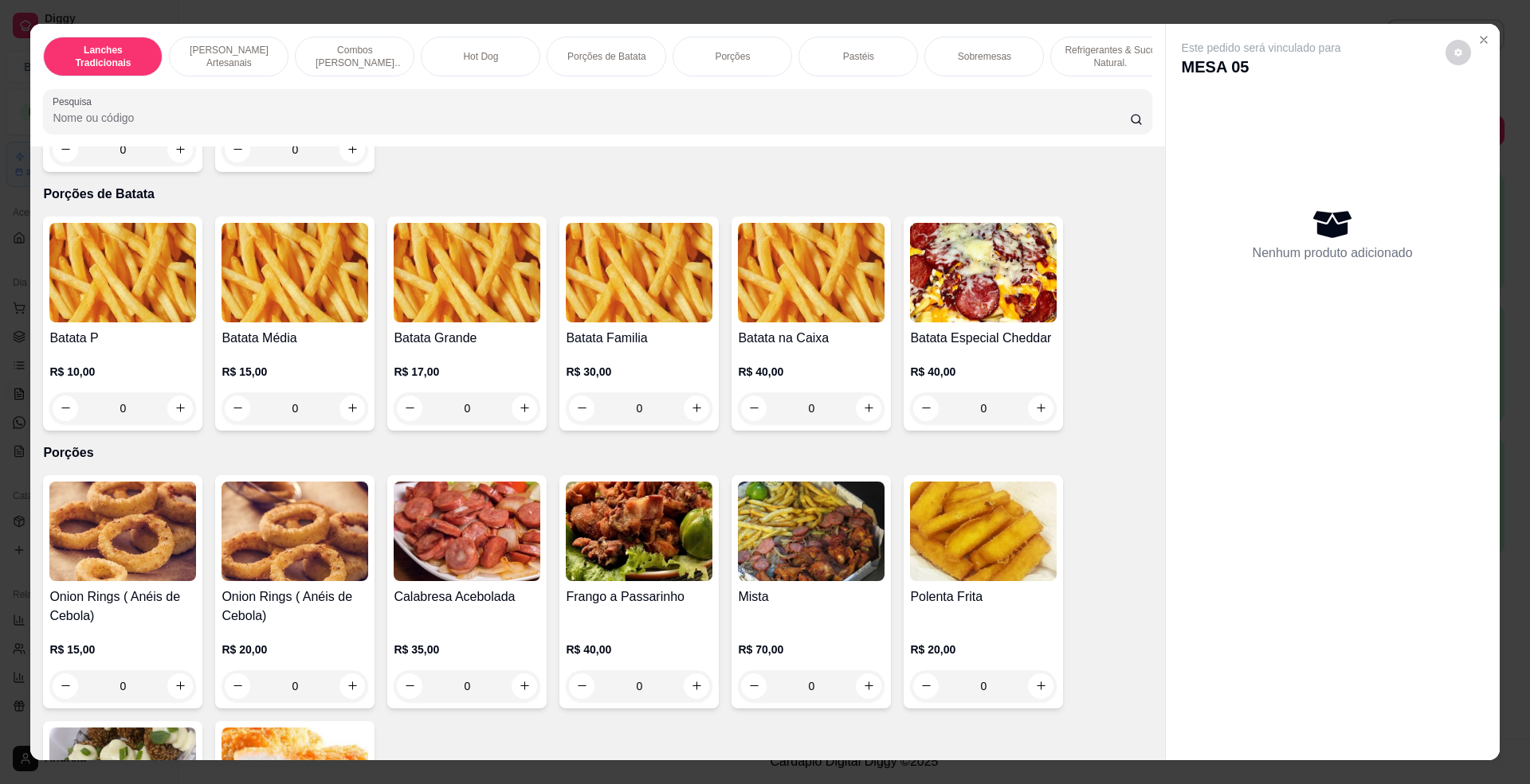
scroll to position [1805, 0]
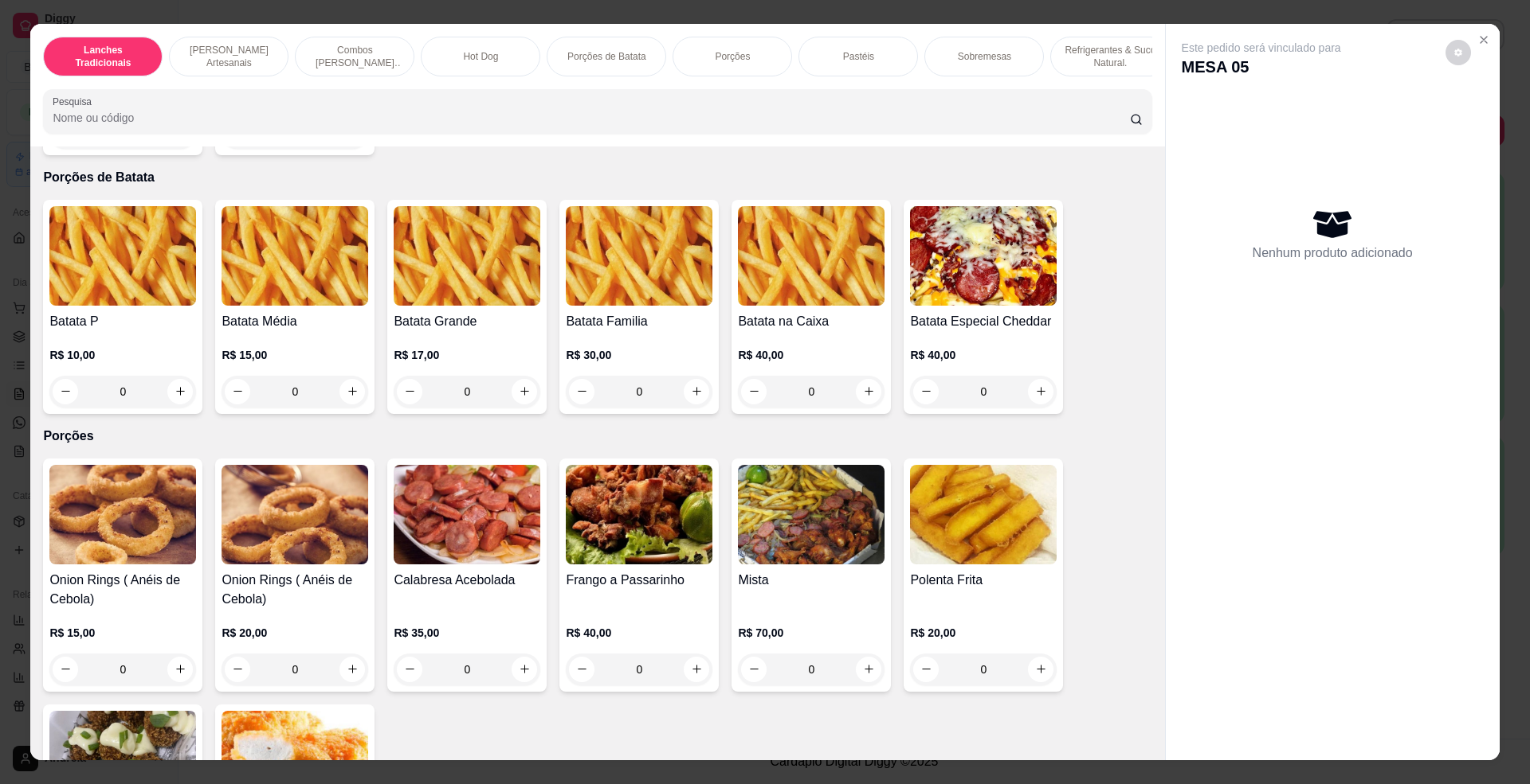
click at [112, 332] on h4 "Batata P" at bounding box center [123, 321] width 147 height 19
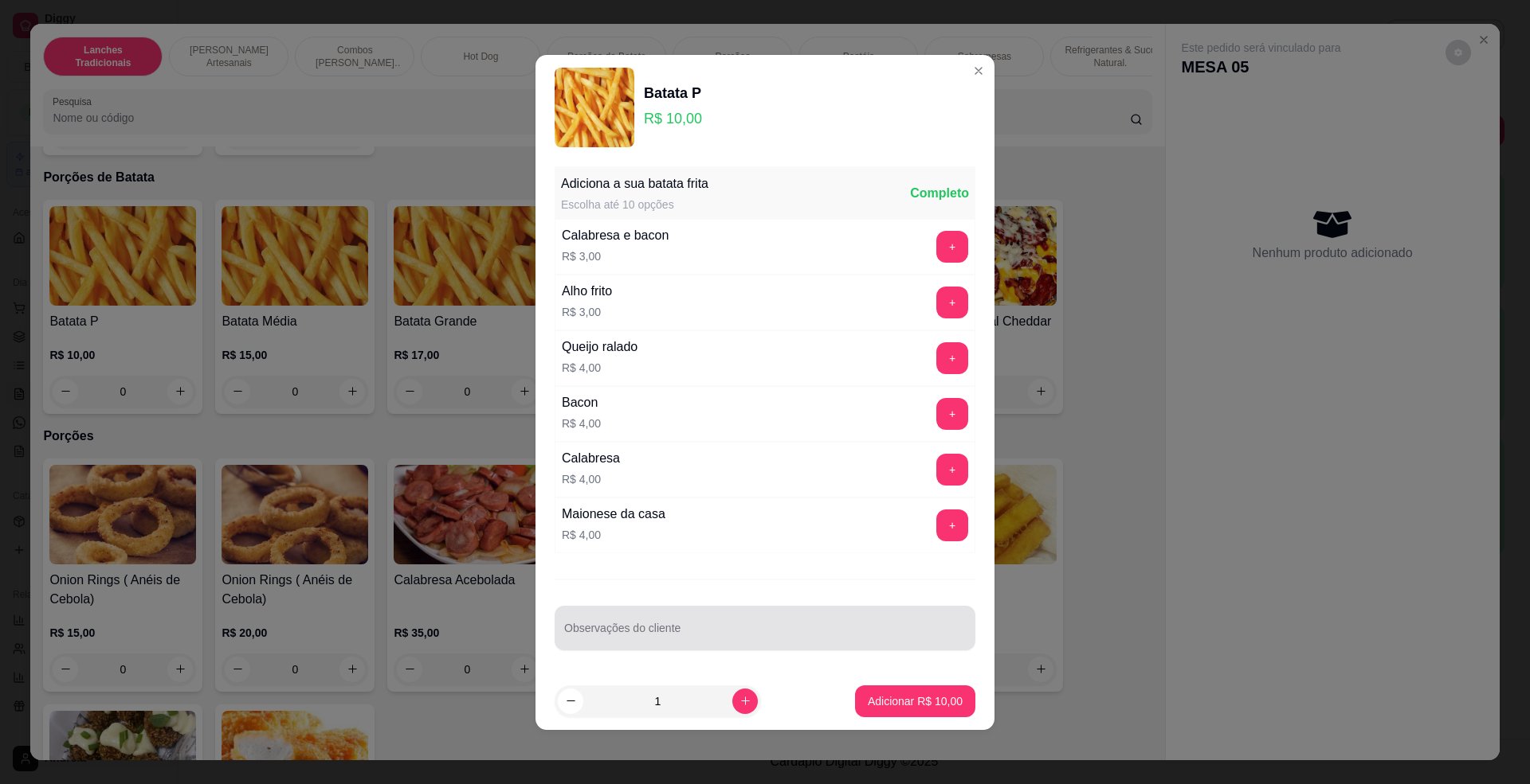
click at [641, 641] on input "Observações do cliente" at bounding box center [765, 635] width 402 height 16
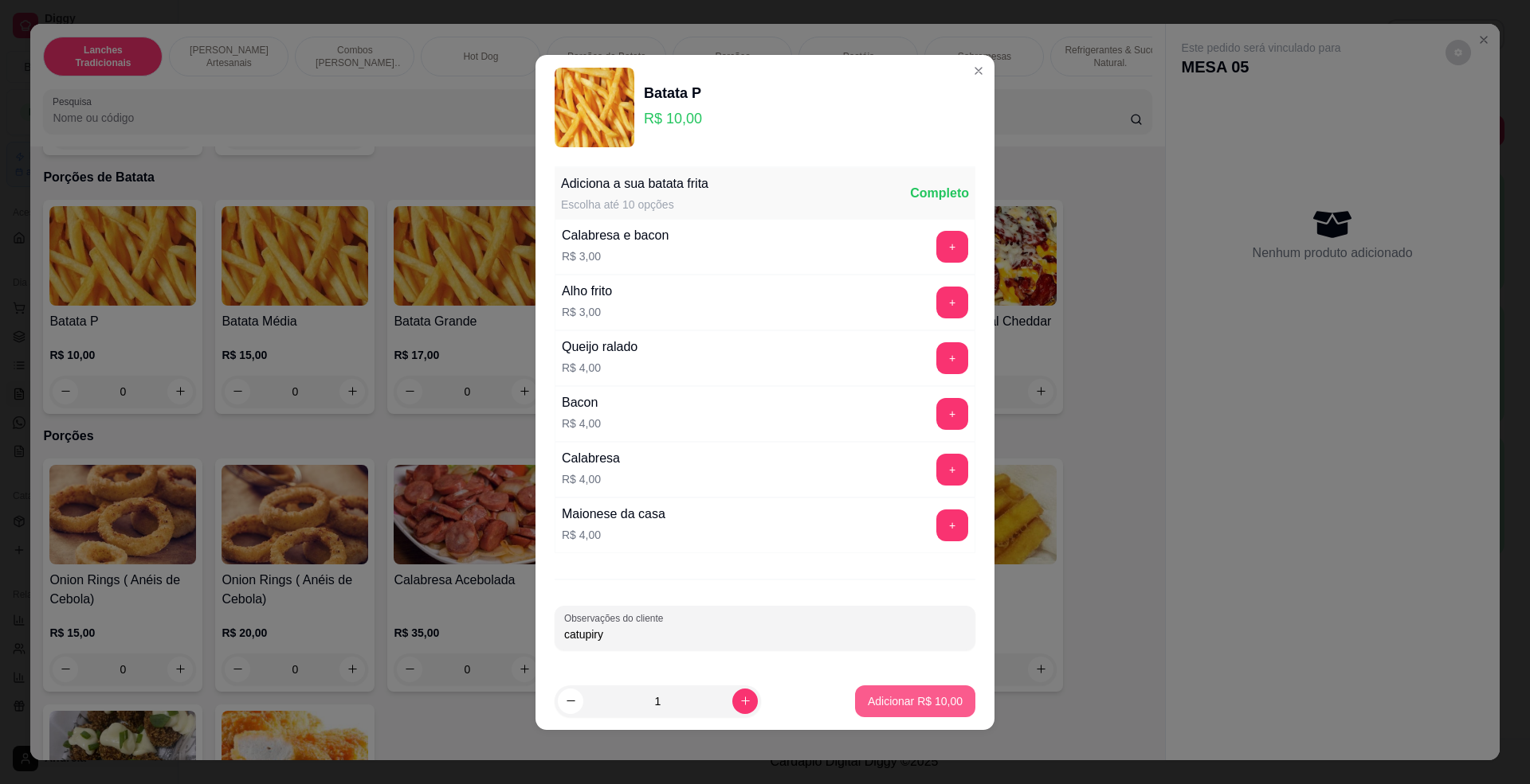
type input "catupiry"
click at [910, 701] on p "Adicionar R$ 10,00" at bounding box center [915, 701] width 95 height 16
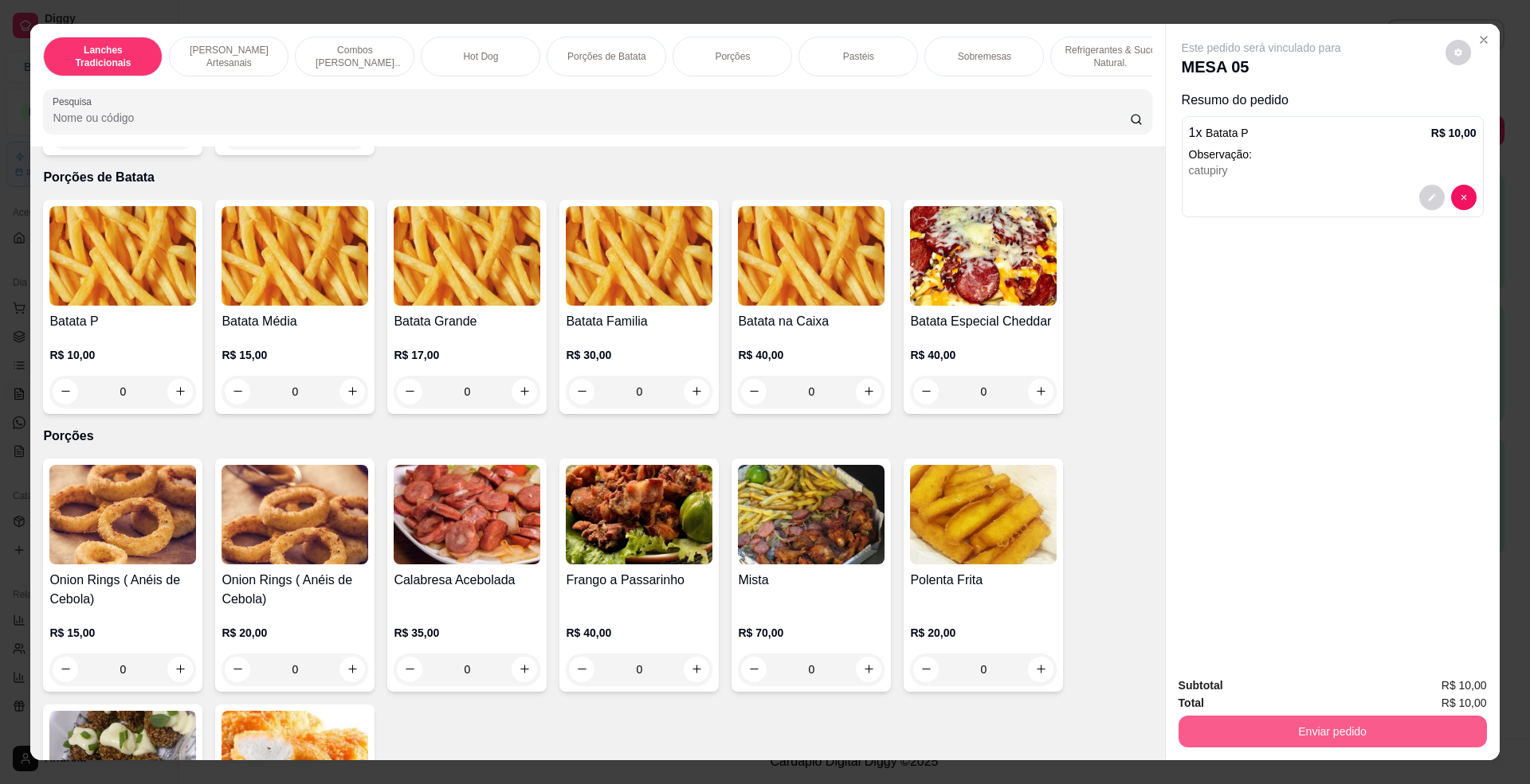
click at [1270, 736] on button "Enviar pedido" at bounding box center [1332, 732] width 308 height 32
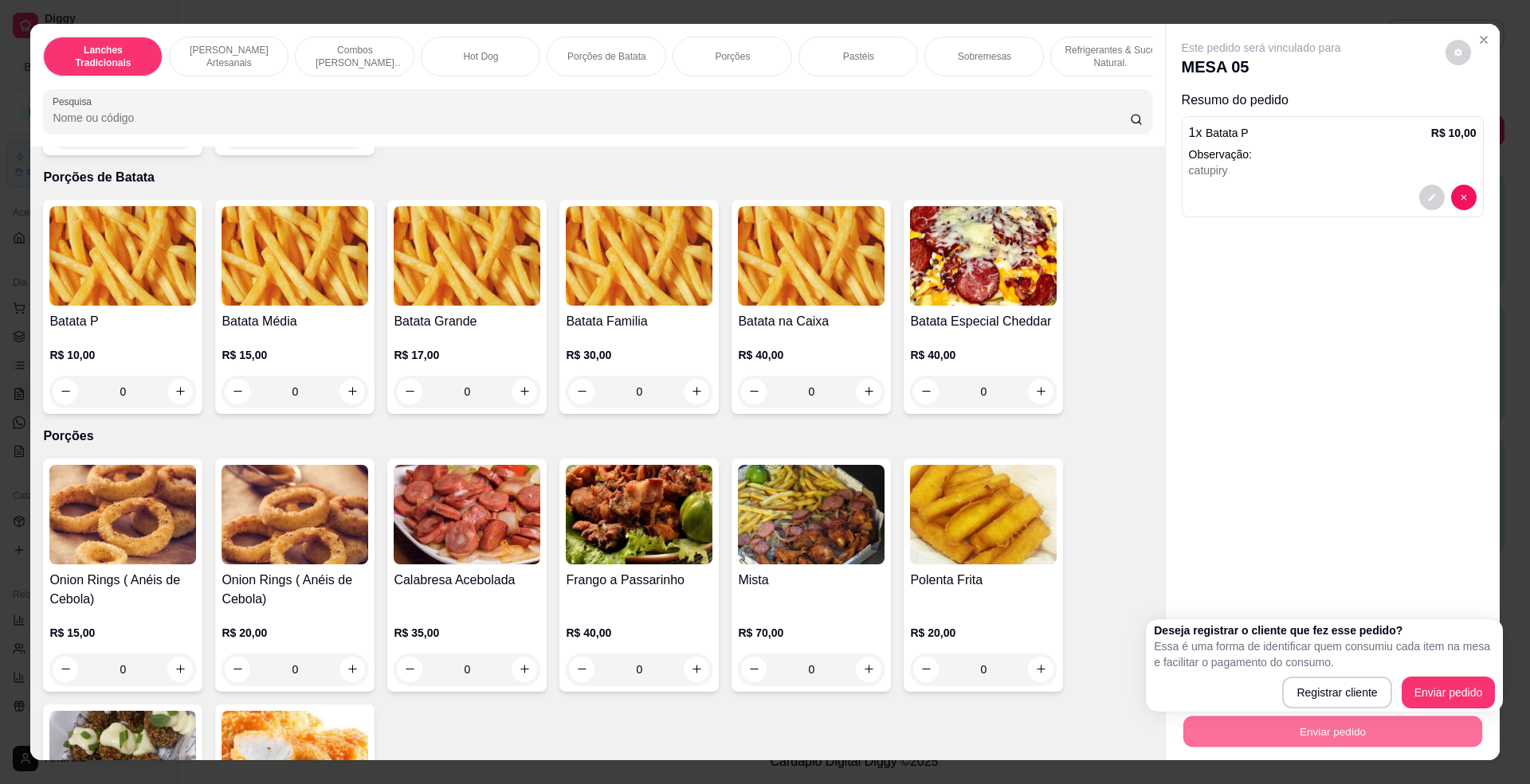
click at [1288, 574] on div "Este pedido será vinculado para MESA 05 Resumo do pedido 1 x Batata P R$ 10,00 …" at bounding box center [1333, 345] width 334 height 642
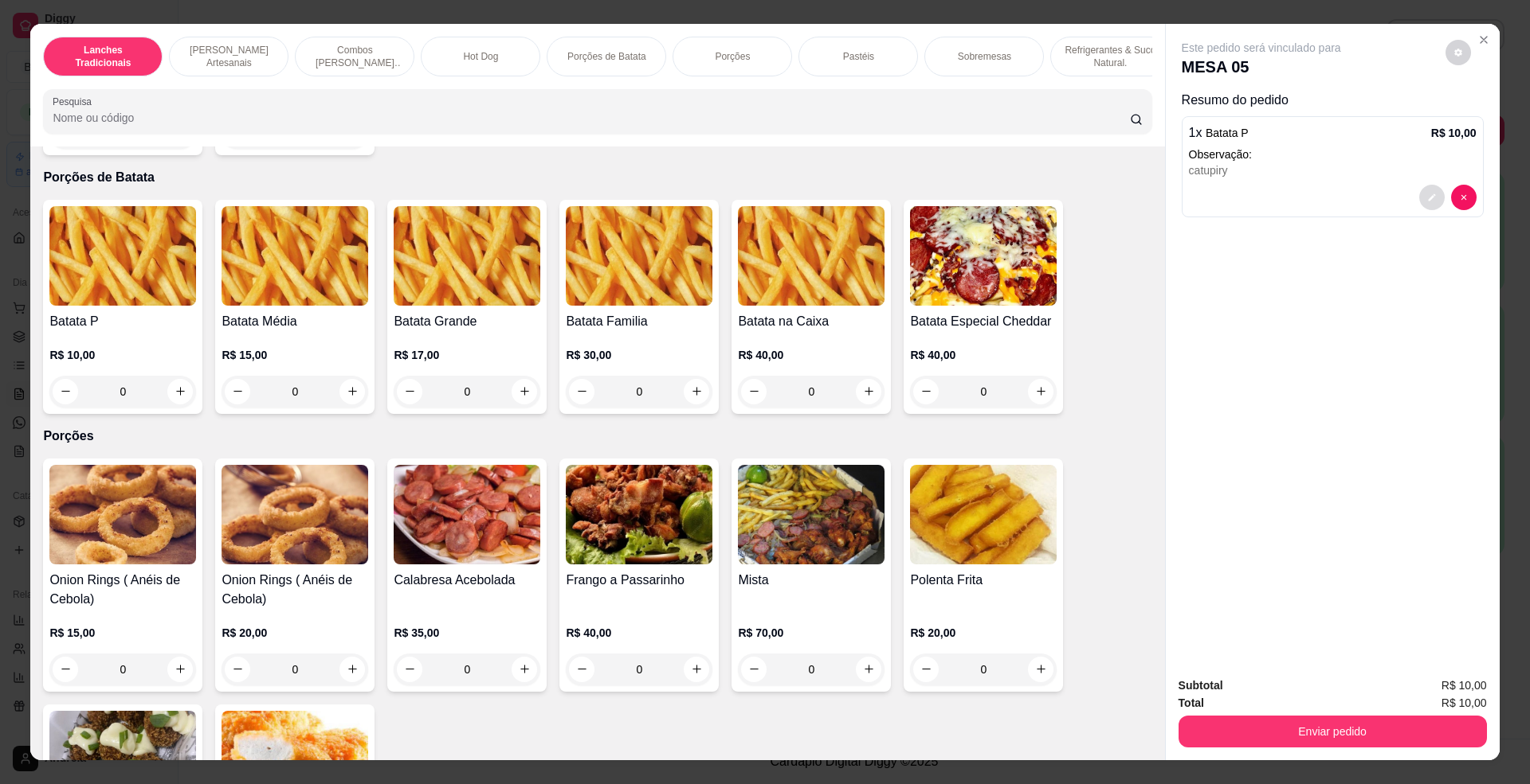
click at [1432, 191] on button "decrease-product-quantity" at bounding box center [1432, 197] width 26 height 26
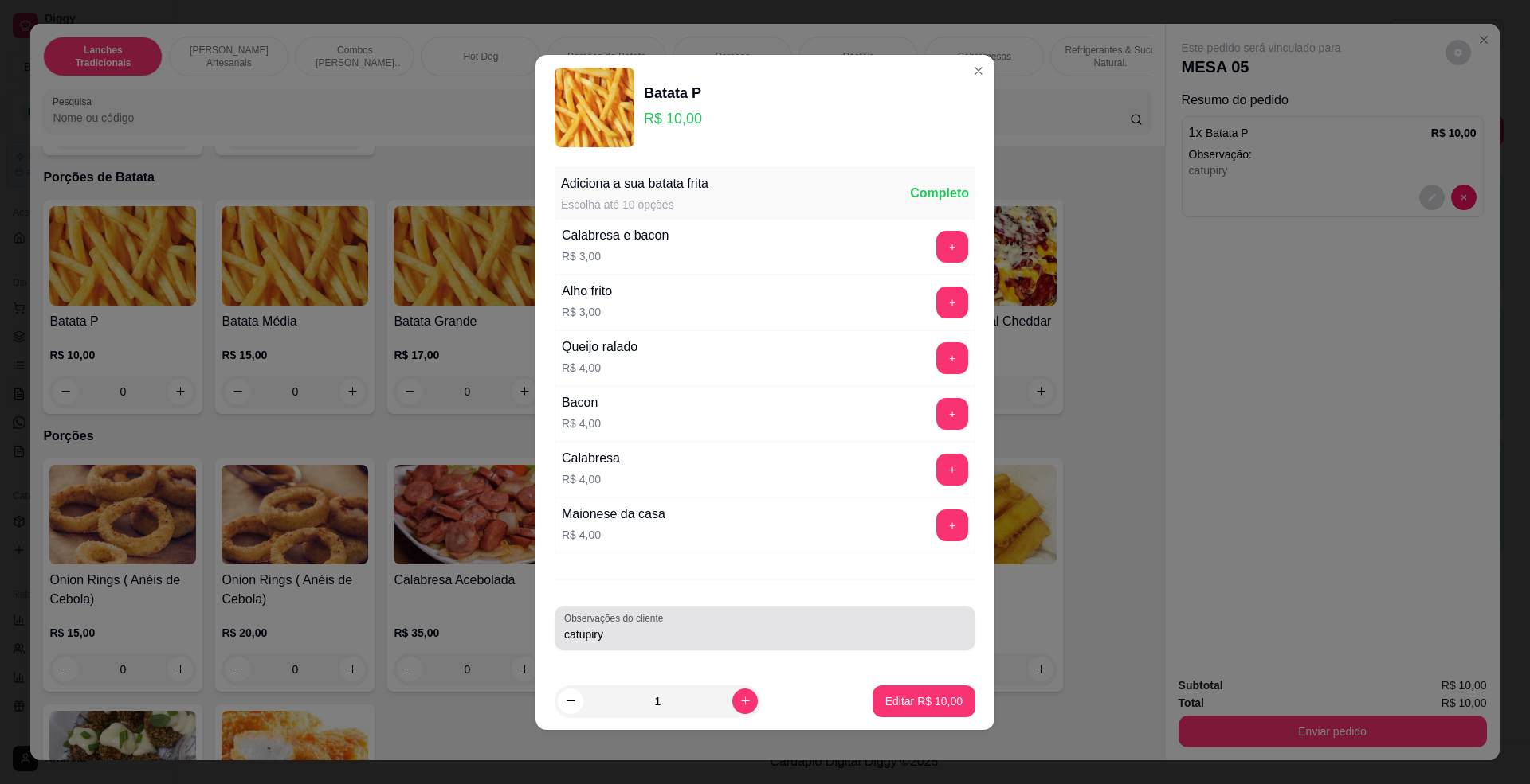
click at [661, 638] on input "catupiry" at bounding box center [765, 635] width 402 height 16
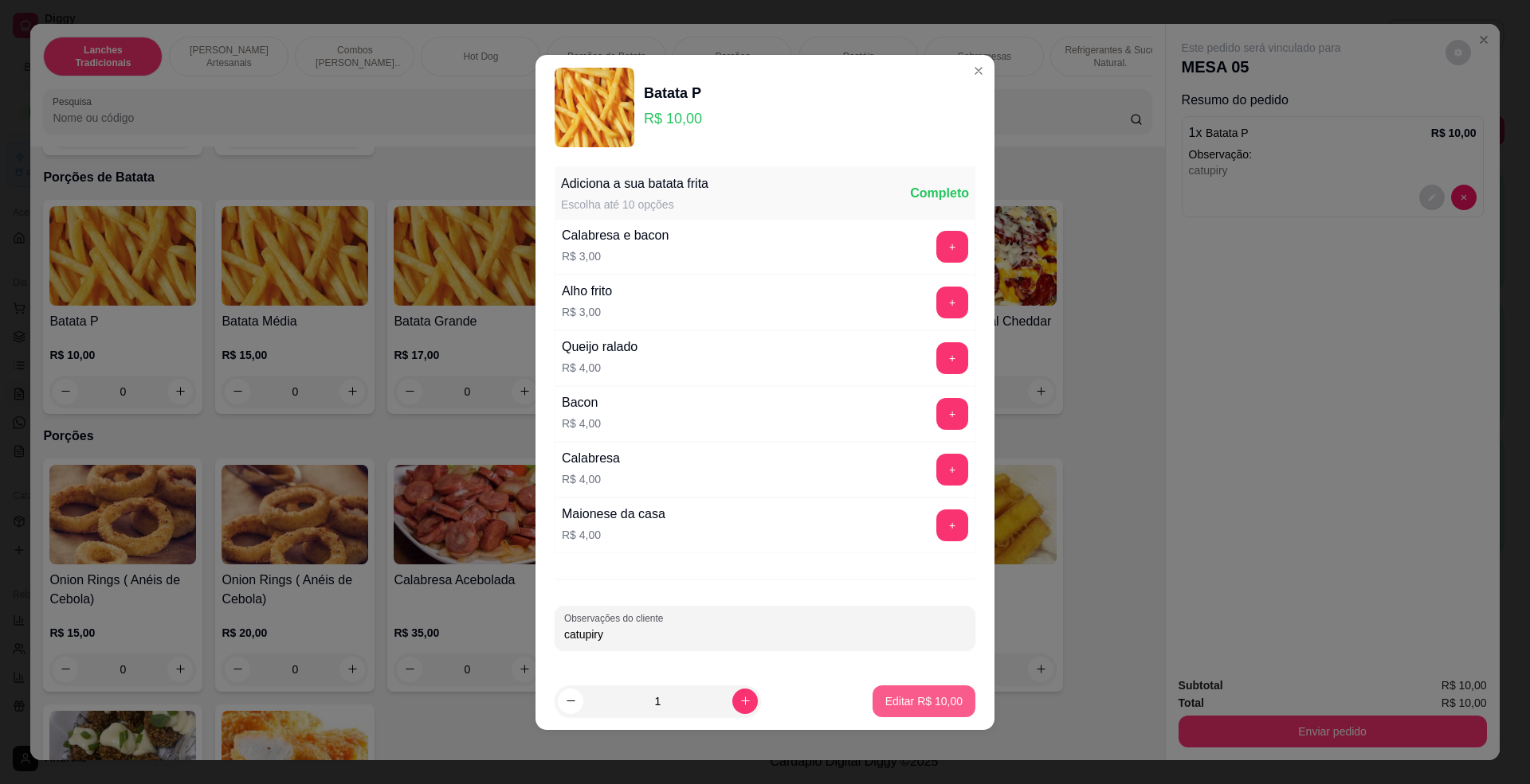
click at [872, 705] on button "Editar R$ 10,00" at bounding box center [923, 701] width 103 height 32
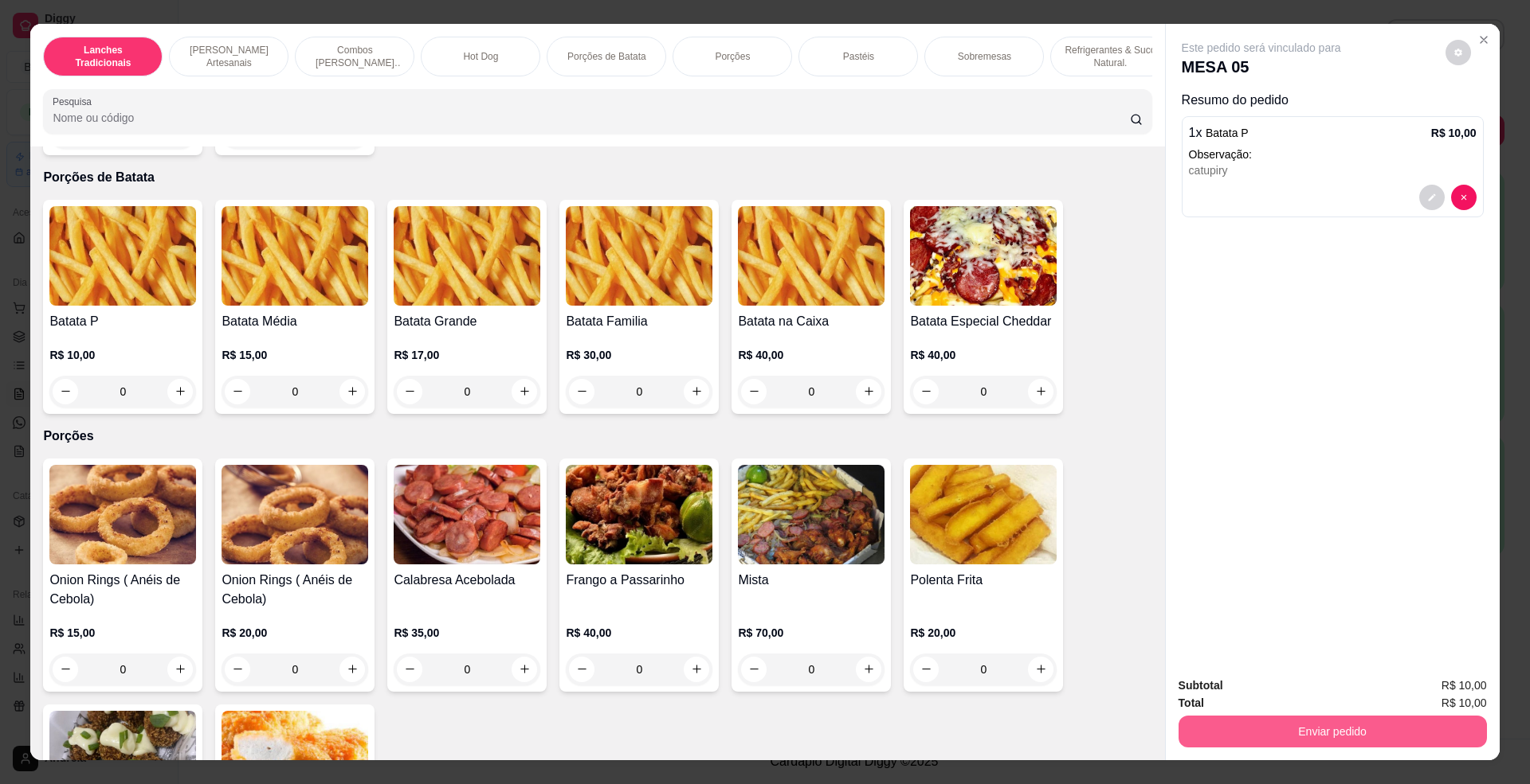
click at [1358, 727] on button "Enviar pedido" at bounding box center [1332, 732] width 308 height 32
click at [1428, 686] on button "Enviar pedido" at bounding box center [1443, 693] width 90 height 30
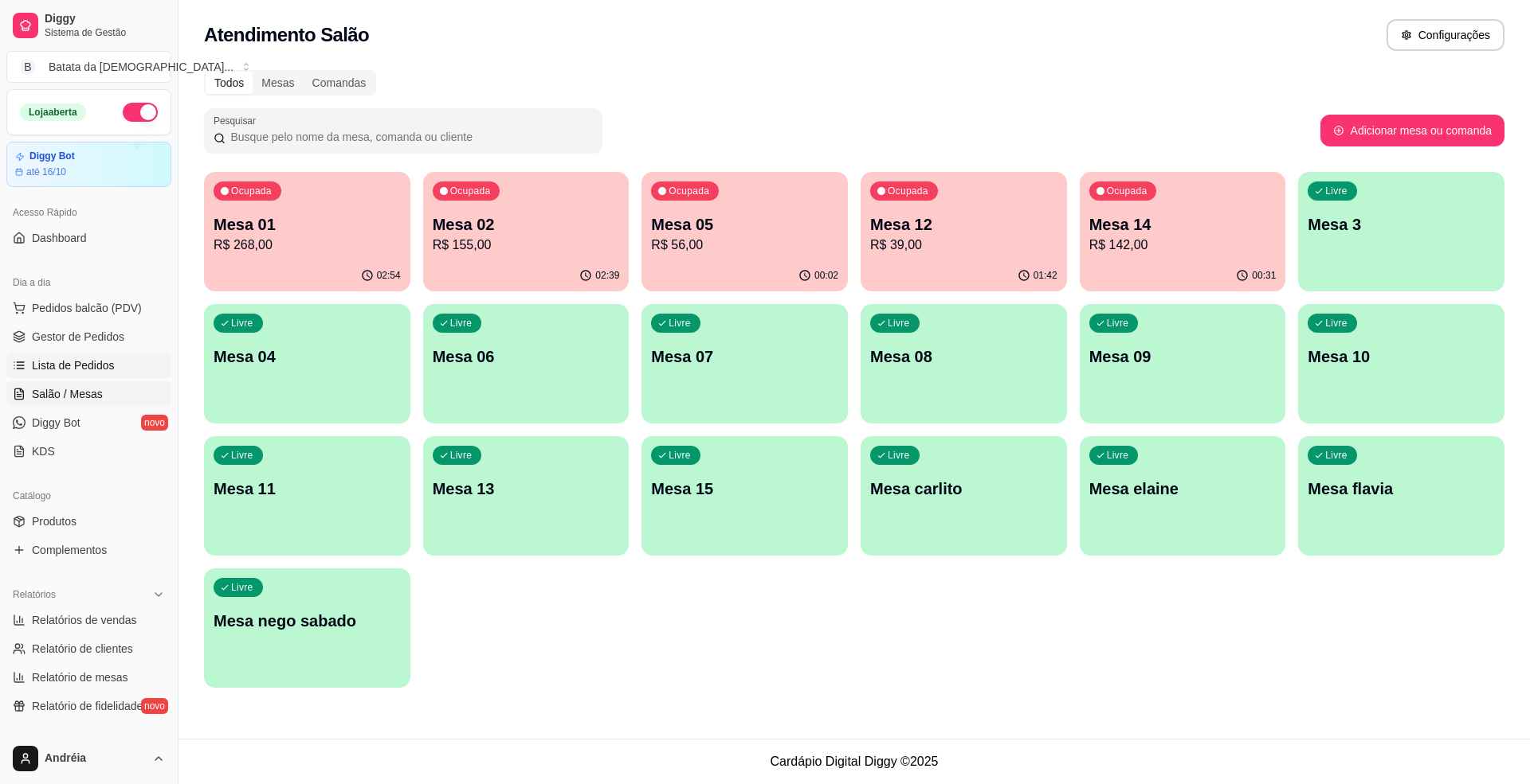
click at [26, 355] on link "Lista de Pedidos" at bounding box center [88, 366] width 164 height 26
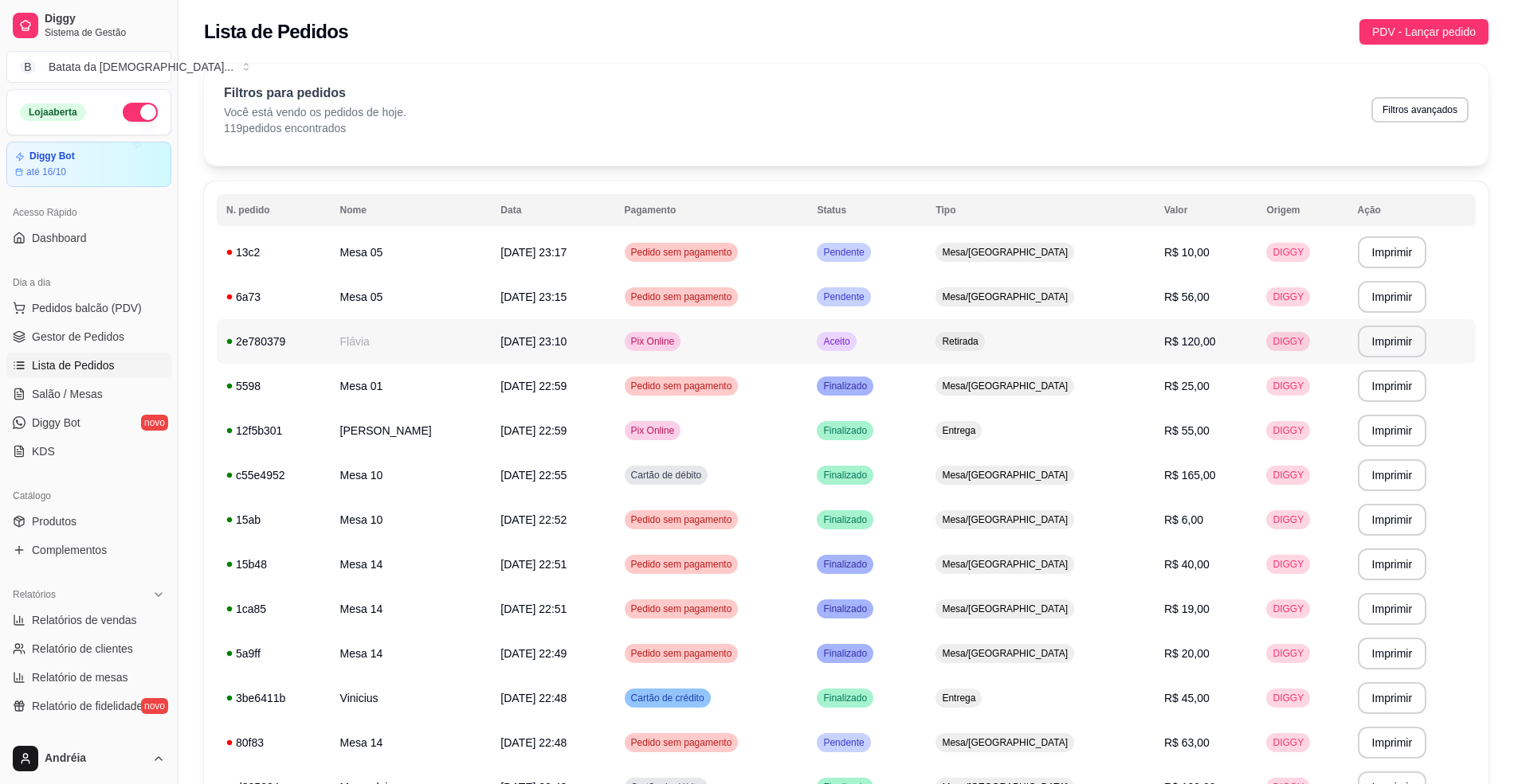
click at [990, 336] on td "Retirada" at bounding box center [1040, 342] width 228 height 45
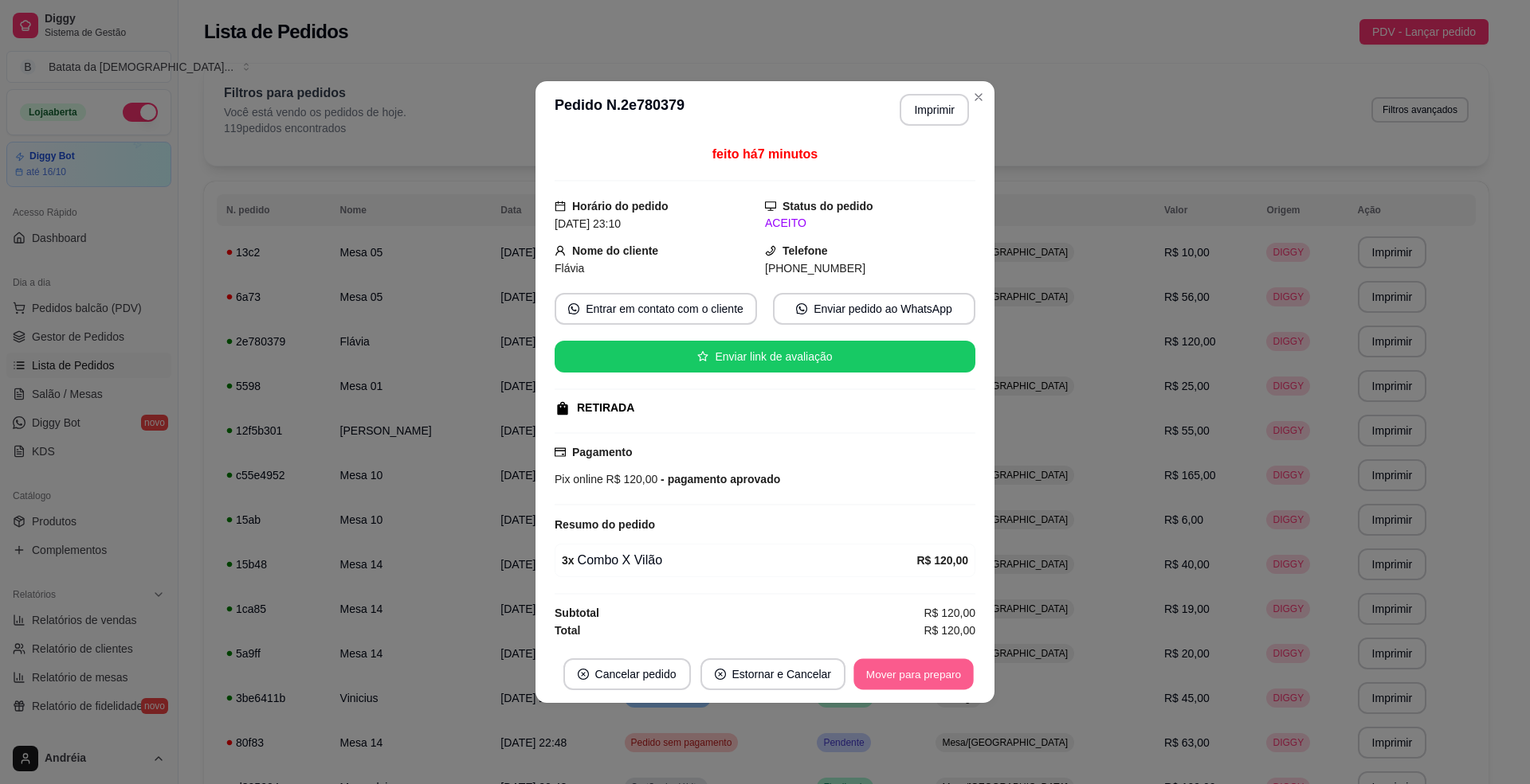
click at [910, 673] on button "Mover para preparo" at bounding box center [913, 674] width 120 height 31
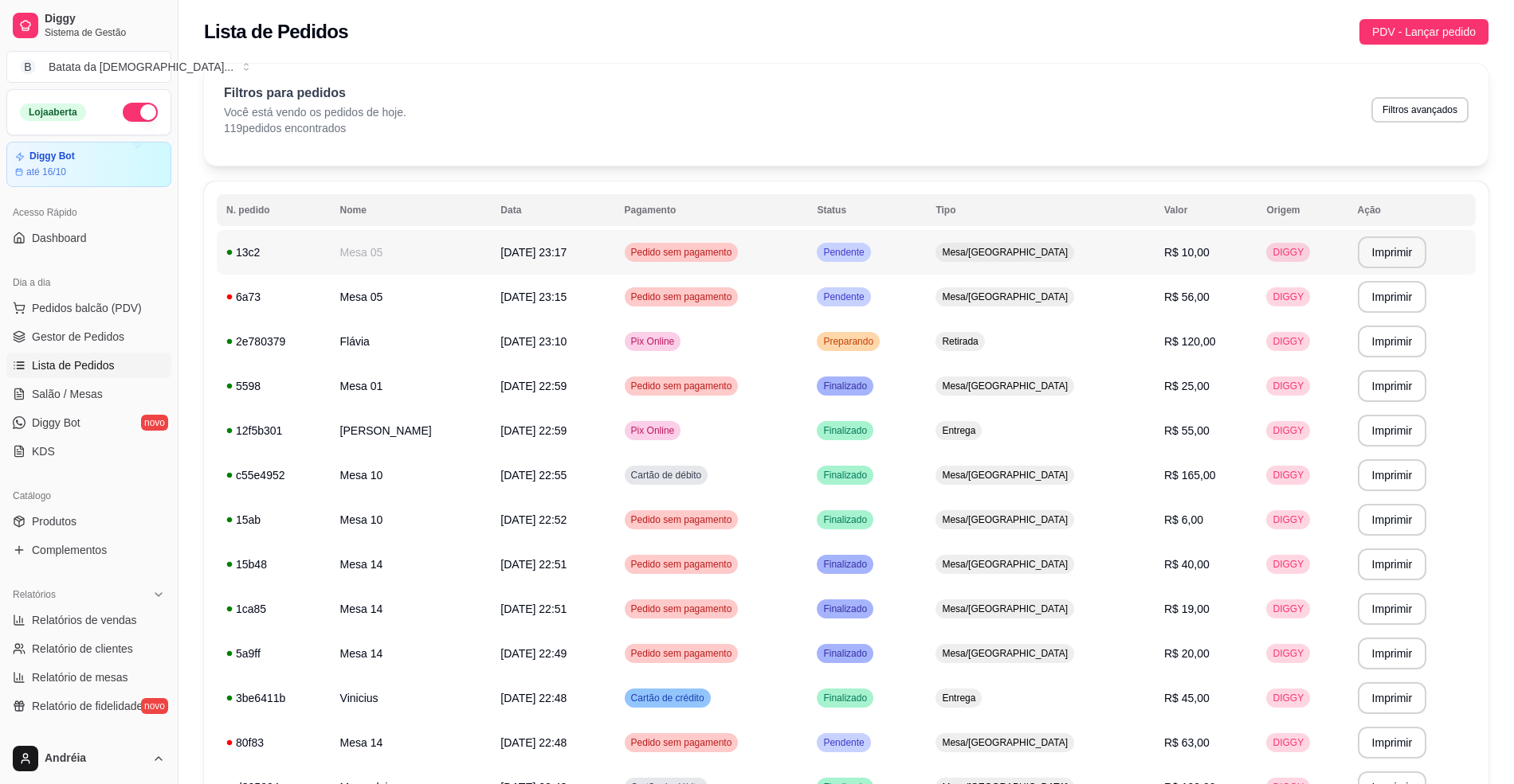
click at [926, 256] on td "Pendente" at bounding box center [866, 252] width 119 height 45
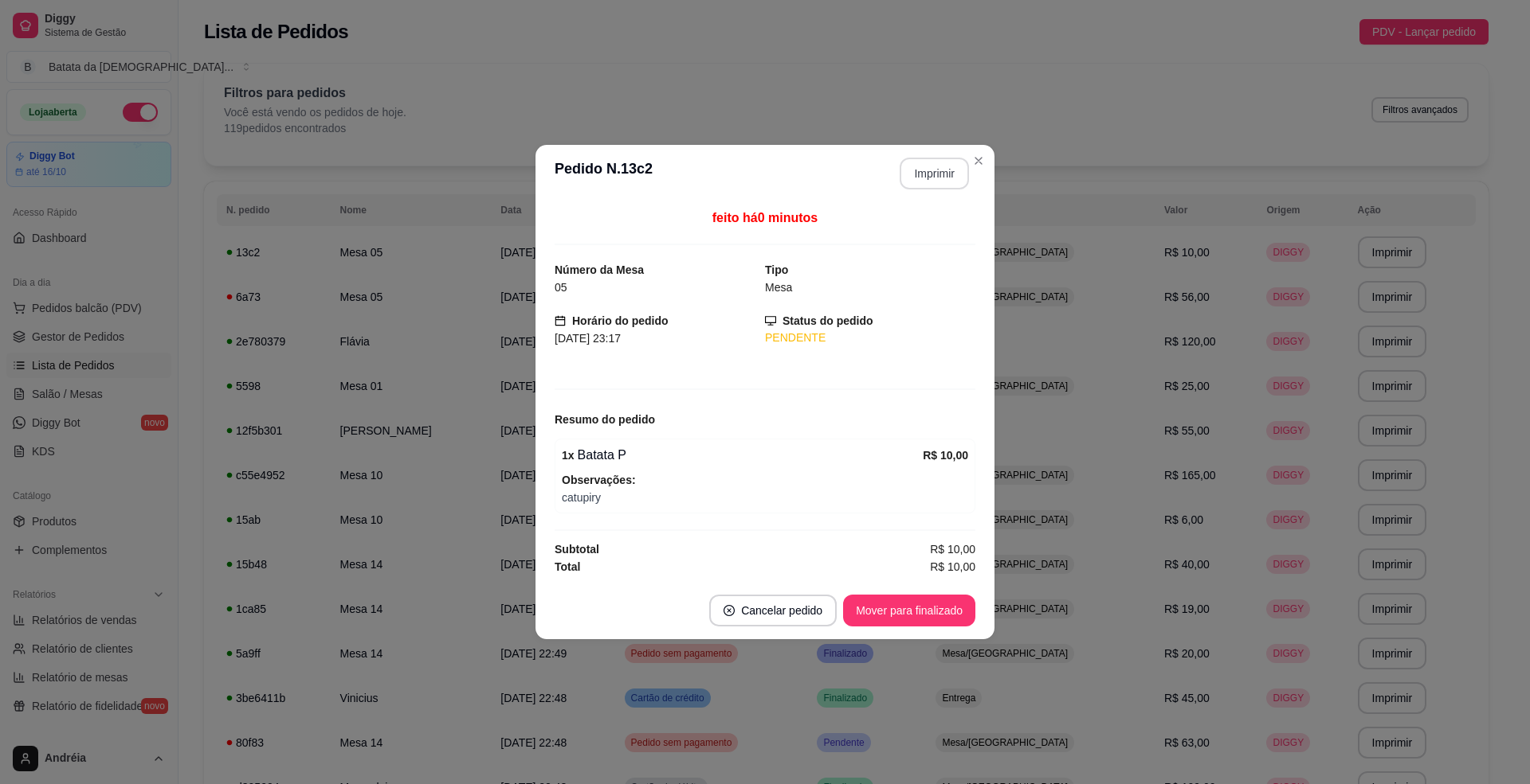
click at [938, 157] on div "**********" at bounding box center [928, 173] width 82 height 32
click at [934, 176] on button "Imprimir" at bounding box center [934, 173] width 67 height 31
click at [929, 615] on button "Mover para finalizado" at bounding box center [909, 611] width 129 height 31
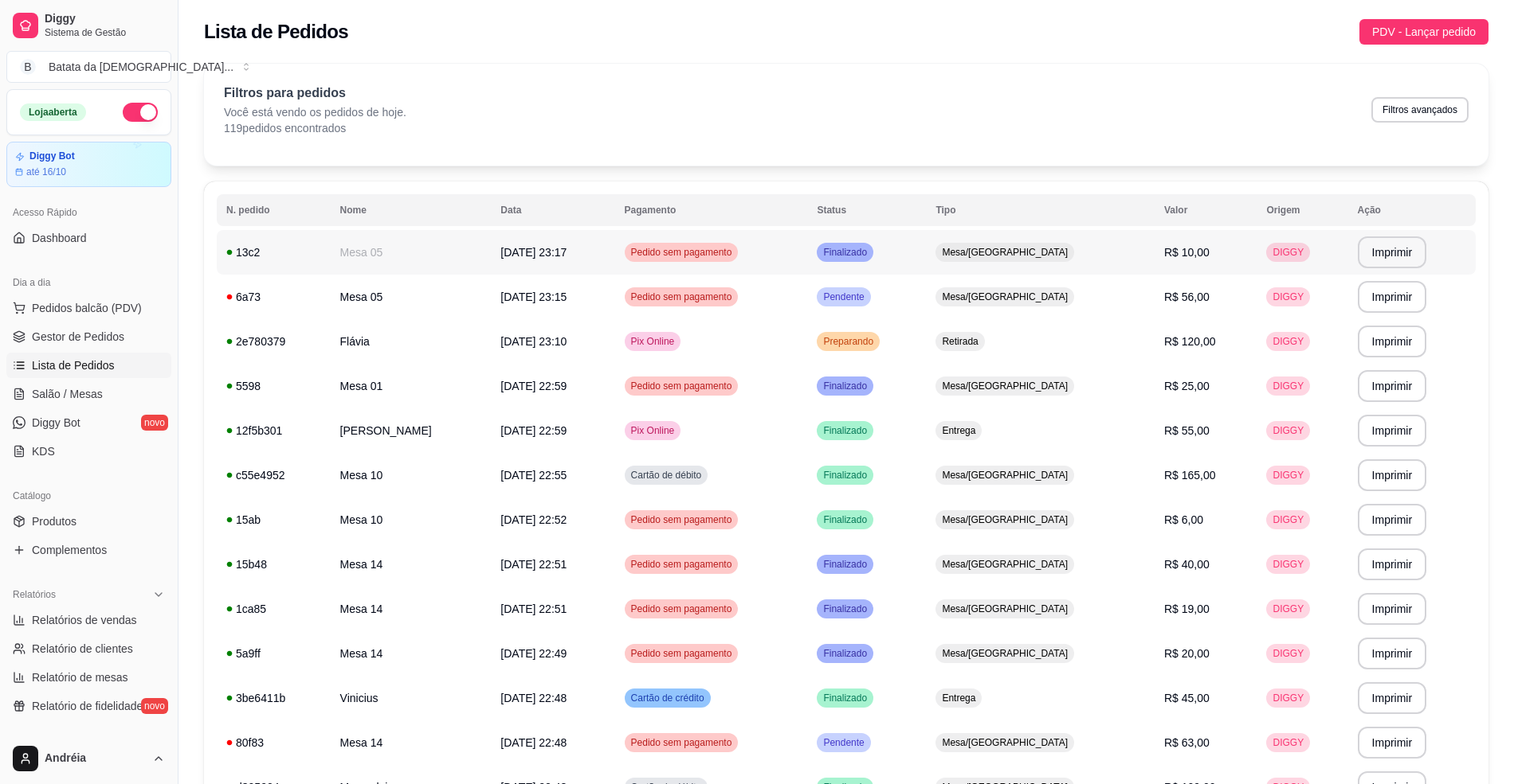
click at [1018, 236] on td "Mesa/[GEOGRAPHIC_DATA]" at bounding box center [1040, 252] width 228 height 45
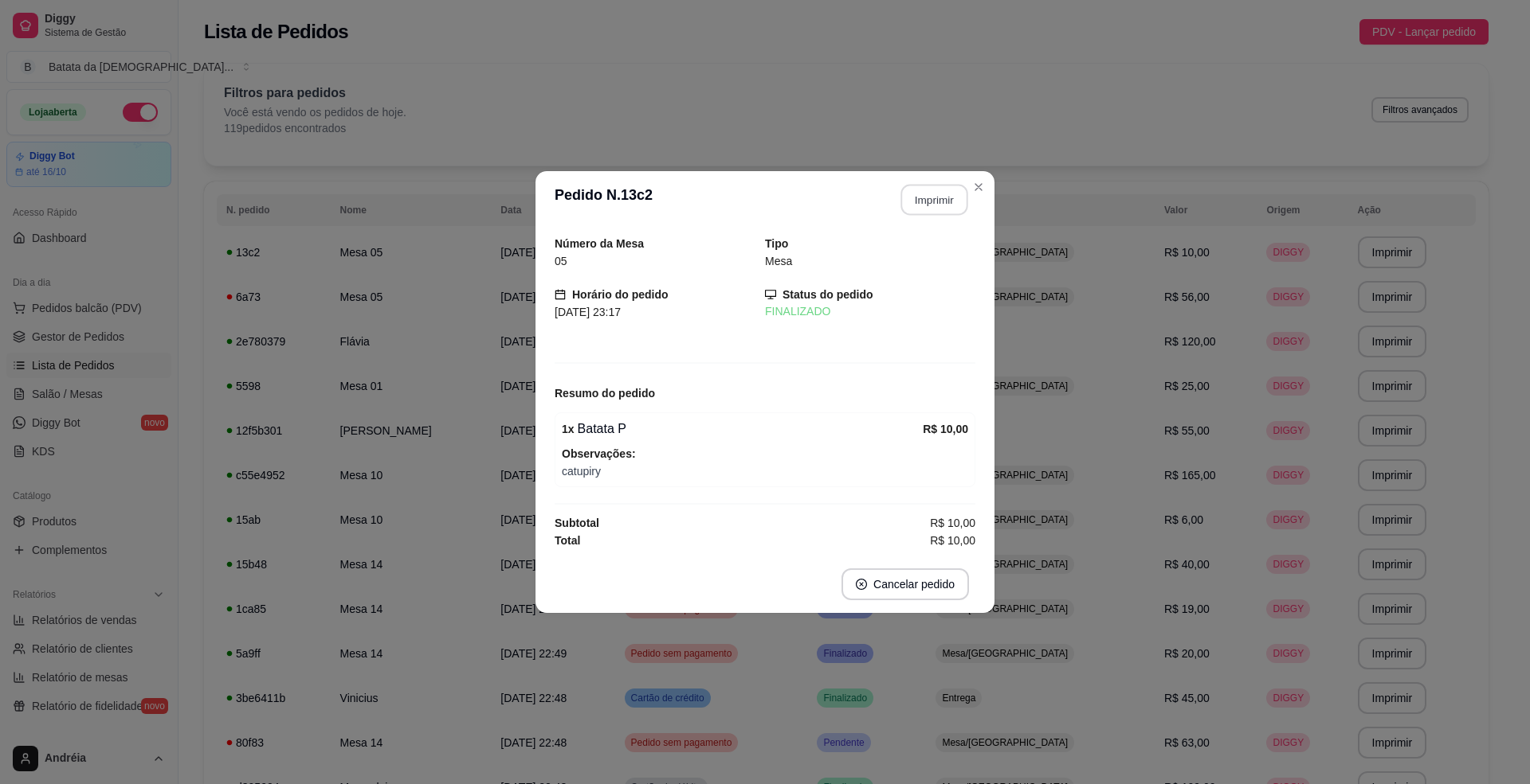
click at [920, 184] on button "Imprimir" at bounding box center [934, 199] width 67 height 31
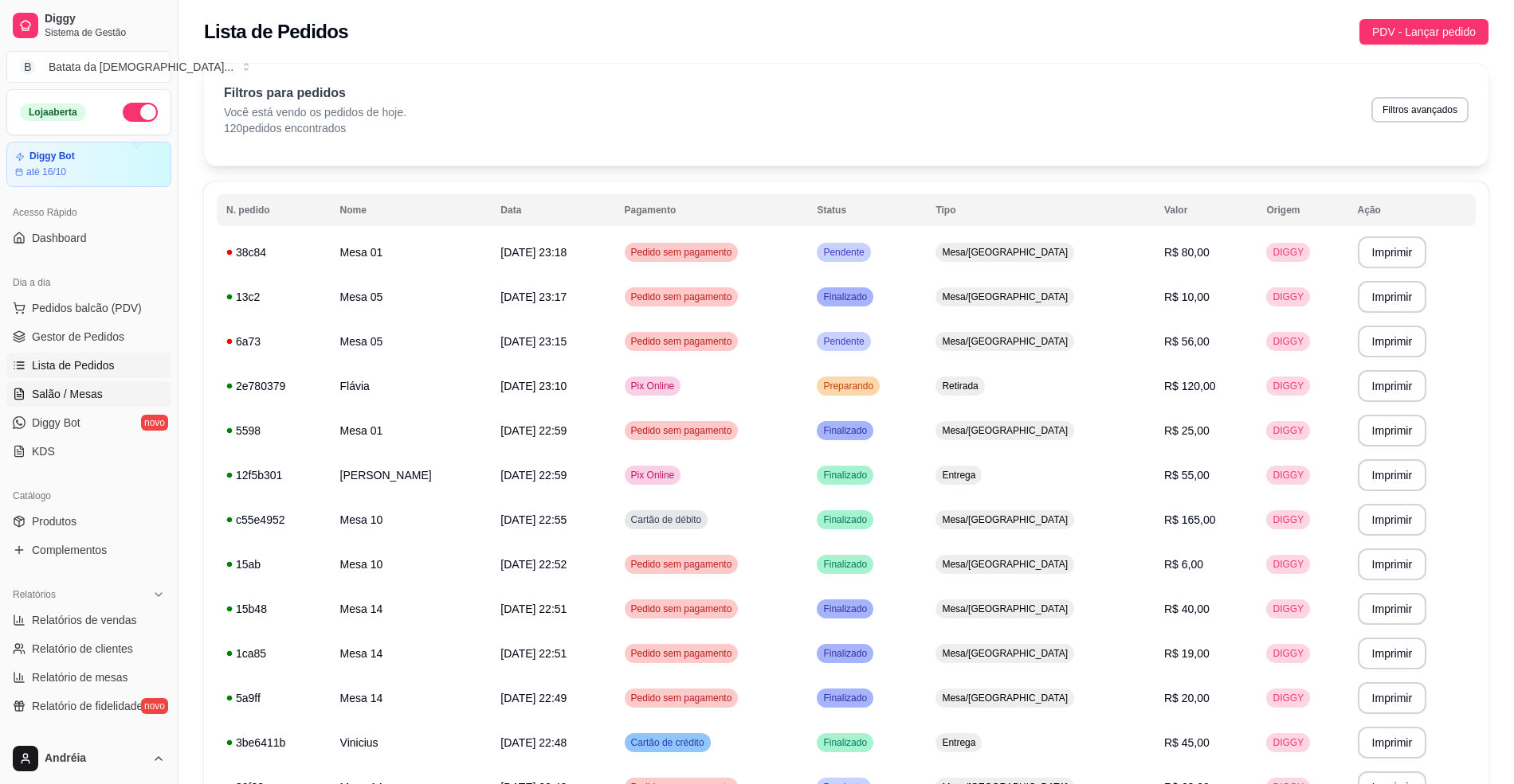
click at [46, 386] on link "Salão / Mesas" at bounding box center [88, 394] width 164 height 26
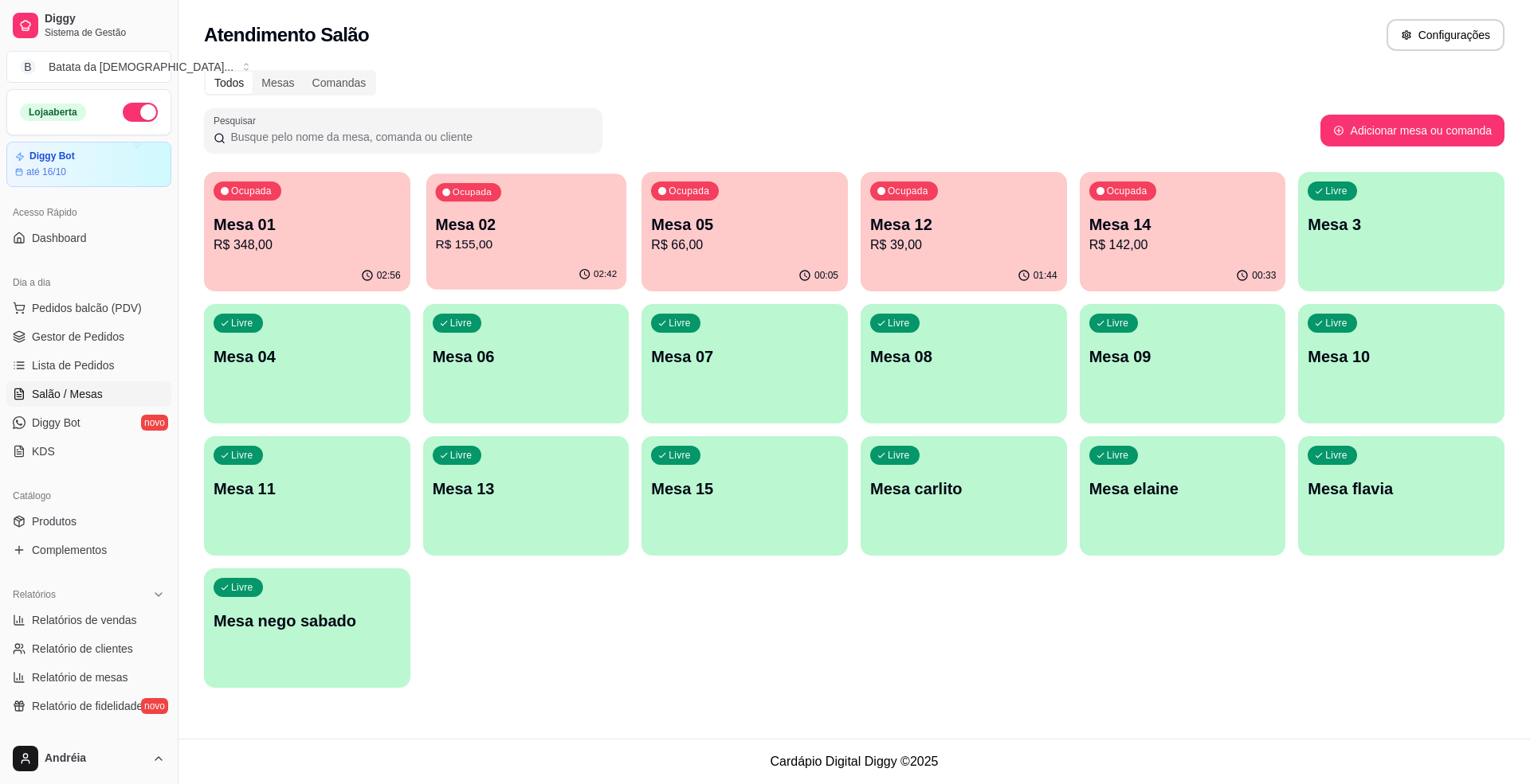
click at [442, 185] on div "Ocupada" at bounding box center [468, 192] width 66 height 18
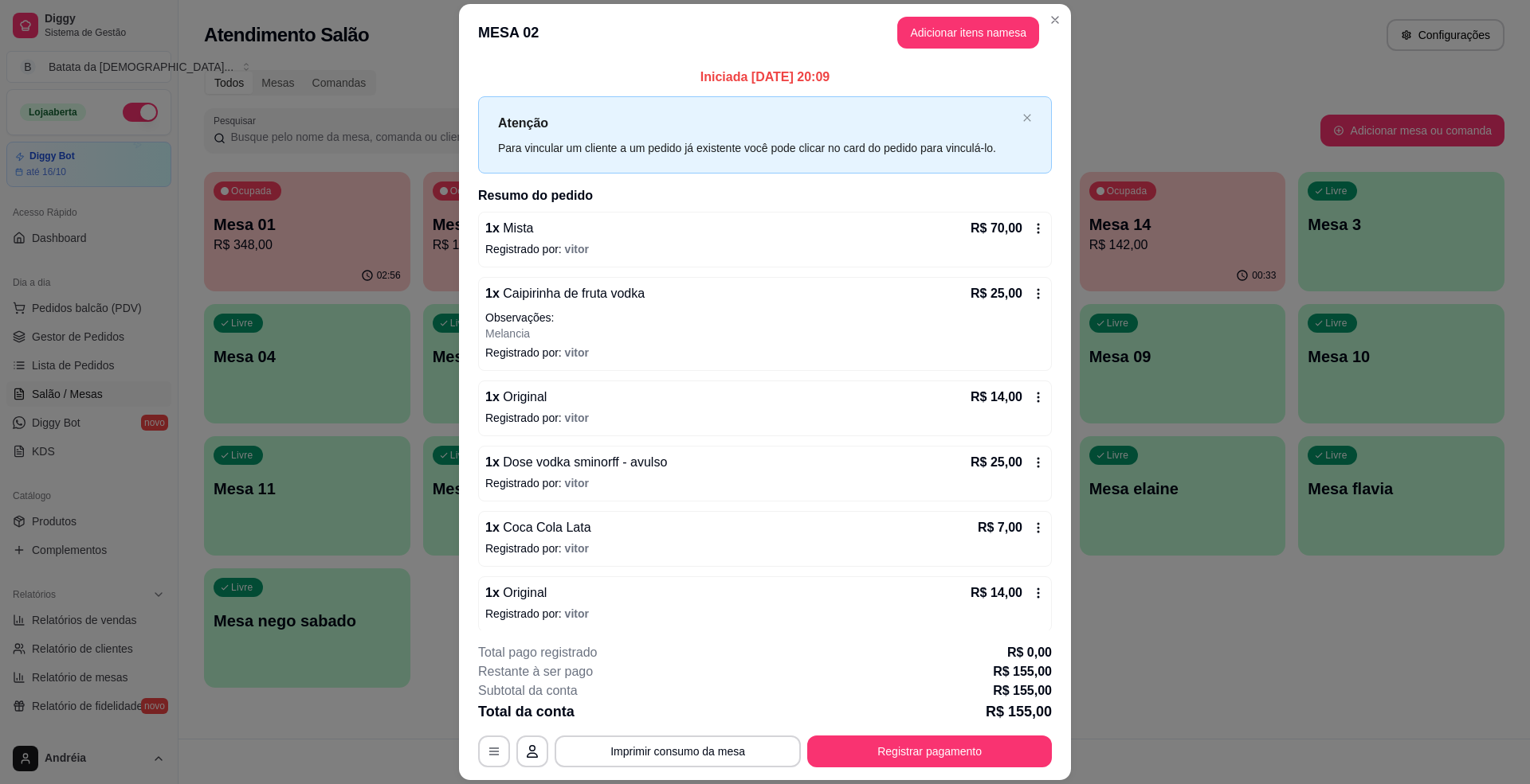
click at [753, 734] on div "**********" at bounding box center [765, 705] width 574 height 125
click at [759, 745] on button "Imprimir consumo da mesa" at bounding box center [677, 752] width 246 height 32
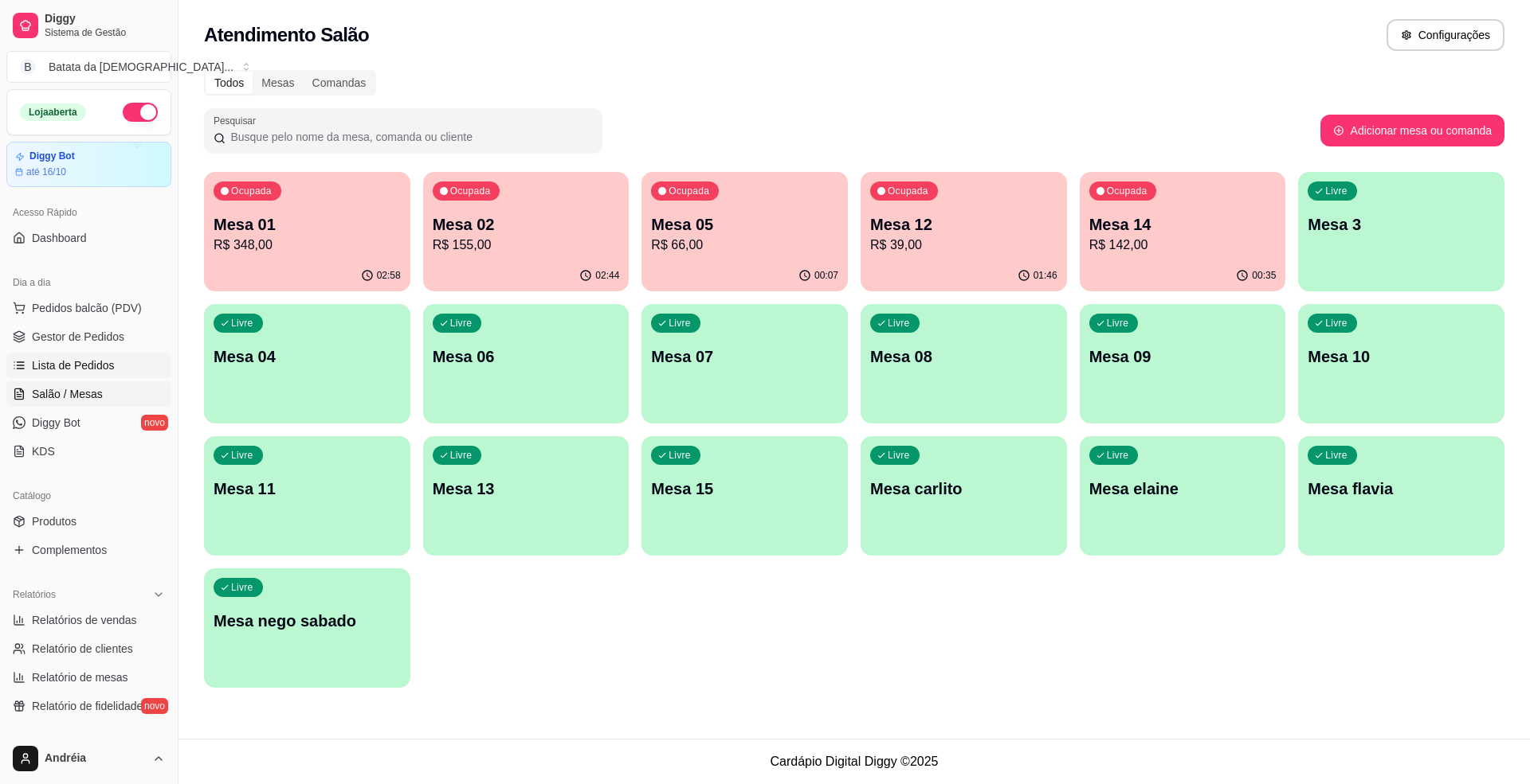
click at [96, 364] on span "Lista de Pedidos" at bounding box center [73, 366] width 83 height 16
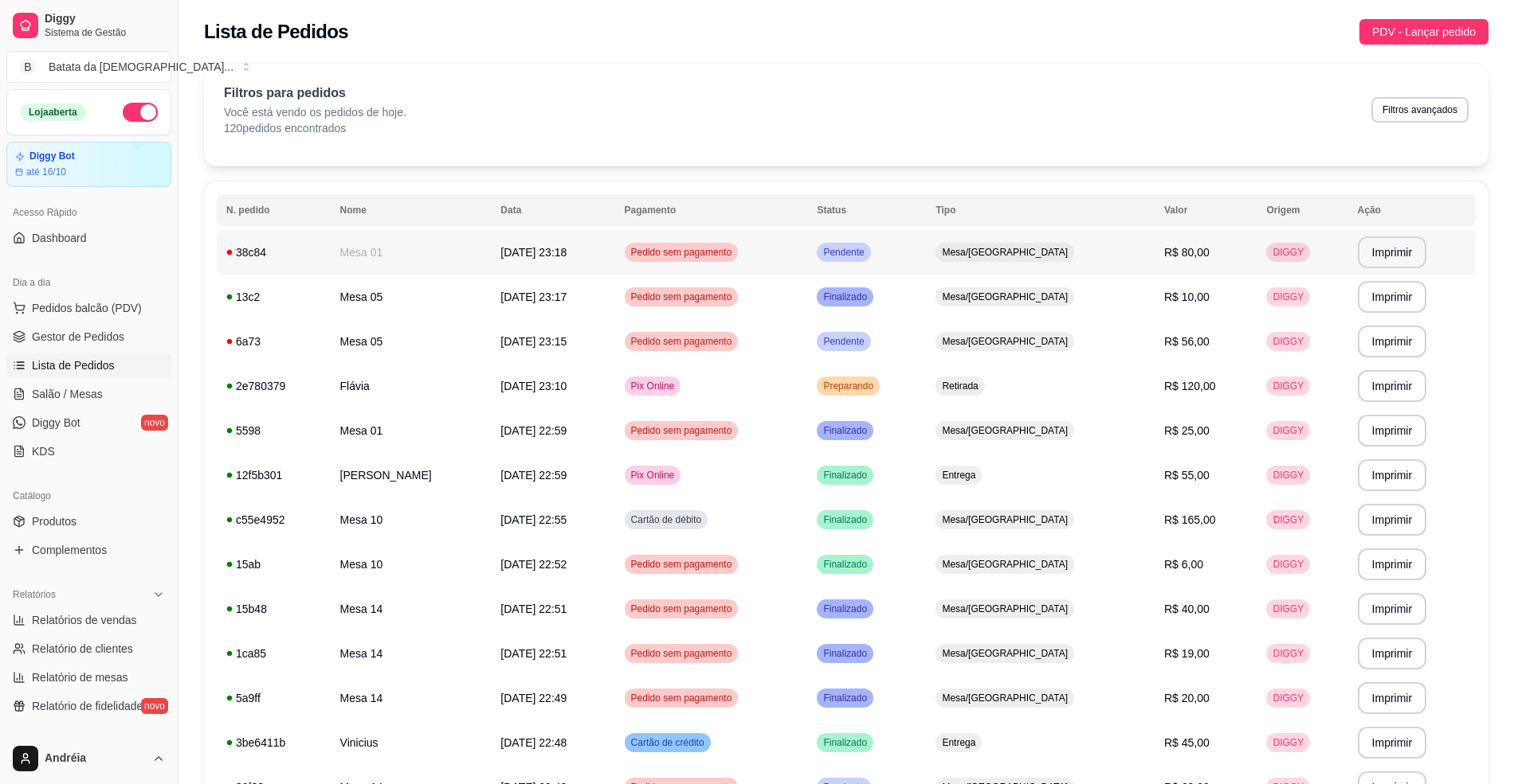
click at [926, 236] on td "Pendente" at bounding box center [866, 252] width 119 height 45
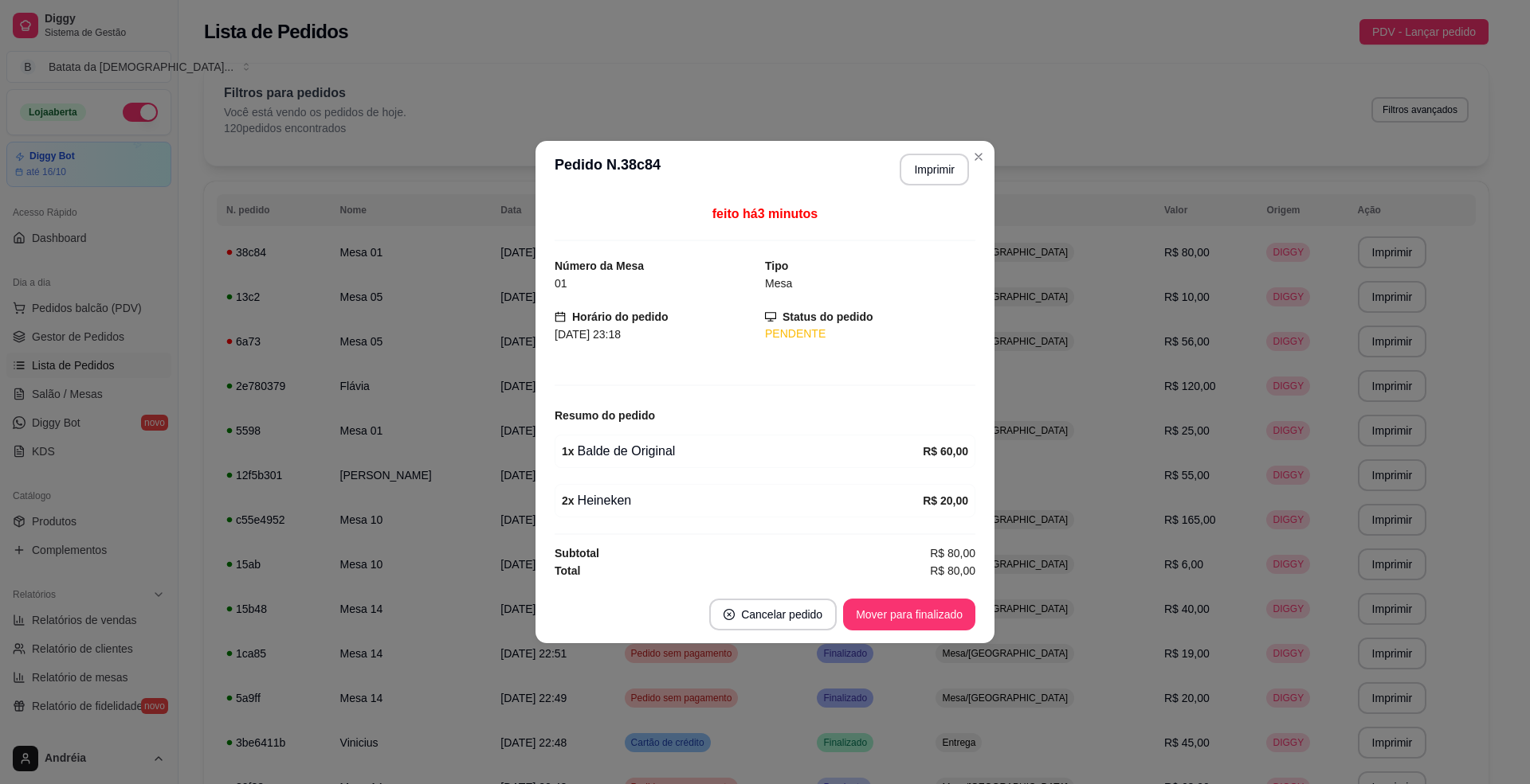
click at [840, 619] on footer "Cancelar pedido Mover para finalizado" at bounding box center [765, 615] width 459 height 58
click at [846, 615] on button "Mover para finalizado" at bounding box center [909, 615] width 133 height 32
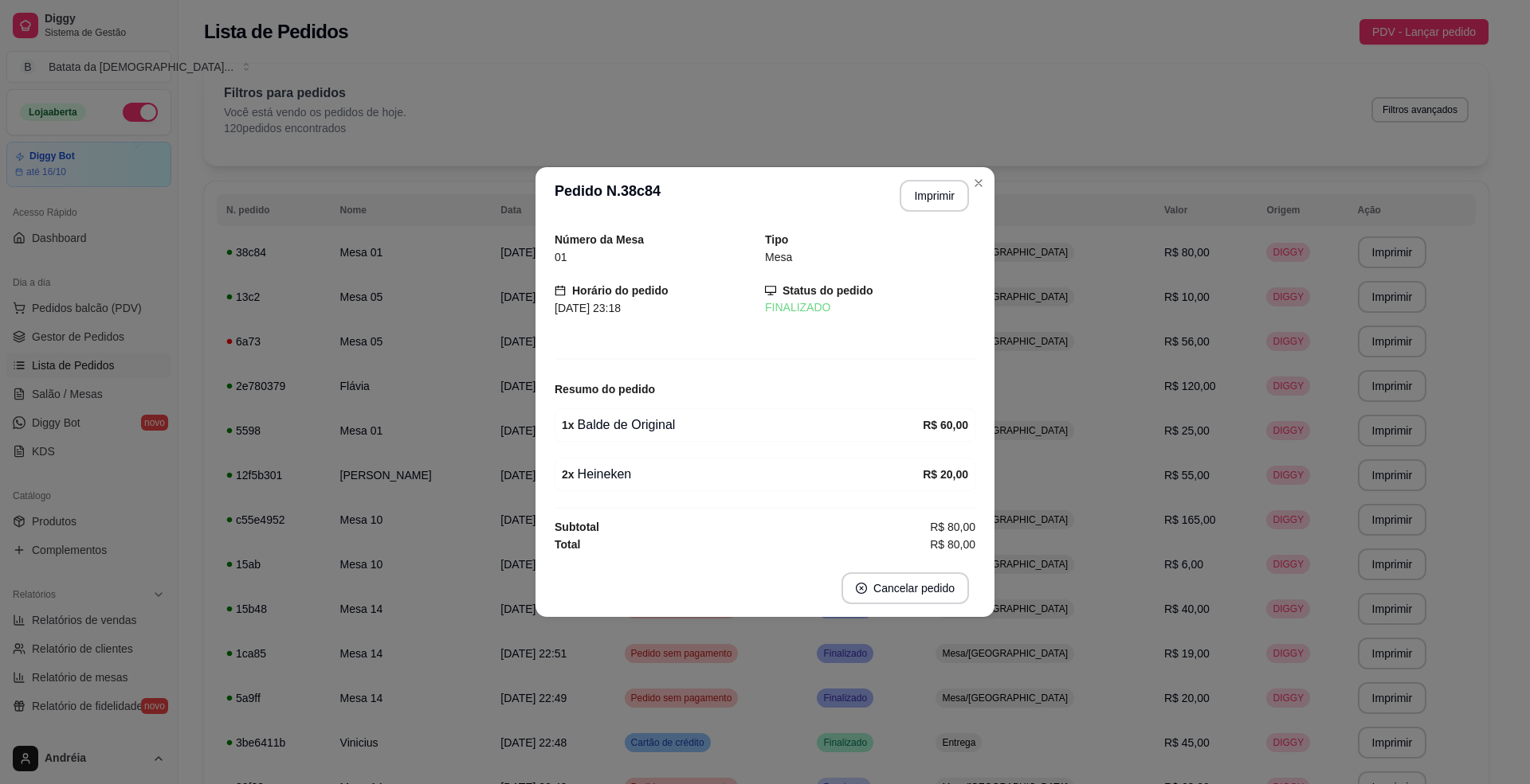
click at [969, 168] on header "**********" at bounding box center [765, 196] width 459 height 58
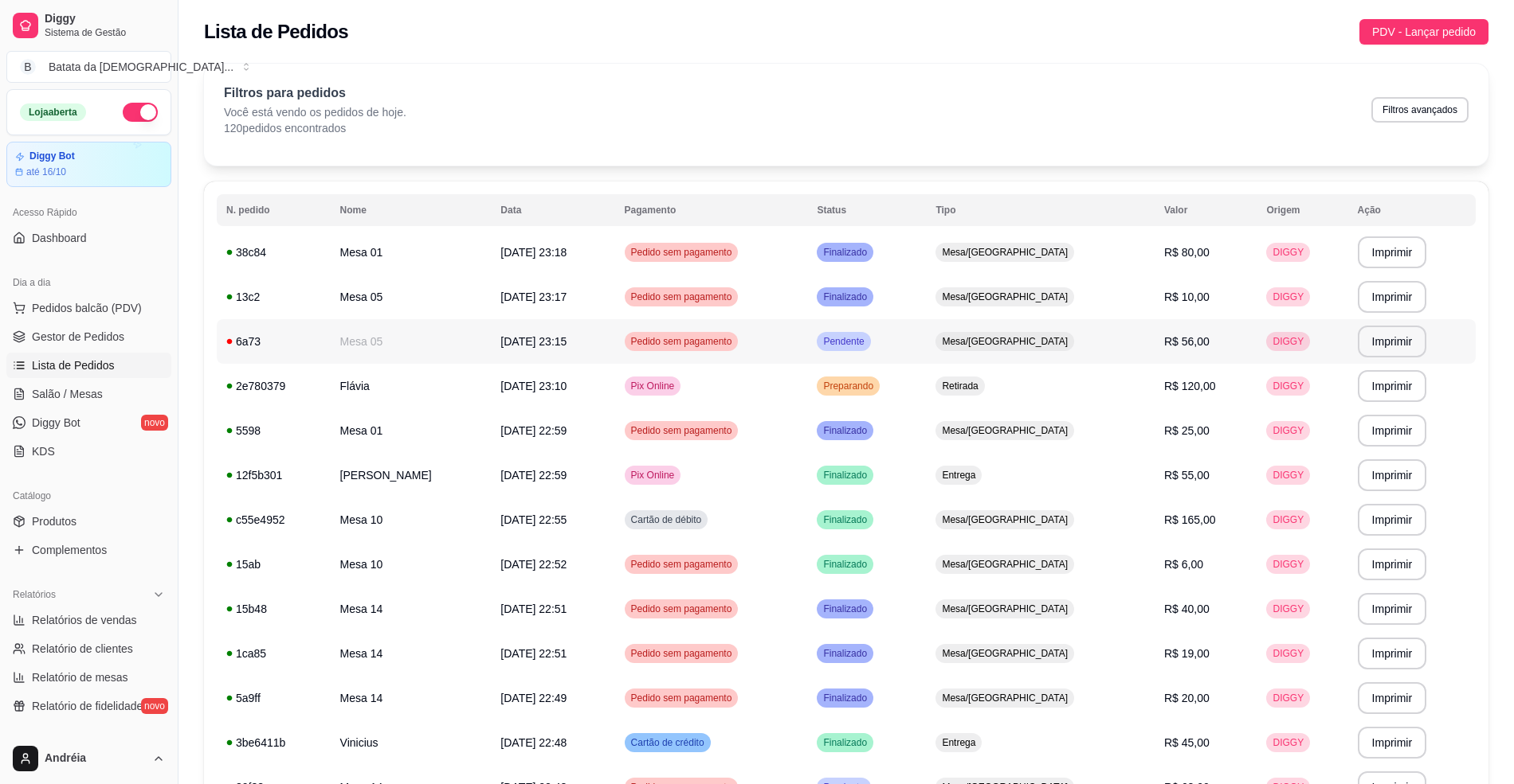
click at [926, 333] on td "Pendente" at bounding box center [866, 342] width 119 height 45
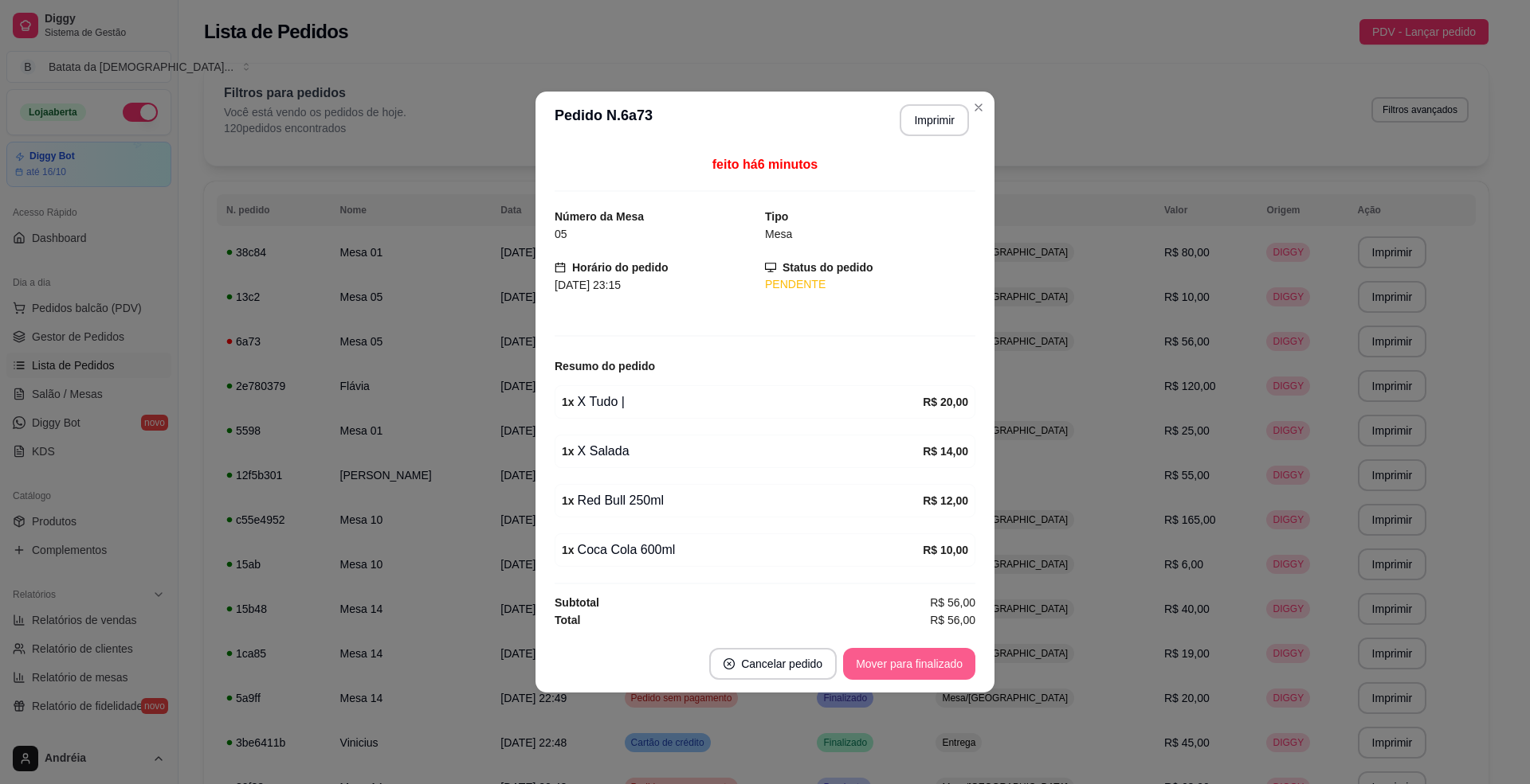
click at [912, 669] on button "Mover para finalizado" at bounding box center [909, 664] width 133 height 32
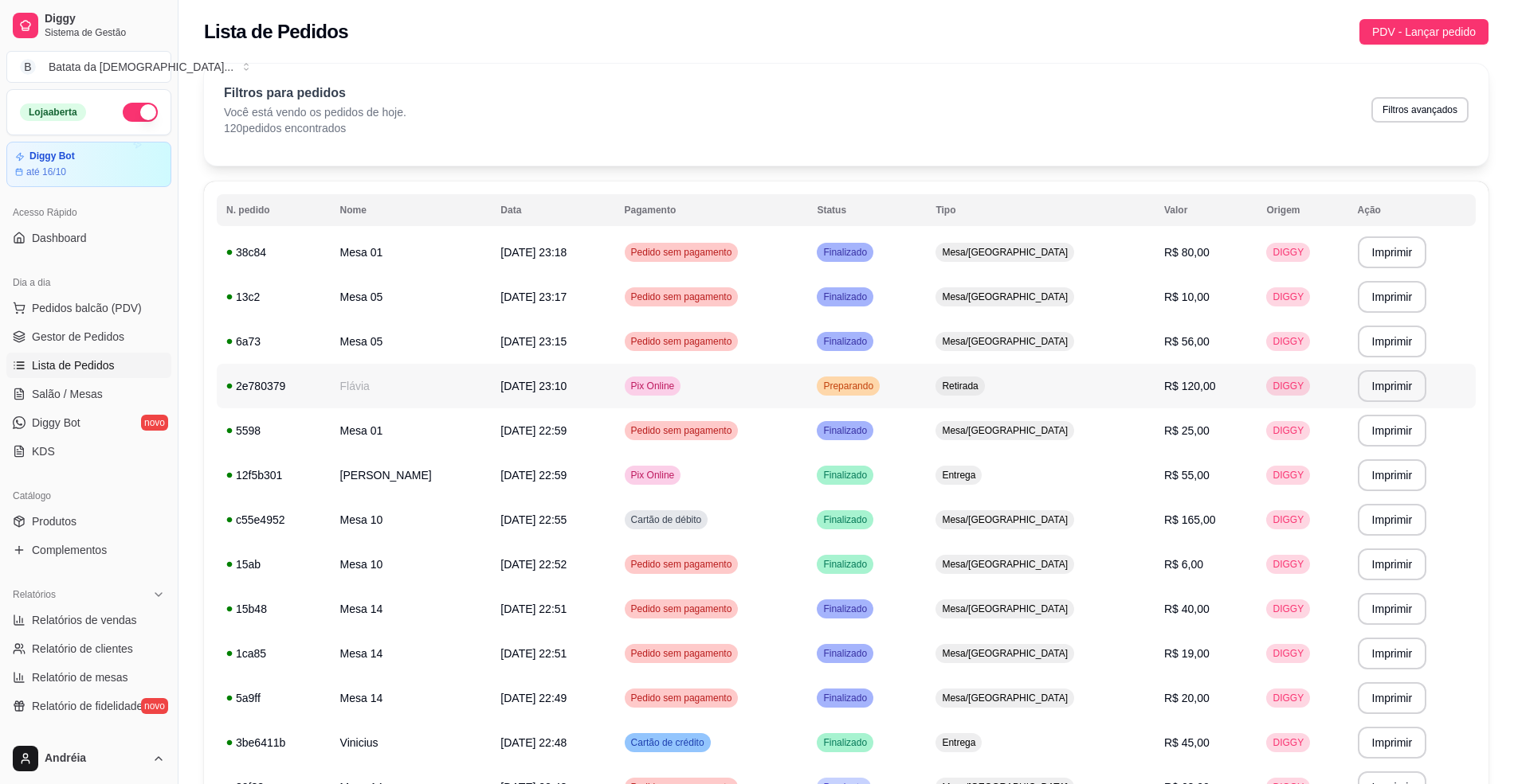
click at [876, 392] on span "Preparando" at bounding box center [848, 386] width 57 height 13
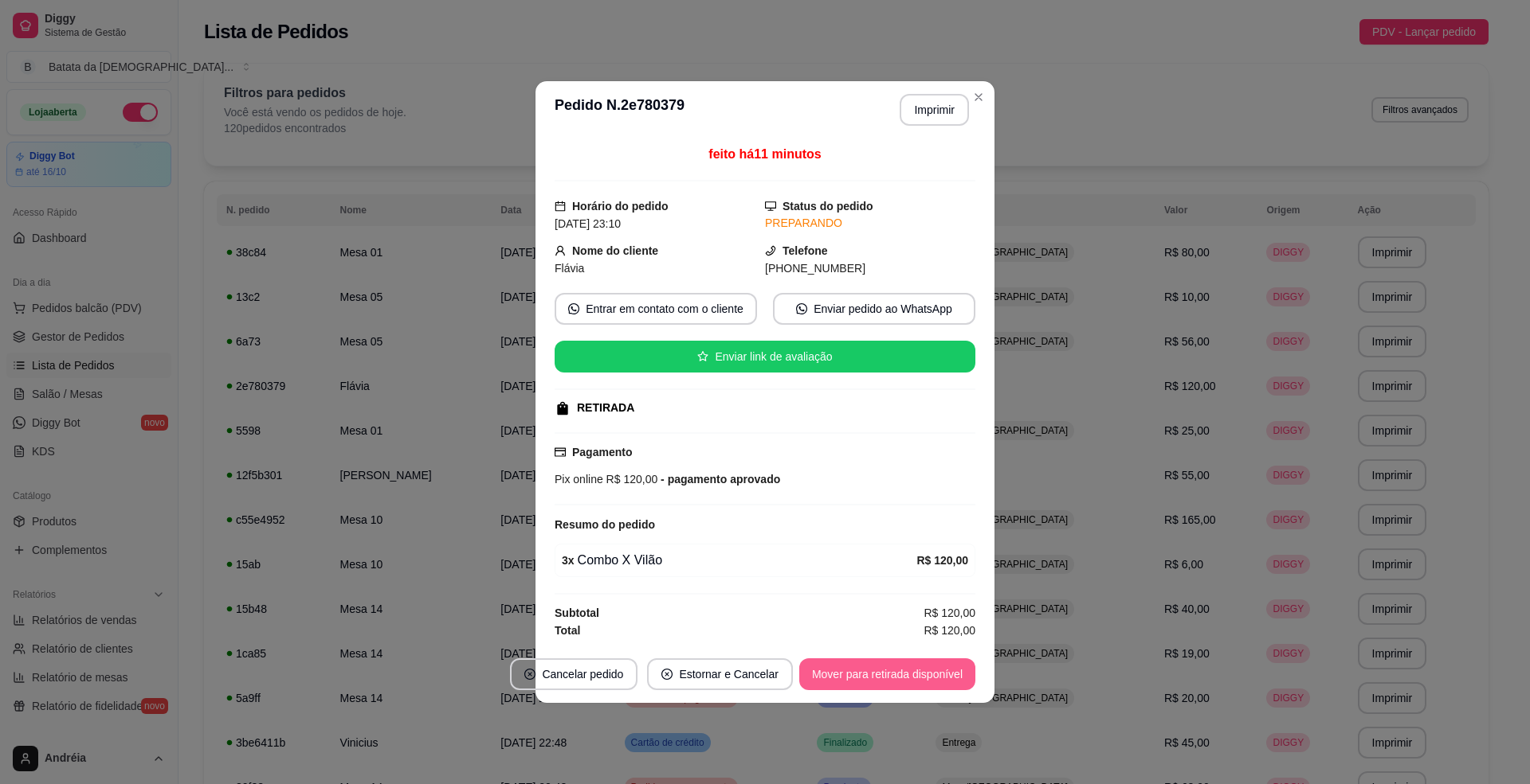
click at [849, 673] on button "Mover para retirada disponível" at bounding box center [887, 674] width 176 height 32
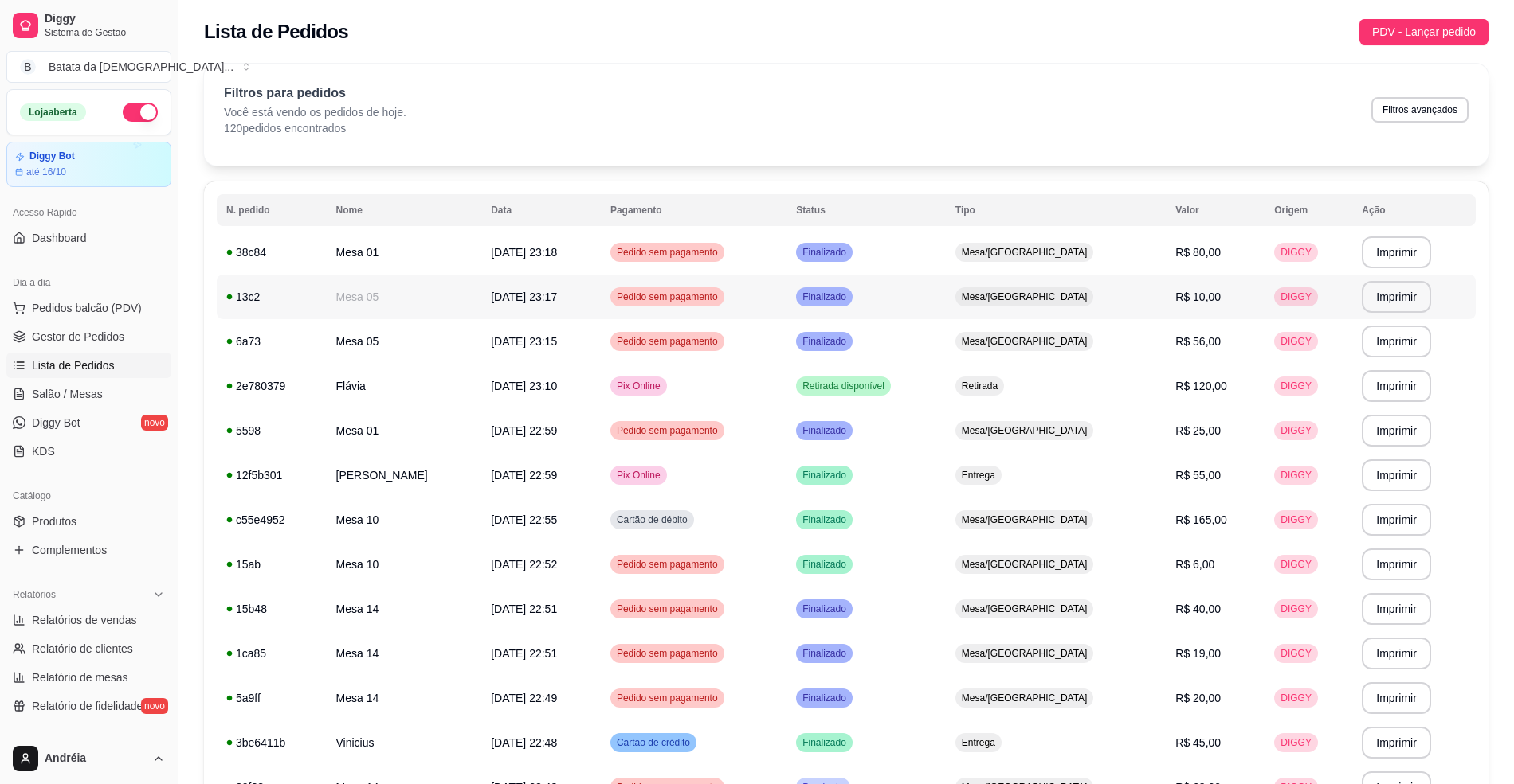
scroll to position [106, 0]
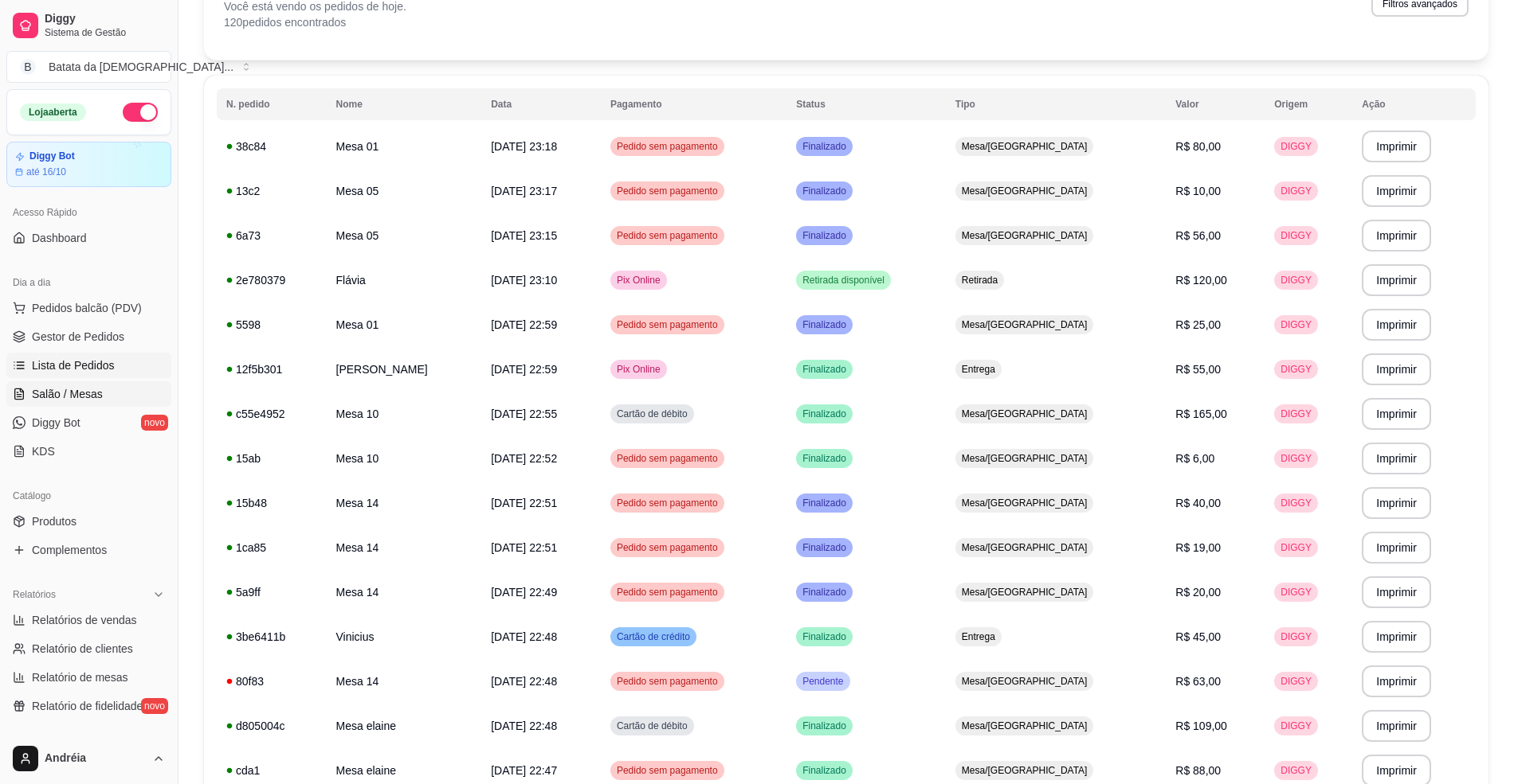
click at [94, 384] on link "Salão / Mesas" at bounding box center [88, 394] width 164 height 26
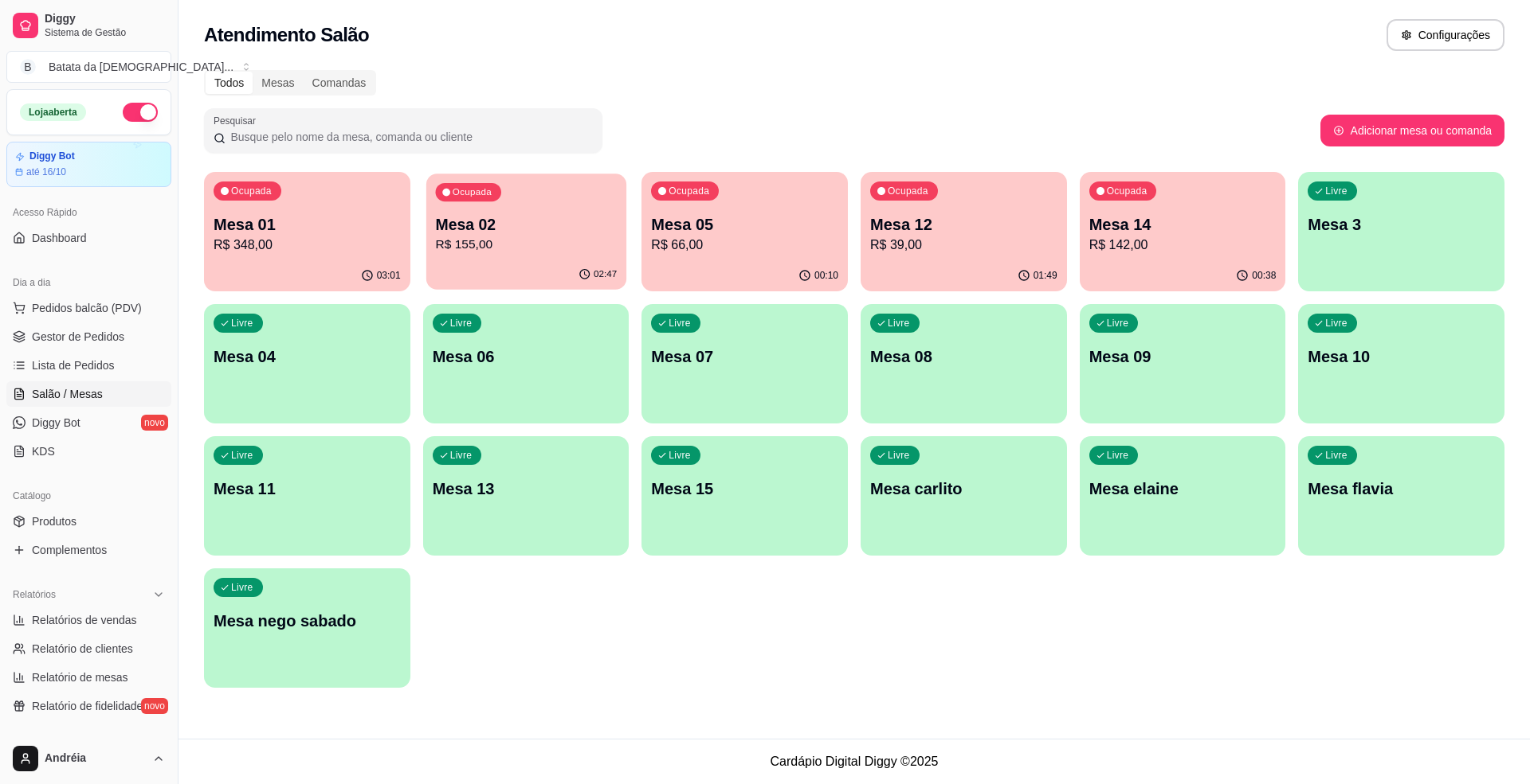
click at [476, 232] on p "Mesa 02" at bounding box center [526, 225] width 181 height 22
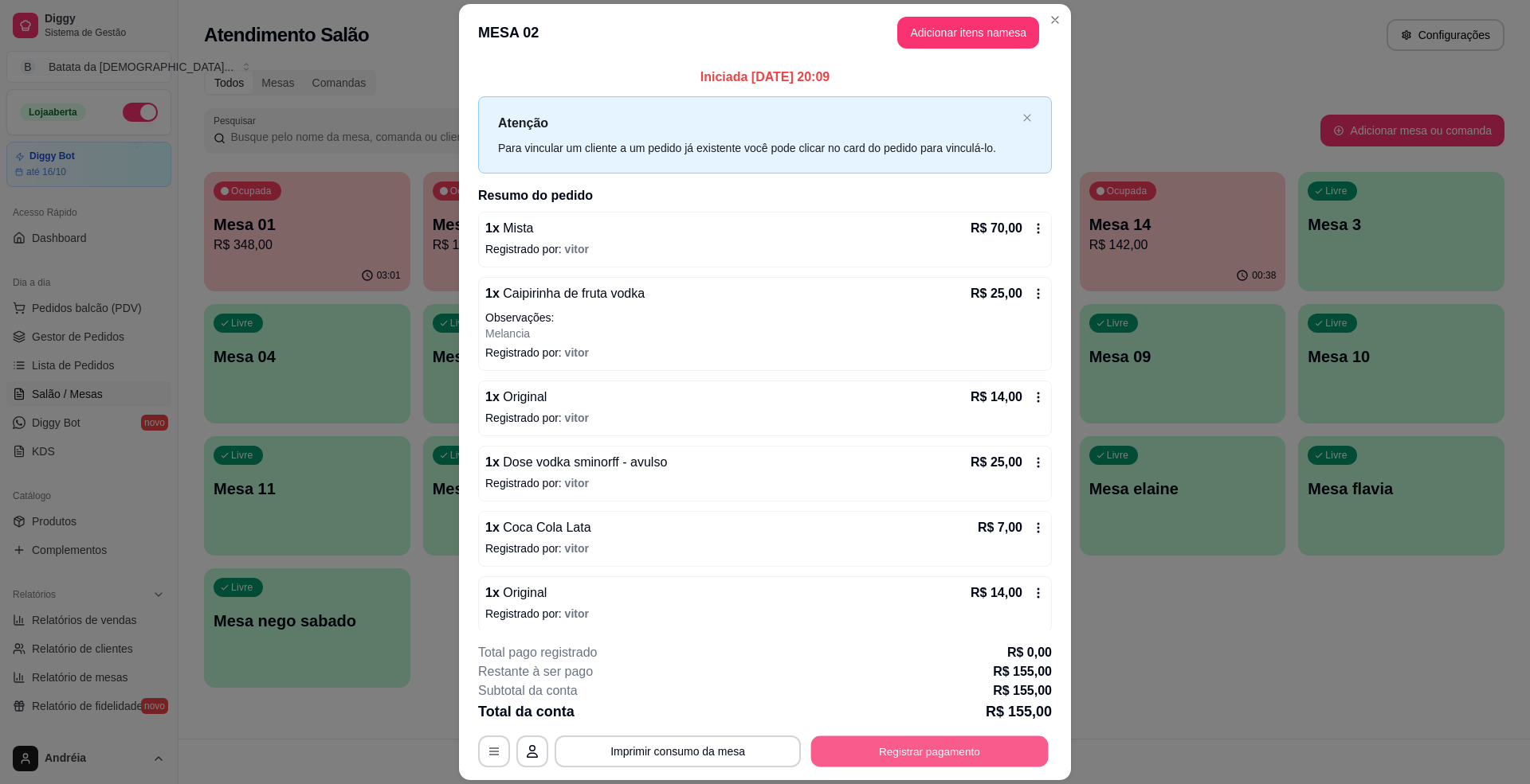
click at [913, 761] on button "Registrar pagamento" at bounding box center [930, 751] width 237 height 31
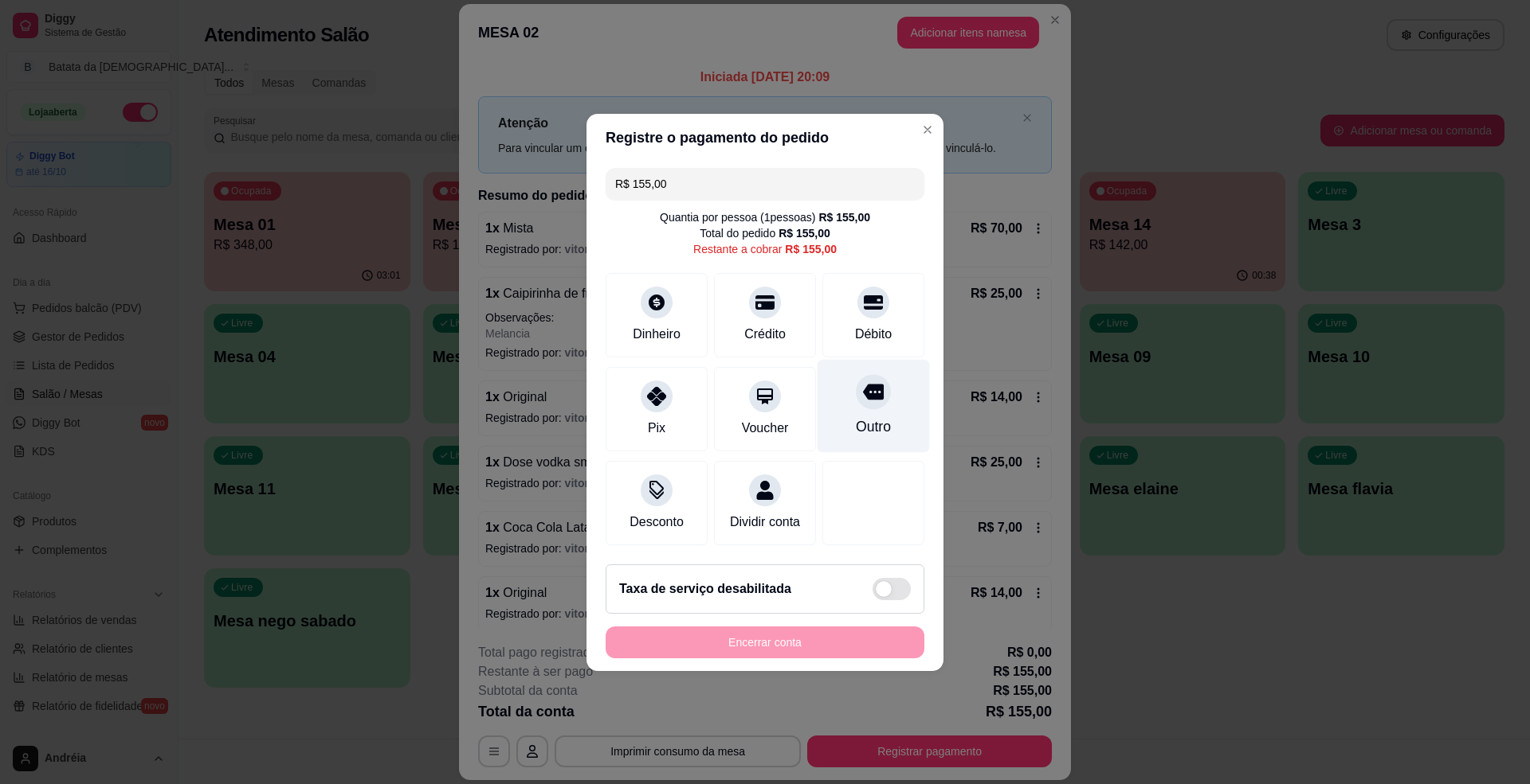
drag, startPoint x: 874, startPoint y: 322, endPoint x: 828, endPoint y: 424, distance: 111.9
click at [873, 325] on div "Débito" at bounding box center [873, 334] width 37 height 19
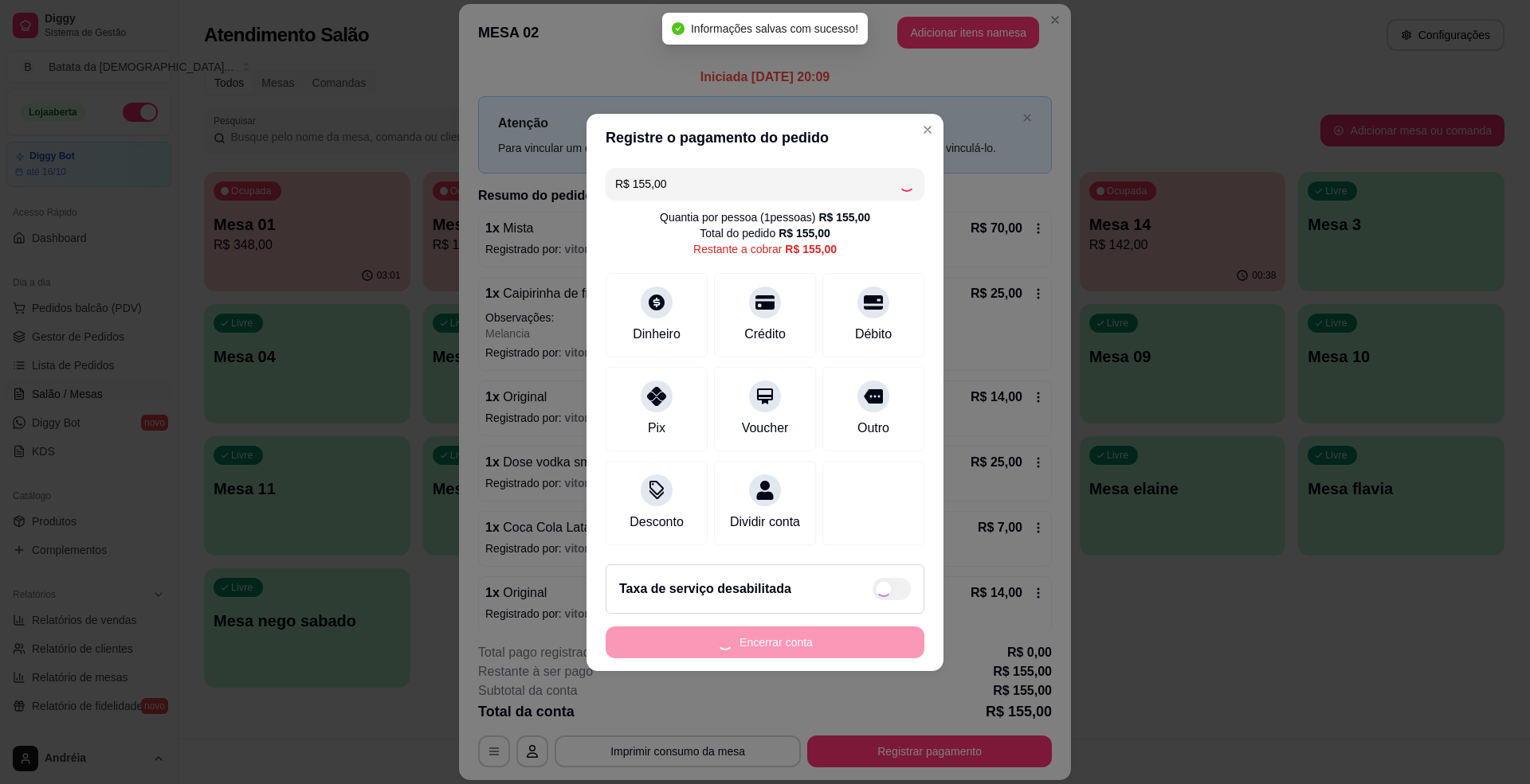
type input "R$ 0,00"
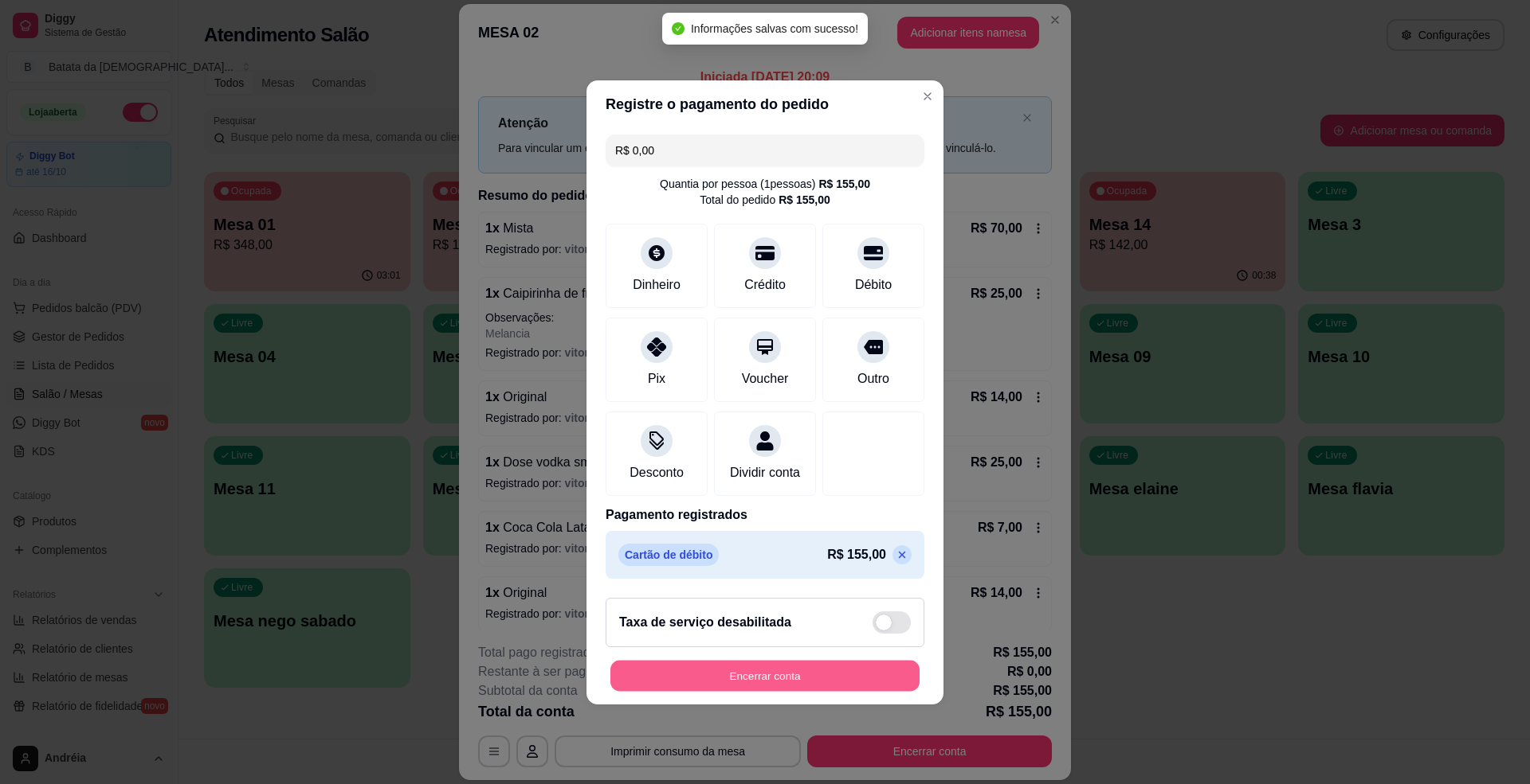
click at [803, 720] on div "Registre o pagamento do pedido R$ 0,00 Quantia por pessoa ( 1 pessoas) R$ 155,0…" at bounding box center [765, 392] width 1530 height 784
click at [788, 688] on button "Encerrar conta" at bounding box center [765, 675] width 309 height 31
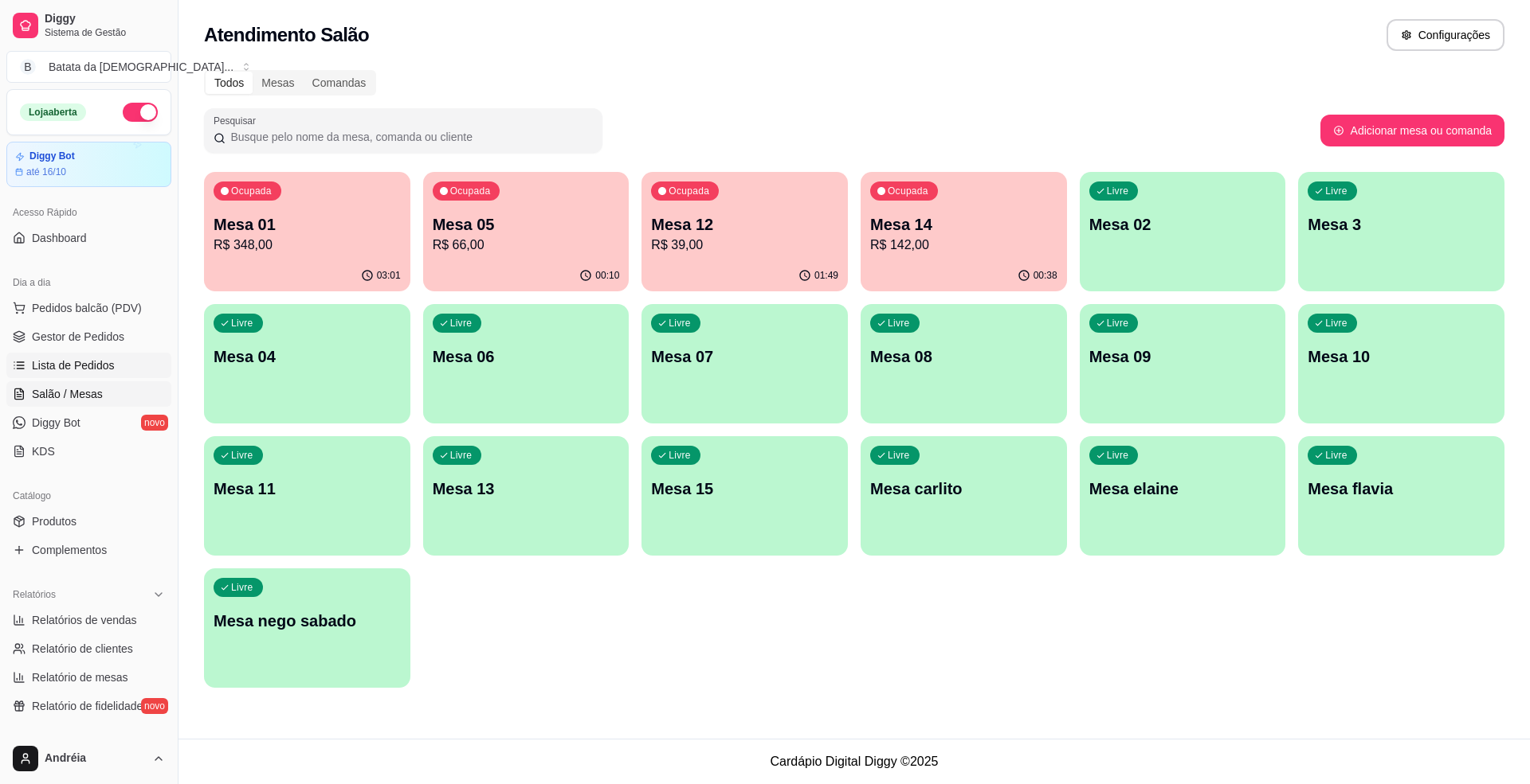
click at [67, 364] on span "Lista de Pedidos" at bounding box center [73, 366] width 83 height 16
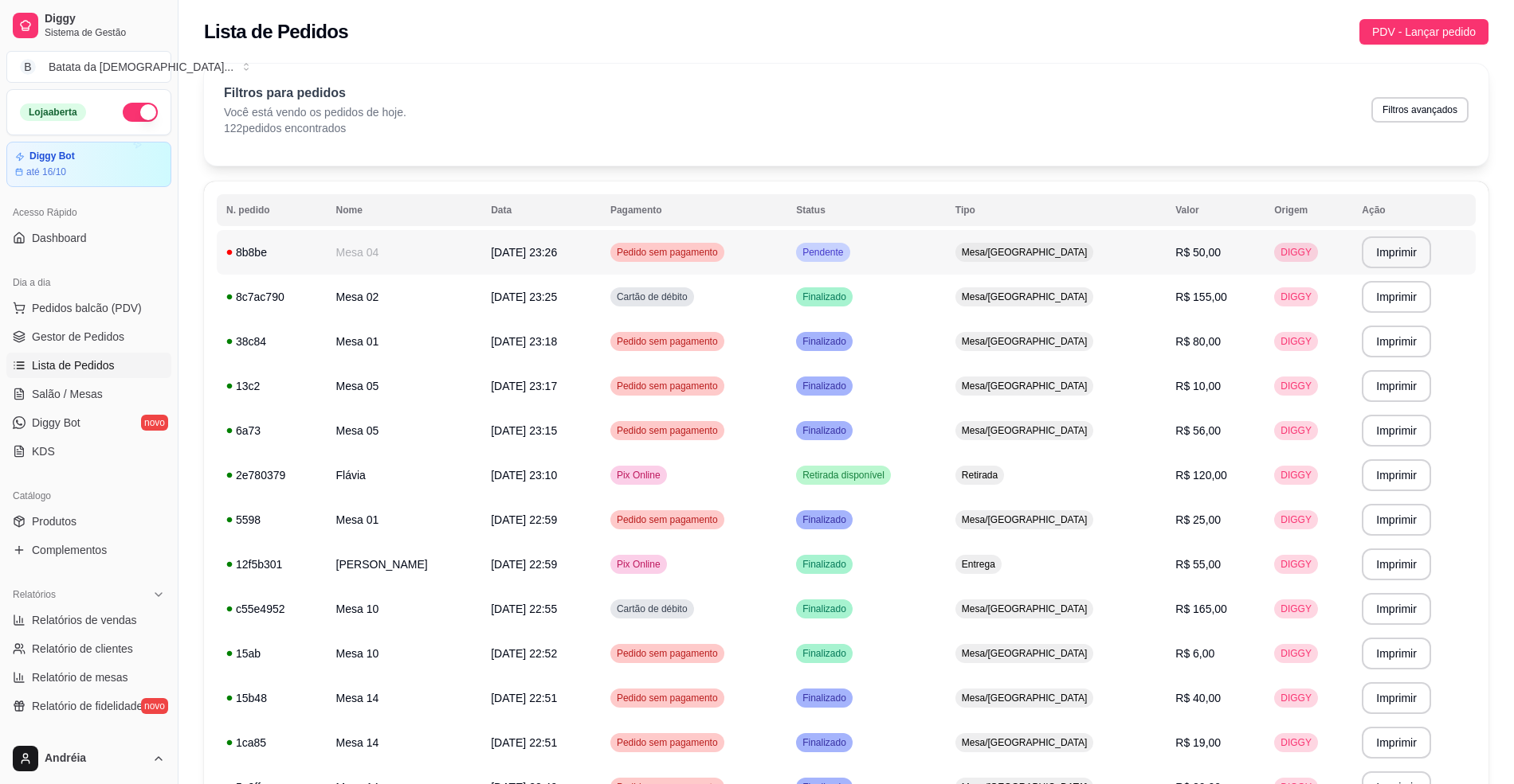
click at [922, 249] on td "Pendente" at bounding box center [866, 252] width 159 height 45
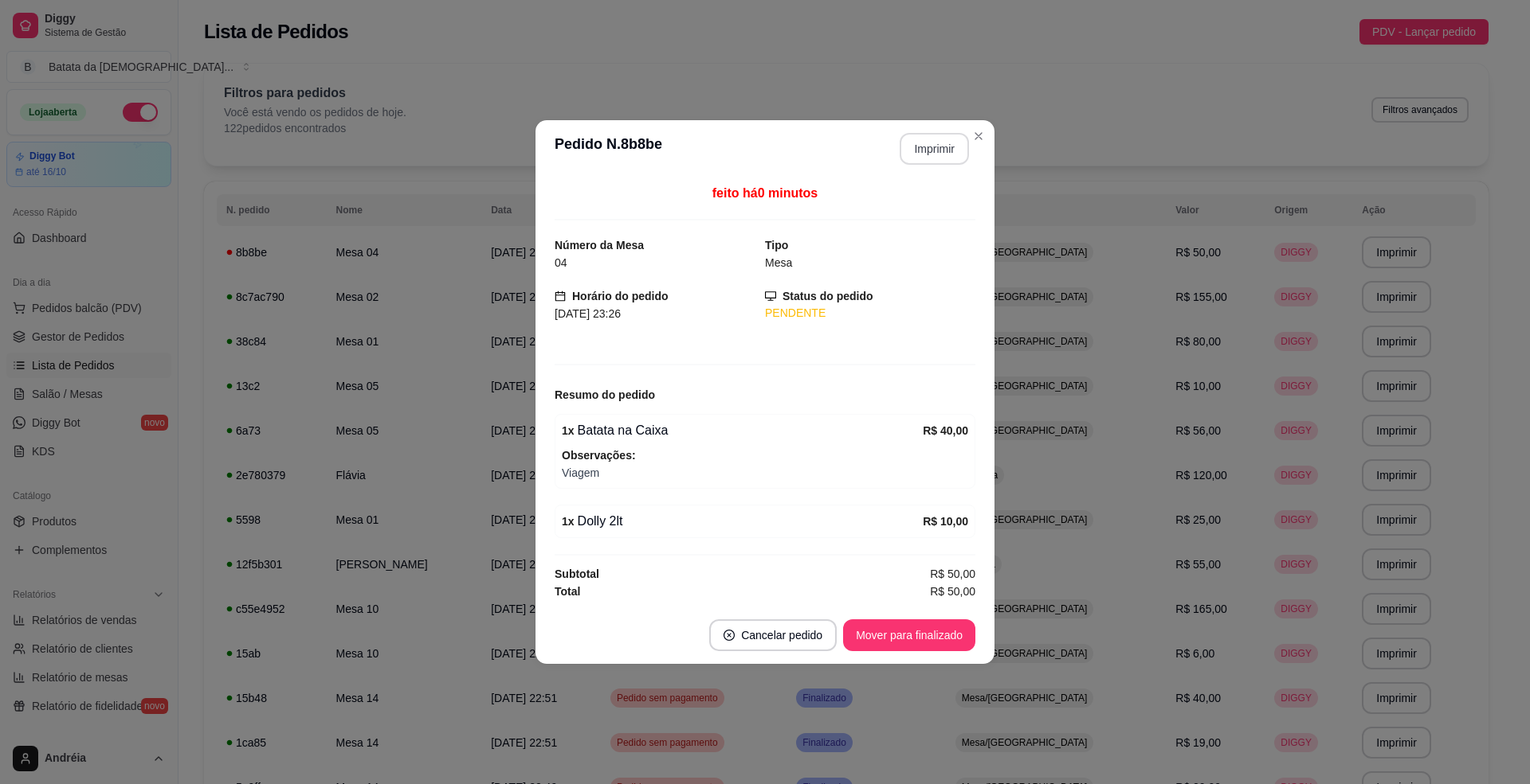
click at [935, 166] on header "**********" at bounding box center [765, 149] width 459 height 58
click at [945, 141] on button "Imprimir" at bounding box center [934, 148] width 67 height 31
click at [944, 644] on button "Mover para finalizado" at bounding box center [909, 636] width 129 height 31
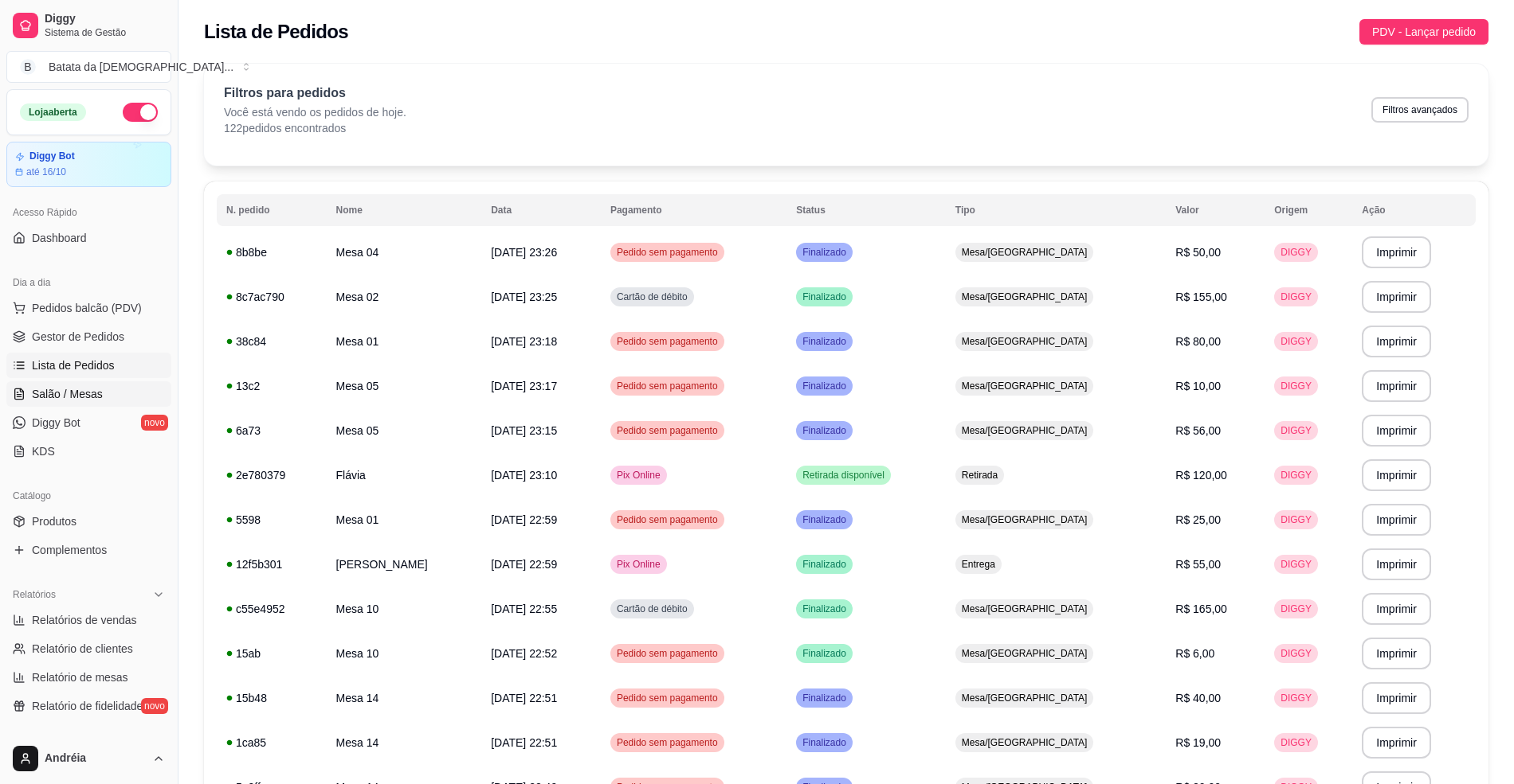
click at [112, 384] on link "Salão / Mesas" at bounding box center [88, 394] width 164 height 26
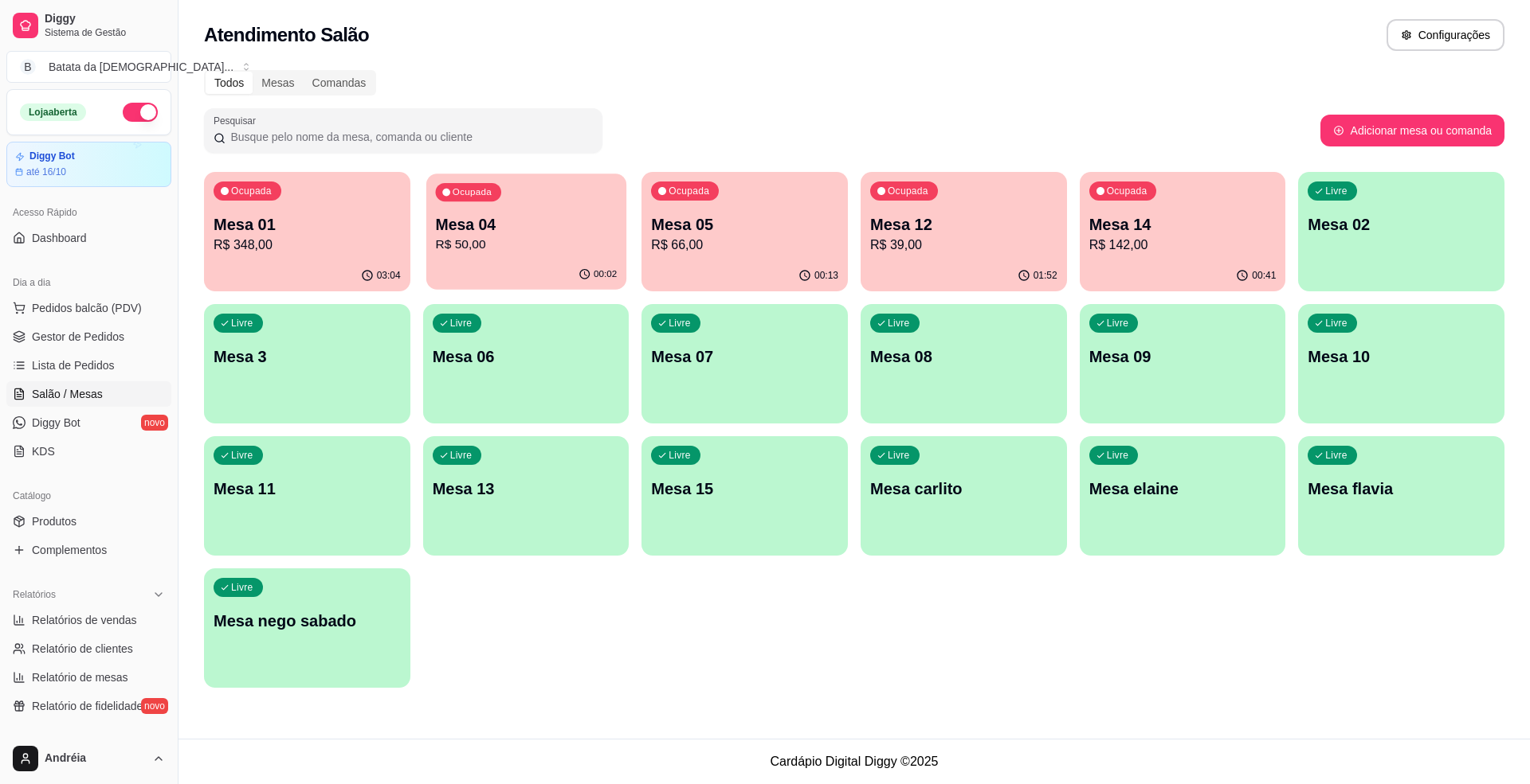
click at [523, 258] on div "Ocupada Mesa 04 R$ 50,00" at bounding box center [526, 216] width 200 height 86
click at [306, 243] on p "R$ 348,00" at bounding box center [307, 245] width 187 height 19
click at [808, 256] on div "Ocupada Mesa 05 R$ 66,00" at bounding box center [745, 216] width 200 height 86
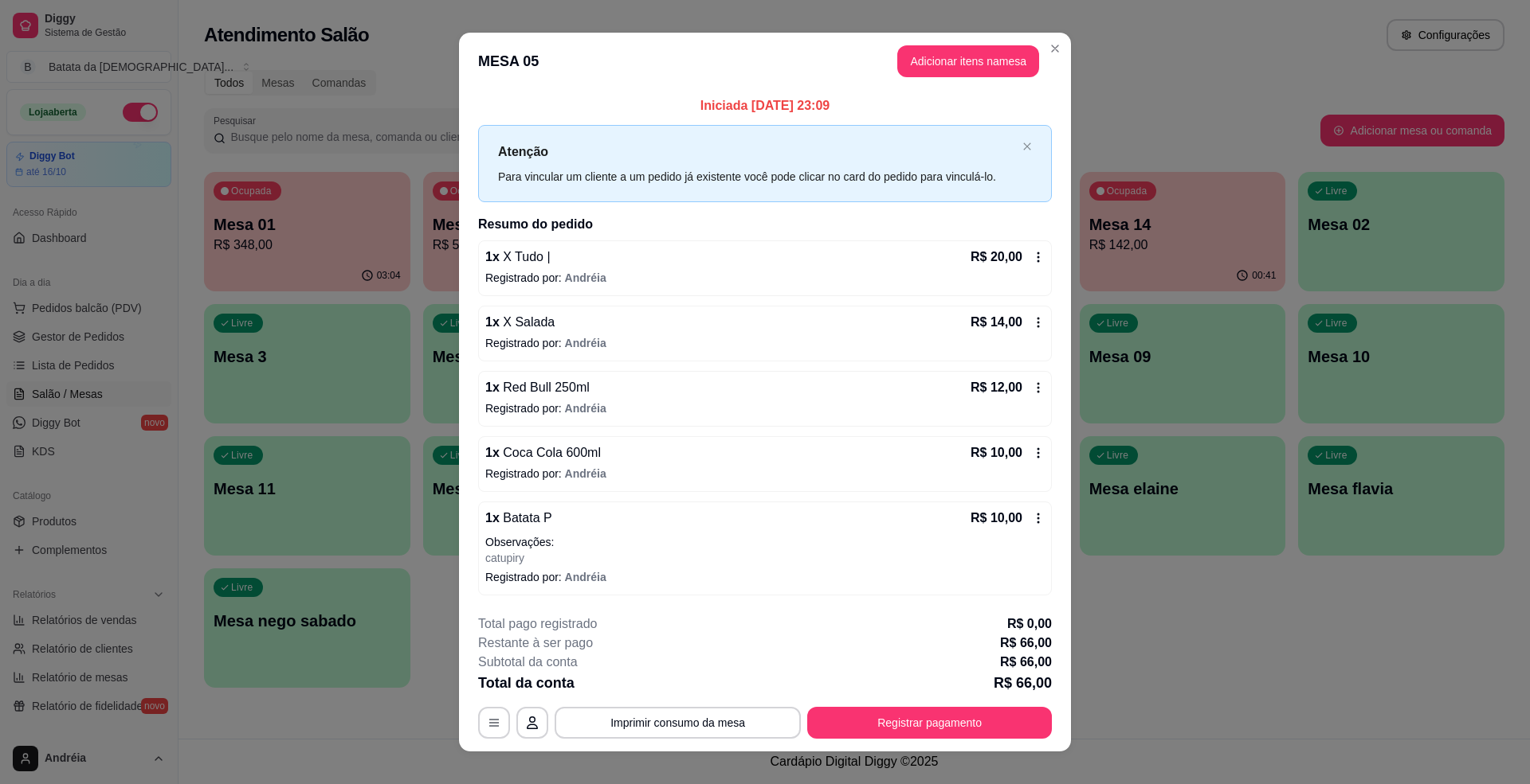
click at [1036, 388] on icon at bounding box center [1038, 388] width 13 height 13
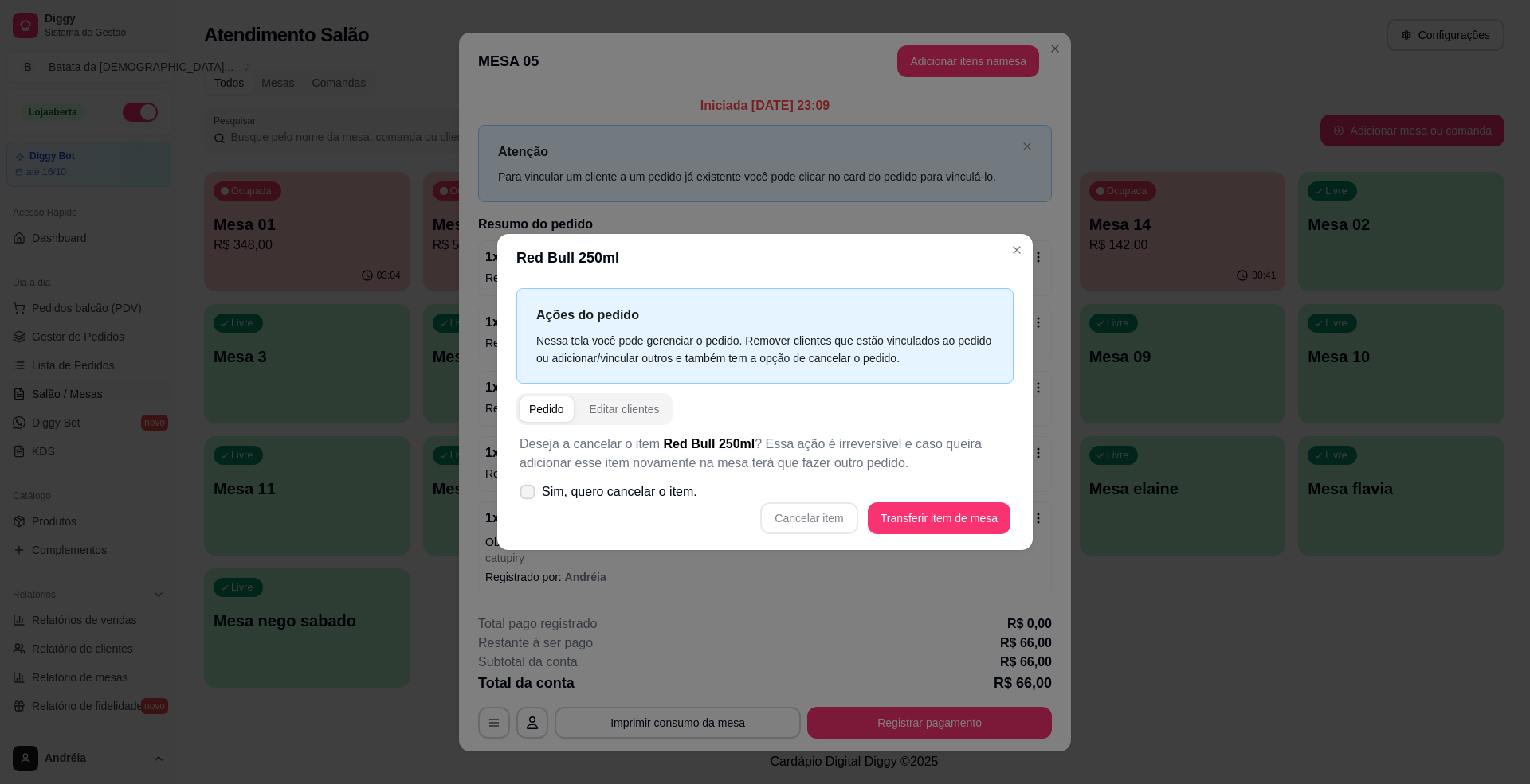
click at [676, 491] on span "Sim, quero cancelar o item." at bounding box center [620, 491] width 155 height 19
click at [529, 494] on input "Sim, quero cancelar o item." at bounding box center [523, 499] width 10 height 10
checkbox input "true"
click at [801, 530] on button "Cancelar item" at bounding box center [808, 517] width 95 height 31
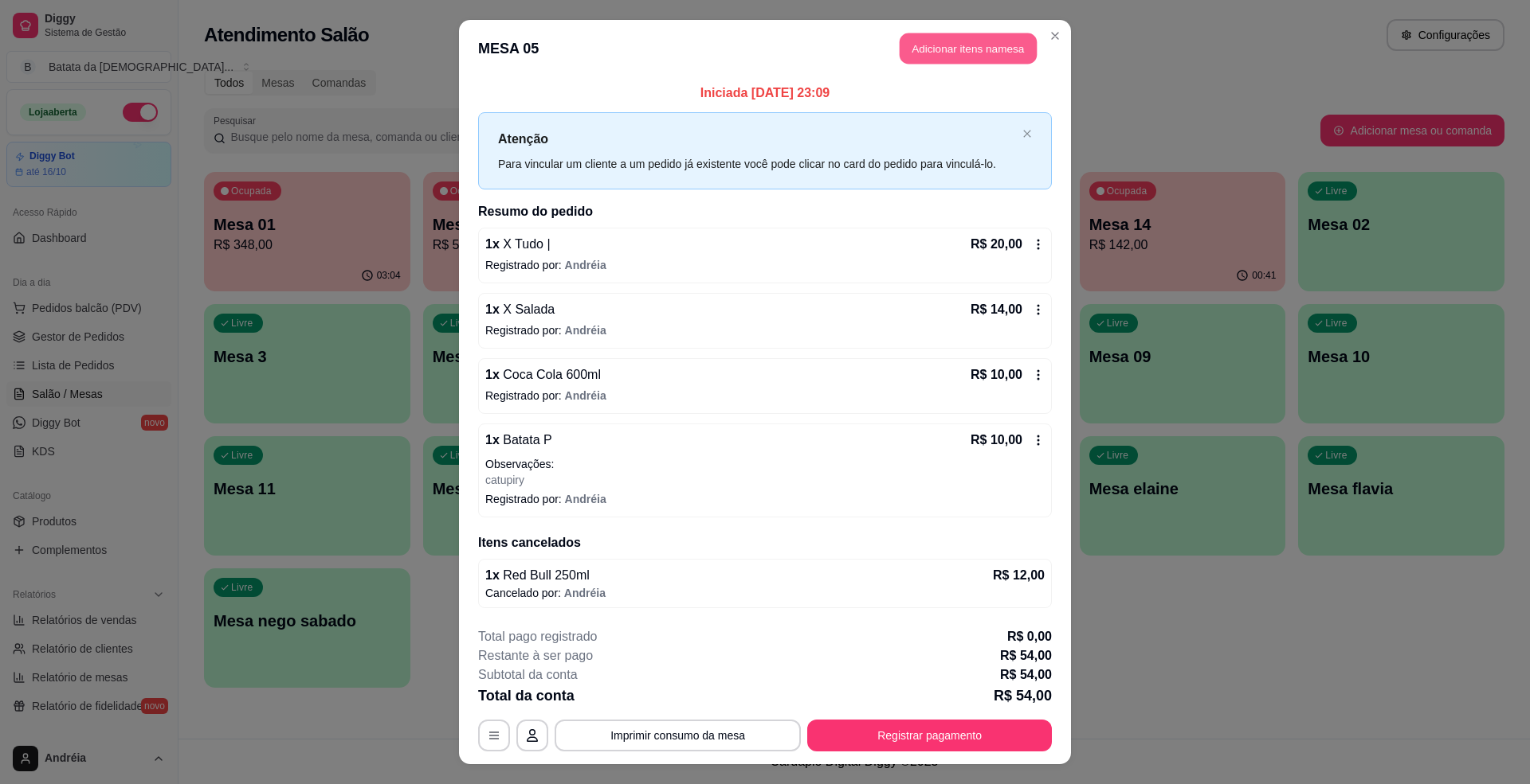
click at [974, 39] on button "Adicionar itens na mesa" at bounding box center [969, 49] width 138 height 31
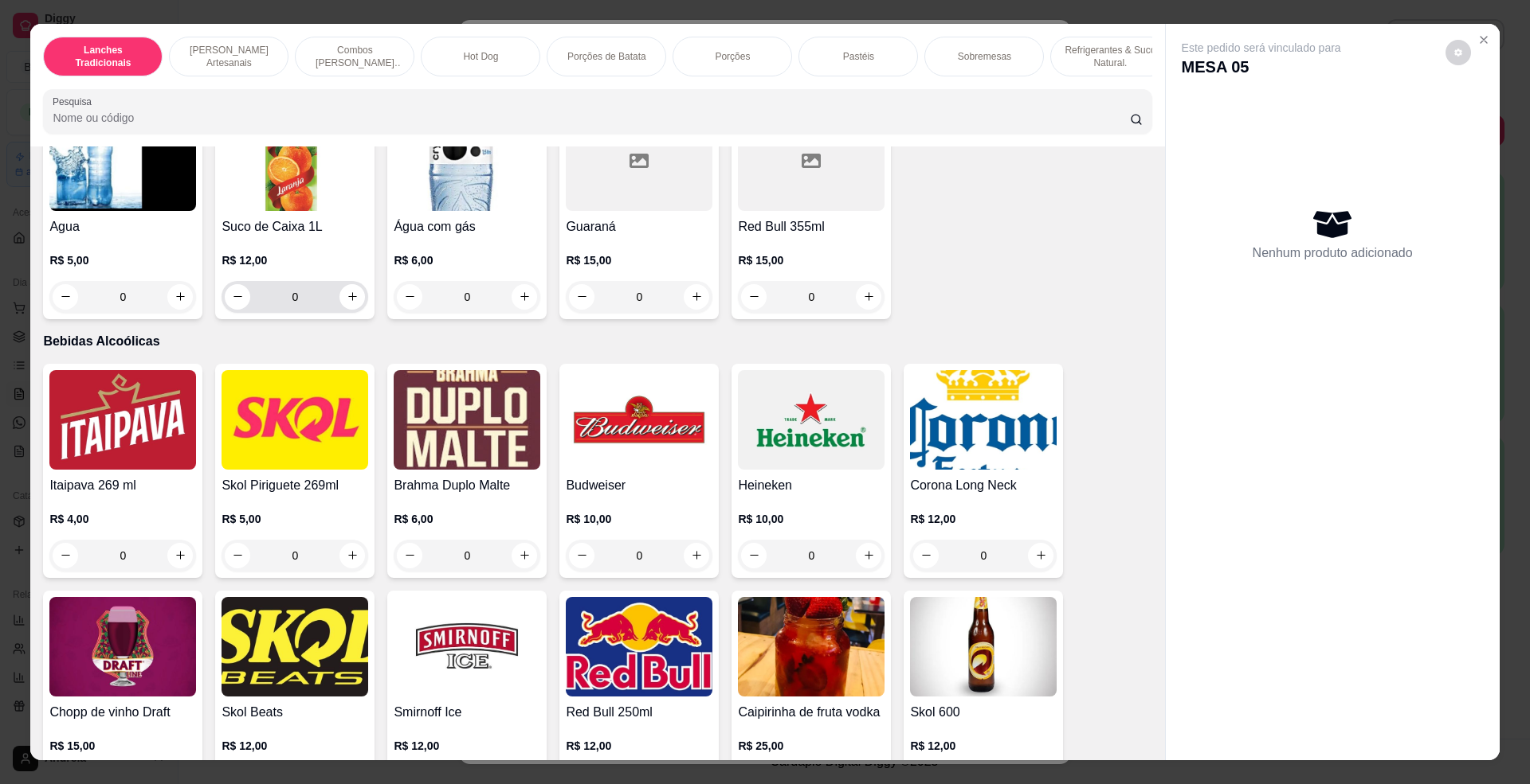
scroll to position [3929, 0]
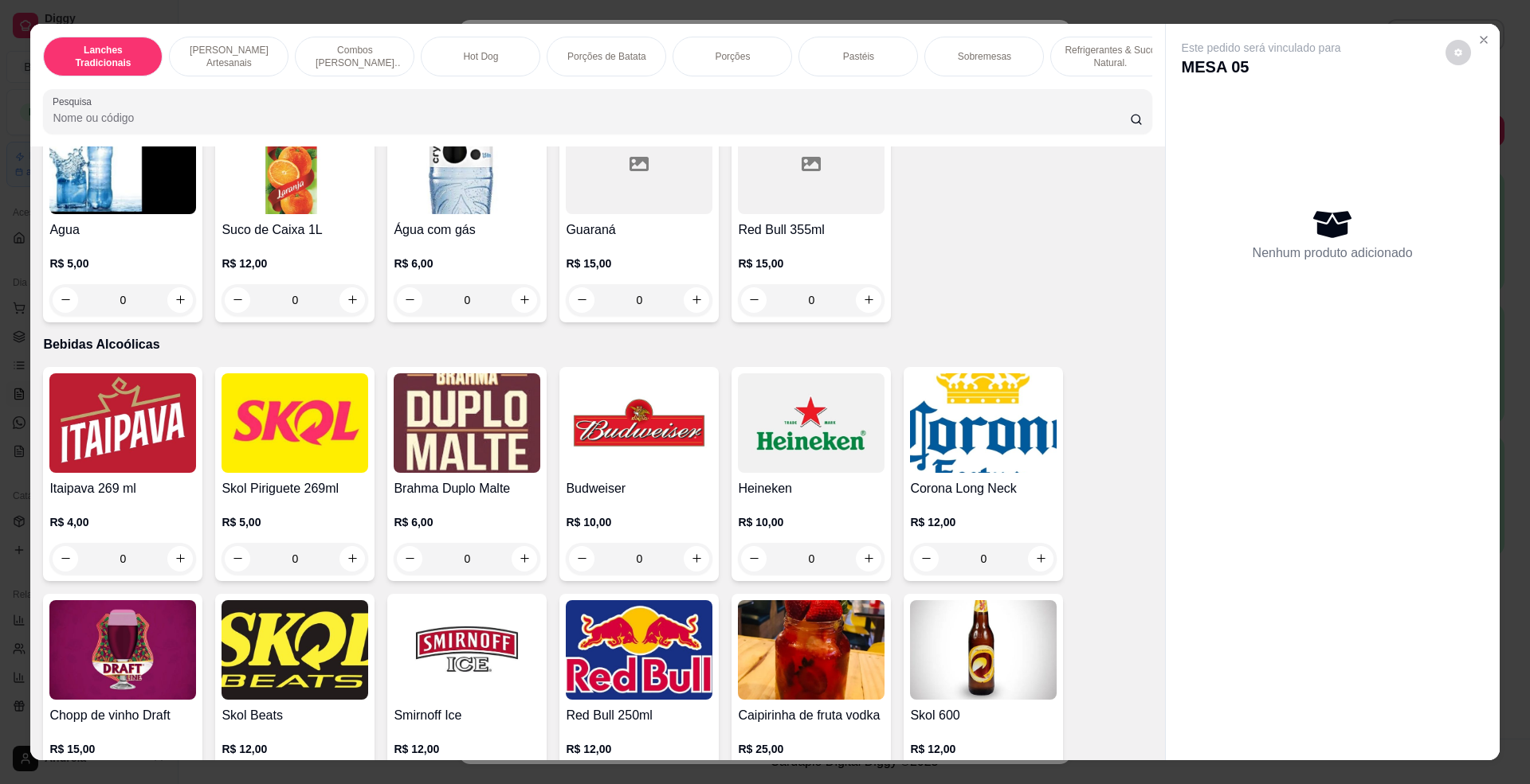
click at [771, 240] on h4 "Red Bull 355ml" at bounding box center [810, 229] width 147 height 19
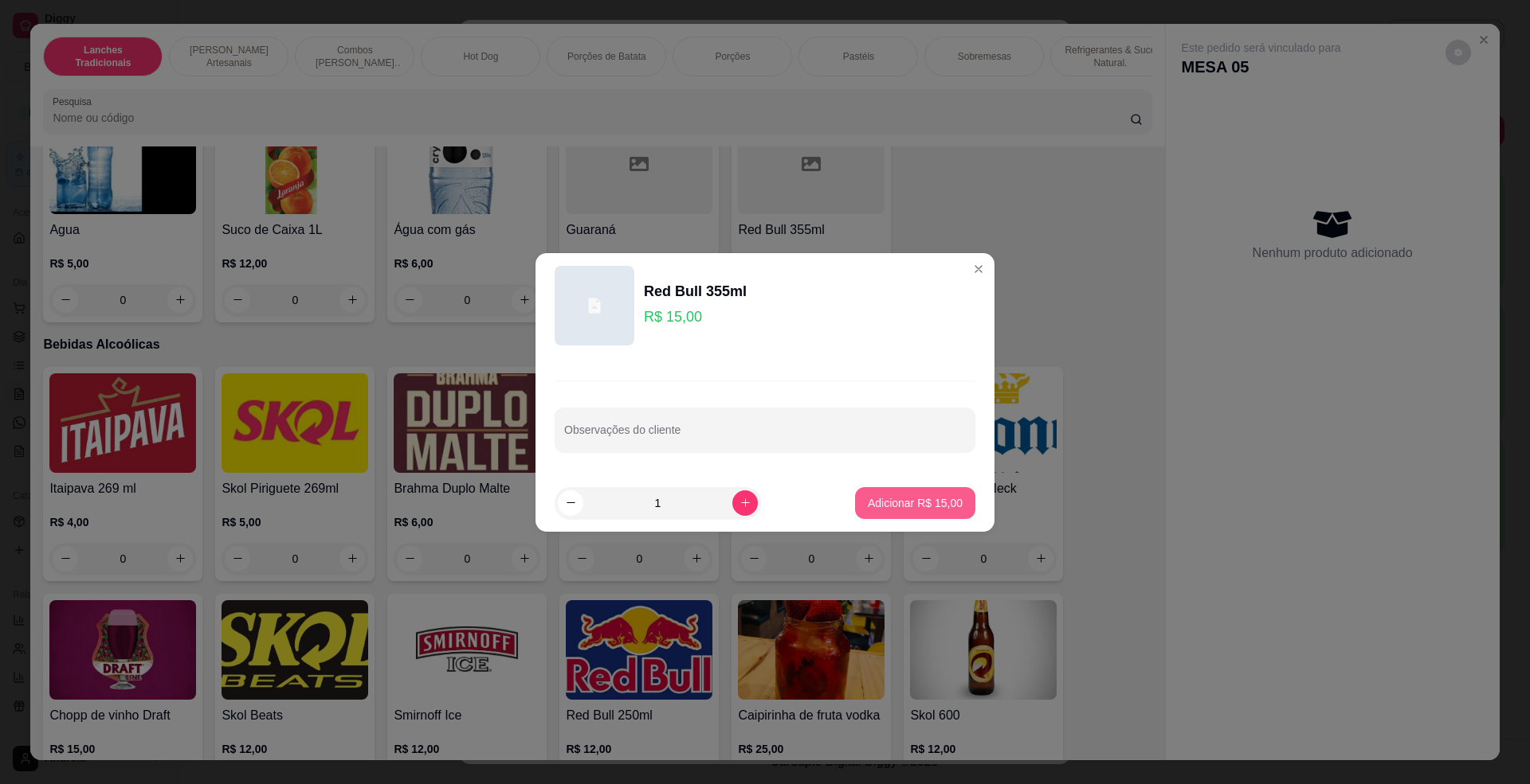
click at [913, 492] on button "Adicionar R$ 15,00" at bounding box center [915, 503] width 121 height 32
type input "1"
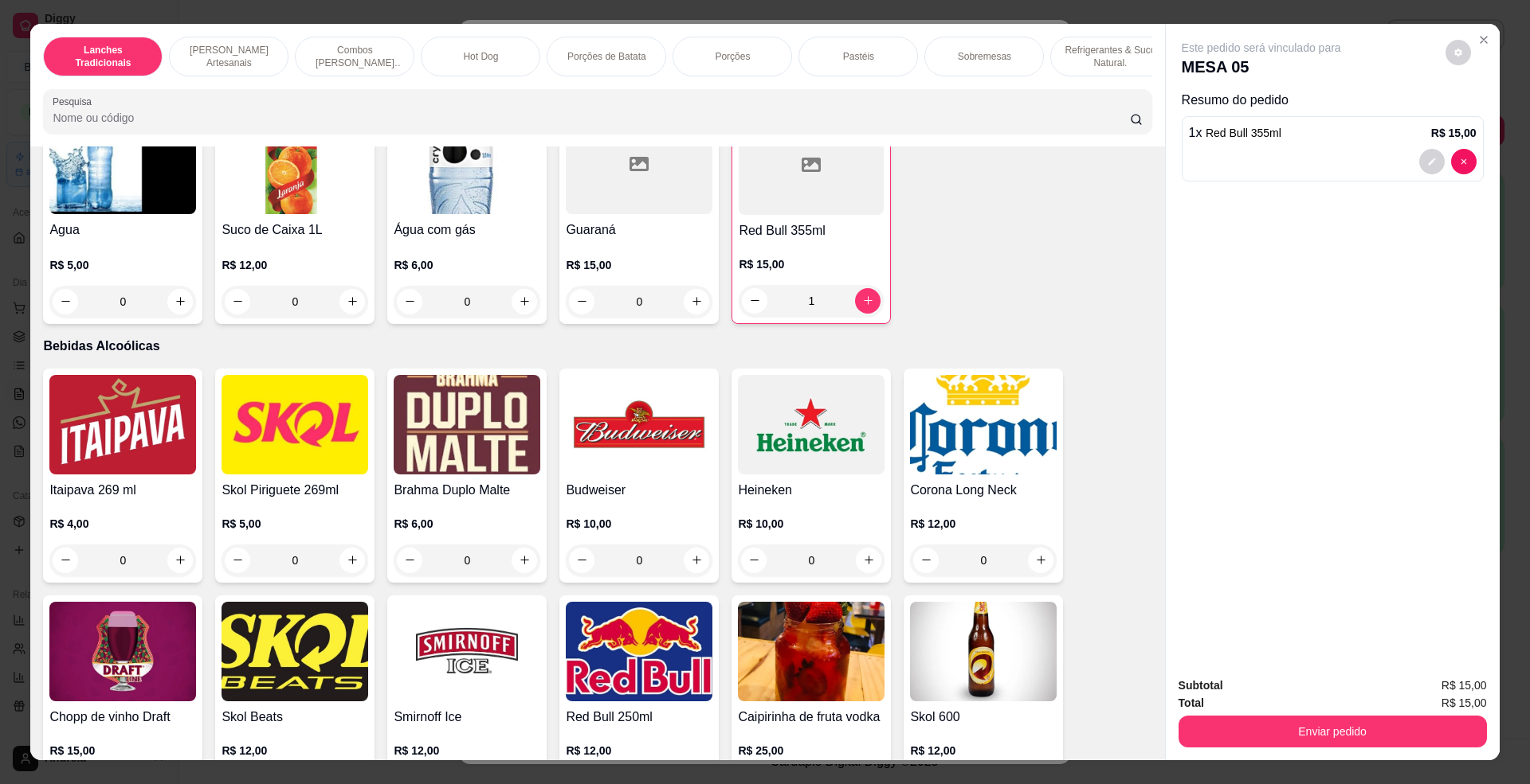
click at [1345, 755] on div "Subtotal R$ 15,00 Total R$ 15,00 Enviar pedido" at bounding box center [1333, 712] width 334 height 97
click at [1349, 734] on button "Enviar pedido" at bounding box center [1332, 732] width 299 height 31
click at [1424, 686] on button "Enviar pedido" at bounding box center [1443, 693] width 90 height 30
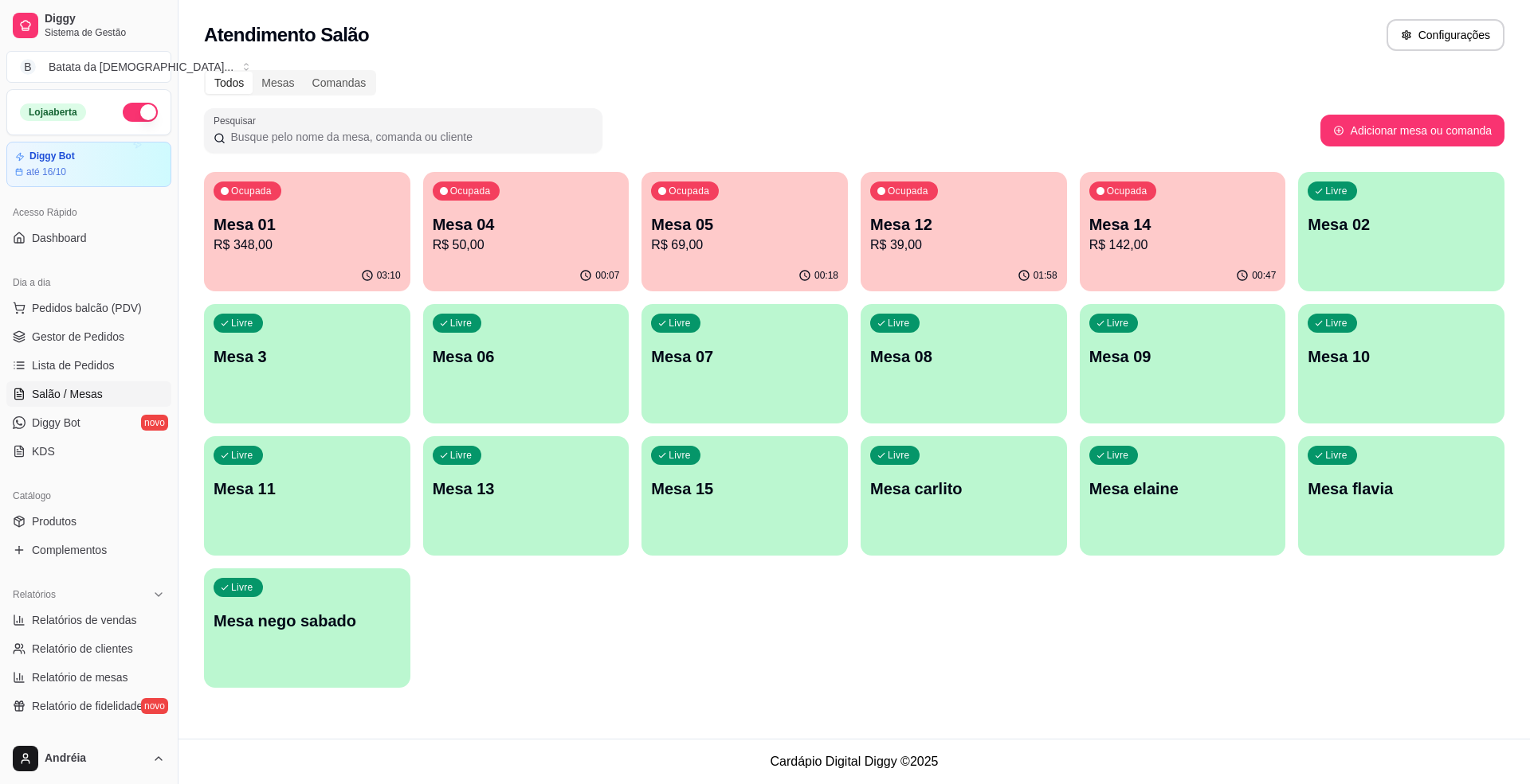
click at [1157, 204] on div "Ocupada Mesa 14 R$ 142,00" at bounding box center [1182, 216] width 206 height 89
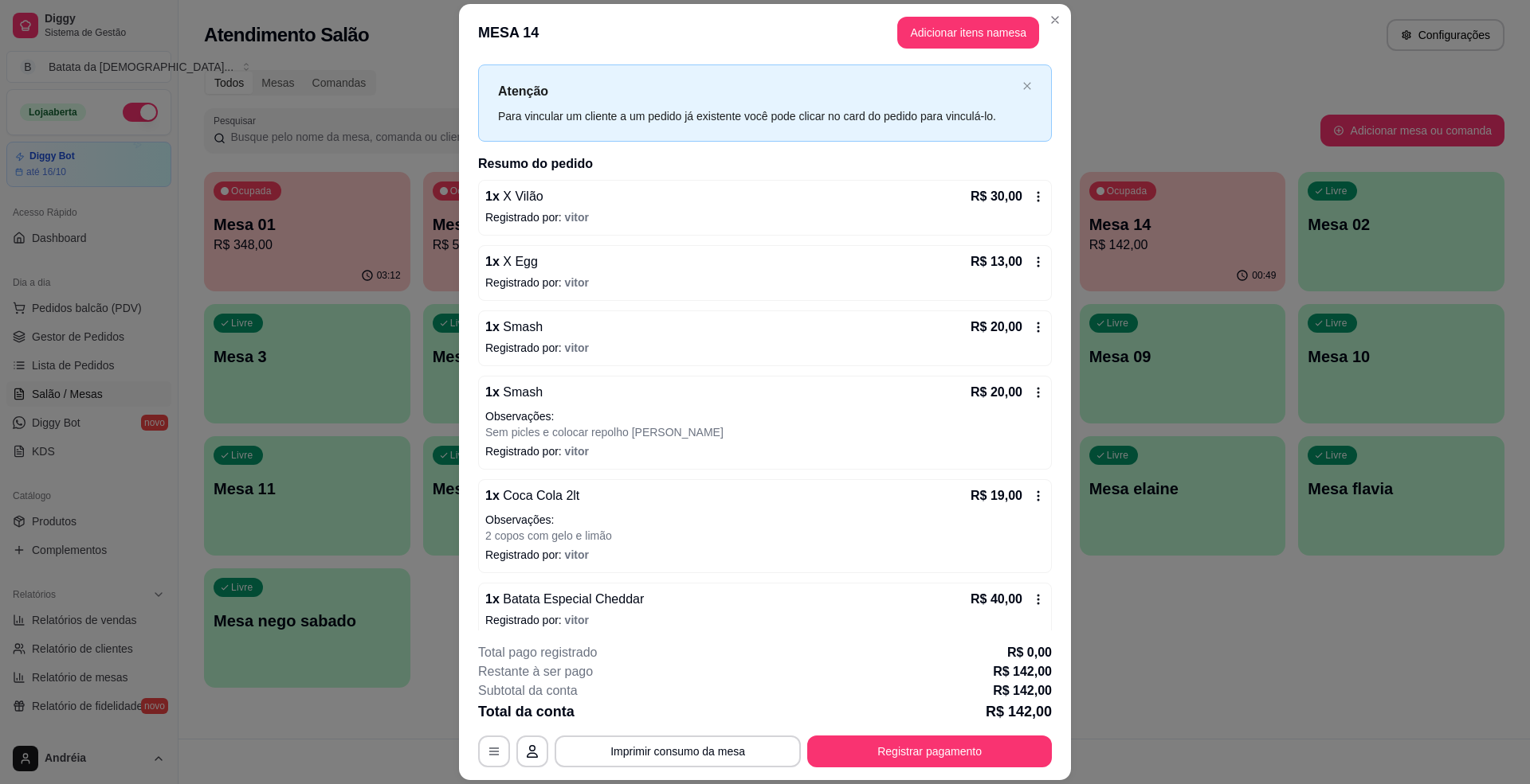
scroll to position [49, 0]
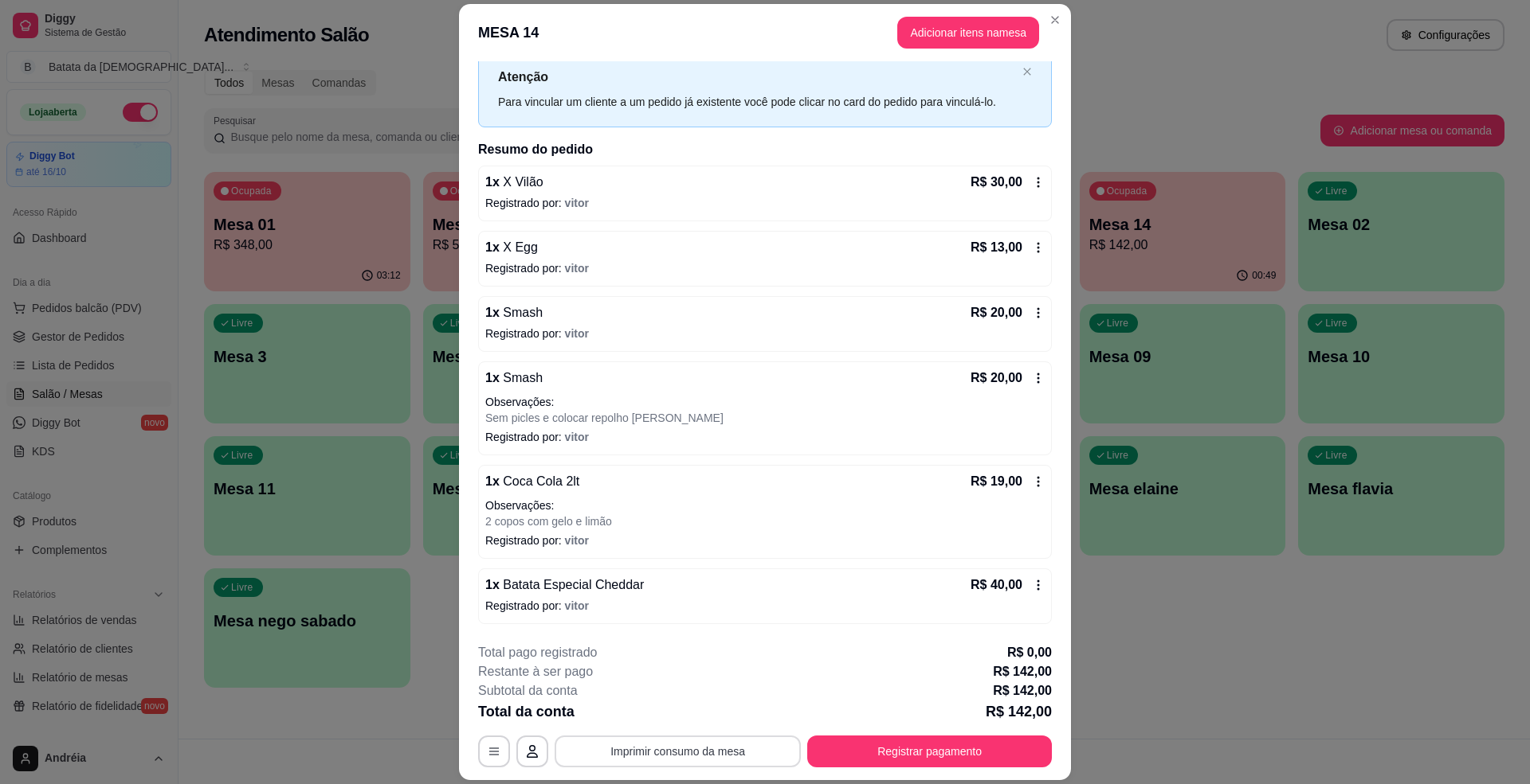
click at [679, 759] on button "Imprimir consumo da mesa" at bounding box center [677, 752] width 246 height 32
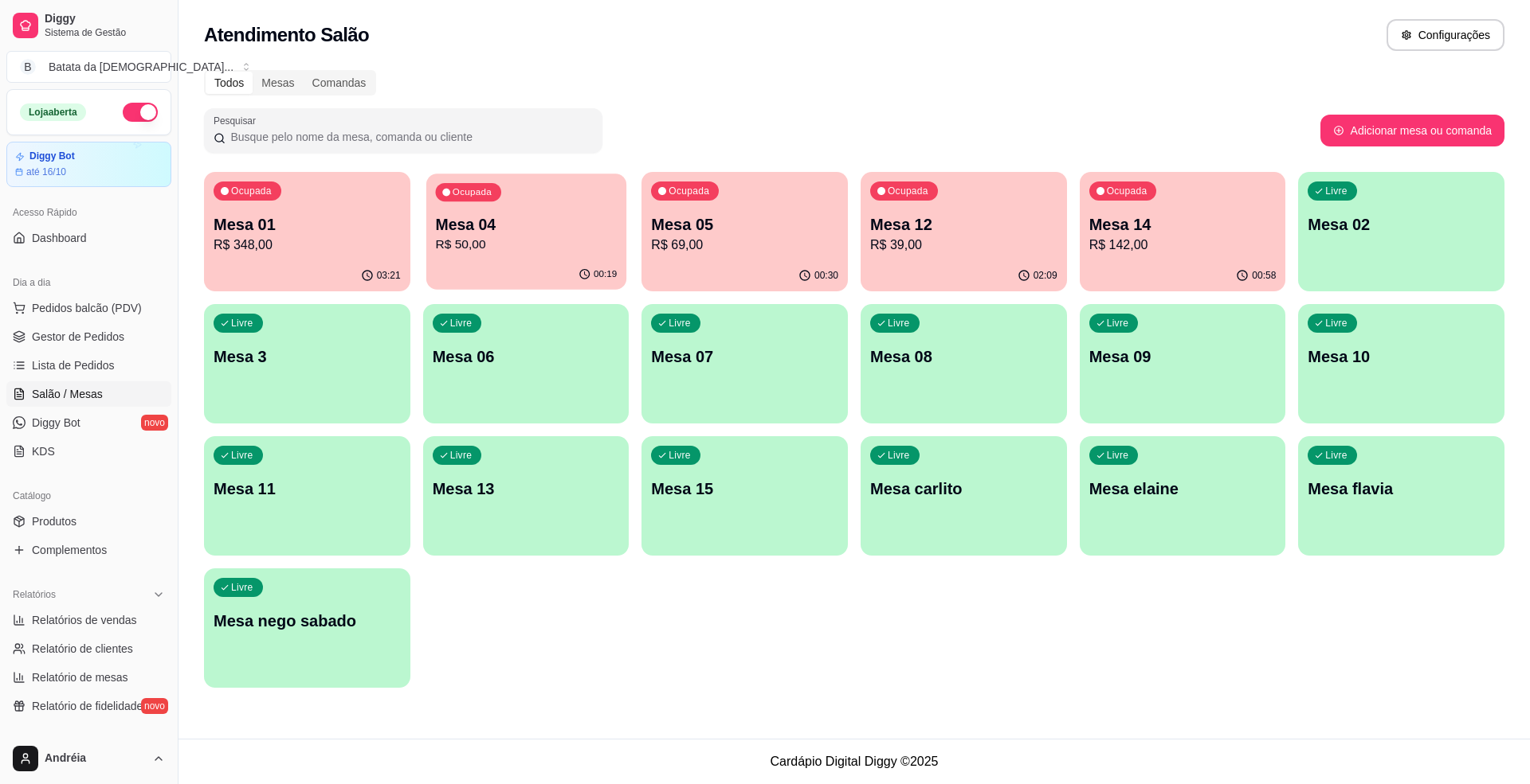
click at [508, 253] on p "R$ 50,00" at bounding box center [526, 245] width 181 height 18
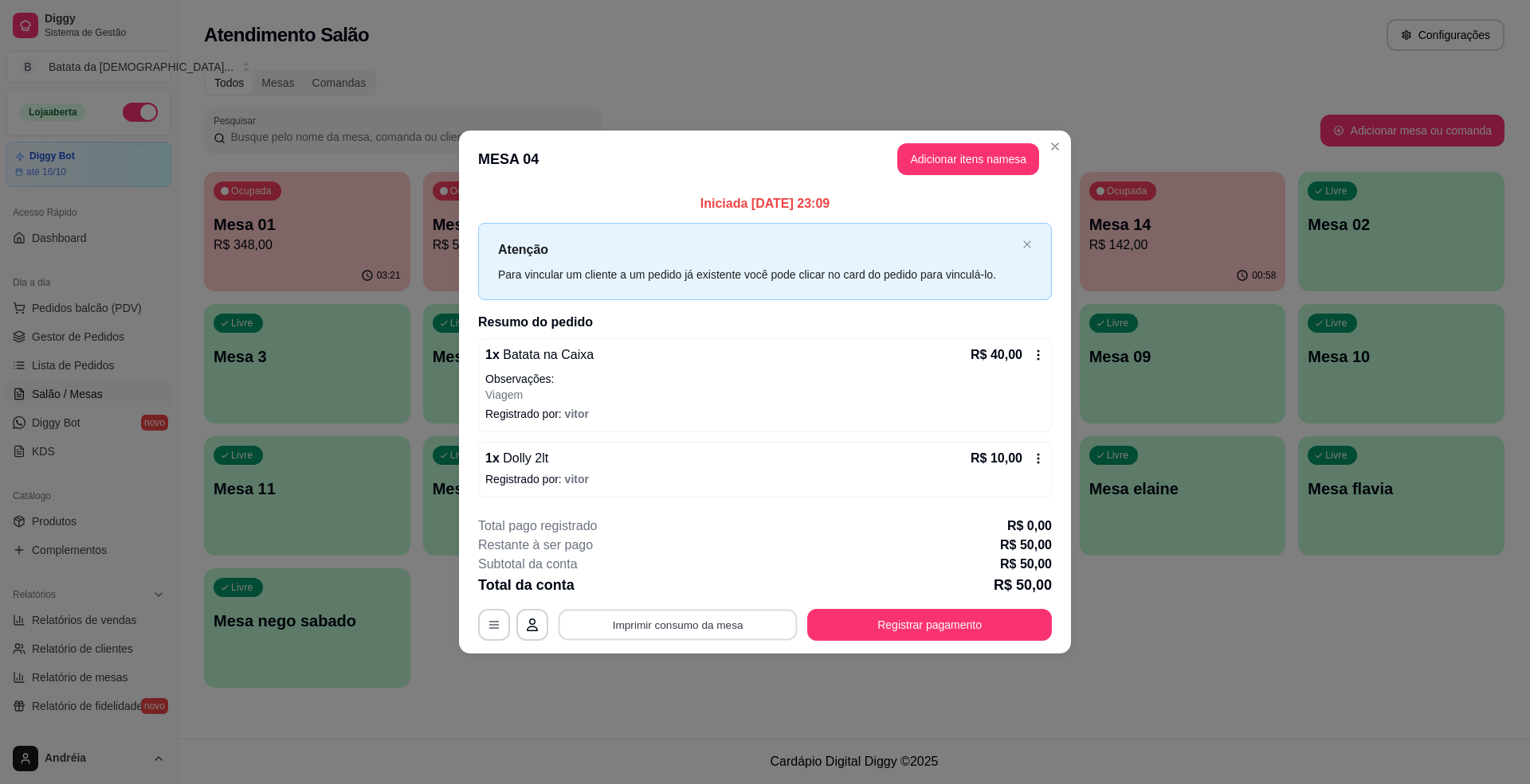
click at [732, 625] on button "Imprimir consumo da mesa" at bounding box center [678, 625] width 239 height 31
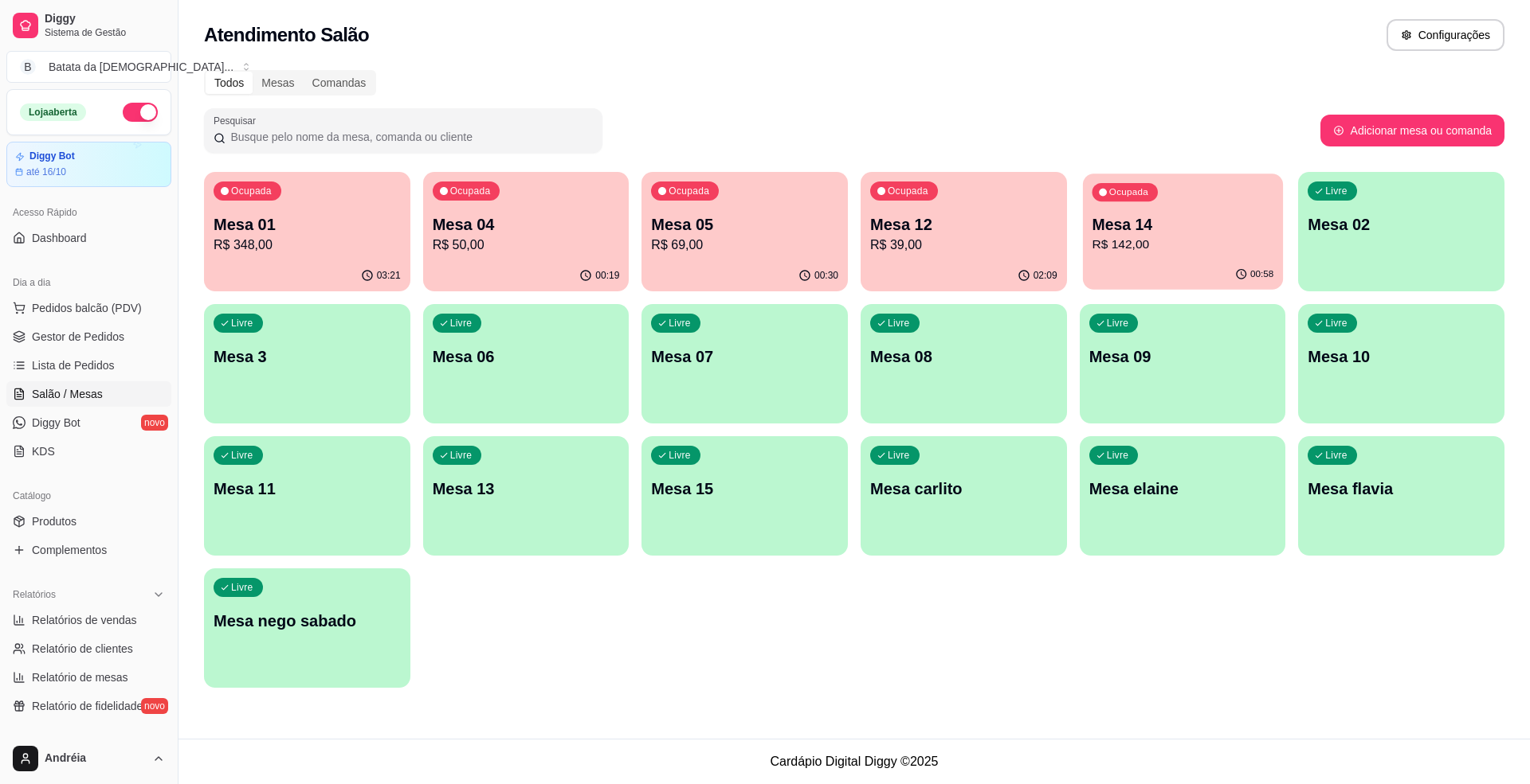
click at [1144, 230] on p "Mesa 14" at bounding box center [1182, 225] width 181 height 22
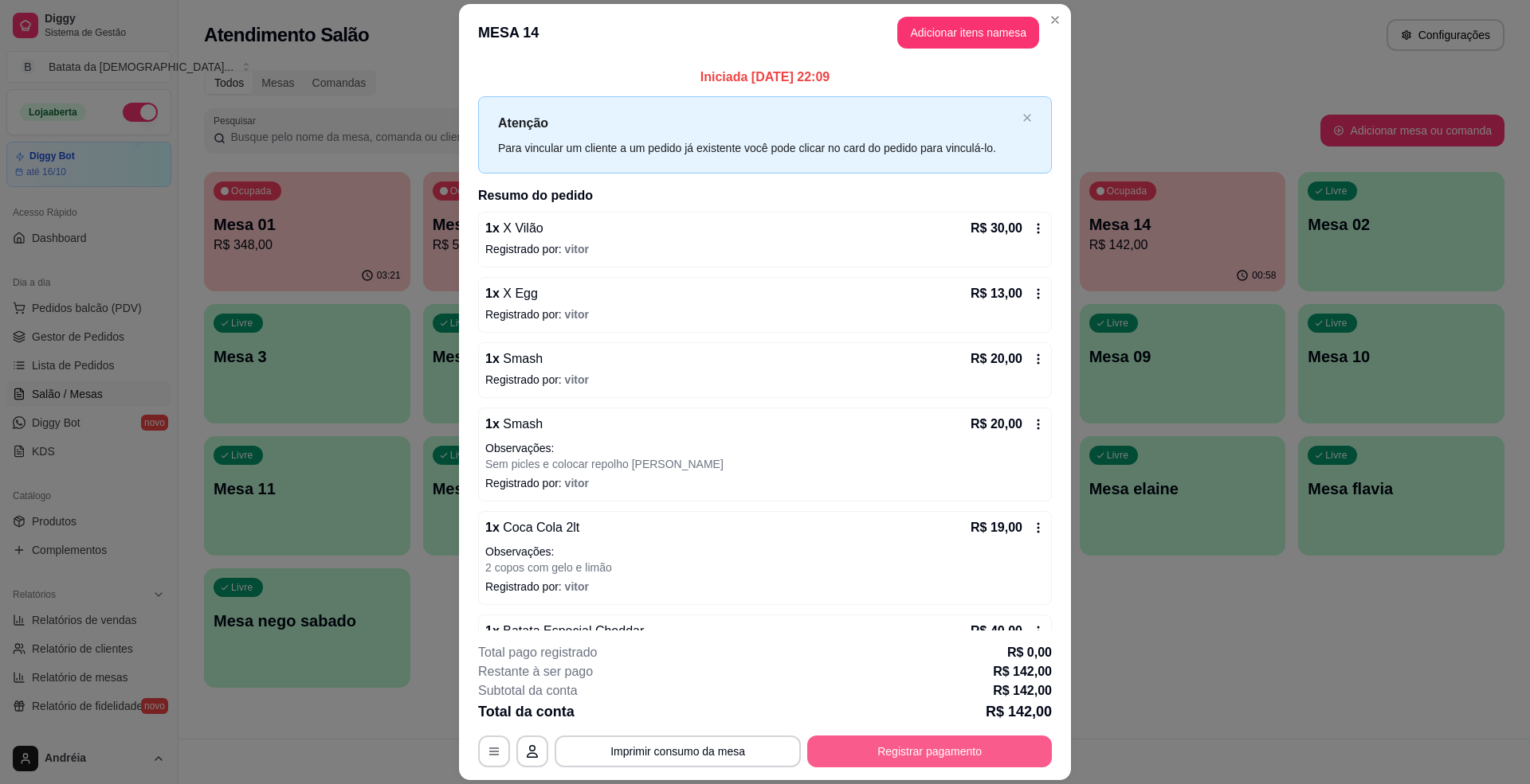
click at [877, 749] on button "Registrar pagamento" at bounding box center [929, 752] width 244 height 32
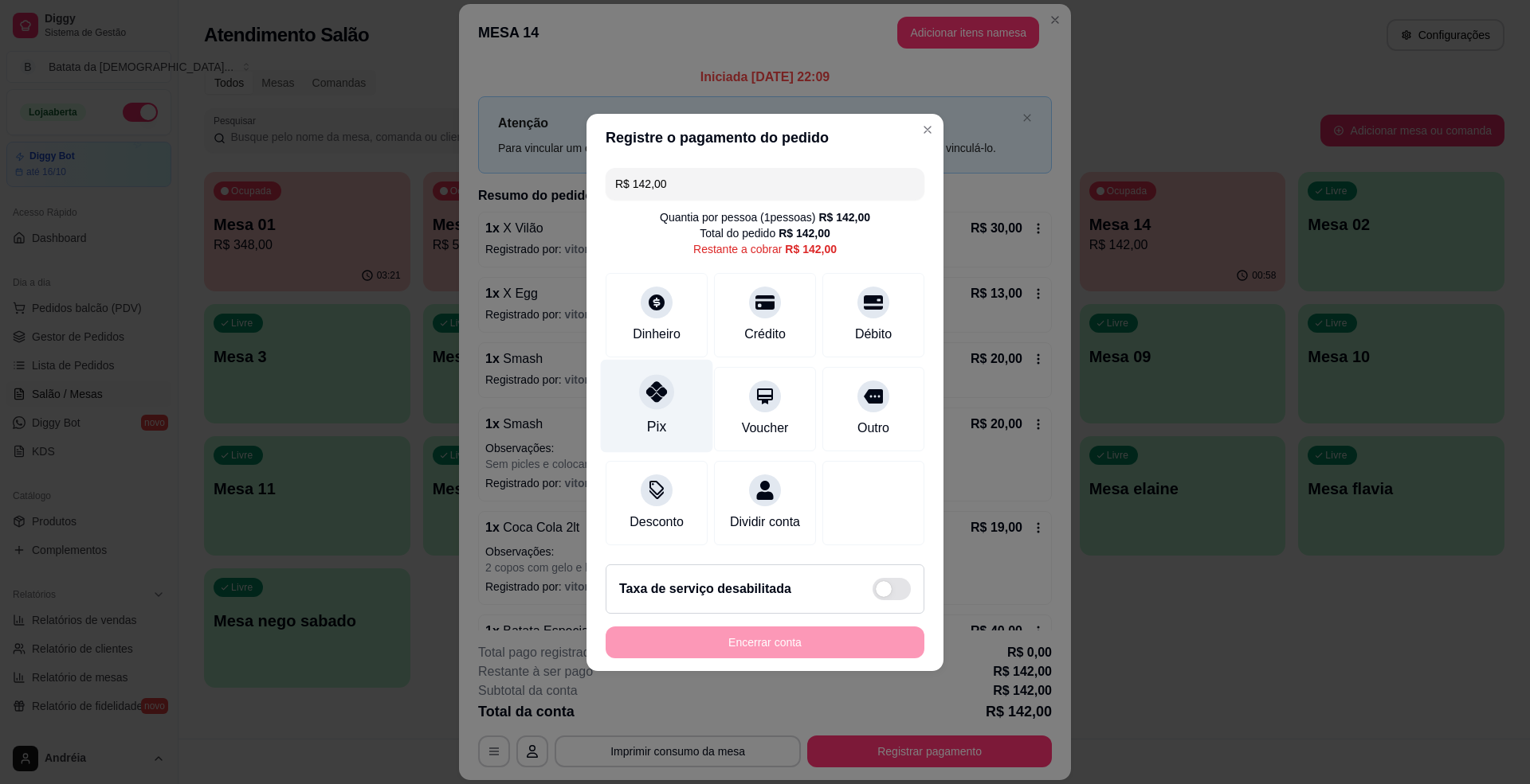
click at [671, 419] on div "Pix" at bounding box center [657, 406] width 113 height 94
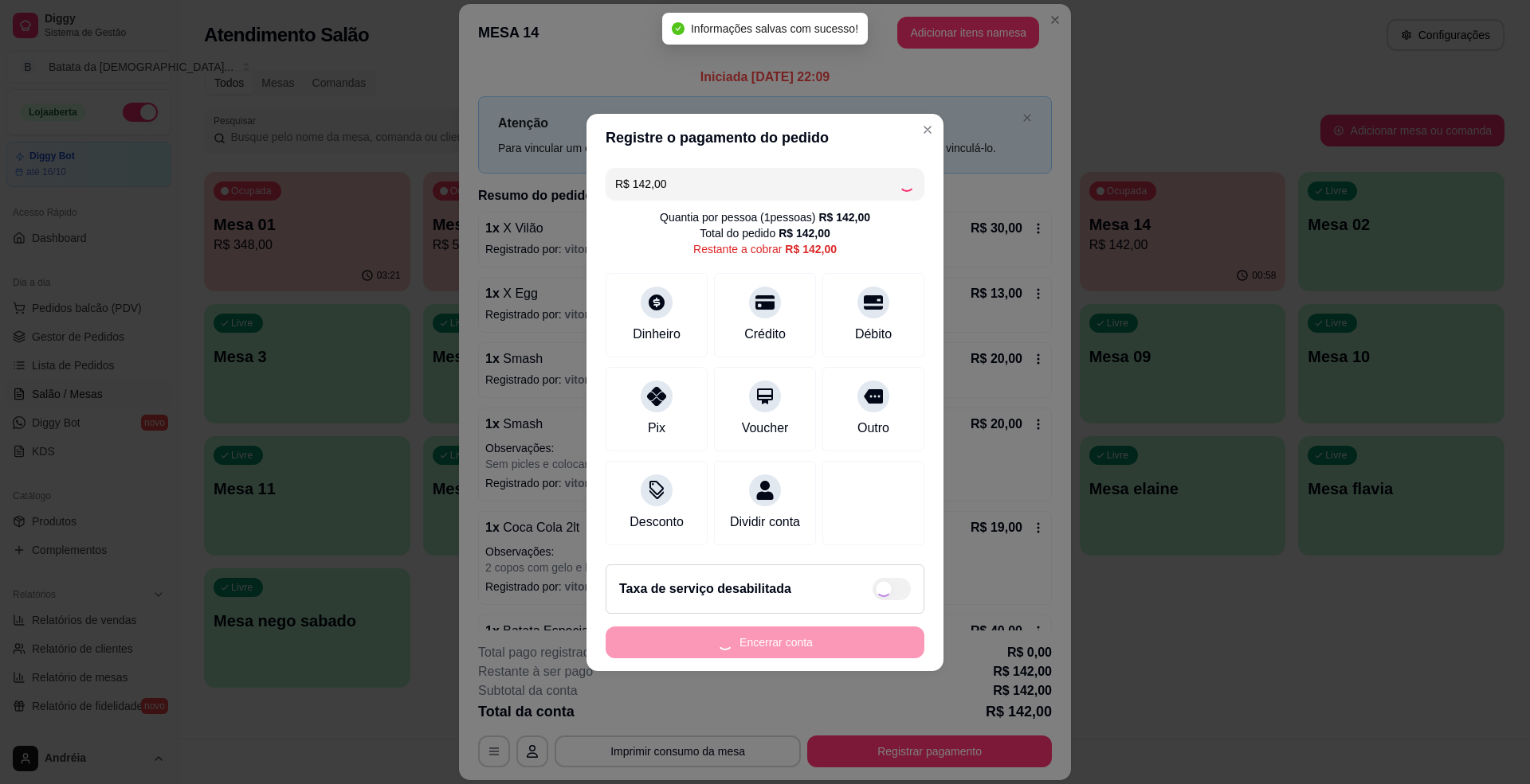
type input "R$ 0,00"
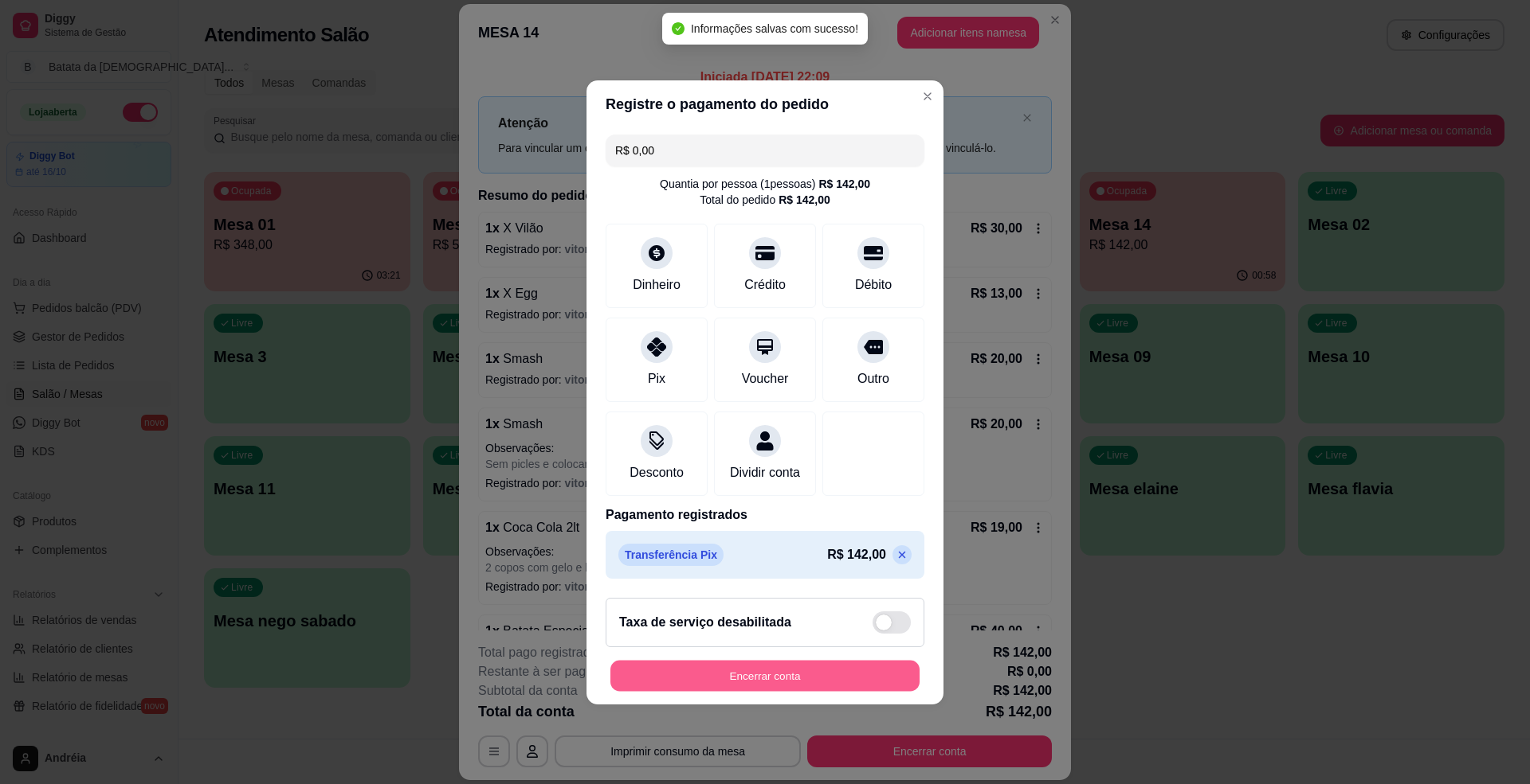
click at [797, 672] on button "Encerrar conta" at bounding box center [765, 675] width 309 height 31
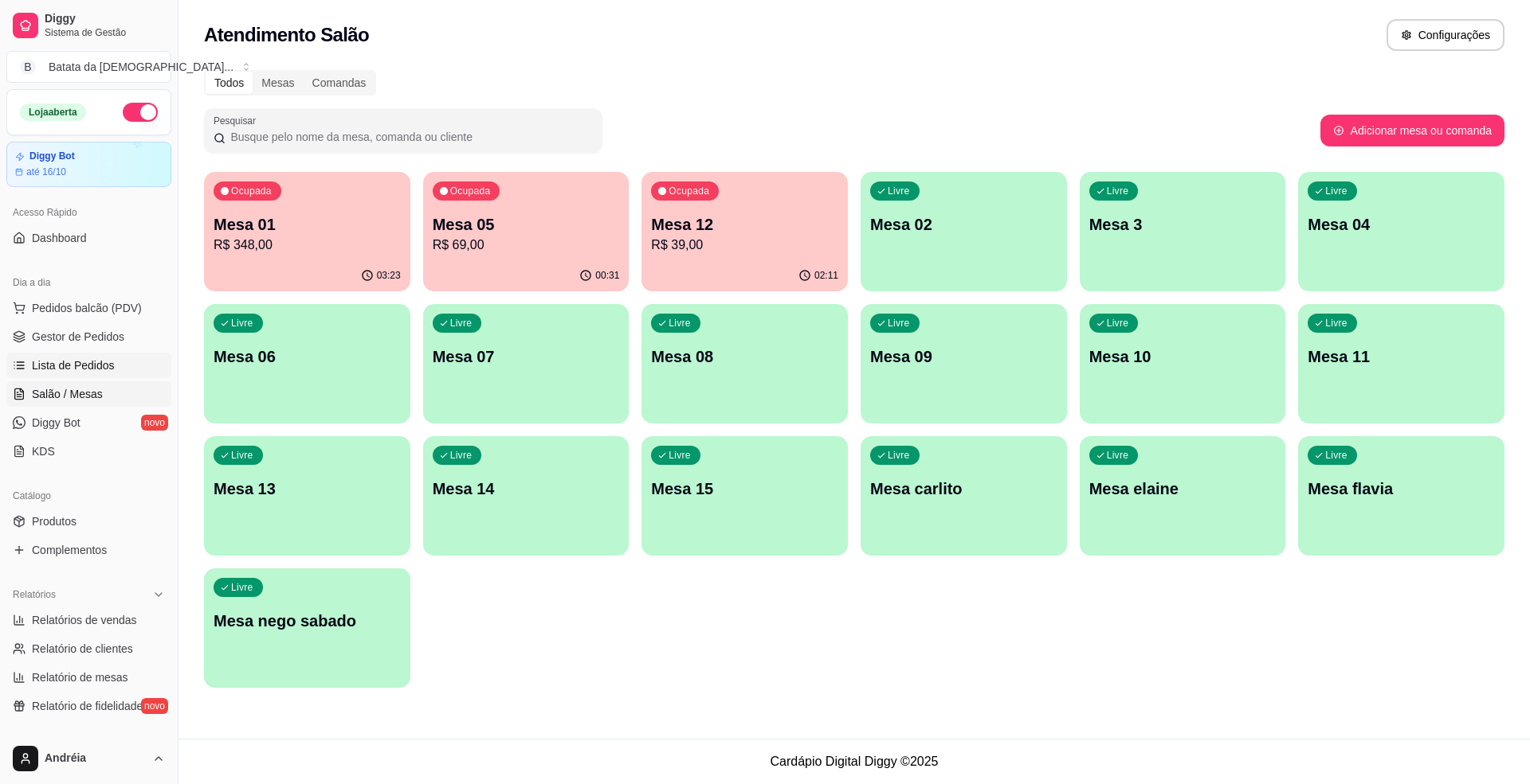
click at [116, 365] on link "Lista de Pedidos" at bounding box center [88, 366] width 164 height 26
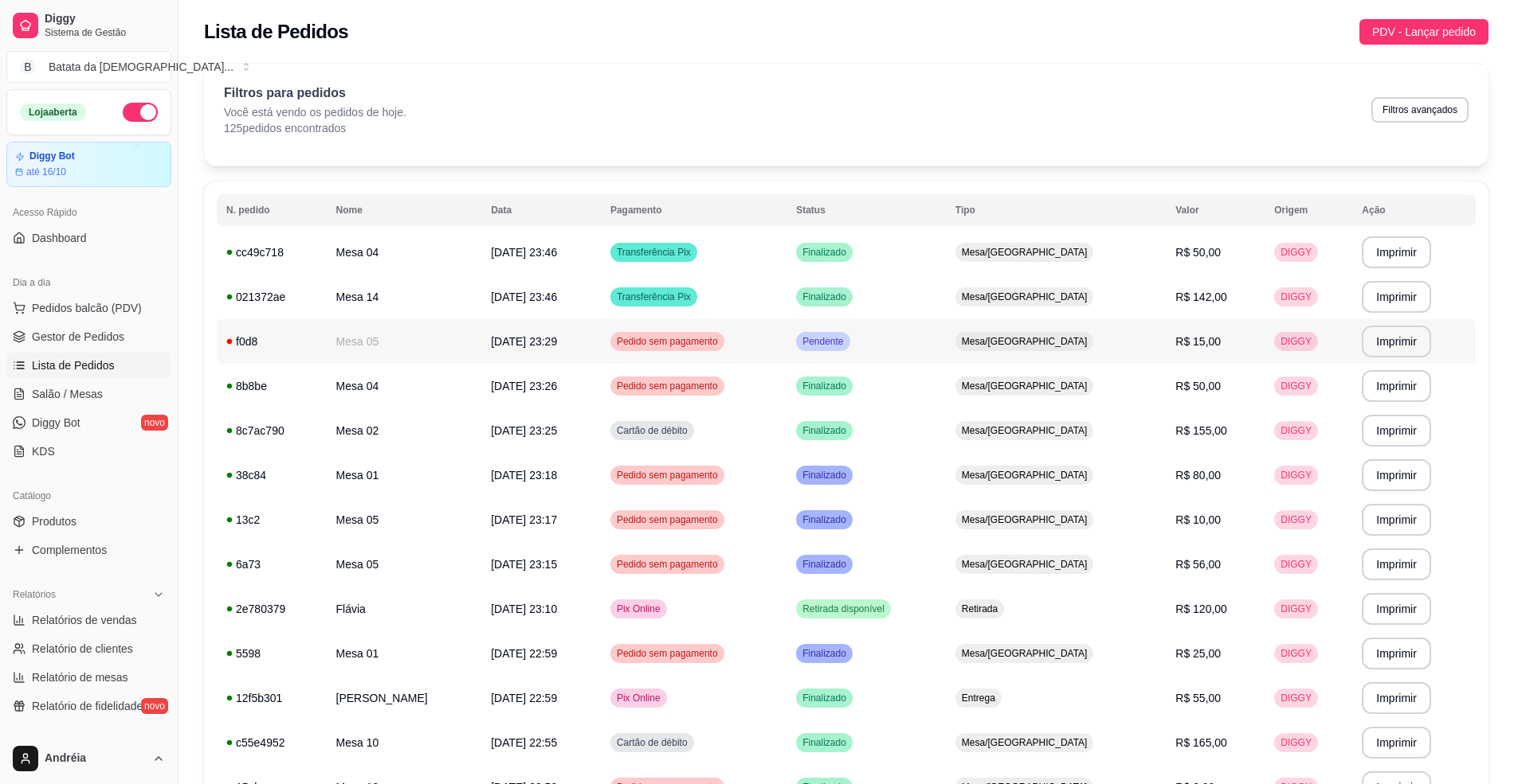
click at [924, 344] on td "Pendente" at bounding box center [866, 342] width 159 height 45
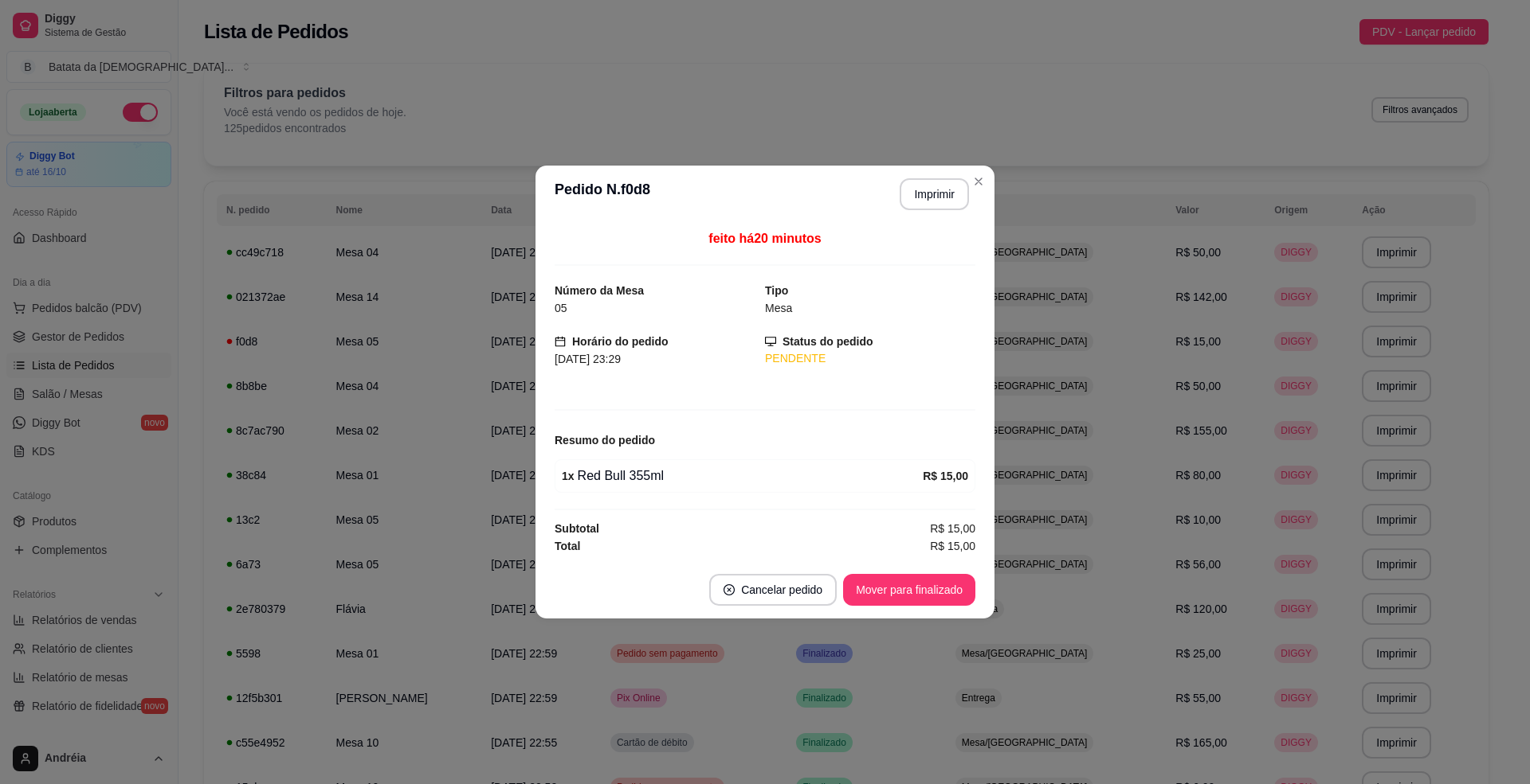
click at [903, 610] on footer "Cancelar pedido Mover para finalizado" at bounding box center [765, 591] width 459 height 58
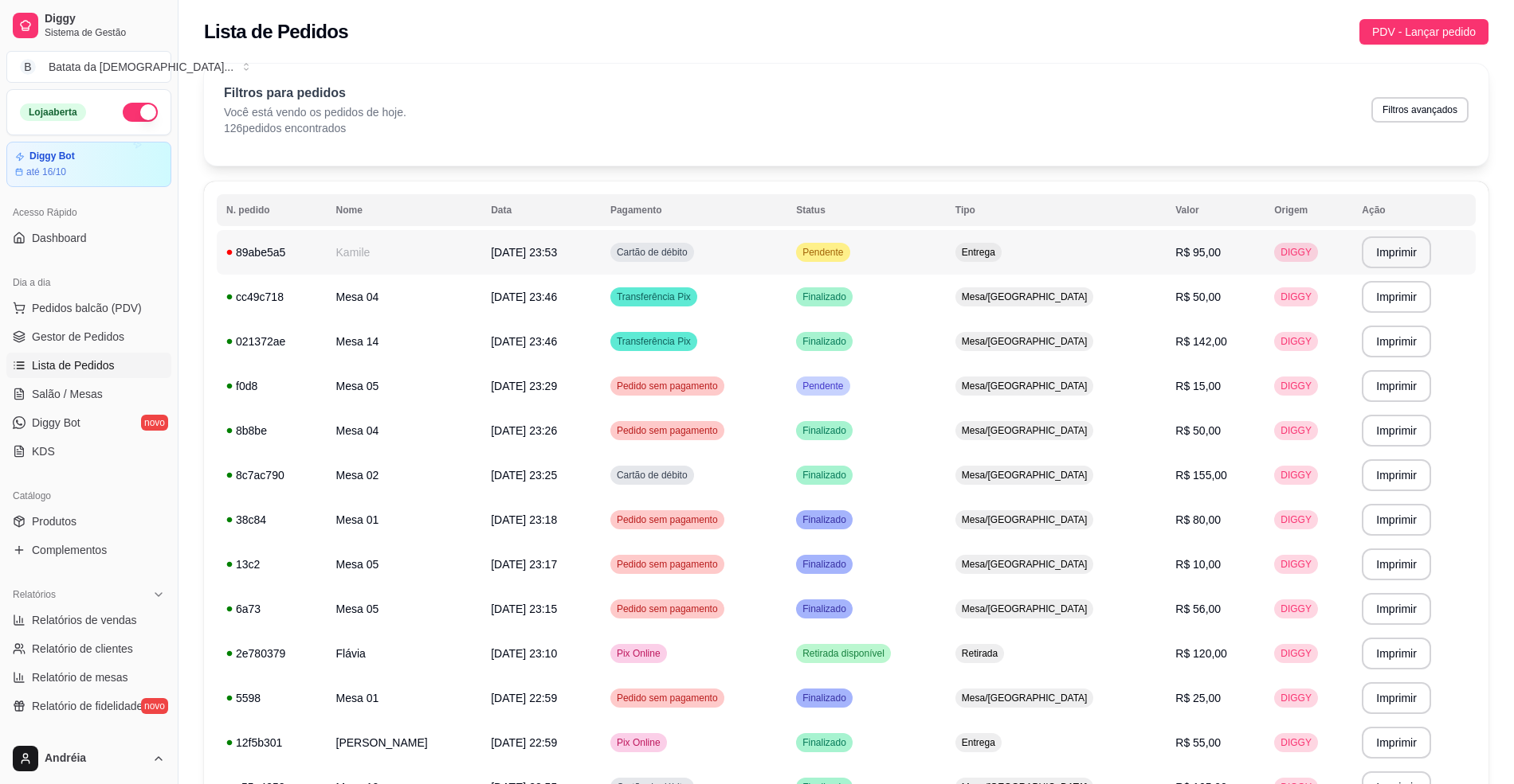
click at [946, 234] on td "Pendente" at bounding box center [866, 252] width 159 height 45
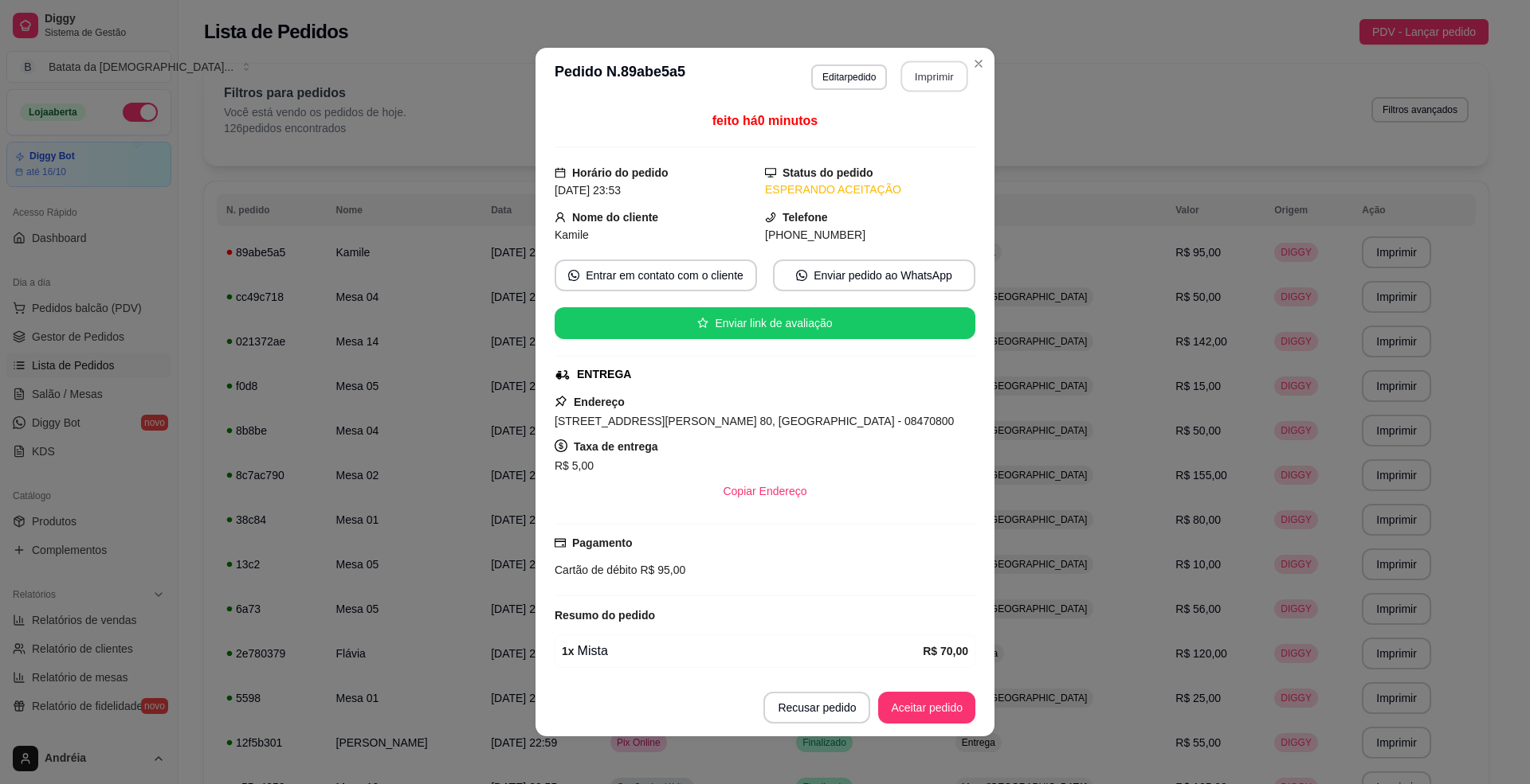
click at [940, 69] on button "Imprimir" at bounding box center [934, 77] width 67 height 31
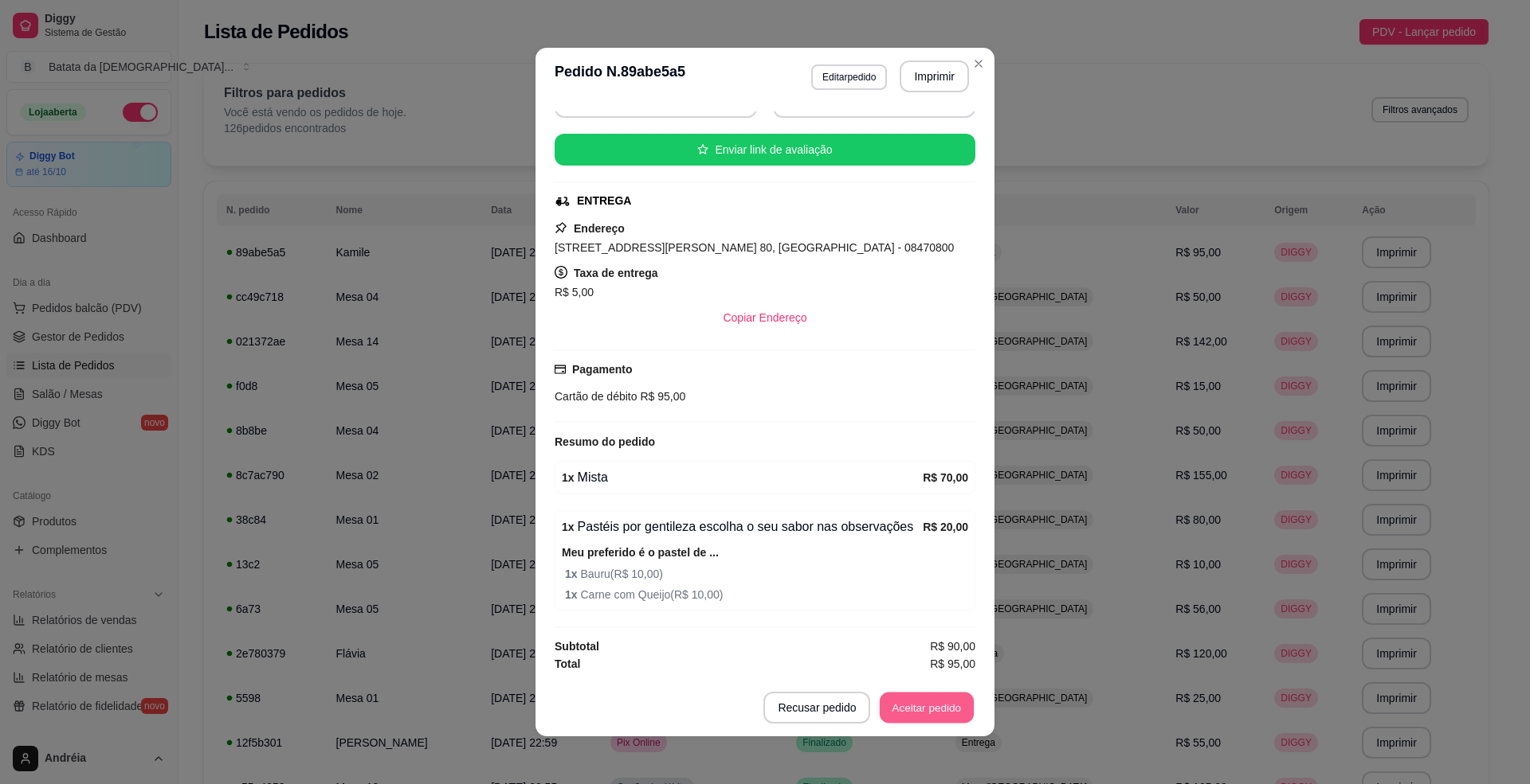
click at [935, 701] on button "Aceitar pedido" at bounding box center [927, 708] width 94 height 31
click at [942, 710] on button "Mover para preparo" at bounding box center [914, 708] width 124 height 32
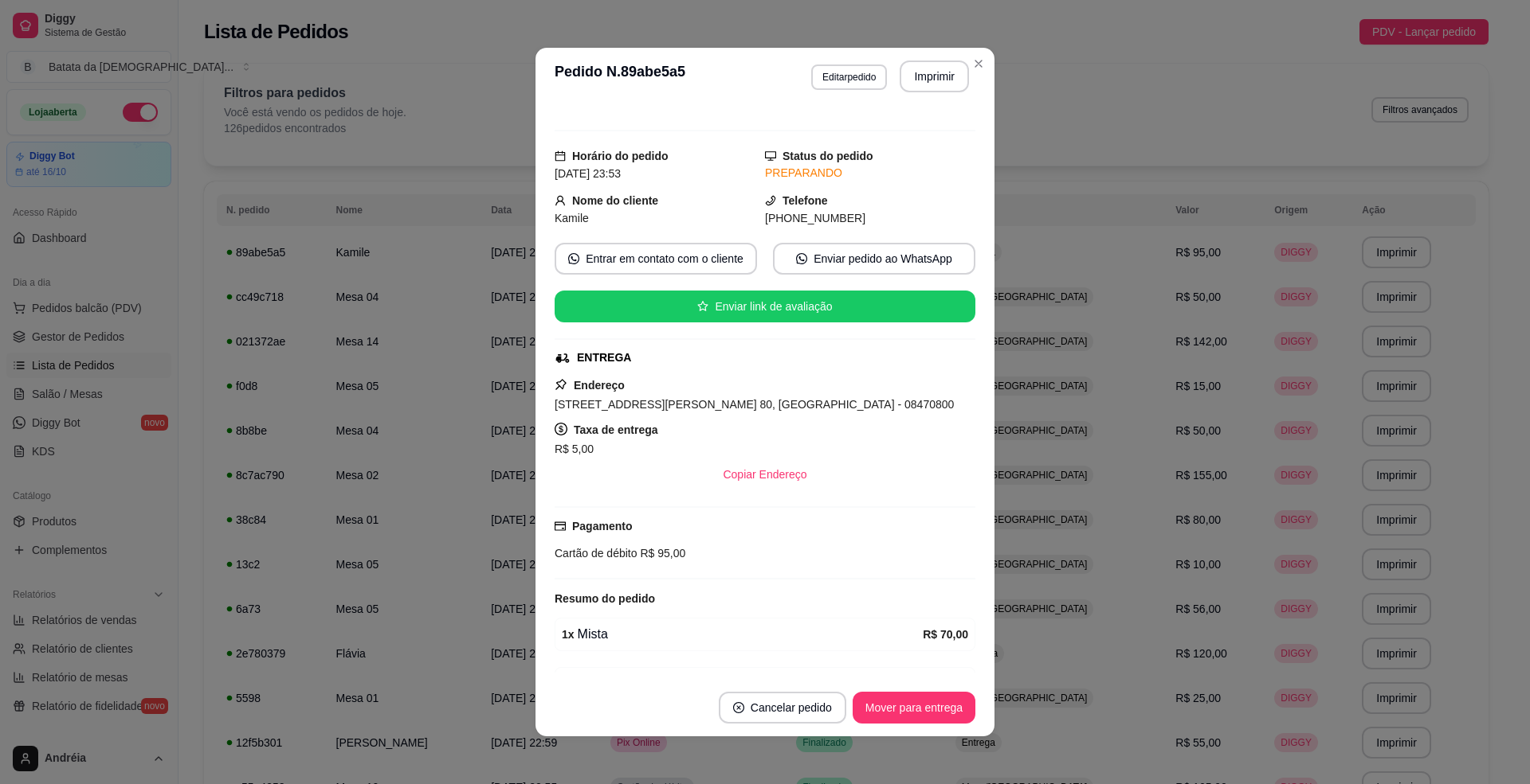
scroll to position [0, 0]
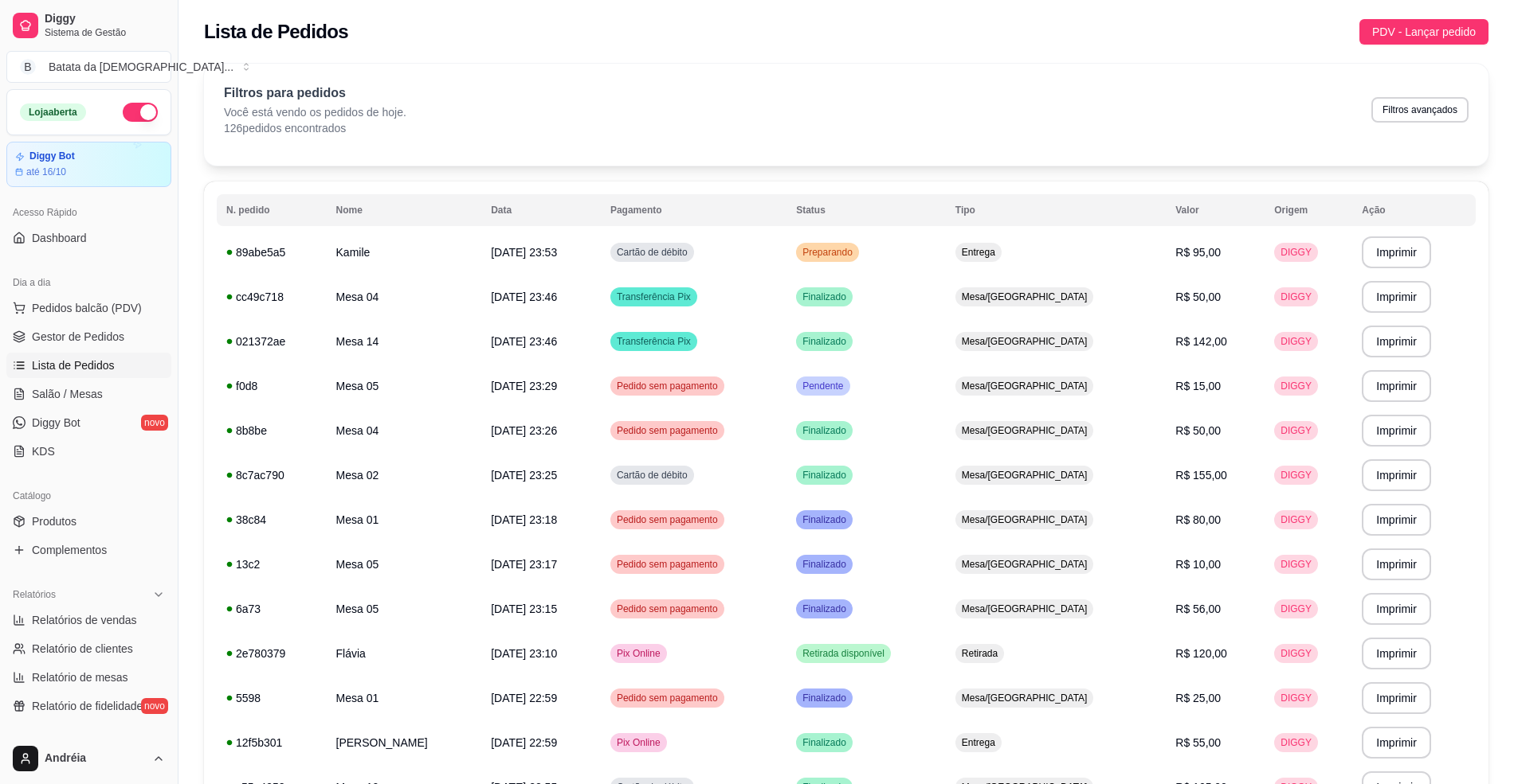
click at [66, 379] on link "Lista de Pedidos" at bounding box center [88, 366] width 164 height 26
click at [94, 384] on link "Salão / Mesas" at bounding box center [88, 394] width 164 height 26
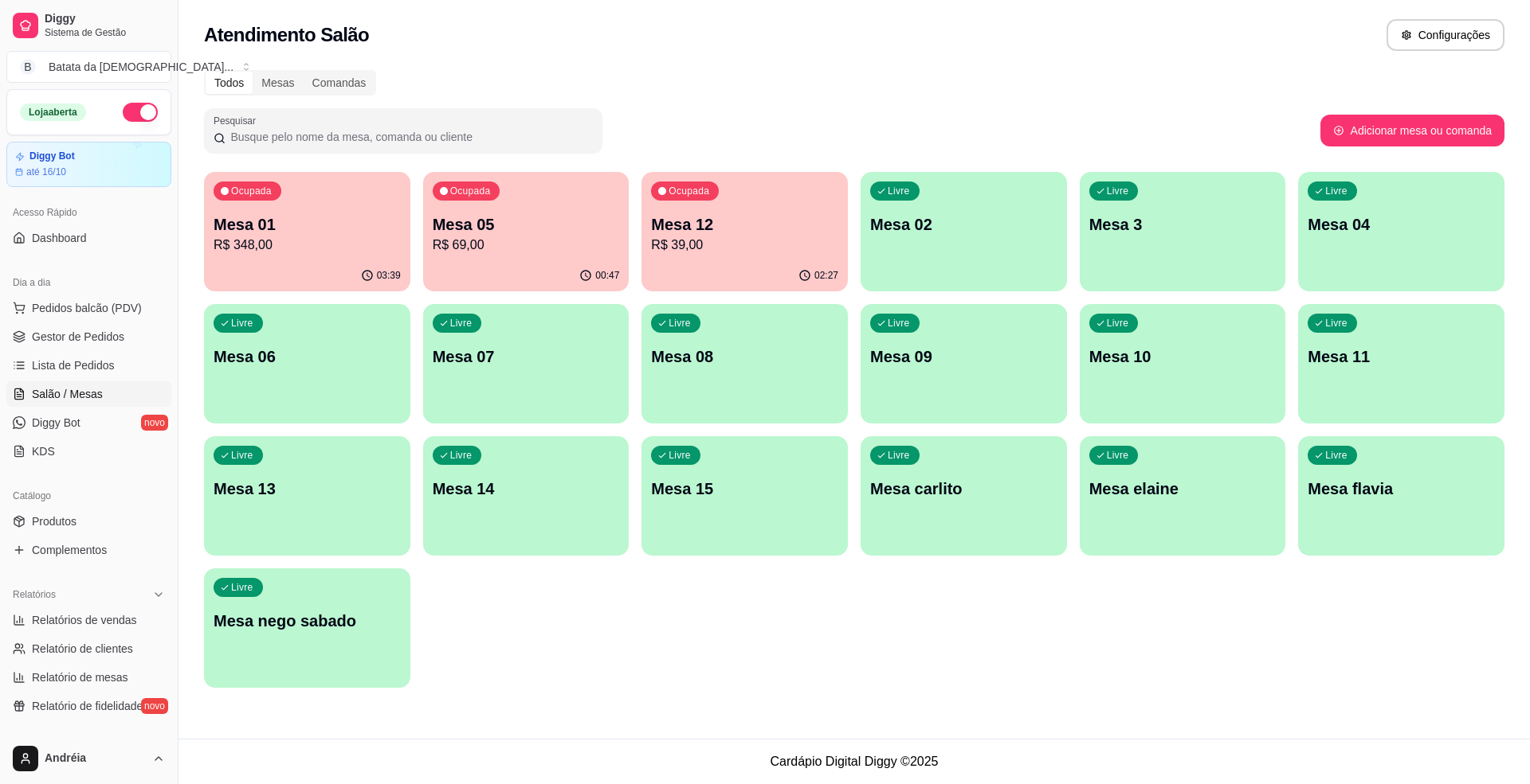
click at [323, 236] on p "R$ 348,00" at bounding box center [307, 245] width 187 height 19
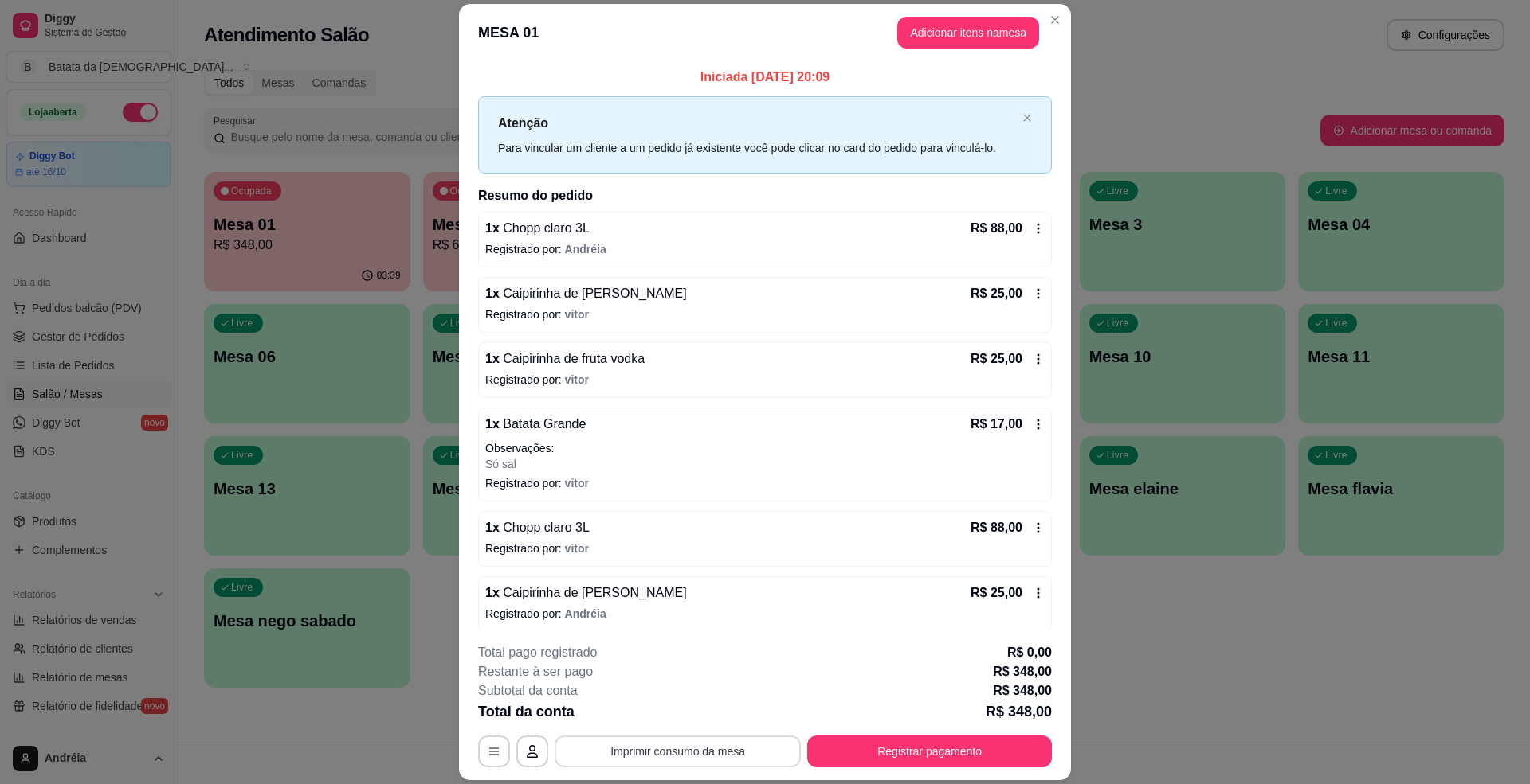
click at [705, 745] on button "Imprimir consumo da mesa" at bounding box center [677, 752] width 246 height 32
click at [998, 35] on button "Adicionar itens na mesa" at bounding box center [968, 33] width 142 height 32
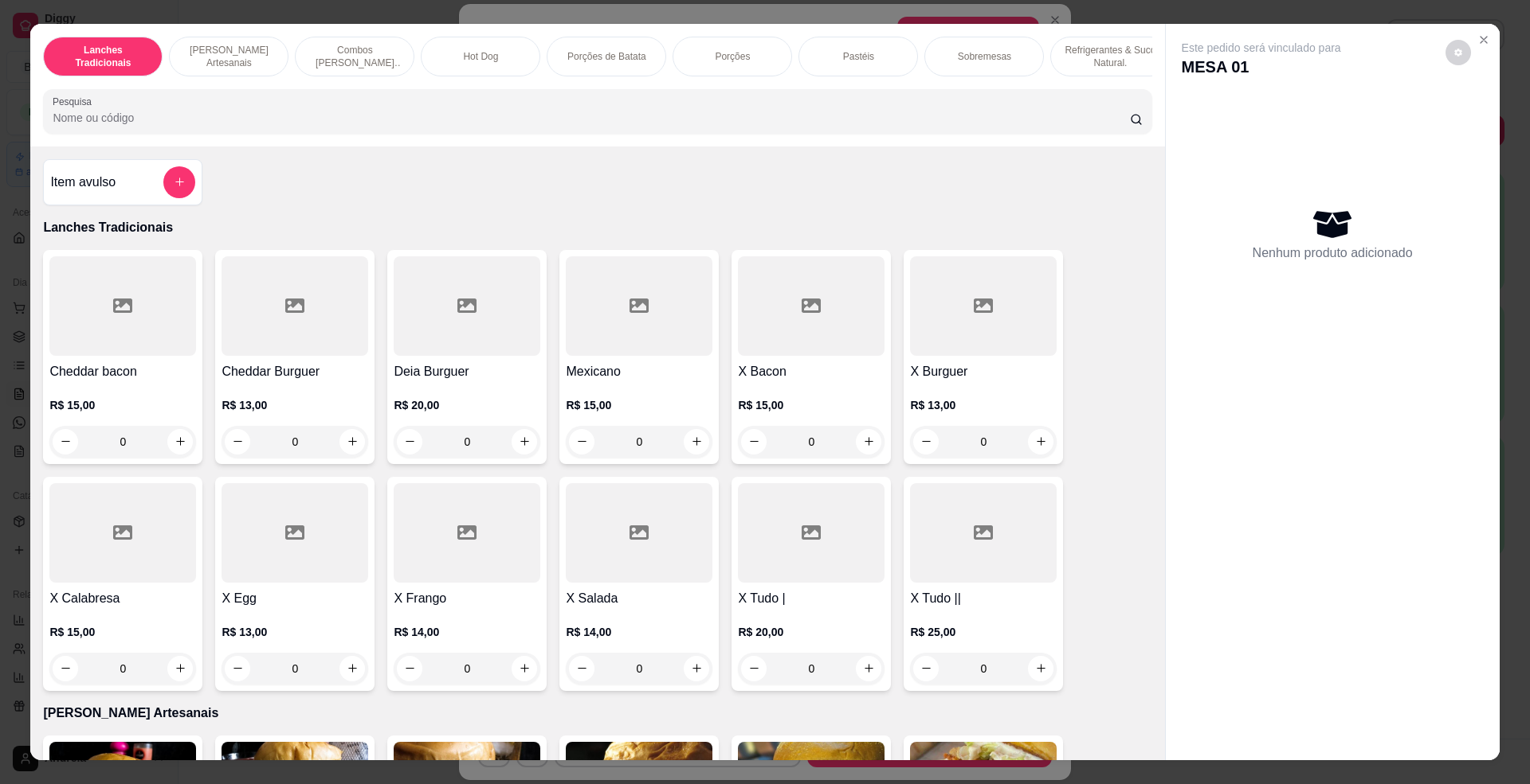
click at [491, 126] on input "Pesquisa" at bounding box center [591, 118] width 1076 height 16
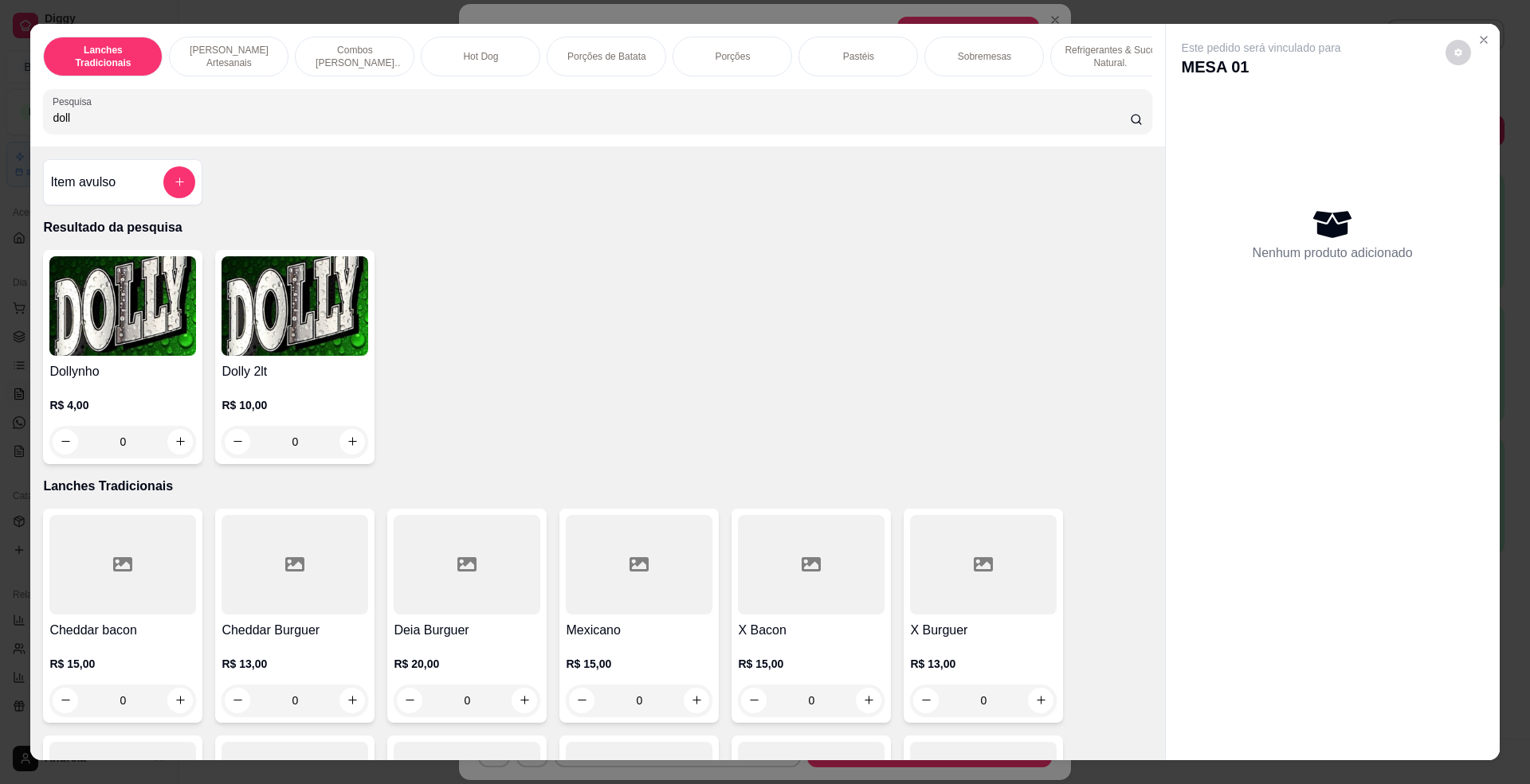
type input "doll"
click at [292, 333] on img at bounding box center [294, 306] width 147 height 100
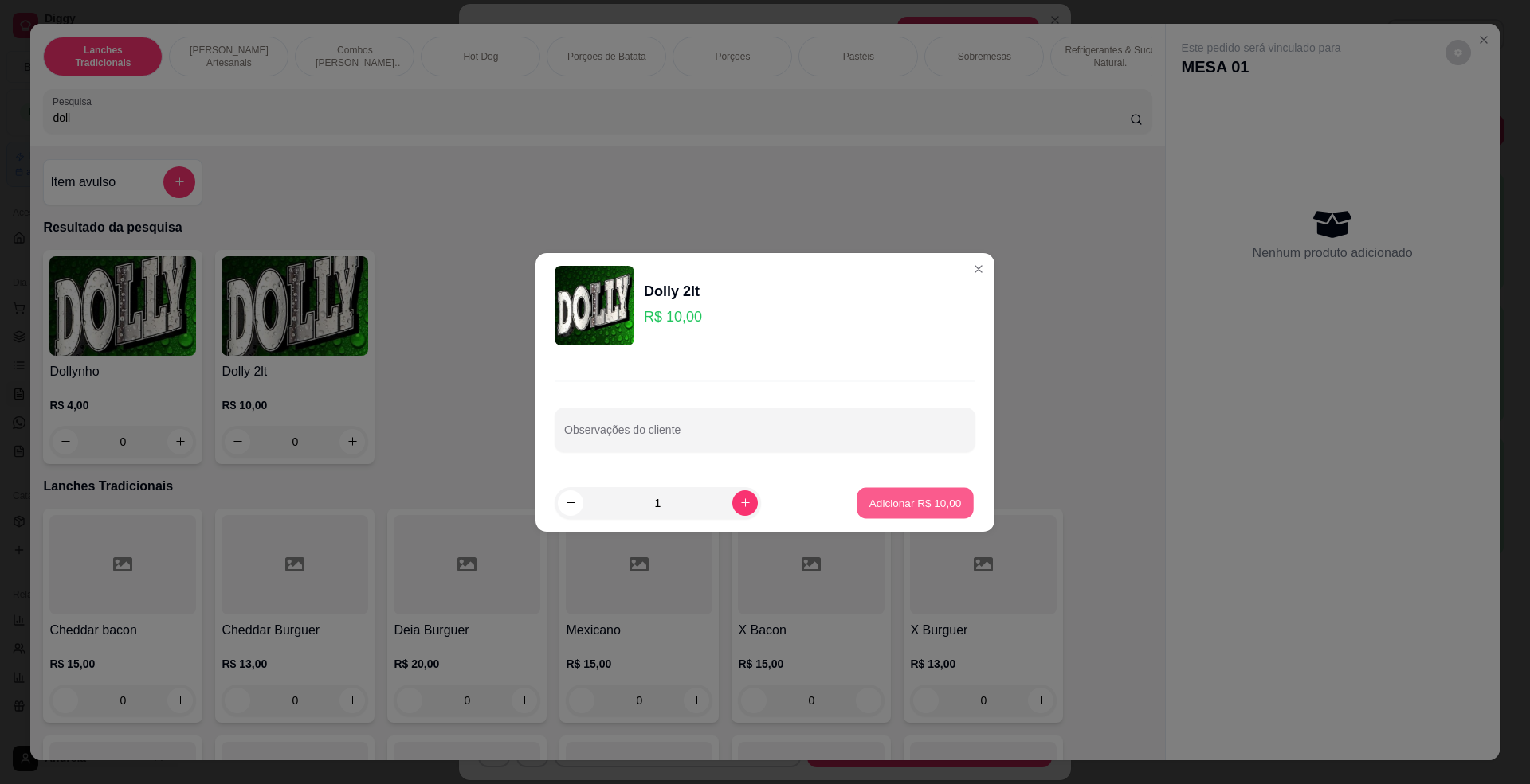
click at [889, 487] on button "Adicionar R$ 10,00" at bounding box center [915, 502] width 118 height 31
type input "1"
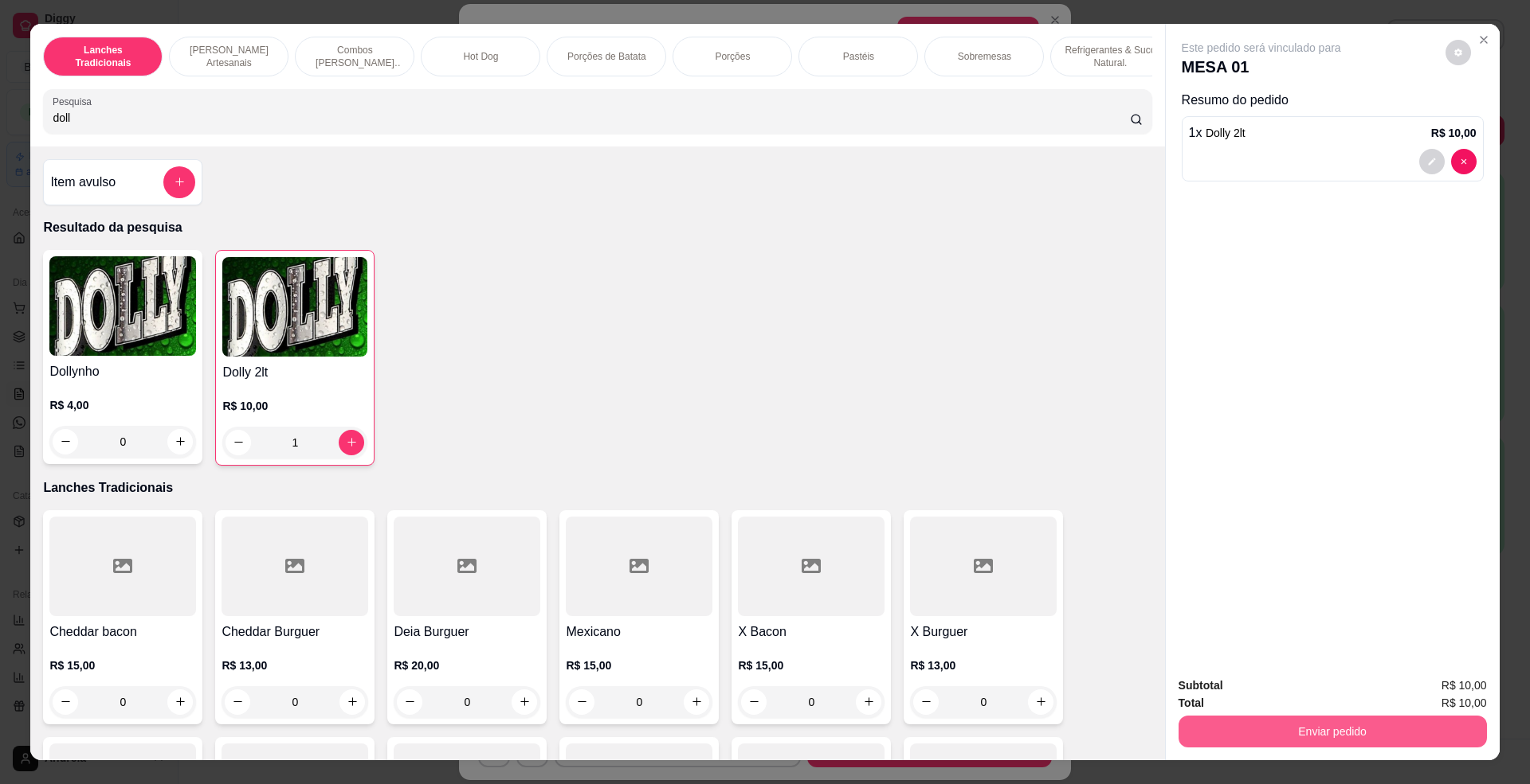
click at [1415, 715] on div "Enviar pedido" at bounding box center [1332, 730] width 308 height 36
click at [1413, 743] on button "Enviar pedido" at bounding box center [1332, 732] width 308 height 32
click at [1439, 686] on button "Enviar pedido" at bounding box center [1443, 693] width 88 height 30
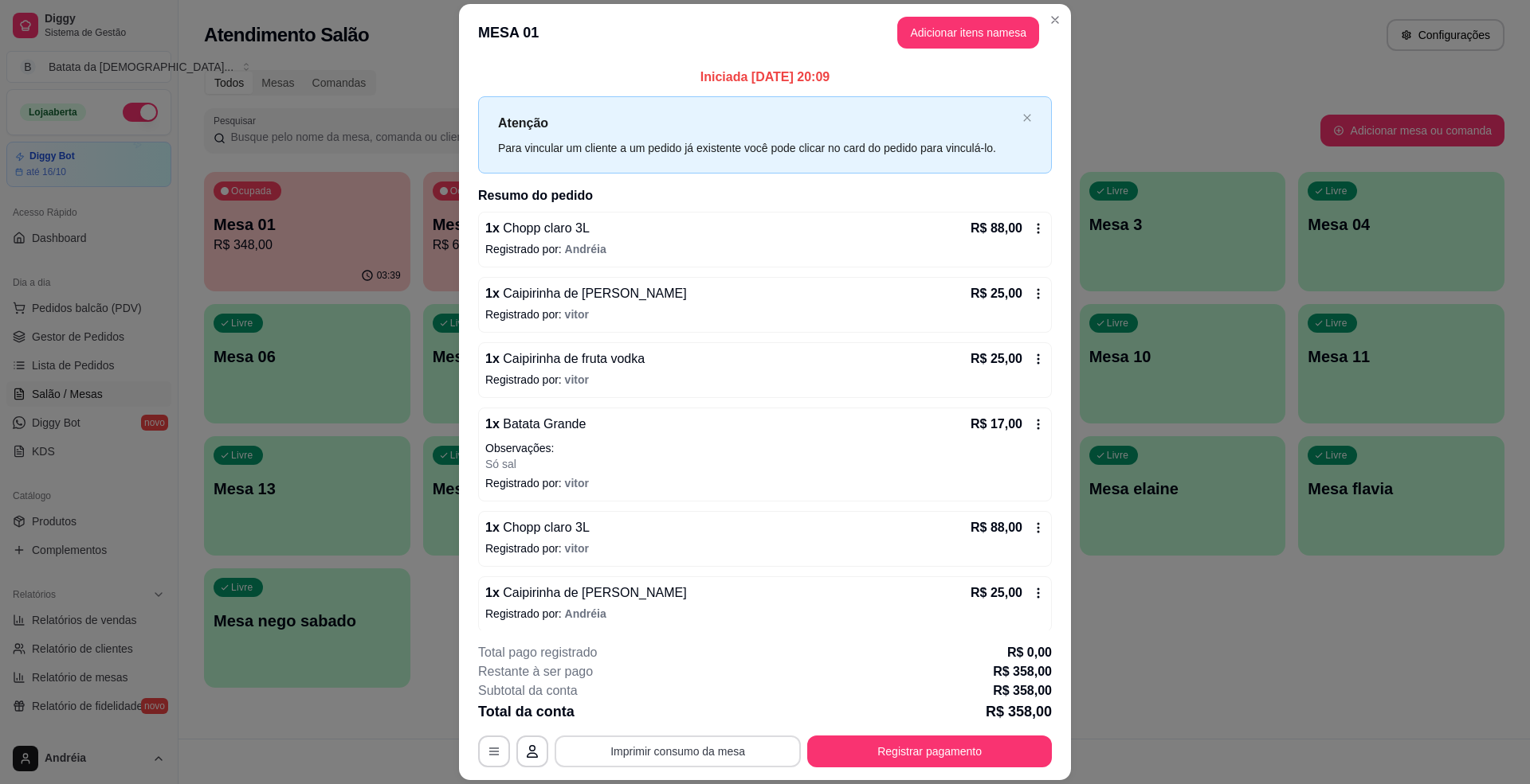
click at [674, 752] on button "Imprimir consumo da mesa" at bounding box center [677, 752] width 246 height 32
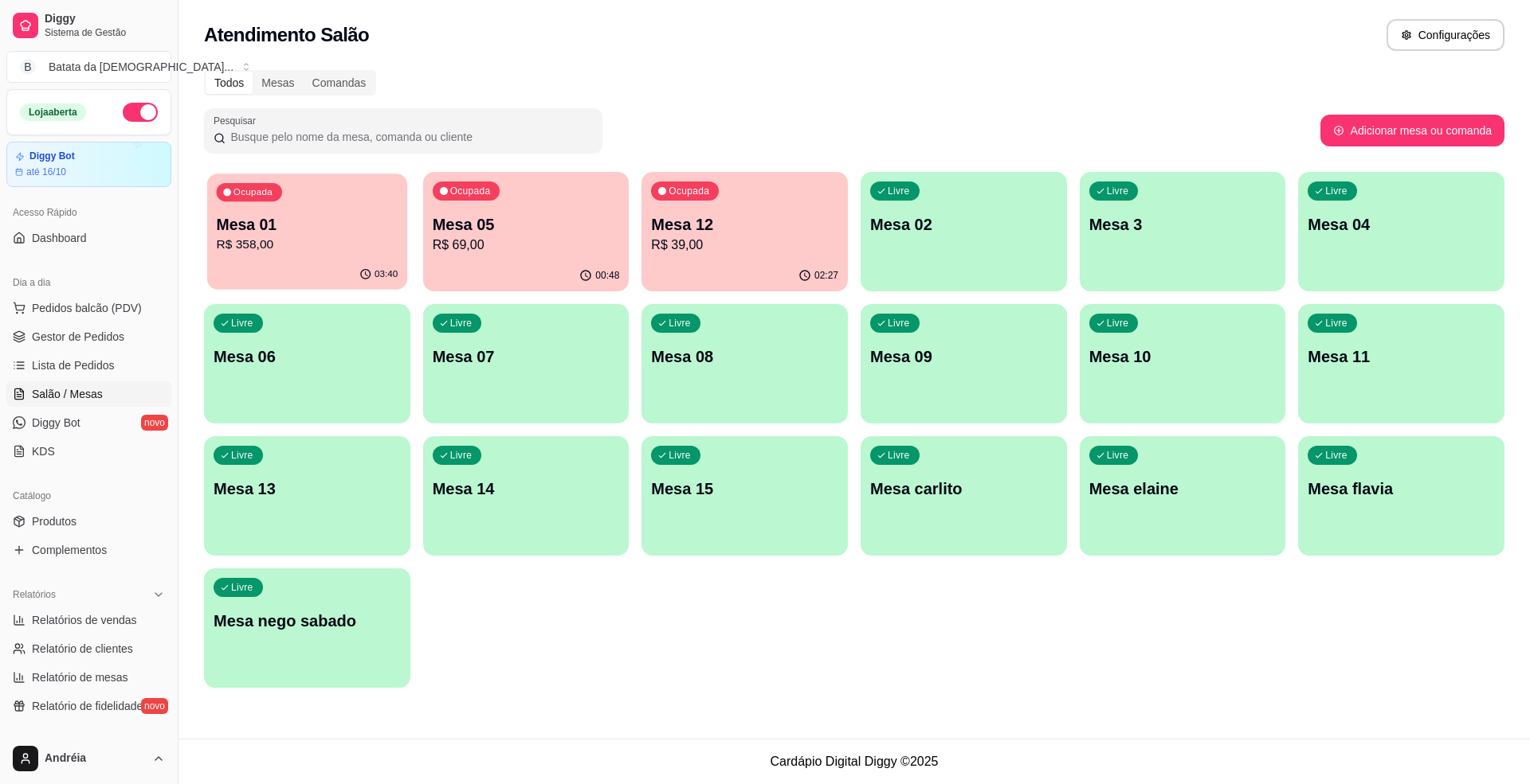
click at [264, 229] on p "Mesa 01" at bounding box center [307, 225] width 181 height 22
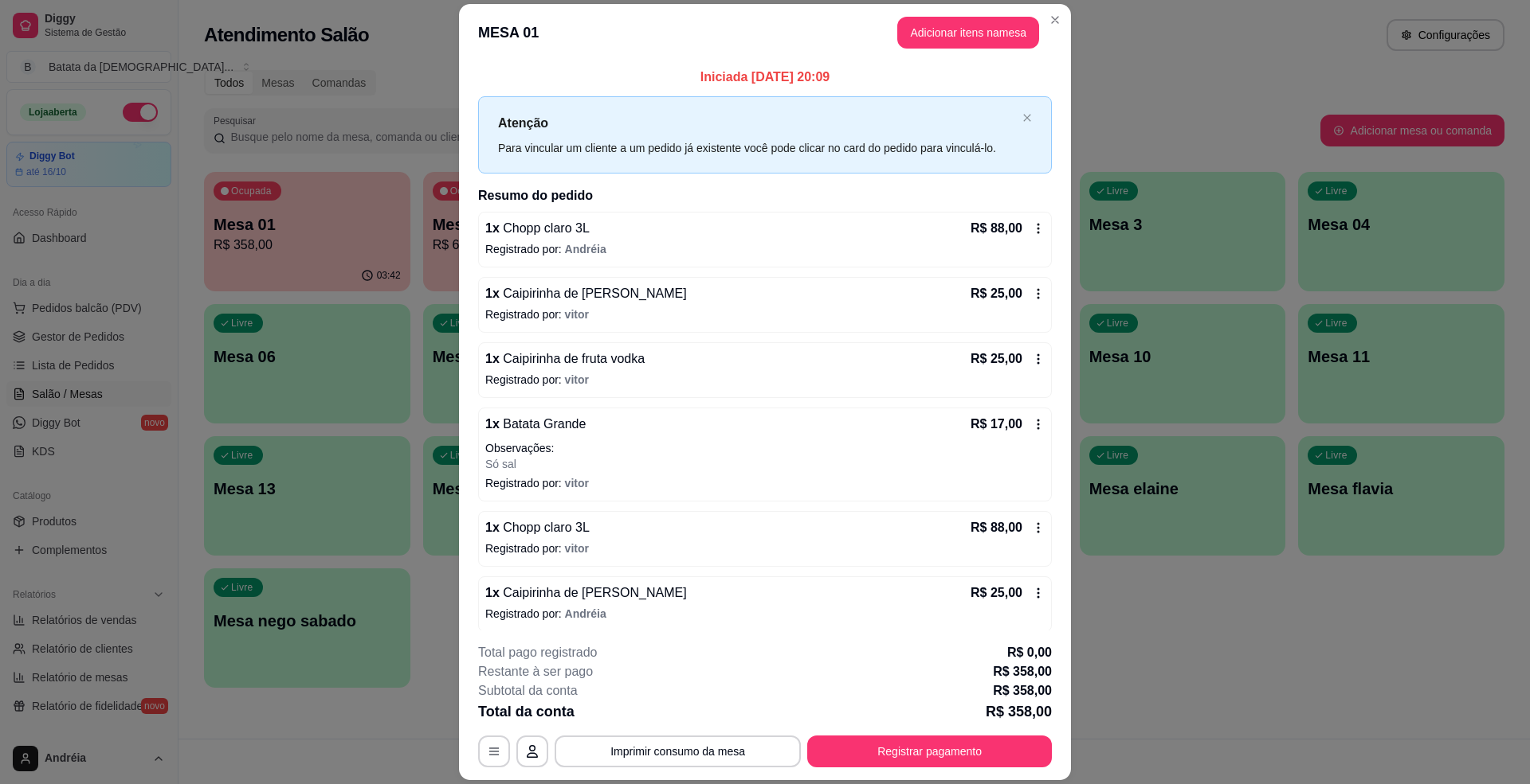
click at [1011, 281] on div "1 x Caipirinha de [PERSON_NAME] R$ 25,00 Registrado por: vitor" at bounding box center [765, 305] width 574 height 56
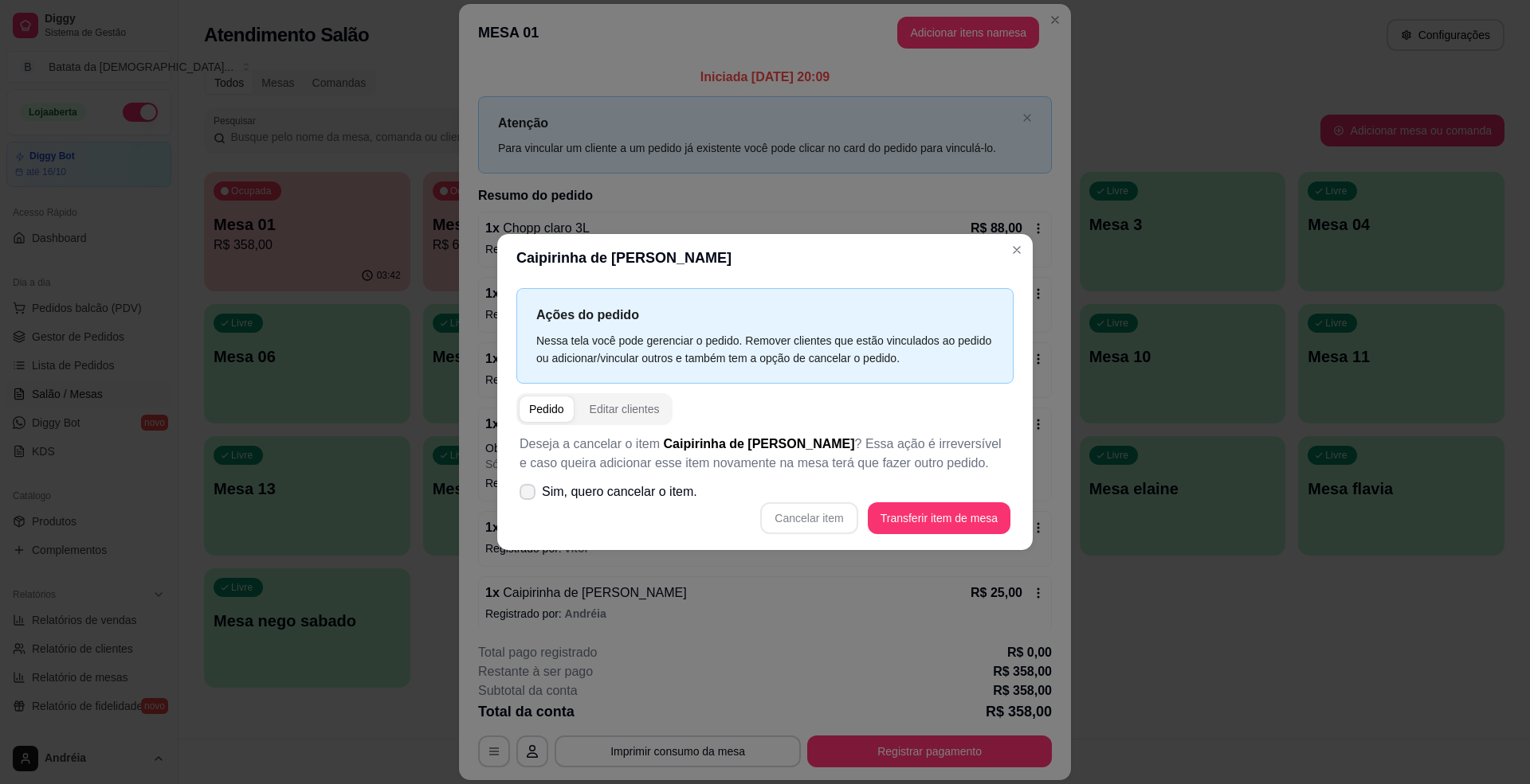
click at [532, 494] on icon at bounding box center [527, 492] width 13 height 10
click at [529, 494] on input "Sim, quero cancelar o item." at bounding box center [523, 499] width 10 height 10
checkbox input "true"
click at [796, 520] on button "Cancelar item" at bounding box center [808, 517] width 95 height 31
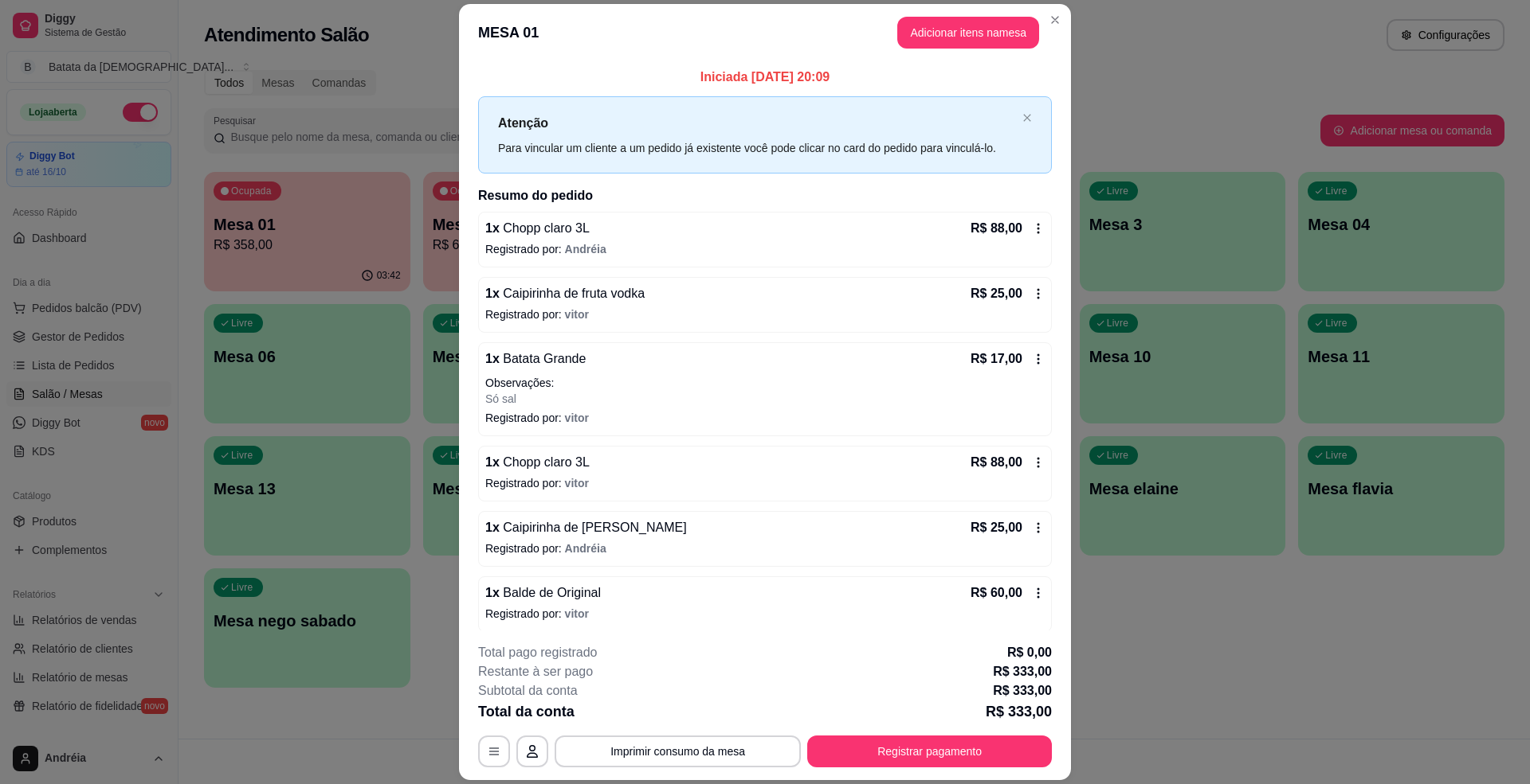
click at [1032, 293] on icon at bounding box center [1038, 294] width 13 height 13
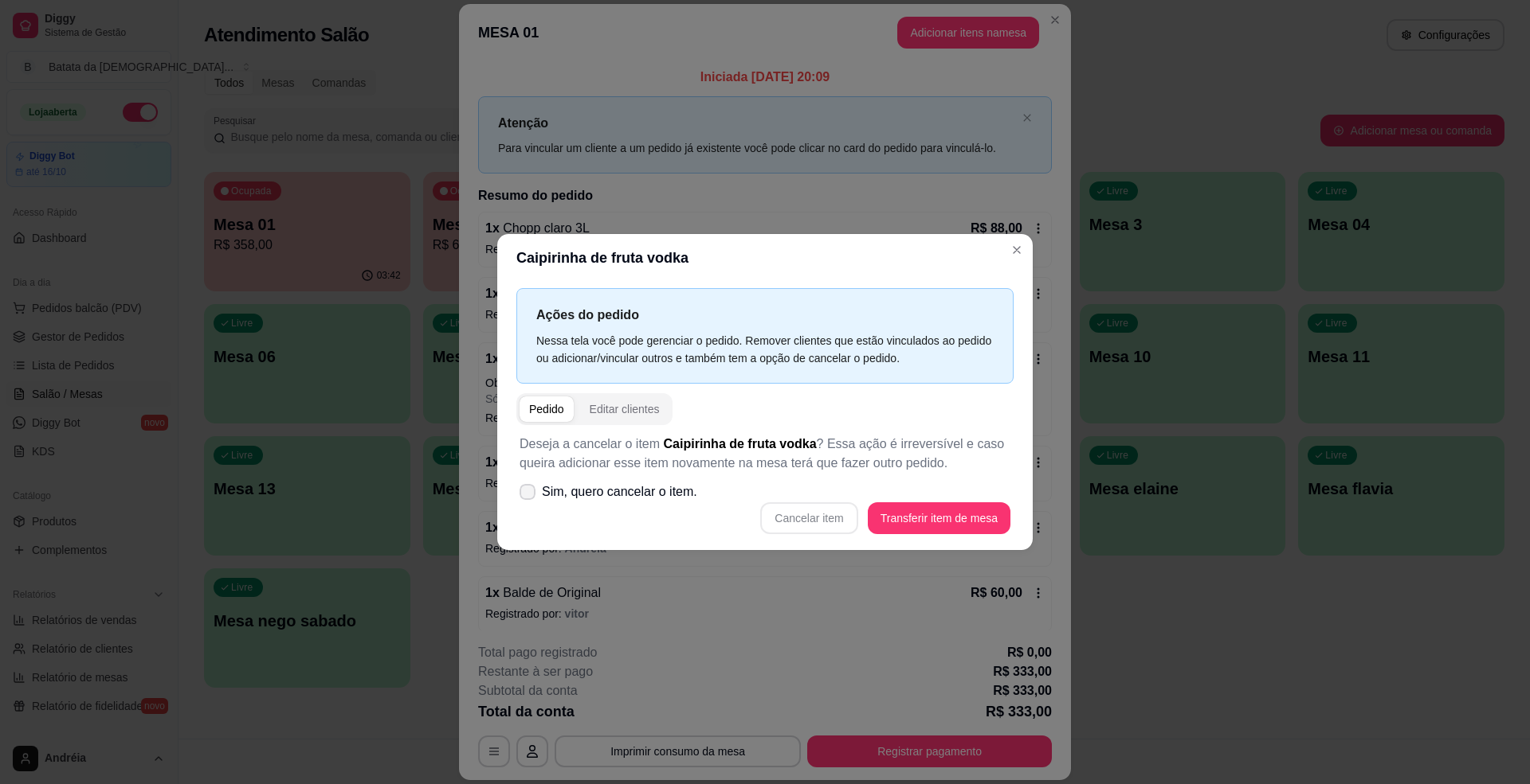
click at [620, 479] on label "Sim, quero cancelar o item." at bounding box center [608, 492] width 190 height 32
click at [529, 494] on input "Sim, quero cancelar o item." at bounding box center [523, 499] width 10 height 10
checkbox input "true"
click at [827, 504] on button "Cancelar item" at bounding box center [809, 518] width 98 height 32
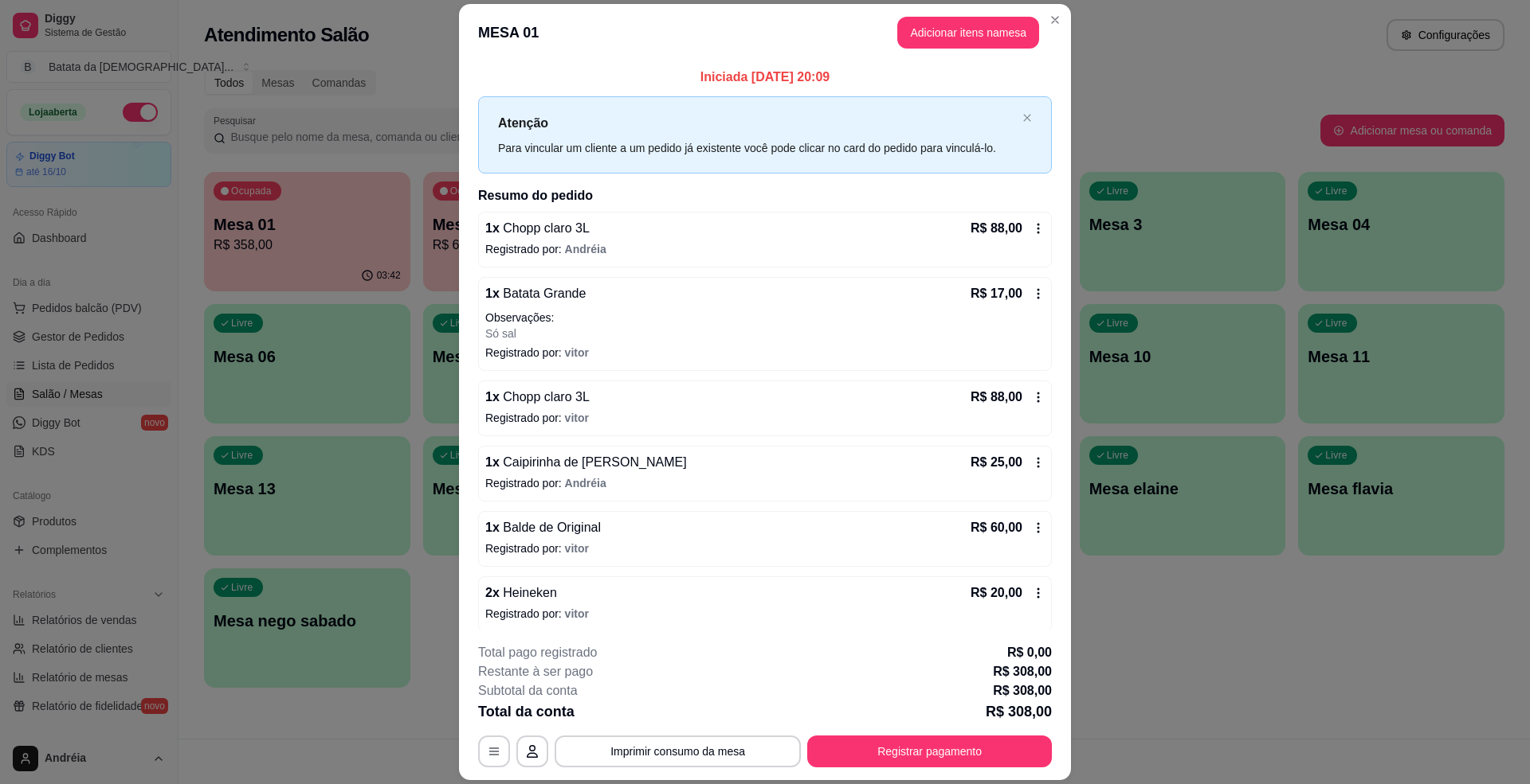
click at [820, 446] on div "1 x Caipirinha de Velho Barreiro R$ 25,00 Registrado por: [PERSON_NAME]" at bounding box center [765, 474] width 574 height 56
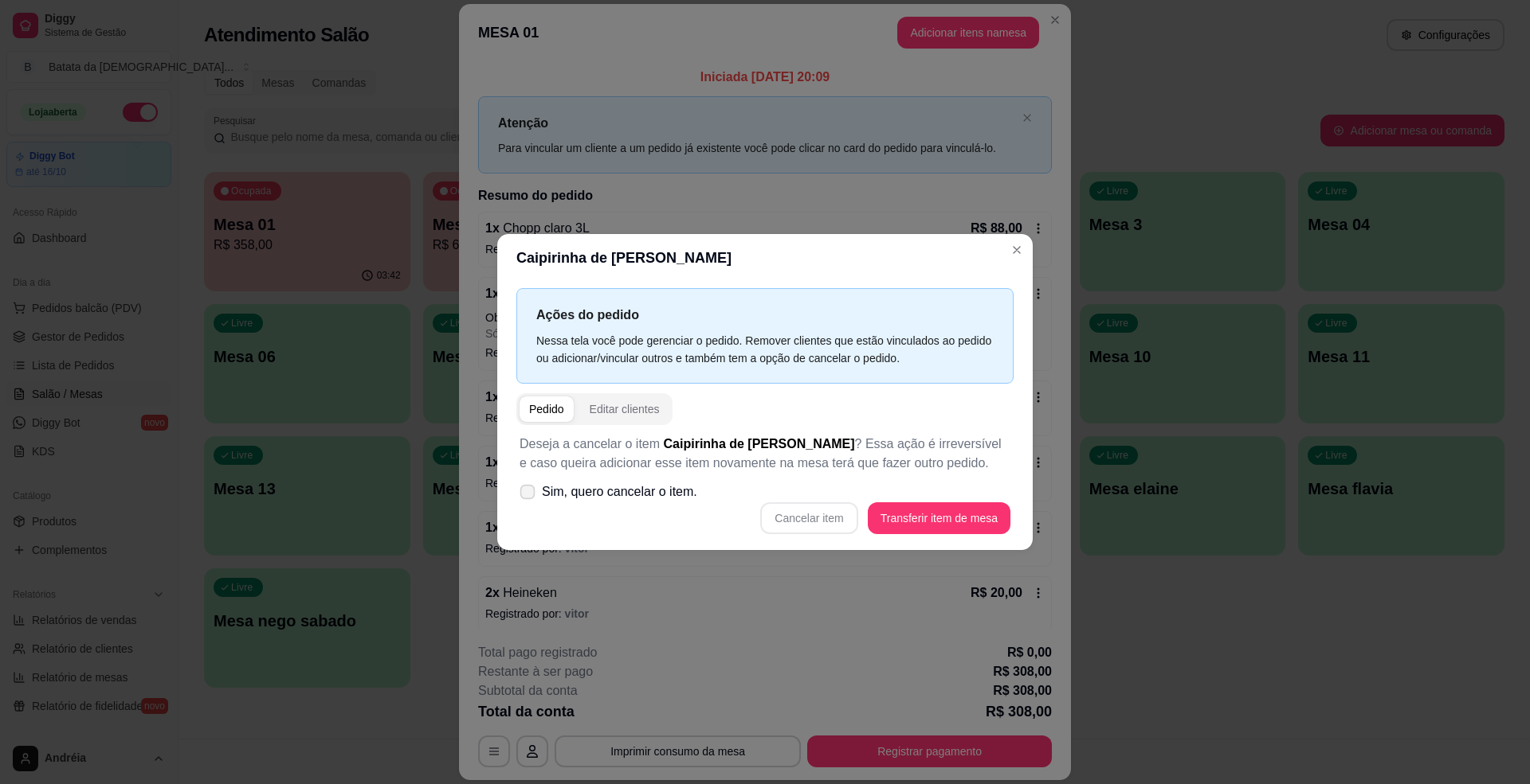
click at [572, 501] on span "Sim, quero cancelar o item." at bounding box center [620, 491] width 155 height 19
click at [529, 501] on input "Sim, quero cancelar o item." at bounding box center [523, 499] width 10 height 10
checkbox input "true"
click at [768, 510] on button "Cancelar item" at bounding box center [809, 518] width 98 height 32
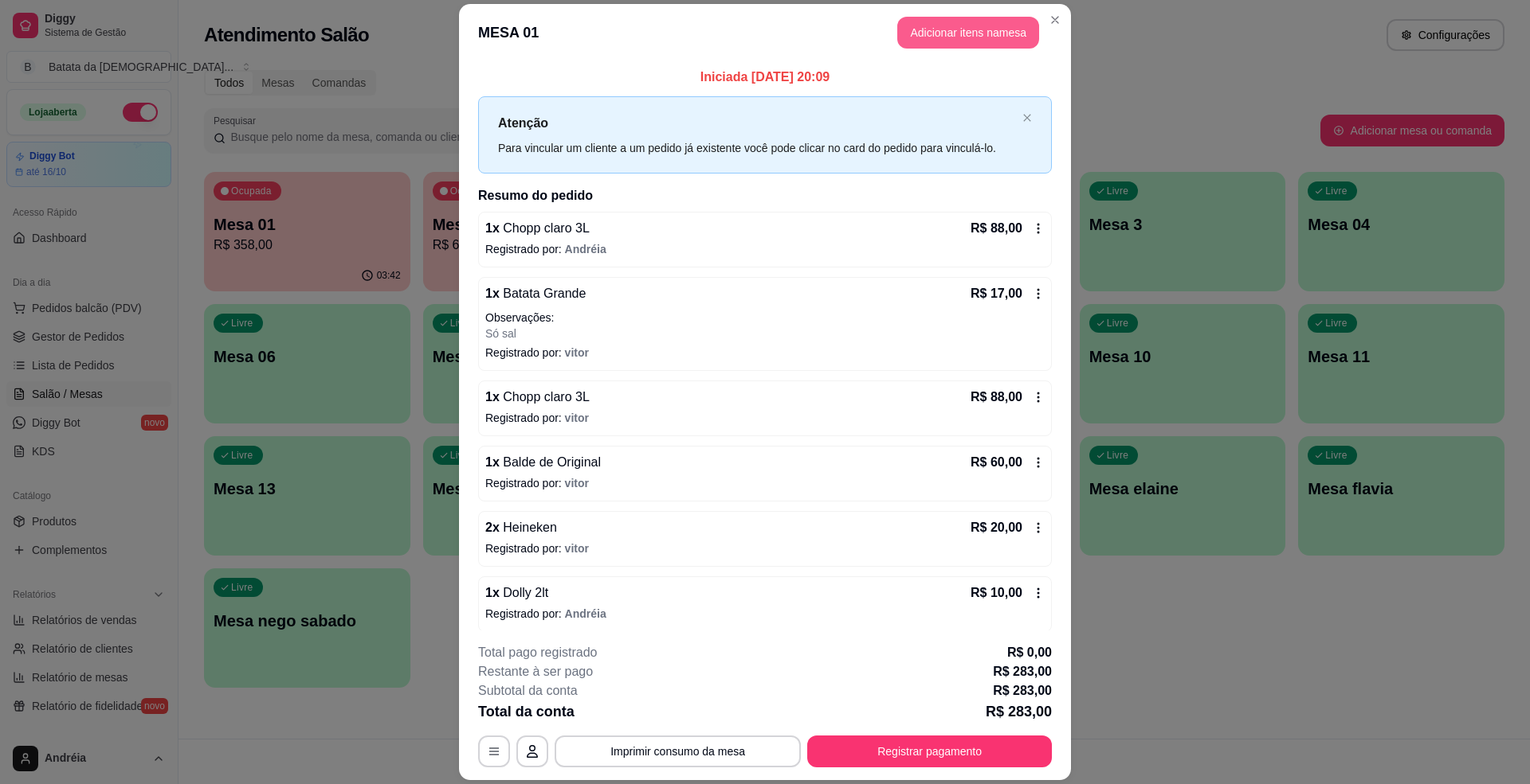
click at [940, 24] on button "Adicionar itens na mesa" at bounding box center [968, 33] width 142 height 32
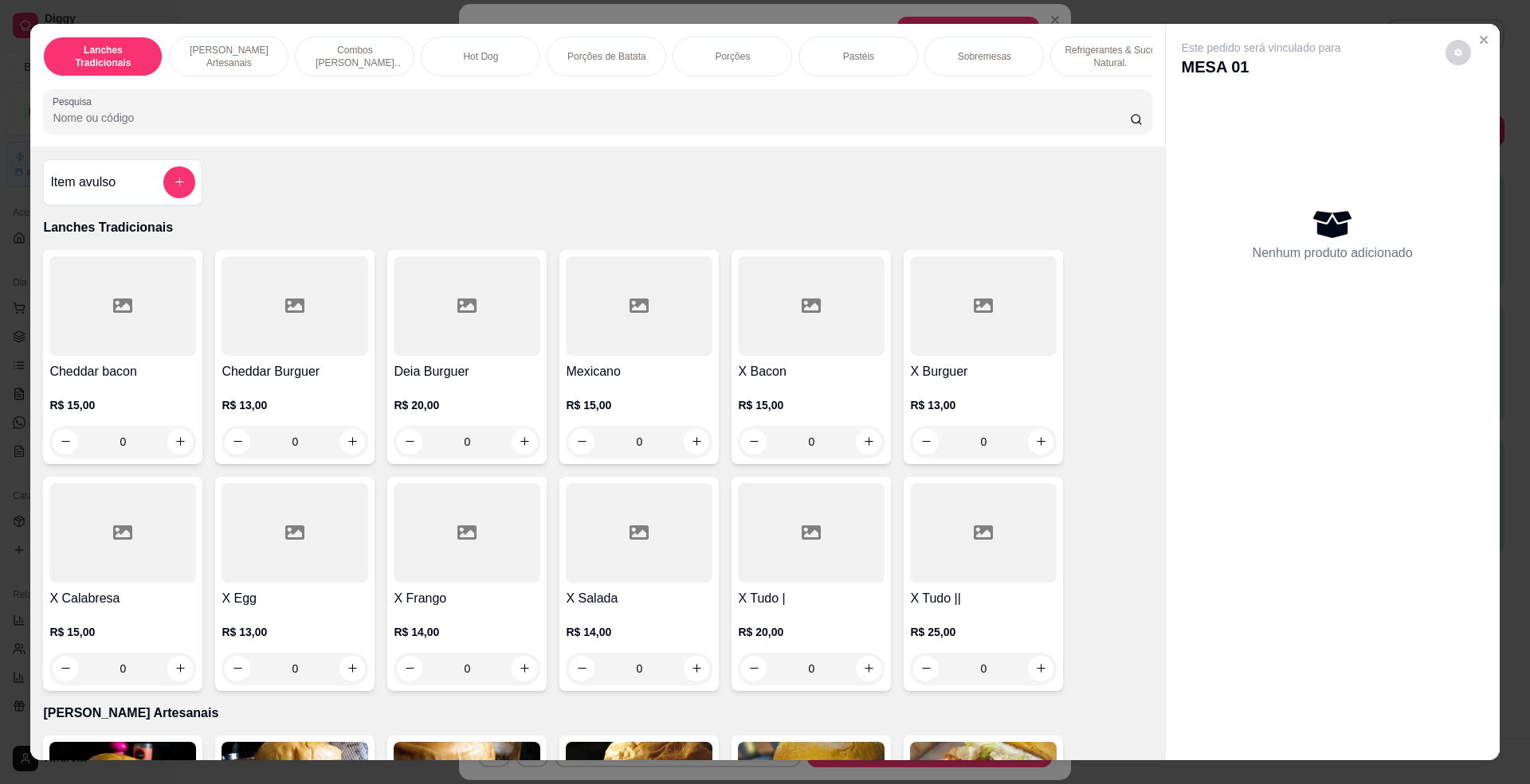
click at [94, 186] on div "Item avulso" at bounding box center [123, 182] width 146 height 32
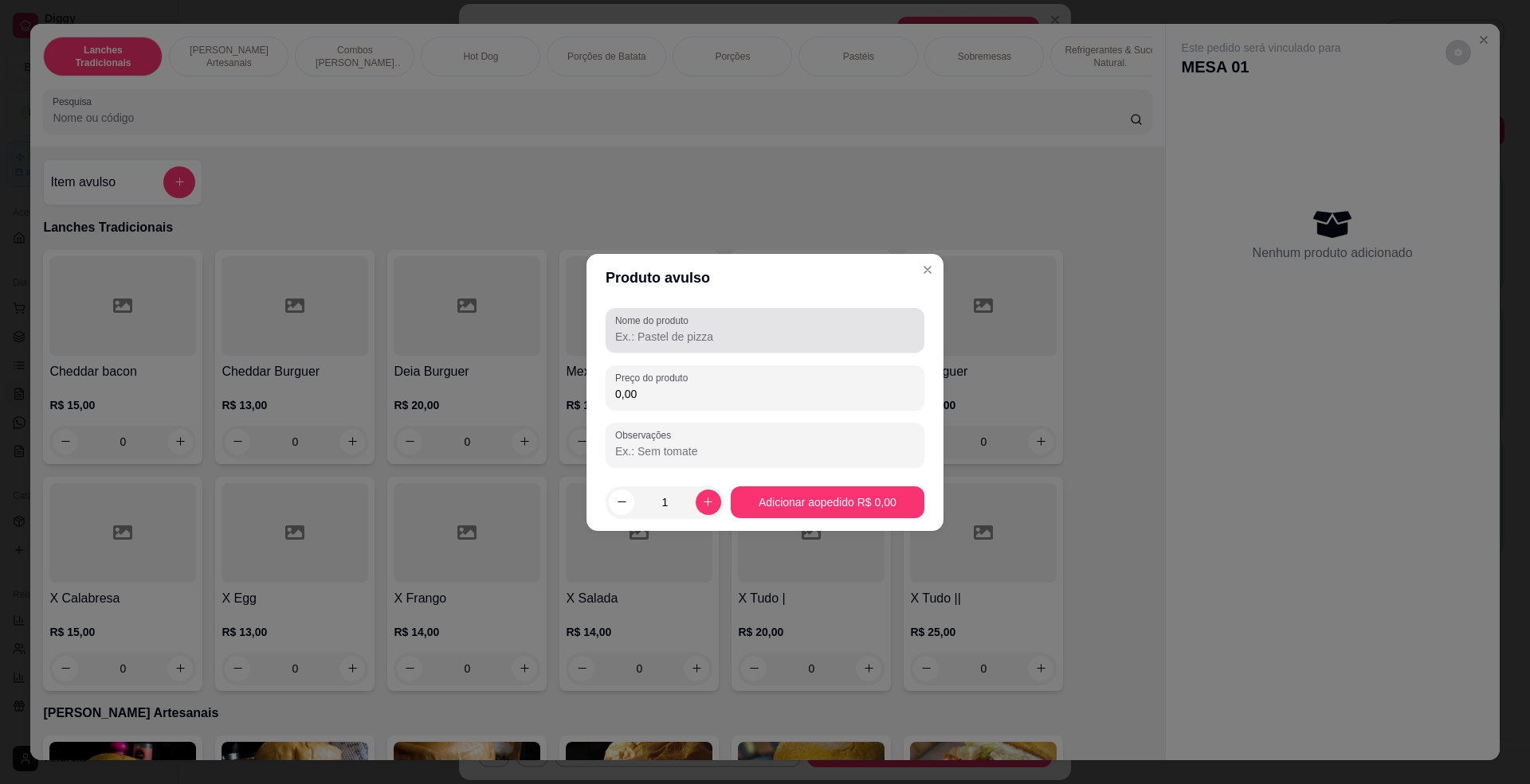
click at [699, 344] on input "Nome do produto" at bounding box center [765, 337] width 300 height 16
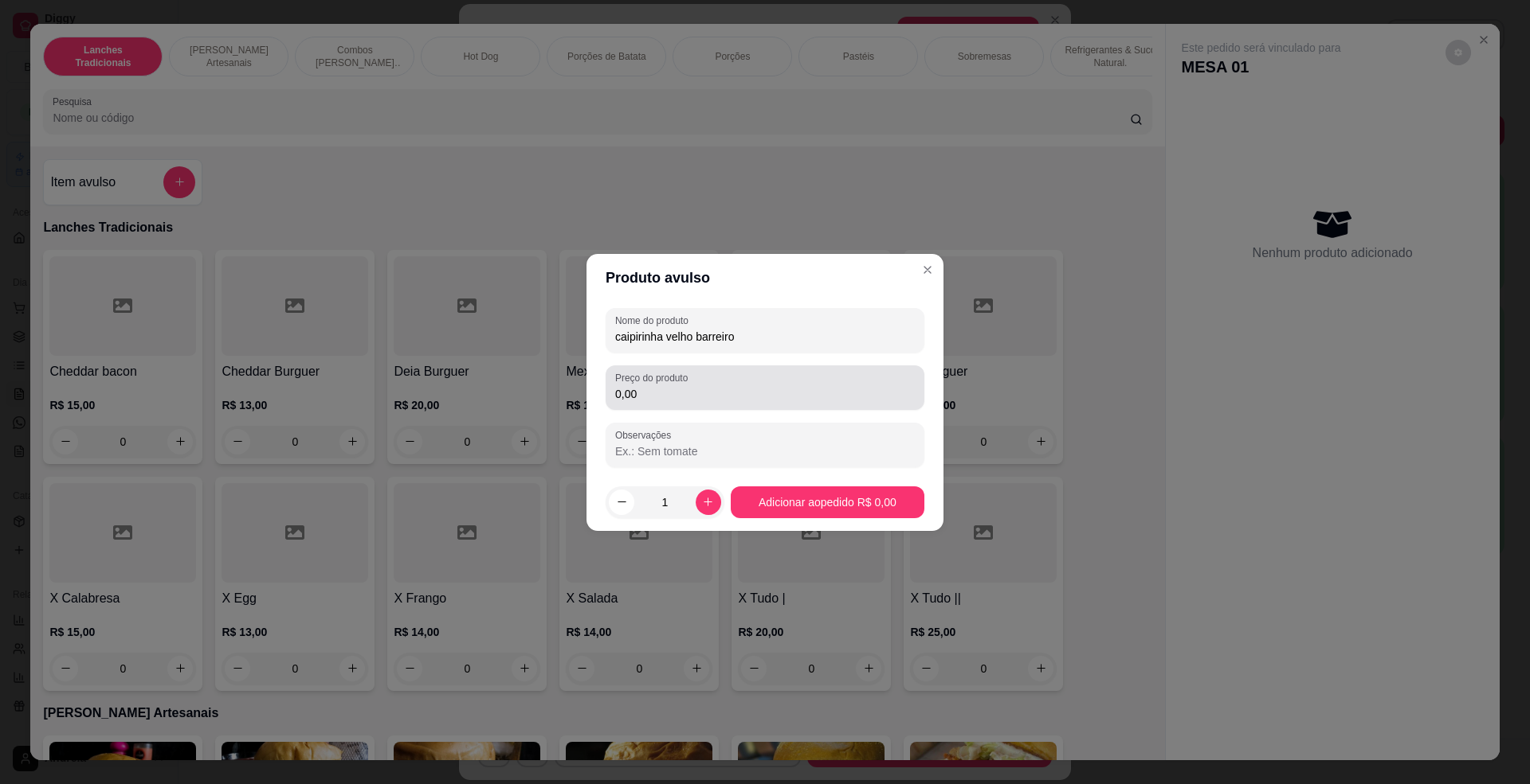
type input "caipirinha velho barreiro"
click at [667, 395] on input "0,00" at bounding box center [765, 394] width 300 height 16
type input "0,20"
click at [702, 497] on icon "increase-product-quantity" at bounding box center [708, 502] width 12 height 12
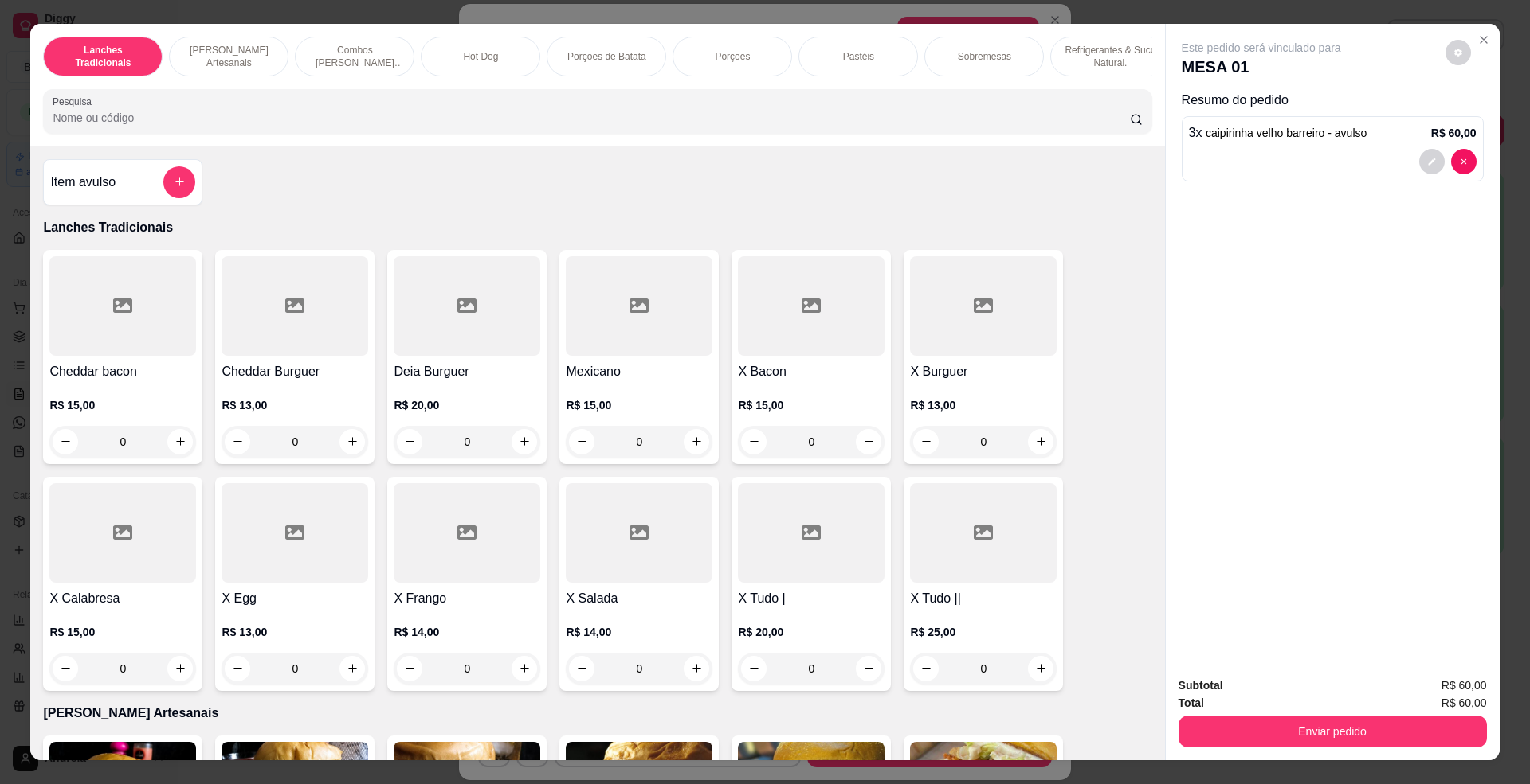
click at [1363, 772] on div "Lanches Tradicionais Burguer's Artesanais Combos Burguer's Artesanais Hot Dog P…" at bounding box center [765, 392] width 1530 height 784
click at [1326, 726] on button "Enviar pedido" at bounding box center [1332, 732] width 299 height 31
click at [1440, 682] on button "Enviar pedido" at bounding box center [1443, 693] width 88 height 30
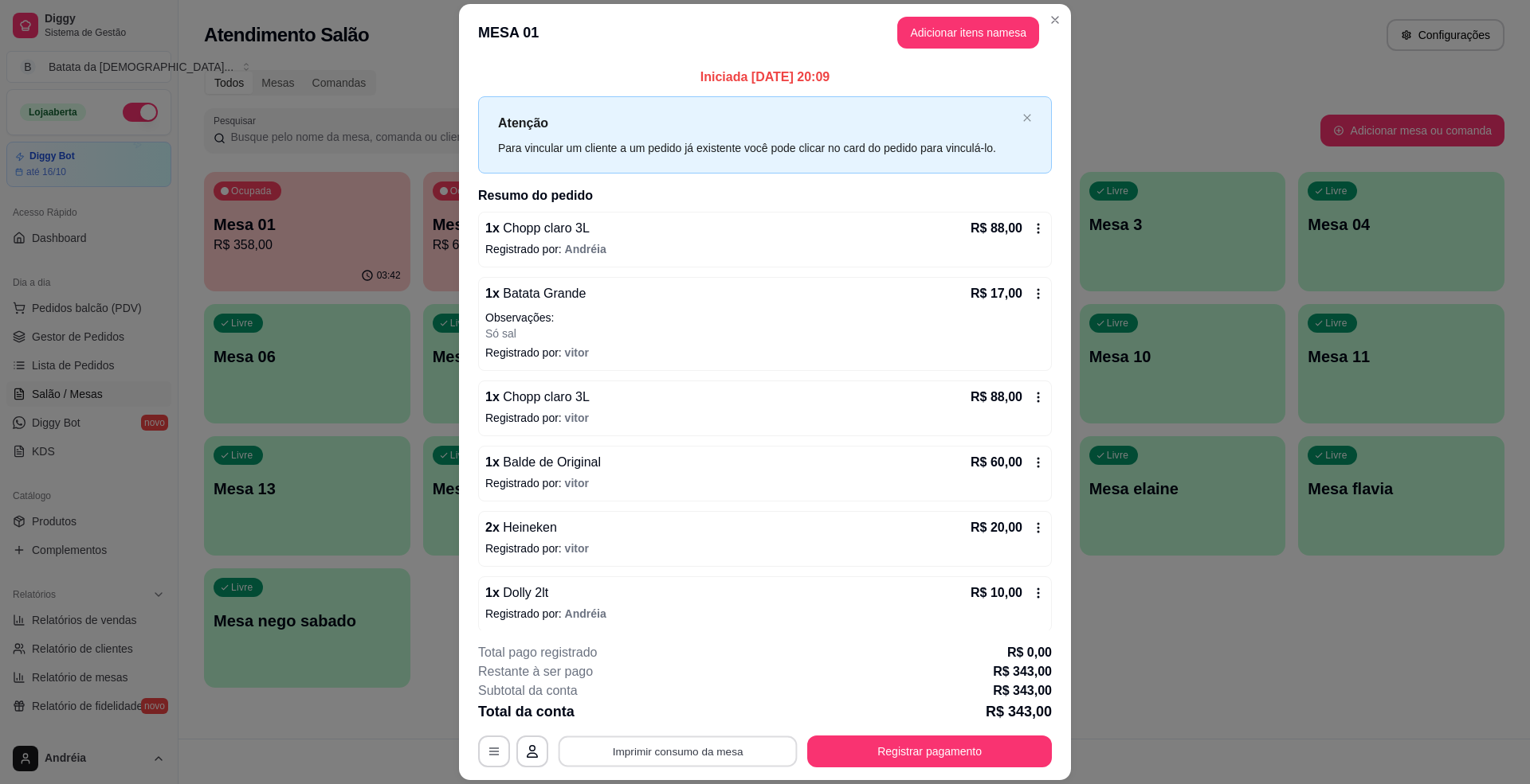
click at [639, 760] on button "Imprimir consumo da mesa" at bounding box center [678, 751] width 239 height 31
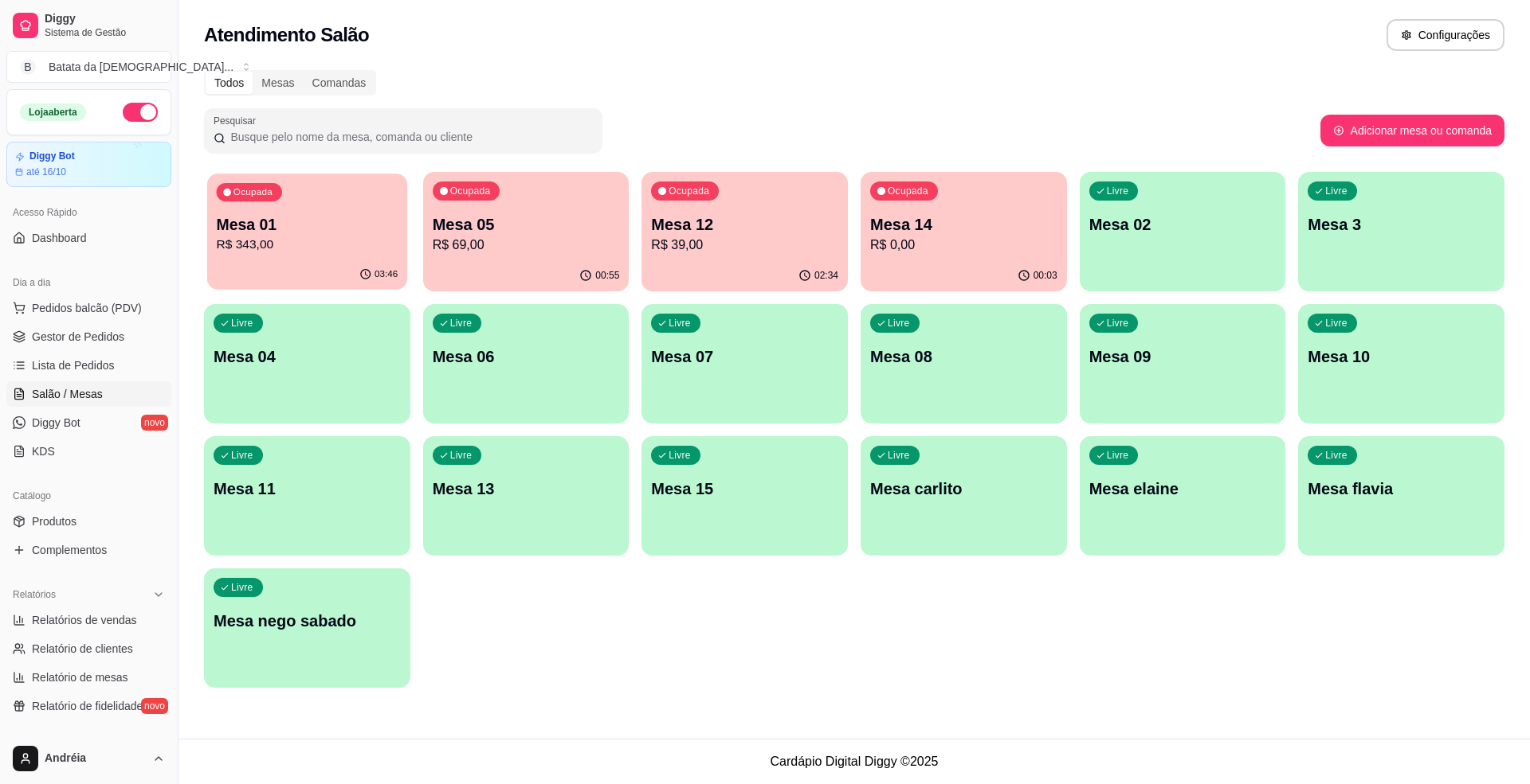
click at [288, 224] on p "Mesa 01" at bounding box center [307, 225] width 181 height 22
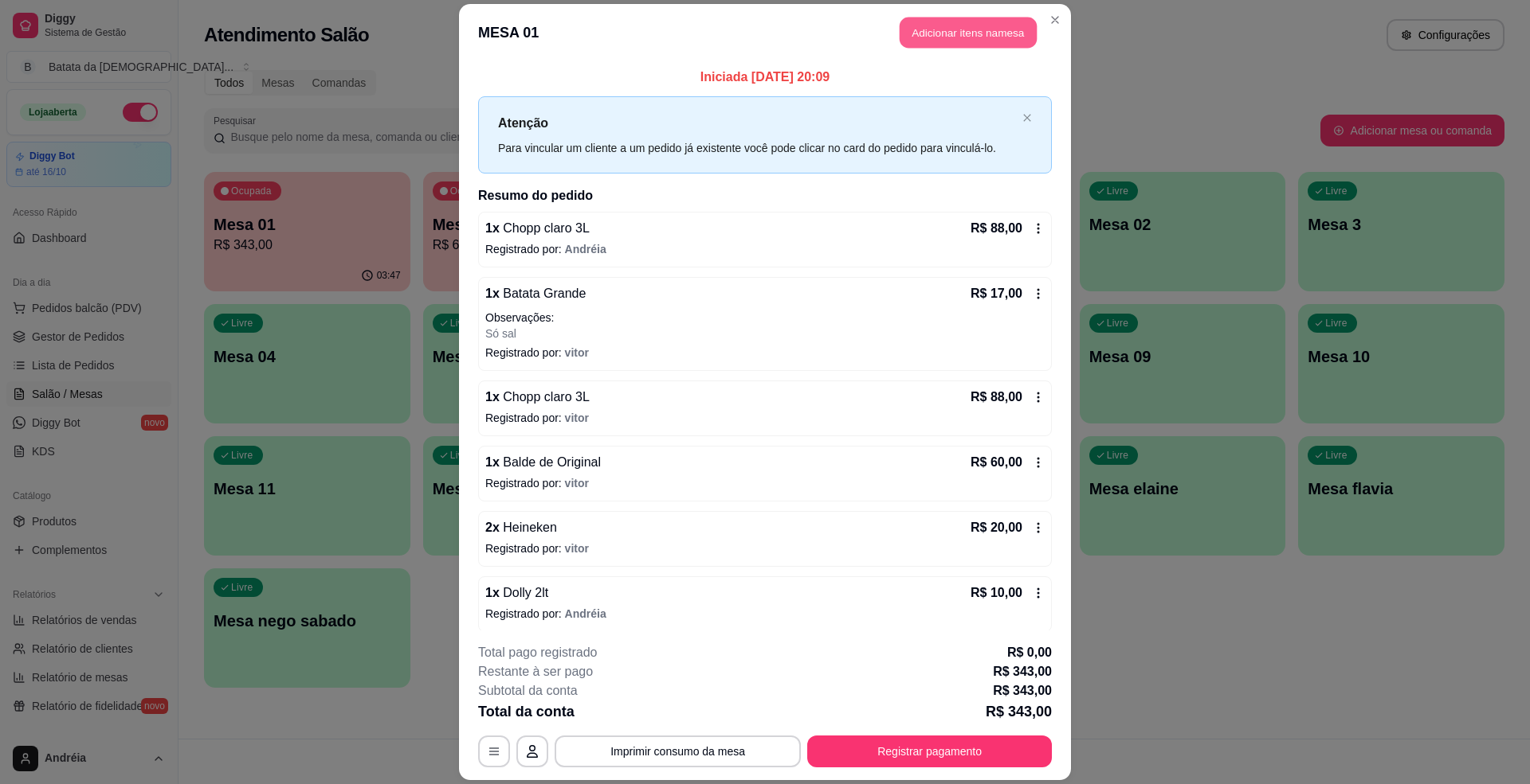
click at [924, 24] on button "Adicionar itens na mesa" at bounding box center [969, 33] width 138 height 31
click at [661, 123] on div at bounding box center [597, 112] width 1089 height 32
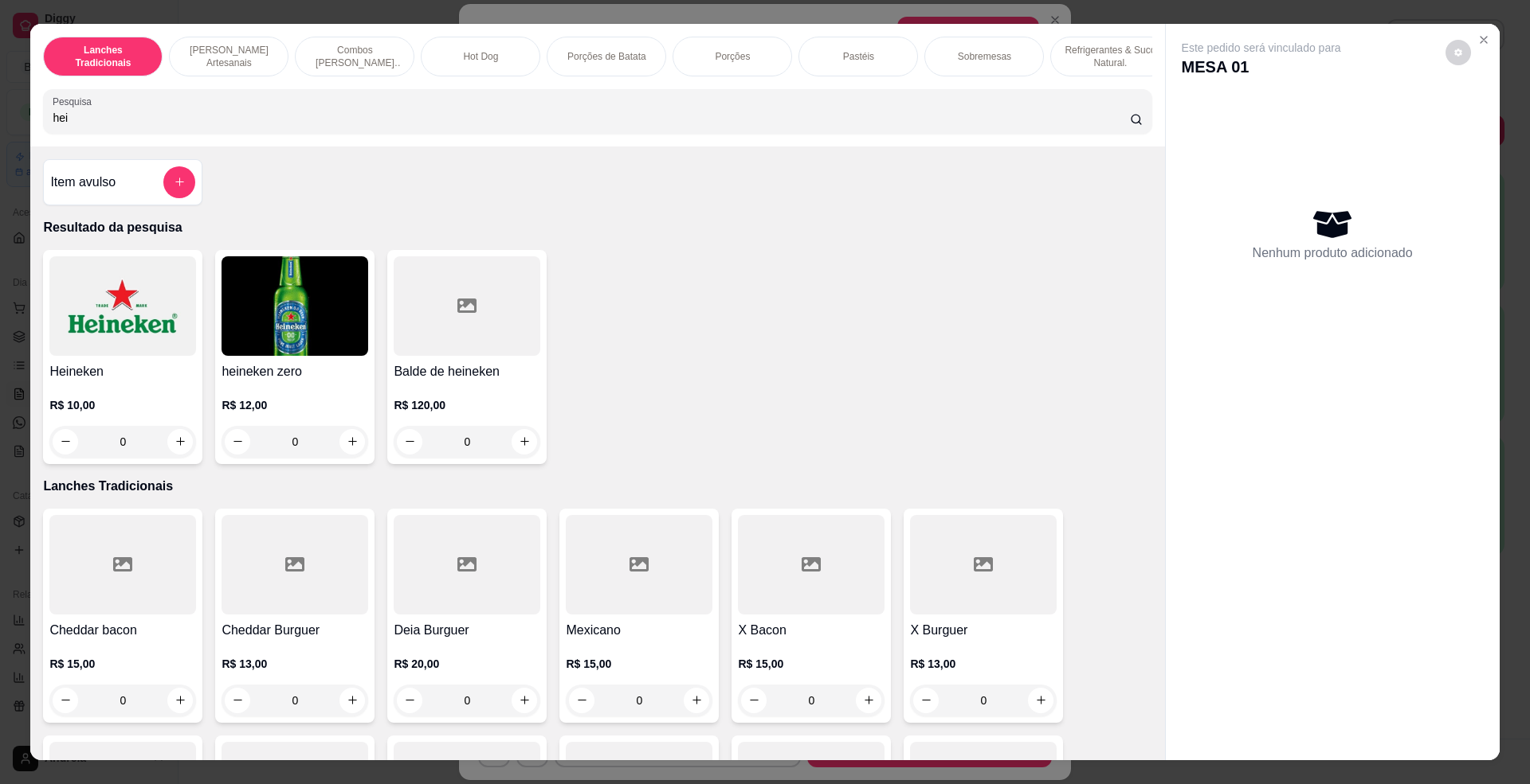
type input "hei"
click at [145, 335] on img at bounding box center [123, 306] width 147 height 100
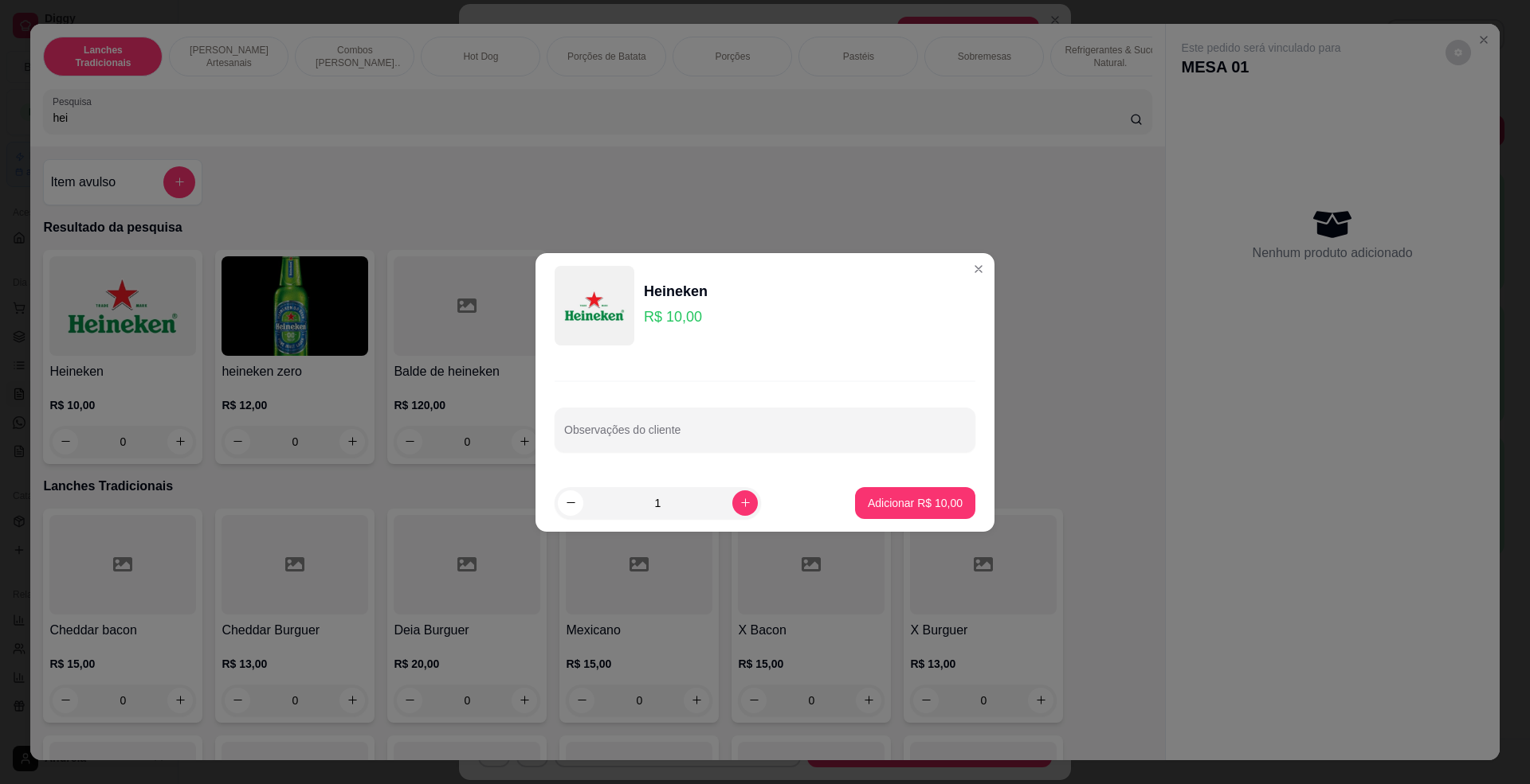
click at [884, 489] on button "Adicionar R$ 10,00" at bounding box center [915, 503] width 121 height 32
type input "1"
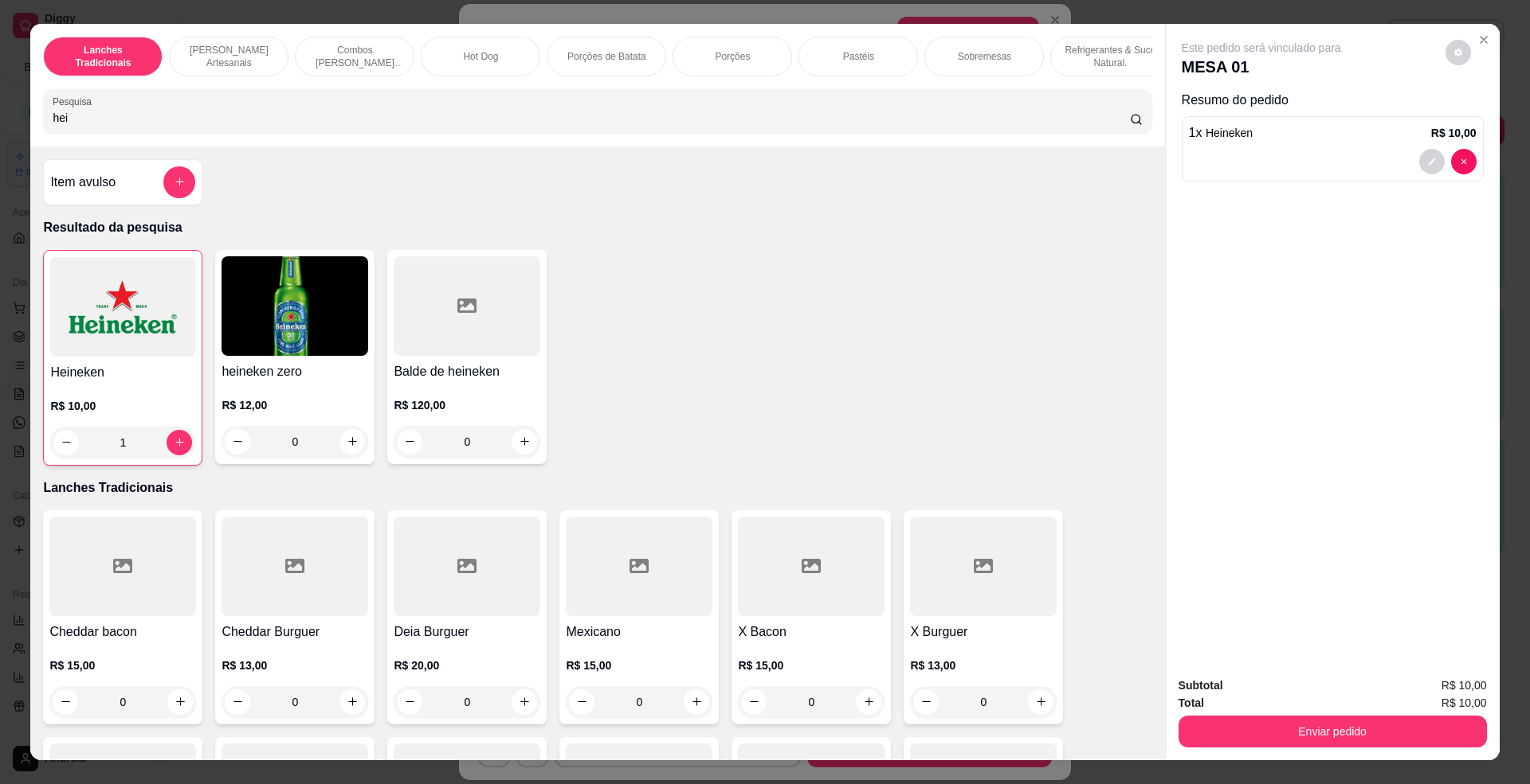
click at [1333, 707] on div "Total R$ 10,00" at bounding box center [1332, 703] width 308 height 18
click at [1339, 717] on button "Enviar pedido" at bounding box center [1332, 732] width 299 height 31
click at [1428, 682] on button "Enviar pedido" at bounding box center [1443, 693] width 90 height 30
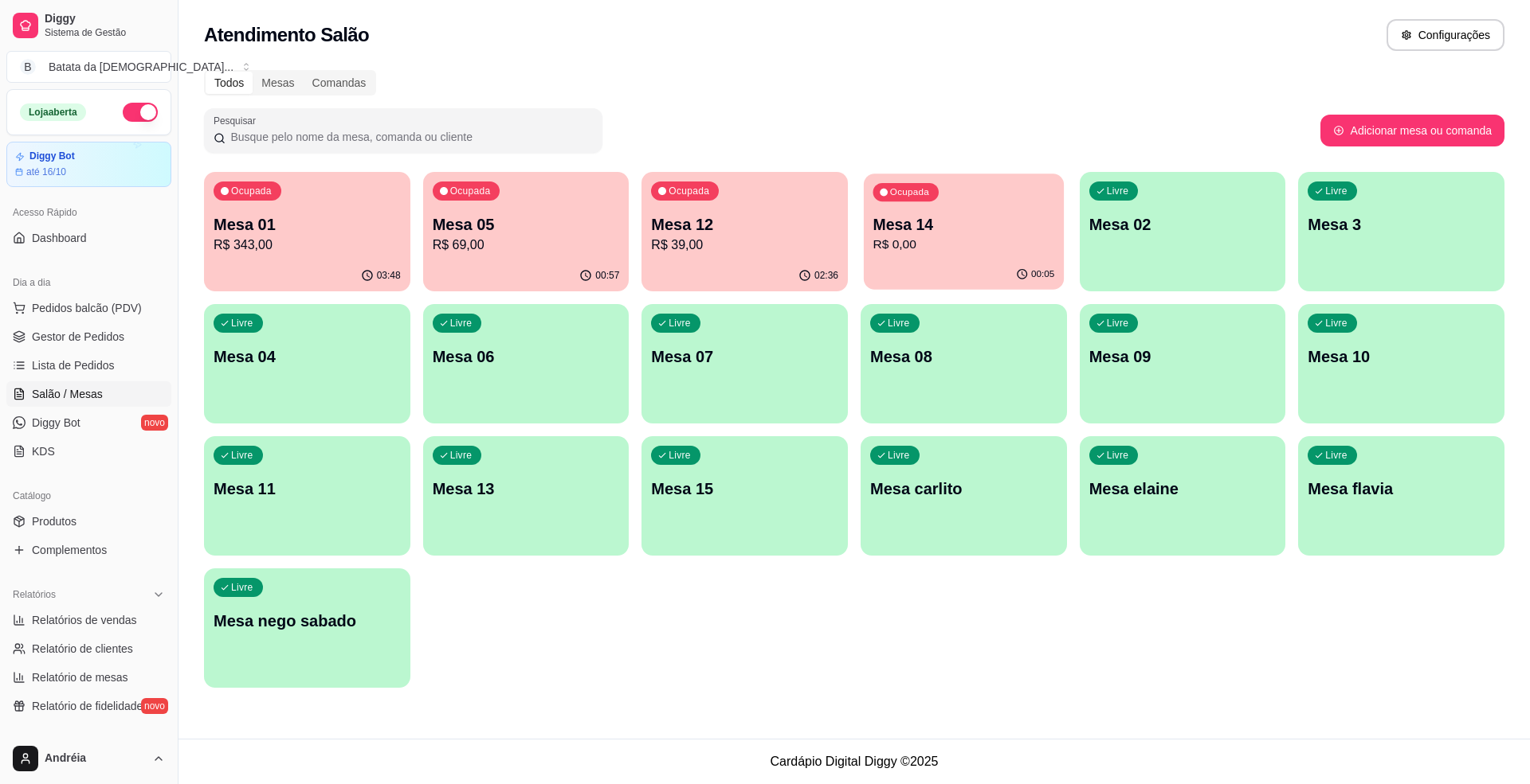
click at [920, 227] on p "Mesa 14" at bounding box center [964, 225] width 181 height 22
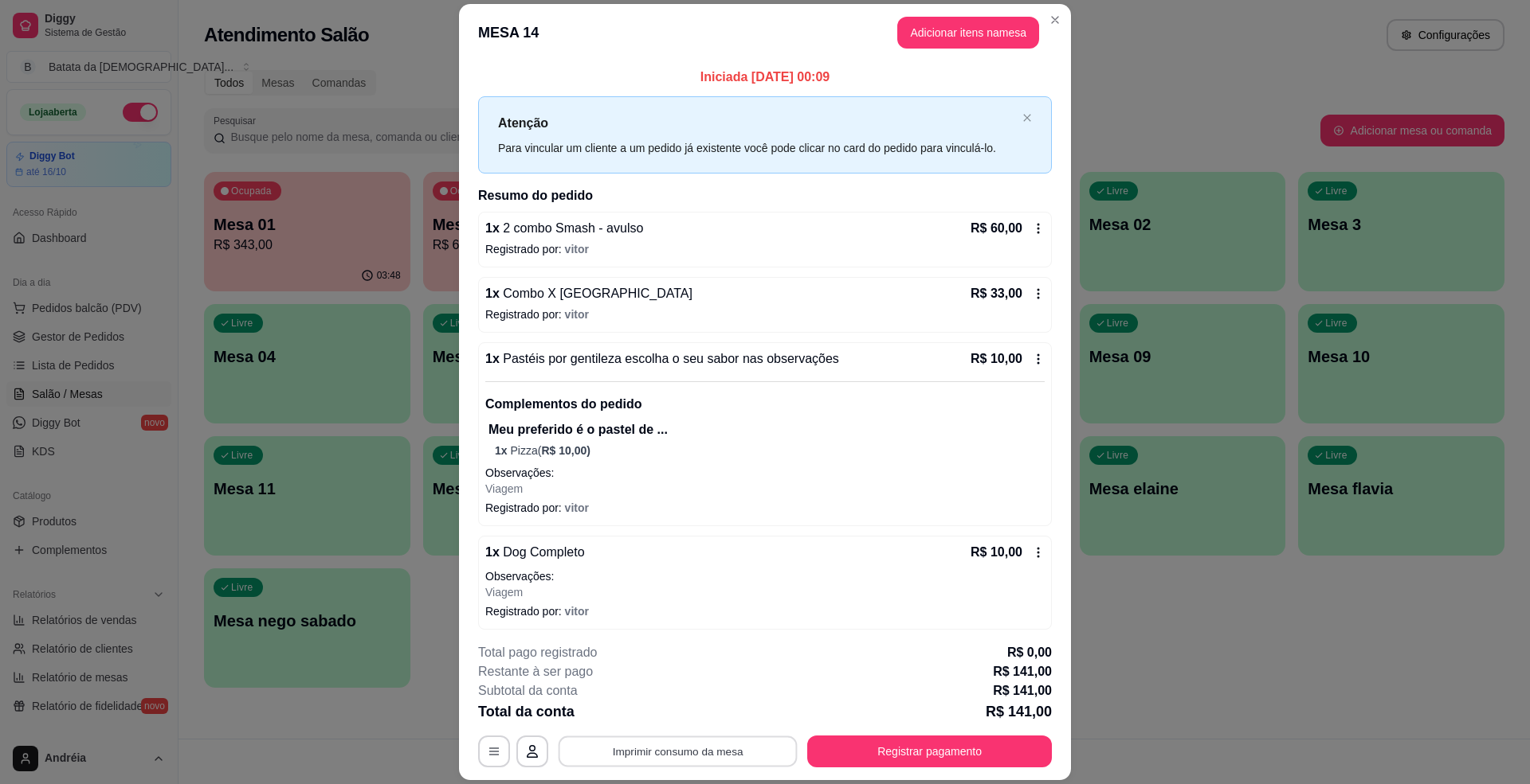
click at [719, 740] on button "Imprimir consumo da mesa" at bounding box center [678, 751] width 239 height 31
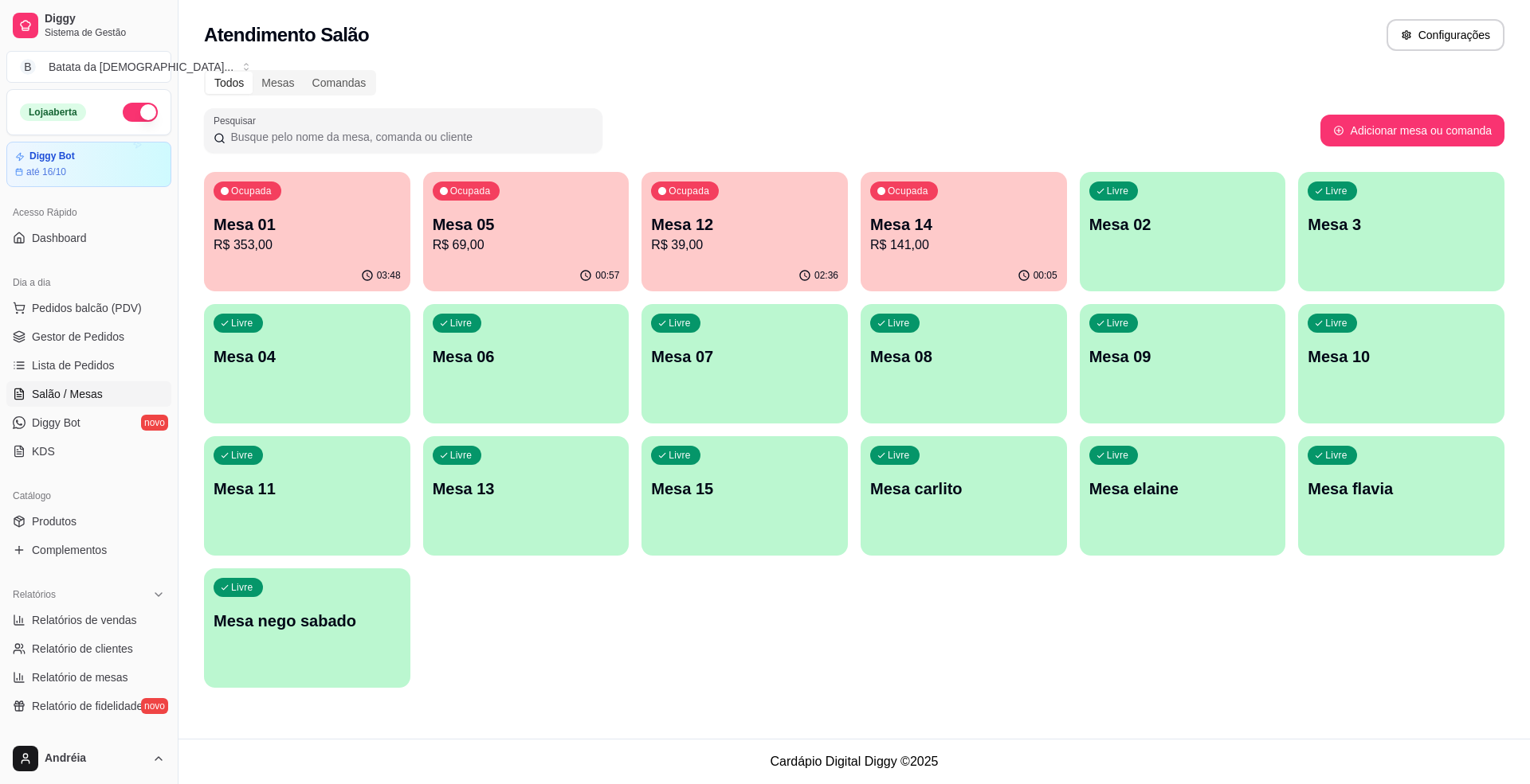
click at [326, 239] on p "R$ 353,00" at bounding box center [307, 245] width 187 height 19
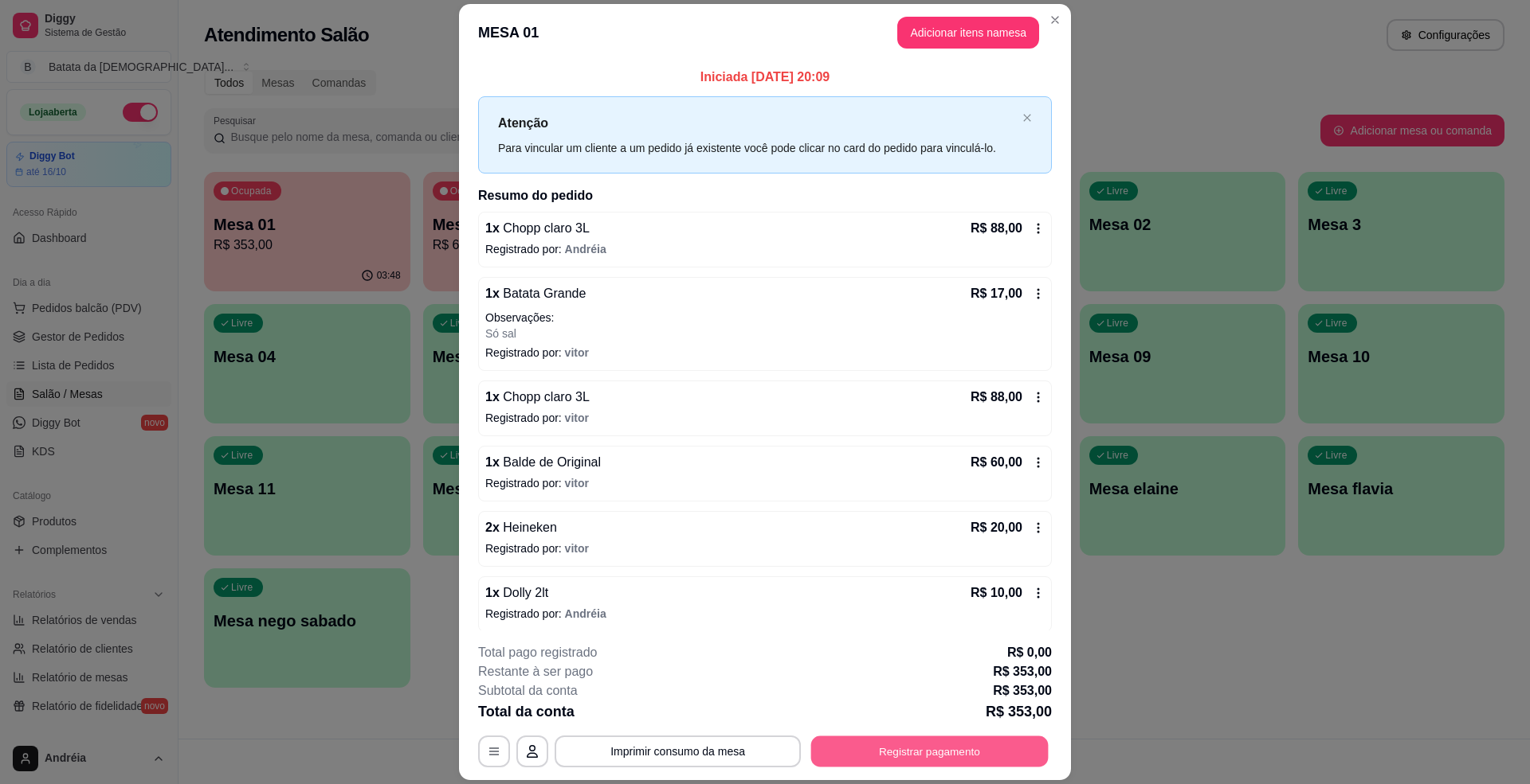
click at [874, 739] on button "Registrar pagamento" at bounding box center [930, 751] width 237 height 31
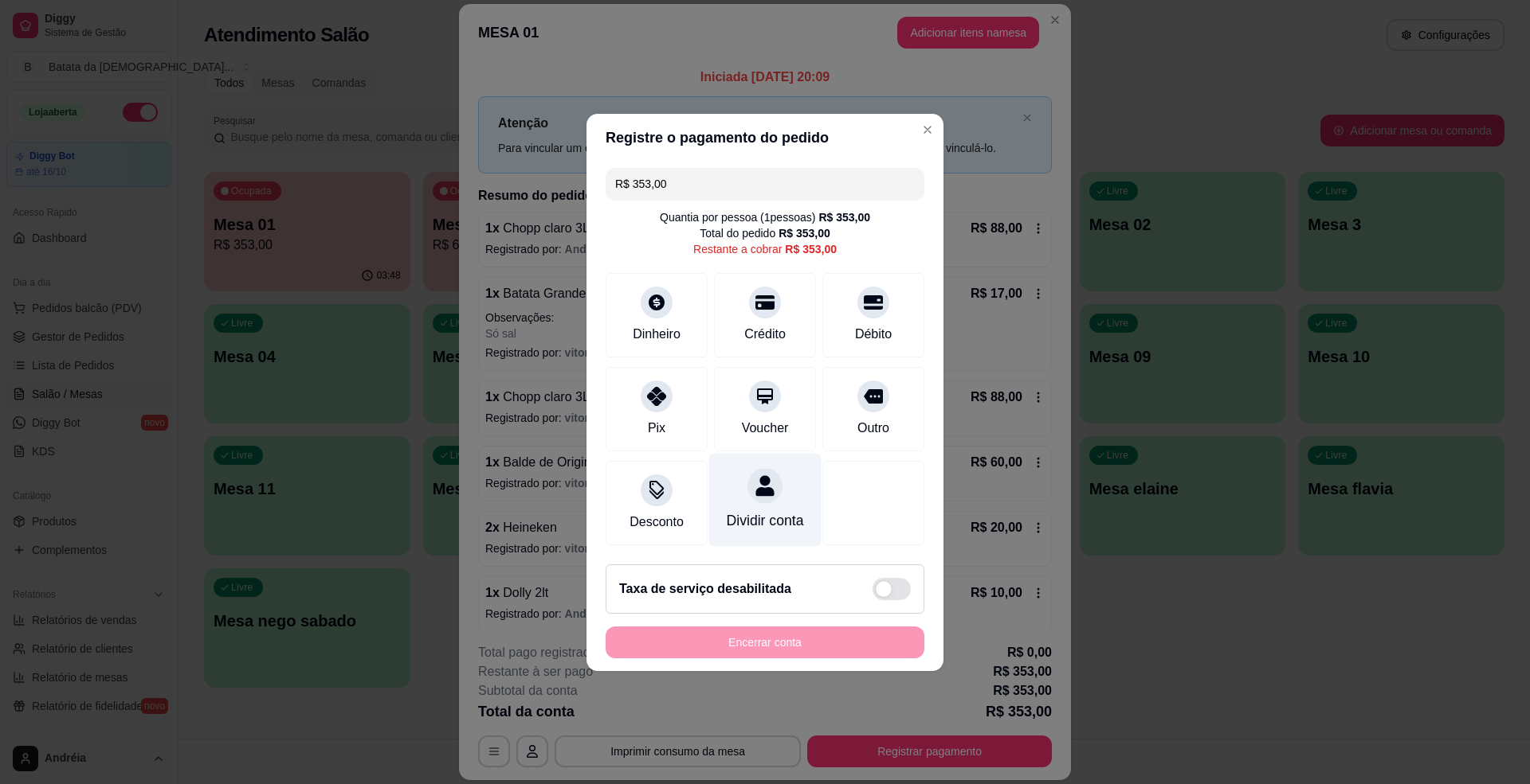
click at [772, 516] on div "Dividir conta" at bounding box center [765, 520] width 78 height 21
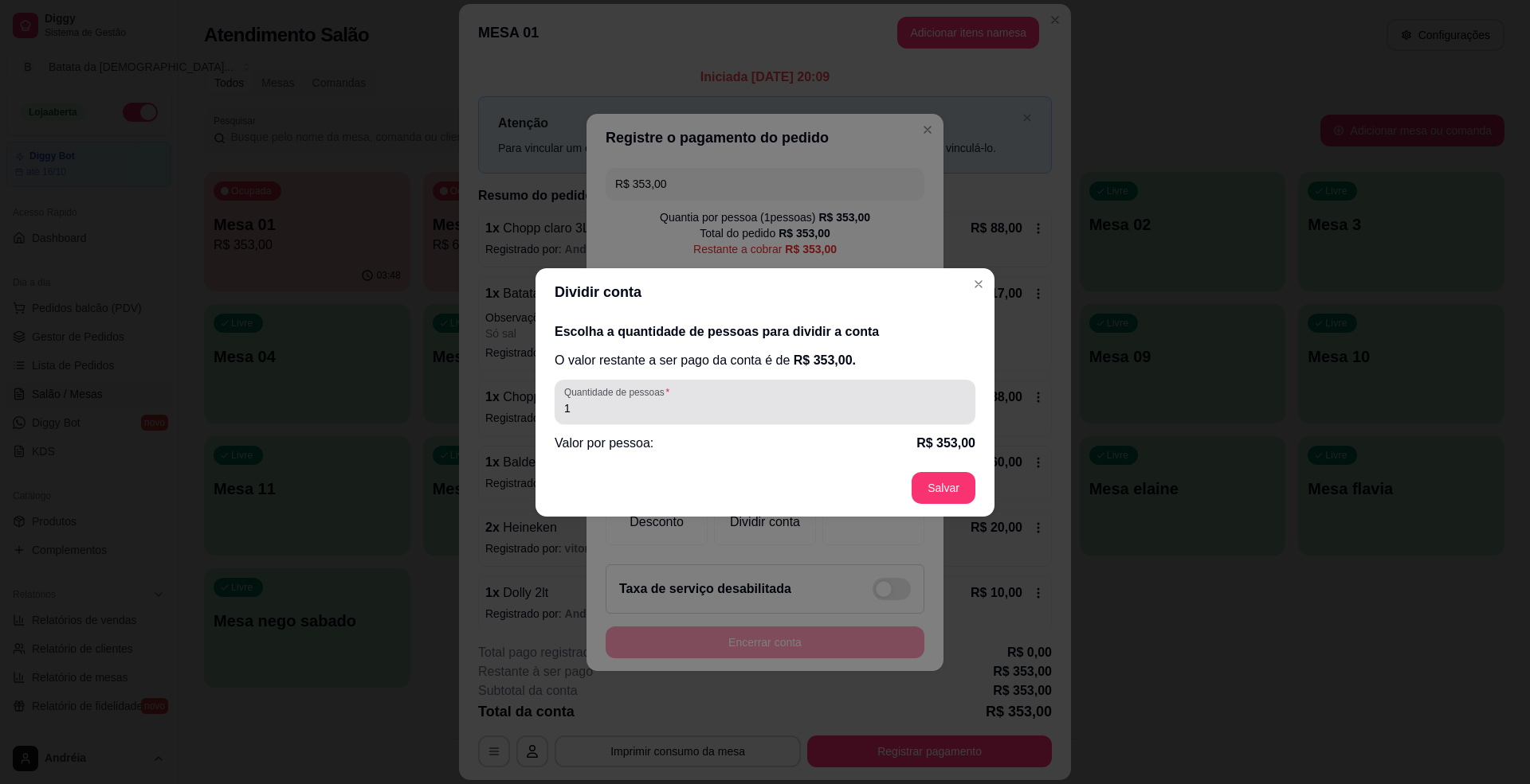
click at [754, 420] on div "Quantidade de pessoas 1" at bounding box center [765, 401] width 421 height 45
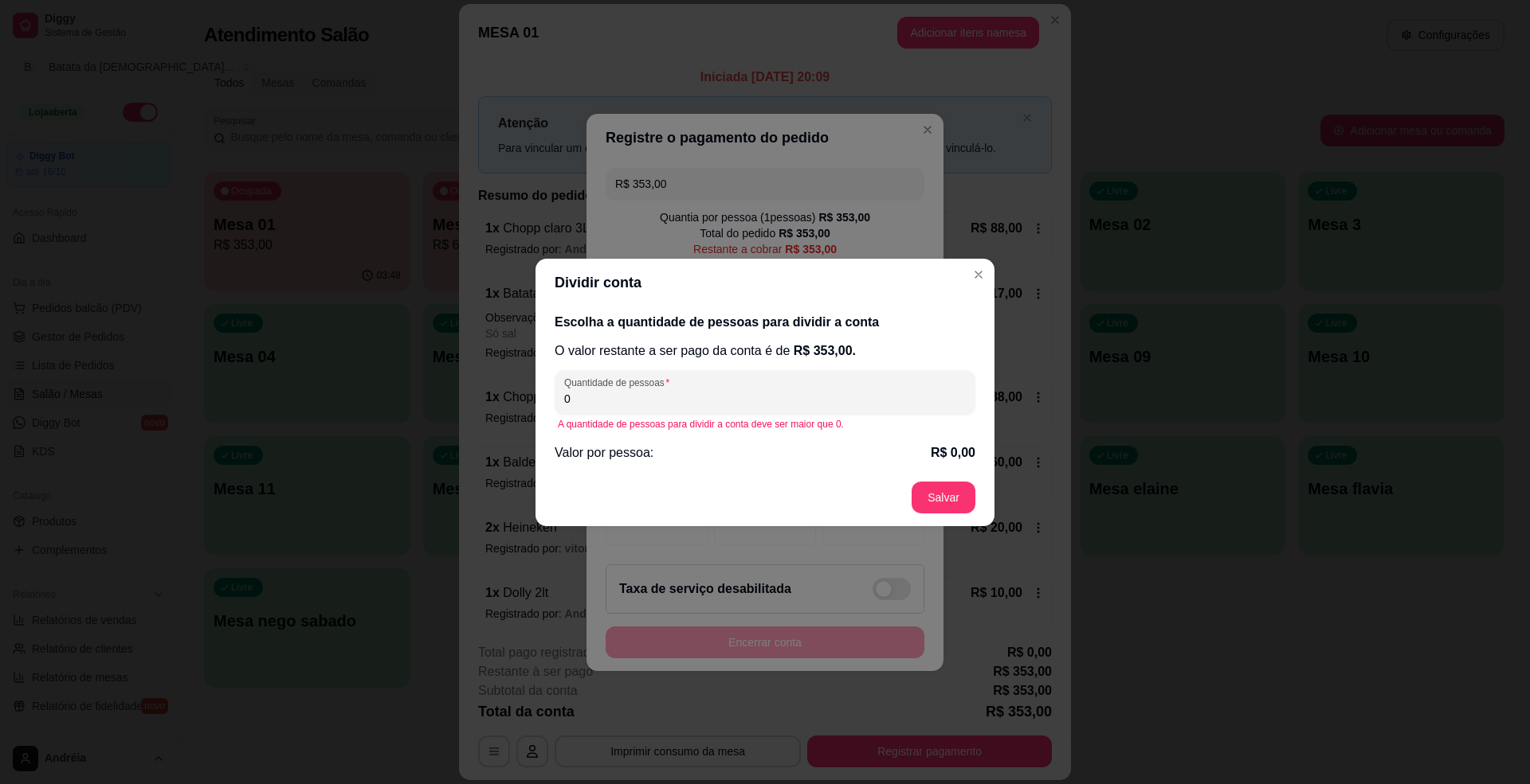
type input "2"
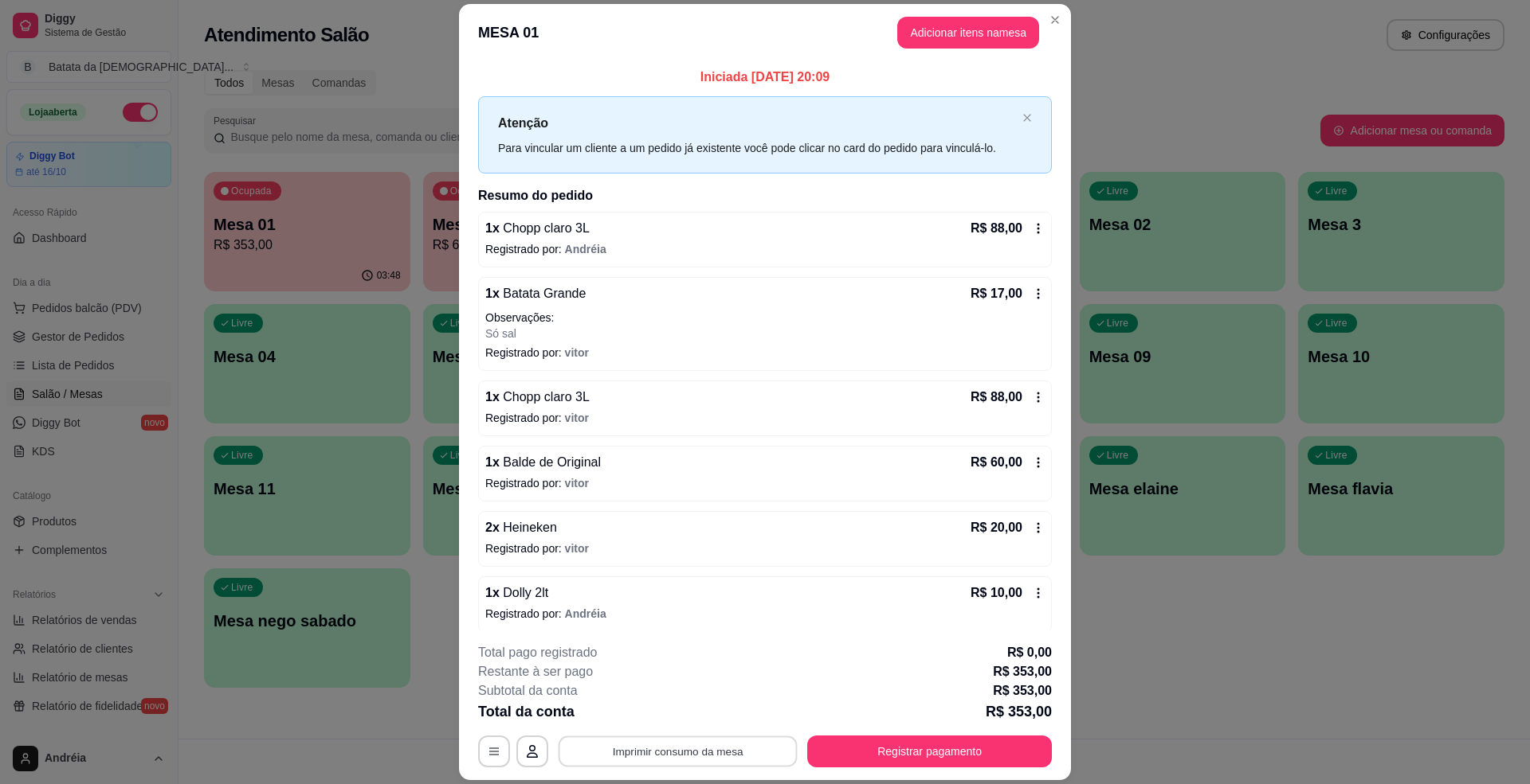
click at [610, 742] on button "Imprimir consumo da mesa" at bounding box center [678, 751] width 239 height 31
click at [900, 745] on button "Registrar pagamento" at bounding box center [930, 751] width 237 height 31
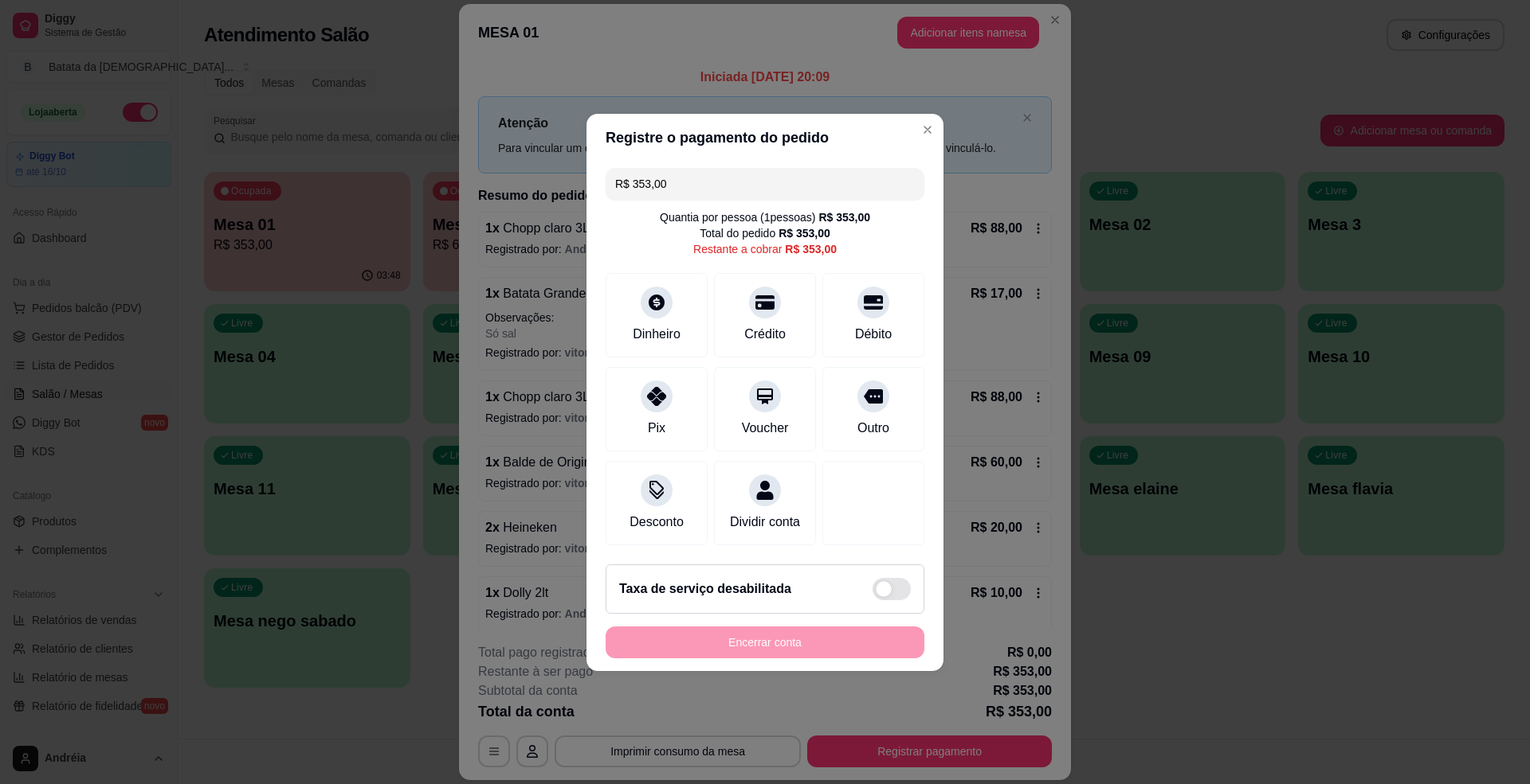
drag, startPoint x: 686, startPoint y: 162, endPoint x: 514, endPoint y: 164, distance: 172.0
click at [514, 164] on div "Registre o pagamento do pedido R$ 353,00 Quantia por pessoa ( 1 pessoas) R$ 353…" at bounding box center [765, 392] width 1530 height 784
click at [646, 392] on icon at bounding box center [656, 392] width 21 height 21
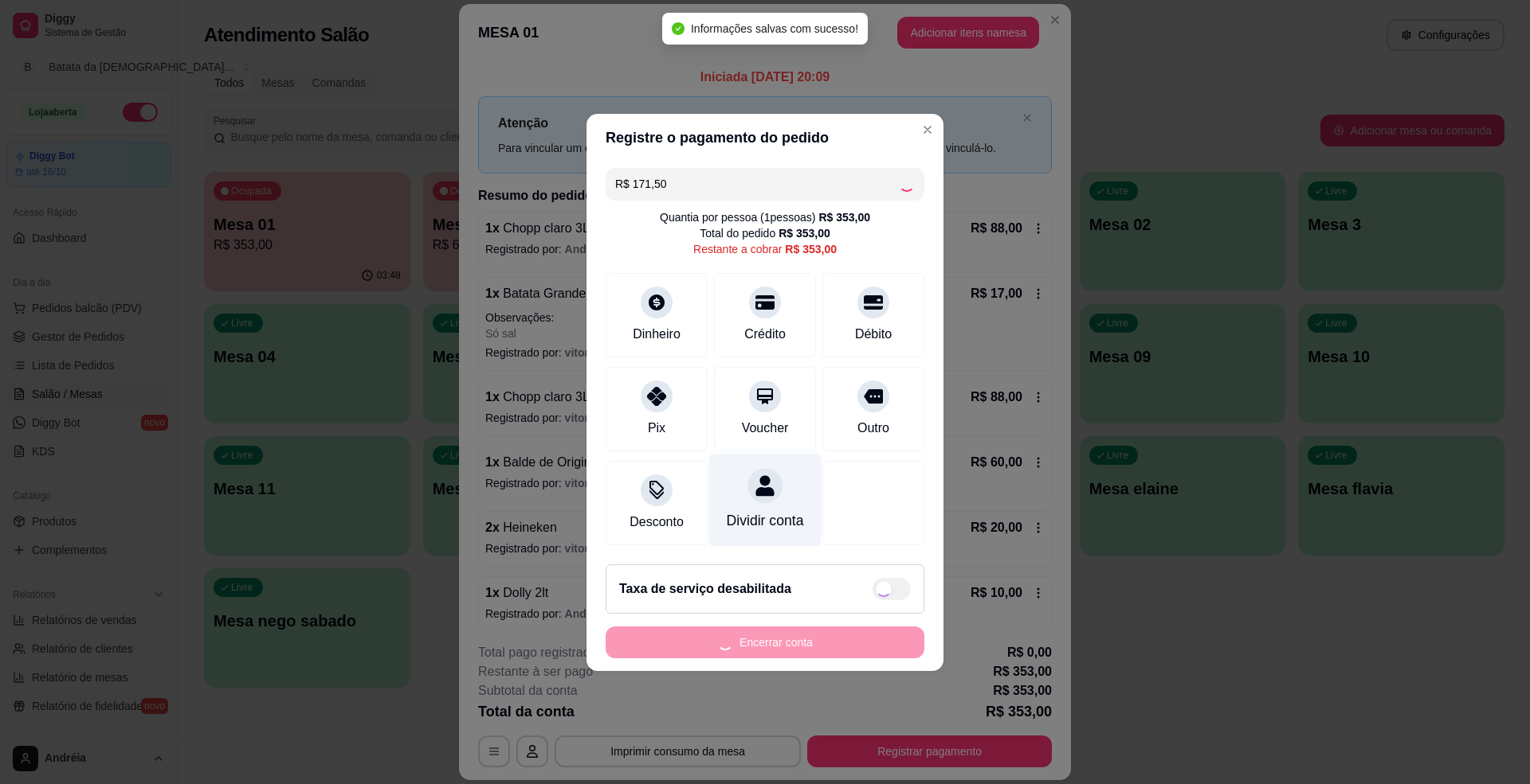
type input "R$ 181,50"
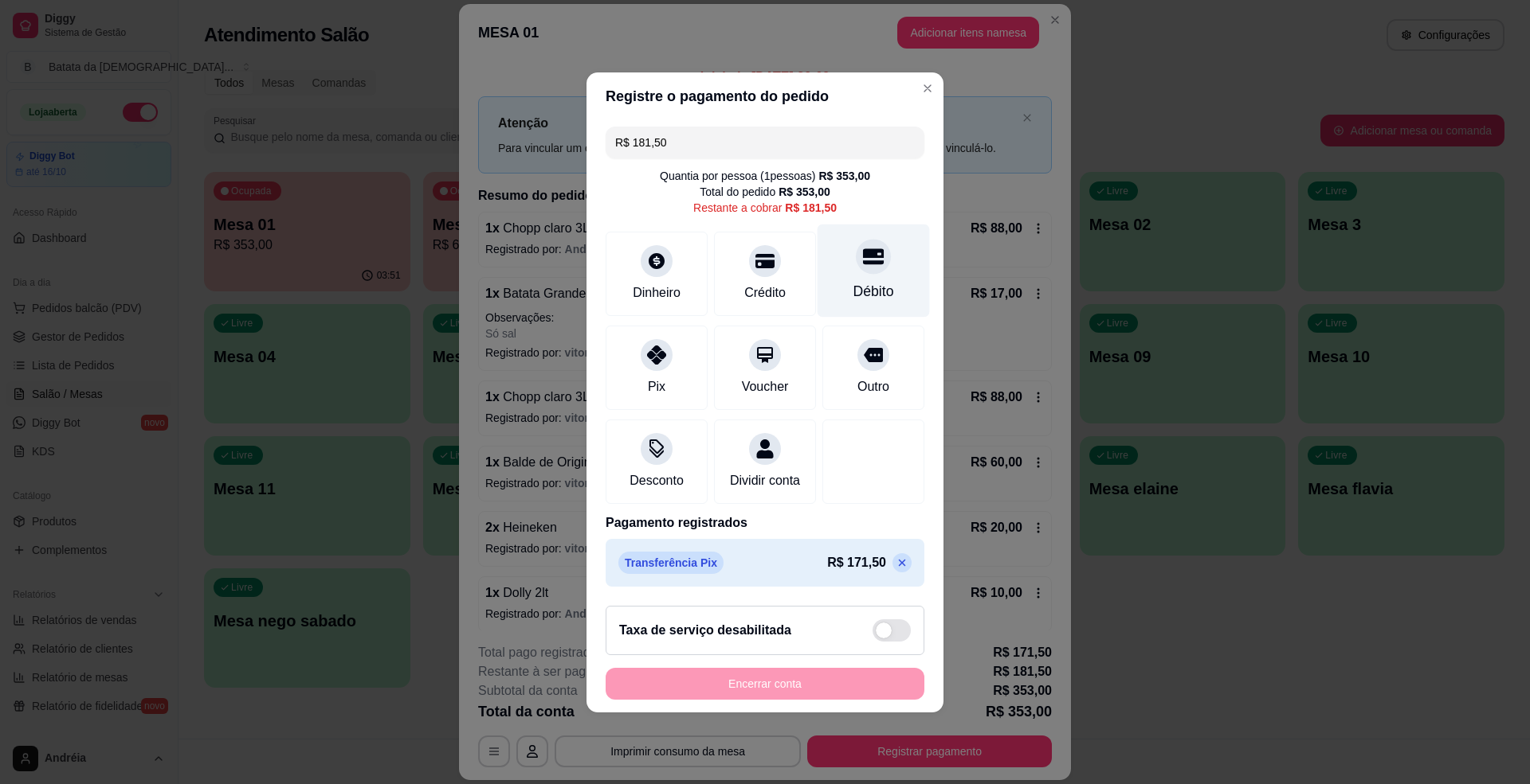
click at [868, 248] on icon at bounding box center [873, 256] width 21 height 16
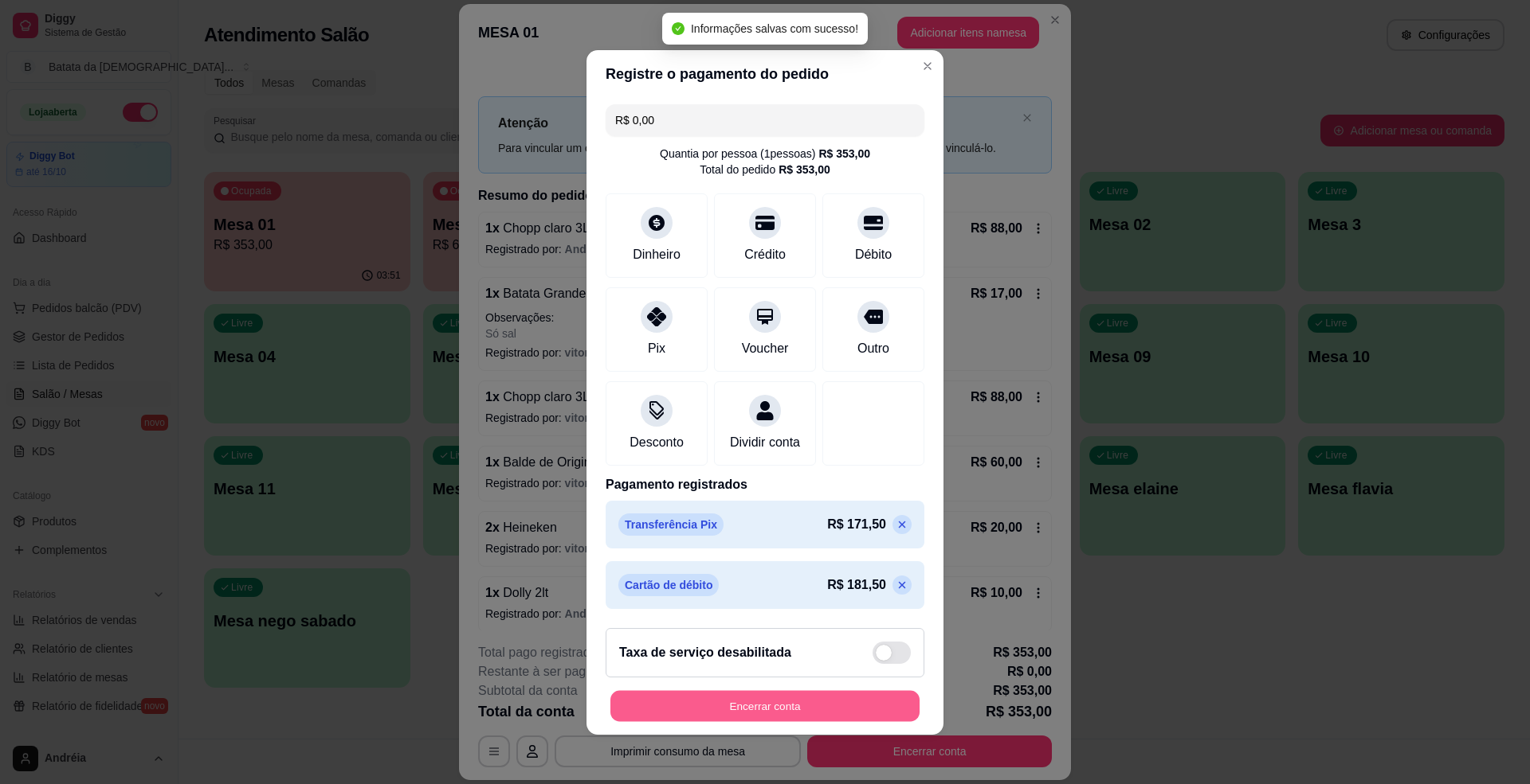
click at [806, 721] on button "Encerrar conta" at bounding box center [765, 705] width 309 height 31
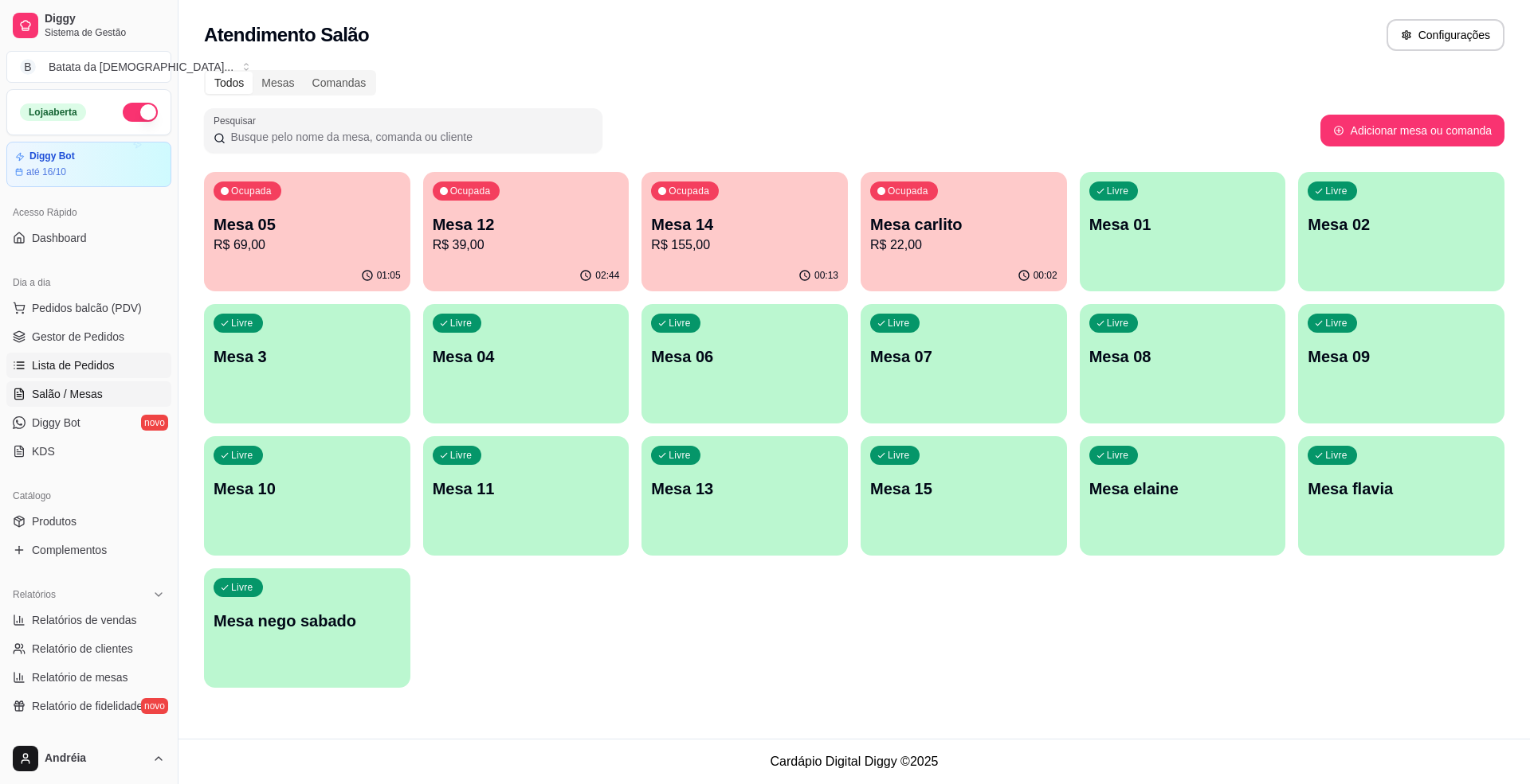
click at [91, 367] on span "Lista de Pedidos" at bounding box center [73, 366] width 83 height 16
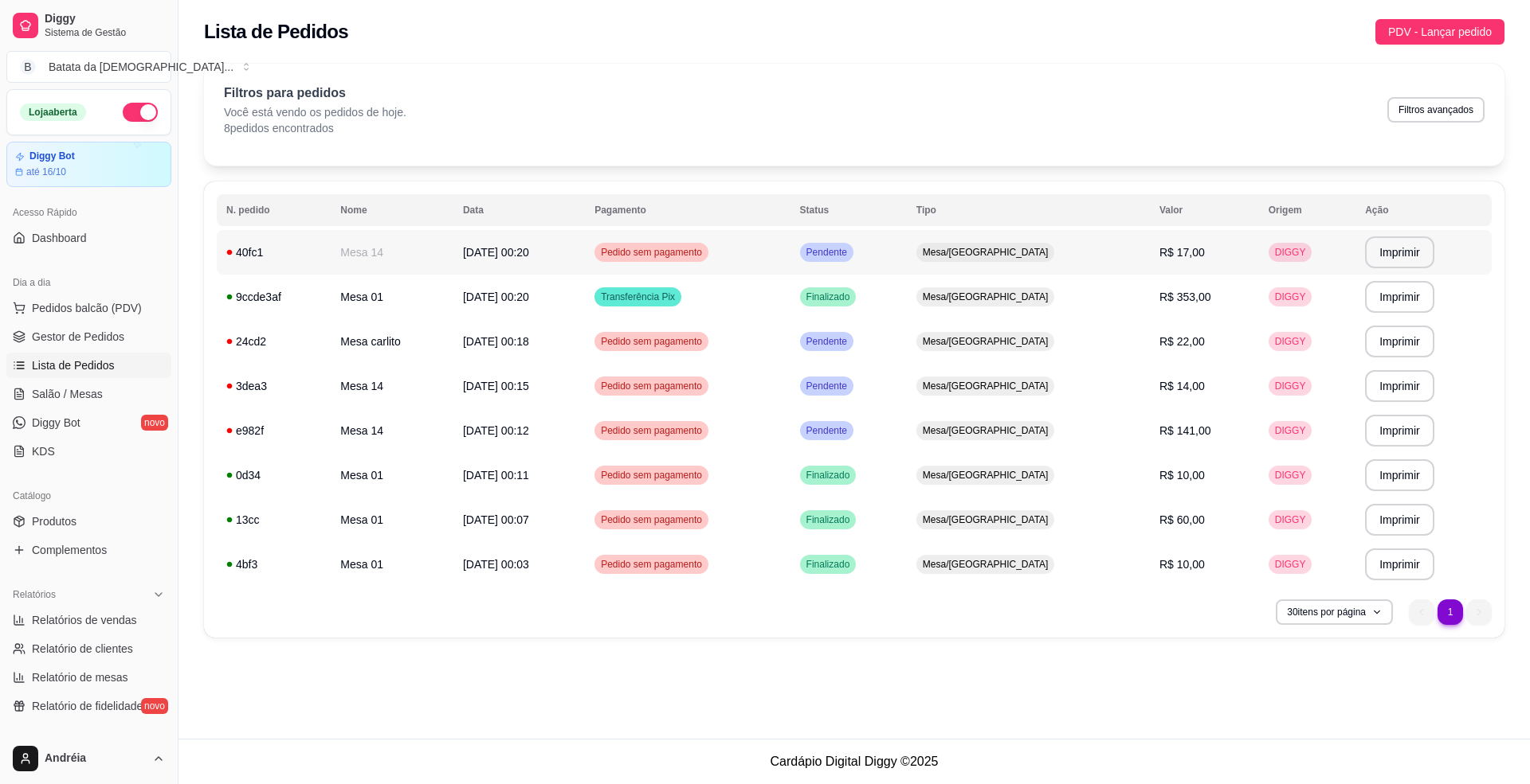
click at [789, 249] on td "Pedido sem pagamento" at bounding box center [687, 252] width 204 height 45
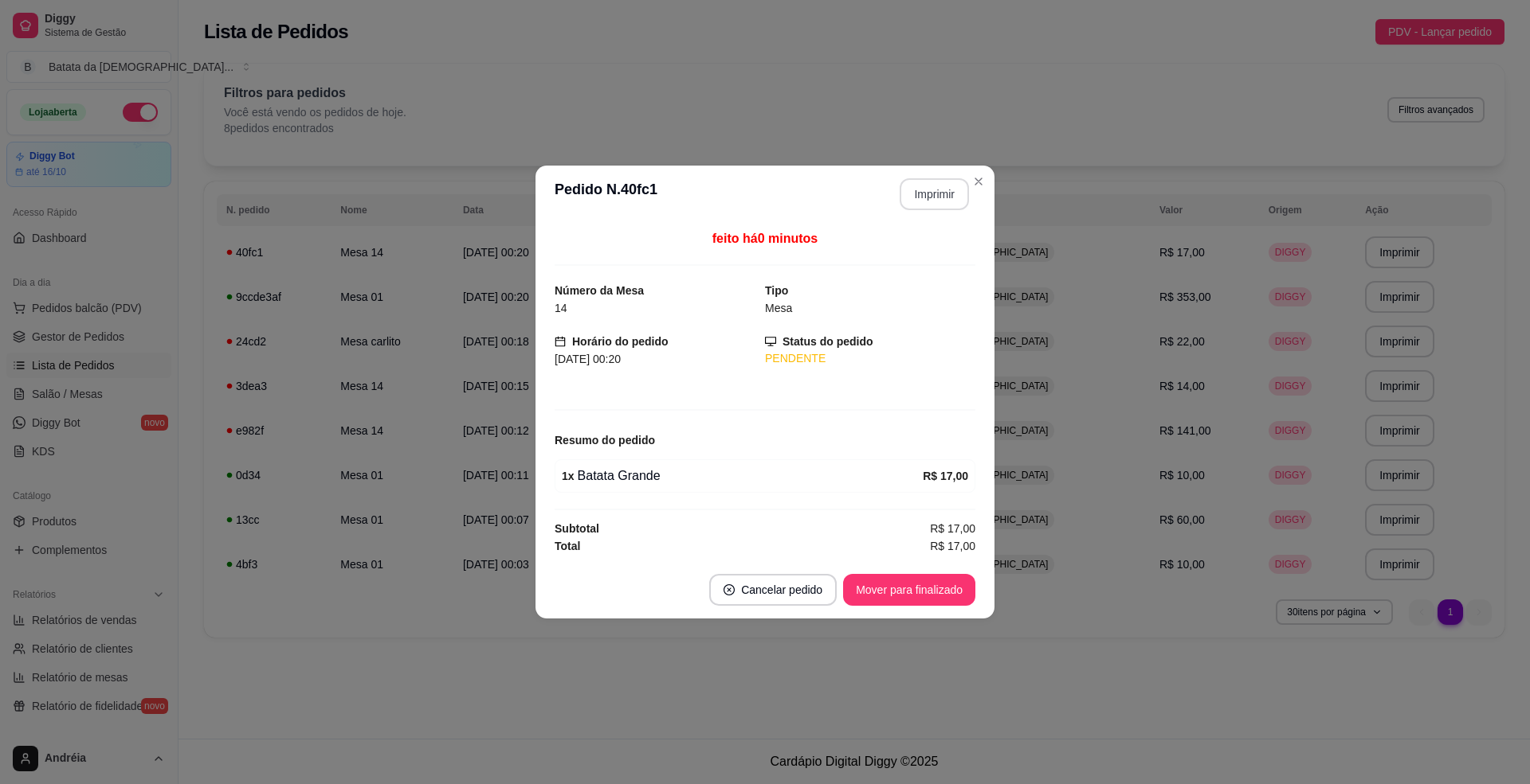
click at [931, 196] on button "Imprimir" at bounding box center [935, 194] width 70 height 32
click at [919, 591] on button "Mover para finalizado" at bounding box center [909, 590] width 133 height 32
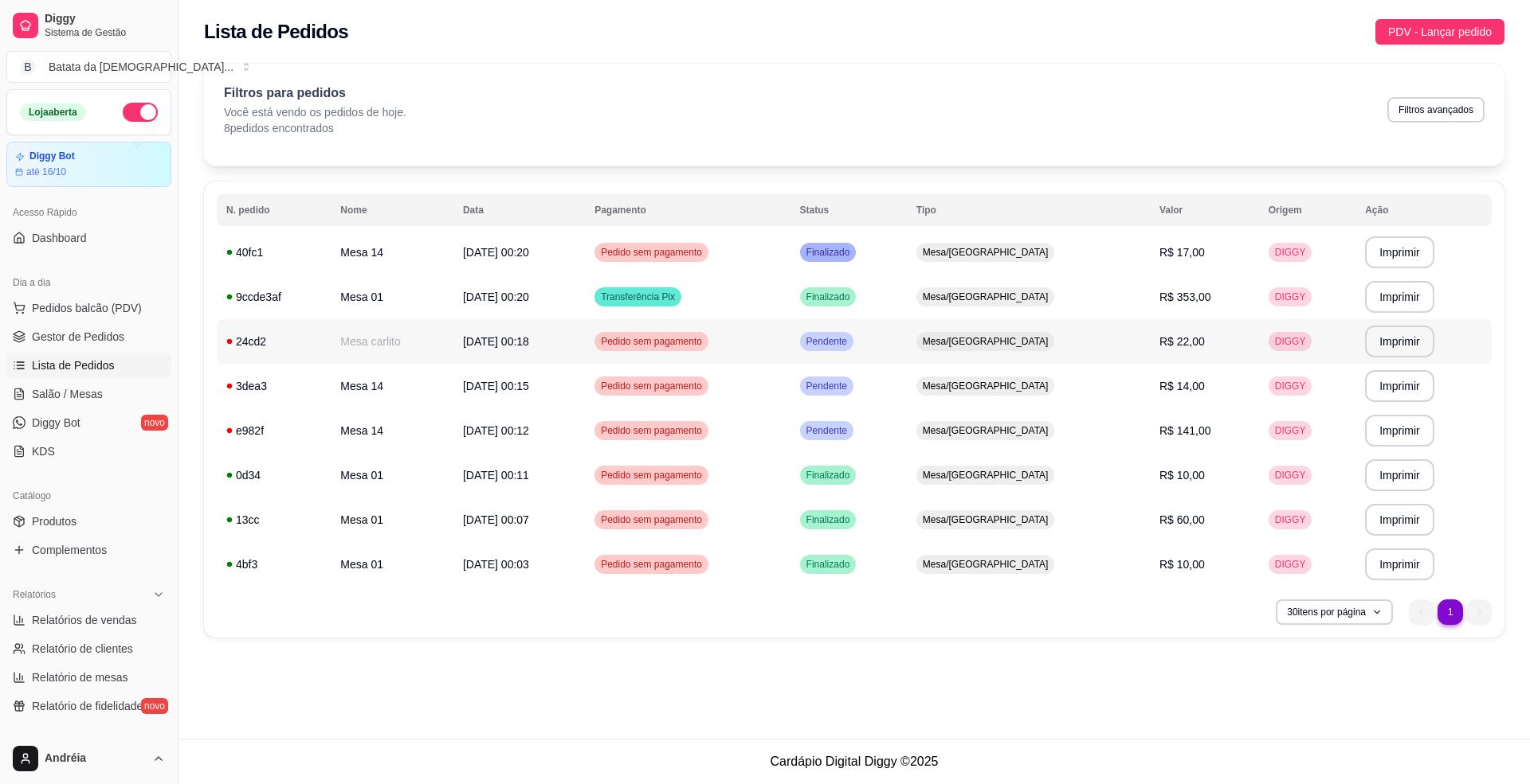
click at [907, 352] on td "Pendente" at bounding box center [848, 342] width 117 height 45
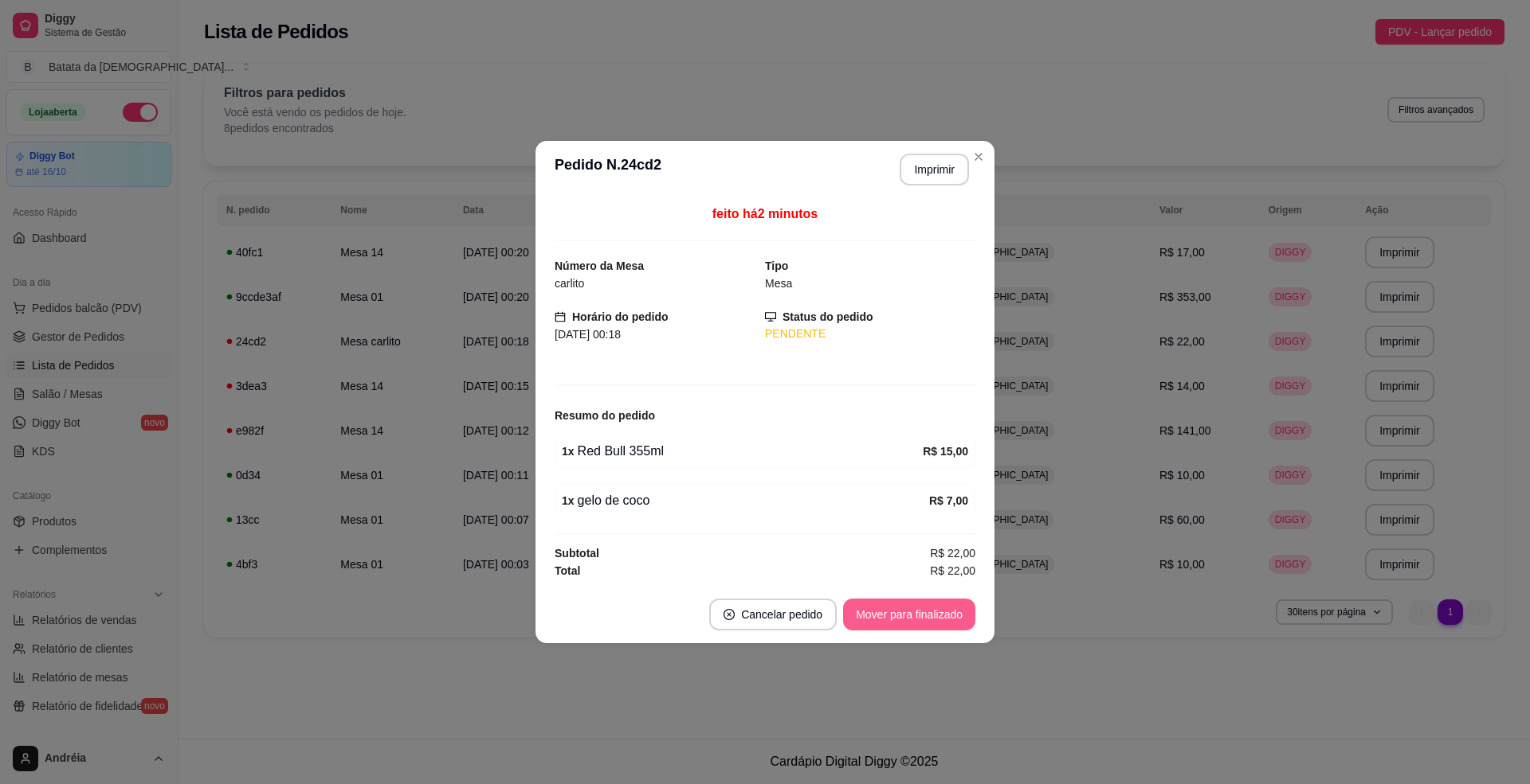
click at [921, 622] on button "Mover para finalizado" at bounding box center [909, 615] width 133 height 32
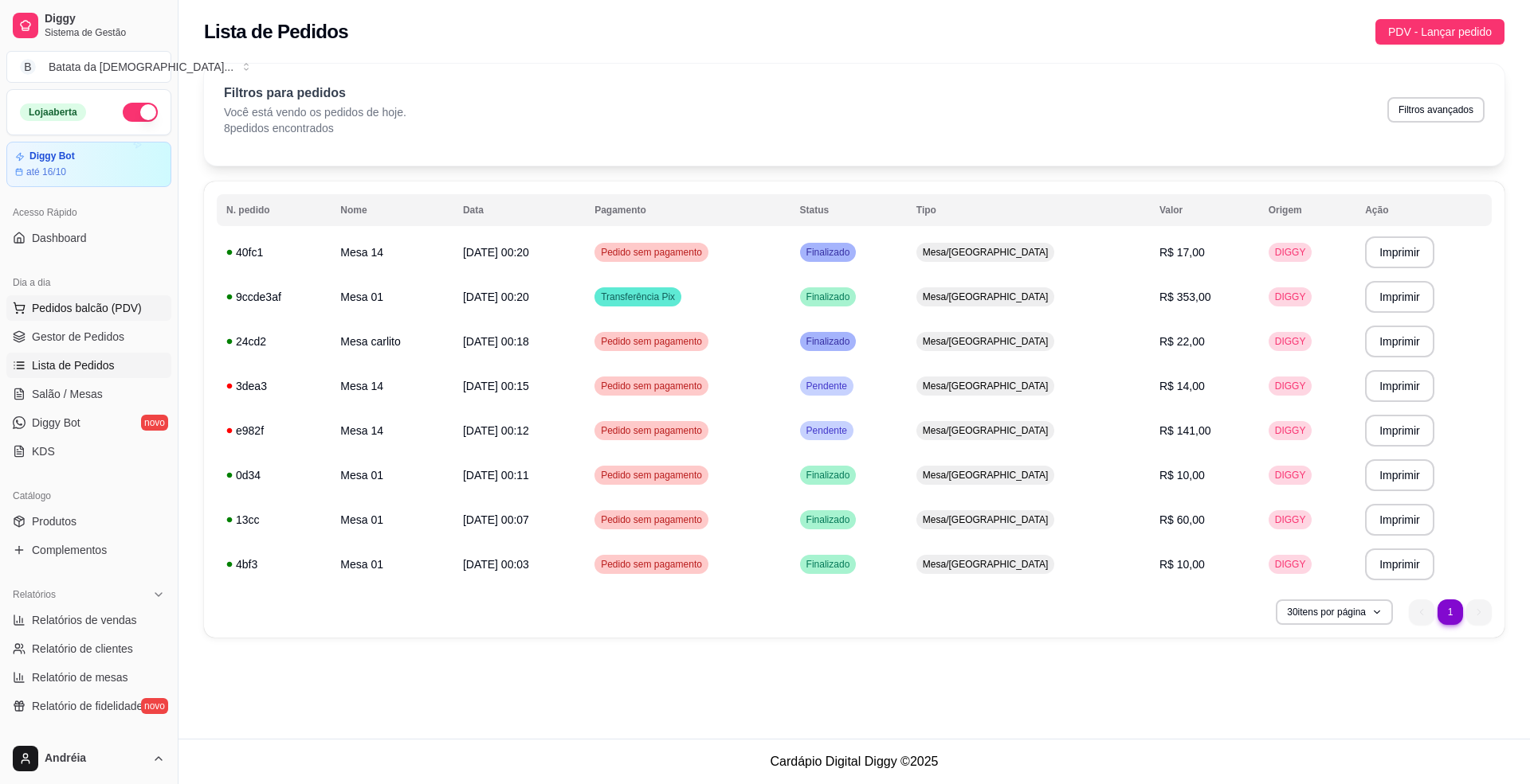
click at [110, 312] on span "Pedidos balcão (PDV)" at bounding box center [87, 308] width 110 height 16
click at [78, 304] on div at bounding box center [123, 306] width 147 height 100
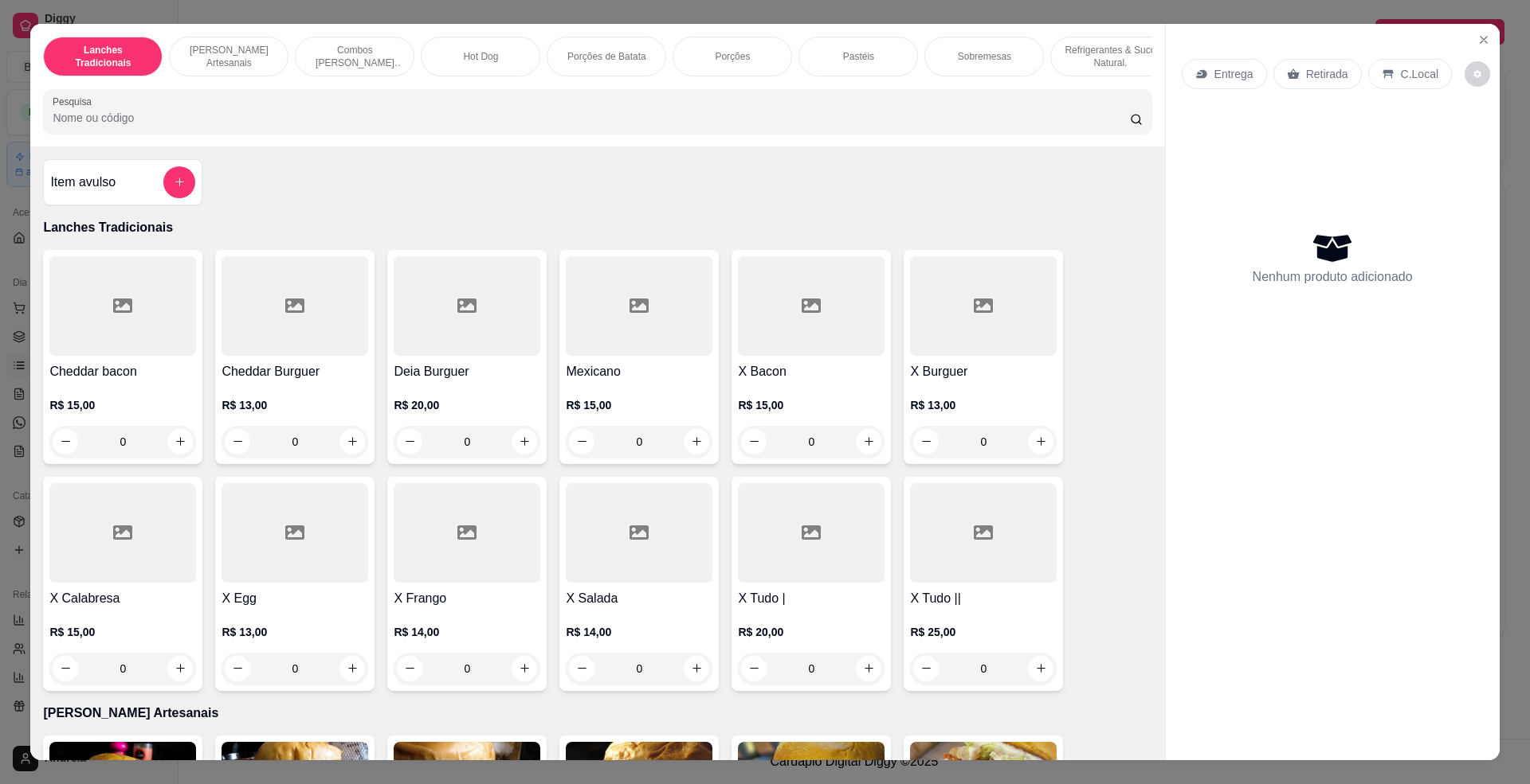
click at [822, 742] on img at bounding box center [810, 792] width 147 height 100
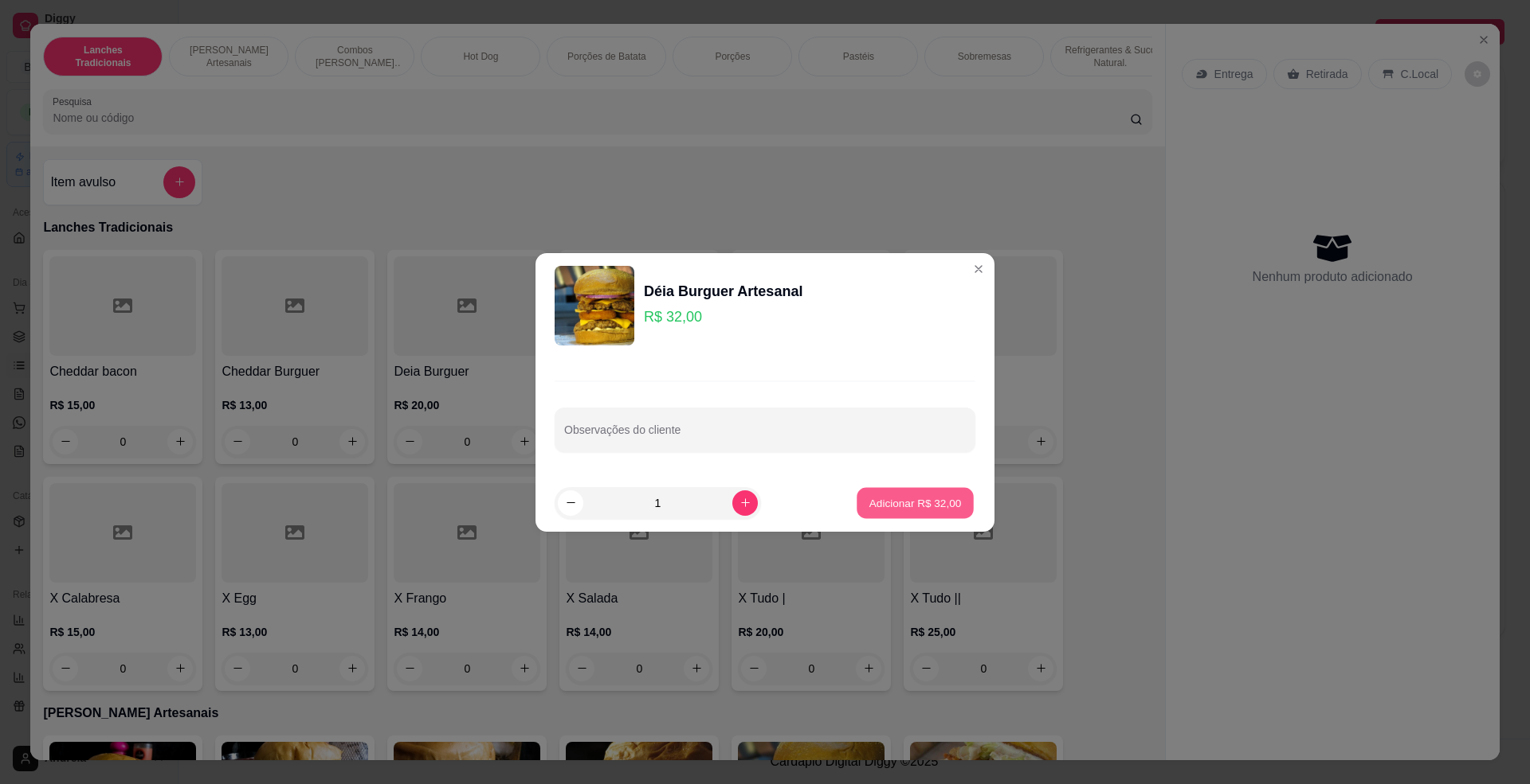
click at [918, 504] on p "Adicionar R$ 32,00" at bounding box center [915, 502] width 93 height 15
type input "1"
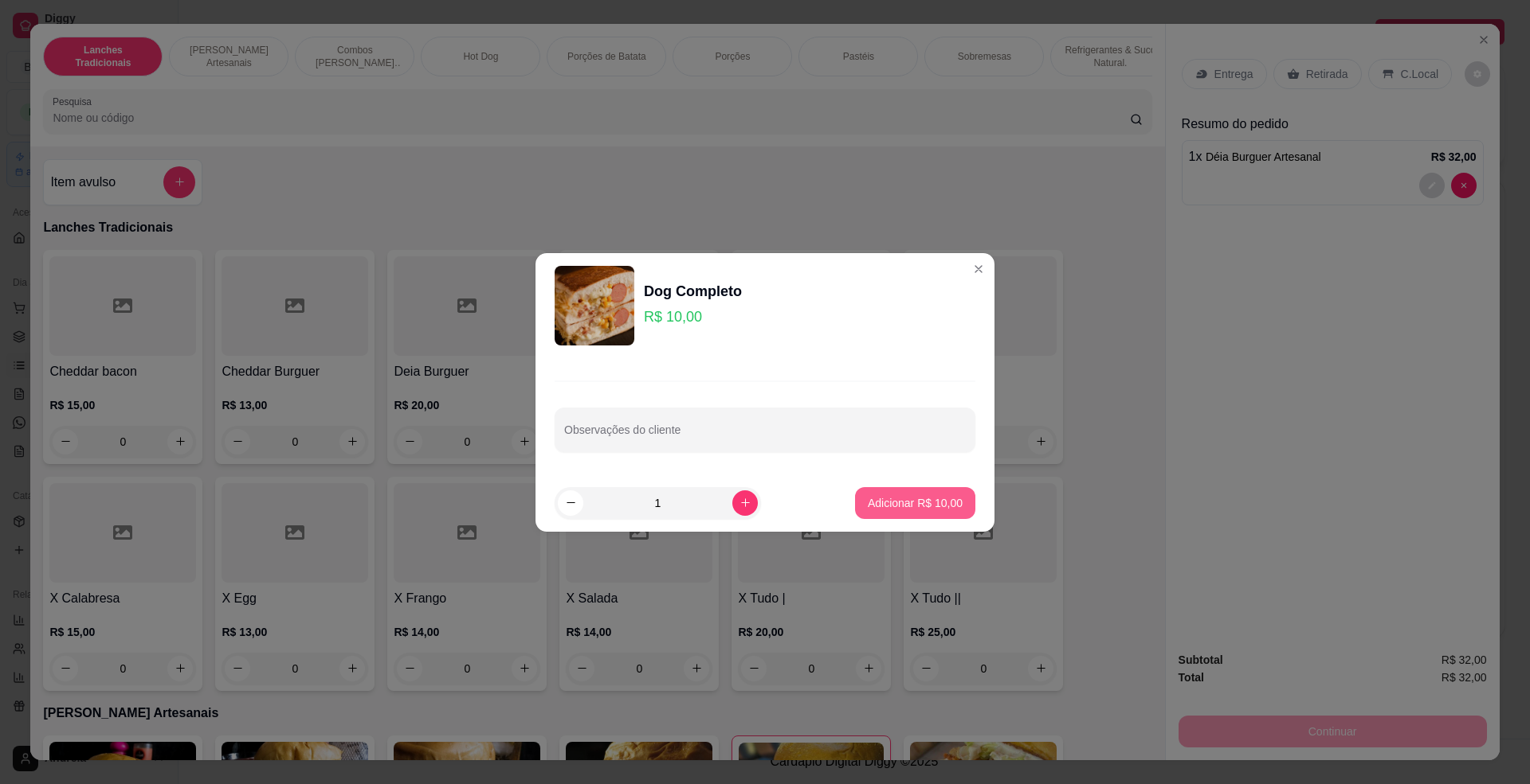
click at [876, 503] on p "Adicionar R$ 10,00" at bounding box center [915, 503] width 95 height 16
type input "1"
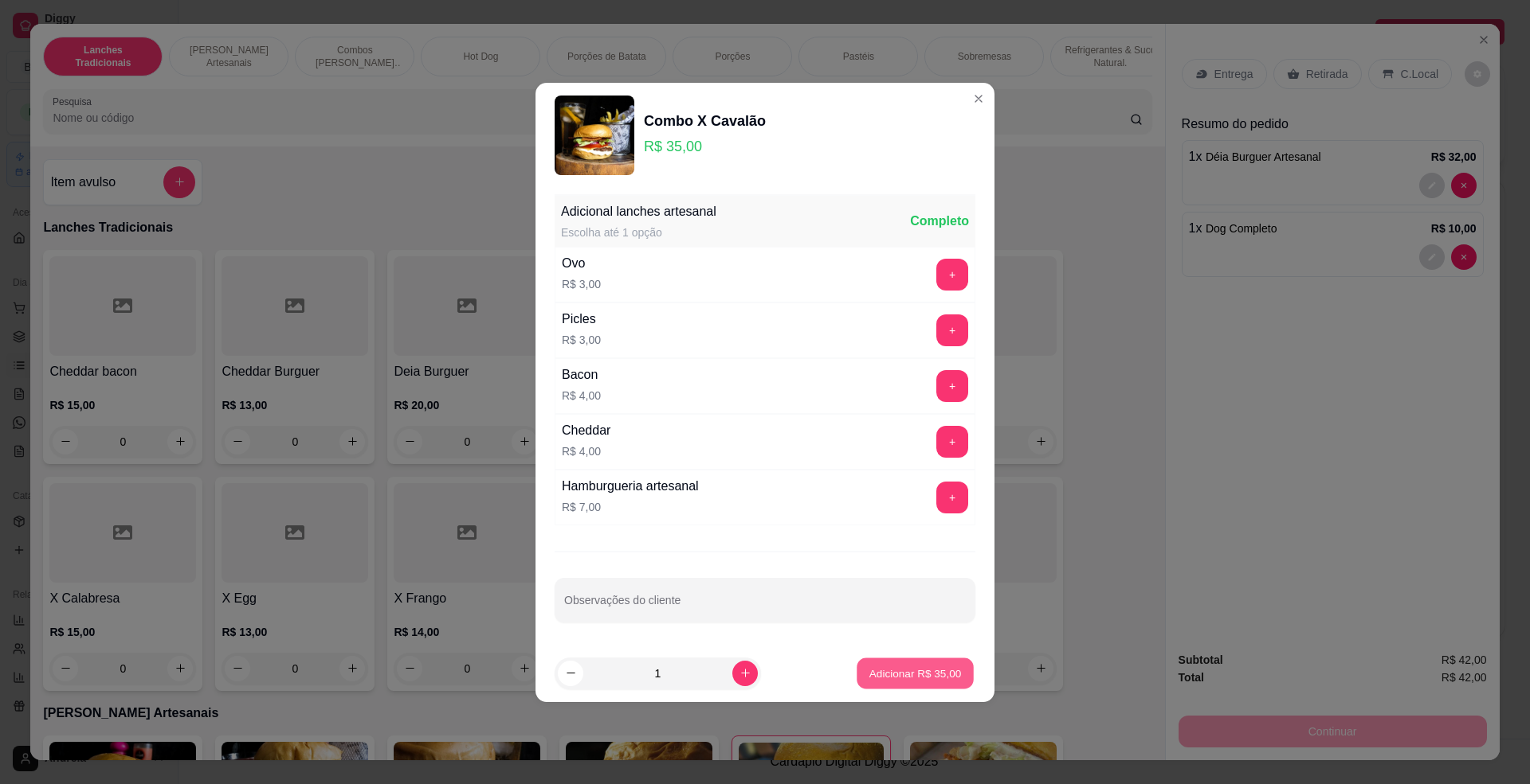
click at [916, 662] on button "Adicionar R$ 35,00" at bounding box center [915, 672] width 118 height 31
type input "1"
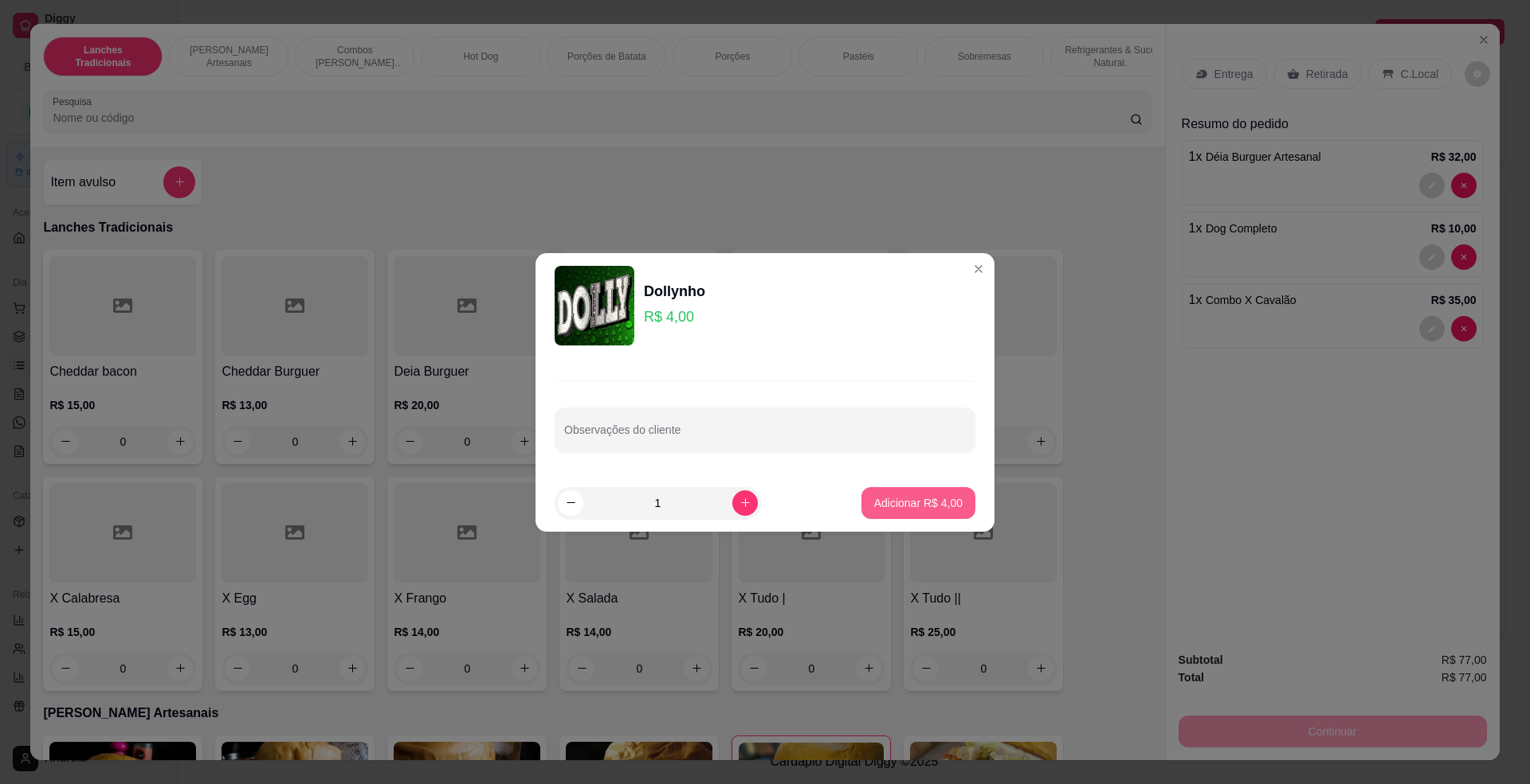
click at [910, 497] on p "Adicionar R$ 4,00" at bounding box center [918, 503] width 89 height 16
type input "1"
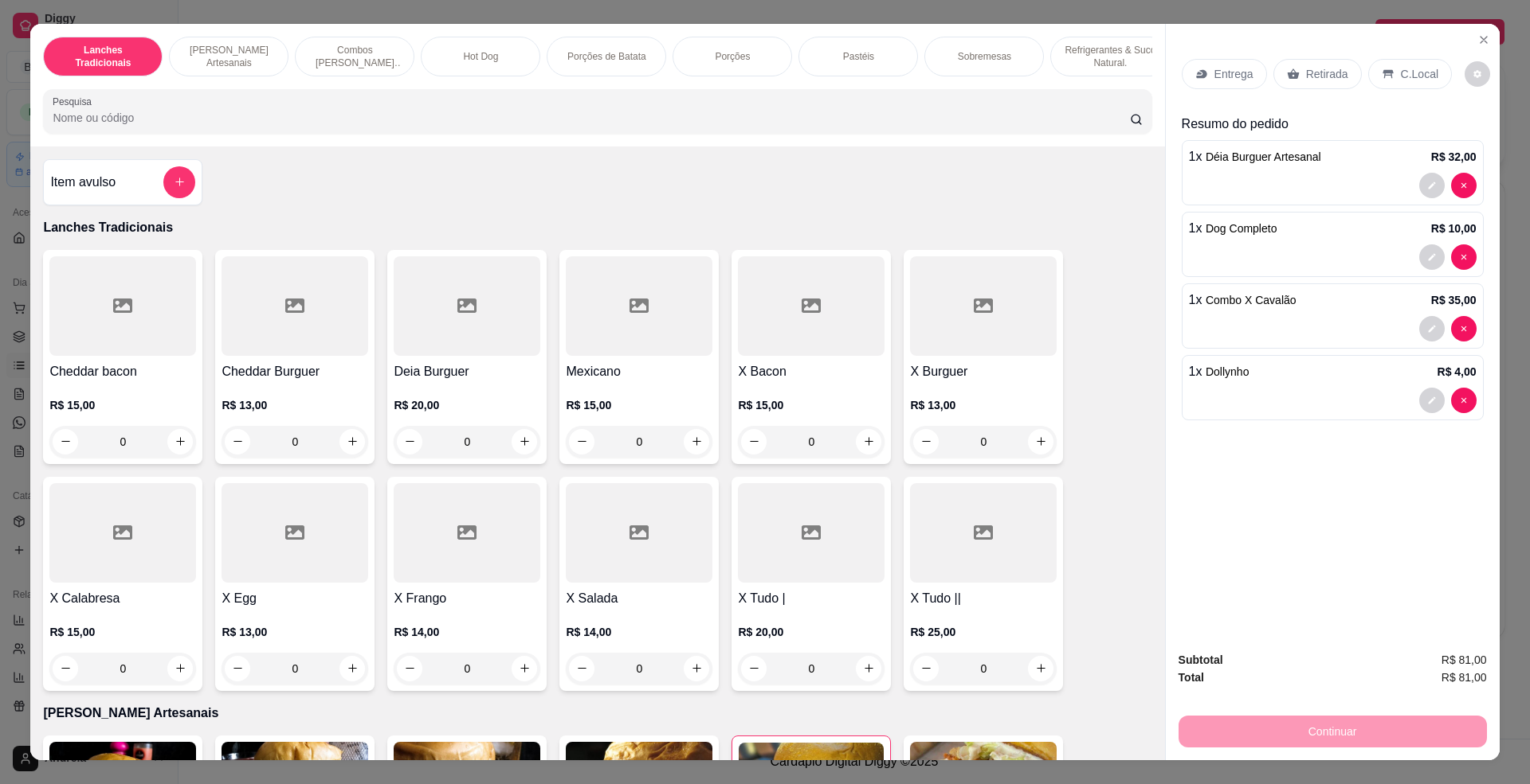
click at [1222, 78] on p "Entrega" at bounding box center [1233, 74] width 39 height 16
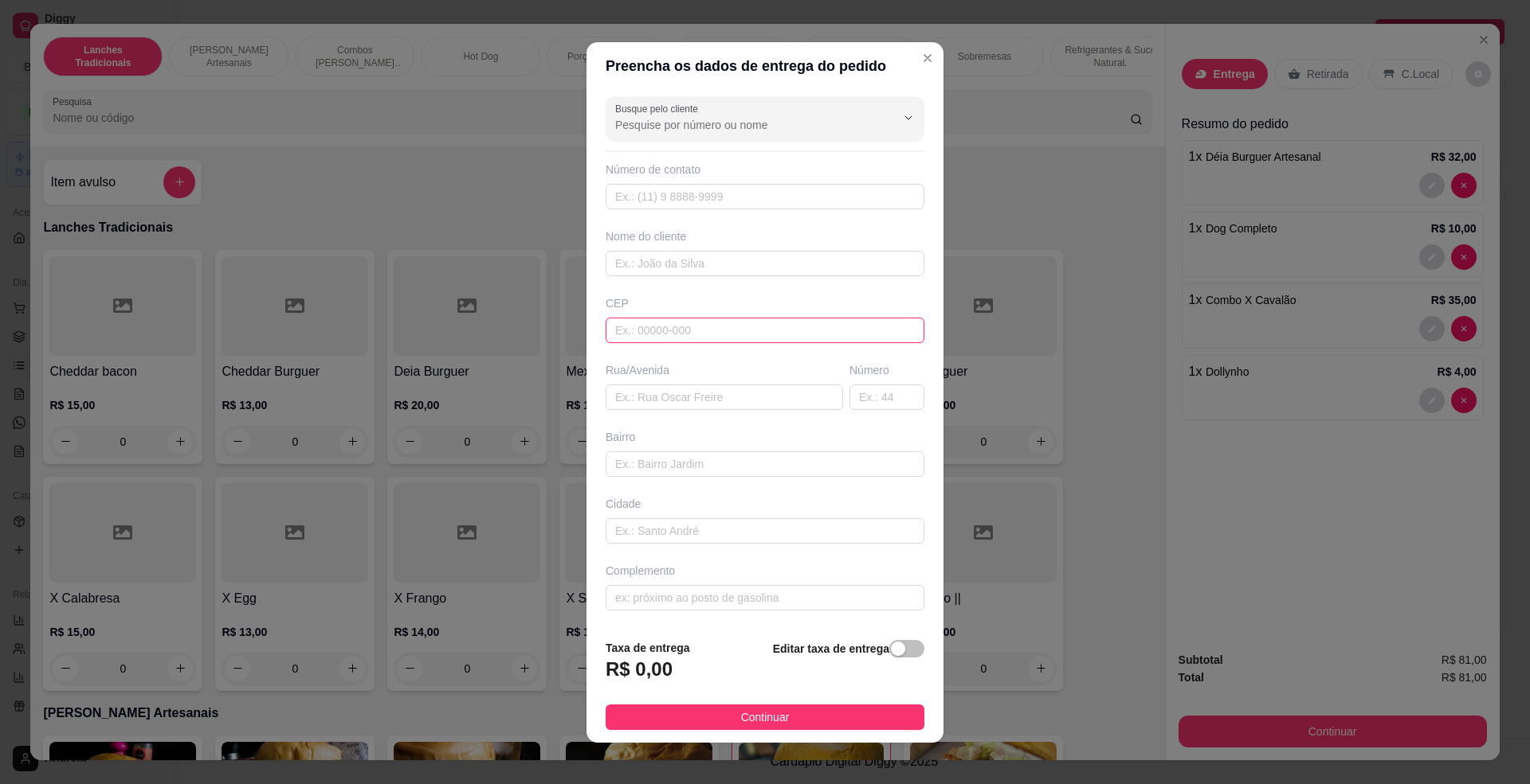
click at [768, 330] on input "text" at bounding box center [765, 331] width 319 height 26
click at [746, 409] on input "text" at bounding box center [725, 397] width 237 height 26
click at [674, 390] on input "text" at bounding box center [725, 397] width 237 height 26
paste input "[PERSON_NAME]"
type input "[PERSON_NAME]"
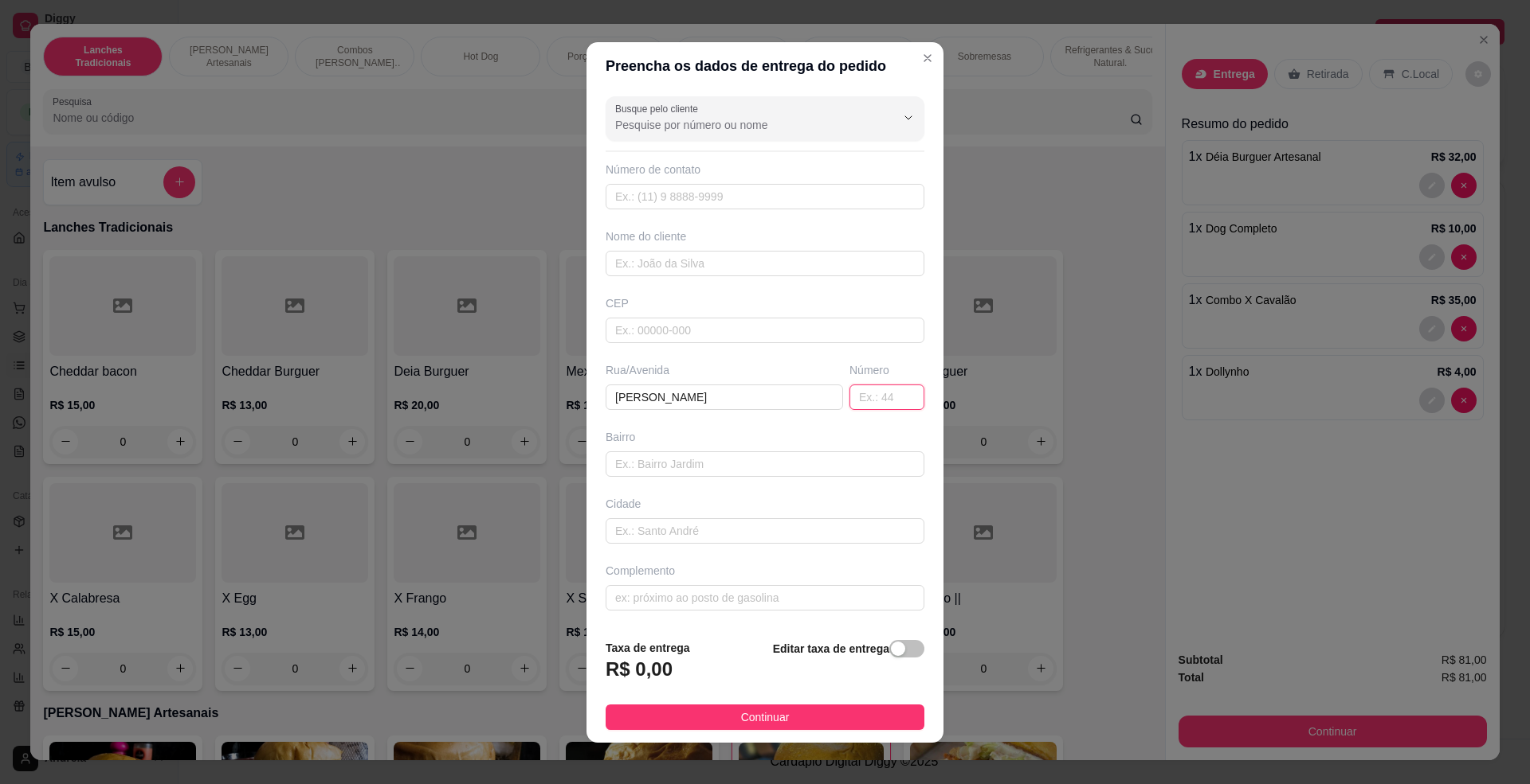
click at [849, 401] on input "text" at bounding box center [886, 397] width 75 height 26
type input "30"
click at [889, 644] on span "button" at bounding box center [906, 650] width 35 height 18
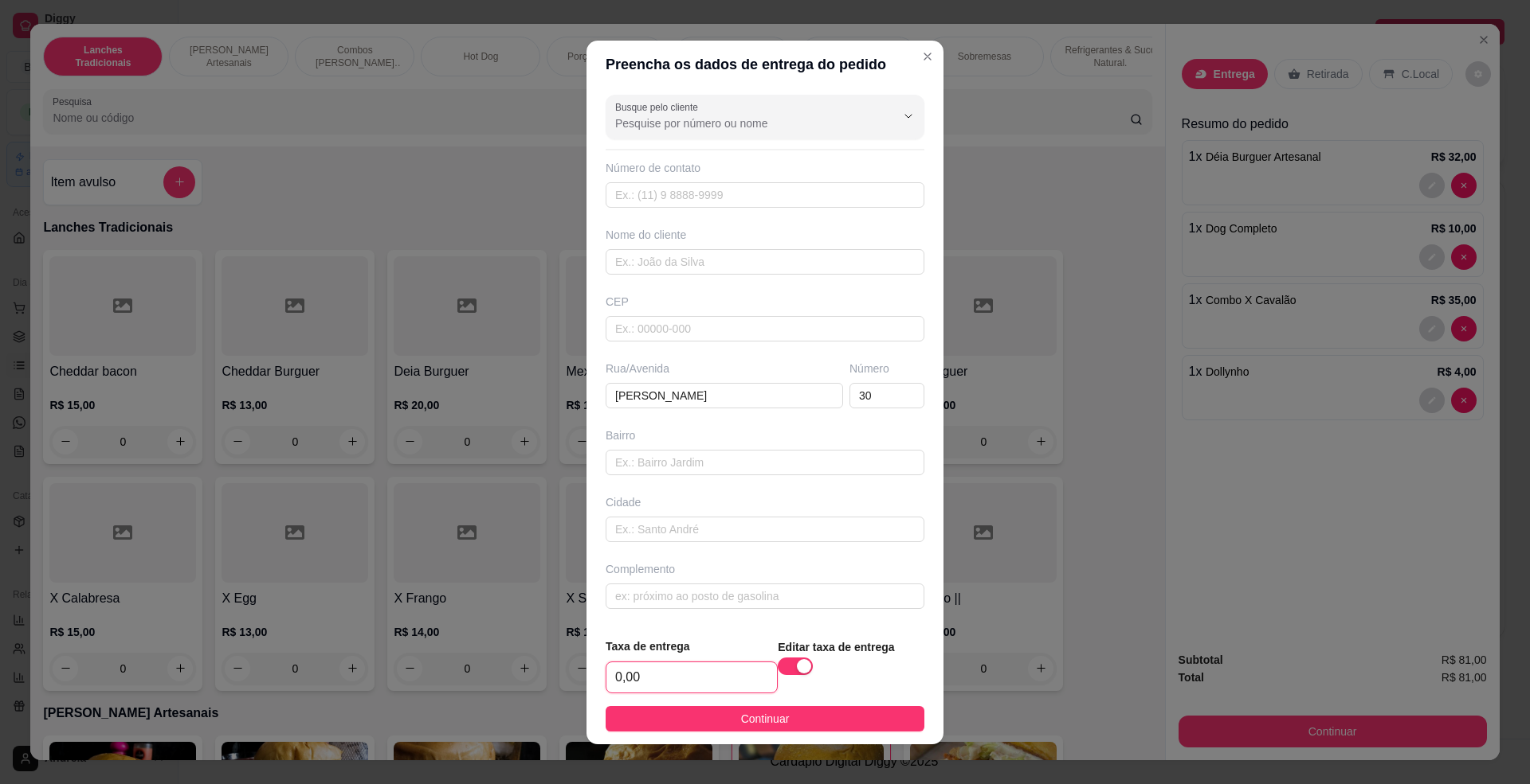
click at [689, 663] on input "0,00" at bounding box center [691, 677] width 170 height 30
type input "5,00"
click at [686, 272] on input "text" at bounding box center [765, 262] width 319 height 26
click at [741, 721] on span "Continuar" at bounding box center [765, 719] width 49 height 18
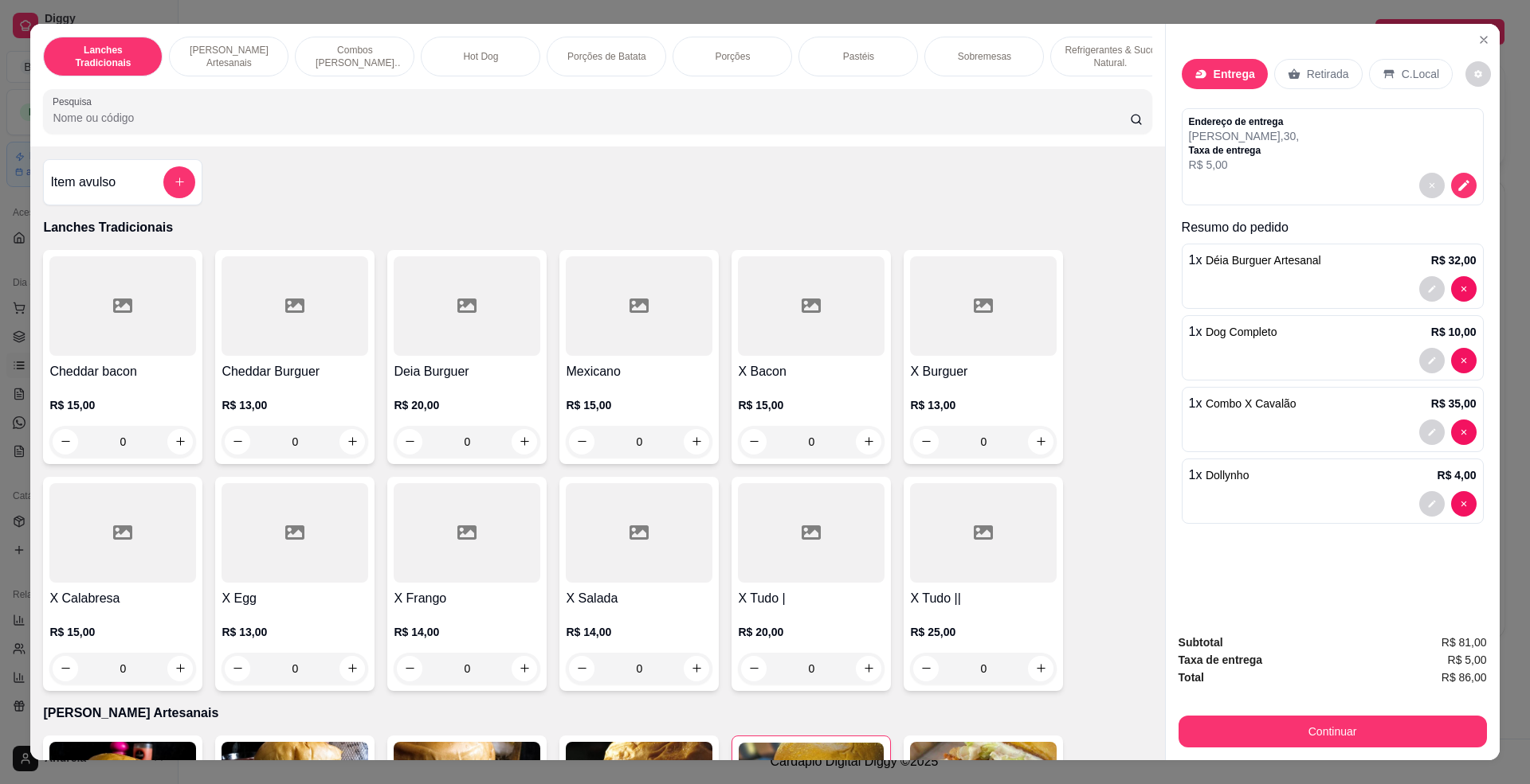
drag, startPoint x: 1311, startPoint y: 260, endPoint x: 1193, endPoint y: 253, distance: 118.2
click at [1193, 253] on div "1 x Déia Burguer Artesanal R$ 32,00" at bounding box center [1333, 260] width 288 height 19
drag, startPoint x: 1274, startPoint y: 332, endPoint x: 1194, endPoint y: 336, distance: 80.1
click at [1194, 336] on div "1 x Dog Completo R$ 10,00" at bounding box center [1333, 332] width 288 height 19
type input "0"
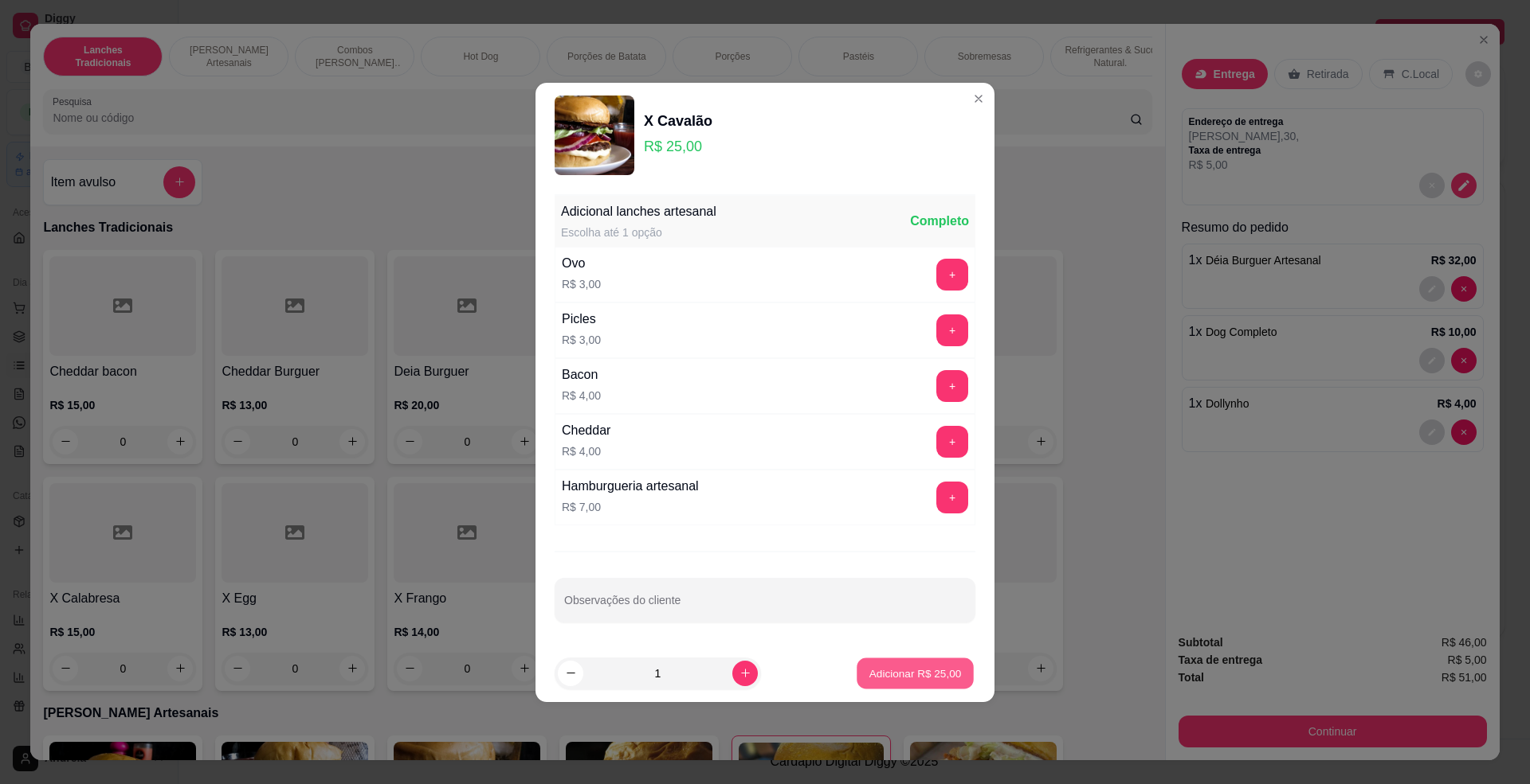
click at [910, 662] on button "Adicionar R$ 25,00" at bounding box center [915, 672] width 118 height 31
type input "1"
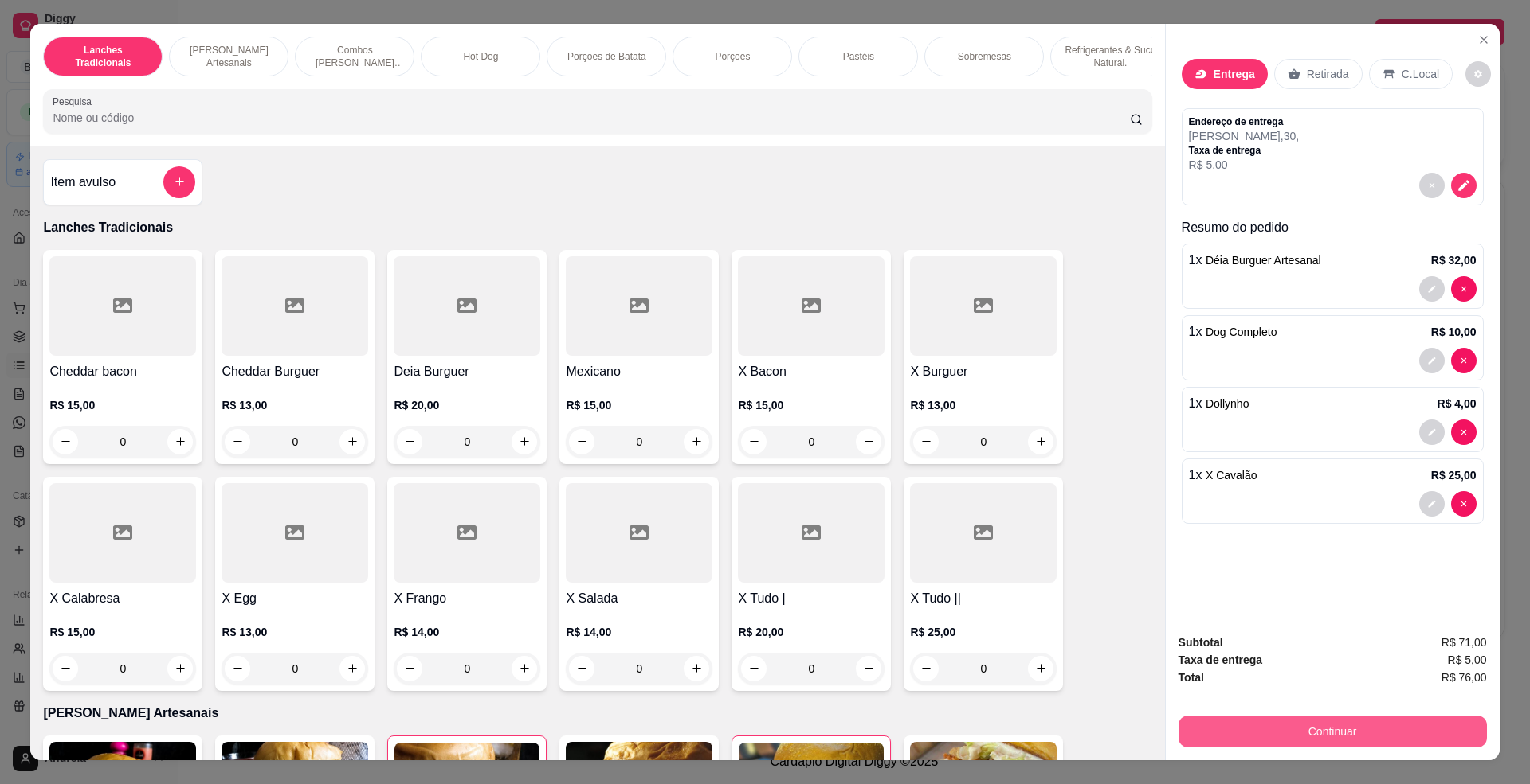
click at [1380, 727] on button "Continuar" at bounding box center [1332, 732] width 308 height 32
click at [865, 311] on div at bounding box center [873, 298] width 35 height 35
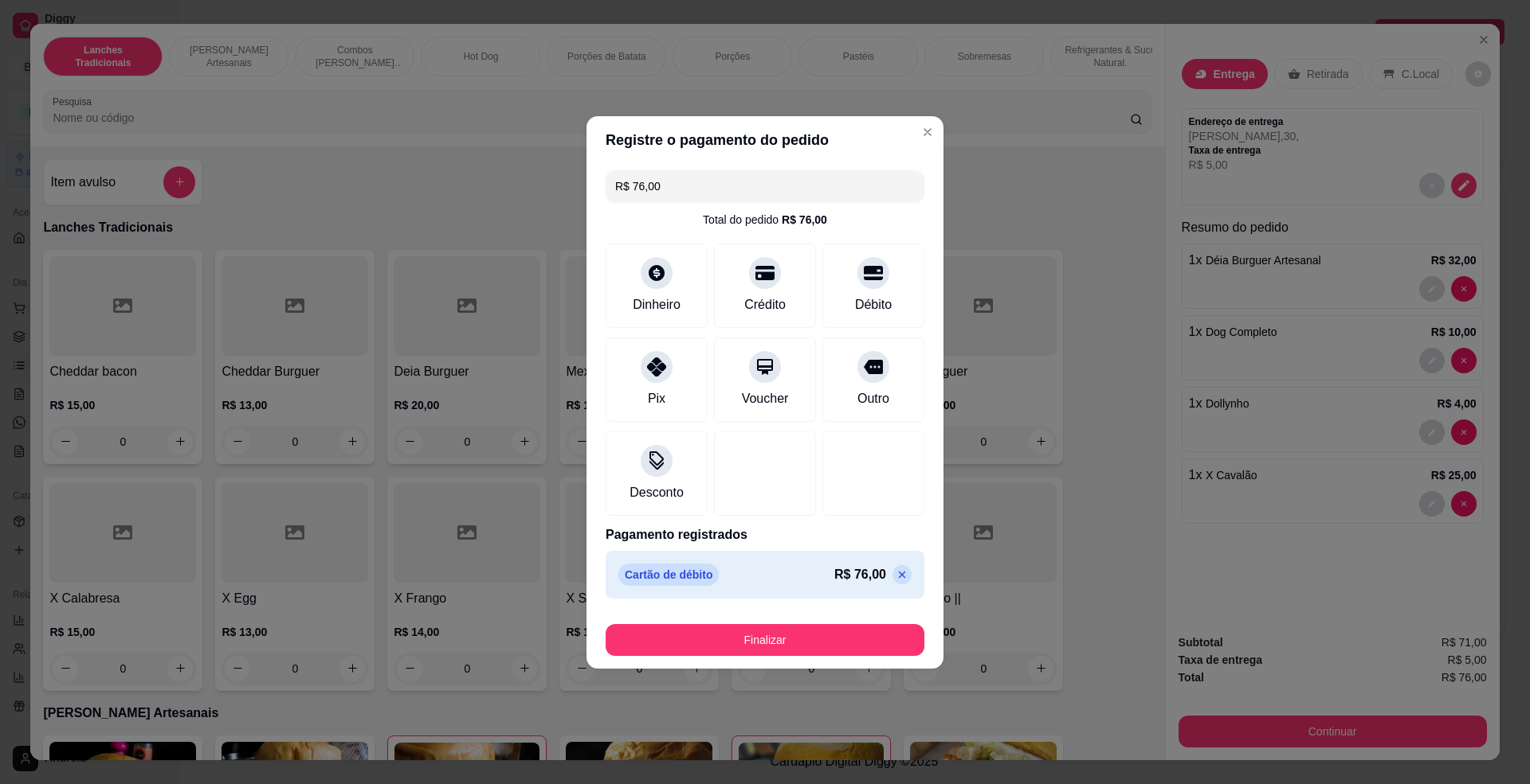
type input "R$ 0,00"
click at [836, 648] on button "Finalizar" at bounding box center [765, 640] width 309 height 31
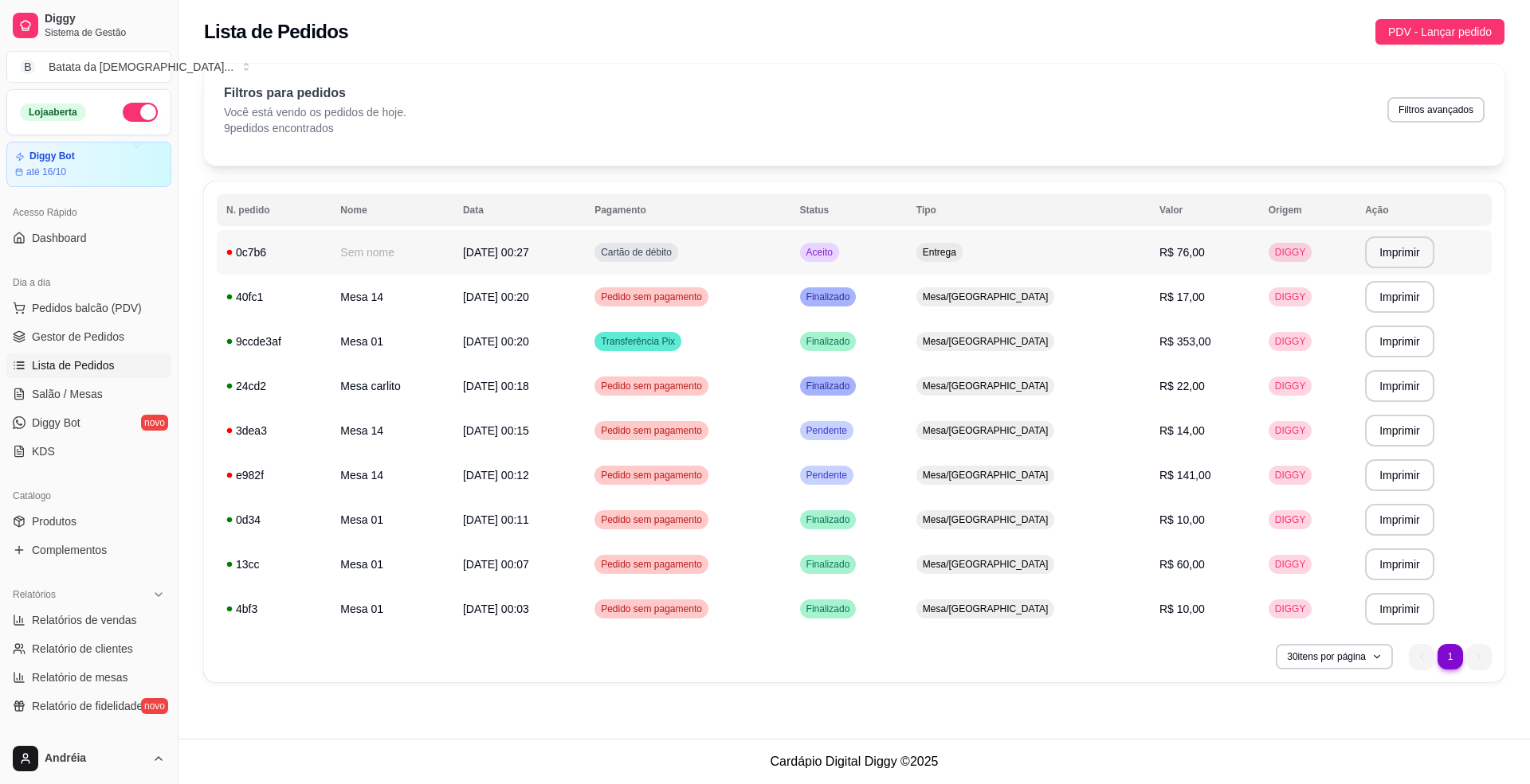
click at [836, 250] on span "Aceito" at bounding box center [819, 252] width 33 height 13
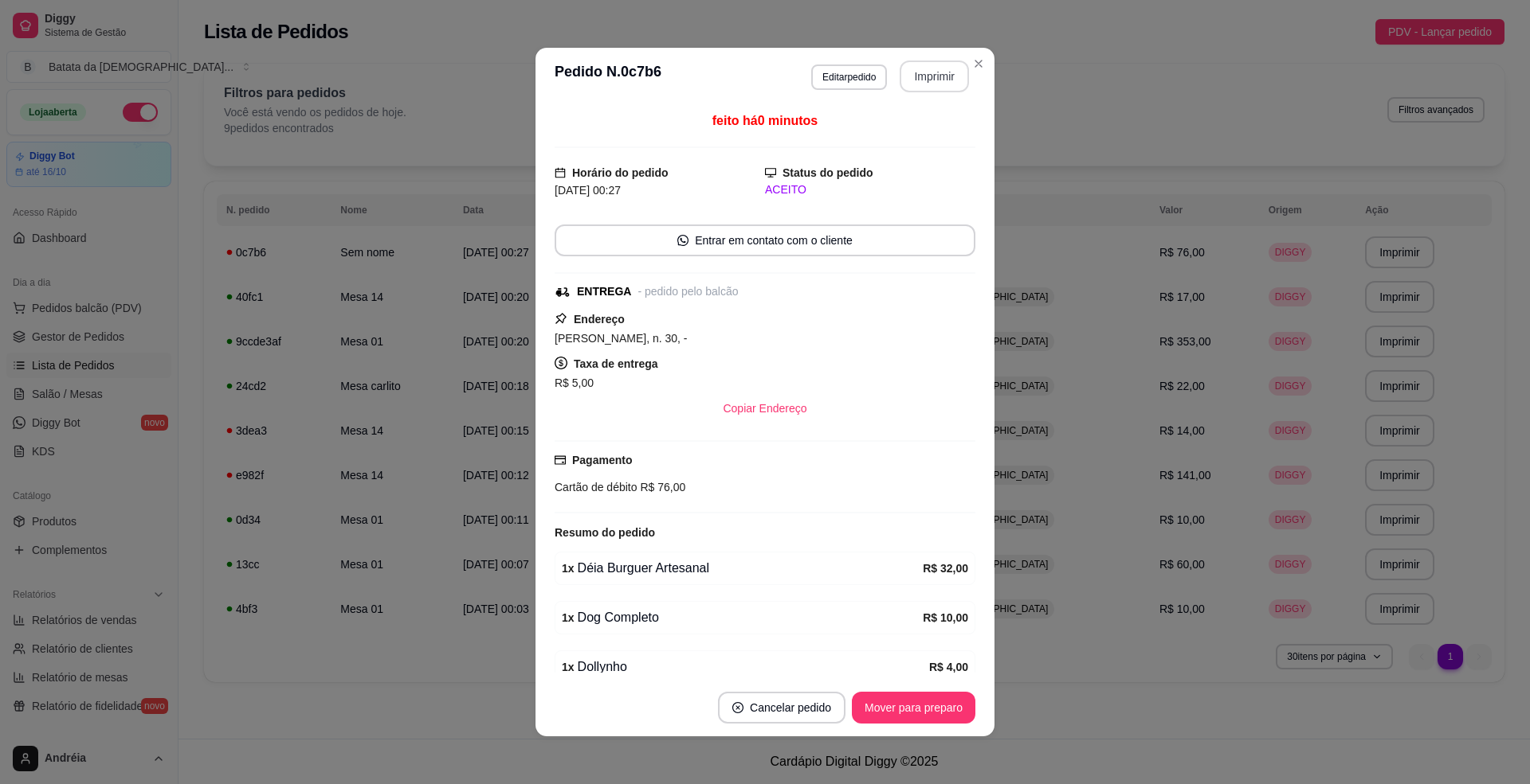
click at [921, 74] on button "Imprimir" at bounding box center [935, 77] width 70 height 32
click at [905, 701] on button "Mover para preparo" at bounding box center [914, 708] width 124 height 32
click at [864, 77] on button "Editar pedido" at bounding box center [849, 78] width 76 height 26
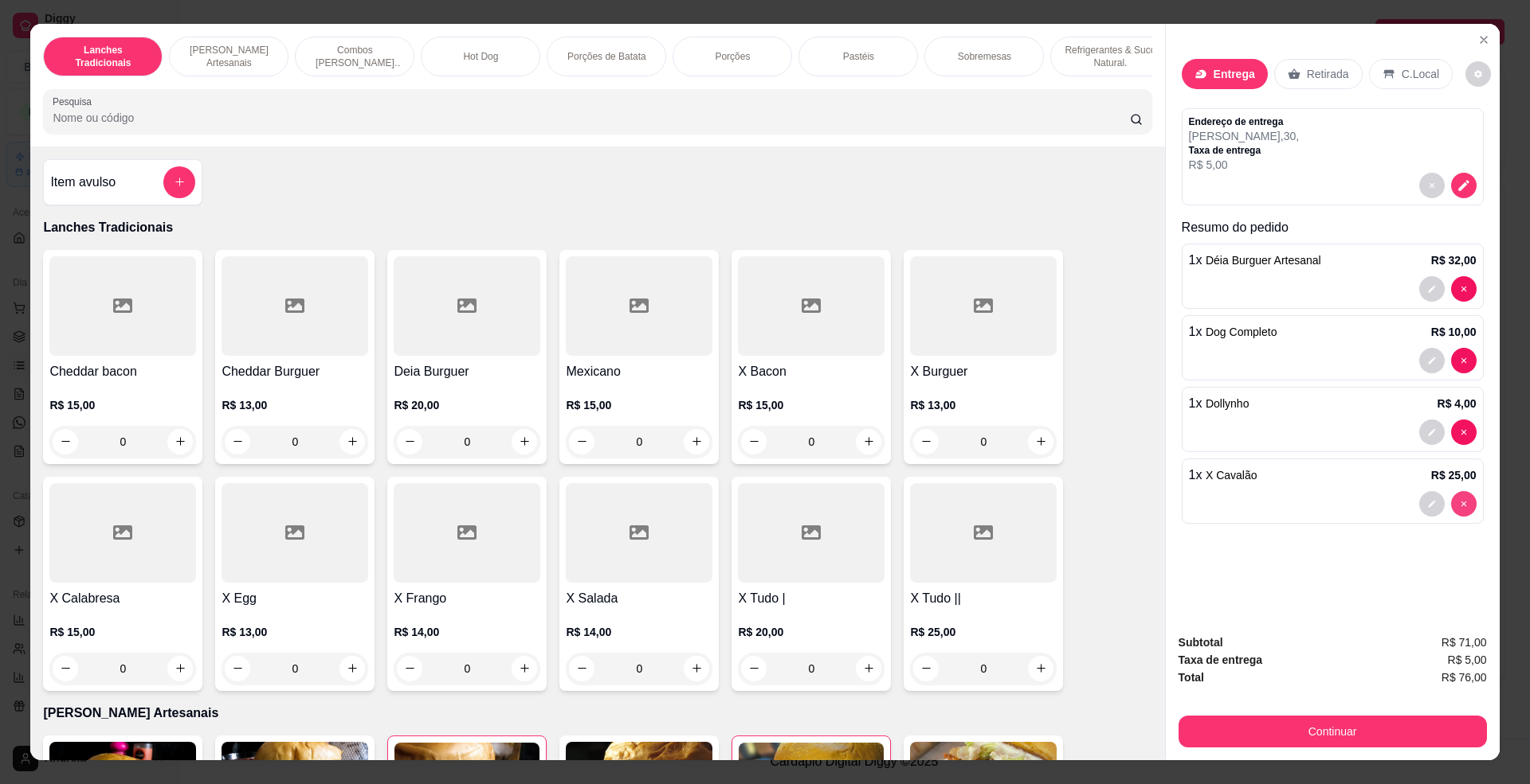
type input "0"
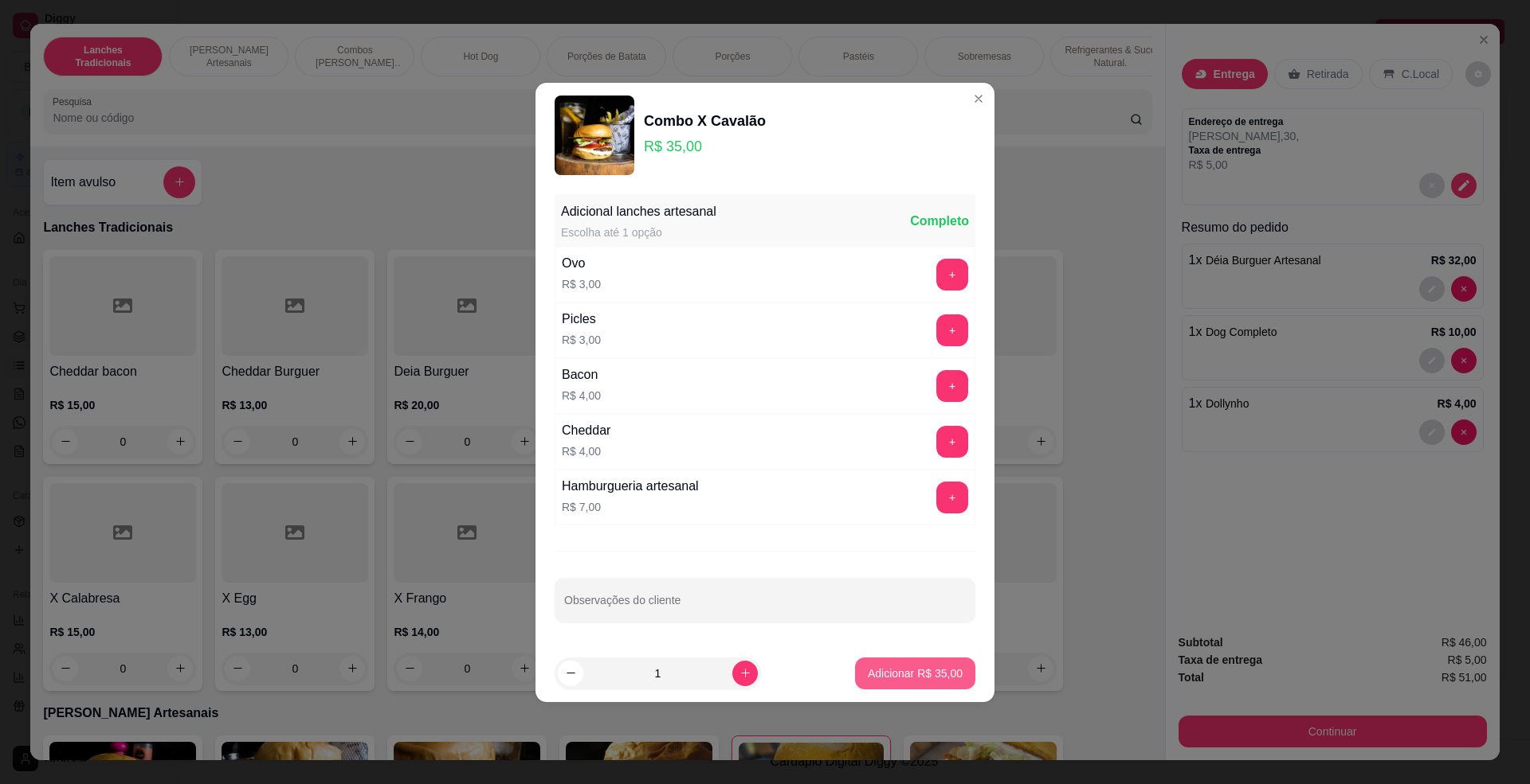
click at [939, 677] on p "Adicionar R$ 35,00" at bounding box center [915, 673] width 95 height 16
type input "1"
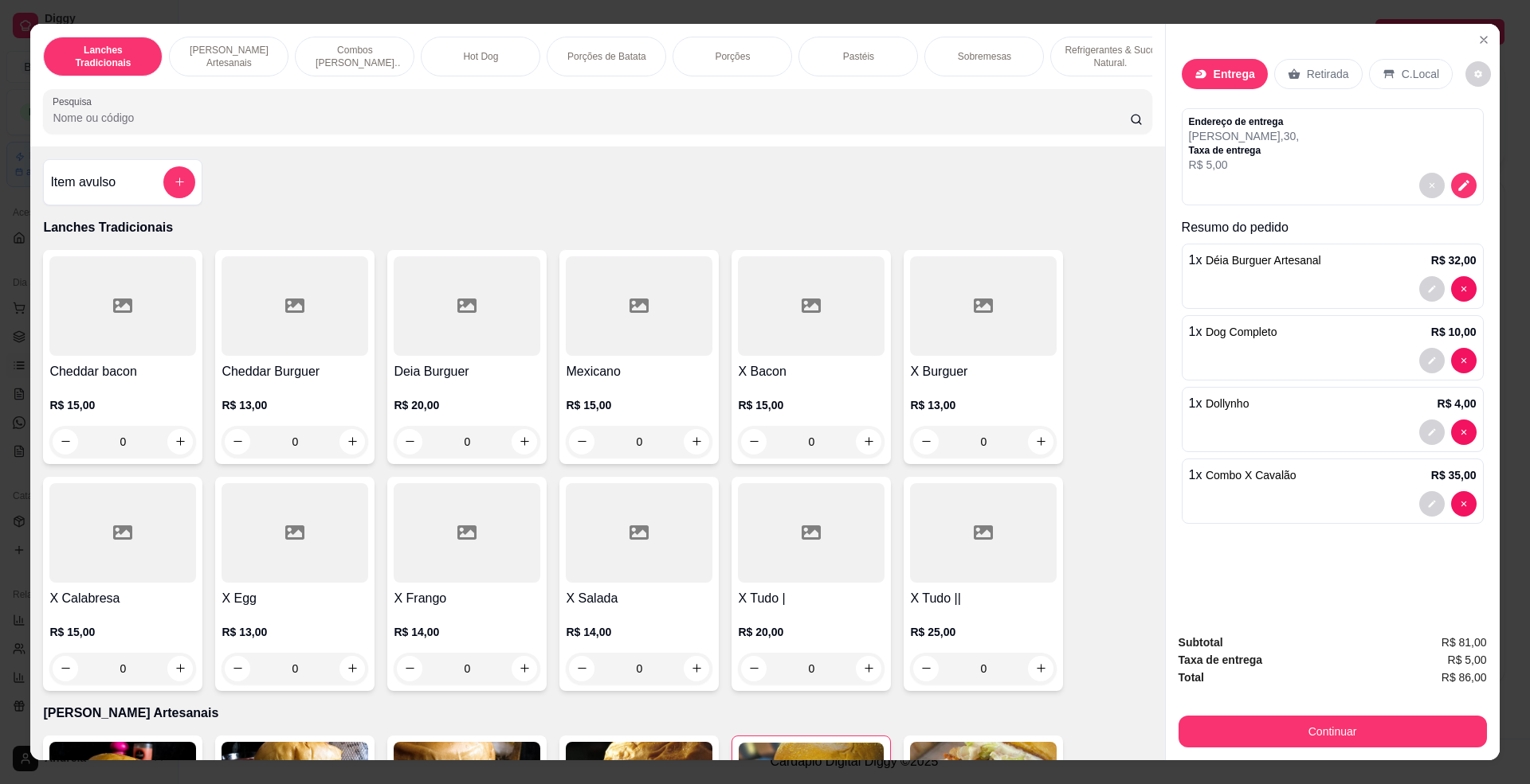
click at [1326, 756] on div "Subtotal R$ 81,00 Taxa de entrega R$ 5,00 Total R$ 86,00 Continuar" at bounding box center [1333, 691] width 334 height 139
click at [1326, 737] on button "Continuar" at bounding box center [1332, 732] width 308 height 32
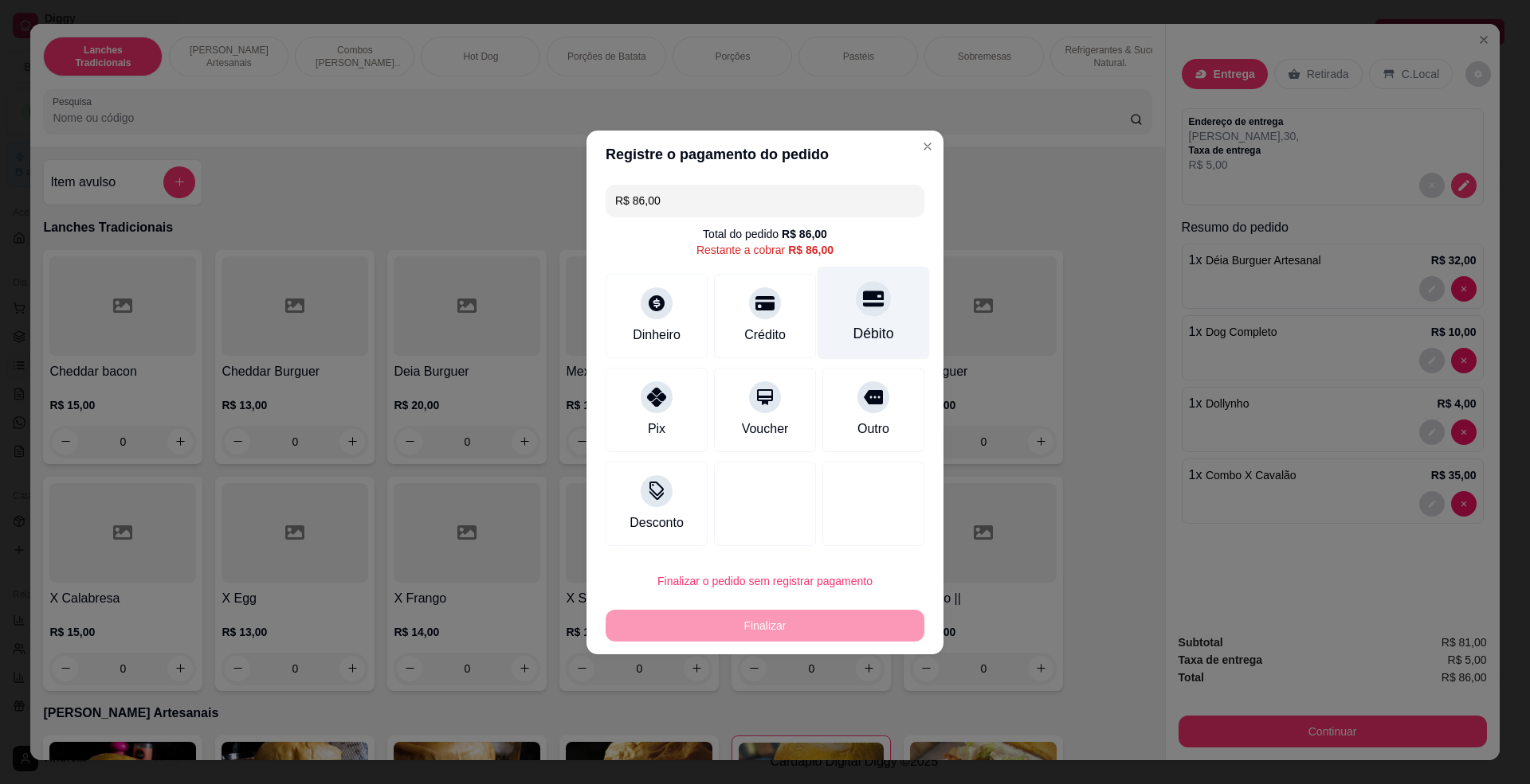
click at [863, 300] on icon at bounding box center [873, 298] width 21 height 21
type input "R$ 0,00"
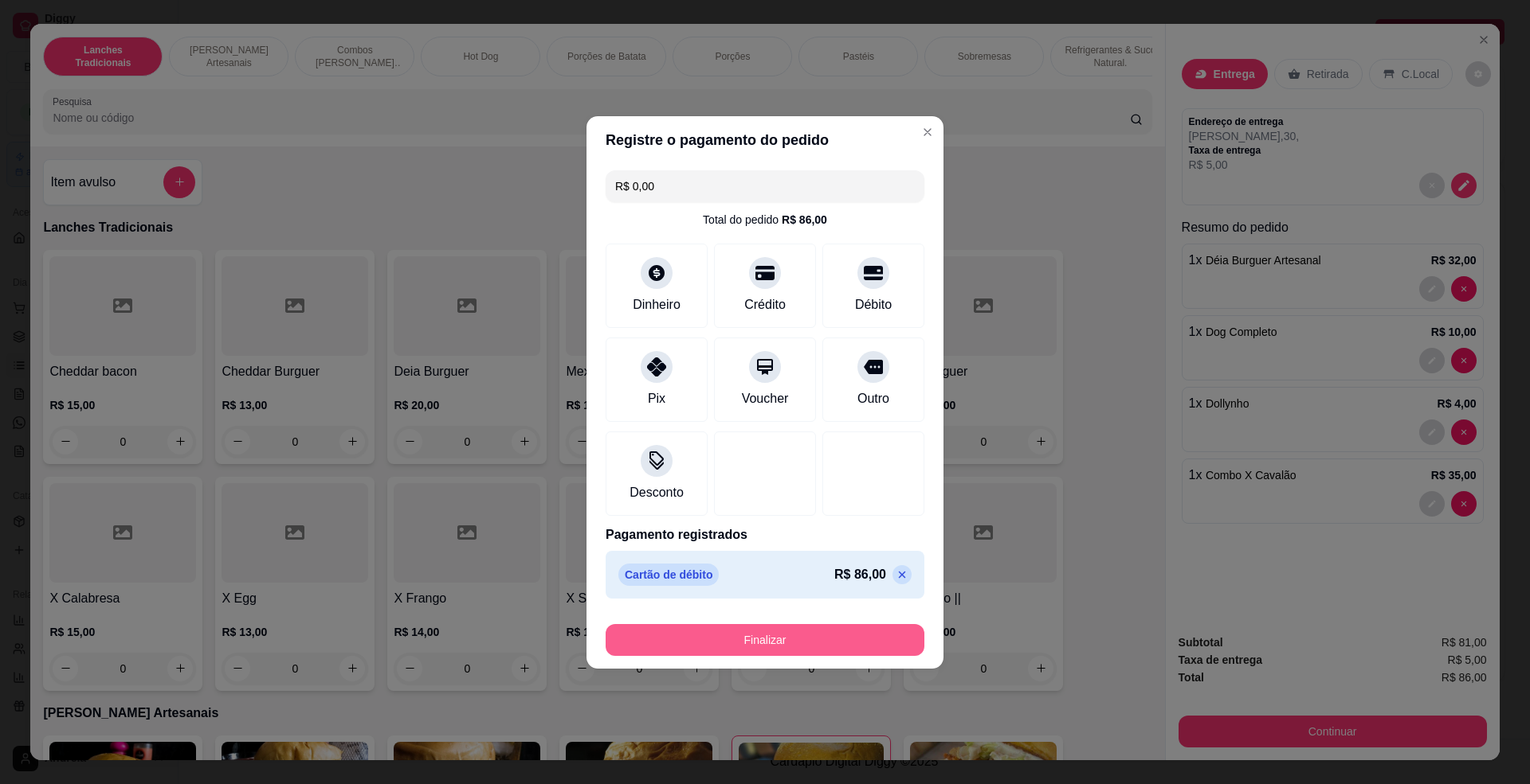
click at [788, 631] on button "Finalizar" at bounding box center [765, 641] width 319 height 32
type input "0"
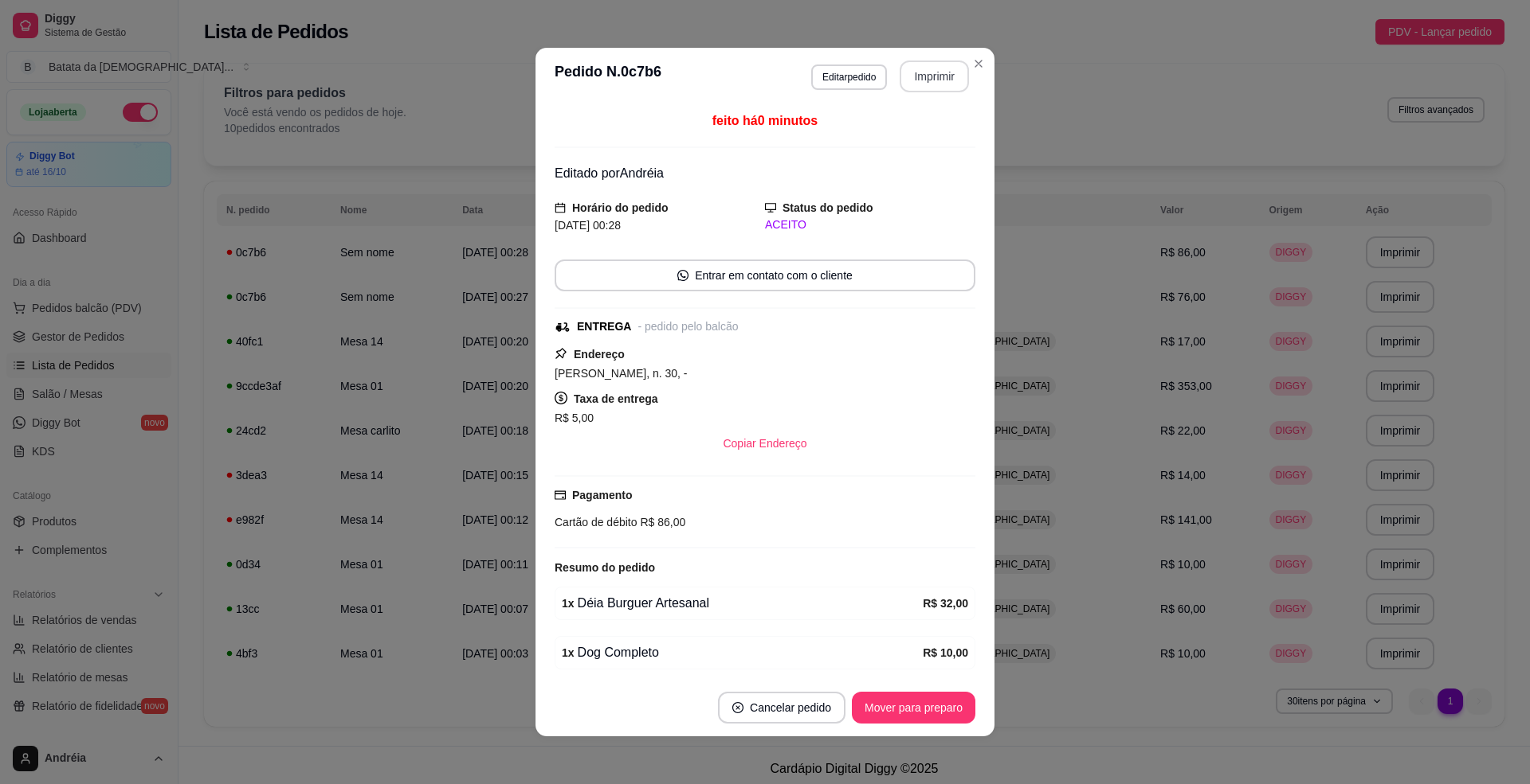
click at [934, 86] on button "Imprimir" at bounding box center [935, 77] width 70 height 32
click at [948, 707] on button "Mover para preparo" at bounding box center [913, 708] width 120 height 31
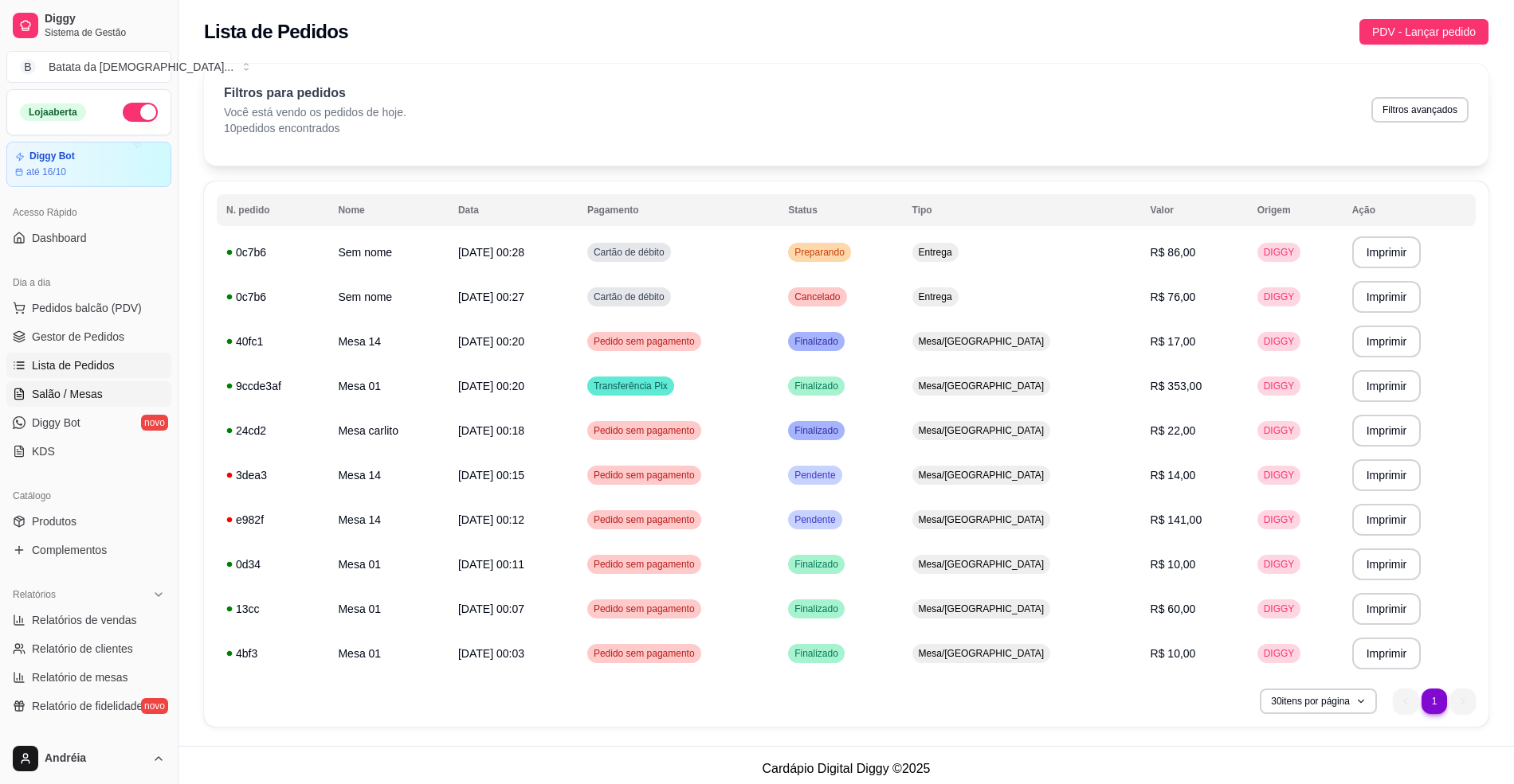
click at [94, 389] on span "Salão / Mesas" at bounding box center [67, 394] width 71 height 16
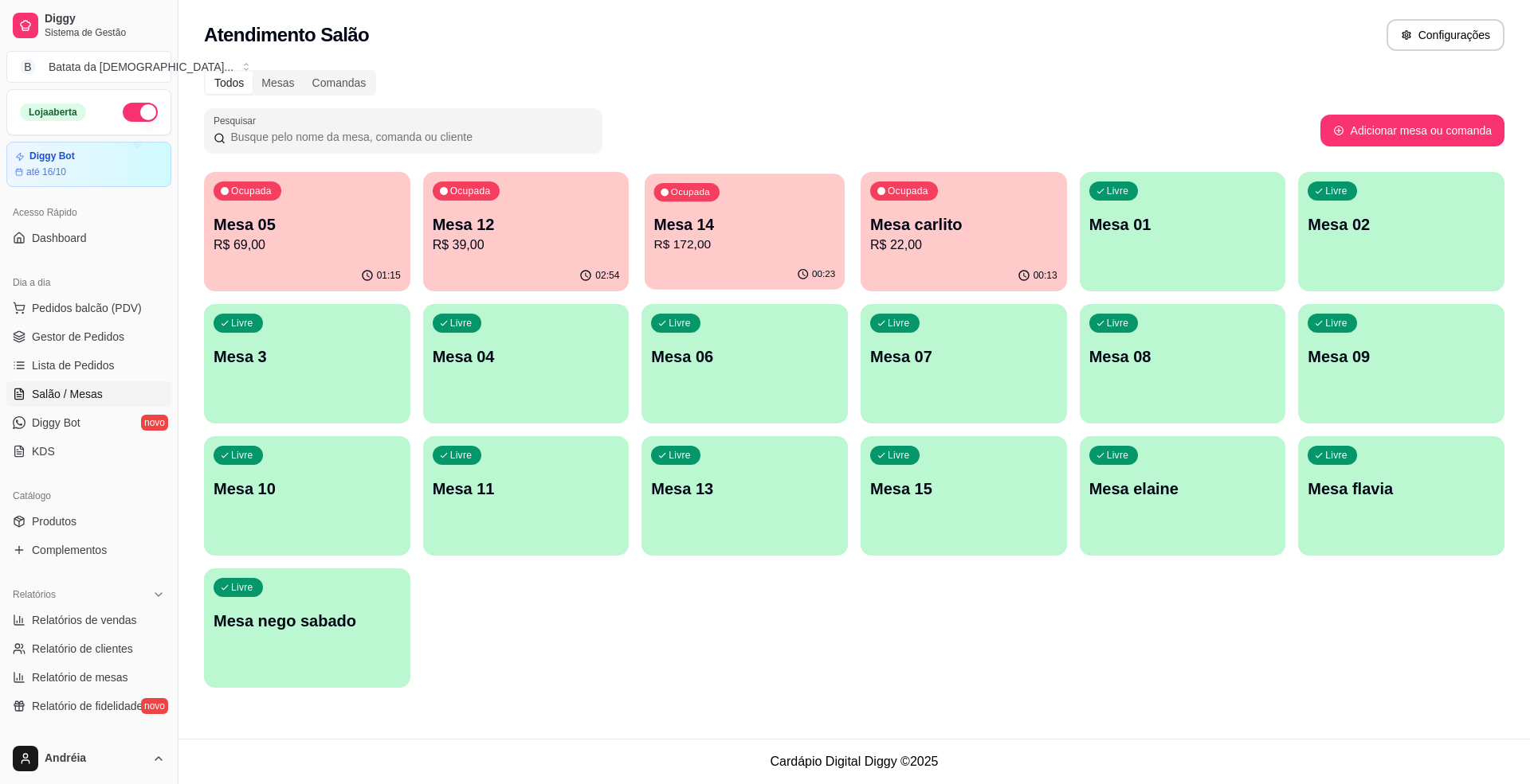
click at [725, 237] on p "R$ 172,00" at bounding box center [745, 245] width 181 height 18
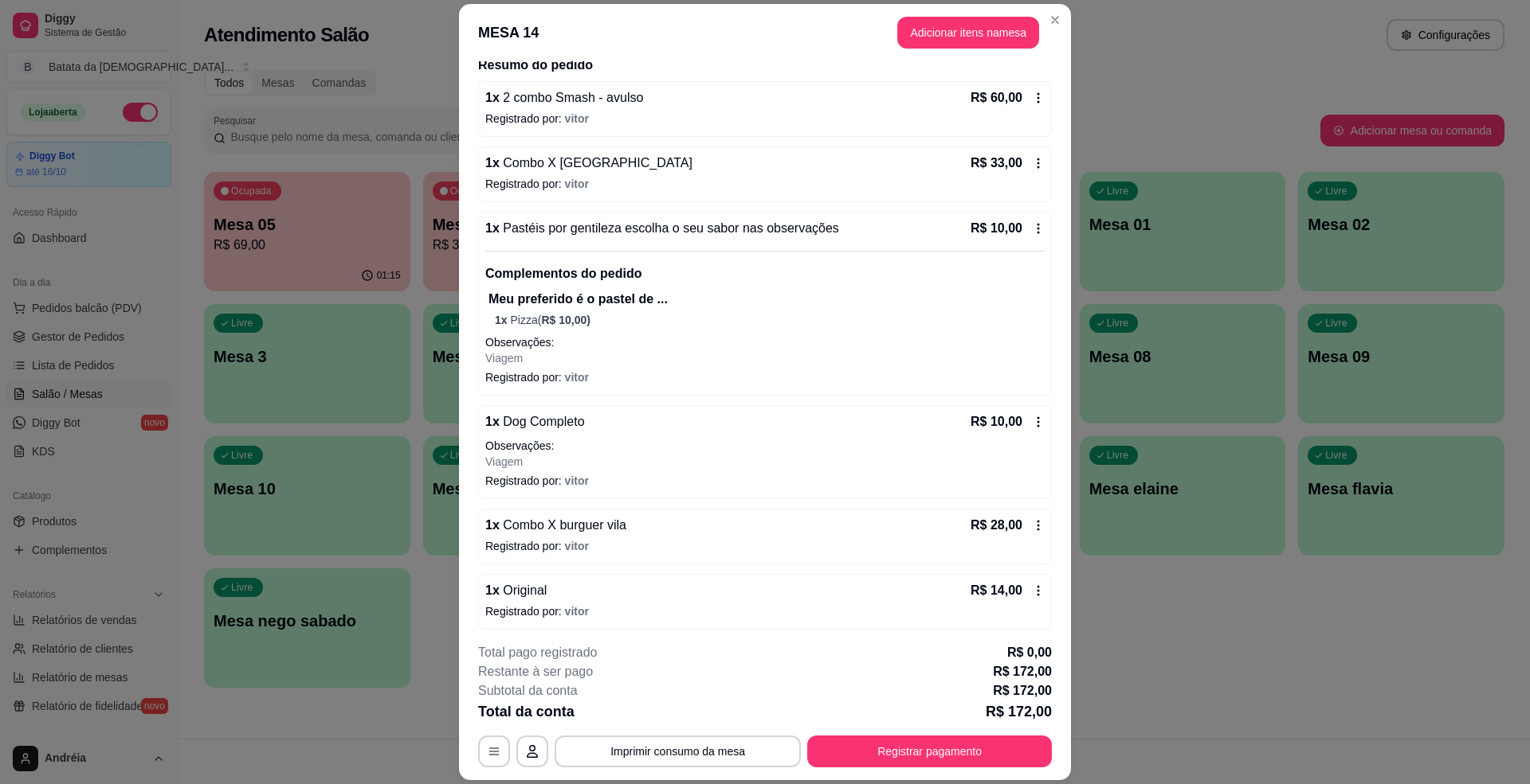
scroll to position [100, 0]
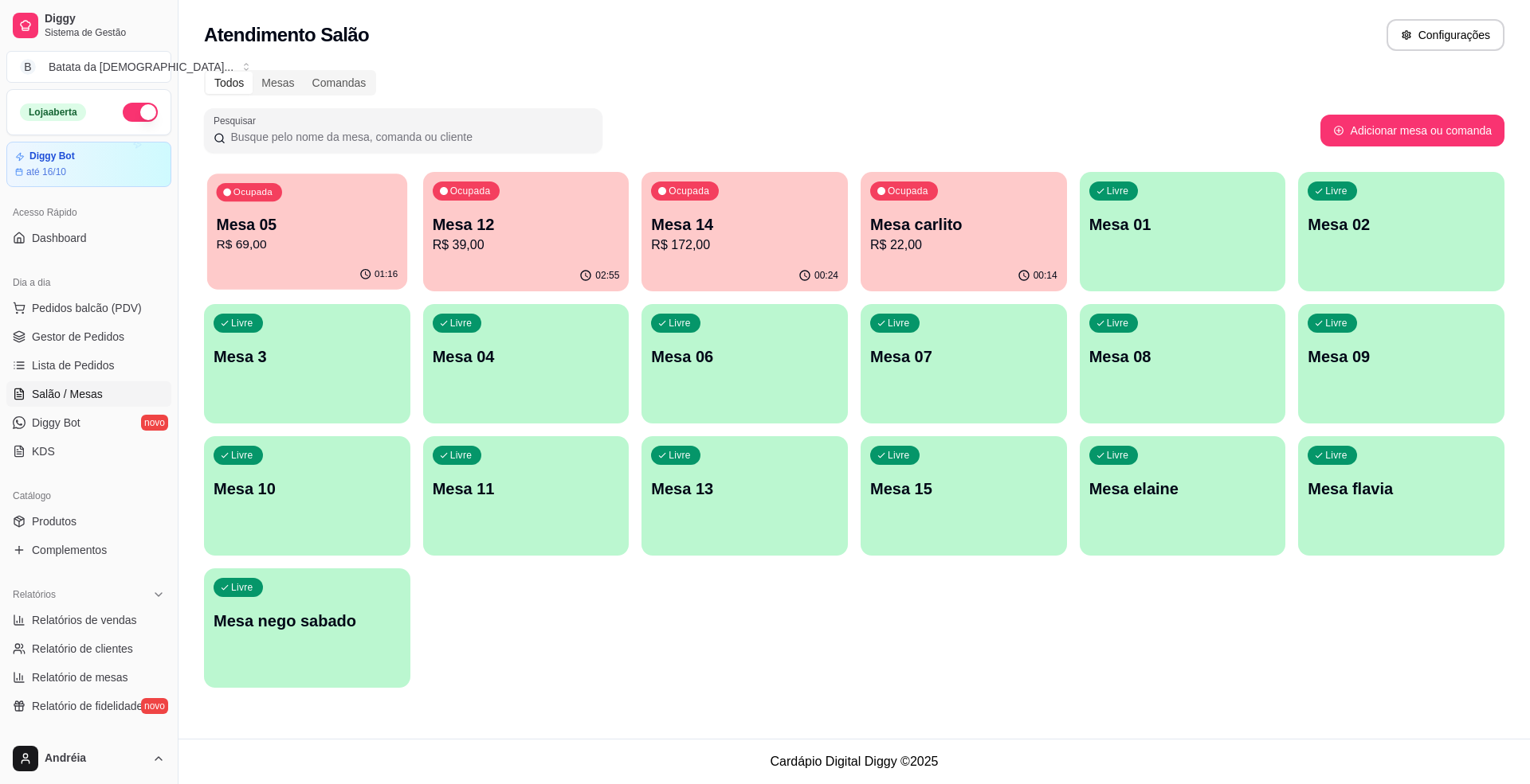
click at [368, 268] on div "01:16" at bounding box center [307, 275] width 200 height 30
click at [507, 246] on p "R$ 39,00" at bounding box center [526, 245] width 181 height 18
click at [908, 252] on p "R$ 22,00" at bounding box center [964, 245] width 181 height 18
click at [77, 298] on button "Pedidos balcão (PDV)" at bounding box center [88, 309] width 164 height 26
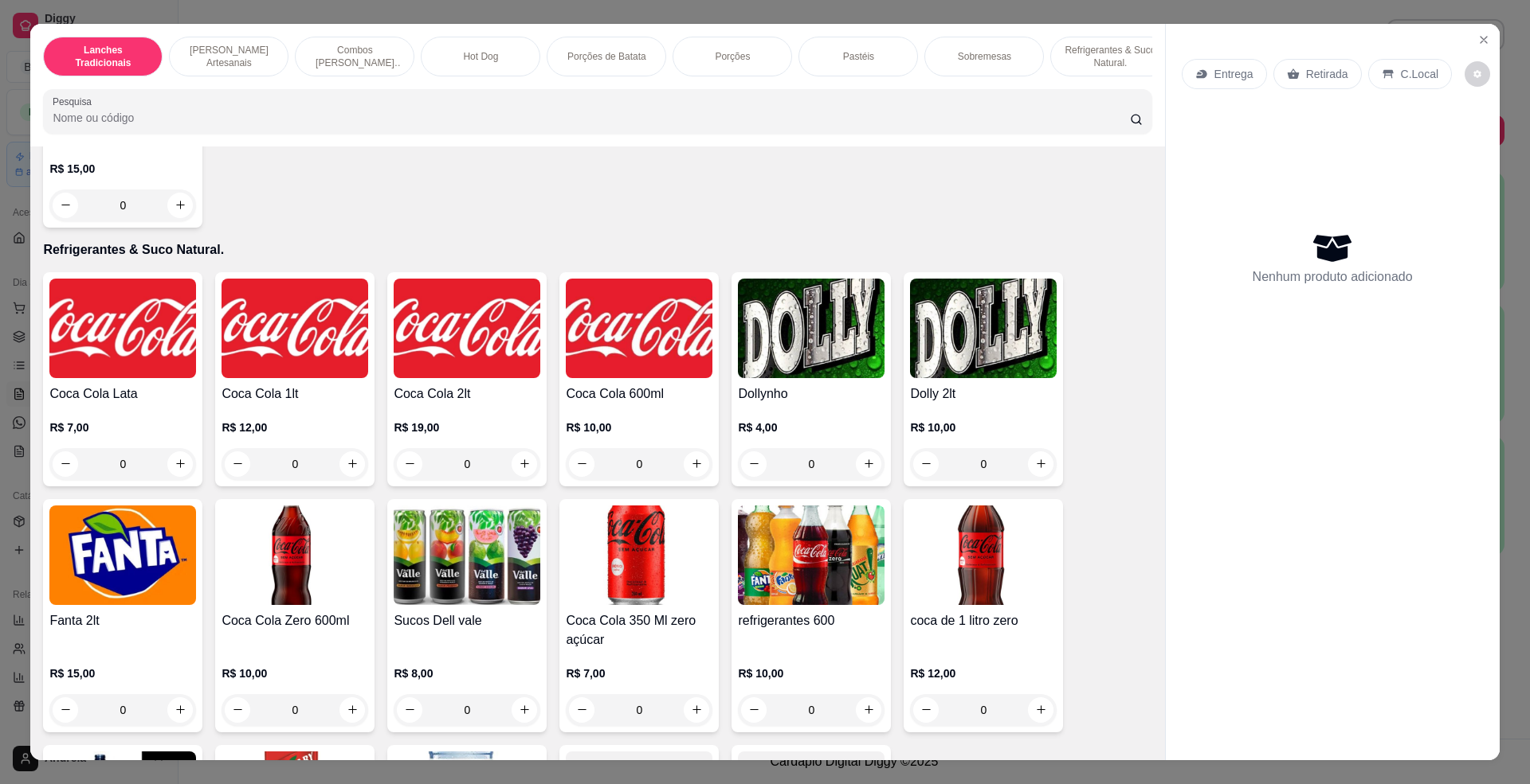
scroll to position [3610, 0]
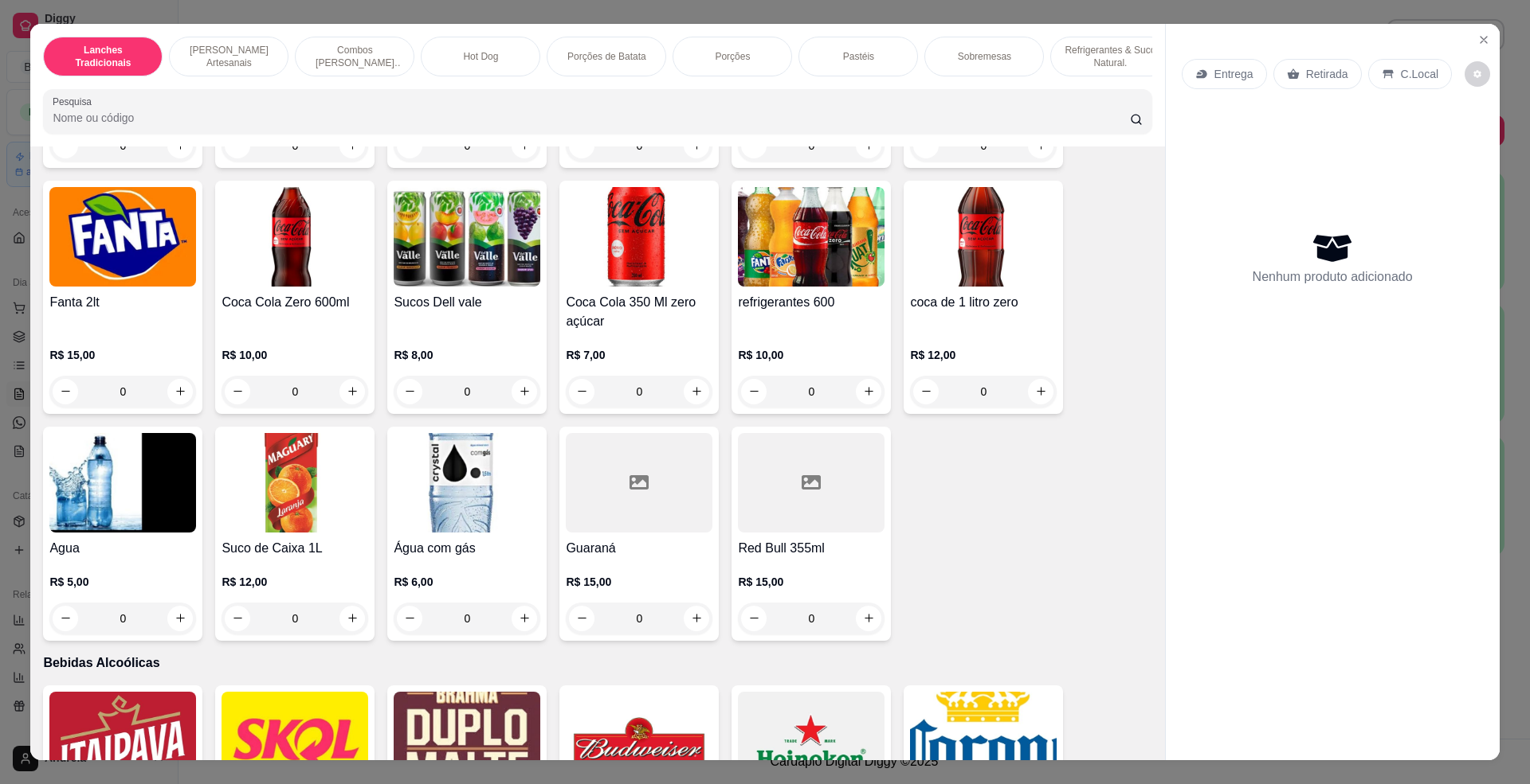
click at [109, 522] on img at bounding box center [123, 483] width 147 height 100
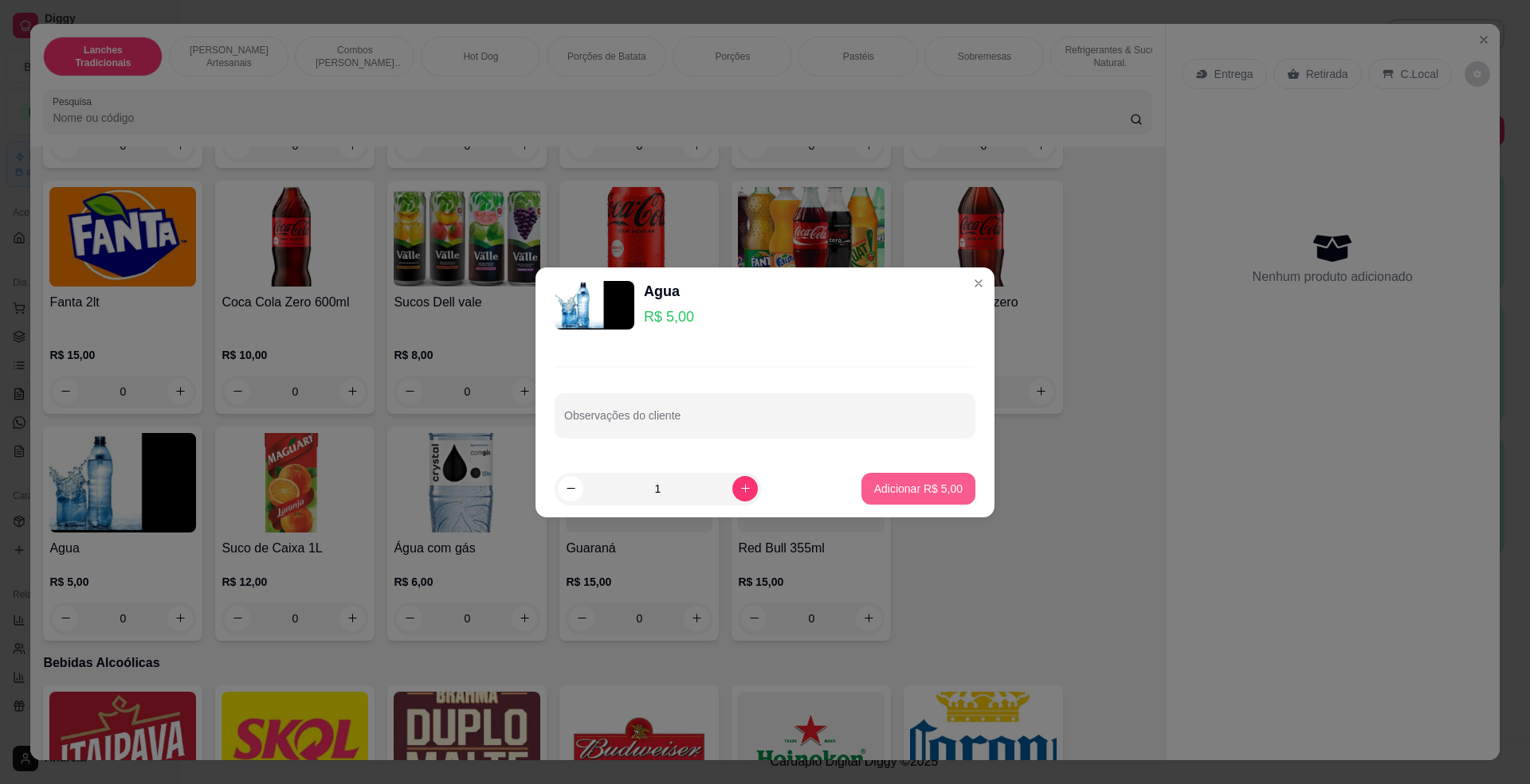
click at [919, 491] on p "Adicionar R$ 5,00" at bounding box center [918, 489] width 89 height 16
type input "1"
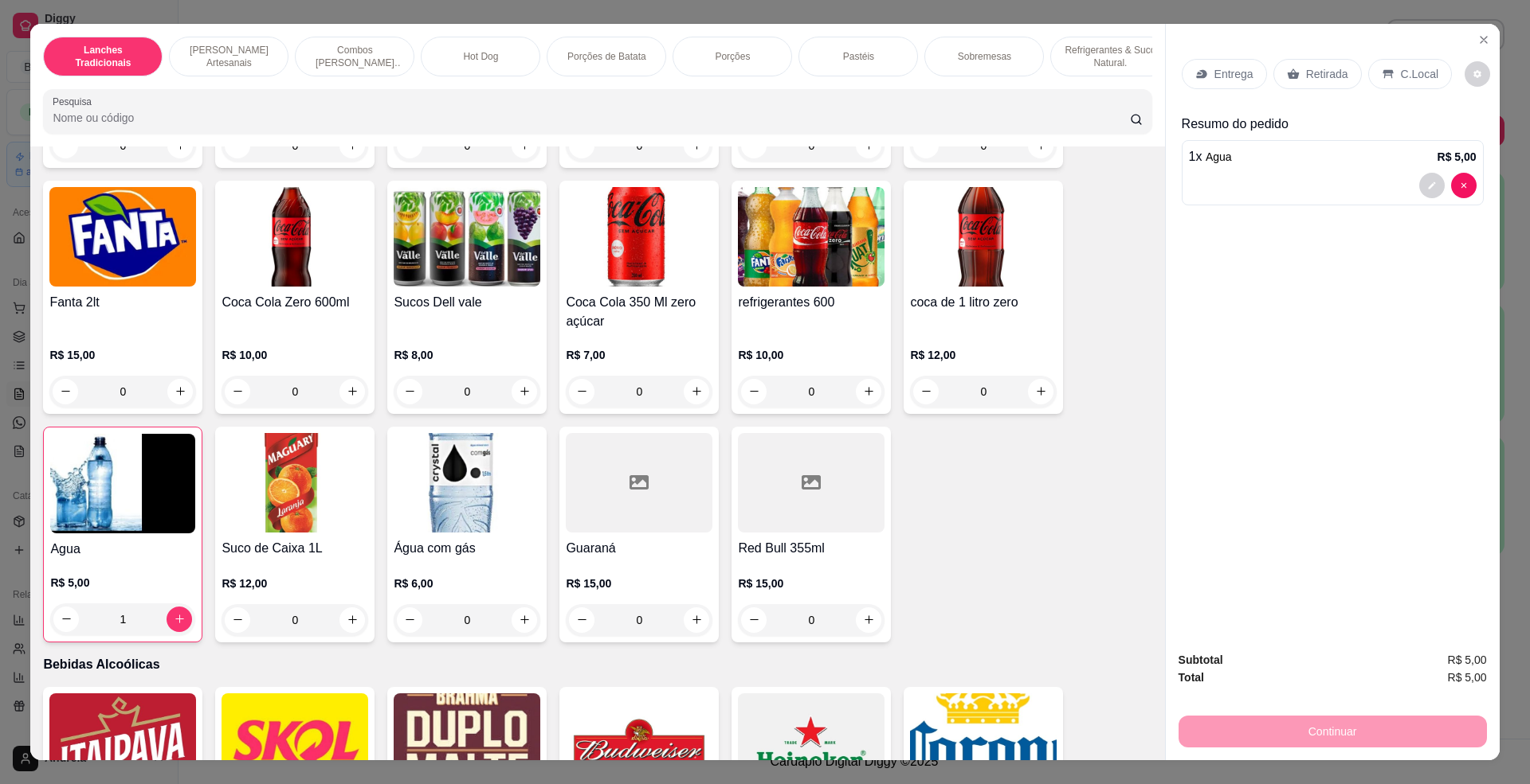
click at [1403, 62] on div "C.Local" at bounding box center [1410, 74] width 84 height 30
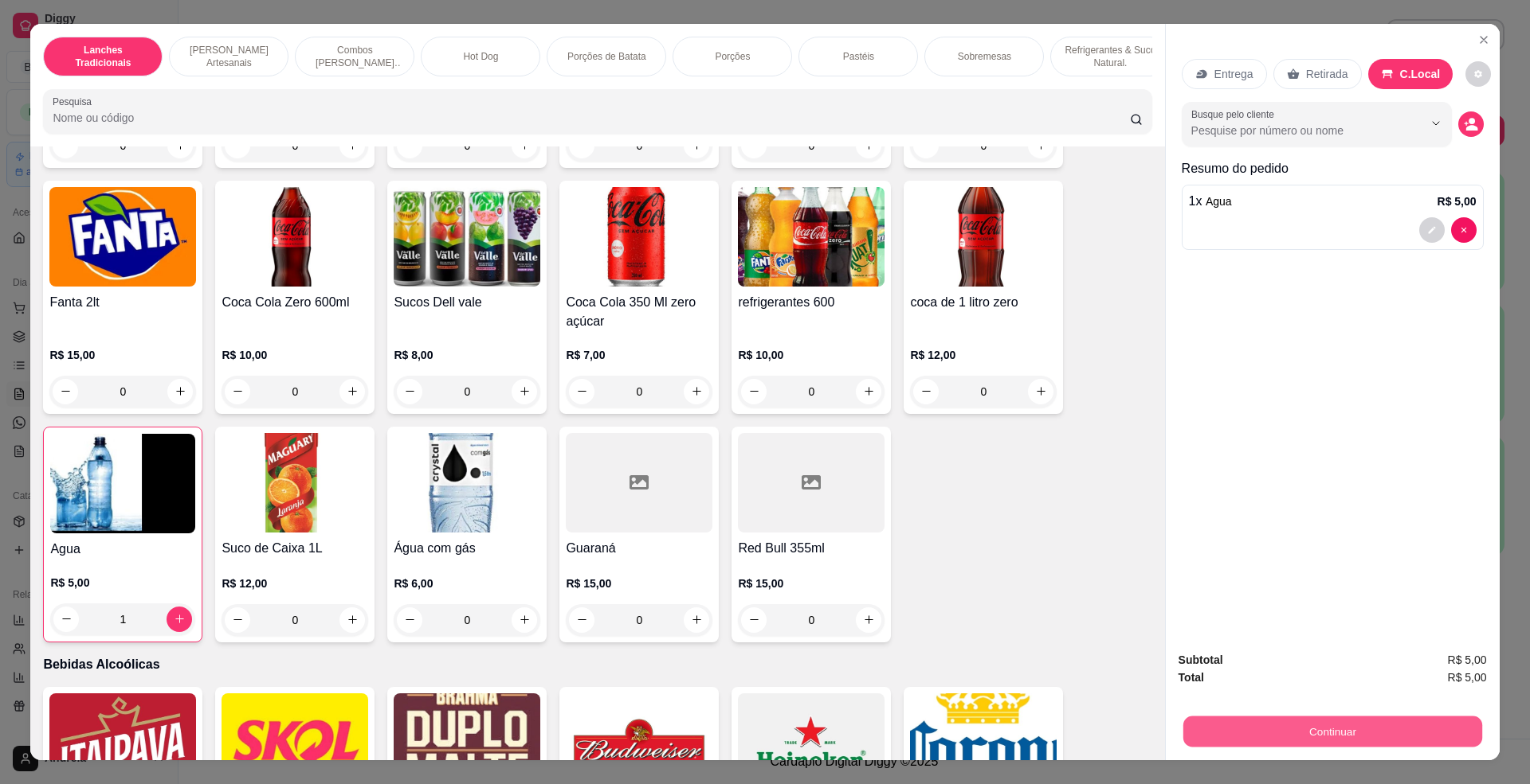
click at [1343, 724] on button "Continuar" at bounding box center [1332, 732] width 299 height 31
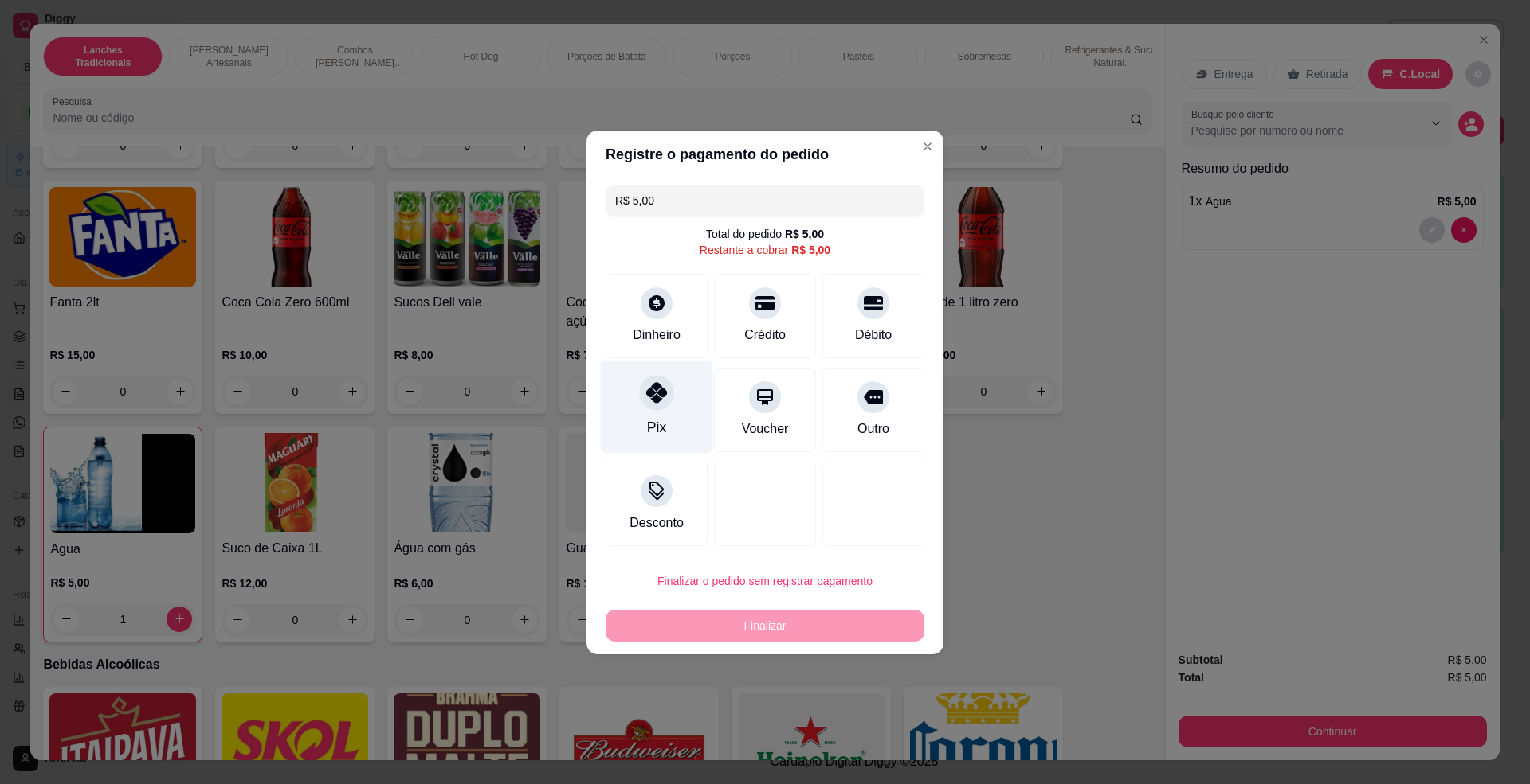
click at [634, 399] on div "Pix" at bounding box center [657, 406] width 113 height 94
type input "R$ 0,00"
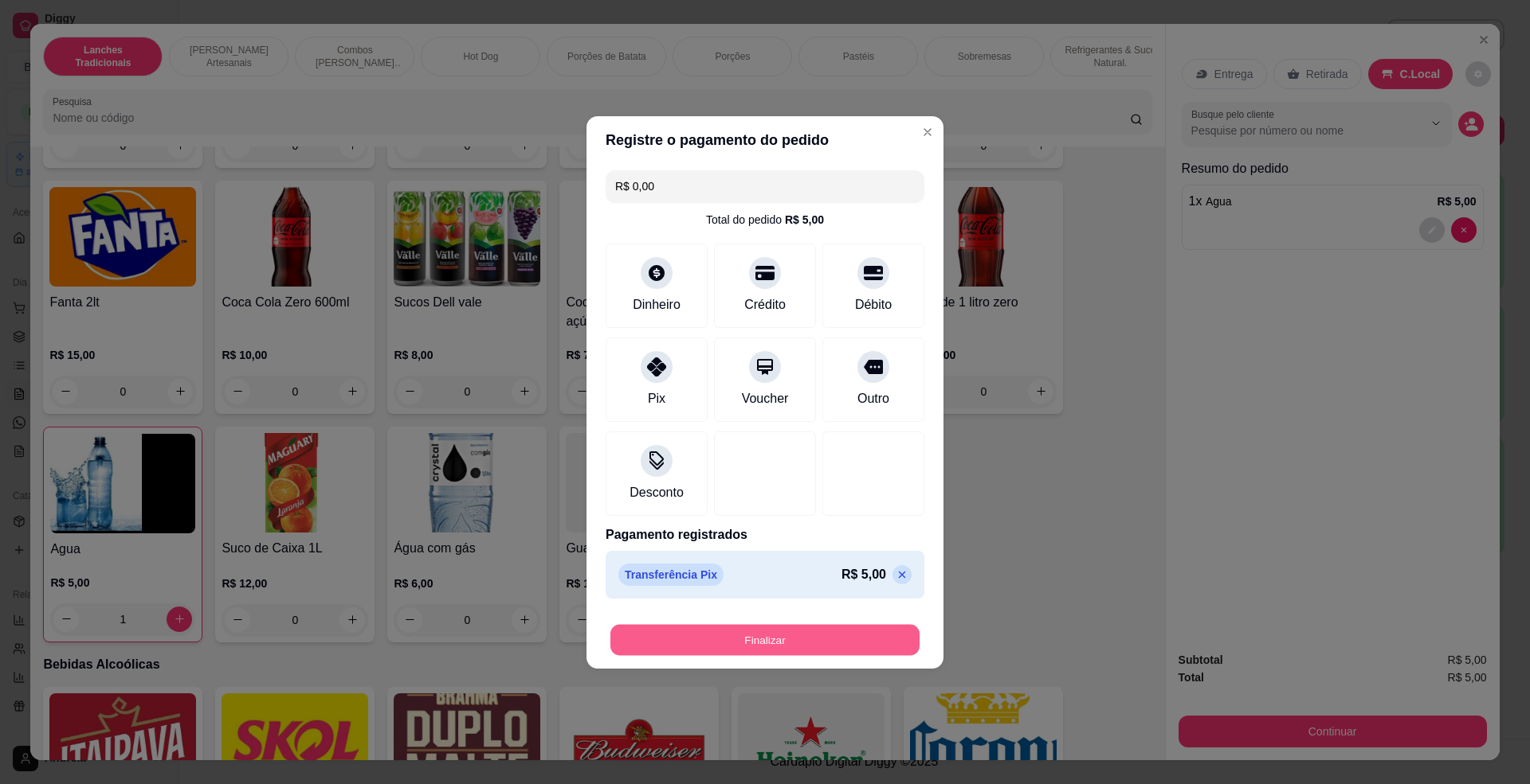
click at [843, 639] on button "Finalizar" at bounding box center [765, 640] width 309 height 31
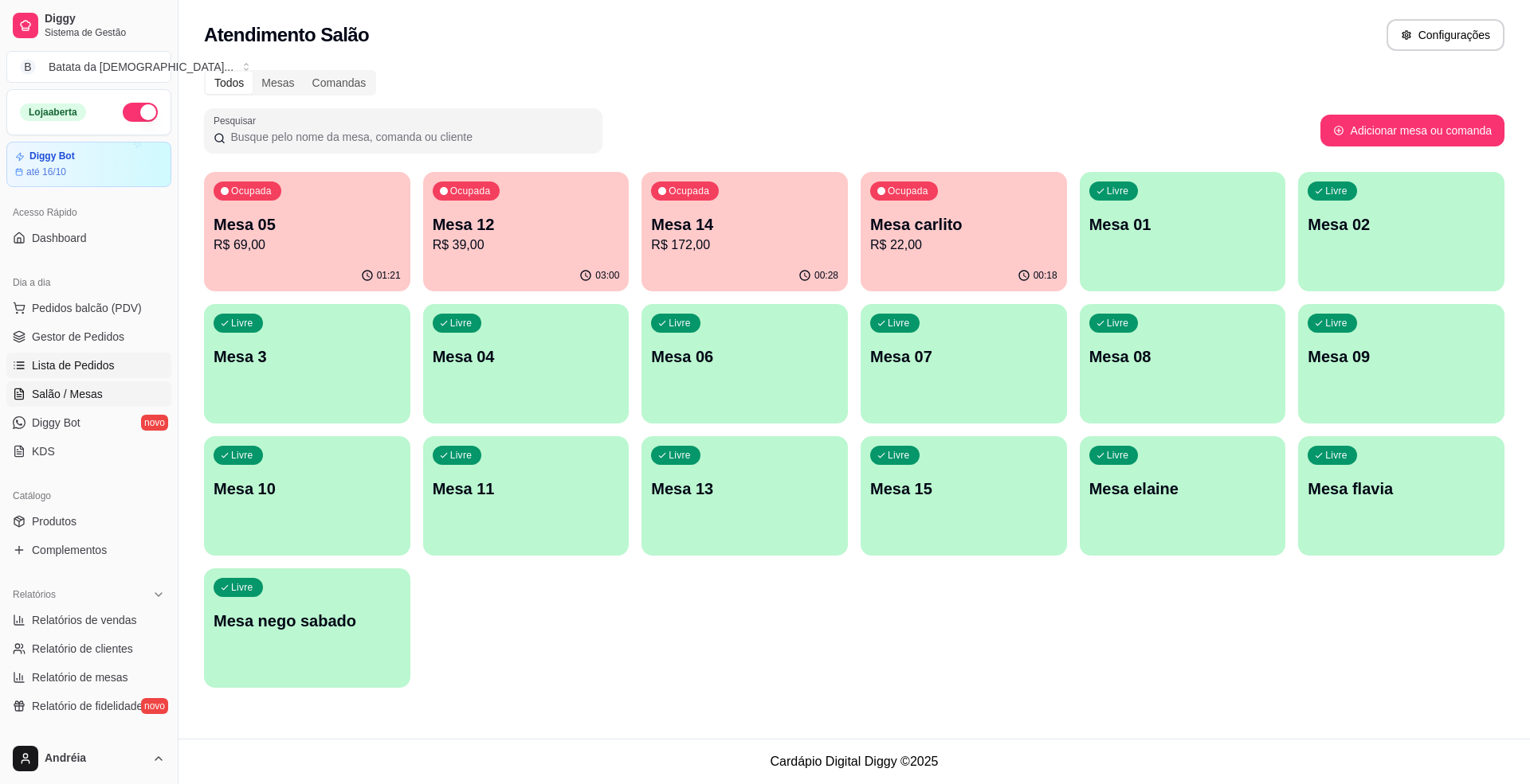
click at [94, 364] on span "Lista de Pedidos" at bounding box center [73, 366] width 83 height 16
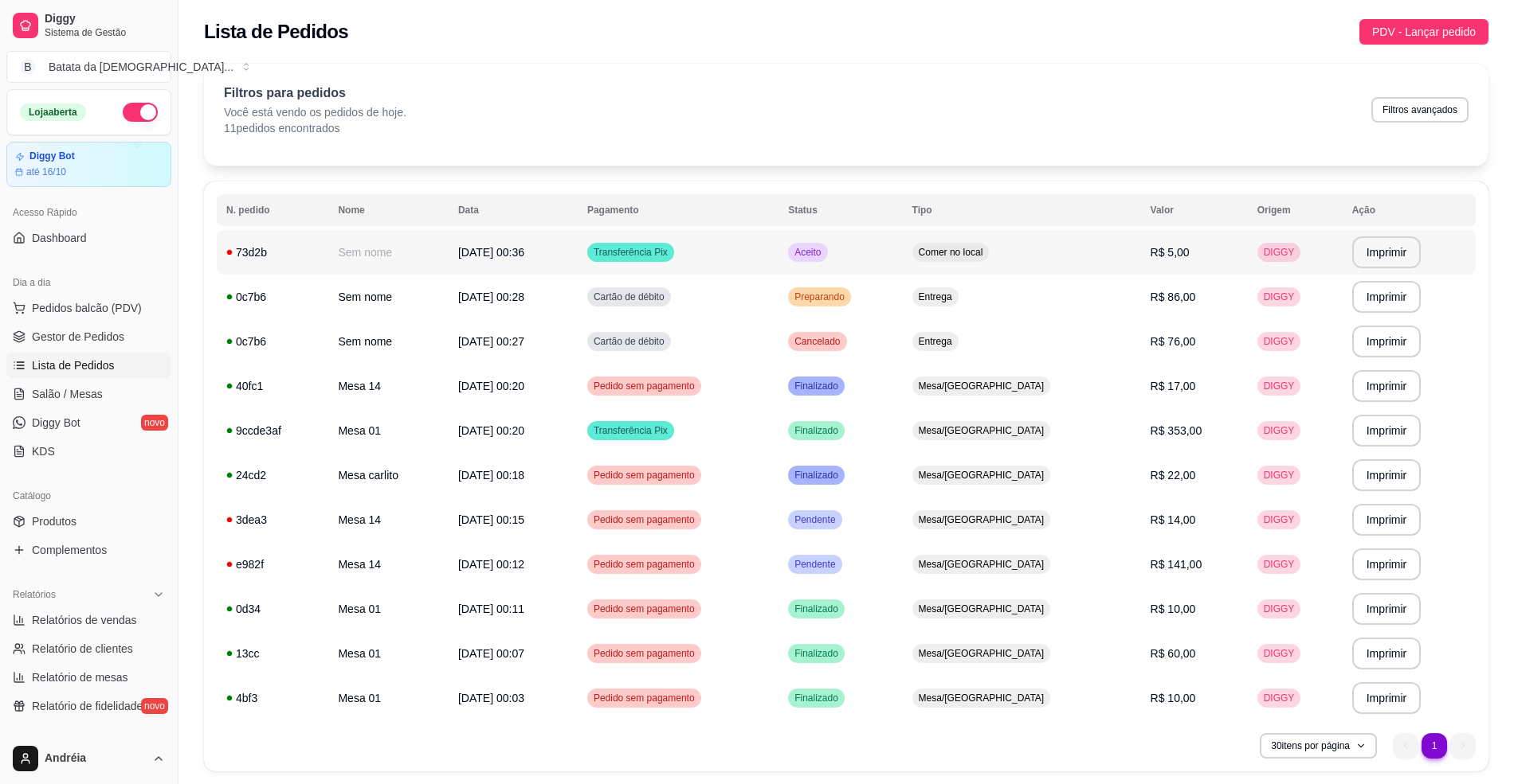
click at [827, 262] on div "Aceito" at bounding box center [807, 252] width 39 height 19
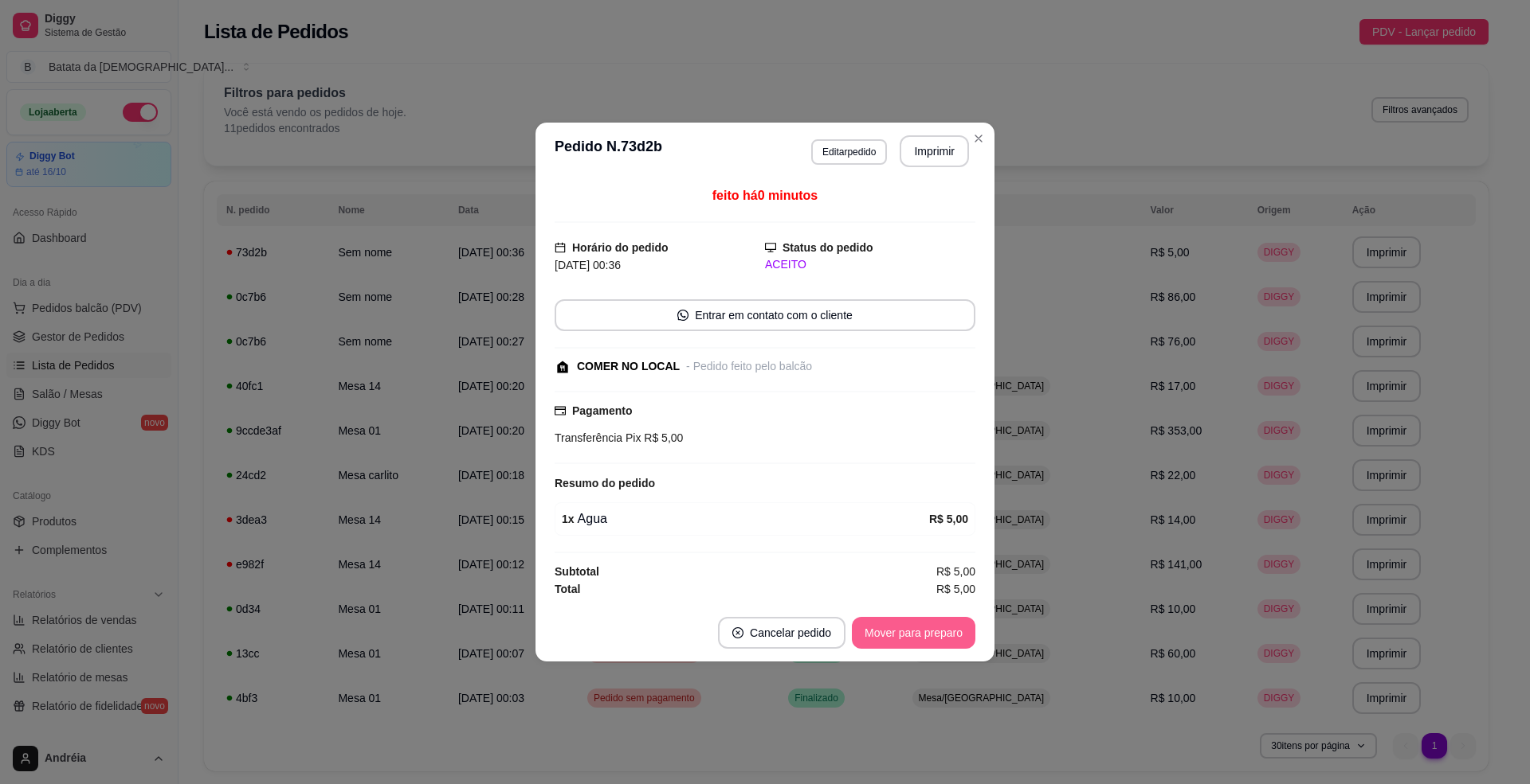
click at [899, 622] on button "Mover para preparo" at bounding box center [914, 634] width 124 height 32
click at [925, 646] on button "Mover para retirada disponível" at bounding box center [886, 633] width 170 height 31
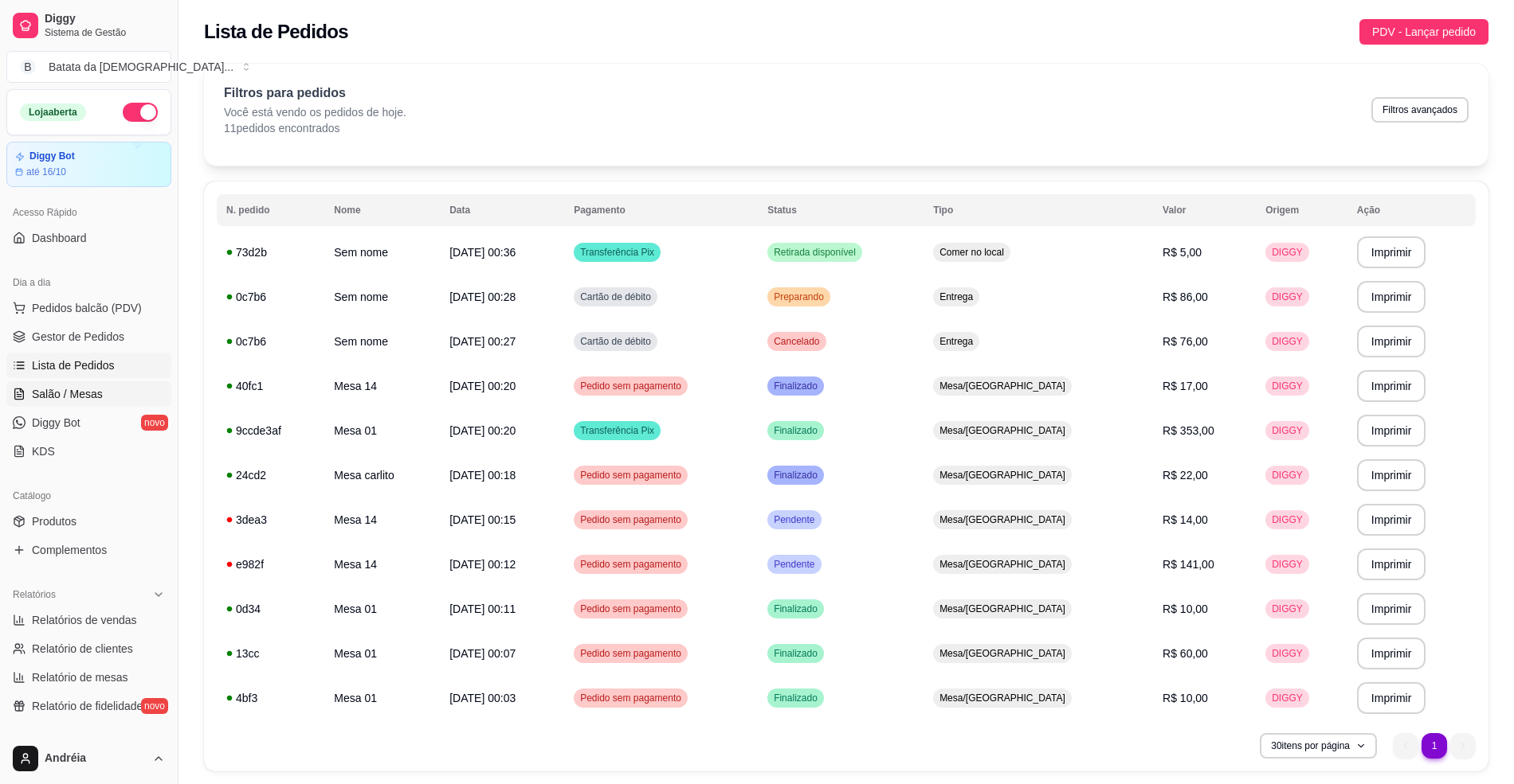
click at [75, 390] on span "Salão / Mesas" at bounding box center [67, 394] width 71 height 16
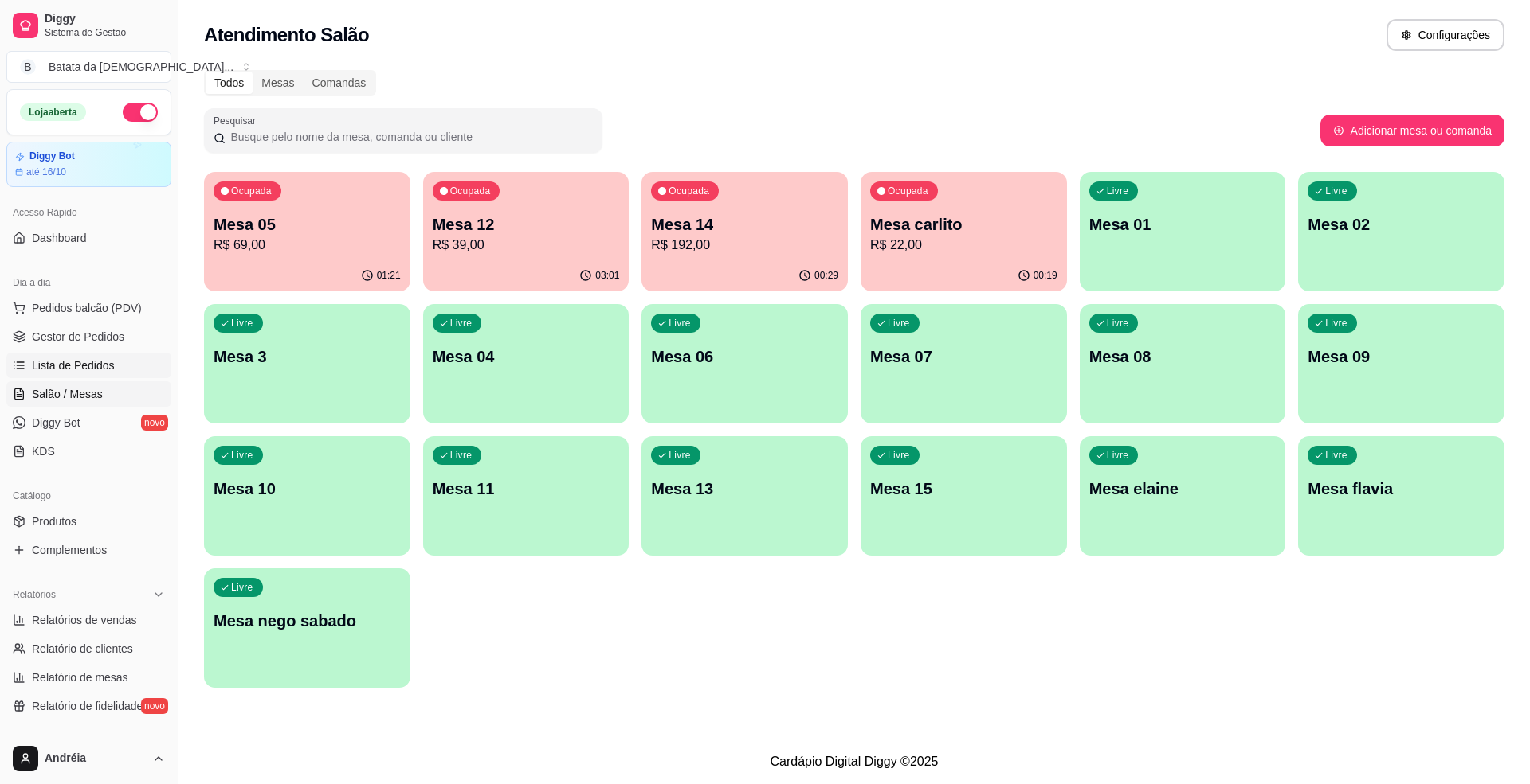
click at [101, 375] on link "Lista de Pedidos" at bounding box center [88, 366] width 164 height 26
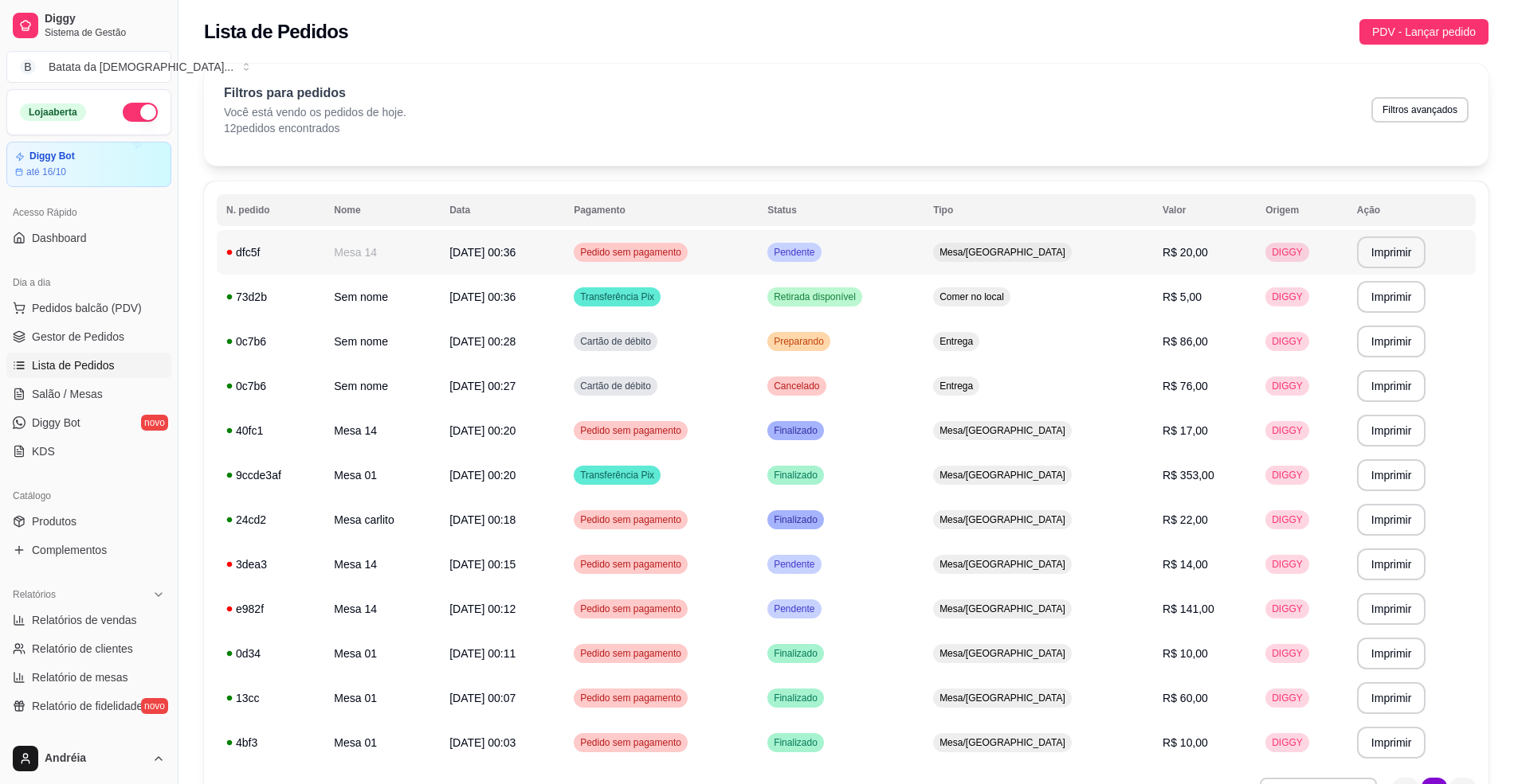
click at [817, 256] on span "Pendente" at bounding box center [793, 252] width 47 height 13
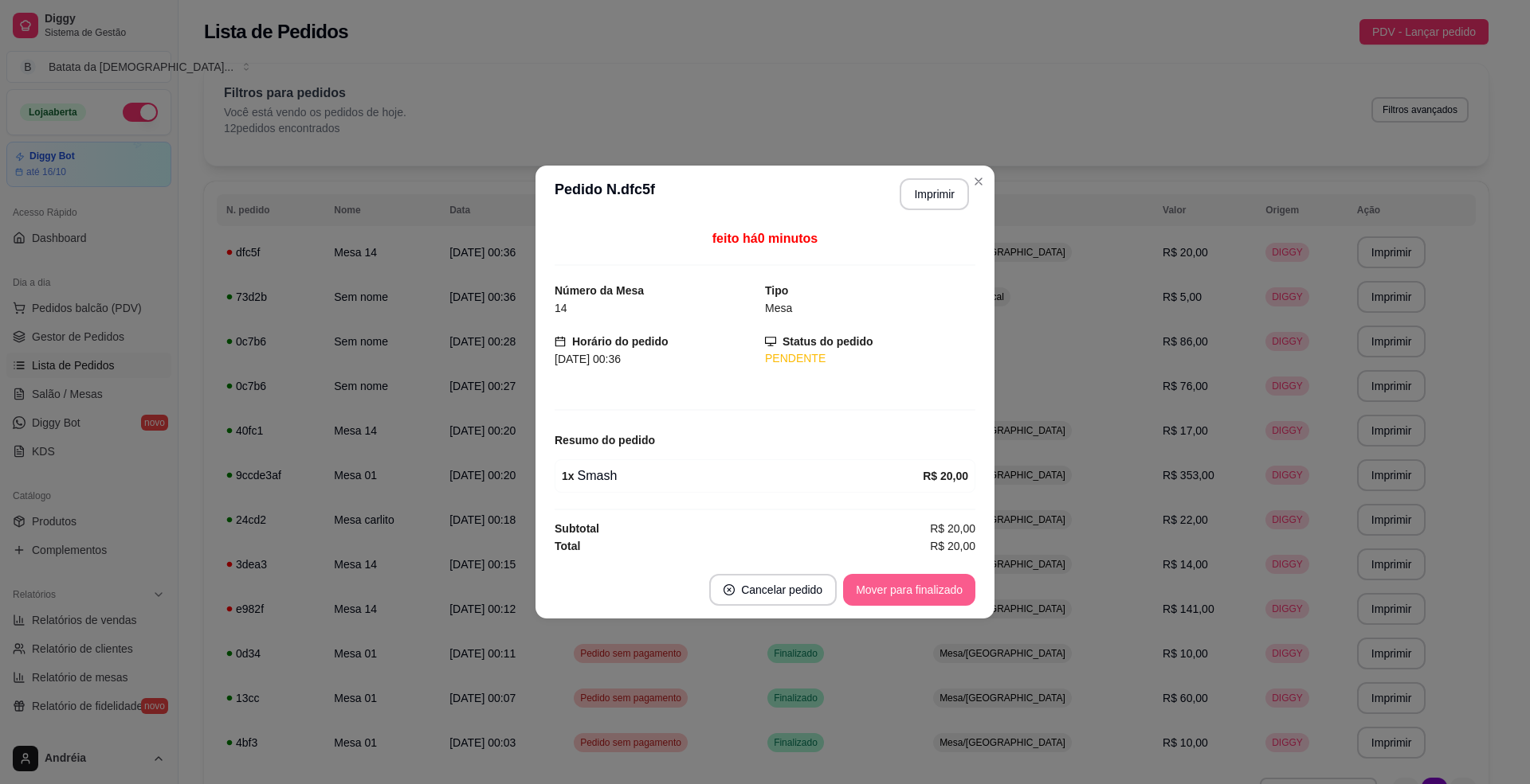
click at [936, 582] on button "Mover para finalizado" at bounding box center [909, 590] width 133 height 32
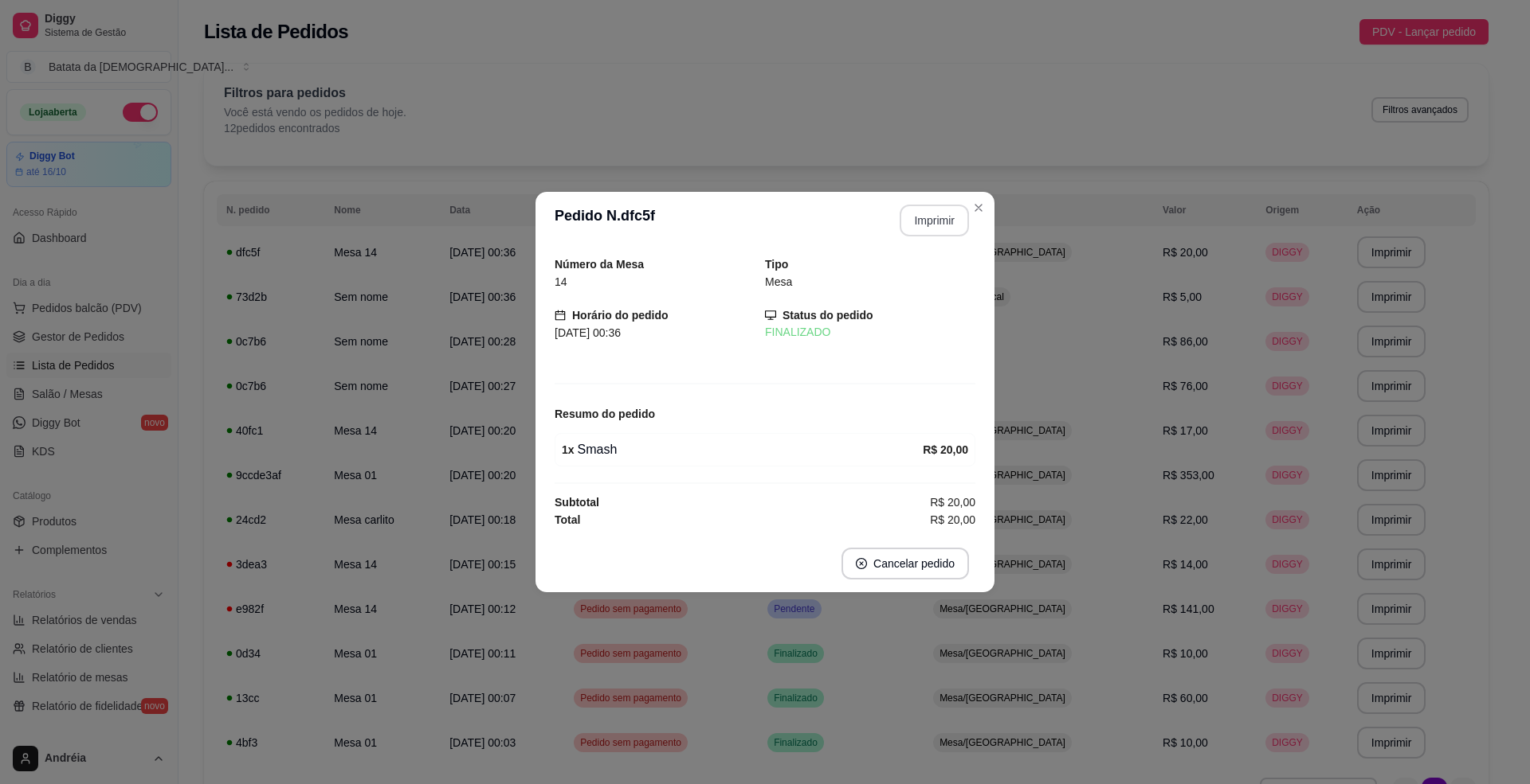
click at [929, 208] on button "Imprimir" at bounding box center [935, 220] width 70 height 32
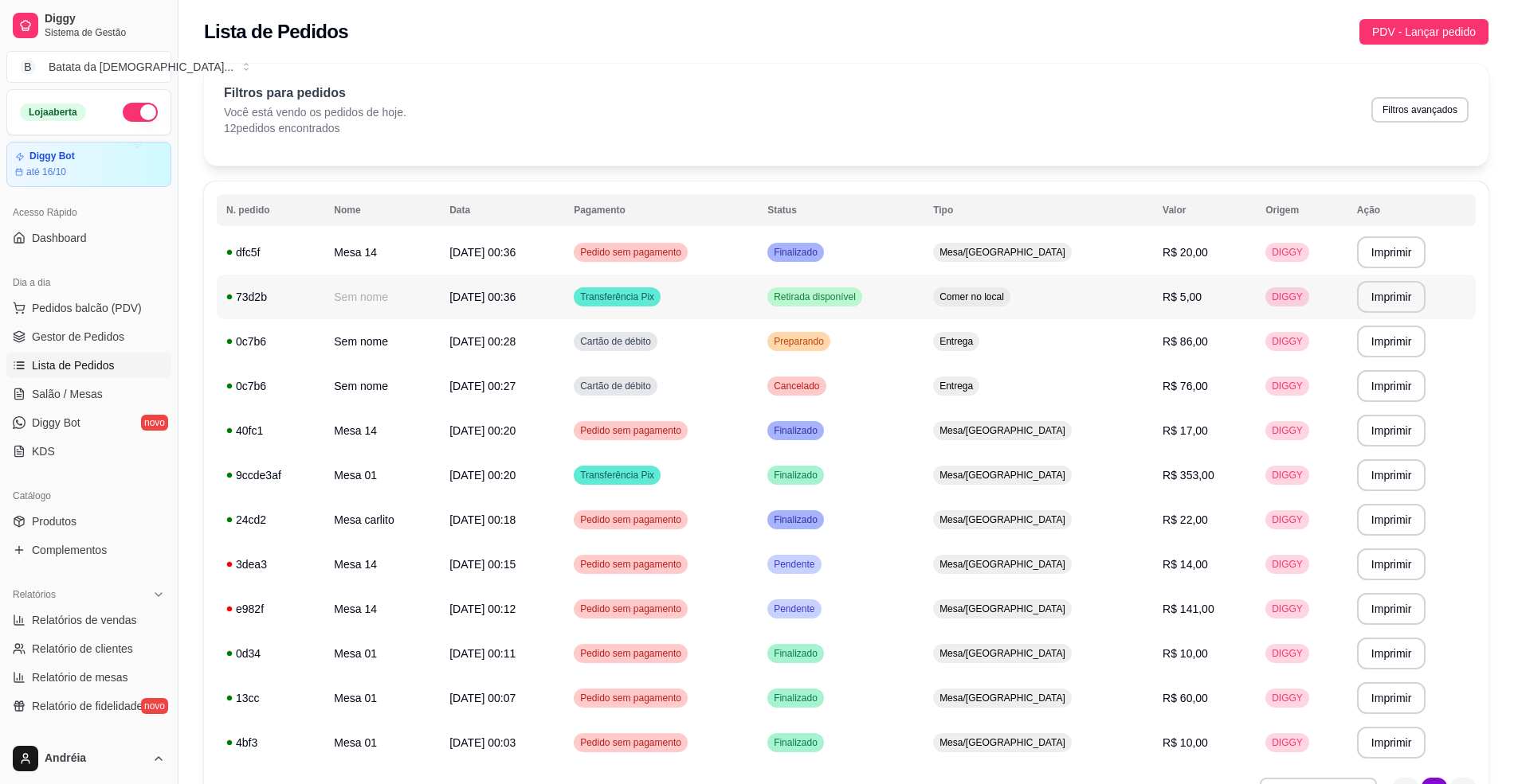
click at [924, 292] on td "Retirada disponível" at bounding box center [840, 297] width 165 height 45
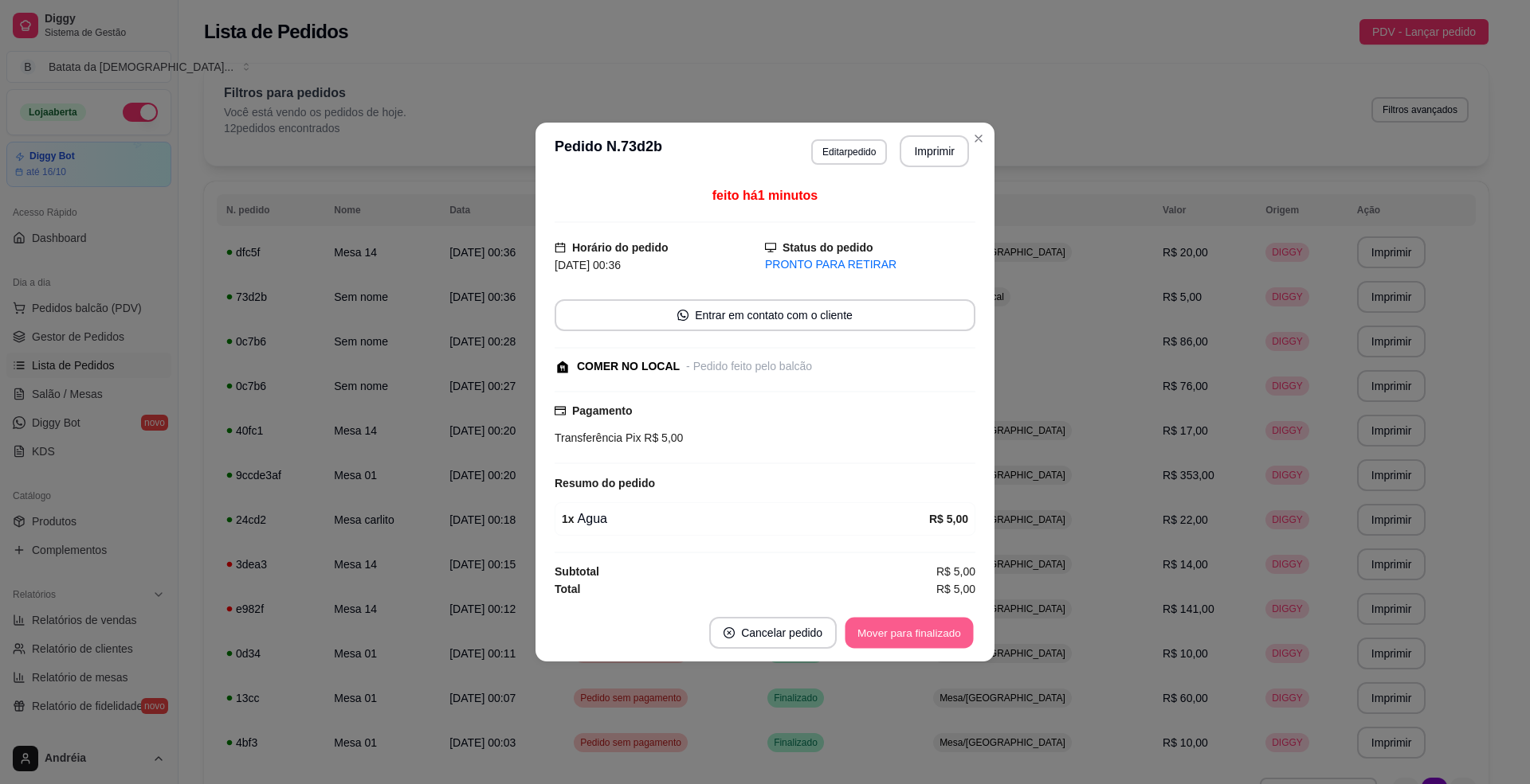
click at [947, 623] on button "Mover para finalizado" at bounding box center [909, 633] width 129 height 31
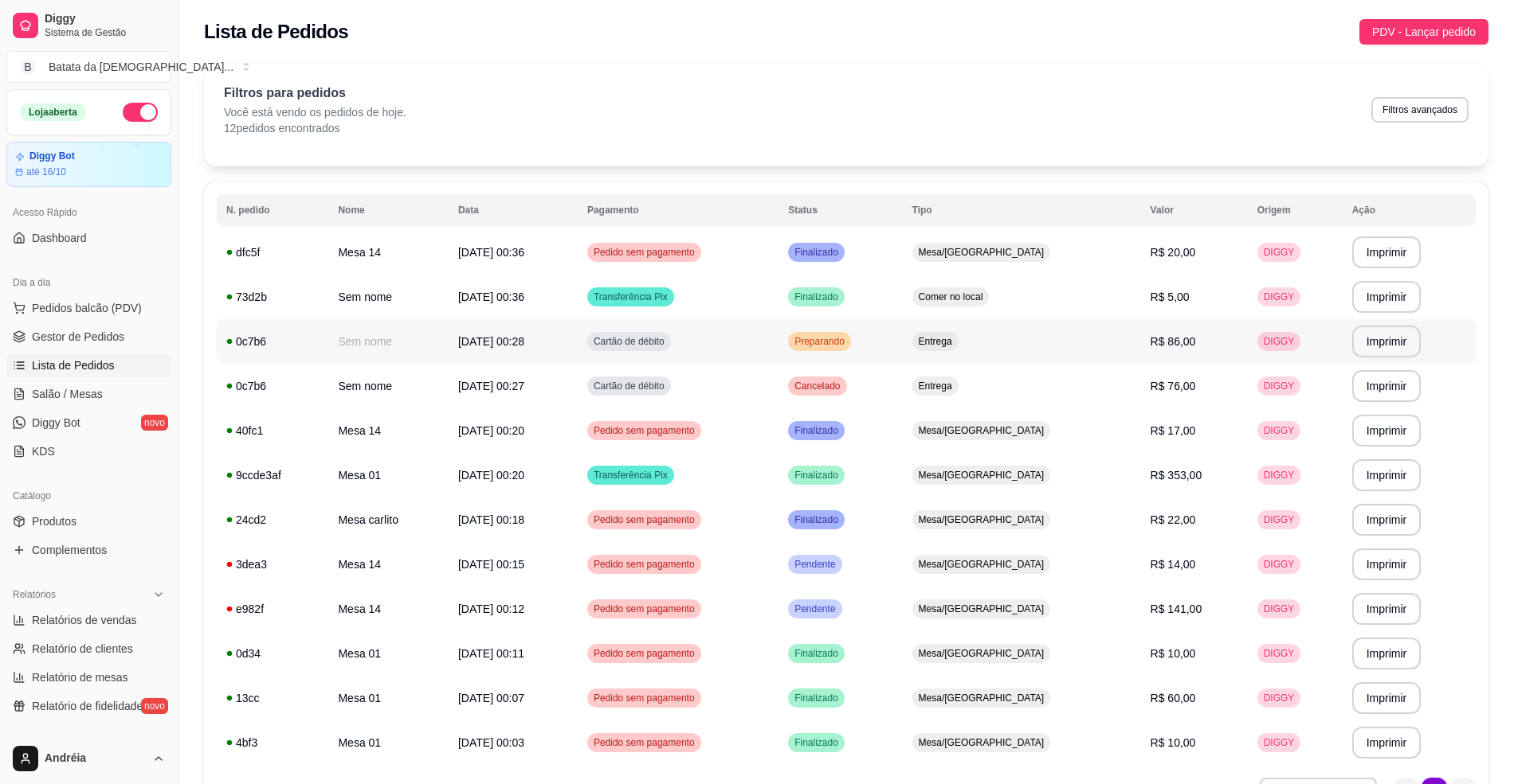
click at [778, 343] on td "Cartão de débito" at bounding box center [678, 342] width 200 height 45
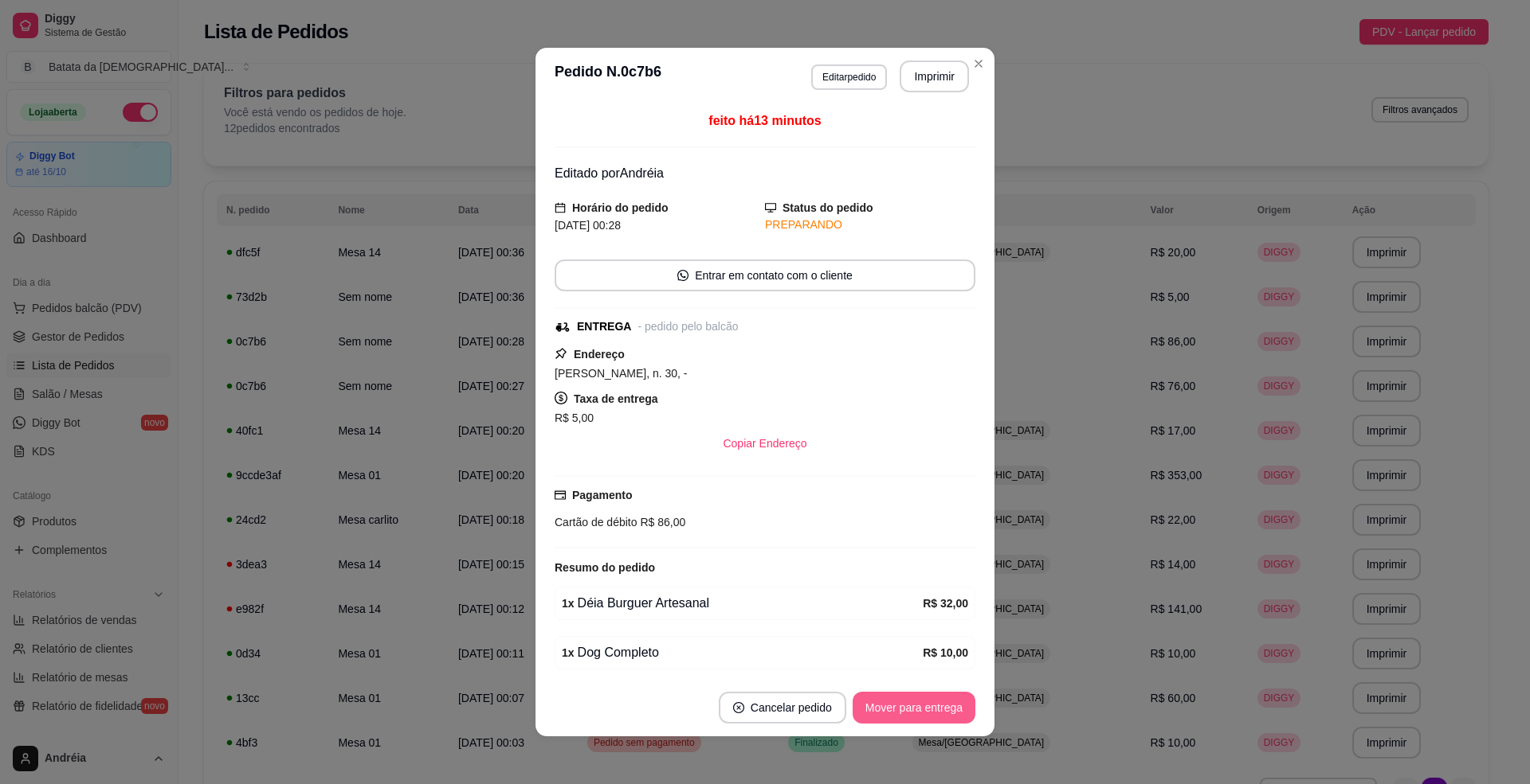
click at [899, 717] on button "Mover para entrega" at bounding box center [913, 708] width 123 height 32
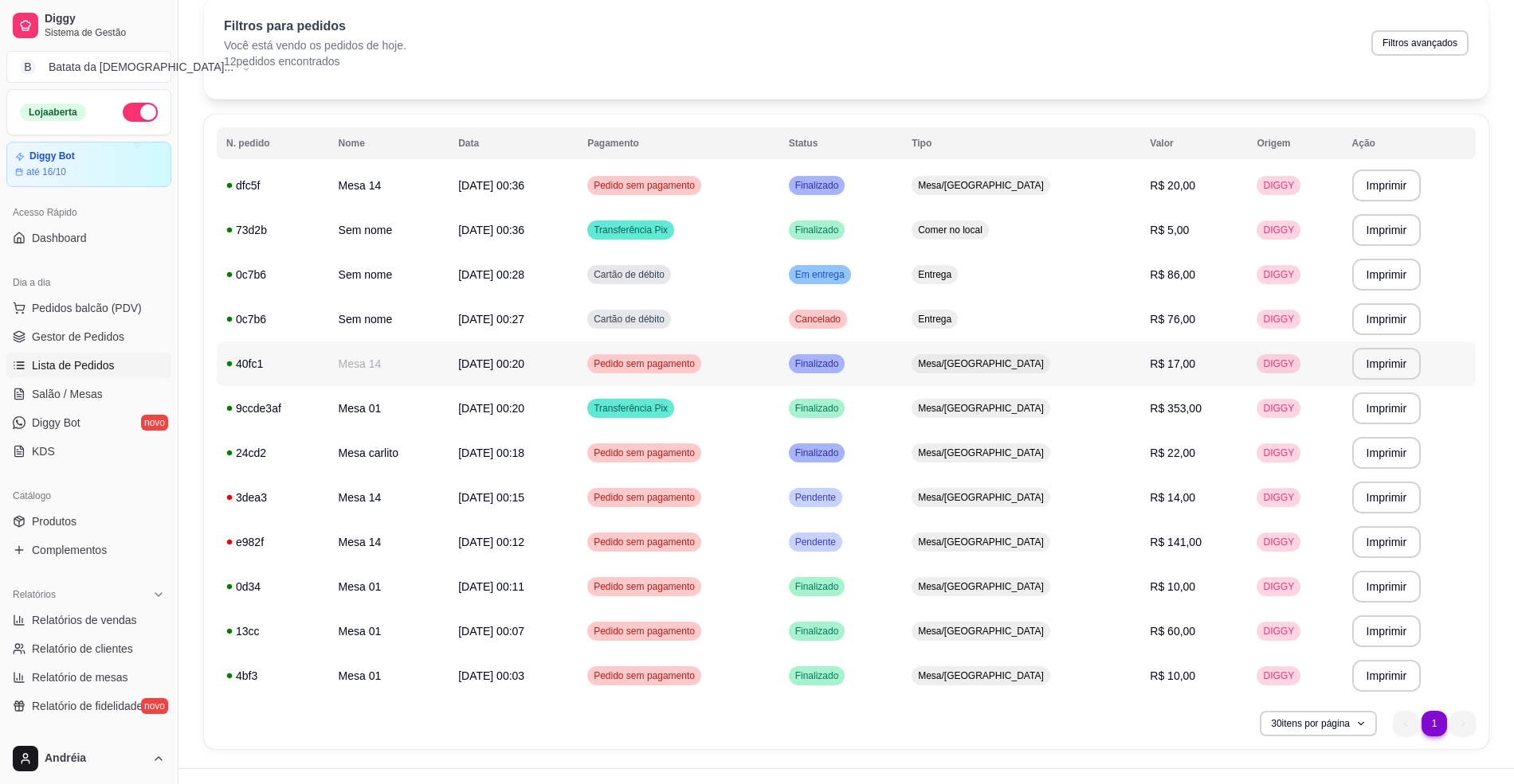
scroll to position [97, 0]
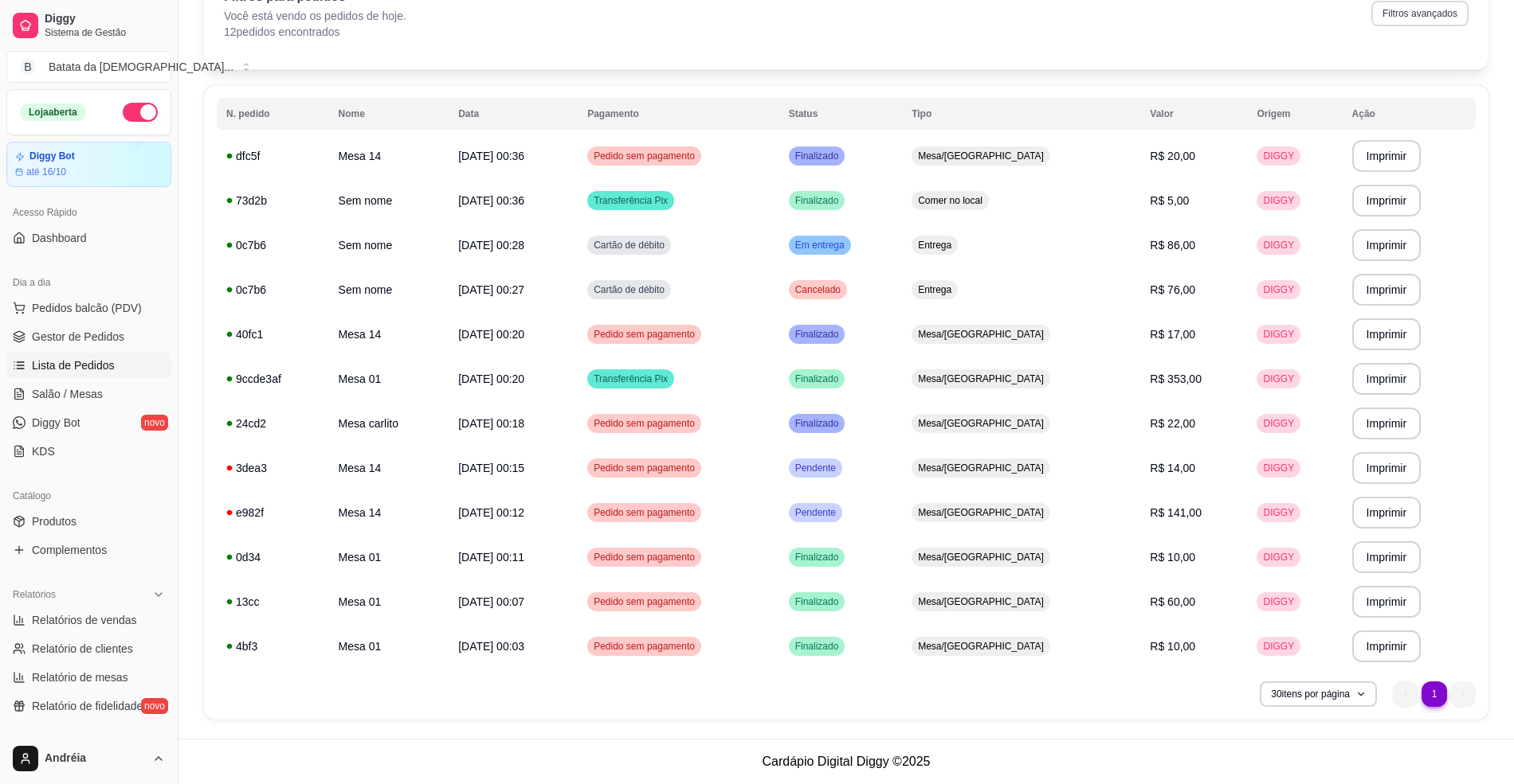
click at [1447, 10] on button "Filtros avançados" at bounding box center [1420, 14] width 98 height 26
select select "0"
click at [1023, 233] on td "Entrega" at bounding box center [1021, 245] width 238 height 45
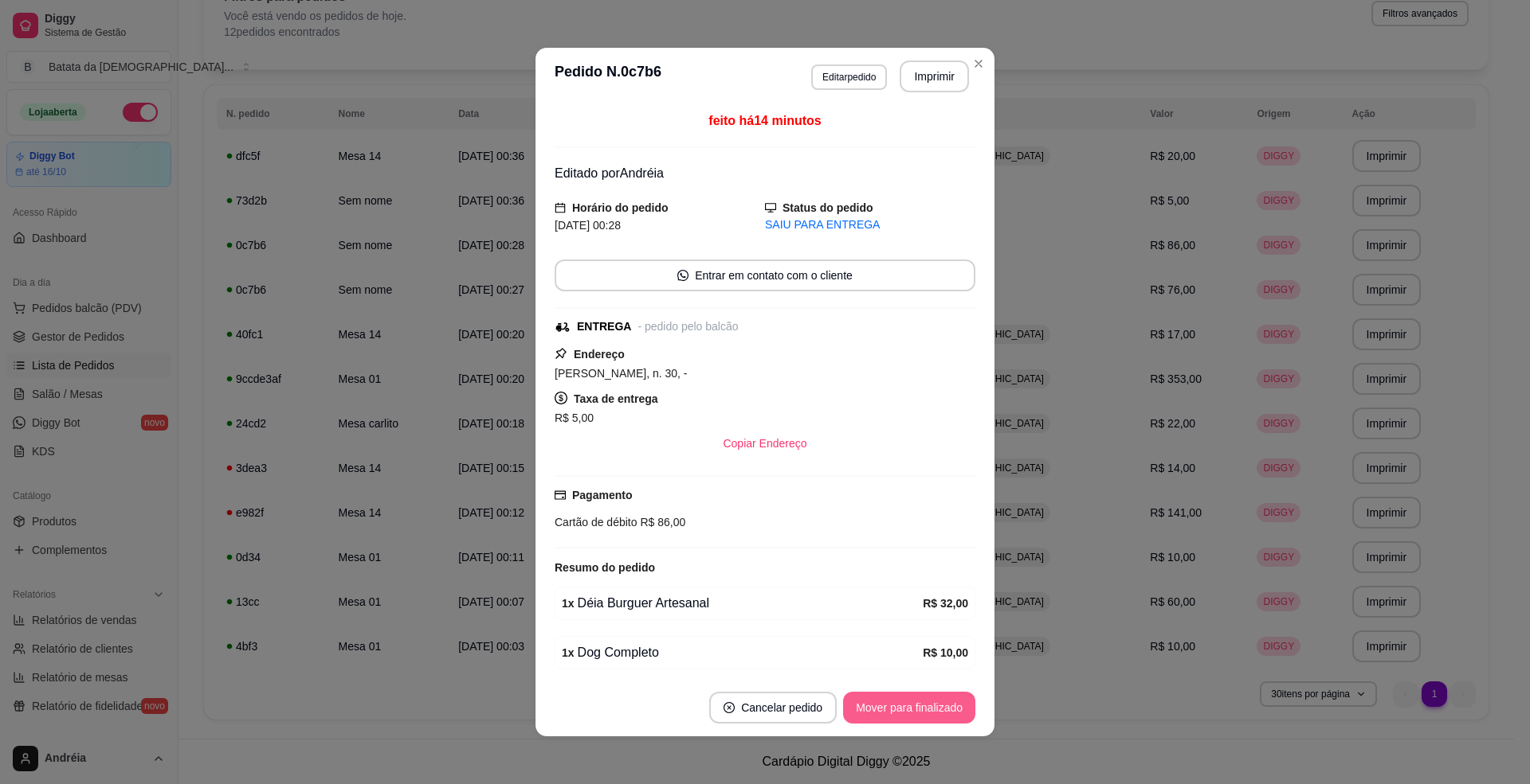
click at [900, 696] on button "Mover para finalizado" at bounding box center [909, 708] width 133 height 32
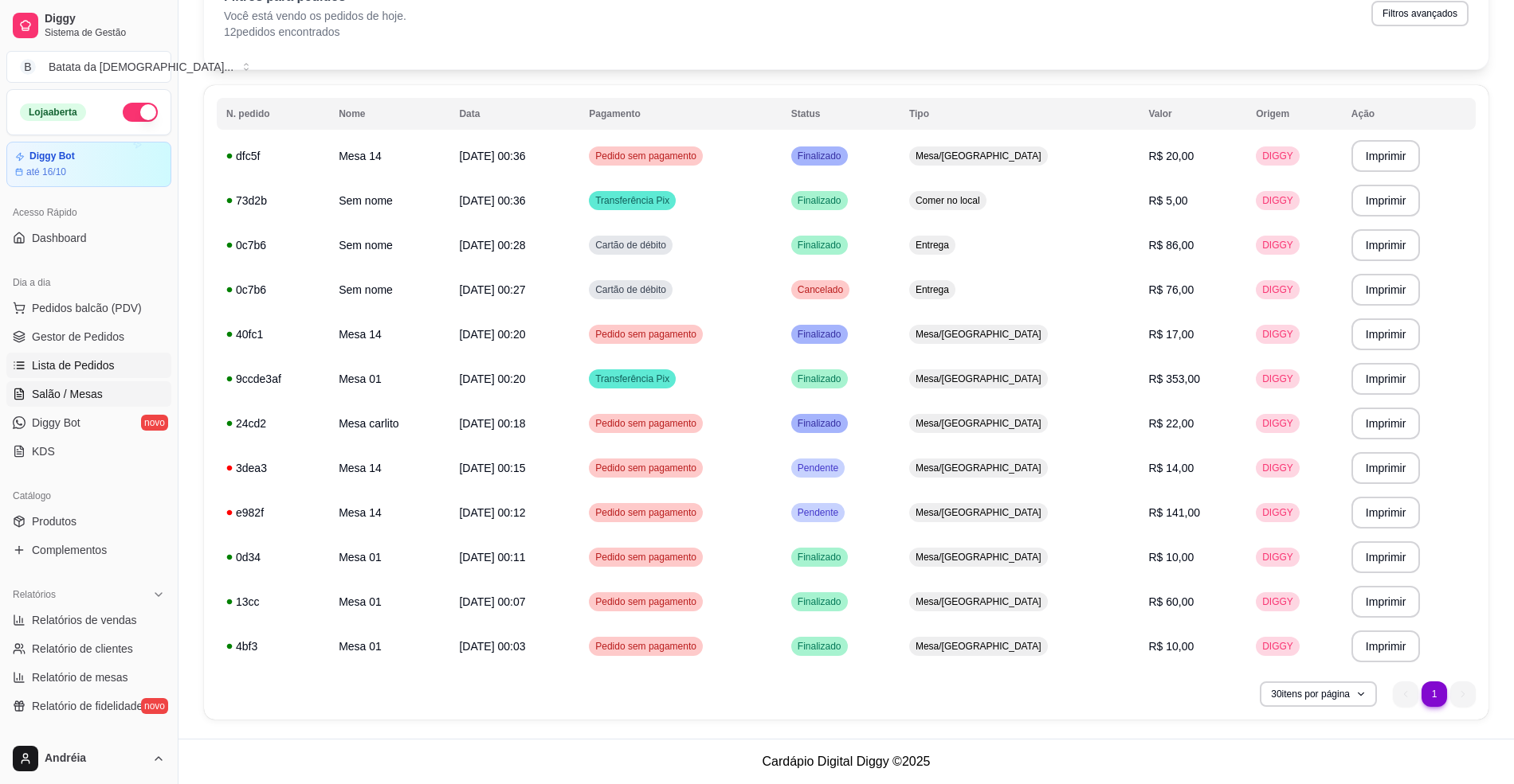
click at [82, 388] on span "Salão / Mesas" at bounding box center [67, 394] width 71 height 16
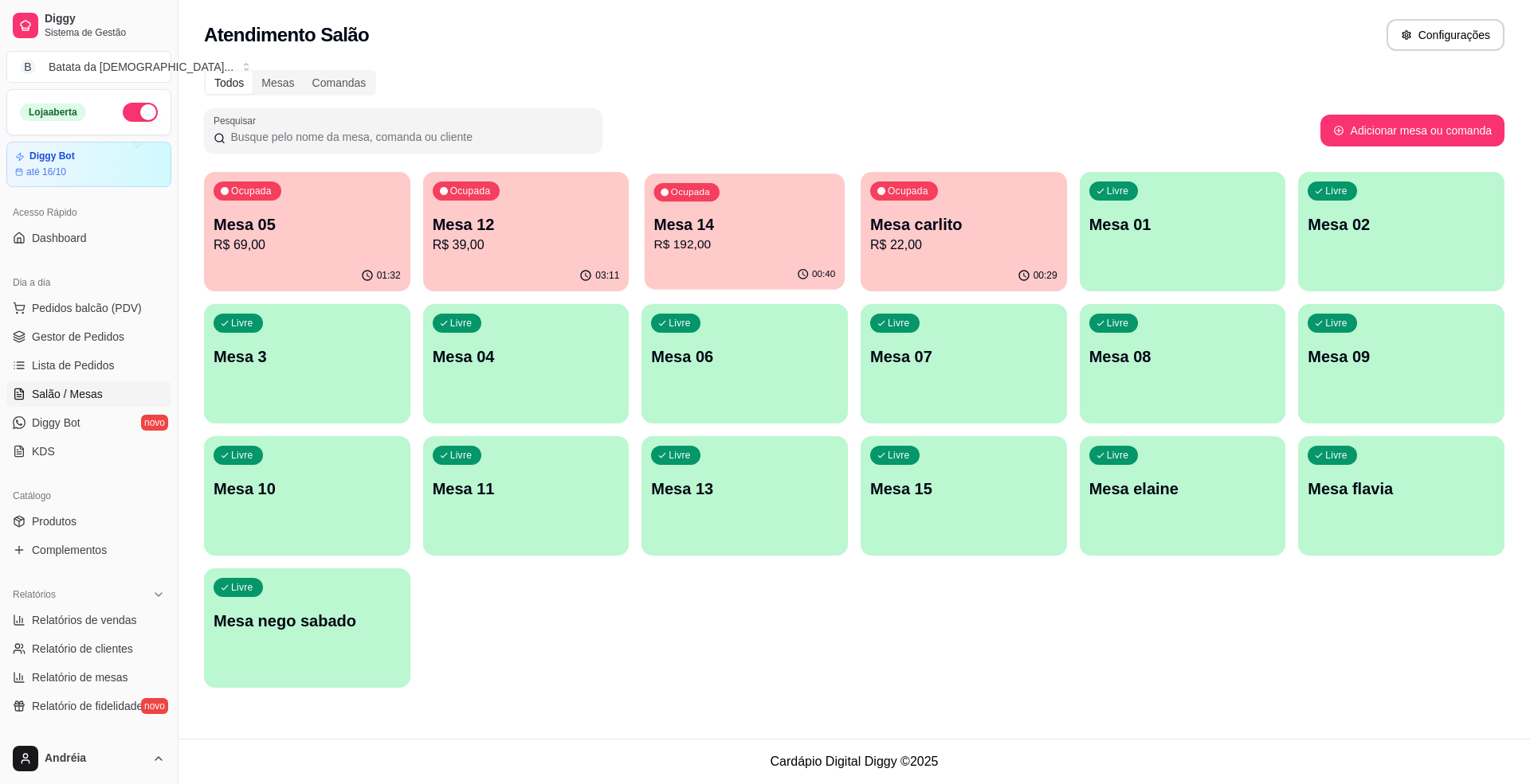
click at [703, 258] on div "Ocupada Mesa 14 R$ 192,00" at bounding box center [745, 216] width 200 height 86
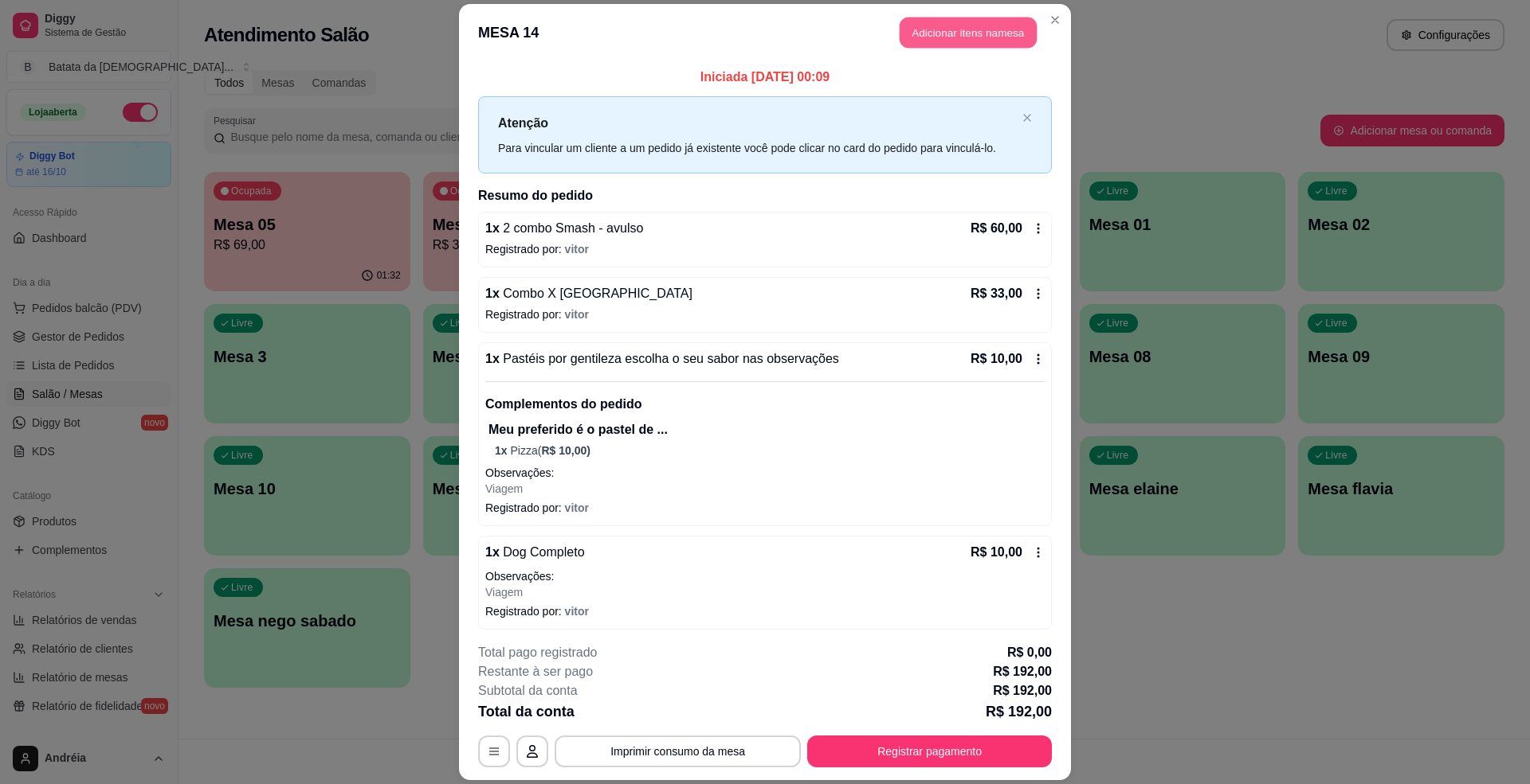
click at [951, 38] on button "Adicionar itens na mesa" at bounding box center [969, 33] width 138 height 31
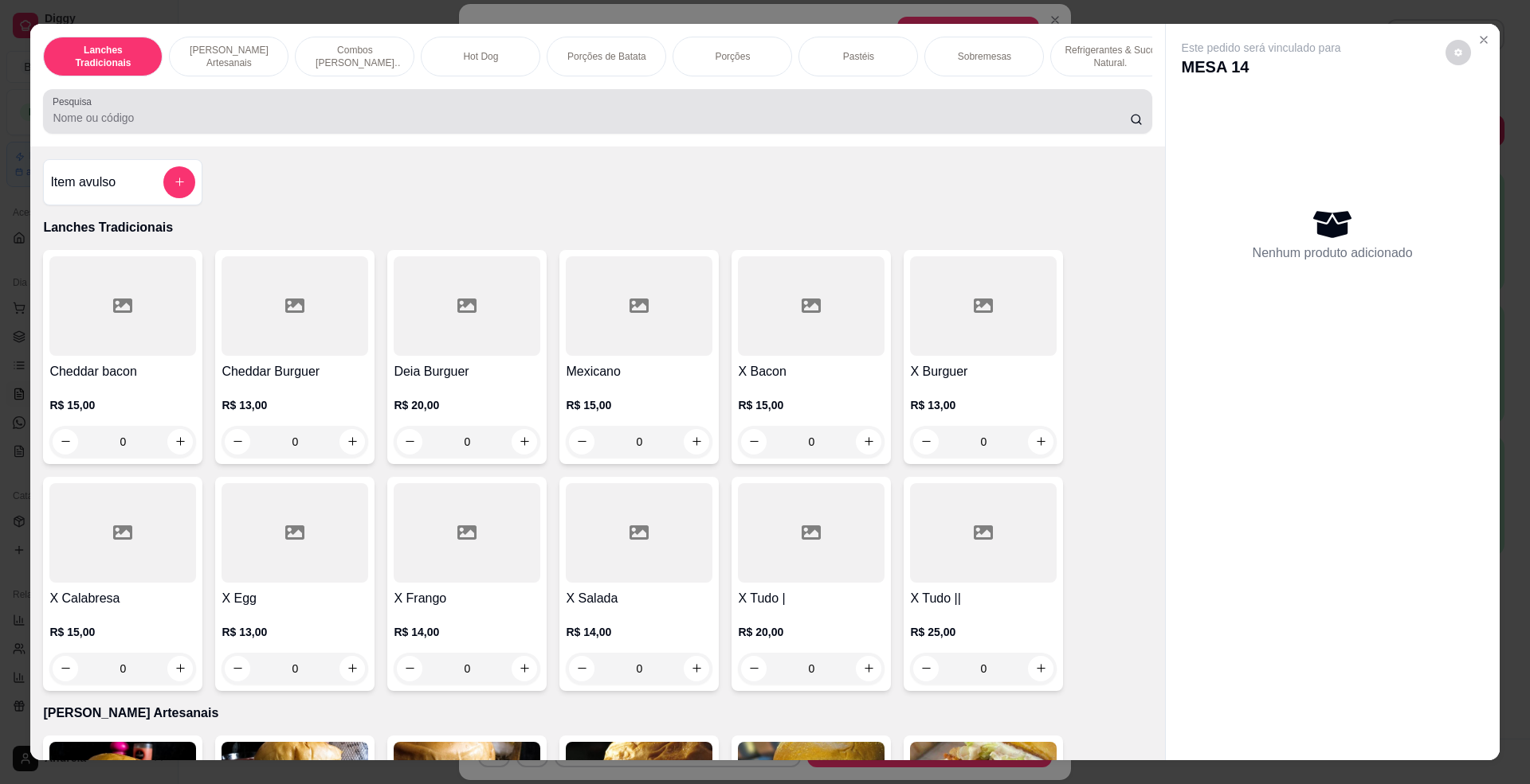
click at [633, 122] on div at bounding box center [597, 112] width 1089 height 32
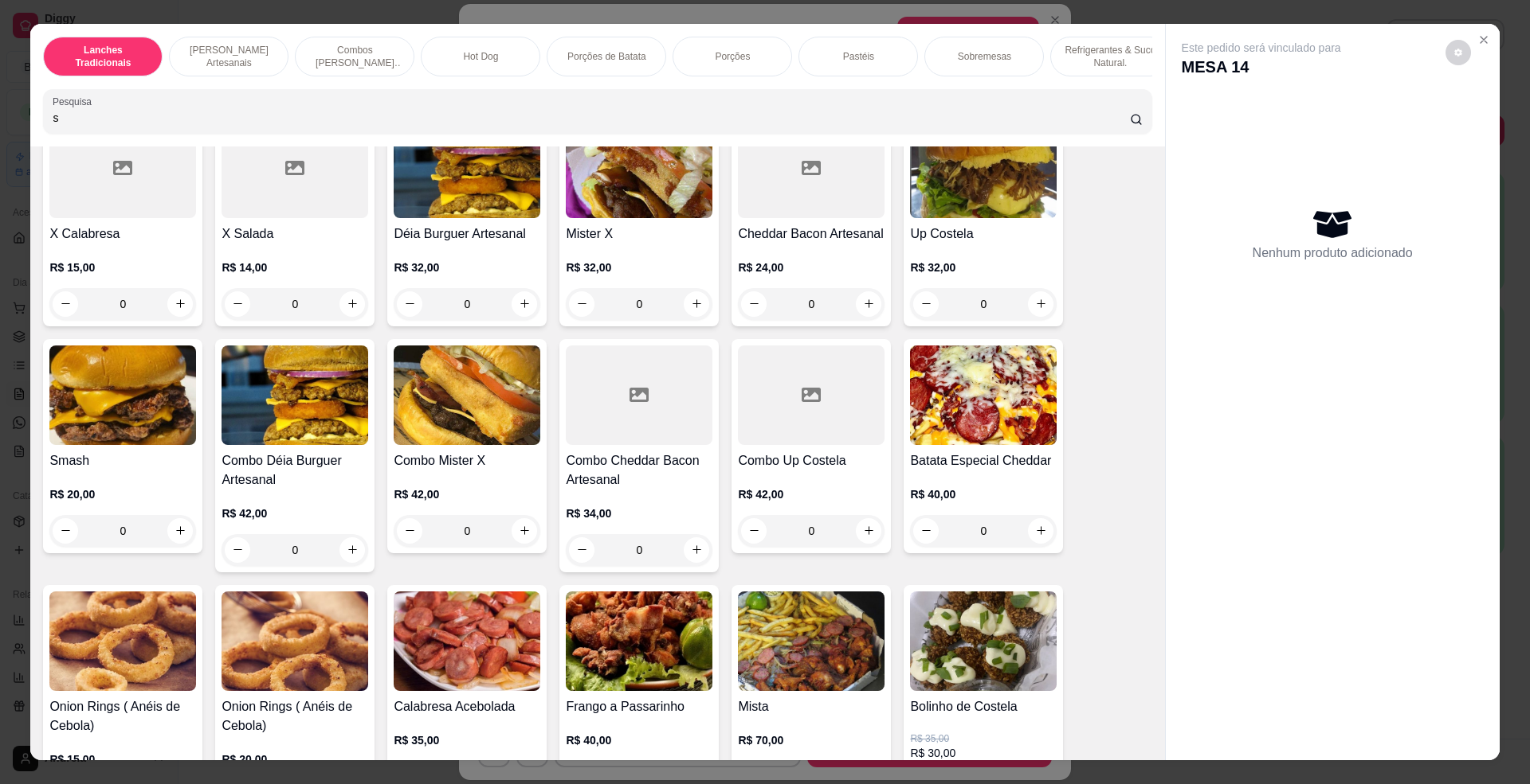
scroll to position [106, 0]
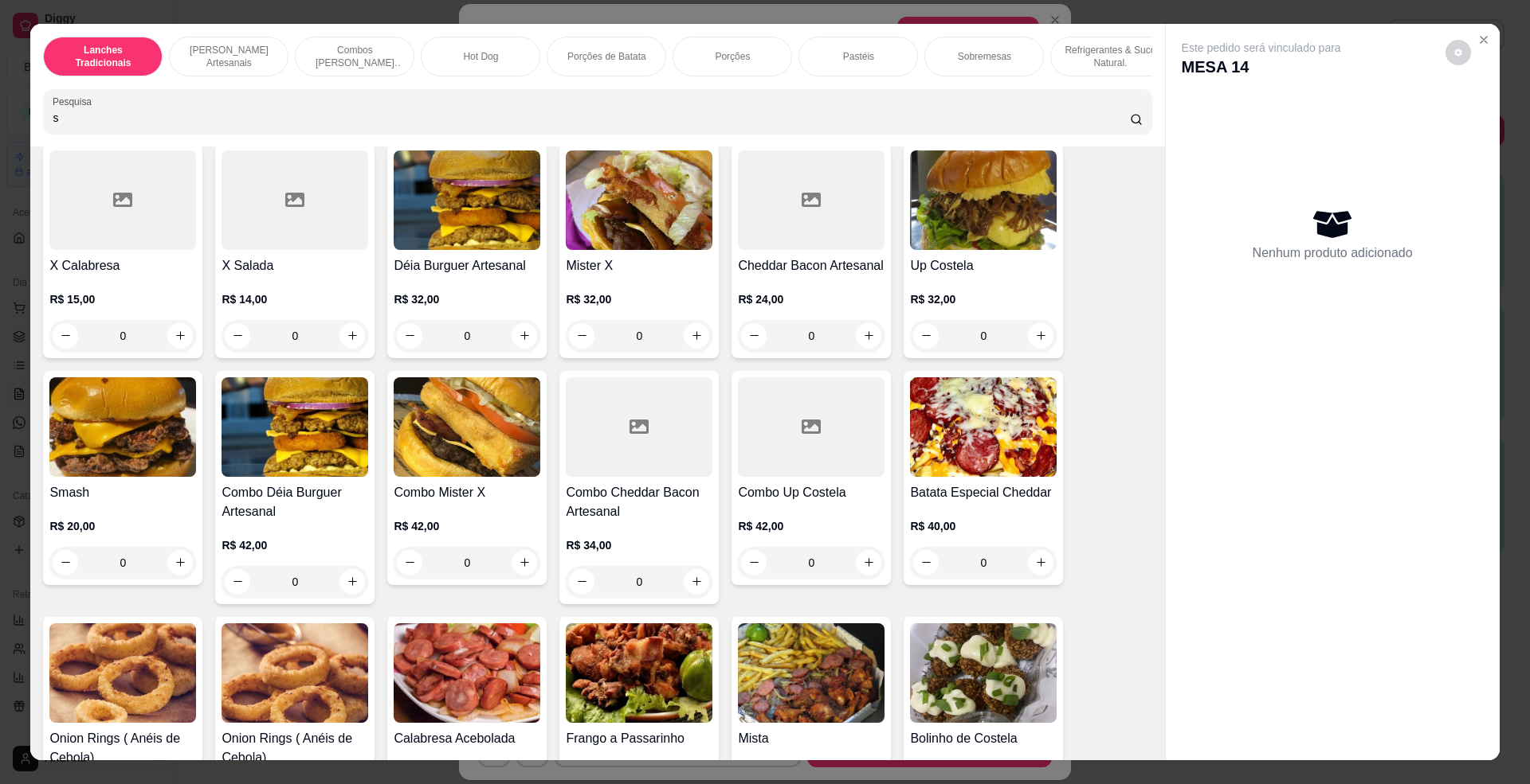
type input "s"
click at [175, 469] on img at bounding box center [123, 427] width 147 height 100
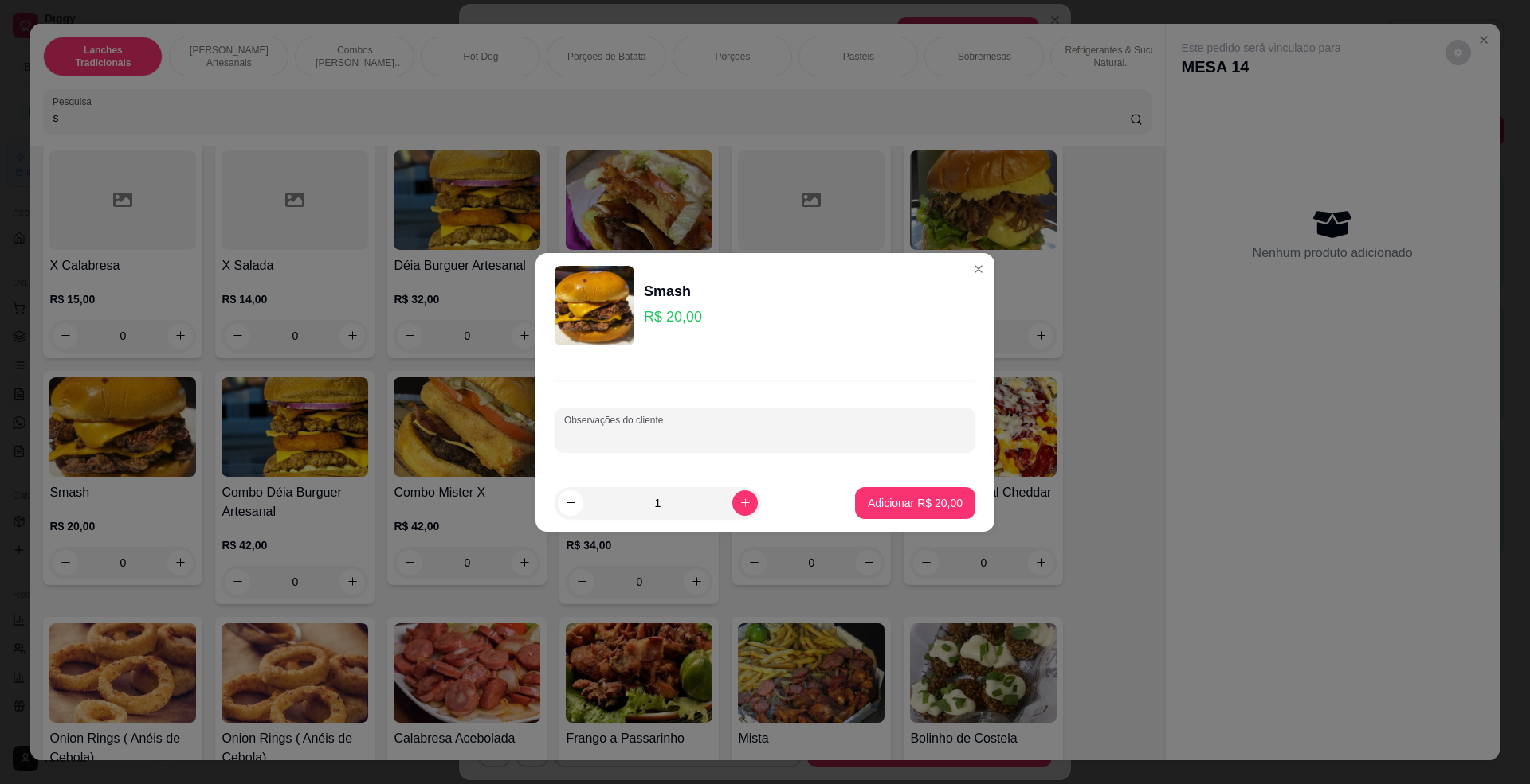
click at [695, 434] on input "Observações do cliente" at bounding box center [765, 436] width 402 height 16
type input "viagem"
click at [740, 497] on icon "increase-product-quantity" at bounding box center [746, 503] width 12 height 12
type input "2"
click at [948, 494] on button "Adicionar R$ 40,00" at bounding box center [915, 502] width 118 height 31
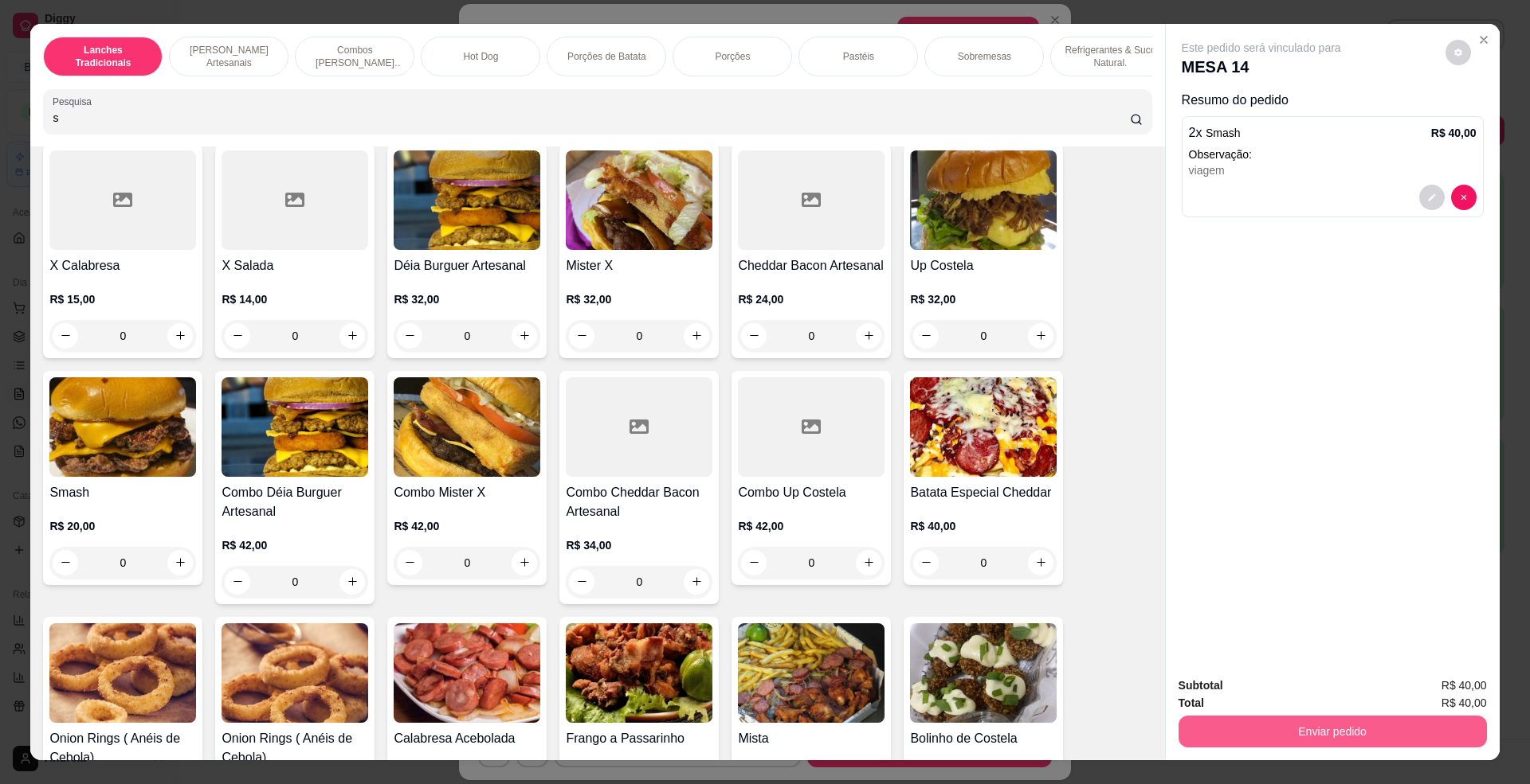
click at [1331, 731] on button "Enviar pedido" at bounding box center [1332, 732] width 308 height 32
click at [1444, 693] on button "Enviar pedido" at bounding box center [1443, 693] width 90 height 30
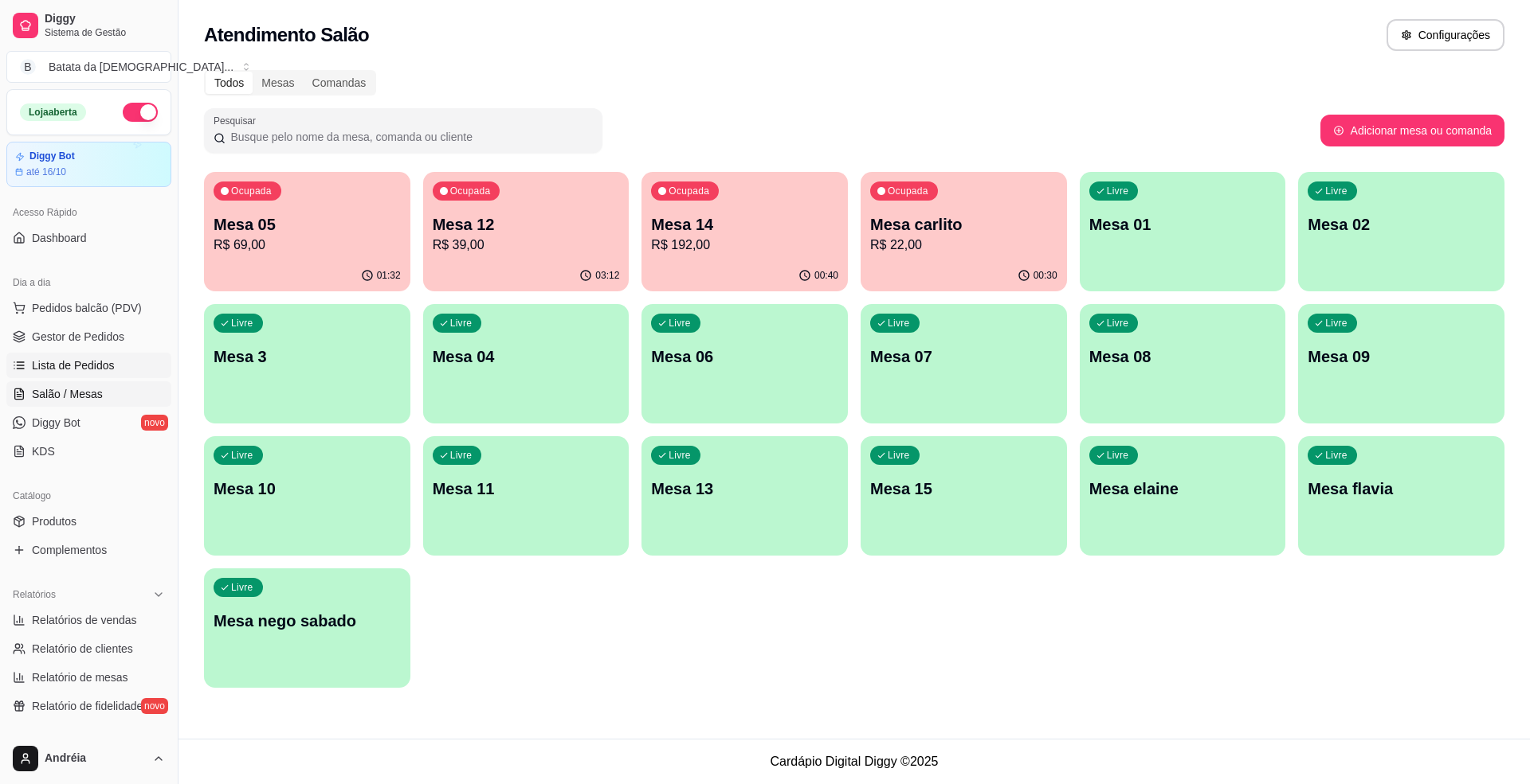
click at [90, 364] on span "Lista de Pedidos" at bounding box center [73, 366] width 83 height 16
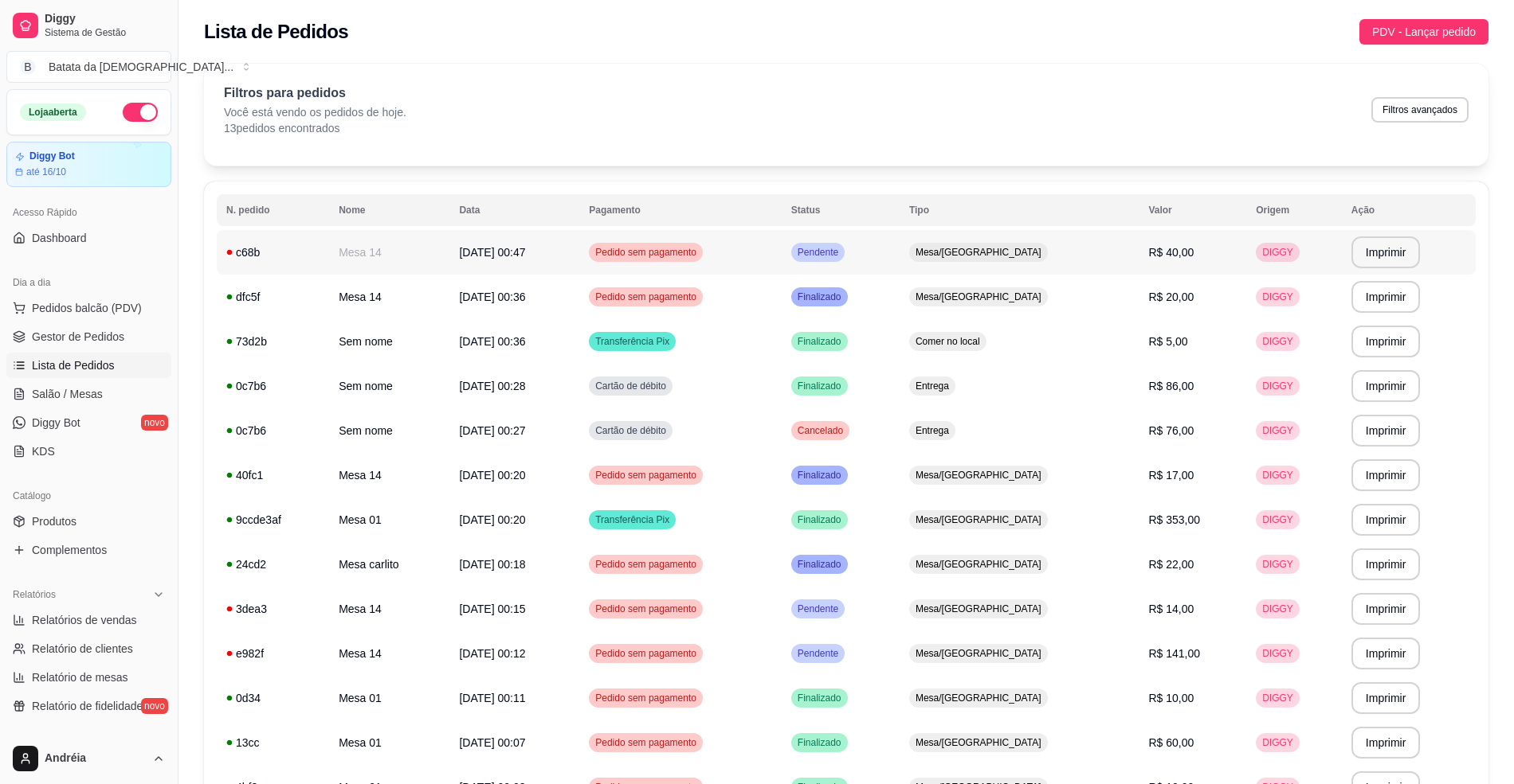
click at [1019, 249] on span "Mesa/[GEOGRAPHIC_DATA]" at bounding box center [978, 252] width 133 height 13
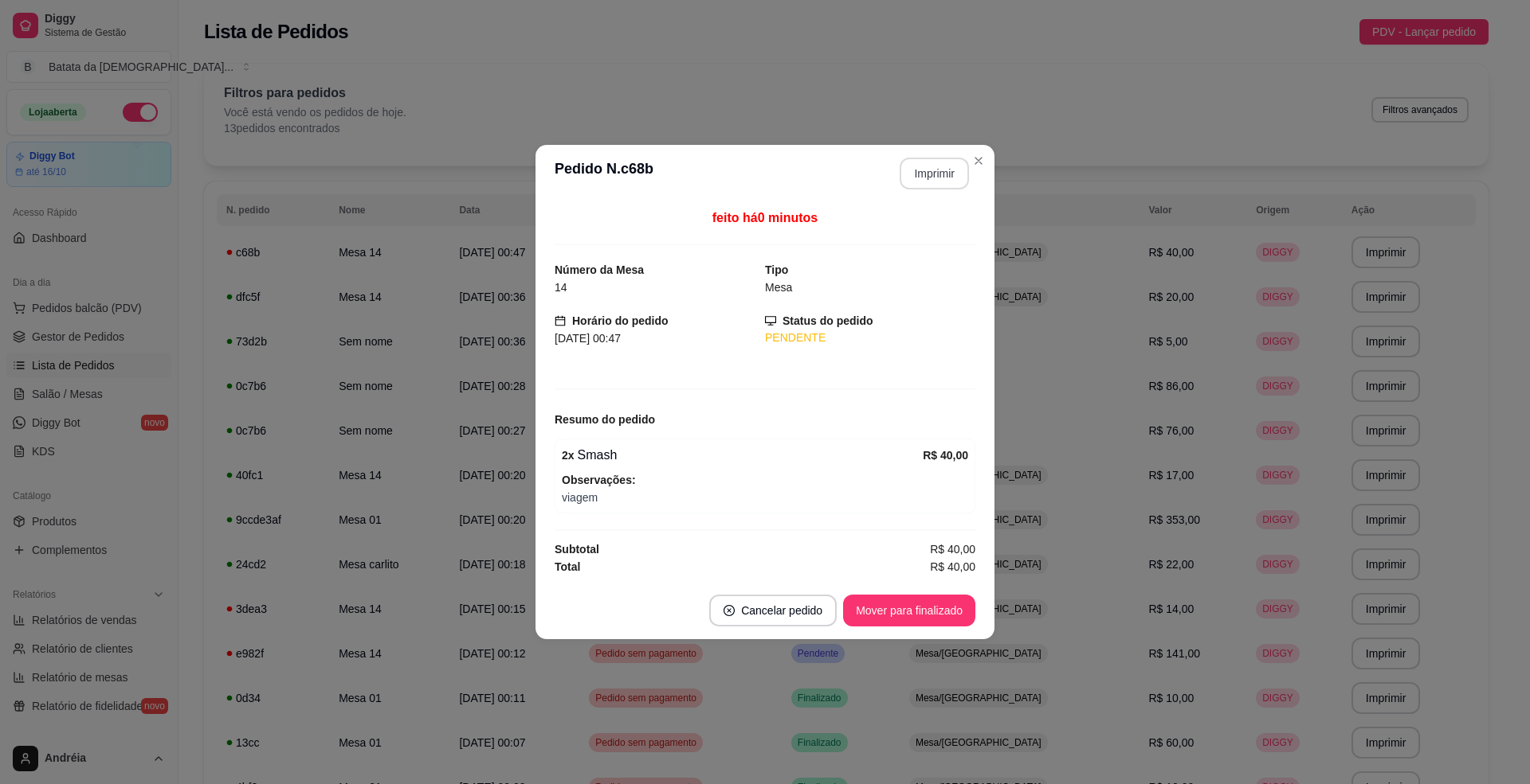
click at [940, 172] on button "Imprimir" at bounding box center [935, 173] width 70 height 32
click at [944, 614] on button "Mover para finalizado" at bounding box center [909, 611] width 129 height 31
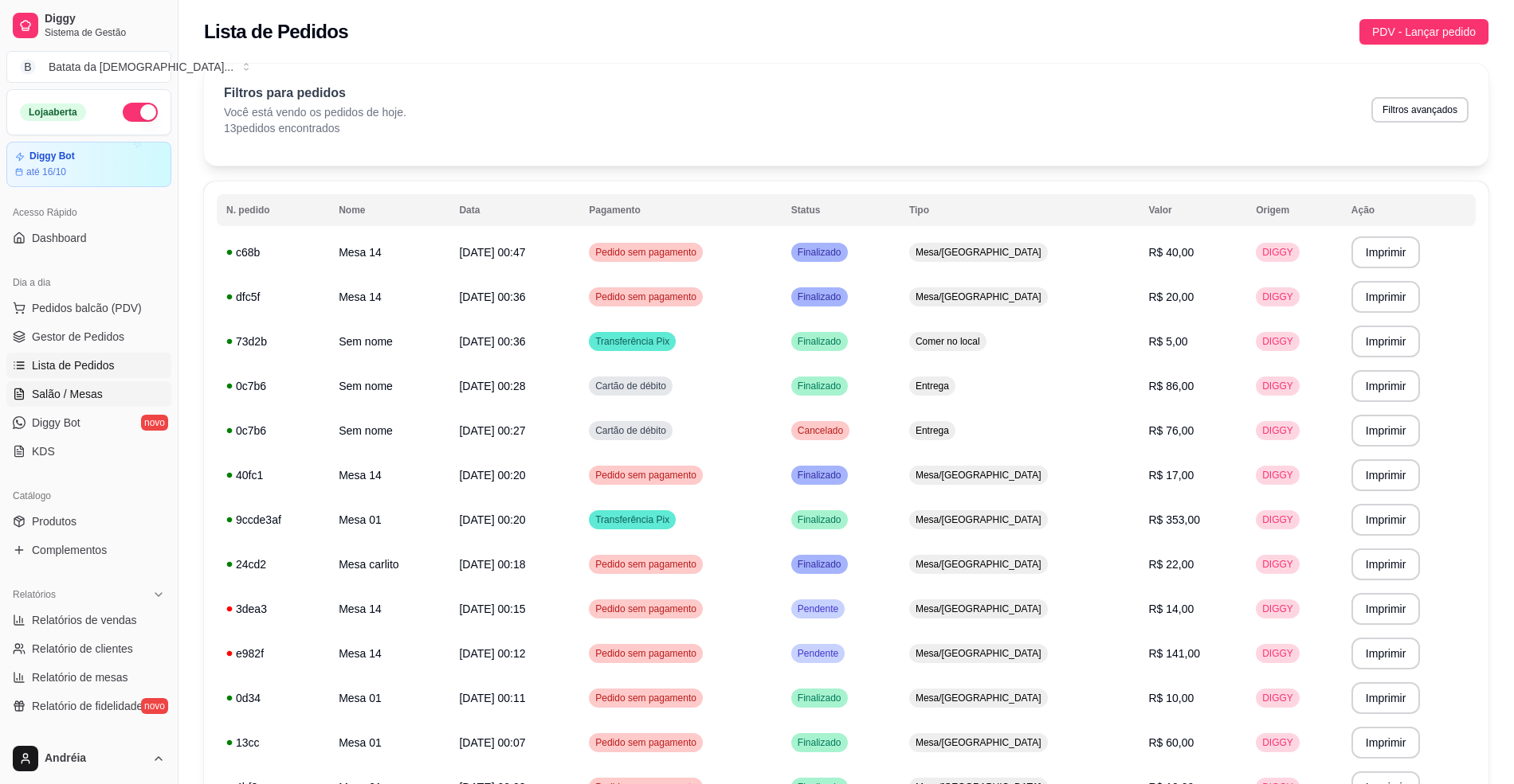
click at [110, 387] on link "Salão / Mesas" at bounding box center [88, 394] width 164 height 26
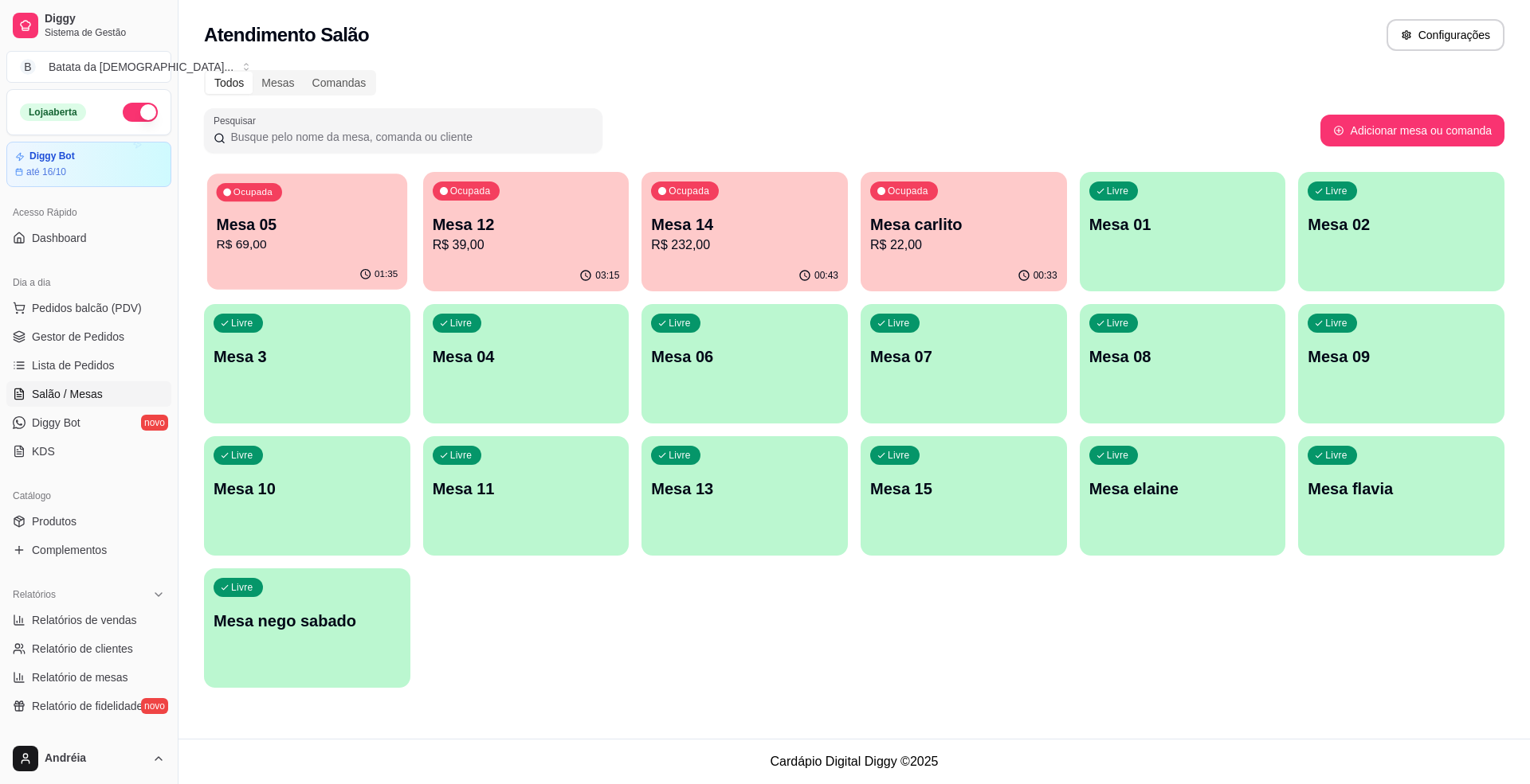
click at [309, 247] on p "R$ 69,00" at bounding box center [307, 245] width 181 height 18
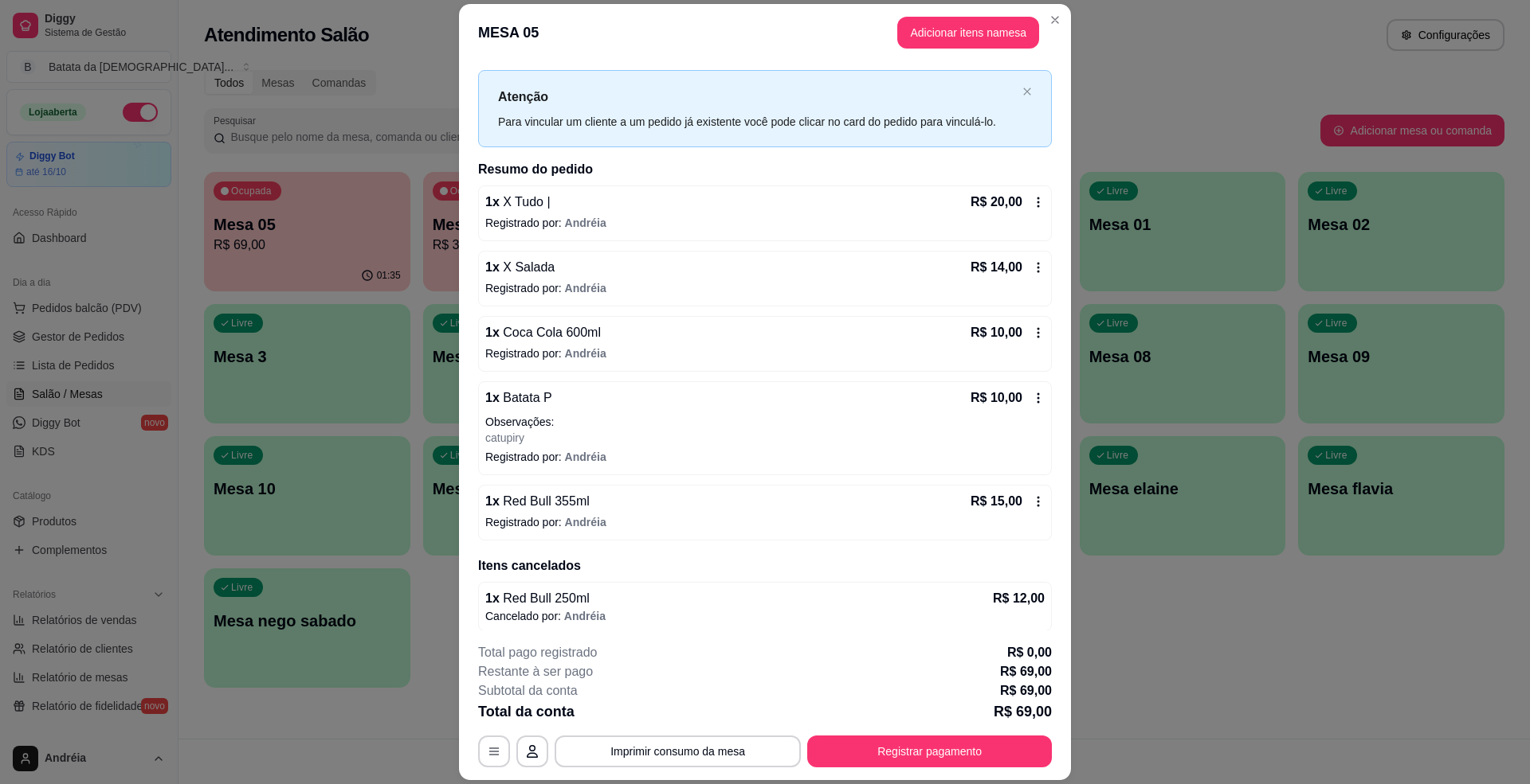
scroll to position [36, 0]
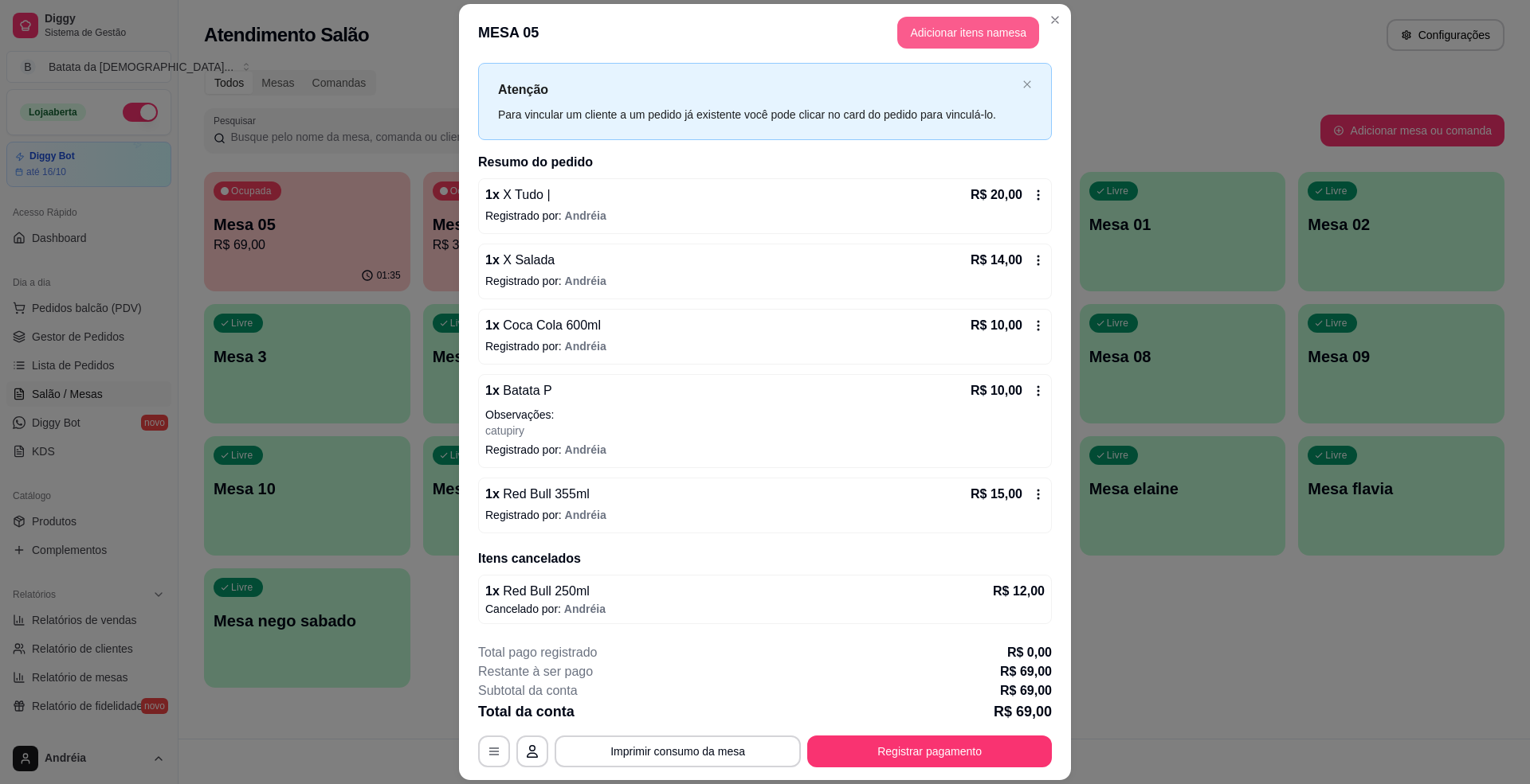
click at [918, 33] on button "Adicionar itens na mesa" at bounding box center [968, 33] width 142 height 32
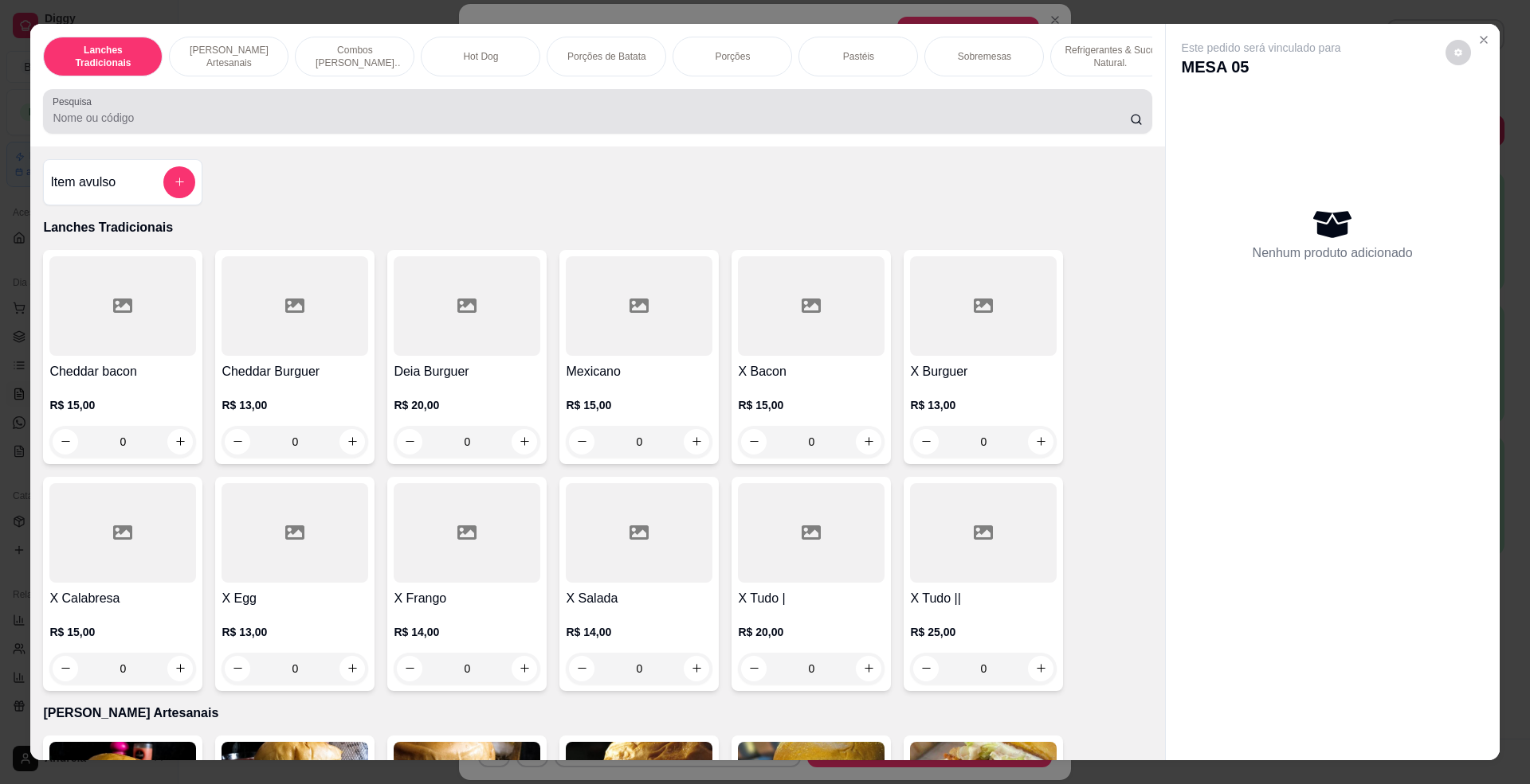
click at [581, 126] on input "Pesquisa" at bounding box center [591, 118] width 1076 height 16
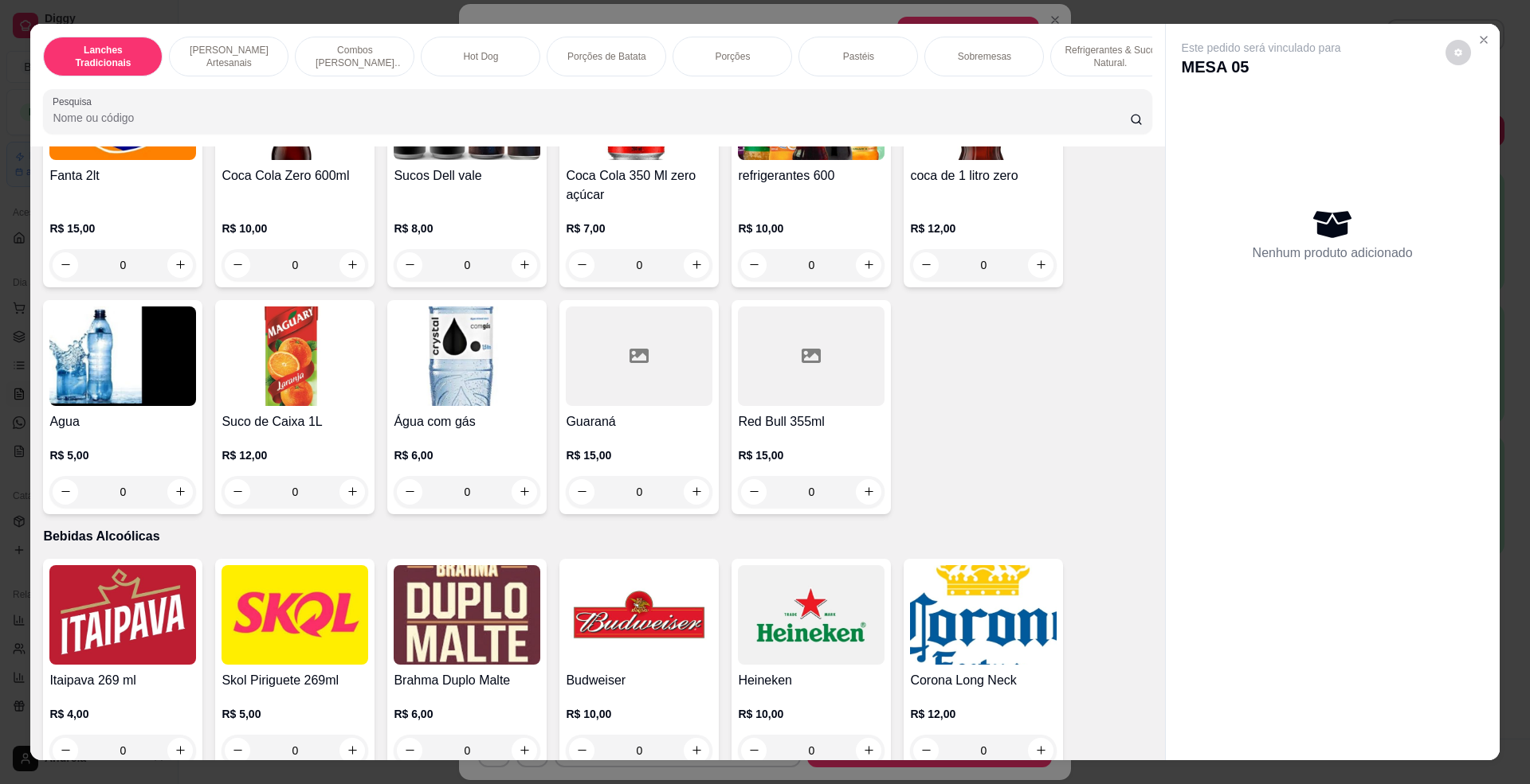
scroll to position [3716, 0]
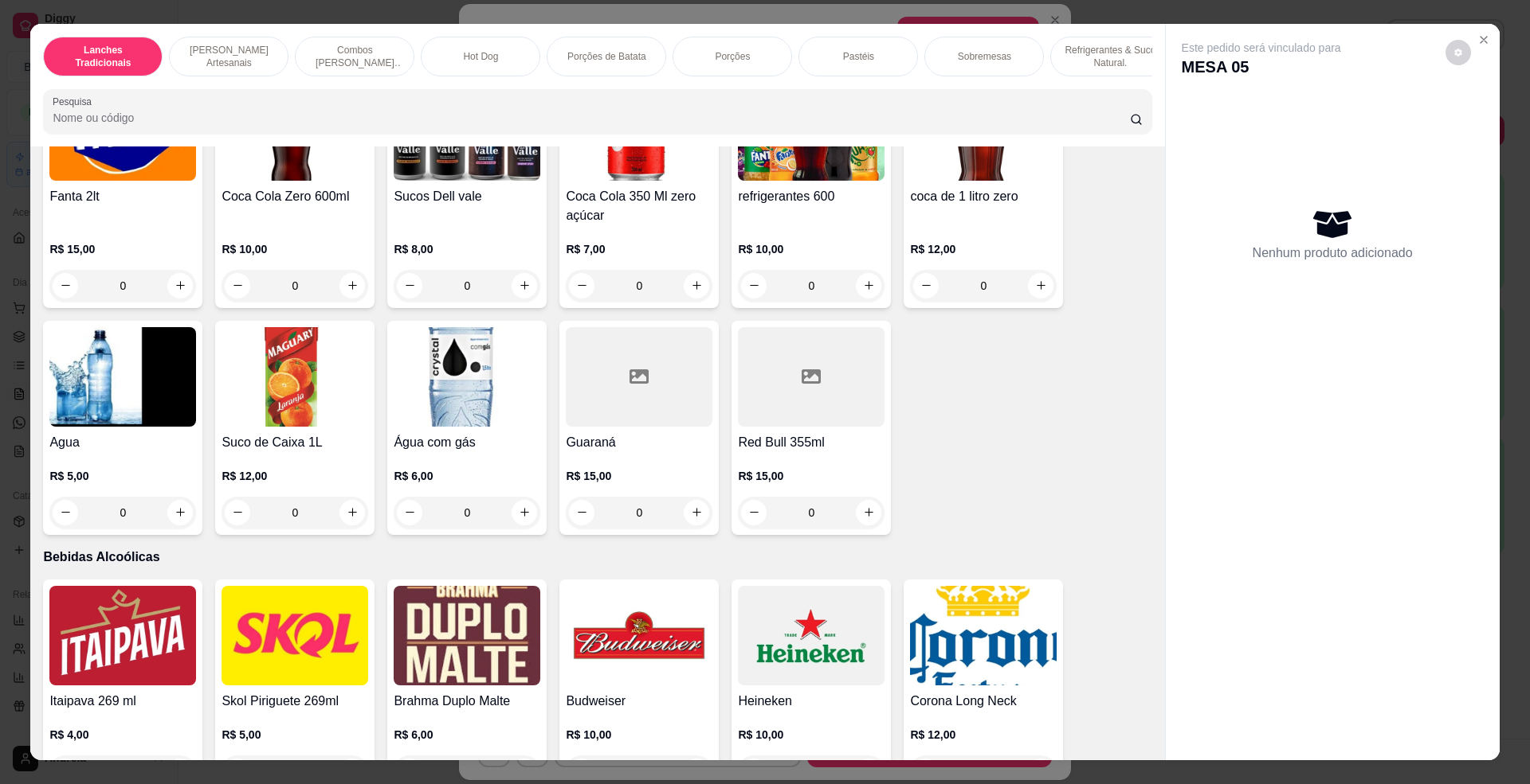
click at [443, 391] on img at bounding box center [466, 378] width 147 height 100
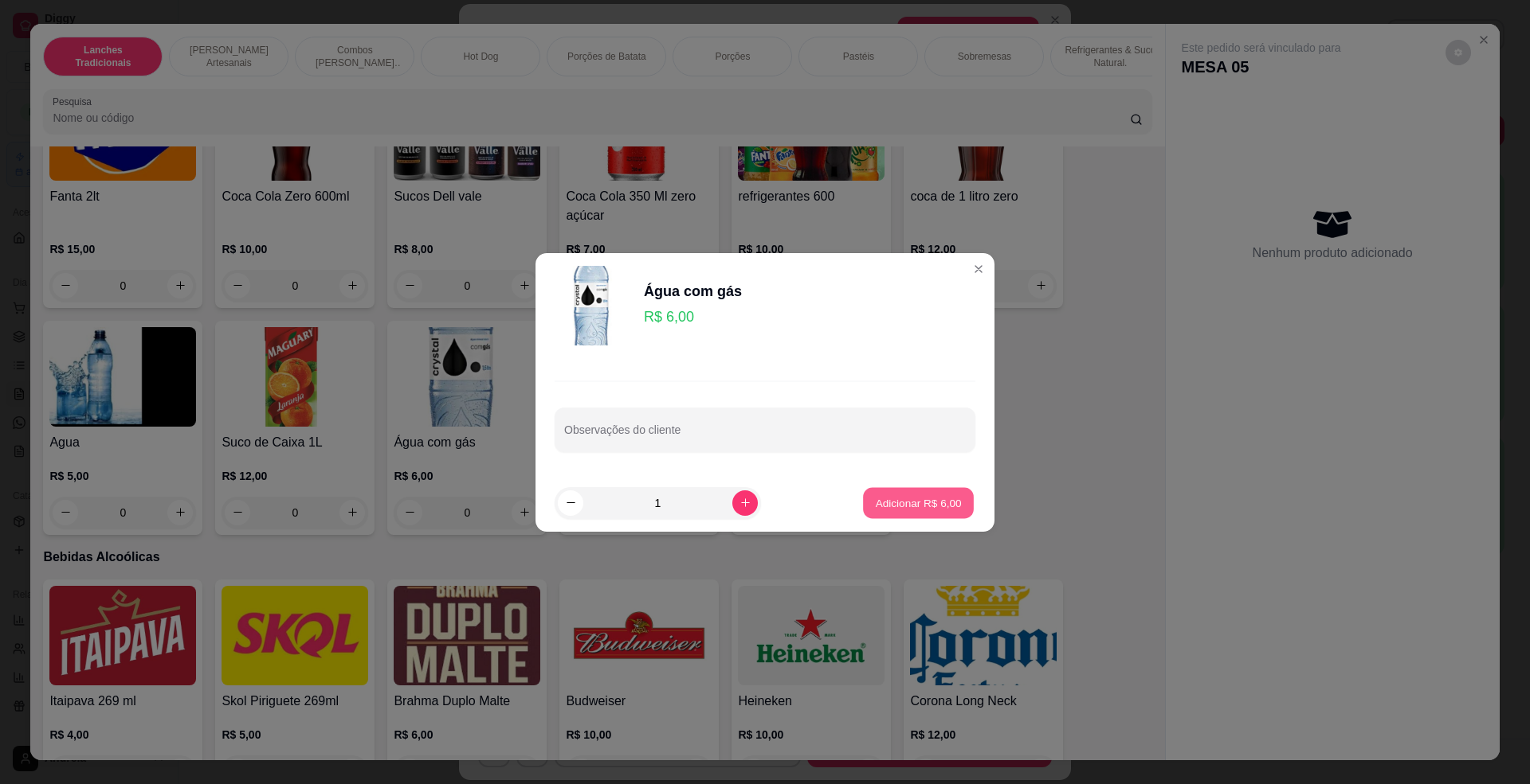
click at [952, 492] on button "Adicionar R$ 6,00" at bounding box center [918, 502] width 111 height 31
type input "1"
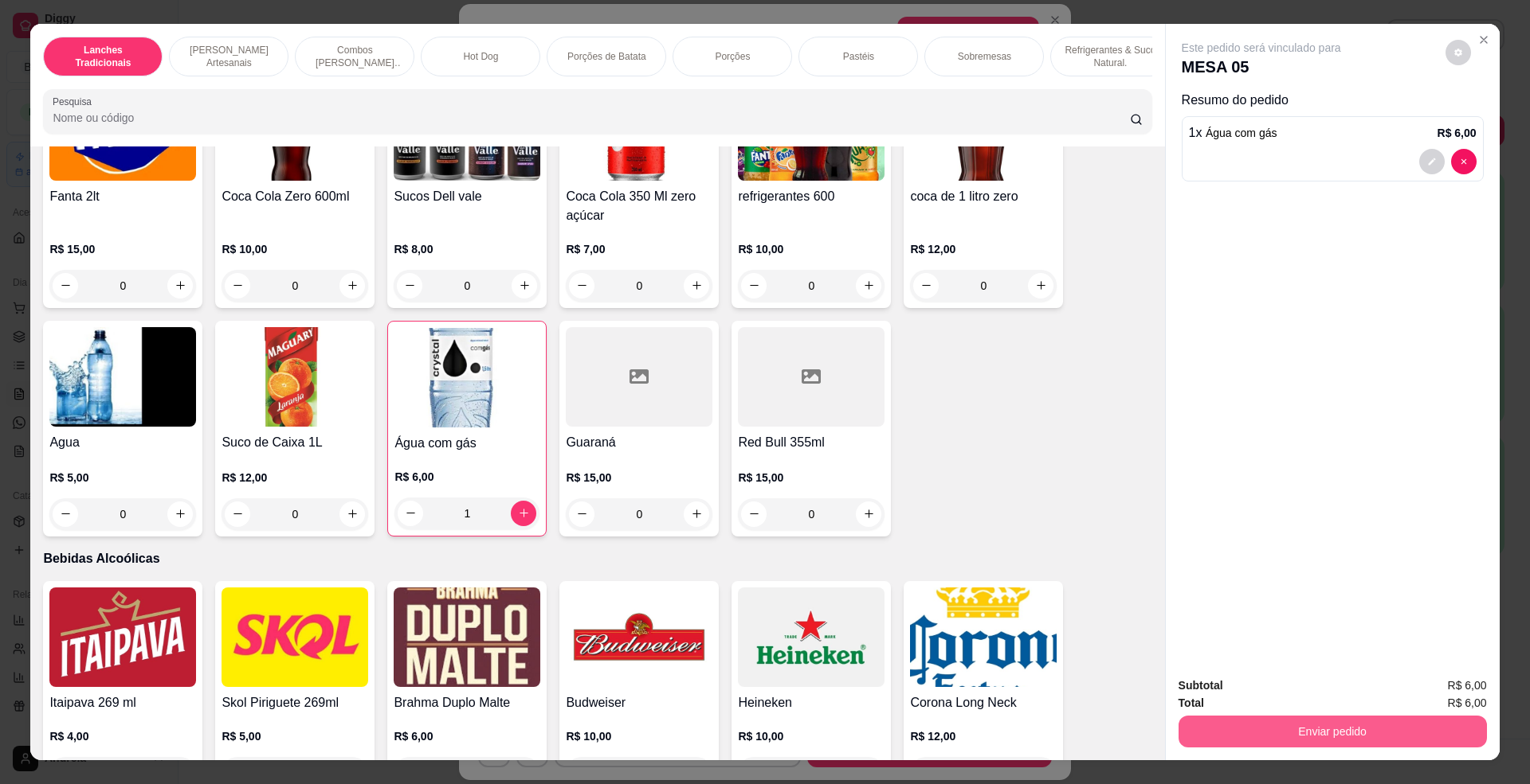
click at [1369, 728] on button "Enviar pedido" at bounding box center [1332, 732] width 308 height 32
click at [1452, 686] on button "Enviar pedido" at bounding box center [1443, 693] width 90 height 30
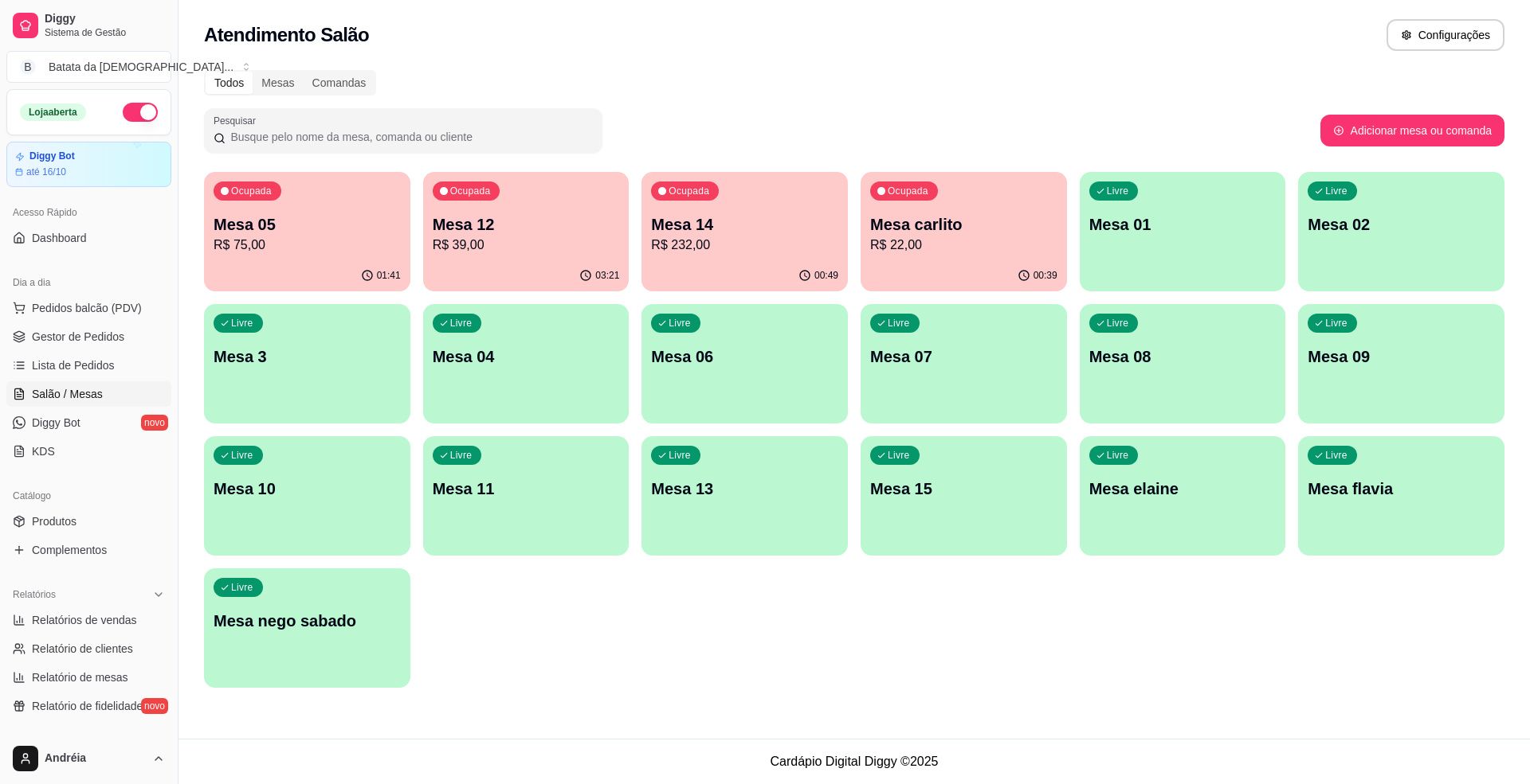
click at [122, 102] on div "Loja aberta" at bounding box center [89, 112] width 163 height 45
click at [130, 110] on button "button" at bounding box center [140, 112] width 35 height 19
click at [123, 116] on button "button" at bounding box center [140, 112] width 35 height 19
click at [750, 237] on p "R$ 232,00" at bounding box center [745, 245] width 187 height 19
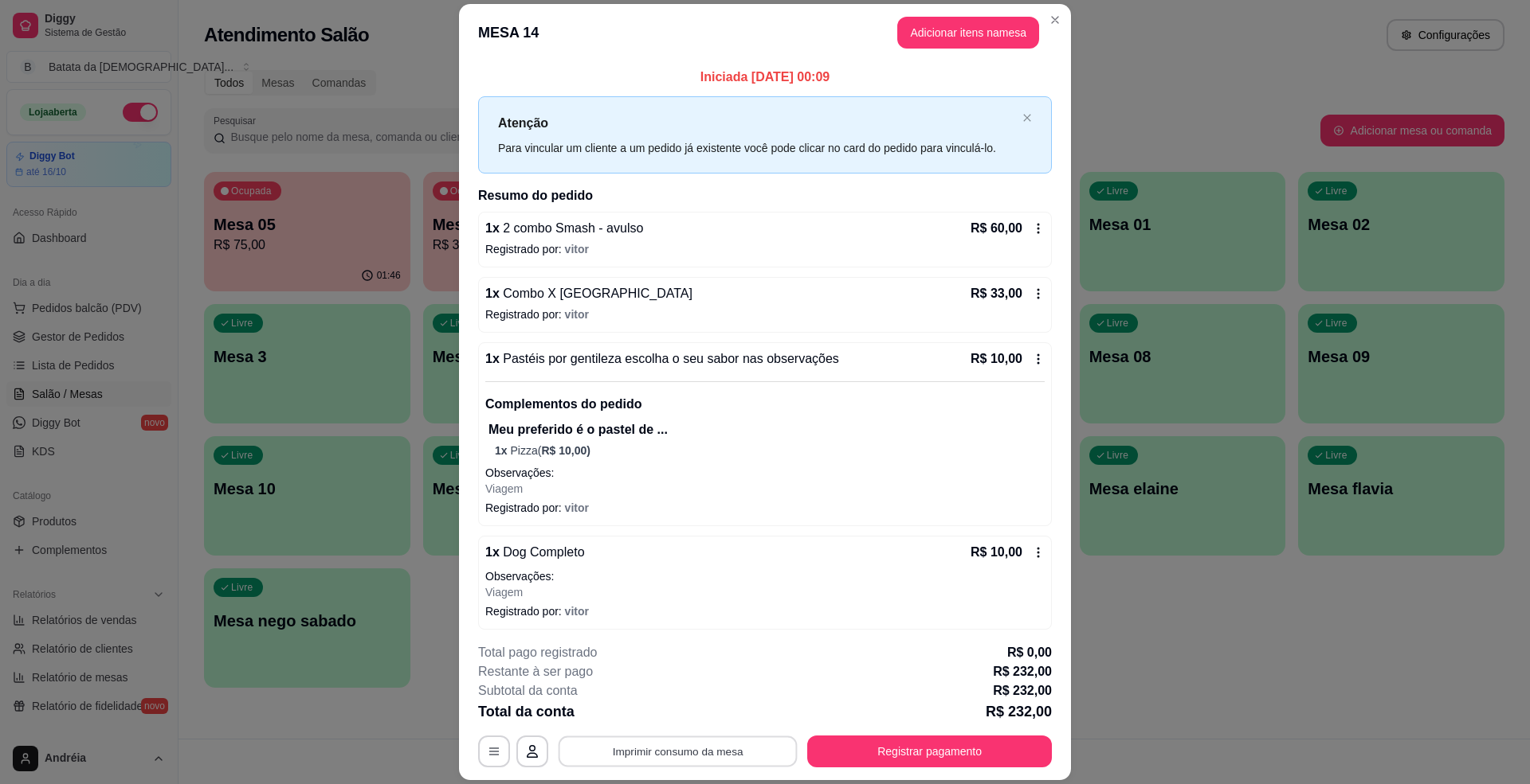
click at [780, 747] on button "Imprimir consumo da mesa" at bounding box center [678, 751] width 239 height 31
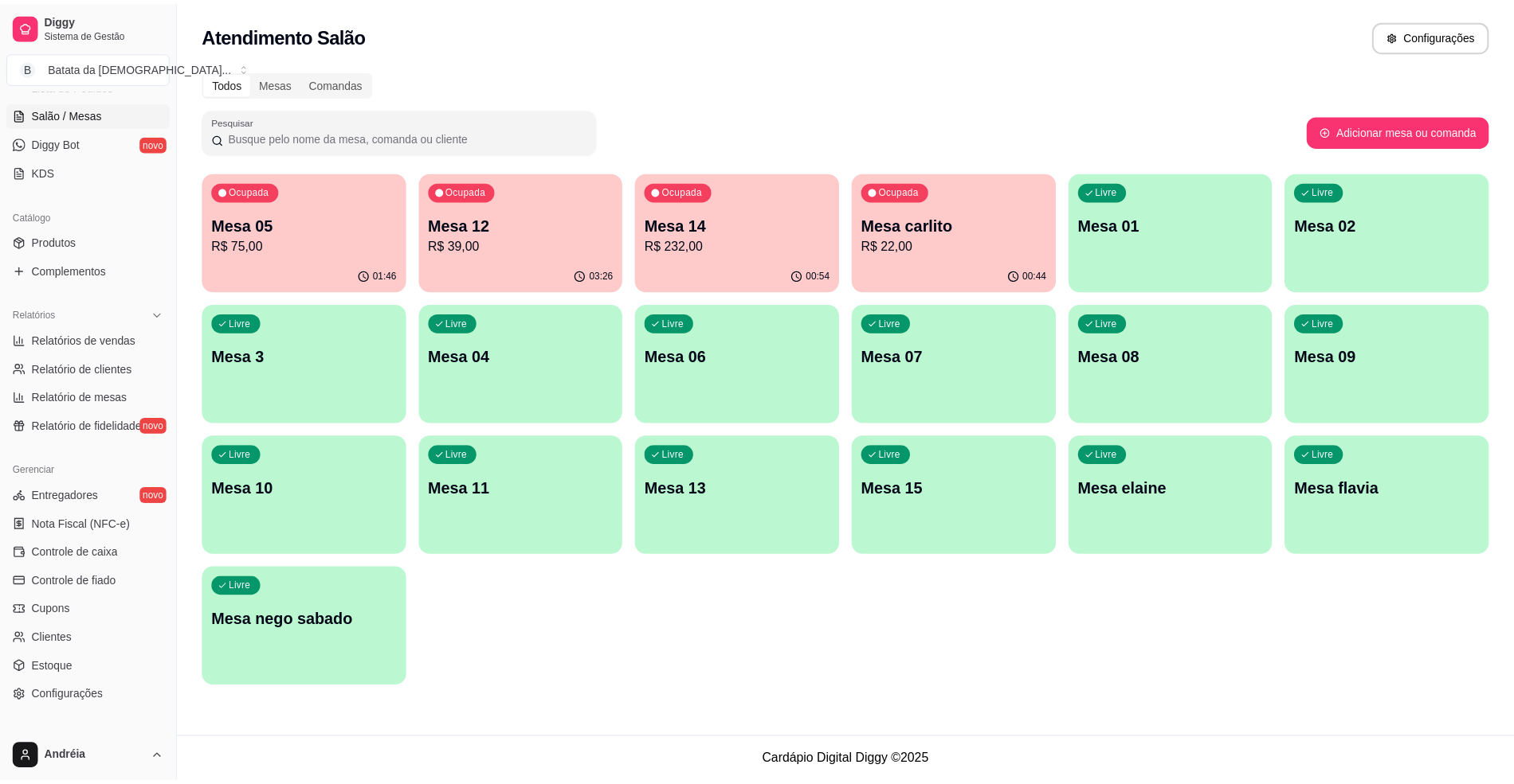
scroll to position [319, 0]
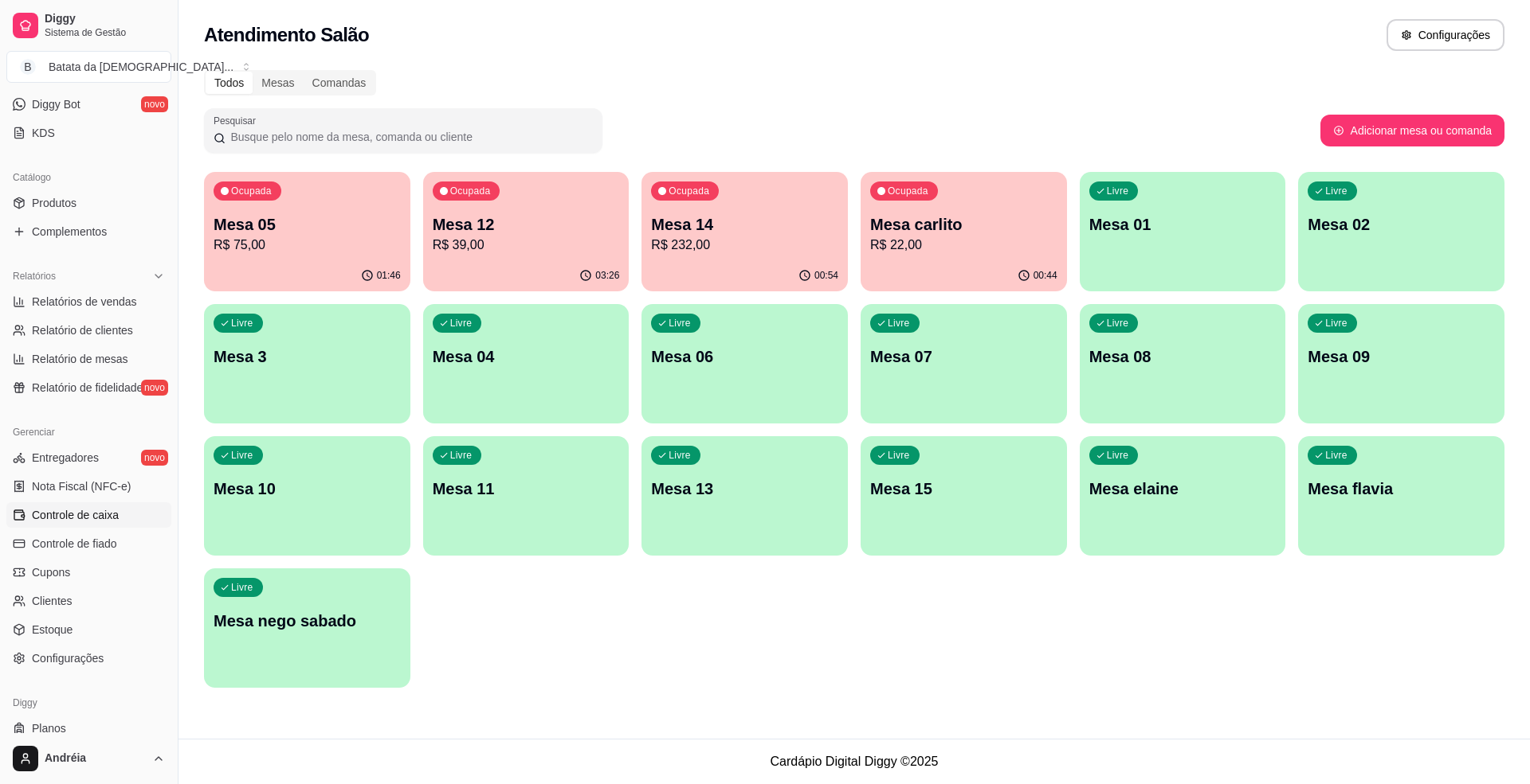
click at [102, 517] on span "Controle de caixa" at bounding box center [75, 515] width 87 height 16
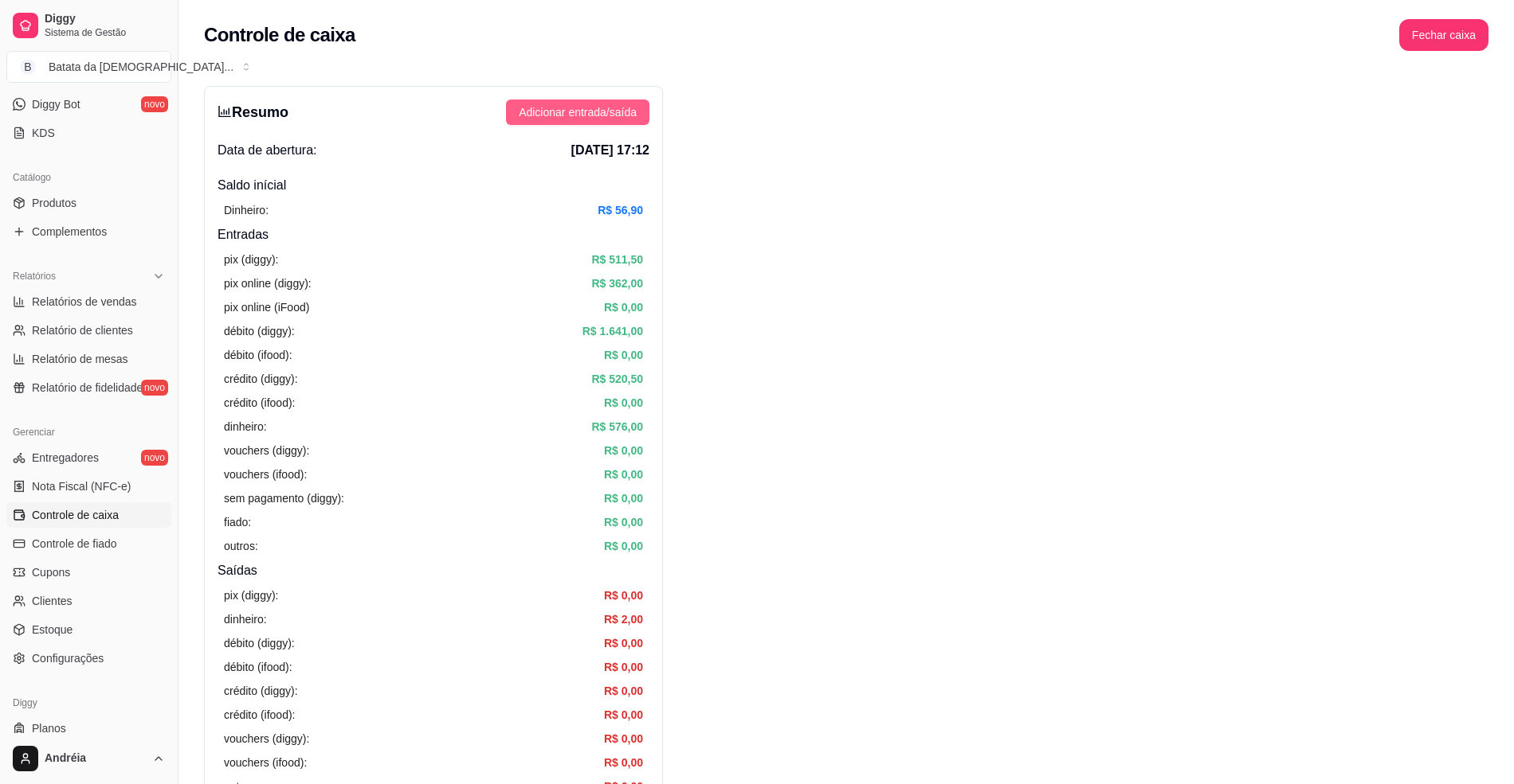
click at [601, 118] on span "Adicionar entrada/saída" at bounding box center [577, 113] width 118 height 18
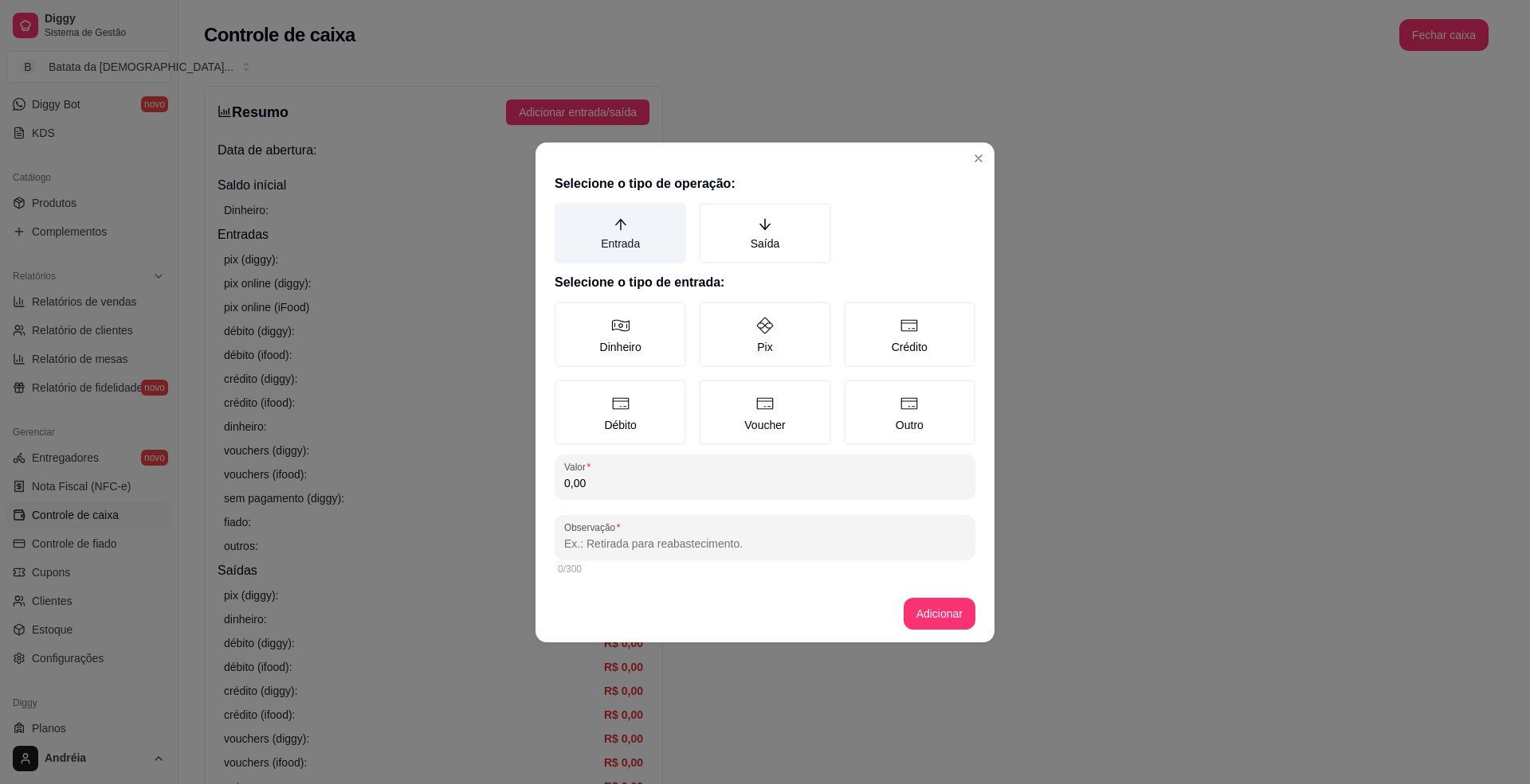
click at [641, 226] on label "Entrada" at bounding box center [620, 233] width 132 height 61
click at [566, 215] on button "Entrada" at bounding box center [560, 208] width 13 height 13
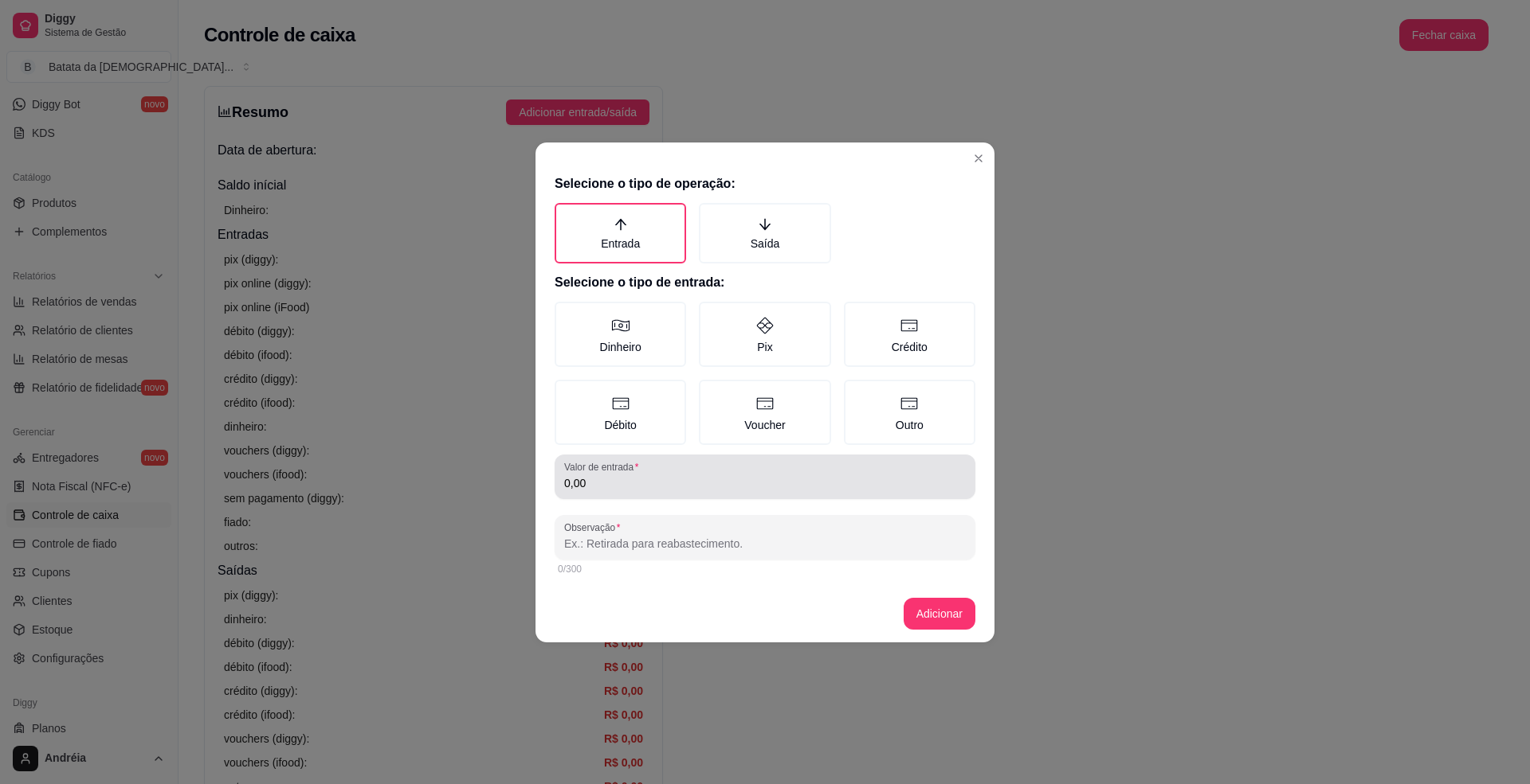
click at [620, 466] on label "Valor de entrada" at bounding box center [604, 467] width 80 height 14
click at [620, 475] on input "0,00" at bounding box center [765, 483] width 402 height 16
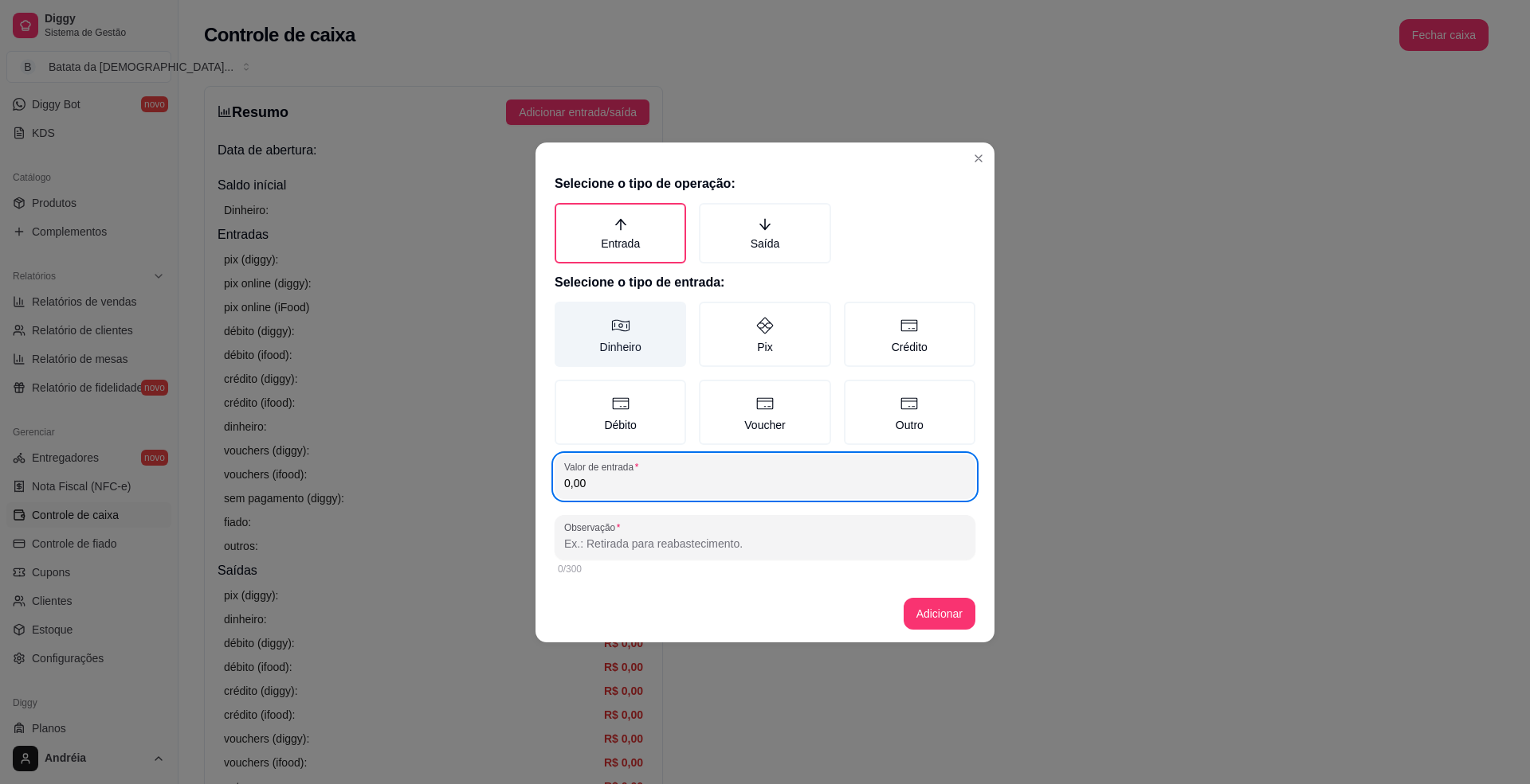
click at [638, 329] on label "Dinheiro" at bounding box center [620, 335] width 132 height 66
click at [566, 314] on button "Dinheiro" at bounding box center [560, 307] width 13 height 13
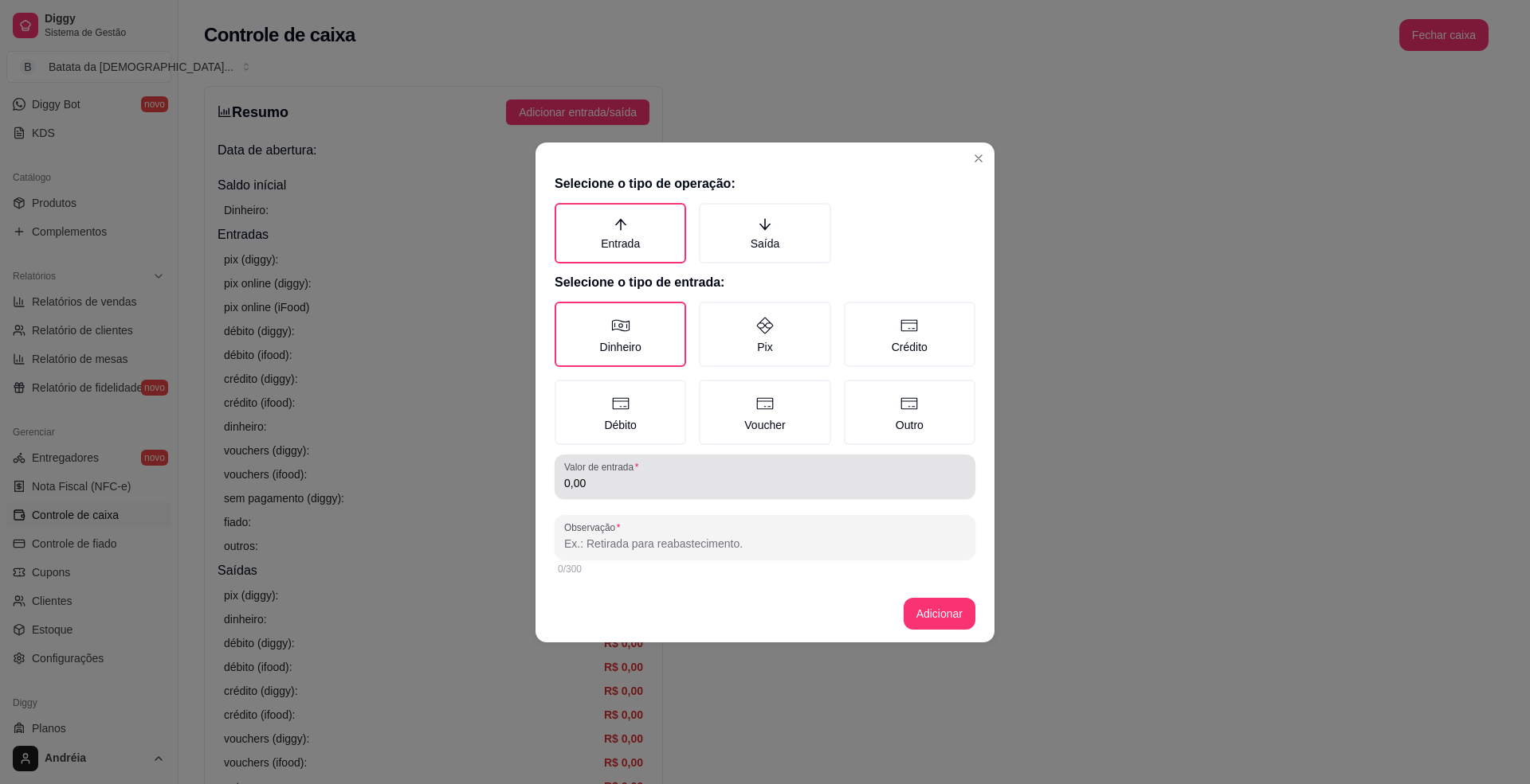
click at [638, 472] on div "0,00" at bounding box center [765, 477] width 402 height 32
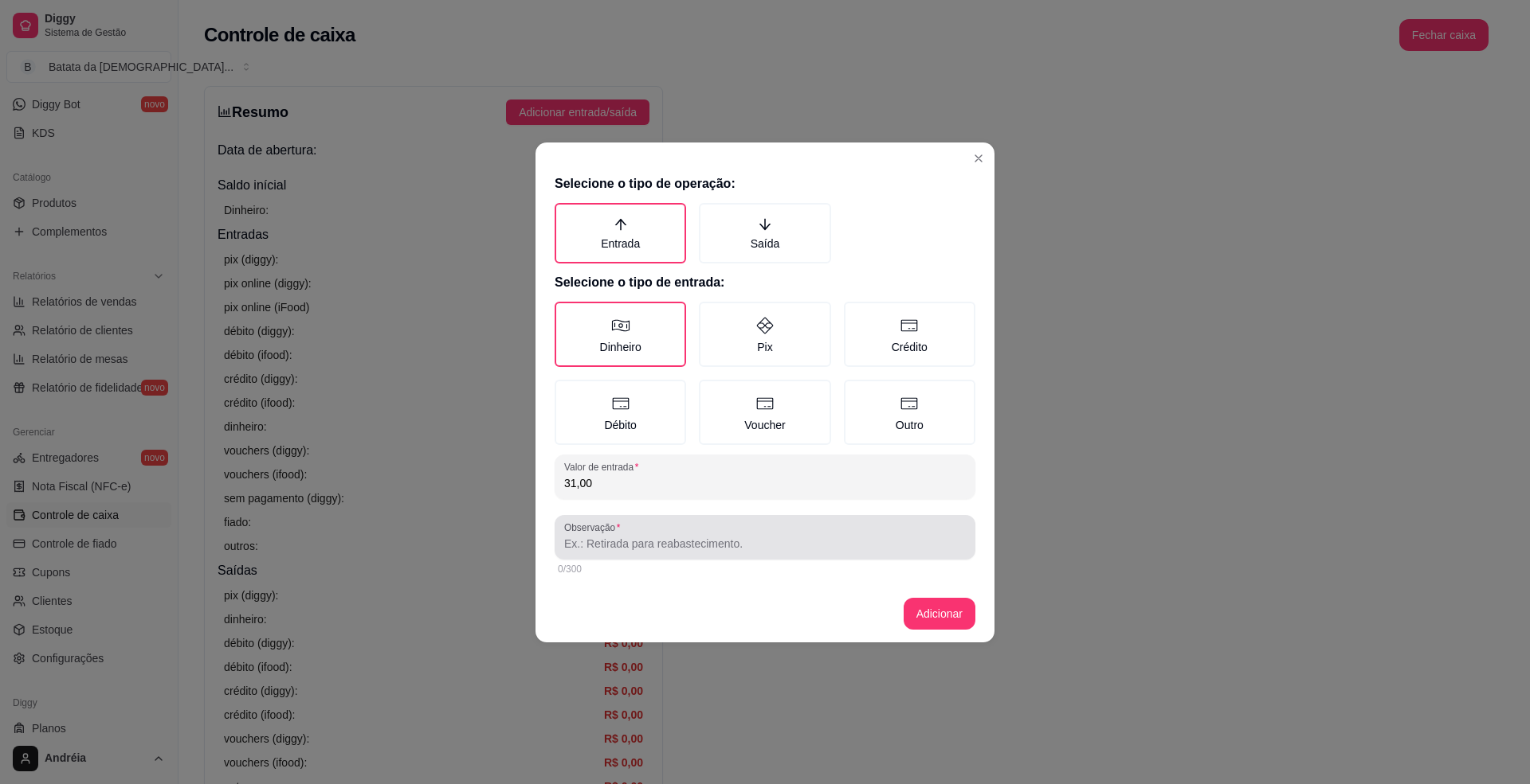
type input "31,00"
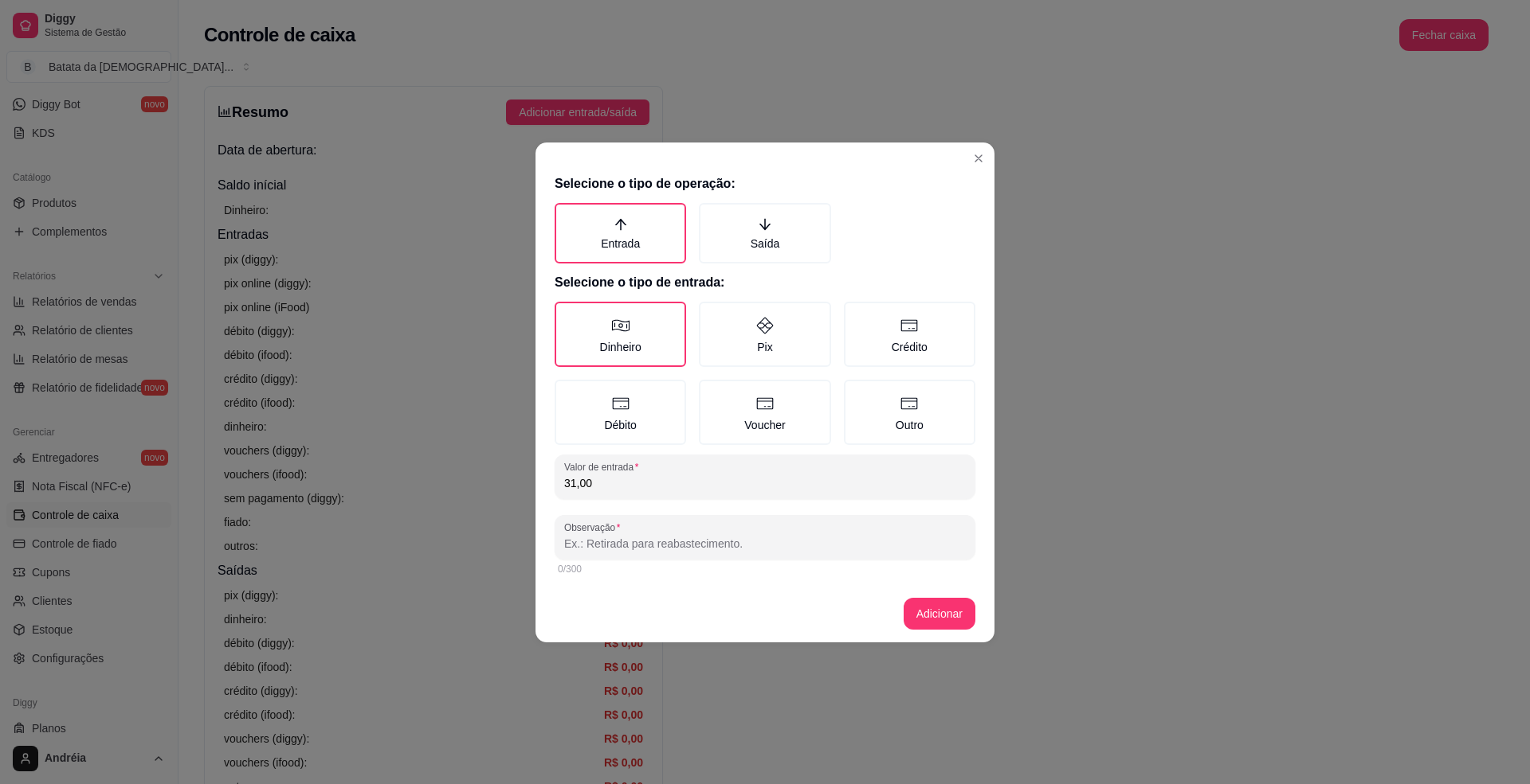
click at [649, 540] on input "Observação" at bounding box center [765, 544] width 402 height 16
type input "tem que devolver para cliente, pois [PERSON_NAME] não levou o troco"
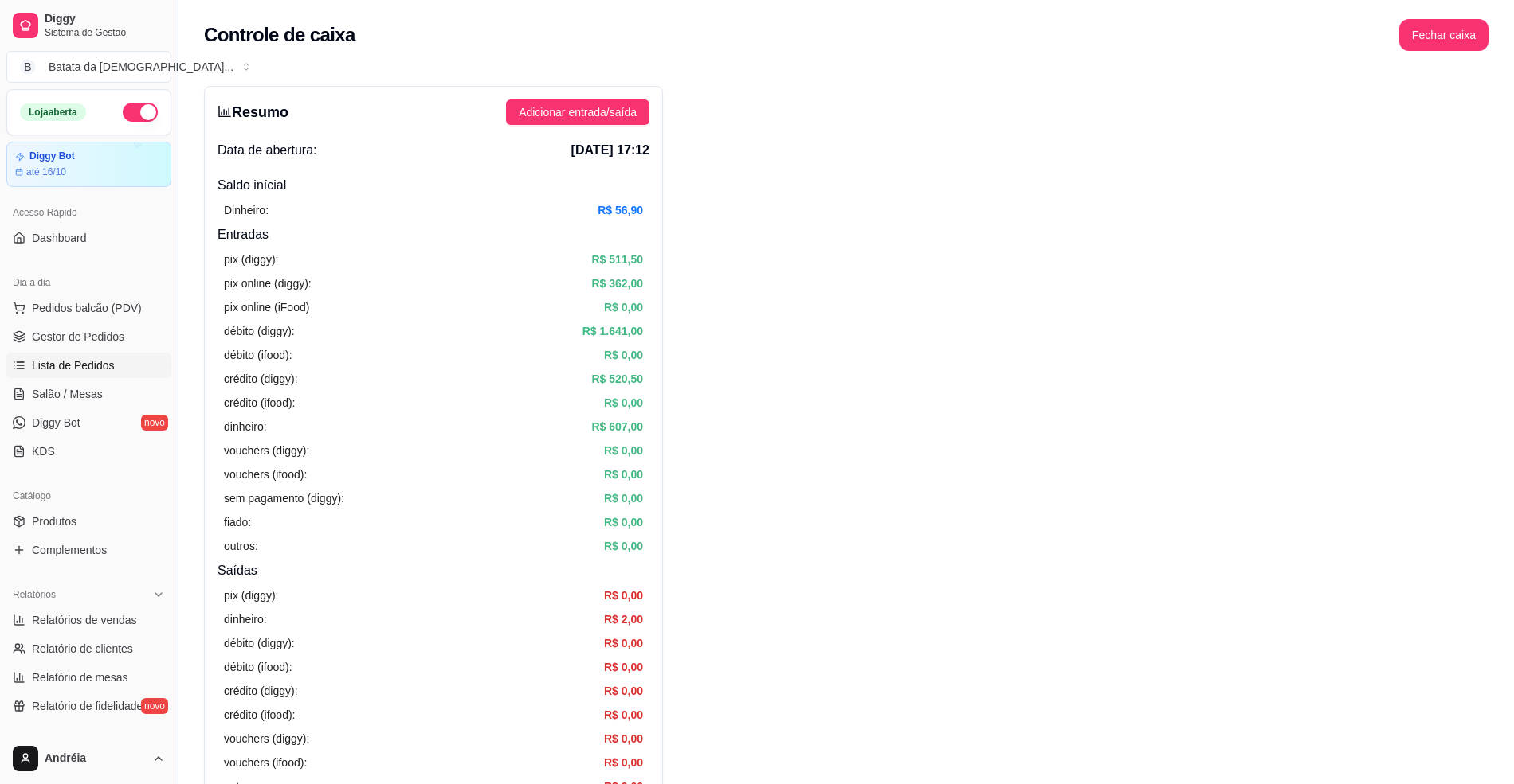
click at [115, 379] on link "Lista de Pedidos" at bounding box center [88, 366] width 164 height 26
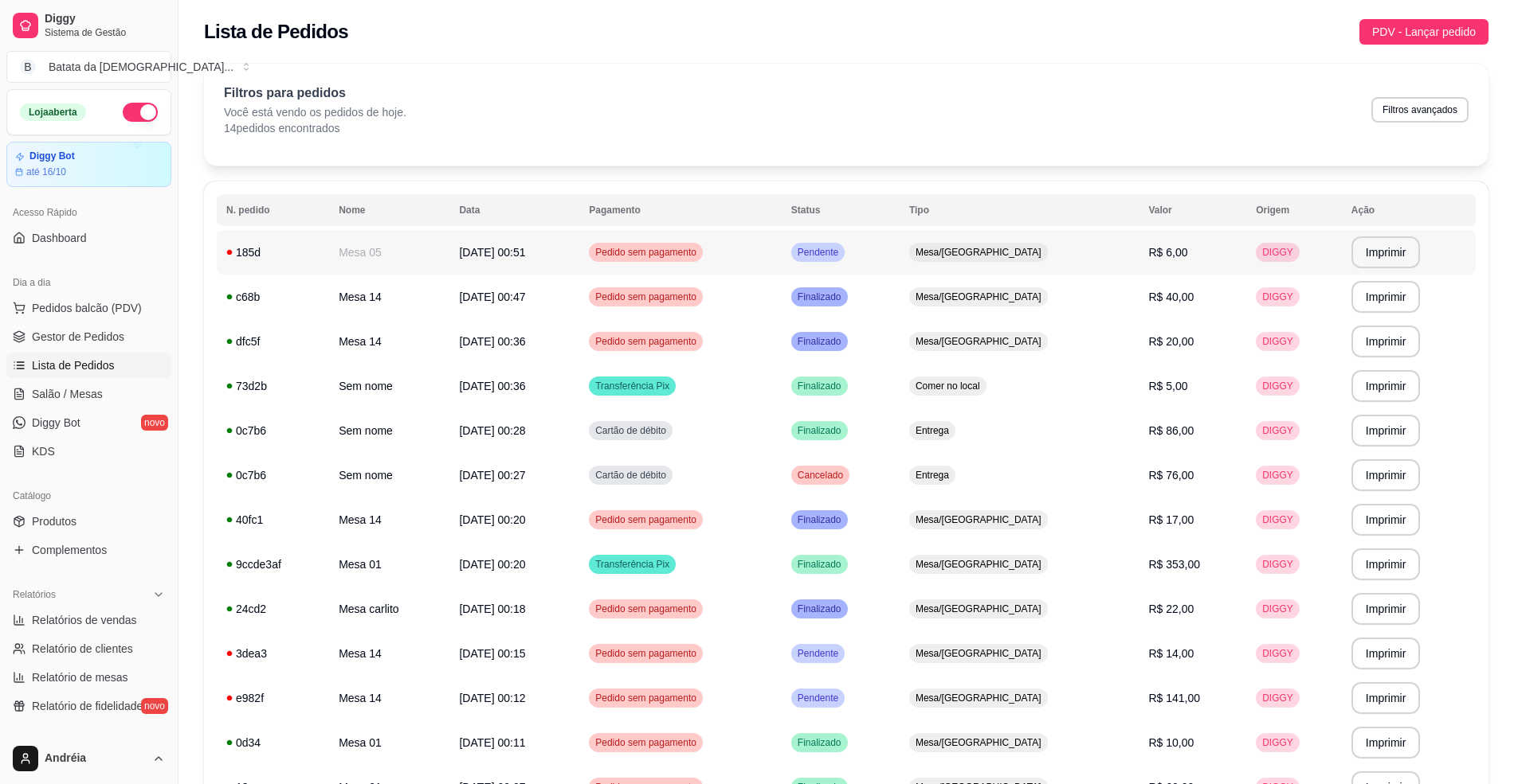
click at [772, 244] on td "Pedido sem pagamento" at bounding box center [680, 252] width 202 height 45
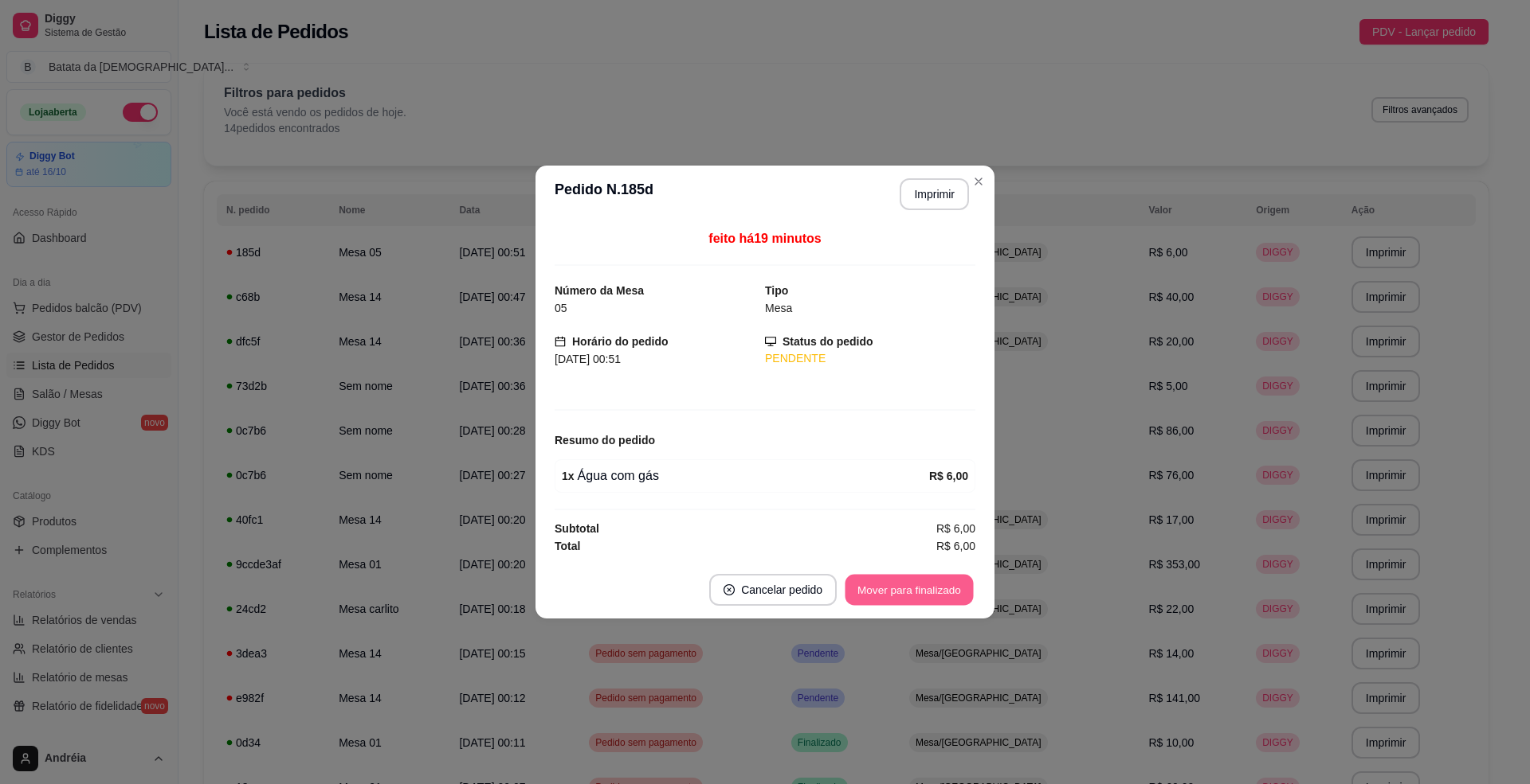
click at [919, 594] on button "Mover para finalizado" at bounding box center [909, 590] width 129 height 31
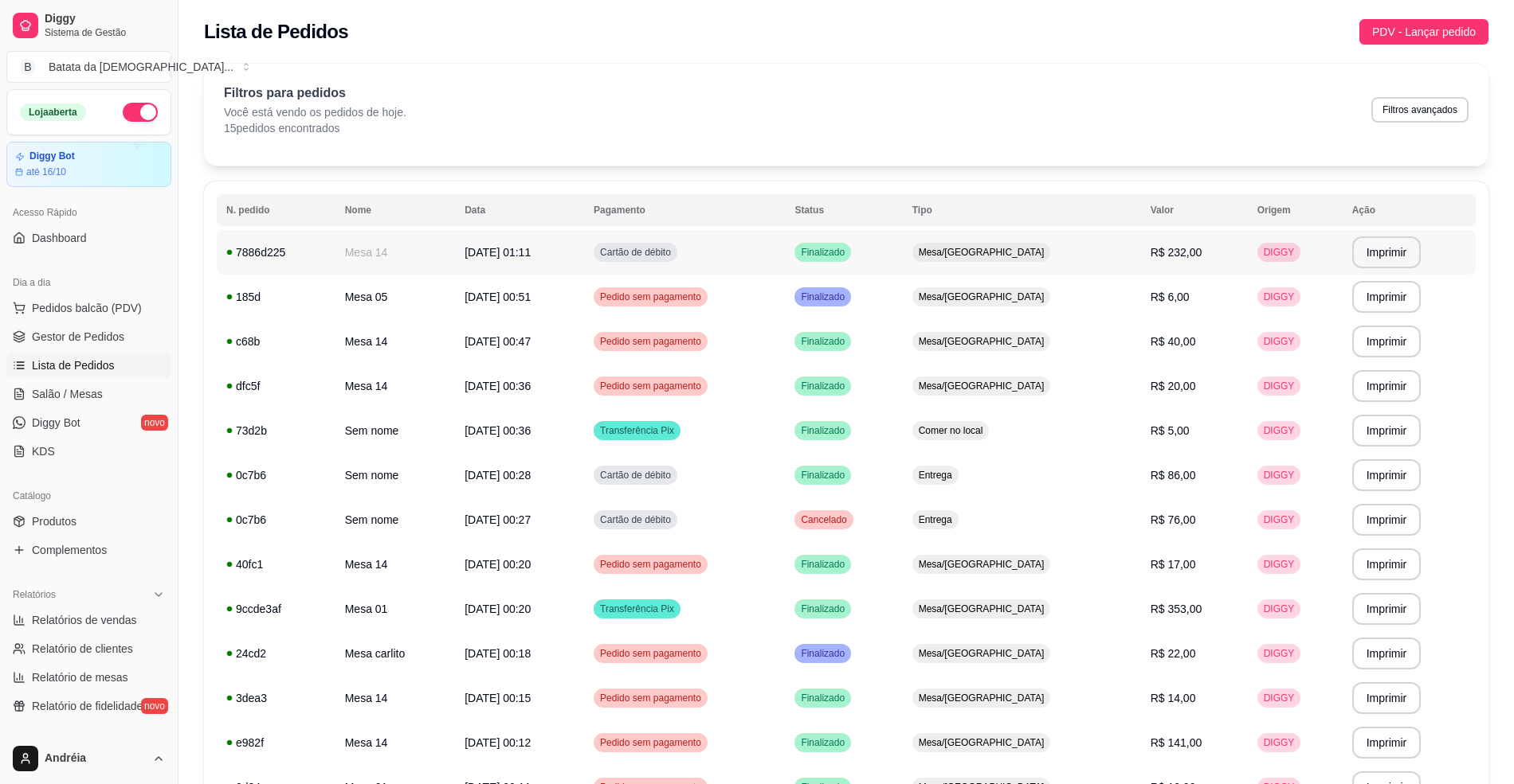
click at [784, 252] on td "Cartão de débito" at bounding box center [684, 252] width 200 height 45
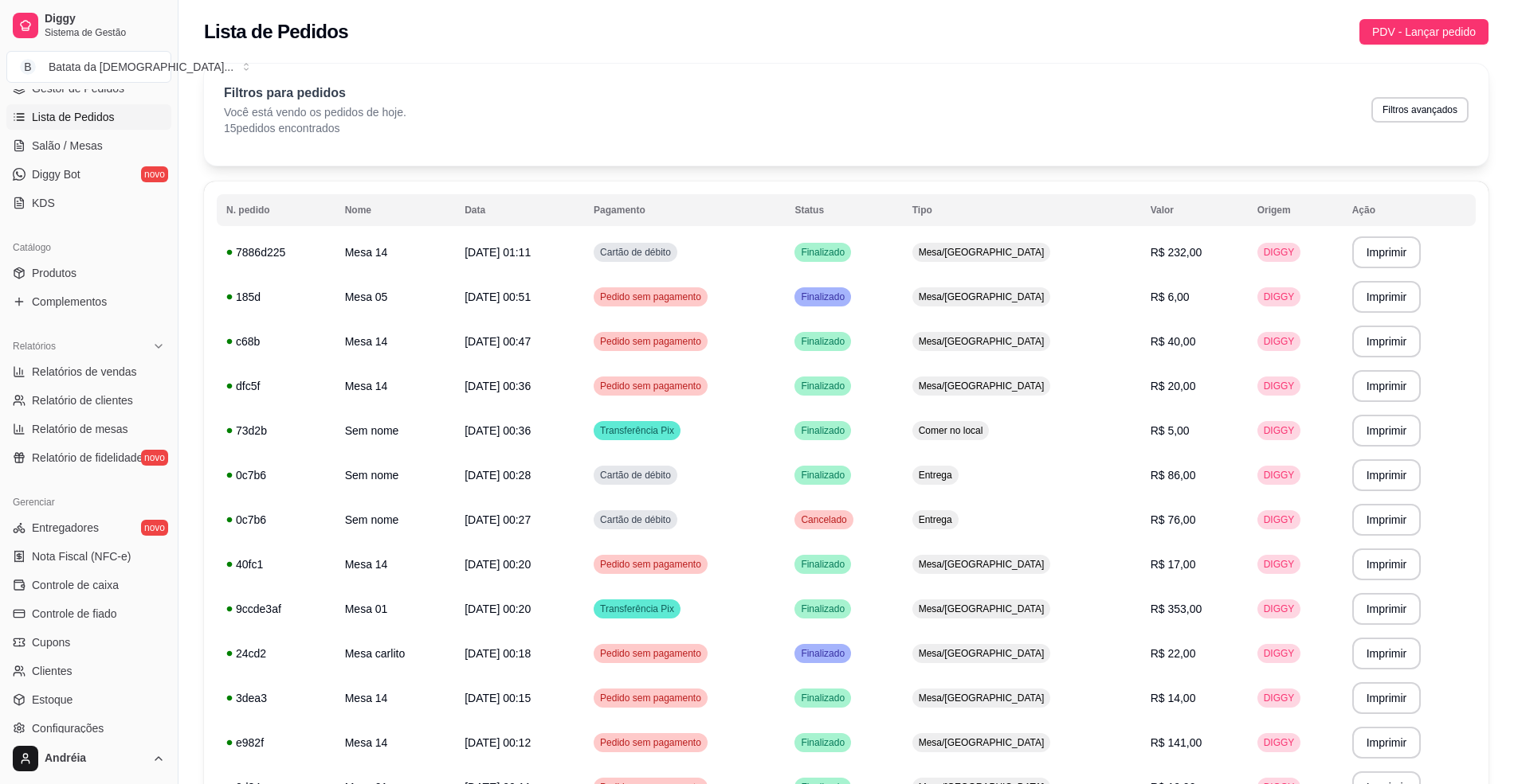
scroll to position [319, 0]
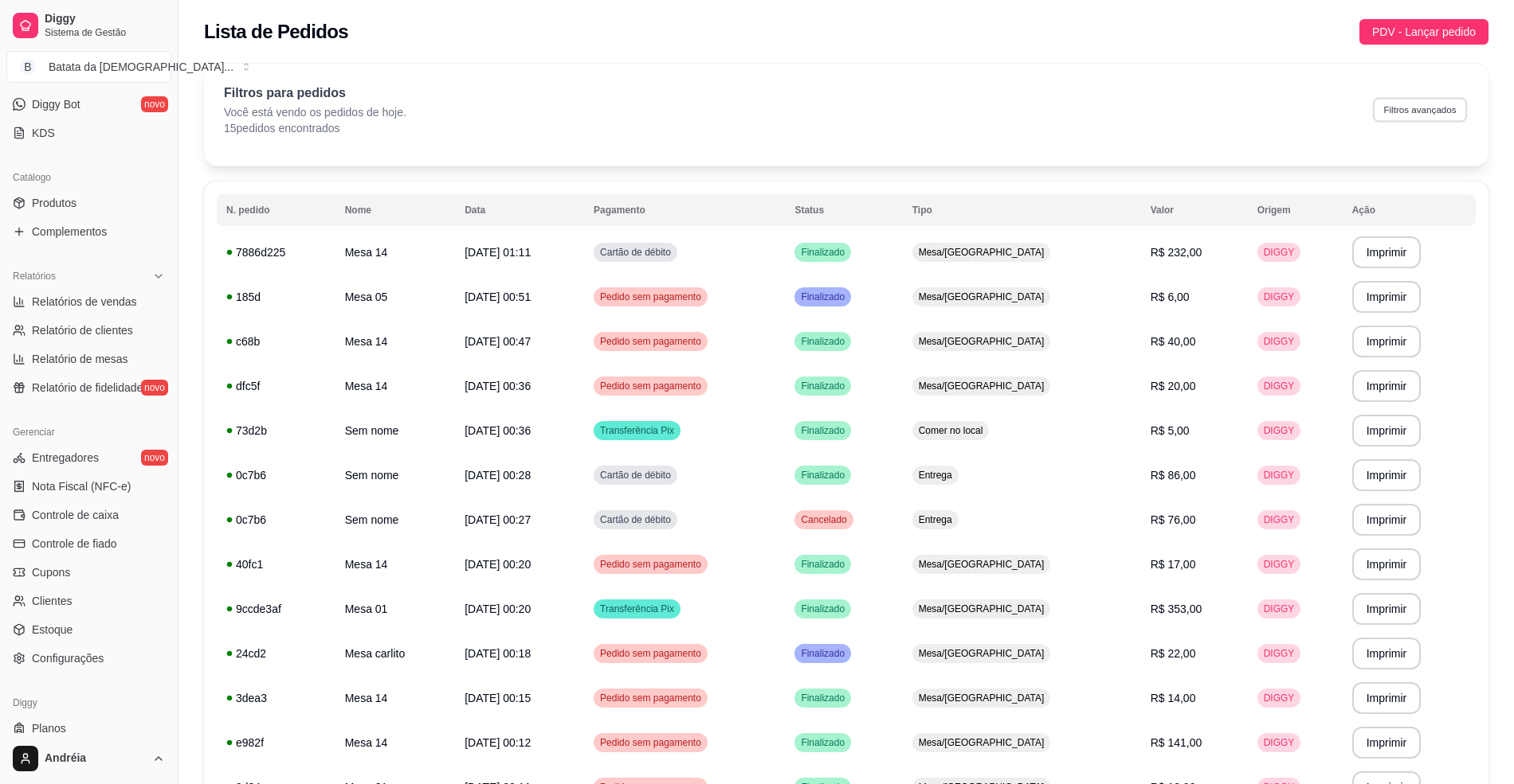
click at [1442, 102] on button "Filtros avançados" at bounding box center [1419, 110] width 94 height 25
select select "0"
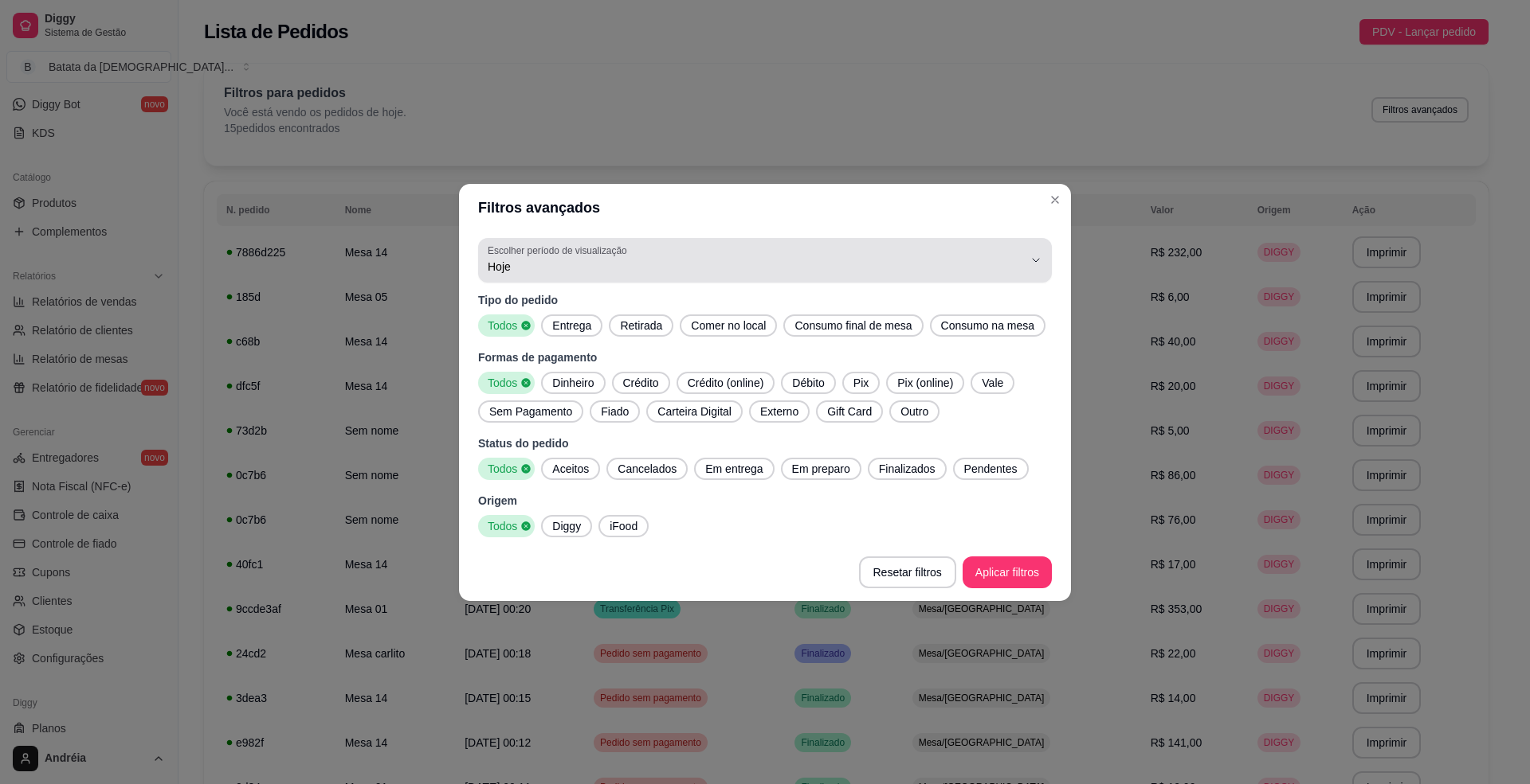
click at [612, 239] on button "Escolher período de visualização Hoje" at bounding box center [765, 260] width 574 height 45
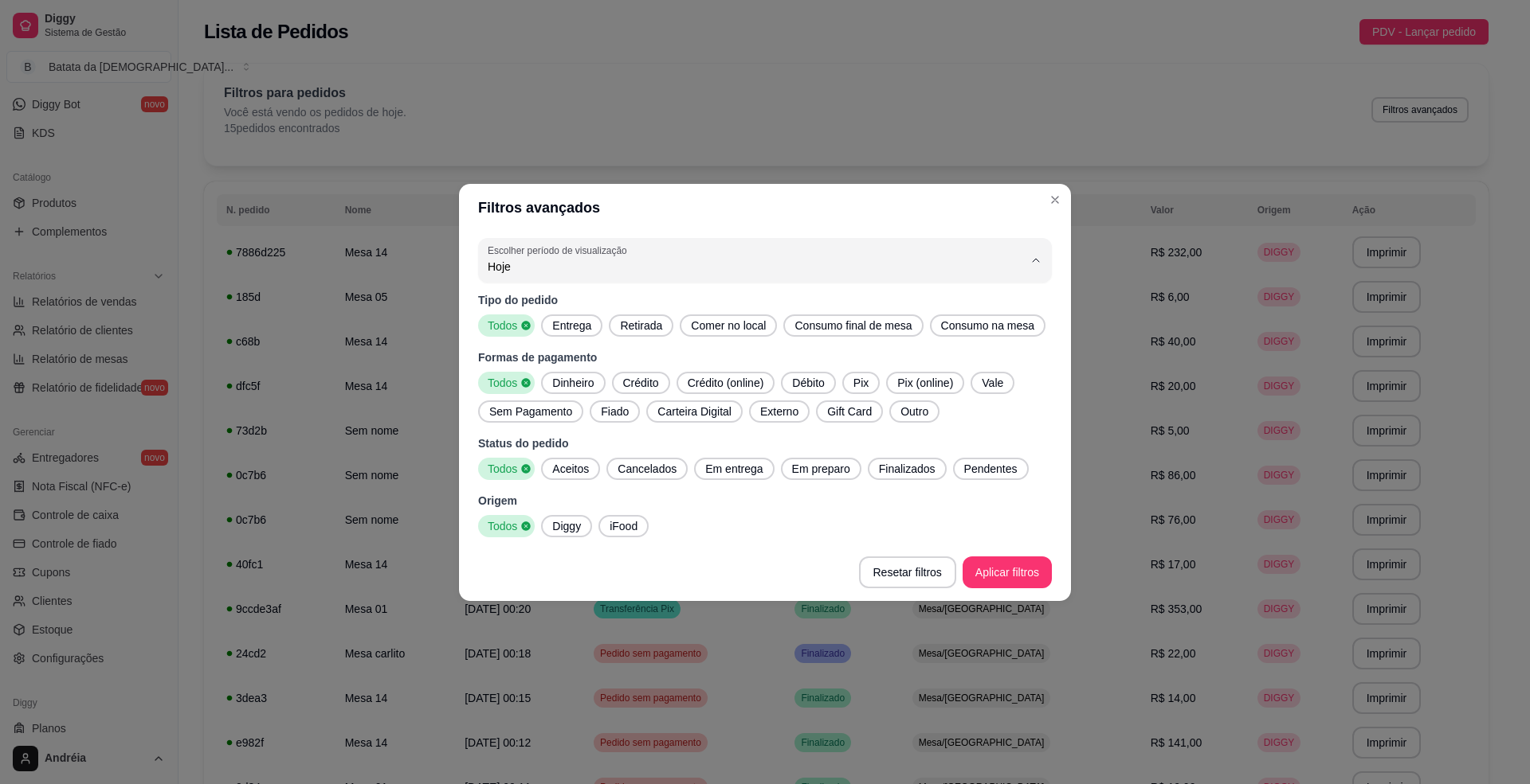
click at [622, 325] on span "Ontem" at bounding box center [758, 330] width 510 height 15
type input "1"
select select "1"
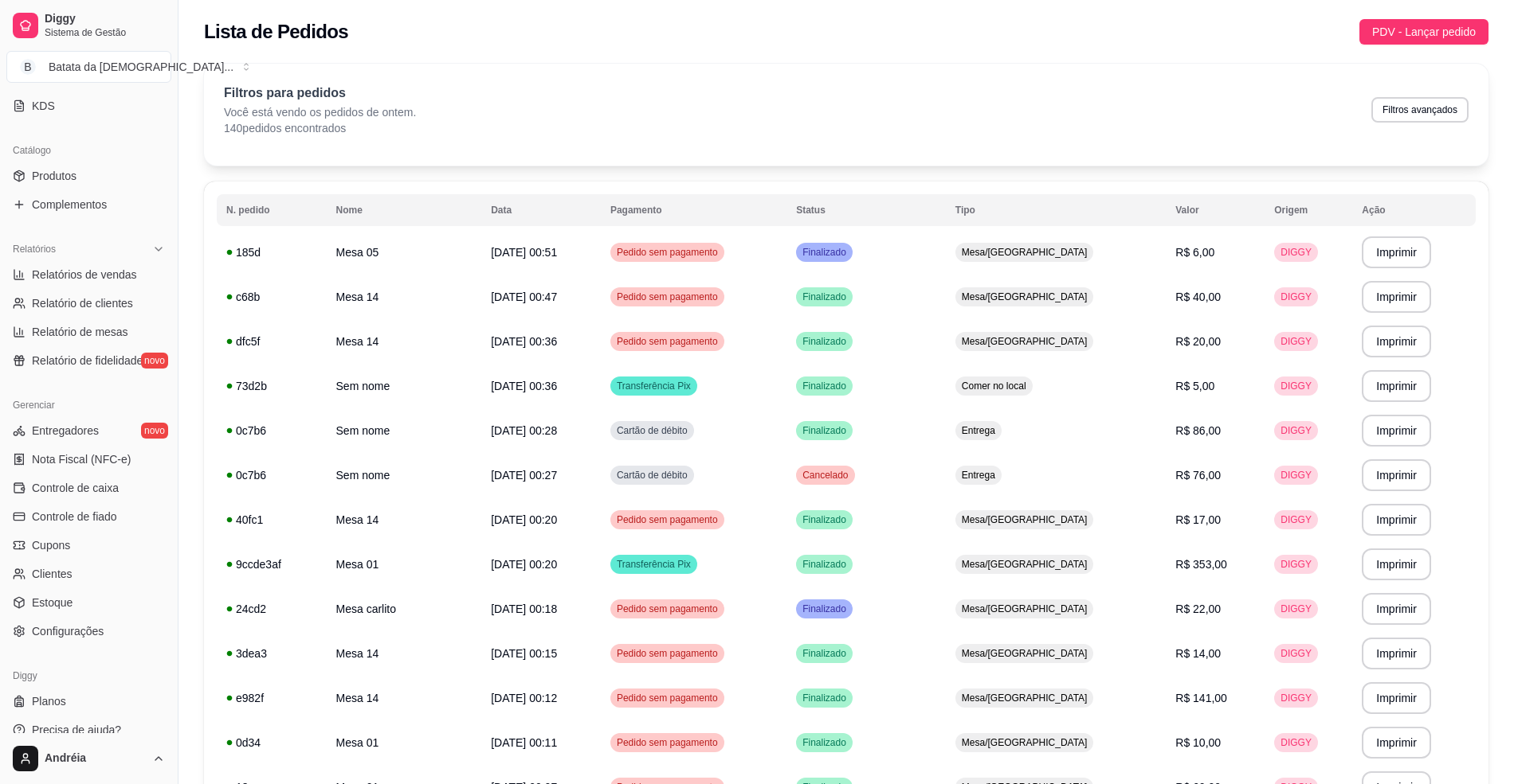
scroll to position [362, 0]
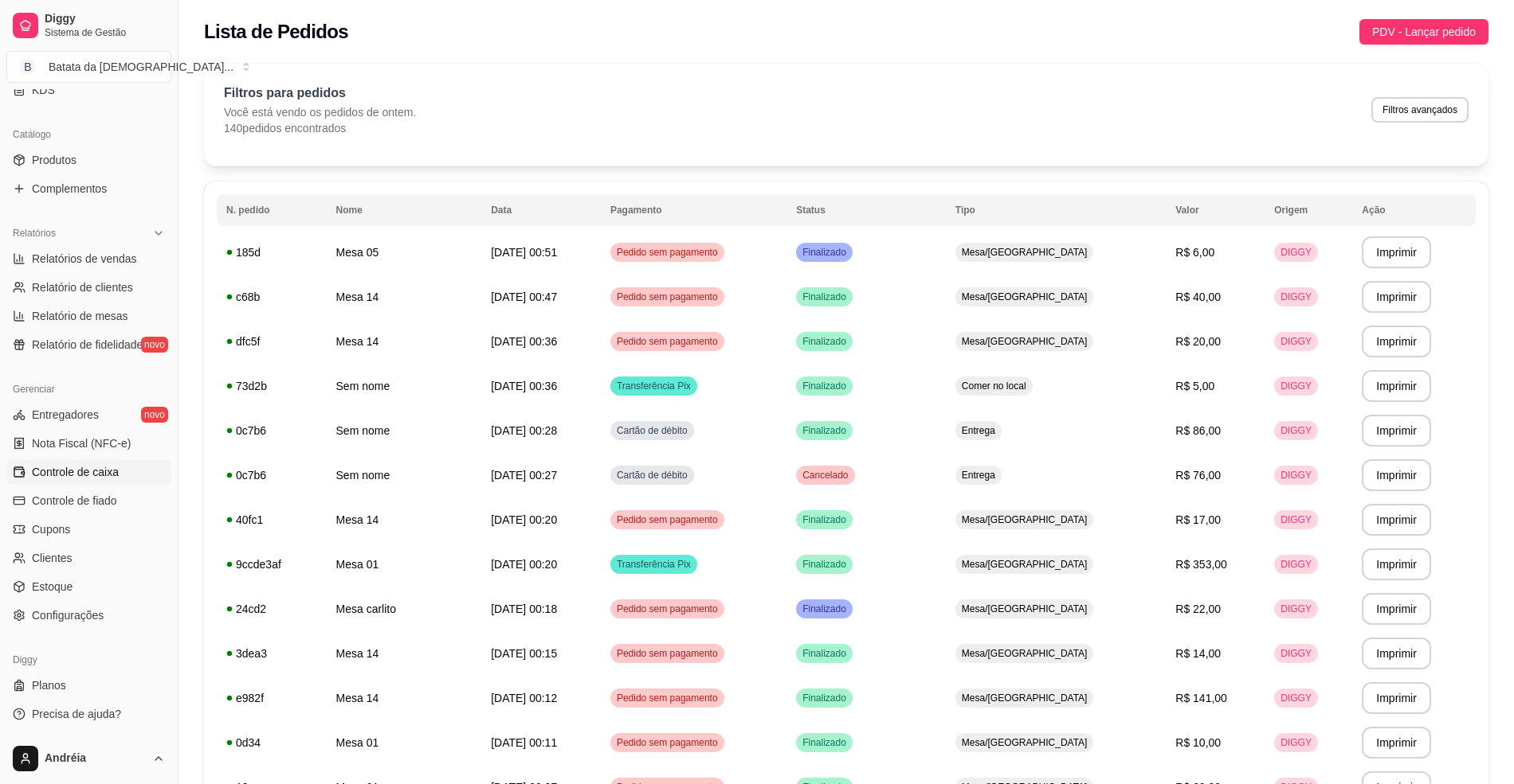
click at [84, 476] on span "Controle de caixa" at bounding box center [75, 472] width 87 height 16
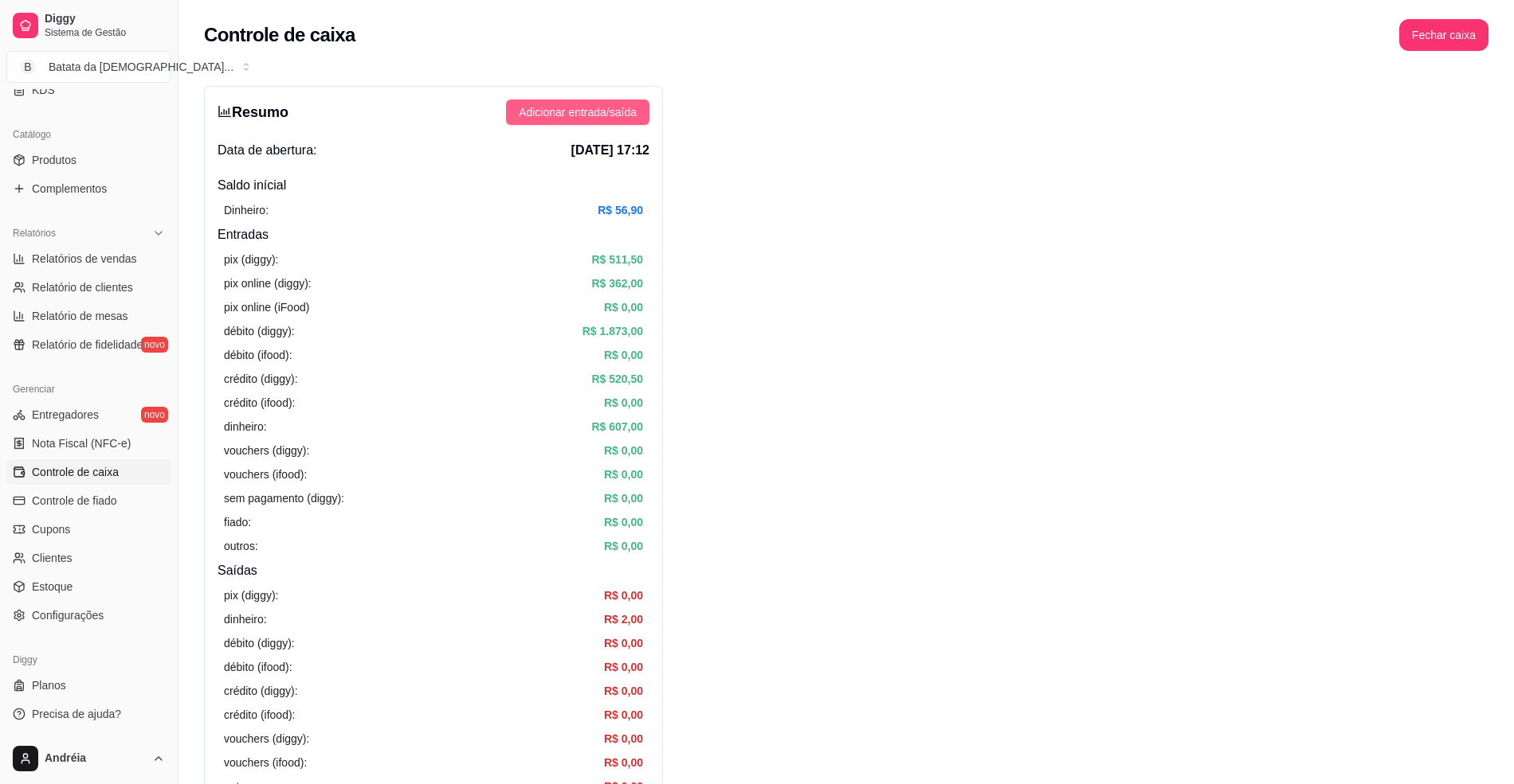
click at [612, 109] on span "Adicionar entrada/saída" at bounding box center [577, 113] width 118 height 18
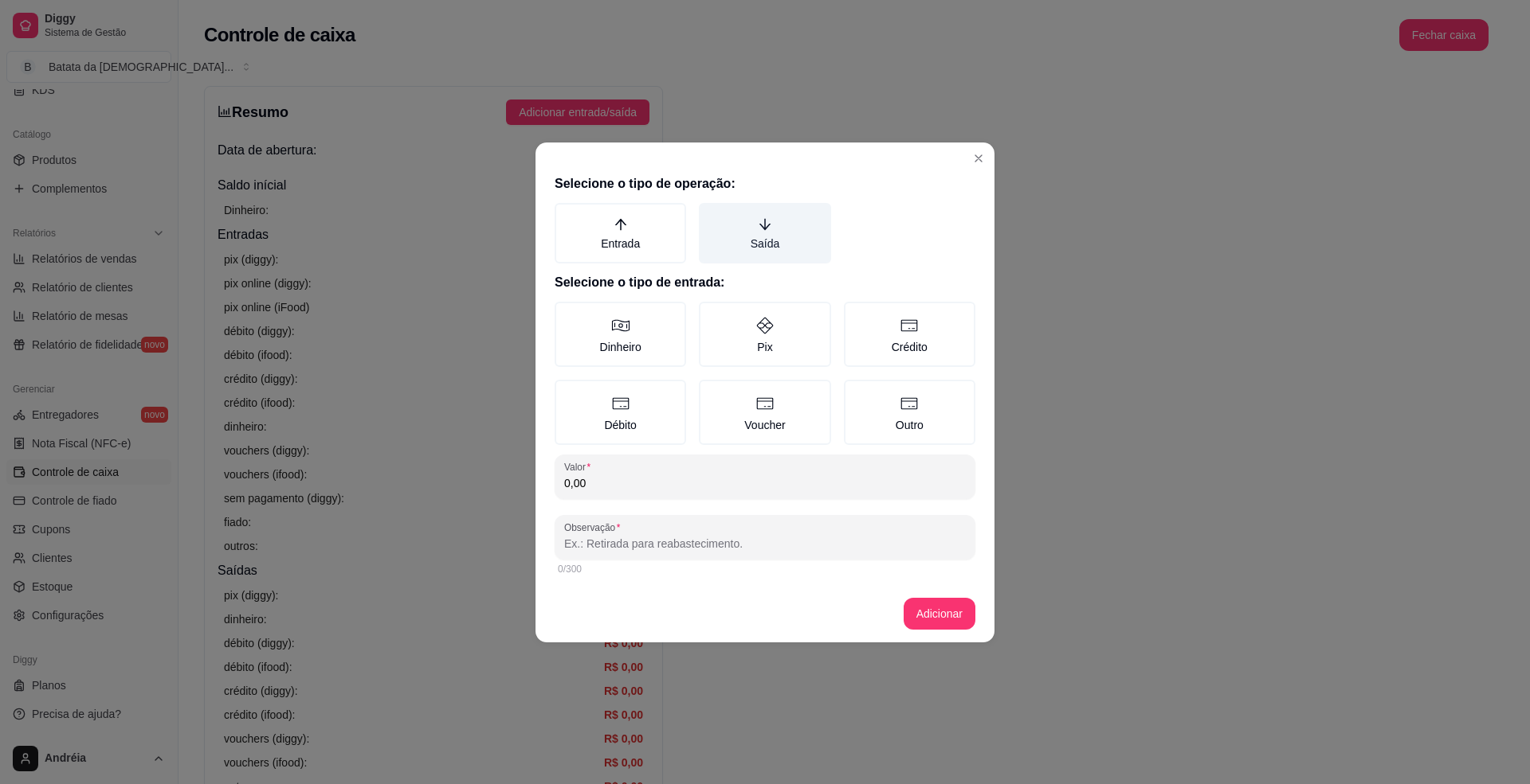
click at [764, 239] on label "Saída" at bounding box center [765, 233] width 132 height 61
click at [711, 215] on button "Saída" at bounding box center [704, 208] width 13 height 13
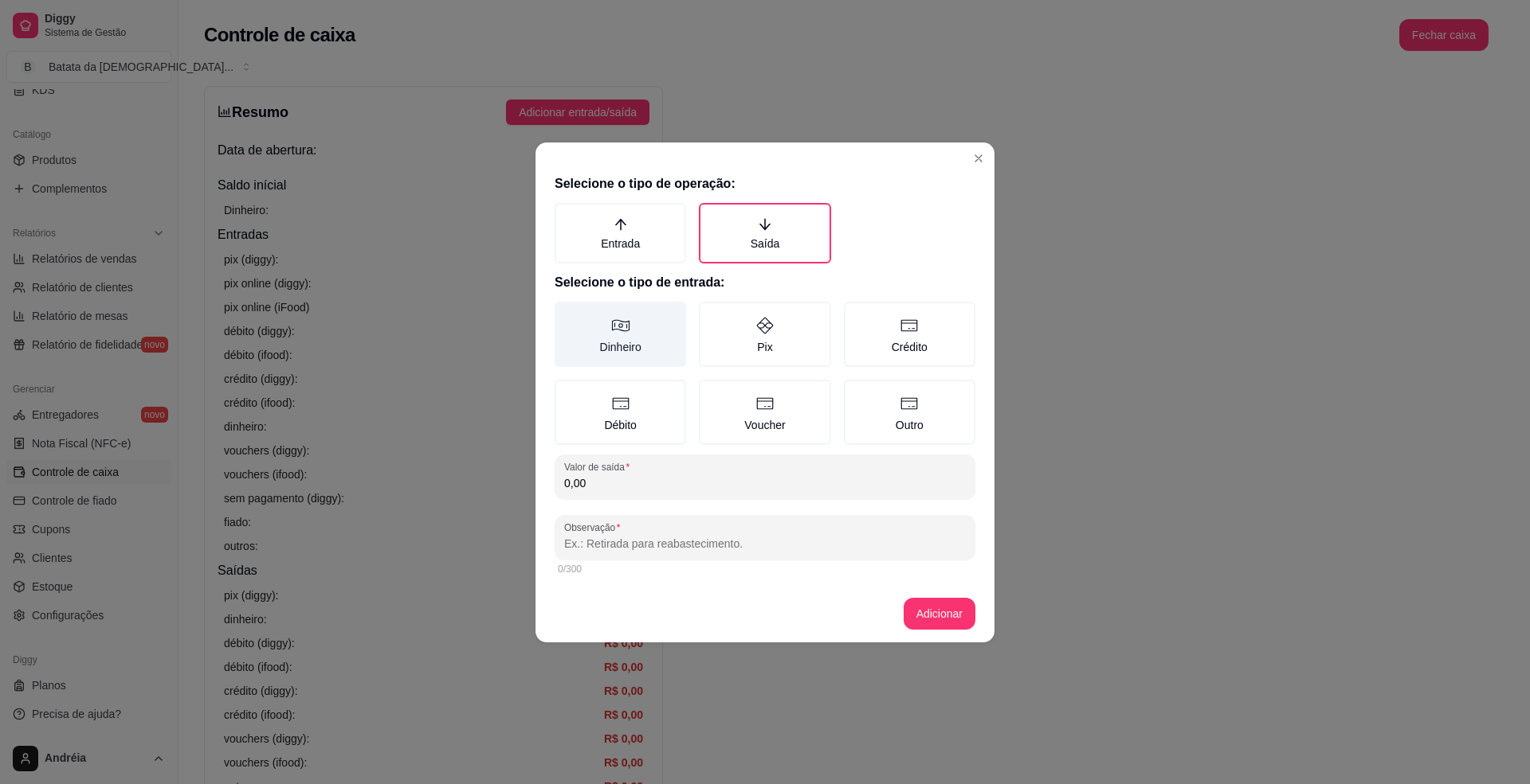
click at [661, 326] on label "Dinheiro" at bounding box center [620, 335] width 132 height 66
click at [566, 314] on button "Dinheiro" at bounding box center [560, 307] width 13 height 13
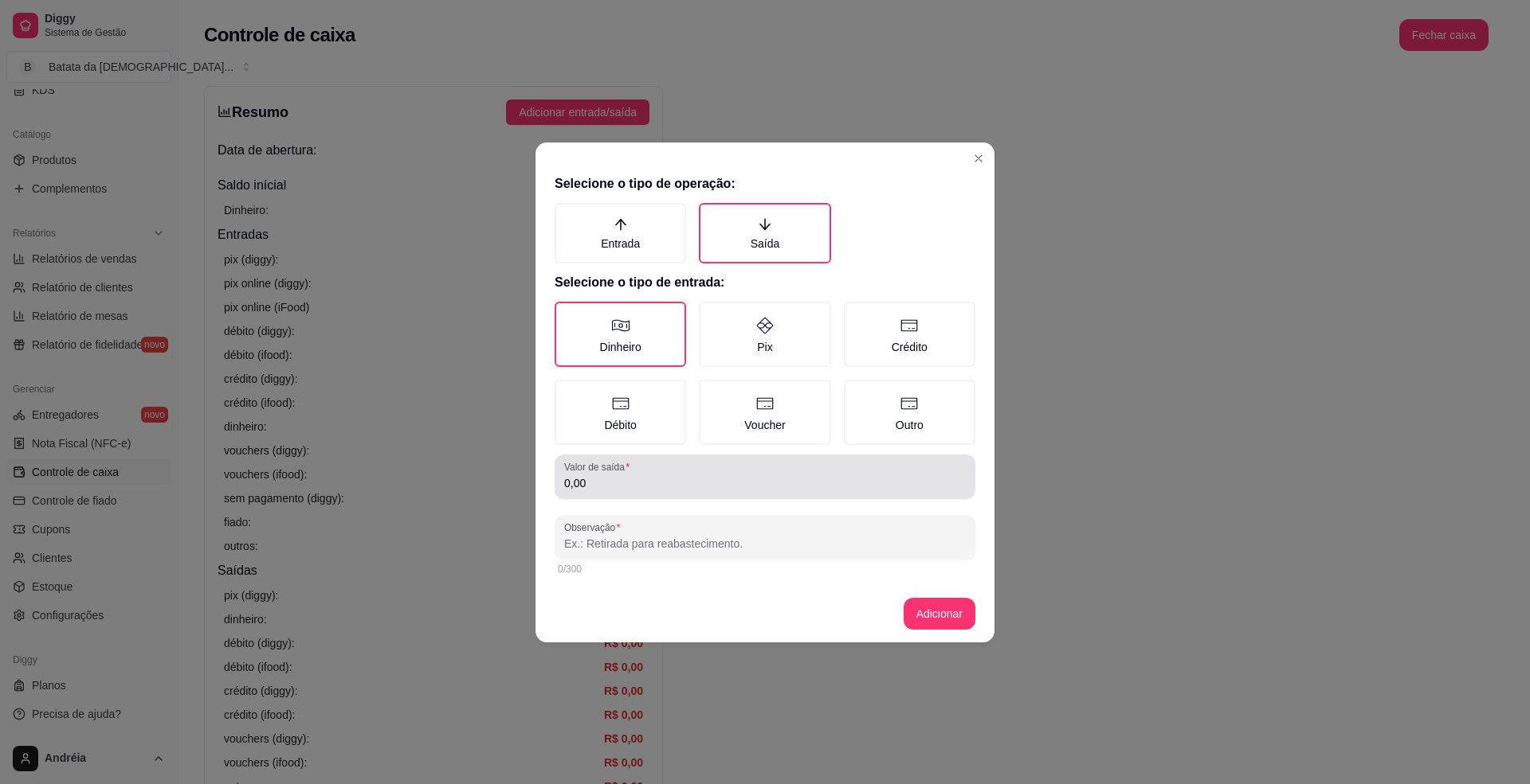
click at [670, 475] on input "0,00" at bounding box center [765, 483] width 402 height 16
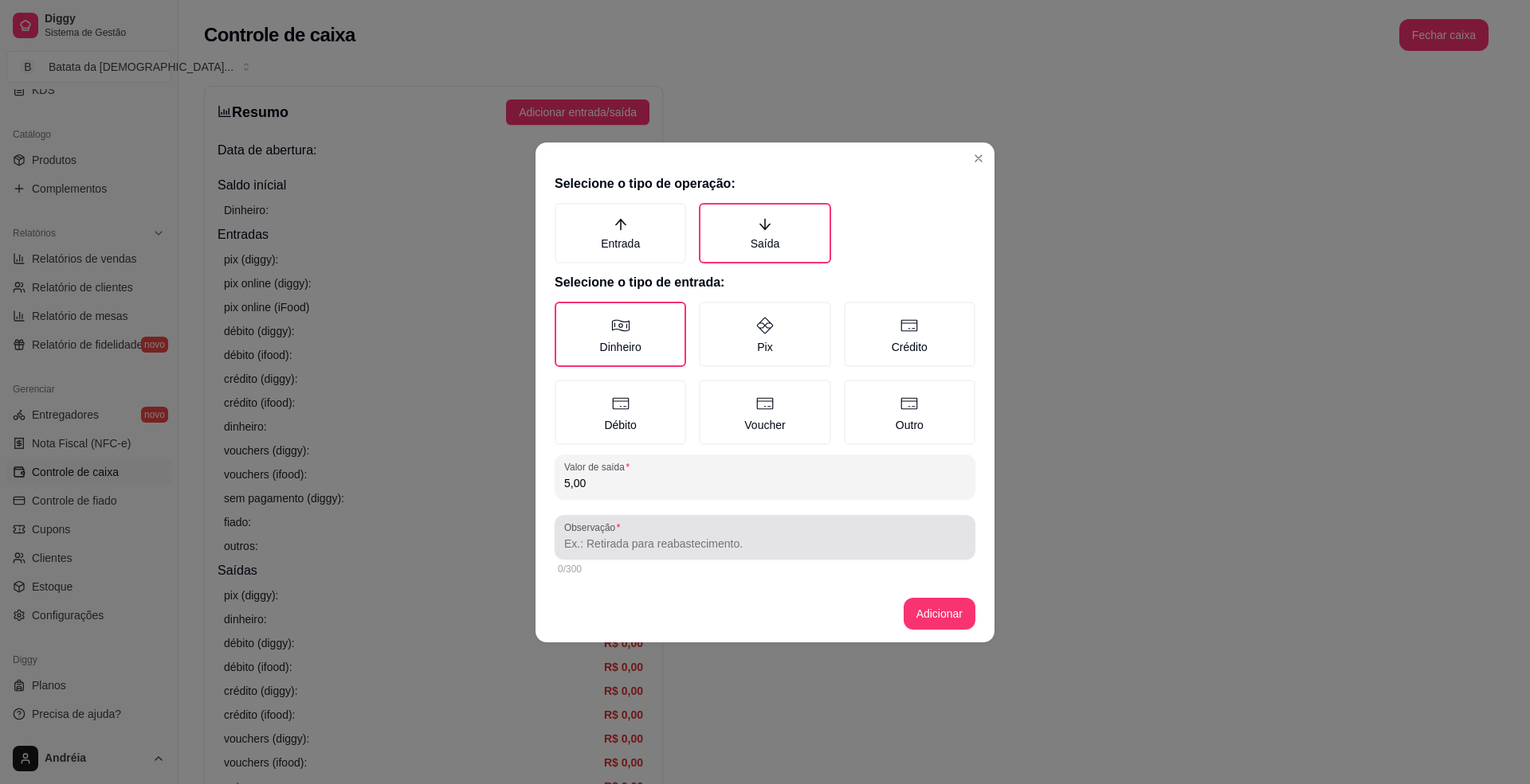
type input "5,00"
click at [628, 548] on input "Observação" at bounding box center [765, 544] width 402 height 16
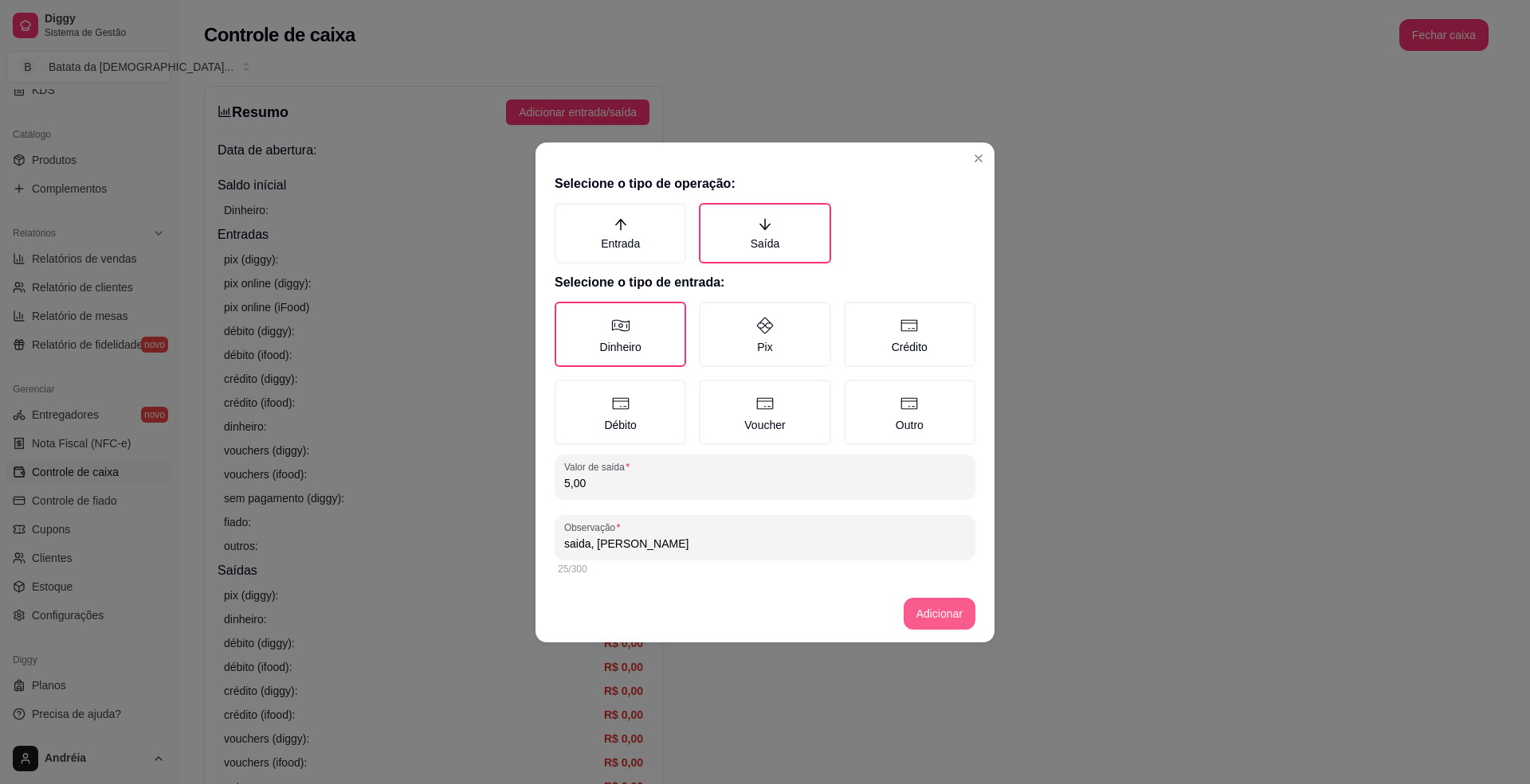
type input "saida, [PERSON_NAME]"
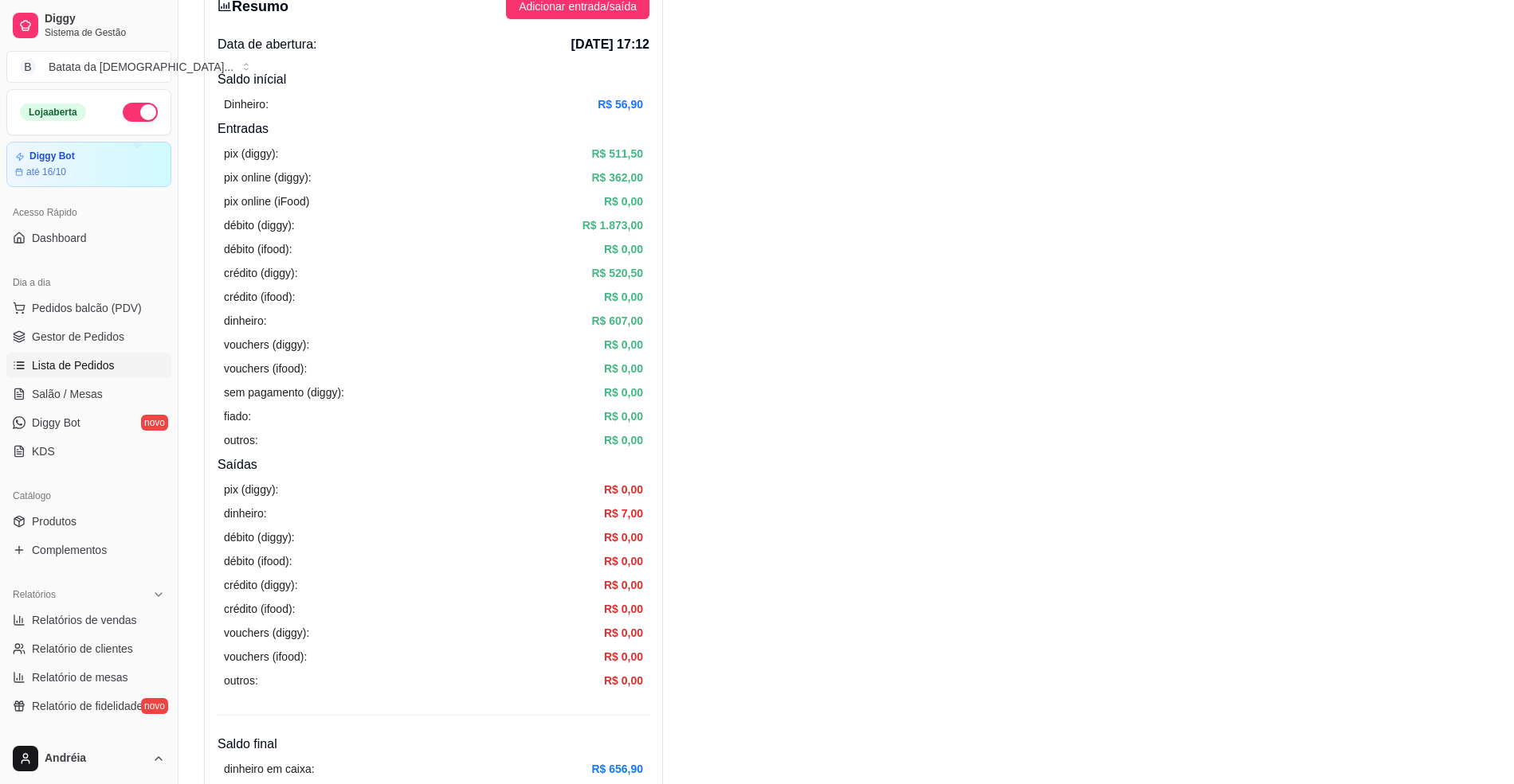
click at [99, 370] on span "Lista de Pedidos" at bounding box center [73, 366] width 83 height 16
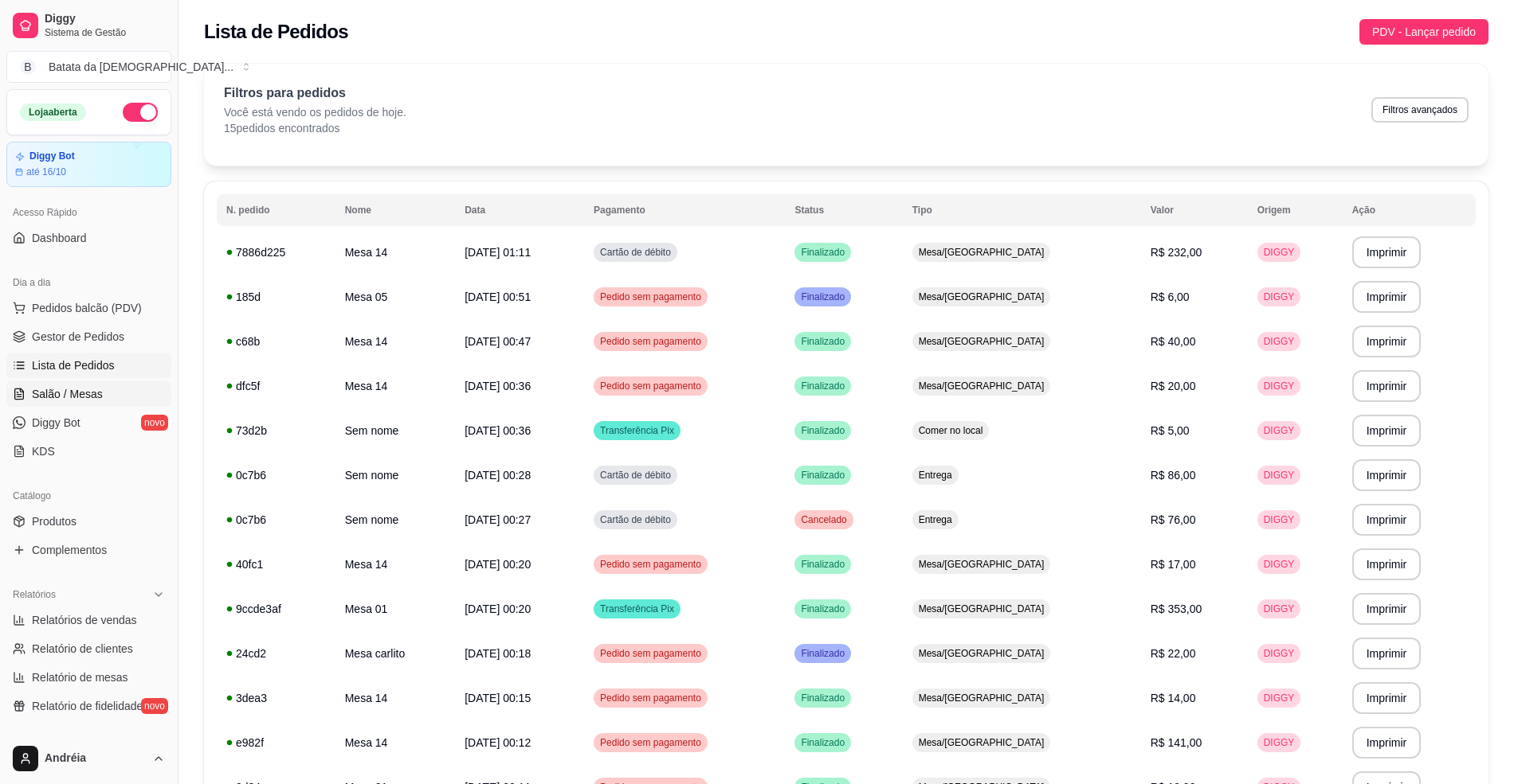
click at [70, 395] on span "Salão / Mesas" at bounding box center [67, 394] width 71 height 16
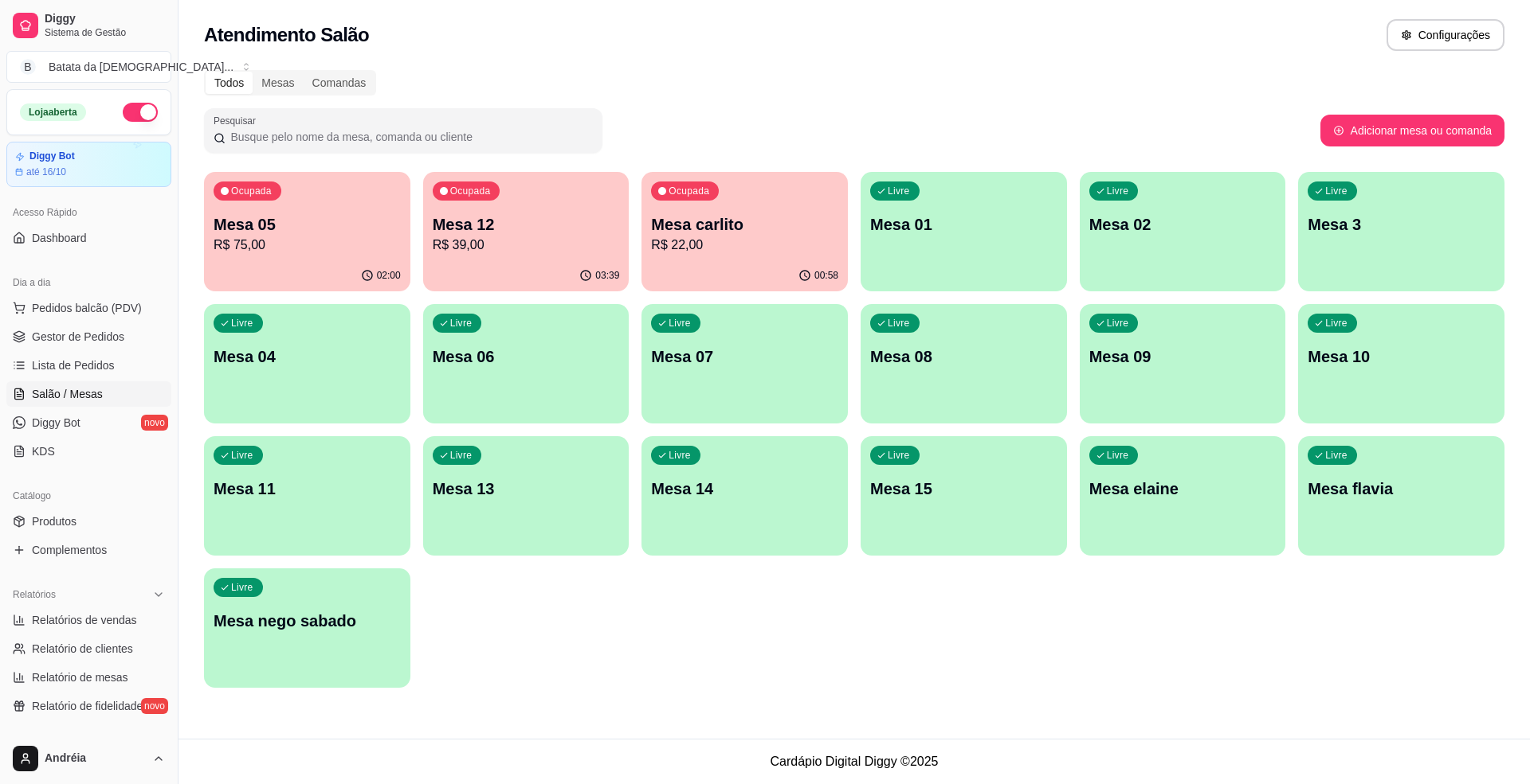
click at [261, 208] on div "Ocupada Mesa 05 R$ 75,00" at bounding box center [307, 216] width 206 height 89
click at [107, 372] on span "Lista de Pedidos" at bounding box center [73, 366] width 83 height 16
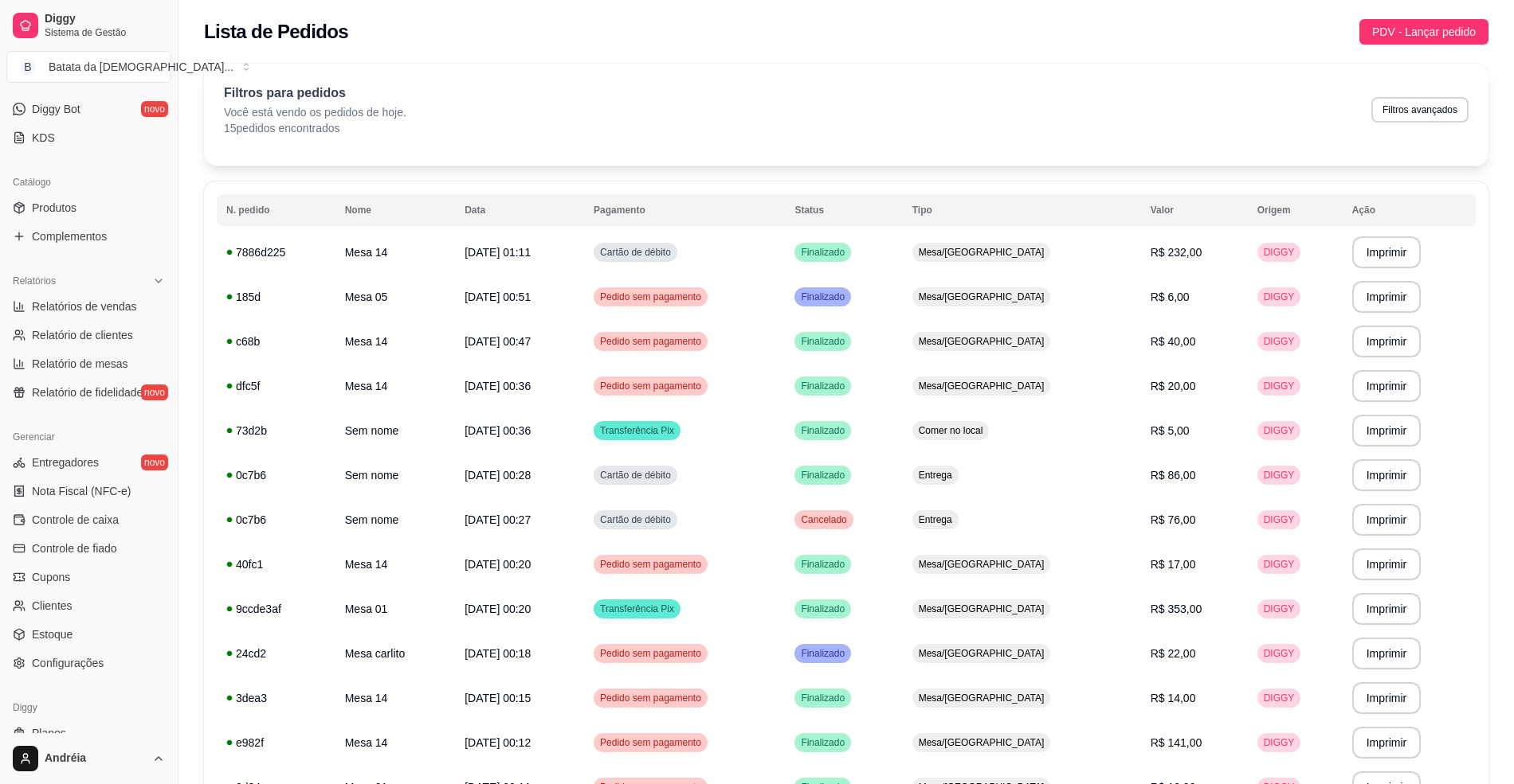
scroll to position [319, 0]
click at [1372, 106] on div "Filtros para pedidos Você está vendo os pedidos de hoje. 15 pedidos encontrados…" at bounding box center [846, 110] width 1245 height 53
click at [1381, 107] on button "Filtros avançados" at bounding box center [1420, 111] width 98 height 26
select select "0"
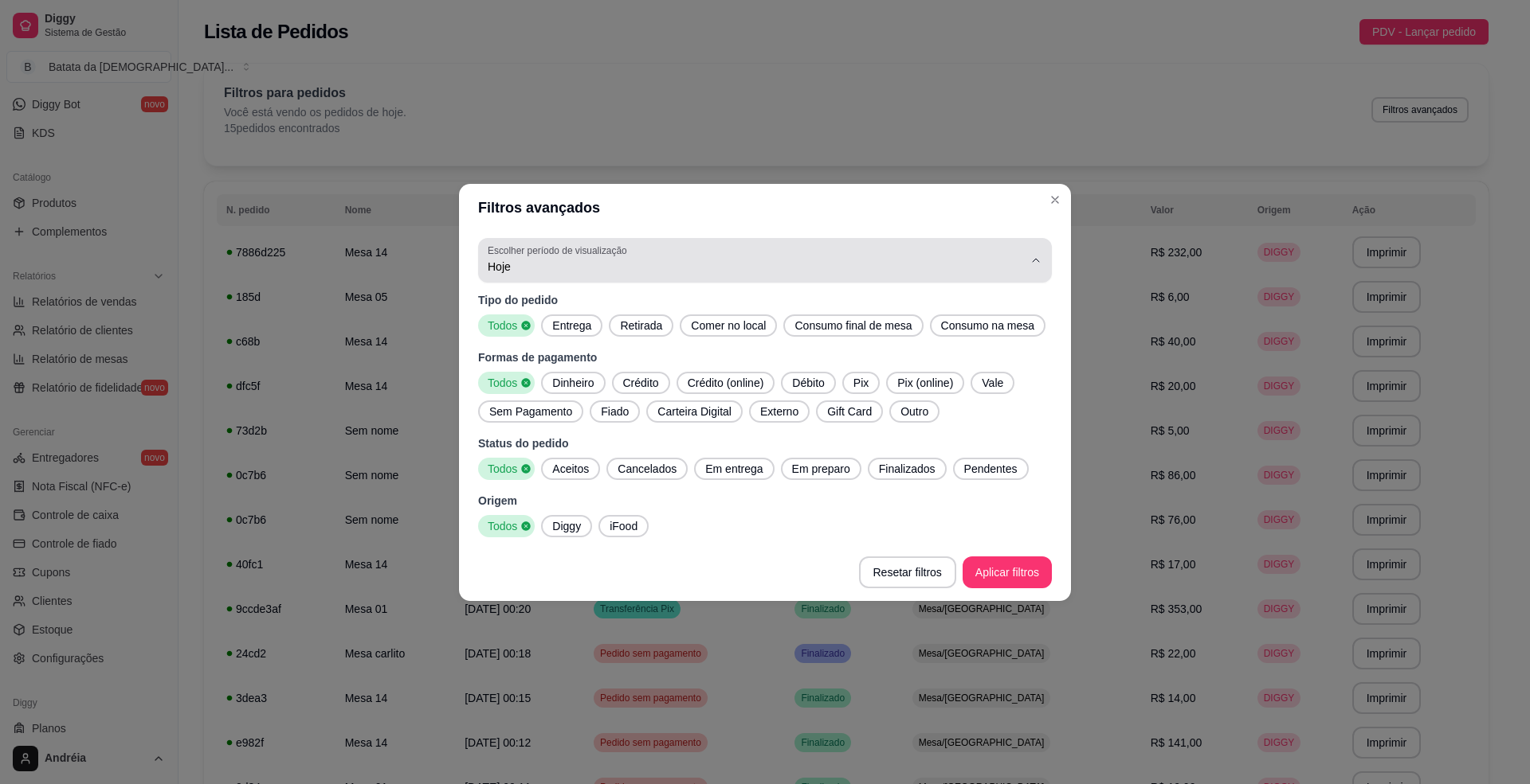
click at [892, 264] on span "Hoje" at bounding box center [755, 267] width 535 height 16
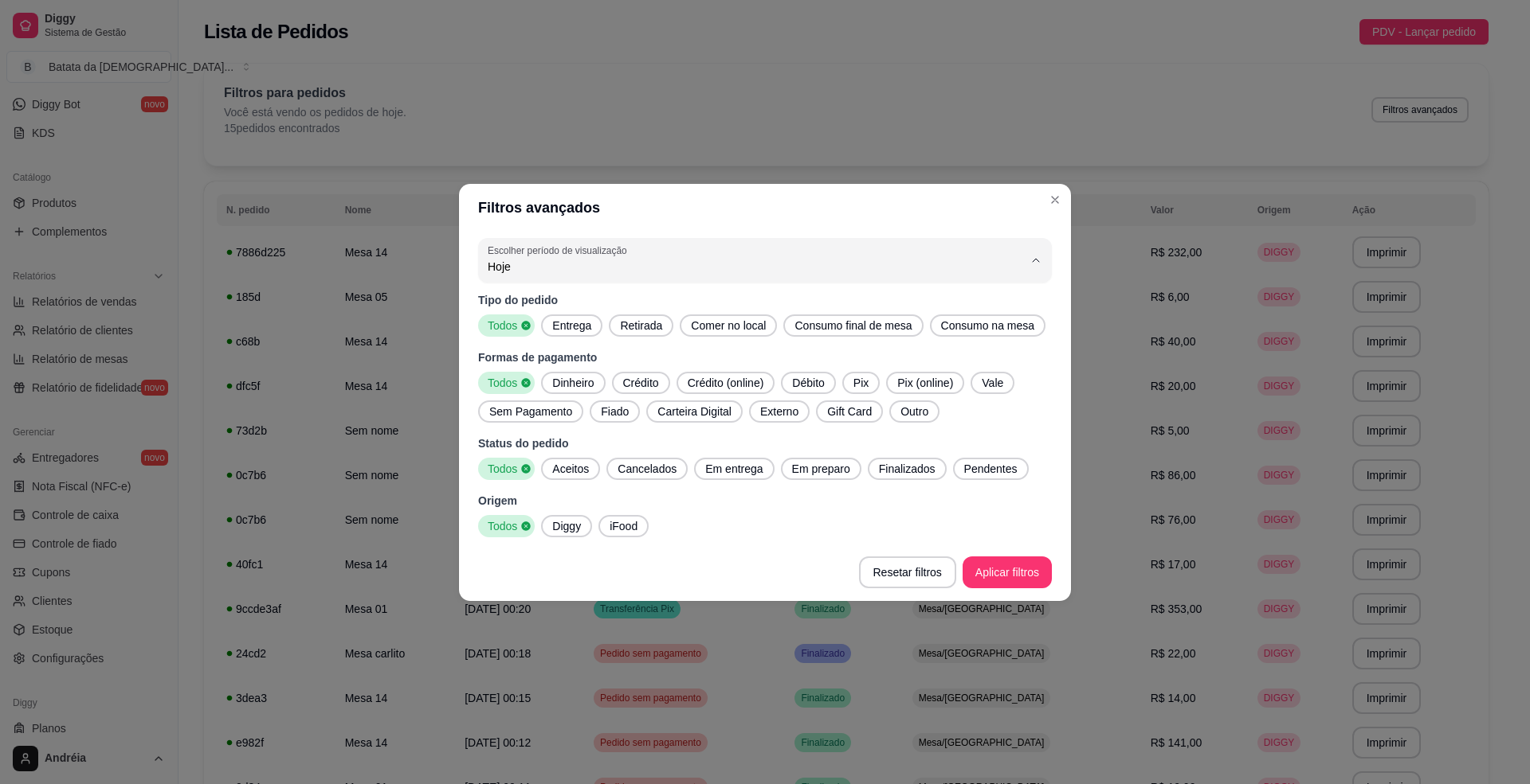
click at [769, 328] on span "Ontem" at bounding box center [758, 330] width 510 height 15
type input "1"
select select "1"
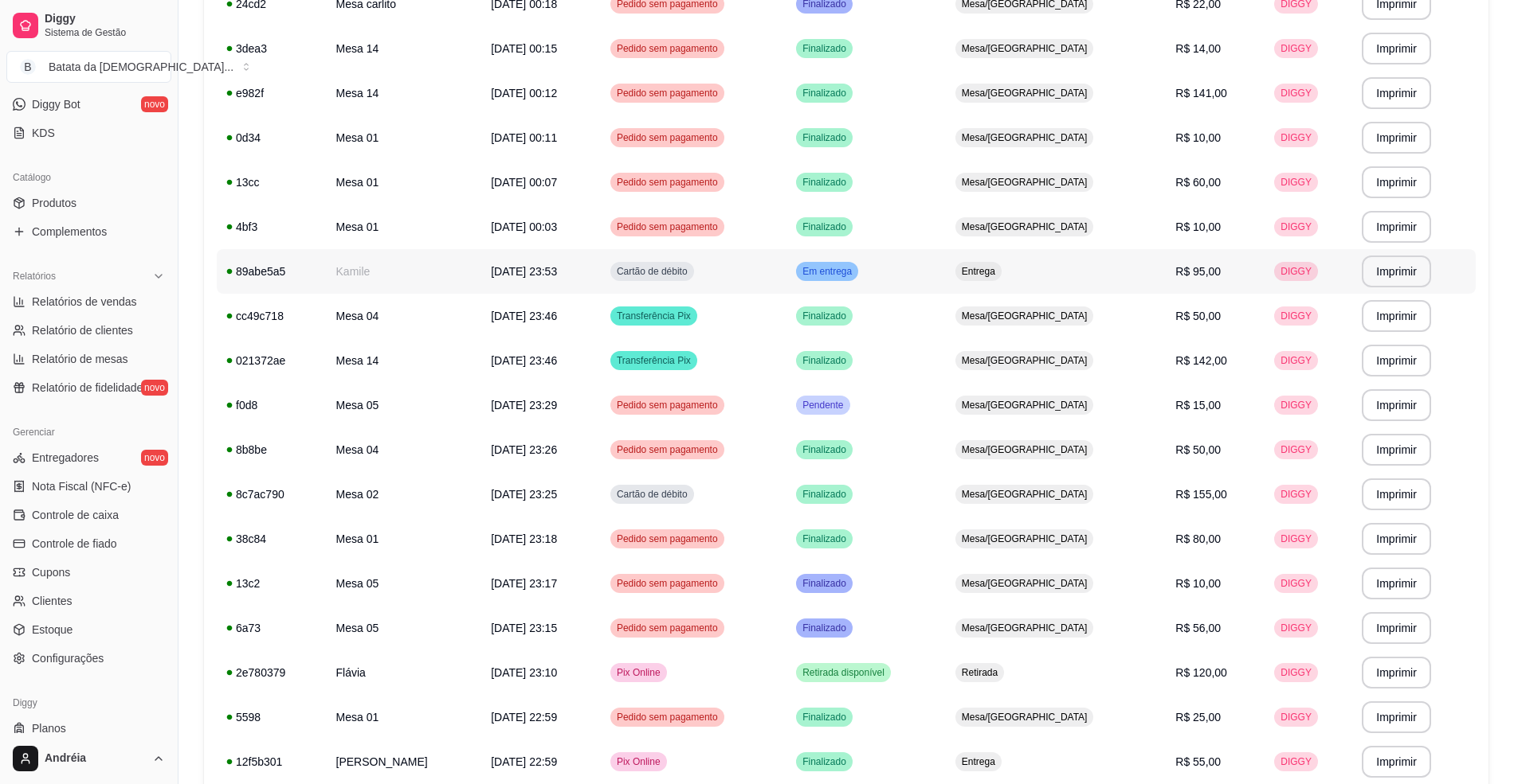
scroll to position [474, 0]
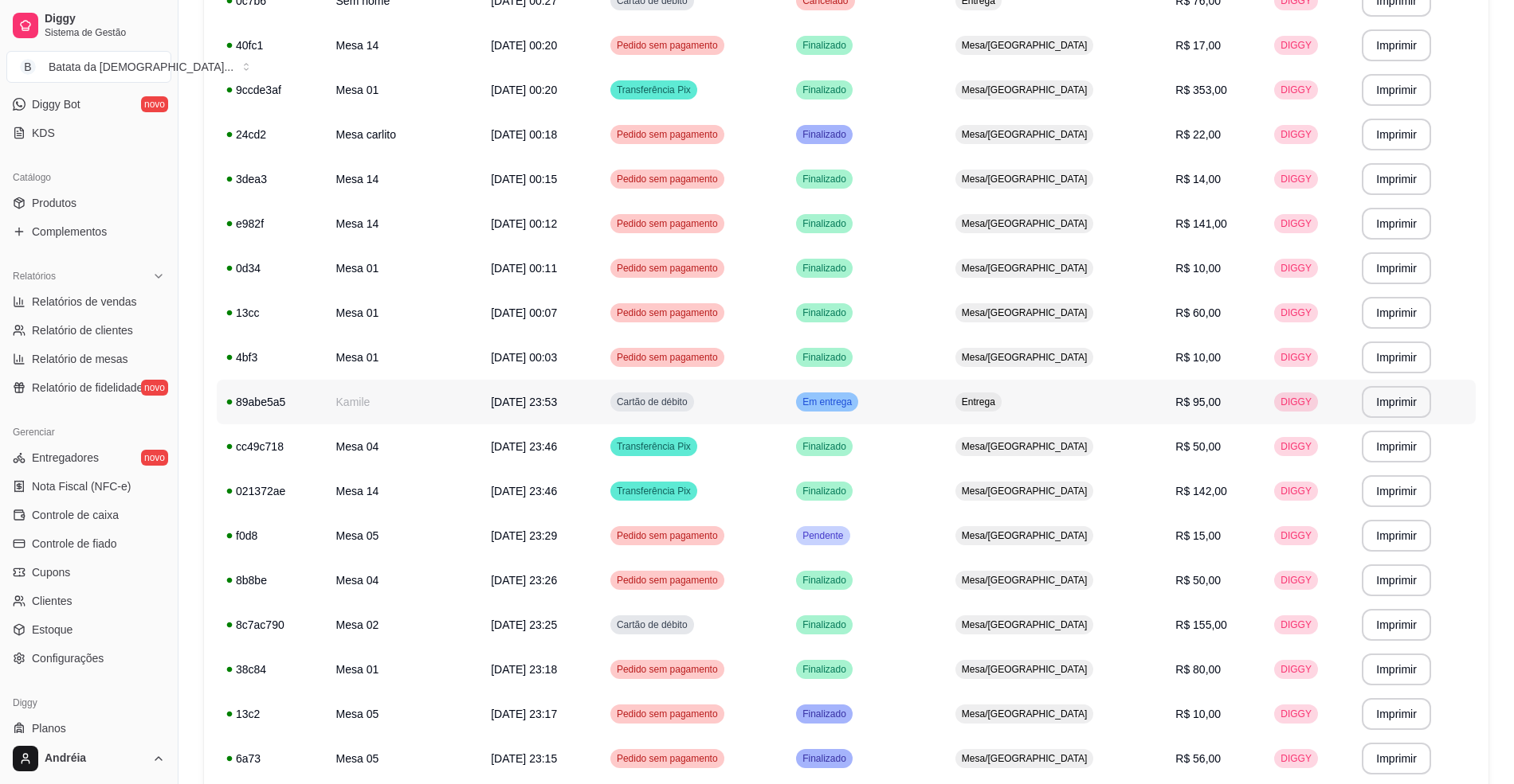
click at [946, 401] on td "Em entrega" at bounding box center [866, 401] width 159 height 45
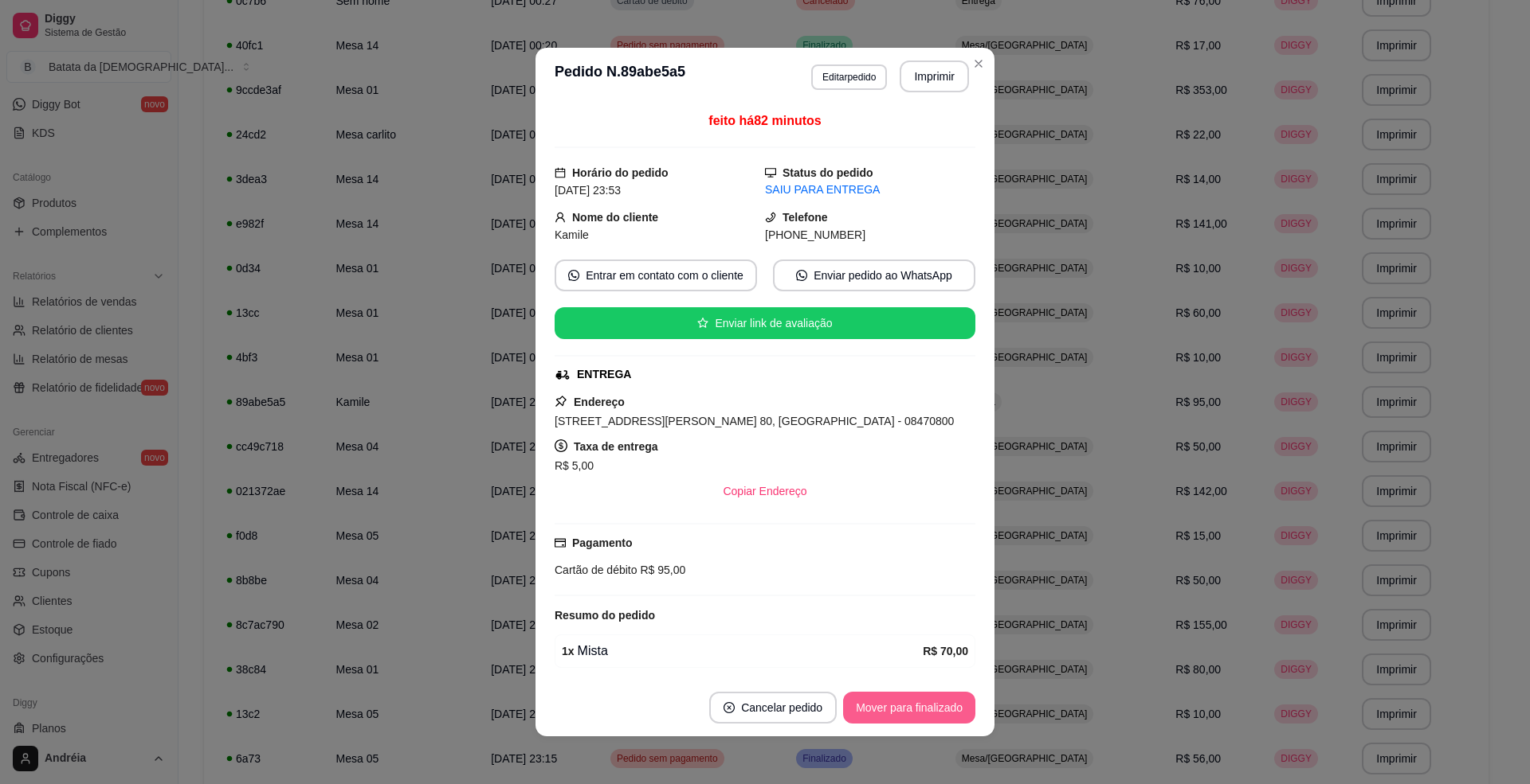
click at [924, 702] on button "Mover para finalizado" at bounding box center [909, 708] width 133 height 32
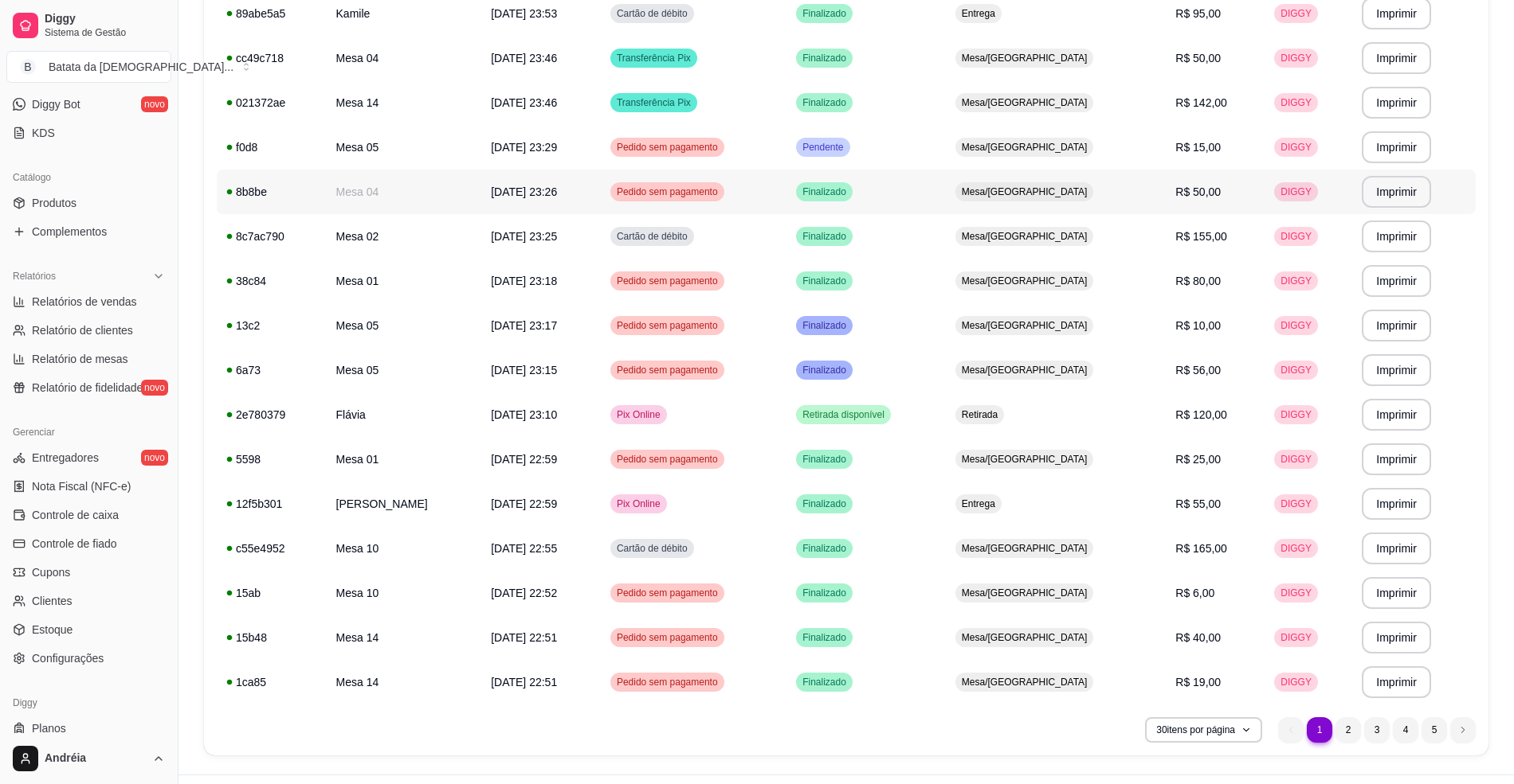
scroll to position [900, 0]
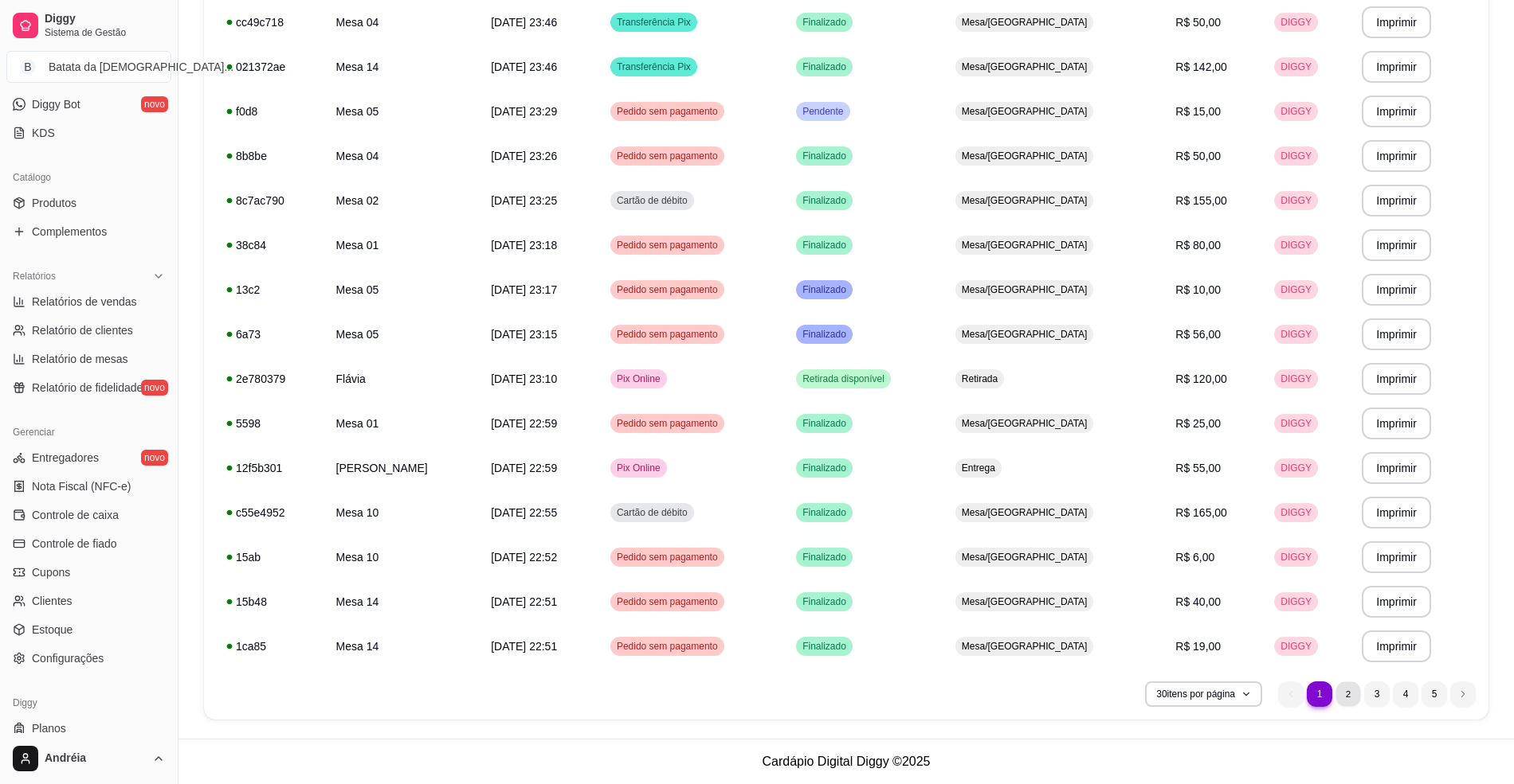
click at [1343, 705] on li "2" at bounding box center [1348, 693] width 25 height 25
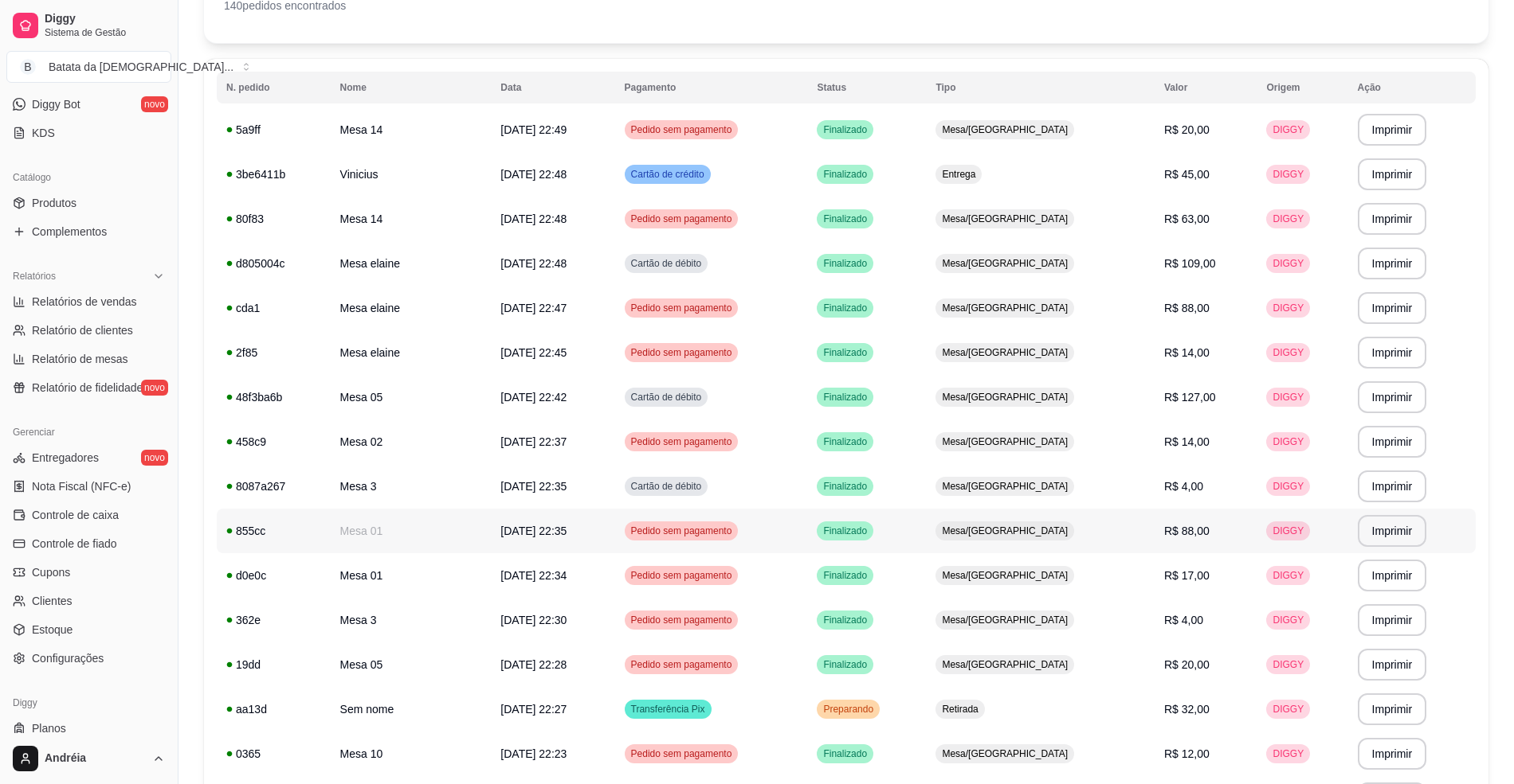
scroll to position [262, 0]
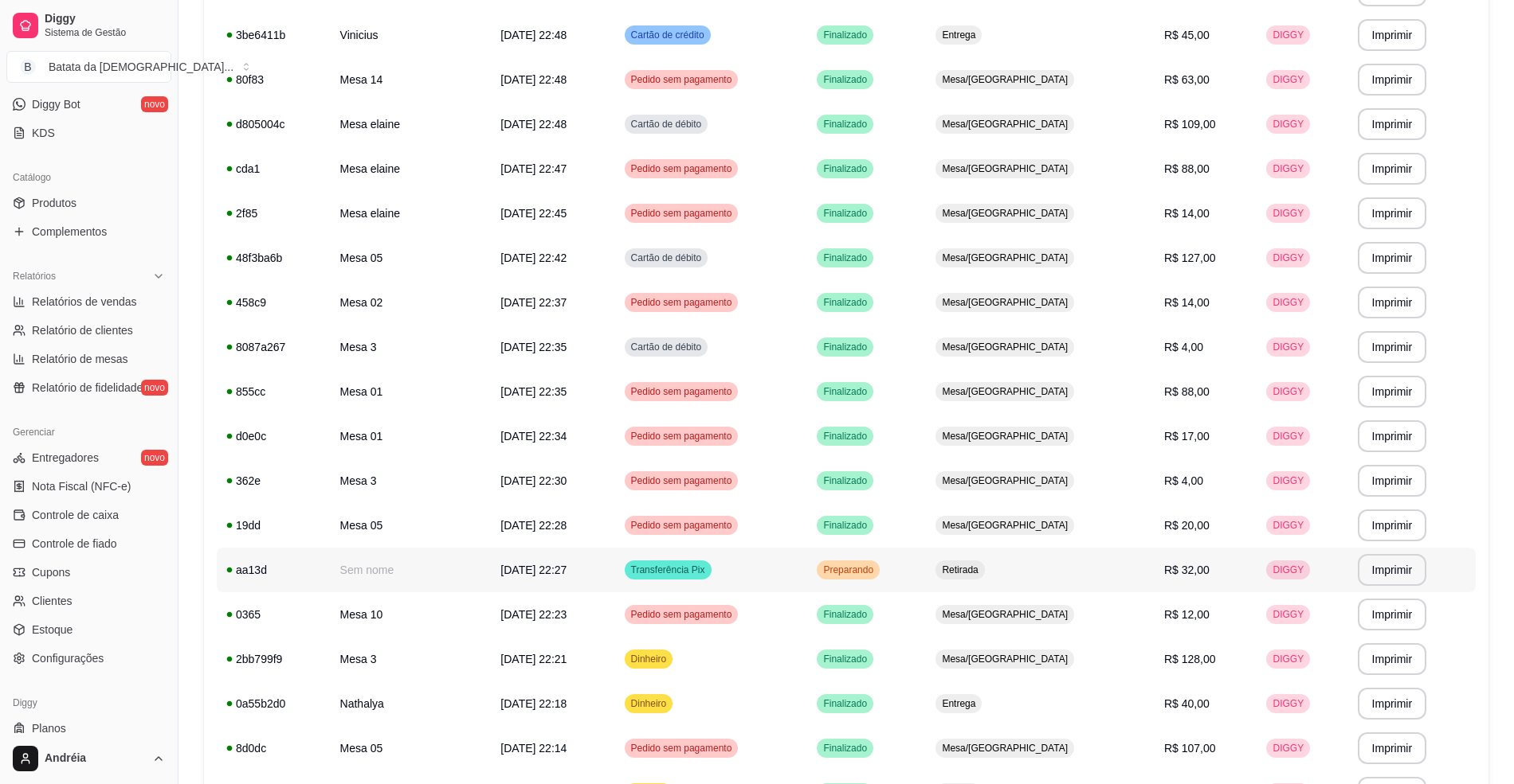
click at [926, 551] on td "Preparando" at bounding box center [866, 570] width 119 height 45
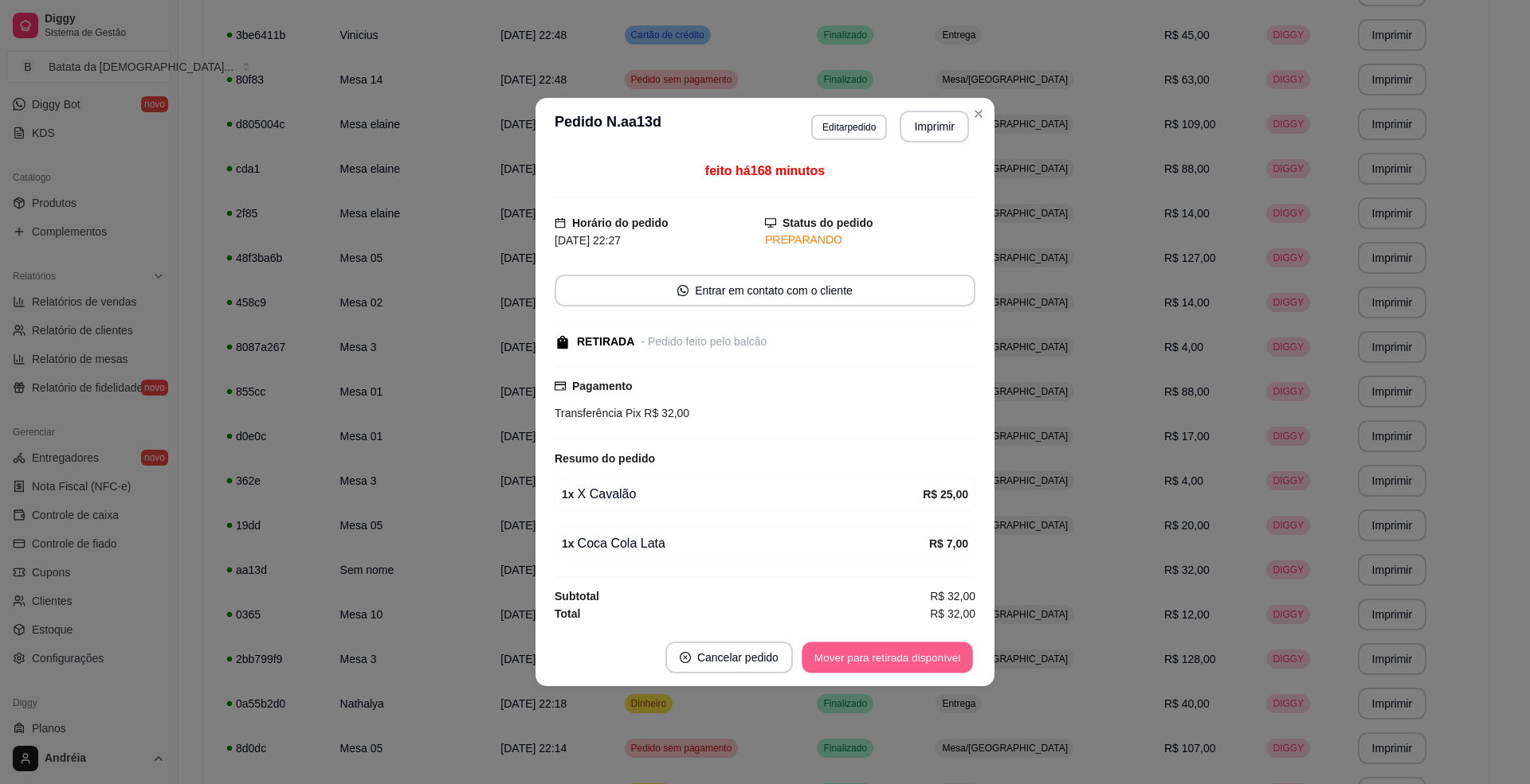
click at [934, 662] on button "Mover para retirada disponível" at bounding box center [886, 657] width 170 height 31
click at [934, 662] on button "Mover para finalizado" at bounding box center [909, 657] width 133 height 32
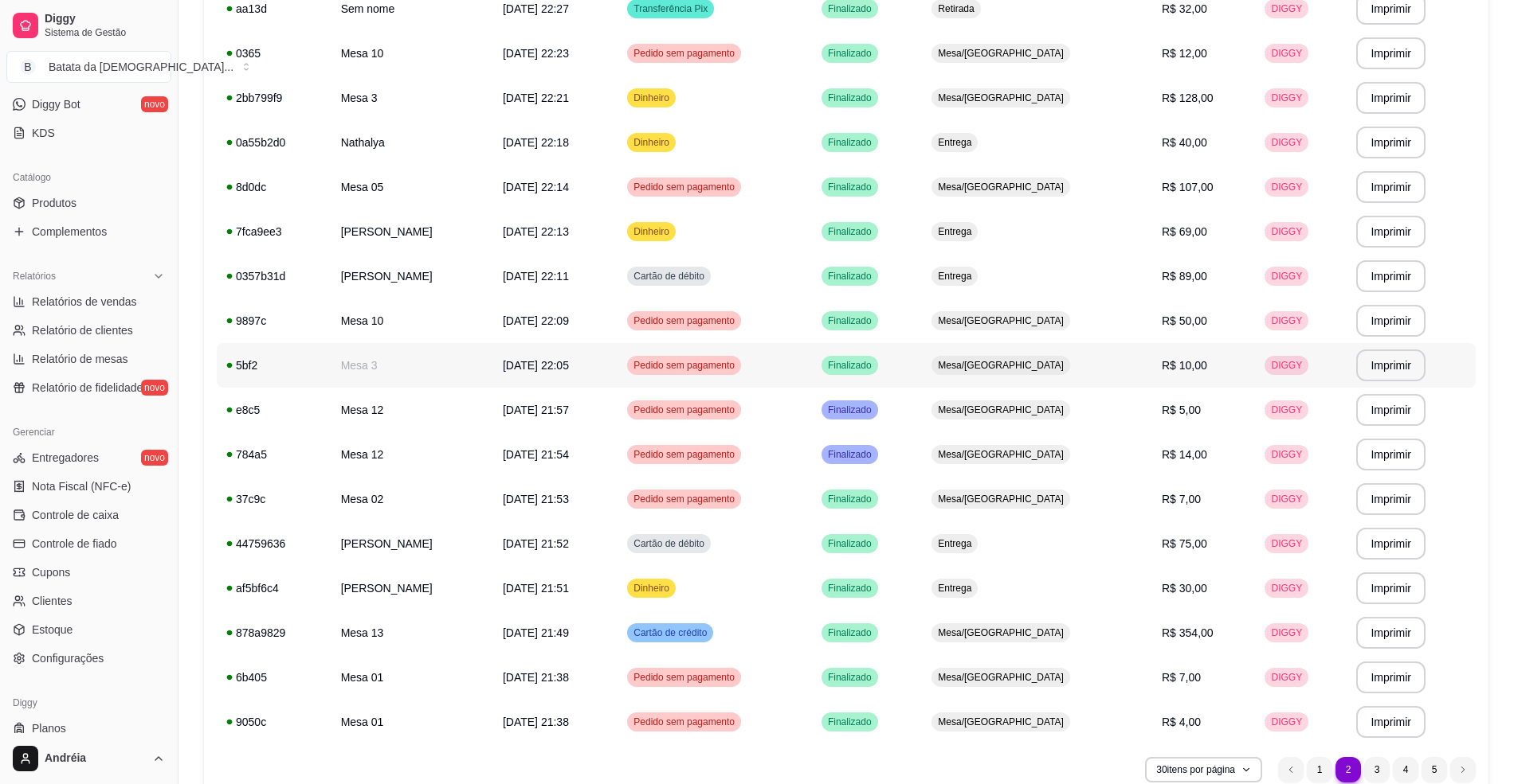
scroll to position [900, 0]
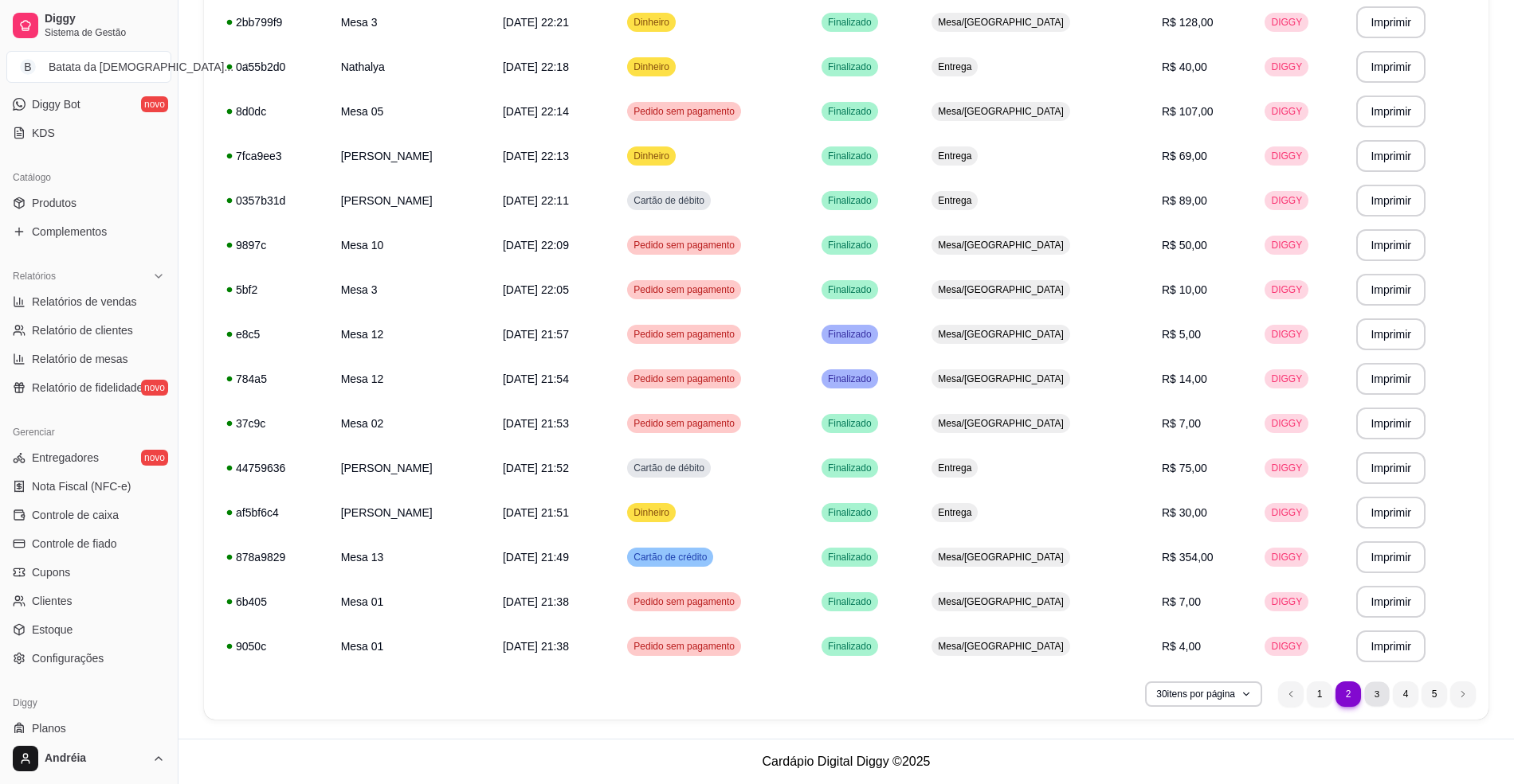
click at [1388, 694] on li "3" at bounding box center [1376, 693] width 25 height 25
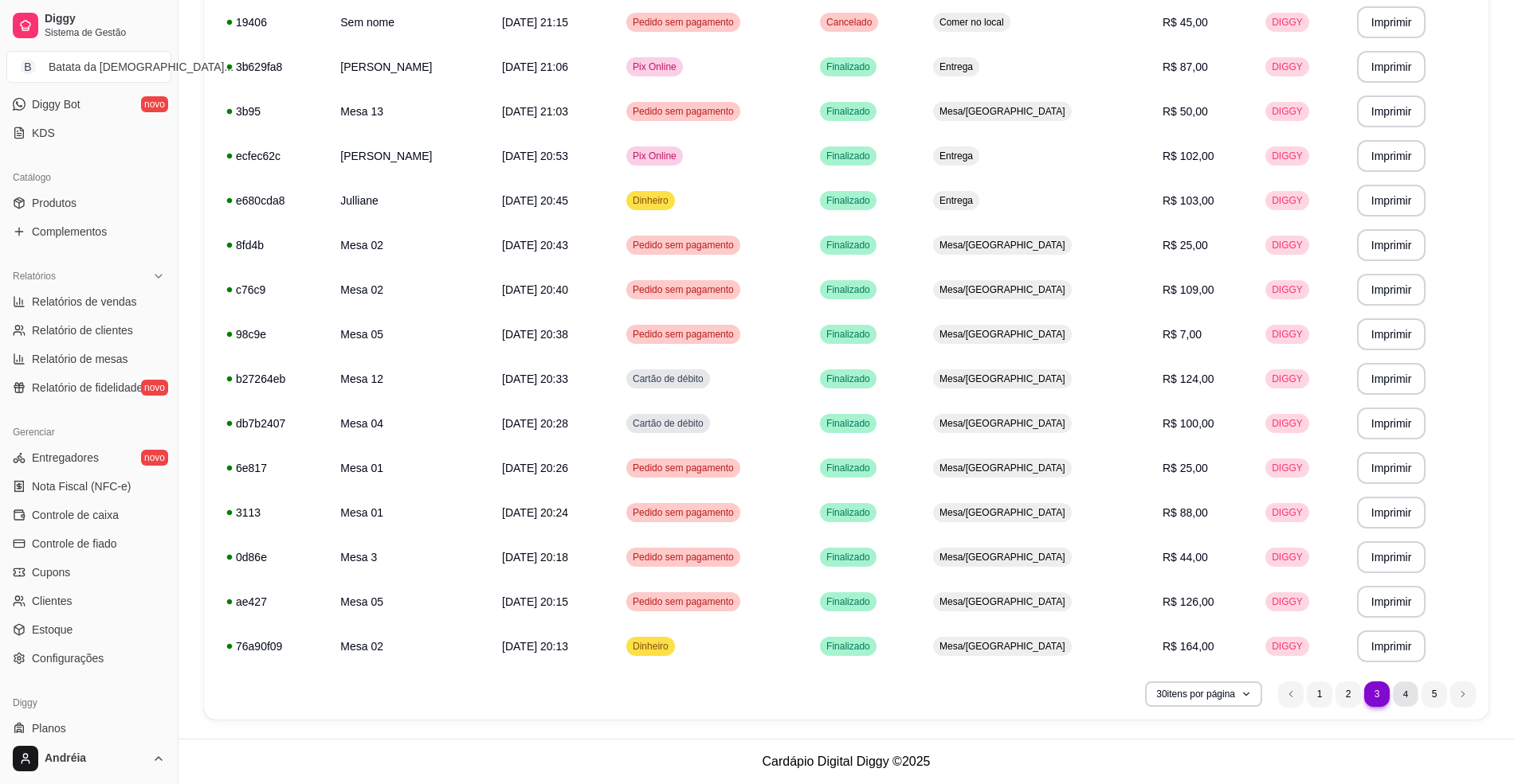
click at [1394, 689] on li "4" at bounding box center [1404, 693] width 25 height 25
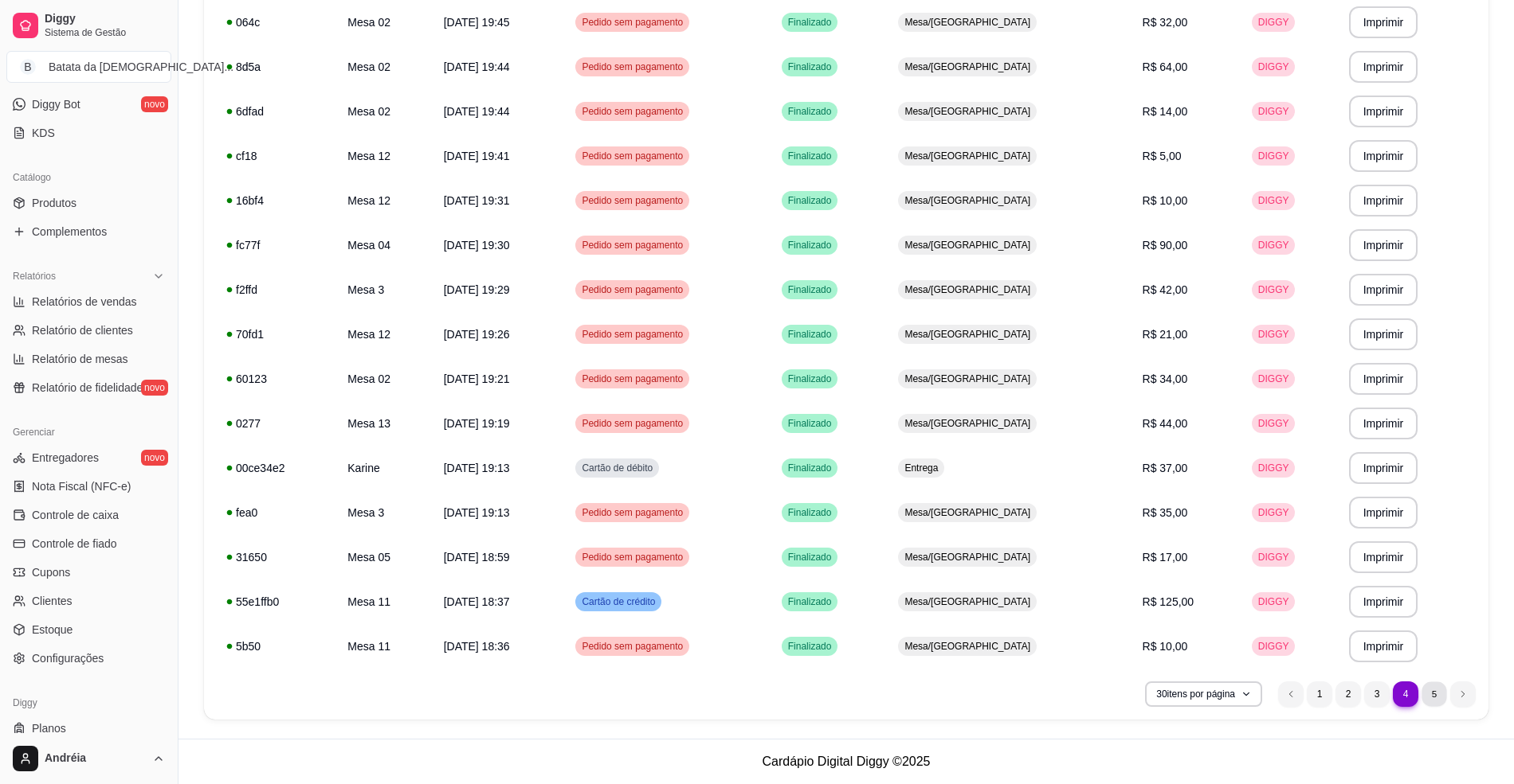
click at [1435, 704] on li "5" at bounding box center [1433, 693] width 25 height 25
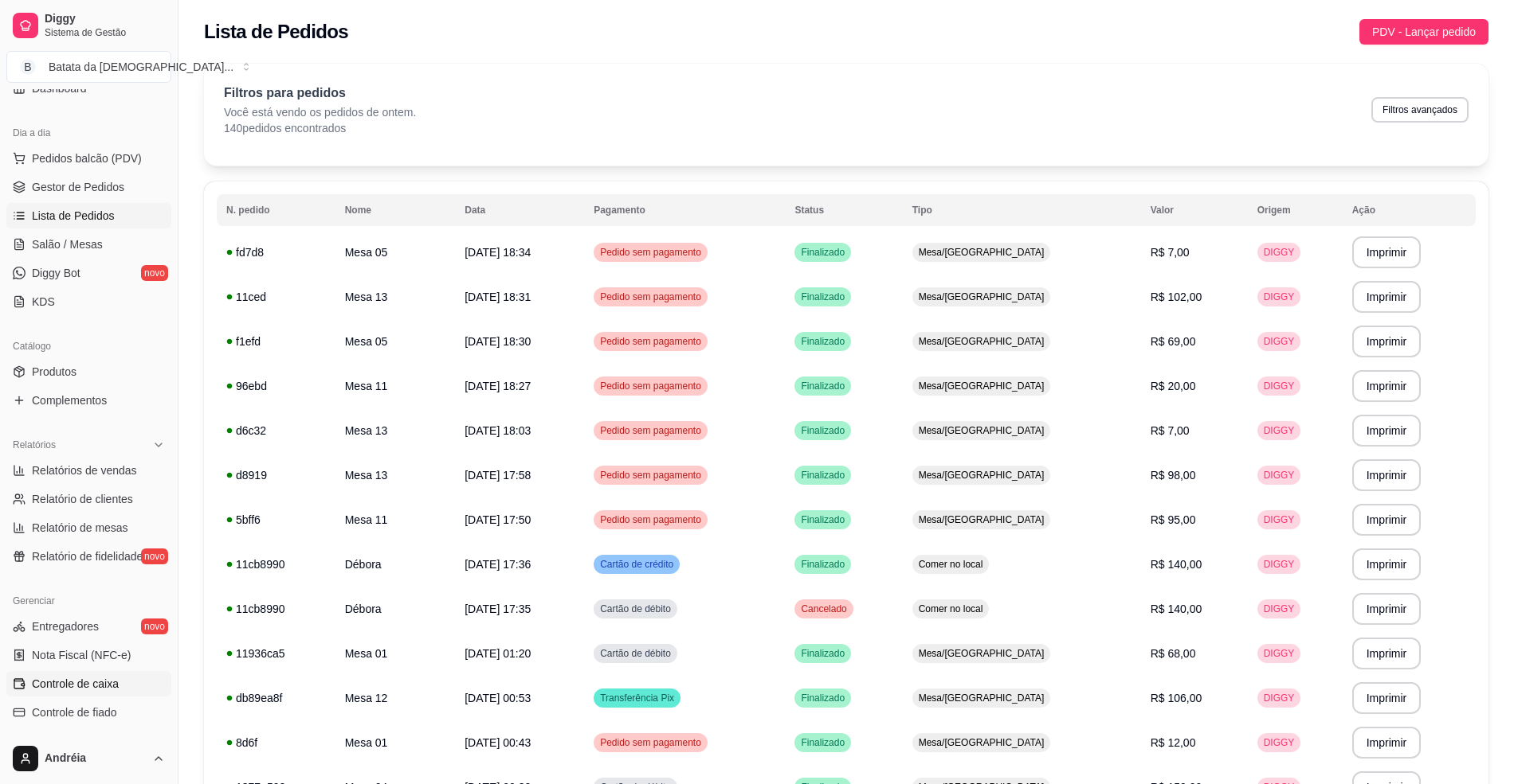
scroll to position [362, 0]
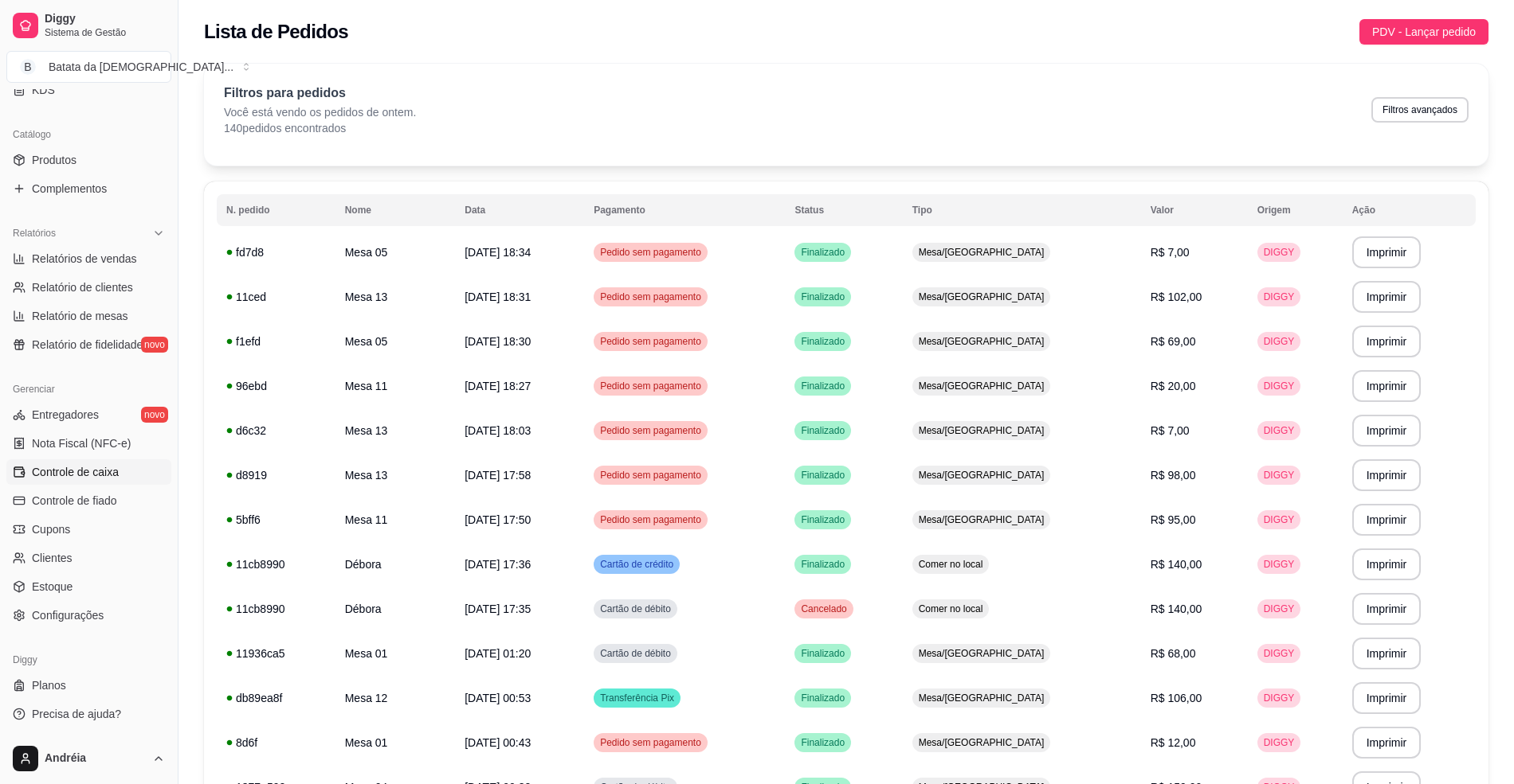
click at [109, 474] on span "Controle de caixa" at bounding box center [75, 472] width 87 height 16
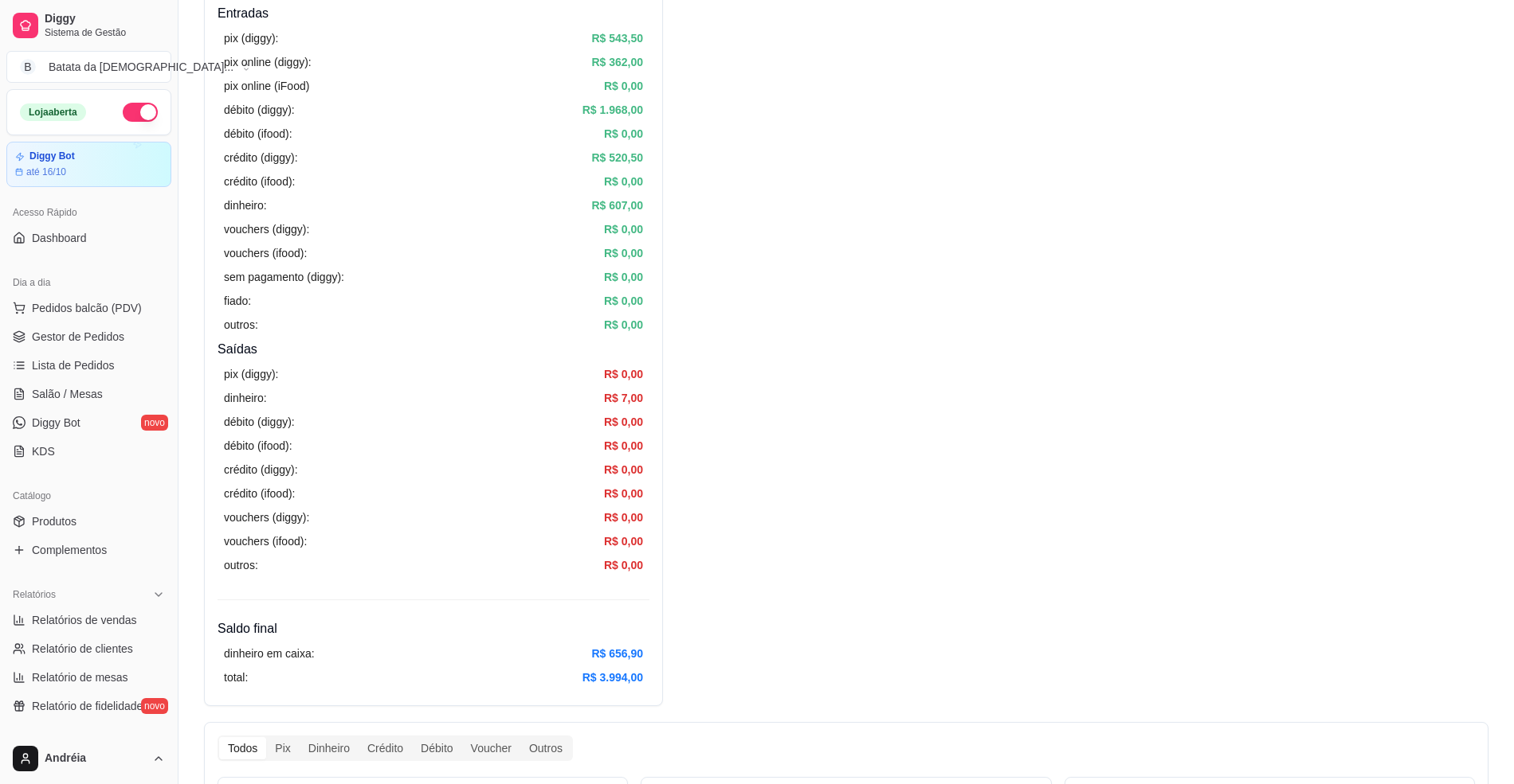
scroll to position [212, 0]
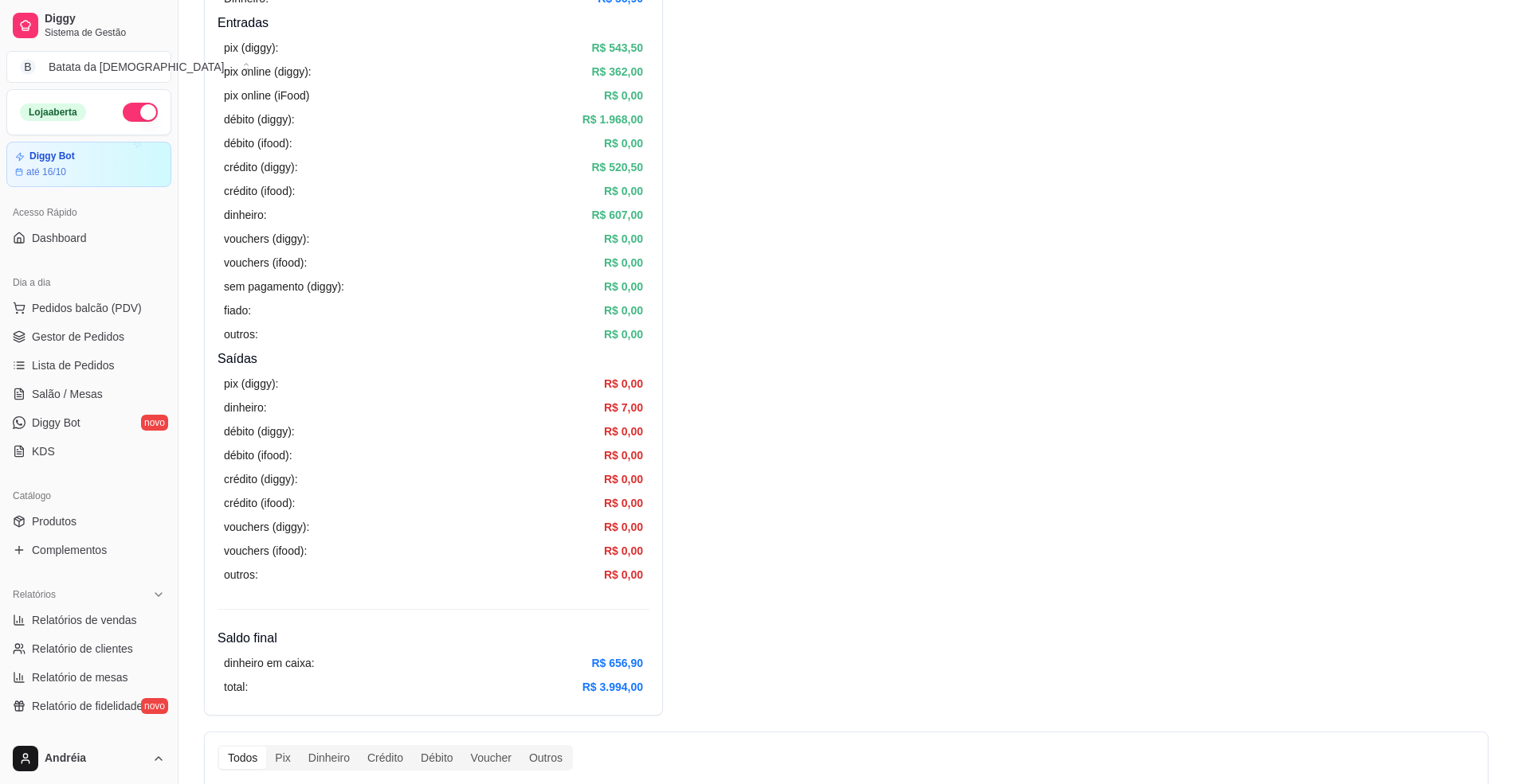
click at [130, 109] on button "button" at bounding box center [140, 112] width 35 height 19
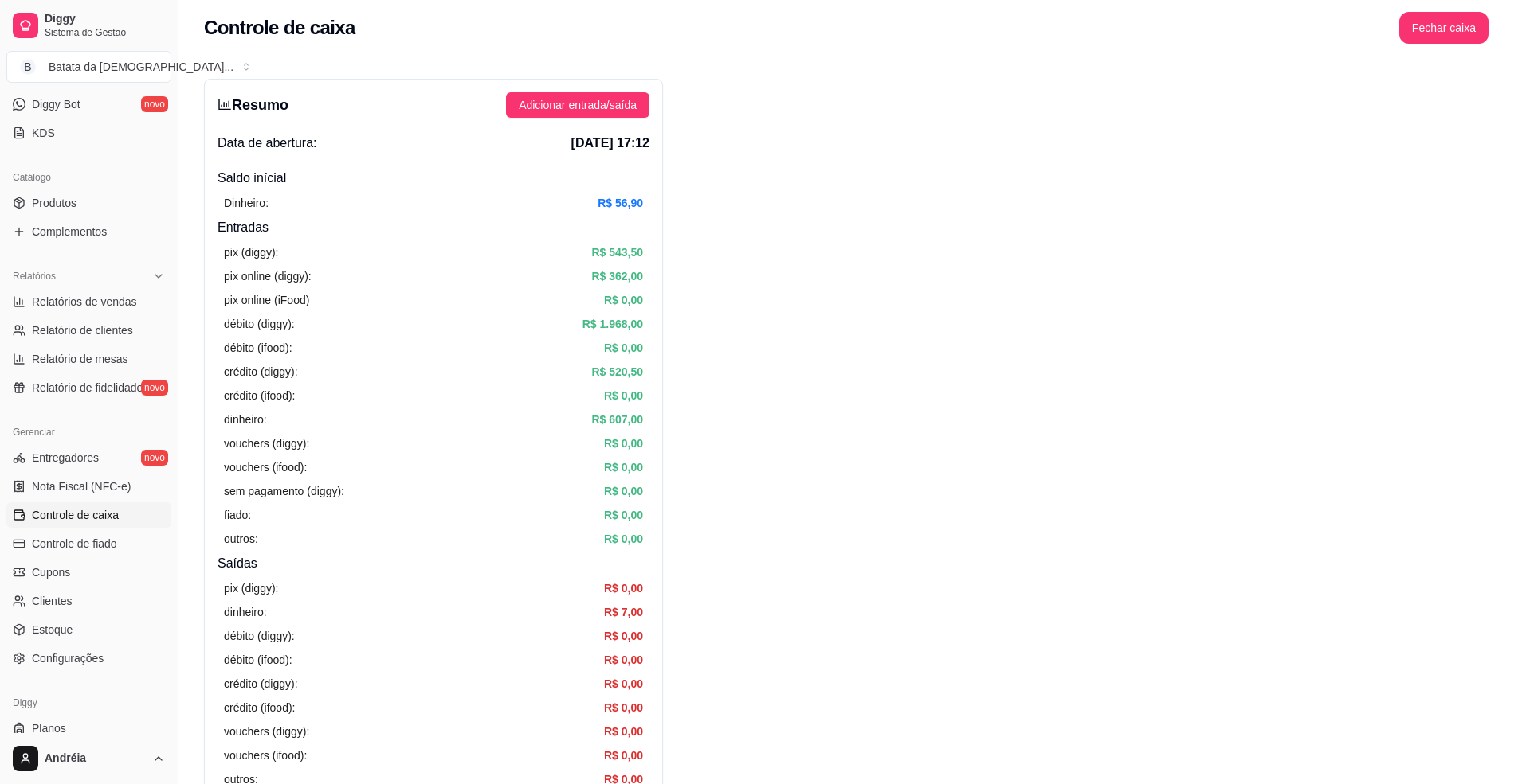
scroll to position [0, 0]
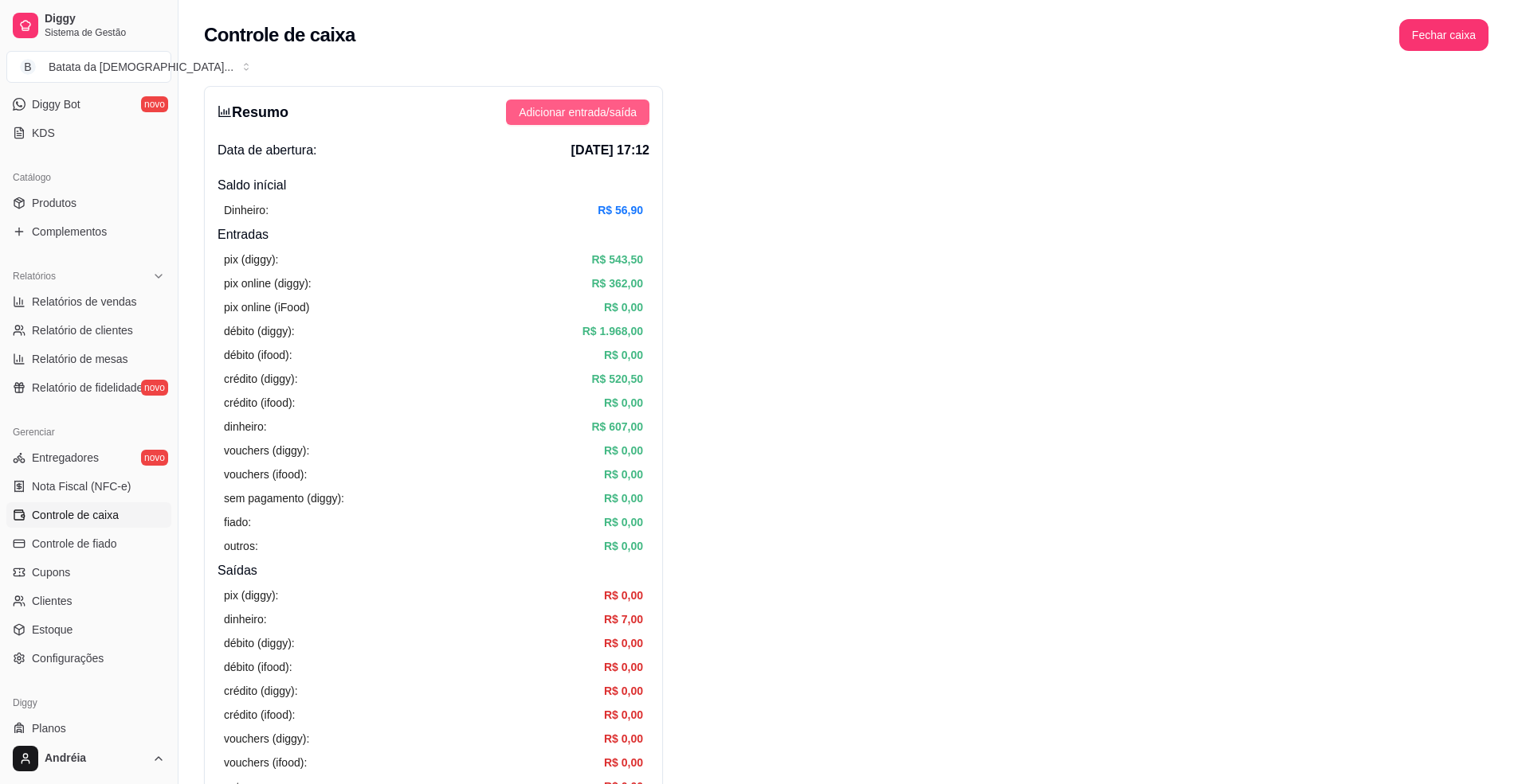
click at [620, 118] on span "Adicionar entrada/saída" at bounding box center [577, 113] width 118 height 18
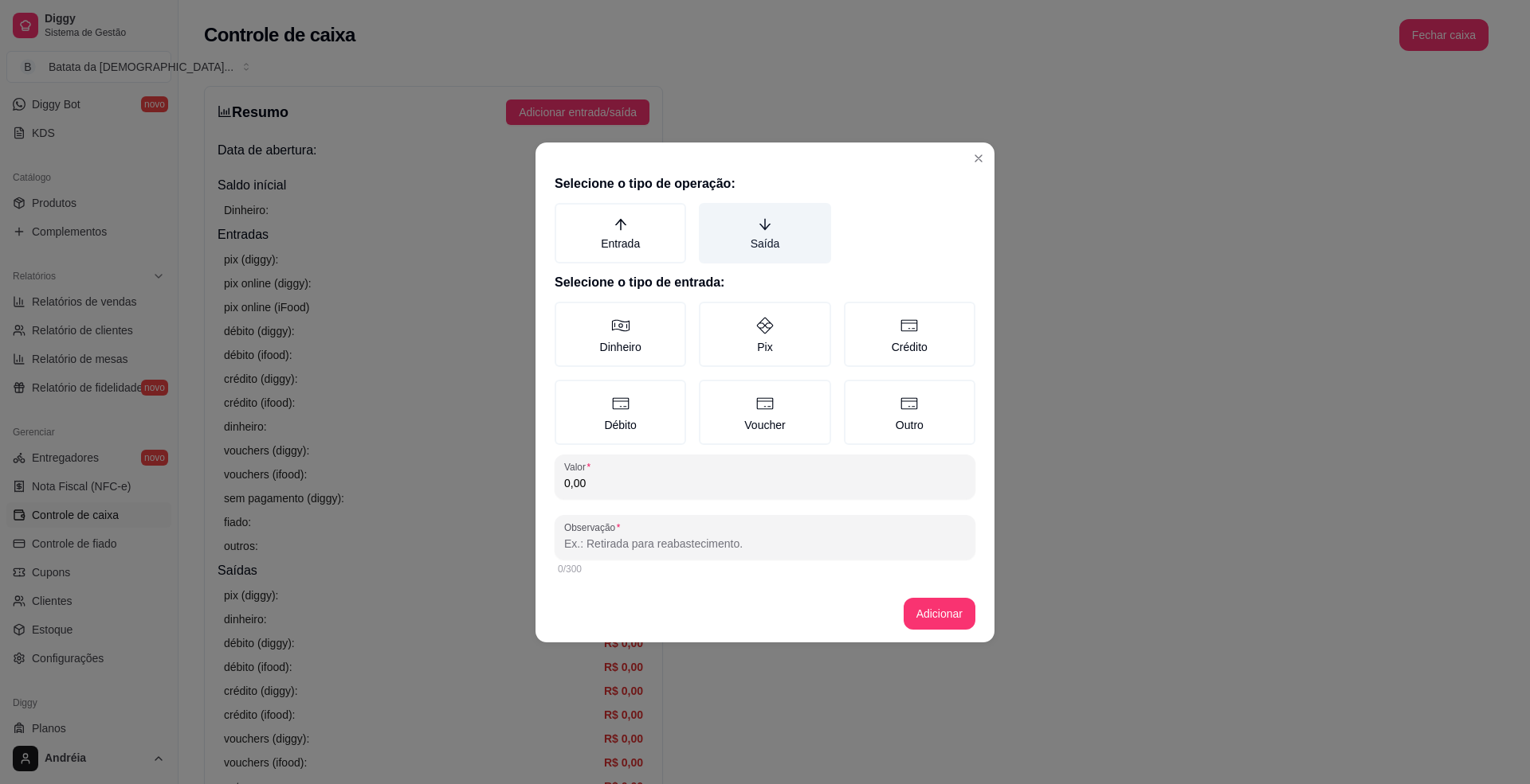
click at [743, 239] on label "Saída" at bounding box center [765, 233] width 132 height 61
click at [711, 215] on button "Saída" at bounding box center [704, 208] width 13 height 13
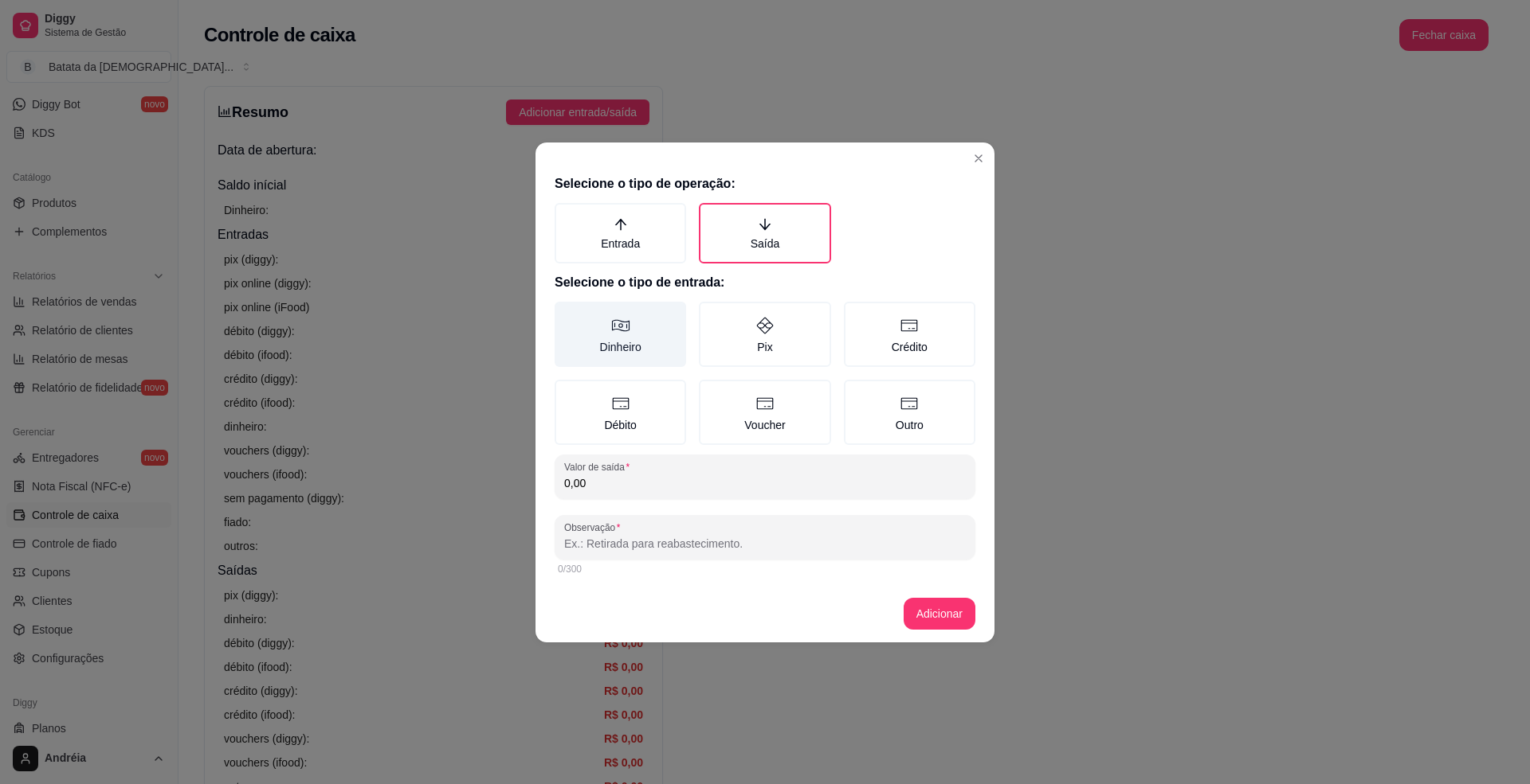
click at [631, 325] on label "Dinheiro" at bounding box center [620, 335] width 132 height 66
click at [566, 314] on button "Dinheiro" at bounding box center [560, 307] width 13 height 13
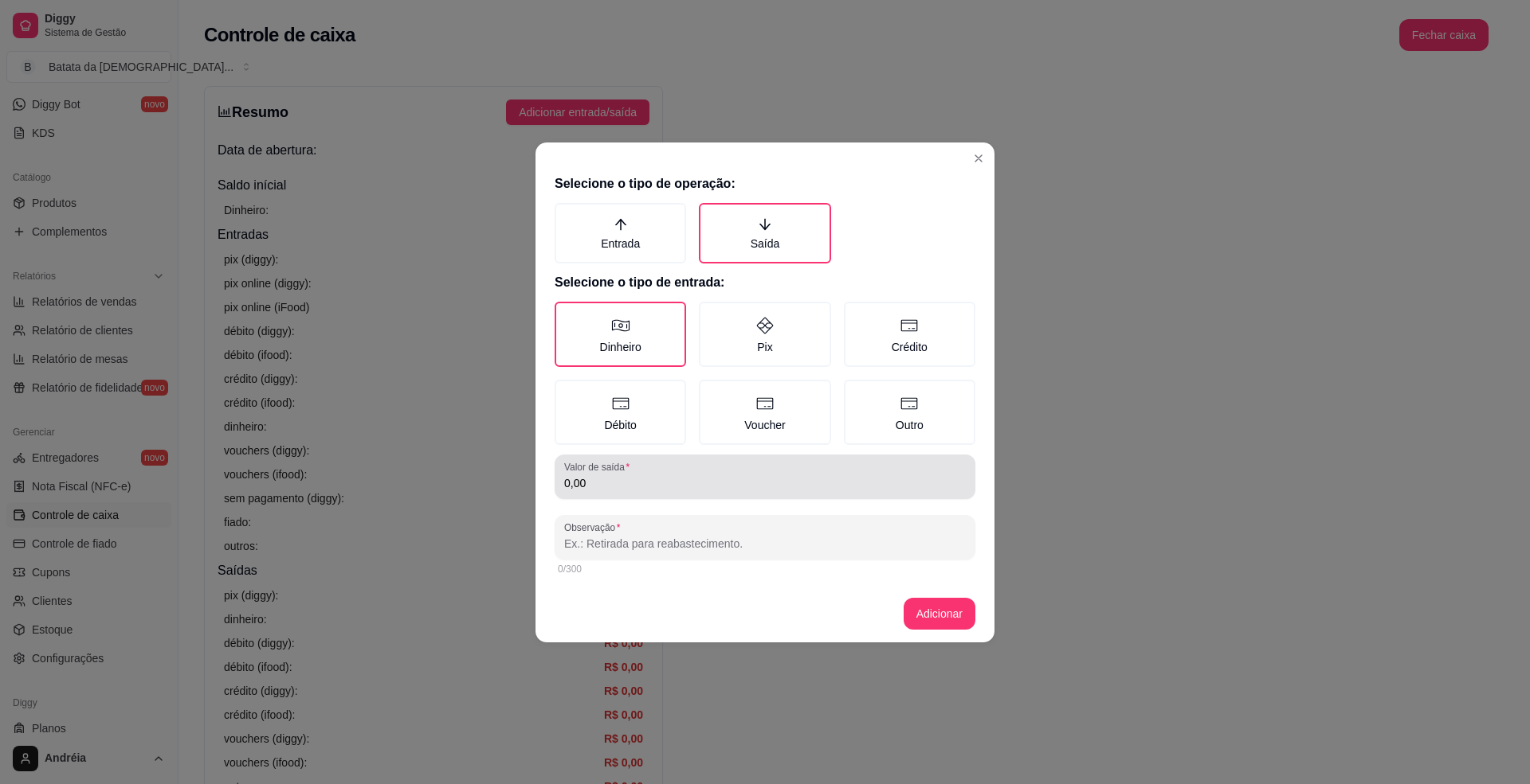
click at [629, 478] on input "0,00" at bounding box center [765, 483] width 402 height 16
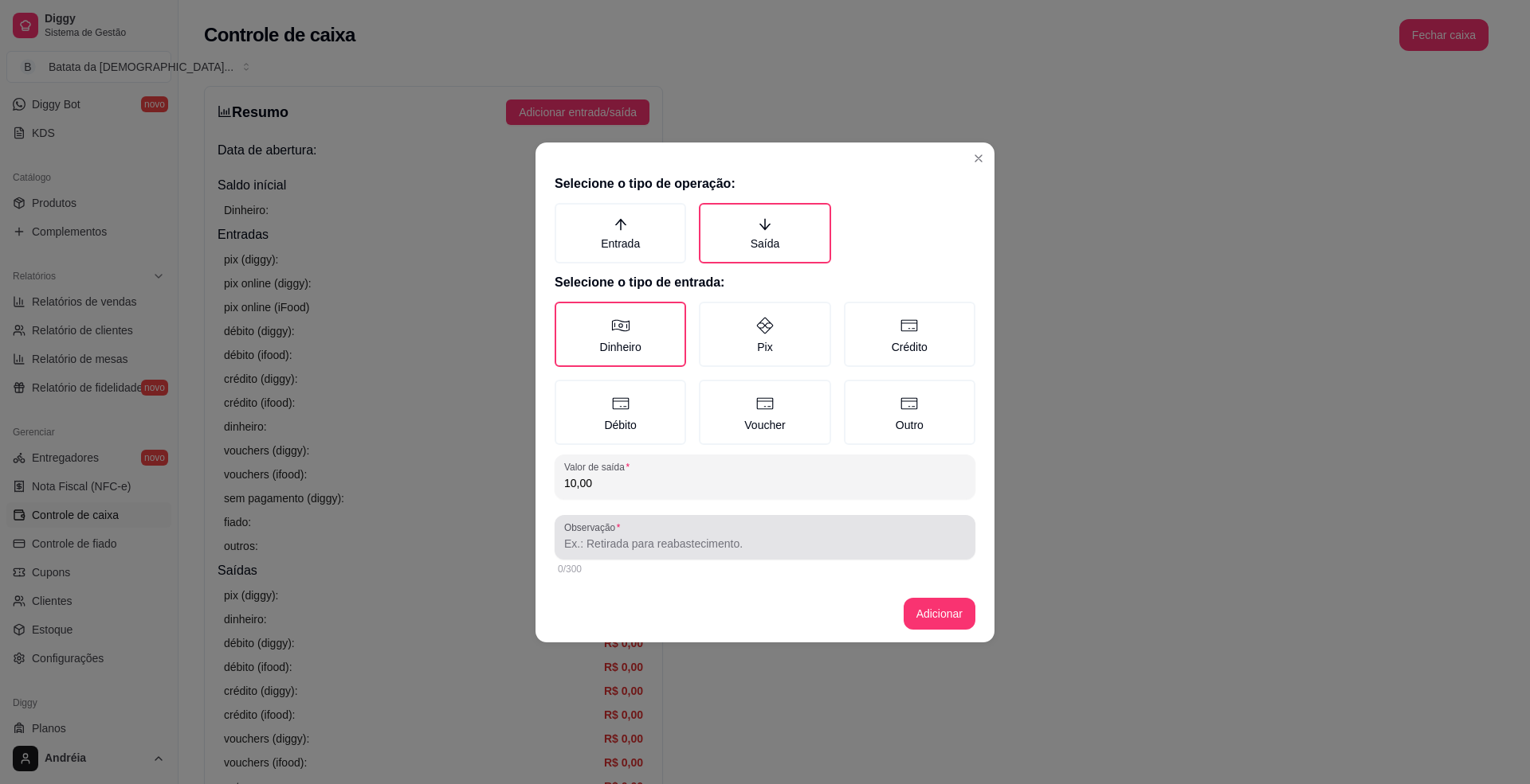
type input "10,00"
click at [612, 550] on div at bounding box center [765, 538] width 402 height 32
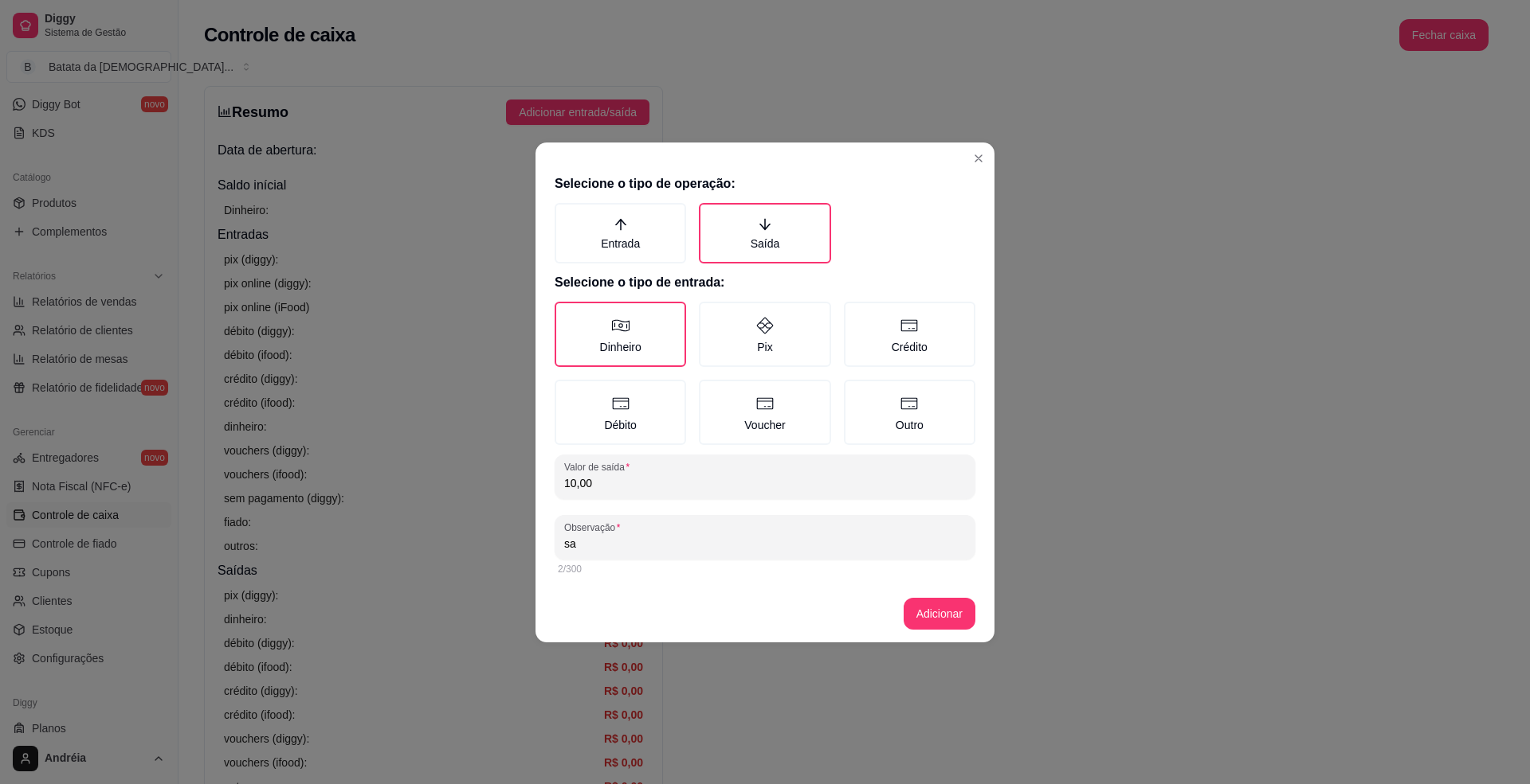
type input "s"
type input "[PERSON_NAME]"
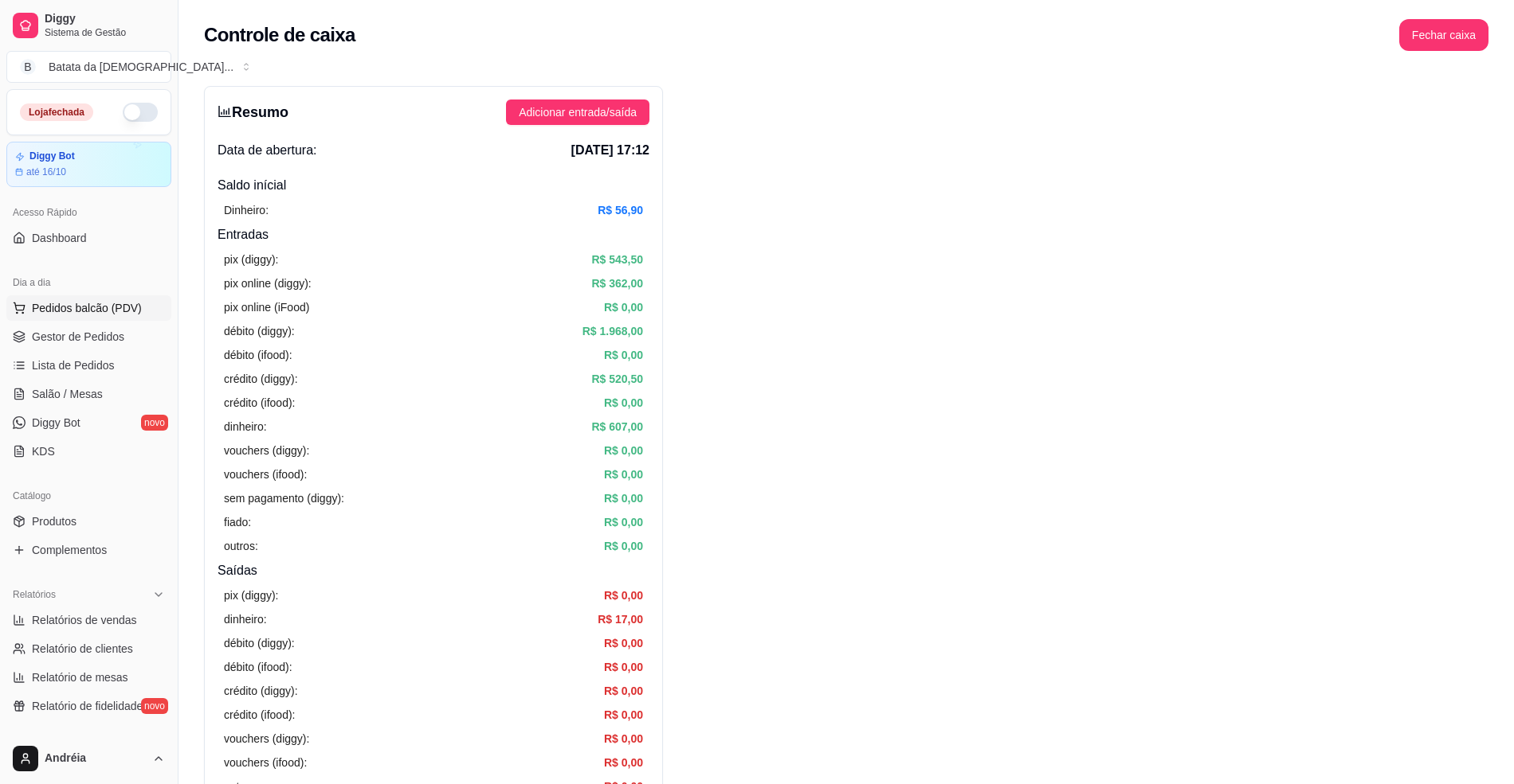
click at [65, 316] on span "Pedidos balcão (PDV)" at bounding box center [87, 308] width 110 height 16
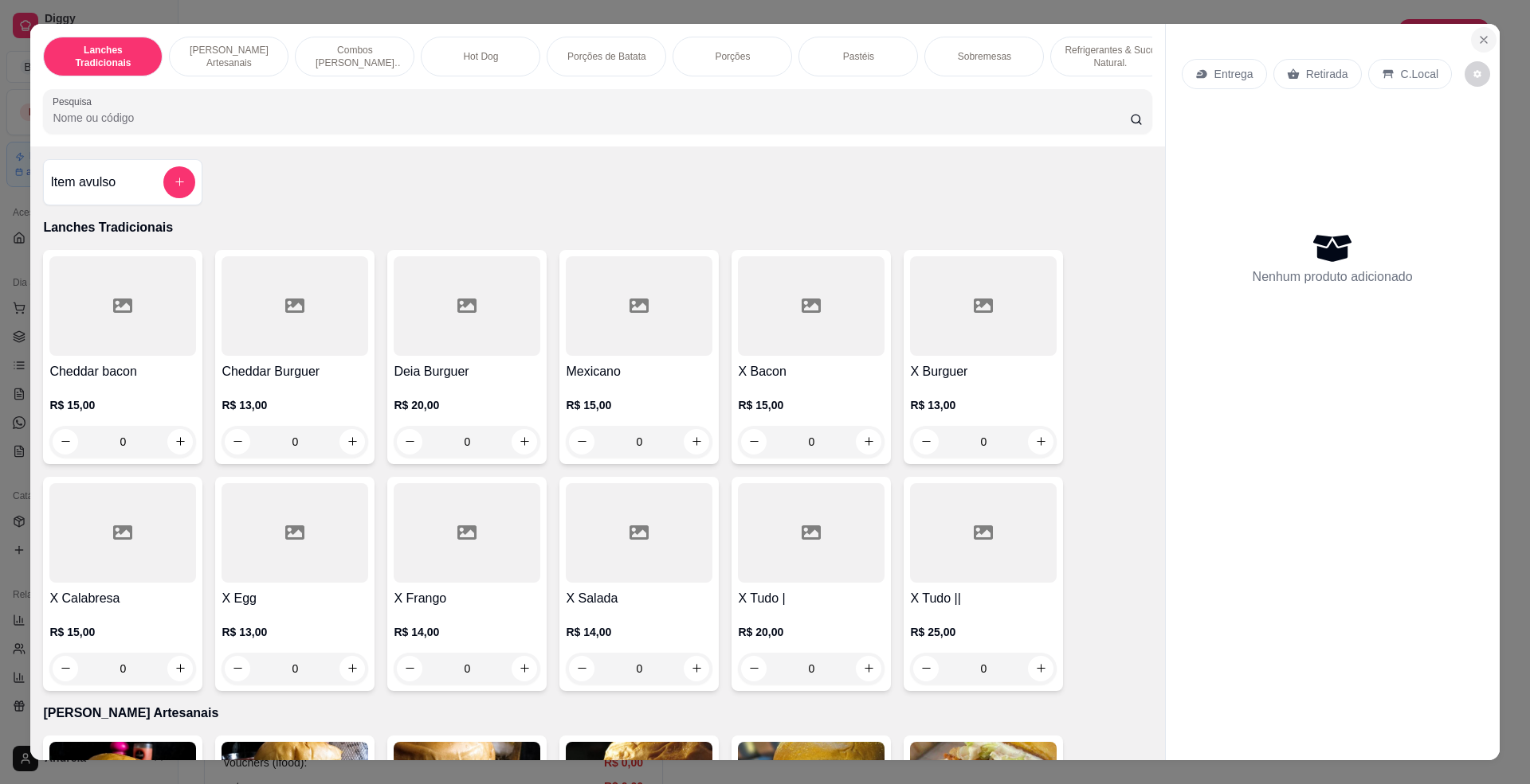
click at [1471, 38] on button "Close" at bounding box center [1484, 40] width 26 height 26
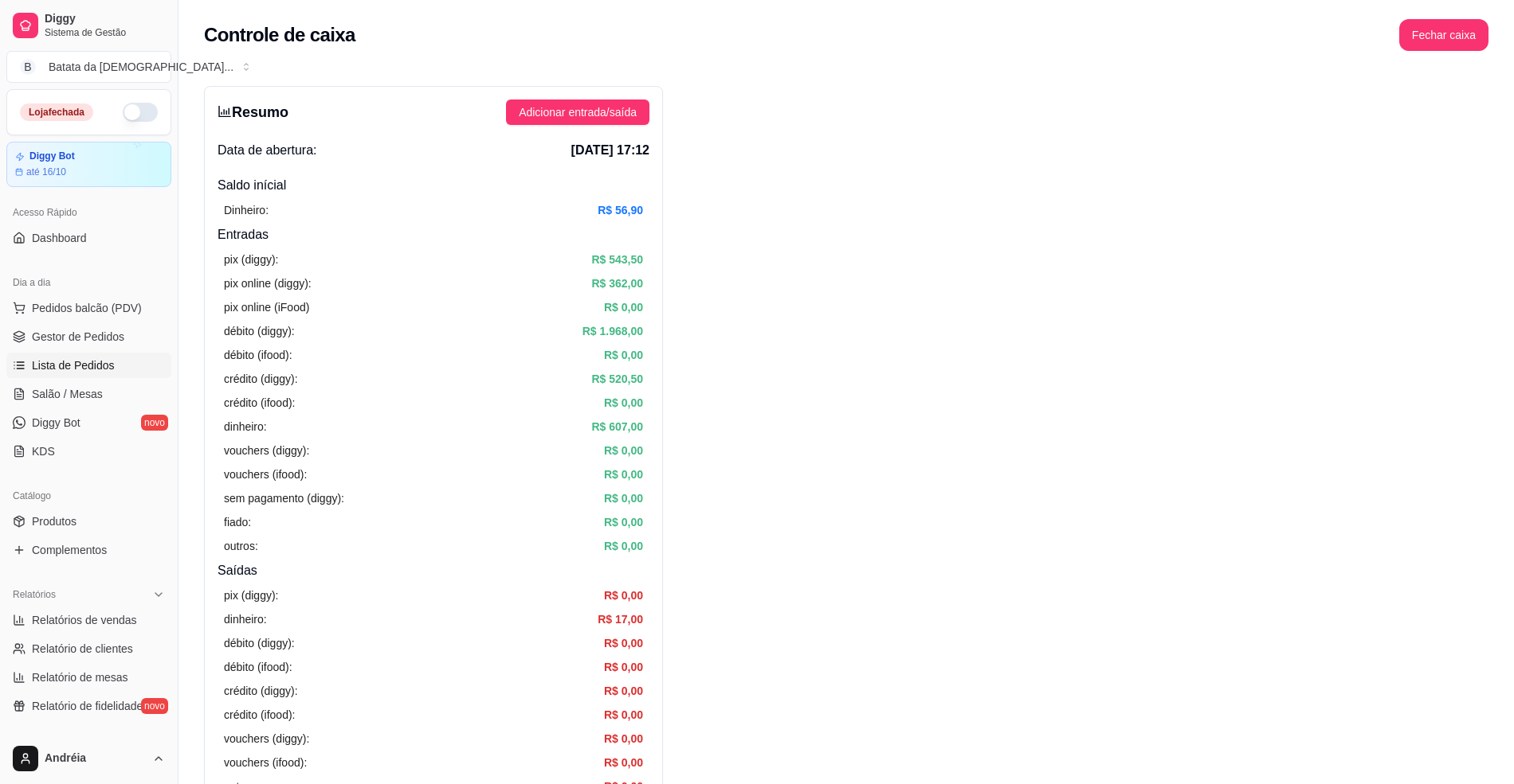
click at [68, 362] on span "Lista de Pedidos" at bounding box center [73, 366] width 83 height 16
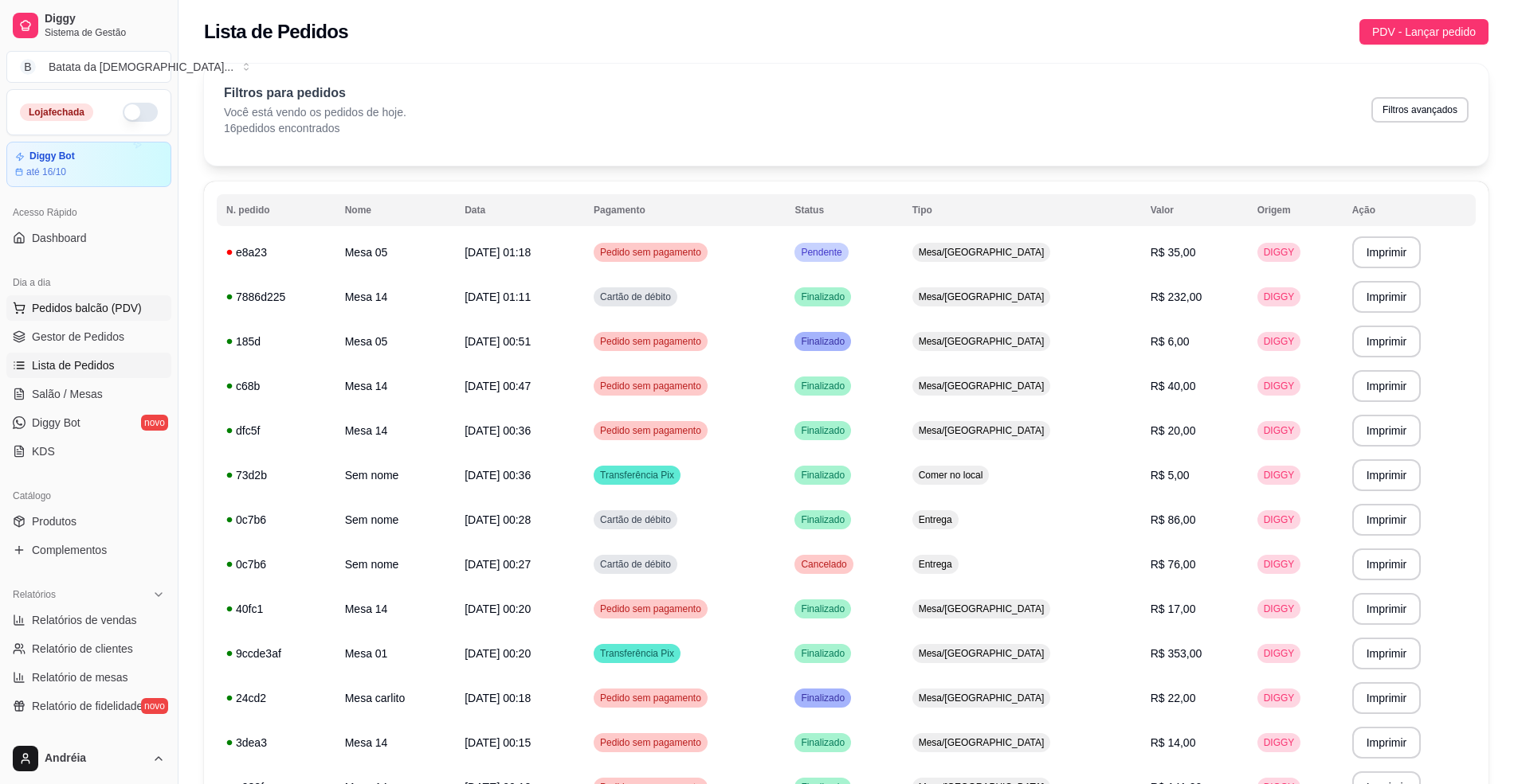
click at [128, 309] on span "Pedidos balcão (PDV)" at bounding box center [87, 308] width 110 height 16
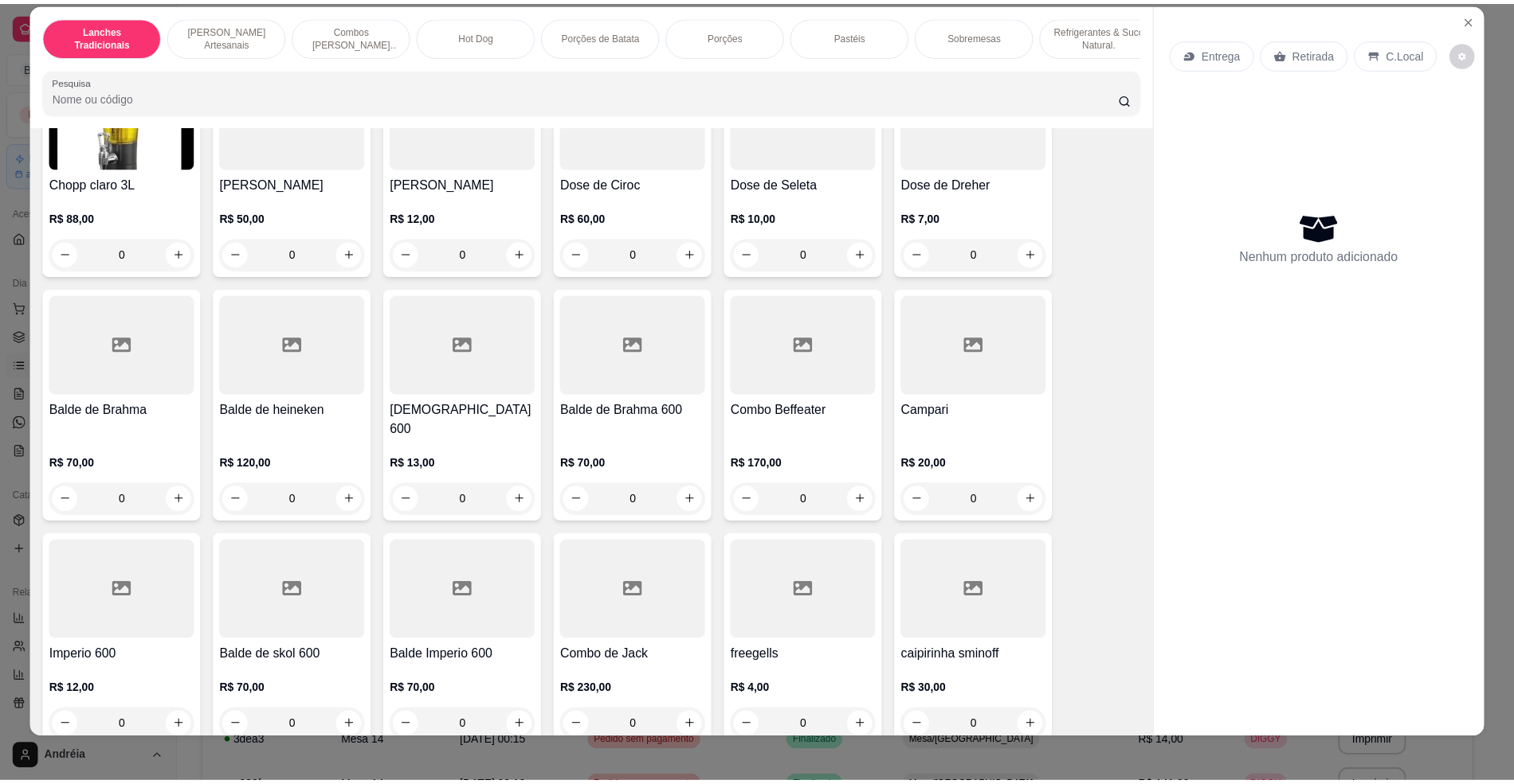
scroll to position [27, 0]
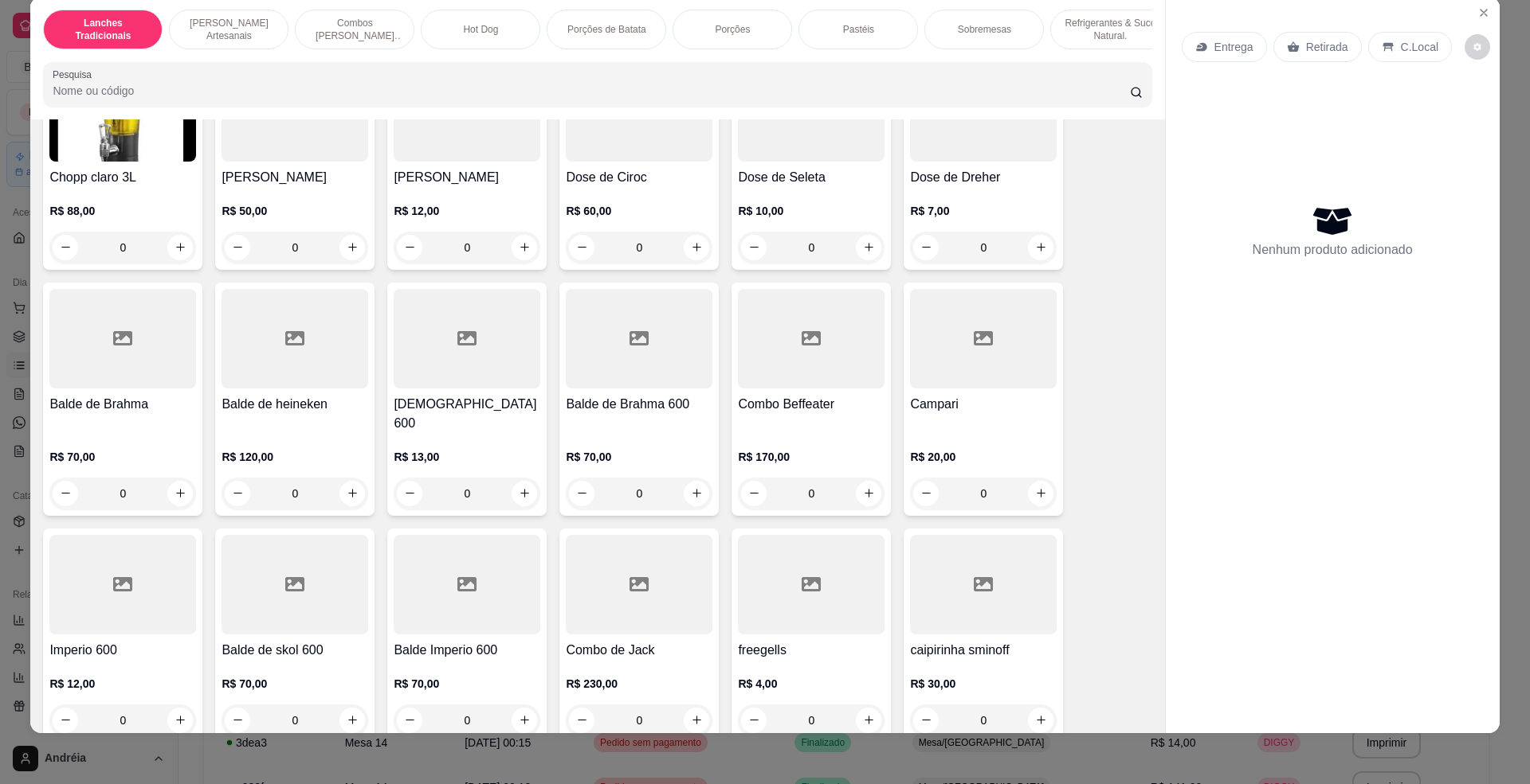
click at [810, 615] on div "freegells R$ 4,00 0" at bounding box center [811, 636] width 159 height 214
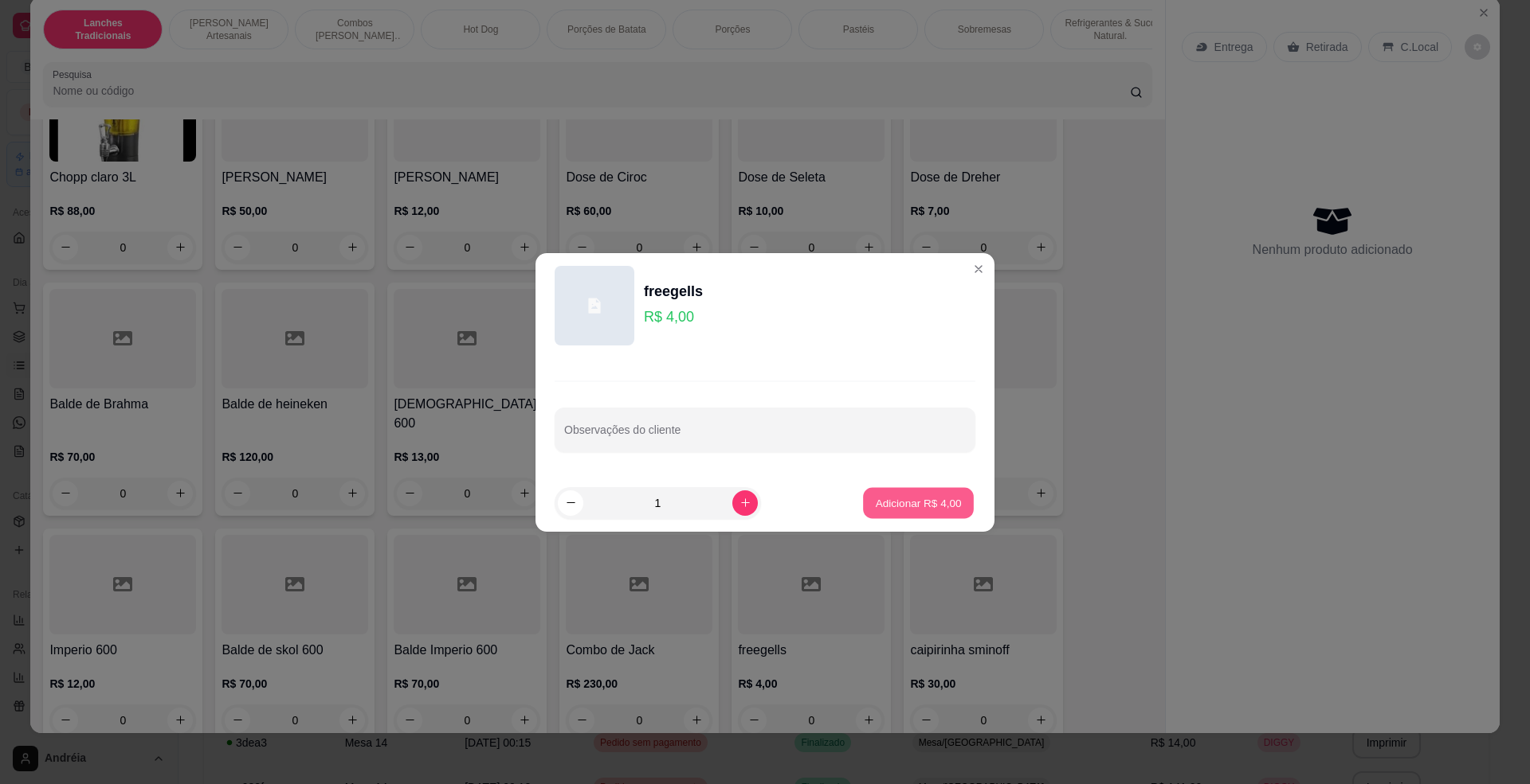
click at [912, 516] on button "Adicionar R$ 4,00" at bounding box center [918, 502] width 111 height 31
type input "1"
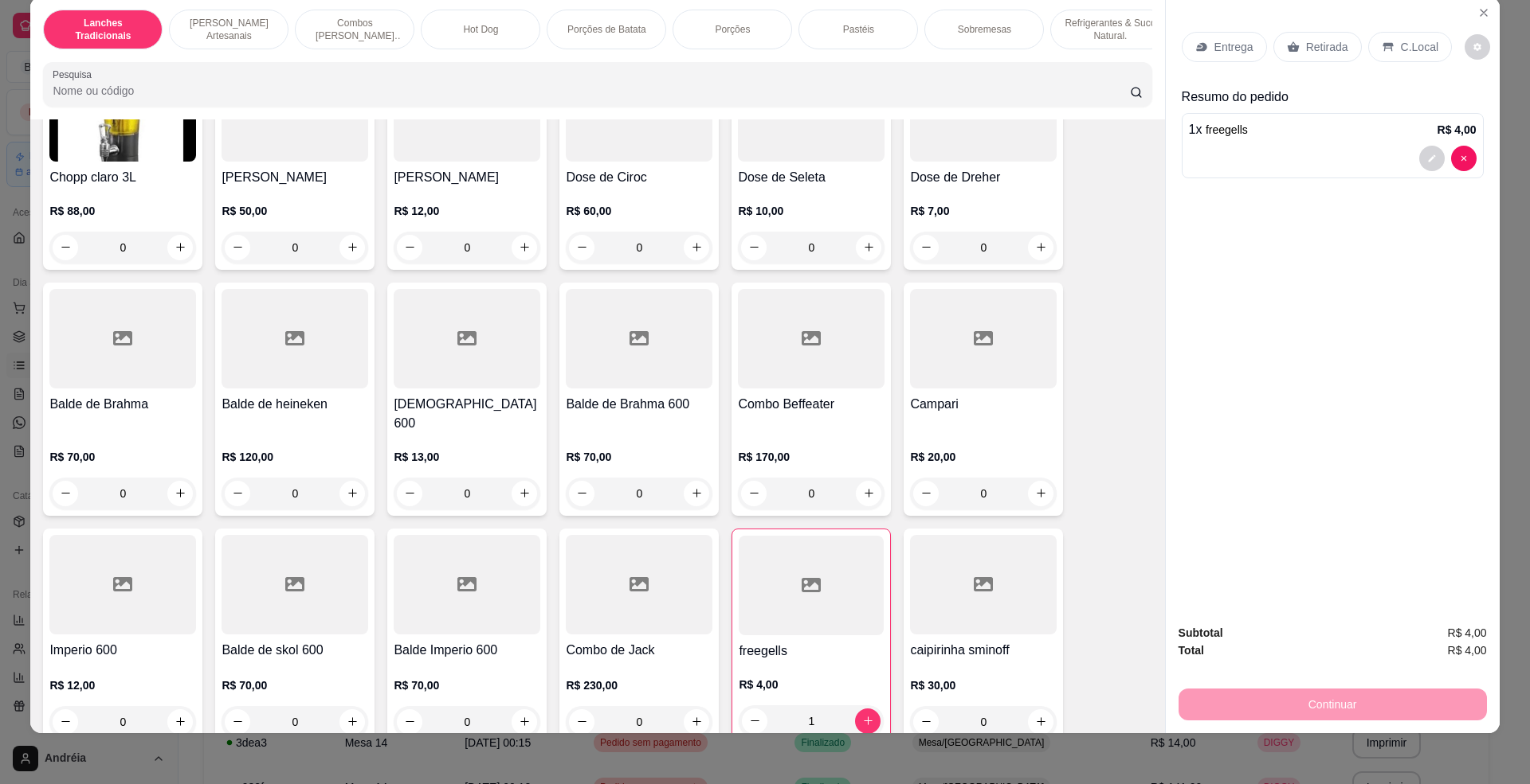
click at [1371, 46] on div "C.Local" at bounding box center [1410, 47] width 84 height 30
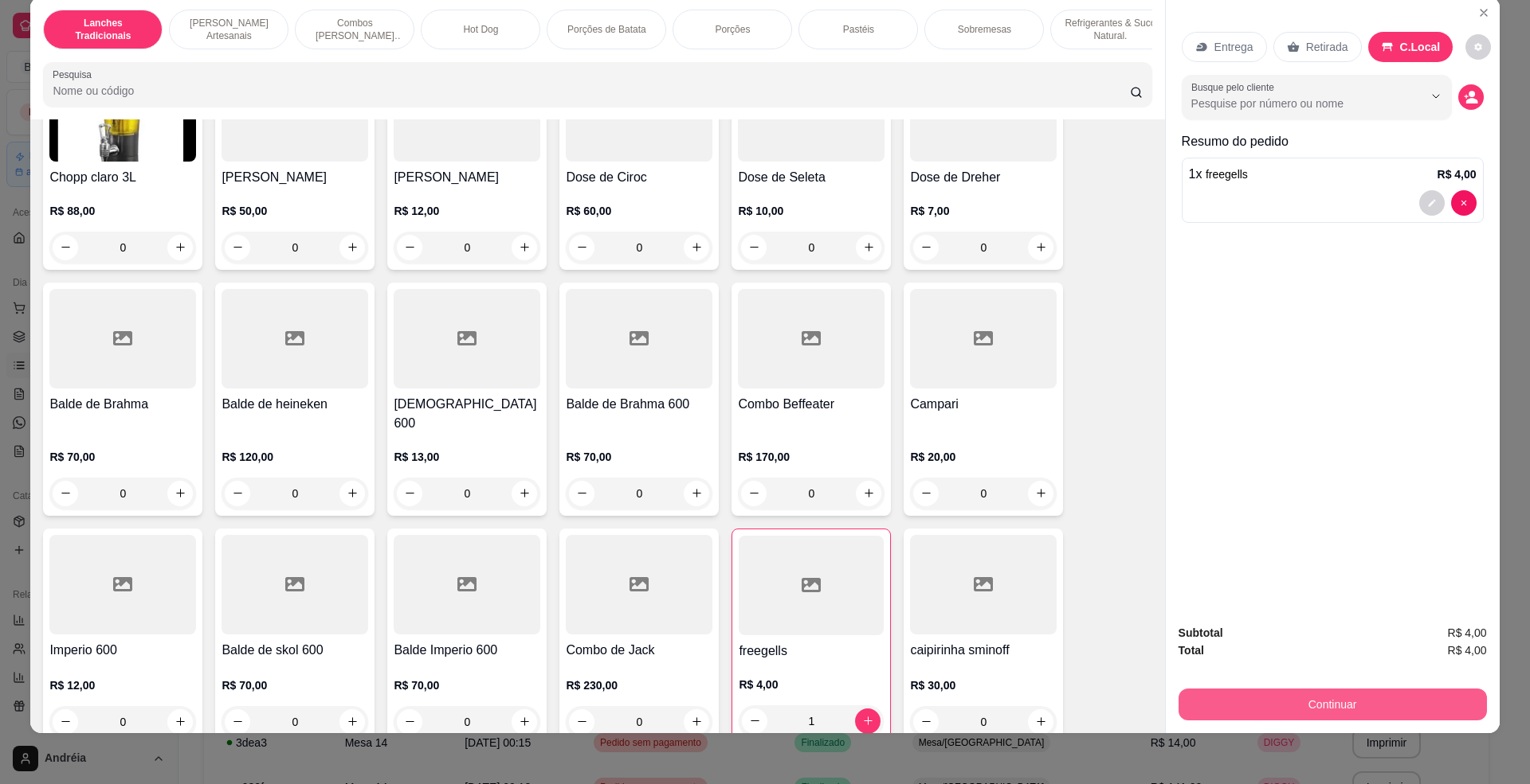
click at [1333, 695] on button "Continuar" at bounding box center [1332, 705] width 308 height 32
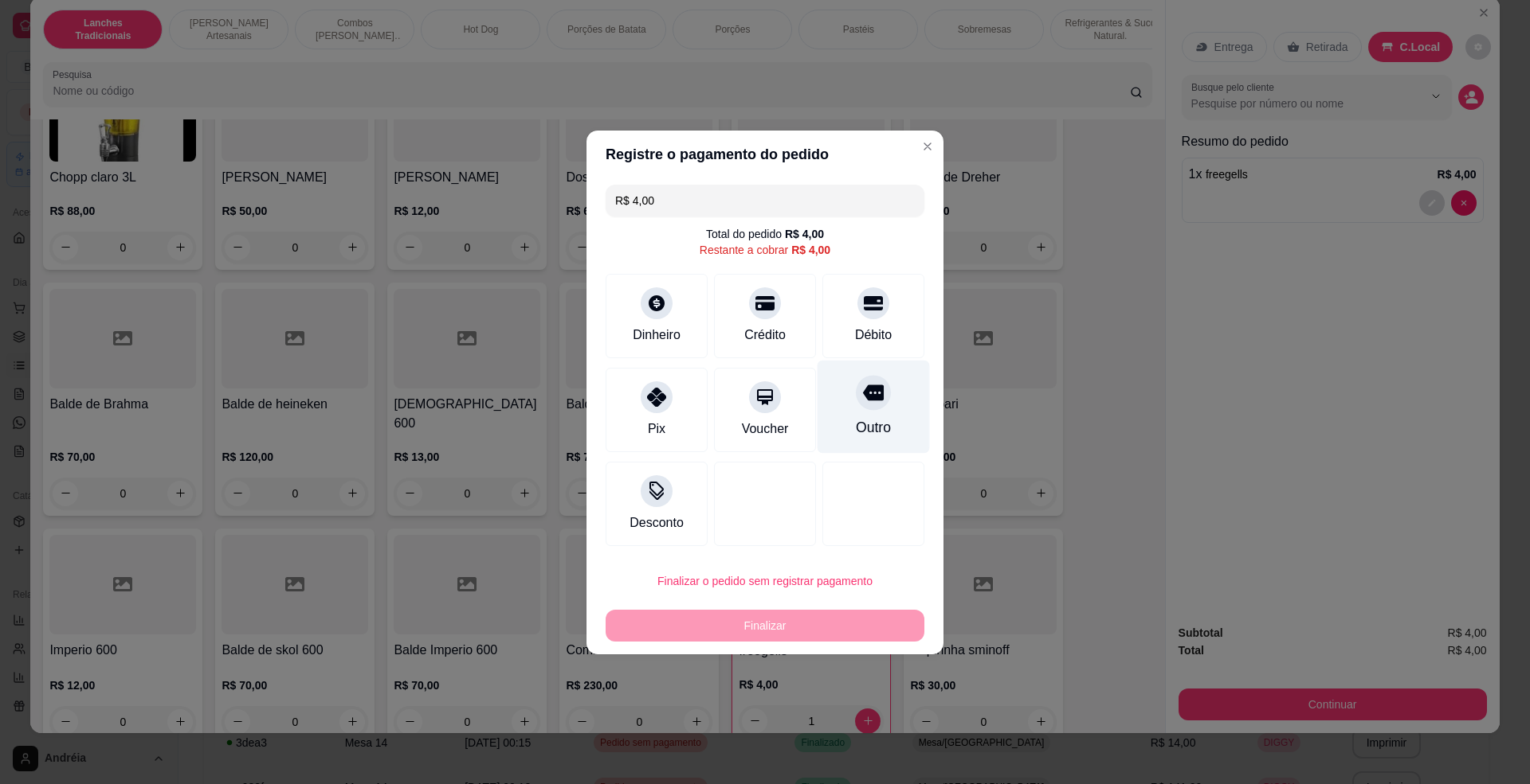
click at [881, 401] on div "Outro" at bounding box center [873, 406] width 113 height 94
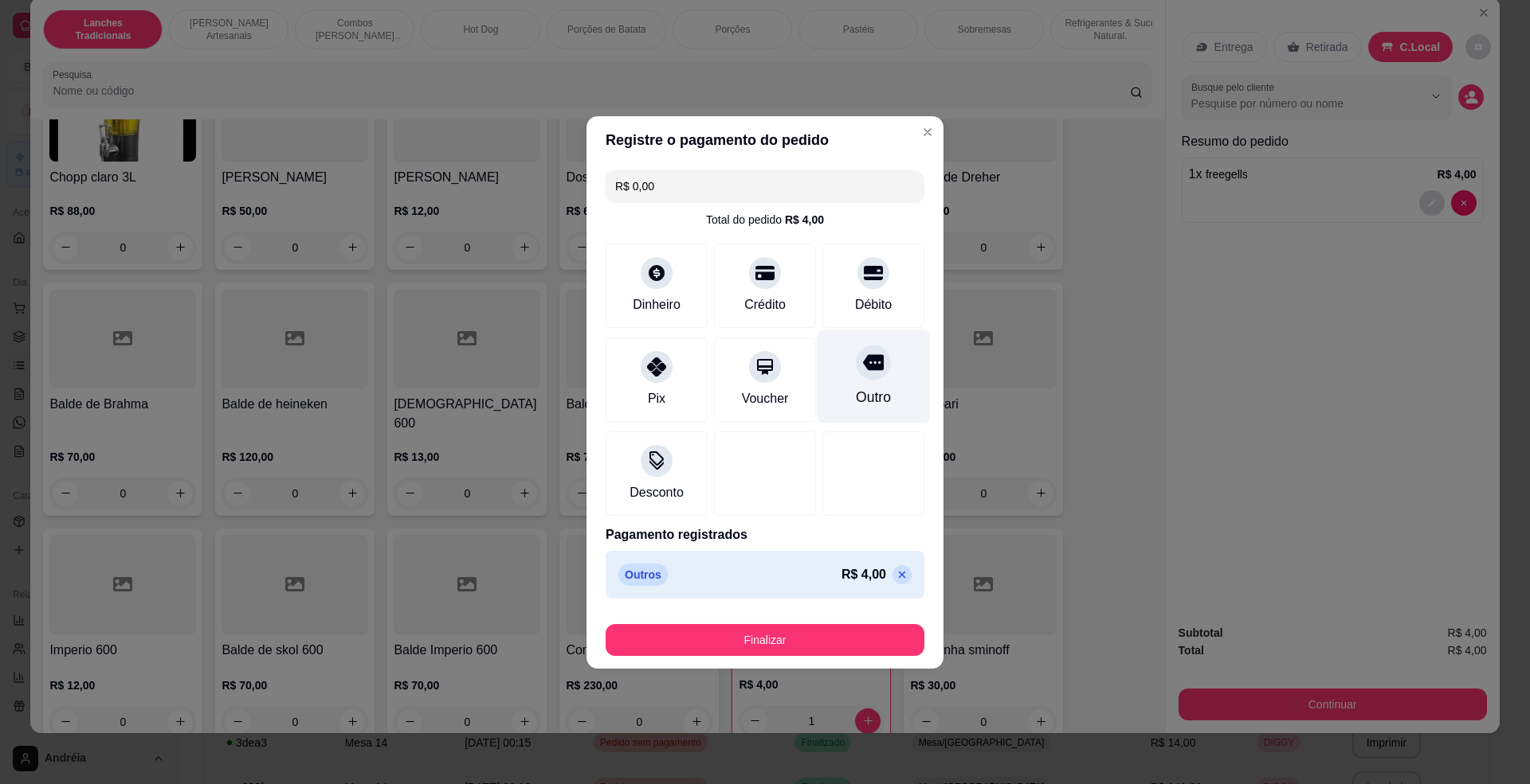
type input "R$ 0,00"
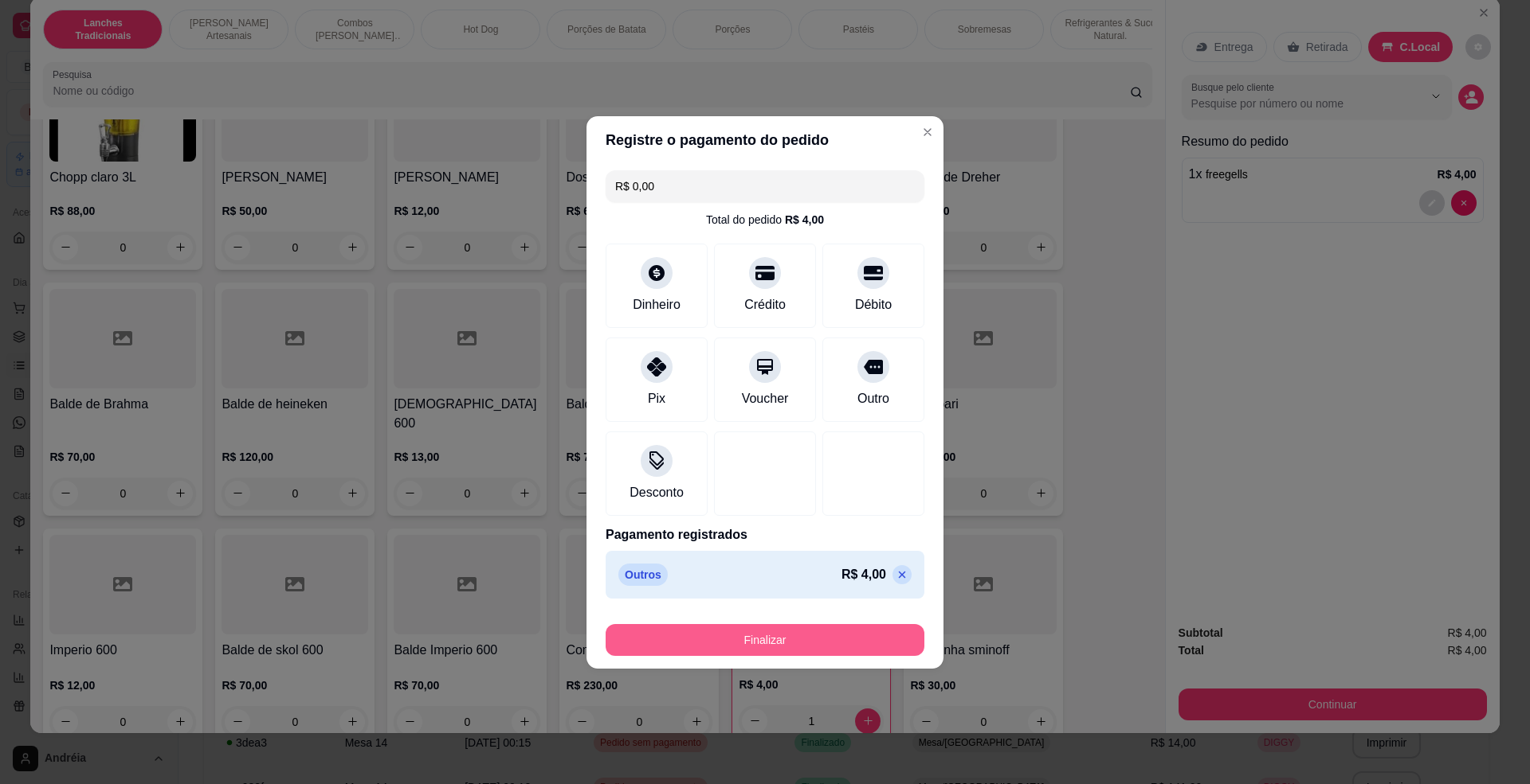
click at [832, 633] on button "Finalizar" at bounding box center [765, 641] width 319 height 32
type input "0"
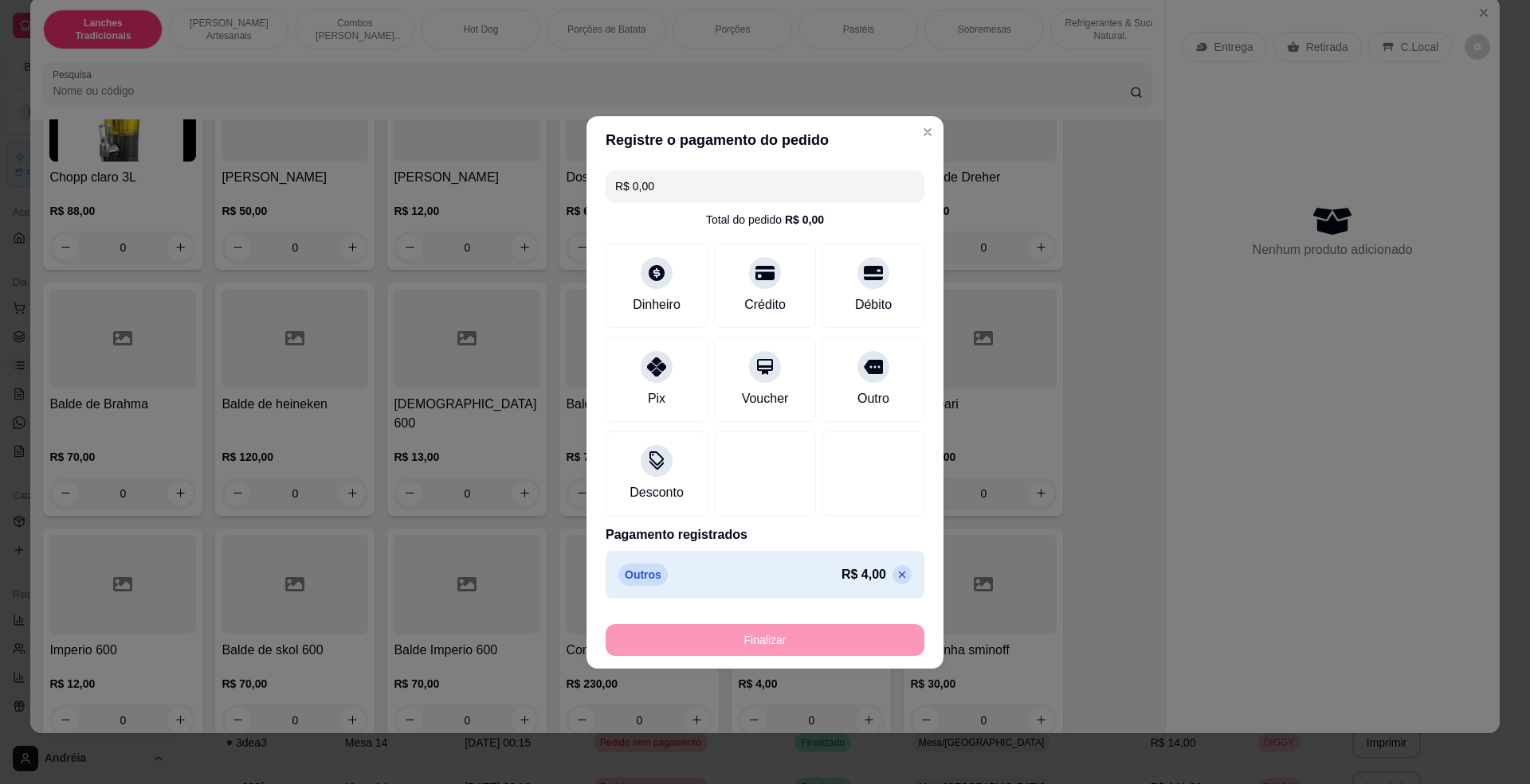
type input "-R$ 4,00"
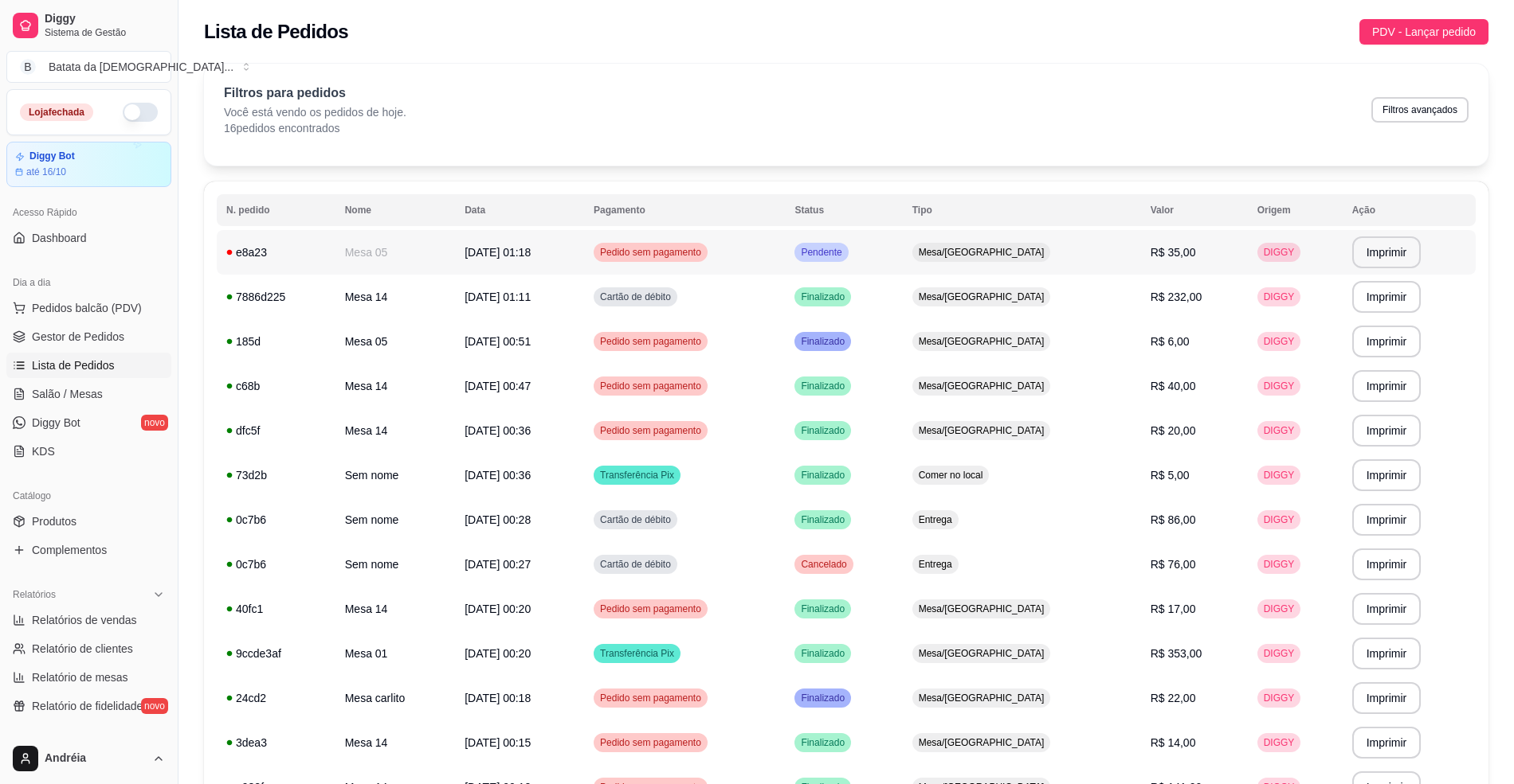
click at [844, 255] on span "Pendente" at bounding box center [820, 252] width 47 height 13
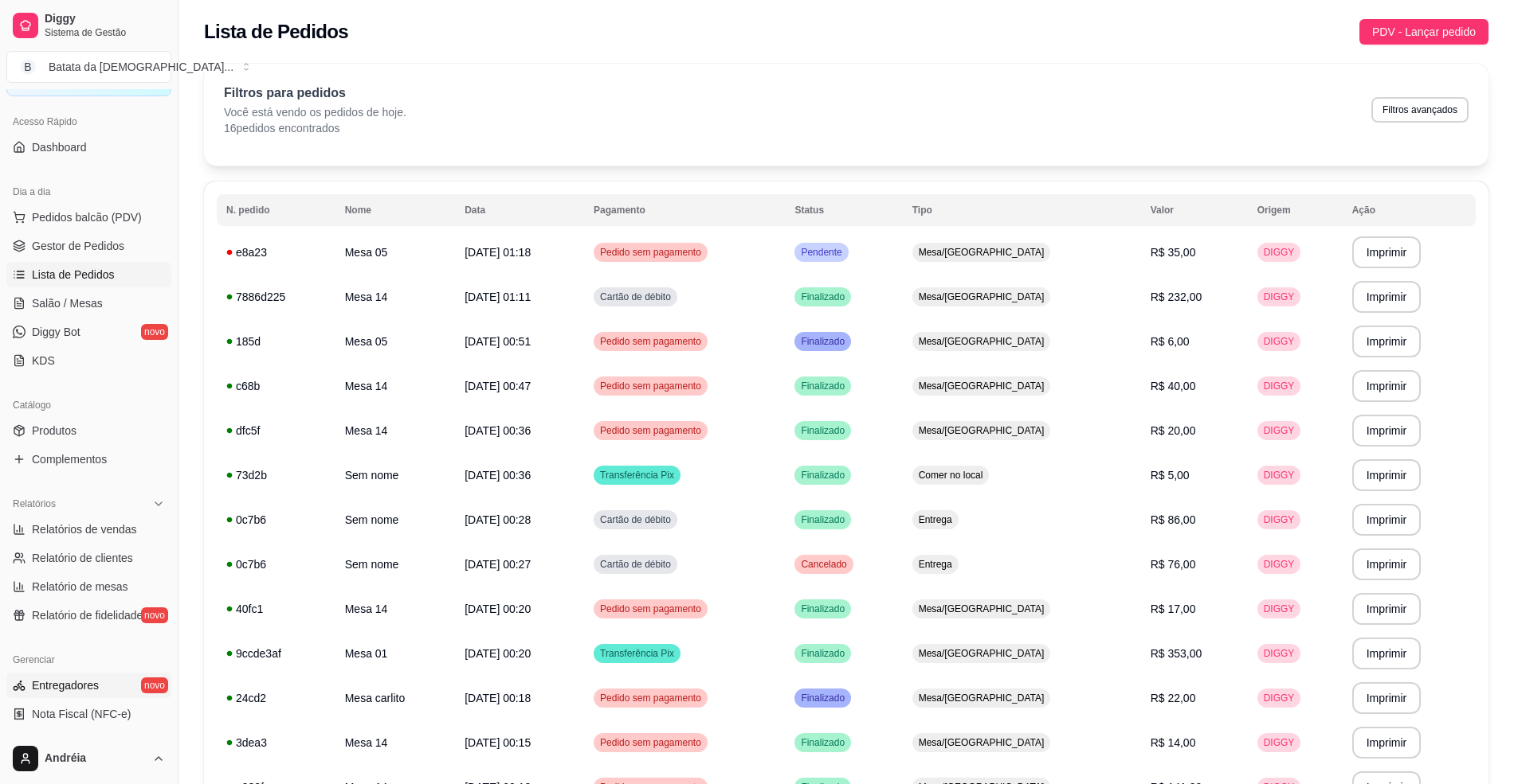
scroll to position [319, 0]
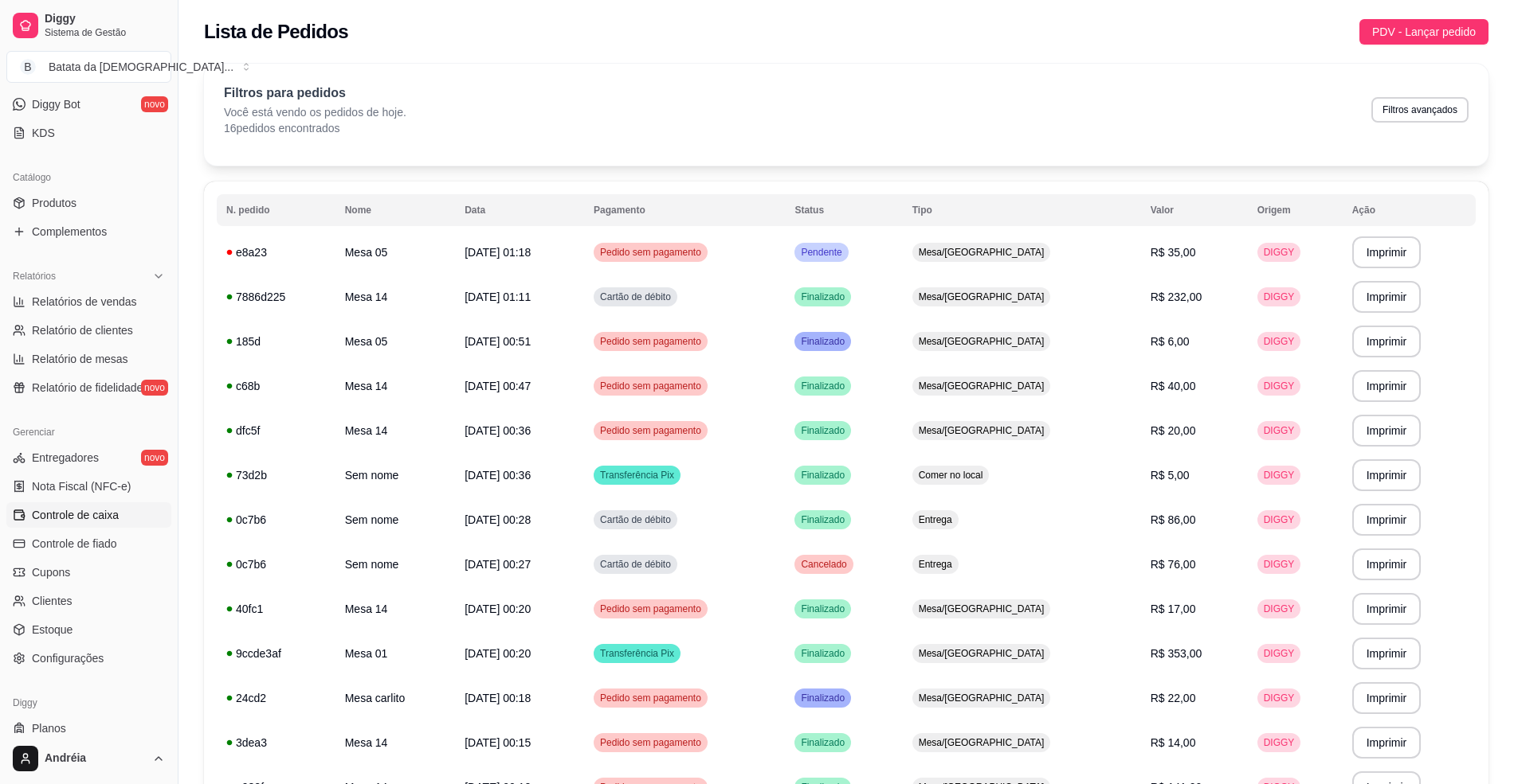
click at [77, 523] on span "Controle de caixa" at bounding box center [75, 515] width 87 height 16
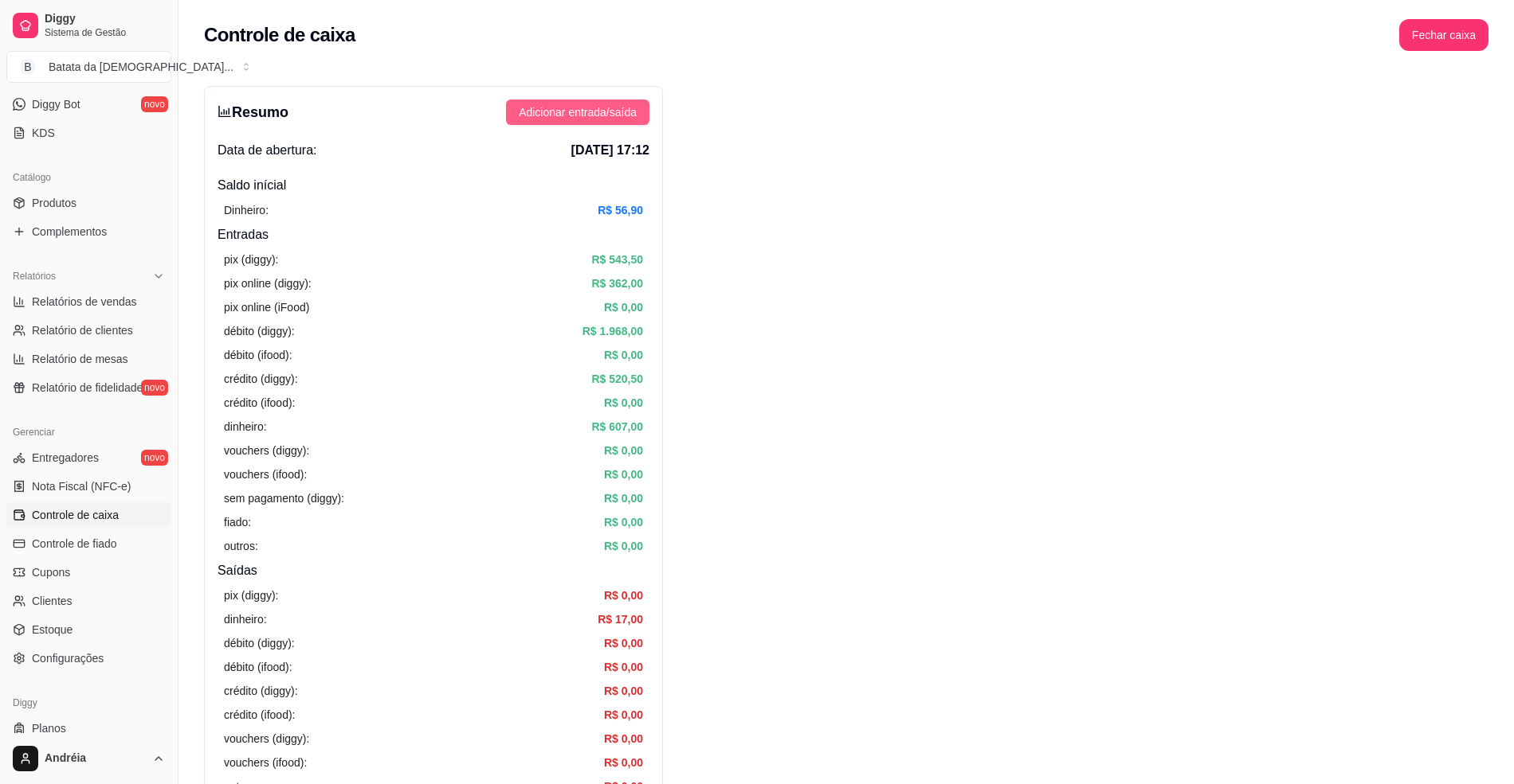
click at [578, 106] on span "Adicionar entrada/saída" at bounding box center [577, 113] width 118 height 18
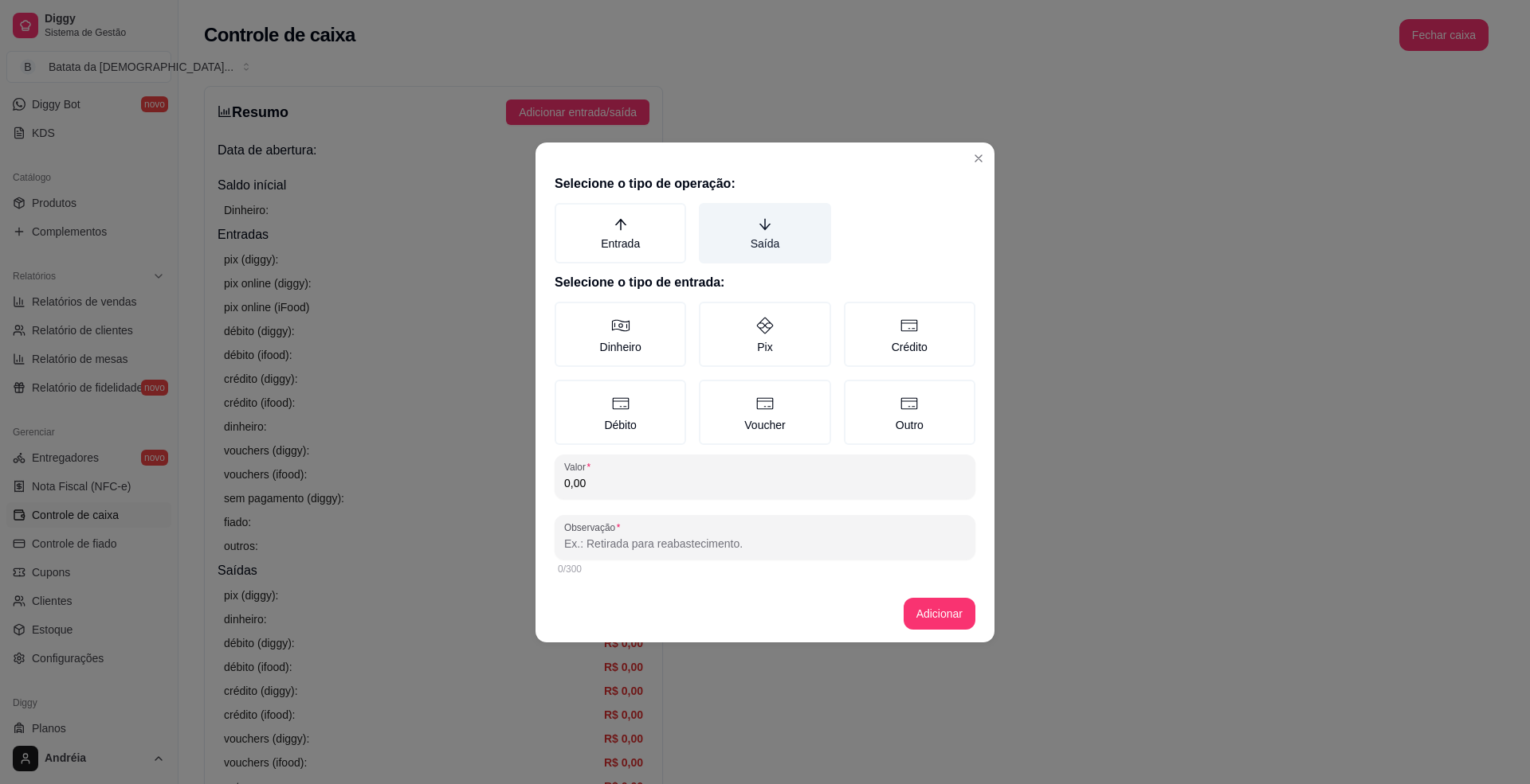
click at [777, 244] on label "Saída" at bounding box center [765, 233] width 132 height 61
click at [711, 215] on button "Saída" at bounding box center [704, 208] width 13 height 13
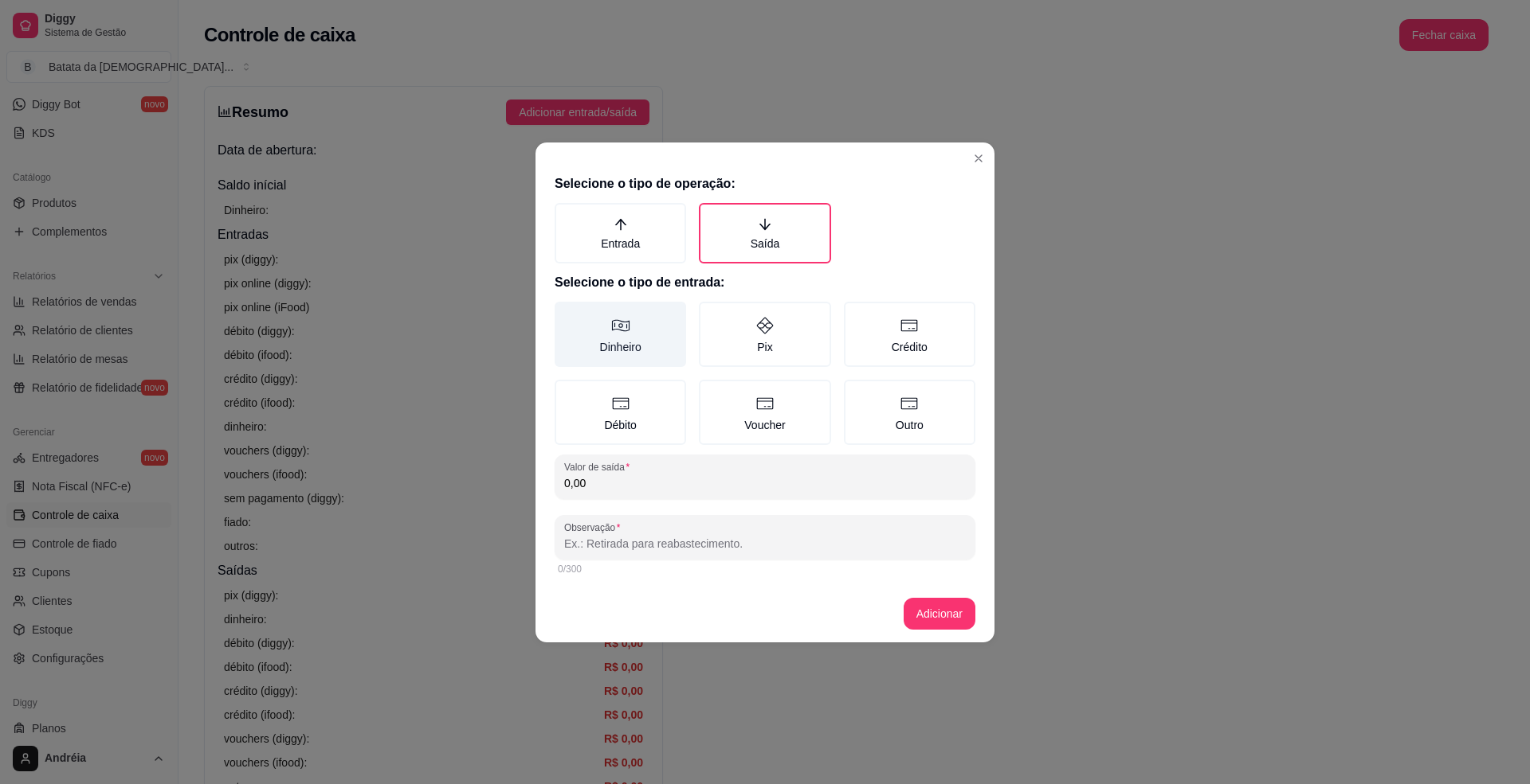
click at [636, 324] on label "Dinheiro" at bounding box center [620, 335] width 132 height 66
click at [566, 314] on button "Dinheiro" at bounding box center [560, 307] width 13 height 13
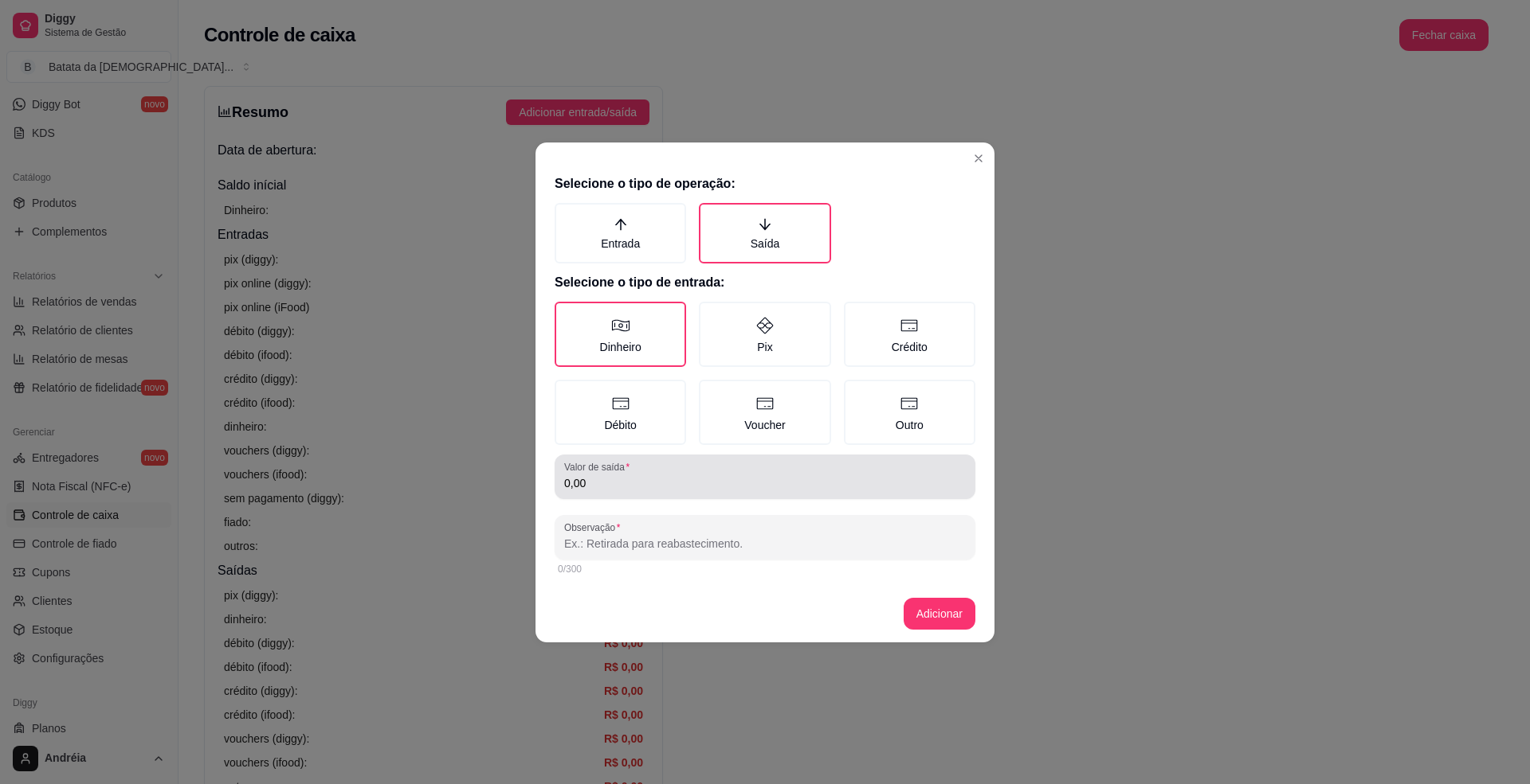
click at [641, 488] on input "0,00" at bounding box center [765, 483] width 402 height 16
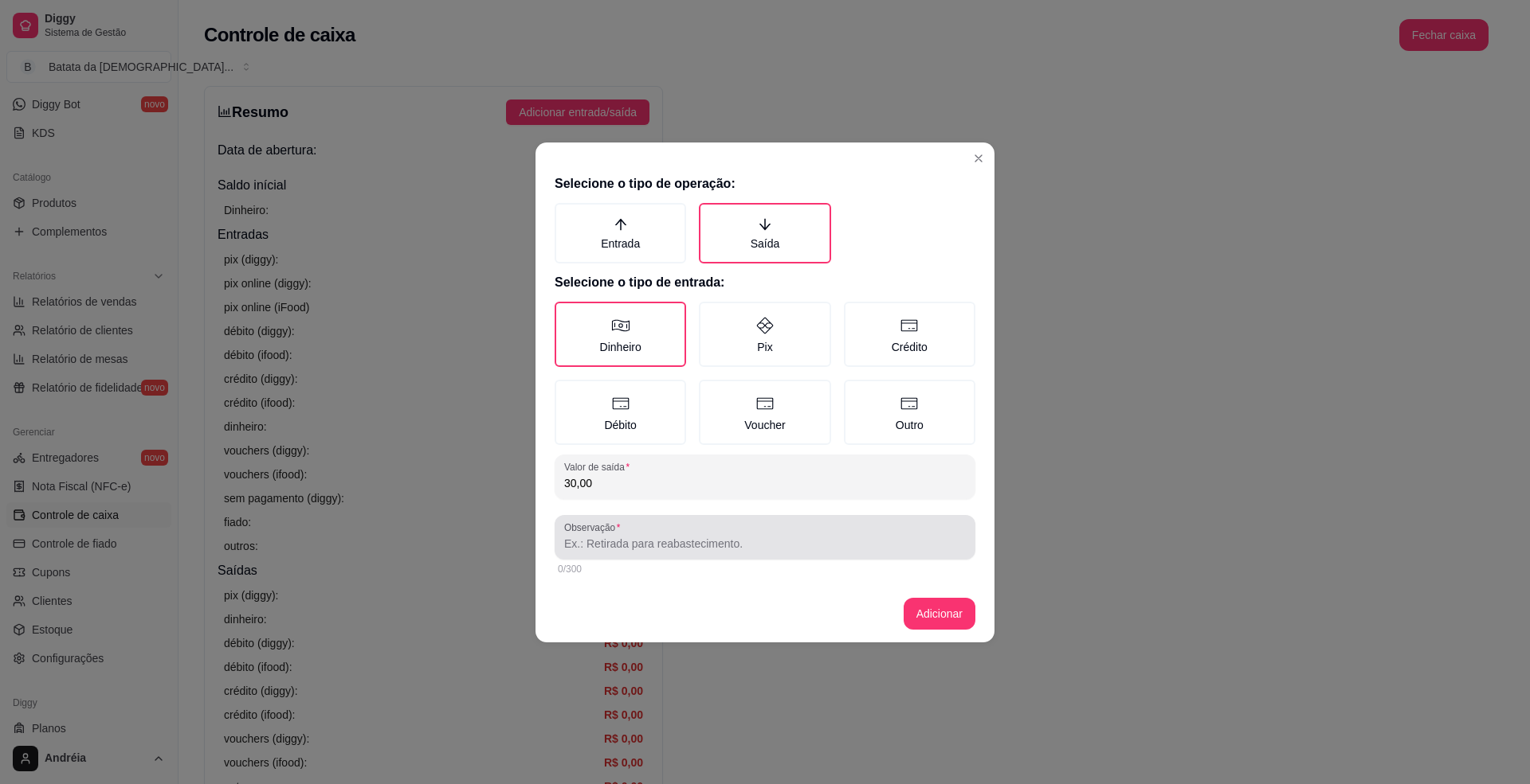
type input "30,00"
click at [641, 542] on input "Observação" at bounding box center [765, 544] width 402 height 16
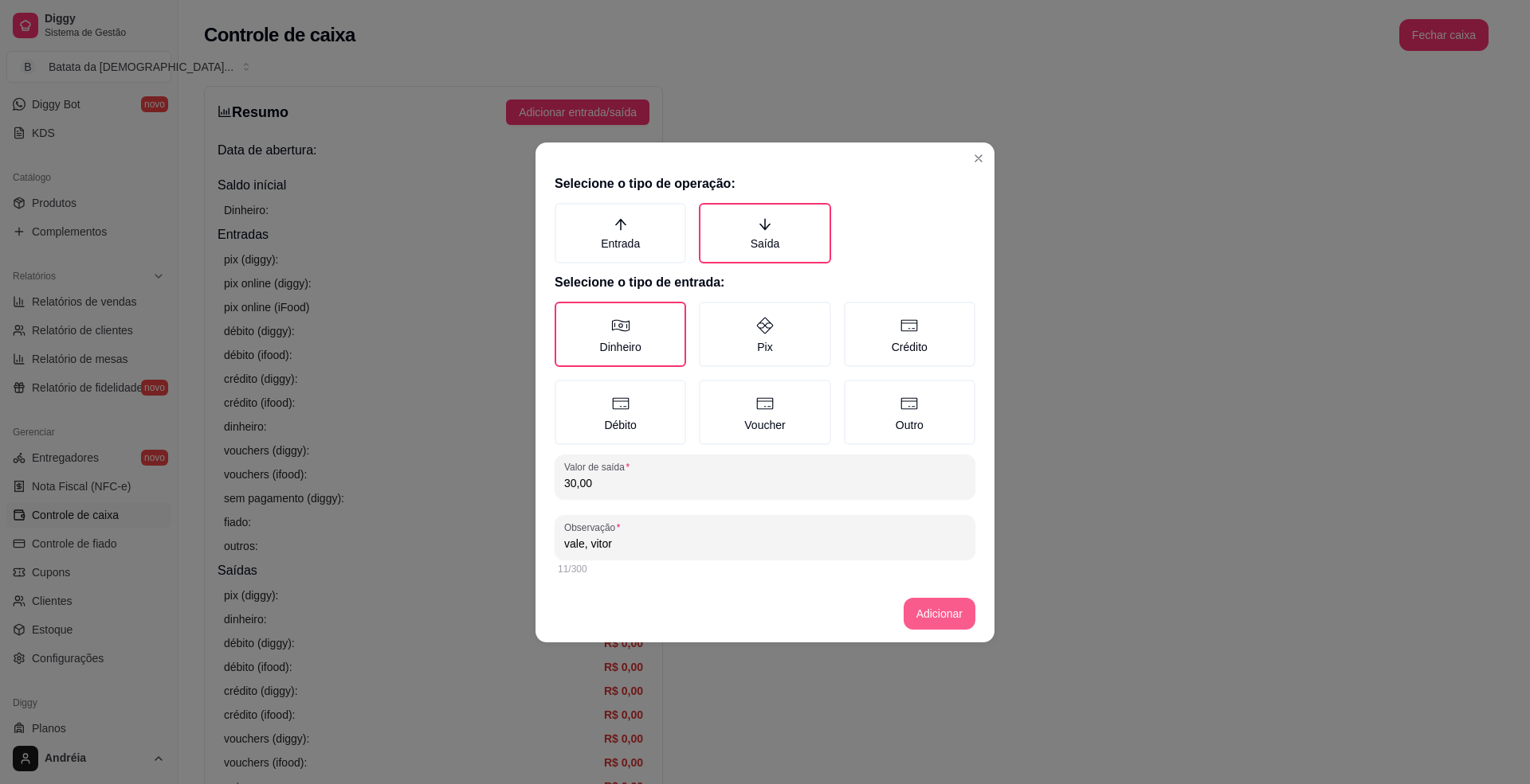
type input "vale, vitor"
click at [924, 596] on footer "Adicionar" at bounding box center [765, 615] width 459 height 58
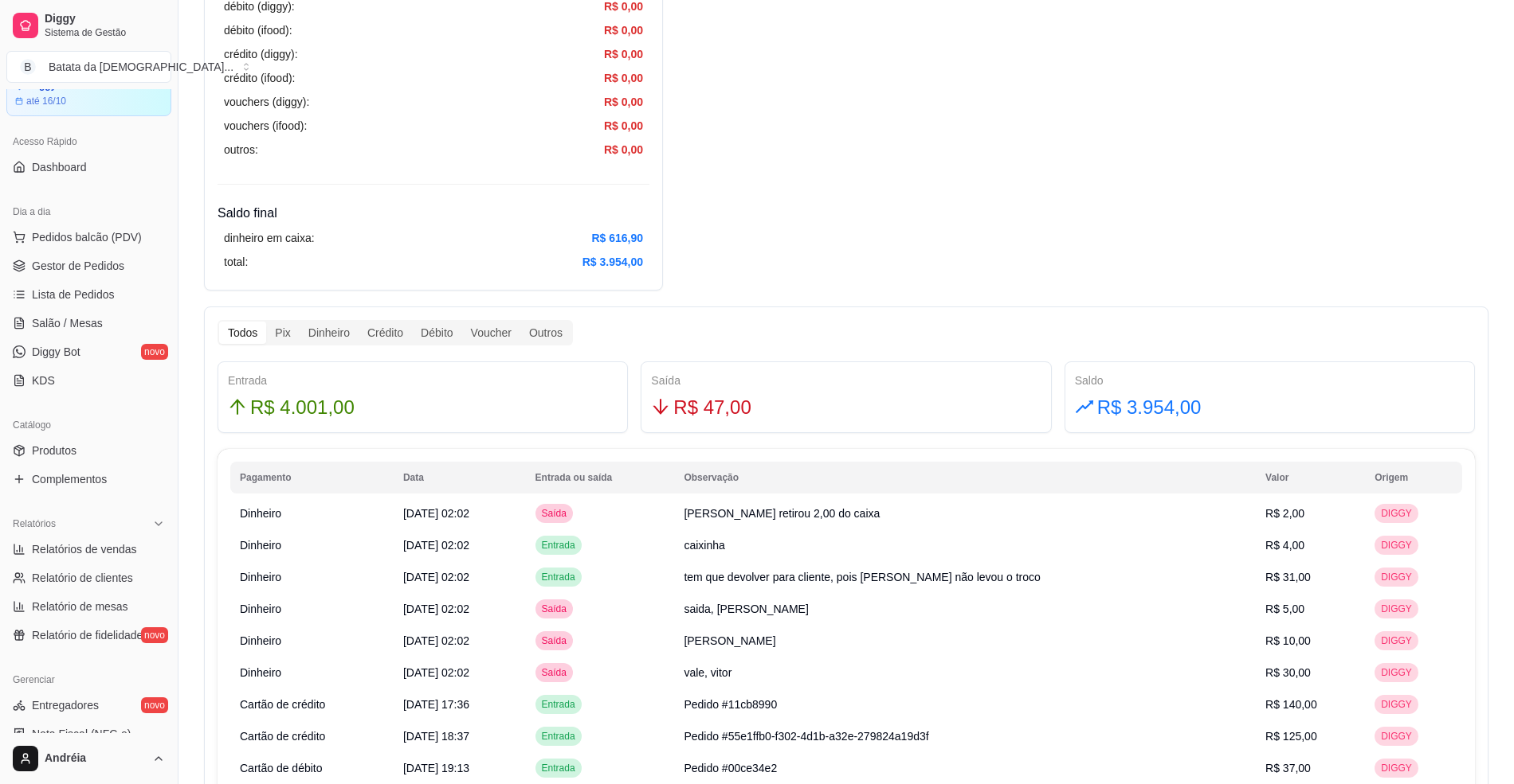
scroll to position [43, 0]
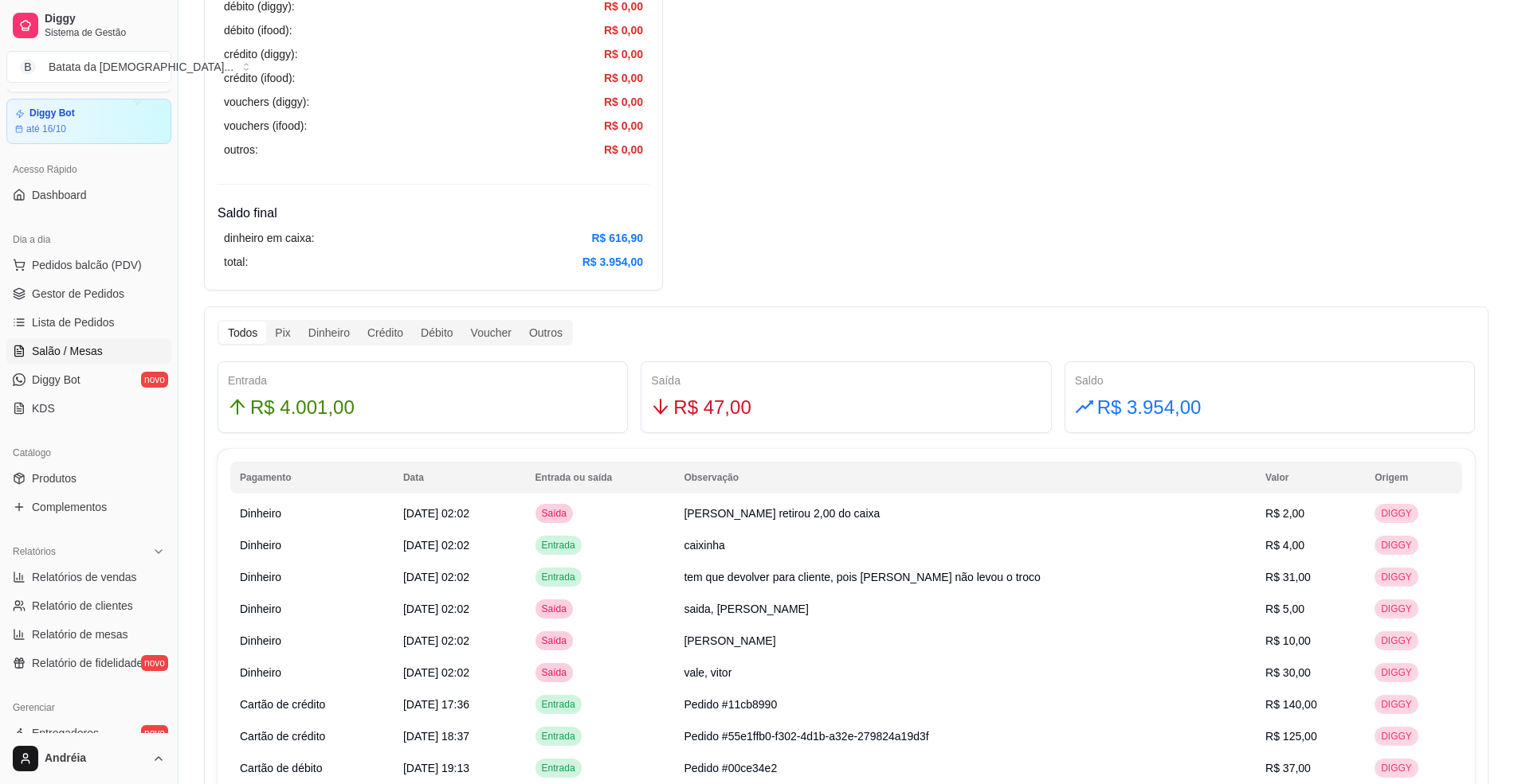
click at [74, 341] on link "Salão / Mesas" at bounding box center [88, 352] width 164 height 26
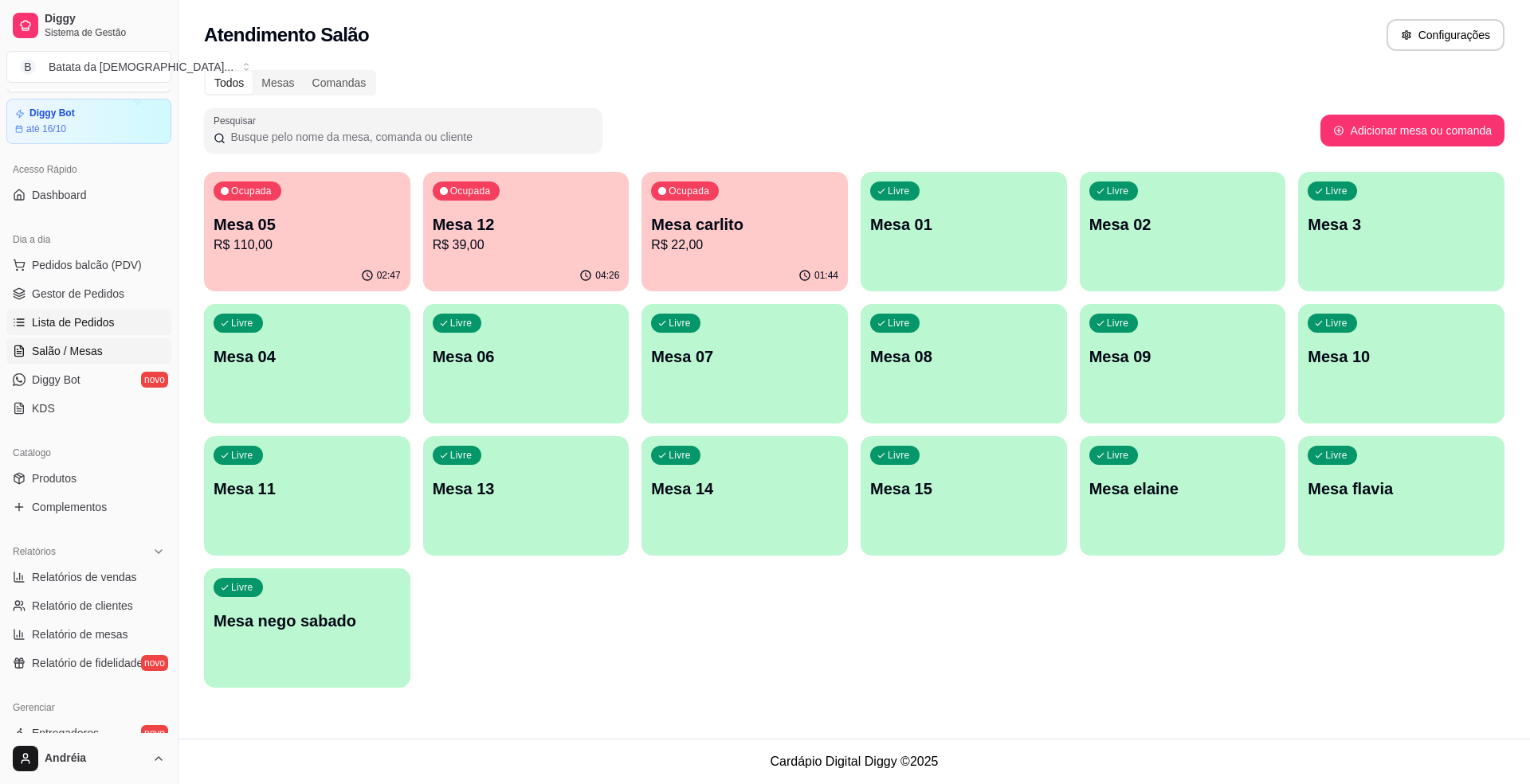
click at [78, 330] on span "Lista de Pedidos" at bounding box center [73, 323] width 83 height 16
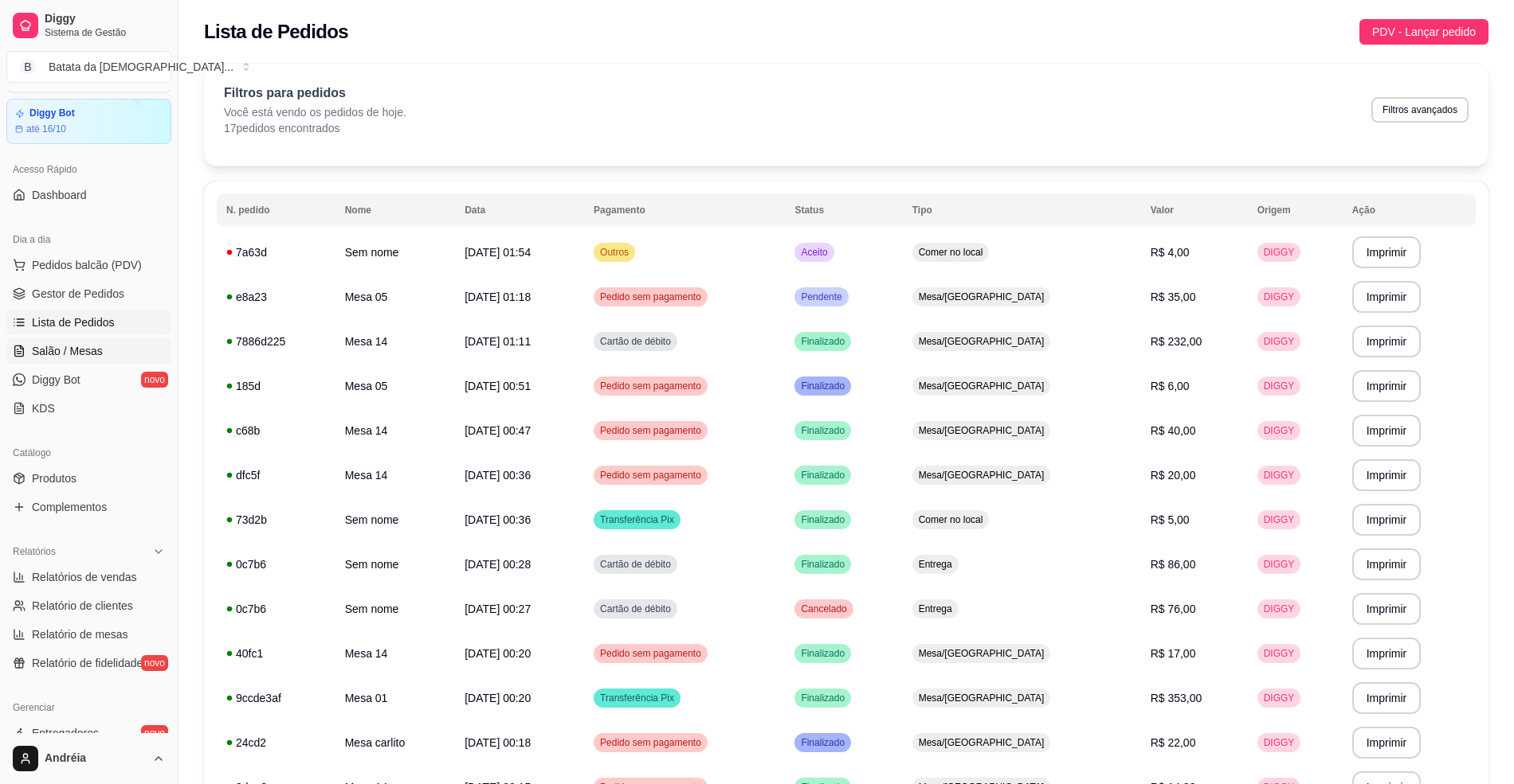
click at [78, 344] on span "Salão / Mesas" at bounding box center [67, 352] width 71 height 16
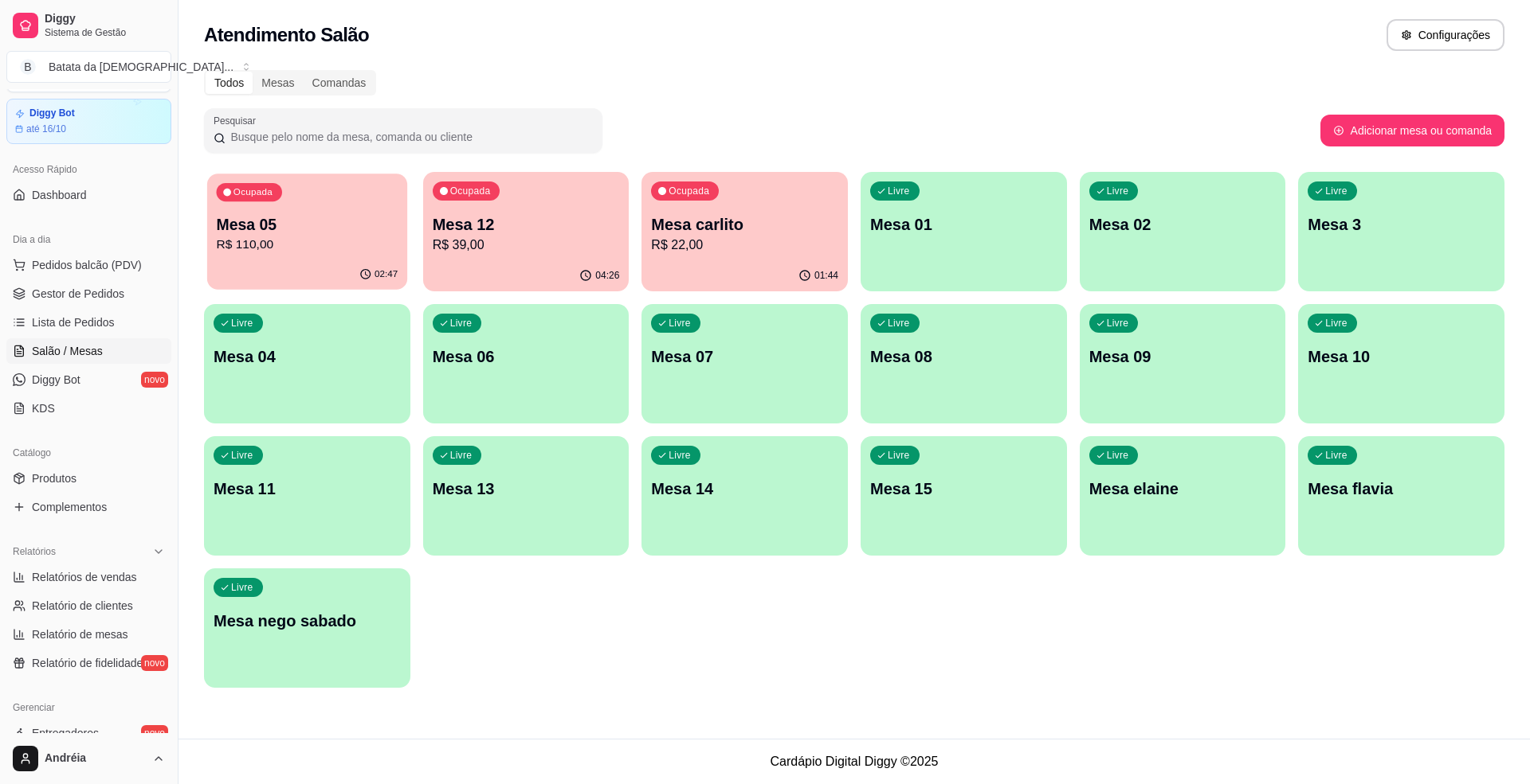
click at [348, 247] on p "R$ 110,00" at bounding box center [307, 245] width 181 height 18
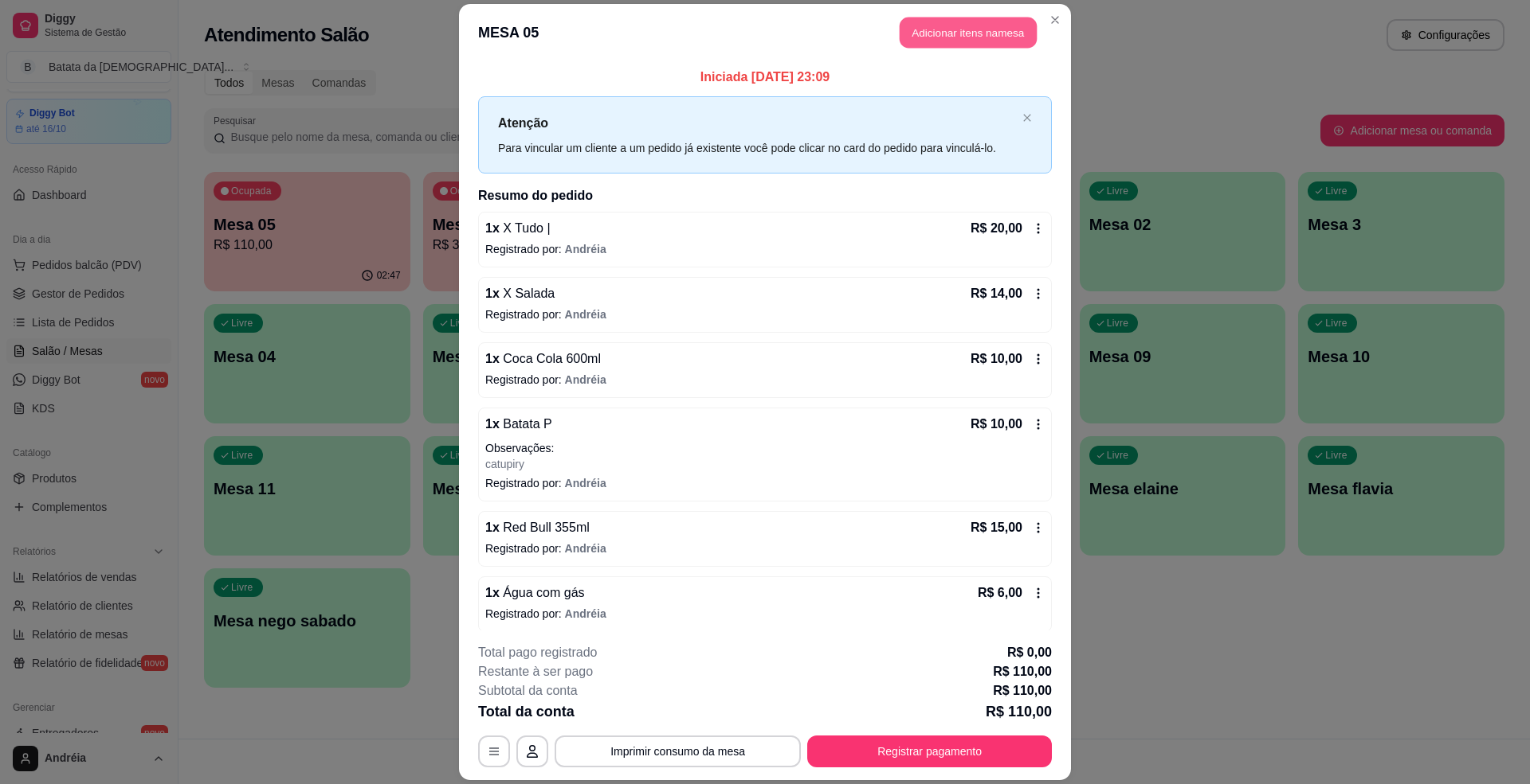
click at [955, 30] on button "Adicionar itens na mesa" at bounding box center [969, 33] width 138 height 31
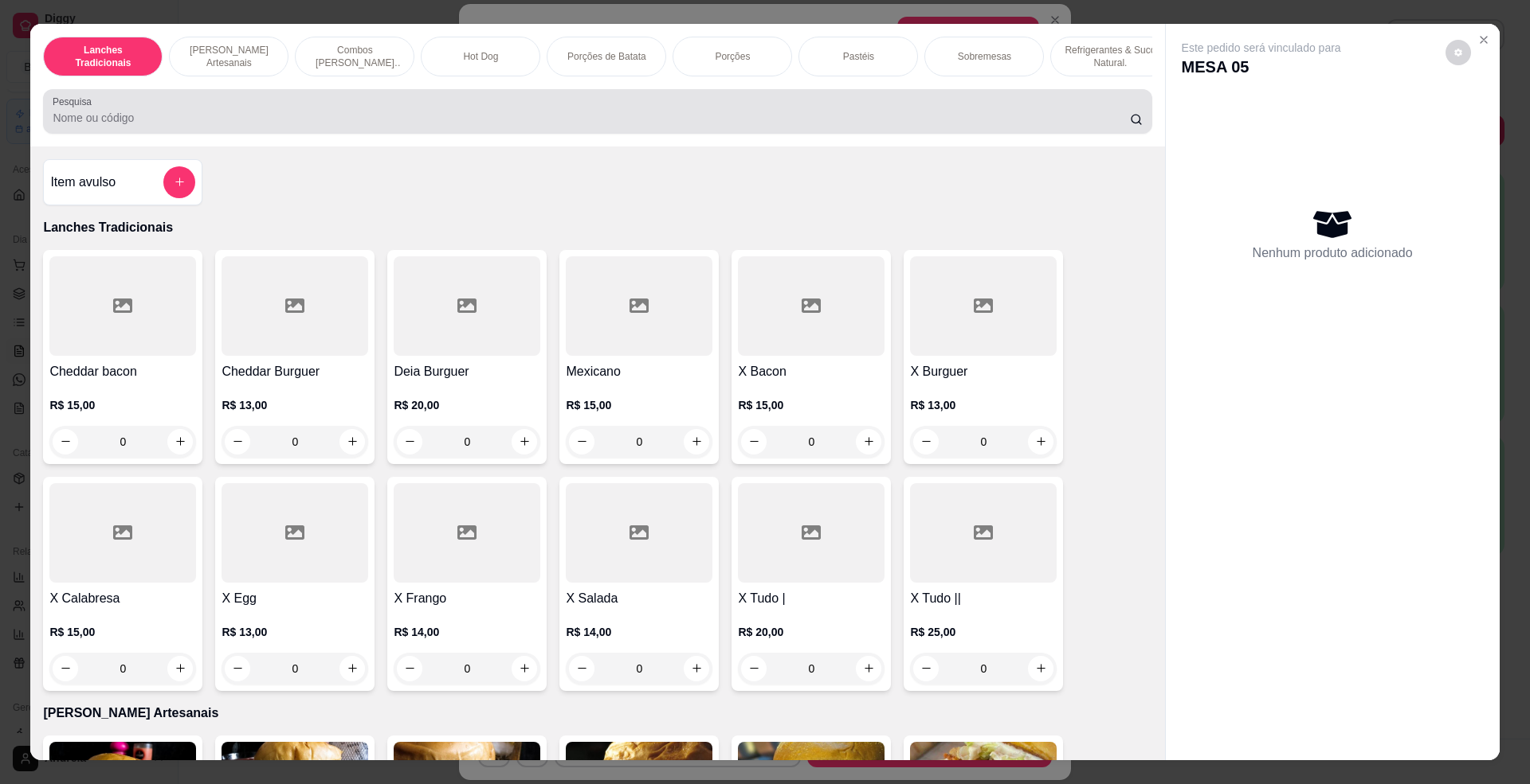
click at [440, 126] on input "Pesquisa" at bounding box center [591, 118] width 1076 height 16
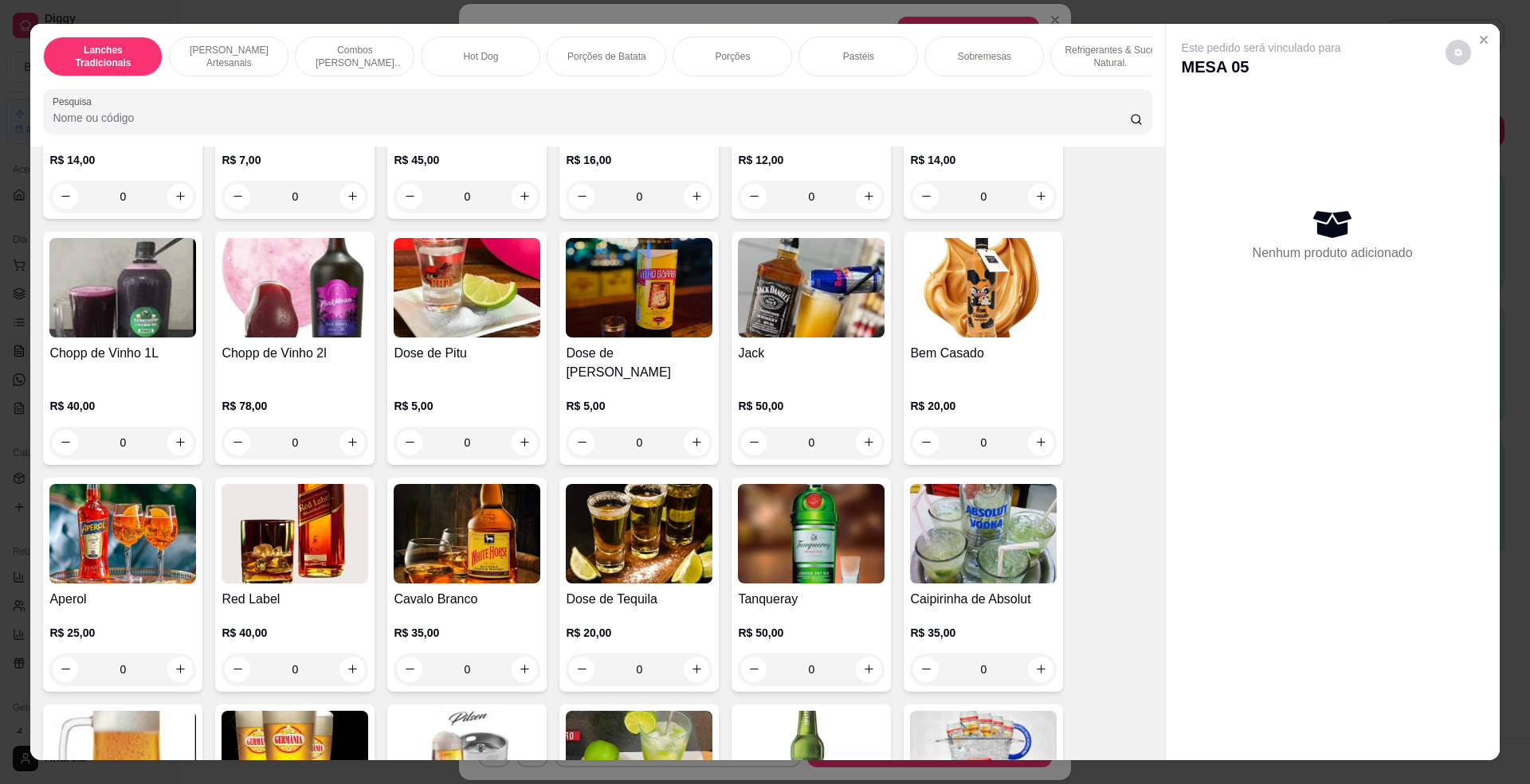
scroll to position [4884, 0]
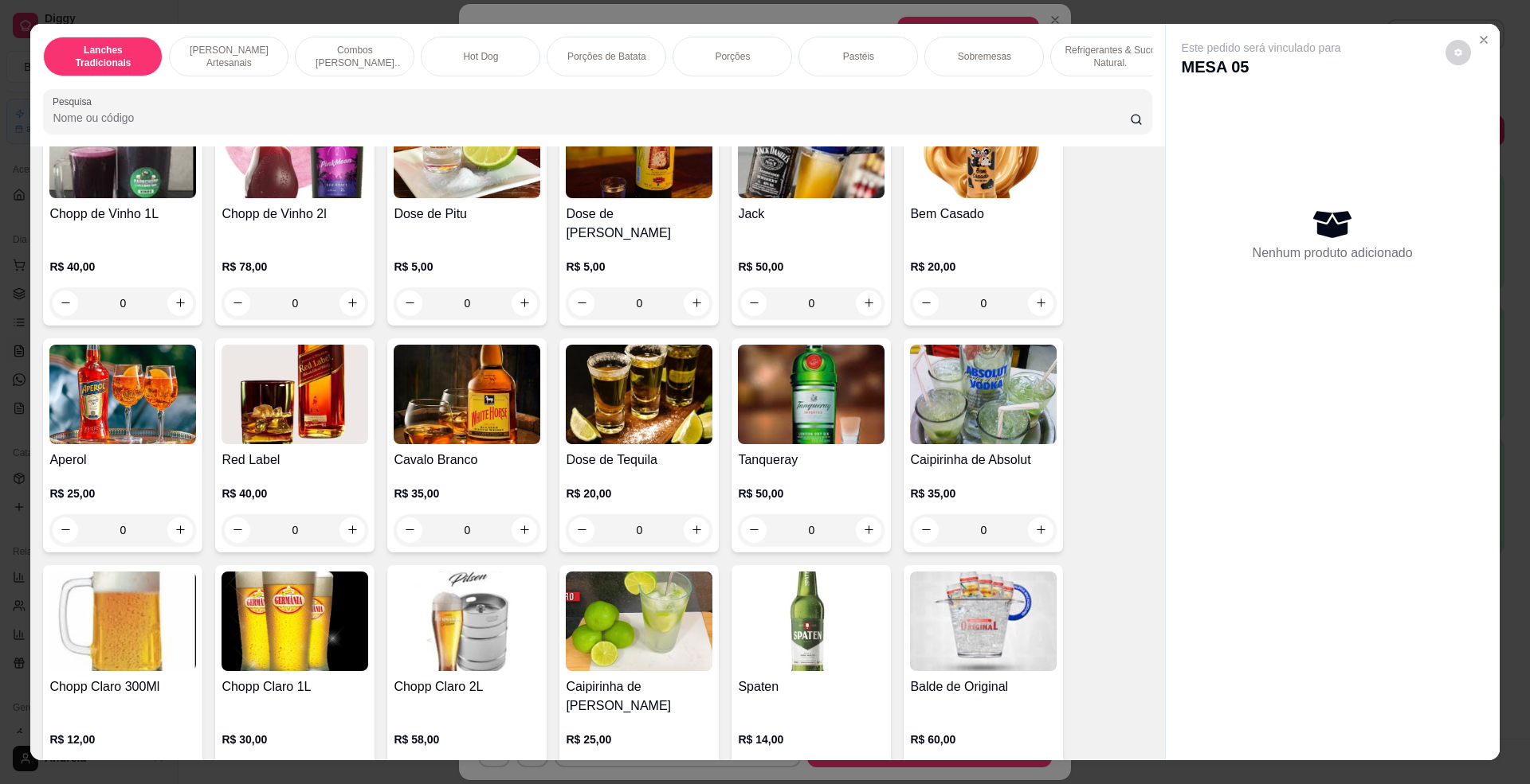
click at [476, 411] on img at bounding box center [466, 394] width 147 height 100
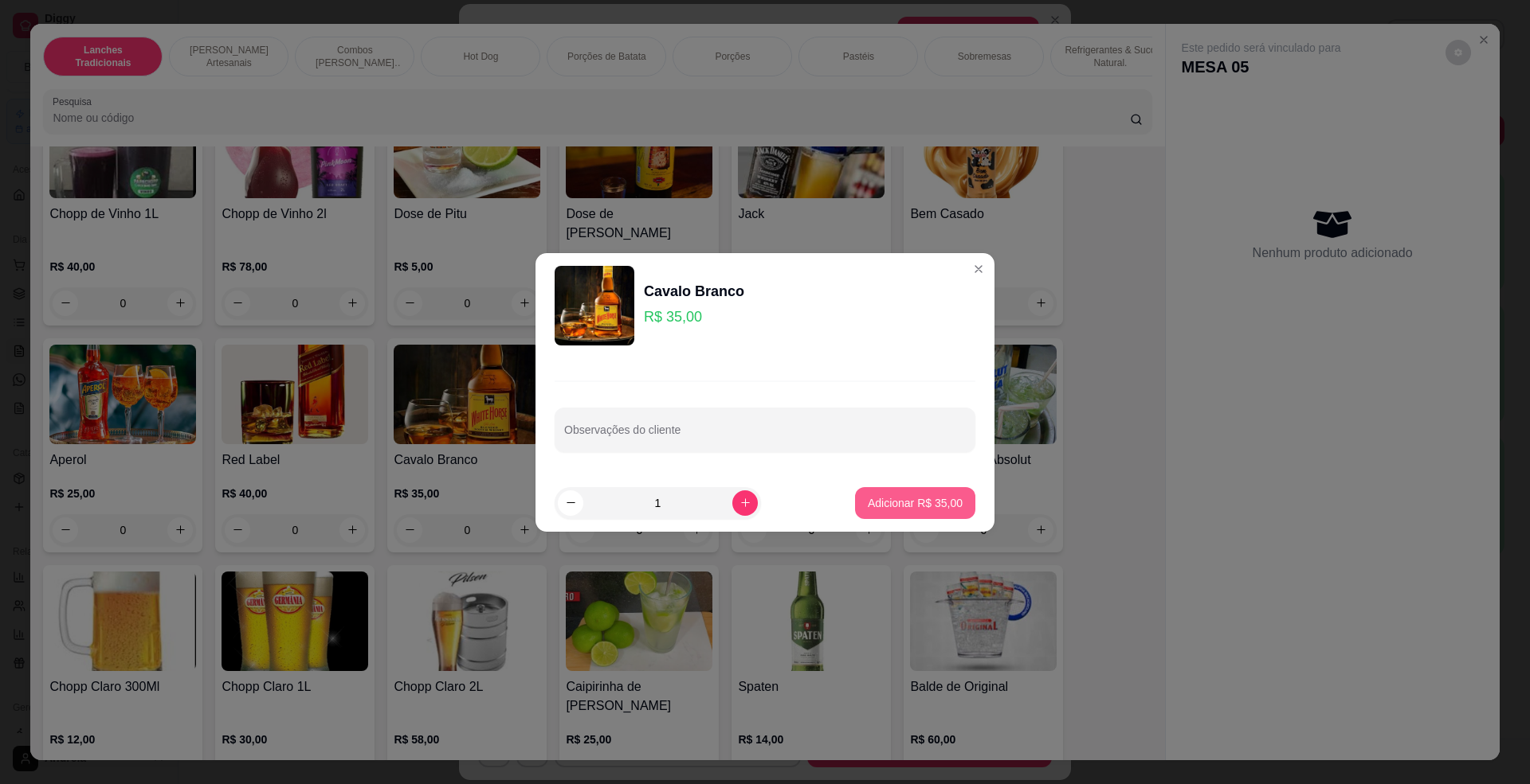
click at [915, 490] on button "Adicionar R$ 35,00" at bounding box center [915, 503] width 121 height 32
type input "1"
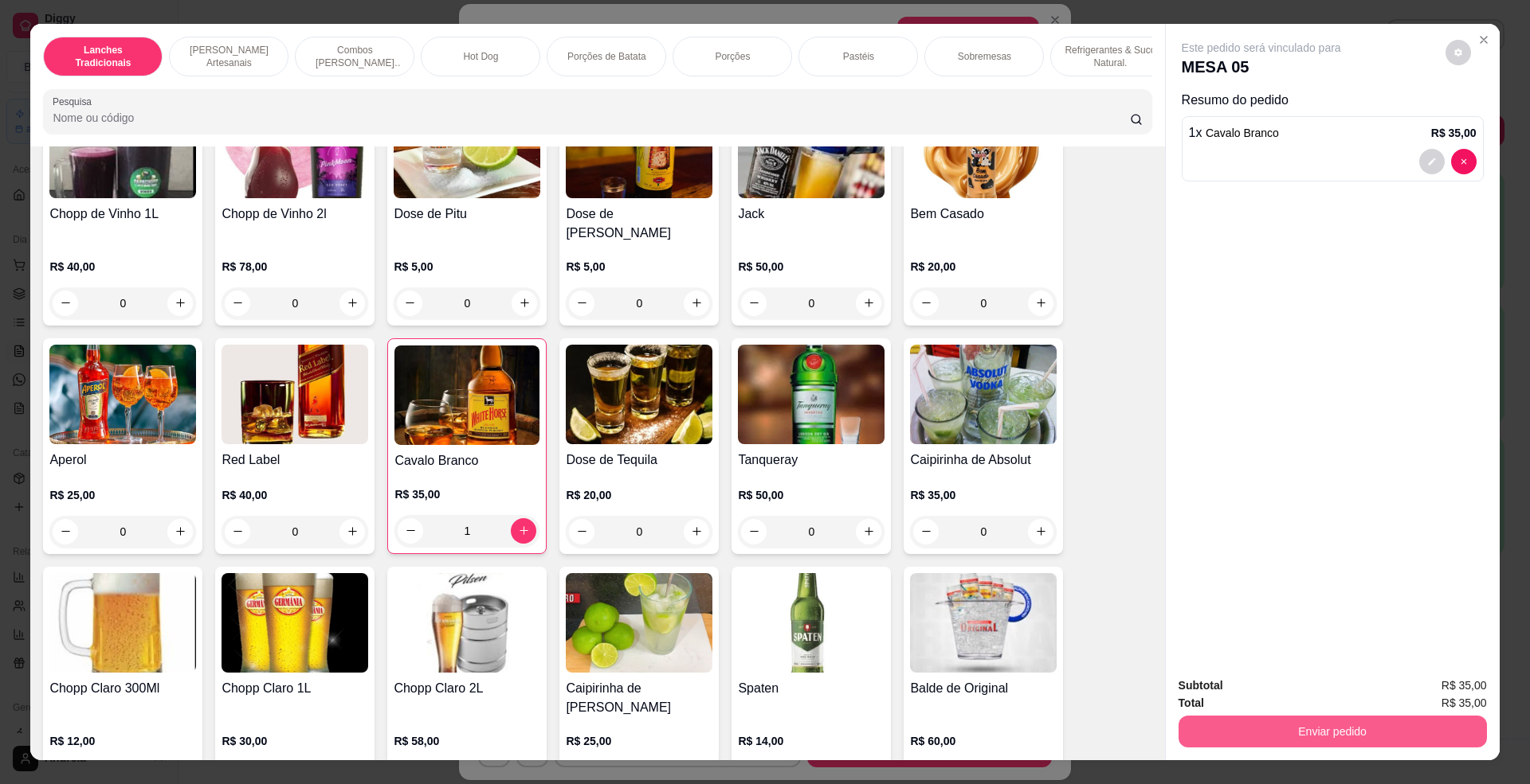
click at [1309, 730] on button "Enviar pedido" at bounding box center [1332, 732] width 308 height 32
click at [1420, 691] on button "Enviar pedido" at bounding box center [1443, 693] width 90 height 30
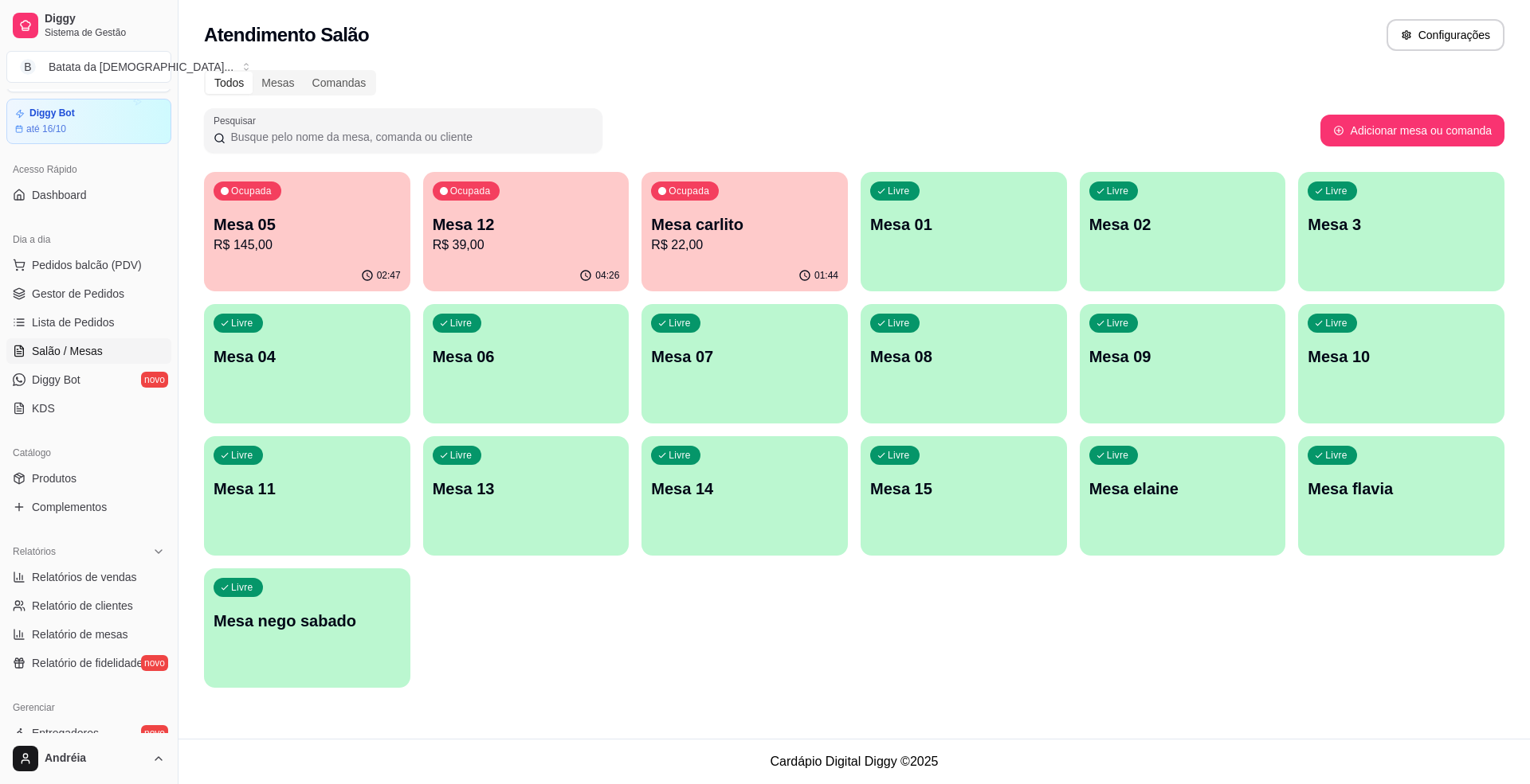
click at [293, 213] on p "Mesa 05" at bounding box center [307, 224] width 187 height 22
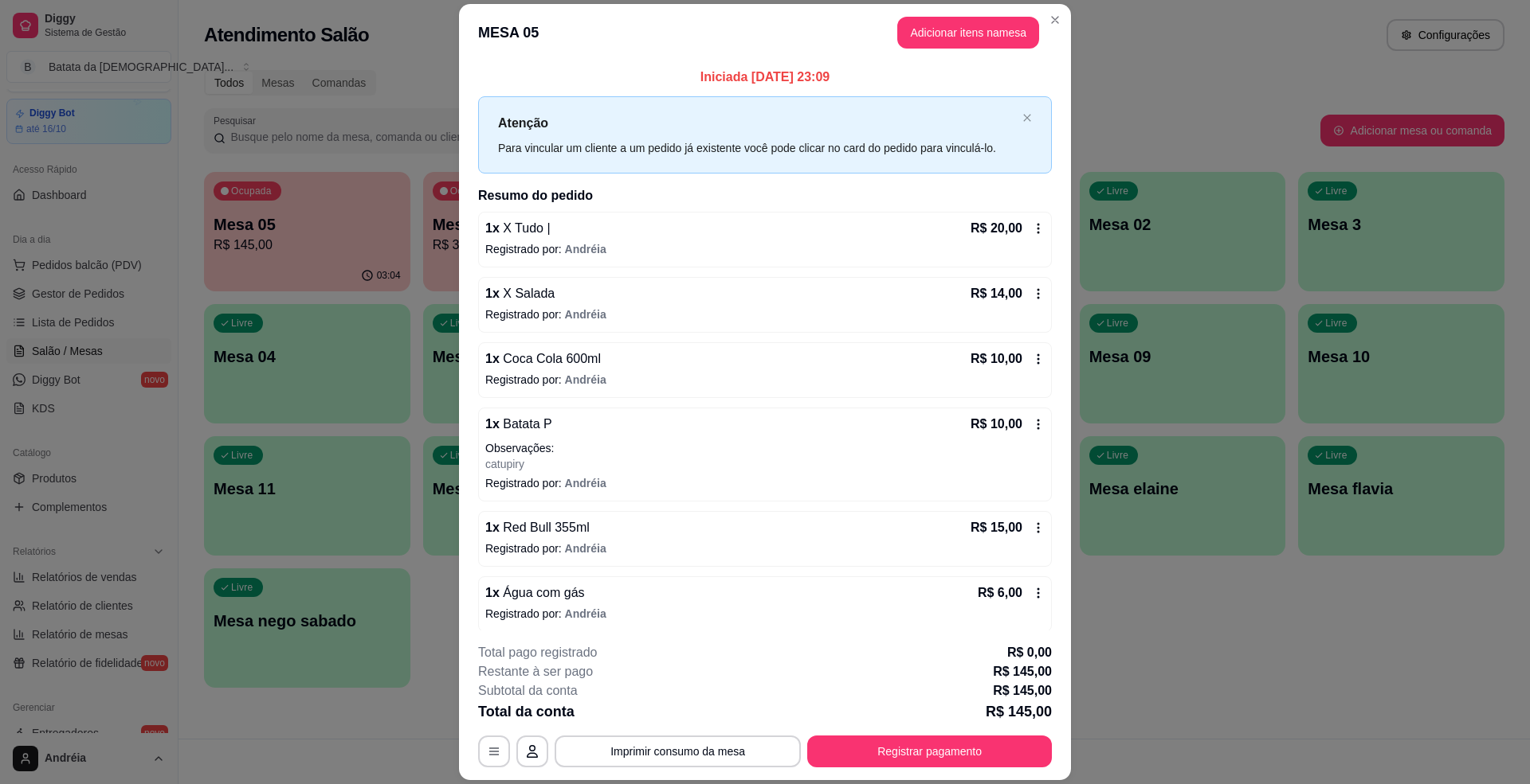
click at [992, 4] on header "MESA 05 Adicionar itens na mesa" at bounding box center [765, 33] width 612 height 58
click at [1000, 24] on button "Adicionar itens na mesa" at bounding box center [968, 33] width 142 height 32
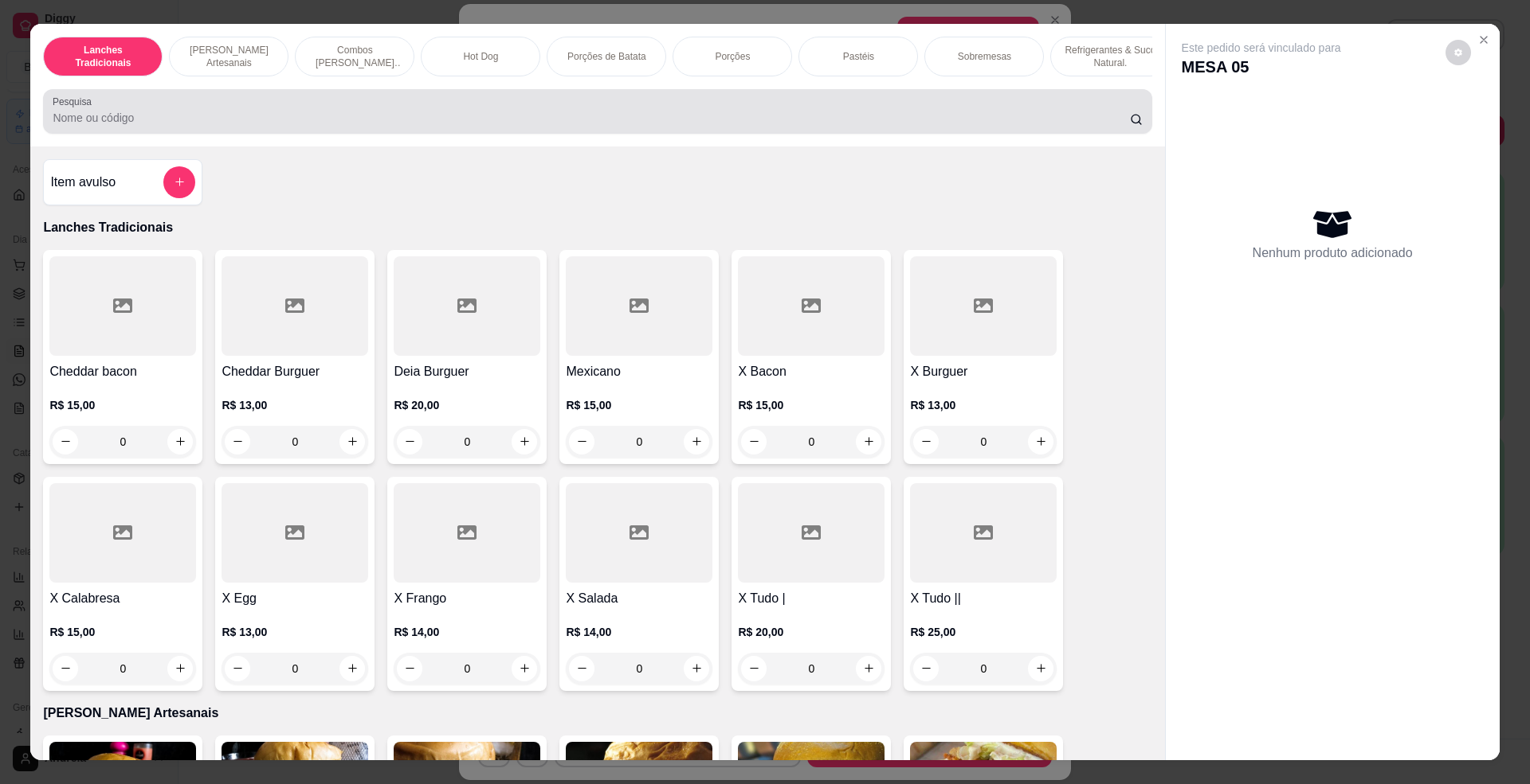
click at [816, 133] on div "Pesquisa" at bounding box center [597, 112] width 1108 height 45
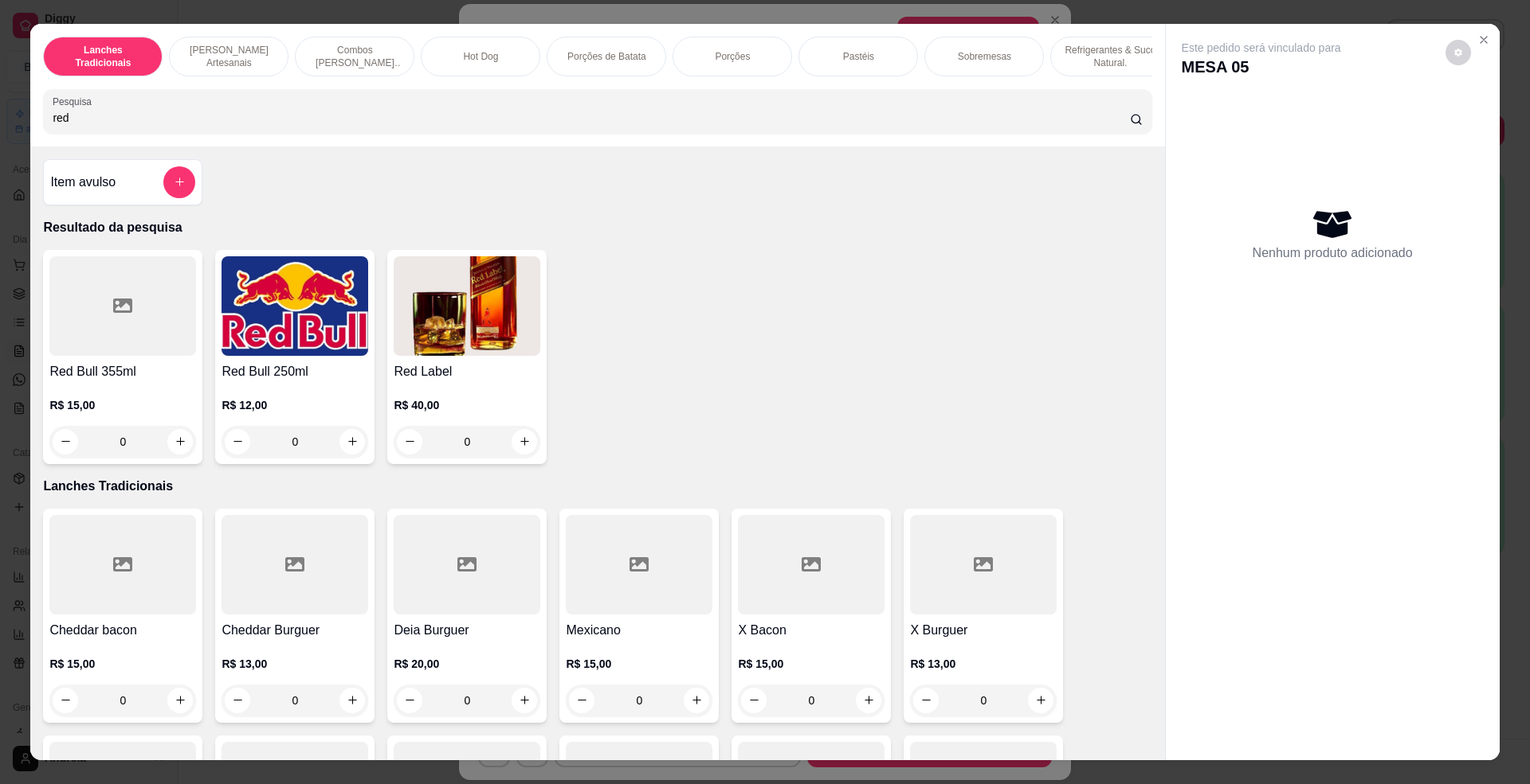
type input "red"
click at [247, 373] on div "Red Bull 250ml R$ 12,00 0" at bounding box center [295, 357] width 159 height 214
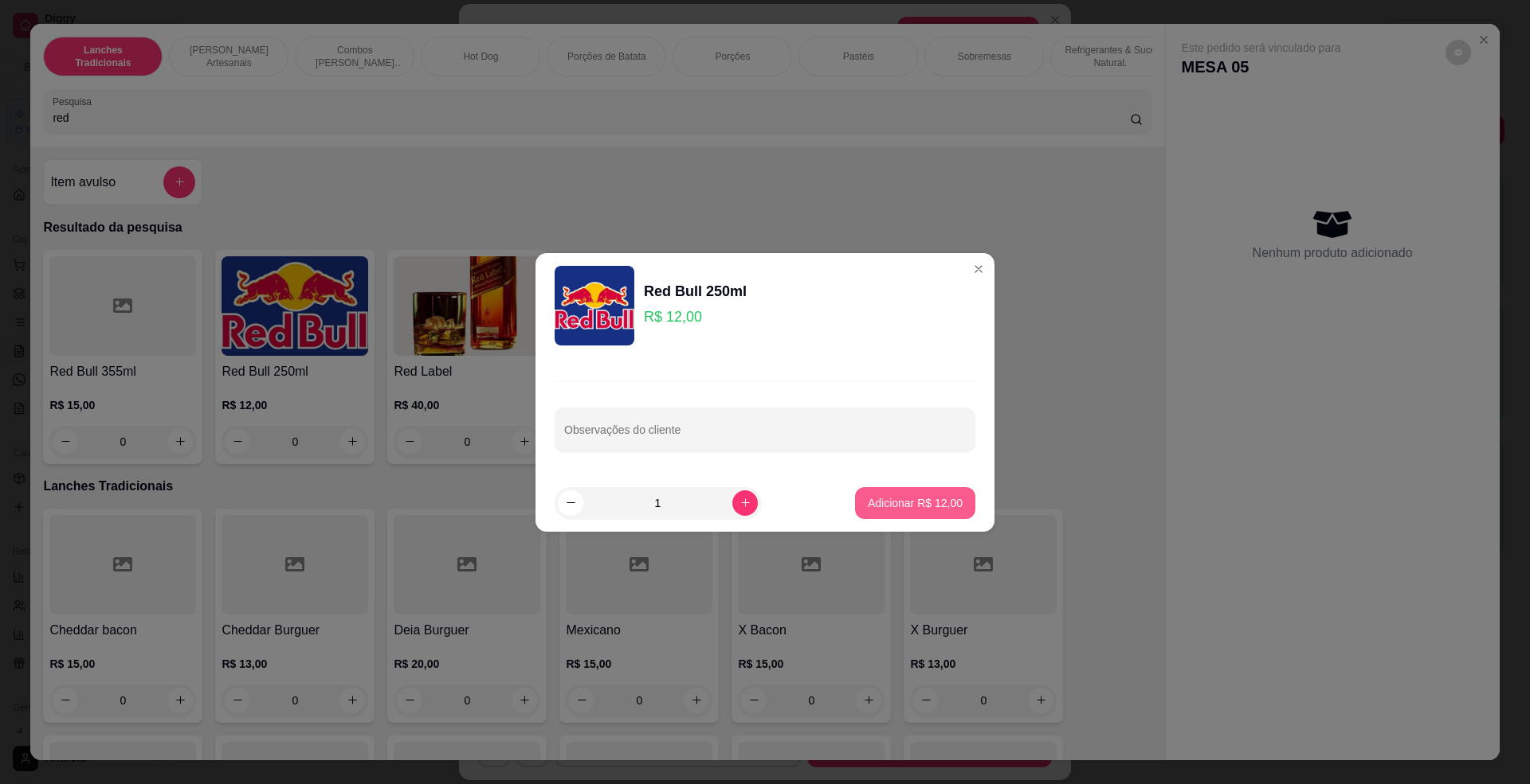
click at [868, 498] on p "Adicionar R$ 12,00" at bounding box center [915, 503] width 95 height 16
type input "1"
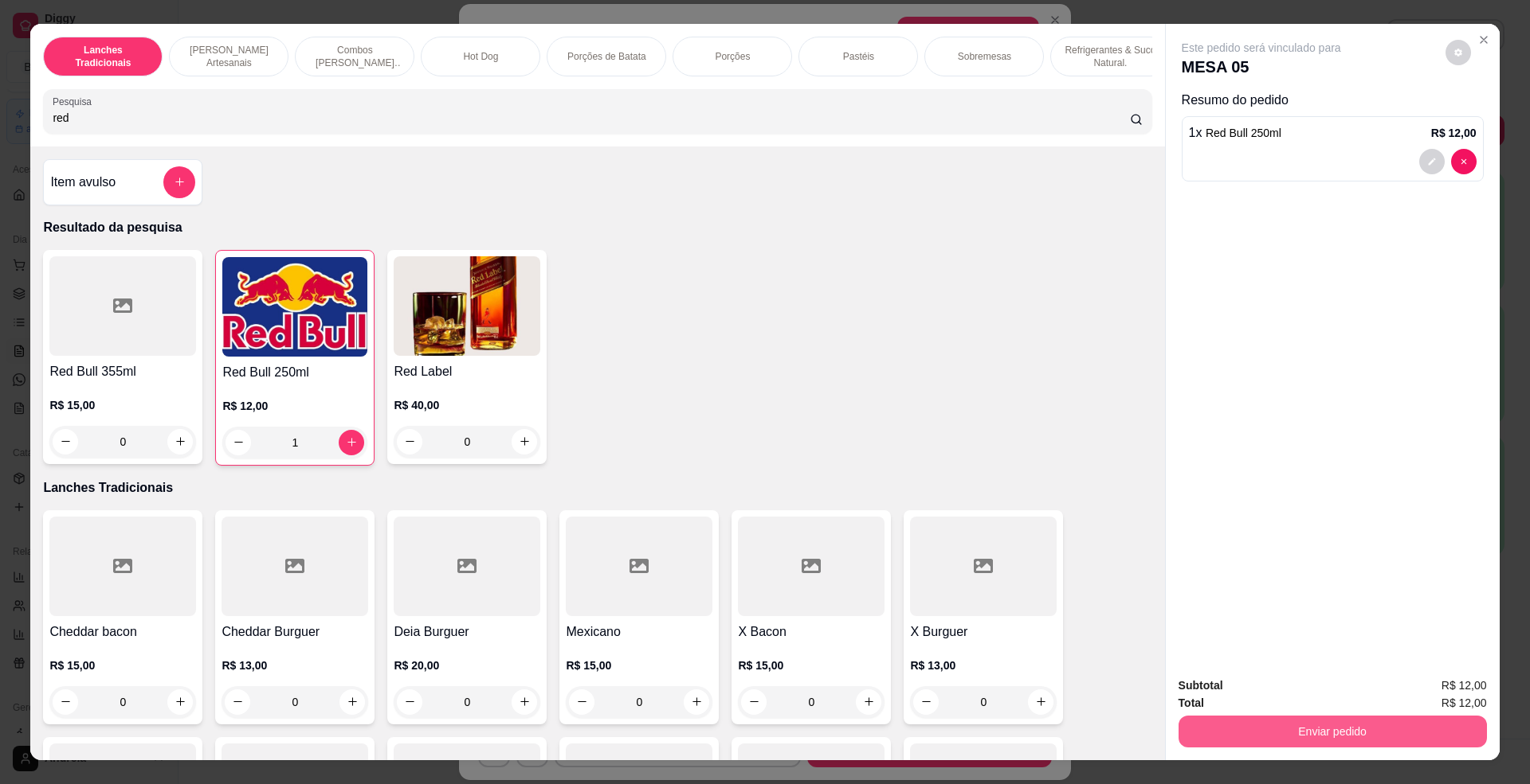
click at [1425, 736] on button "Enviar pedido" at bounding box center [1332, 732] width 308 height 32
click at [1444, 691] on button "Enviar pedido" at bounding box center [1443, 693] width 88 height 30
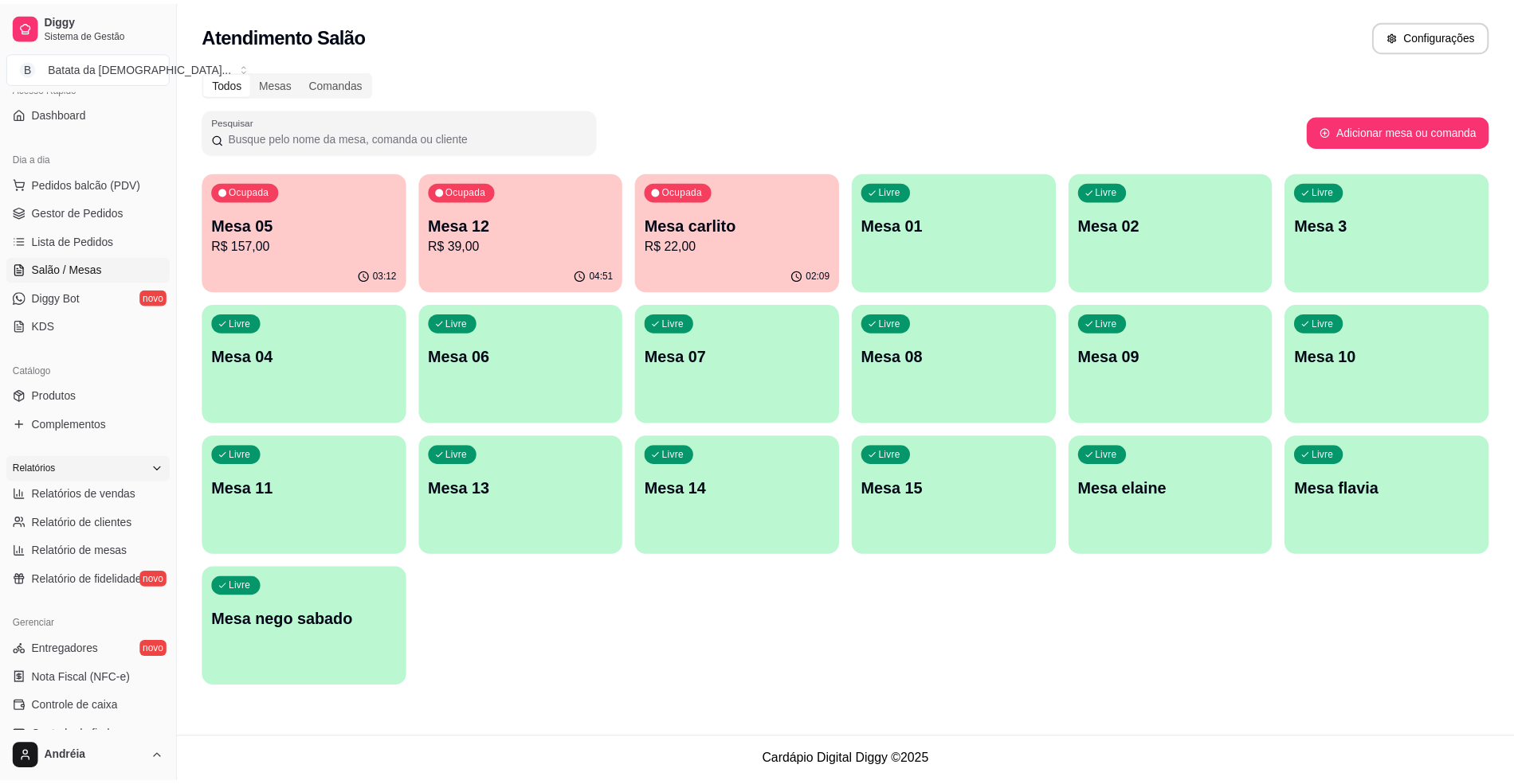
scroll to position [256, 0]
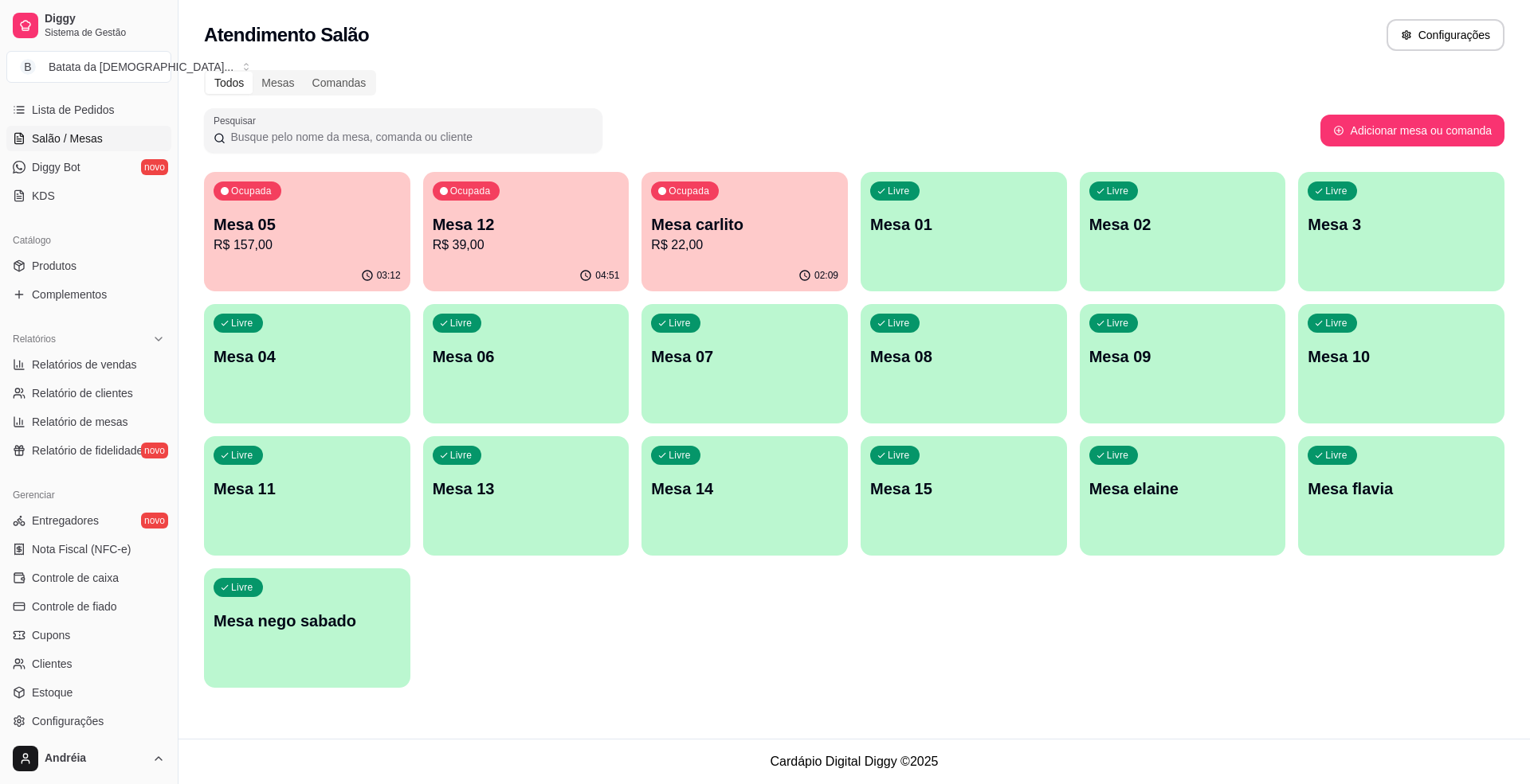
click at [102, 594] on ul "Entregadores novo Nota Fiscal (NFC-e) Controle de caixa Controle de fiado Cupon…" at bounding box center [88, 621] width 164 height 226
click at [103, 587] on link "Controle de caixa" at bounding box center [88, 579] width 164 height 26
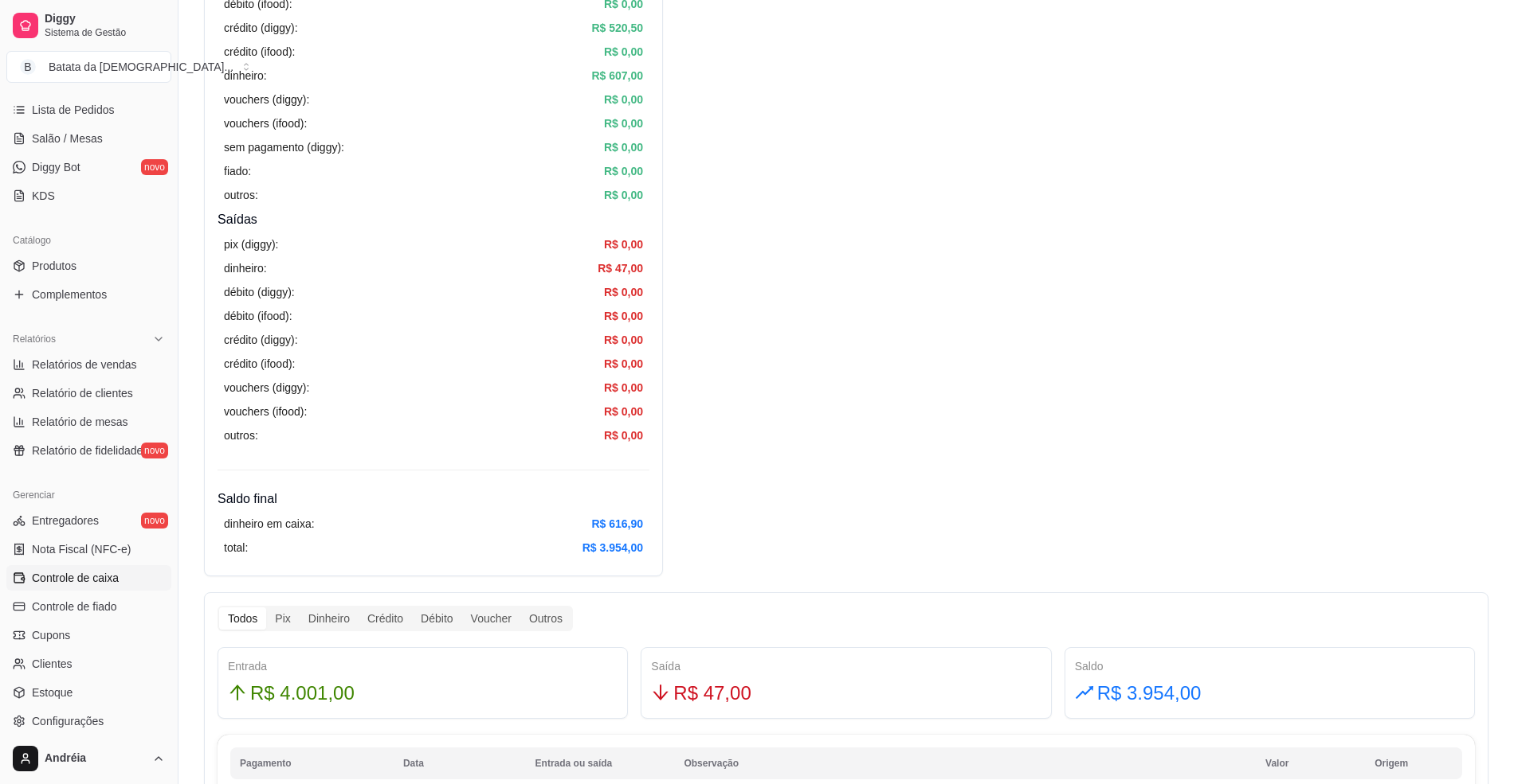
scroll to position [424, 0]
